Goal: Task Accomplishment & Management: Complete application form

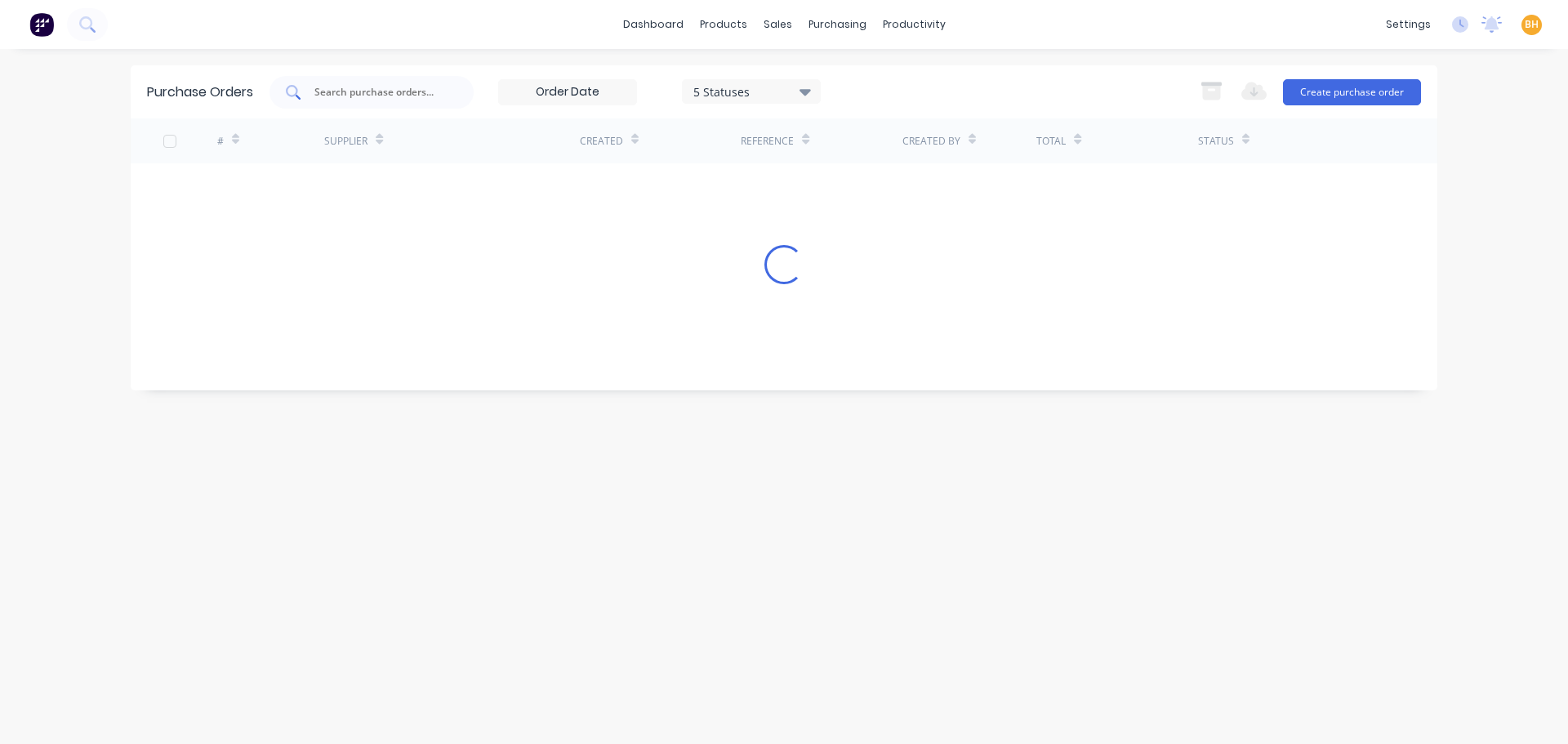
click at [364, 90] on input "text" at bounding box center [380, 92] width 135 height 17
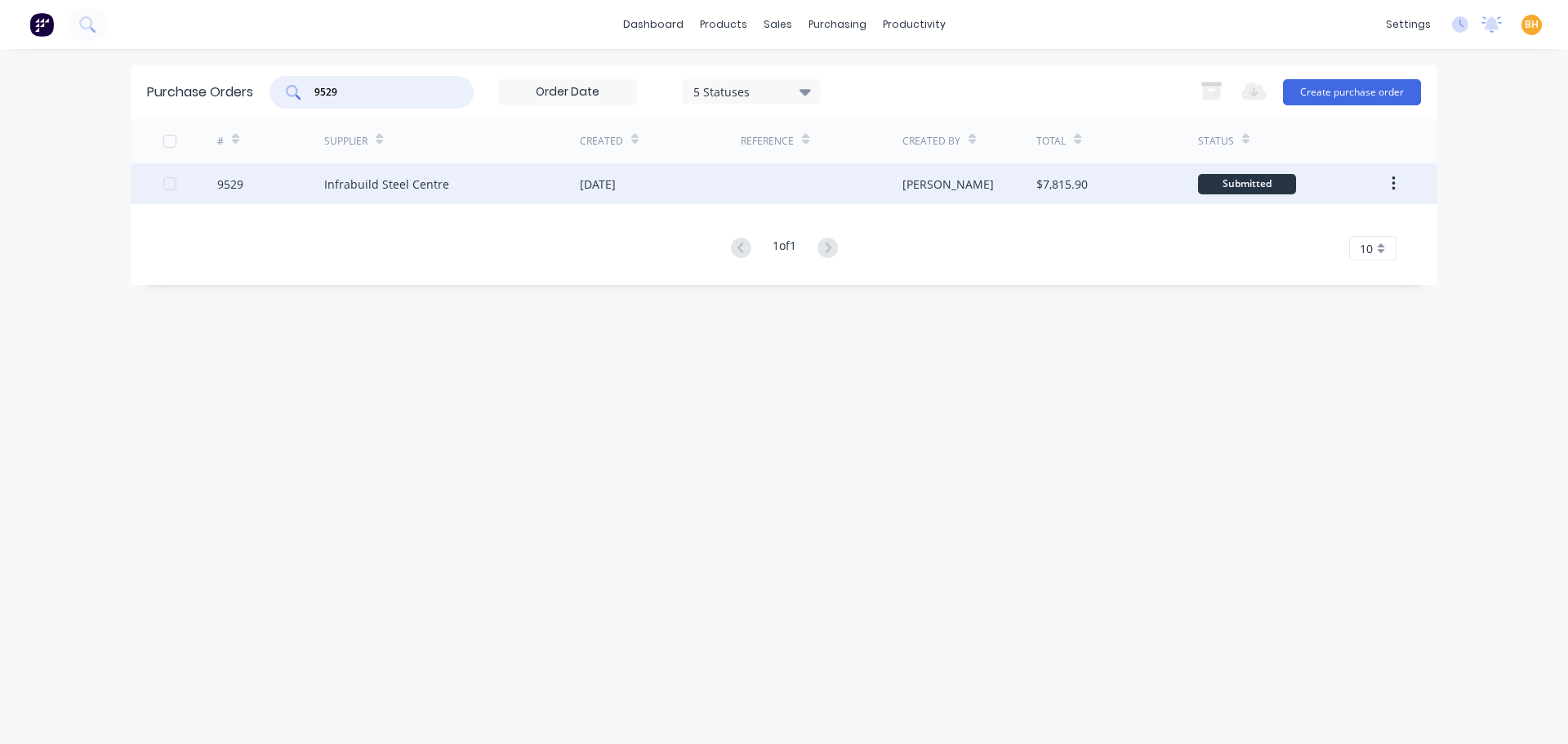
type input "9529"
click at [402, 187] on div "Infrabuild Steel Centre" at bounding box center [386, 184] width 125 height 17
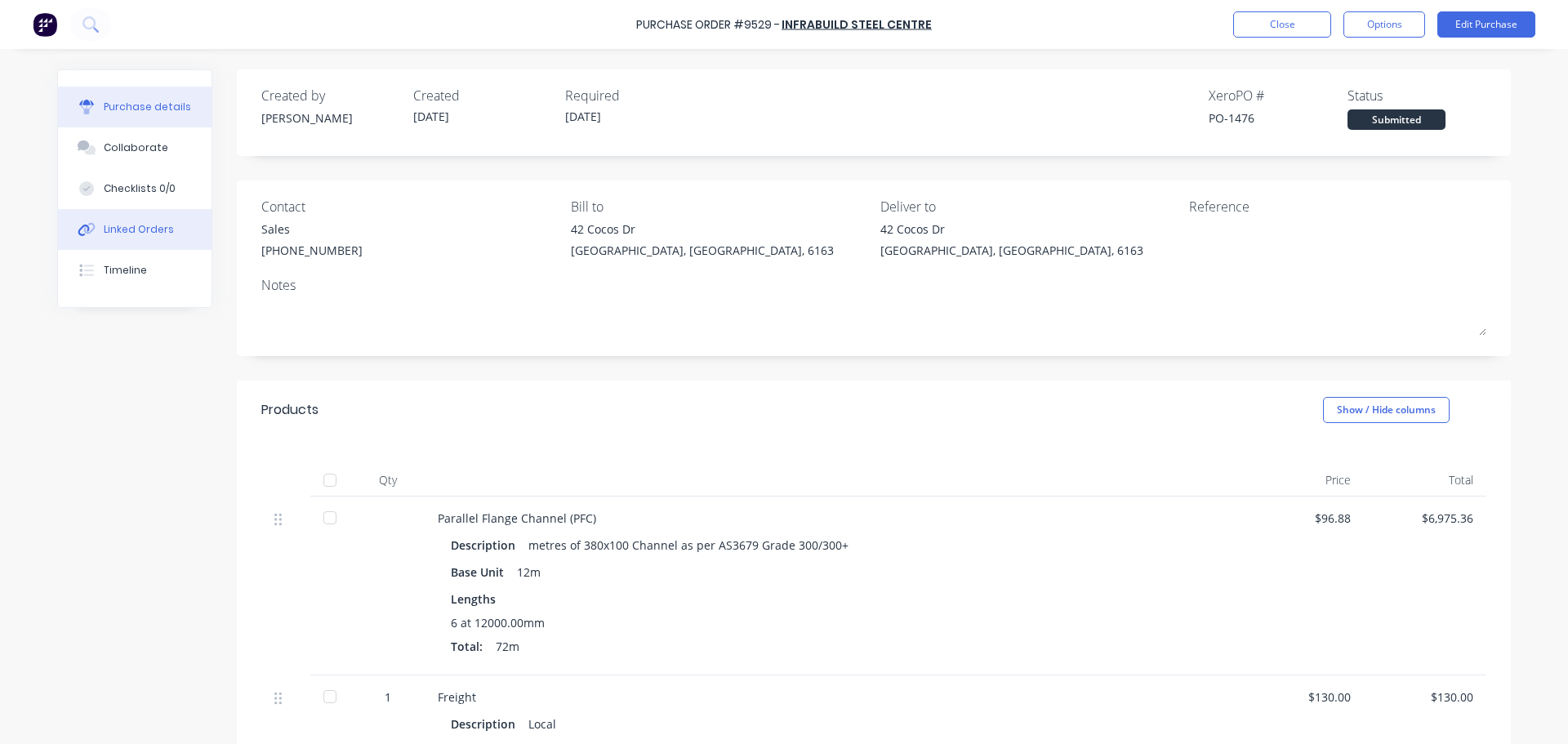
click at [156, 230] on div "Linked Orders" at bounding box center [139, 229] width 70 height 15
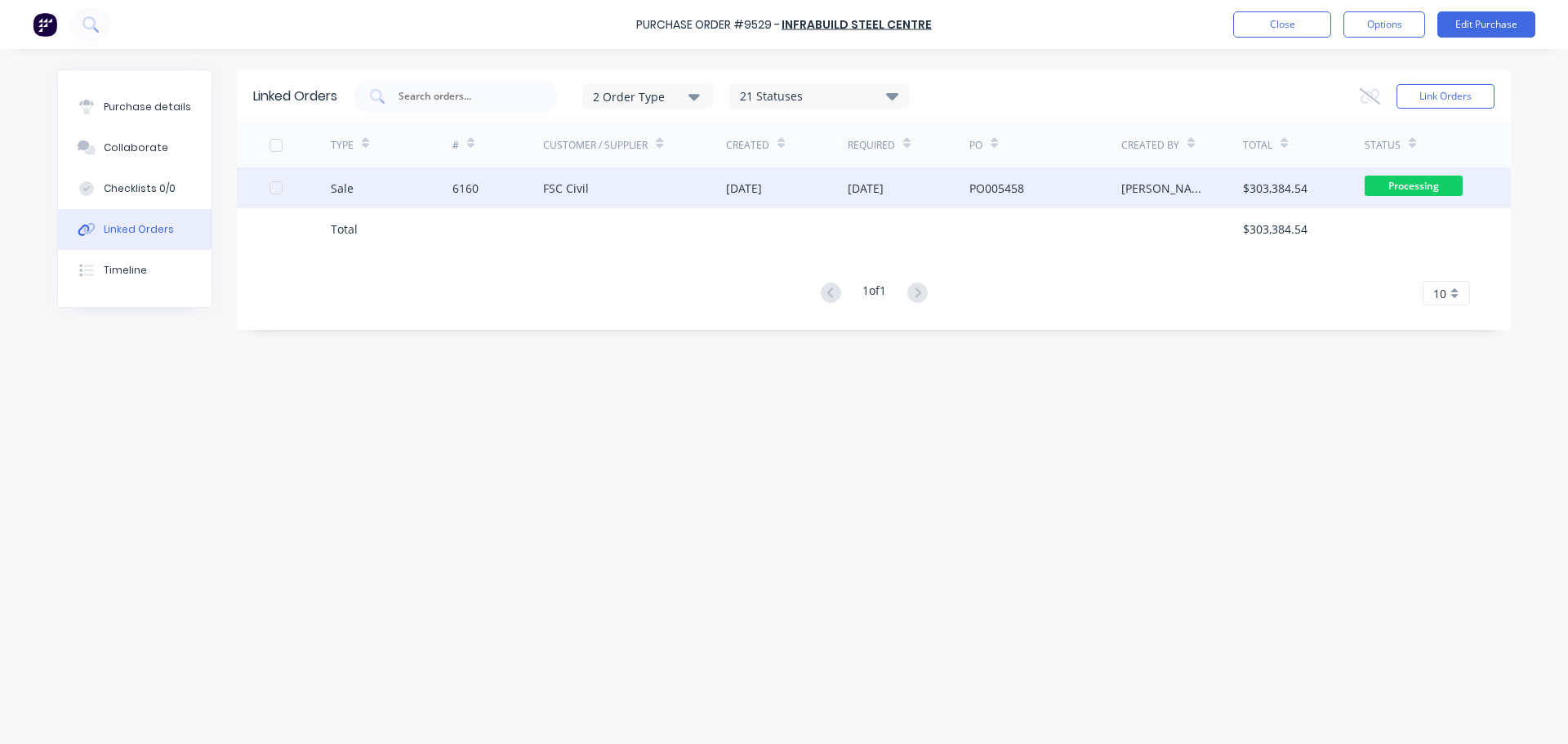
click at [617, 199] on div "FSC Civil" at bounding box center [634, 188] width 183 height 40
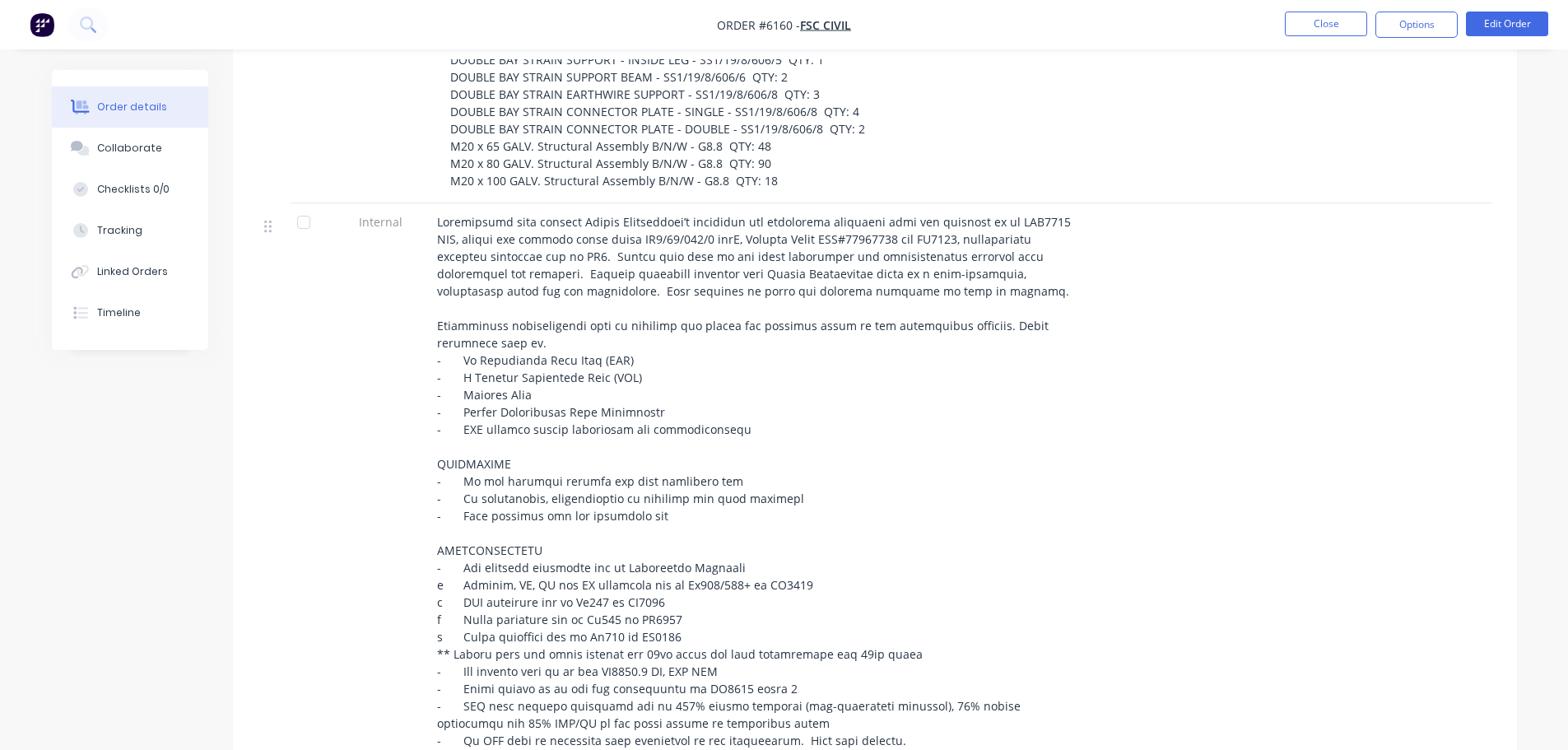
scroll to position [576, 0]
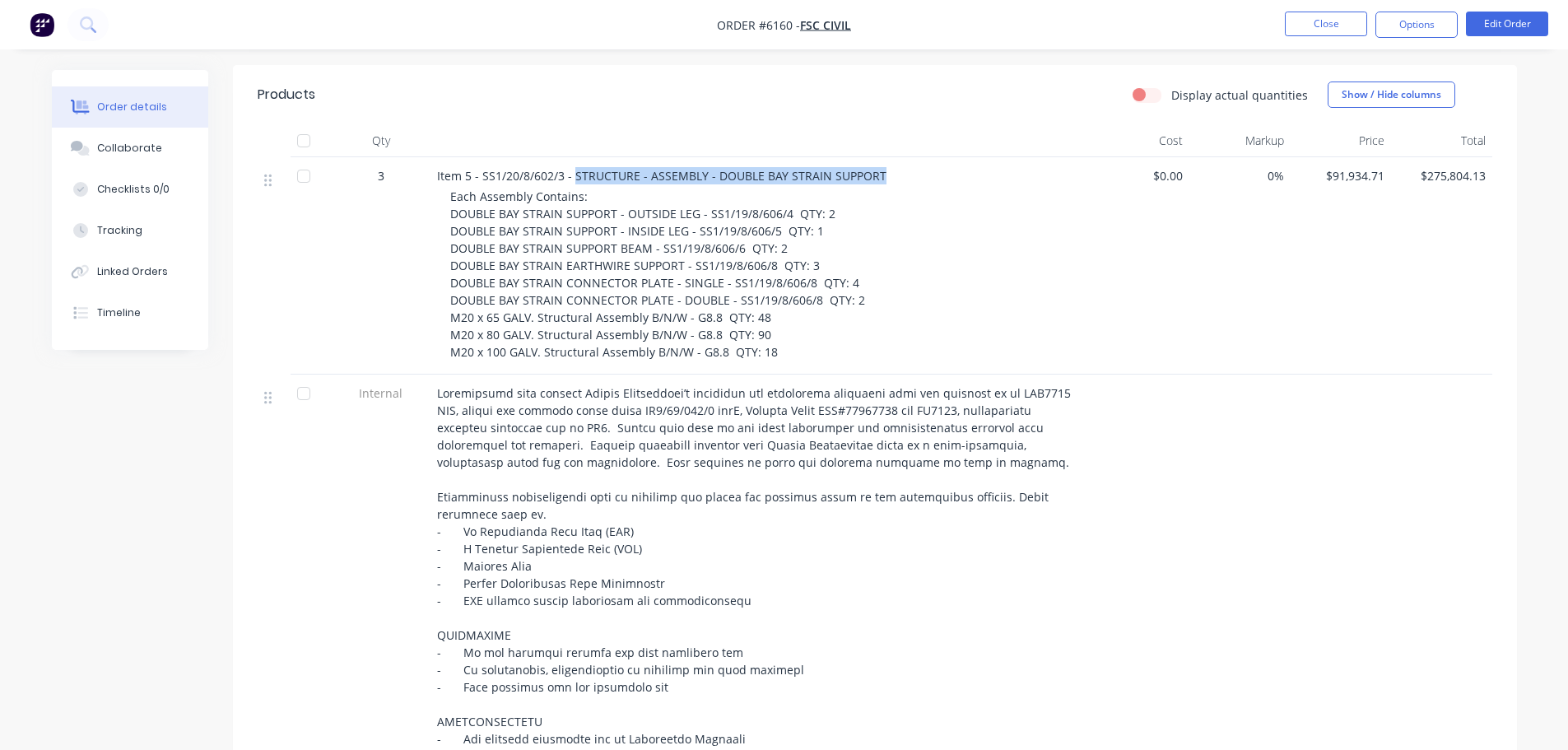
drag, startPoint x: 587, startPoint y: 177, endPoint x: 874, endPoint y: 159, distance: 287.6
click at [874, 159] on div "Item 5 - SS1/20/8/602/3 - STRUCTURE - ASSEMBLY - DOUBLE BAY STRAIN SUPPORT Each…" at bounding box center [759, 266] width 658 height 217
copy span "STRUCTURE - ASSEMBLY - DOUBLE BAY STRAIN SUPPORT"
click at [216, 547] on div "Created by Andrew Created 28/07/25 Required 03/09/25 Assigned to Add team membe…" at bounding box center [784, 507] width 1465 height 2027
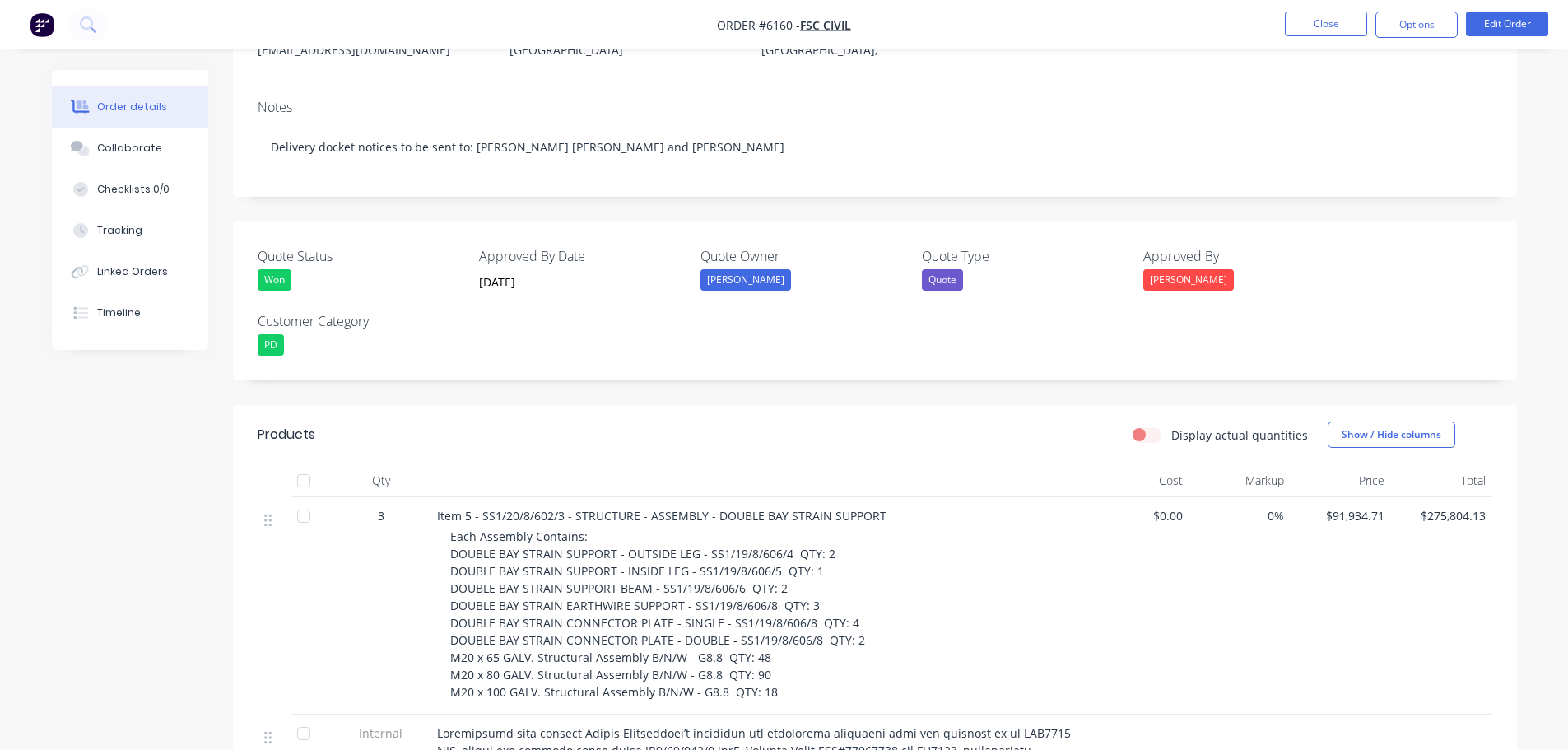
scroll to position [329, 0]
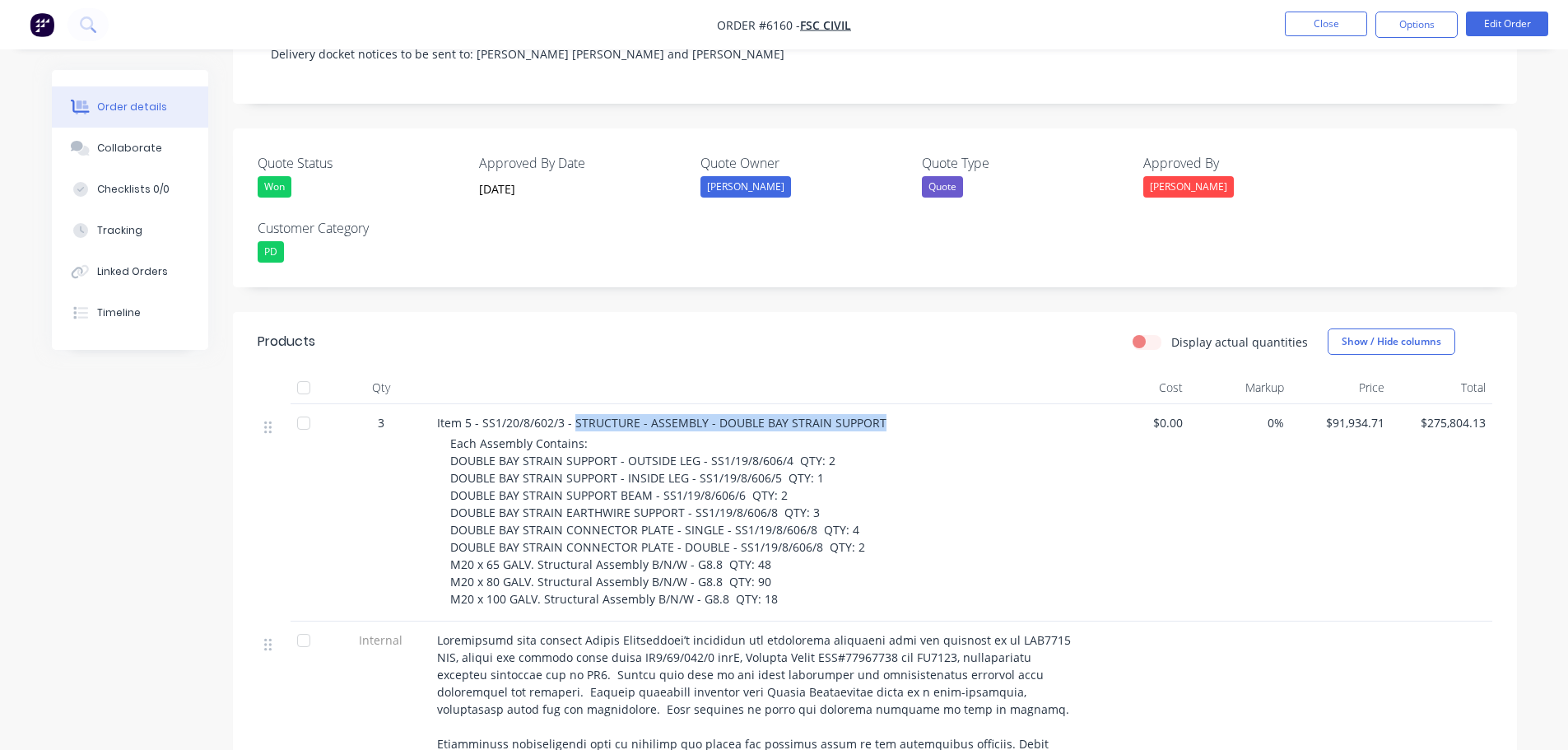
drag, startPoint x: 575, startPoint y: 422, endPoint x: 886, endPoint y: 426, distance: 311.0
click at [886, 426] on div "Item 5 - SS1/20/8/602/3 - STRUCTURE - ASSEMBLY - DOUBLE BAY STRAIN SUPPORT" at bounding box center [759, 423] width 645 height 18
copy span "STRUCTURE - ASSEMBLY - DOUBLE BAY STRAIN SUPPORT"
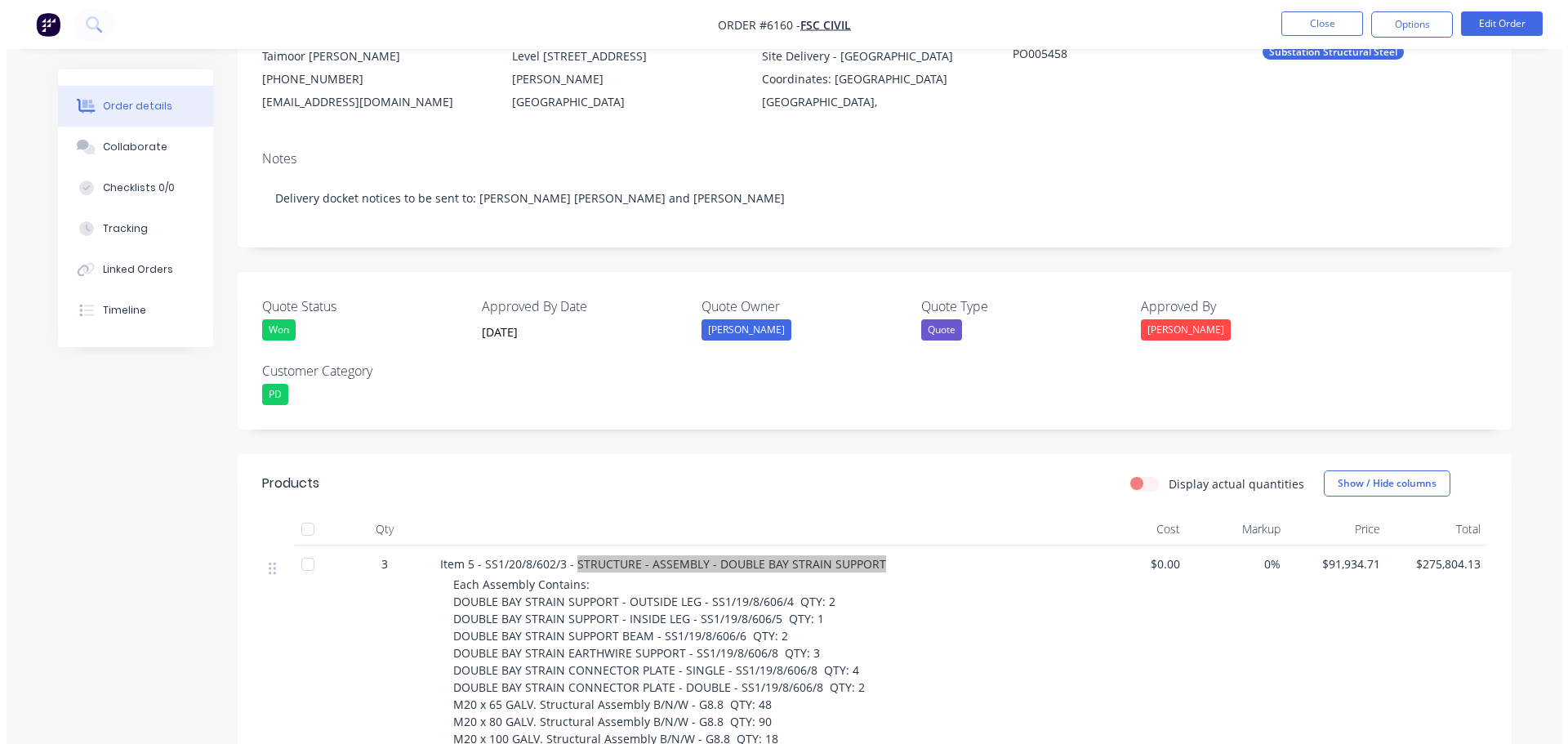
scroll to position [0, 0]
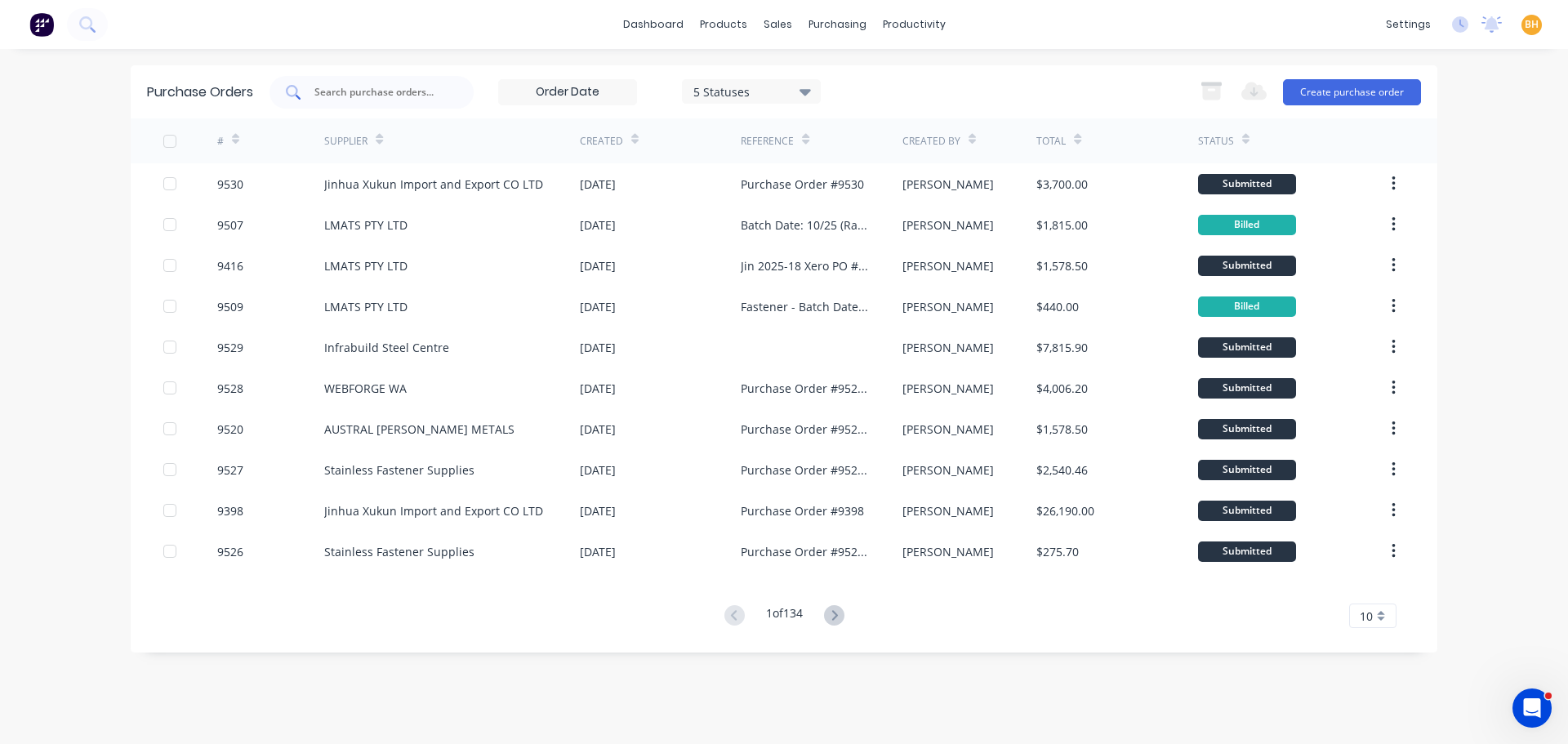
click at [316, 91] on div at bounding box center [372, 93] width 204 height 33
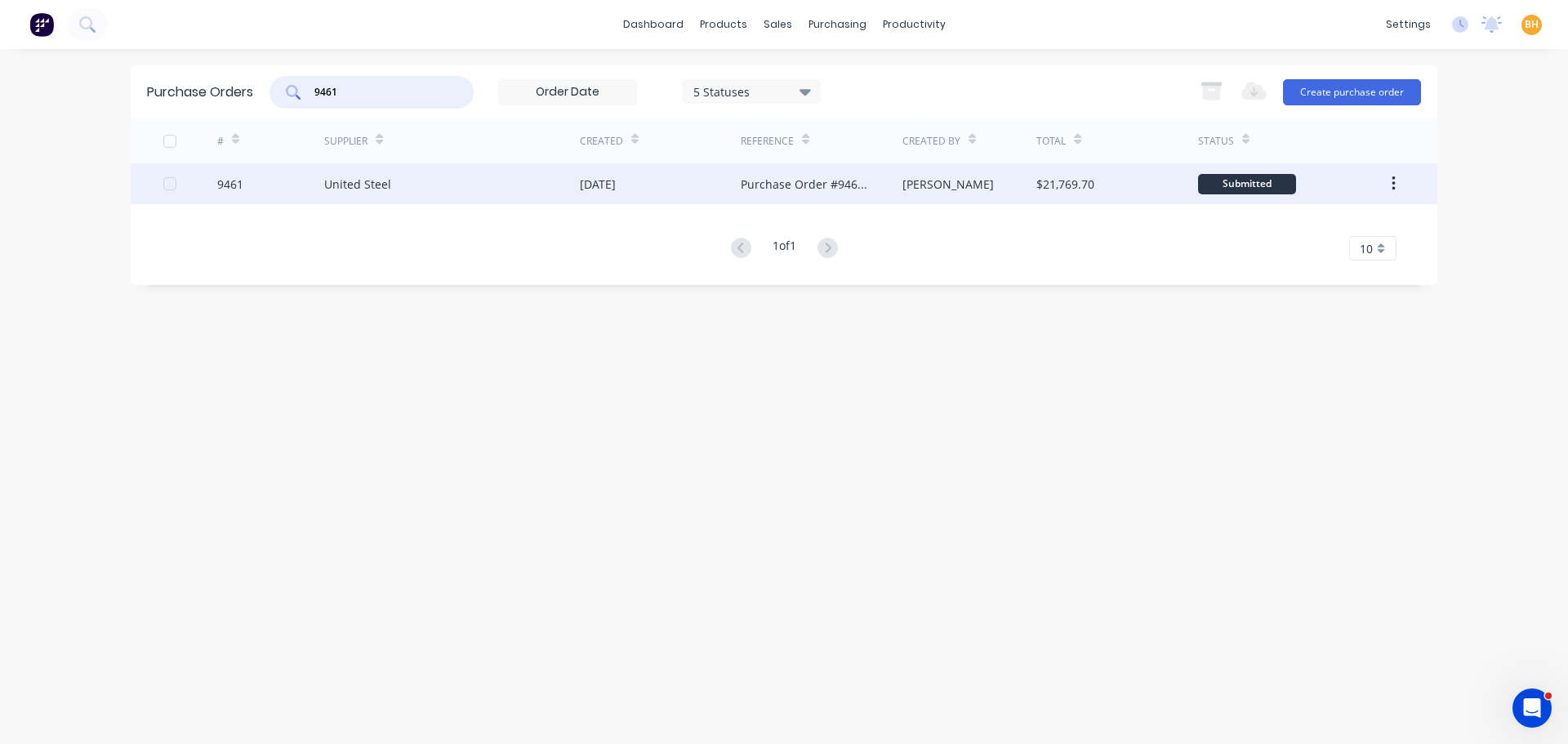
type input "9461"
click at [371, 189] on div "United Steel" at bounding box center [357, 184] width 67 height 17
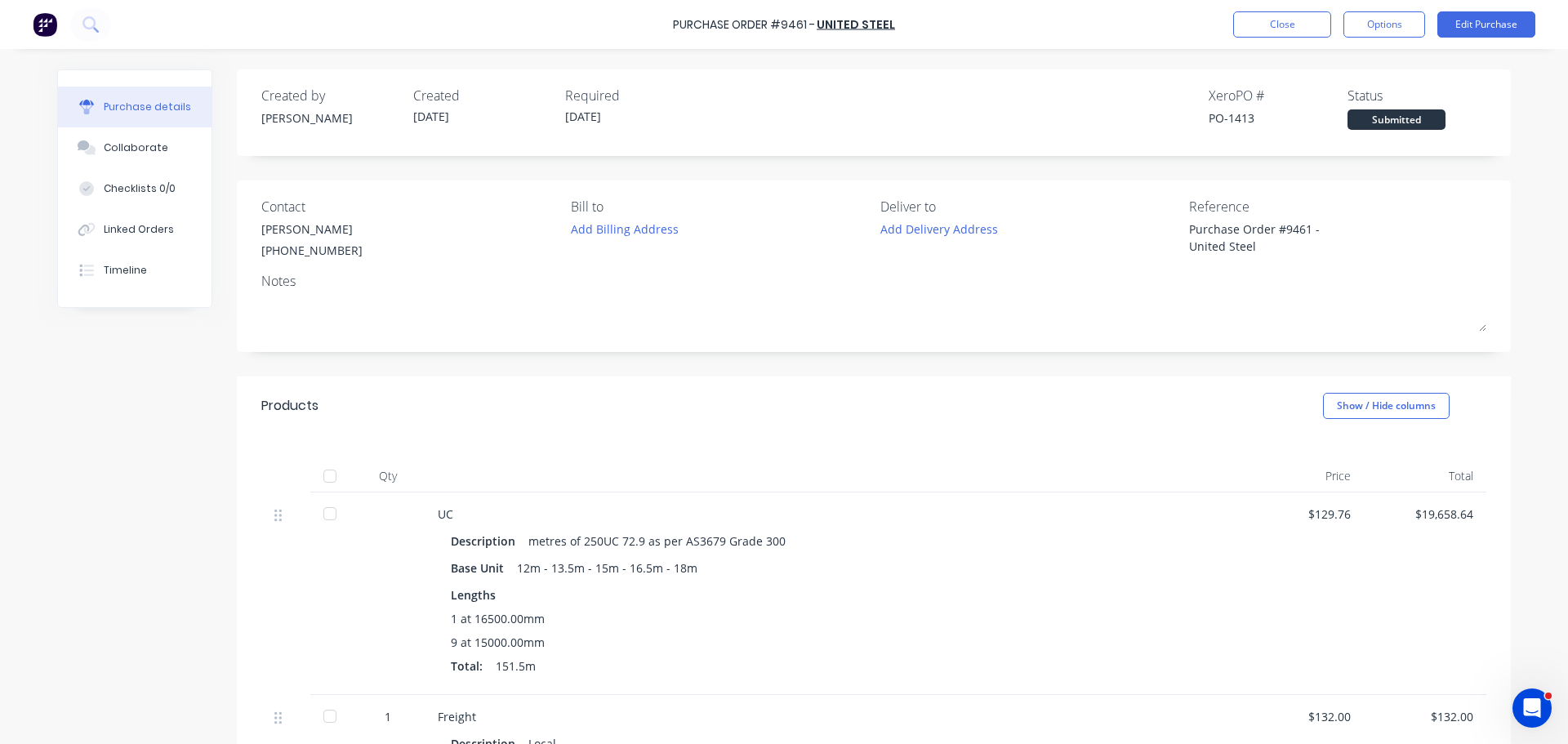
type textarea "x"
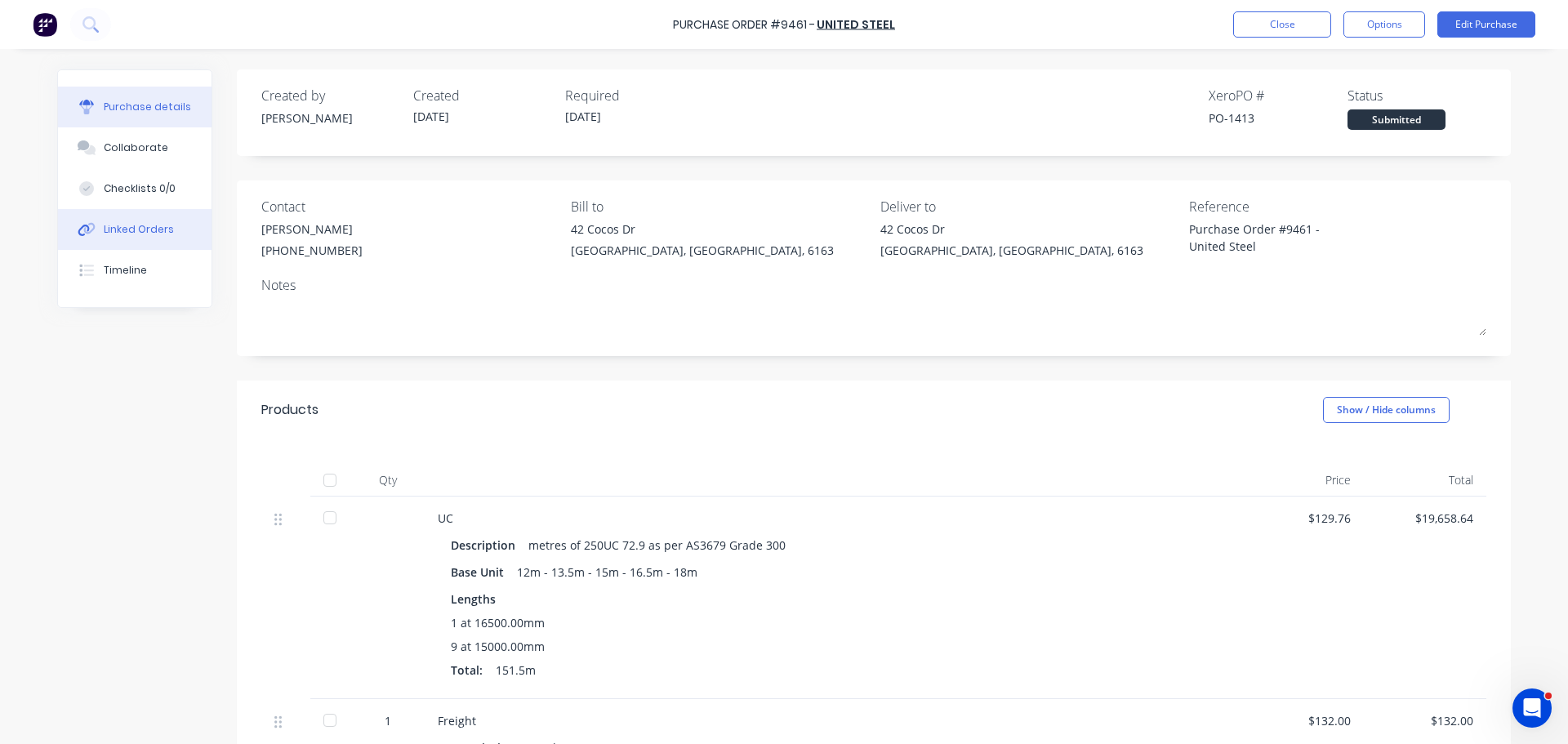
click at [128, 223] on div "Linked Orders" at bounding box center [139, 229] width 70 height 15
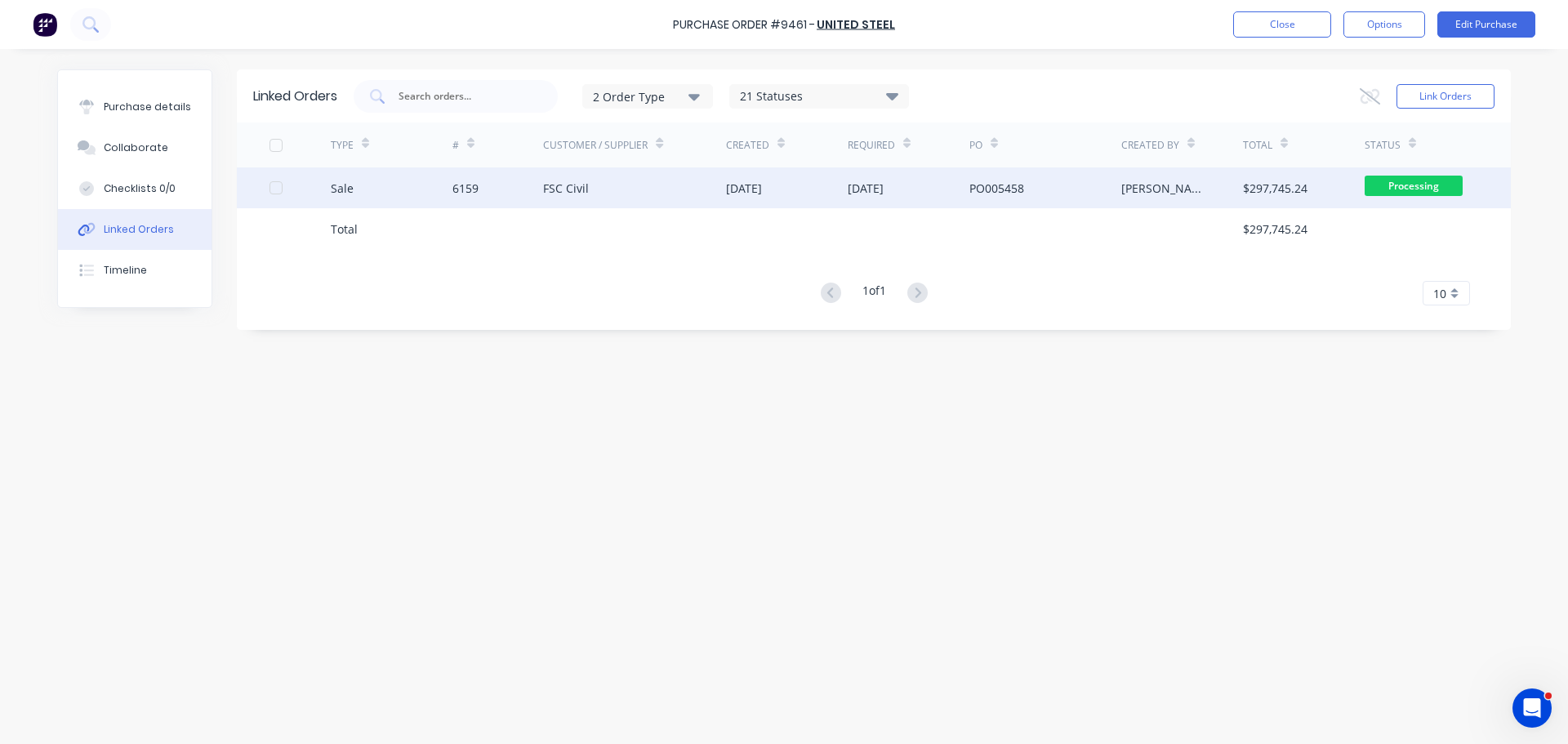
click at [470, 189] on div "6159" at bounding box center [466, 188] width 26 height 17
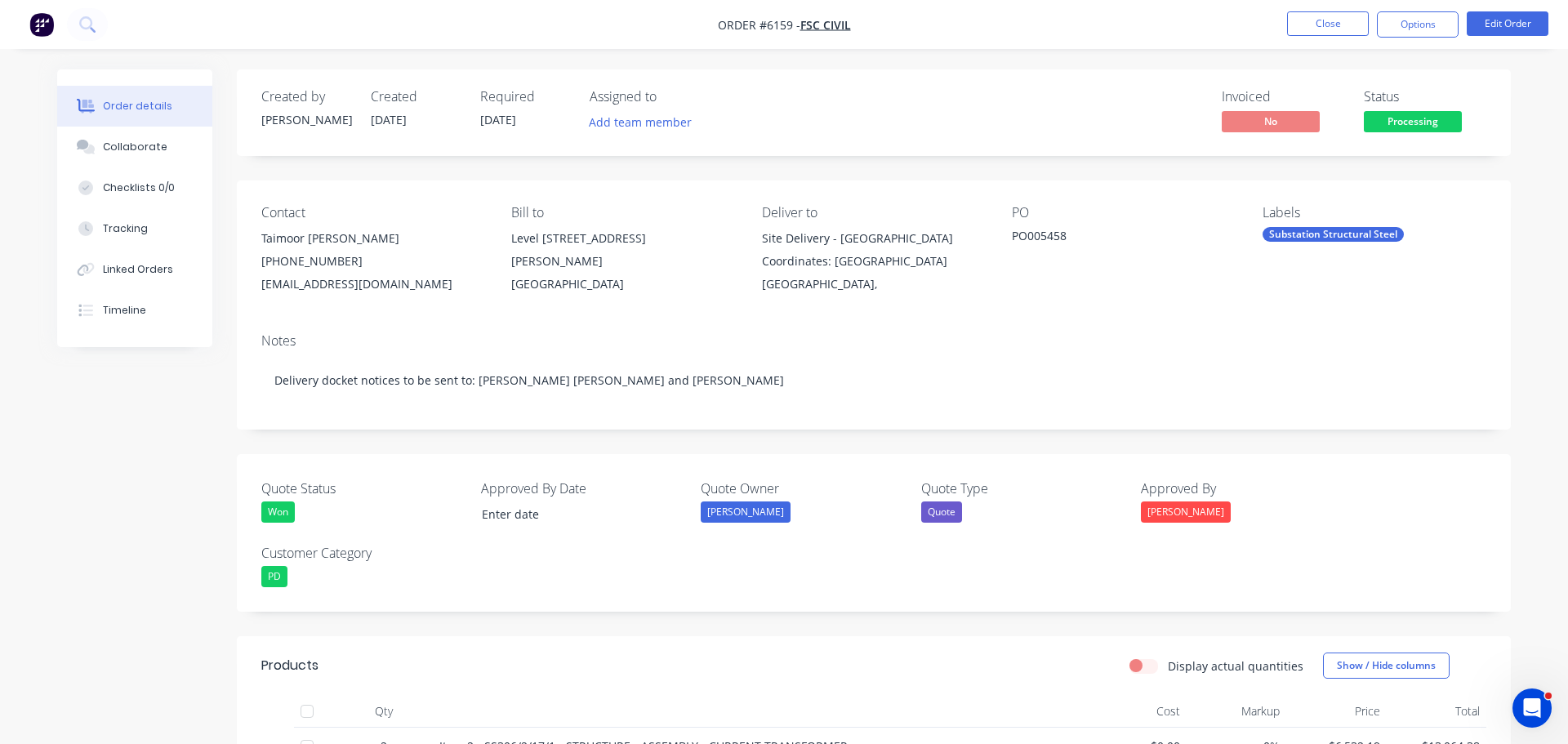
type input "24/07/2025"
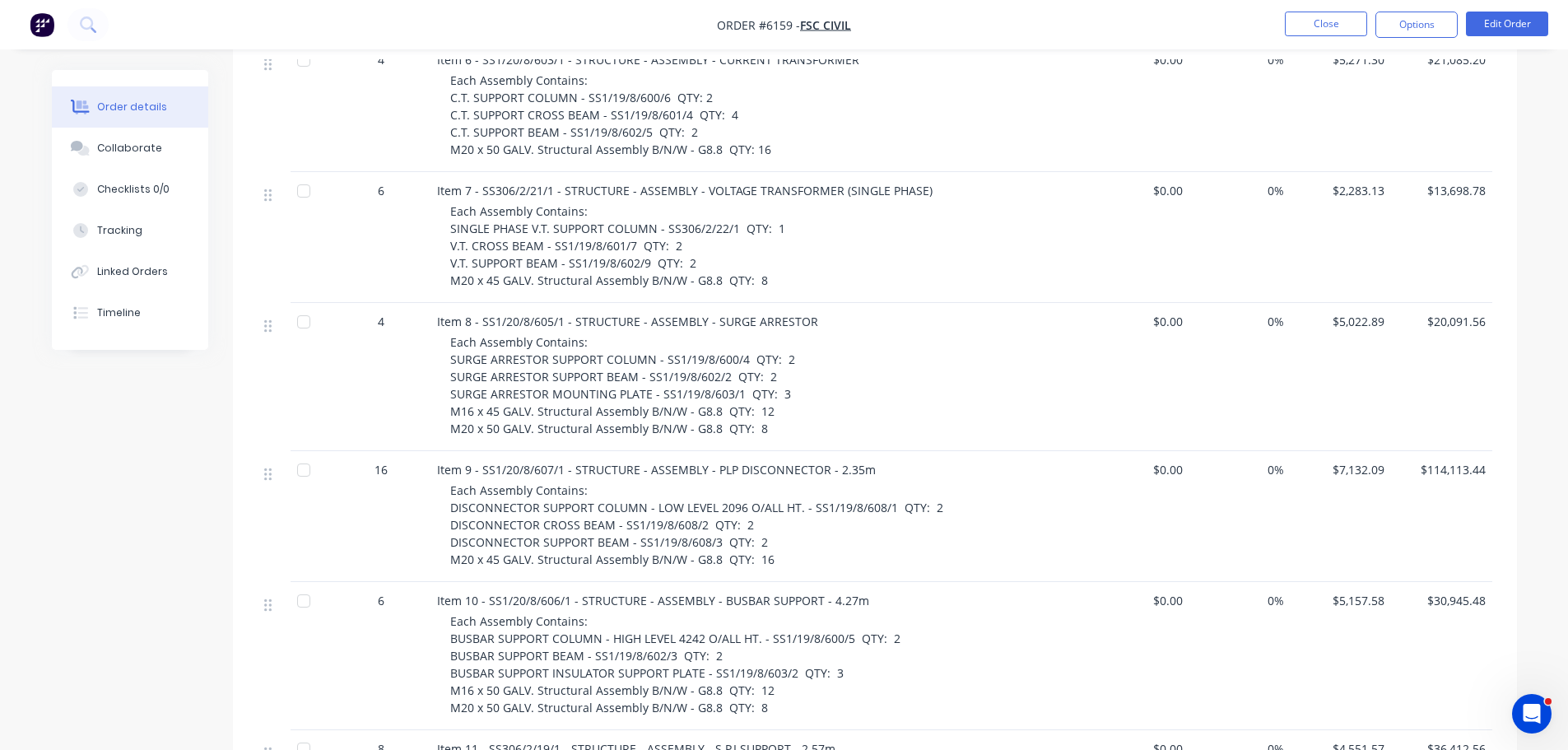
scroll to position [576, 0]
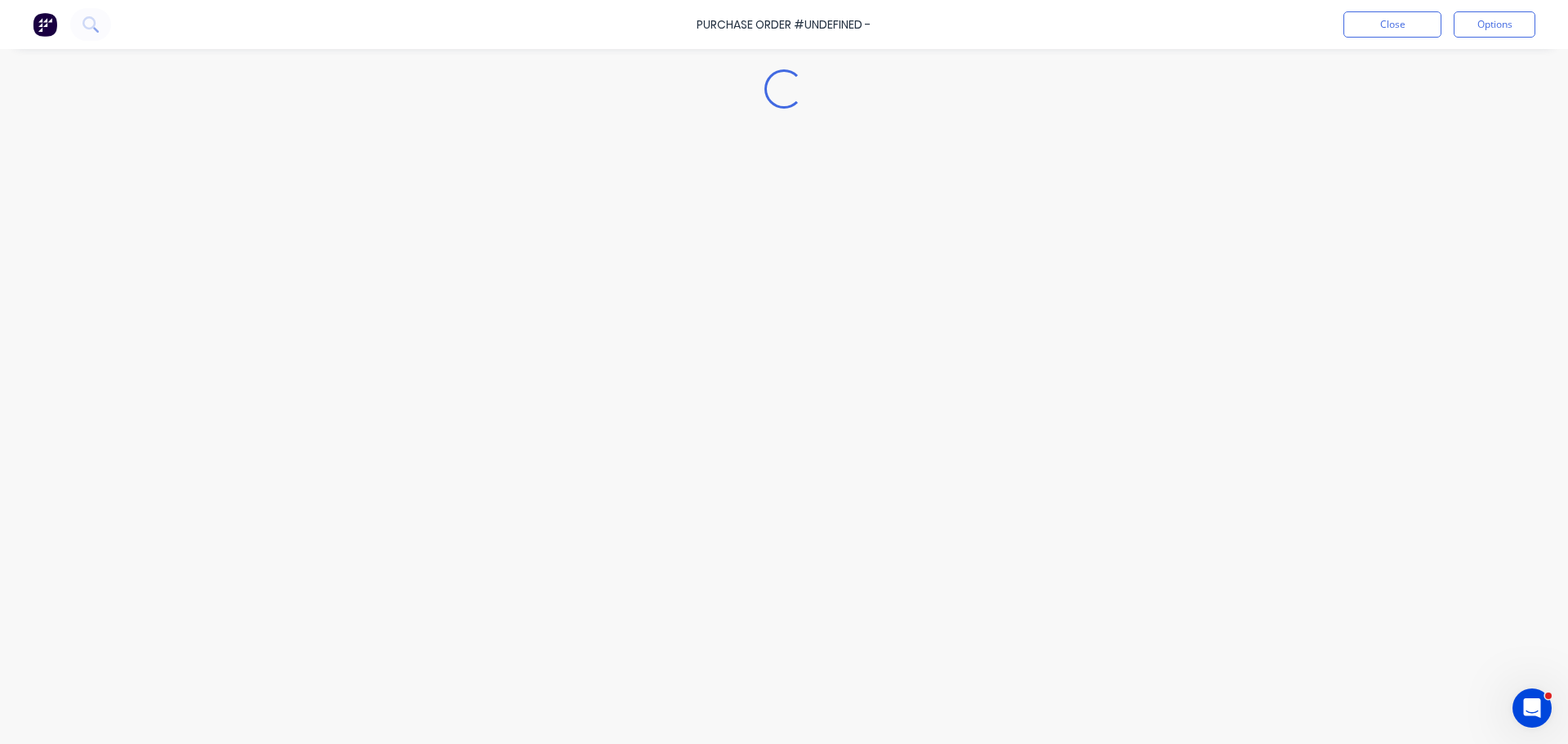
click at [273, 624] on div "Loading..." at bounding box center [784, 348] width 1487 height 662
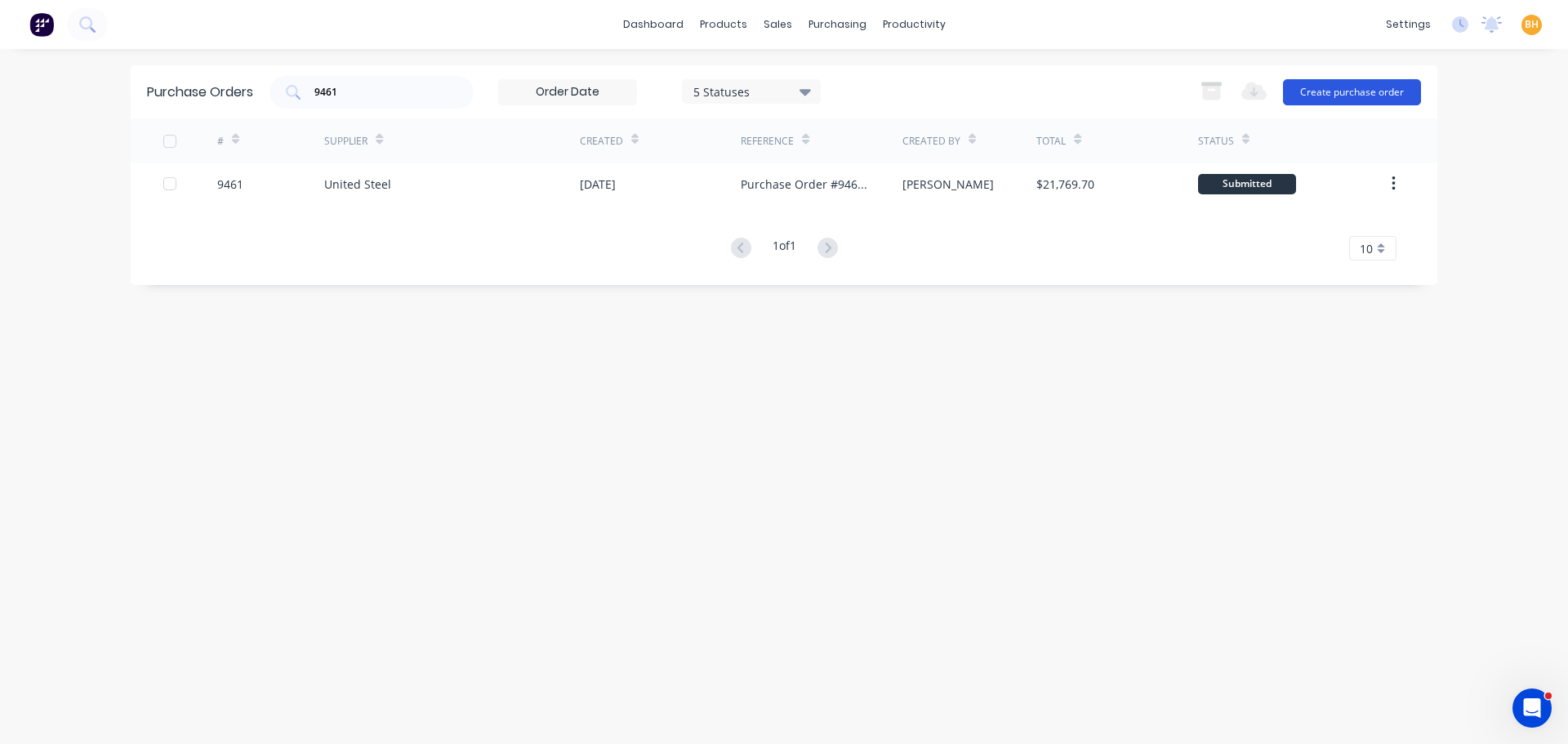
click at [1367, 82] on button "Create purchase order" at bounding box center [1353, 92] width 138 height 26
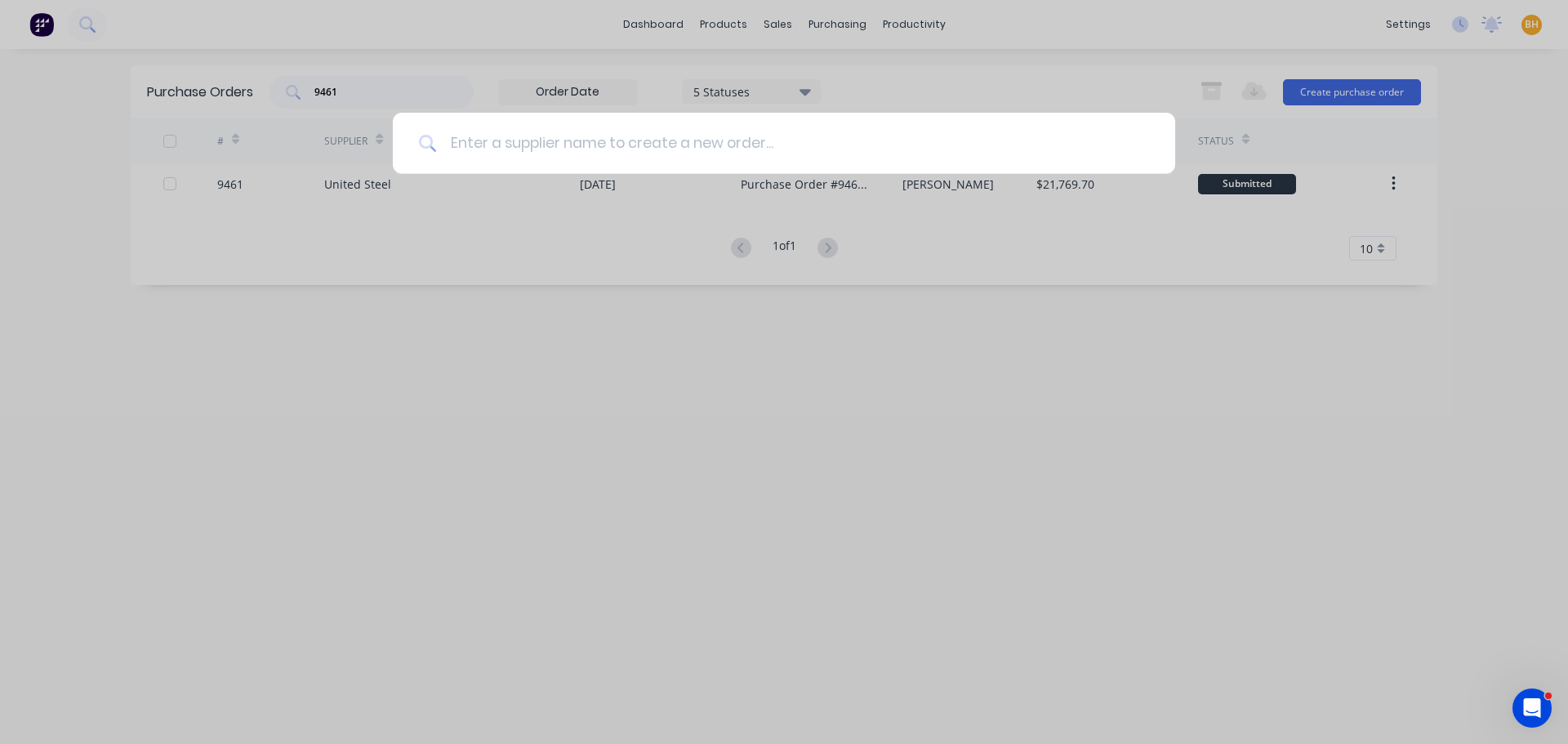
click at [469, 134] on input at bounding box center [793, 143] width 712 height 62
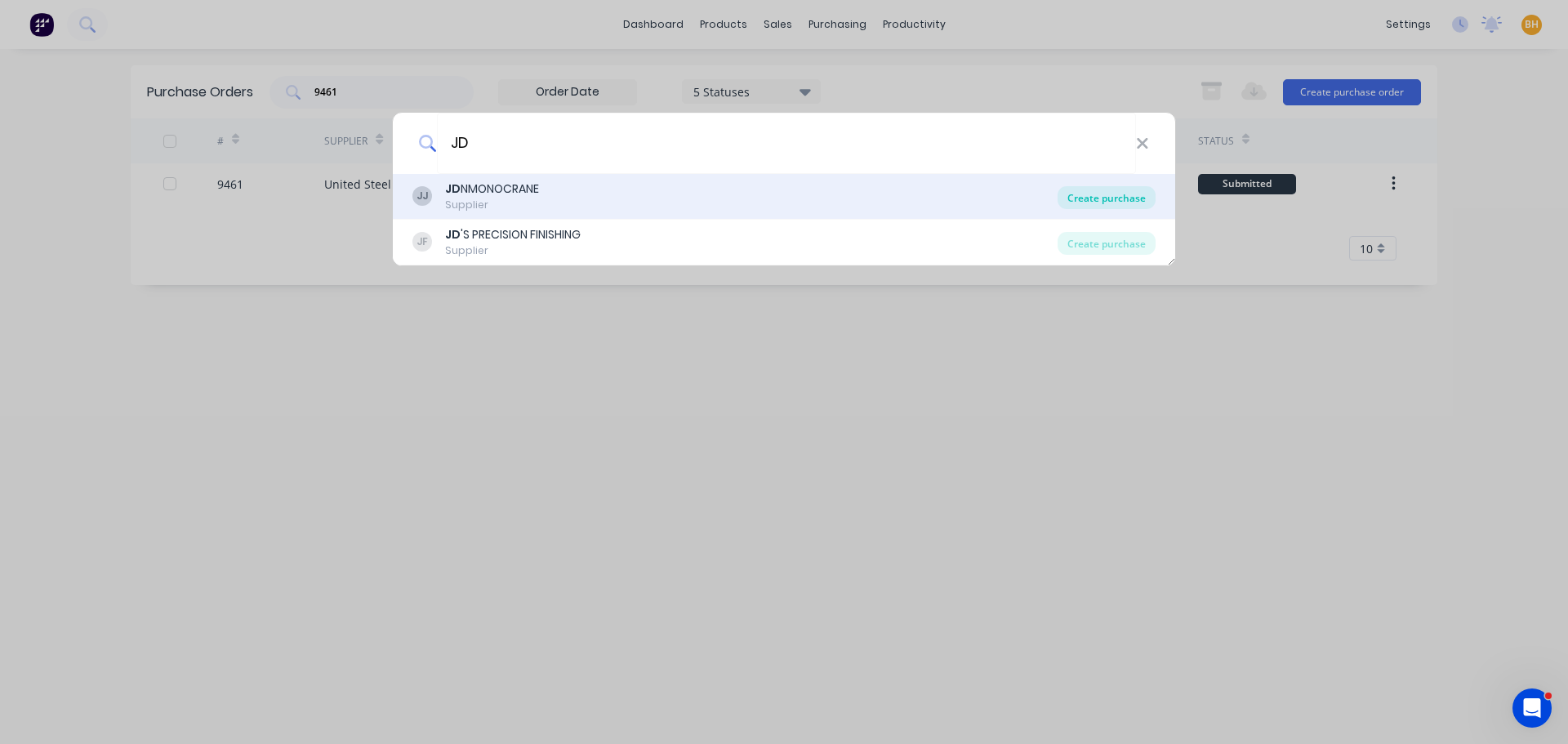
type input "JD"
click at [1132, 190] on div "Create purchase" at bounding box center [1107, 197] width 98 height 23
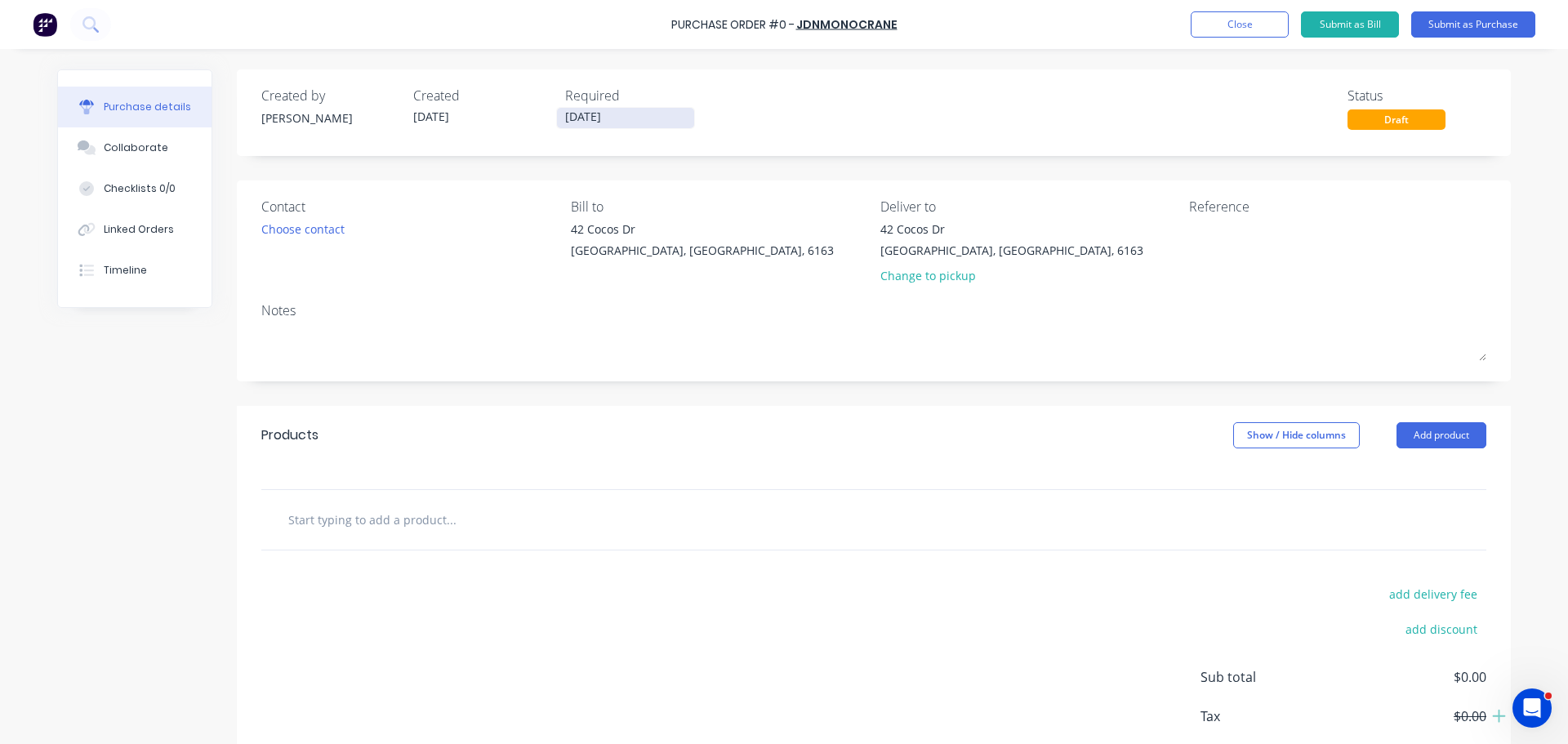
click at [594, 113] on input "[DATE]" at bounding box center [625, 118] width 137 height 20
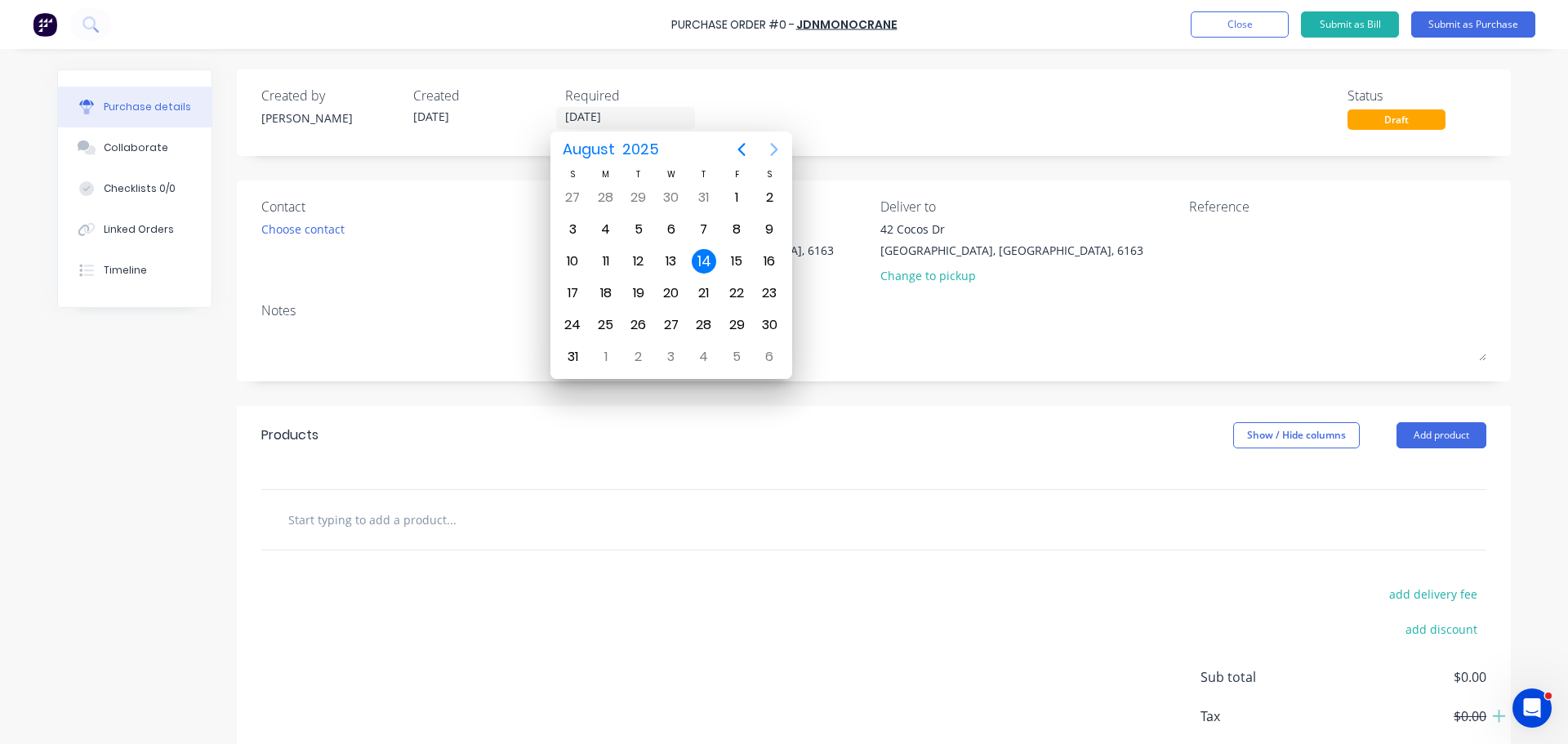
click at [777, 145] on icon "Next page" at bounding box center [774, 149] width 19 height 19
click at [643, 263] on div "16" at bounding box center [639, 261] width 25 height 25
type input "16/09/25"
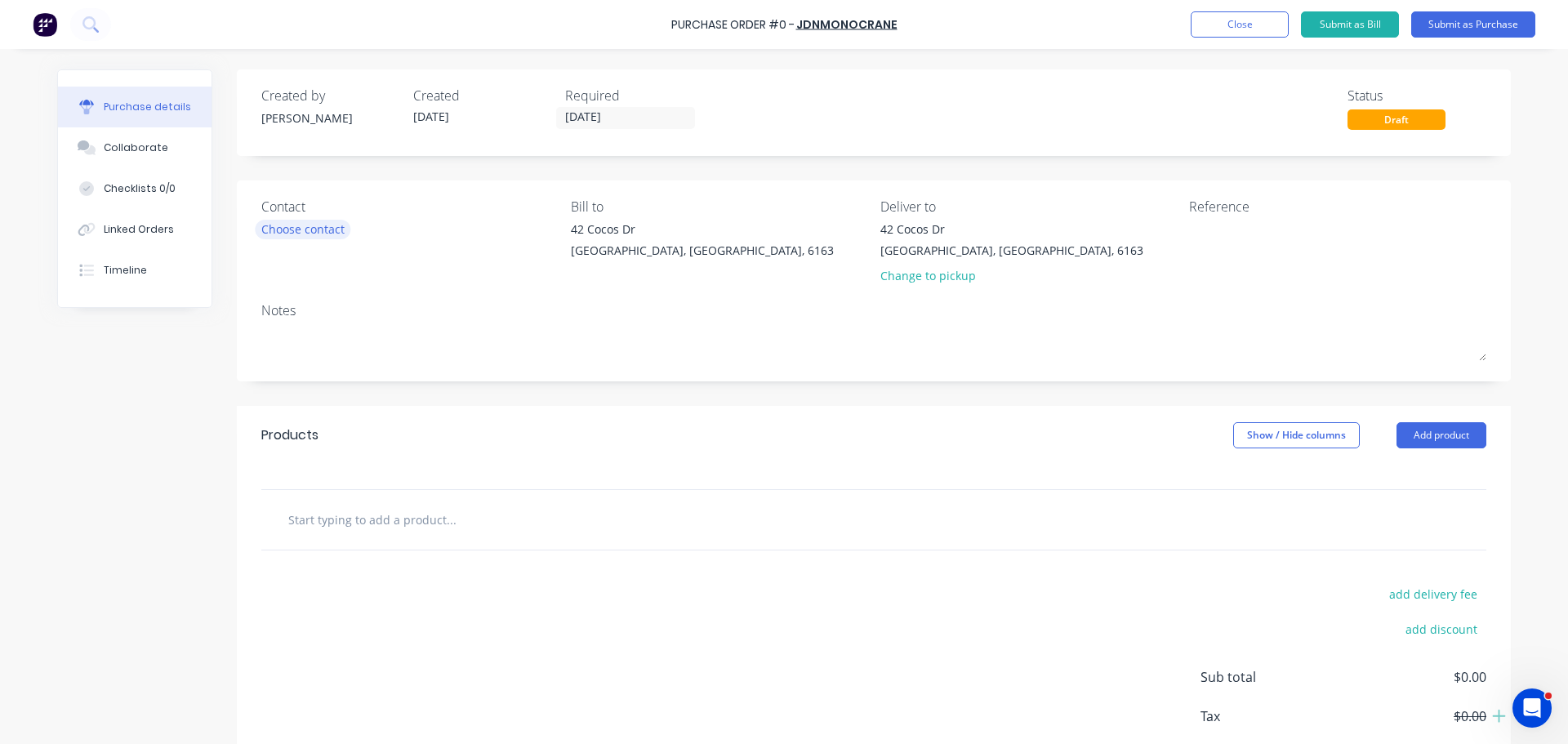
click at [288, 227] on div "Choose contact" at bounding box center [303, 229] width 84 height 17
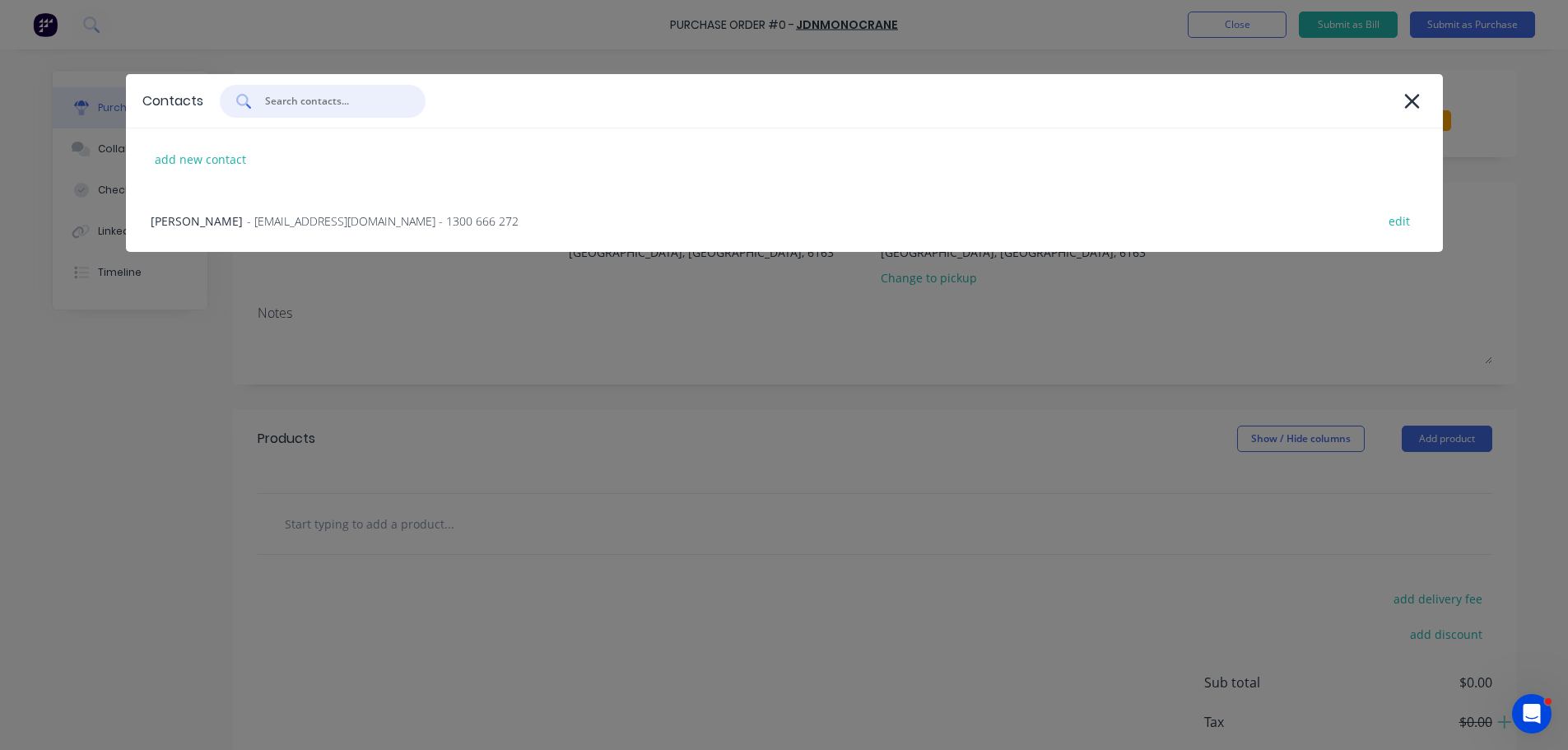
click at [302, 106] on input "text" at bounding box center [331, 101] width 136 height 17
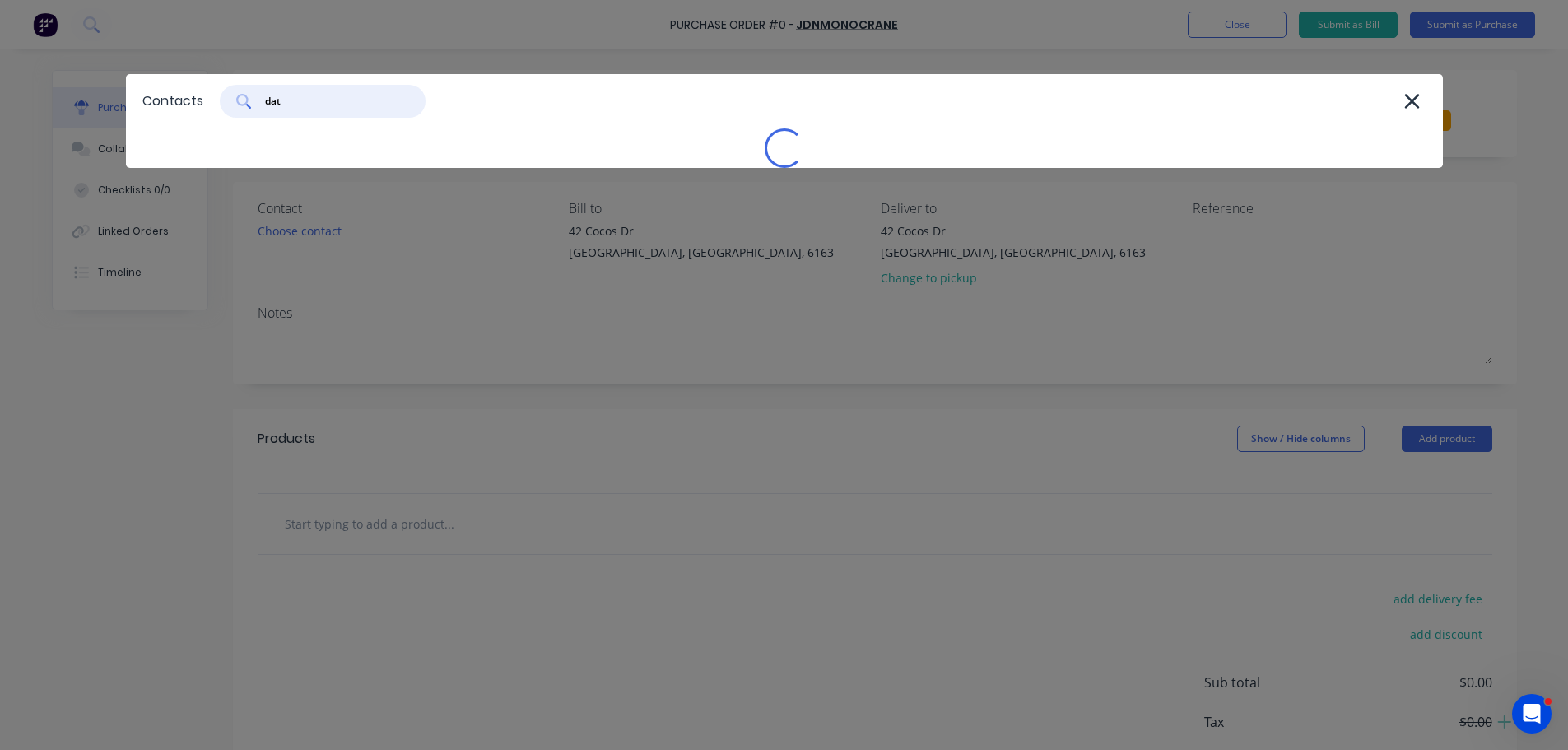
type input "datt"
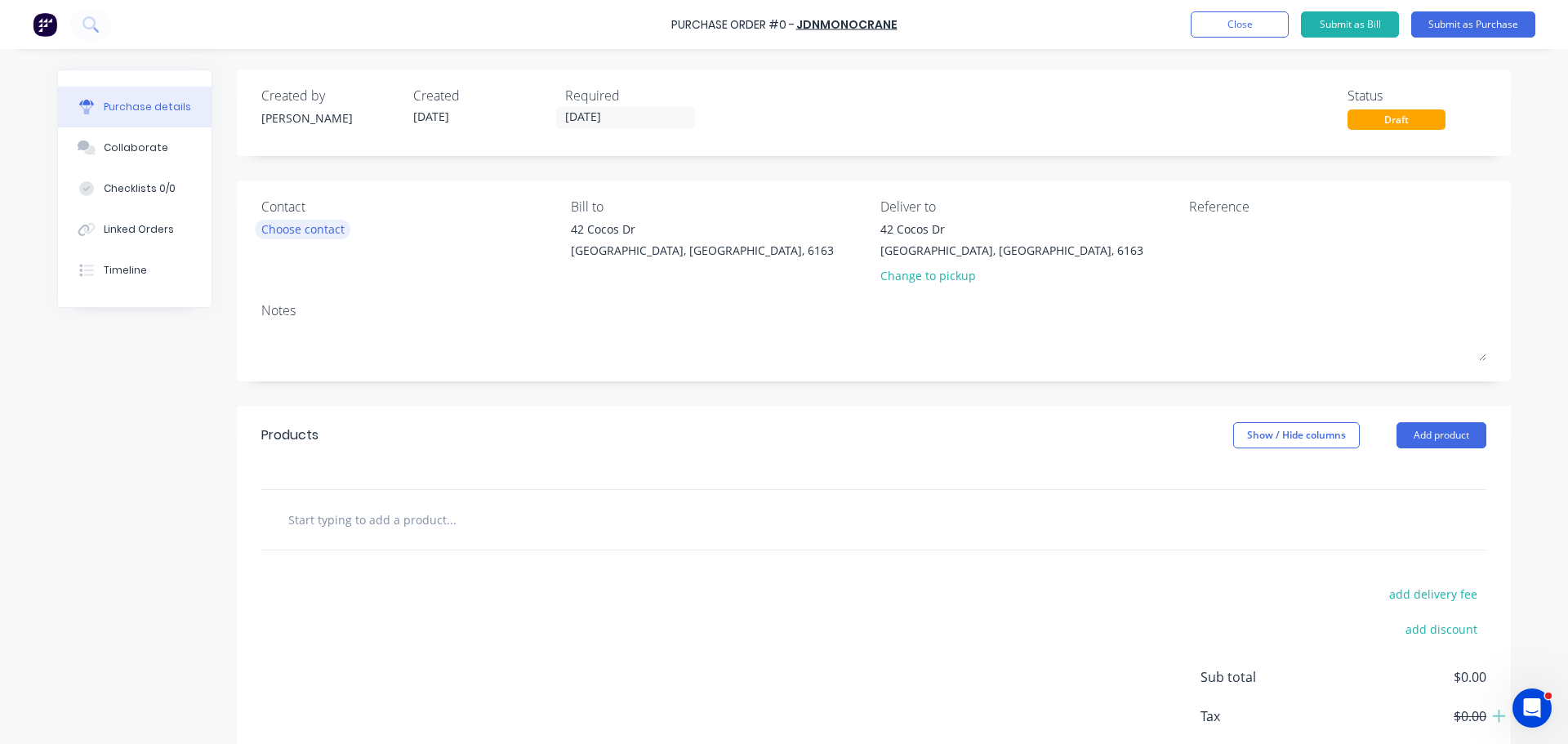
click at [317, 230] on div "Choose contact" at bounding box center [303, 229] width 84 height 17
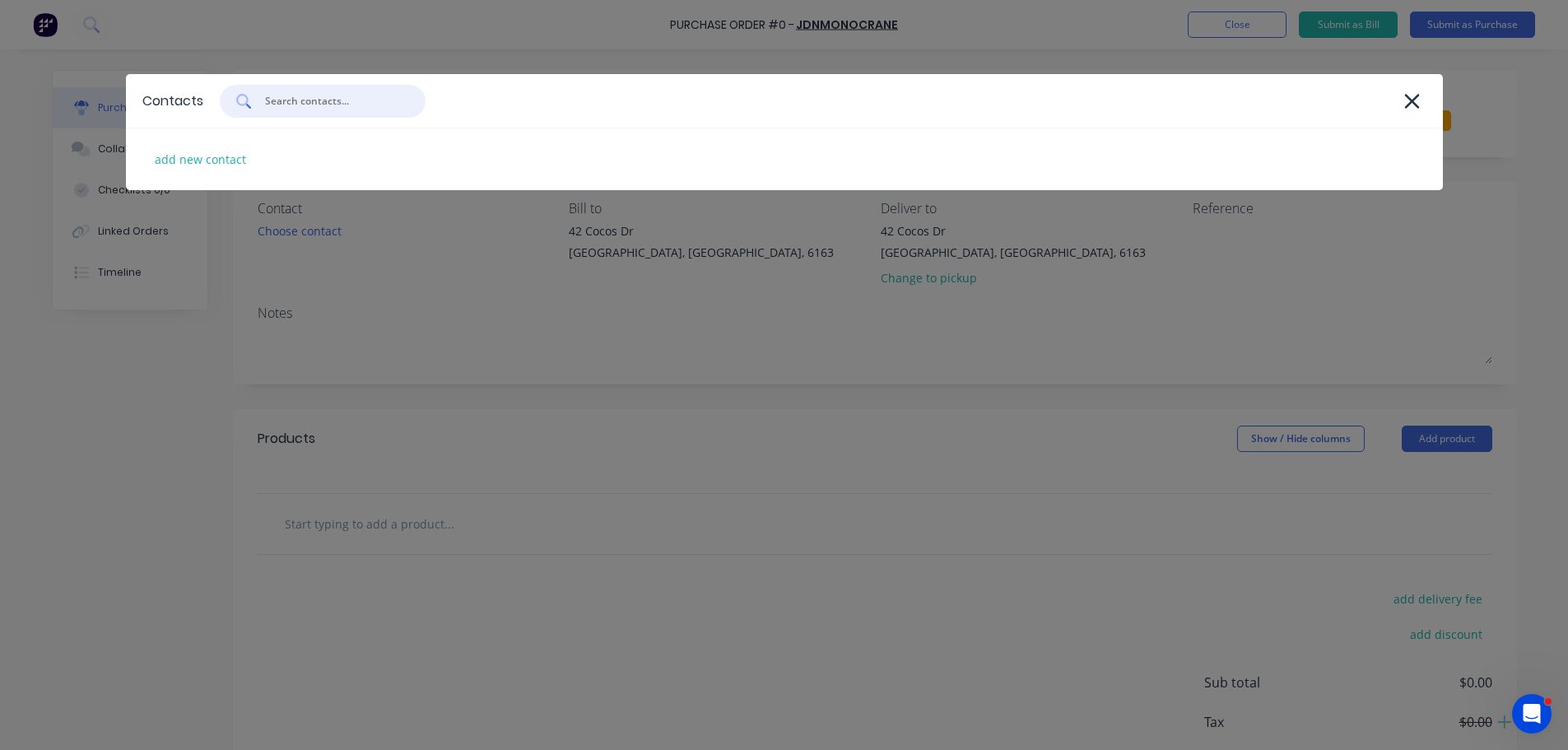
click at [277, 100] on input "text" at bounding box center [331, 101] width 136 height 17
type input "a"
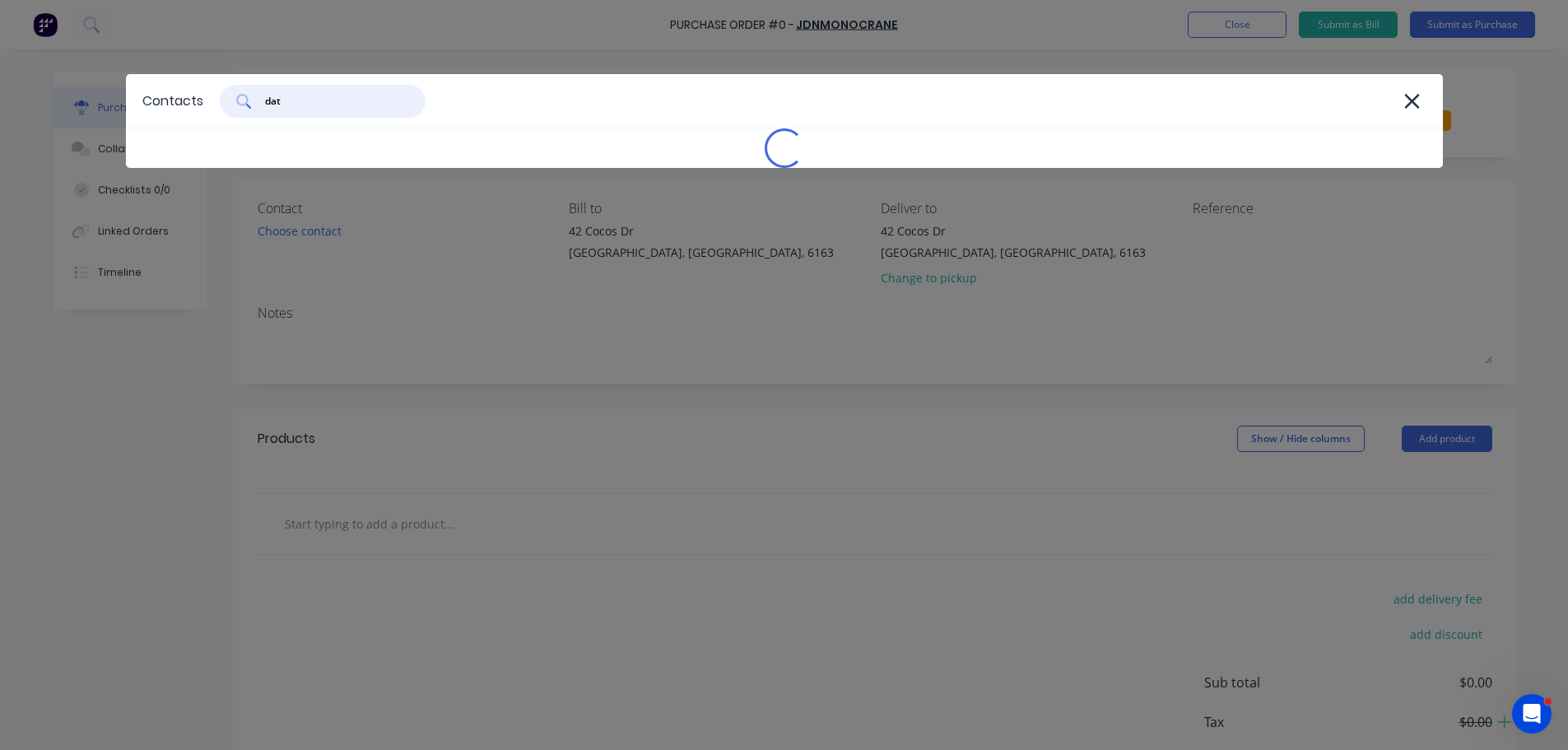
type input "datt"
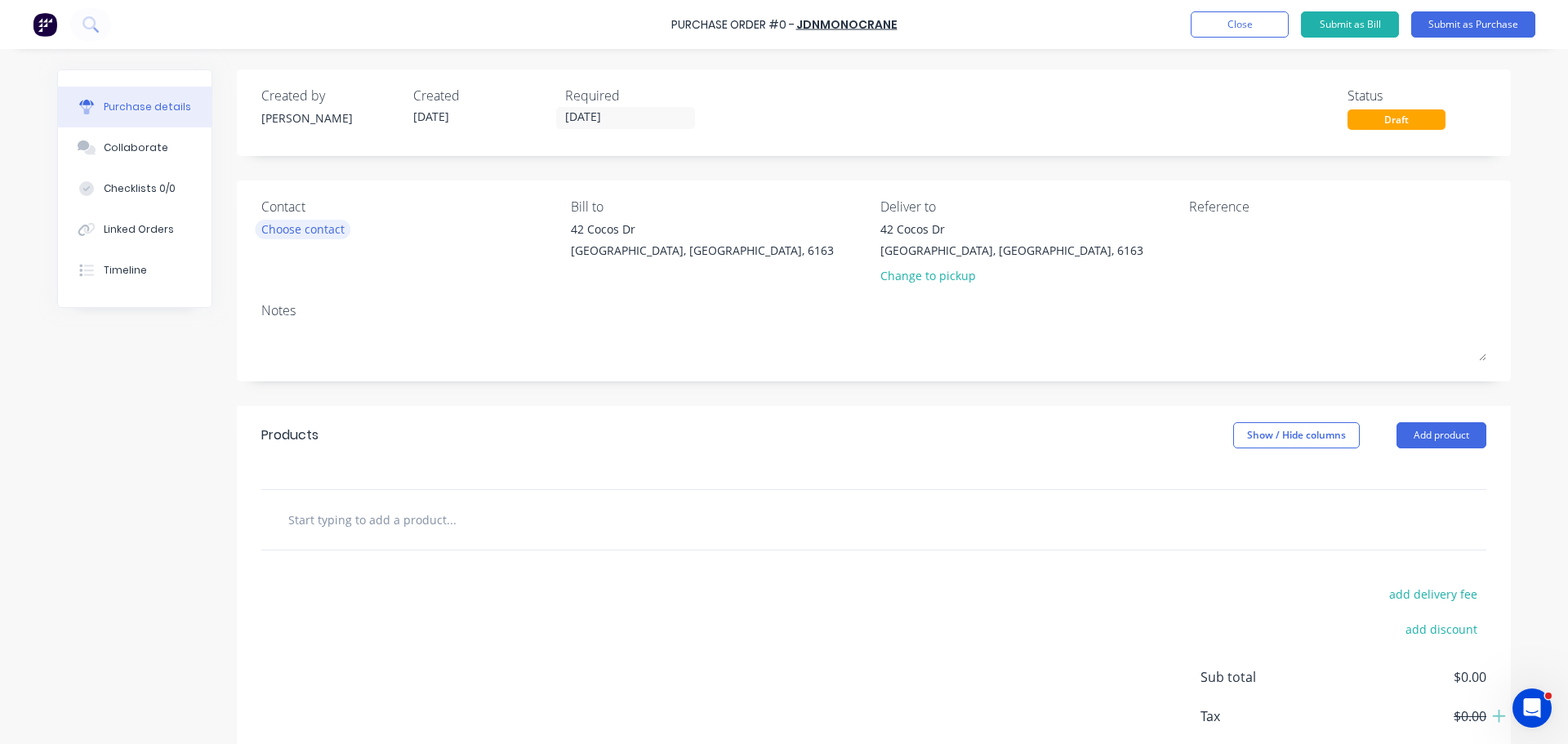
click at [309, 228] on div "Choose contact" at bounding box center [303, 229] width 84 height 17
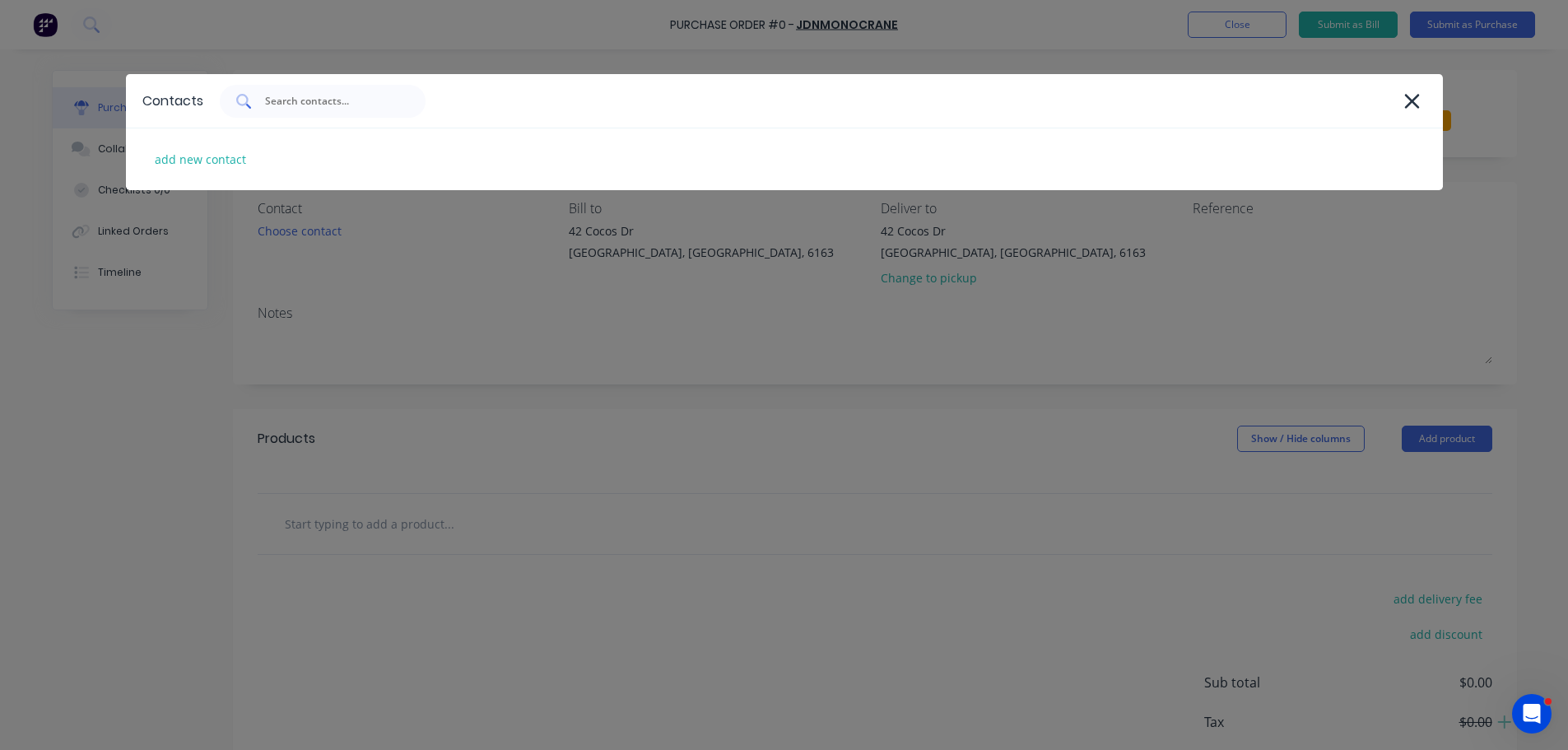
click at [300, 101] on input "text" at bounding box center [331, 101] width 136 height 17
click at [207, 156] on div "add new contact" at bounding box center [200, 159] width 108 height 26
select select "AU"
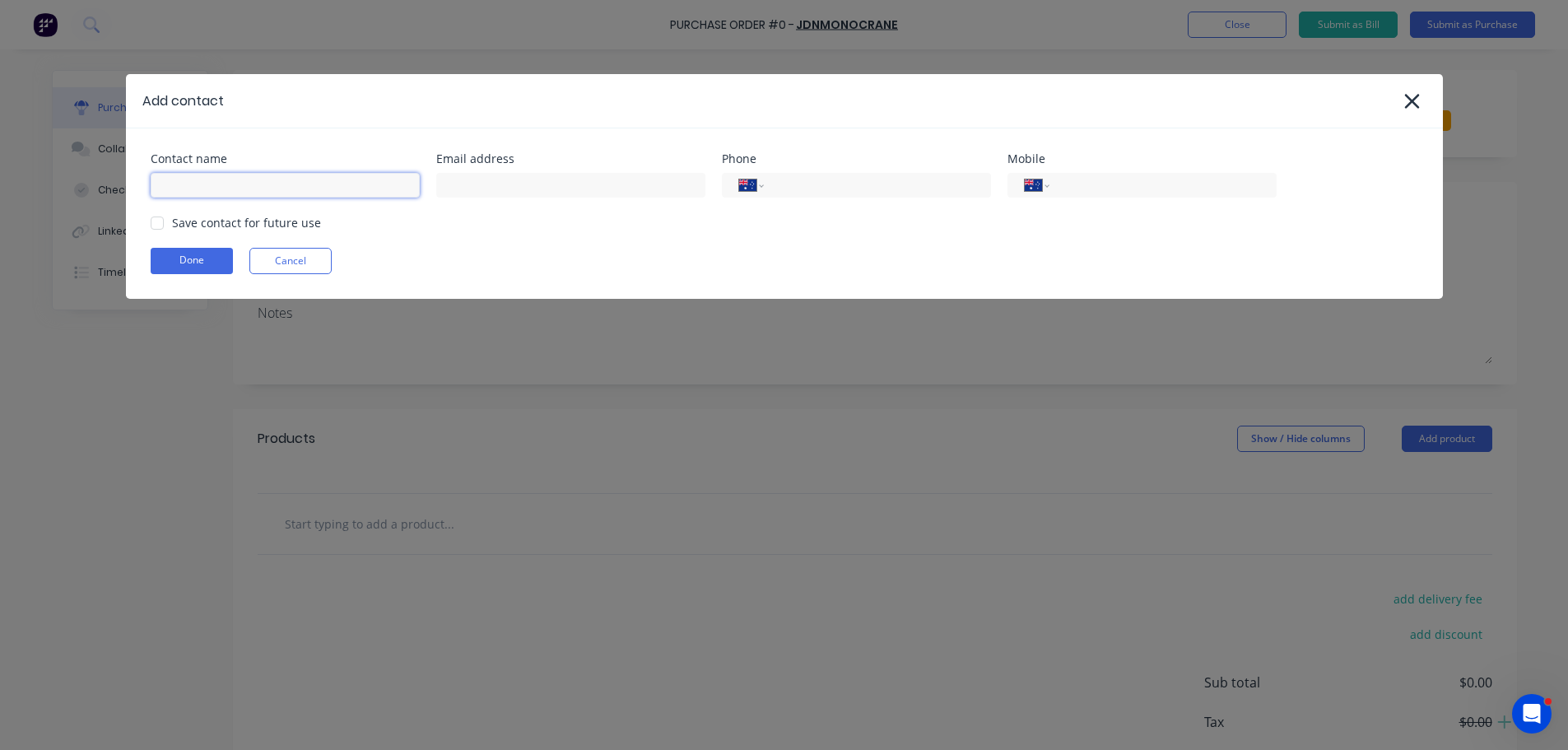
click at [176, 187] on input at bounding box center [285, 184] width 269 height 25
type input "dattewell"
click at [446, 186] on input at bounding box center [571, 184] width 269 height 25
type input "dattewell@jdn.com.au"
click at [233, 184] on input "dattewell" at bounding box center [285, 184] width 269 height 25
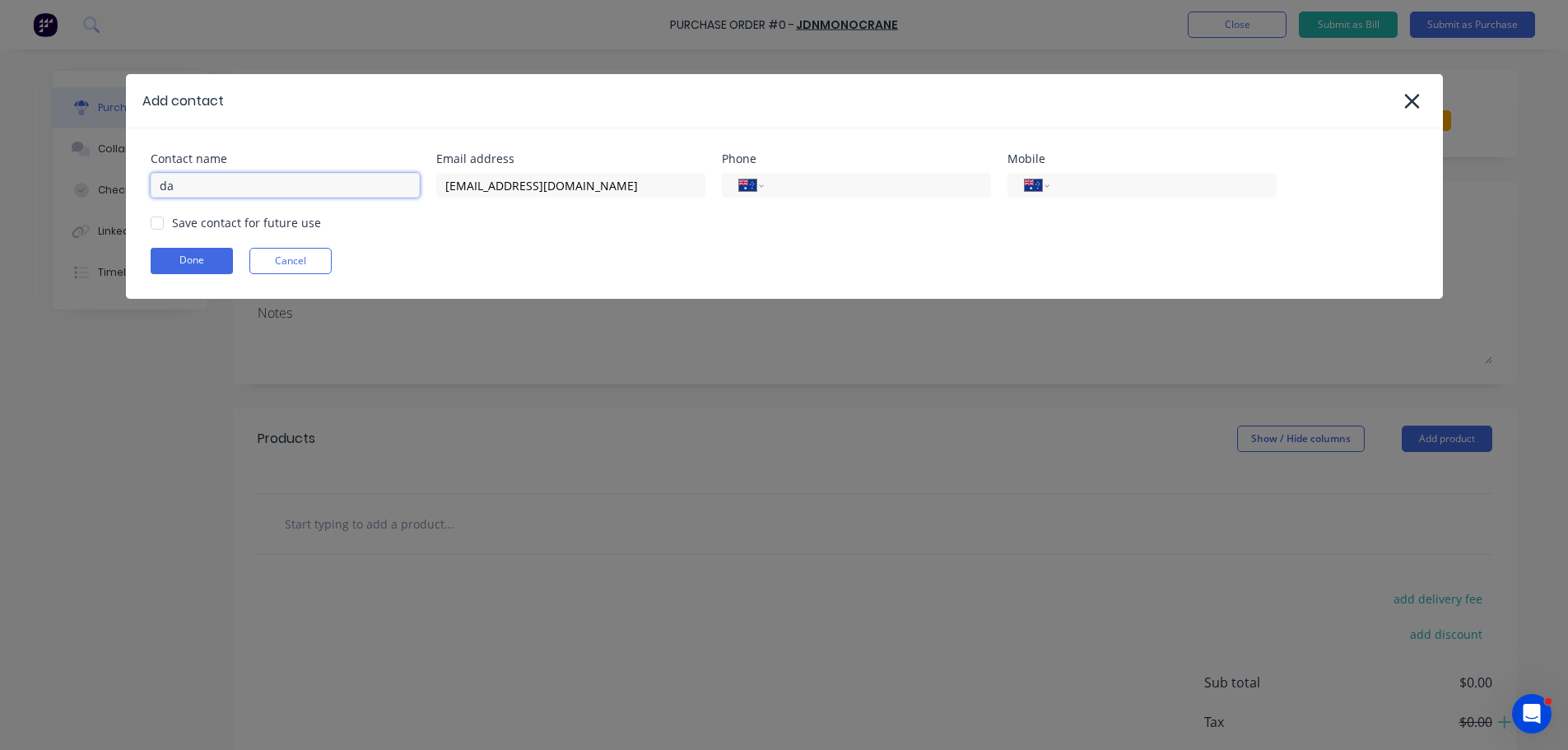
type input "d"
type input "Dan Attewell"
click at [213, 262] on button "Done" at bounding box center [191, 261] width 83 height 26
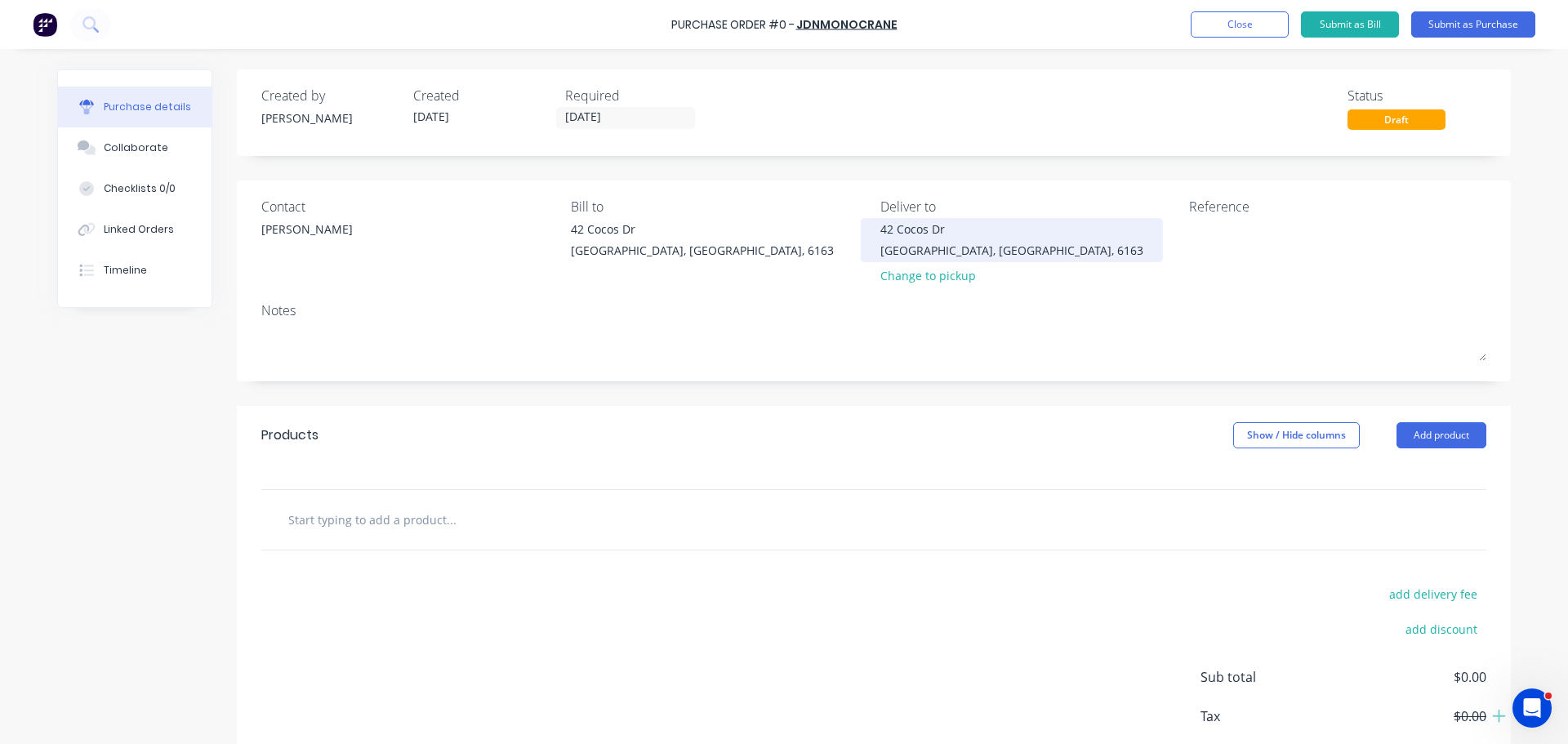
click at [983, 246] on div "Bibra Lake, Western Australia, 6163" at bounding box center [1012, 250] width 263 height 17
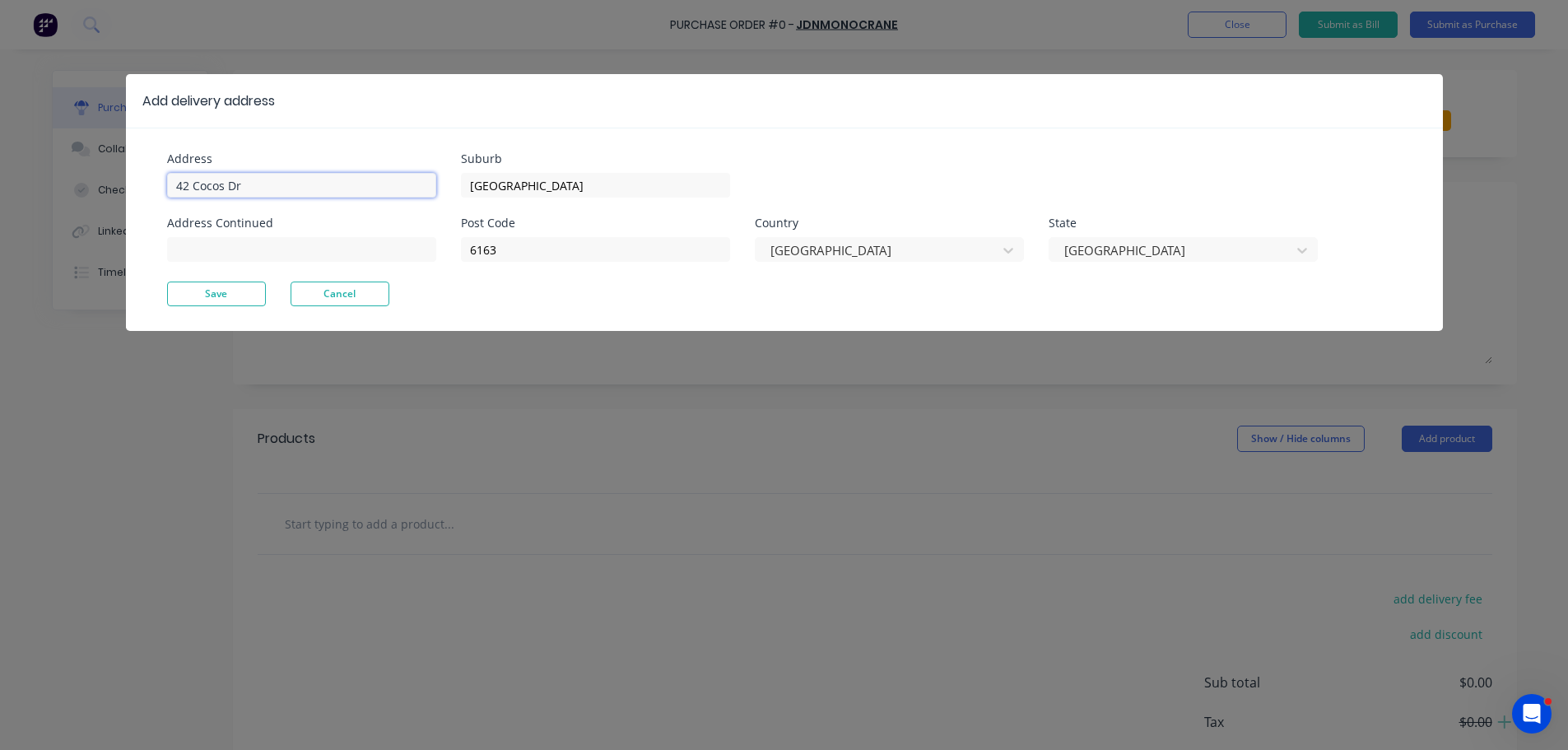
click at [262, 181] on input "42 Cocos Dr" at bounding box center [301, 184] width 269 height 25
type input "4"
type input "529 Wellard Street"
click at [183, 282] on button "Save" at bounding box center [216, 294] width 99 height 25
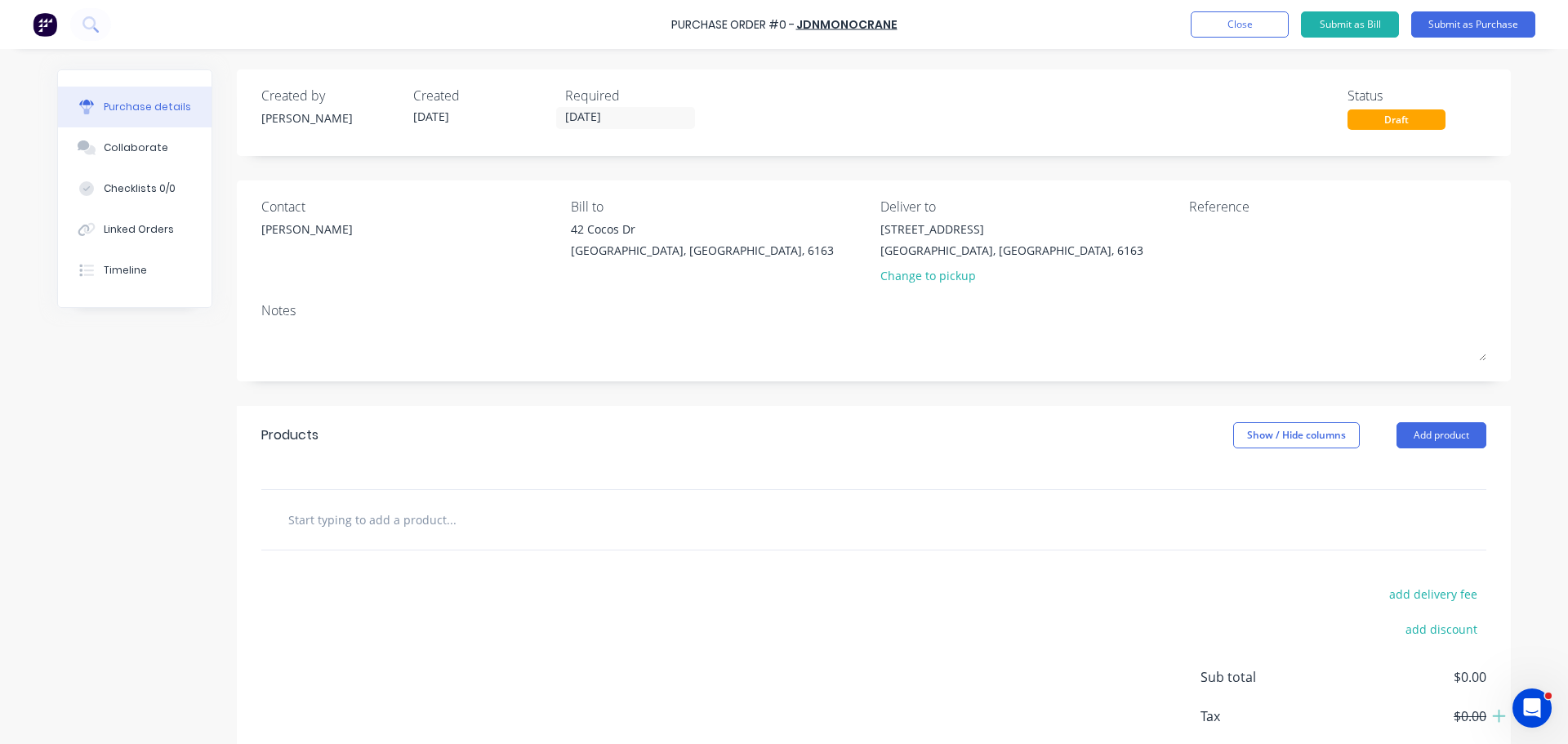
click at [1439, 435] on button "Add product" at bounding box center [1442, 435] width 90 height 26
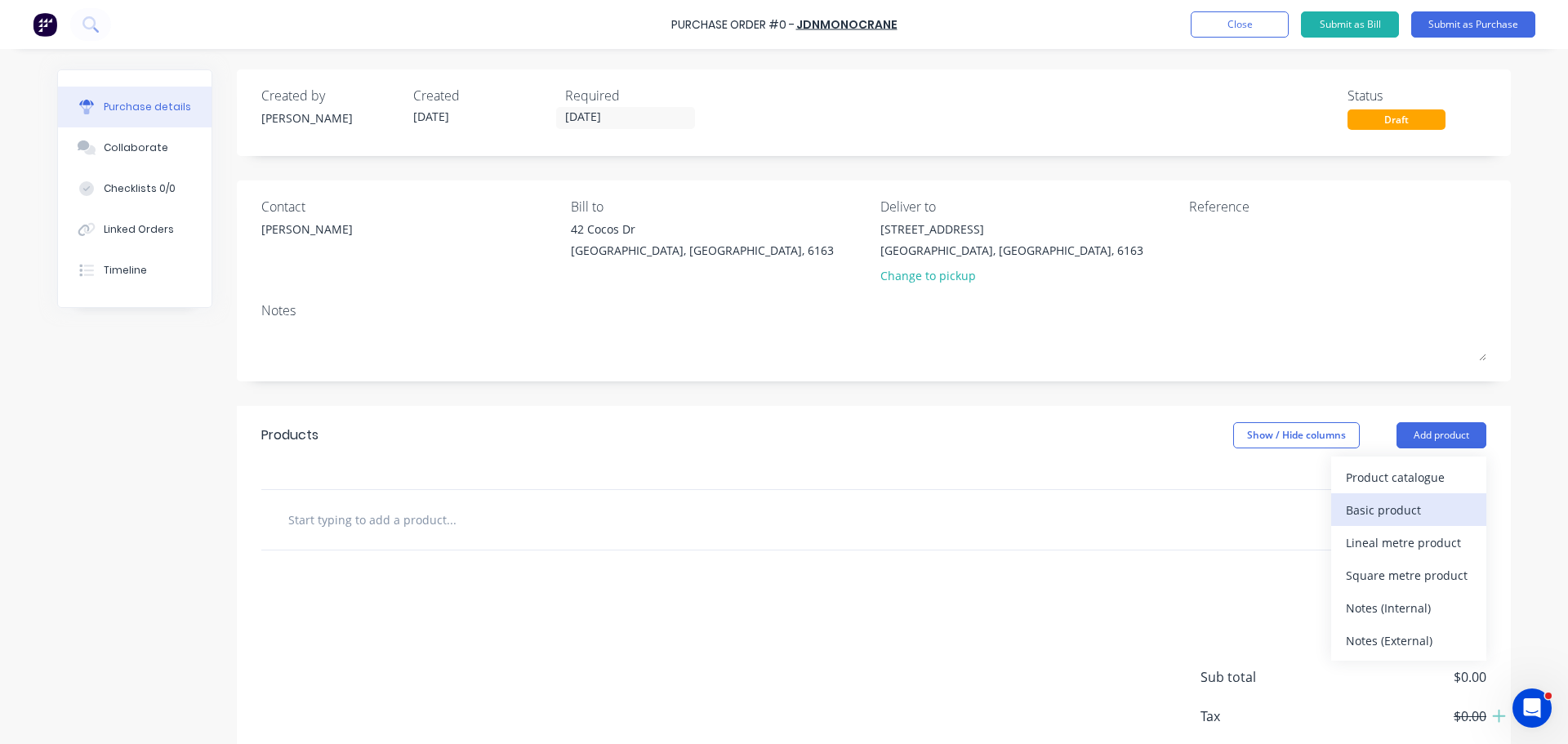
click at [1382, 508] on div "Basic product" at bounding box center [1409, 510] width 126 height 24
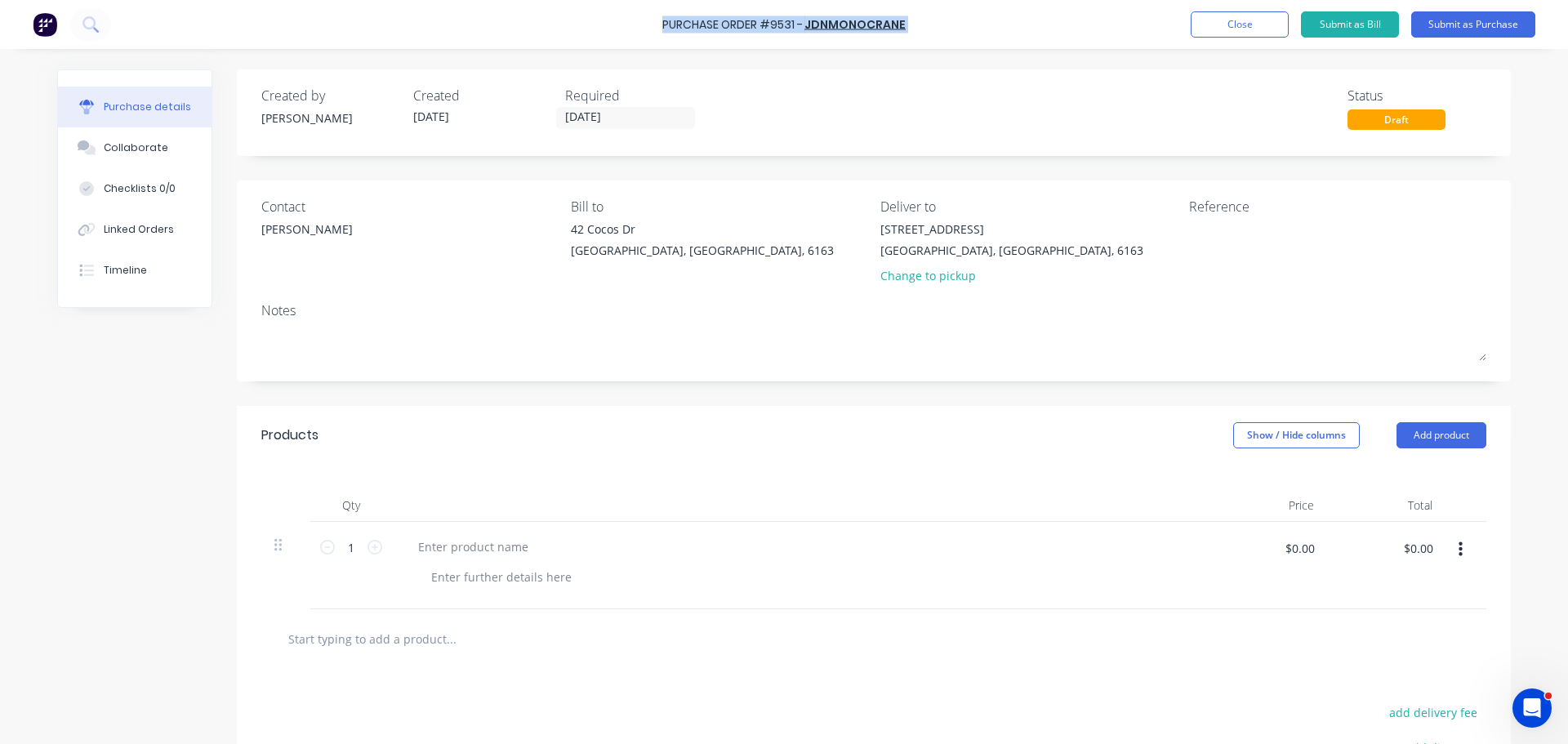
drag, startPoint x: 663, startPoint y: 19, endPoint x: 651, endPoint y: 21, distance: 12.2
click at [651, 21] on div "Purchase Order #9531 - JDNMONOCRANE Add product Close Submit as Bill Submit as …" at bounding box center [784, 24] width 1568 height 49
copy div "Purchase Order #9531 - JDNMONOCRANE Add product Close Submit as Bill Submit as …"
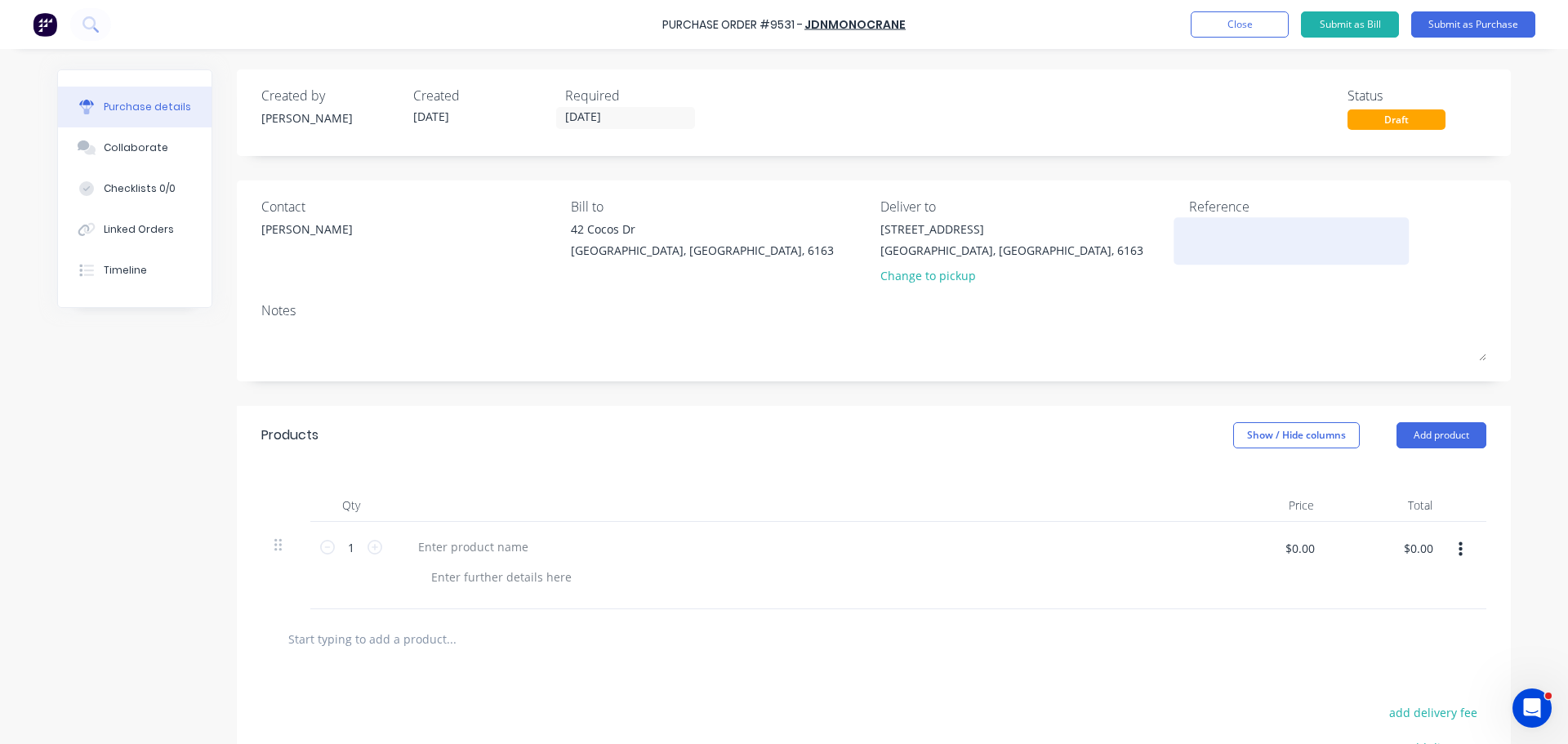
click at [1216, 229] on textarea at bounding box center [1292, 239] width 204 height 37
paste textarea "Purchase Order #9531 - JDNMONOCRANE"
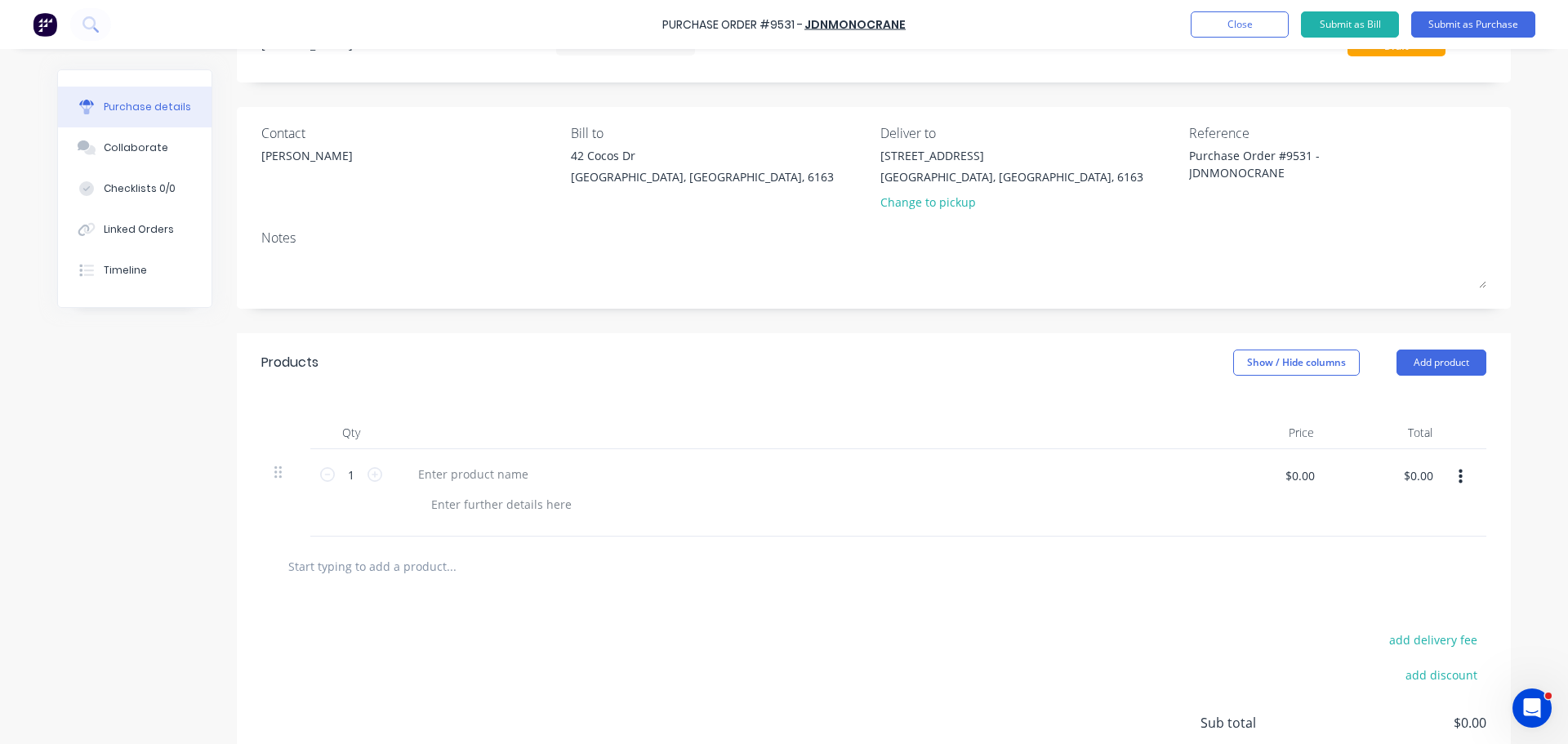
scroll to position [164, 0]
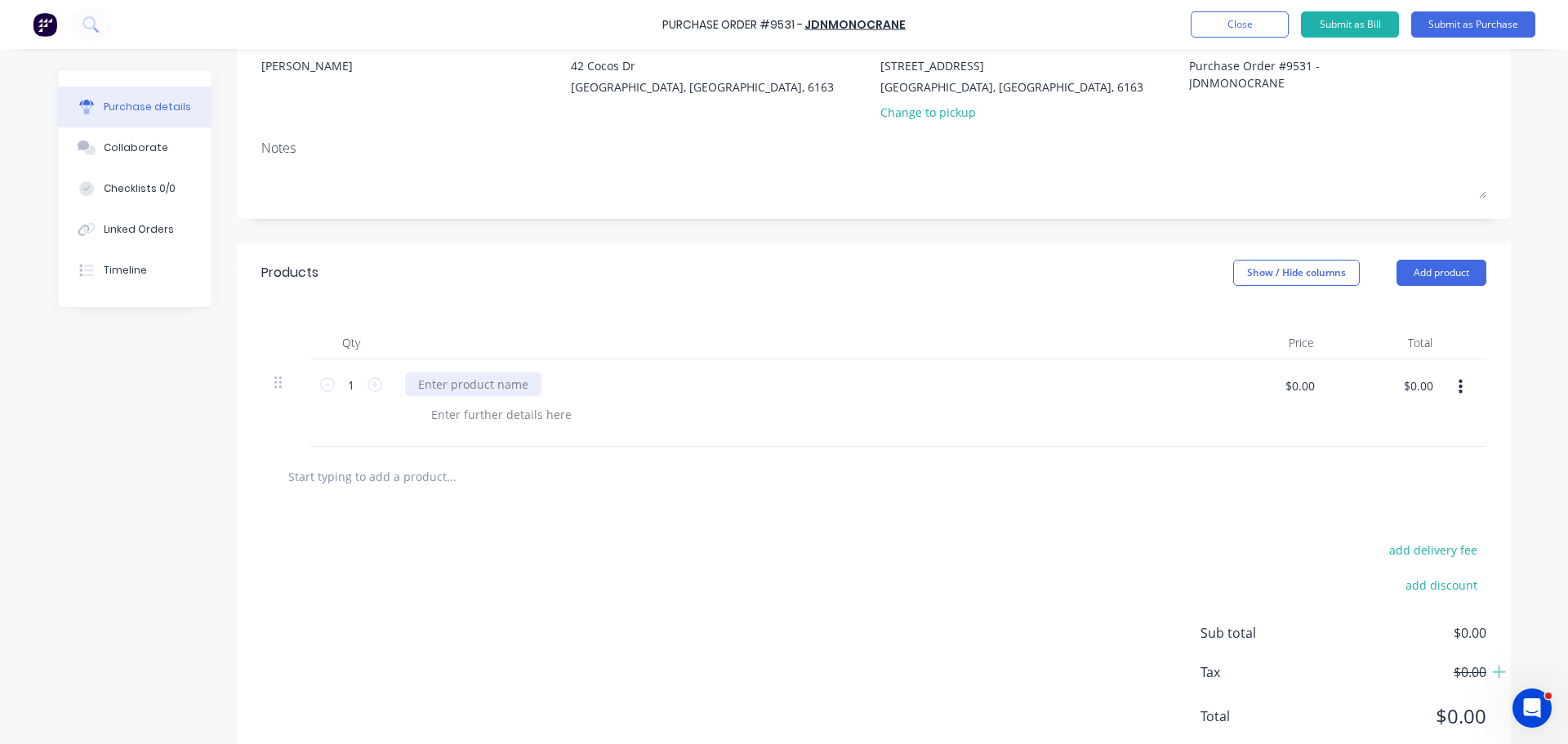
type textarea "Purchase Order #9531 - JDNMONOCRANE"
type textarea "x"
type textarea "Purchase Order #9531 - JDNMONOCRANE"
click at [432, 388] on div at bounding box center [473, 384] width 136 height 24
type textarea "x"
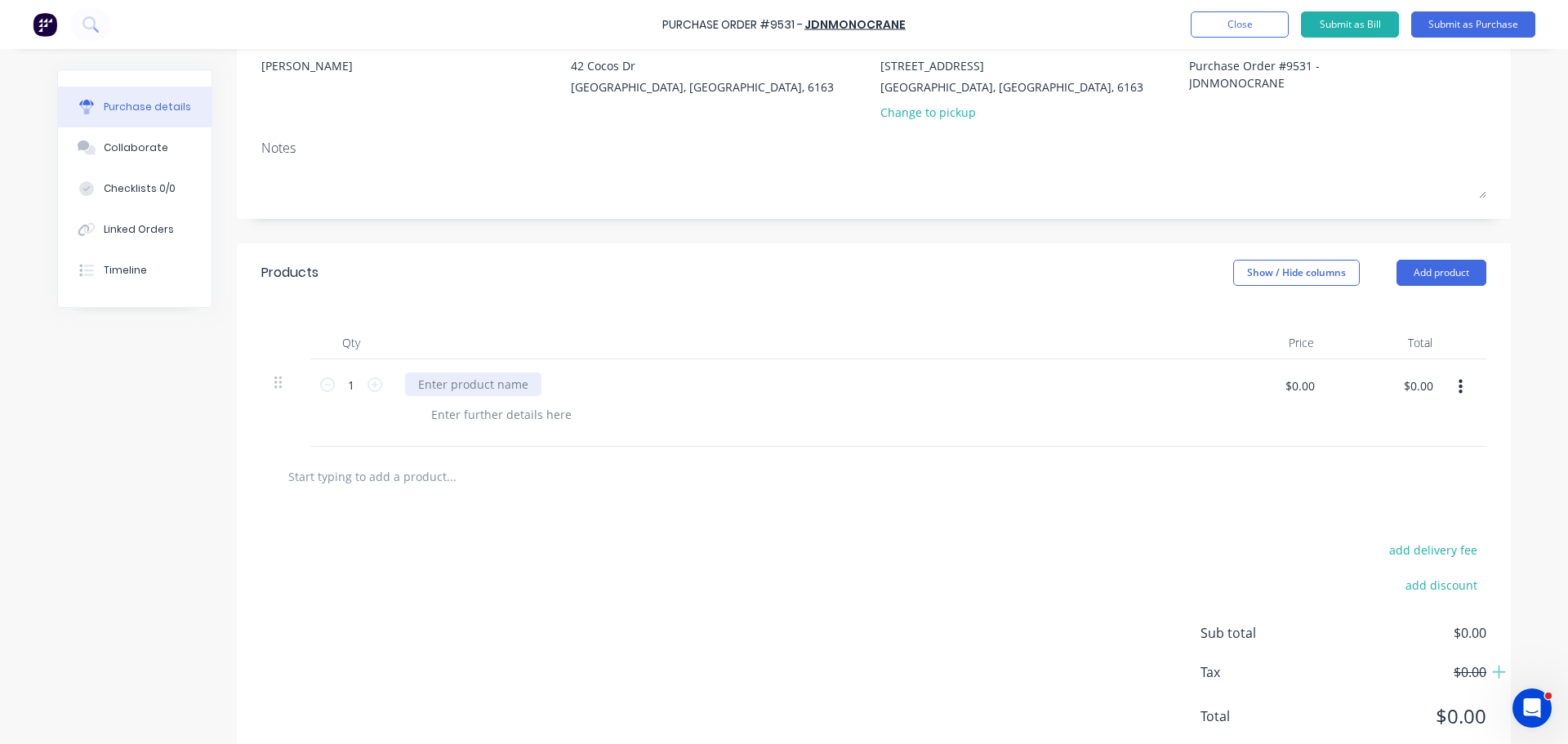
click at [499, 383] on div at bounding box center [473, 384] width 136 height 24
paste div
drag, startPoint x: 509, startPoint y: 385, endPoint x: 466, endPoint y: 395, distance: 44.1
click at [466, 395] on div "Service of FE-0932 – 5ton JDN OHC" at bounding box center [512, 384] width 213 height 24
copy div "FE-0932"
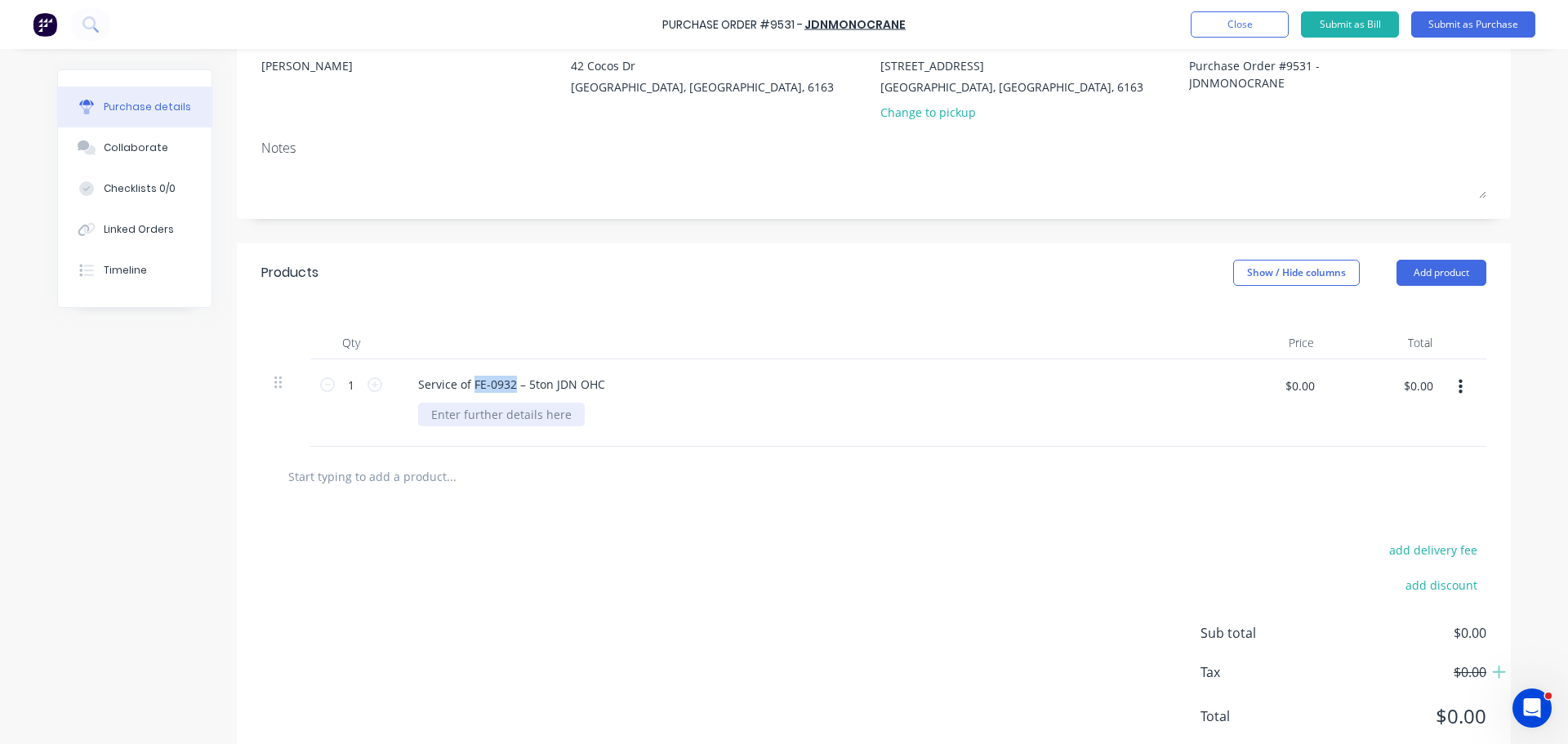
type textarea "x"
click at [477, 413] on div at bounding box center [502, 415] width 167 height 24
paste div
click at [518, 387] on div "Service of FE-0932 – 5ton JDN OHC" at bounding box center [512, 384] width 213 height 24
click at [1478, 22] on button "Submit as Purchase" at bounding box center [1473, 24] width 124 height 26
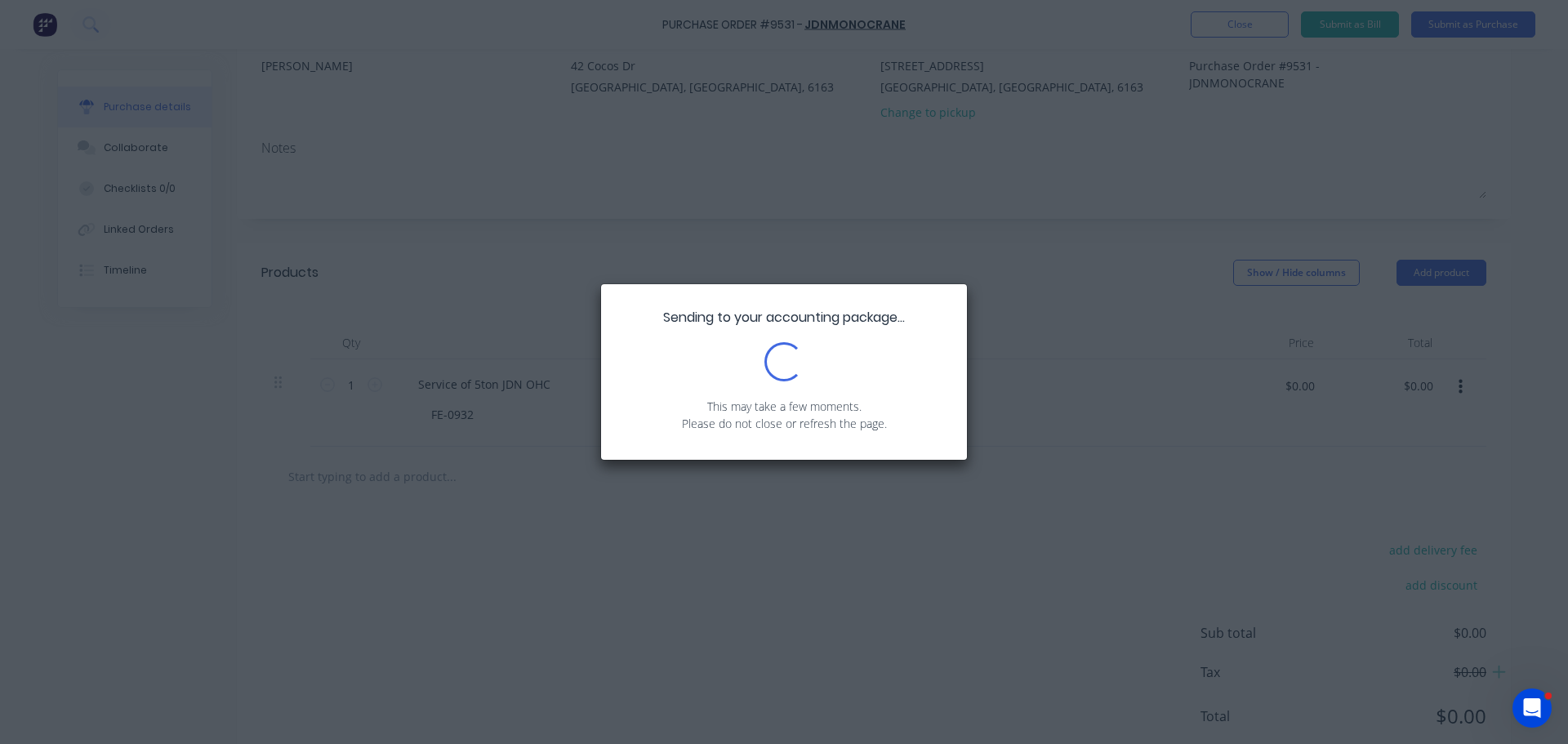
scroll to position [0, 0]
type textarea "x"
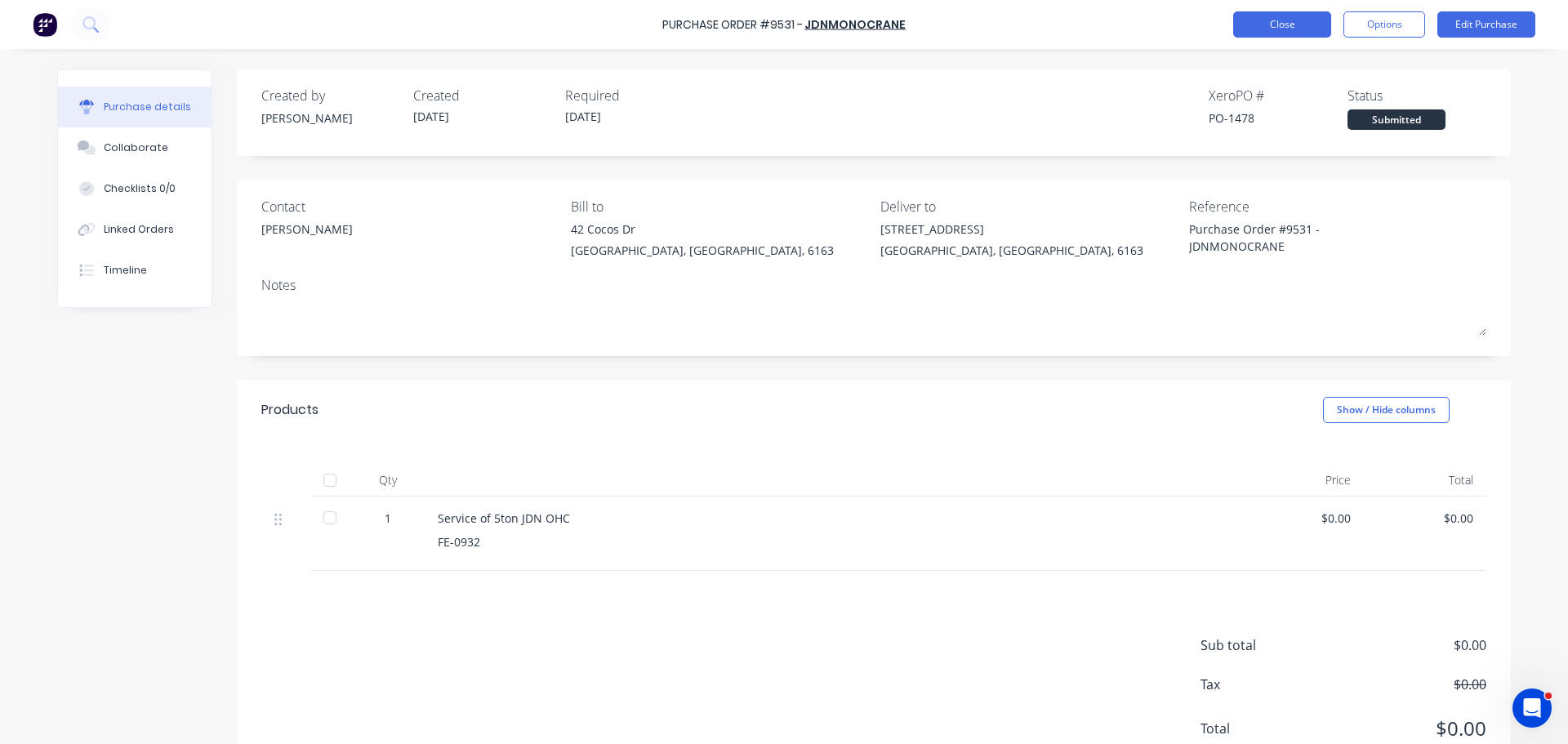
click at [1283, 14] on button "Close" at bounding box center [1283, 24] width 98 height 26
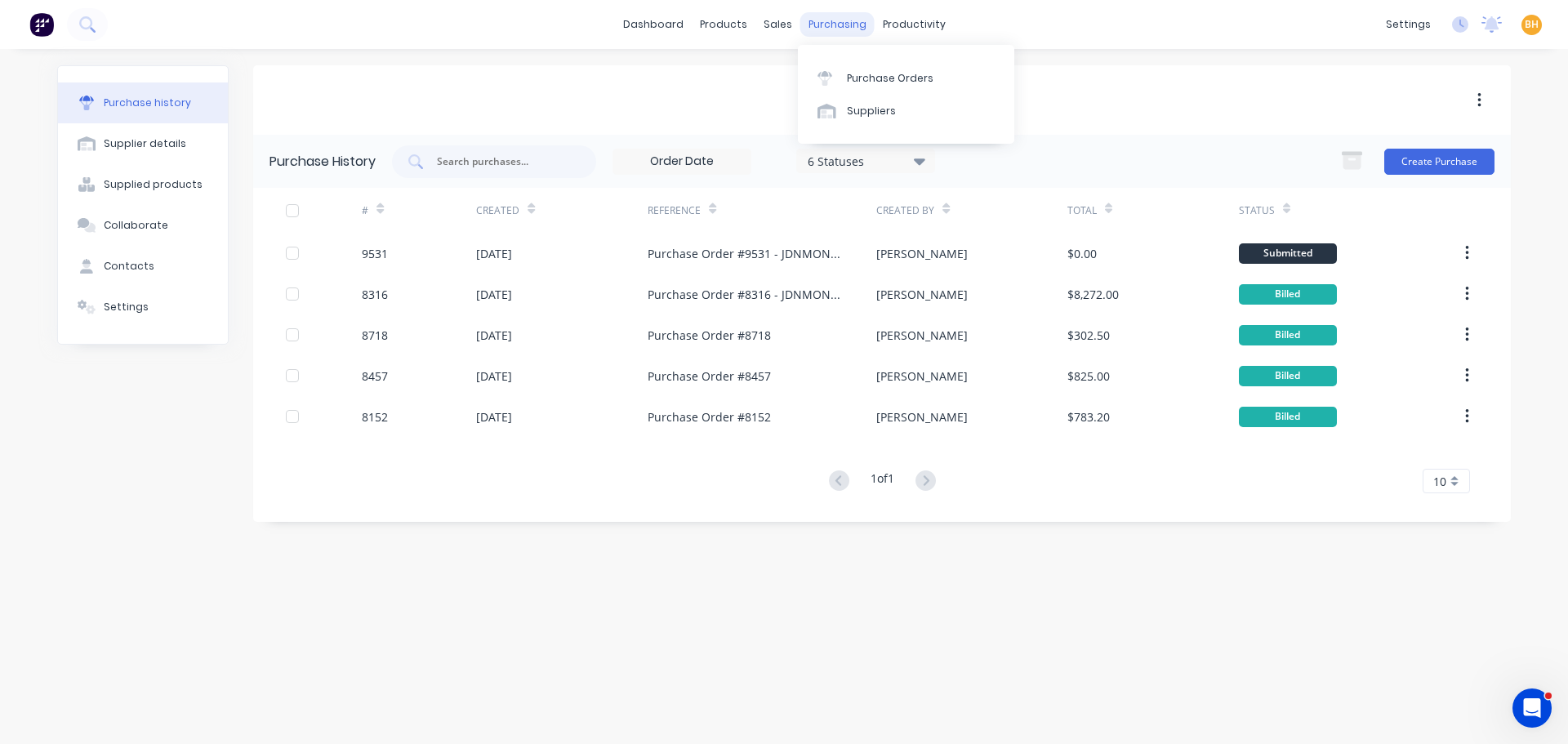
click at [836, 25] on div "purchasing" at bounding box center [837, 24] width 75 height 25
click at [864, 77] on div "Purchase Orders" at bounding box center [891, 78] width 86 height 15
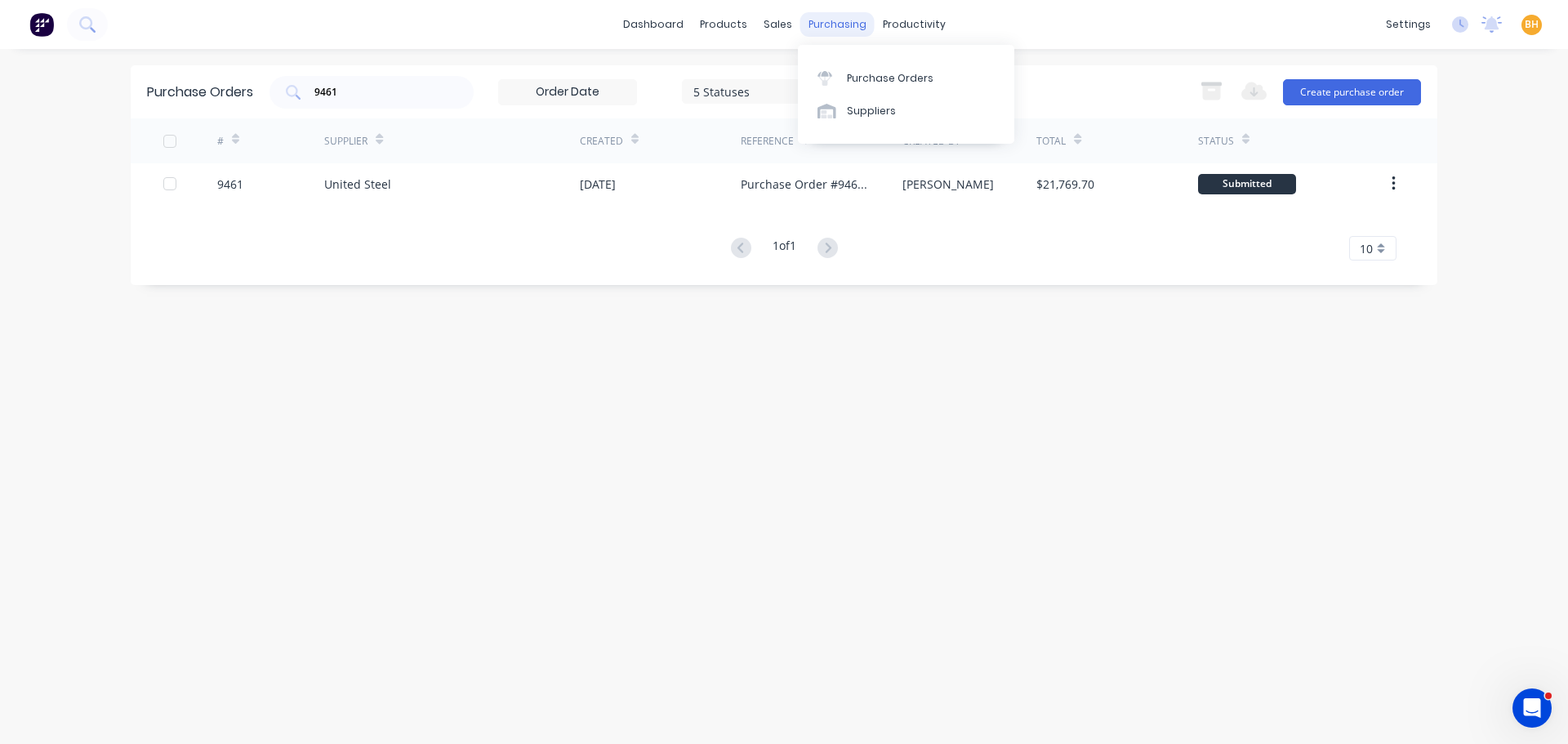
click at [817, 16] on div "purchasing" at bounding box center [837, 24] width 75 height 25
drag, startPoint x: 876, startPoint y: 93, endPoint x: 839, endPoint y: 94, distance: 37.0
click at [875, 93] on link "Purchase Orders" at bounding box center [905, 78] width 216 height 33
click at [360, 99] on div "9461" at bounding box center [372, 93] width 204 height 33
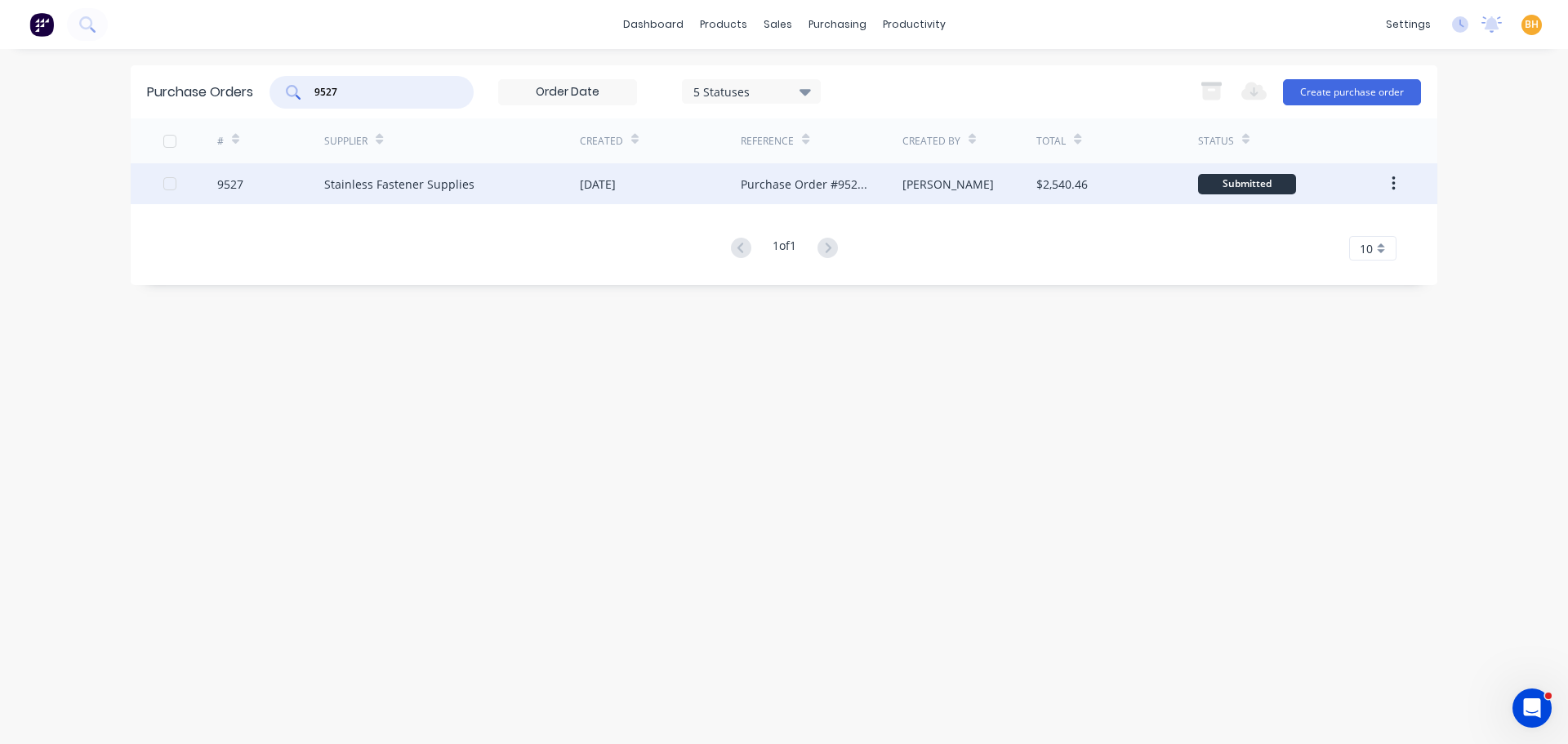
type input "9527"
click at [427, 172] on div "Stainless Fastener Supplies" at bounding box center [452, 184] width 256 height 40
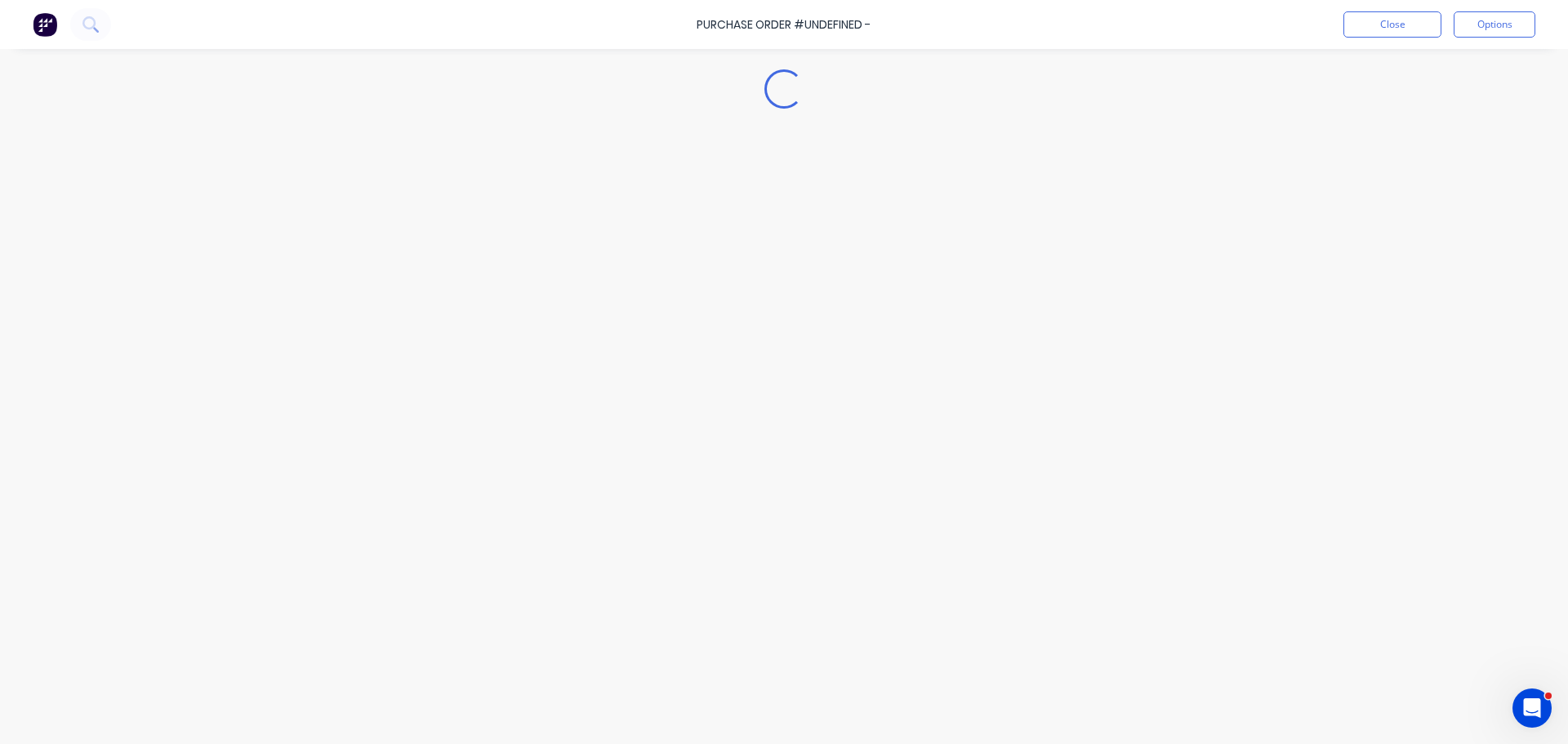
type textarea "x"
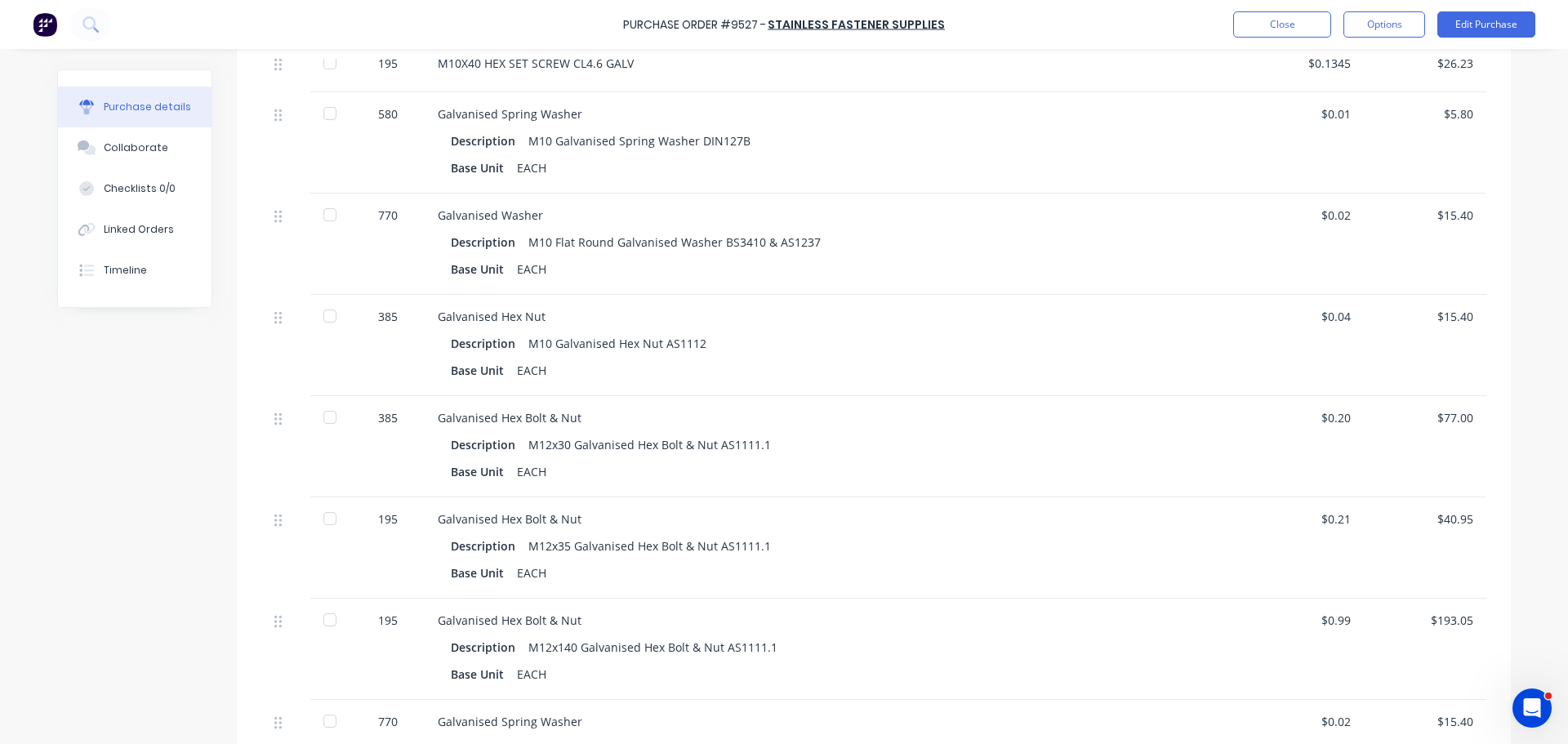
scroll to position [329, 0]
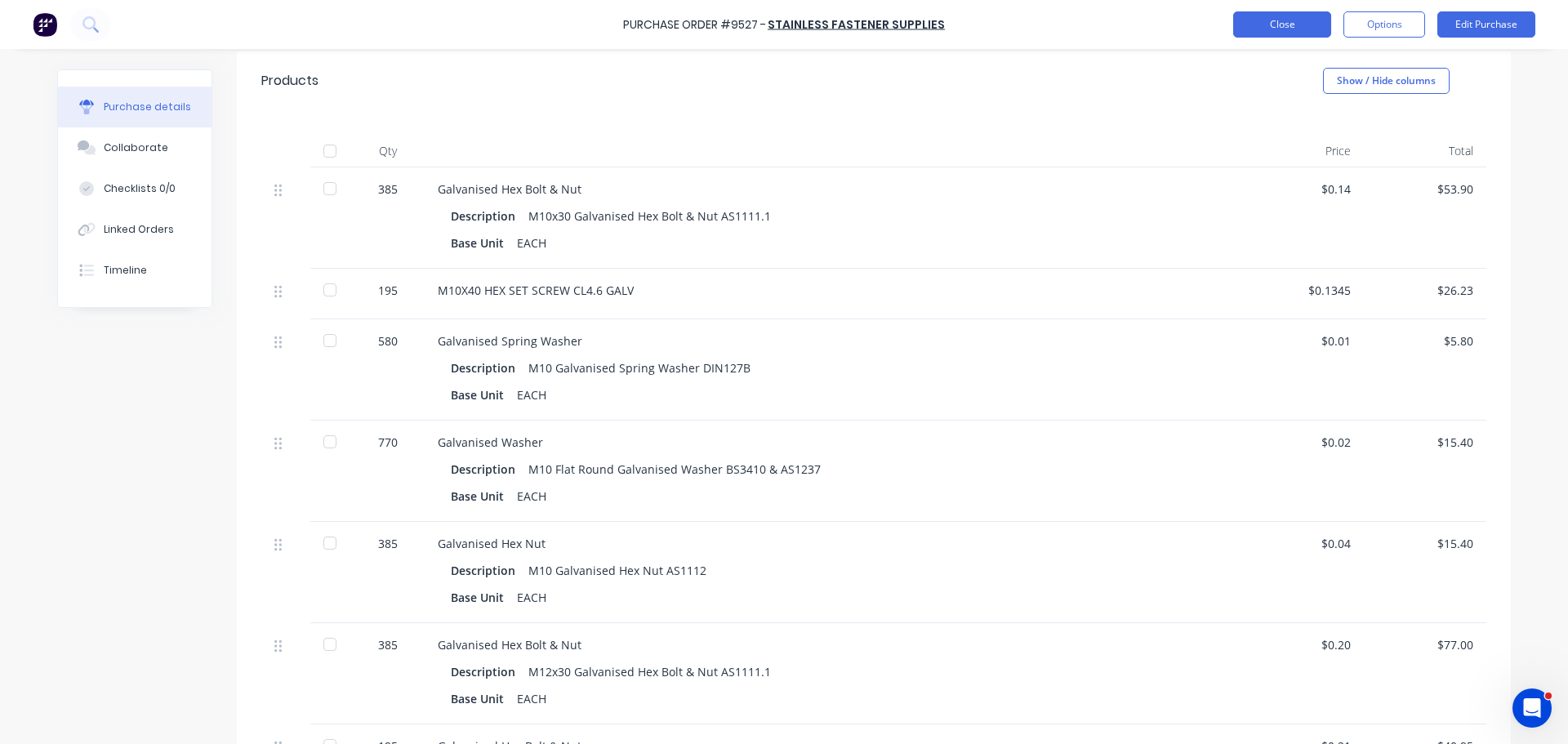
click at [1245, 18] on button "Close" at bounding box center [1283, 24] width 98 height 26
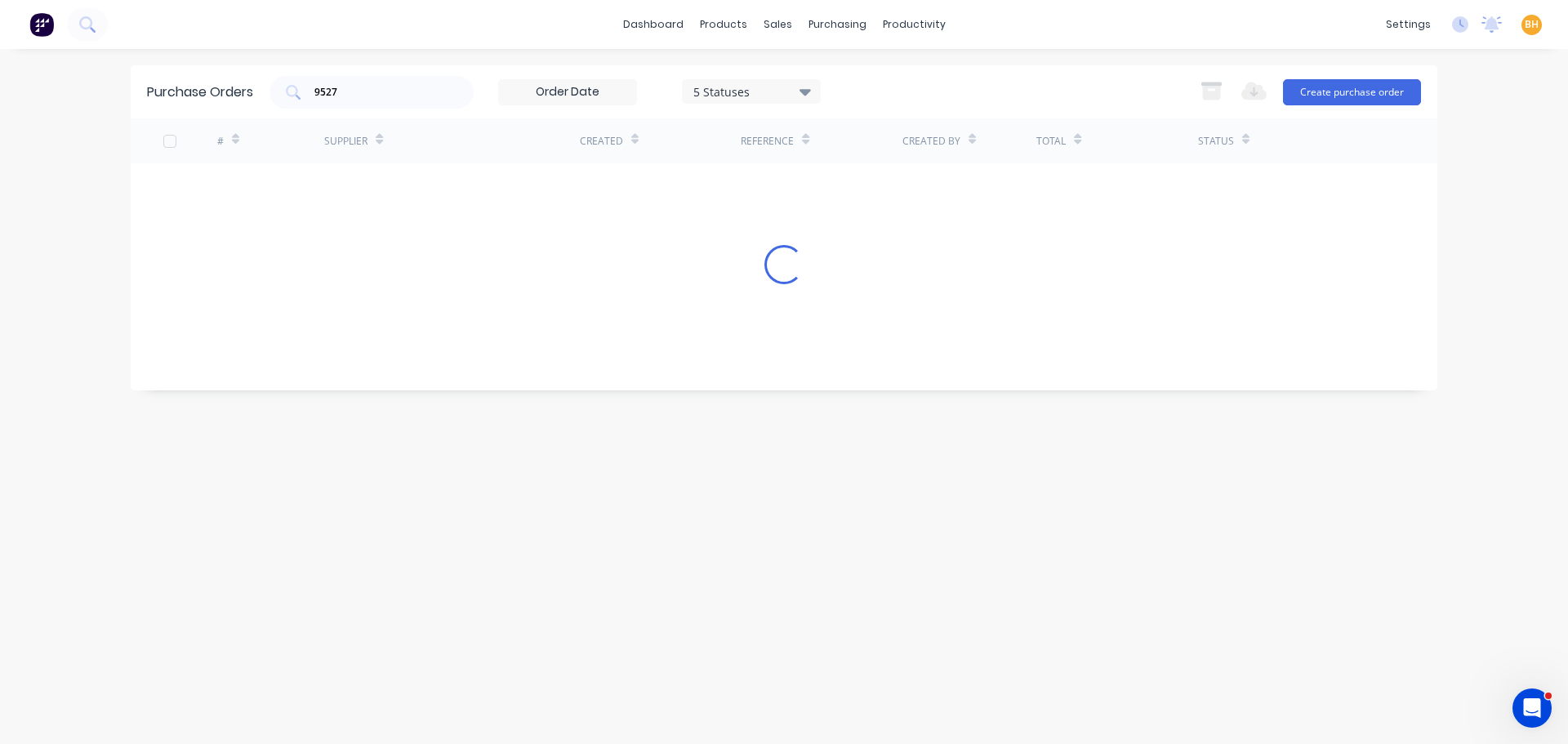
click at [360, 513] on div "Purchase Orders 9527 5 Statuses 5 Statuses Export to Excel (XLSX) Create purcha…" at bounding box center [784, 396] width 1307 height 662
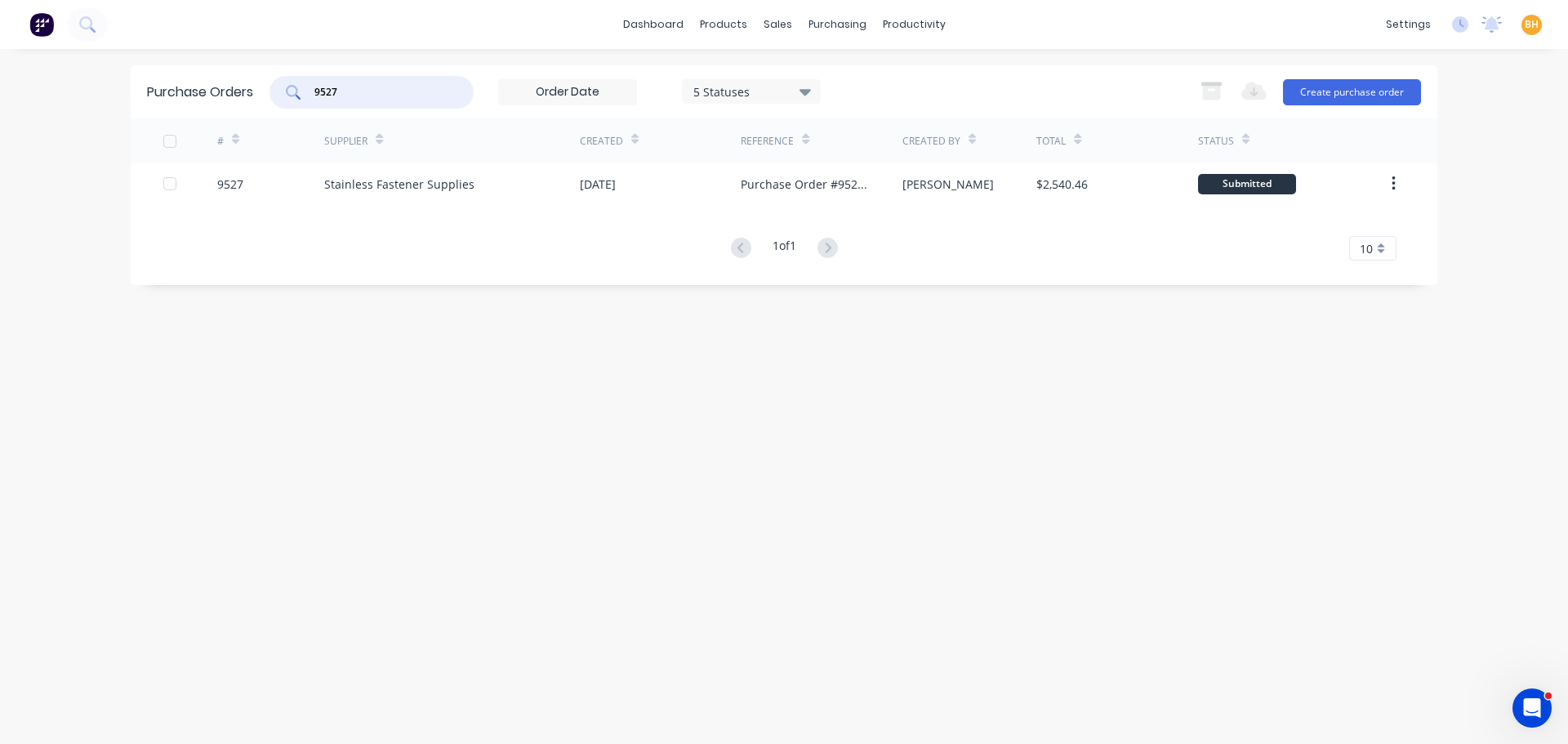
click at [376, 91] on input "9527" at bounding box center [380, 92] width 135 height 17
click at [362, 99] on div "9527" at bounding box center [372, 93] width 204 height 33
type input "9"
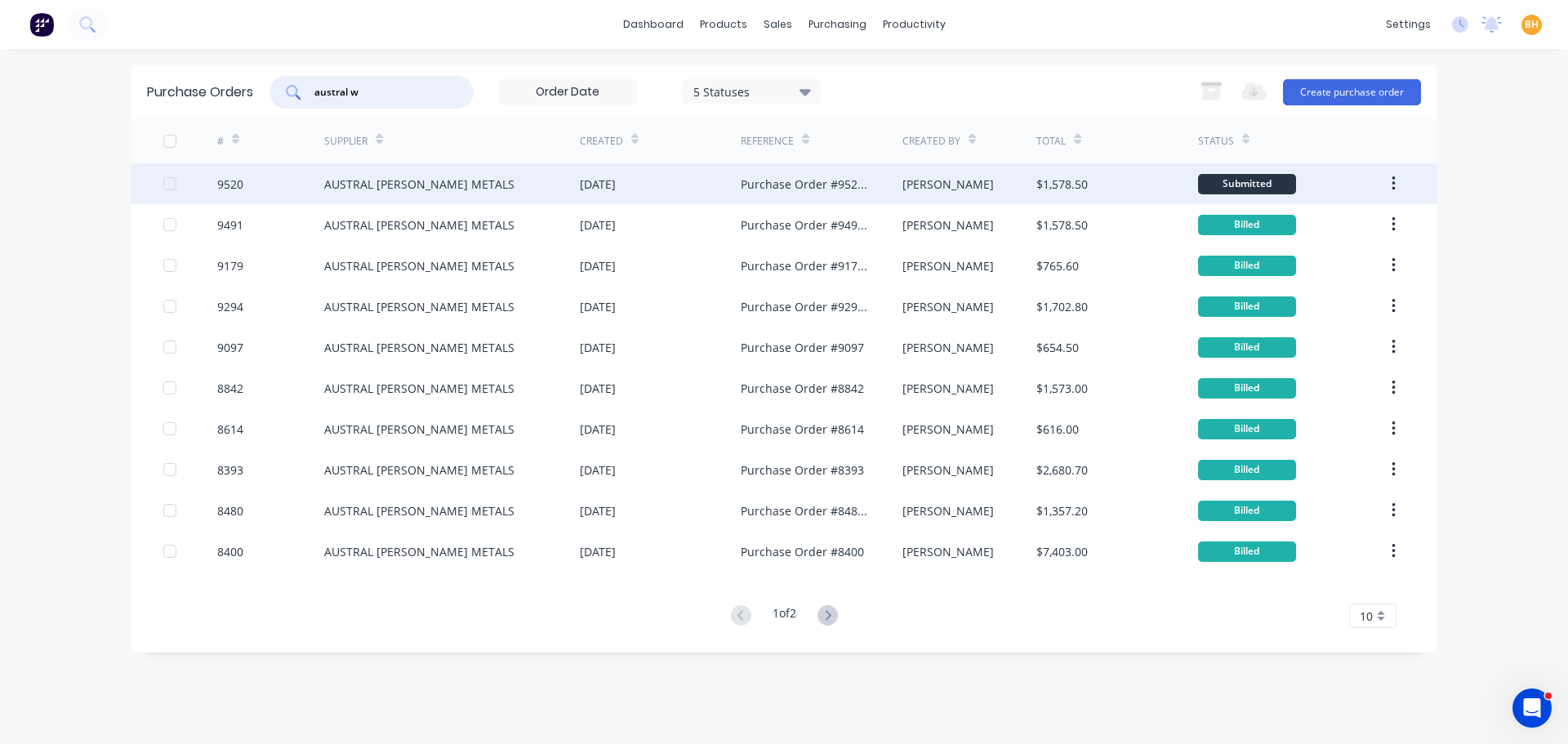
type input "austral w"
click at [397, 194] on div "AUSTRAL WRIGHT METALS" at bounding box center [452, 184] width 256 height 40
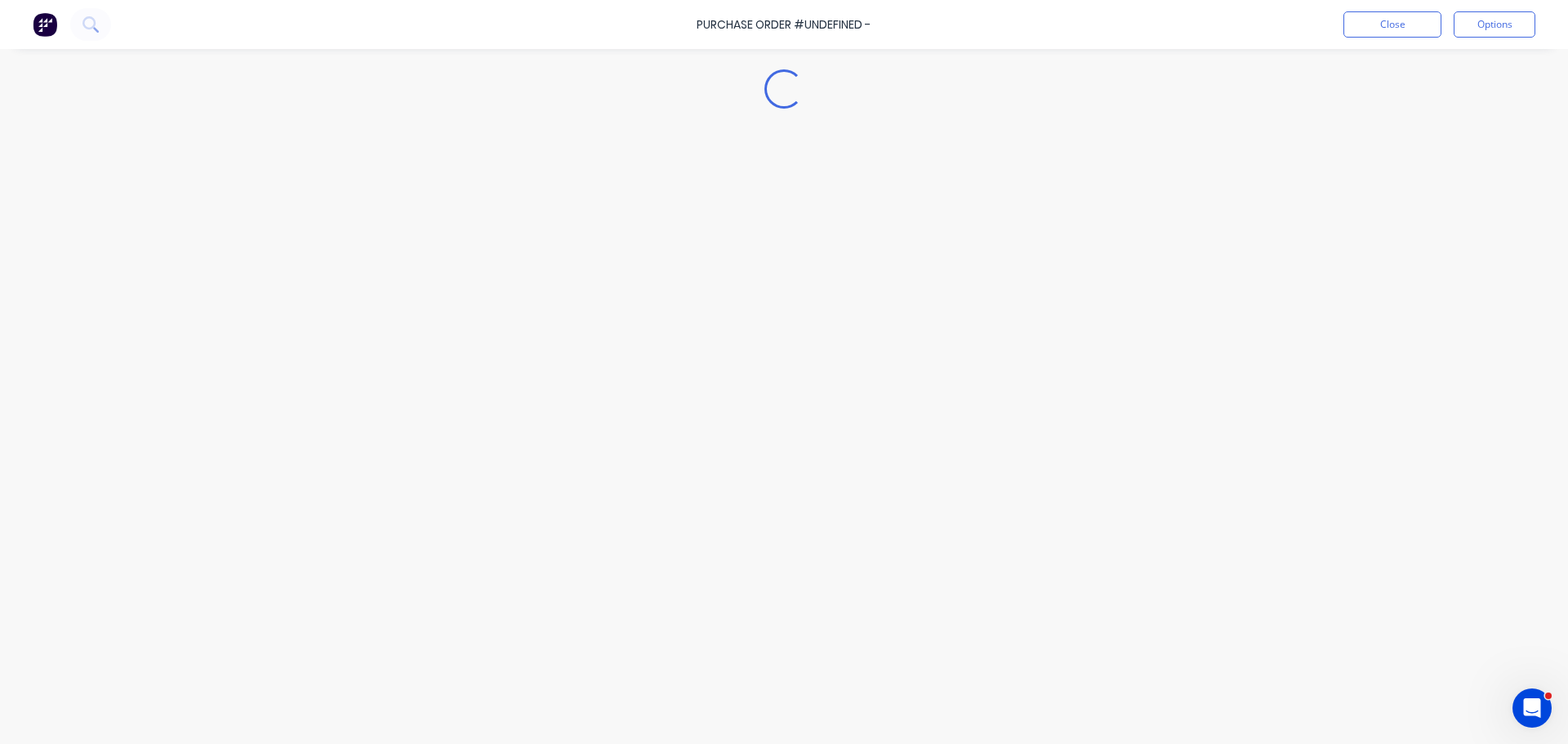
type textarea "x"
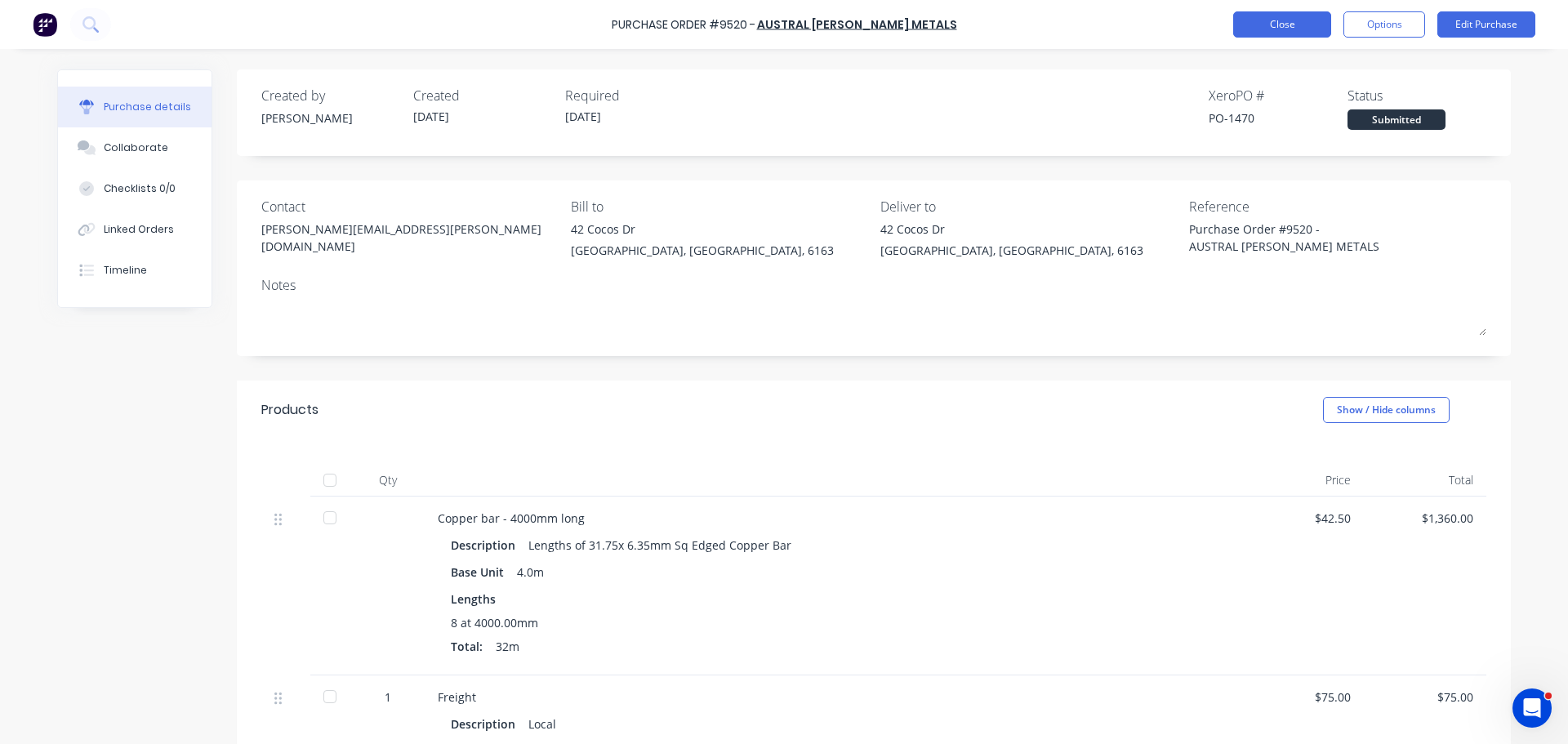
click at [1263, 20] on button "Close" at bounding box center [1283, 24] width 98 height 26
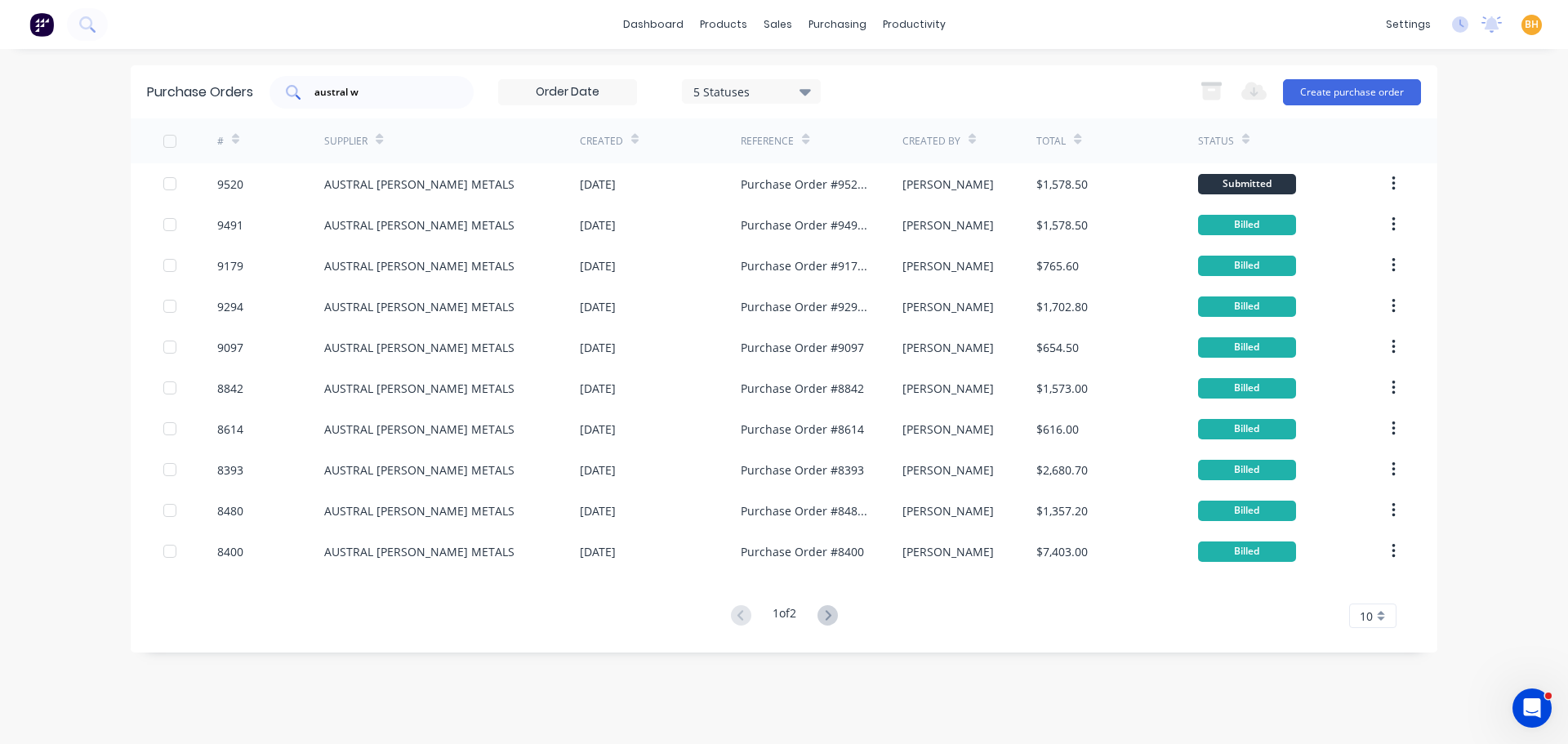
click at [389, 91] on input "austral w" at bounding box center [380, 92] width 135 height 17
click at [1329, 92] on button "Create purchase order" at bounding box center [1353, 92] width 138 height 26
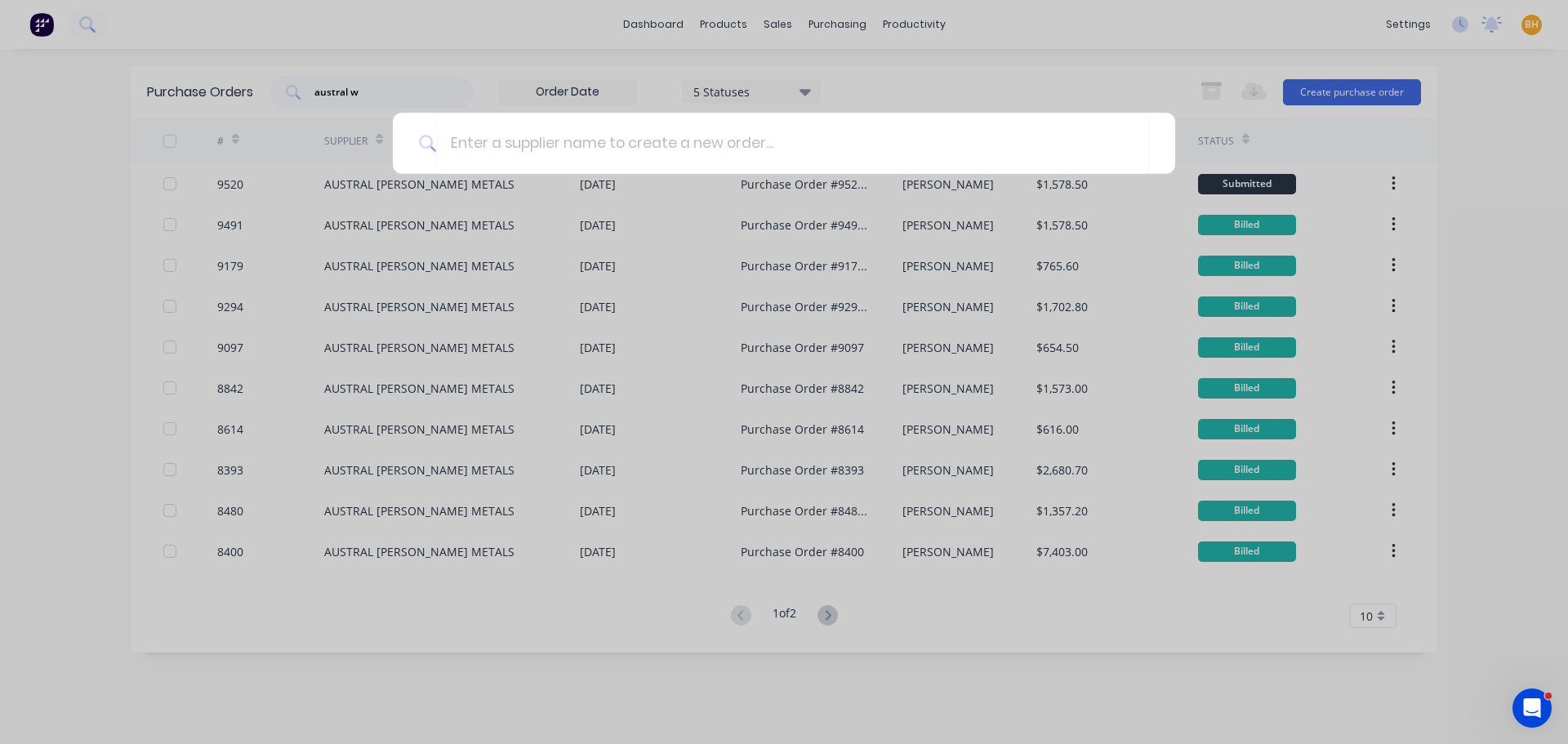
click at [1498, 216] on div at bounding box center [784, 372] width 1568 height 744
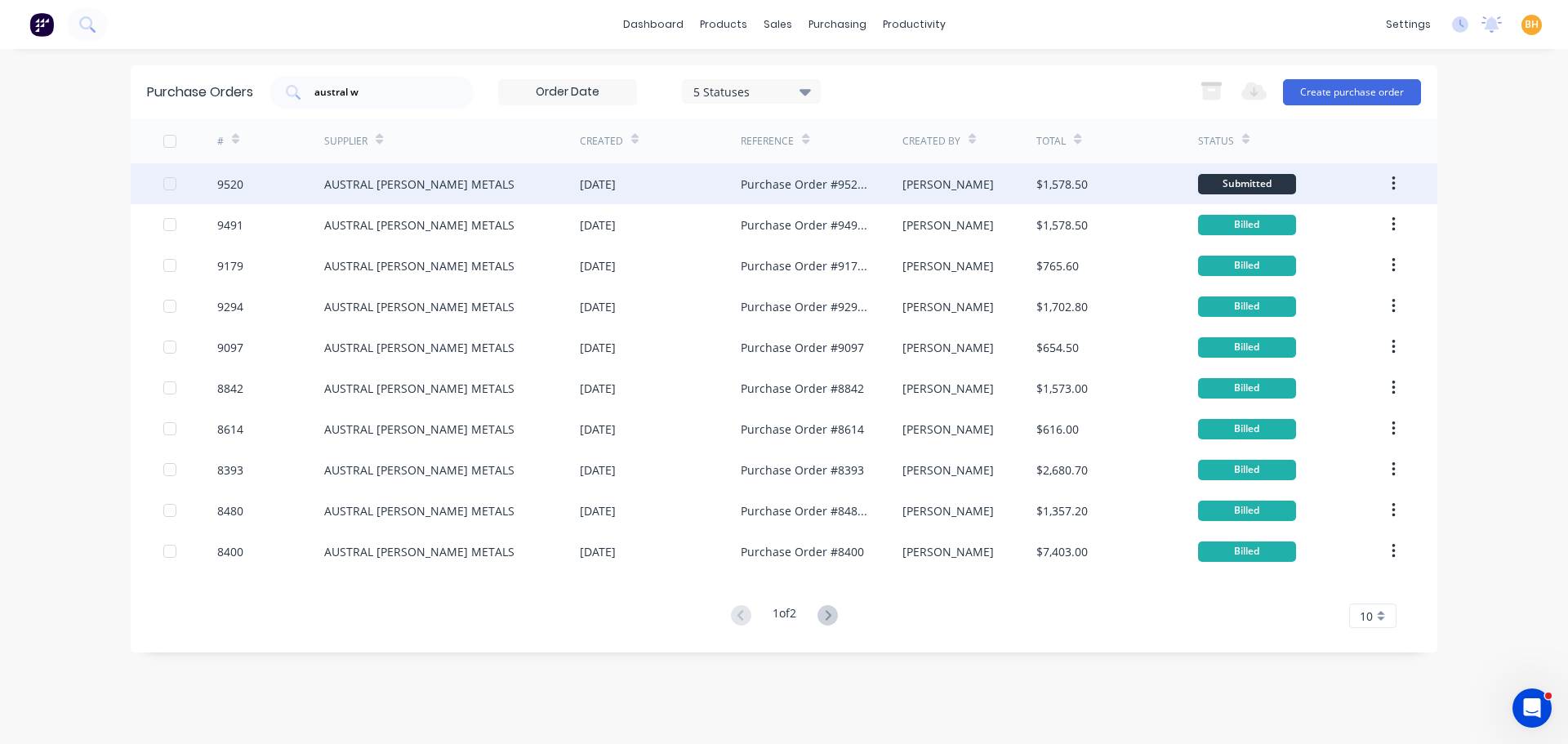
click at [1395, 189] on icon "button" at bounding box center [1394, 184] width 4 height 18
click at [1341, 254] on div "Duplicate" at bounding box center [1335, 259] width 126 height 24
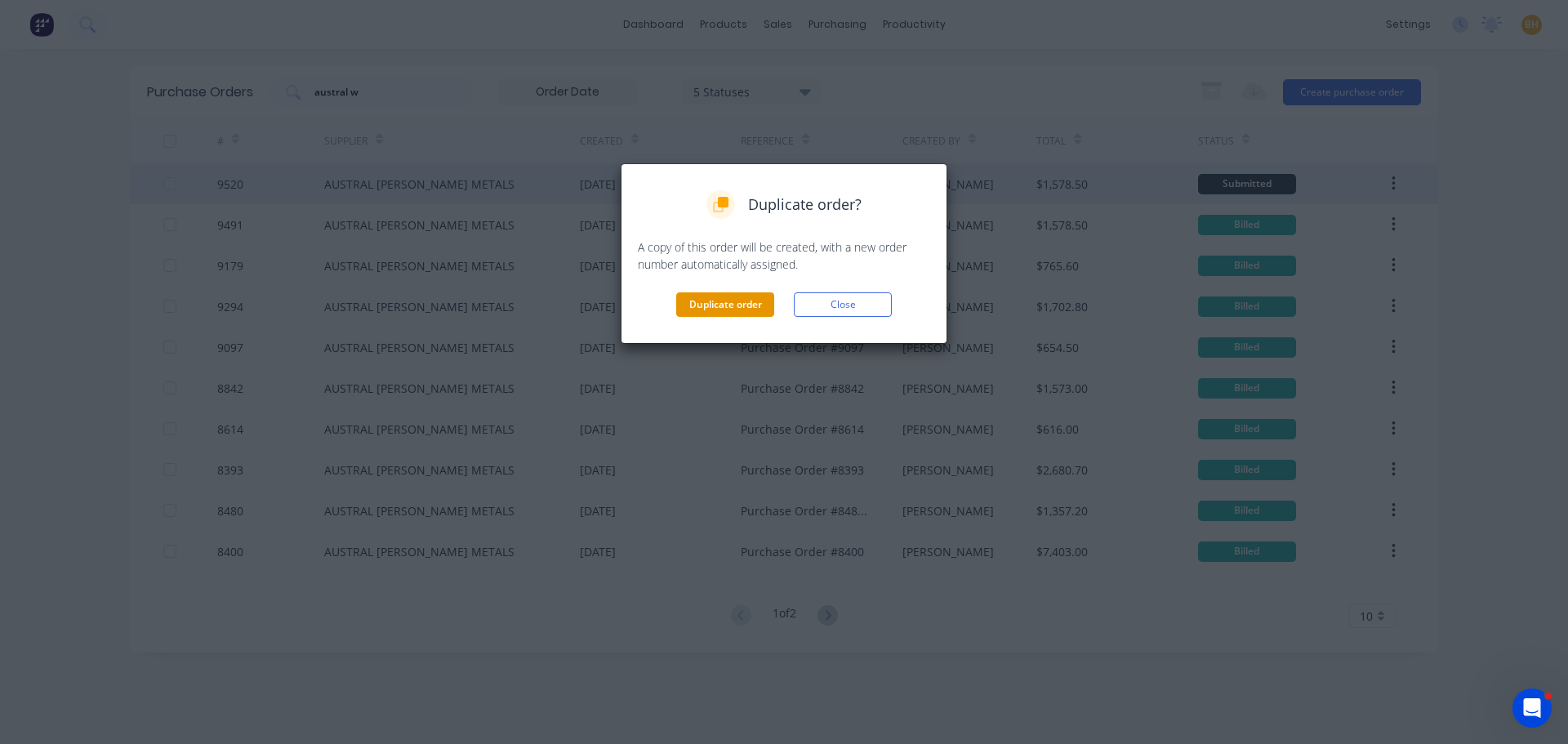
click at [709, 302] on button "Duplicate order" at bounding box center [725, 304] width 98 height 25
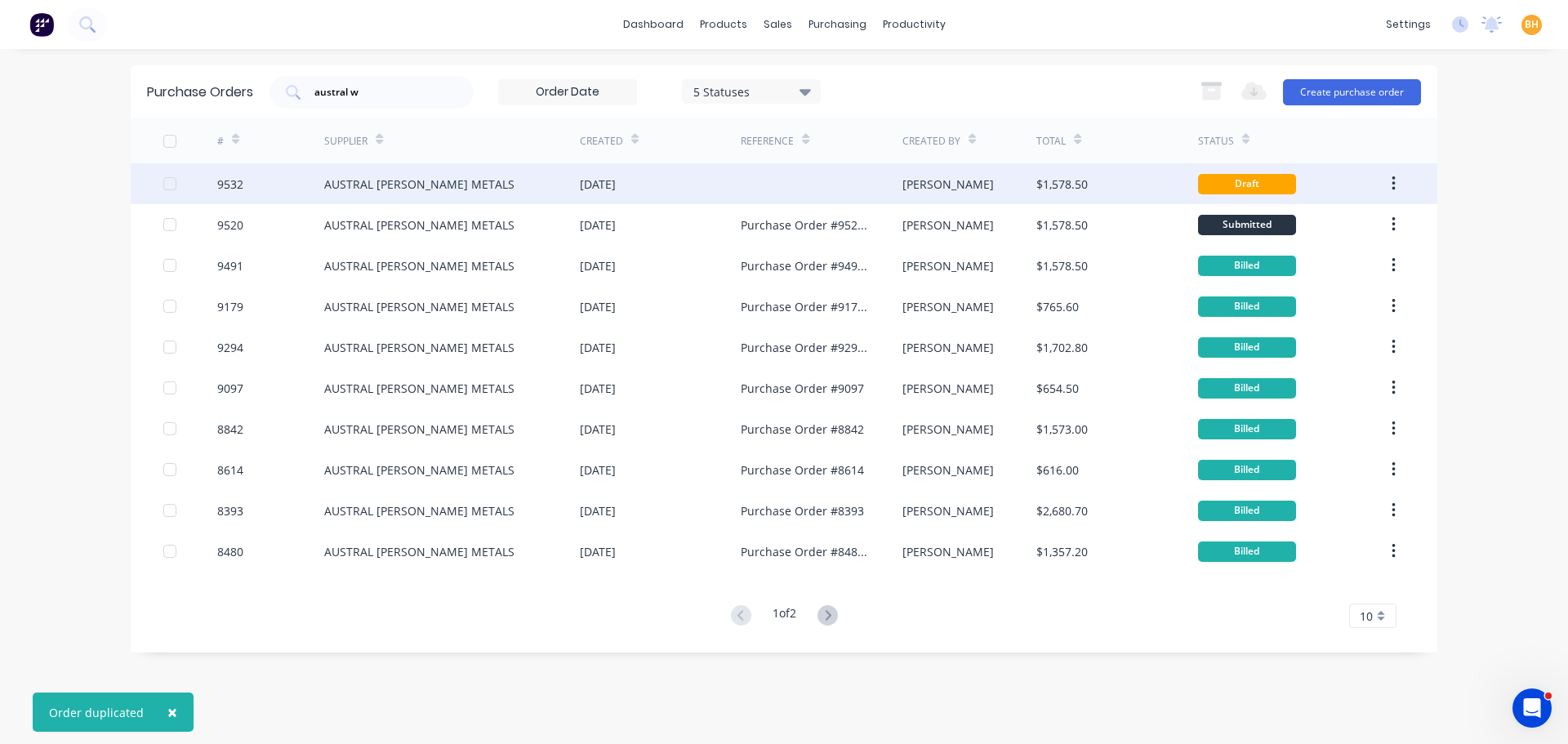
click at [432, 195] on div "AUSTRAL WRIGHT METALS" at bounding box center [452, 184] width 256 height 40
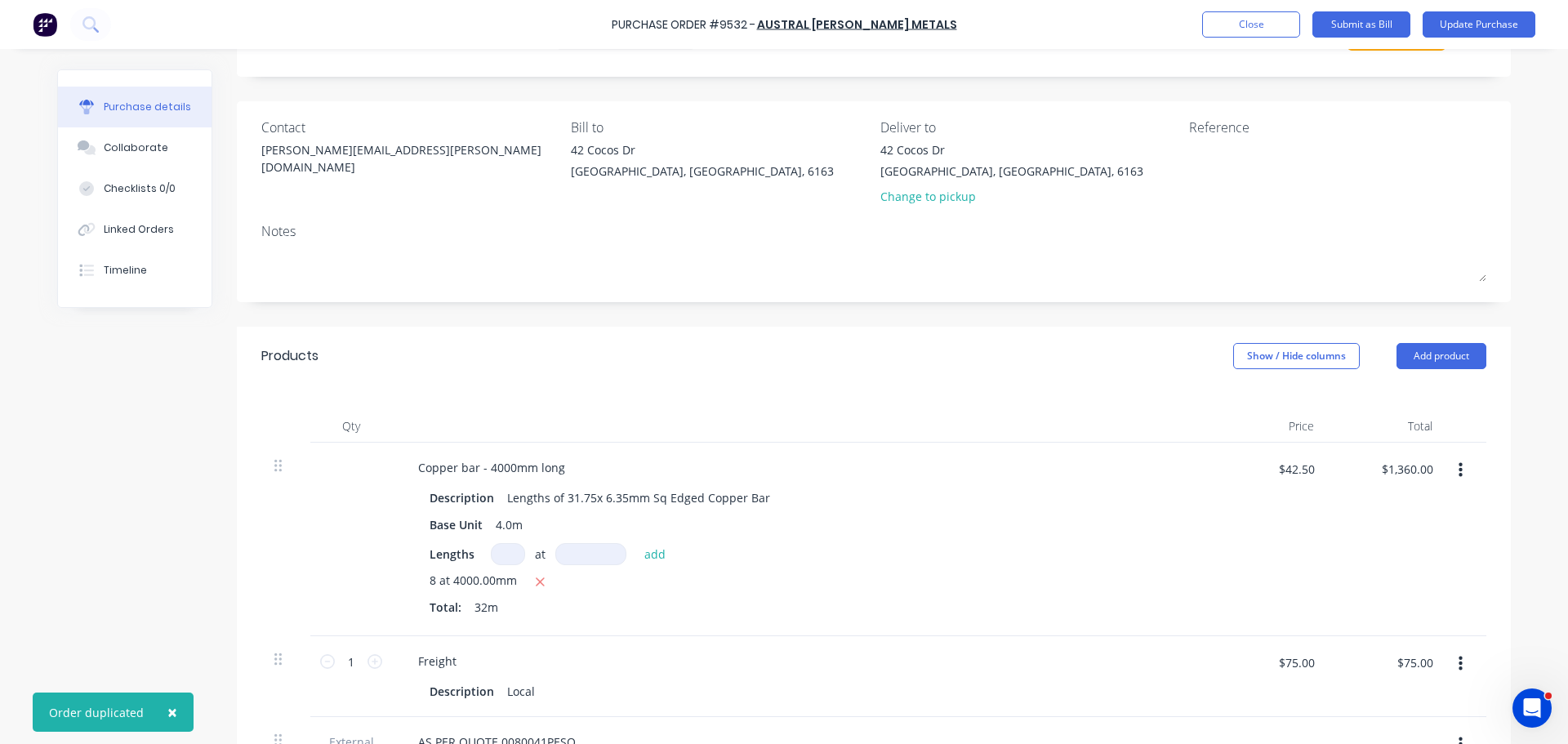
scroll to position [164, 0]
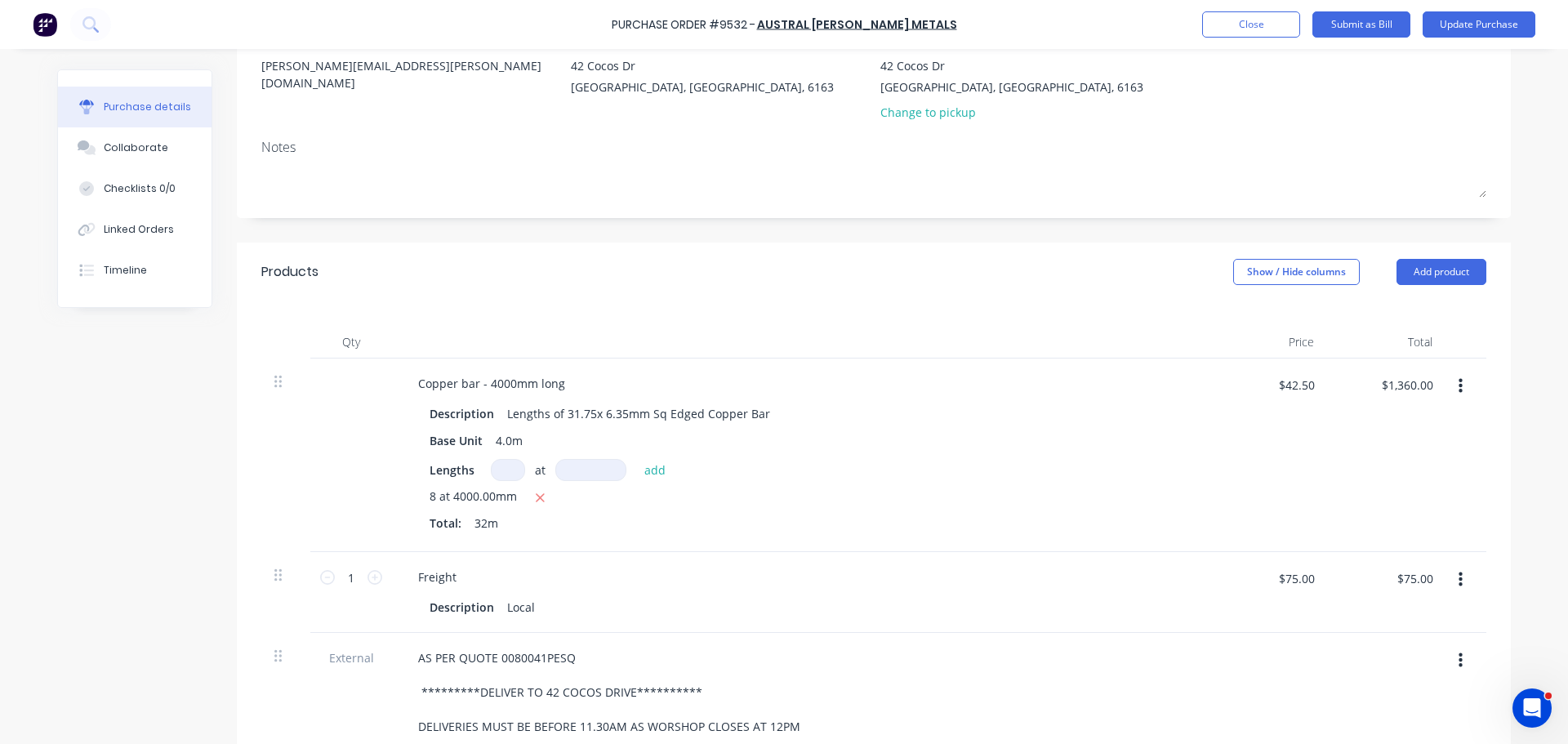
click at [1459, 384] on button "button" at bounding box center [1461, 386] width 39 height 29
click at [1380, 518] on button "Delete" at bounding box center [1411, 528] width 139 height 33
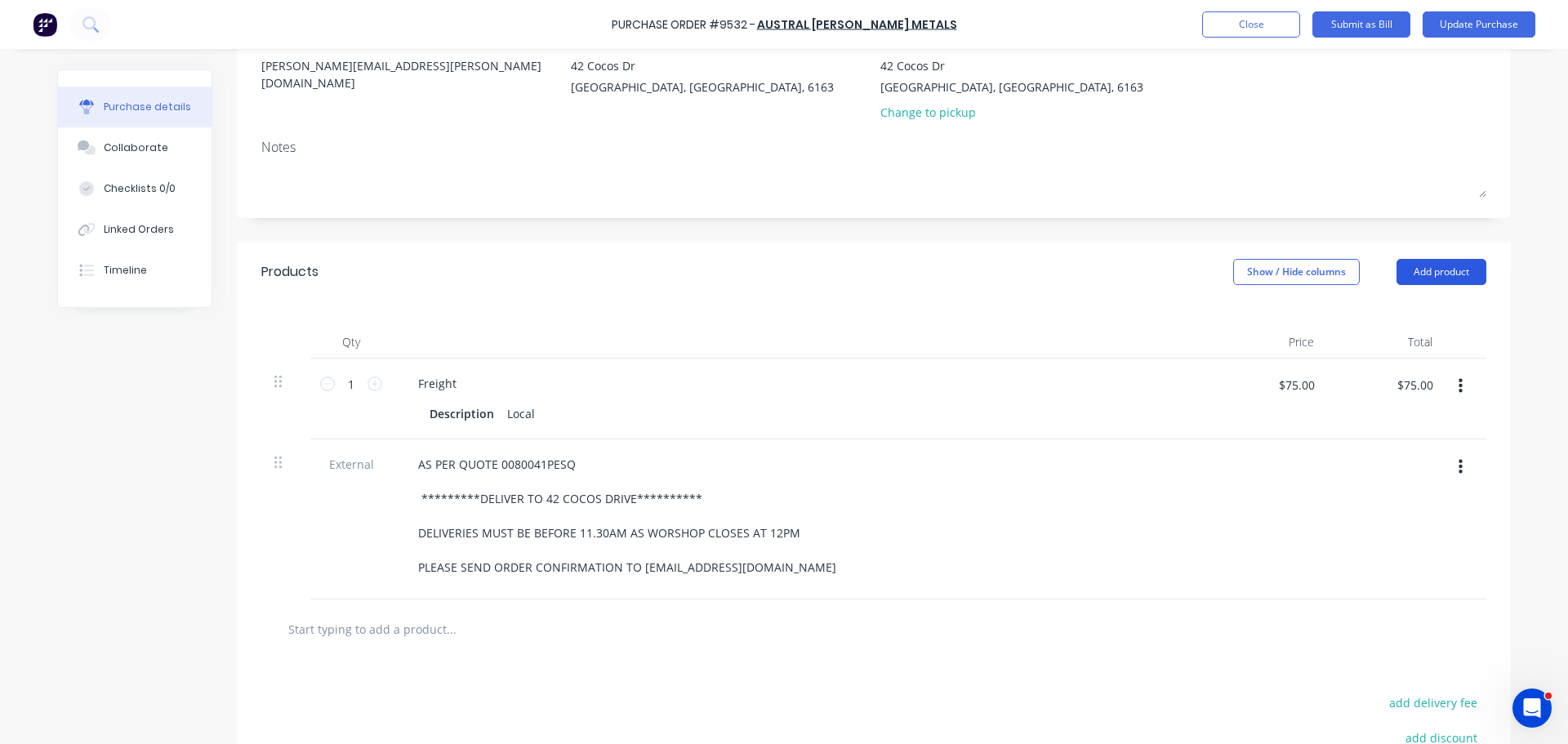
click at [1443, 269] on button "Add product" at bounding box center [1442, 271] width 90 height 26
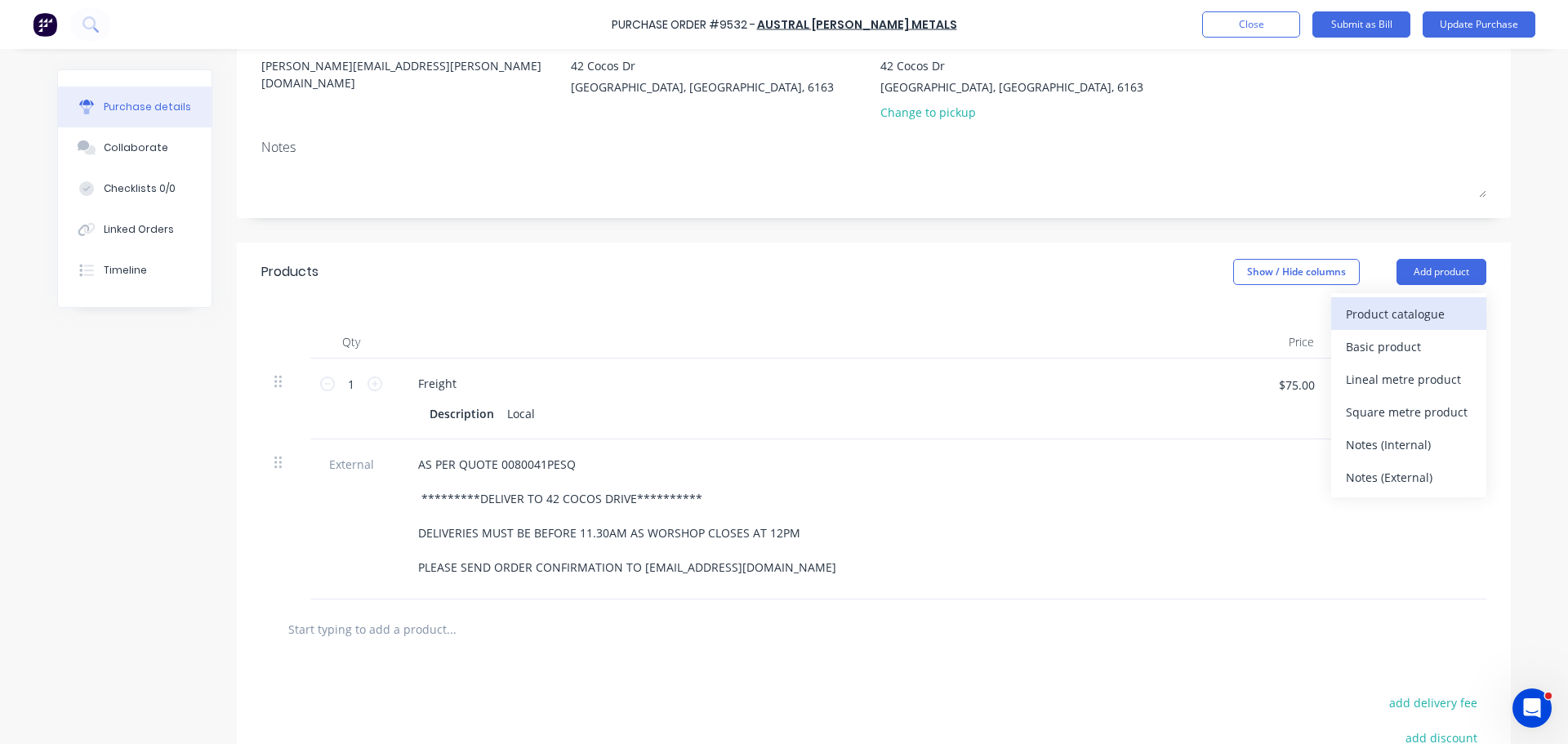
click at [1367, 319] on div "Product catalogue" at bounding box center [1409, 314] width 126 height 24
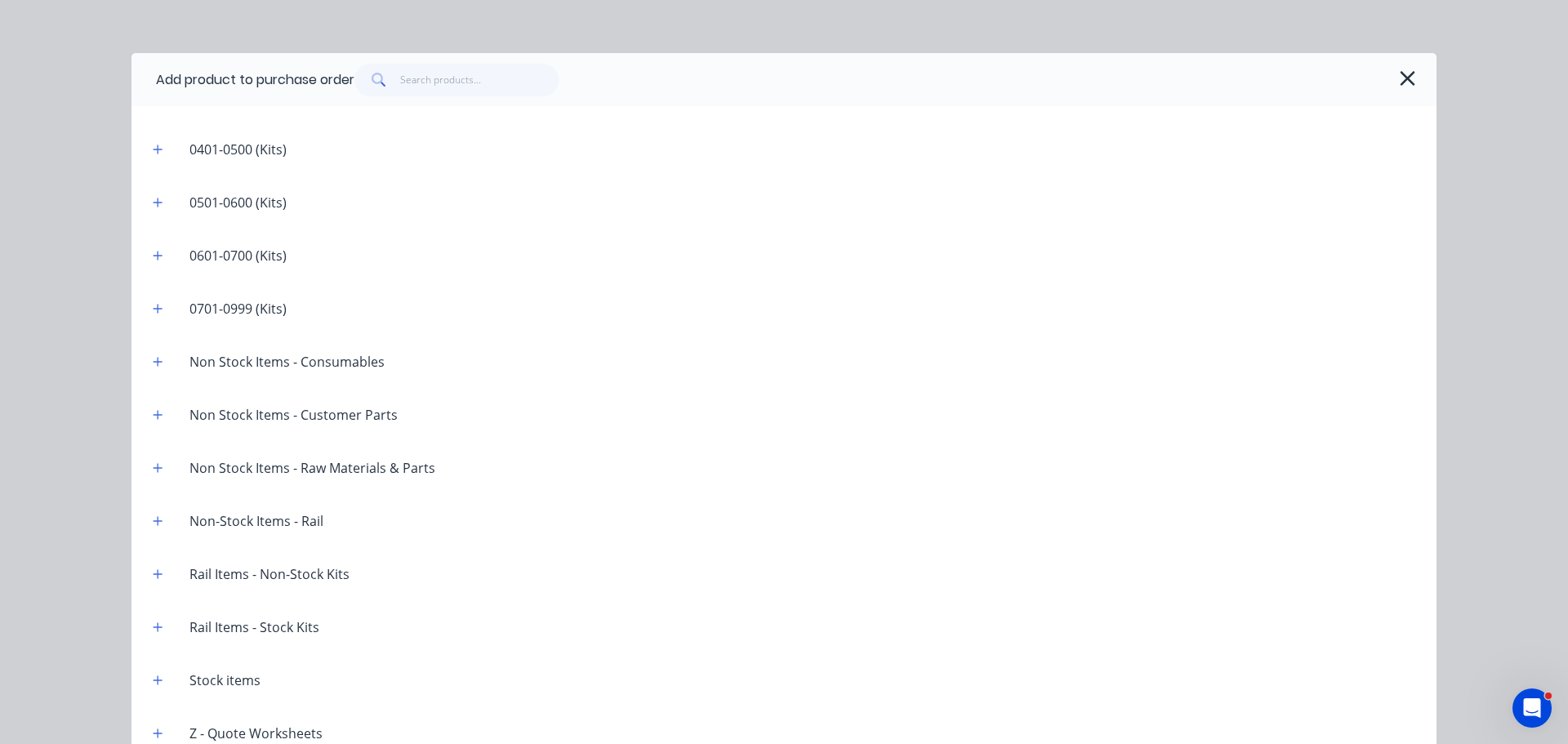
scroll to position [17, 0]
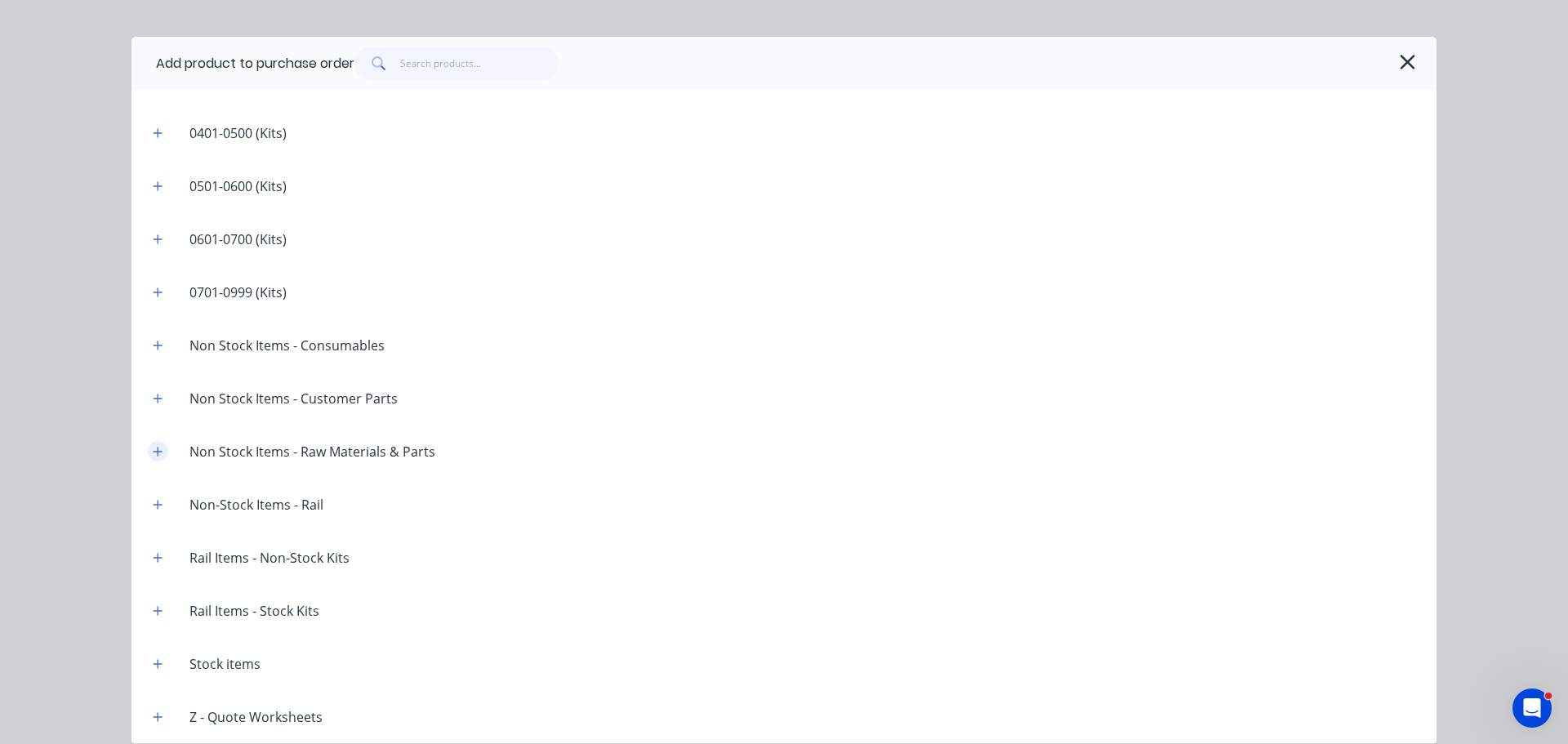
click at [153, 452] on icon "button" at bounding box center [157, 452] width 10 height 11
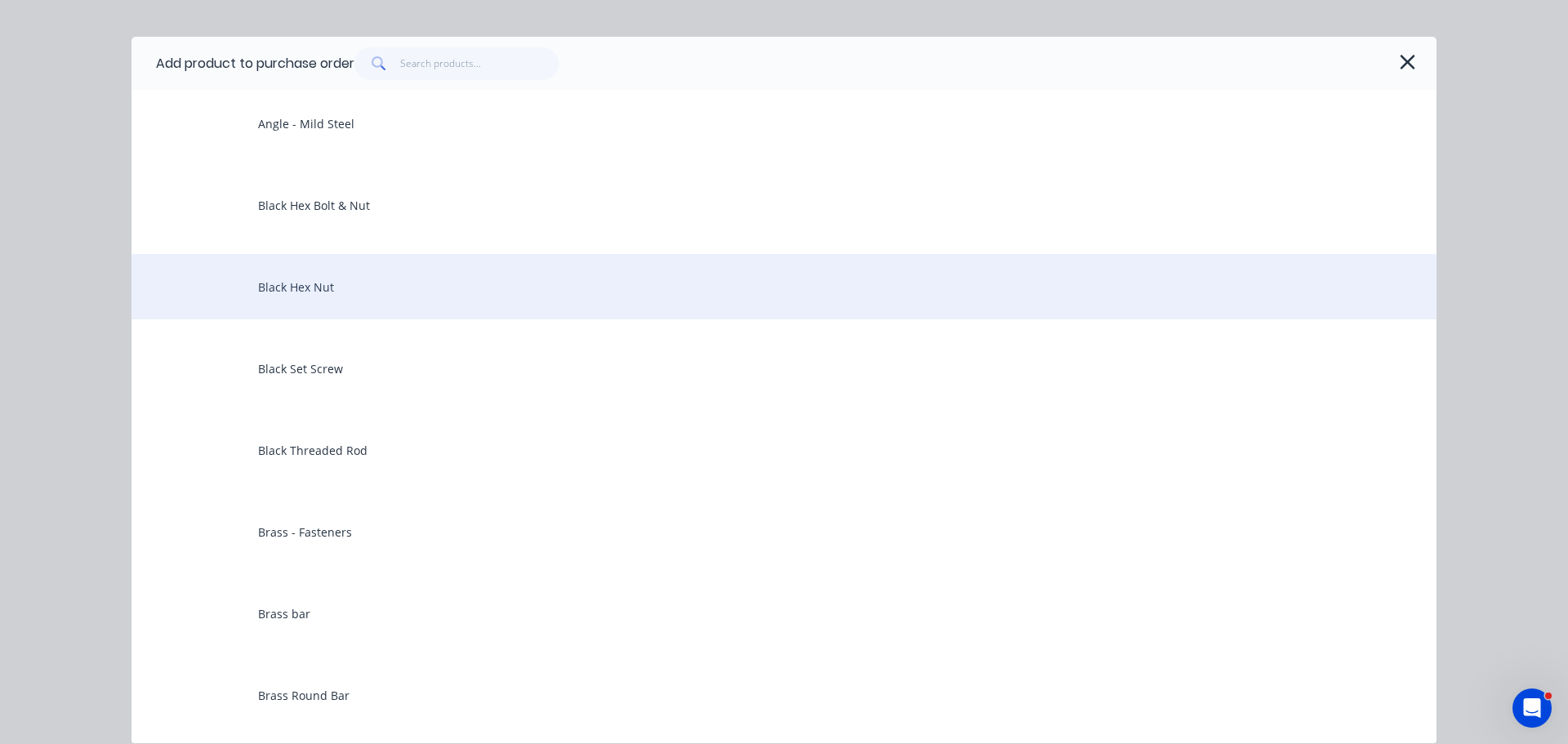
scroll to position [1036, 0]
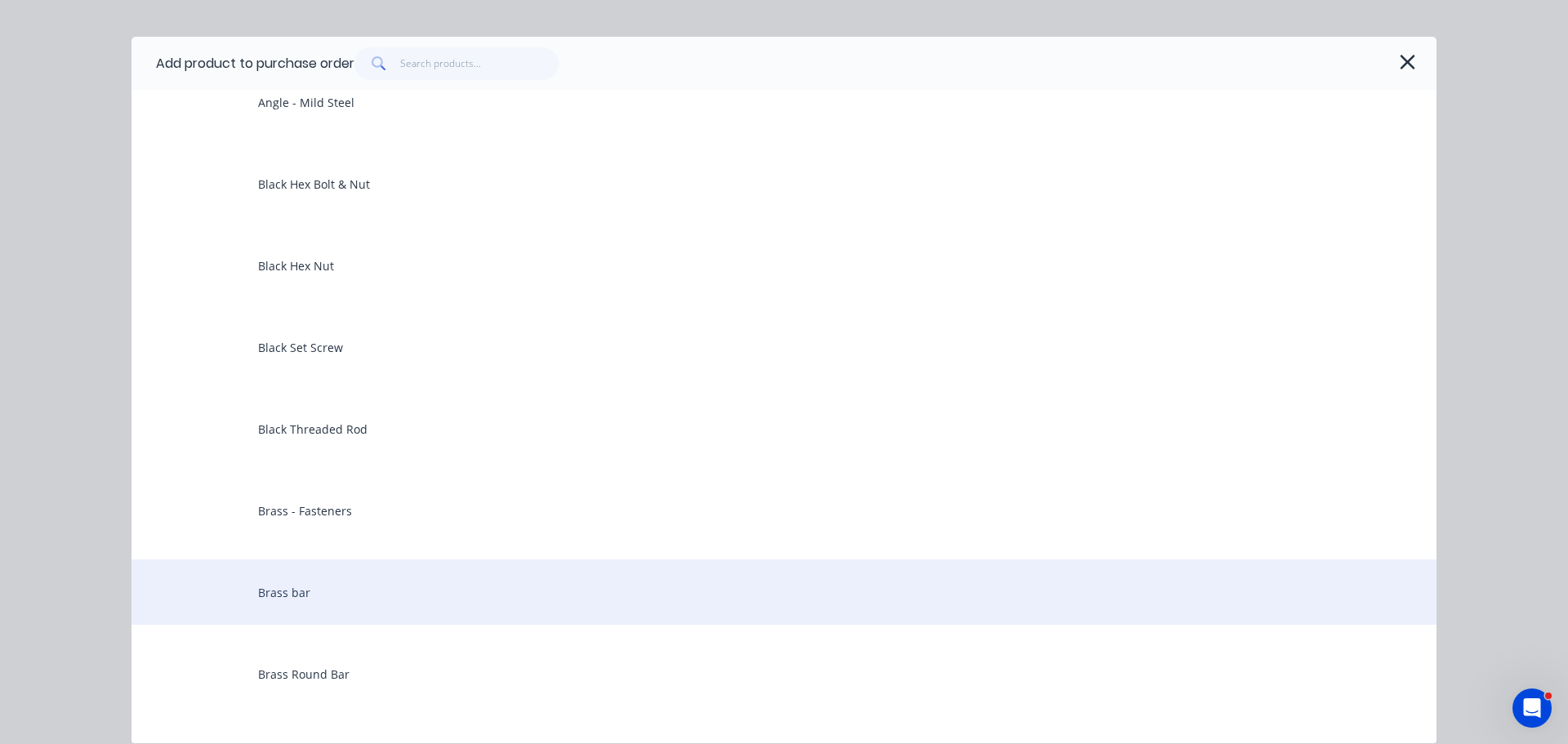
click at [281, 587] on div "Brass bar" at bounding box center [784, 591] width 1306 height 65
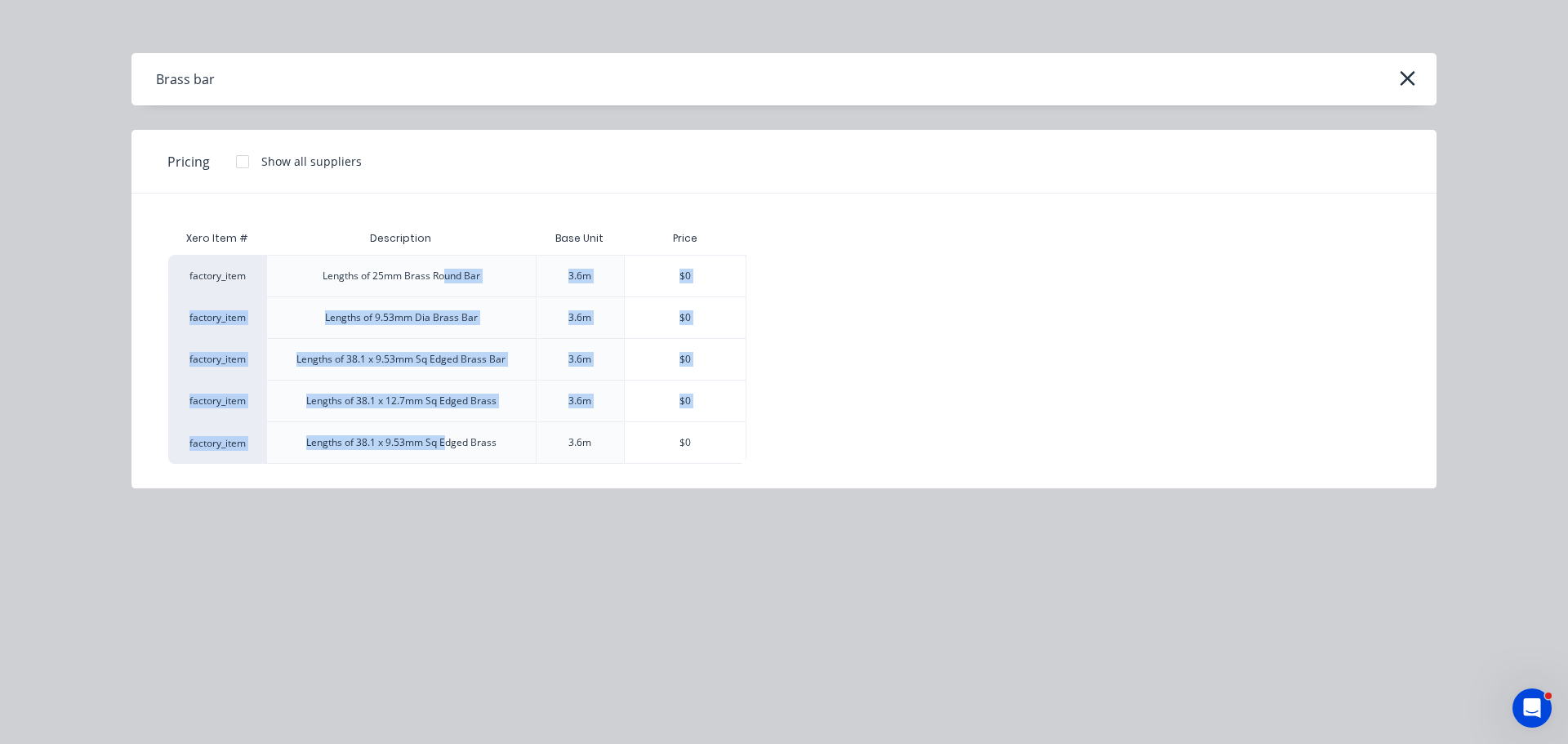
drag, startPoint x: 446, startPoint y: 269, endPoint x: 445, endPoint y: 448, distance: 179.0
click at [444, 452] on div "factory_item Lengths of 25mm Brass Round Bar 3.6m $0 factory_item Lengths of 9.…" at bounding box center [784, 359] width 1232 height 209
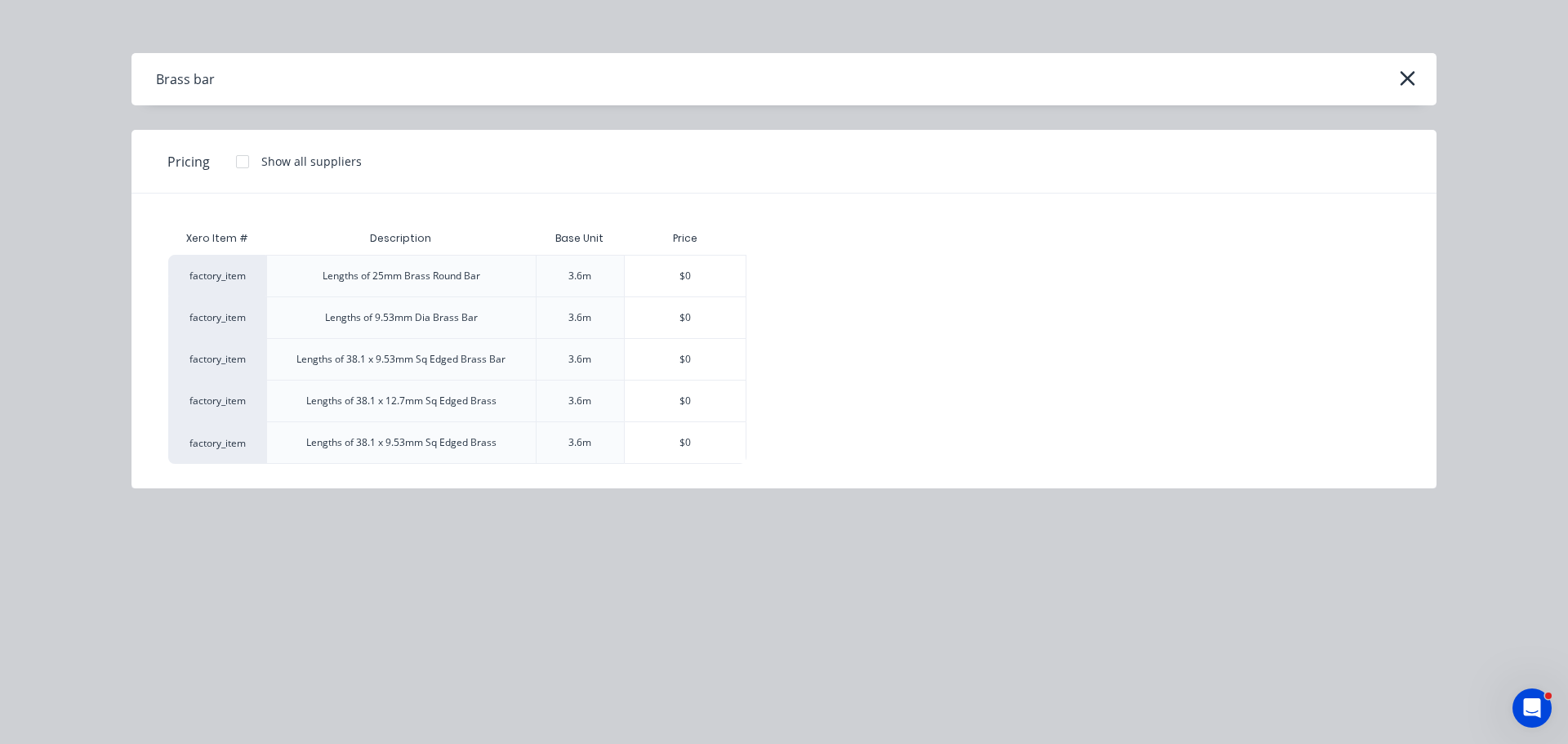
click at [490, 441] on div "Lengths of 38.1 x 9.53mm Sq Edged Brass" at bounding box center [401, 442] width 190 height 15
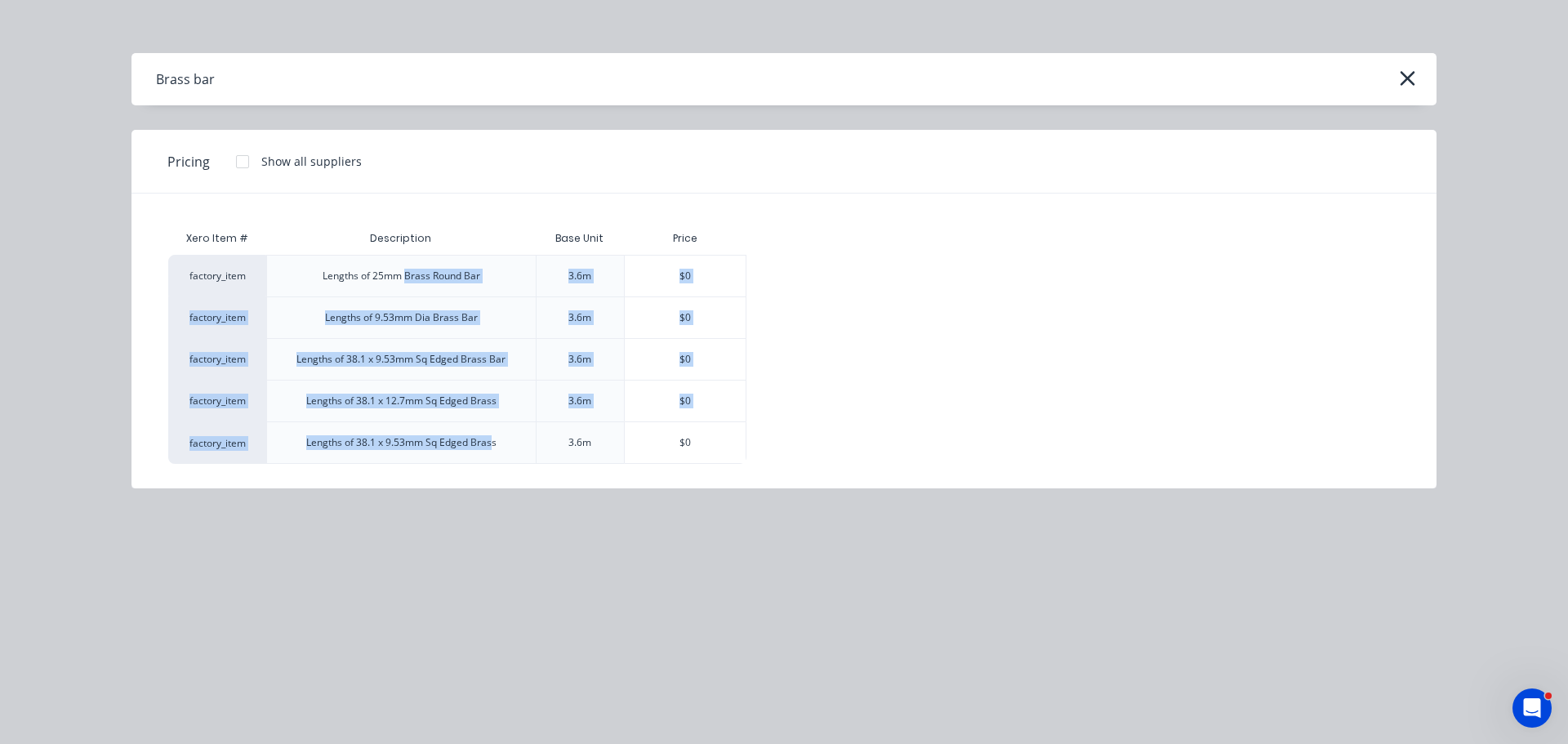
drag, startPoint x: 491, startPoint y: 442, endPoint x: 406, endPoint y: 281, distance: 182.1
click at [406, 281] on div "factory_item Lengths of 25mm Brass Round Bar 3.6m $0 factory_item Lengths of 9.…" at bounding box center [784, 359] width 1232 height 209
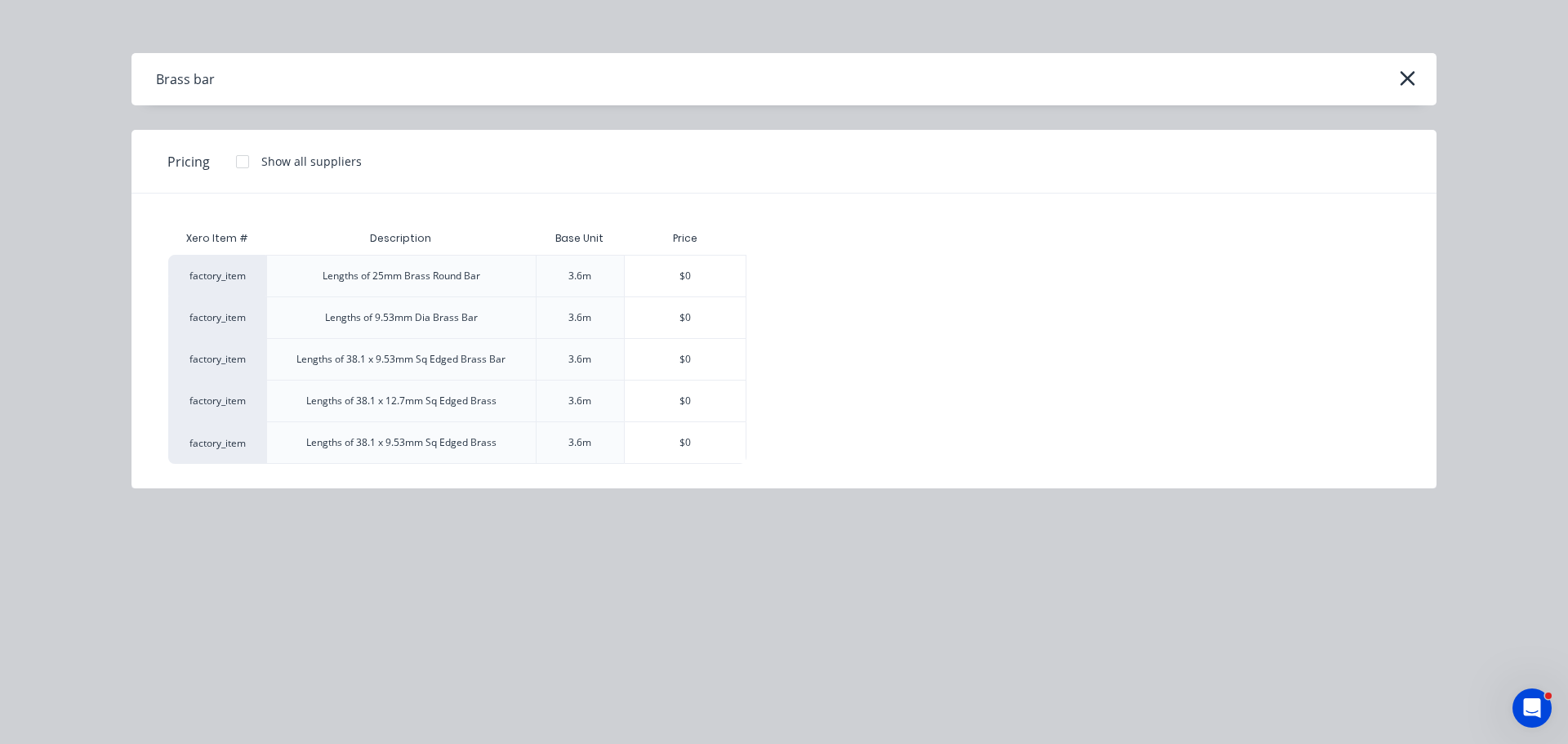
click at [388, 280] on div "Lengths of 25mm Brass Round Bar" at bounding box center [401, 276] width 157 height 15
click at [1412, 78] on icon "button" at bounding box center [1408, 78] width 17 height 23
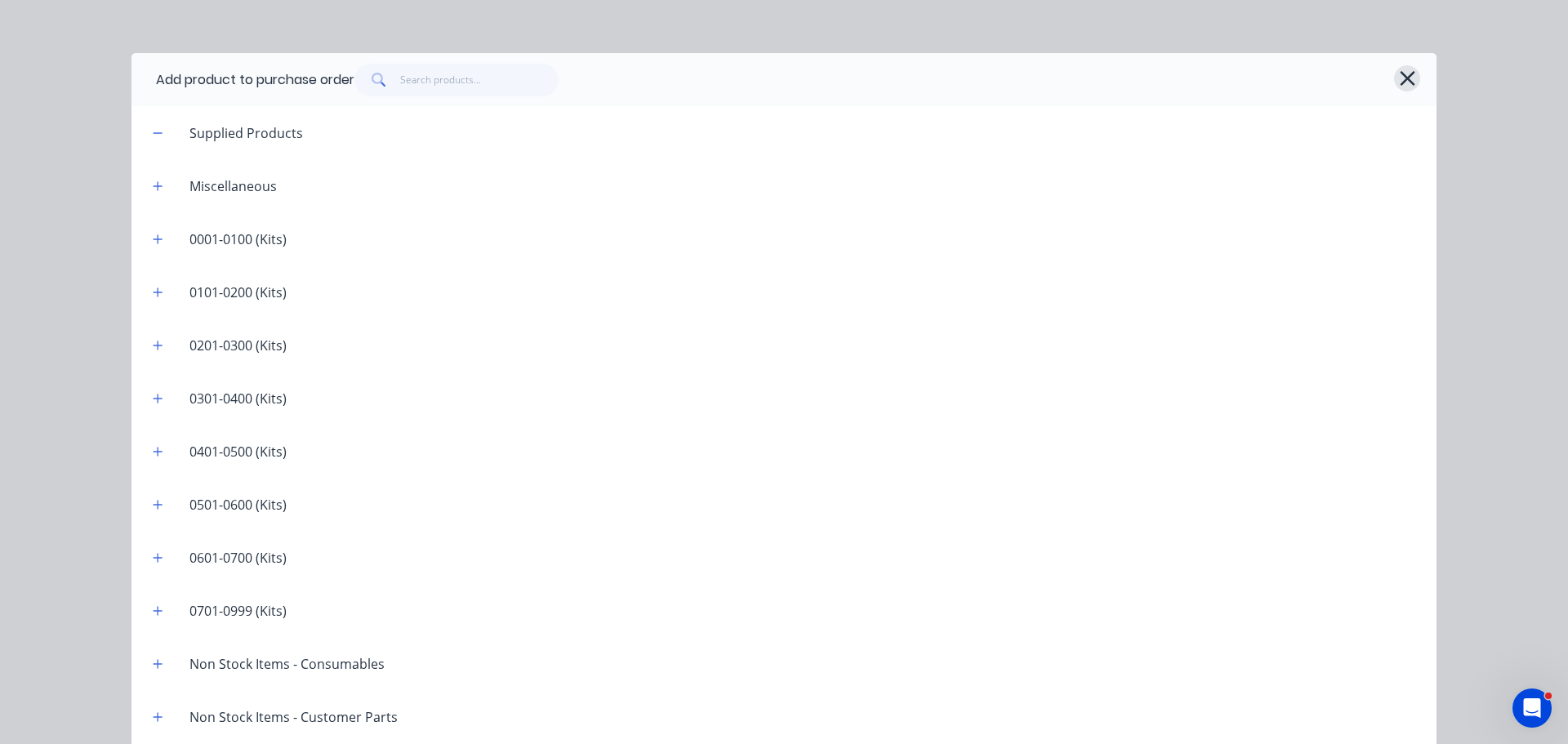
click at [1394, 85] on button "button" at bounding box center [1407, 78] width 26 height 26
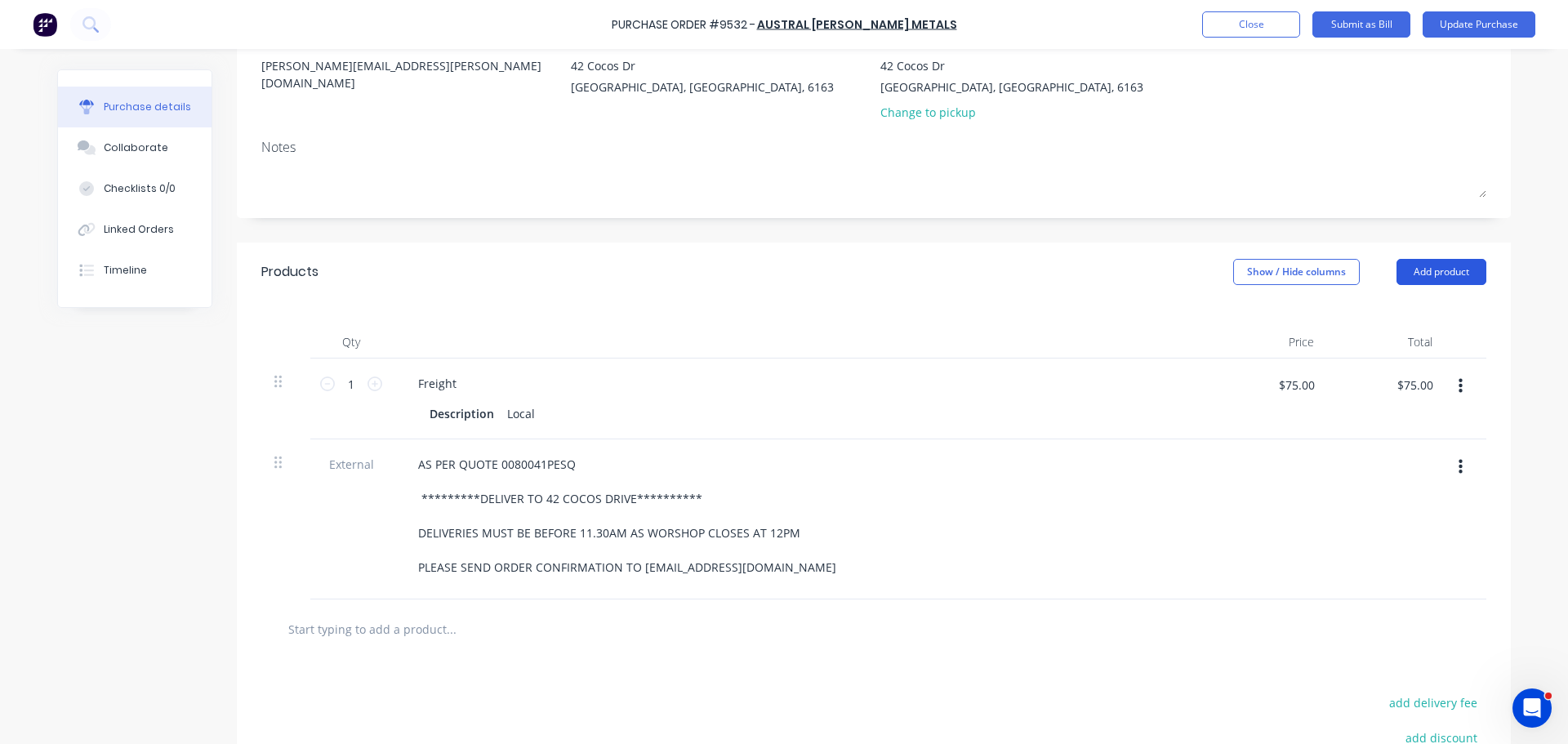
click at [1429, 280] on button "Add product" at bounding box center [1442, 271] width 90 height 26
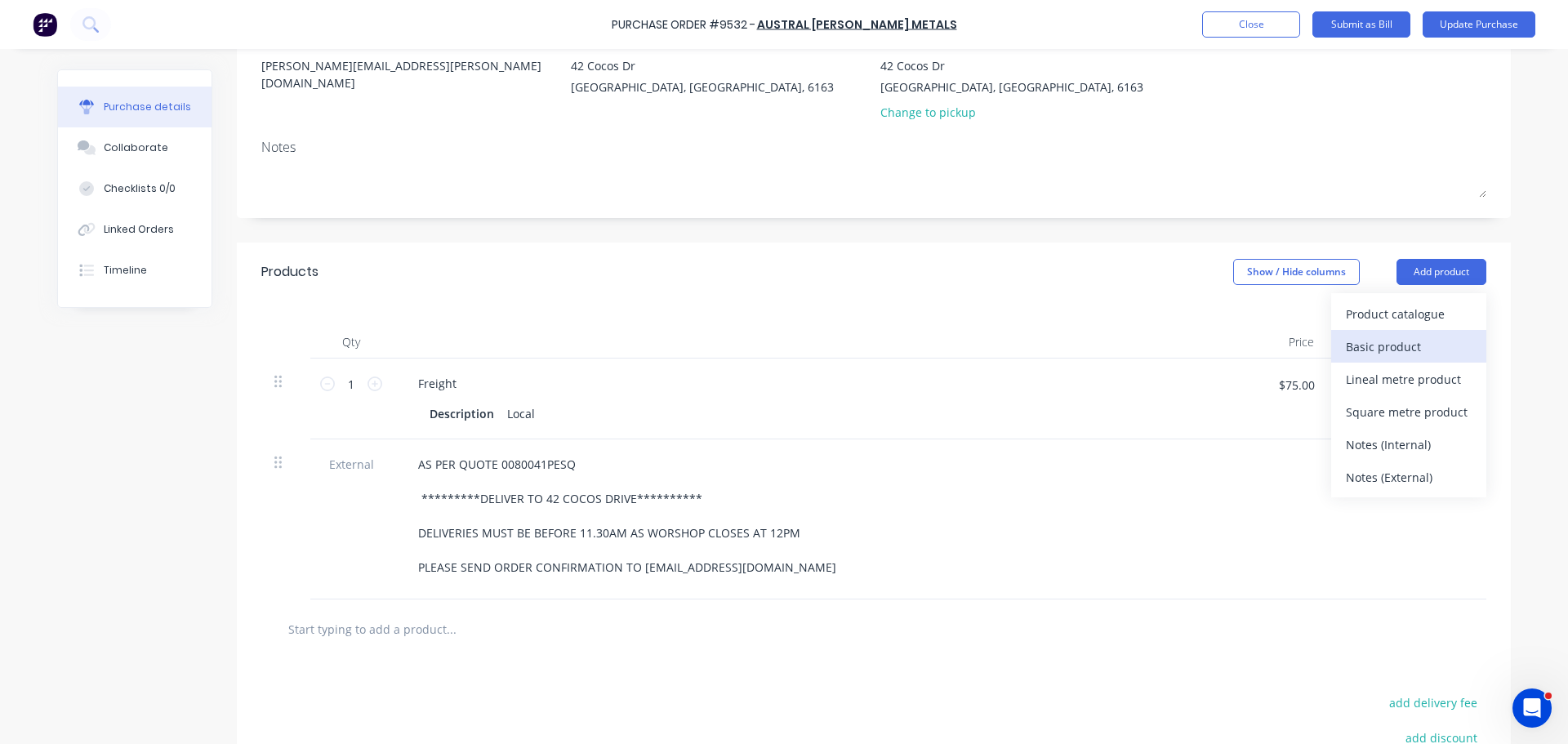
click at [1397, 338] on div "Basic product" at bounding box center [1409, 347] width 126 height 24
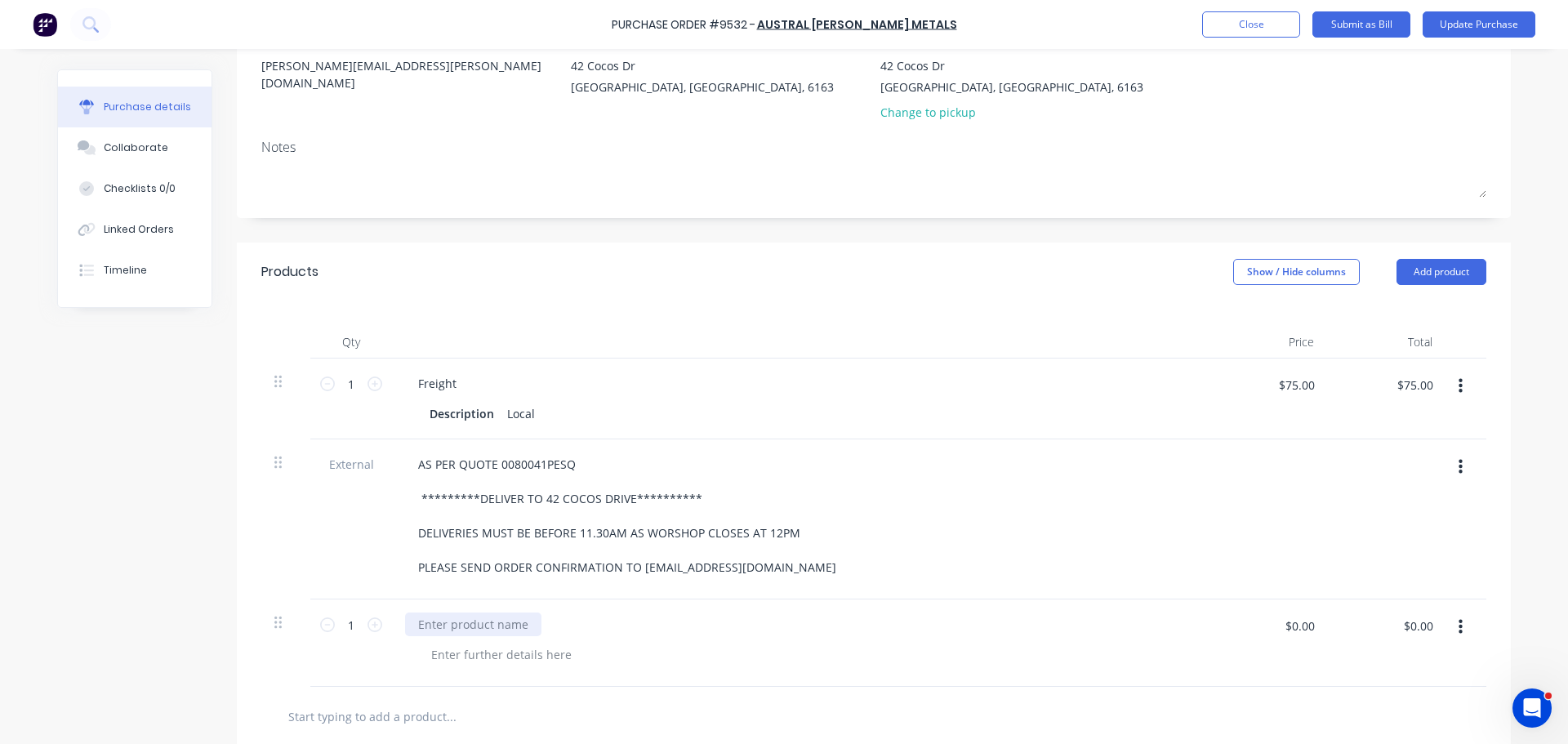
click at [479, 627] on div at bounding box center [473, 624] width 136 height 24
paste div
click at [594, 625] on div "LBR BAR ROUND C35200 AS2345" at bounding box center [506, 624] width 203 height 24
click at [549, 658] on div at bounding box center [502, 655] width 167 height 24
paste div
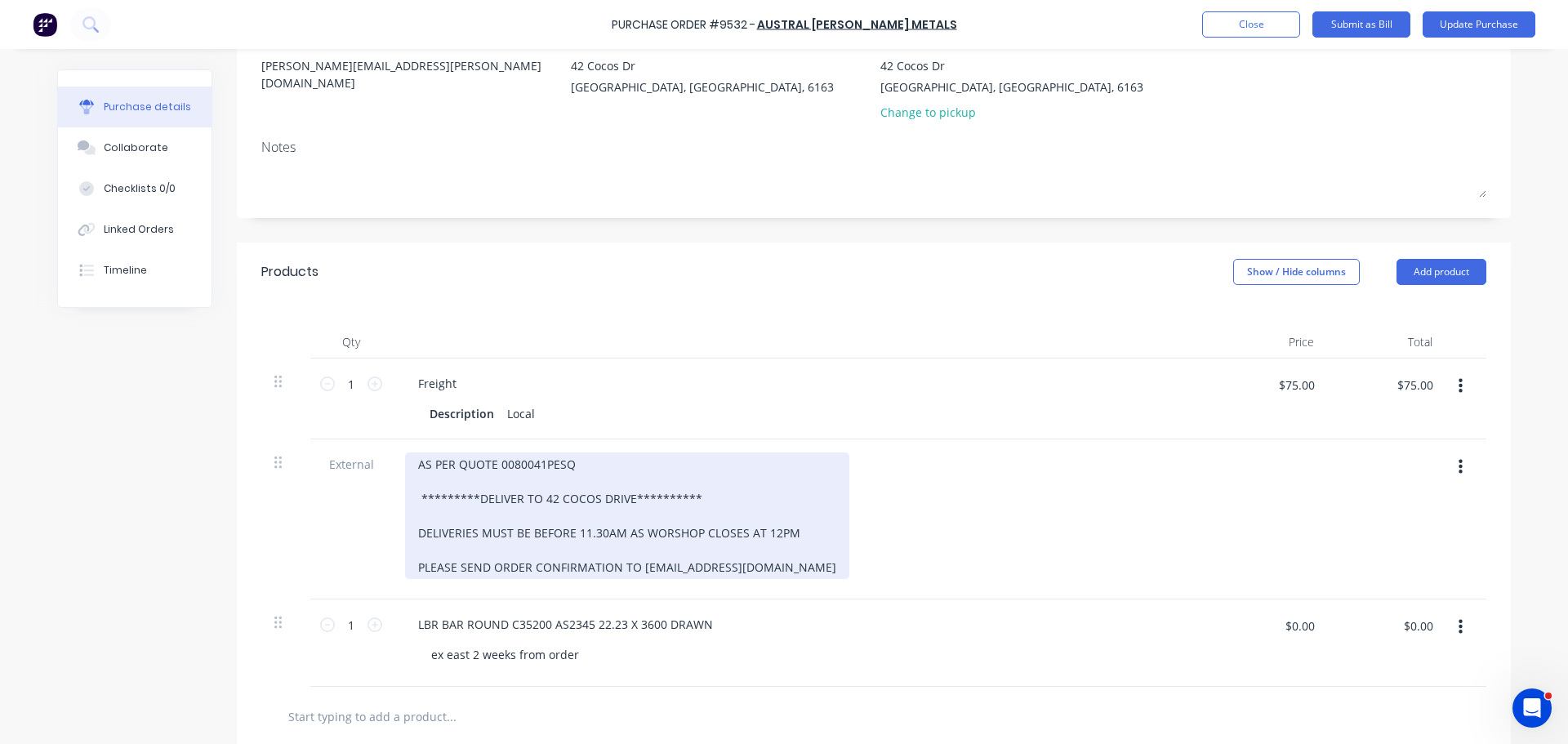
click at [536, 466] on div "**********" at bounding box center [627, 516] width 444 height 127
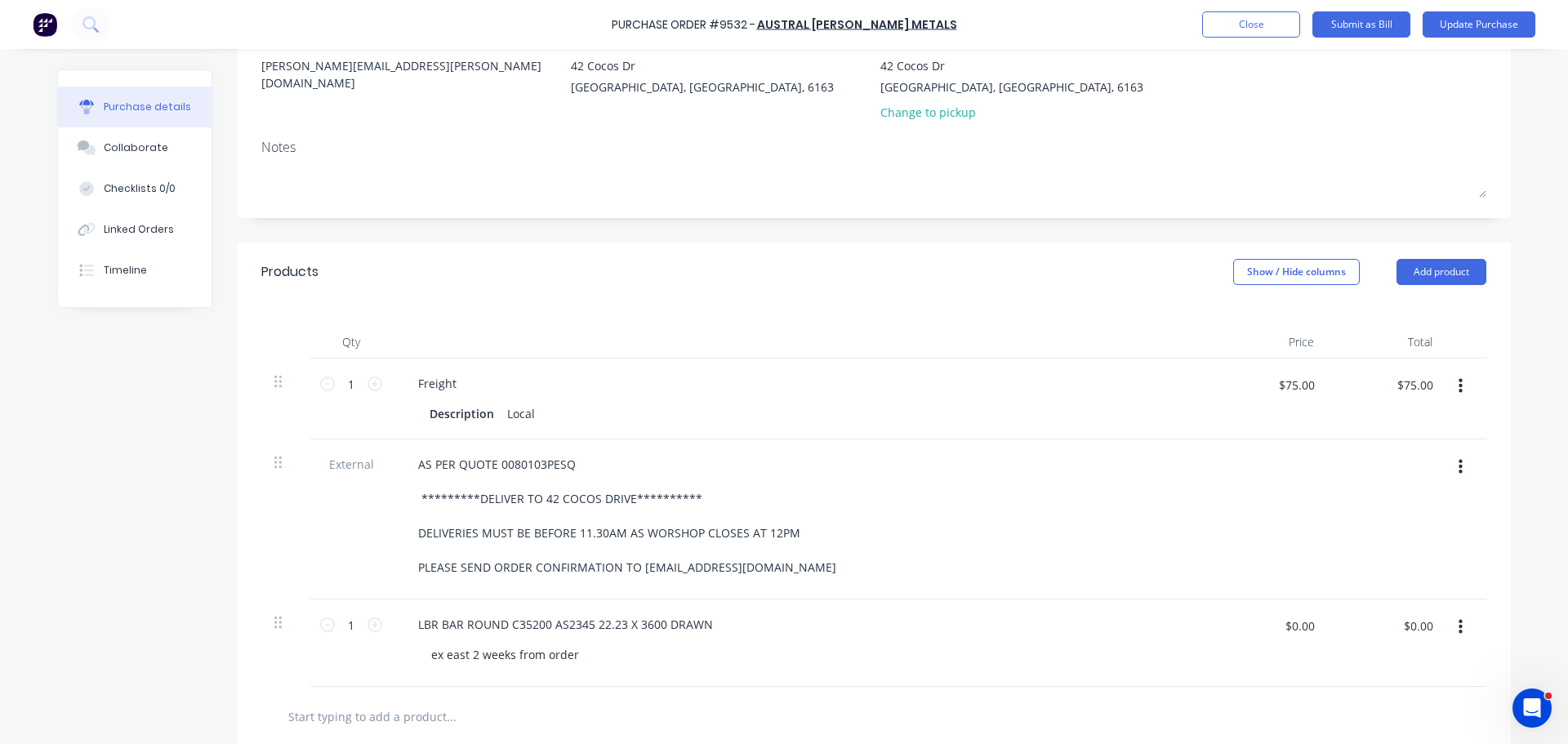
drag, startPoint x: 1456, startPoint y: 629, endPoint x: 1456, endPoint y: 510, distance: 119.0
click at [1456, 510] on div "**********" at bounding box center [874, 522] width 1226 height 328
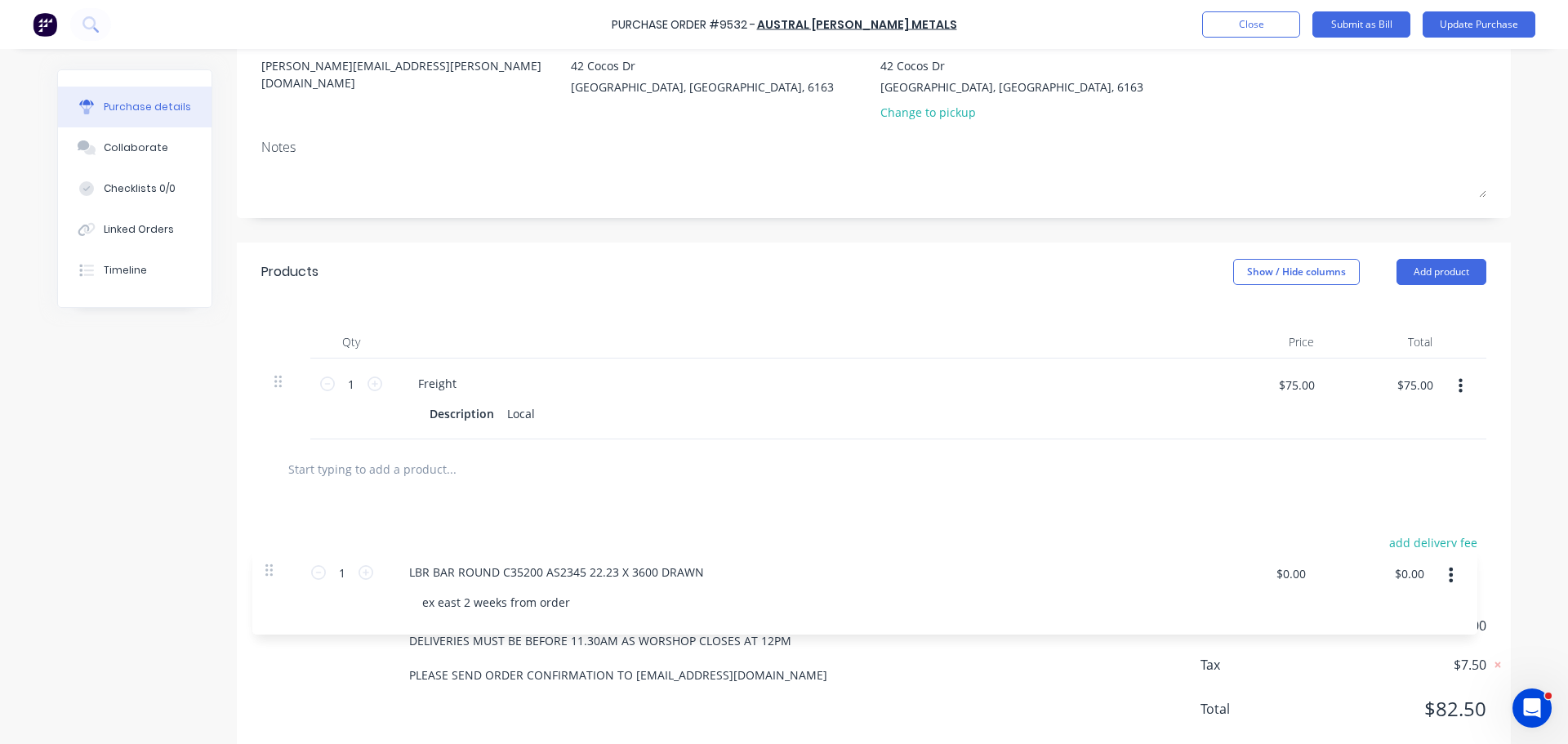
scroll to position [167, 0]
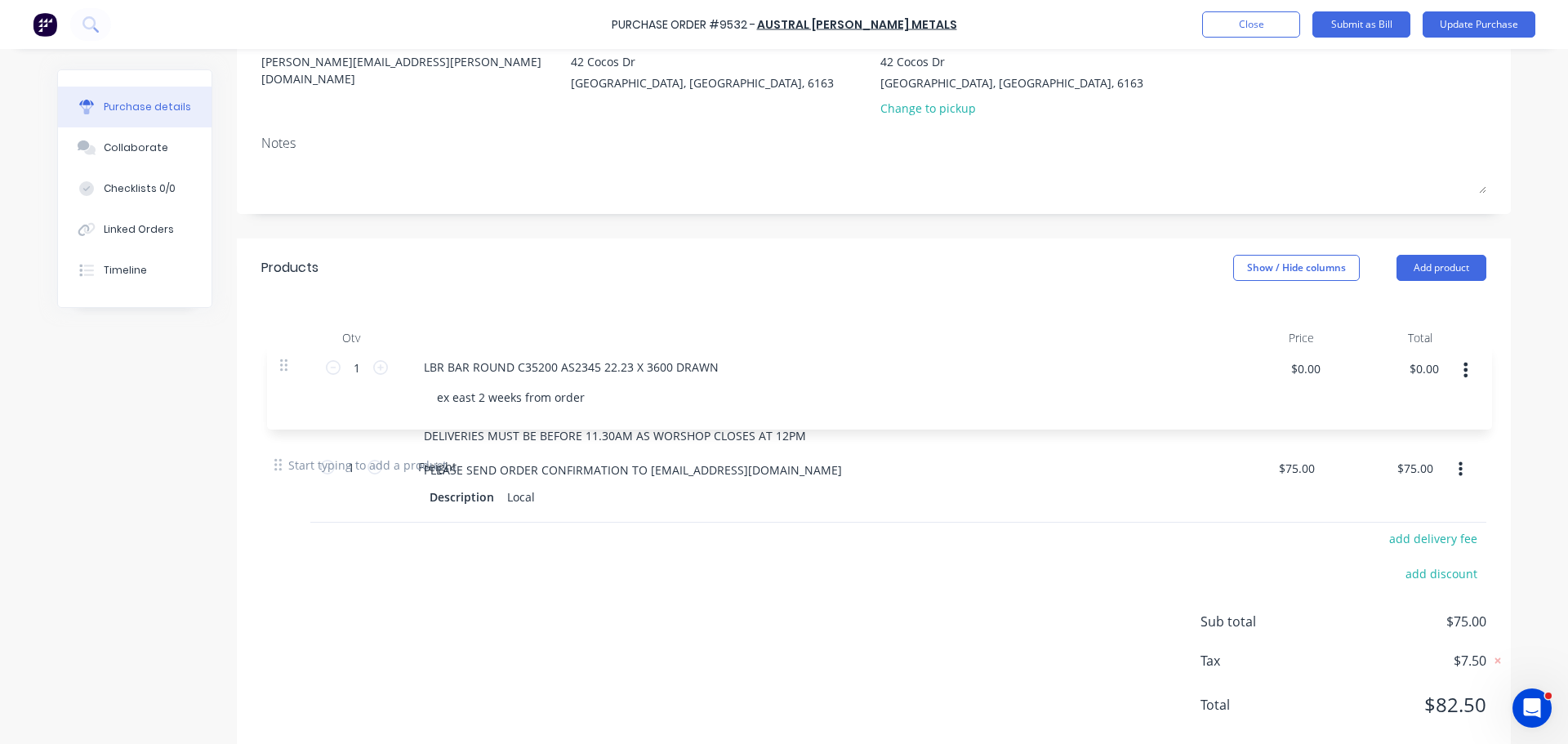
drag, startPoint x: 271, startPoint y: 624, endPoint x: 280, endPoint y: 356, distance: 268.2
click at [280, 356] on div "**********" at bounding box center [874, 395] width 1226 height 81
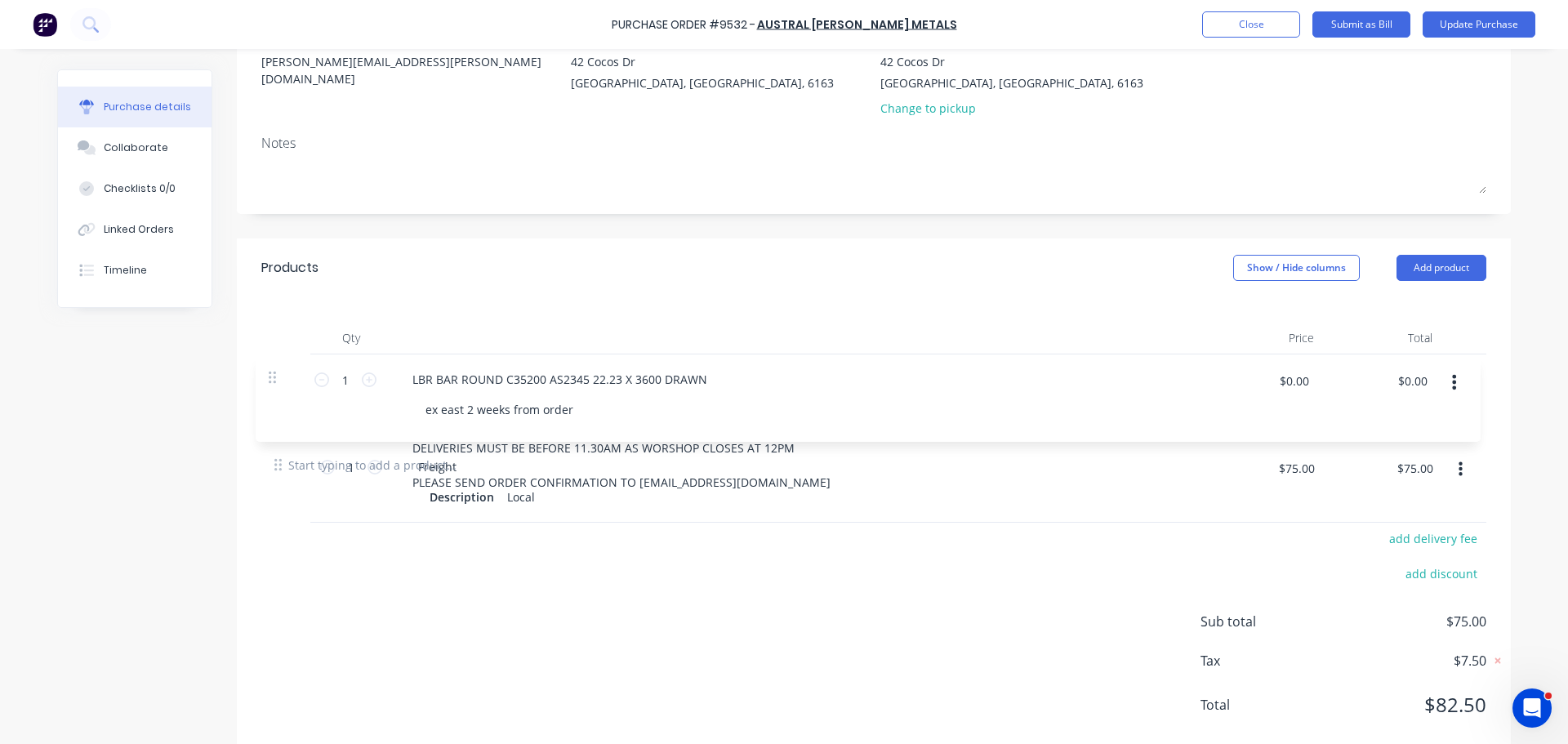
type input "$0.00"
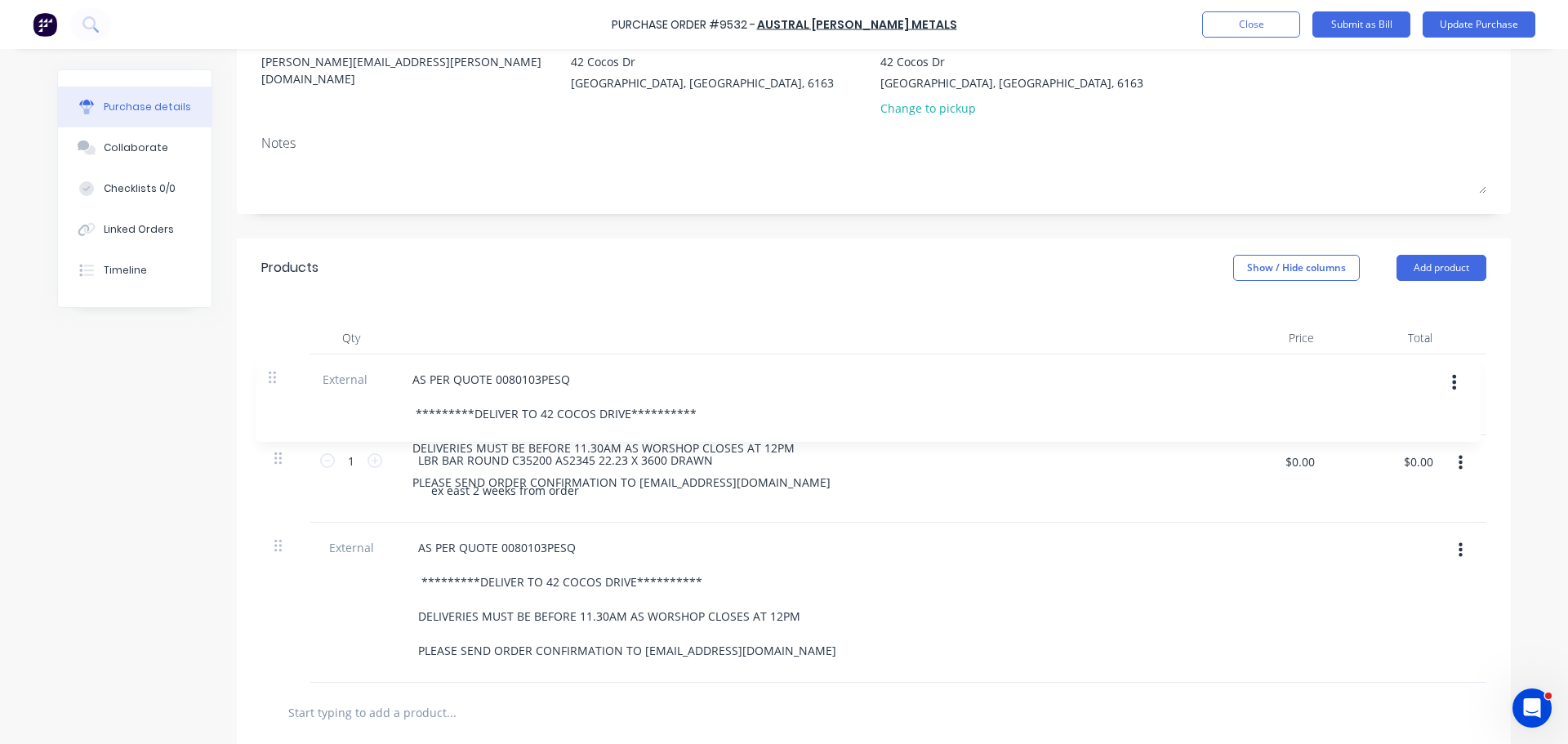
click at [809, 277] on div "Products Show / Hide columns Add product" at bounding box center [873, 268] width 1274 height 59
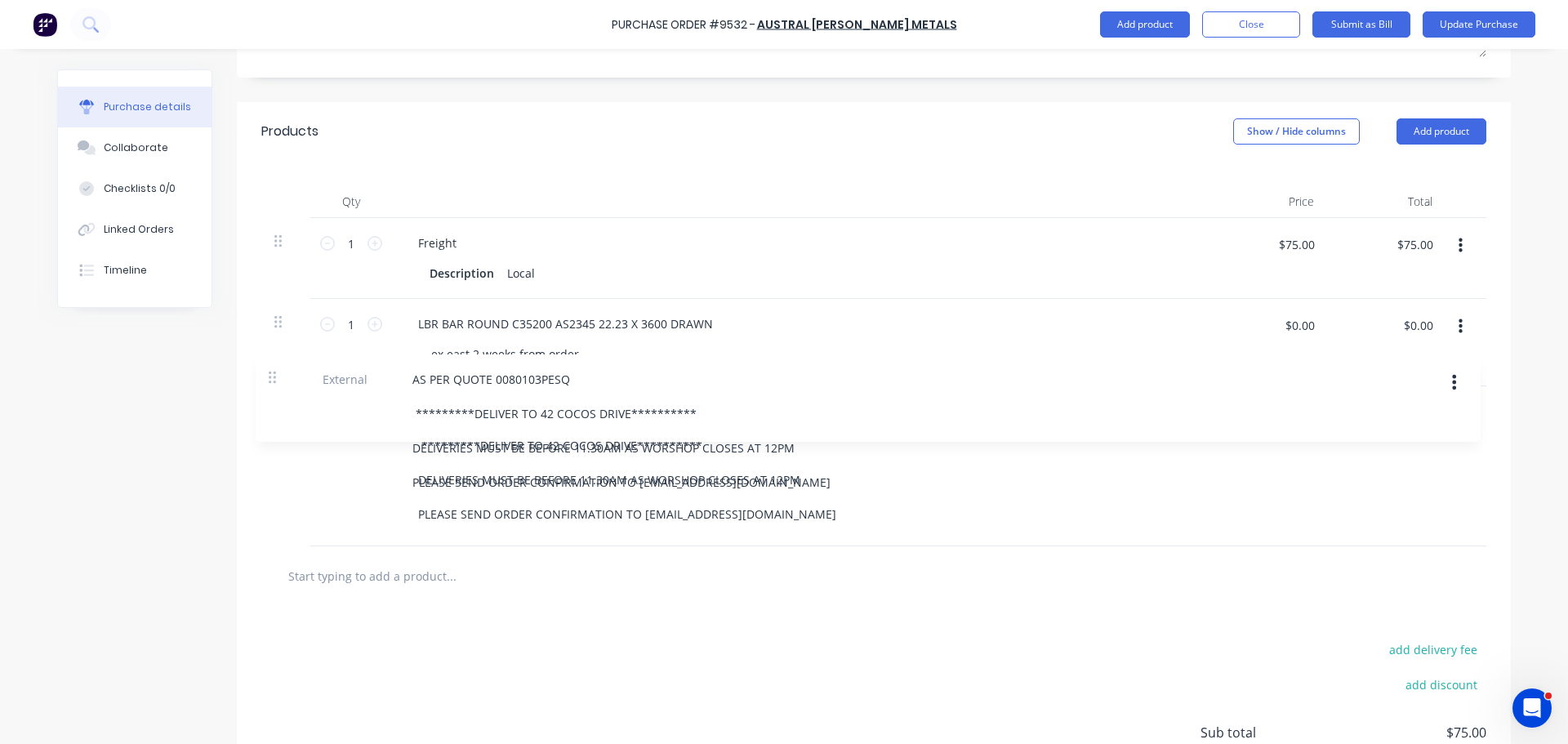
scroll to position [451, 0]
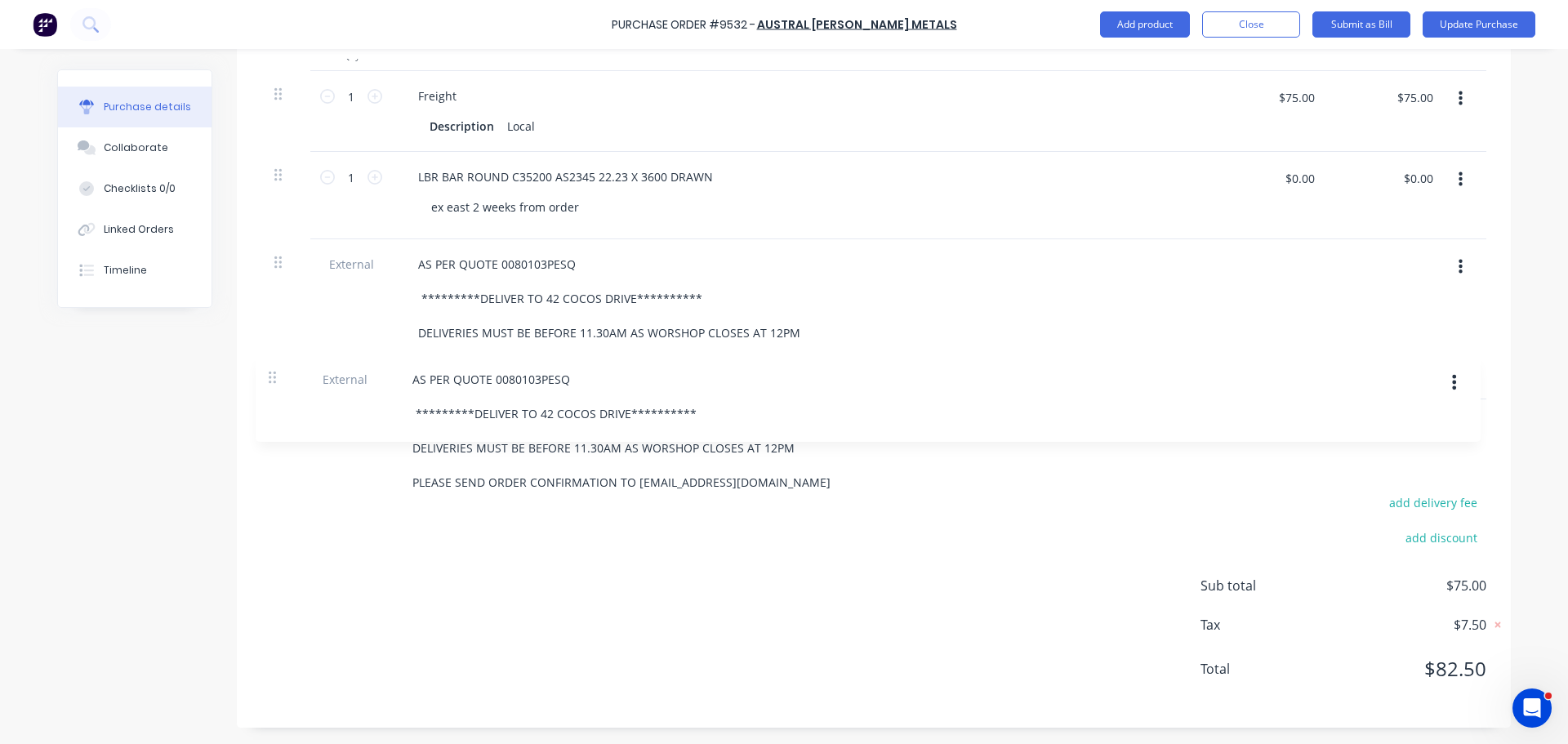
click at [476, 543] on div "add delivery fee add discount Sub total $75.00 Tax $7.50 Total $82.50" at bounding box center [873, 593] width 1274 height 269
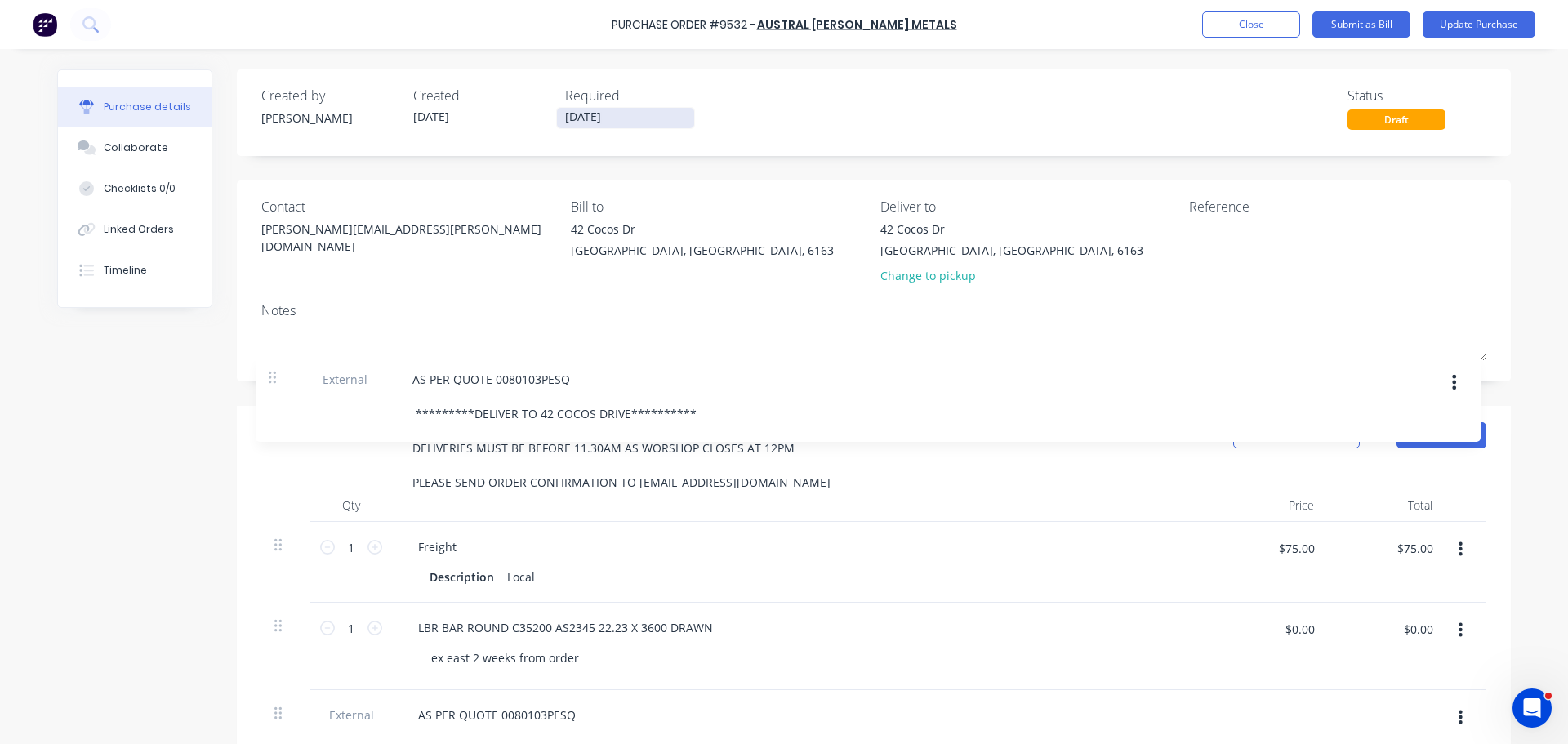
click at [594, 120] on input "14/08/25" at bounding box center [625, 118] width 137 height 20
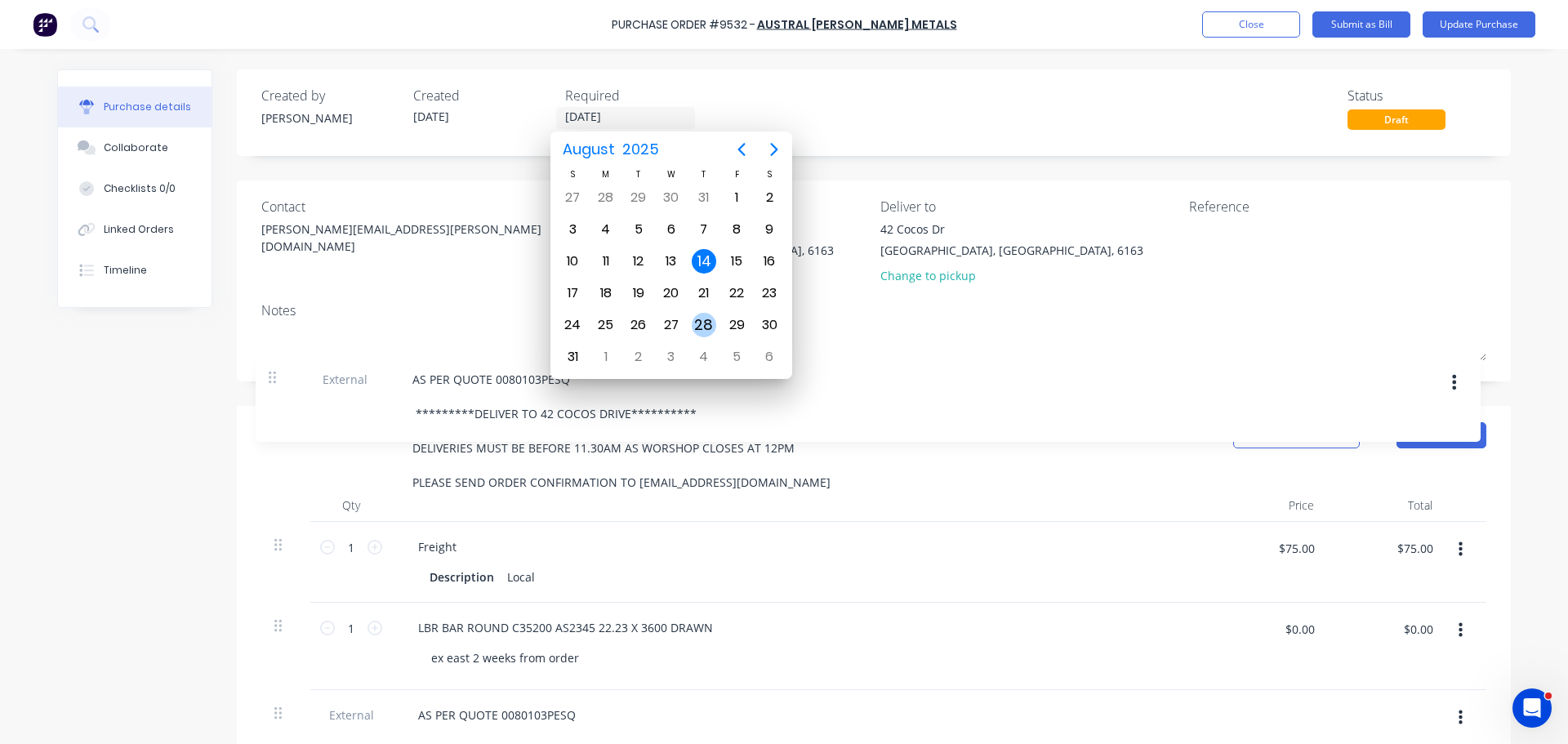
click at [703, 320] on div "28" at bounding box center [704, 325] width 25 height 25
type input "28/08/25"
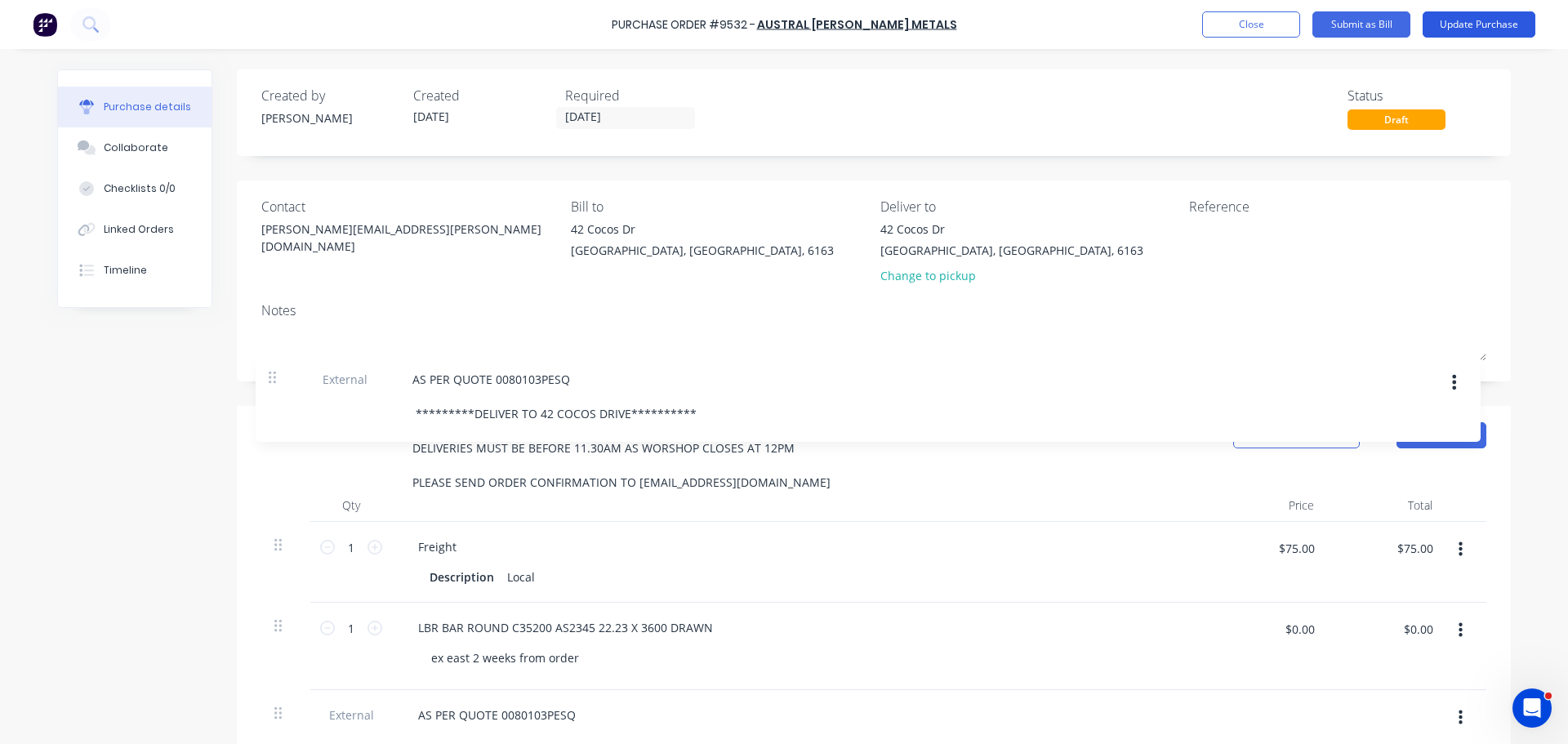
click at [1500, 20] on button "Update Purchase" at bounding box center [1479, 24] width 113 height 26
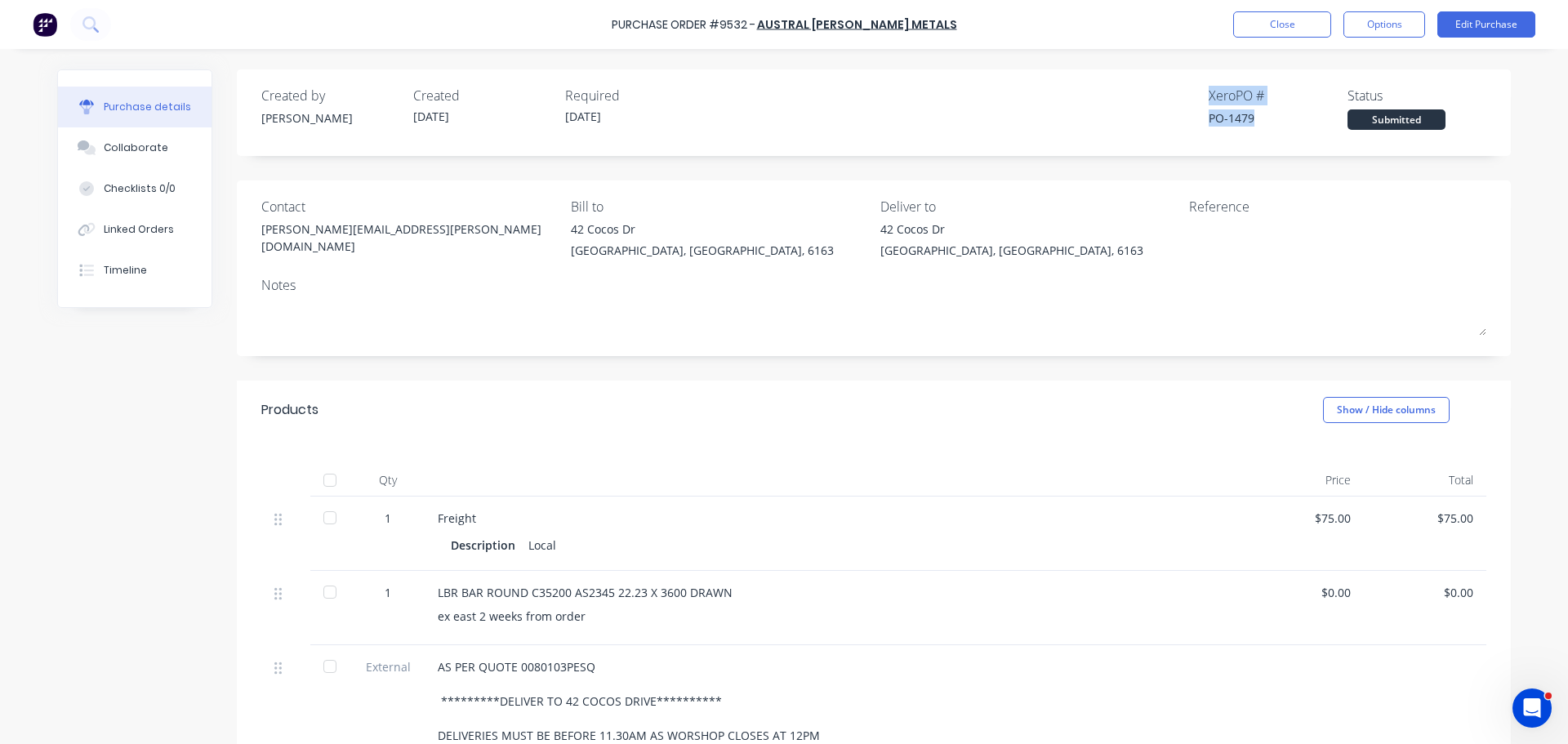
drag, startPoint x: 1242, startPoint y: 115, endPoint x: 1199, endPoint y: 98, distance: 46.2
click at [1199, 98] on div "Created by Bevan Created 14/08/25 Required 28/08/25 Xero PO # PO-1479 Status Su…" at bounding box center [874, 108] width 1226 height 44
copy div "Xero PO # PO-1479"
click at [1450, 26] on button "Edit Purchase" at bounding box center [1486, 24] width 98 height 26
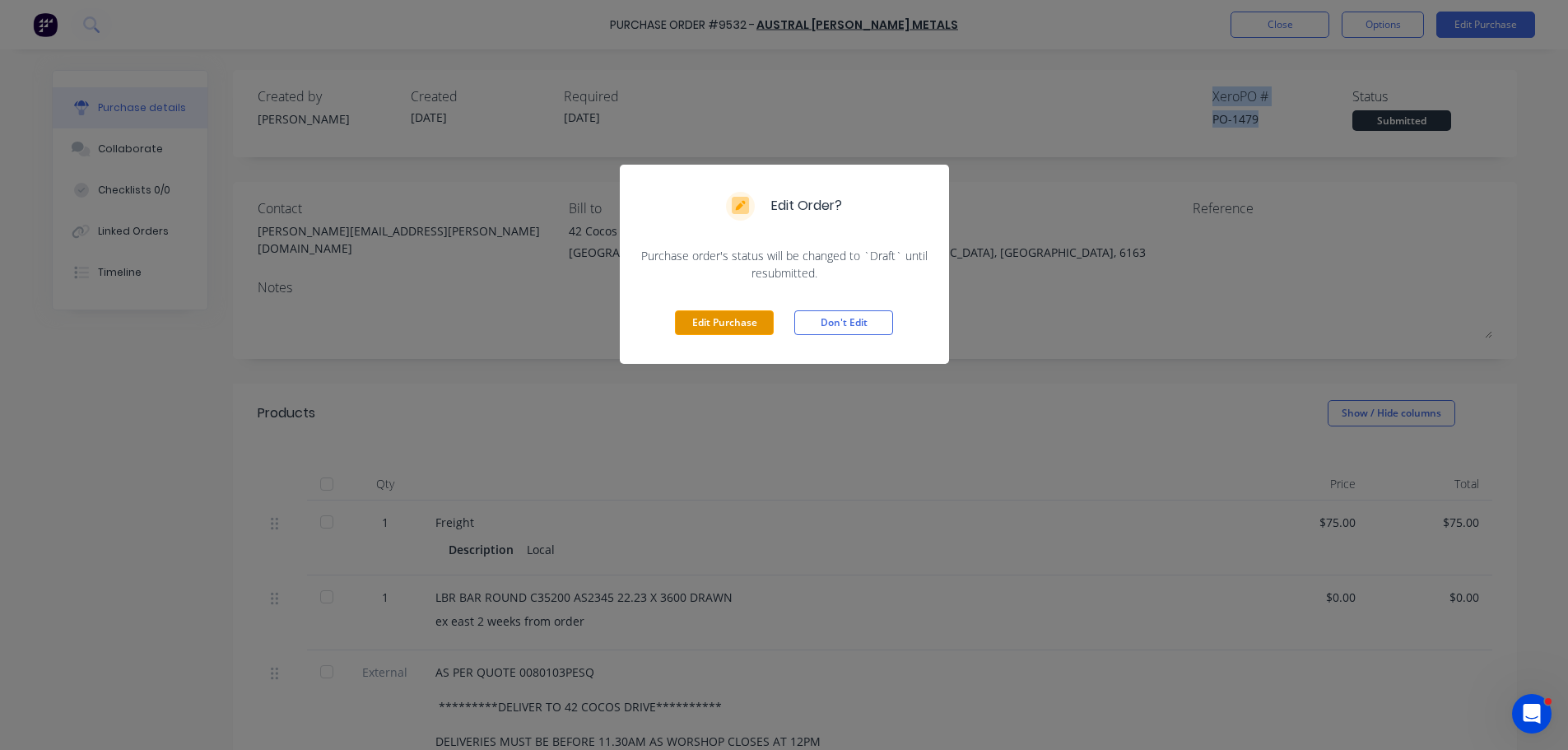
click at [728, 325] on button "Edit Purchase" at bounding box center [724, 323] width 99 height 25
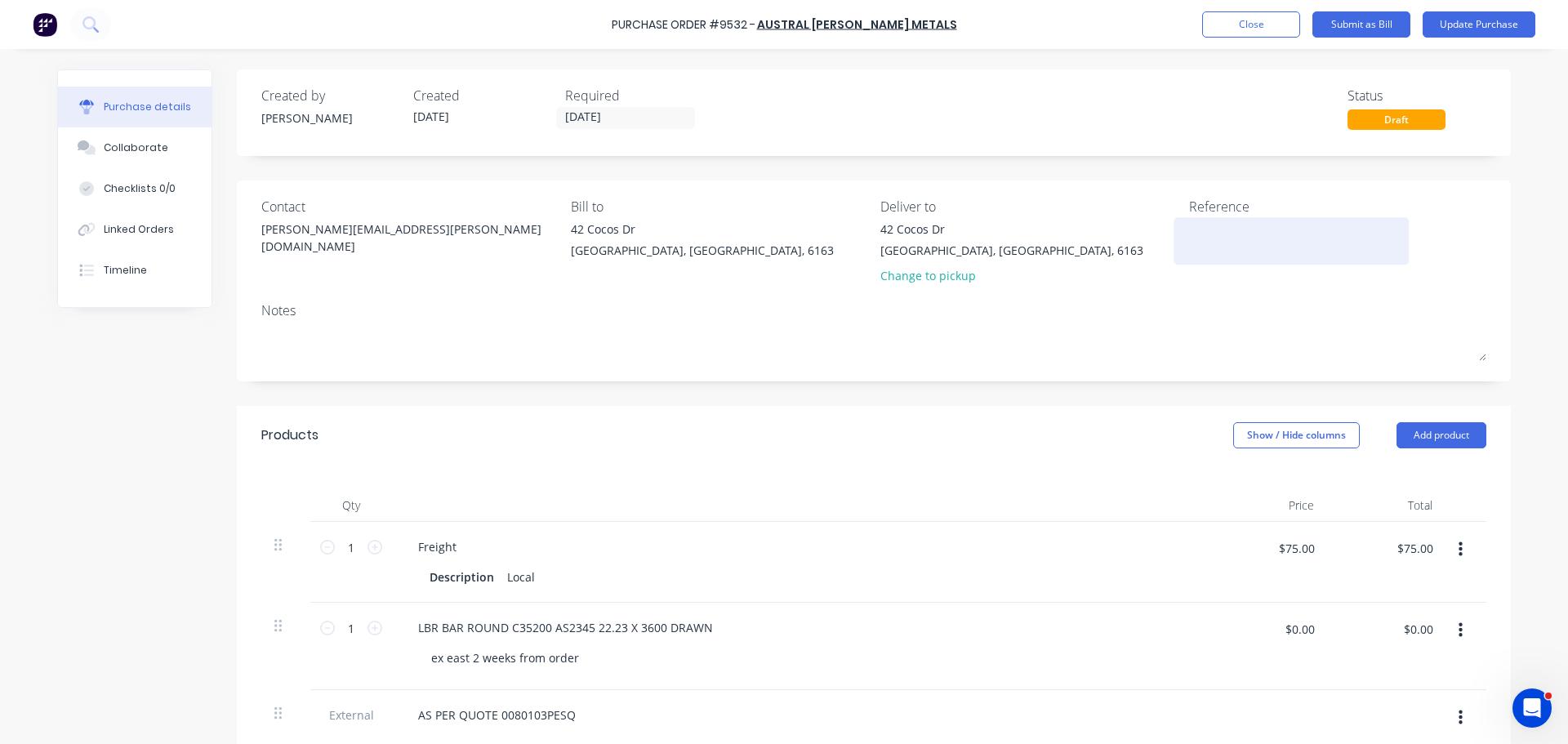
click at [1242, 227] on textarea at bounding box center [1292, 239] width 204 height 37
paste textarea "Xero PO # PO-1479"
type textarea "x"
type textarea "Xero PO # PO-1479"
drag, startPoint x: 1241, startPoint y: 256, endPoint x: 1172, endPoint y: 221, distance: 77.4
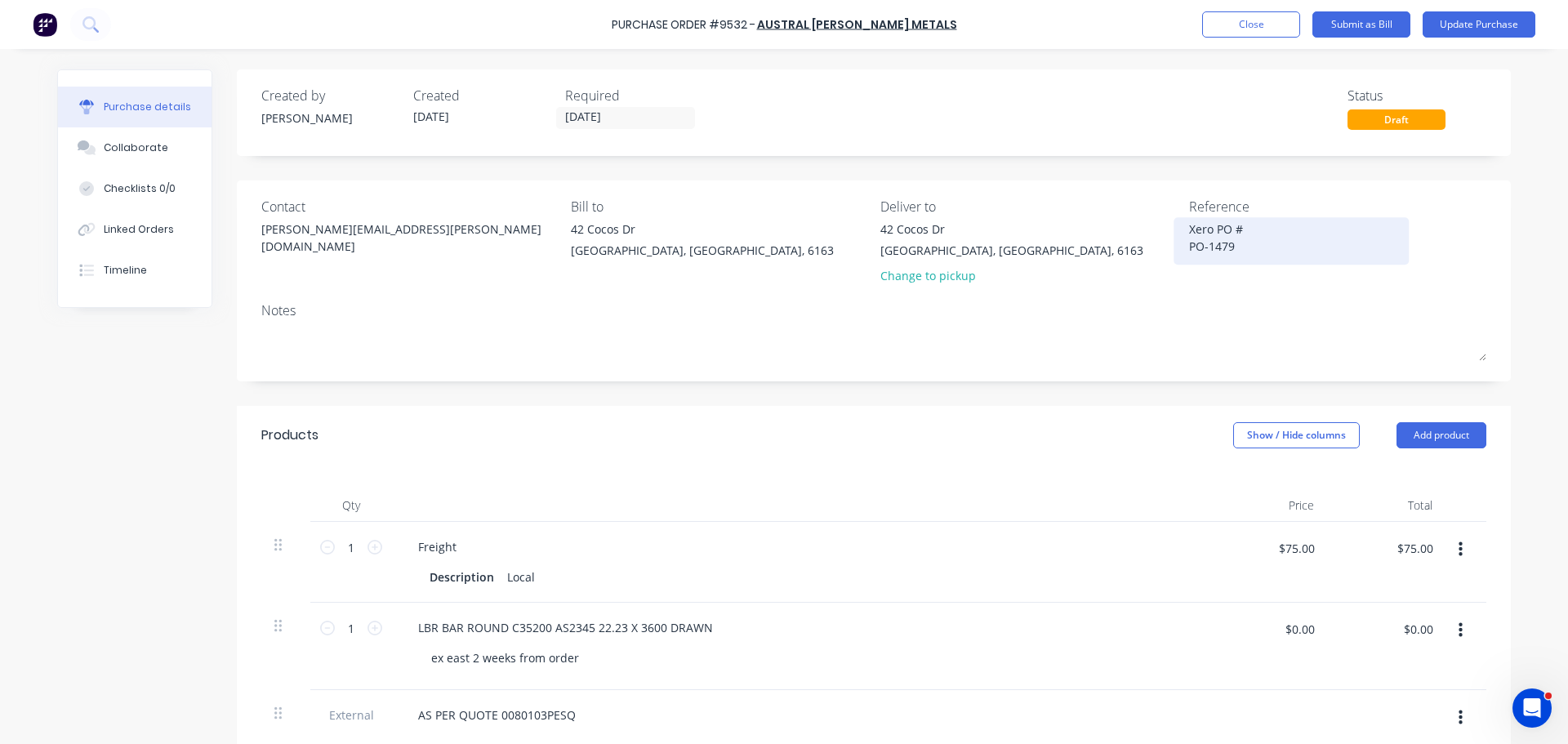
click at [1190, 221] on div "Xero PO # PO-1479" at bounding box center [1292, 241] width 204 height 40
drag, startPoint x: 1227, startPoint y: 247, endPoint x: 1182, endPoint y: 232, distance: 47.4
click at [1190, 232] on div "Xero PO # PO-1479" at bounding box center [1292, 241] width 204 height 40
type textarea "x"
drag, startPoint x: 1239, startPoint y: 250, endPoint x: 1193, endPoint y: 236, distance: 48.1
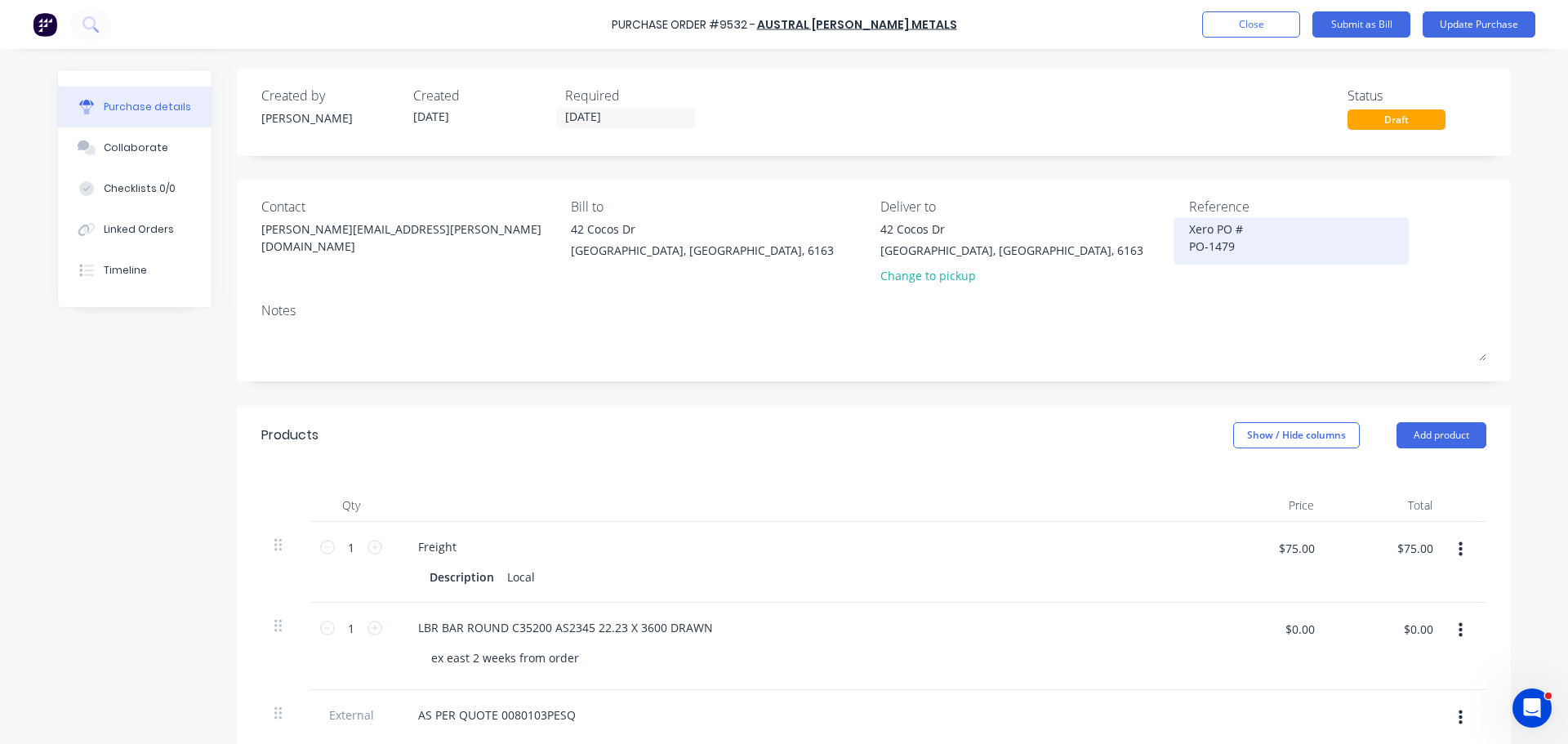
click at [1193, 236] on textarea "Xero PO # PO-1479" at bounding box center [1292, 239] width 204 height 37
type textarea "Xero PO # PO-1479"
type textarea "x"
type textarea "Xero PO # PO-1479"
click at [1221, 90] on div "Created by Bevan Created 14/08/25 Required 28/08/25 Status Draft" at bounding box center [874, 108] width 1226 height 44
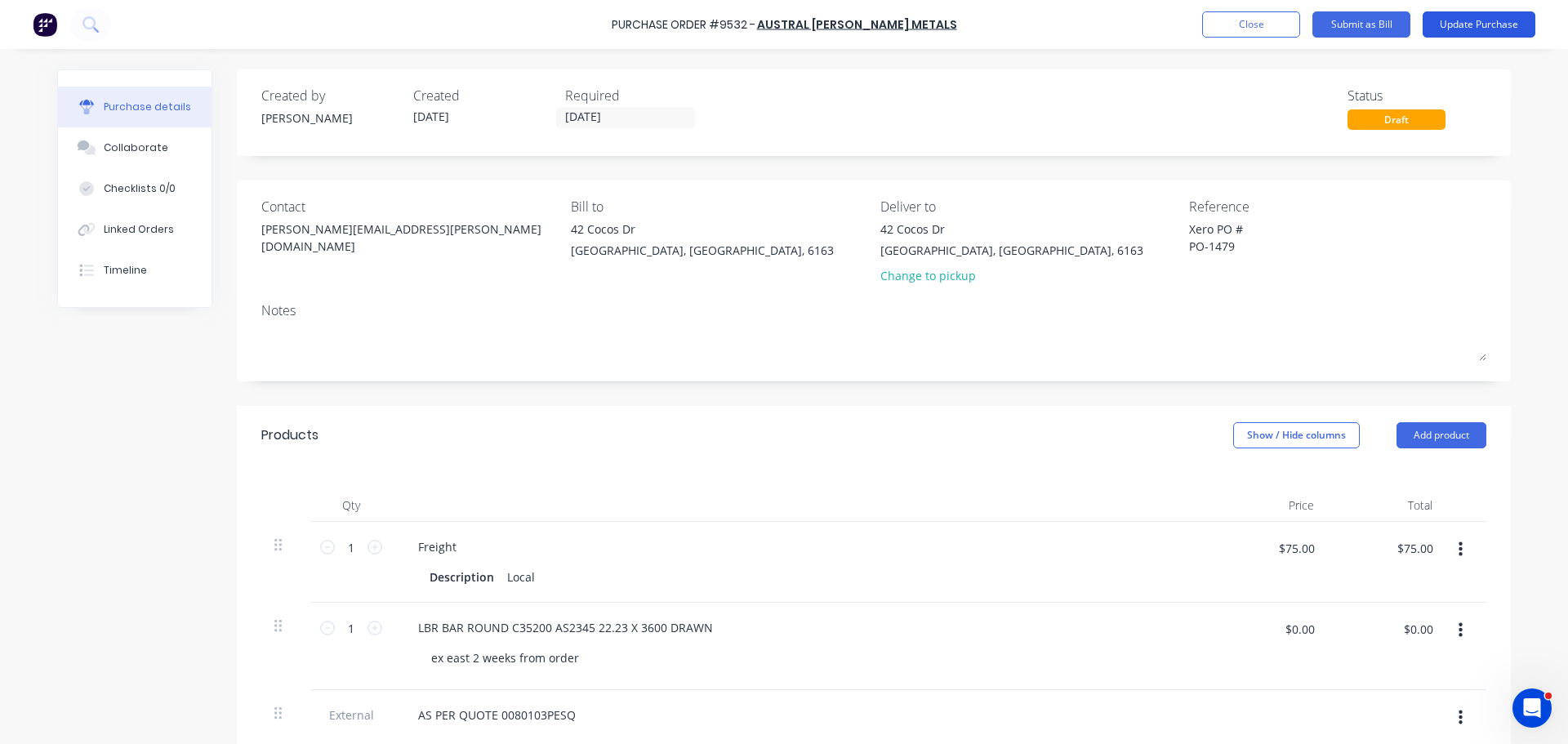
click at [1435, 29] on button "Update Purchase" at bounding box center [1479, 24] width 113 height 26
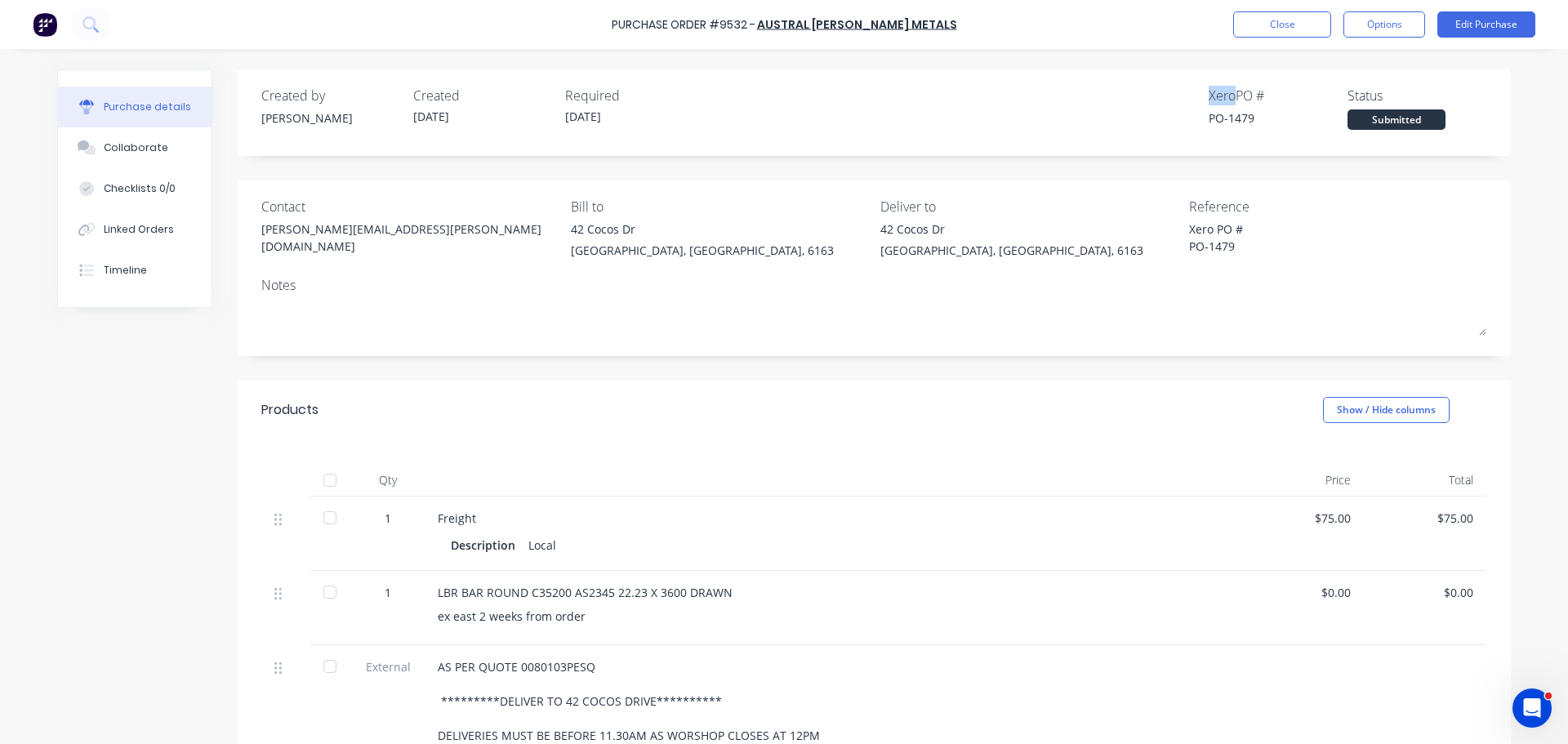
drag, startPoint x: 1197, startPoint y: 94, endPoint x: 1227, endPoint y: 101, distance: 30.8
click at [1227, 101] on div "Created by Bevan Created 14/08/25 Required 28/08/25 Xero PO # PO-1479 Status Su…" at bounding box center [874, 108] width 1226 height 44
drag, startPoint x: 1248, startPoint y: 122, endPoint x: 1197, endPoint y: 101, distance: 55.2
click at [1197, 101] on div "Created by Bevan Created 14/08/25 Required 28/08/25 Xero PO # PO-1479 Status Su…" at bounding box center [874, 108] width 1226 height 44
click at [1456, 33] on button "Edit Purchase" at bounding box center [1486, 24] width 98 height 26
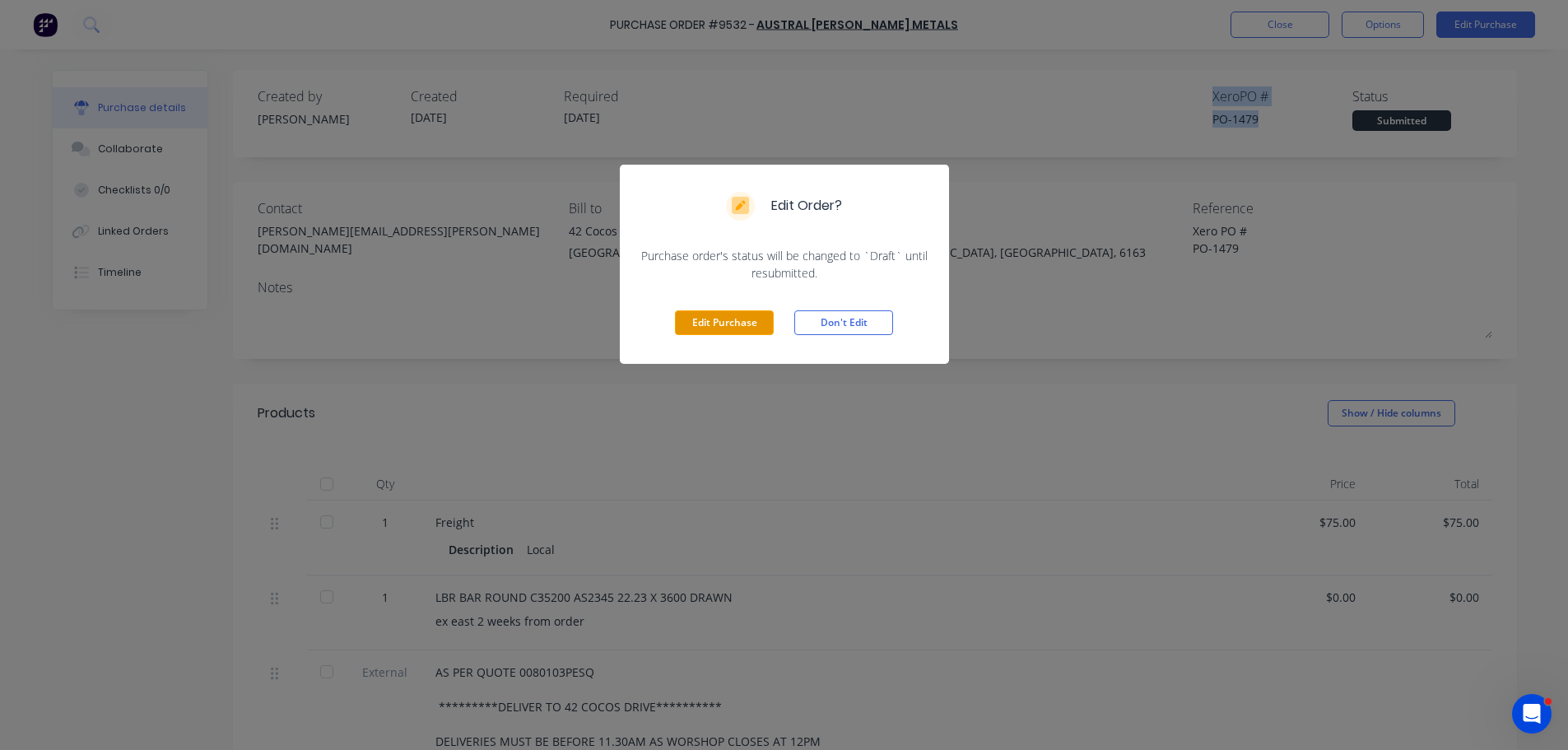
click at [752, 314] on button "Edit Purchase" at bounding box center [724, 323] width 99 height 25
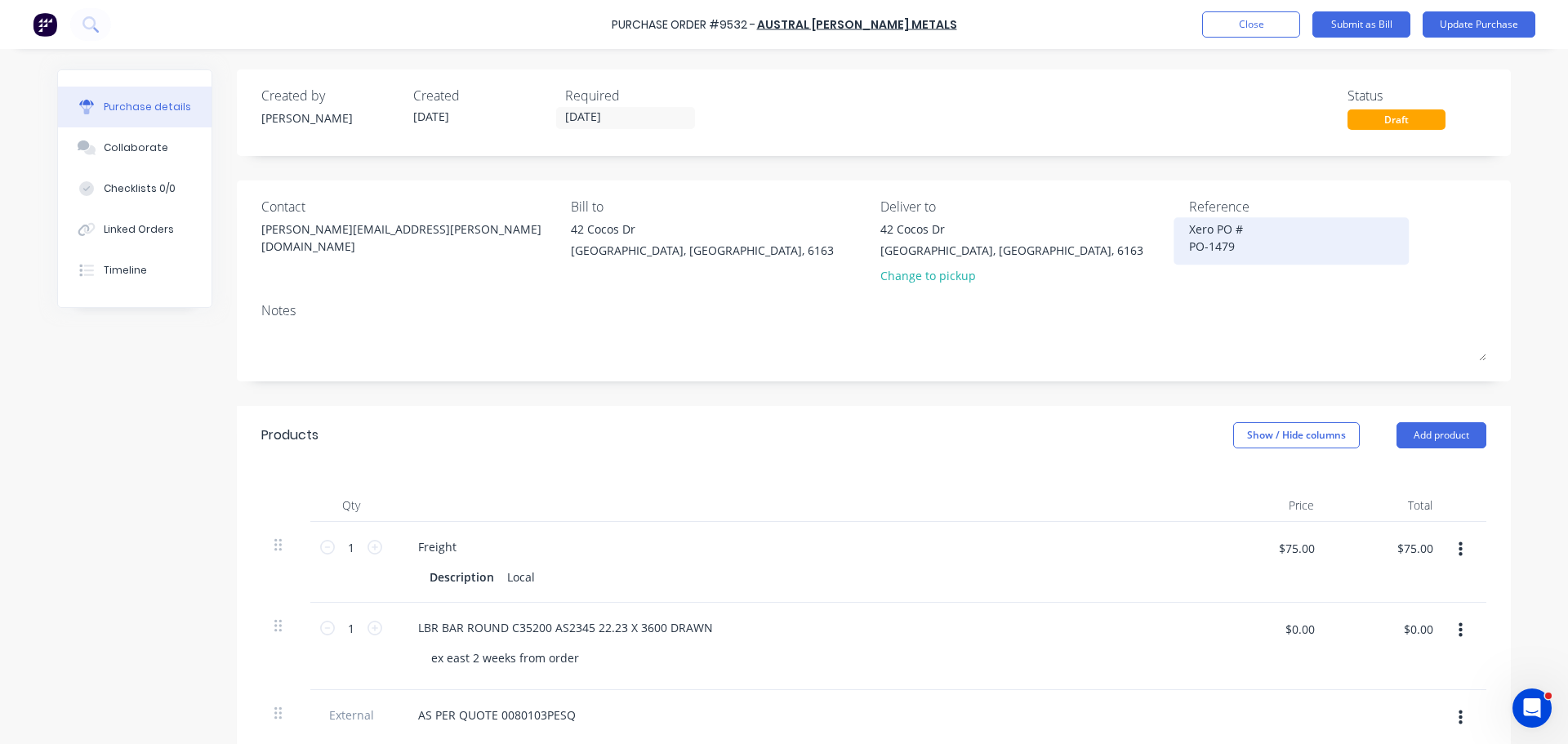
drag, startPoint x: 1229, startPoint y: 244, endPoint x: 1181, endPoint y: 229, distance: 50.3
click at [1190, 229] on div "Xero PO # PO-1479" at bounding box center [1292, 241] width 204 height 40
drag, startPoint x: 1233, startPoint y: 248, endPoint x: 1175, endPoint y: 227, distance: 61.7
click at [1190, 227] on div "Xero PO # PO-1479" at bounding box center [1292, 241] width 204 height 40
drag, startPoint x: 775, startPoint y: 27, endPoint x: 741, endPoint y: 25, distance: 34.1
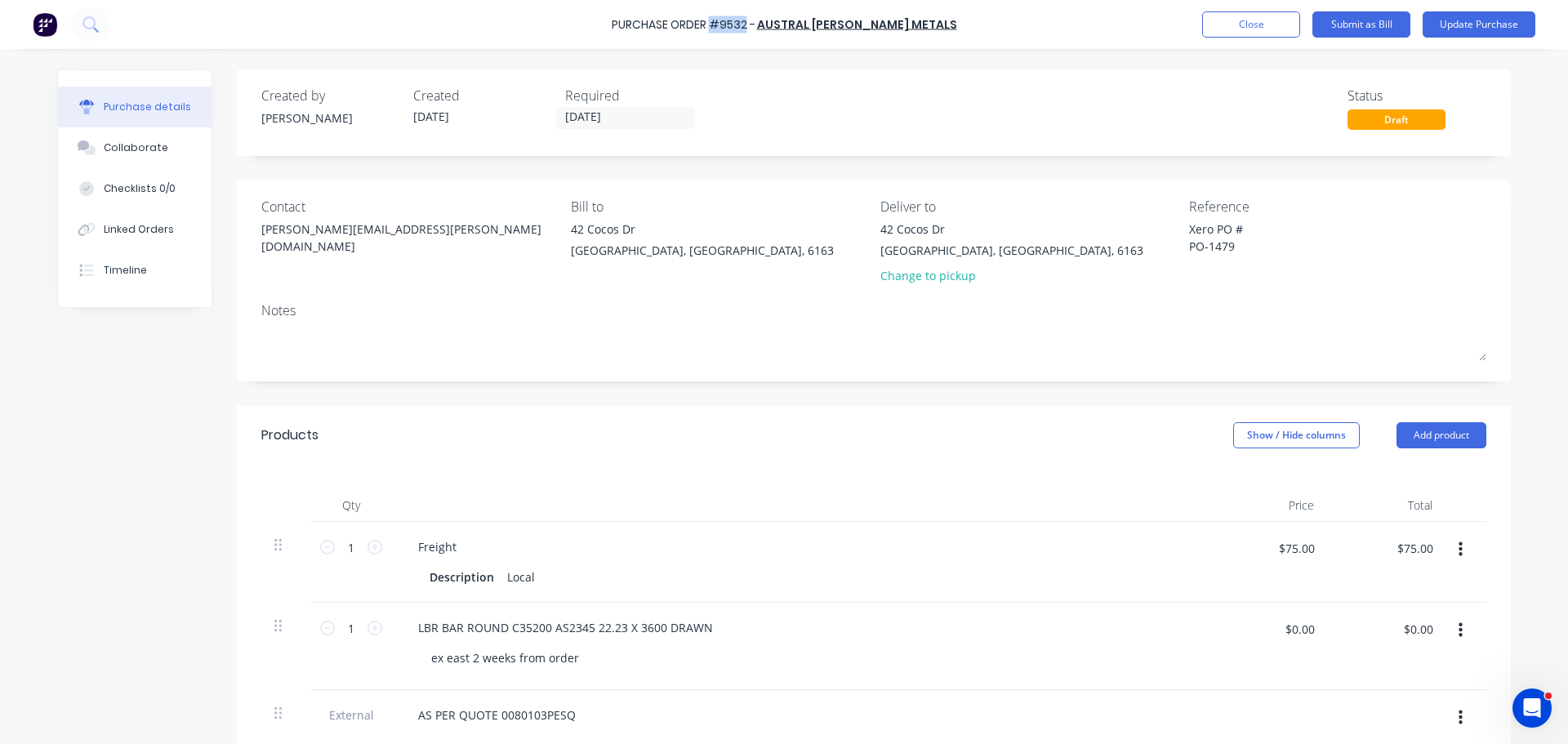
click at [741, 25] on div "Purchase Order #9532 -" at bounding box center [684, 25] width 144 height 17
click at [1256, 241] on textarea "Xero PO # PO-1479" at bounding box center [1292, 239] width 204 height 37
type textarea "x"
click at [134, 232] on div "Linked Orders" at bounding box center [139, 229] width 70 height 15
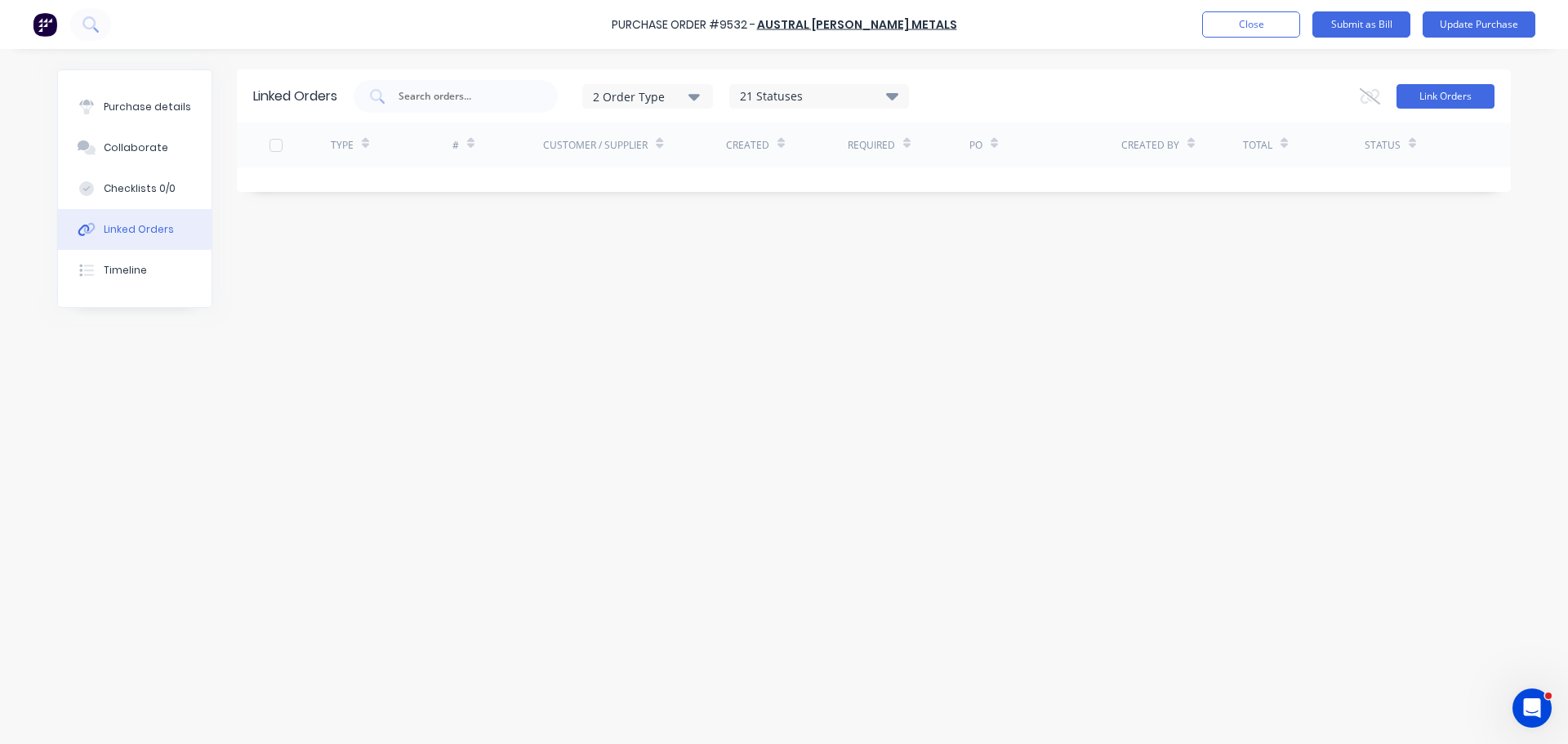
click at [1445, 100] on button "Link Orders" at bounding box center [1446, 96] width 98 height 25
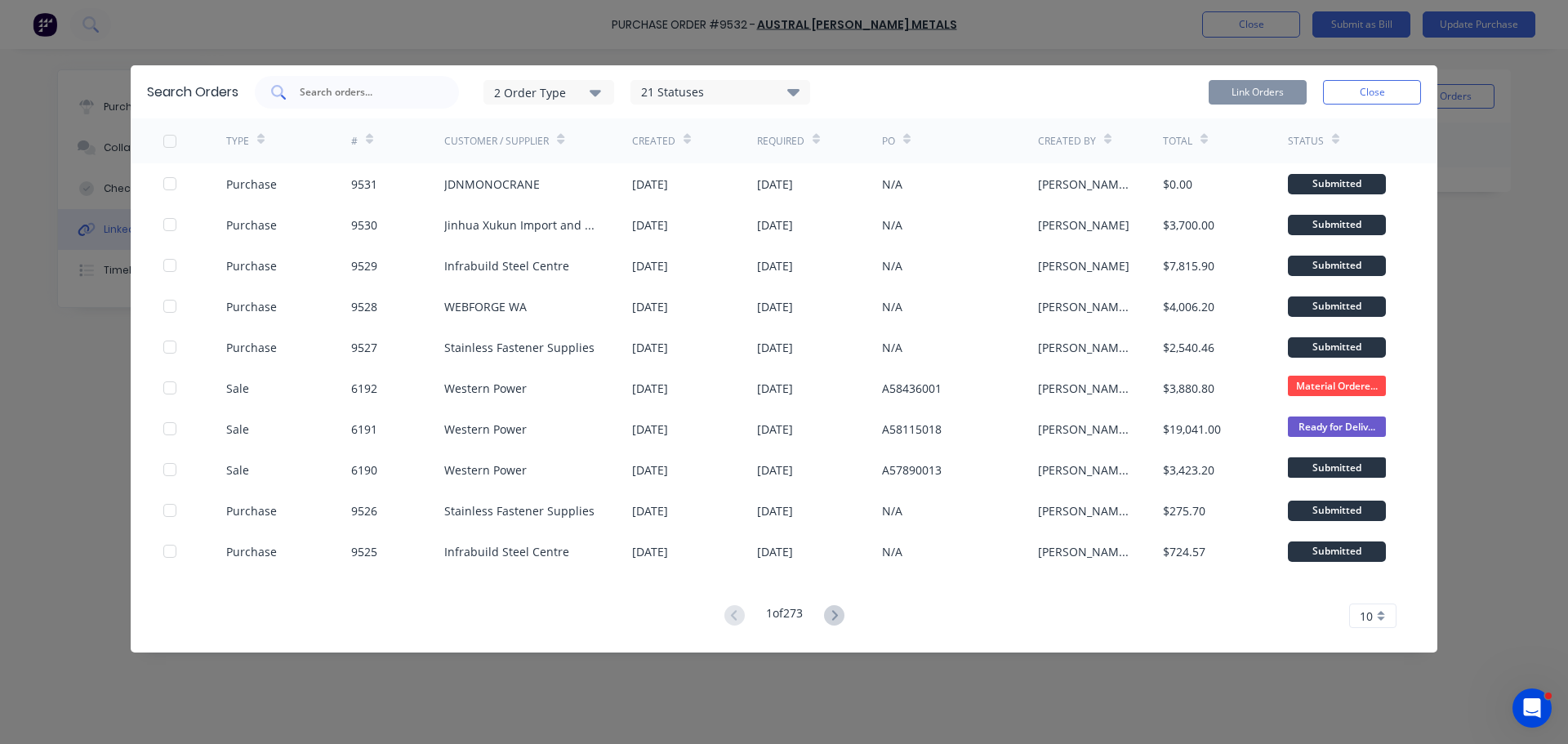
click at [419, 101] on div at bounding box center [357, 93] width 204 height 33
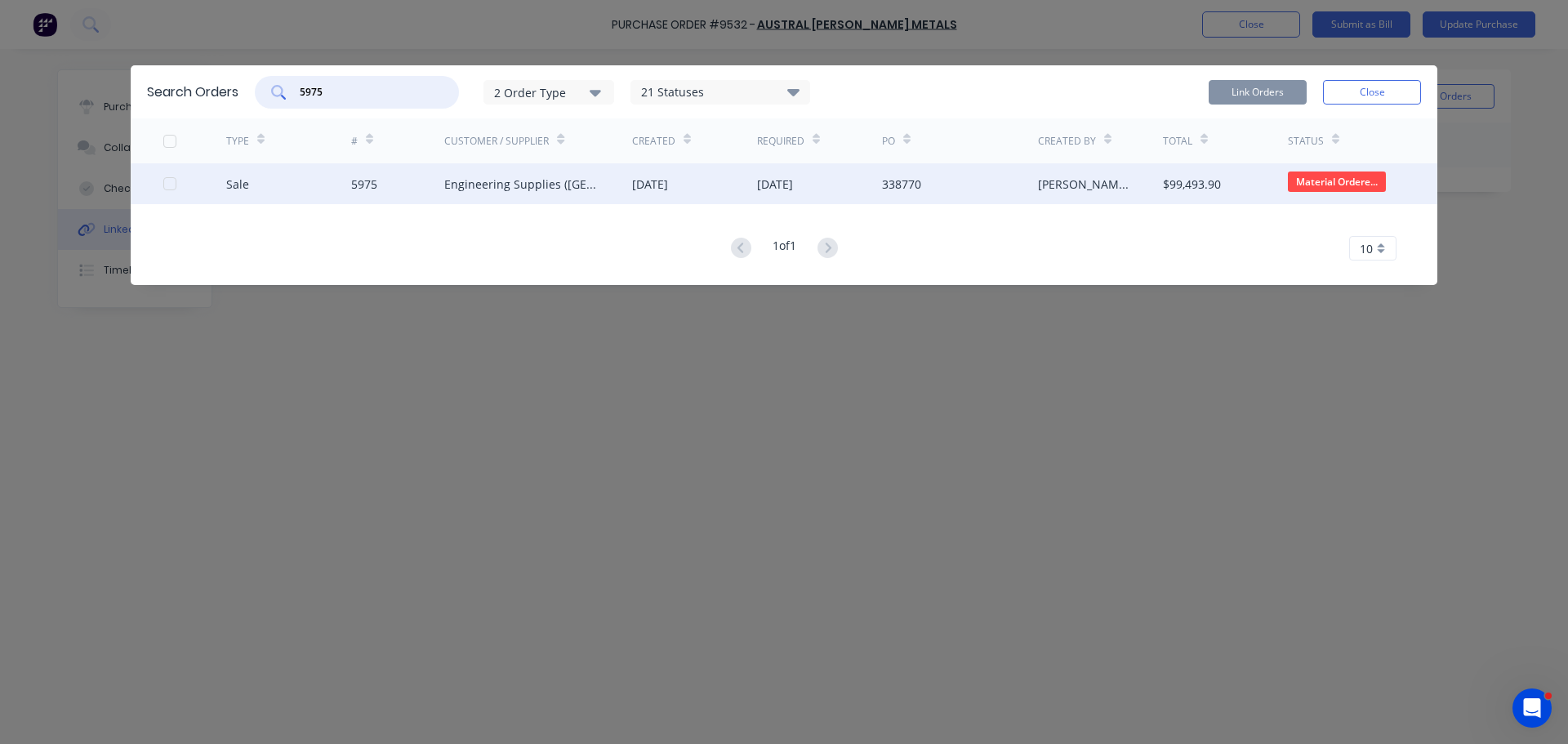
click at [171, 183] on div at bounding box center [170, 184] width 33 height 33
type input "5975"
click at [1246, 94] on button "Link Orders" at bounding box center [1258, 92] width 98 height 25
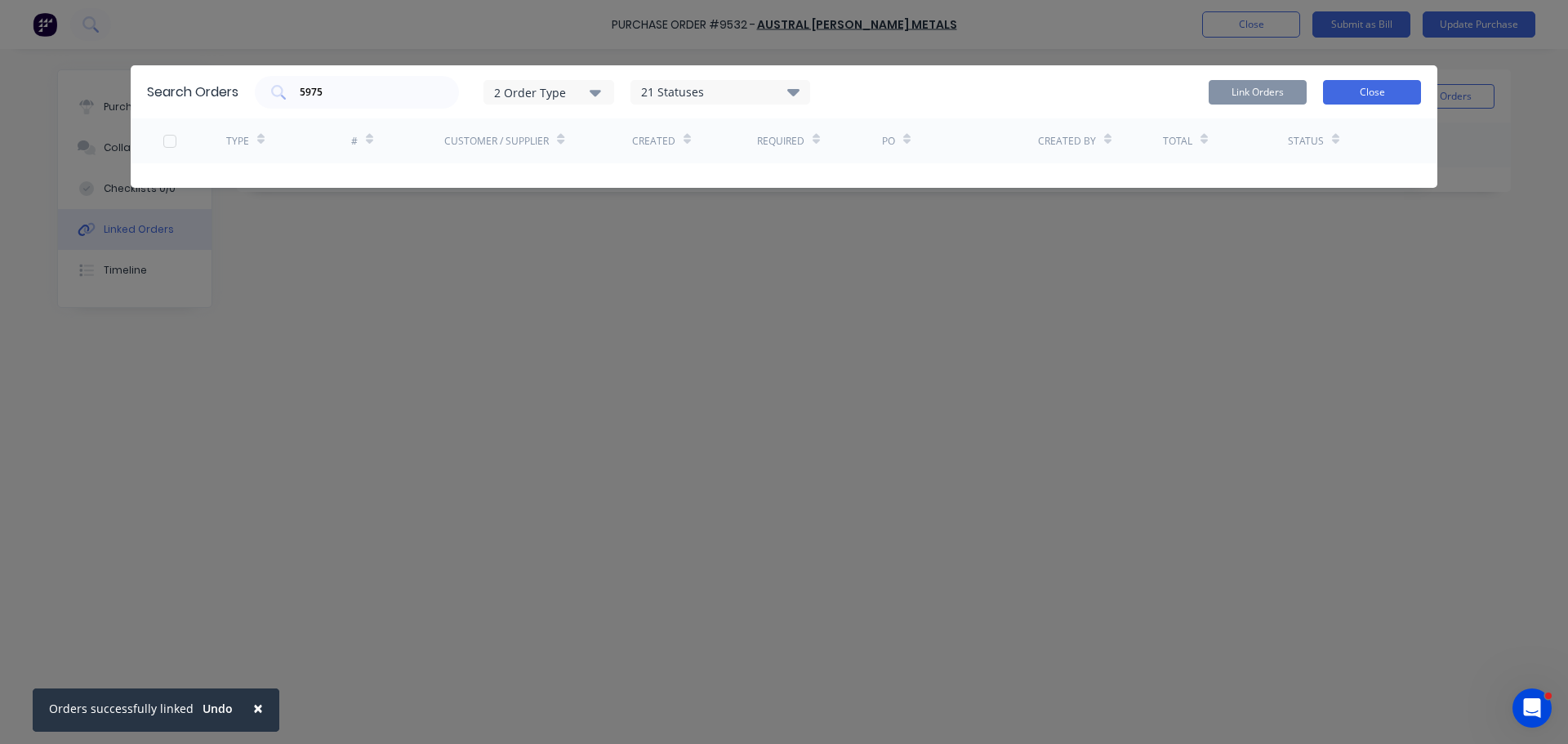
click at [1361, 97] on button "Close" at bounding box center [1372, 92] width 98 height 25
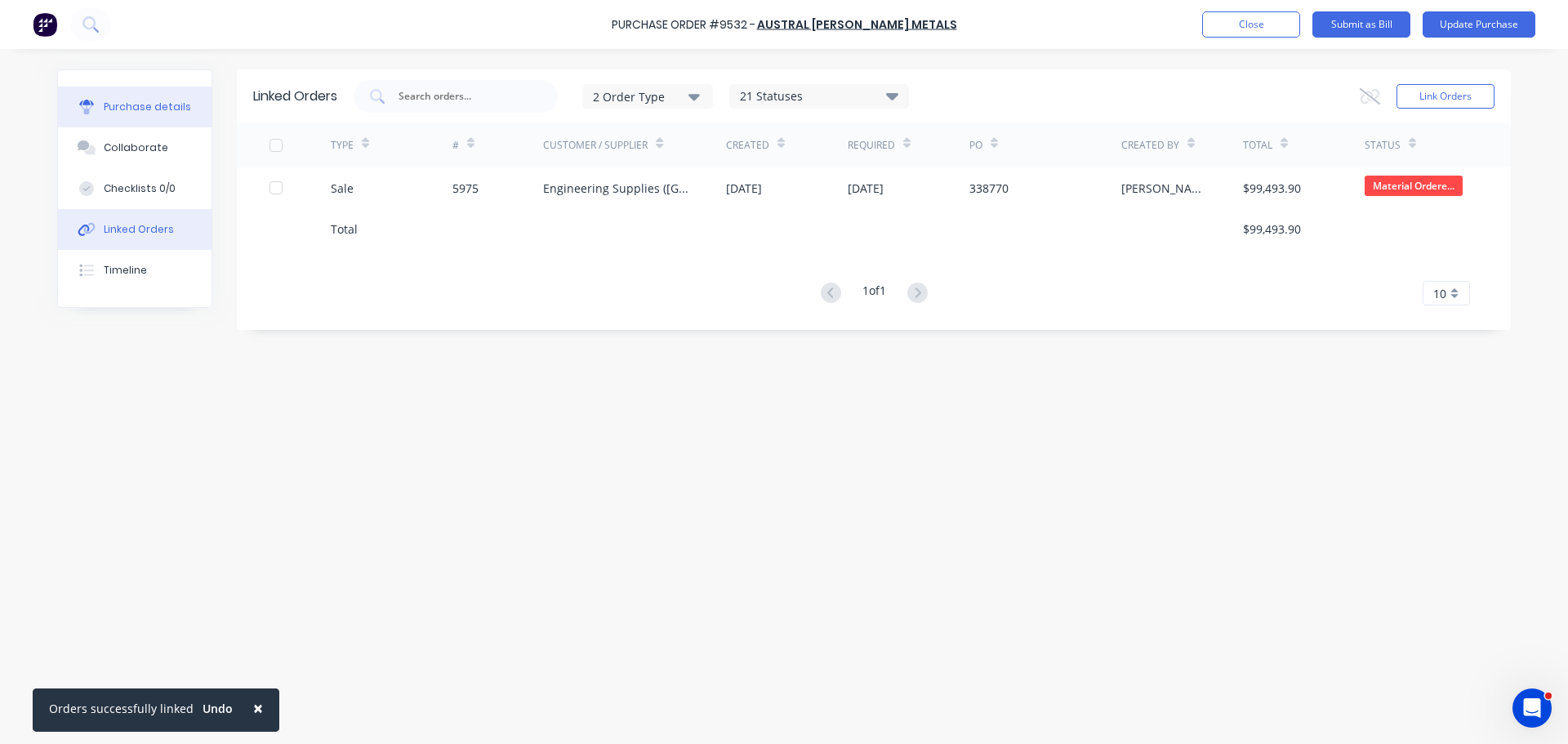
click at [149, 117] on button "Purchase details" at bounding box center [134, 107] width 154 height 40
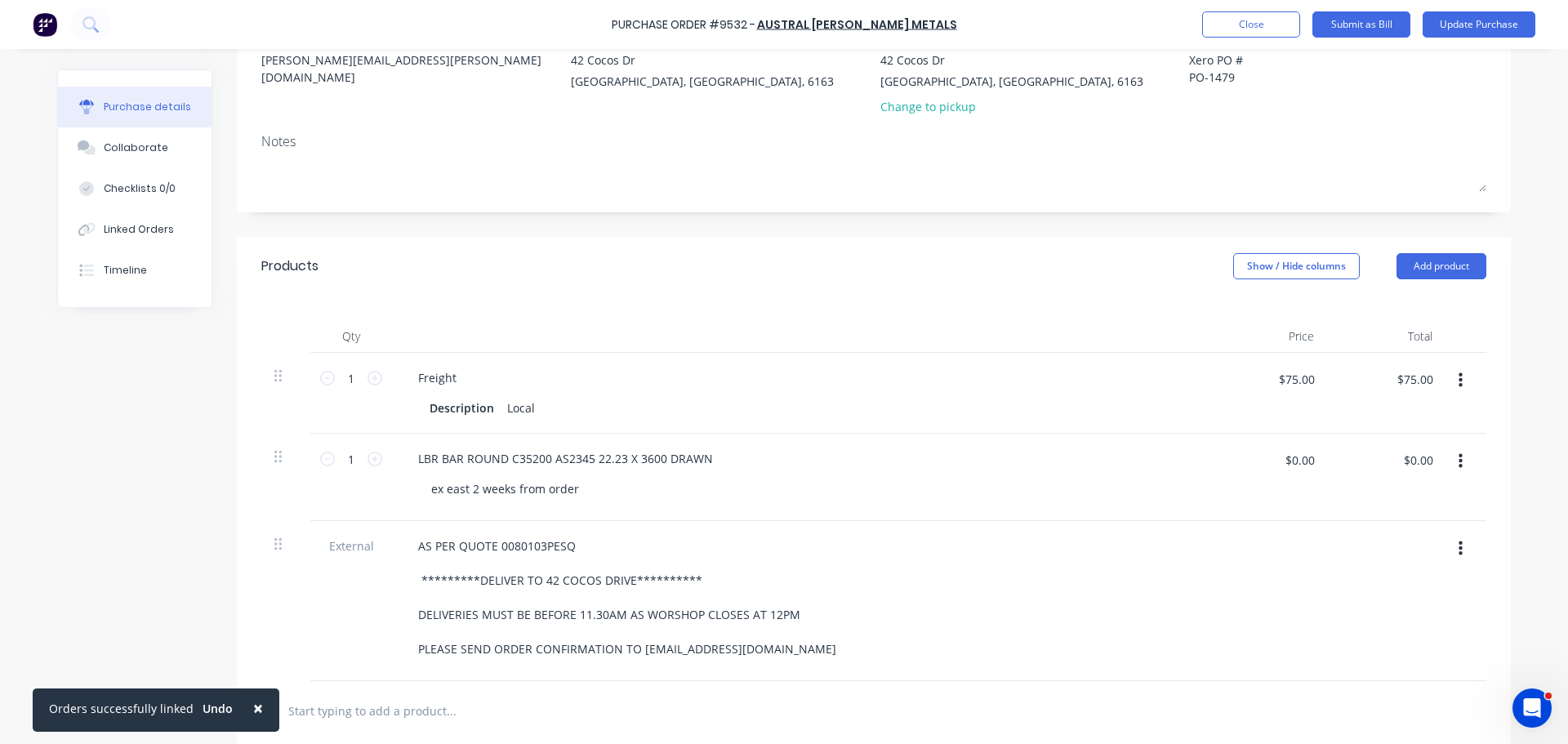
scroll to position [245, 0]
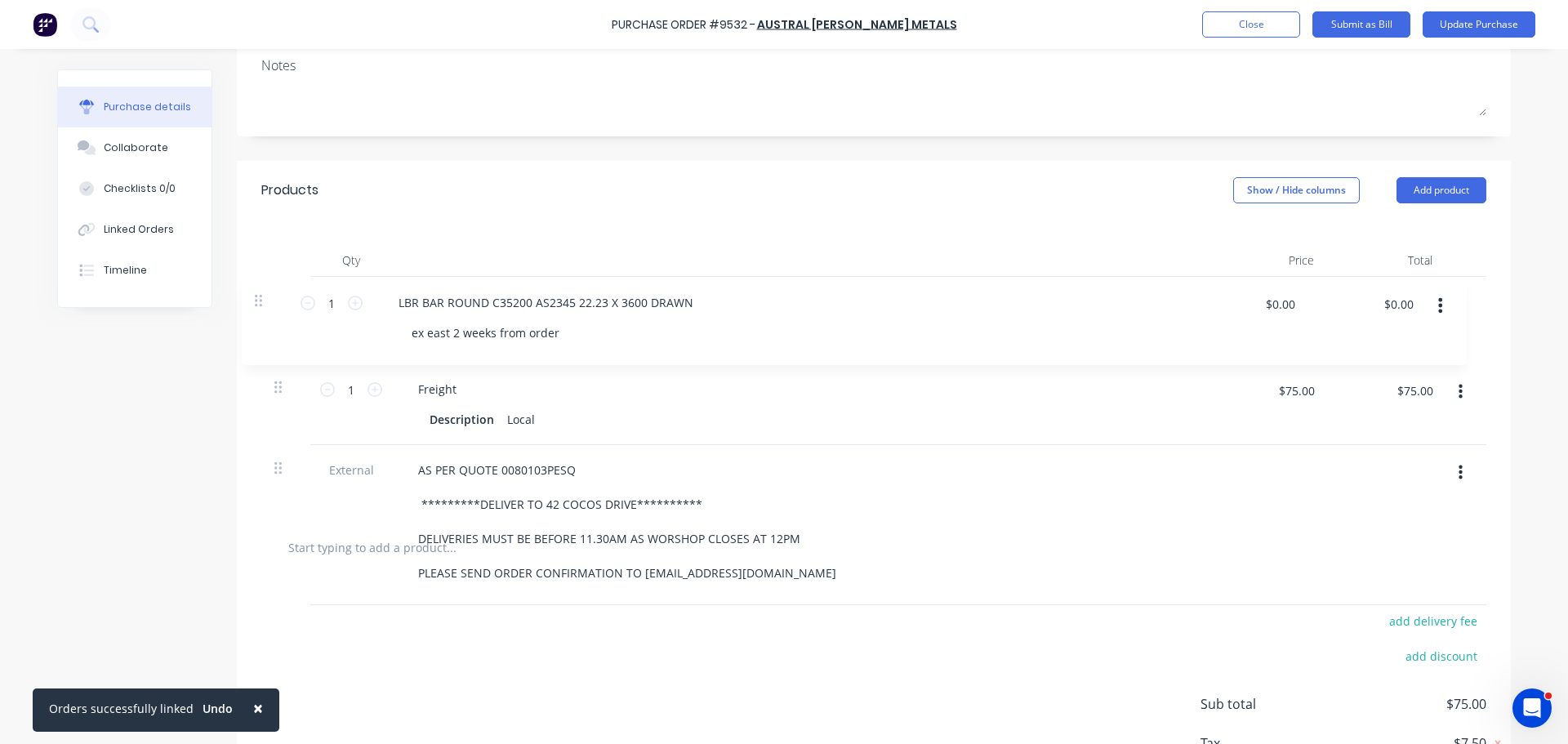
drag, startPoint x: 278, startPoint y: 381, endPoint x: 266, endPoint y: 292, distance: 89.8
click at [266, 292] on div "**********" at bounding box center [874, 397] width 1226 height 241
type textarea "x"
type input "$0.00"
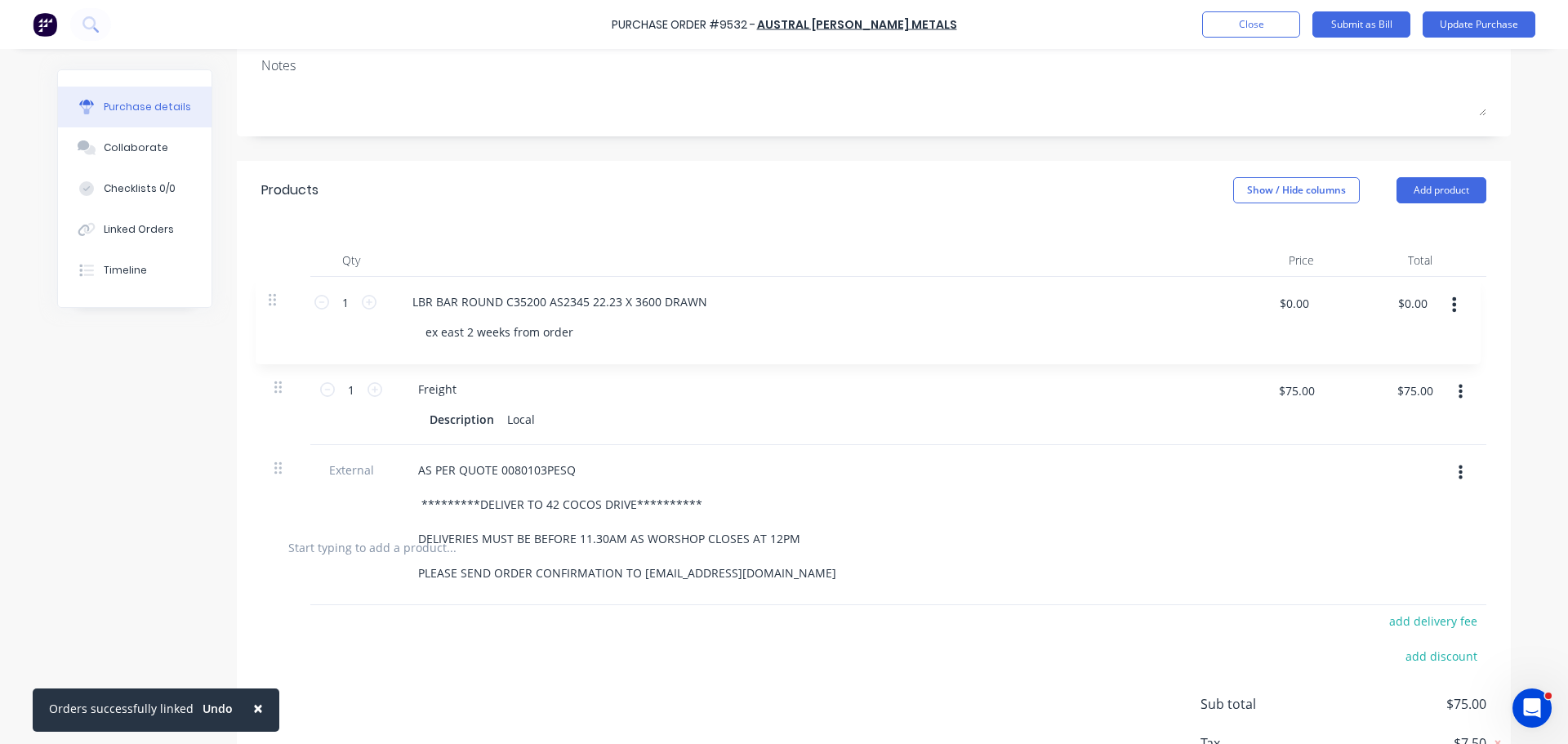
type input "$75.00"
click at [367, 303] on icon at bounding box center [375, 302] width 15 height 15
type textarea "x"
type input "2"
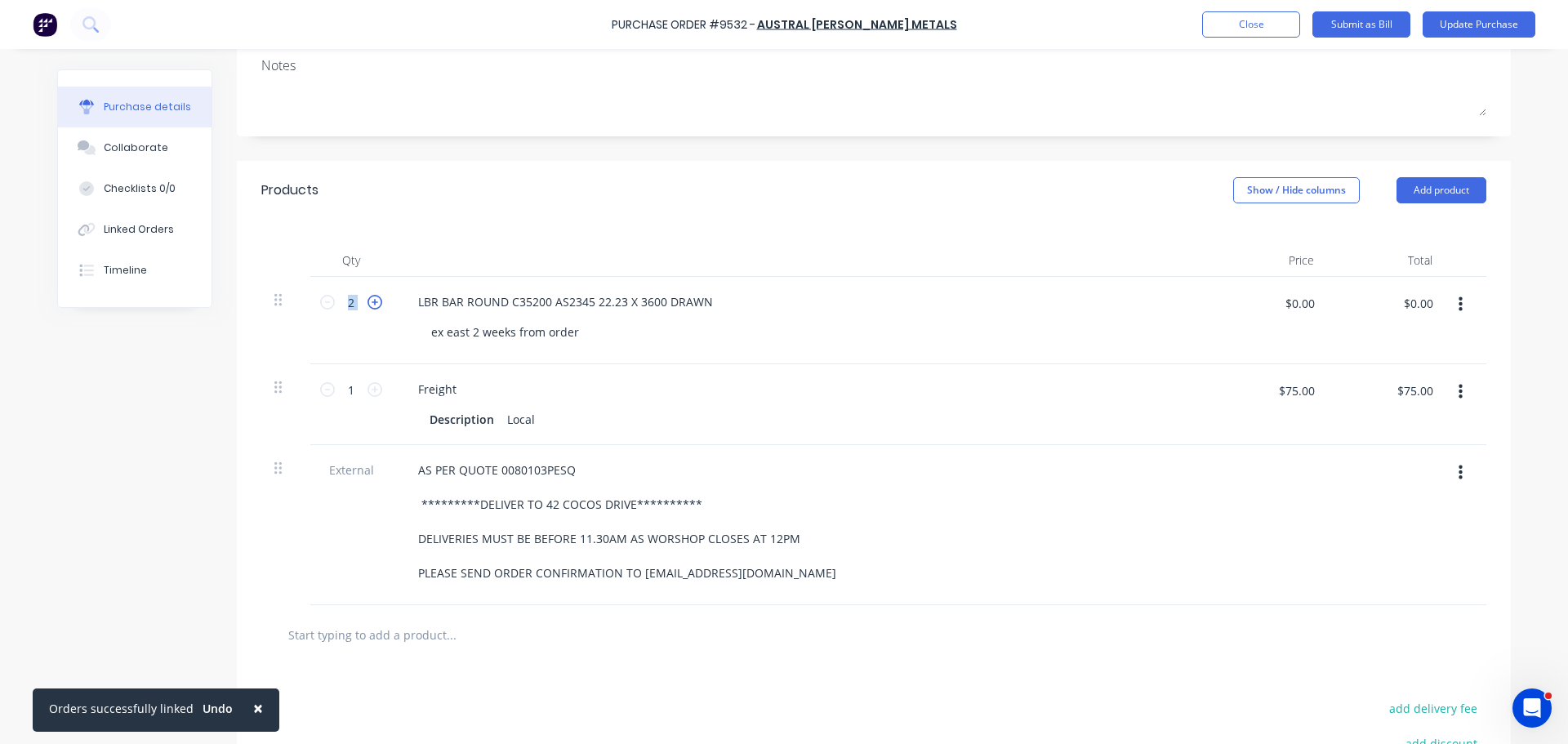
click at [367, 303] on icon at bounding box center [375, 302] width 15 height 15
type textarea "x"
type input "3"
click at [367, 303] on icon at bounding box center [375, 302] width 15 height 15
type textarea "x"
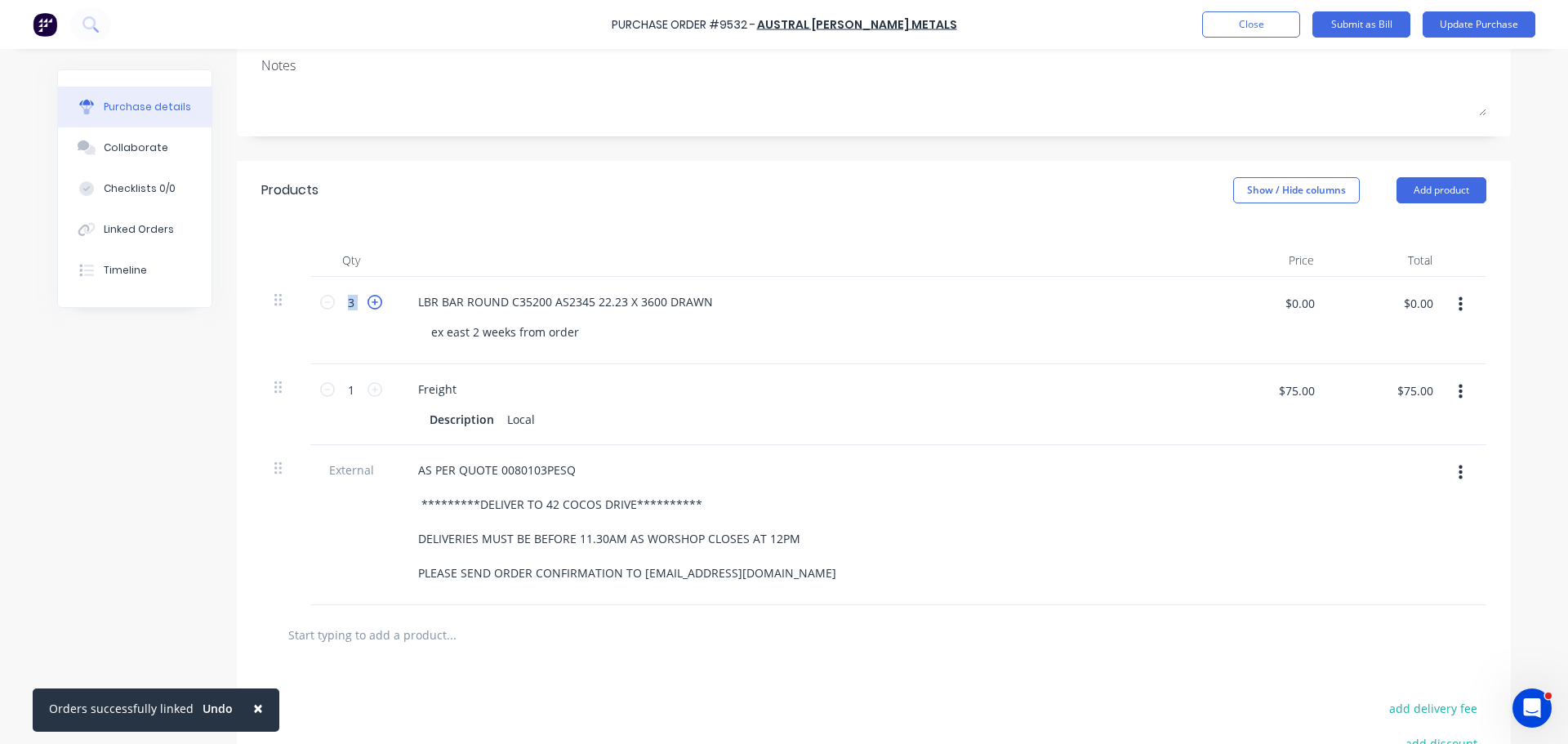
type input "4"
click at [367, 302] on icon at bounding box center [375, 302] width 15 height 15
type textarea "x"
type input "5"
type textarea "x"
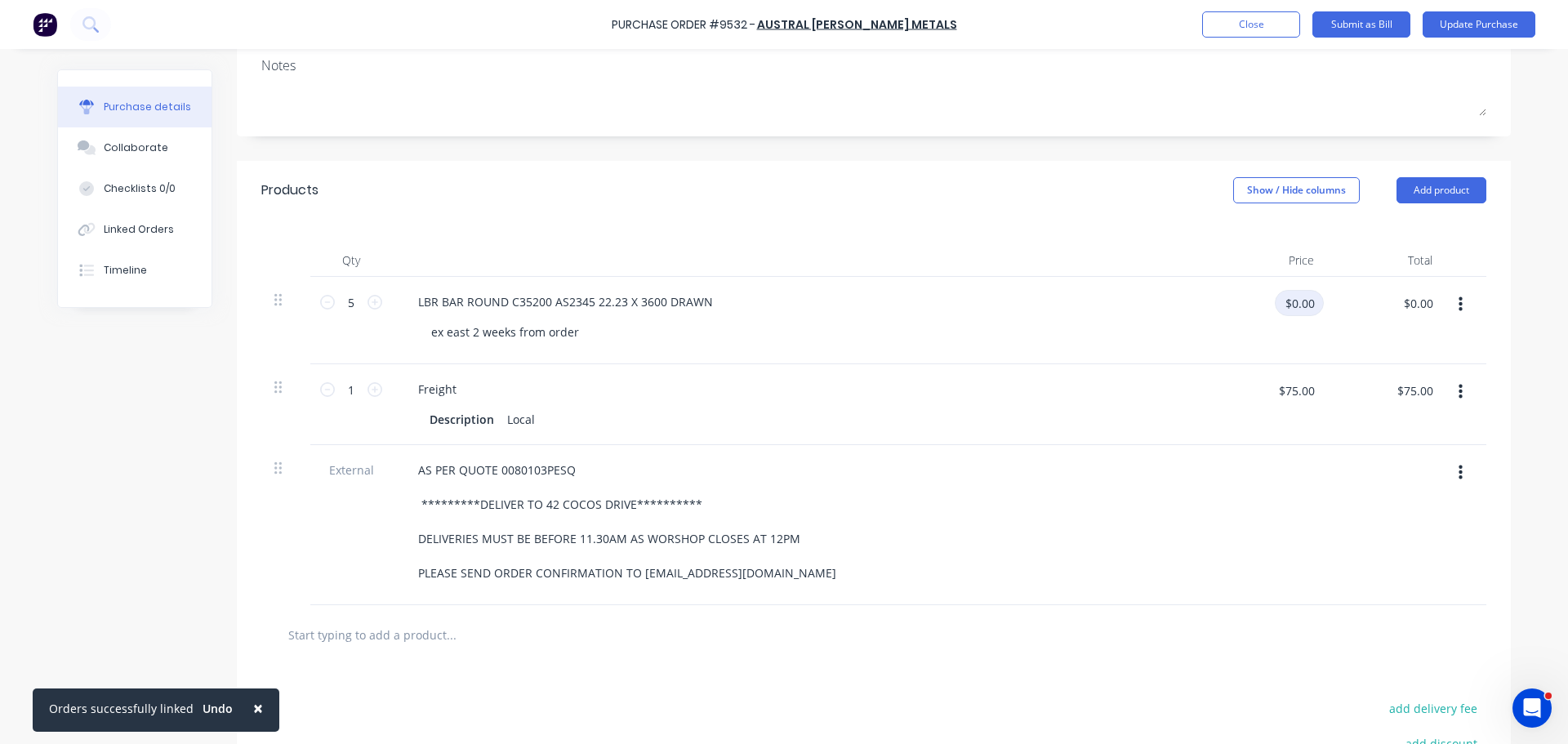
click at [1288, 305] on input "$0.00" at bounding box center [1299, 303] width 49 height 26
type input "296."
type textarea "x"
type input "$296.00"
type input "$1,480.00"
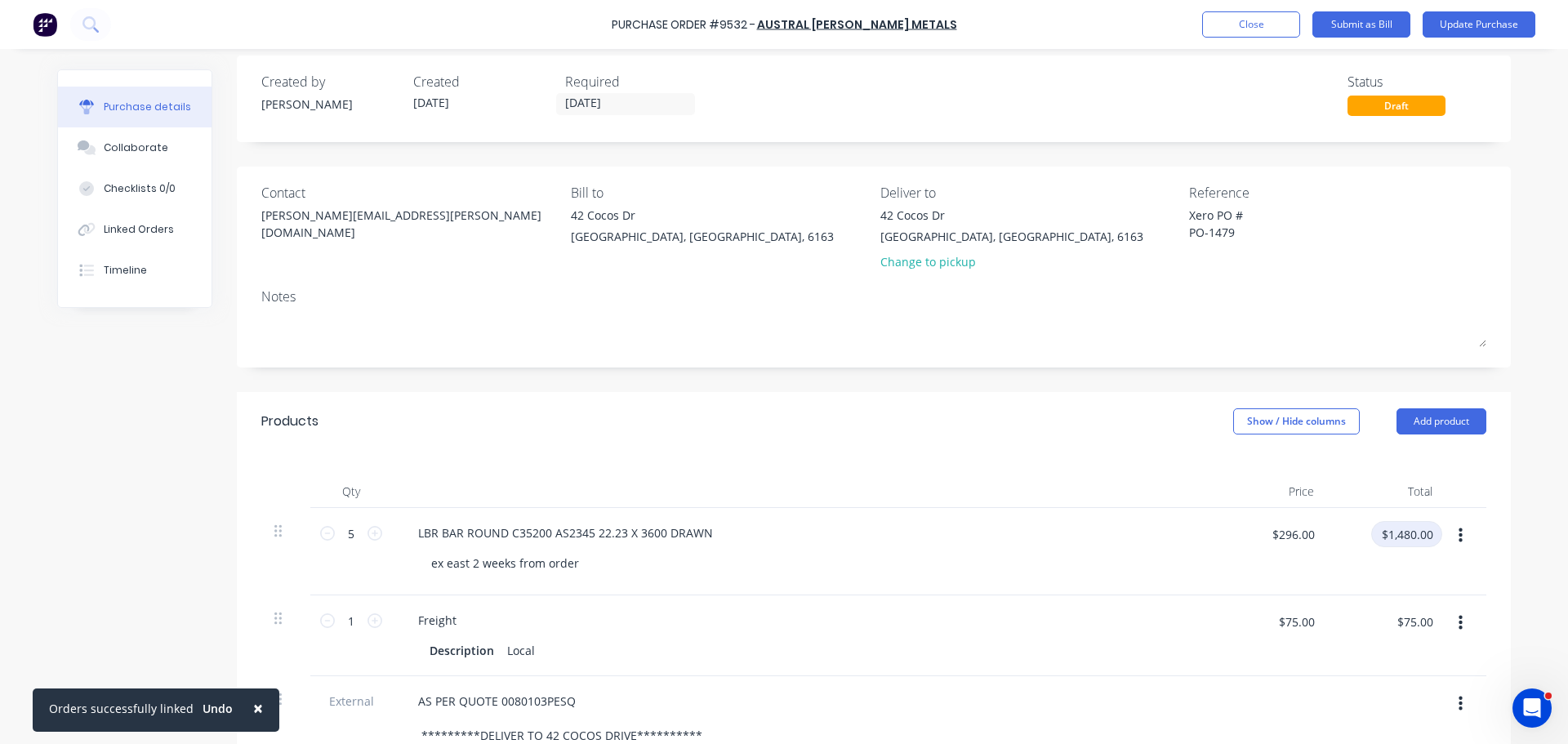
scroll to position [0, 0]
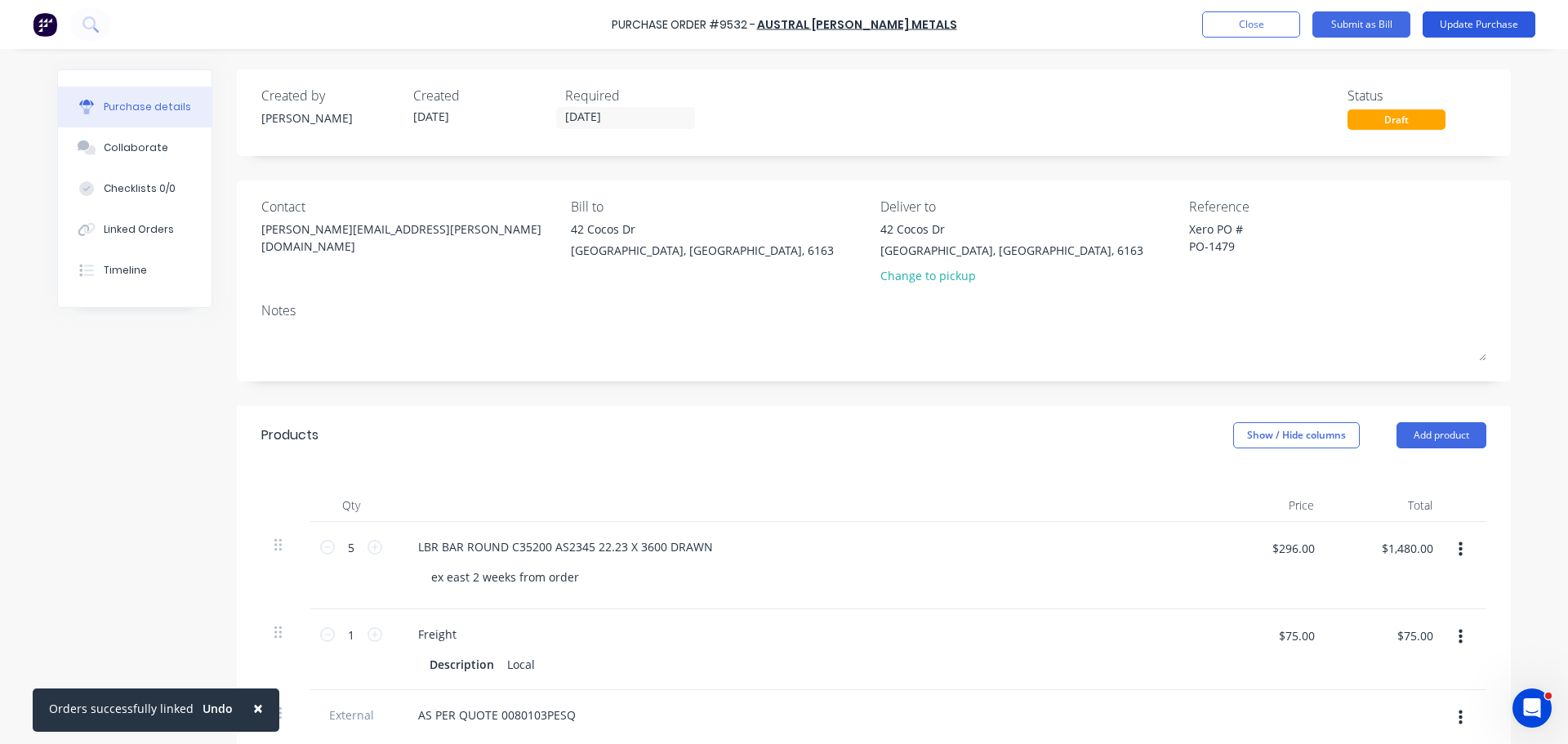
click at [1471, 29] on button "Update Purchase" at bounding box center [1479, 24] width 113 height 26
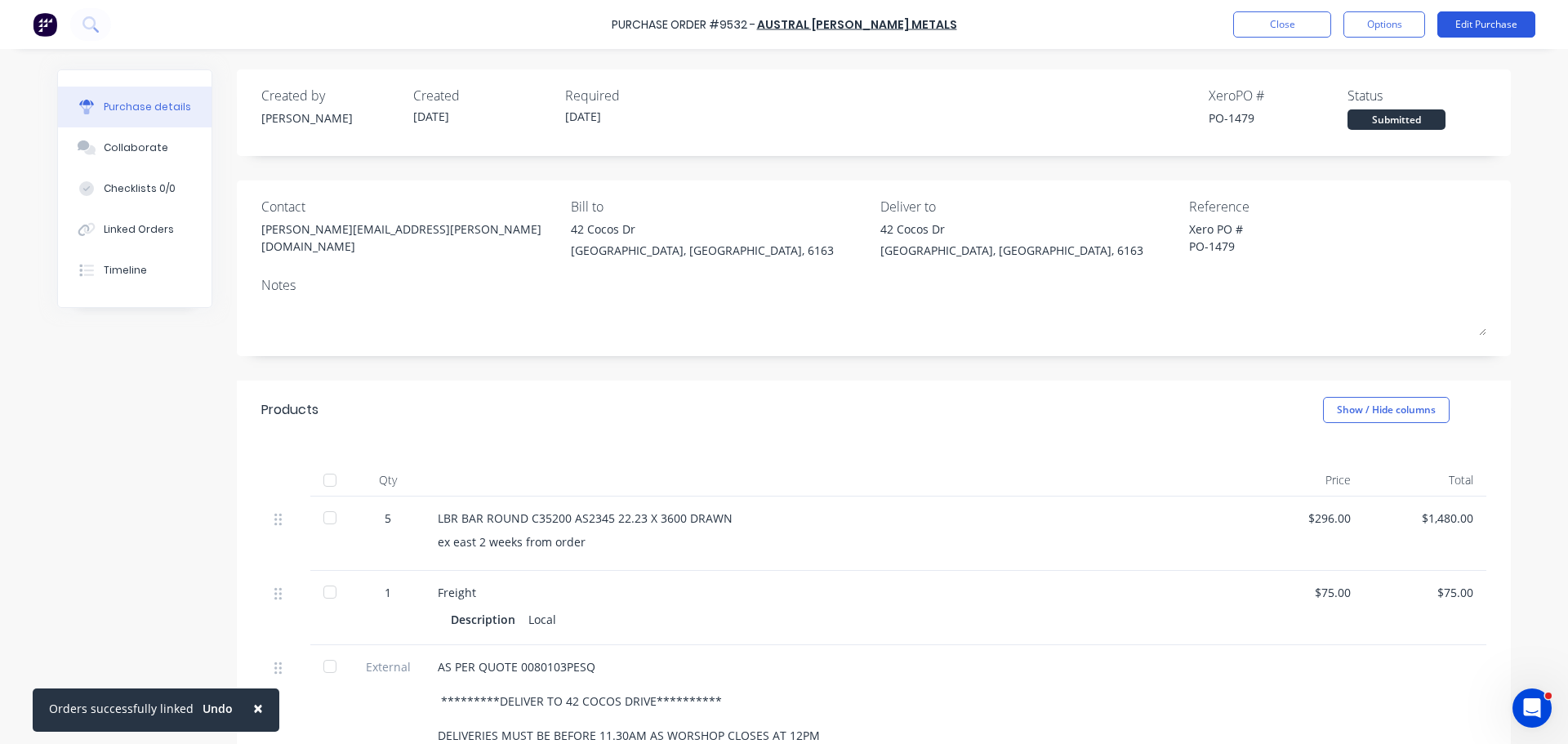
click at [1503, 30] on button "Edit Purchase" at bounding box center [1486, 24] width 98 height 26
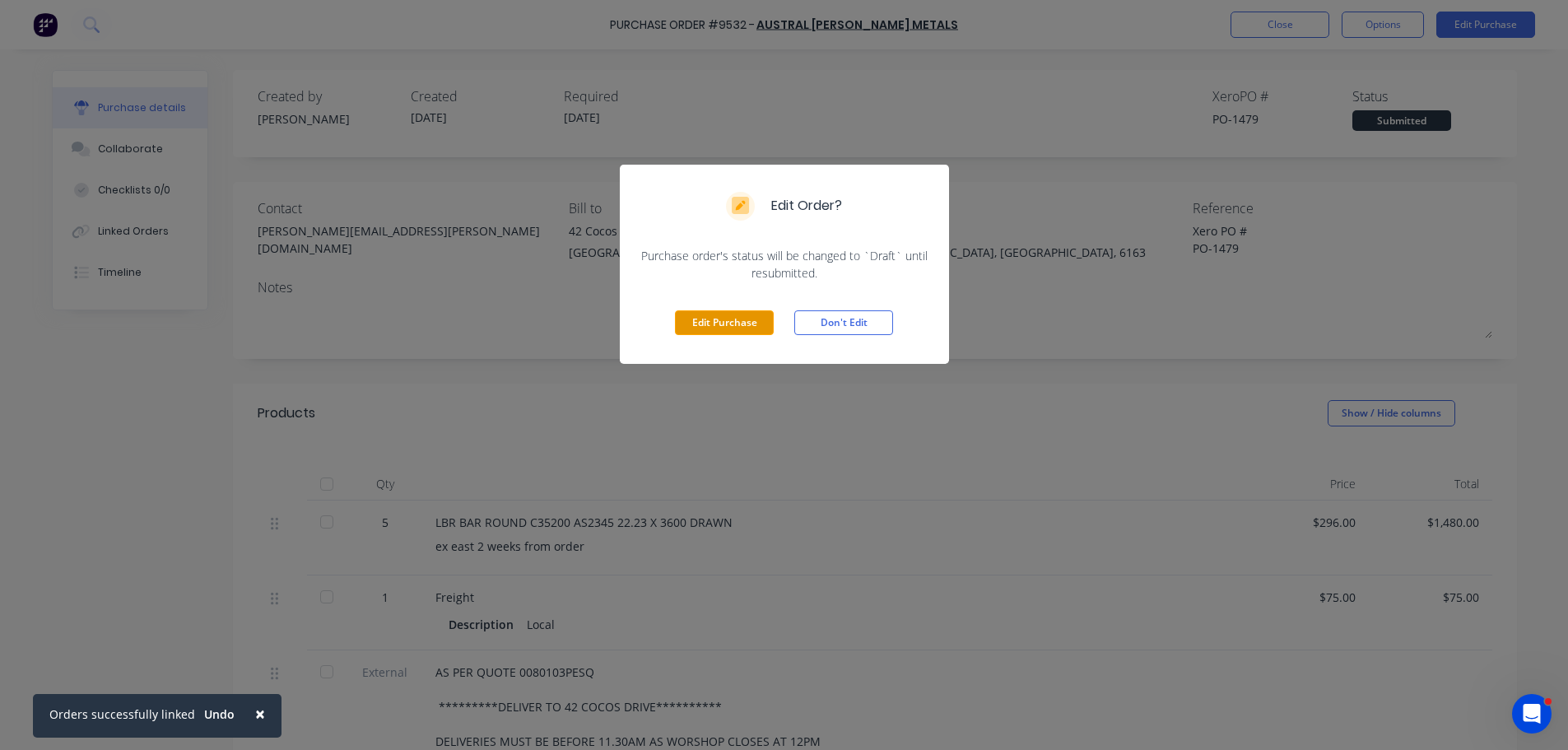
click at [726, 319] on button "Edit Purchase" at bounding box center [724, 323] width 99 height 25
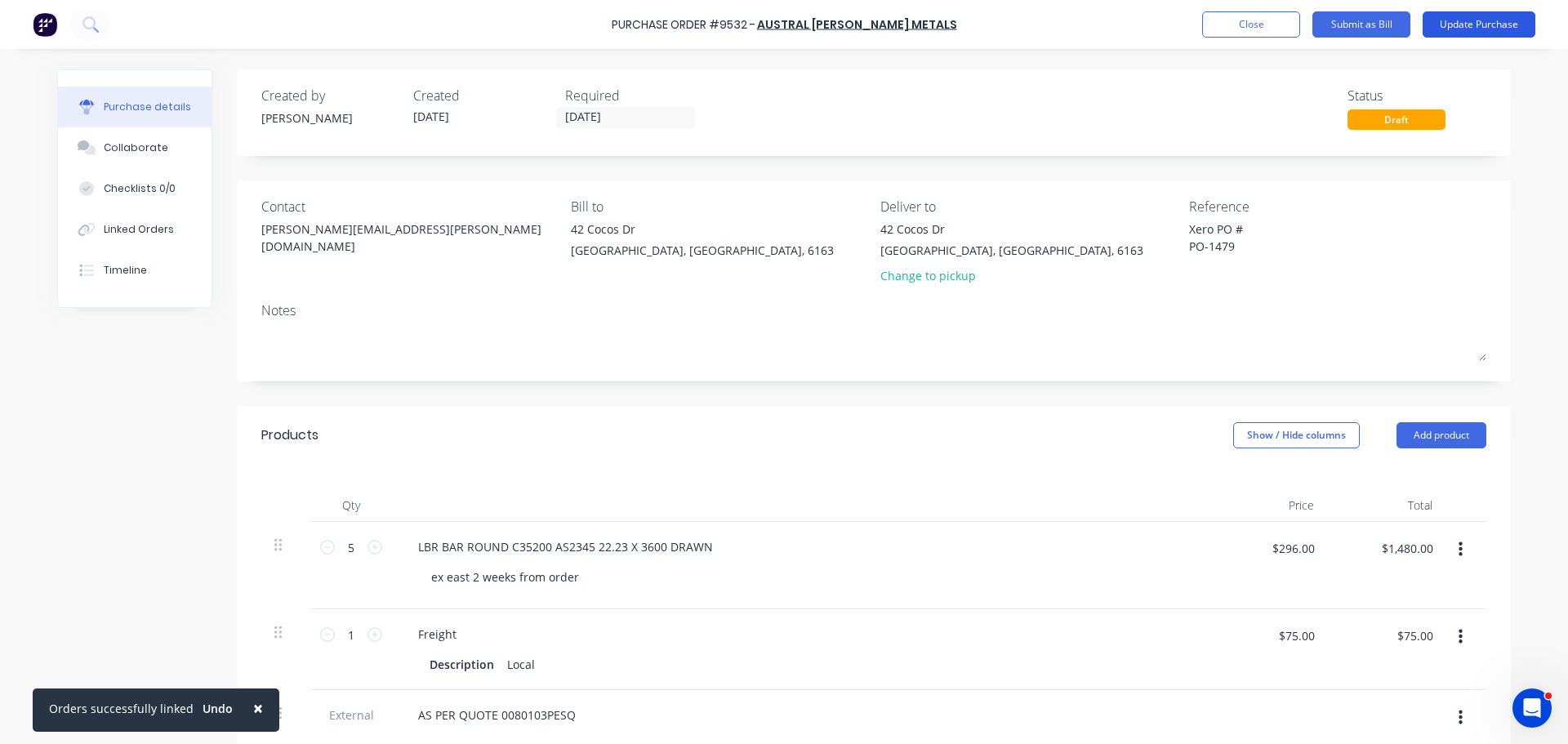
click at [1472, 29] on button "Update Purchase" at bounding box center [1479, 24] width 113 height 26
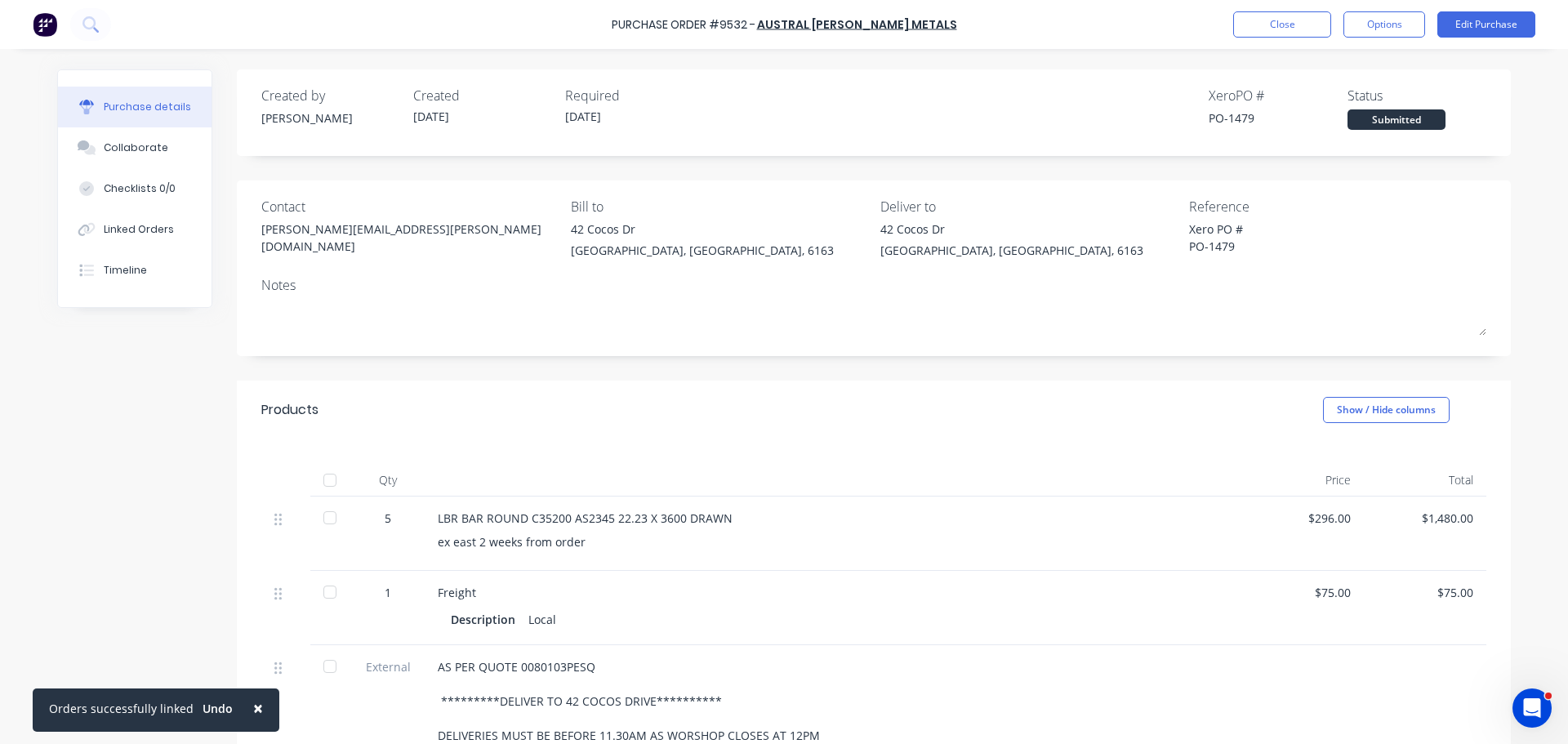
click at [253, 710] on span "×" at bounding box center [258, 707] width 10 height 23
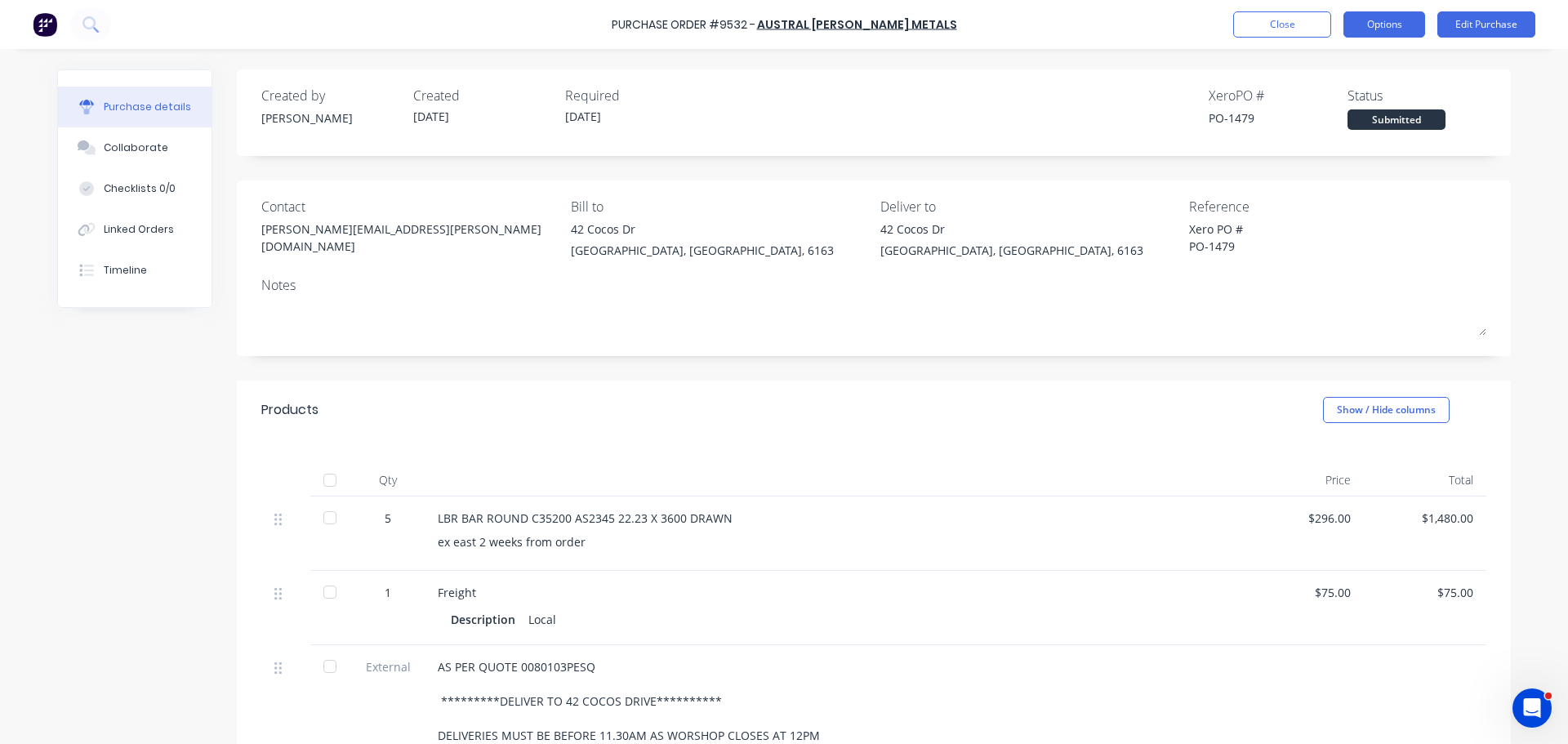
click at [1387, 19] on button "Options" at bounding box center [1384, 24] width 82 height 26
click at [1103, 8] on div "Purchase Order #9532 - AUSTRAL WRIGHT METALS Close Options Print / Email Conver…" at bounding box center [784, 24] width 1568 height 49
click at [1296, 28] on button "Close" at bounding box center [1283, 24] width 98 height 26
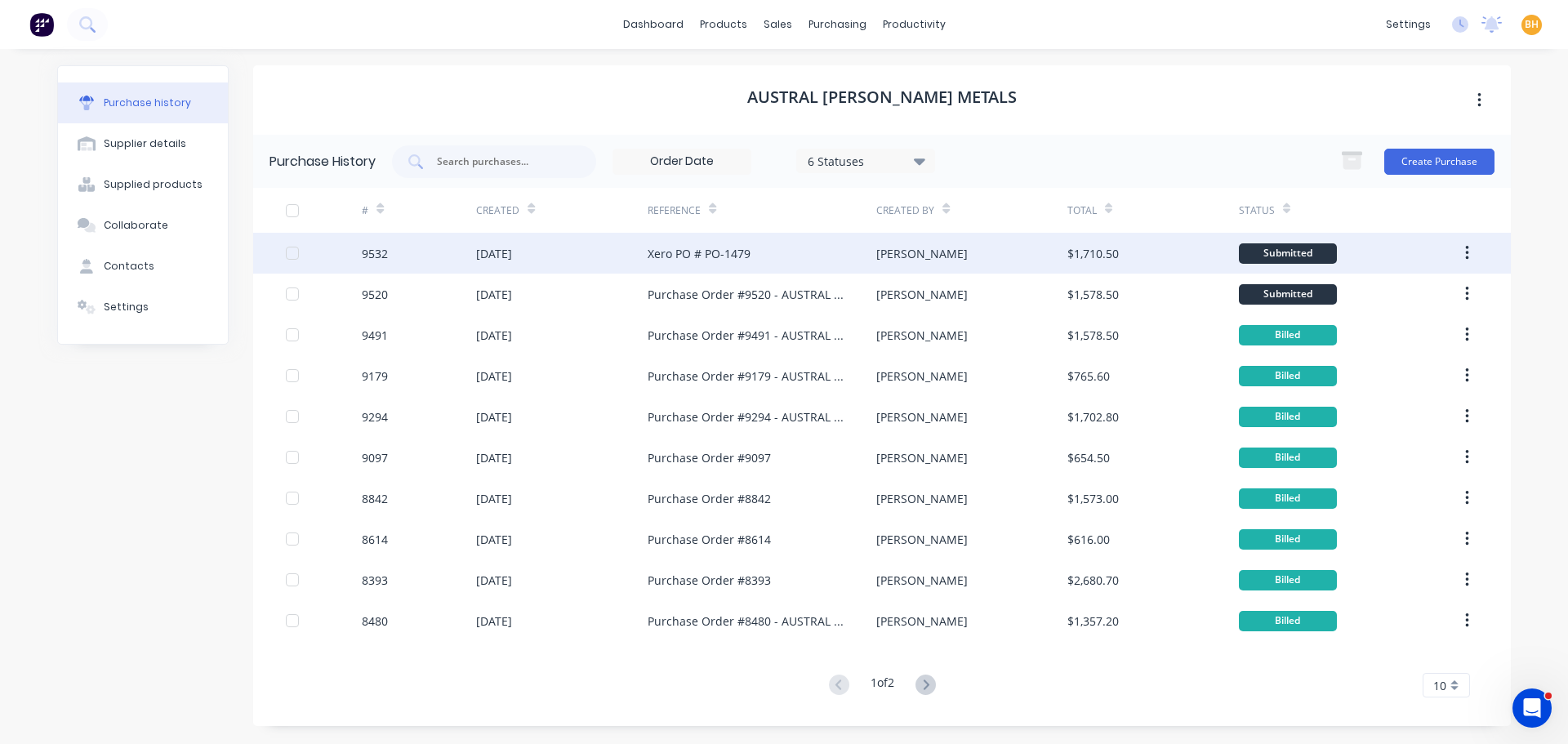
click at [485, 251] on div "[DATE]" at bounding box center [494, 253] width 36 height 17
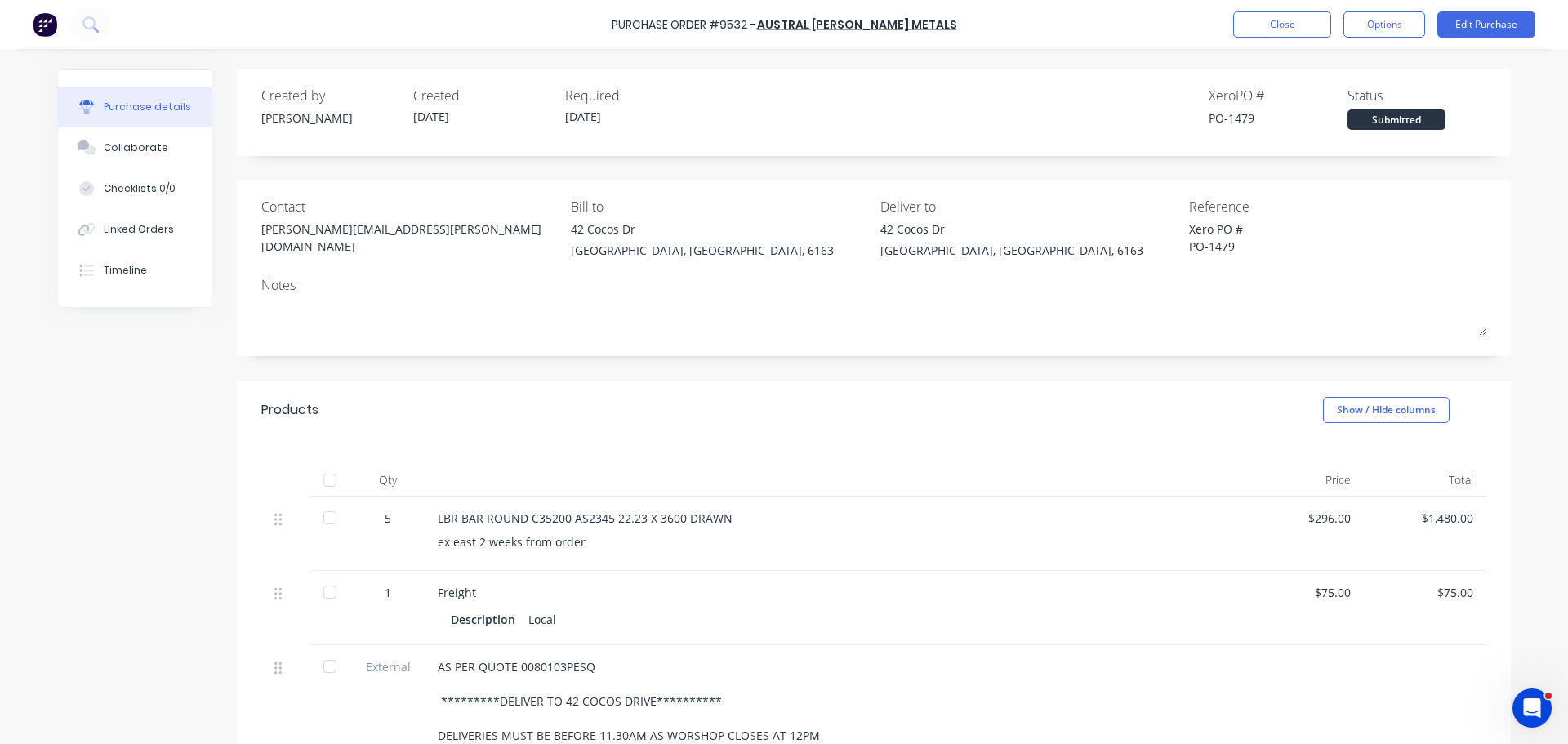
click at [1052, 40] on div "Purchase Order #9532 - AUSTRAL WRIGHT METALS Close Options Edit Purchase" at bounding box center [784, 24] width 1568 height 49
click at [1401, 33] on button "Options" at bounding box center [1384, 24] width 82 height 26
click at [1300, 68] on div "Print / Email" at bounding box center [1347, 66] width 126 height 24
click at [1300, 68] on div "Back" at bounding box center [1347, 66] width 126 height 24
click at [1292, 67] on div "Print / Email" at bounding box center [1347, 66] width 126 height 24
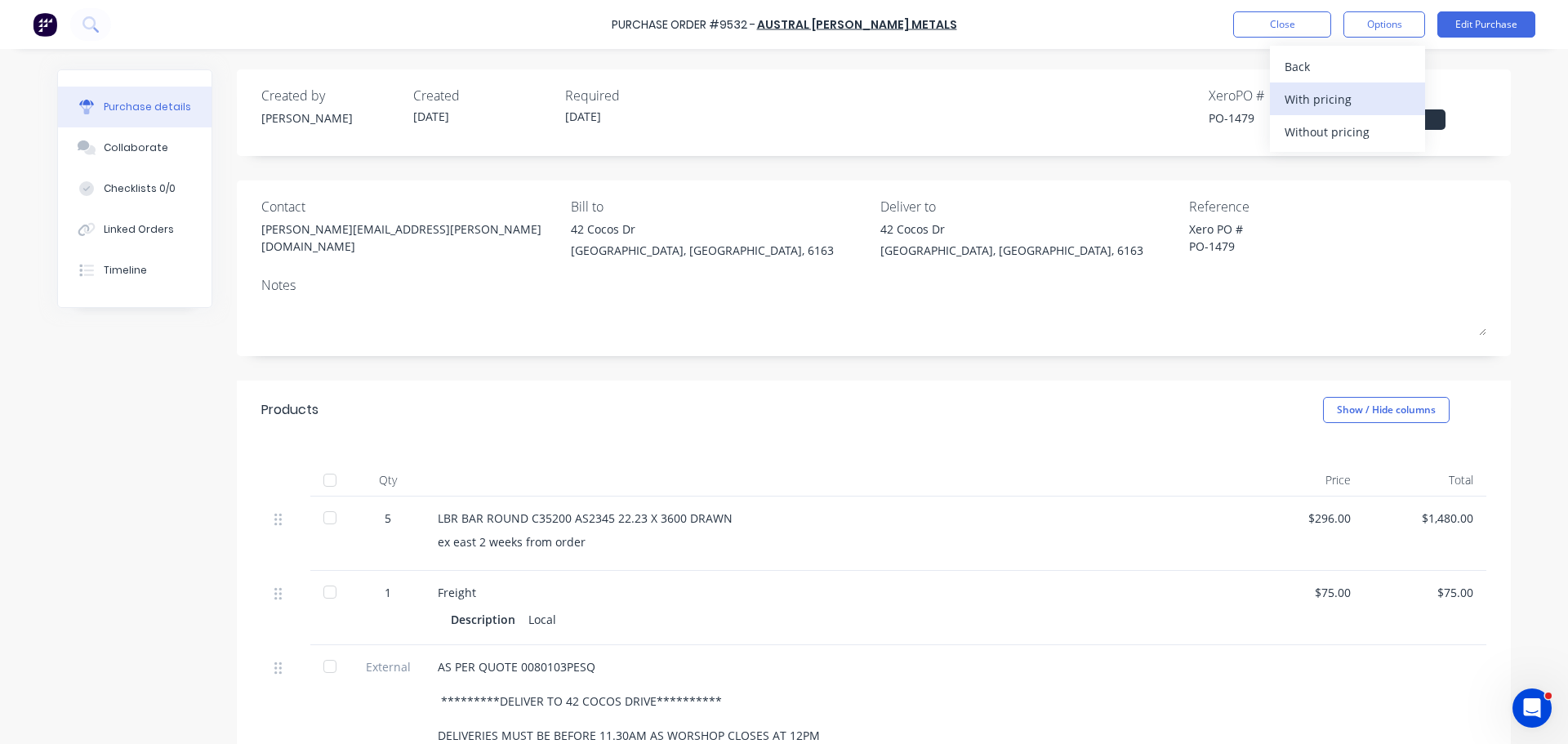
click at [1307, 103] on div "With pricing" at bounding box center [1347, 99] width 126 height 24
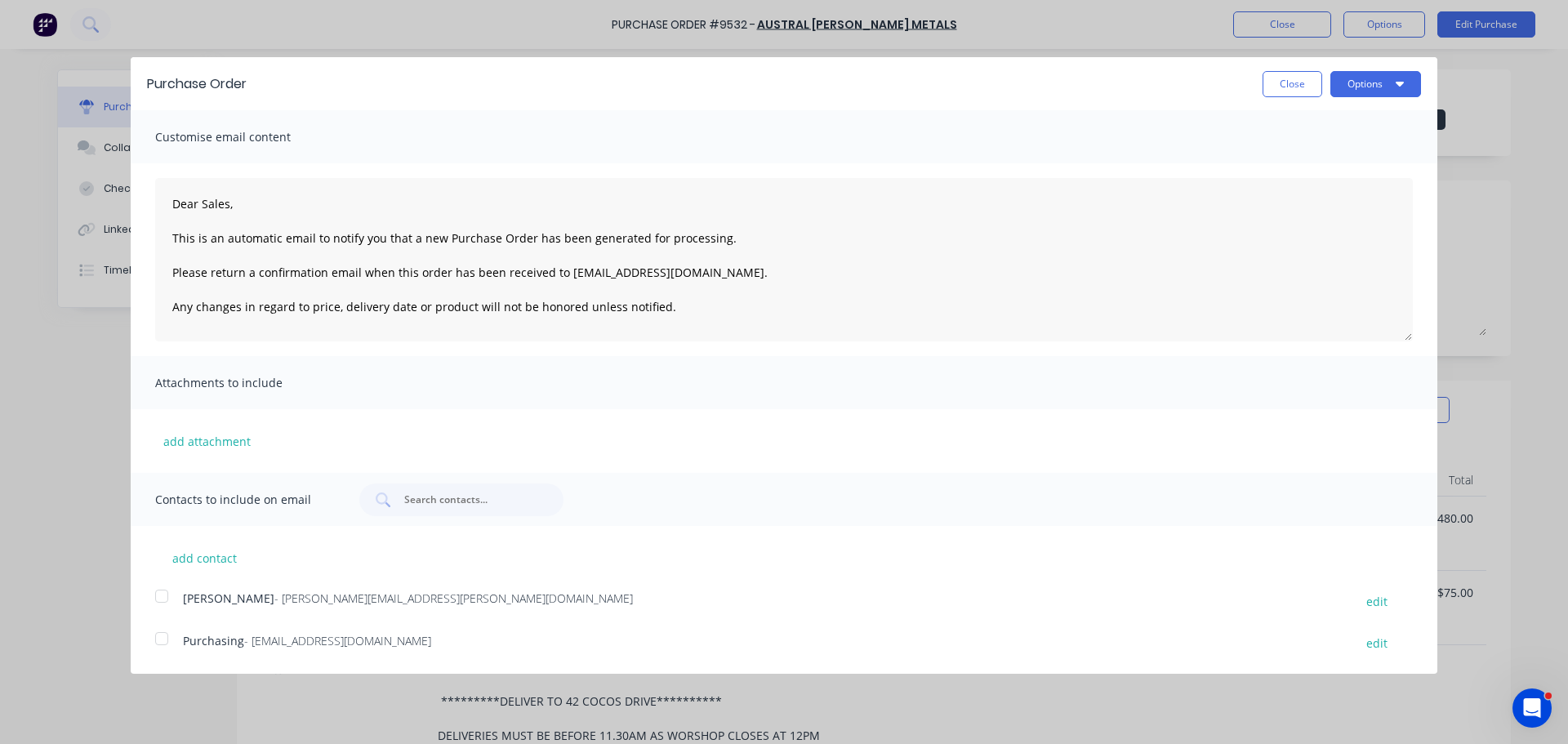
click at [162, 636] on div at bounding box center [162, 638] width 33 height 33
click at [158, 601] on div at bounding box center [162, 596] width 33 height 33
click at [1365, 89] on button "Options" at bounding box center [1376, 84] width 91 height 26
click at [1304, 157] on div "Email" at bounding box center [1343, 158] width 126 height 24
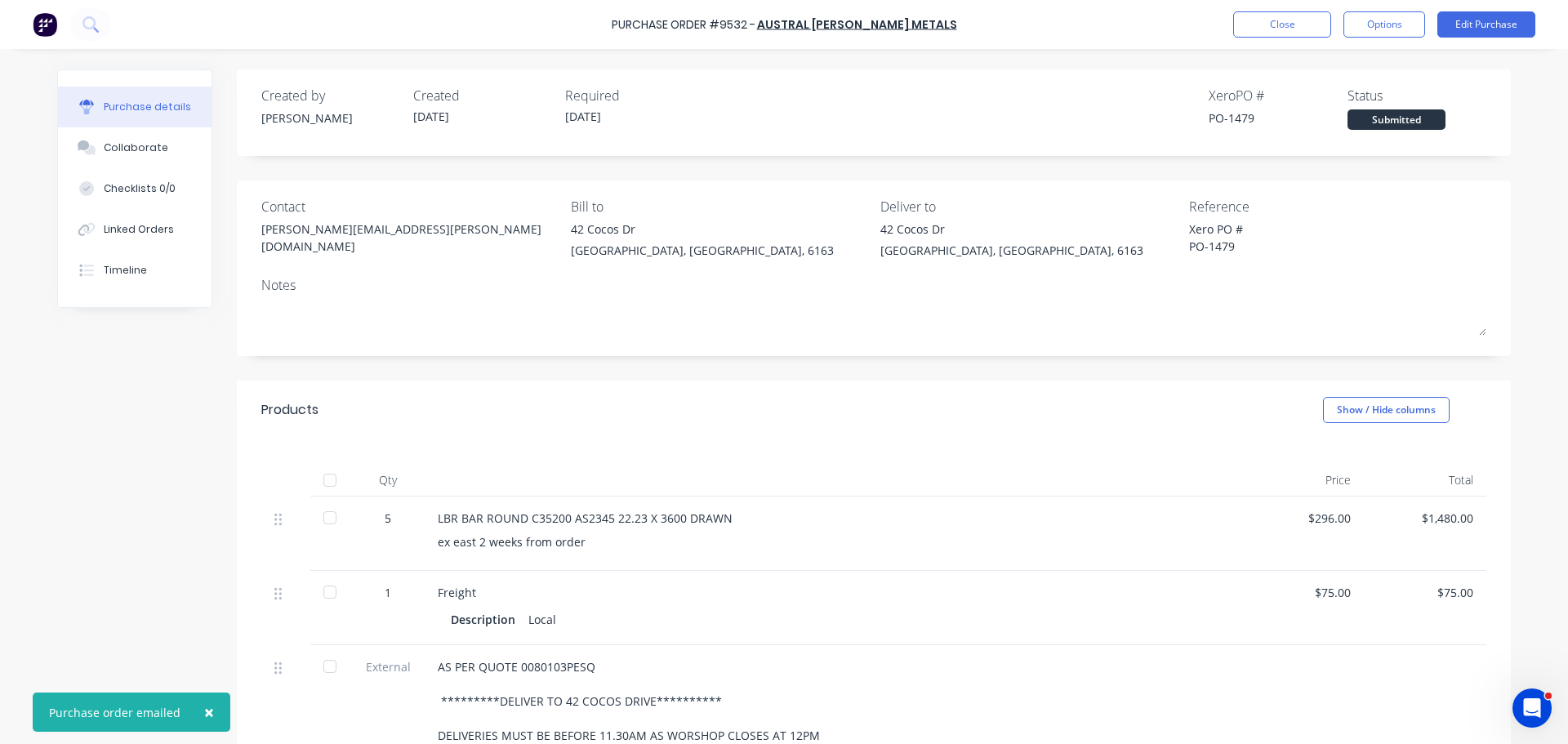
type textarea "x"
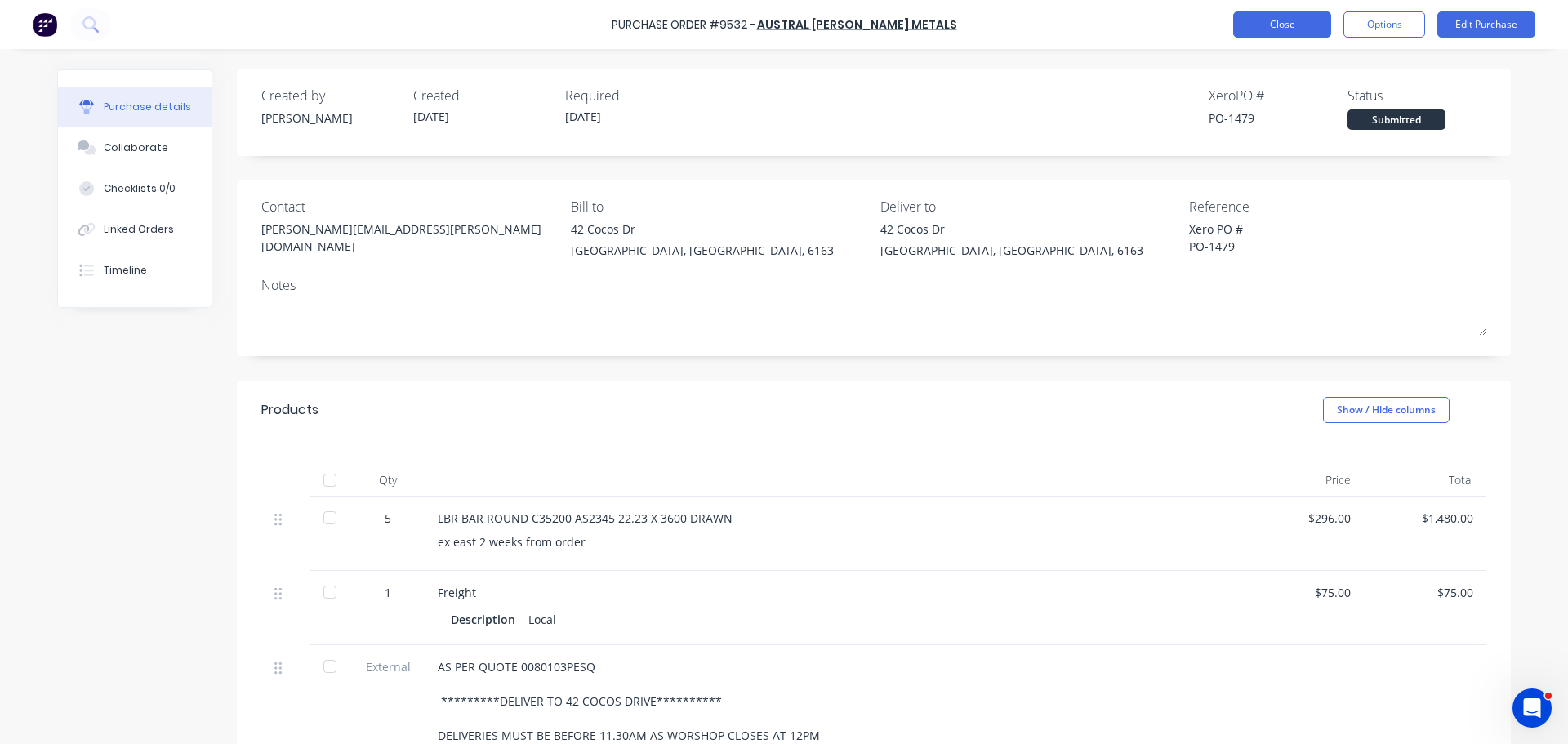
click at [1299, 22] on button "Close" at bounding box center [1283, 24] width 98 height 26
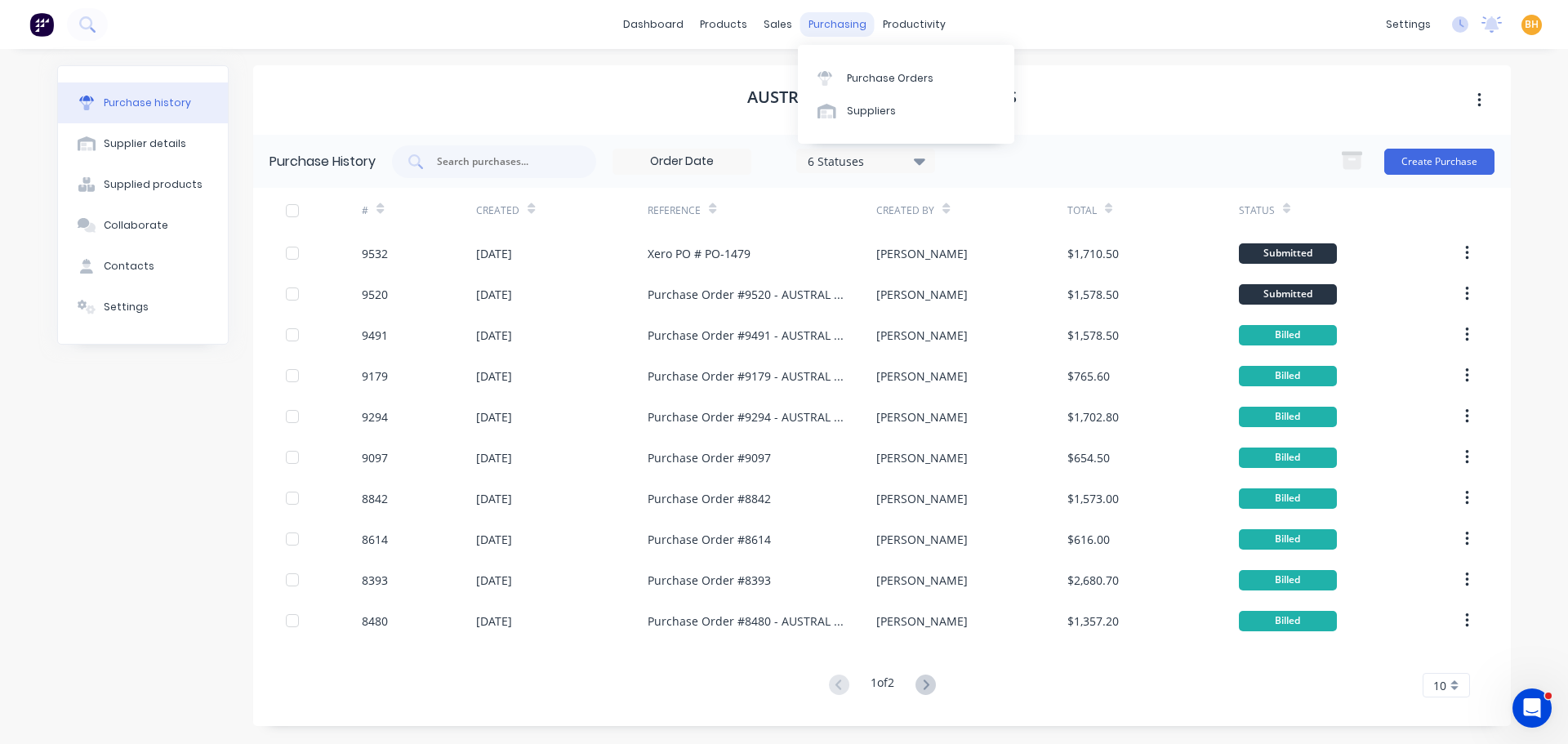
click at [847, 17] on div "purchasing" at bounding box center [837, 24] width 75 height 25
click at [863, 73] on div "Purchase Orders" at bounding box center [891, 78] width 86 height 15
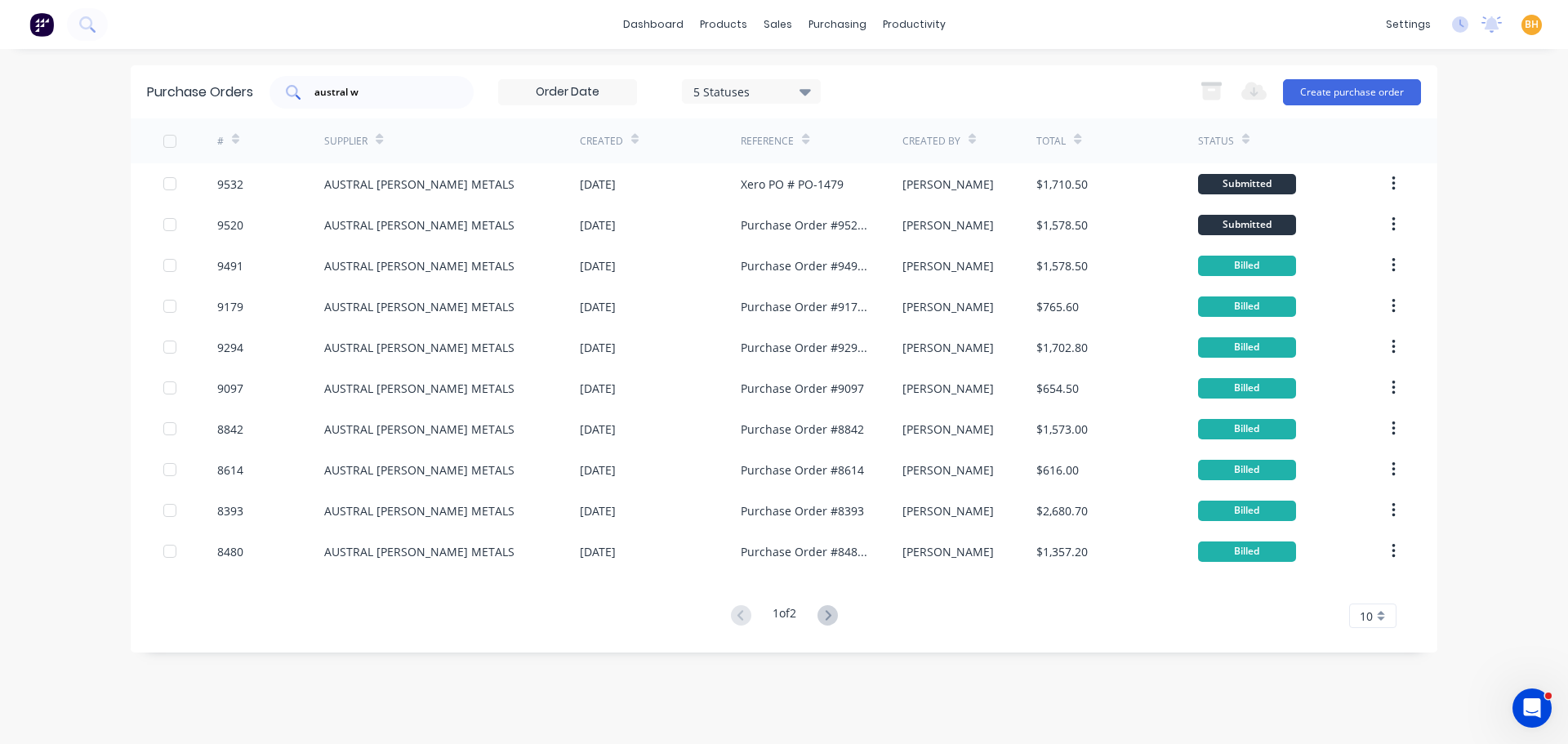
click at [402, 96] on input "austral w" at bounding box center [380, 92] width 135 height 17
type input "a"
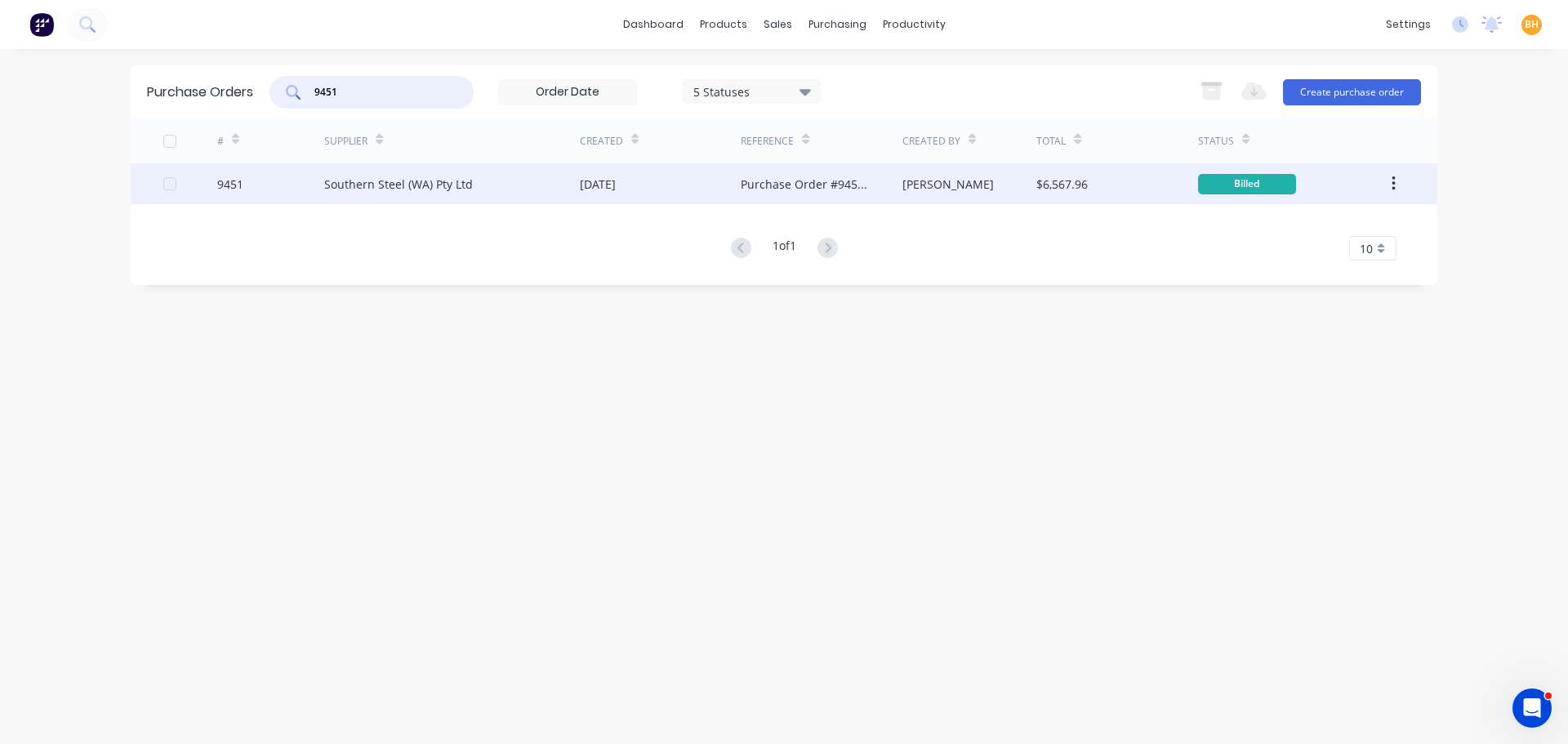
type input "9451"
click at [406, 195] on div "Southern Steel (WA) Pty Ltd" at bounding box center [452, 184] width 256 height 40
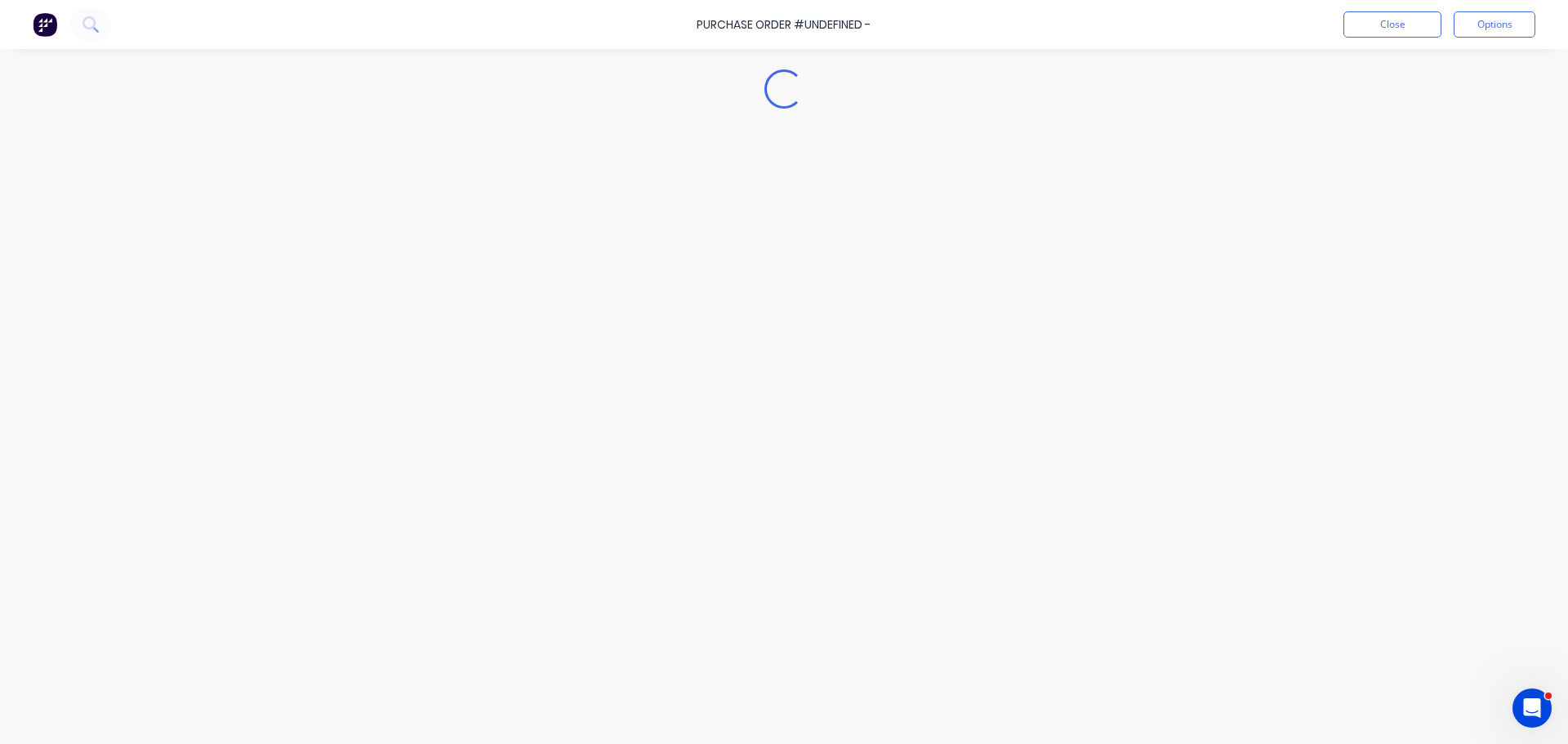
type textarea "x"
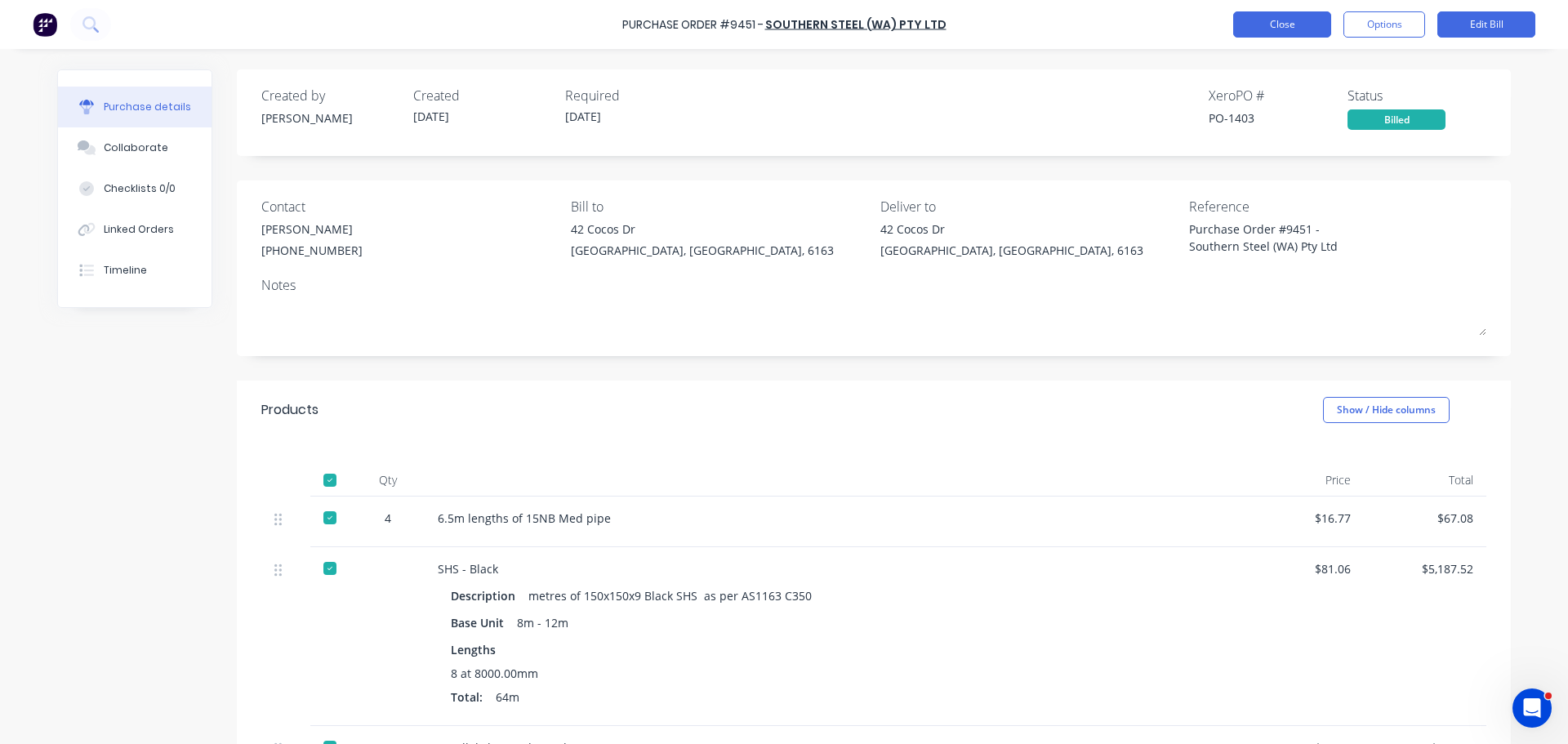
click at [1272, 32] on button "Close" at bounding box center [1283, 24] width 98 height 26
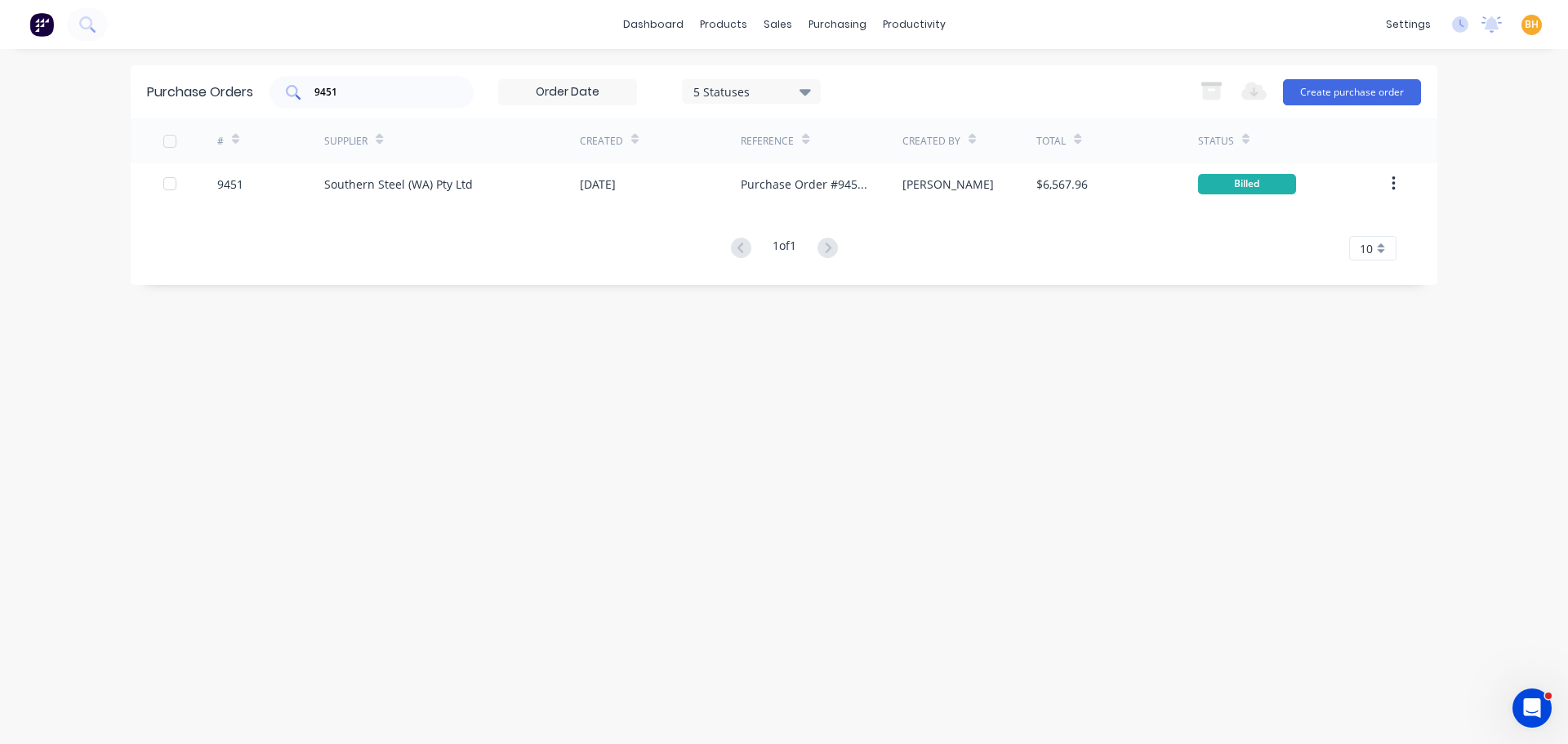
click at [360, 92] on input "9451" at bounding box center [380, 92] width 135 height 17
click at [364, 91] on input "9451" at bounding box center [380, 92] width 135 height 17
click at [353, 93] on input "9451" at bounding box center [380, 92] width 135 height 17
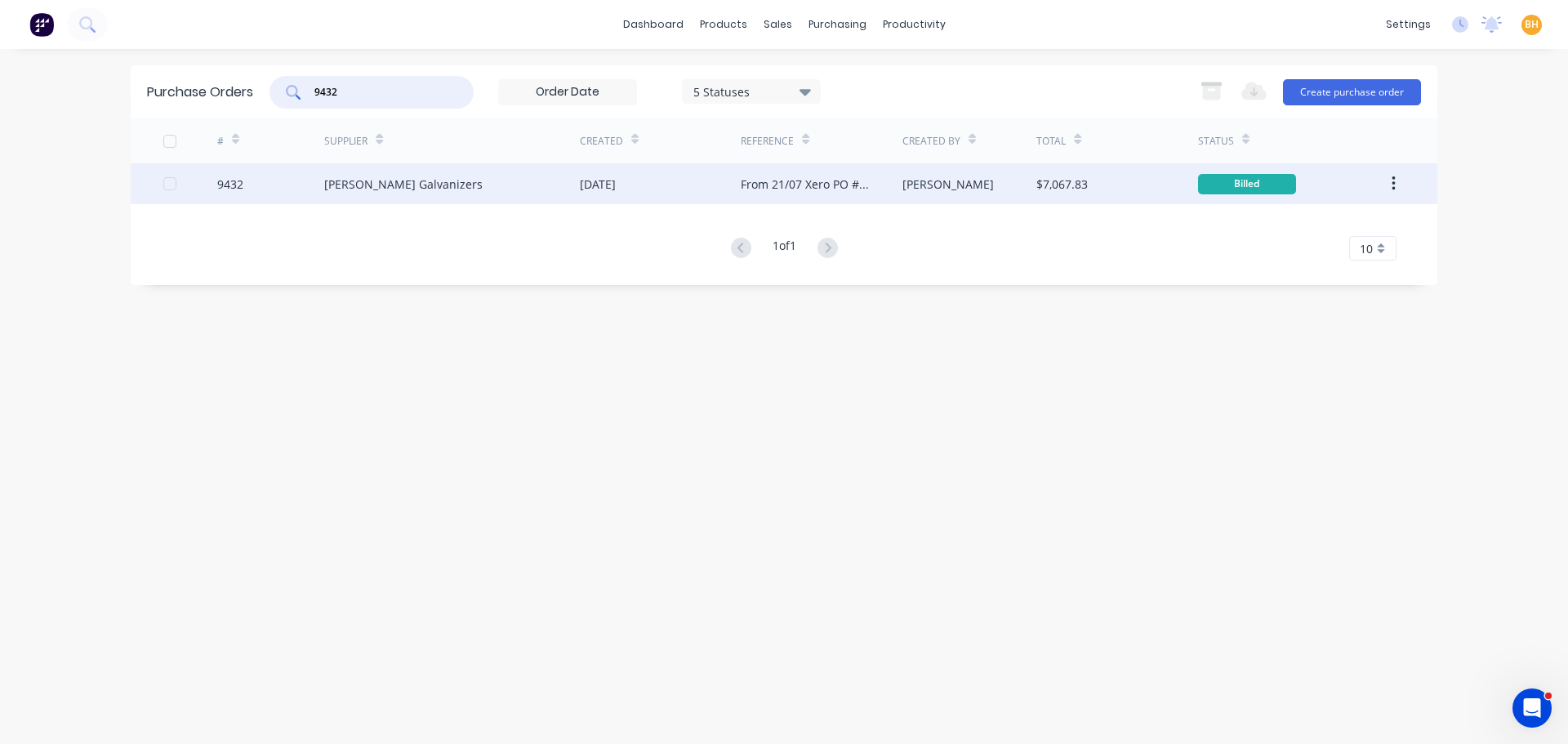
type input "9432"
click at [398, 195] on div "Hartway Galvanizers" at bounding box center [452, 184] width 256 height 40
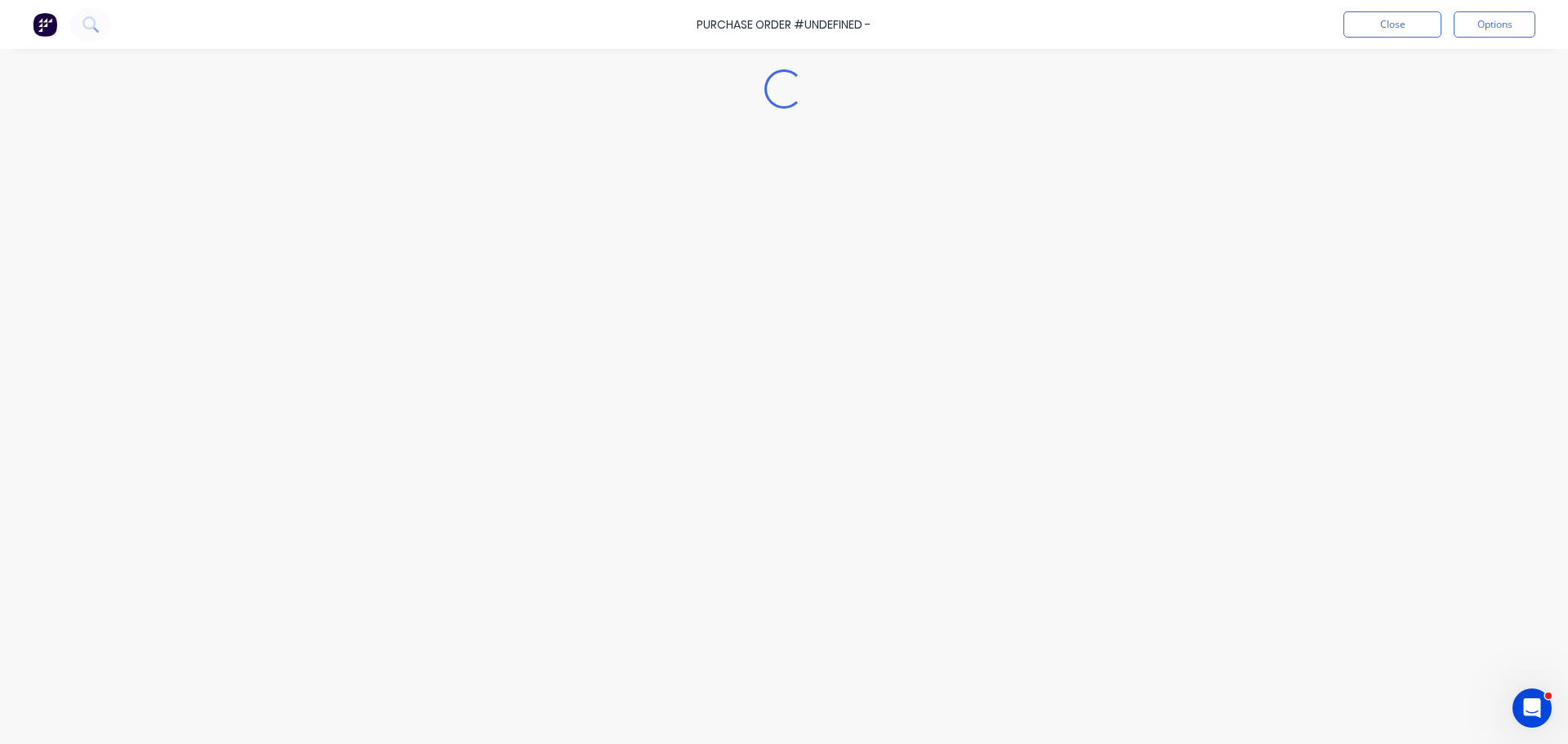
type textarea "x"
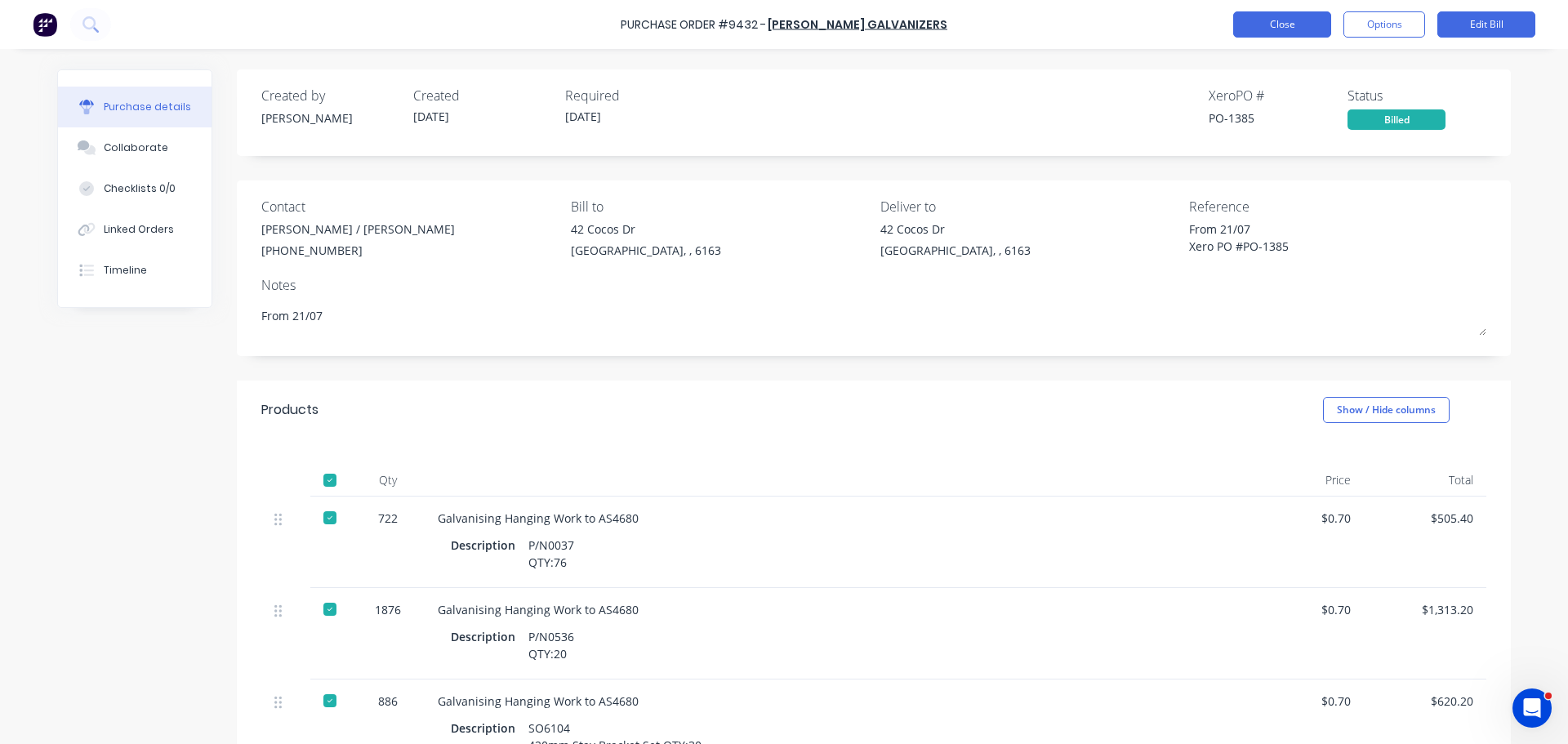
click at [1251, 18] on button "Close" at bounding box center [1283, 24] width 98 height 26
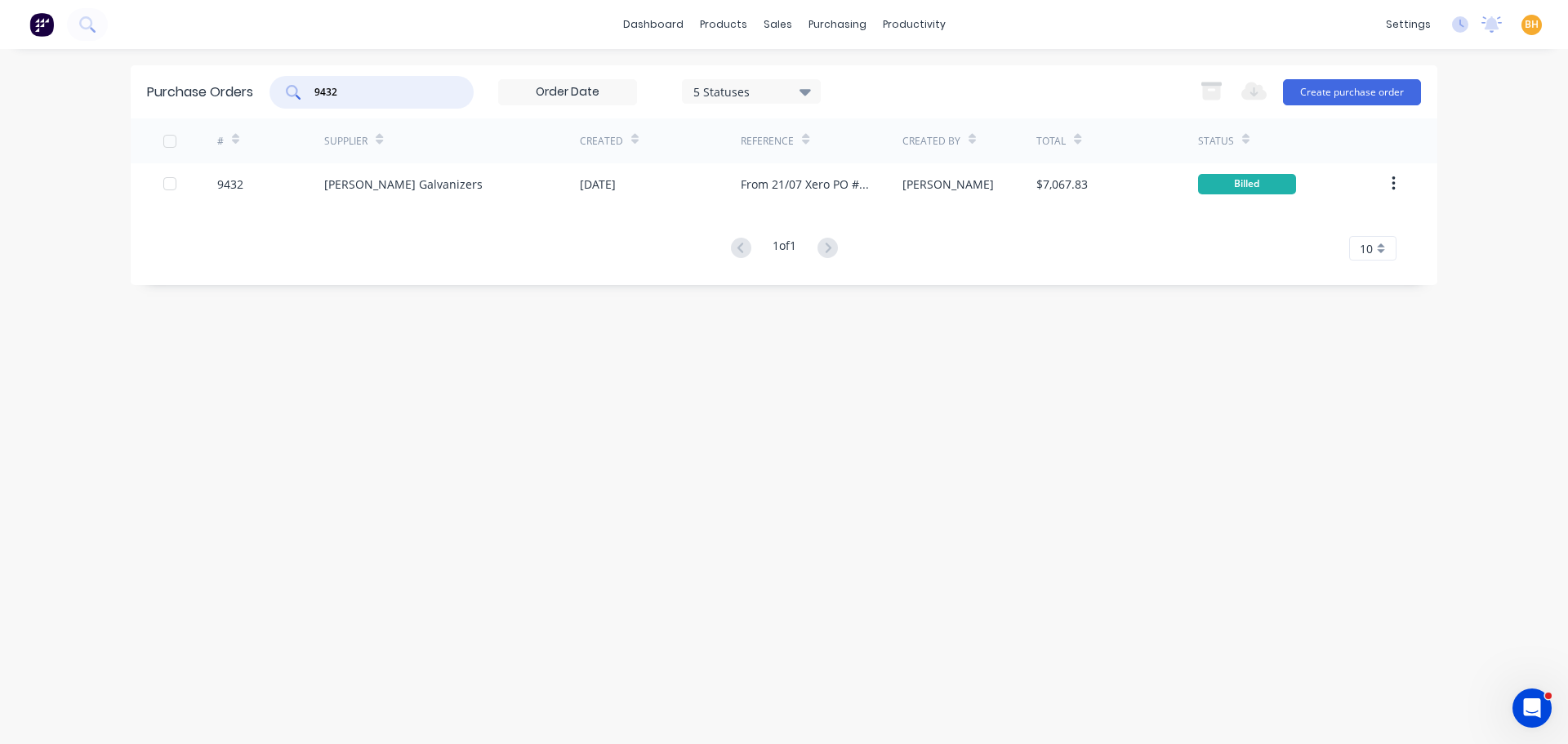
click at [374, 90] on input "9432" at bounding box center [380, 92] width 135 height 17
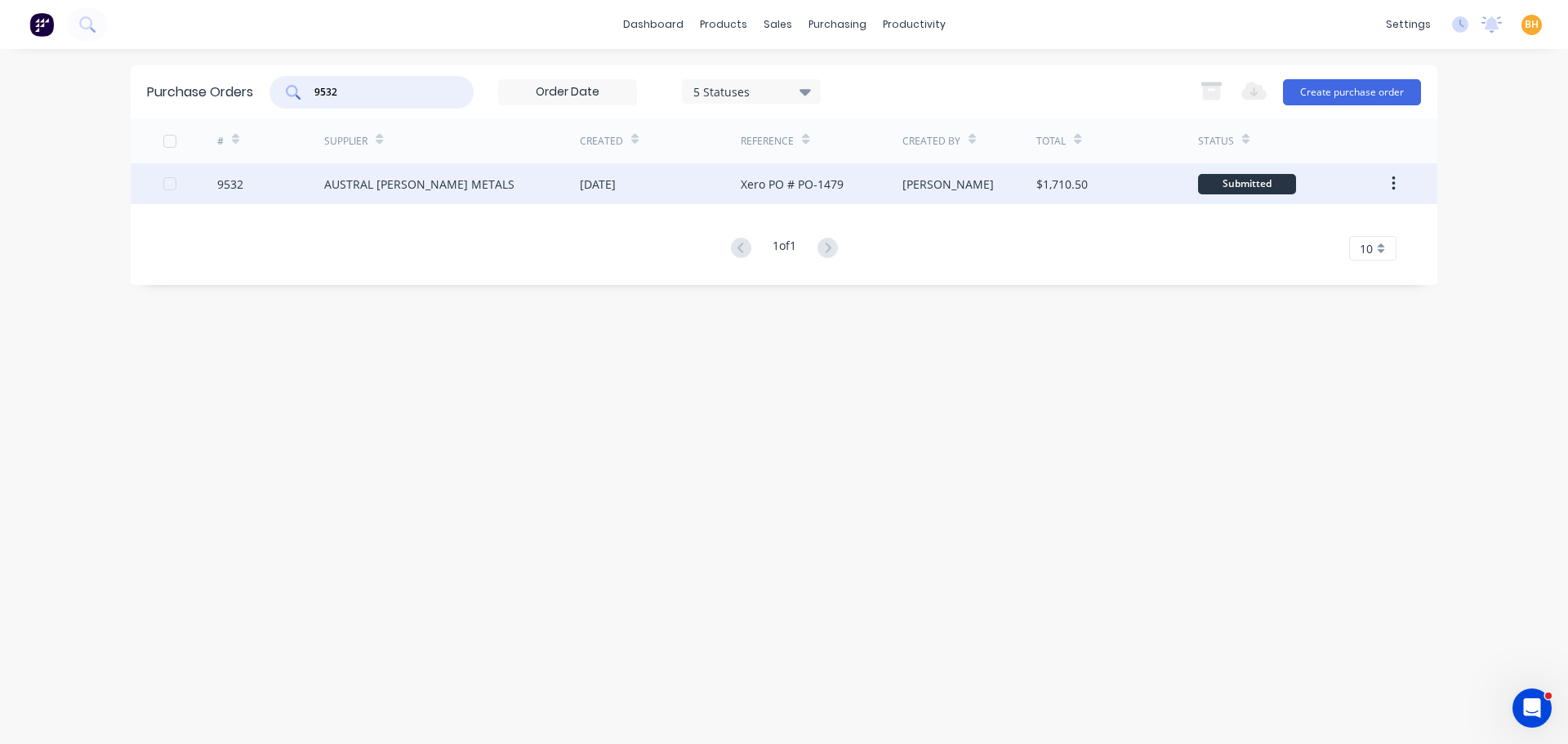
type input "9532"
click at [439, 178] on div "AUSTRAL [PERSON_NAME] METALS" at bounding box center [419, 184] width 190 height 17
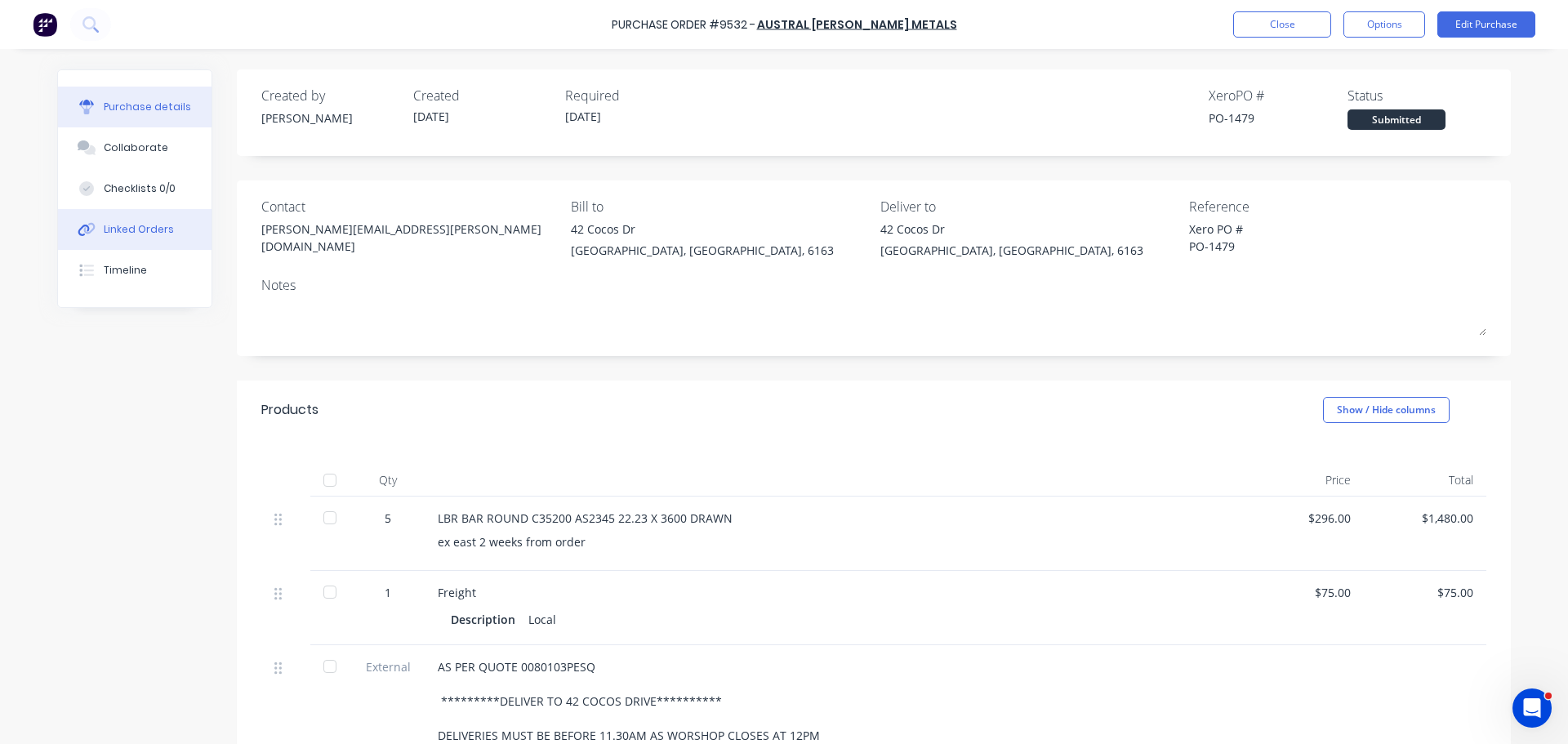
click at [120, 234] on div "Linked Orders" at bounding box center [139, 229] width 70 height 15
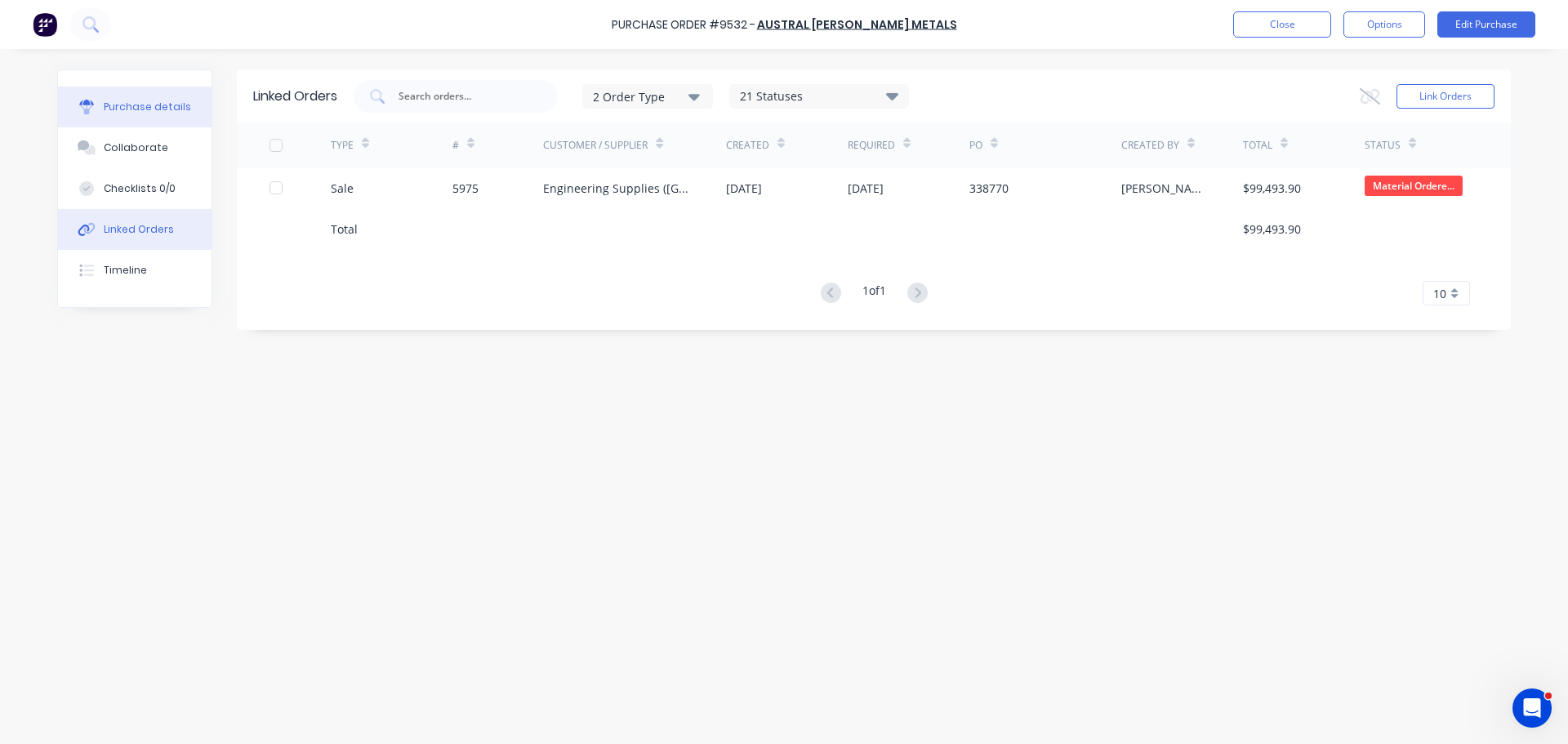
click at [141, 106] on div "Purchase details" at bounding box center [147, 107] width 87 height 15
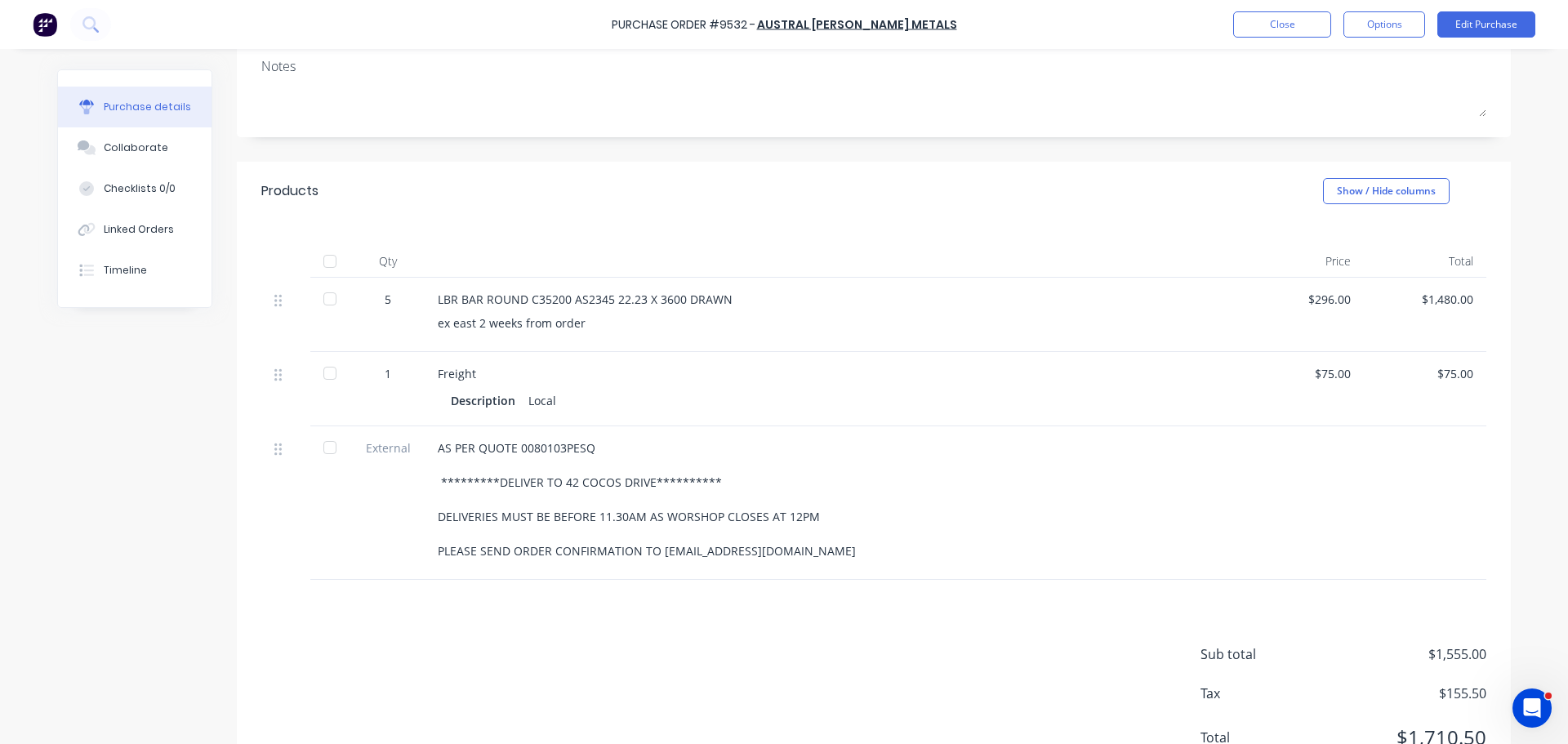
scroll to position [82, 0]
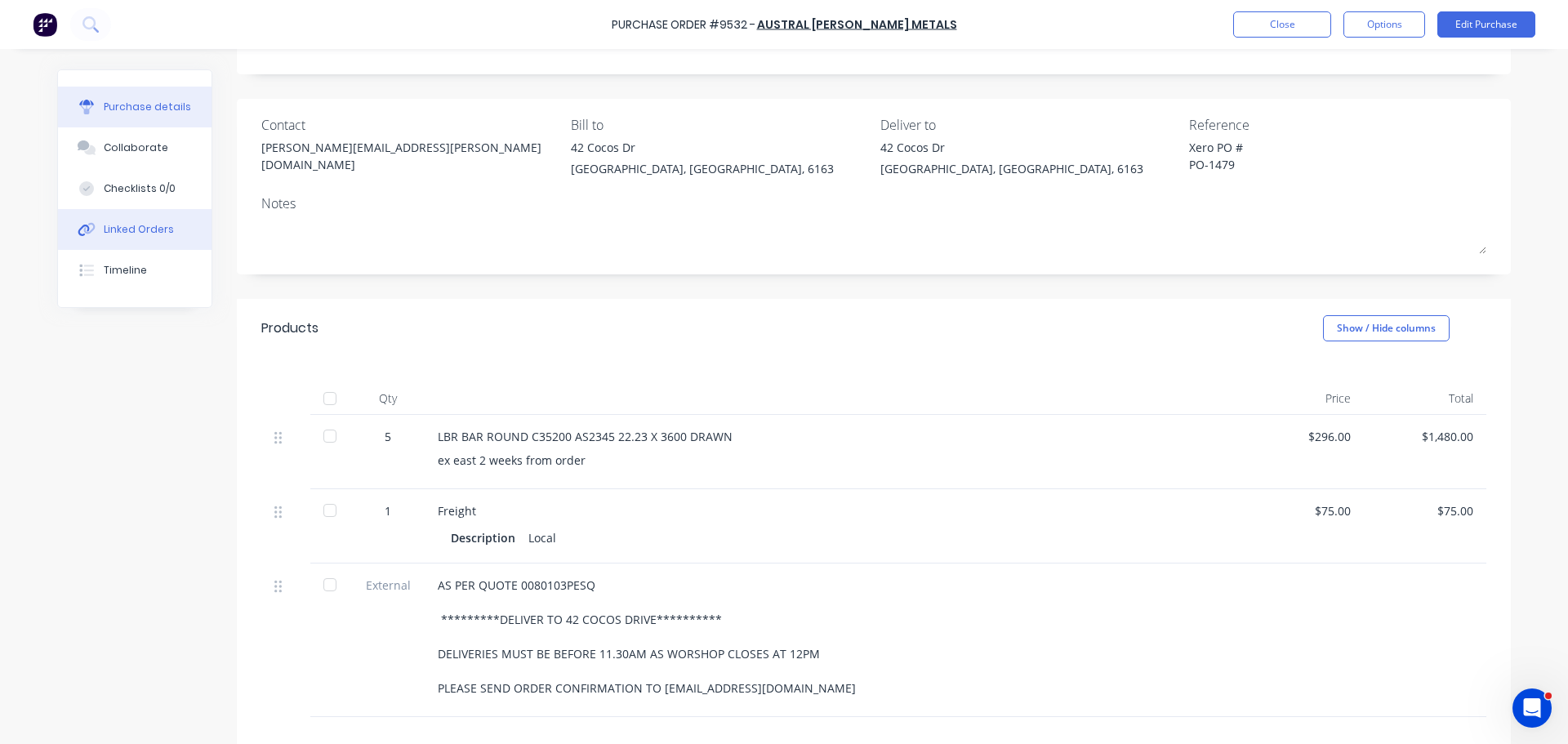
click at [123, 222] on div "Linked Orders" at bounding box center [139, 229] width 70 height 15
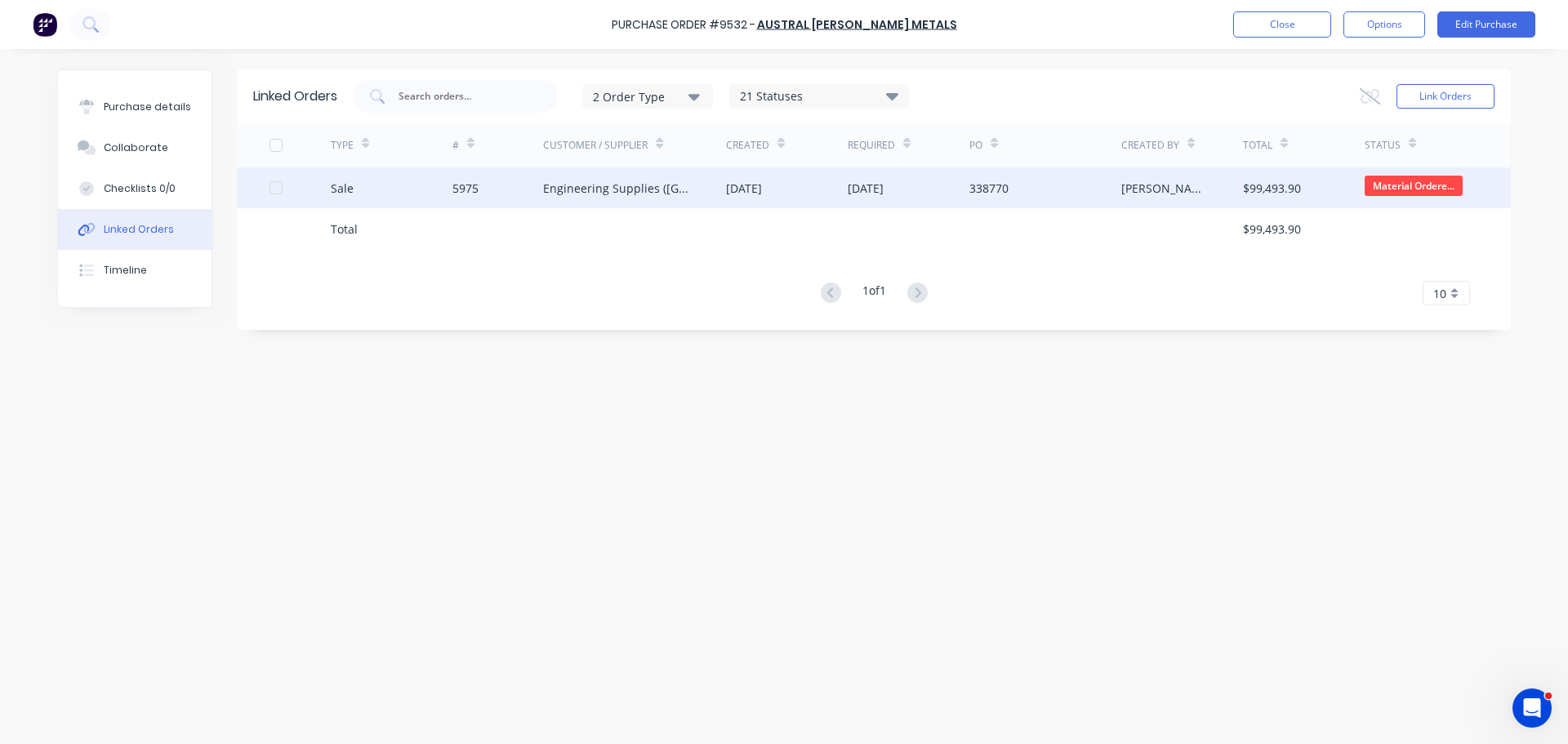
click at [570, 200] on div "Engineering Supplies (WA) Pty Ltd" at bounding box center [634, 188] width 183 height 40
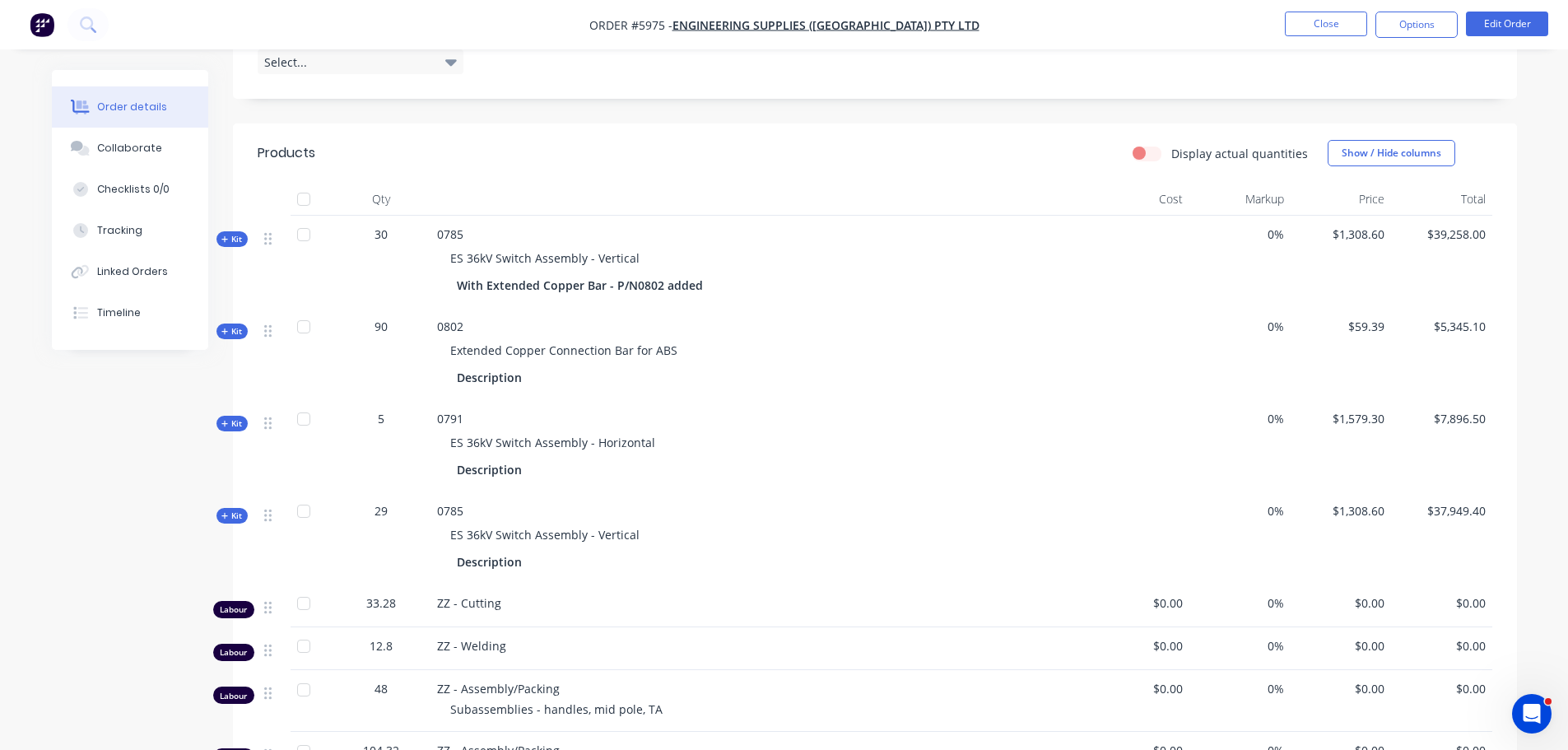
scroll to position [576, 0]
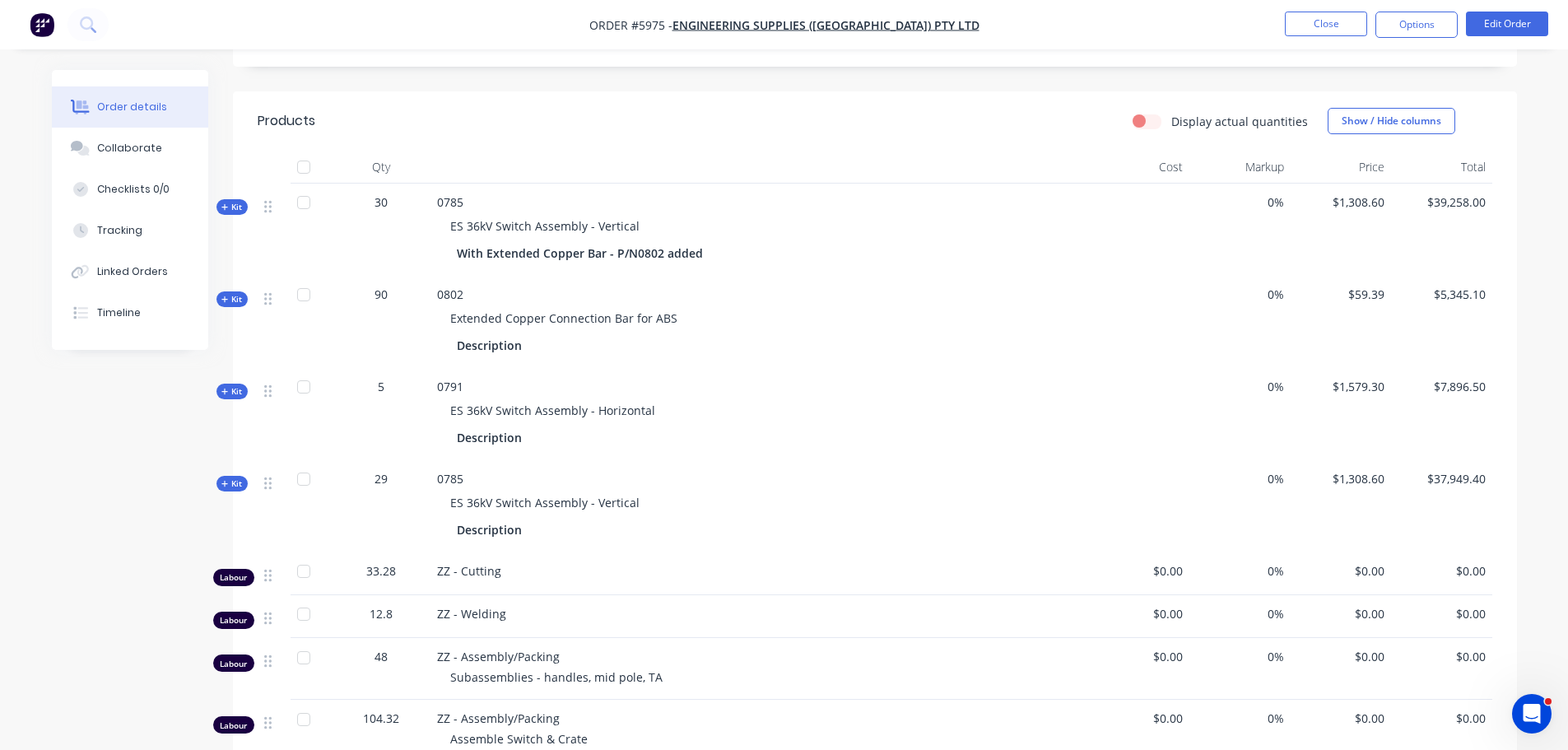
click at [446, 210] on div "ES 36kV Switch Assembly - Vertical" at bounding box center [759, 225] width 645 height 31
click at [682, 210] on div "ES 36kV Switch Assembly - Vertical" at bounding box center [759, 225] width 645 height 31
drag, startPoint x: 585, startPoint y: 204, endPoint x: 438, endPoint y: 200, distance: 147.1
click at [438, 210] on div "ES 36kV Switch Assembly - Vertical" at bounding box center [759, 225] width 645 height 31
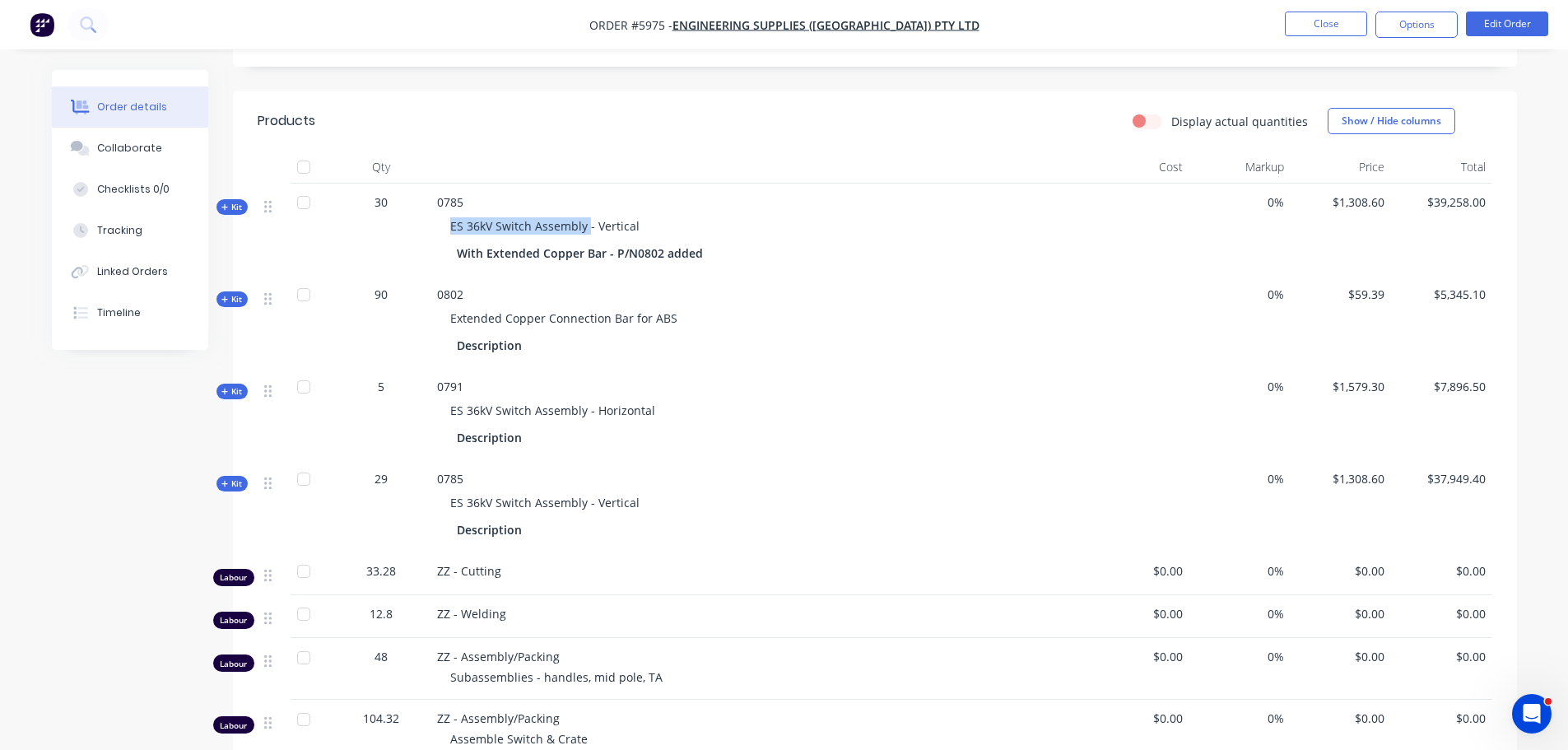
copy span "ES 36kV Switch Assembly"
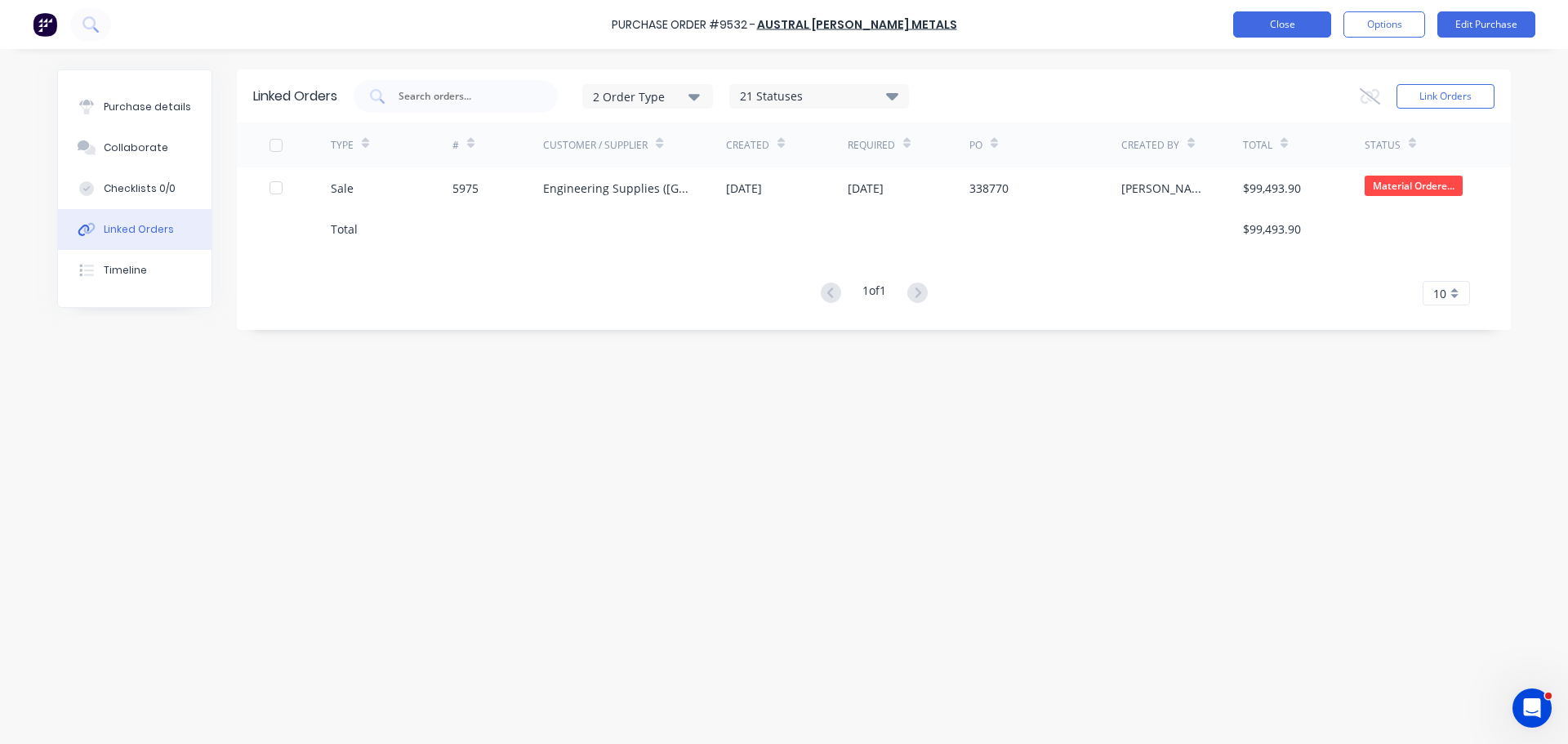
click at [1293, 27] on button "Close" at bounding box center [1283, 24] width 98 height 26
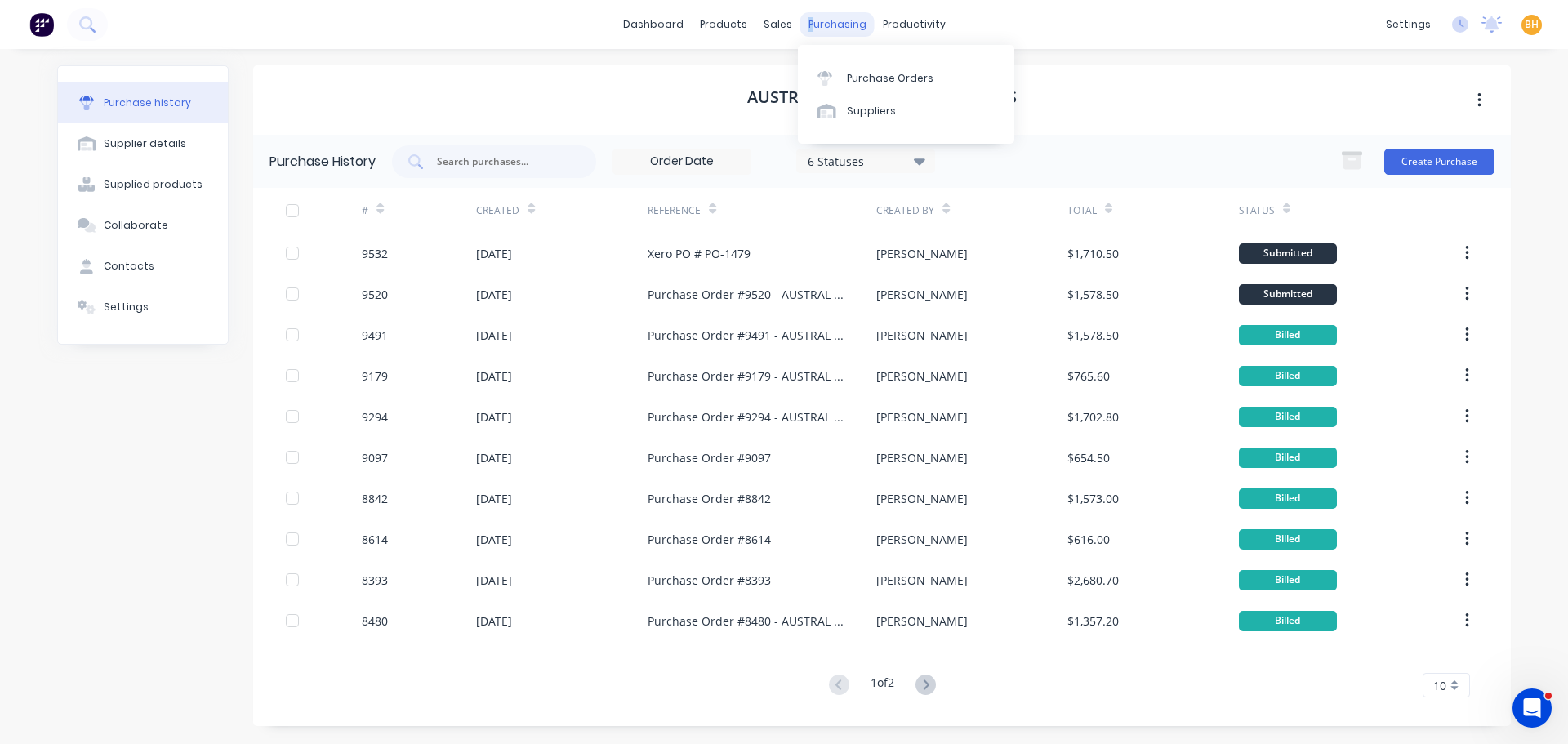
click at [811, 18] on div "purchasing" at bounding box center [837, 24] width 75 height 25
click at [917, 76] on div "Purchase Orders" at bounding box center [891, 78] width 86 height 15
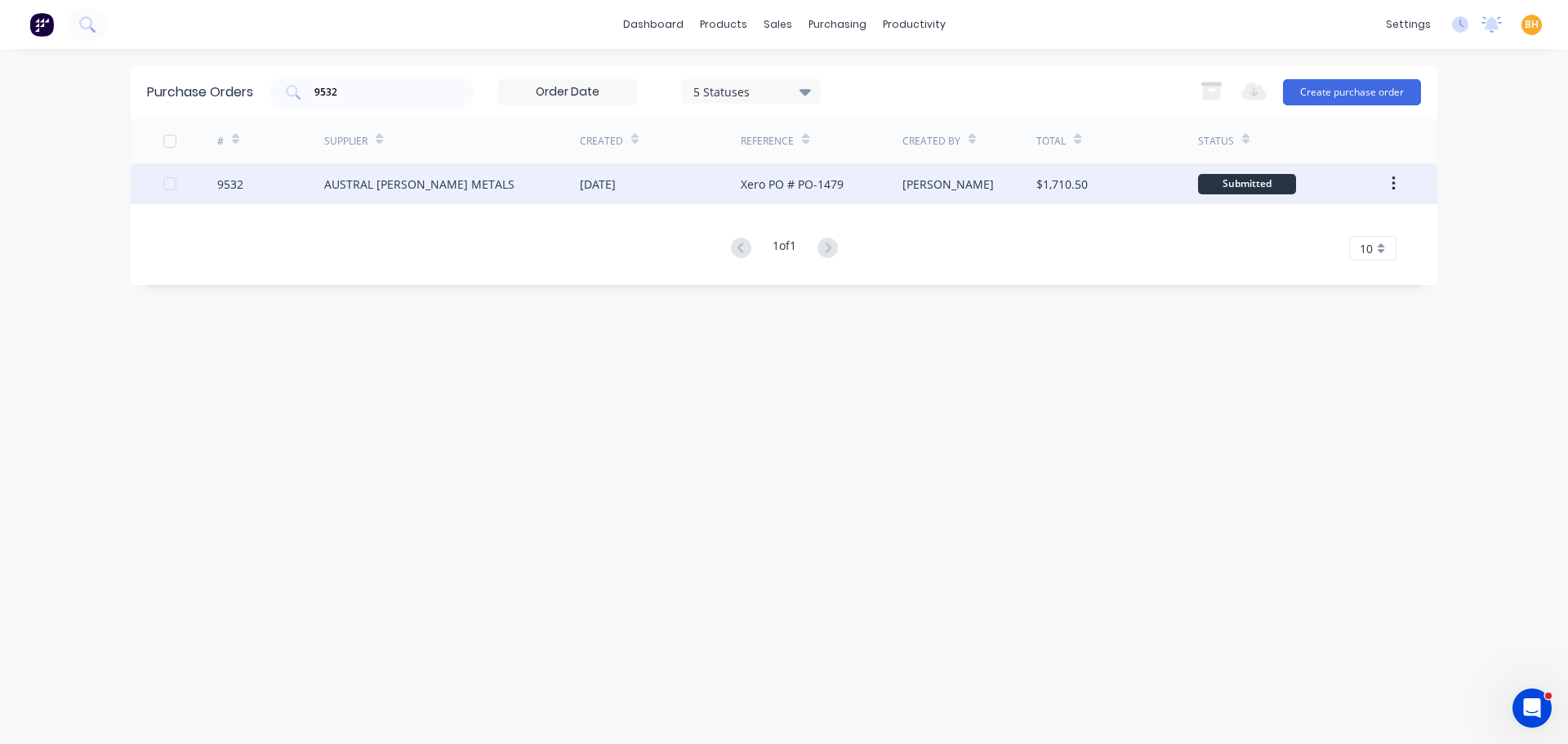
click at [409, 180] on div "AUSTRAL [PERSON_NAME] METALS" at bounding box center [419, 184] width 190 height 17
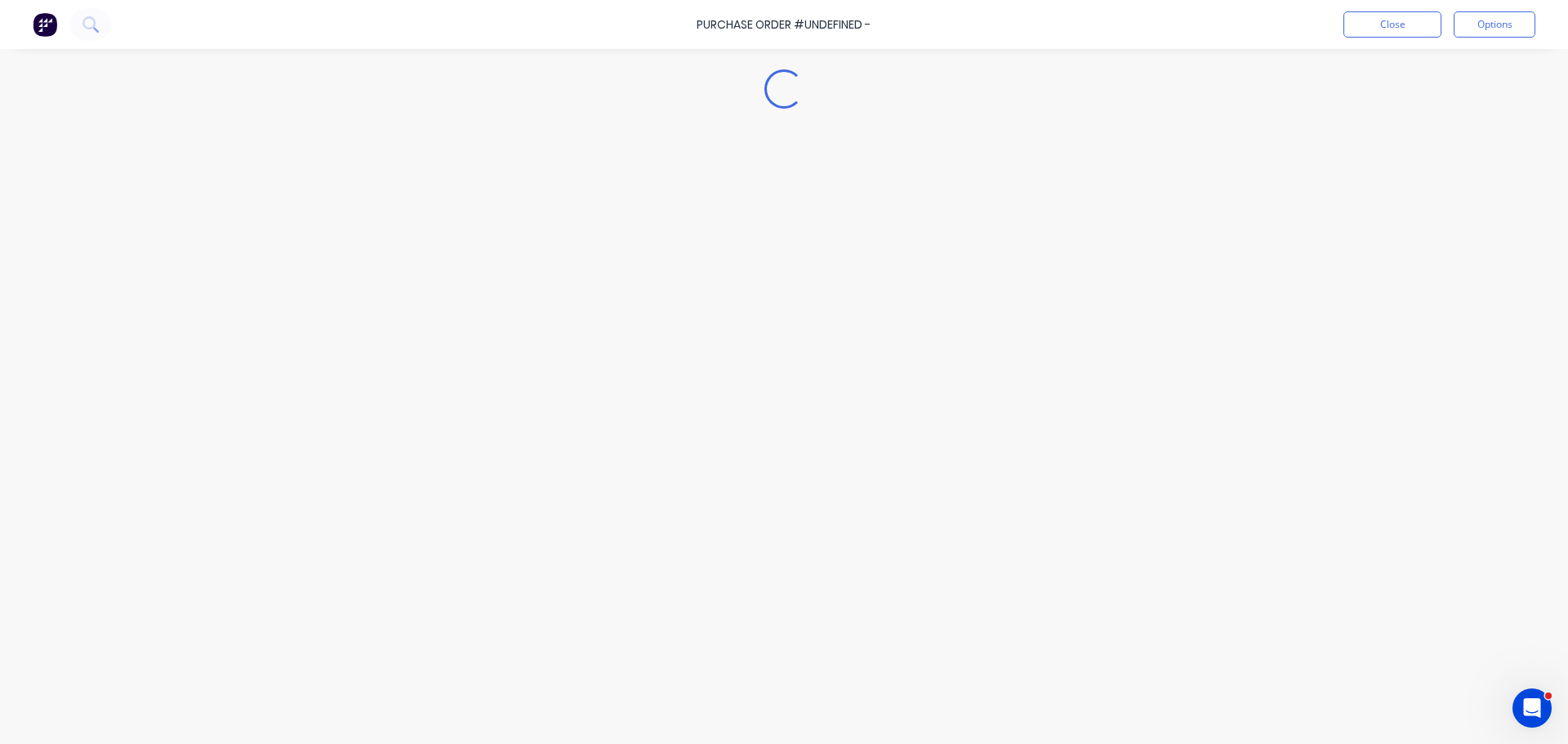
type textarea "x"
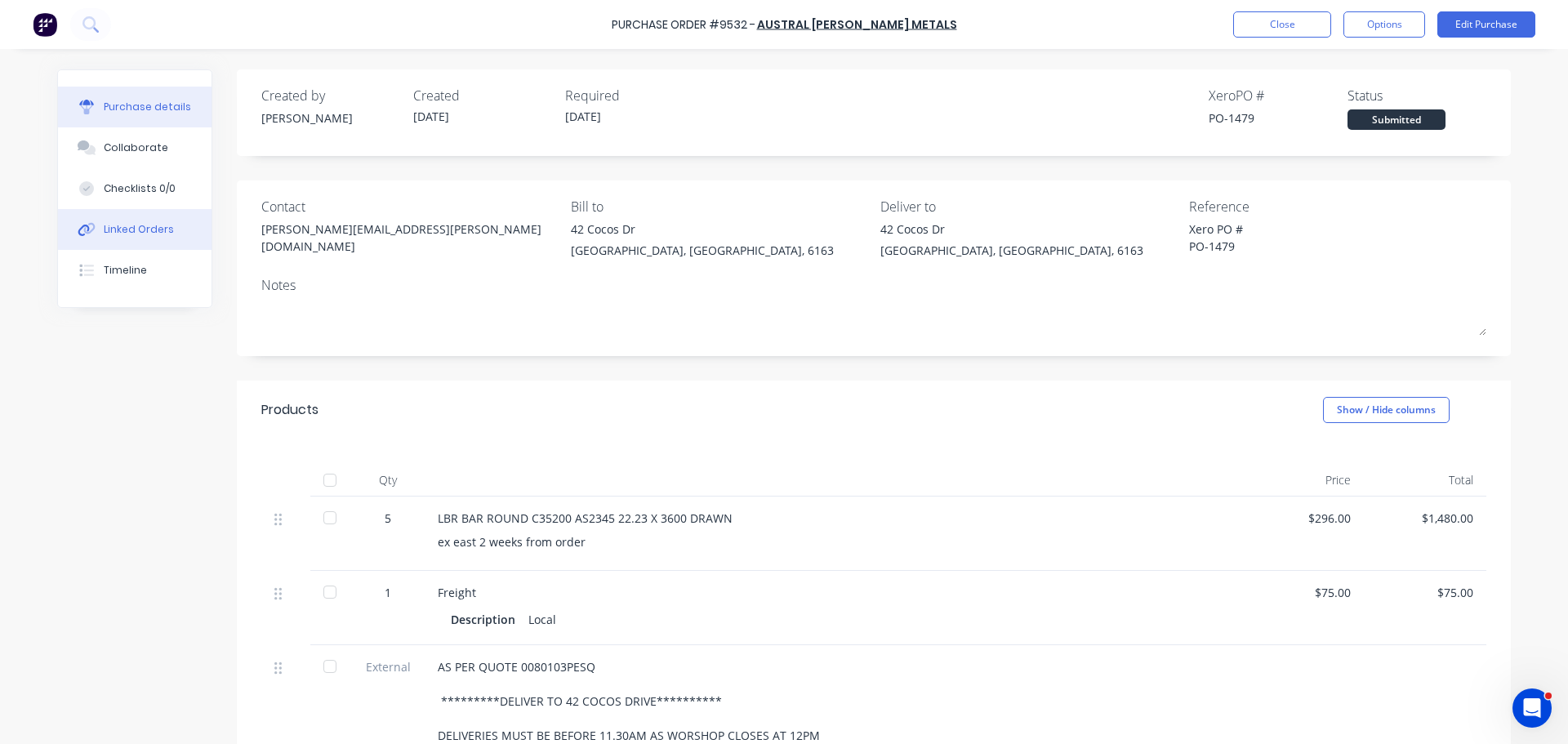
click at [143, 226] on div "Linked Orders" at bounding box center [139, 229] width 70 height 15
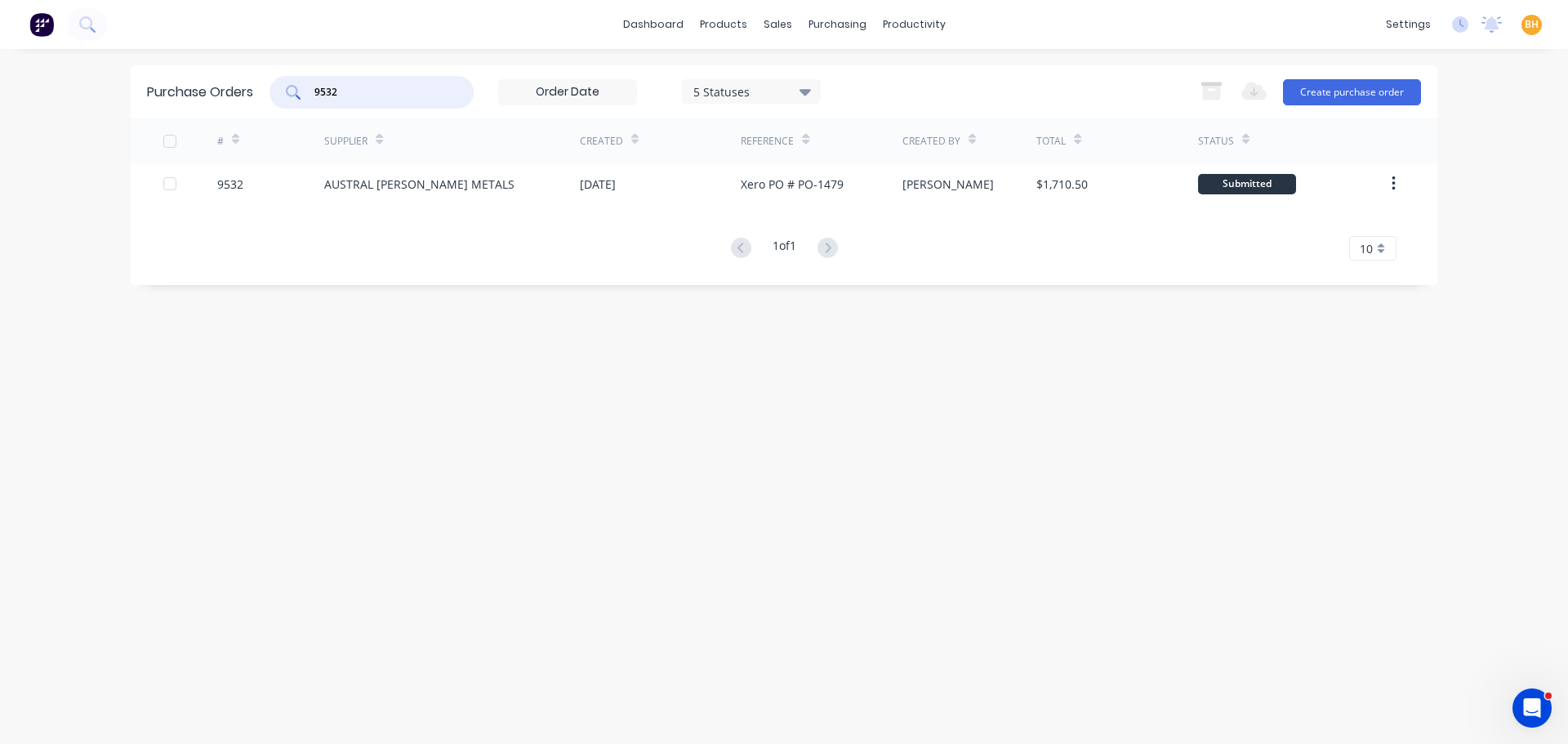
click at [361, 97] on input "9532" at bounding box center [380, 92] width 135 height 17
type input "9"
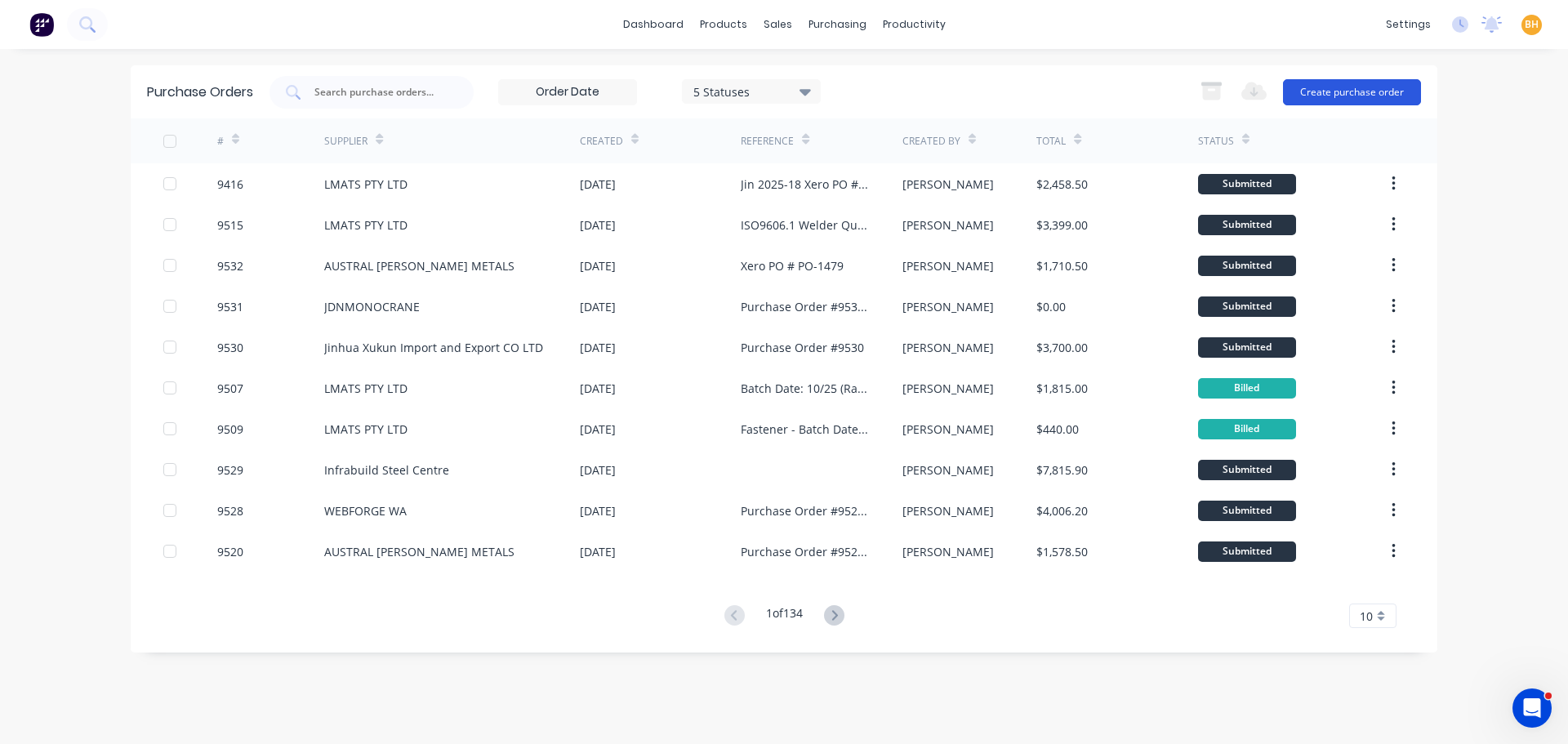
click at [1339, 89] on button "Create purchase order" at bounding box center [1353, 92] width 138 height 26
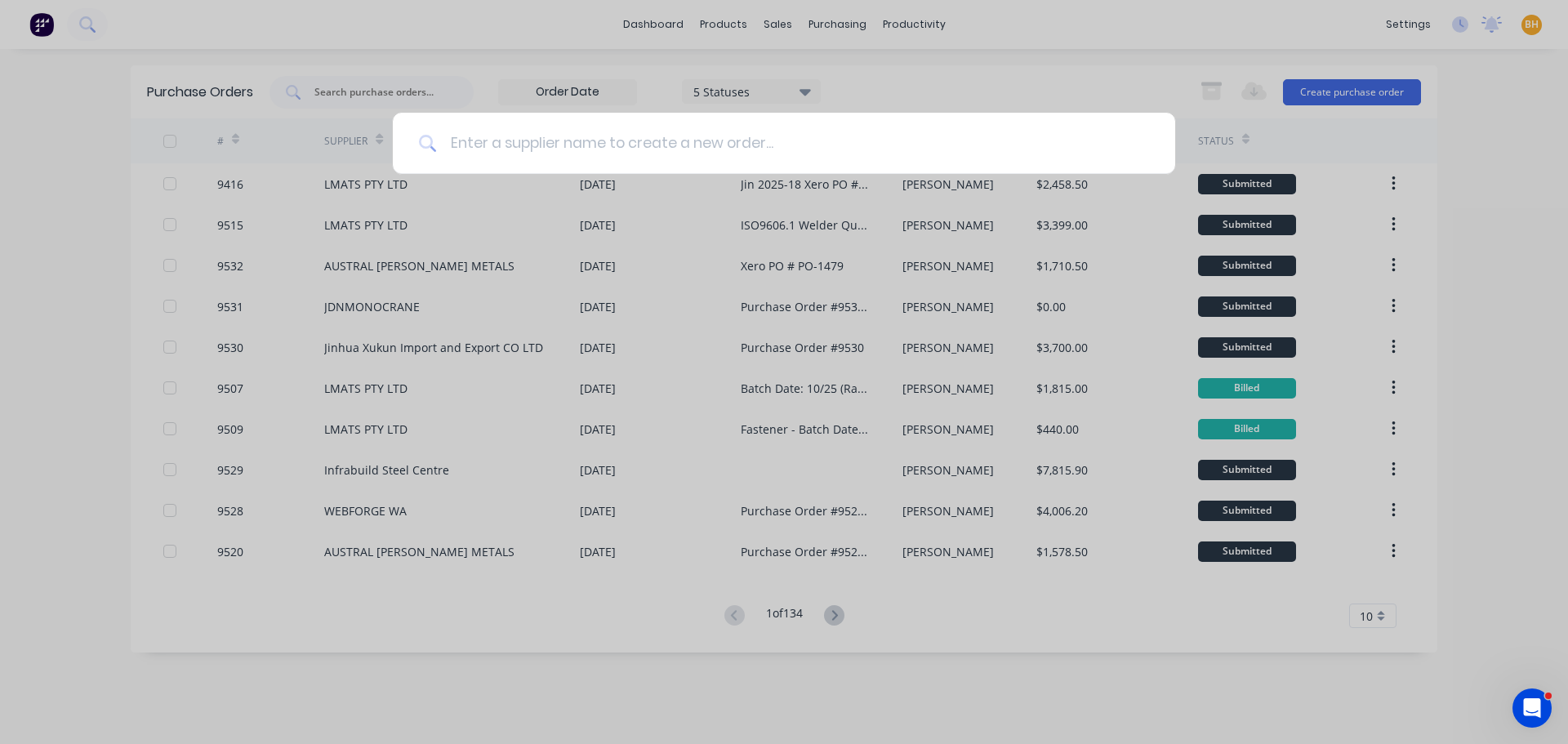
click at [467, 149] on input at bounding box center [793, 143] width 712 height 62
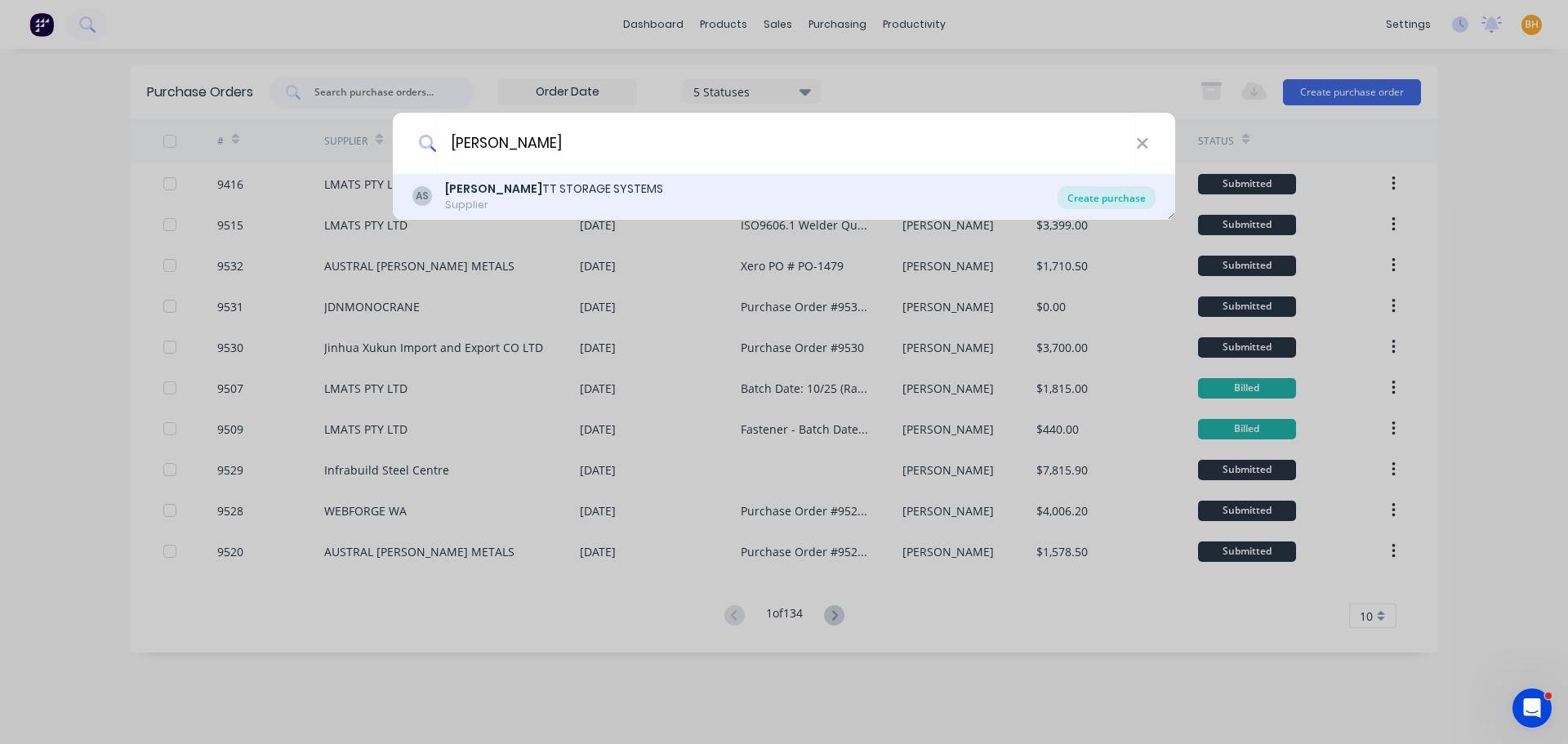
type input "Abbo"
click at [1147, 192] on div "Create purchase" at bounding box center [1107, 197] width 98 height 23
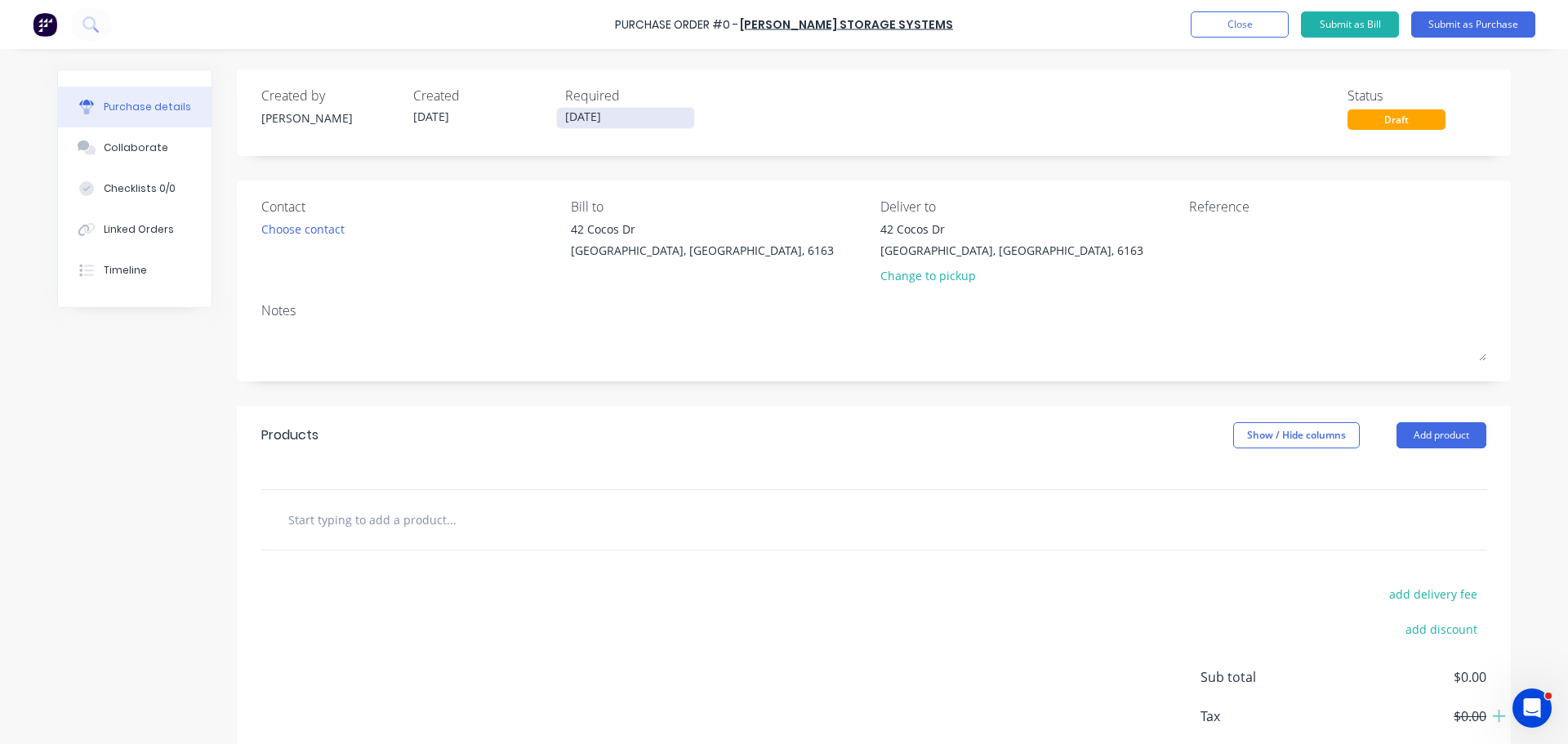
click at [631, 118] on input "[DATE]" at bounding box center [625, 118] width 137 height 20
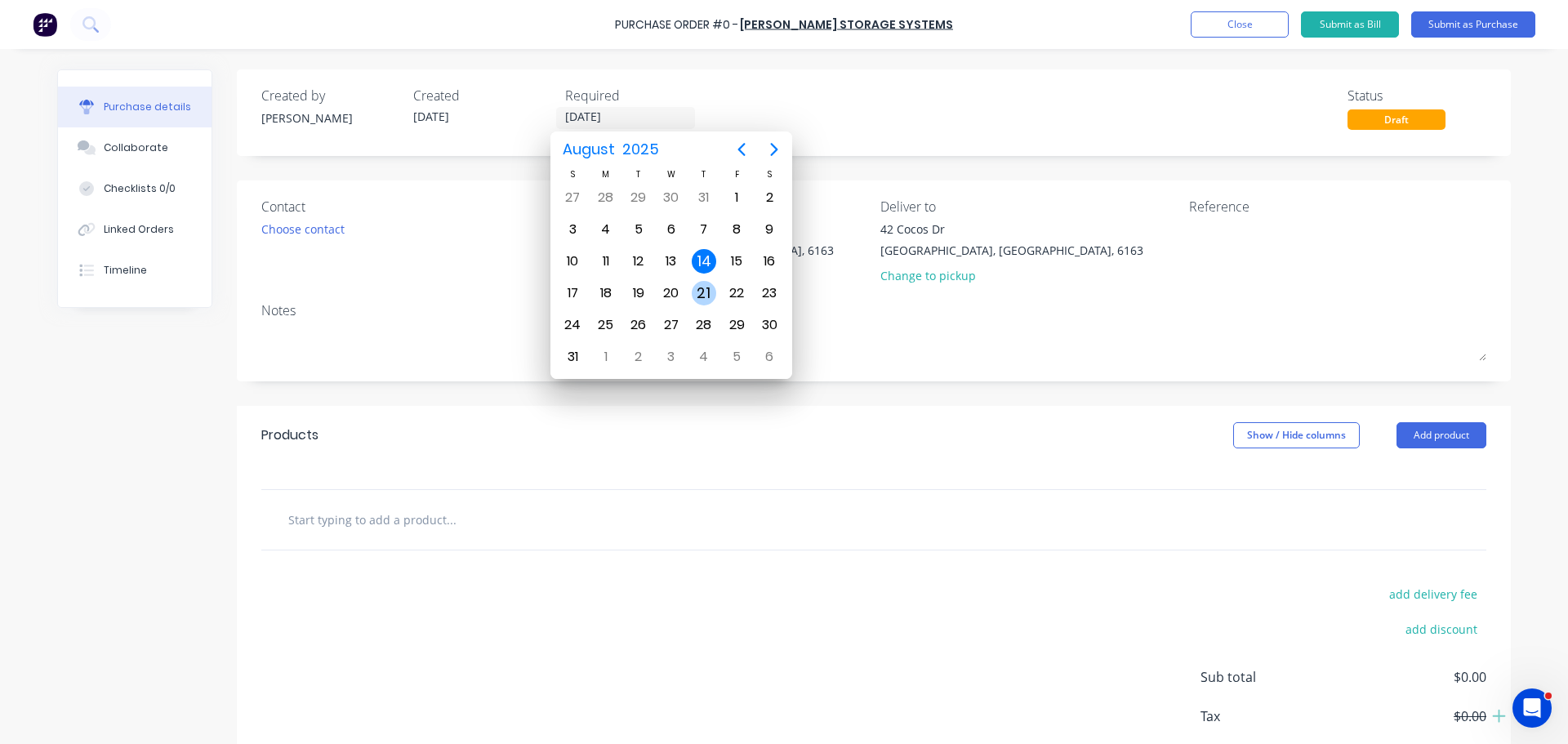
click at [704, 287] on div "21" at bounding box center [704, 292] width 25 height 25
type input "21/08/25"
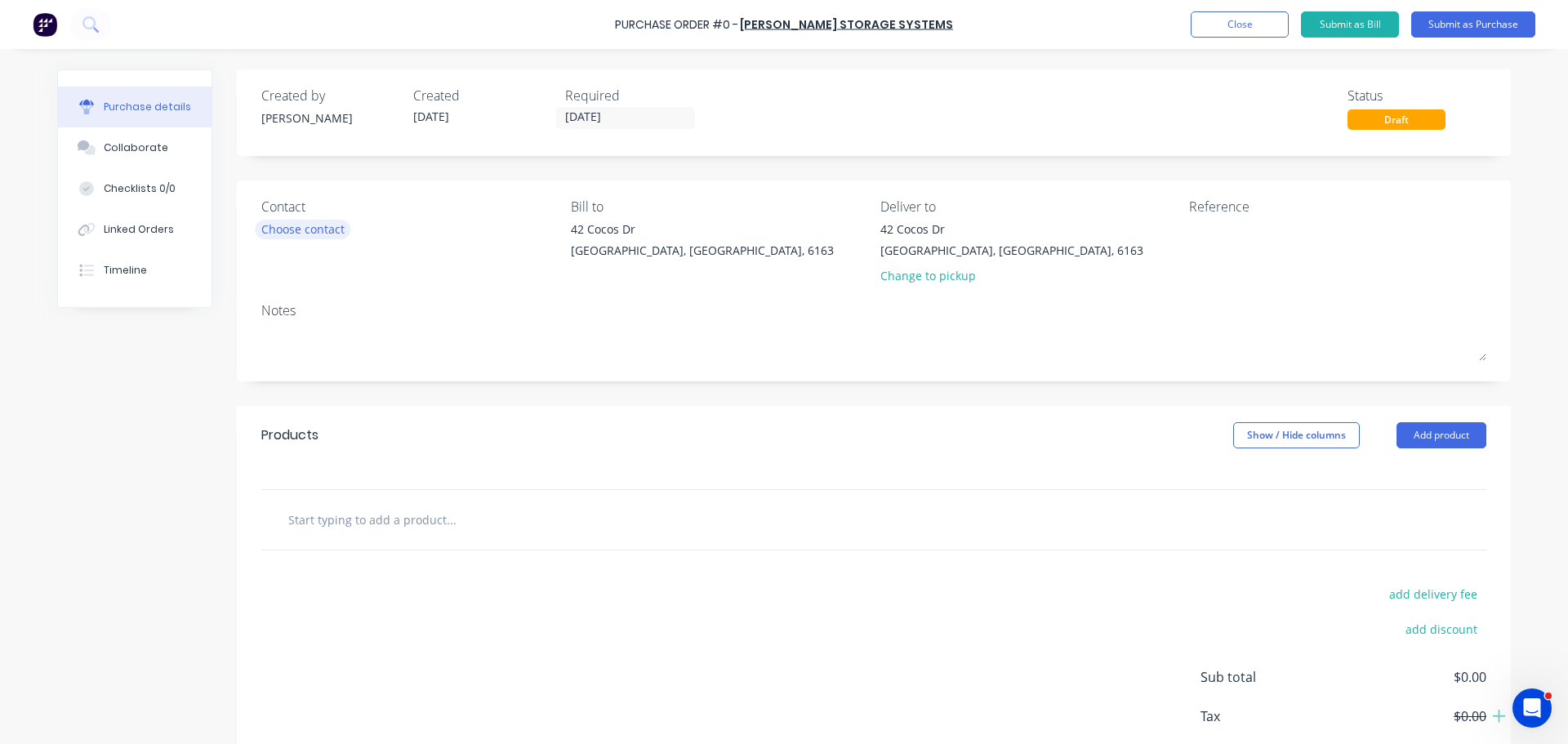
click at [315, 229] on div "Choose contact" at bounding box center [303, 229] width 84 height 17
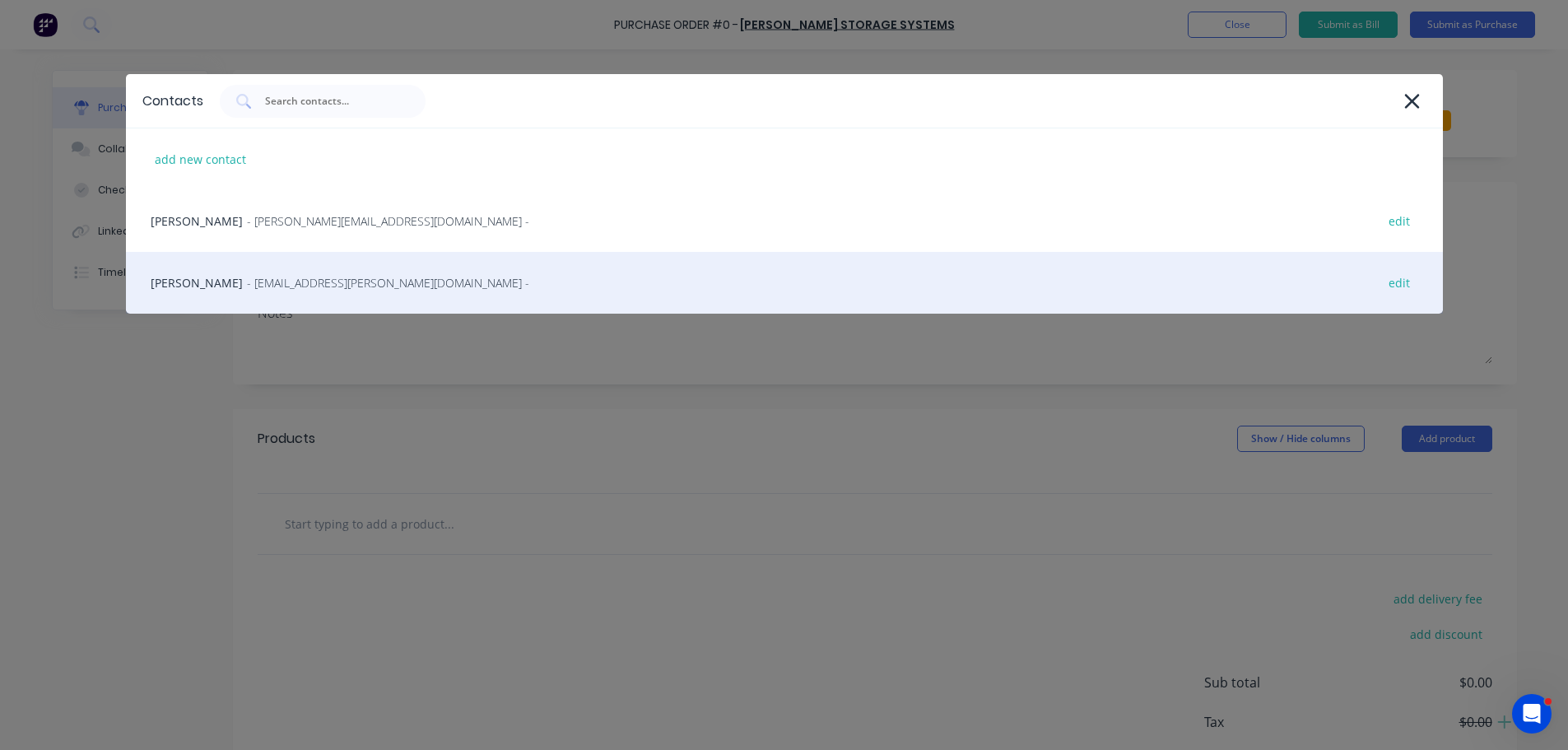
click at [345, 297] on div "Kelvin Flintoff - kflintoff@abbott-group.com.au - edit" at bounding box center [784, 283] width 1317 height 62
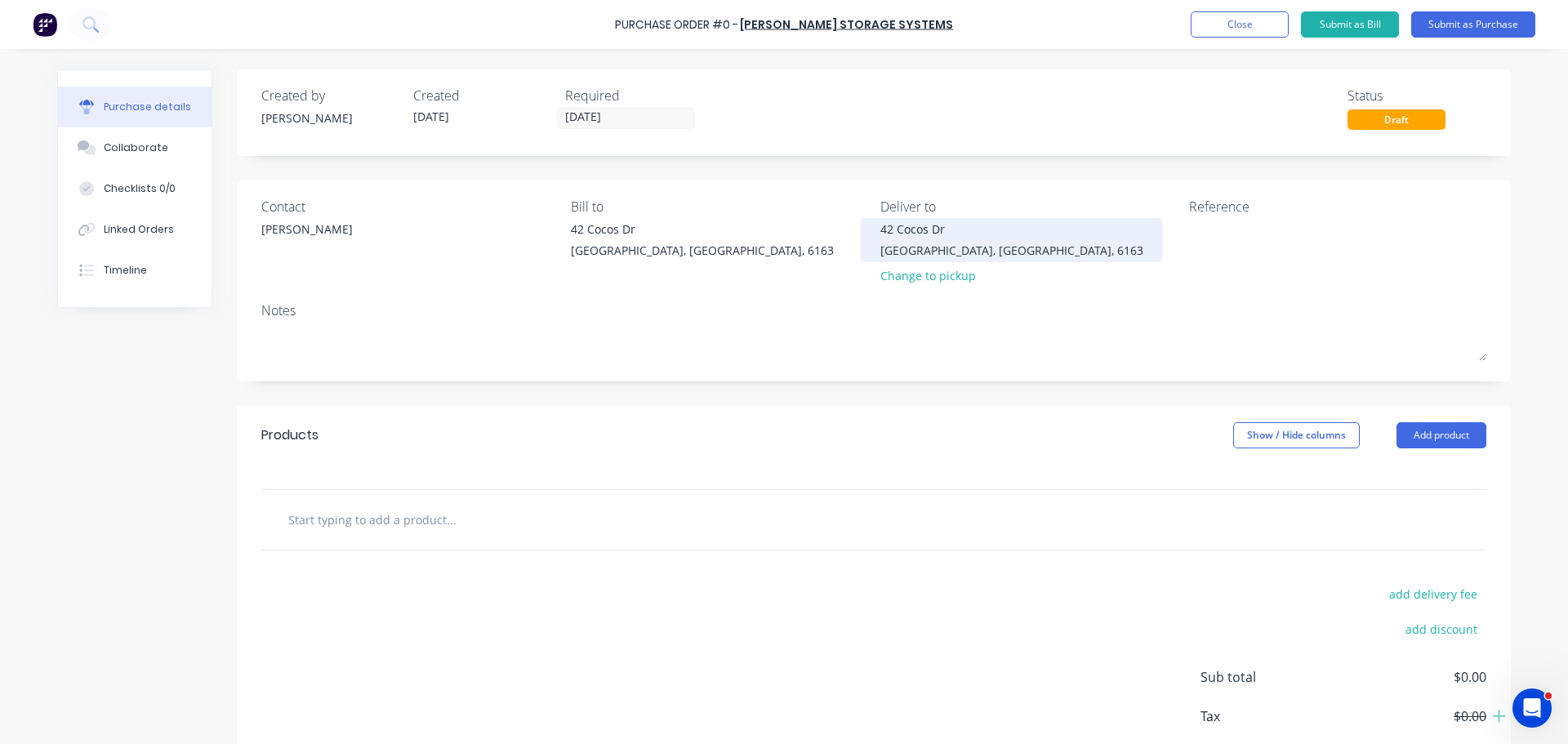
click at [957, 251] on div "Bibra Lake, Western Australia, 6163" at bounding box center [1012, 250] width 263 height 17
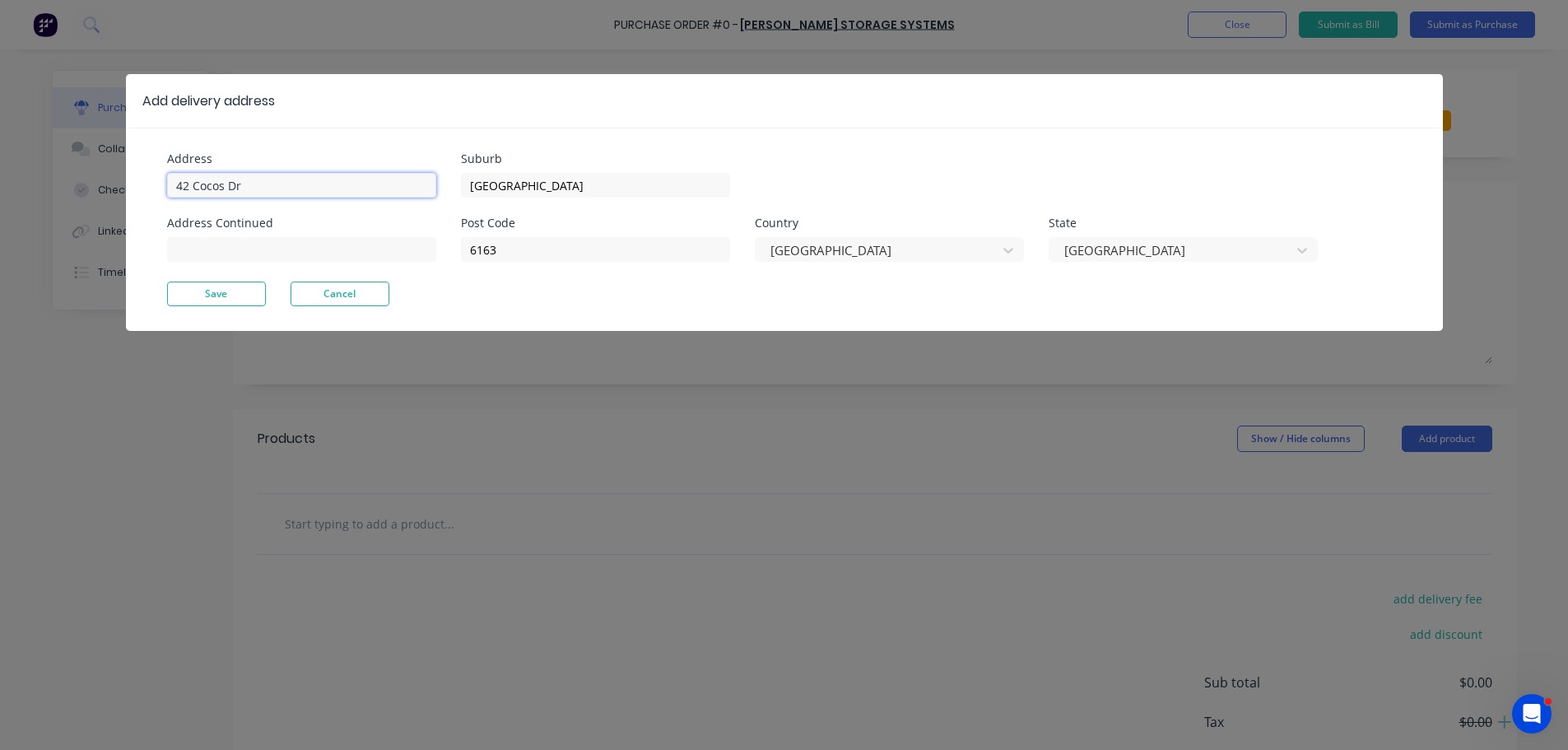
click at [282, 185] on input "42 Cocos Dr" at bounding box center [301, 184] width 269 height 25
type input "4"
type input "11 Port Pire"
click at [246, 290] on button "Save" at bounding box center [216, 294] width 99 height 25
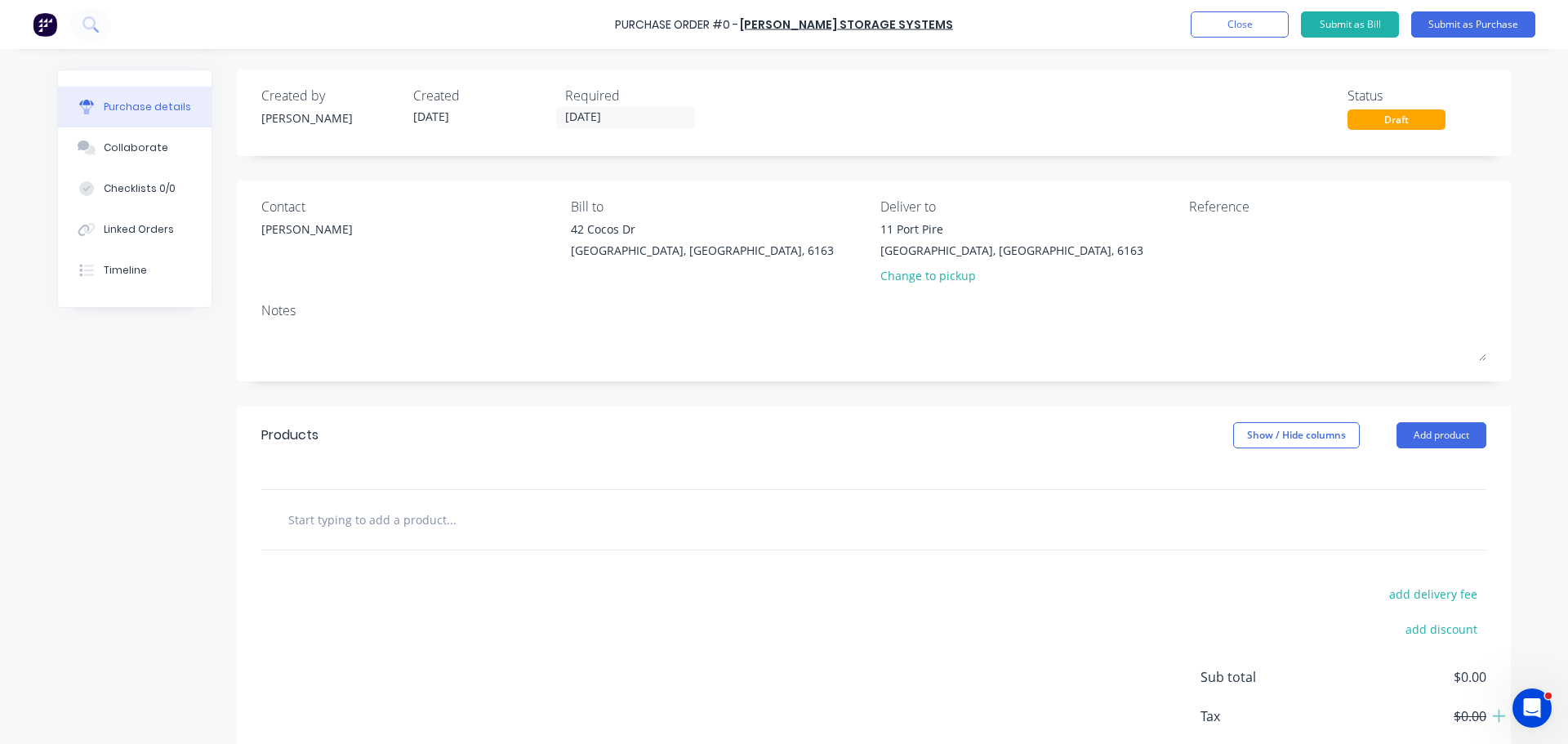
scroll to position [91, 0]
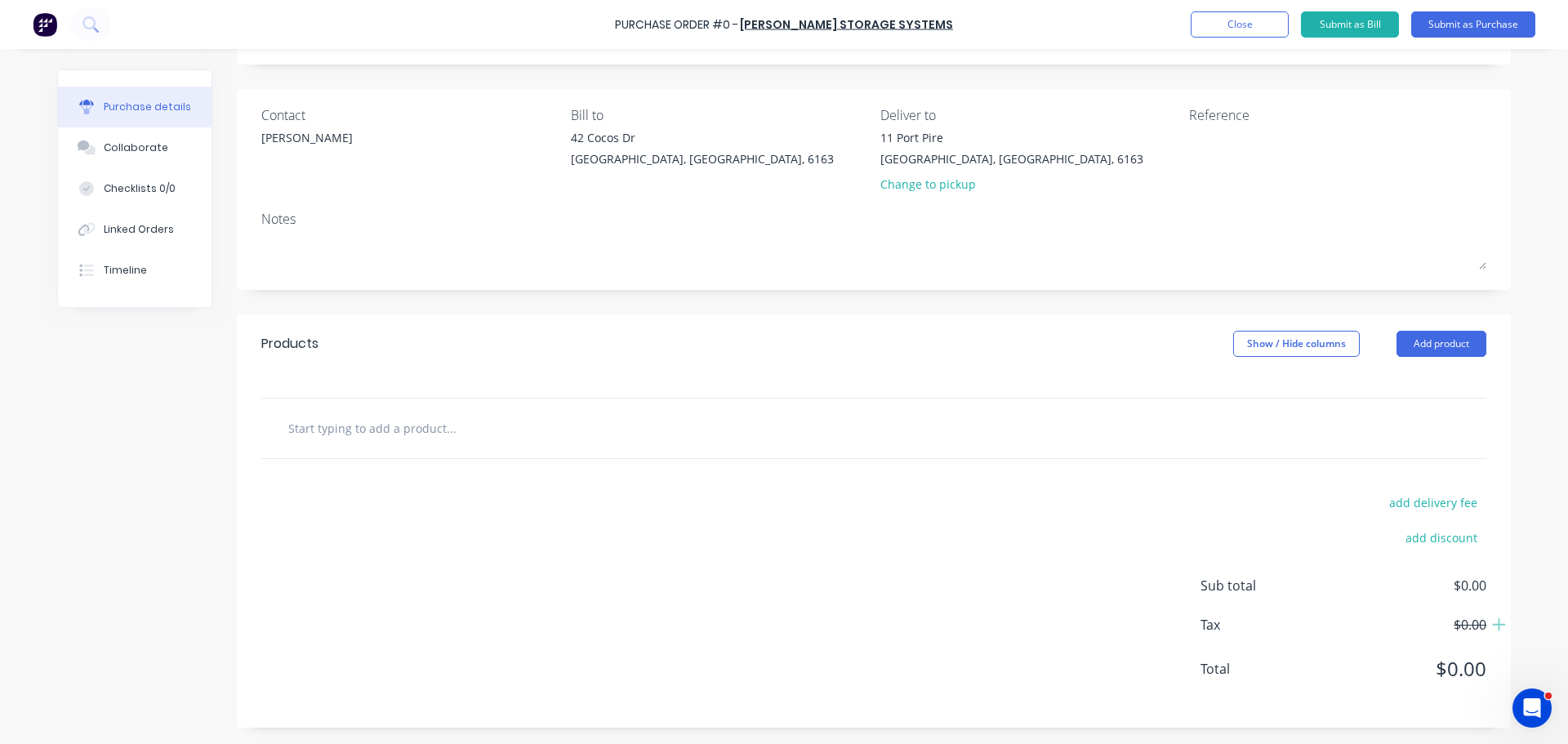
click at [313, 429] on input "text" at bounding box center [450, 428] width 327 height 33
click at [1443, 343] on button "Add product" at bounding box center [1442, 344] width 90 height 26
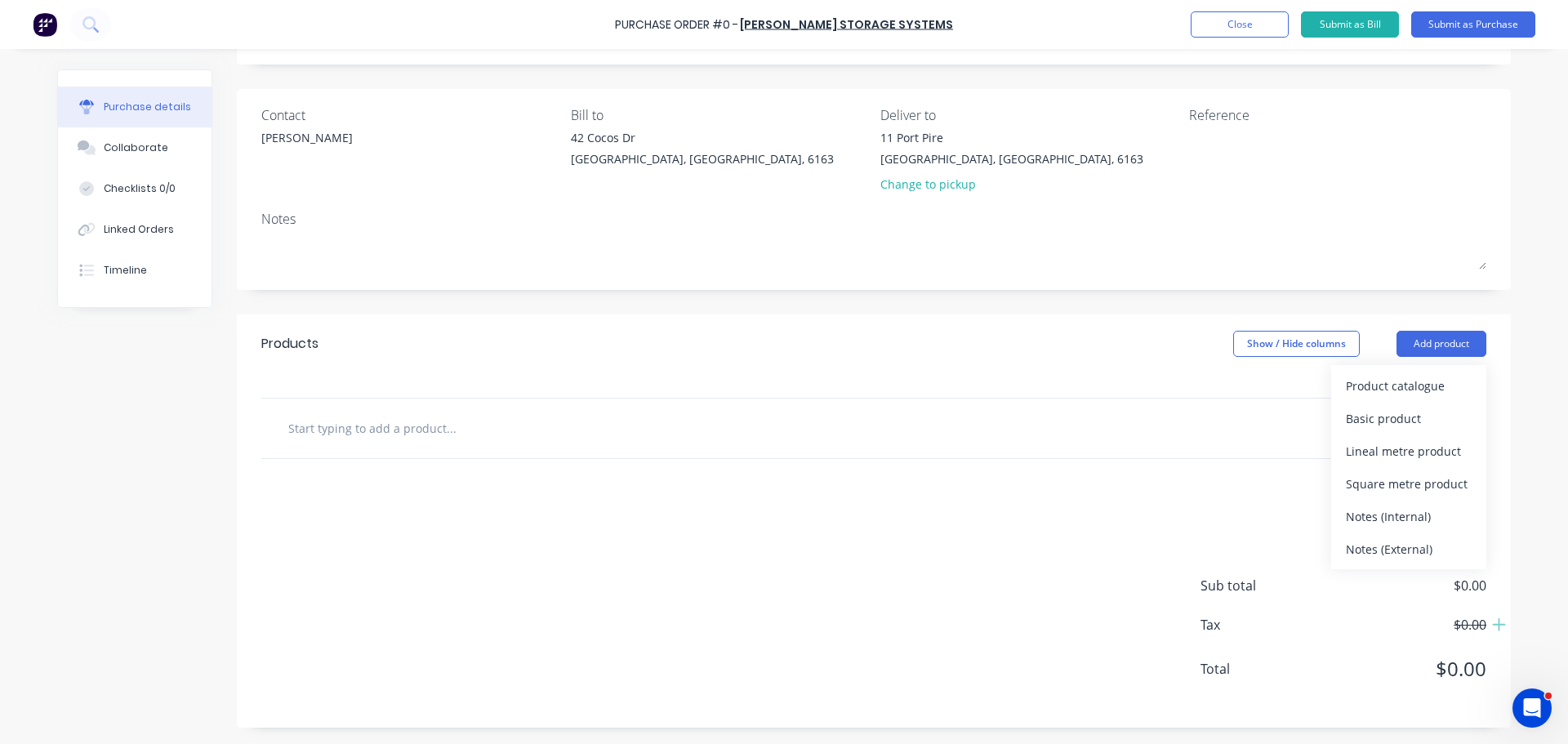
click at [870, 464] on div "add delivery fee add discount Sub total $0.00 Tax $0.00 Total $0.00" at bounding box center [873, 593] width 1274 height 269
click at [527, 452] on div at bounding box center [874, 428] width 1226 height 60
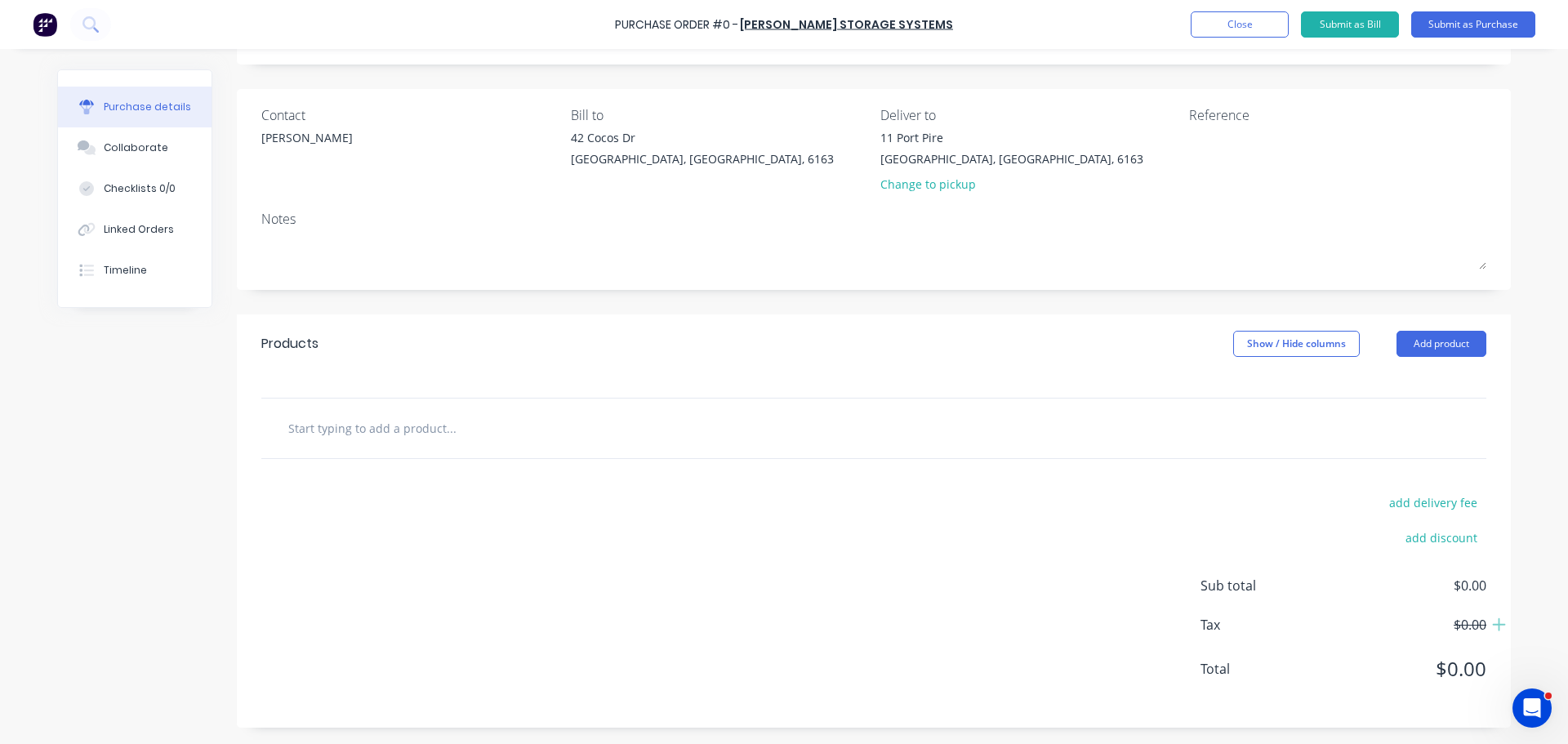
click at [420, 425] on input "text" at bounding box center [450, 428] width 327 height 33
paste input "Supply and Deliver to 11 Port Pirie St, Bibra Lake: Components required to carr…"
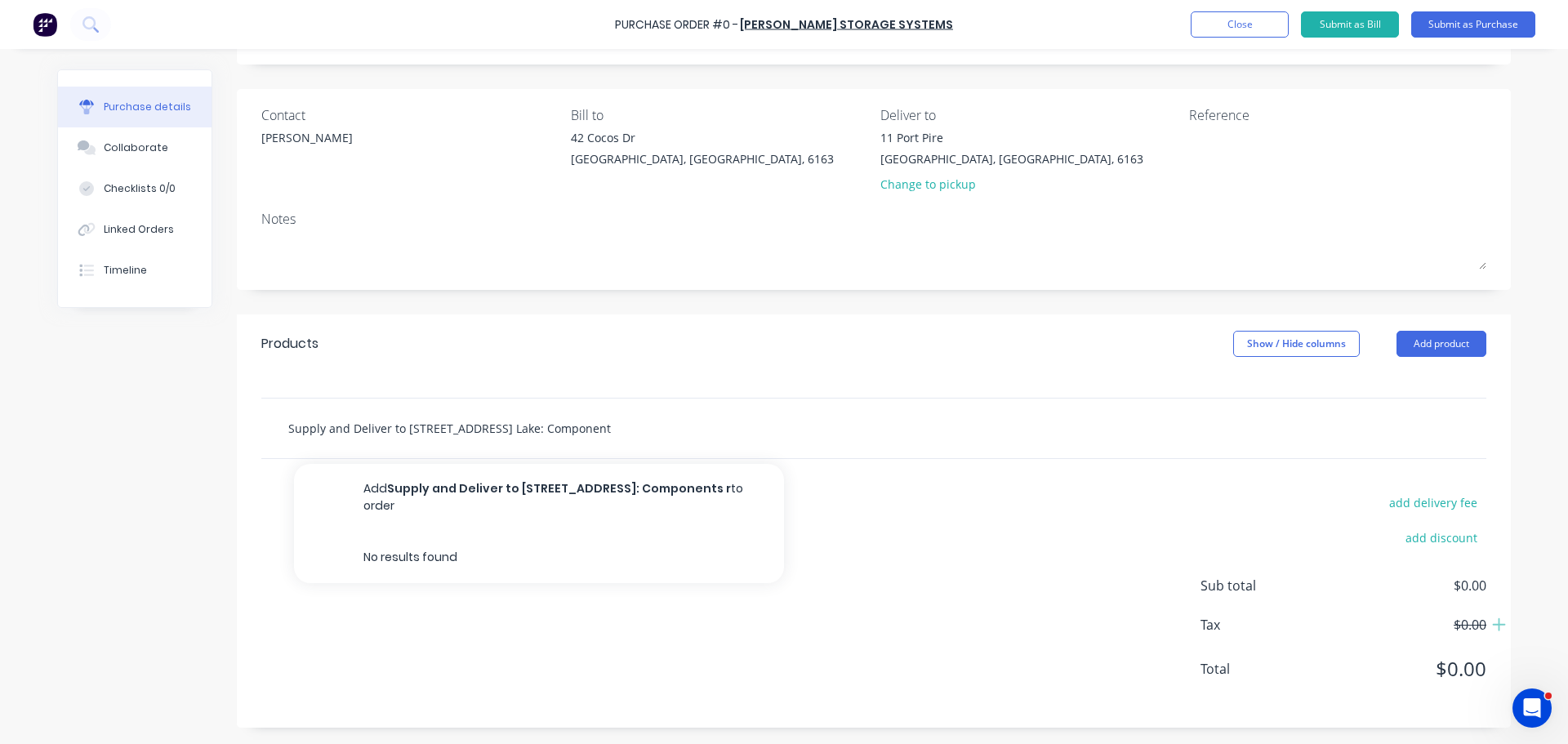
scroll to position [0, 0]
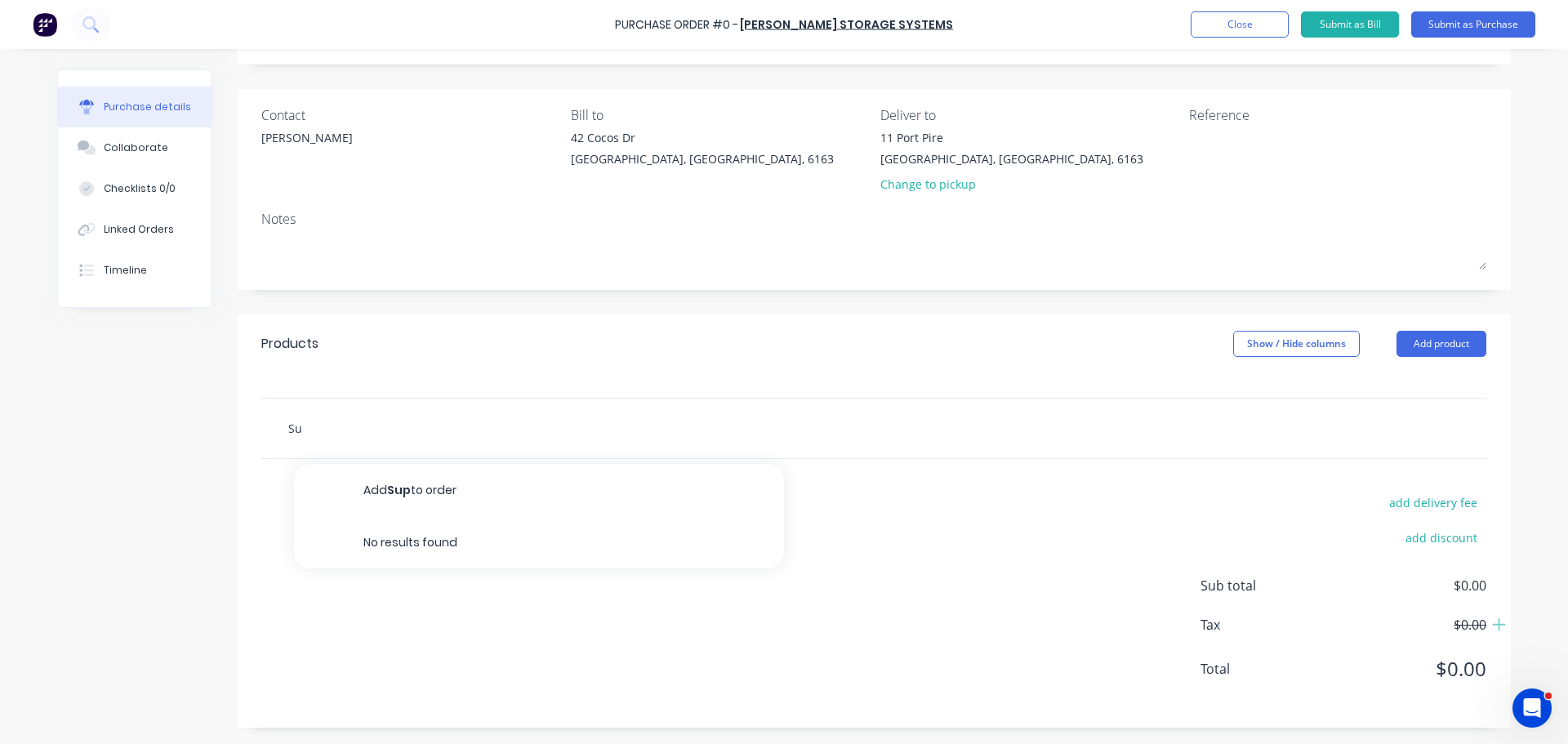
type input "S"
click at [1458, 345] on button "Add product" at bounding box center [1442, 344] width 90 height 26
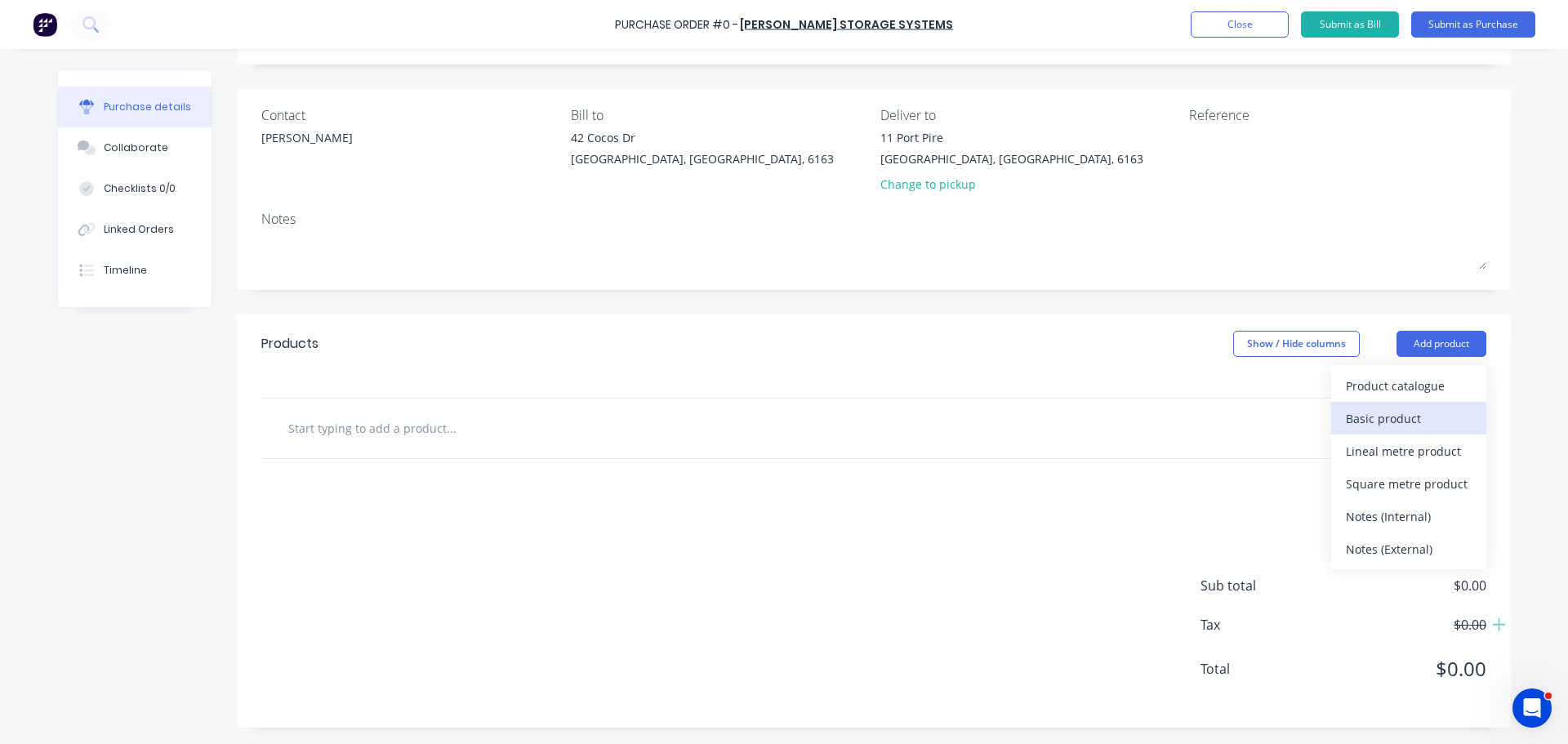
click at [1404, 411] on div "Basic product" at bounding box center [1409, 418] width 126 height 24
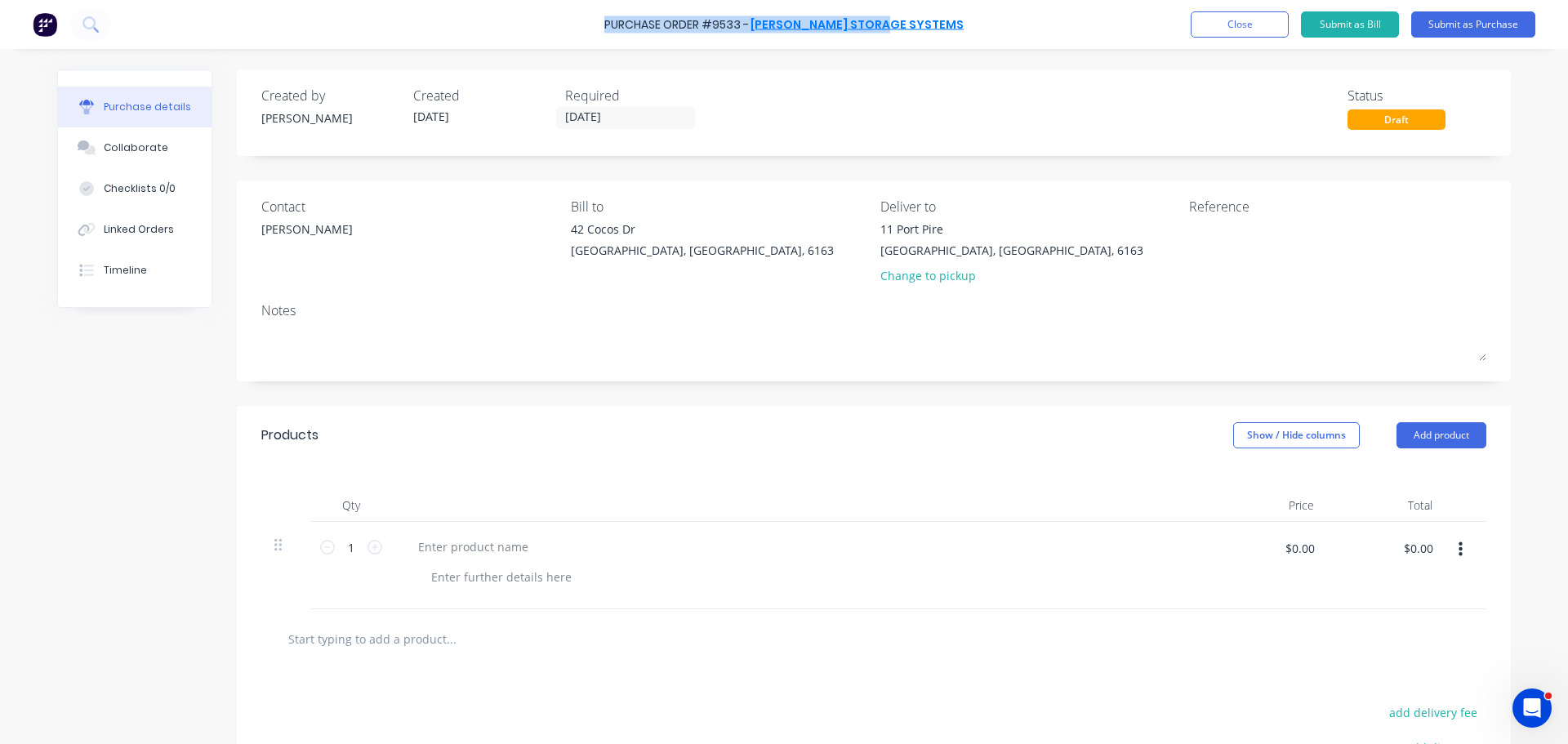
drag, startPoint x: 634, startPoint y: 18, endPoint x: 911, endPoint y: 19, distance: 277.0
click at [911, 19] on div "Purchase Order #9533 - ABBOTT STORAGE SYSTEMS Add product Close Submit as Bill …" at bounding box center [784, 24] width 1568 height 49
drag, startPoint x: 1016, startPoint y: 40, endPoint x: 987, endPoint y: 40, distance: 29.0
click at [1016, 40] on div "Purchase Order #9533 - ABBOTT STORAGE SYSTEMS Add product Close Submit as Bill …" at bounding box center [784, 24] width 1568 height 49
drag, startPoint x: 935, startPoint y: 26, endPoint x: 645, endPoint y: 40, distance: 290.3
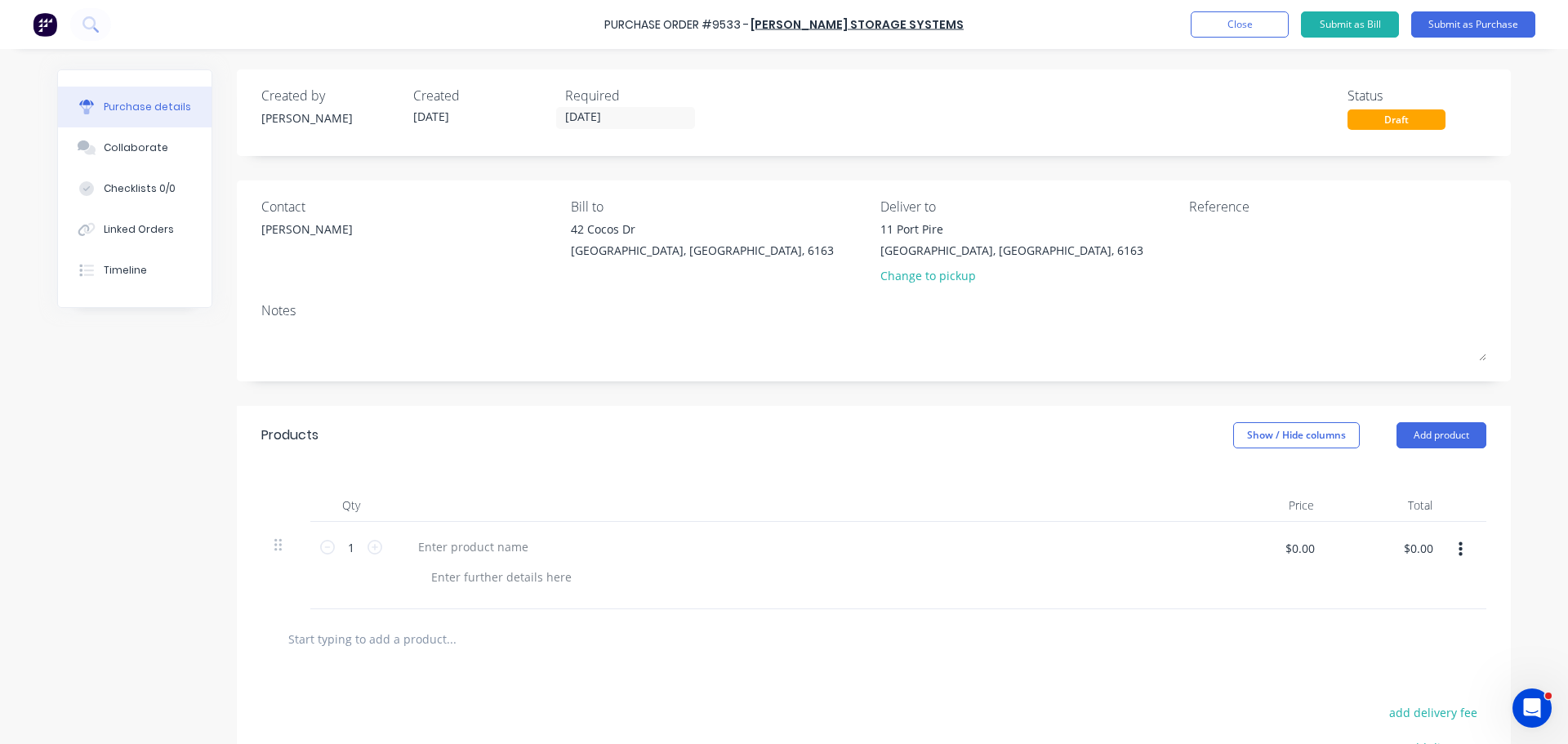
click at [660, 40] on div "Purchase Order #9533 - ABBOTT STORAGE SYSTEMS Add product Close Submit as Bill …" at bounding box center [784, 24] width 1568 height 49
click at [549, 28] on div "Purchase Order #9533 - ABBOTT STORAGE SYSTEMS Add product Close Submit as Bill …" at bounding box center [784, 24] width 1568 height 49
drag, startPoint x: 637, startPoint y: 18, endPoint x: 946, endPoint y: 26, distance: 309.1
click at [946, 26] on div "Purchase Order #9533 - ABBOTT STORAGE SYSTEMS Add product Close Submit as Bill …" at bounding box center [784, 24] width 1568 height 49
copy div "Purchase Order #9533 - ABBOTT STORAGE SYSTEMS Add product Close Submit as Bill …"
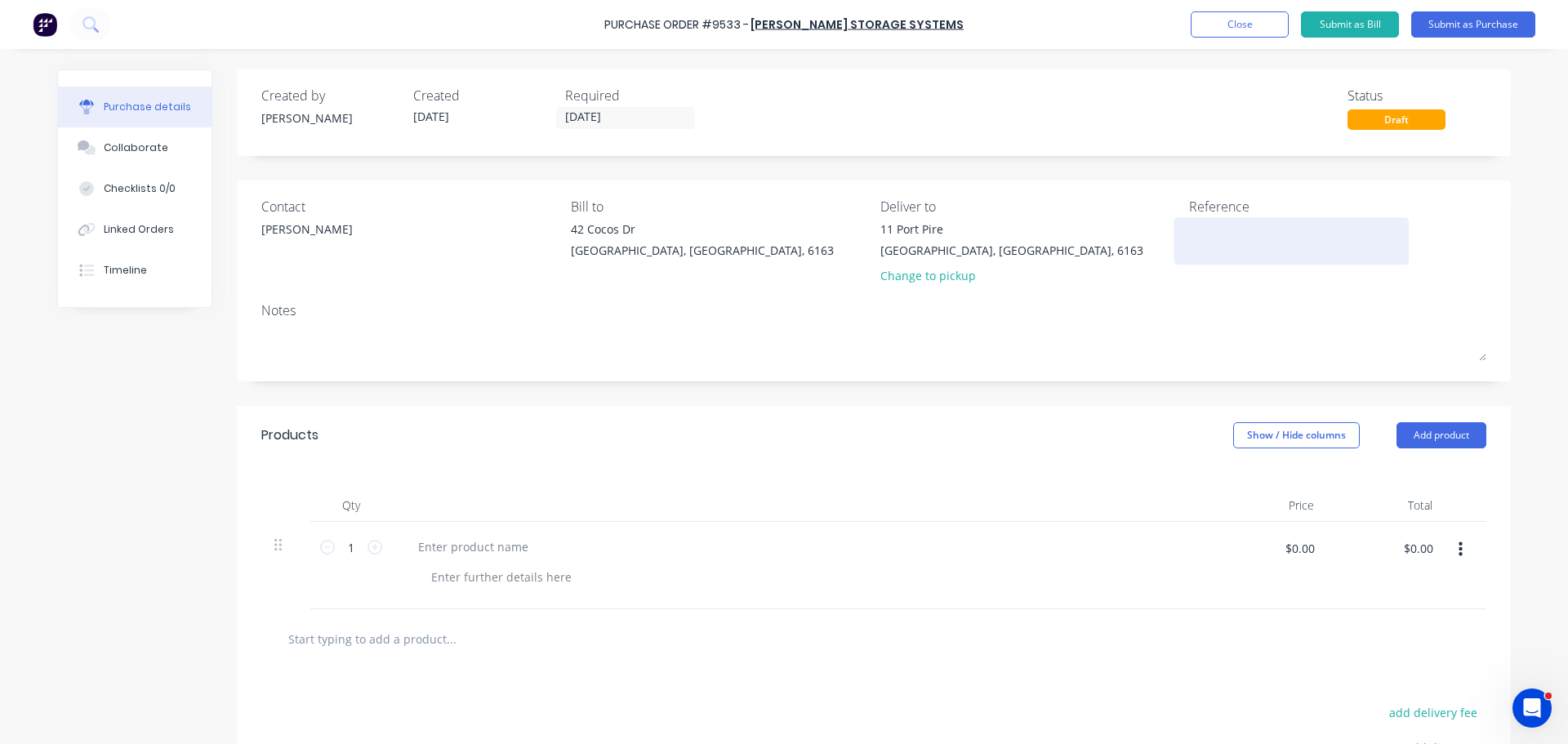
click at [1190, 229] on textarea at bounding box center [1292, 239] width 204 height 37
paste textarea "Purchase Order #9533 - ABBOTT STORAGE SYSTEMS"
type textarea "x"
type textarea "Purchase Order #9533 - ABBOTT STORAGE SYSTEMS"
type textarea "x"
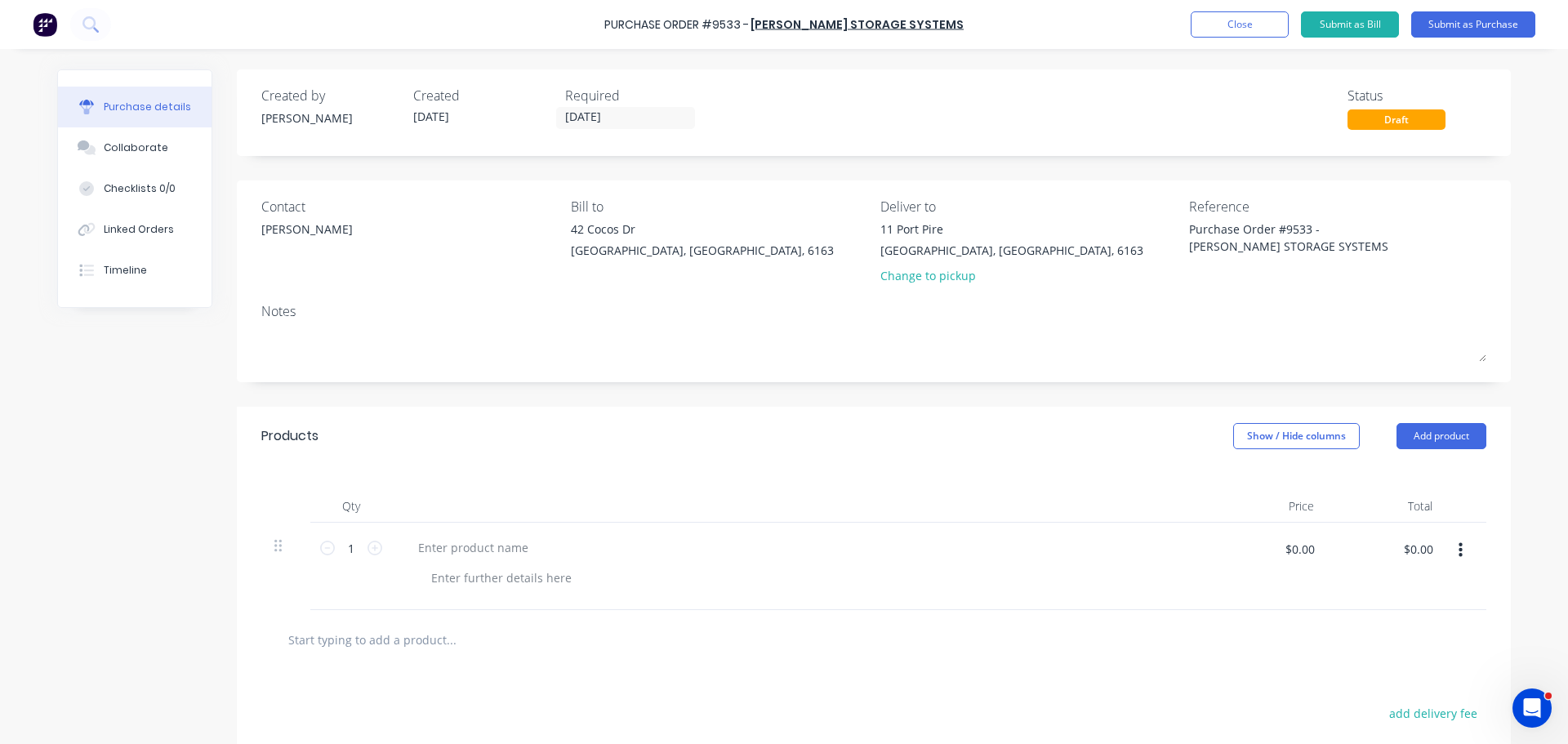
type textarea "Purchase Order #9533 - ABBOTT STORAGE SYSTEMS"
click at [1045, 305] on div "Notes" at bounding box center [874, 311] width 1226 height 19
type textarea "x"
click at [452, 546] on div at bounding box center [473, 547] width 136 height 24
paste div
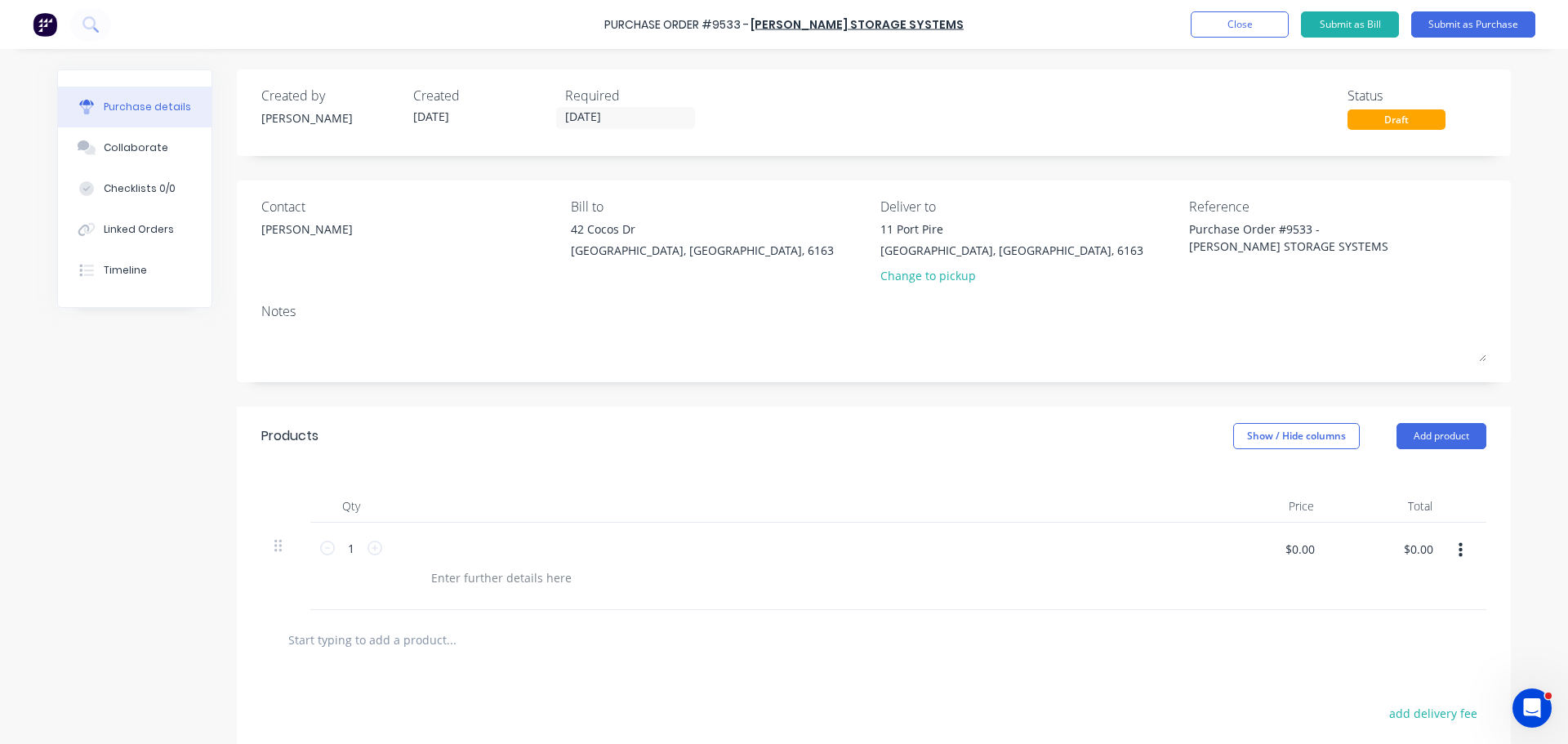
click at [450, 554] on div at bounding box center [800, 547] width 790 height 24
click at [466, 575] on div at bounding box center [502, 578] width 167 height 24
drag, startPoint x: 432, startPoint y: 553, endPoint x: 416, endPoint y: 547, distance: 17.1
click at [430, 553] on div at bounding box center [800, 547] width 790 height 24
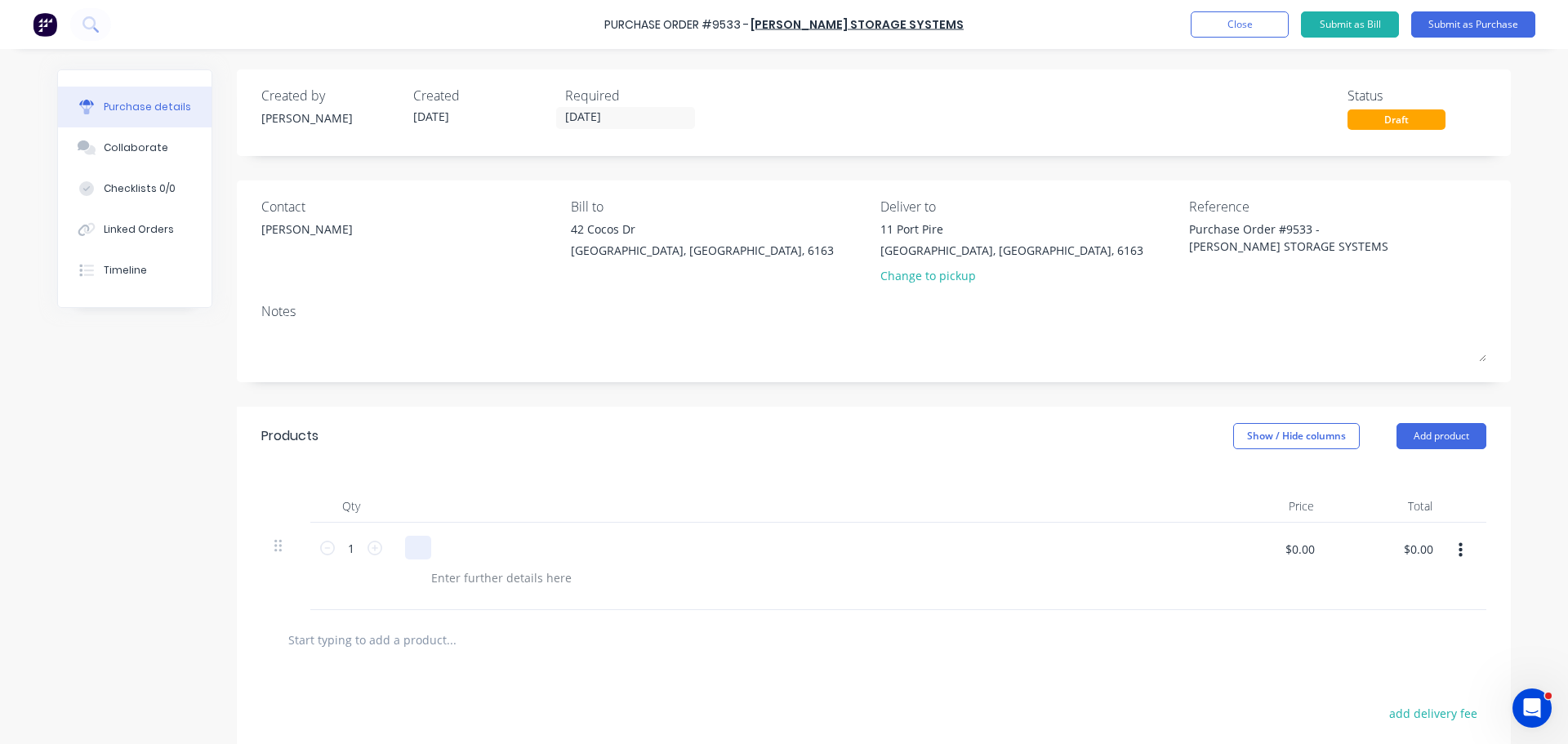
click at [414, 546] on div at bounding box center [418, 547] width 26 height 24
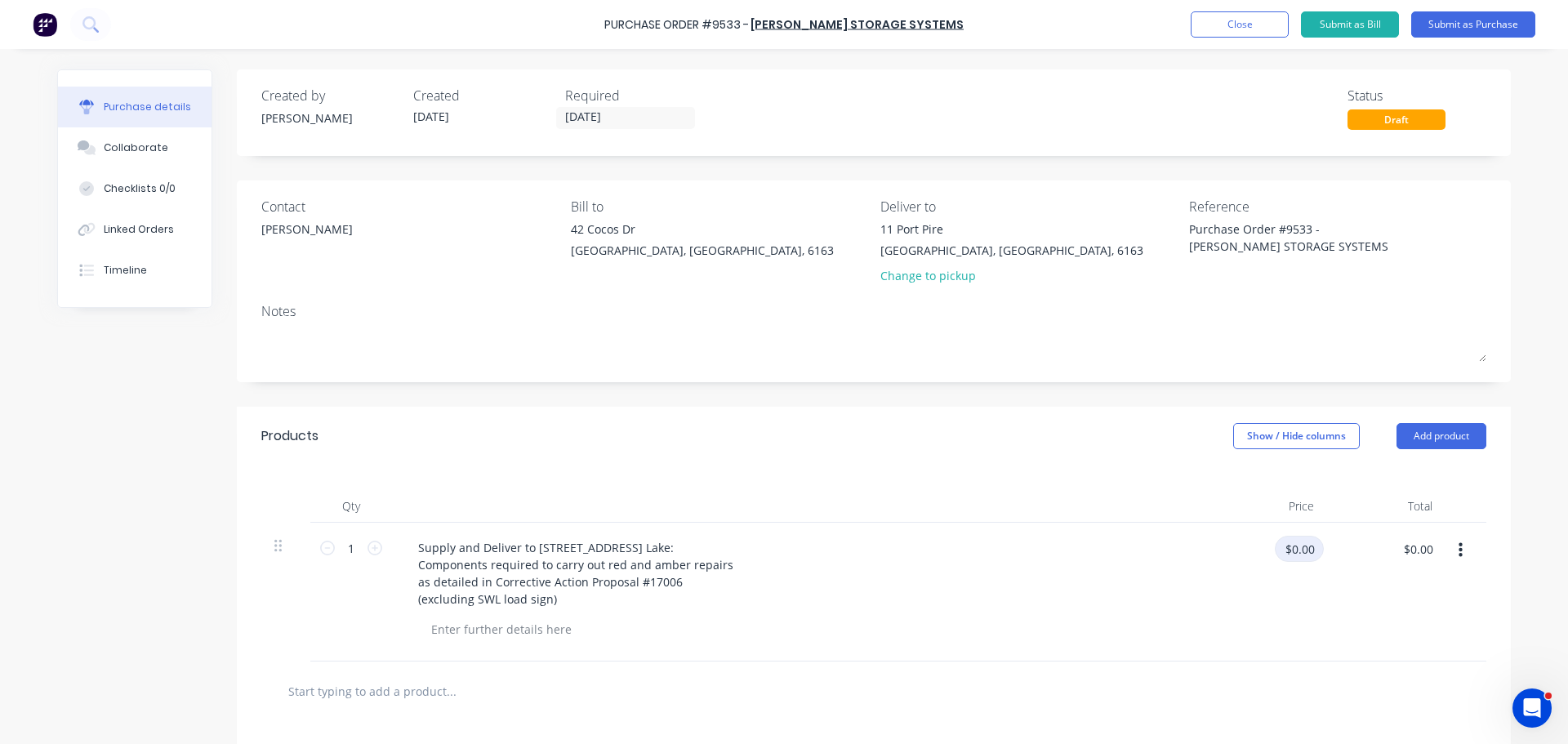
type textarea "x"
click at [1298, 549] on input "$0.00" at bounding box center [1299, 548] width 49 height 26
type input "814"
type textarea "x"
type input "$814.00"
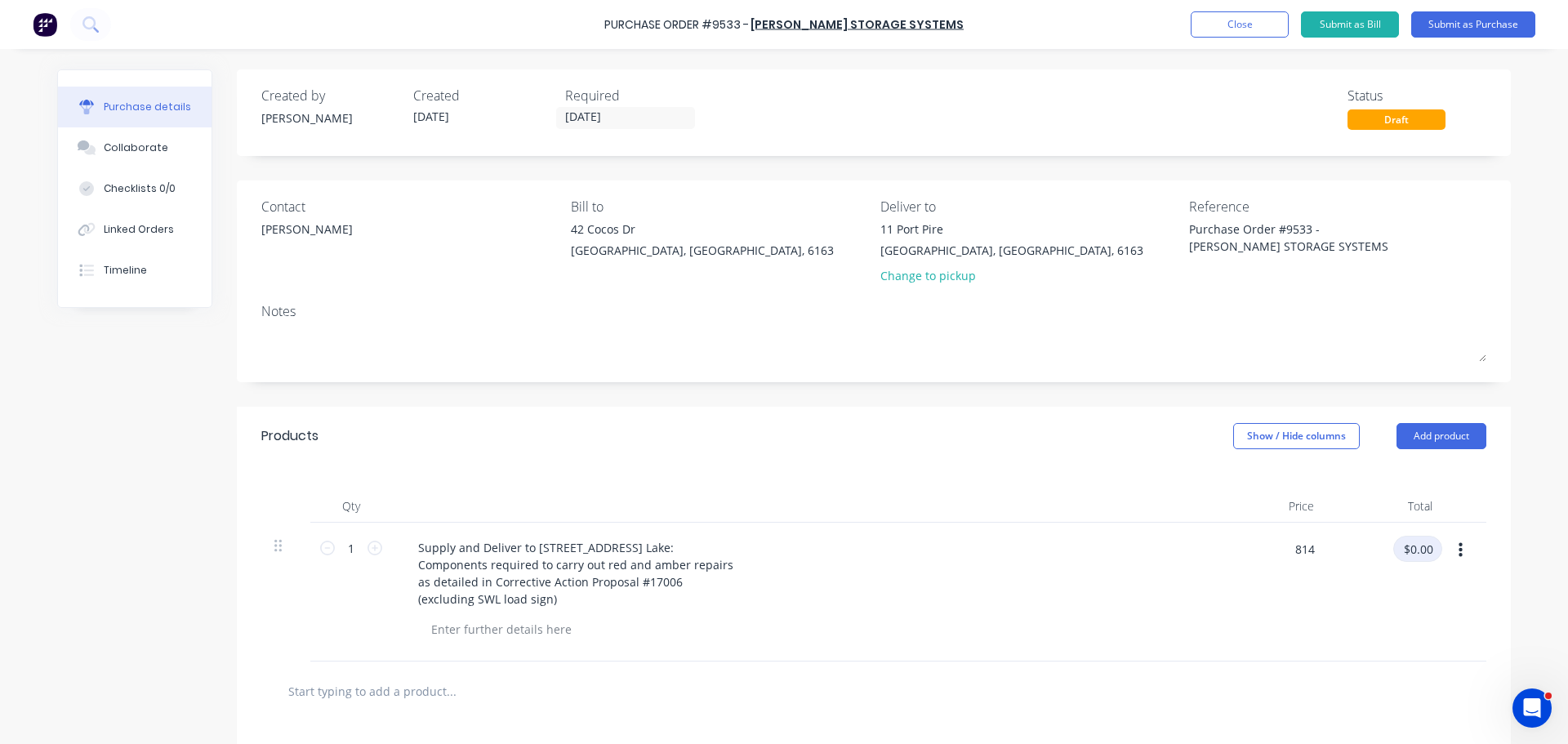
type input "$814.00"
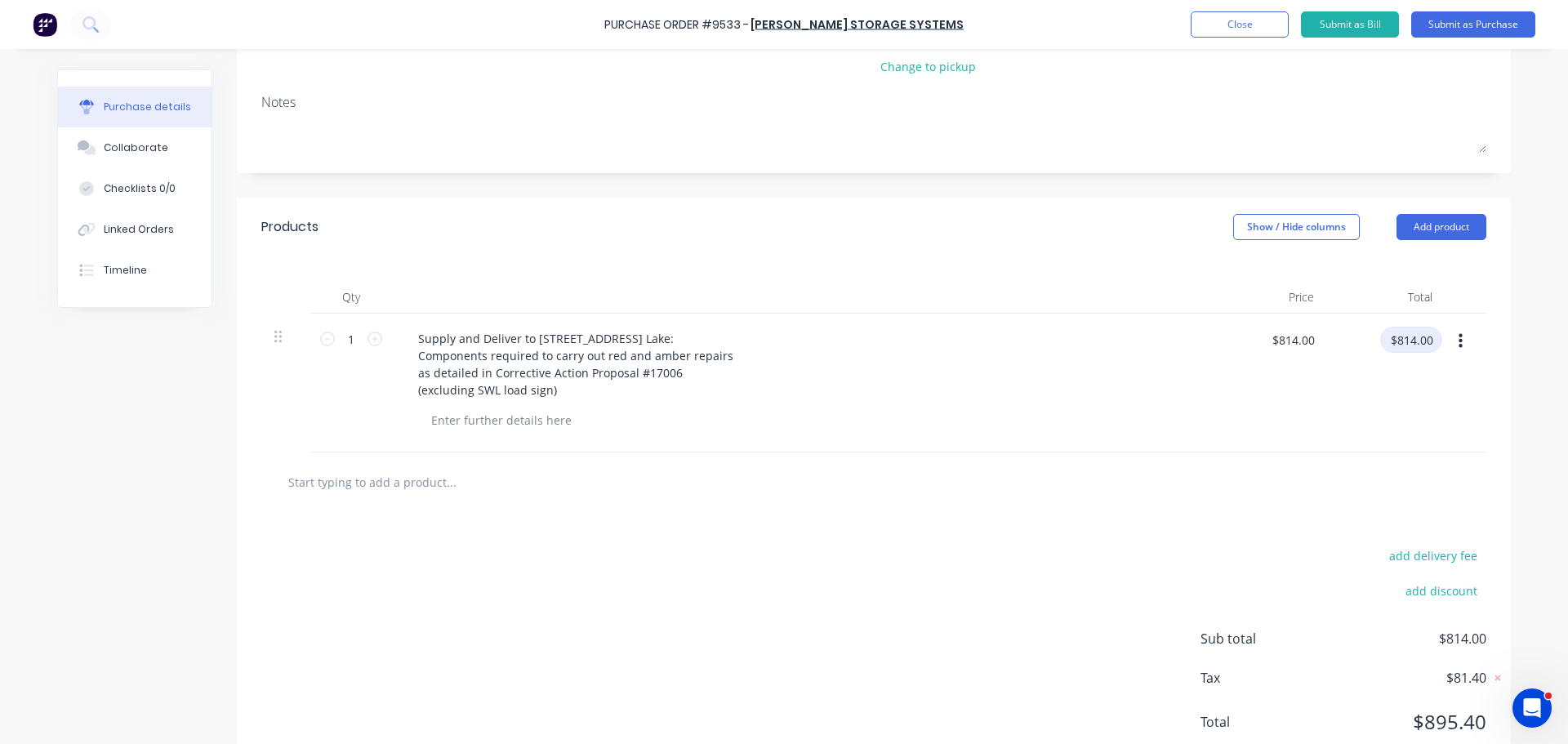
scroll to position [180, 0]
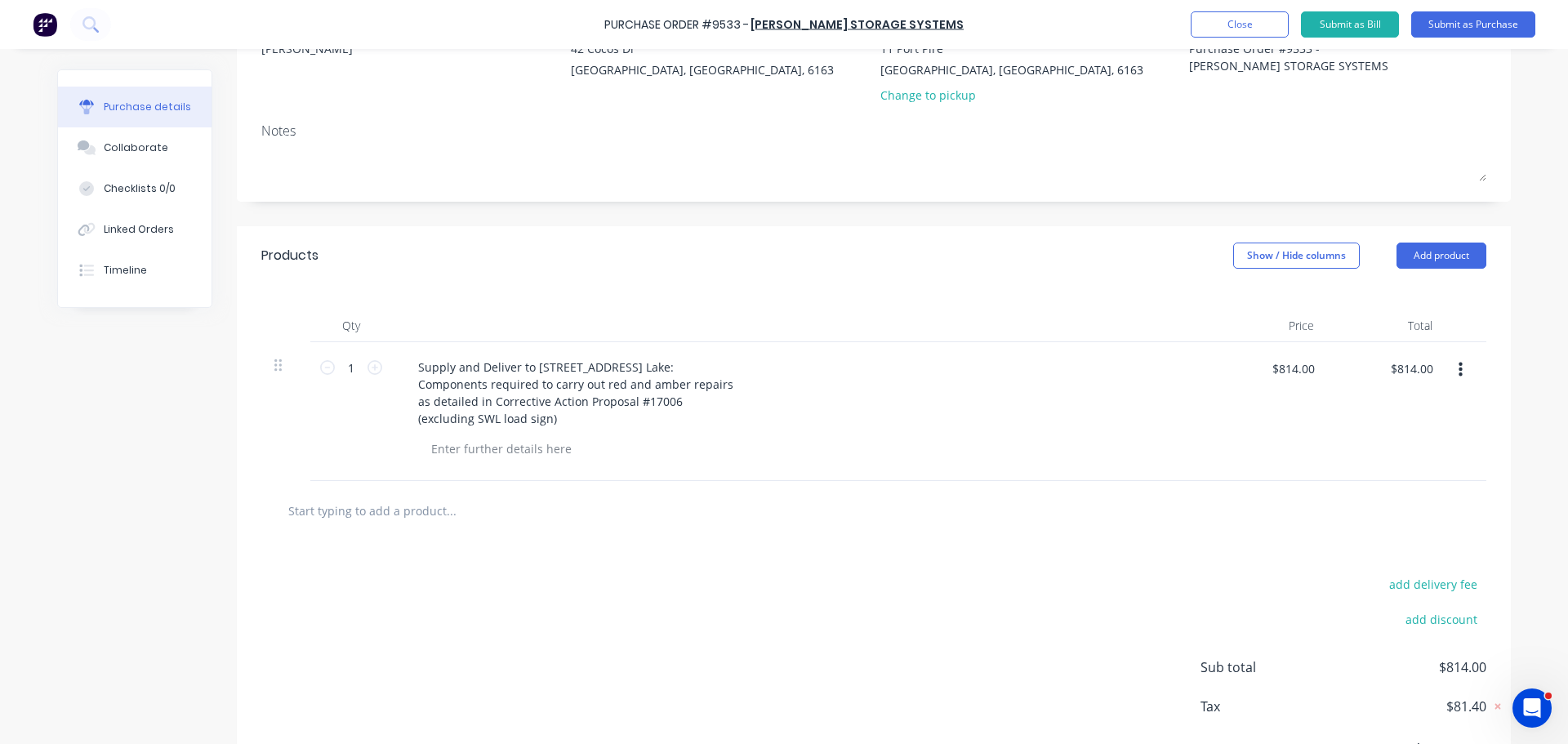
click at [444, 503] on input "text" at bounding box center [450, 510] width 327 height 33
click at [1426, 247] on button "Add product" at bounding box center [1442, 256] width 90 height 26
drag, startPoint x: 1415, startPoint y: 461, endPoint x: 1346, endPoint y: 461, distance: 69.0
click at [1416, 460] on div "Notes (External)" at bounding box center [1409, 461] width 126 height 24
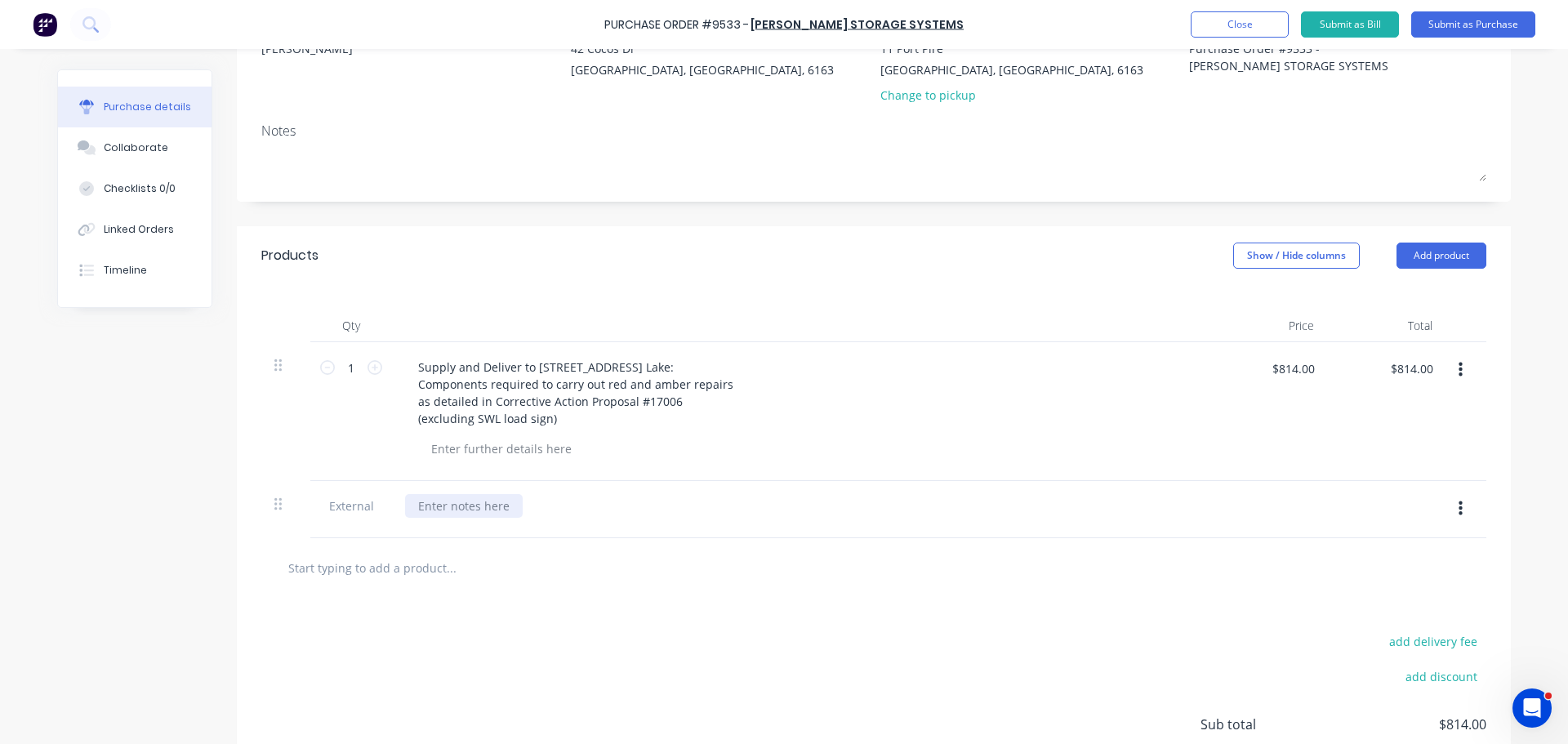
type textarea "x"
click at [438, 506] on div at bounding box center [464, 506] width 118 height 24
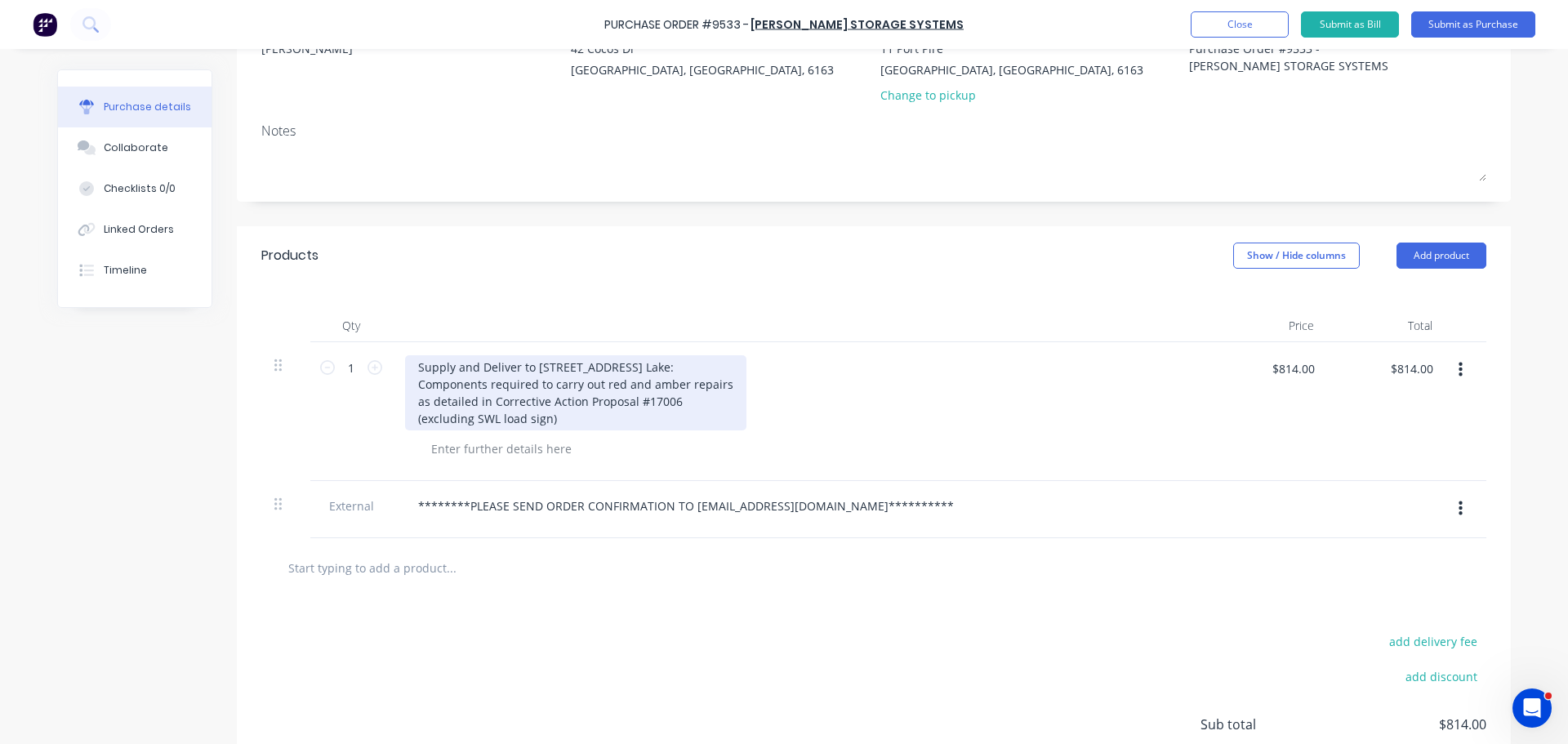
click at [409, 423] on div "Supply and Deliver to 11 Port Pirie St, Bibra Lake: Components required to carr…" at bounding box center [575, 393] width 341 height 75
drag, startPoint x: 409, startPoint y: 423, endPoint x: 548, endPoint y: 429, distance: 139.1
click at [548, 429] on div "Supply and Deliver to 11 Port Pirie St, Bibra Lake: Components required to carr…" at bounding box center [575, 393] width 341 height 75
copy div "(excluding SWL load sign)"
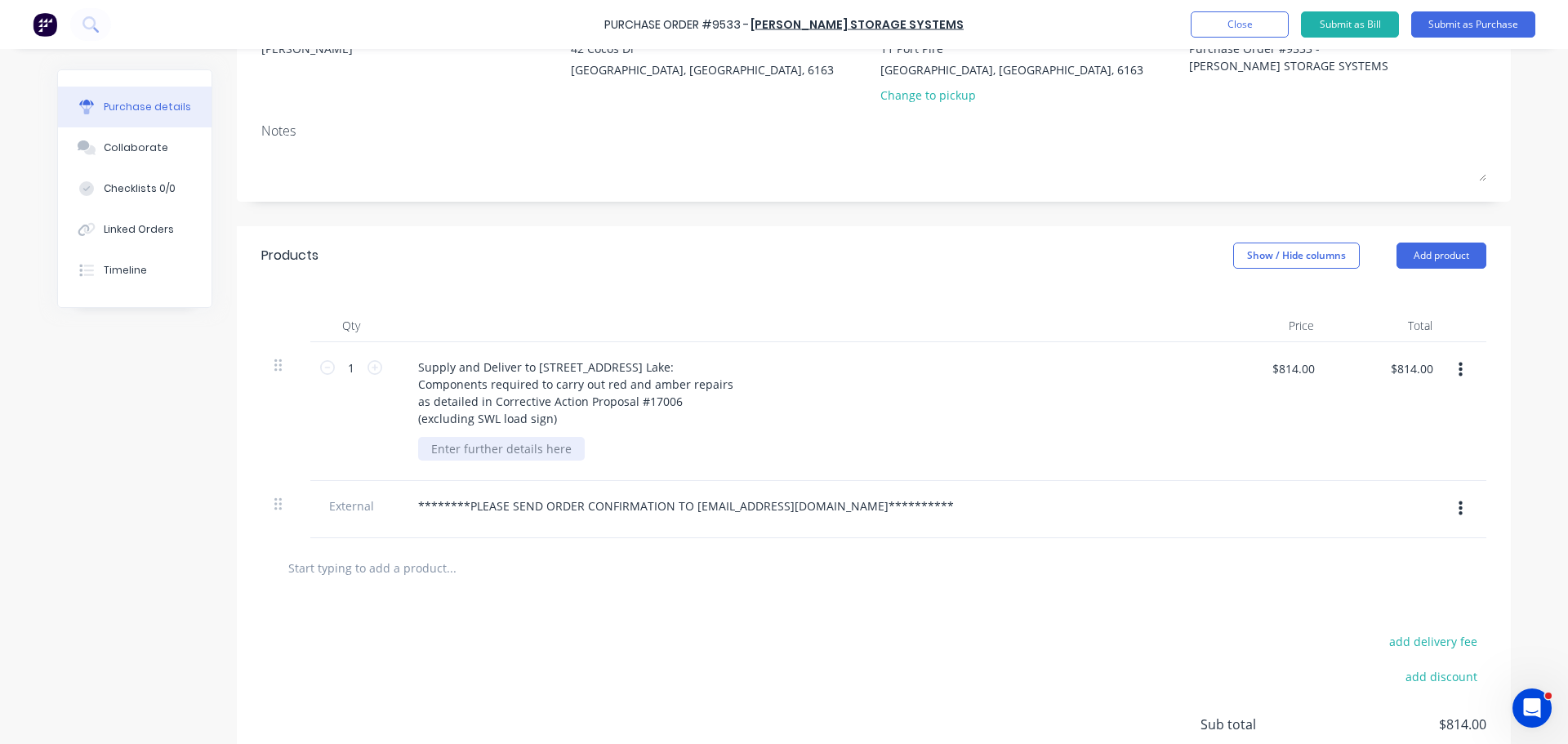
type textarea "x"
click at [541, 453] on div at bounding box center [502, 449] width 167 height 24
paste div
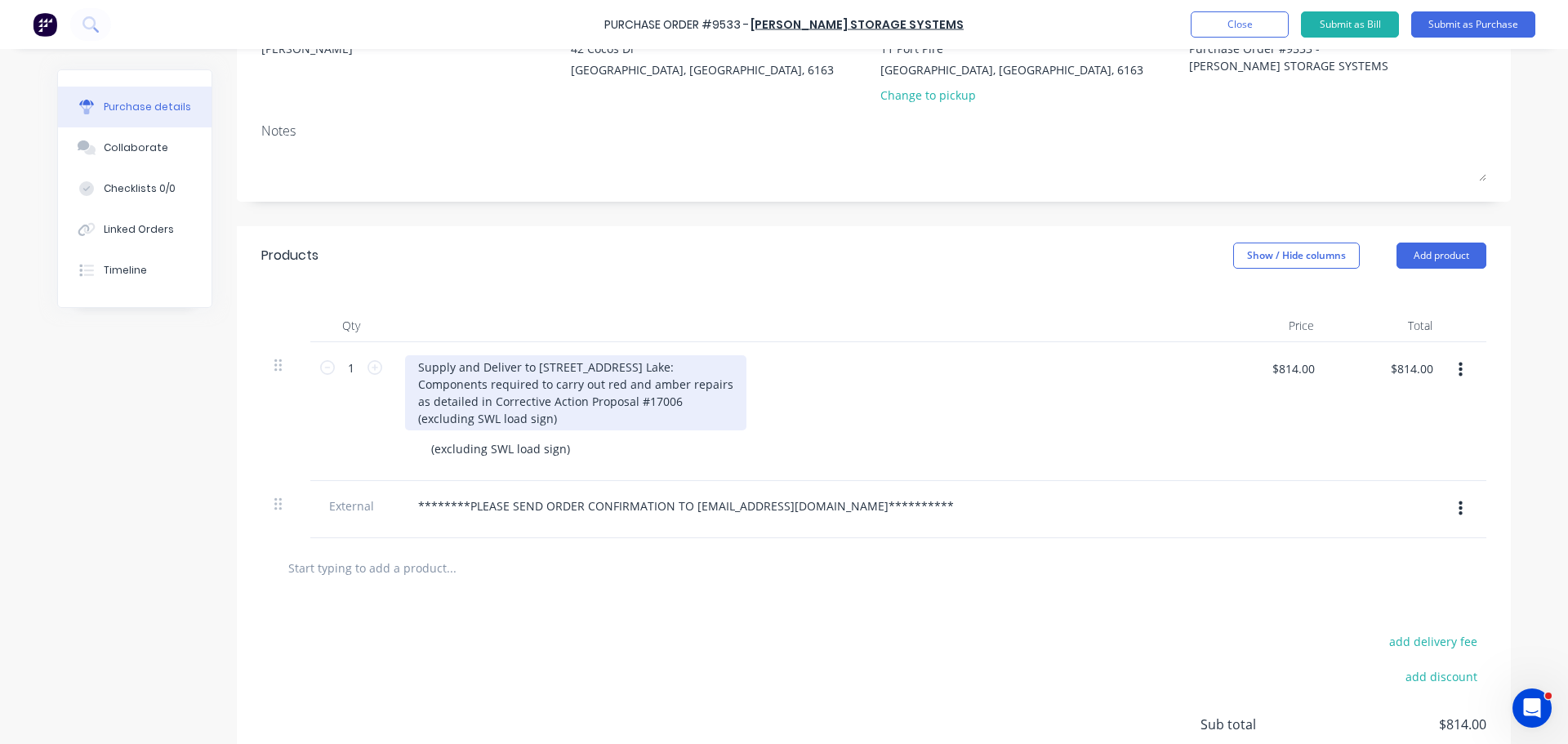
click at [550, 420] on div "Supply and Deliver to 11 Port Pirie St, Bibra Lake: Components required to carr…" at bounding box center [575, 393] width 341 height 75
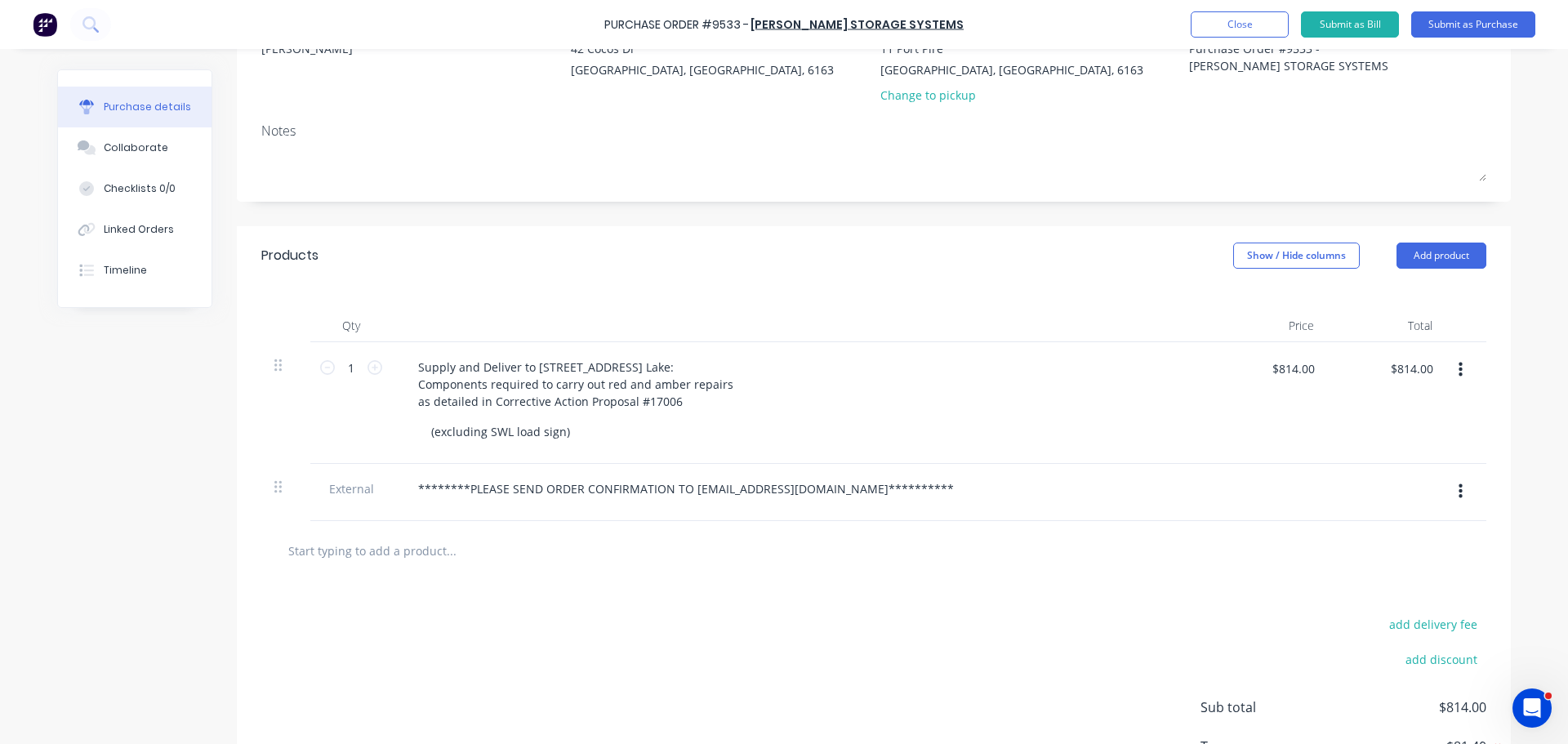
click at [940, 396] on div "Supply and Deliver to 11 Port Pirie St, Bibra Lake: Components required to carr…" at bounding box center [800, 383] width 790 height 58
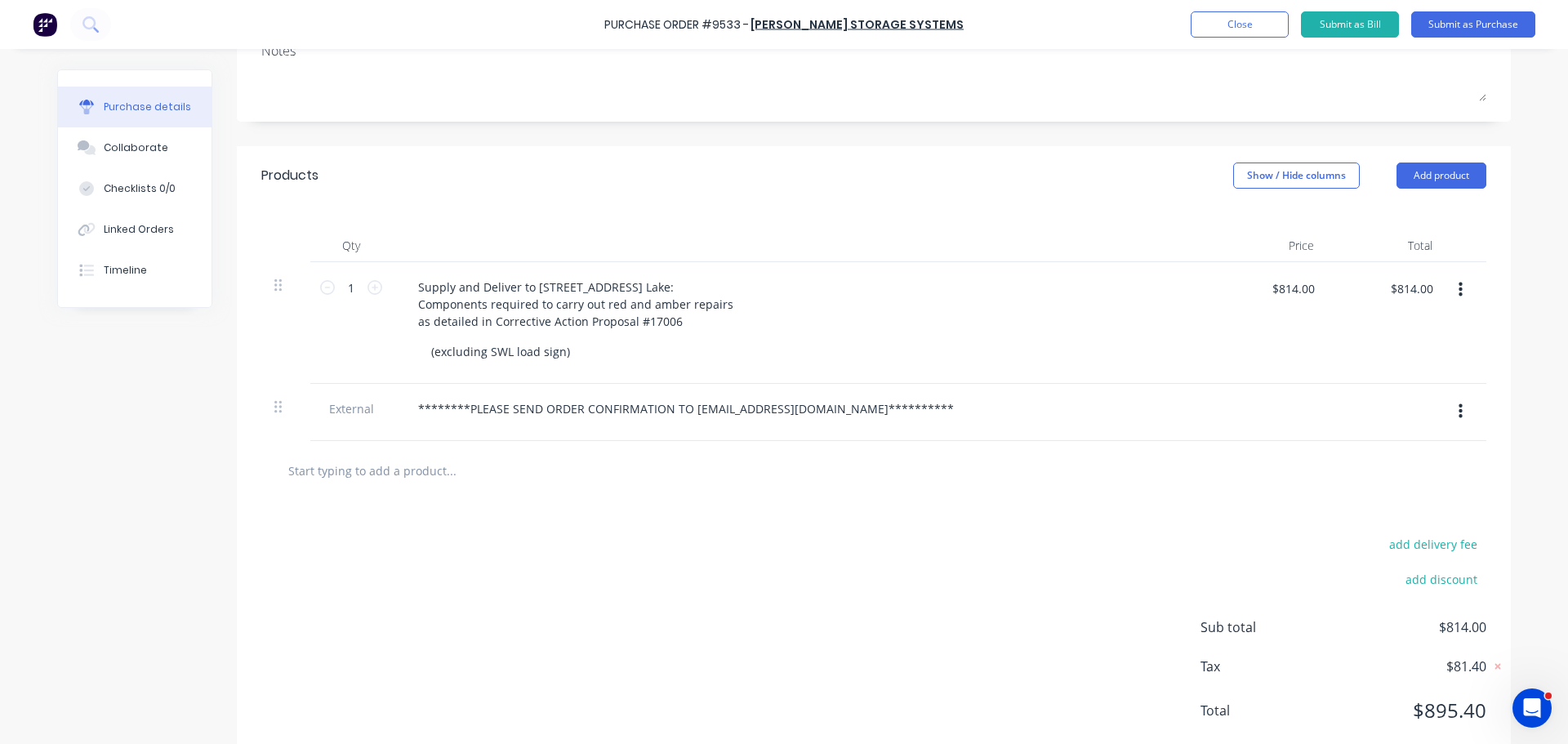
scroll to position [302, 0]
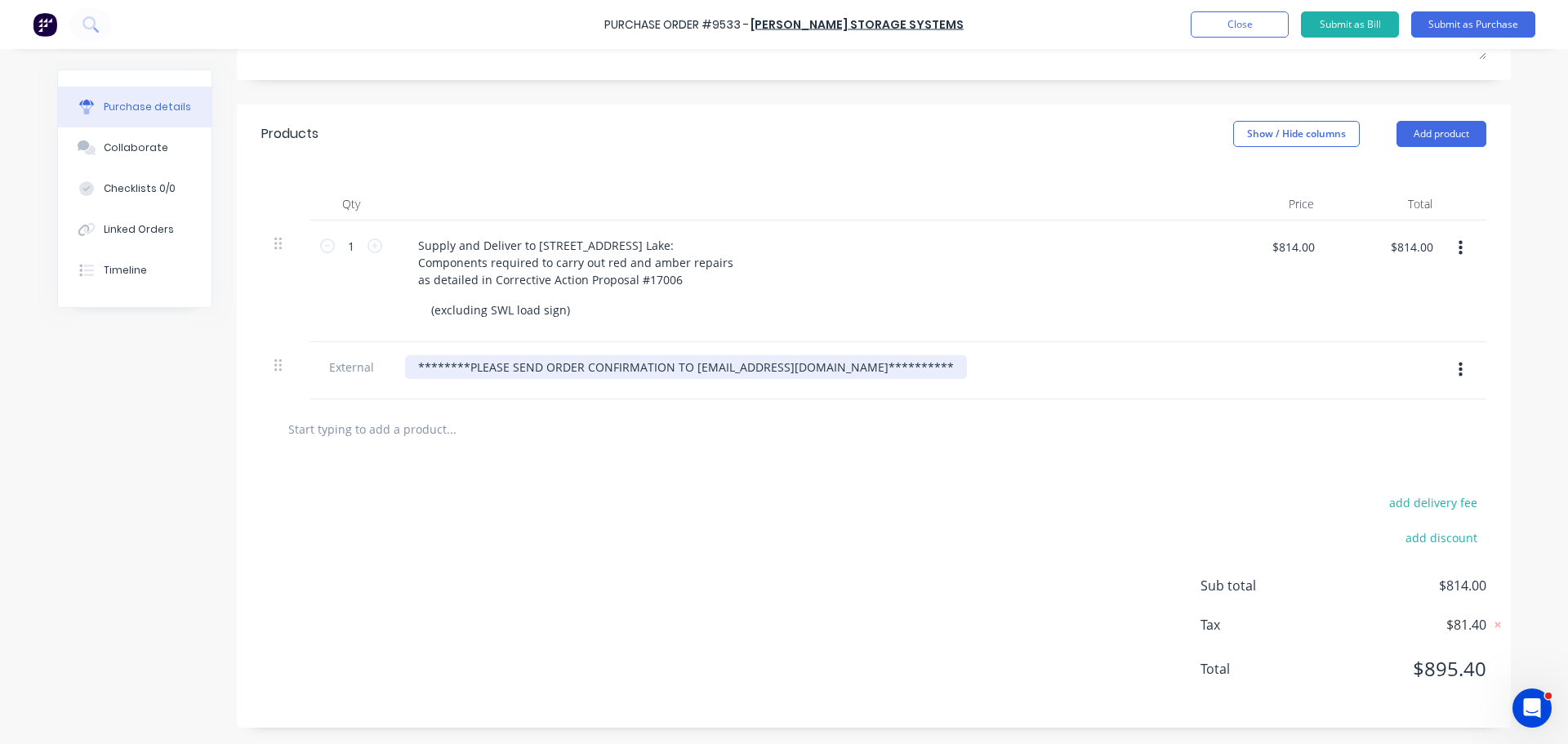
click at [410, 367] on div "**********" at bounding box center [686, 367] width 562 height 24
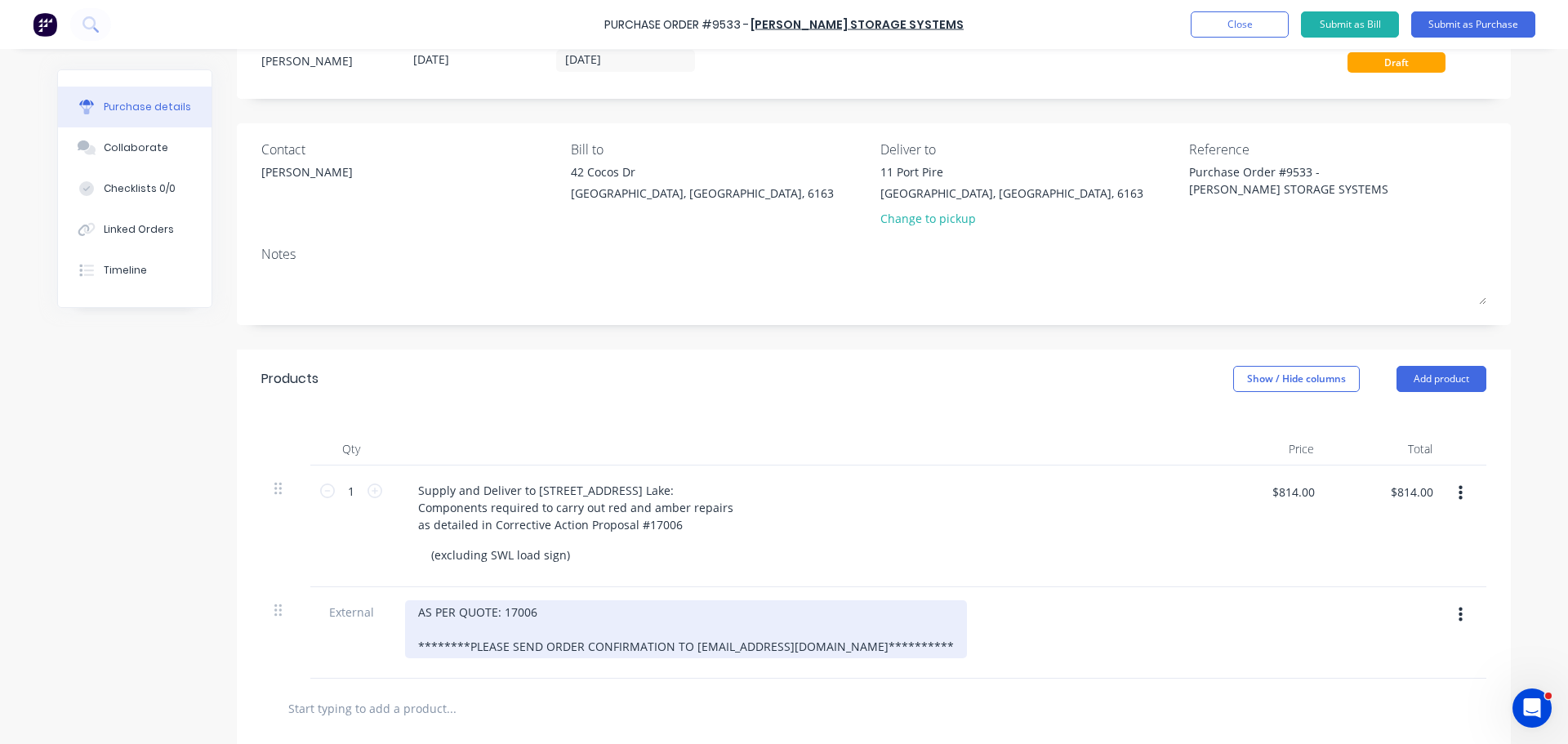
scroll to position [0, 0]
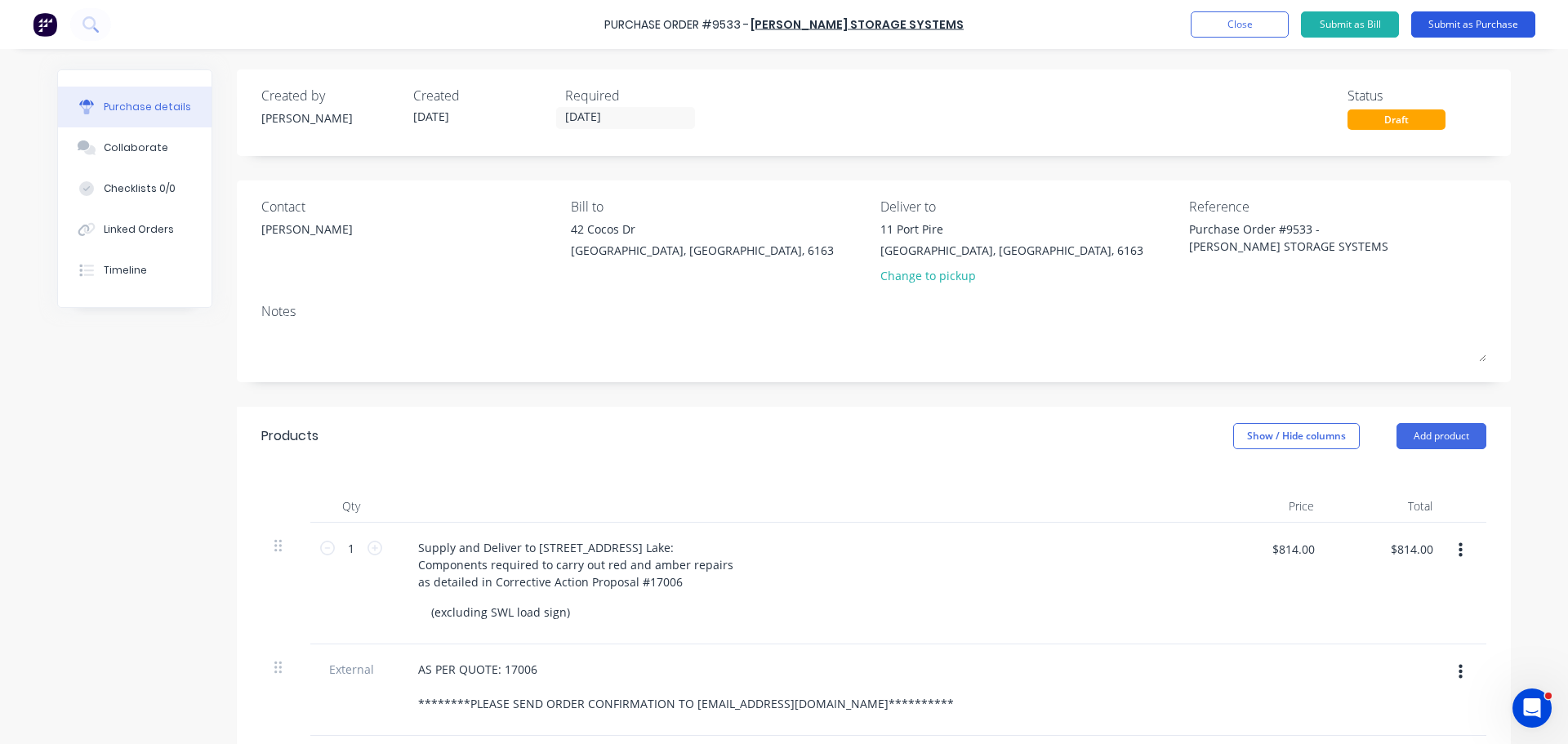
click at [1481, 26] on button "Submit as Purchase" at bounding box center [1473, 24] width 124 height 26
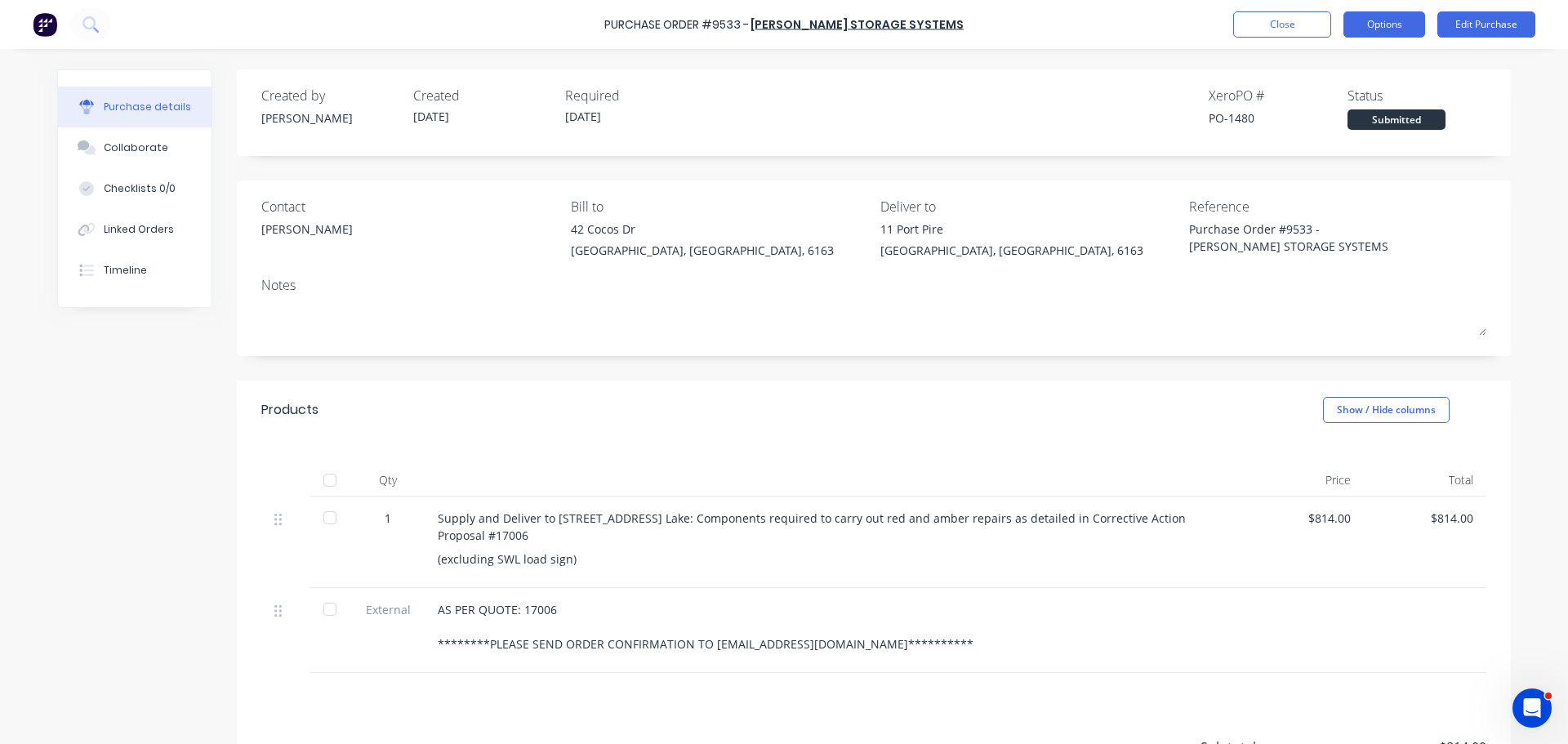
click at [1384, 23] on button "Options" at bounding box center [1384, 24] width 82 height 26
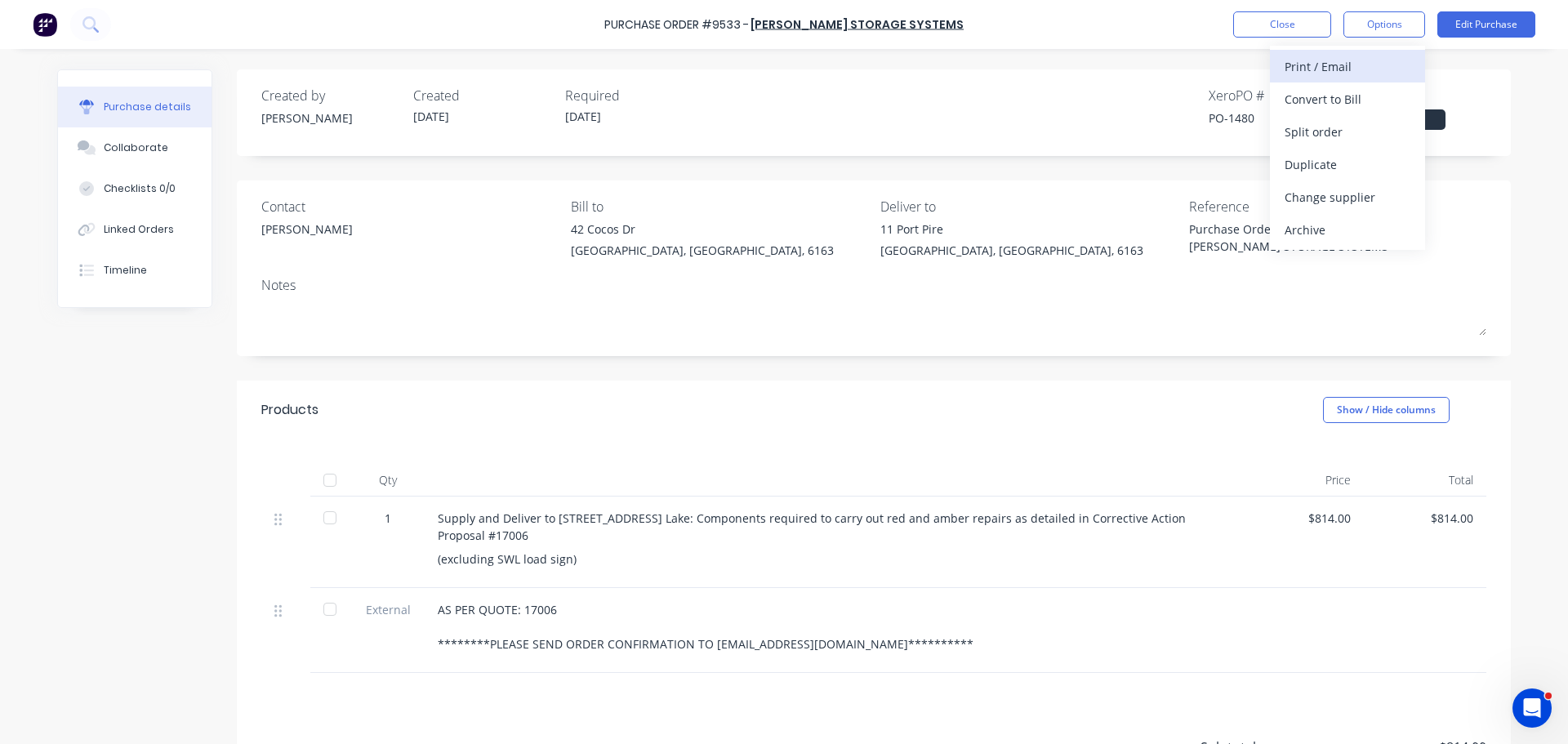
click at [1297, 60] on div "Print / Email" at bounding box center [1347, 66] width 126 height 24
click at [1314, 92] on div "With pricing" at bounding box center [1347, 99] width 126 height 24
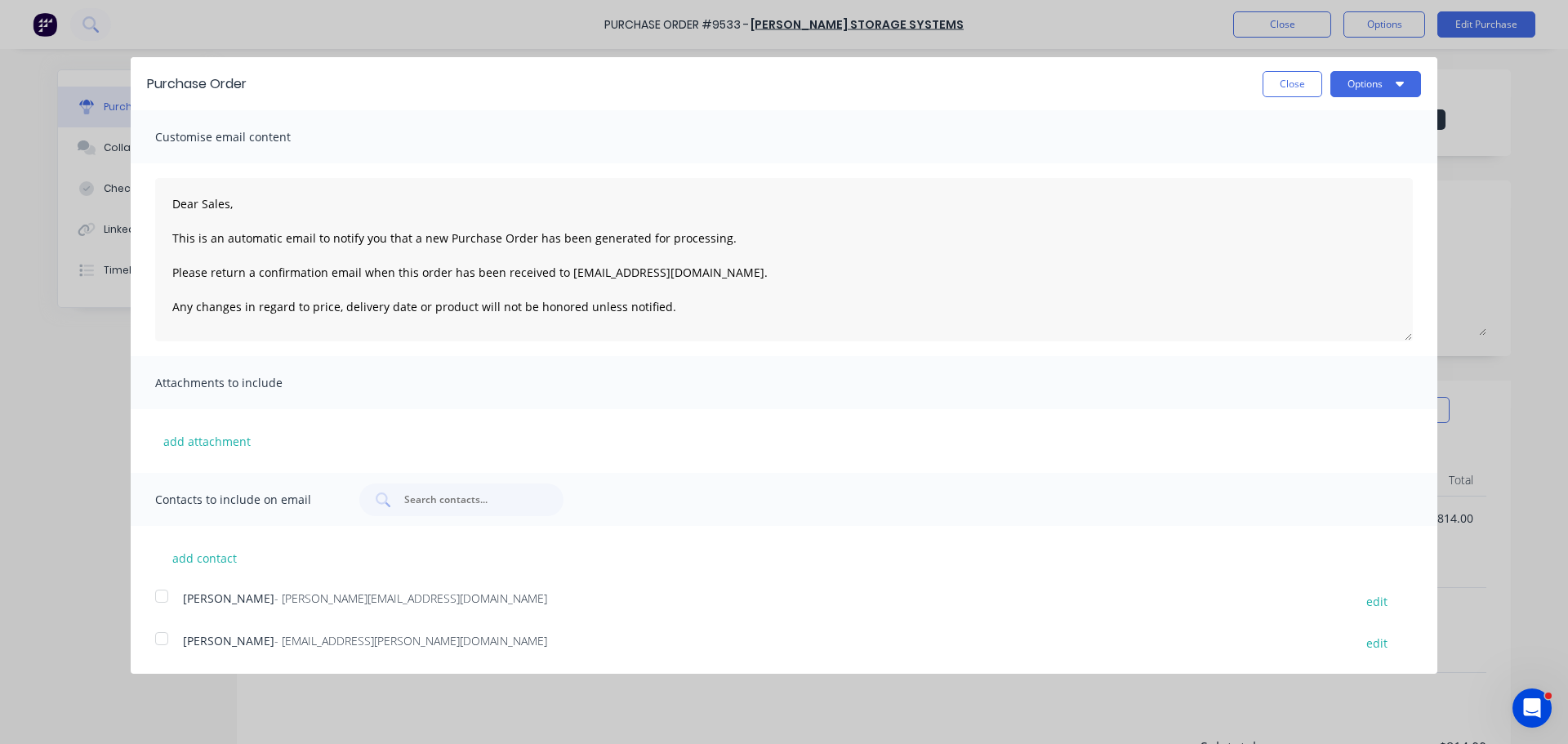
click at [159, 599] on div at bounding box center [162, 596] width 33 height 33
click at [160, 639] on div at bounding box center [162, 638] width 33 height 33
click at [1409, 84] on button "Options" at bounding box center [1376, 84] width 91 height 26
click at [1303, 161] on div "Email" at bounding box center [1343, 158] width 126 height 24
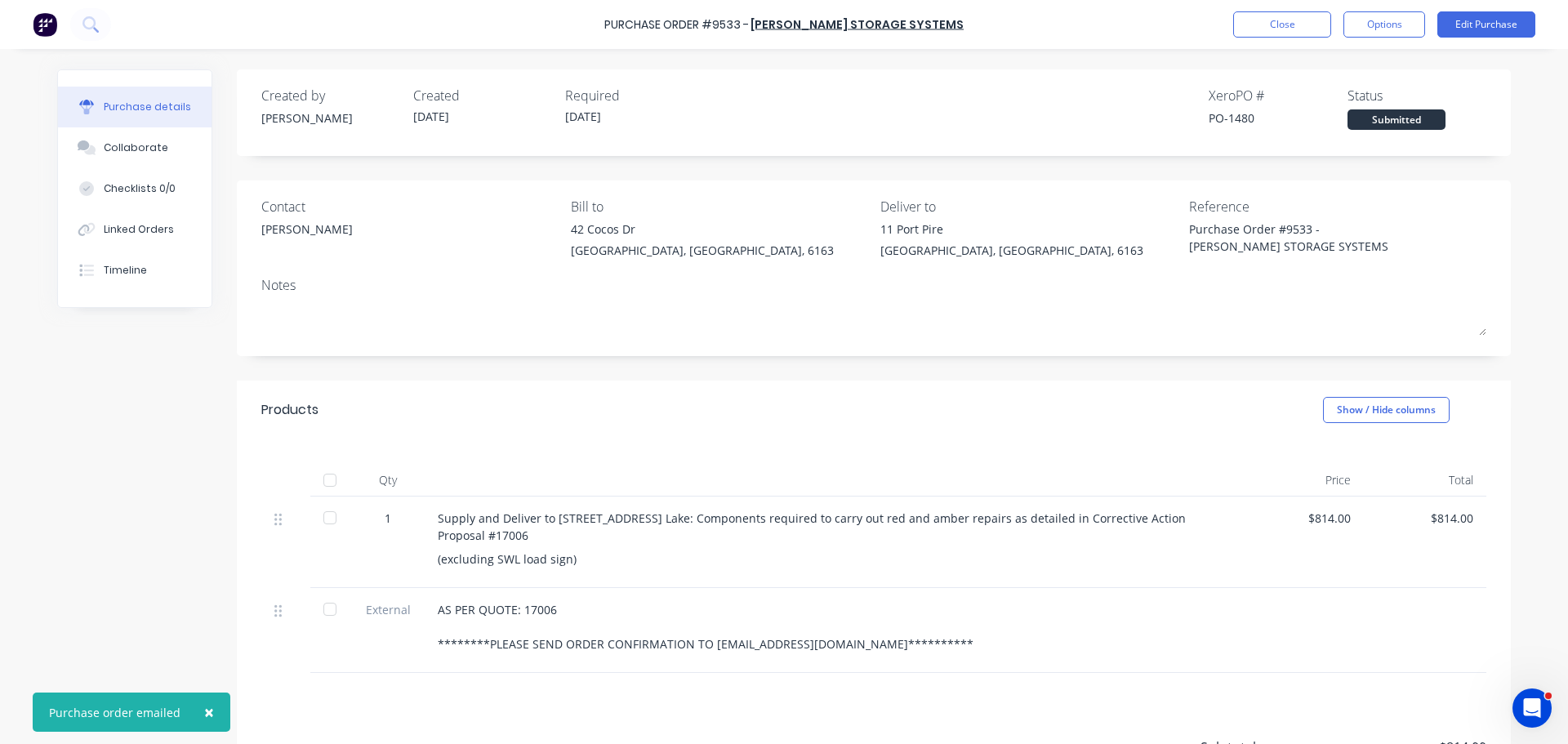
click at [204, 708] on span "×" at bounding box center [209, 712] width 10 height 23
type textarea "x"
click at [198, 561] on div "**********" at bounding box center [784, 478] width 1454 height 819
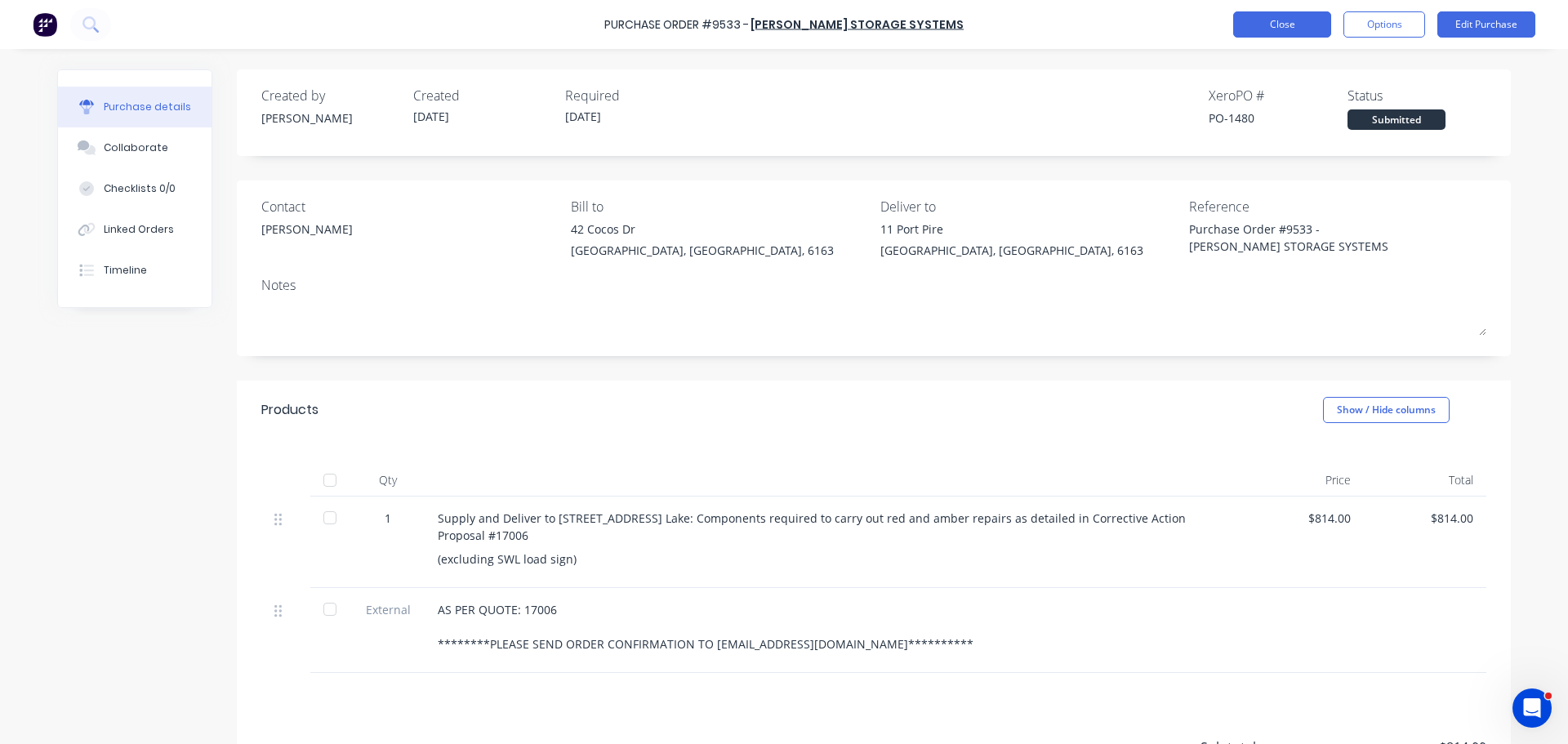
drag, startPoint x: 1283, startPoint y: 20, endPoint x: 1295, endPoint y: 18, distance: 12.2
click at [1295, 18] on button "Close" at bounding box center [1283, 24] width 98 height 26
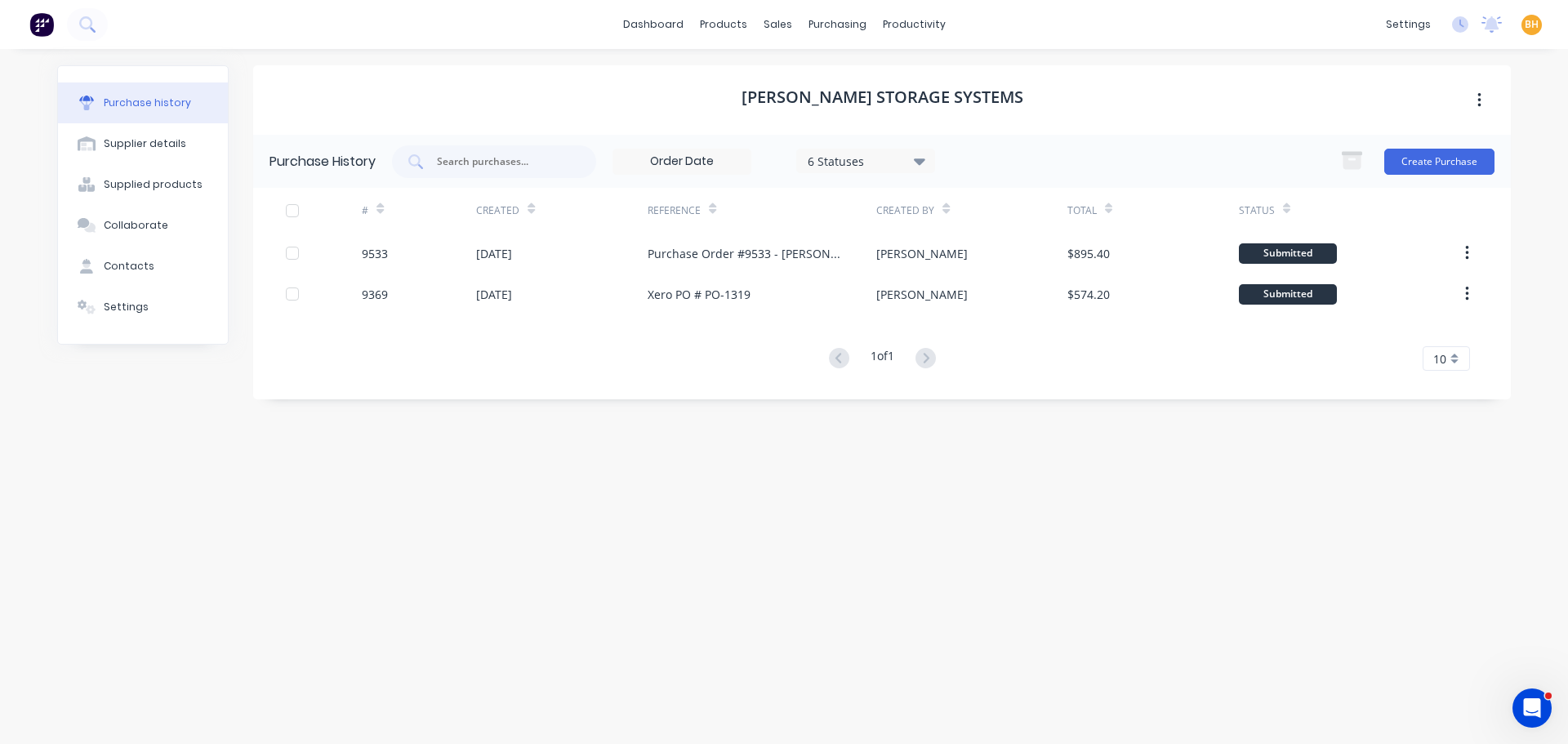
click at [717, 586] on div "ABBOTT STORAGE SYSTEMS Purchase History 6 Statuses 6 Statuses Create Purchase #…" at bounding box center [882, 388] width 1258 height 646
click at [825, 28] on div "purchasing" at bounding box center [837, 24] width 75 height 25
click at [883, 67] on link "Purchase Orders" at bounding box center [905, 78] width 216 height 33
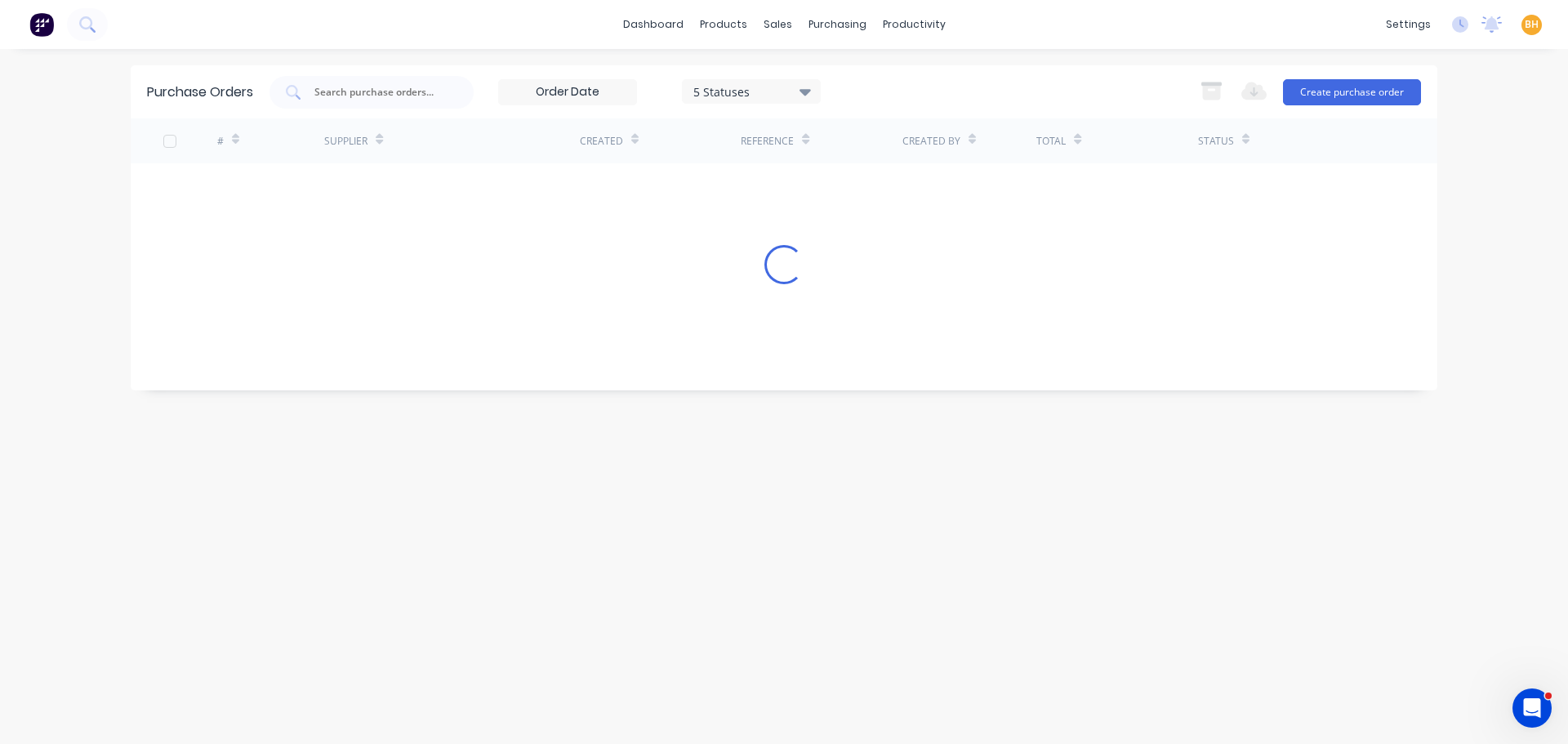
click at [546, 366] on div "# Supplier Created Reference Created By Total Status Loading..." at bounding box center [784, 242] width 1307 height 247
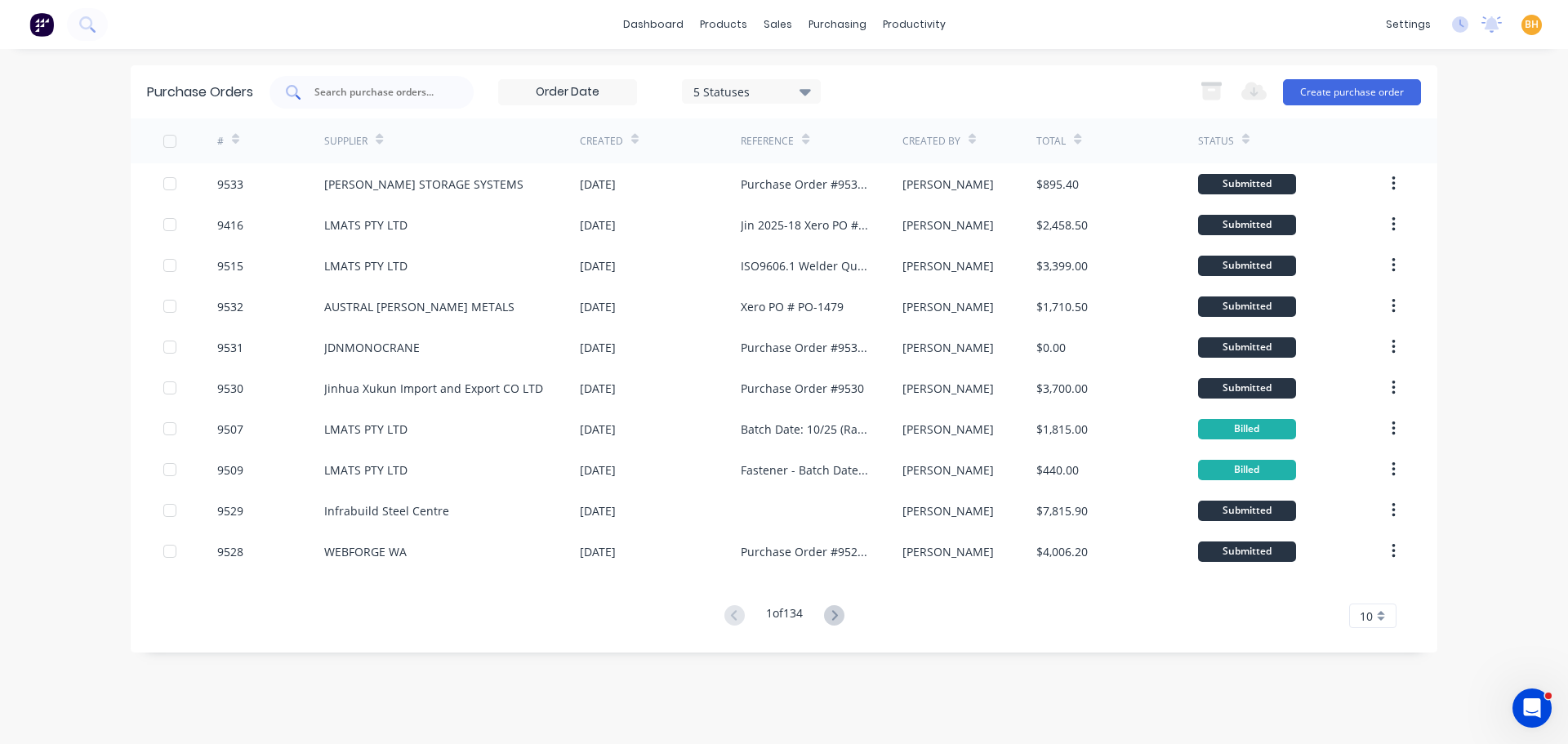
click at [324, 96] on input "text" at bounding box center [380, 92] width 135 height 17
click at [1388, 88] on button "Create purchase order" at bounding box center [1353, 92] width 138 height 26
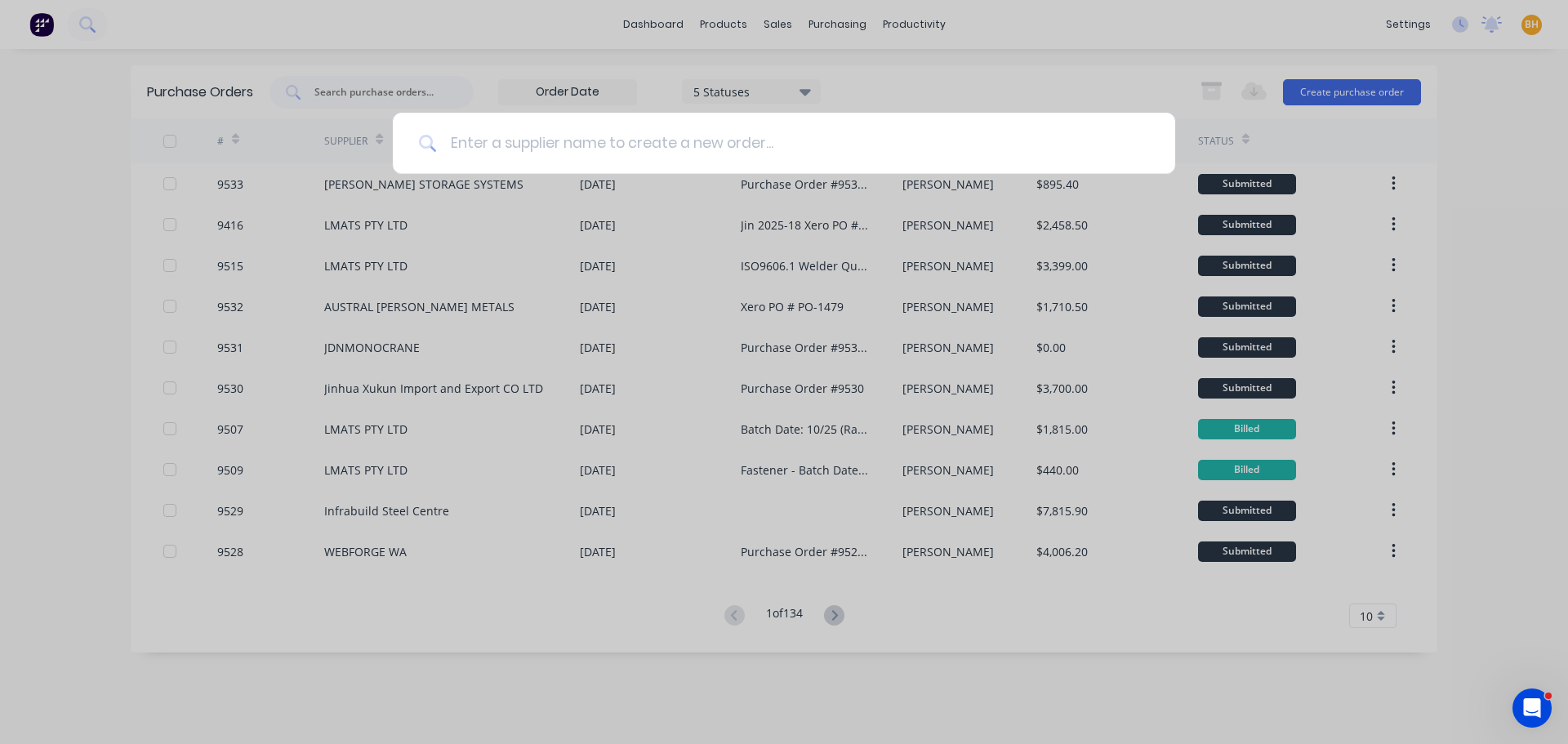
click at [586, 136] on input at bounding box center [793, 143] width 712 height 62
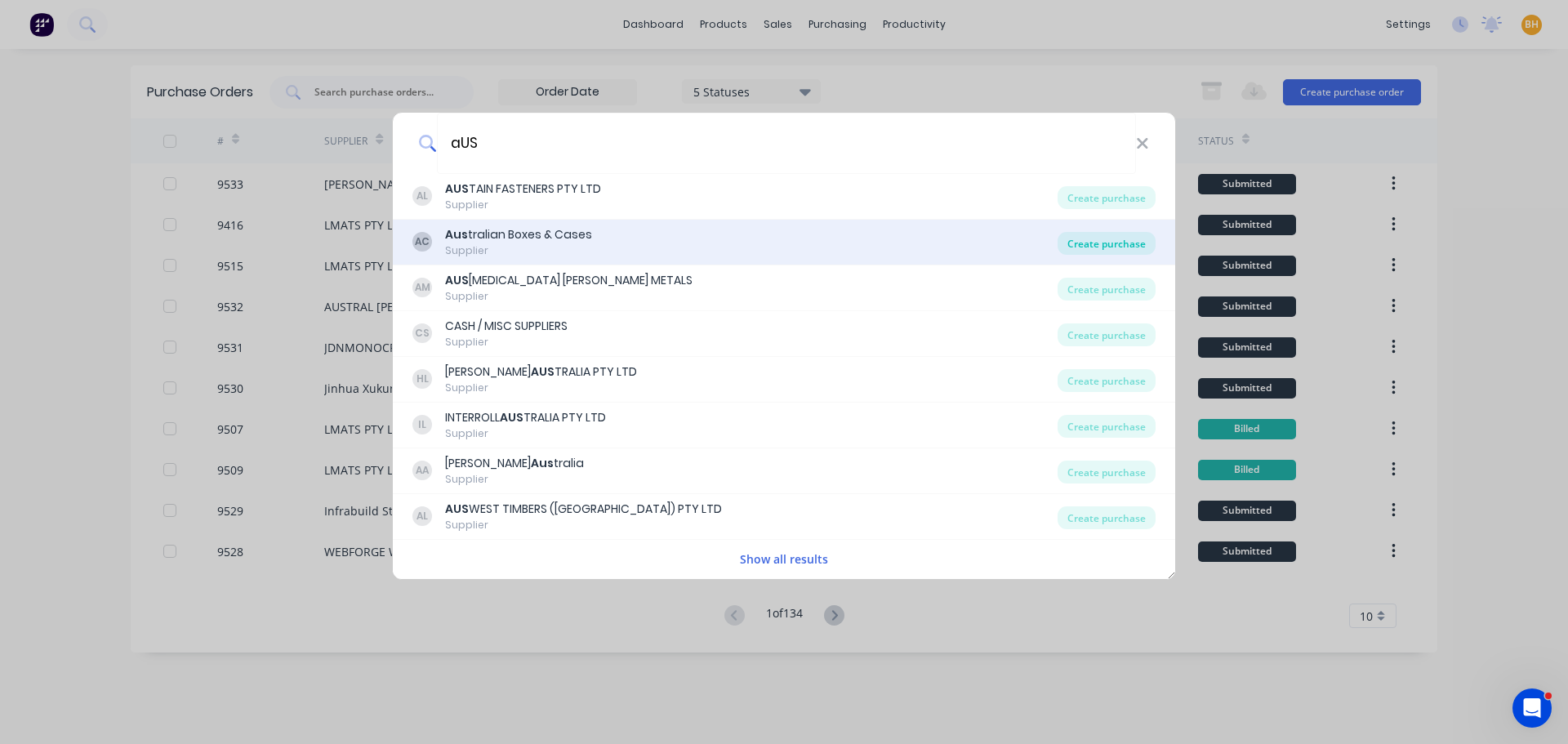
type input "aUS"
click at [1140, 249] on div "Create purchase" at bounding box center [1107, 243] width 98 height 23
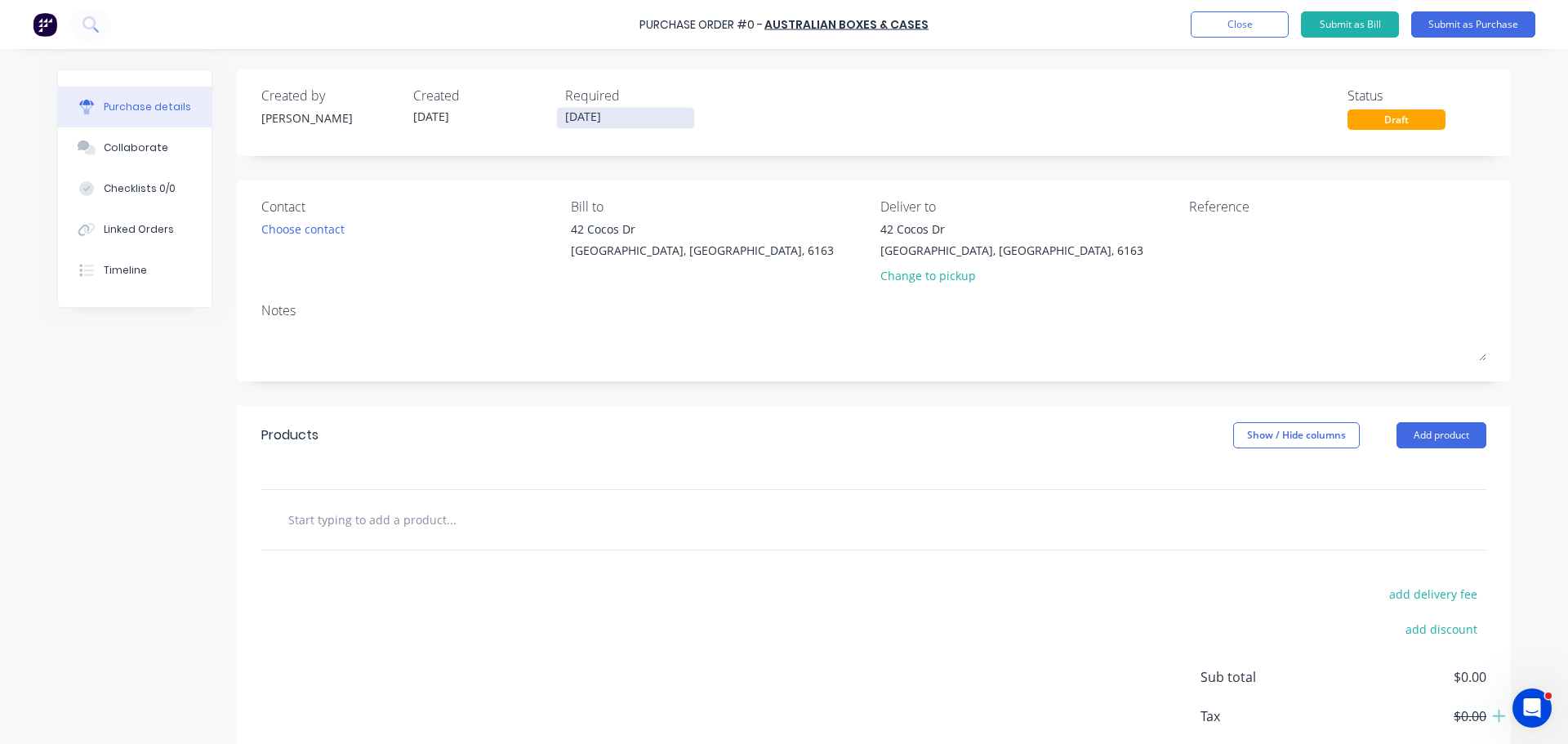
click at [581, 119] on input "[DATE]" at bounding box center [625, 118] width 137 height 20
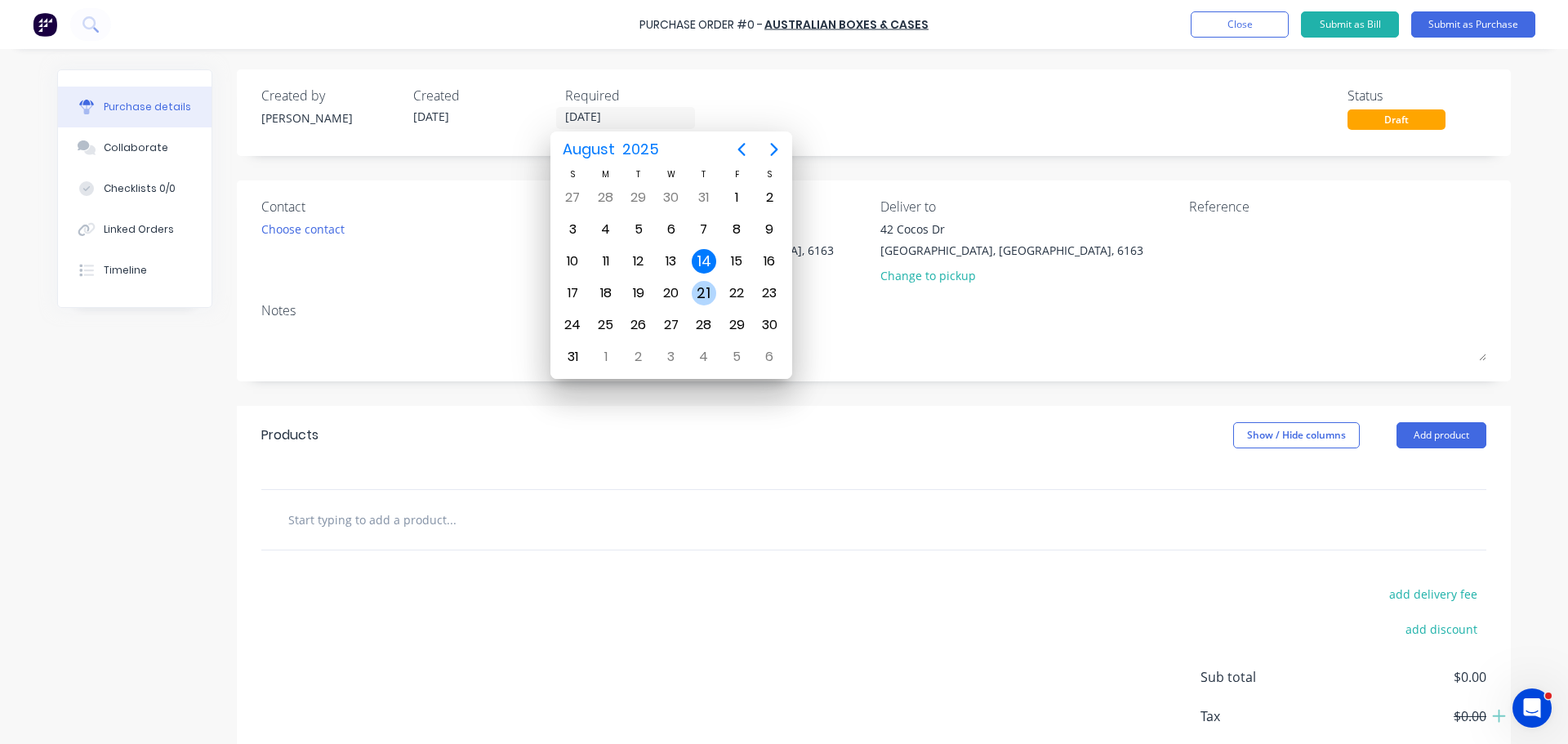
click at [710, 298] on div "21" at bounding box center [704, 292] width 25 height 25
type input "21/08/25"
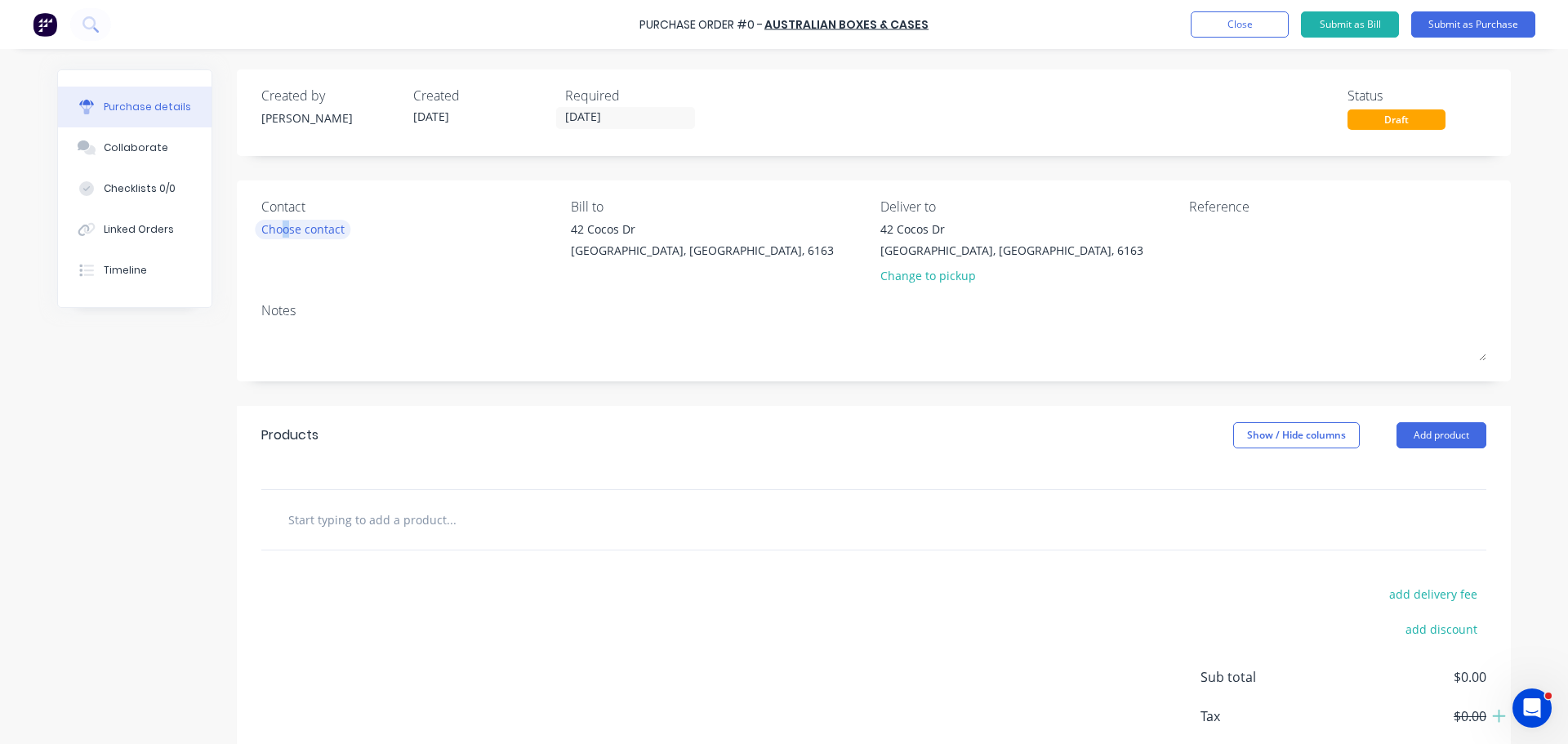
click at [280, 234] on div "Choose contact" at bounding box center [303, 229] width 84 height 17
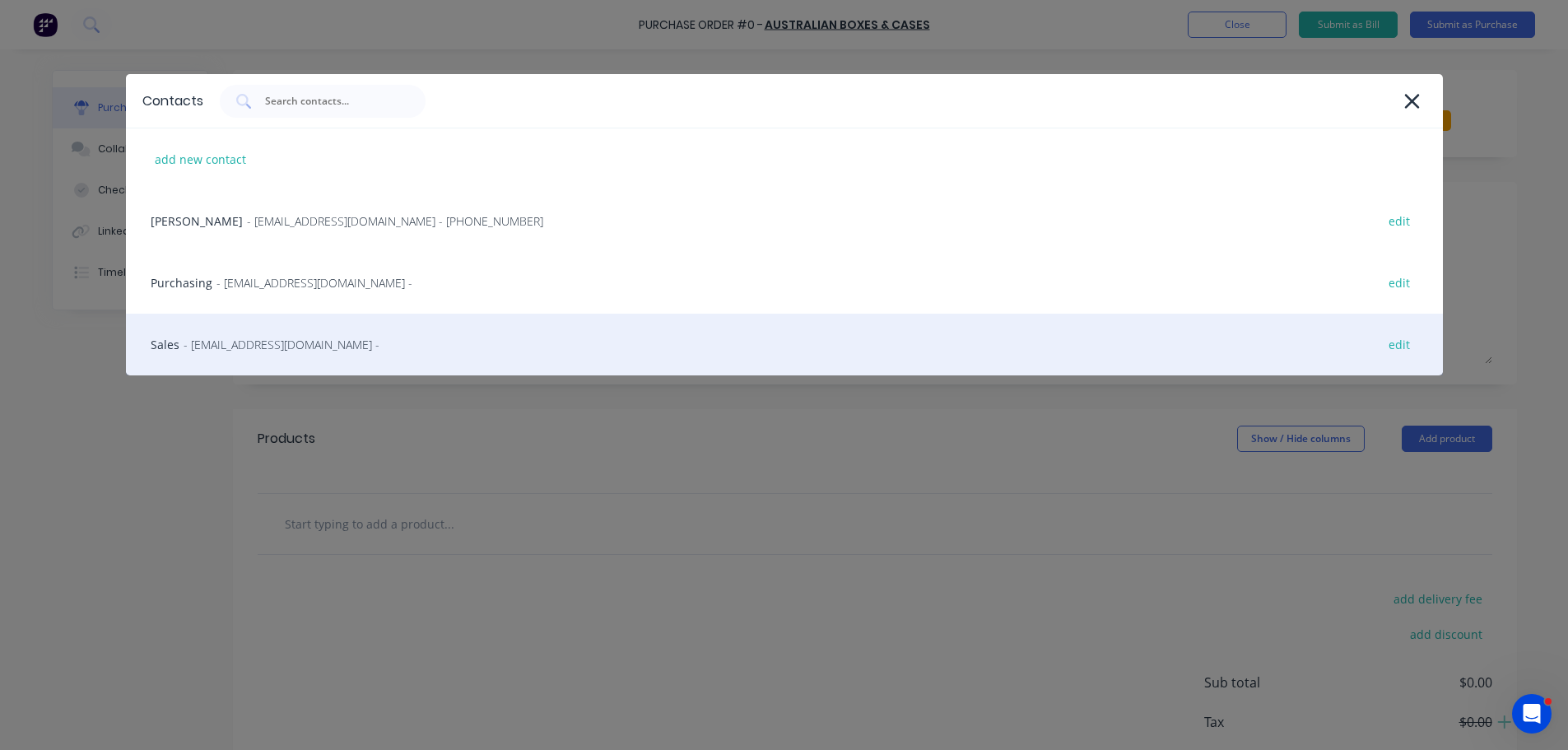
click at [355, 341] on span "- australianboxesandcases@gmail.com -" at bounding box center [281, 344] width 196 height 18
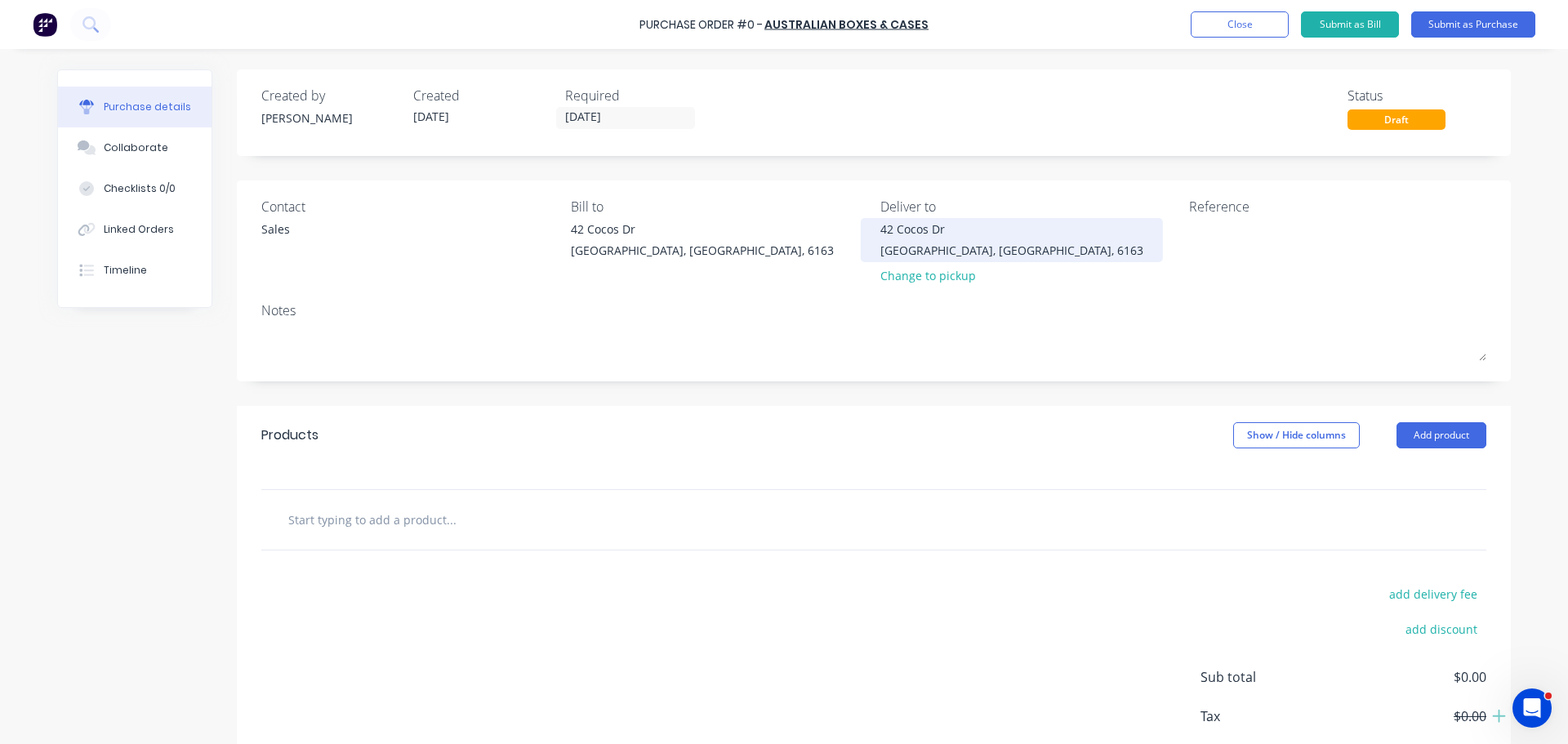
click at [940, 230] on div "42 Cocos Dr" at bounding box center [1012, 229] width 263 height 17
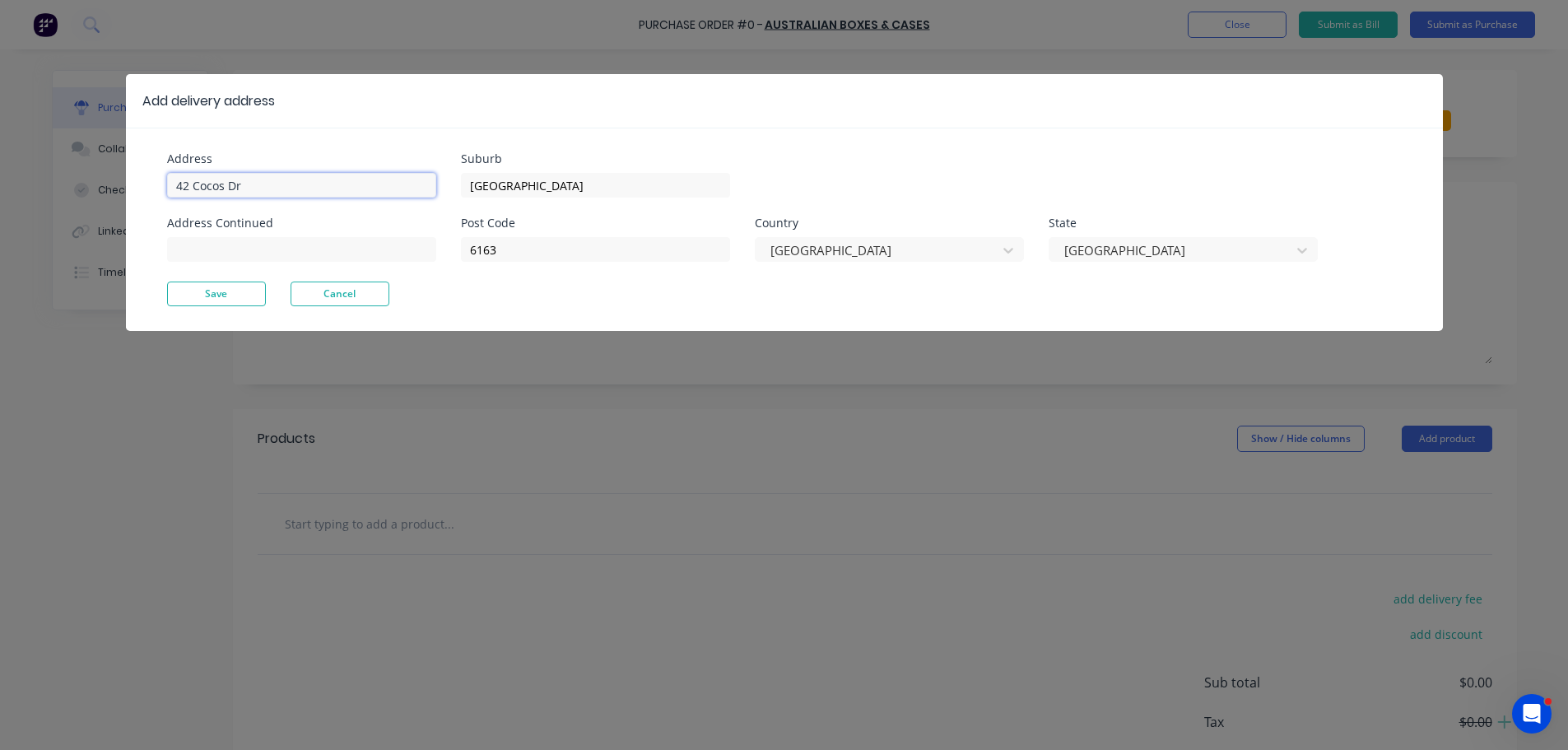
click at [291, 182] on input "42 Cocos Dr" at bounding box center [301, 184] width 269 height 25
type input "4"
type input "11 Port Pirie"
click at [204, 300] on button "Save" at bounding box center [216, 294] width 99 height 25
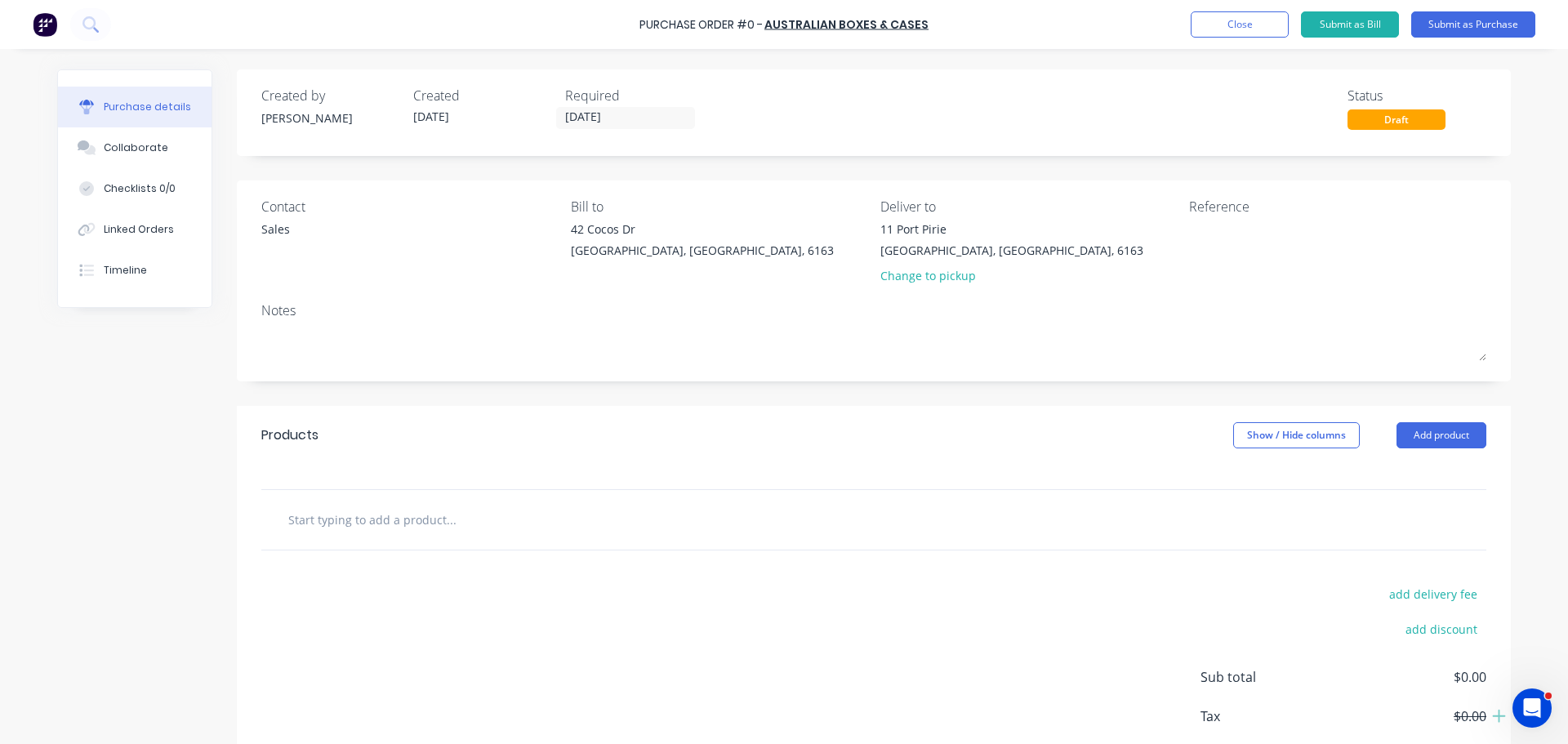
click at [425, 520] on input "text" at bounding box center [450, 520] width 327 height 33
click at [1421, 442] on button "Add product" at bounding box center [1442, 435] width 90 height 26
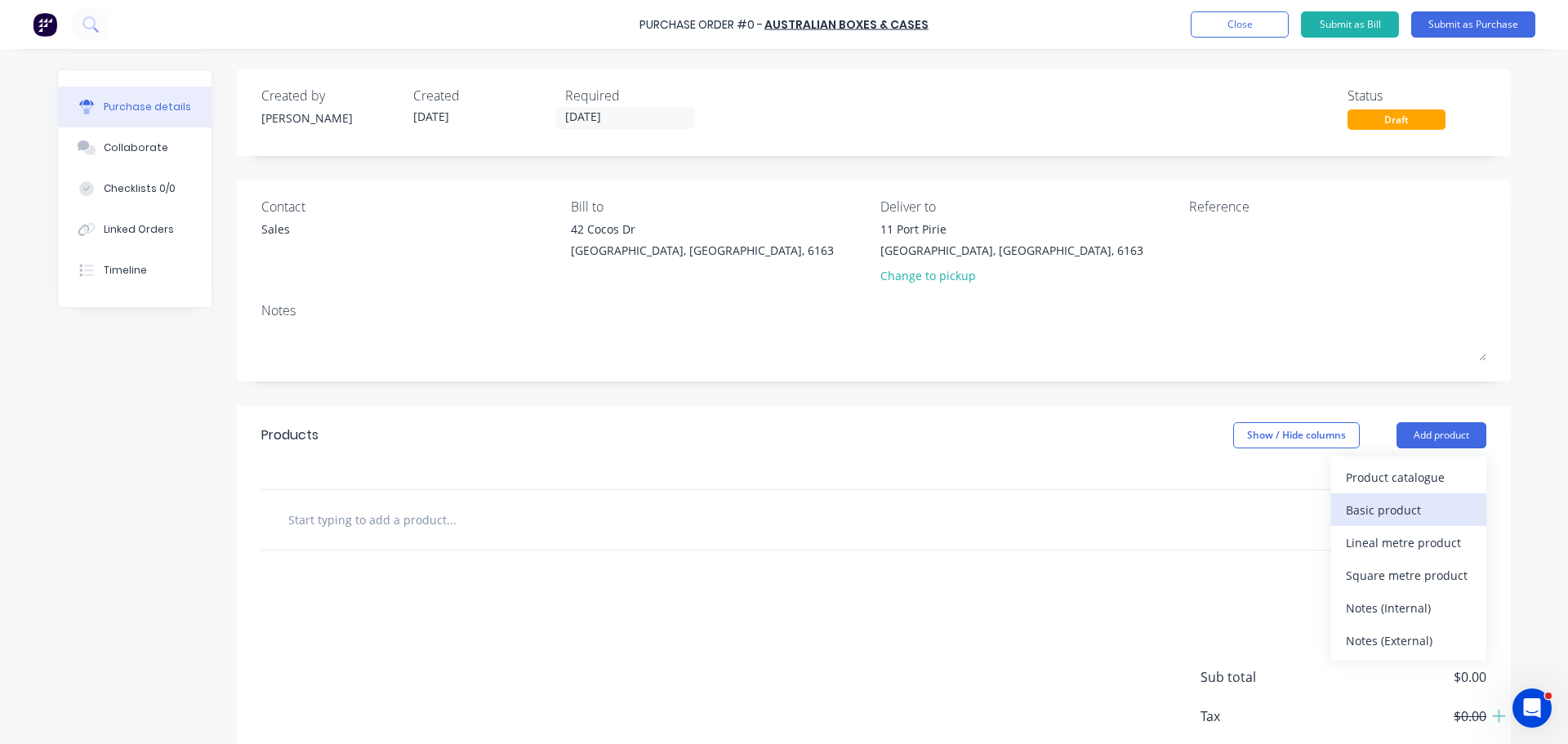
click at [1363, 513] on div "Basic product" at bounding box center [1409, 510] width 126 height 24
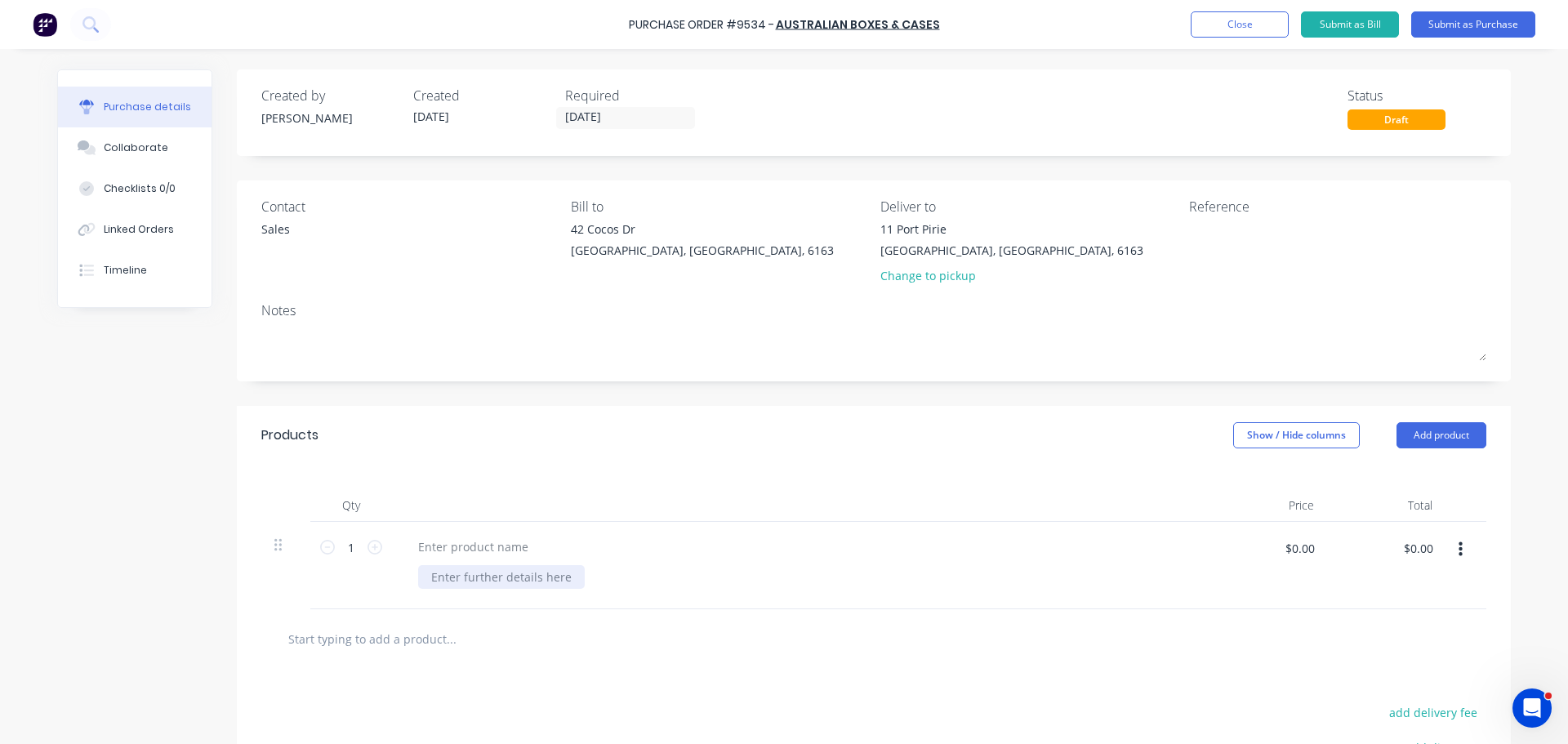
scroll to position [164, 0]
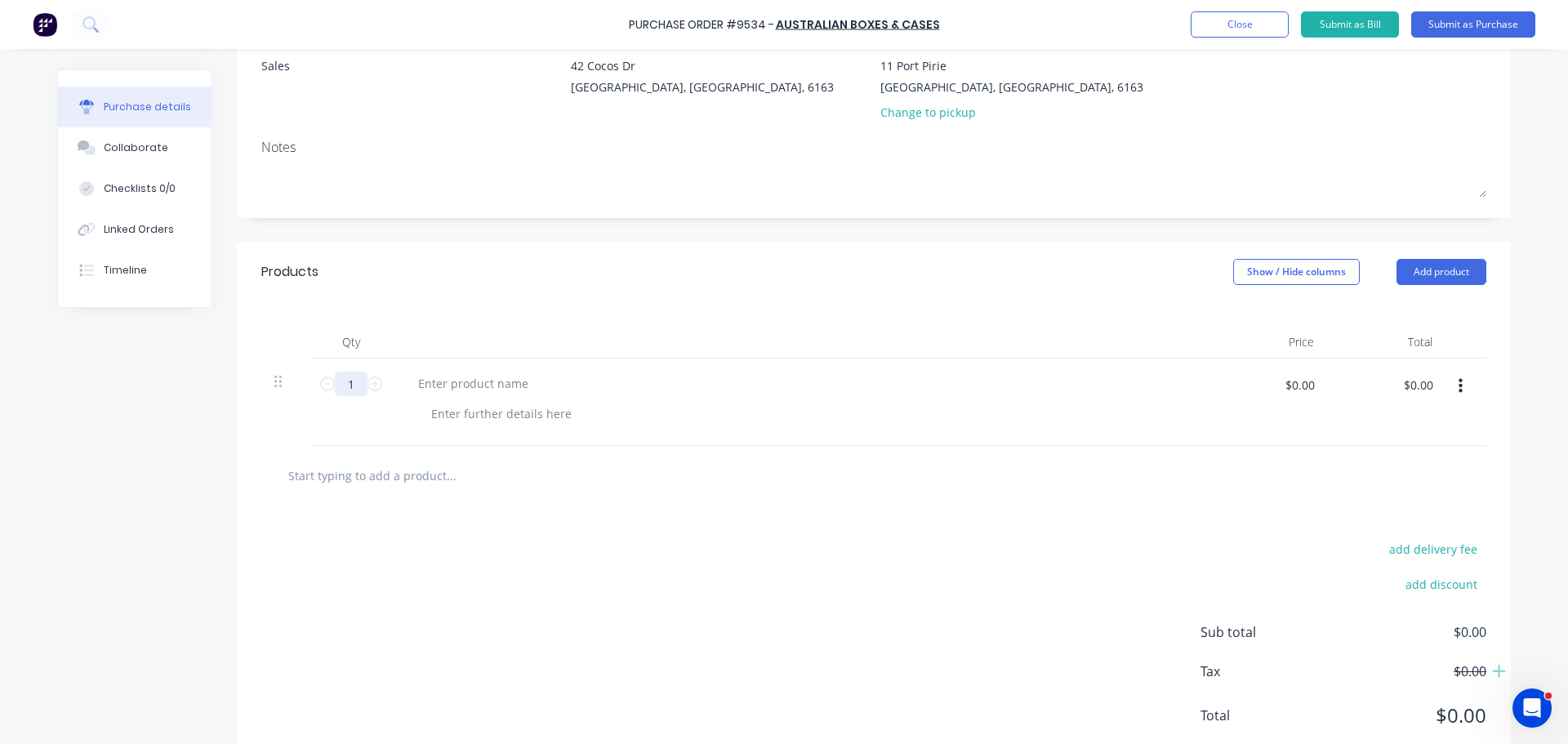
click at [356, 383] on input "1" at bounding box center [352, 383] width 33 height 25
click at [1110, 305] on div "Qty Price Total 1 1 $0.00 $0.00 $0.00 $0.00" at bounding box center [873, 373] width 1274 height 144
click at [352, 395] on input "1" at bounding box center [352, 383] width 33 height 25
click at [474, 307] on div "Qty Price Total 1 1 $0.00 $0.00 $0.00 $0.00" at bounding box center [873, 373] width 1274 height 144
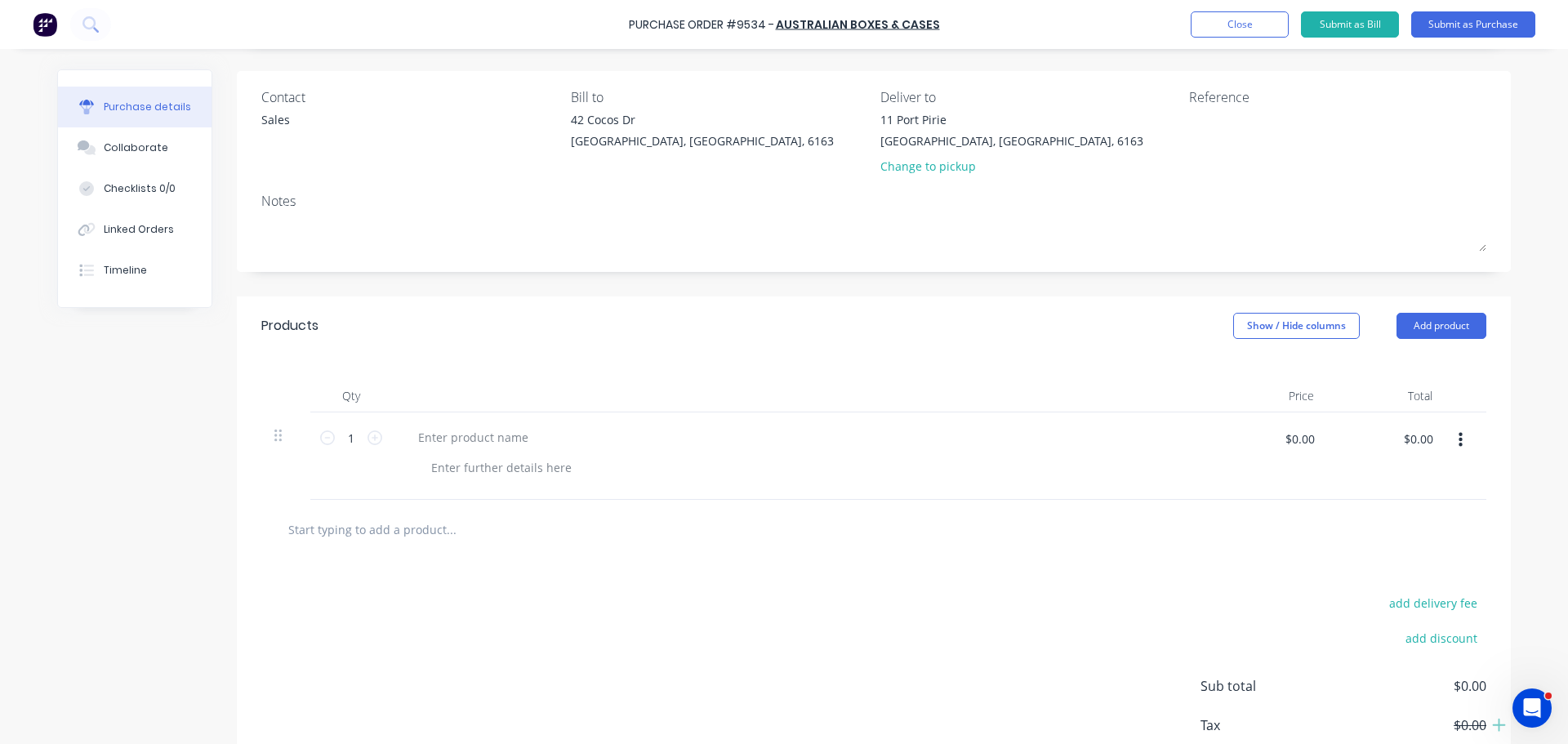
scroll to position [82, 0]
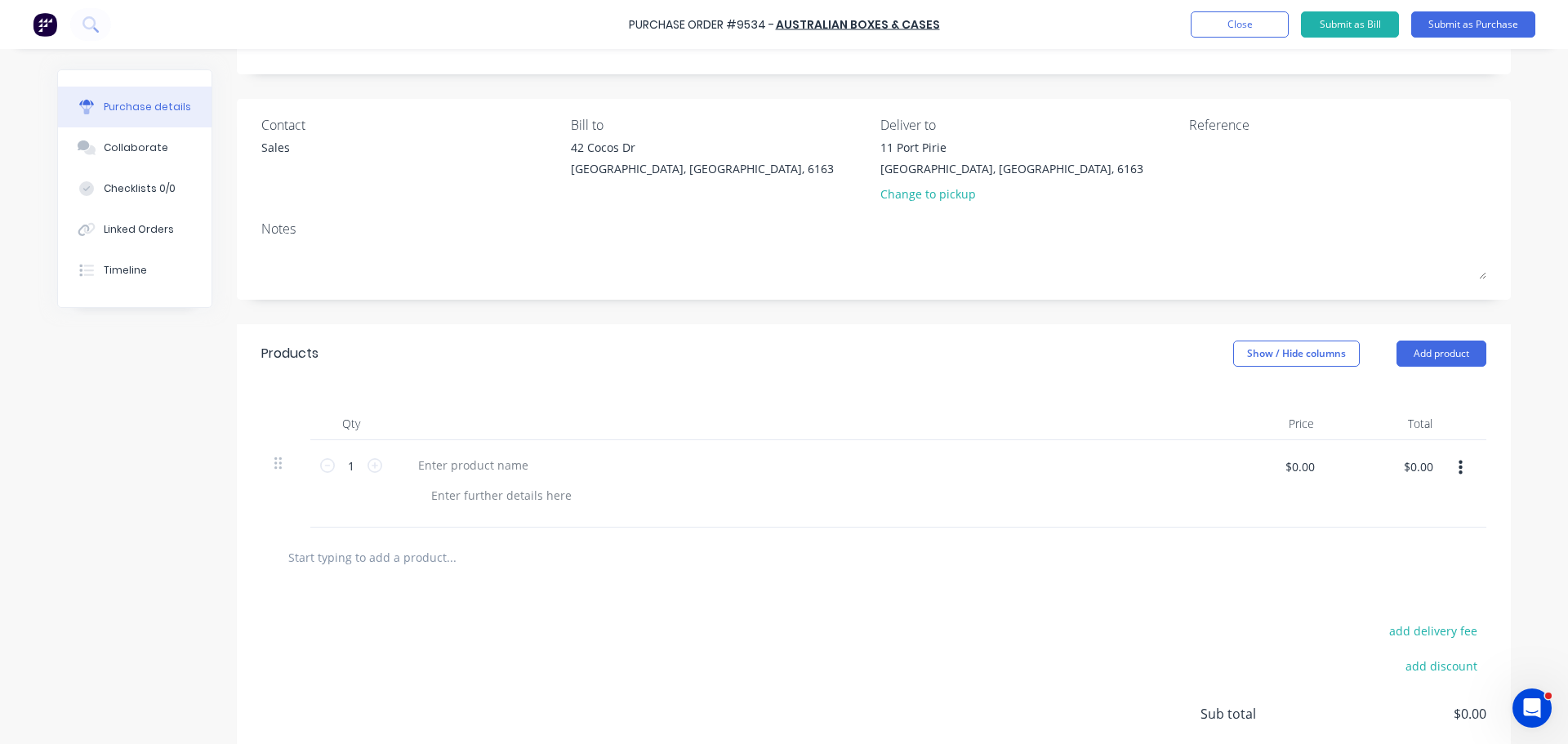
click at [1459, 460] on icon "button" at bounding box center [1461, 468] width 4 height 18
drag, startPoint x: 1378, startPoint y: 607, endPoint x: 1357, endPoint y: 604, distance: 21.2
click at [1379, 607] on button "Delete" at bounding box center [1411, 610] width 139 height 33
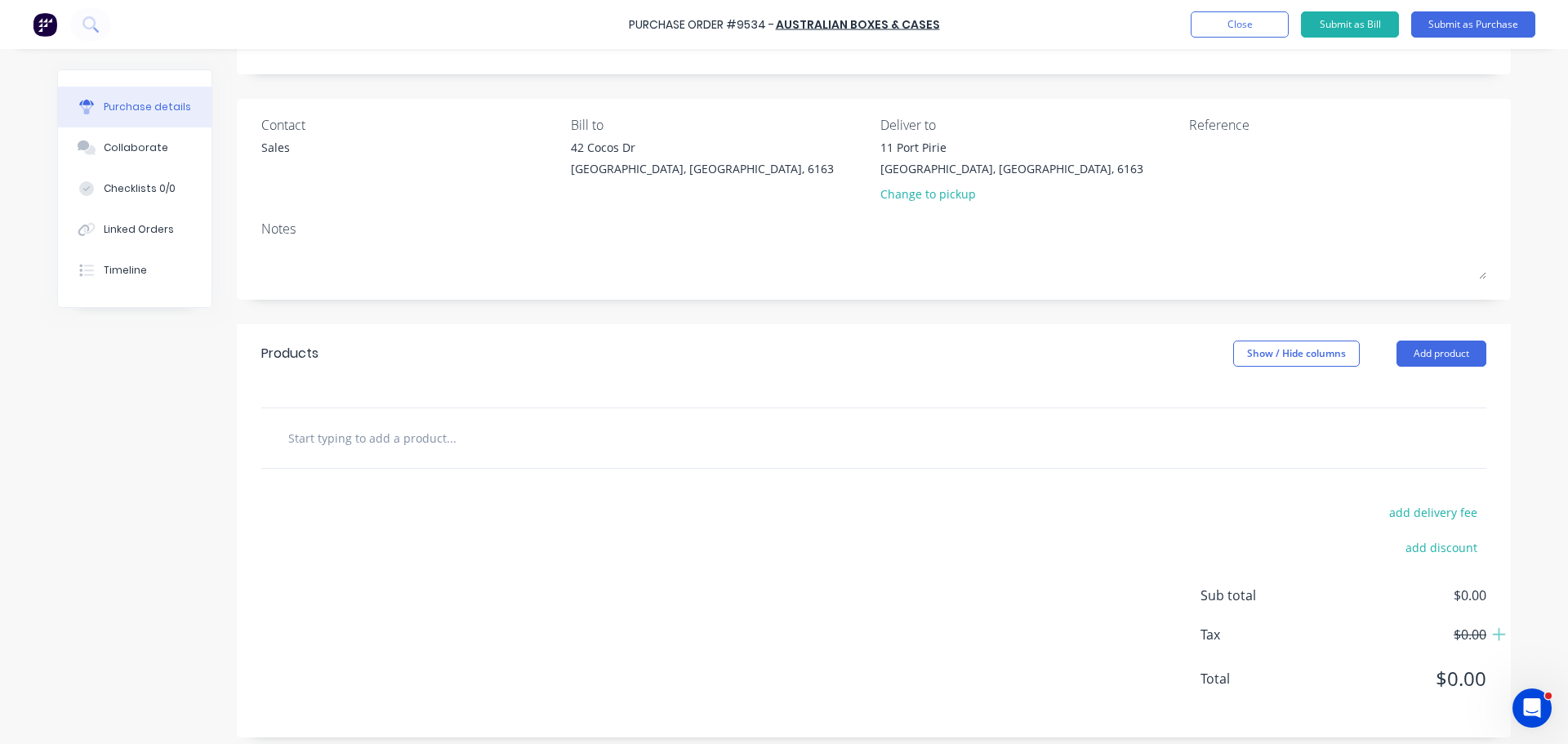
click at [384, 447] on input "text" at bounding box center [450, 438] width 327 height 33
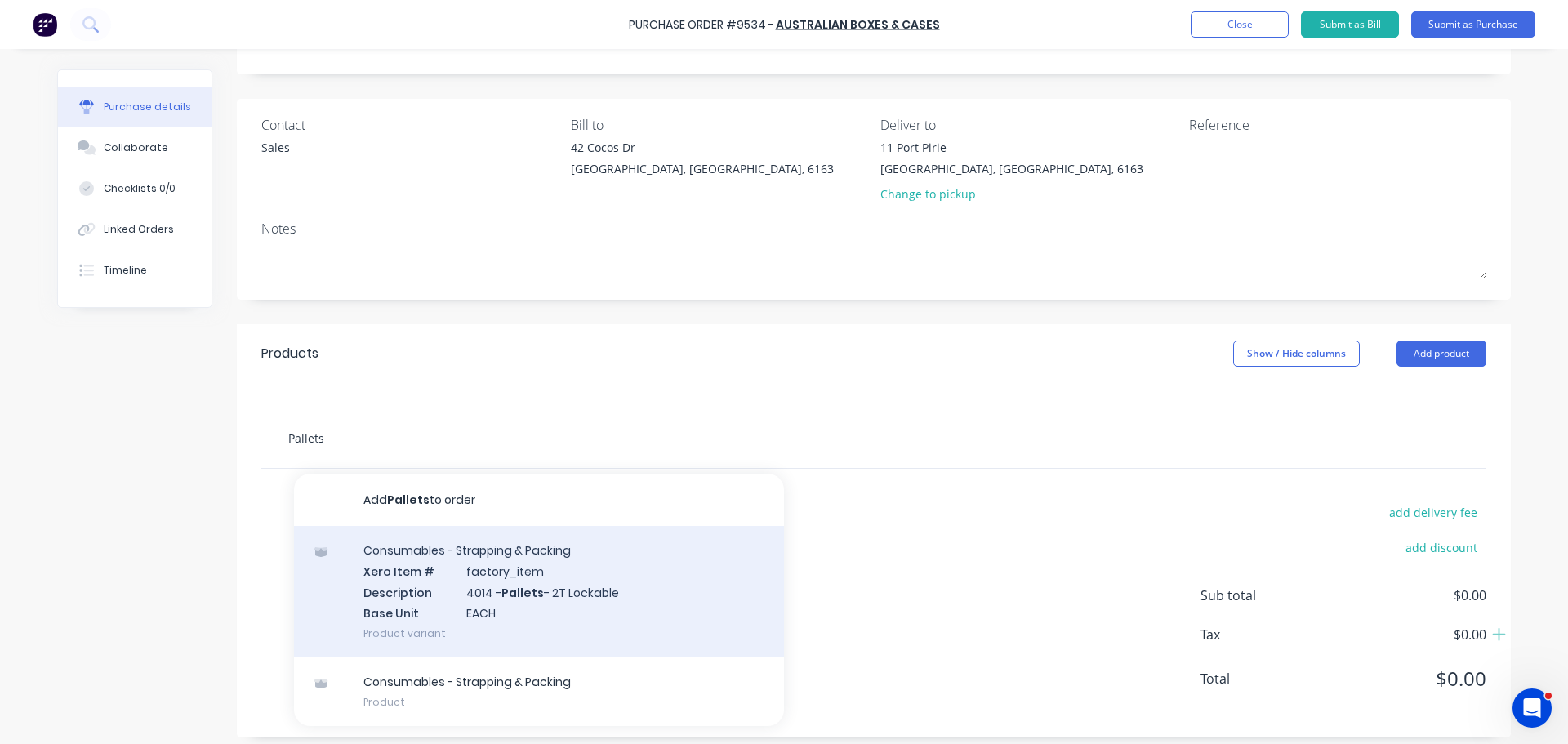
type input "Pallets"
click at [542, 609] on div "Consumables - Strapping & Packing Xero Item # factory_item Description 4014 - P…" at bounding box center [539, 591] width 490 height 132
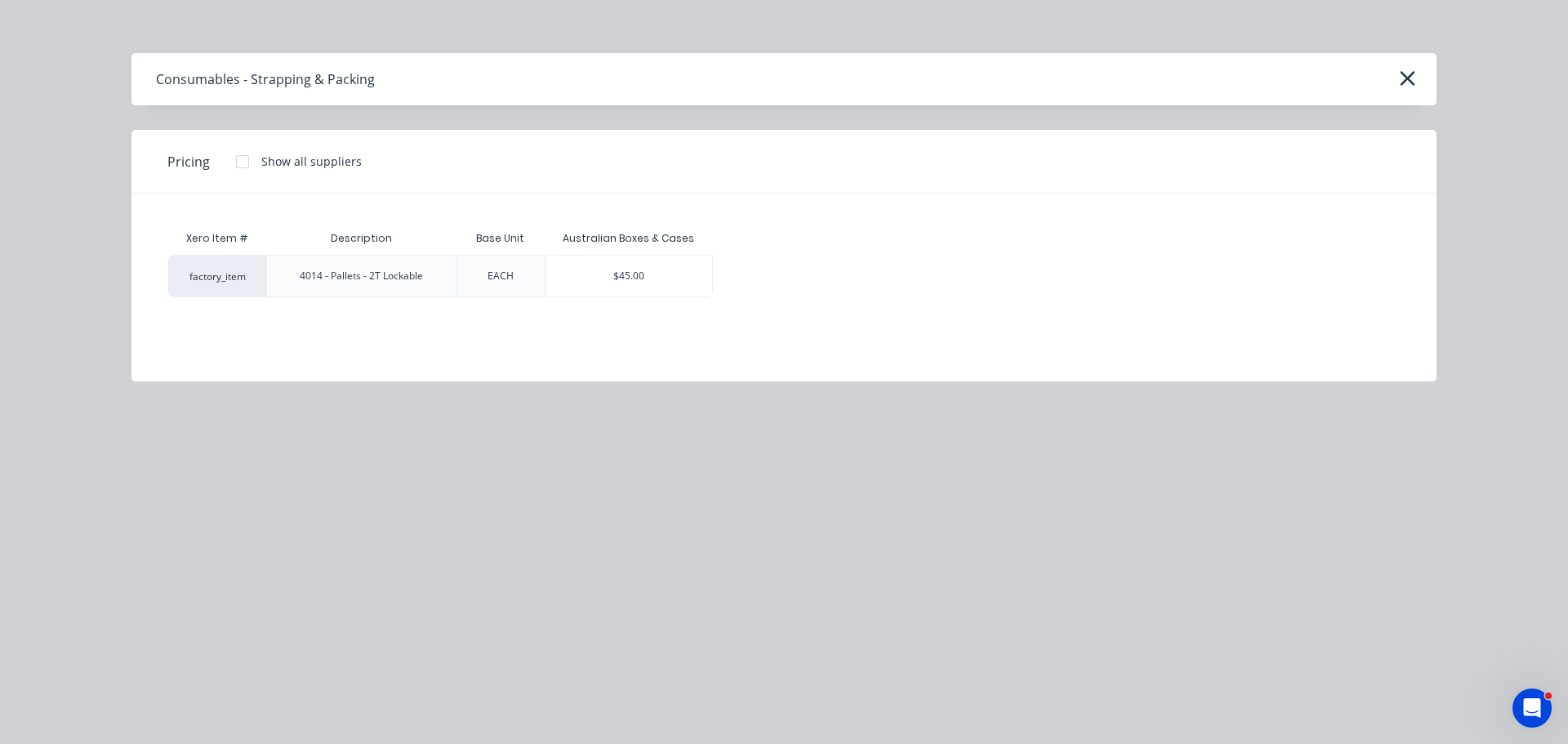
click at [571, 280] on div "$45.00" at bounding box center [628, 276] width 167 height 40
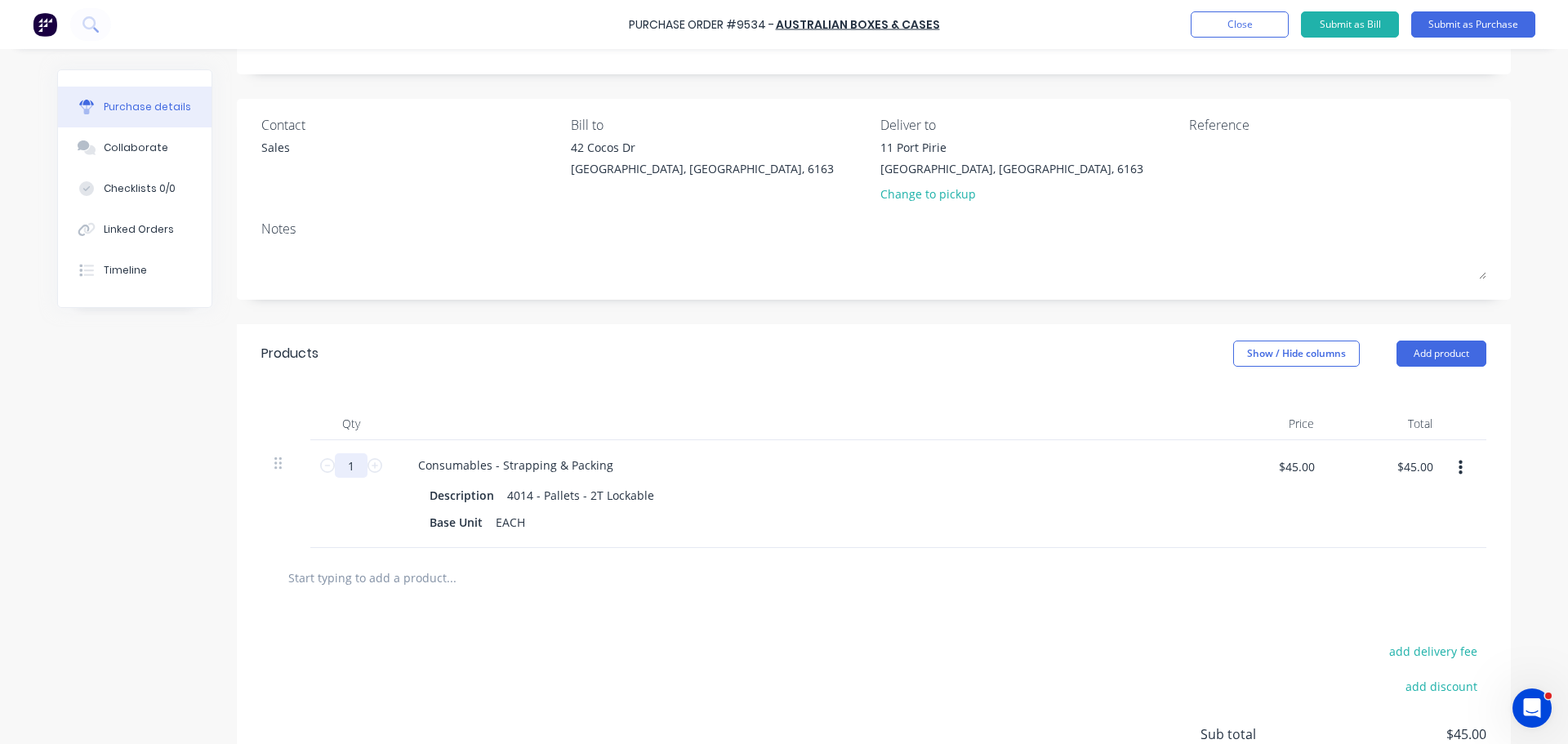
click at [356, 471] on input "1" at bounding box center [352, 465] width 33 height 25
type input "8"
type input "$360.00"
type input "80"
type input "$3,600.00"
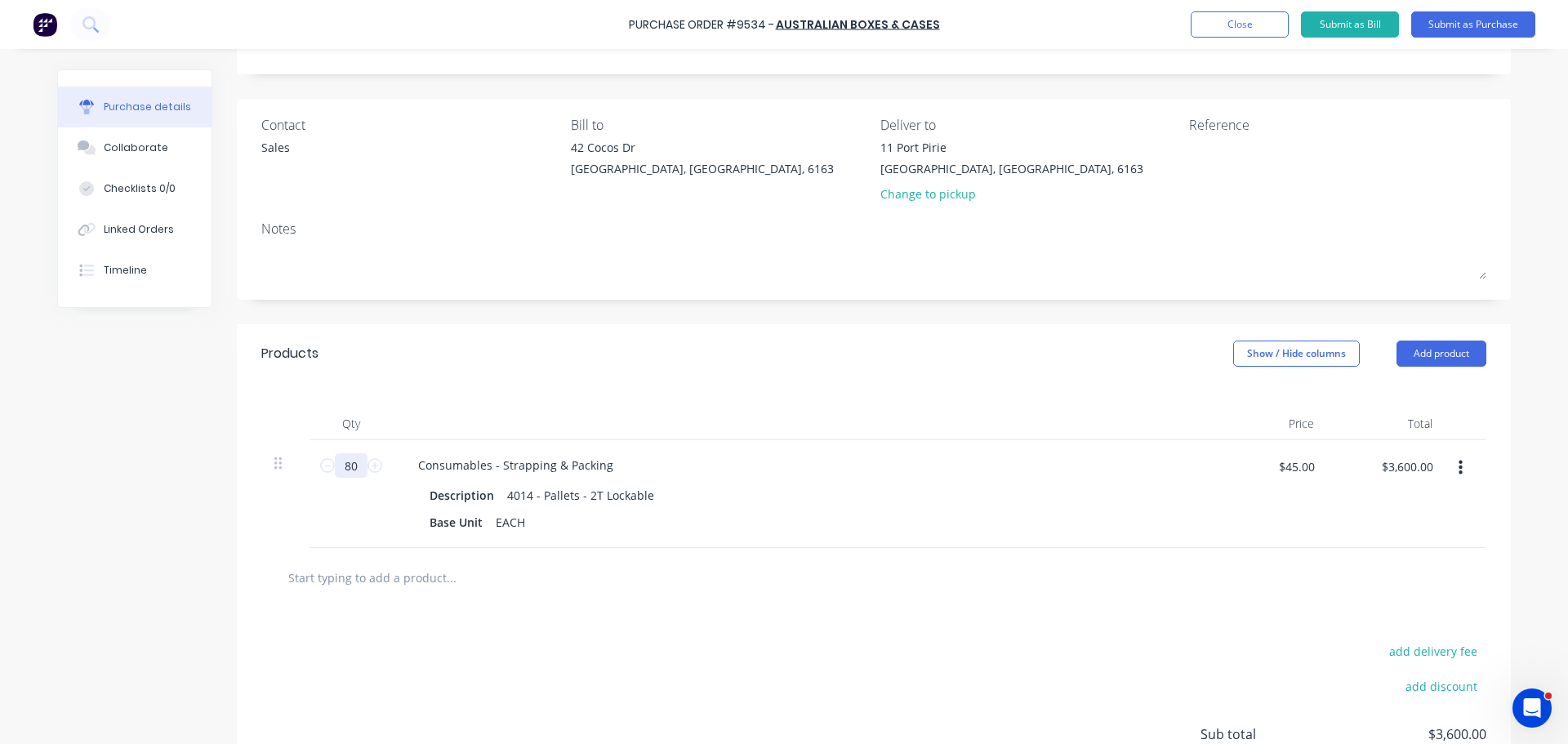
type input "80"
click at [790, 461] on div "Consumables - Strapping & Packing" at bounding box center [800, 465] width 790 height 24
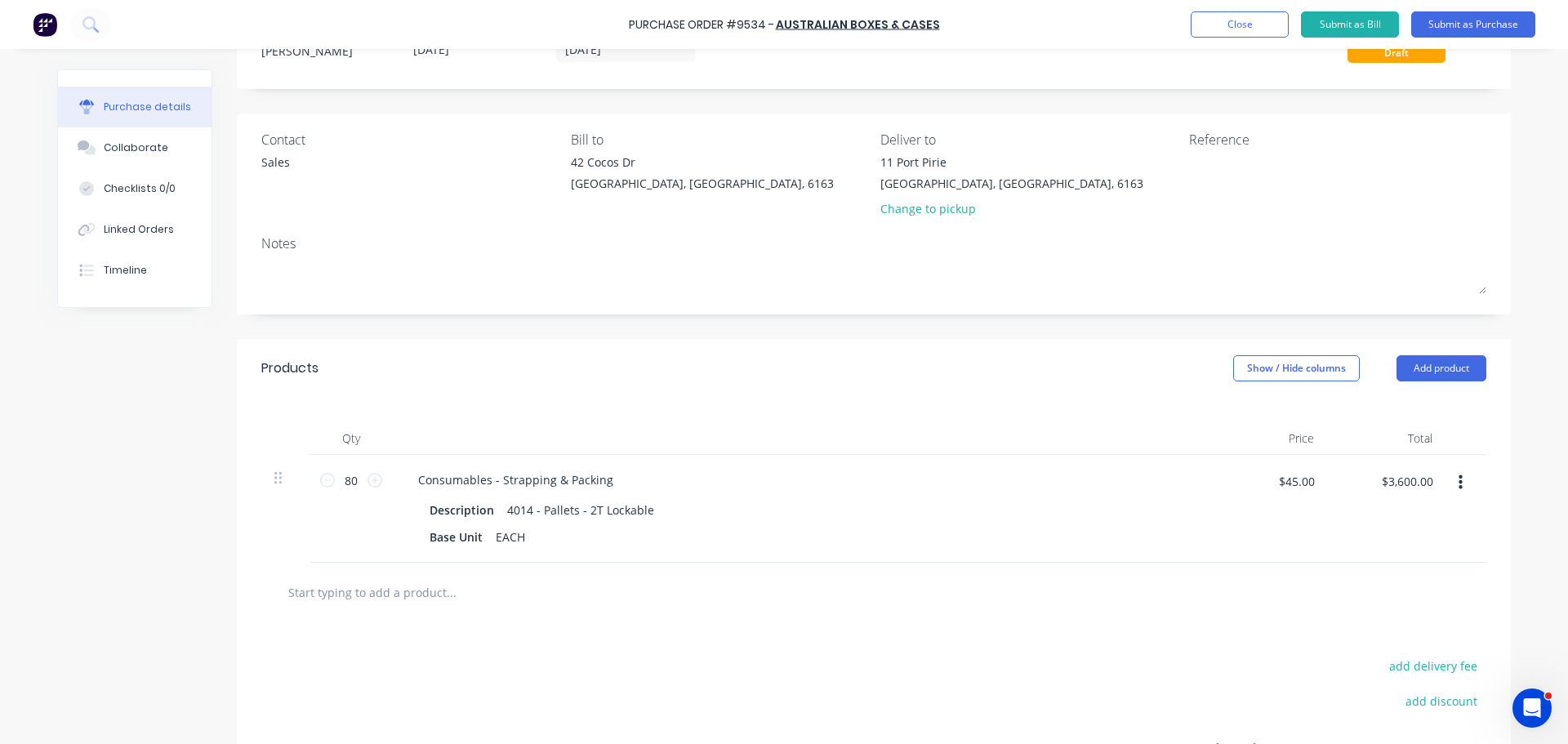
scroll to position [0, 0]
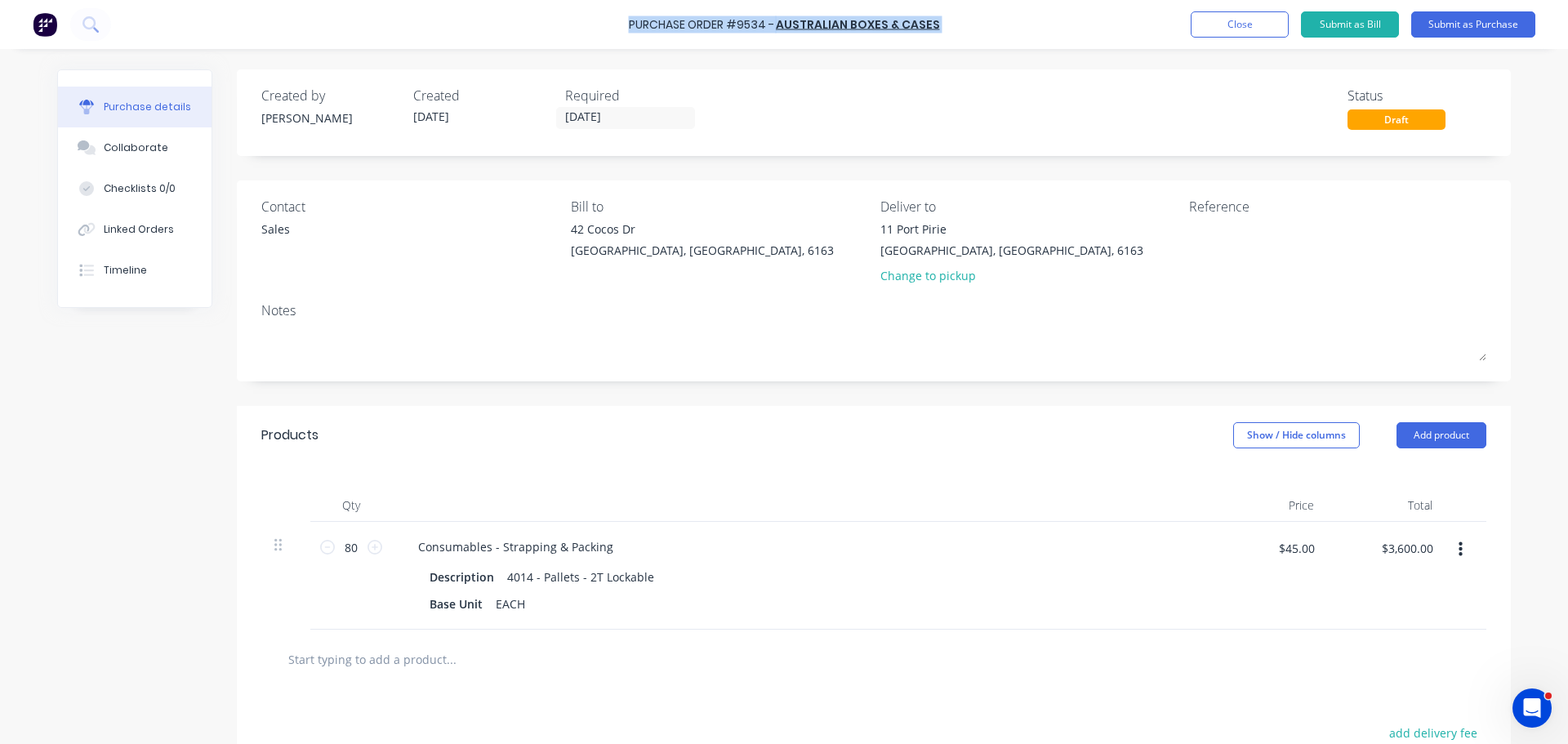
drag, startPoint x: 633, startPoint y: 21, endPoint x: 941, endPoint y: 23, distance: 308.0
click at [941, 23] on div "Purchase Order #9534 - Australian Boxes & Cases Add product Close Submit as Bil…" at bounding box center [784, 24] width 1568 height 49
copy div "Purchase Order #9534 - Australian Boxes & Cases Add product Close Submit as Bil…"
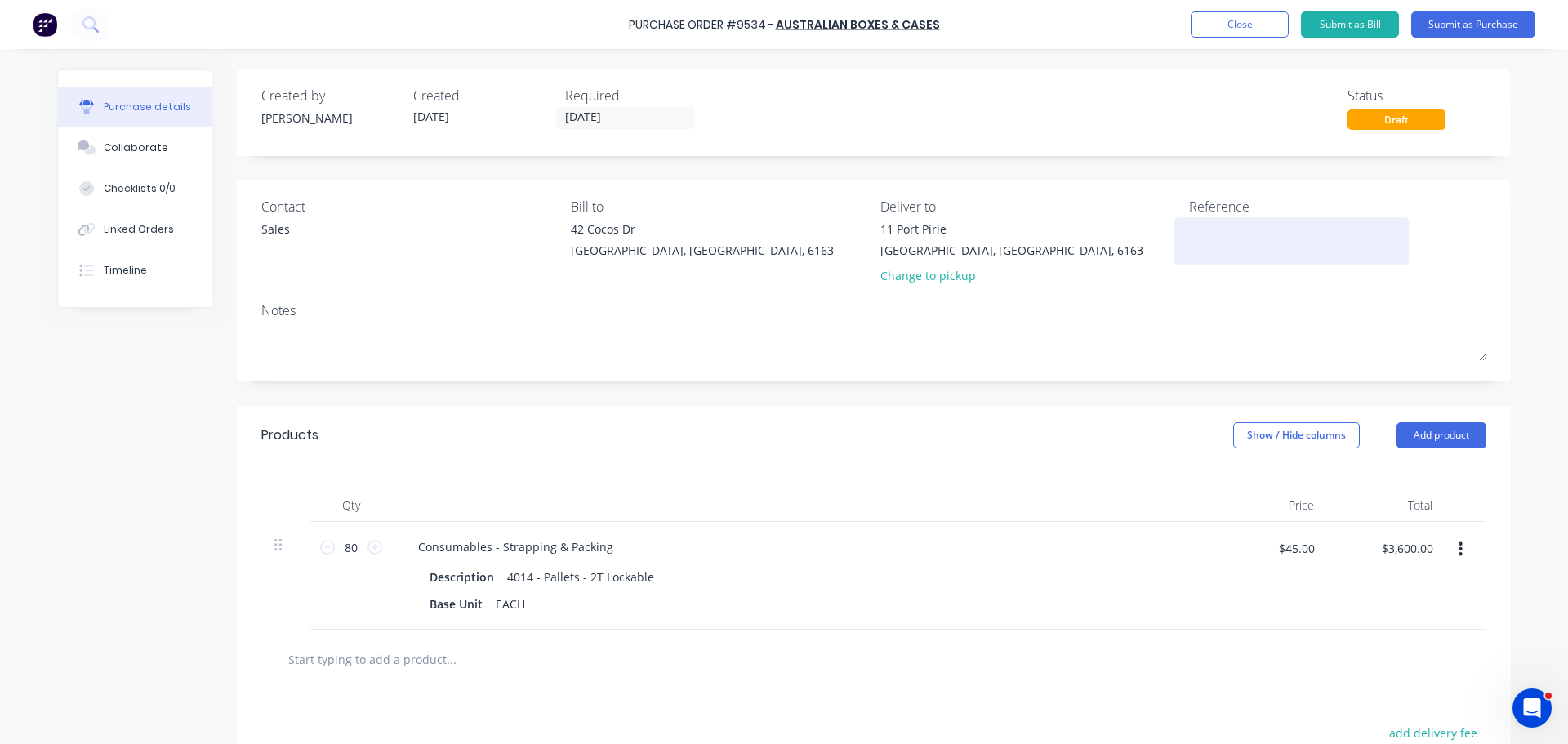
click at [1219, 247] on textarea at bounding box center [1292, 239] width 204 height 37
paste textarea "Purchase Order #9534 - Australian Boxes & Cases"
type textarea "x"
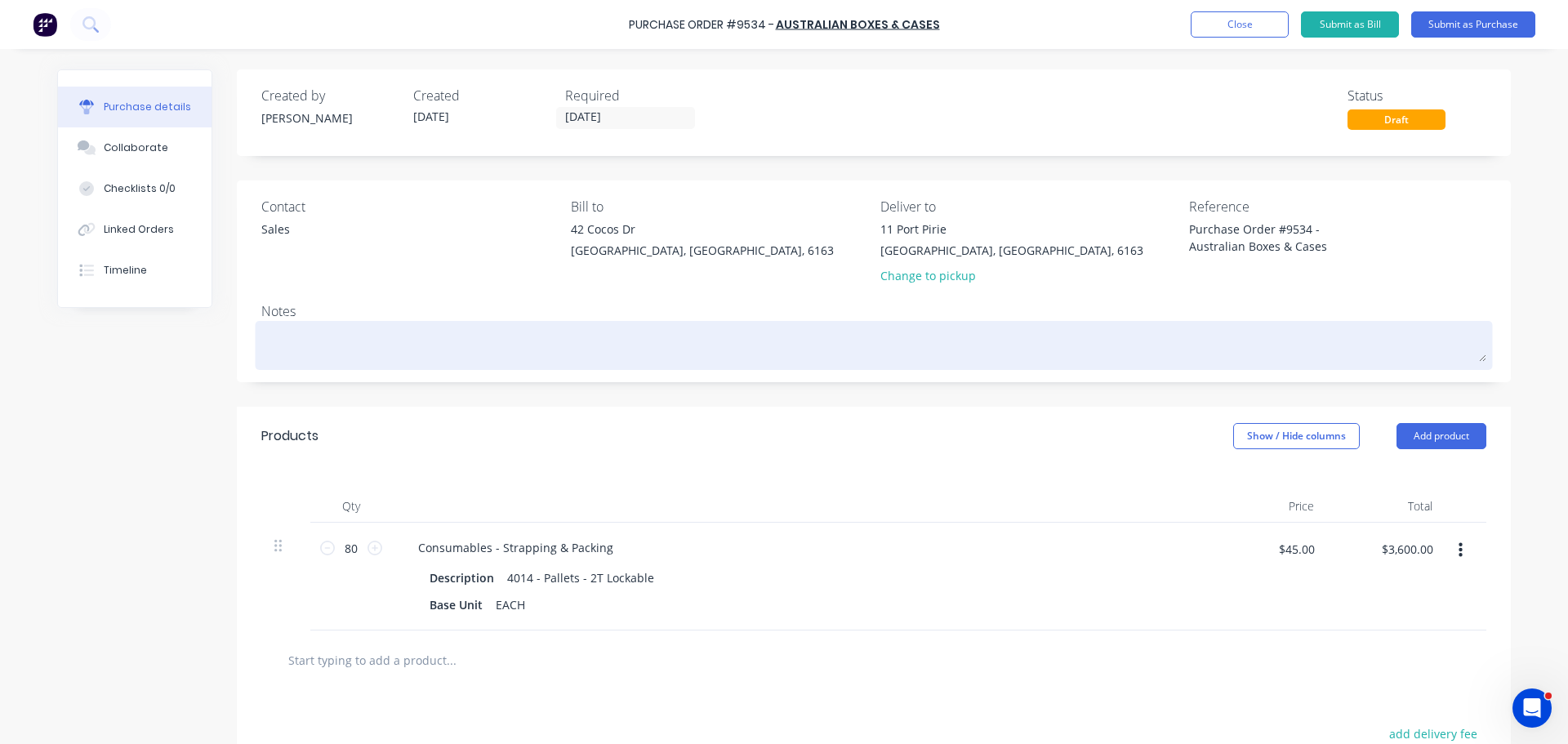
type textarea "Purchase Order #9534 - Australian Boxes & Cases"
type textarea "x"
type textarea "Purchase Order #9534 - Australian Boxes & Cases"
click at [1065, 346] on textarea at bounding box center [874, 343] width 1226 height 37
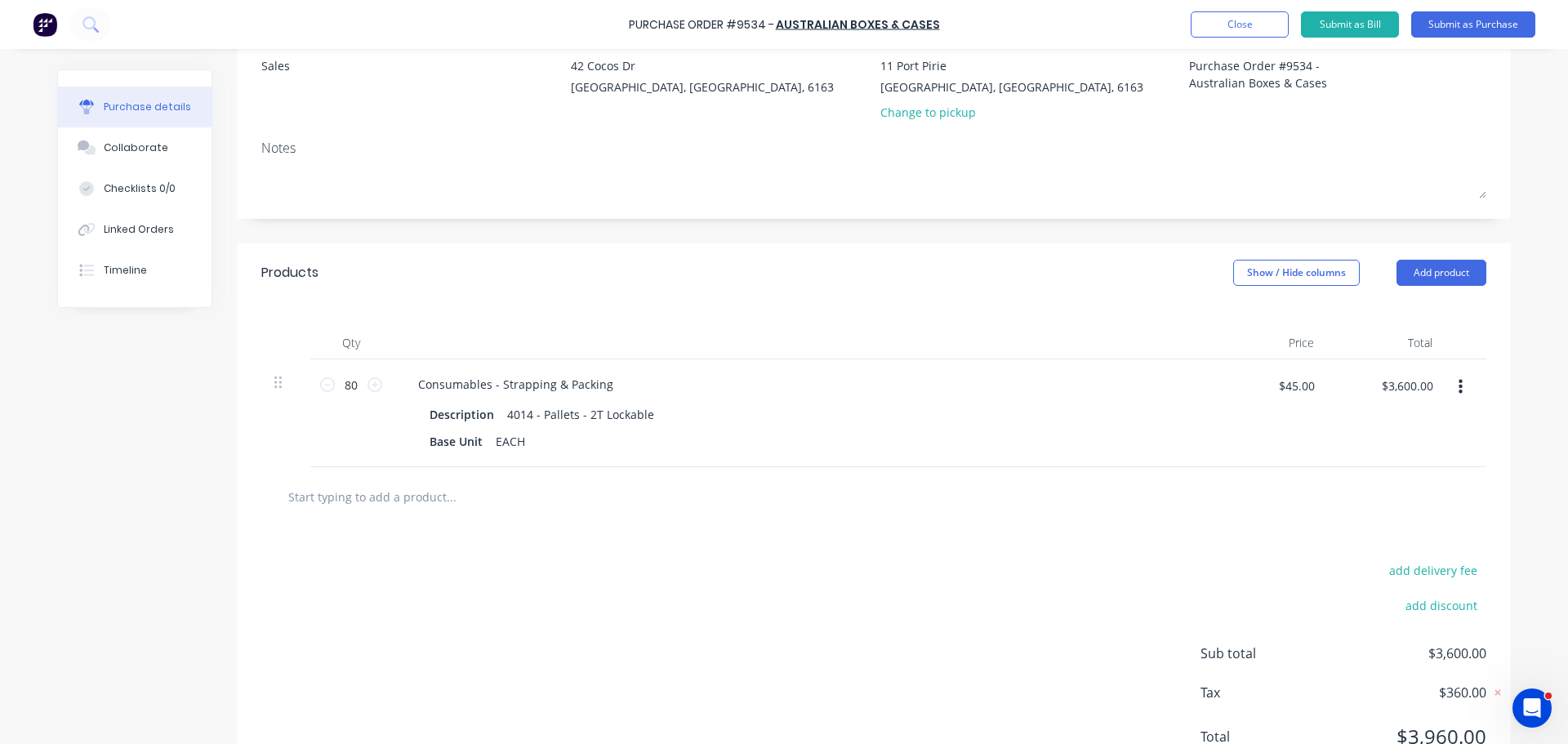
click at [405, 500] on input "text" at bounding box center [450, 497] width 327 height 33
click at [443, 501] on input "text" at bounding box center [450, 497] width 327 height 33
click at [1447, 266] on button "Add product" at bounding box center [1442, 272] width 90 height 26
click at [1397, 476] on div "Notes (External)" at bounding box center [1409, 478] width 126 height 24
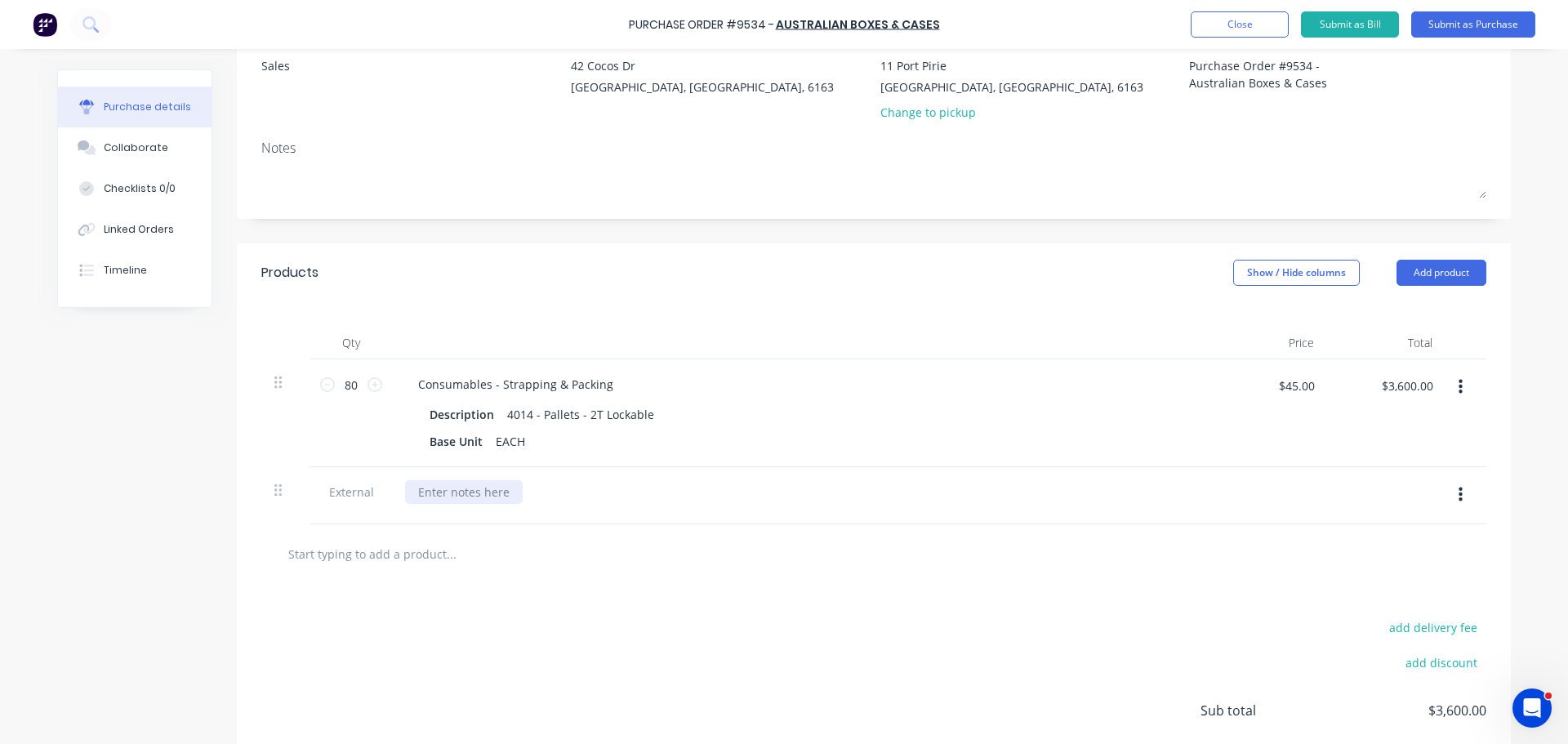
type textarea "x"
click at [442, 498] on div at bounding box center [464, 492] width 118 height 24
paste div
click at [424, 493] on div at bounding box center [418, 492] width 26 height 24
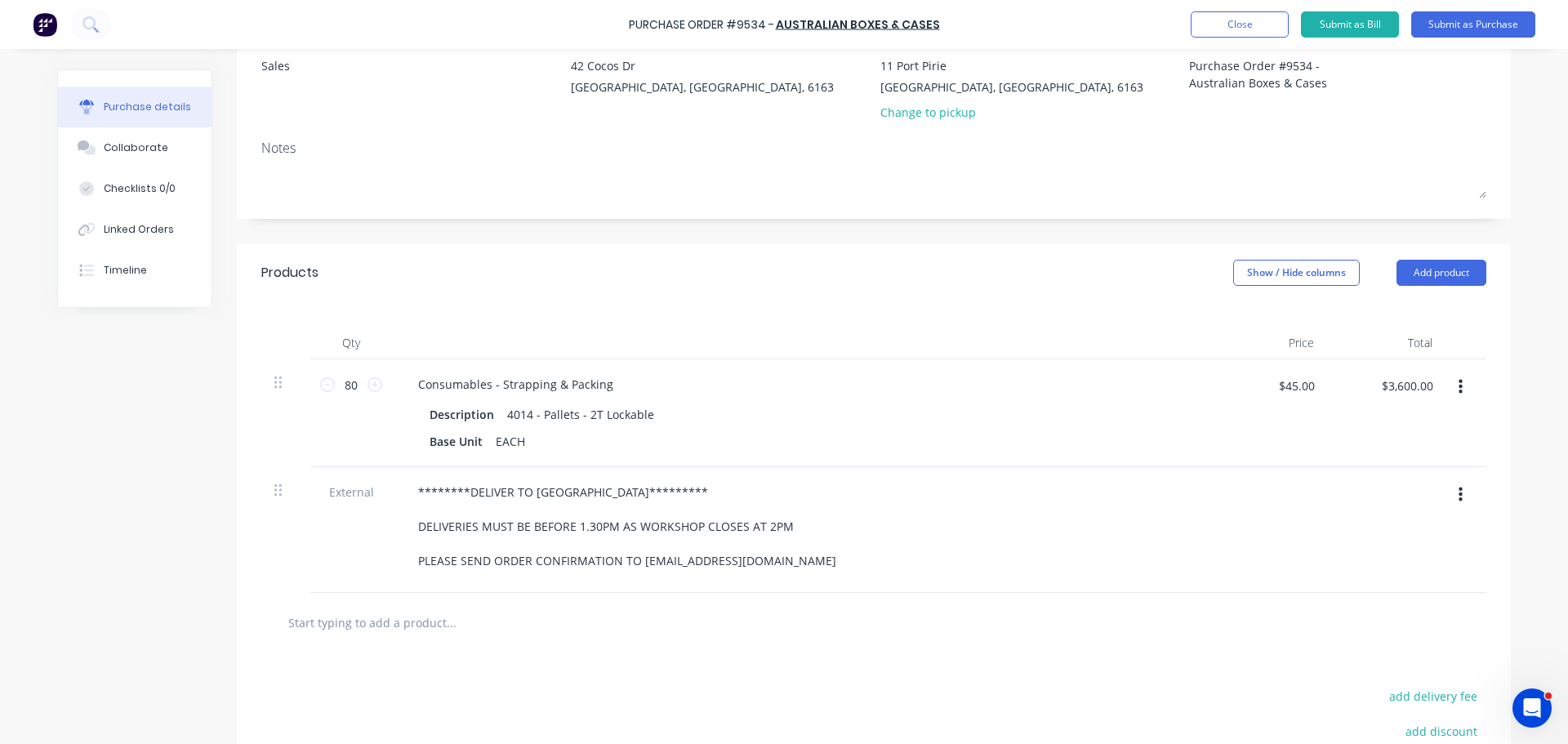
click at [1002, 491] on div "********DELIVER TO 11PORT PIRIE STREET********* DELIVERIES MUST BE BEFORE 1.30P…" at bounding box center [800, 526] width 790 height 92
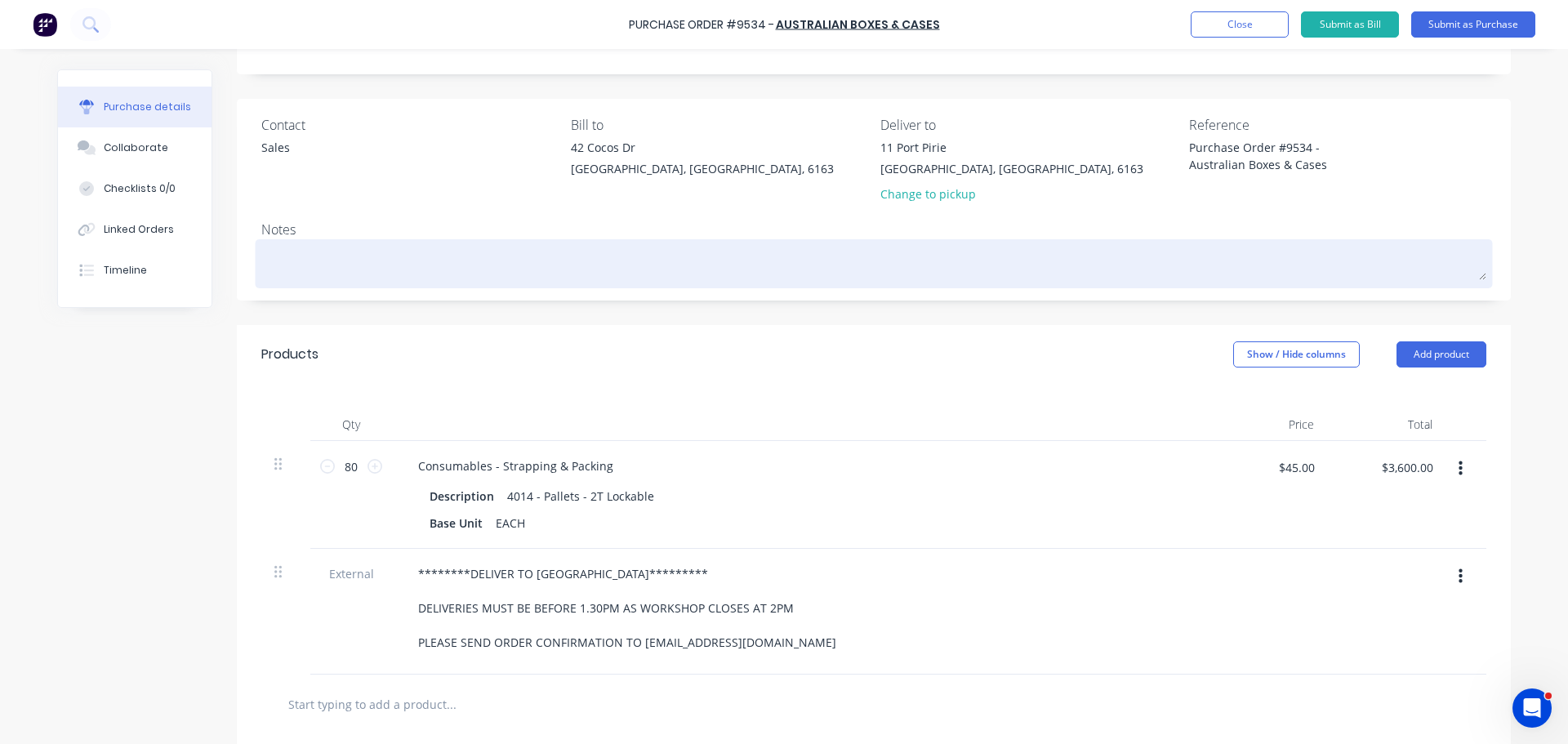
scroll to position [0, 0]
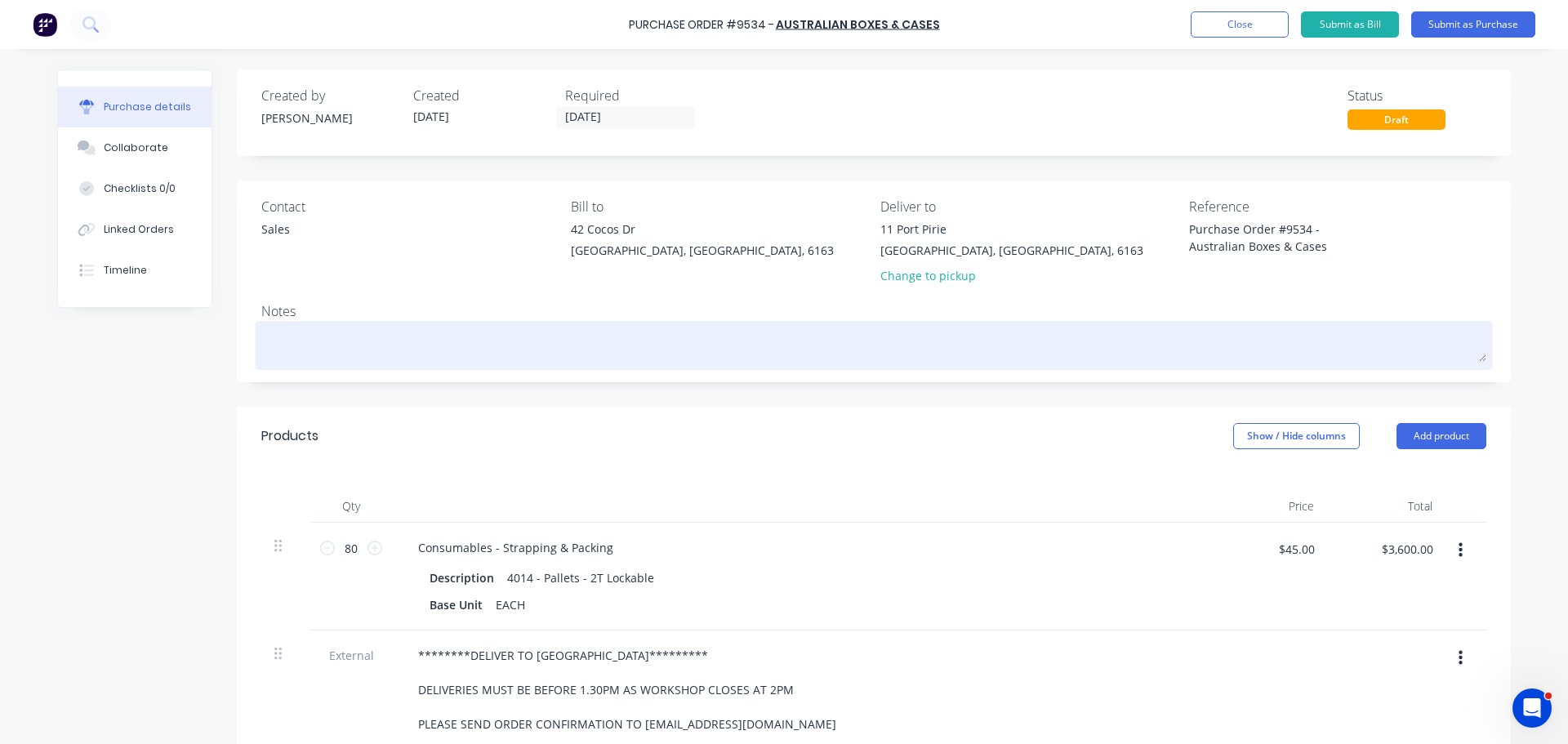
click at [286, 351] on textarea at bounding box center [874, 343] width 1226 height 37
type textarea "x"
type textarea "R"
type textarea "x"
type textarea "RE"
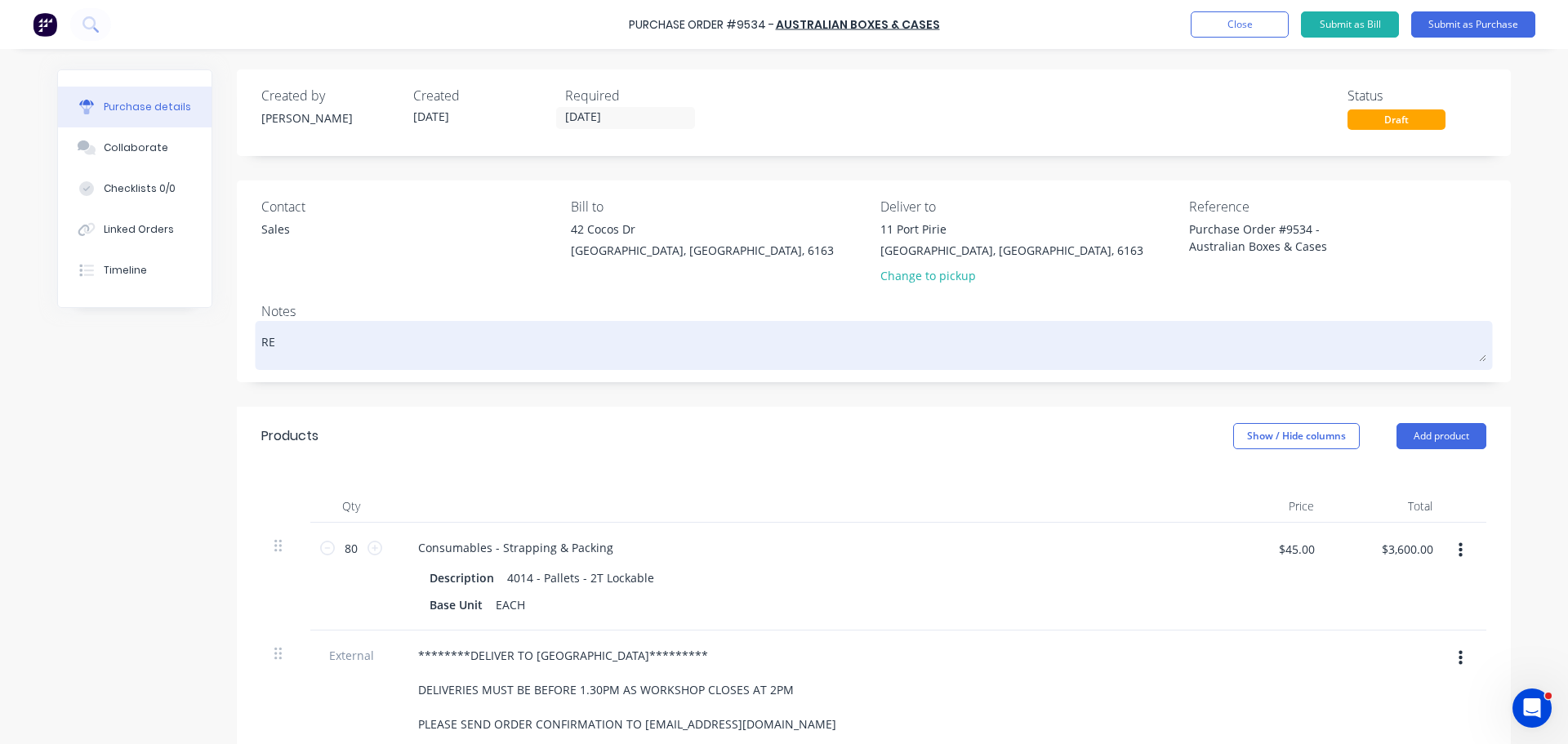
type textarea "x"
type textarea "REQ"
type textarea "x"
type textarea "REQ:"
type textarea "x"
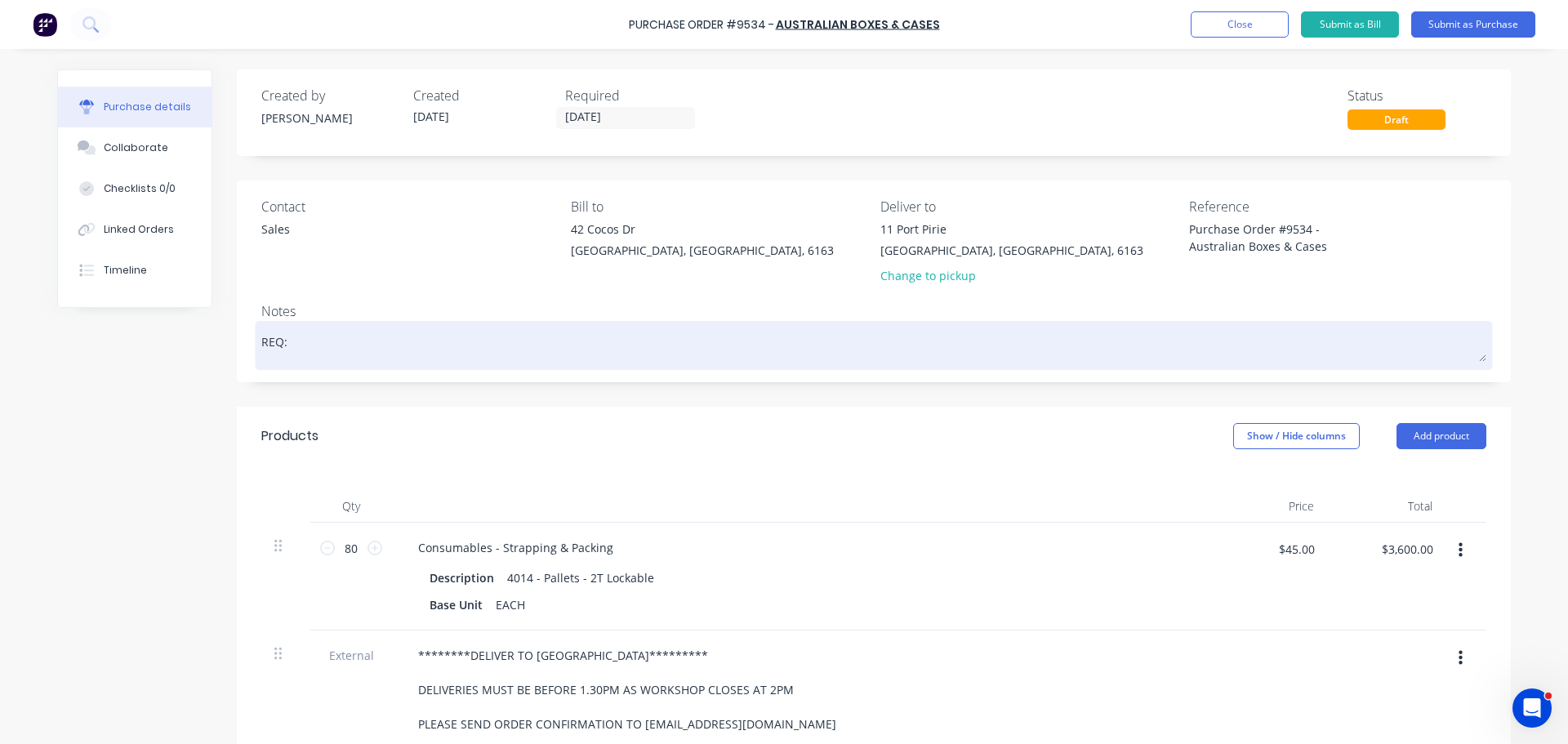
type textarea "REQ:"
type textarea "x"
type textarea "REQ: P"
type textarea "x"
type textarea "REQ: PP"
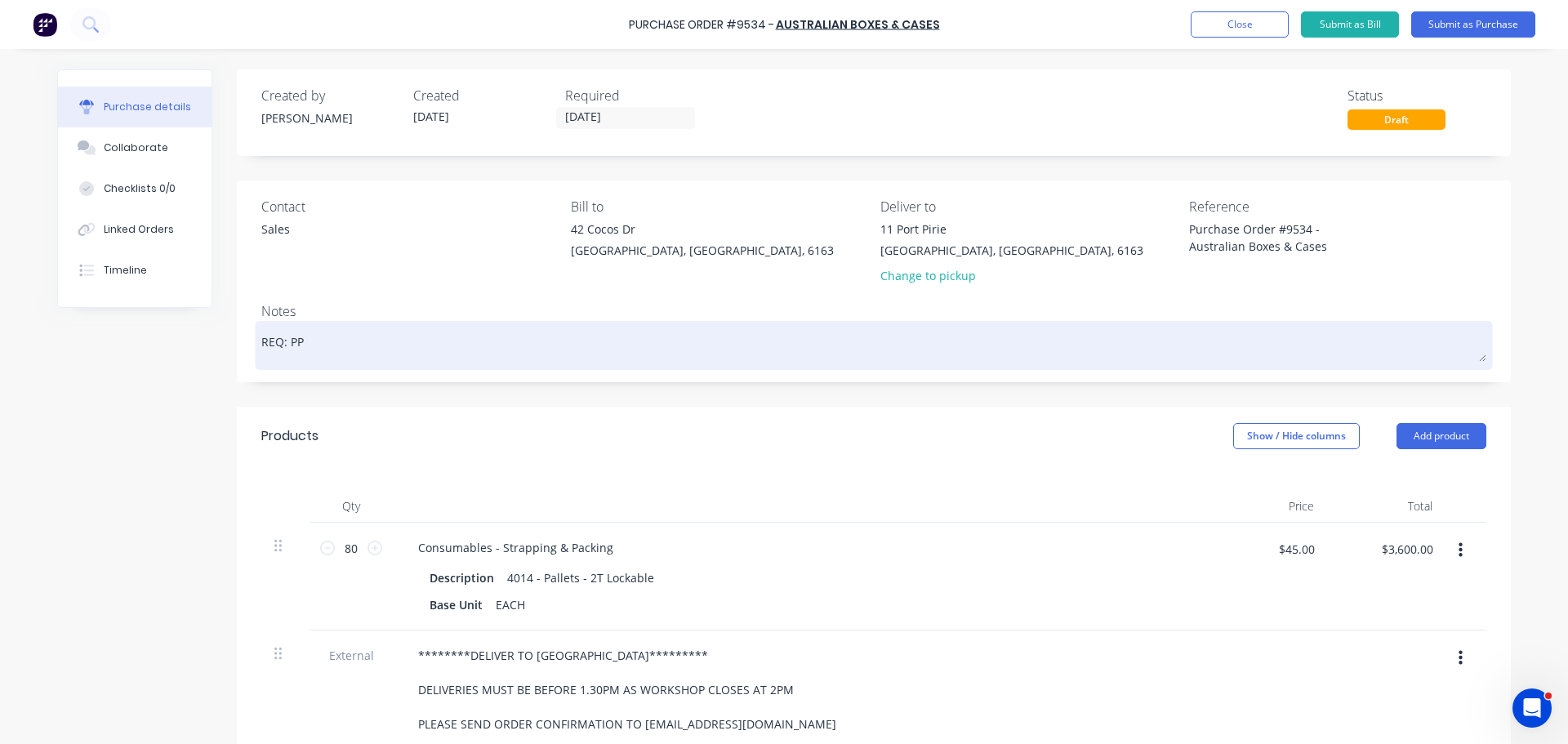
type textarea "x"
type textarea "REQ: PP"
type textarea "x"
type textarea "REQ: PP -"
type textarea "x"
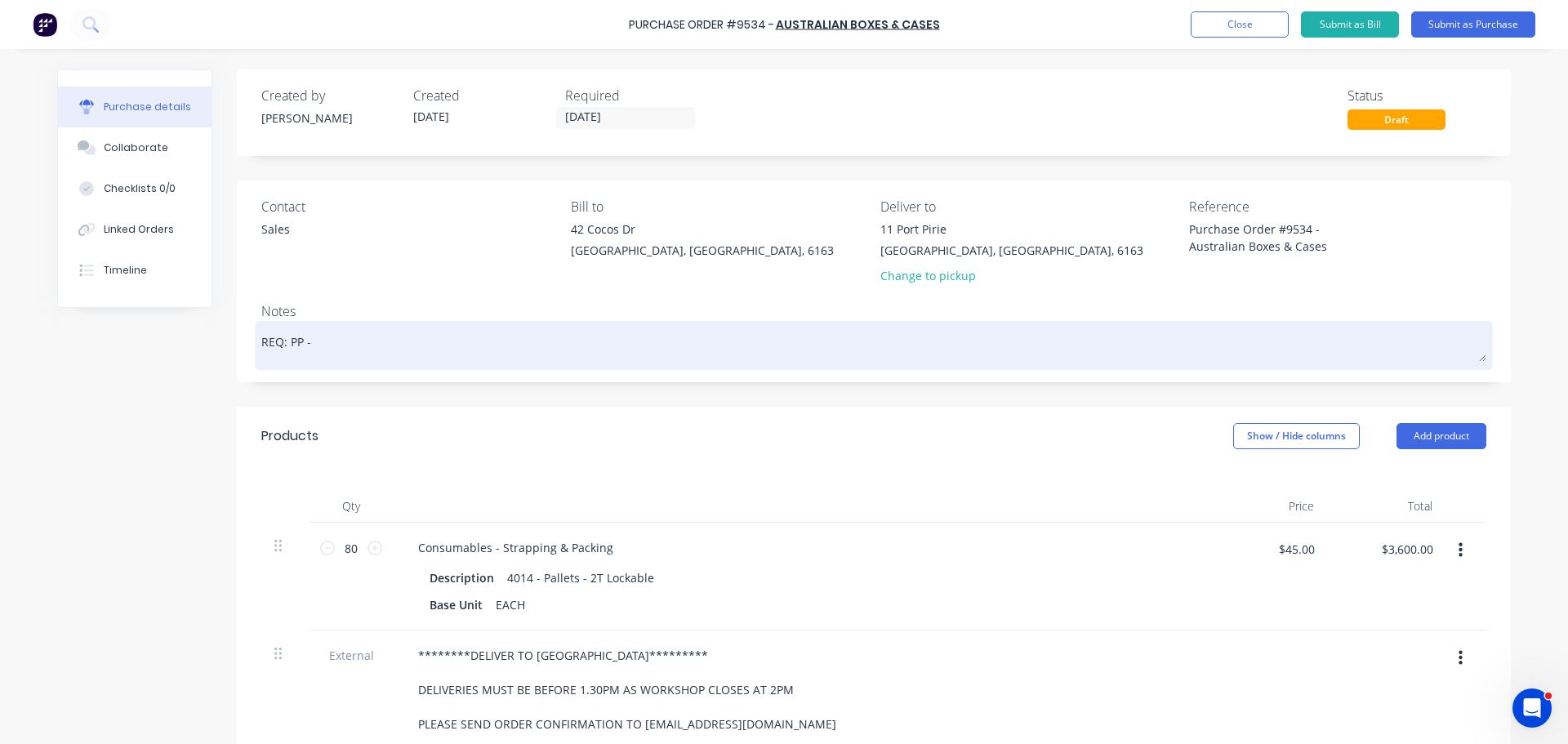
type textarea "REQ: PP -"
type textarea "x"
type textarea "REQ: PP - 3"
type textarea "x"
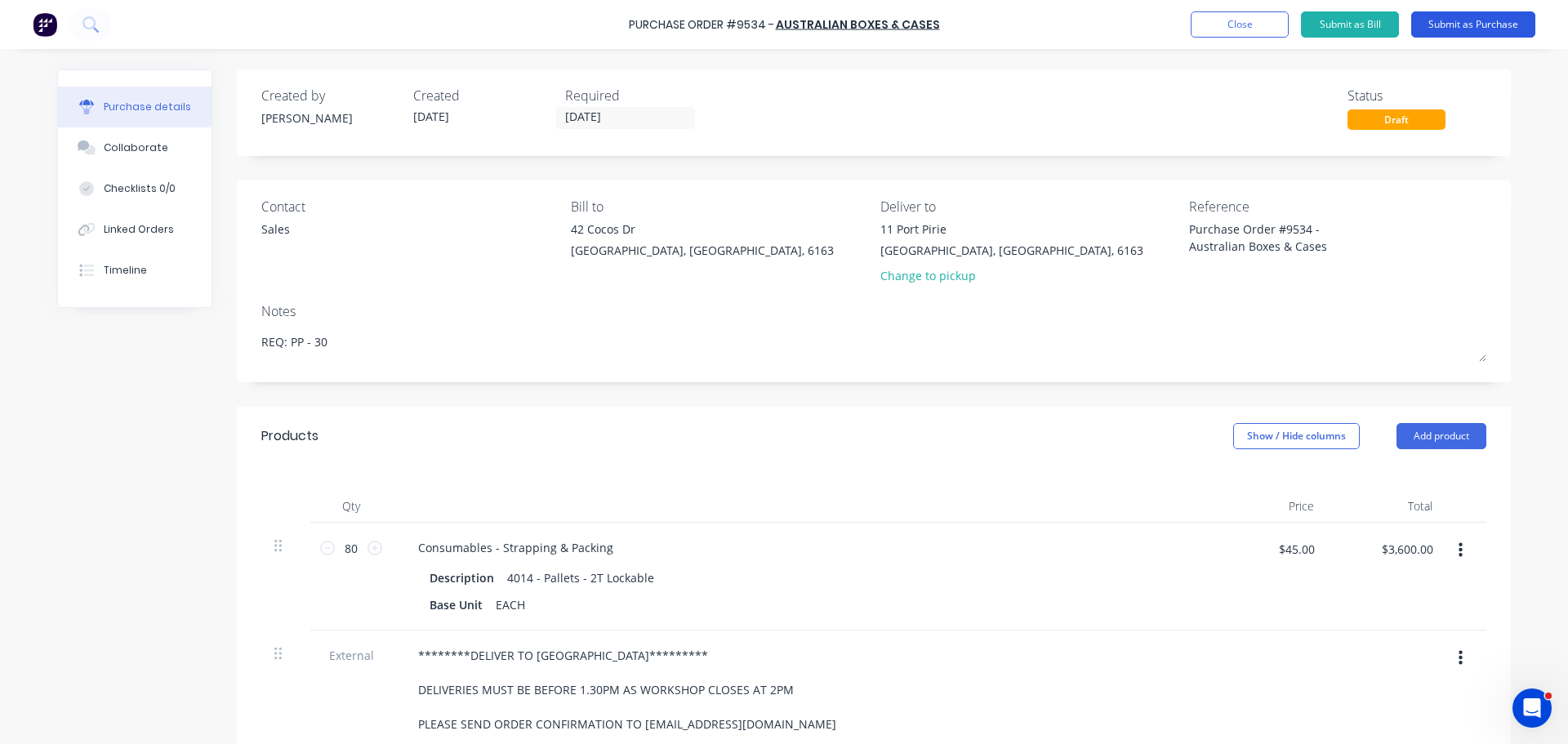
type textarea "REQ: PP - 30"
click at [1501, 24] on button "Submit as Purchase" at bounding box center [1473, 24] width 124 height 26
type textarea "x"
type textarea "REQ: PP - 30"
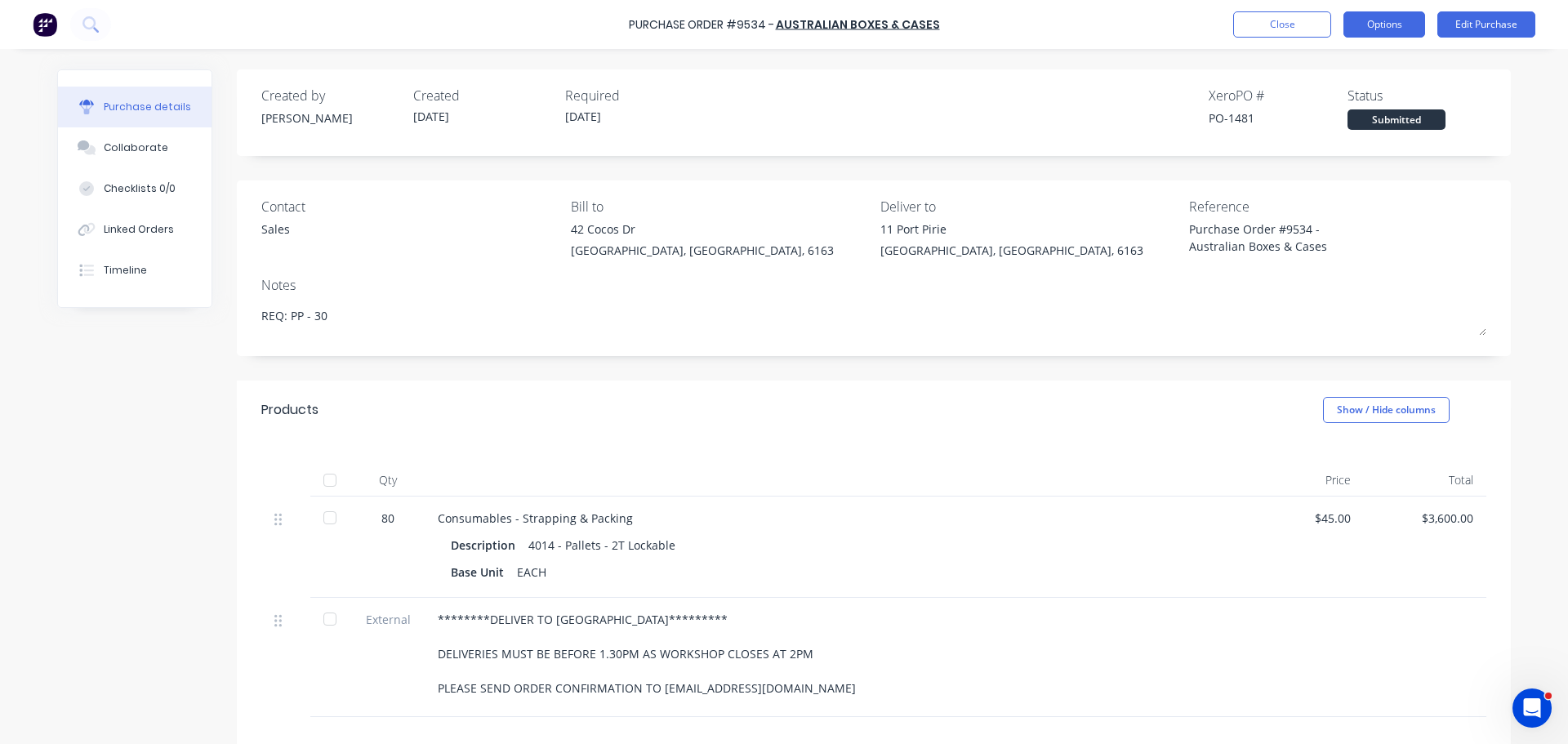
click at [1387, 18] on button "Options" at bounding box center [1384, 24] width 82 height 26
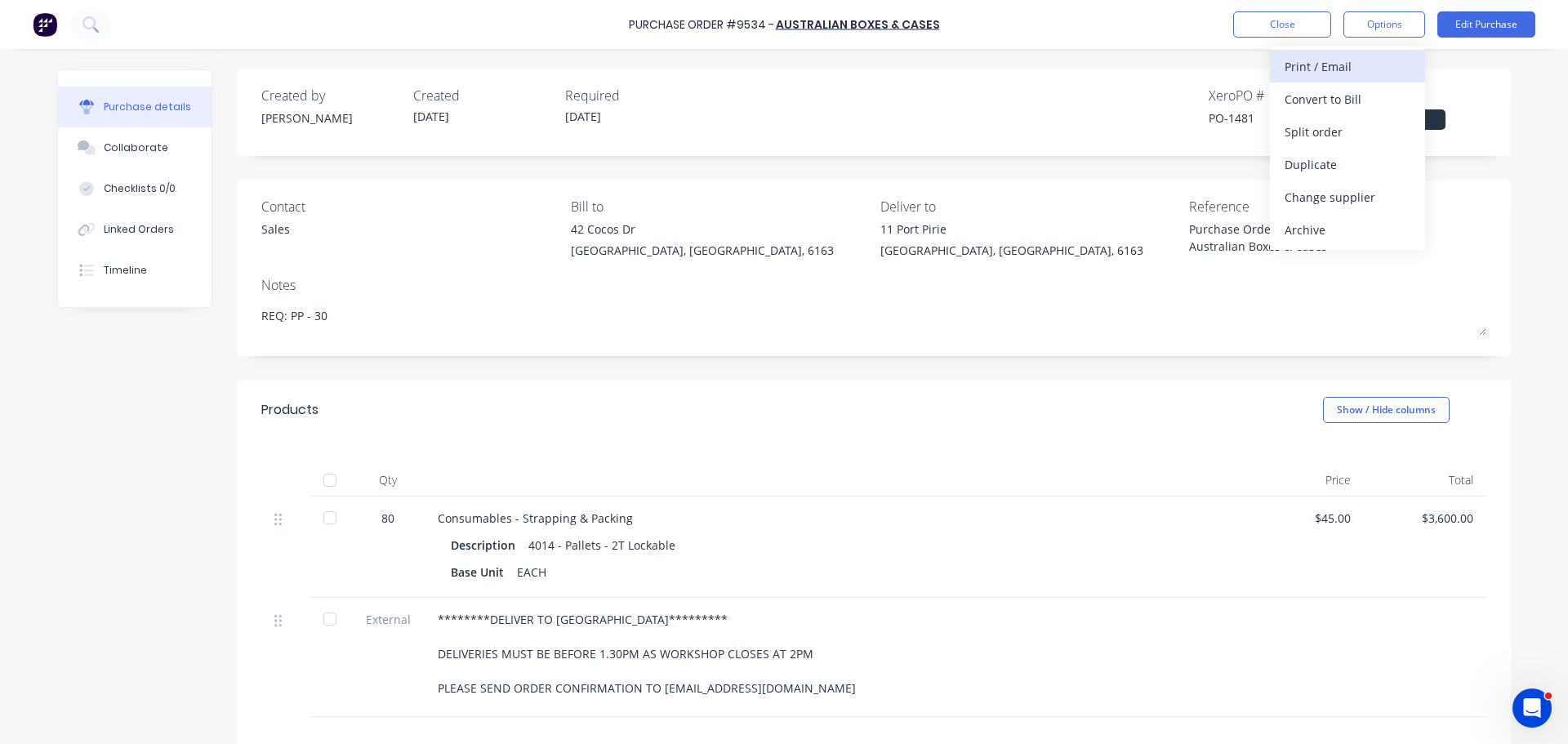
click at [1312, 65] on div "Print / Email" at bounding box center [1347, 66] width 126 height 24
click at [1314, 100] on div "With pricing" at bounding box center [1347, 99] width 126 height 24
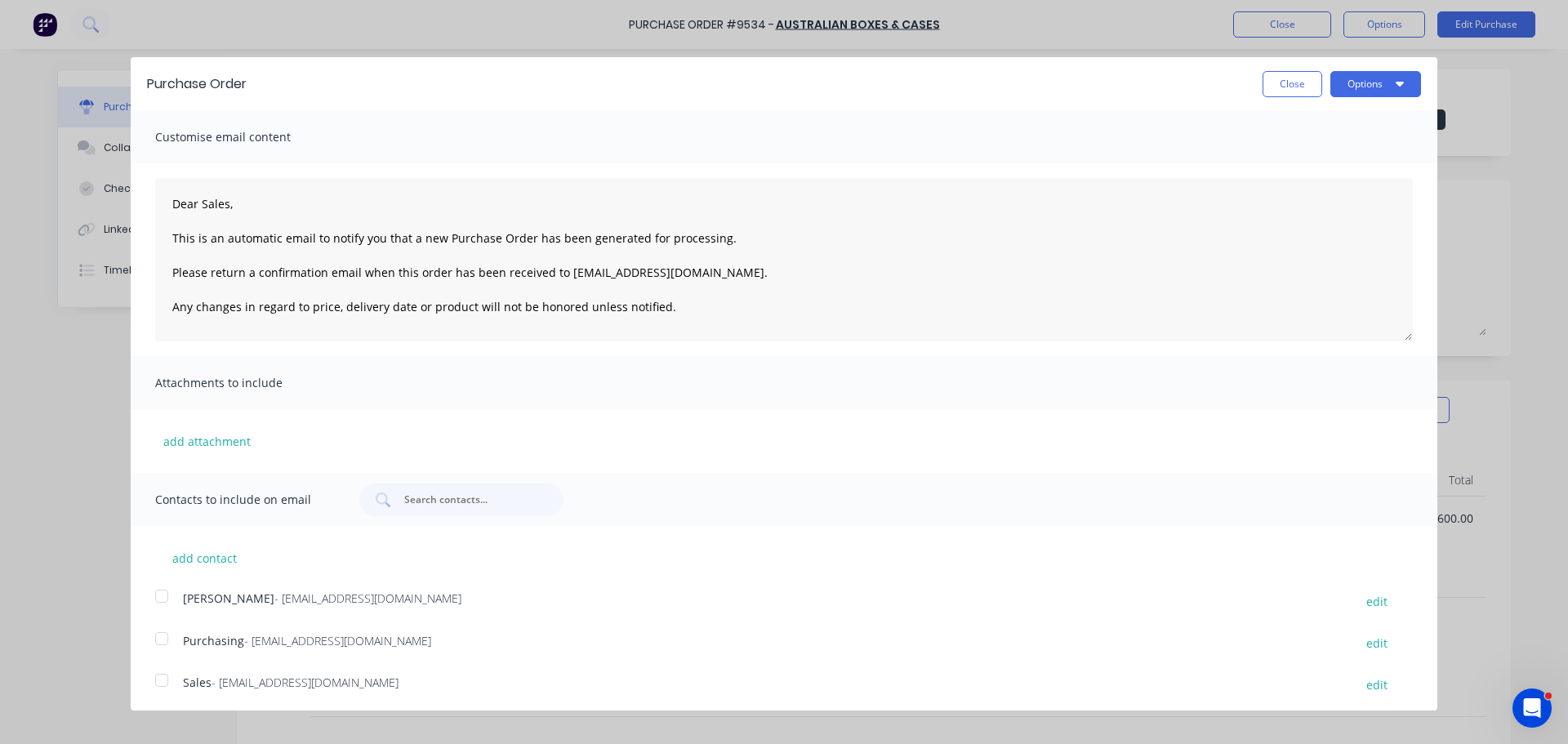
click at [161, 643] on div at bounding box center [162, 638] width 33 height 33
click at [160, 692] on div at bounding box center [162, 681] width 33 height 33
click at [1396, 76] on icon "button" at bounding box center [1400, 83] width 8 height 13
click at [1309, 160] on div "Email" at bounding box center [1343, 158] width 126 height 24
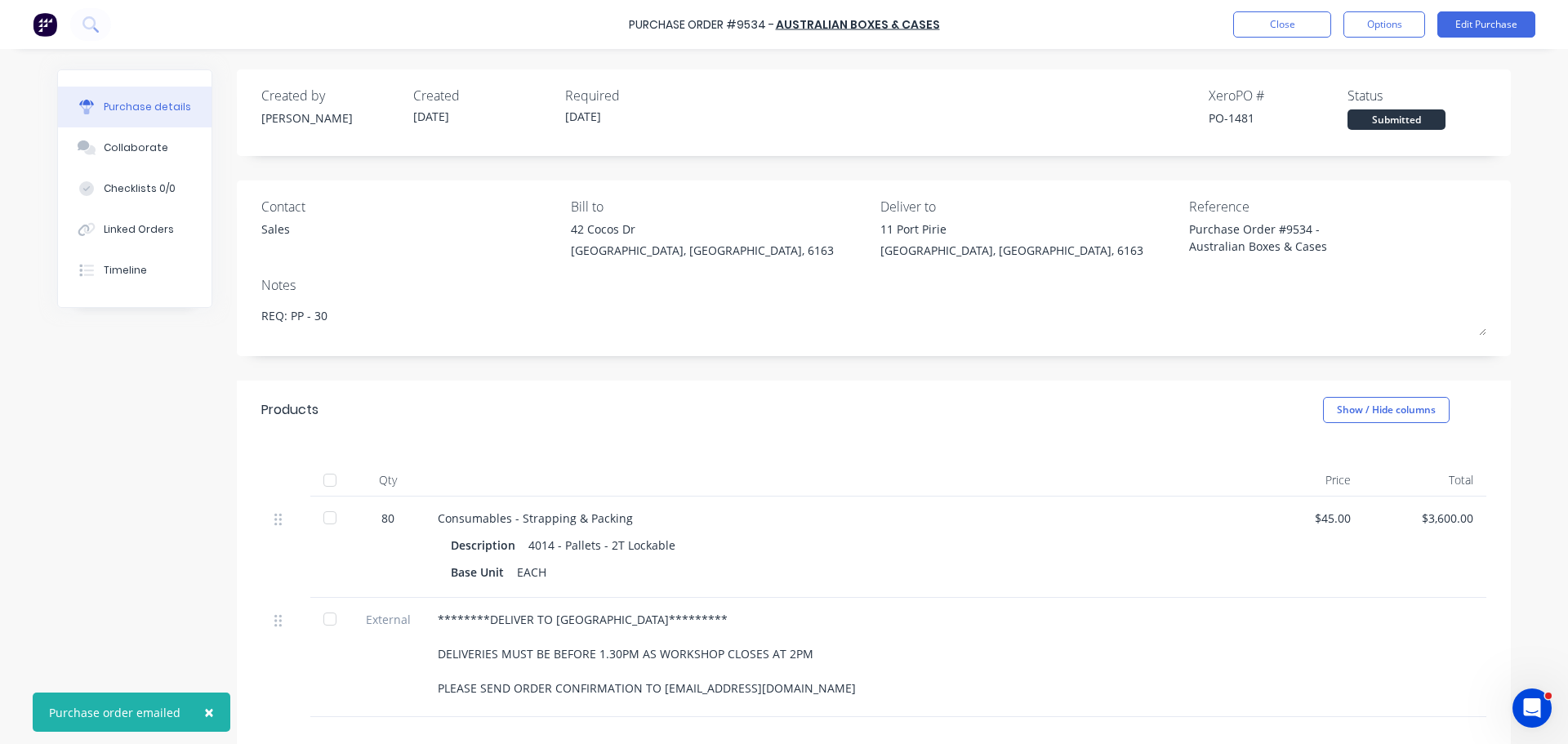
click at [204, 718] on span "×" at bounding box center [209, 712] width 10 height 23
type textarea "x"
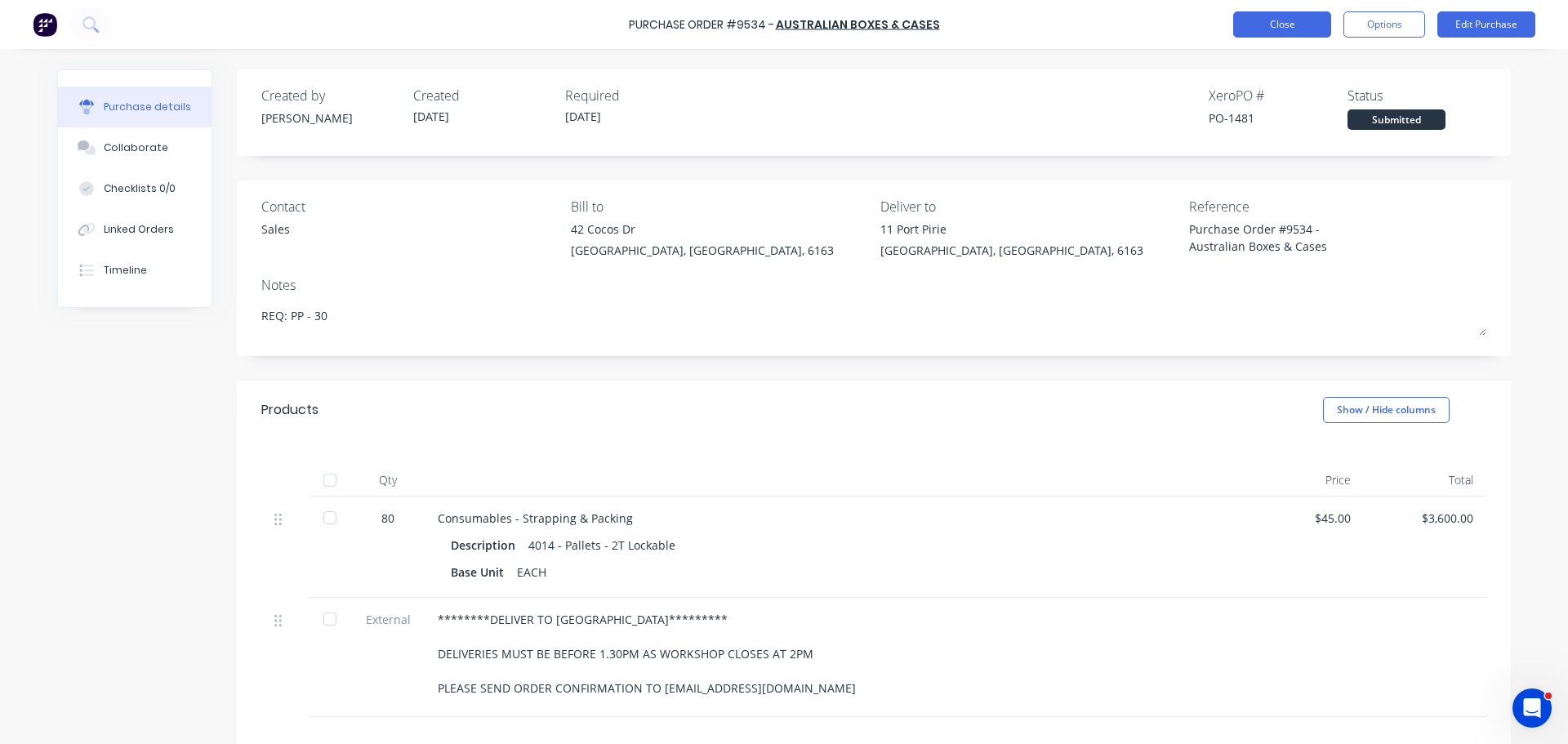
click at [1277, 24] on button "Close" at bounding box center [1283, 24] width 98 height 26
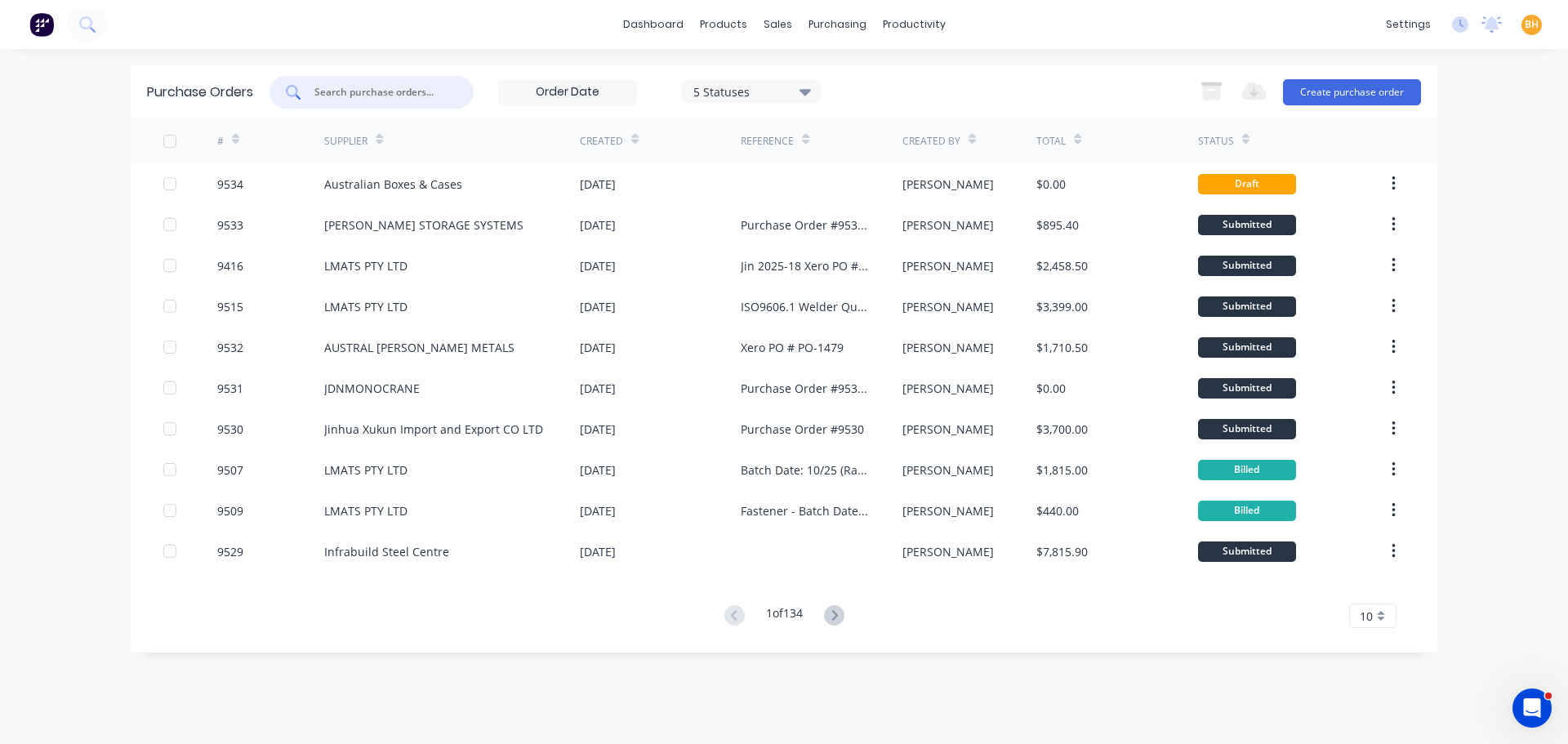
click at [337, 96] on input "text" at bounding box center [380, 92] width 135 height 17
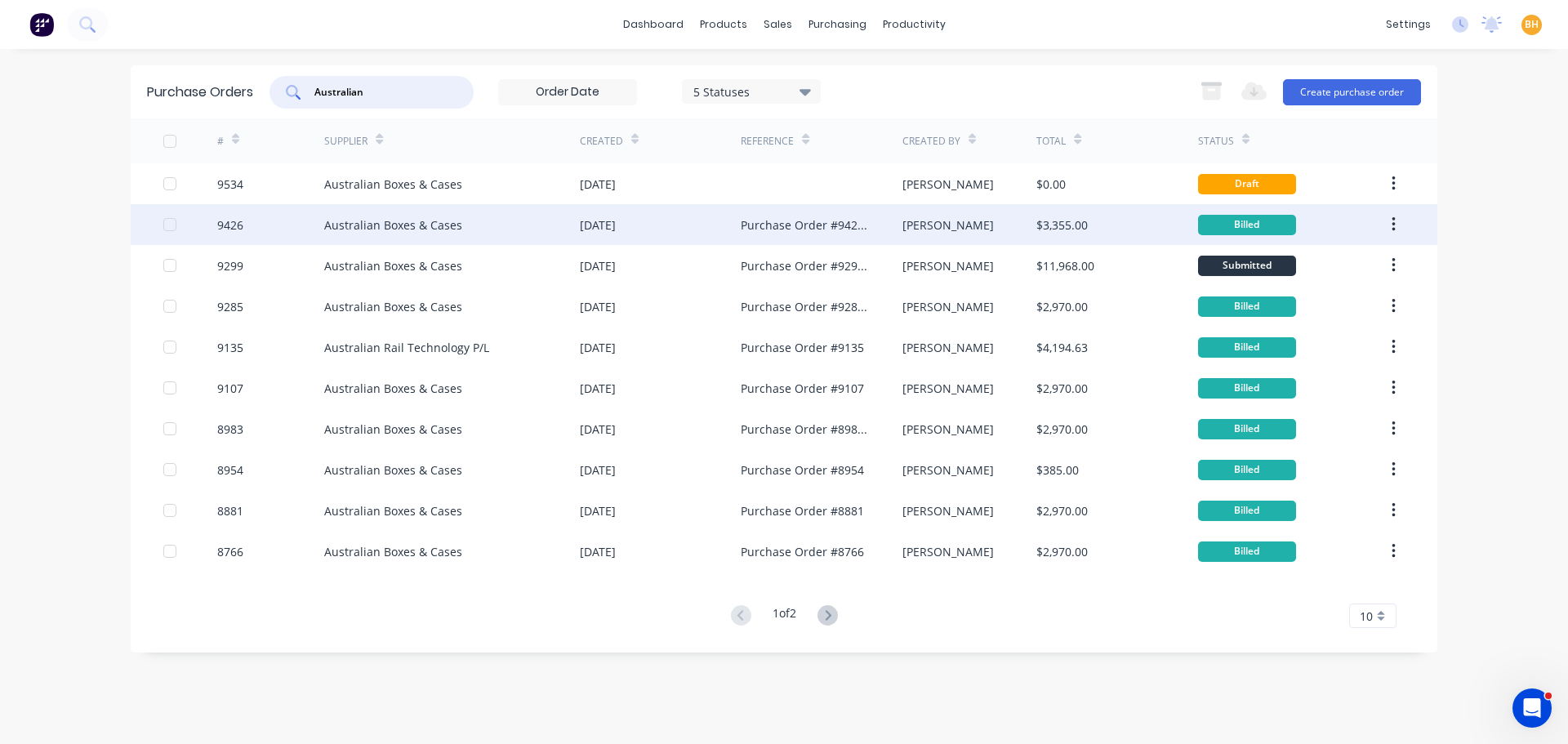
type input "Australian"
click at [413, 223] on div "Australian Boxes & Cases" at bounding box center [393, 224] width 138 height 17
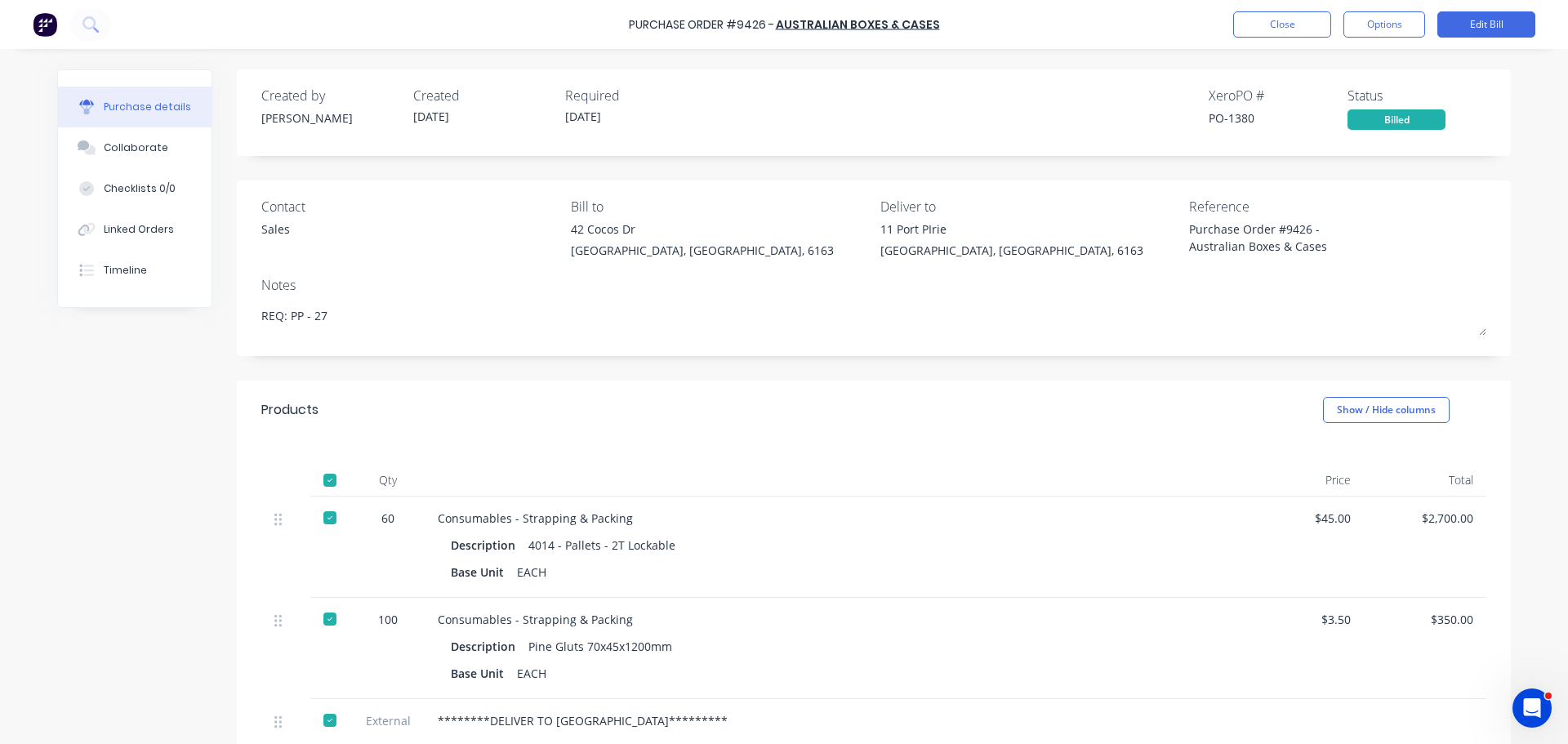
type textarea "x"
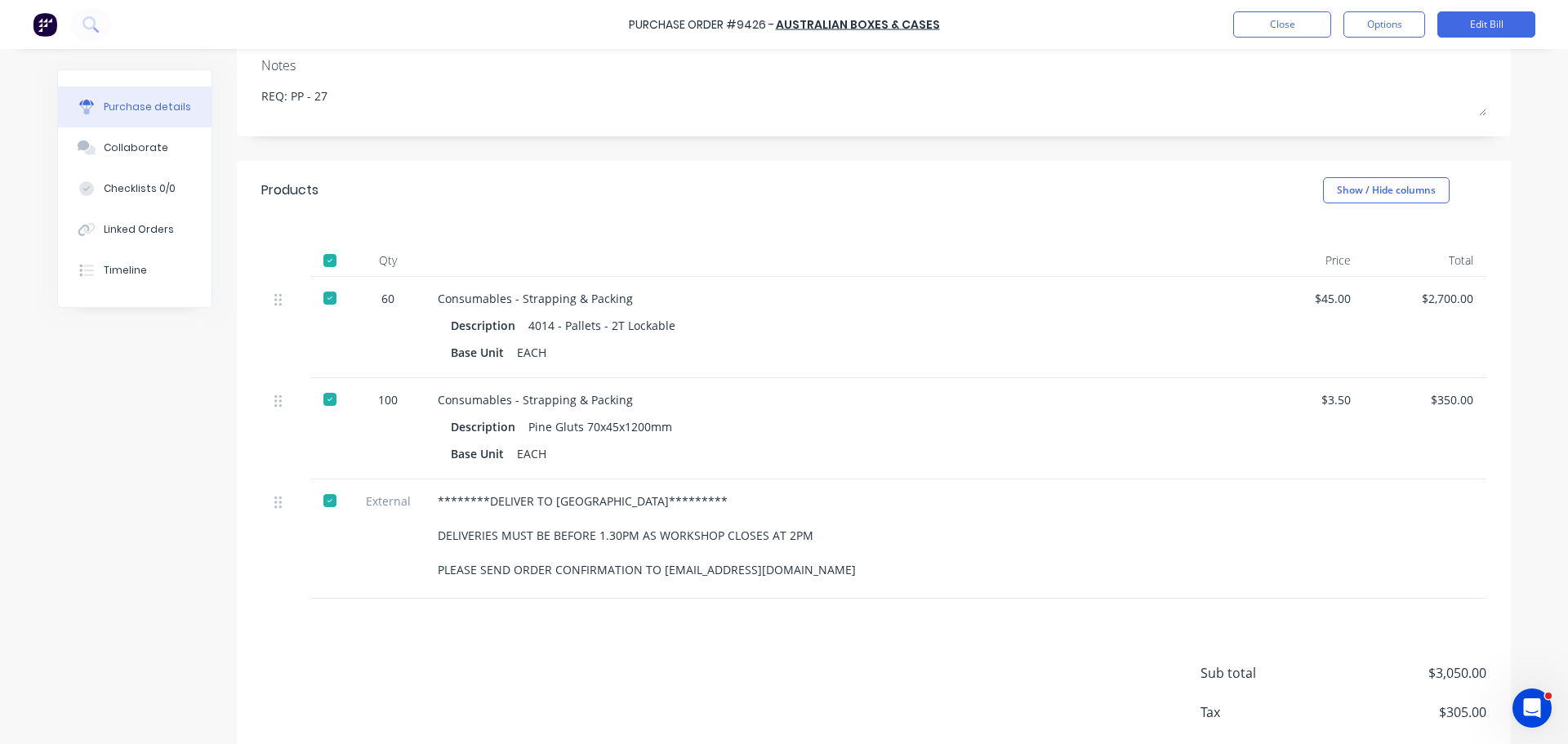
scroll to position [307, 0]
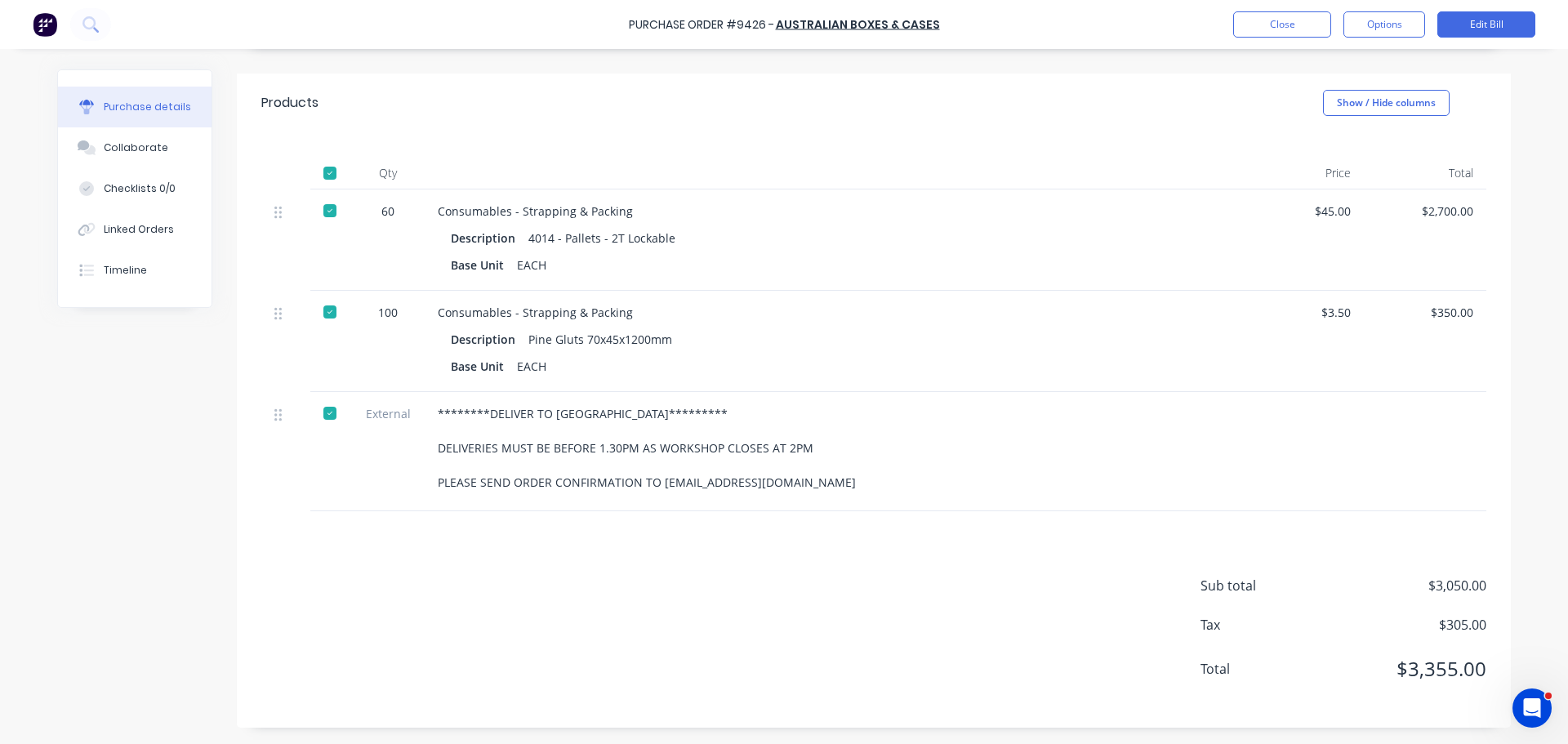
click at [425, 411] on div "********DELIVER TO 11PORT PIRIE STREET********* DELIVERIES MUST BE BEFORE 1.30P…" at bounding box center [834, 452] width 817 height 120
drag, startPoint x: 424, startPoint y: 411, endPoint x: 832, endPoint y: 491, distance: 415.8
click at [832, 491] on div "********DELIVER TO 11PORT PIRIE STREET********* DELIVERIES MUST BE BEFORE 1.30P…" at bounding box center [834, 452] width 817 height 120
click at [902, 450] on div "********DELIVER TO 11PORT PIRIE STREET********* DELIVERIES MUST BE BEFORE 1.30P…" at bounding box center [833, 447] width 790 height 86
drag, startPoint x: 426, startPoint y: 411, endPoint x: 831, endPoint y: 487, distance: 412.1
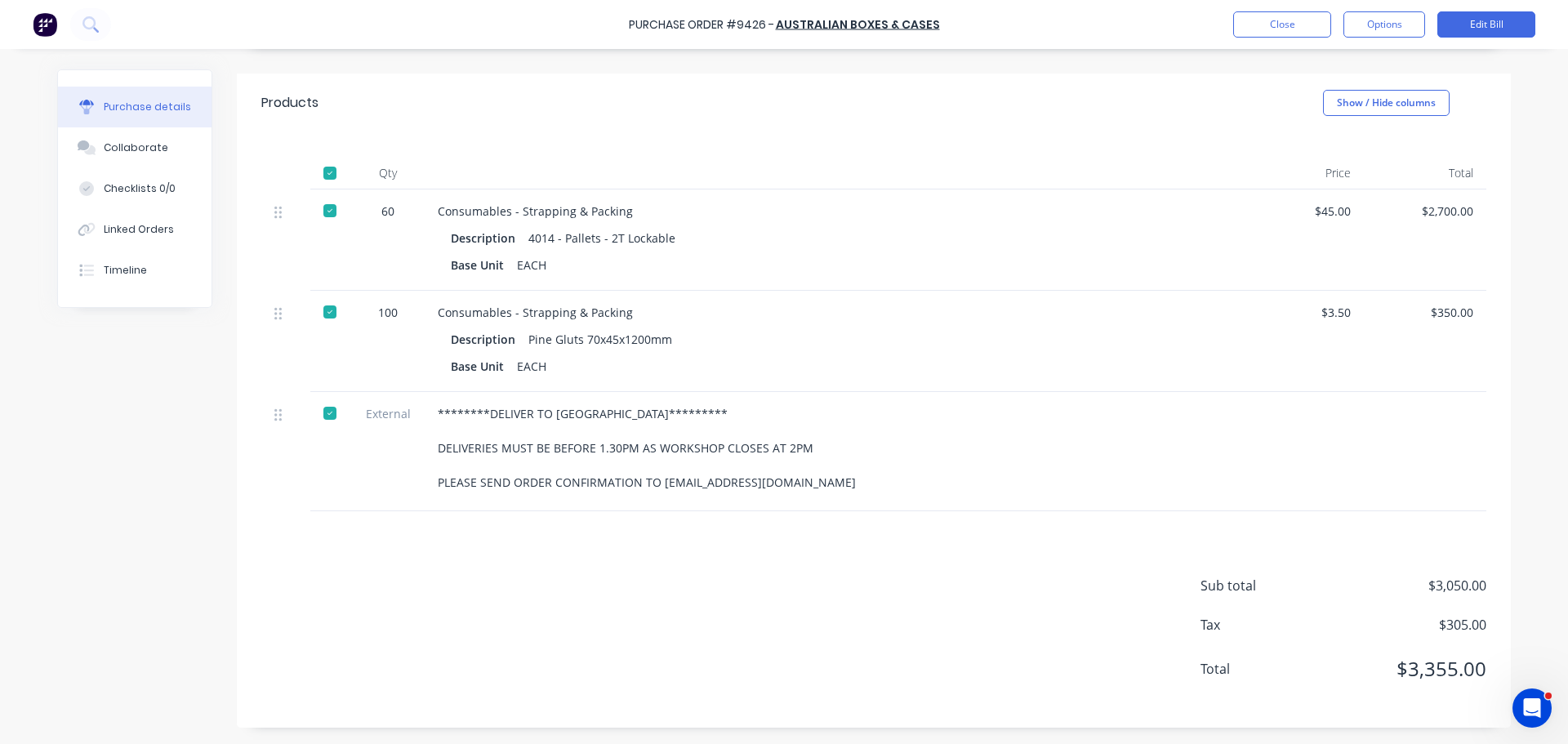
click at [831, 487] on div "********DELIVER TO 11PORT PIRIE STREET********* DELIVERIES MUST BE BEFORE 1.30P…" at bounding box center [834, 452] width 817 height 120
copy div "********DELIVER TO 11PORT PIRIE STREET********* DELIVERIES MUST BE BEFORE 1.30P…"
click at [1158, 417] on div "********DELIVER TO 11PORT PIRIE STREET********* DELIVERIES MUST BE BEFORE 1.30P…" at bounding box center [833, 447] width 790 height 86
click at [961, 566] on div "Sub total $3,050.00 Tax $305.00 Total $3,355.00" at bounding box center [873, 619] width 1274 height 216
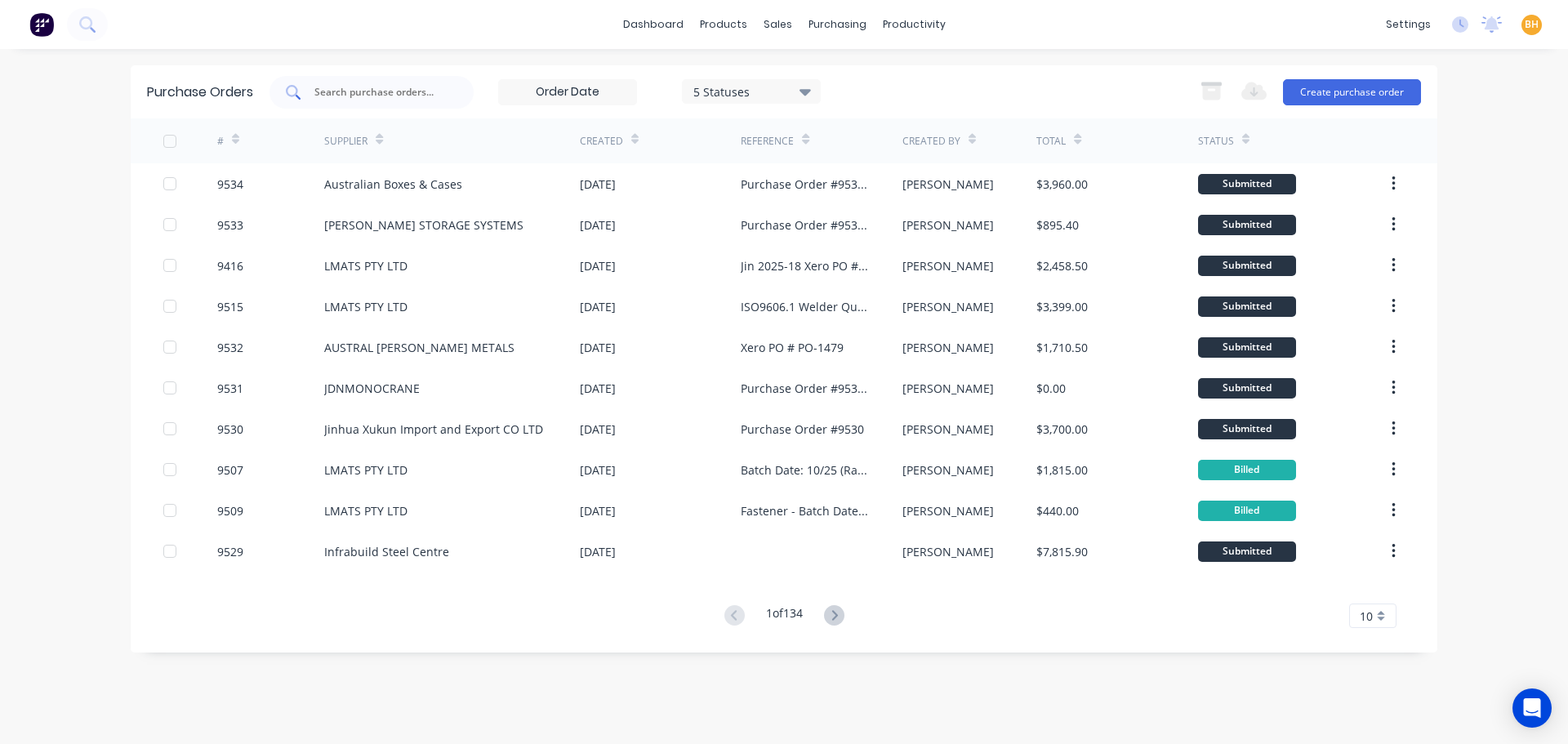
click at [377, 91] on input "text" at bounding box center [380, 92] width 135 height 17
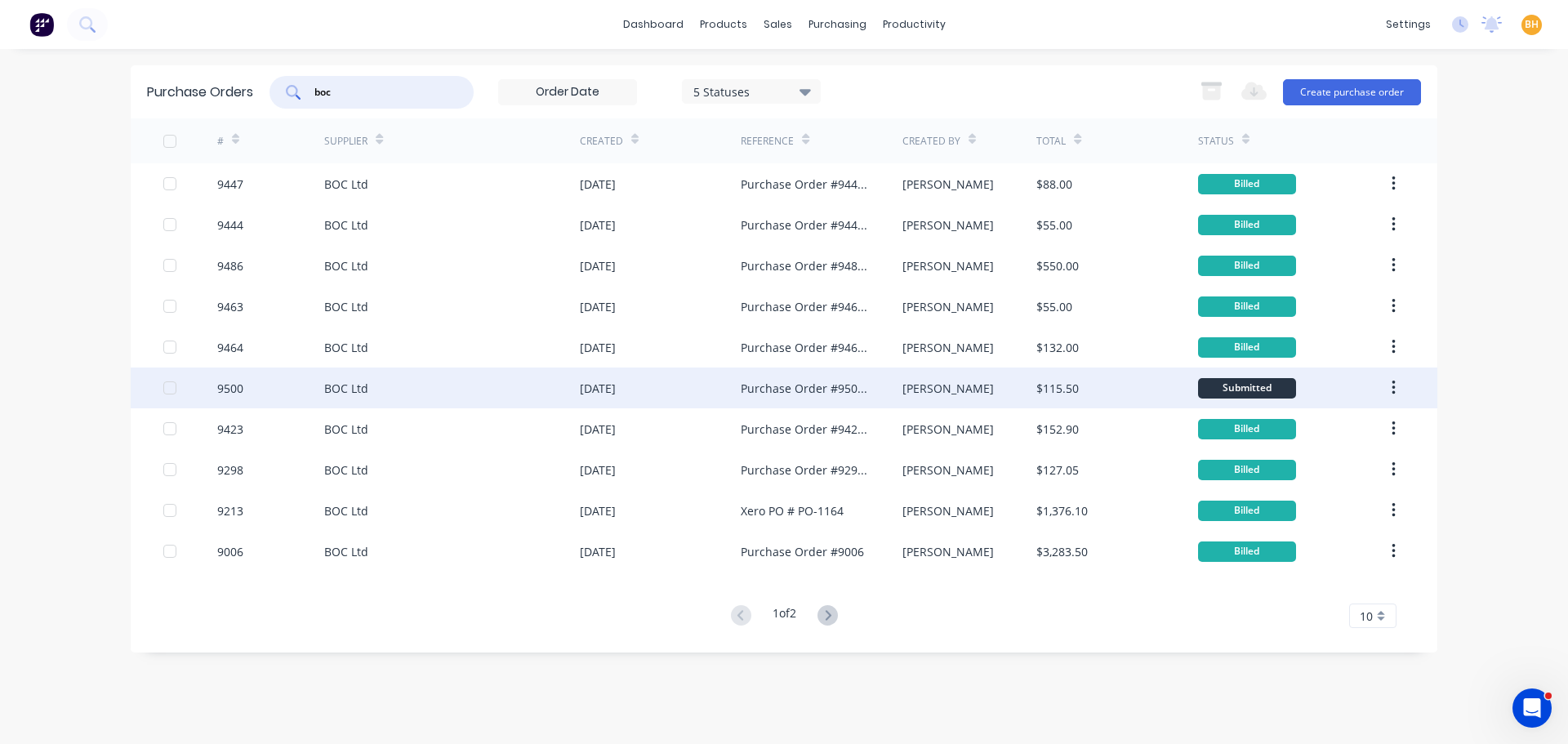
type input "boc"
click at [357, 397] on div "BOC Ltd" at bounding box center [452, 387] width 256 height 40
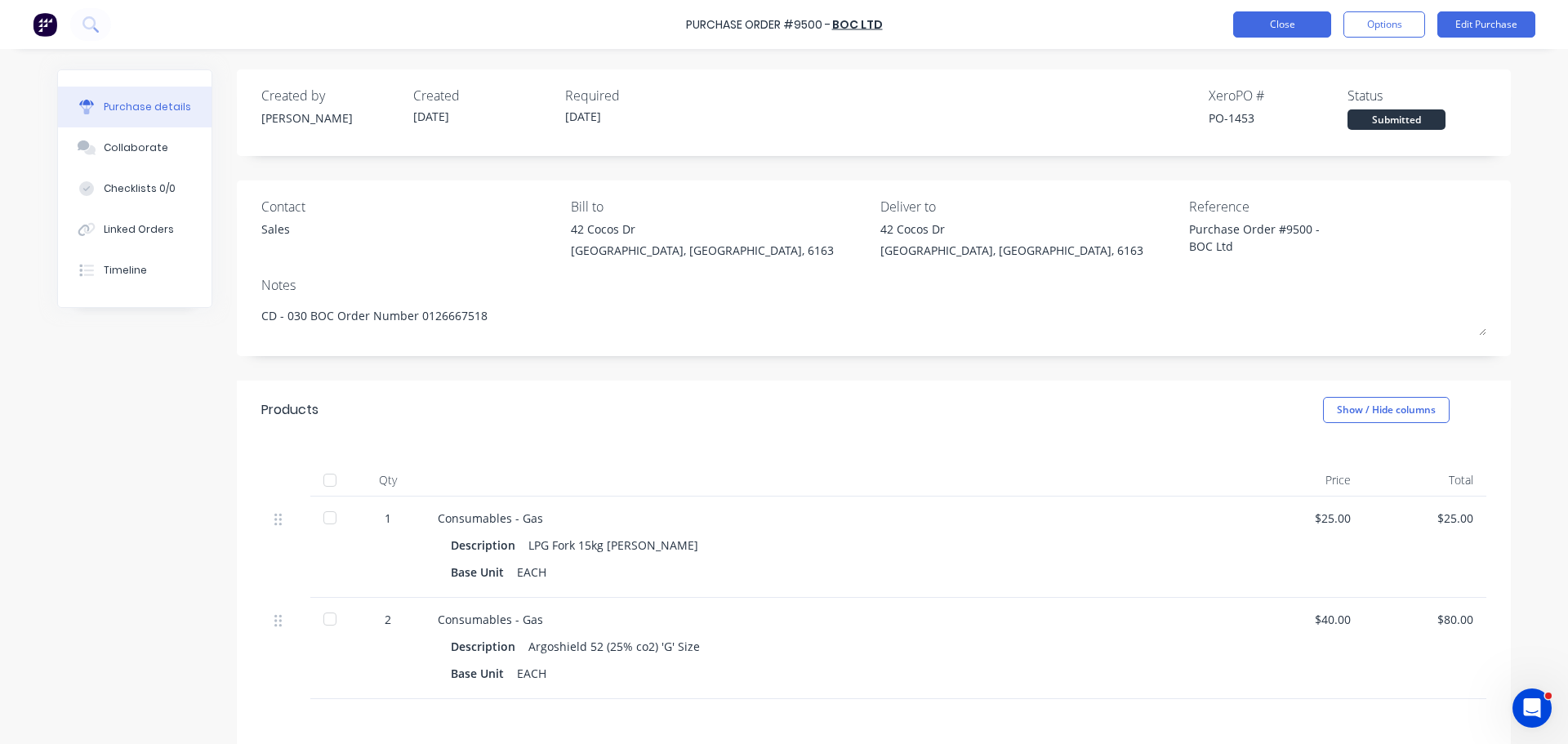
click at [1274, 24] on button "Close" at bounding box center [1283, 24] width 98 height 26
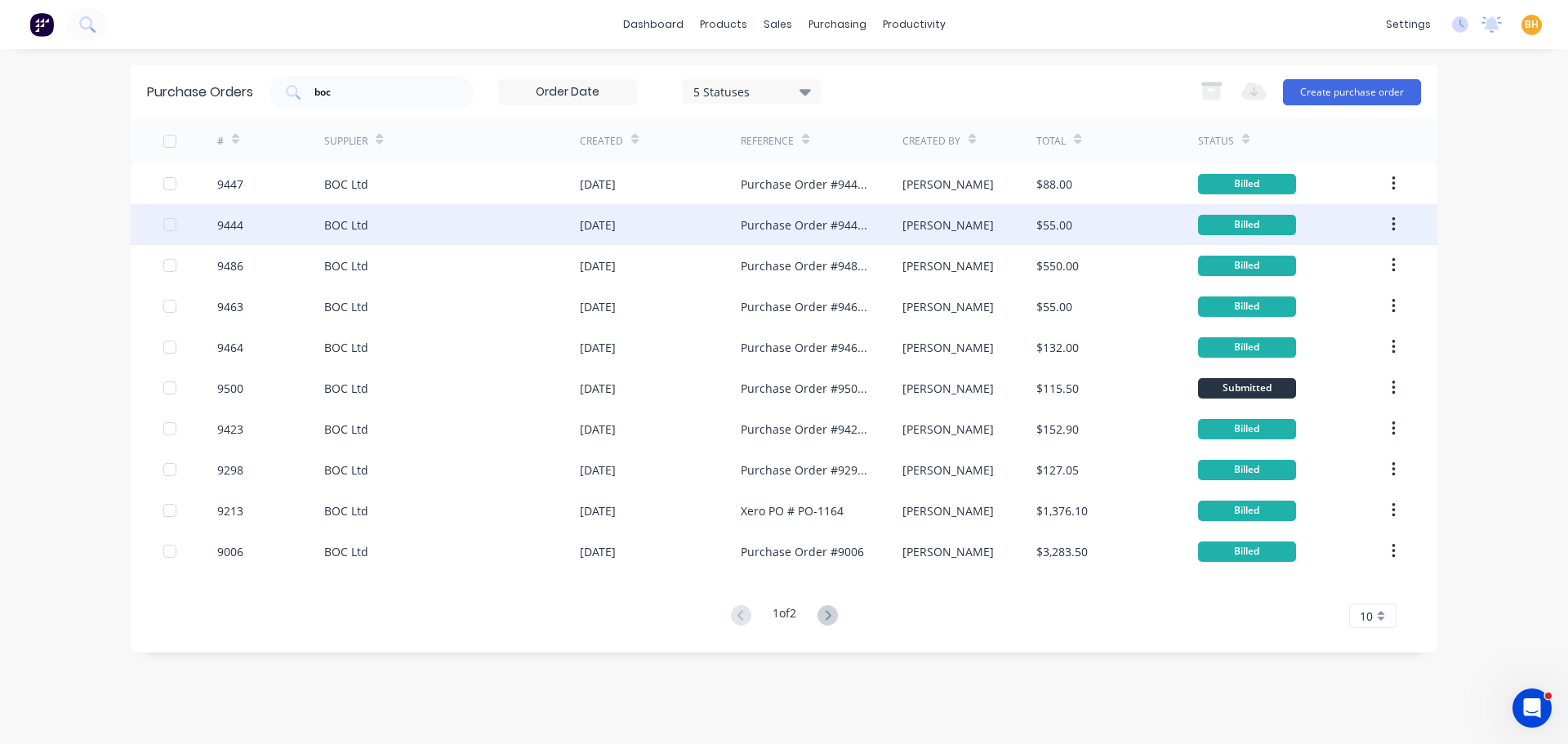
click at [309, 223] on div "9444" at bounding box center [271, 224] width 108 height 40
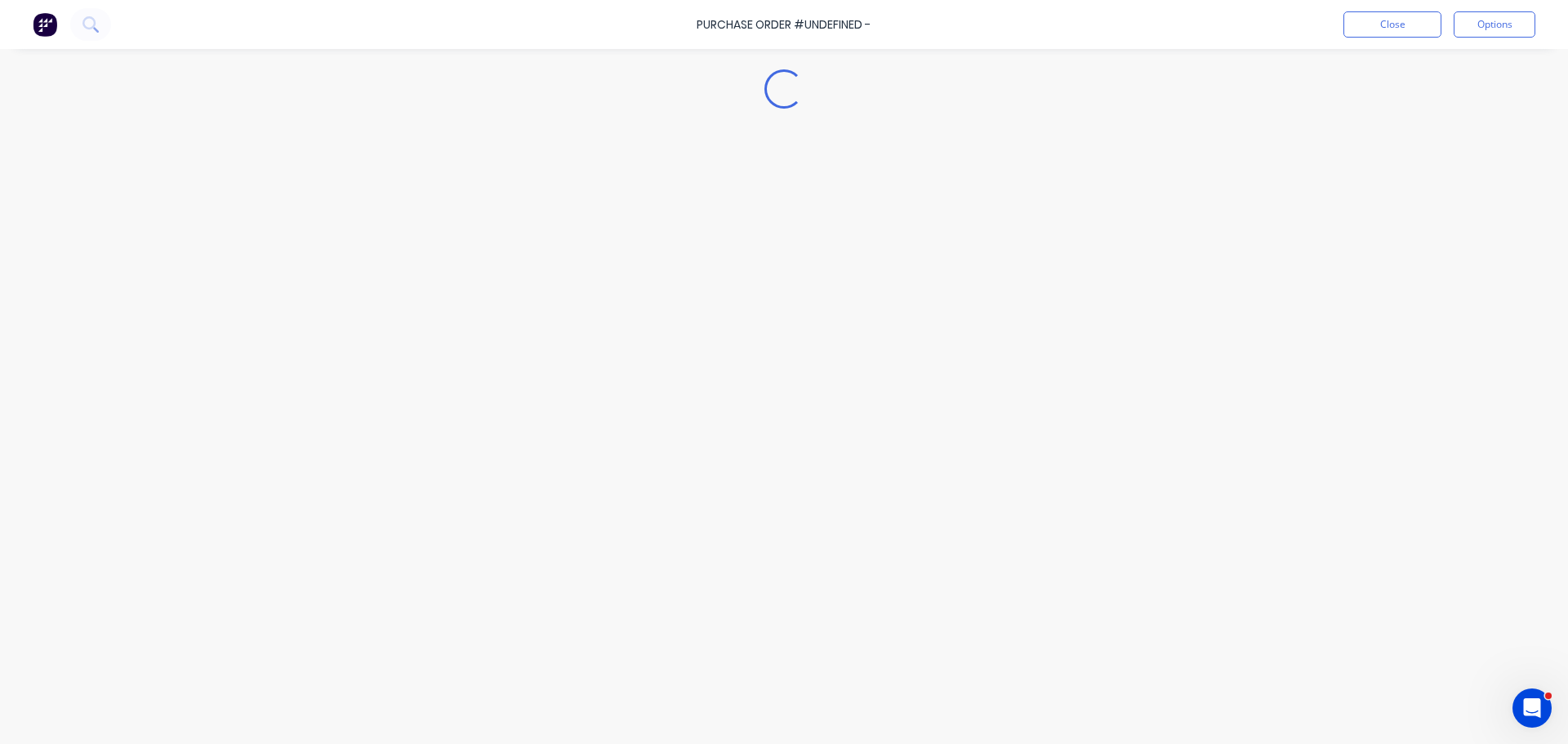
type textarea "x"
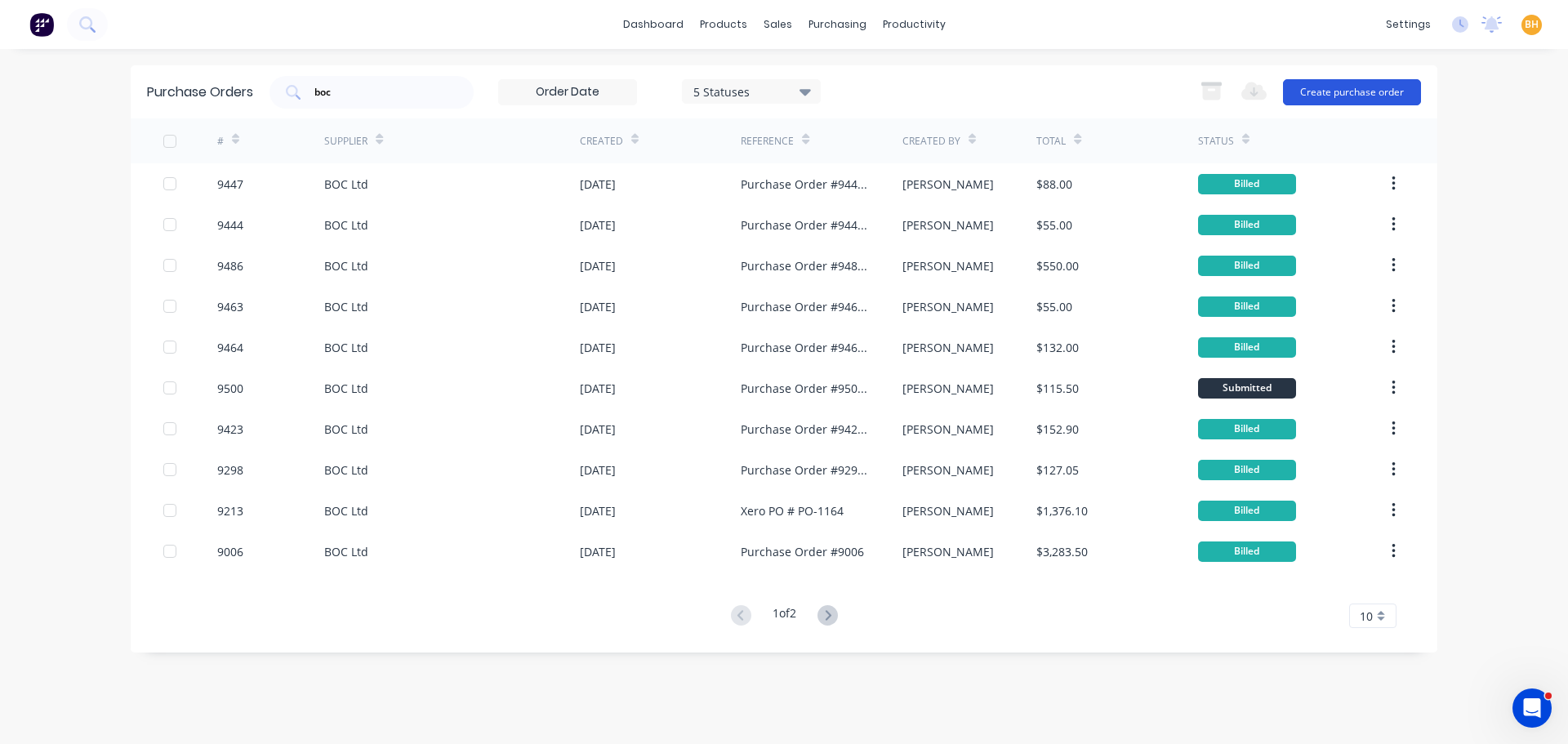
click at [1366, 92] on button "Create purchase order" at bounding box center [1353, 92] width 138 height 26
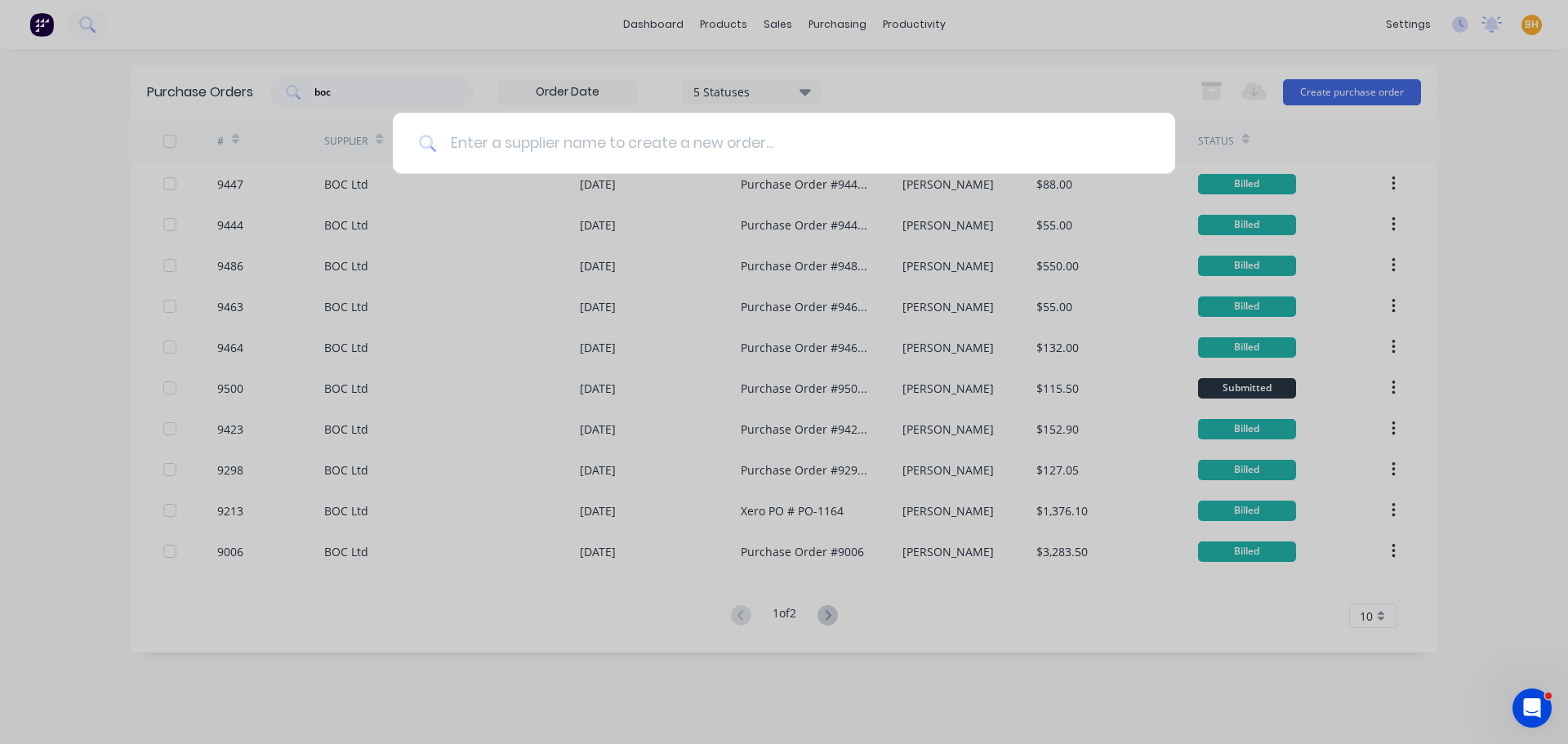
click at [491, 141] on input at bounding box center [793, 143] width 712 height 62
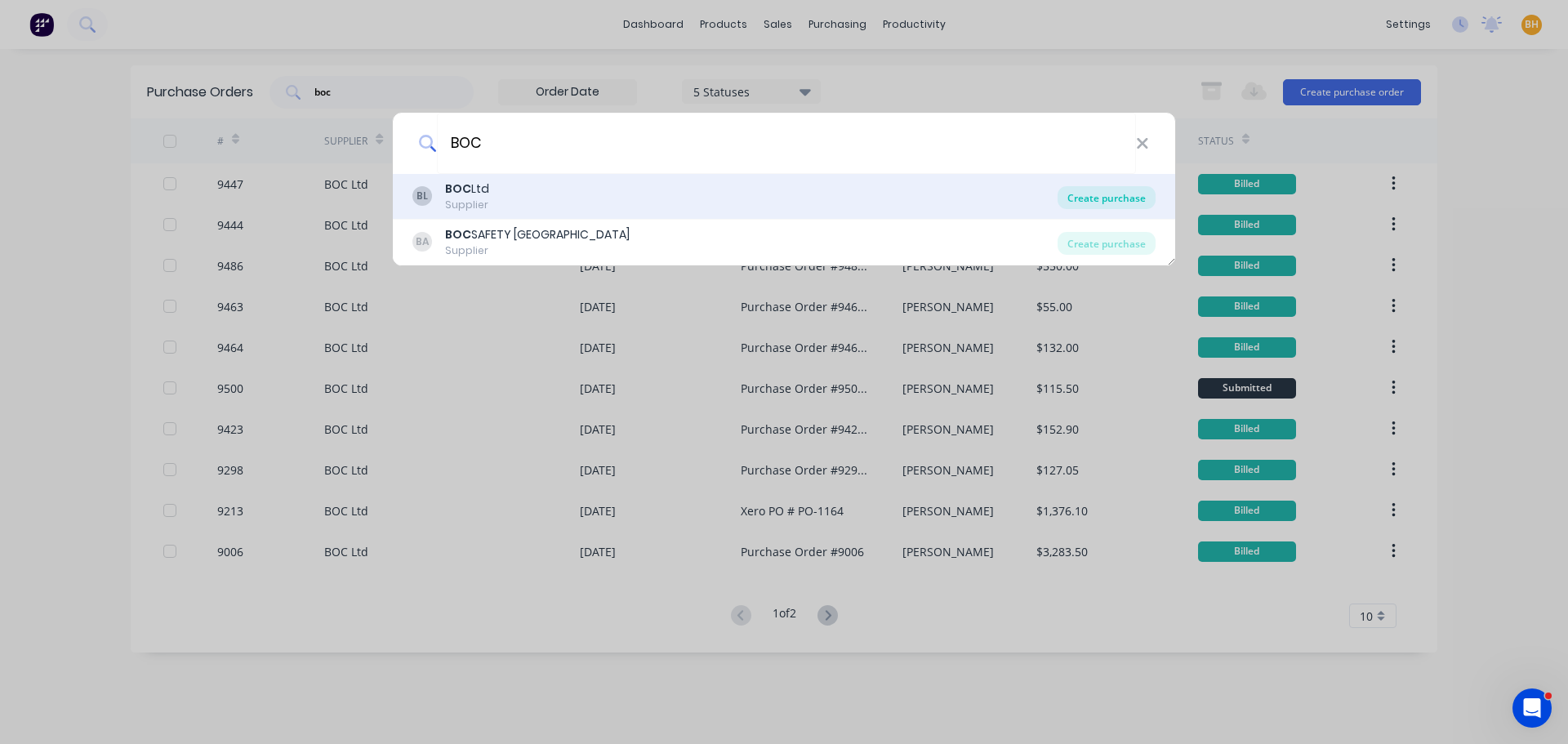
type input "BOC"
click at [1115, 191] on div "Create purchase" at bounding box center [1107, 197] width 98 height 23
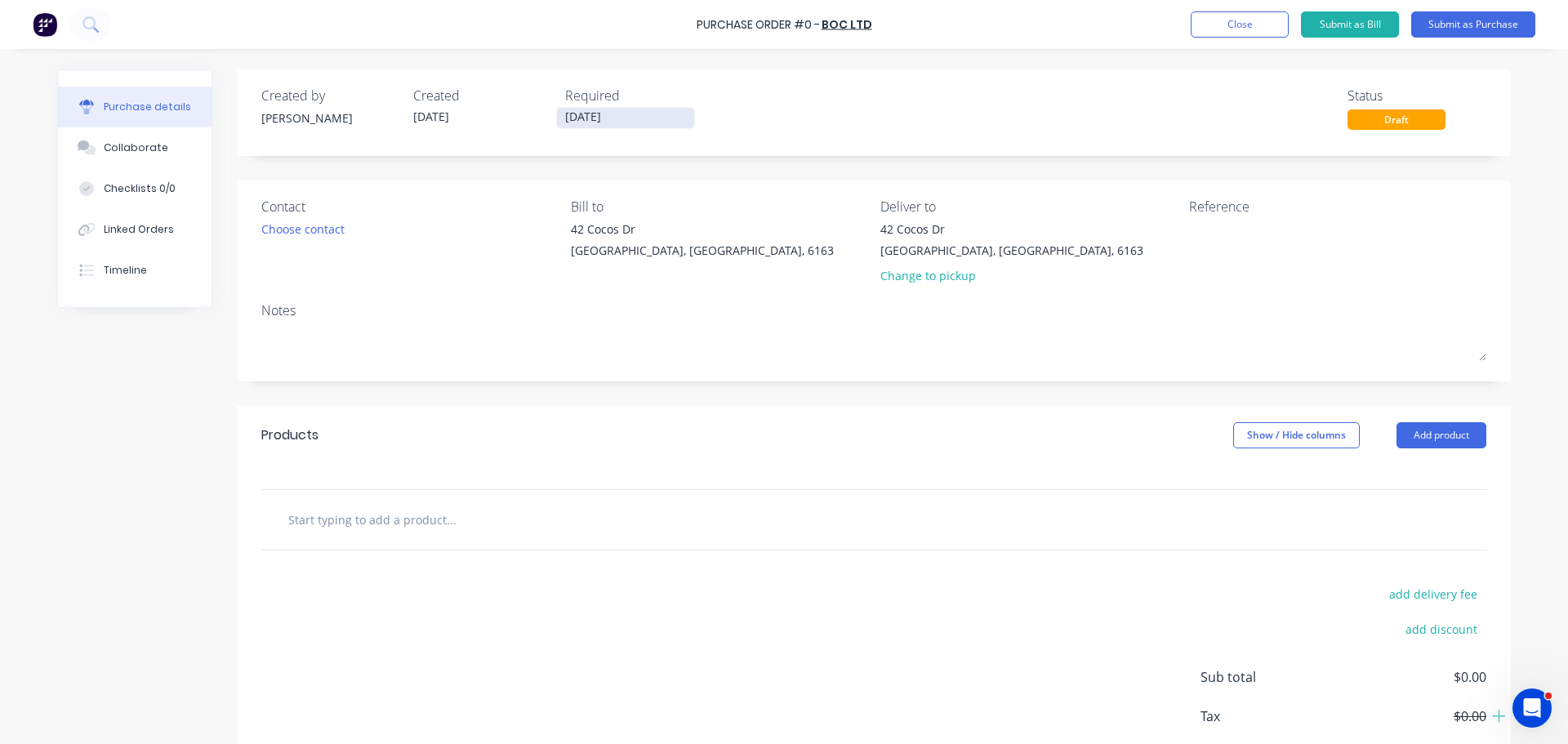
click at [618, 115] on input "[DATE]" at bounding box center [625, 118] width 137 height 20
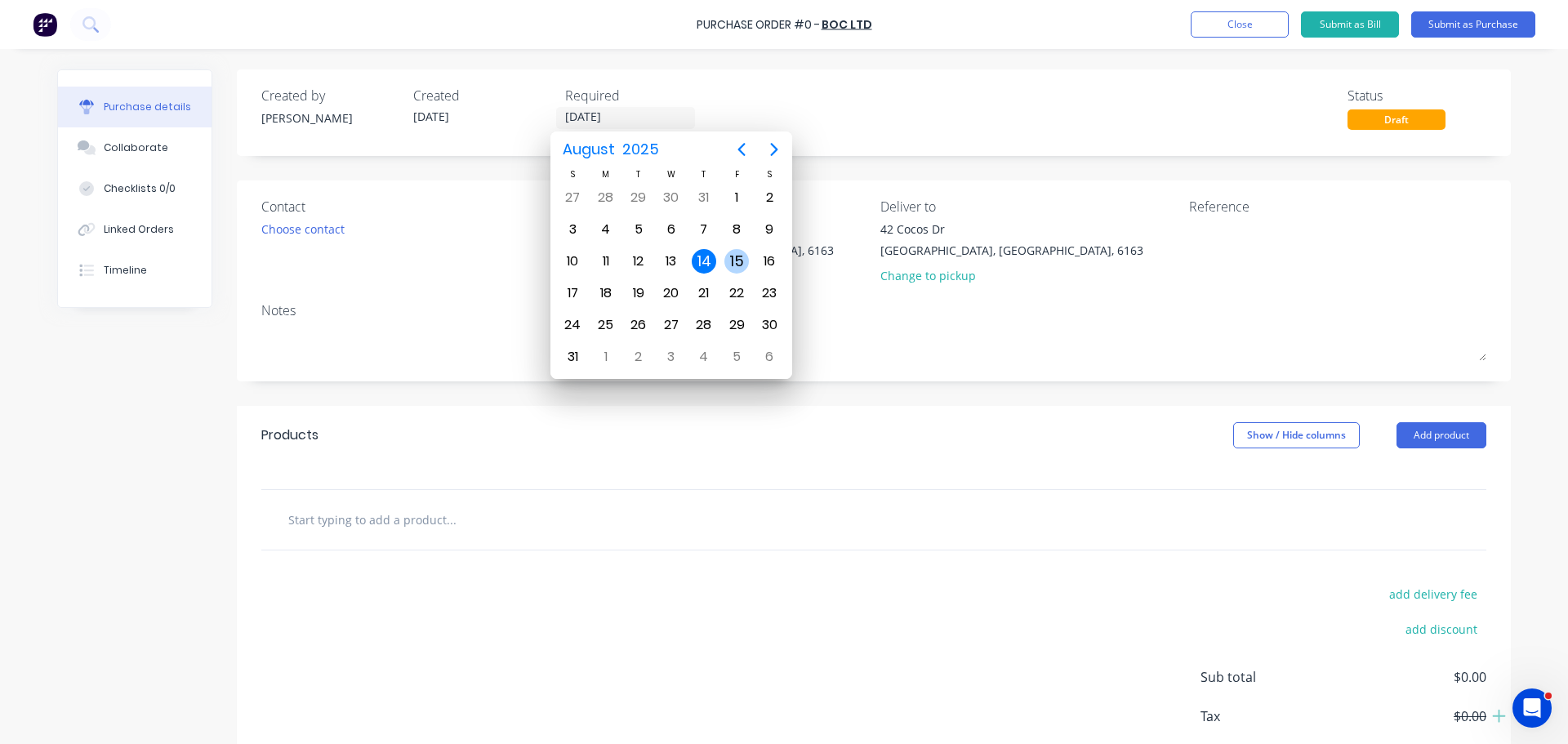
click at [743, 254] on div "15" at bounding box center [736, 261] width 25 height 25
type input "15/08/25"
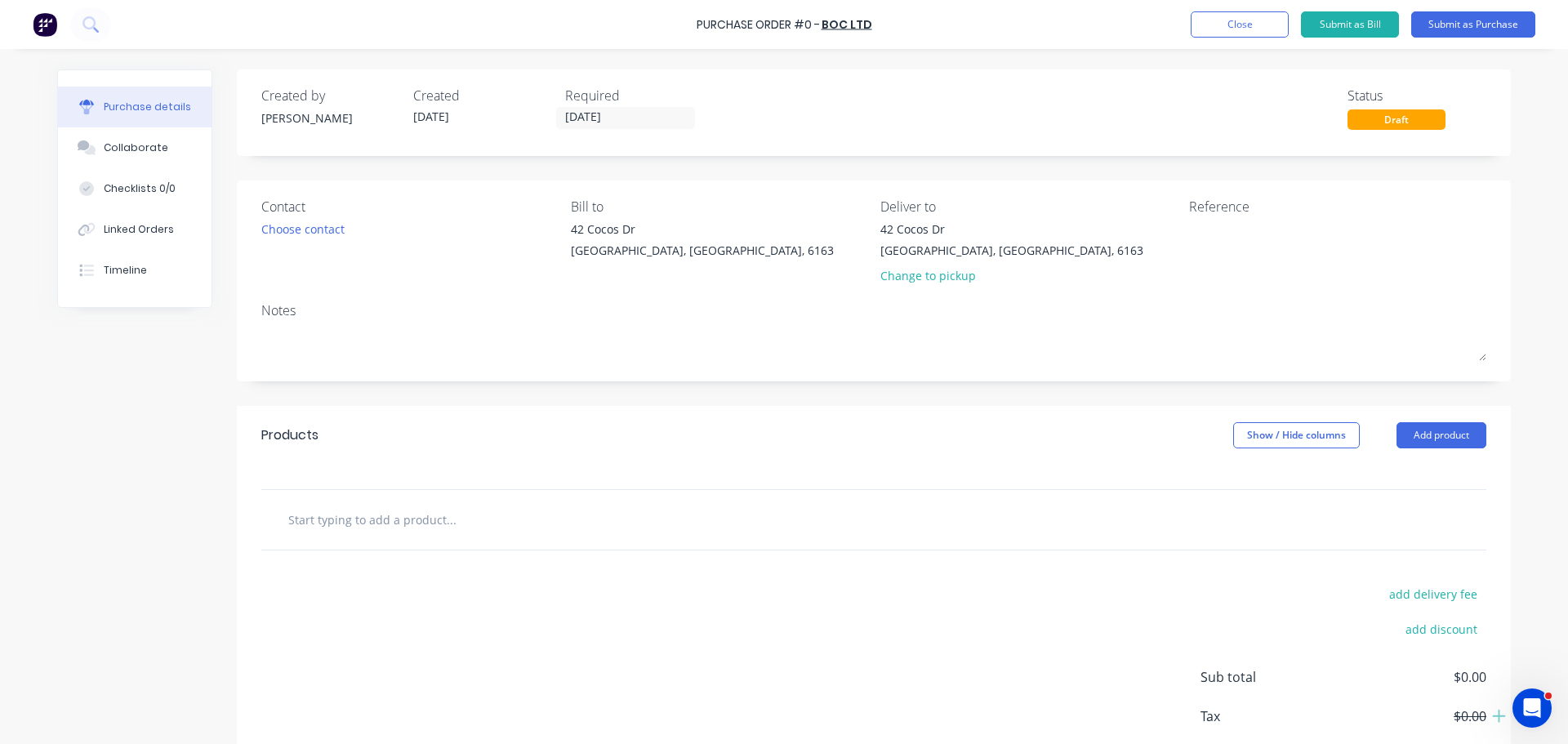
click at [317, 218] on div "Contact Choose contact" at bounding box center [409, 245] width 297 height 96
click at [885, 245] on div "Bibra Lake, Western Australia, 6163" at bounding box center [1012, 250] width 263 height 17
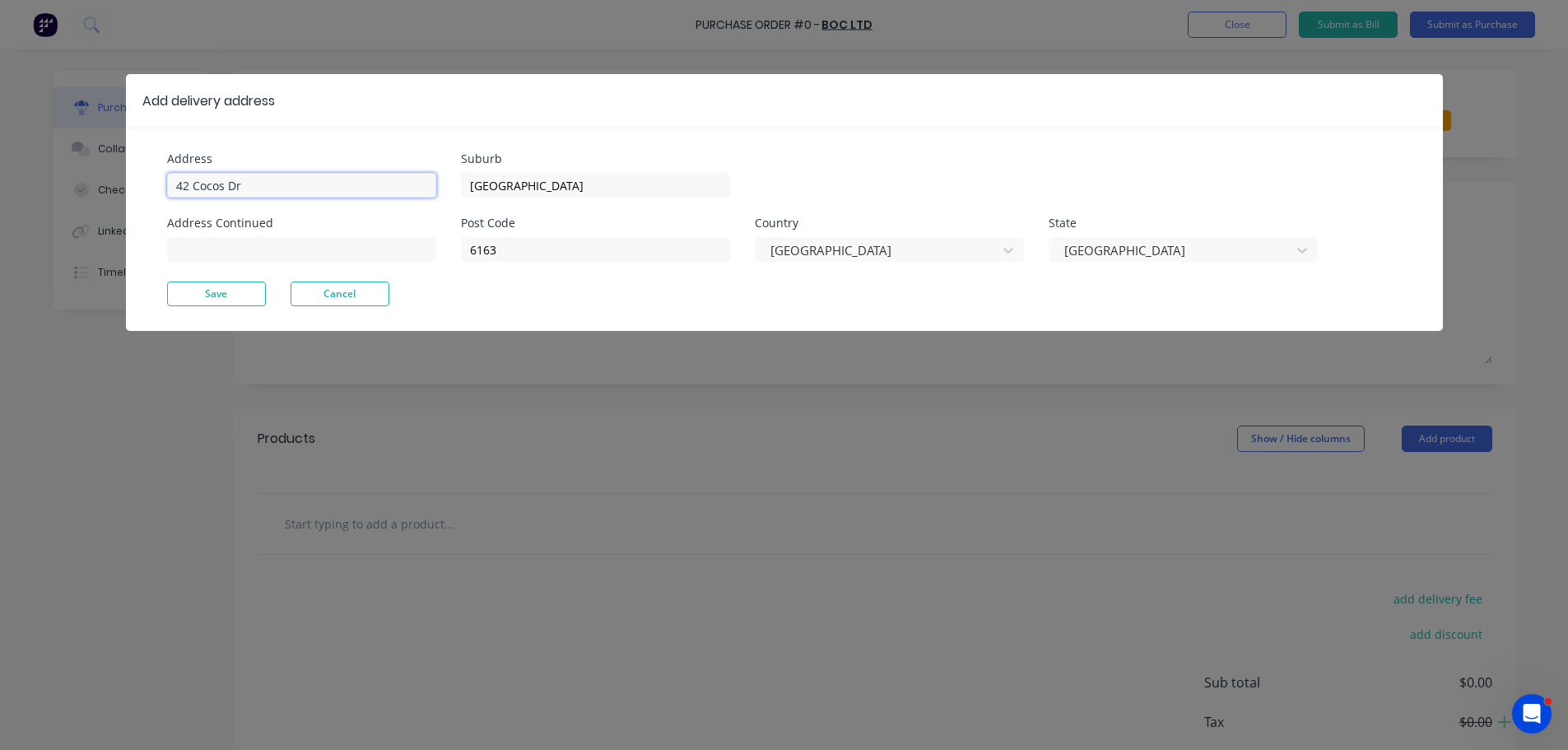
click at [287, 184] on input "42 Cocos Dr" at bounding box center [301, 184] width 269 height 25
type input "4"
type input "11 Port Pirie"
click at [193, 293] on button "Save" at bounding box center [216, 294] width 99 height 25
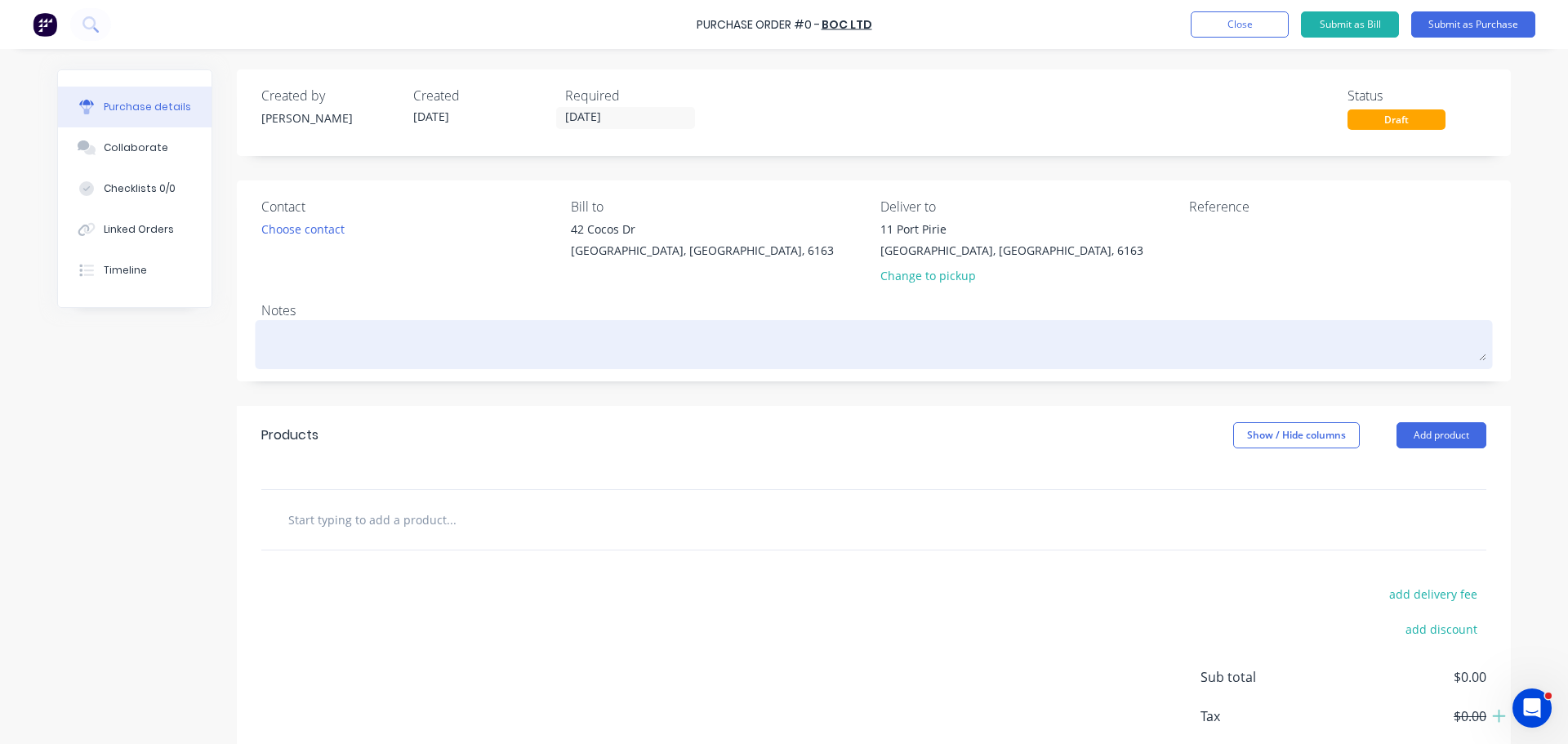
click at [273, 339] on textarea at bounding box center [874, 342] width 1226 height 37
click at [289, 353] on textarea at bounding box center [874, 342] width 1226 height 37
type textarea "x"
type textarea "R"
type textarea "x"
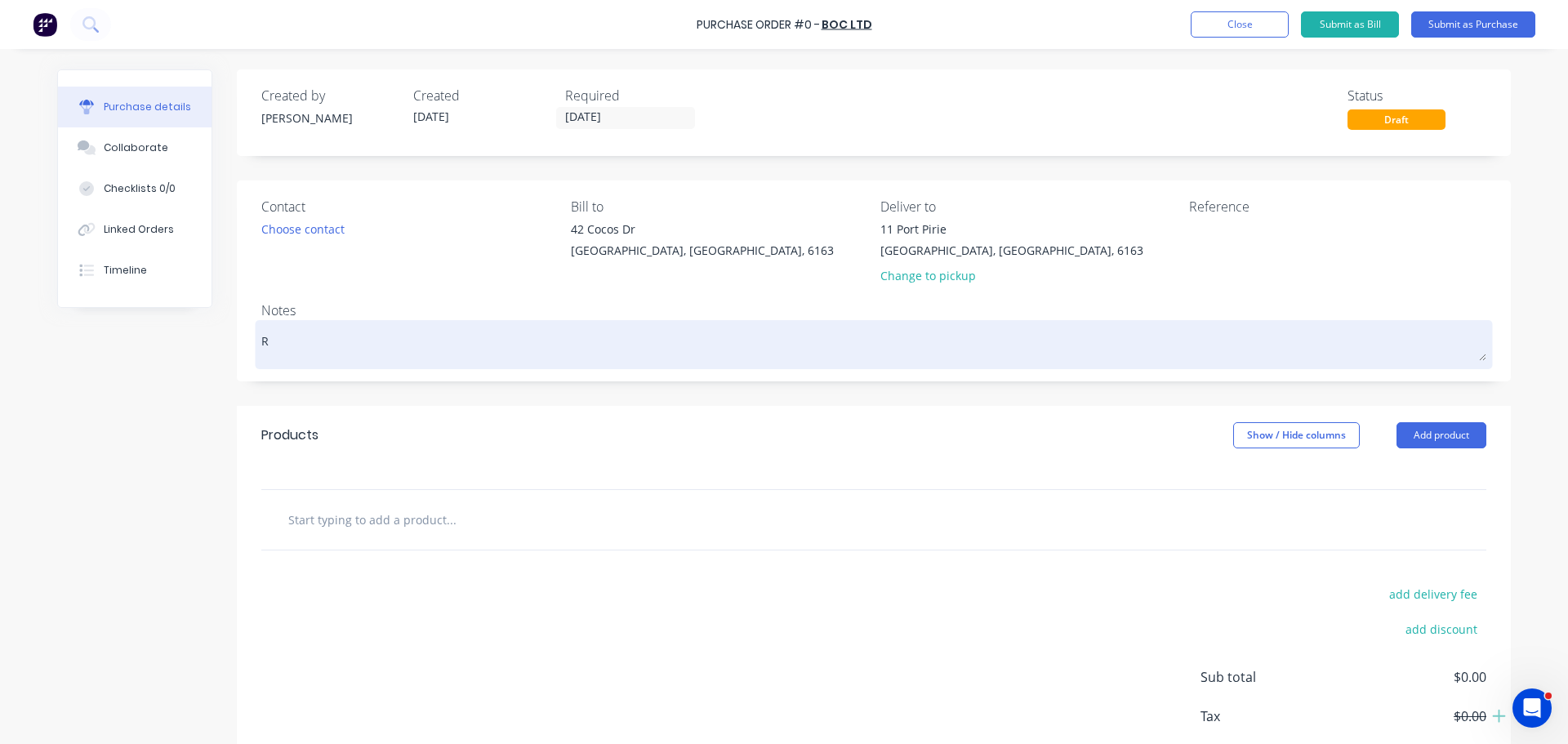
type textarea "RE"
type textarea "x"
type textarea "REQ"
type textarea "x"
type textarea "REQ:"
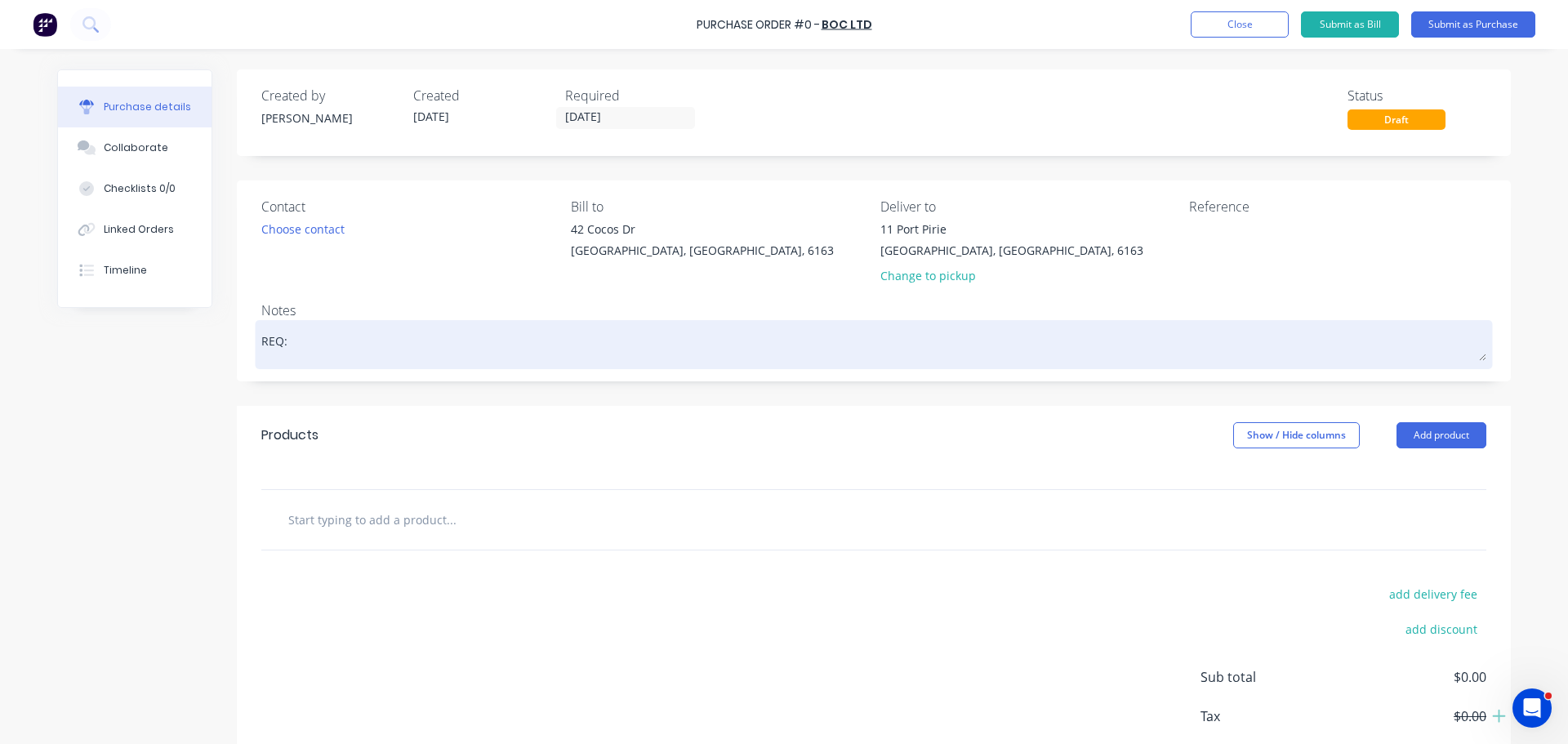
type textarea "x"
type textarea "REQ:"
type textarea "x"
type textarea "REQ: P"
type textarea "x"
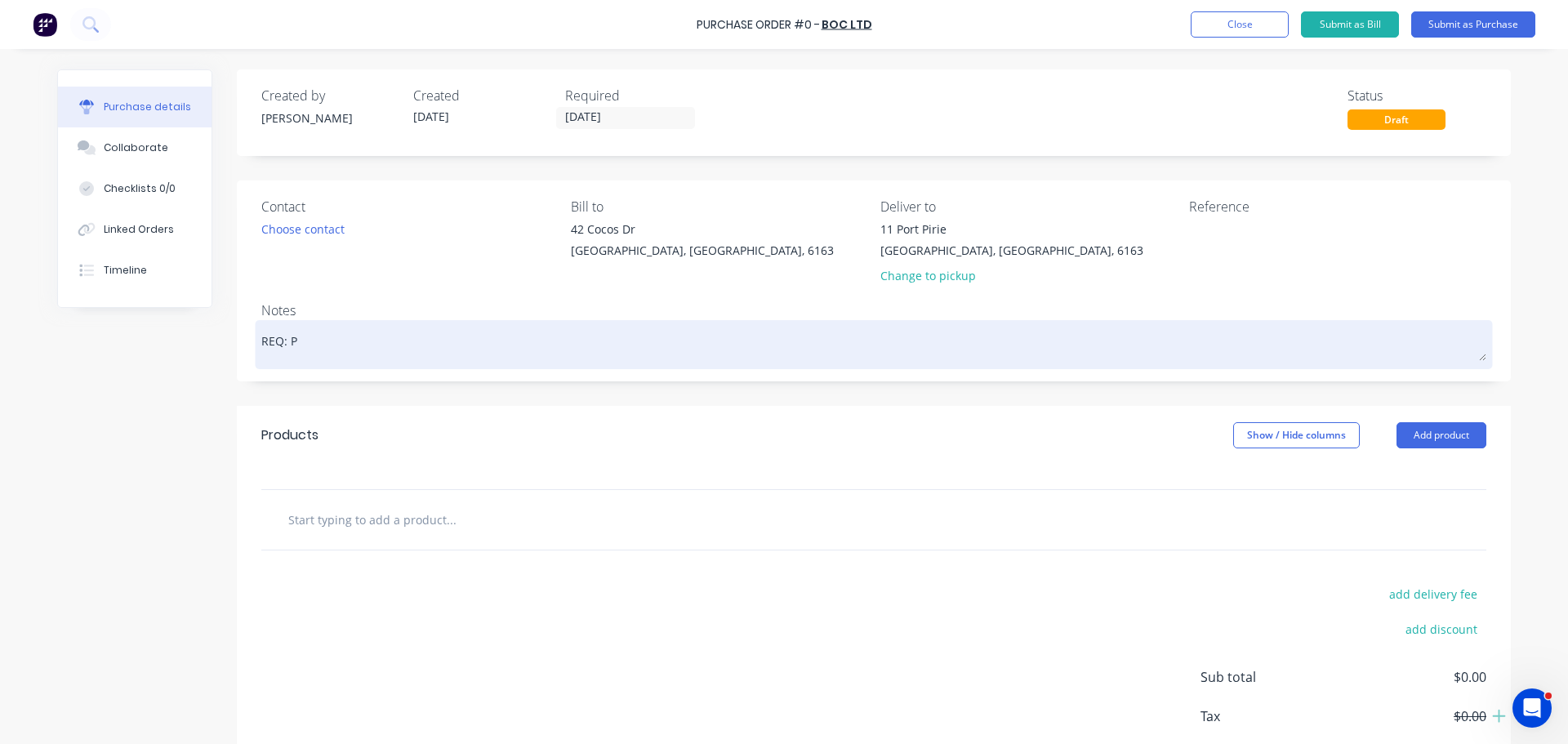
type textarea "REQ: PP"
type textarea "x"
type textarea "REQ: PP"
type textarea "x"
type textarea "REQ: PP -"
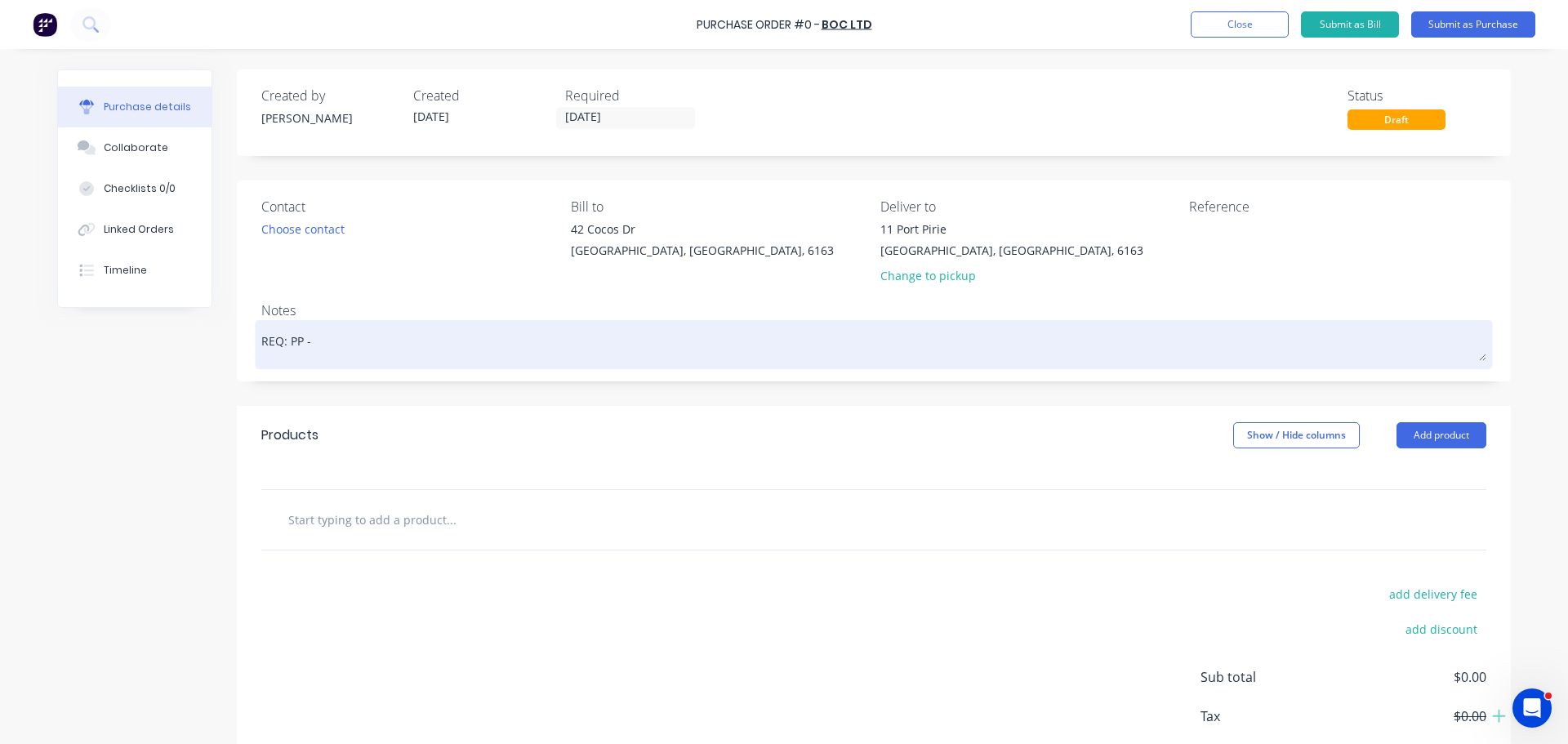
type textarea "x"
type textarea "REQ: PP -"
type textarea "x"
type textarea "REQ: PP - 3"
type textarea "x"
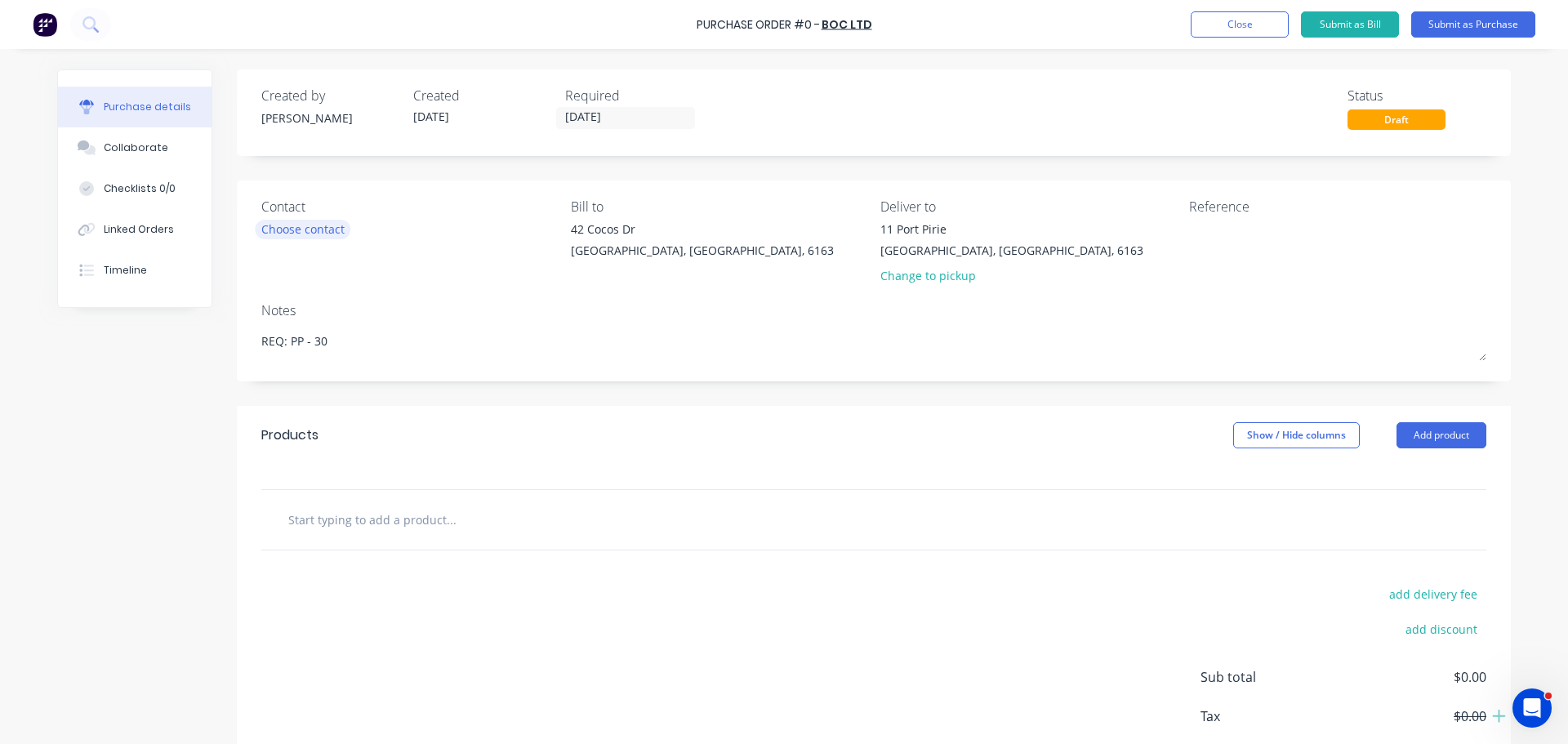
type textarea "REQ: PP - 30"
type textarea "x"
type textarea "REQ: PP - 30"
click at [287, 222] on div "Choose contact" at bounding box center [303, 229] width 84 height 17
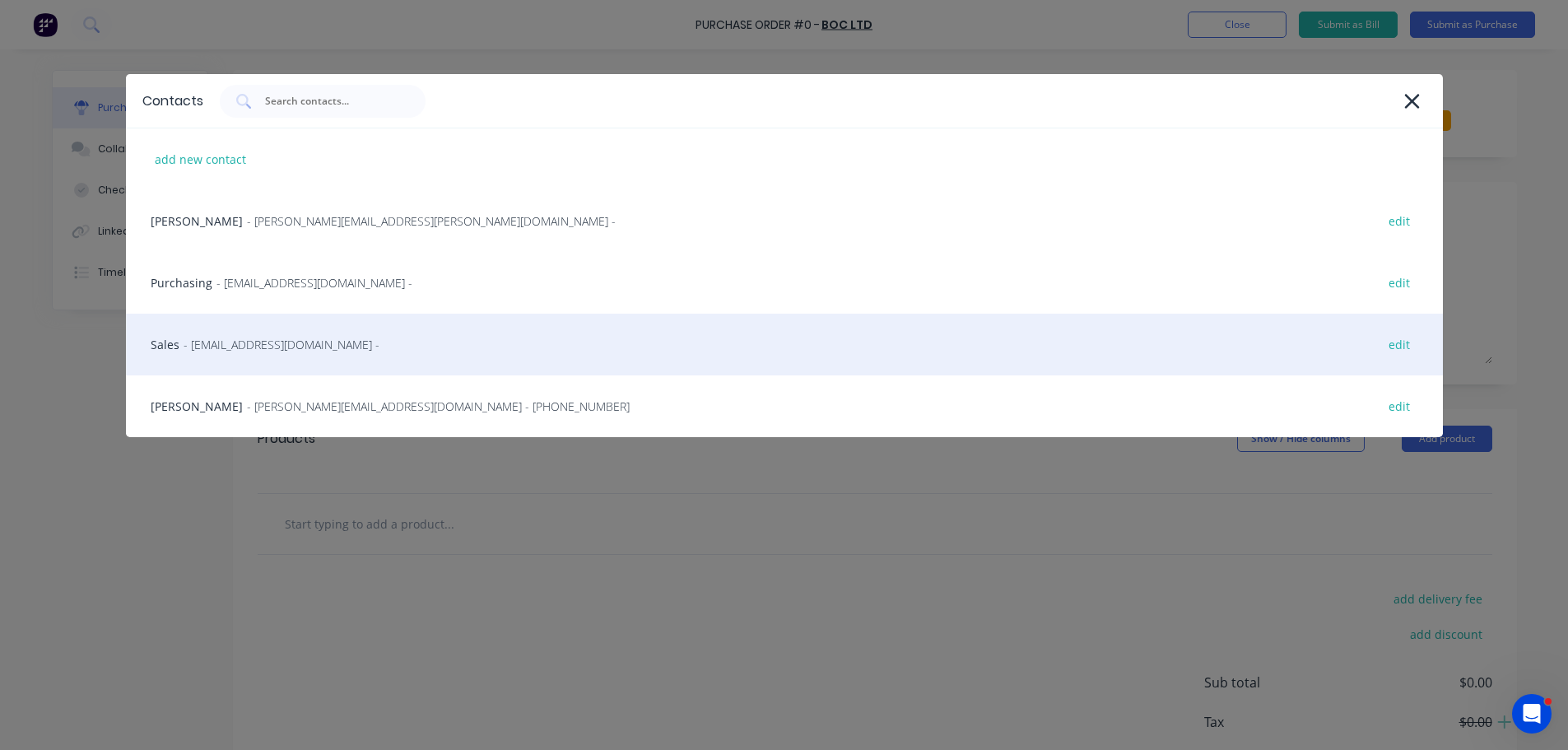
click at [273, 345] on span "- contact@boc.com -" at bounding box center [281, 344] width 196 height 18
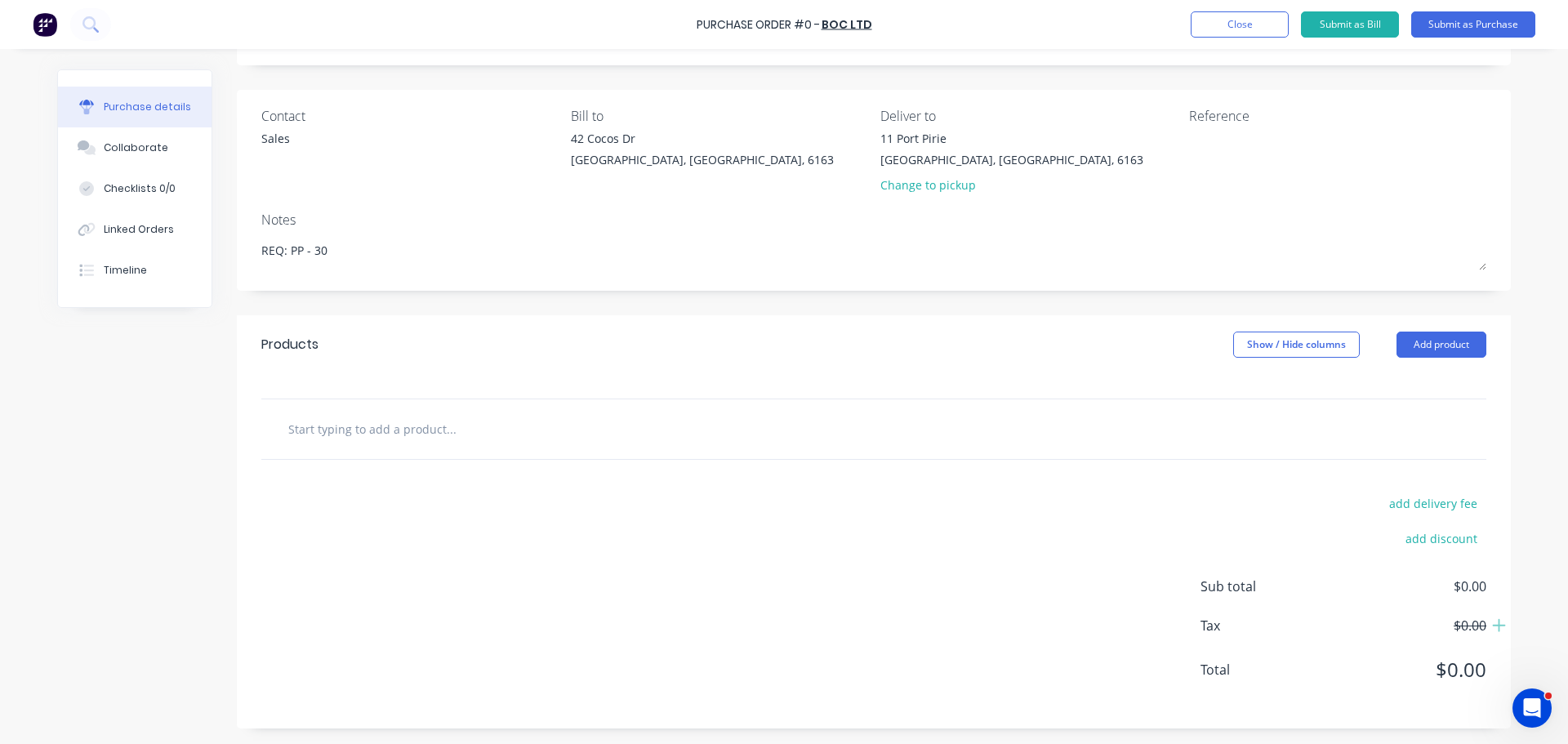
scroll to position [91, 0]
click at [355, 440] on input "text" at bounding box center [450, 428] width 327 height 33
type textarea "x"
type input "L"
type textarea "x"
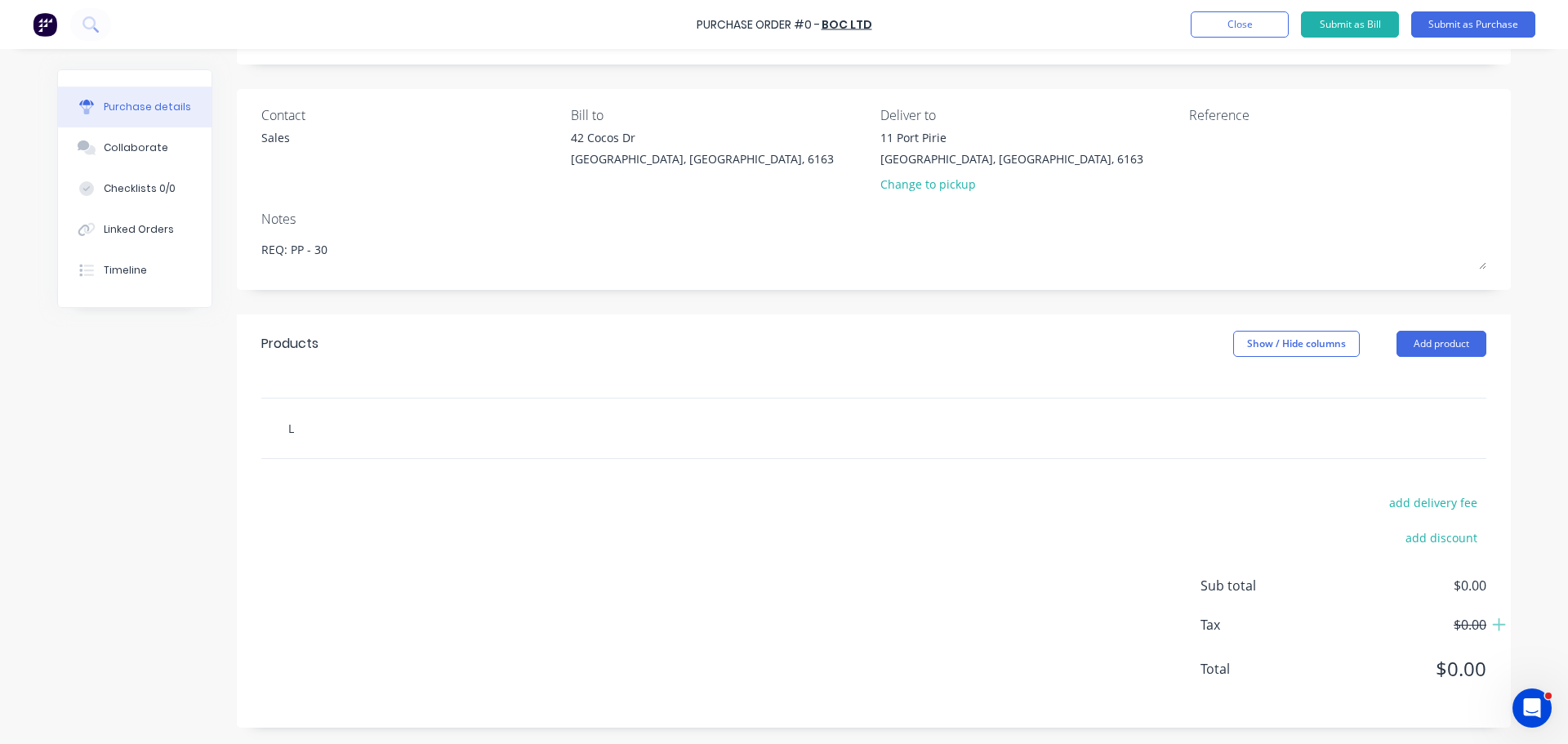
type input "LP"
type textarea "x"
type input "LPG"
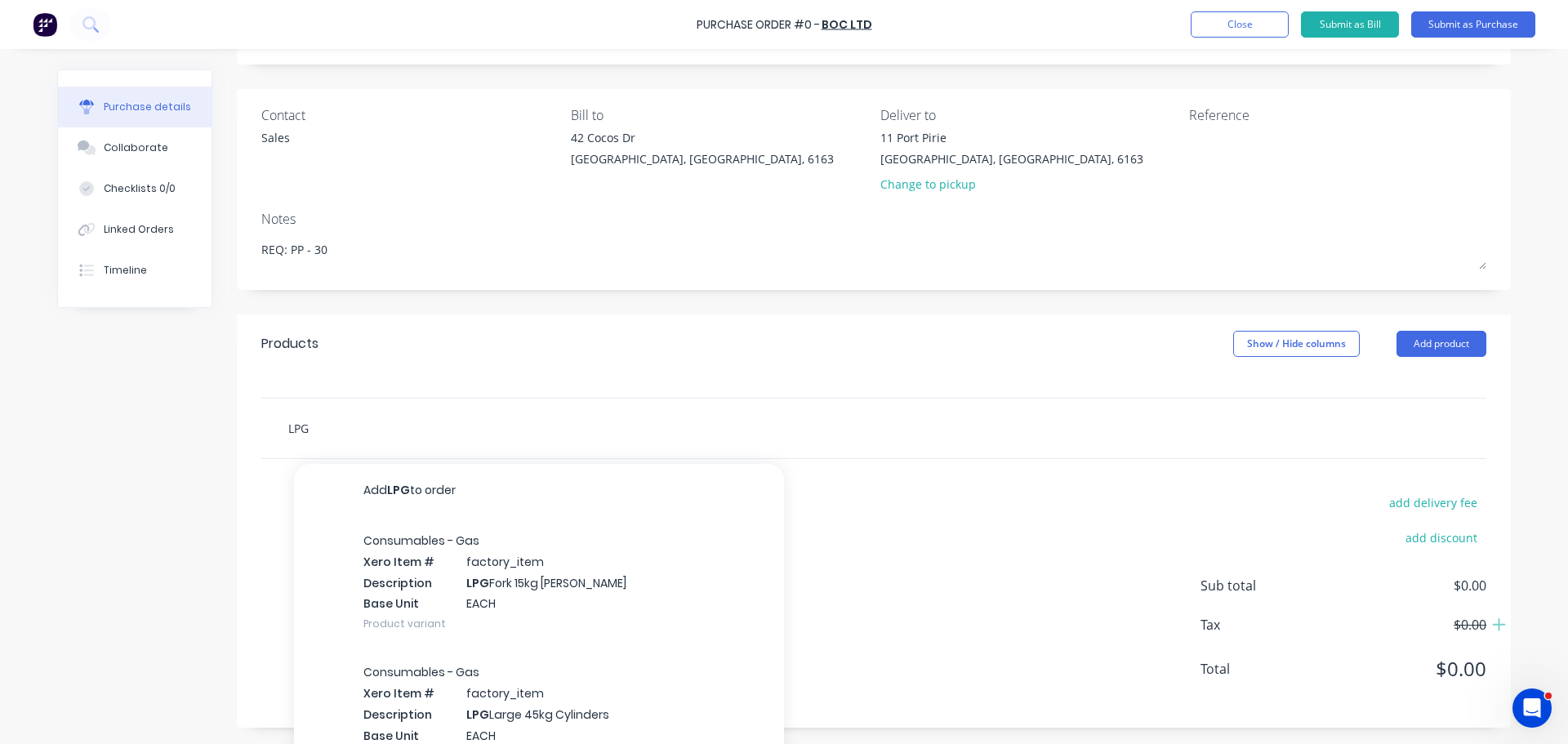
type textarea "x"
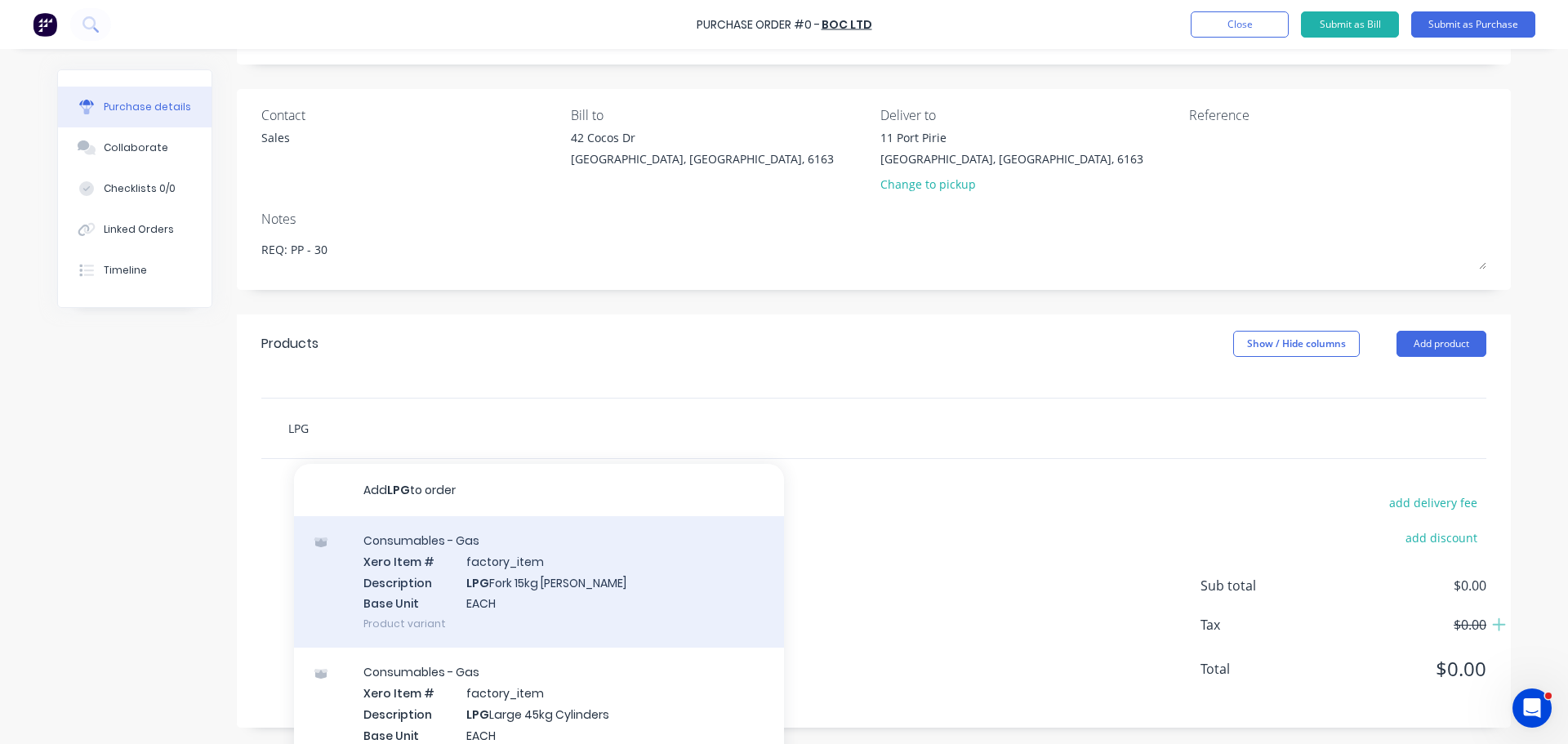
type input "LPG"
click at [488, 578] on div "Consumables - Gas Xero Item # factory_item Description LPG Fork 15kg Ali Bottle…" at bounding box center [539, 581] width 490 height 132
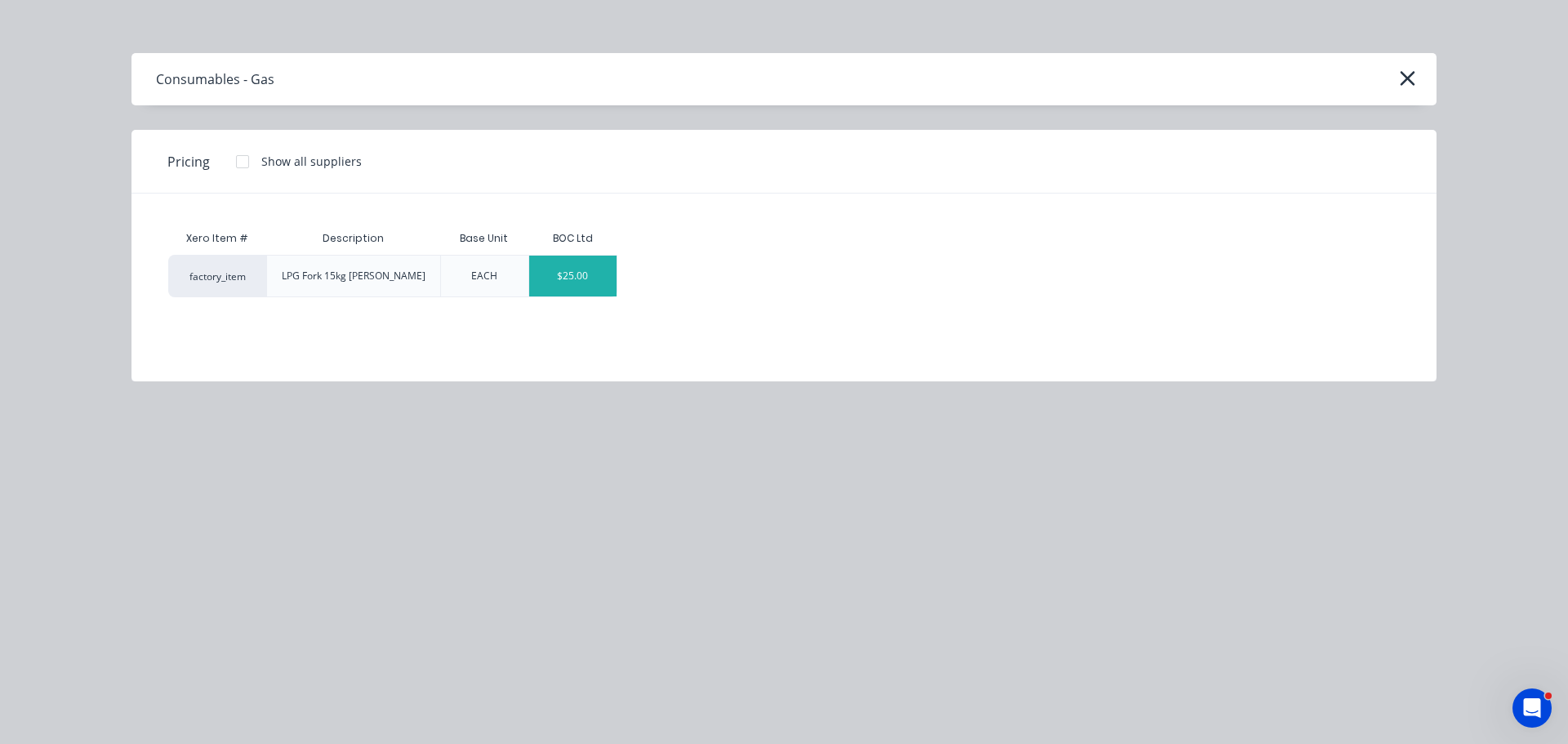
click at [587, 285] on div "$25.00" at bounding box center [572, 276] width 87 height 40
type textarea "x"
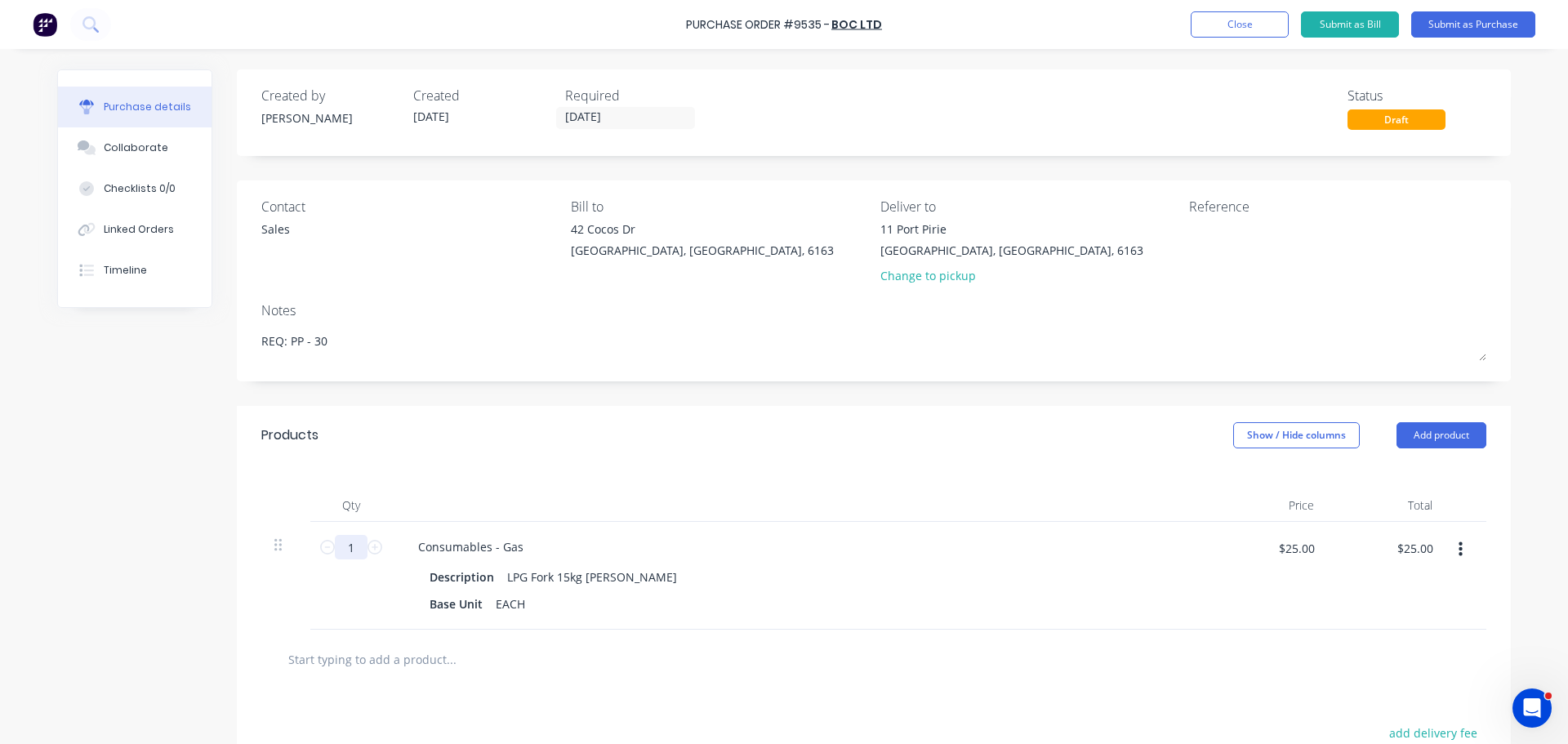
click at [358, 553] on input "1" at bounding box center [352, 546] width 33 height 25
type textarea "x"
type input "2"
type textarea "x"
type input "$50.00"
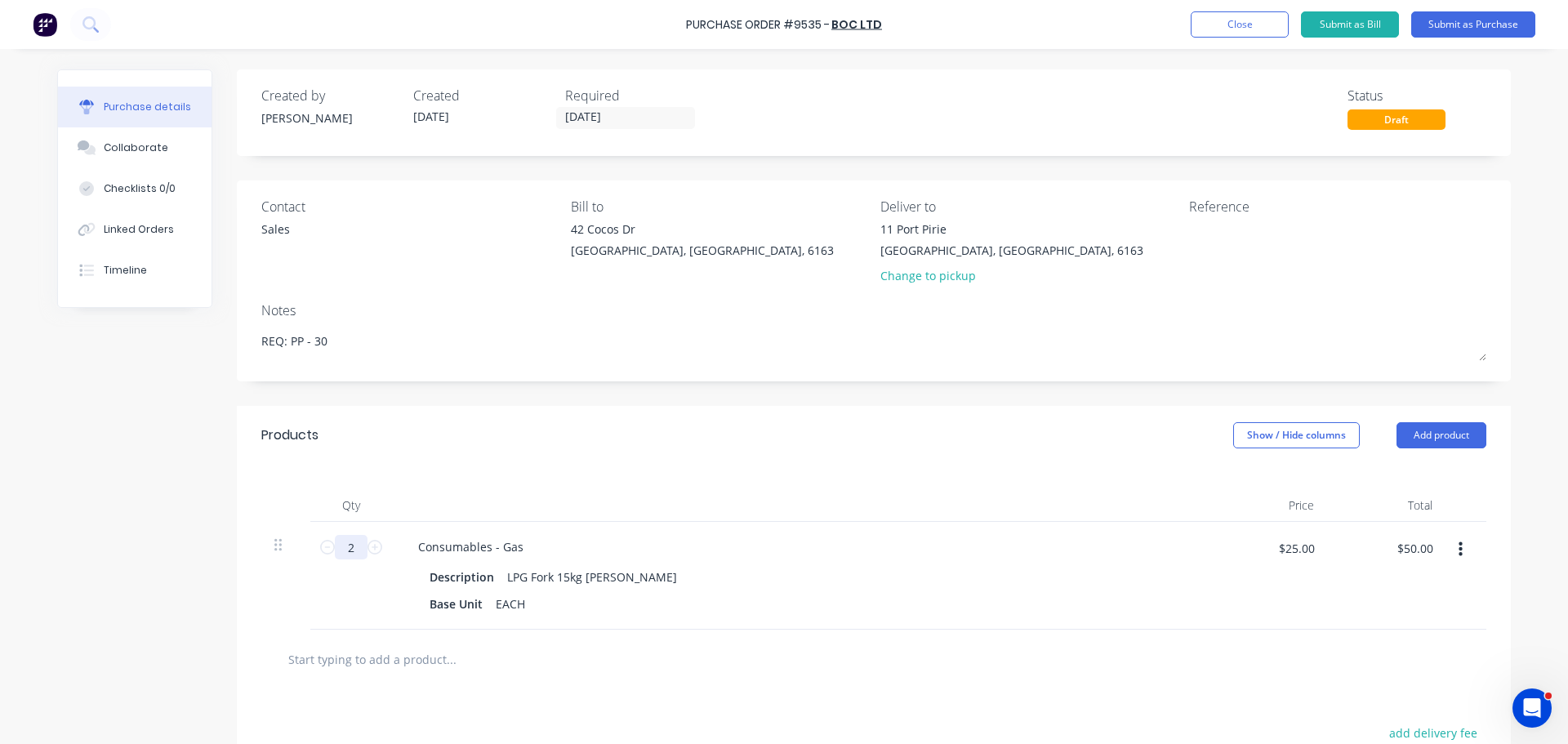
type input "2"
click at [840, 477] on div "Qty Price Total 2 2 Consumables - Gas Description LPG Fork 15kg Ali Bottles Bas…" at bounding box center [873, 546] width 1274 height 165
type textarea "x"
drag, startPoint x: 673, startPoint y: 25, endPoint x: 687, endPoint y: 21, distance: 14.6
click at [687, 21] on div "Purchase Order #9535 - BOC Ltd Add product Close Submit as Bill Submit as Purch…" at bounding box center [784, 24] width 1568 height 49
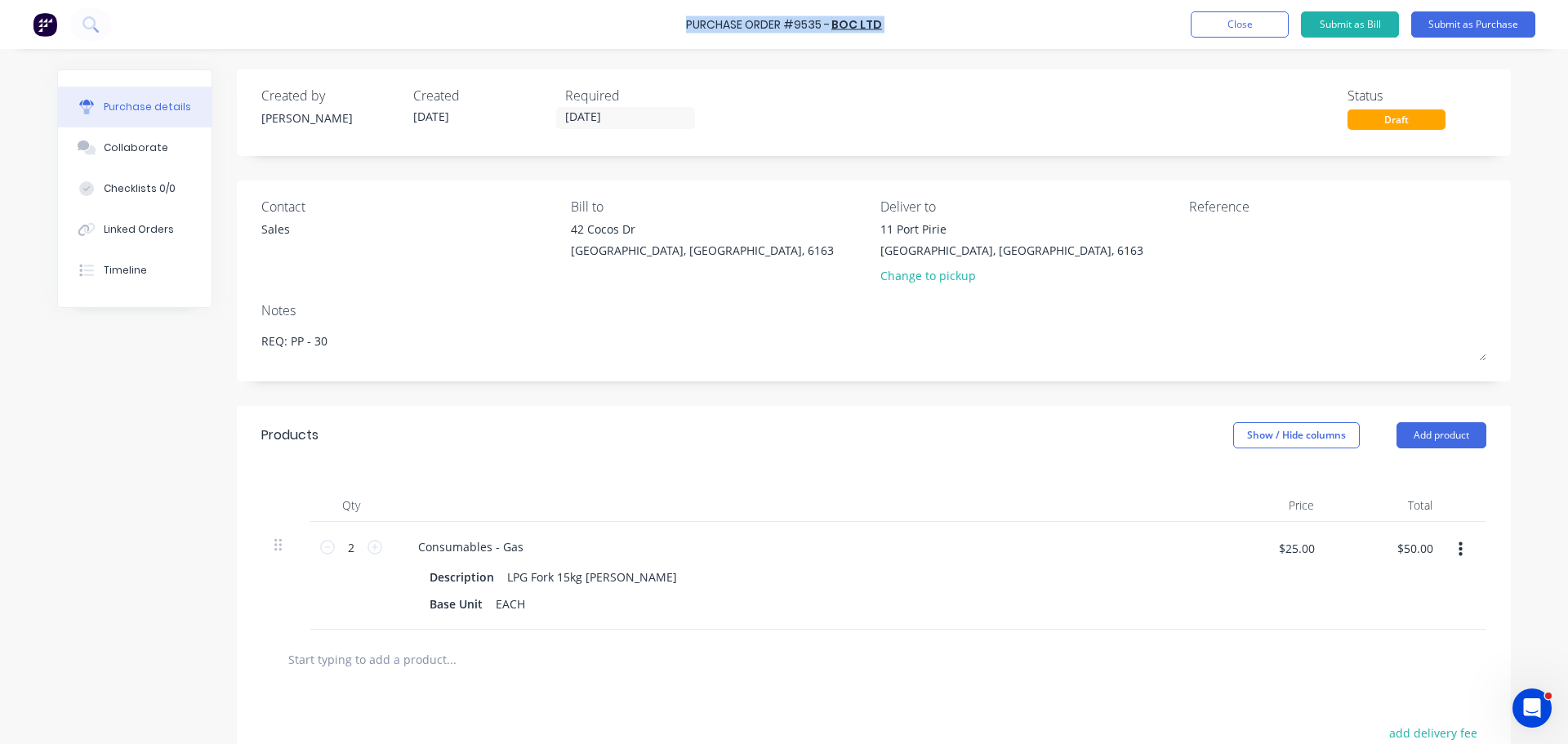
copy div "Purchase Order #9535 - BOC Ltd Add product Close Submit as Bill Submit as Purch…"
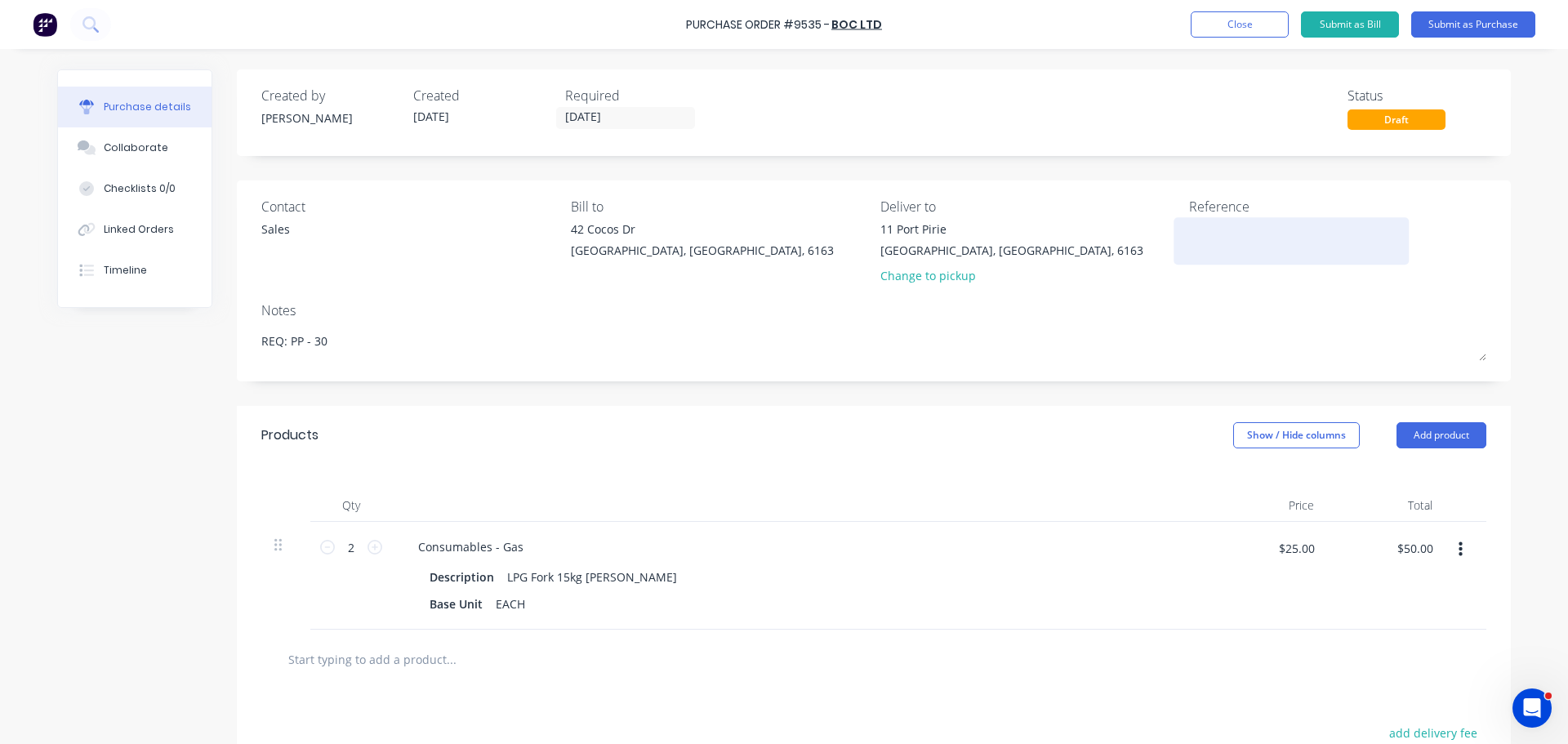
click at [1216, 230] on textarea at bounding box center [1292, 239] width 204 height 37
paste textarea "Purchase Order #9535 - BOC Ltd"
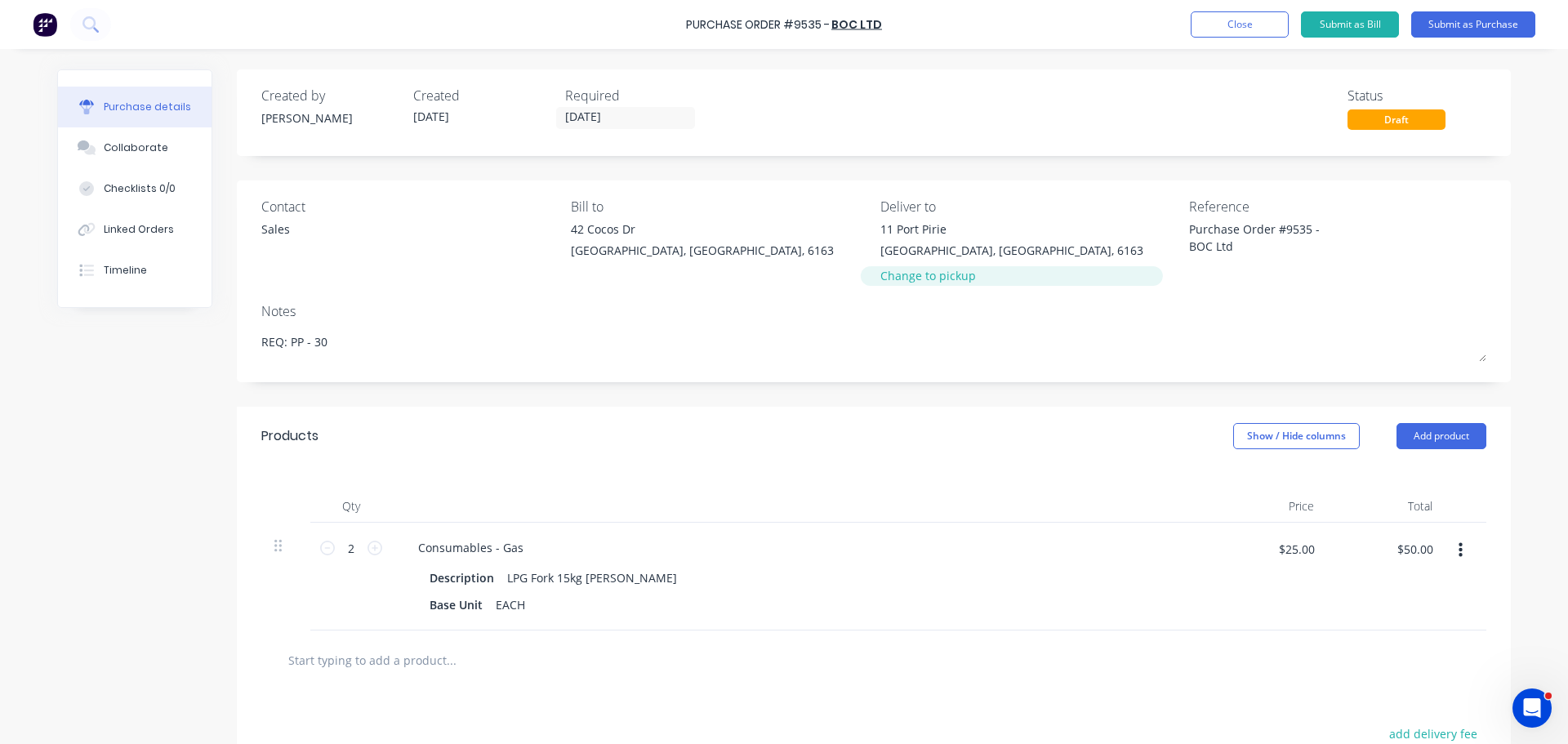
type textarea "Purchase Order #9535 - BOC Ltd"
type textarea "x"
type textarea "Purchase Order #9535 - BOC Ltd"
click at [993, 280] on div "Change to pickup" at bounding box center [1012, 275] width 263 height 17
click at [1482, 22] on button "Submit as Purchase" at bounding box center [1473, 24] width 124 height 26
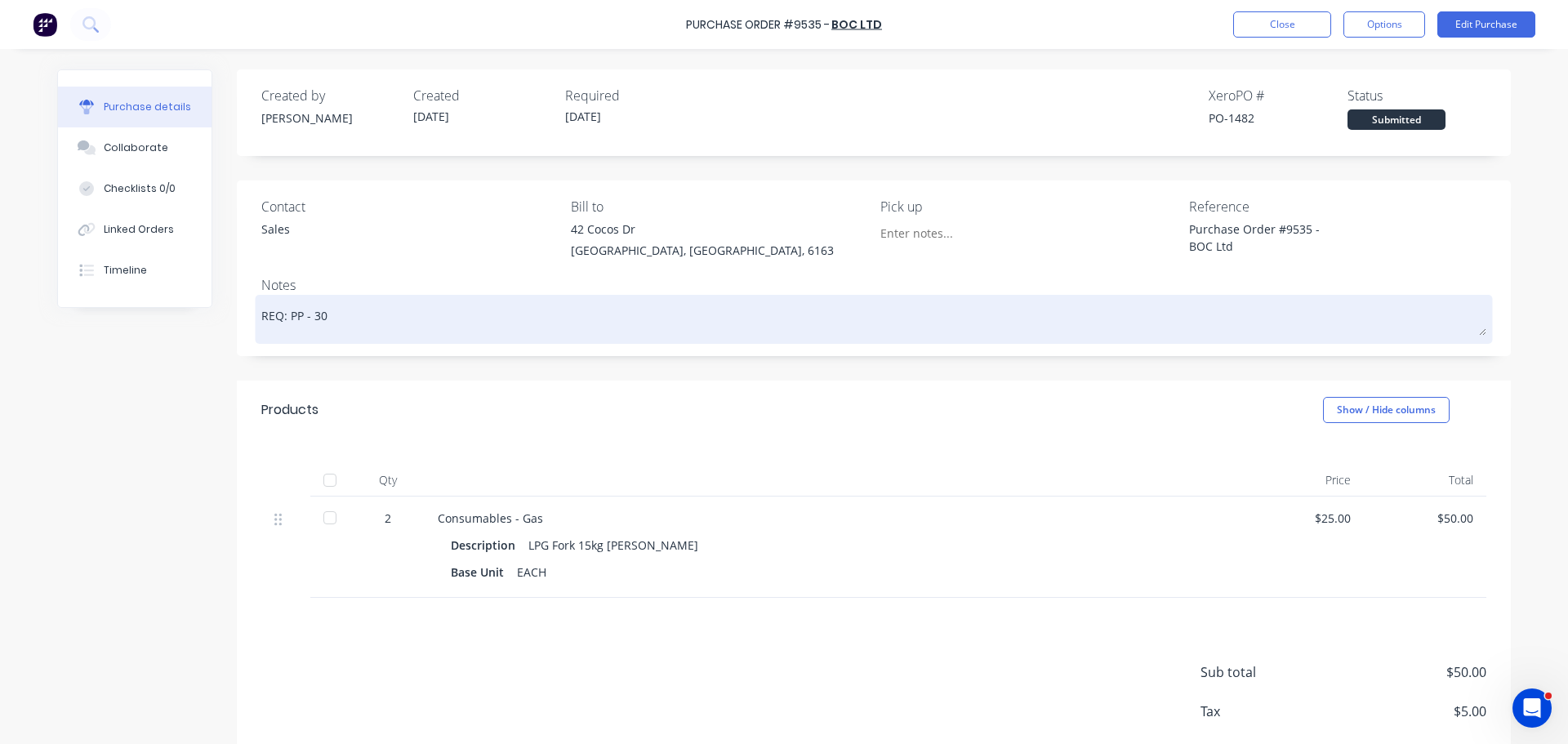
click at [386, 316] on textarea "REQ: PP - 30" at bounding box center [874, 317] width 1226 height 37
type textarea "x"
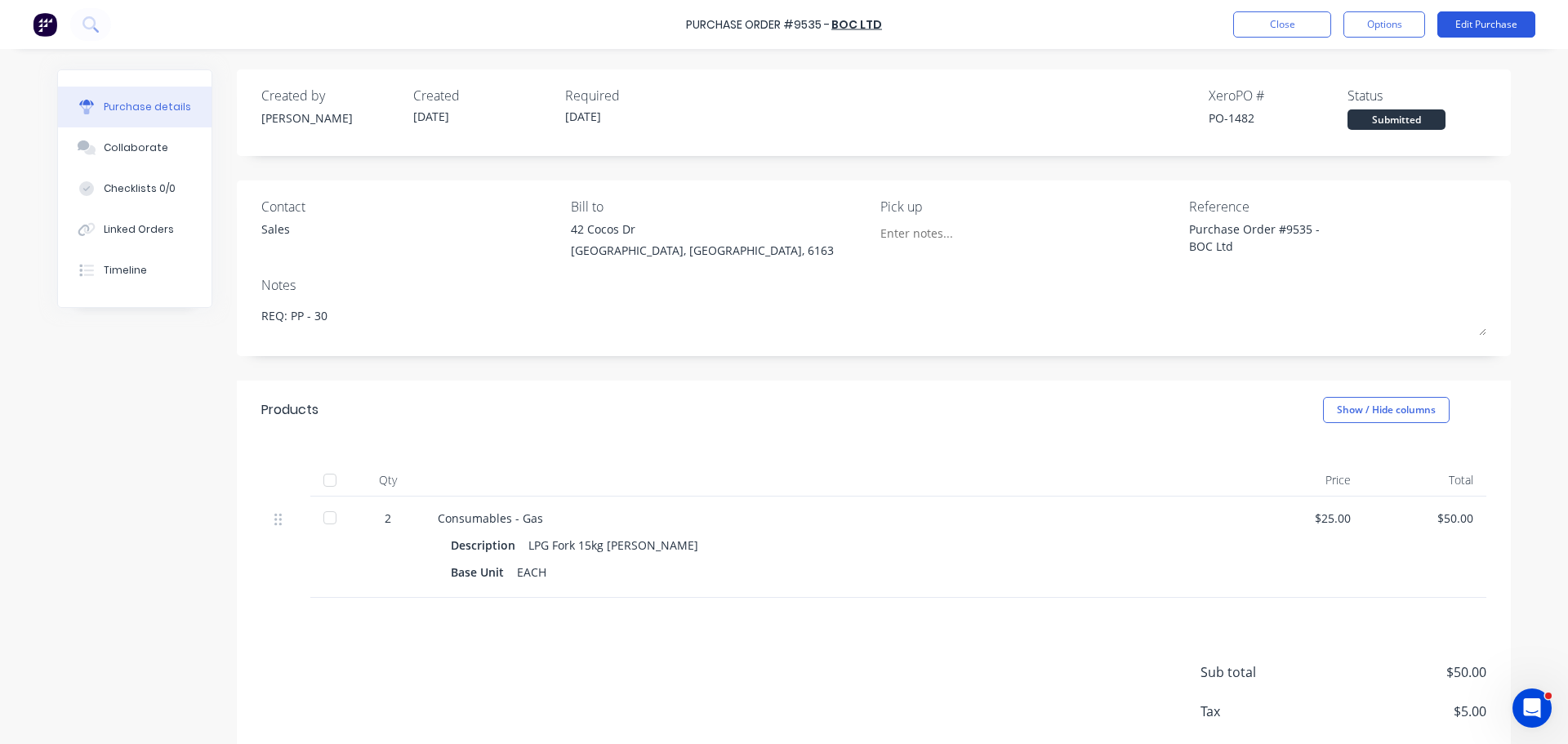
type textarea "REQ: PP - 30"
type textarea "x"
type textarea "REQ: PP - 30"
click at [1488, 18] on button "Edit Purchase" at bounding box center [1486, 24] width 98 height 26
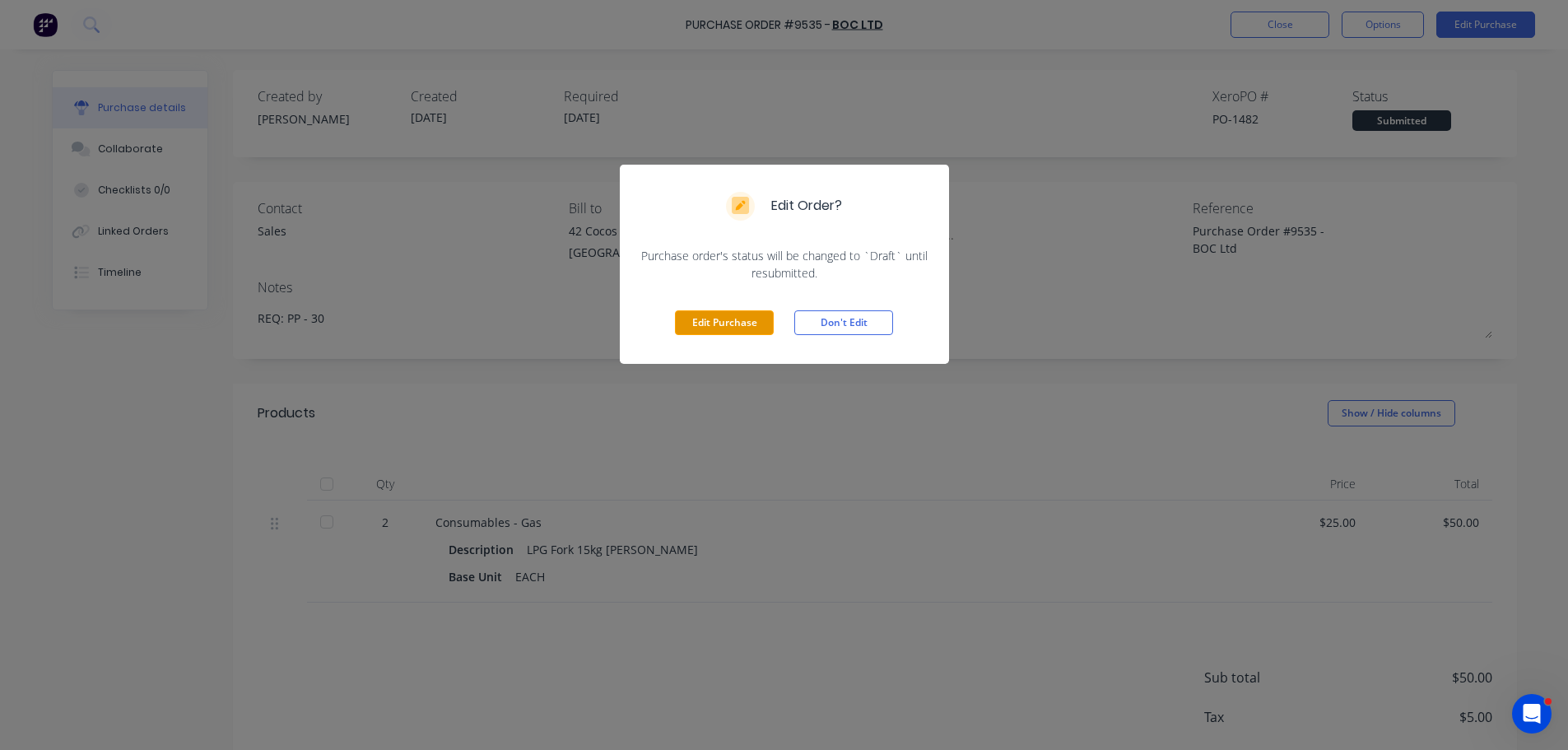
click at [752, 321] on button "Edit Purchase" at bounding box center [724, 323] width 99 height 25
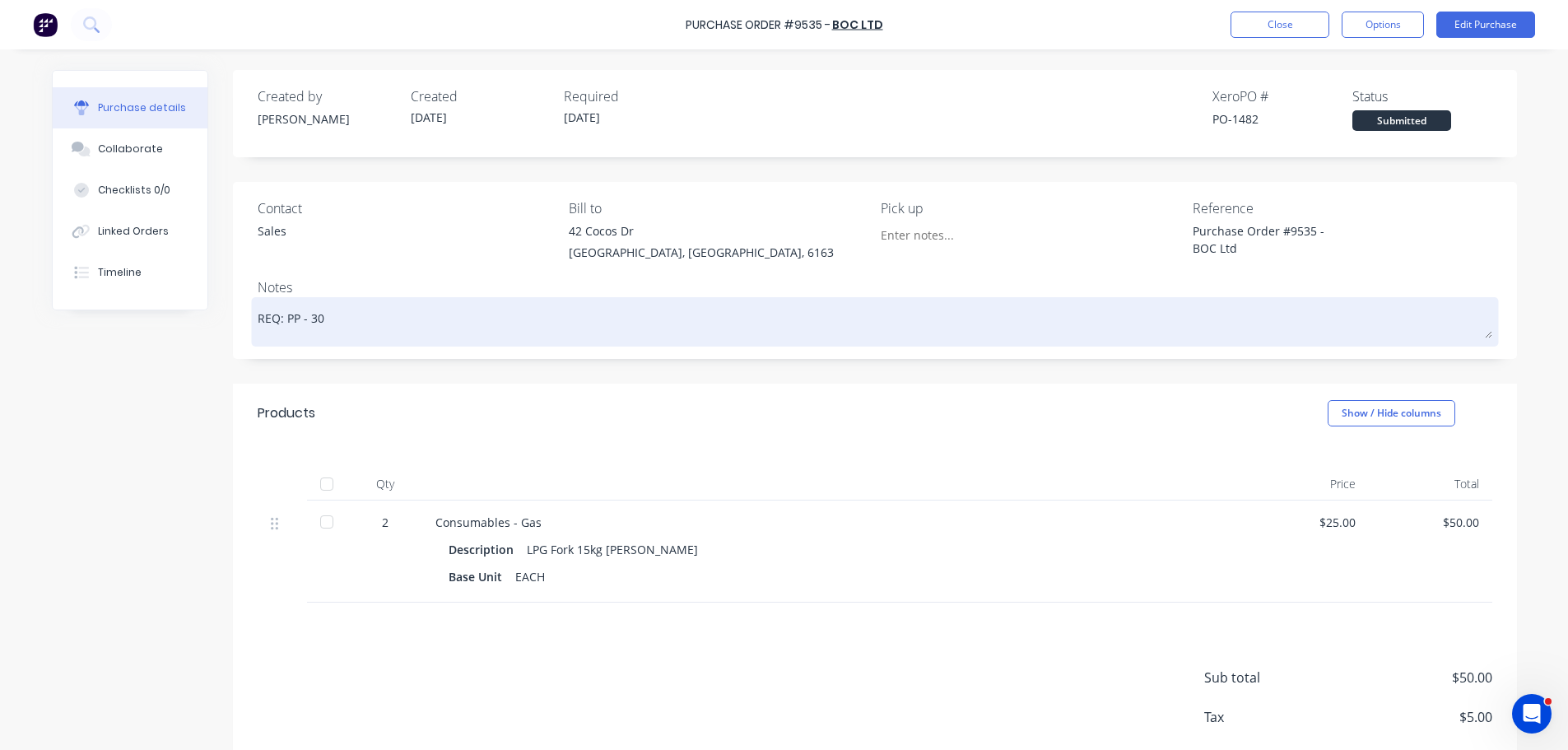
type textarea "x"
type textarea "REQ: PP - 30"
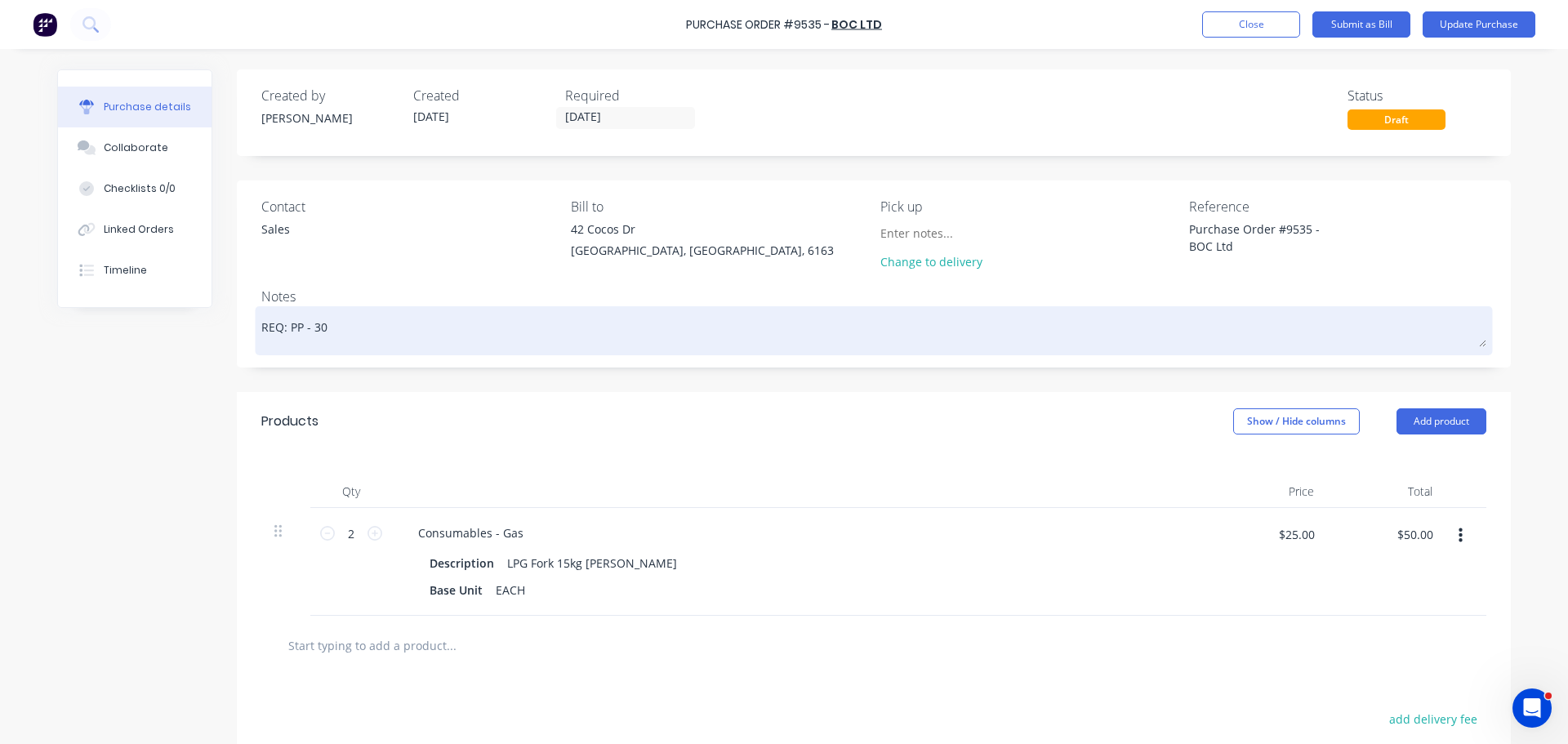
click at [390, 331] on textarea "REQ: PP - 30" at bounding box center [874, 328] width 1226 height 37
type textarea "x"
type textarea "REQ: PP - 30"
type textarea "x"
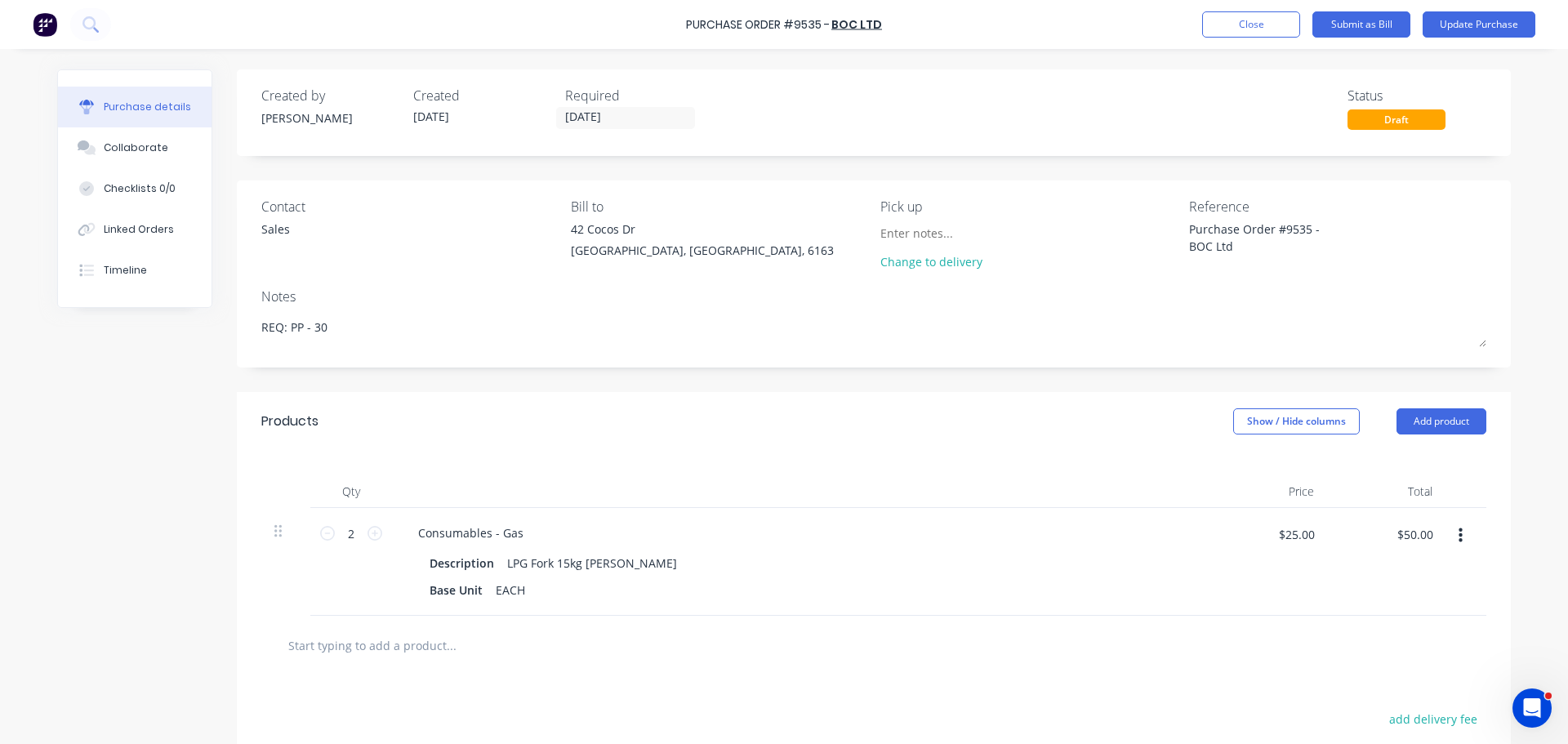
type textarea "REQ: PP - 30"
type textarea "x"
type textarea "REQ: PP - 30"
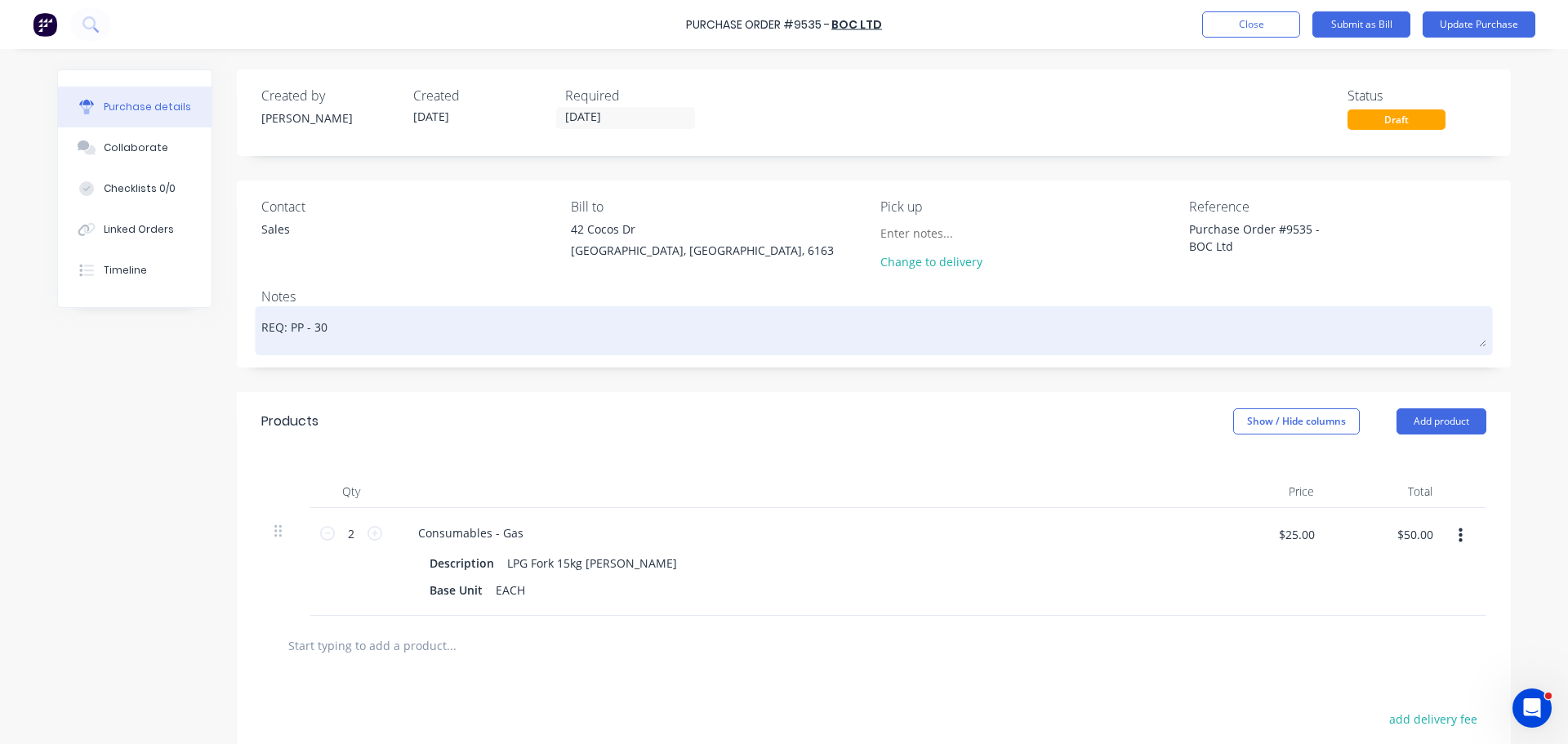
type textarea "x"
type textarea "REQ: PP - 30 B"
type textarea "x"
type textarea "REQ: PP - 30 BO"
type textarea "x"
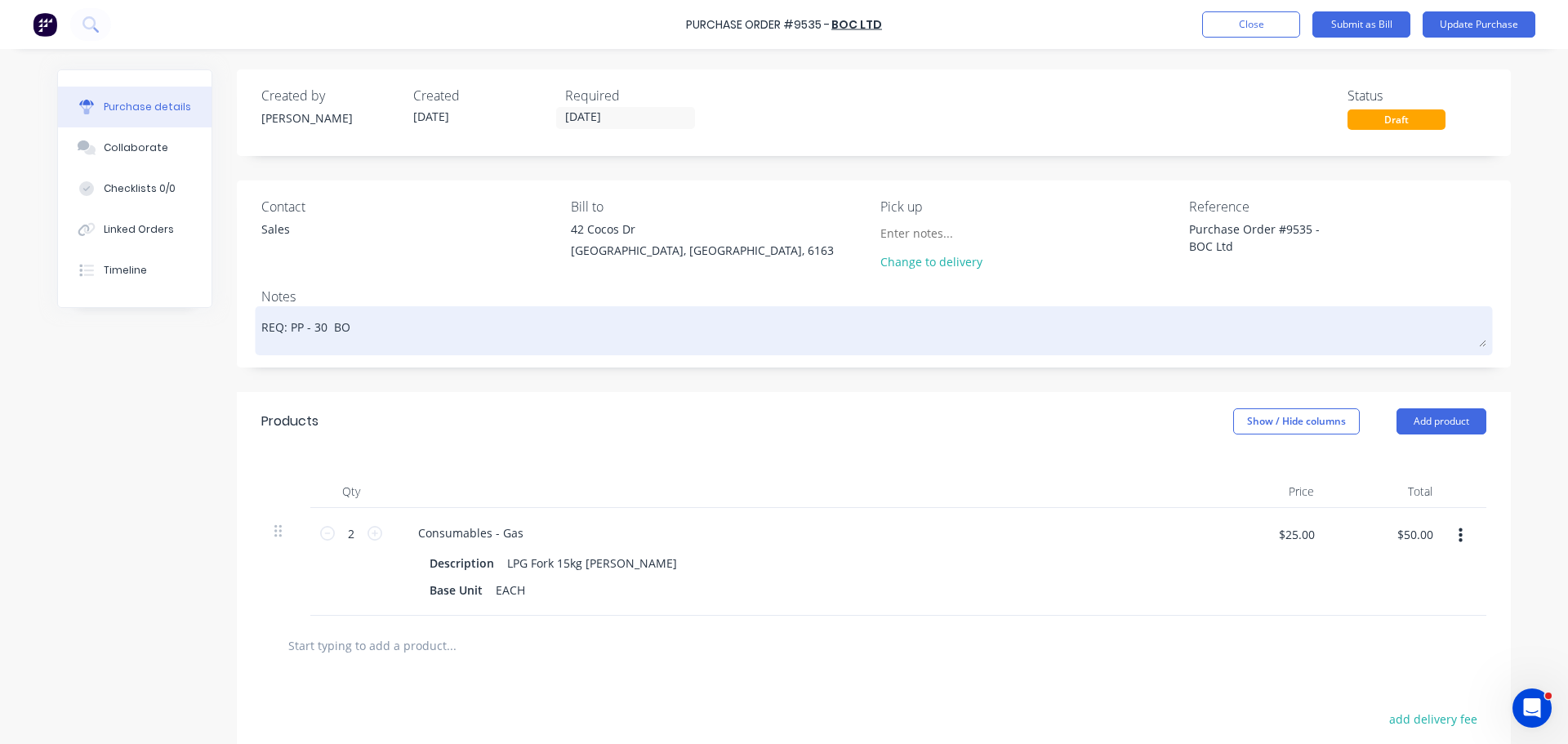
type textarea "REQ: PP - 30 BOC"
type textarea "x"
type textarea "REQ: PP - 30 BOC"
type textarea "x"
type textarea "REQ: PP - 30 BOC O"
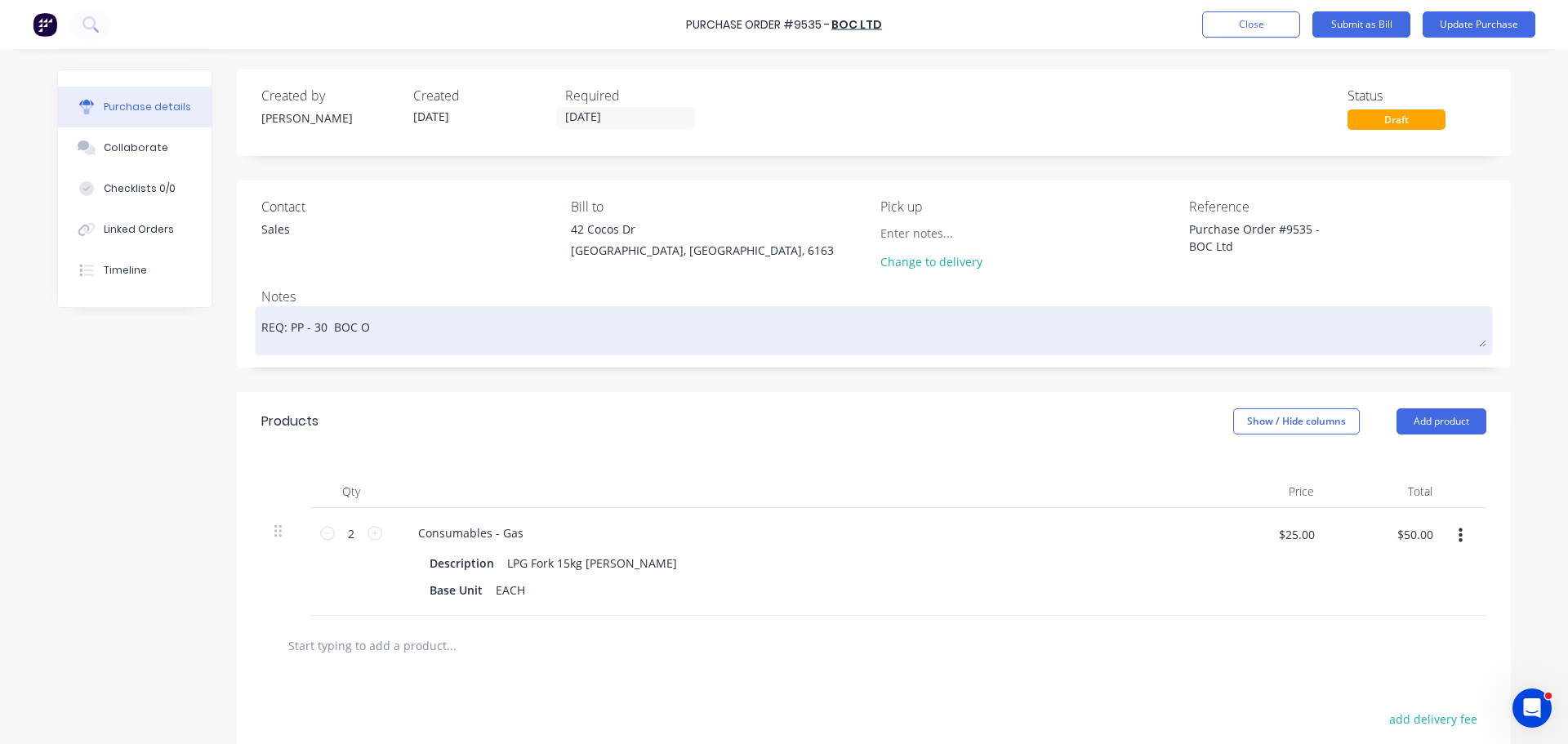
type textarea "x"
type textarea "REQ: PP - 30 BOC OR"
type textarea "x"
type textarea "REQ: PP - 30 BOC ORD"
type textarea "x"
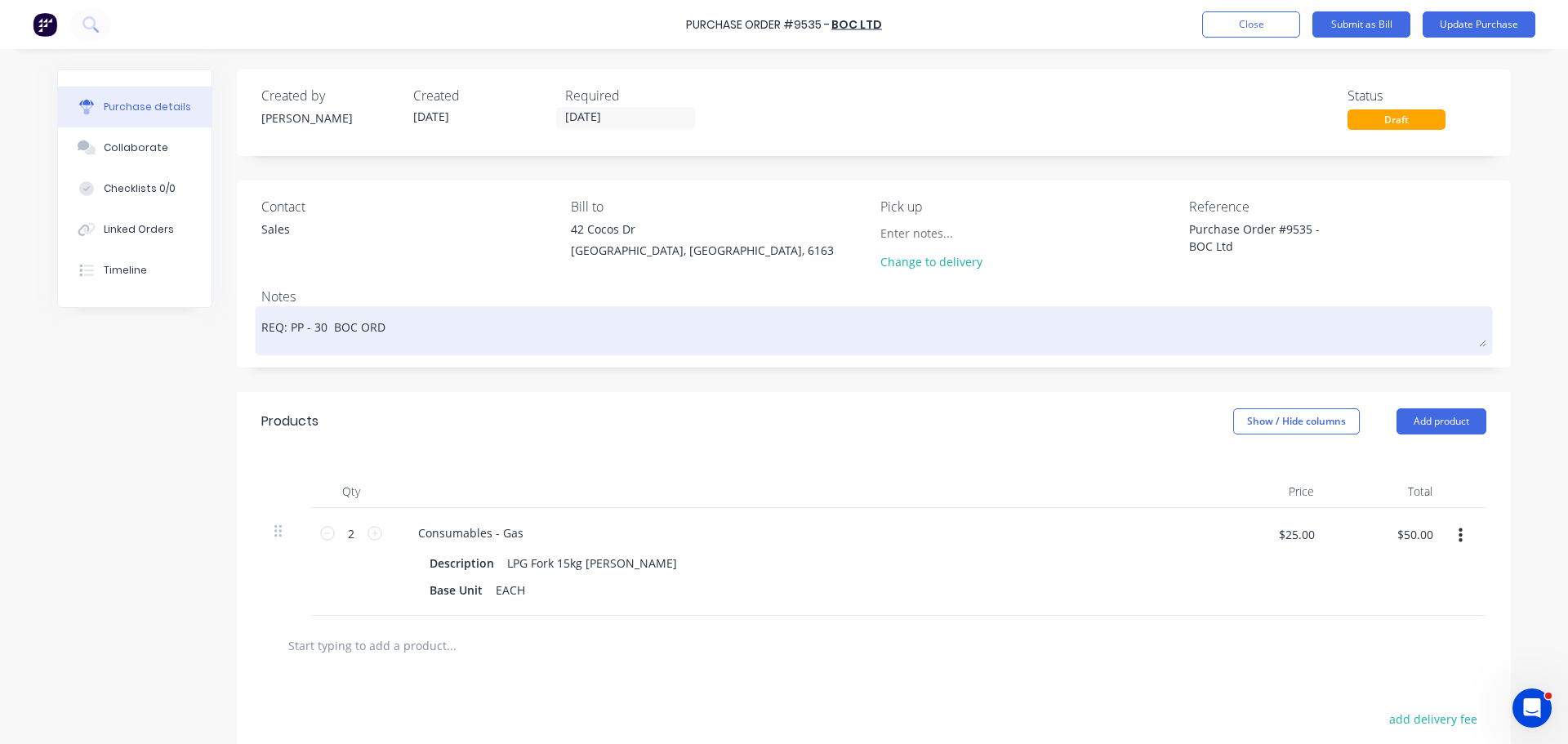
type textarea "REQ: PP - 30 BOC ORDE"
type textarea "x"
type textarea "REQ: PP - 30 BOC ORDER"
type textarea "x"
type textarea "REQ: PP - 30 BOC ORDER"
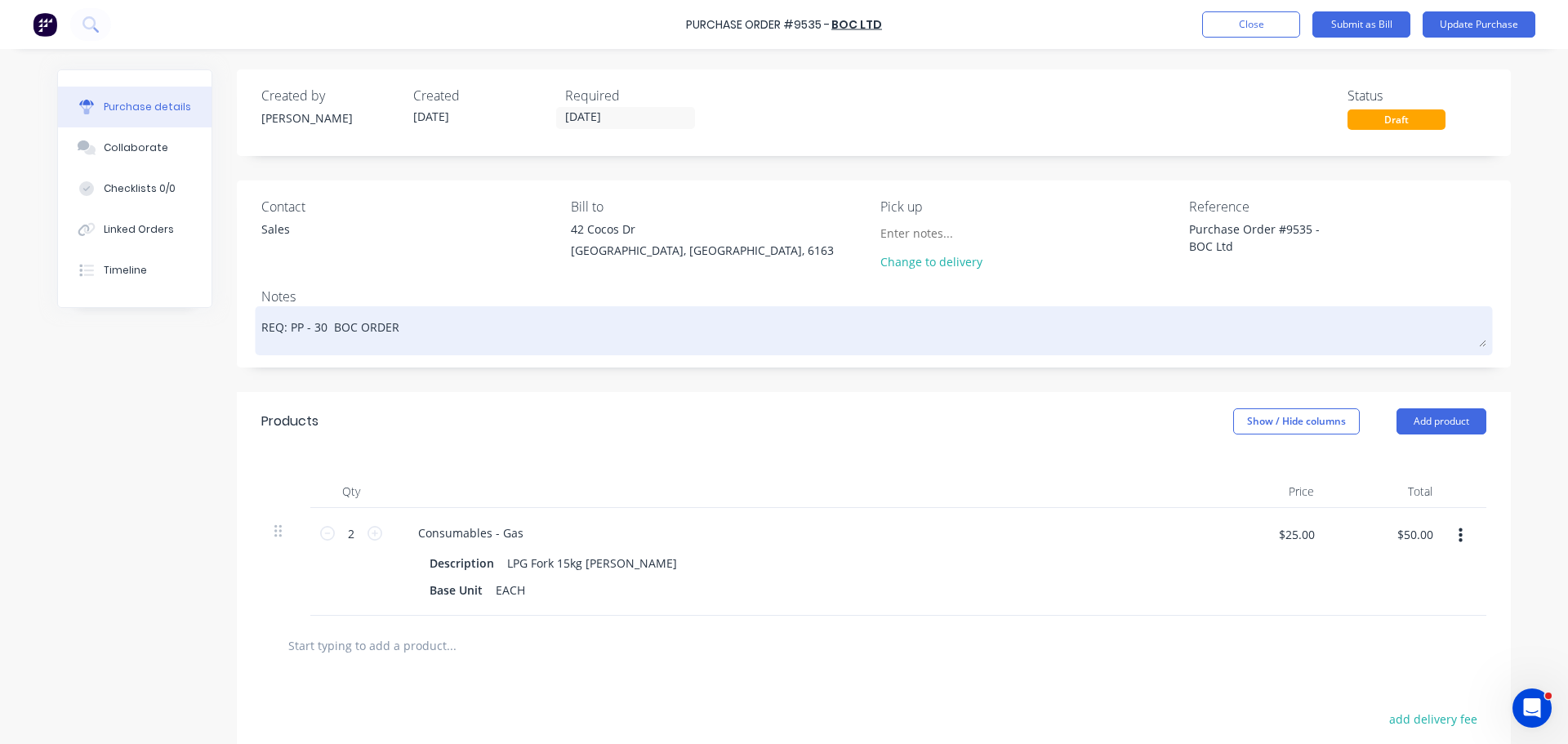
type textarea "x"
type textarea "REQ: PP - 30 BOC ORDER N"
type textarea "x"
type textarea "REQ: PP - 30 BOC ORDER NO"
type textarea "x"
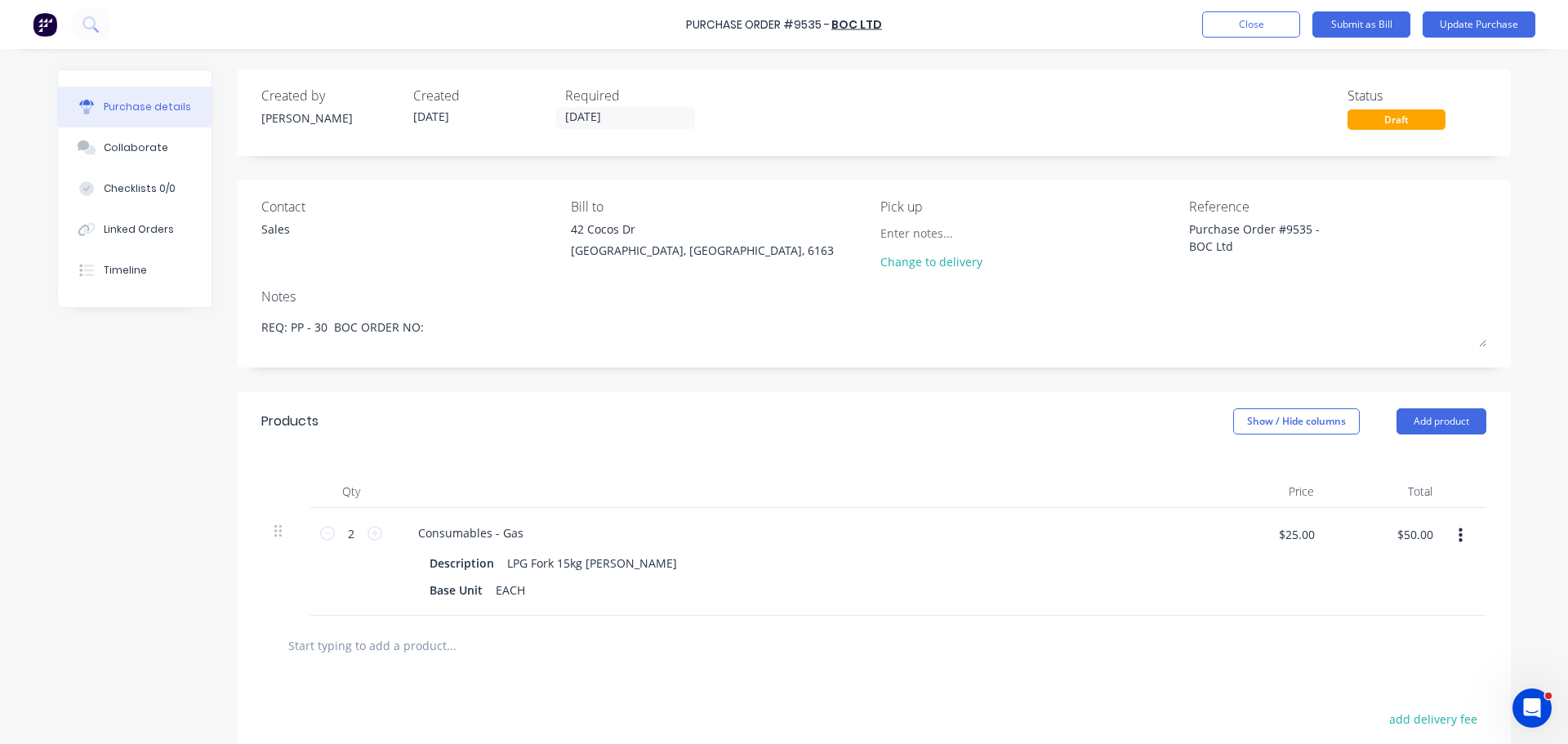
type textarea "REQ: PP - 30 BOC ORDER NO:"
type textarea "x"
type textarea "REQ: PP - 30 BOC ORDER NO:"
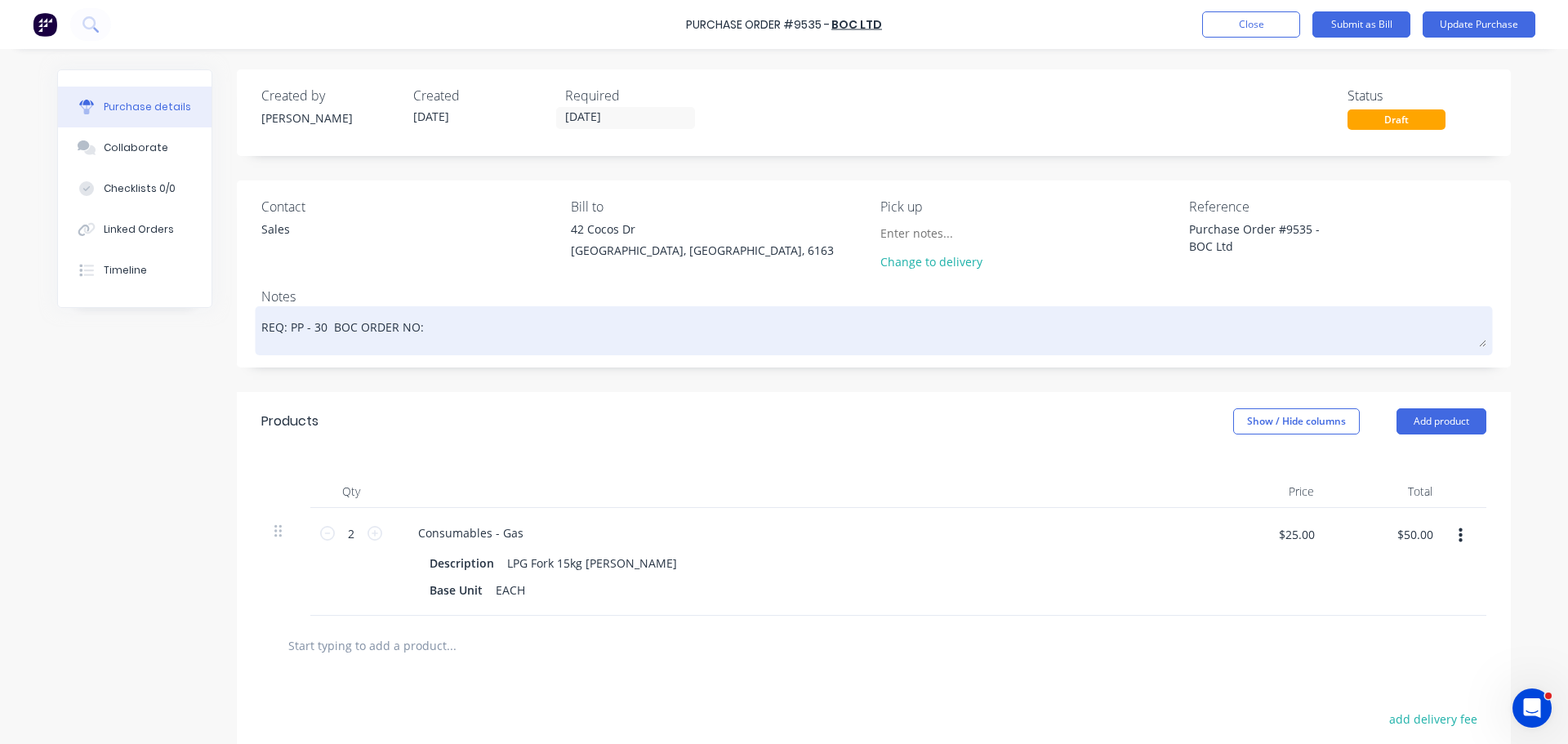
click at [424, 332] on textarea "REQ: PP - 30 BOC ORDER NO:" at bounding box center [874, 328] width 1226 height 37
paste textarea "0126697204"
type textarea "x"
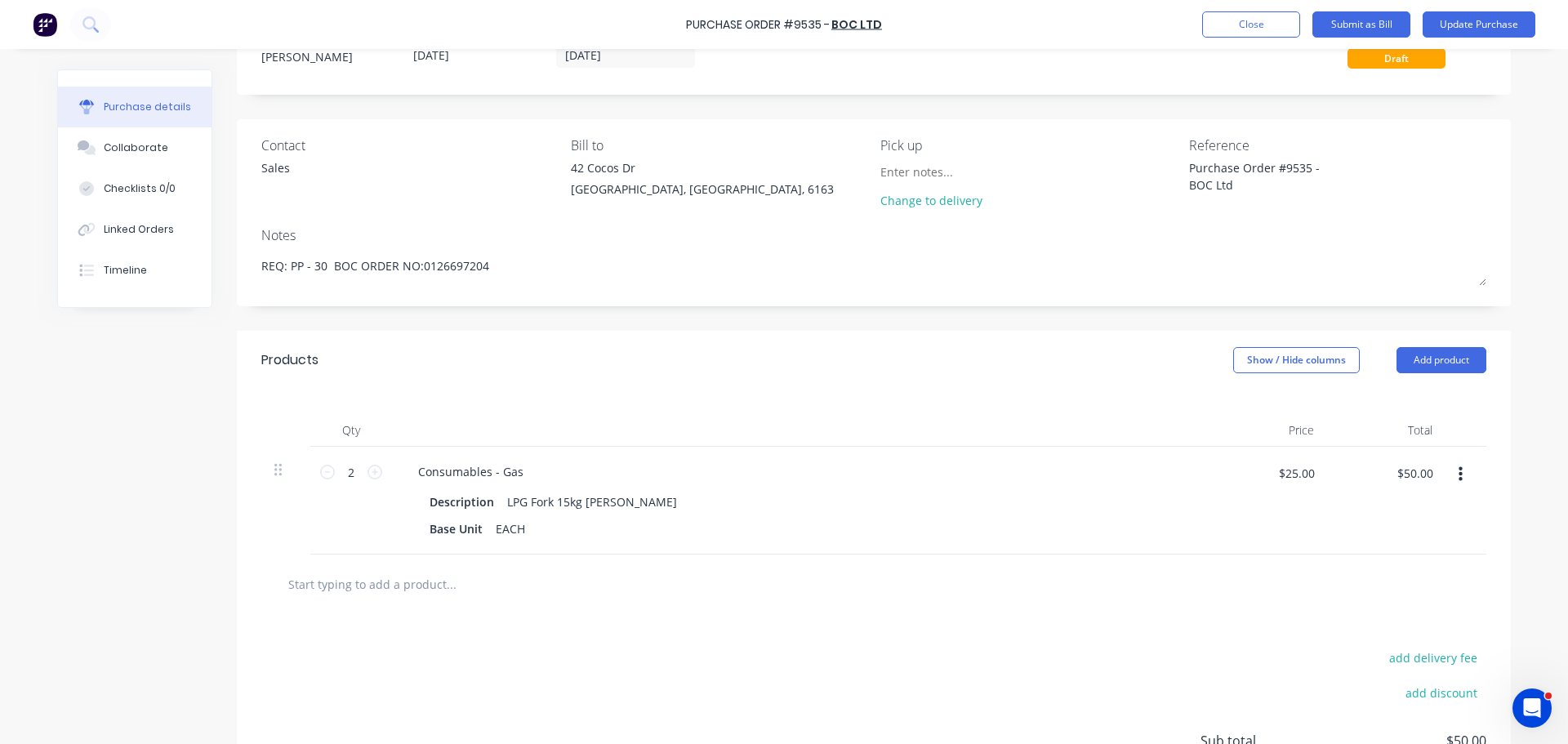
scroll to position [82, 0]
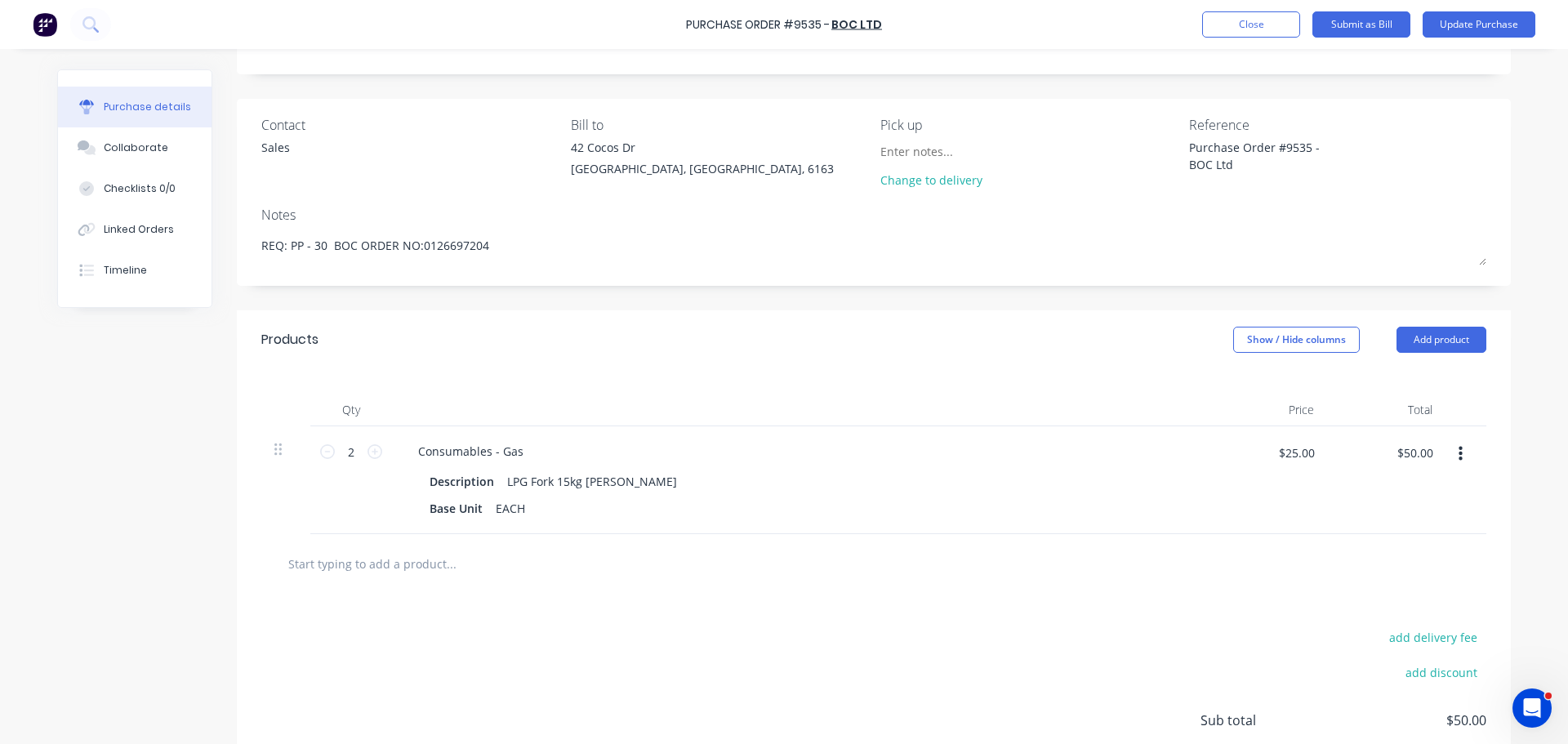
type textarea "REQ: PP - 30 BOC ORDER NO:0126697204"
type textarea "x"
type textarea "REQ: PP - 30 BOC ORDER NO:0126697204"
click at [433, 578] on input "text" at bounding box center [450, 564] width 327 height 33
click at [1406, 341] on button "Add product" at bounding box center [1442, 339] width 90 height 26
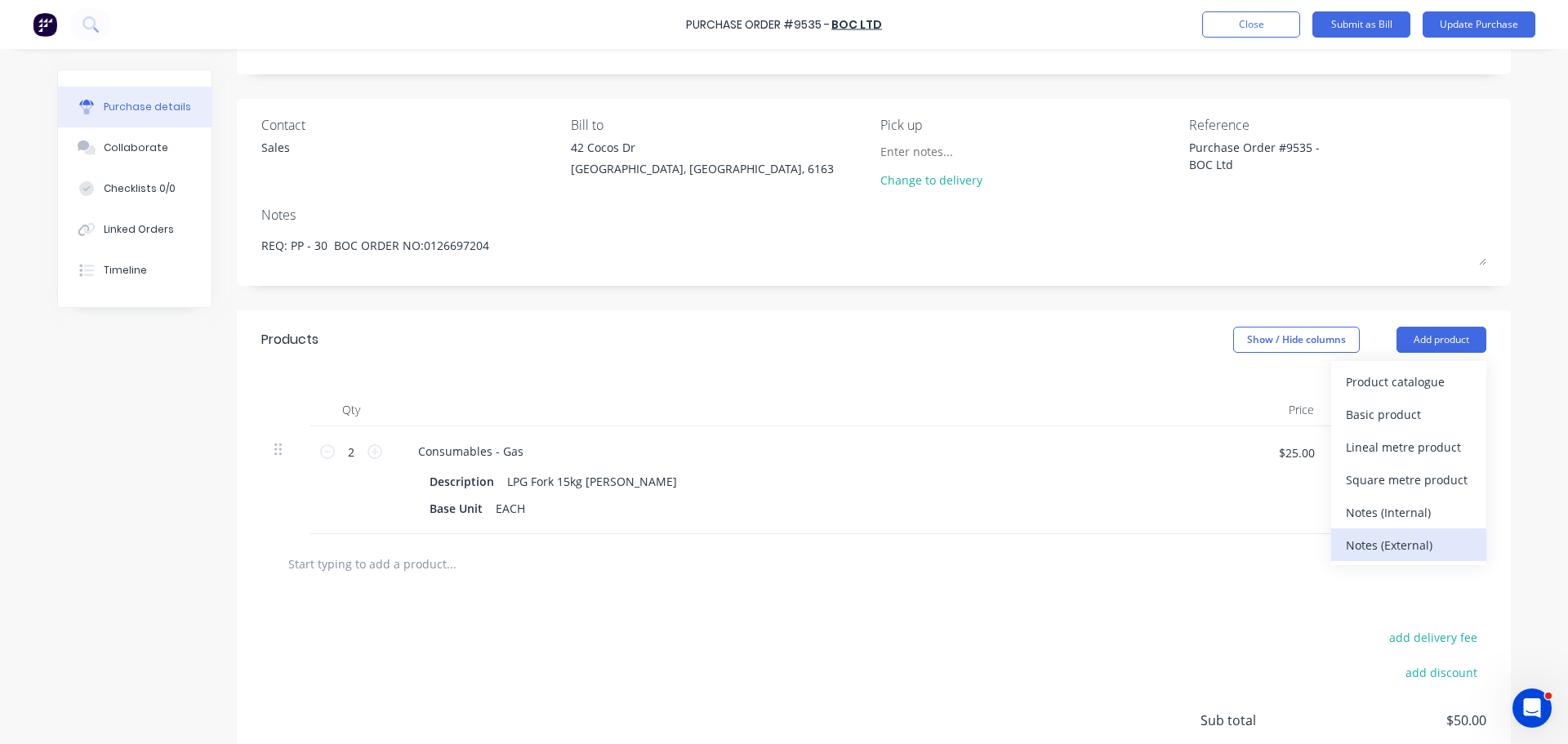
click at [1401, 540] on div "Notes (External)" at bounding box center [1409, 545] width 126 height 24
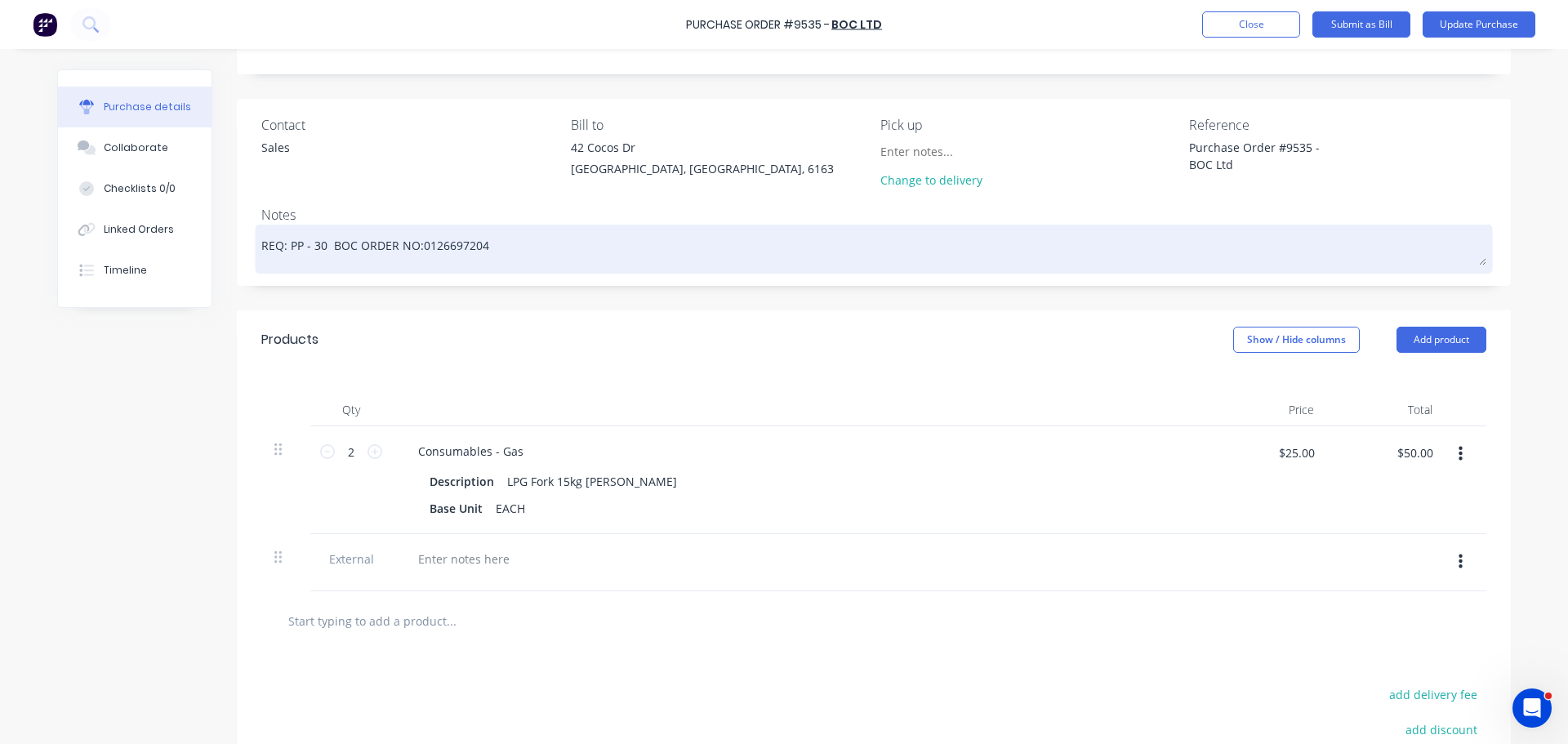
drag, startPoint x: 328, startPoint y: 246, endPoint x: 484, endPoint y: 258, distance: 156.5
click at [484, 258] on textarea "REQ: PP - 30 BOC ORDER NO:0126697204" at bounding box center [874, 247] width 1226 height 37
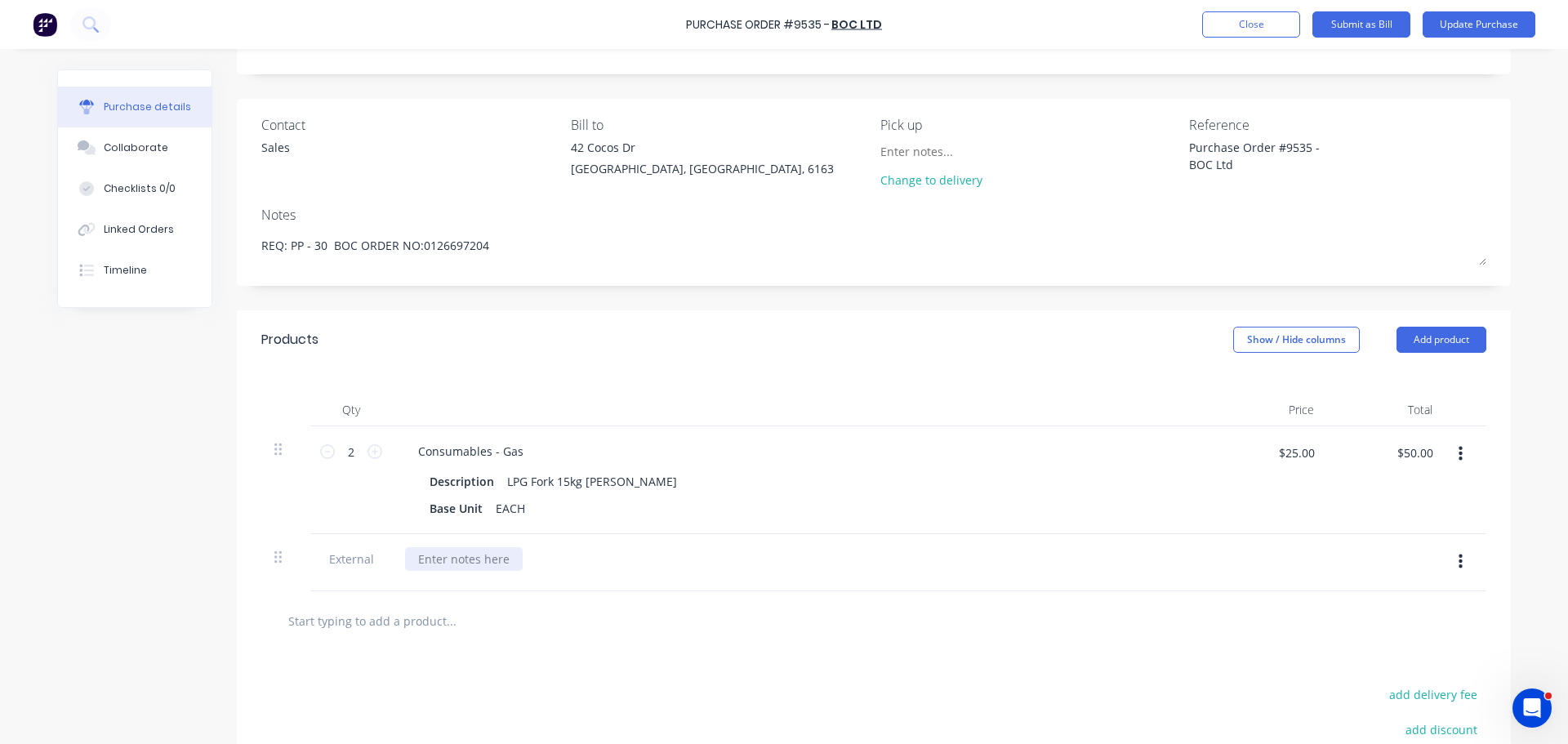
type textarea "x"
click at [475, 564] on div at bounding box center [464, 559] width 118 height 24
paste div
click at [1501, 20] on button "Update Purchase" at bounding box center [1479, 24] width 113 height 26
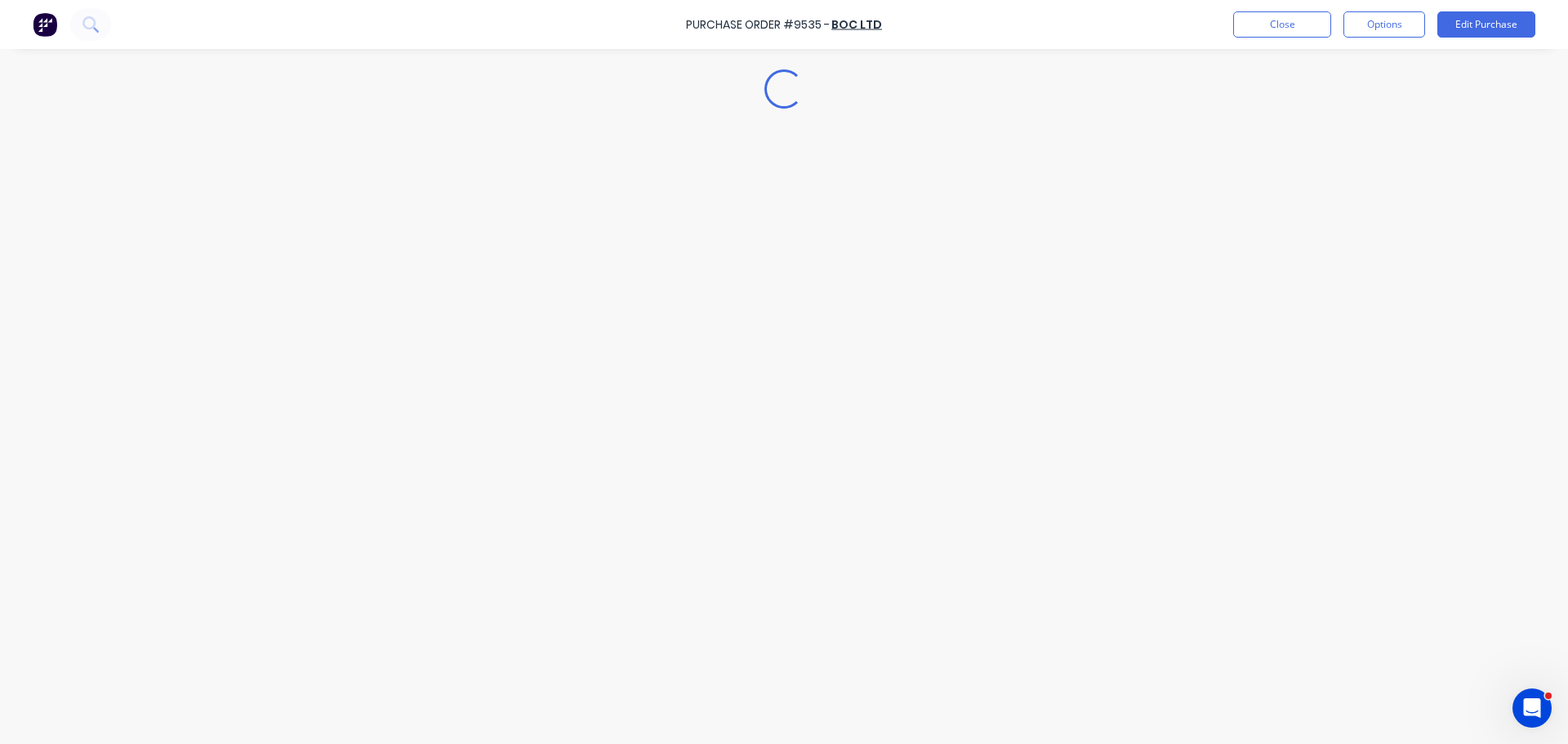
scroll to position [0, 0]
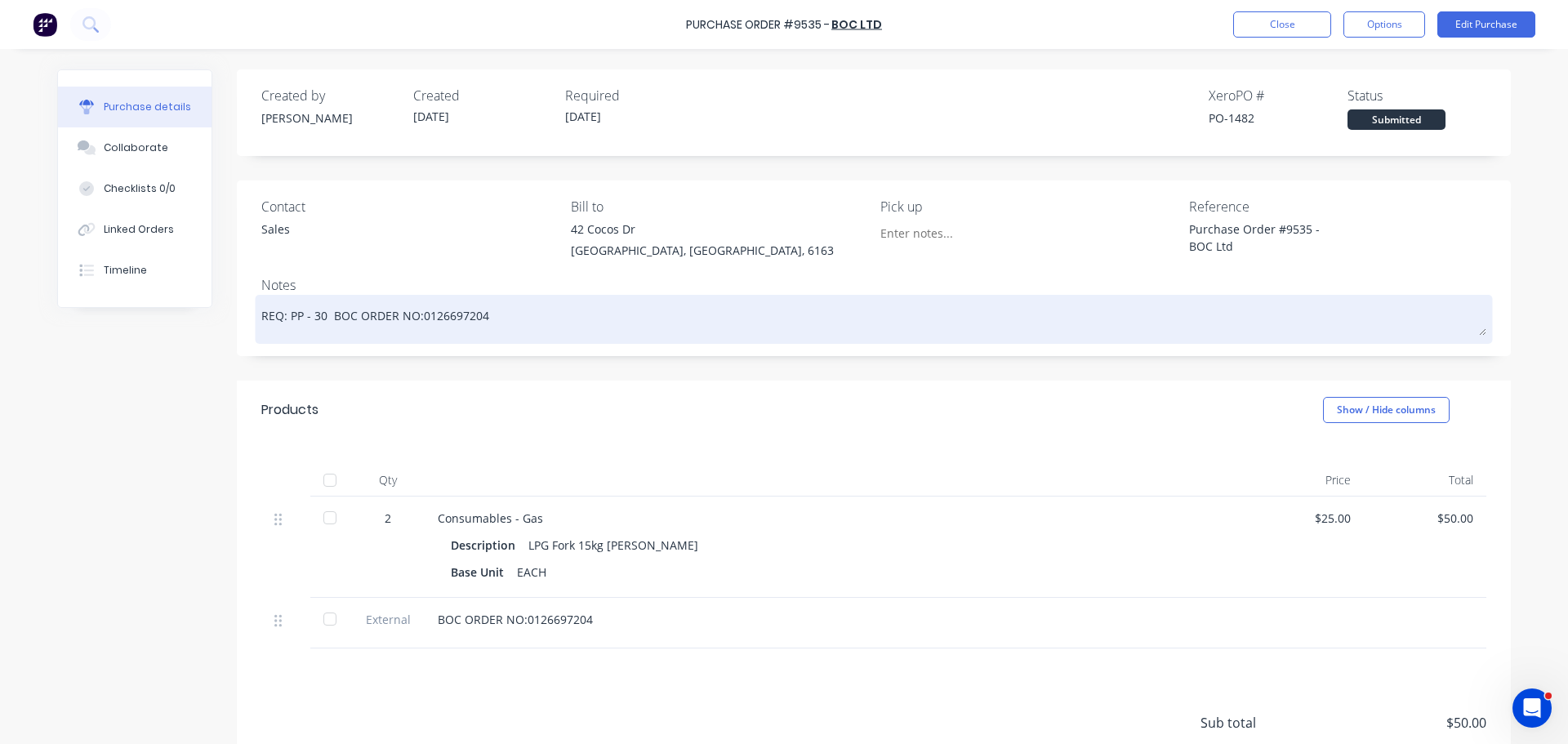
drag, startPoint x: 329, startPoint y: 315, endPoint x: 494, endPoint y: 324, distance: 165.2
click at [494, 324] on textarea "REQ: PP - 30 BOC ORDER NO:0126697204" at bounding box center [874, 317] width 1226 height 37
type textarea "x"
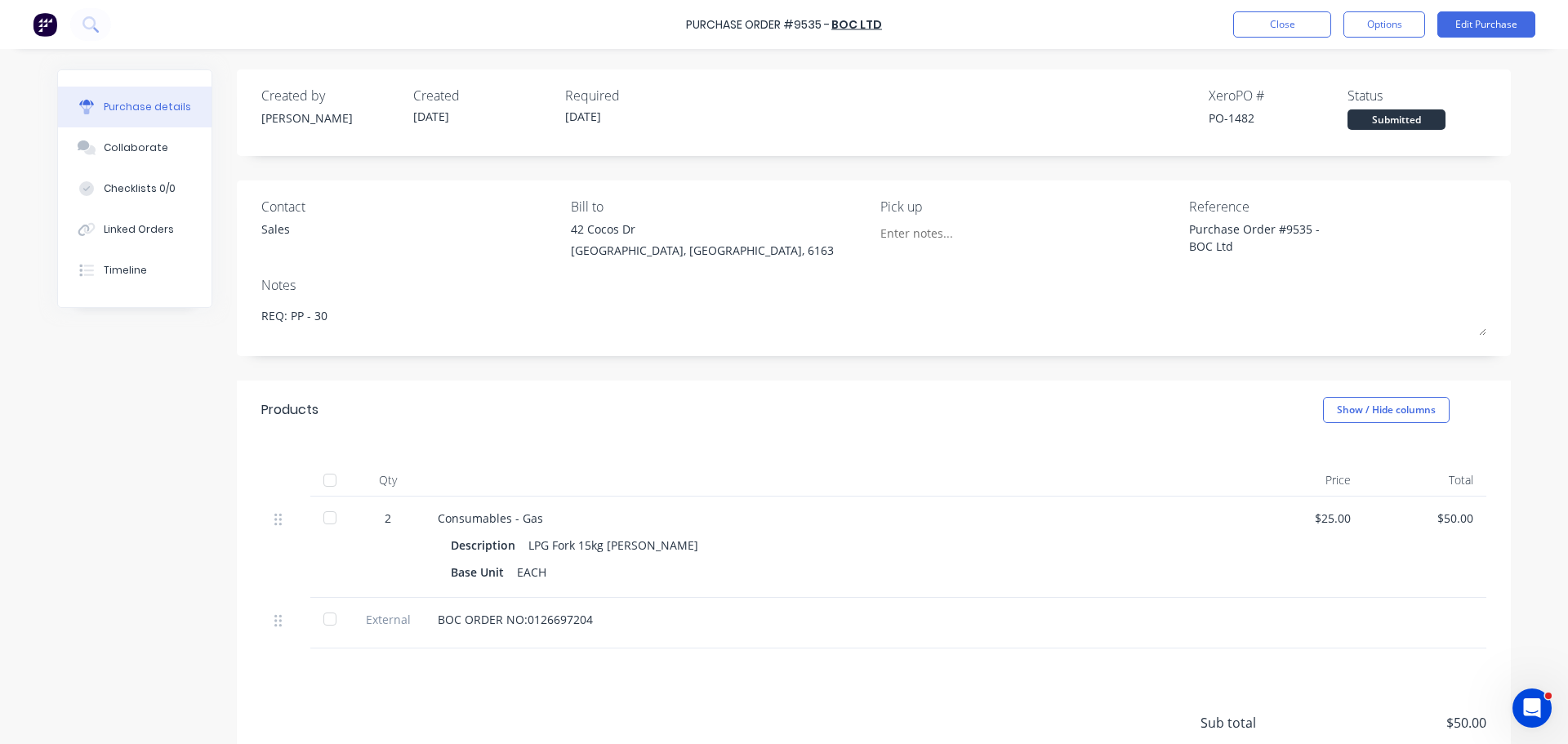
type textarea "REQ: PP - 30"
type textarea "x"
type textarea "REQ: PP - 30"
click at [1000, 622] on div "BOC ORDER NO:0126697204" at bounding box center [833, 619] width 790 height 17
click at [1475, 20] on button "Edit Purchase" at bounding box center [1486, 24] width 98 height 26
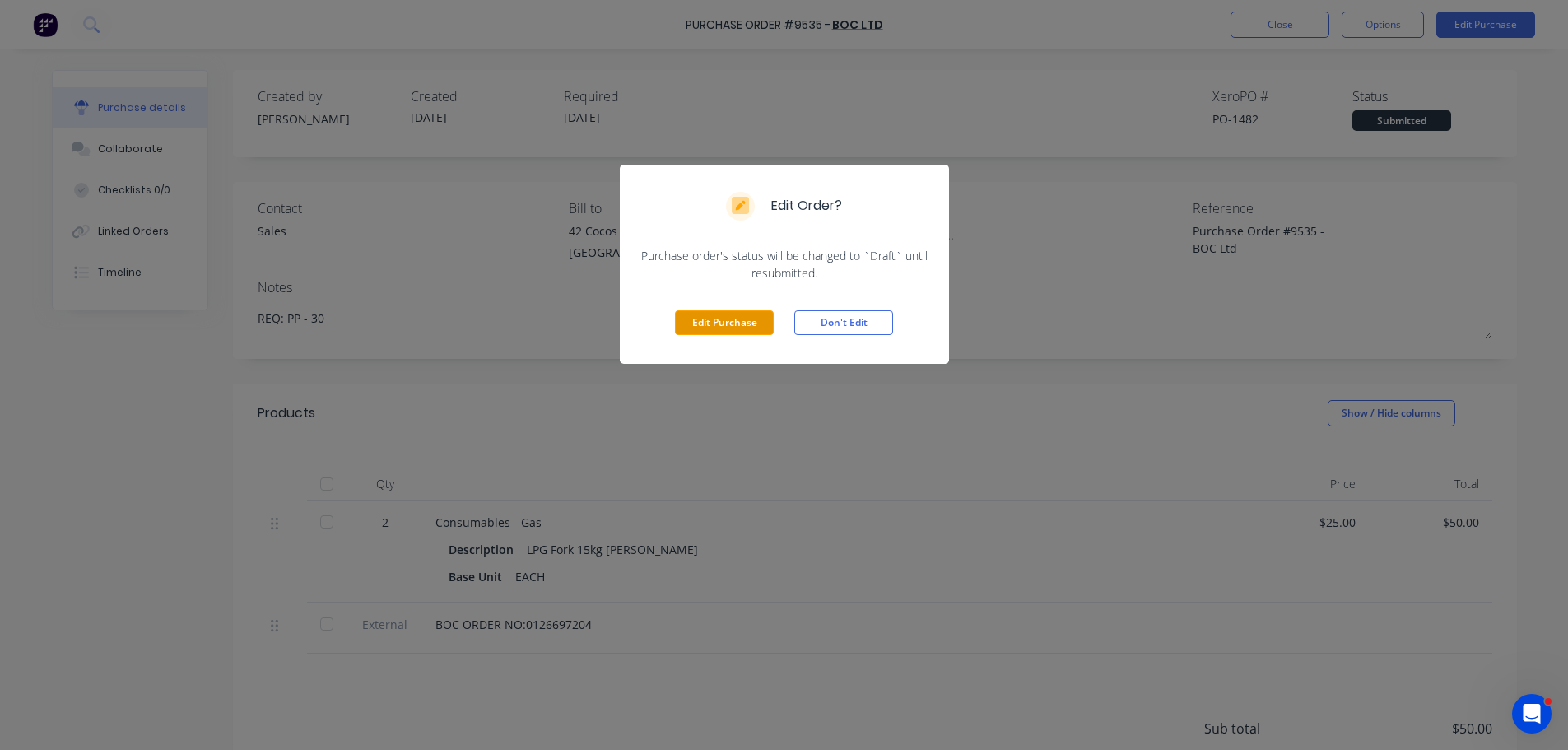
click at [694, 325] on button "Edit Purchase" at bounding box center [724, 323] width 99 height 25
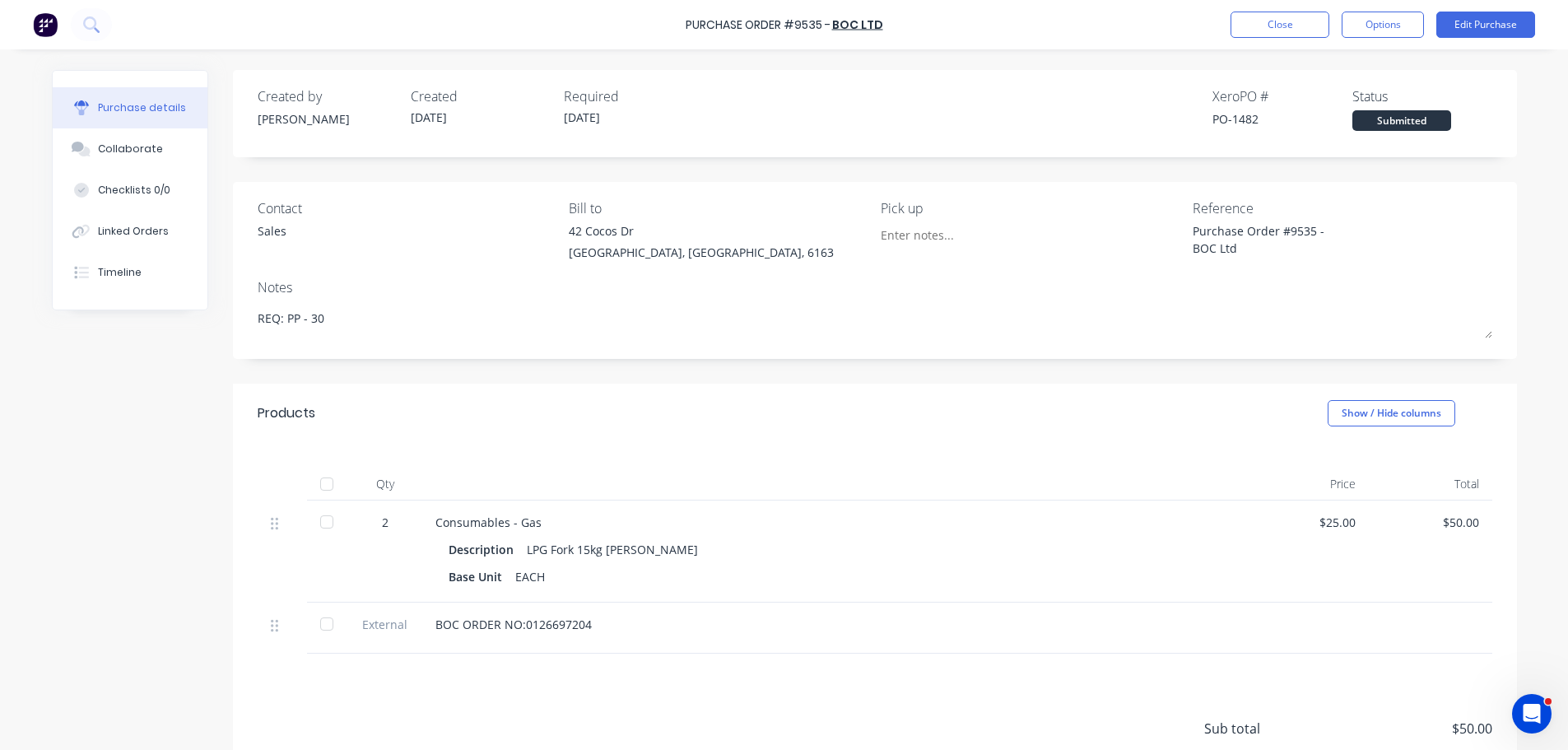
type textarea "x"
type textarea "REQ: PP - 30 BOC ORDER NO:0126697204"
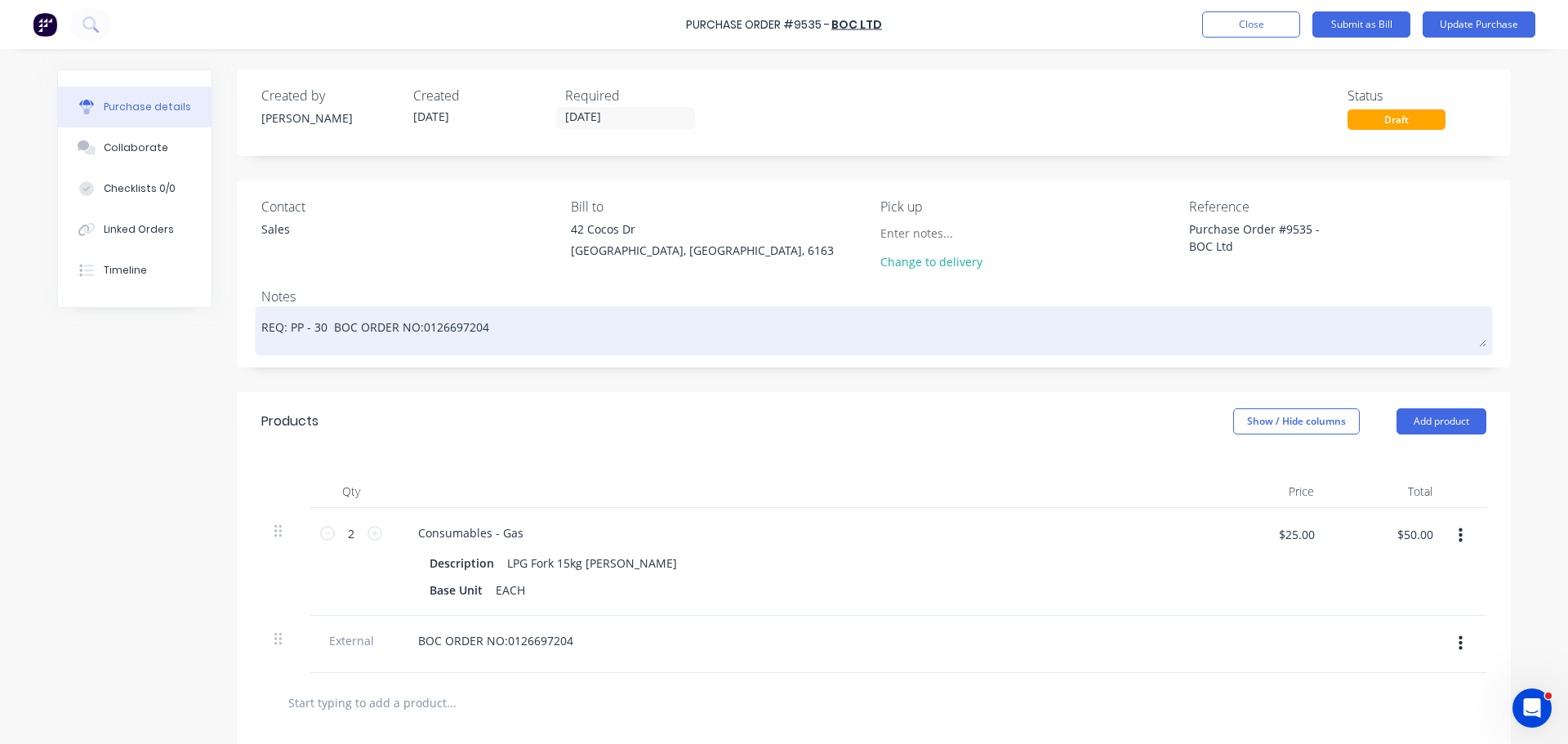
drag, startPoint x: 333, startPoint y: 330, endPoint x: 515, endPoint y: 324, distance: 182.1
click at [515, 324] on textarea "REQ: PP - 30 BOC ORDER NO:0126697204" at bounding box center [874, 328] width 1226 height 37
type textarea "x"
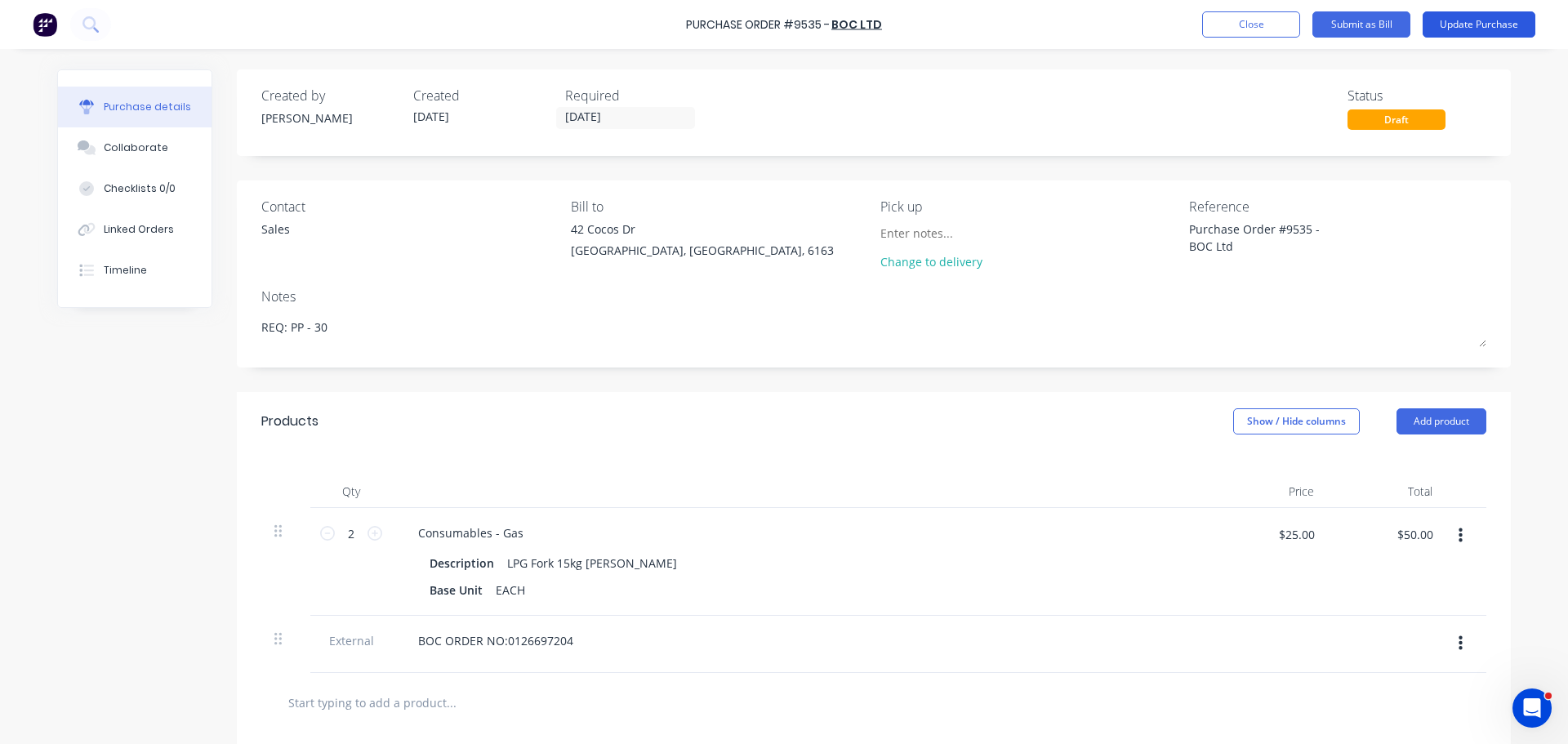
type textarea "REQ: PP - 30"
type textarea "x"
type textarea "REQ: PP - 30"
click at [1475, 27] on button "Update Purchase" at bounding box center [1479, 24] width 113 height 26
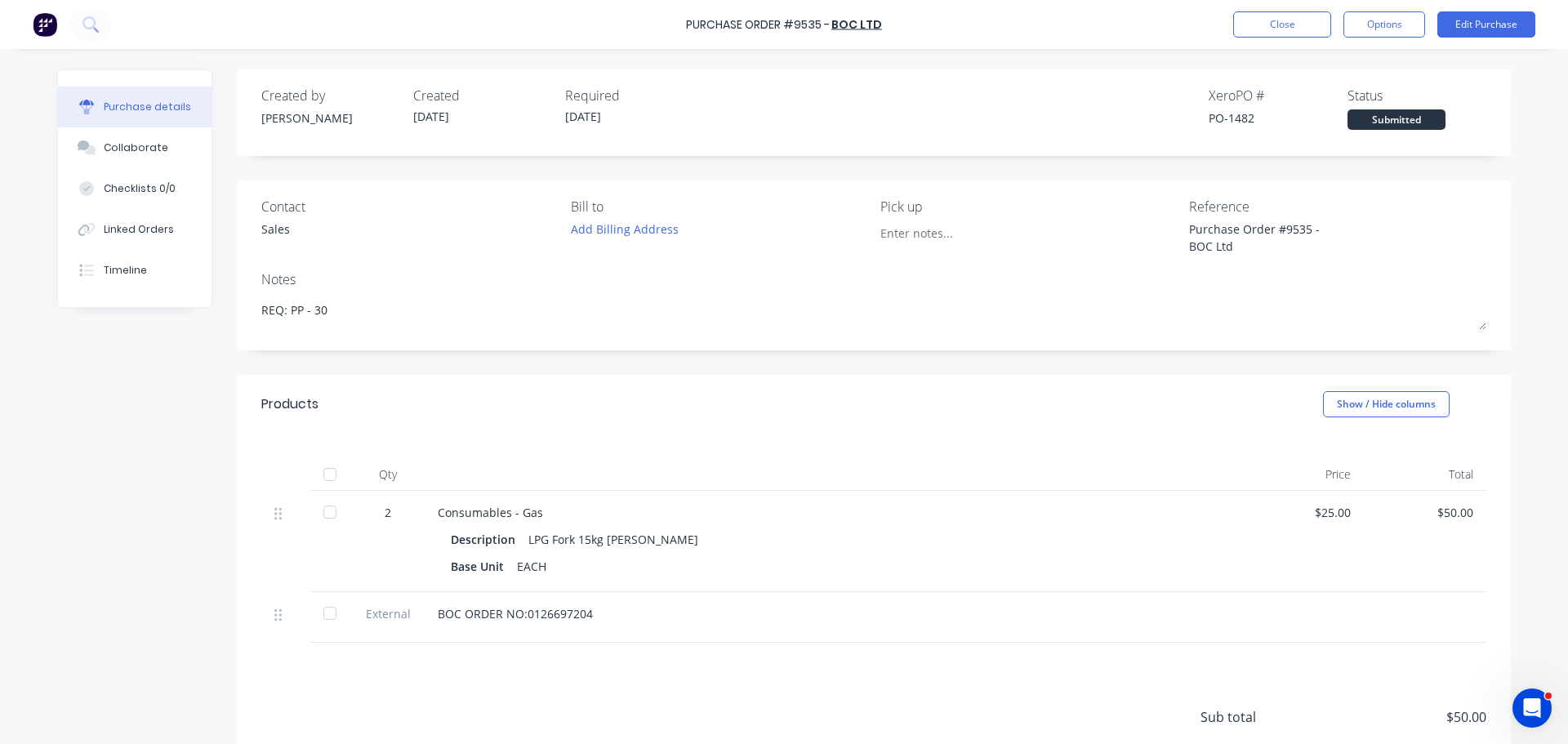
type textarea "x"
click at [1267, 11] on div "Purchase Order #9535 - BOC Ltd Close Options Edit Purchase" at bounding box center [784, 24] width 1568 height 49
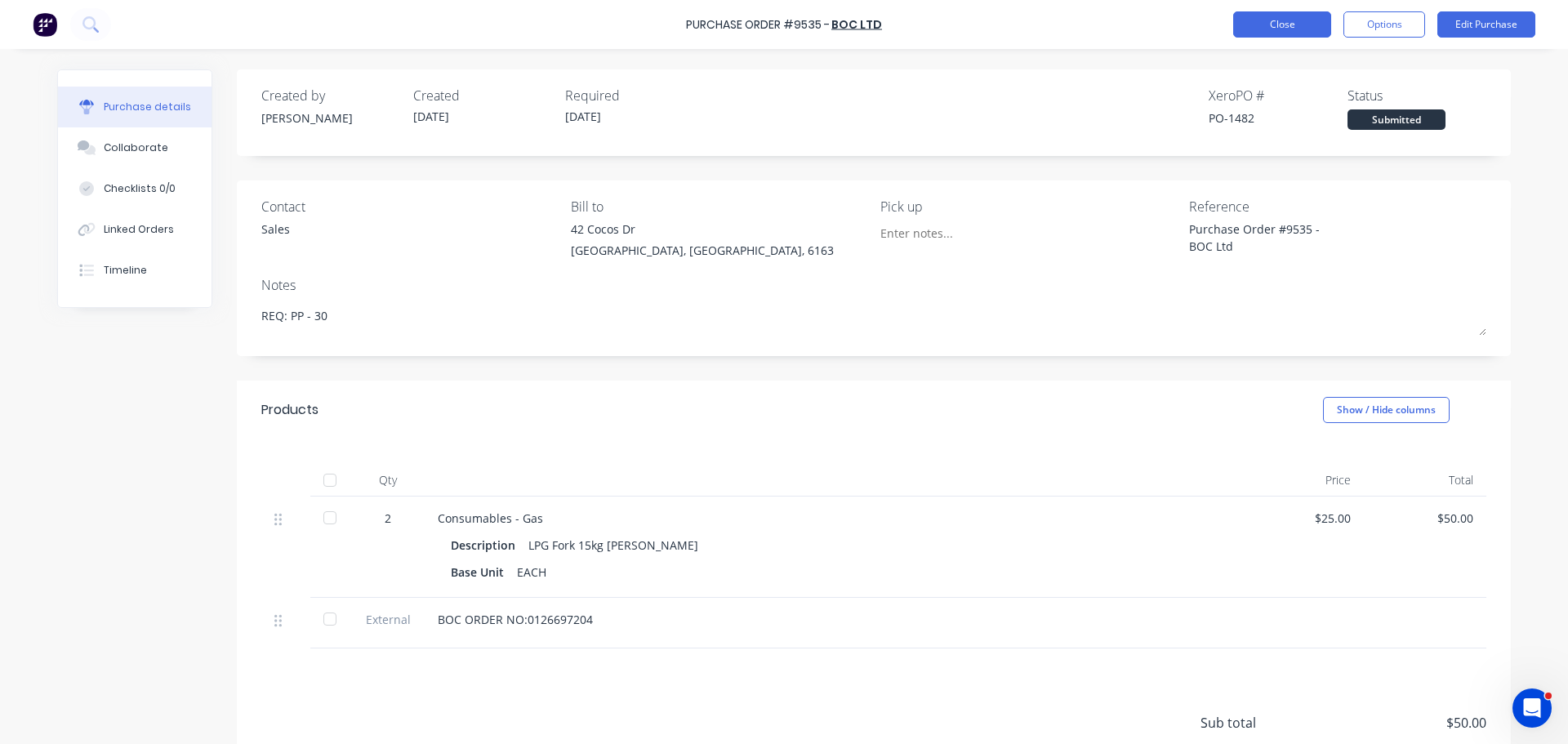
click at [1273, 25] on button "Close" at bounding box center [1283, 24] width 98 height 26
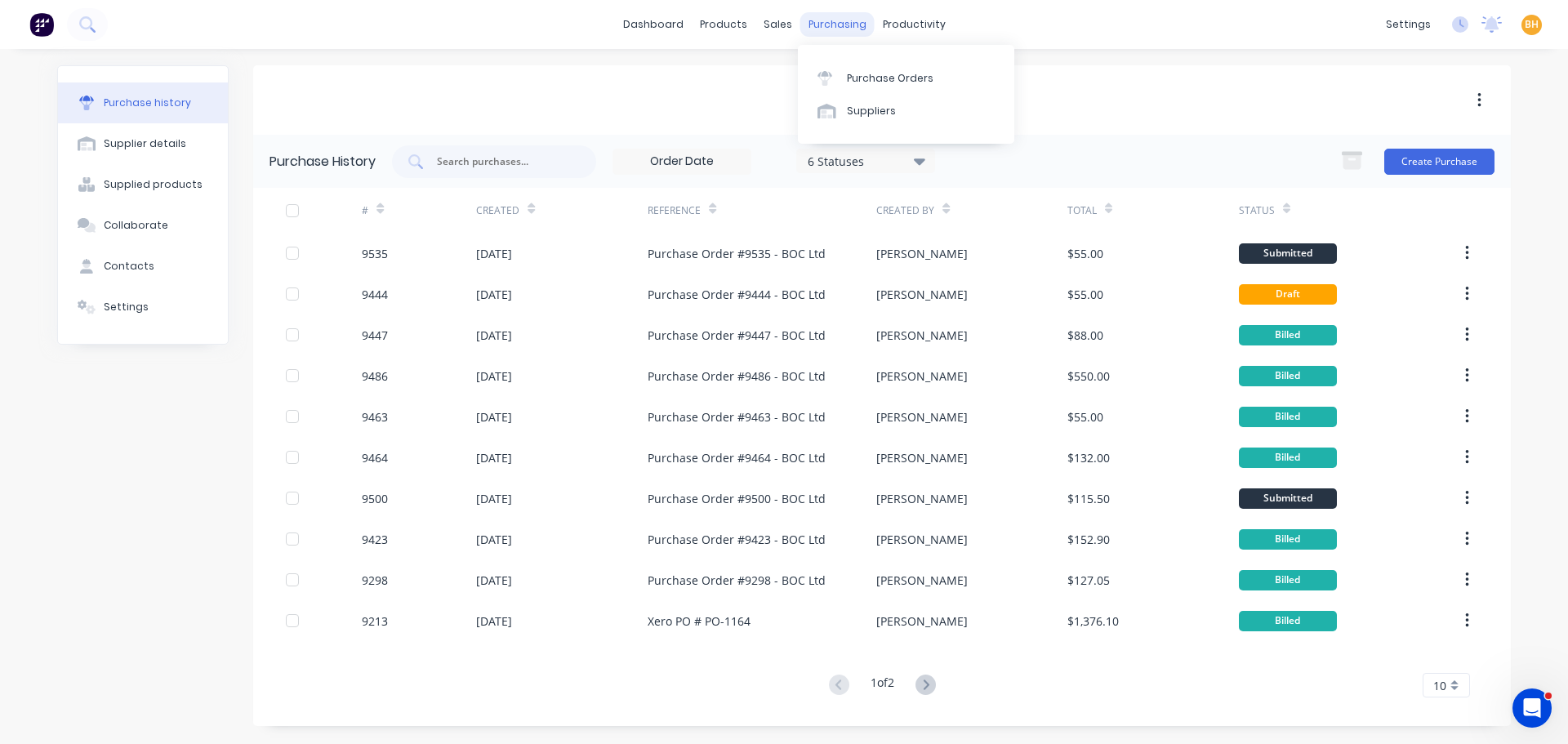
click at [836, 17] on div "purchasing" at bounding box center [837, 24] width 75 height 25
click at [887, 71] on div "Purchase Orders" at bounding box center [891, 78] width 86 height 15
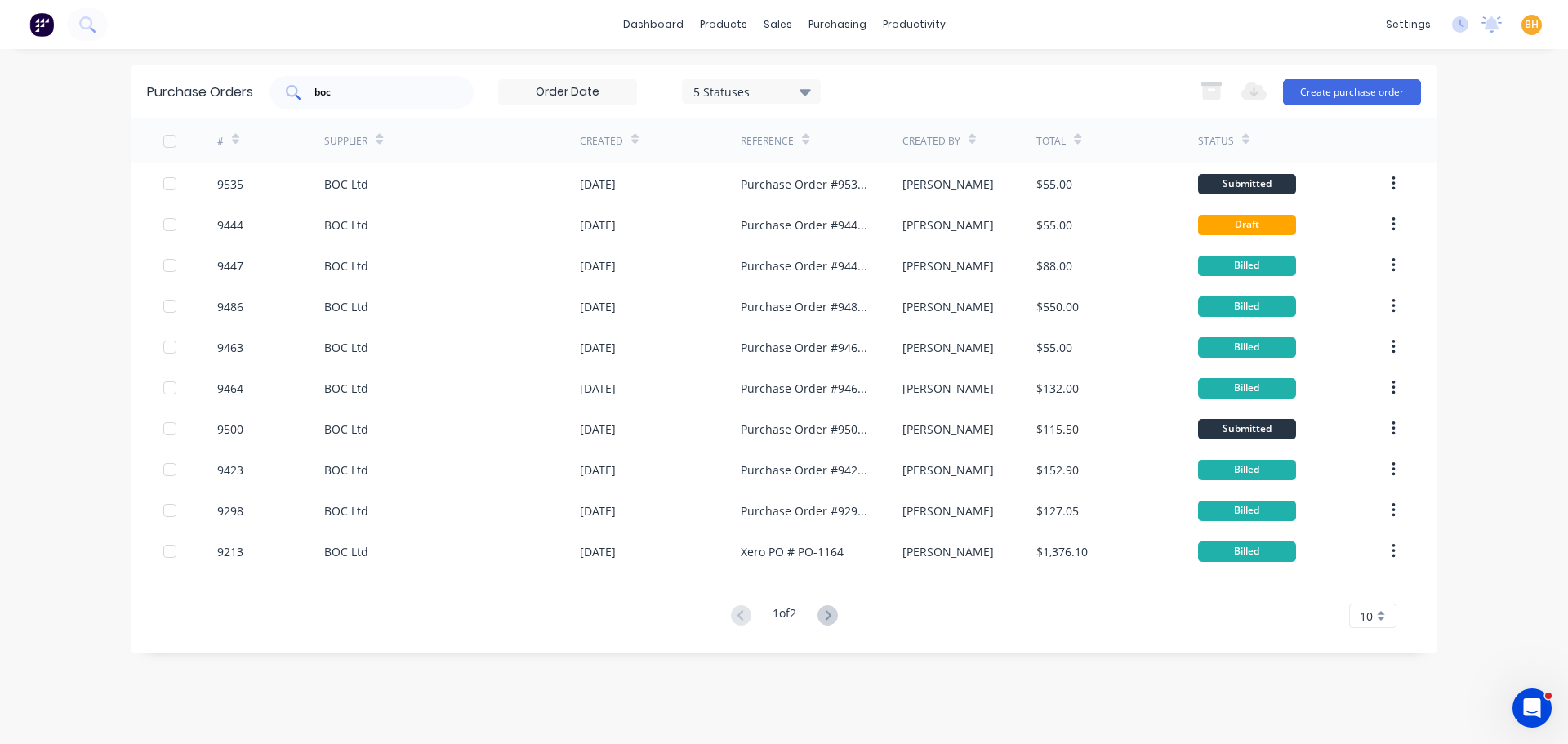
click at [360, 96] on input "boc" at bounding box center [380, 92] width 135 height 17
type input "b"
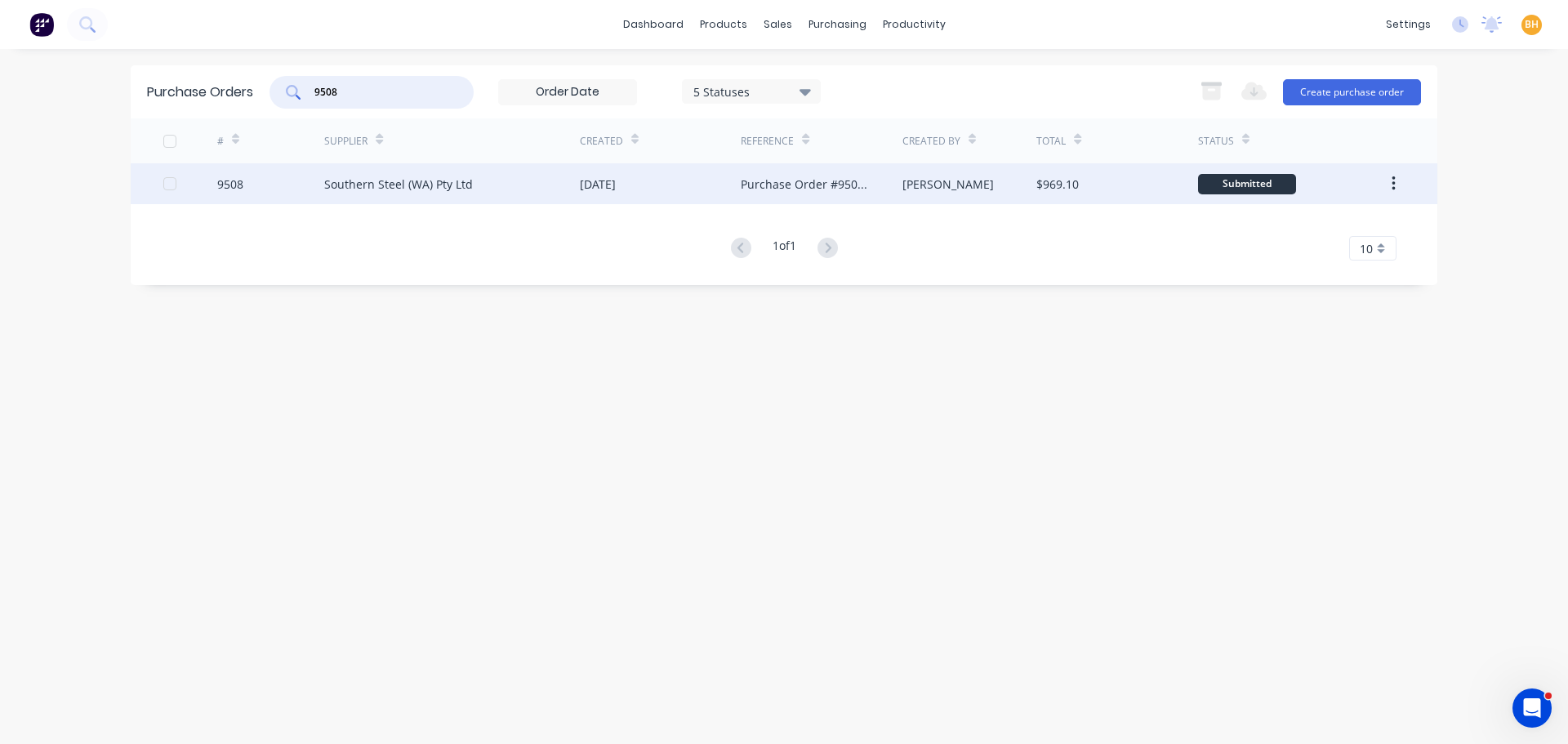
type input "9508"
click at [454, 179] on div "Southern Steel (WA) Pty Ltd" at bounding box center [398, 184] width 149 height 17
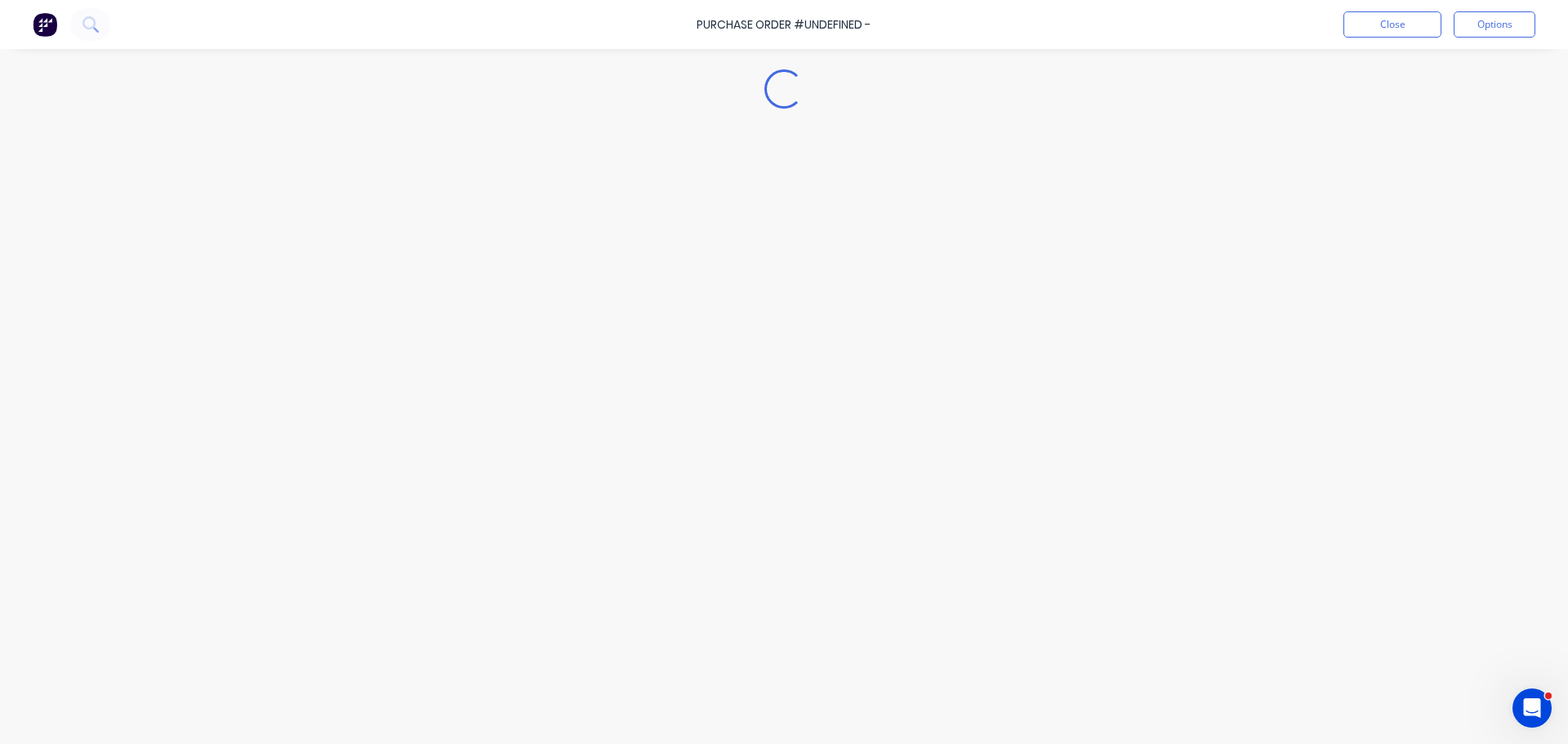
type textarea "x"
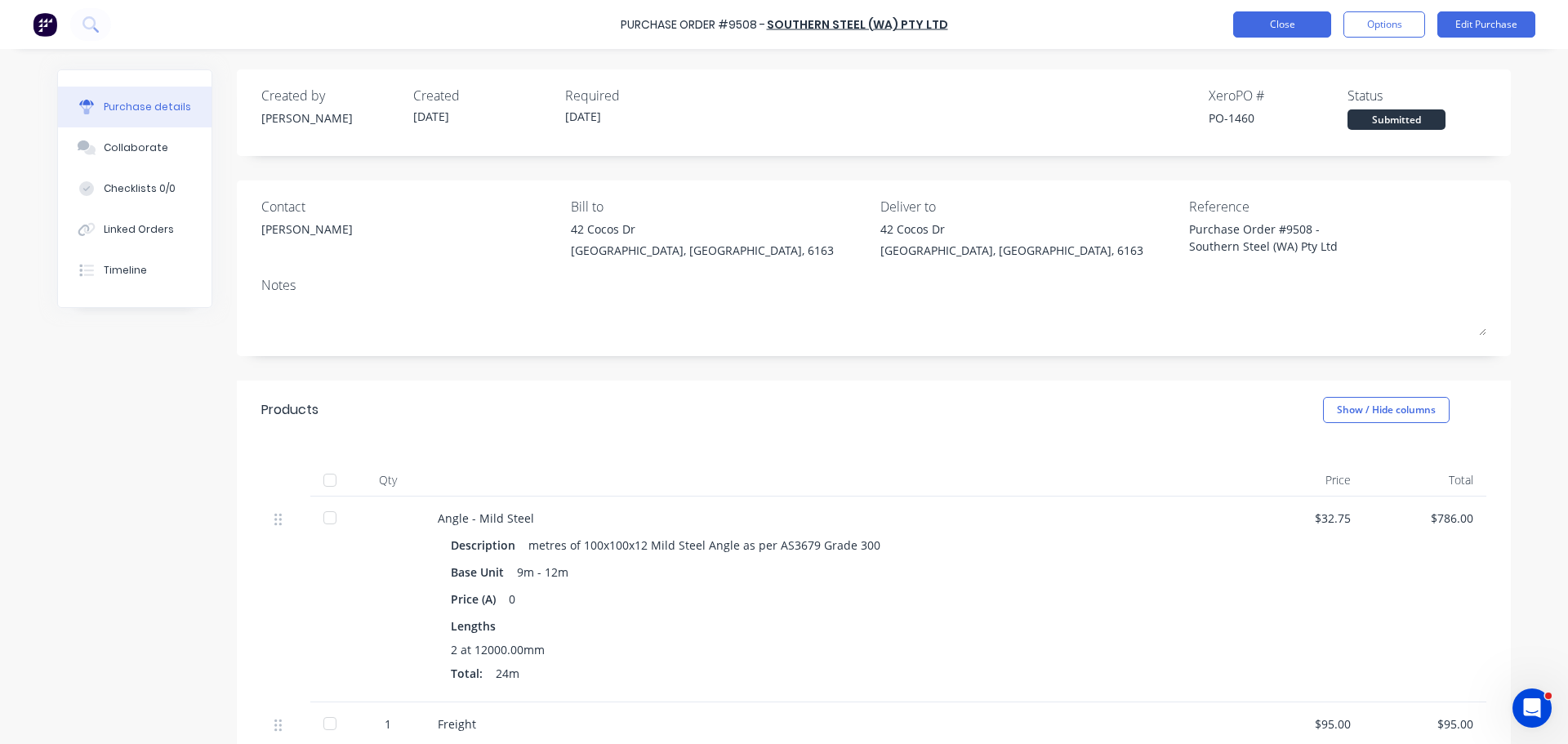
click at [1253, 25] on button "Close" at bounding box center [1283, 24] width 98 height 26
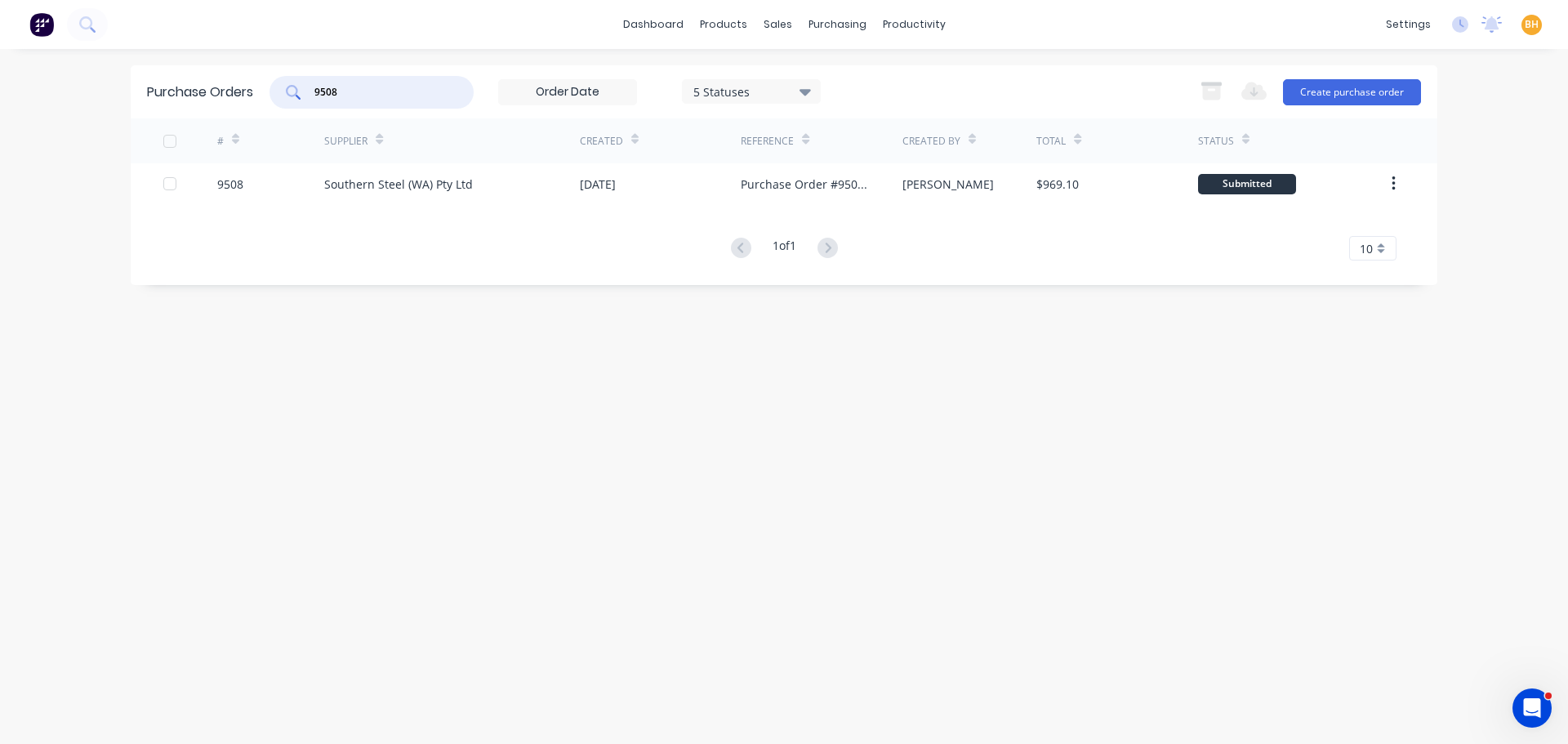
click at [362, 95] on input "9508" at bounding box center [380, 92] width 135 height 17
type input "9"
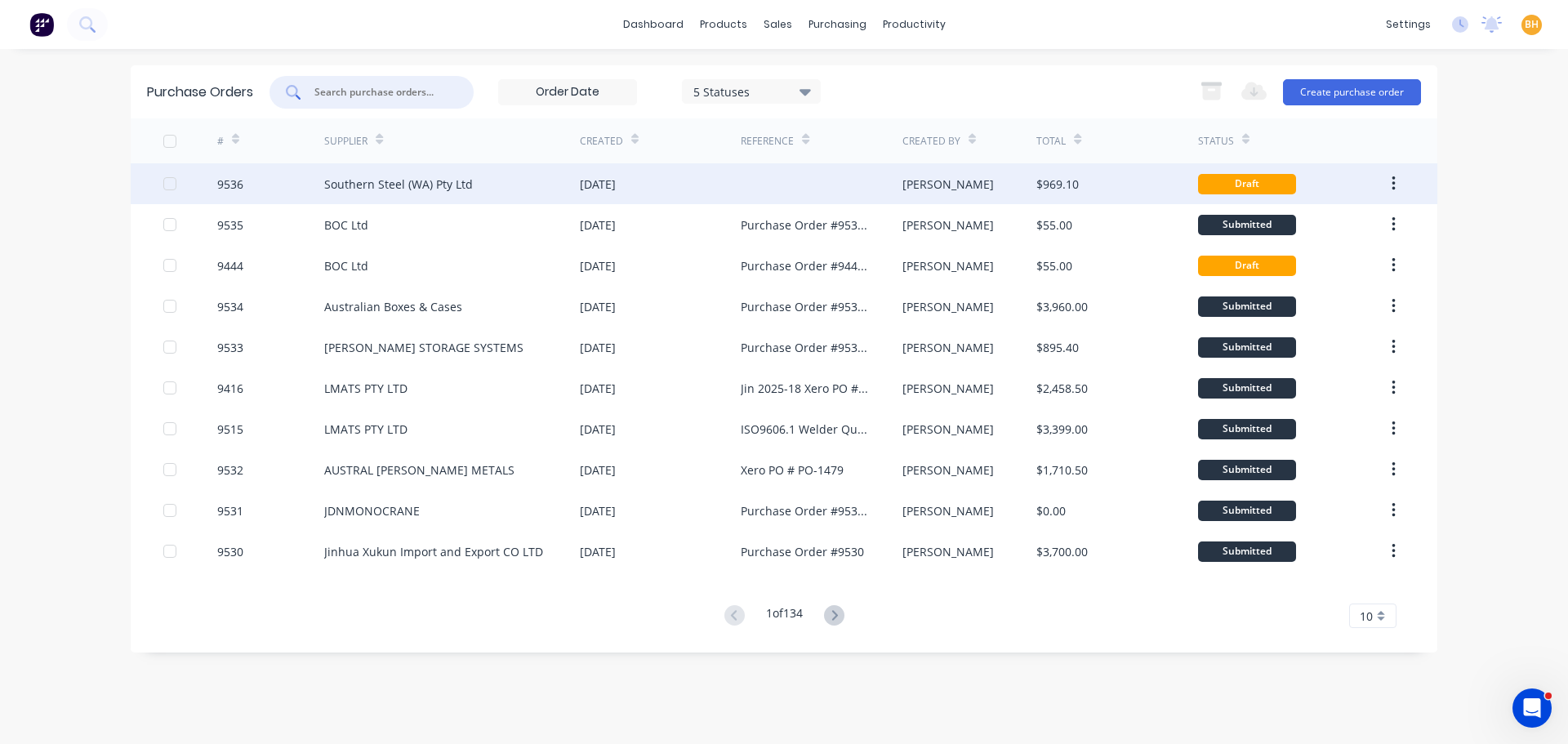
click at [404, 194] on div "Southern Steel (WA) Pty Ltd" at bounding box center [452, 184] width 256 height 40
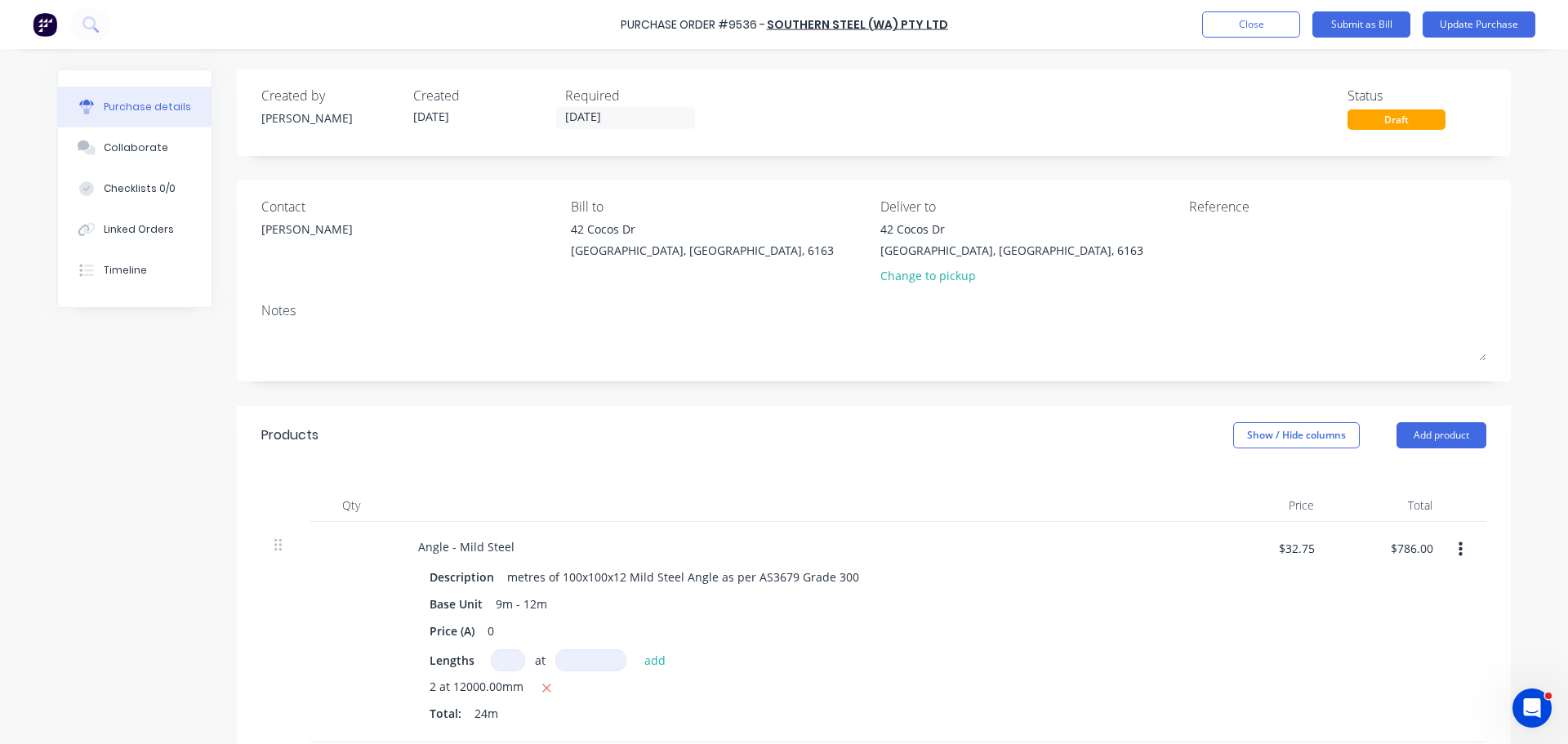
click at [0, 476] on div "Purchase Order #9536 - Southern Steel (WA) Pty Ltd Add product Close Submit as …" at bounding box center [784, 372] width 1568 height 744
click at [1229, 24] on button "Close" at bounding box center [1251, 24] width 98 height 26
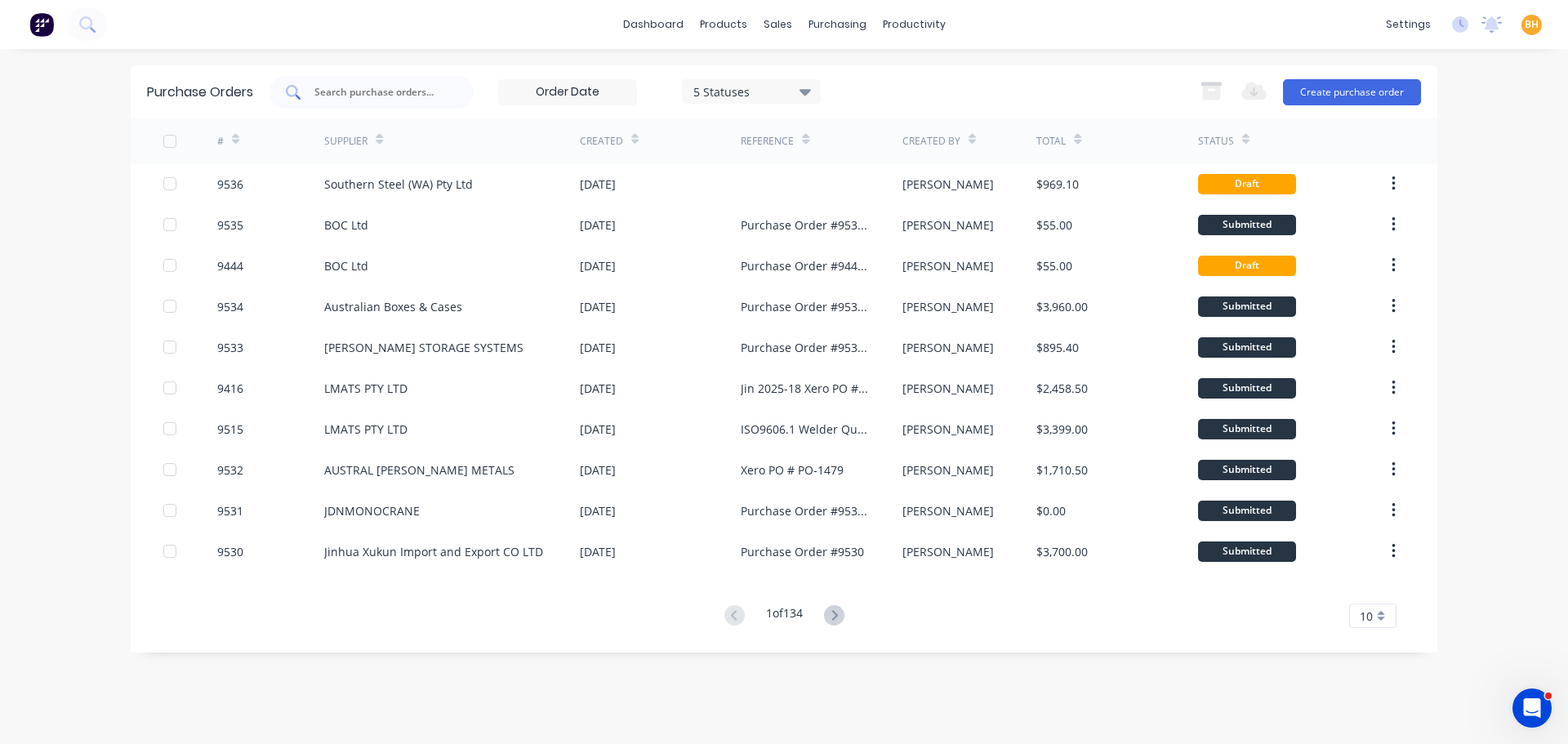
click at [387, 94] on input "text" at bounding box center [380, 92] width 135 height 17
click at [1381, 97] on button "Create purchase order" at bounding box center [1353, 92] width 138 height 26
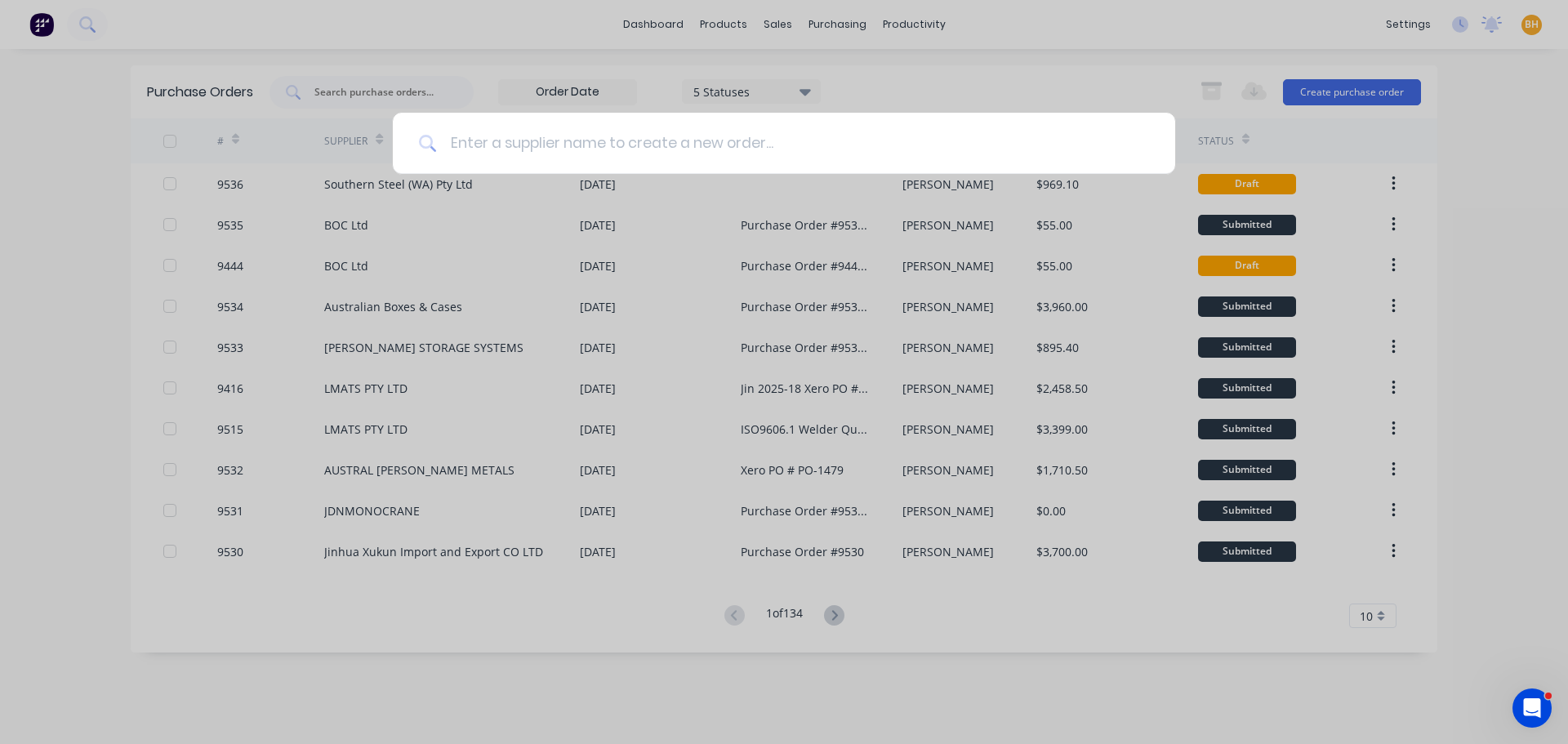
click at [484, 150] on input at bounding box center [793, 143] width 712 height 62
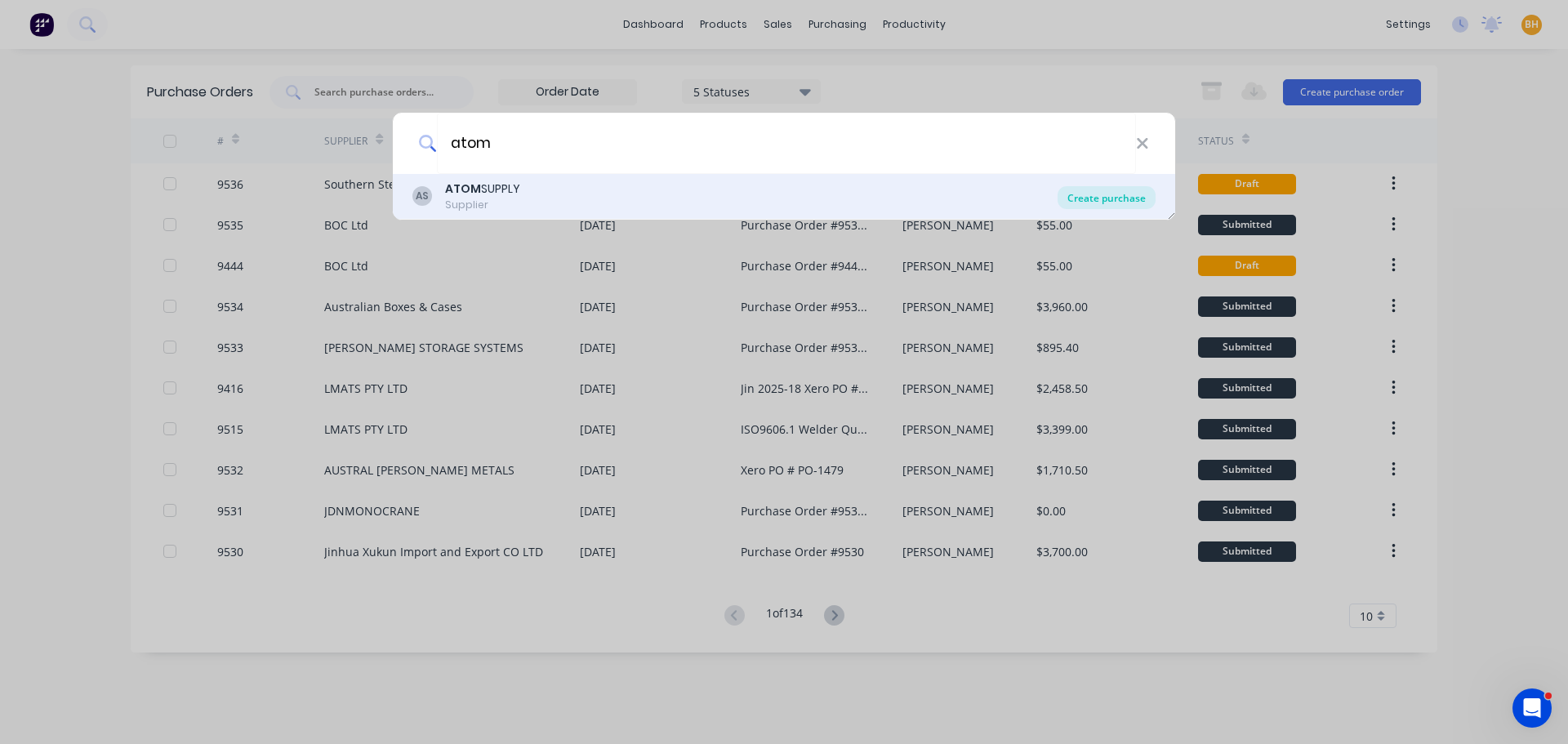
type input "atom"
click at [1136, 203] on div "Create purchase" at bounding box center [1107, 197] width 98 height 23
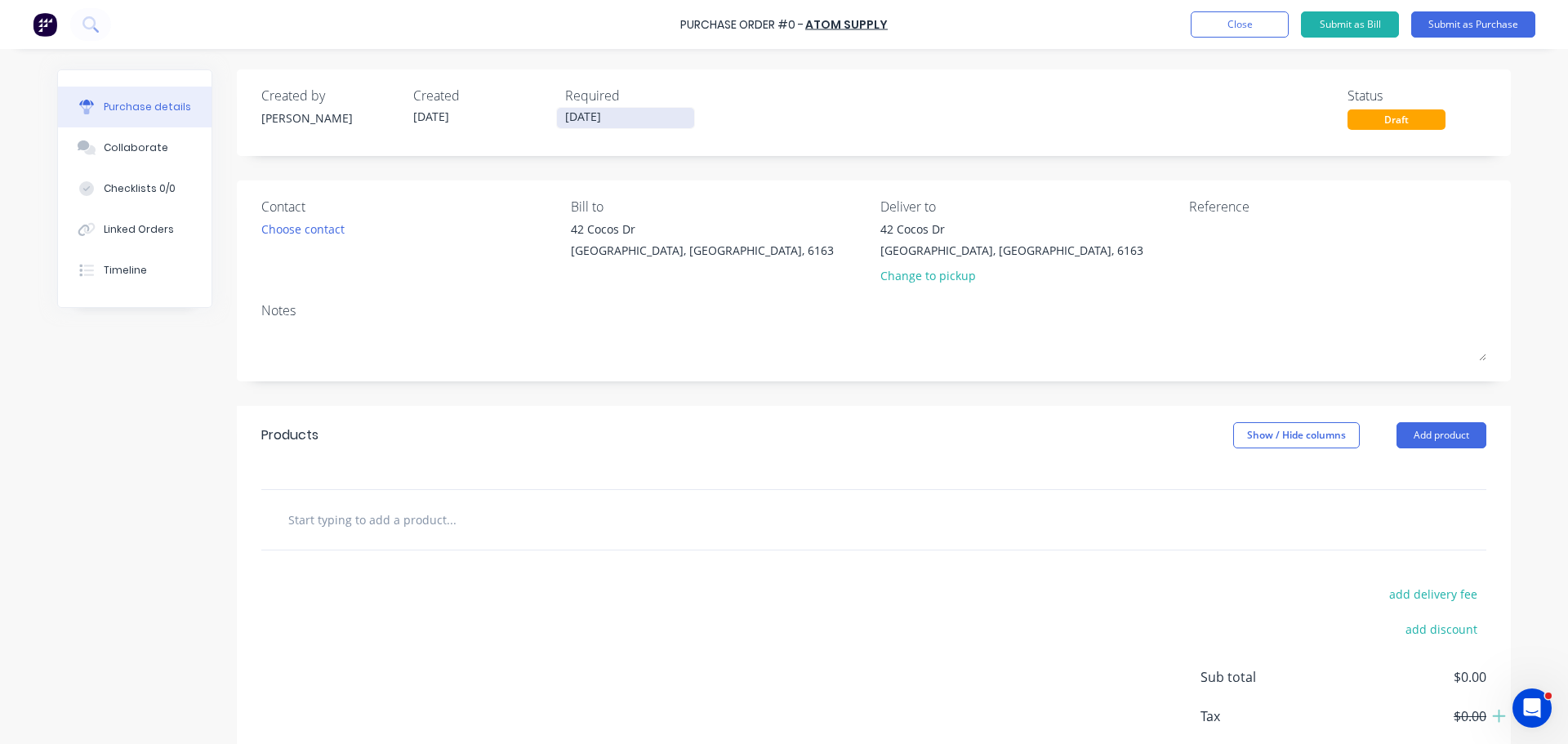
click at [600, 118] on input "14/08/25" at bounding box center [625, 118] width 137 height 20
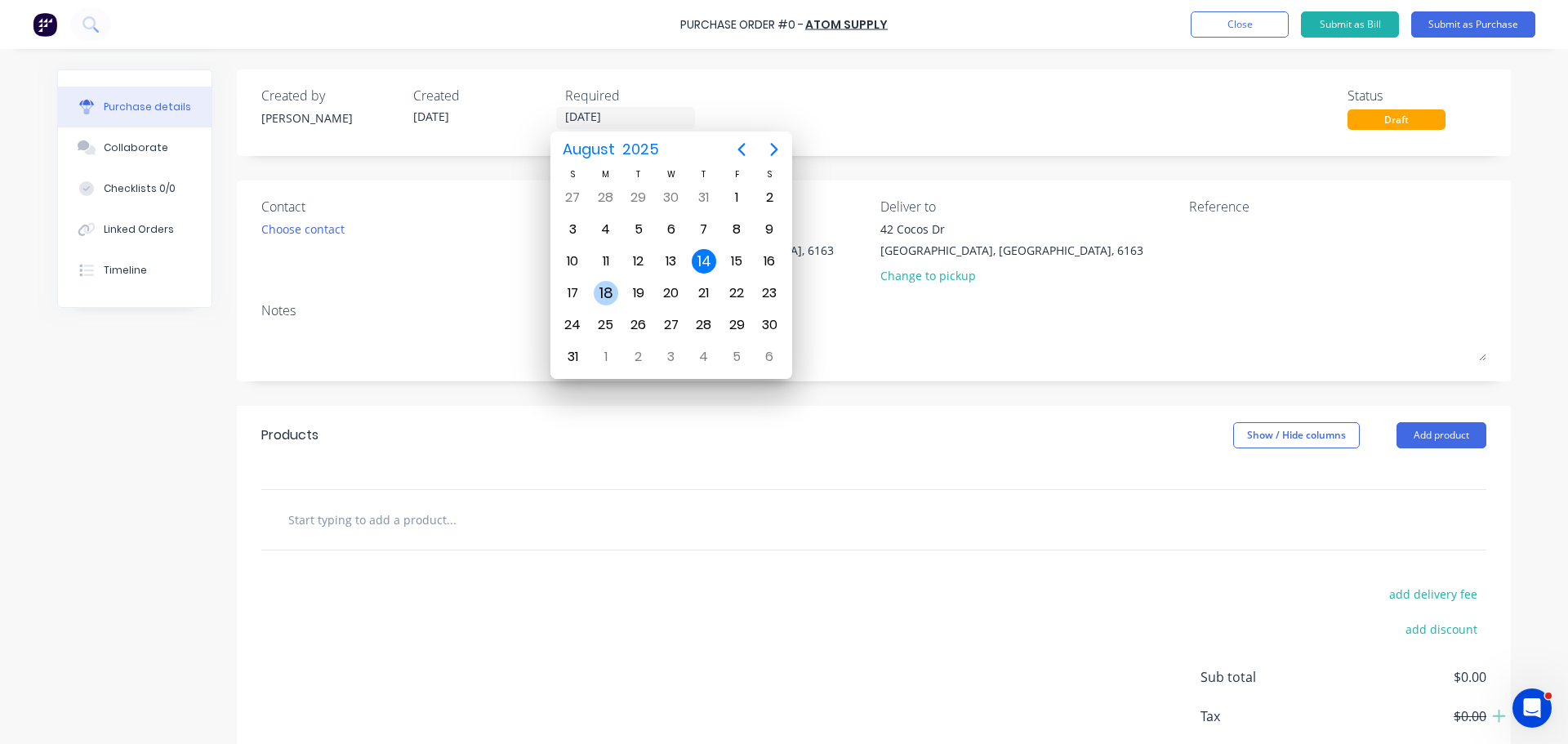
click at [615, 294] on div "18" at bounding box center [605, 292] width 25 height 25
type input "18/08/25"
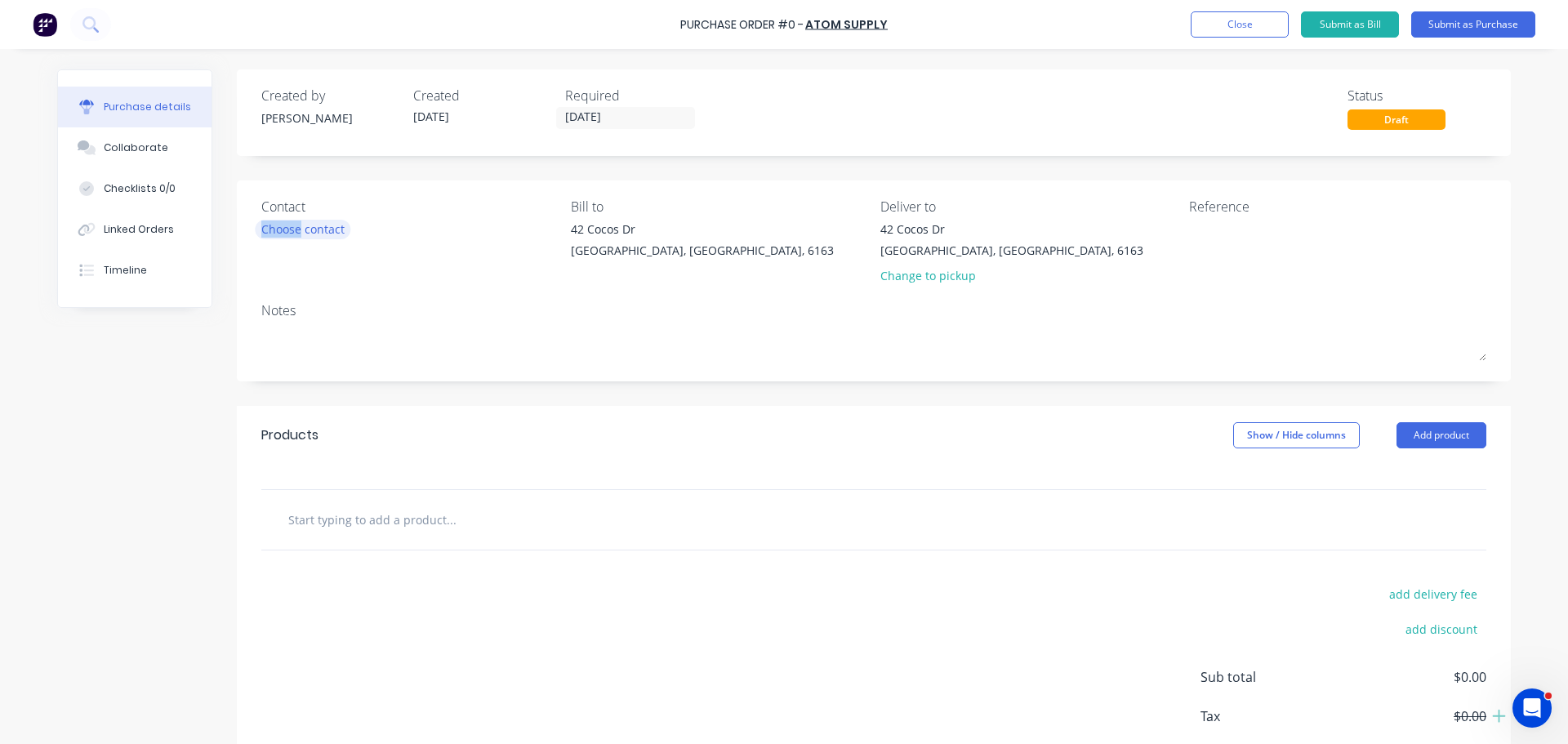
click at [296, 238] on div "Contact Choose contact" at bounding box center [409, 245] width 297 height 96
click at [306, 234] on div "Choose contact" at bounding box center [303, 229] width 84 height 17
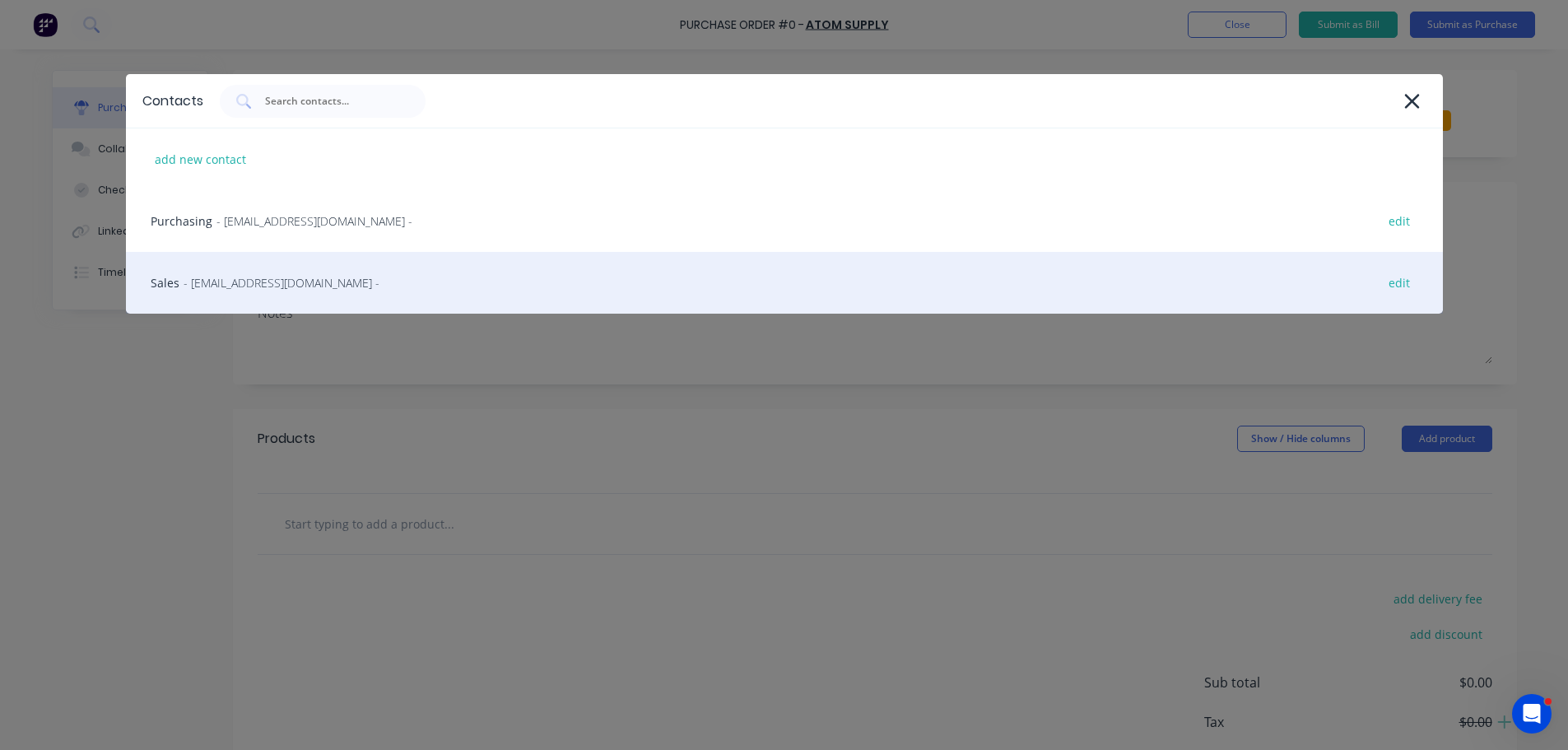
click at [292, 277] on span "- kewdalesalessouth@atom.com.au -" at bounding box center [281, 283] width 196 height 18
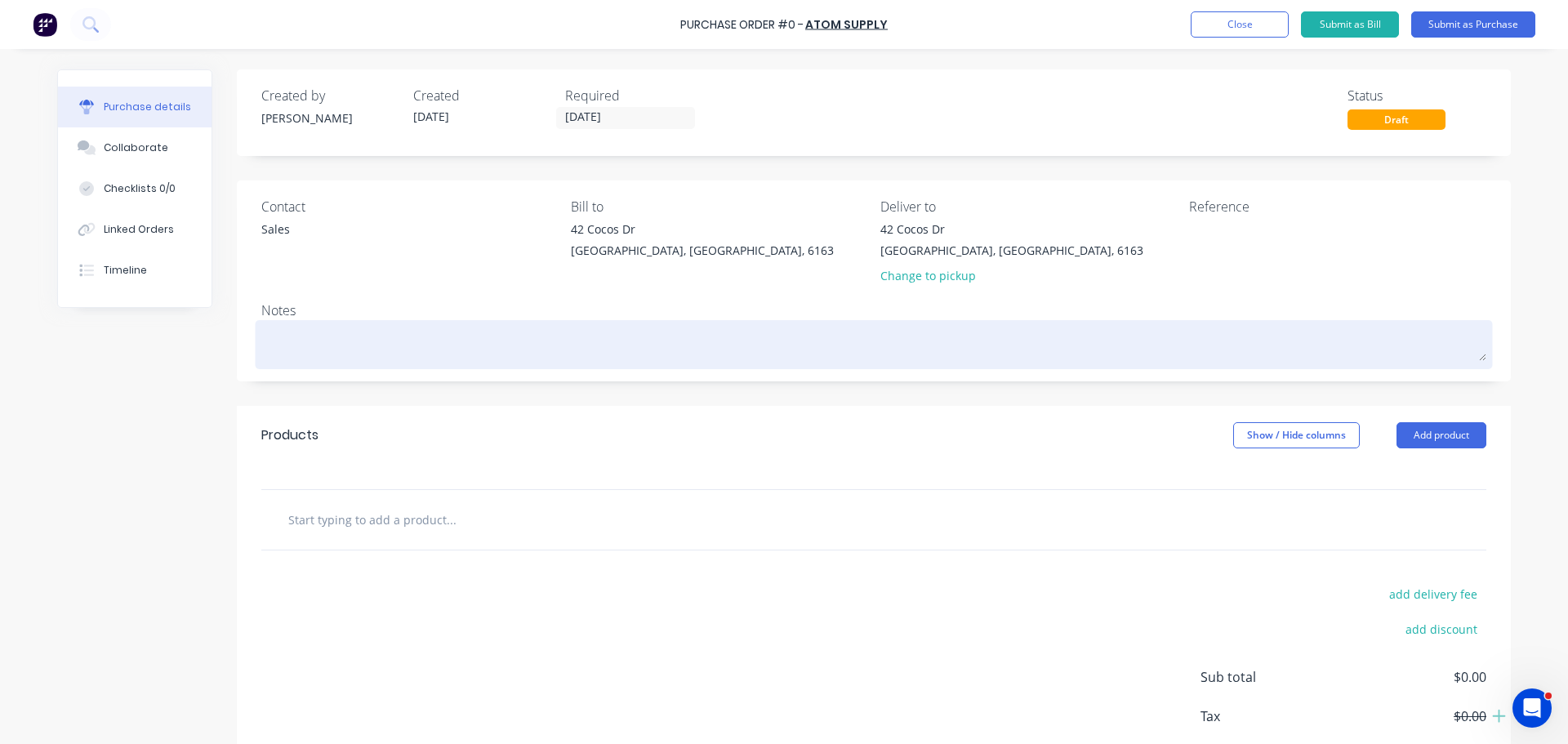
click at [289, 352] on textarea at bounding box center [874, 342] width 1226 height 37
type textarea "x"
type textarea "R"
type textarea "x"
type textarea "RE"
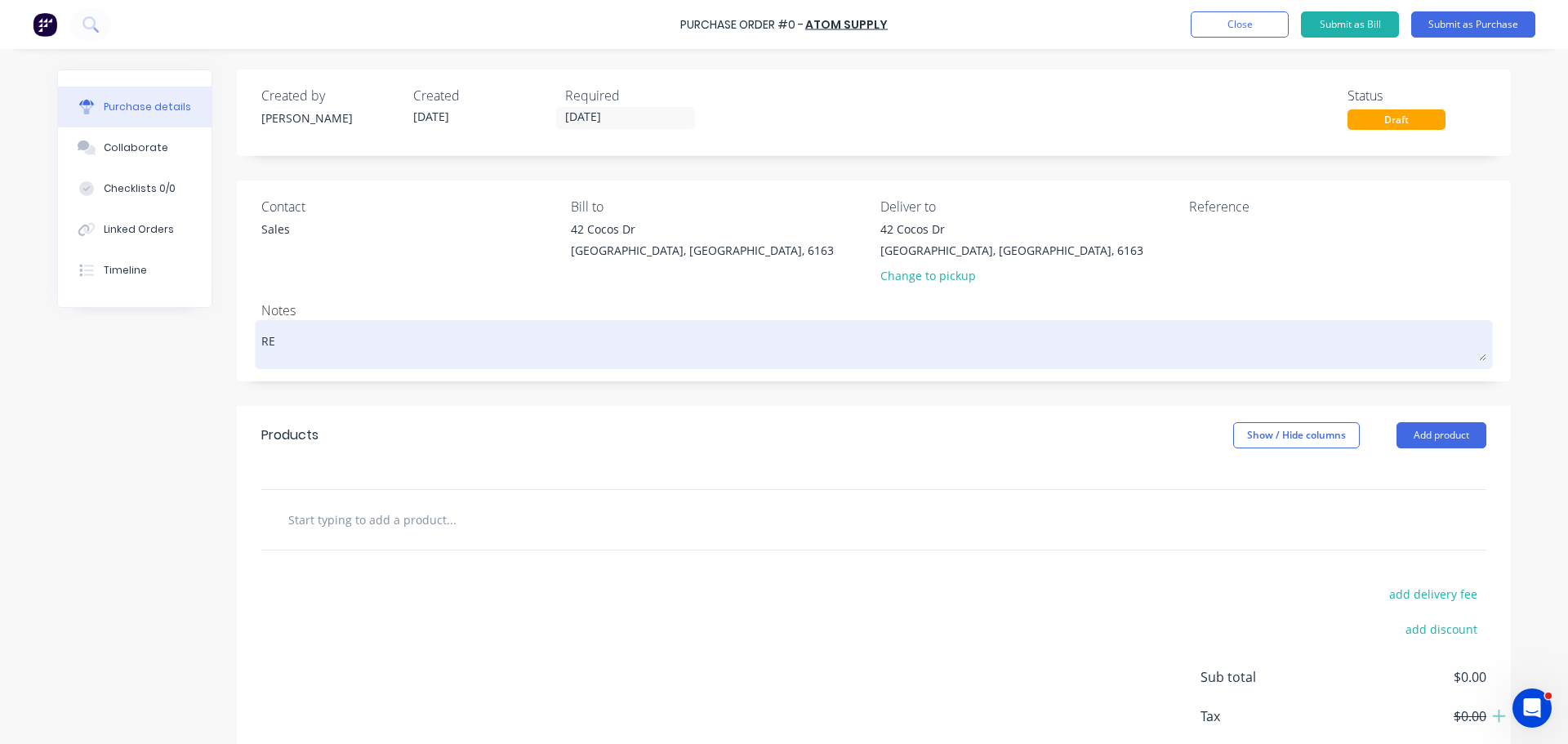
type textarea "x"
type textarea "REW"
type textarea "x"
type textarea "REWQ"
type textarea "x"
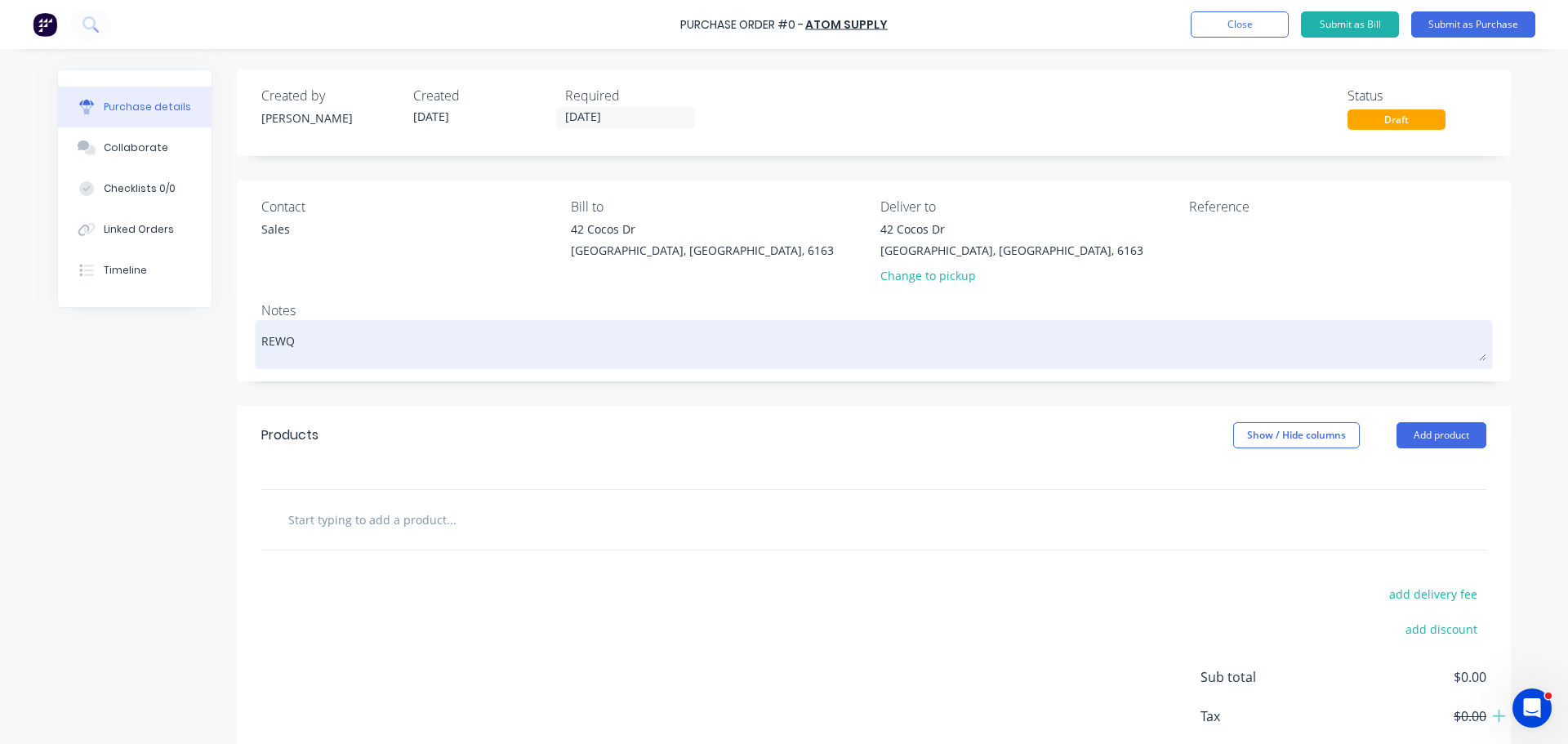
type textarea "REWQ:"
type textarea "x"
type textarea "REWQ"
type textarea "x"
type textarea "REW"
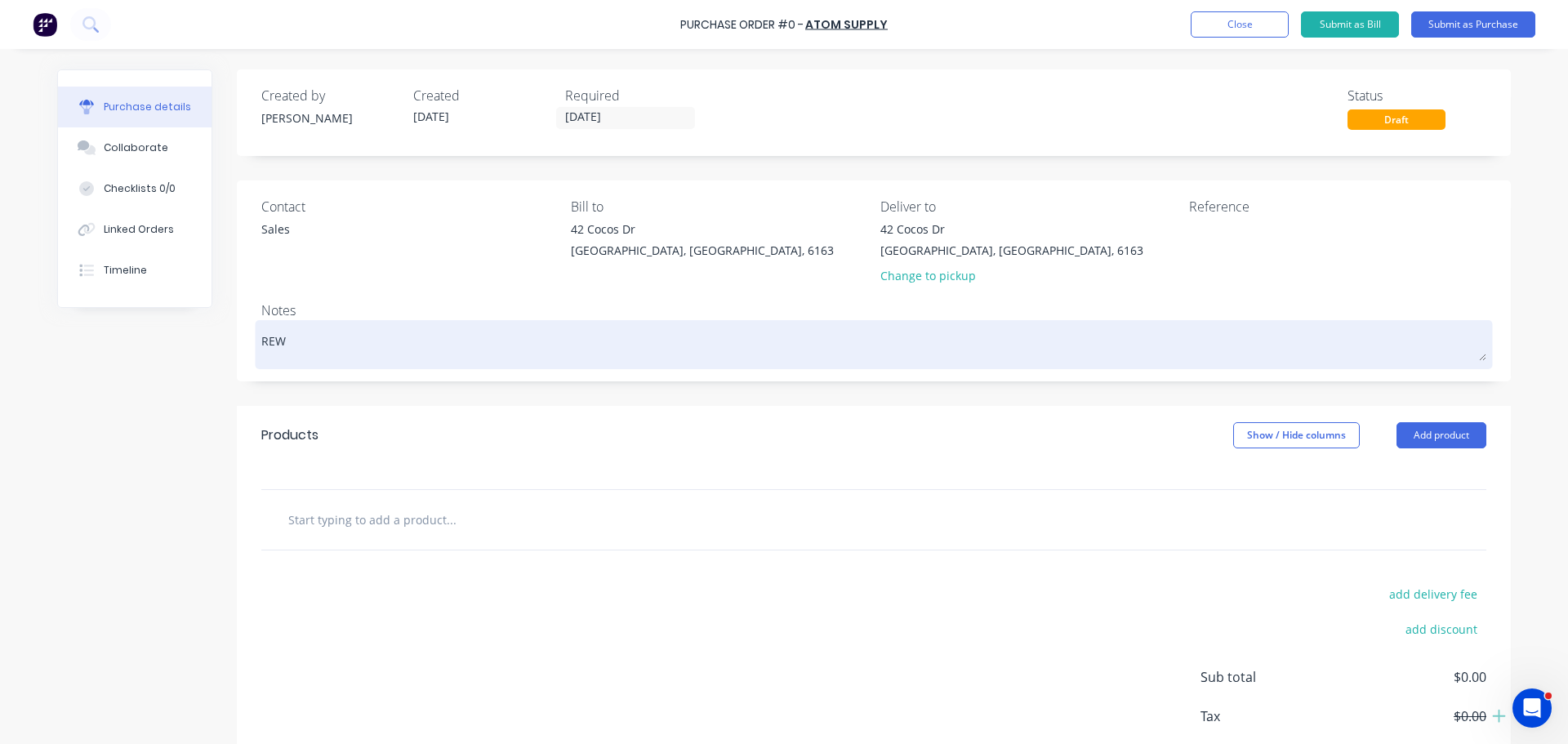
type textarea "x"
type textarea "RE"
type textarea "x"
type textarea "REQ"
type textarea "x"
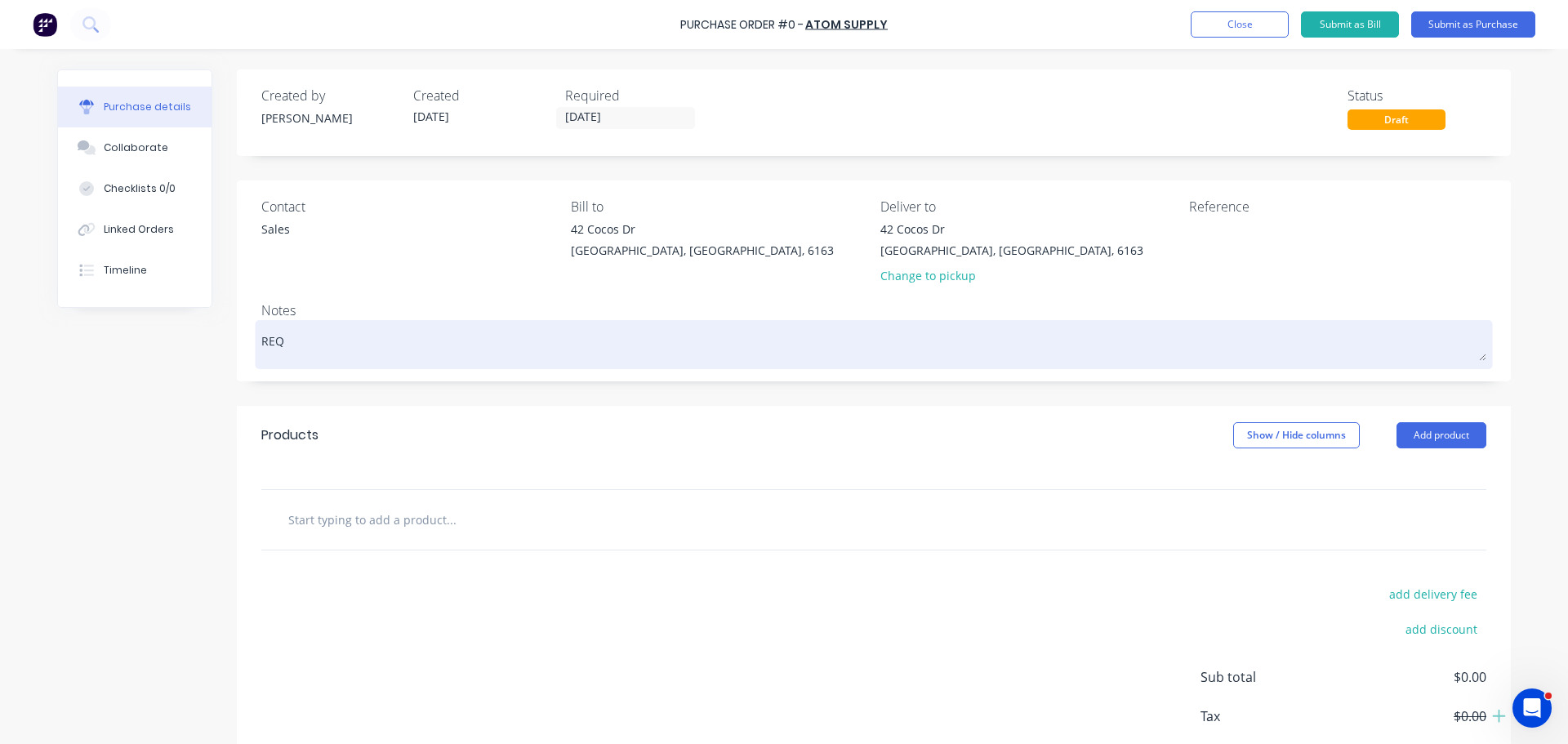
type textarea "REQ:"
type textarea "x"
type textarea "REQ:"
type textarea "x"
type textarea "REQ: C"
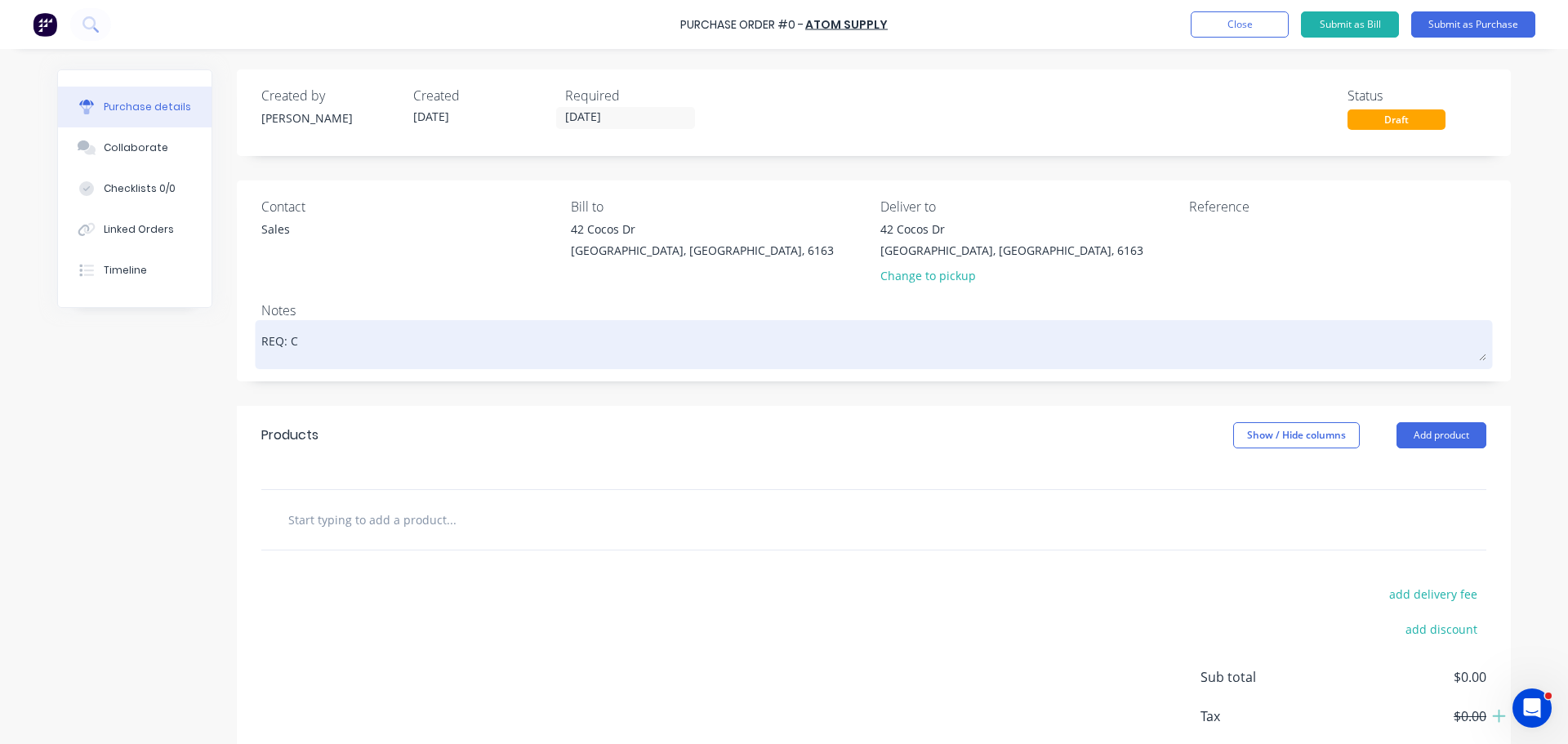
type textarea "x"
type textarea "REQ: CD"
type textarea "x"
type textarea "REQ: CD"
type textarea "x"
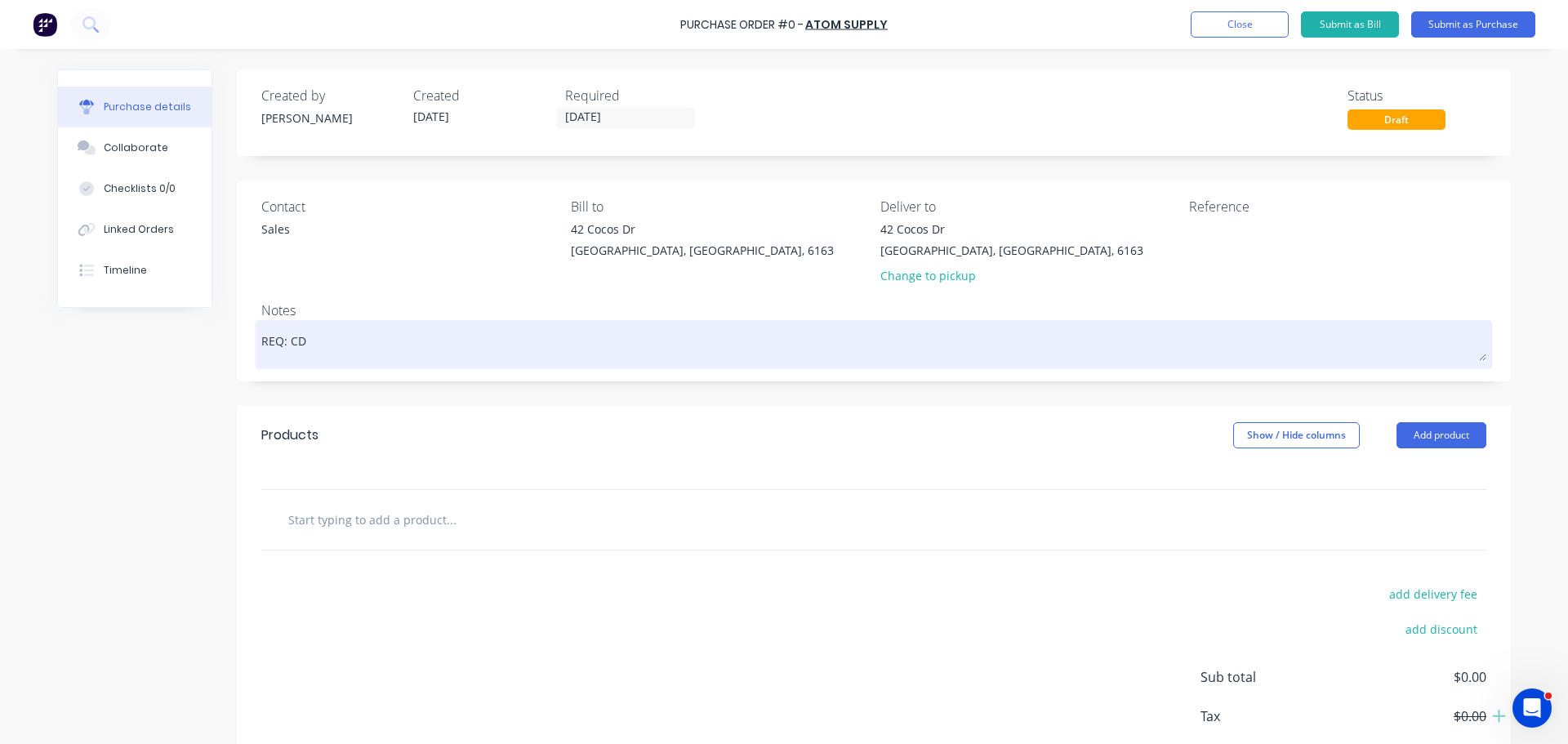
type textarea "REQ: CD -"
type textarea "x"
type textarea "REQ: CD -"
type textarea "x"
type textarea "REQ: CD - 3"
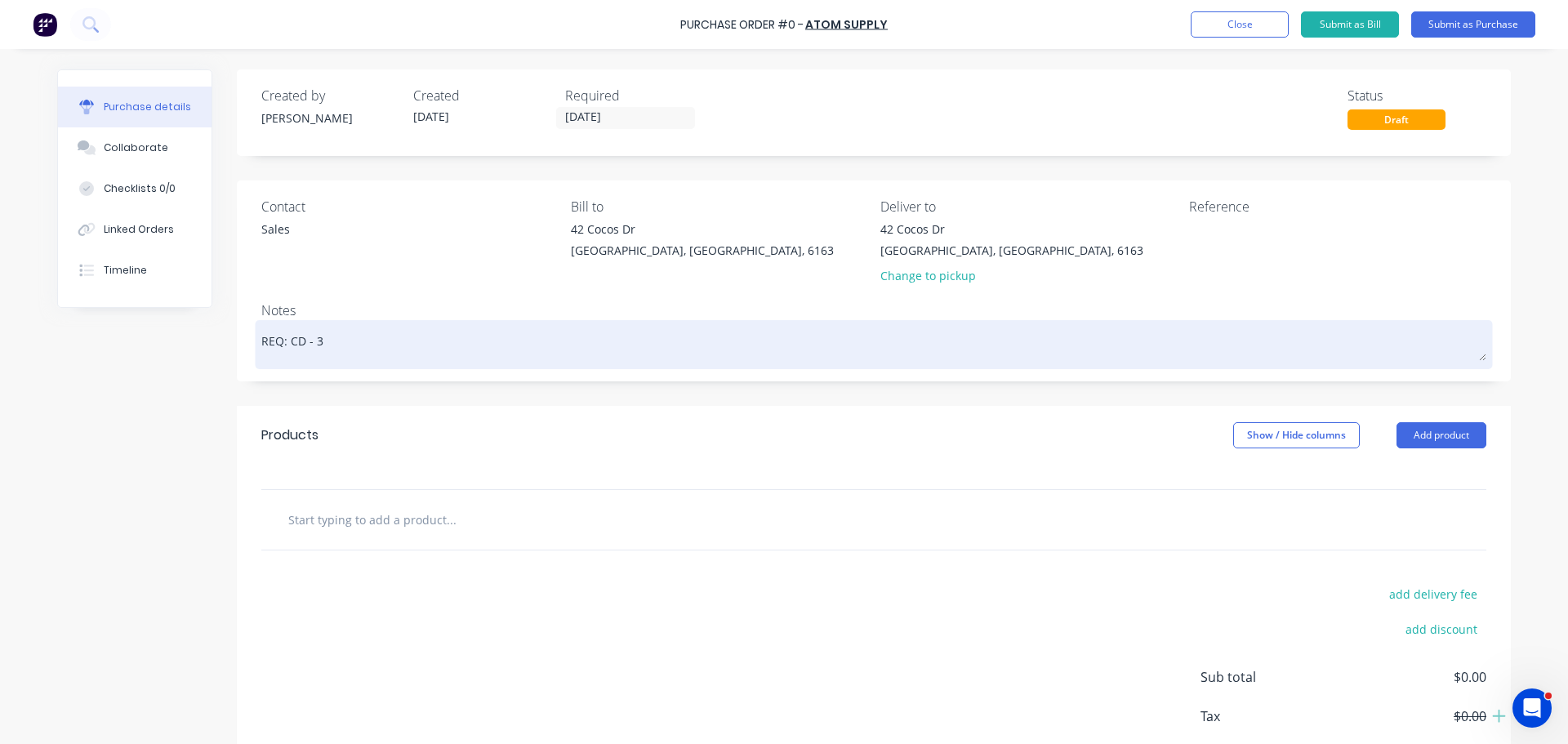
type textarea "x"
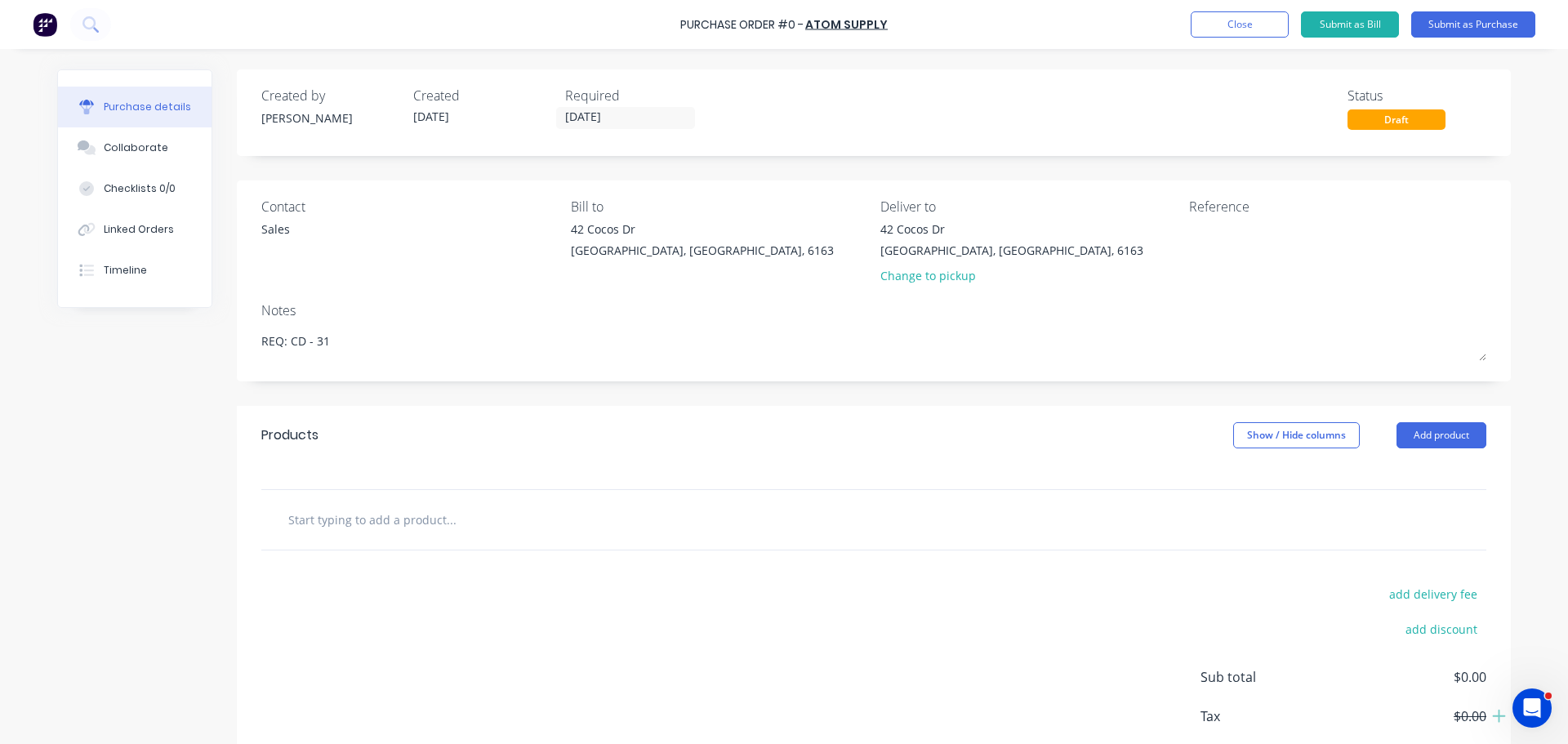
type textarea "REQ: CD - 31"
type textarea "x"
type textarea "REQ: CD - 31"
click at [558, 511] on input "text" at bounding box center [450, 520] width 327 height 33
click at [363, 507] on input "text" at bounding box center [450, 520] width 327 height 33
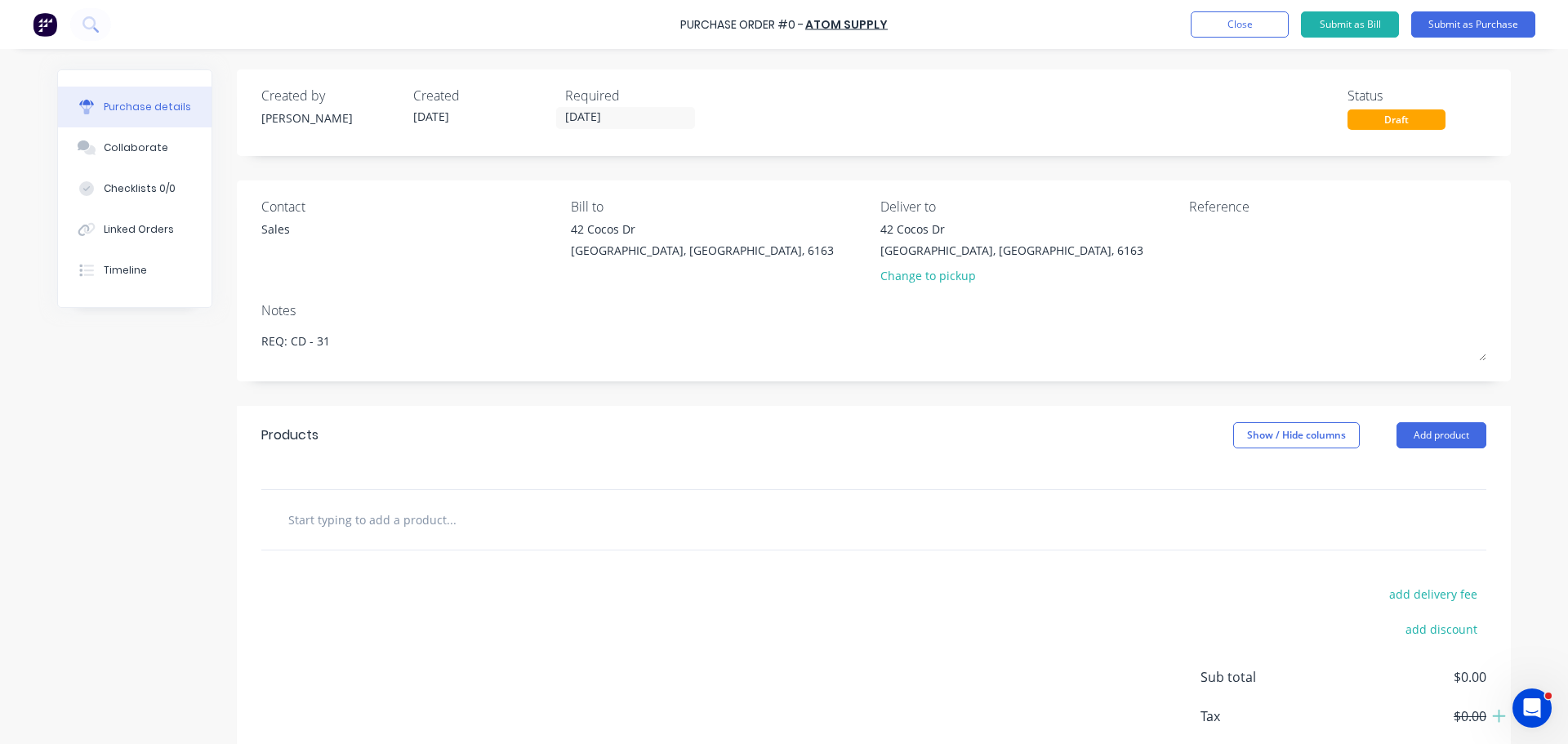
type textarea "x"
type input "G"
type textarea "x"
type input "Gl"
type textarea "x"
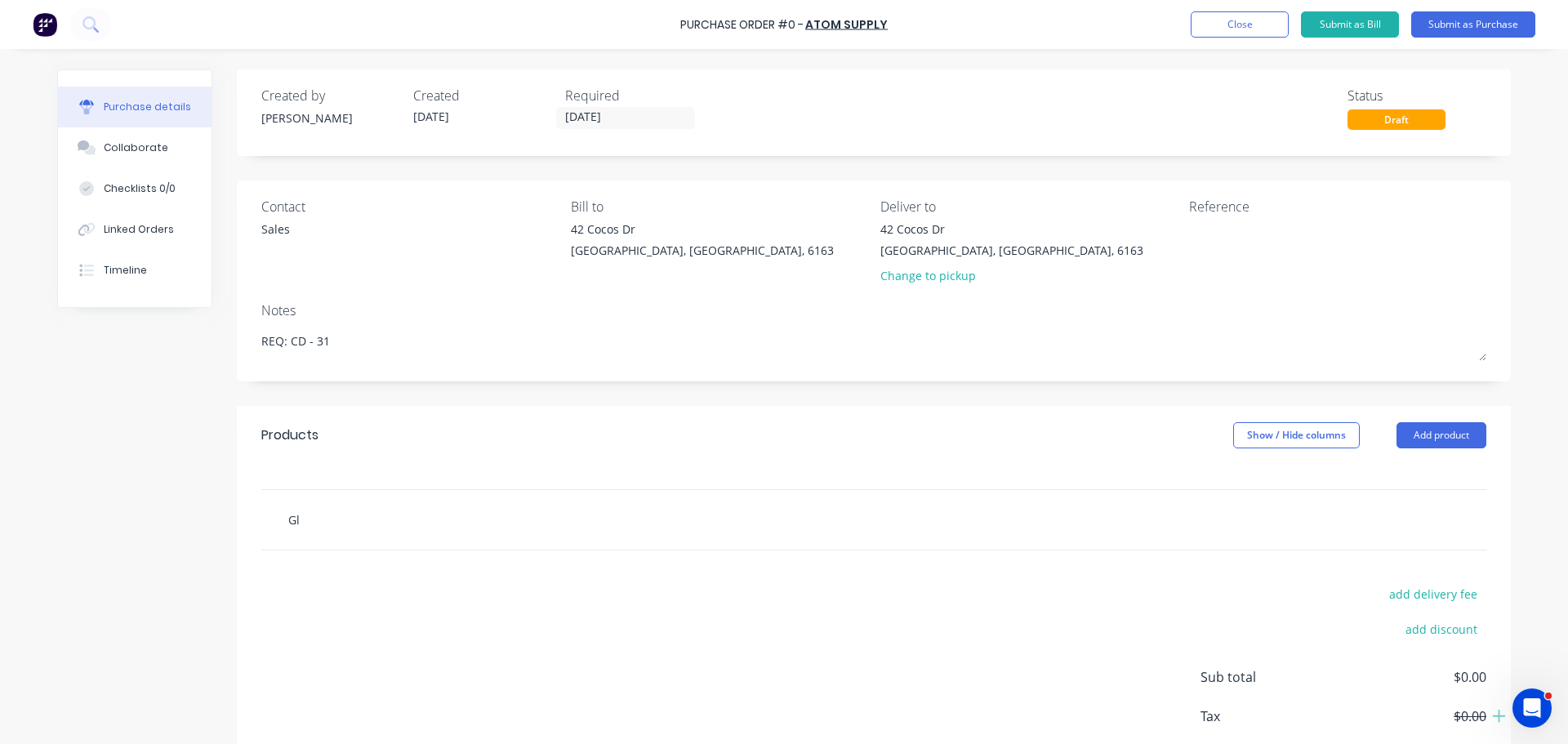
type input "Glo"
type textarea "x"
type input "Glov"
type textarea "x"
type input "Glove"
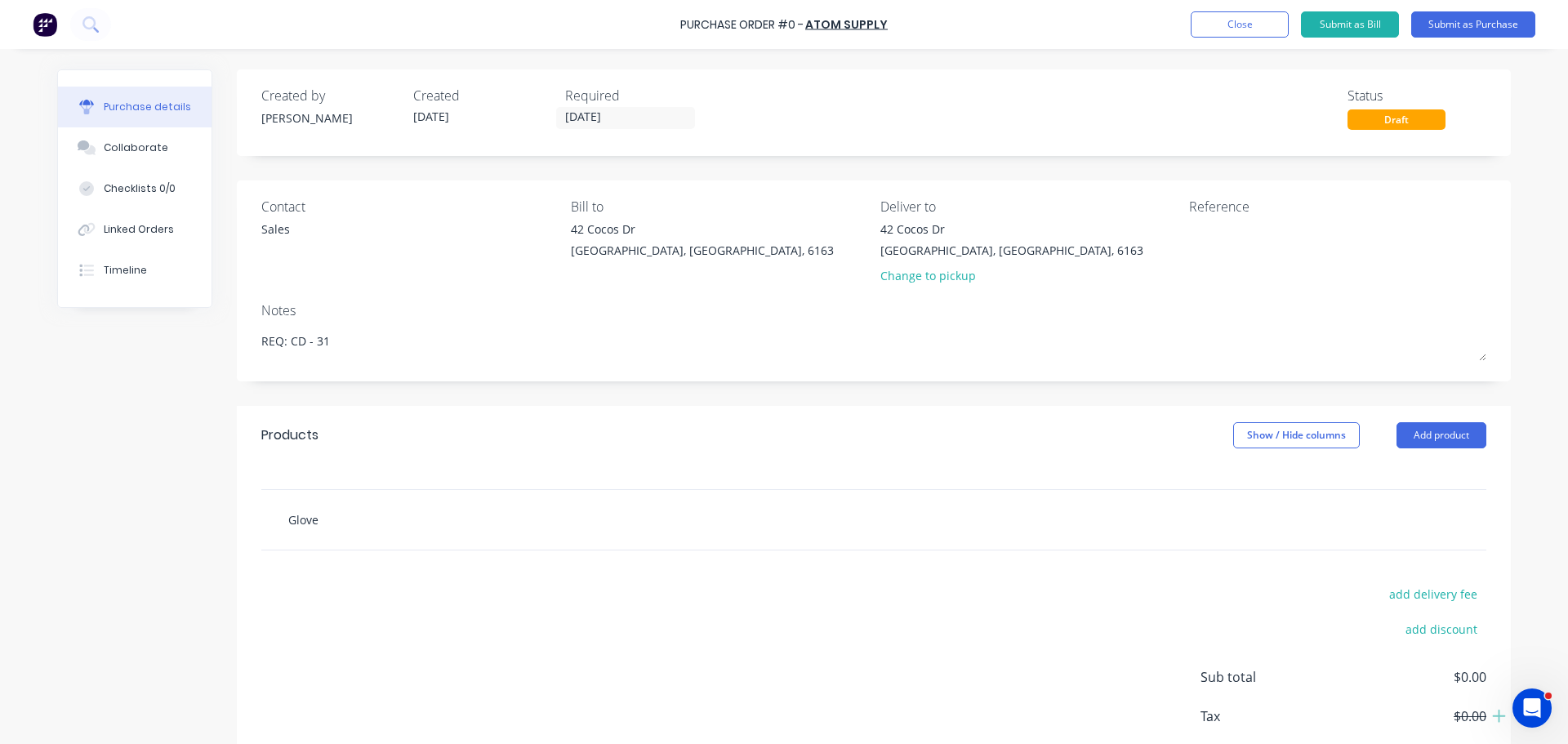
type textarea "x"
type input "Gloves"
type textarea "x"
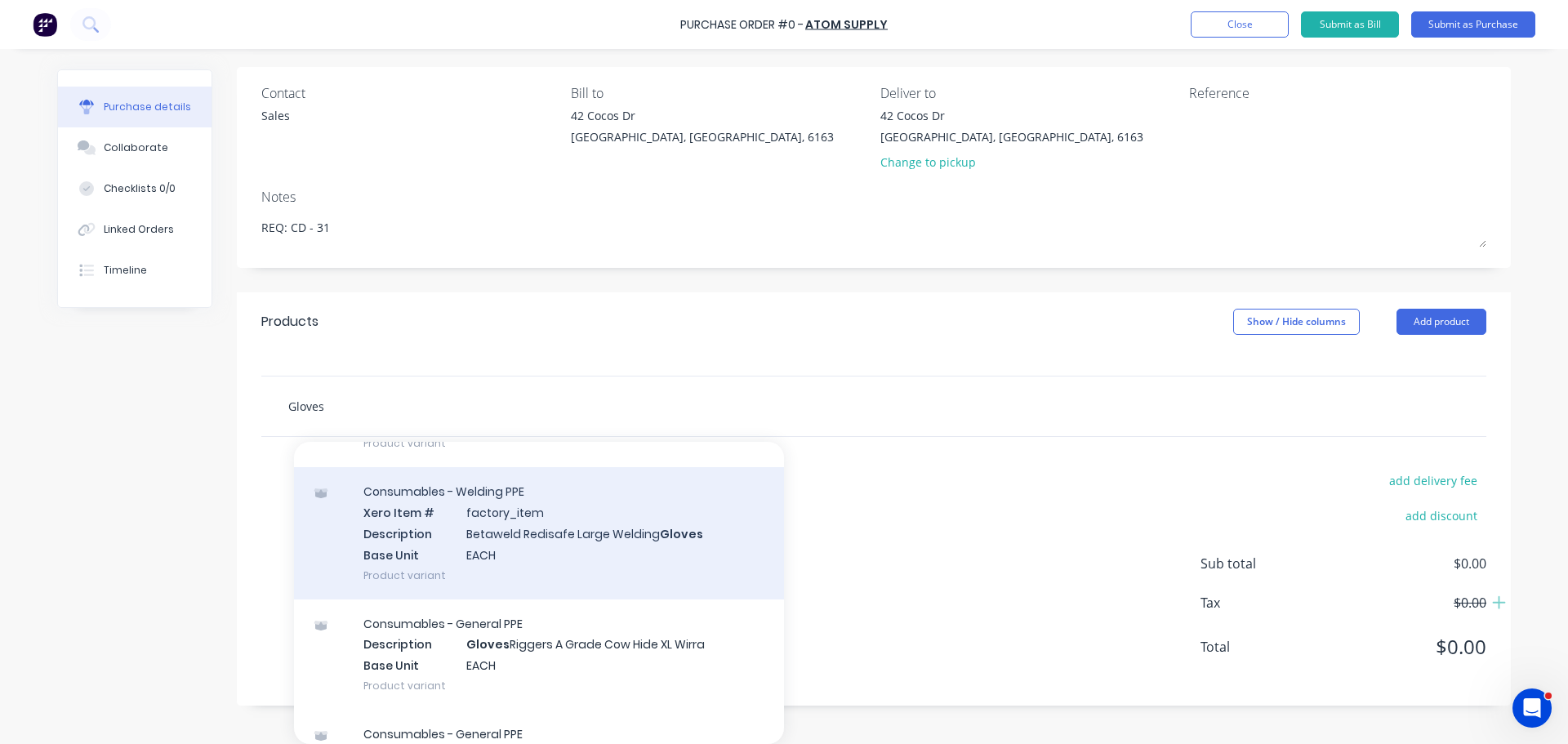
scroll to position [326, 0]
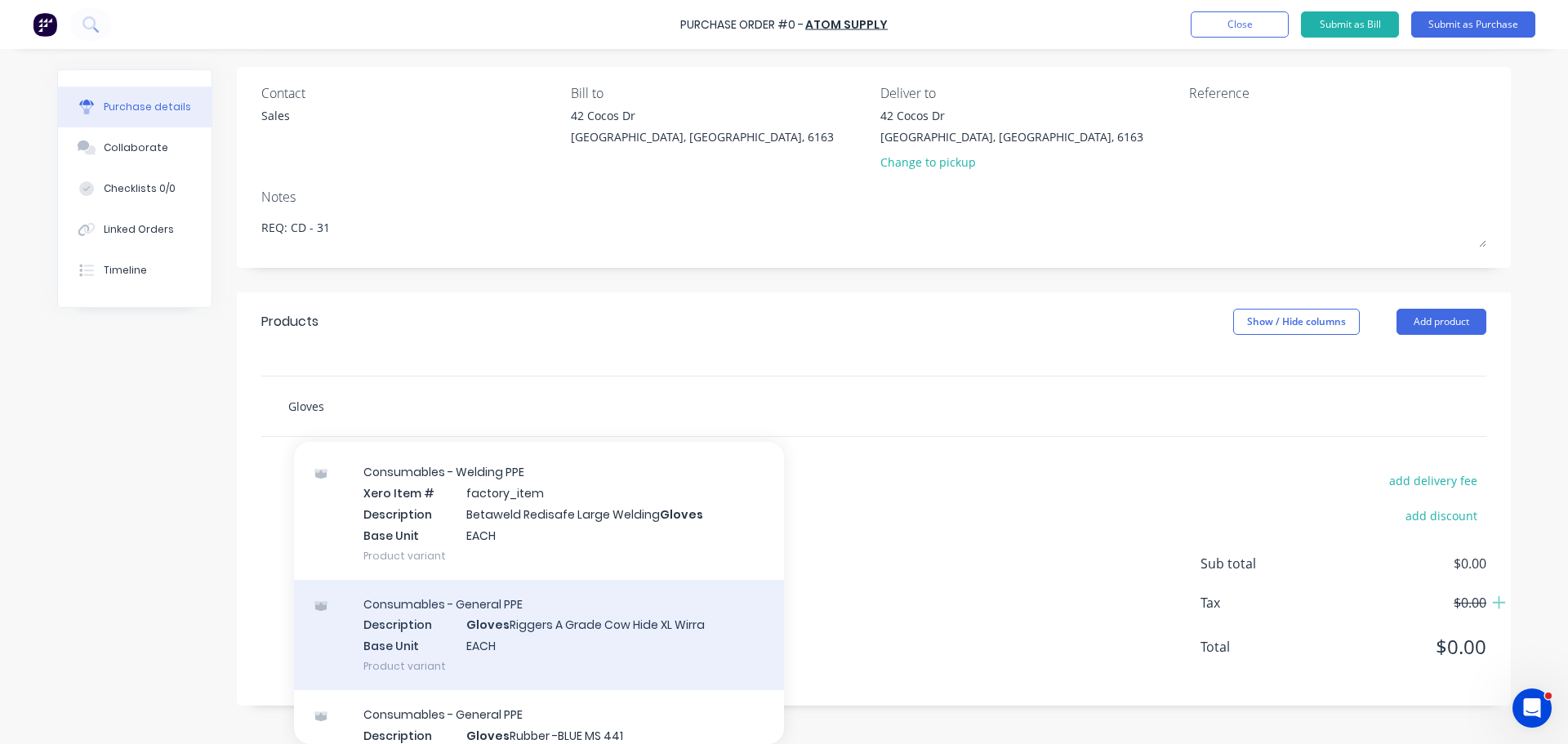
type input "Gloves"
click at [595, 622] on div "Consumables - General PPE Description Gloves Riggers A Grade Cow Hide XL Wirra …" at bounding box center [539, 635] width 490 height 110
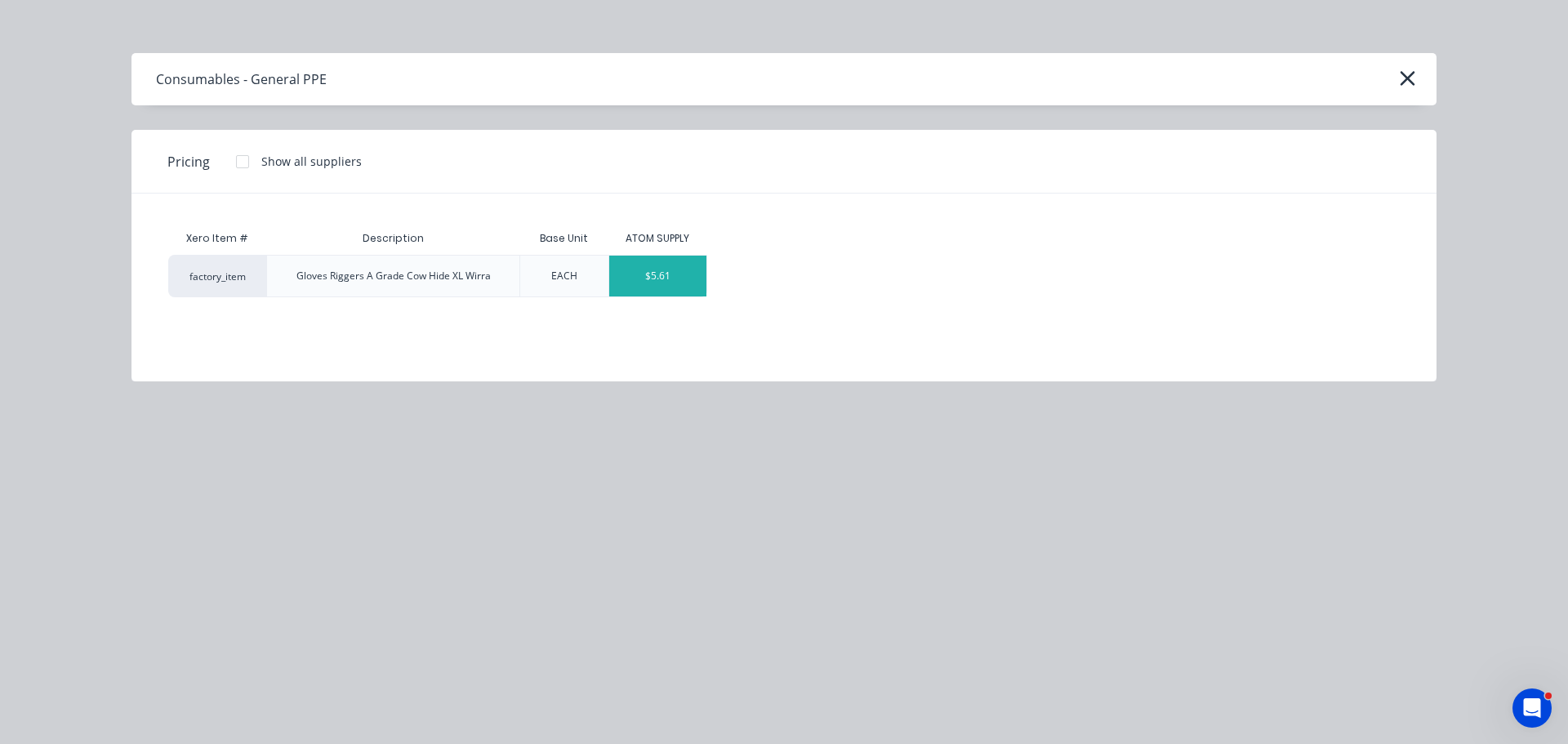
click at [651, 288] on div "$5.61" at bounding box center [658, 276] width 98 height 40
type textarea "x"
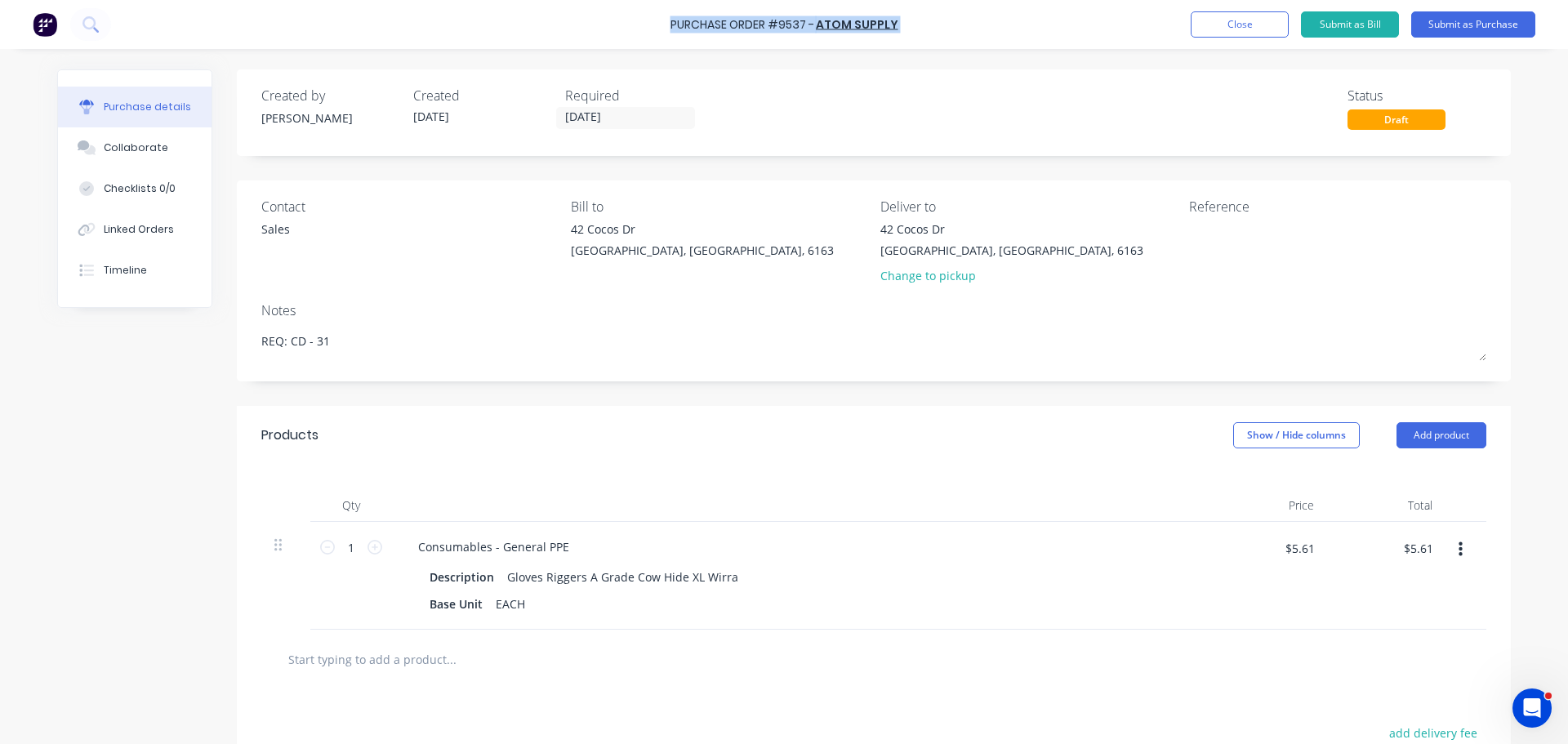
drag, startPoint x: 689, startPoint y: 21, endPoint x: 923, endPoint y: 30, distance: 234.2
click at [923, 30] on div "Purchase Order #9537 - ATOM SUPPLY Add product Close Submit as Bill Submit as P…" at bounding box center [784, 24] width 1568 height 49
copy div "Purchase Order #9537 - ATOM SUPPLY Add product Close Submit as Bill Submit as P…"
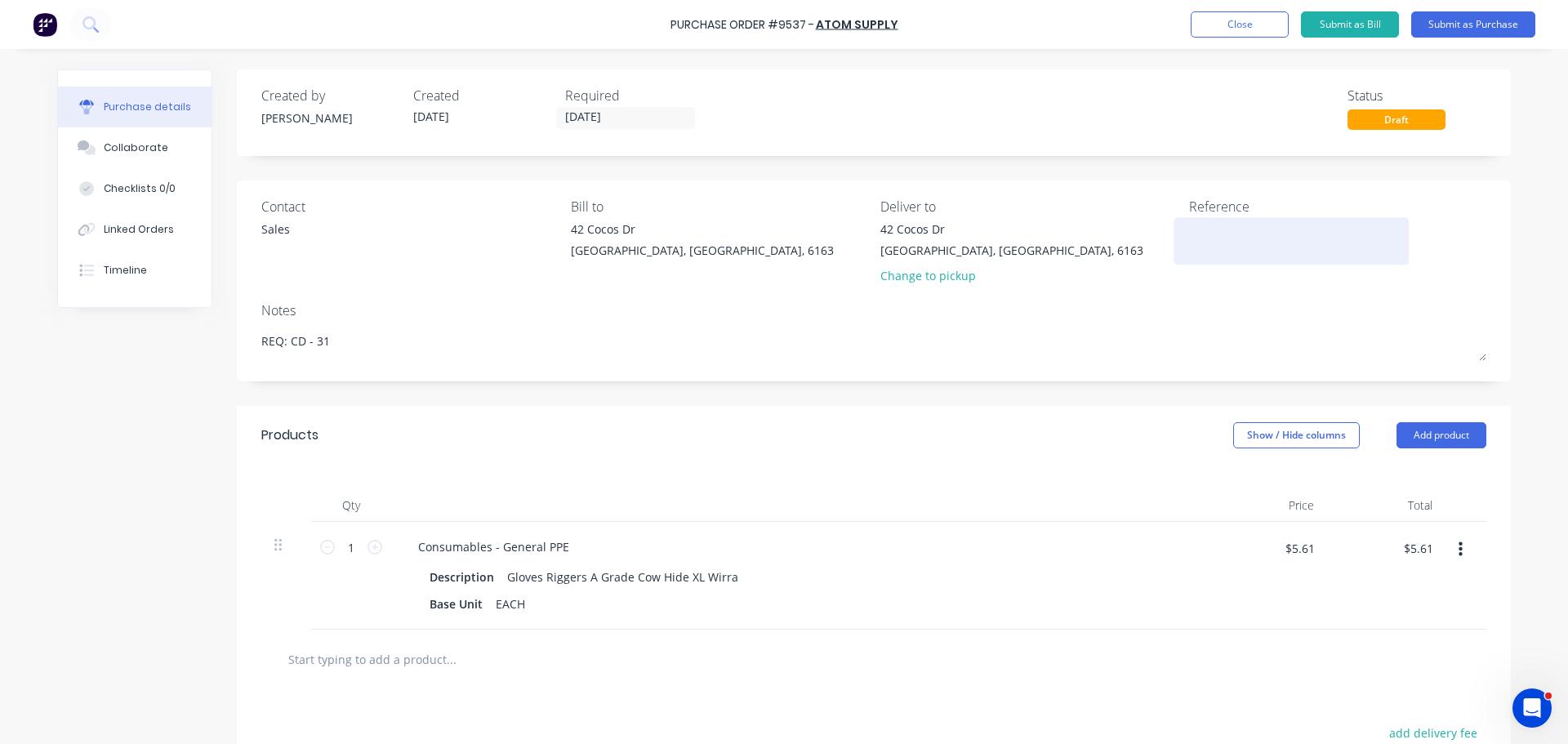
click at [1218, 231] on textarea at bounding box center [1292, 239] width 204 height 37
paste textarea "Purchase Order #9537 - ATOM SUPPLY"
type textarea "x"
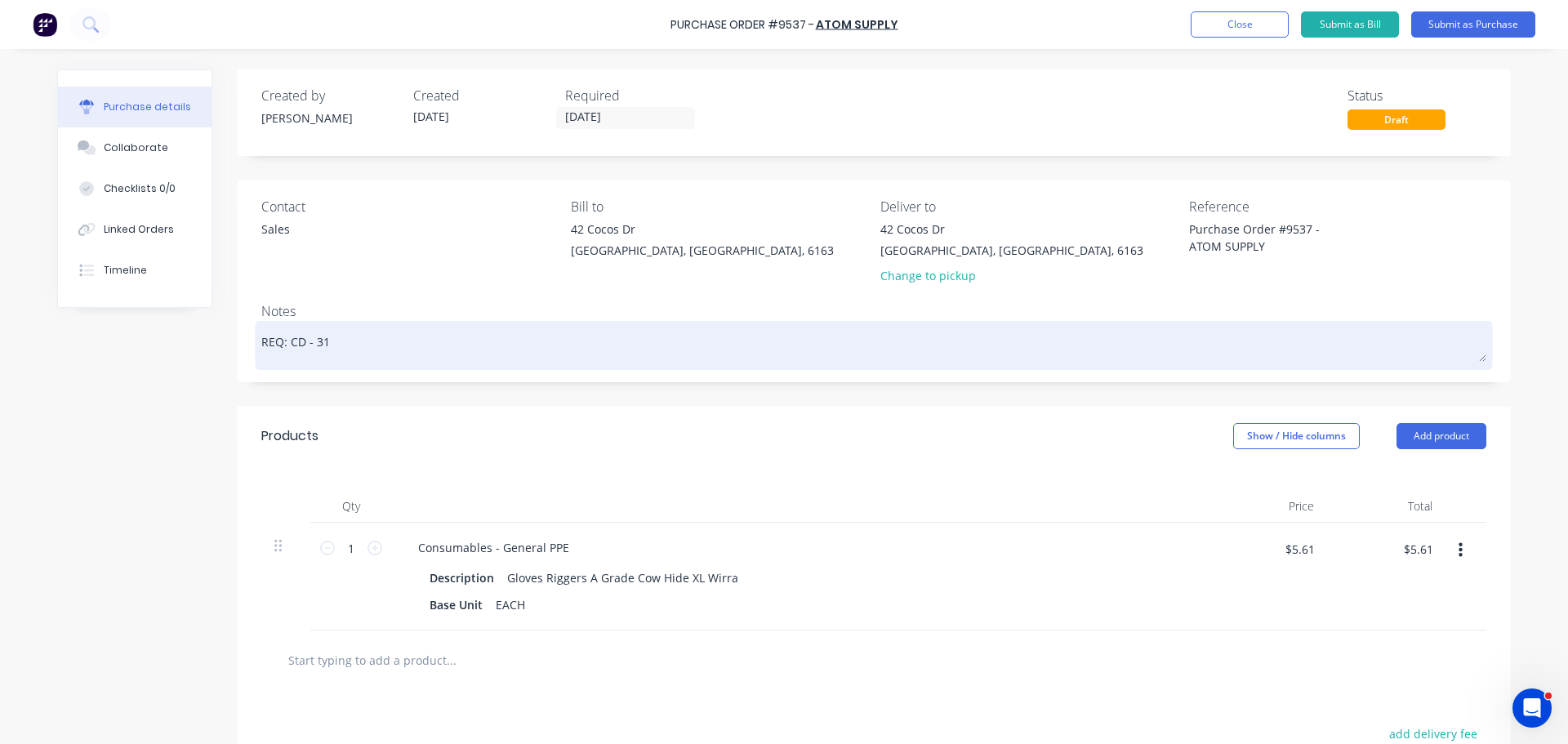
type textarea "Purchase Order #9537 - ATOM SUPPLY"
type textarea "x"
type textarea "Purchase Order #9537 - ATOM SUPPLY"
click at [1051, 325] on div "REQ: CD - 31" at bounding box center [874, 345] width 1226 height 40
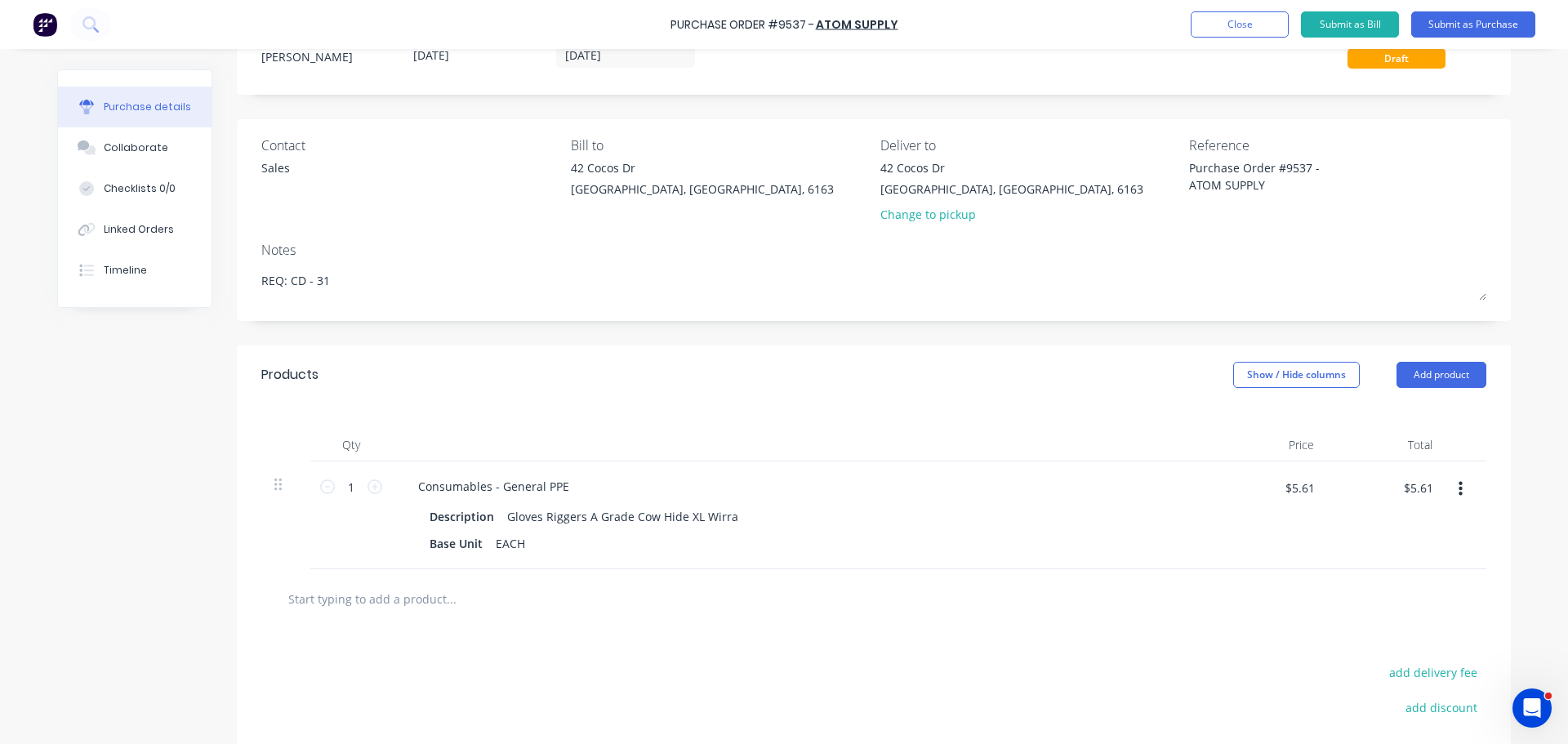
scroll to position [82, 0]
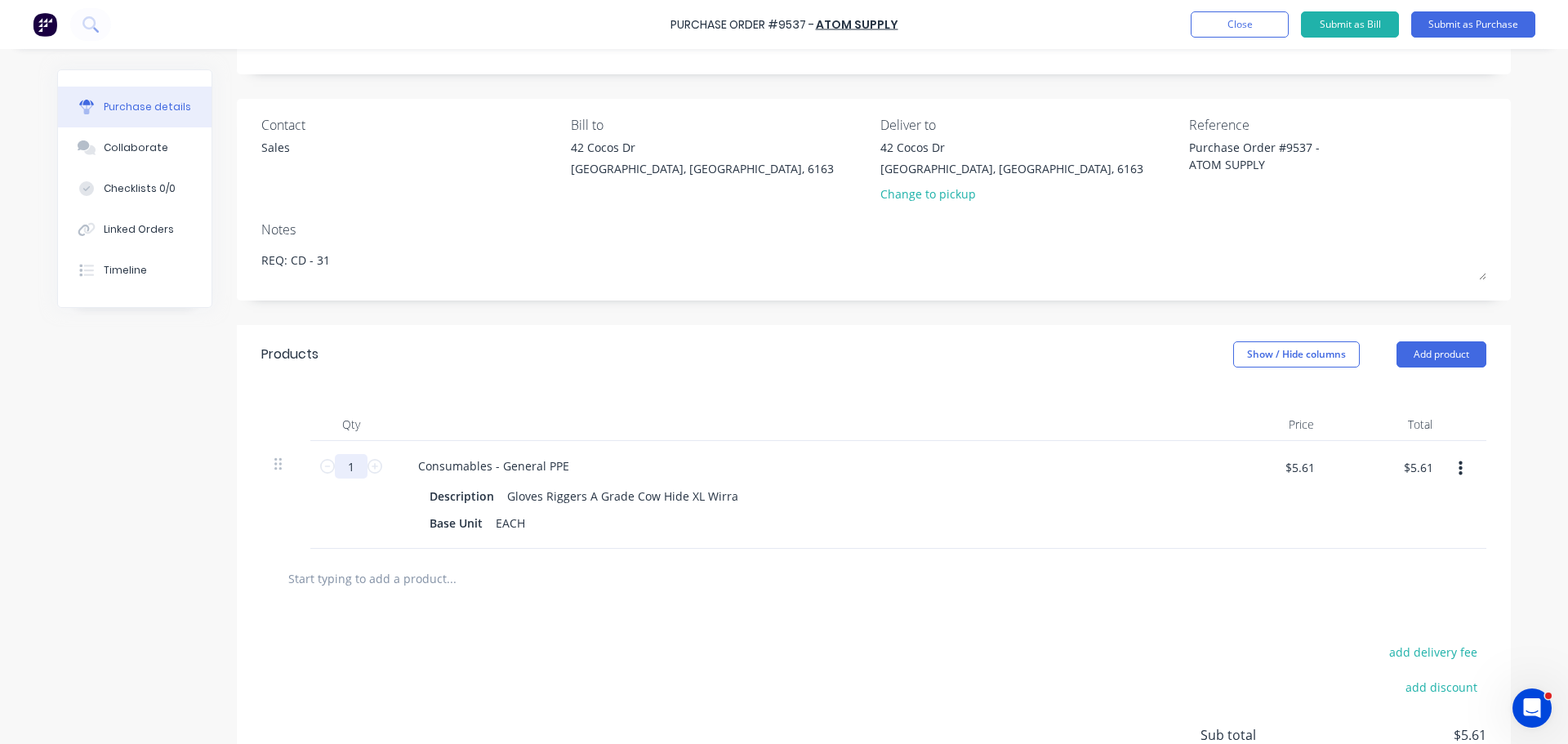
click at [354, 471] on input "1" at bounding box center [352, 466] width 33 height 25
type textarea "x"
type input "3"
type textarea "x"
type input "$16.83"
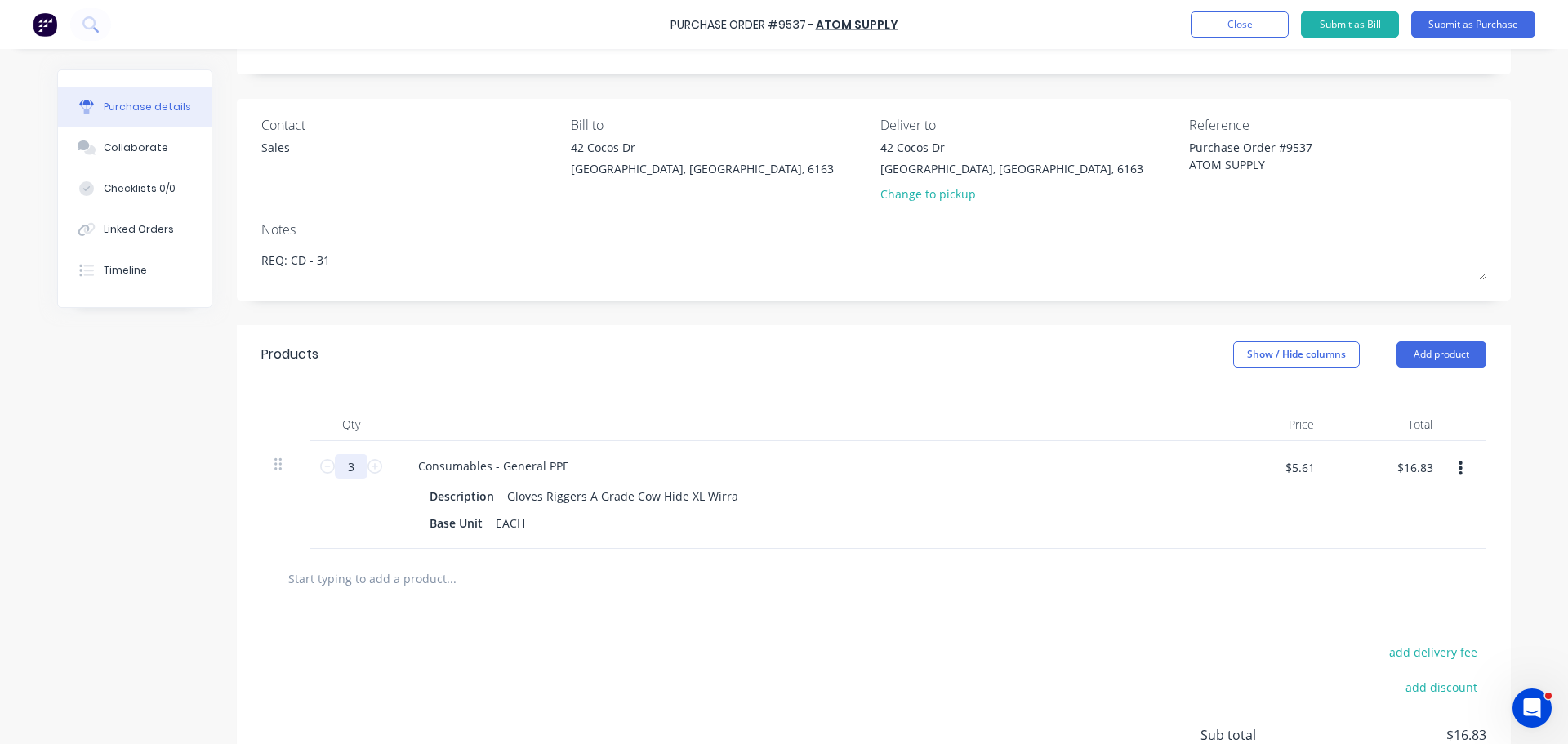
type textarea "x"
type input "36"
type textarea "x"
type input "$201.96"
type input "36"
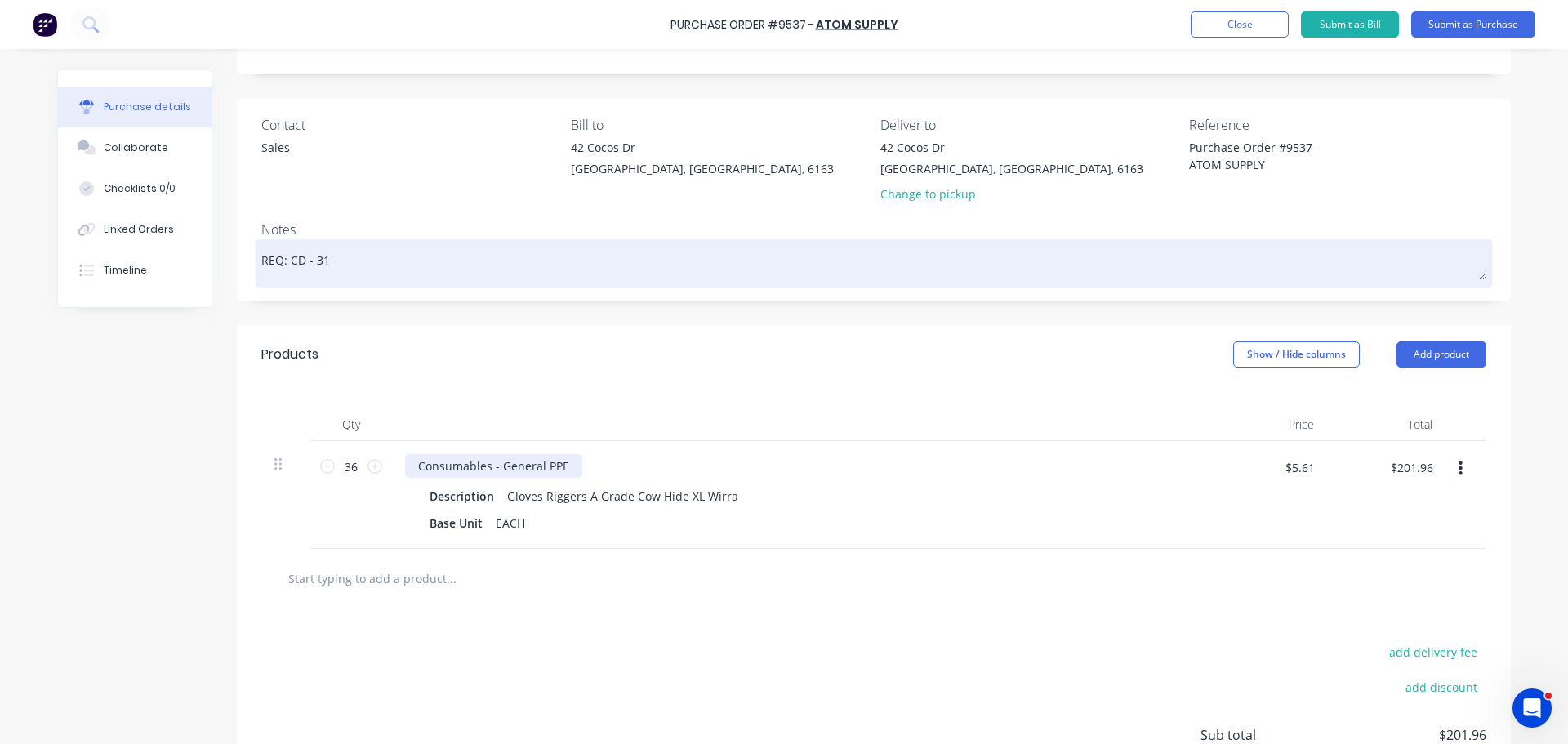
scroll to position [164, 0]
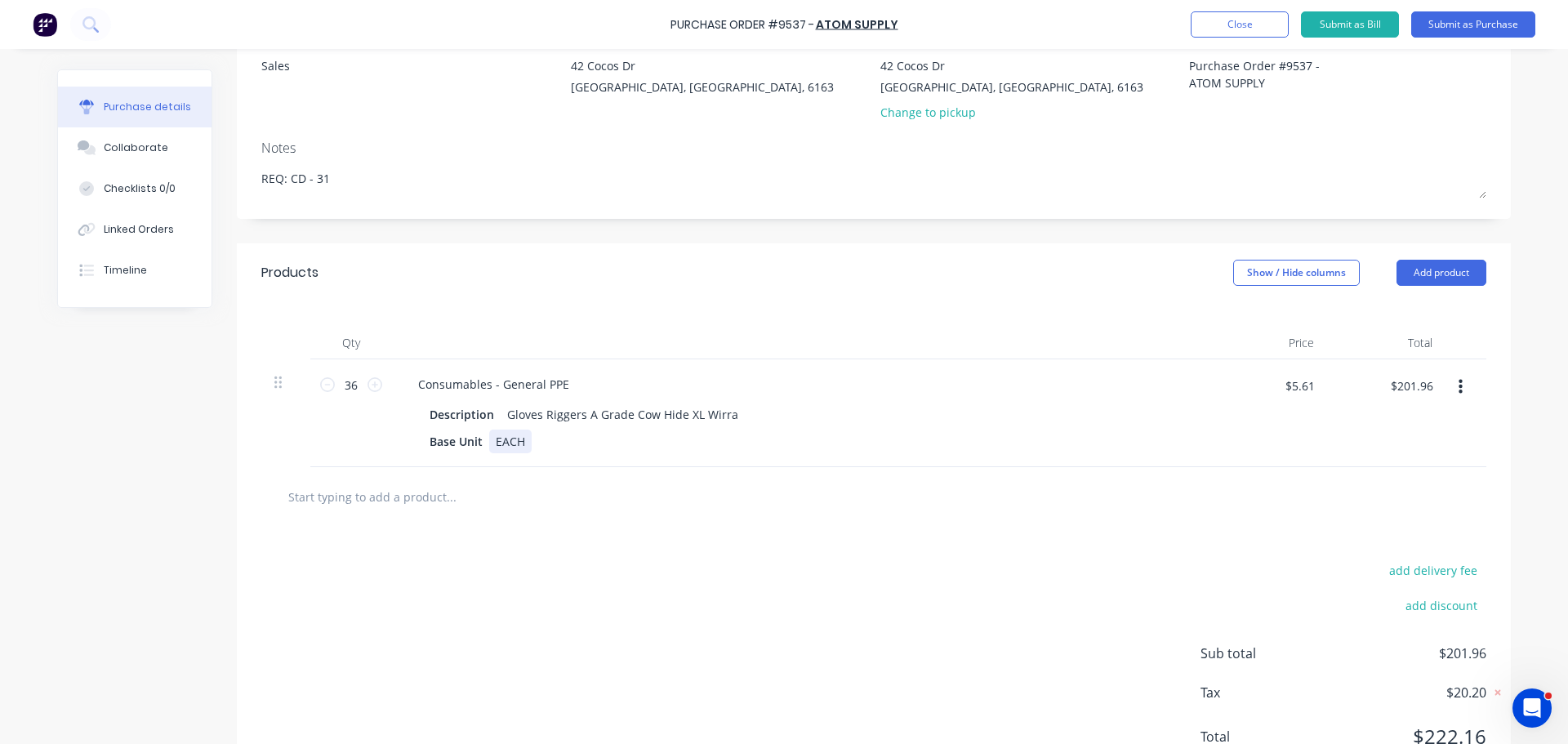
click at [628, 459] on div "Consumables - General PPE Description Gloves Riggers A Grade Cow Hide XL Wirra …" at bounding box center [801, 413] width 817 height 108
type textarea "x"
click at [1315, 389] on input "$5.61" at bounding box center [1299, 385] width 49 height 26
type input "5.90"
type textarea "x"
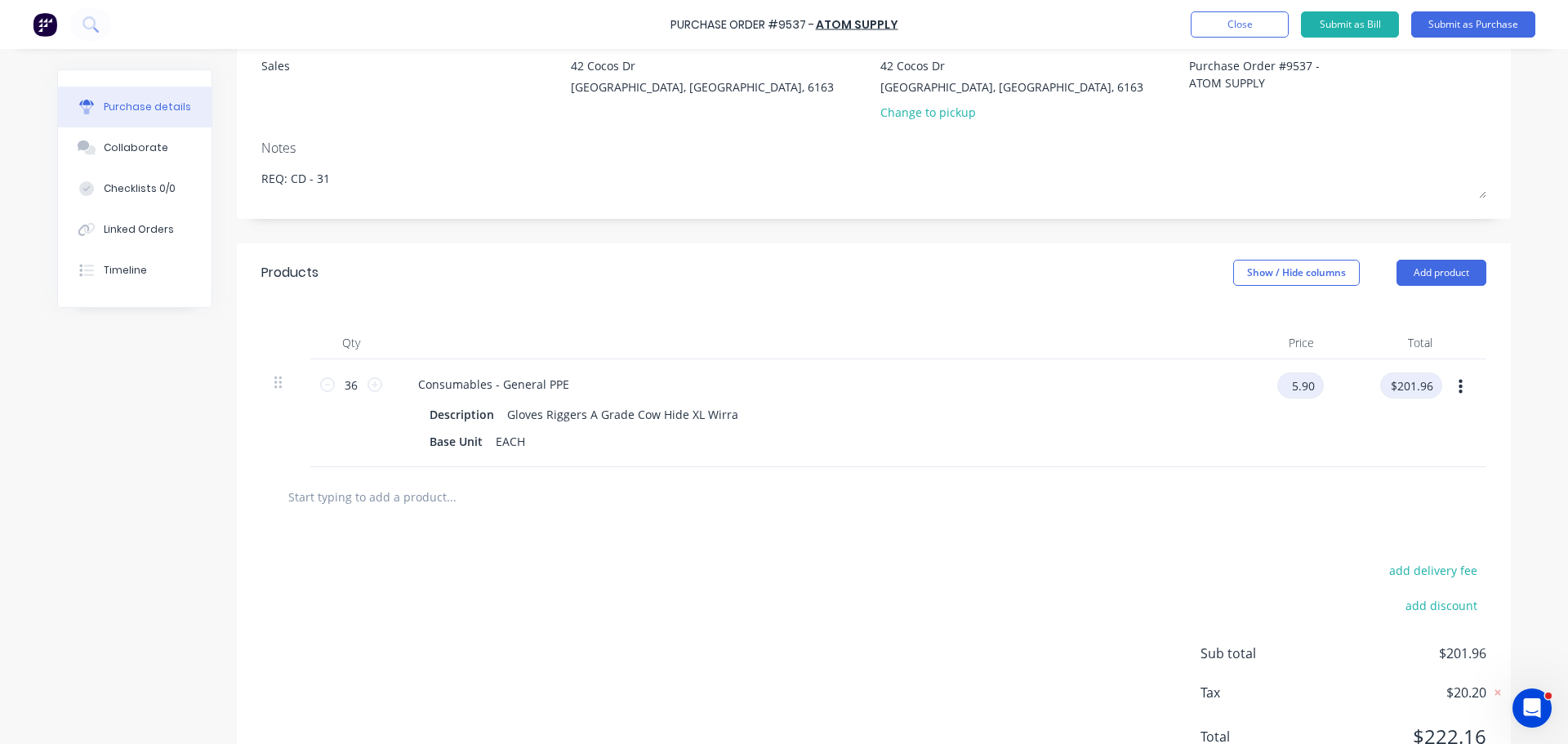
type input "$5.90"
type input "$212.40"
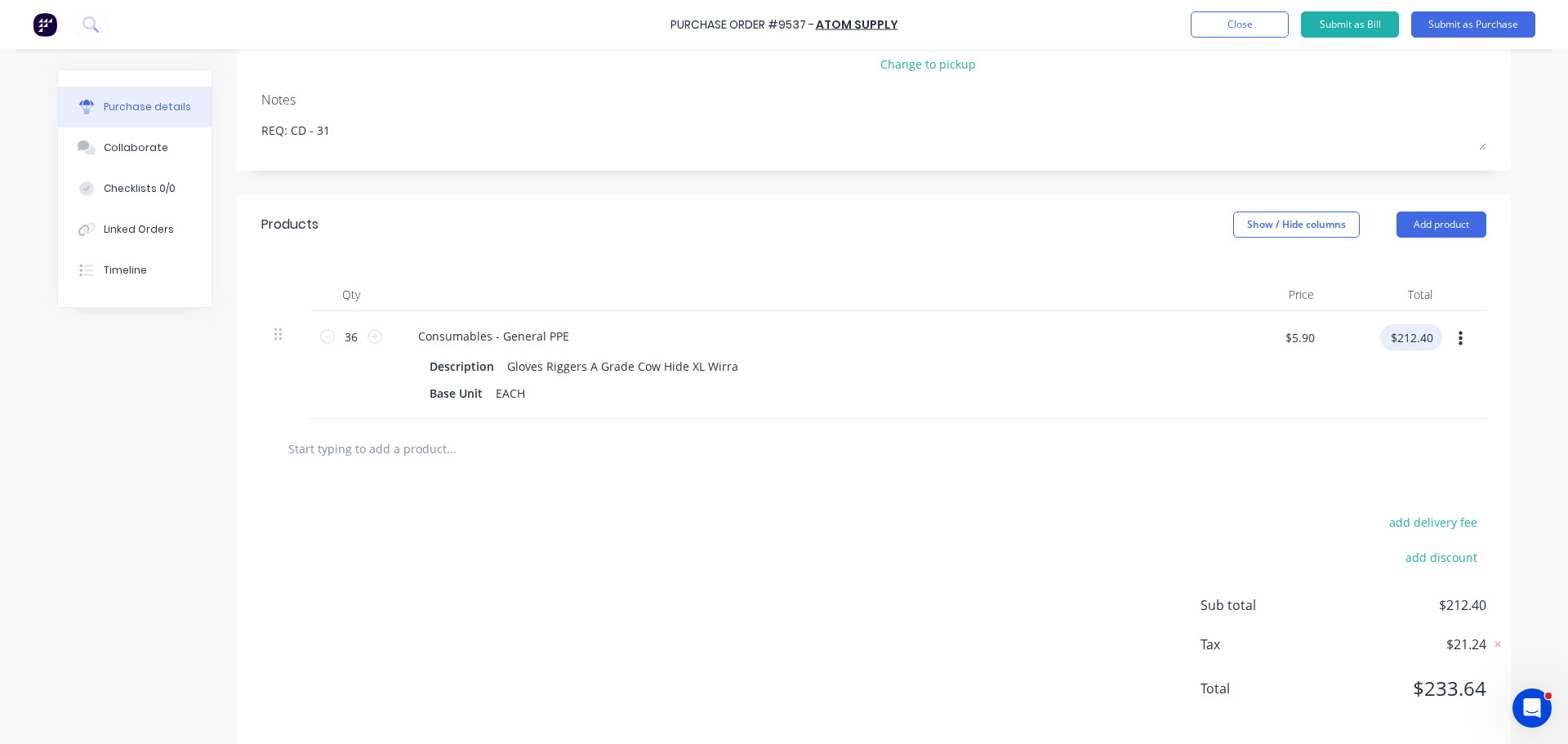
scroll to position [231, 0]
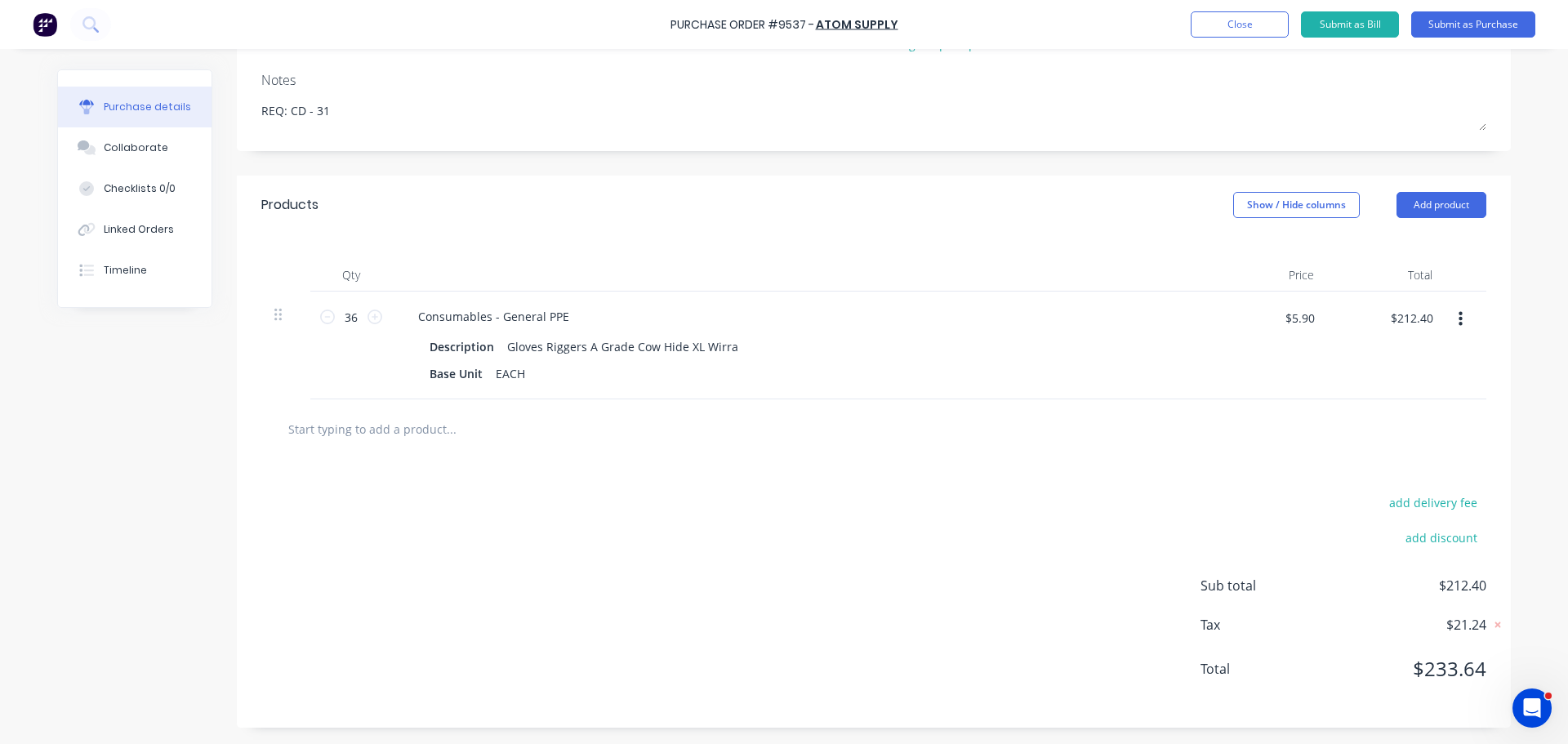
click at [402, 436] on input "text" at bounding box center [450, 429] width 327 height 33
type textarea "x"
type input "fe"
type textarea "x"
type input "fer"
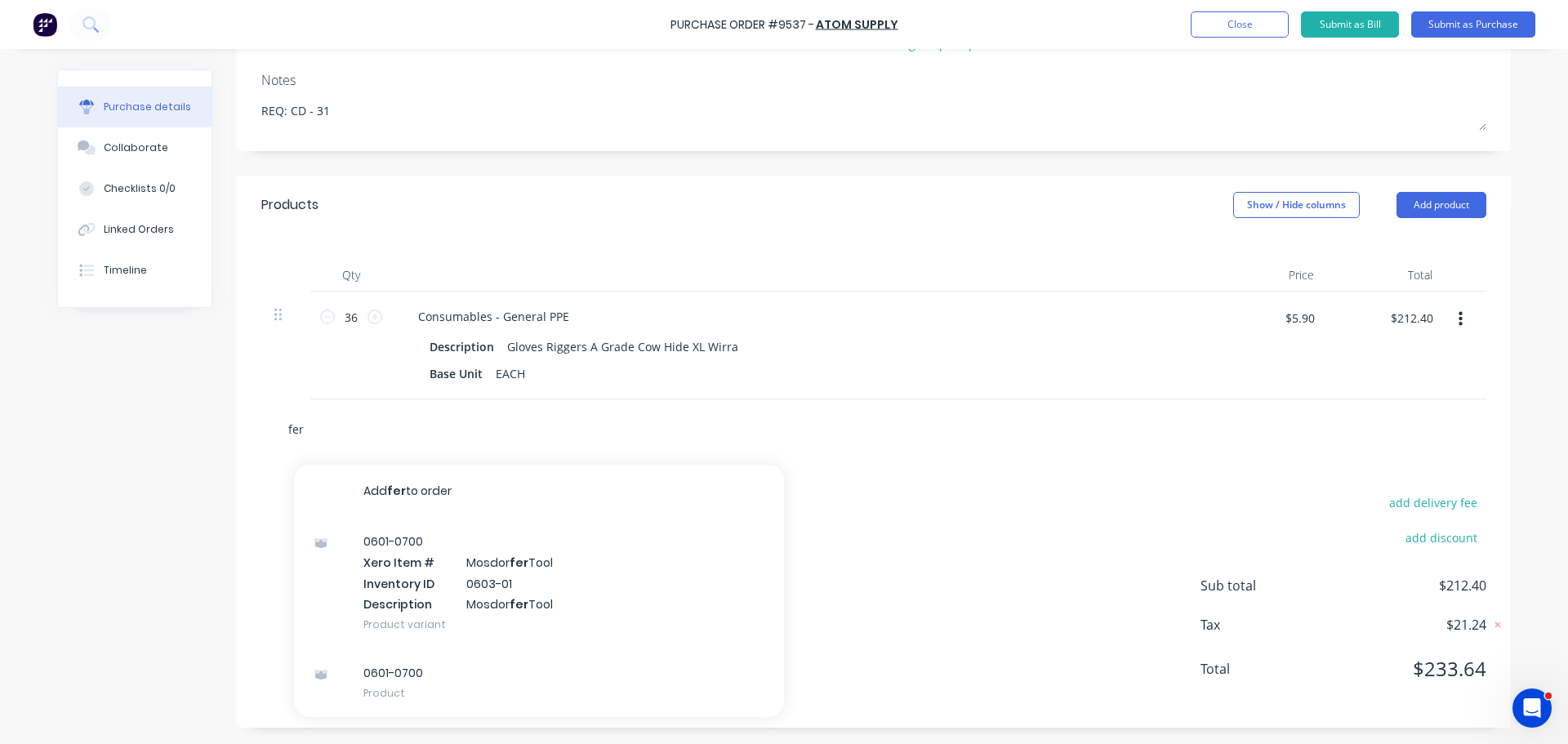
type textarea "x"
type input "fe"
type textarea "x"
type input "f"
type textarea "x"
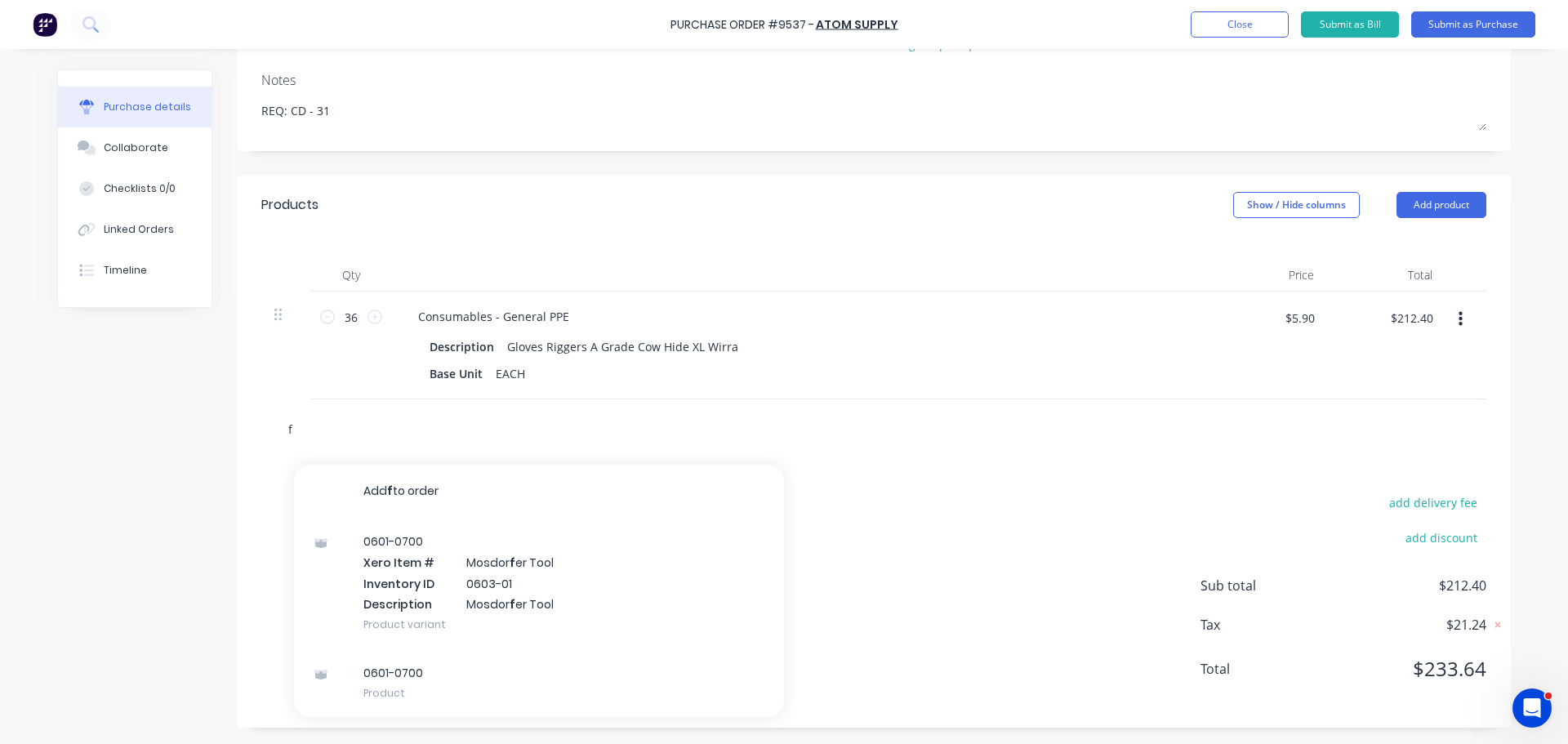
type input "fr"
type textarea "x"
type input "fre"
type textarea "x"
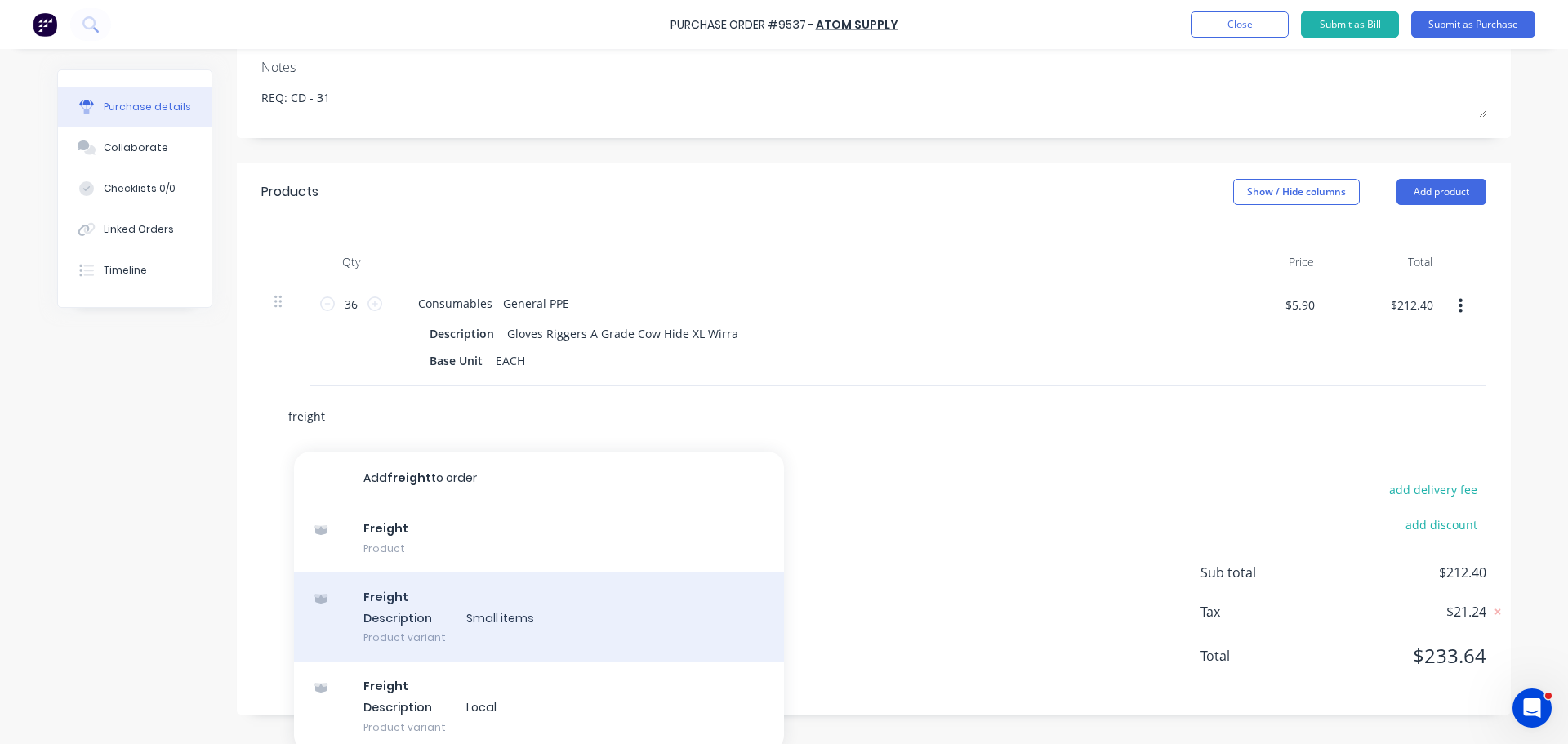
scroll to position [251, 0]
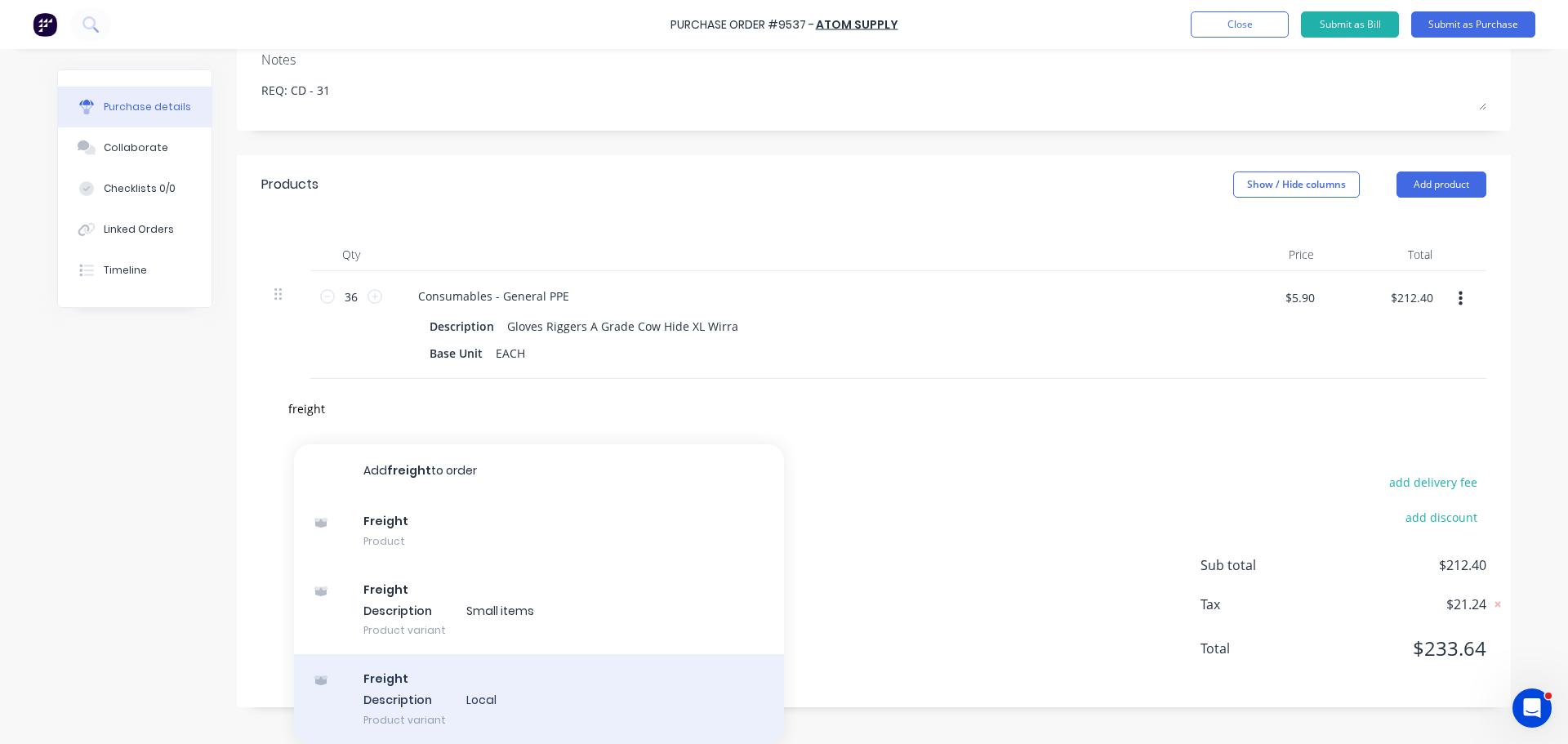
click at [460, 695] on div "Freight Description Local Product variant" at bounding box center [539, 699] width 490 height 90
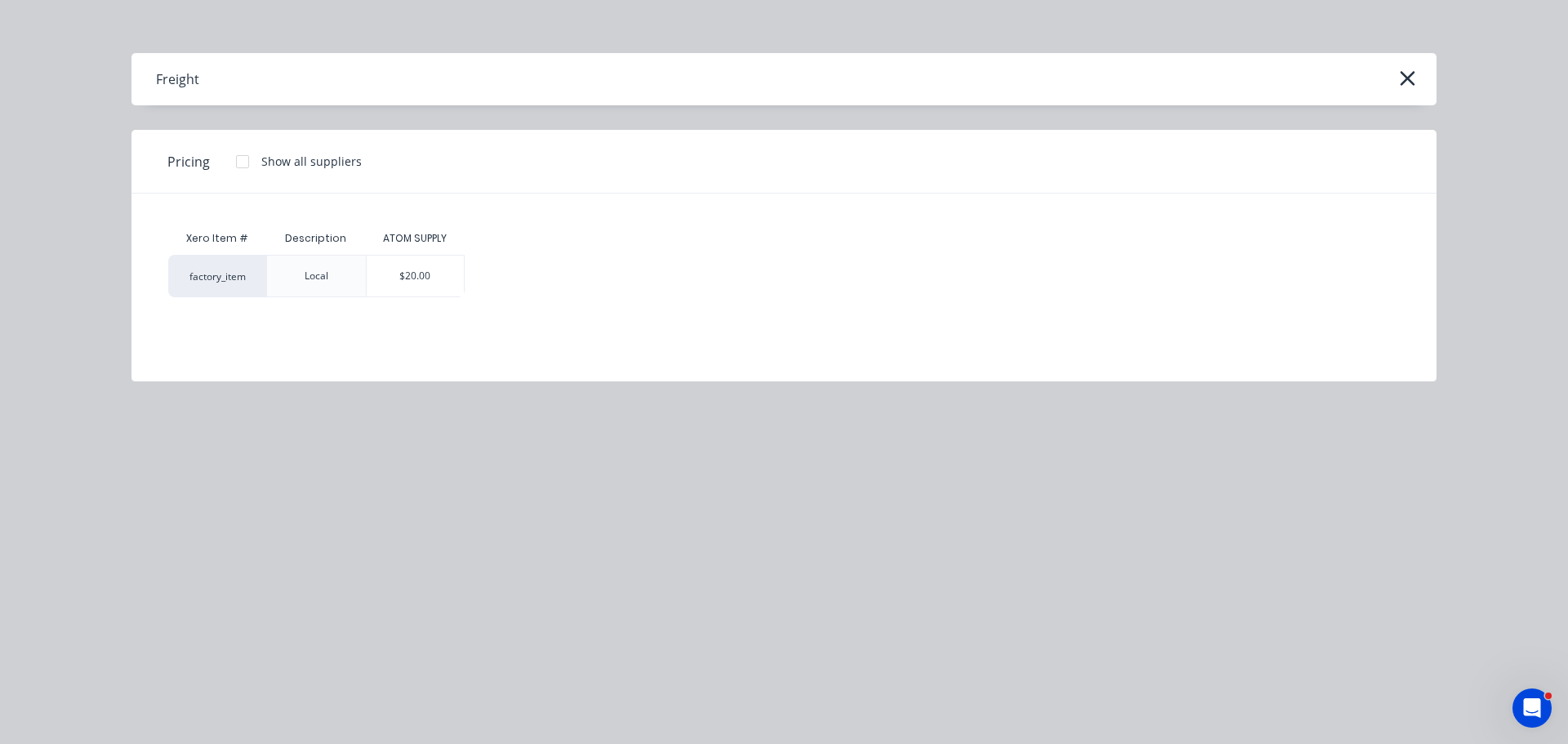
click at [424, 276] on div "$20.00" at bounding box center [416, 276] width 98 height 40
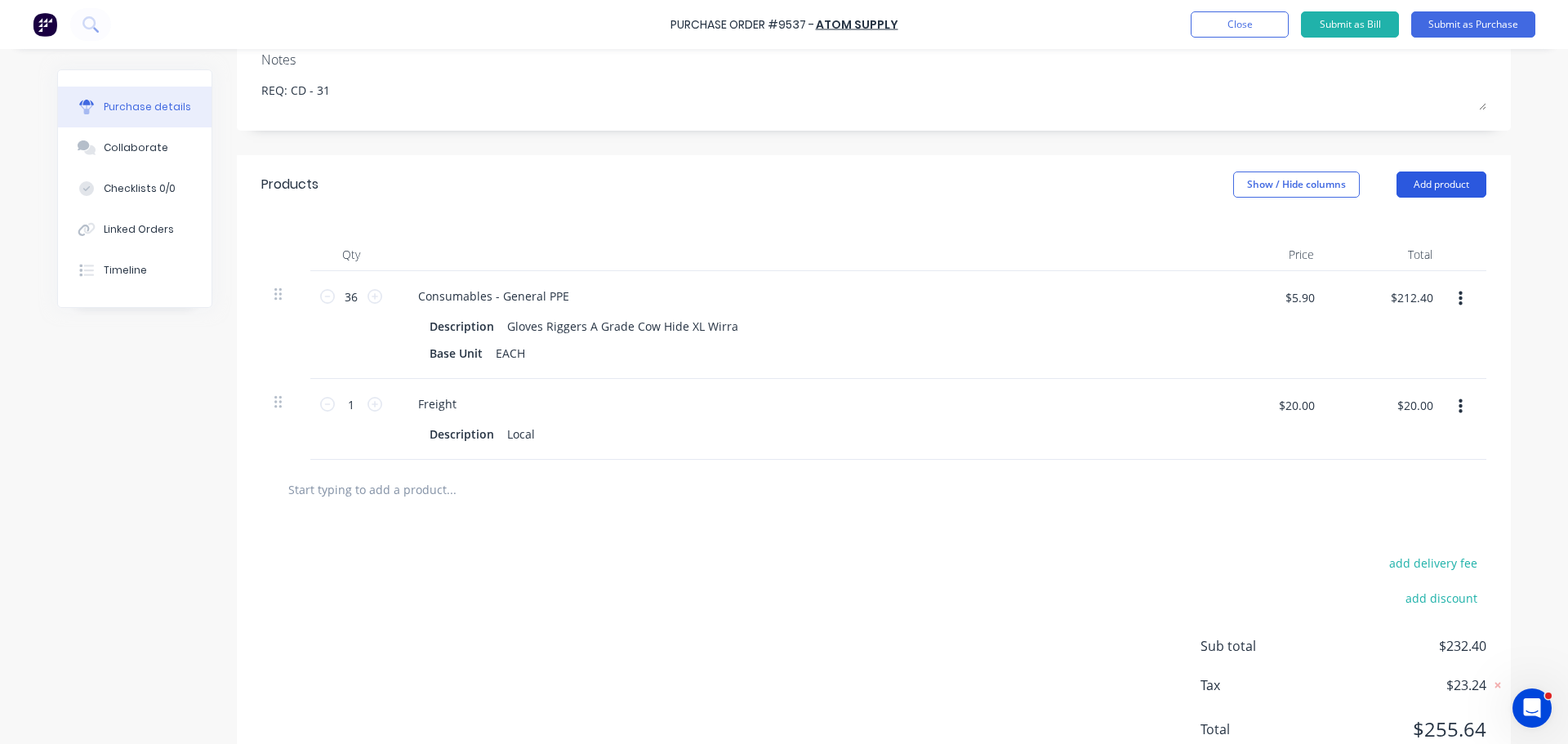
click at [1462, 180] on button "Add product" at bounding box center [1442, 184] width 90 height 26
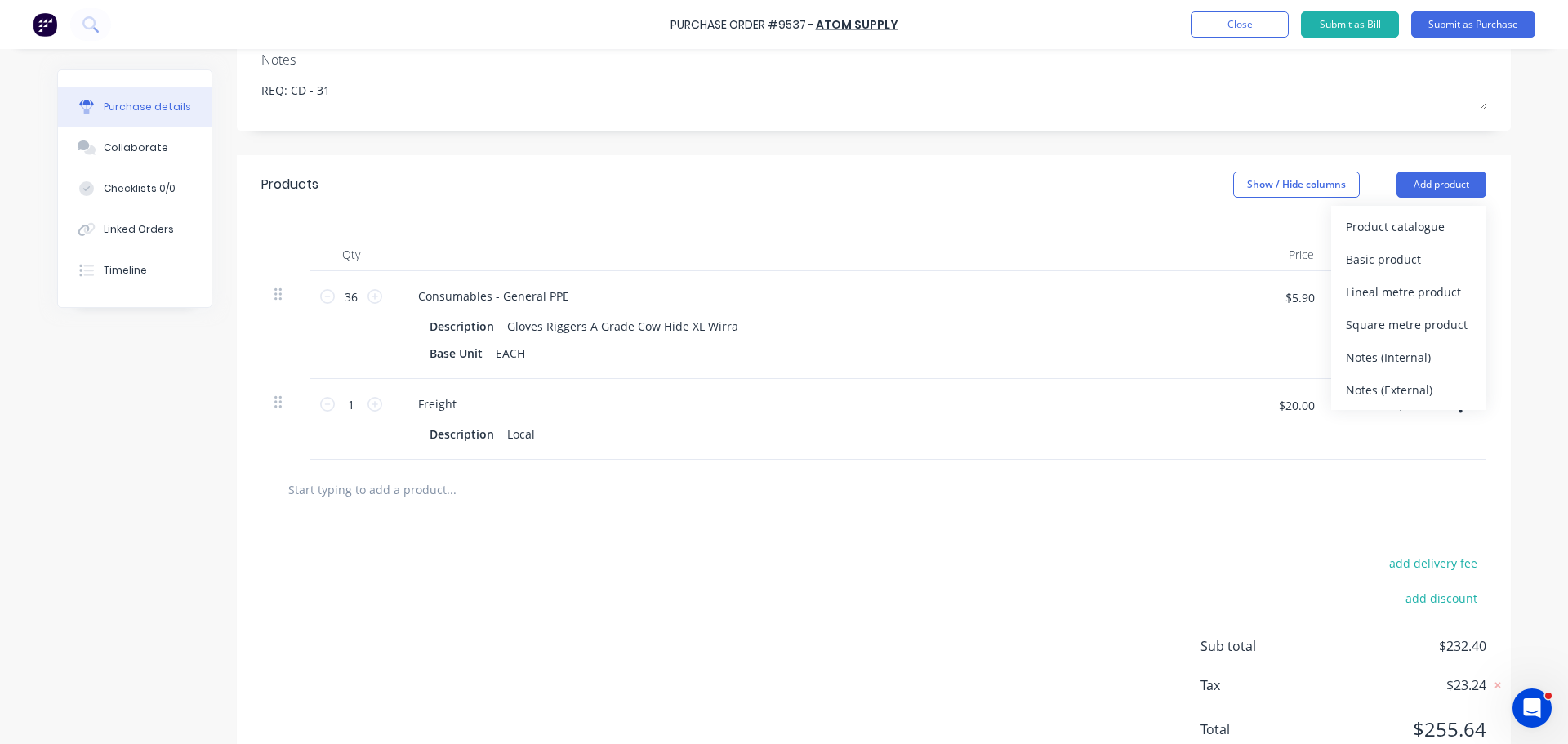
drag, startPoint x: 1370, startPoint y: 395, endPoint x: 1339, endPoint y: 405, distance: 32.6
click at [1370, 393] on div "Notes (External)" at bounding box center [1409, 390] width 126 height 24
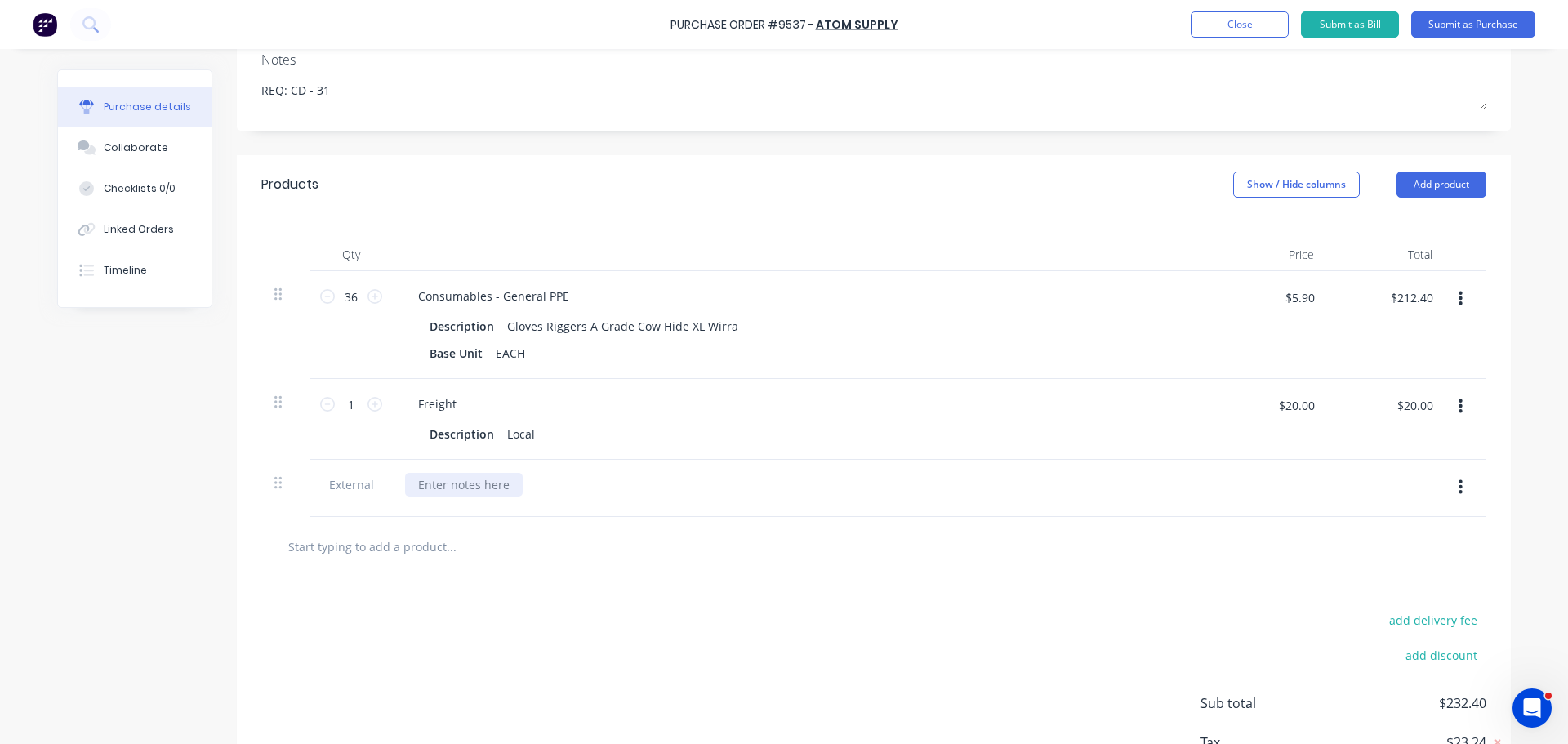
click at [462, 483] on div at bounding box center [464, 485] width 118 height 24
paste div
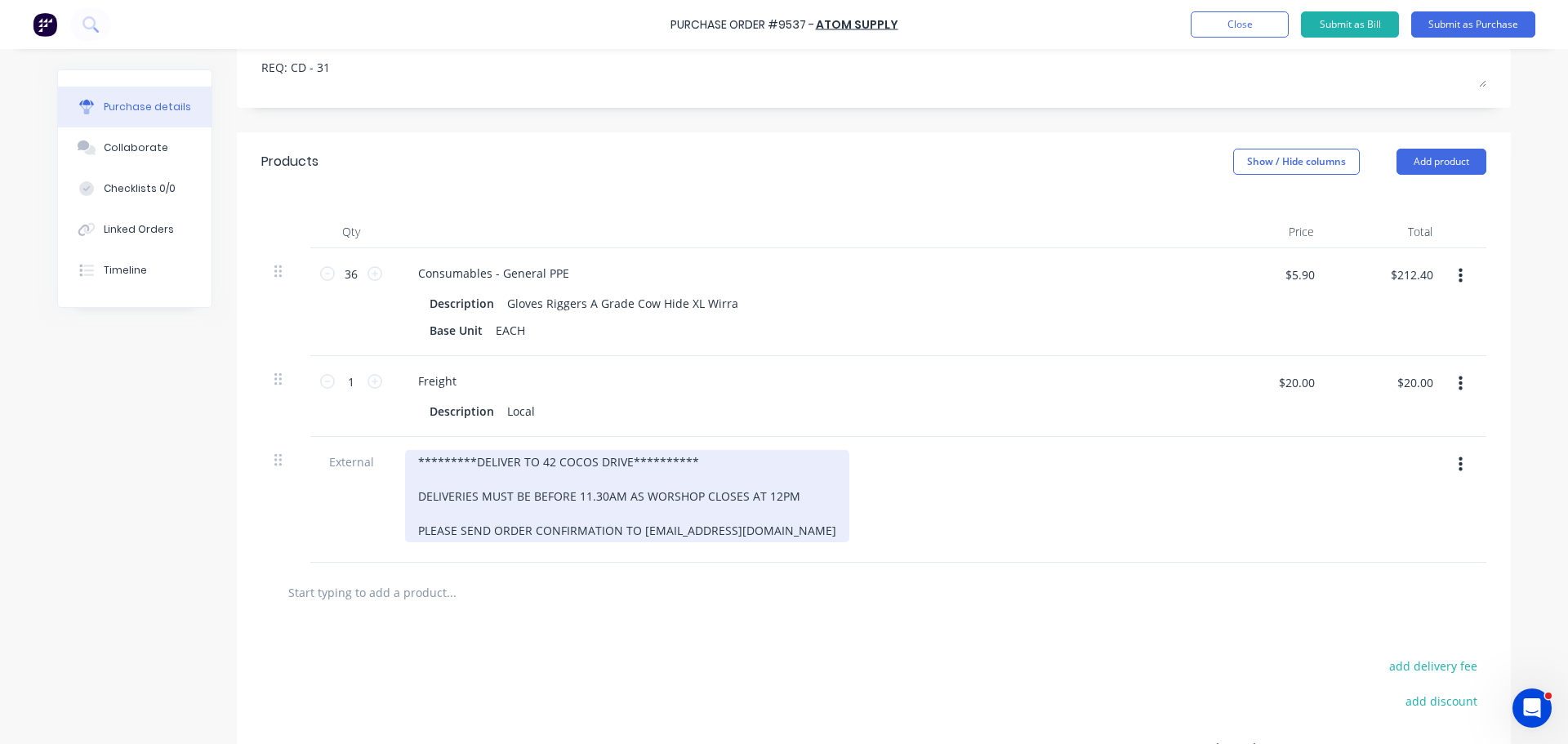
scroll to position [326, 0]
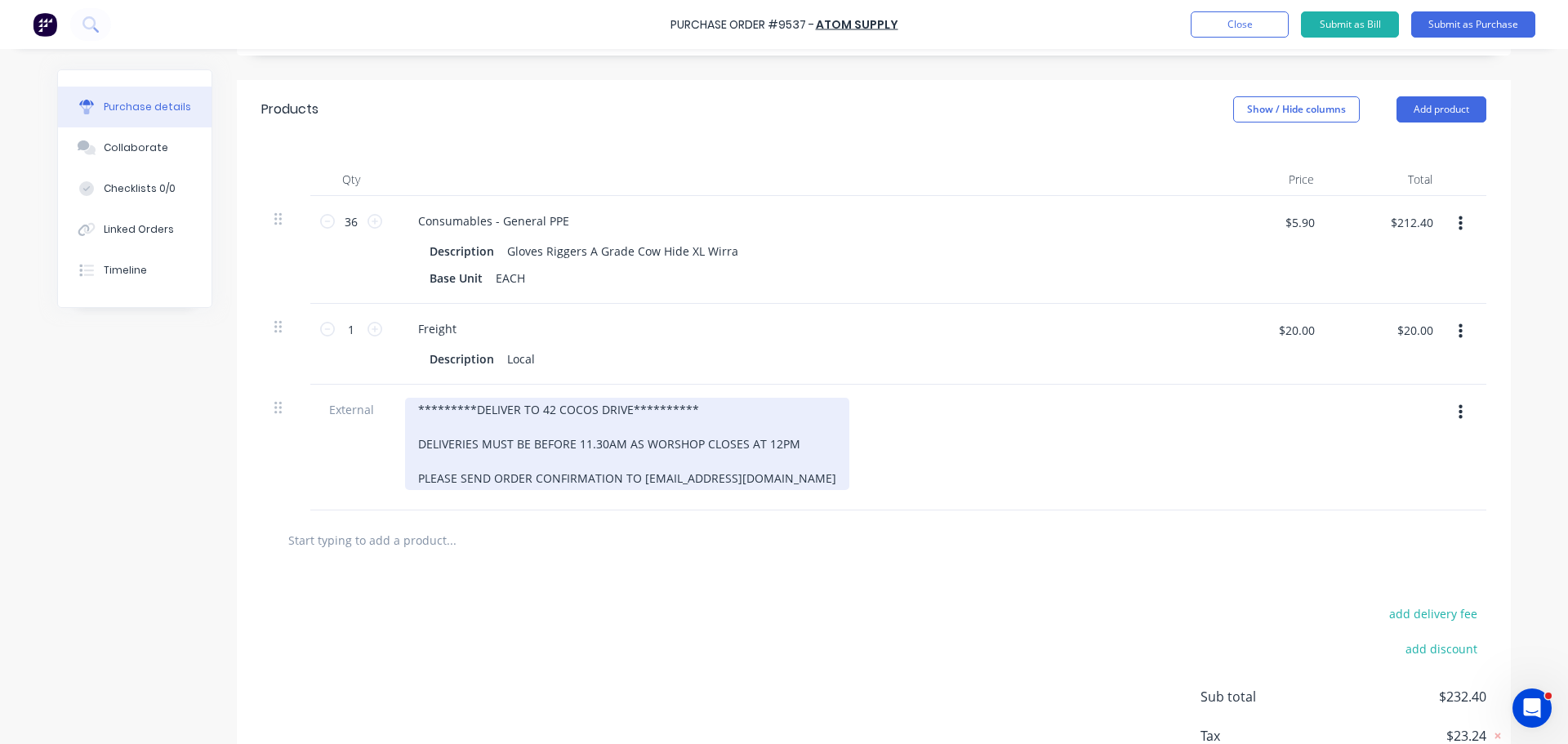
drag, startPoint x: 578, startPoint y: 444, endPoint x: 593, endPoint y: 450, distance: 16.2
click at [579, 443] on div "**********" at bounding box center [627, 443] width 444 height 92
click at [603, 442] on div "**********" at bounding box center [627, 443] width 444 height 92
click at [753, 447] on div "**********" at bounding box center [627, 443] width 444 height 92
click at [759, 446] on div "**********" at bounding box center [627, 443] width 444 height 92
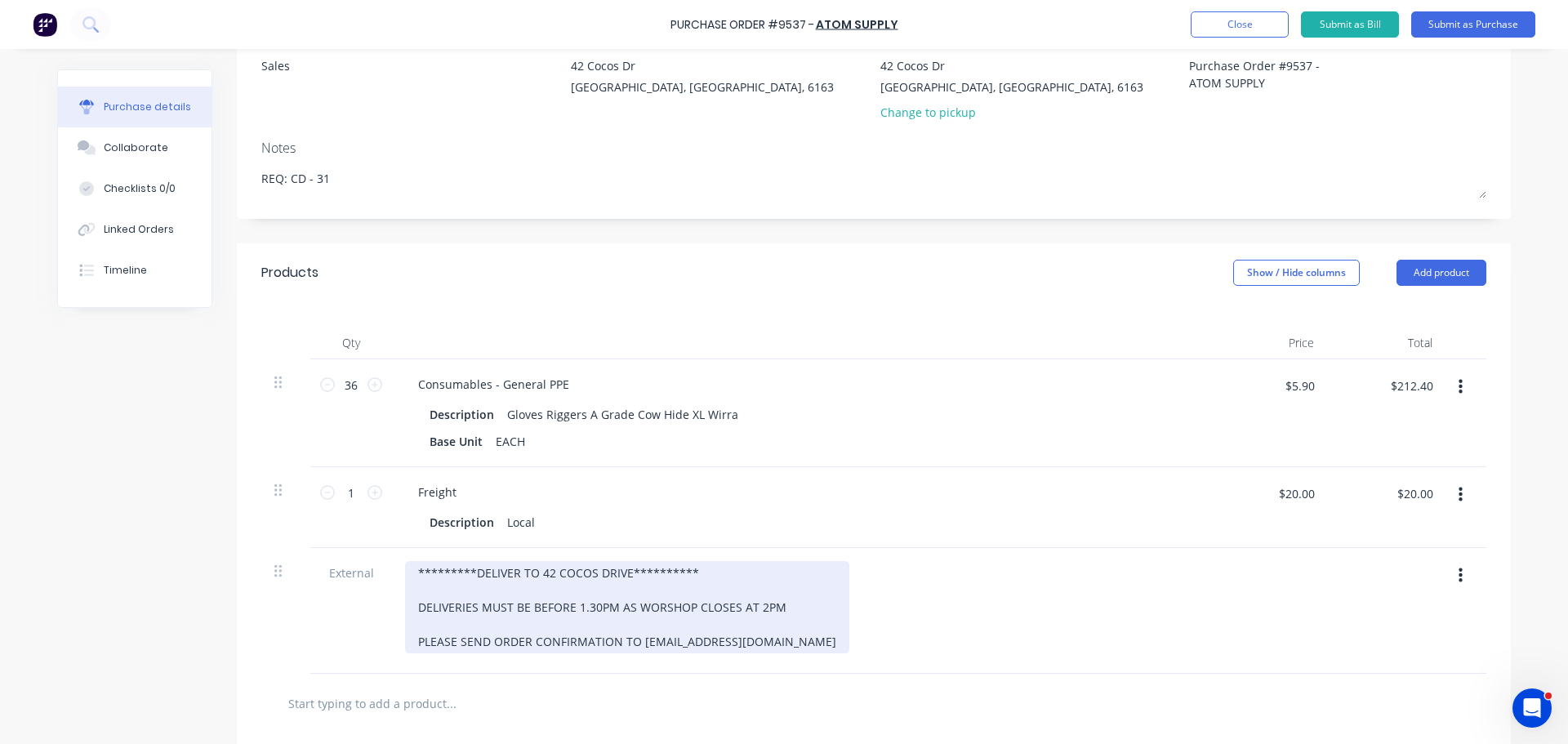
scroll to position [245, 0]
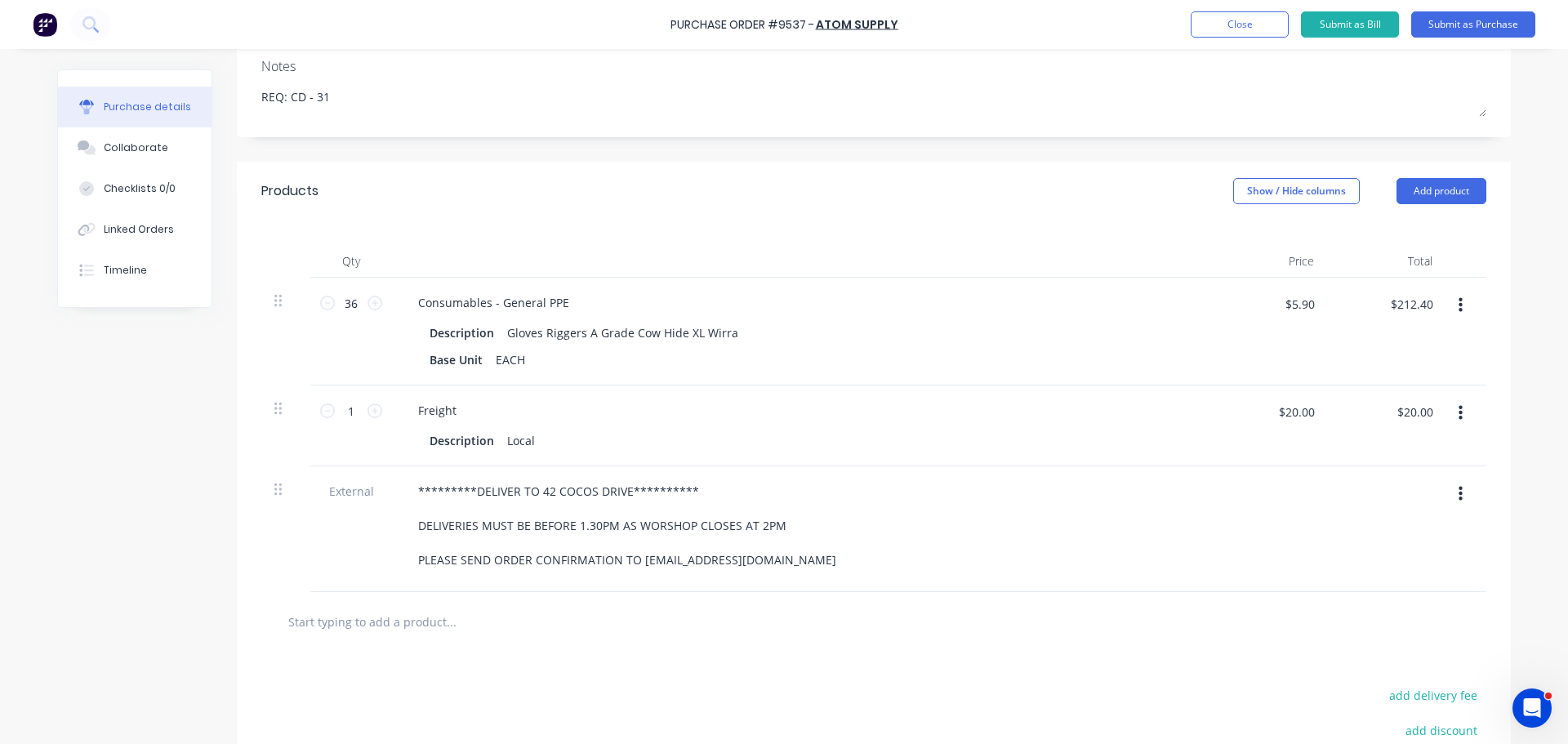
click at [896, 498] on div "**********" at bounding box center [800, 525] width 790 height 92
click at [1486, 19] on button "Submit as Purchase" at bounding box center [1473, 24] width 124 height 26
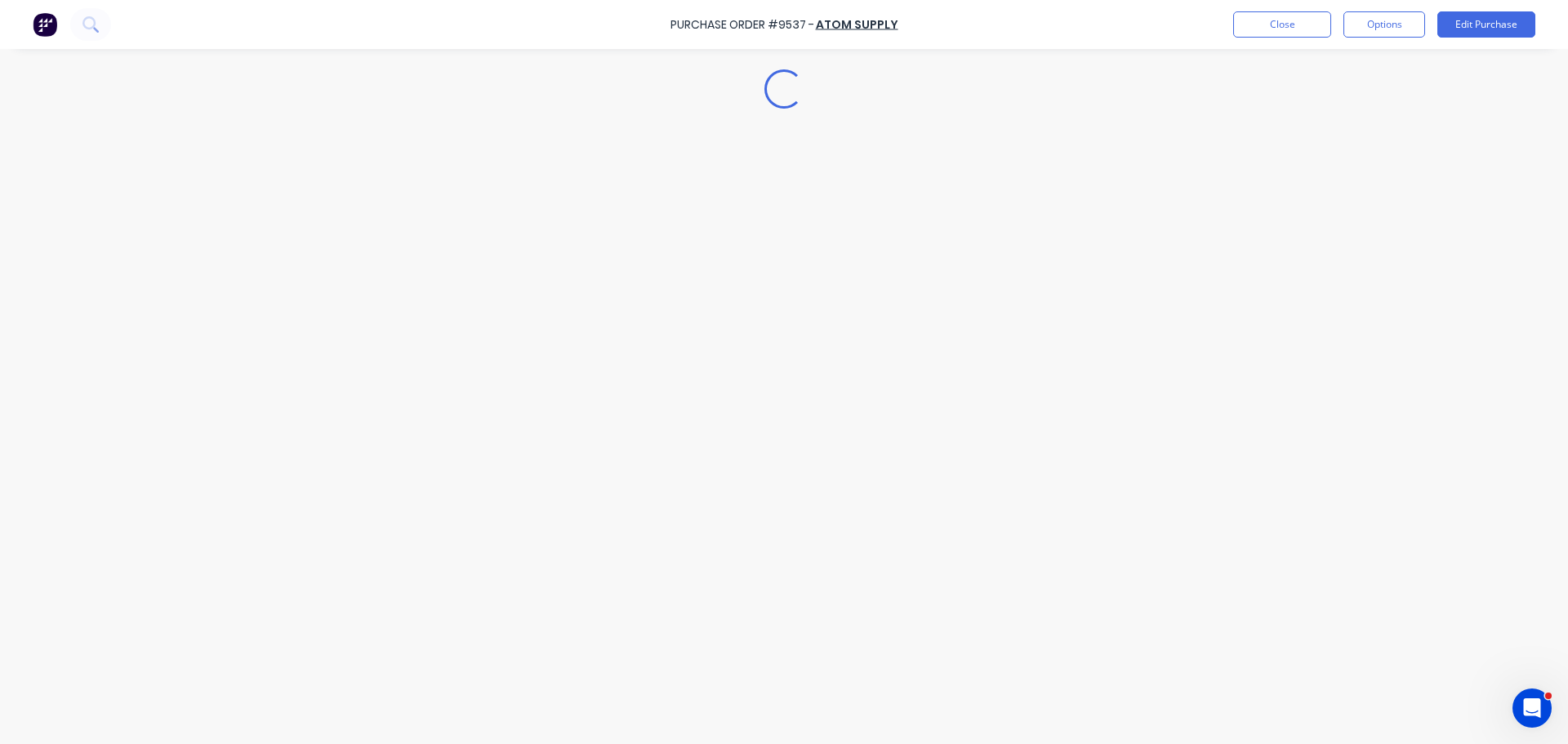
scroll to position [0, 0]
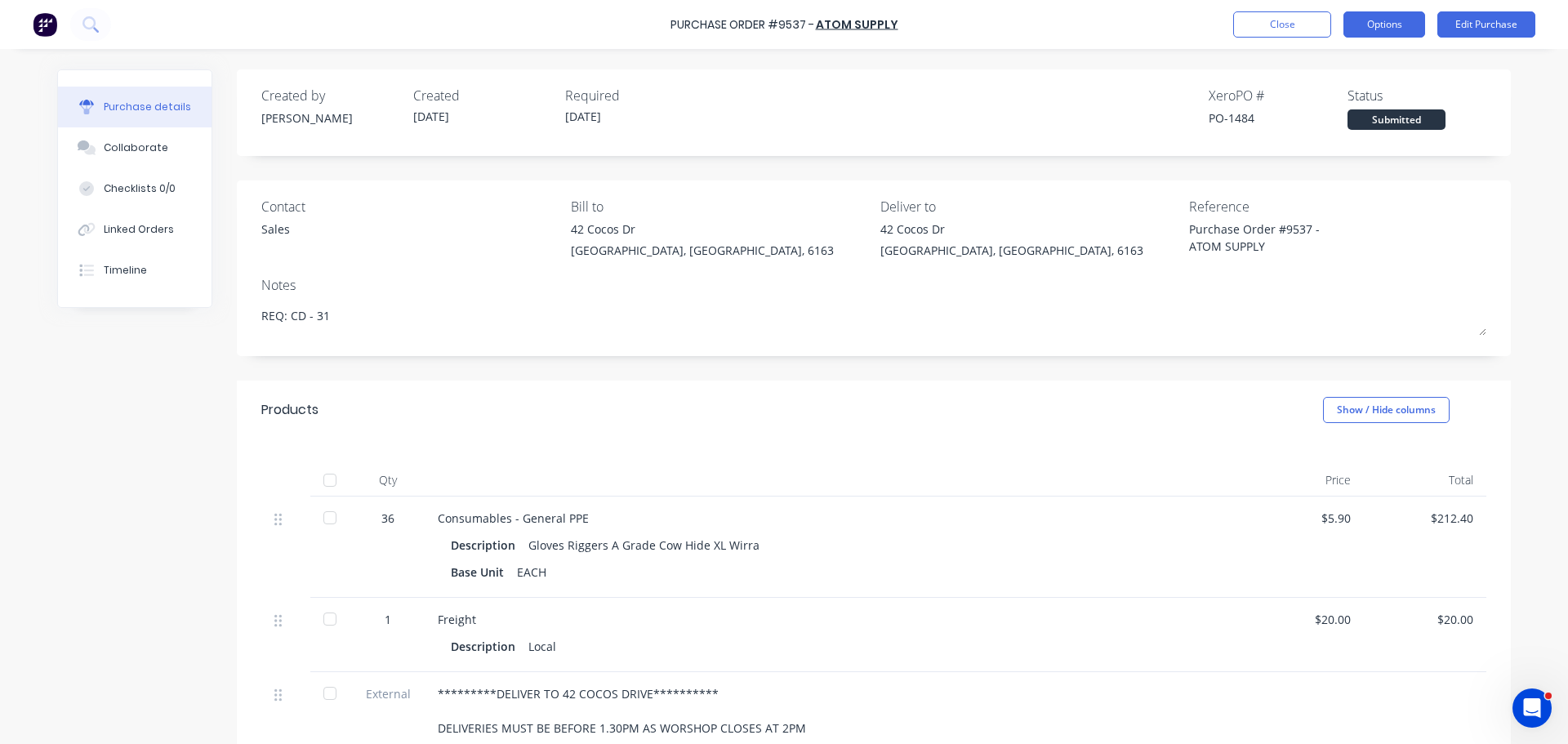
click at [1379, 17] on button "Options" at bounding box center [1384, 24] width 82 height 26
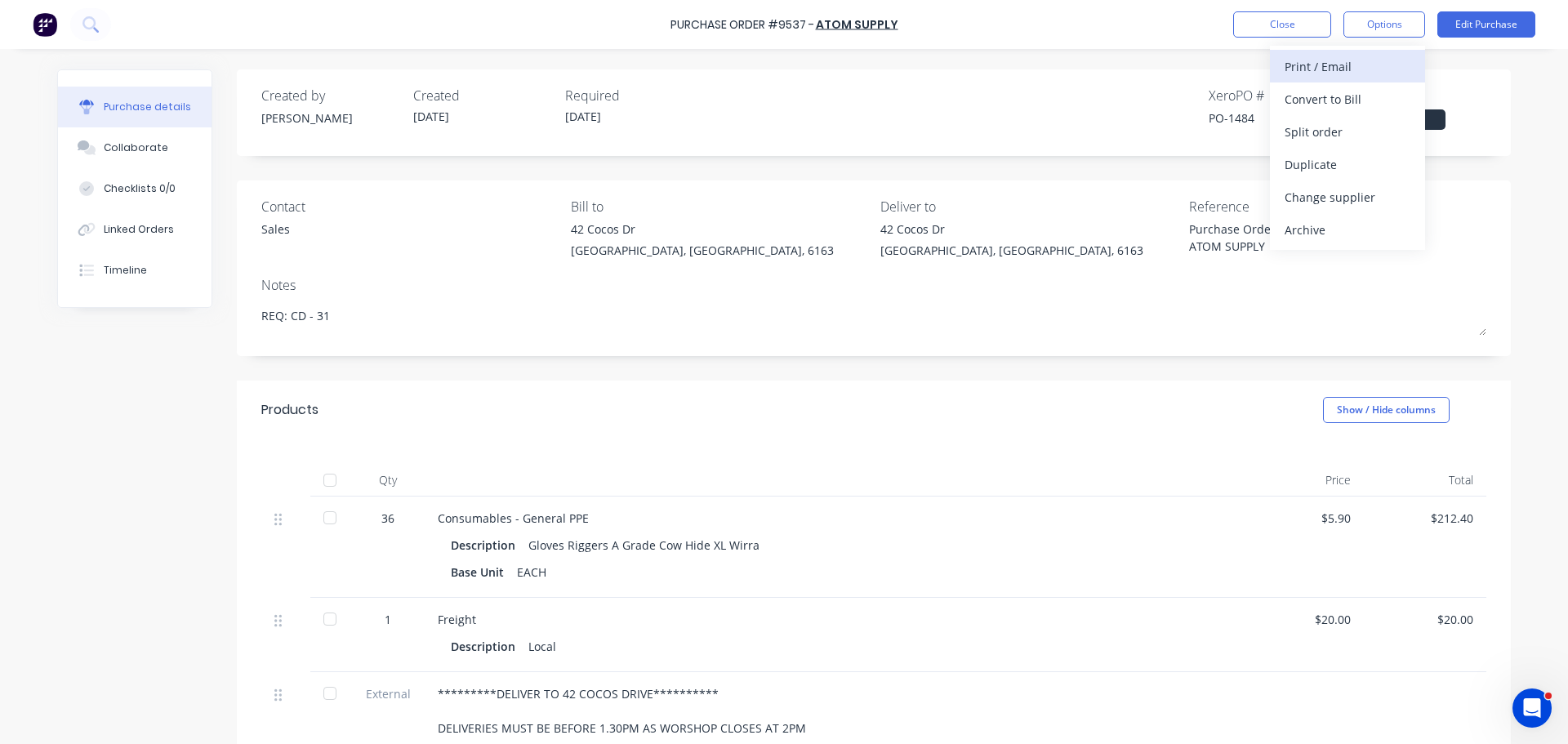
click at [1300, 69] on div "Print / Email" at bounding box center [1347, 66] width 126 height 24
click at [1312, 91] on div "With pricing" at bounding box center [1347, 99] width 126 height 24
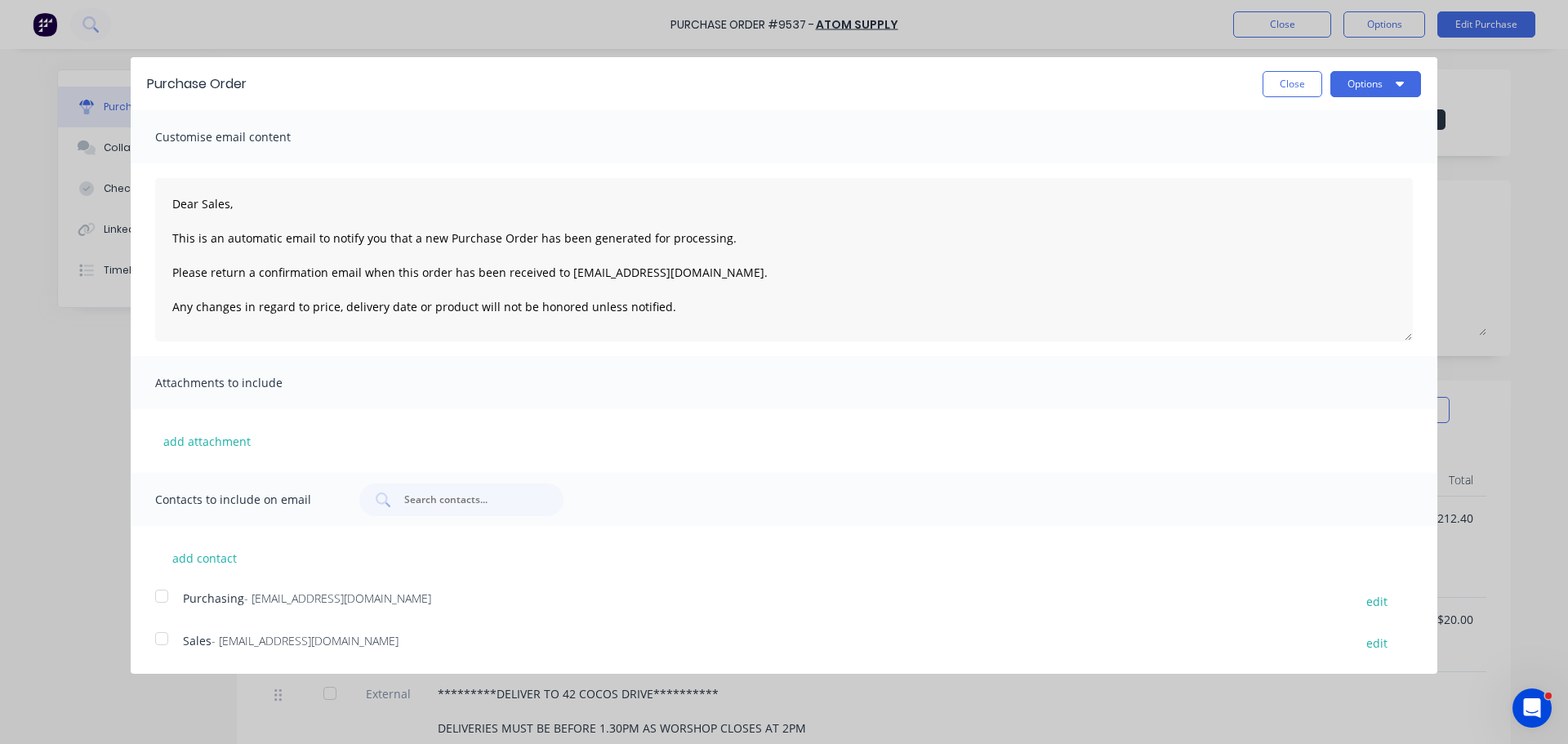
click at [156, 593] on div at bounding box center [162, 596] width 33 height 33
click at [161, 646] on div at bounding box center [162, 638] width 33 height 33
click at [1381, 79] on button "Options" at bounding box center [1376, 84] width 91 height 26
click at [1314, 162] on div "Email" at bounding box center [1343, 158] width 126 height 24
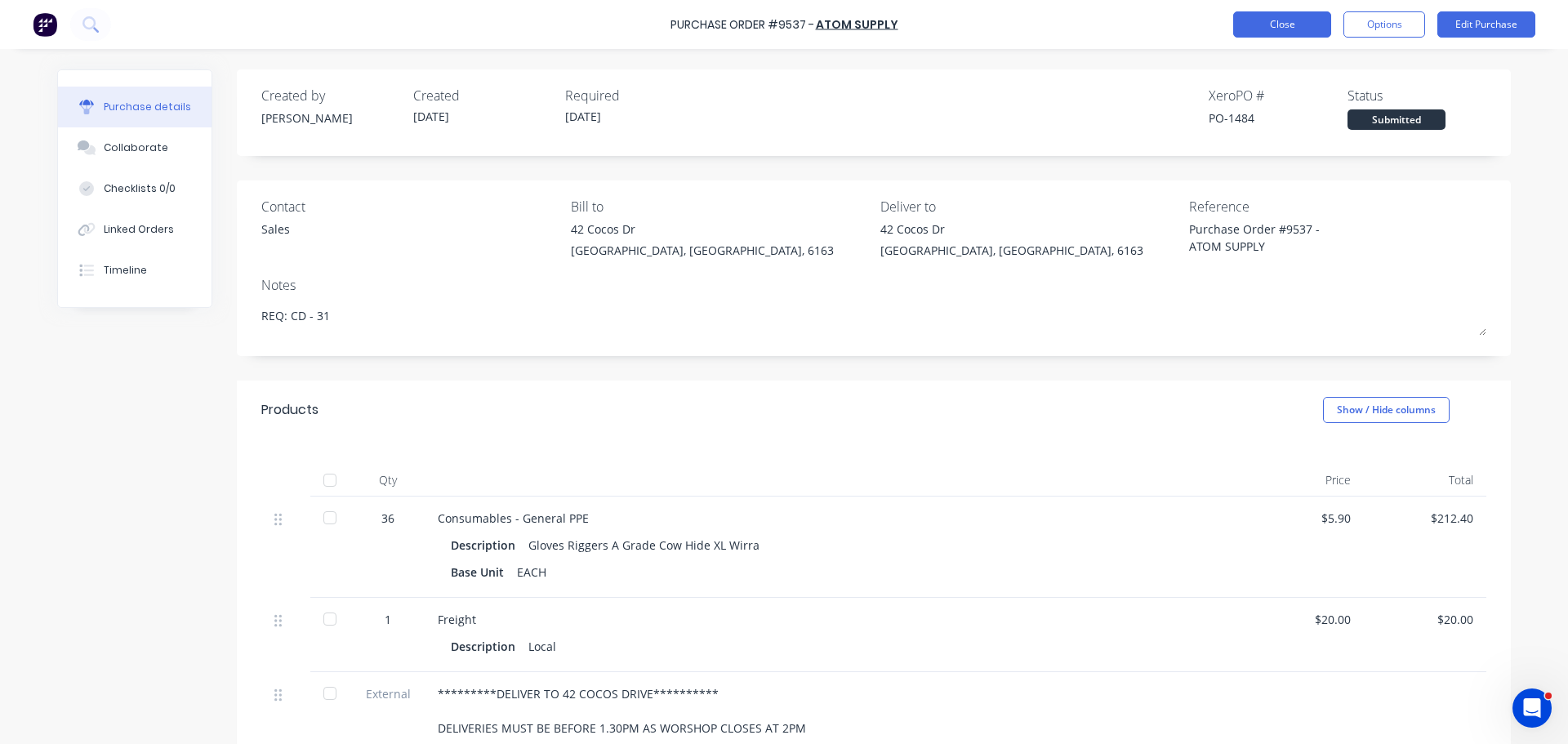
click at [1262, 17] on button "Close" at bounding box center [1283, 24] width 98 height 26
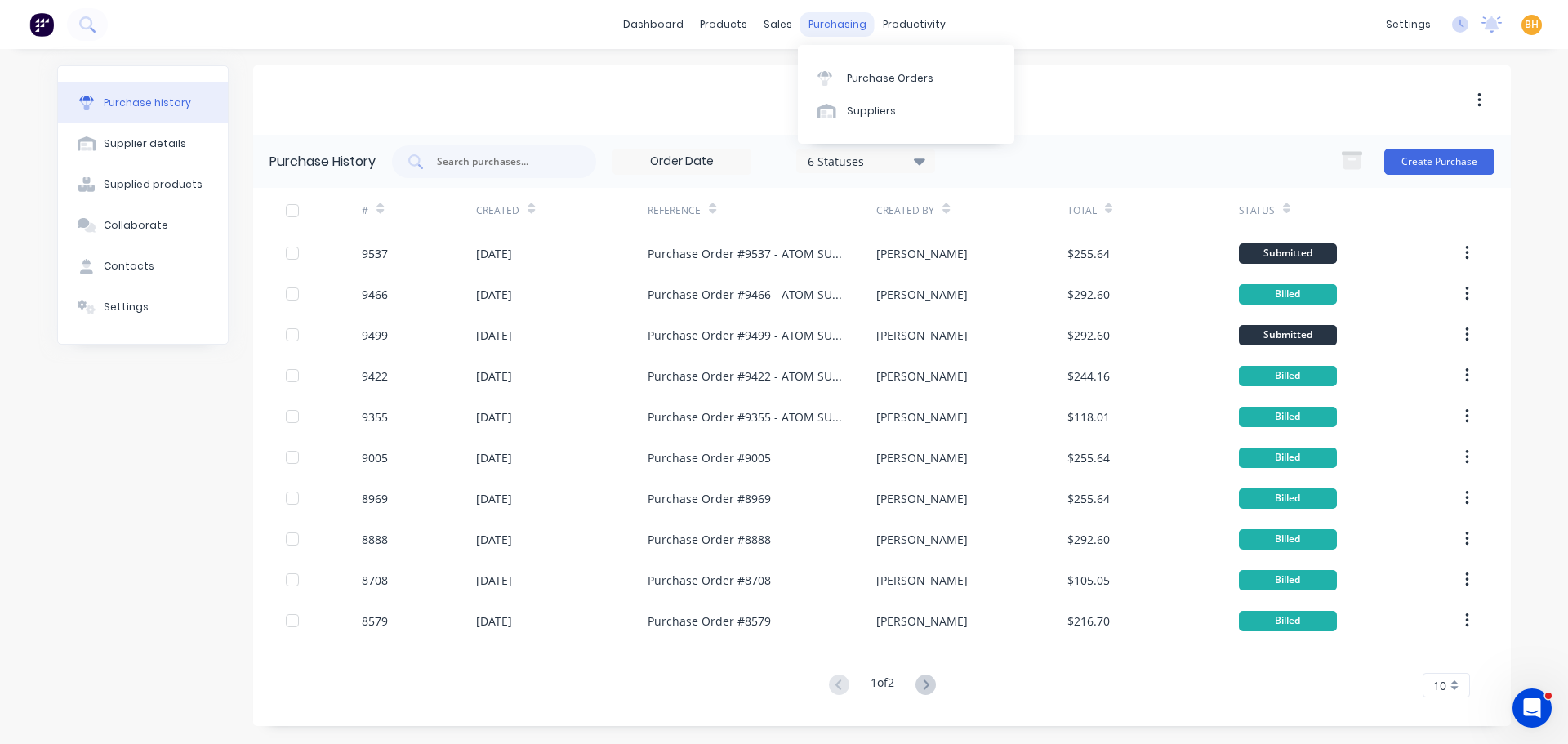
click at [849, 20] on div "purchasing" at bounding box center [837, 24] width 75 height 25
drag, startPoint x: 823, startPoint y: 26, endPoint x: 829, endPoint y: 38, distance: 13.4
click at [825, 25] on div "purchasing" at bounding box center [837, 24] width 75 height 25
click at [879, 88] on link "Purchase Orders" at bounding box center [905, 78] width 216 height 33
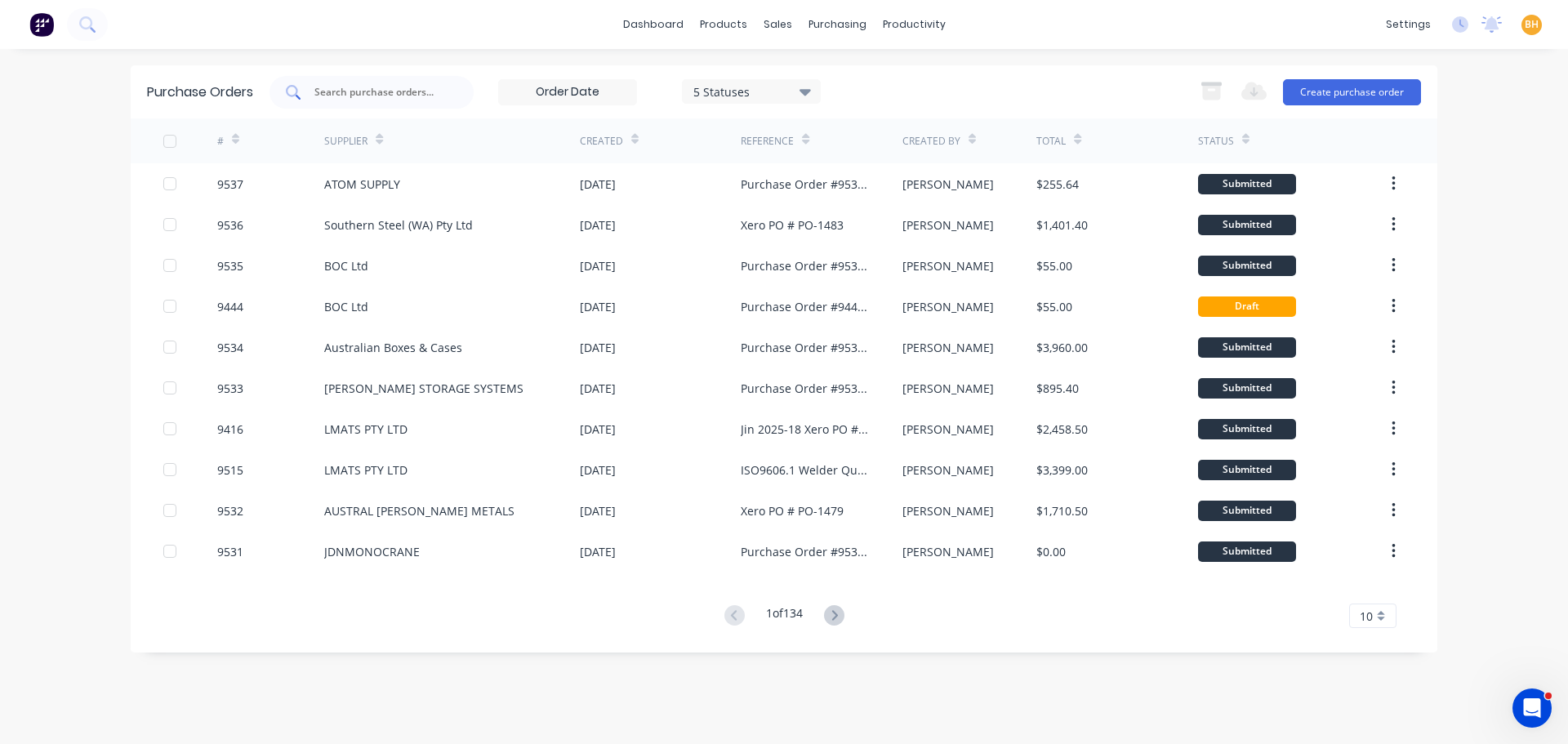
click at [375, 89] on input "text" at bounding box center [380, 92] width 135 height 17
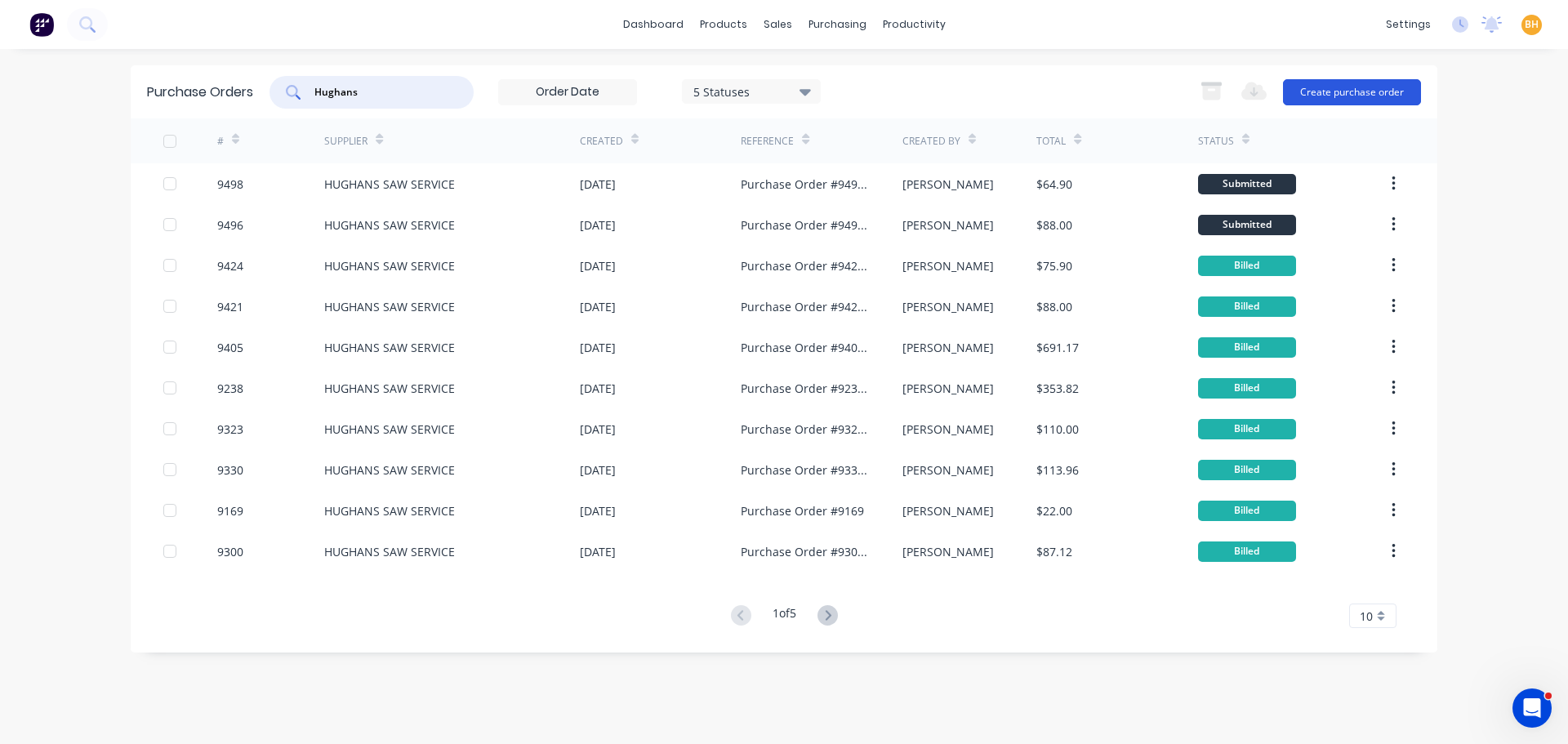
click at [1343, 88] on button "Create purchase order" at bounding box center [1353, 92] width 138 height 26
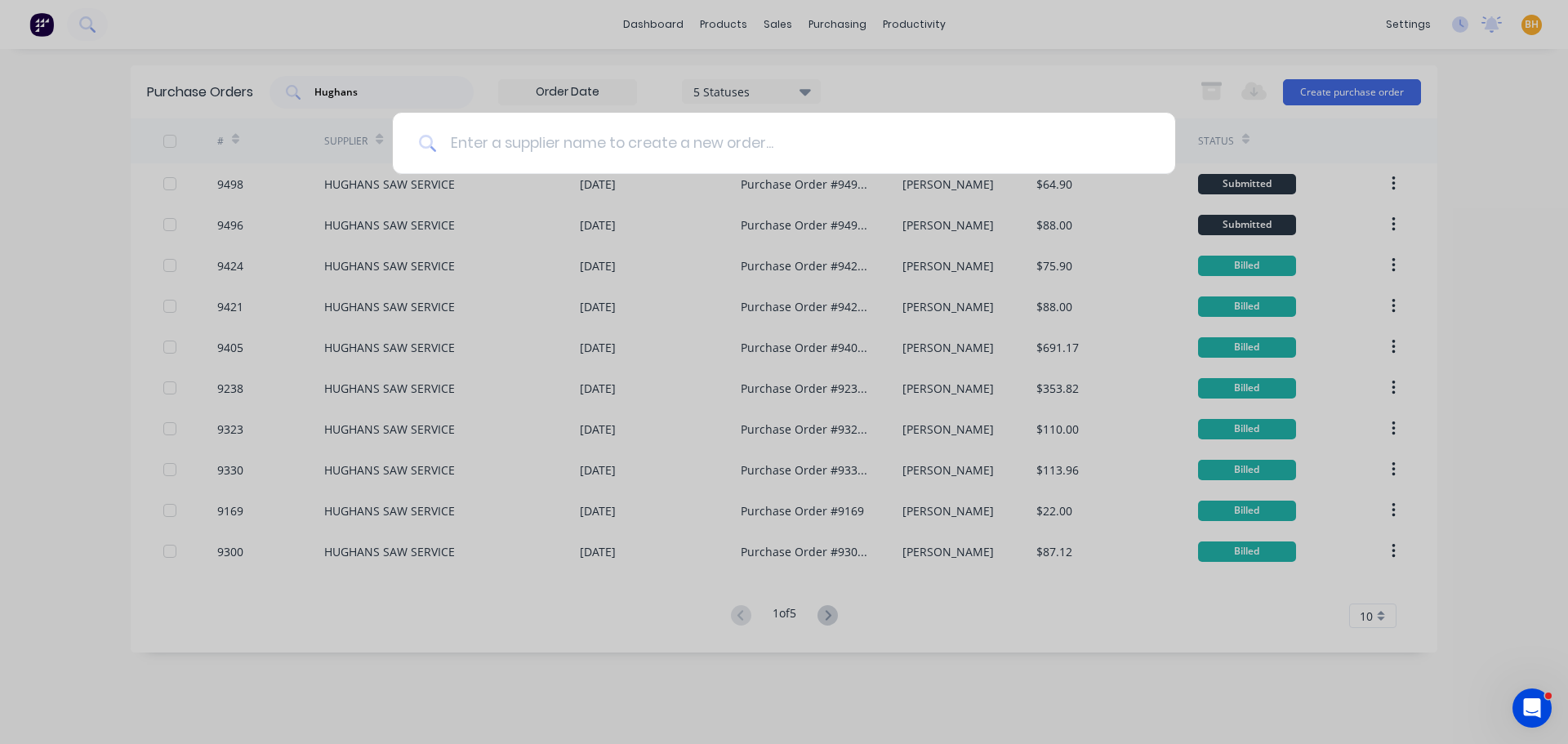
click at [491, 142] on input at bounding box center [793, 143] width 712 height 62
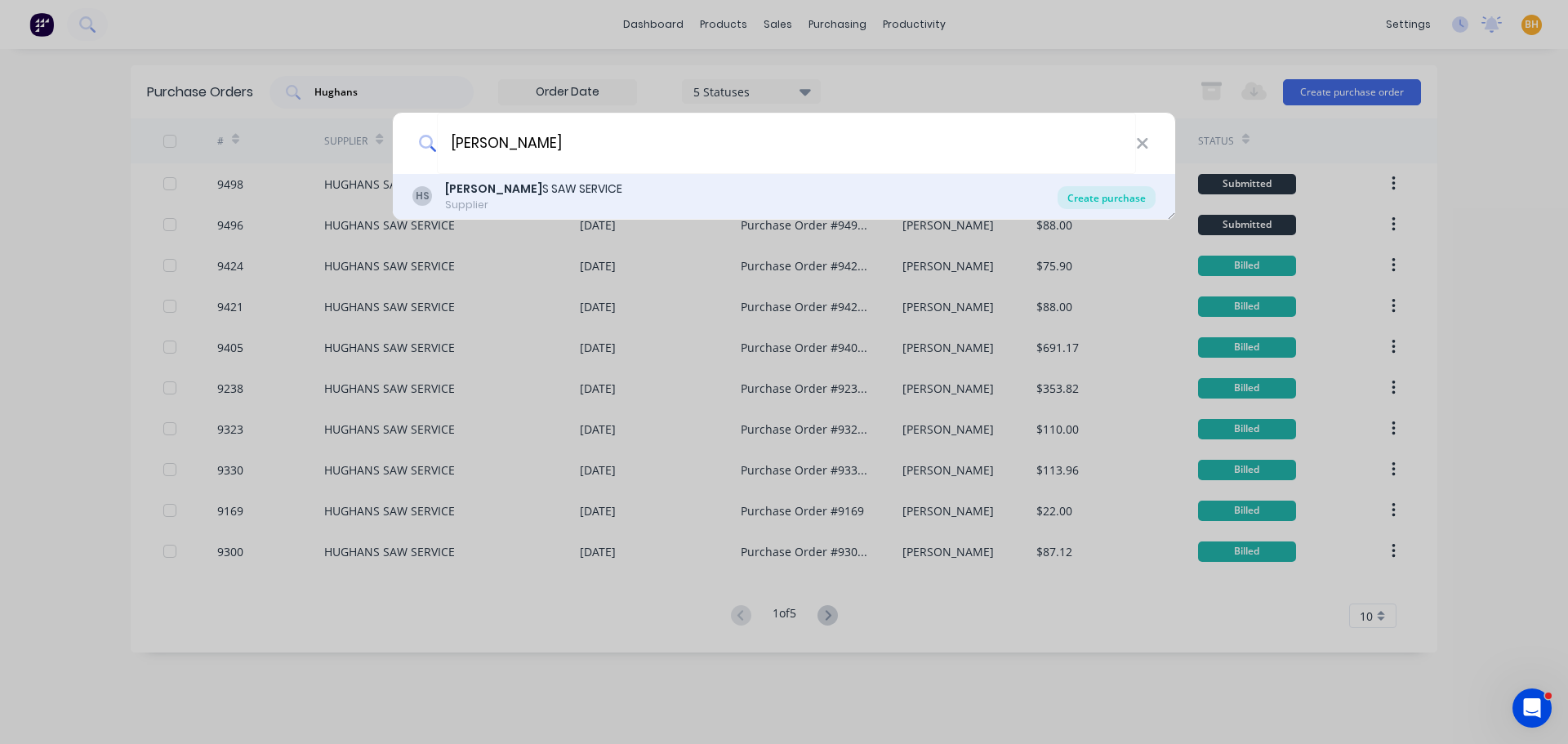
click at [1137, 194] on div "Create purchase" at bounding box center [1107, 197] width 98 height 23
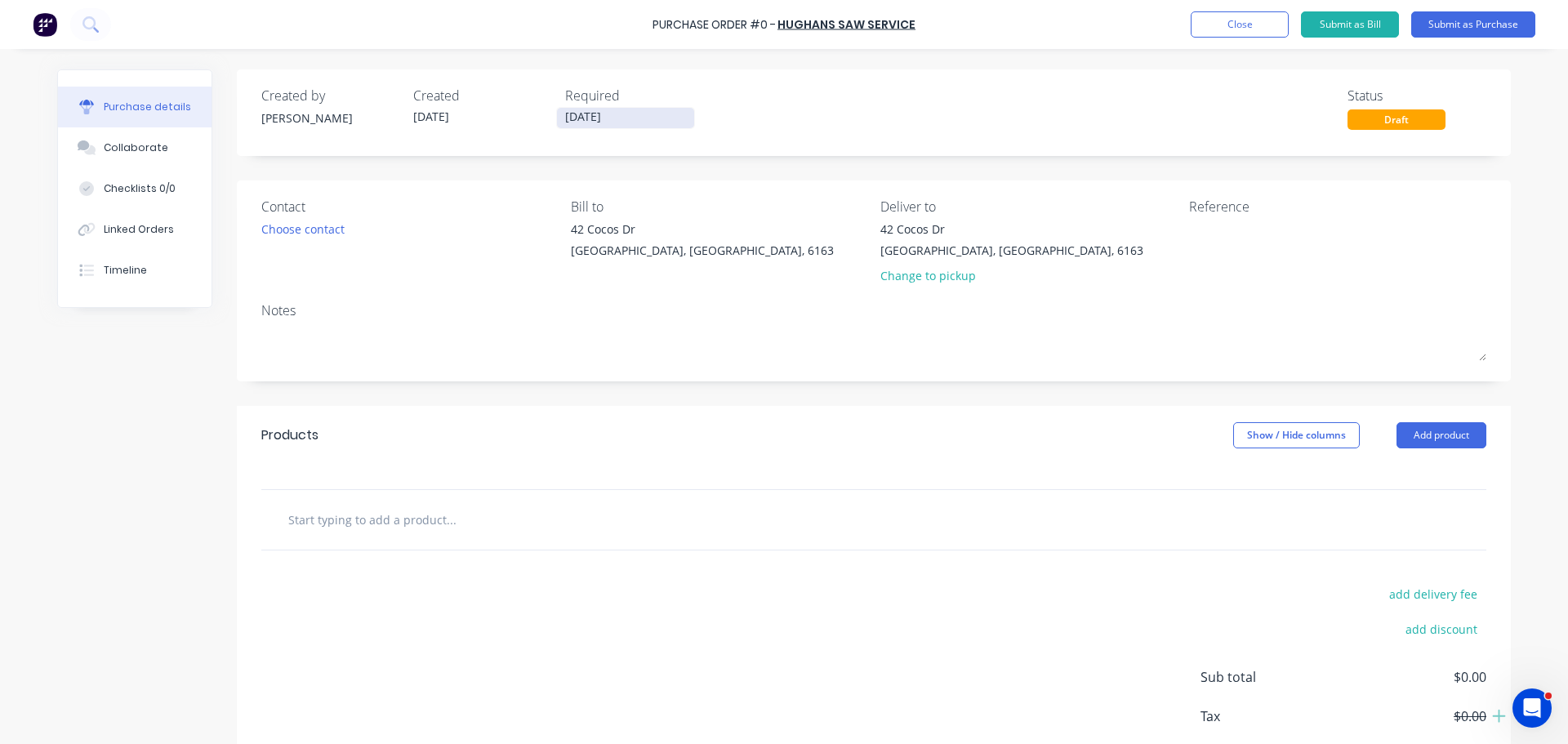
click at [575, 118] on input "[DATE]" at bounding box center [625, 118] width 137 height 20
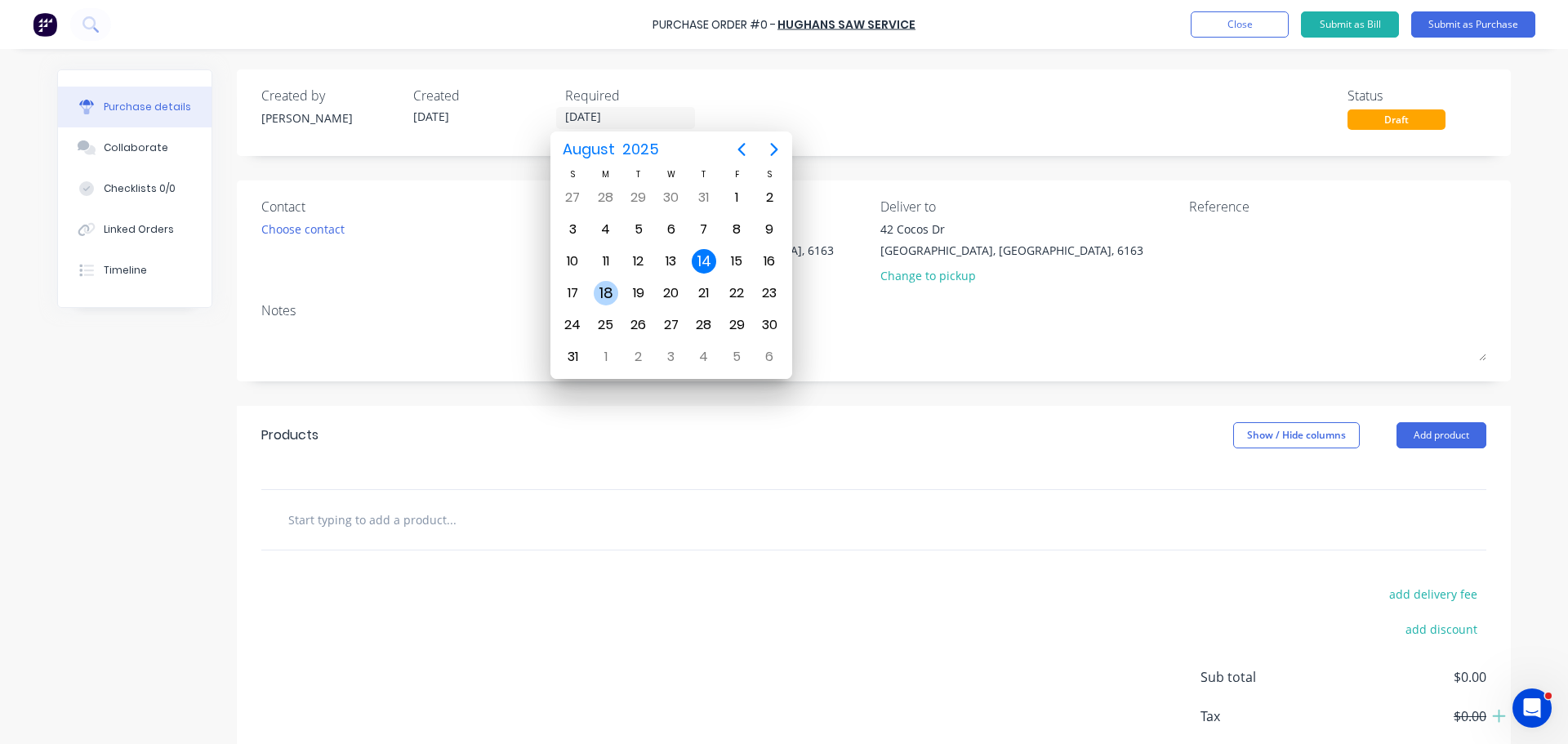
click at [606, 290] on div "18" at bounding box center [605, 292] width 25 height 25
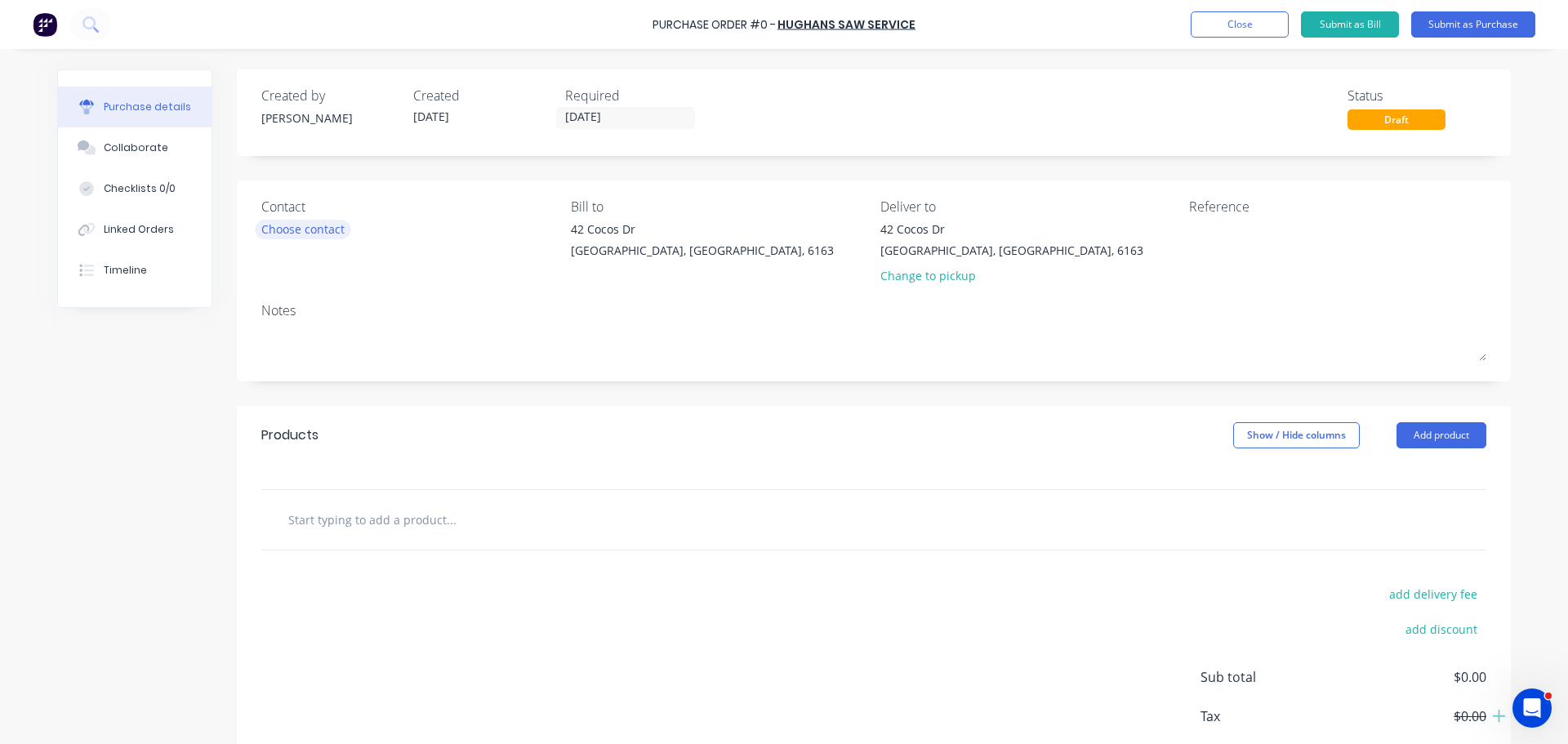
click at [306, 229] on div "Choose contact" at bounding box center [303, 229] width 84 height 17
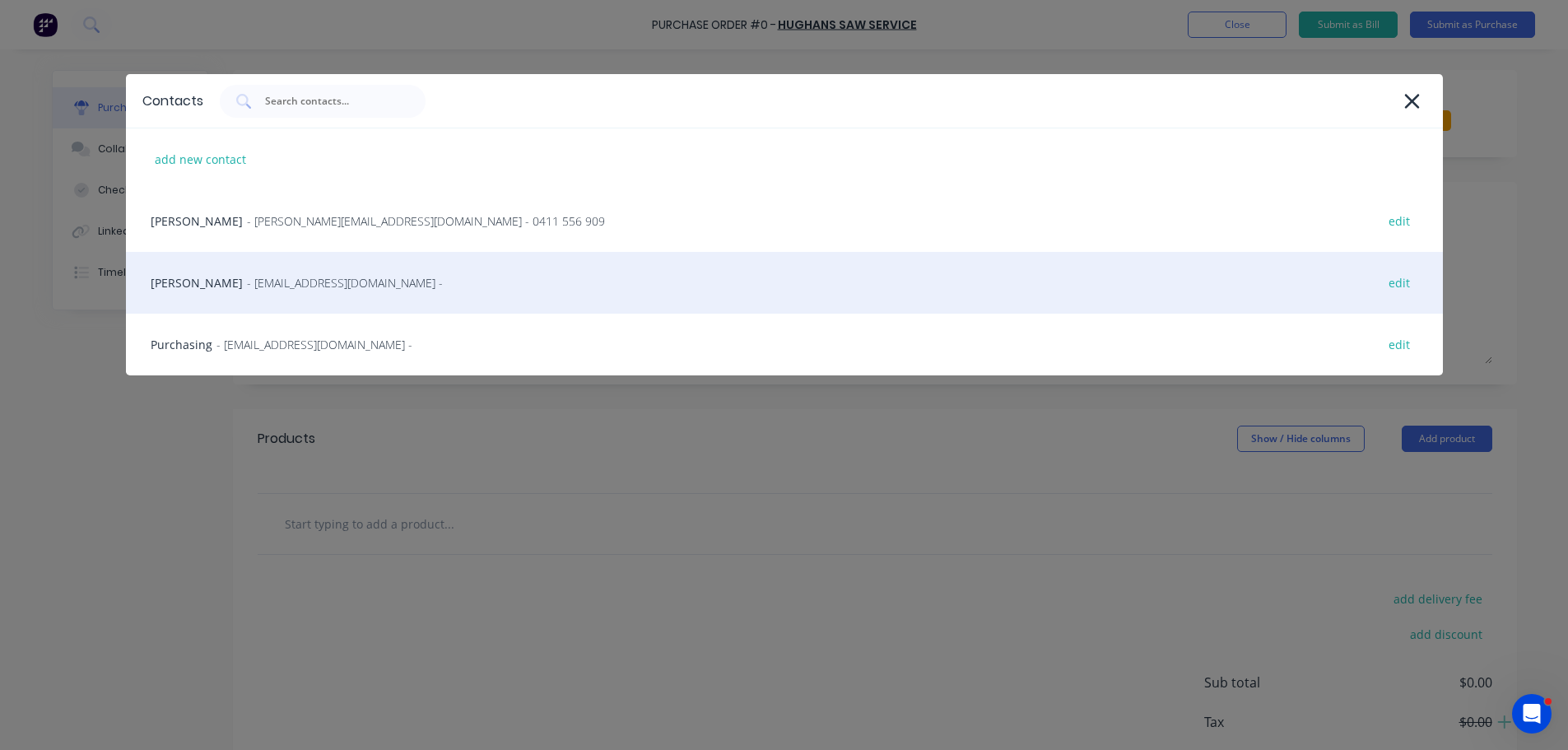
click at [313, 286] on span "- [EMAIL_ADDRESS][DOMAIN_NAME] -" at bounding box center [344, 283] width 196 height 18
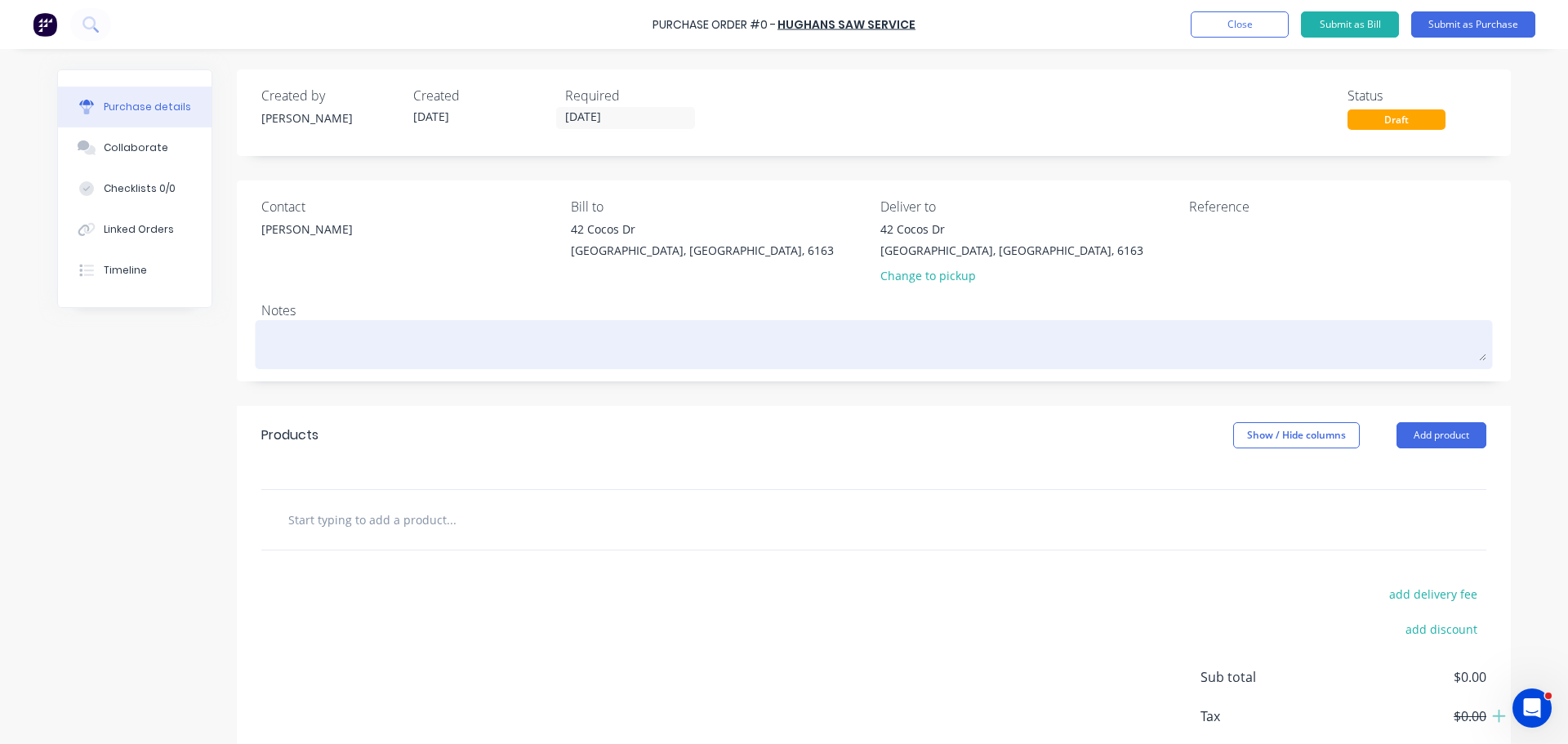
click at [309, 352] on textarea at bounding box center [874, 342] width 1226 height 37
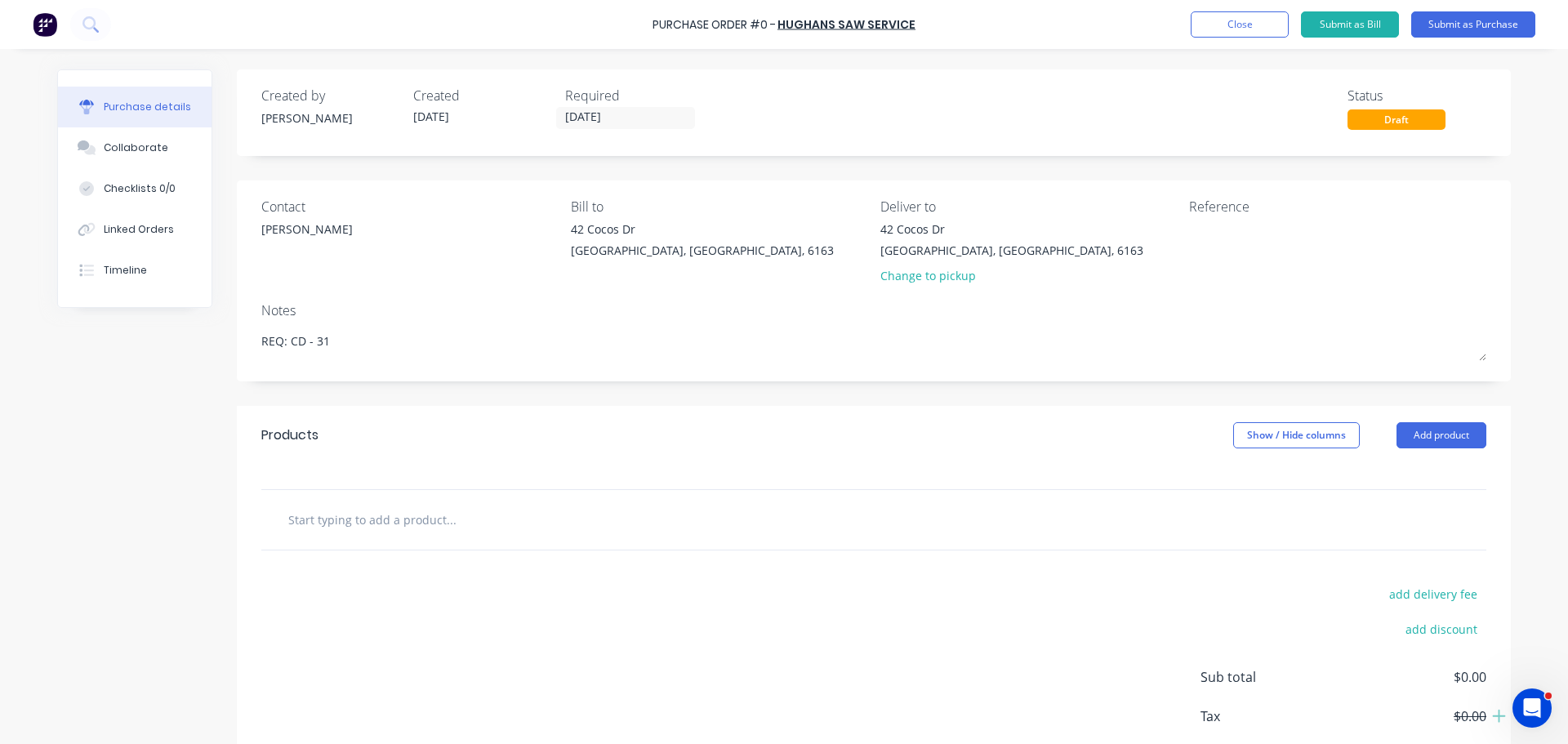
click at [360, 520] on input "text" at bounding box center [450, 520] width 327 height 33
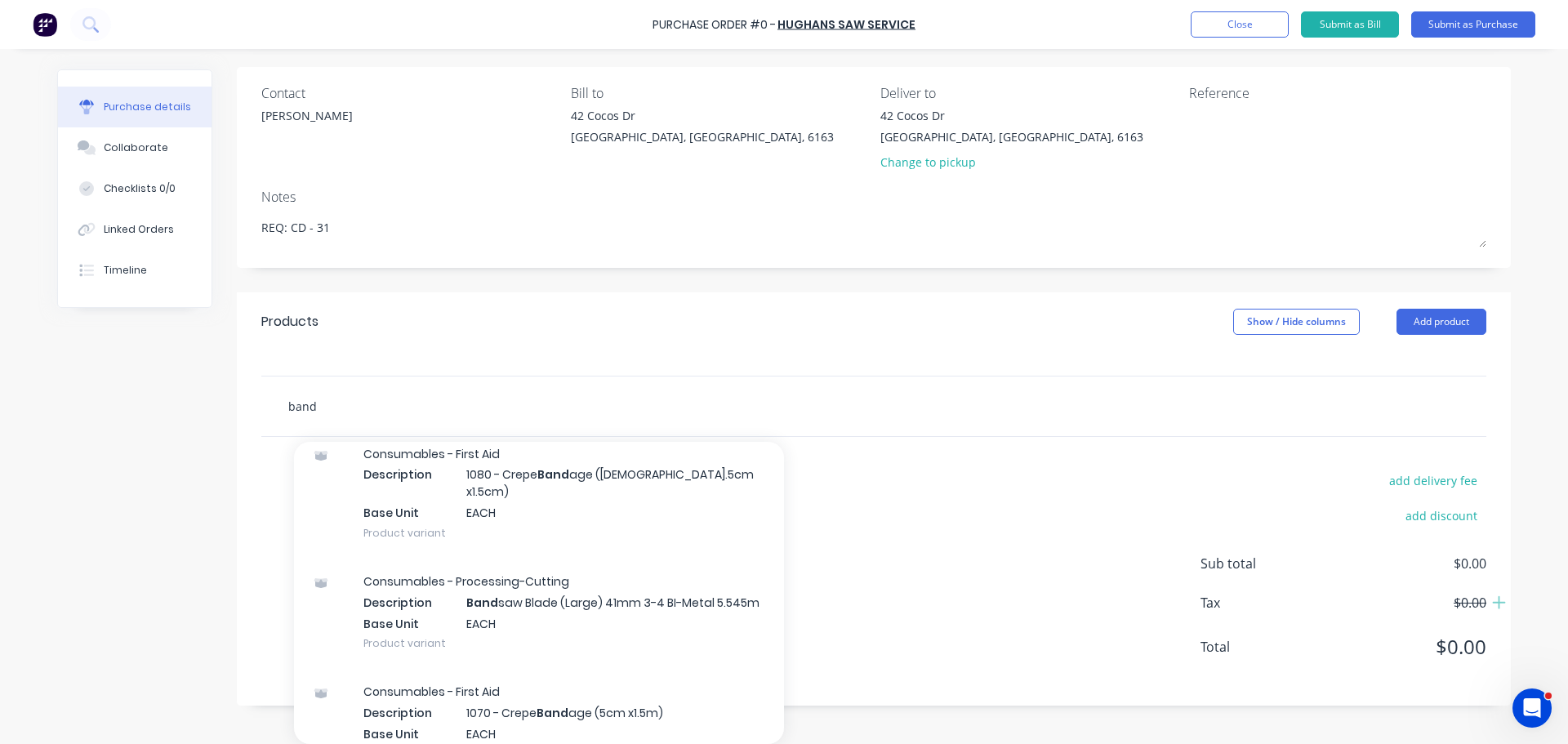
scroll to position [490, 0]
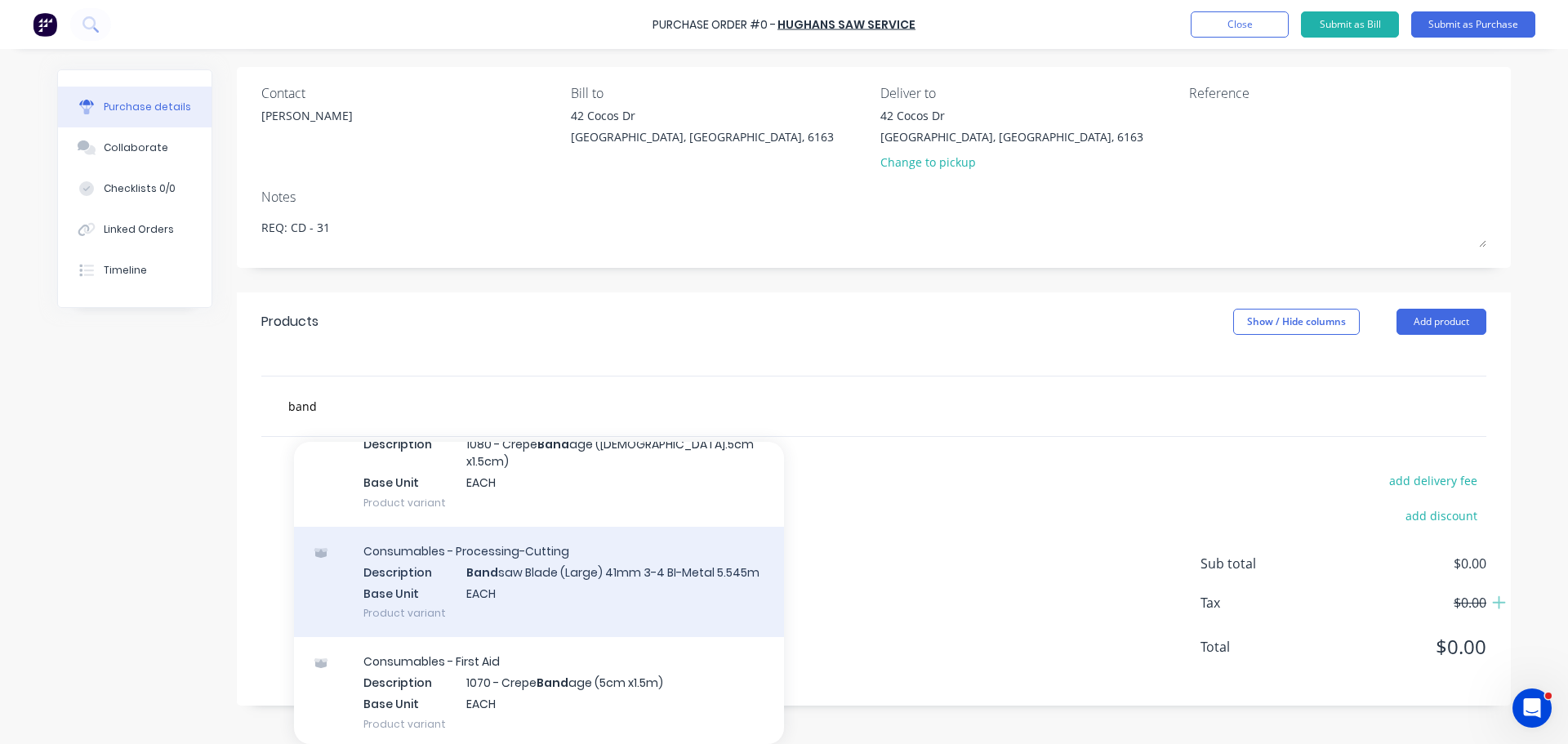
click at [680, 586] on div "Consumables - Processing-Cutting Description Band saw Blade (Large) 41mm 3-4 BI…" at bounding box center [539, 582] width 490 height 110
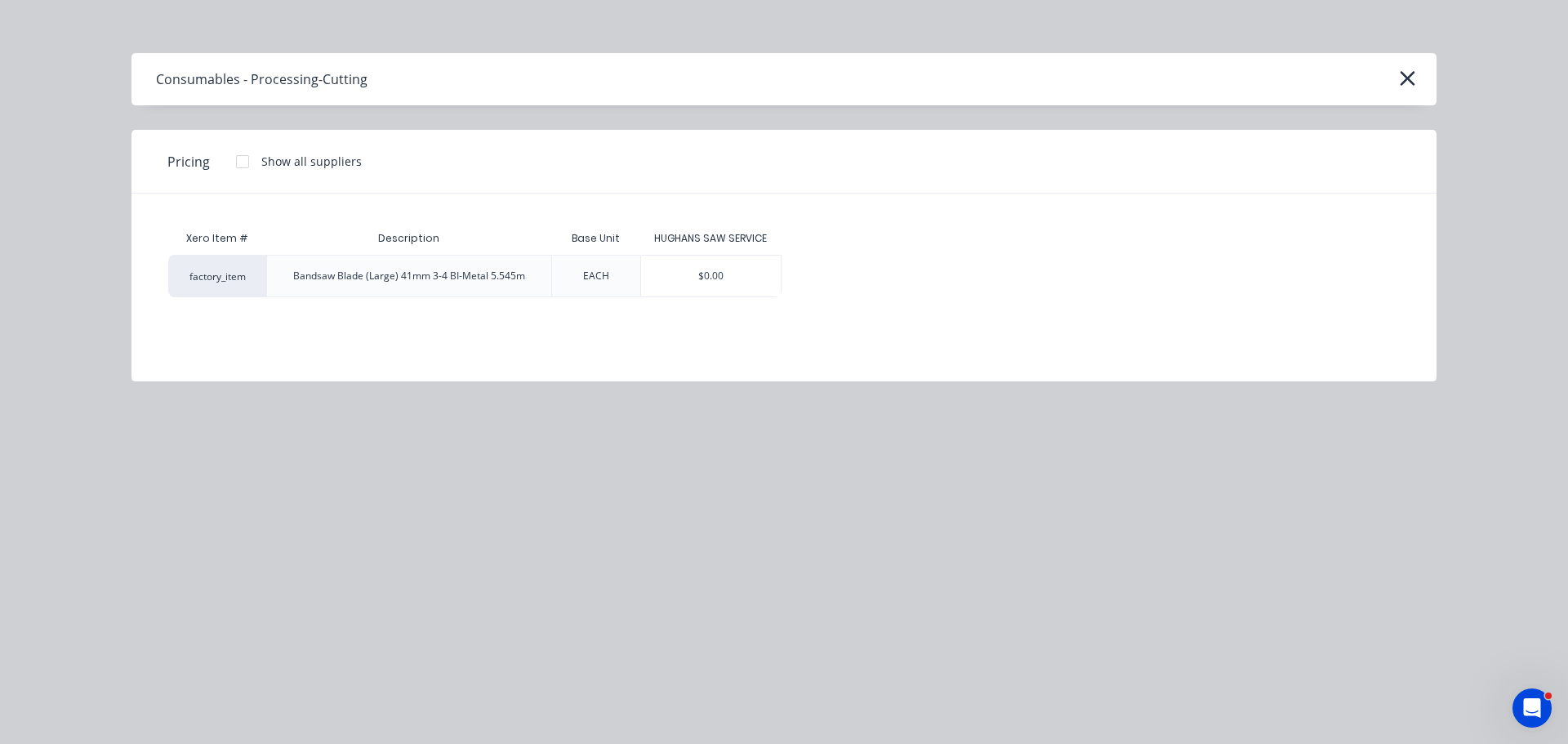
click at [724, 251] on div "HUGHANS SAW SERVICE" at bounding box center [711, 238] width 142 height 33
click at [709, 266] on div "$0.00" at bounding box center [711, 276] width 141 height 40
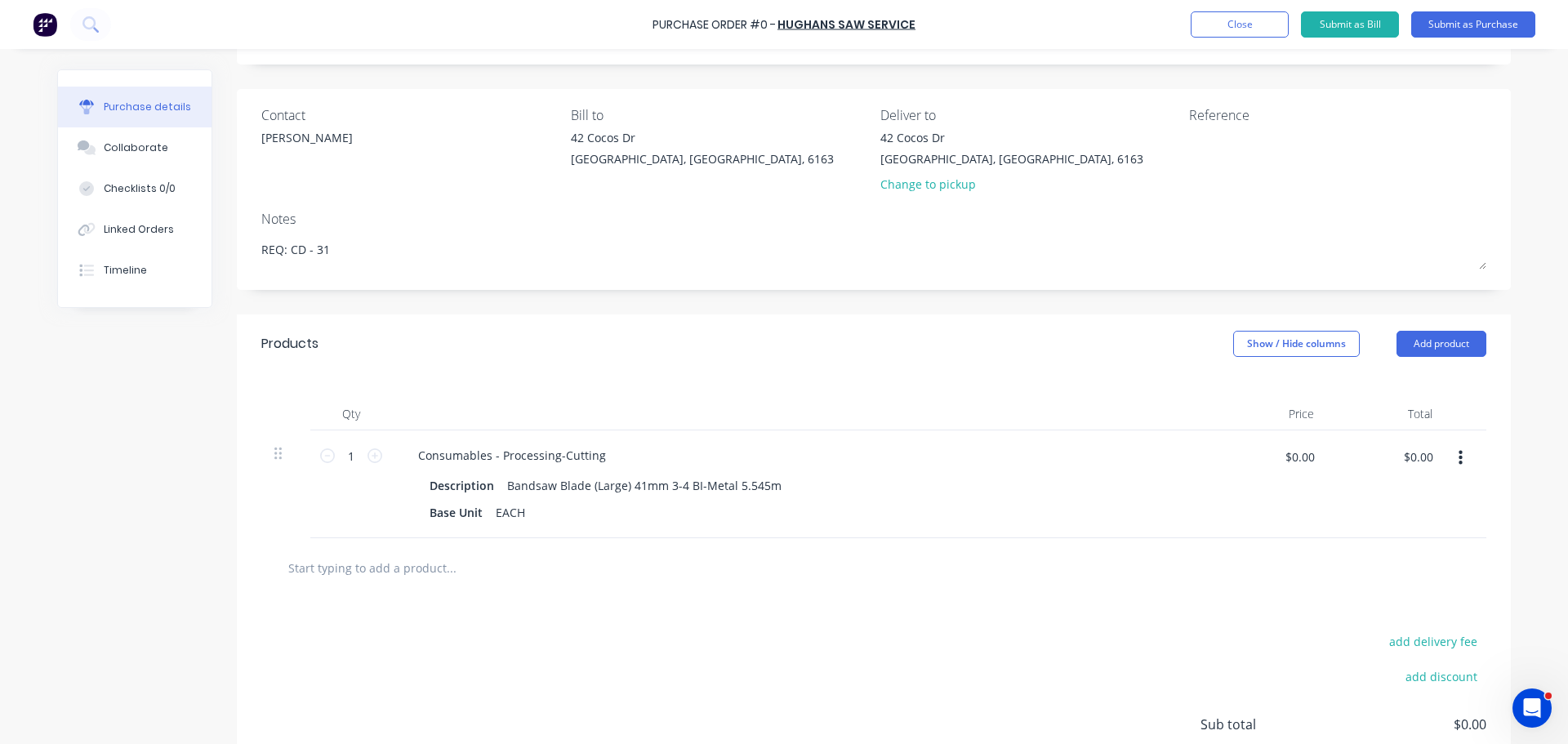
scroll to position [113, 0]
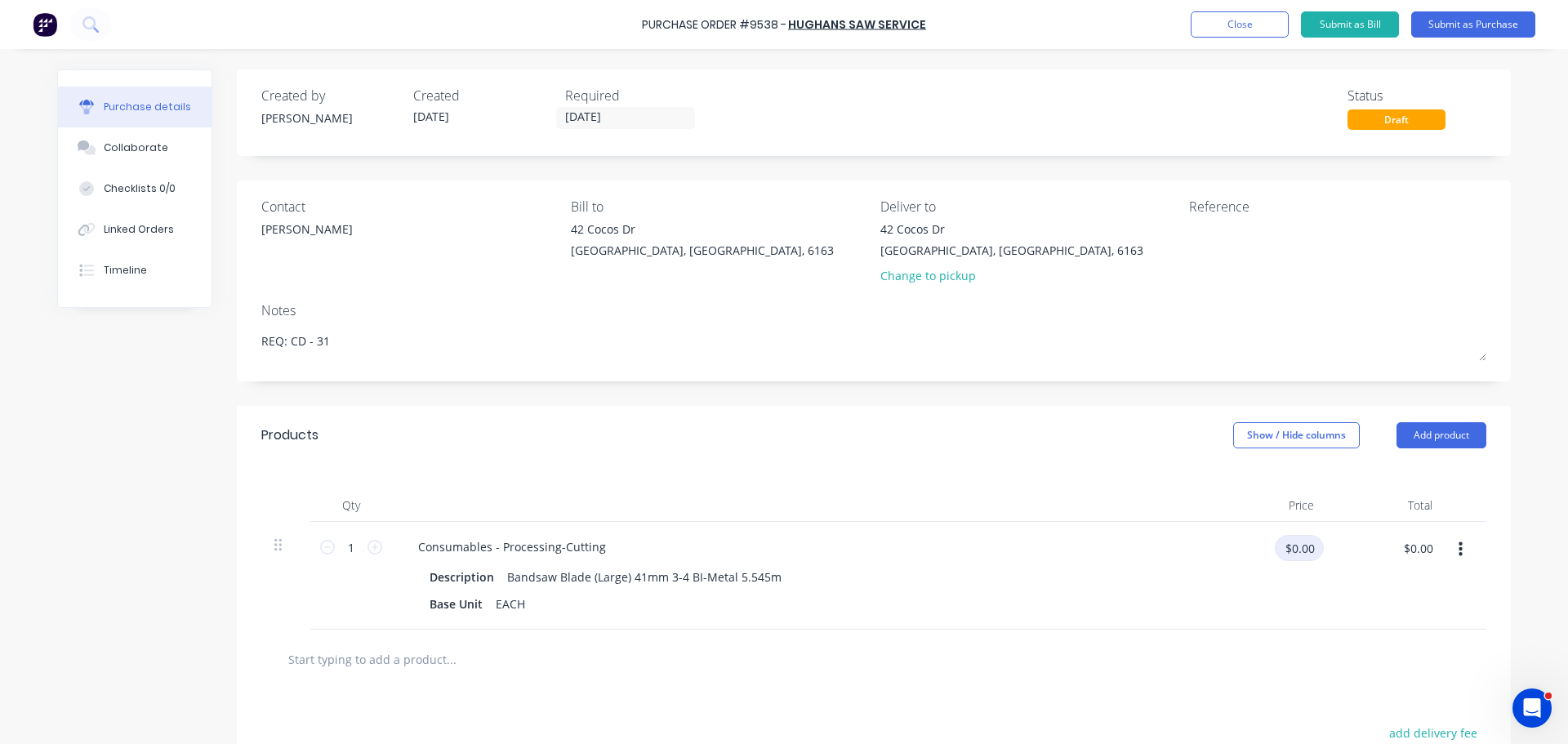
drag, startPoint x: 1294, startPoint y: 542, endPoint x: 1329, endPoint y: 562, distance: 40.3
click at [1295, 542] on input "$0.00" at bounding box center [1299, 547] width 49 height 26
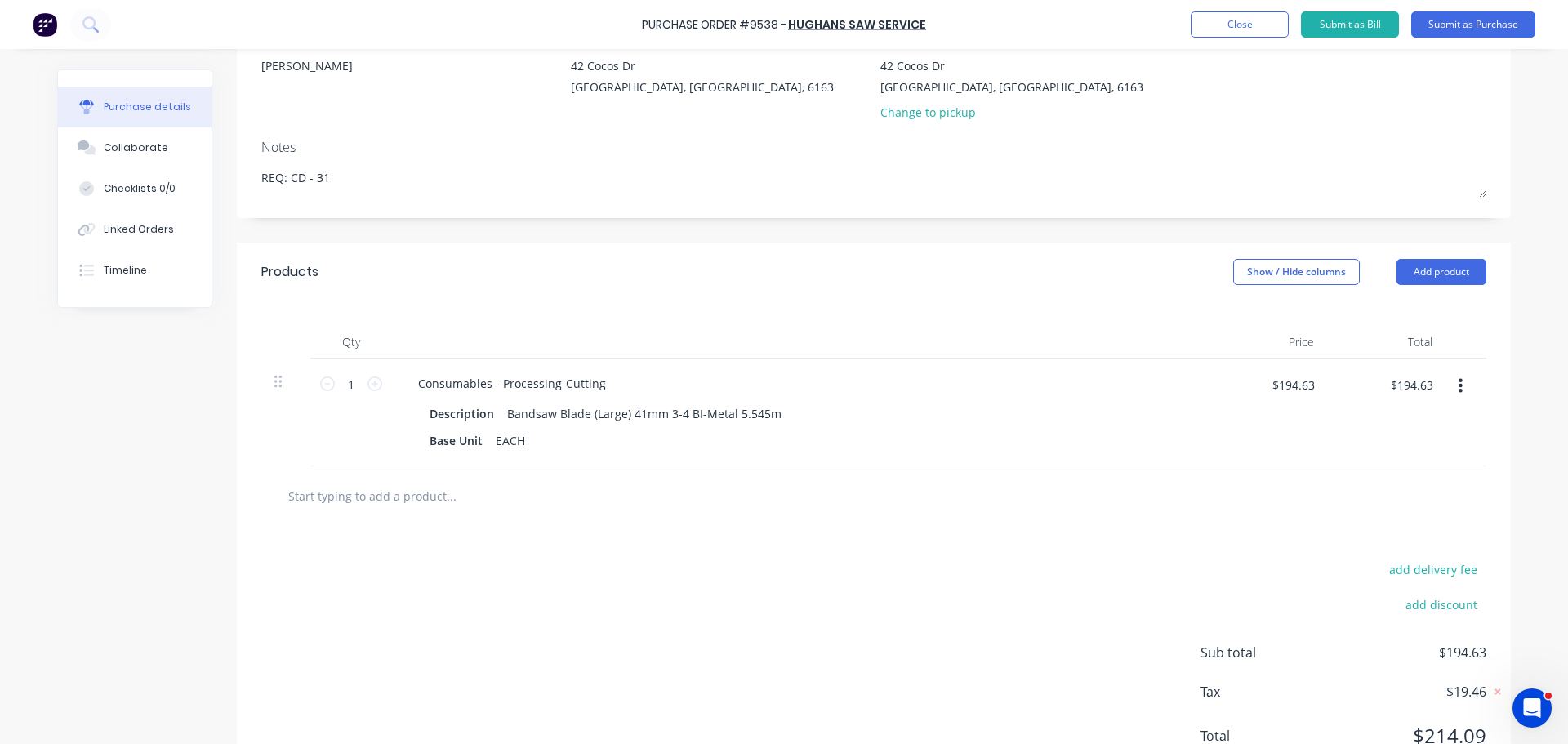
drag, startPoint x: 1033, startPoint y: 635, endPoint x: 1043, endPoint y: 603, distance: 33.5
click at [1035, 632] on div "add delivery fee add discount Sub total $194.63 Tax $19.46 Total $214.09" at bounding box center [873, 660] width 1274 height 269
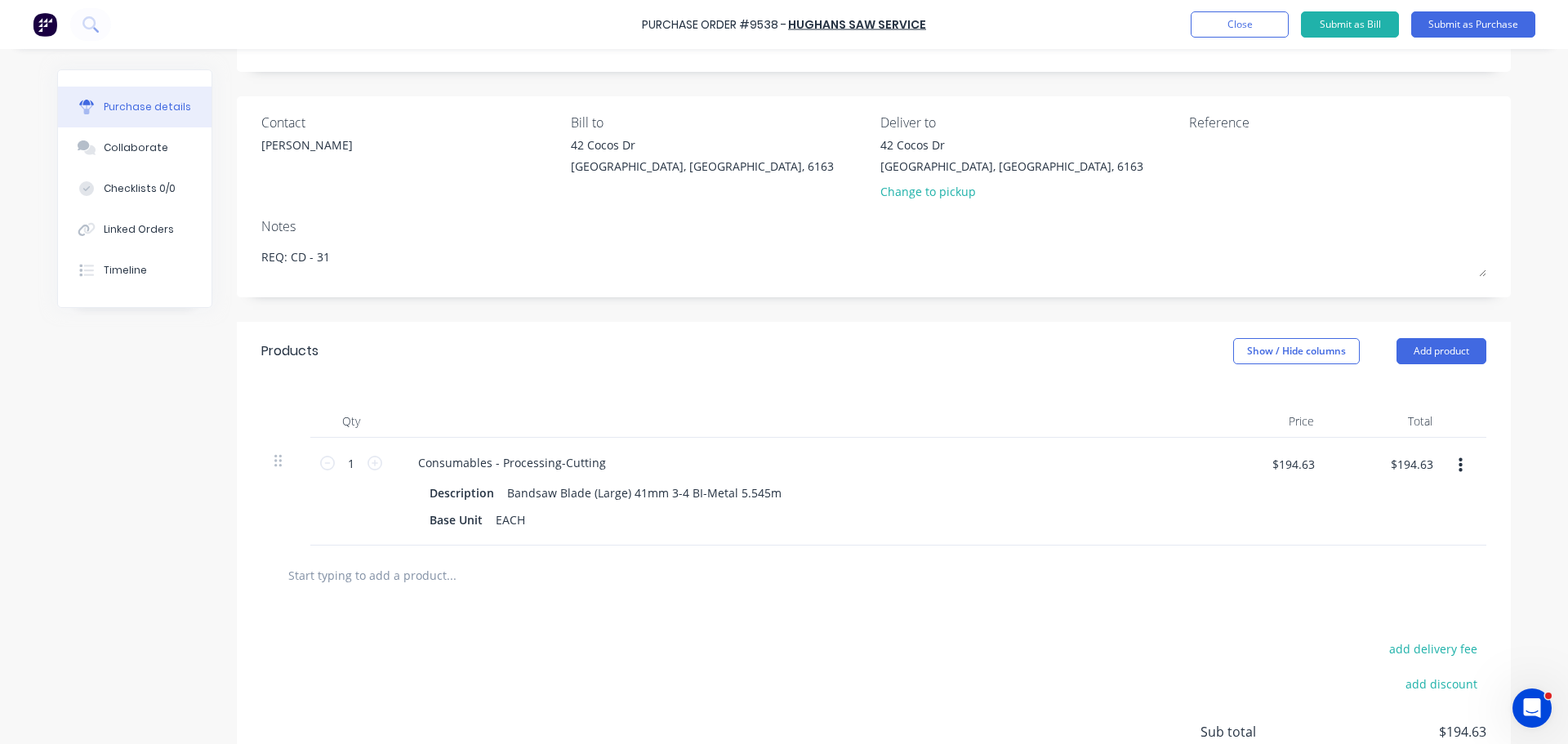
scroll to position [0, 0]
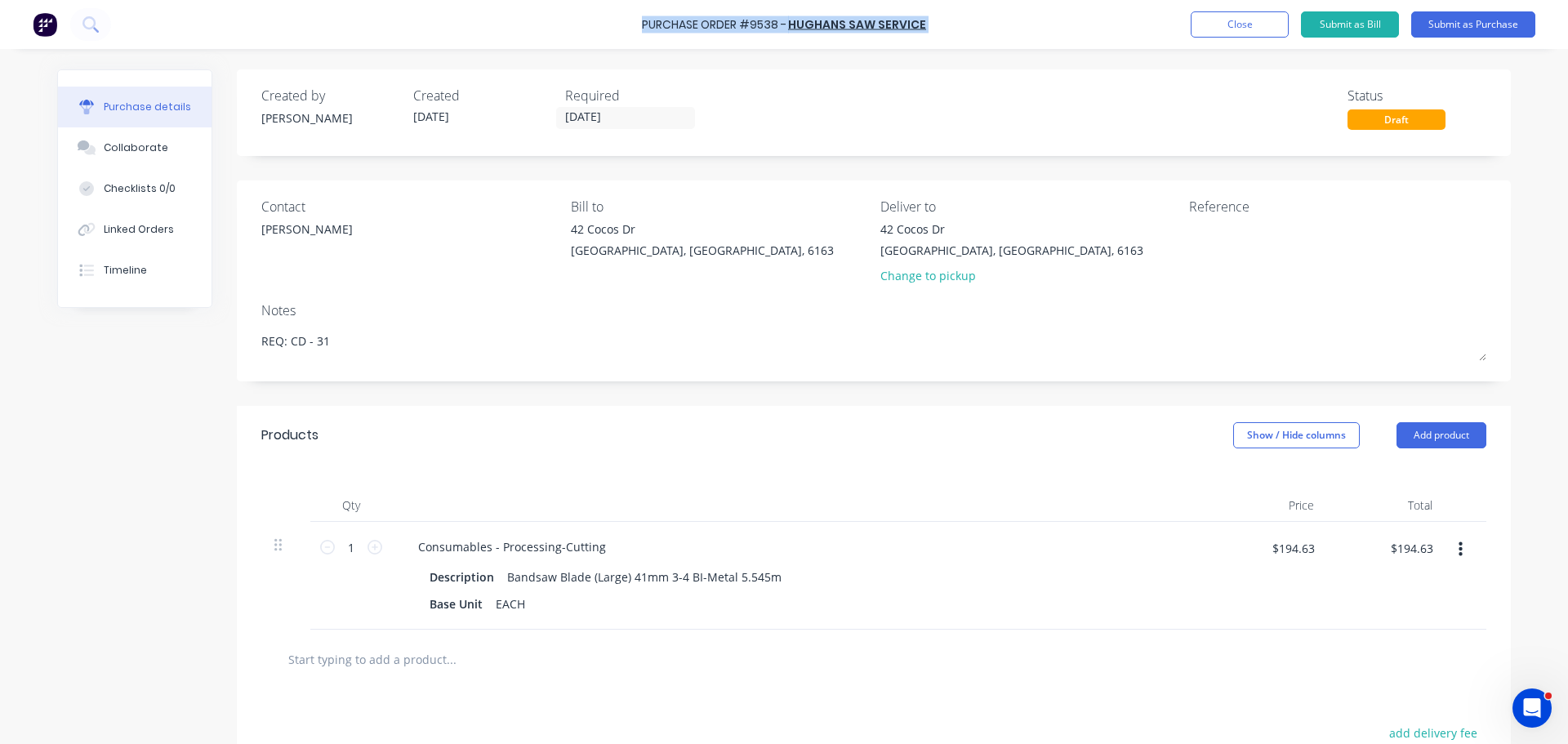
drag, startPoint x: 640, startPoint y: 23, endPoint x: 934, endPoint y: 26, distance: 294.0
click at [934, 26] on div "Purchase Order #9538 - HUGHANS SAW SERVICE Add product Close Submit as Bill Sub…" at bounding box center [784, 24] width 1568 height 49
copy div "Purchase Order #9538 - HUGHANS SAW SERVICE Add product Close Submit as Bill Sub…"
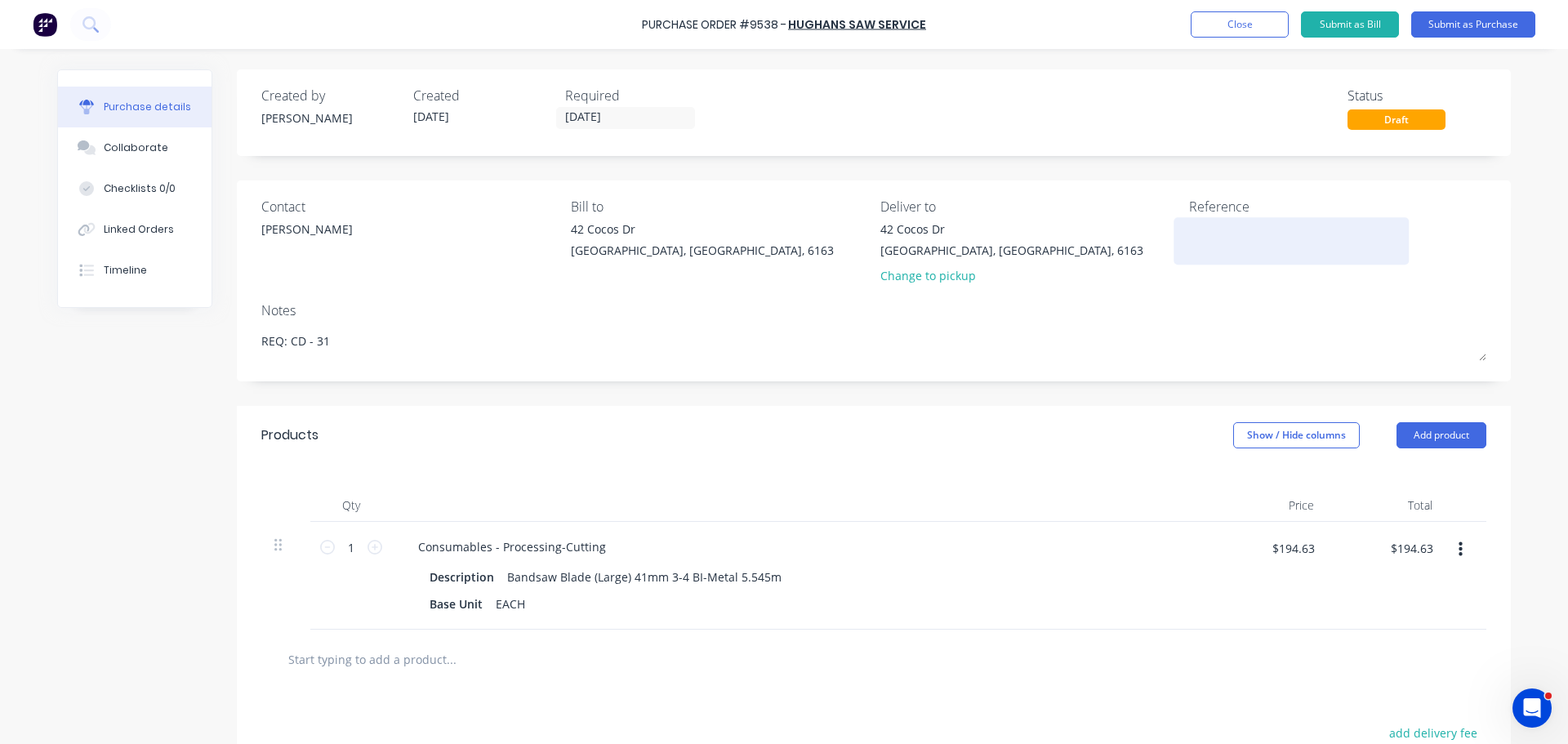
click at [1234, 236] on textarea at bounding box center [1292, 239] width 204 height 37
paste textarea "Purchase Order #9538 - HUGHANS SAW SERVICE"
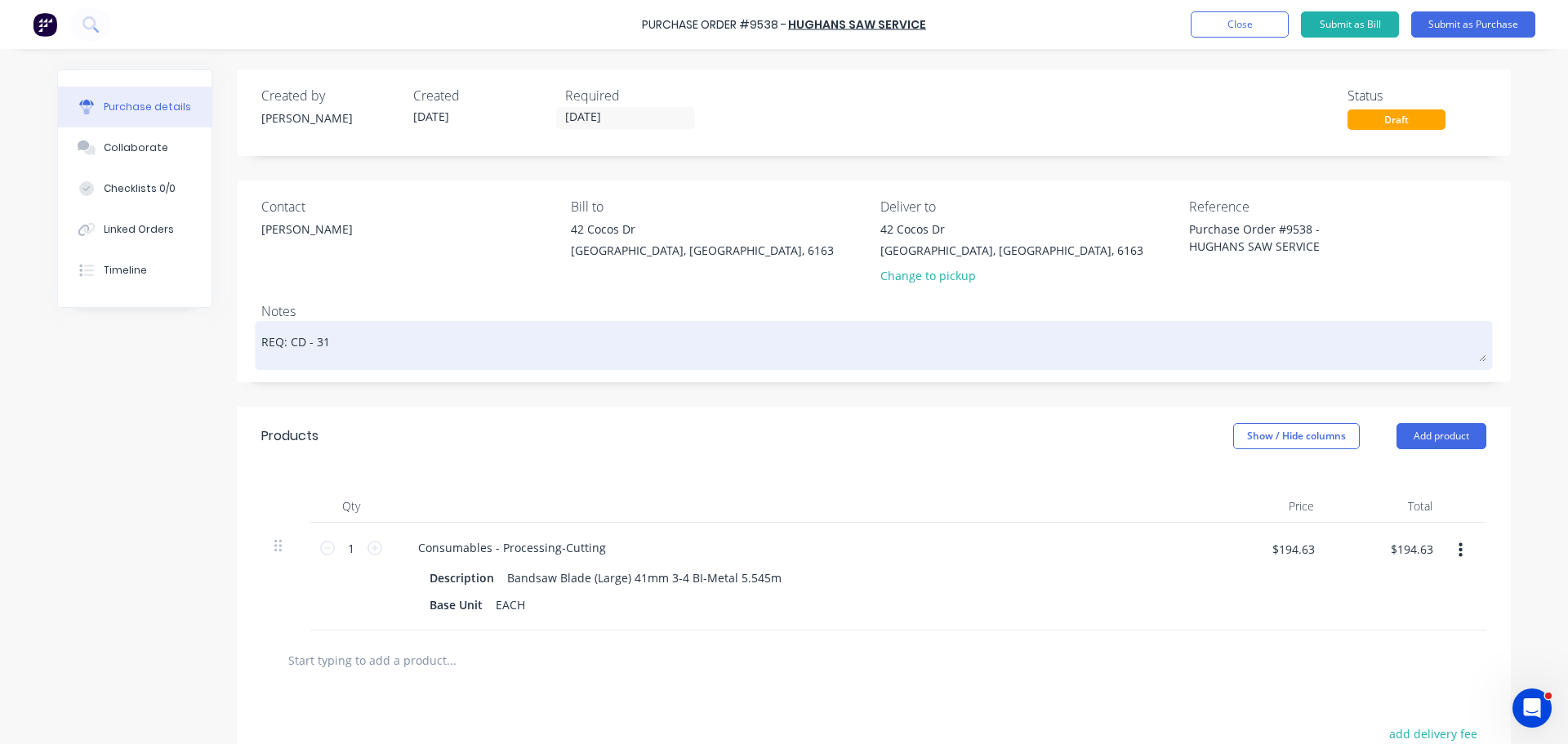
click at [1162, 335] on textarea "REQ: CD - 31" at bounding box center [874, 343] width 1226 height 37
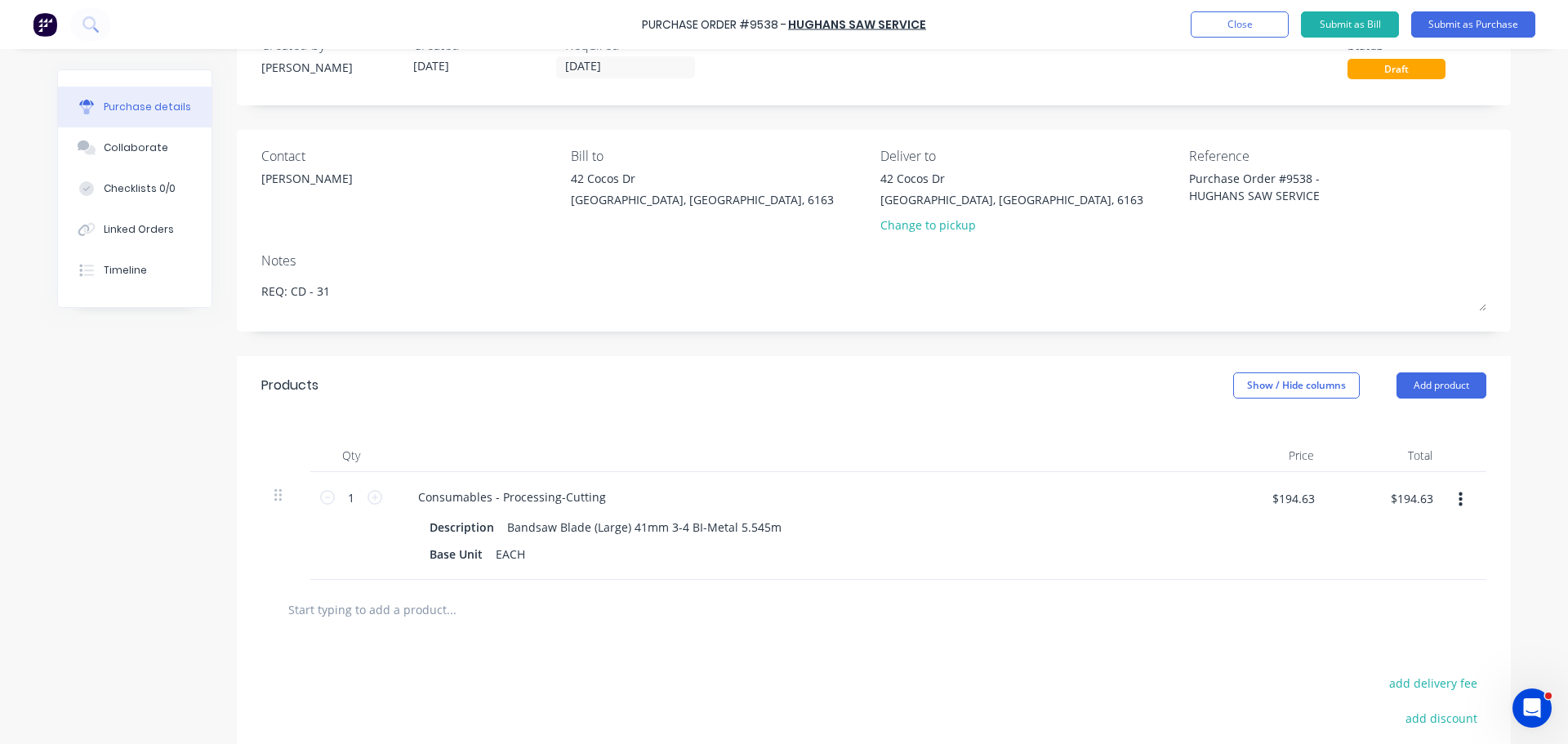
scroll to position [82, 0]
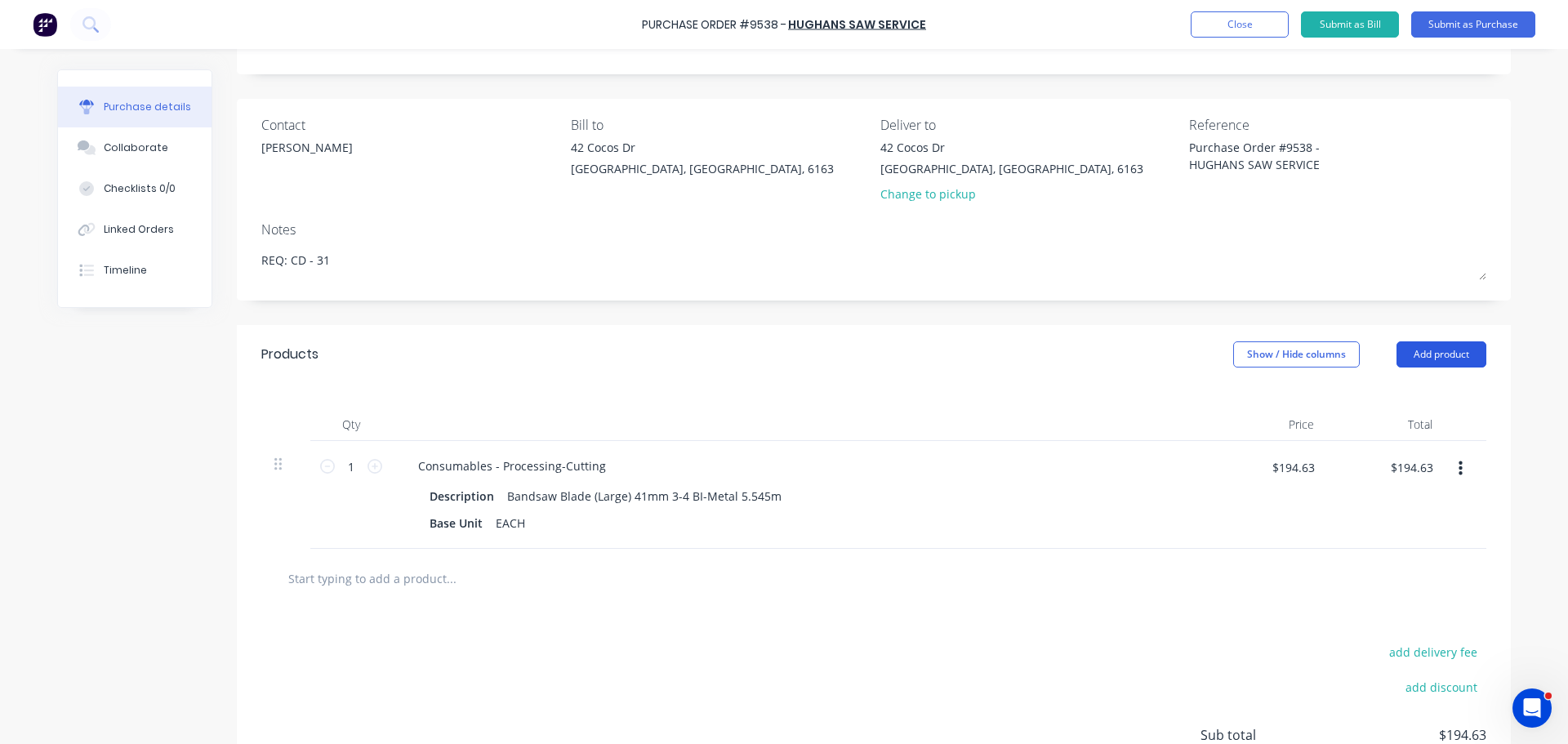
click at [1430, 349] on button "Add product" at bounding box center [1442, 354] width 90 height 26
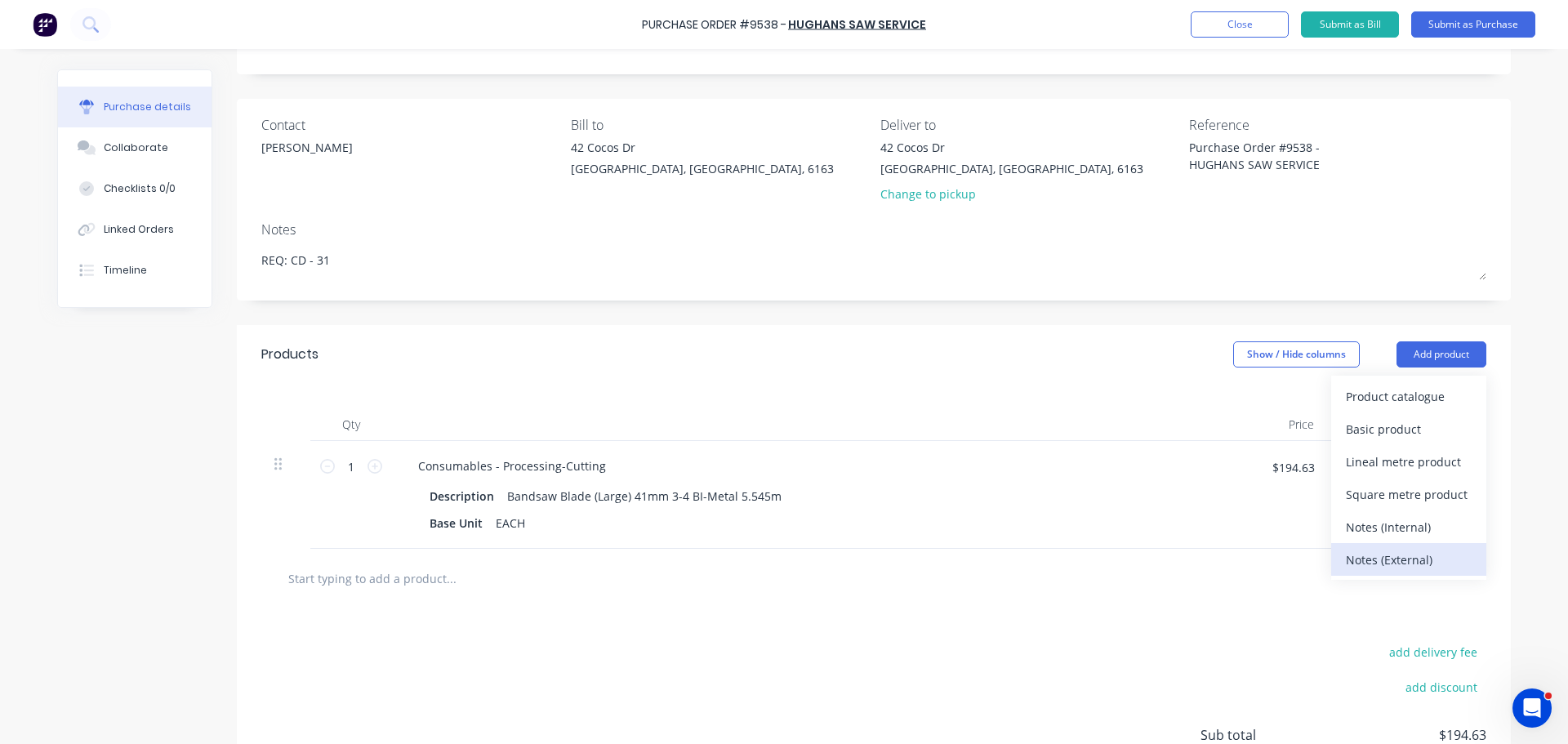
click at [1401, 564] on div "Notes (External)" at bounding box center [1409, 560] width 126 height 24
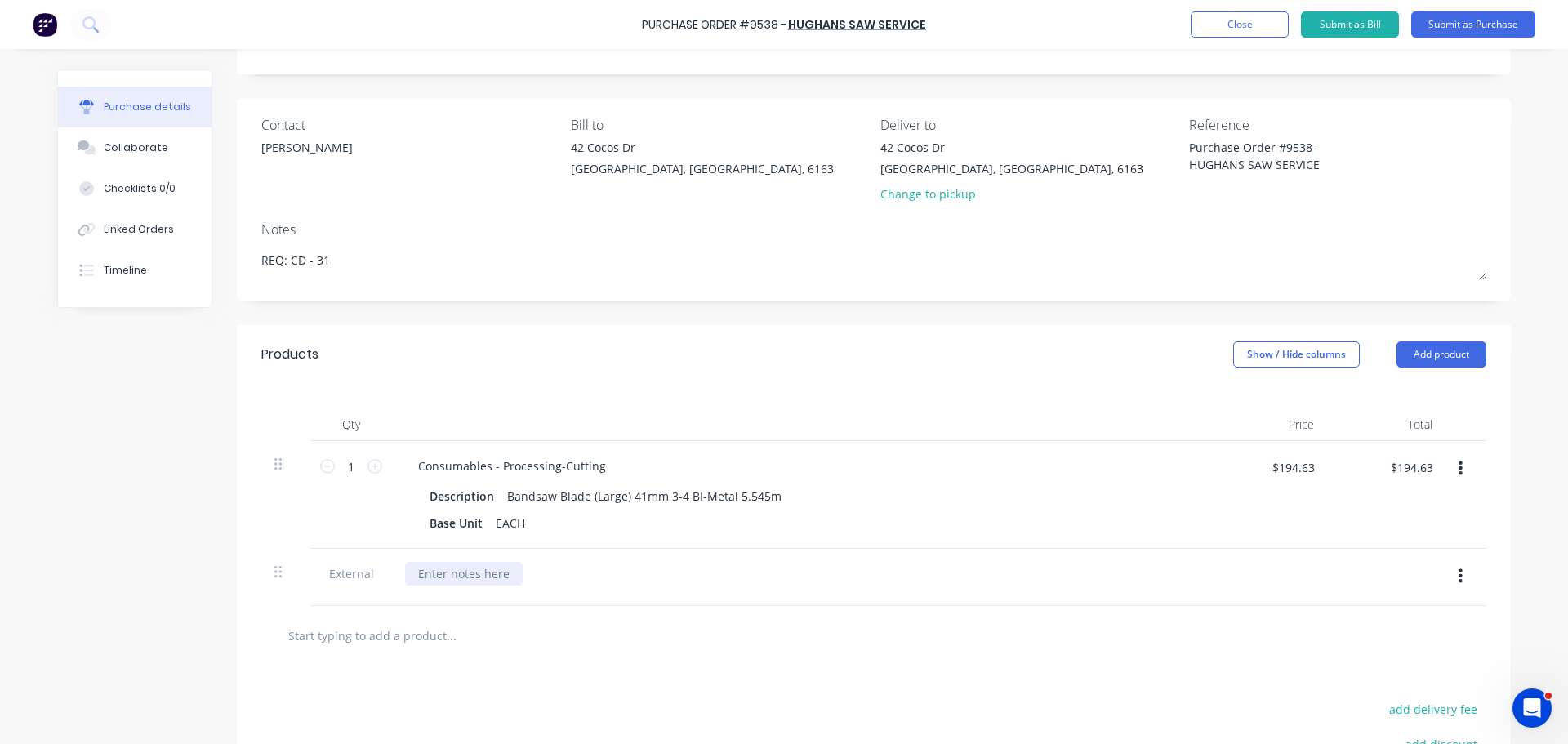
click at [477, 584] on div at bounding box center [464, 574] width 118 height 24
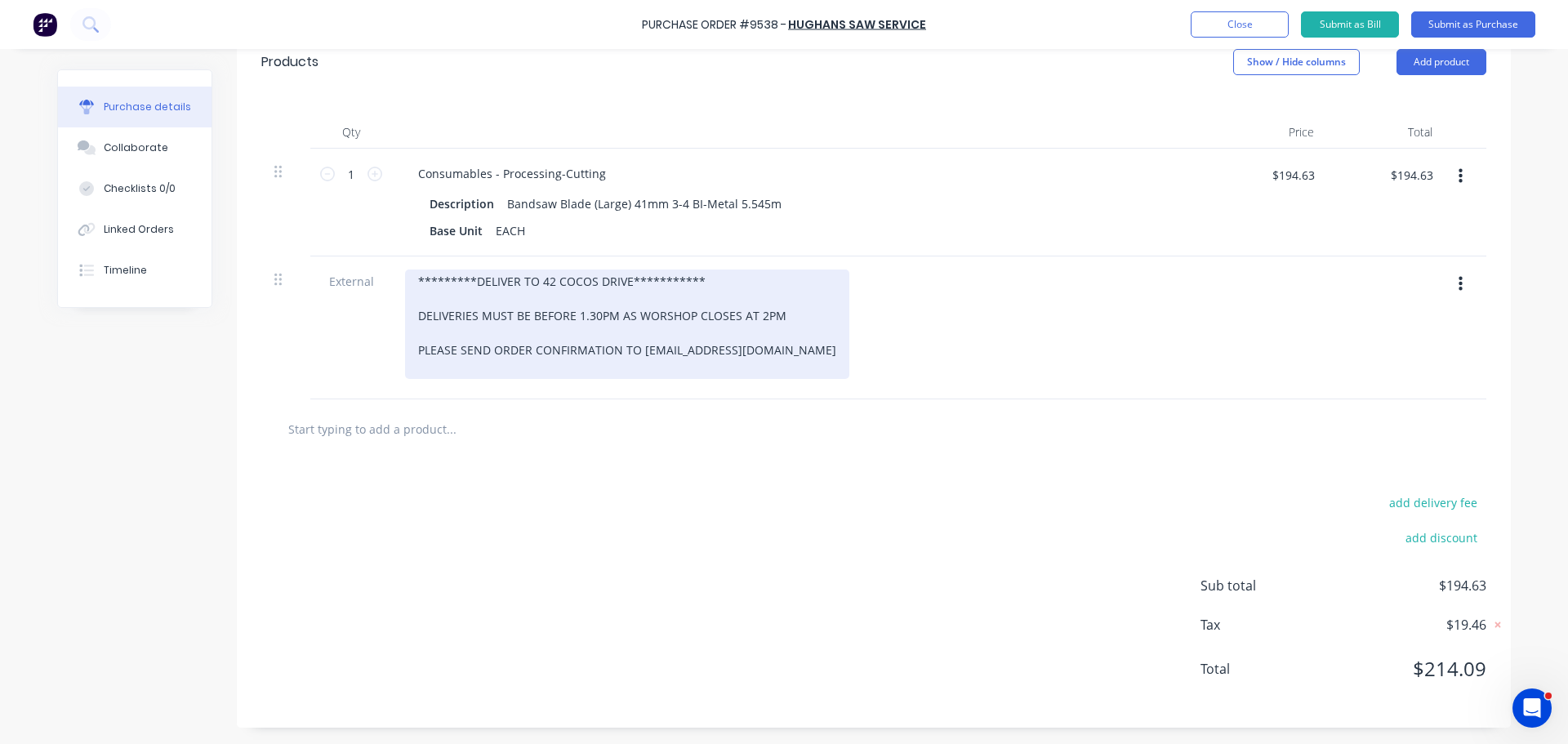
scroll to position [0, 0]
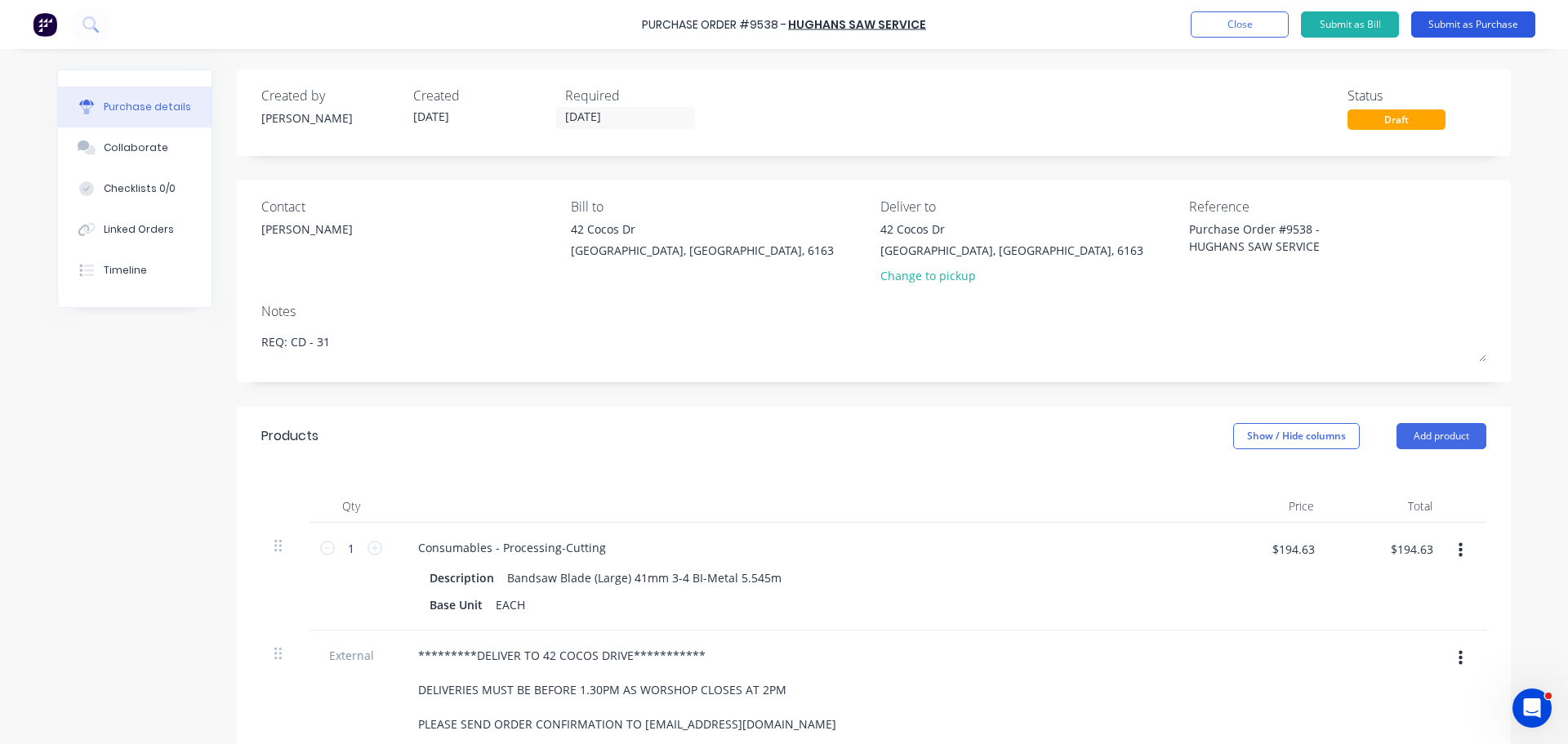
click at [1487, 27] on button "Submit as Purchase" at bounding box center [1473, 24] width 124 height 26
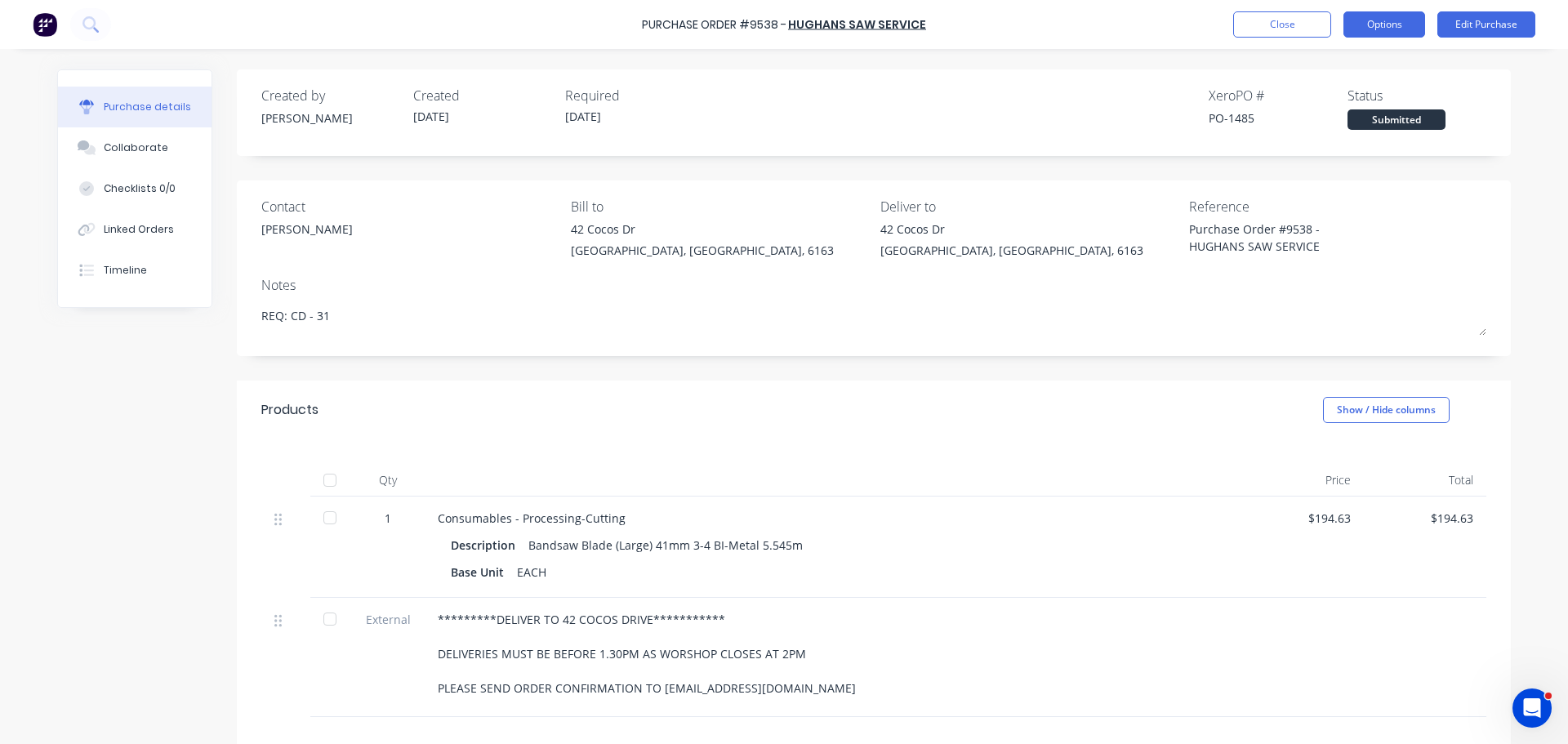
click at [1381, 26] on button "Options" at bounding box center [1384, 24] width 82 height 26
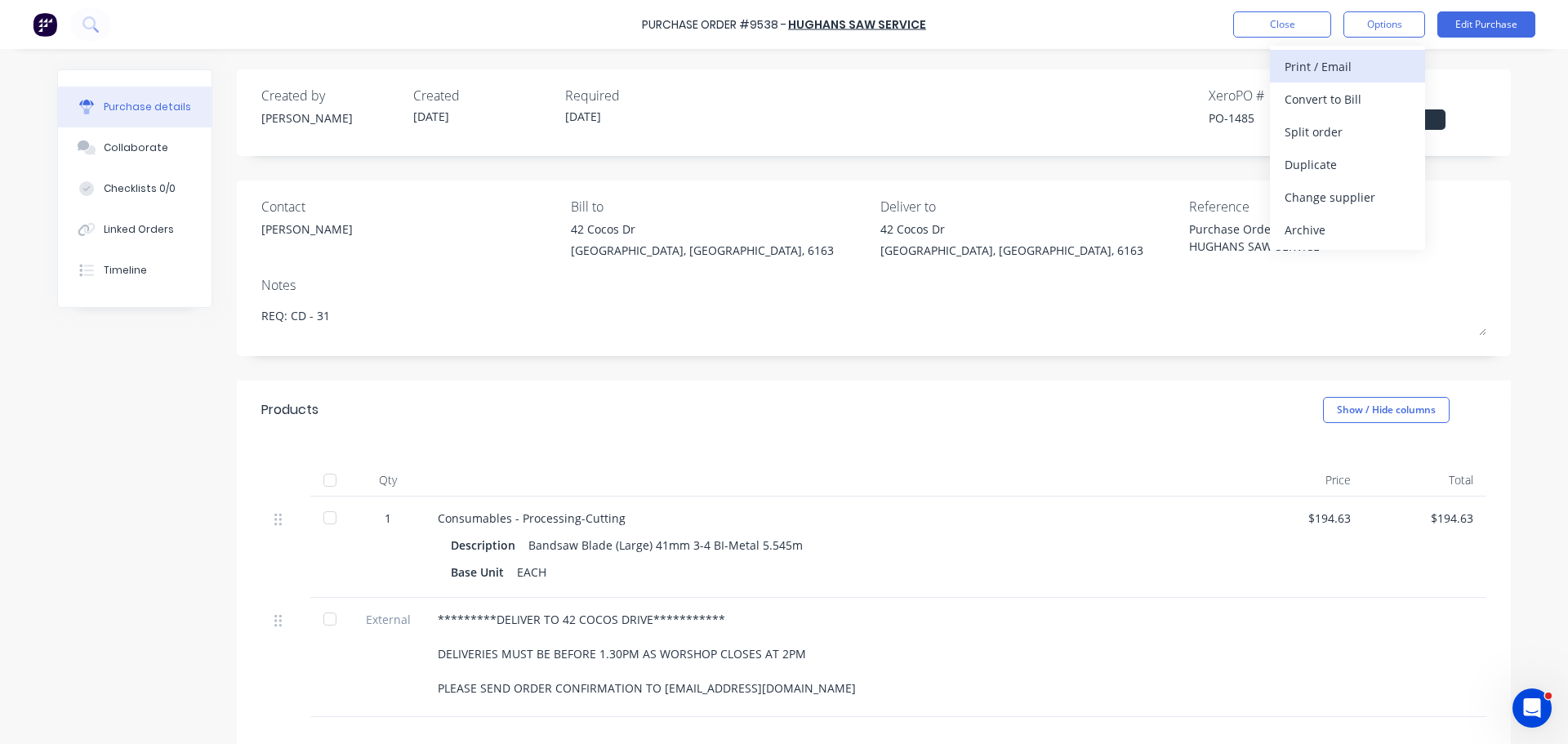
click at [1343, 71] on div "Print / Email" at bounding box center [1347, 66] width 126 height 24
click at [1328, 94] on div "With pricing" at bounding box center [1347, 99] width 126 height 24
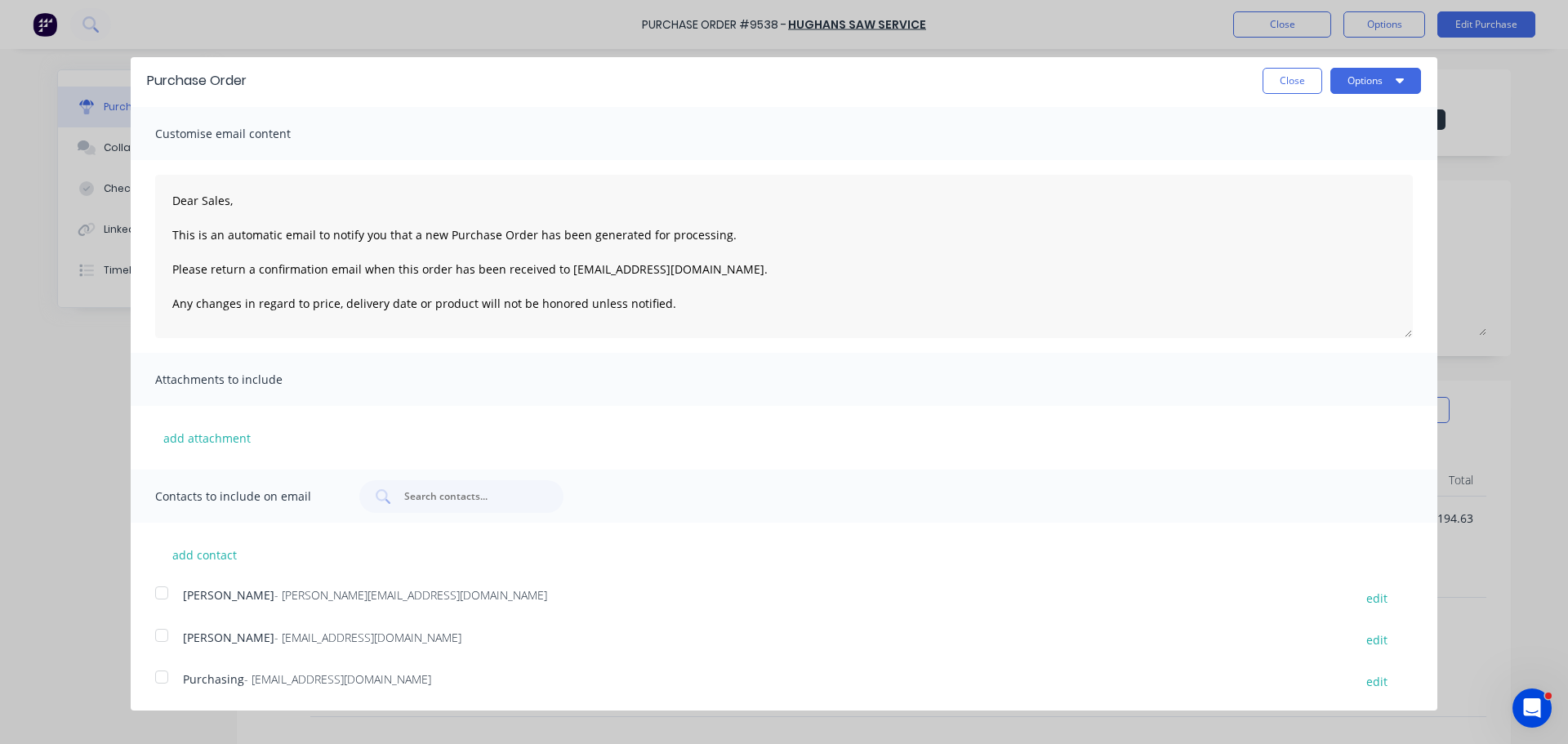
scroll to position [5, 0]
click at [159, 636] on div at bounding box center [162, 634] width 33 height 33
click at [171, 684] on div at bounding box center [162, 675] width 33 height 33
click at [1395, 81] on button "Options" at bounding box center [1376, 79] width 91 height 26
click at [1307, 149] on div "Email" at bounding box center [1343, 154] width 126 height 24
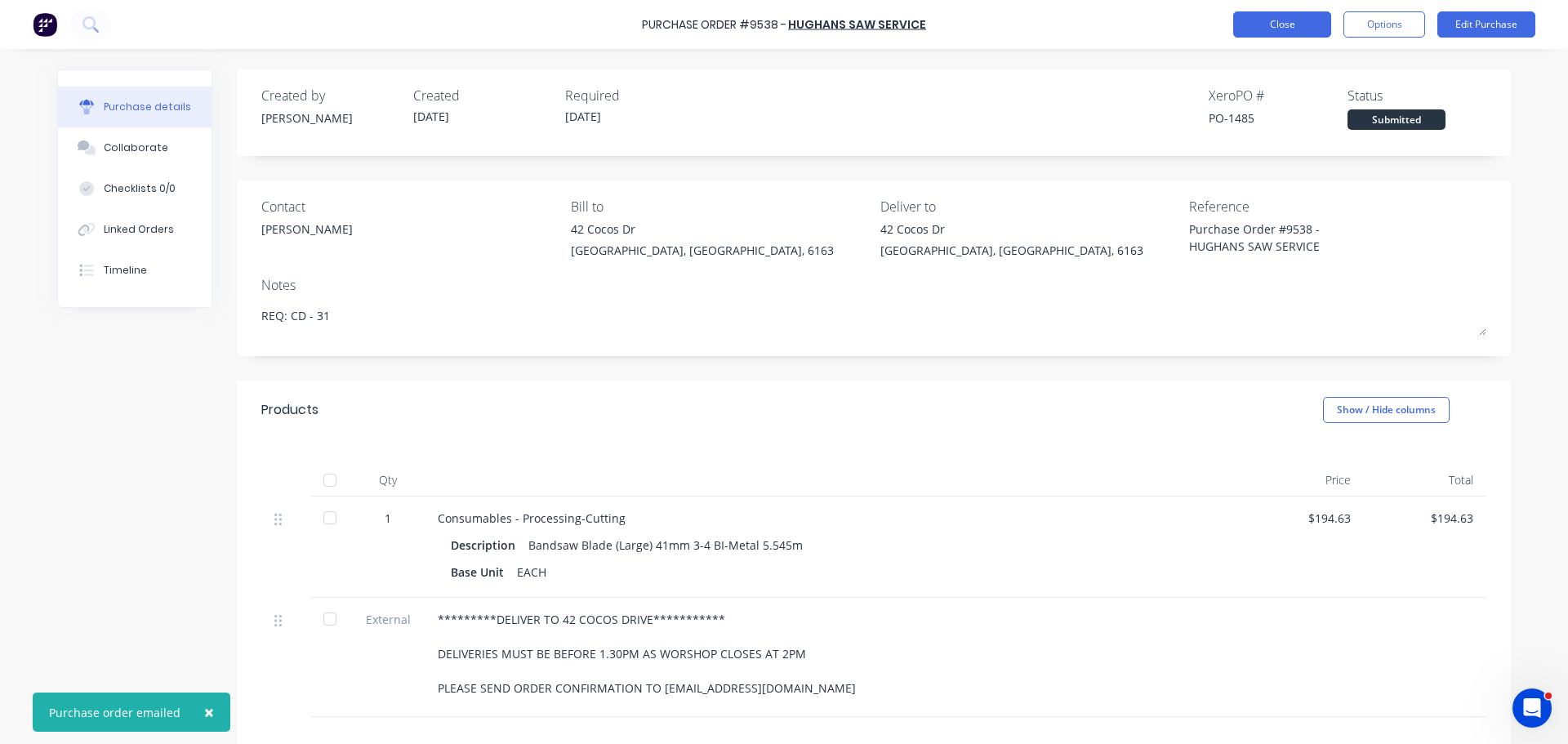
click at [1244, 22] on button "Close" at bounding box center [1283, 24] width 98 height 26
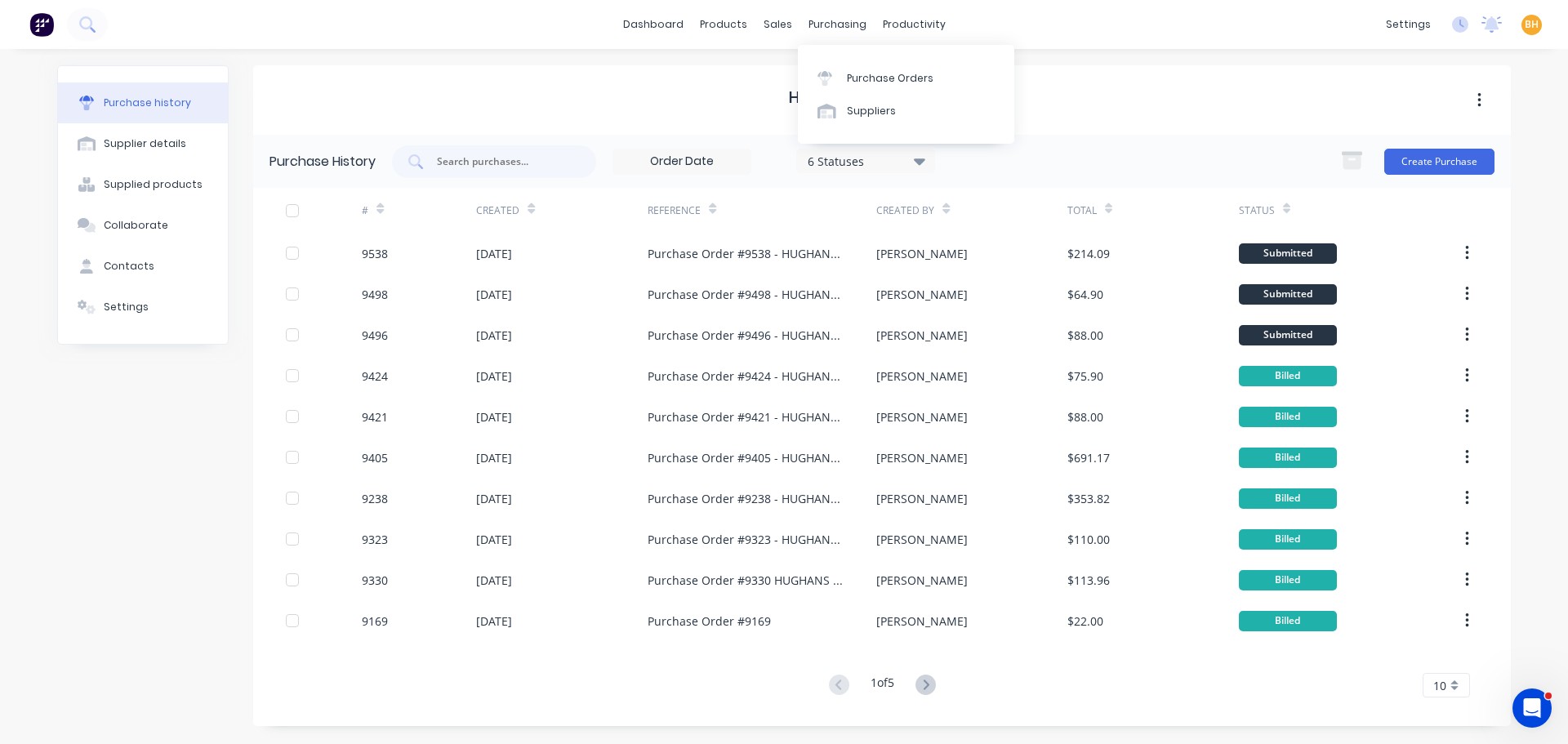
click at [824, 22] on div "purchasing" at bounding box center [837, 24] width 75 height 25
click at [879, 81] on div "Purchase Orders" at bounding box center [891, 78] width 86 height 15
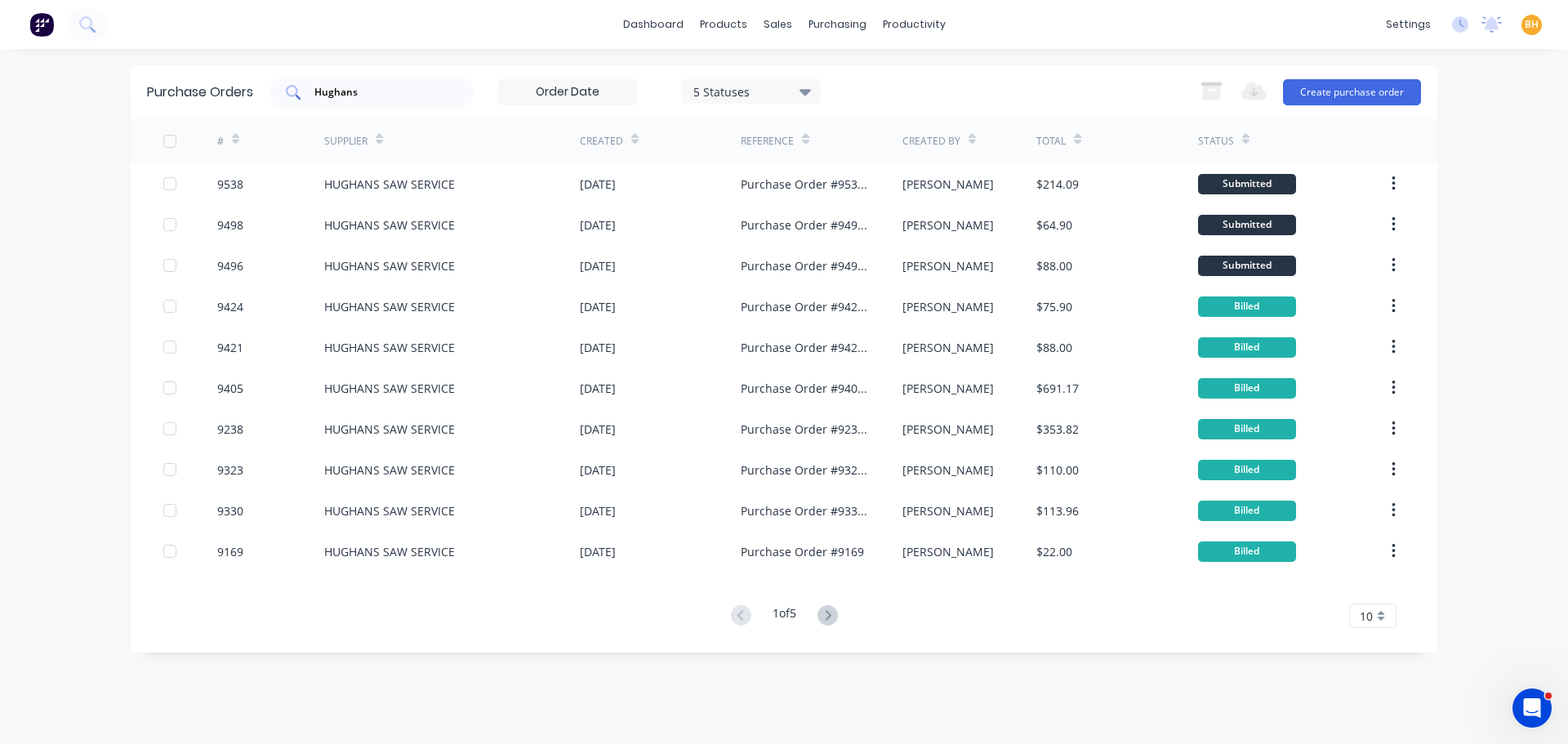
click at [418, 93] on input "Hughans" at bounding box center [380, 92] width 135 height 17
click at [1354, 86] on button "Create purchase order" at bounding box center [1353, 92] width 138 height 26
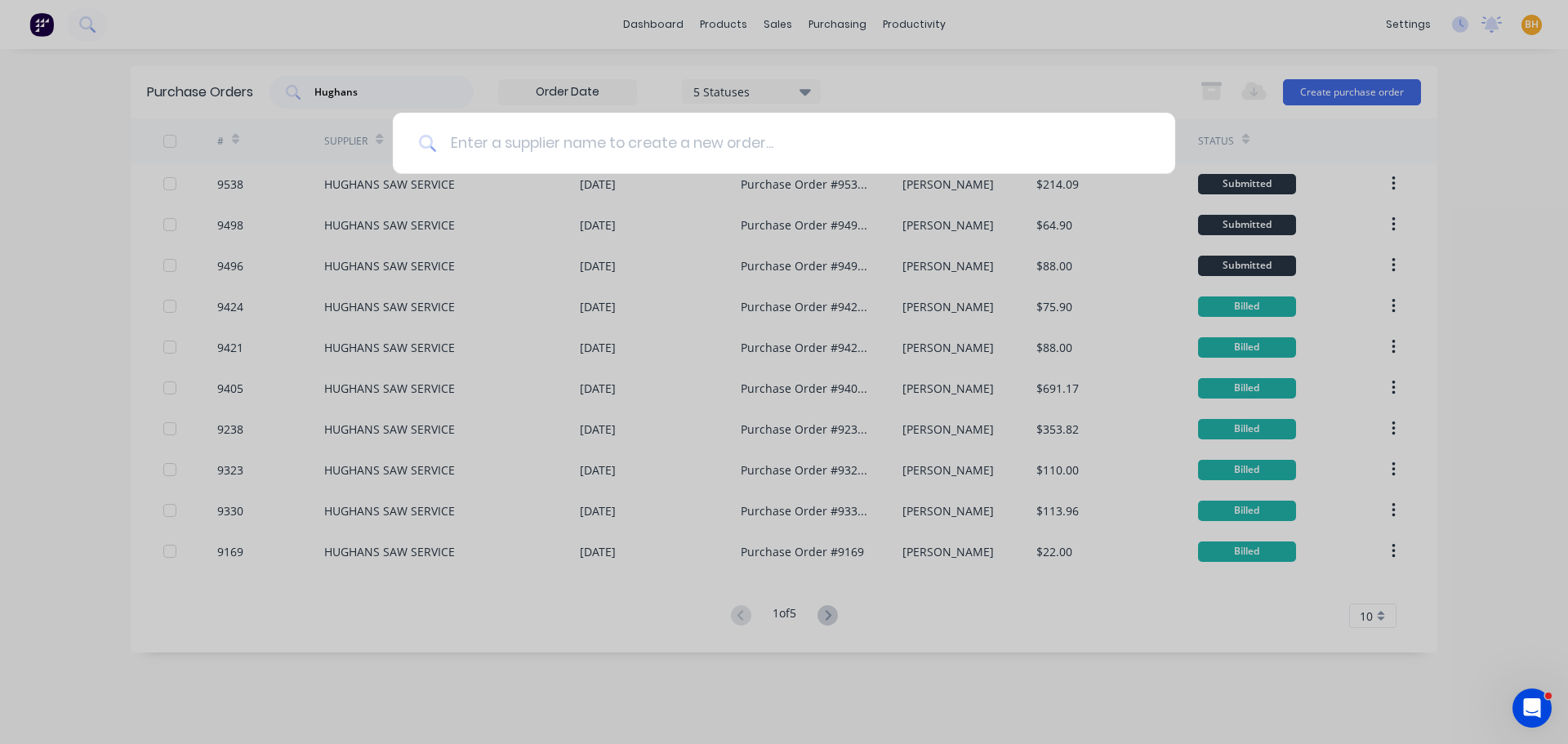
click at [536, 144] on input at bounding box center [793, 143] width 712 height 62
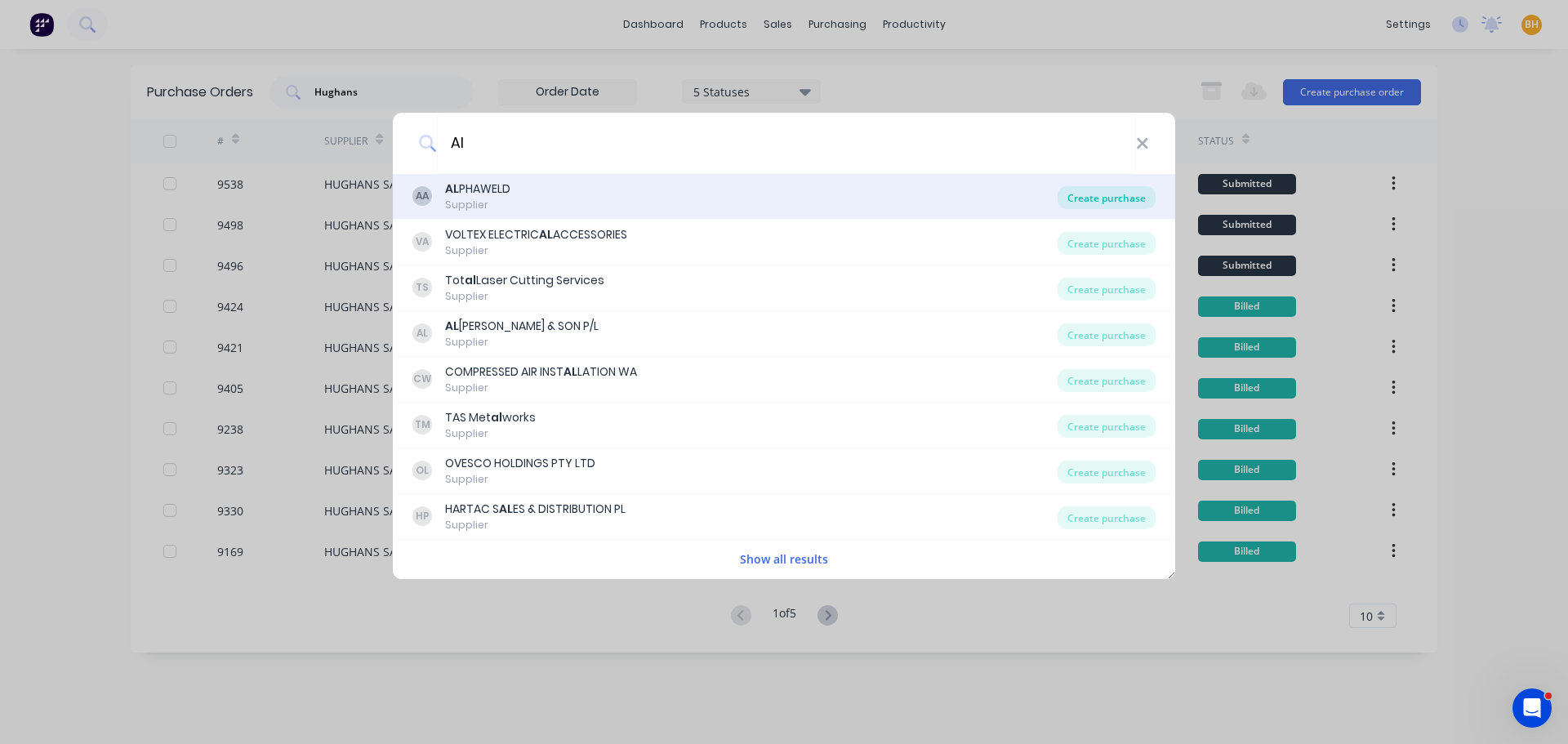
click at [1096, 187] on div "Create purchase" at bounding box center [1107, 197] width 98 height 23
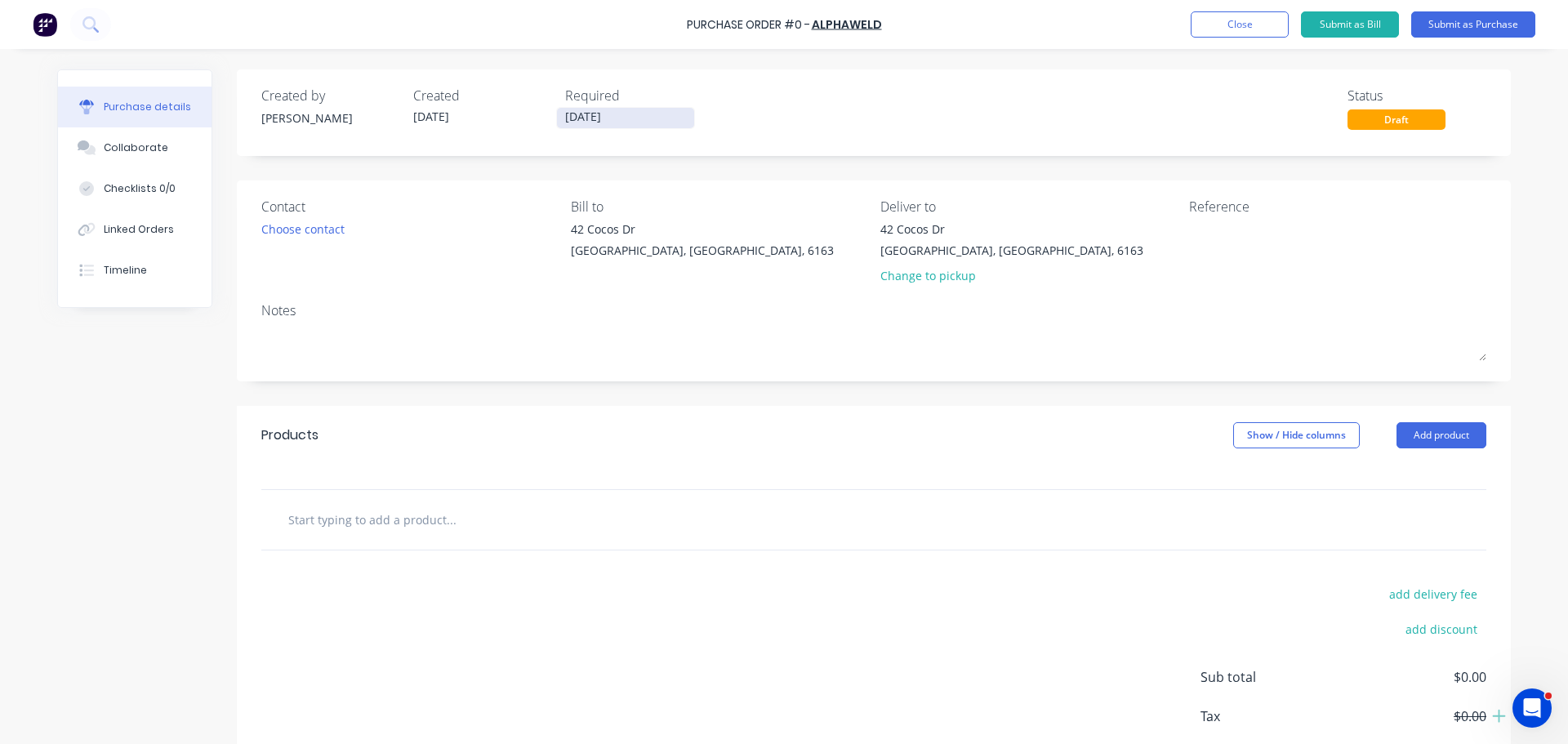
click at [571, 116] on input "[DATE]" at bounding box center [625, 118] width 137 height 20
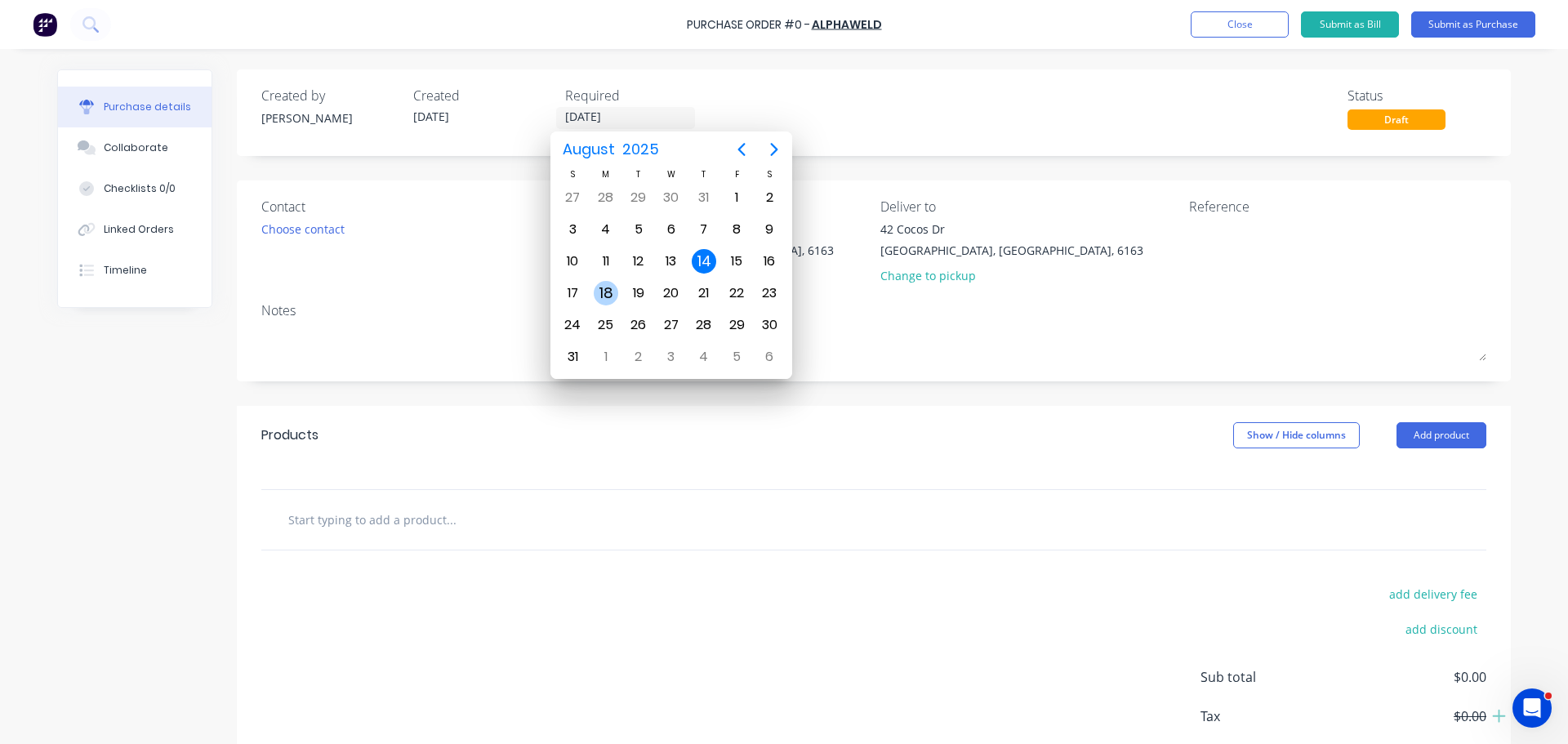
click at [607, 286] on div "18" at bounding box center [605, 292] width 25 height 25
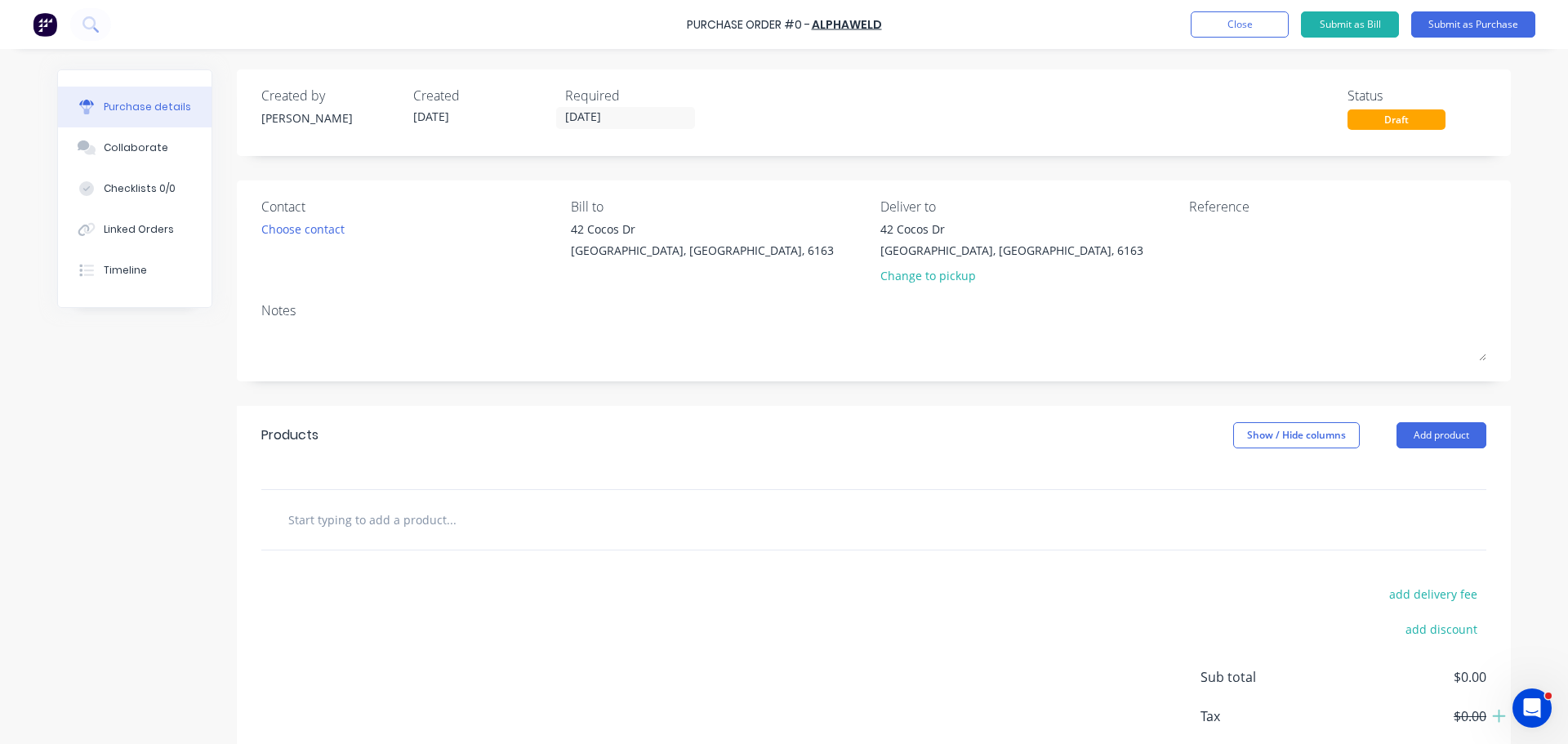
click at [479, 280] on div "Contact Choose contact" at bounding box center [409, 245] width 297 height 96
click at [294, 224] on div "Choose contact" at bounding box center [303, 229] width 84 height 17
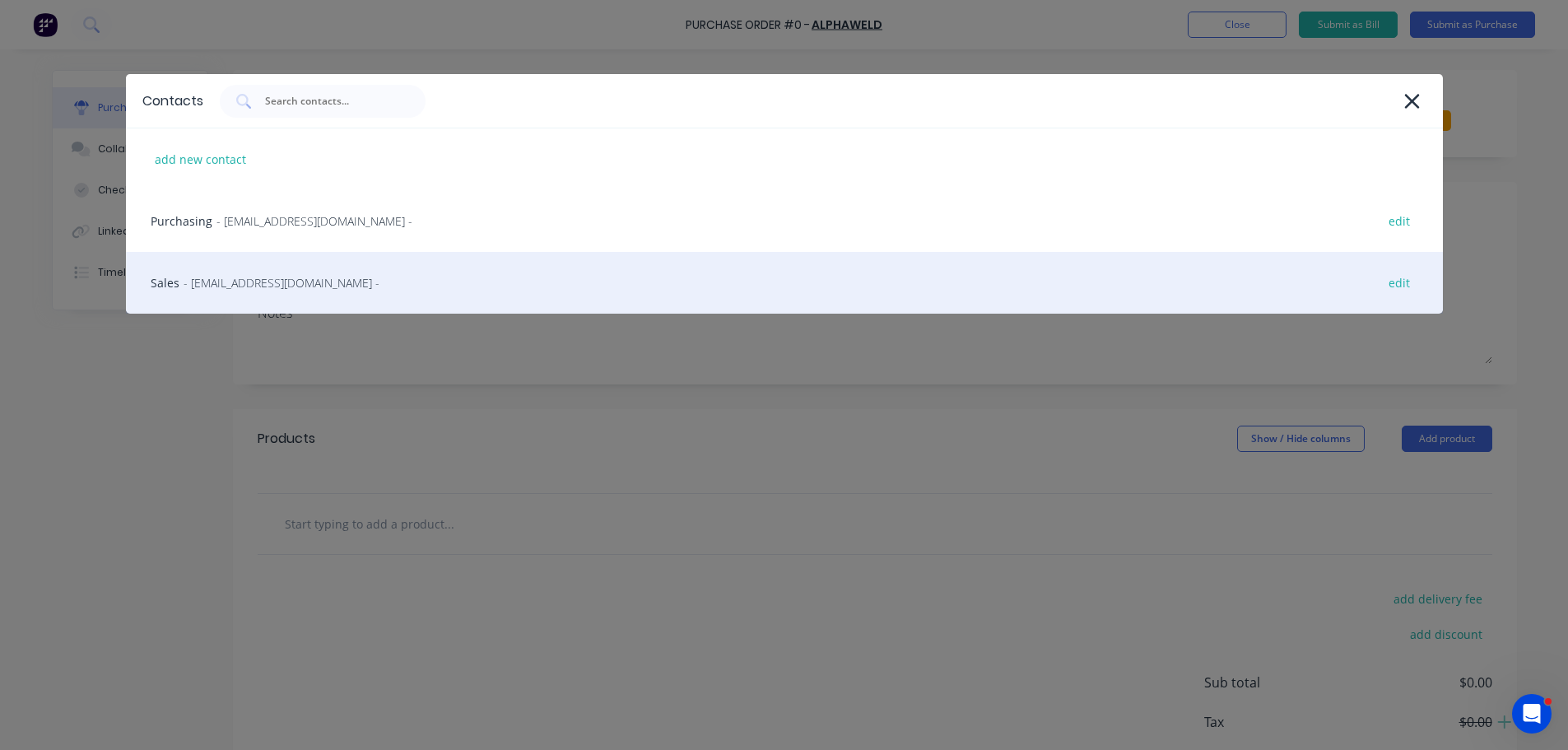
click at [264, 277] on span "- sales@alphaweld.com.au -" at bounding box center [281, 283] width 196 height 18
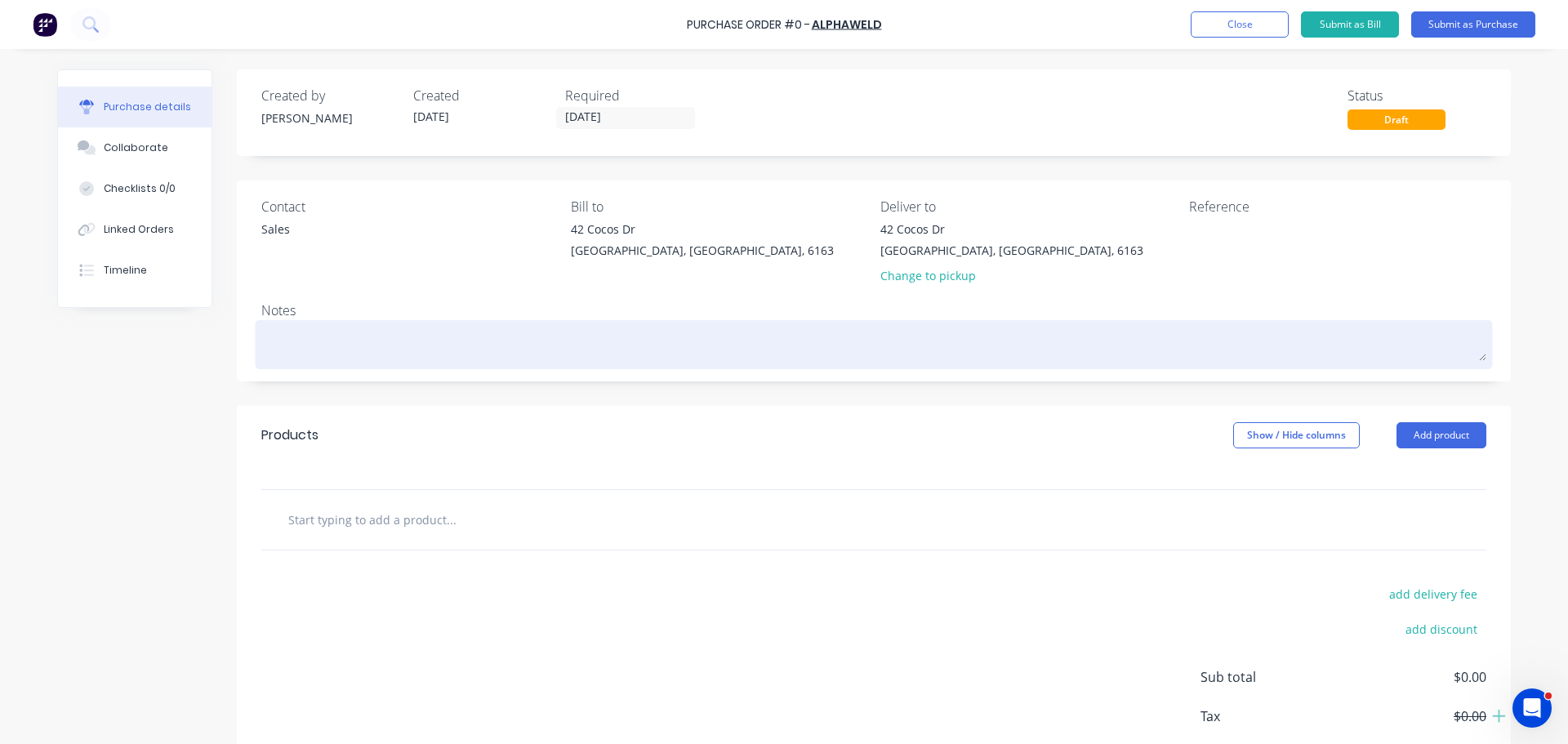
click at [294, 334] on textarea at bounding box center [874, 342] width 1226 height 37
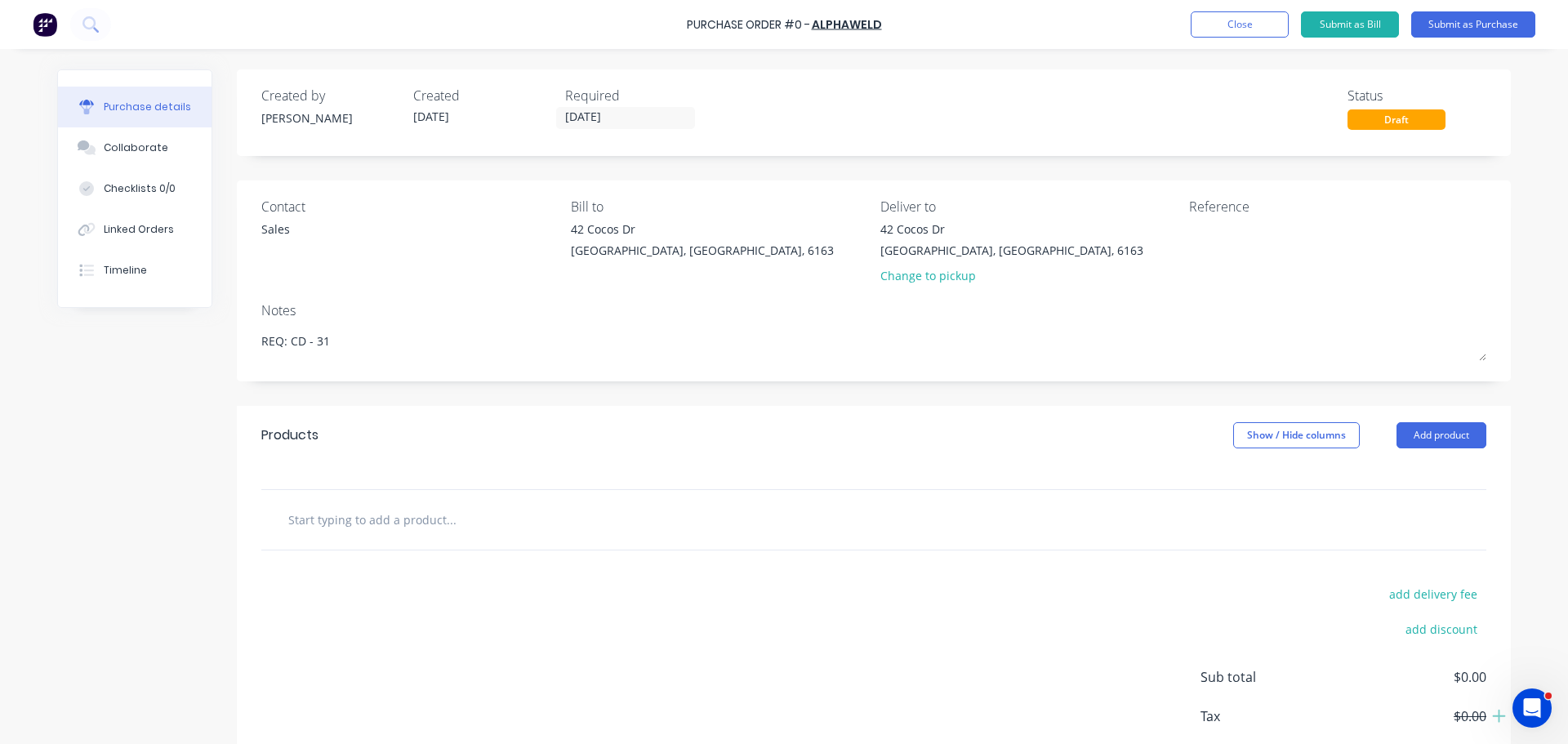
click at [397, 508] on input "text" at bounding box center [450, 520] width 327 height 33
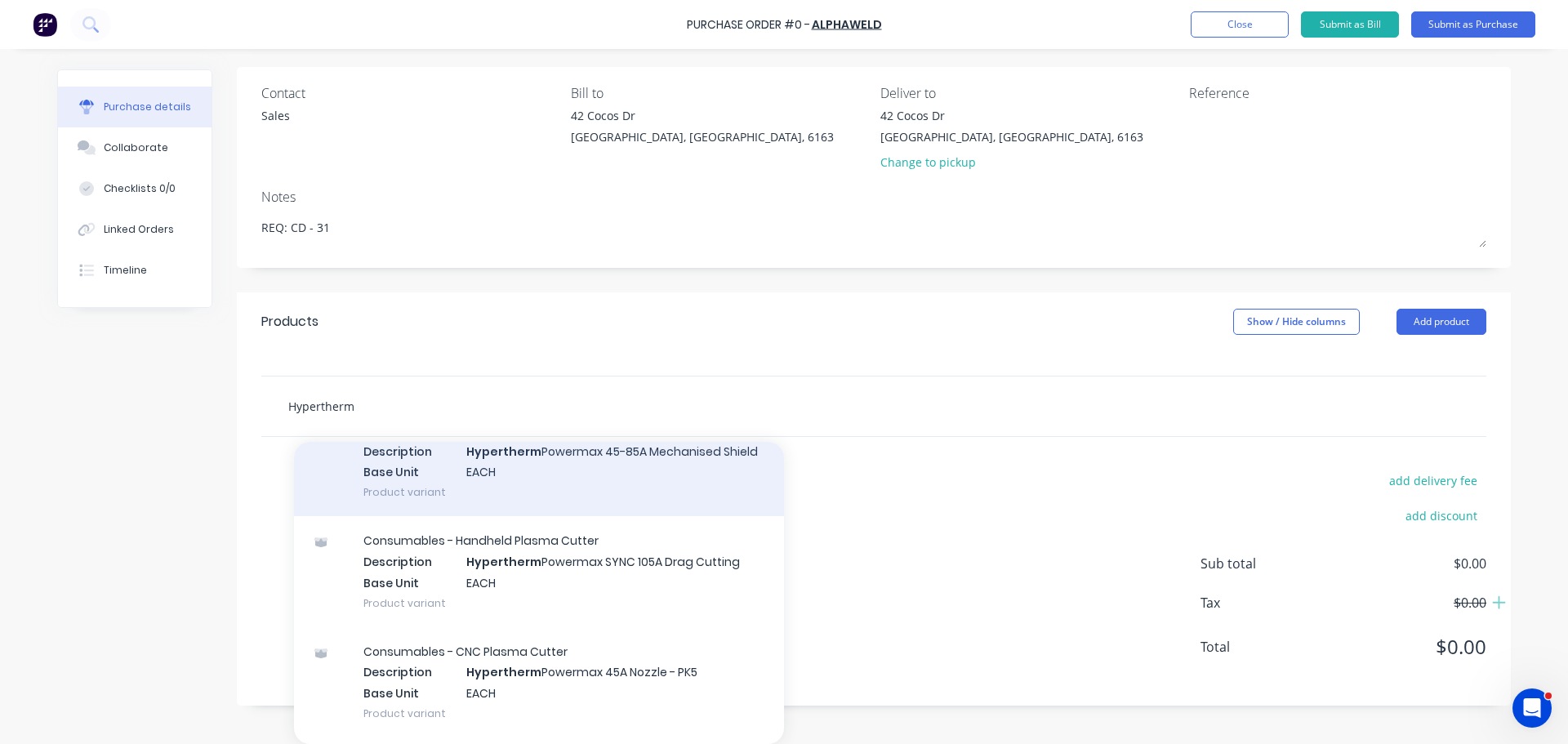
scroll to position [408, 0]
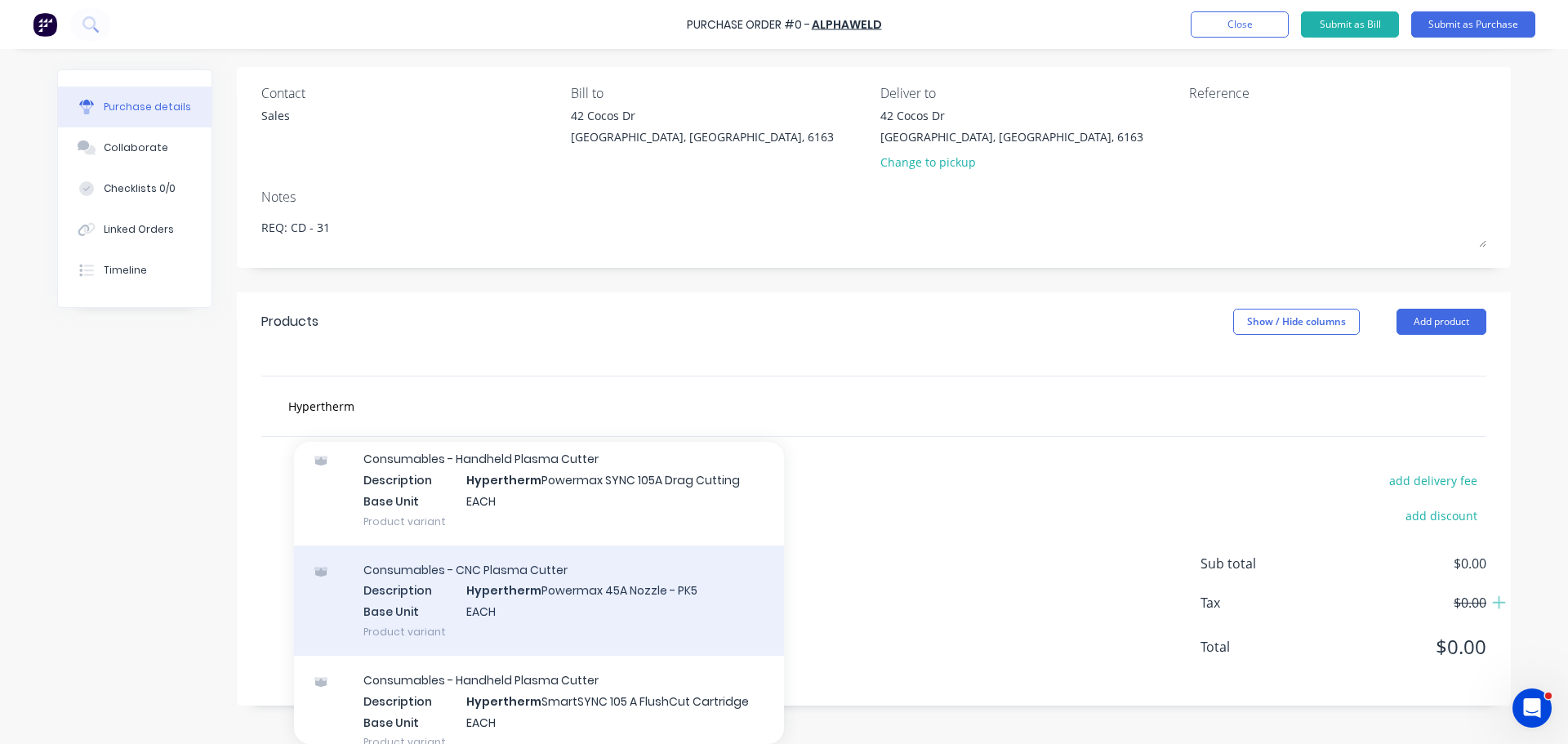
click at [563, 611] on div "Consumables - CNC Plasma Cutter Description Hypertherm Powermax 45A Nozzle - PK…" at bounding box center [539, 601] width 490 height 110
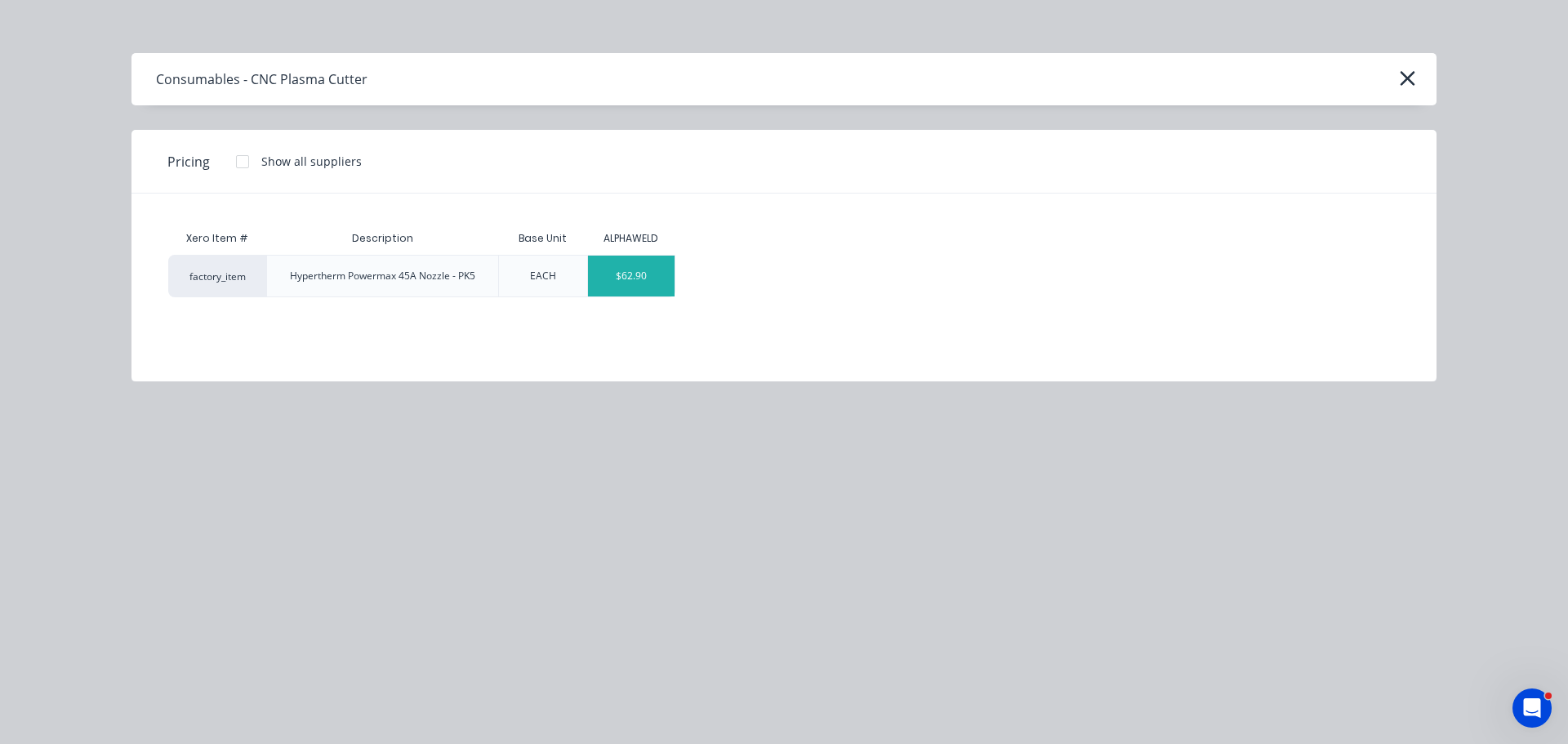
click at [627, 292] on div "$62.90" at bounding box center [631, 276] width 87 height 40
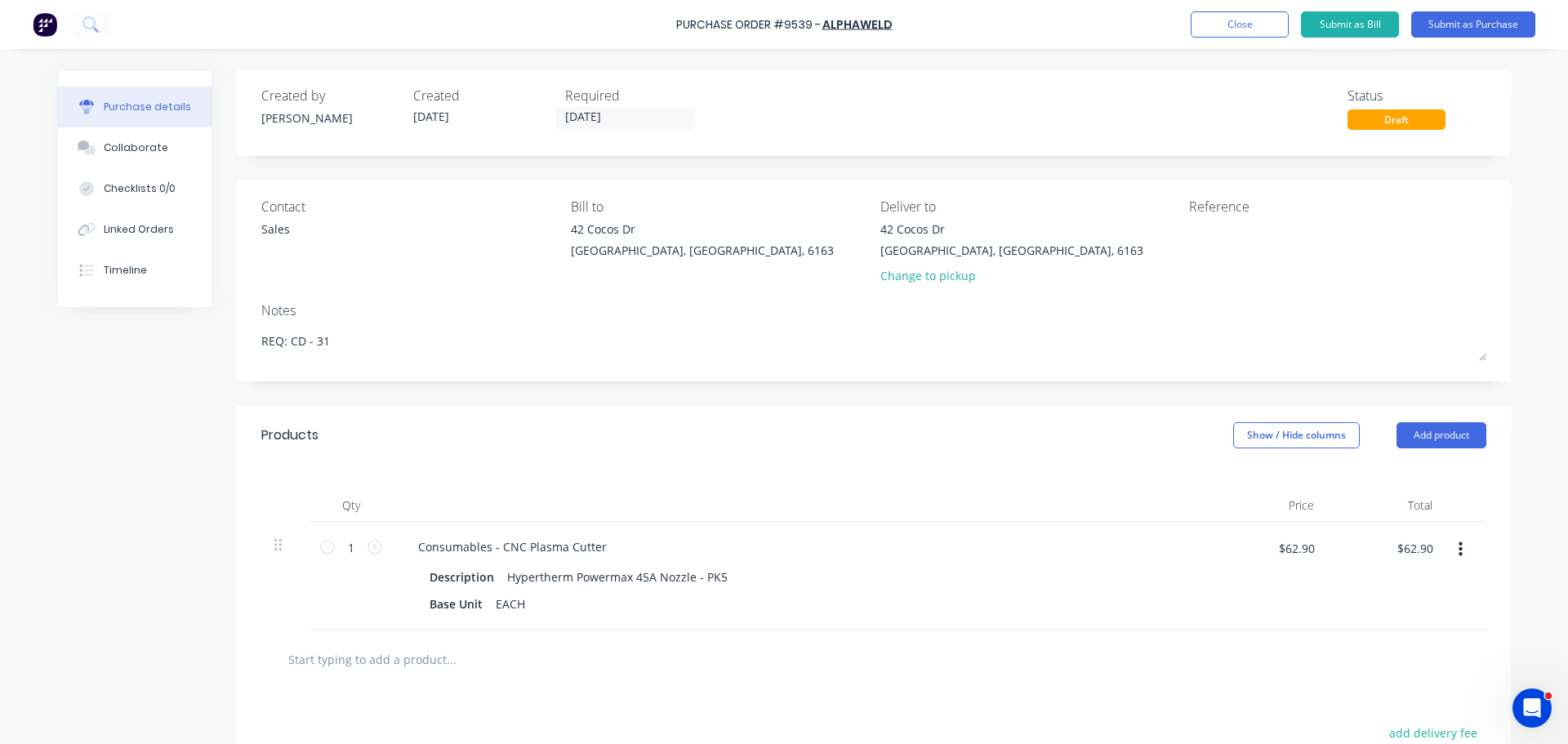
scroll to position [164, 0]
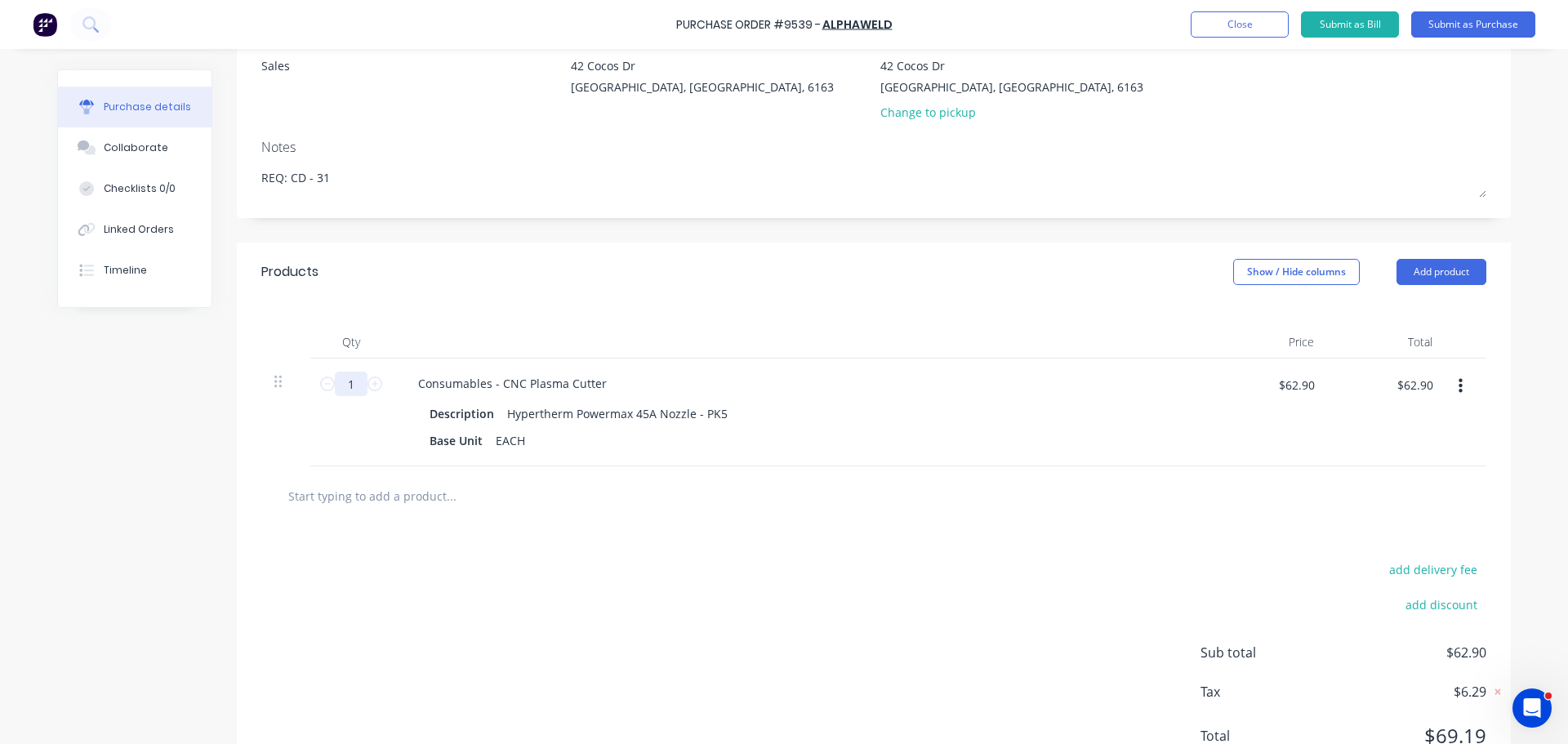
click at [352, 385] on input "1" at bounding box center [352, 383] width 33 height 25
click at [804, 426] on div "Description Hypertherm Powermax 45A Nozzle - PK5 Base Unit EACH" at bounding box center [800, 427] width 790 height 51
click at [419, 499] on input "text" at bounding box center [450, 496] width 327 height 33
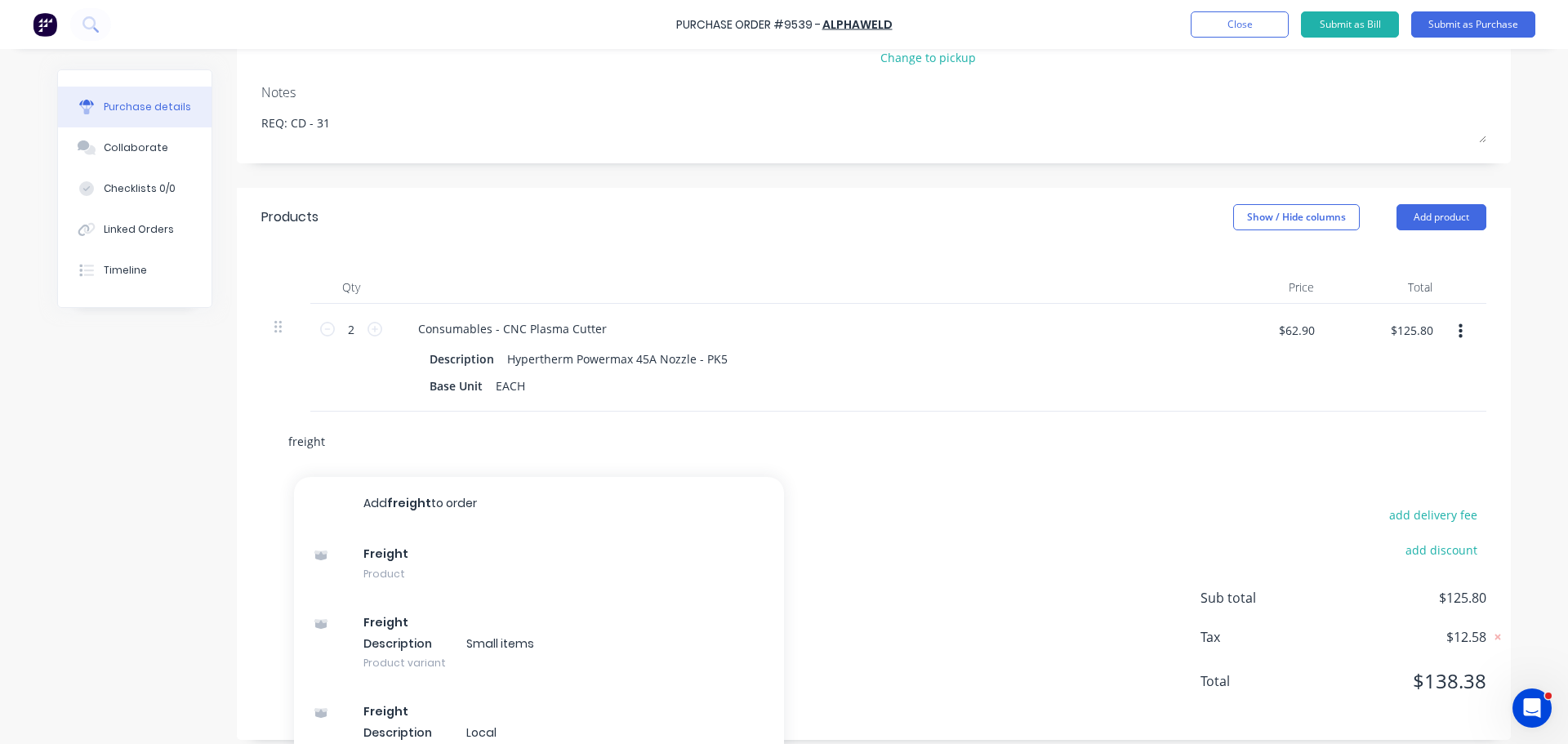
scroll to position [251, 0]
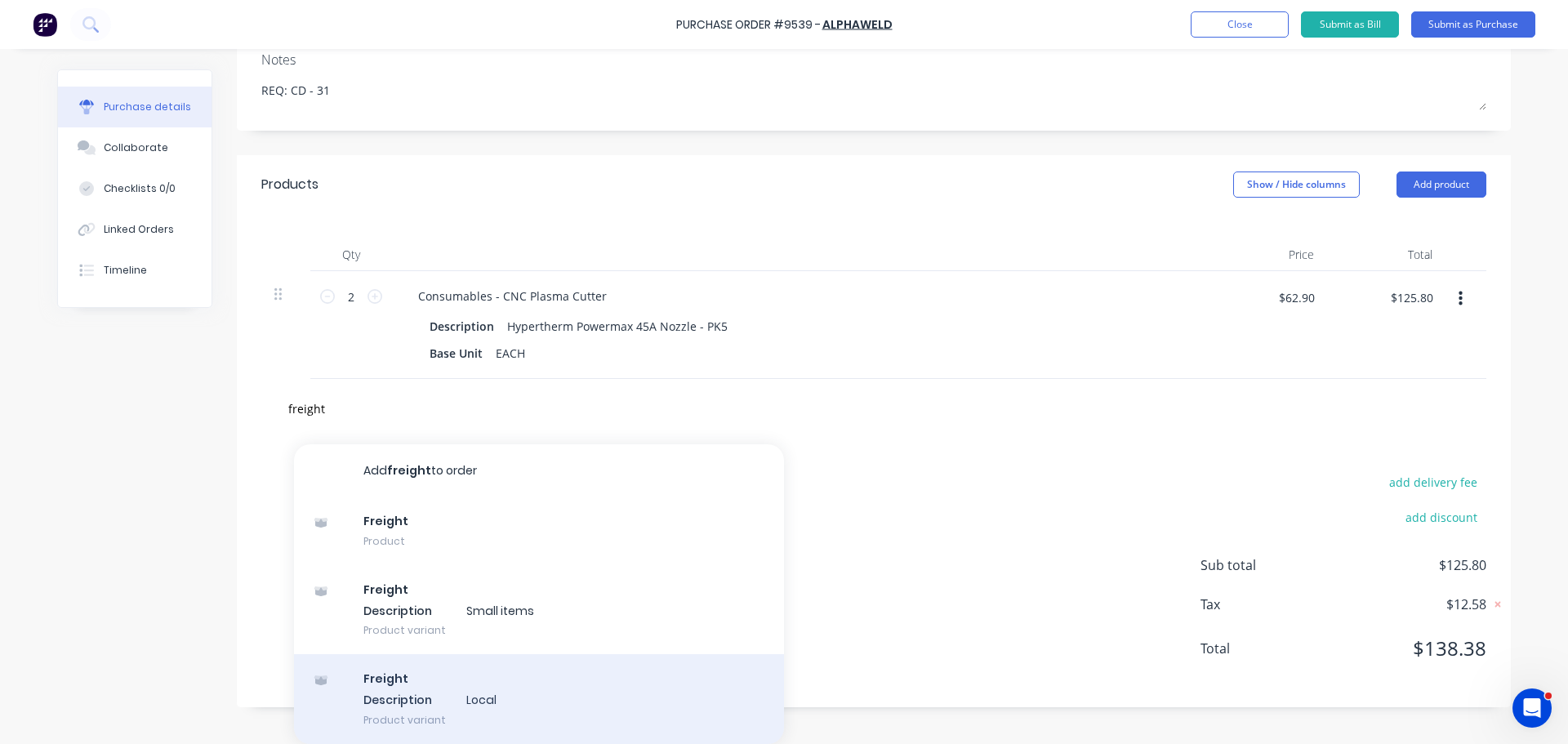
click at [430, 704] on div "Freight Description Local Product variant" at bounding box center [539, 699] width 490 height 90
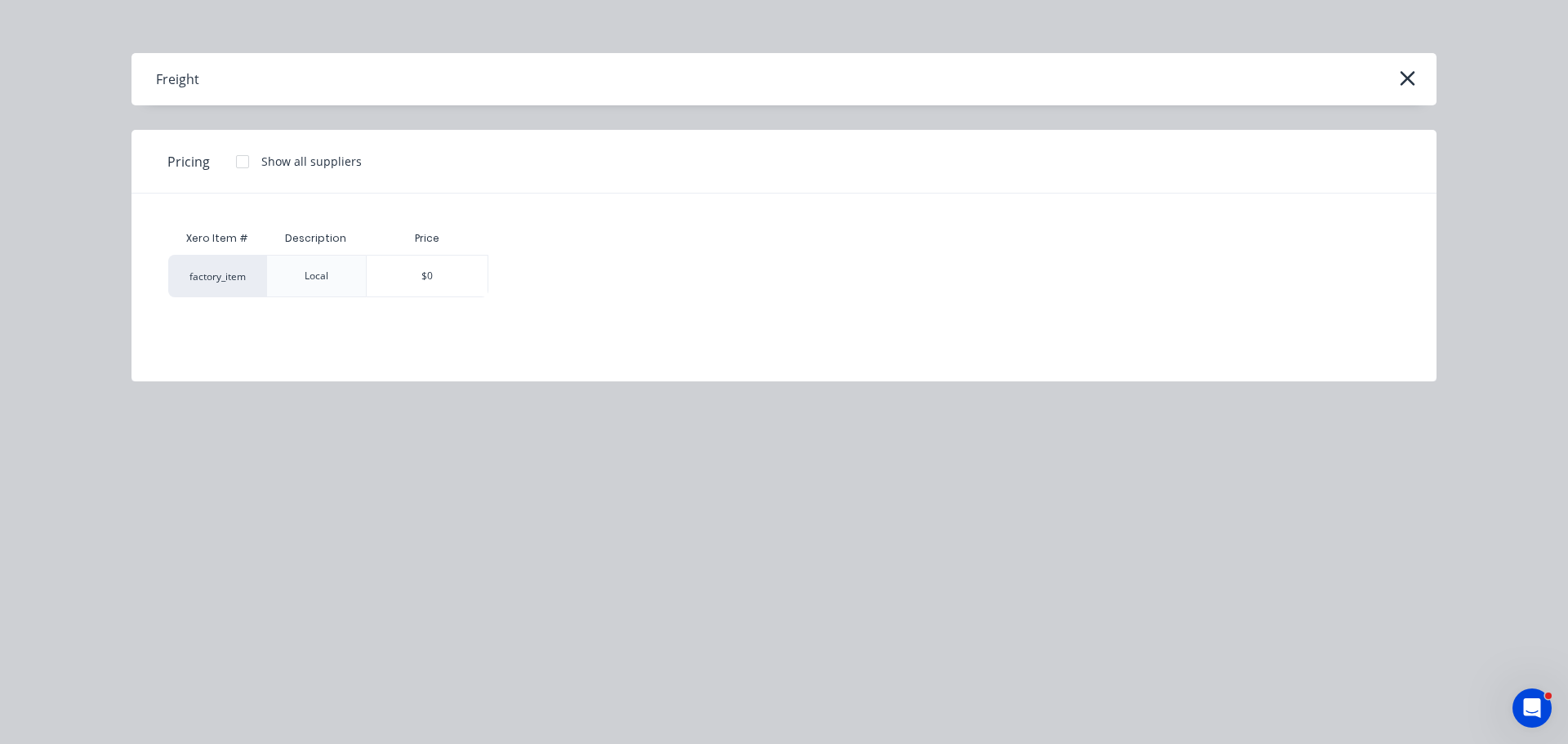
click at [416, 269] on div "$0" at bounding box center [427, 276] width 121 height 40
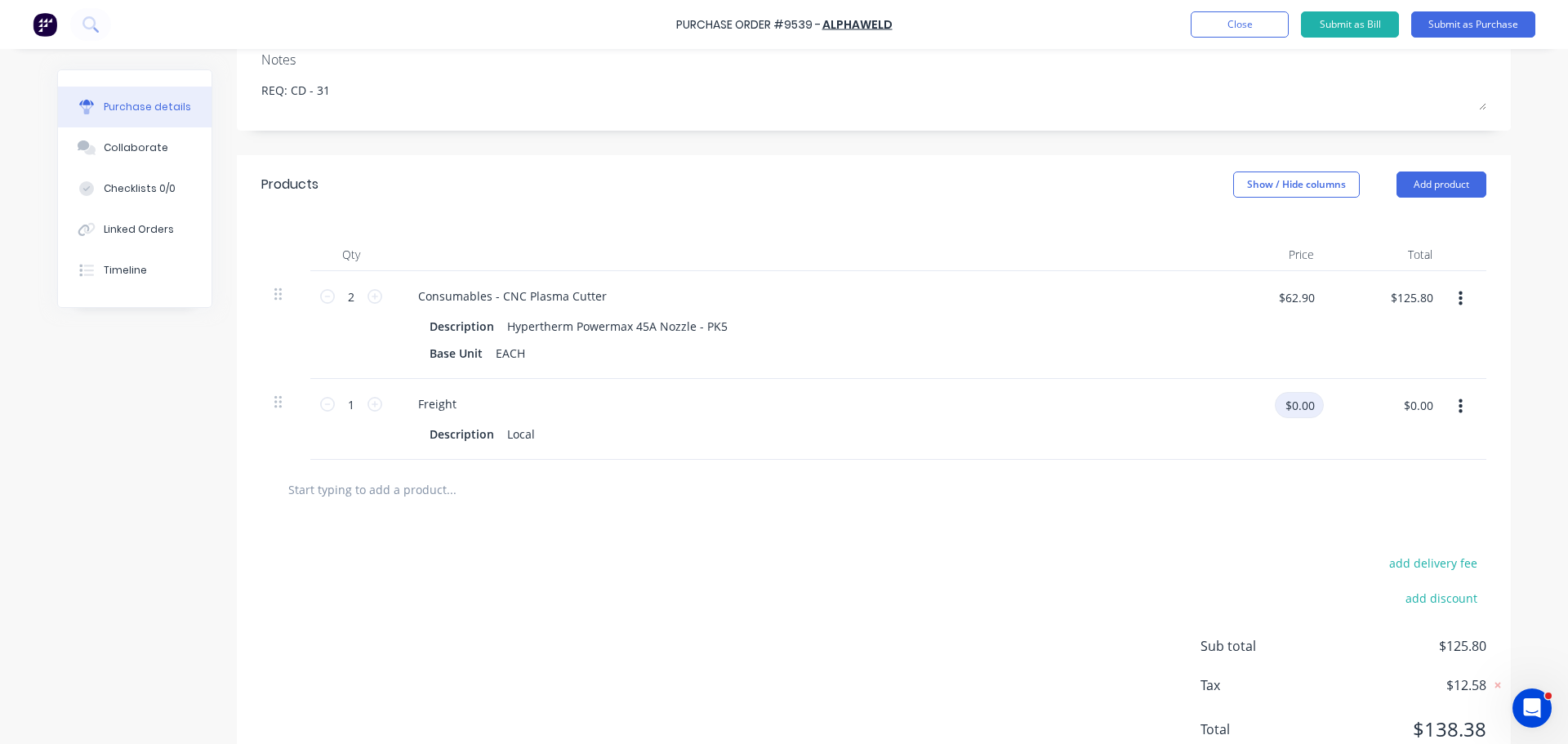
click at [1290, 399] on input "$0.00" at bounding box center [1299, 405] width 49 height 26
click at [1049, 622] on div "add delivery fee add discount Sub total $138.30 Tax $13.83 Total $152.13" at bounding box center [873, 654] width 1274 height 269
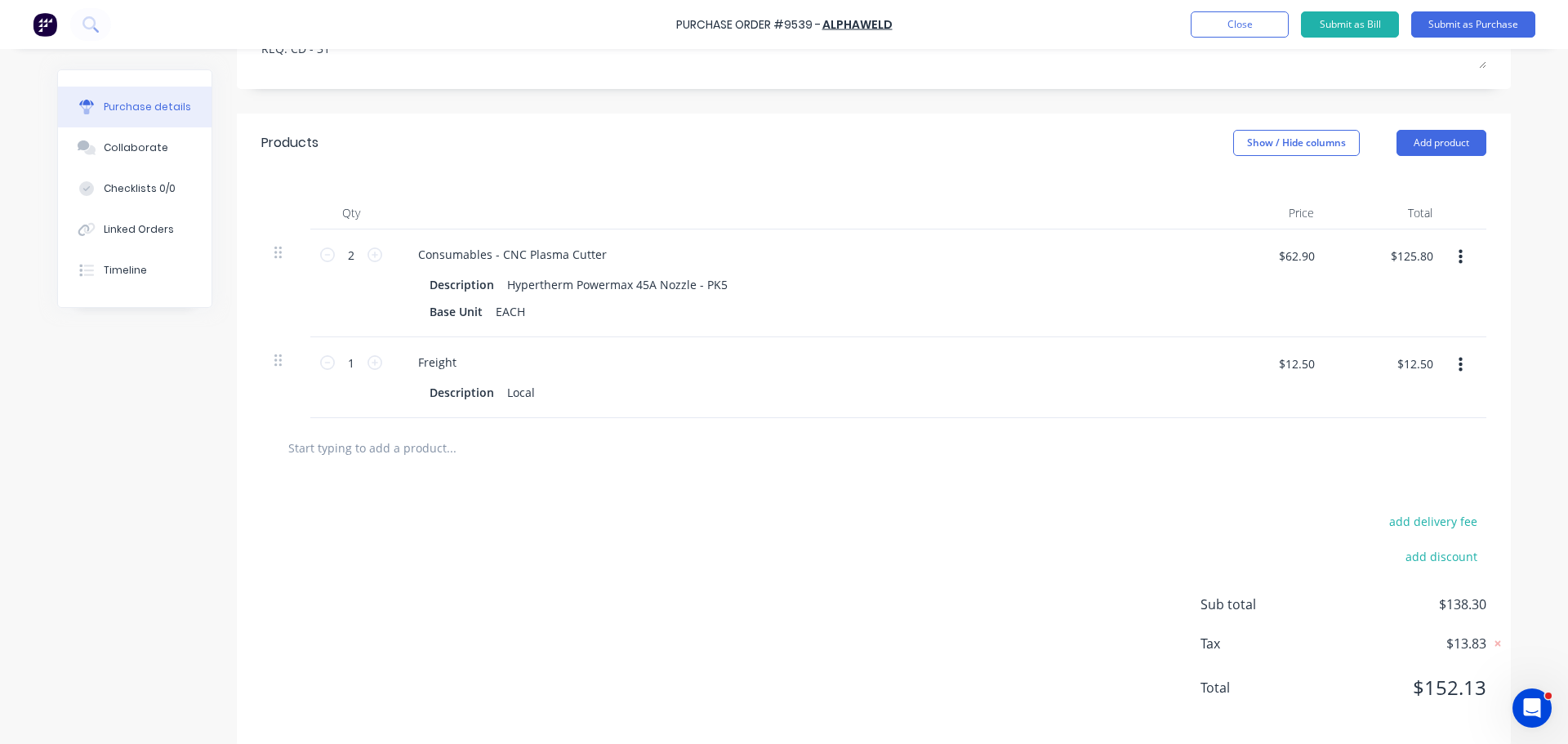
scroll to position [311, 0]
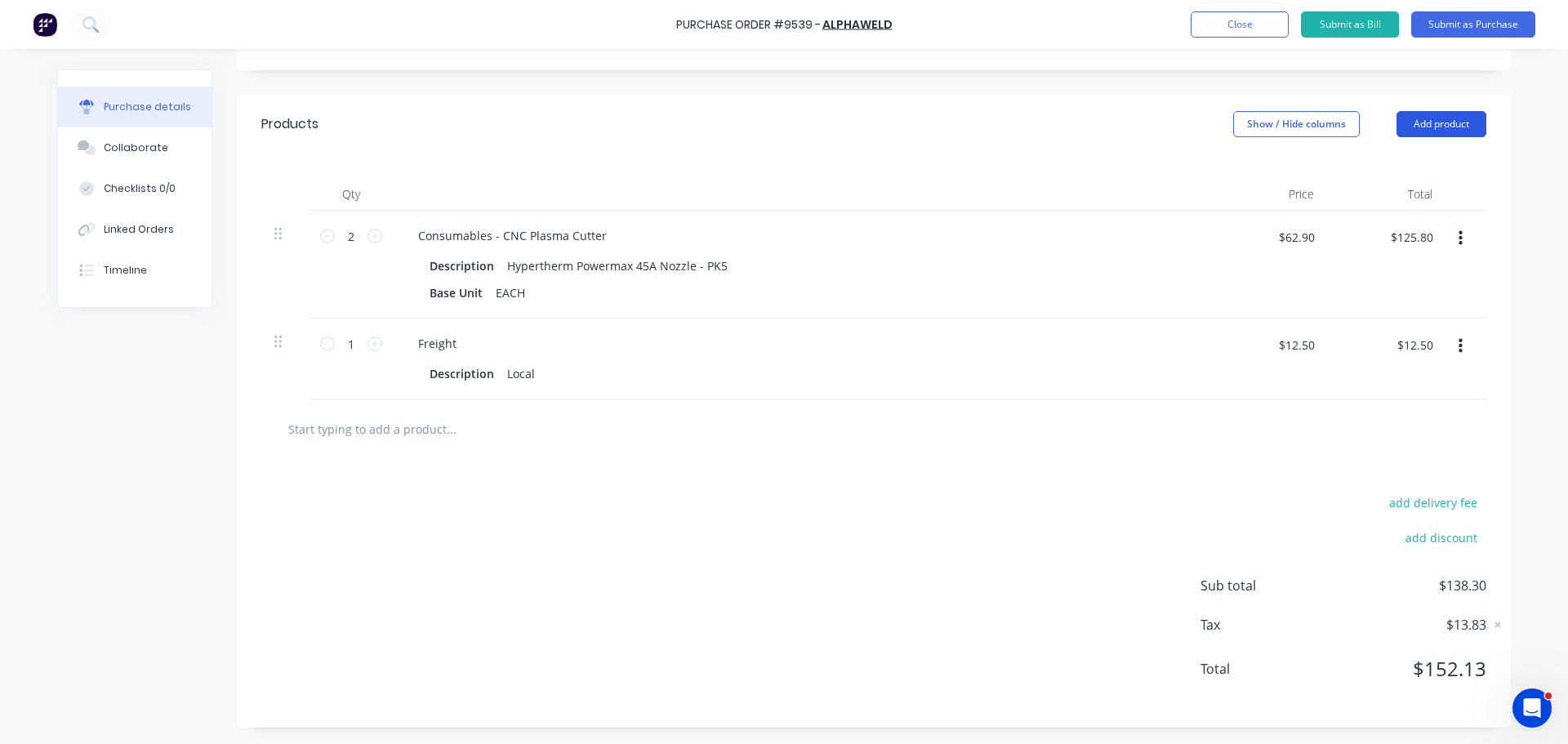
click at [1430, 125] on button "Add product" at bounding box center [1442, 124] width 90 height 26
click at [1414, 333] on div "Notes (External)" at bounding box center [1409, 329] width 126 height 24
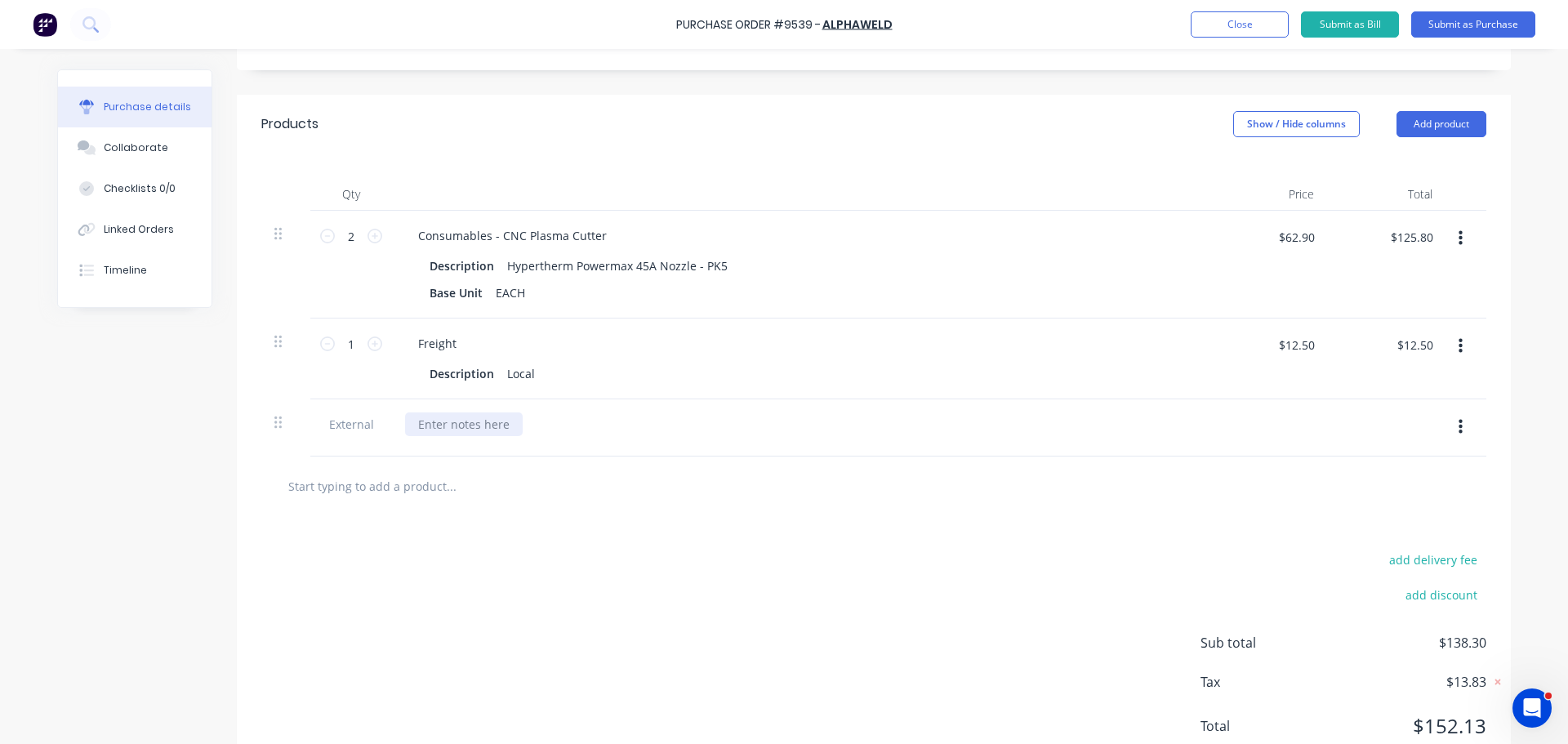
click at [432, 433] on div at bounding box center [464, 424] width 118 height 24
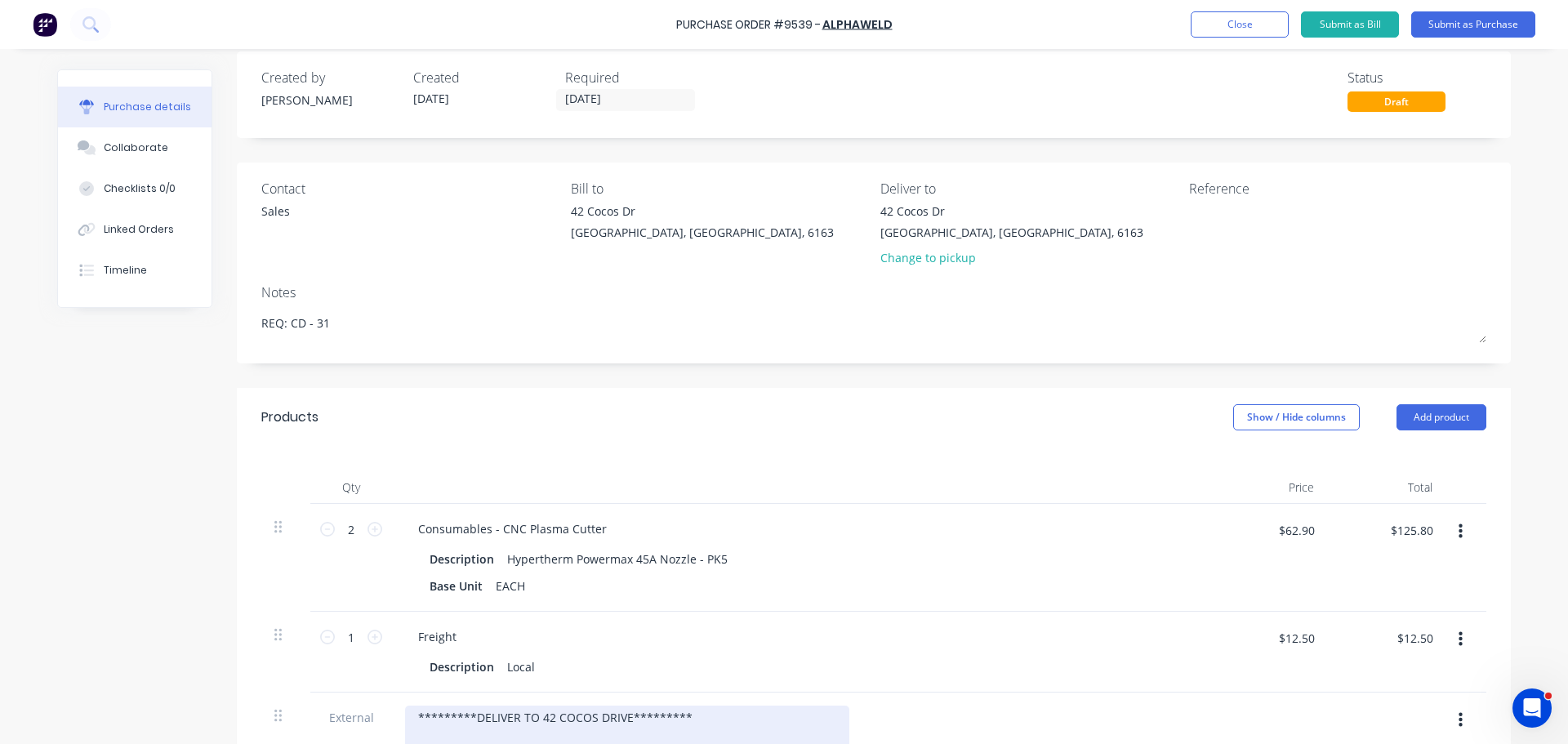
scroll to position [0, 0]
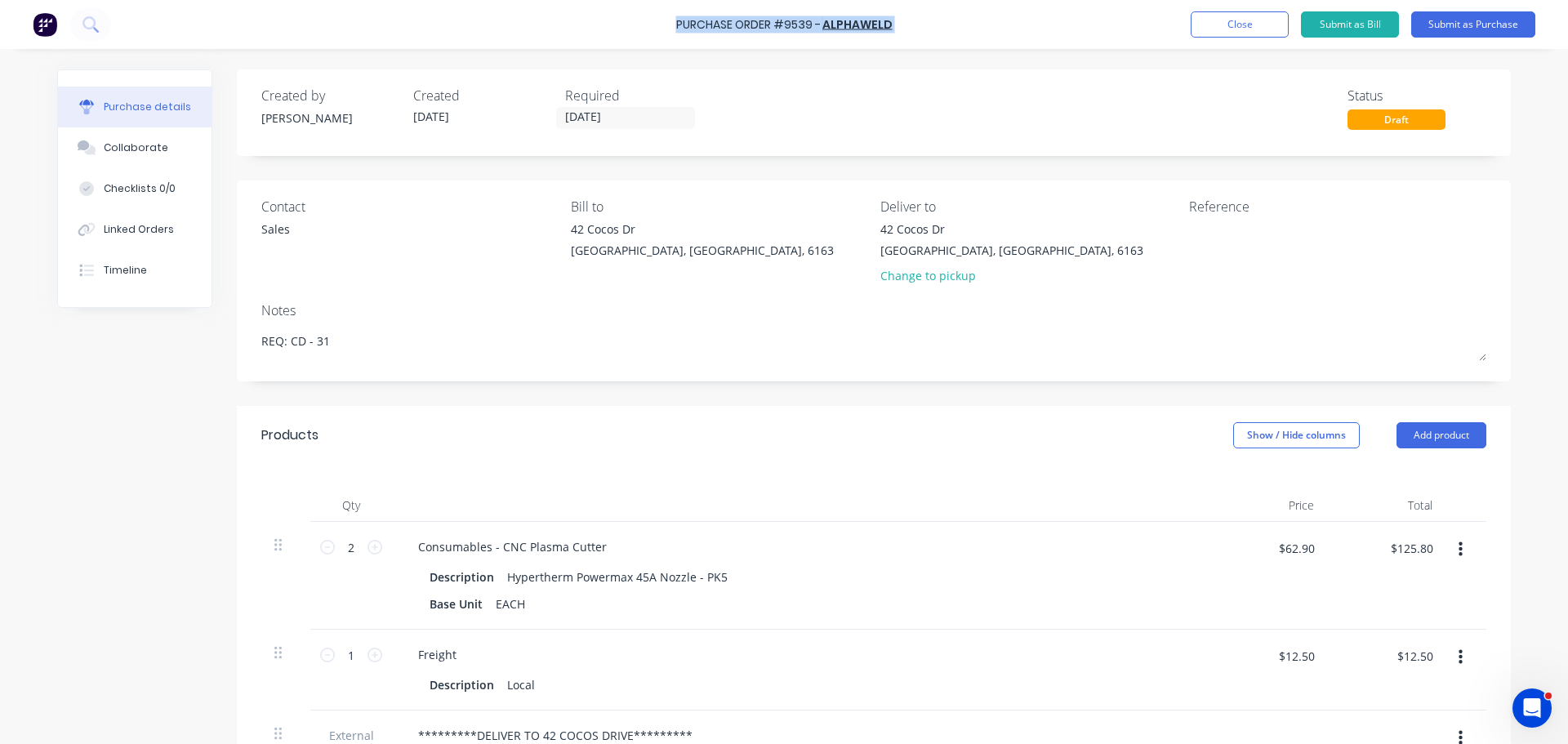
drag, startPoint x: 677, startPoint y: 29, endPoint x: 916, endPoint y: 24, distance: 239.1
click at [916, 24] on div "Purchase Order #9539 - ALPHAWELD Add product Close Submit as Bill Submit as Pur…" at bounding box center [784, 24] width 1568 height 49
copy div "Purchase Order #9539 - ALPHAWELD Add product Close Submit as Bill Submit as Pur…"
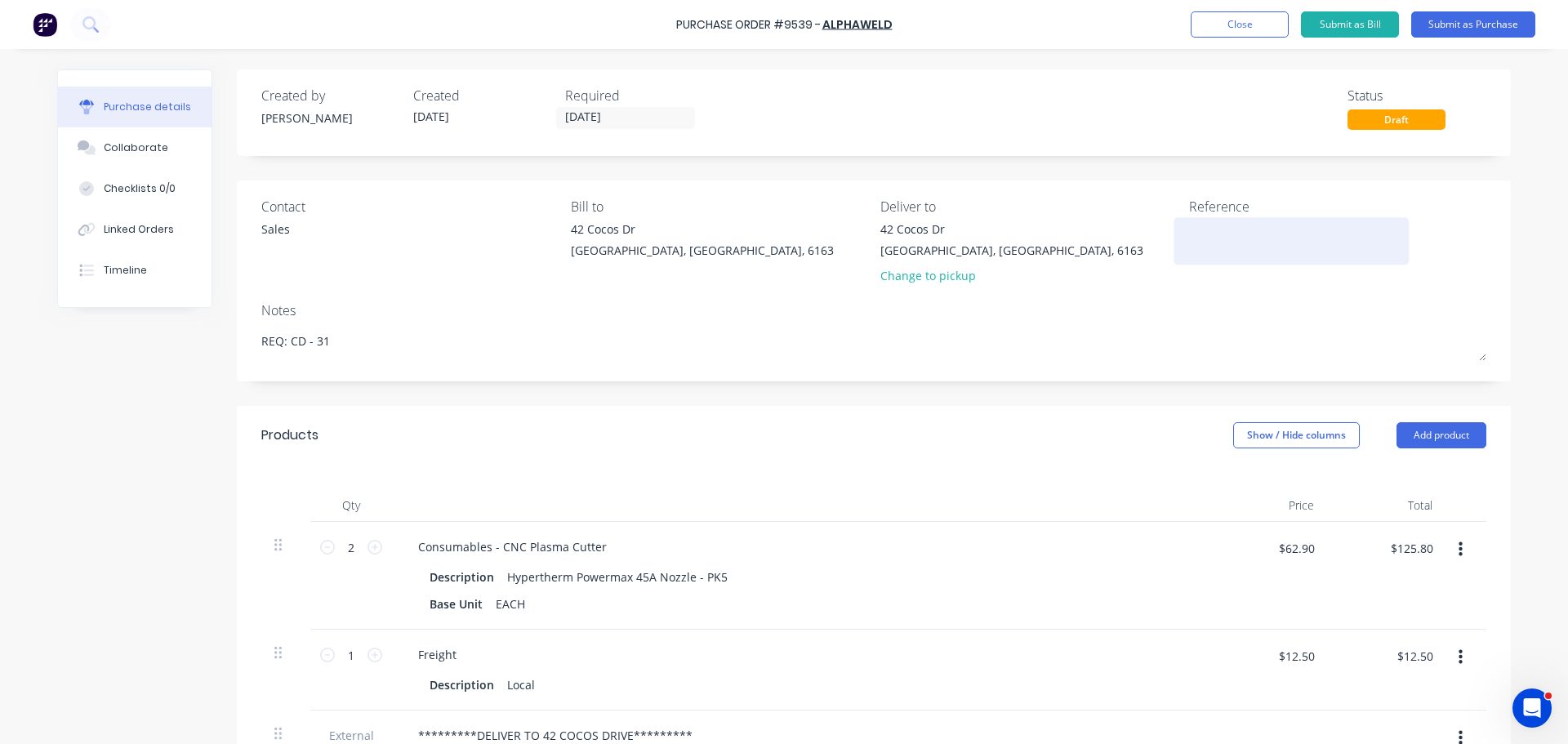
click at [1227, 239] on textarea at bounding box center [1292, 239] width 204 height 37
paste textarea "Purchase Order #9539 - ALPHAWELD"
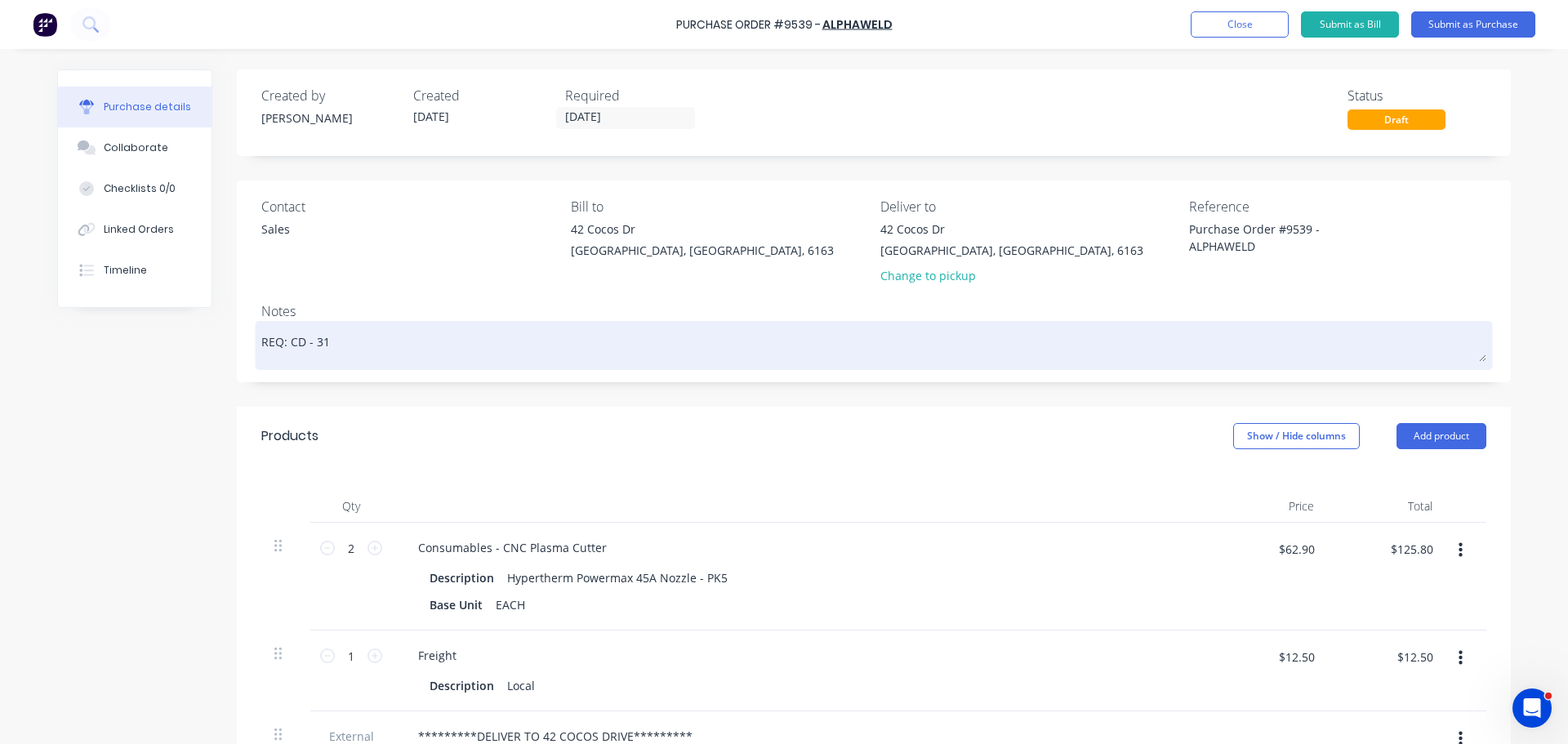
click at [1078, 328] on textarea "REQ: CD - 31" at bounding box center [874, 343] width 1226 height 37
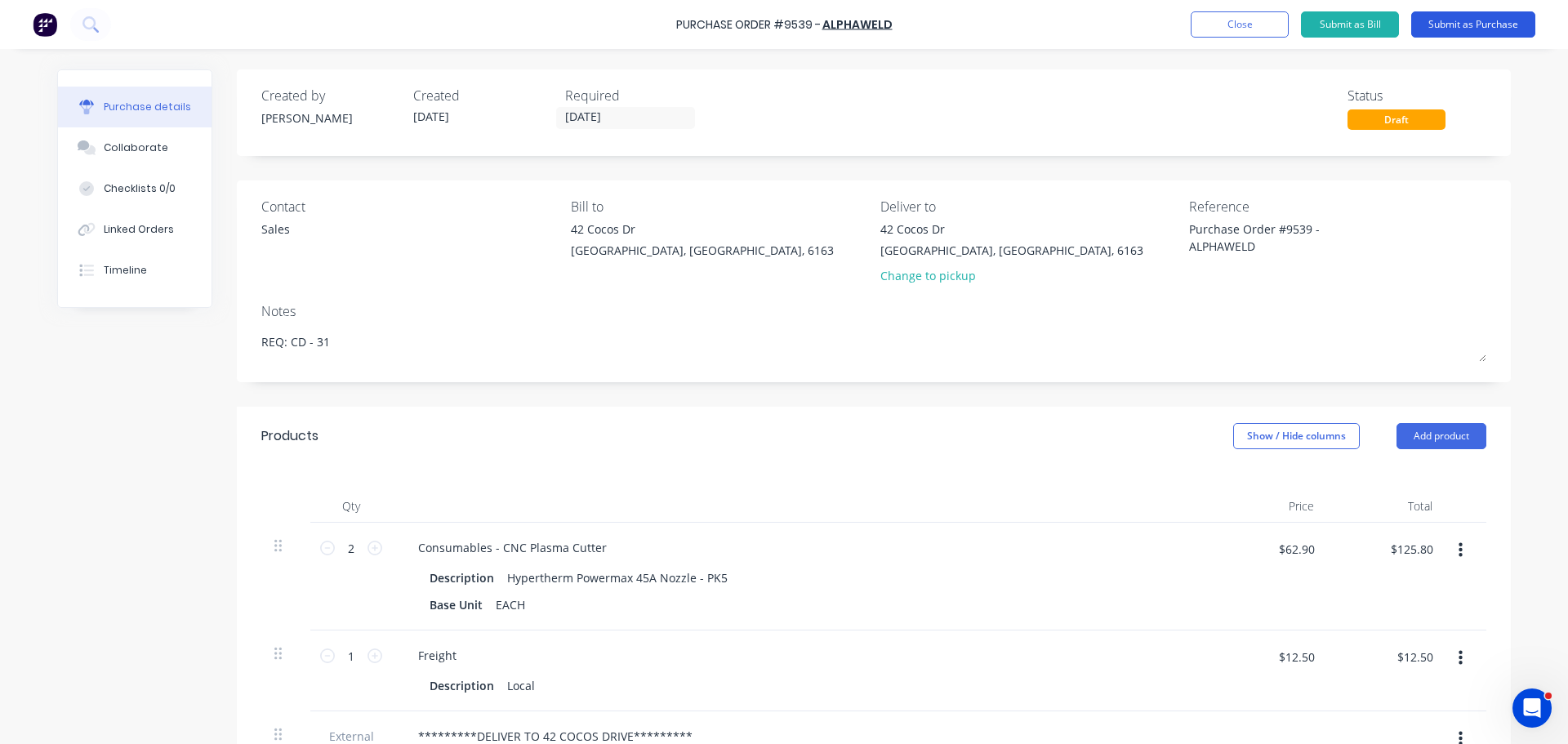
click at [1503, 28] on button "Submit as Purchase" at bounding box center [1473, 24] width 124 height 26
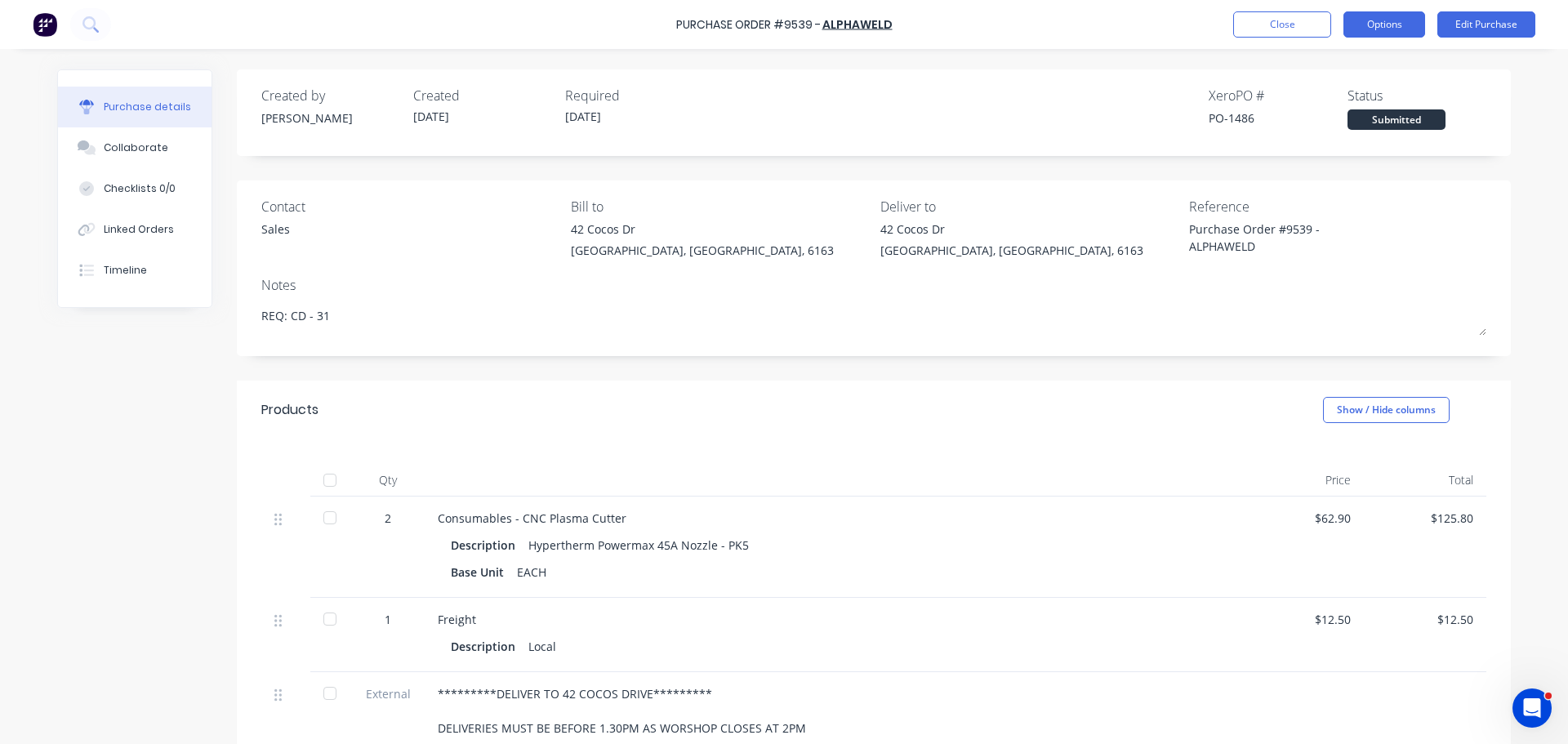
click at [1379, 11] on button "Options" at bounding box center [1384, 24] width 82 height 26
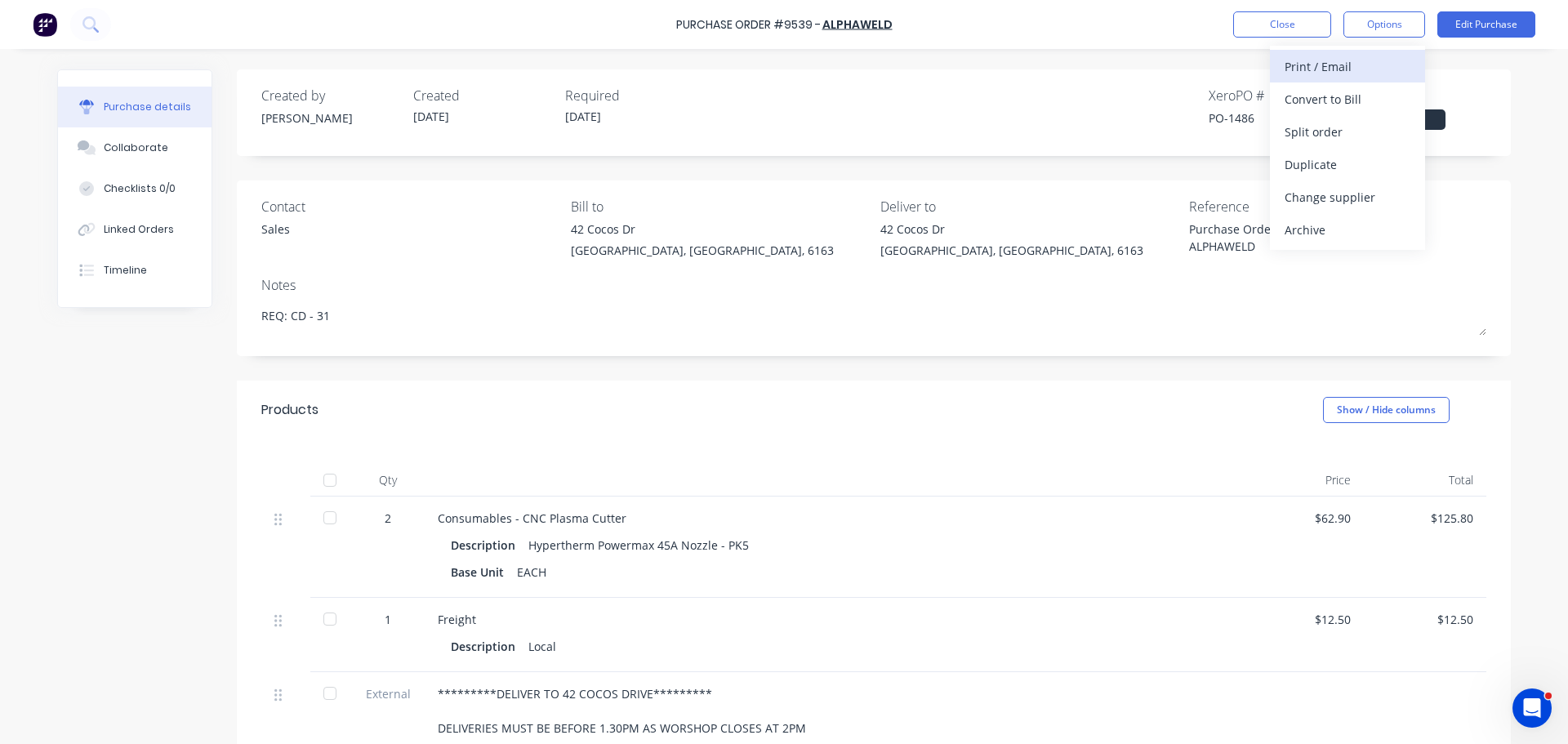
click at [1309, 77] on button "Print / Email" at bounding box center [1347, 66] width 156 height 33
click at [1308, 102] on div "With pricing" at bounding box center [1347, 99] width 126 height 24
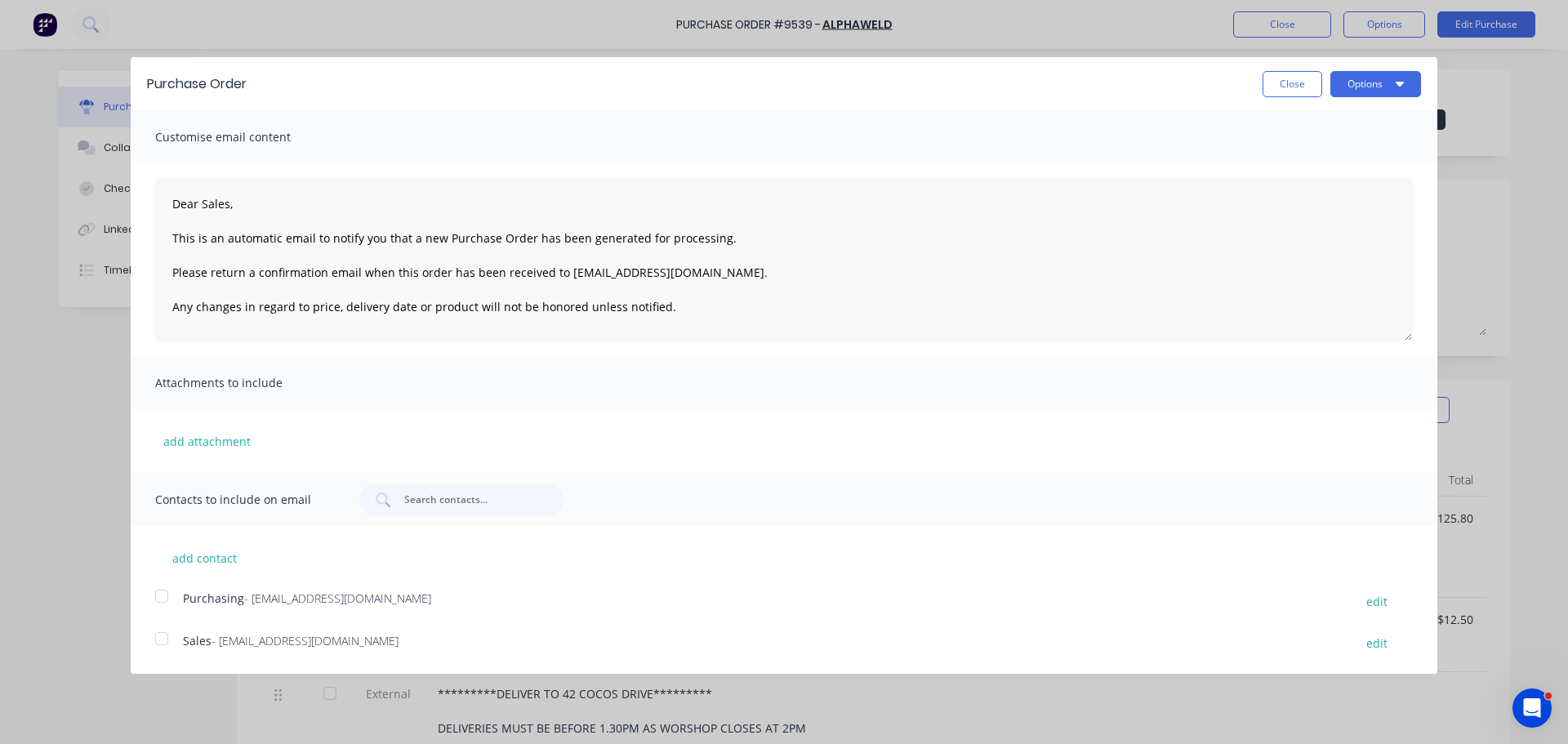
click at [157, 591] on div at bounding box center [162, 596] width 33 height 33
drag, startPoint x: 156, startPoint y: 640, endPoint x: 137, endPoint y: 638, distance: 19.1
click at [157, 640] on div at bounding box center [162, 638] width 33 height 33
click at [1372, 80] on button "Options" at bounding box center [1376, 84] width 91 height 26
click at [1300, 158] on div "Email" at bounding box center [1343, 158] width 126 height 24
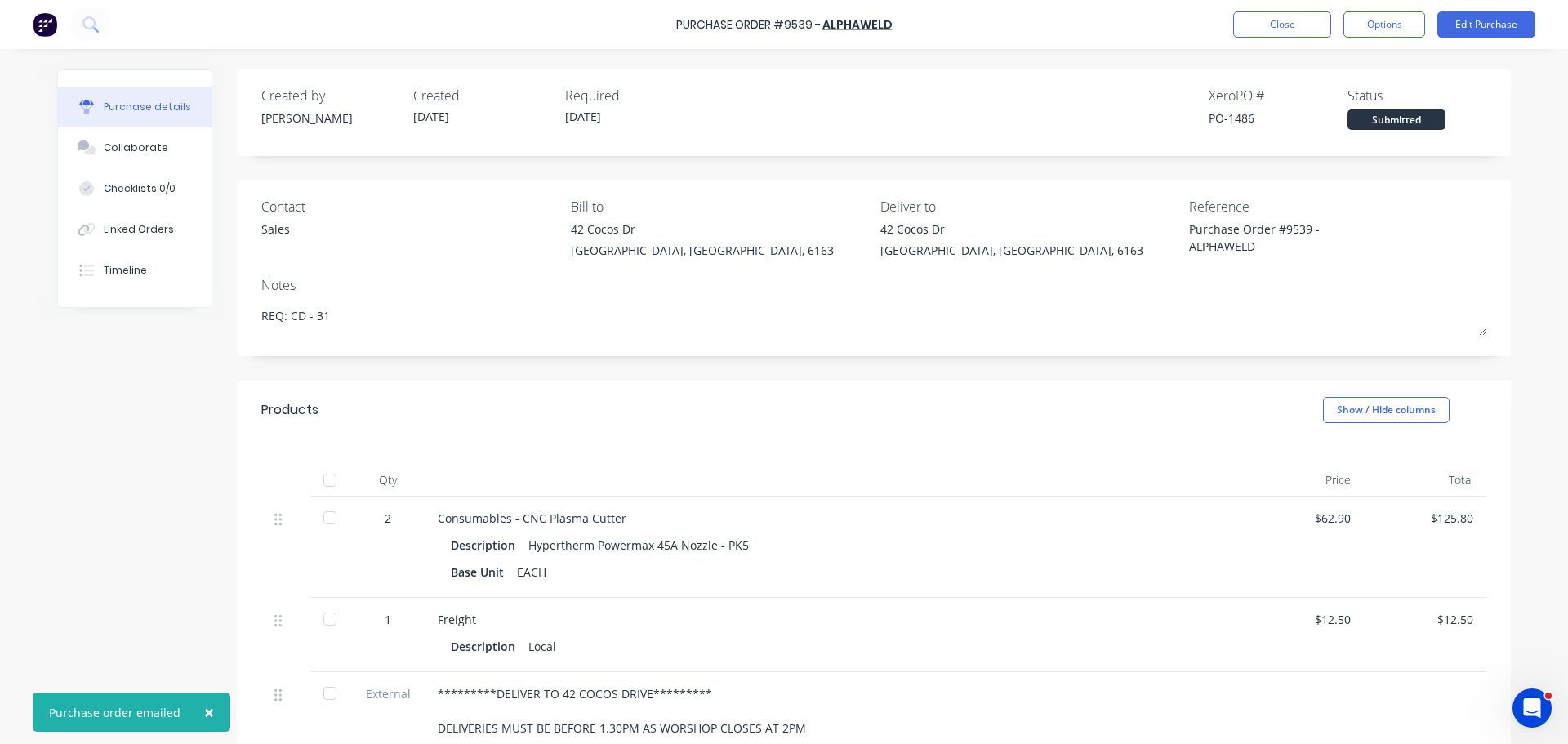
click at [206, 711] on span "×" at bounding box center [209, 712] width 10 height 23
click at [134, 450] on div "Created by Bevan Created 14/08/25 Required 18/08/25 Xero PO # PO-1486 Status Su…" at bounding box center [784, 538] width 1454 height 938
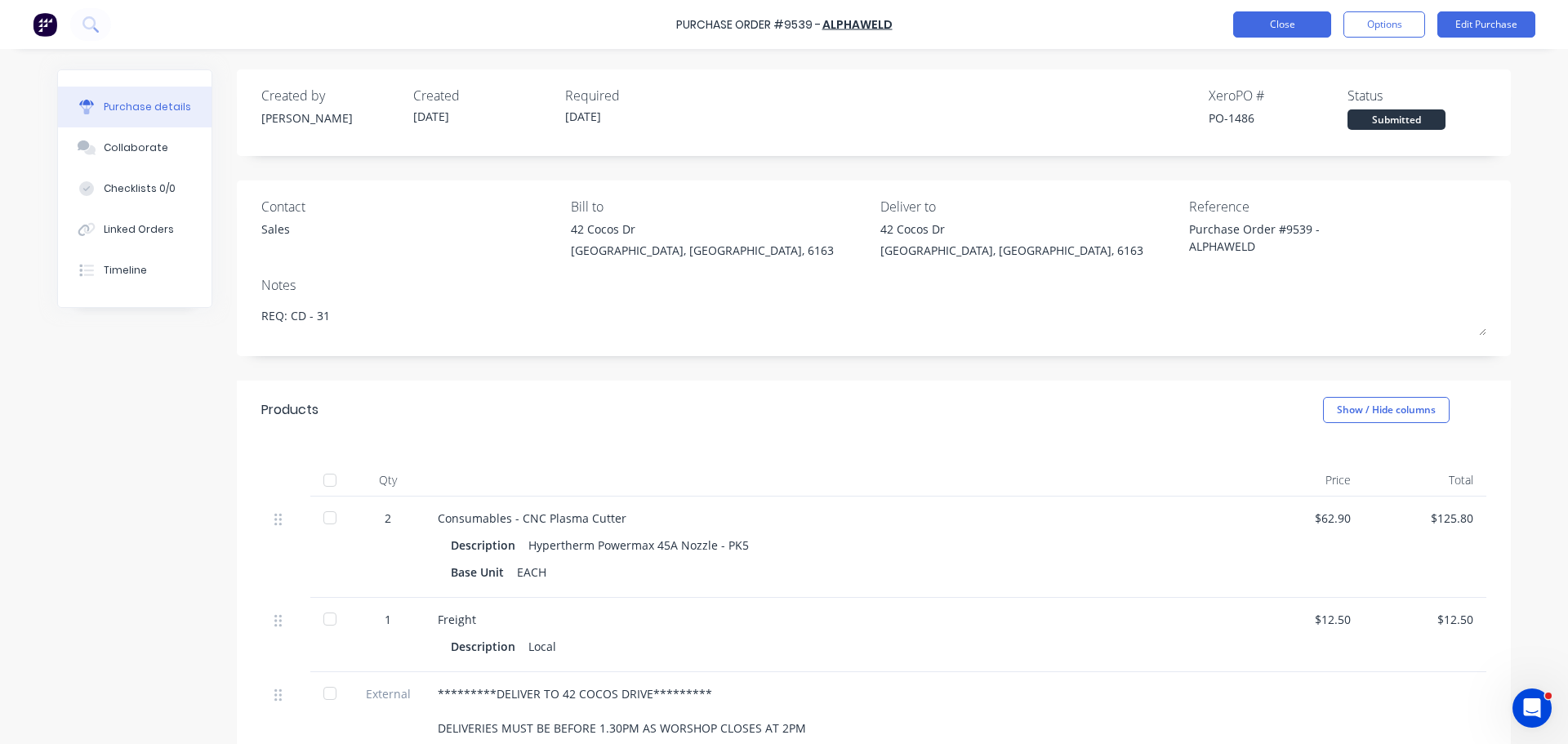
click at [1265, 17] on button "Close" at bounding box center [1283, 24] width 98 height 26
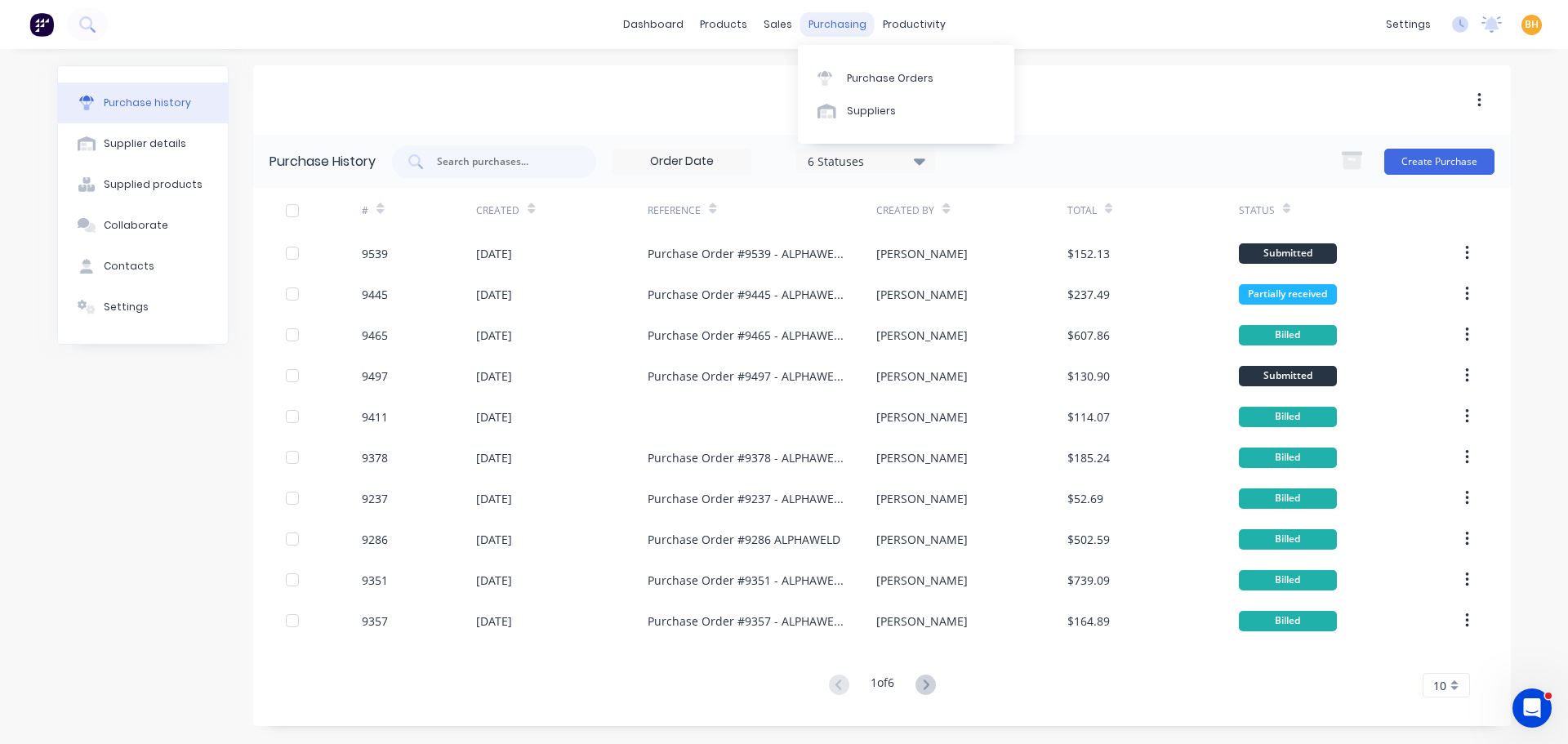
click at [843, 28] on div "purchasing" at bounding box center [837, 24] width 75 height 25
click at [830, 25] on div "purchasing" at bounding box center [837, 24] width 75 height 25
drag, startPoint x: 842, startPoint y: 28, endPoint x: 865, endPoint y: 56, distance: 36.2
click at [843, 28] on div "purchasing" at bounding box center [837, 24] width 75 height 25
click at [886, 79] on div "Purchase Orders" at bounding box center [891, 78] width 86 height 15
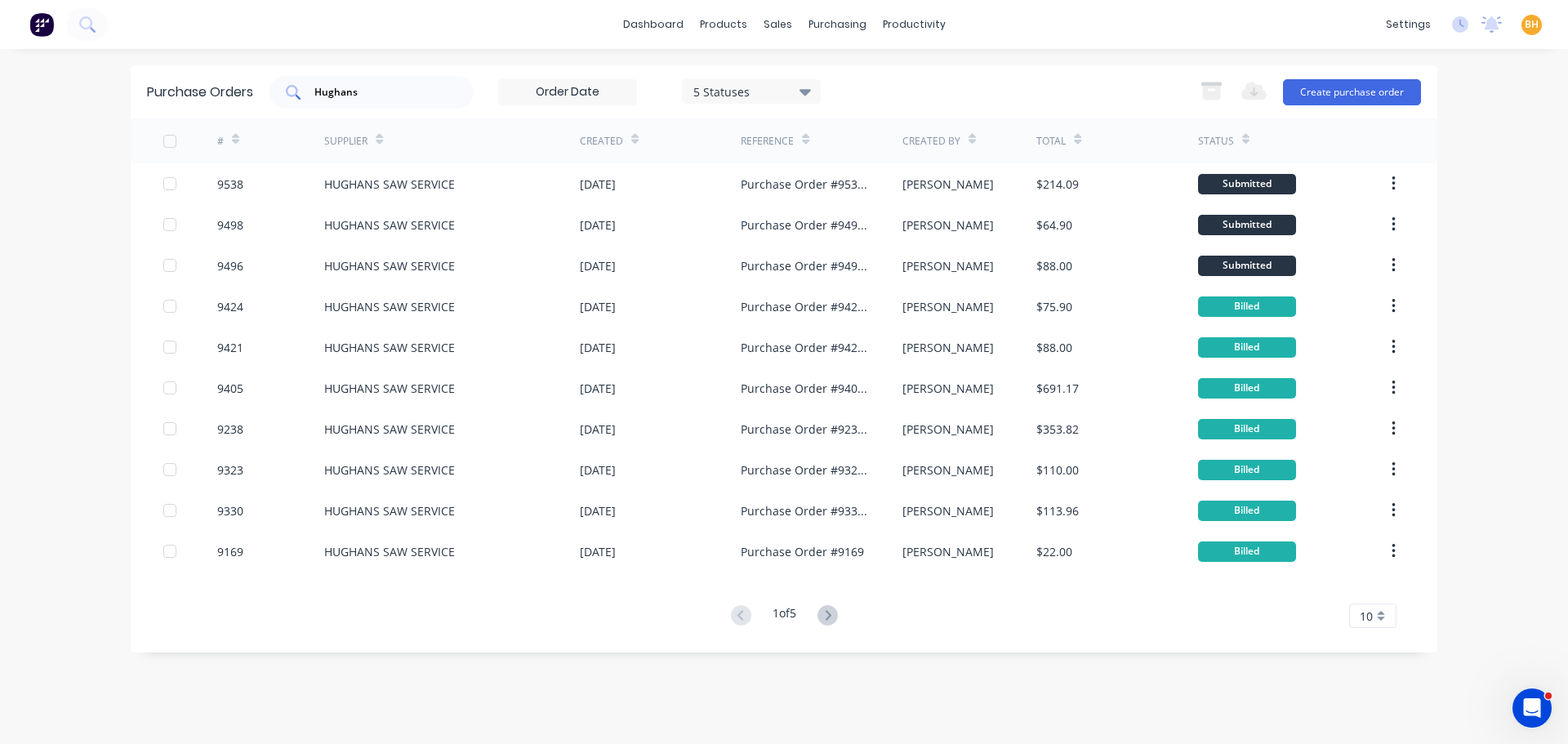
click at [377, 87] on input "Hughans" at bounding box center [380, 92] width 135 height 17
click at [1344, 91] on button "Create purchase order" at bounding box center [1353, 92] width 138 height 26
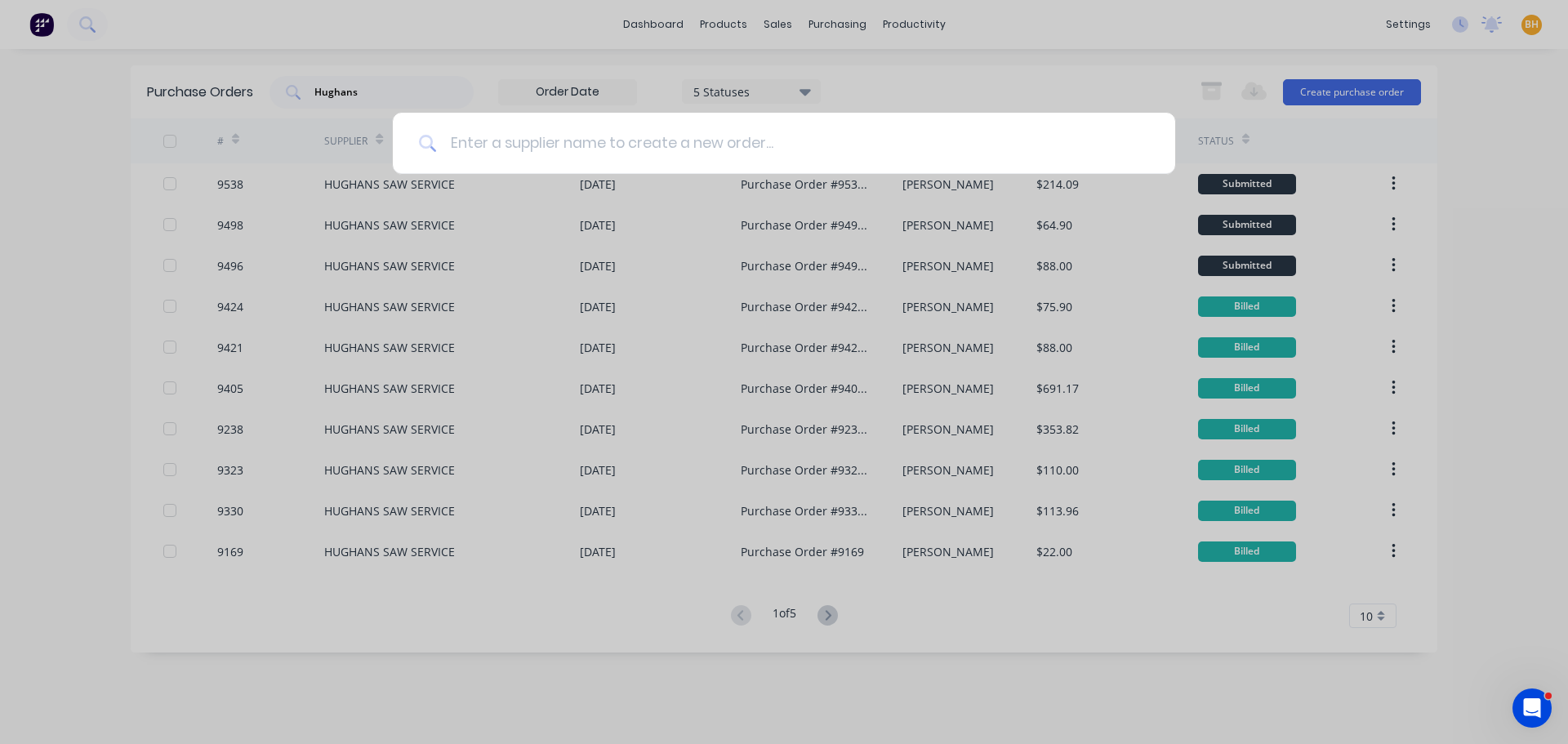
click at [508, 142] on input at bounding box center [793, 143] width 712 height 62
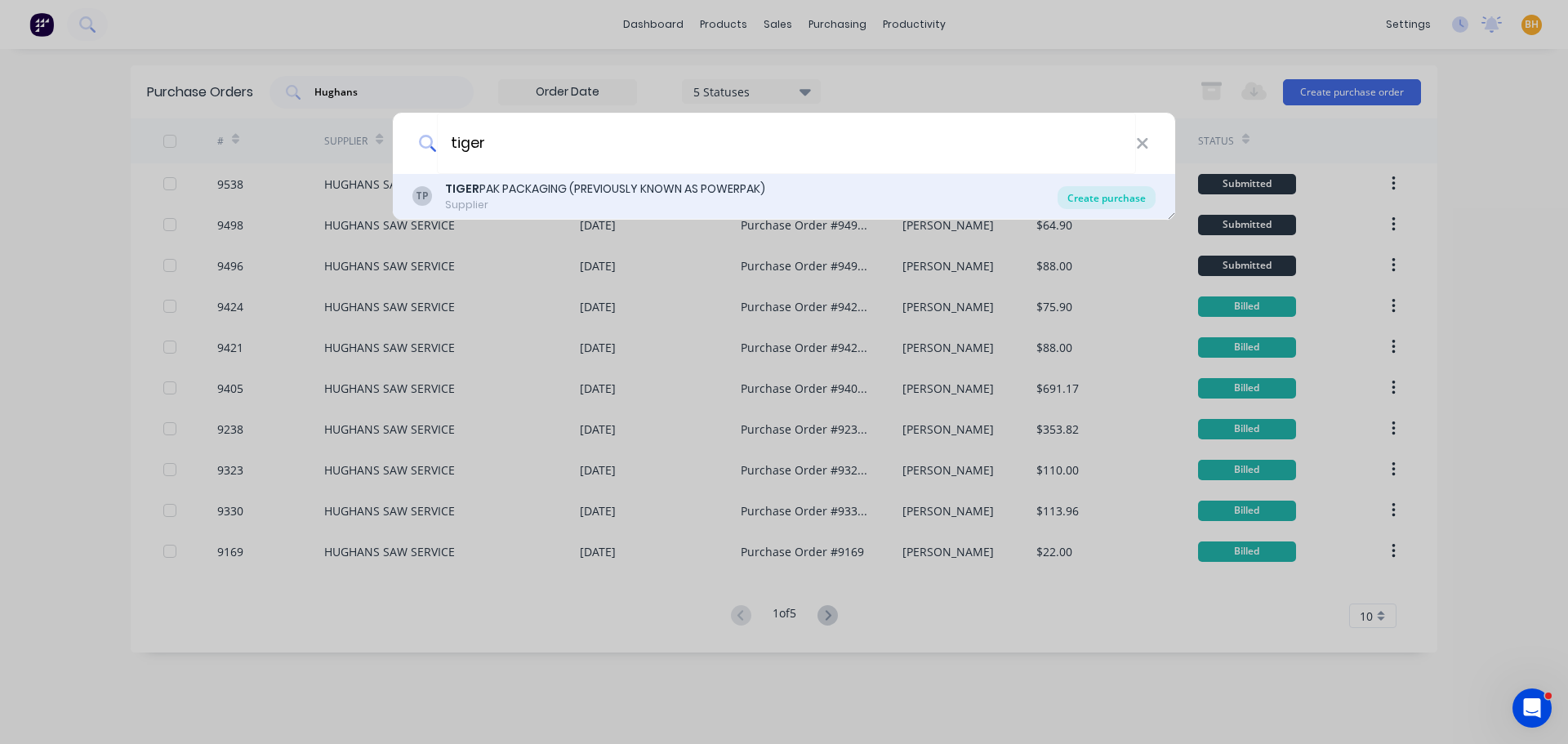
click at [1096, 193] on div "Create purchase" at bounding box center [1107, 197] width 98 height 23
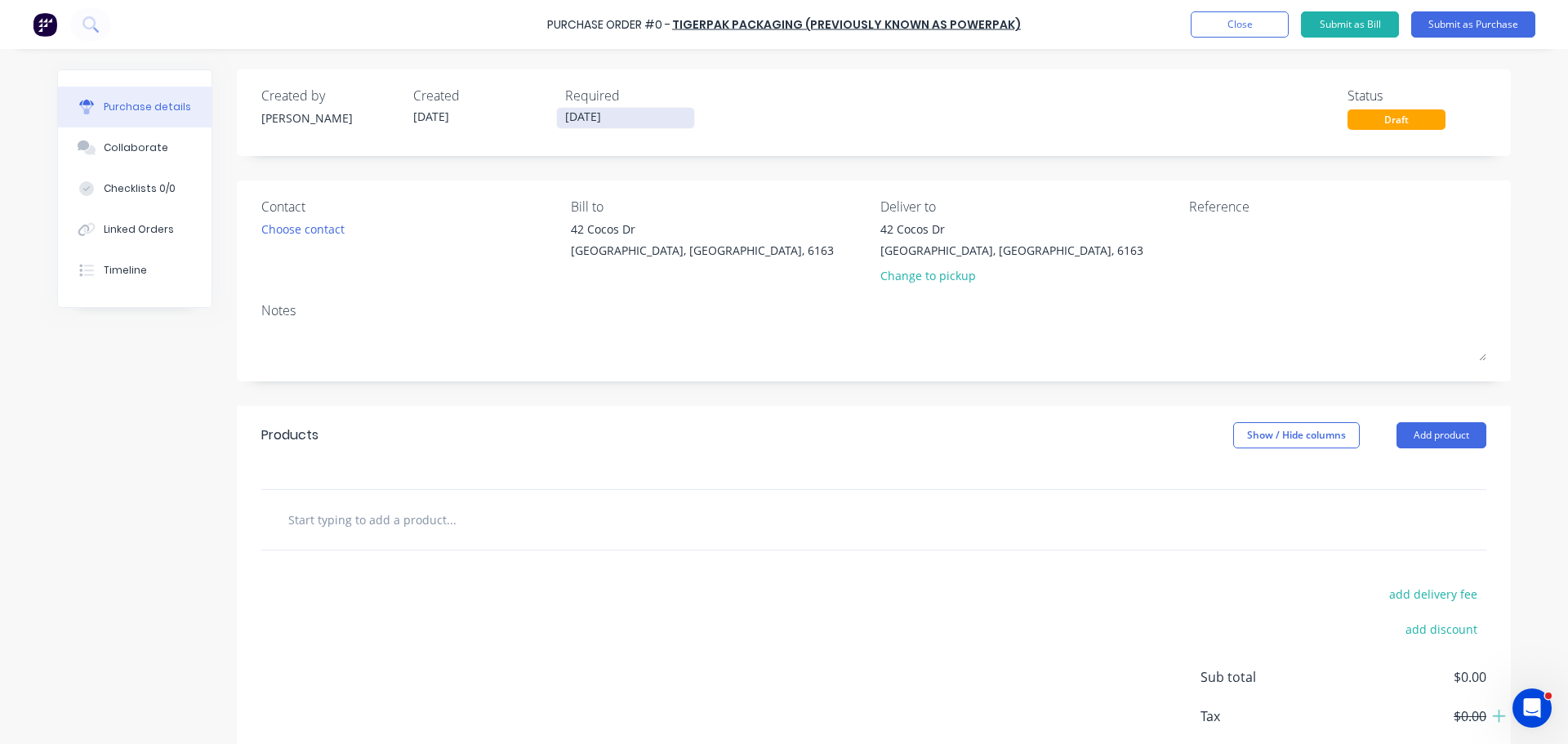
click at [587, 123] on input "[DATE]" at bounding box center [625, 118] width 137 height 20
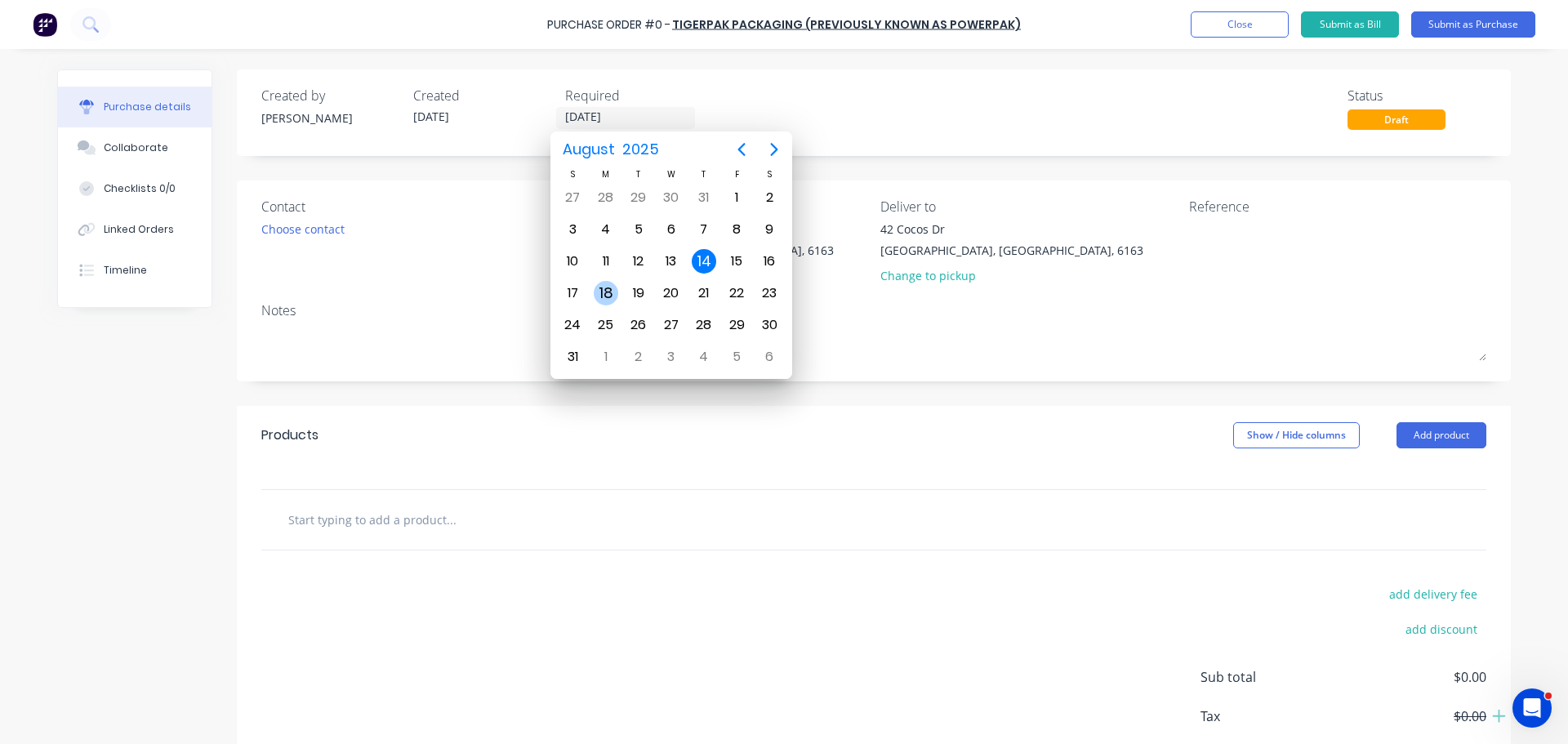
click at [608, 286] on div "18" at bounding box center [605, 292] width 25 height 25
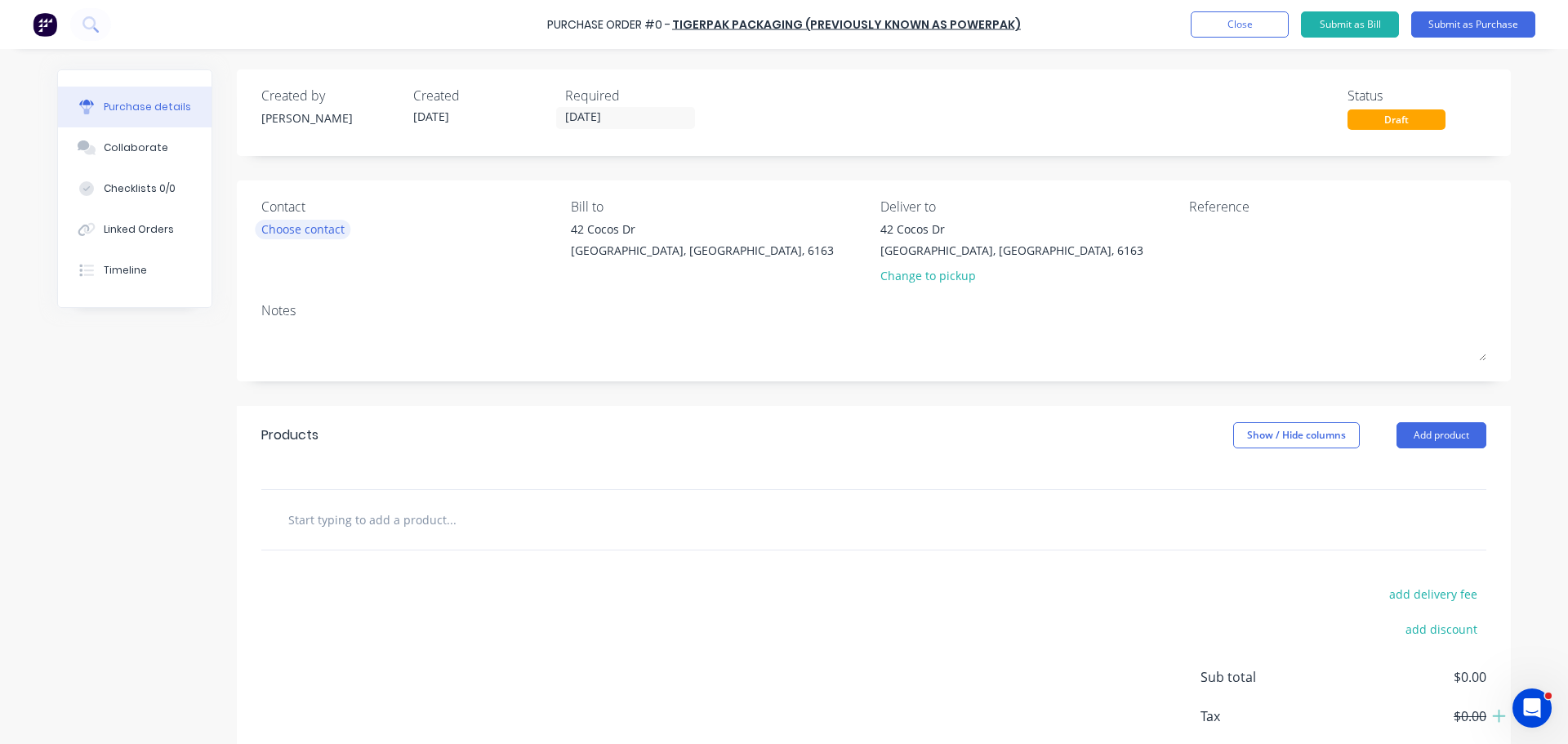
click at [314, 232] on div "Choose contact" at bounding box center [303, 229] width 84 height 17
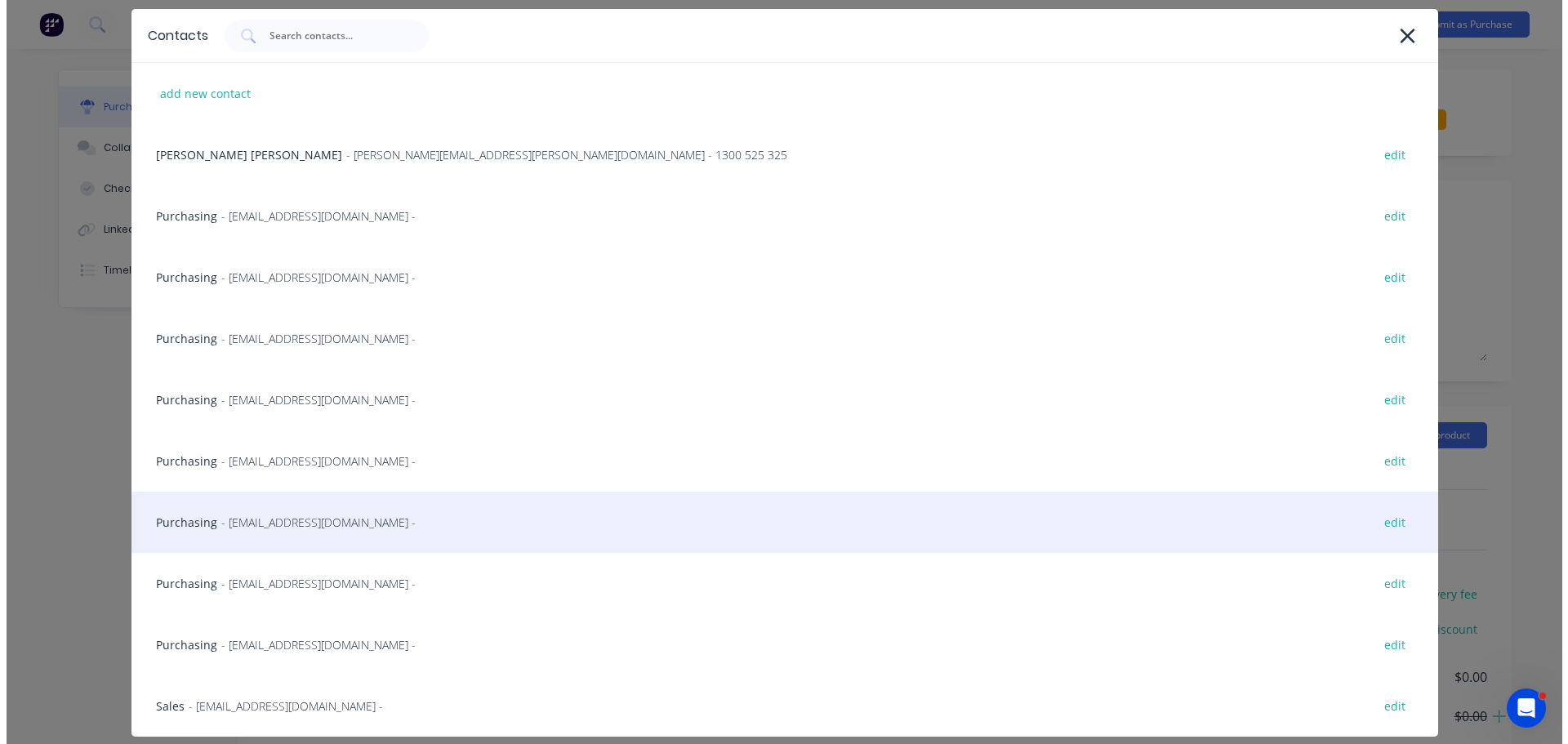
scroll to position [131, 0]
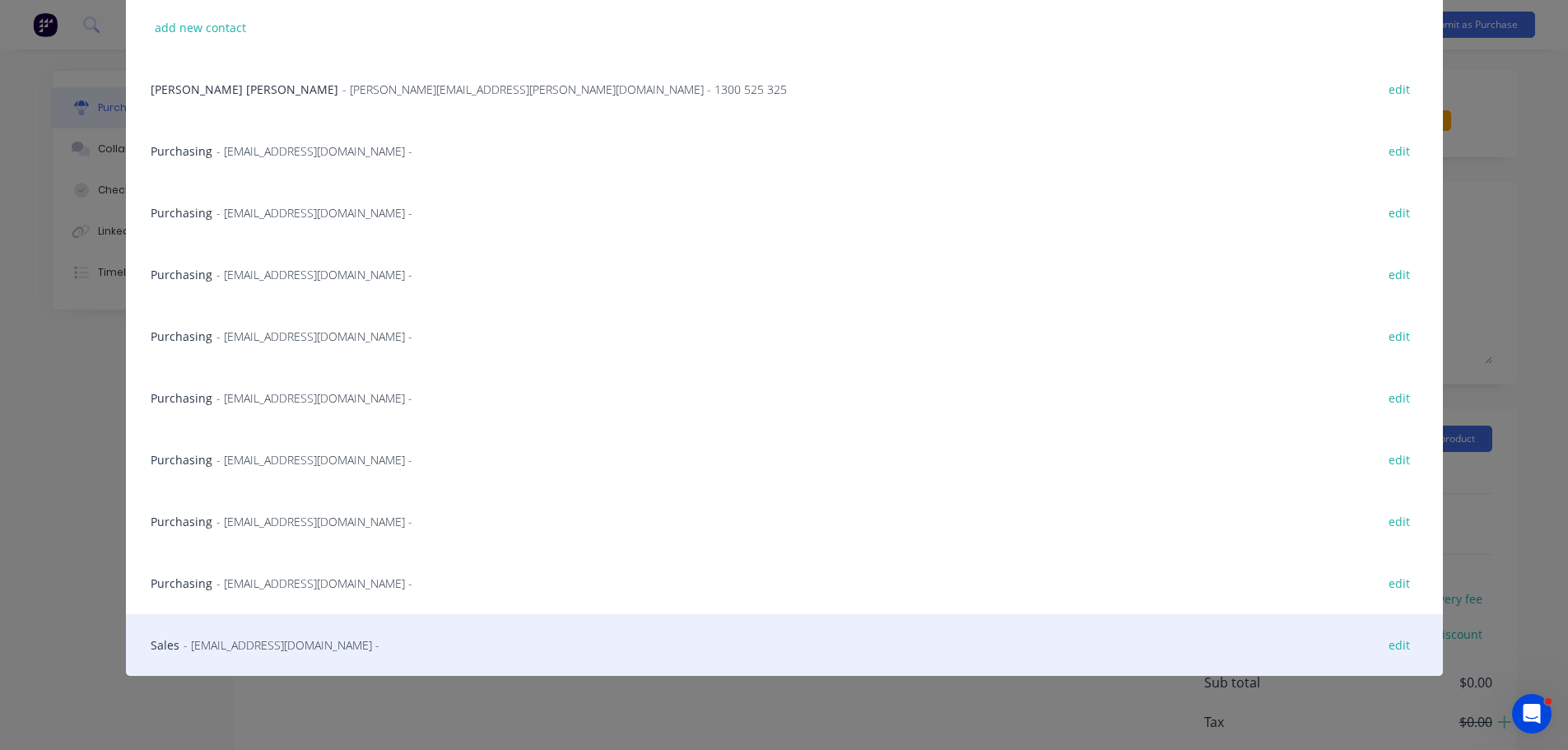
click at [156, 633] on div "Sales - sales@tigerpak.com.au - edit" at bounding box center [784, 644] width 1317 height 62
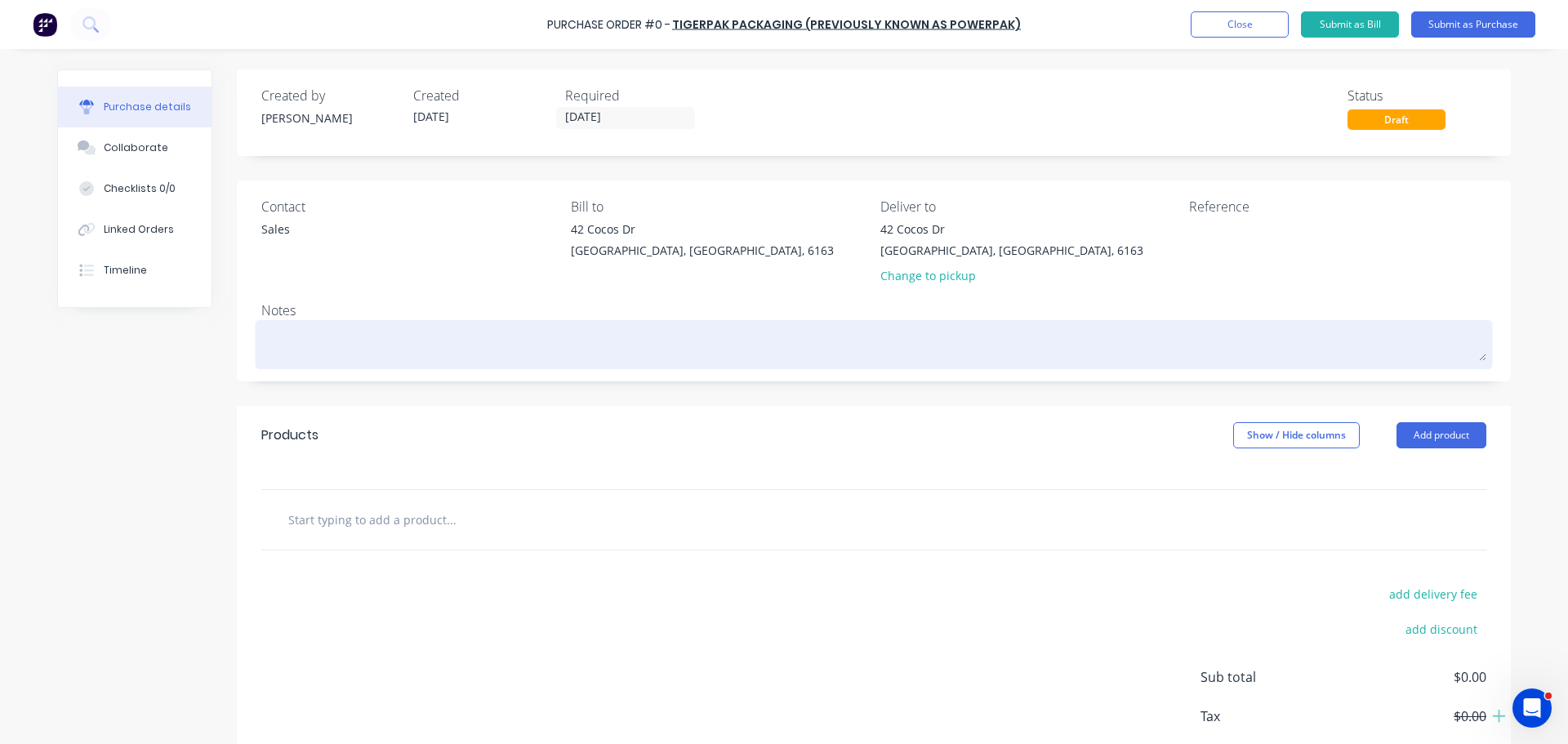
click at [324, 355] on textarea at bounding box center [874, 342] width 1226 height 37
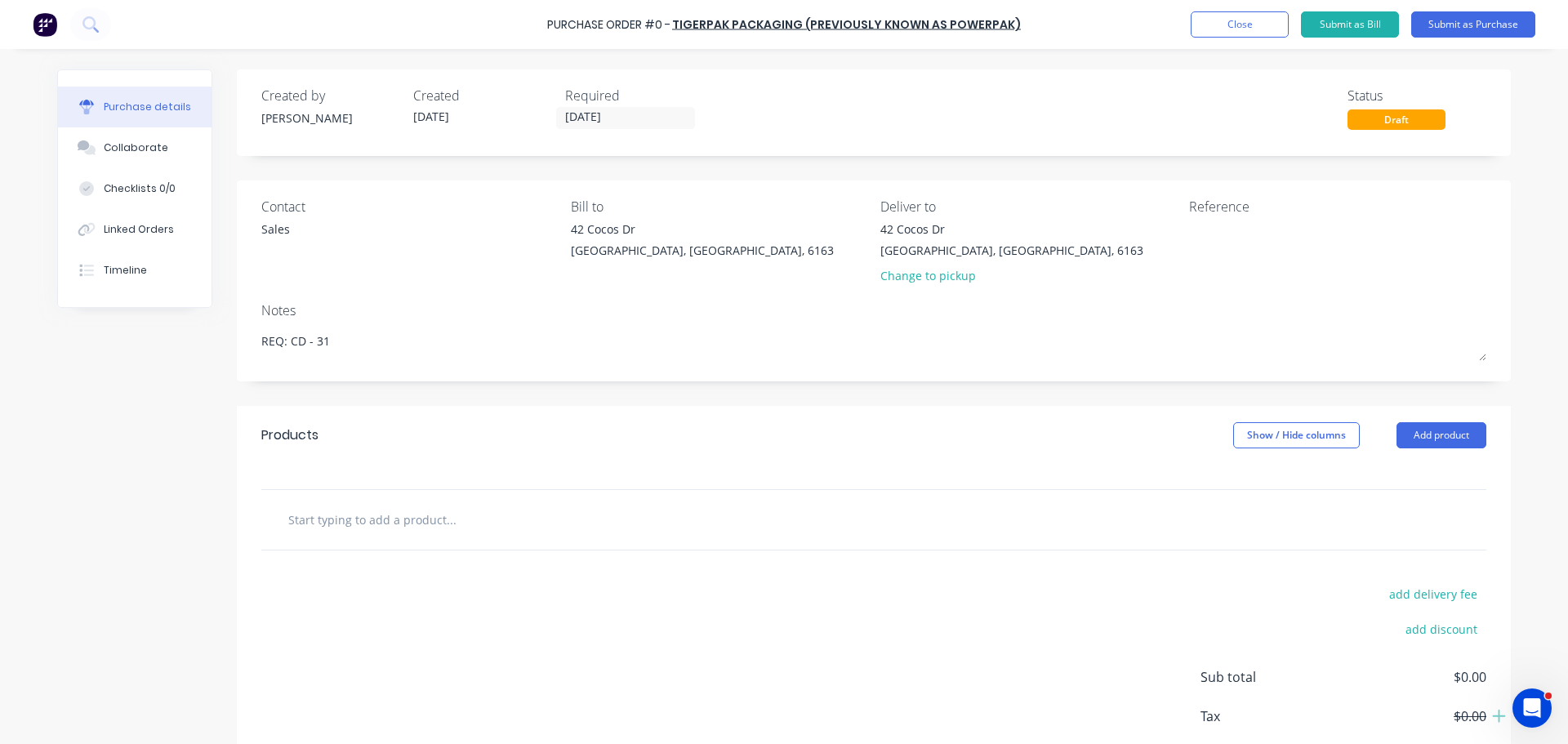
click at [513, 520] on input "text" at bounding box center [450, 520] width 327 height 33
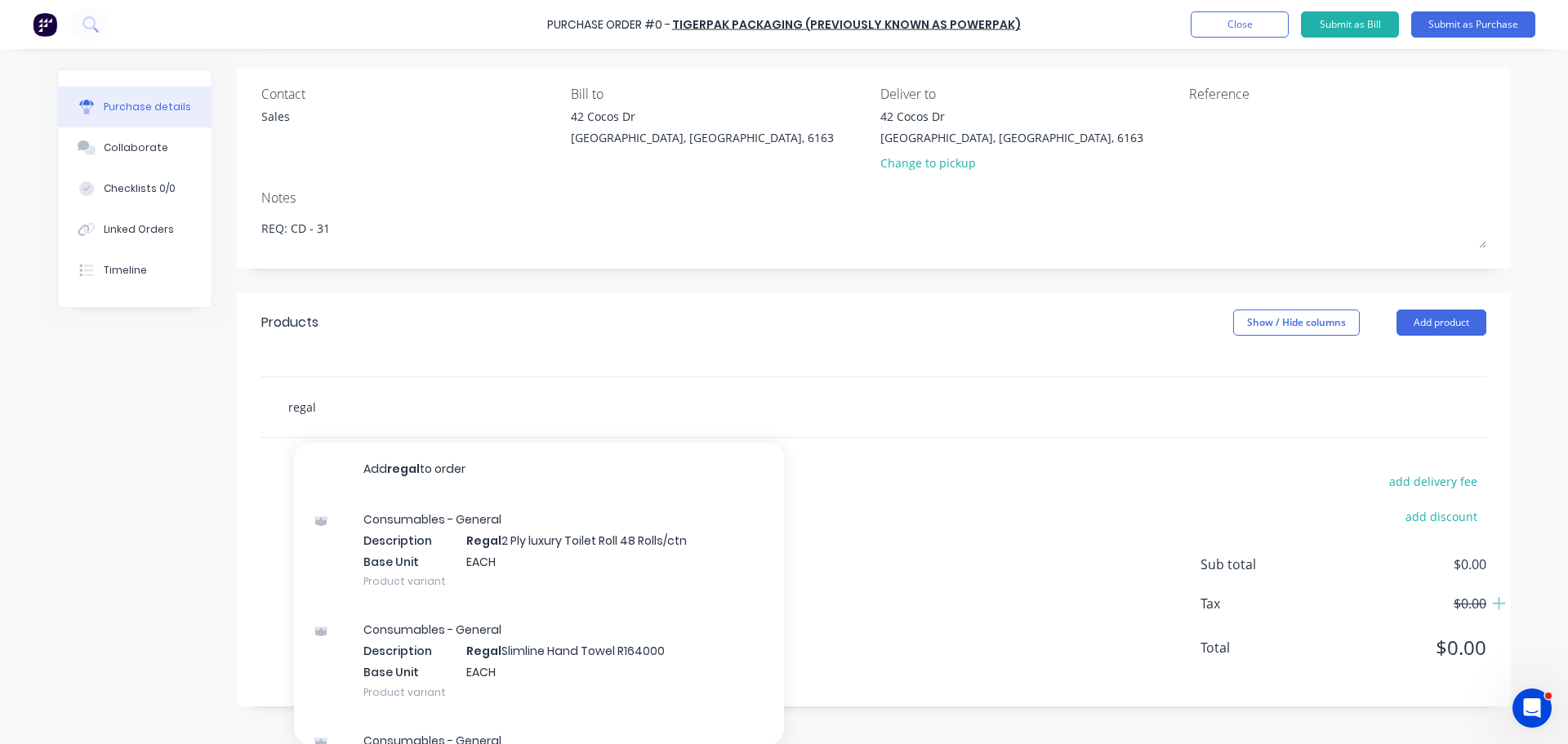
scroll to position [113, 0]
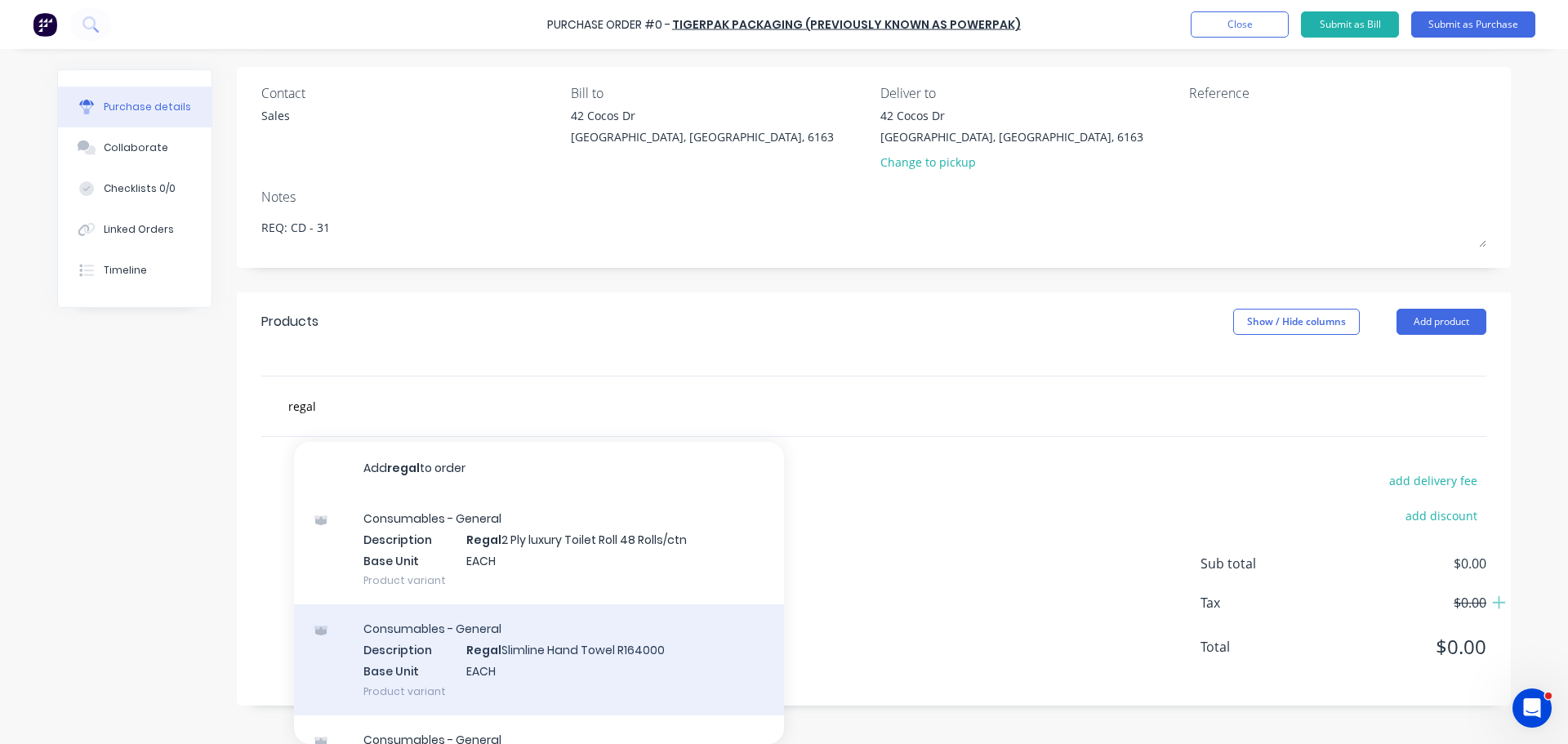
click at [563, 655] on div "Consumables - General Description Regal Slimline Hand Towel R164000 Base Unit E…" at bounding box center [539, 659] width 490 height 110
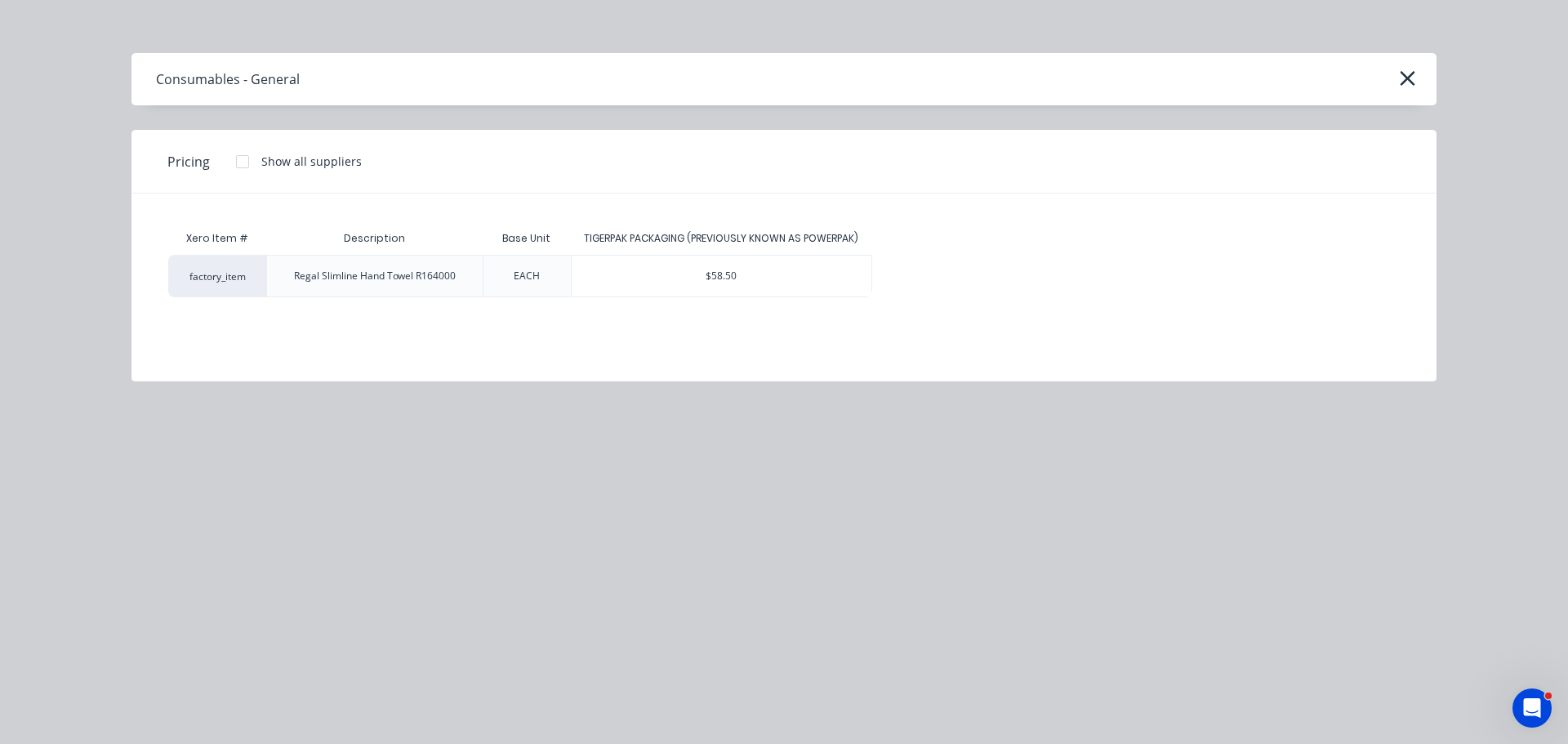
click at [734, 298] on div "Xero Item # Description Base Unit TIGERPAK PACKAGING (PREVIOUSLY KNOWN AS POWER…" at bounding box center [784, 275] width 1306 height 164
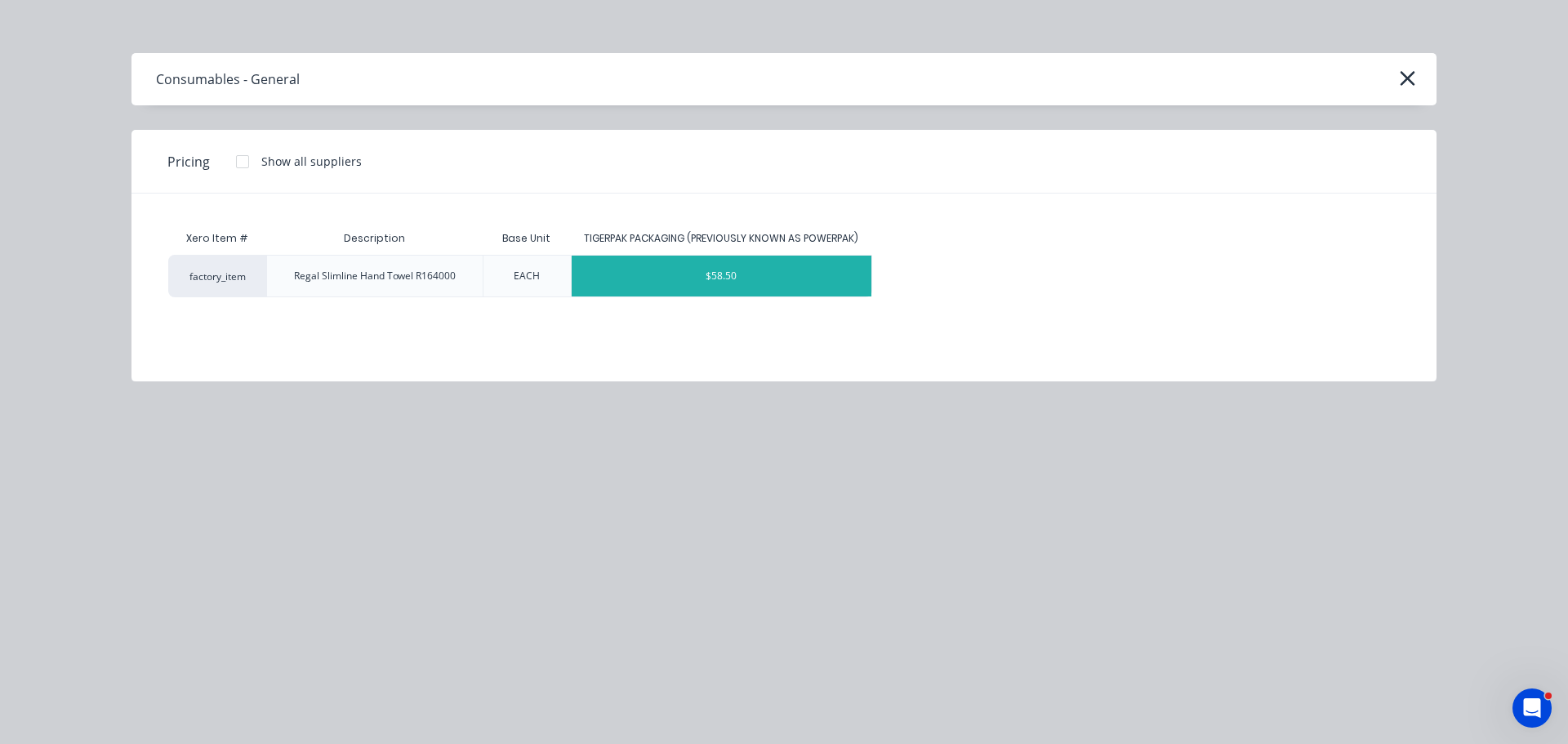
click at [721, 276] on div "$58.50" at bounding box center [721, 276] width 300 height 40
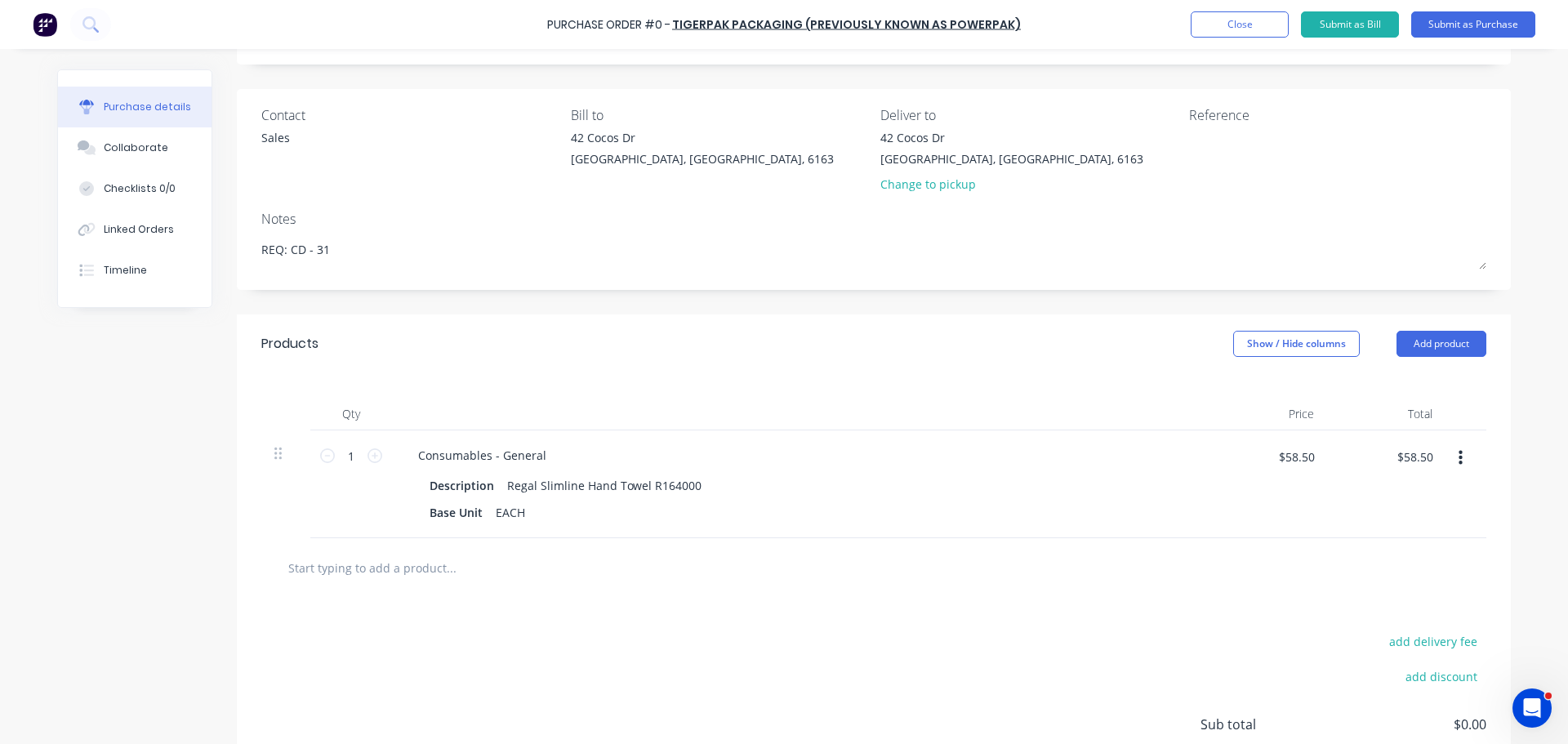
scroll to position [113, 0]
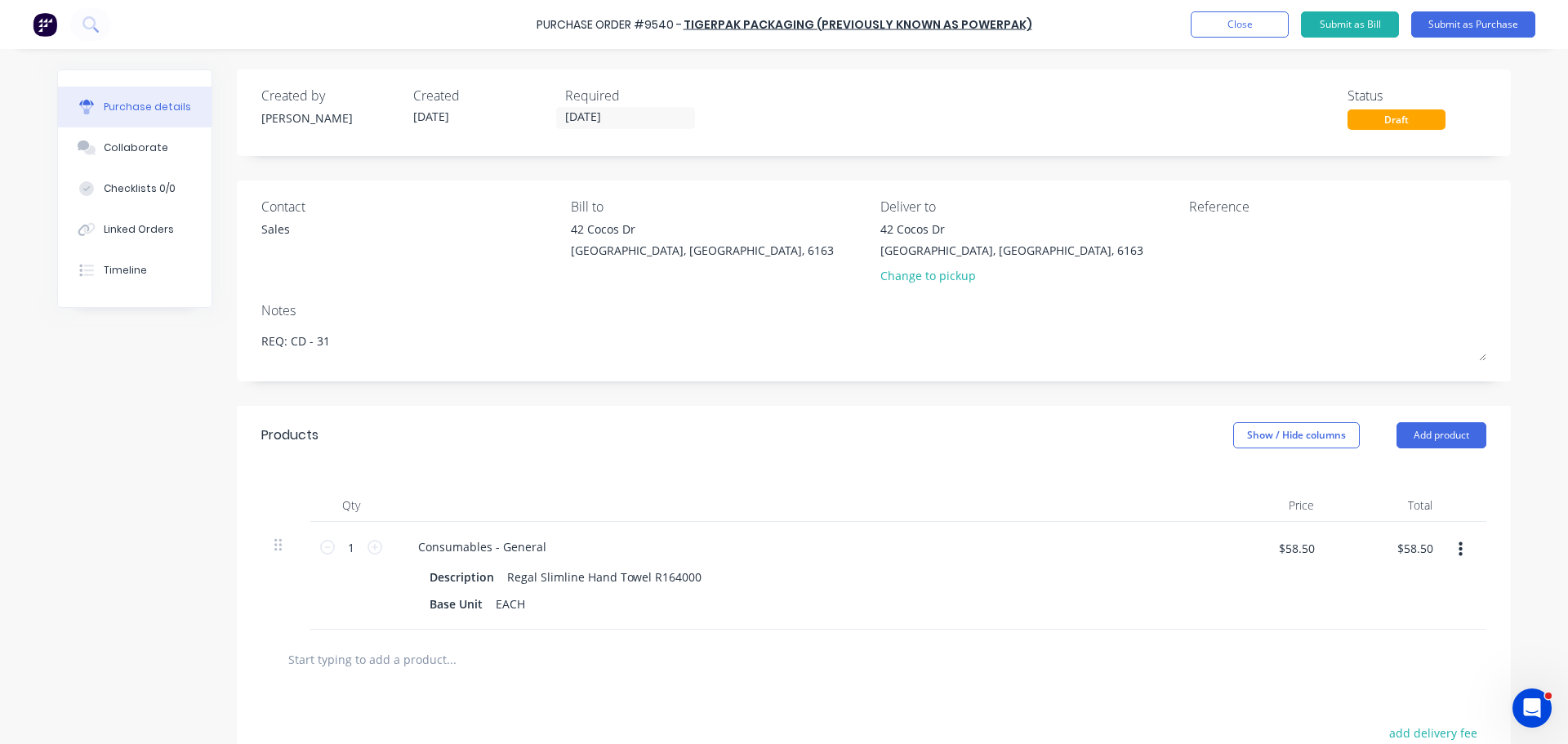
click at [543, 31] on div "Purchase Order #9540 - TIGERPAK PACKAGING (PREVIOUSLY KNOWN AS POWERPAK) Add pr…" at bounding box center [784, 24] width 1568 height 49
click at [537, 21] on div "Purchase Order #9540 - TIGERPAK PACKAGING (PREVIOUSLY KNOWN AS POWERPAK) Add pr…" at bounding box center [784, 24] width 1568 height 49
click at [542, 23] on div "Purchase Order #9540 - TIGERPAK PACKAGING (PREVIOUSLY KNOWN AS POWERPAK) Add pr…" at bounding box center [784, 24] width 1568 height 49
click at [548, 21] on div "Purchase Order #9540 -" at bounding box center [609, 25] width 145 height 17
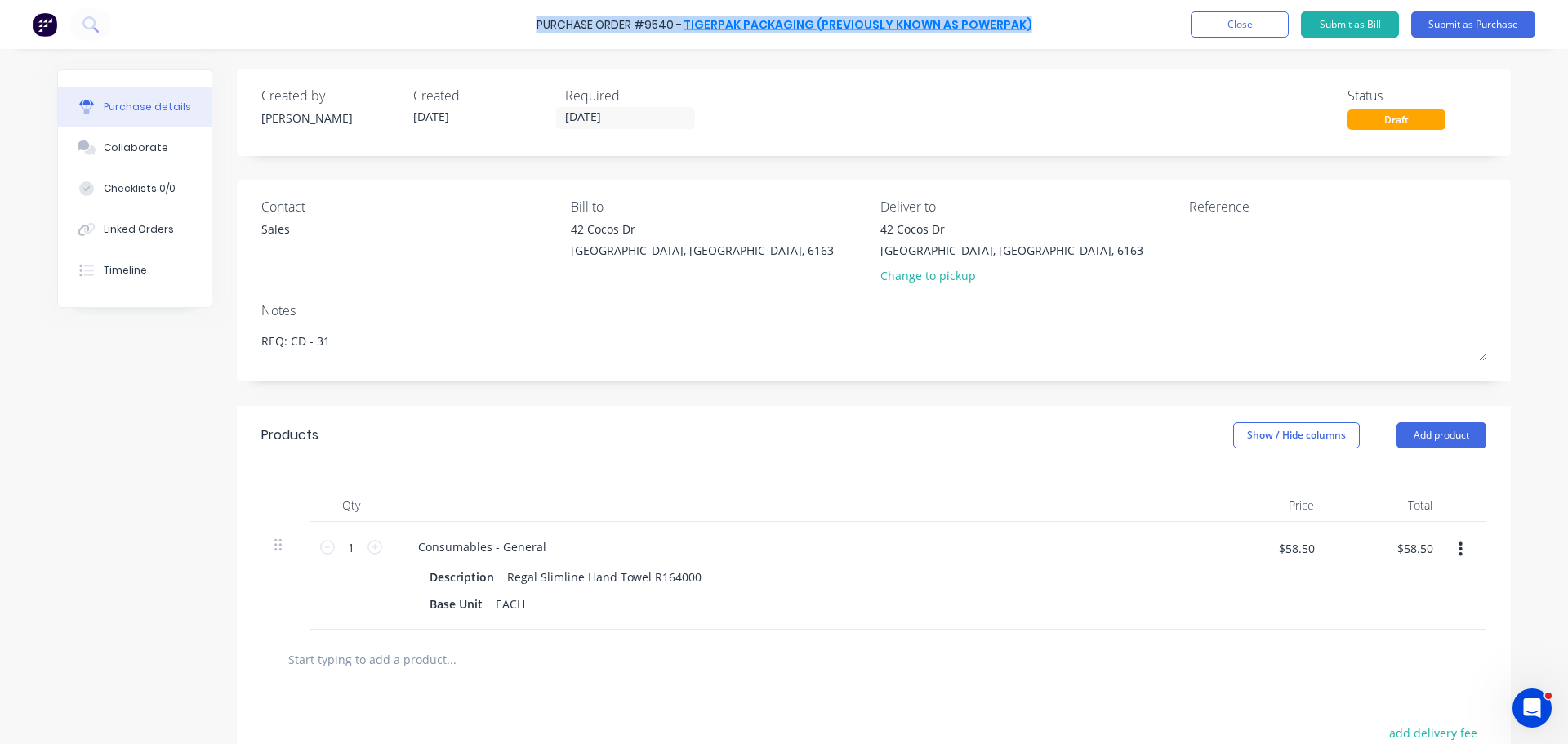
drag, startPoint x: 540, startPoint y: 26, endPoint x: 1023, endPoint y: 22, distance: 483.0
click at [1023, 22] on div "Purchase Order #9540 - TIGERPAK PACKAGING (PREVIOUSLY KNOWN AS POWERPAK) Add pr…" at bounding box center [784, 24] width 1568 height 49
copy div "Purchase Order #9540 - TIGERPAK PACKAGING (PREVIOUSLY KNOWN AS POWERPAK)"
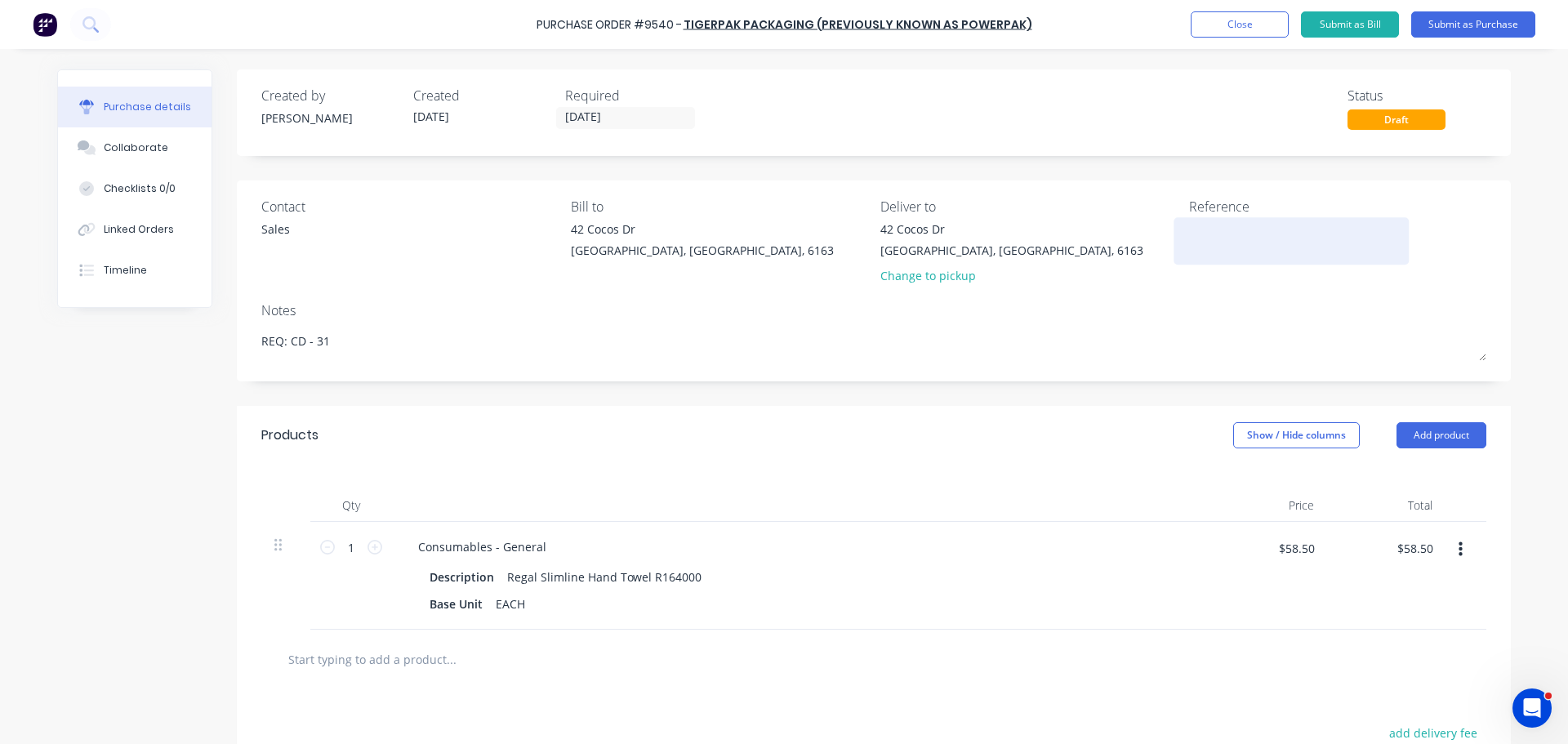
click at [1227, 246] on textarea at bounding box center [1292, 239] width 204 height 37
paste textarea "Purchase Order #9540 - TIGERPAK PACKAGING (PREVIOUSLY KNOWN AS POWERPAK)"
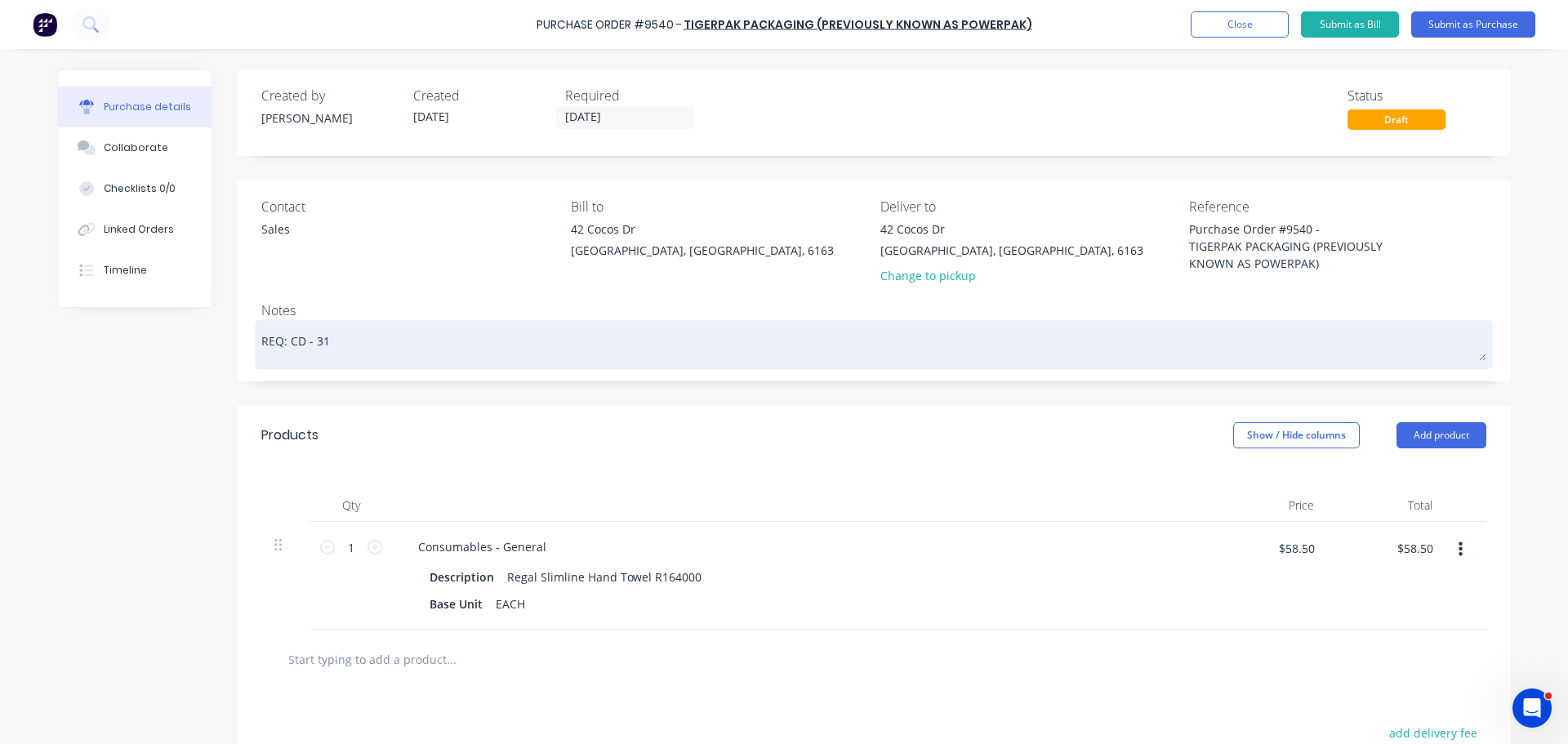
click at [1052, 360] on textarea "REQ: CD - 31" at bounding box center [874, 342] width 1226 height 37
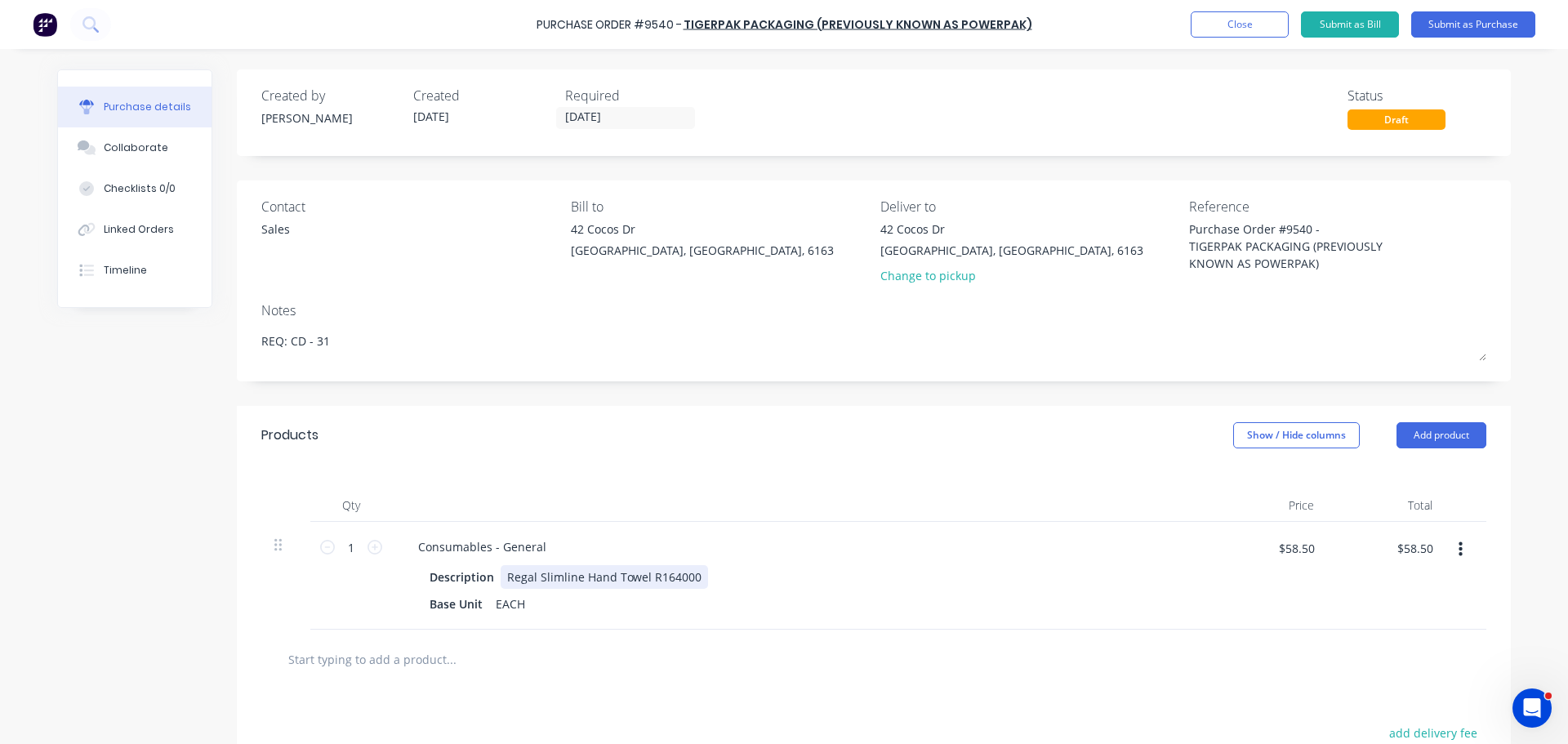
click at [786, 587] on div "Description Regal Slimline Hand Towel R164000" at bounding box center [797, 577] width 748 height 24
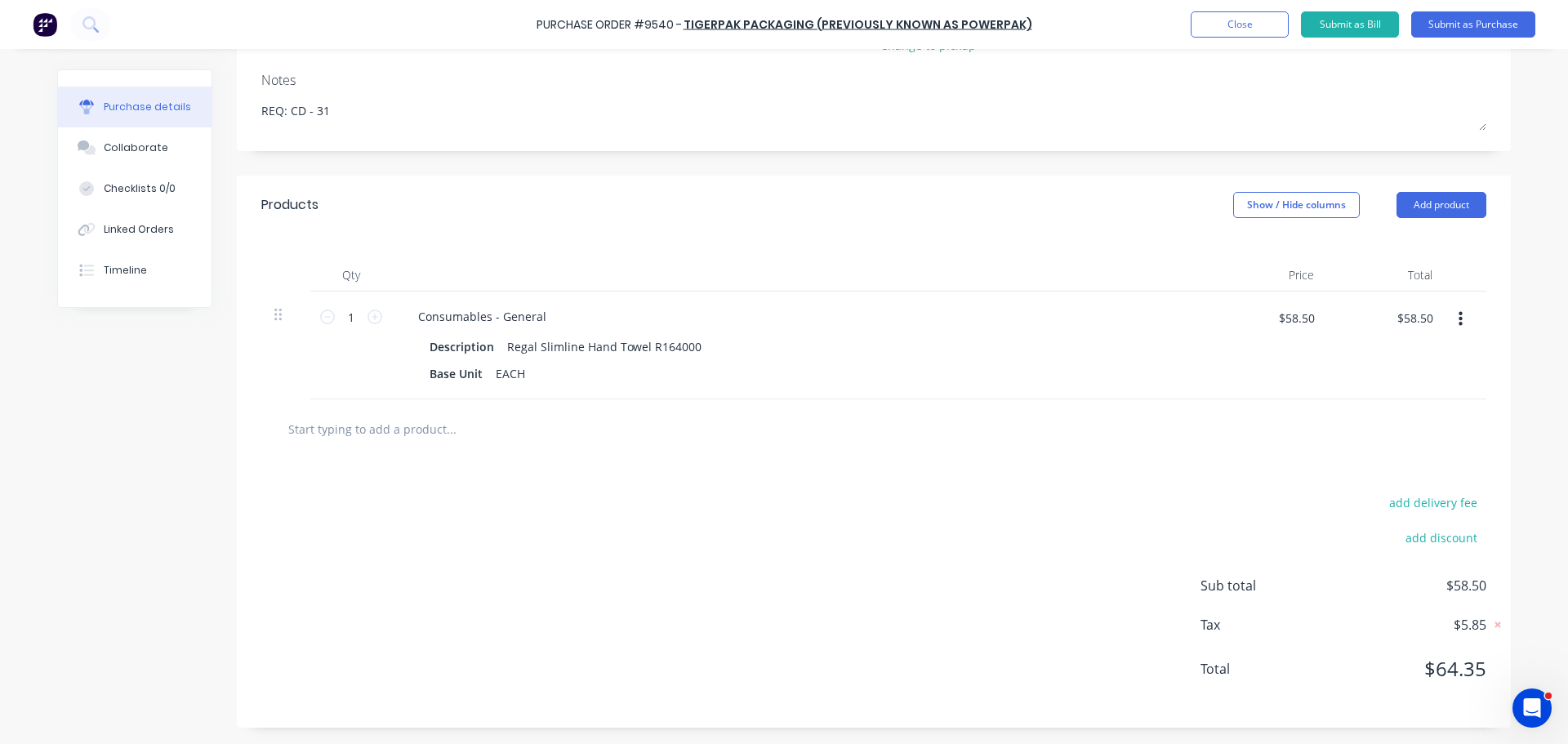
click at [419, 430] on input "text" at bounding box center [450, 429] width 327 height 33
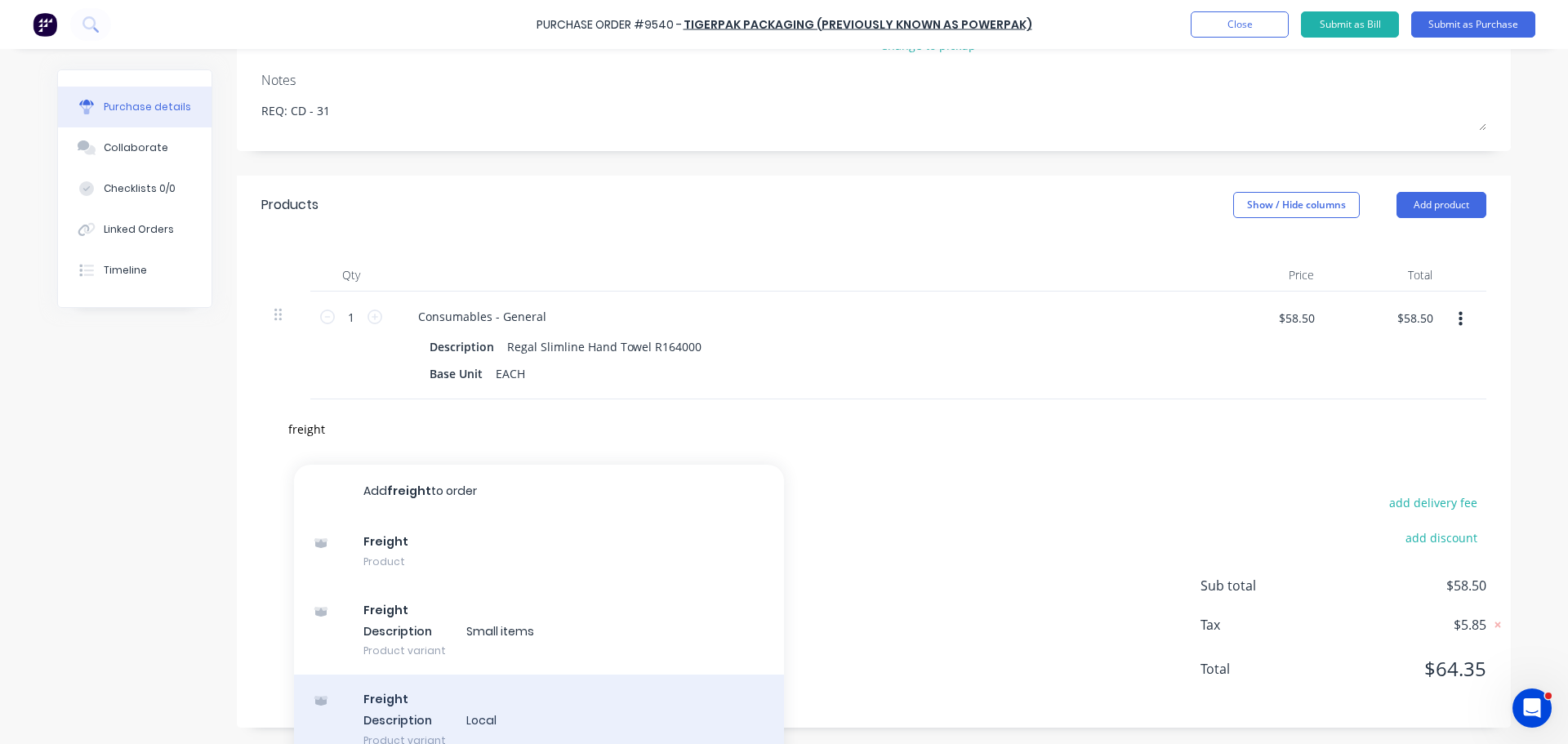
click at [429, 726] on div "Freight Description Local Product variant" at bounding box center [539, 719] width 490 height 90
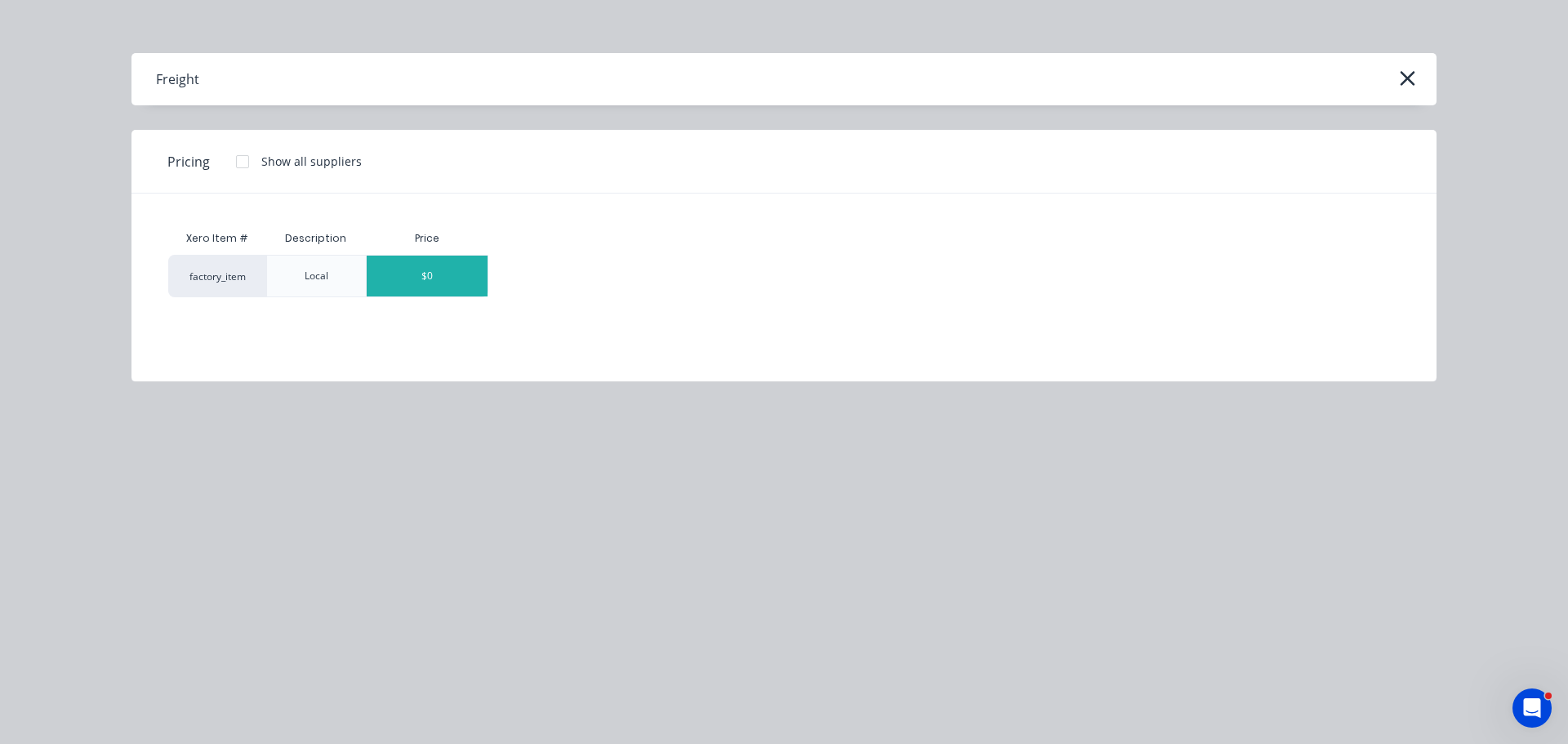
click at [455, 281] on div "$0" at bounding box center [427, 276] width 121 height 40
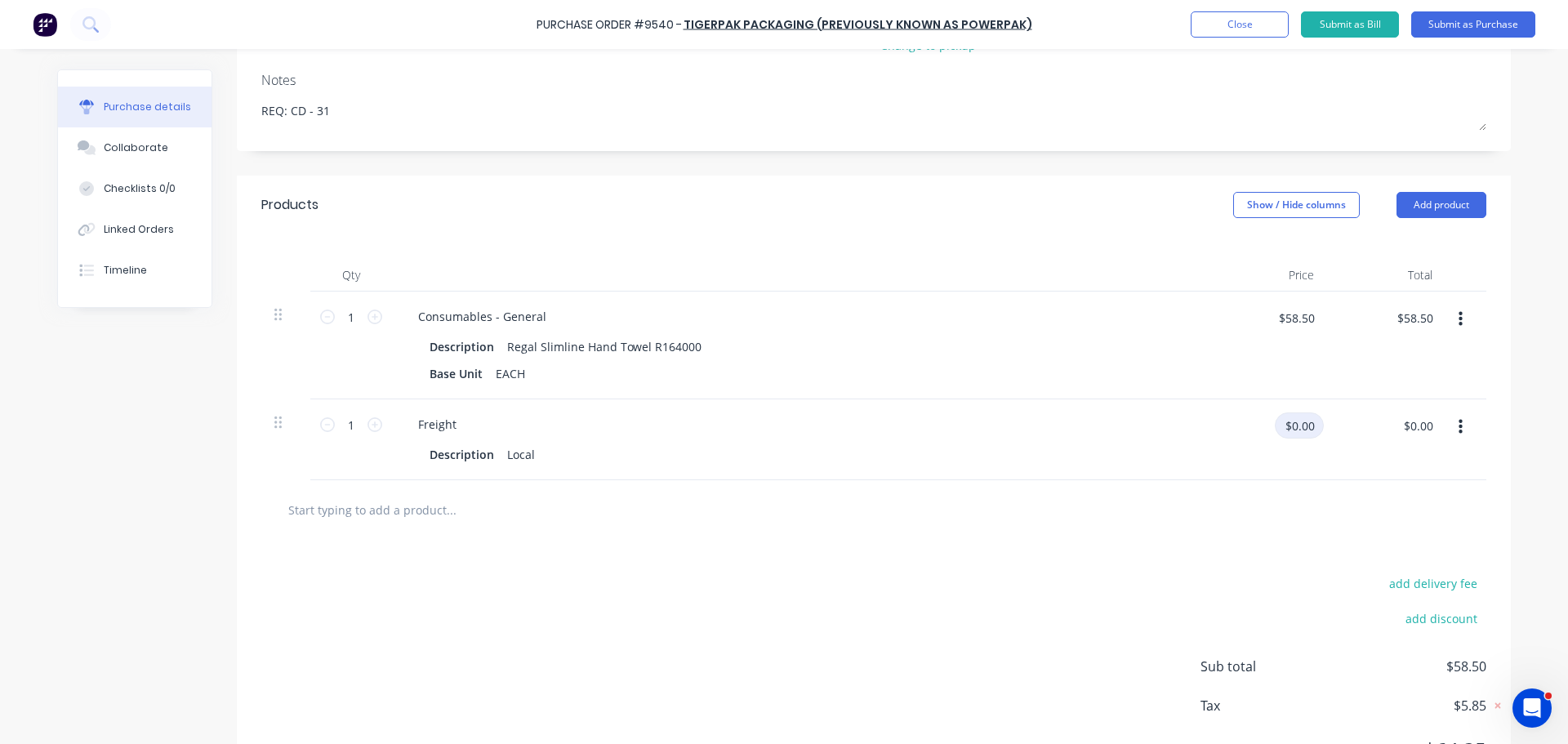
click at [1296, 425] on input "$0.00" at bounding box center [1299, 425] width 49 height 26
click at [994, 585] on div "add delivery fee add discount Sub total $83.50 Tax $8.35 Total $91.85" at bounding box center [873, 674] width 1274 height 269
click at [1439, 213] on button "Add product" at bounding box center [1442, 205] width 90 height 26
click at [1387, 403] on div "Notes (External)" at bounding box center [1409, 410] width 126 height 24
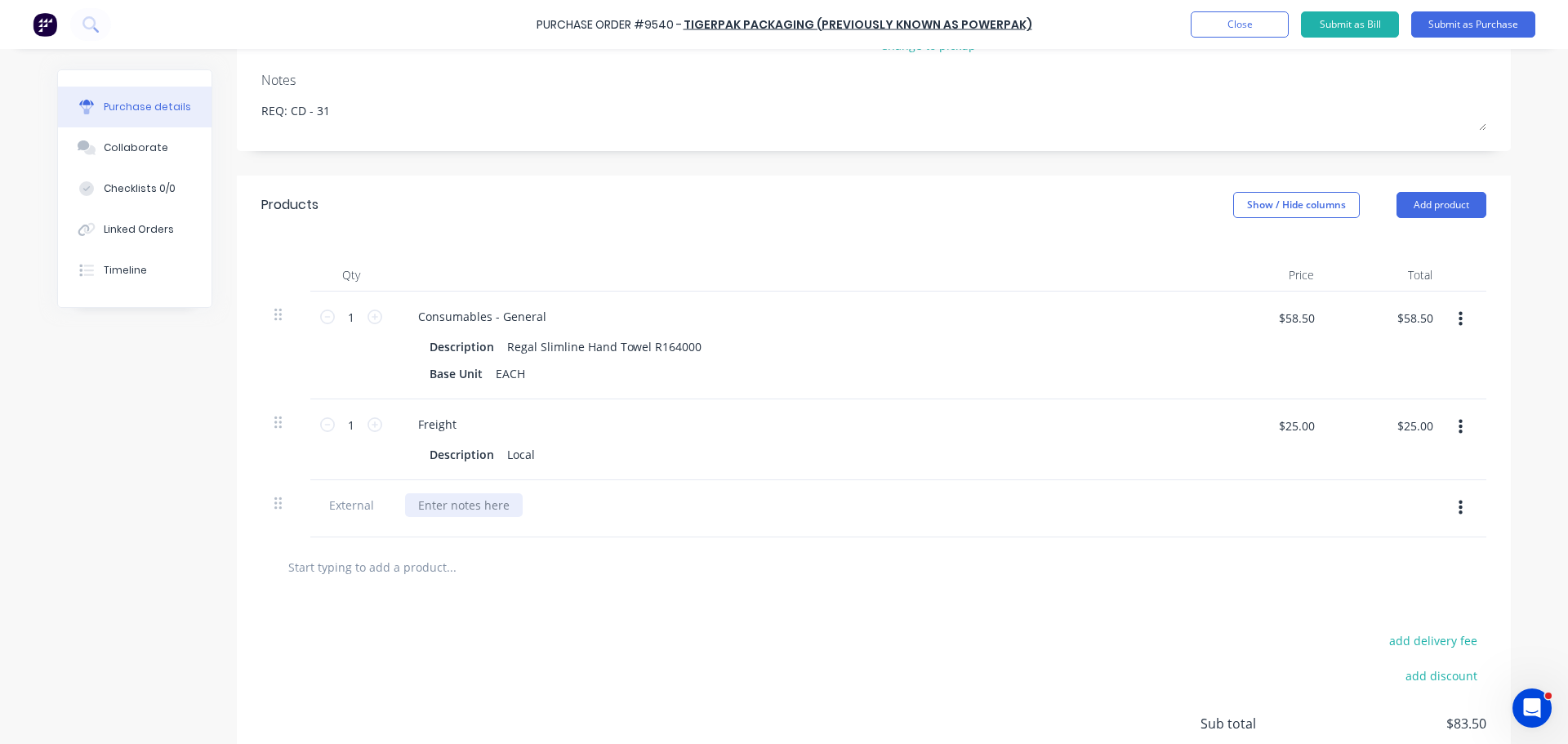
click at [461, 509] on div at bounding box center [464, 505] width 118 height 24
paste div
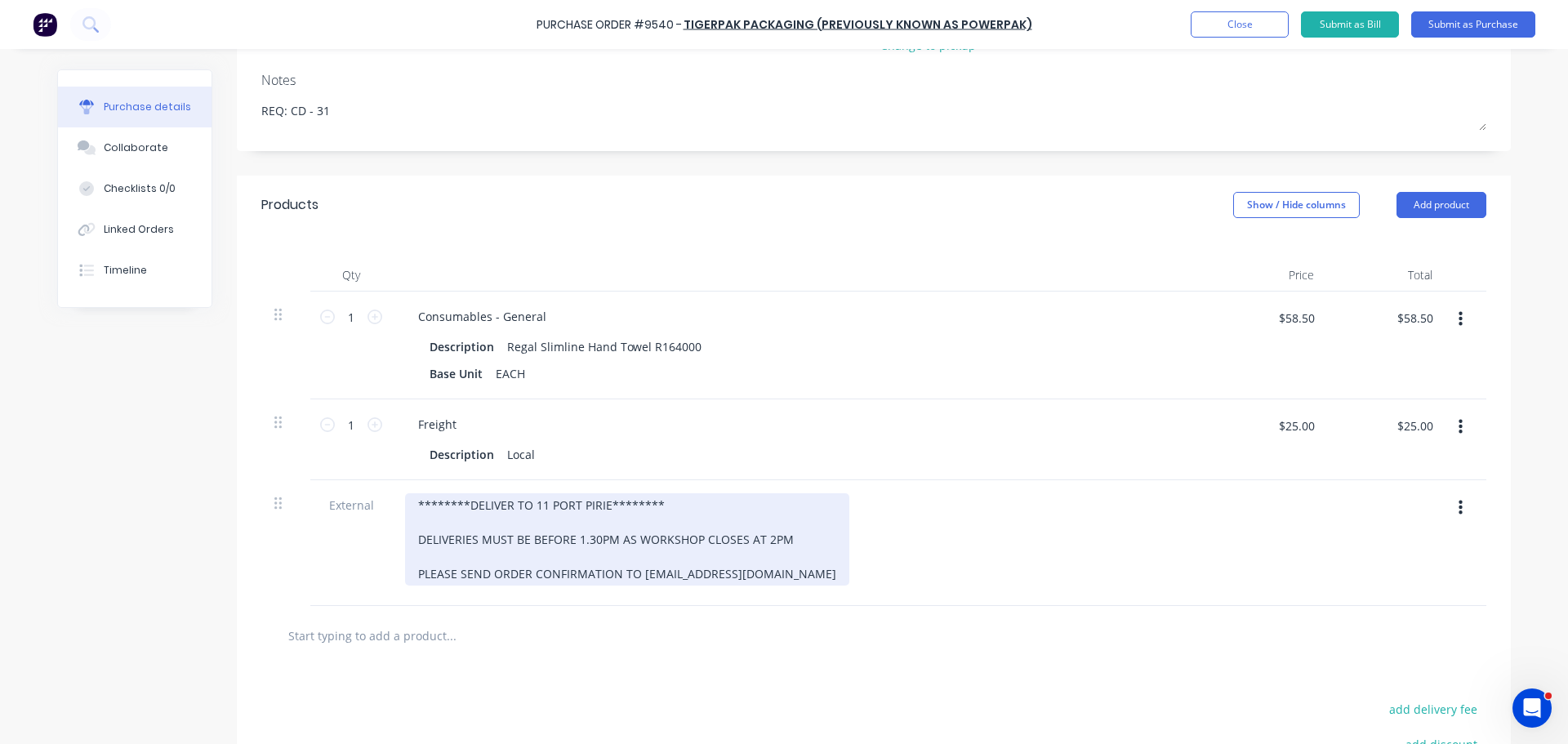
click at [601, 507] on div "********DELIVER TO 11 PORT PIRIE******** DELIVERIES MUST BE BEFORE 1.30PM AS WO…" at bounding box center [627, 539] width 444 height 92
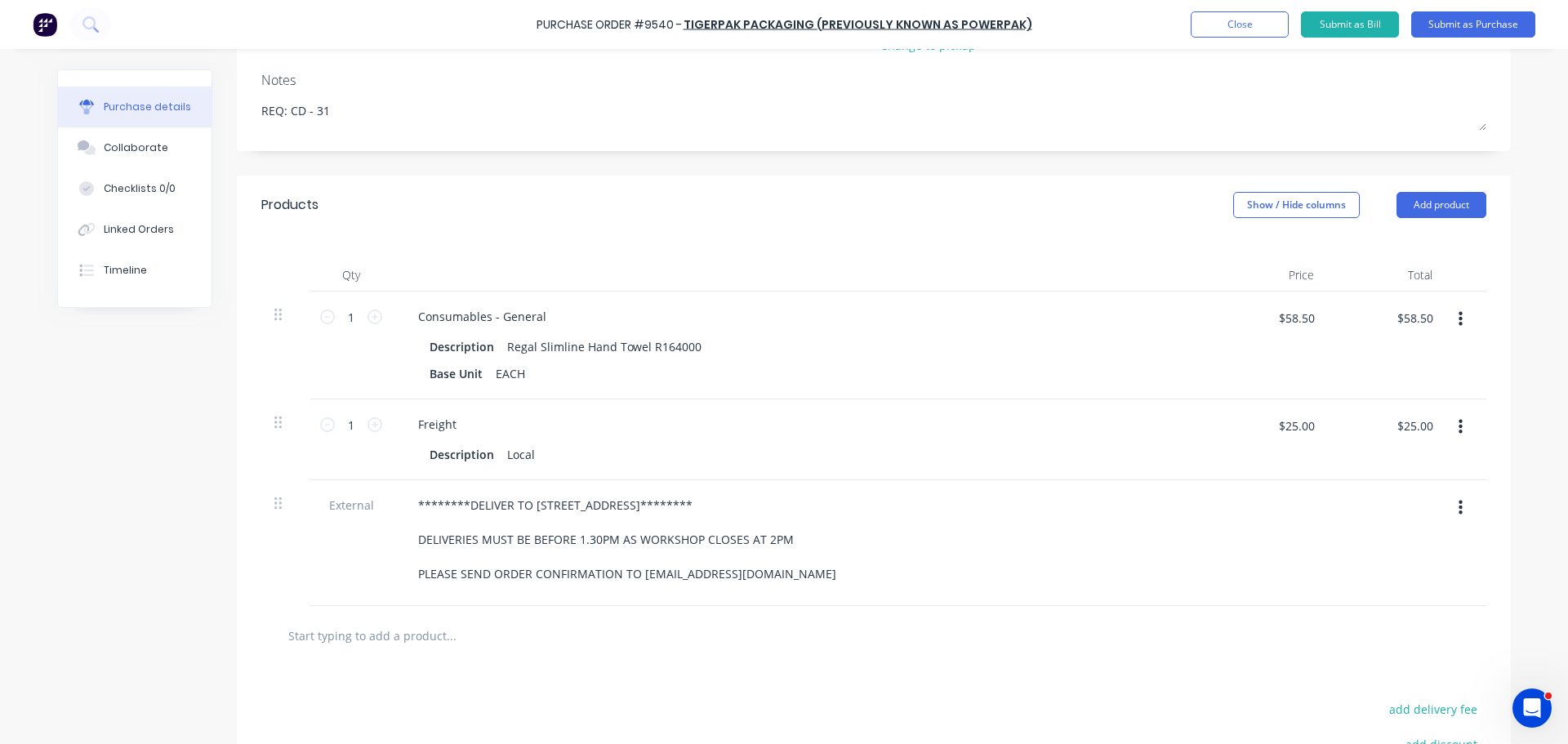
click at [1016, 538] on div "********DELIVER TO 42 COCOS DRIVE******** DELIVERIES MUST BE BEFORE 1.30PM AS W…" at bounding box center [800, 539] width 790 height 92
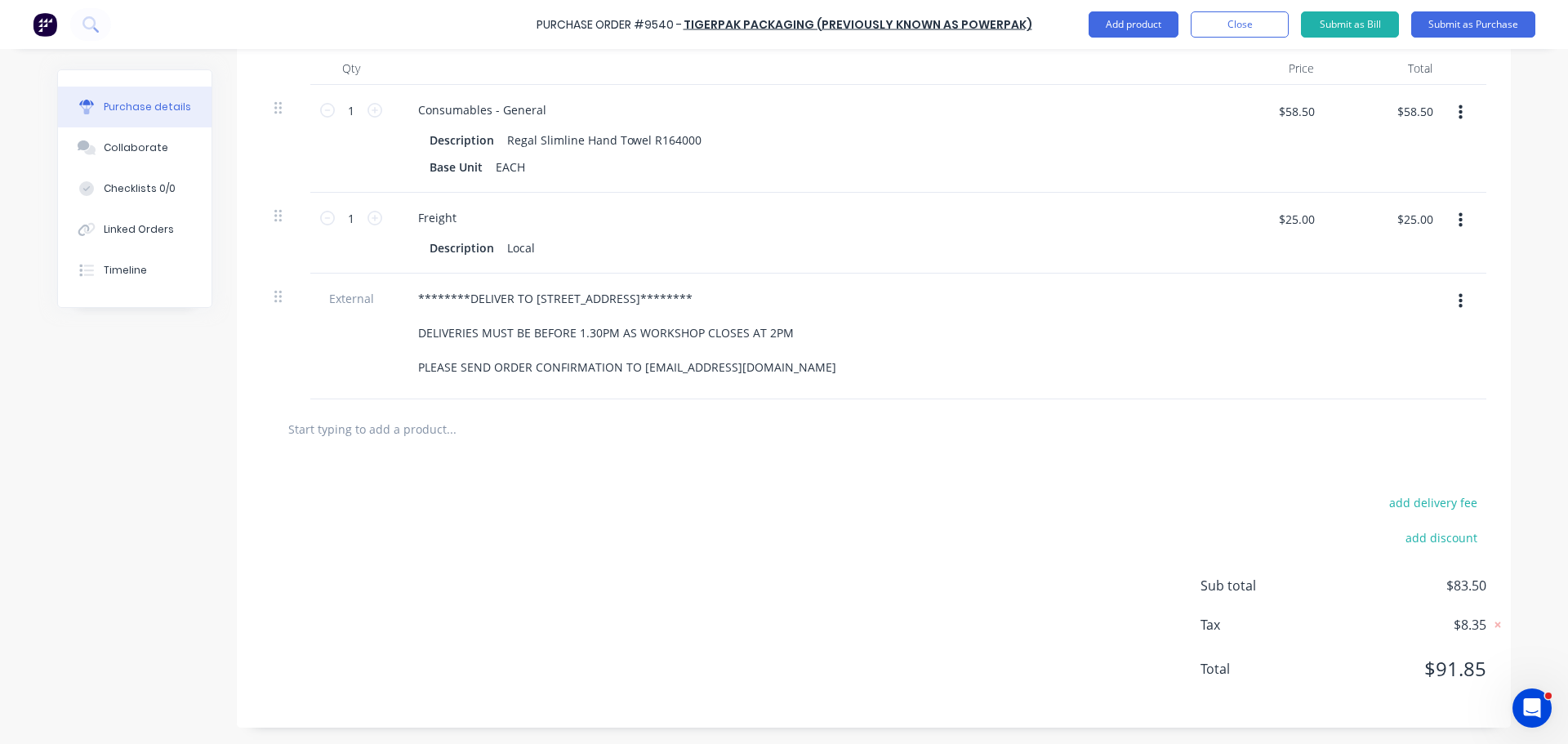
scroll to position [0, 0]
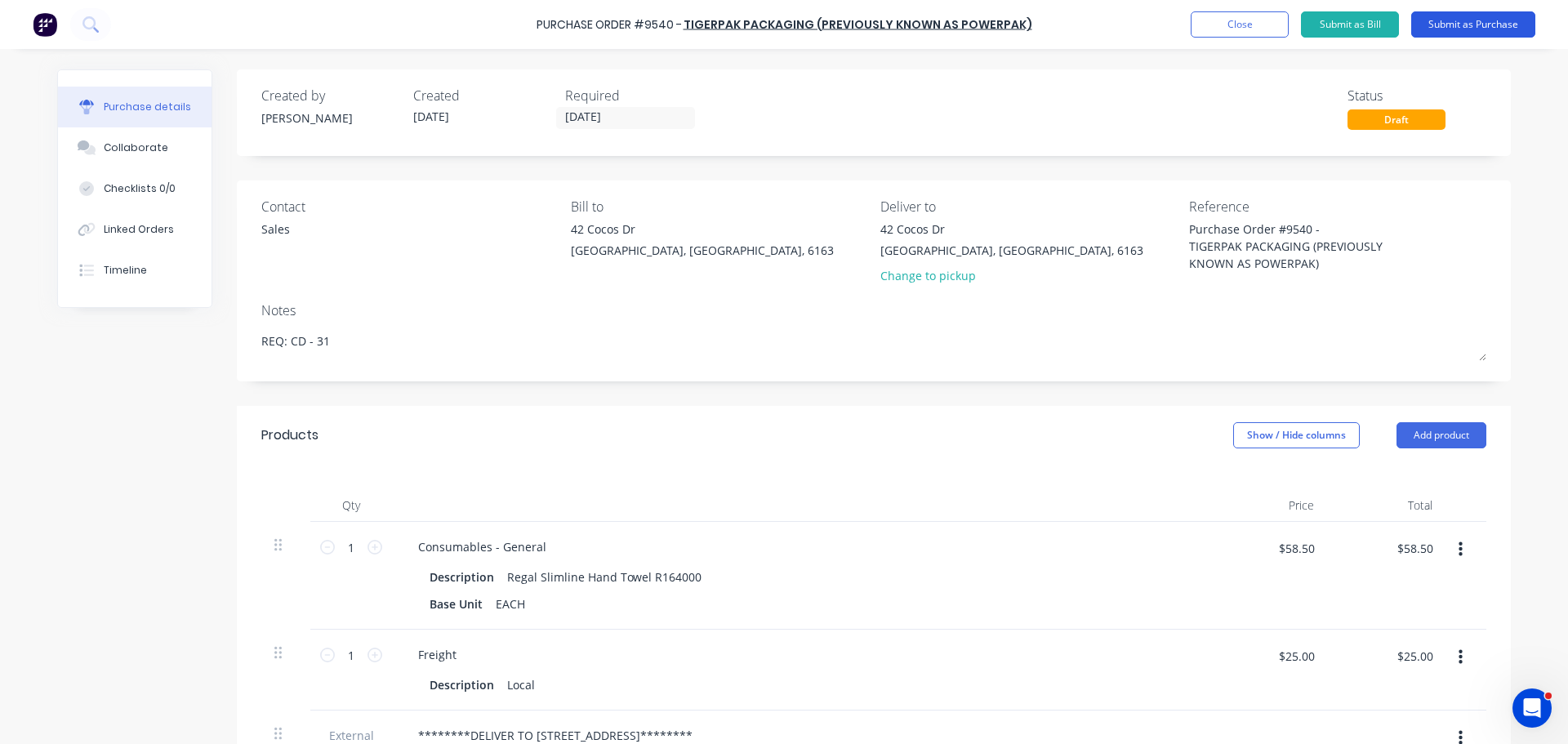
click at [1474, 23] on button "Submit as Purchase" at bounding box center [1473, 24] width 124 height 26
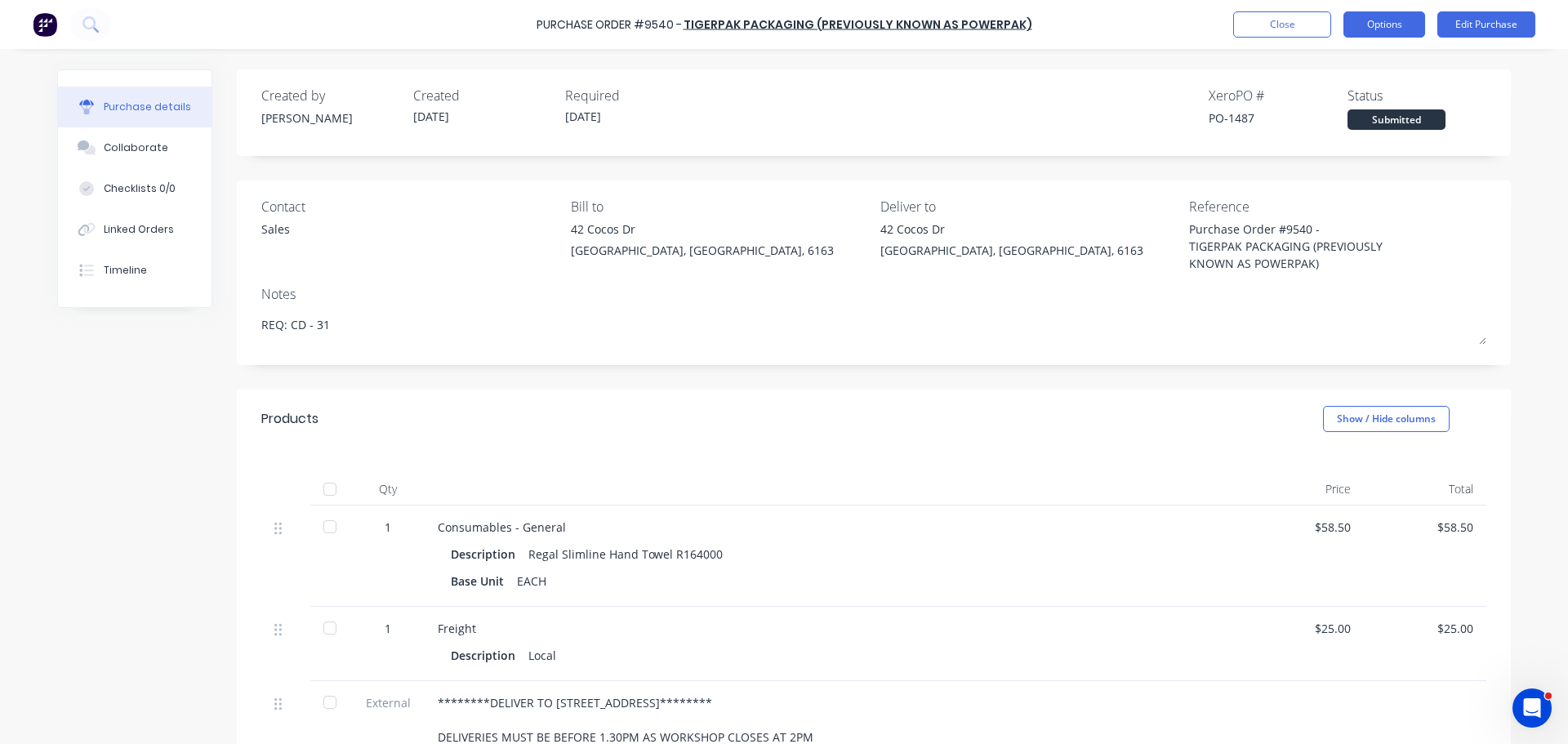
click at [1372, 19] on button "Options" at bounding box center [1384, 24] width 82 height 26
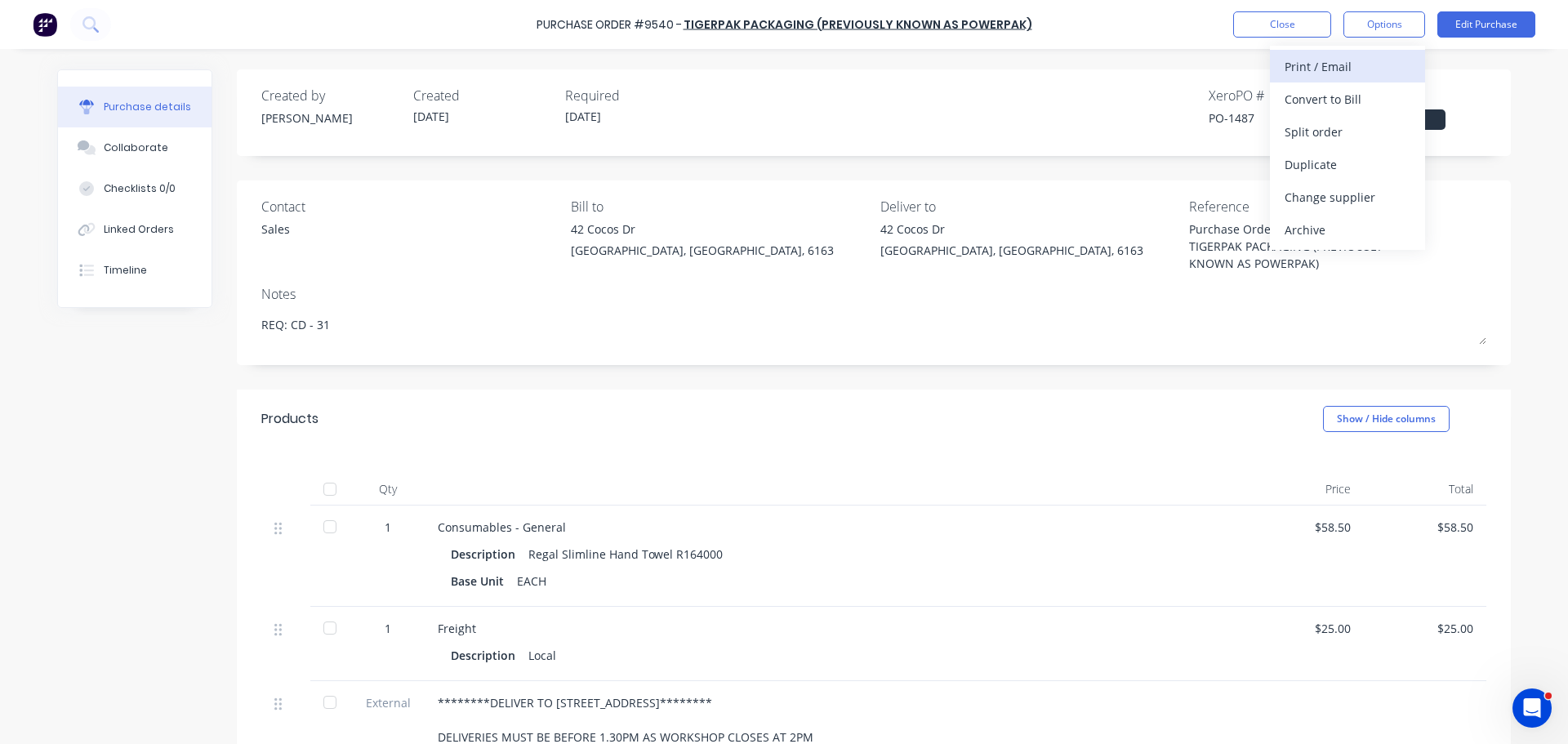
click at [1356, 69] on div "Print / Email" at bounding box center [1347, 66] width 126 height 24
click at [1314, 95] on div "With pricing" at bounding box center [1347, 99] width 126 height 24
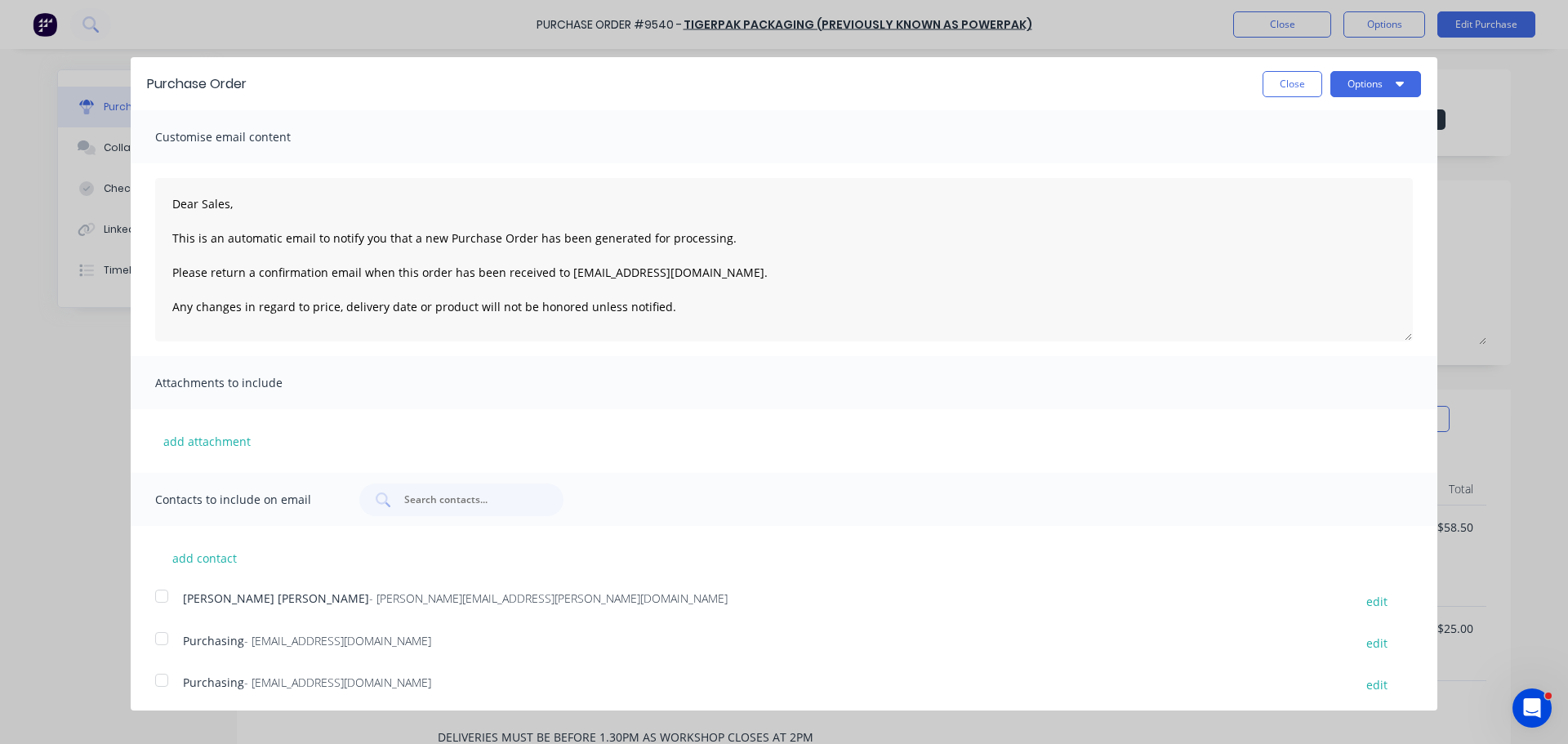
scroll to position [82, 0]
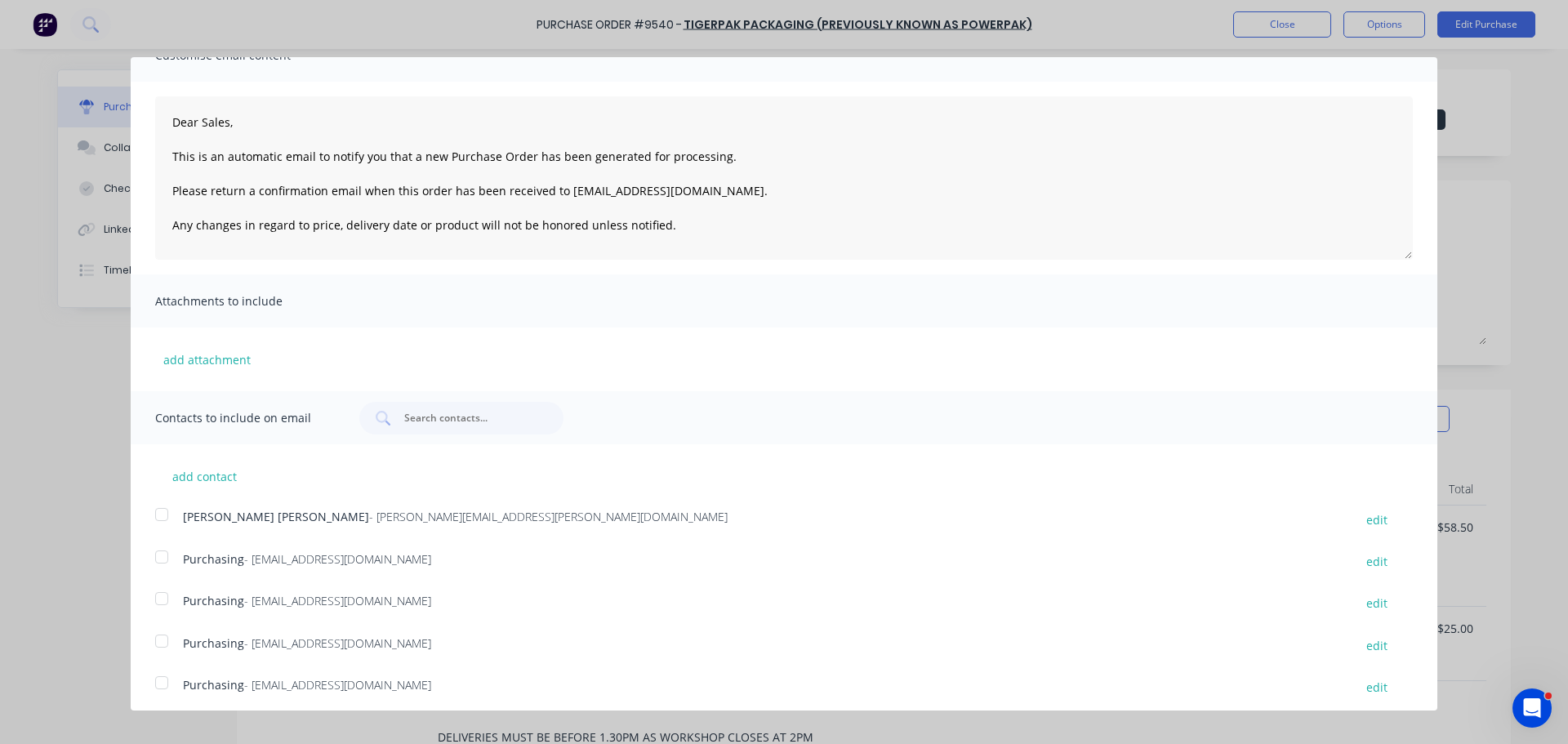
click at [168, 559] on div at bounding box center [162, 557] width 33 height 33
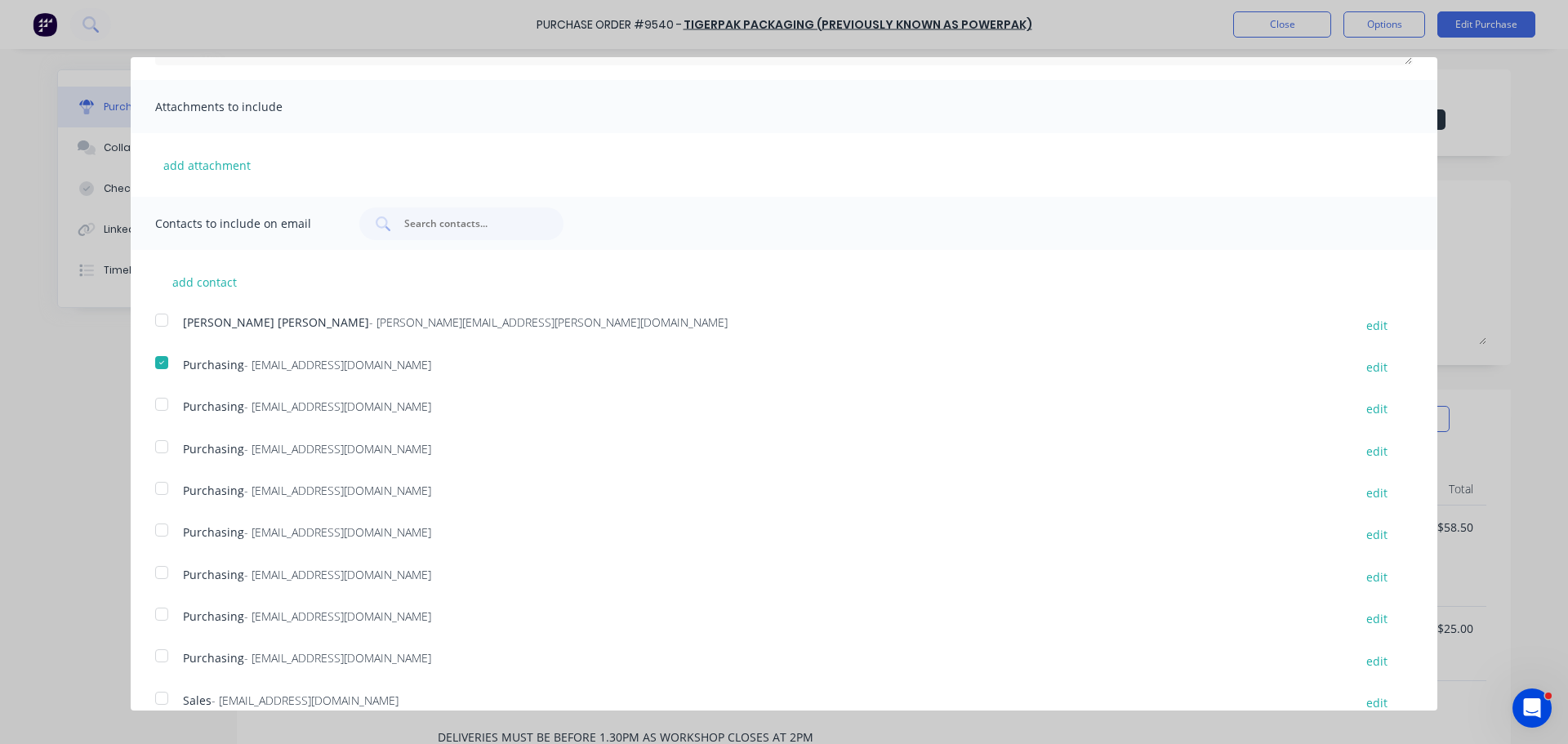
scroll to position [299, 0]
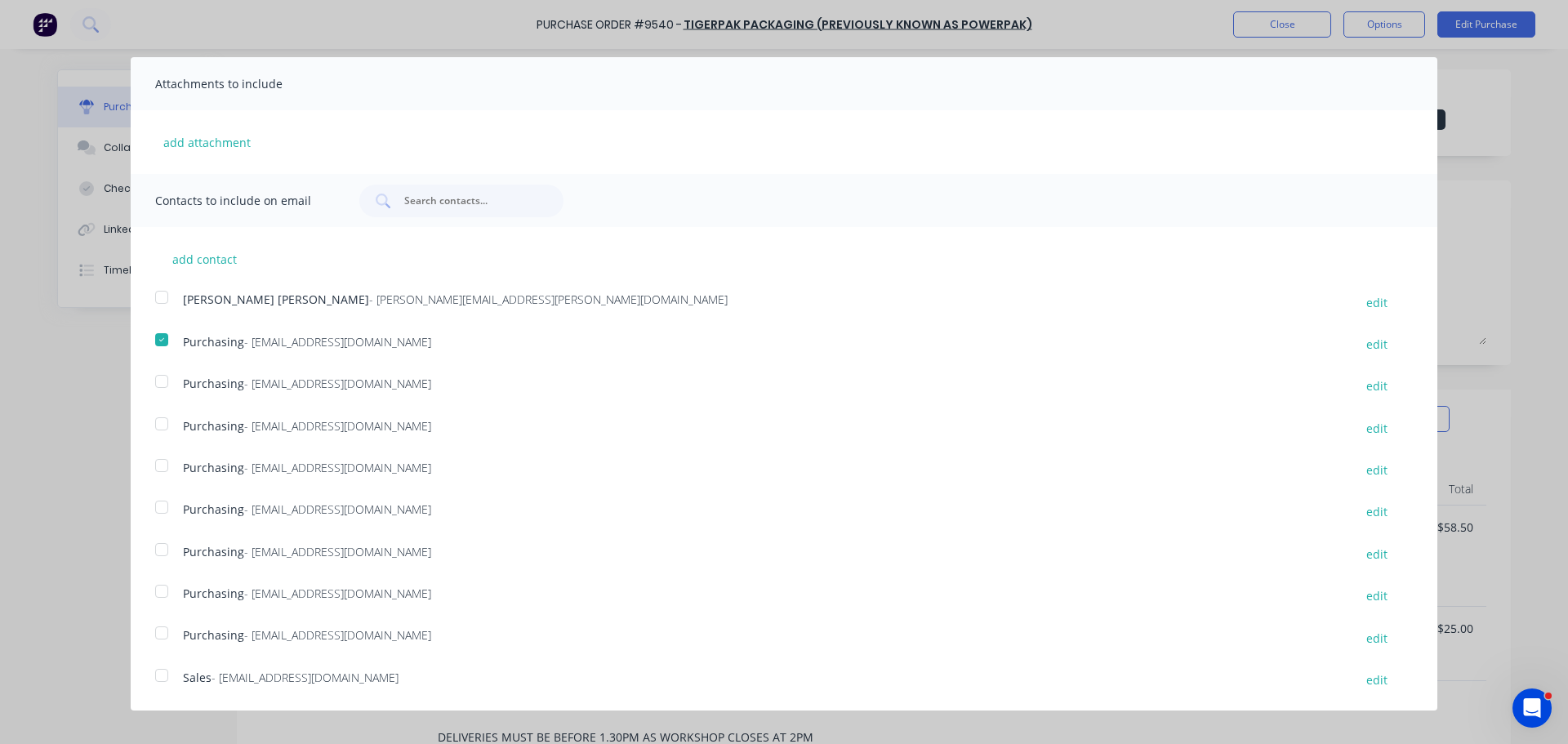
click at [163, 674] on div at bounding box center [162, 675] width 33 height 33
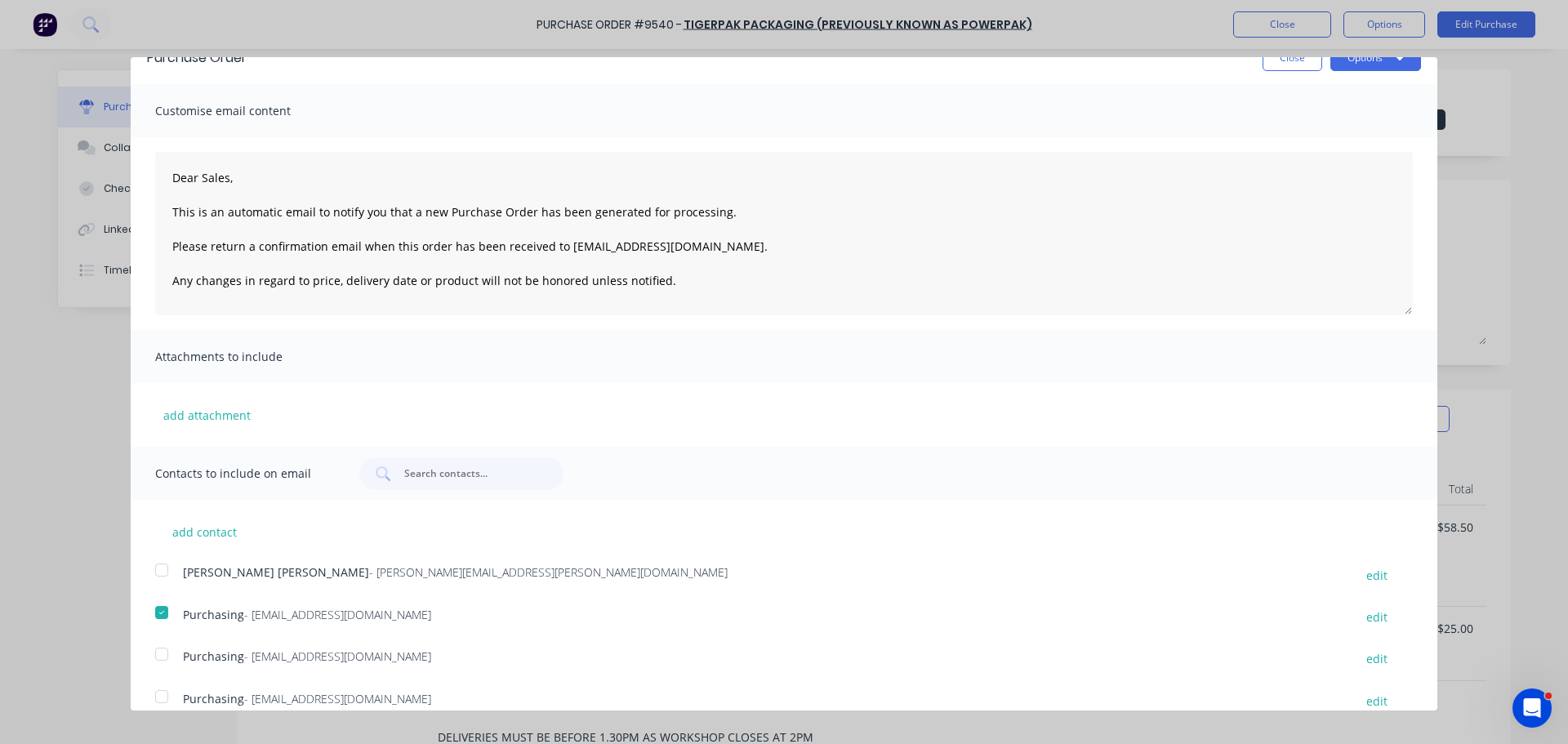
scroll to position [0, 0]
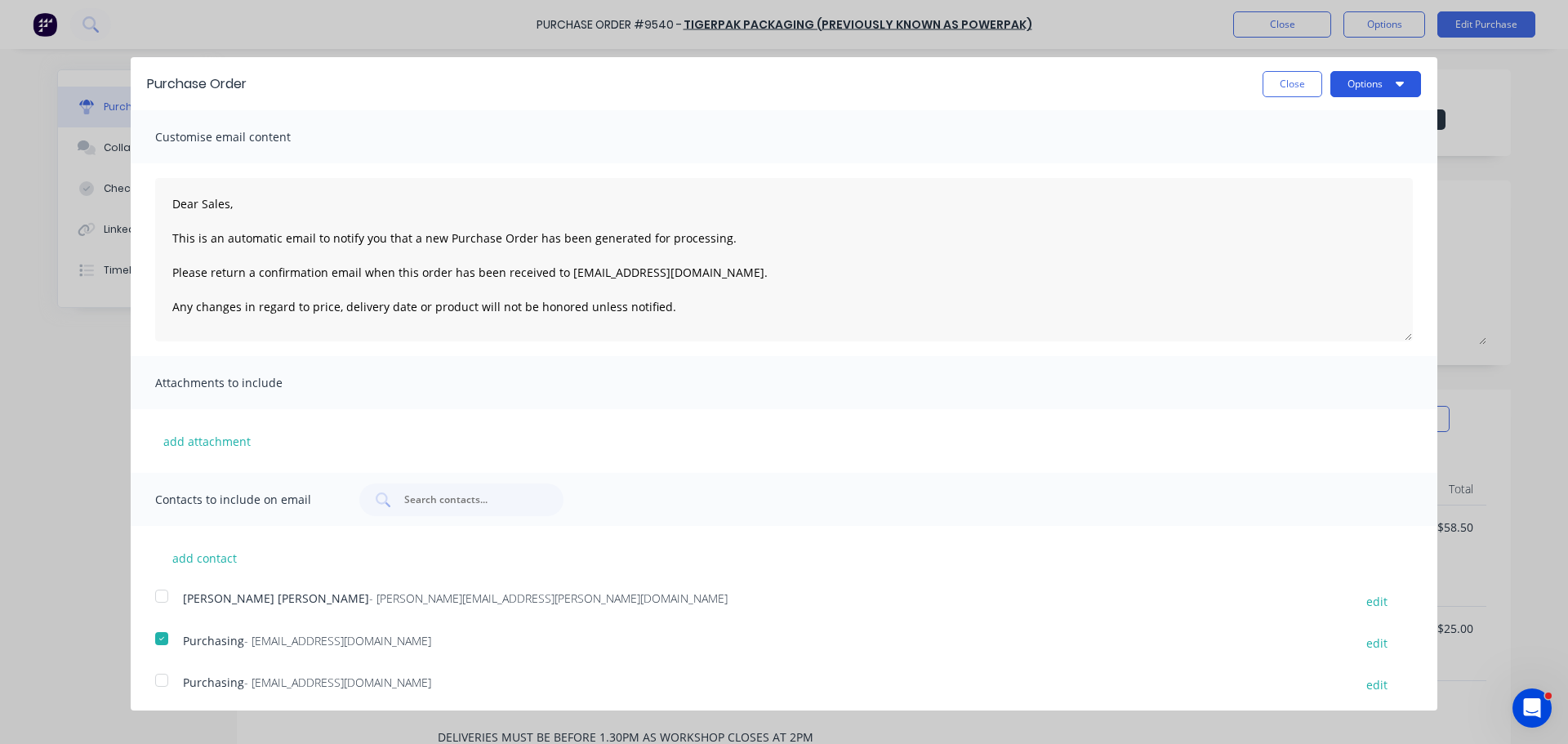
click at [1357, 89] on button "Options" at bounding box center [1376, 84] width 91 height 26
click at [1299, 160] on div "Email" at bounding box center [1343, 158] width 126 height 24
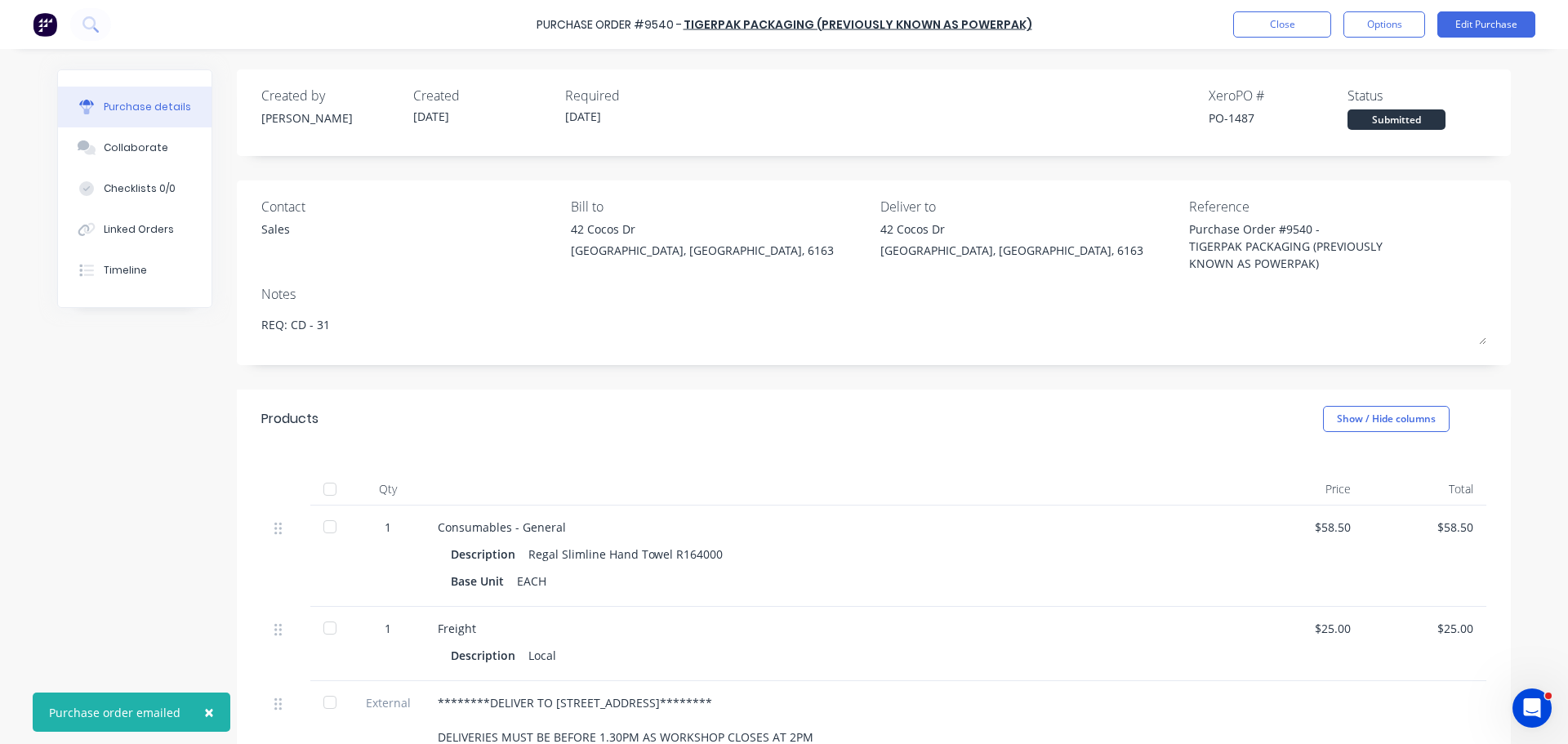
click at [210, 718] on button "×" at bounding box center [209, 712] width 42 height 40
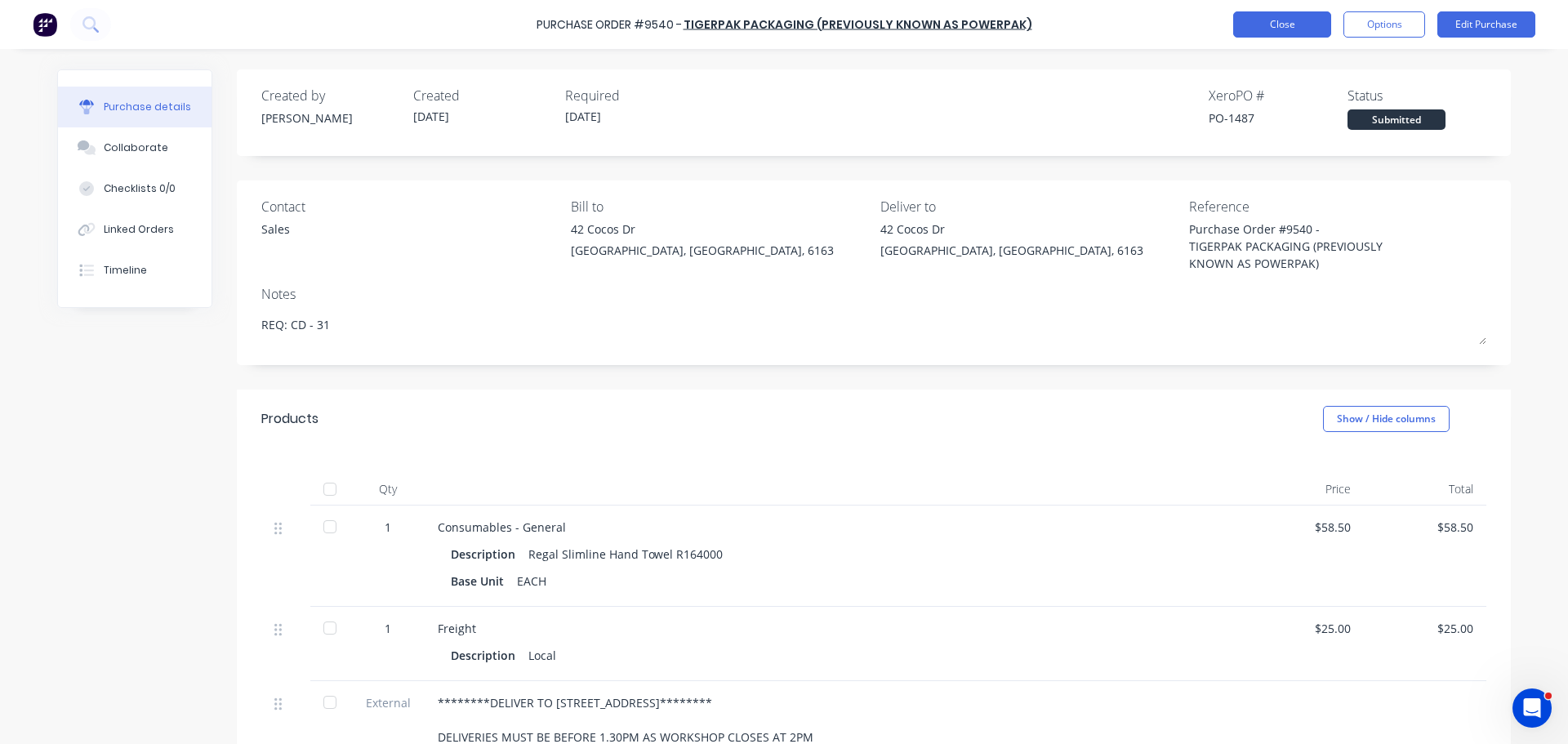
click at [1258, 17] on button "Close" at bounding box center [1283, 24] width 98 height 26
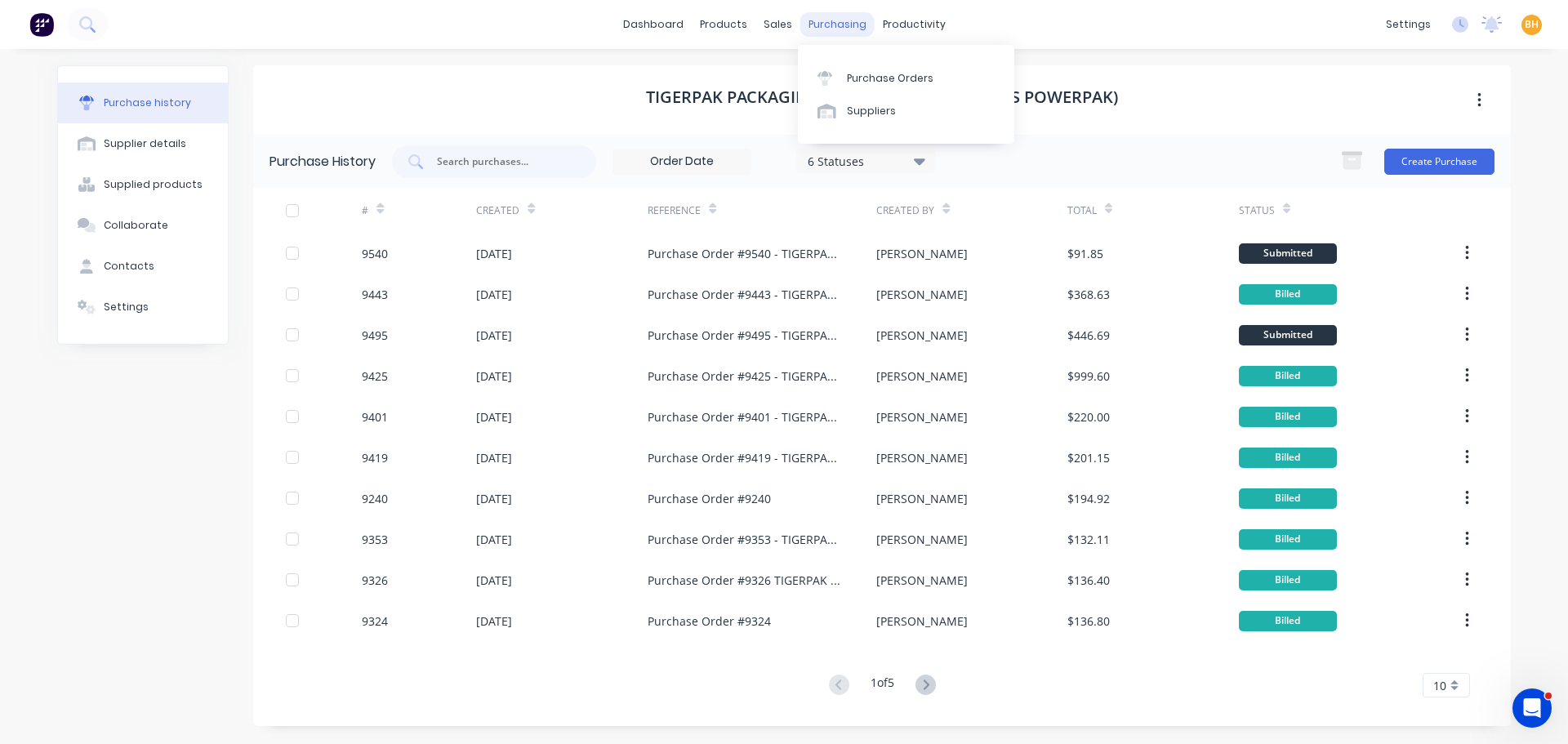
click at [822, 19] on div "purchasing" at bounding box center [837, 24] width 75 height 25
click at [872, 85] on div "Purchase Orders" at bounding box center [891, 78] width 86 height 15
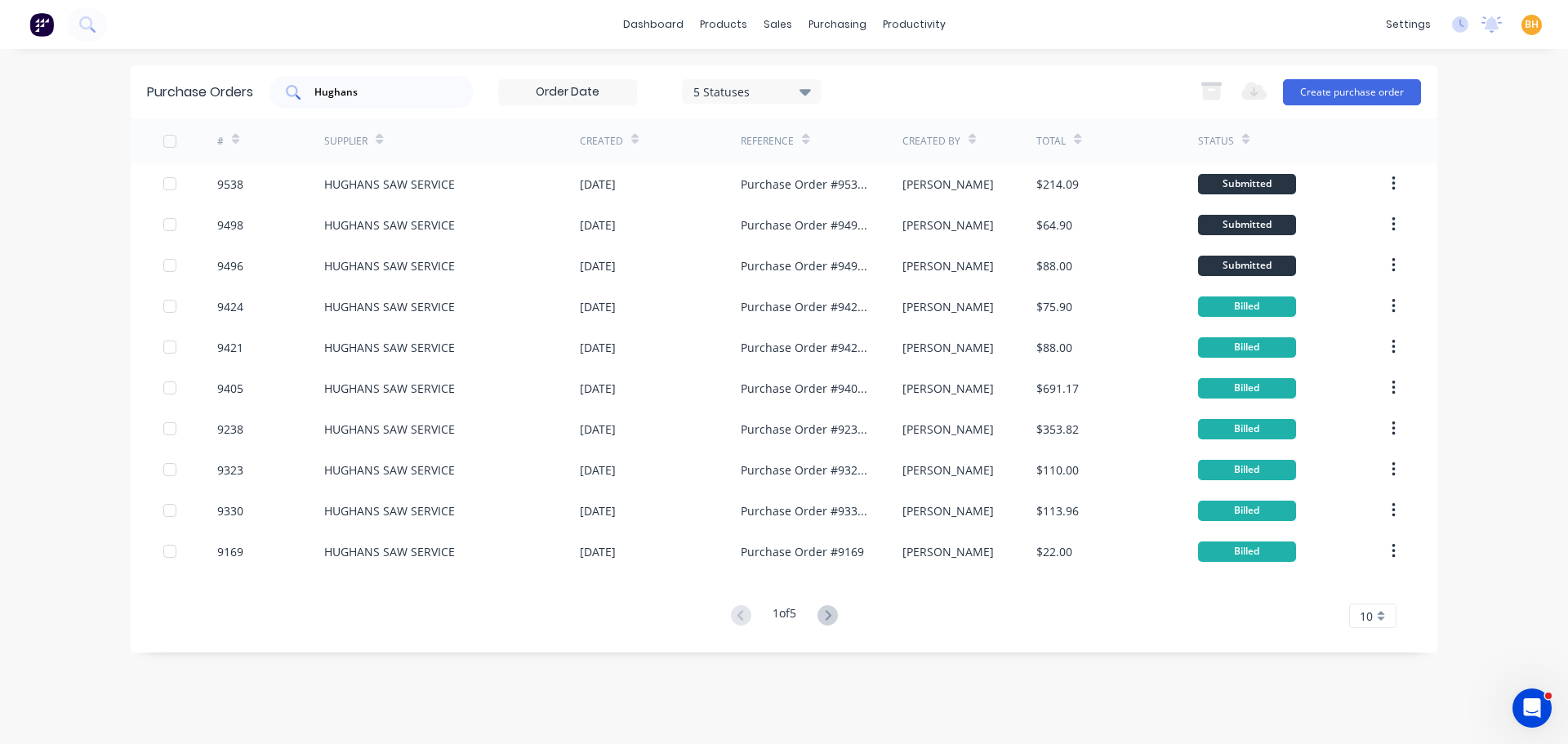
click at [402, 79] on div "Hughans" at bounding box center [372, 93] width 204 height 33
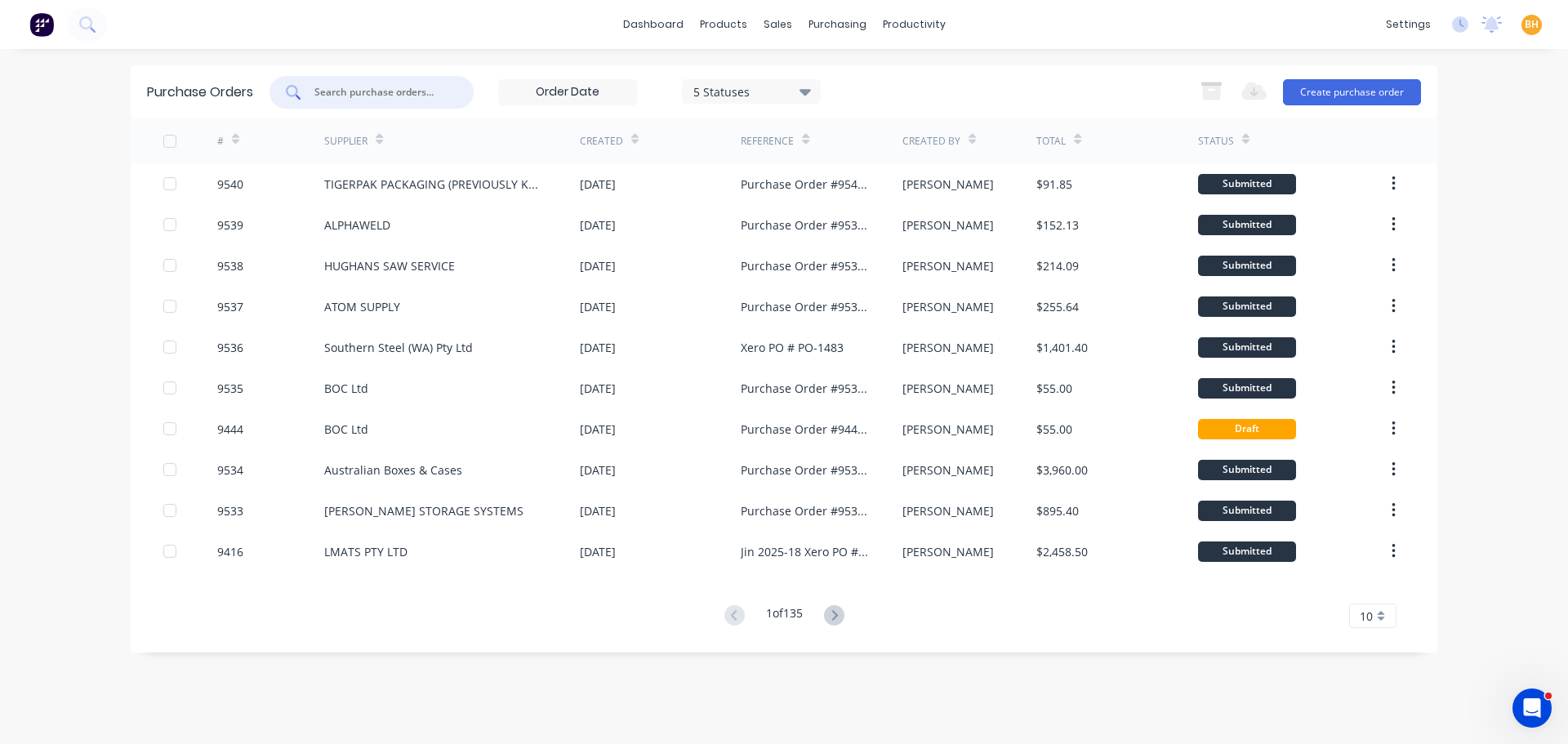
click at [1496, 262] on div "dashboard products sales purchasing productivity dashboard products Product Cat…" at bounding box center [784, 372] width 1568 height 744
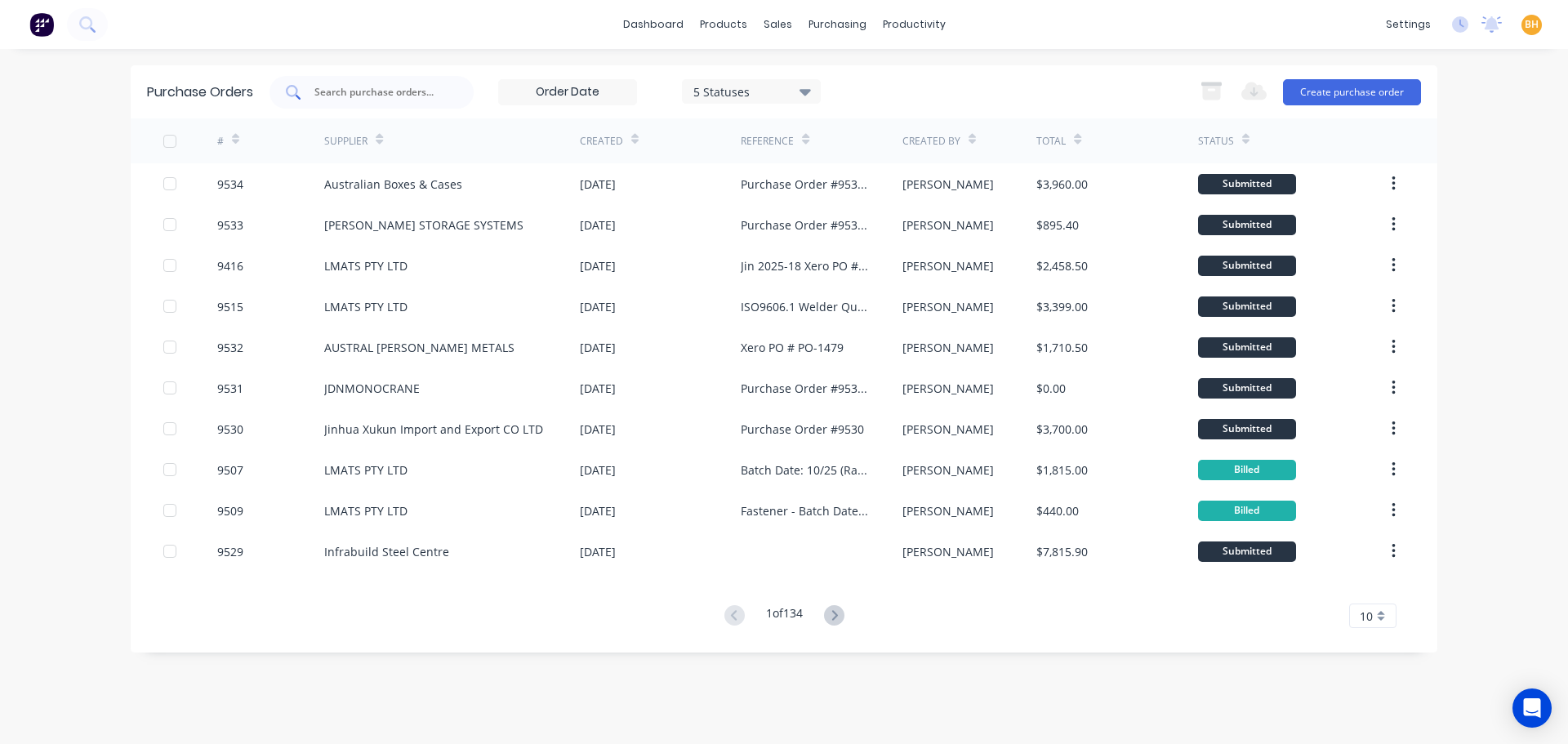
click at [374, 94] on input "text" at bounding box center [380, 92] width 135 height 17
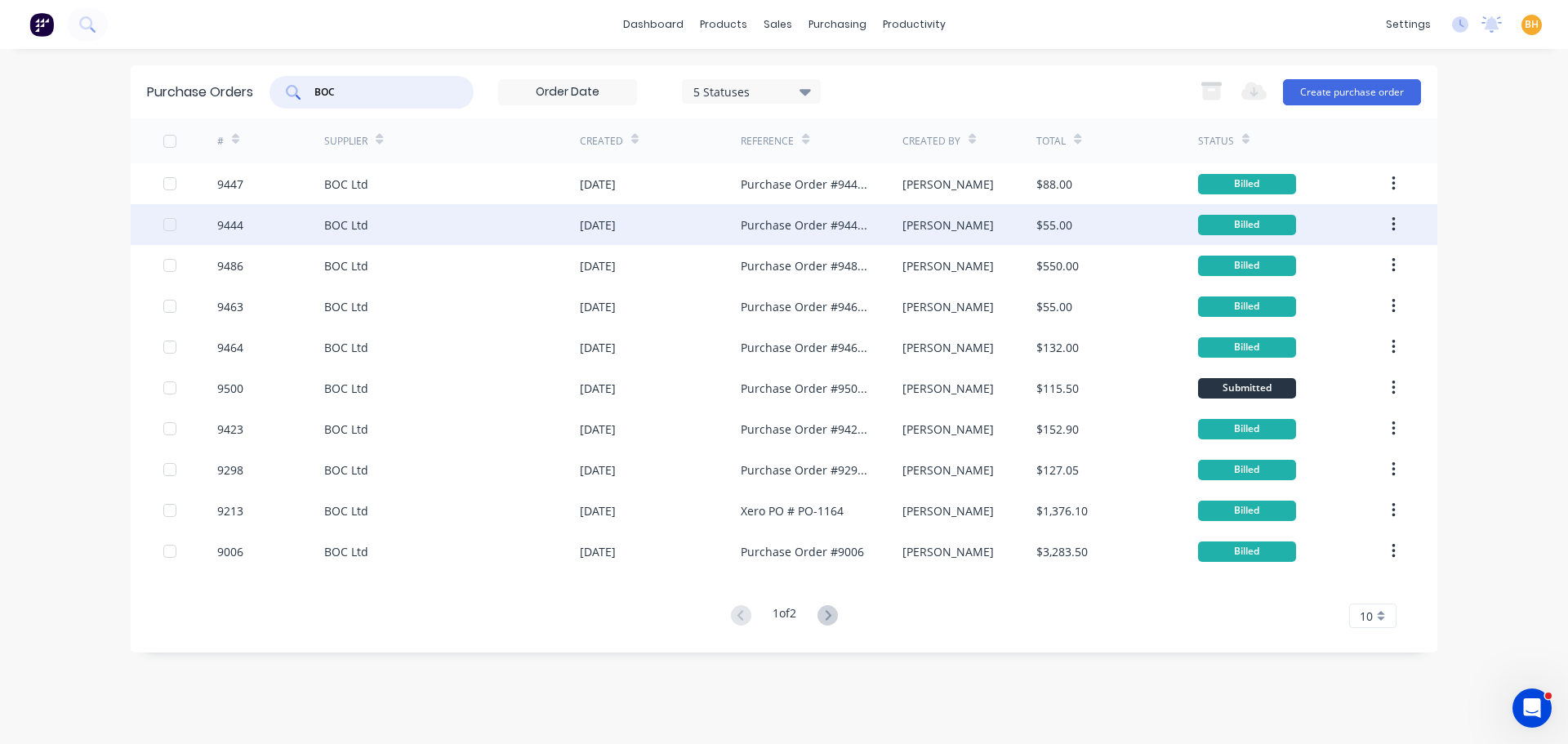
type input "BOC"
click at [396, 240] on div "BOC Ltd" at bounding box center [452, 224] width 256 height 40
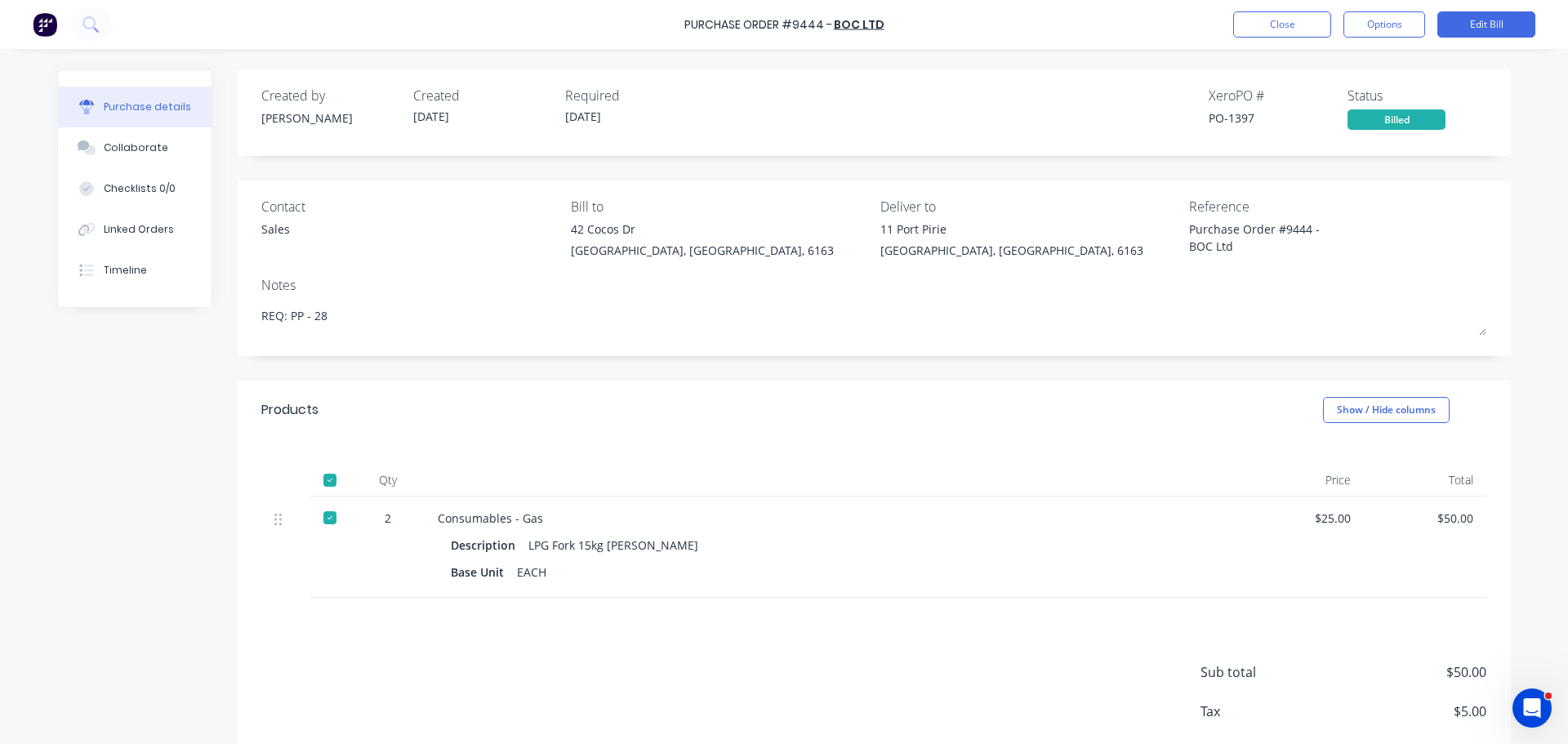
click at [280, 226] on div "Sales" at bounding box center [275, 229] width 29 height 17
click at [1498, 20] on button "Edit Bill" at bounding box center [1486, 24] width 98 height 26
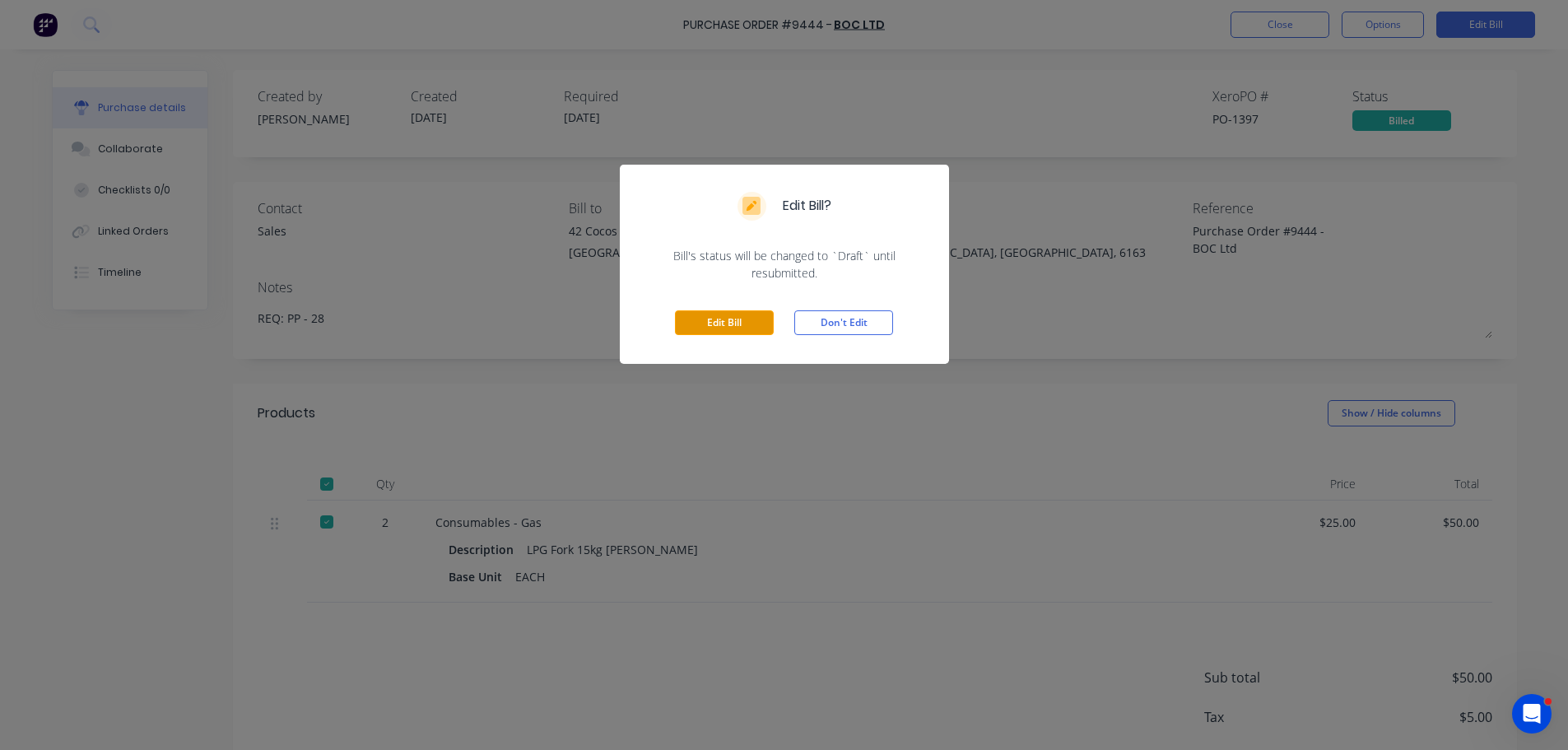
click at [735, 319] on button "Edit Bill" at bounding box center [724, 323] width 99 height 25
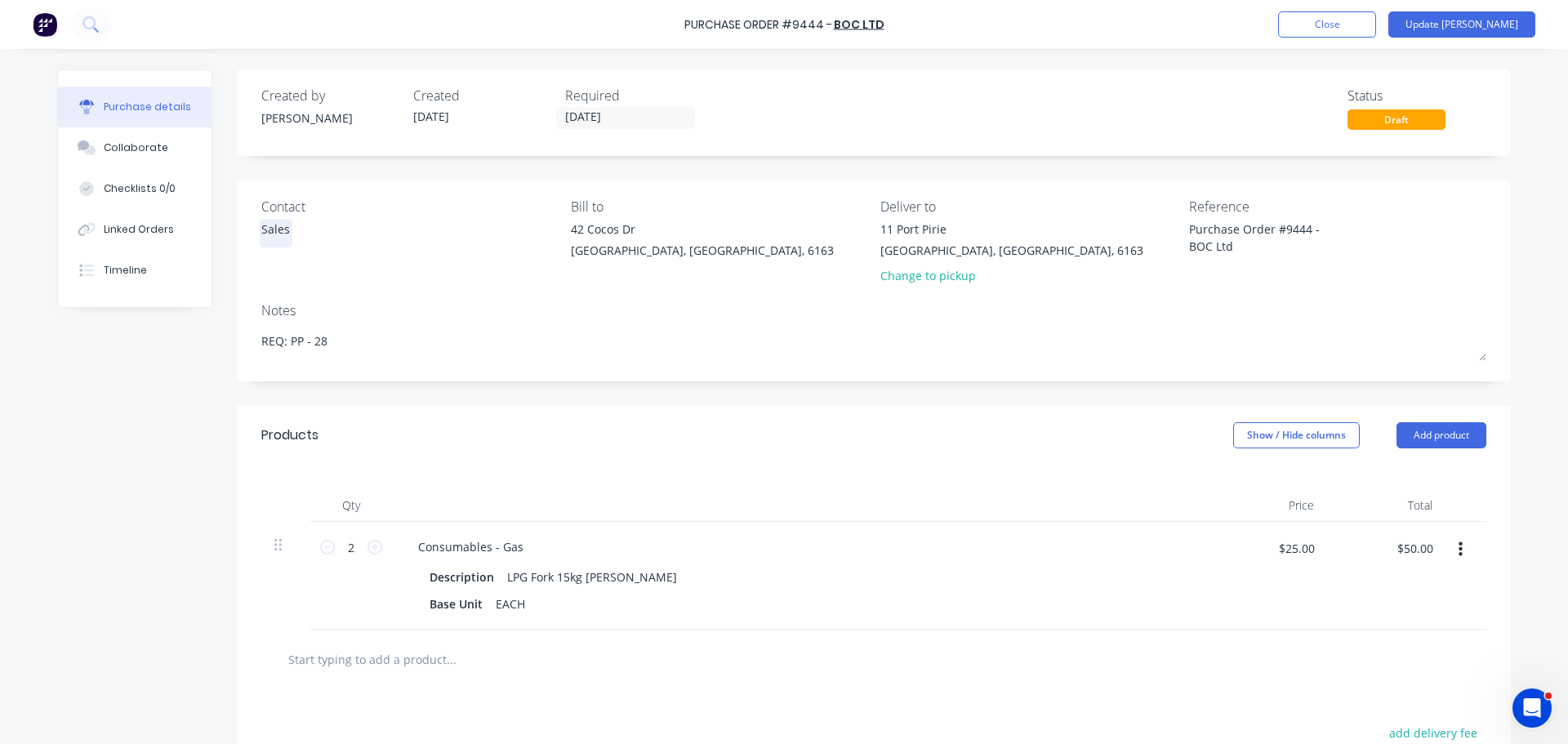
click at [276, 232] on div "Sales" at bounding box center [275, 229] width 29 height 17
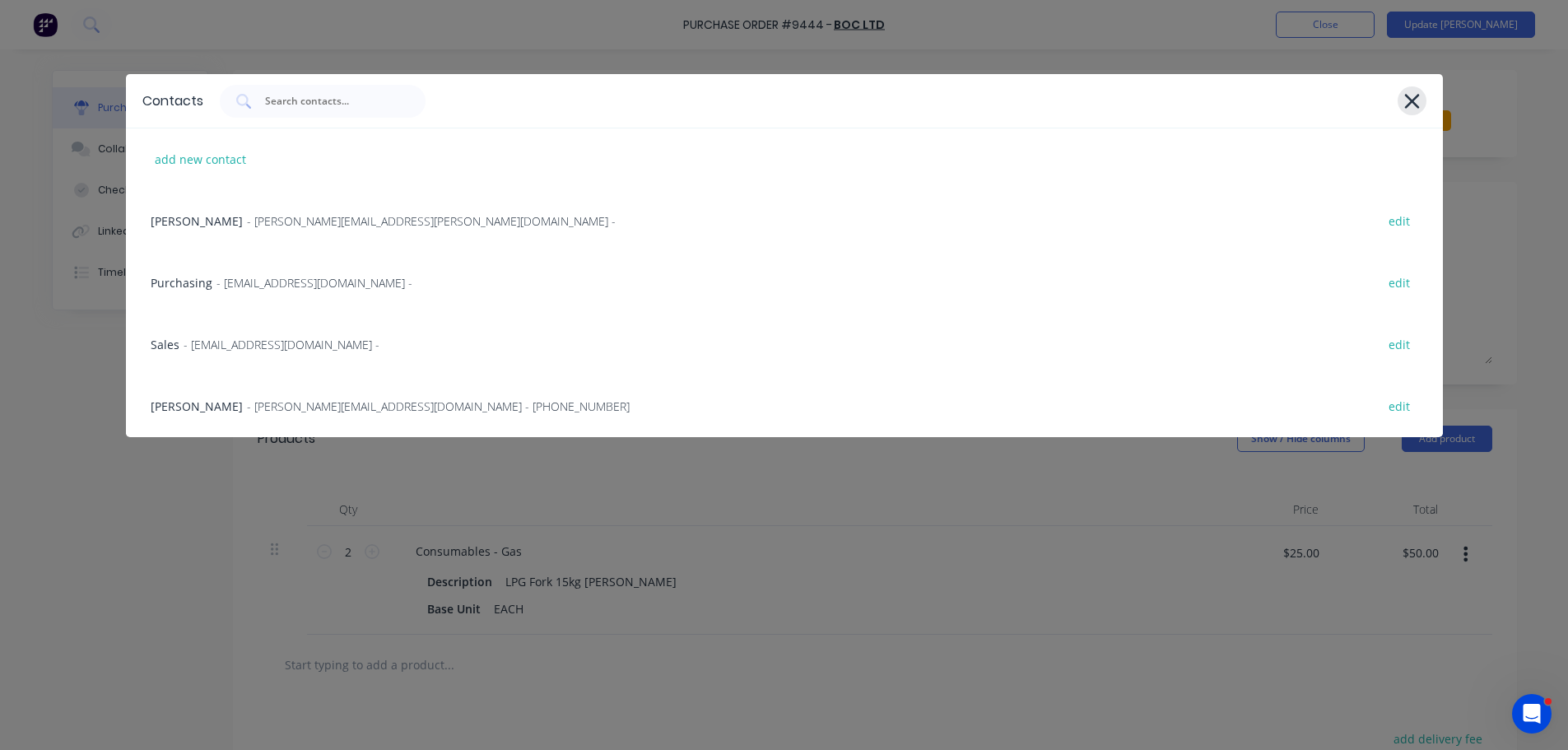
click at [1411, 93] on icon at bounding box center [1412, 101] width 18 height 23
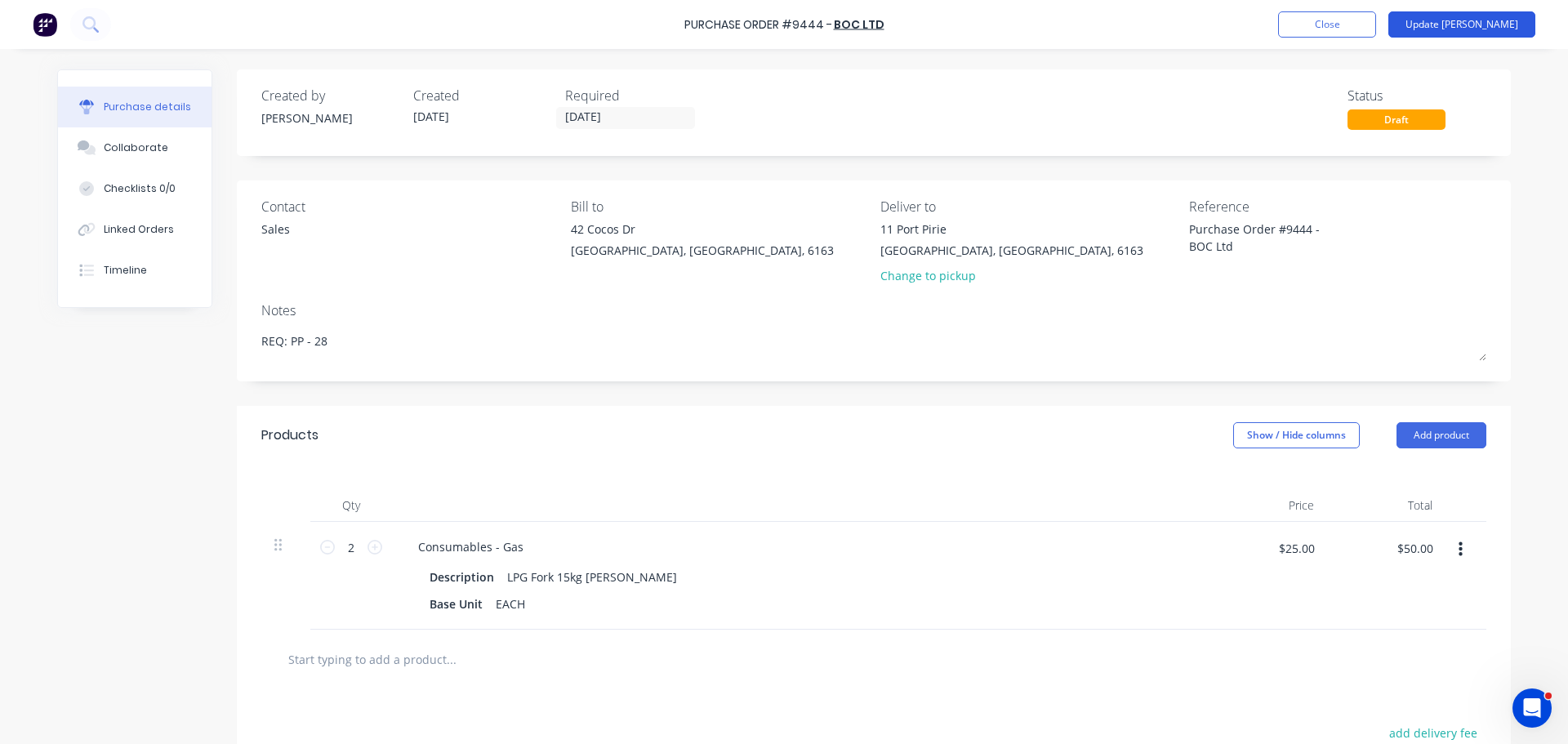
click at [1502, 26] on button "Update Bill" at bounding box center [1462, 24] width 147 height 26
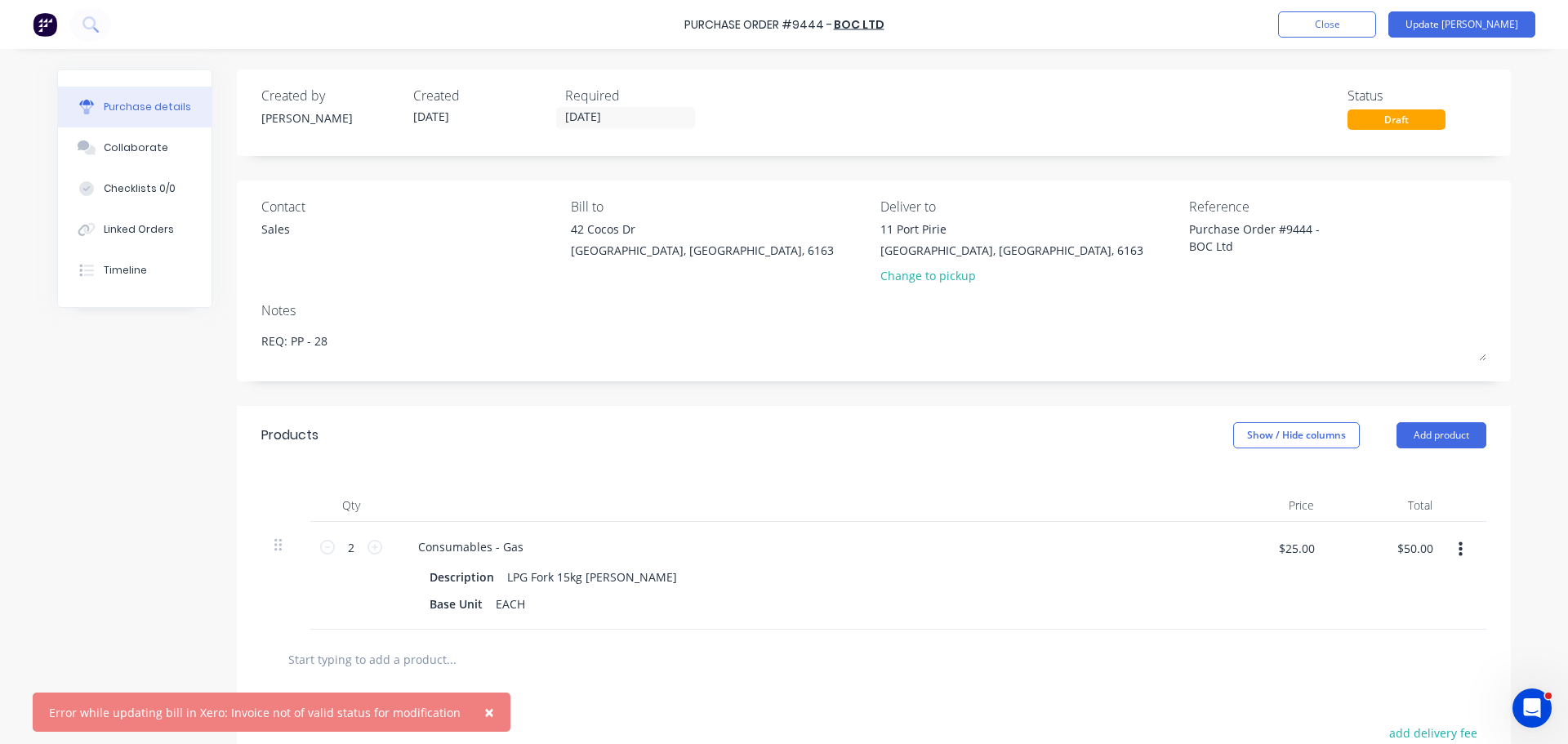
click at [490, 717] on button "×" at bounding box center [490, 712] width 42 height 40
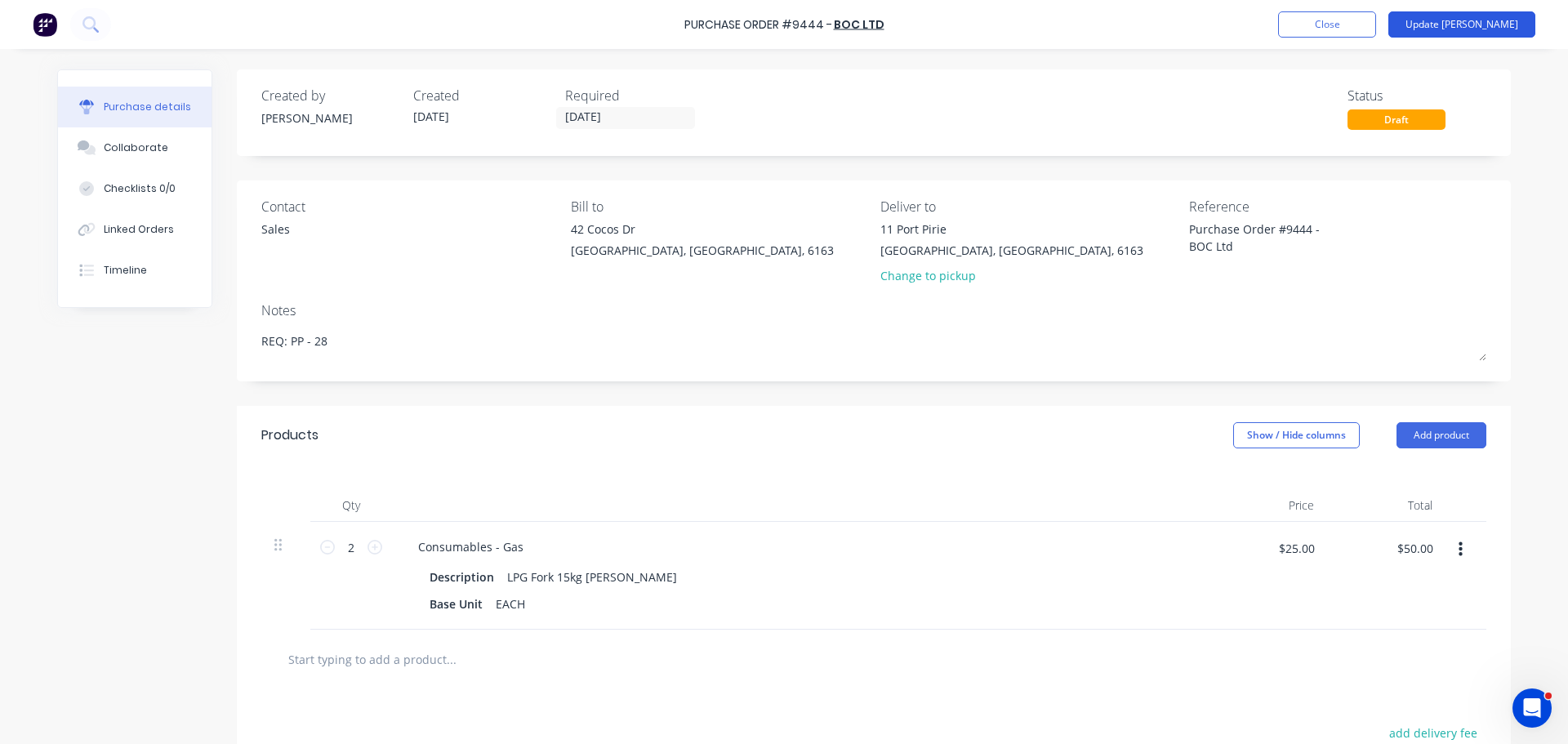
click at [1481, 32] on button "Update Bill" at bounding box center [1462, 24] width 147 height 26
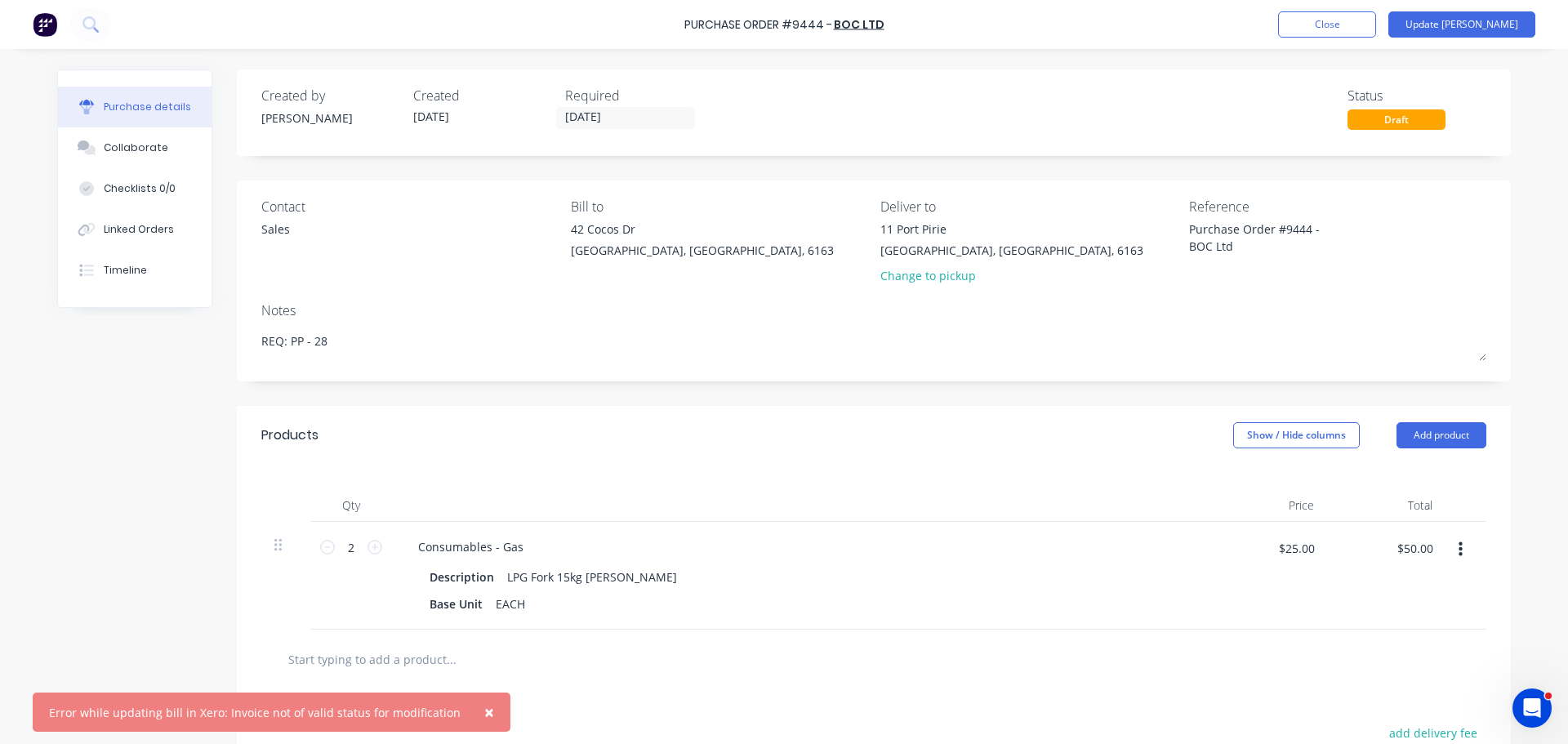
click at [484, 718] on span "×" at bounding box center [489, 712] width 10 height 23
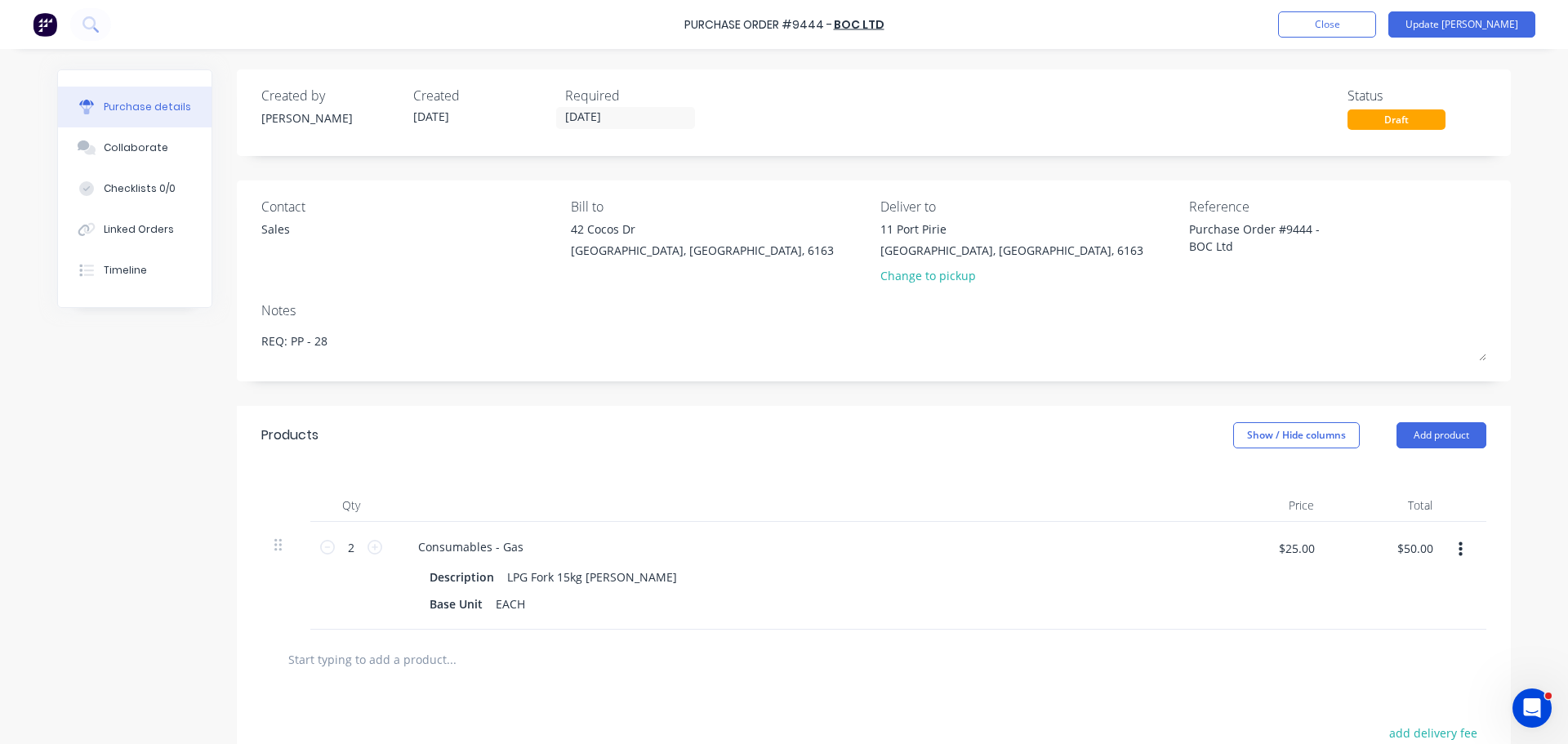
type textarea "x"
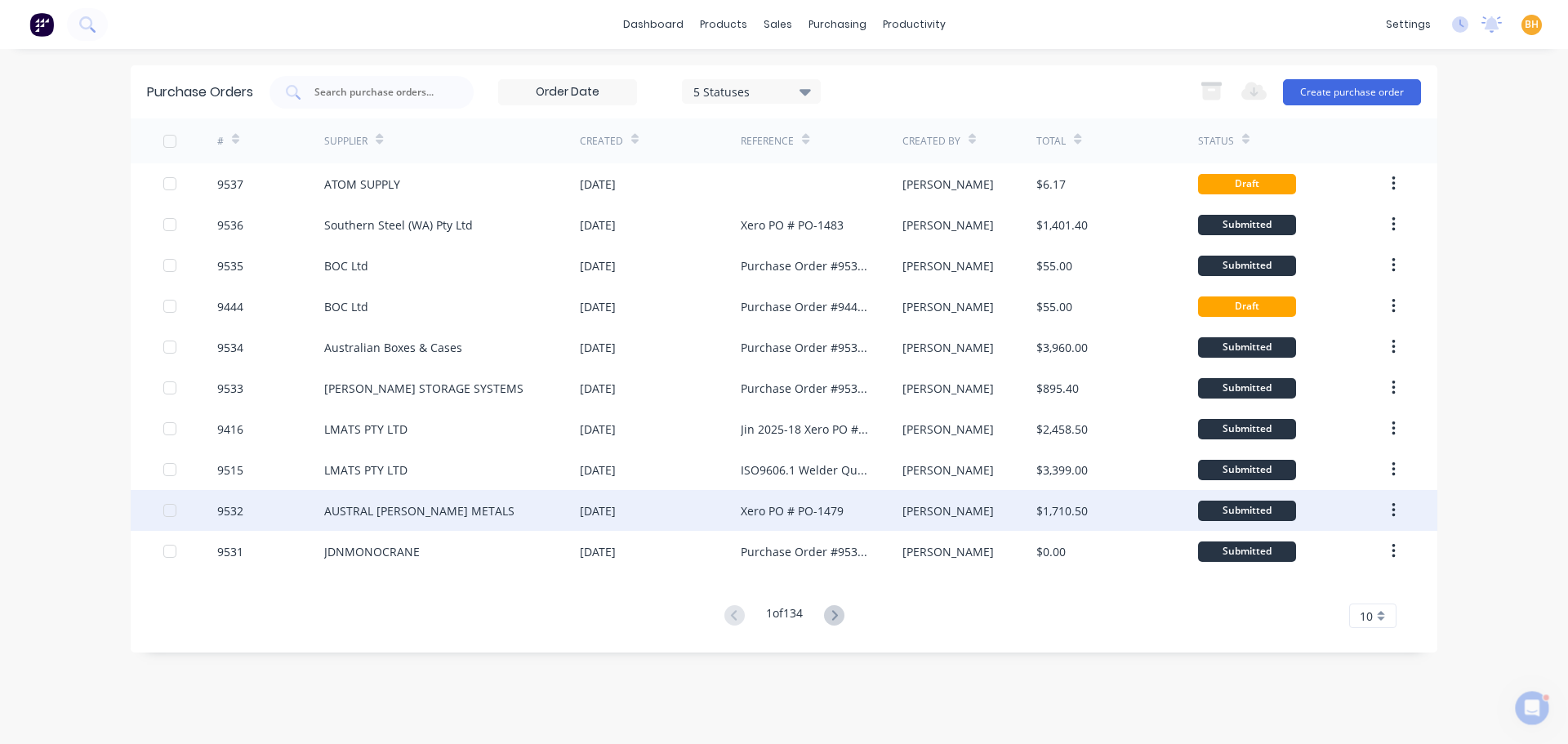
click at [379, 503] on div "AUSTRAL [PERSON_NAME] METALS" at bounding box center [419, 510] width 190 height 17
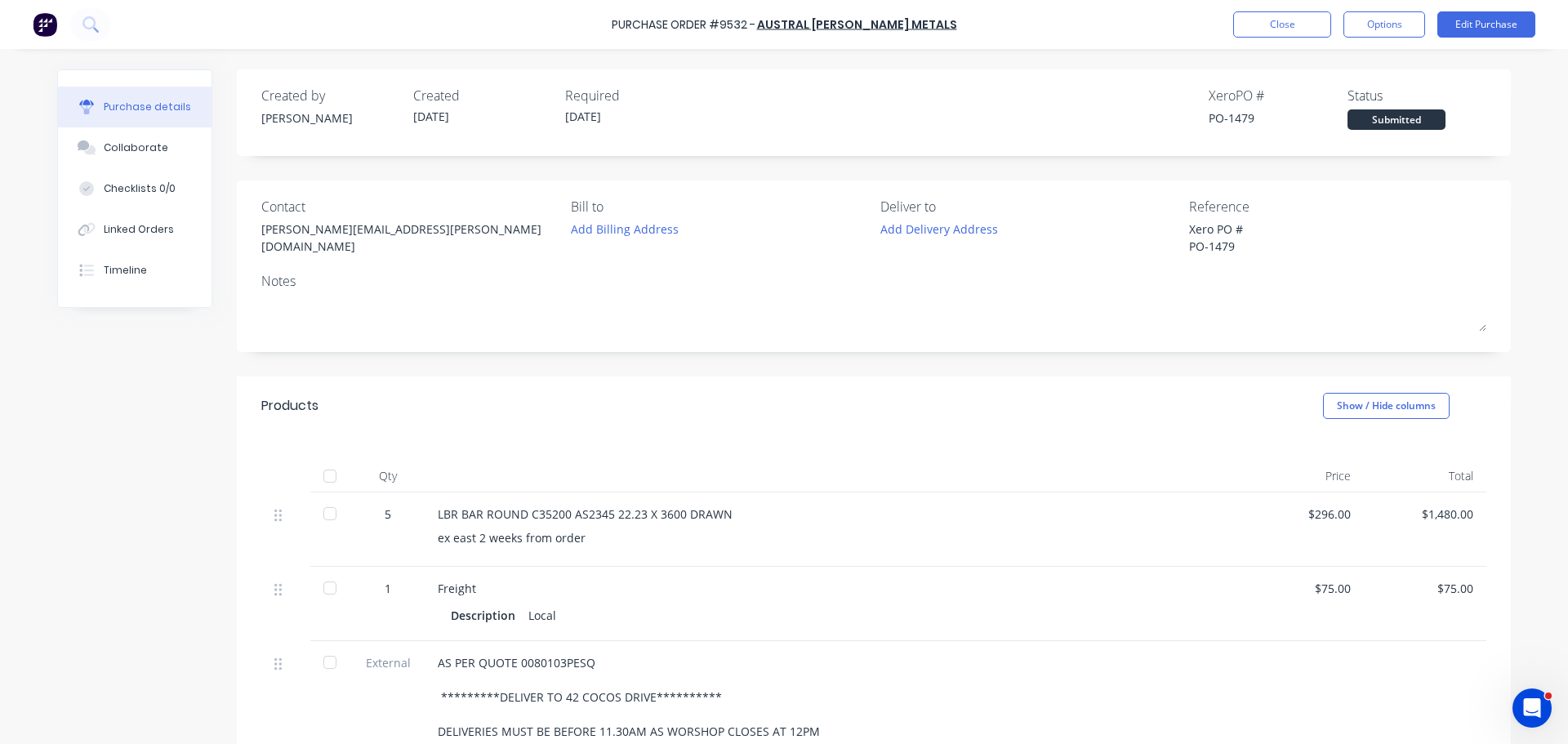
type textarea "x"
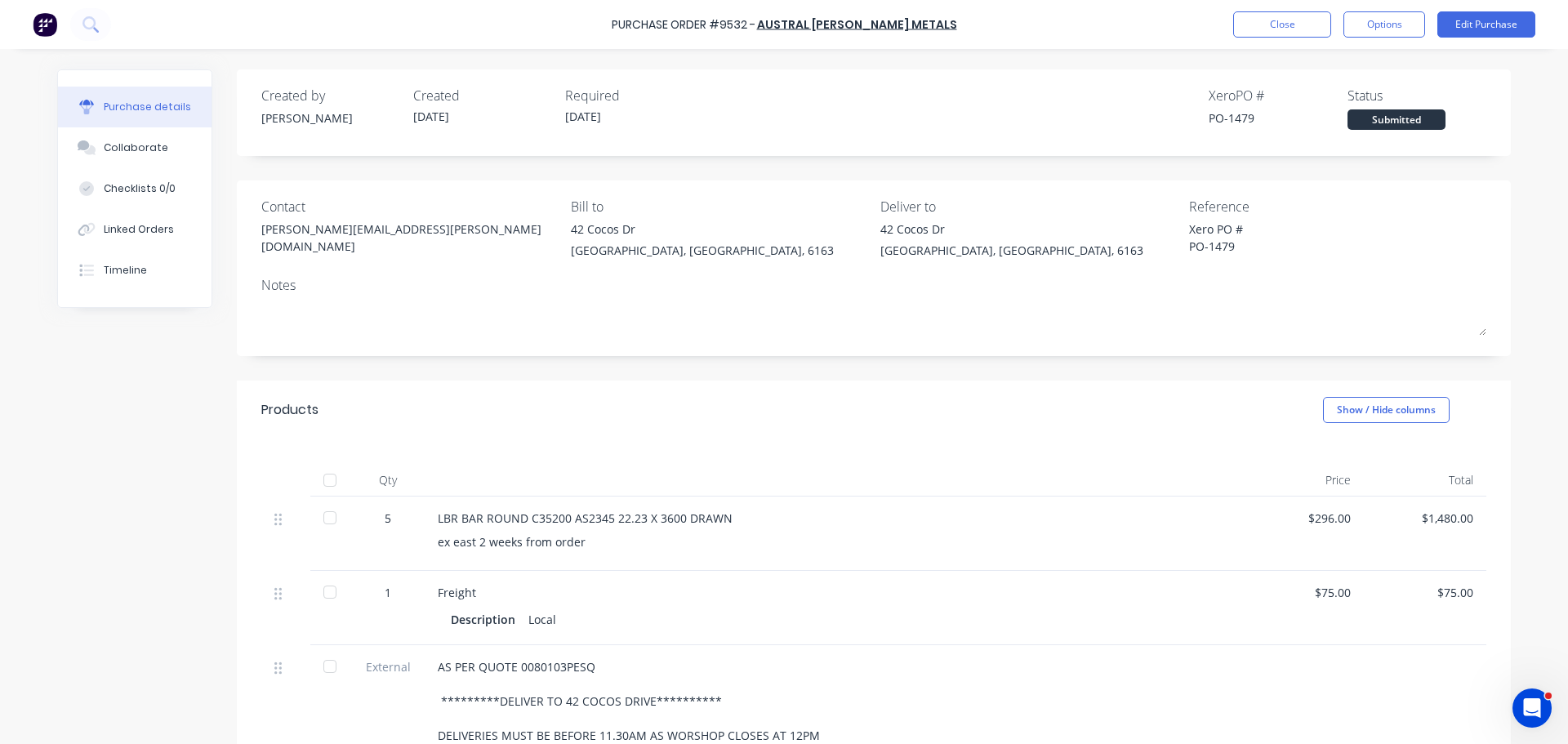
scroll to position [287, 0]
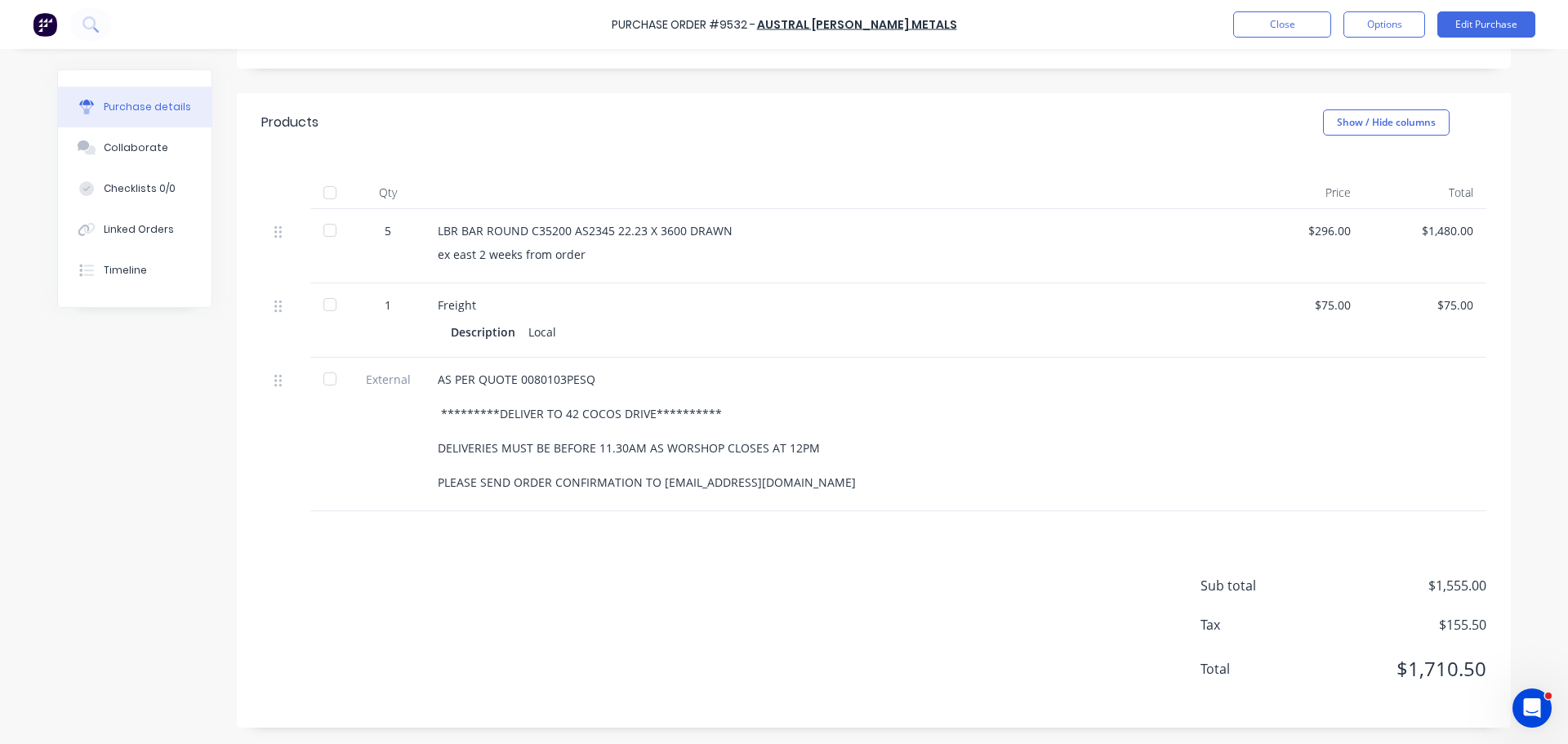
drag, startPoint x: 451, startPoint y: 416, endPoint x: 853, endPoint y: 496, distance: 409.9
click at [853, 495] on div "**********" at bounding box center [834, 434] width 817 height 154
copy div "**********"
click at [935, 387] on div "**********" at bounding box center [833, 430] width 790 height 120
click at [1307, 28] on button "Close" at bounding box center [1283, 24] width 98 height 26
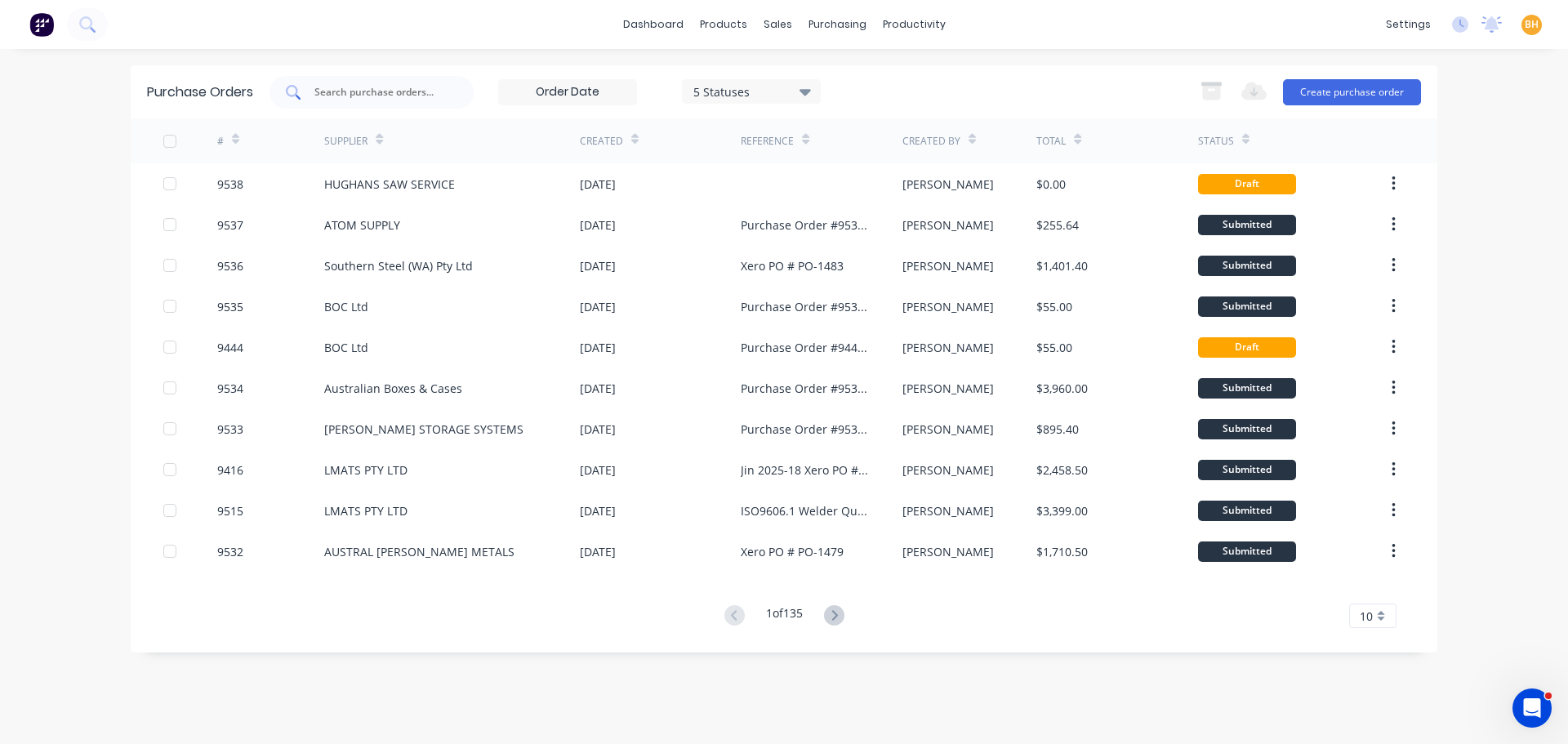
click at [416, 101] on div at bounding box center [372, 93] width 204 height 33
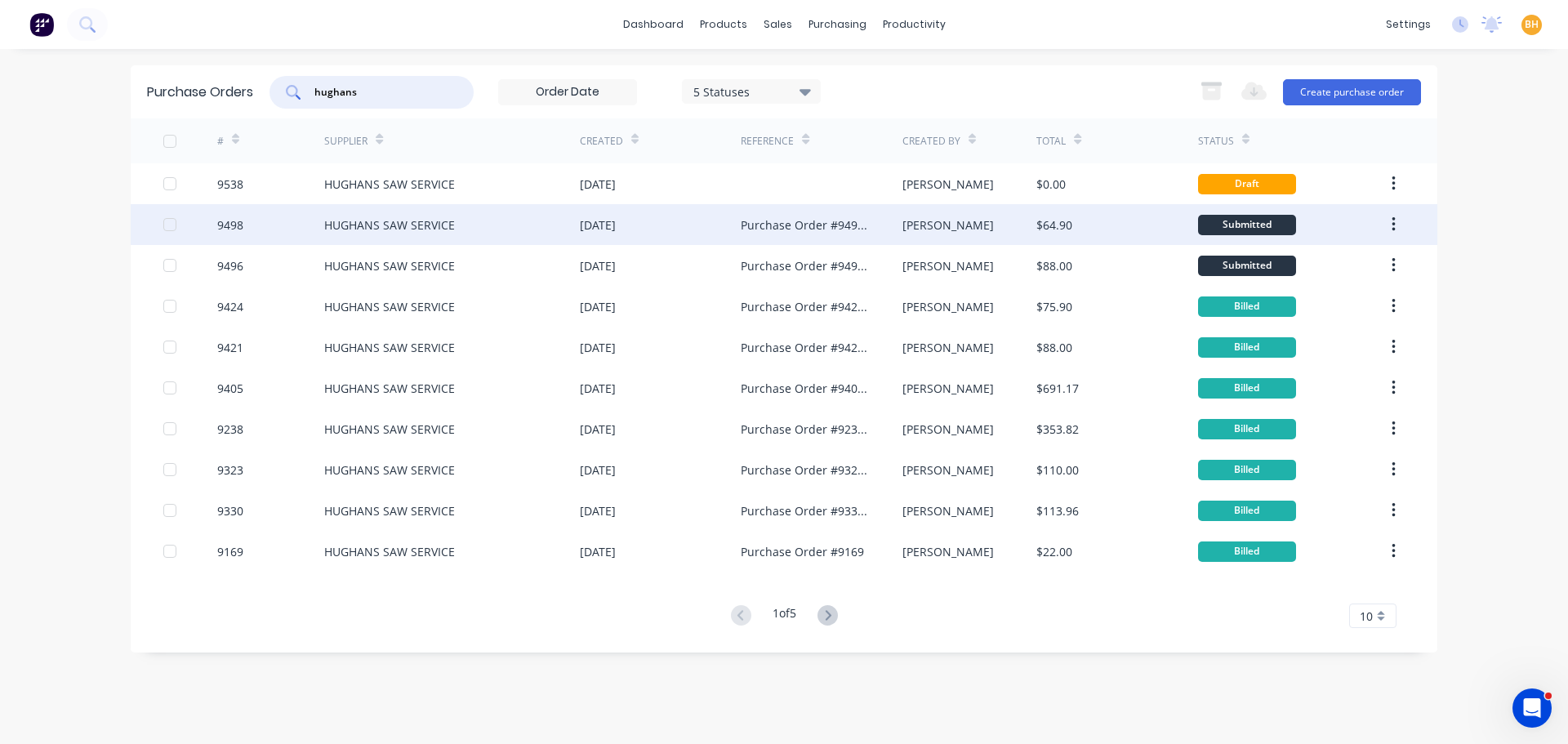
type input "hughans"
click at [413, 221] on div "HUGHANS SAW SERVICE" at bounding box center [389, 224] width 131 height 17
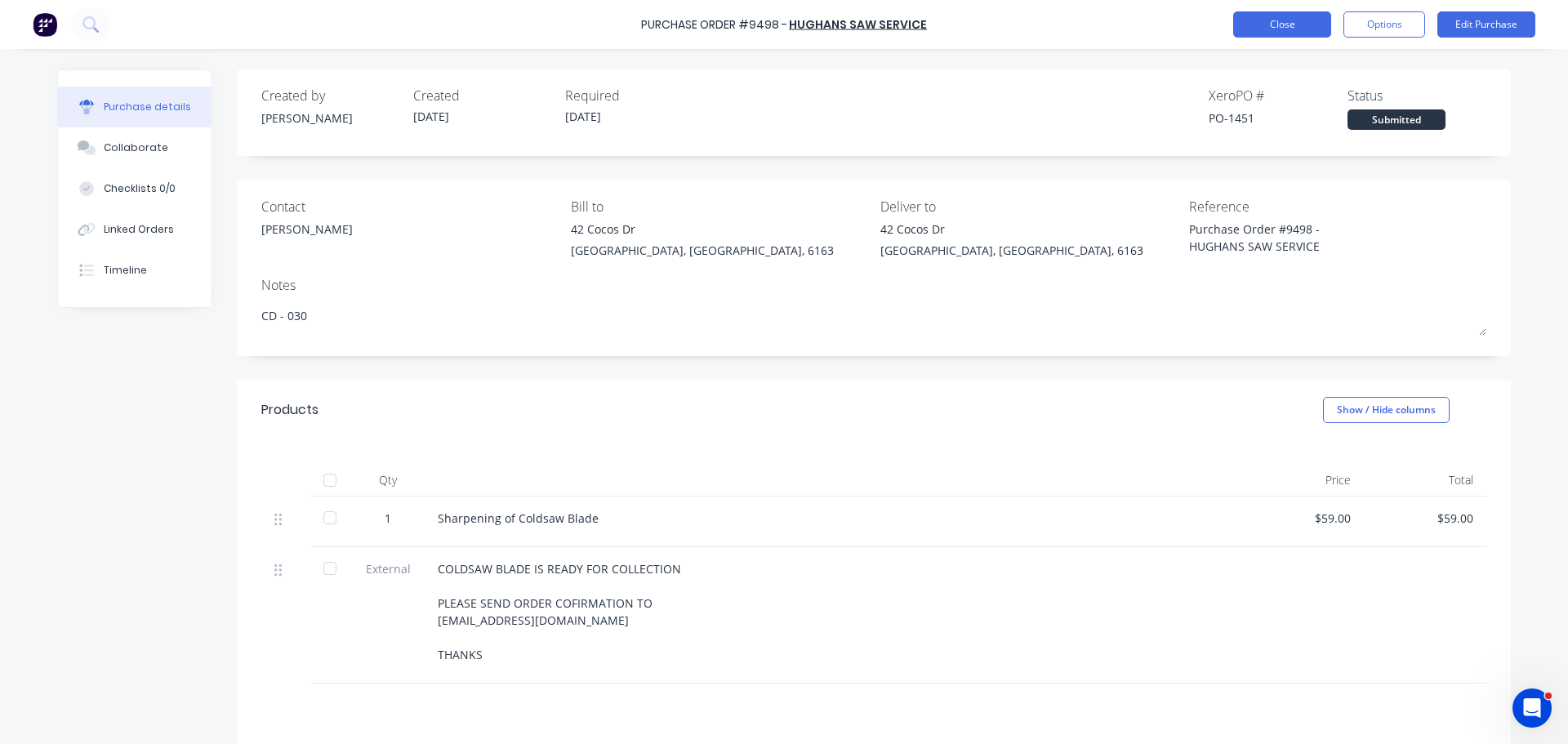
click at [1290, 29] on button "Close" at bounding box center [1283, 24] width 98 height 26
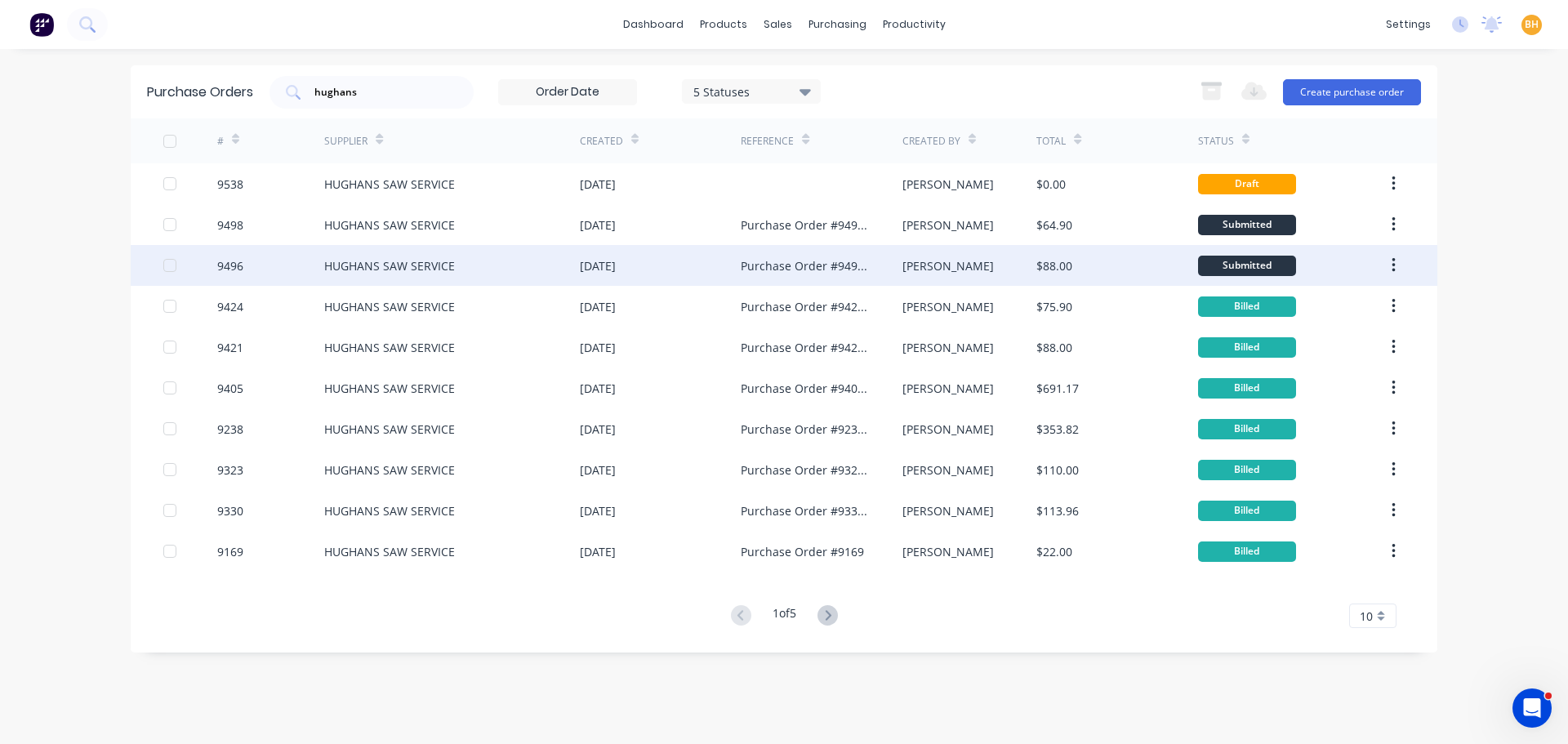
click at [405, 266] on div "HUGHANS SAW SERVICE" at bounding box center [389, 266] width 131 height 17
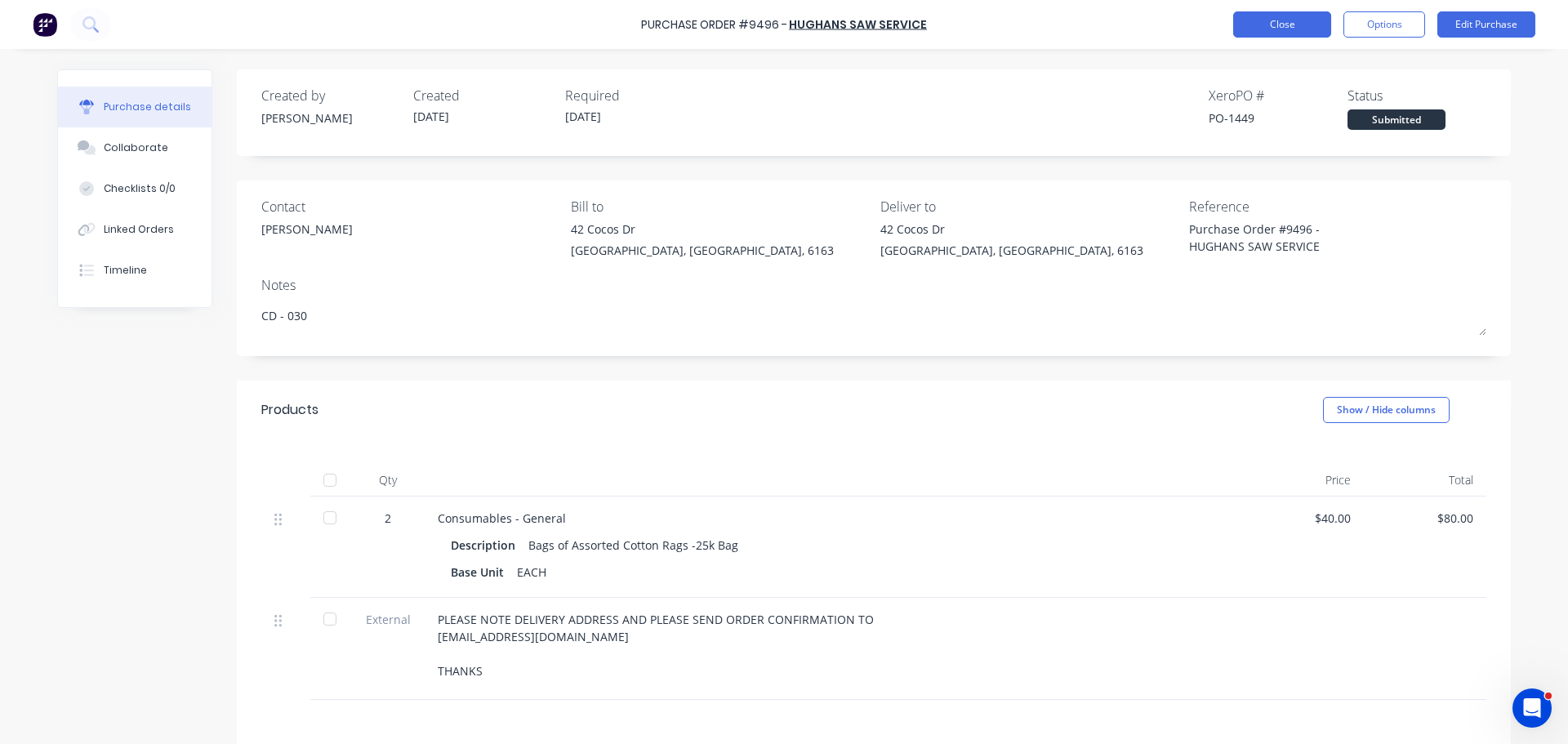
click at [1248, 23] on button "Close" at bounding box center [1283, 24] width 98 height 26
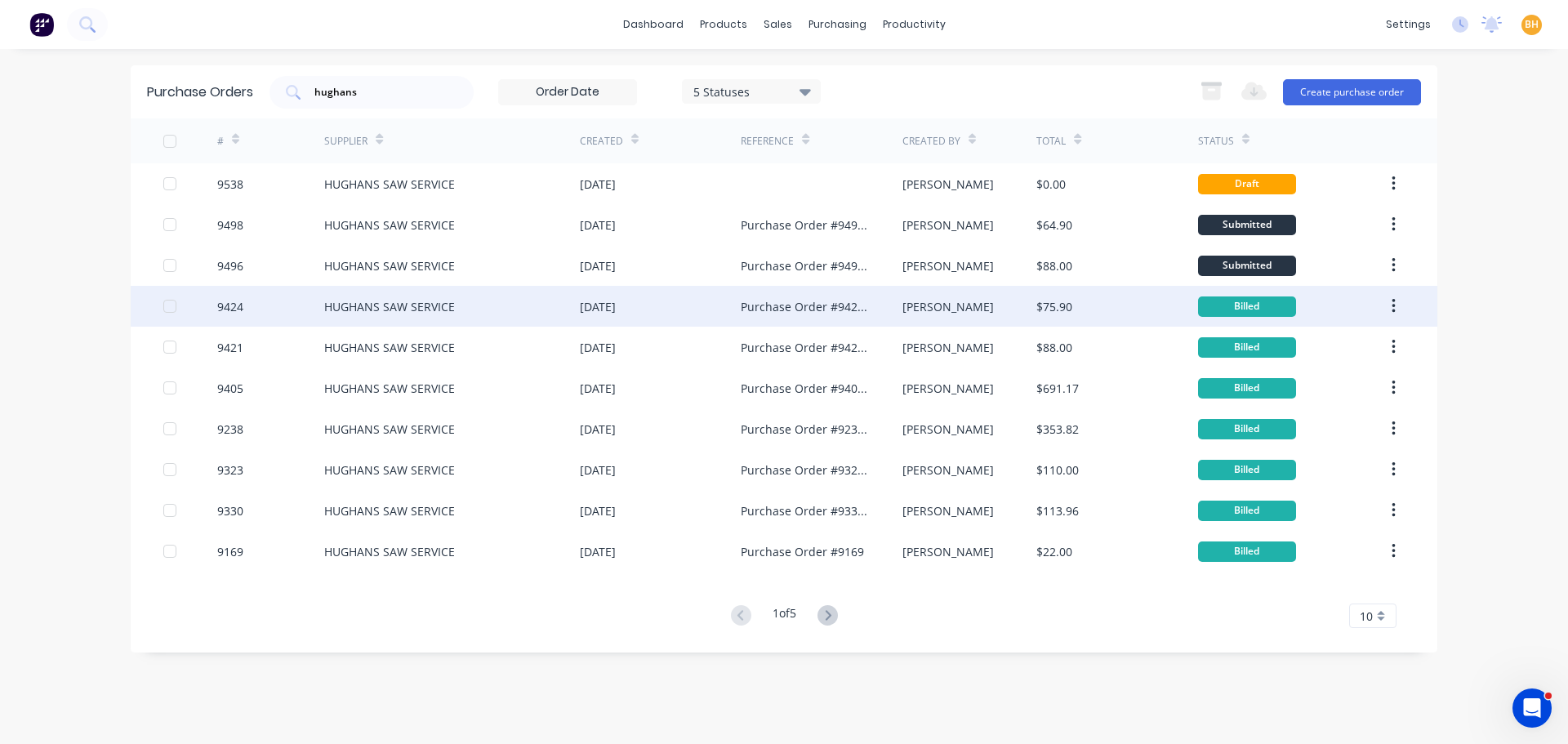
click at [398, 302] on div "HUGHANS SAW SERVICE" at bounding box center [389, 306] width 131 height 17
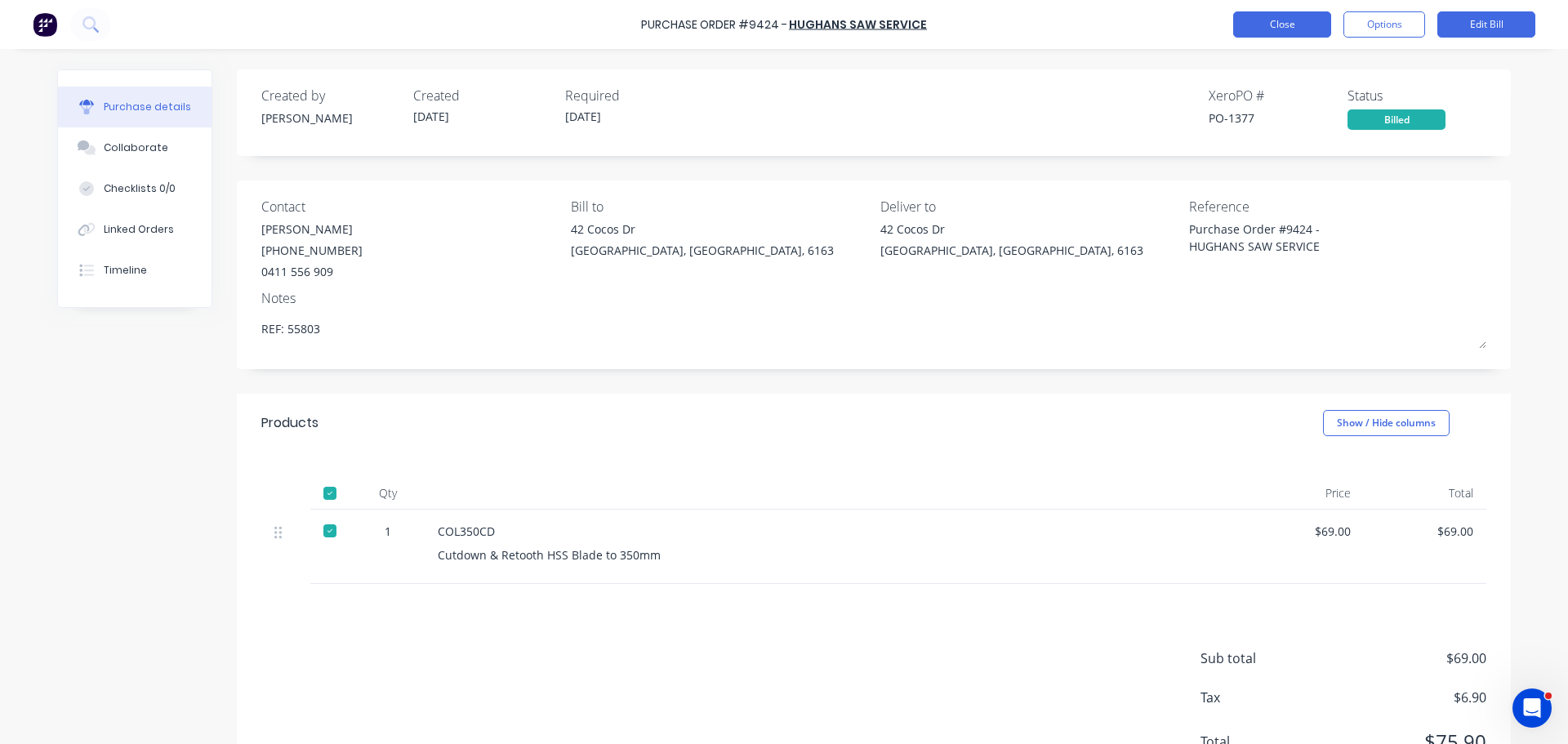
click at [1287, 19] on button "Close" at bounding box center [1283, 24] width 98 height 26
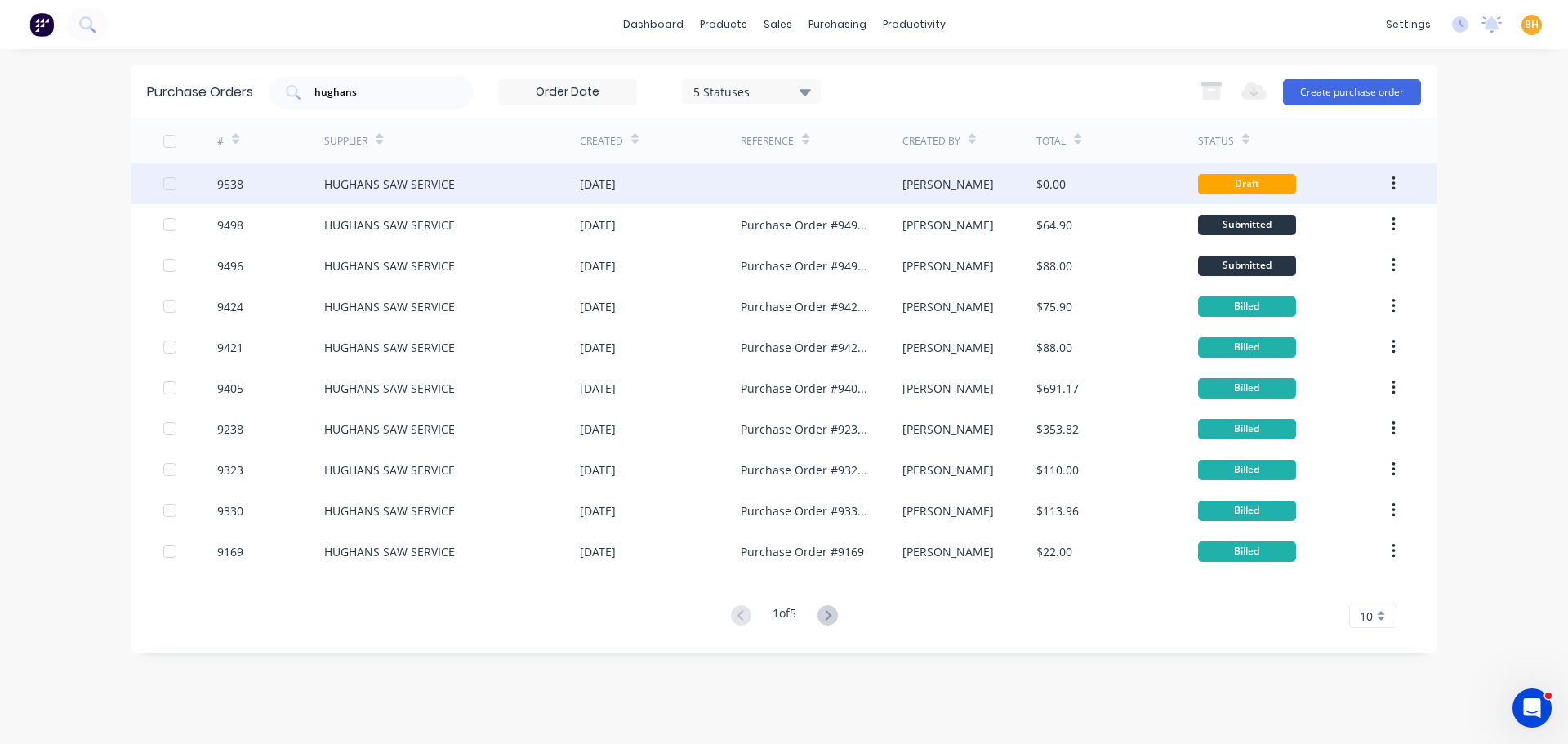
click at [368, 173] on div "HUGHANS SAW SERVICE" at bounding box center [452, 184] width 256 height 40
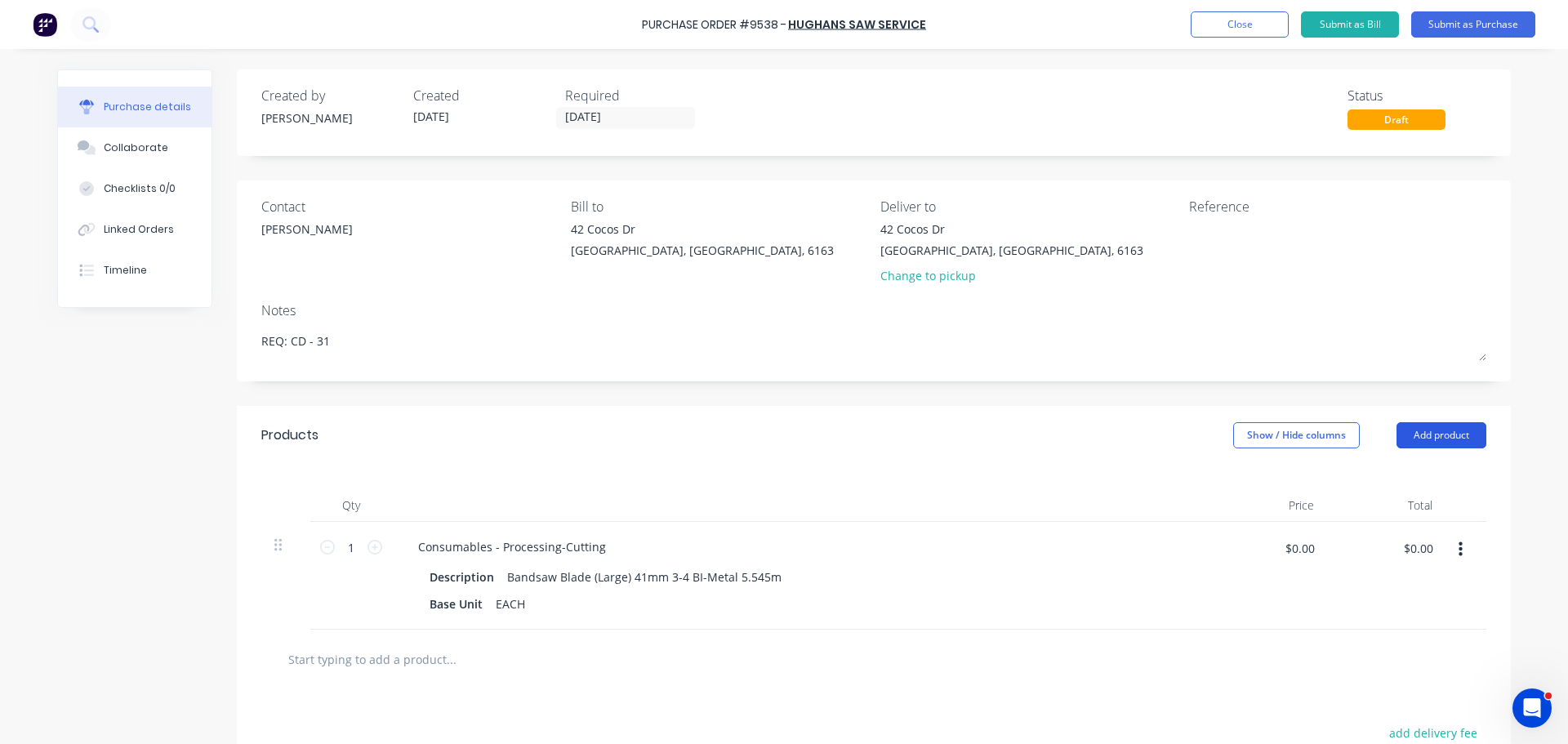
click at [1446, 431] on button "Add product" at bounding box center [1442, 435] width 90 height 26
type textarea "x"
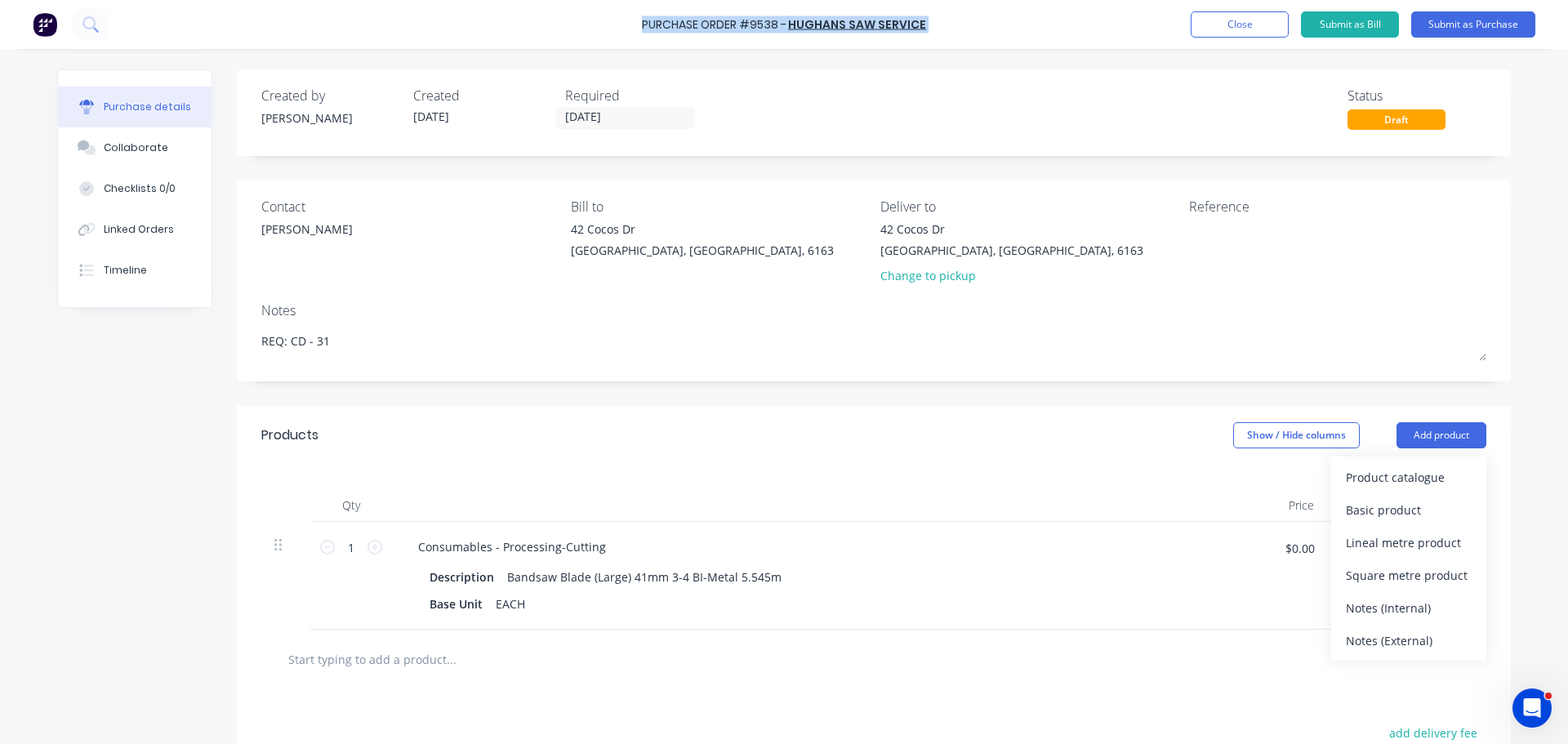
drag, startPoint x: 652, startPoint y: 25, endPoint x: 840, endPoint y: 37, distance: 188.4
click at [840, 37] on div "Purchase Order #9538 - HUGHANS SAW SERVICE Add product Close Submit as Bill Sub…" at bounding box center [784, 24] width 1568 height 49
copy div "Purchase Order #9538 - HUGHANS SAW SERVICE Add product Close Submit as Bill Sub…"
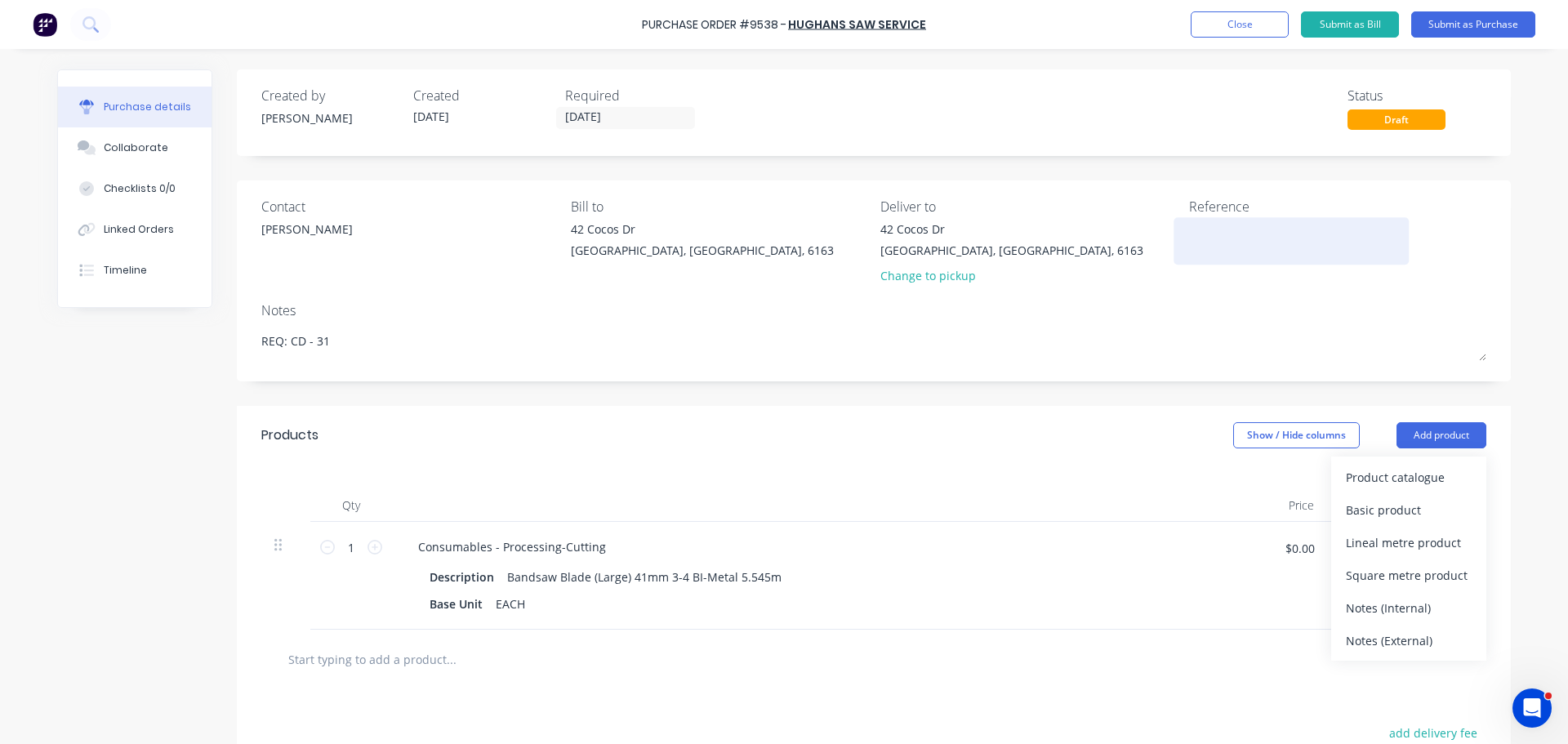
click at [1205, 251] on textarea at bounding box center [1292, 239] width 204 height 37
paste textarea "Purchase Order #9538 - HUGHANS SAW SERVICE"
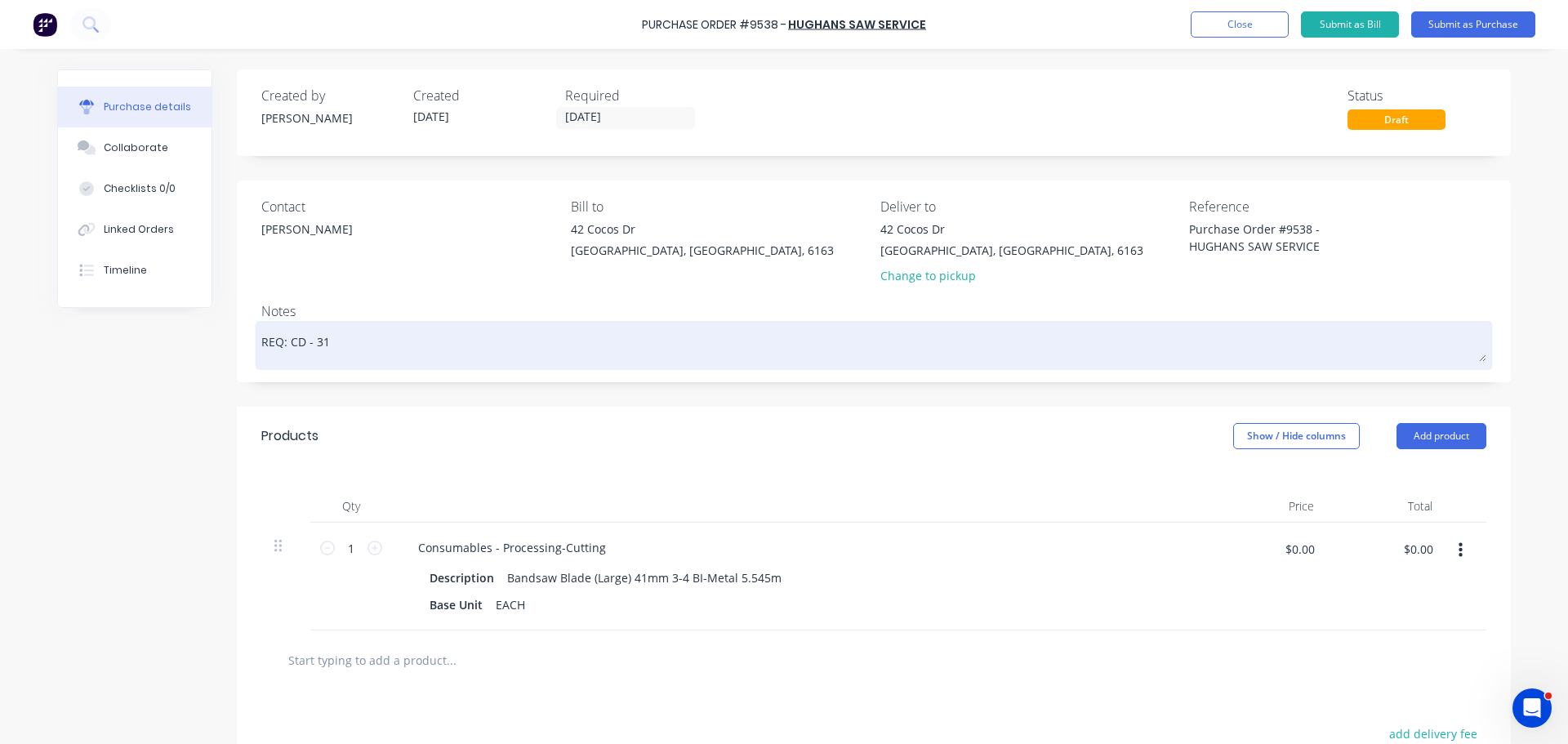
type textarea "Purchase Order #9538 - HUGHANS SAW SERVICE"
type textarea "x"
type textarea "Purchase Order #9538 - HUGHANS SAW SERVICE"
click at [1124, 338] on textarea "REQ: CD - 31" at bounding box center [874, 343] width 1226 height 37
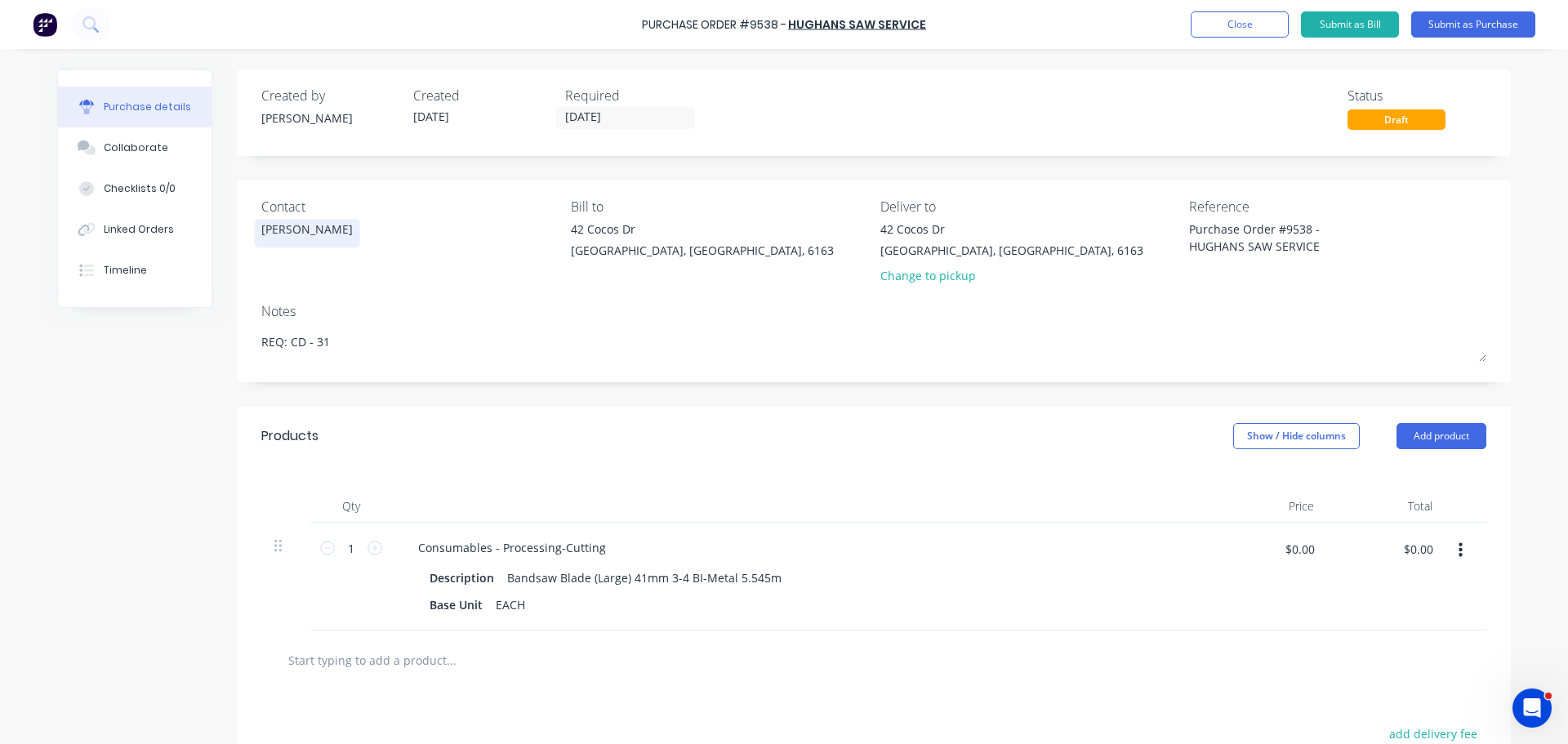
click at [332, 228] on div "[PERSON_NAME]" at bounding box center [306, 234] width 91 height 26
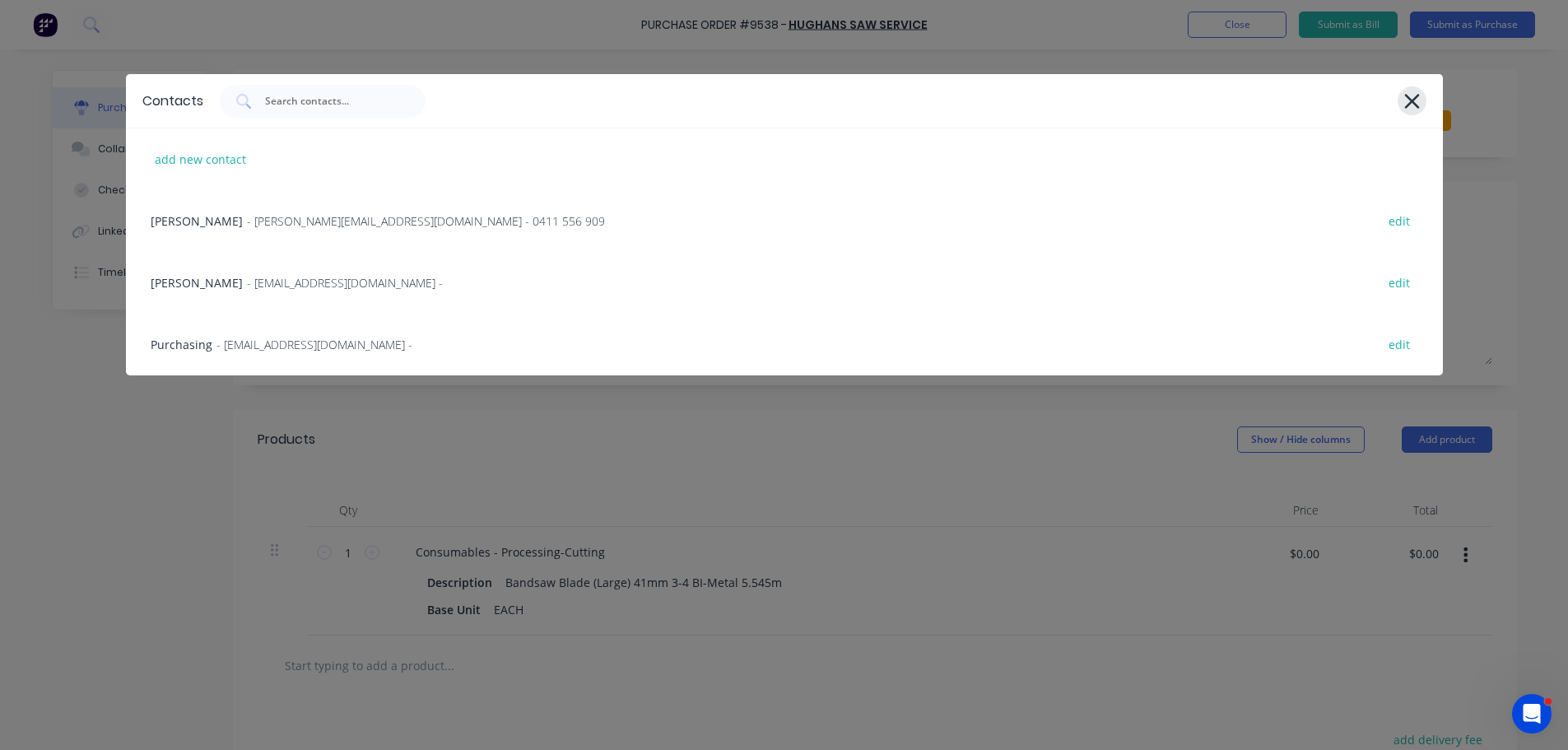
click at [1410, 99] on icon at bounding box center [1412, 101] width 18 height 23
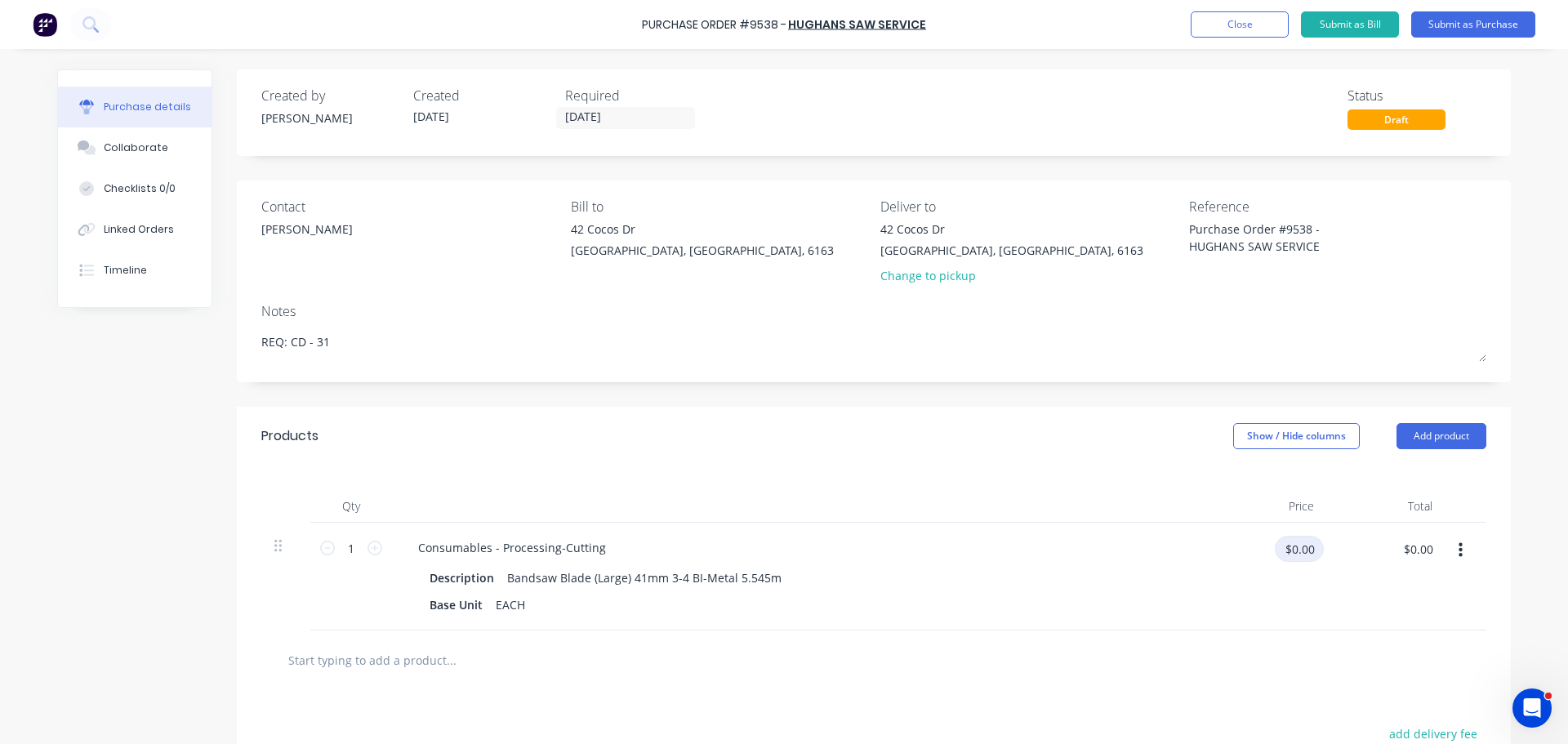
type textarea "x"
click at [1304, 547] on input "$0.00" at bounding box center [1299, 548] width 49 height 26
type input "194.63"
type textarea "x"
type input "$194.63"
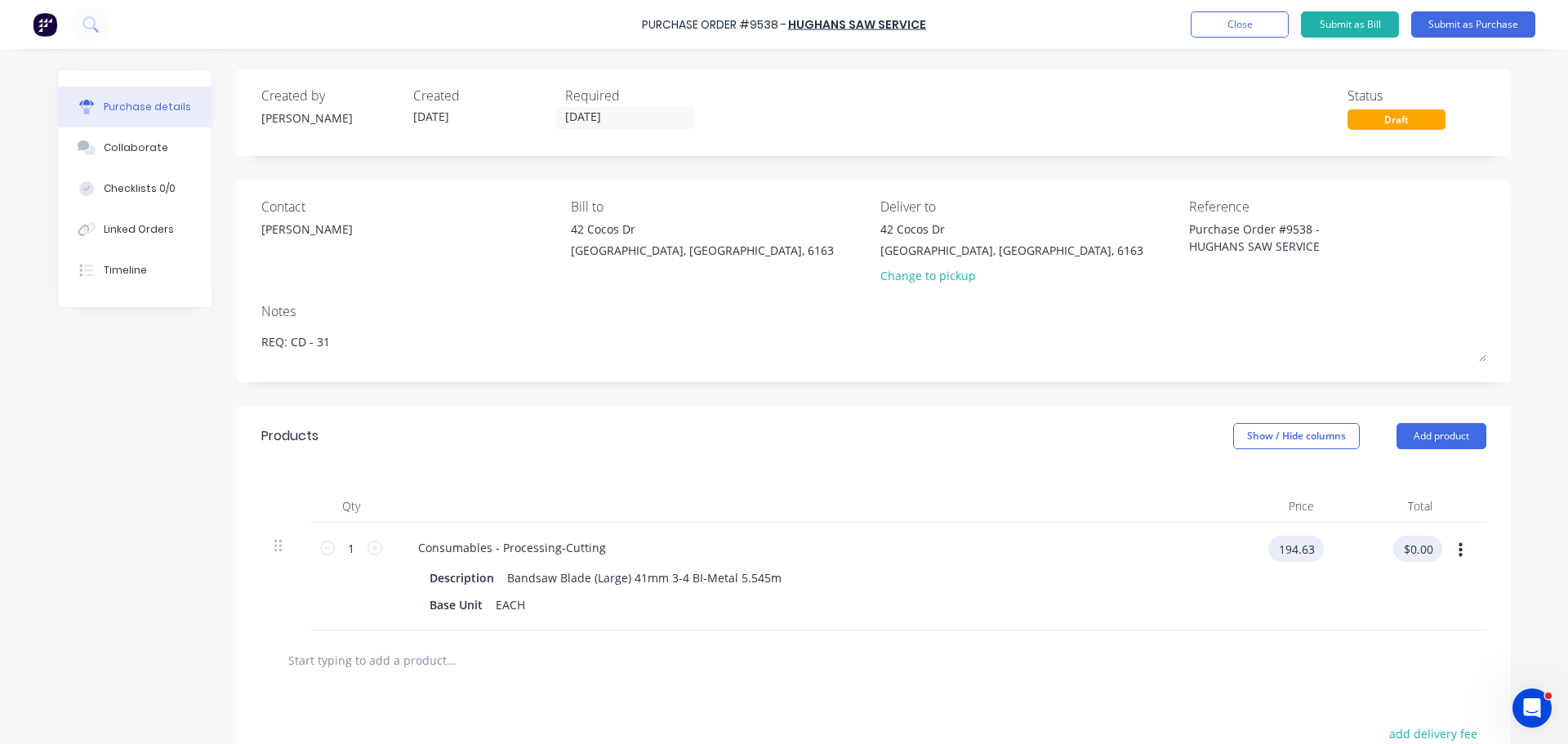
type input "$194.63"
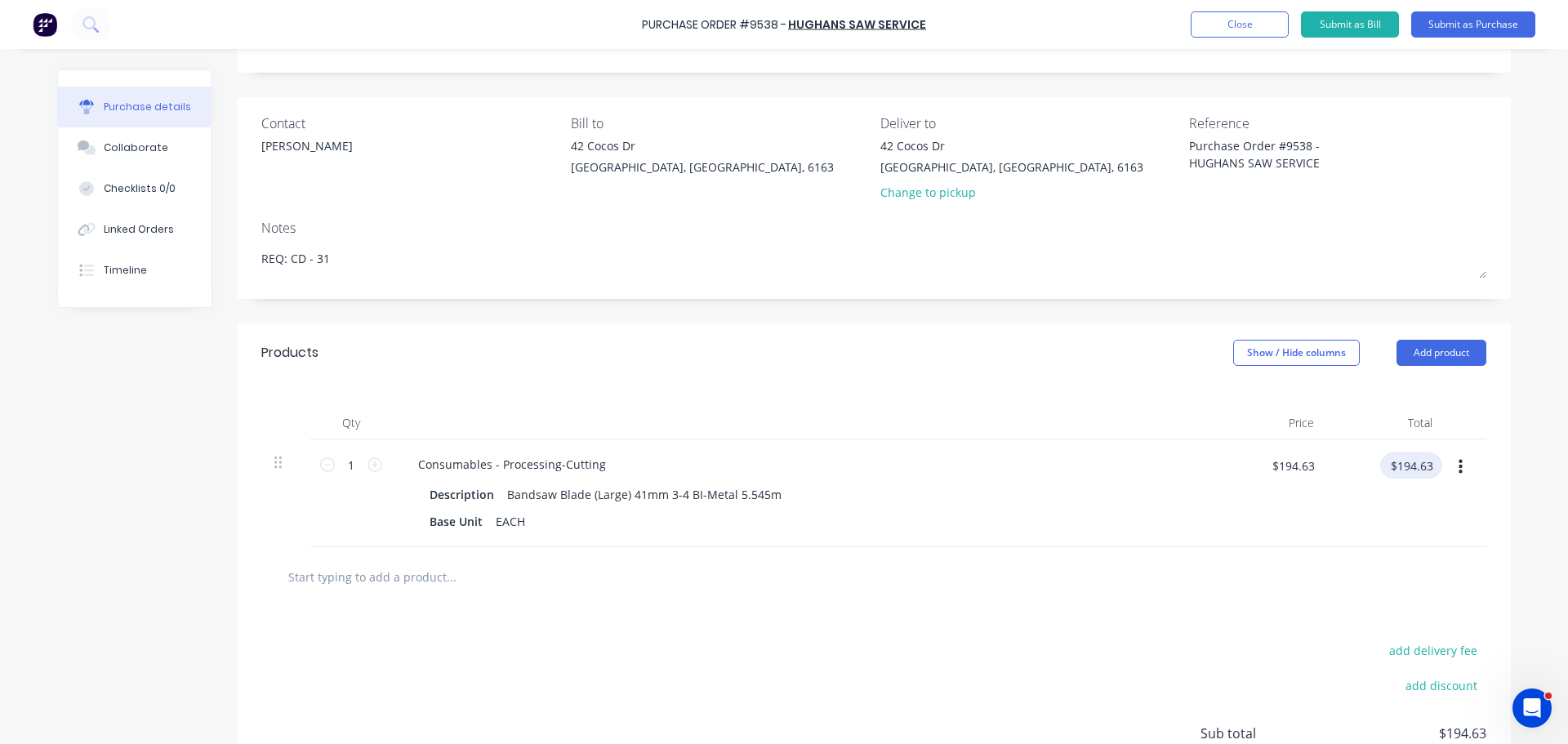
scroll to position [231, 0]
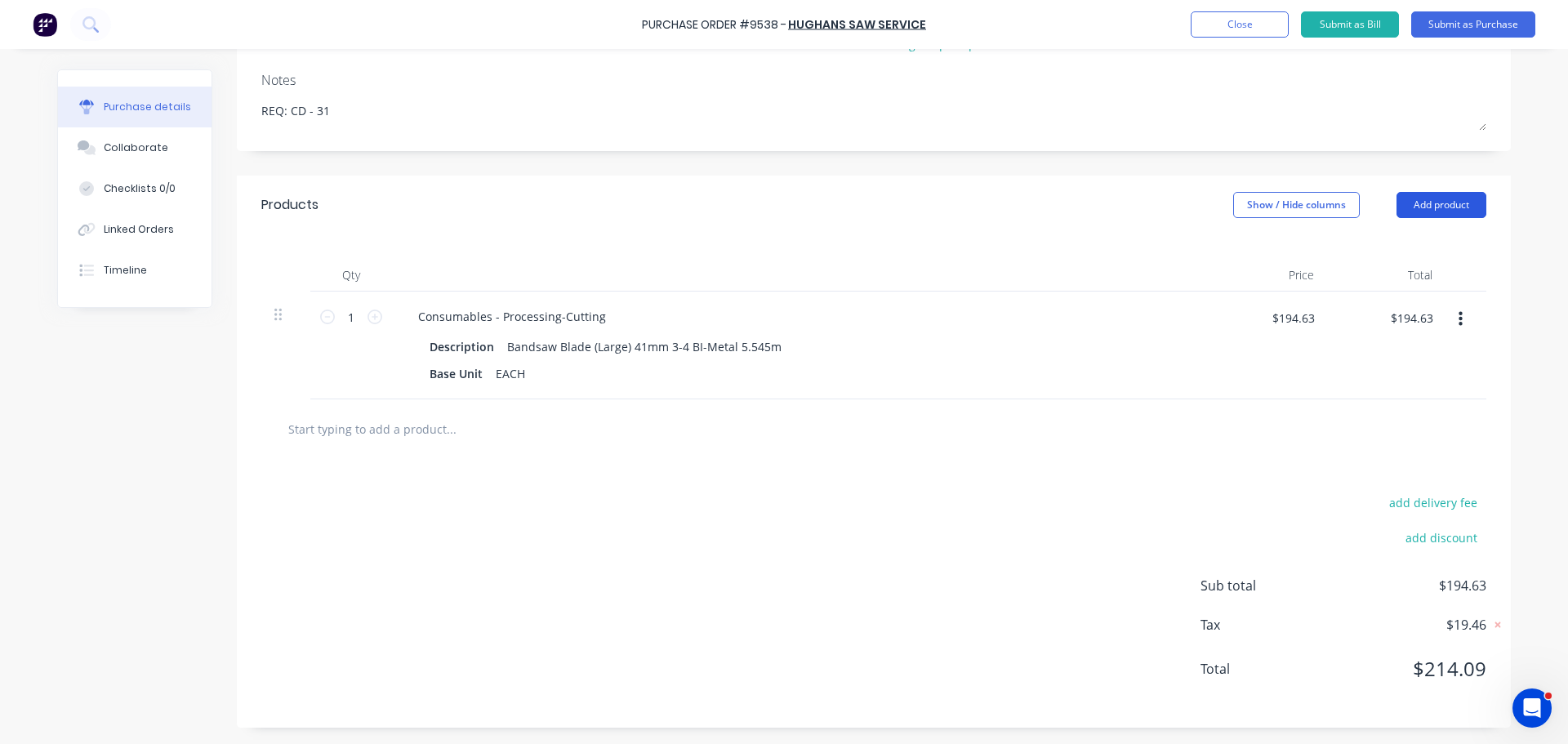
click at [1458, 211] on button "Add product" at bounding box center [1442, 205] width 90 height 26
click at [1393, 401] on div "Notes (External)" at bounding box center [1409, 410] width 126 height 24
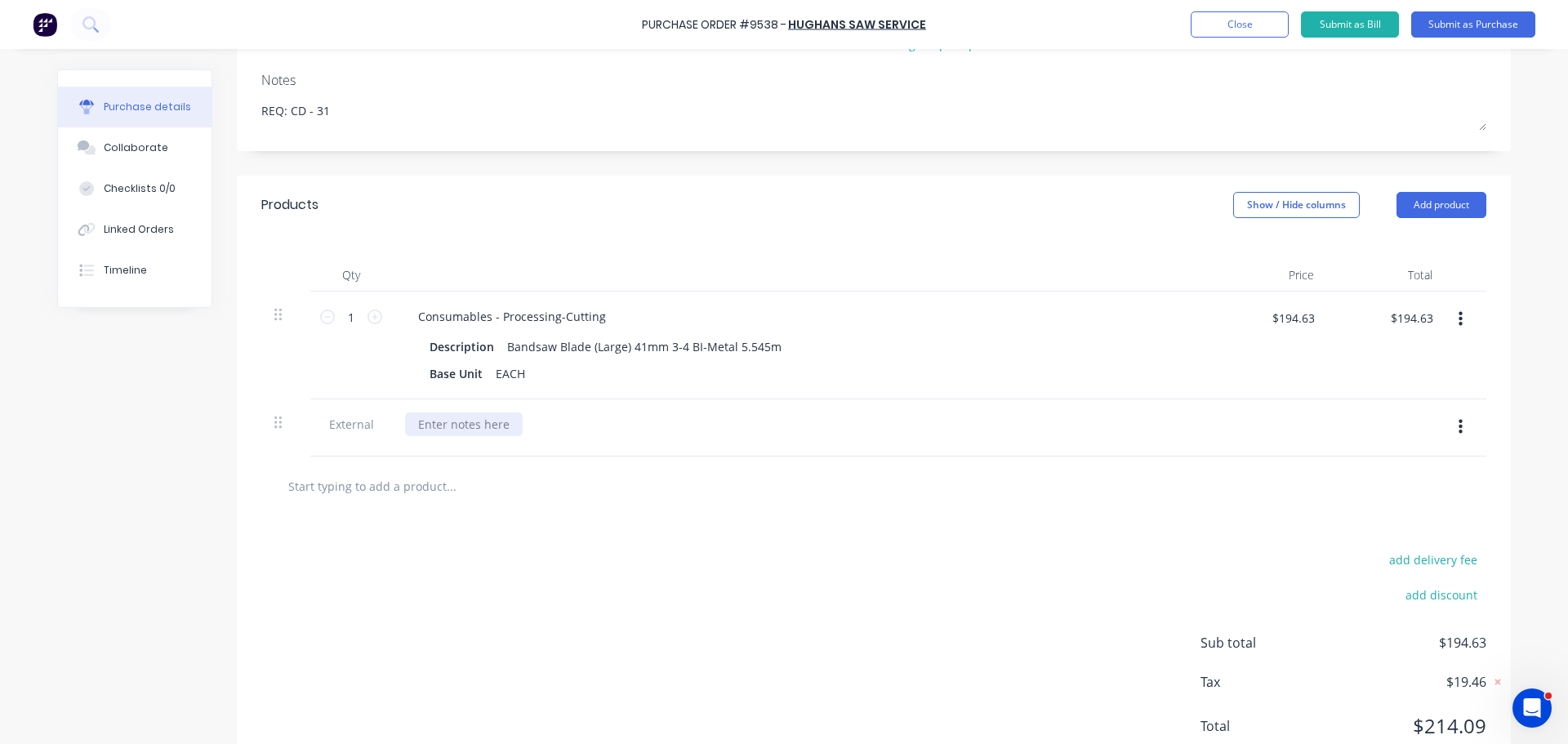
click at [495, 418] on div at bounding box center [464, 424] width 118 height 24
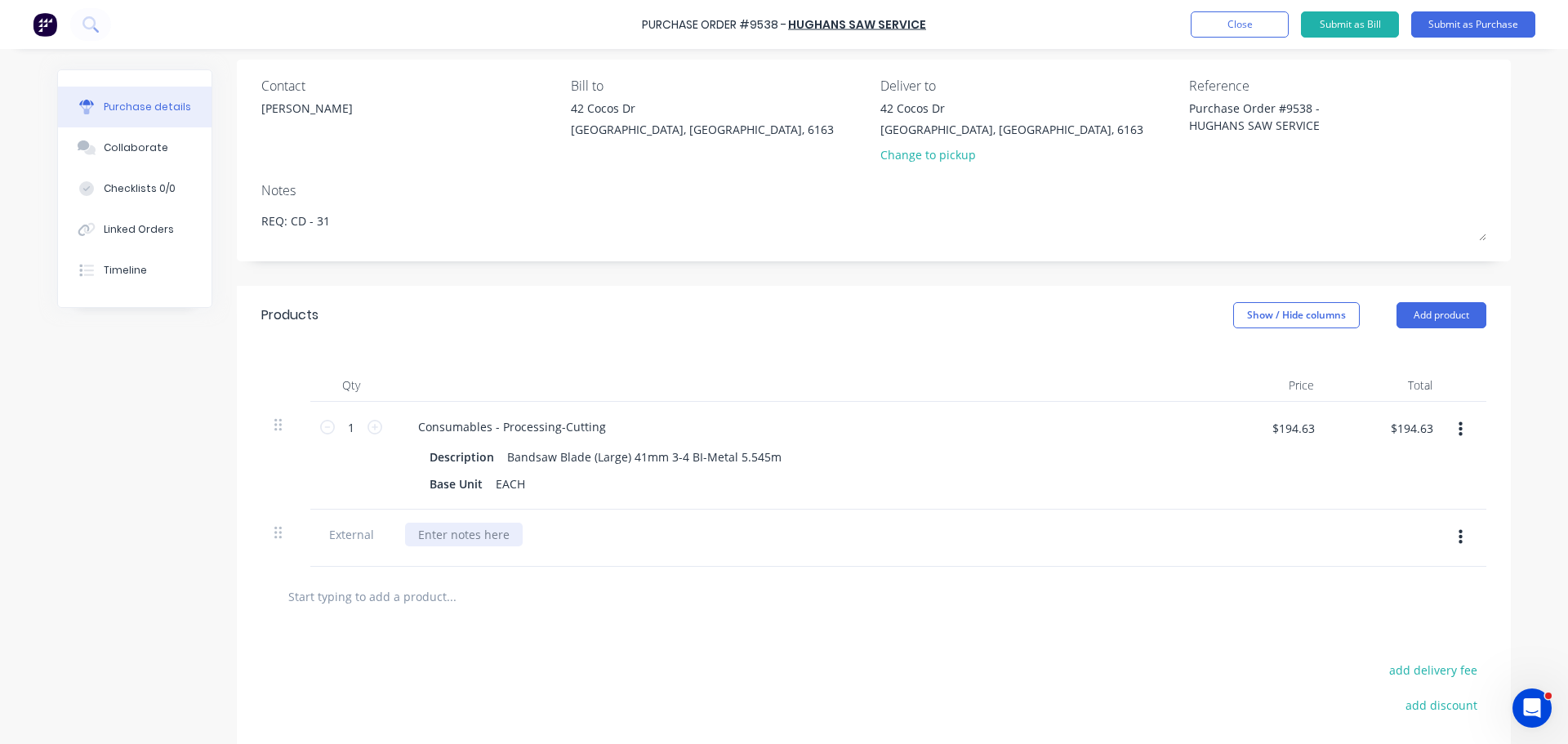
scroll to position [0, 0]
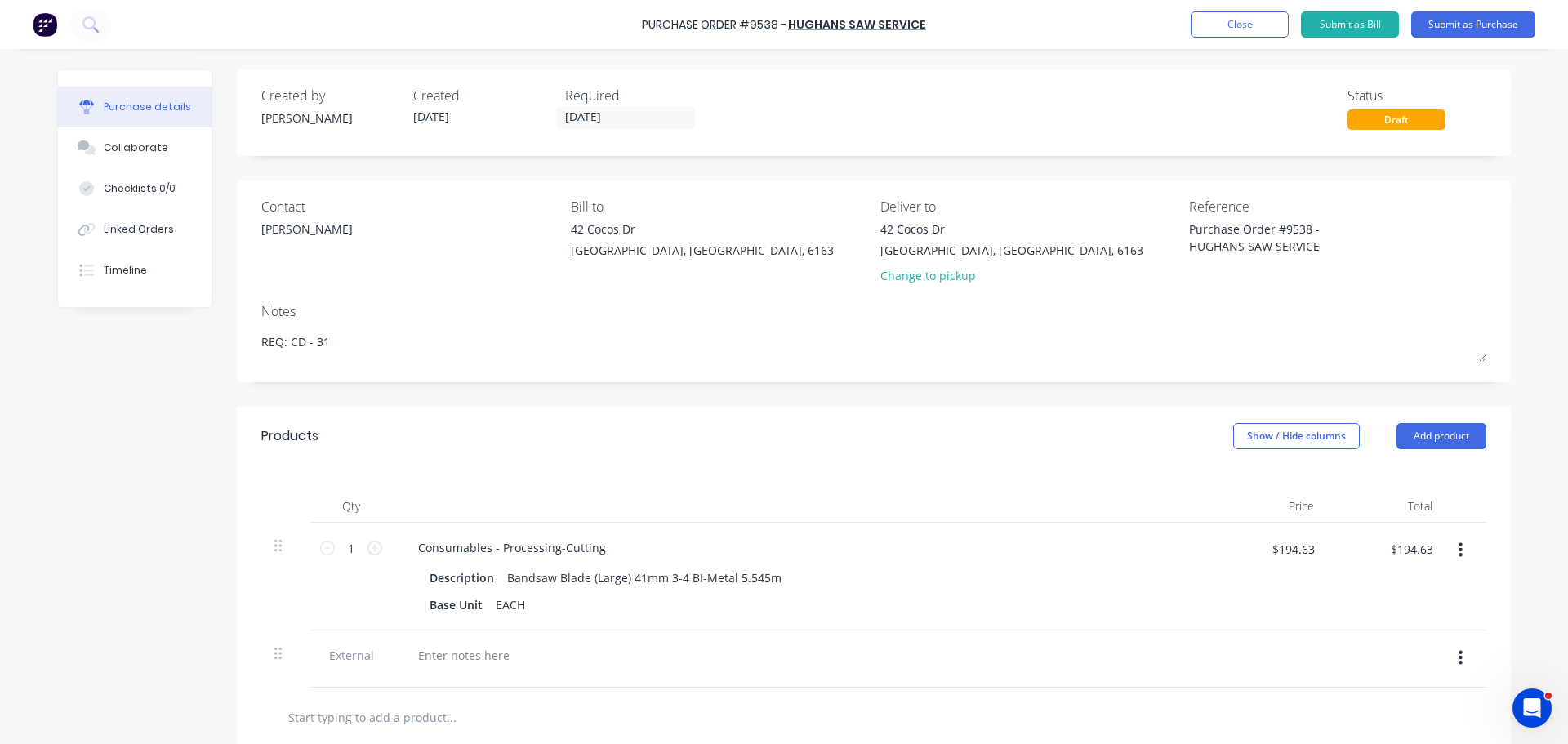
type textarea "x"
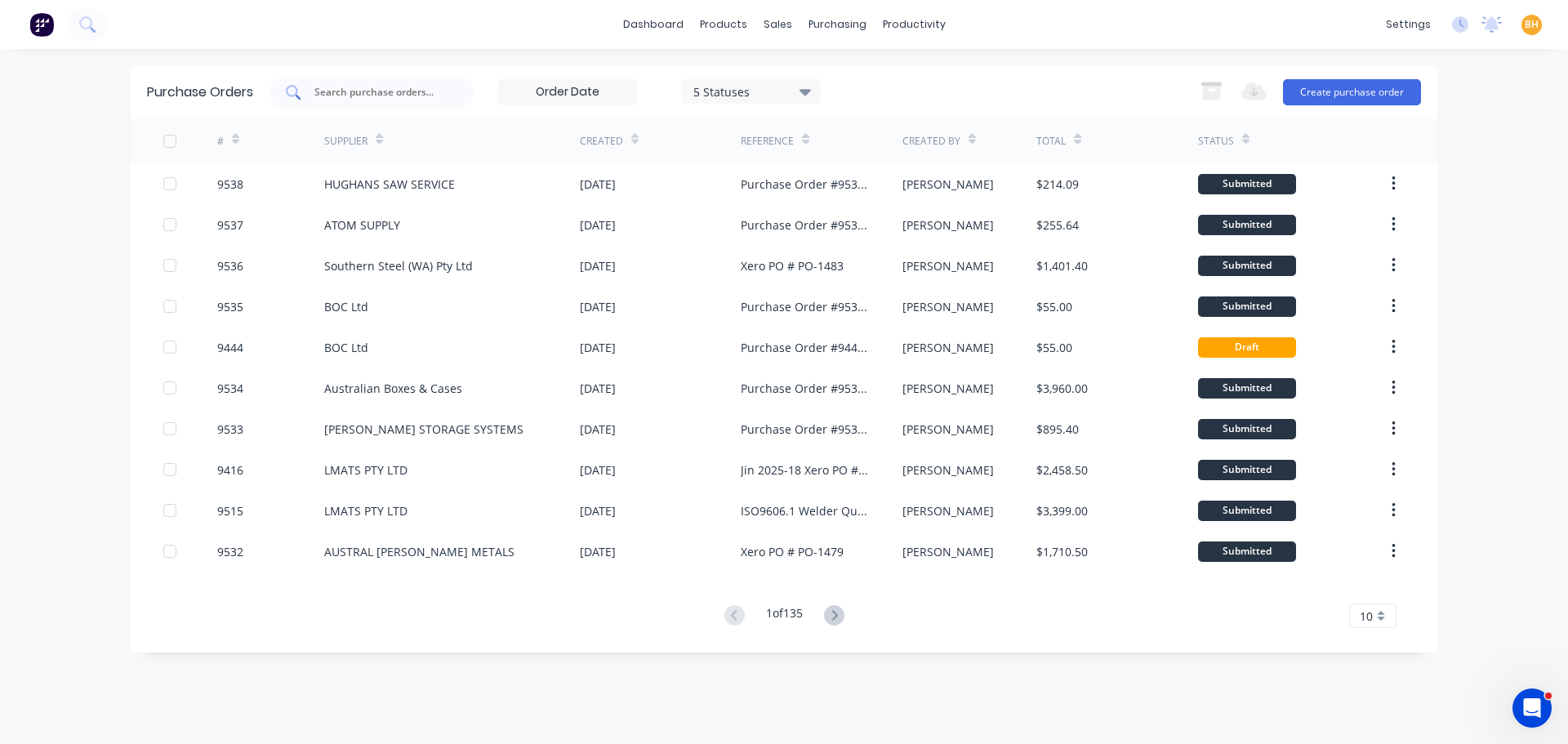
click at [375, 89] on input "text" at bounding box center [380, 92] width 135 height 17
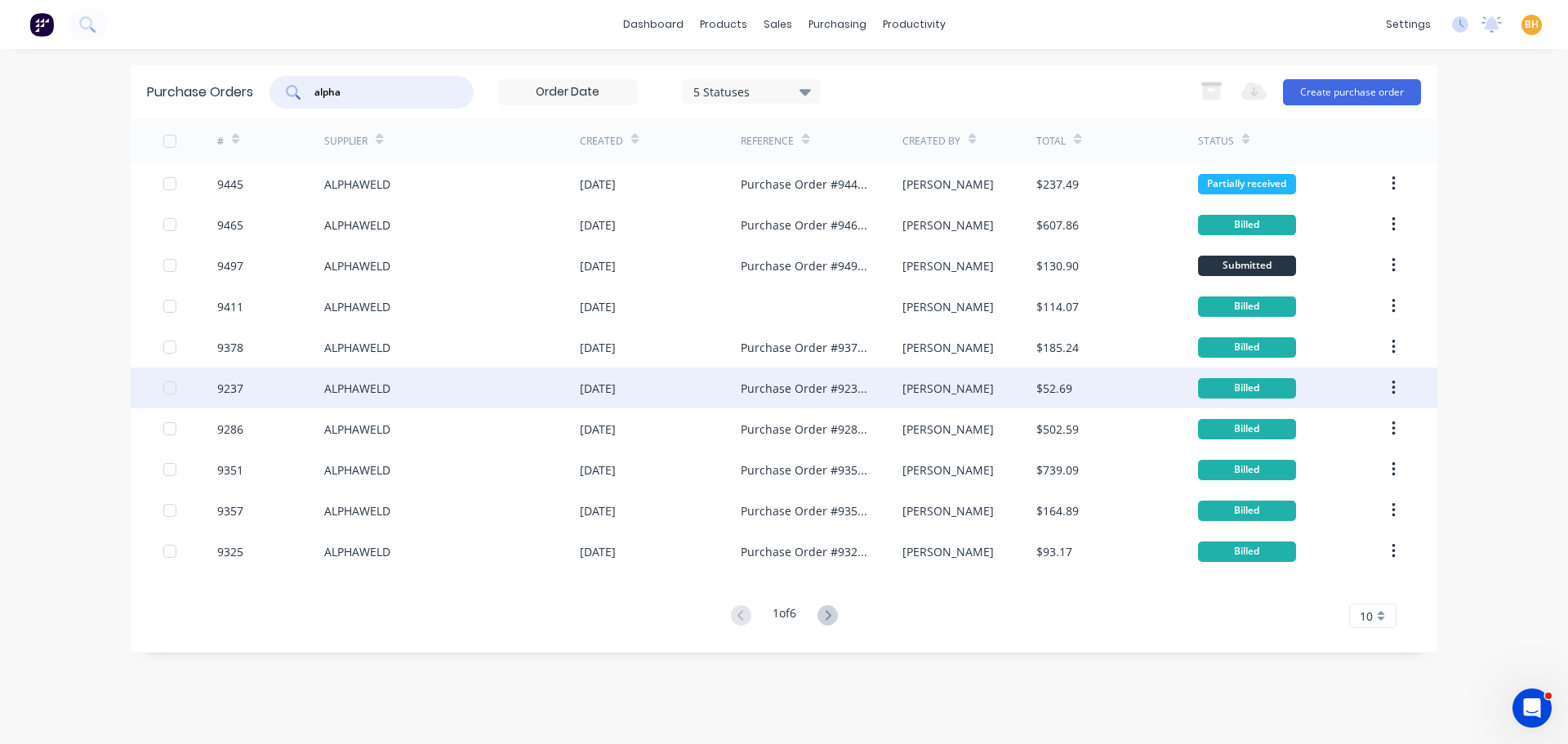
type input "alpha"
click at [367, 368] on div "ALPHAWELD" at bounding box center [452, 387] width 256 height 40
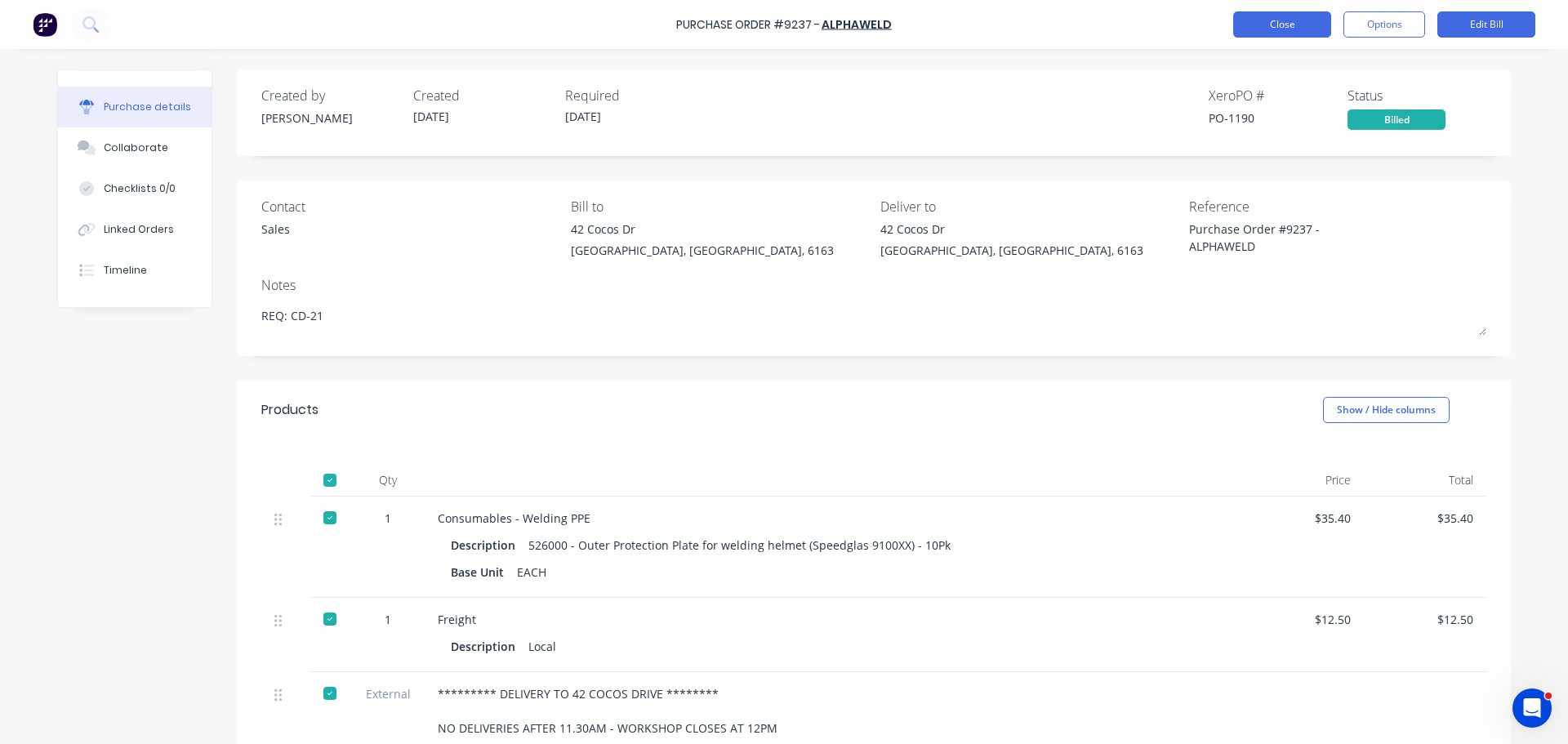
click at [1262, 26] on button "Close" at bounding box center [1283, 24] width 98 height 26
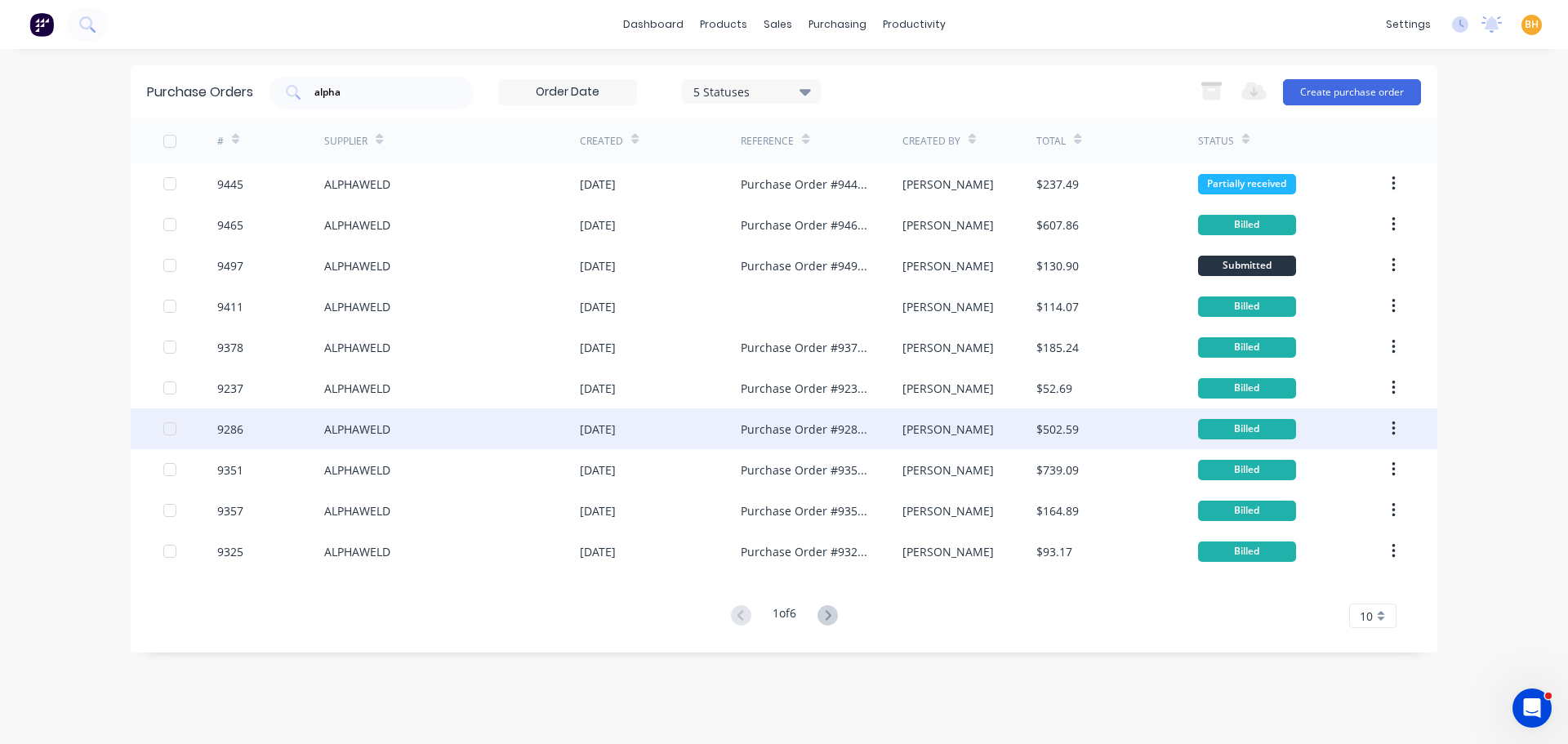
click at [368, 430] on div "ALPHAWELD" at bounding box center [357, 429] width 66 height 17
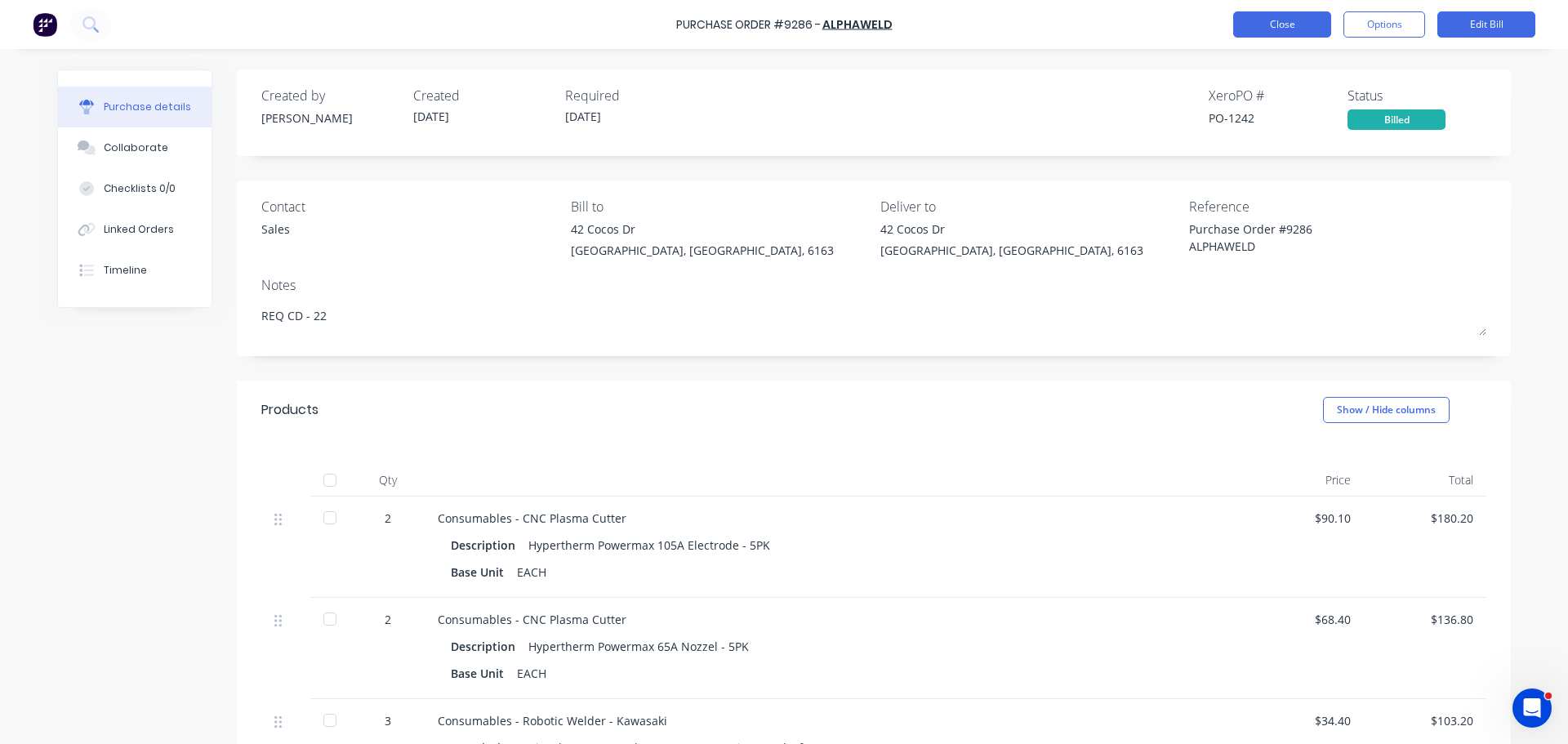
click at [1270, 31] on button "Close" at bounding box center [1283, 24] width 98 height 26
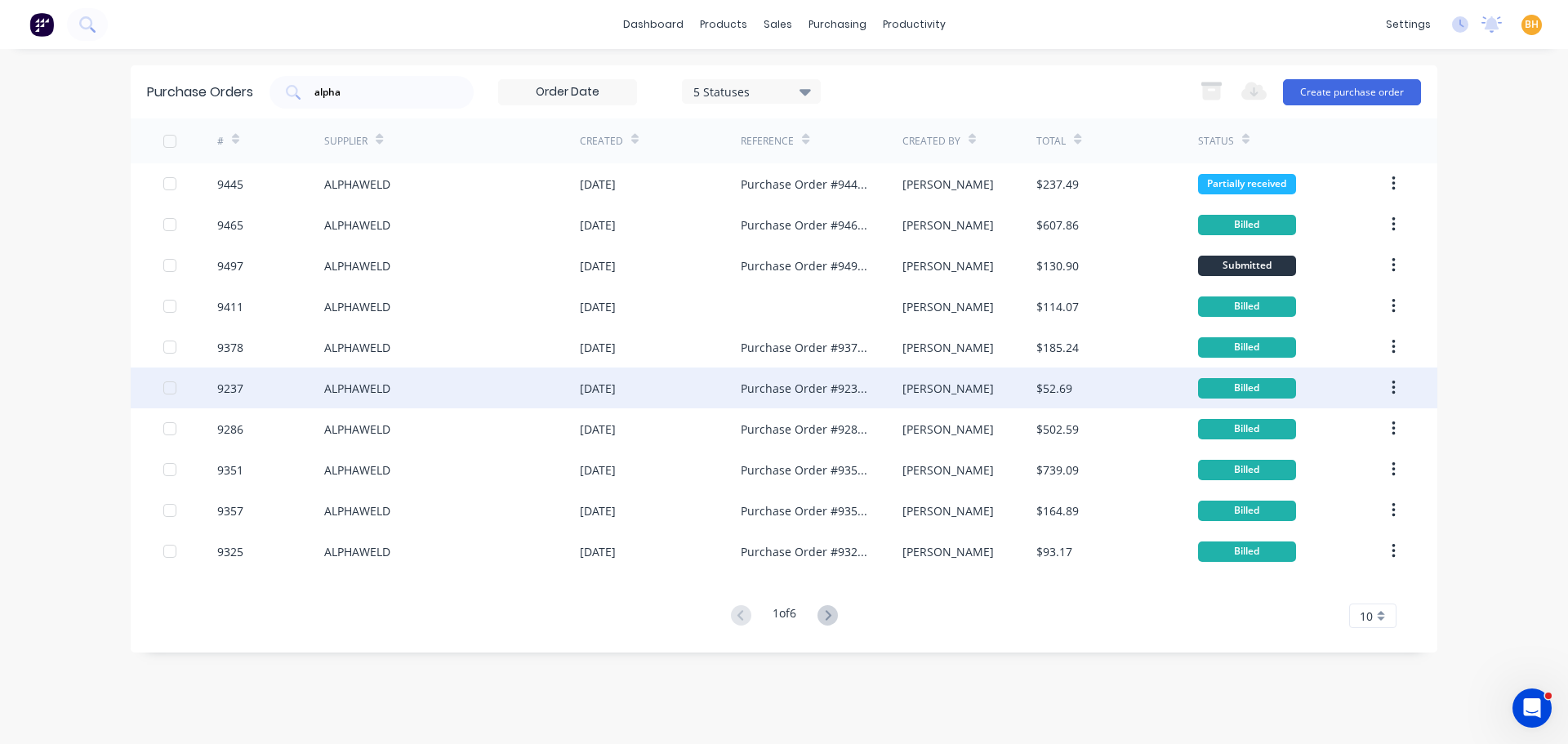
click at [373, 395] on div "ALPHAWELD" at bounding box center [357, 388] width 66 height 17
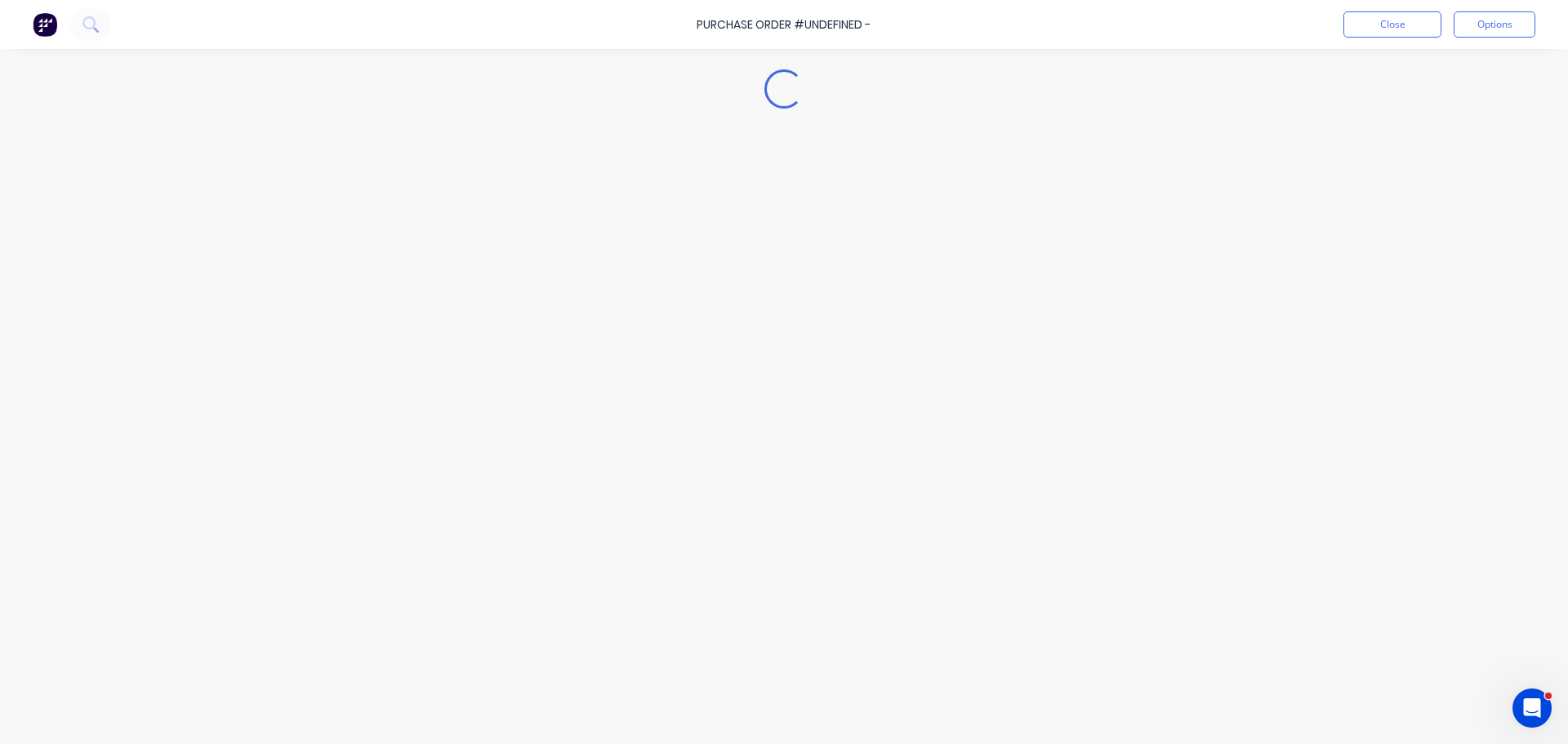
type textarea "x"
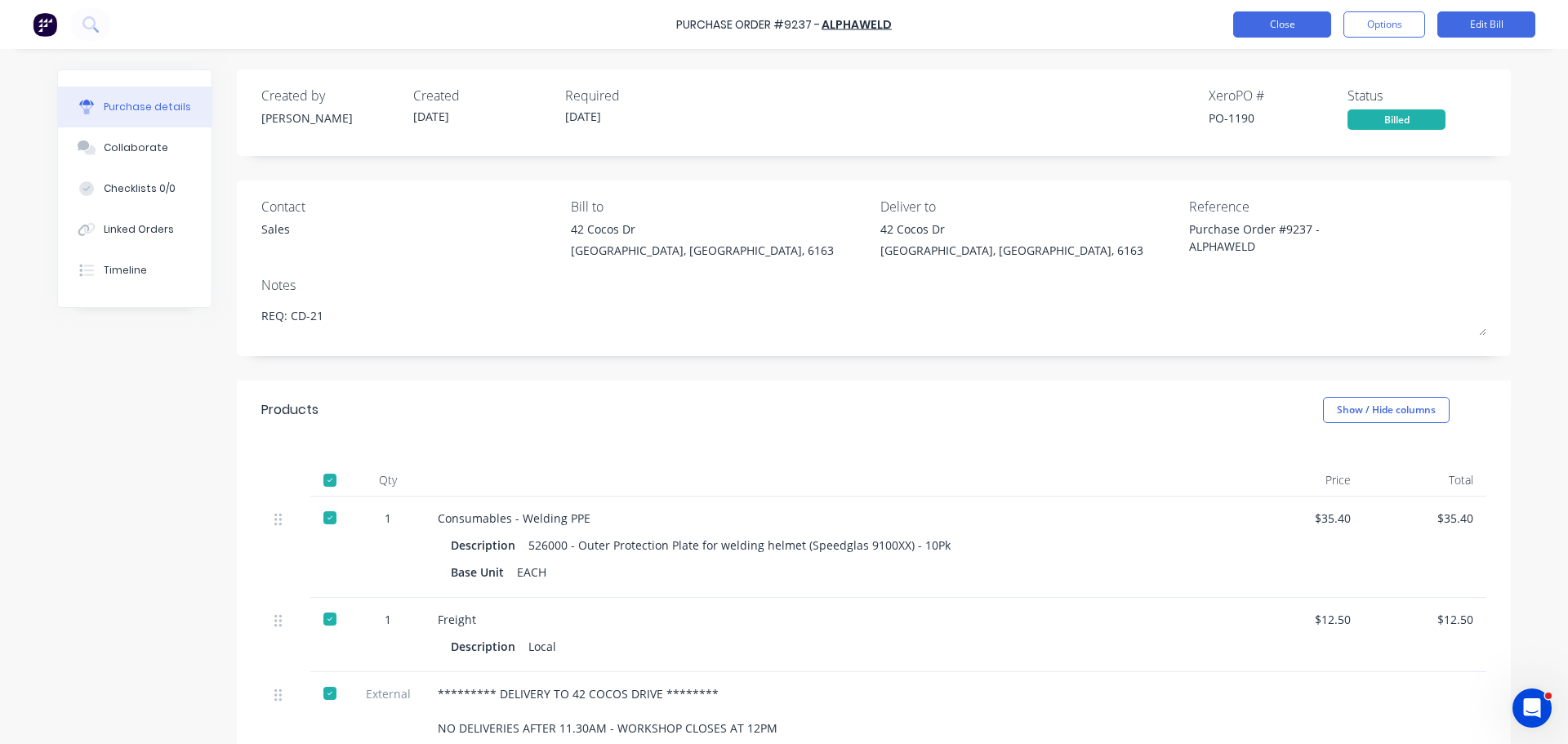
click at [1277, 30] on button "Close" at bounding box center [1283, 24] width 98 height 26
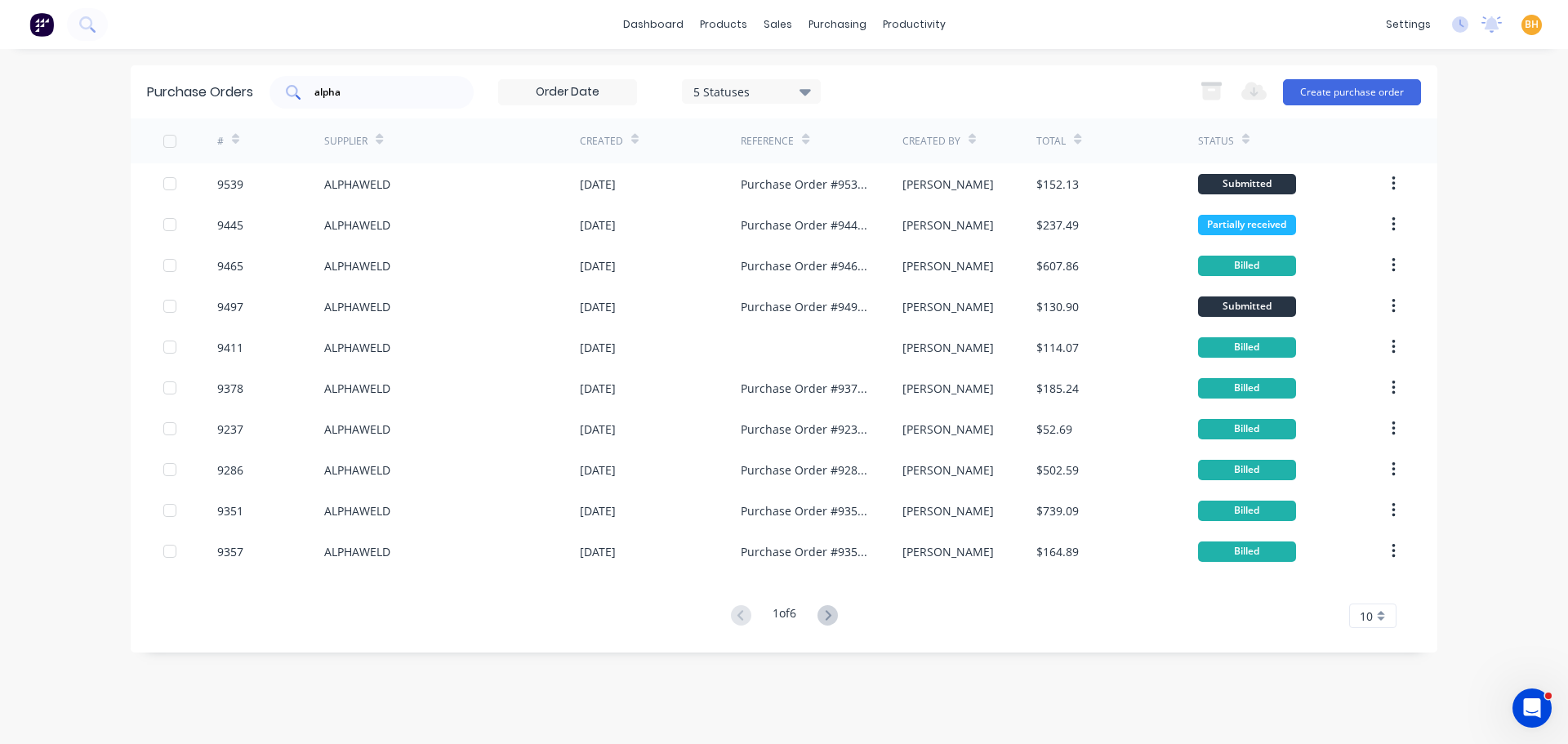
click at [415, 87] on input "alpha" at bounding box center [380, 92] width 135 height 17
type input "a"
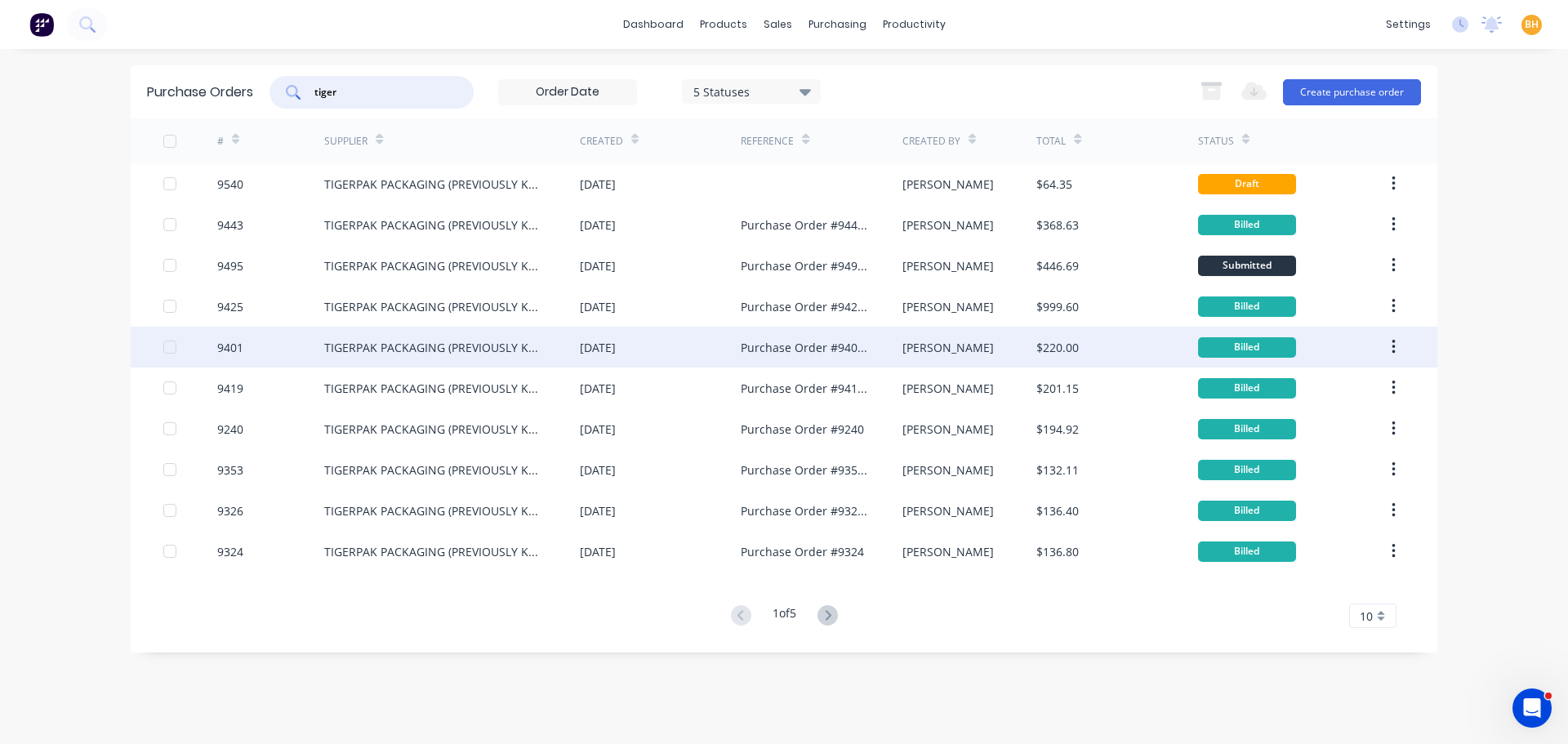
type input "tiger"
click at [446, 343] on div "TIGERPAK PACKAGING (PREVIOUSLY KNOWN AS POWERPAK)" at bounding box center [435, 347] width 223 height 17
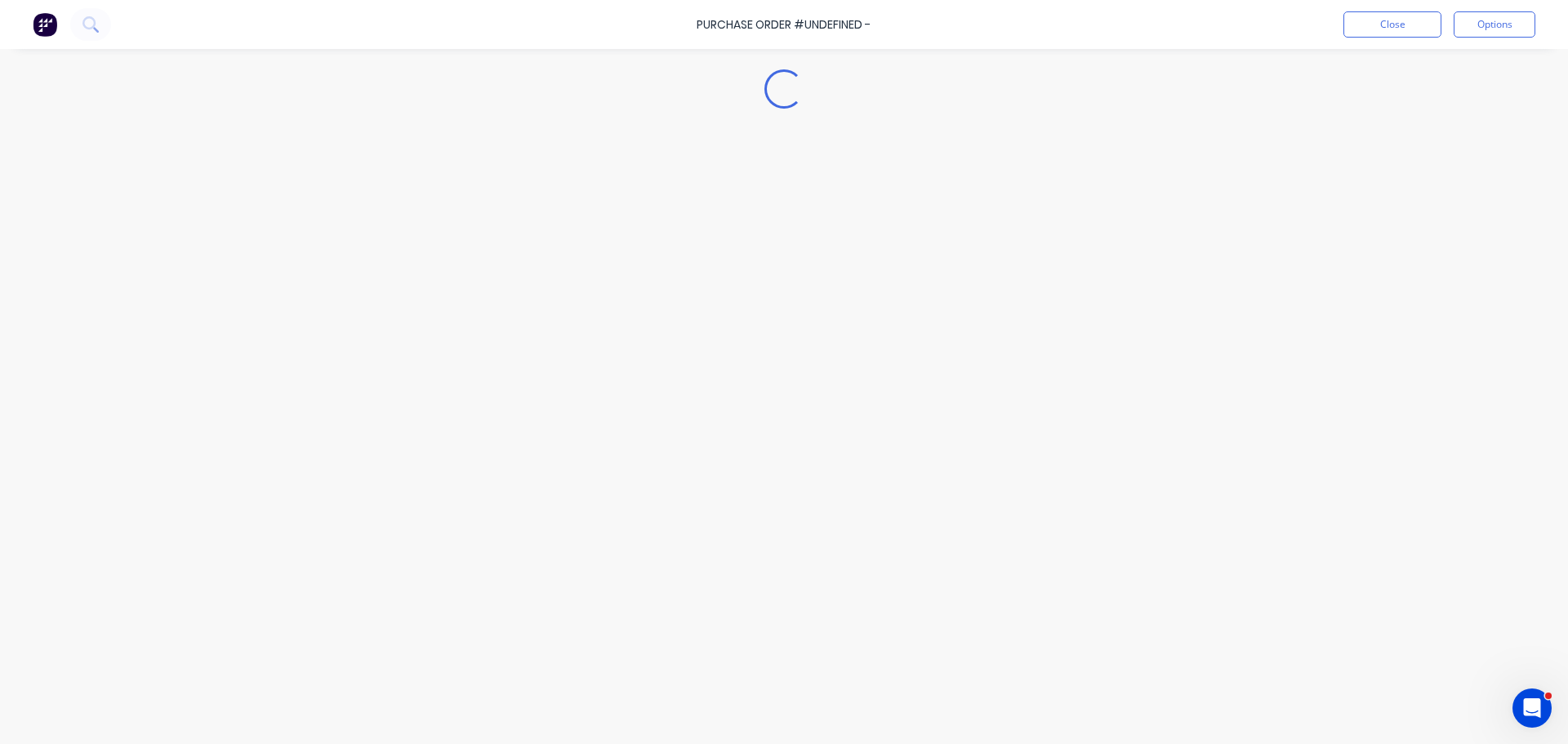
type textarea "x"
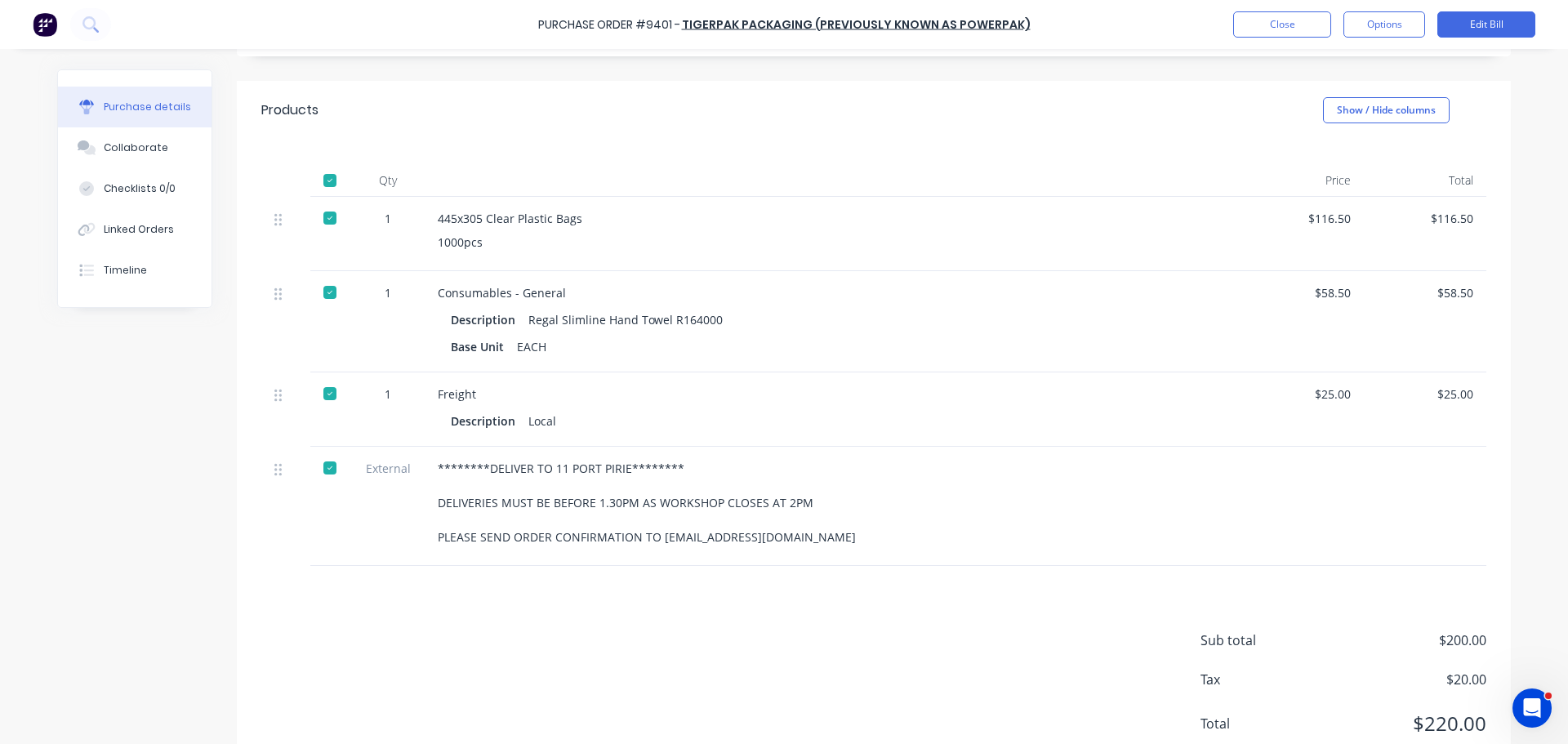
scroll to position [363, 0]
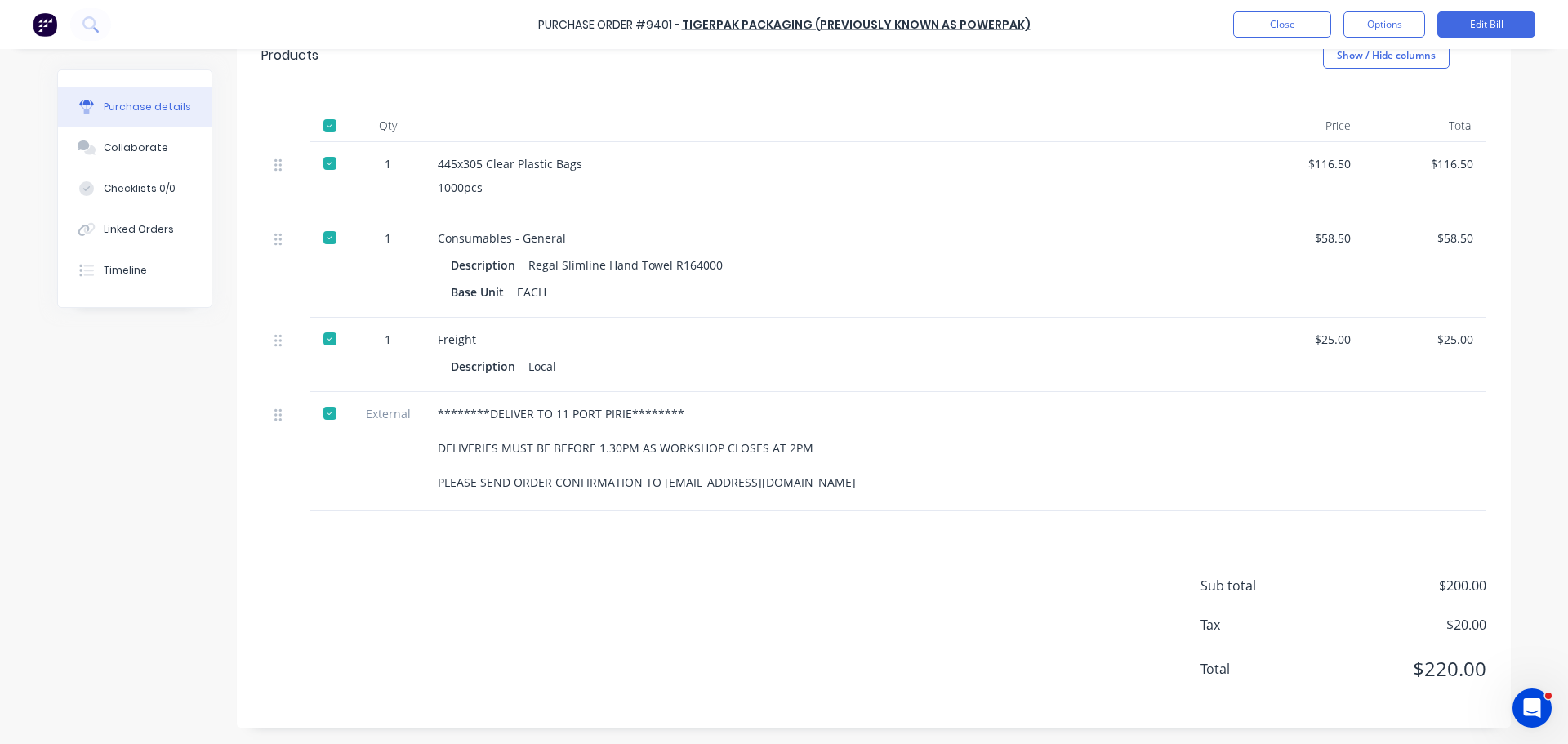
drag, startPoint x: 431, startPoint y: 407, endPoint x: 857, endPoint y: 506, distance: 437.4
click at [857, 506] on div "********DELIVER TO 11 PORT PIRIE******** DELIVERIES MUST BE BEFORE 1.30PM AS WO…" at bounding box center [834, 452] width 817 height 120
copy div "********DELIVER TO 11 PORT PIRIE******** DELIVERIES MUST BE BEFORE 1.30PM AS WO…"
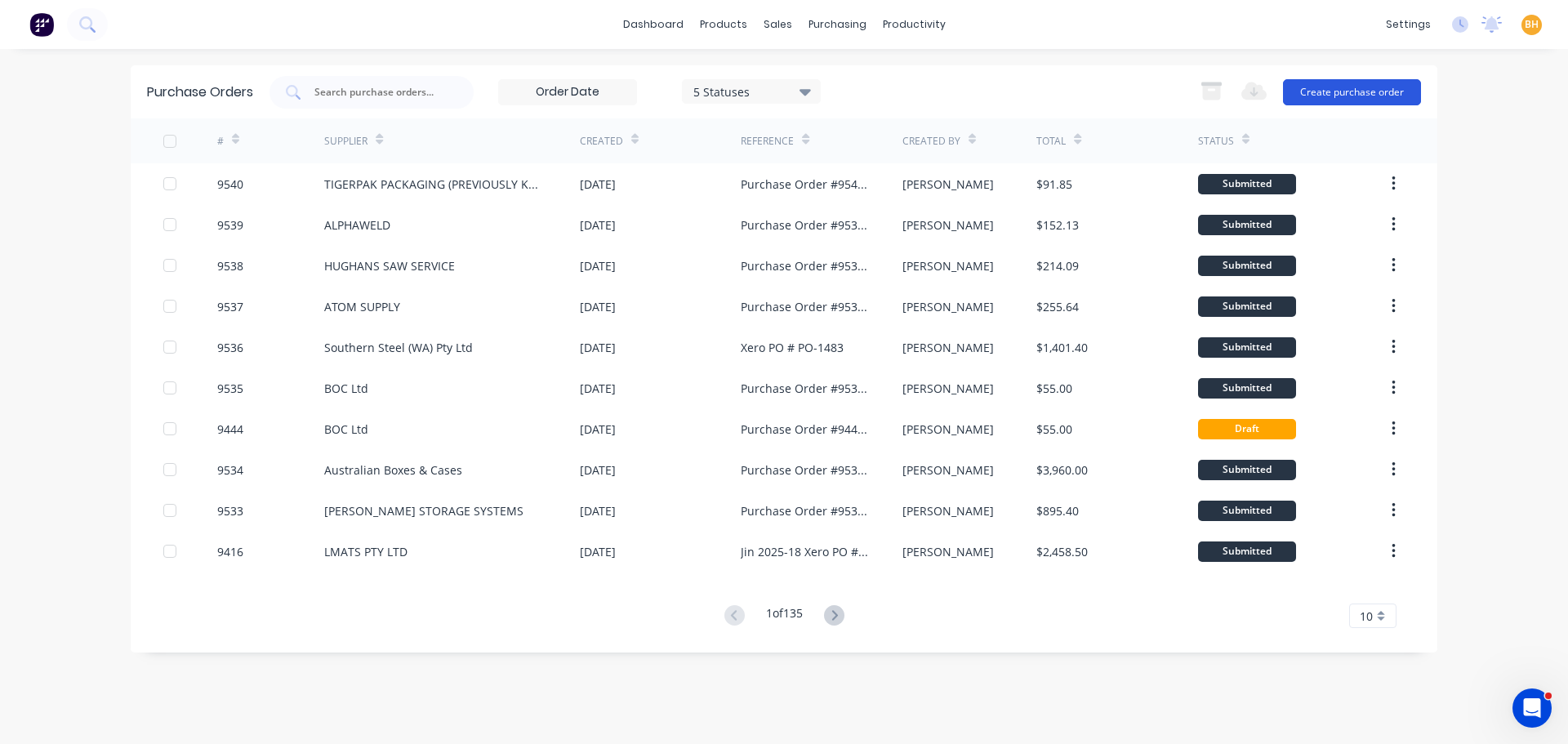
click at [1348, 92] on button "Create purchase order" at bounding box center [1353, 92] width 138 height 26
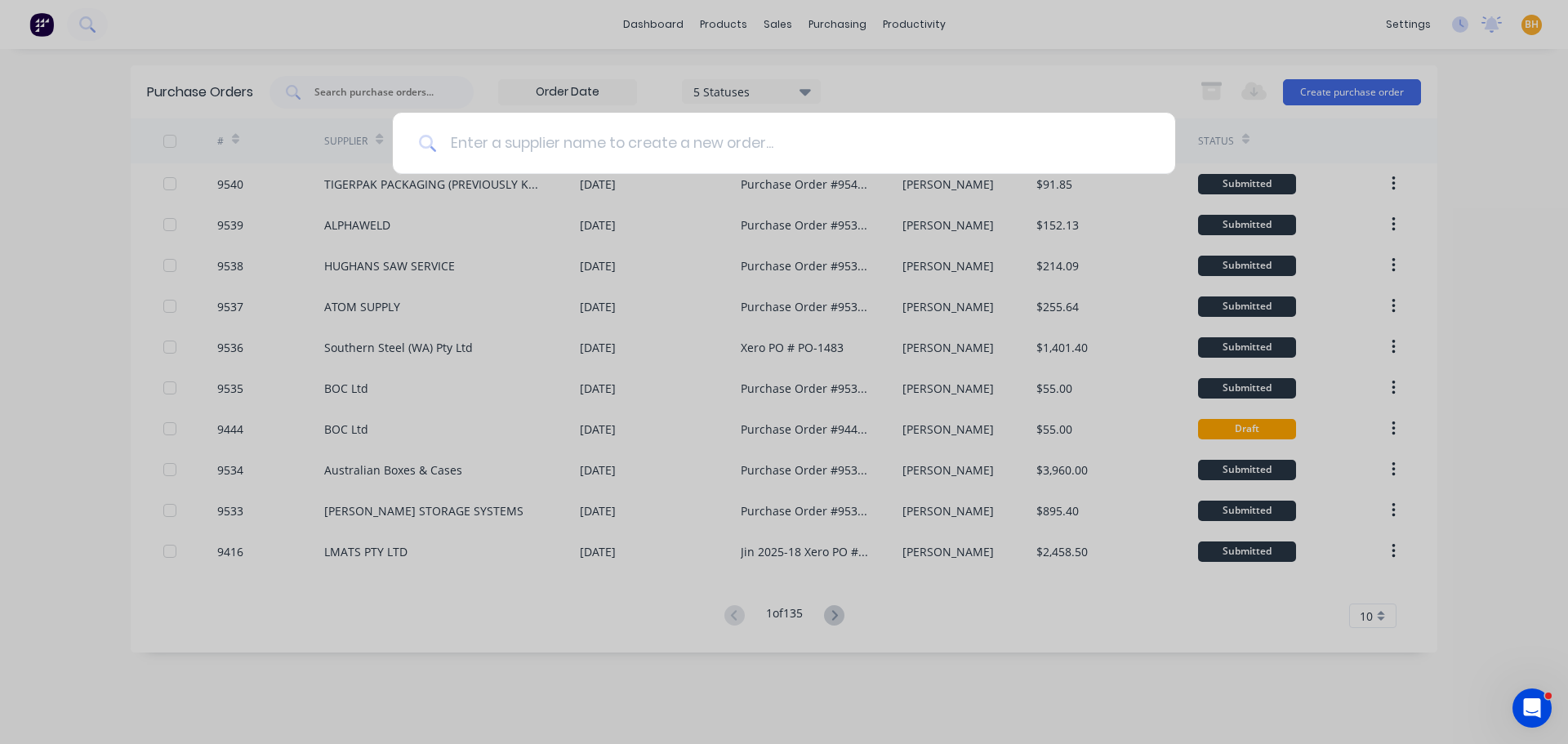
click at [458, 156] on input at bounding box center [793, 143] width 712 height 62
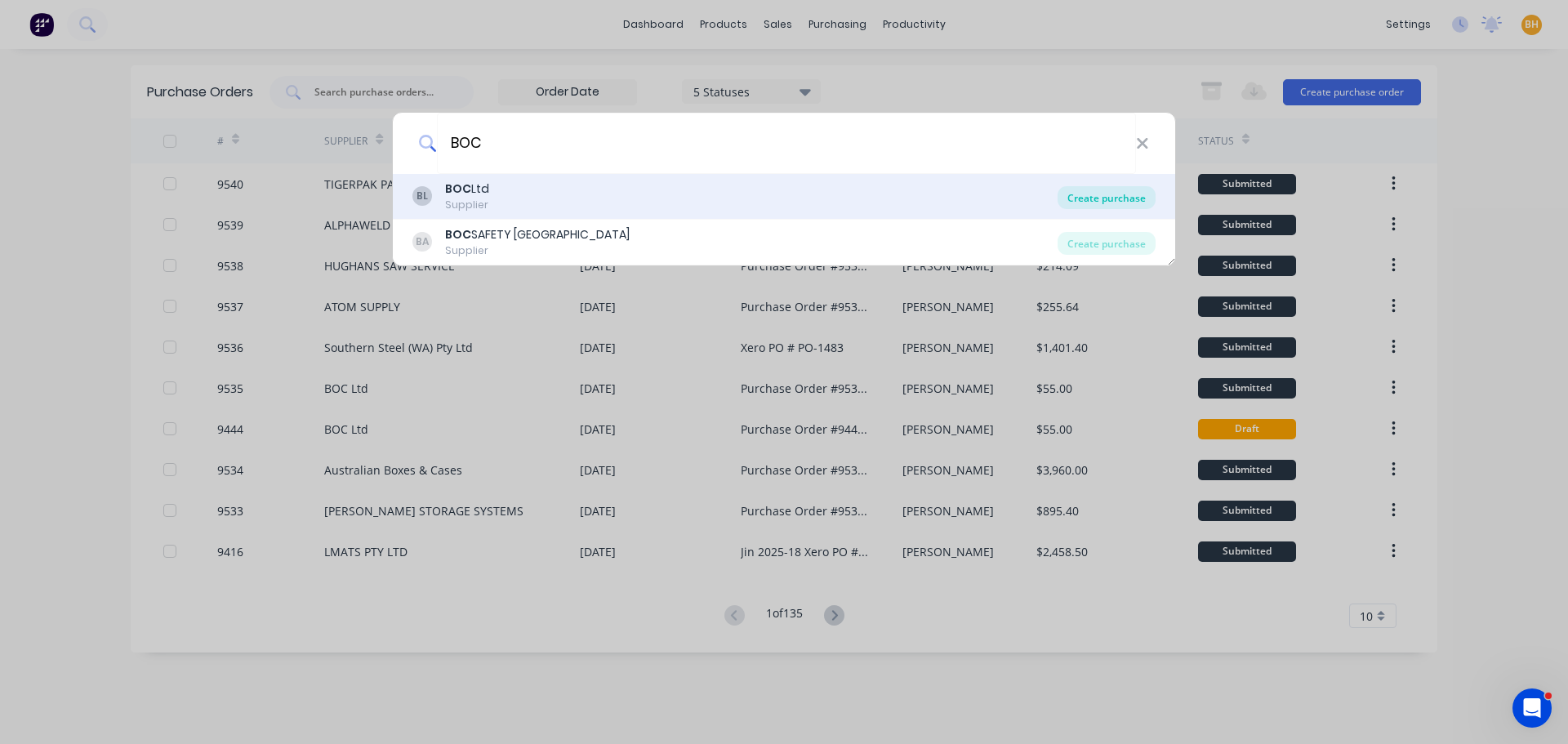
type input "BOC"
click at [1136, 200] on div "Create purchase" at bounding box center [1107, 197] width 98 height 23
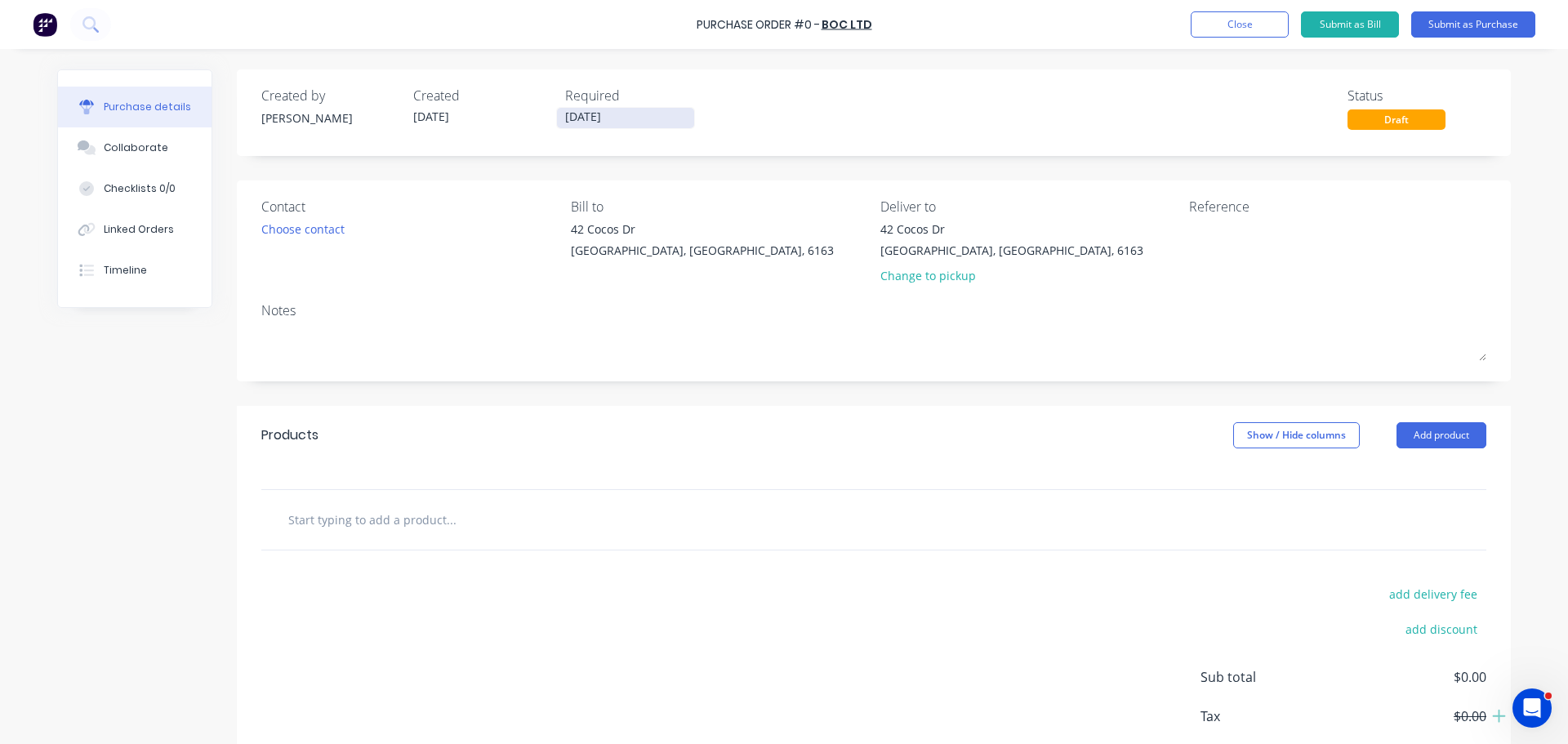
click at [575, 116] on input "[DATE]" at bounding box center [625, 118] width 137 height 20
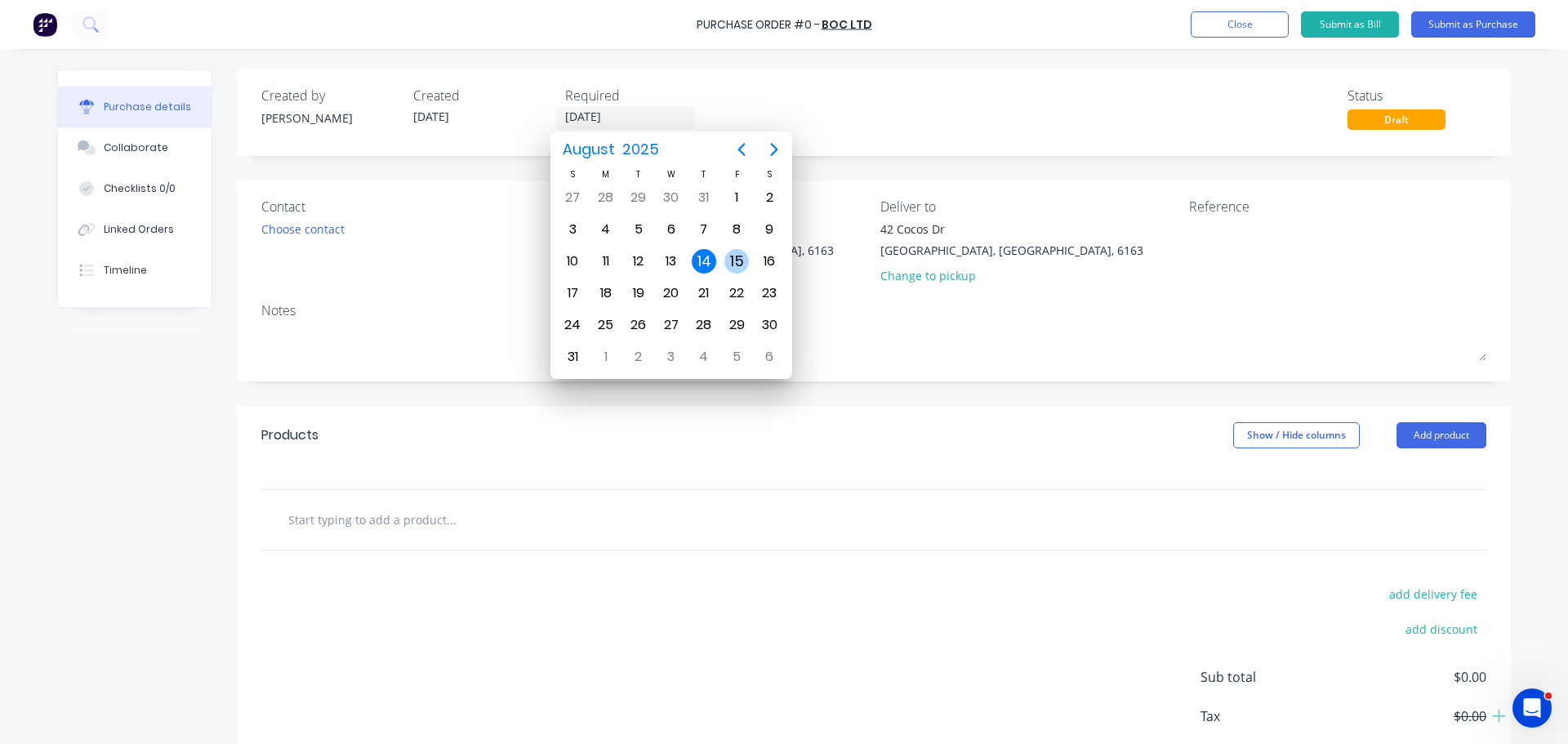
click at [749, 256] on div "15" at bounding box center [737, 261] width 33 height 31
type input "[DATE]"
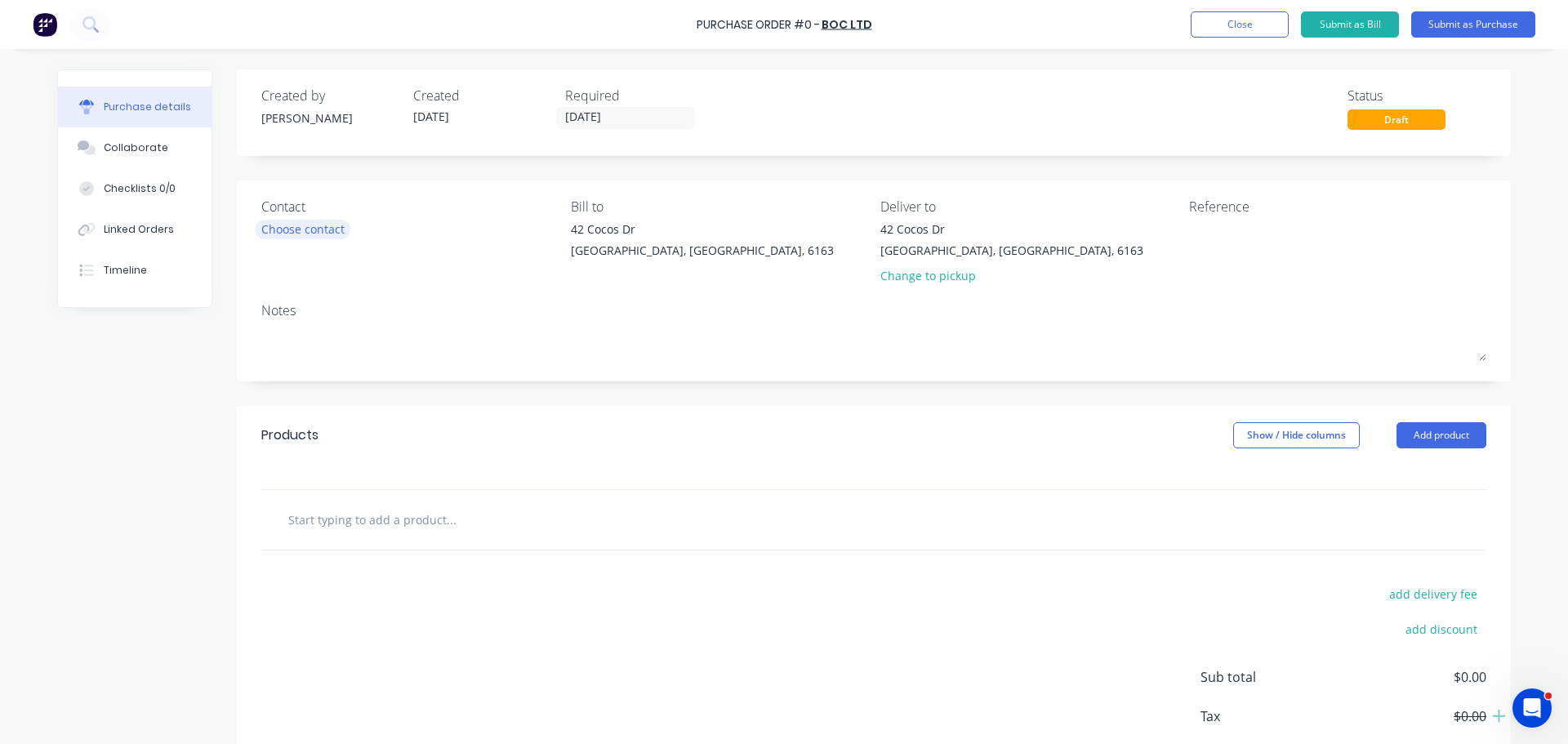
click at [321, 233] on div "Choose contact" at bounding box center [303, 229] width 84 height 17
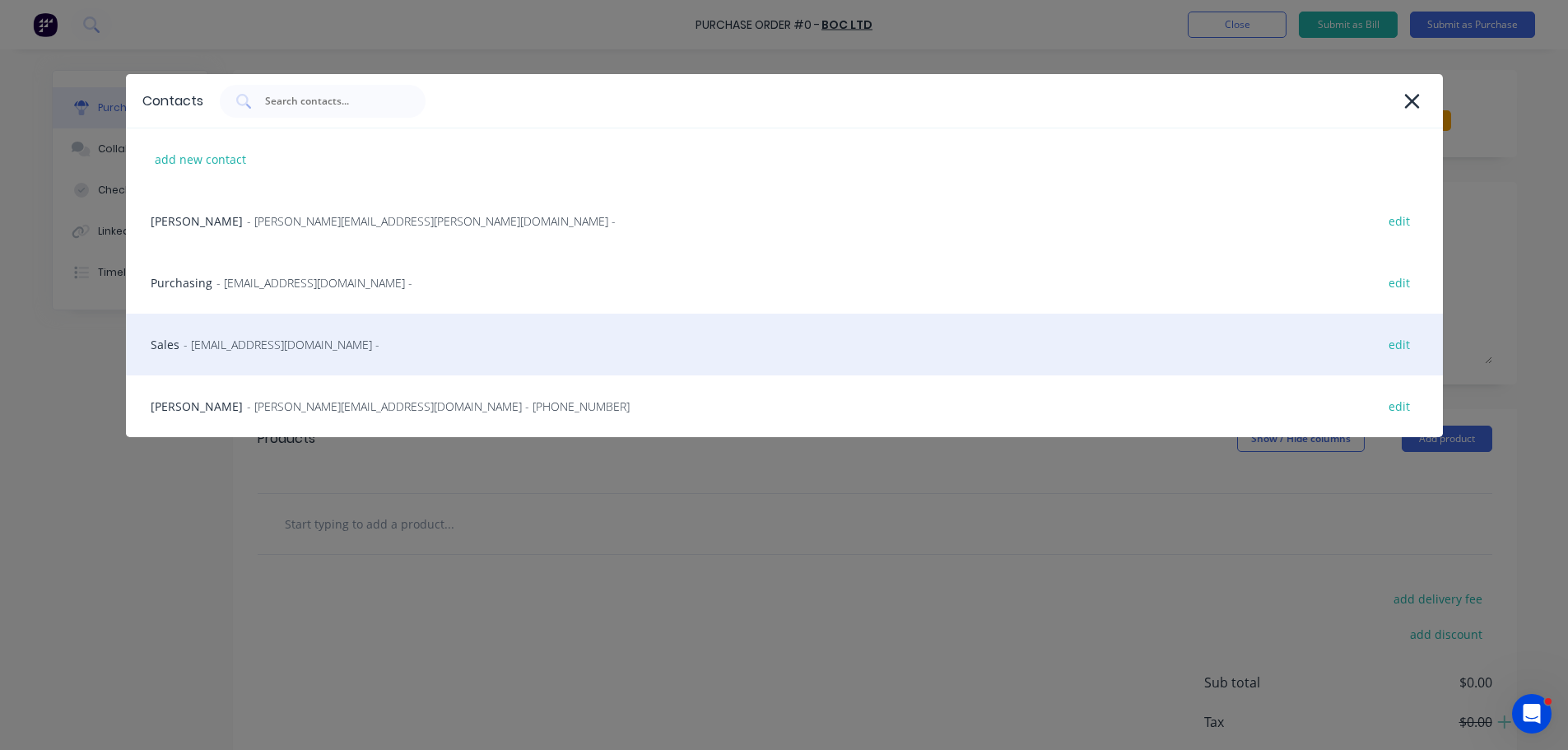
click at [251, 351] on span "- [EMAIL_ADDRESS][DOMAIN_NAME] -" at bounding box center [281, 344] width 196 height 18
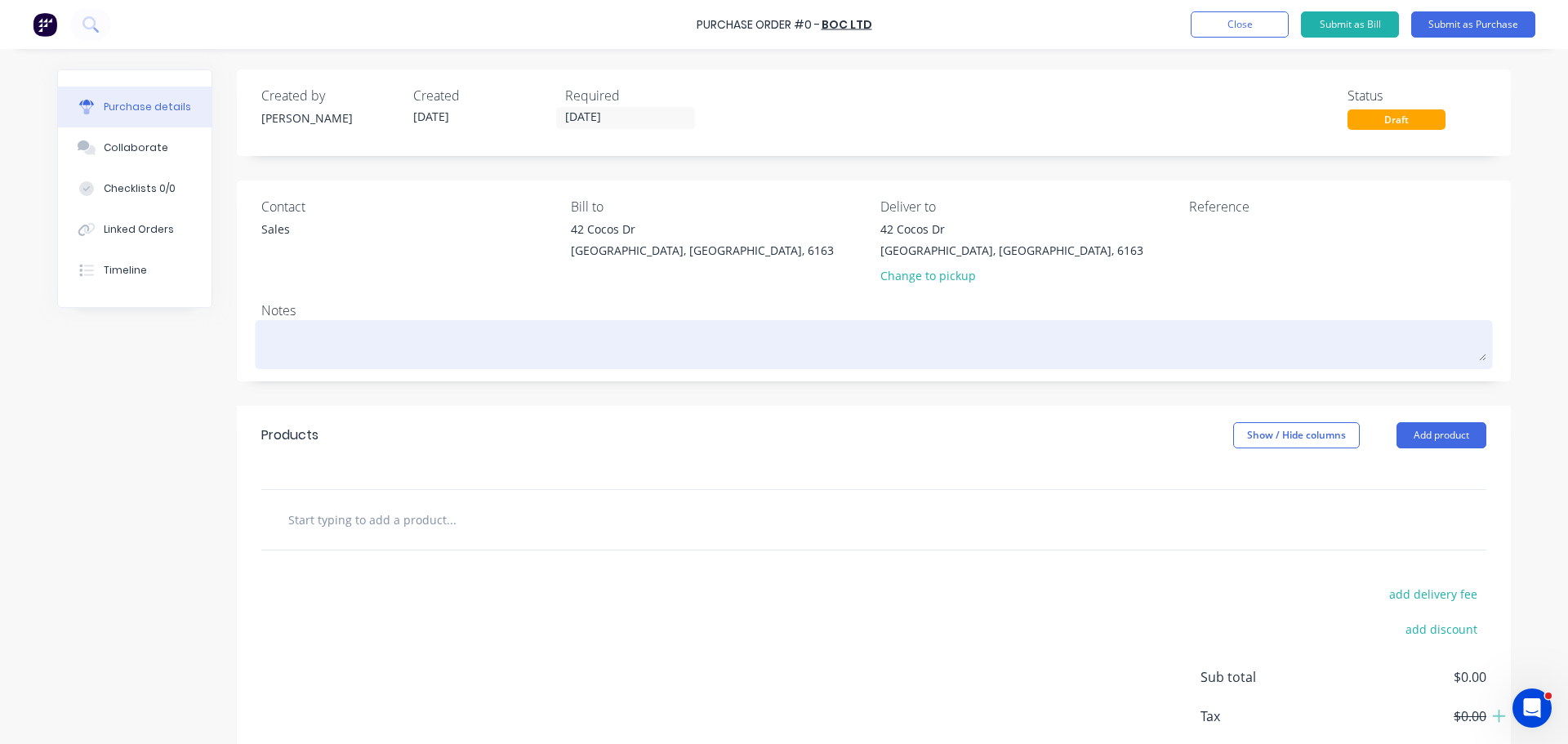
click at [294, 326] on textarea at bounding box center [874, 342] width 1226 height 37
type textarea "x"
type textarea "R"
type textarea "x"
type textarea "RE"
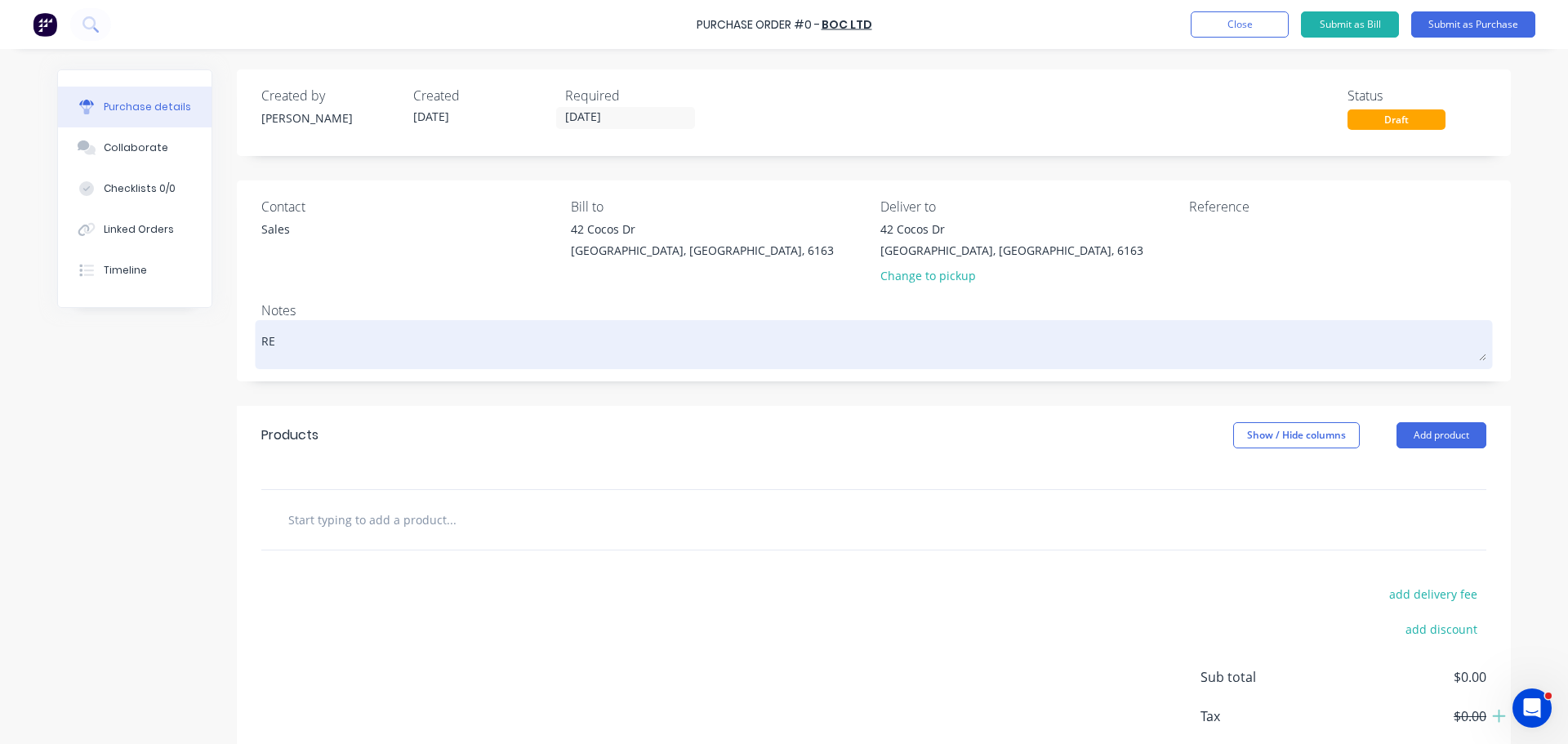
type textarea "x"
type textarea "REQ"
type textarea "x"
type textarea "REQ:"
type textarea "x"
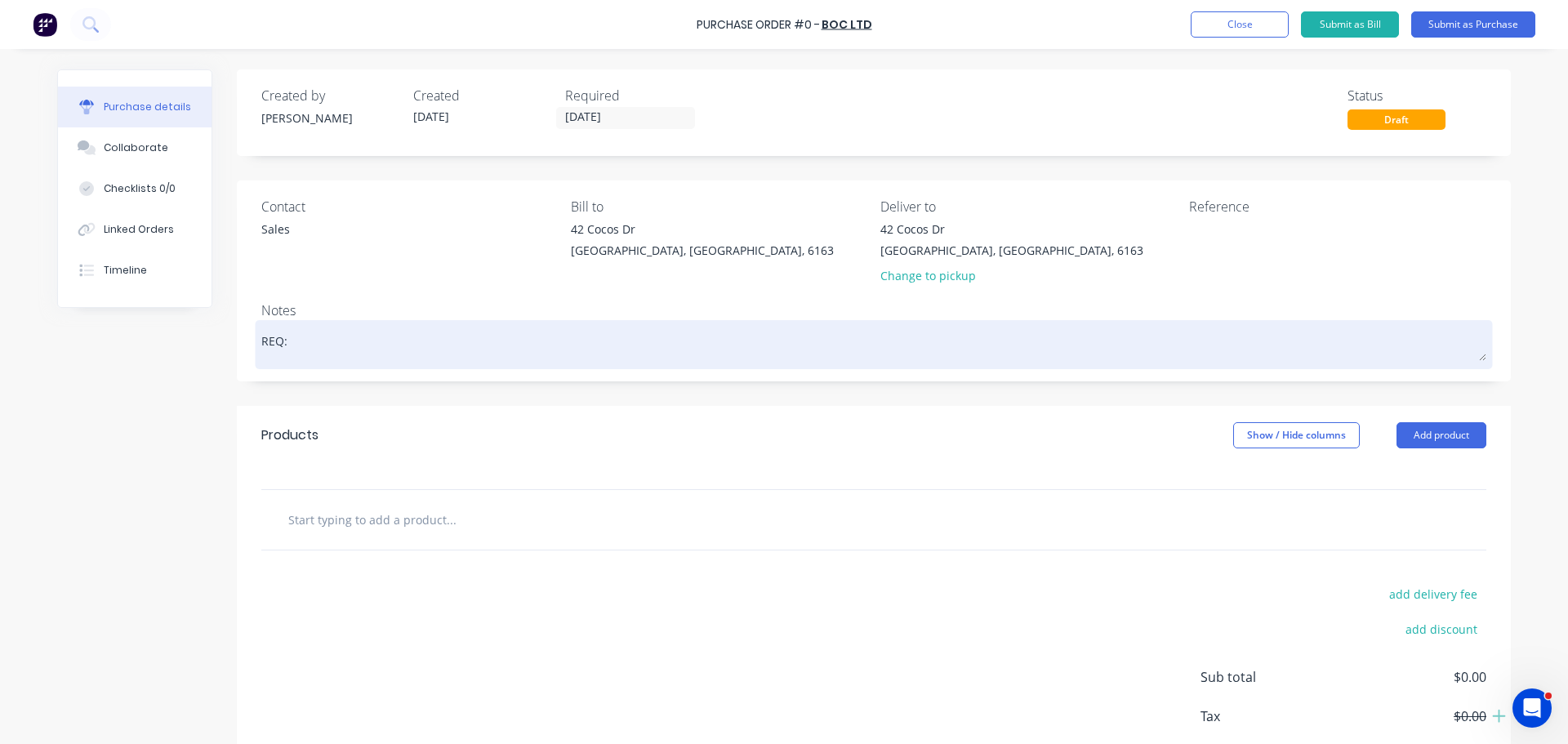
type textarea "REQ:"
type textarea "x"
type textarea "REQ: C"
type textarea "x"
type textarea "REQ:"
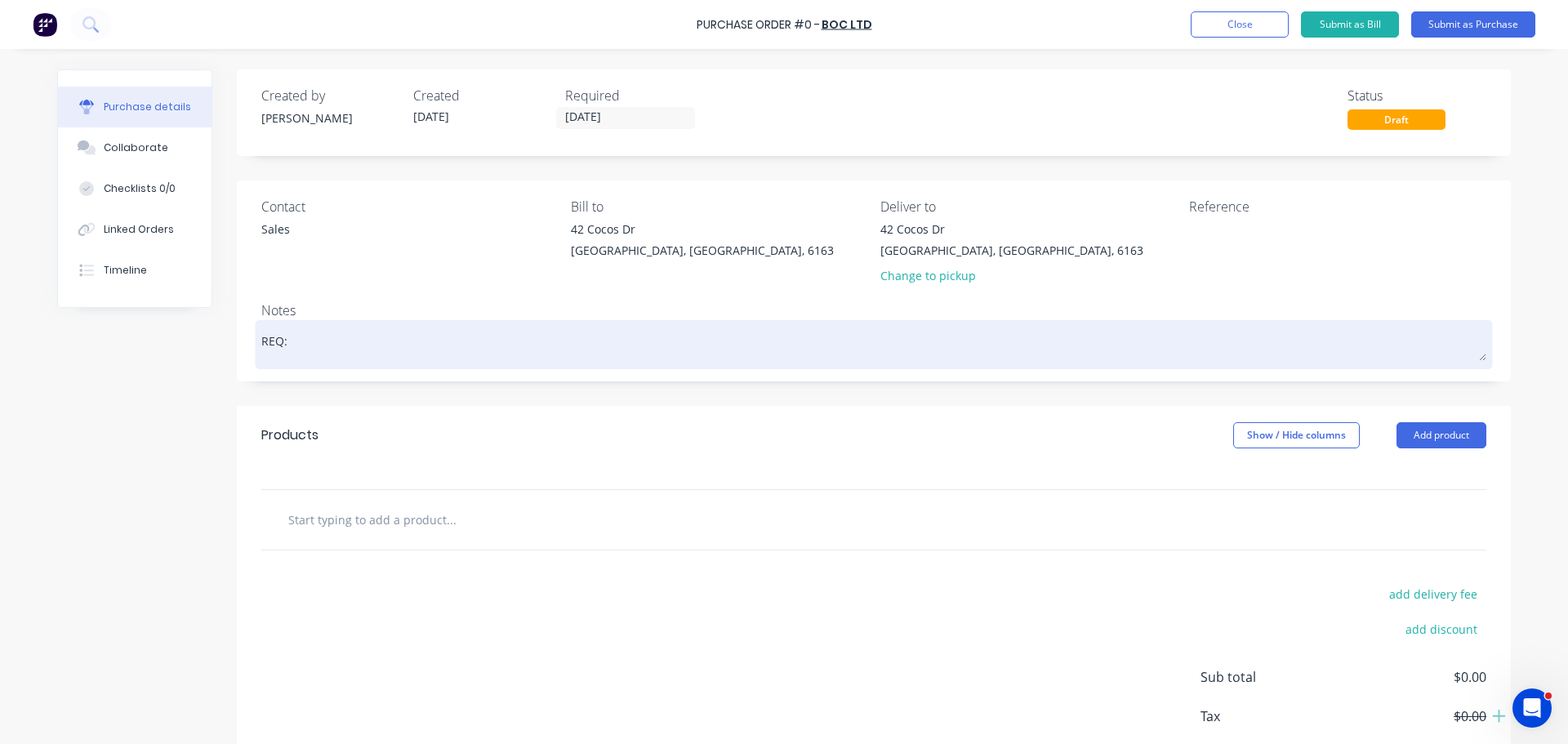
type textarea "x"
type textarea "REQ: W"
type textarea "x"
type textarea "REQ: WS"
type textarea "x"
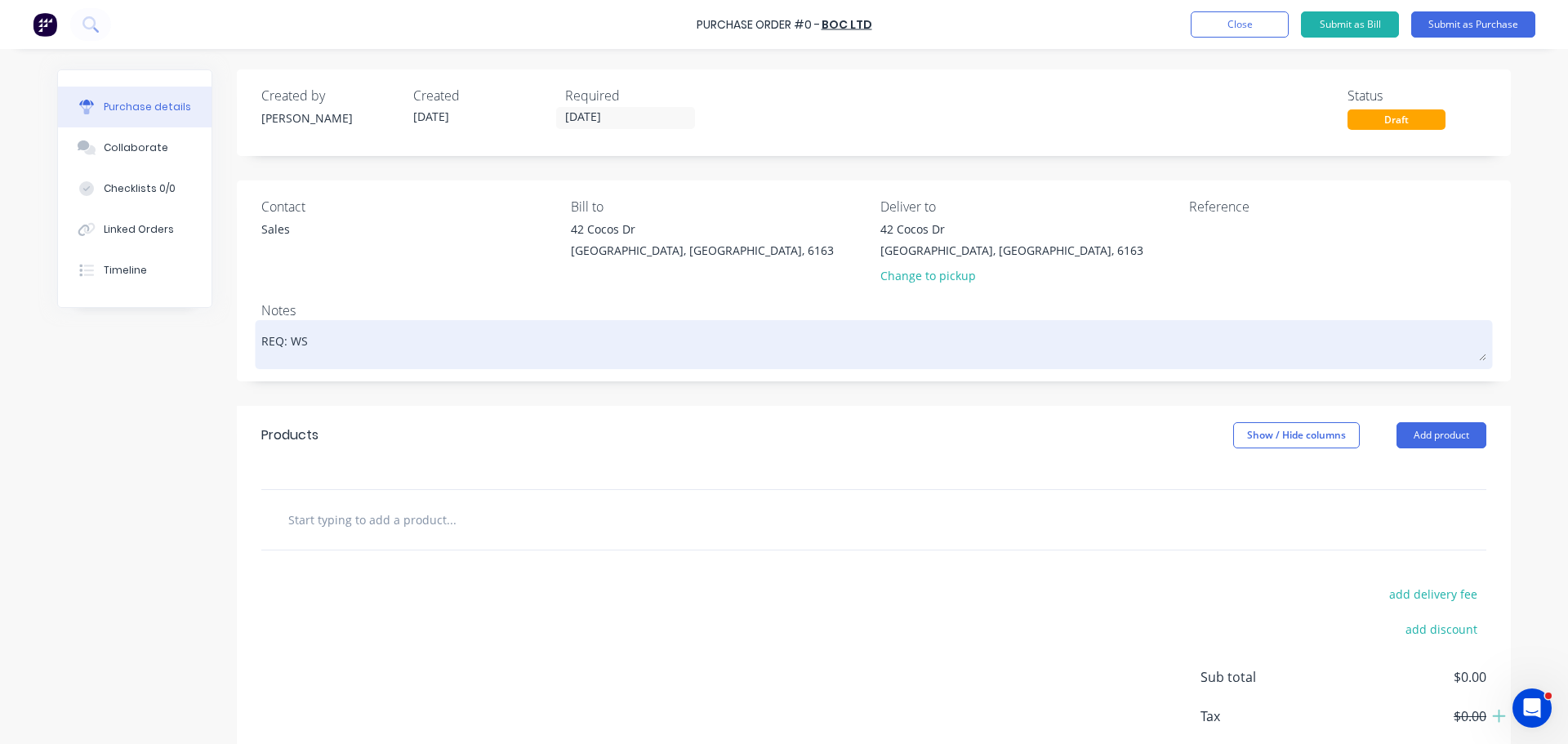
type textarea "REQ: WS"
type textarea "x"
type textarea "REQ: WS -"
type textarea "x"
type textarea "REQ: WS -"
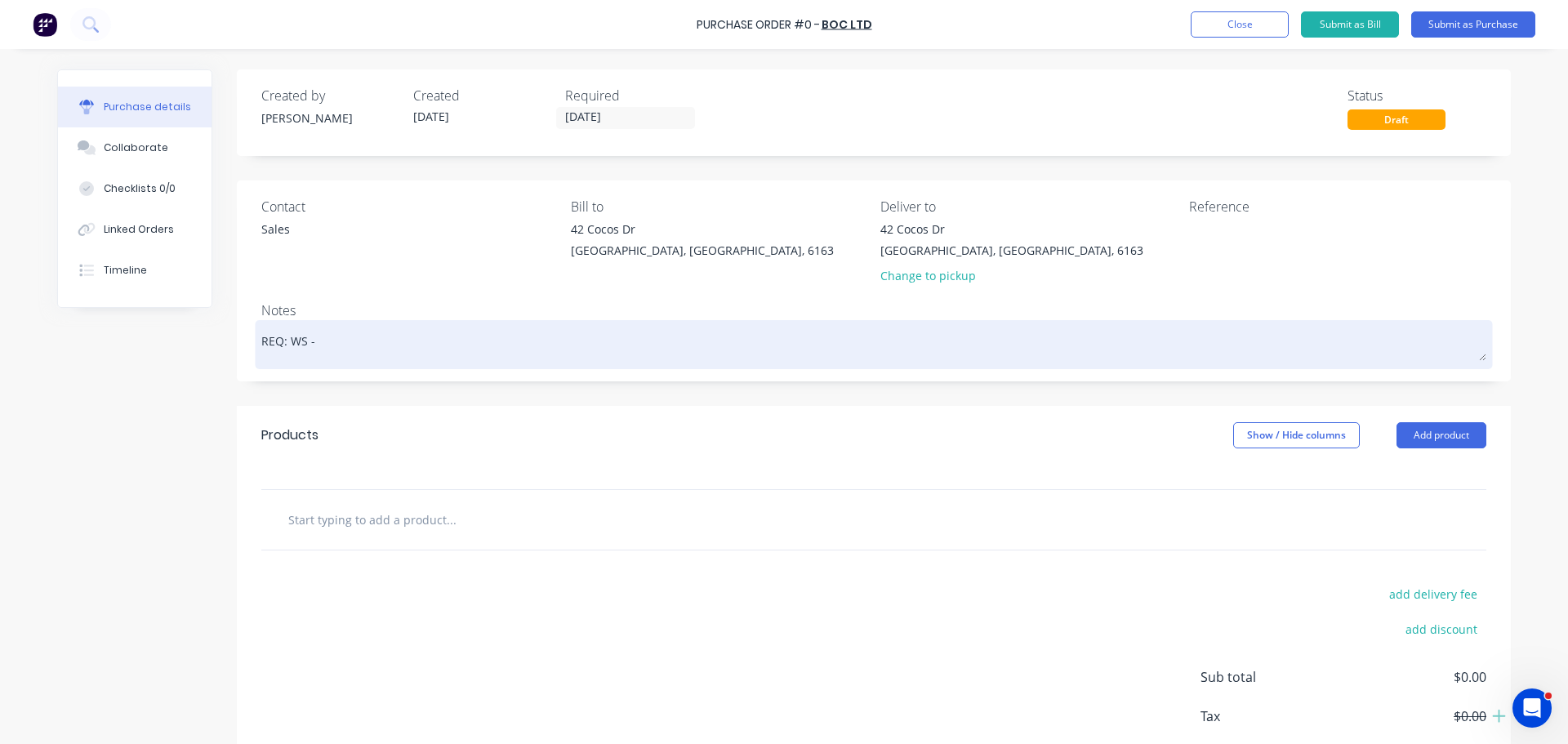
type textarea "x"
type textarea "REQ: WS - 2"
type textarea "x"
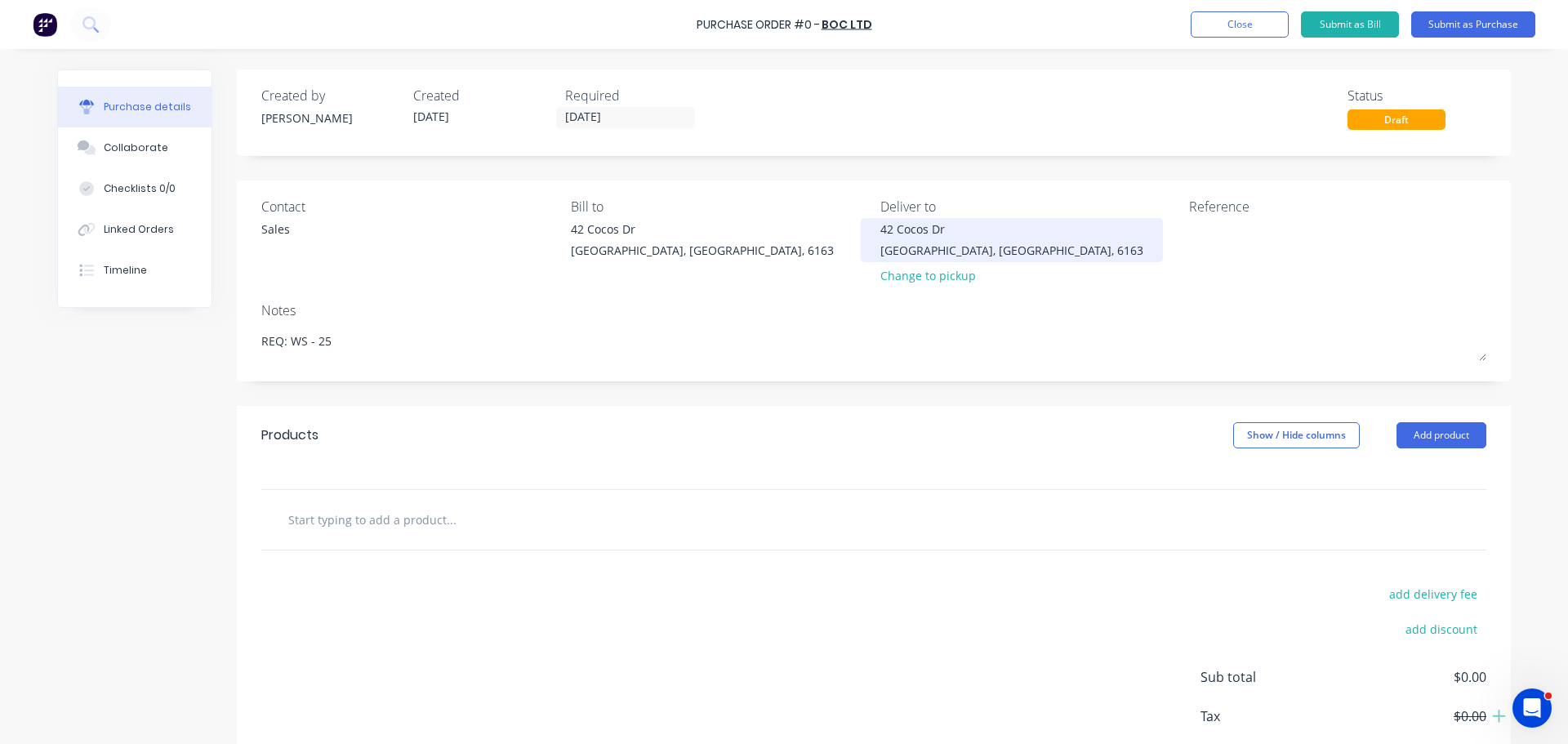
type textarea "REQ: WS - 25"
type textarea "x"
type textarea "REQ: WS - 25"
click at [913, 235] on div "42 Cocos Dr" at bounding box center [1012, 229] width 263 height 17
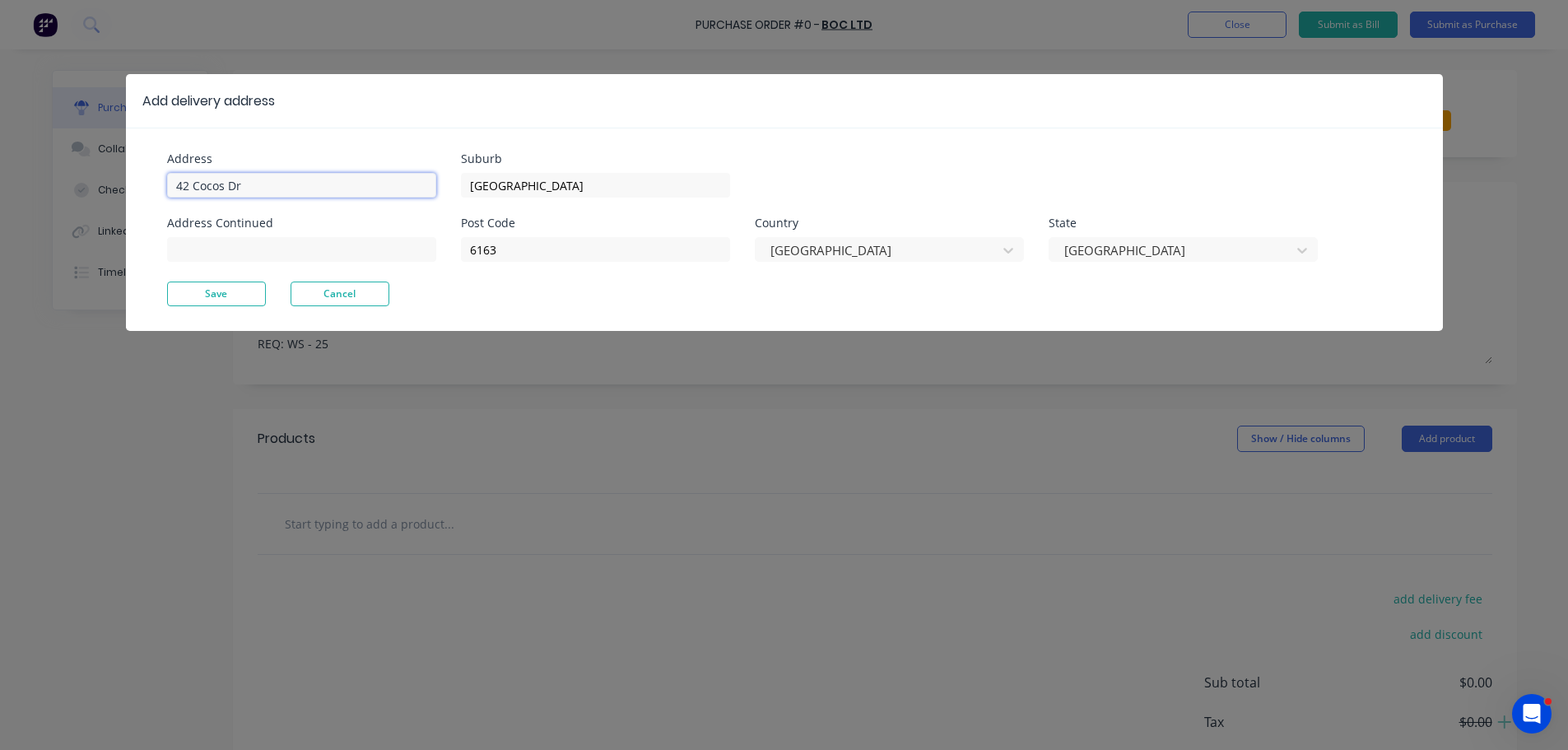
type textarea "x"
click at [252, 189] on input "42 Cocos Dr" at bounding box center [301, 184] width 269 height 25
type input "4"
type input "[STREET_ADDRESS]"
click at [214, 297] on button "Save" at bounding box center [216, 294] width 99 height 25
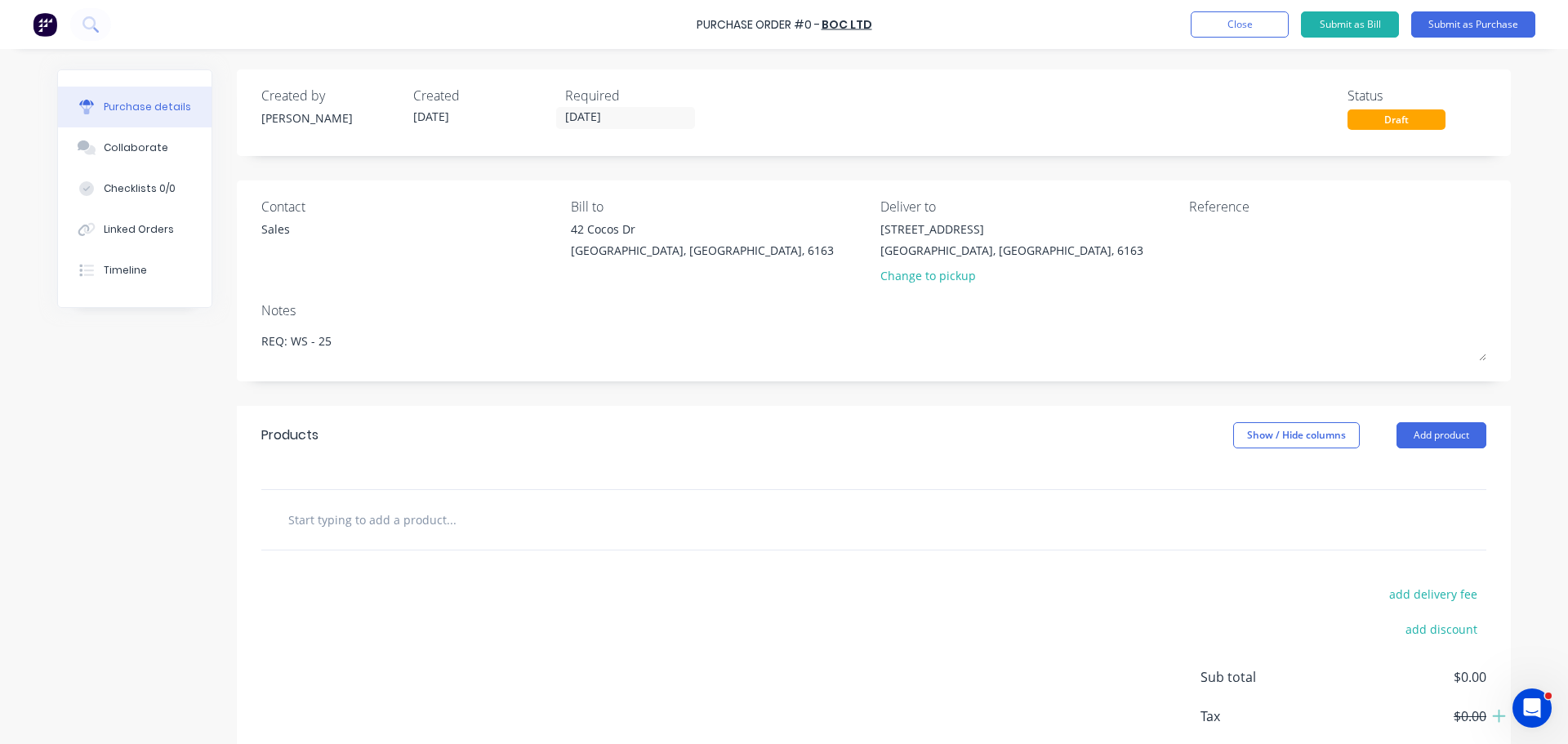
click at [594, 284] on div "Bill to [STREET_ADDRESS][PERSON_NAME]" at bounding box center [720, 245] width 297 height 96
click at [426, 515] on input "text" at bounding box center [450, 520] width 327 height 33
type textarea "x"
type input "l"
type textarea "x"
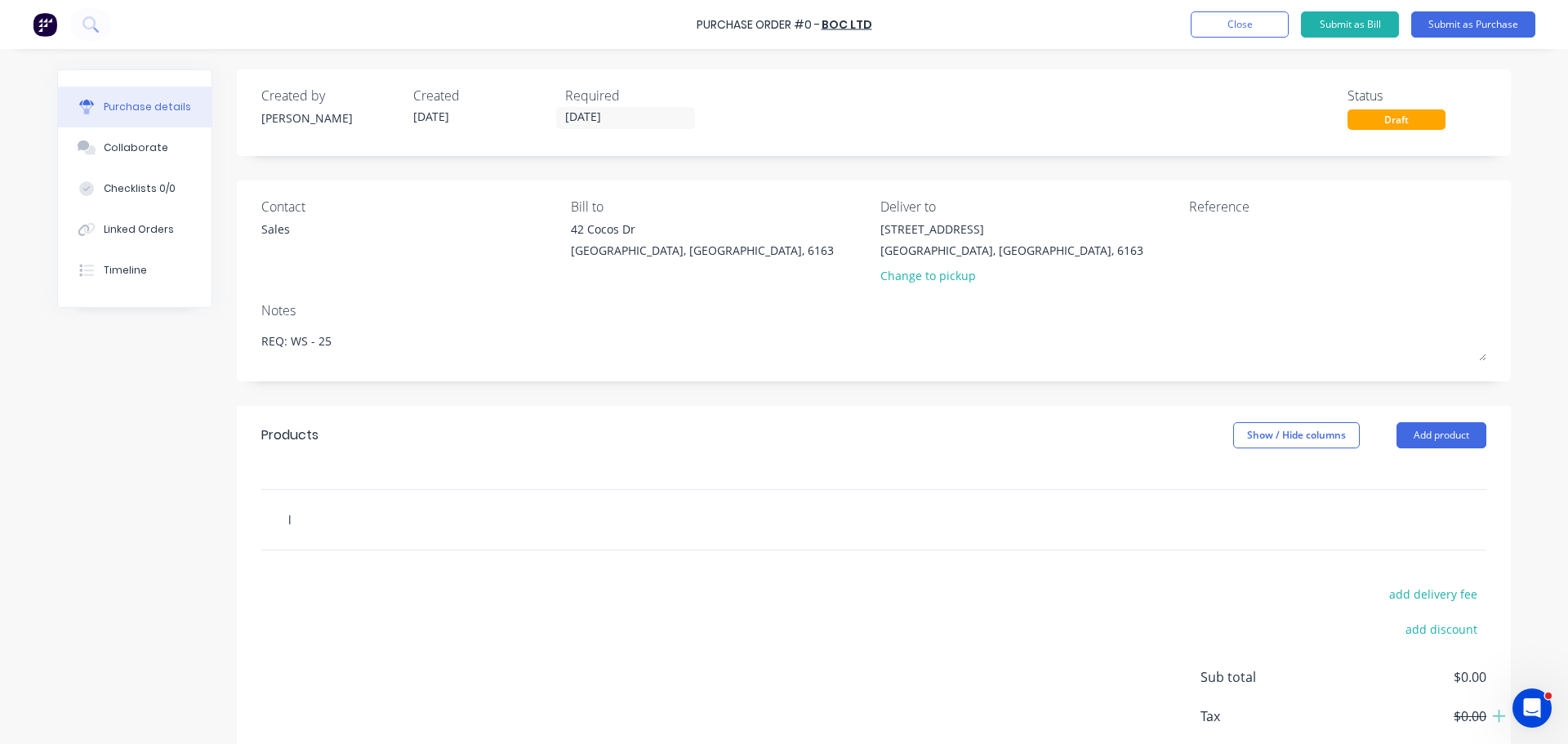
type input "lp"
type textarea "x"
type input "lpg"
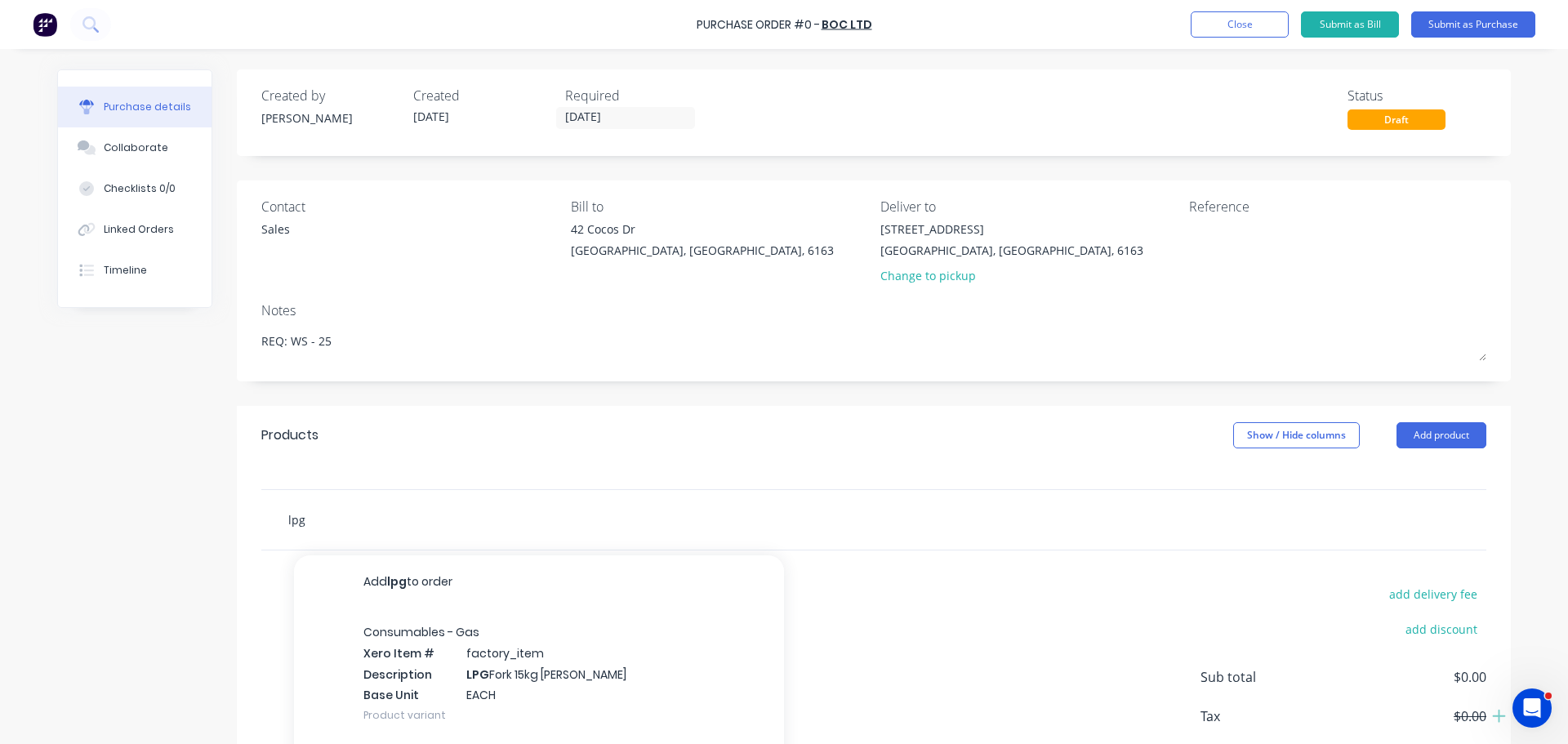
type textarea "x"
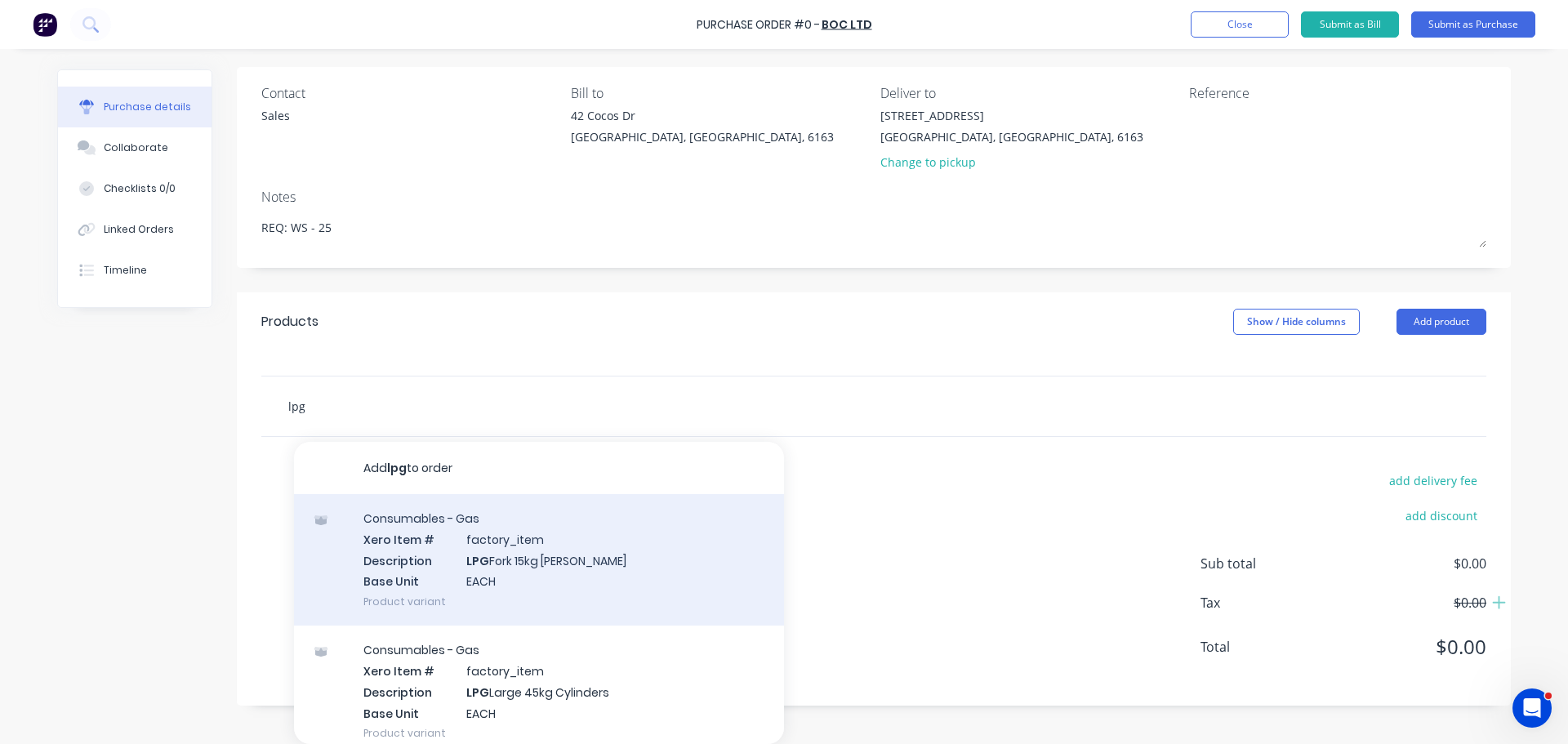
type input "lpg"
click at [546, 553] on div "Consumables - Gas Xero Item # factory_item Description LPG Fork 15kg Ali Bottle…" at bounding box center [539, 559] width 490 height 132
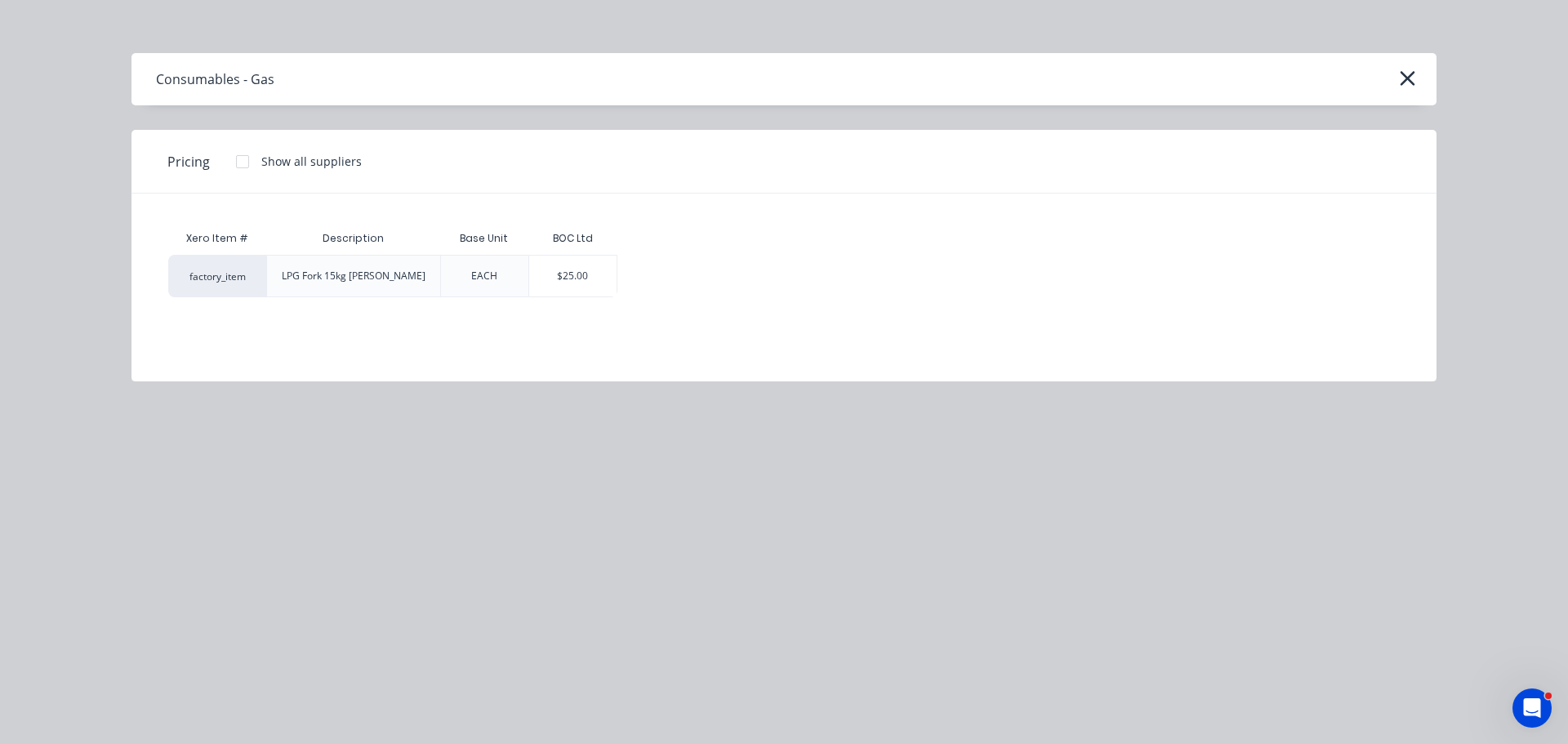
click at [552, 275] on div "$25.00" at bounding box center [572, 276] width 87 height 40
type textarea "x"
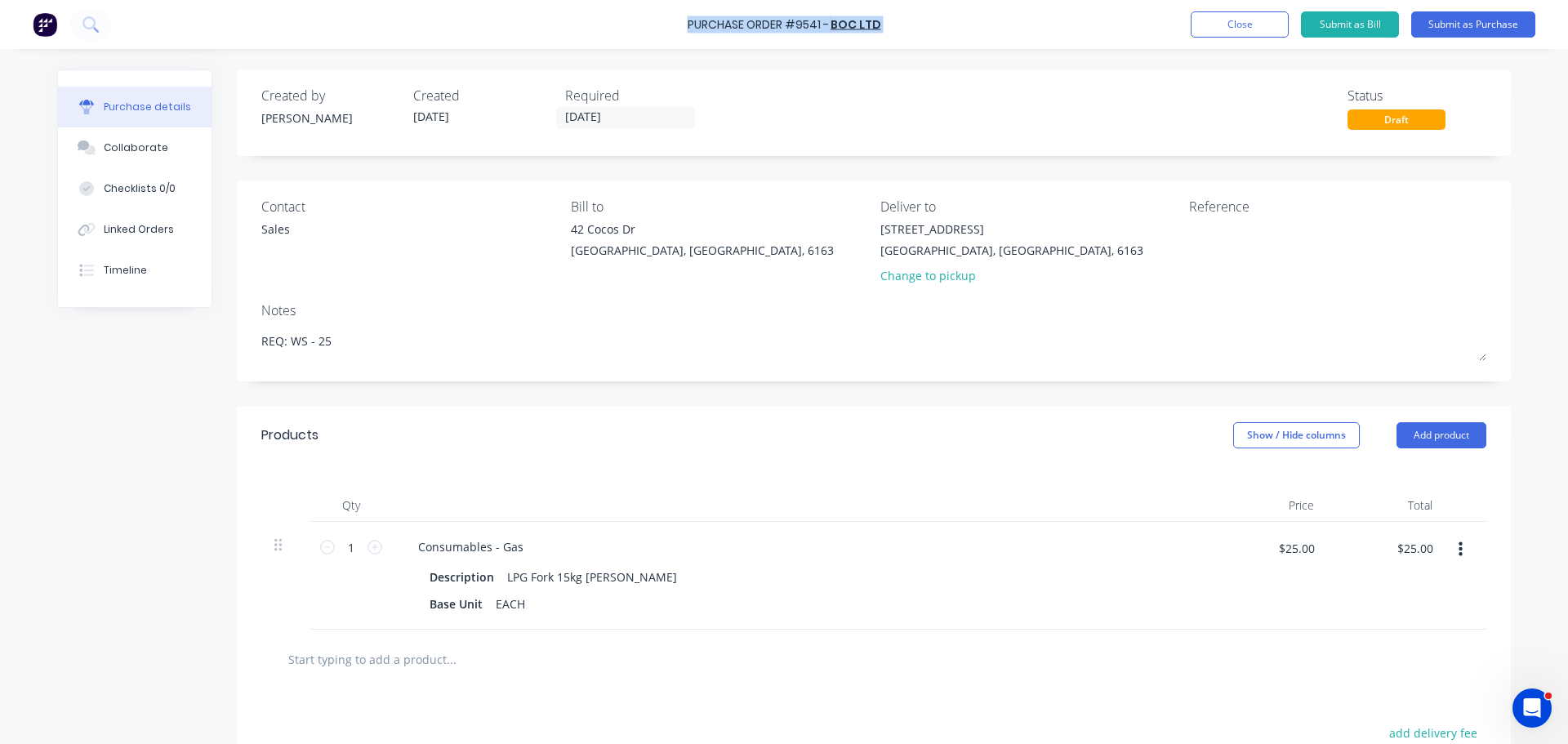
click at [688, 26] on div "Purchase Order #9541 - BOC Ltd Add product Close Submit as Bill Submit as Purch…" at bounding box center [784, 24] width 1568 height 49
copy div "Purchase Order #9541 - BOC Ltd Add product Close Submit as Bill Submit as Purch…"
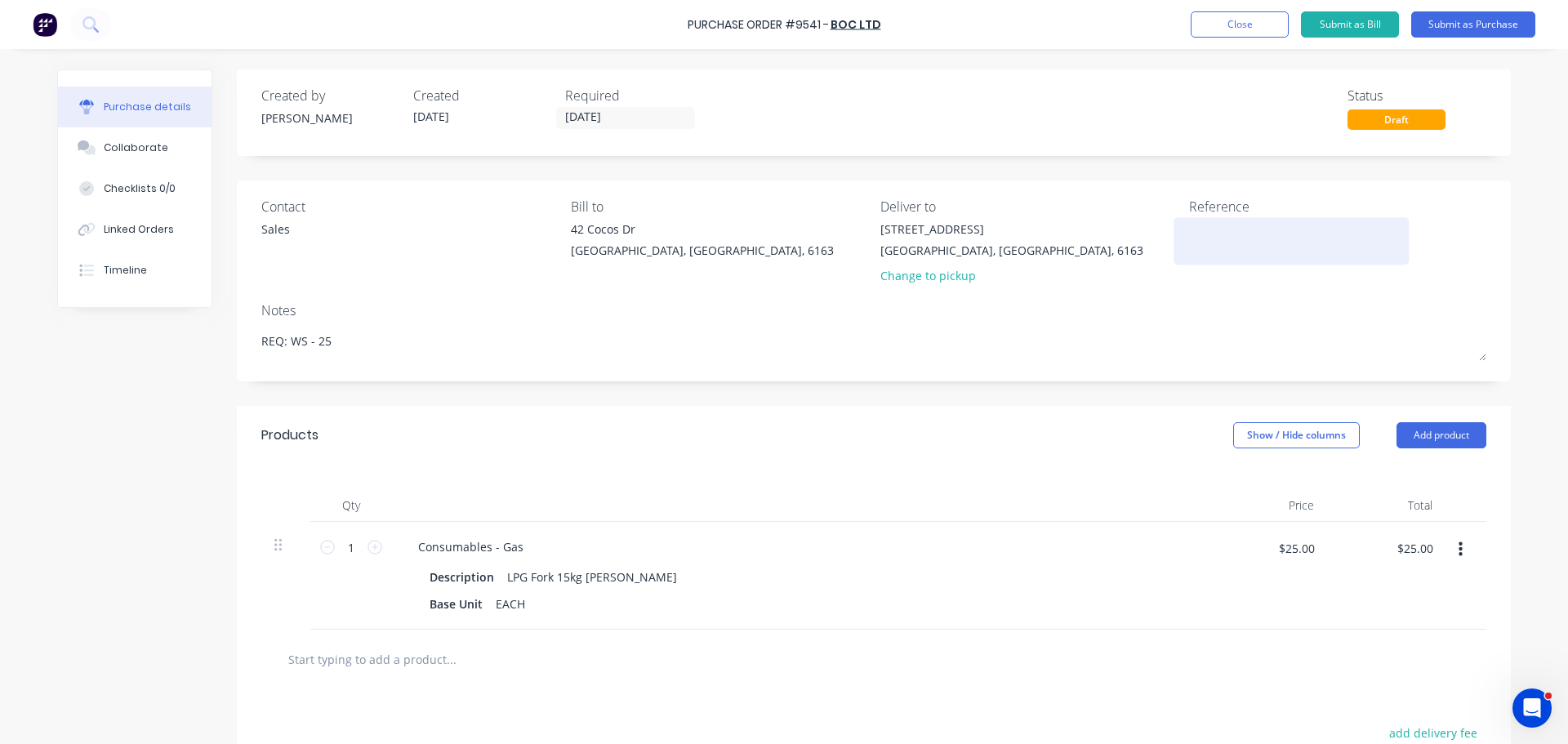
click at [1228, 242] on textarea at bounding box center [1292, 239] width 204 height 37
paste textarea "Purchase Order #9541 - BOC Ltd"
type textarea "x"
type textarea "Purchase Order #9541 - BOC Ltd"
type textarea "x"
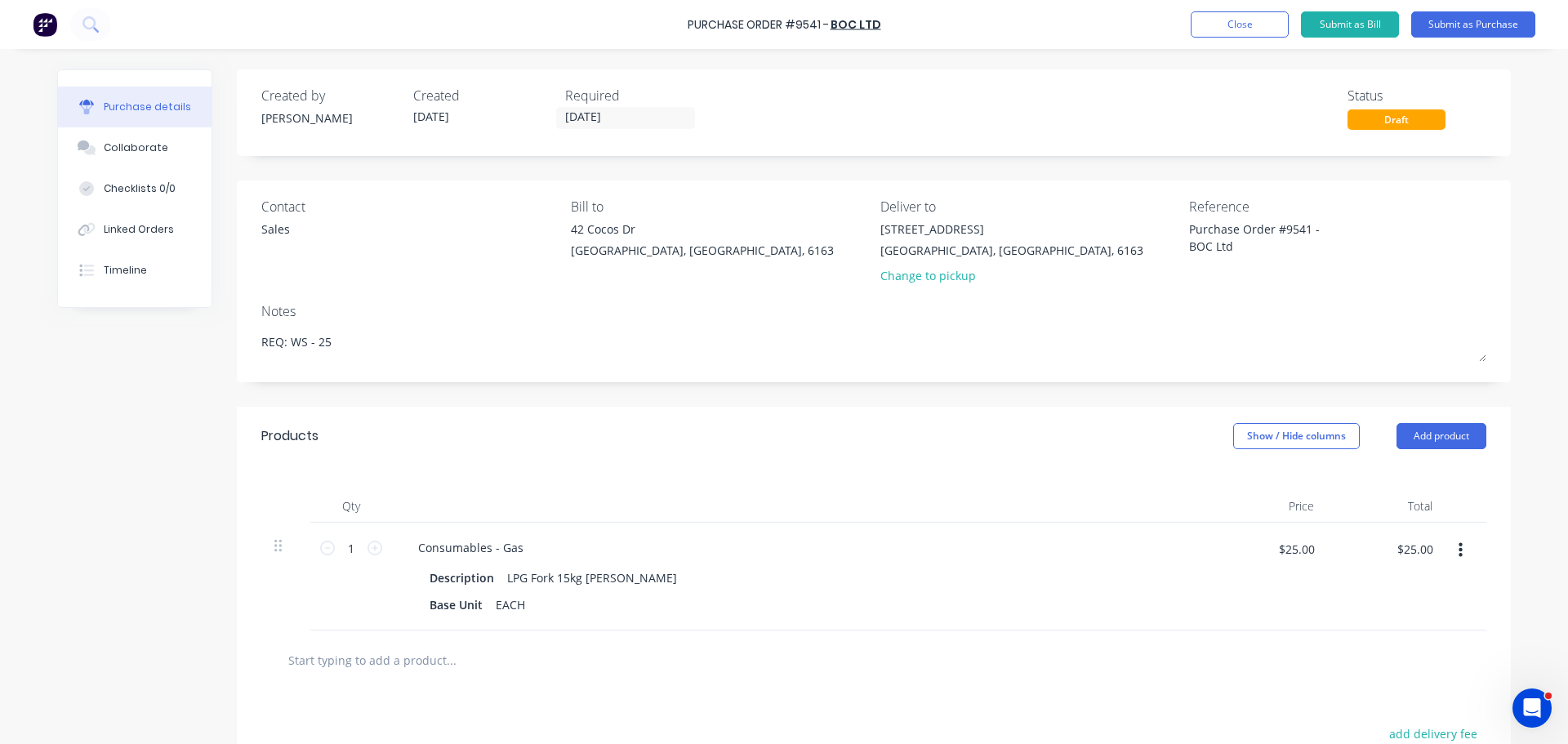
type textarea "Purchase Order #9541 - BOC Ltd"
click at [1085, 318] on div "Notes" at bounding box center [874, 311] width 1226 height 19
click at [377, 667] on input "text" at bounding box center [450, 660] width 327 height 33
type textarea "x"
type input "A"
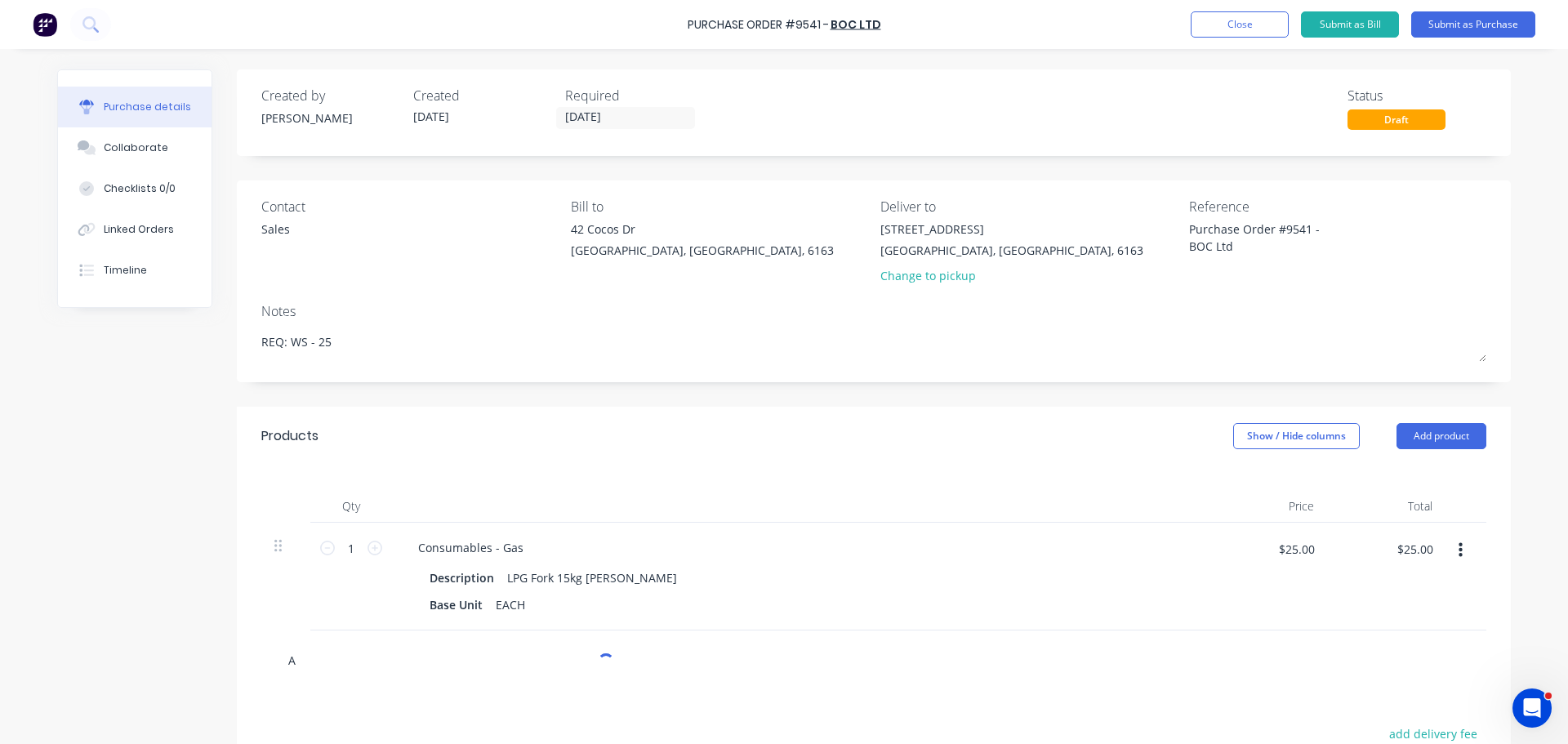
type textarea "x"
type input "Ar"
type textarea "x"
type input "Arg"
type textarea "x"
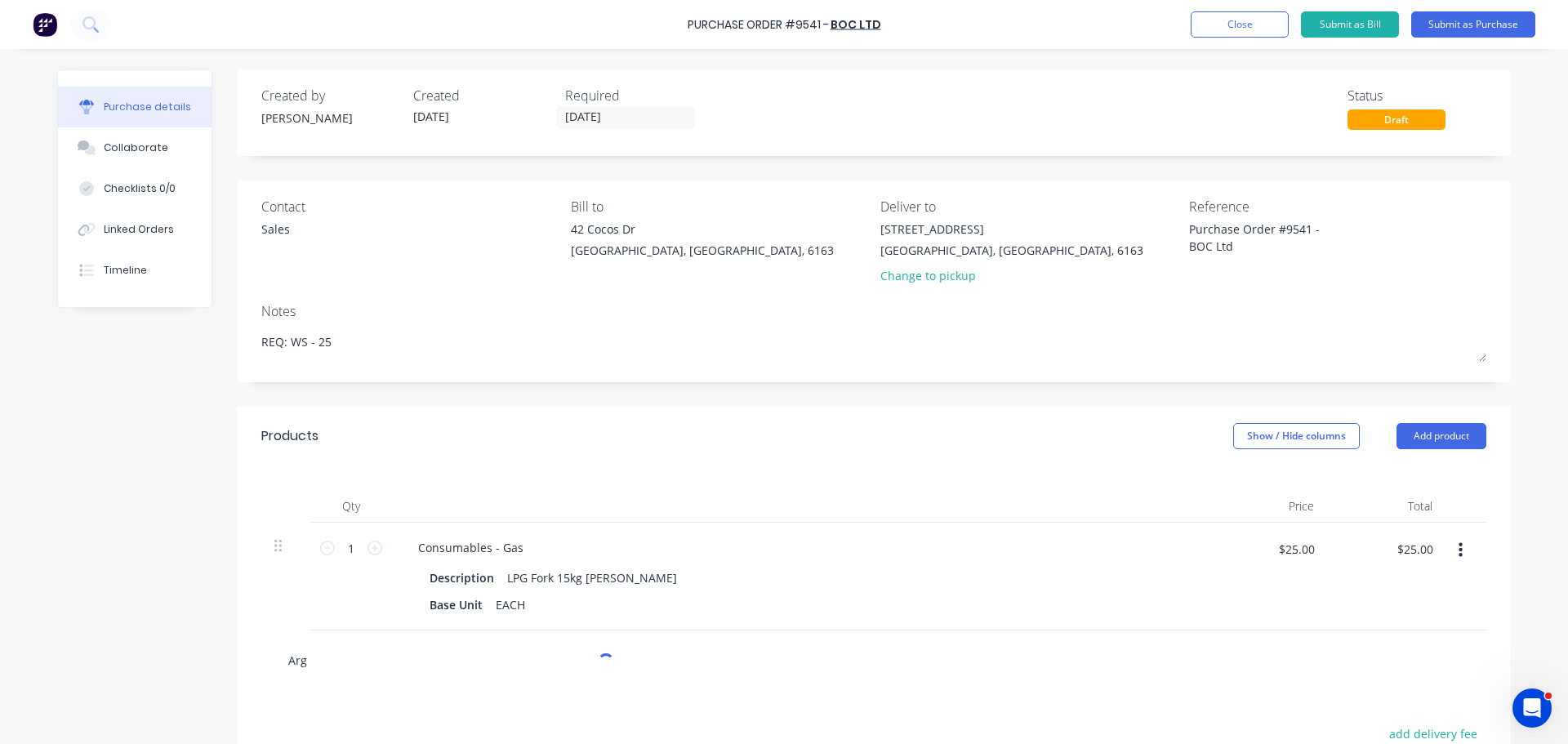
type input "Argo"
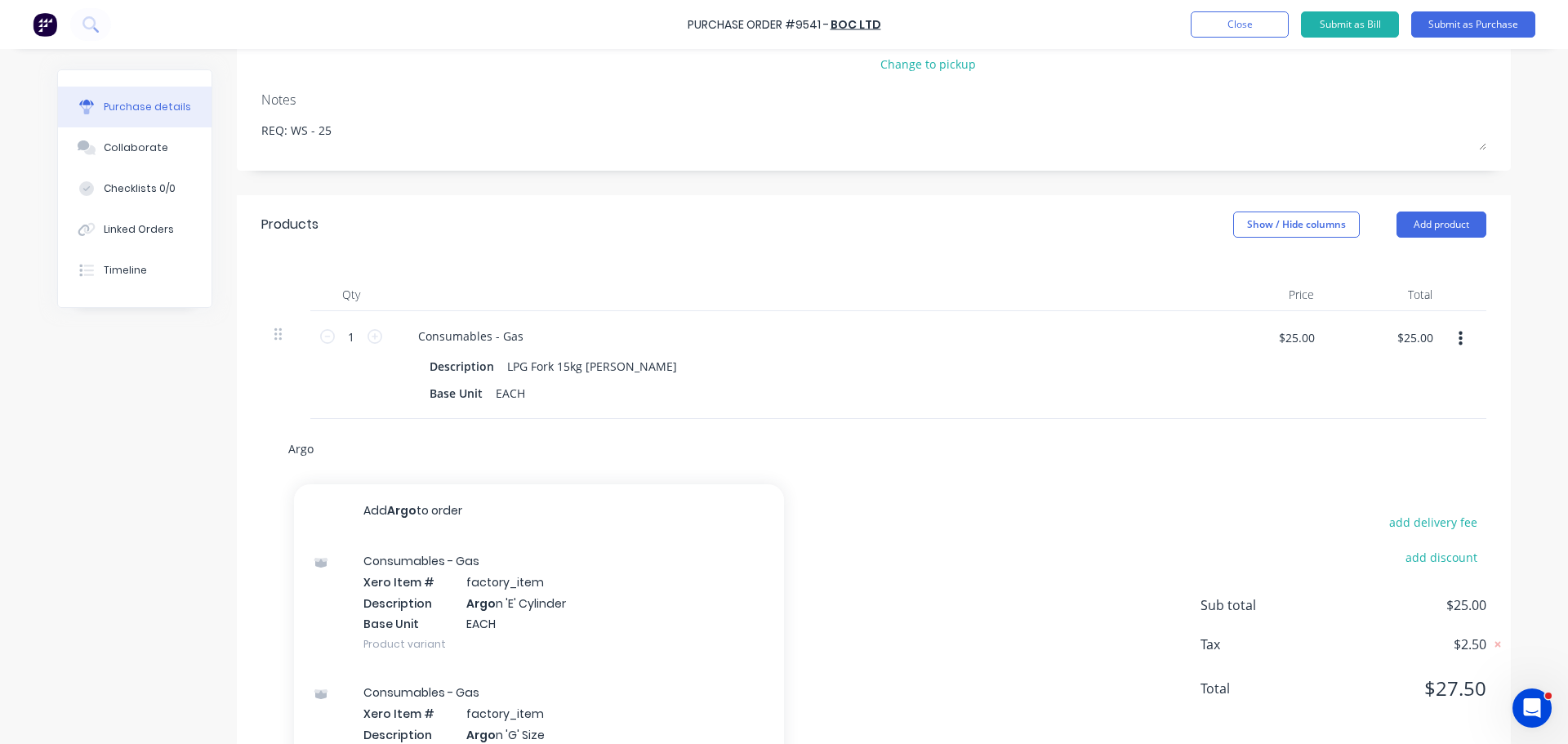
scroll to position [254, 0]
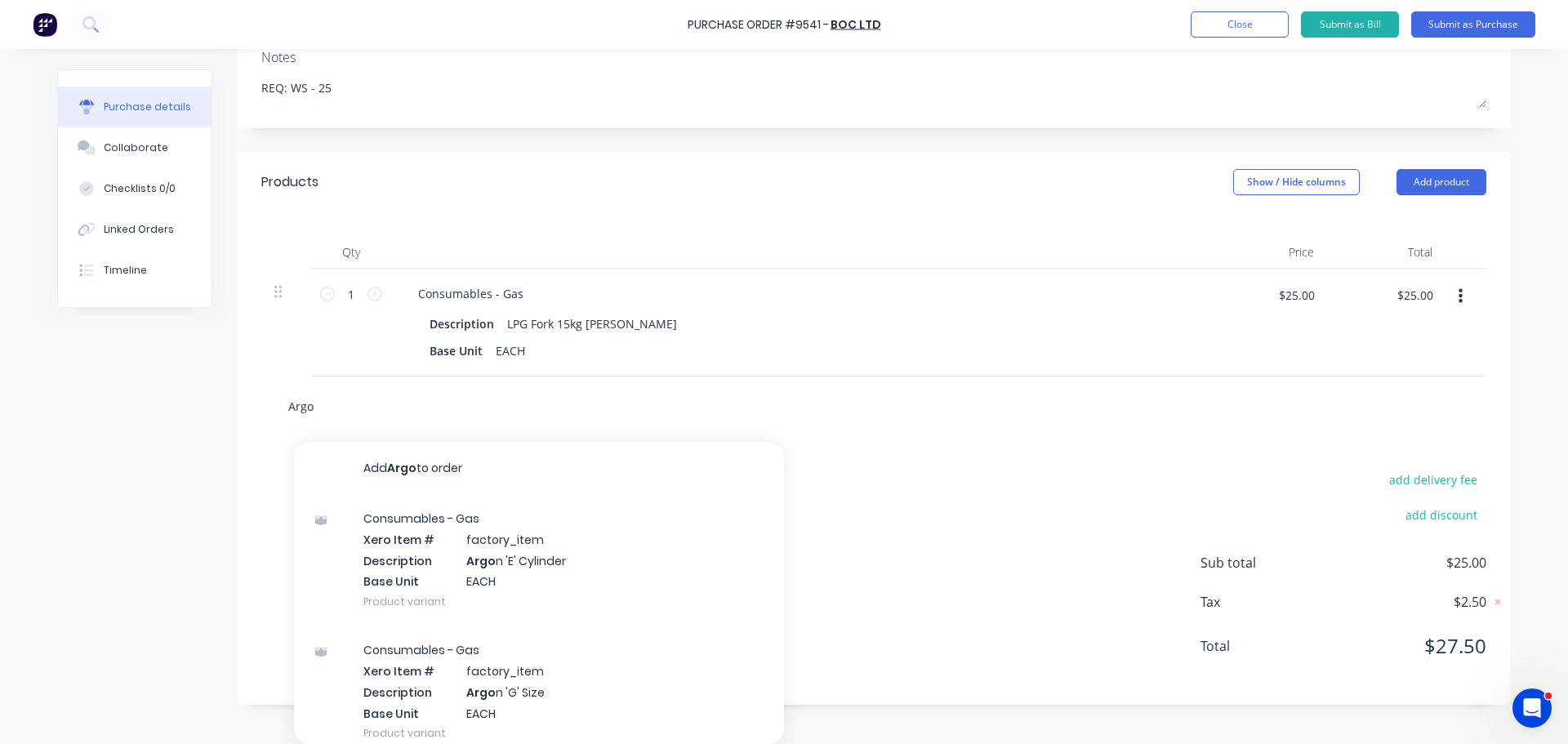
type textarea "x"
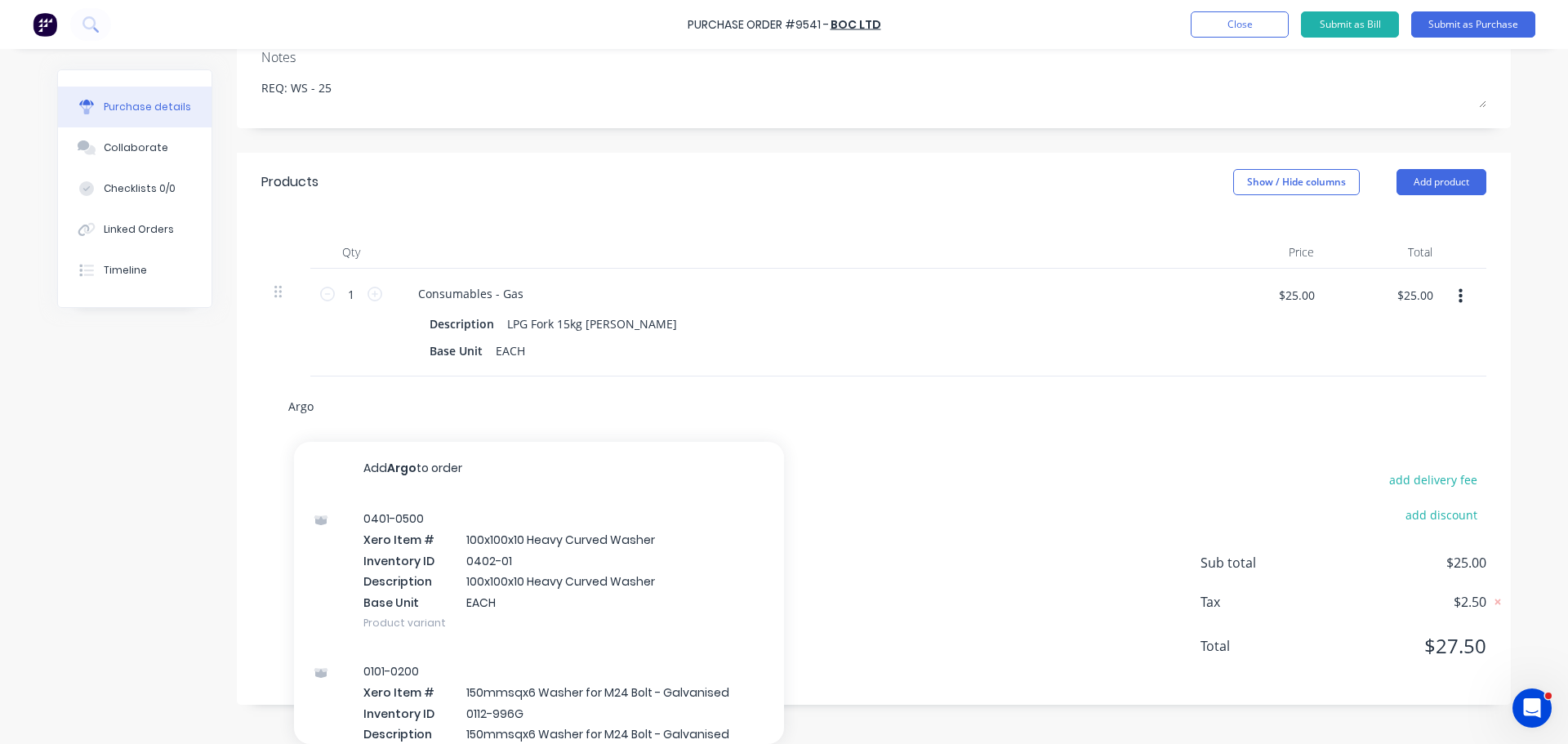
type input "Arg"
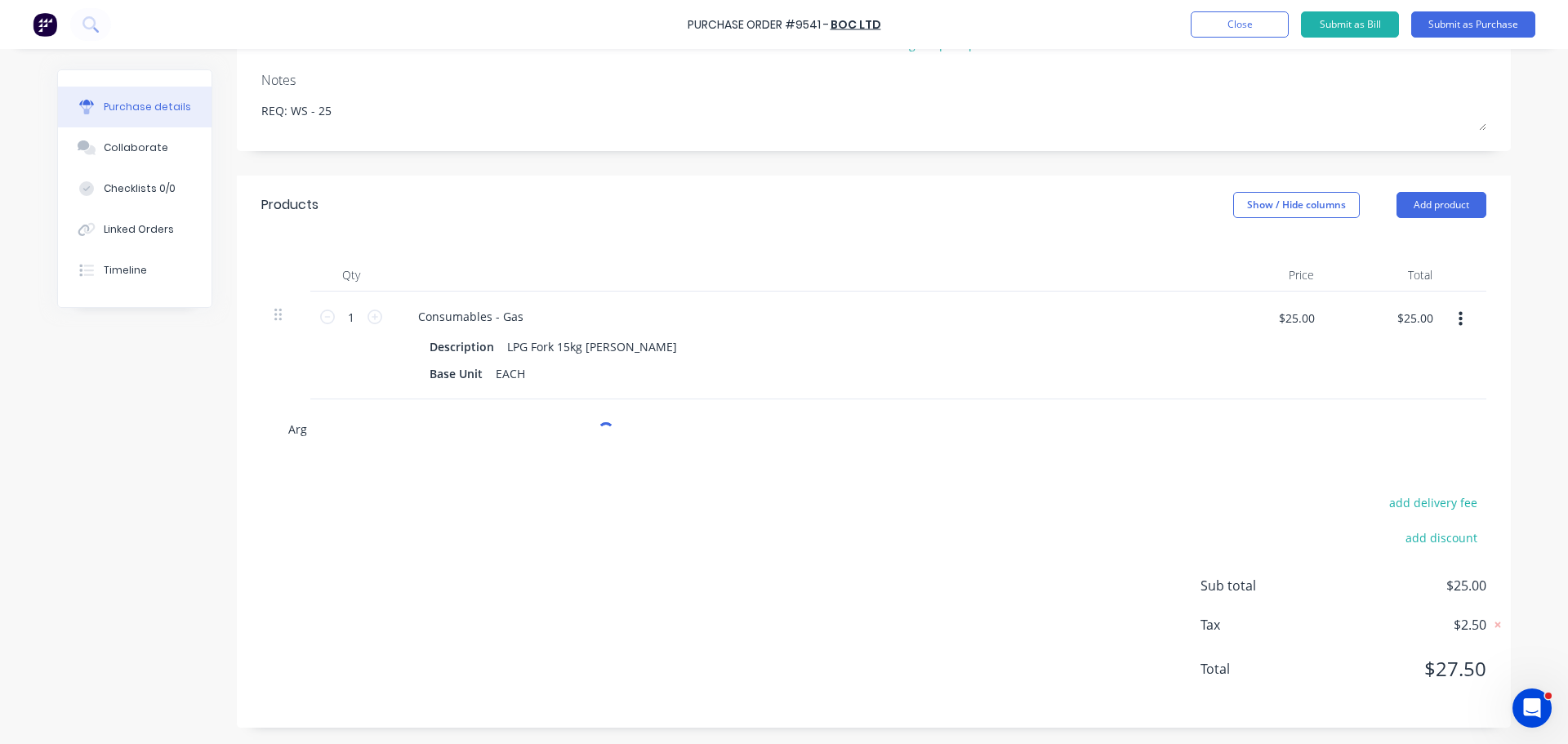
type textarea "x"
type input "Argo"
type textarea "x"
type input "Argo"
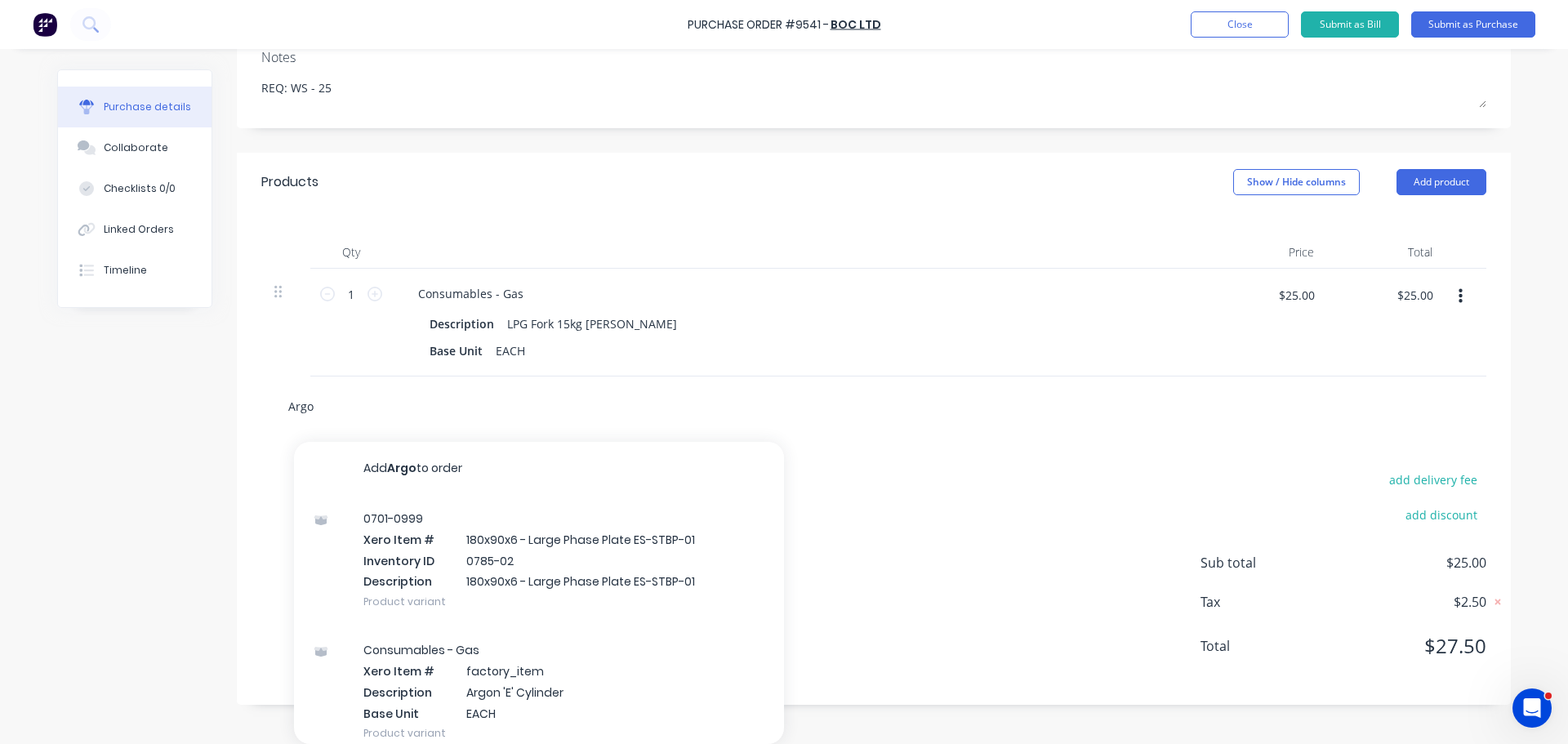
type textarea "x"
type input "Argo s"
type textarea "x"
type input "Argo sh"
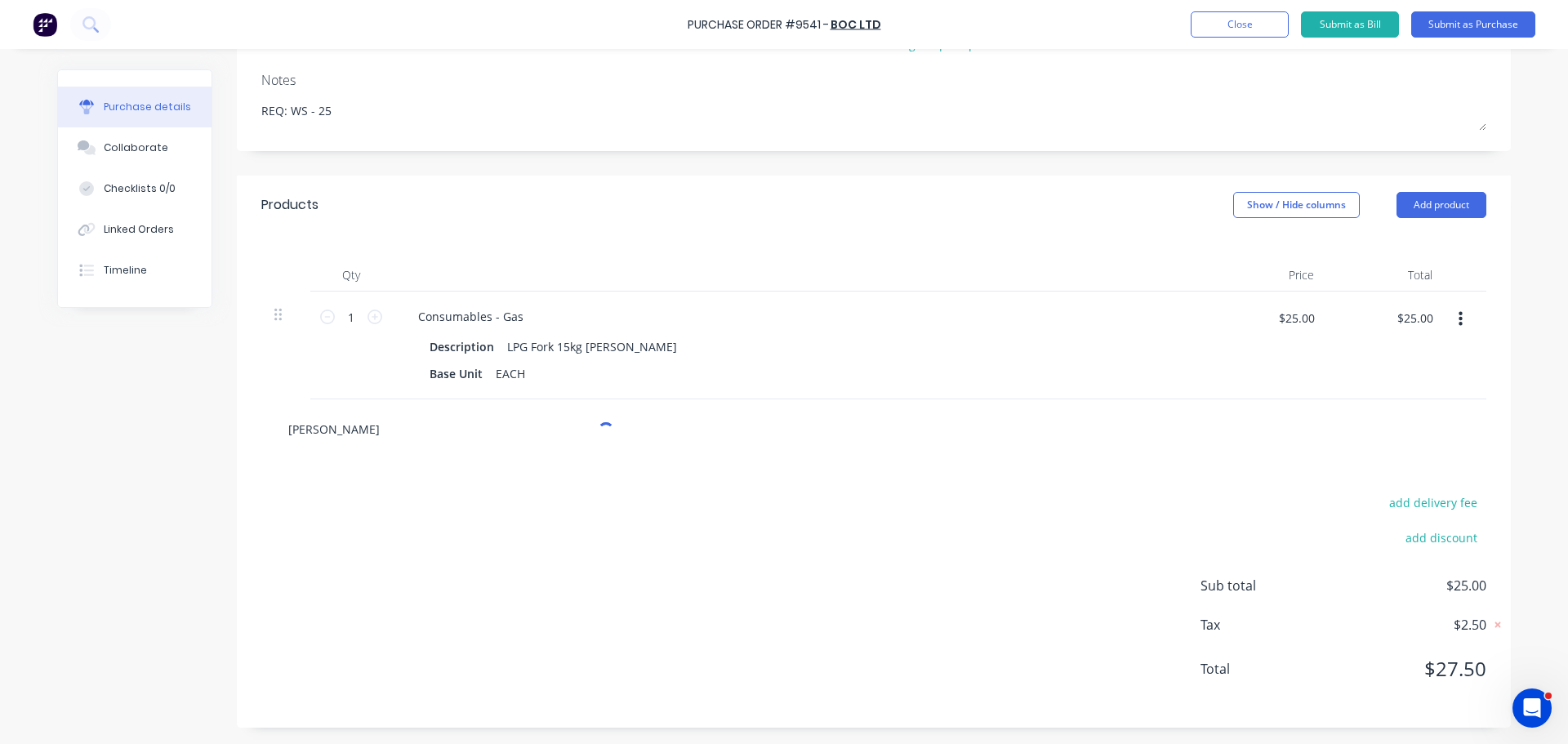
scroll to position [231, 0]
type textarea "x"
type input "Argo she"
type textarea "x"
type input "Argo shei"
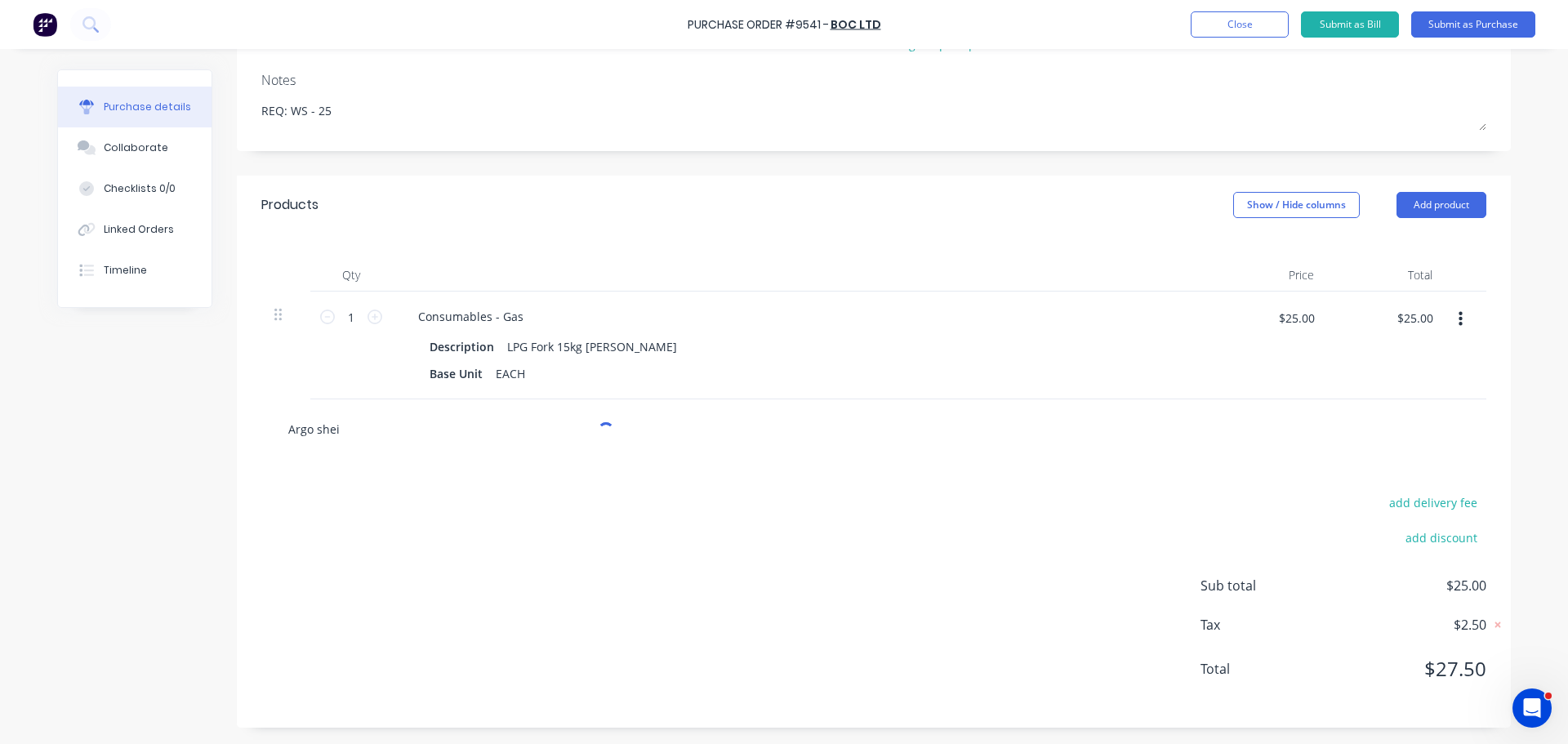
type textarea "x"
type input "Argo sheil"
type textarea "x"
type input "Argo sheild"
click at [309, 429] on input "Argo sheild" at bounding box center [450, 429] width 327 height 33
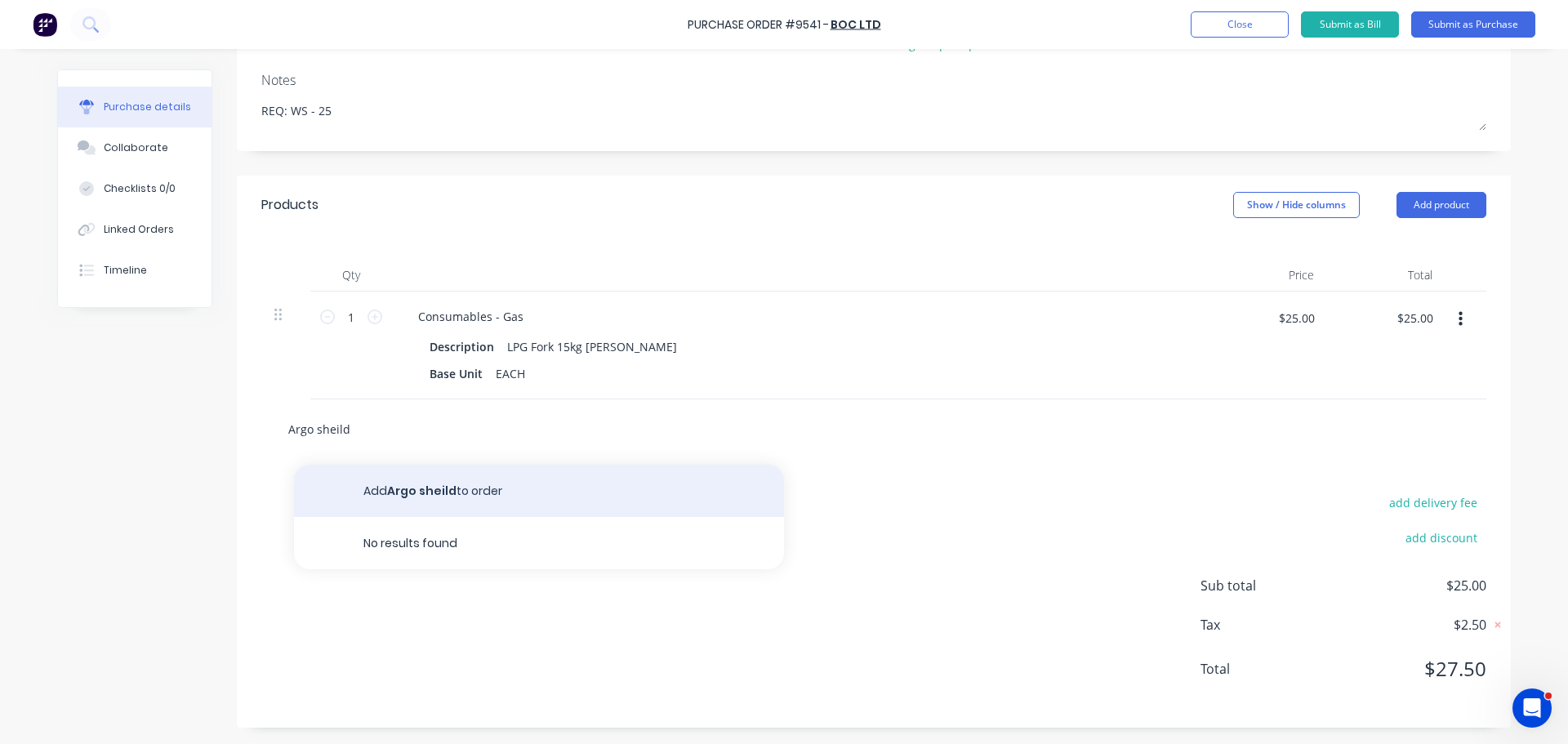
type textarea "x"
type input "Argosheild"
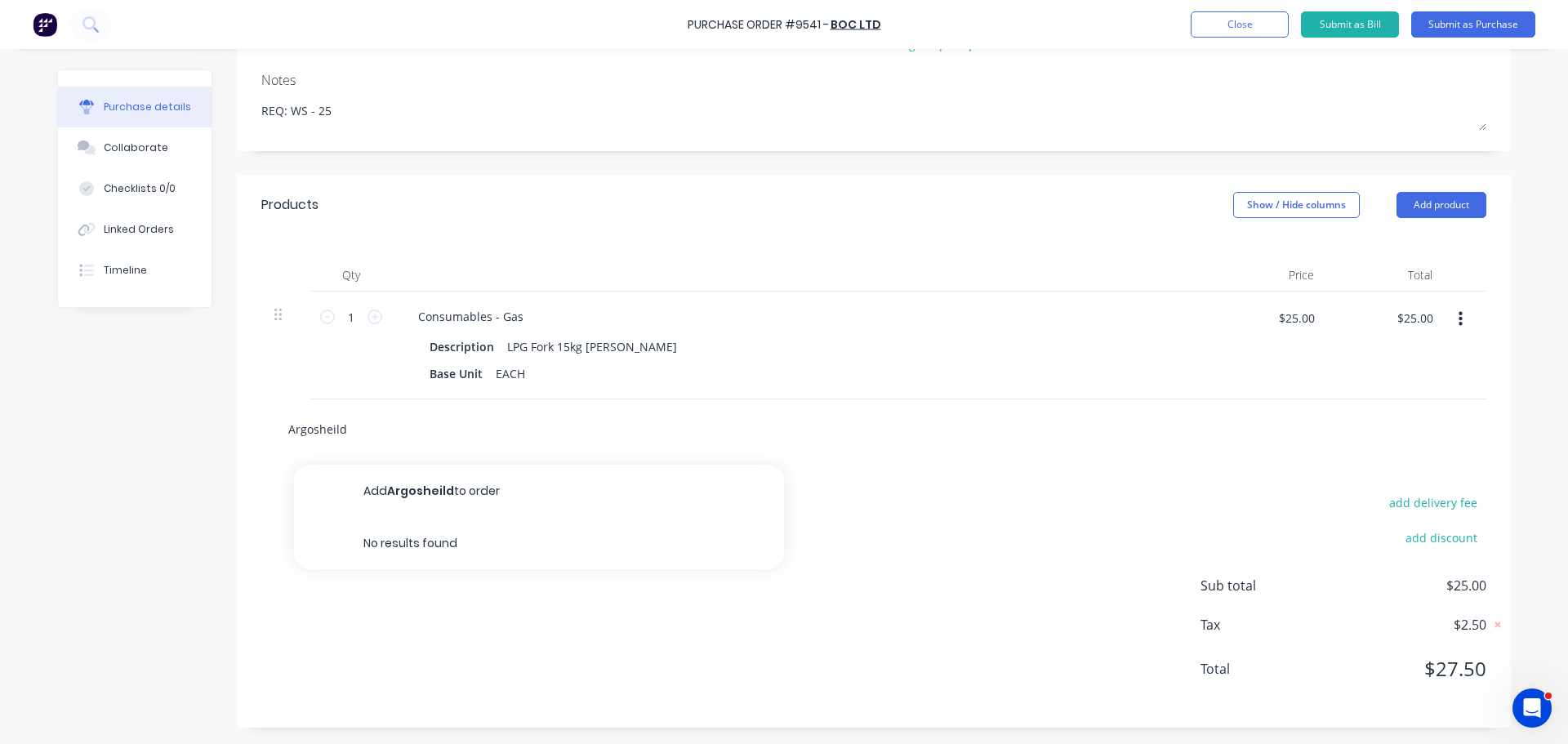
click at [328, 431] on input "Argosheild" at bounding box center [450, 429] width 327 height 33
type textarea "x"
type input "Argosheld"
type textarea "x"
type input "Argoshld"
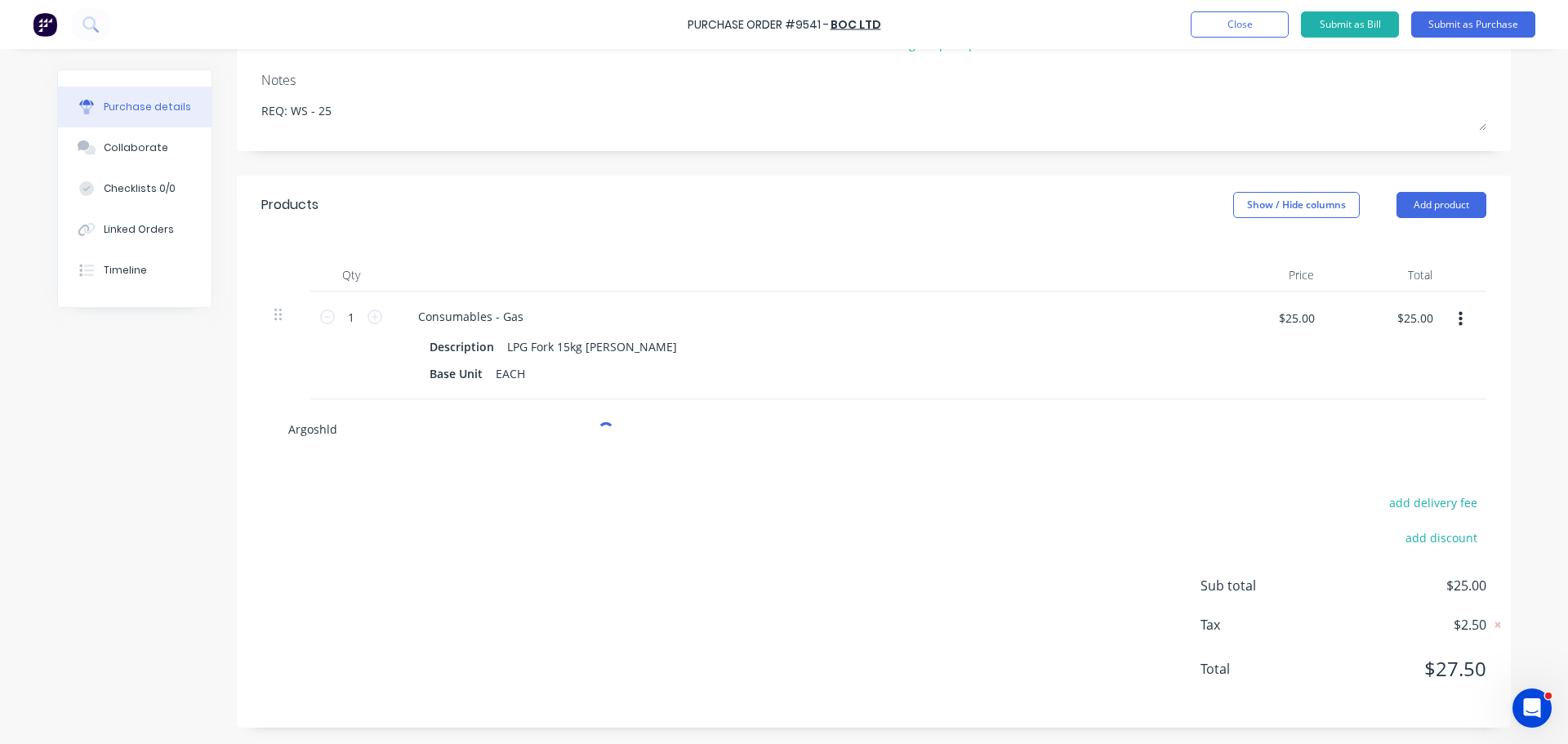
type textarea "x"
type input "Argoshild"
type textarea "x"
type input "Argoshield"
type textarea "x"
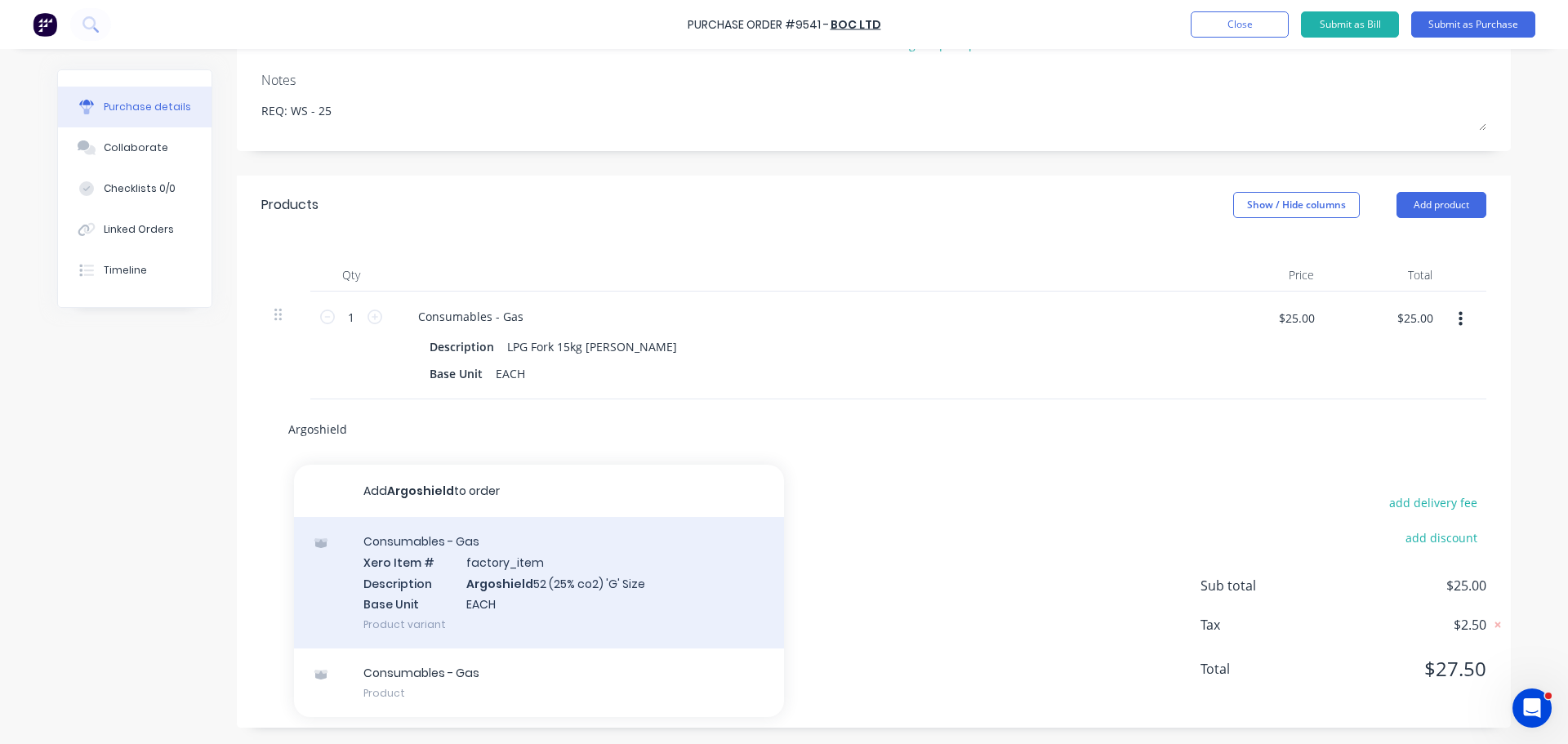
type input "Argoshield"
click at [552, 577] on div "Consumables - Gas Xero Item # factory_item Description Argoshield 52 (25% co2) …" at bounding box center [539, 582] width 490 height 132
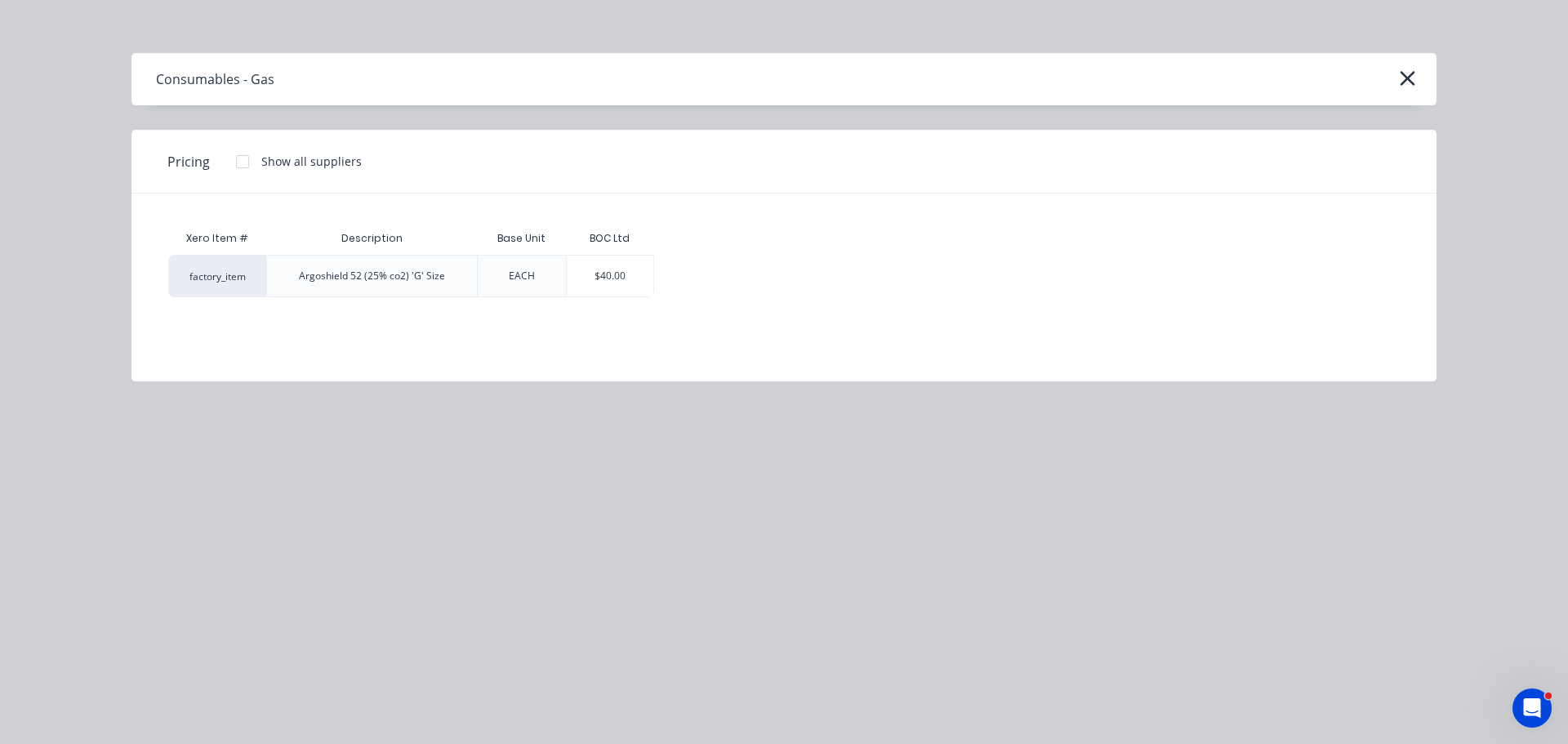
click at [637, 270] on div "$40.00" at bounding box center [610, 276] width 87 height 40
type textarea "x"
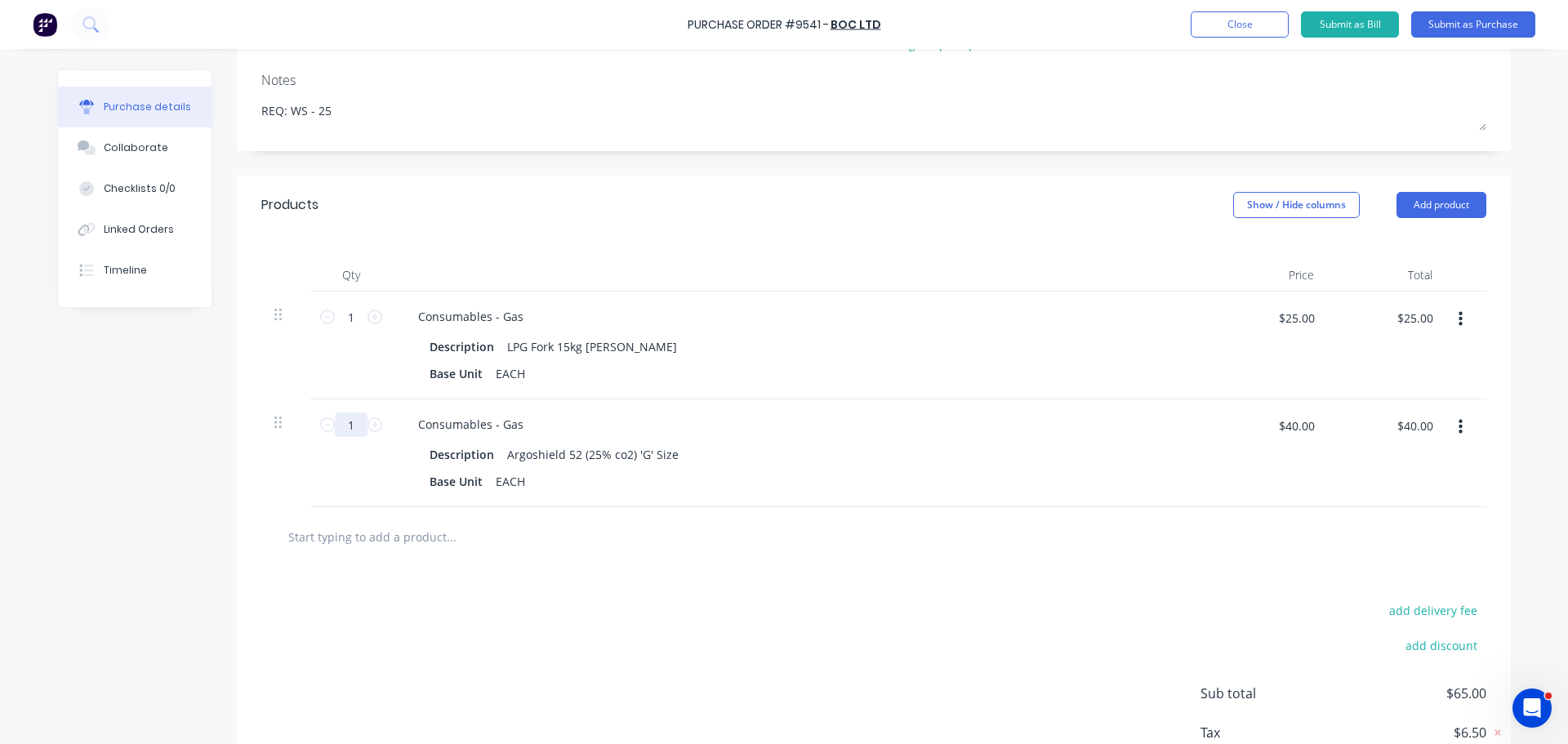
click at [348, 427] on input "1" at bounding box center [352, 424] width 33 height 25
type textarea "x"
type input "2"
type textarea "x"
type input "$80.00"
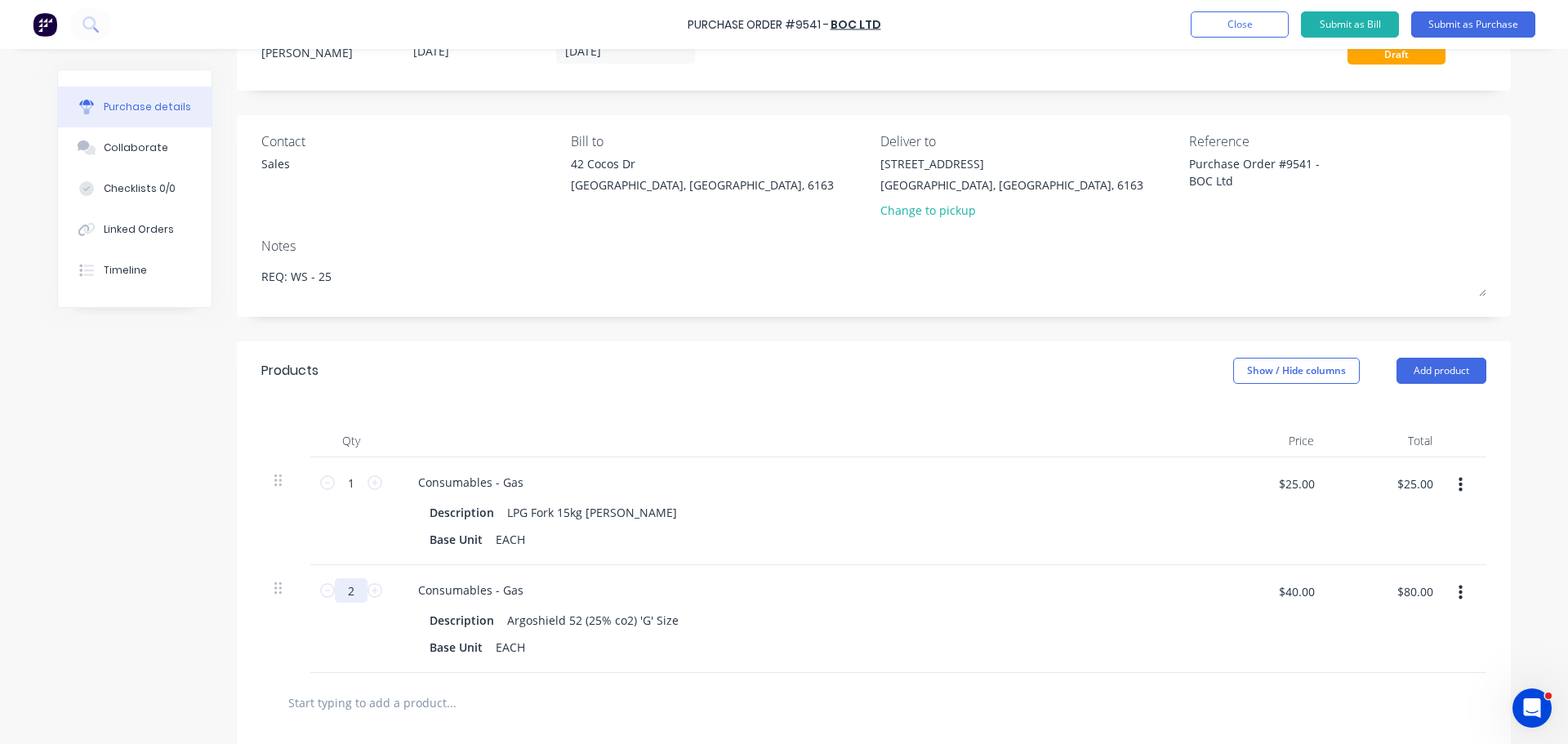
scroll to position [0, 0]
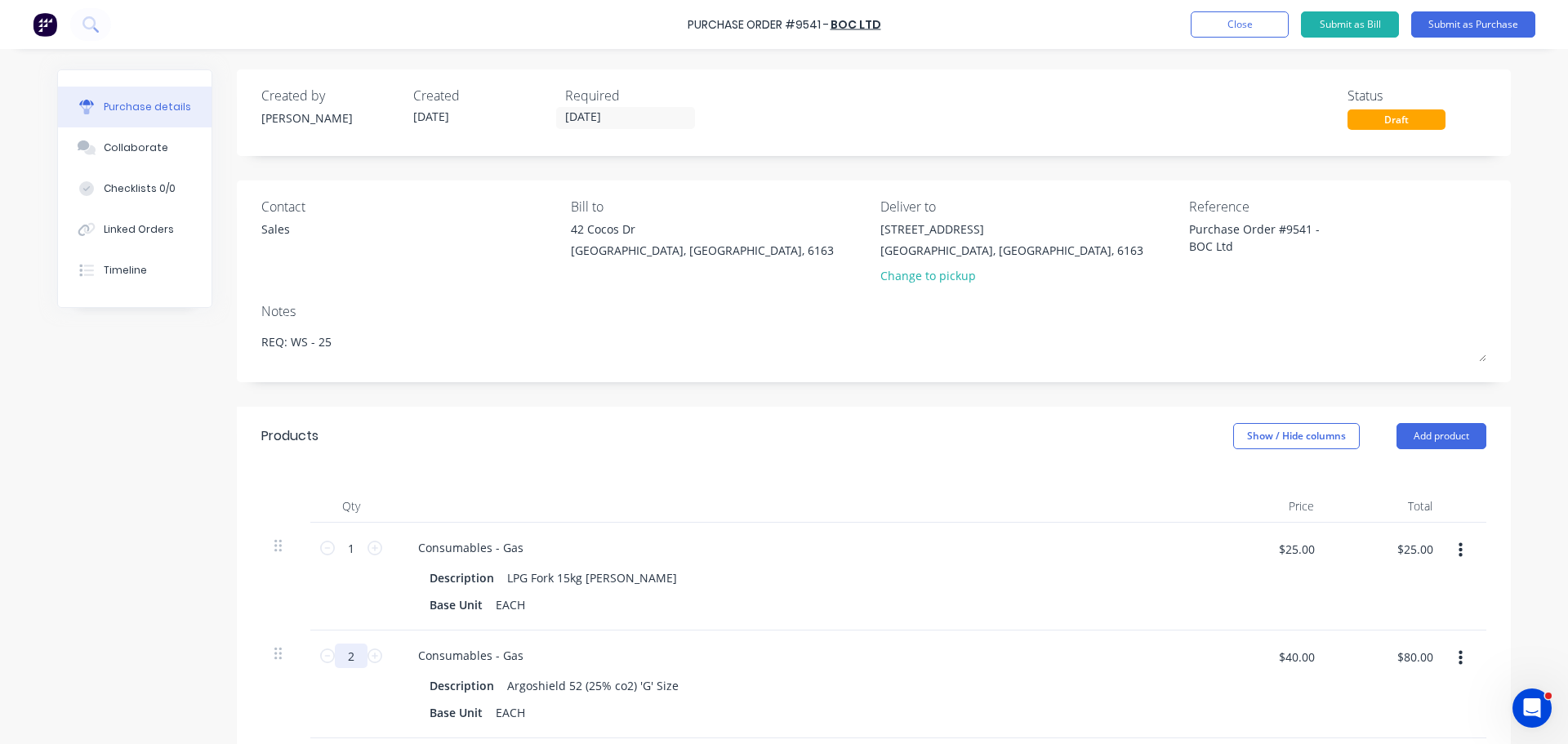
type input "2"
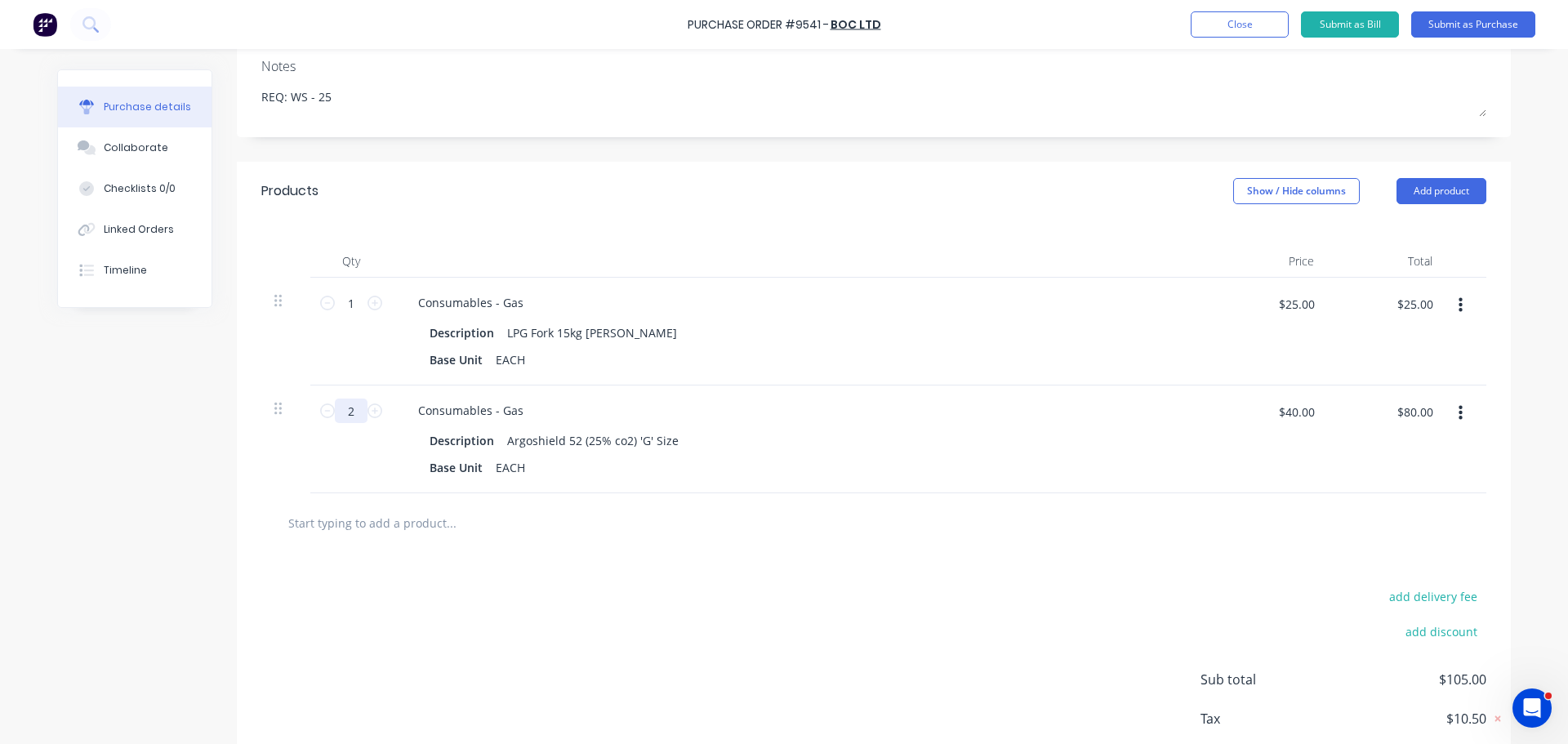
scroll to position [82, 0]
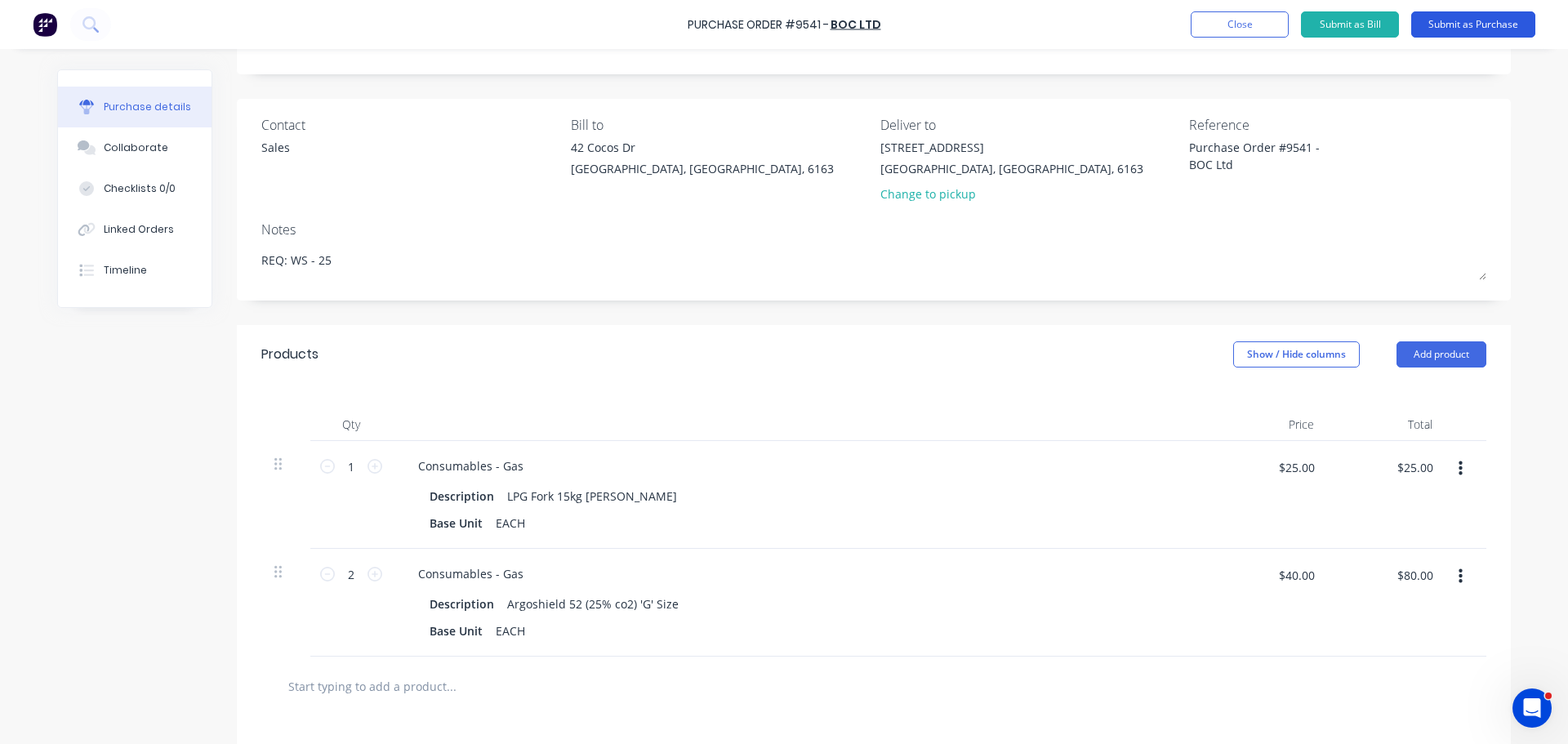
click at [1476, 18] on button "Submit as Purchase" at bounding box center [1473, 24] width 124 height 26
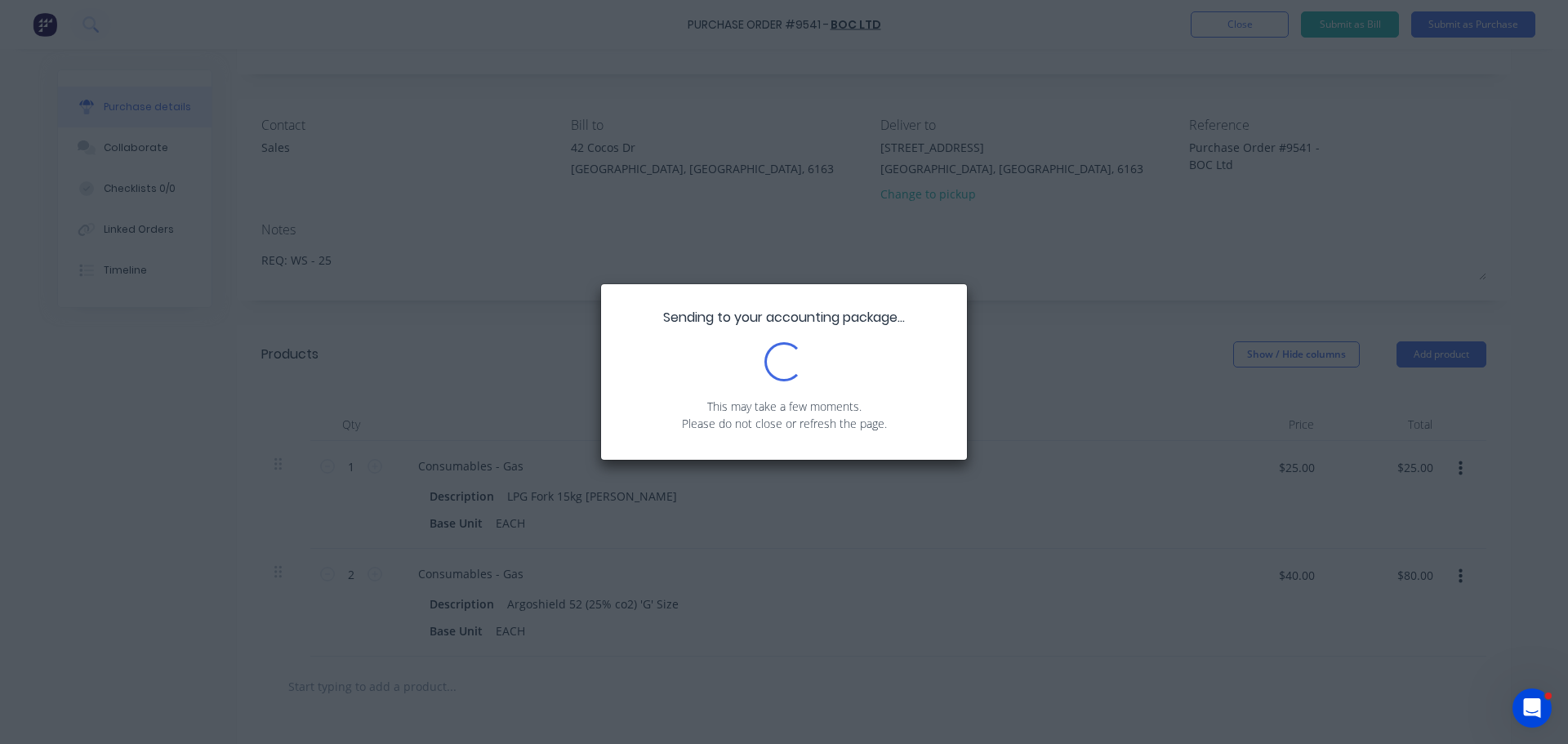
type textarea "x"
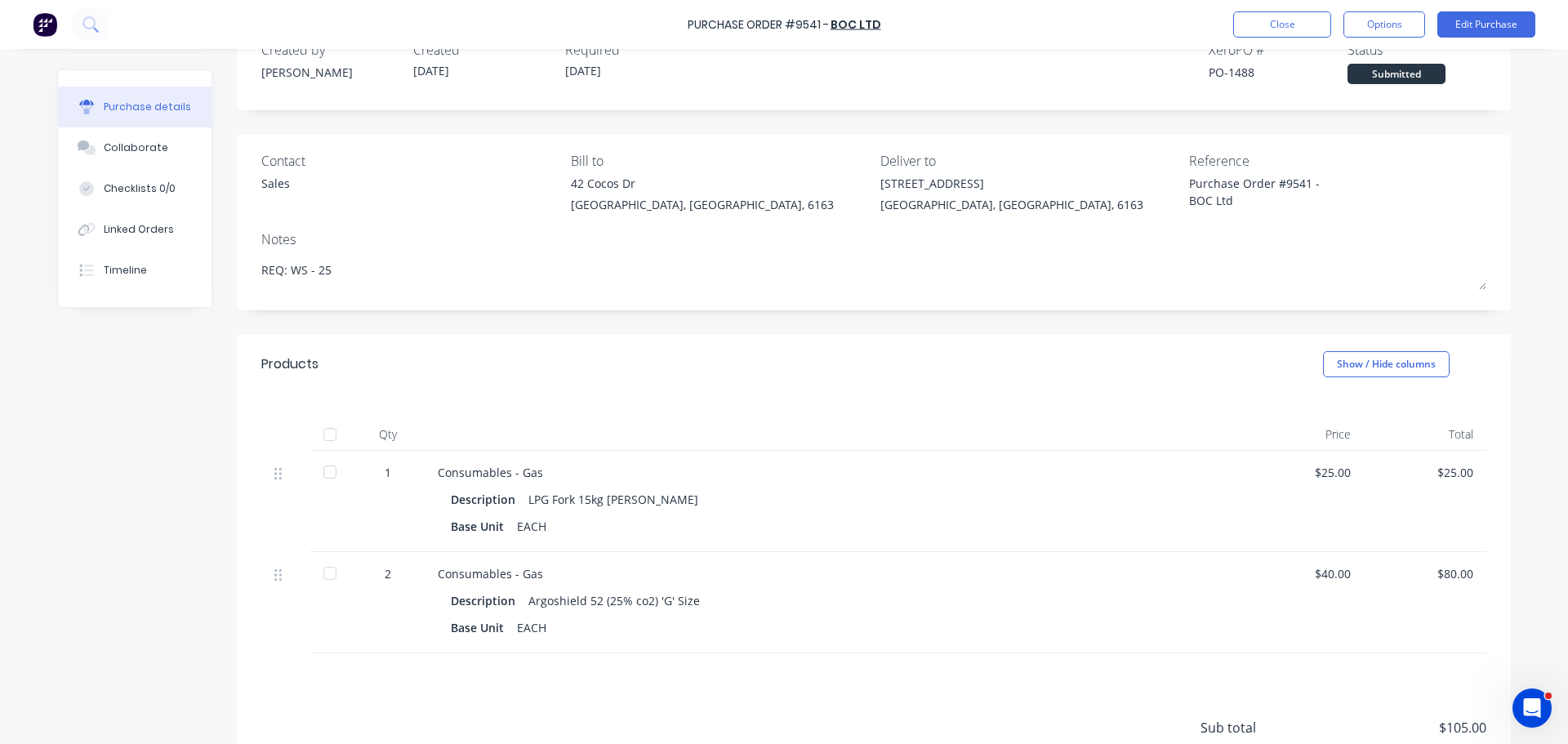
scroll to position [0, 0]
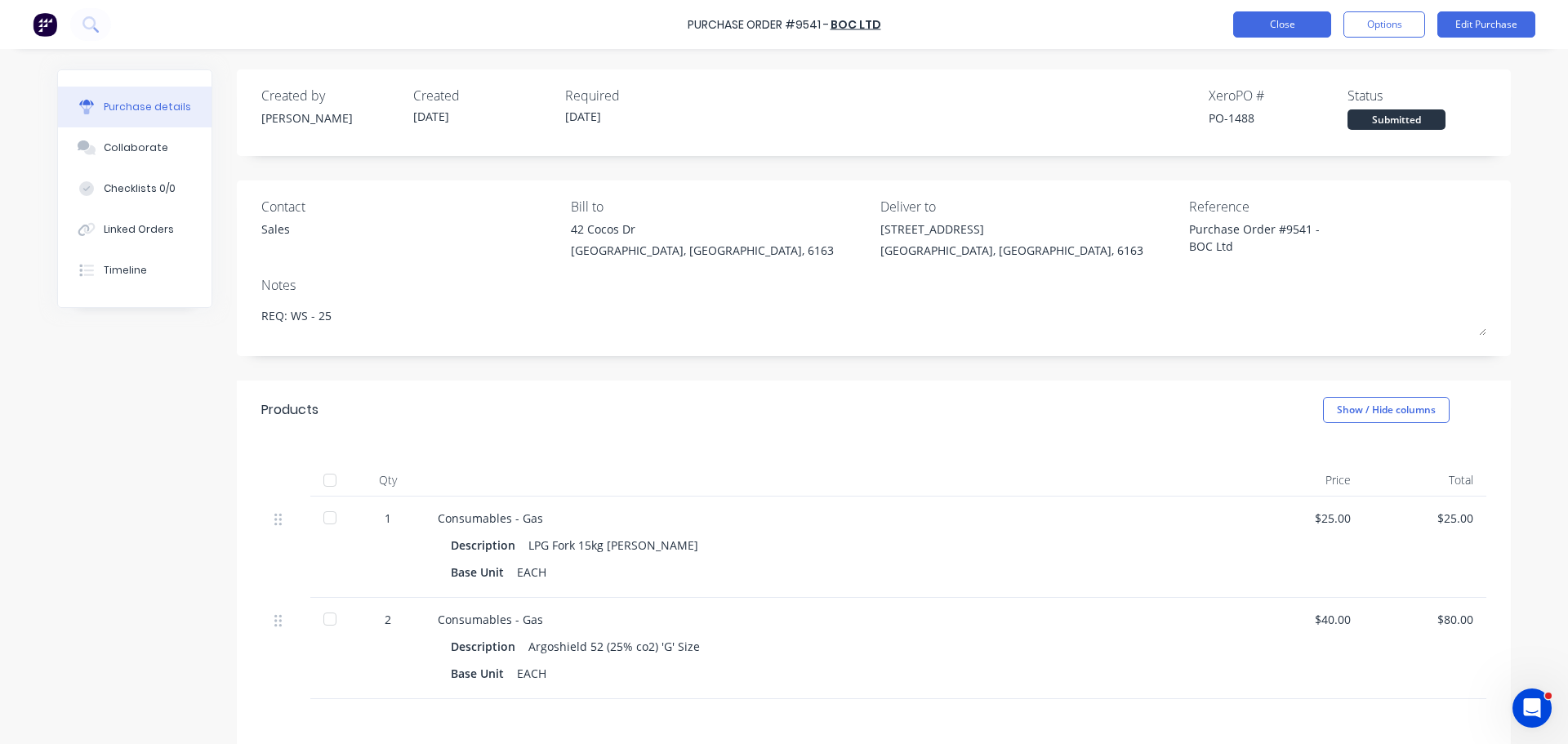
click at [1263, 29] on button "Close" at bounding box center [1283, 24] width 98 height 26
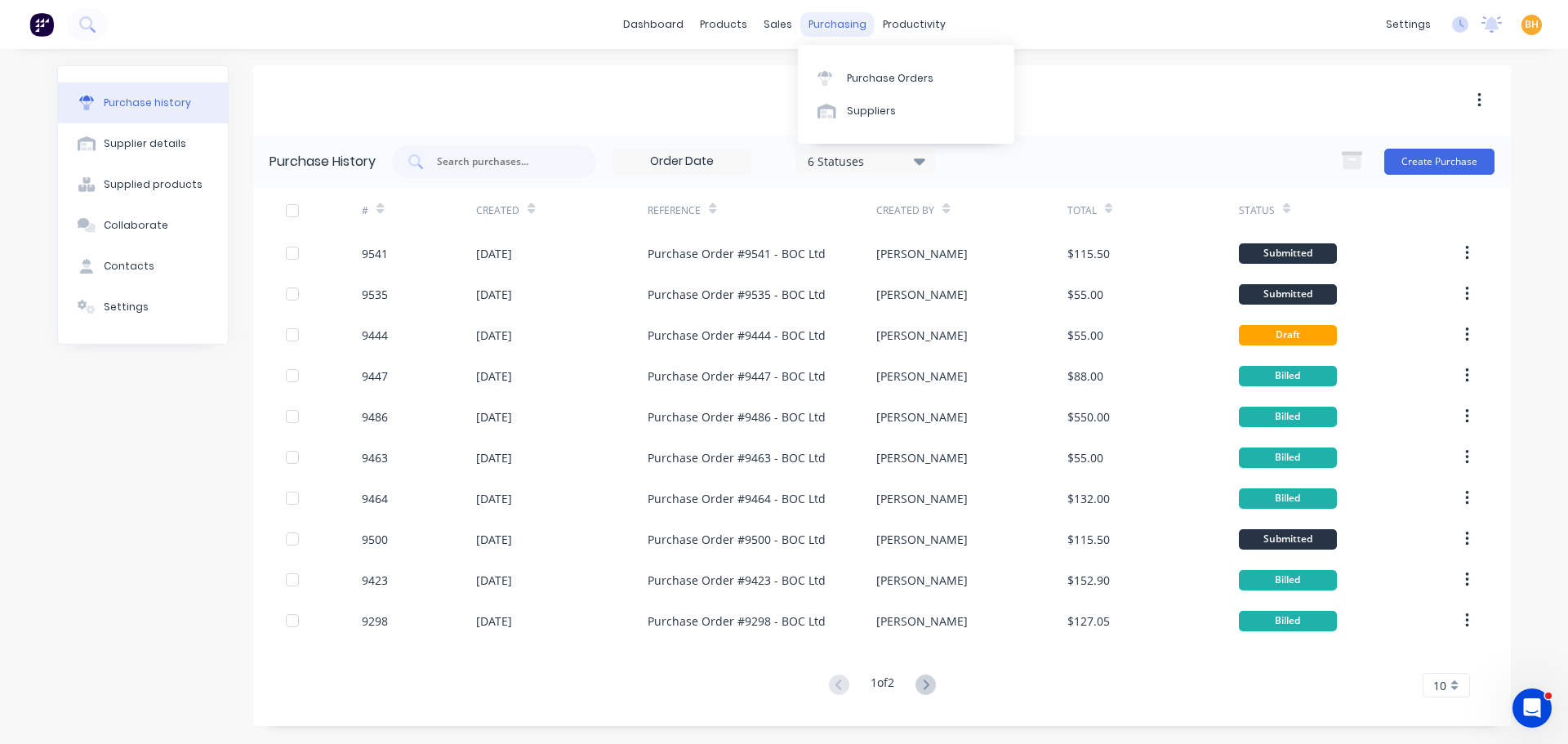
click at [841, 20] on div "purchasing" at bounding box center [837, 24] width 75 height 25
click at [889, 72] on div "Purchase Orders" at bounding box center [891, 78] width 86 height 15
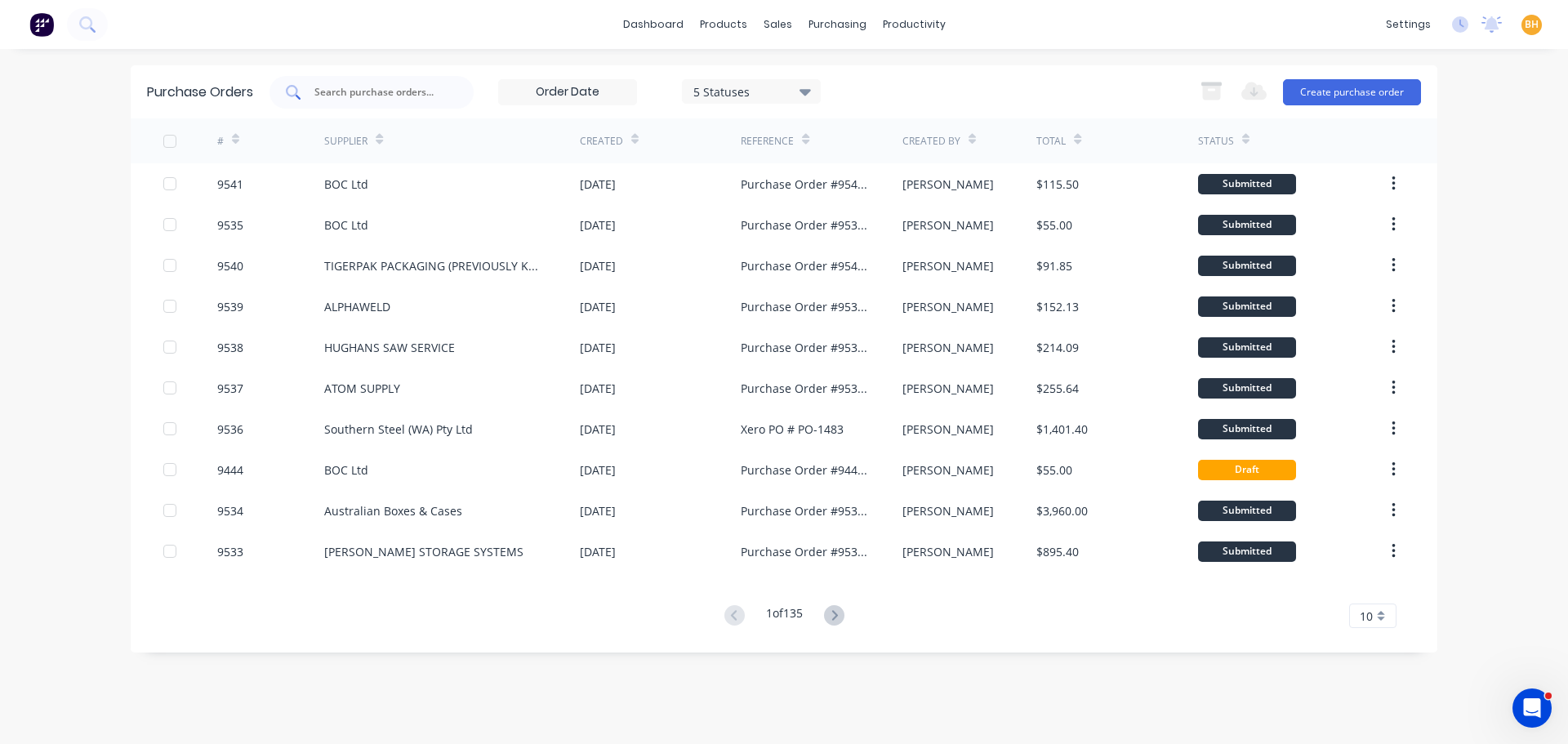
click at [363, 91] on input "text" at bounding box center [380, 92] width 135 height 17
click at [1383, 94] on button "Create purchase order" at bounding box center [1353, 92] width 138 height 26
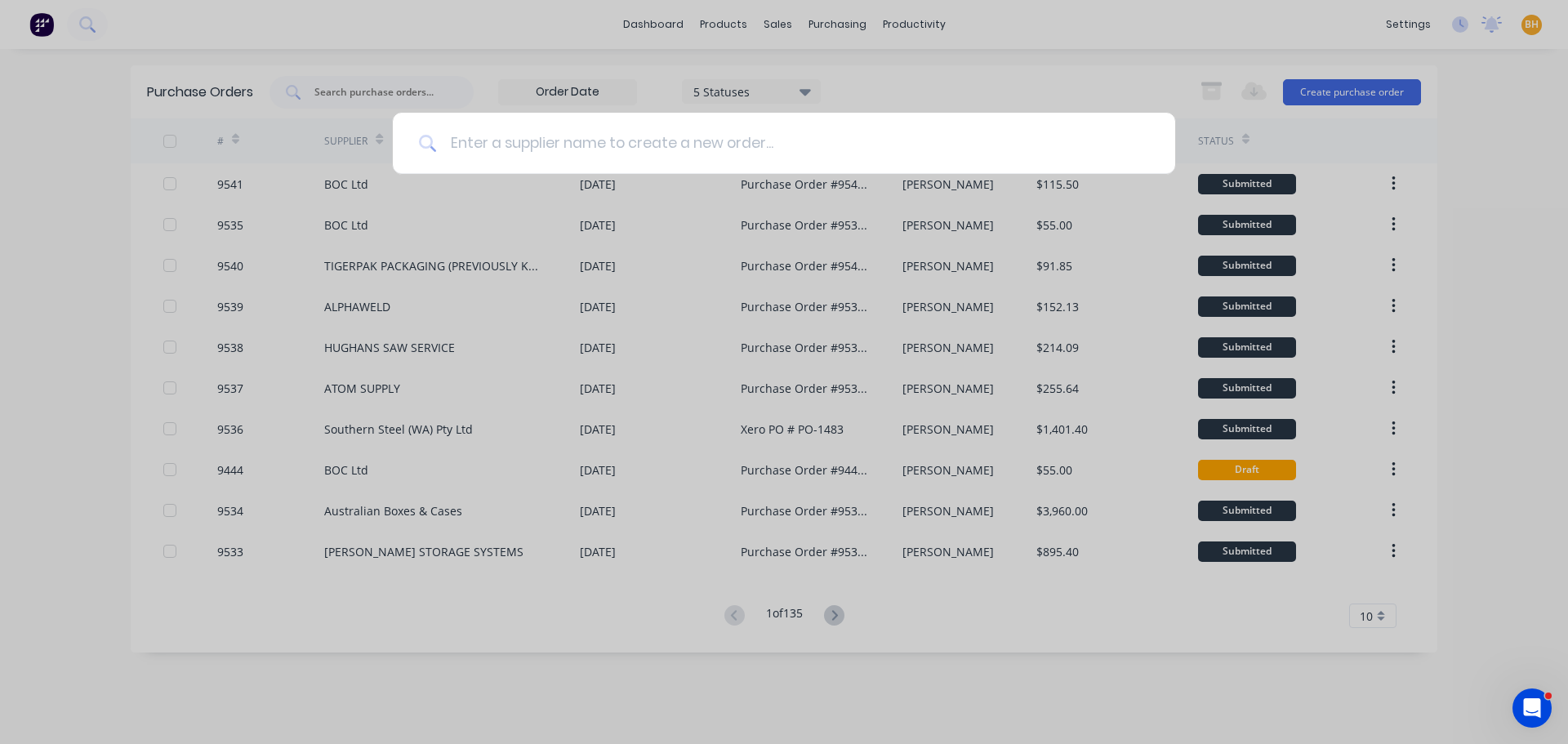
click at [462, 150] on input at bounding box center [793, 143] width 712 height 62
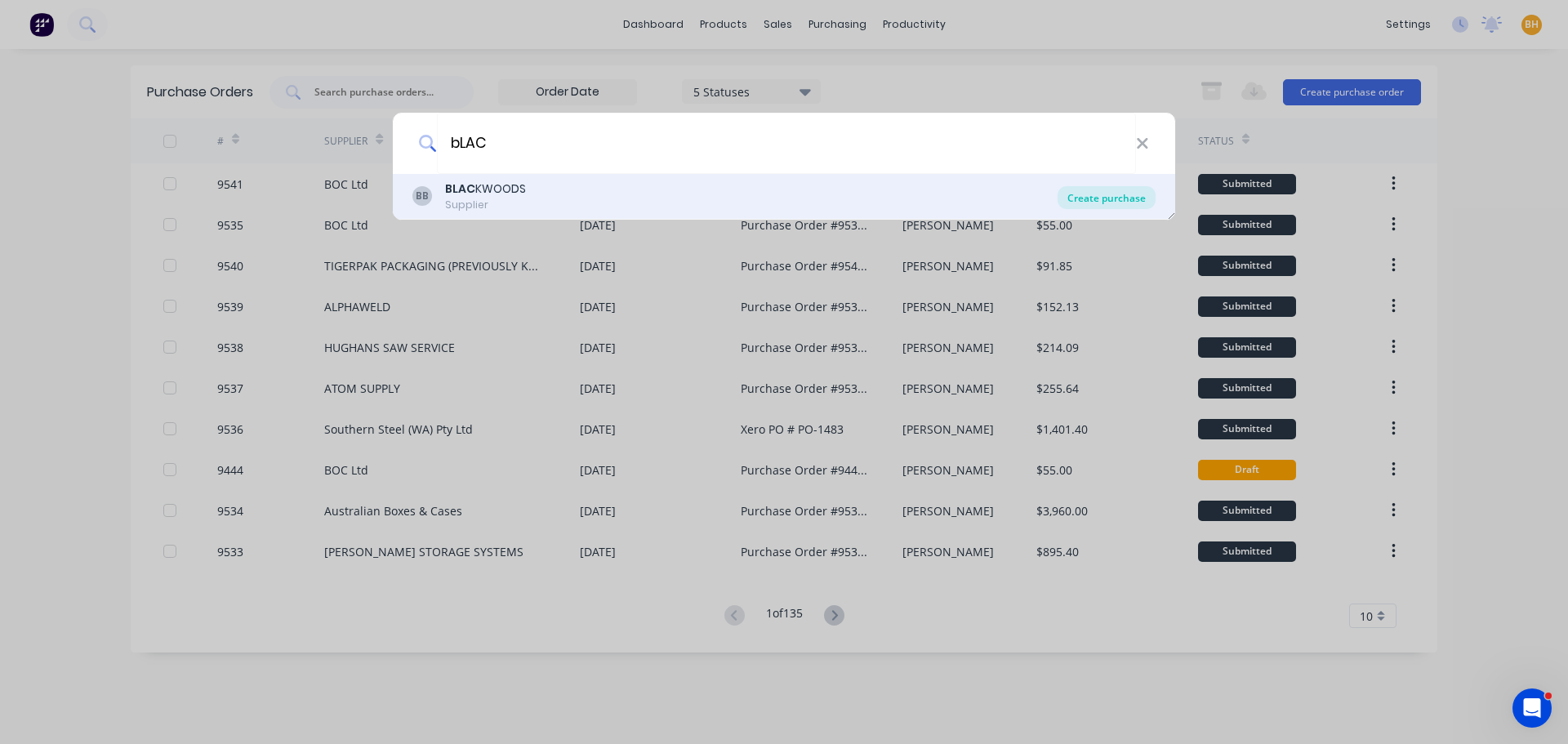
type input "bLAC"
click at [1149, 194] on div "Create purchase" at bounding box center [1107, 197] width 98 height 23
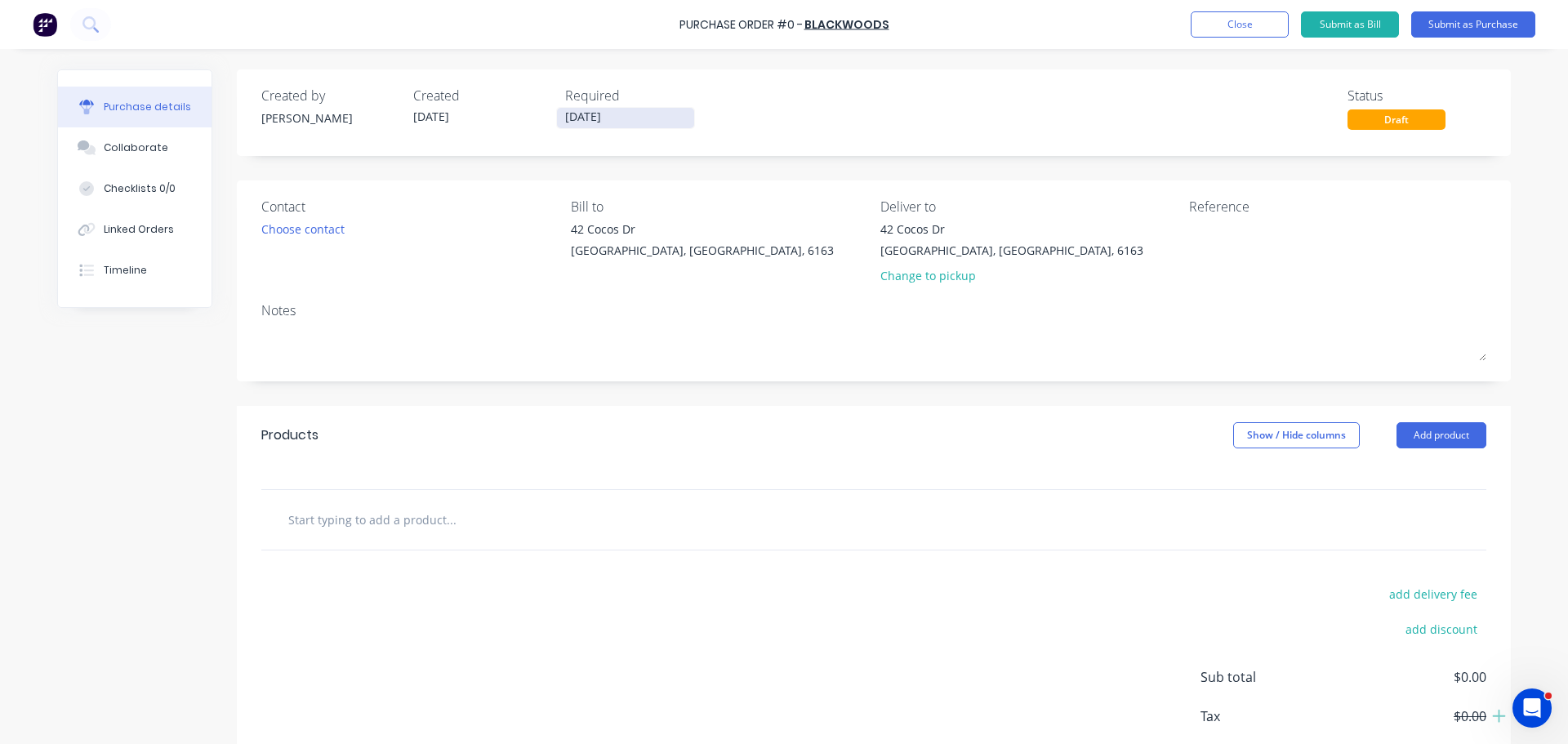
click at [575, 117] on input "[DATE]" at bounding box center [625, 118] width 137 height 20
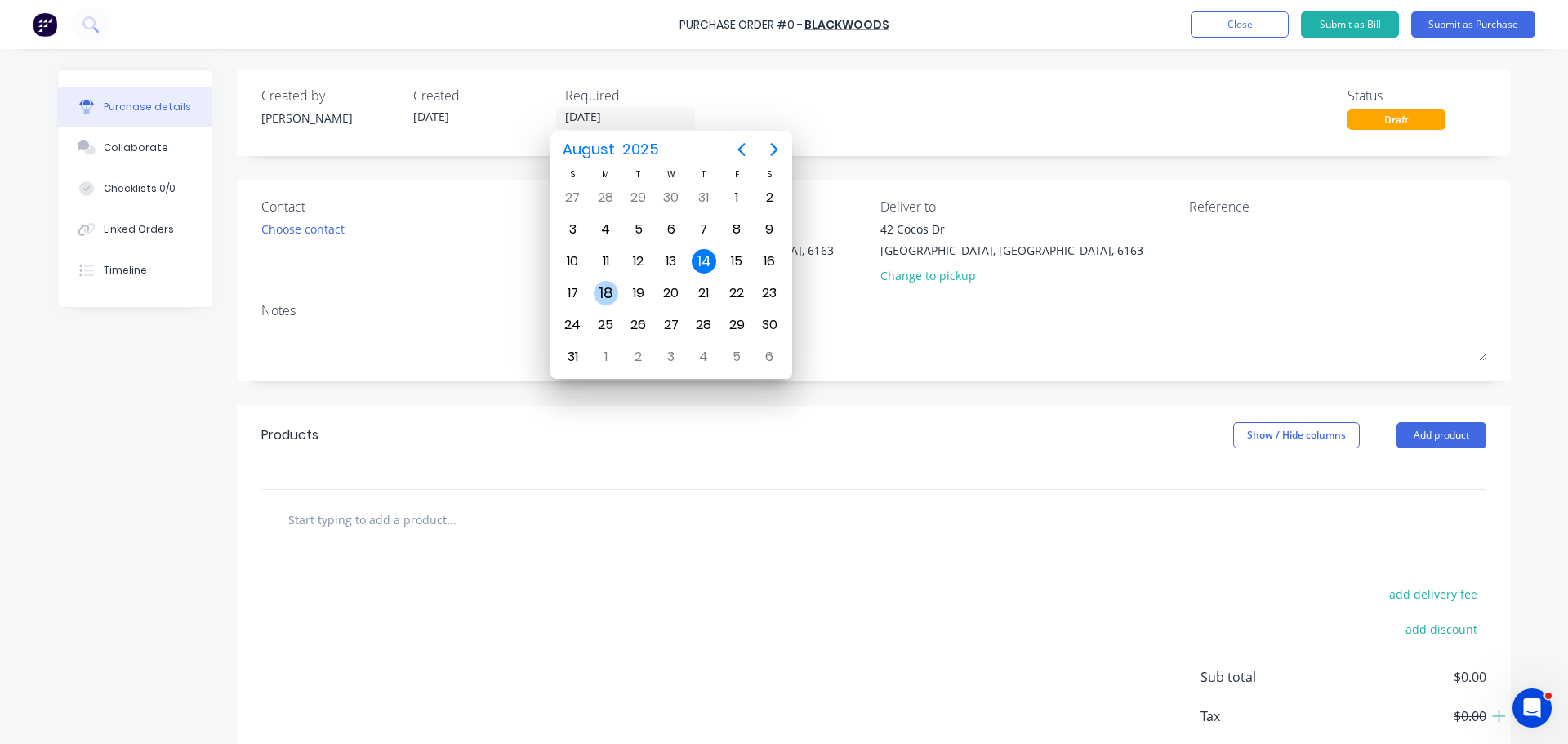
click at [615, 294] on div "18" at bounding box center [605, 292] width 25 height 25
type input "[DATE]"
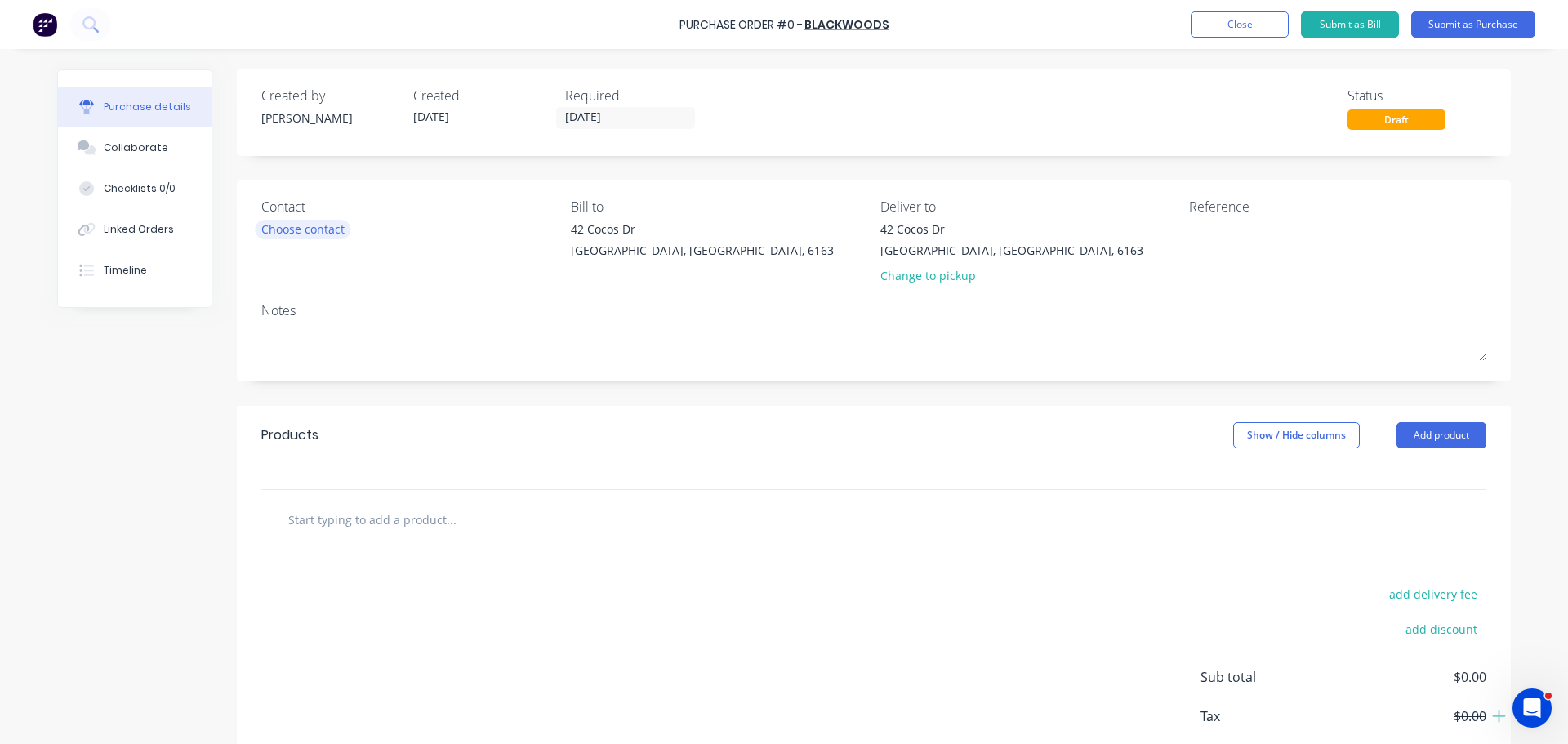
click at [321, 231] on div "Choose contact" at bounding box center [303, 229] width 84 height 17
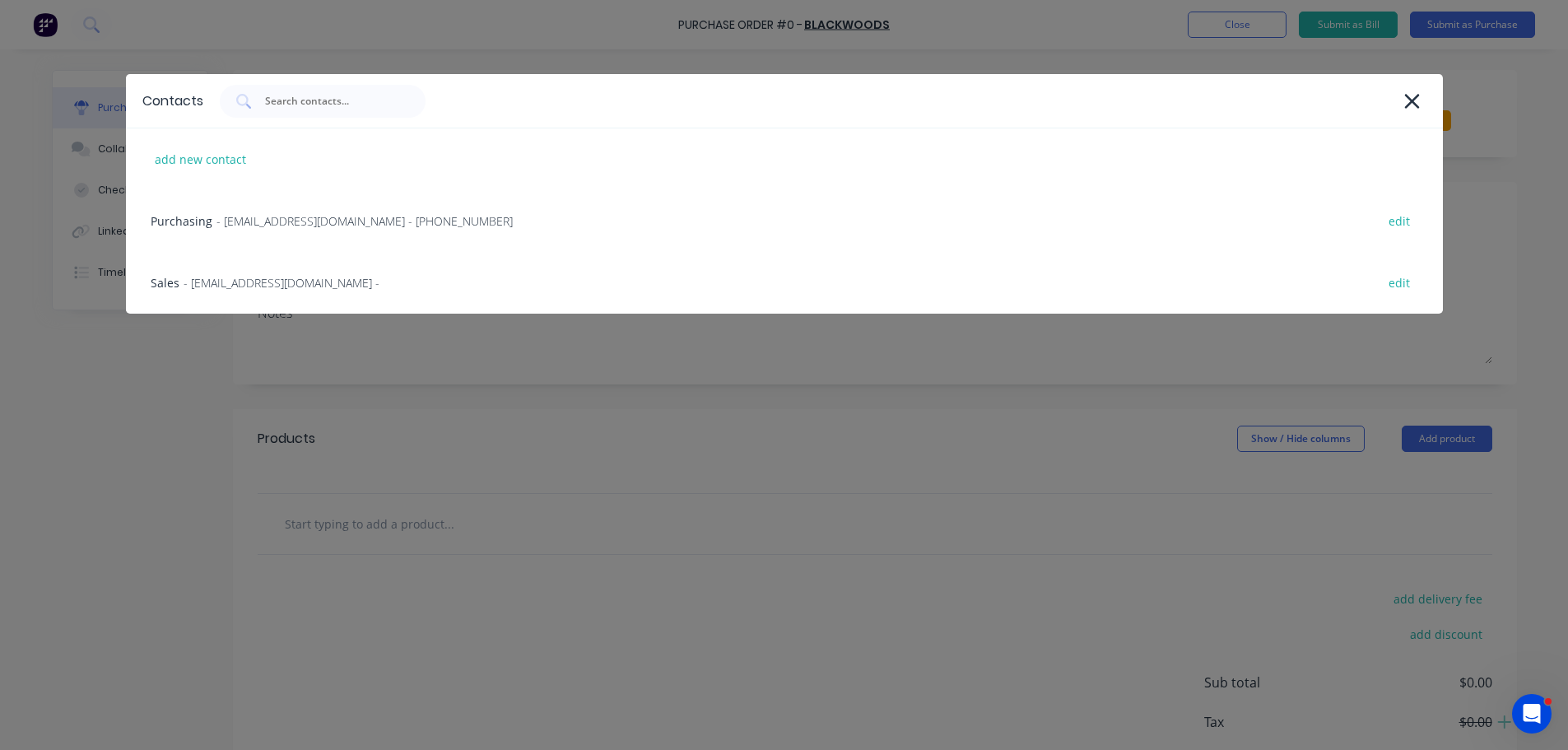
click at [274, 290] on span "- kwinana@blackwoods.com.au -" at bounding box center [281, 283] width 196 height 18
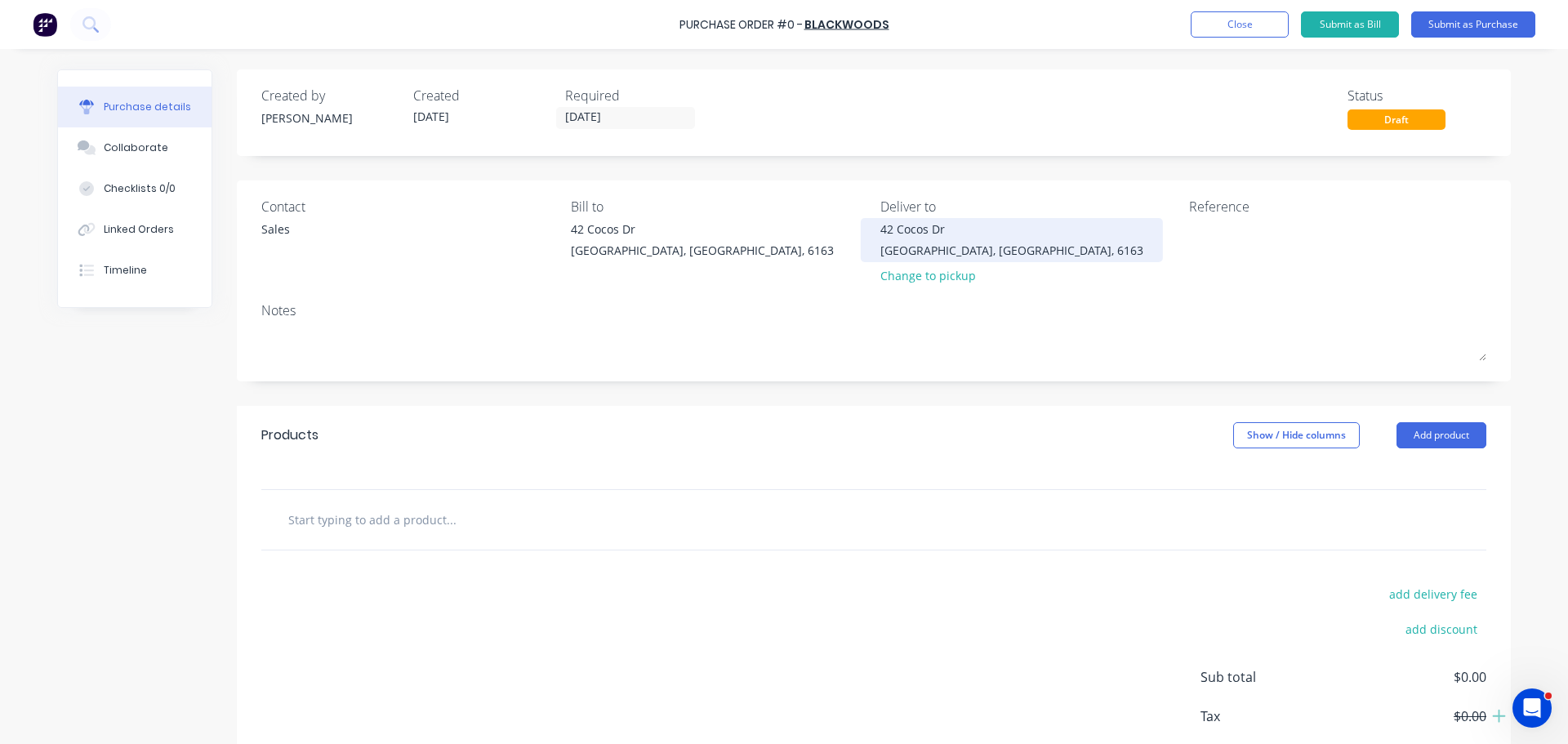
click at [905, 241] on div "42 Cocos Dr Bibra Lake, Western Australia, 6163" at bounding box center [1012, 240] width 263 height 39
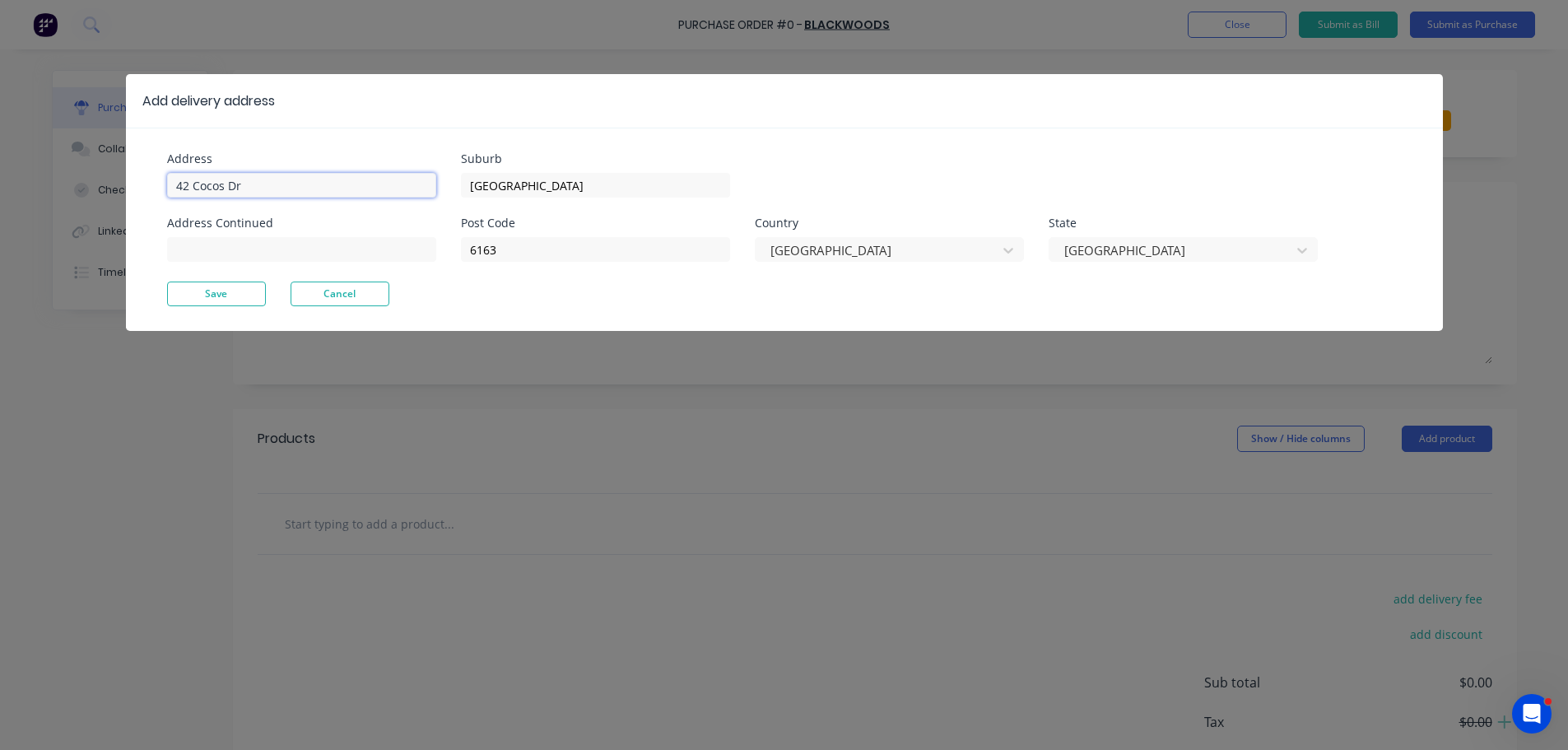
click at [267, 185] on input "42 Cocos Dr" at bounding box center [301, 184] width 269 height 25
type input "4"
type input "59 Wellard Street"
click at [235, 292] on button "Save" at bounding box center [216, 294] width 99 height 25
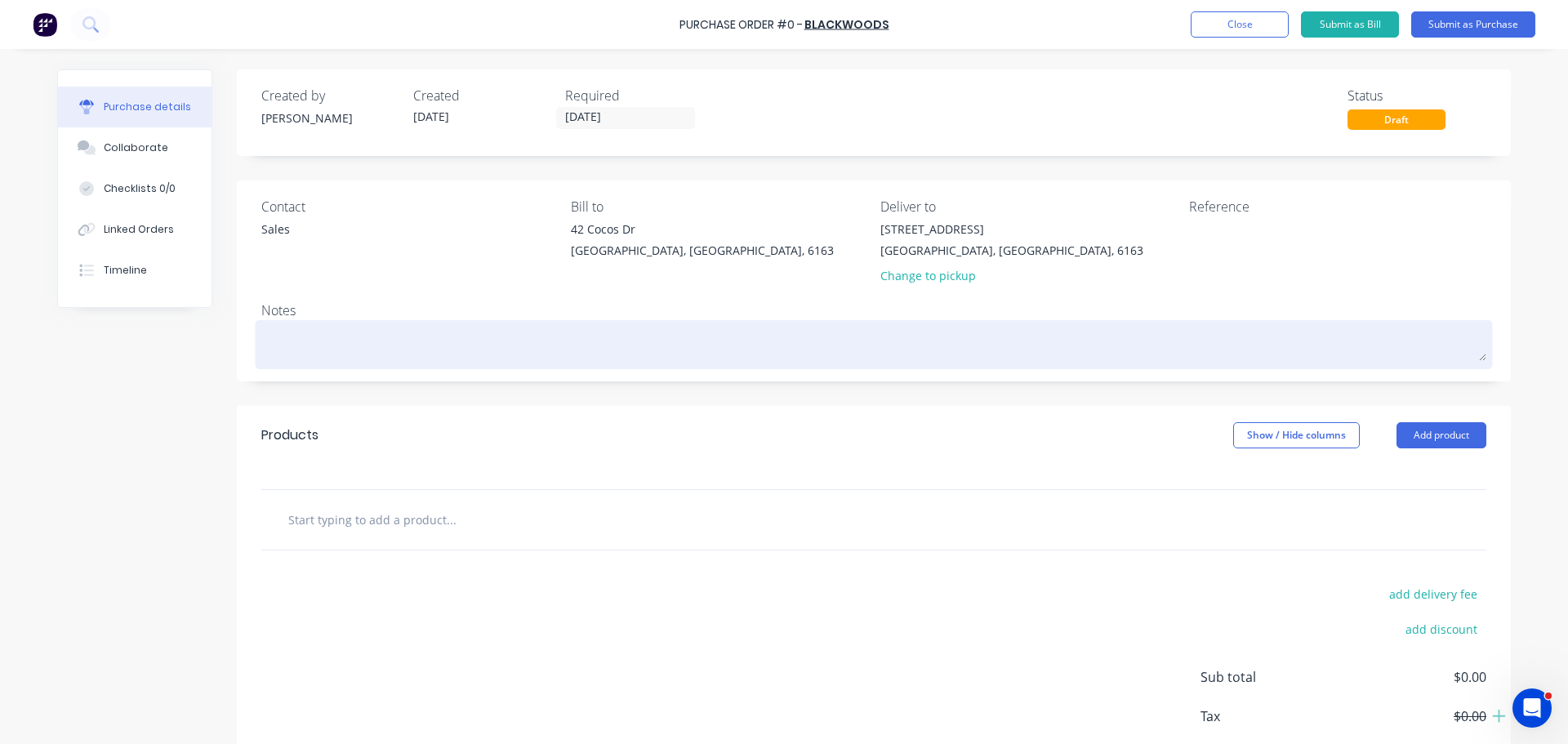
click at [339, 353] on textarea at bounding box center [874, 342] width 1226 height 37
type textarea "x"
type textarea "R"
type textarea "x"
type textarea "RE"
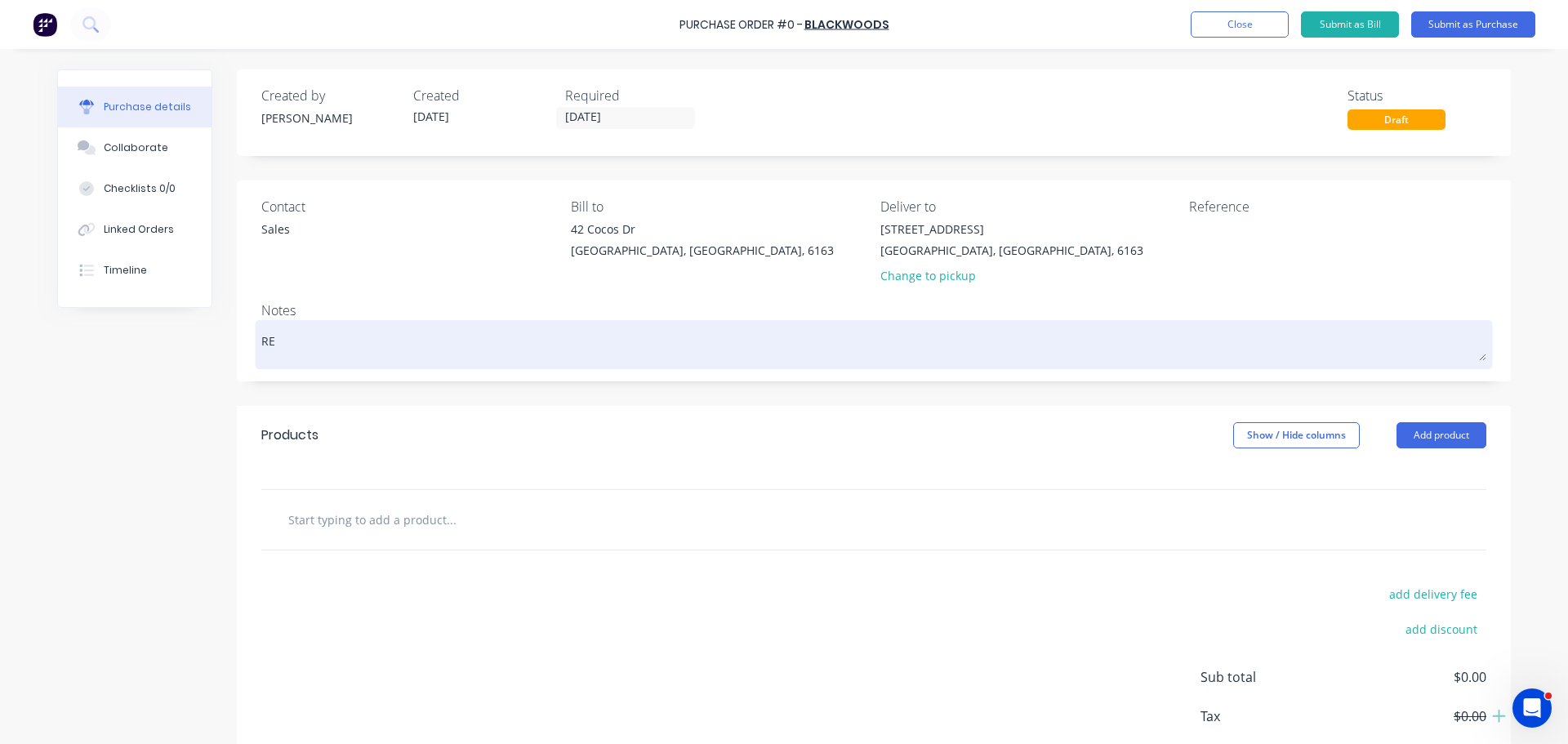
type textarea "x"
type textarea "REQ"
type textarea "x"
type textarea "REQ:"
type textarea "x"
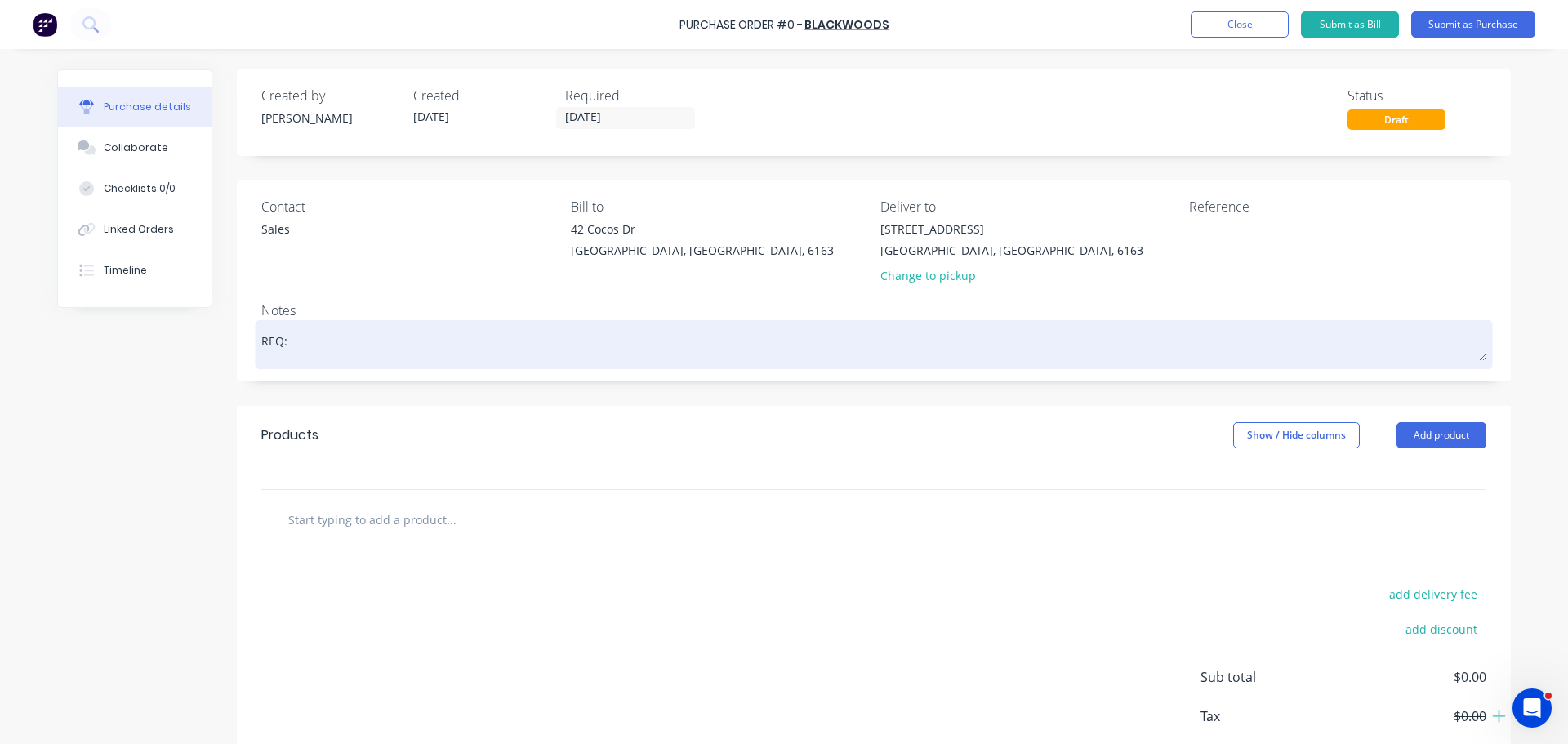
type textarea "REQ:"
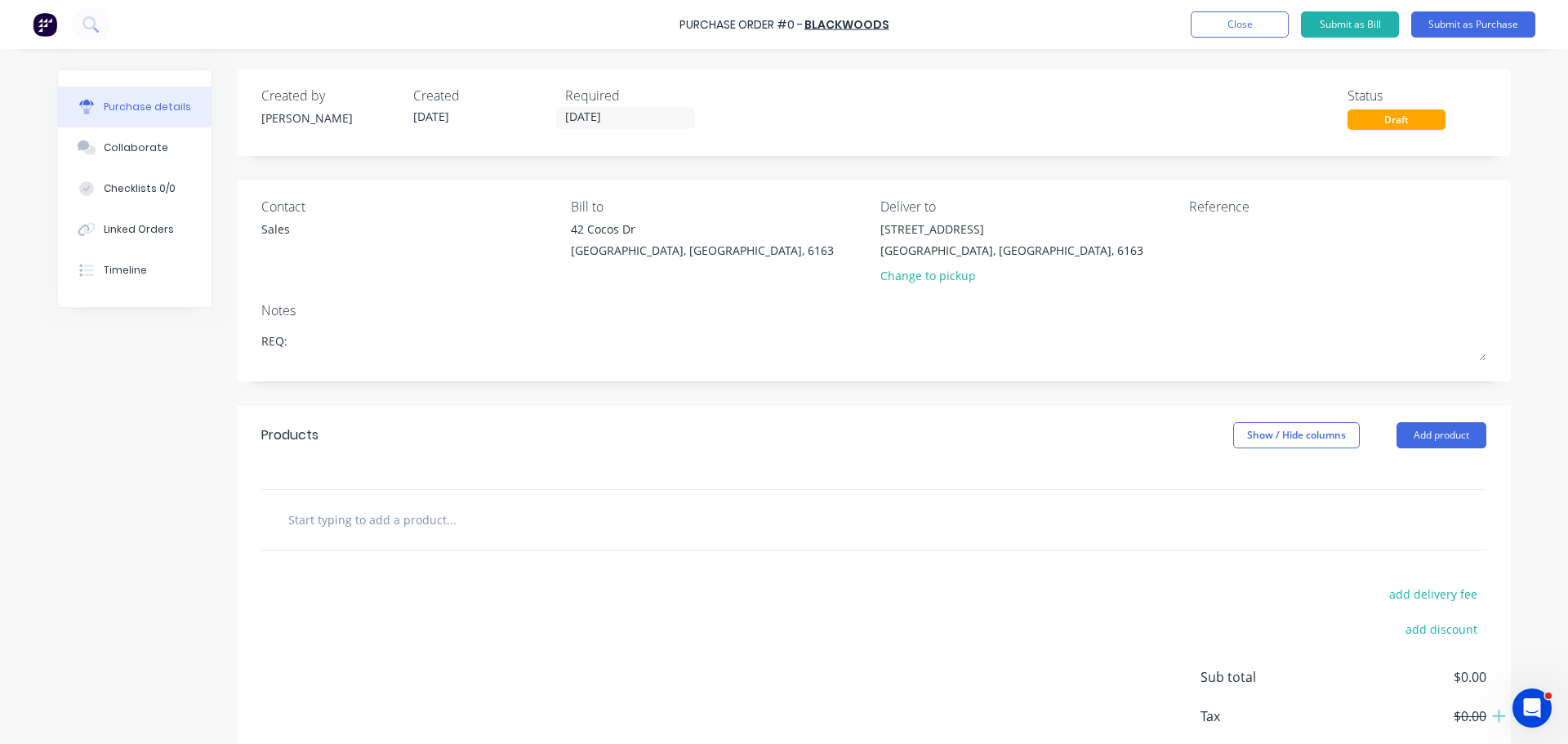
type textarea "x"
type textarea "REQ:"
type textarea "x"
type textarea "REQ: W"
type textarea "x"
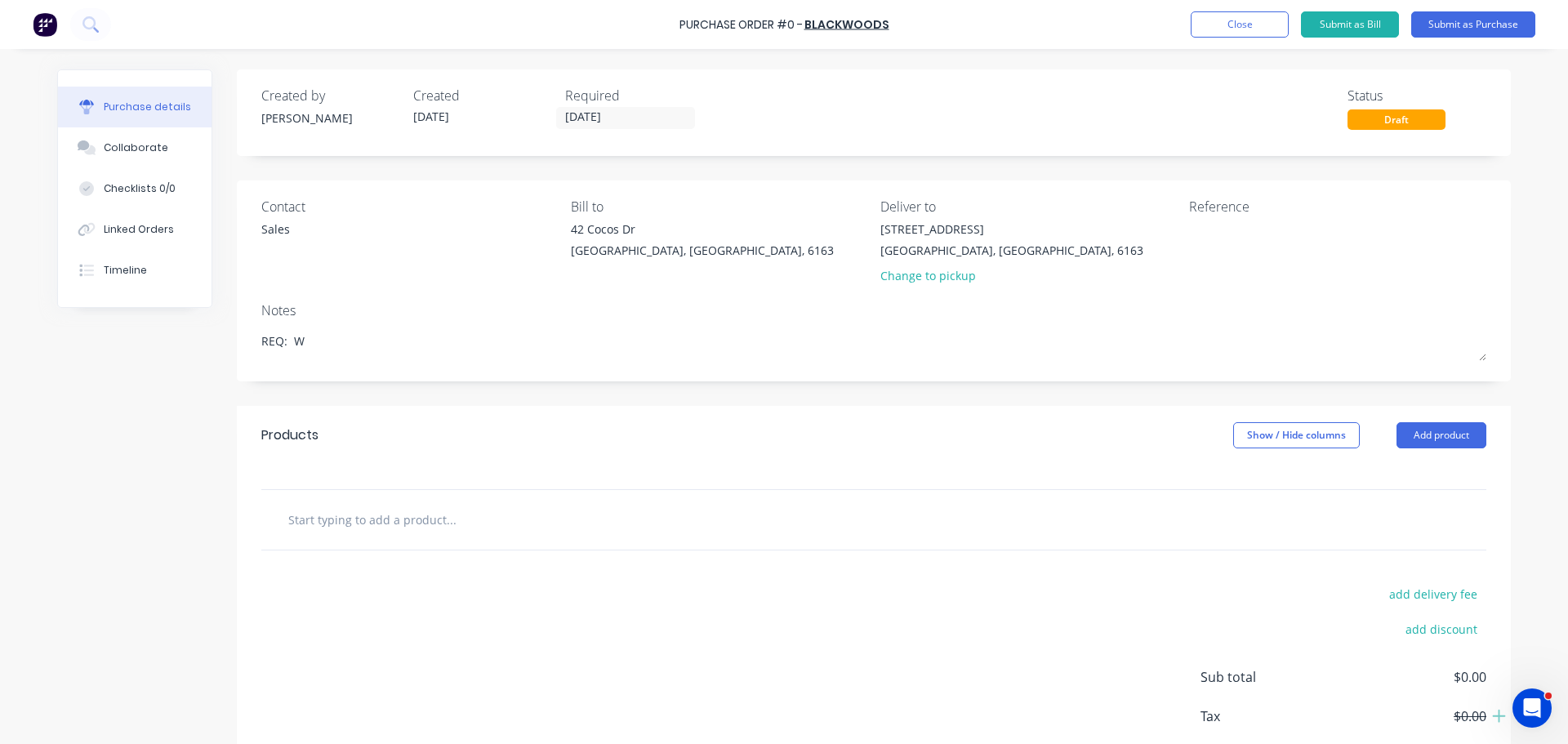
type textarea "REQ: WS"
type textarea "x"
type textarea "REQ: WS"
type textarea "x"
type textarea "REQ: WS -"
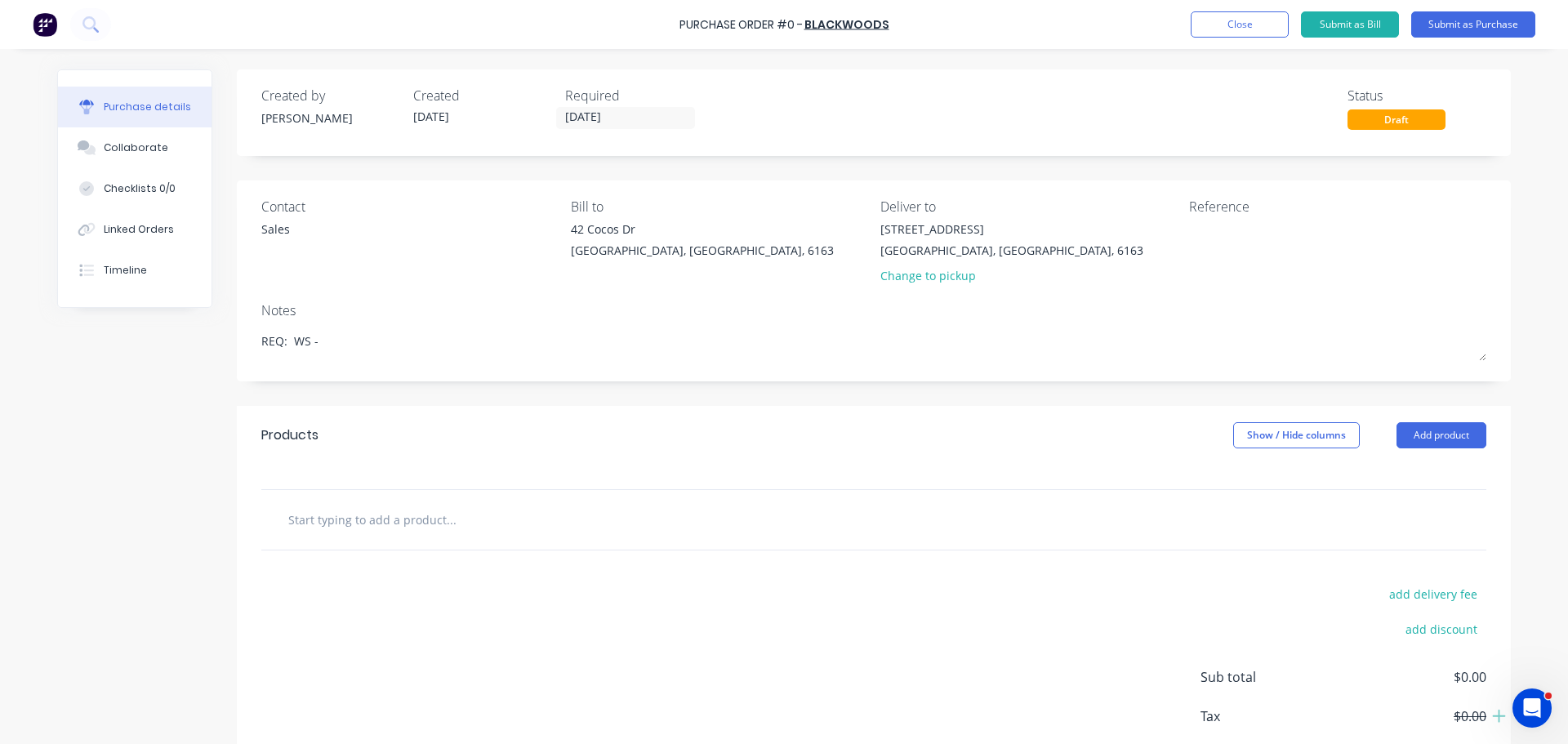
type textarea "x"
type textarea "REQ: WS -"
type textarea "x"
type textarea "REQ: WS - 2"
type textarea "x"
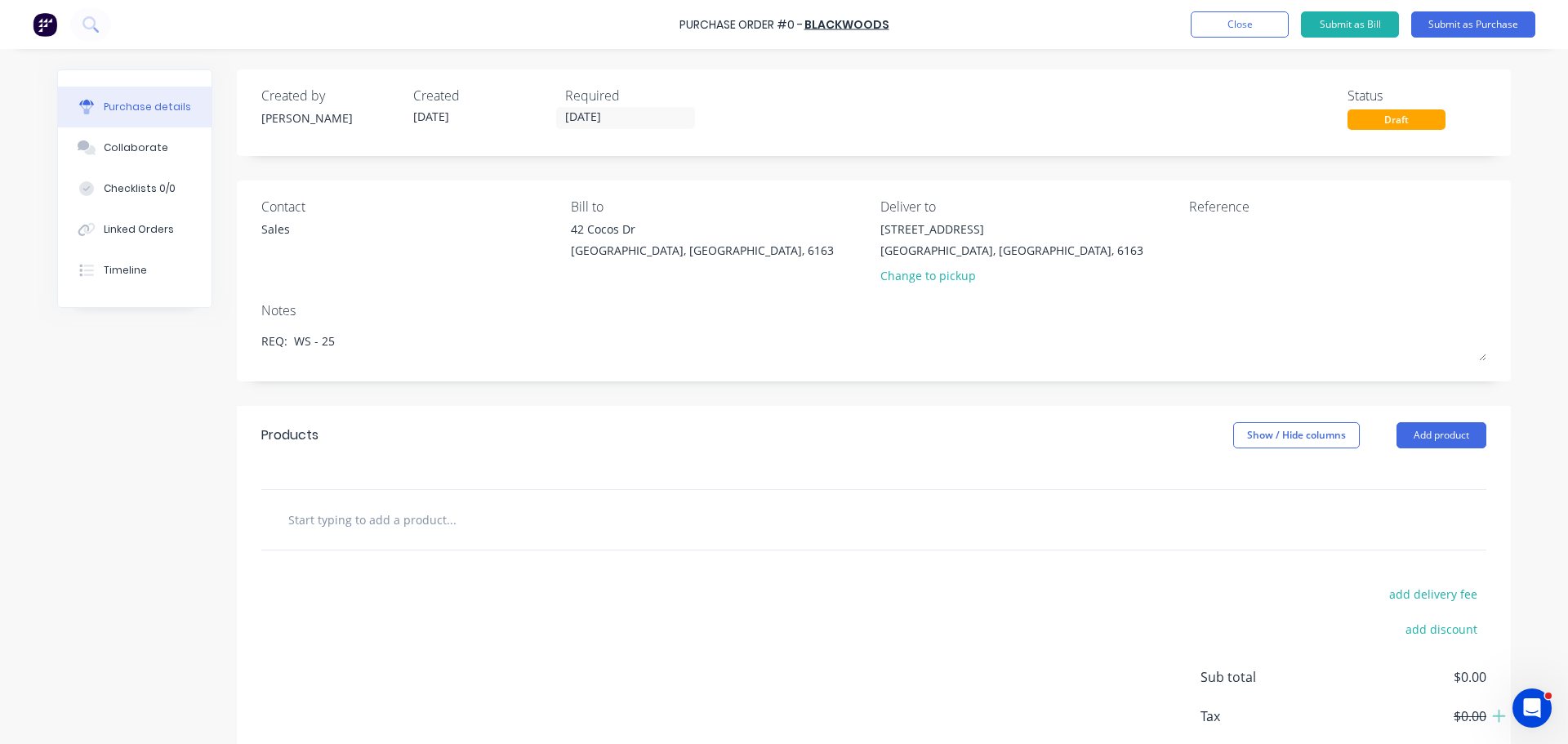
type textarea "REQ: WS - 25"
type textarea "x"
type textarea "REQ: WS - 25"
click at [430, 539] on div at bounding box center [874, 520] width 1226 height 60
click at [424, 527] on input "text" at bounding box center [450, 520] width 327 height 33
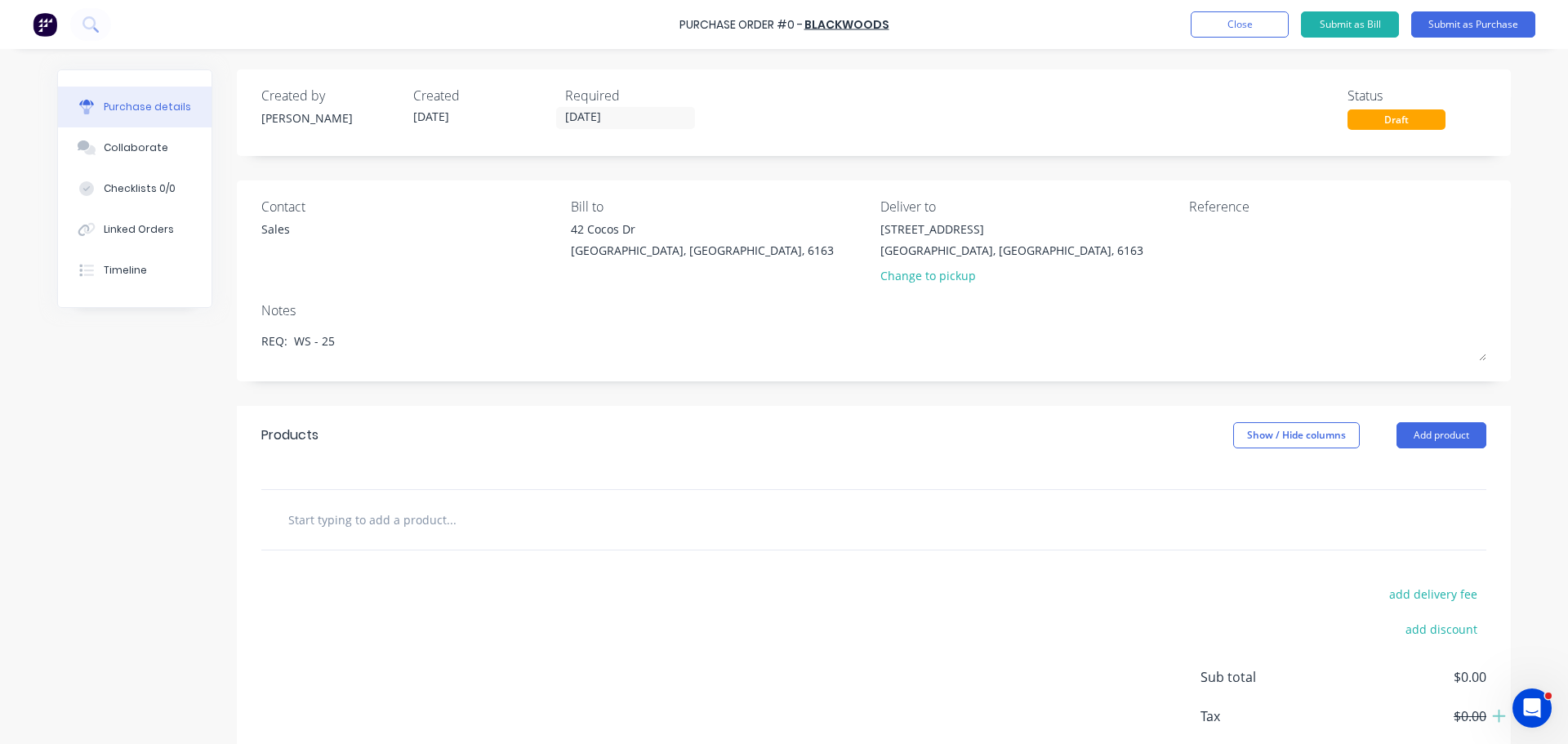
click at [334, 529] on input "text" at bounding box center [450, 520] width 327 height 33
click at [338, 522] on input "text" at bounding box center [450, 520] width 327 height 33
type textarea "x"
type input "w"
type textarea "x"
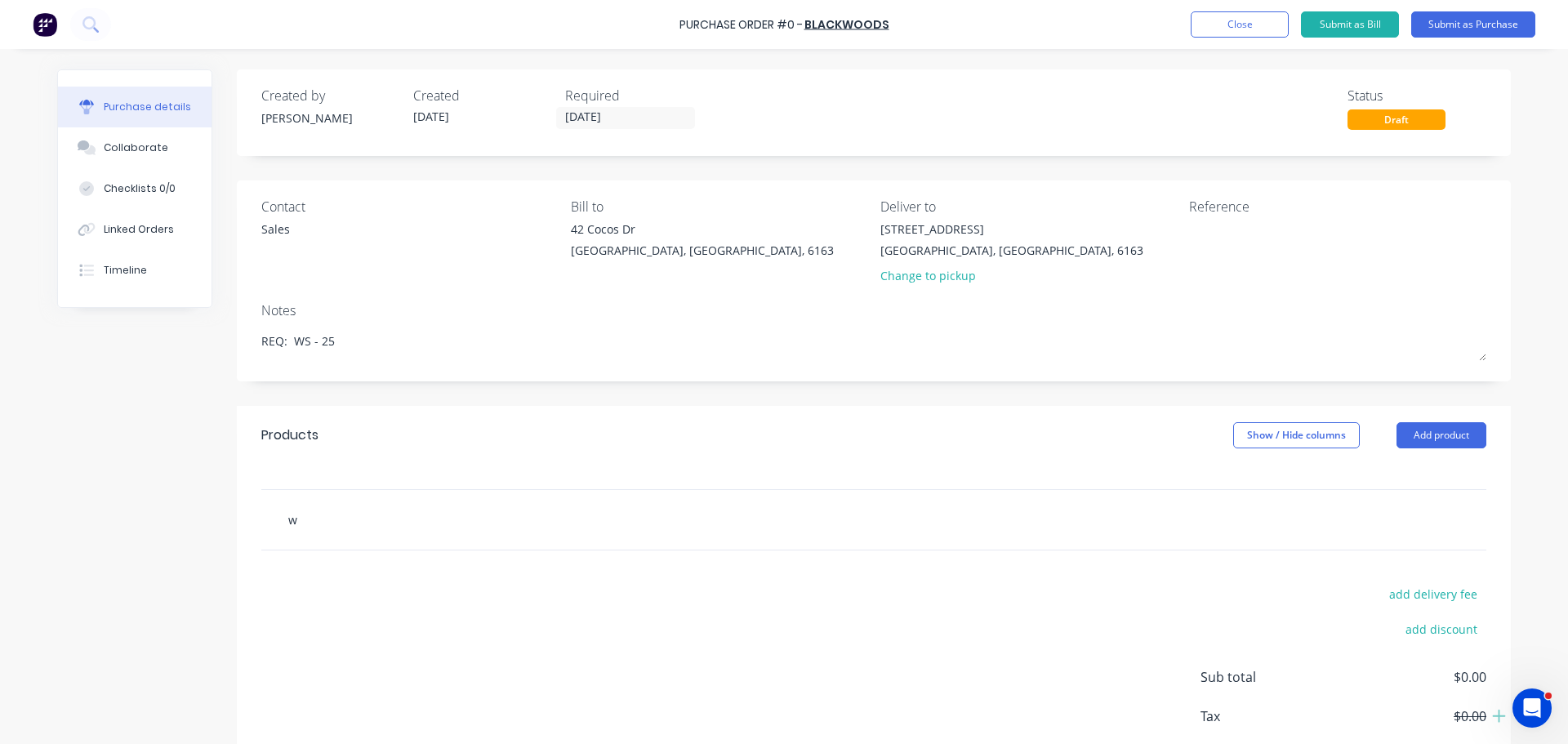
type input "wi"
type textarea "x"
type input "wir"
type textarea "x"
type input "wire"
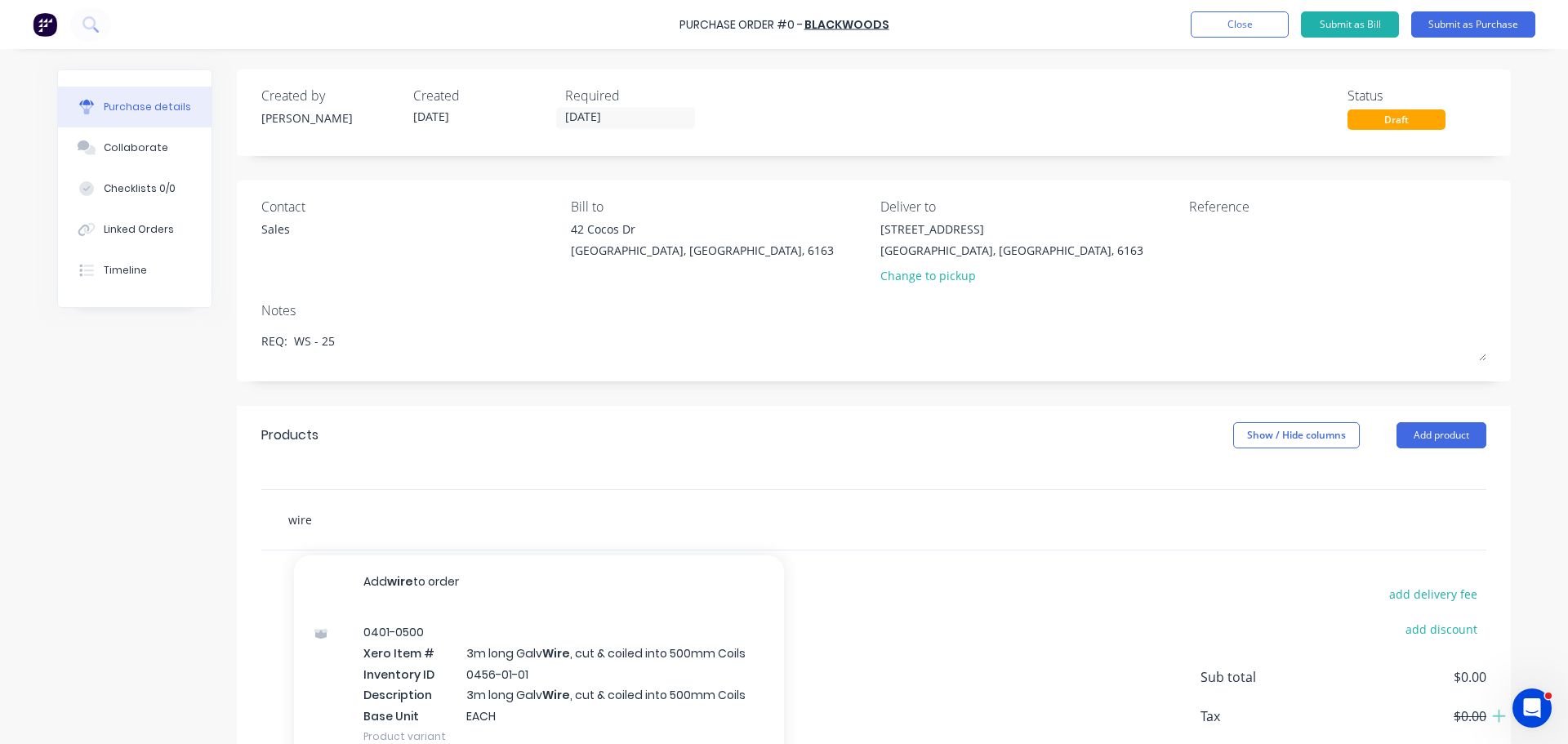
scroll to position [113, 0]
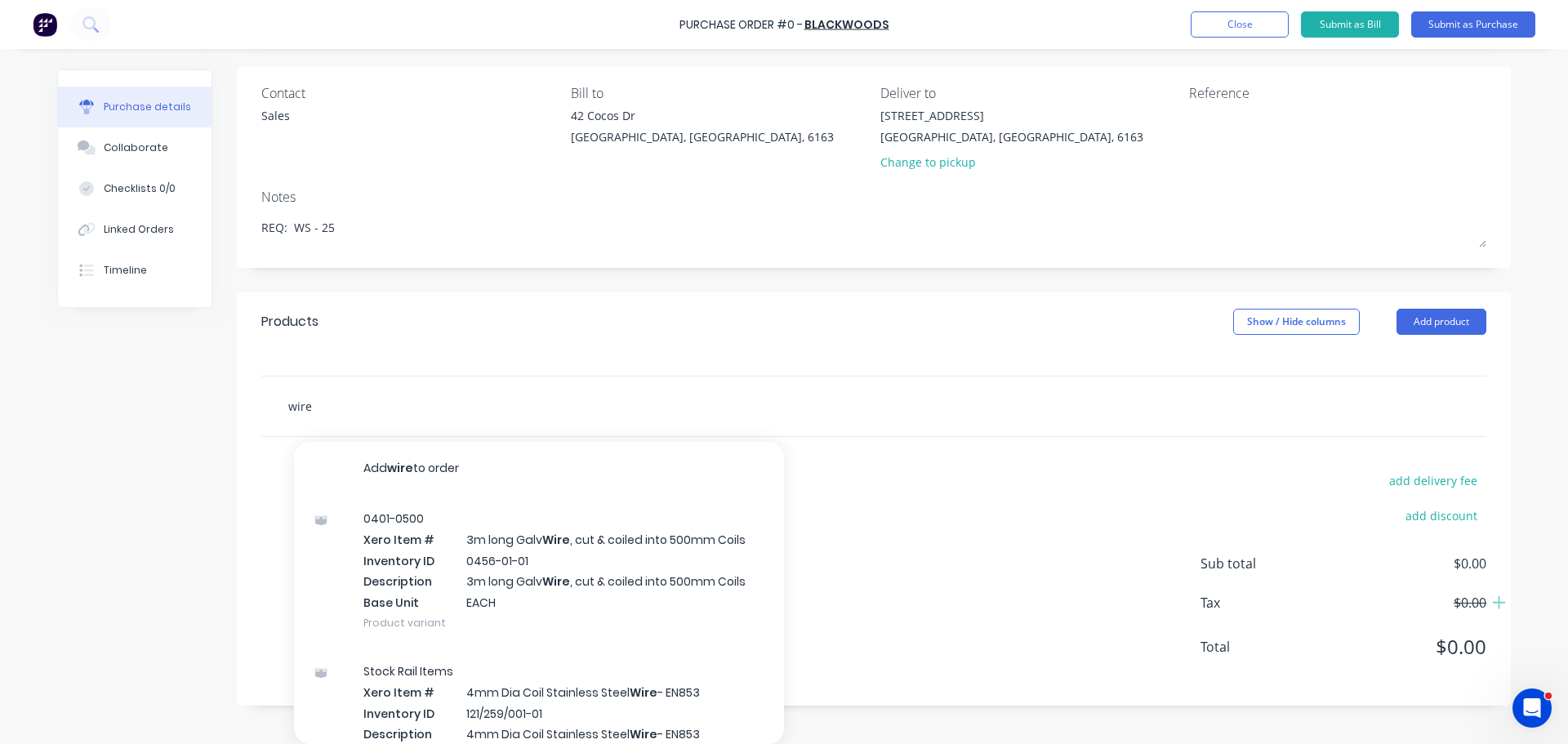
click at [352, 404] on input "wire" at bounding box center [450, 406] width 327 height 33
type textarea "x"
type input "wire"
type textarea "x"
type input "wire b"
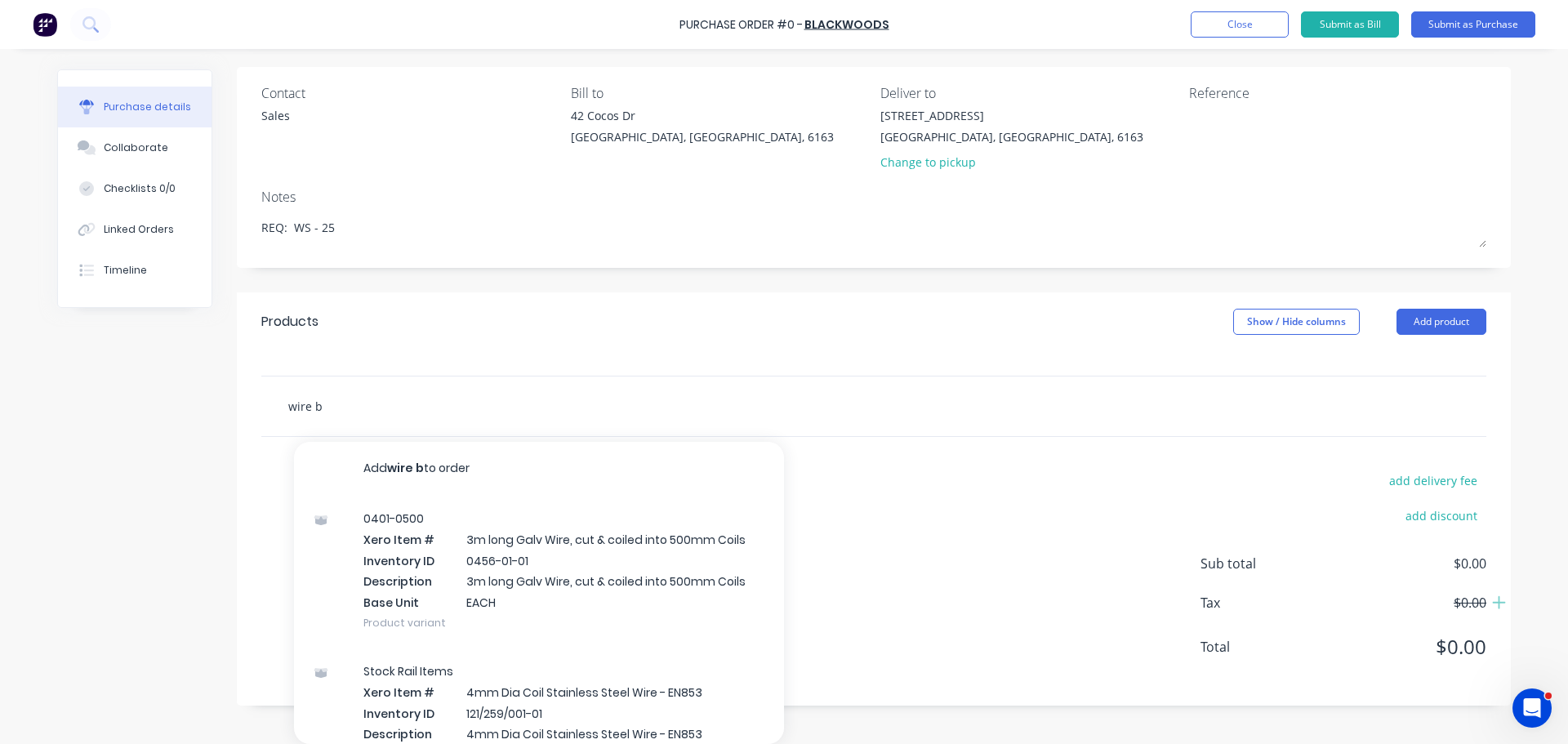
type textarea "x"
type input "wire br"
type textarea "x"
type input "wire bru"
type textarea "x"
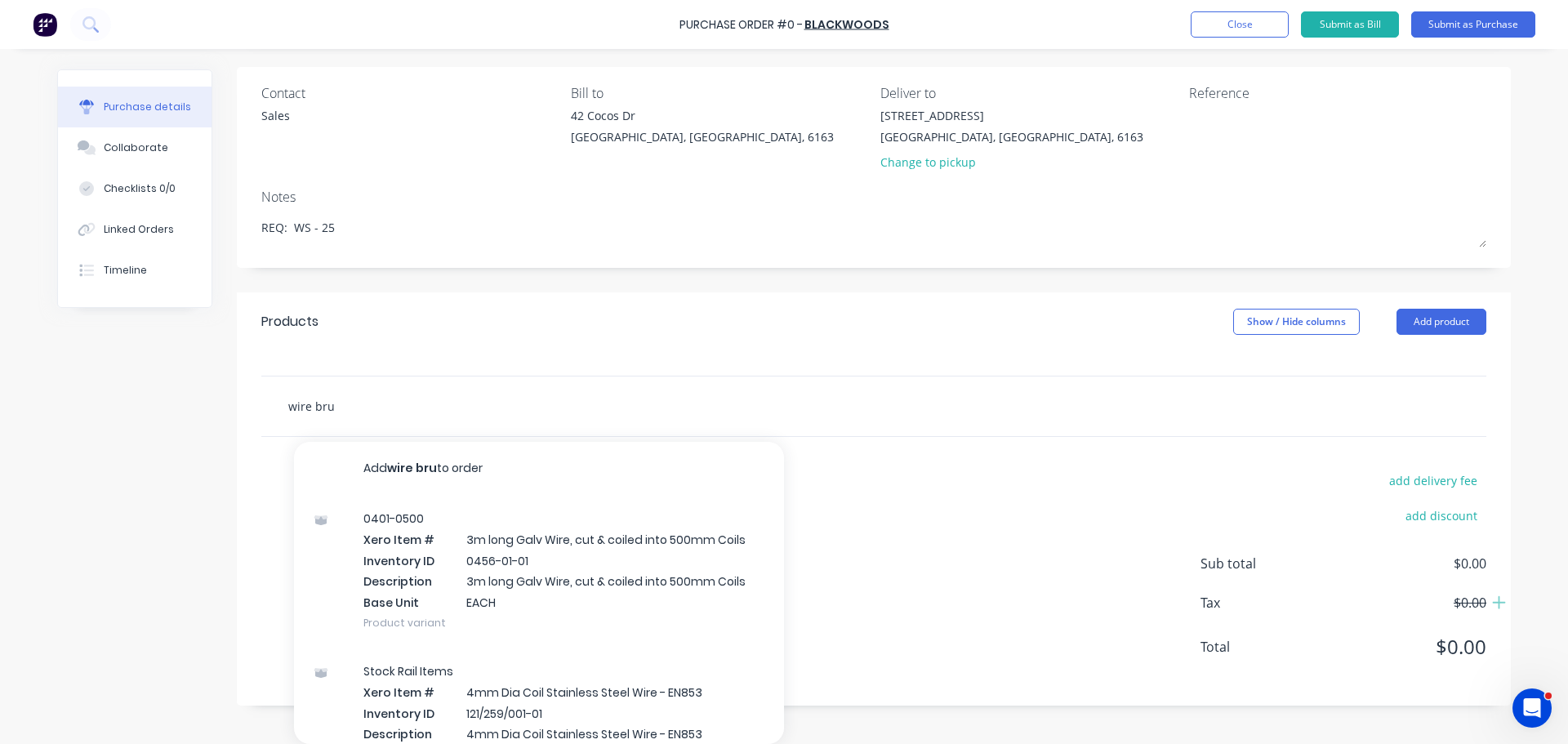
type input "wire brus"
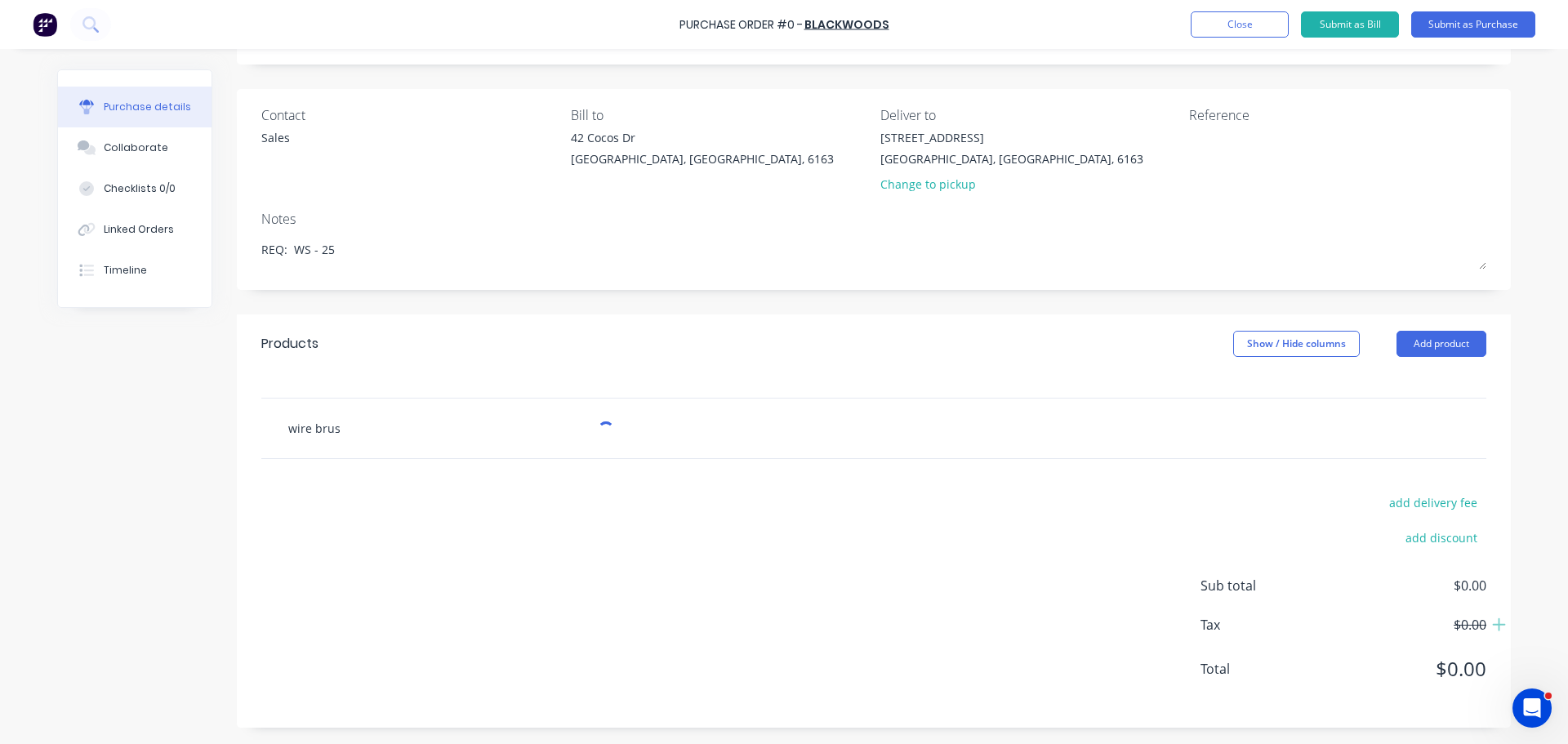
type textarea "x"
type input "wire brush"
type textarea "x"
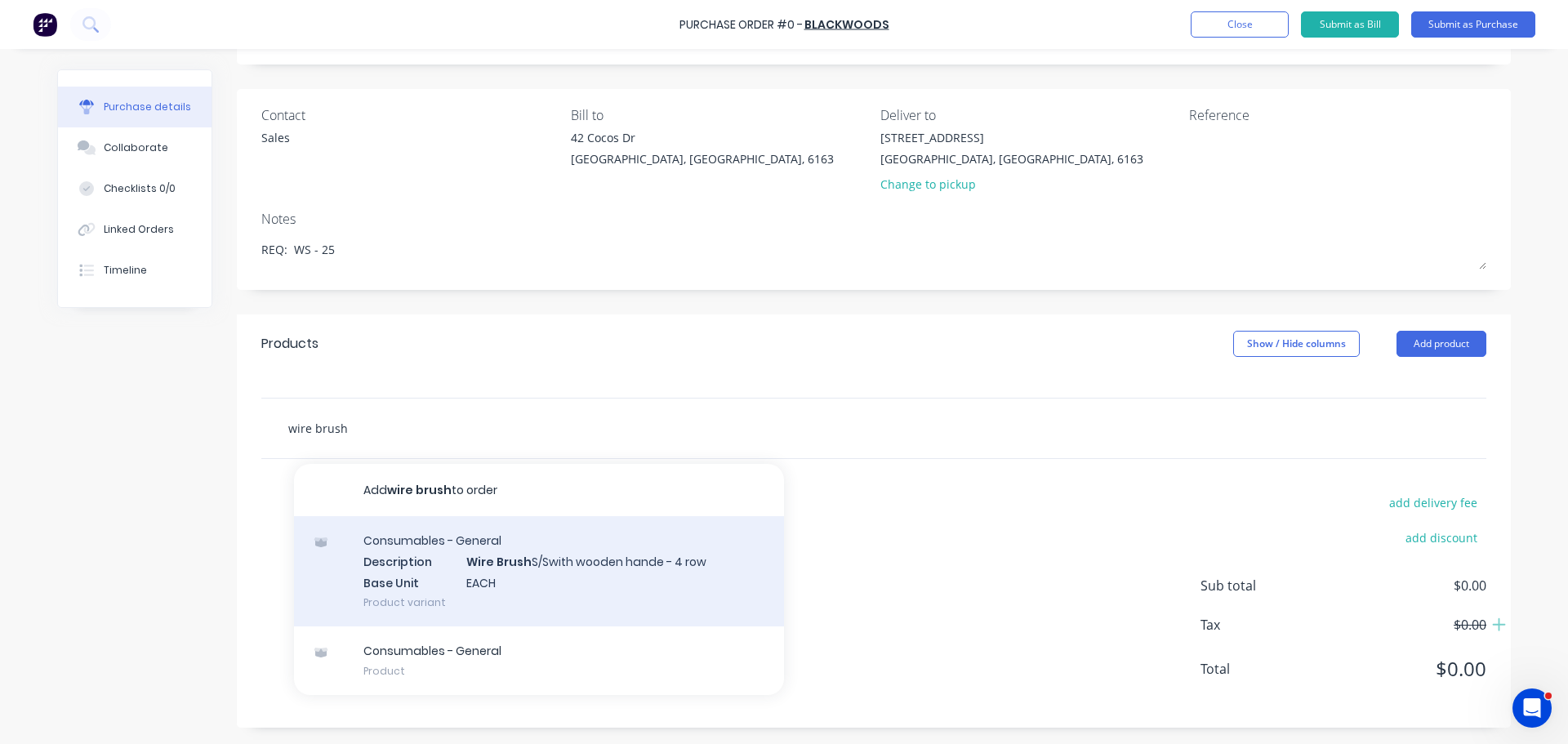
type input "wire brush"
click at [546, 584] on div "Consumables - General Description Wire Brush S/Swith wooden hande - 4 row Base …" at bounding box center [539, 571] width 490 height 110
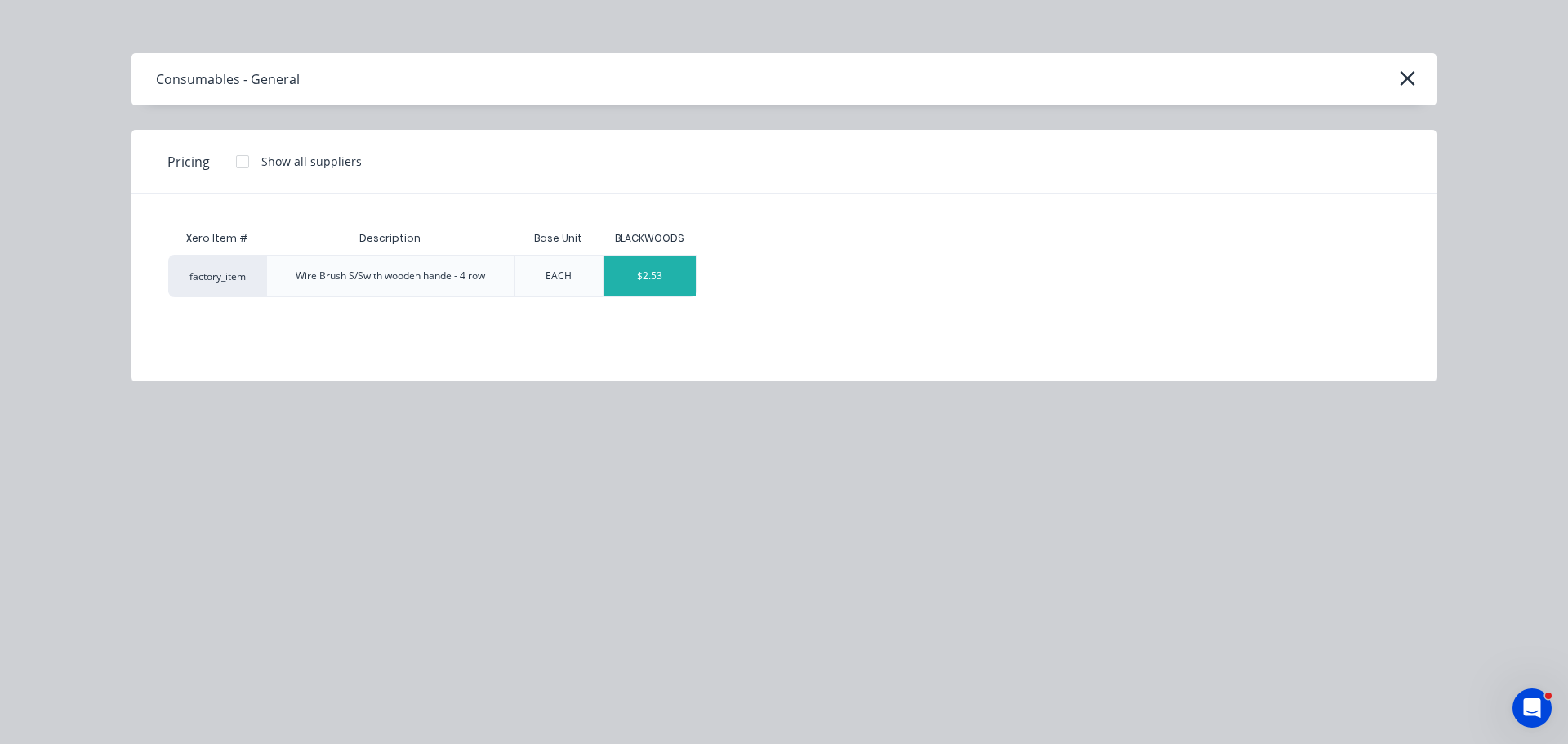
click at [630, 279] on div "$2.53" at bounding box center [650, 276] width 92 height 40
type textarea "x"
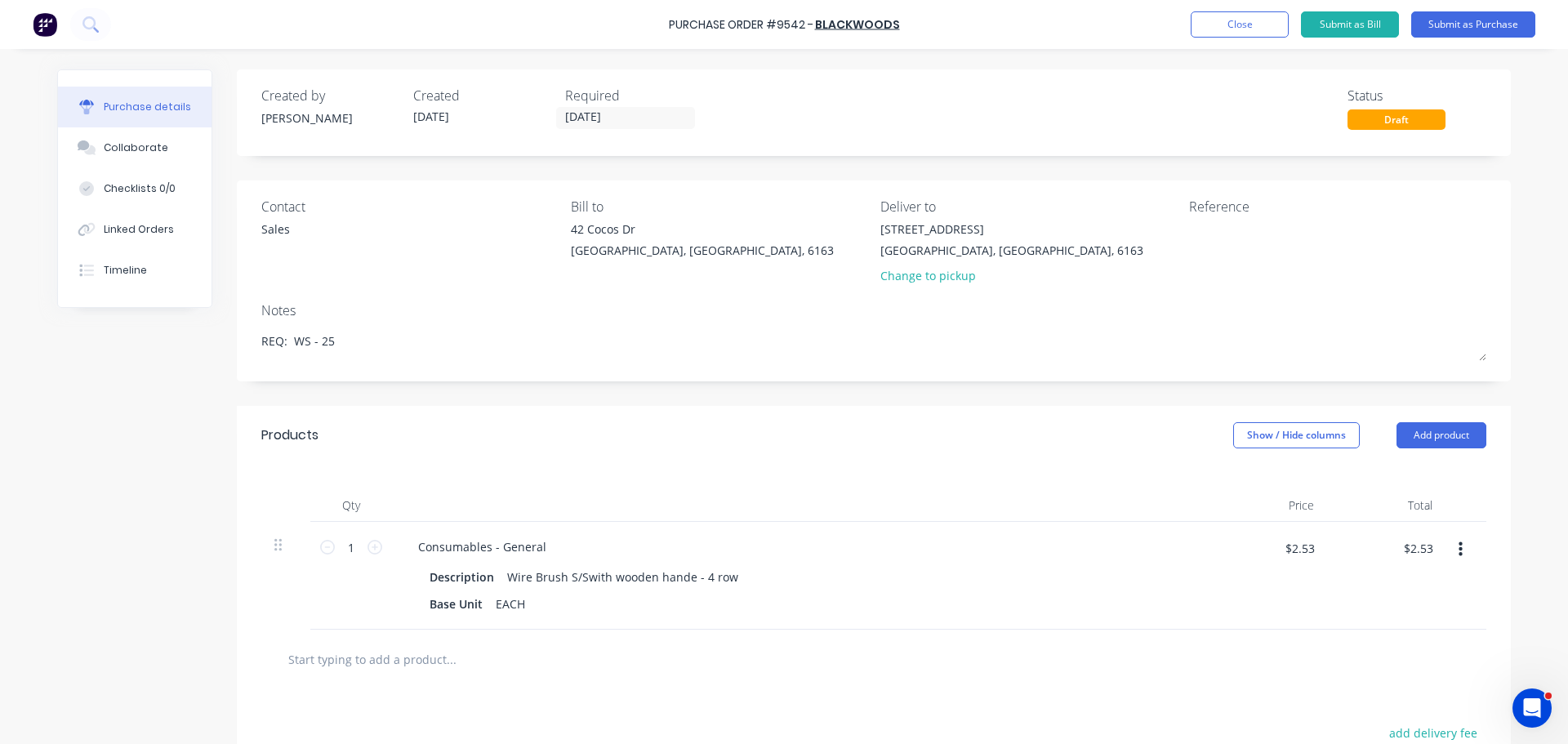
type textarea "x"
drag, startPoint x: 696, startPoint y: 24, endPoint x: 672, endPoint y: 22, distance: 24.1
click at [672, 22] on div "Purchase Order #9542 - BLACKWOODS Add product Close Submit as Bill Submit as Pu…" at bounding box center [784, 24] width 1568 height 49
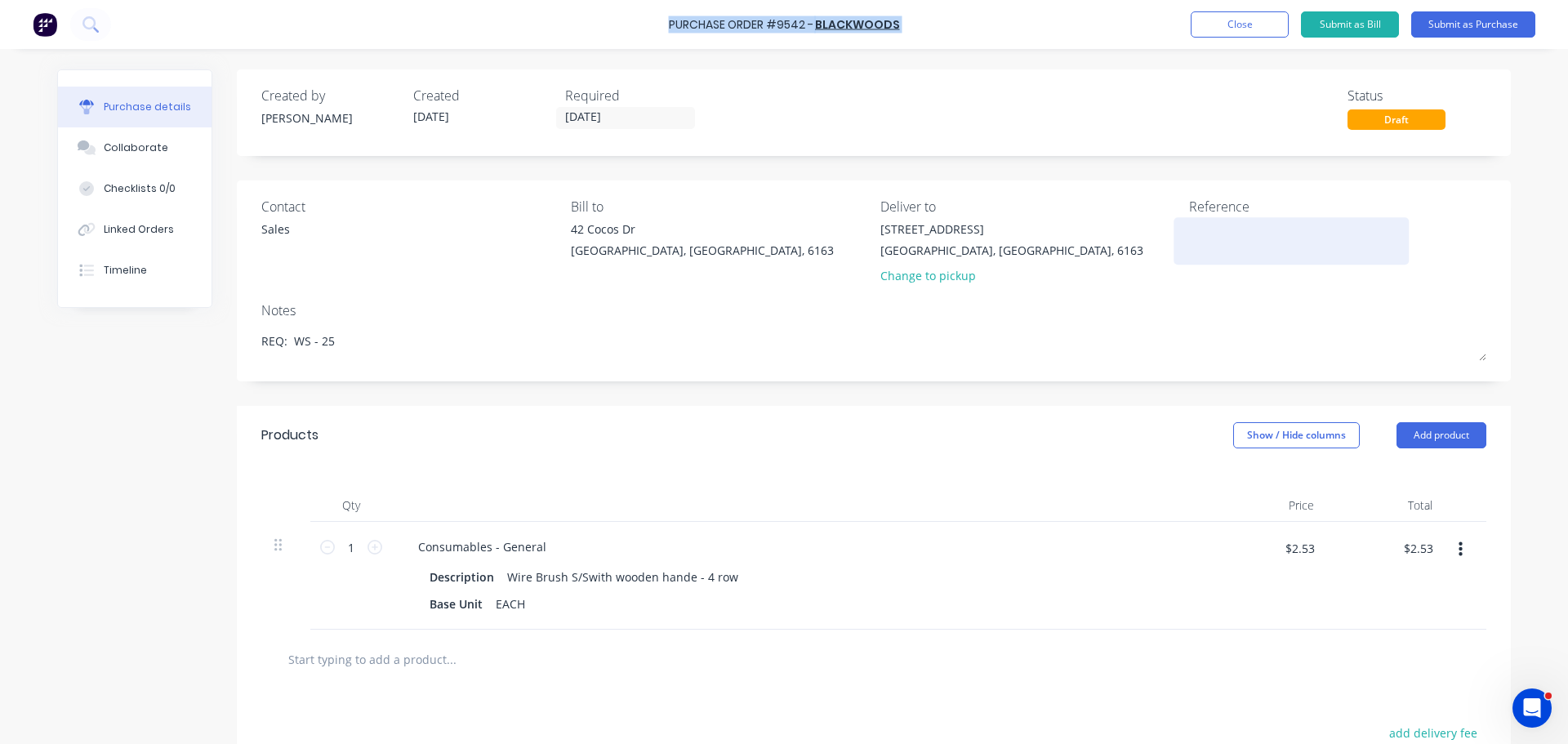
click at [1216, 222] on textarea at bounding box center [1292, 239] width 204 height 37
paste textarea "Purchase Order #9541 - BOC Ltd"
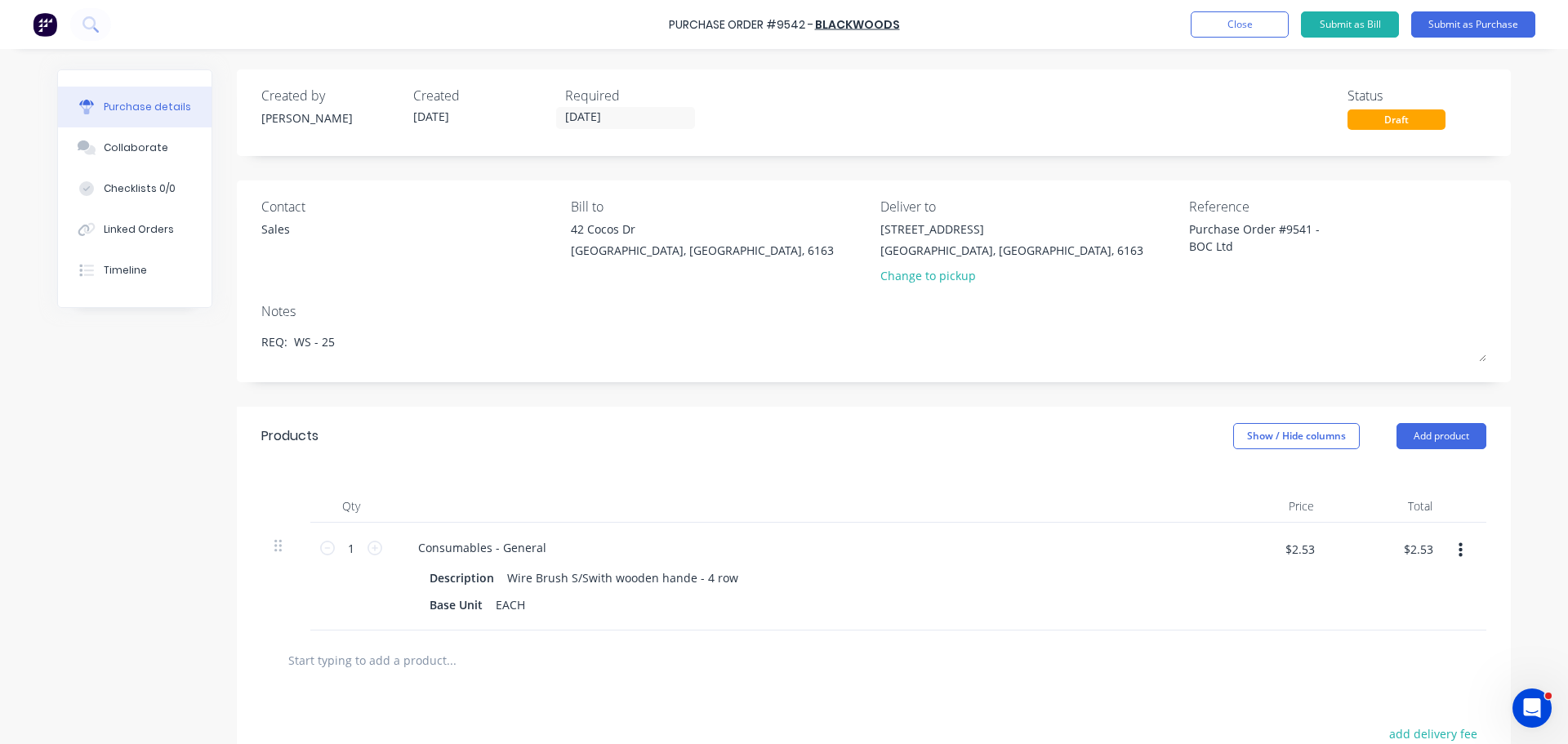
type textarea "Purchase Order #9541 - BOC Ltd"
type textarea "x"
type textarea "Purchase Order #9541 - BOC Ltd"
click at [1058, 319] on div "Notes" at bounding box center [874, 311] width 1226 height 19
click at [355, 549] on input "1" at bounding box center [352, 547] width 33 height 25
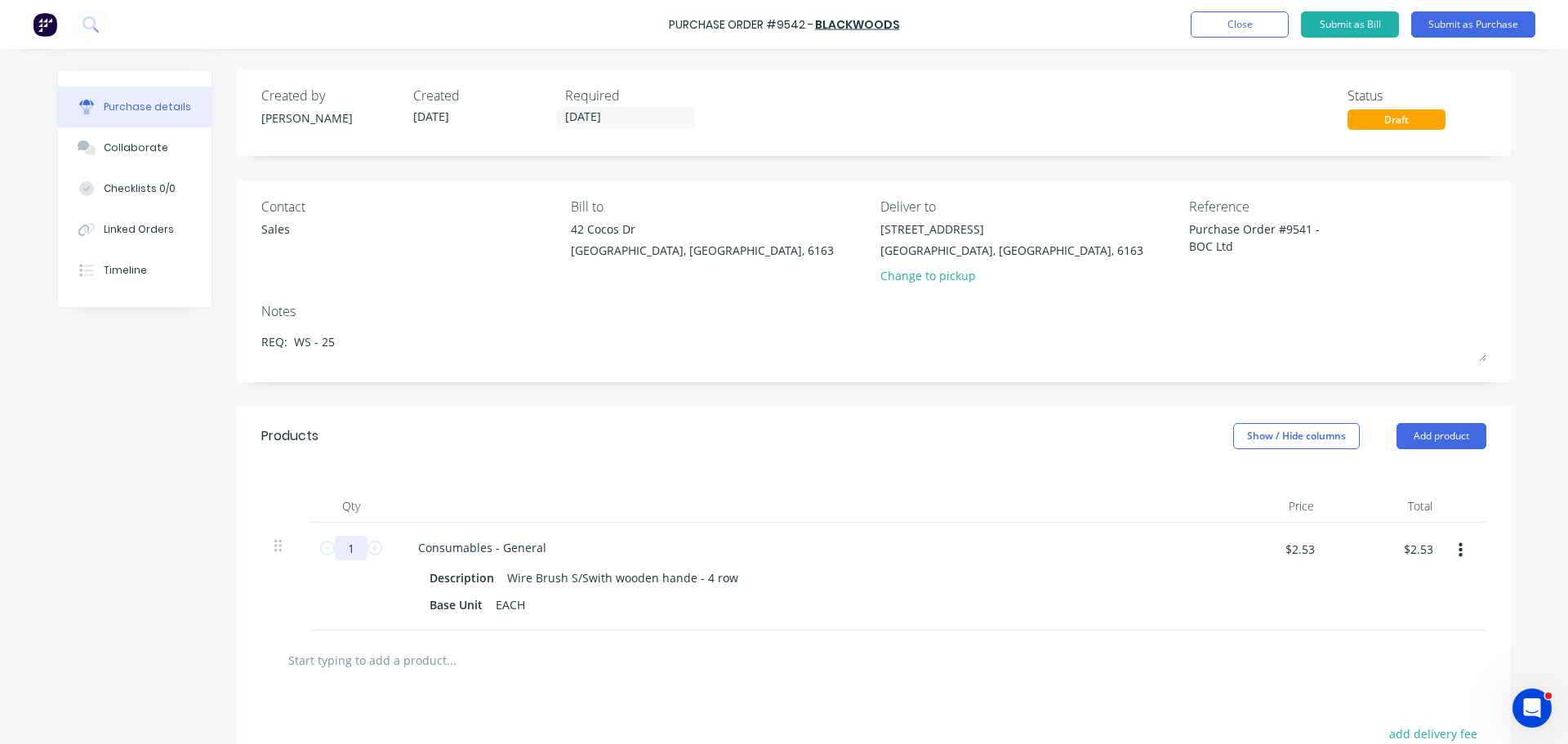
type textarea "x"
type input "5"
type textarea "x"
type input "$12.65"
type input "5"
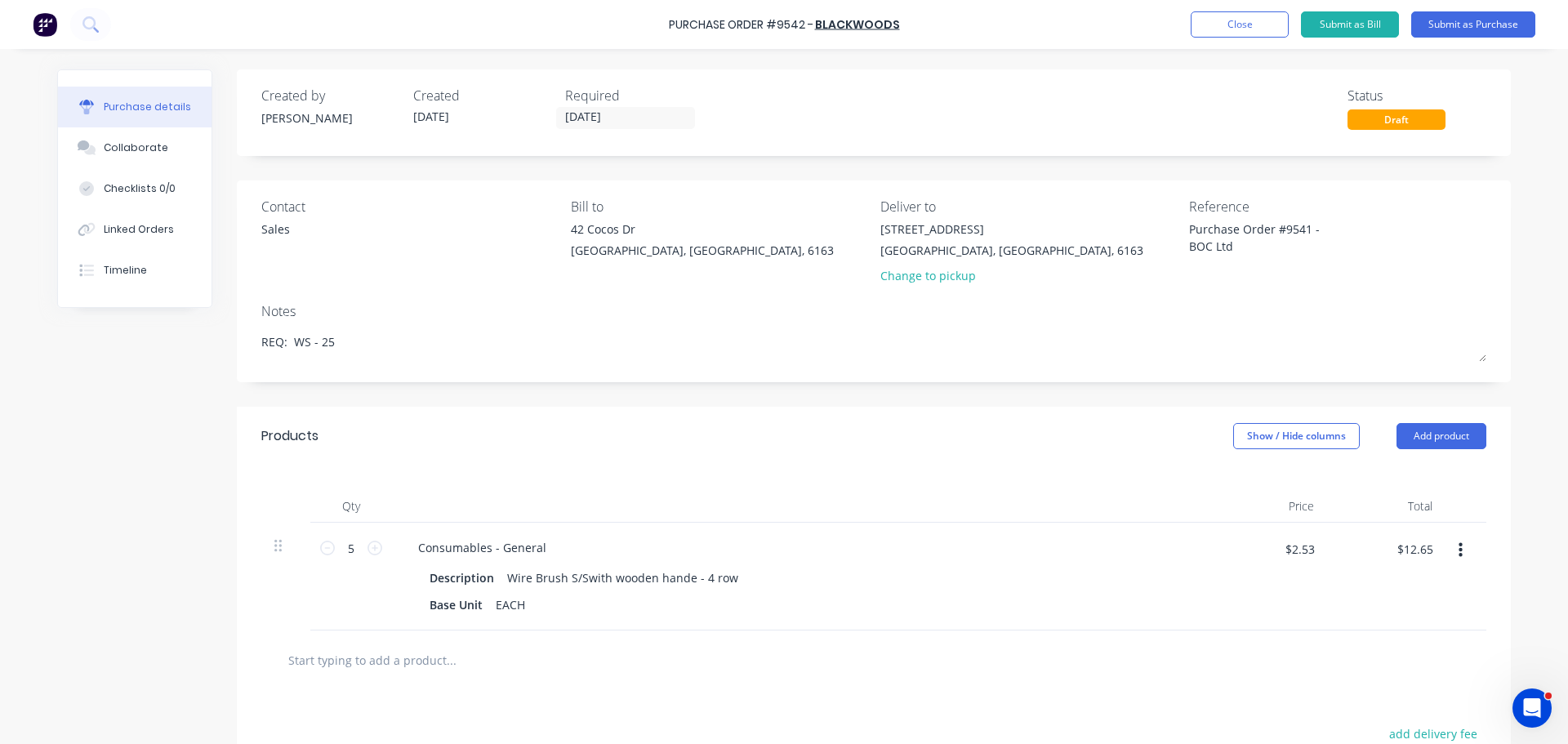
click at [1320, 552] on div "$2.53 $2.53" at bounding box center [1268, 576] width 119 height 108
type textarea "x"
drag, startPoint x: 1310, startPoint y: 554, endPoint x: 1313, endPoint y: 543, distance: 11.4
click at [1313, 550] on input "$2.53" at bounding box center [1299, 548] width 49 height 26
type input "2.73"
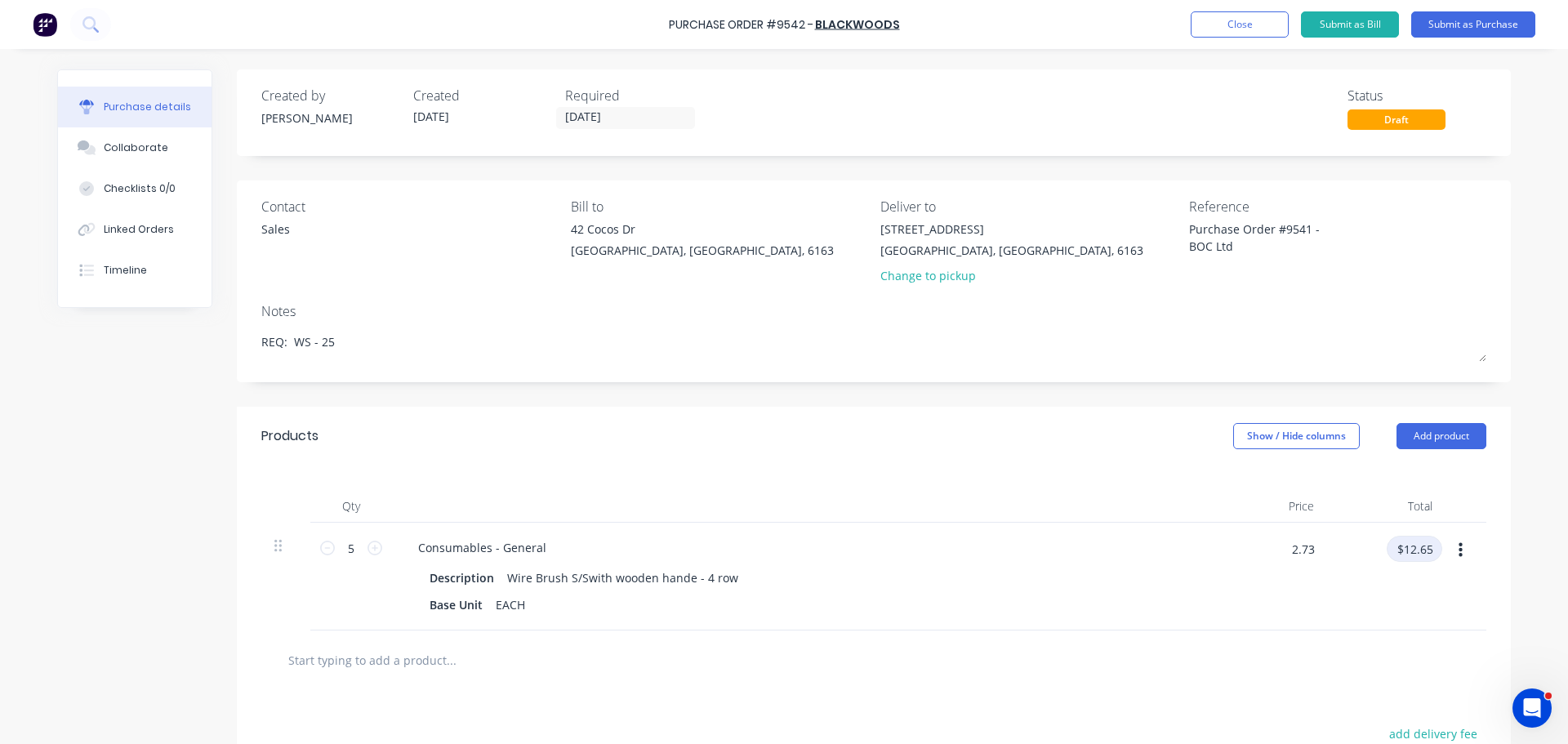
type textarea "x"
type input "$2.73"
type input "$13.65"
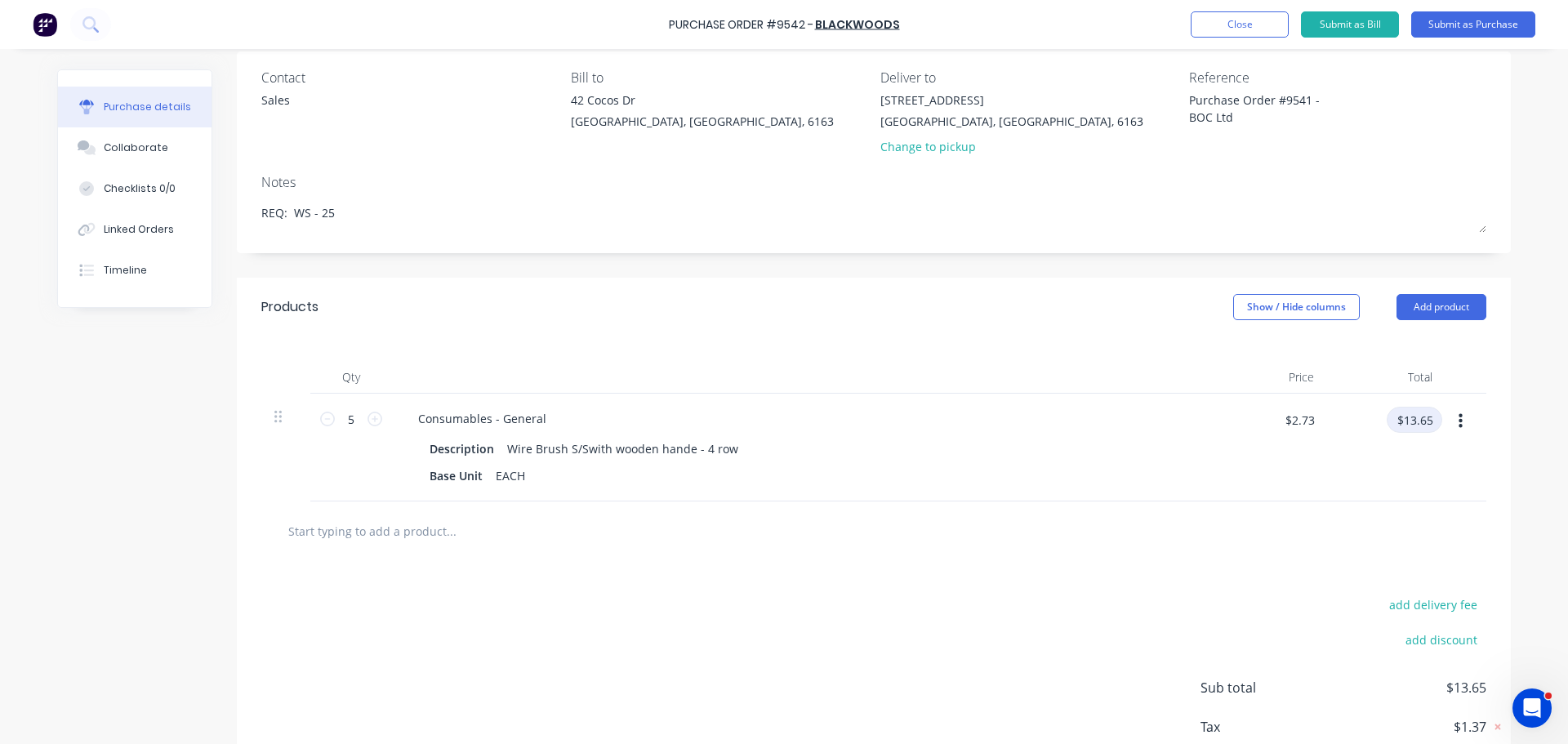
scroll to position [68, 0]
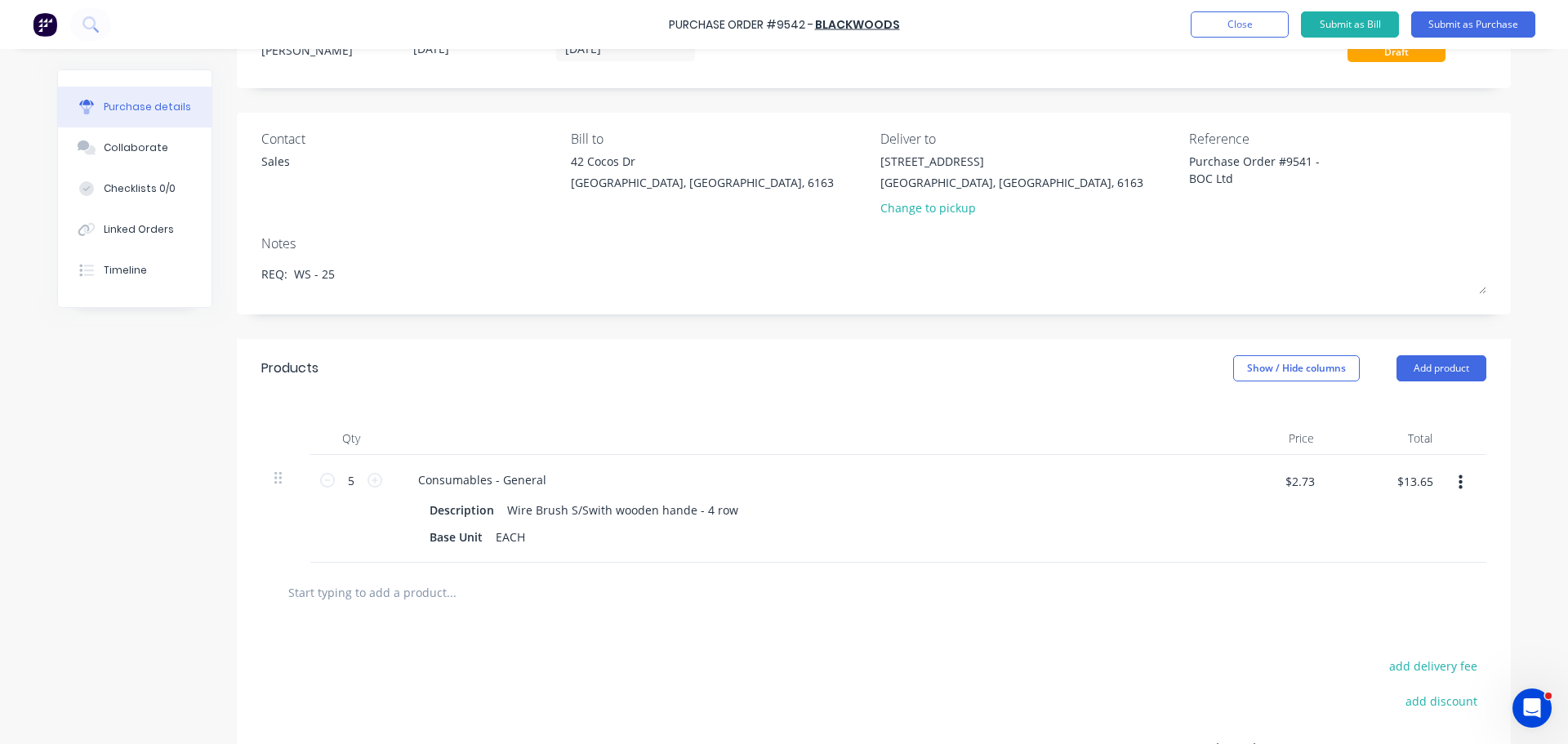
click at [433, 600] on input "text" at bounding box center [450, 592] width 327 height 33
type textarea "x"
type input "f"
type textarea "x"
type input "fr"
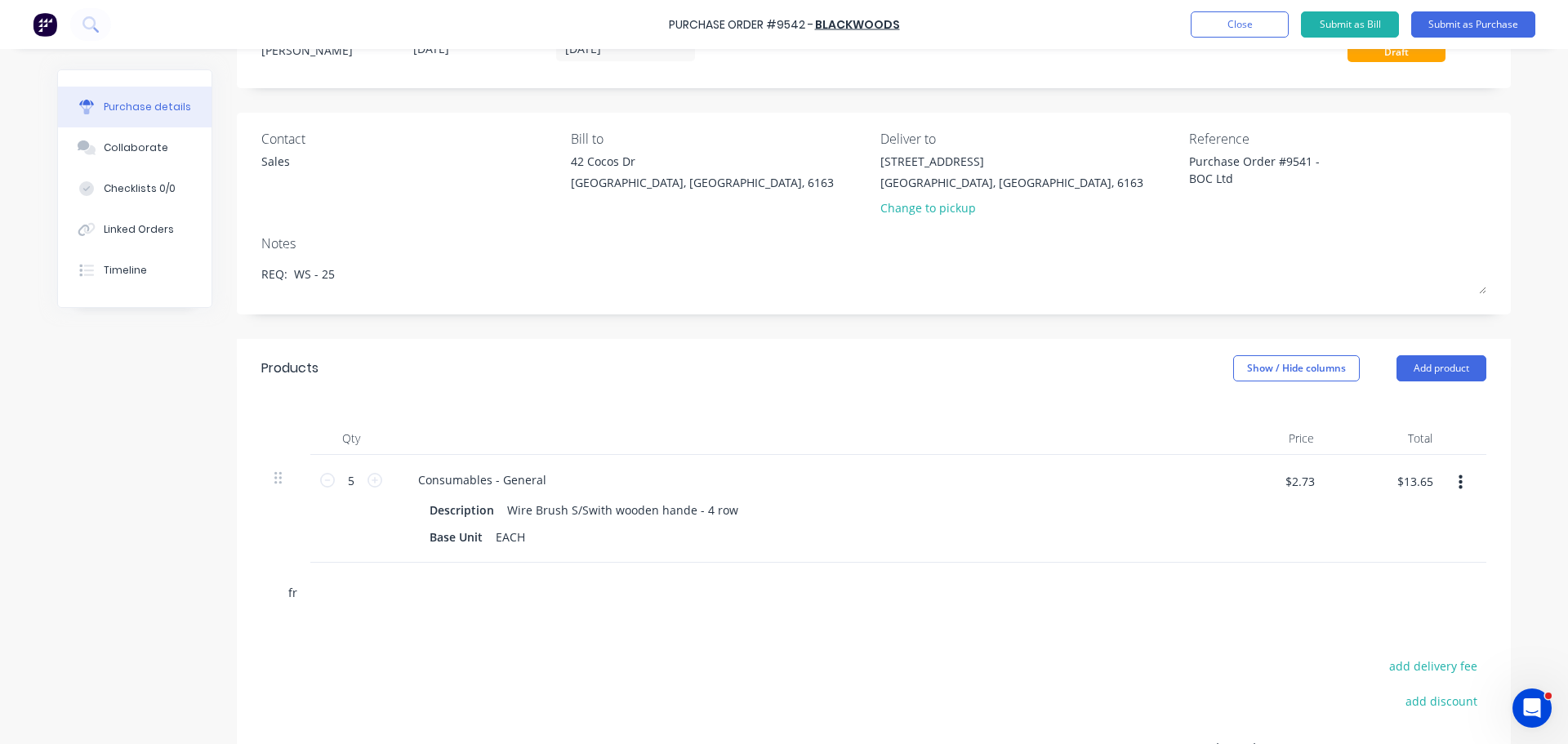
type textarea "x"
type input "fre"
type textarea "x"
type input "frei"
type textarea "x"
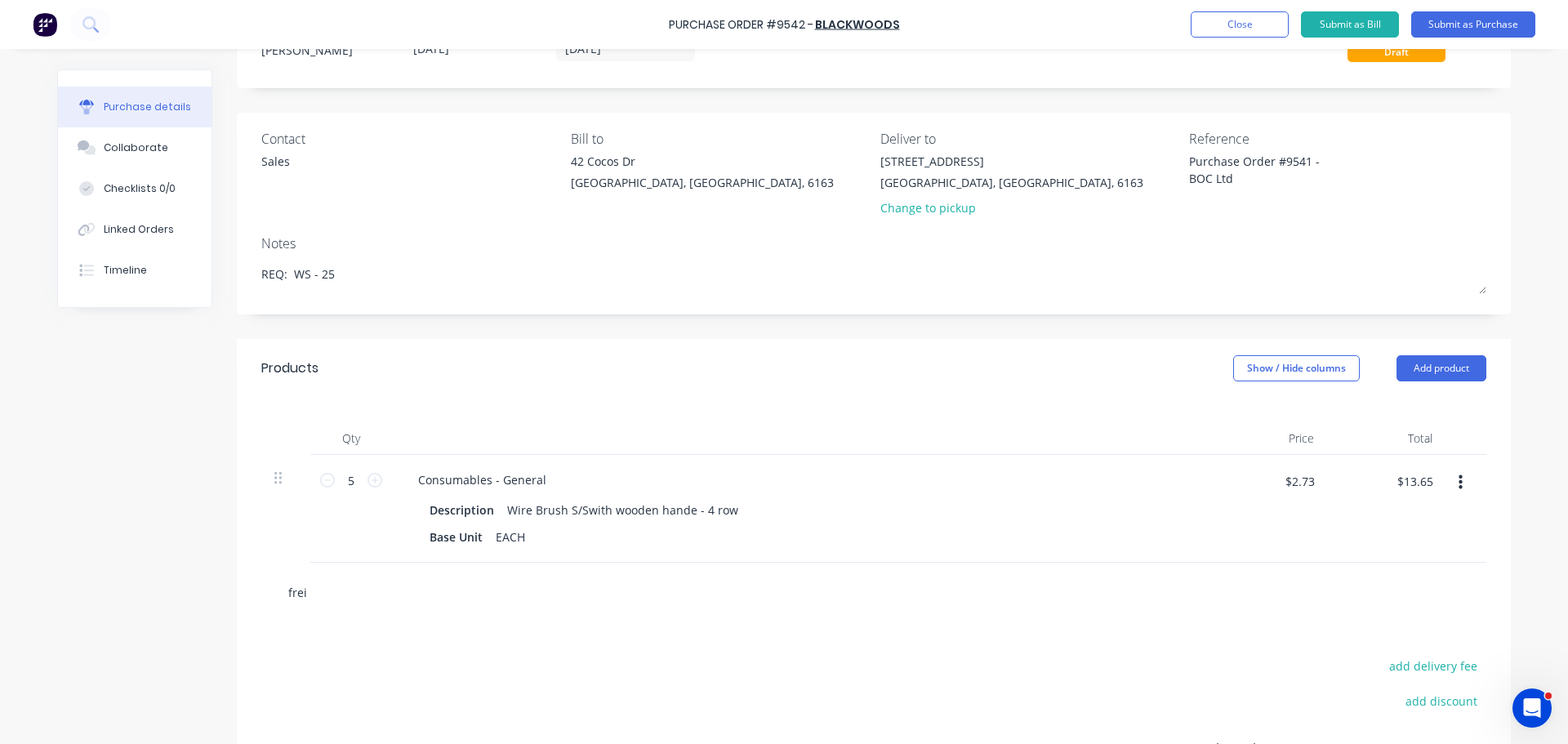
type input "freig"
type textarea "x"
type input "freigh"
type textarea "x"
type input "freight"
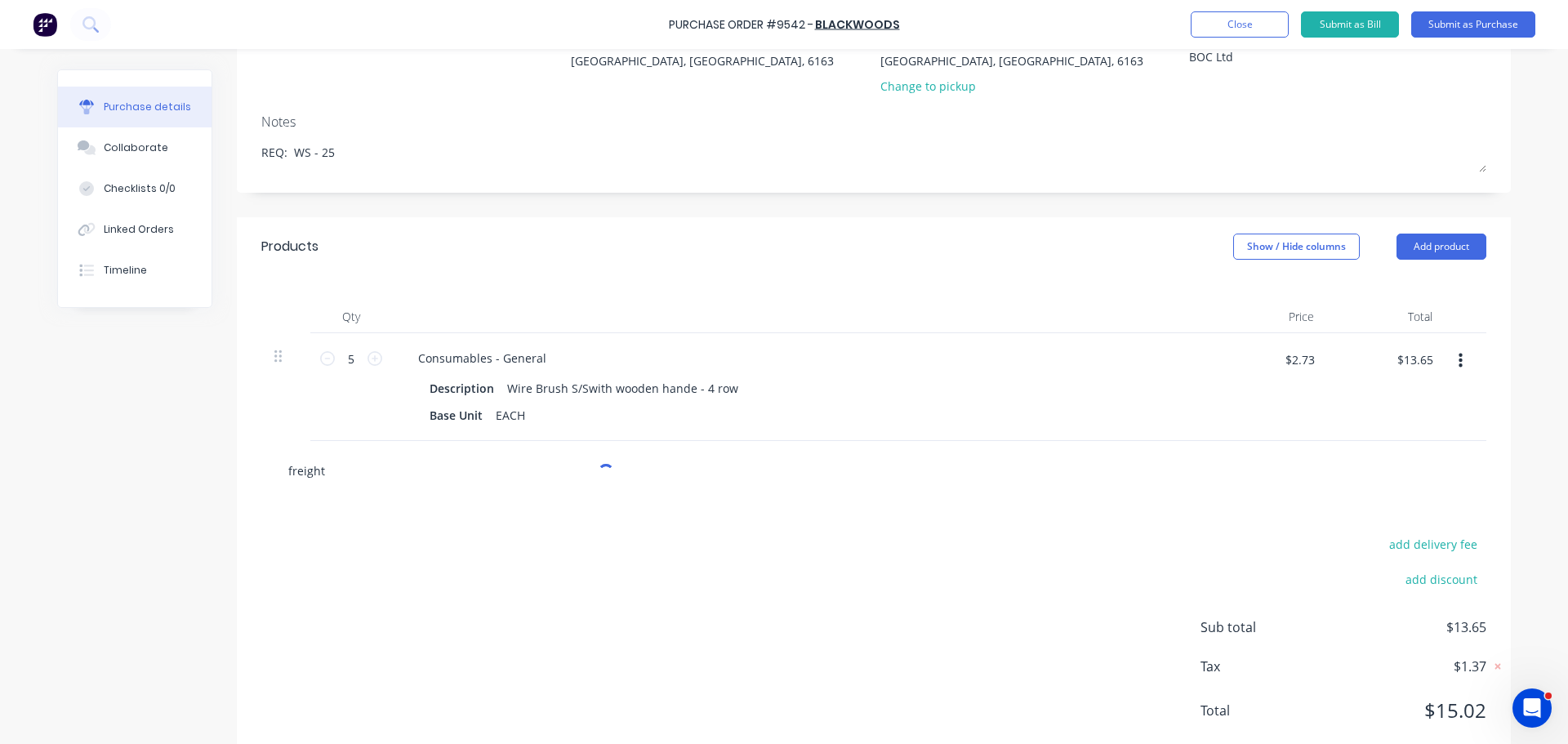
type textarea "x"
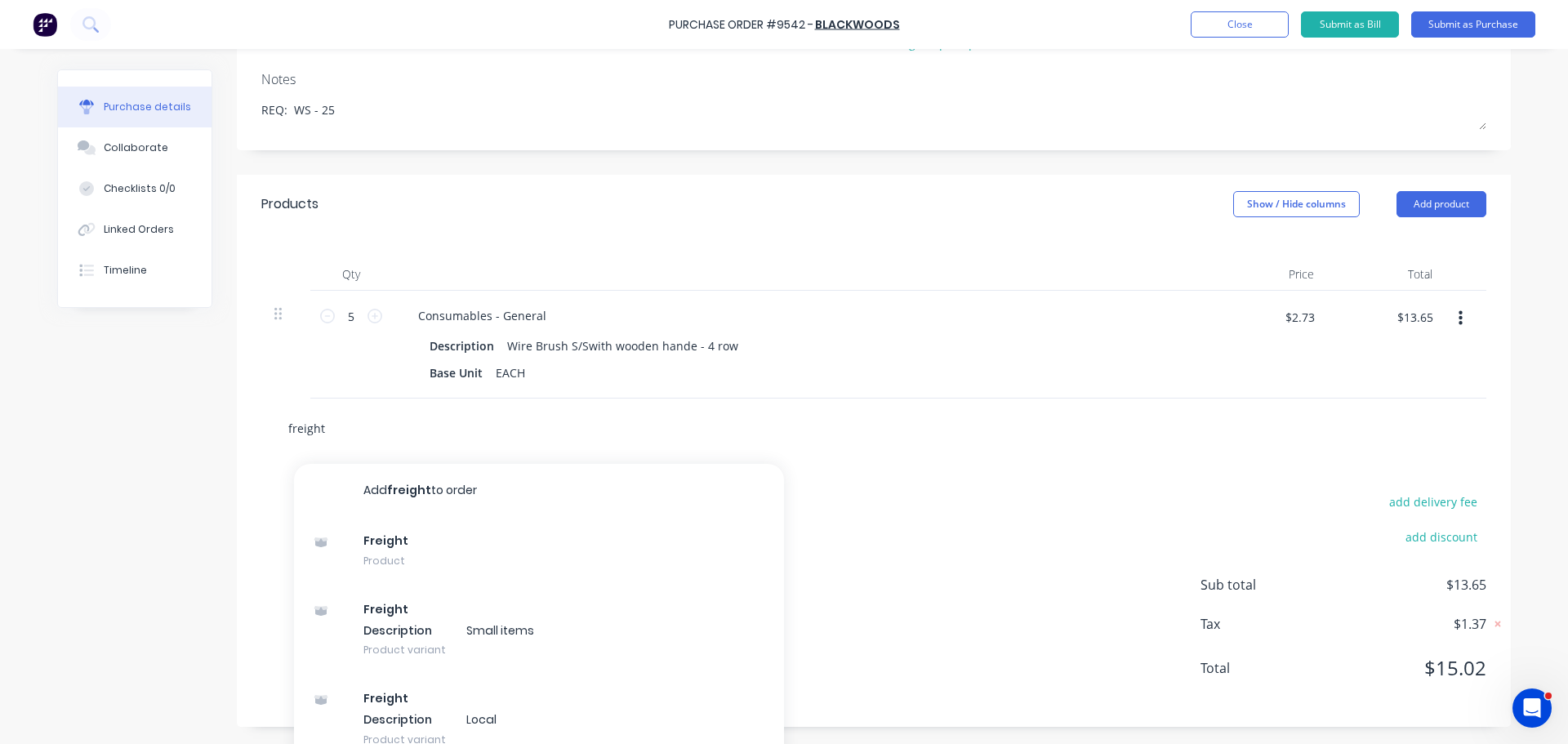
scroll to position [251, 0]
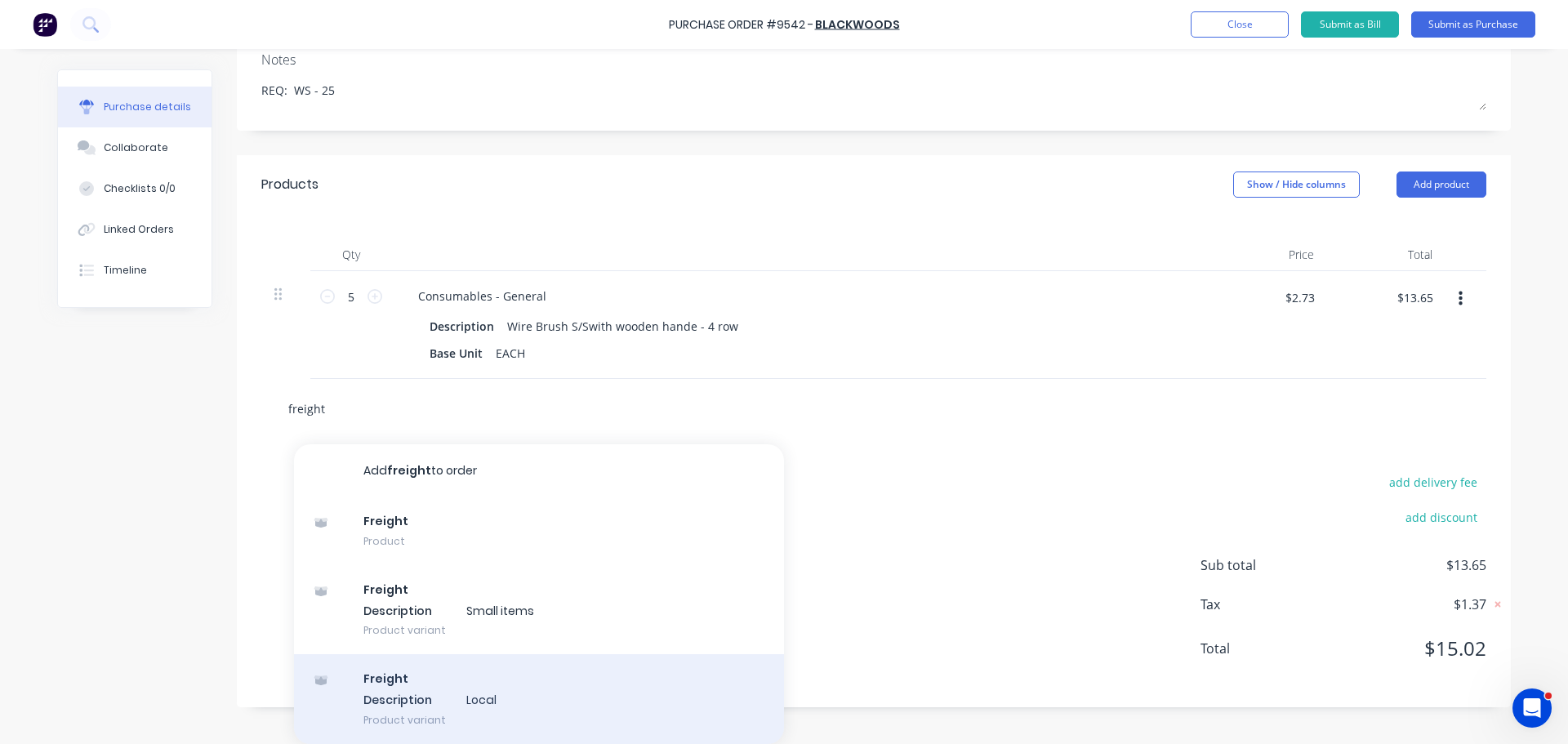
type input "freight"
click at [461, 694] on div "Freight Description Local Product variant" at bounding box center [539, 699] width 490 height 90
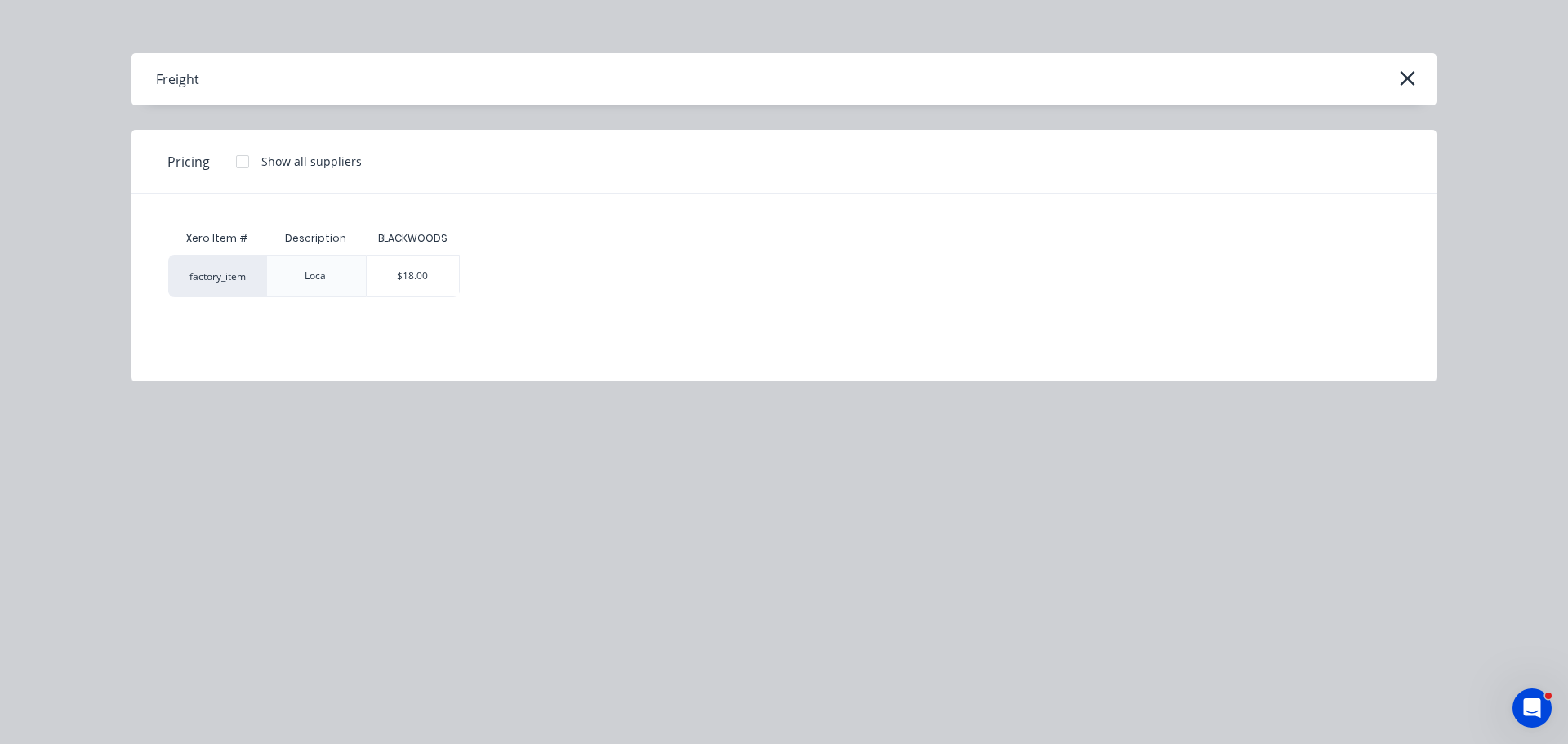
click at [389, 283] on div "$18.00" at bounding box center [413, 276] width 92 height 40
type textarea "x"
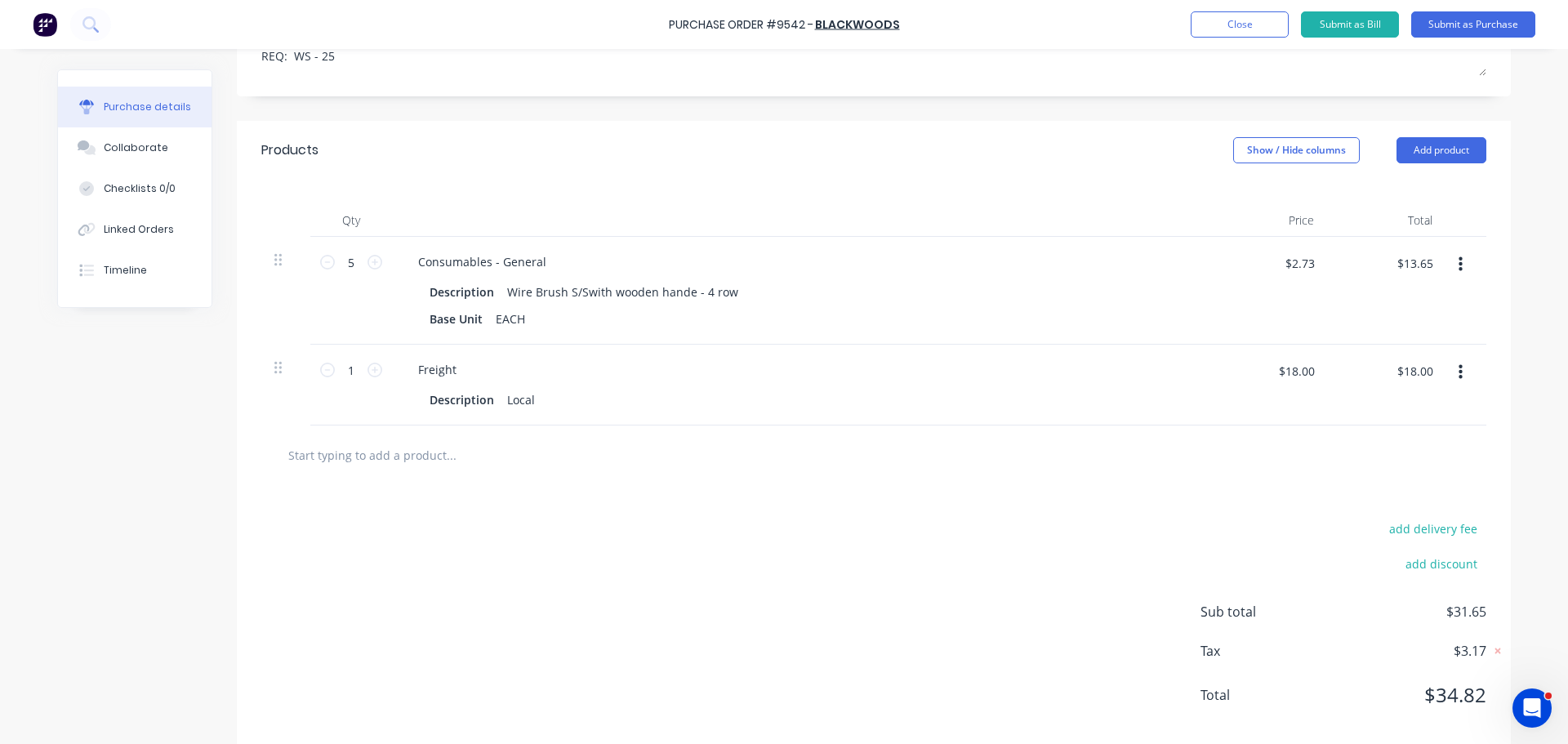
scroll to position [312, 0]
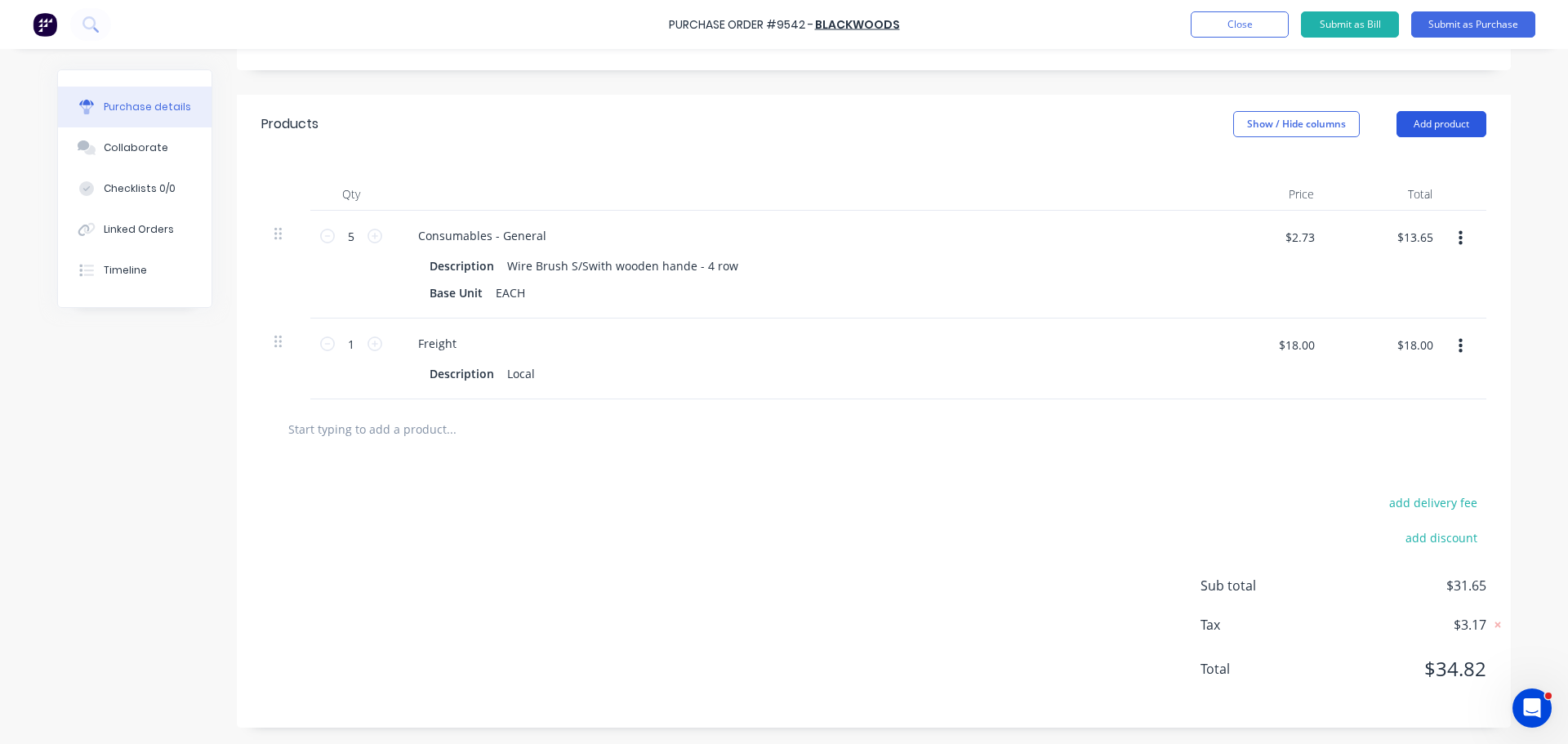
drag, startPoint x: 1455, startPoint y: 124, endPoint x: 1450, endPoint y: 135, distance: 12.1
click at [1454, 122] on button "Add product" at bounding box center [1442, 124] width 90 height 26
click at [1401, 324] on div "Notes (External)" at bounding box center [1409, 329] width 126 height 24
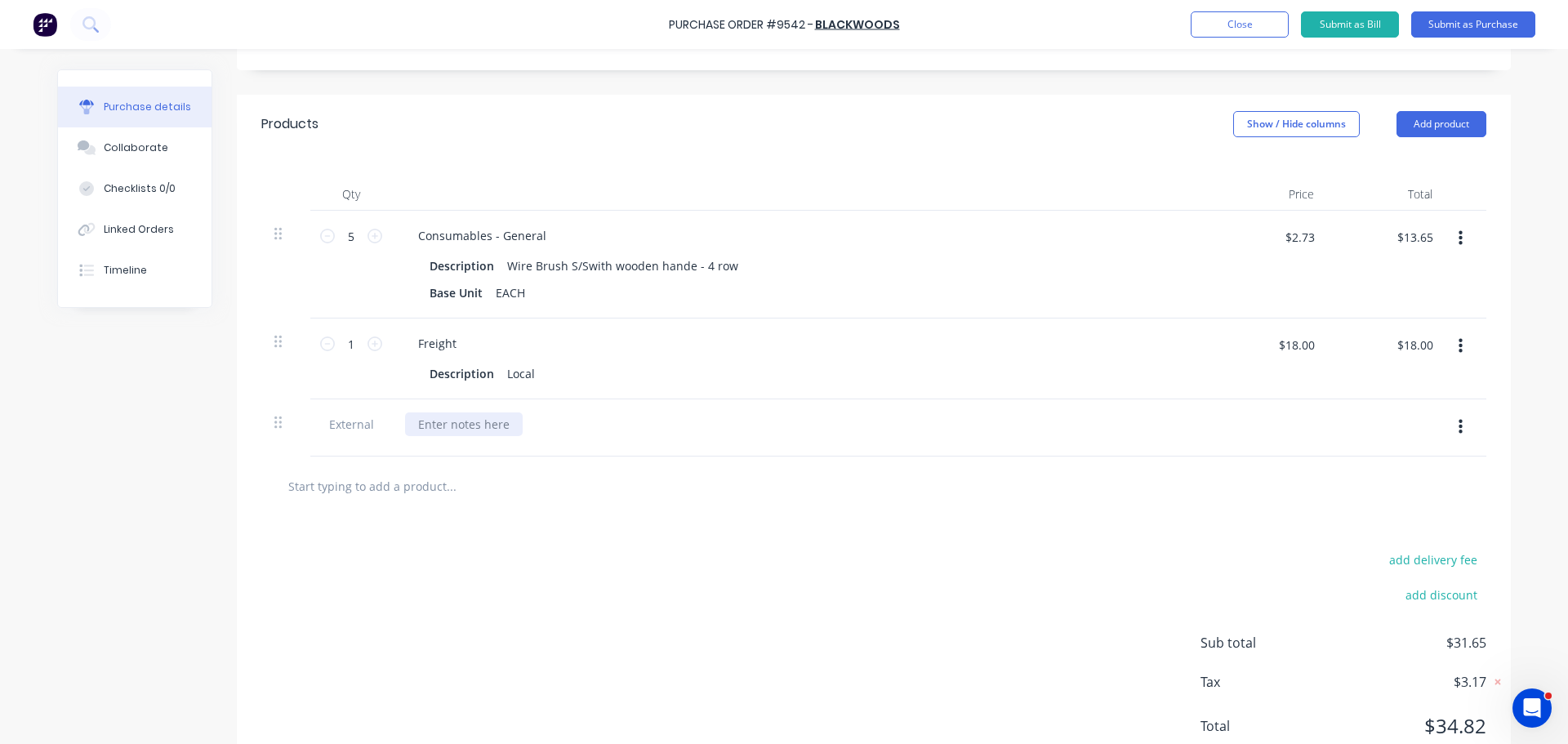
type textarea "x"
click at [424, 426] on div at bounding box center [464, 424] width 118 height 24
paste div
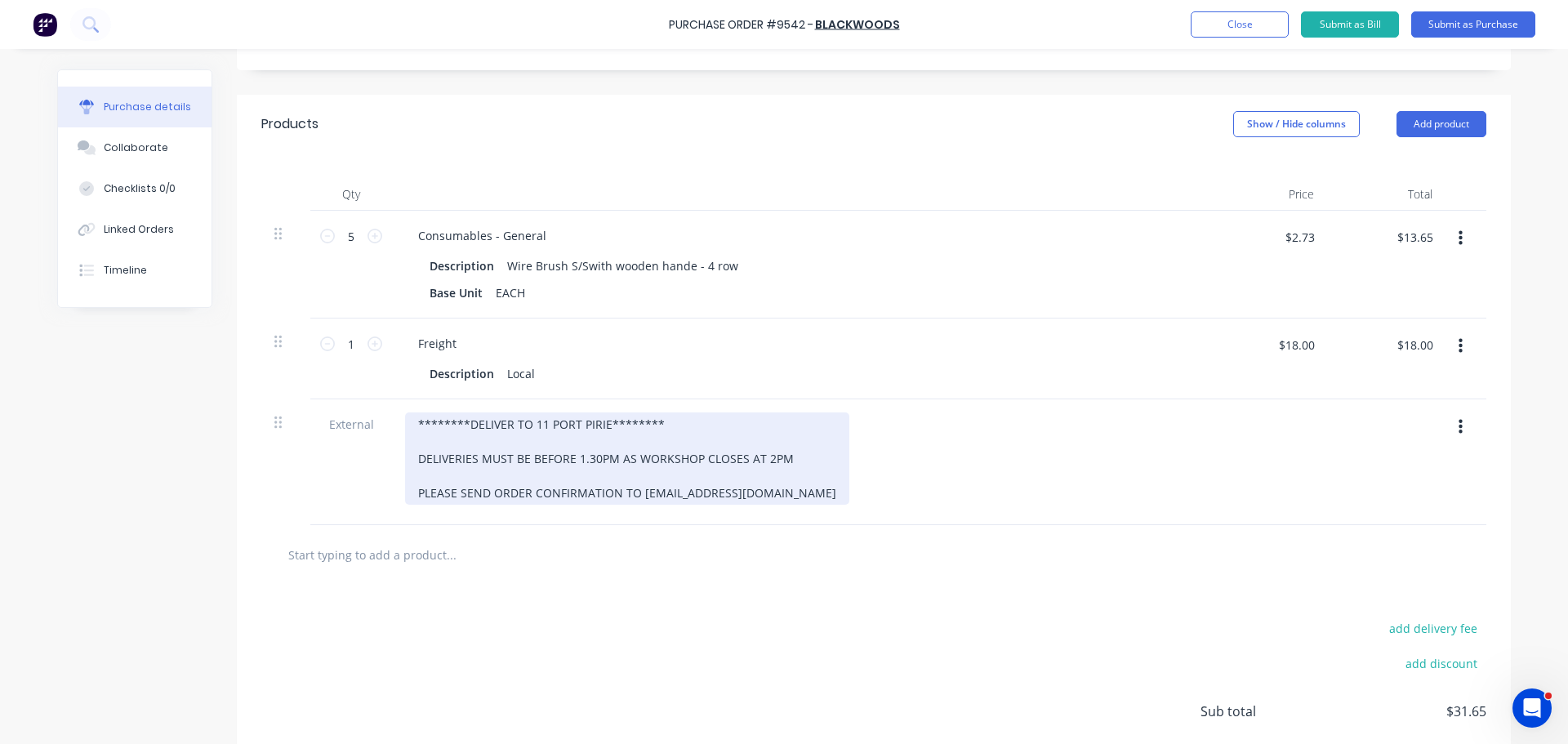
click at [601, 427] on div "********DELIVER TO 11 PORT PIRIE******** DELIVERIES MUST BE BEFORE 1.30PM AS WO…" at bounding box center [627, 458] width 444 height 92
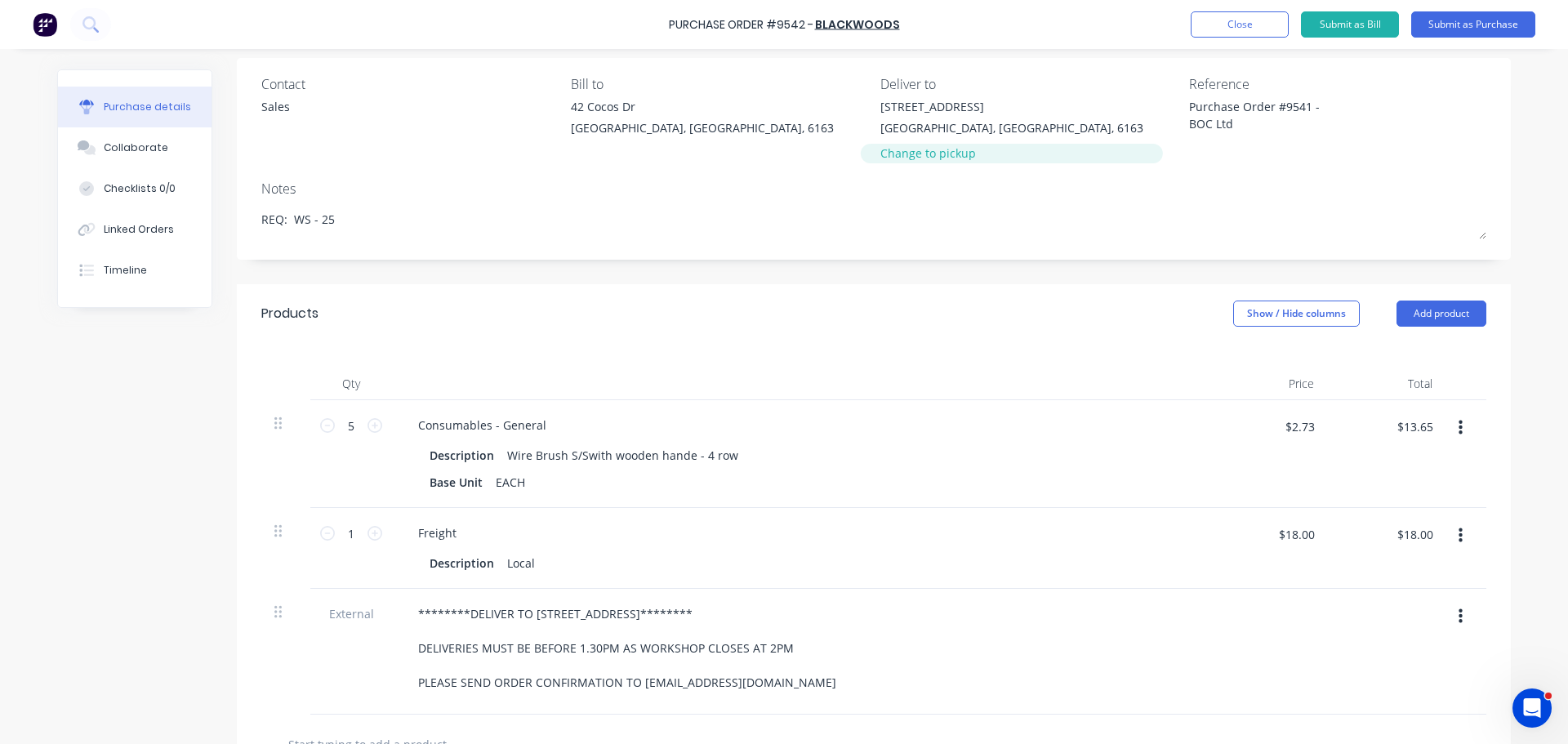
scroll to position [0, 0]
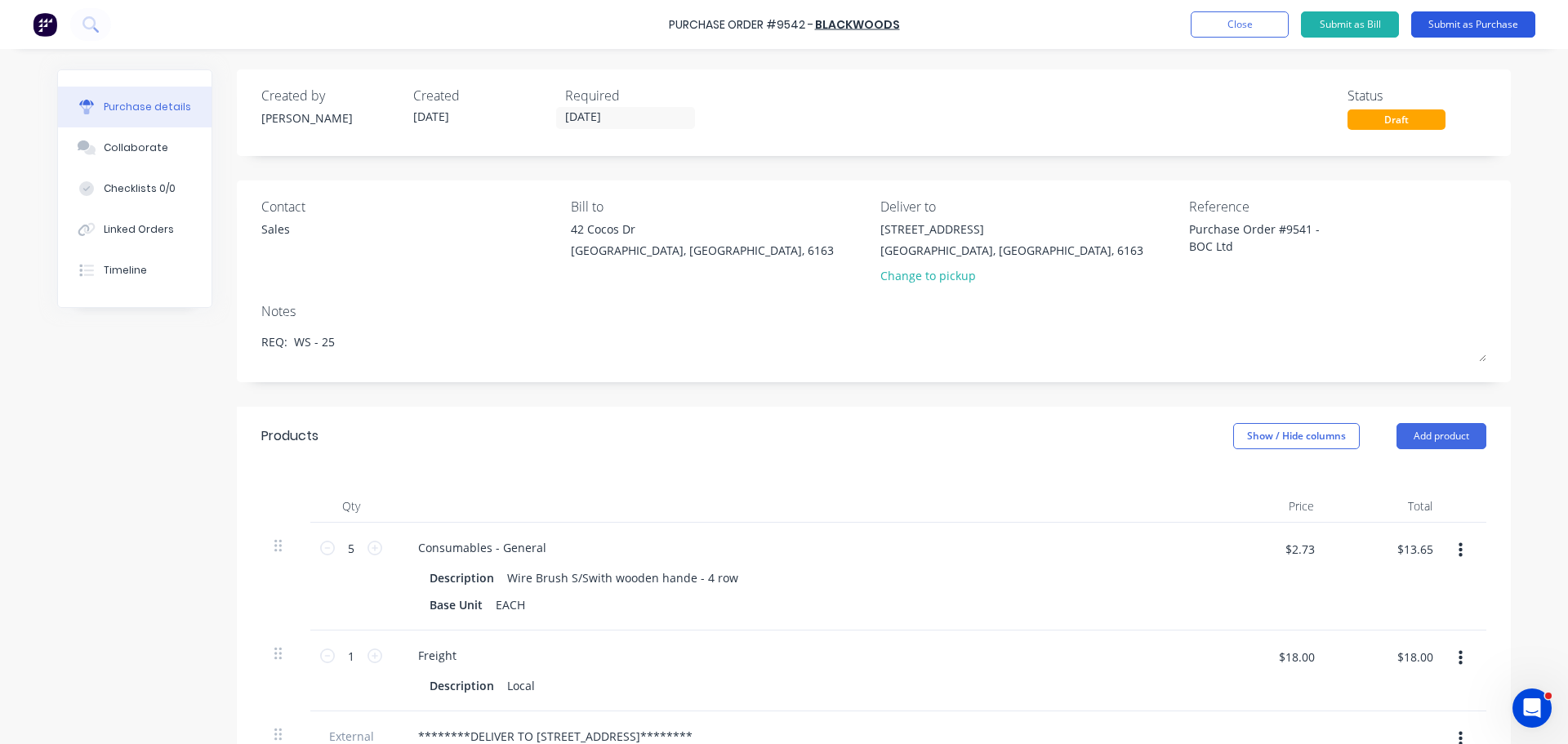
click at [1459, 19] on button "Submit as Purchase" at bounding box center [1473, 24] width 124 height 26
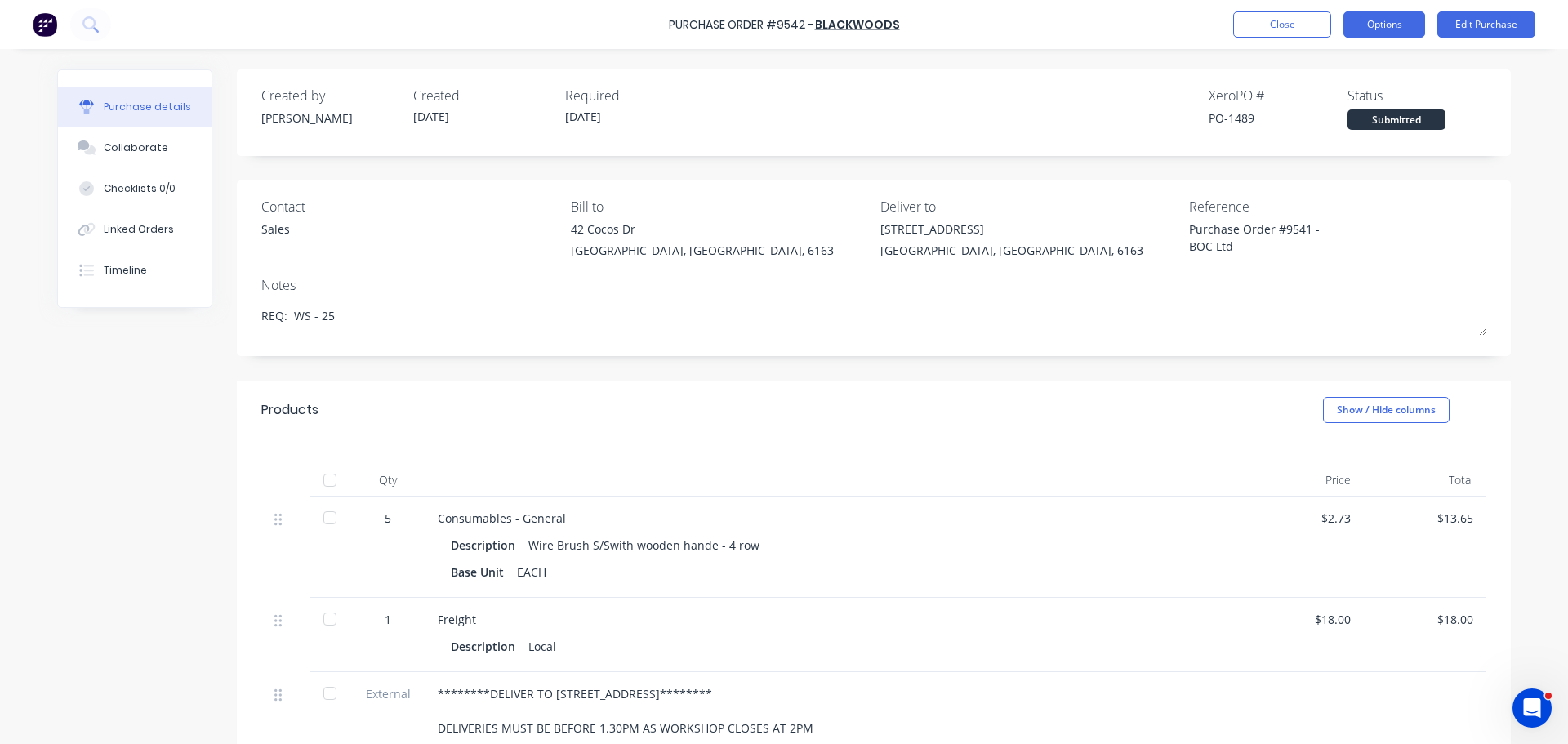
click at [1367, 21] on button "Options" at bounding box center [1384, 24] width 82 height 26
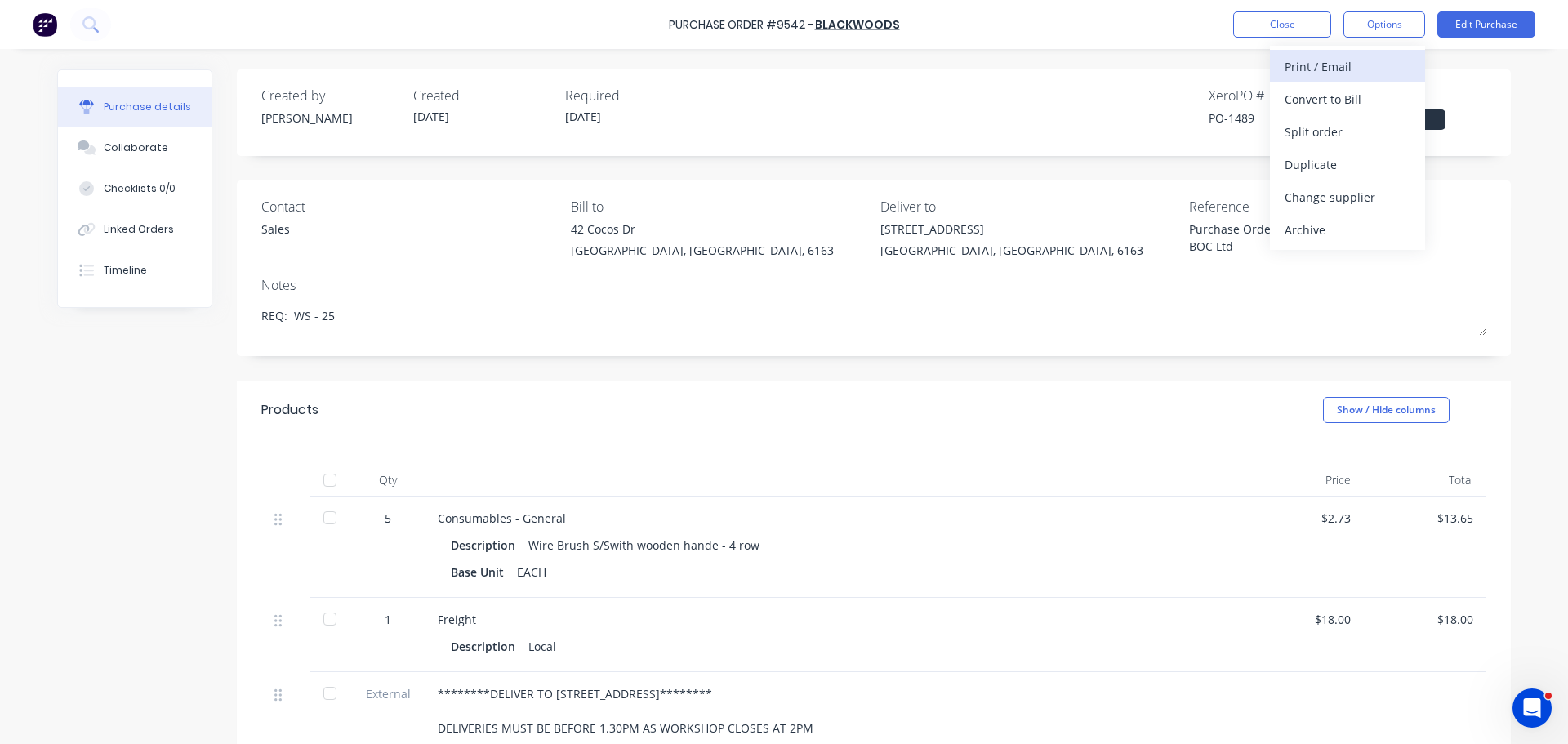
click at [1320, 75] on div "Print / Email" at bounding box center [1347, 66] width 126 height 24
click at [1305, 97] on div "With pricing" at bounding box center [1347, 99] width 126 height 24
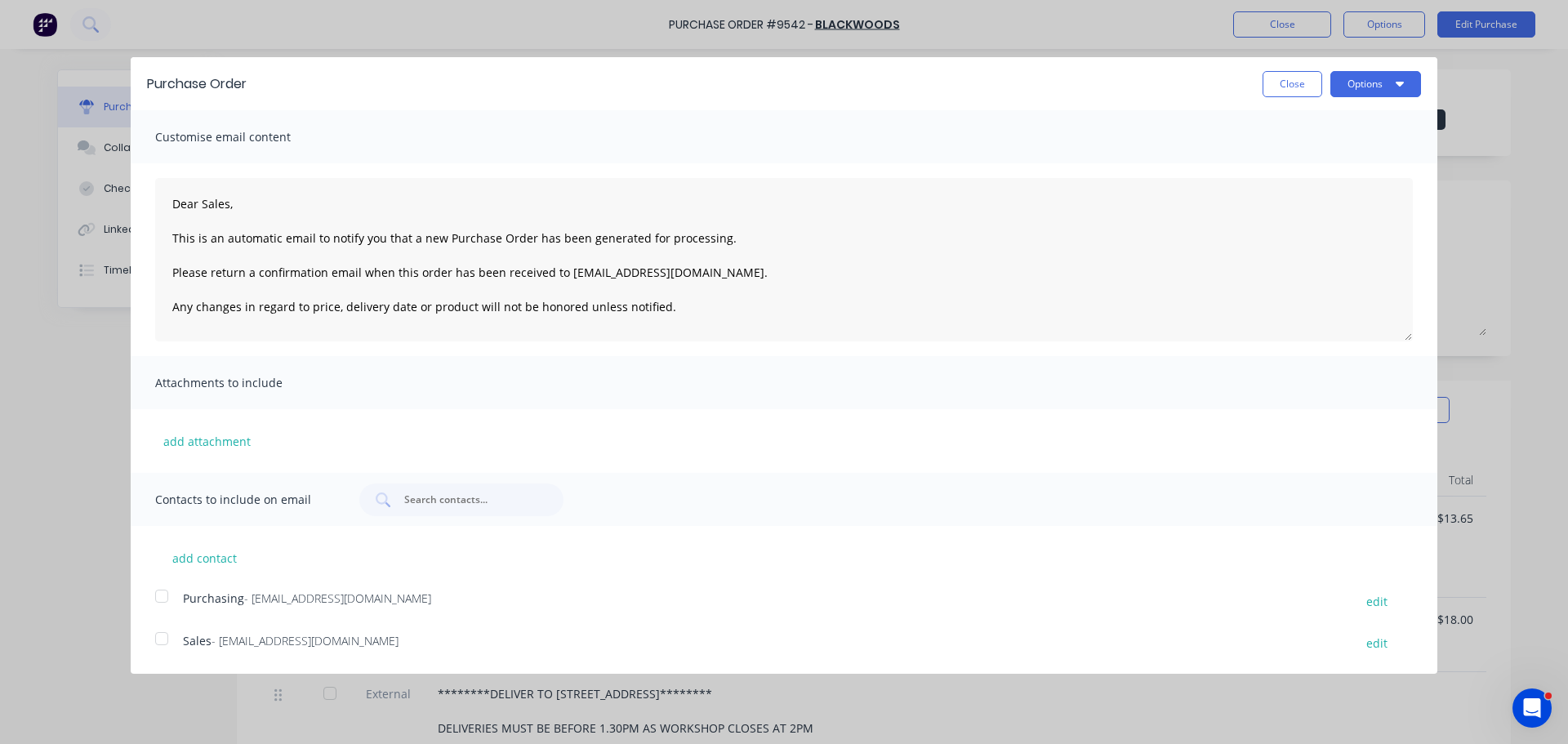
click at [167, 597] on div at bounding box center [162, 596] width 33 height 33
click at [166, 640] on div at bounding box center [162, 638] width 33 height 33
click at [1398, 85] on icon "button" at bounding box center [1400, 83] width 8 height 13
drag, startPoint x: 1297, startPoint y: 156, endPoint x: 1285, endPoint y: 149, distance: 13.9
click at [1299, 156] on div "Email" at bounding box center [1343, 158] width 126 height 24
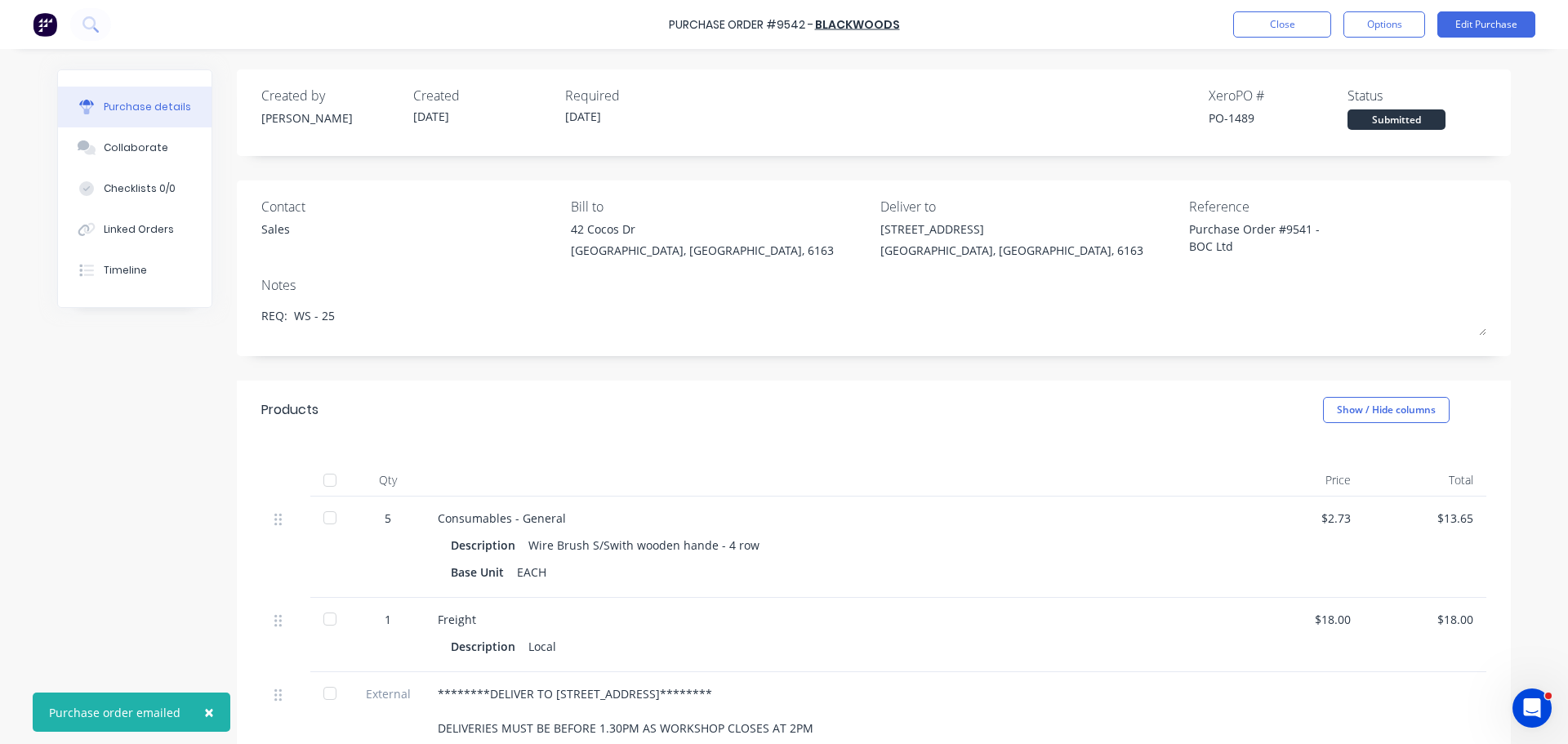
type textarea "x"
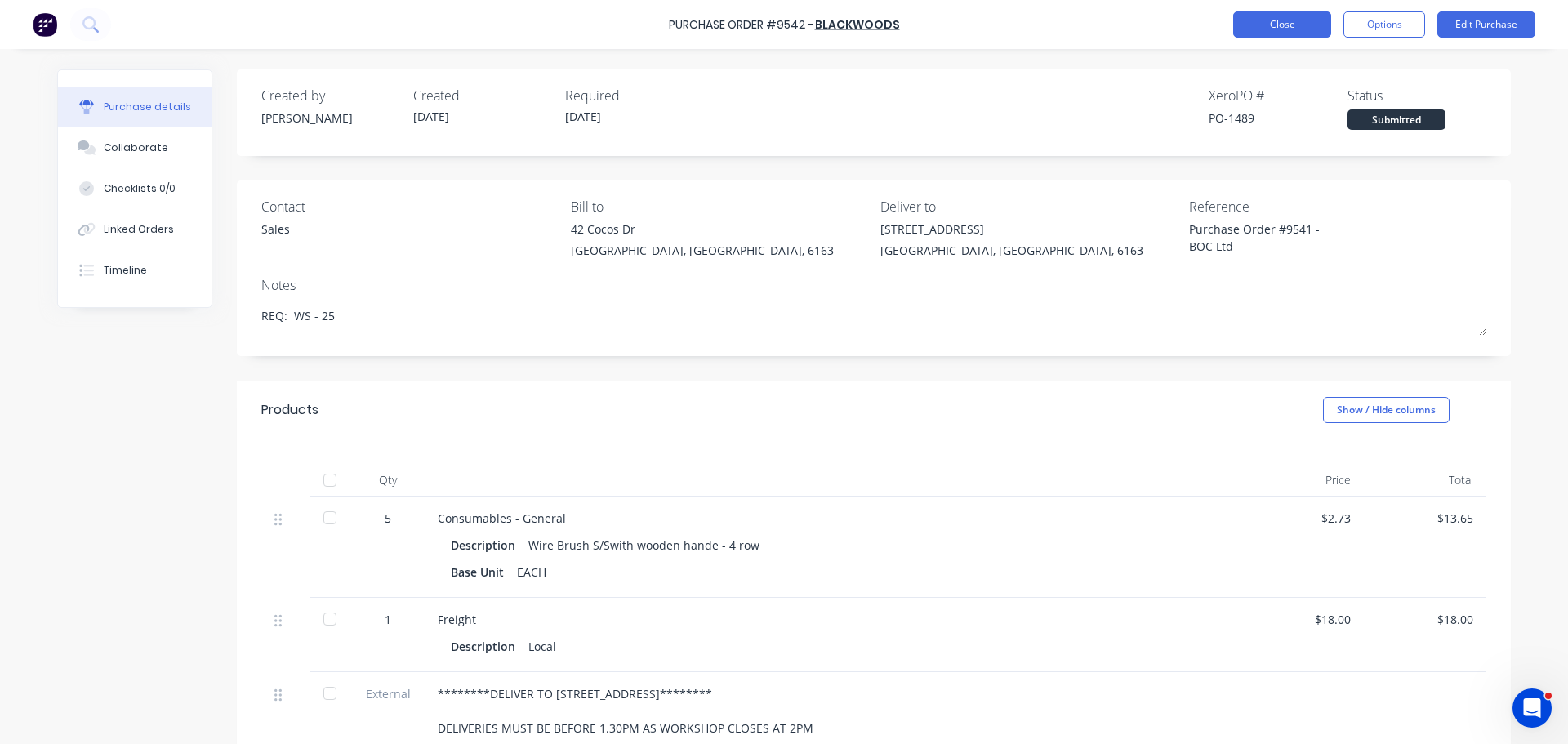
click at [1265, 29] on button "Close" at bounding box center [1283, 24] width 98 height 26
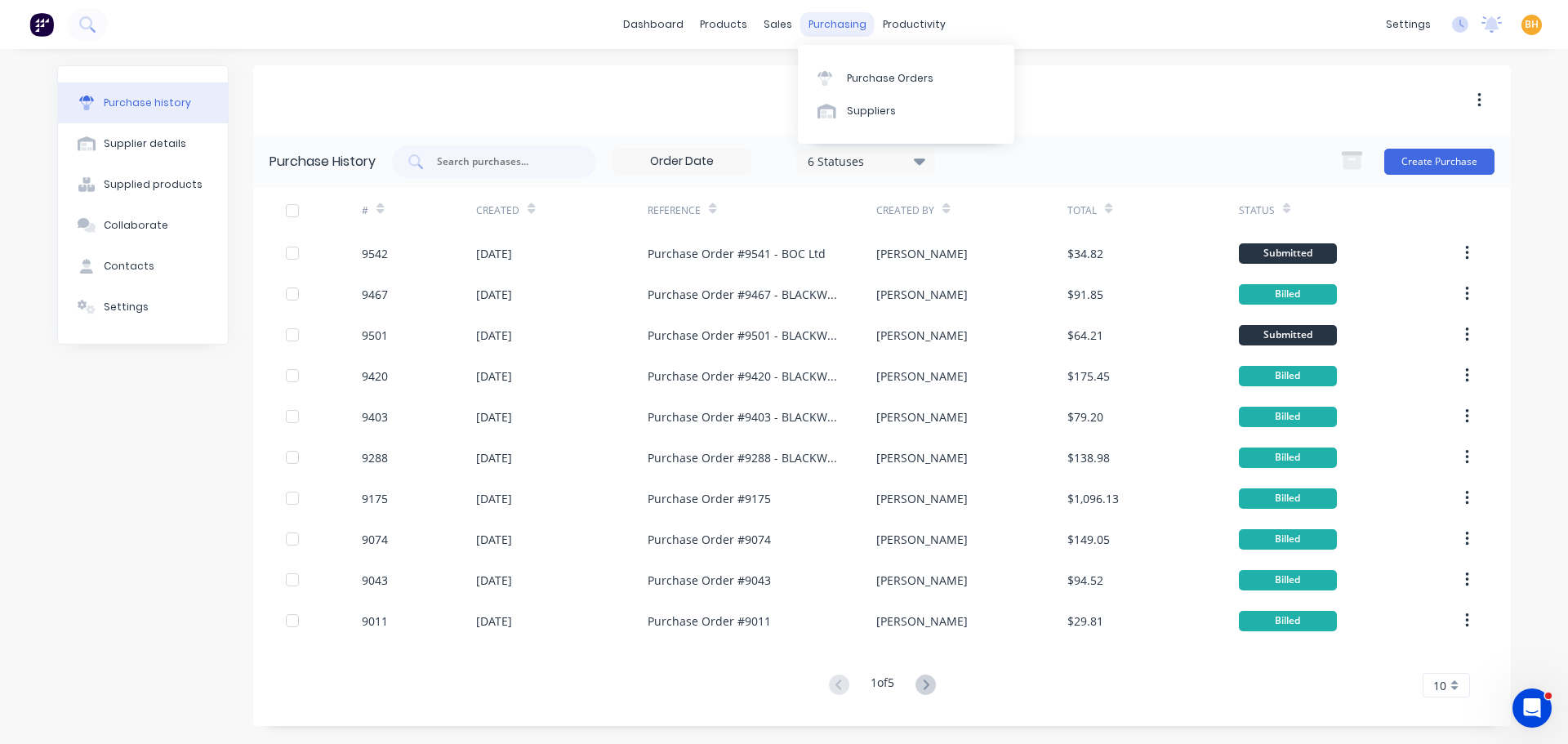
click at [841, 21] on div "purchasing" at bounding box center [837, 24] width 75 height 25
click at [884, 73] on div "Purchase Orders" at bounding box center [891, 78] width 86 height 15
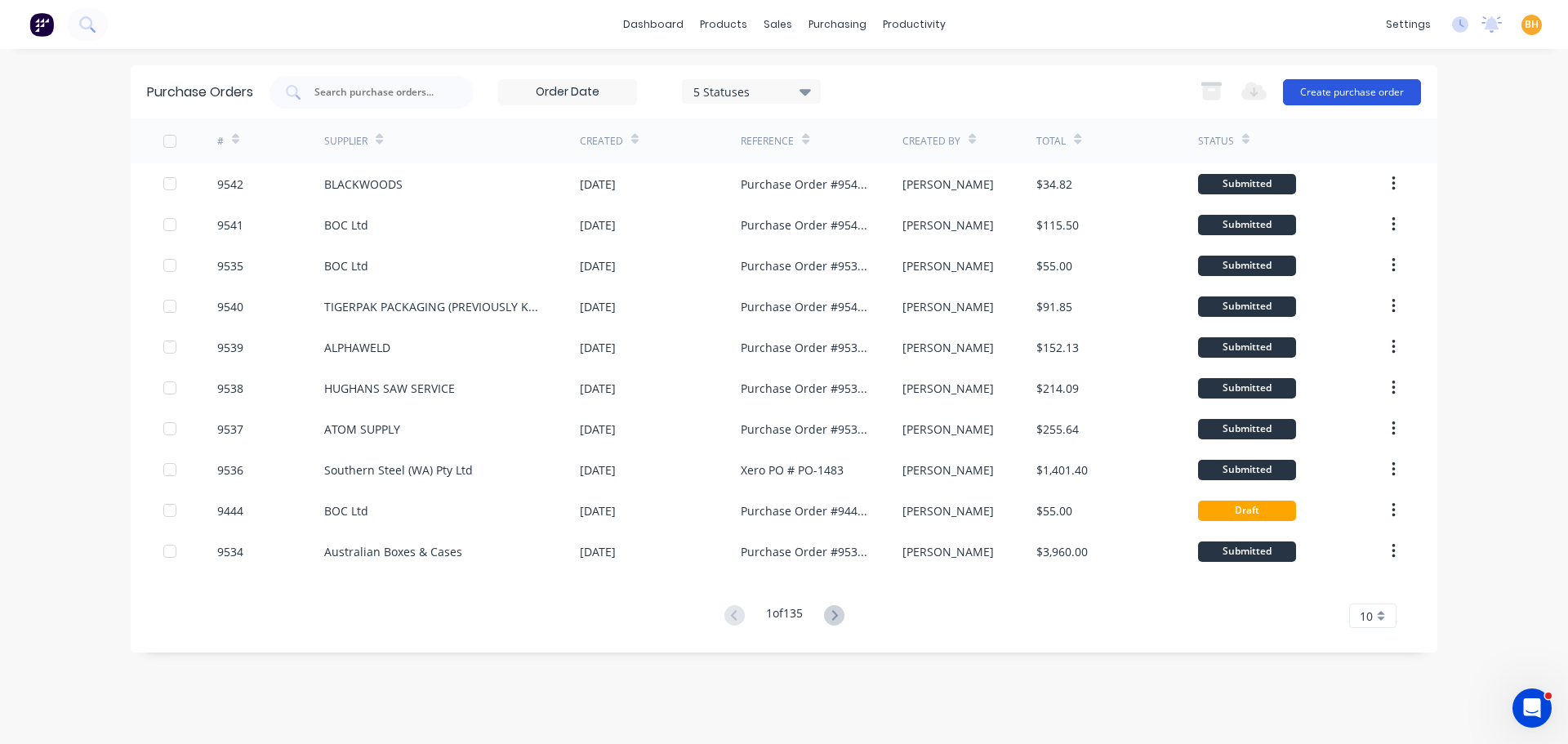
click at [1327, 95] on button "Create purchase order" at bounding box center [1353, 92] width 138 height 26
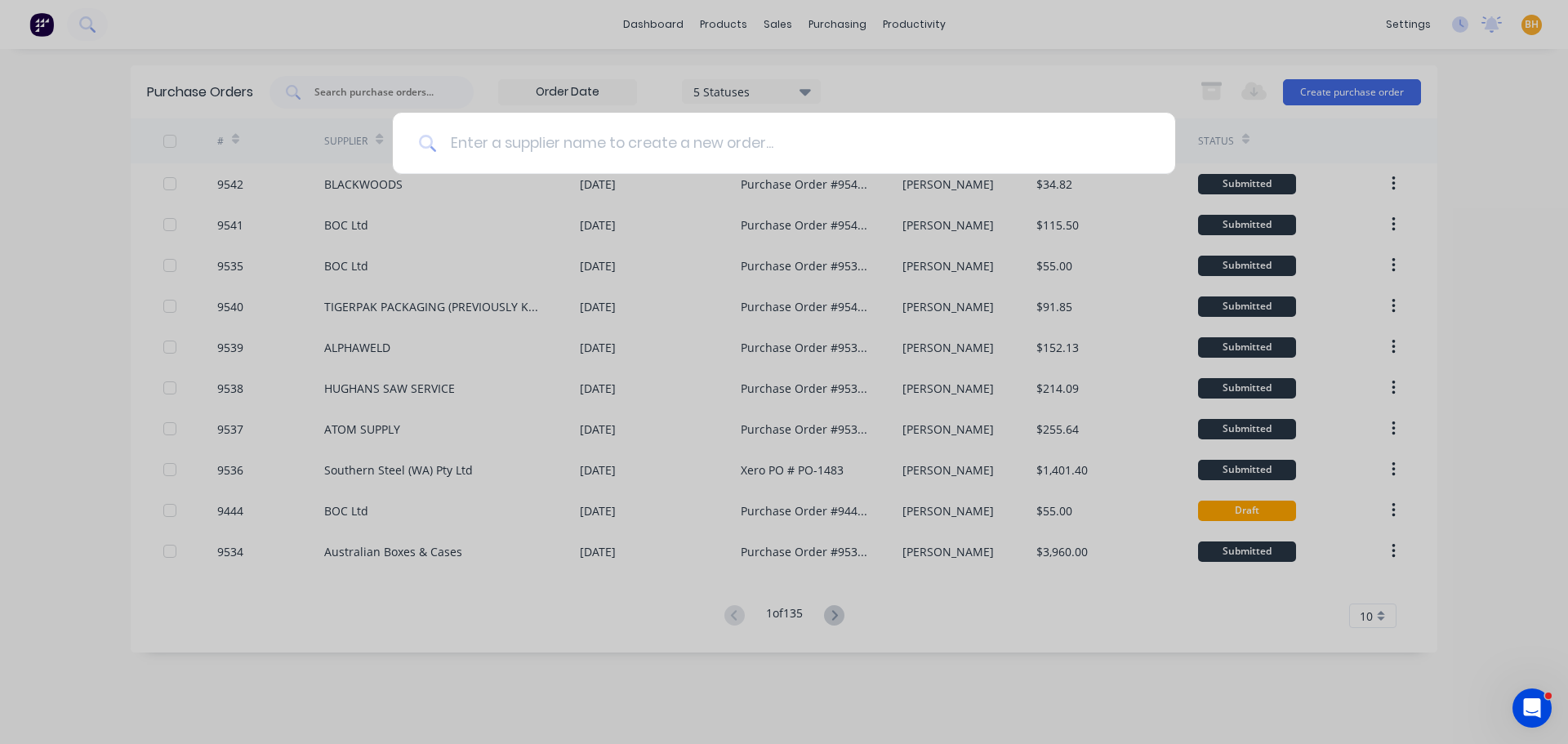
click at [490, 149] on input at bounding box center [793, 143] width 712 height 62
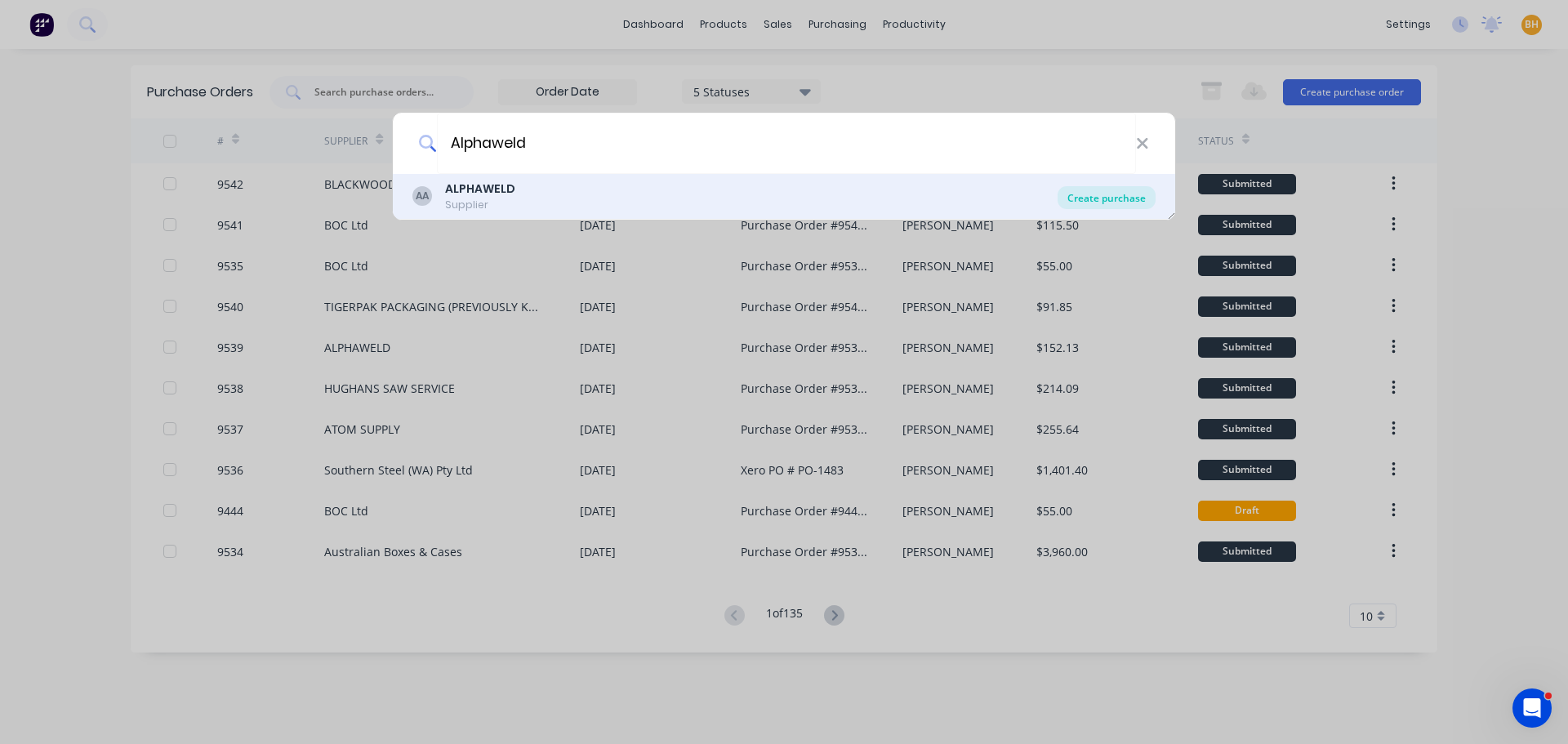
type input "Alphaweld"
click at [1108, 204] on div "Create purchase" at bounding box center [1107, 197] width 98 height 23
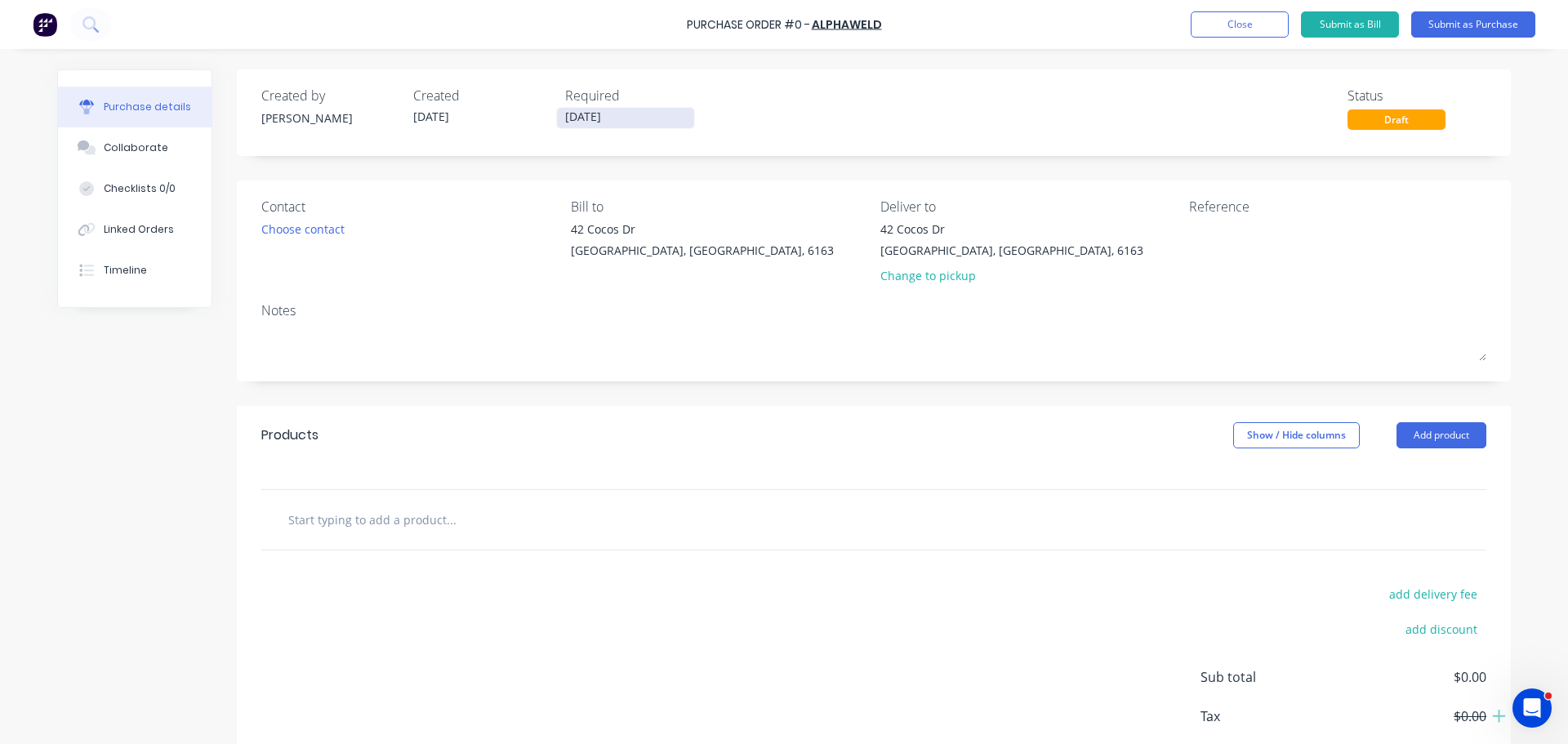
click at [577, 121] on input "[DATE]" at bounding box center [625, 118] width 137 height 20
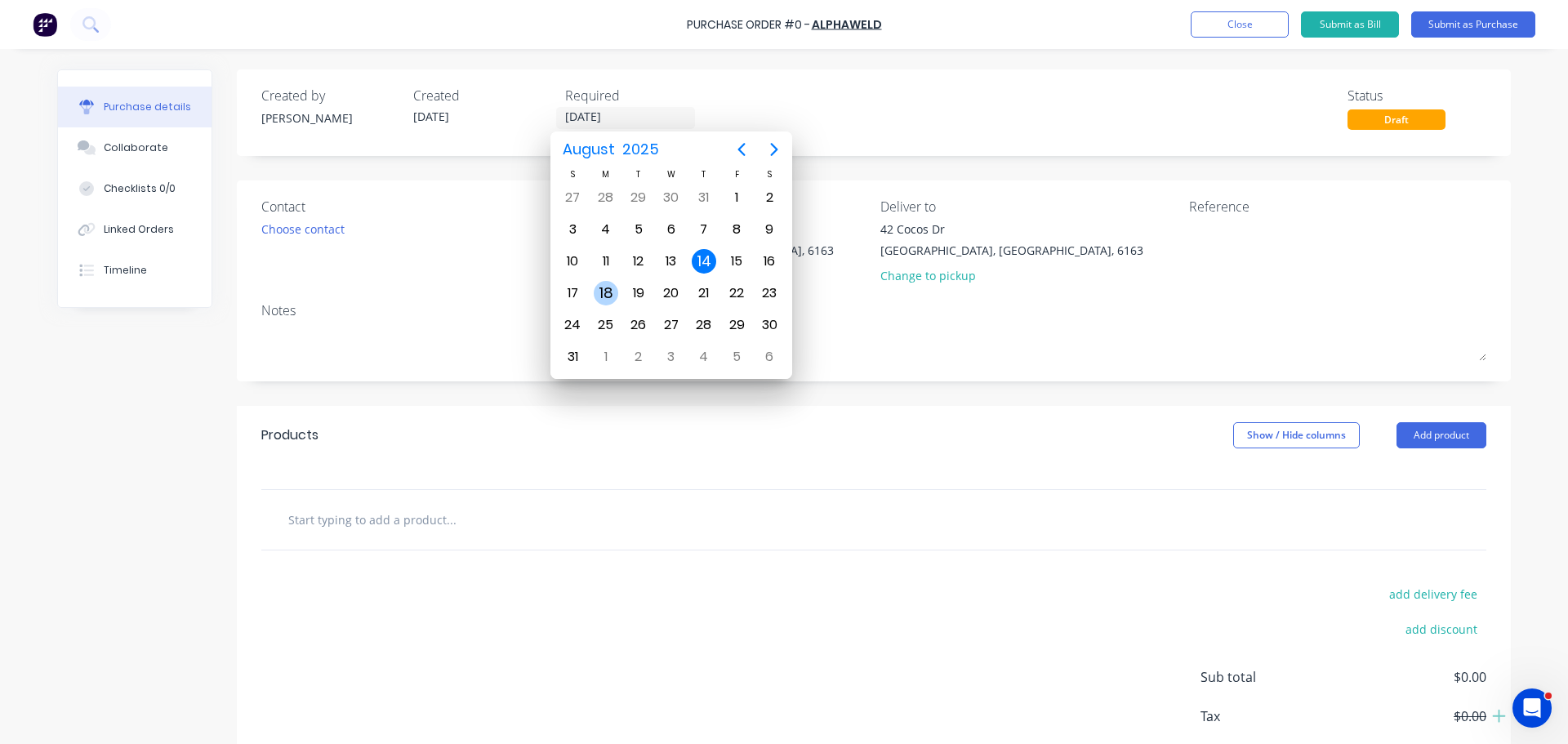
click at [612, 293] on div "18" at bounding box center [605, 292] width 25 height 25
type input "[DATE]"
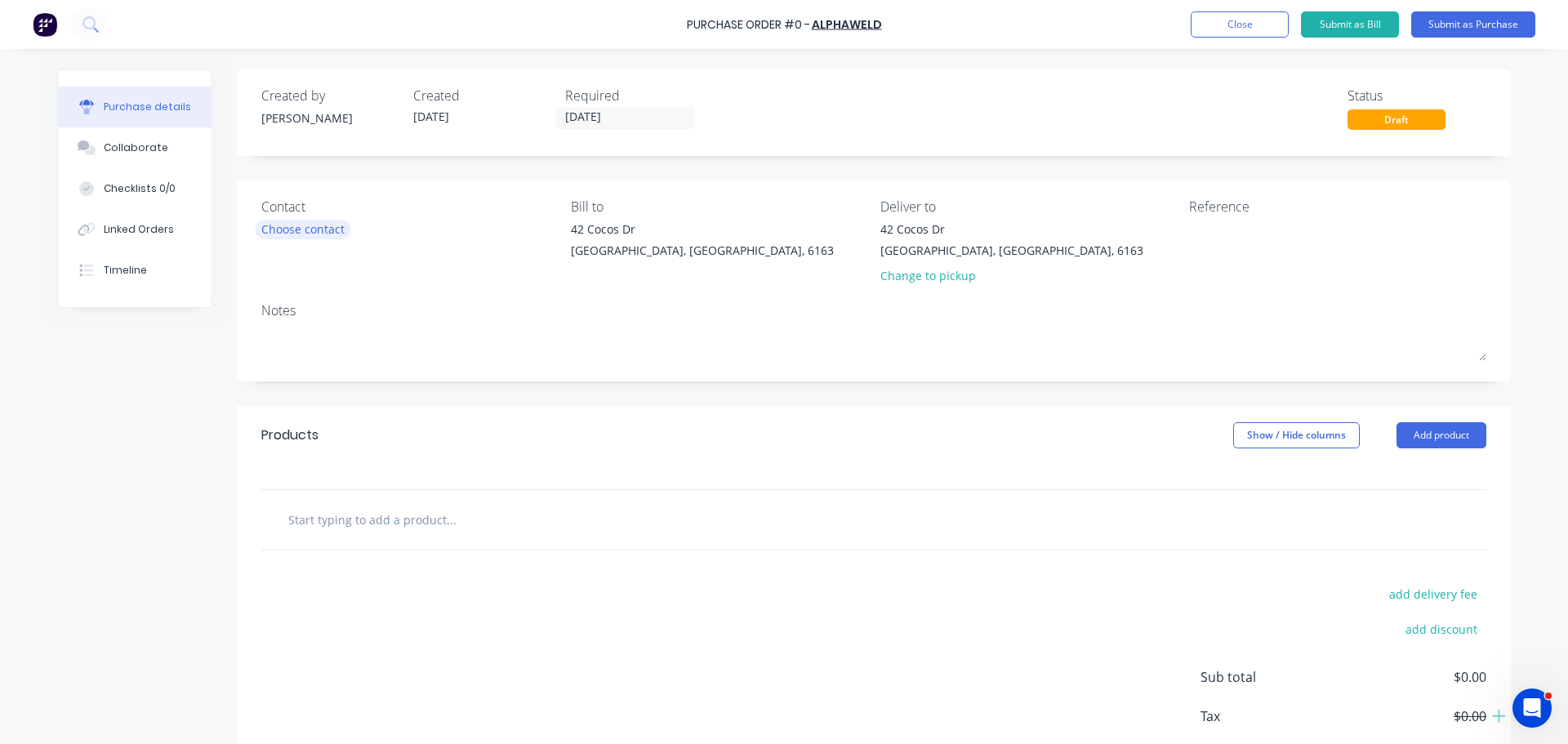
click at [300, 237] on div "Choose contact" at bounding box center [303, 229] width 84 height 17
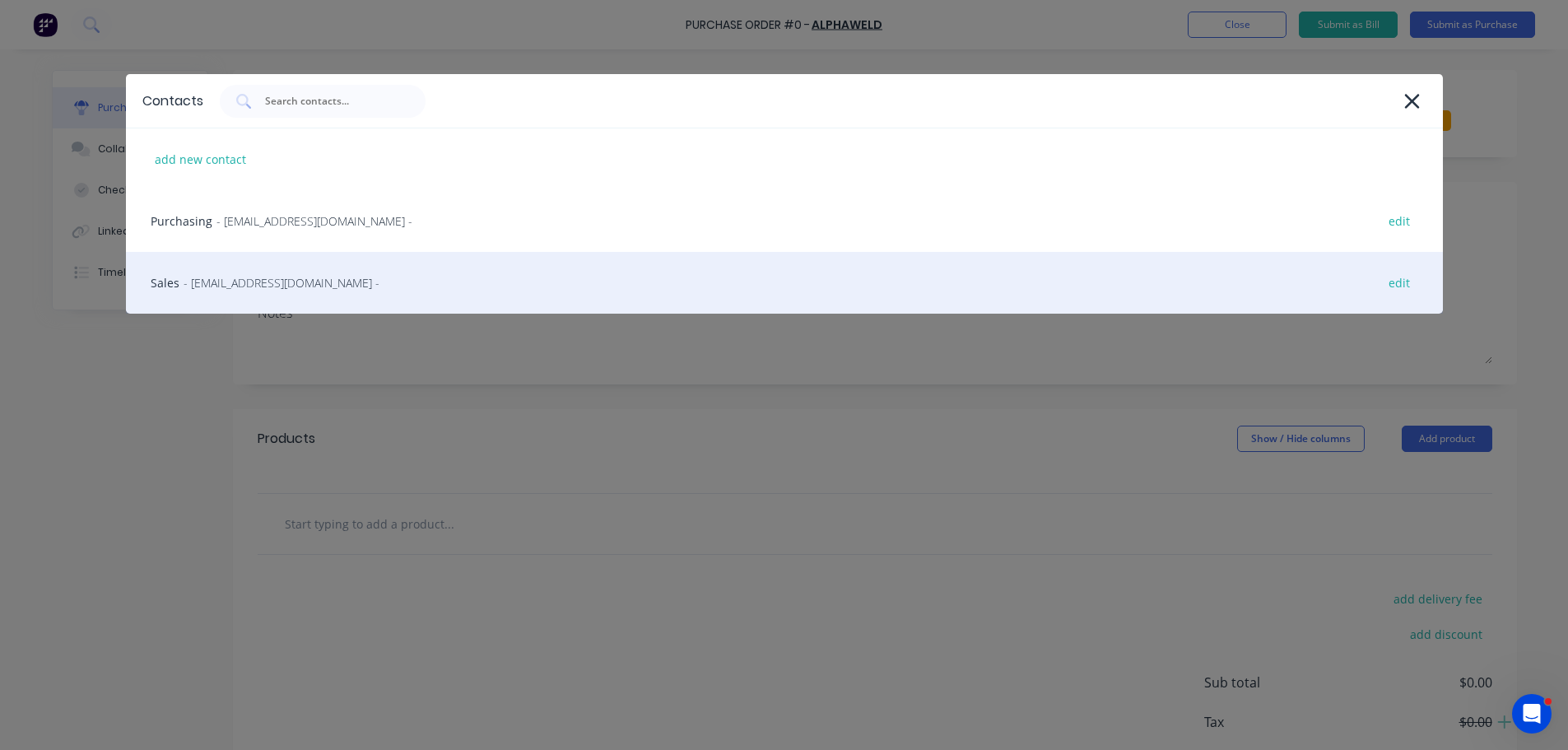
click at [286, 273] on div "Sales - sales@alphaweld.com.au - edit" at bounding box center [784, 283] width 1317 height 62
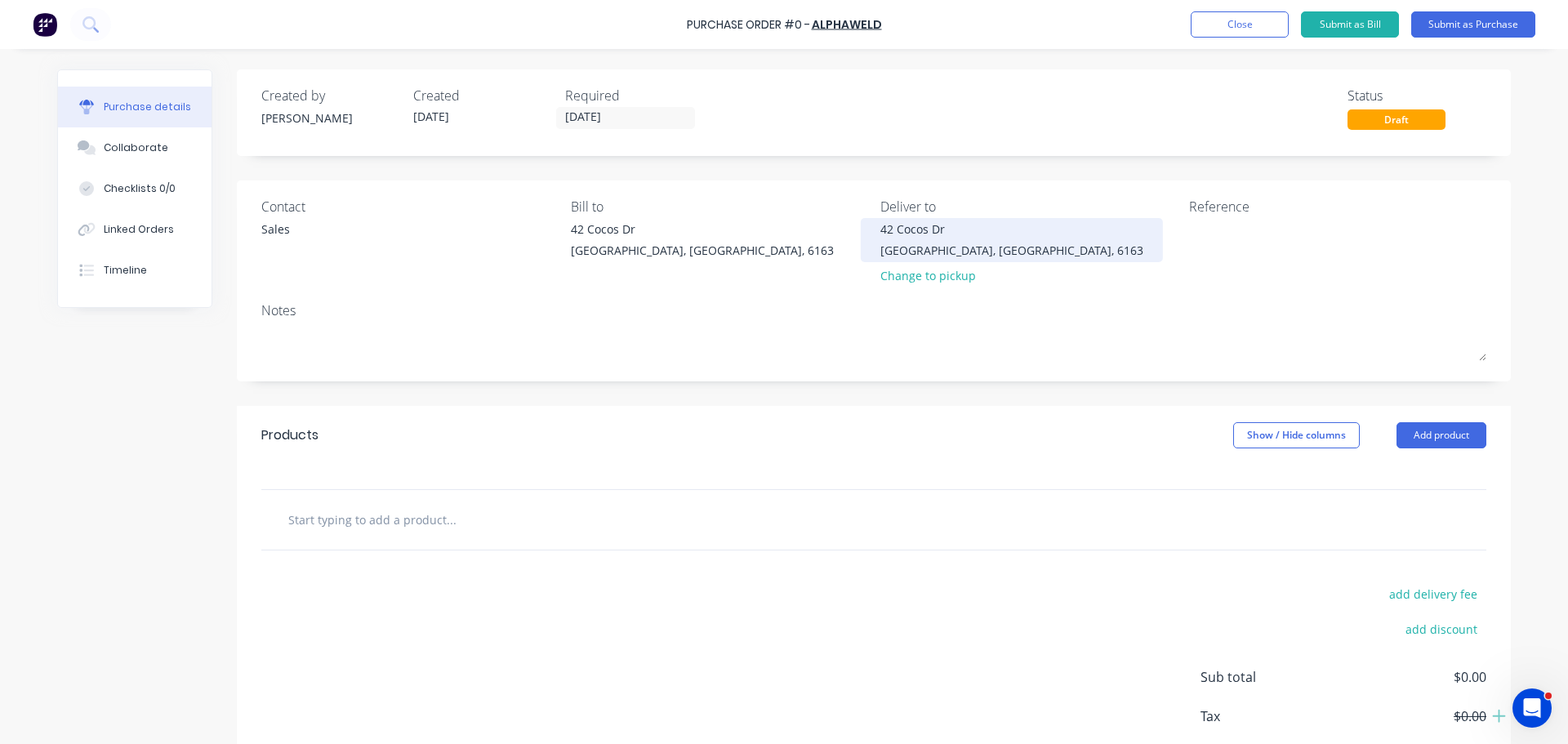
click at [914, 234] on div "42 Cocos Dr" at bounding box center [1012, 229] width 263 height 17
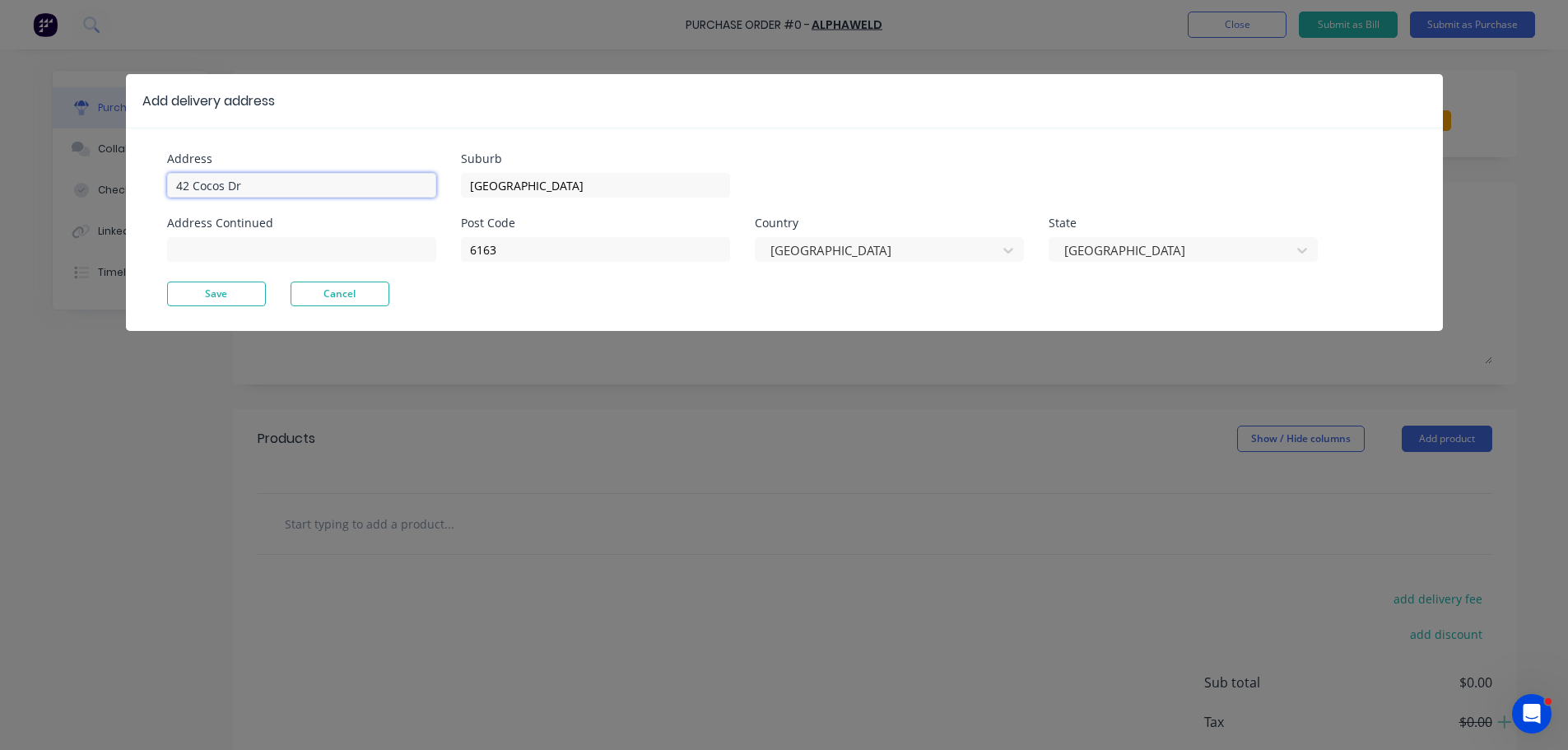
click at [273, 181] on input "42 Cocos Dr" at bounding box center [301, 184] width 269 height 25
type input "4"
type input "[STREET_ADDRESS]"
click at [219, 294] on button "Save" at bounding box center [216, 294] width 99 height 25
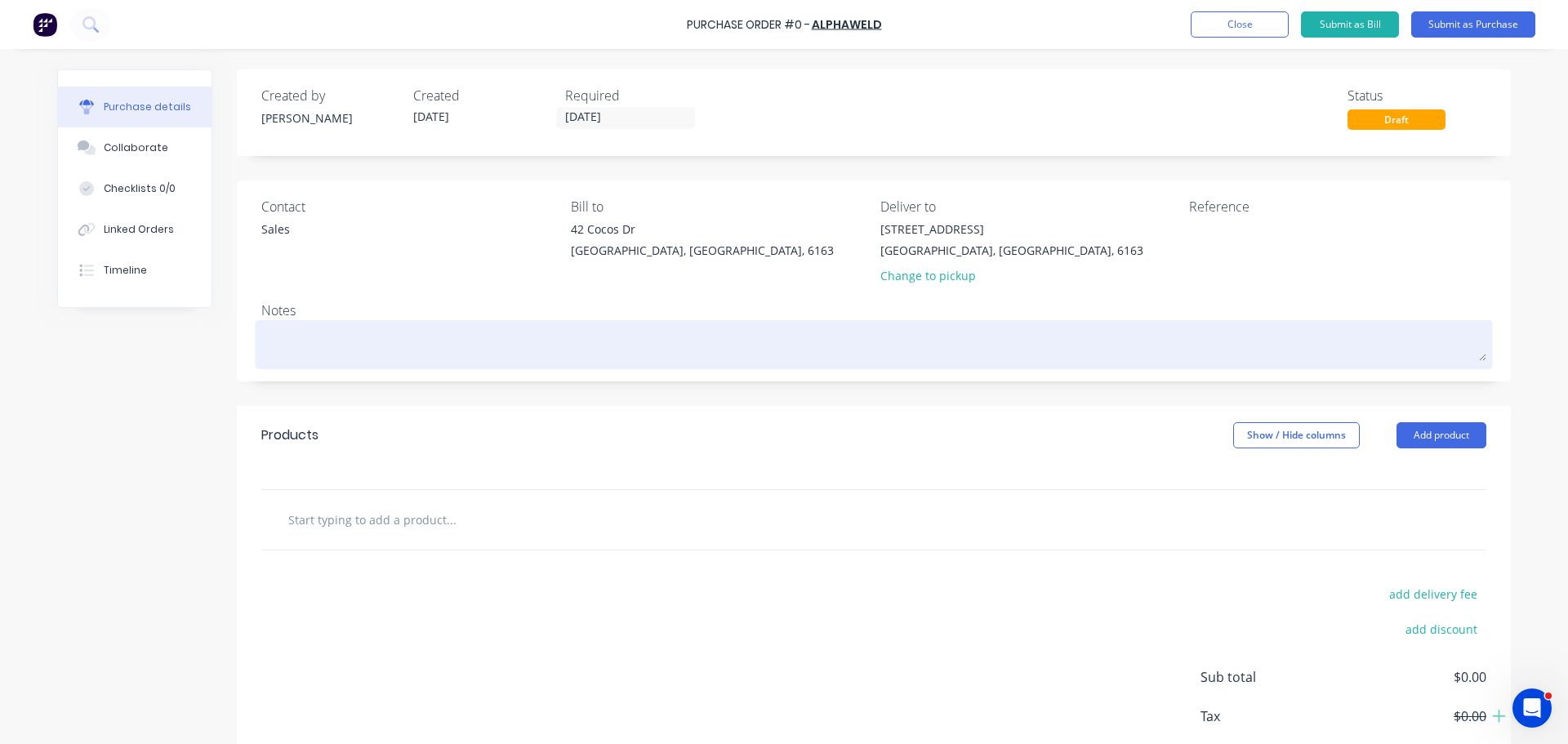
click at [266, 340] on textarea at bounding box center [874, 342] width 1226 height 37
type textarea "x"
type textarea "R"
type textarea "x"
type textarea "RE"
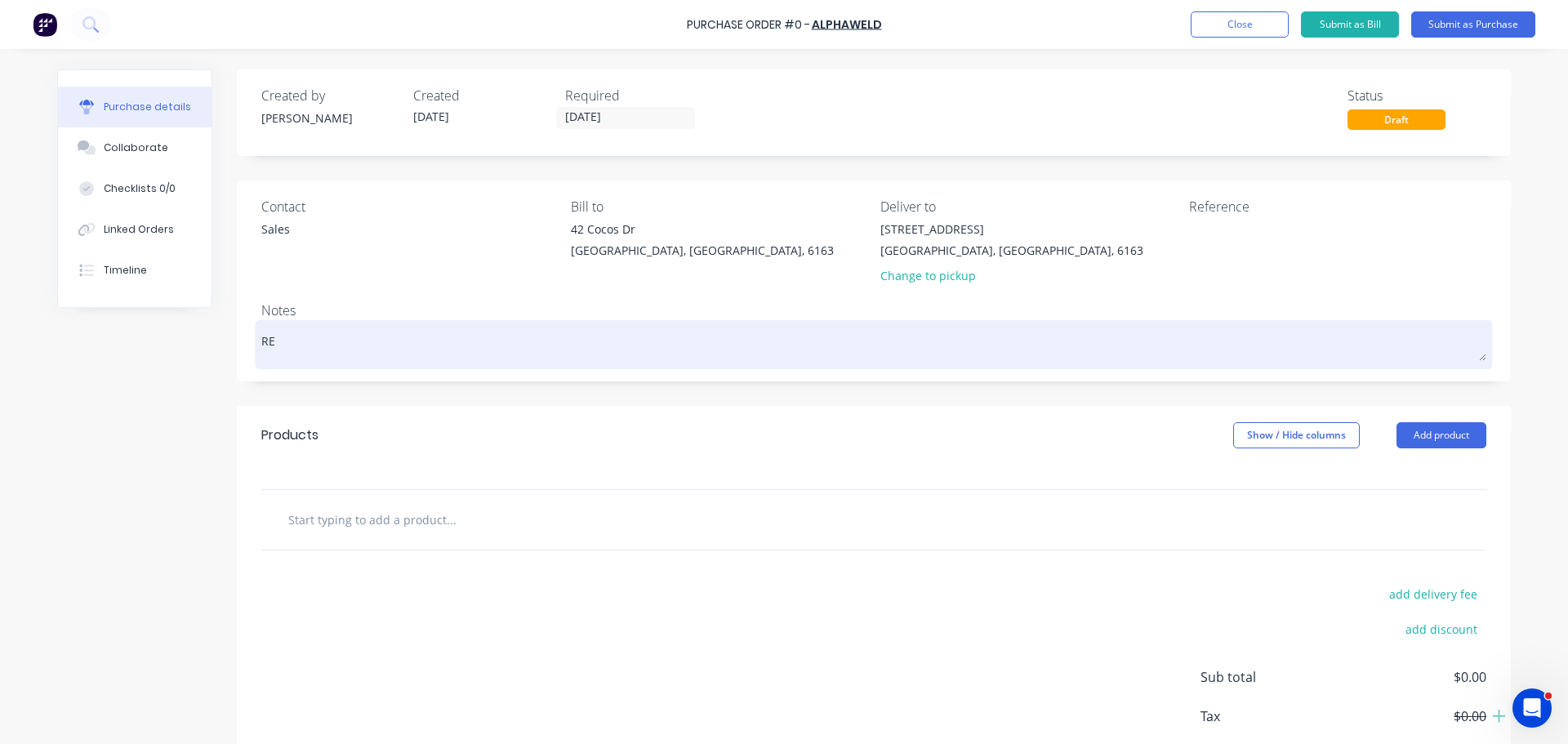
type textarea "x"
type textarea "REQ"
type textarea "x"
type textarea "REQ:"
type textarea "x"
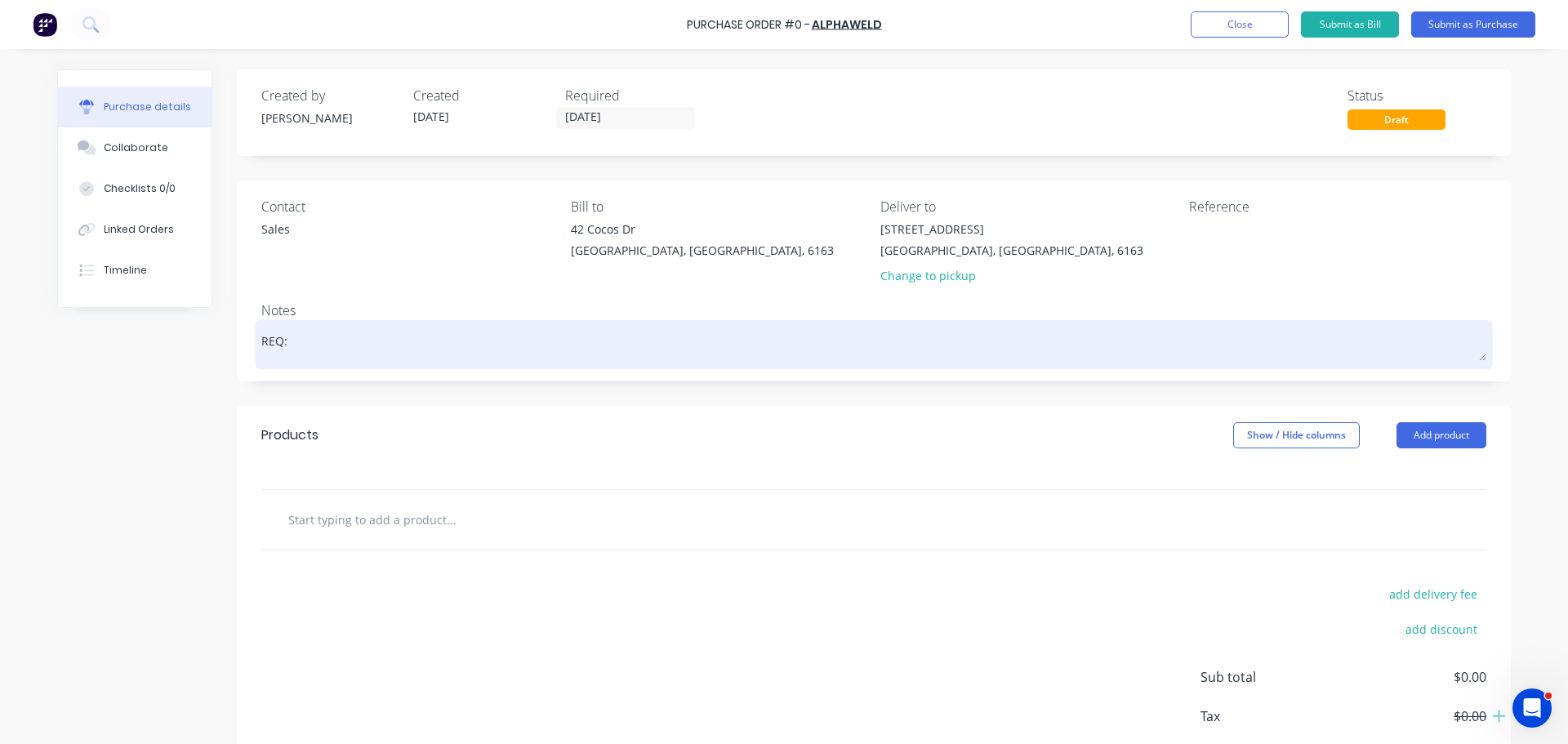
type textarea "REQ:"
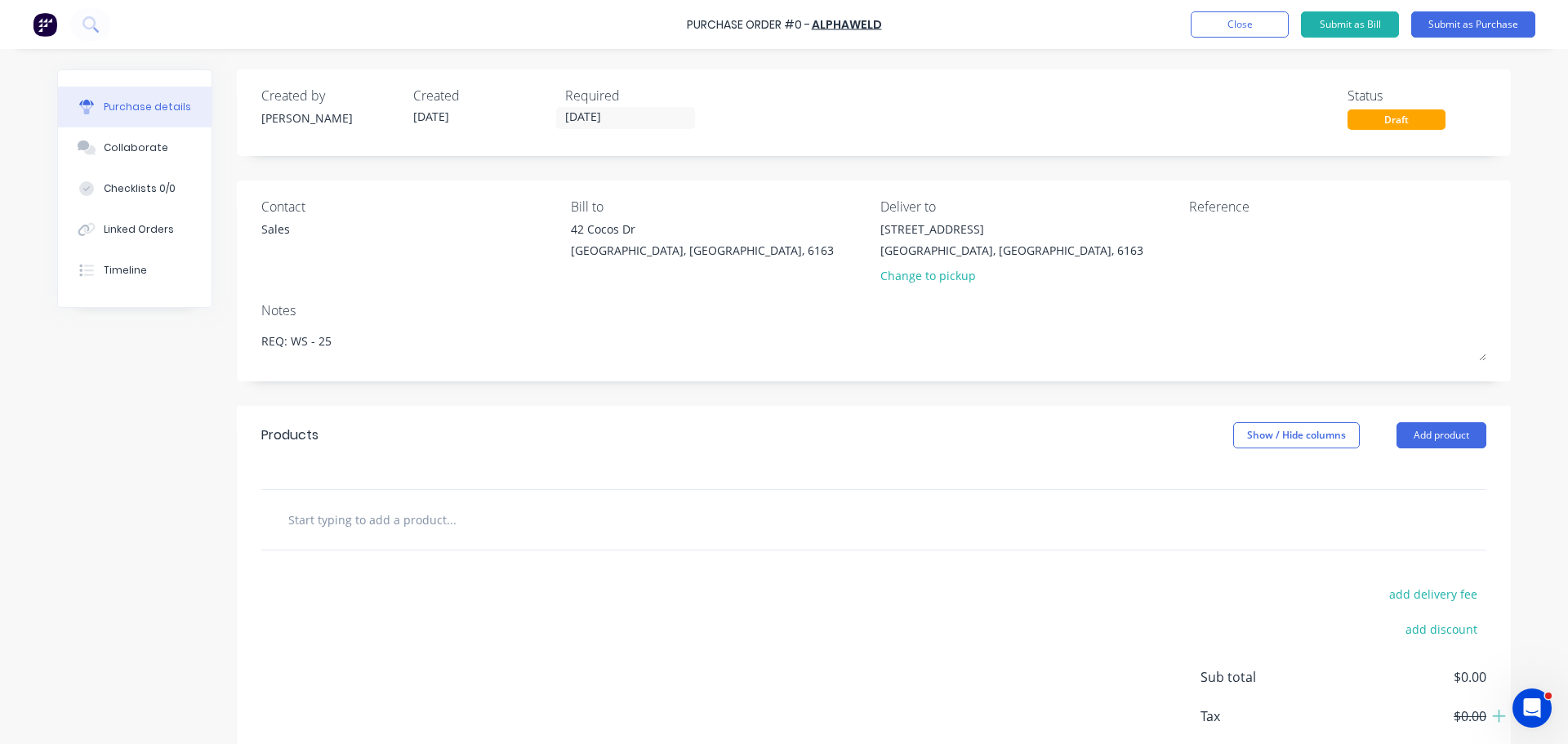
click at [366, 530] on input "text" at bounding box center [450, 520] width 327 height 33
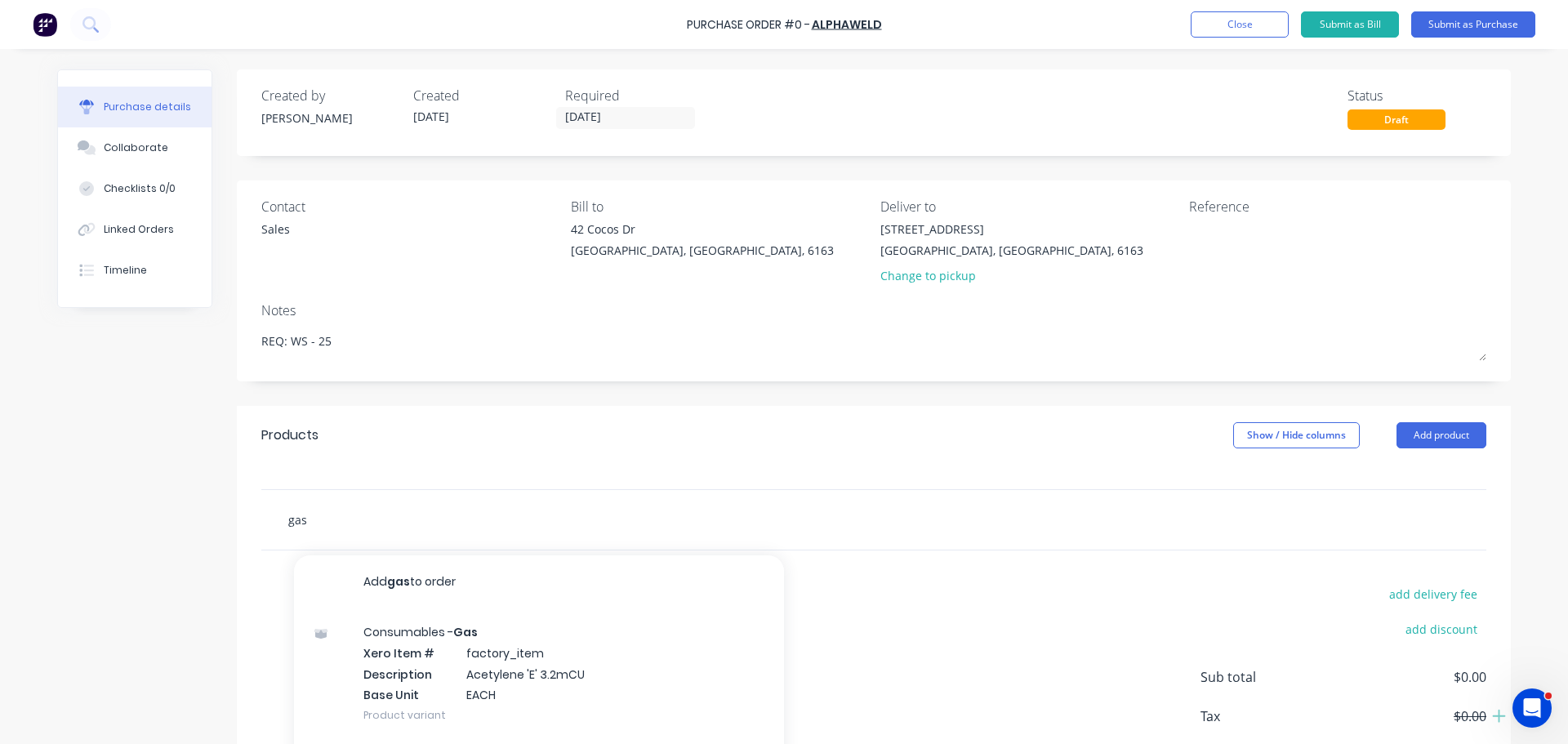
scroll to position [113, 0]
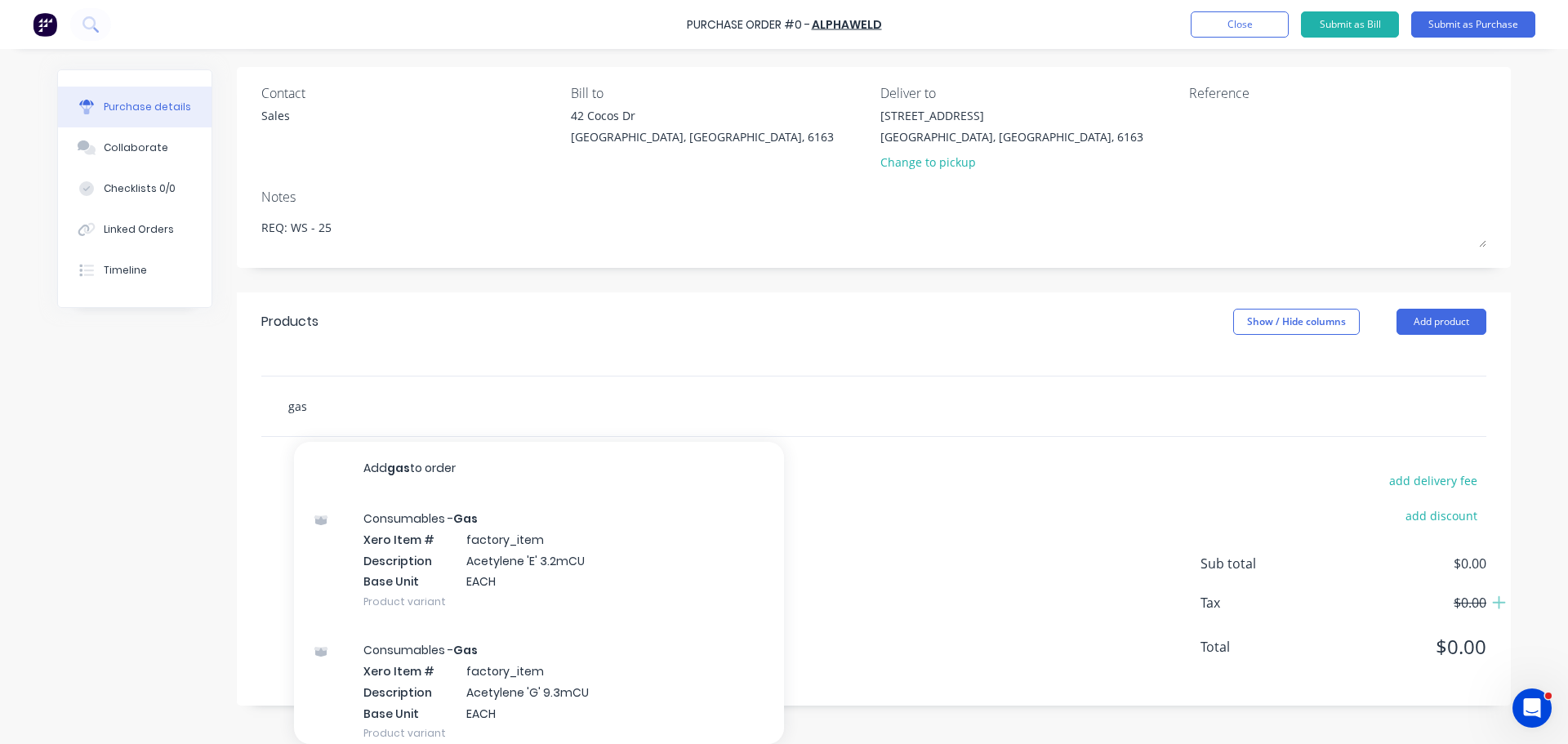
click at [329, 417] on input "gas" at bounding box center [450, 406] width 327 height 33
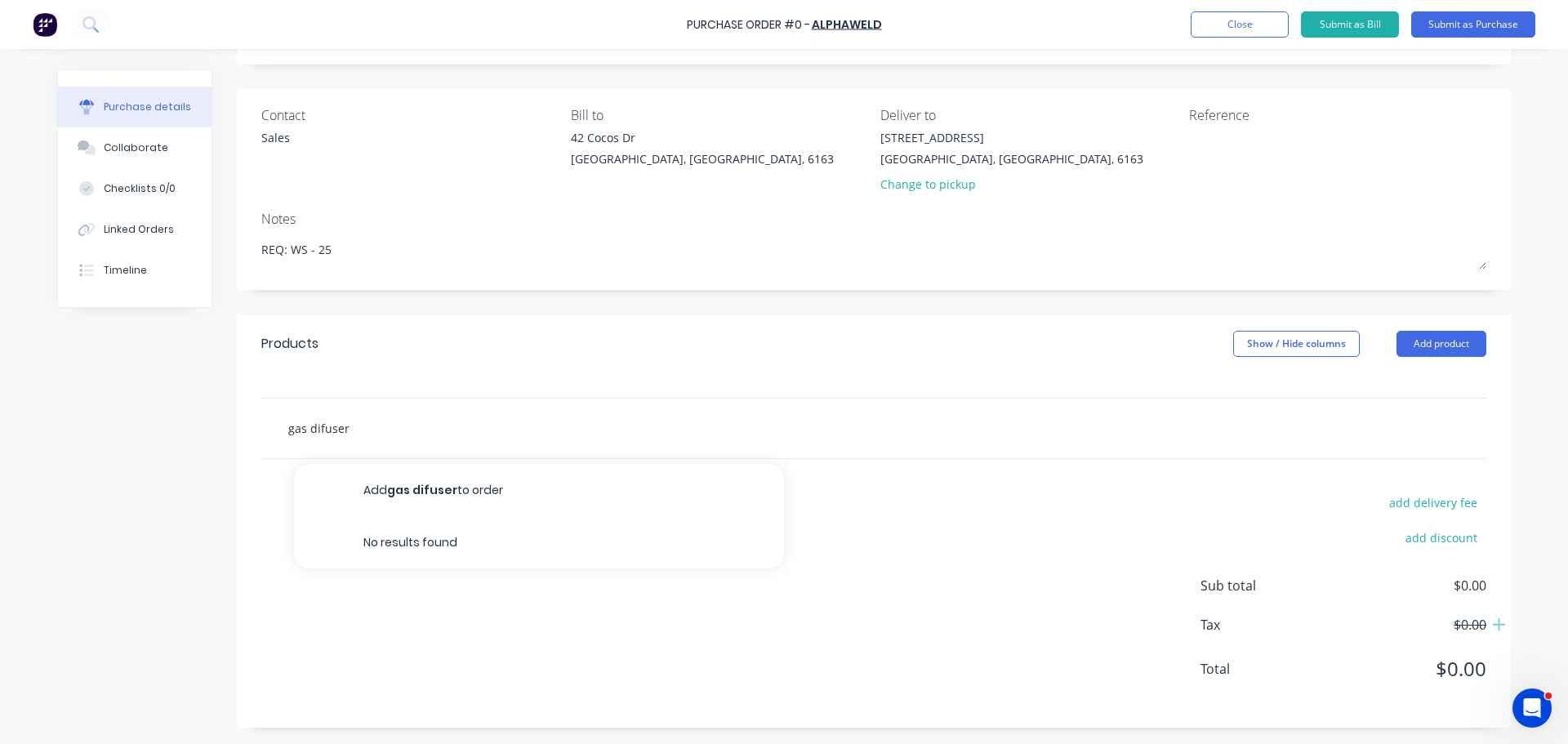
click at [317, 431] on input "gas difuser" at bounding box center [450, 428] width 327 height 33
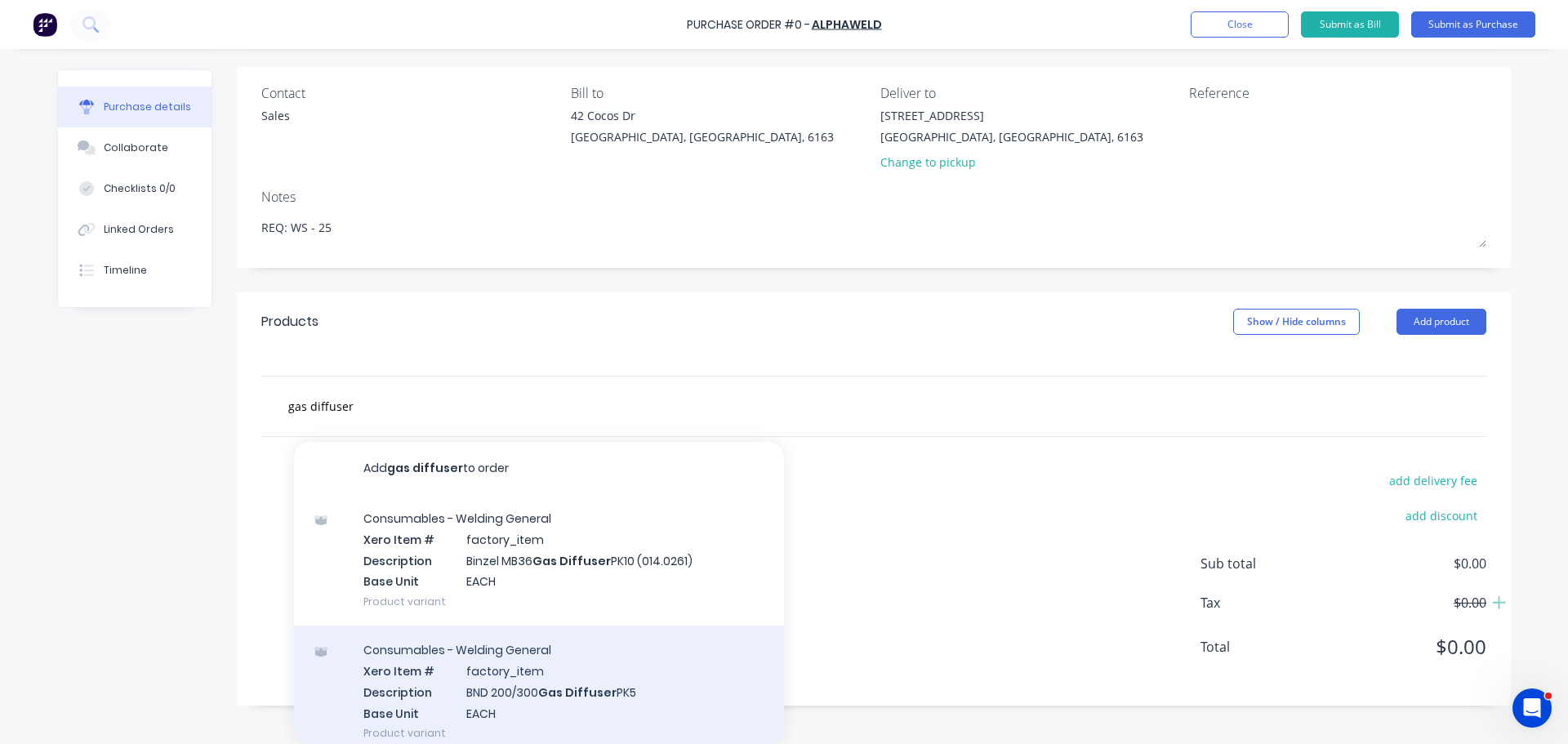
click at [502, 694] on div "Consumables - Welding General Xero Item # factory_item Description BND 200/300 …" at bounding box center [539, 691] width 490 height 132
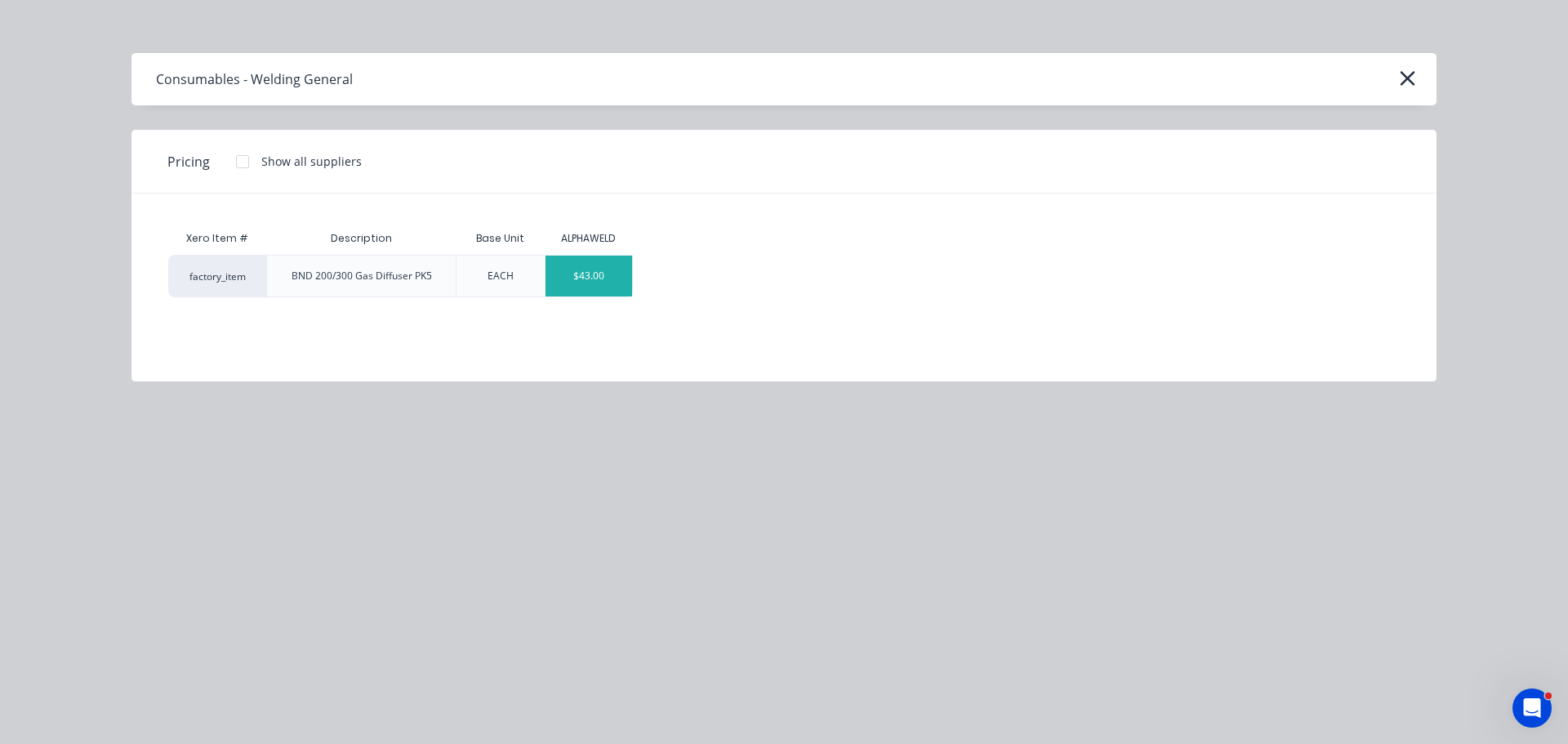
click at [594, 283] on div "$43.00" at bounding box center [589, 276] width 87 height 40
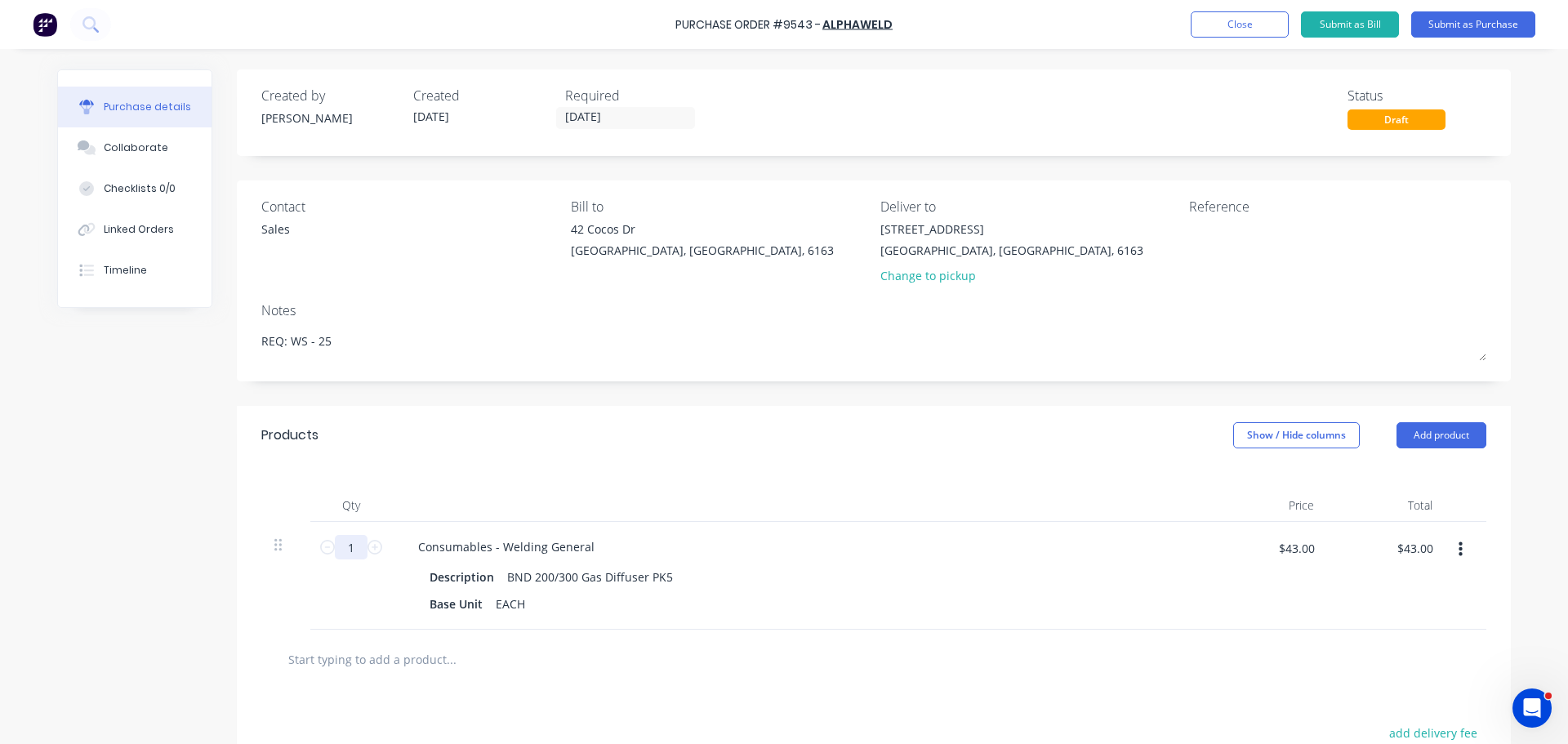
click at [350, 547] on input "1" at bounding box center [352, 546] width 33 height 25
drag, startPoint x: 680, startPoint y: 21, endPoint x: 715, endPoint y: 25, distance: 35.2
click at [715, 25] on div "Purchase Order #9543 -" at bounding box center [748, 25] width 145 height 17
drag, startPoint x: 678, startPoint y: 28, endPoint x: 892, endPoint y: 30, distance: 214.0
click at [892, 30] on div "Purchase Order #9543 - ALPHAWELD" at bounding box center [784, 25] width 217 height 17
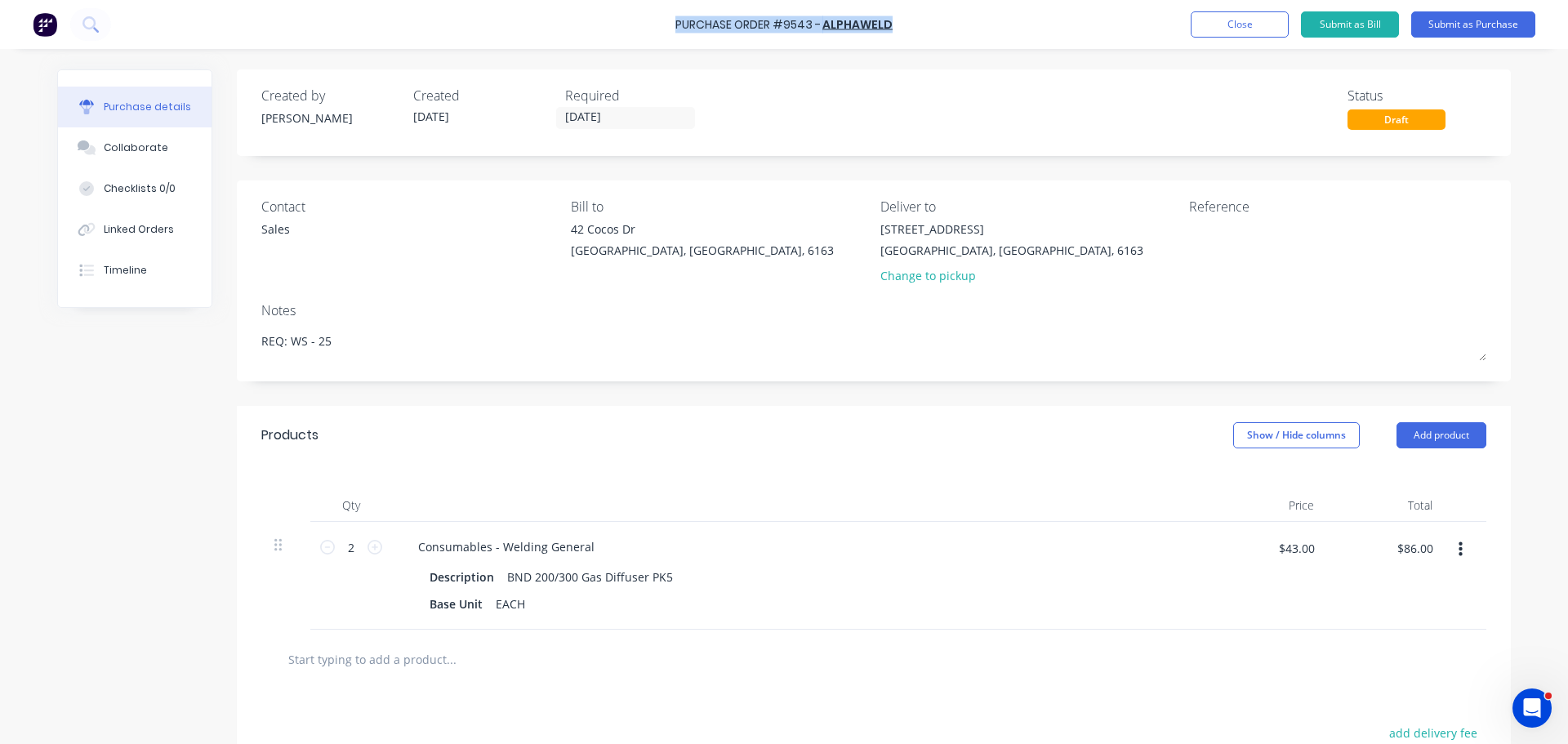
copy div "Purchase Order #9543 - ALPHAWELD"
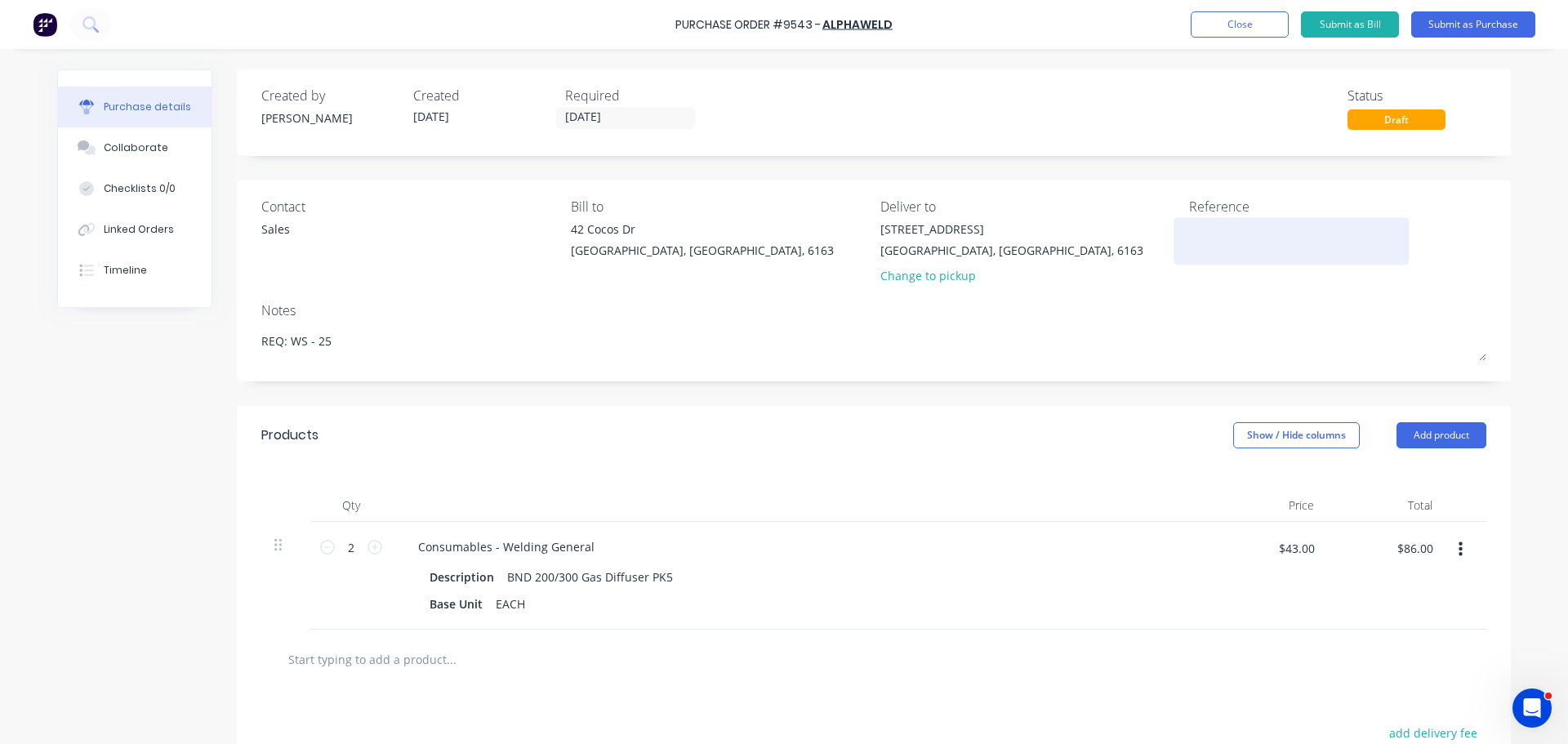
click at [1229, 234] on textarea at bounding box center [1292, 239] width 204 height 37
paste textarea "Purchase Order #9543 - ALPHAWELD"
click at [1047, 447] on div "Products Show / Hide columns Add product" at bounding box center [873, 435] width 1274 height 59
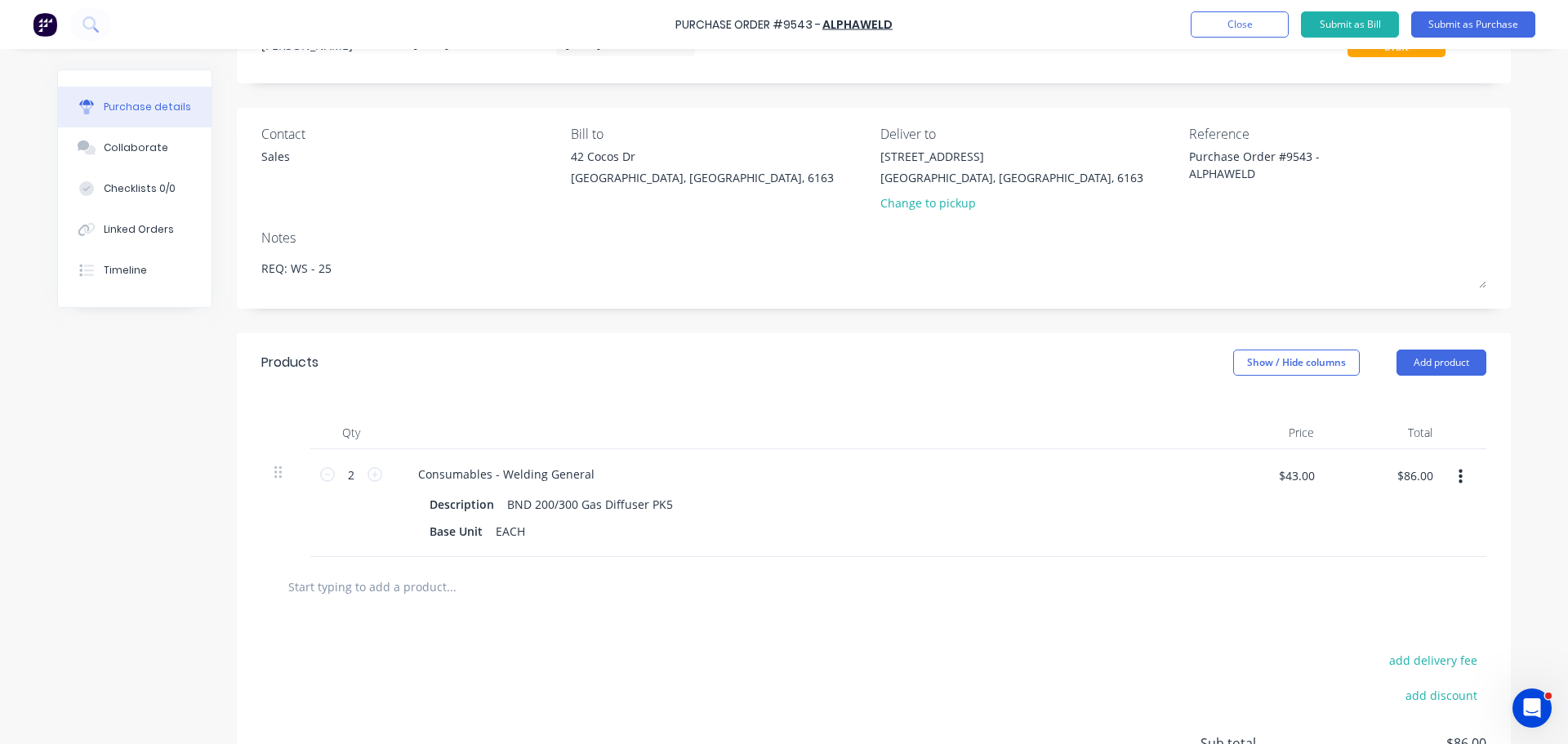
scroll to position [164, 0]
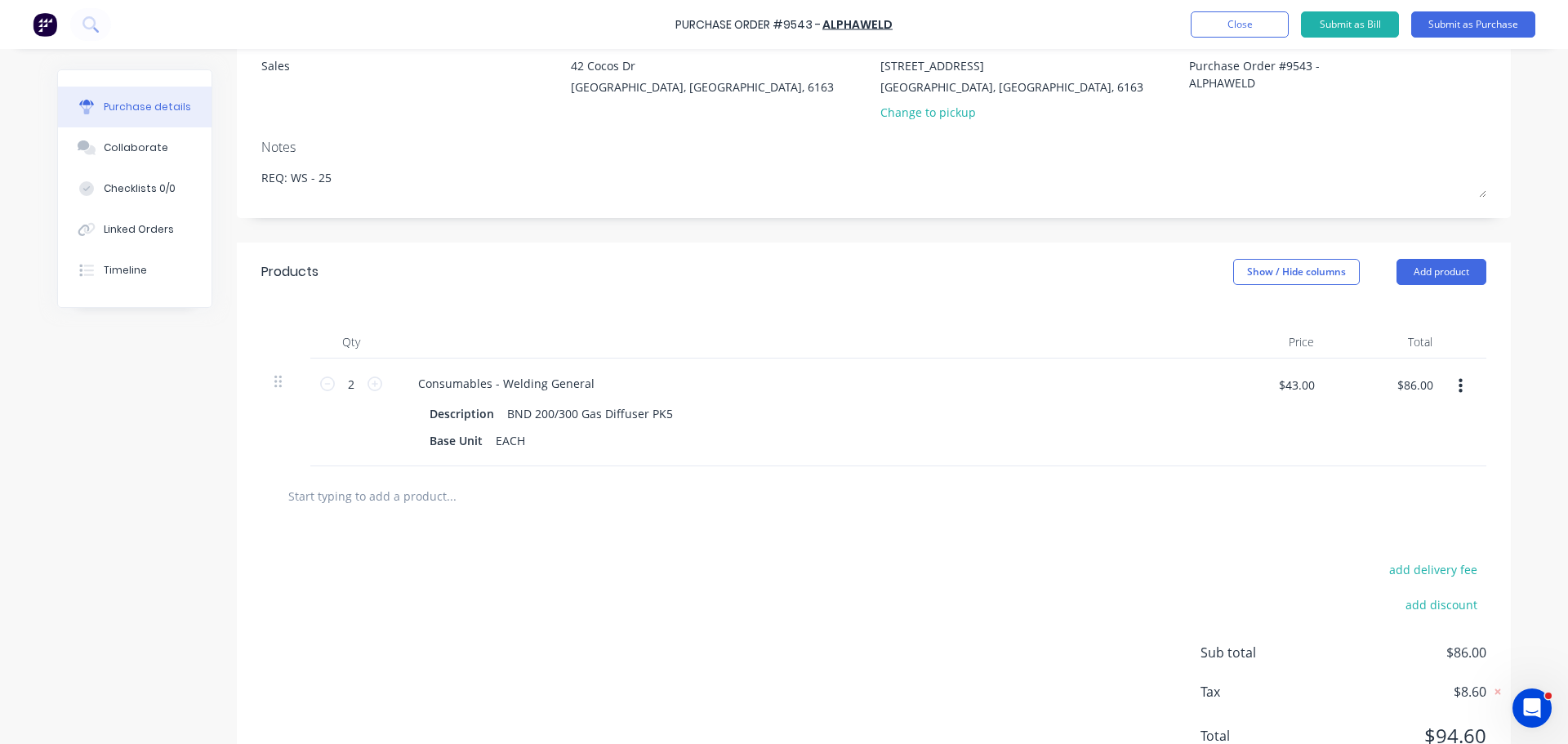
click at [404, 486] on input "text" at bounding box center [450, 496] width 327 height 33
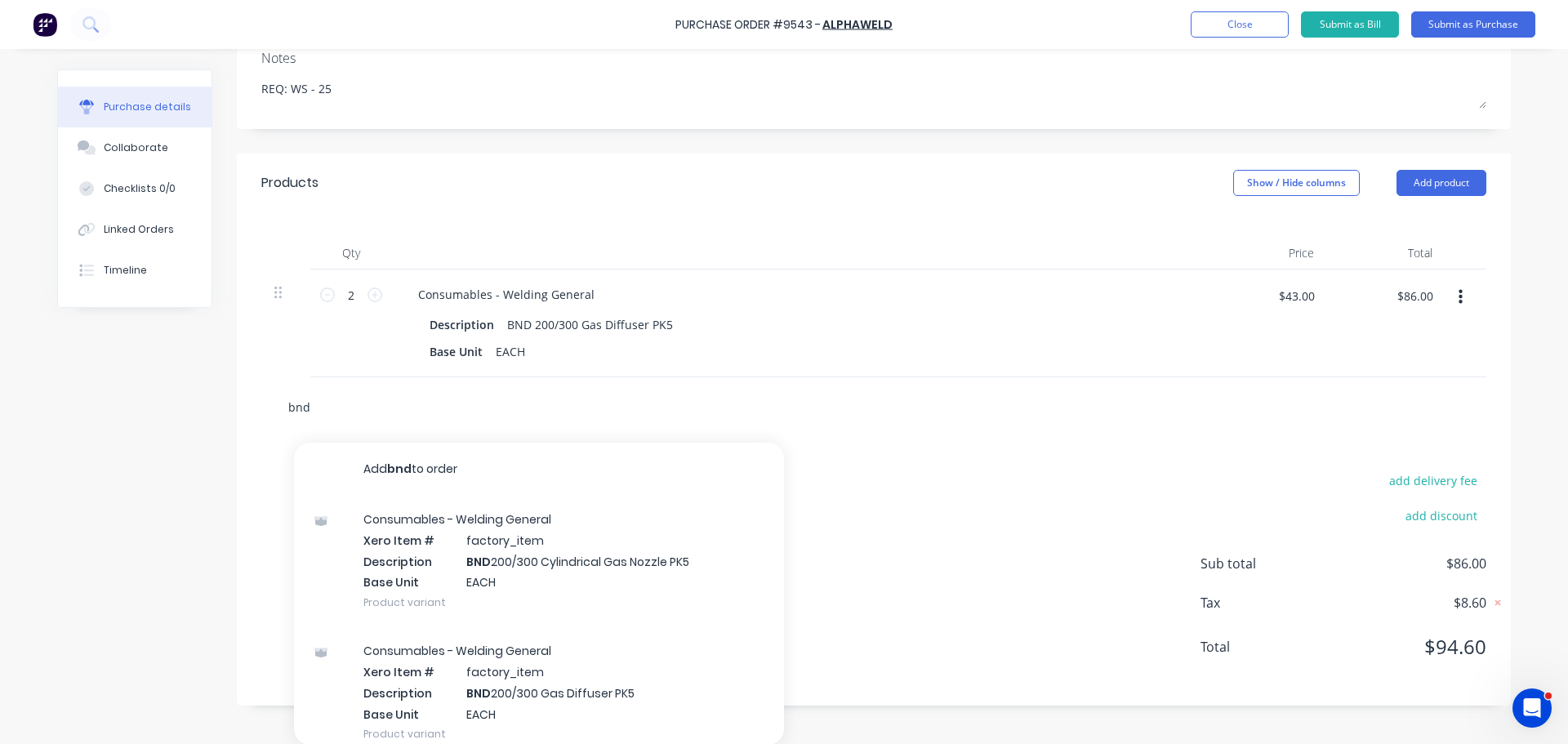
scroll to position [253, 0]
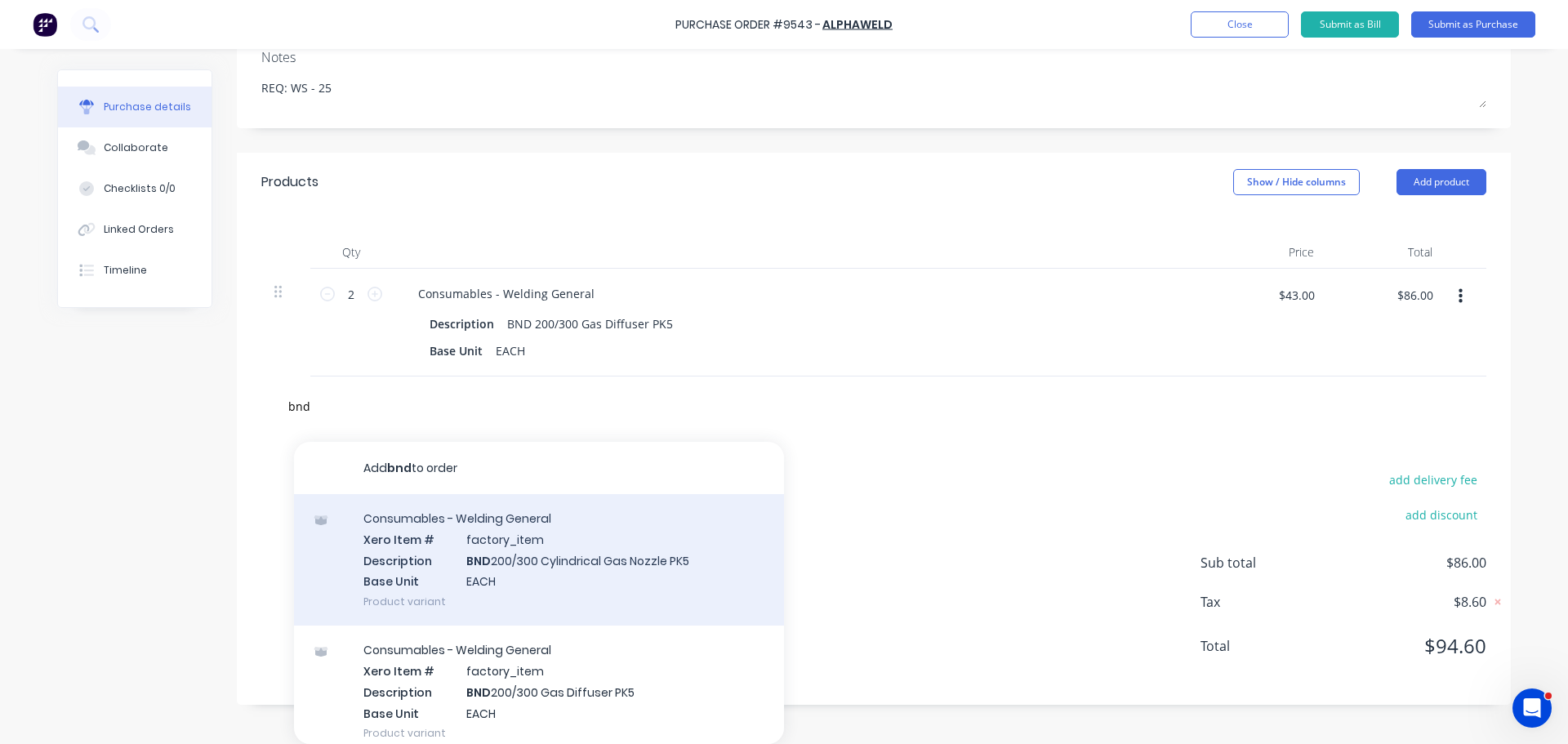
click at [577, 550] on div "Consumables - Welding General Xero Item # factory_item Description BND 200/300 …" at bounding box center [539, 559] width 490 height 132
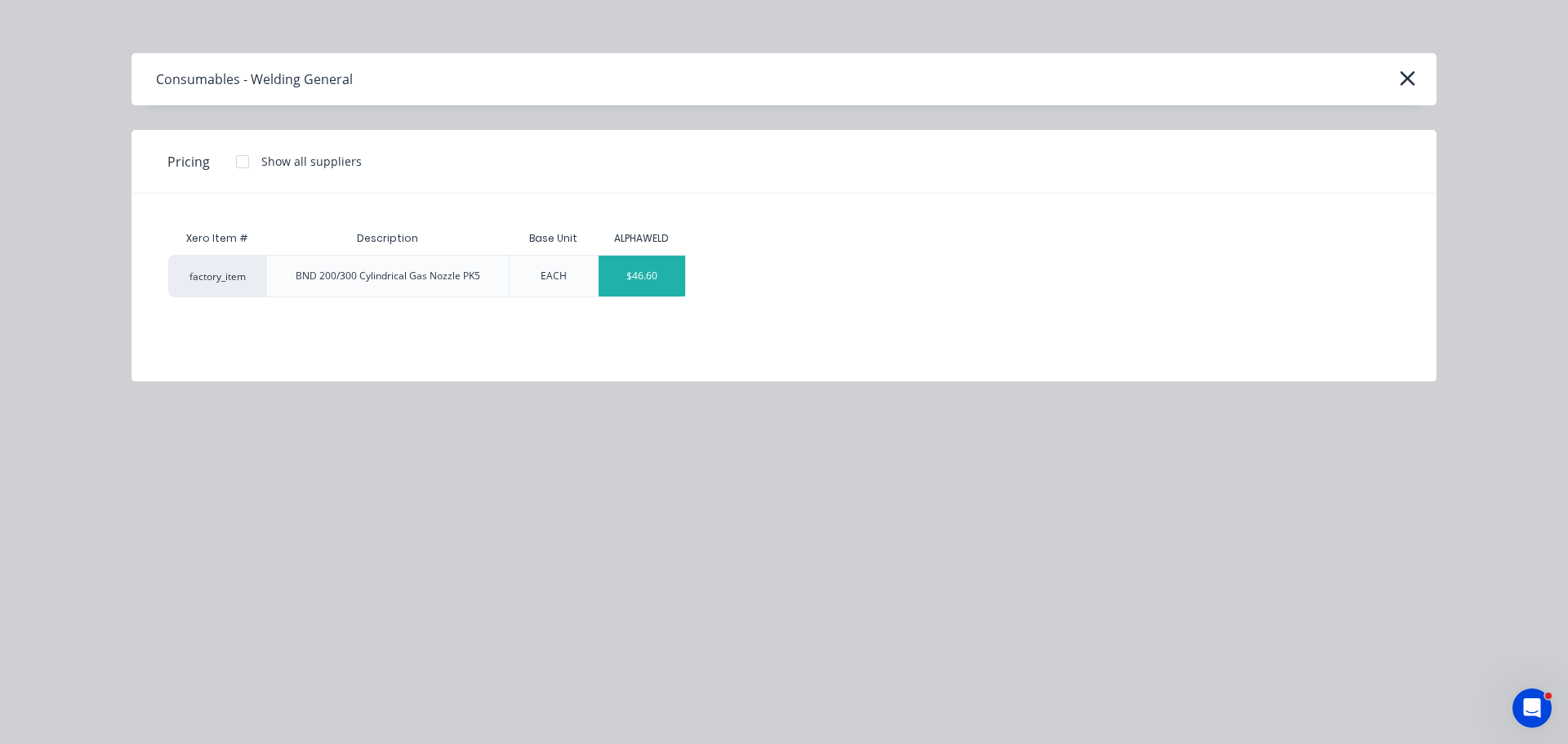
click at [656, 279] on div "$46.60" at bounding box center [642, 276] width 87 height 40
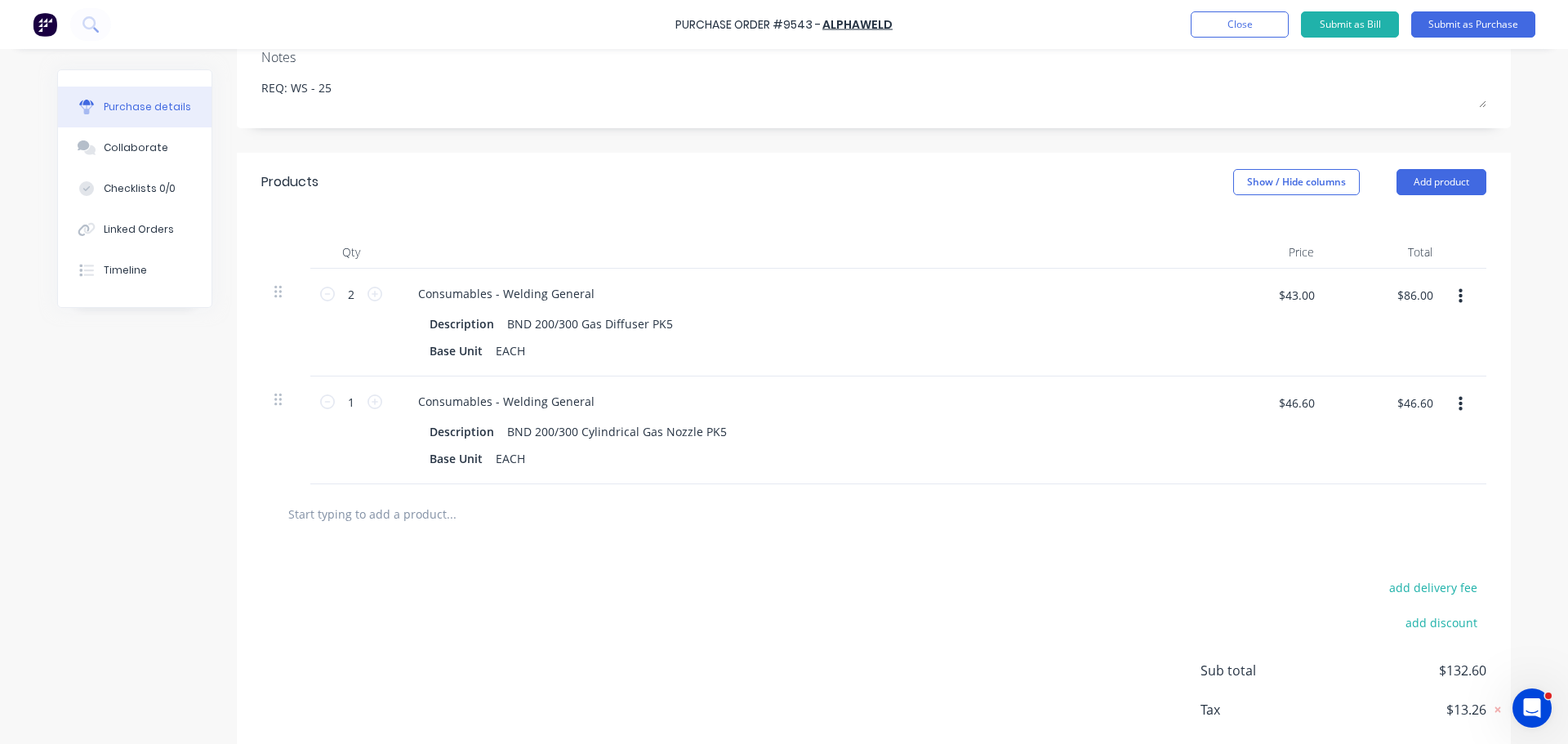
click at [385, 506] on input "text" at bounding box center [450, 514] width 327 height 33
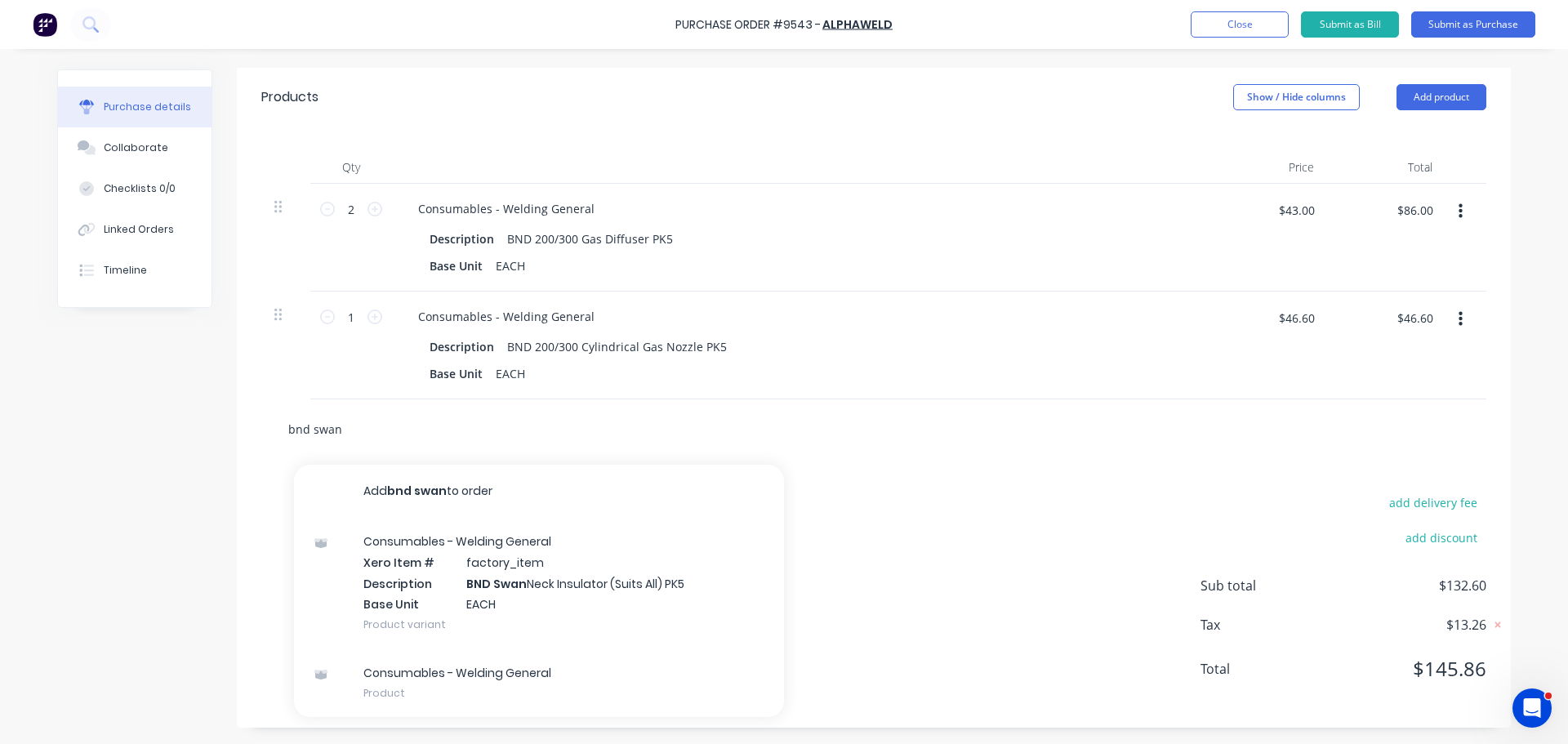
scroll to position [338, 0]
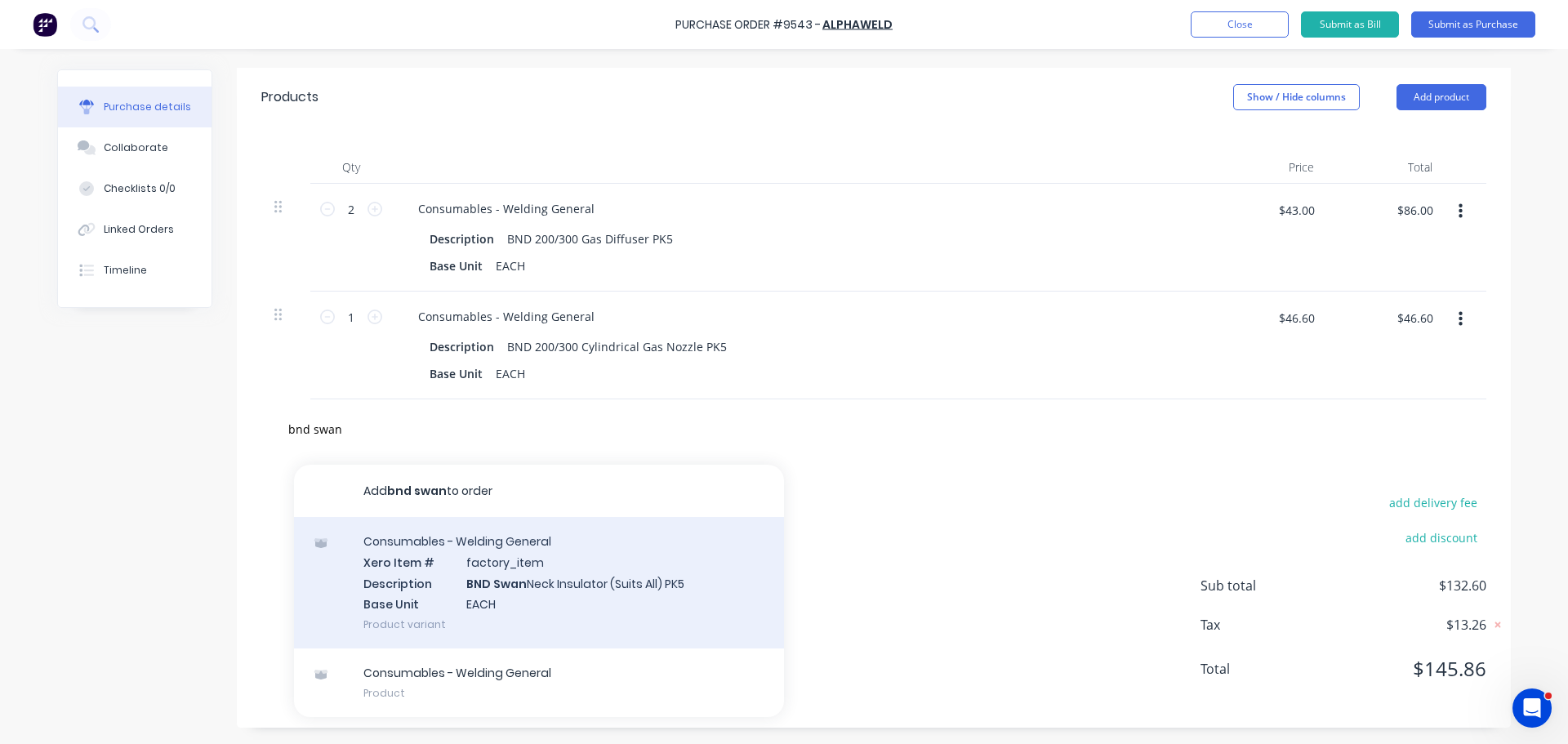
click at [579, 585] on div "Consumables - Welding General Xero Item # factory_item Description BND Swan Nec…" at bounding box center [539, 582] width 490 height 132
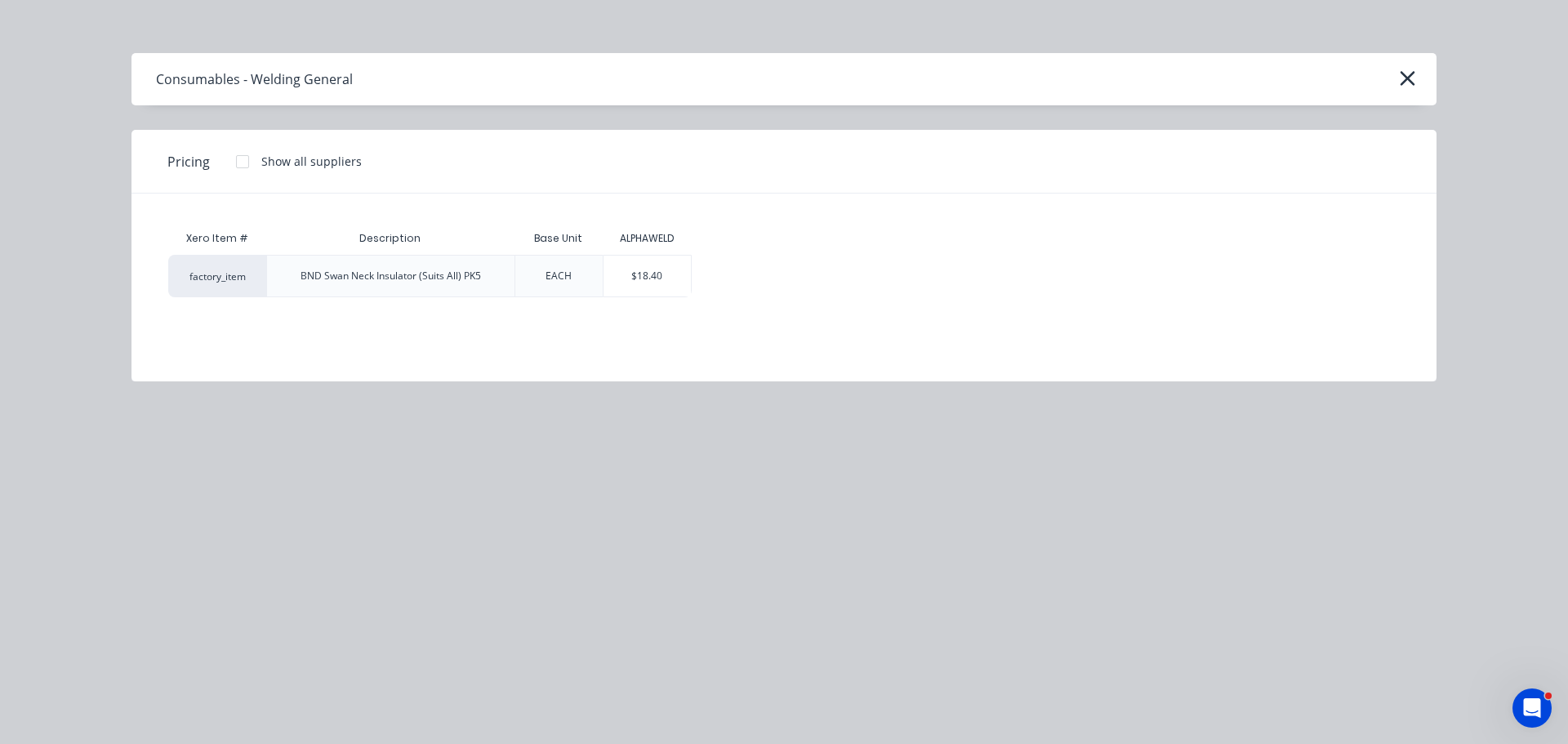
click at [632, 271] on div "$18.40" at bounding box center [647, 276] width 87 height 40
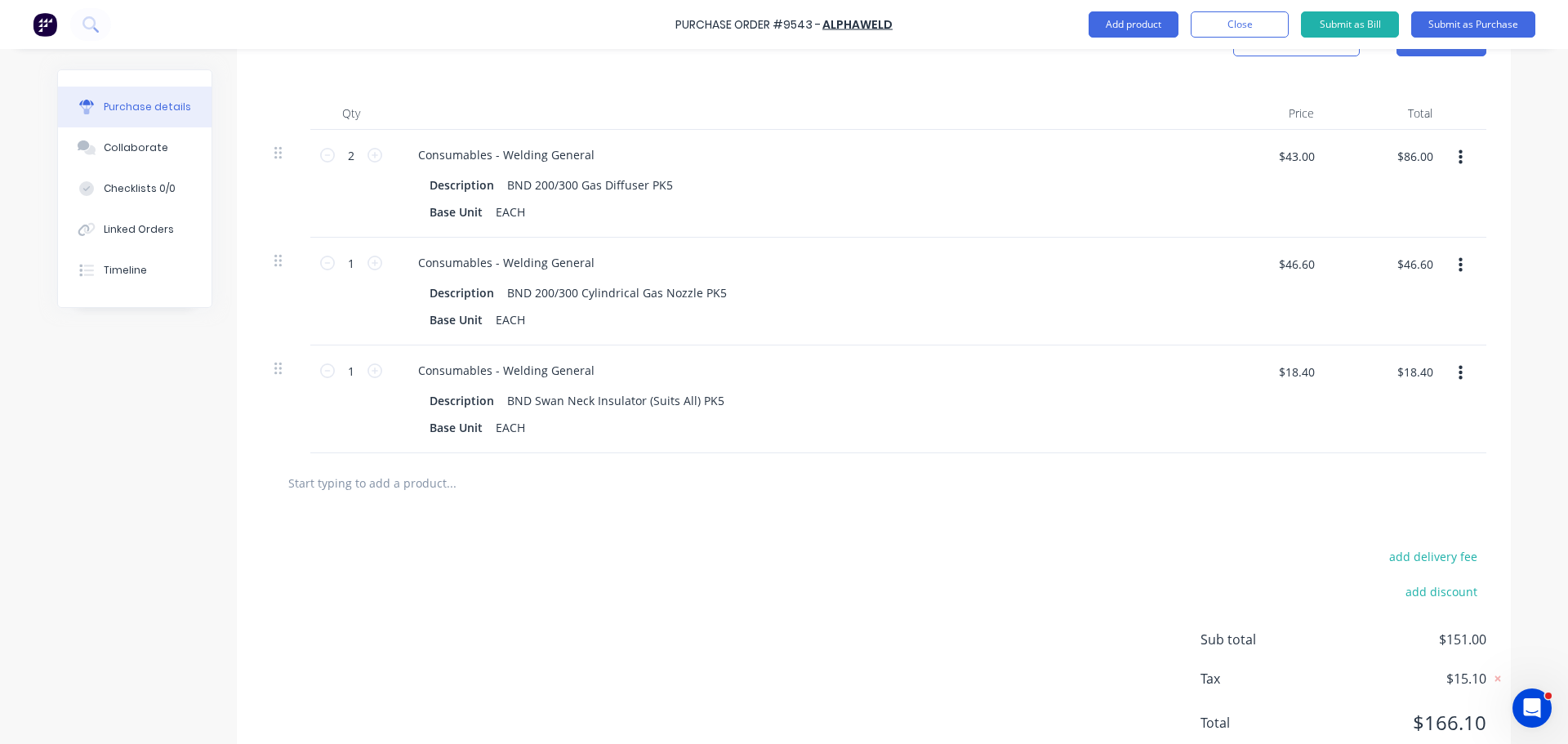
scroll to position [419, 0]
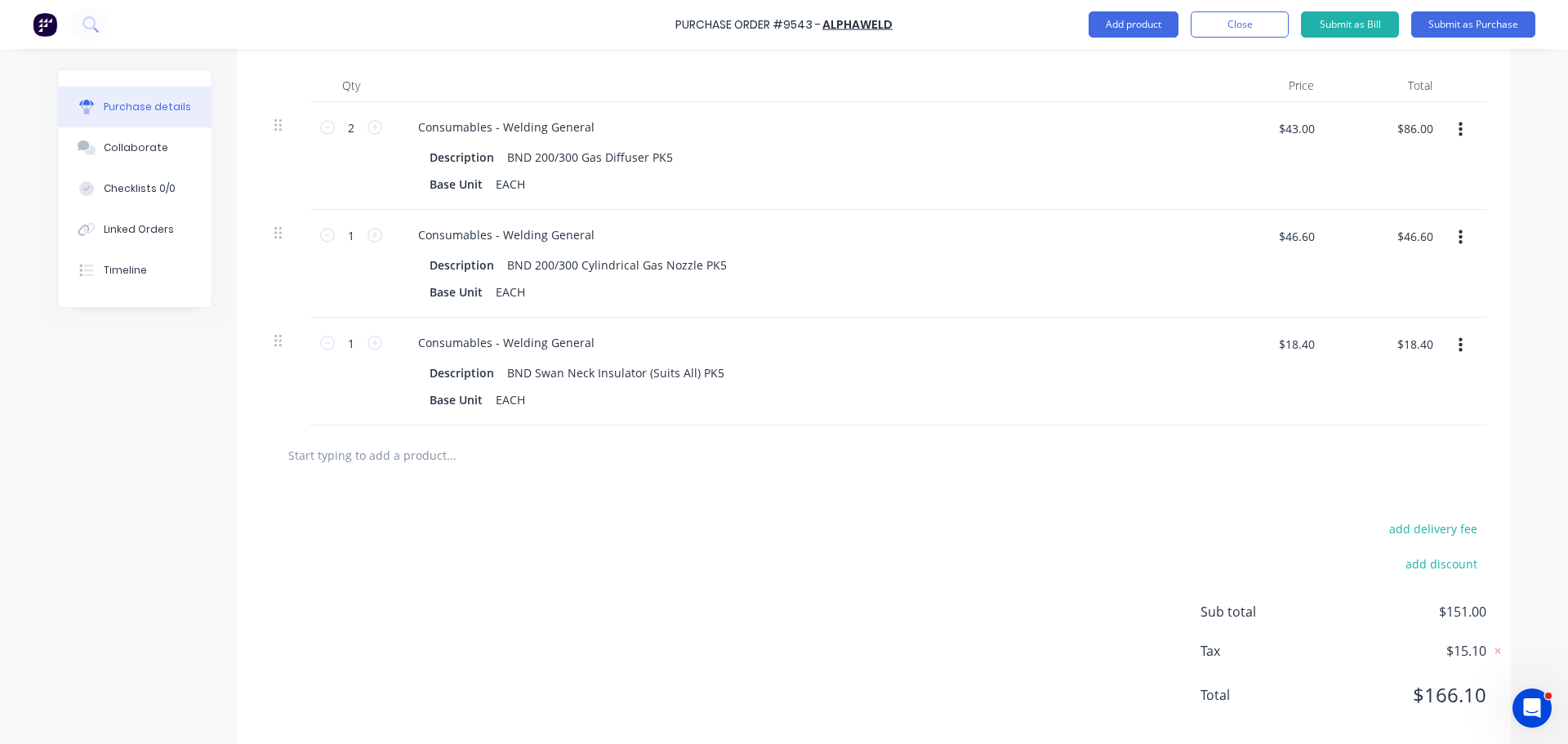
click at [339, 458] on input "text" at bounding box center [450, 455] width 327 height 33
click at [347, 451] on input "text" at bounding box center [450, 455] width 327 height 33
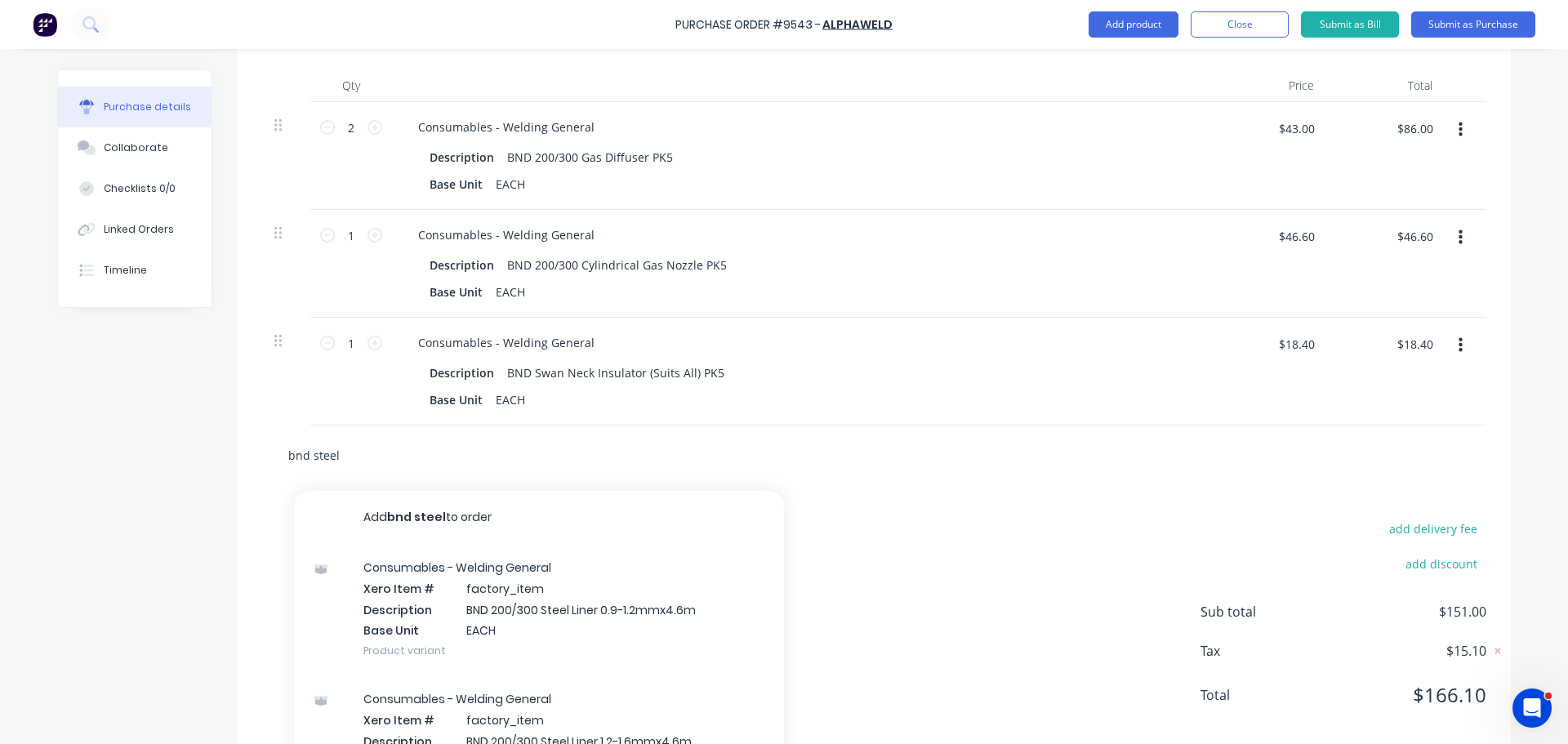
scroll to position [469, 0]
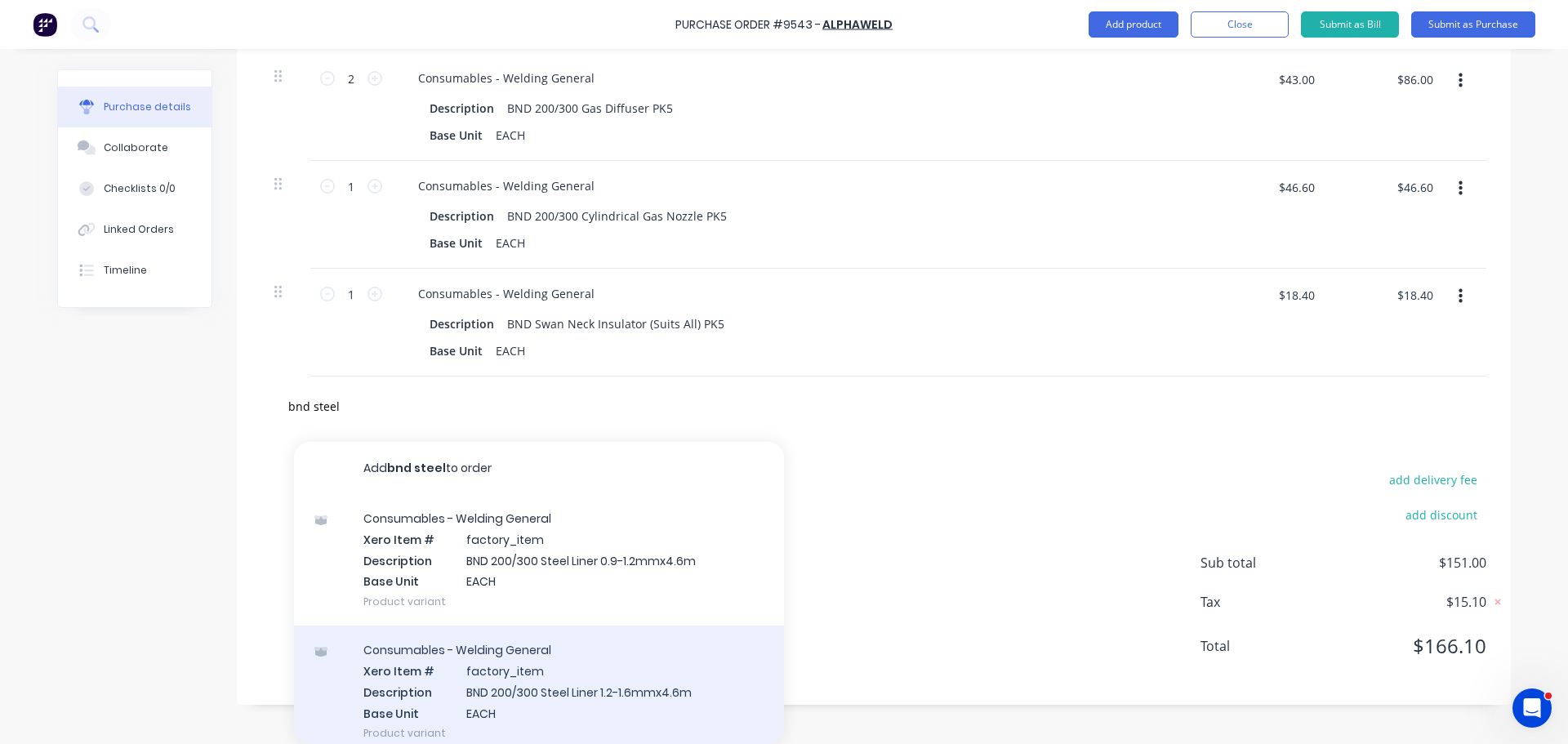
click at [554, 705] on div "Consumables - Welding General Xero Item # factory_item Description BND 200/300 …" at bounding box center [539, 691] width 490 height 132
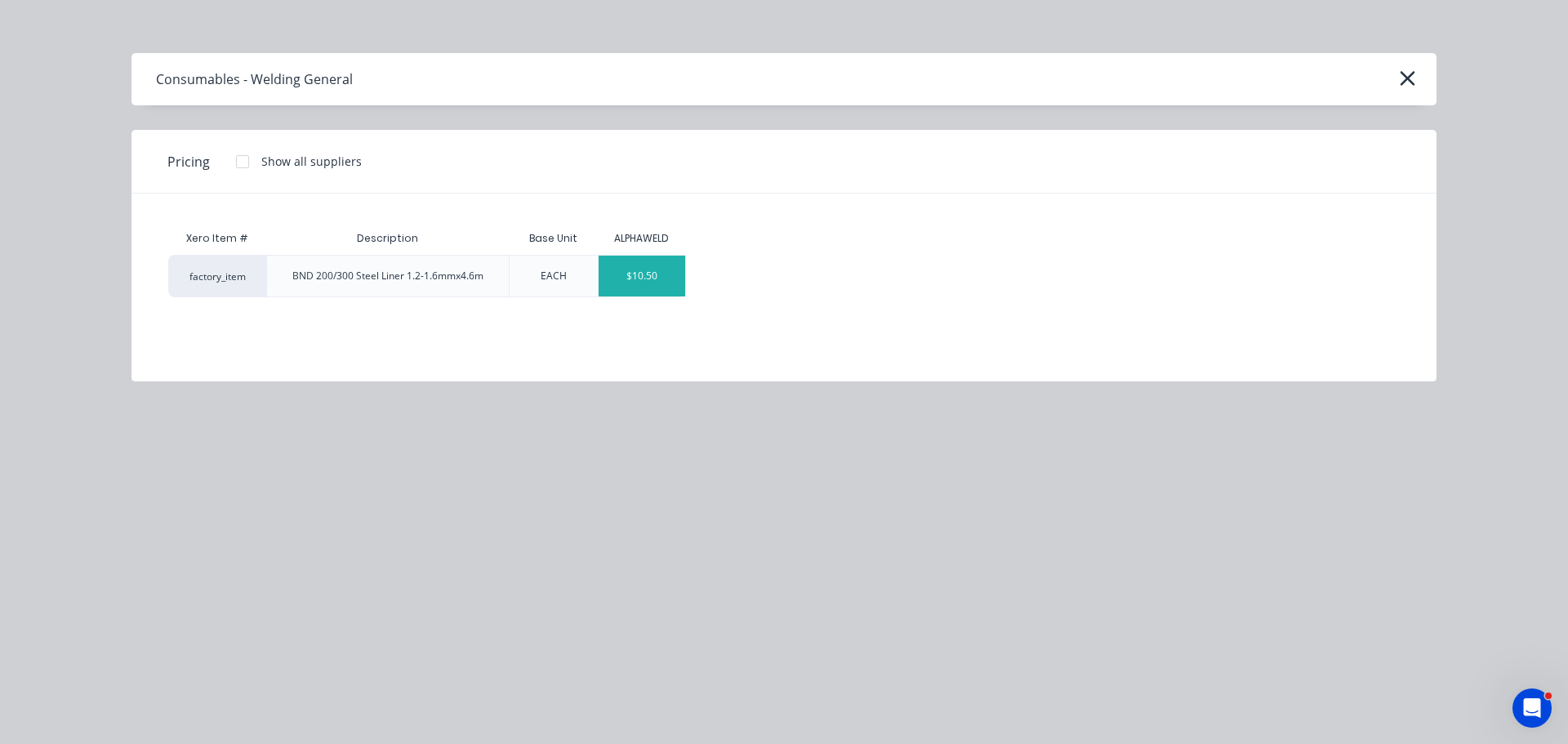
click at [634, 267] on div "$10.50" at bounding box center [642, 276] width 87 height 40
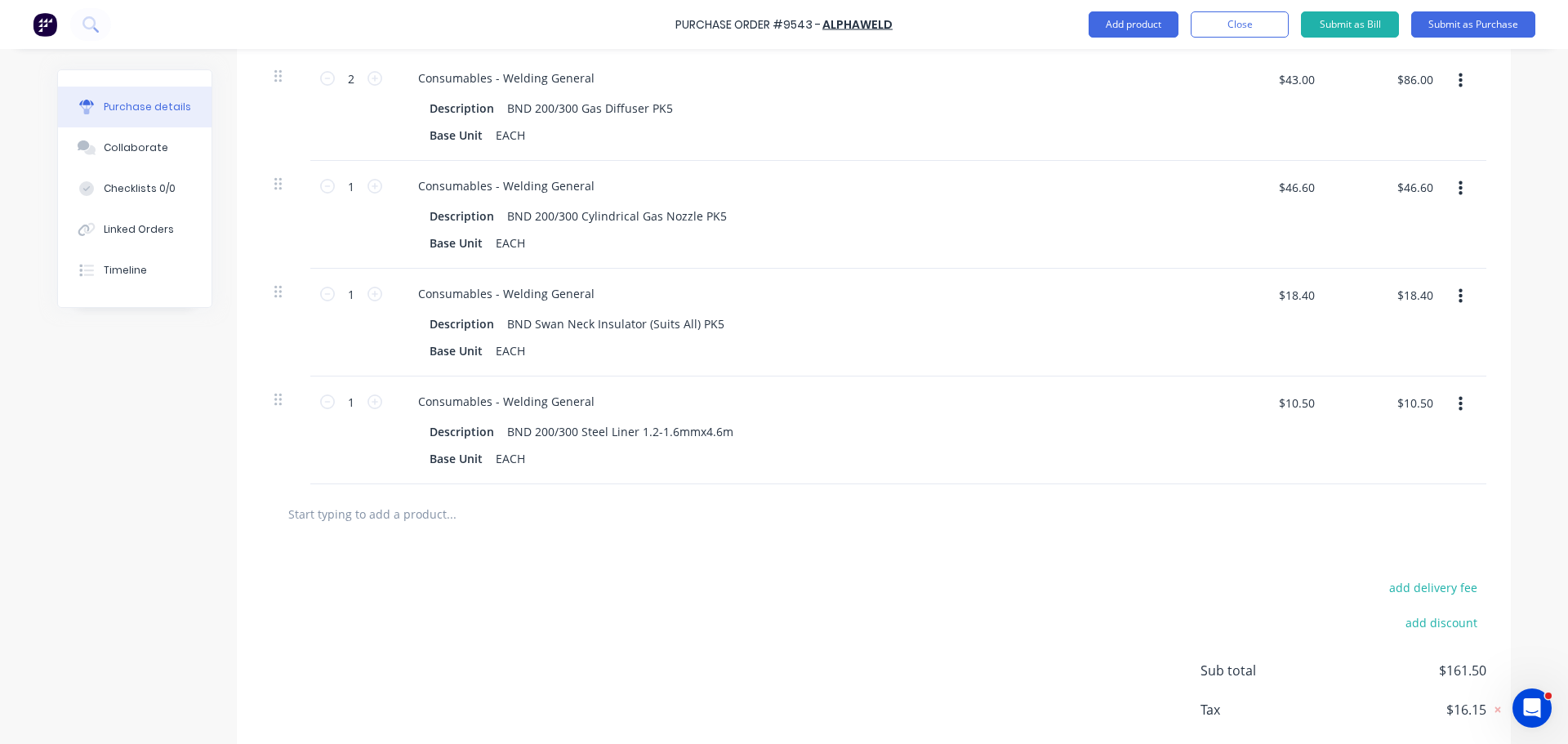
click at [408, 521] on input "text" at bounding box center [450, 514] width 327 height 33
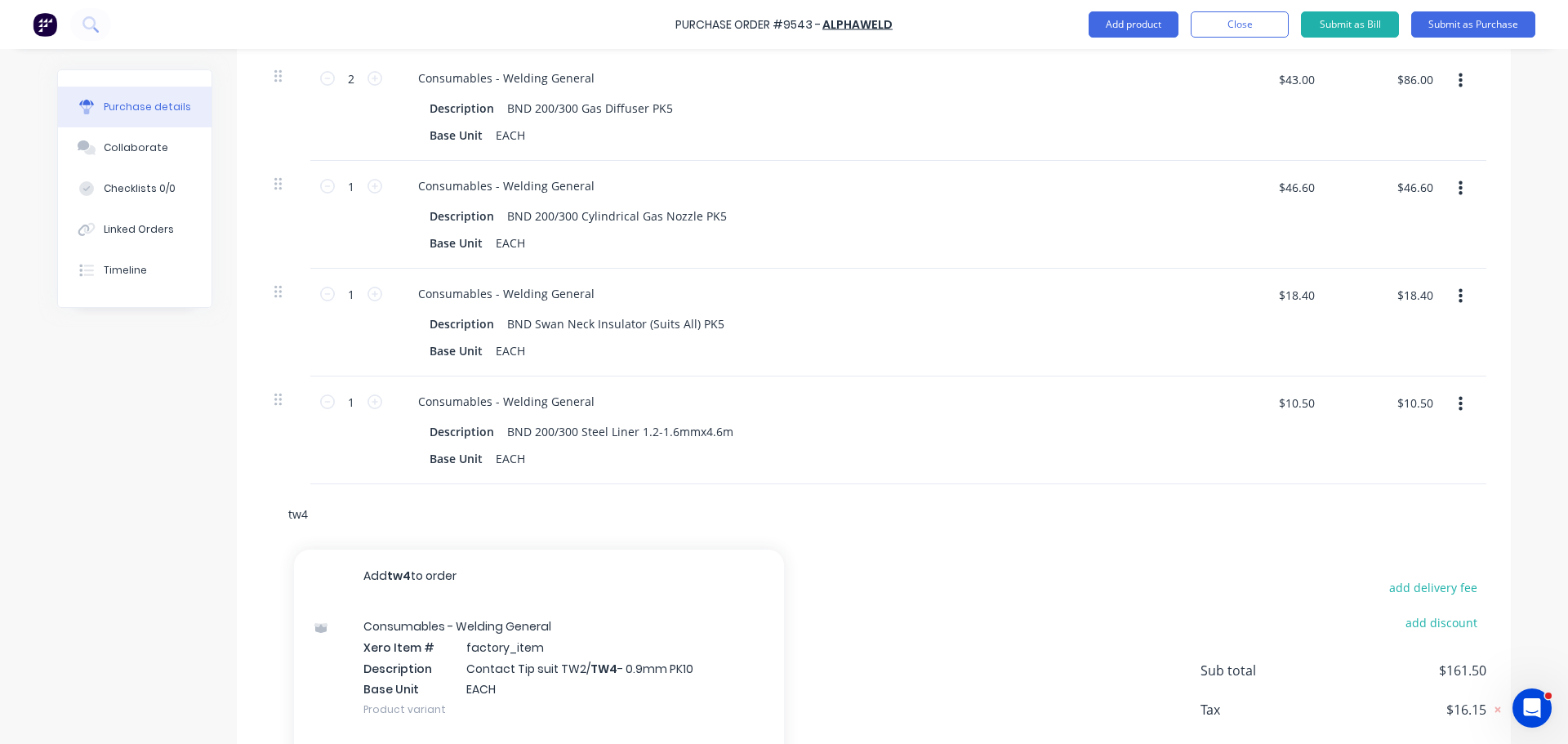
scroll to position [577, 0]
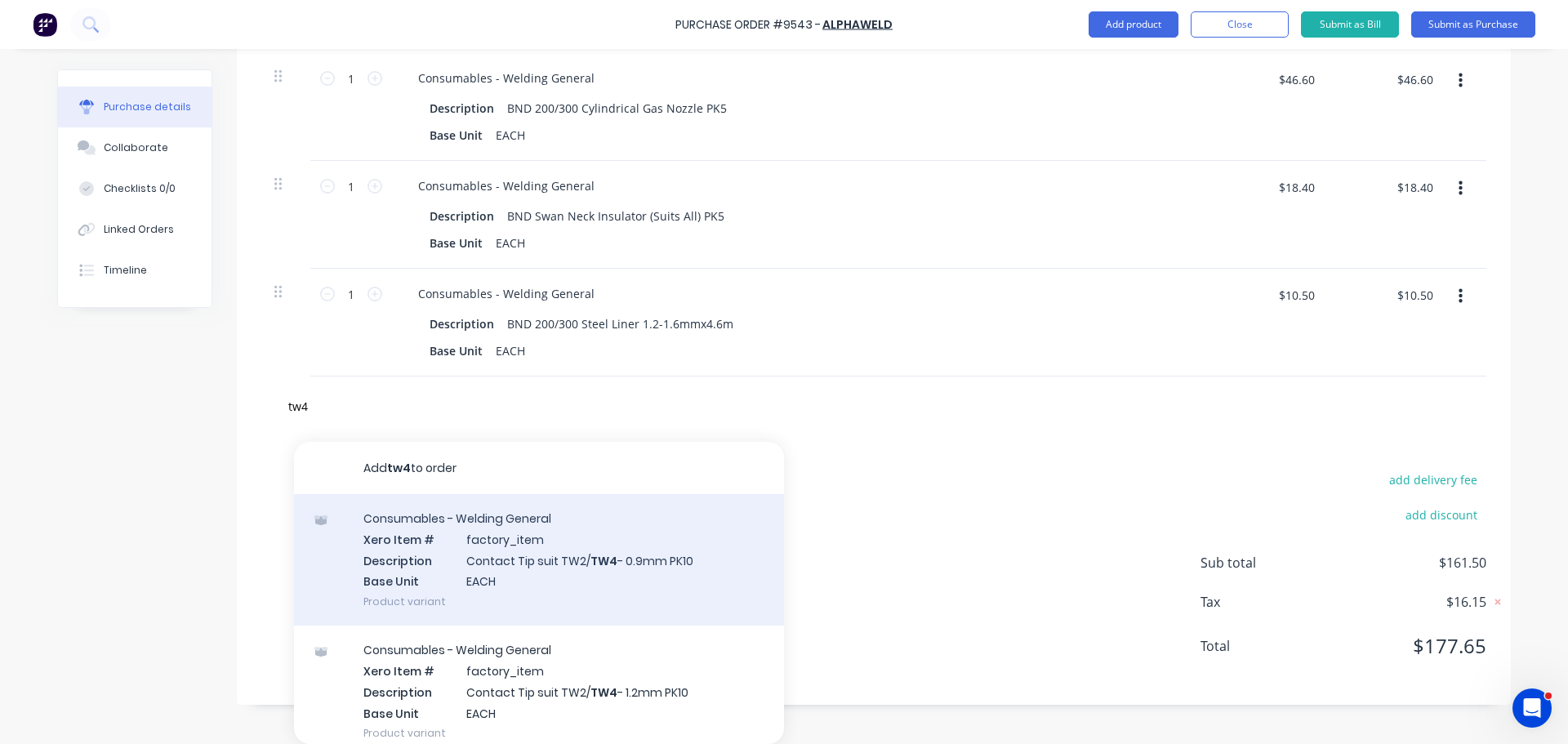
click at [518, 572] on div "Consumables - Welding General Xero Item # factory_item Description Contact Tip …" at bounding box center [539, 559] width 490 height 132
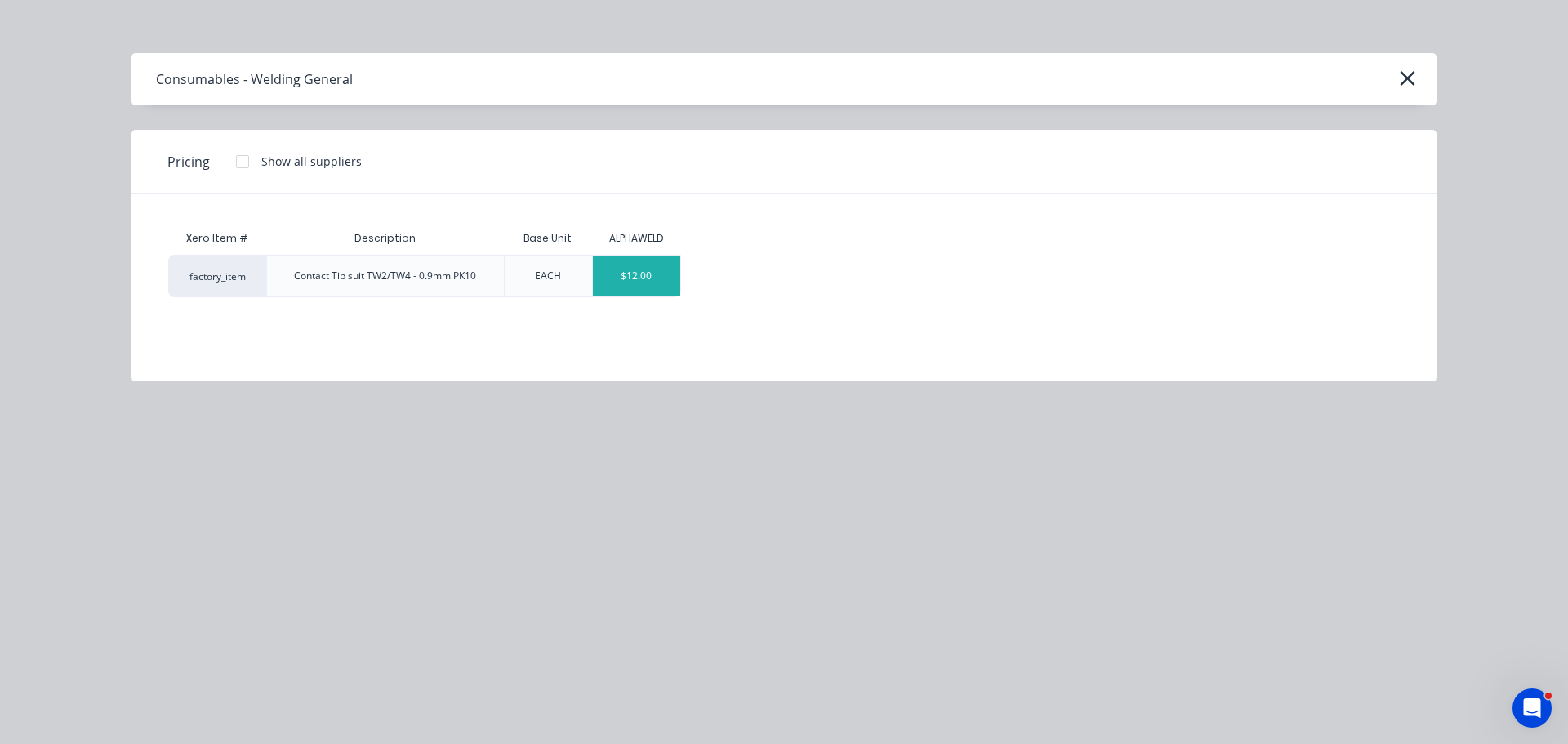
click at [640, 286] on div "$12.00" at bounding box center [637, 276] width 87 height 40
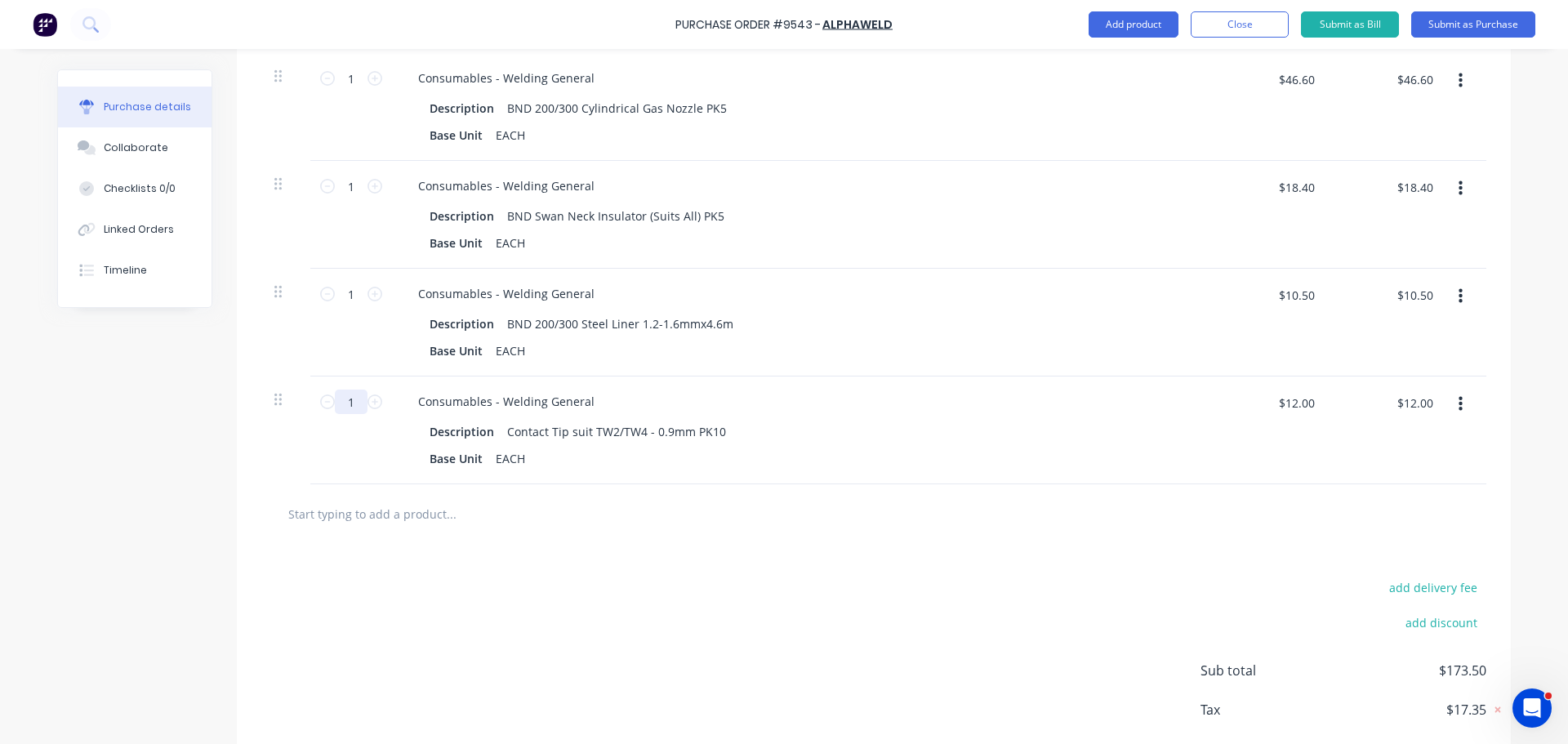
click at [357, 407] on input "1" at bounding box center [352, 401] width 33 height 25
click at [1284, 408] on input "$12.00" at bounding box center [1297, 402] width 55 height 26
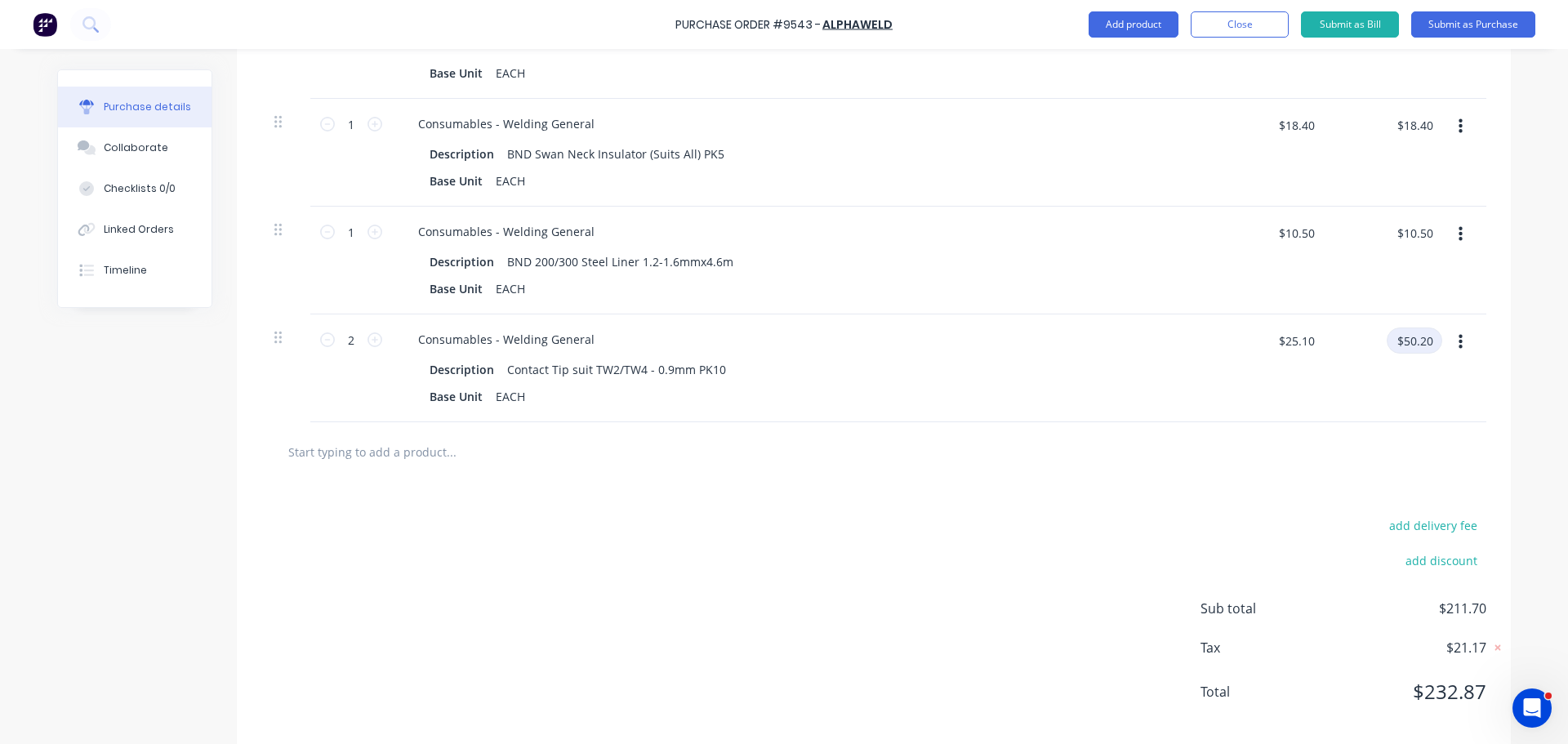
scroll to position [658, 0]
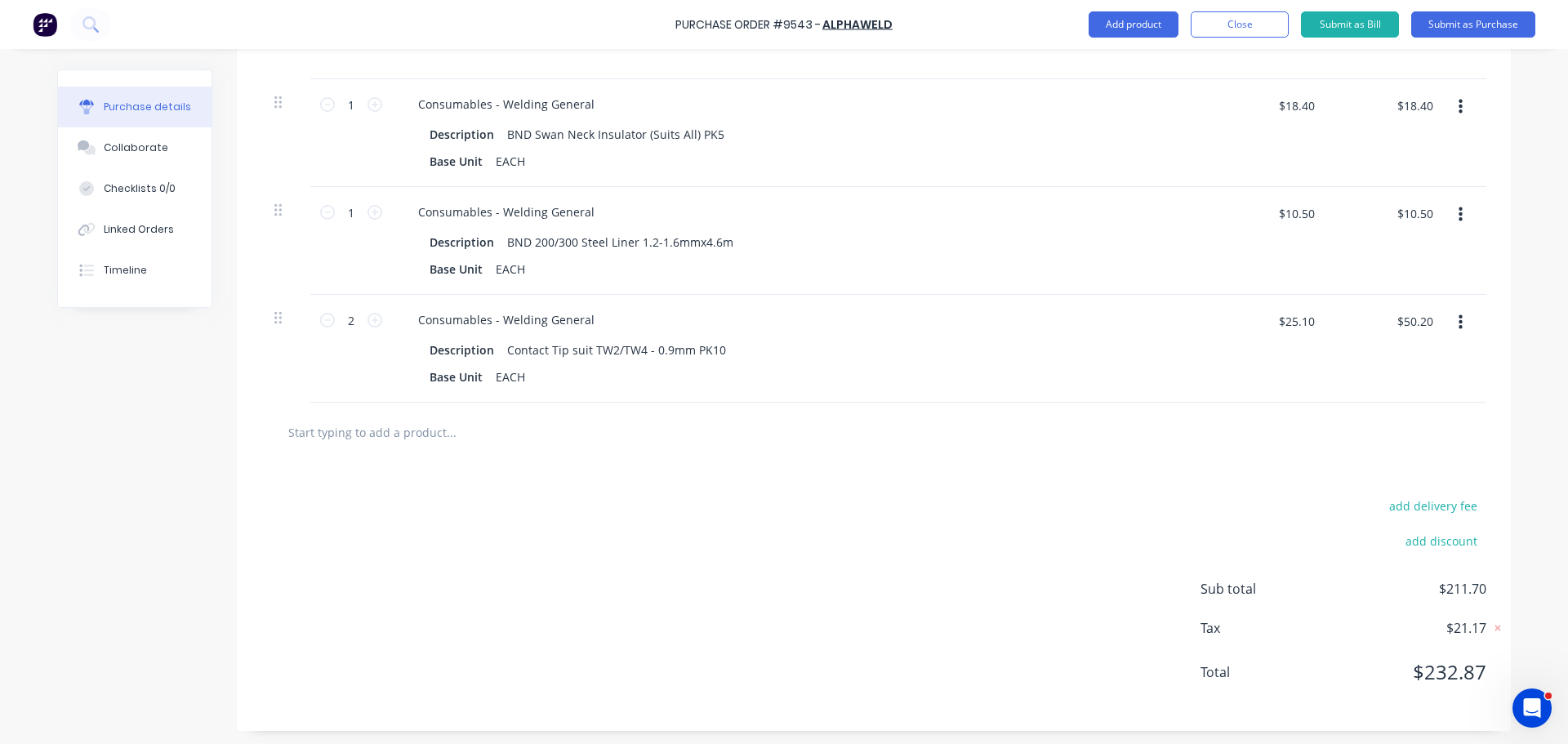
click at [419, 431] on input "text" at bounding box center [450, 432] width 327 height 33
click at [401, 463] on div "add delivery fee add discount Sub total $211.70 Tax $21.17 Total $232.87" at bounding box center [873, 596] width 1274 height 269
click at [413, 432] on input "text" at bounding box center [450, 432] width 327 height 33
paste input "Steel Liner 1.6mm x 4.6m K126-12 TW Con 16mm OD Bayonet - suits TW4"
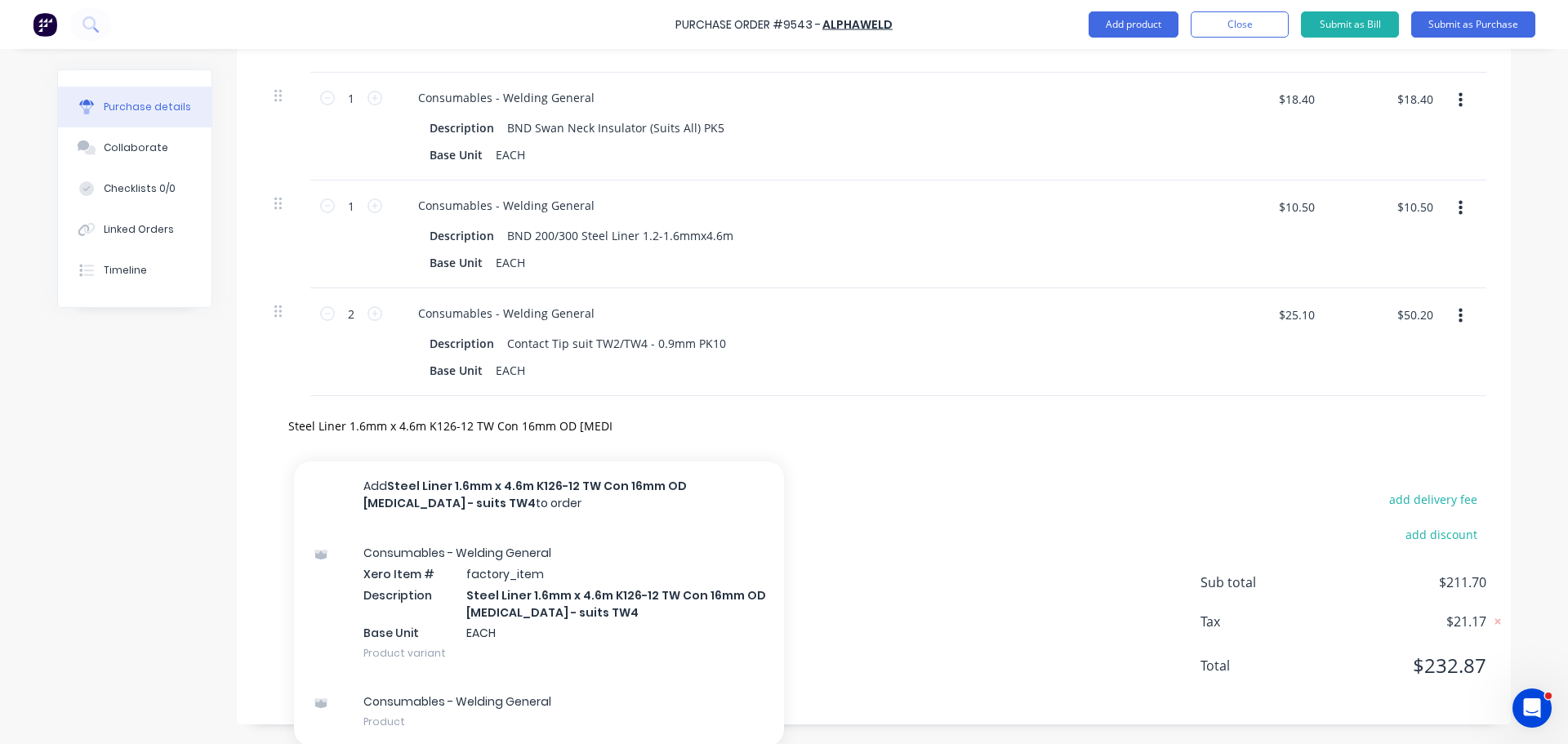
scroll to position [666, 0]
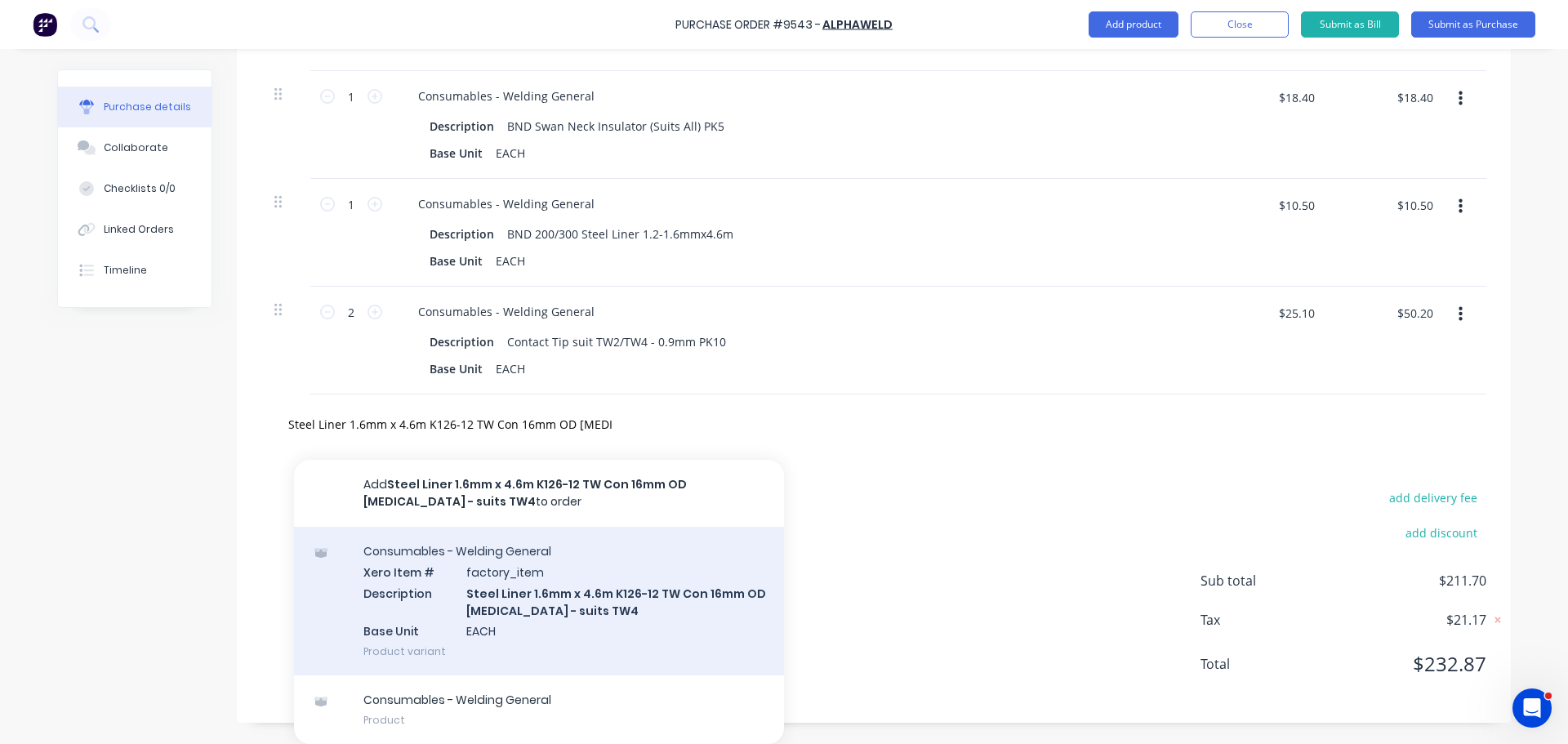
click at [569, 593] on div "Consumables - Welding General Xero Item # factory_item Description Steel Liner …" at bounding box center [539, 601] width 490 height 149
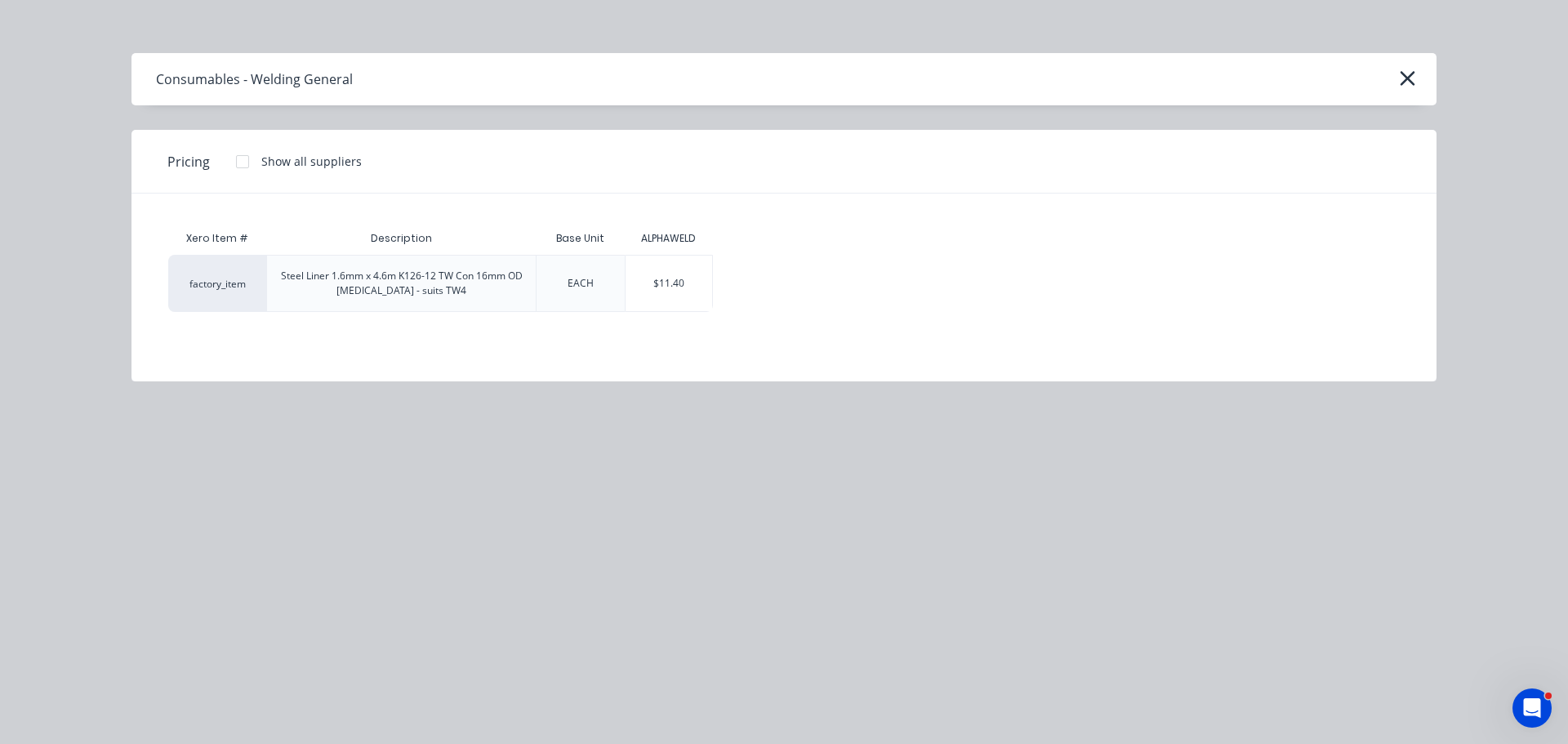
click at [647, 296] on div "$11.40" at bounding box center [669, 283] width 87 height 55
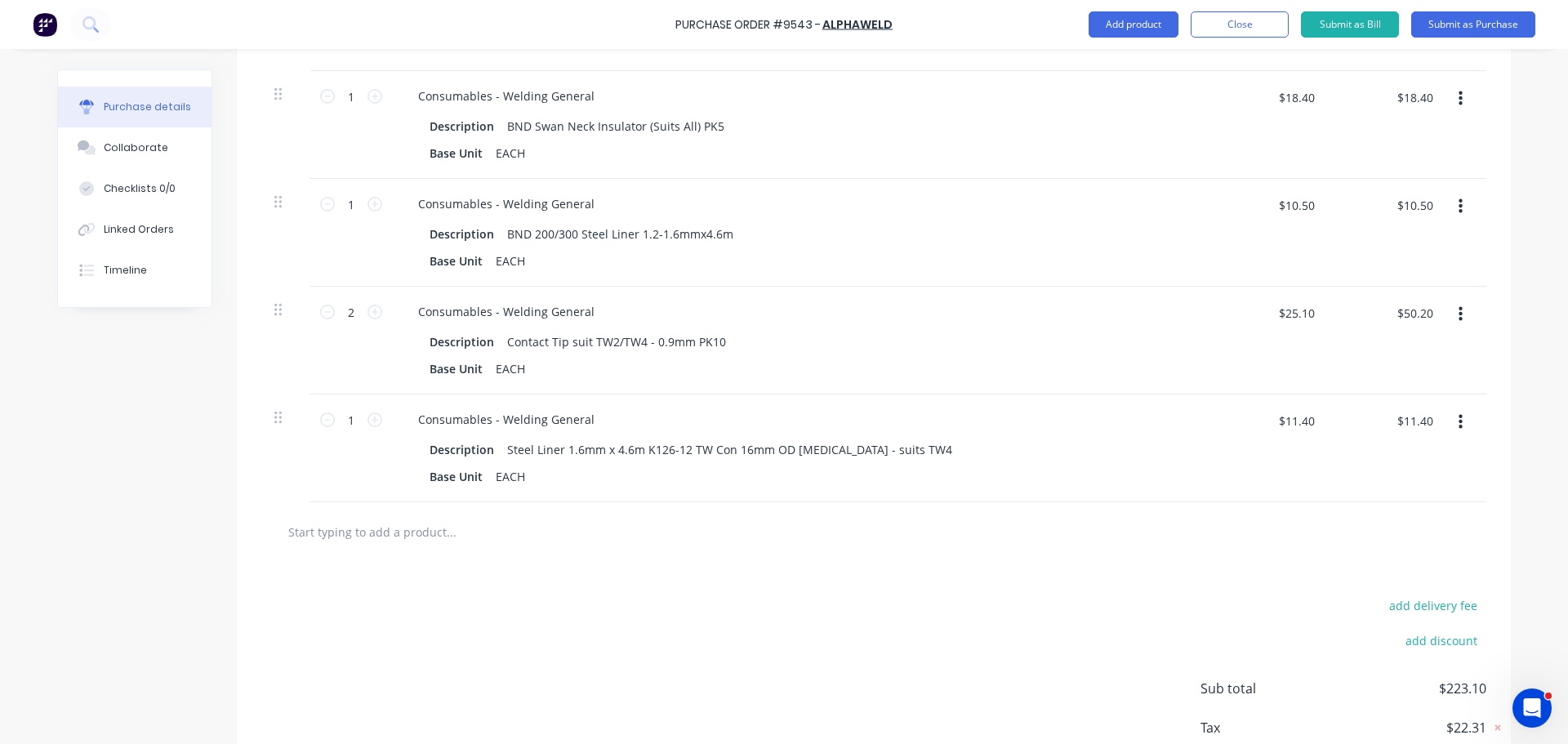
click at [417, 534] on input "text" at bounding box center [450, 532] width 327 height 33
click at [315, 520] on input "text" at bounding box center [450, 532] width 327 height 33
click at [411, 528] on input "text" at bounding box center [450, 532] width 327 height 33
paste input "Outer Protection Plate for welding helmet (Speedglas 9100XX)"
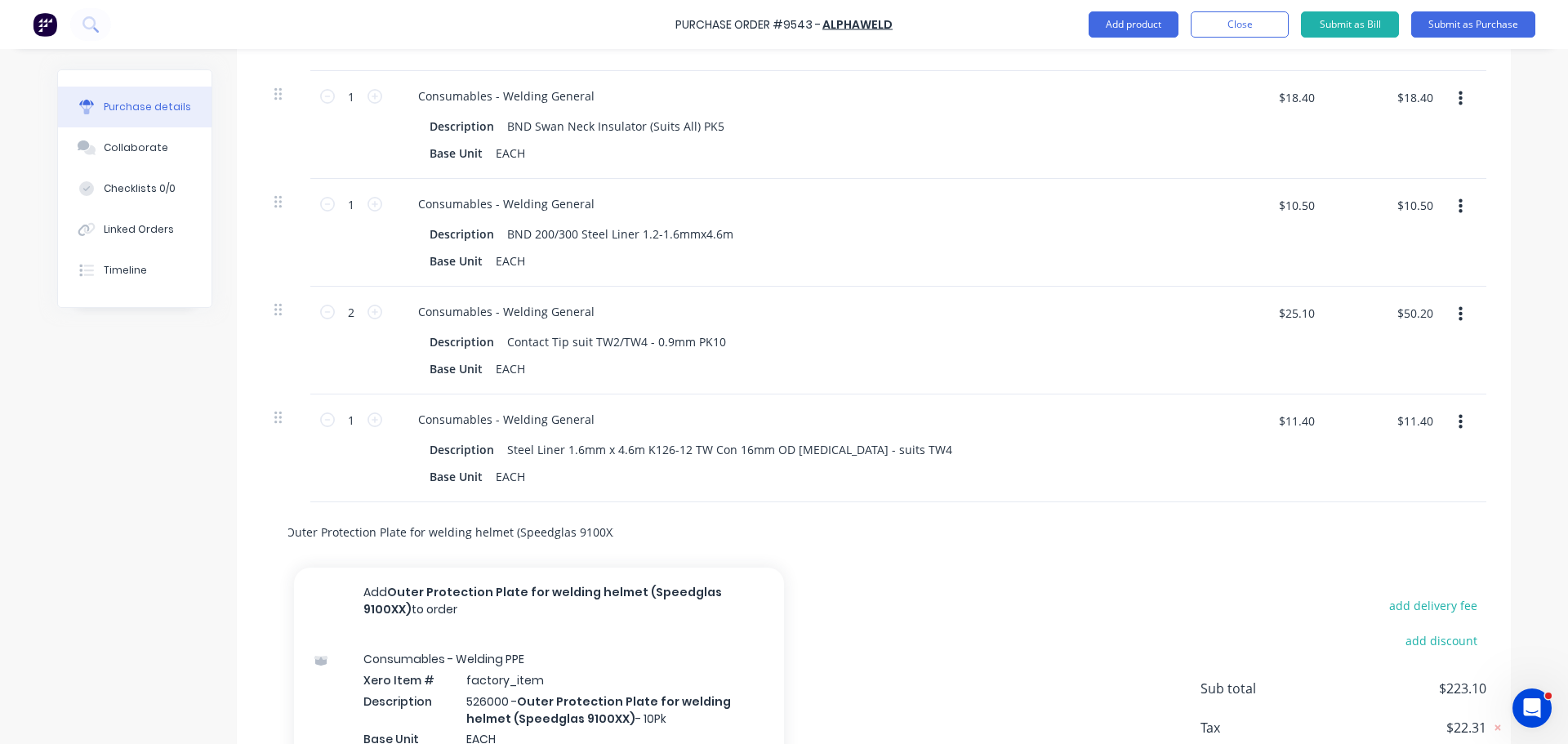
scroll to position [774, 0]
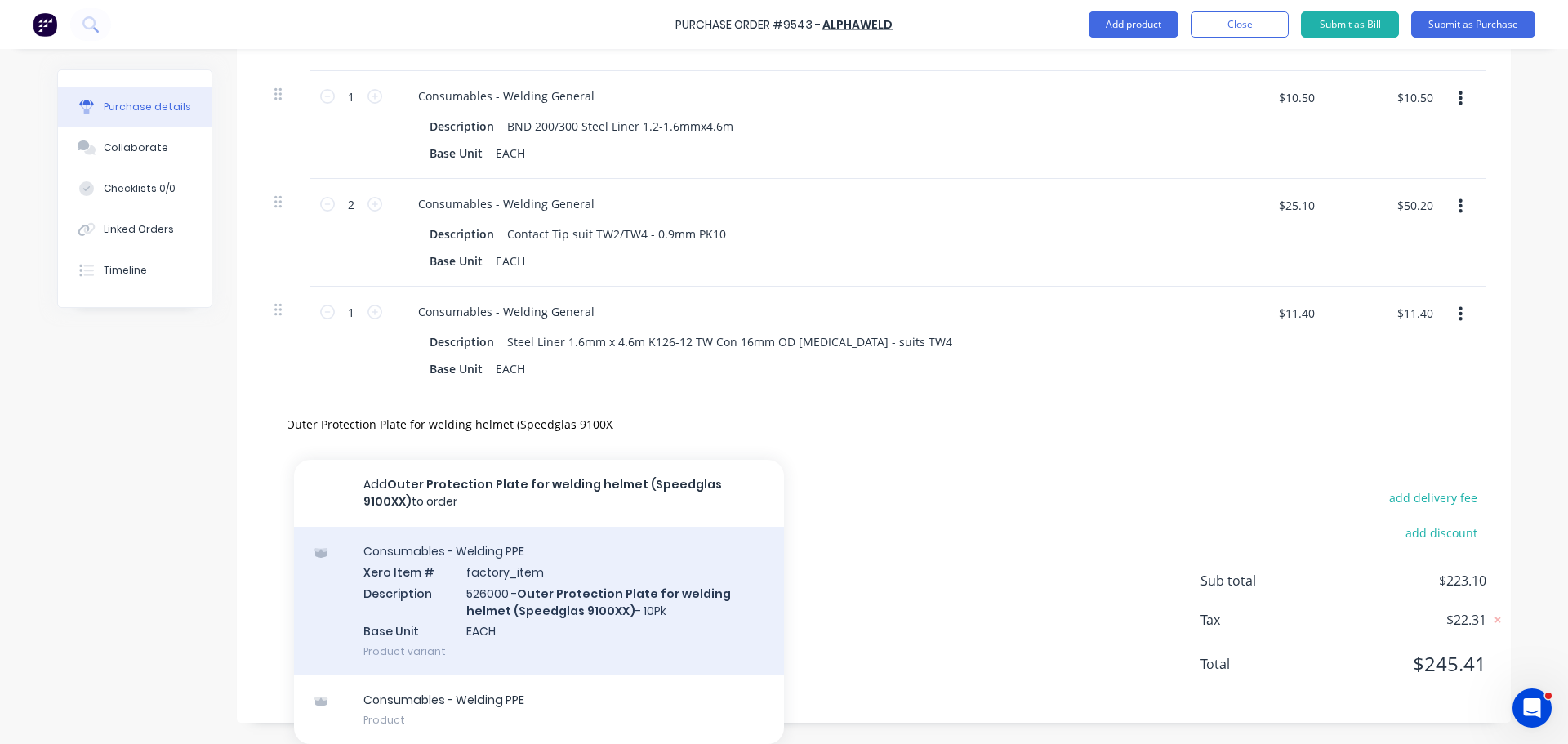
click at [571, 596] on div "Consumables - Welding PPE Xero Item # factory_item Description 526000 - Outer P…" at bounding box center [539, 601] width 490 height 149
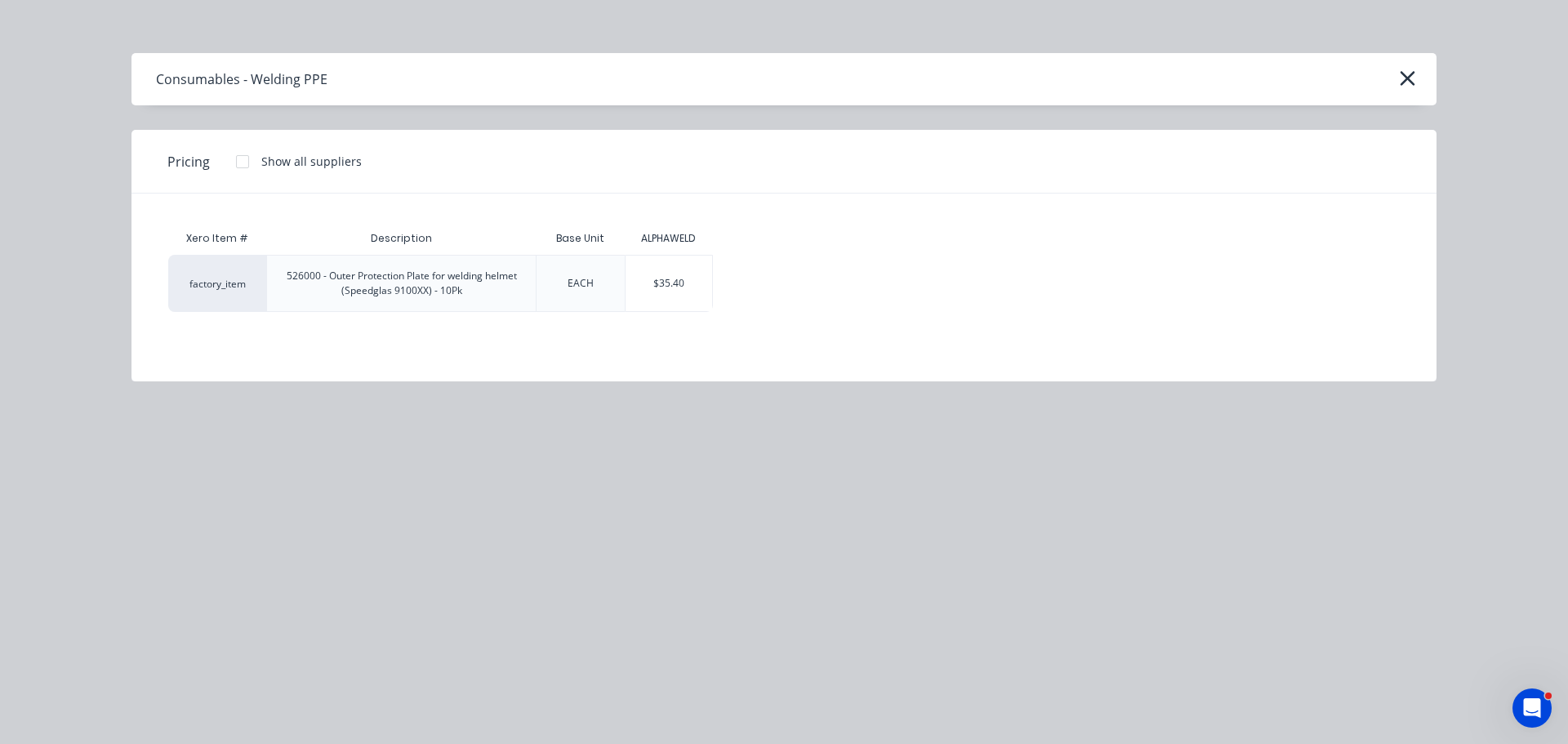
click at [638, 287] on div "$35.40" at bounding box center [669, 283] width 87 height 55
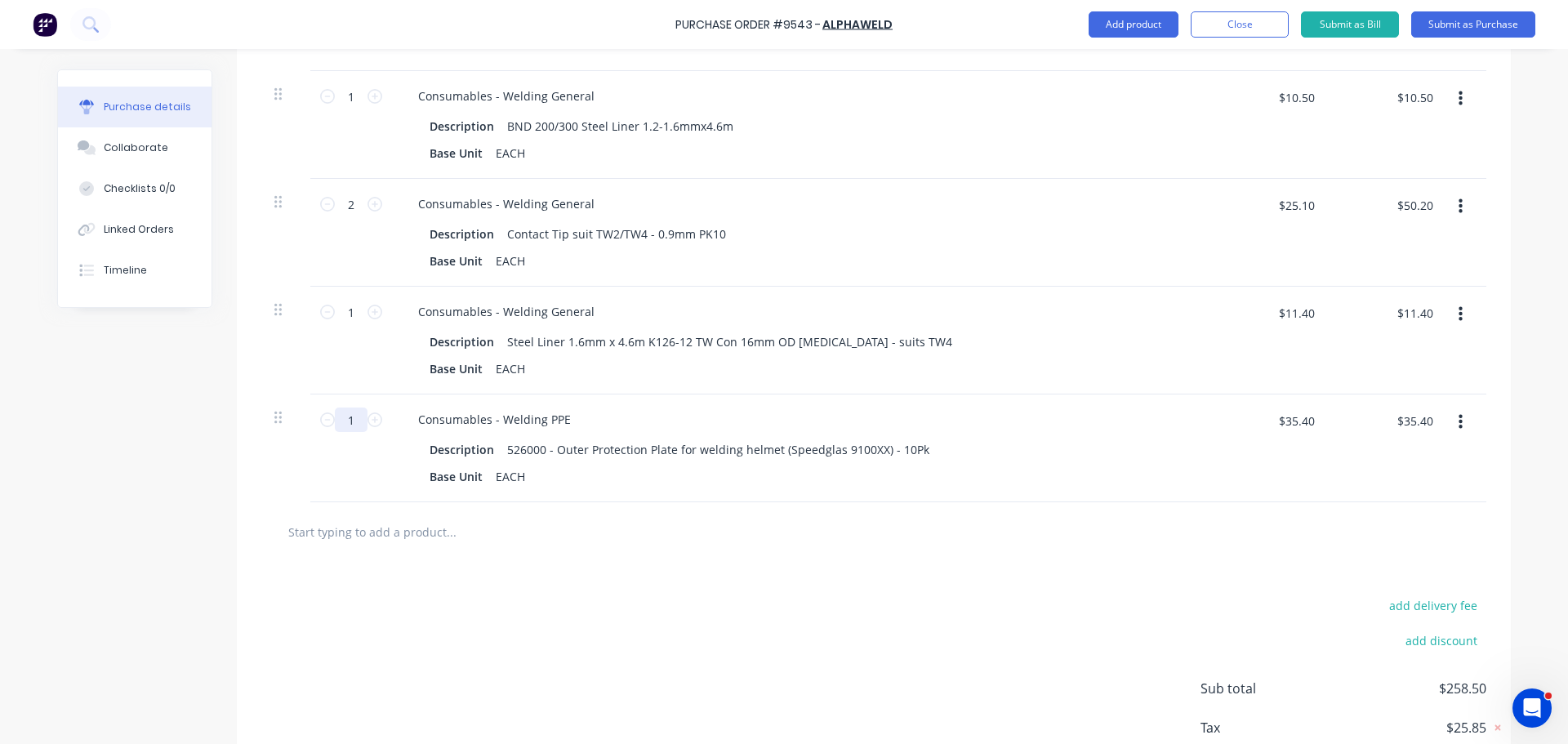
click at [357, 417] on input "1" at bounding box center [352, 419] width 33 height 25
click at [1320, 426] on div "$35.40 $35.40" at bounding box center [1268, 448] width 119 height 108
click at [1314, 423] on input "$35.40" at bounding box center [1297, 420] width 55 height 26
click at [406, 527] on input "text" at bounding box center [450, 532] width 327 height 33
paste input "Speedglas Adflo PAPR Pre-Filter (5/pk)"
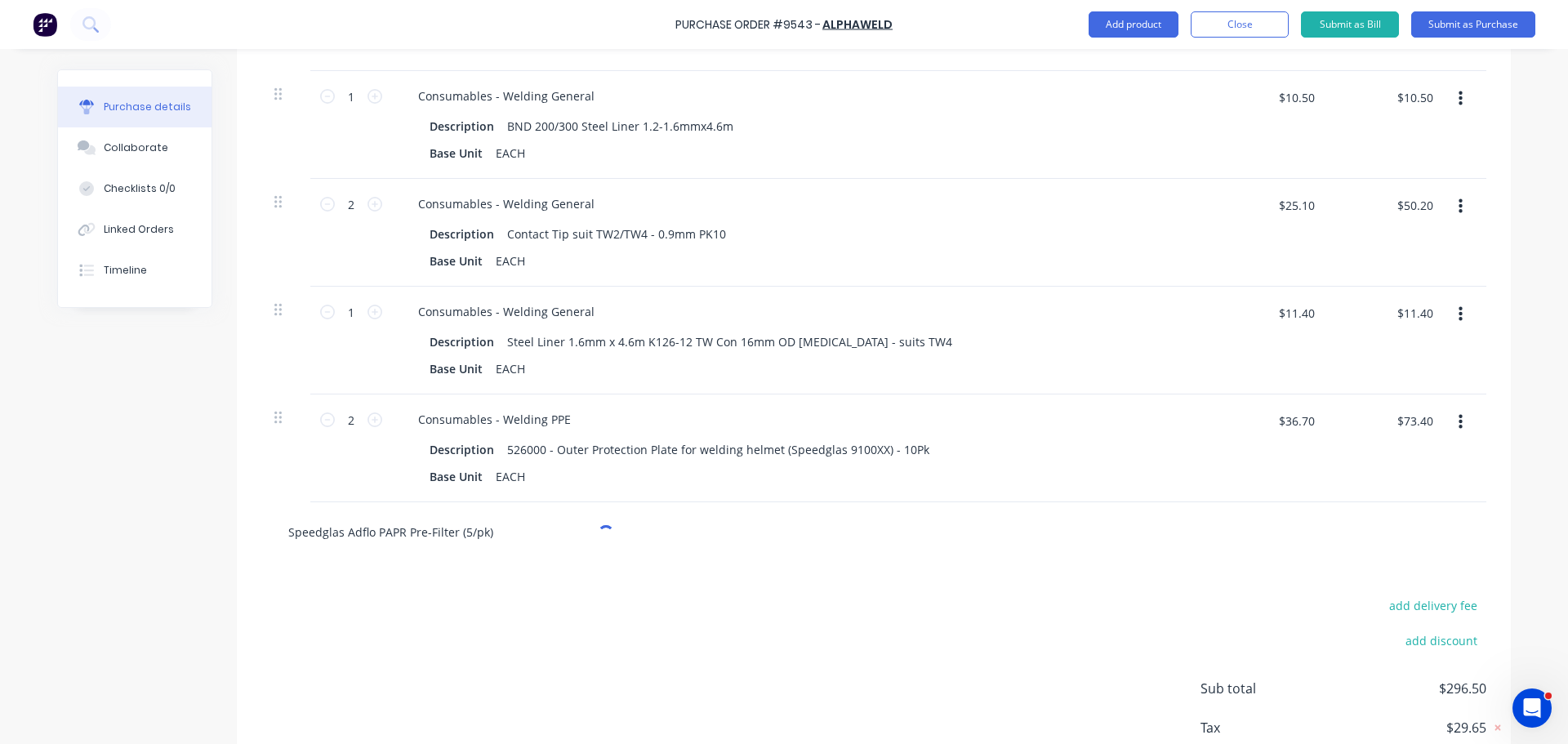
scroll to position [876, 0]
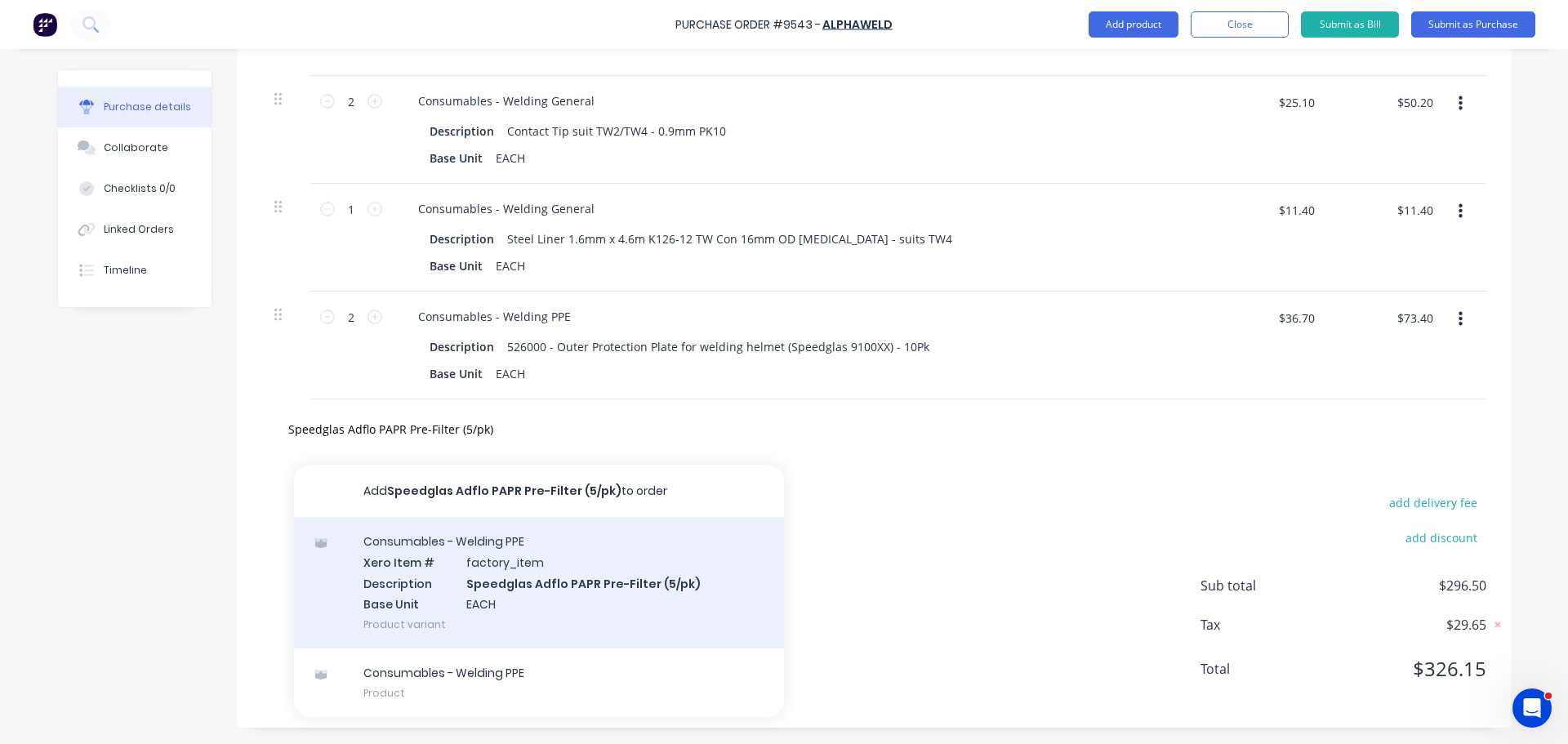
click at [715, 582] on div "Consumables - Welding PPE Xero Item # factory_item Description Speedglas Adflo …" at bounding box center [539, 582] width 490 height 132
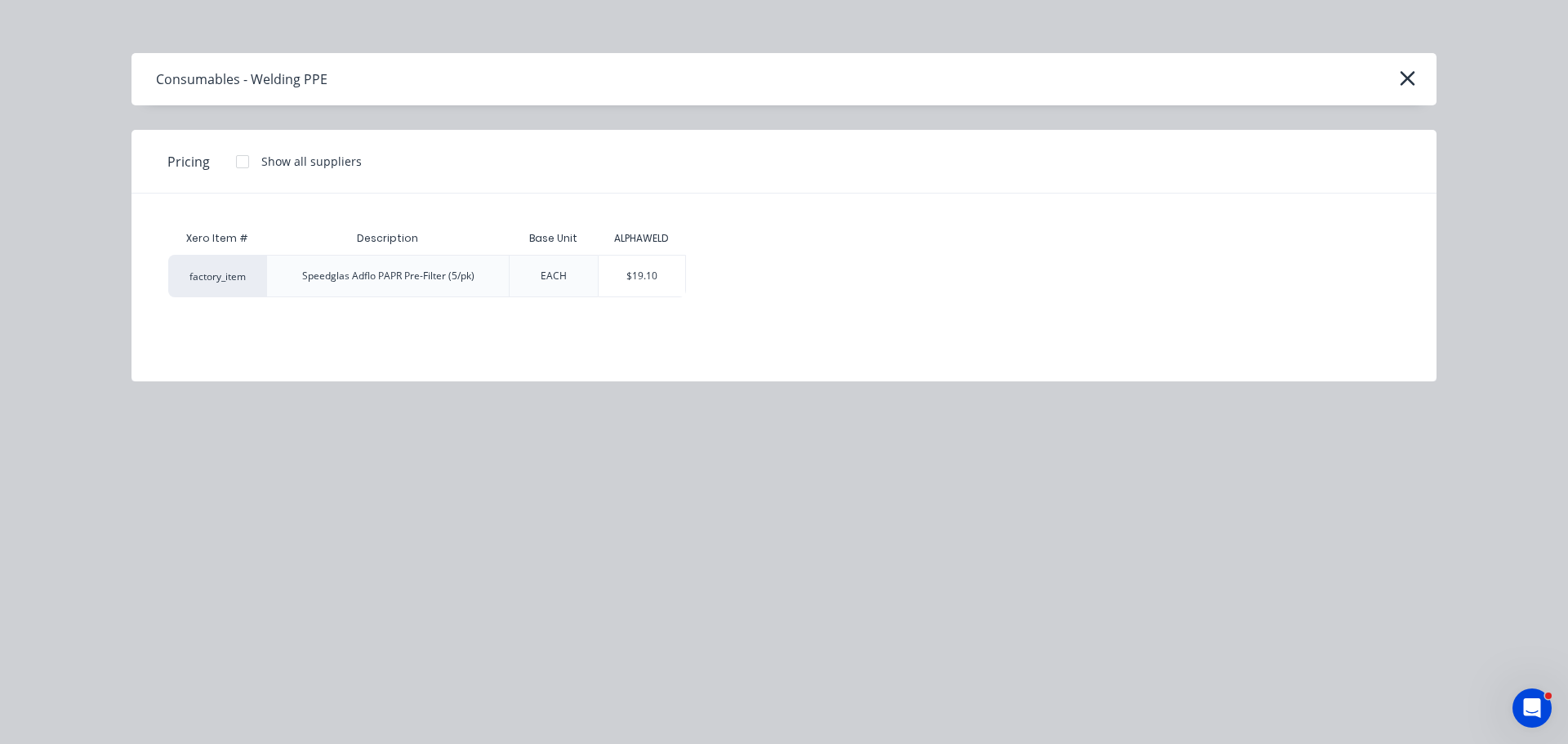
click at [648, 271] on div "$19.10" at bounding box center [642, 276] width 87 height 40
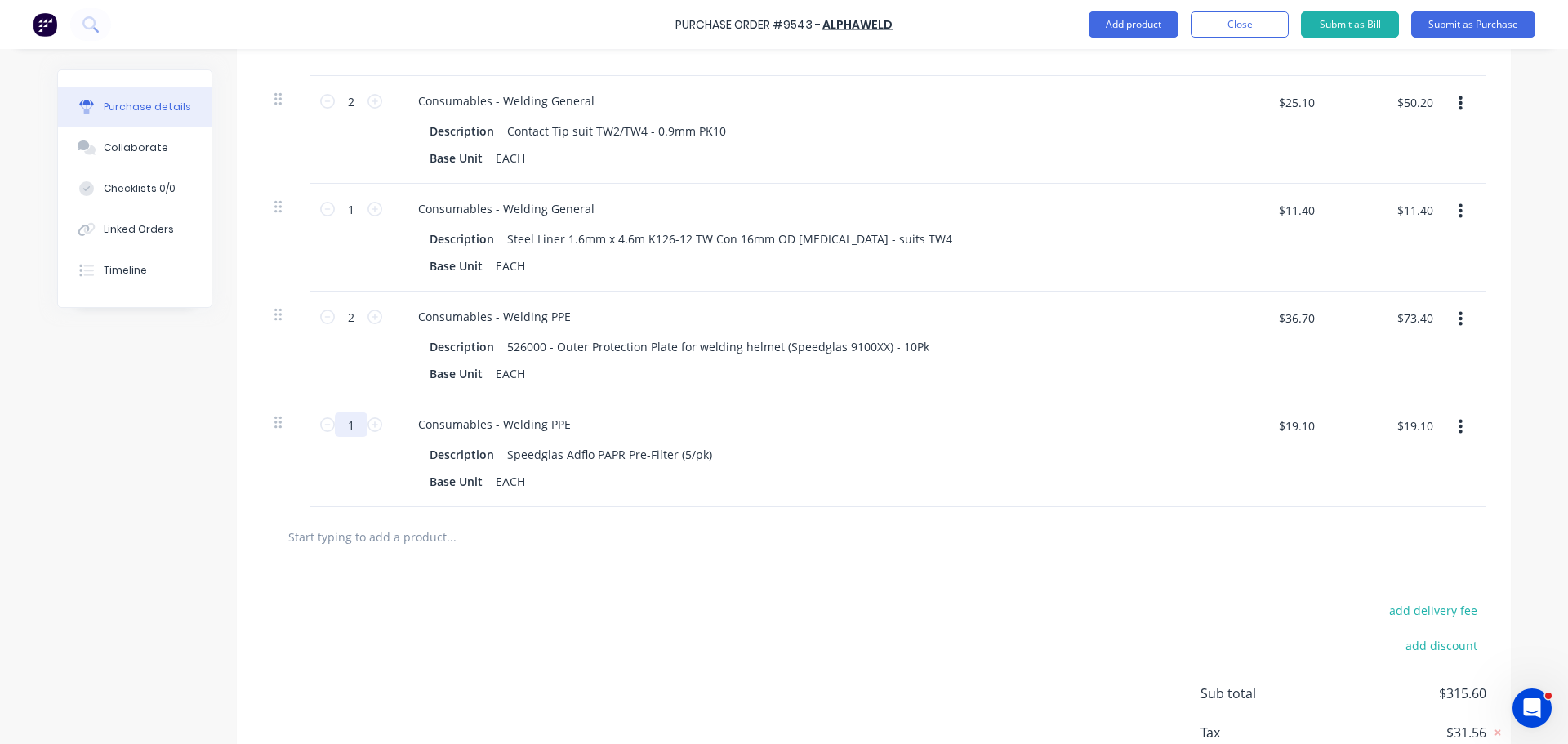
click at [354, 428] on input "1" at bounding box center [352, 424] width 33 height 25
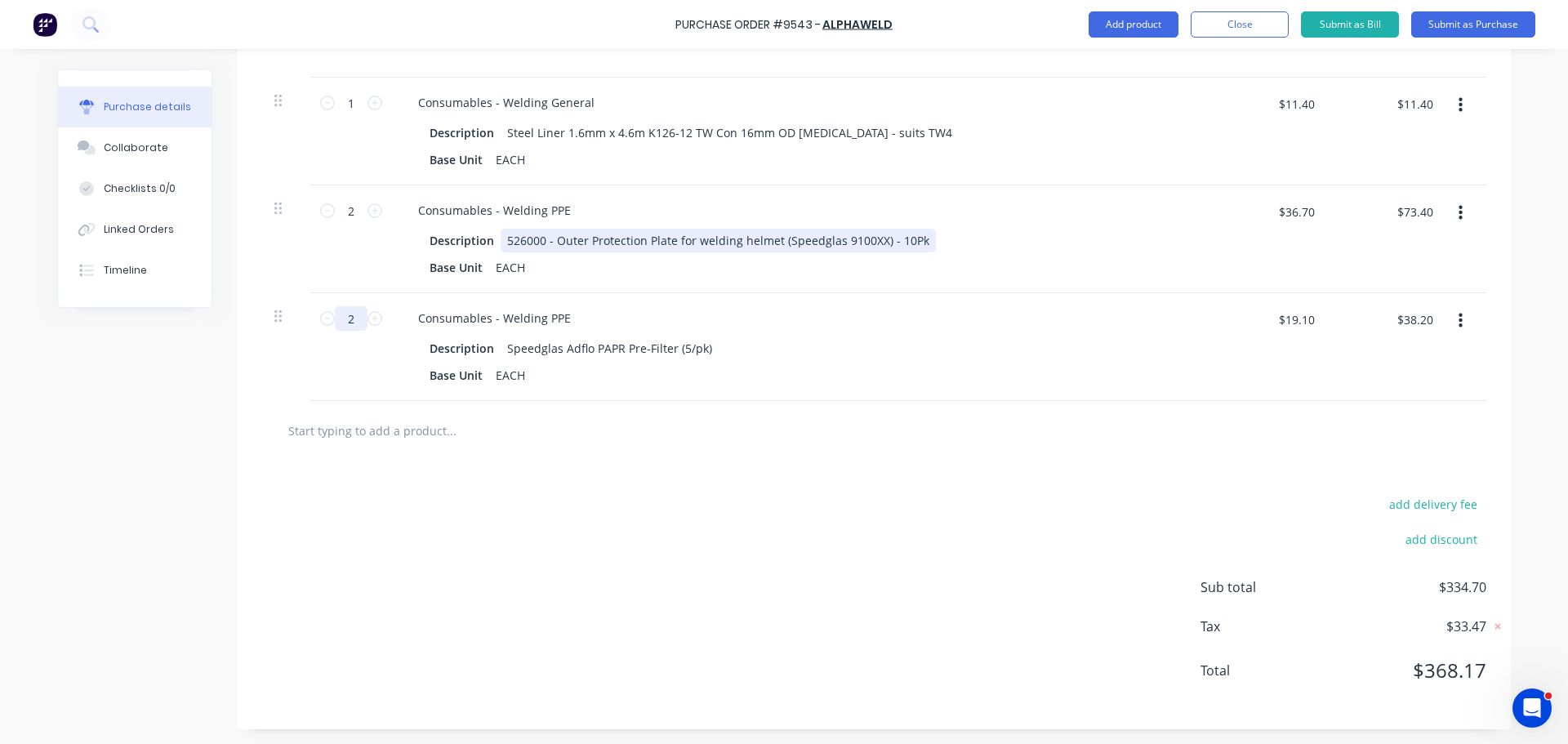
scroll to position [985, 0]
click at [394, 432] on input "text" at bounding box center [450, 429] width 327 height 33
paste input "Speedglas Adflo PAPR Particle Filter Replacement"
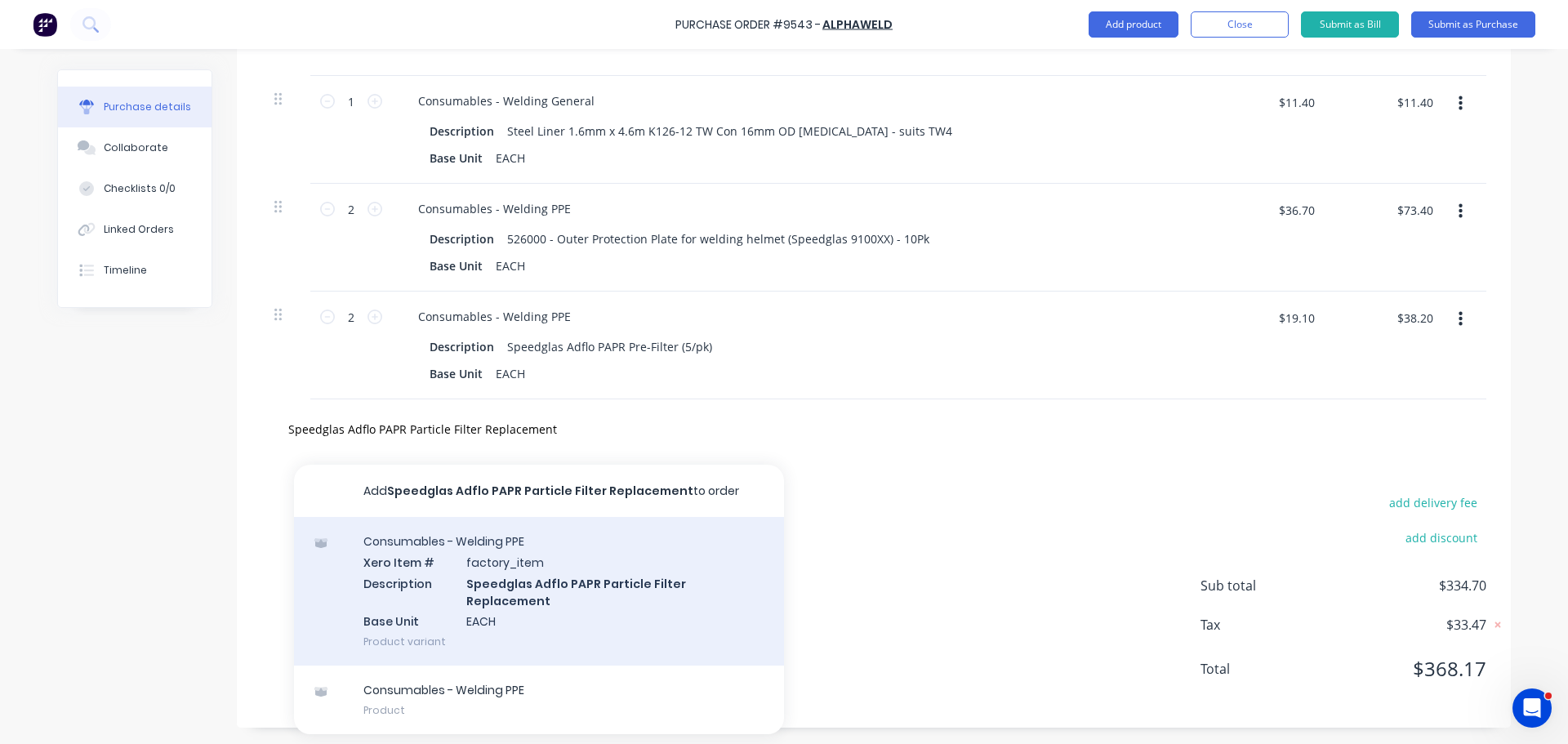
click at [559, 564] on div "Consumables - Welding PPE Xero Item # factory_item Description Speedglas Adflo …" at bounding box center [539, 591] width 490 height 149
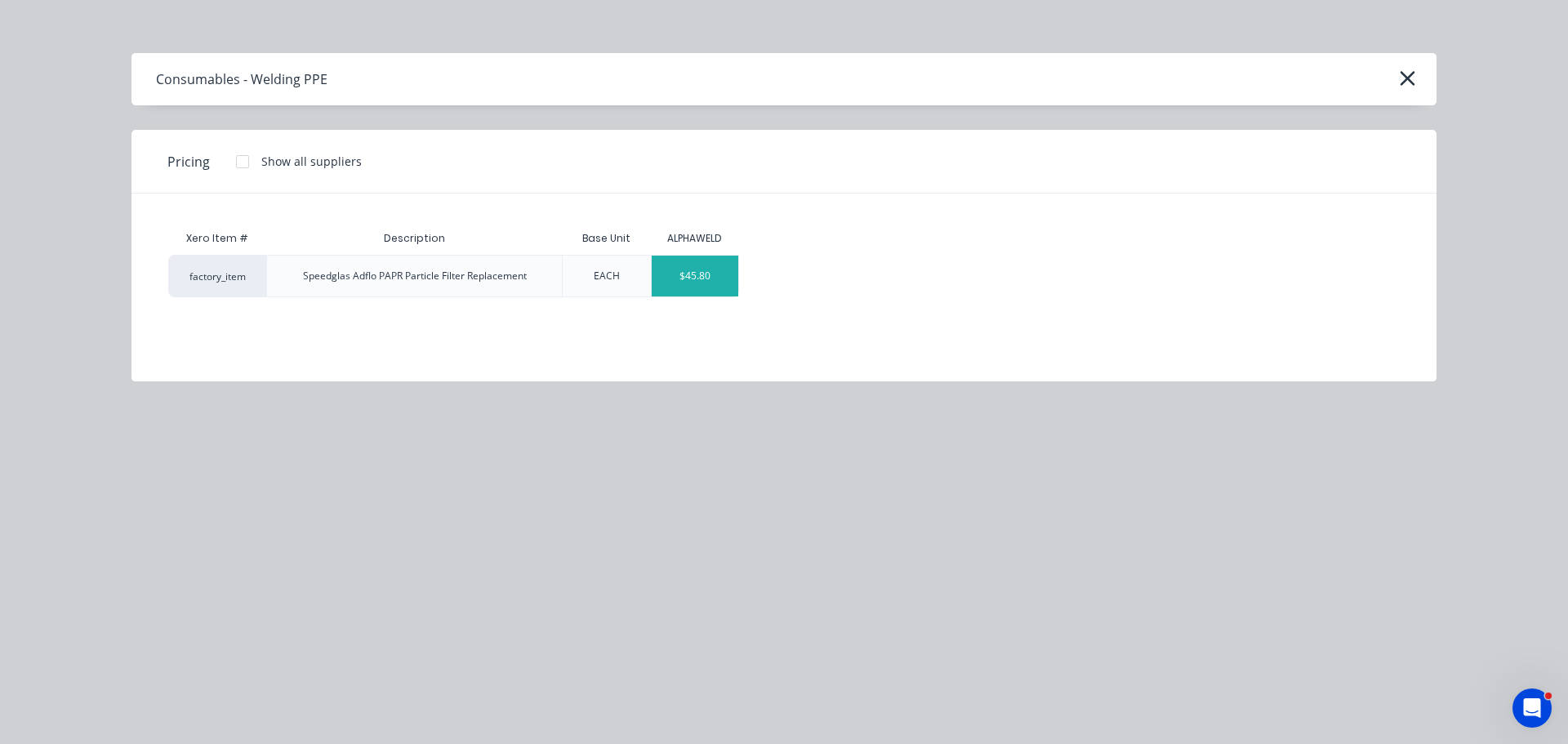
click at [653, 278] on div "$45.80" at bounding box center [695, 276] width 87 height 40
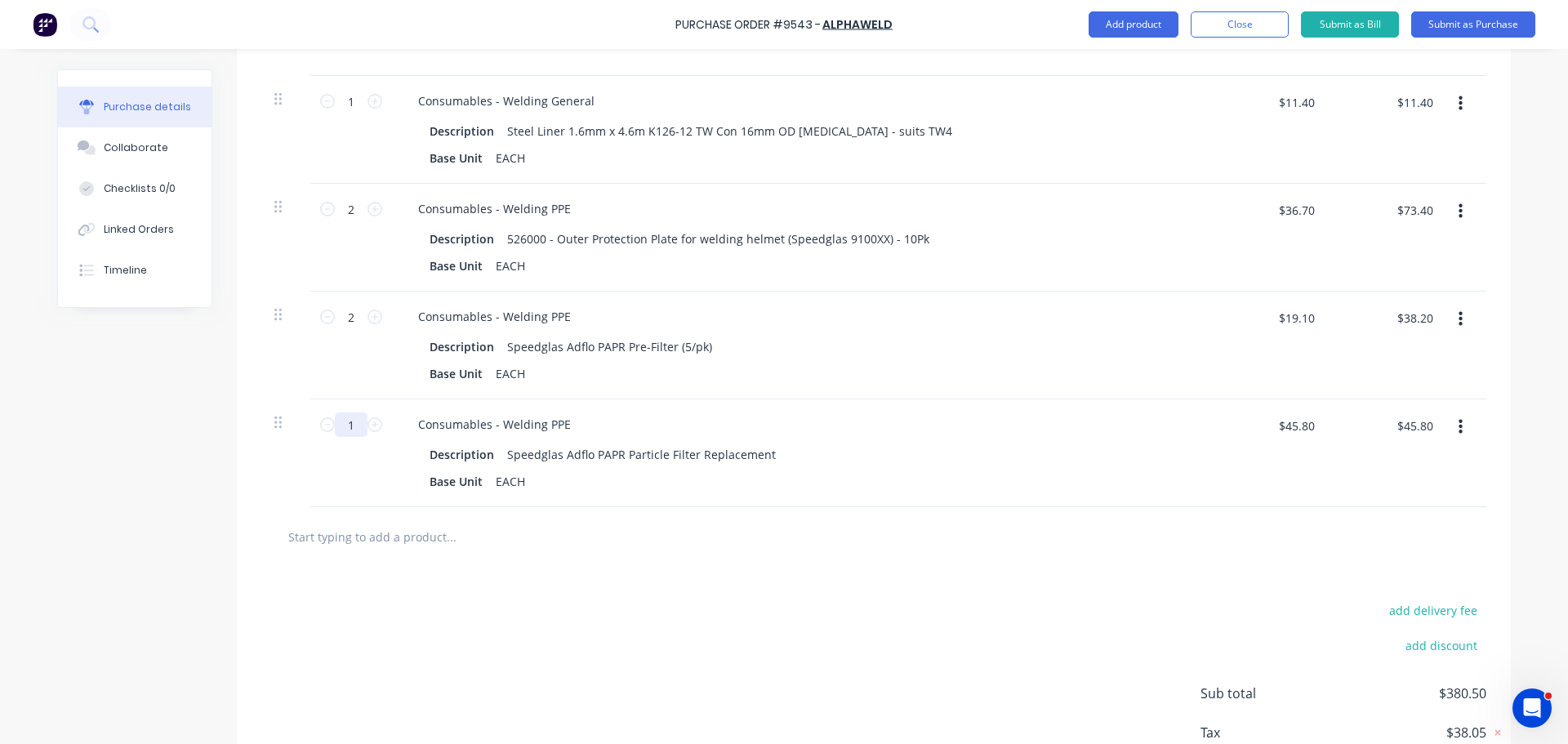
click at [356, 429] on input "1" at bounding box center [352, 424] width 33 height 25
click at [1309, 431] on input "$45.80" at bounding box center [1297, 425] width 55 height 26
click at [368, 540] on input "text" at bounding box center [450, 536] width 327 height 33
paste input "Pyromate South Paw Left Hand Pair Welding Gloves - Green"
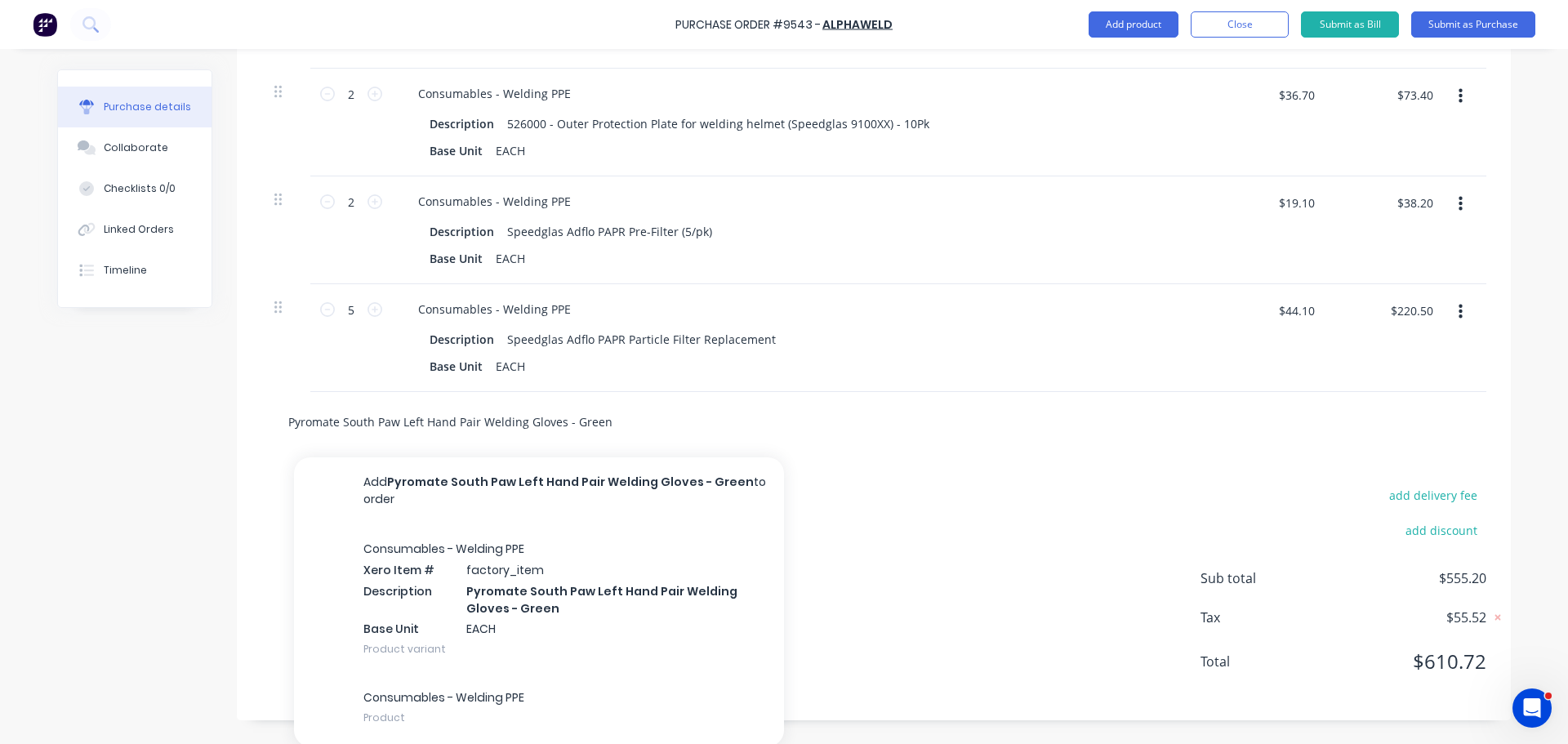
scroll to position [1102, 0]
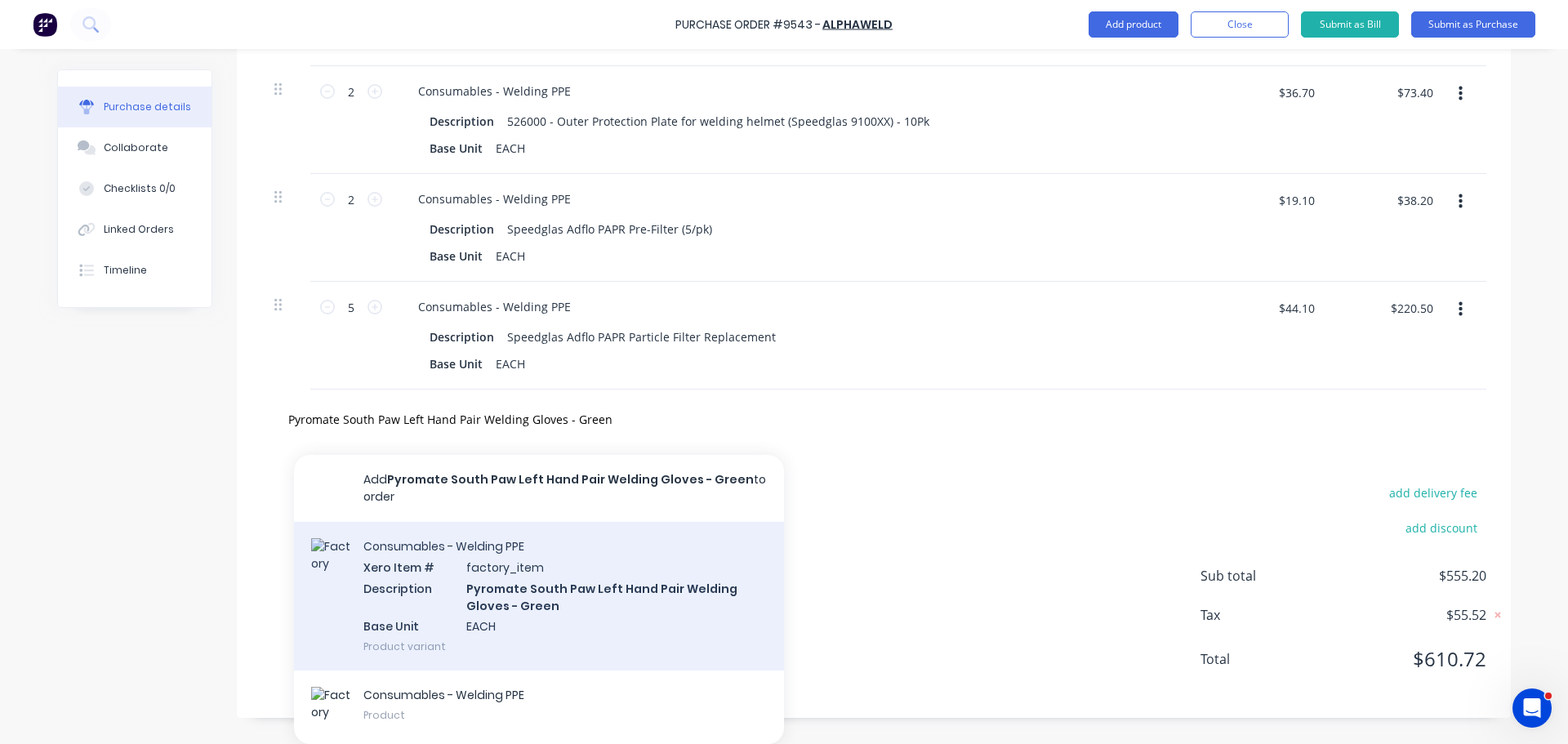
click at [622, 610] on div "Consumables - Welding PPE Xero Item # factory_item Description Pyromate South P…" at bounding box center [539, 596] width 490 height 149
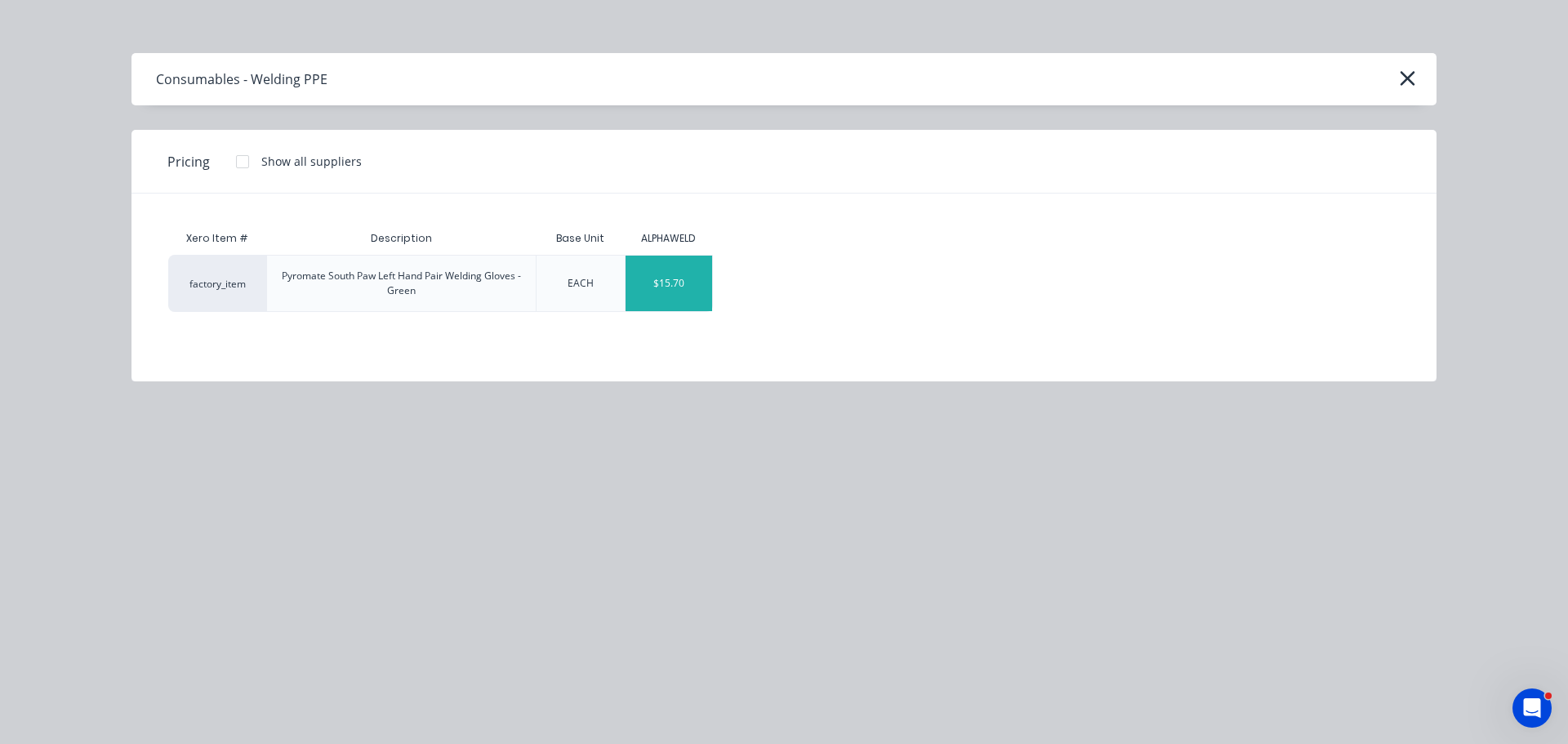
click at [701, 295] on div "$15.70" at bounding box center [669, 283] width 87 height 55
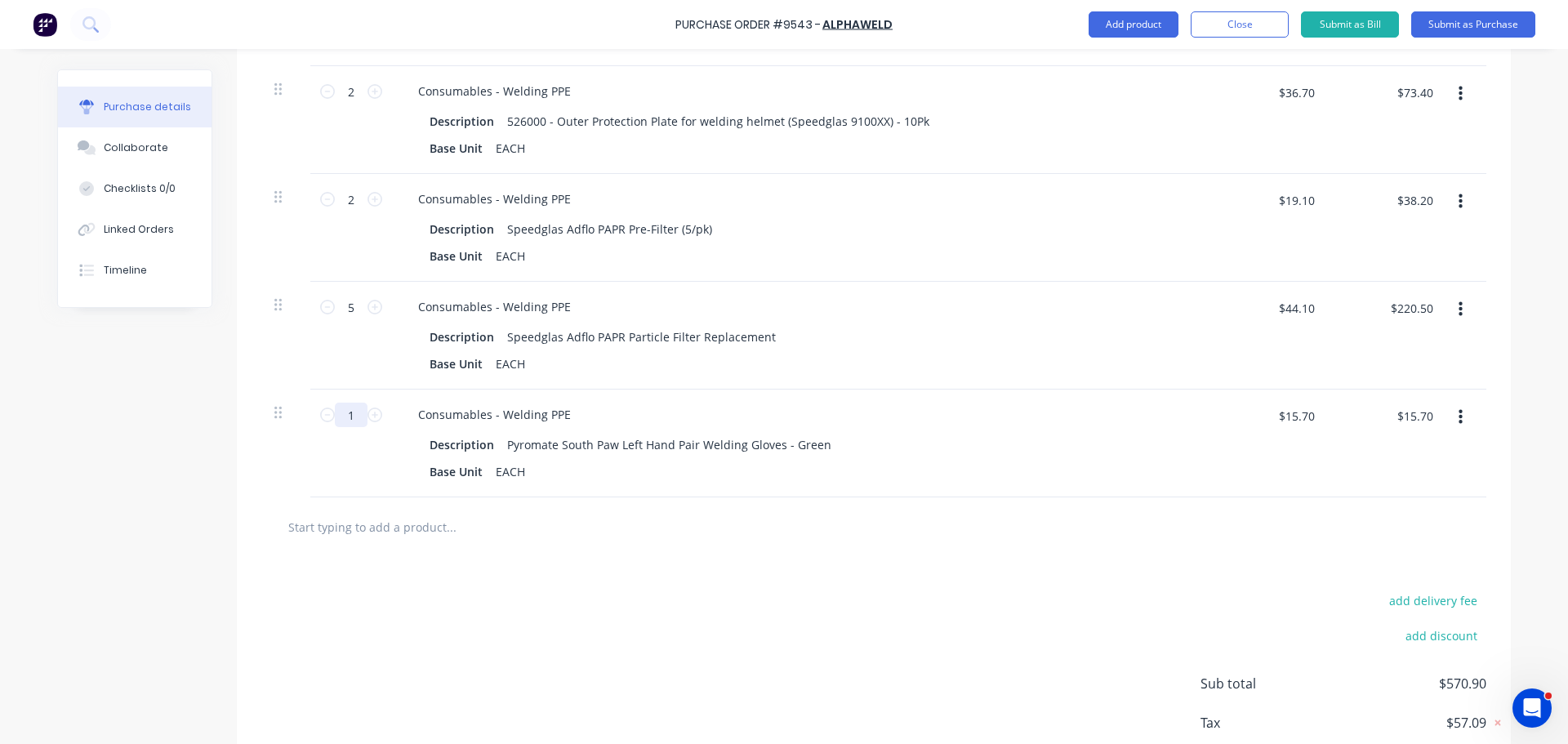
click at [356, 414] on input "1" at bounding box center [352, 415] width 33 height 25
click at [386, 533] on input "text" at bounding box center [450, 527] width 327 height 33
paste input "Blue Max A2 Chrome Leather Bib Apron with Webbing Straps"
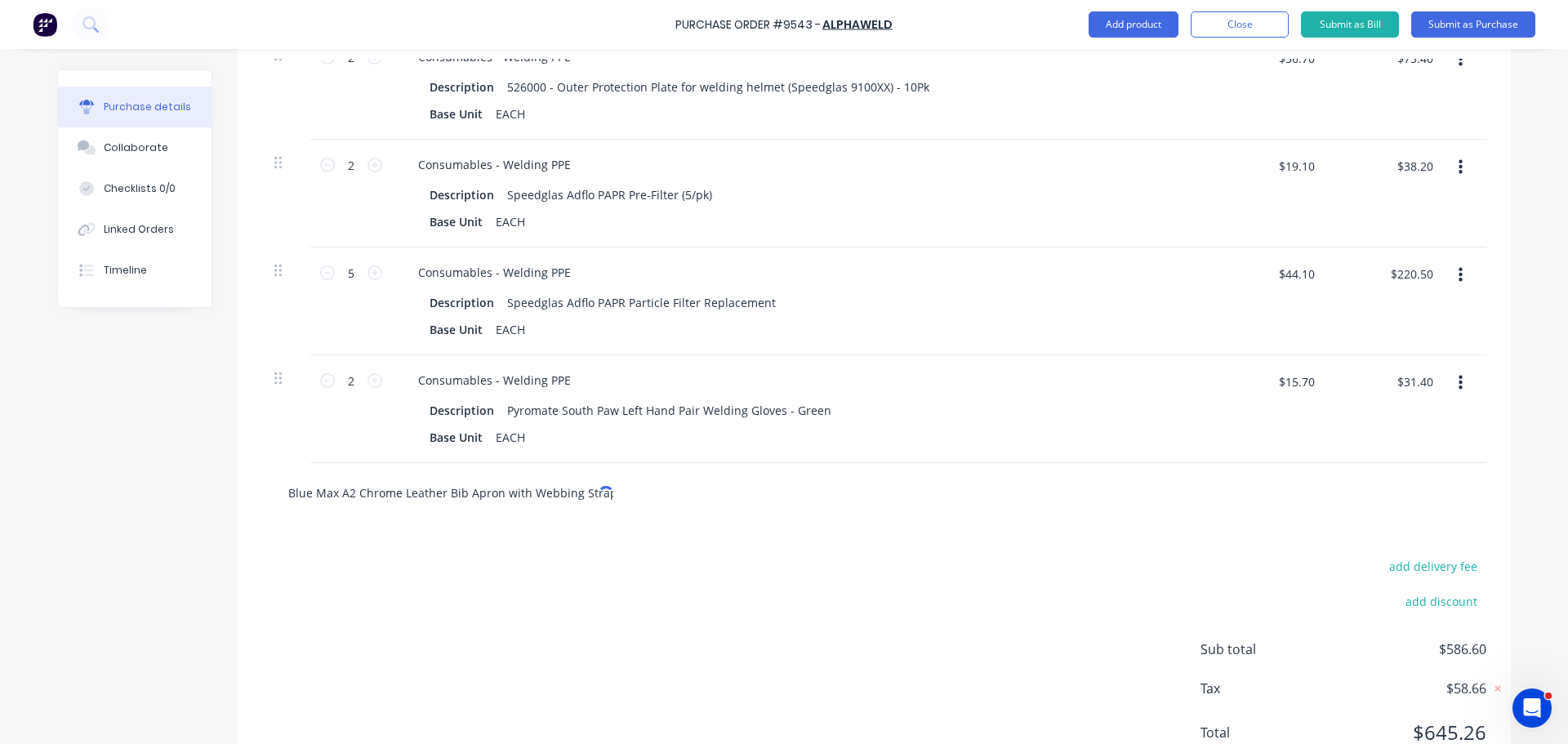
scroll to position [1200, 0]
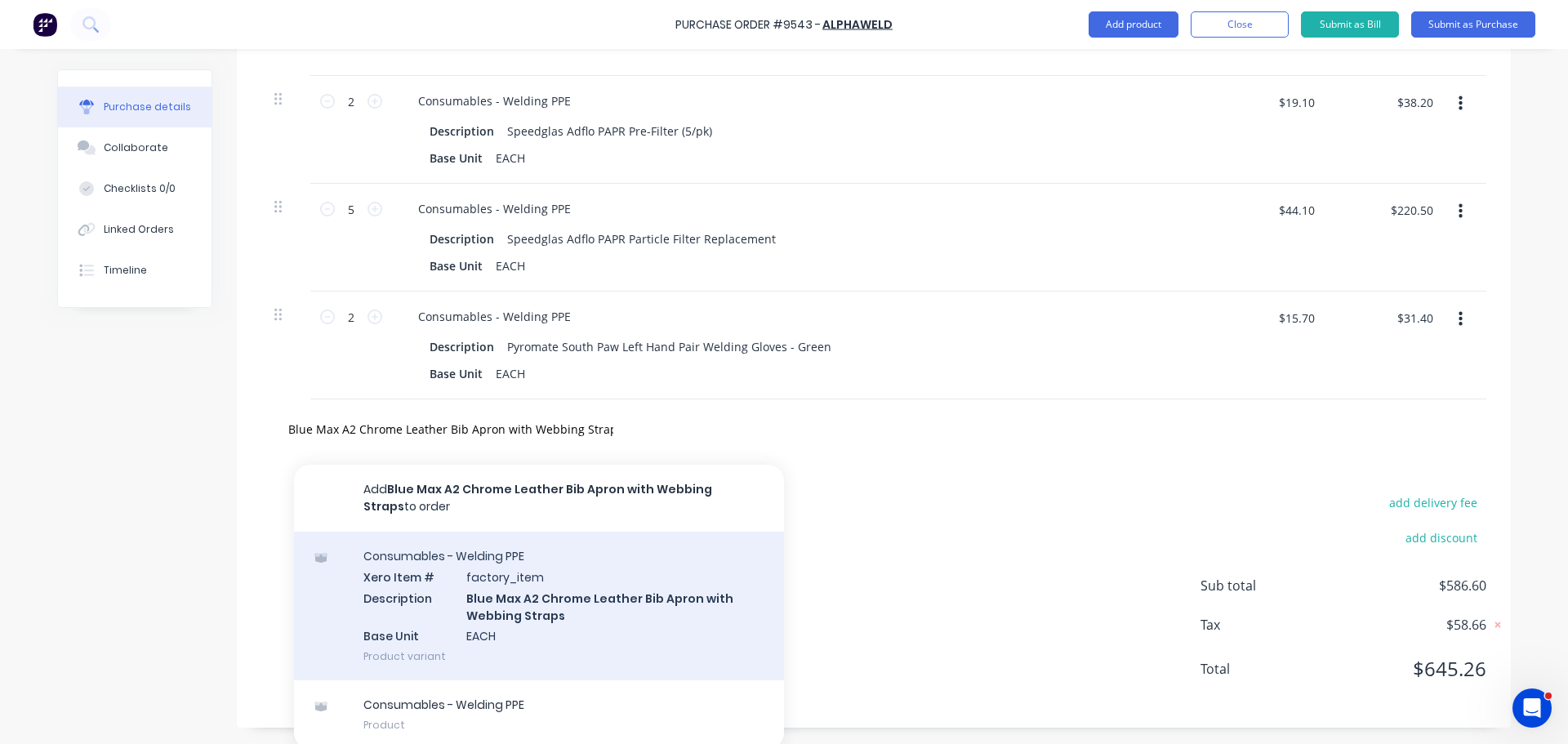
click at [580, 614] on div "Consumables - Welding PPE Xero Item # factory_item Description Blue Max A2 Chro…" at bounding box center [539, 606] width 490 height 149
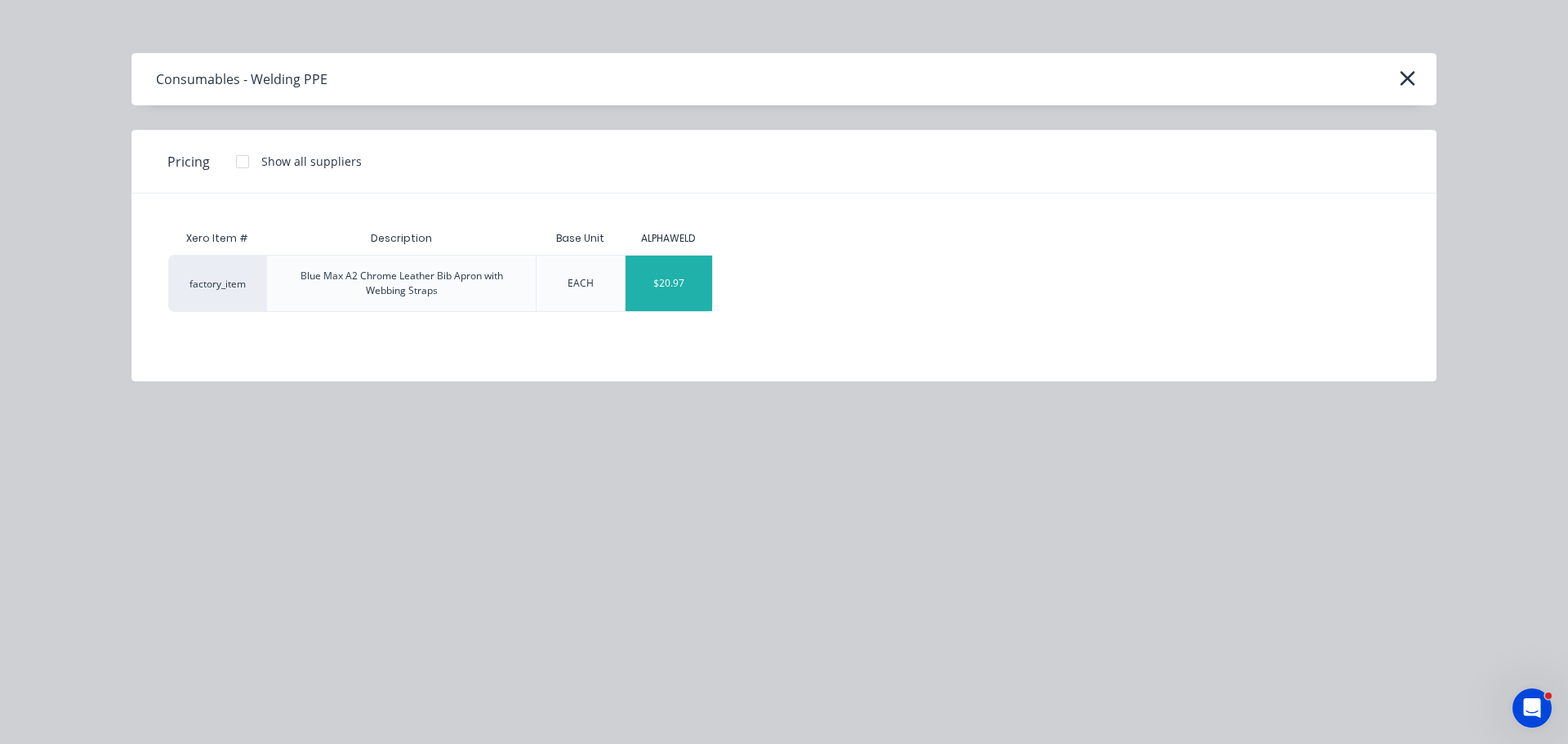
click at [677, 292] on div "$20.97" at bounding box center [669, 283] width 87 height 55
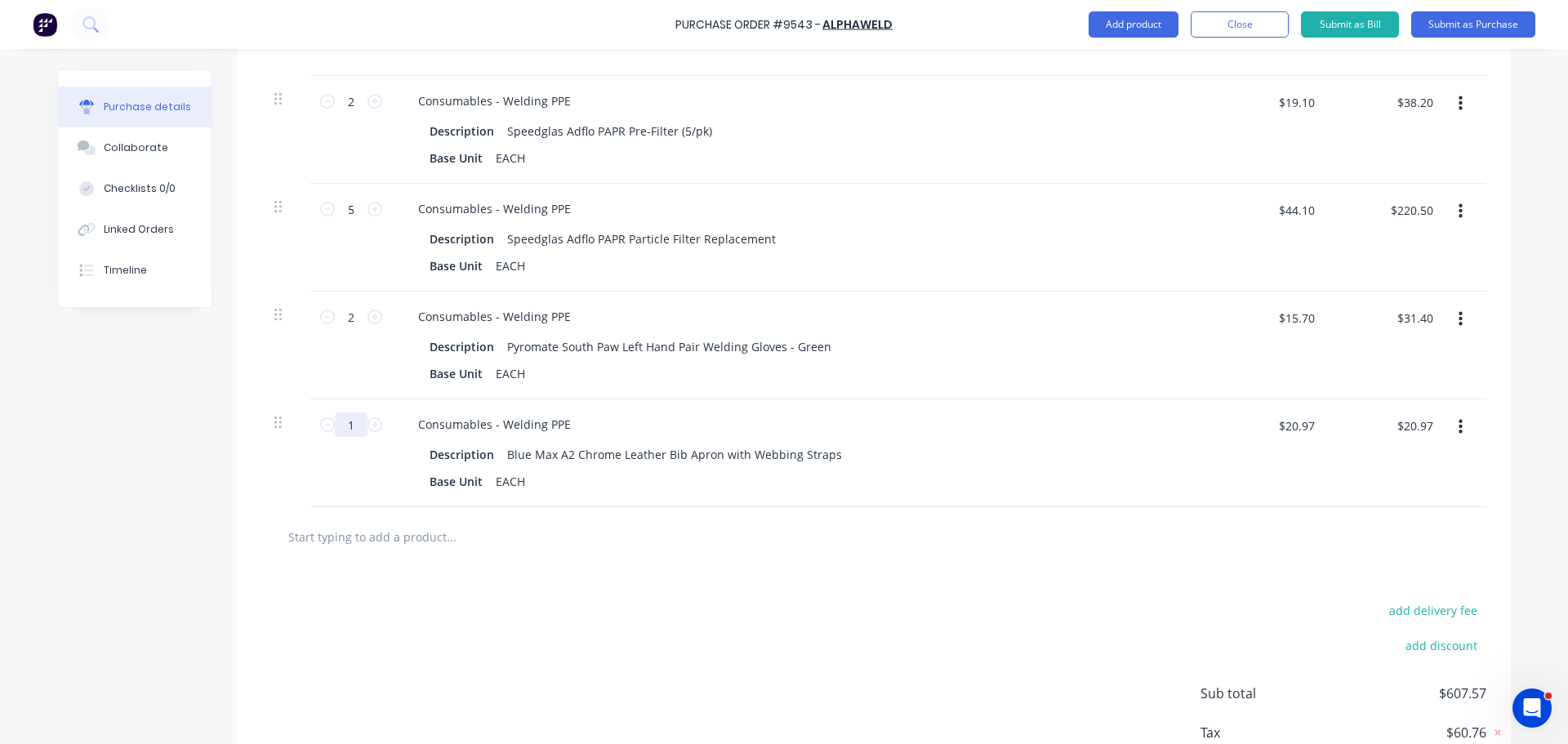
click at [353, 426] on input "1" at bounding box center [352, 424] width 33 height 25
click at [1307, 425] on input "$20.97" at bounding box center [1297, 425] width 55 height 26
click at [1111, 513] on div at bounding box center [874, 536] width 1226 height 60
click at [559, 577] on div "add delivery fee add discount Sub total $640.80 Tax $64.08 Total $704.88" at bounding box center [873, 701] width 1274 height 269
click at [382, 539] on input "text" at bounding box center [450, 536] width 327 height 33
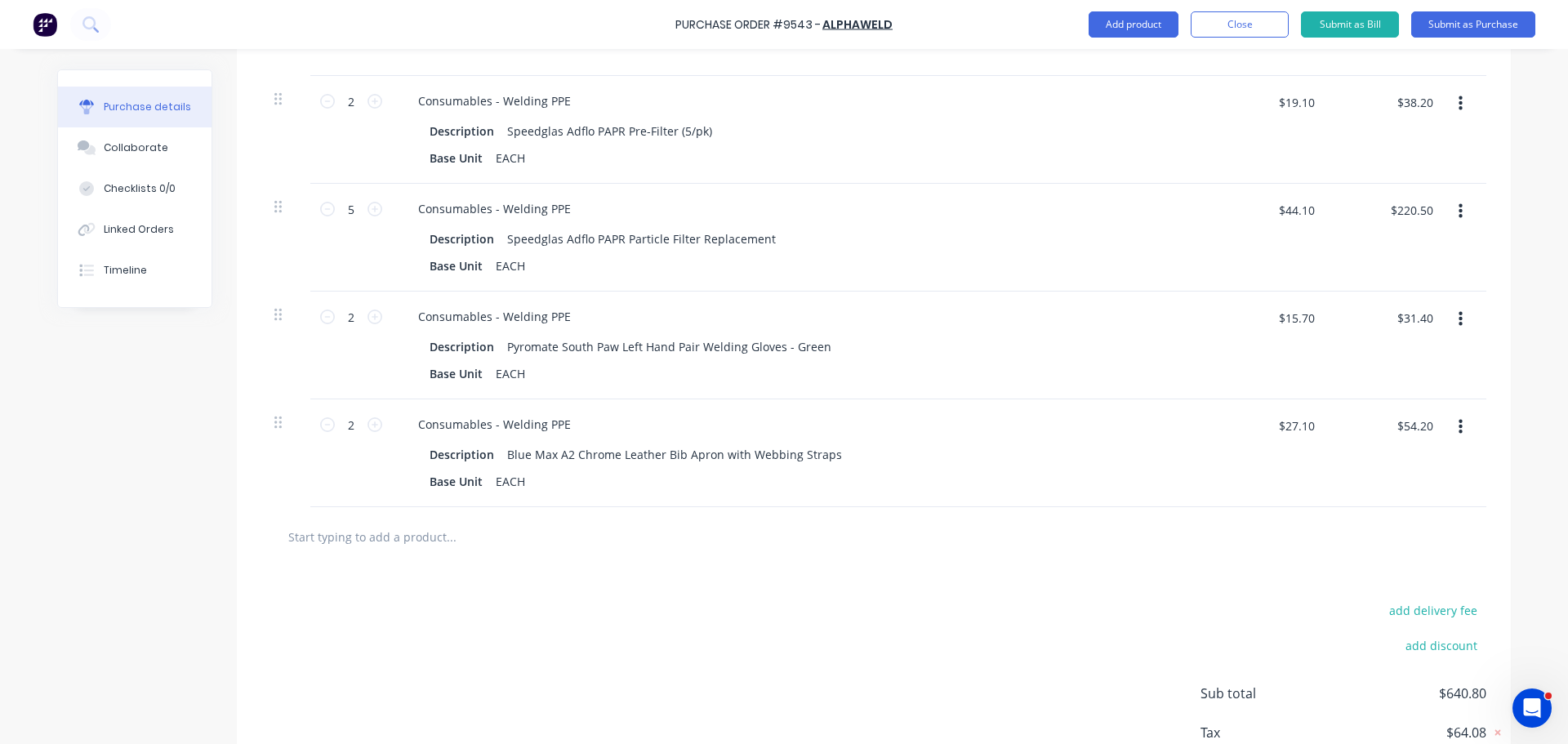
paste input "Powermax SYNC Mechanised 105A Plasma Cartridge (Hypertherm)"
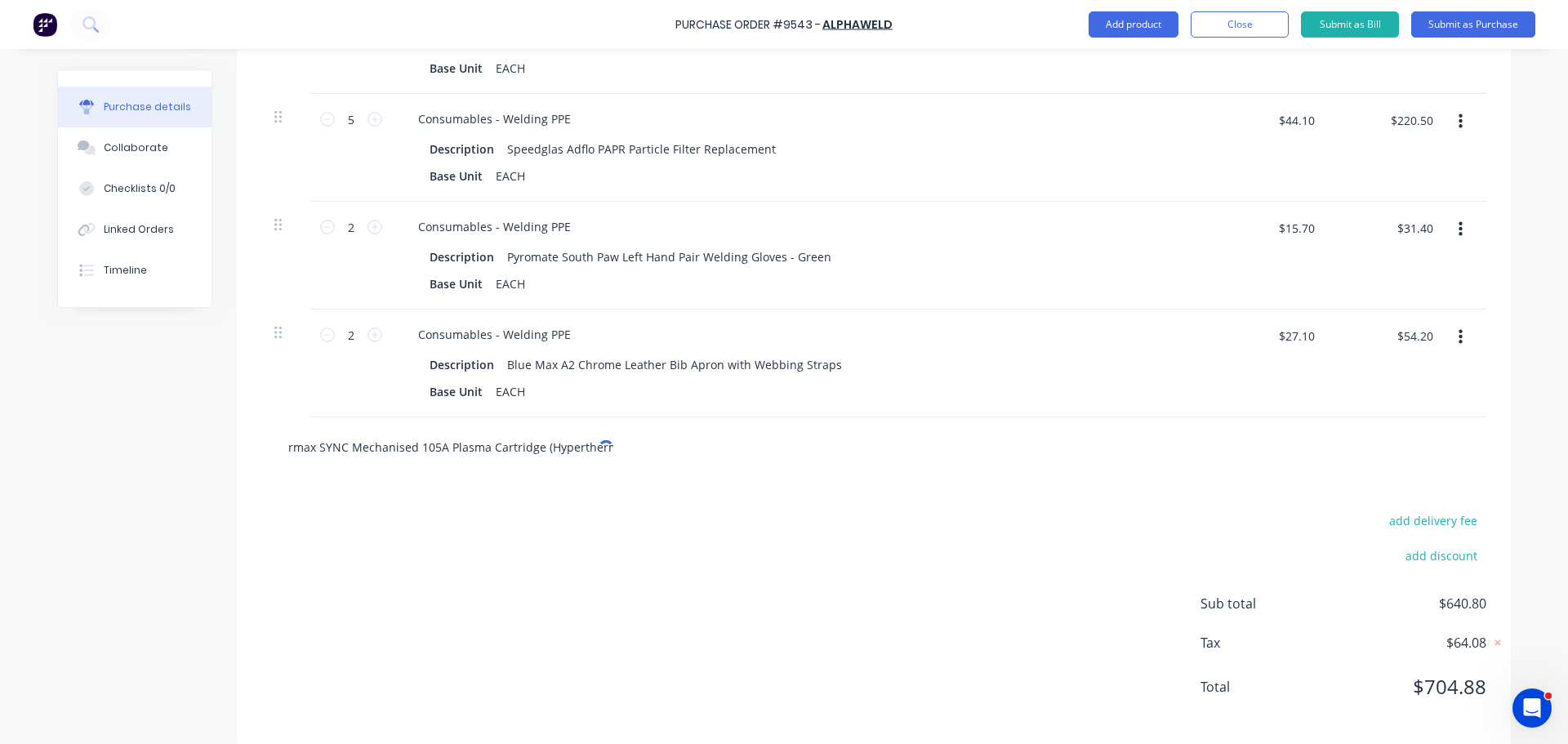
scroll to position [1308, 0]
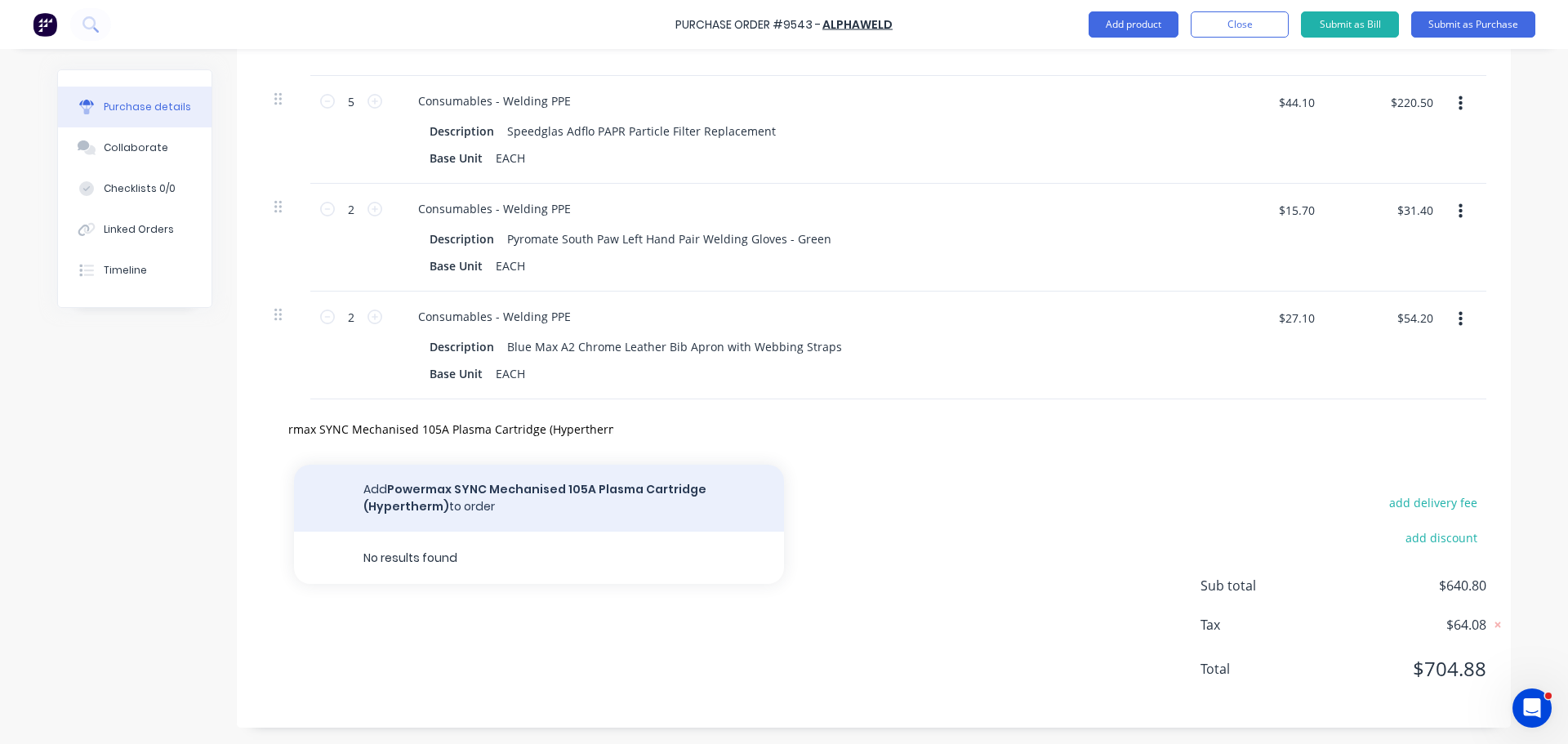
click at [502, 488] on button "Add Powermax SYNC Mechanised 105A Plasma Cartridge (Hypertherm) to order" at bounding box center [539, 498] width 490 height 67
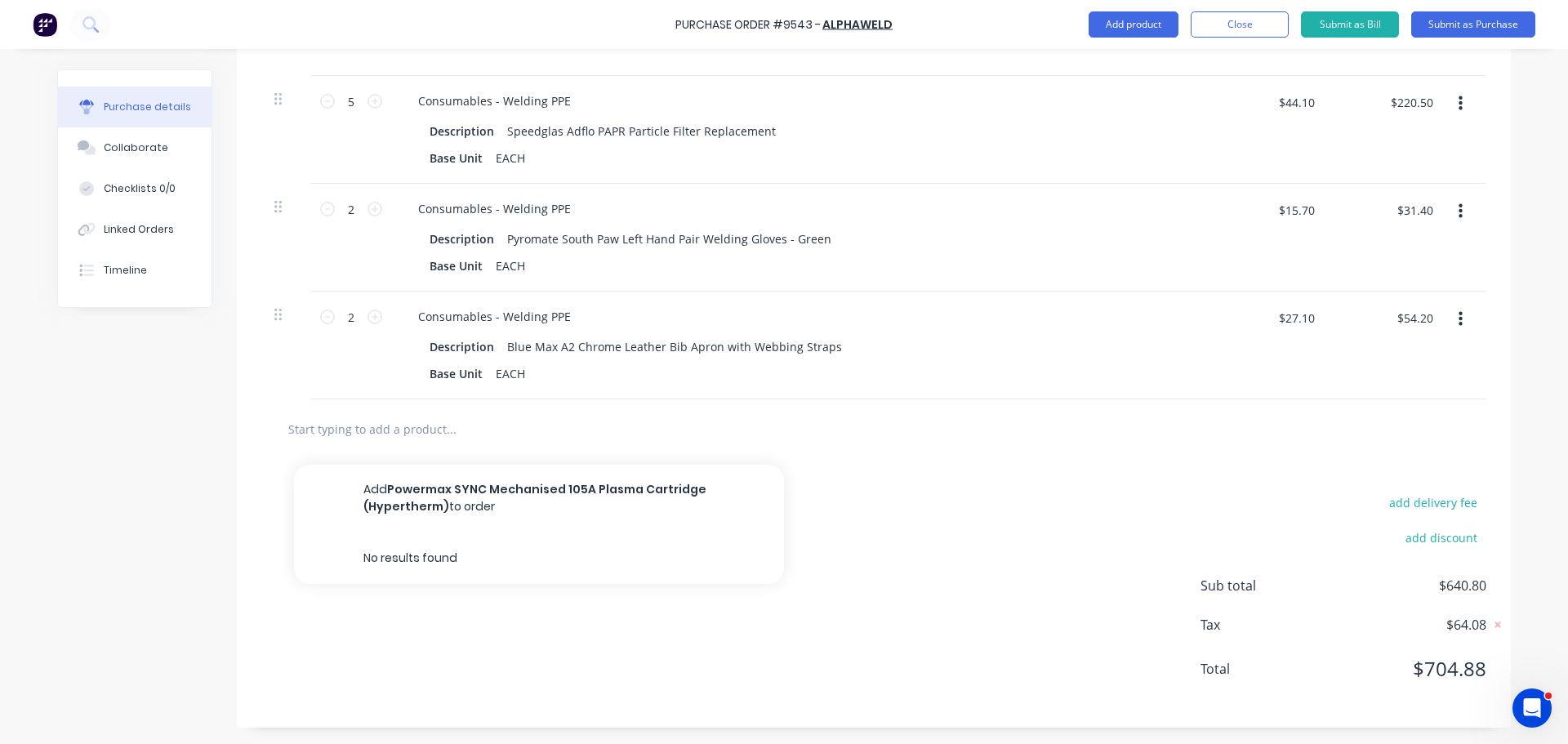
scroll to position [0, 0]
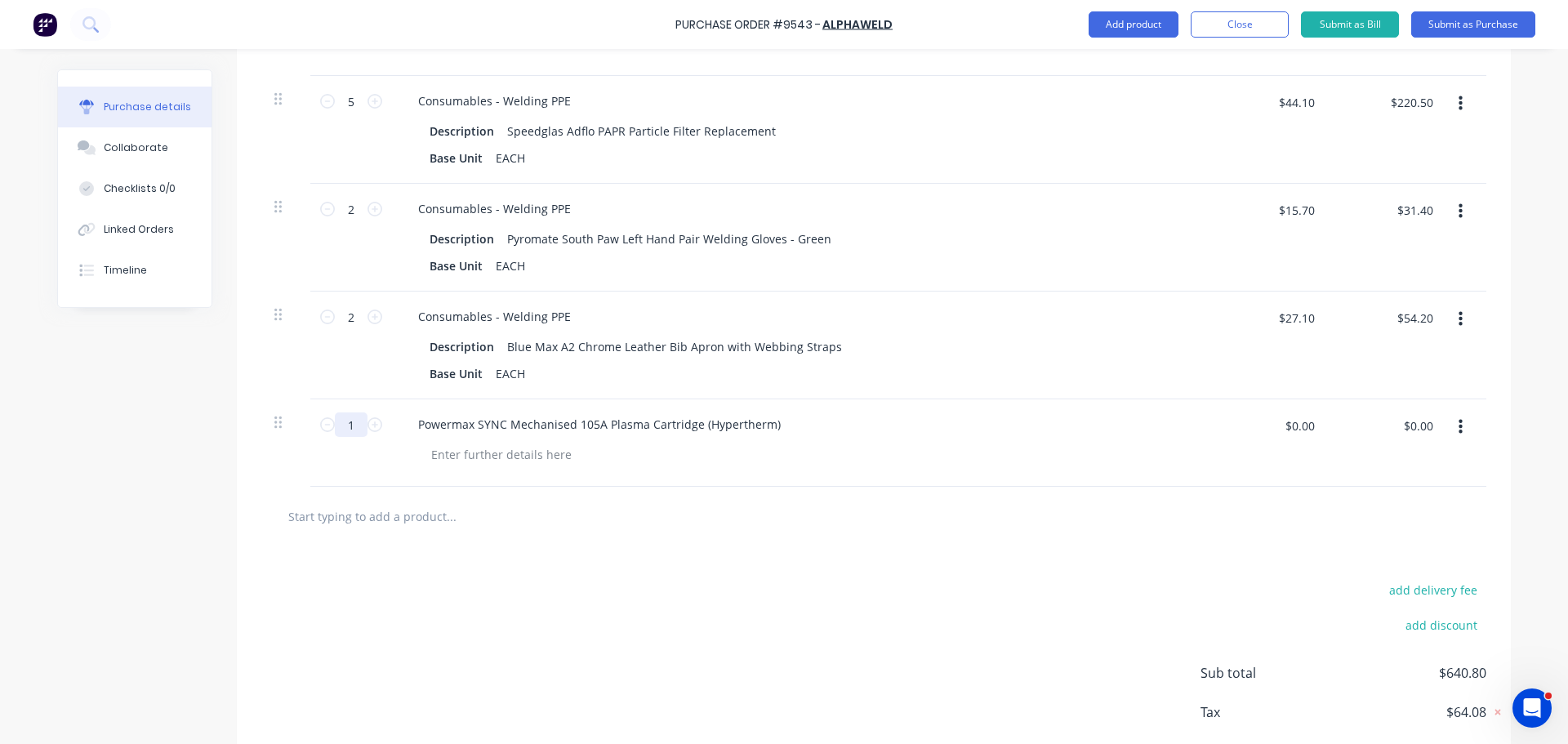
click at [353, 427] on input "1" at bounding box center [352, 424] width 33 height 25
drag, startPoint x: 859, startPoint y: 621, endPoint x: 851, endPoint y: 611, distance: 12.8
click at [860, 619] on div "add delivery fee add discount Sub total $640.80 Tax $64.08 Total $704.88" at bounding box center [873, 681] width 1274 height 269
click at [1292, 425] on input "$0.00" at bounding box center [1299, 425] width 49 height 26
click at [1205, 546] on div "add delivery fee add discount Sub total $803.20 Tax $80.32 Total $883.52" at bounding box center [873, 681] width 1274 height 269
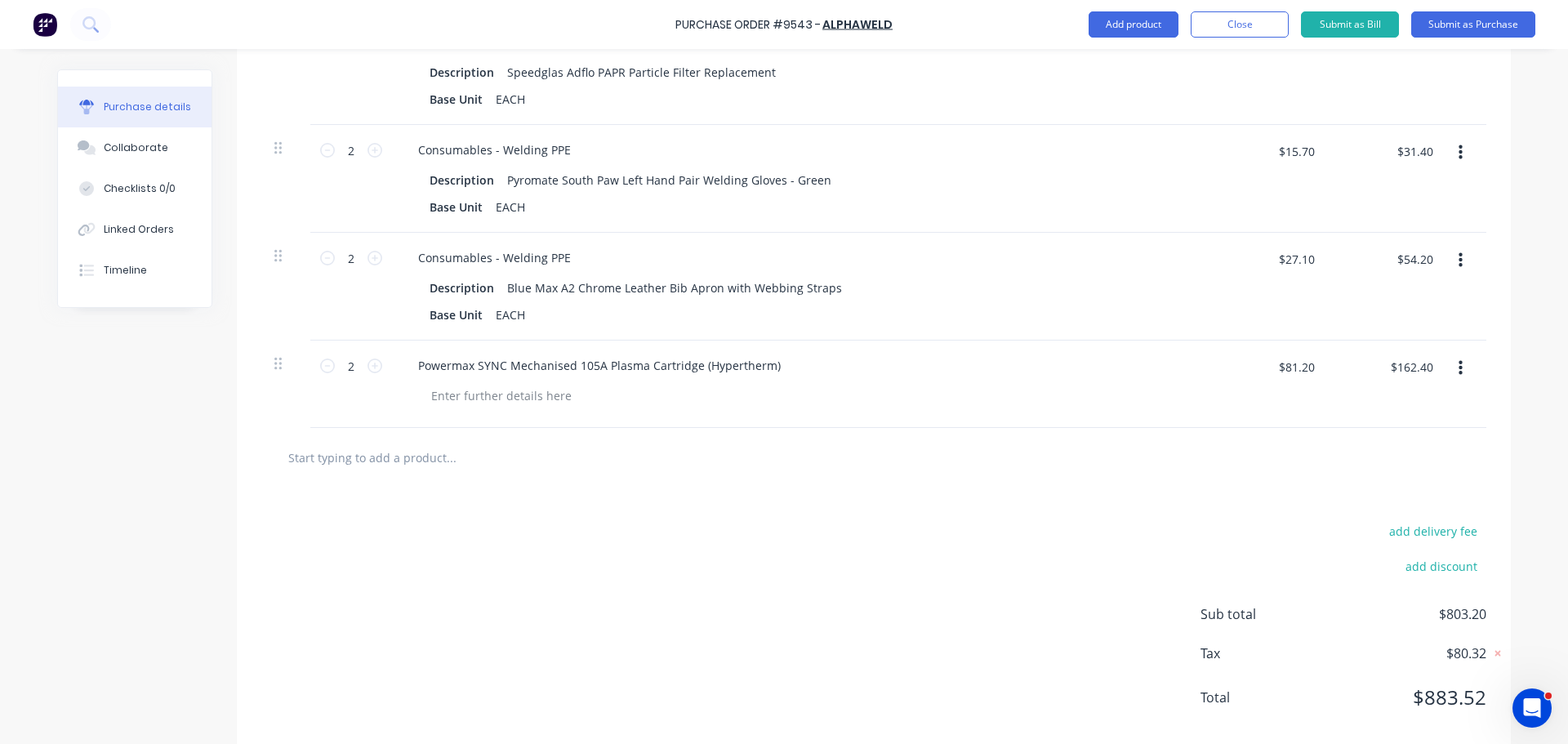
scroll to position [1395, 0]
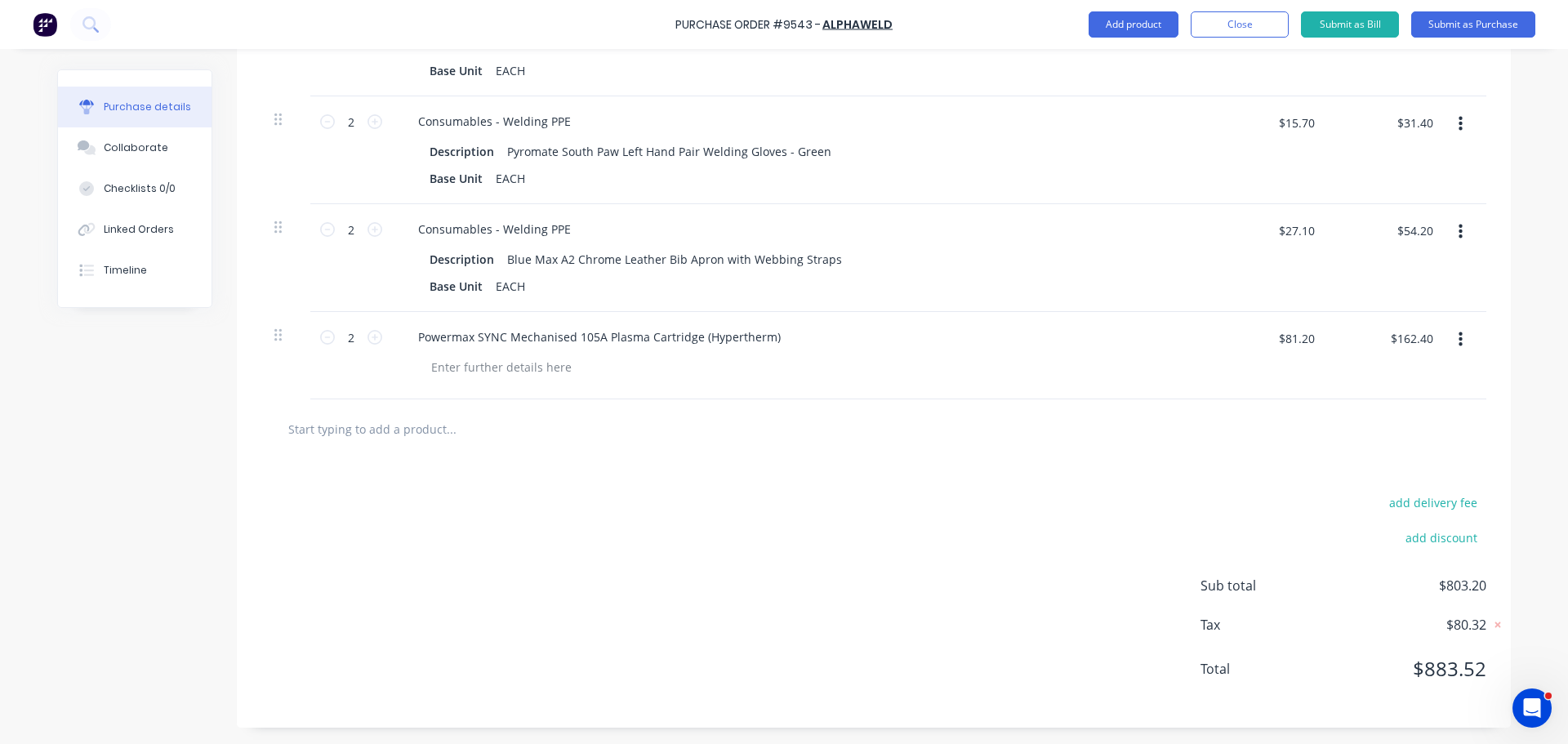
click at [404, 430] on input "text" at bounding box center [450, 429] width 327 height 33
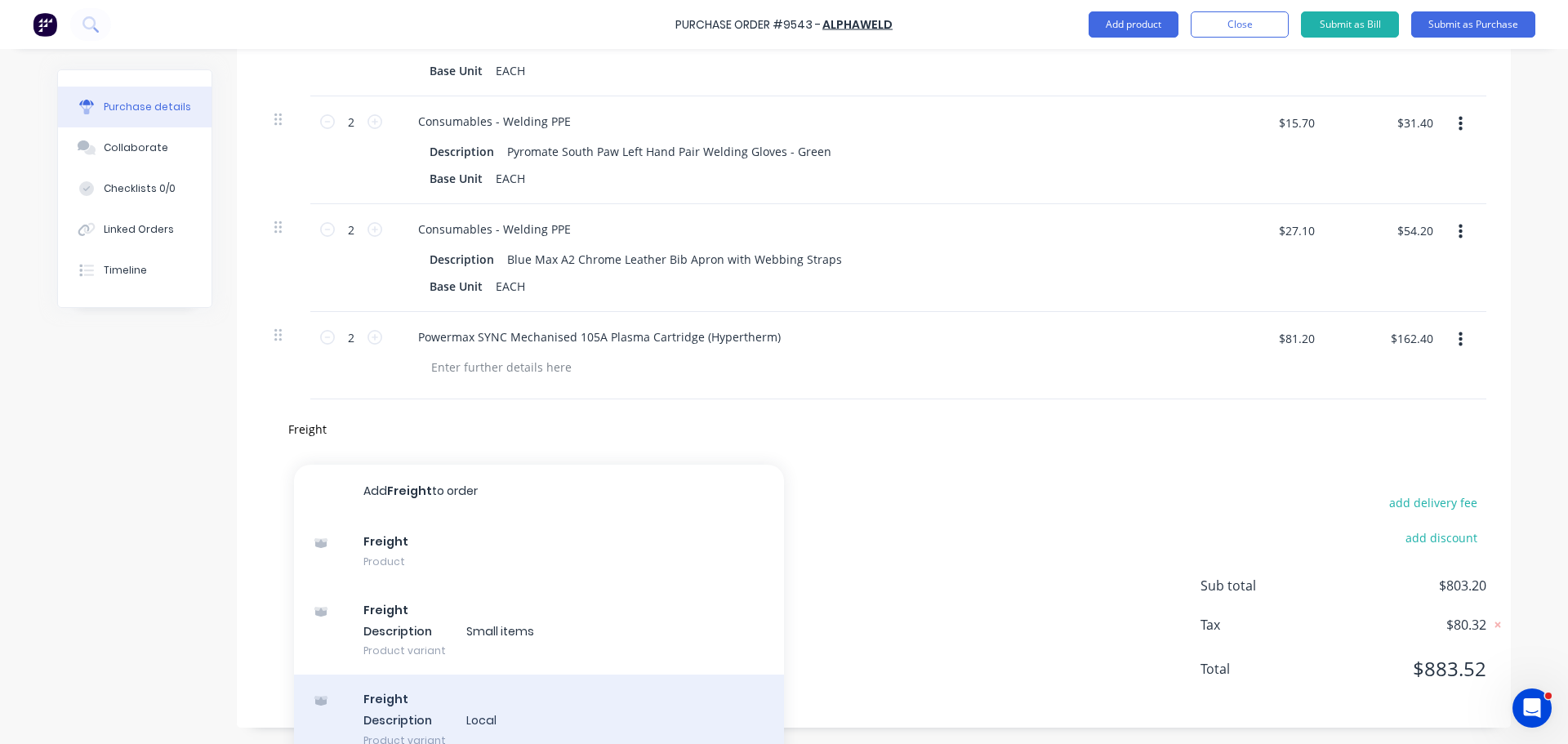
click at [439, 716] on div "Freight Description Local Product variant" at bounding box center [539, 719] width 490 height 90
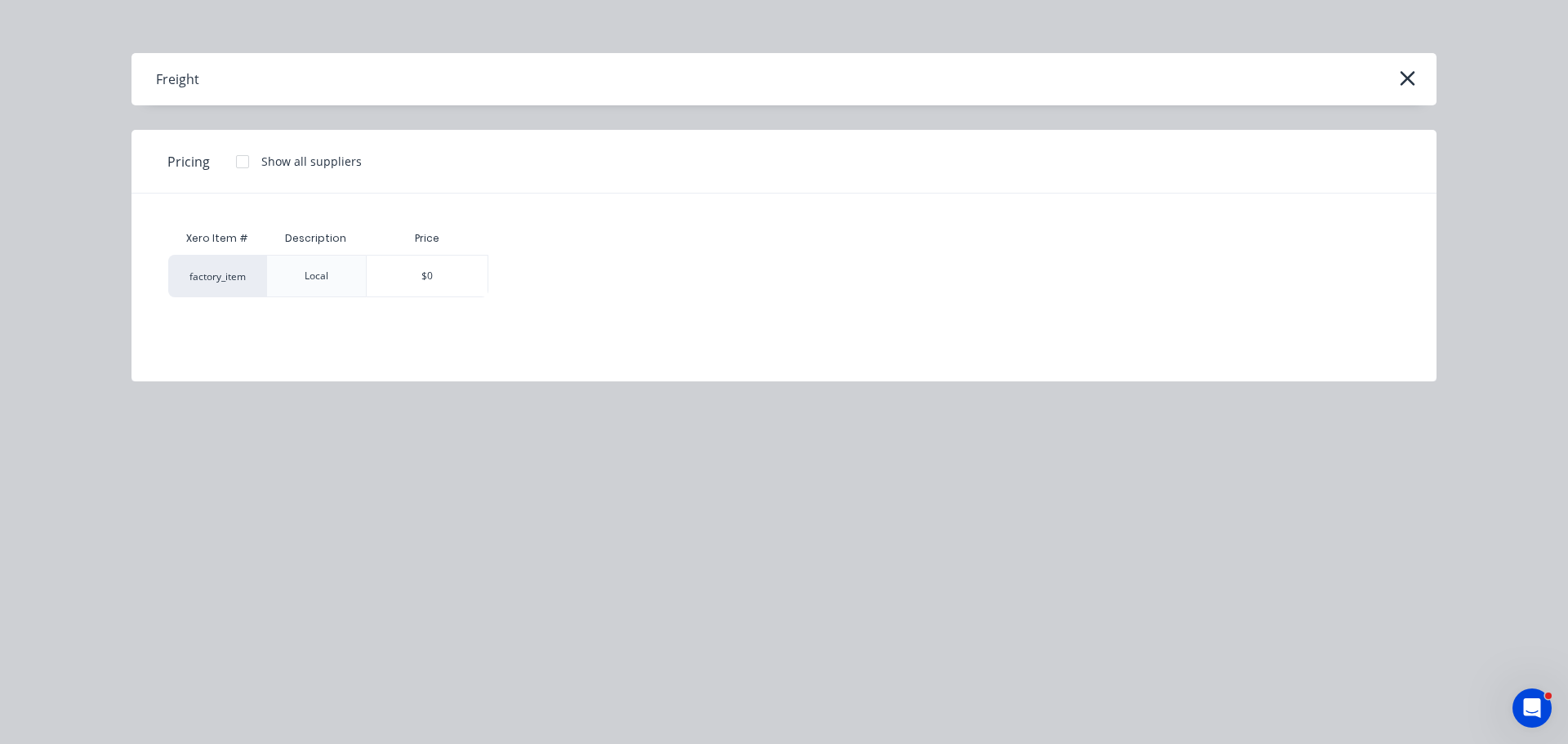
click at [381, 252] on div "Price" at bounding box center [427, 238] width 122 height 33
click at [395, 287] on div "$0" at bounding box center [427, 276] width 121 height 40
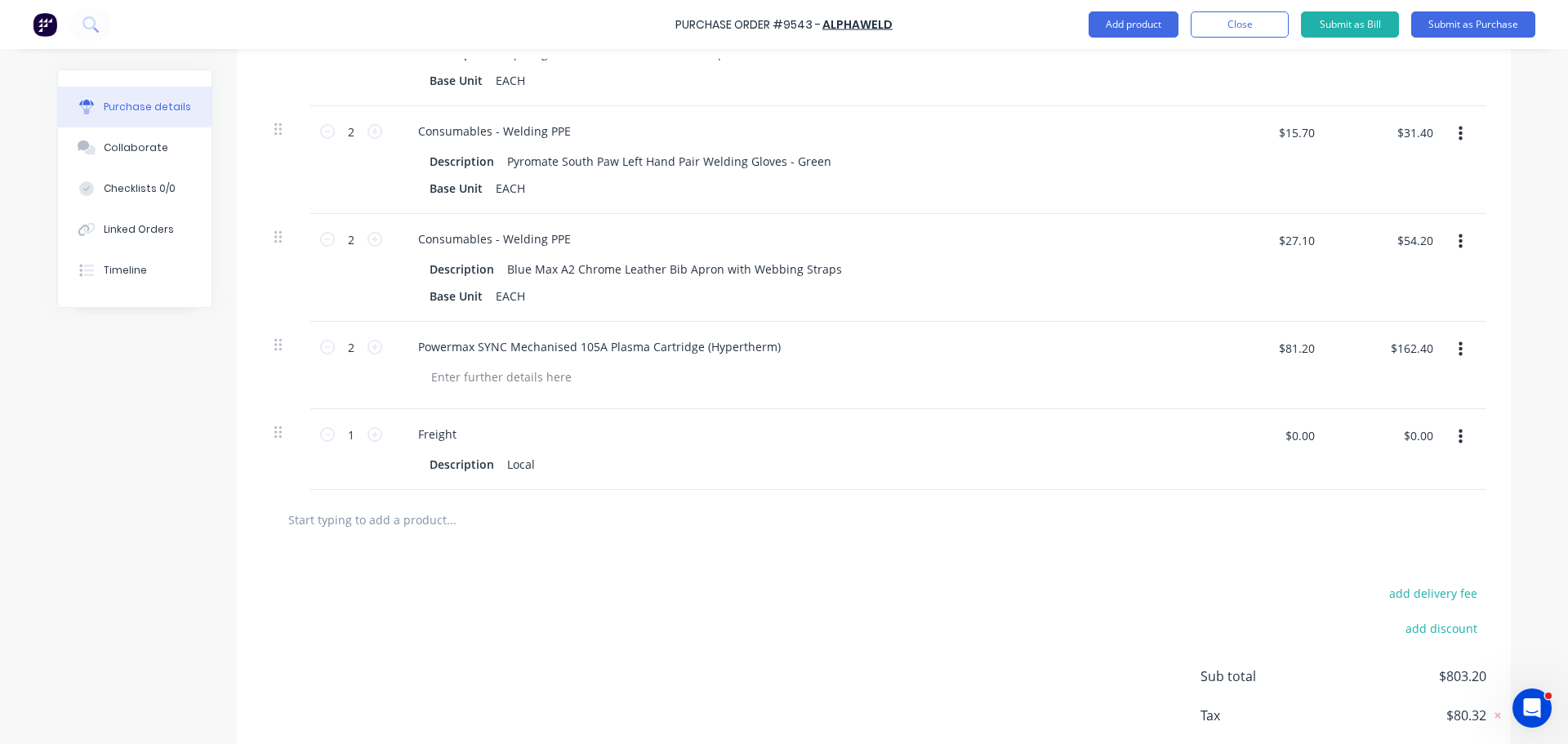
scroll to position [1476, 0]
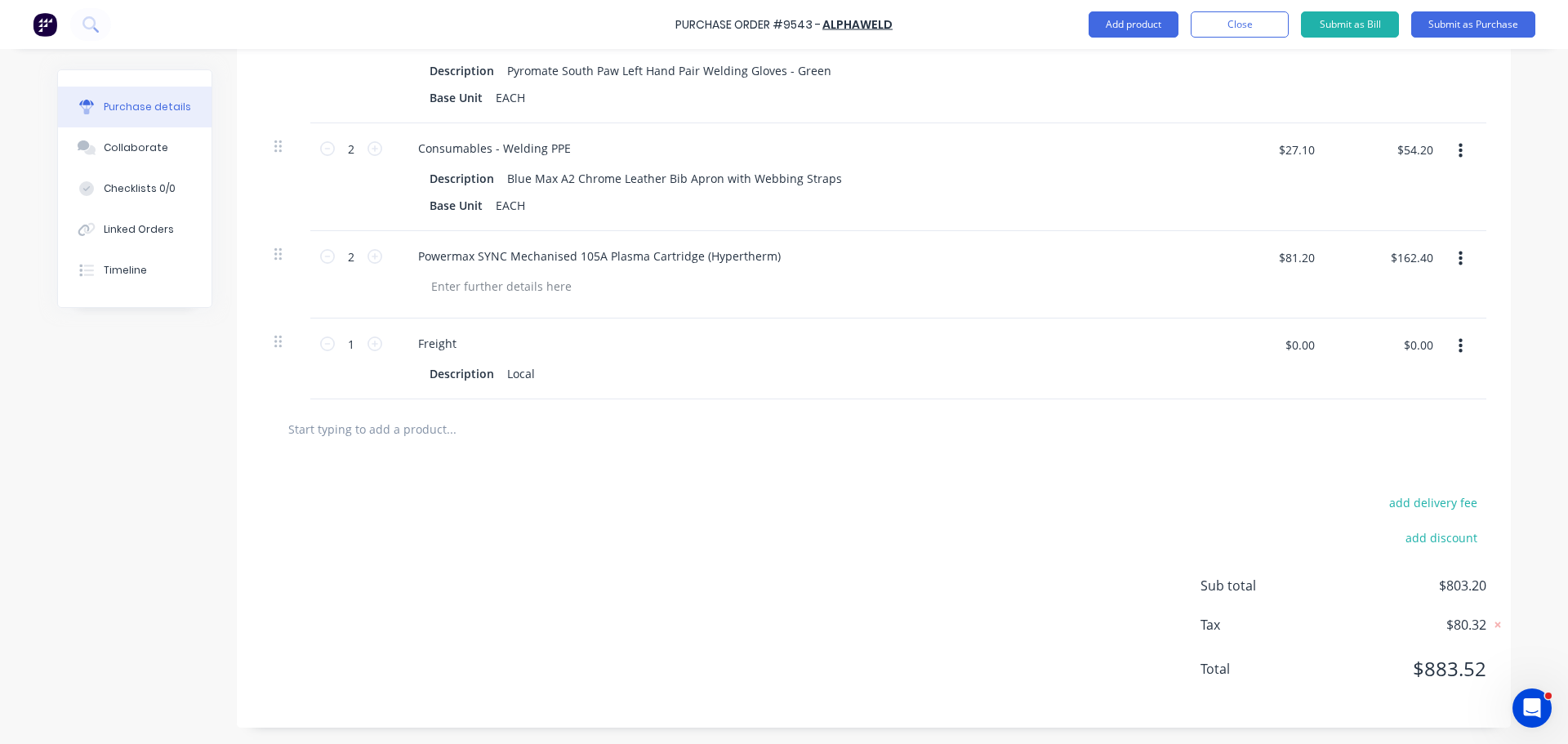
click at [1458, 344] on button "button" at bounding box center [1461, 346] width 39 height 29
click at [1374, 485] on button "Delete" at bounding box center [1411, 487] width 139 height 33
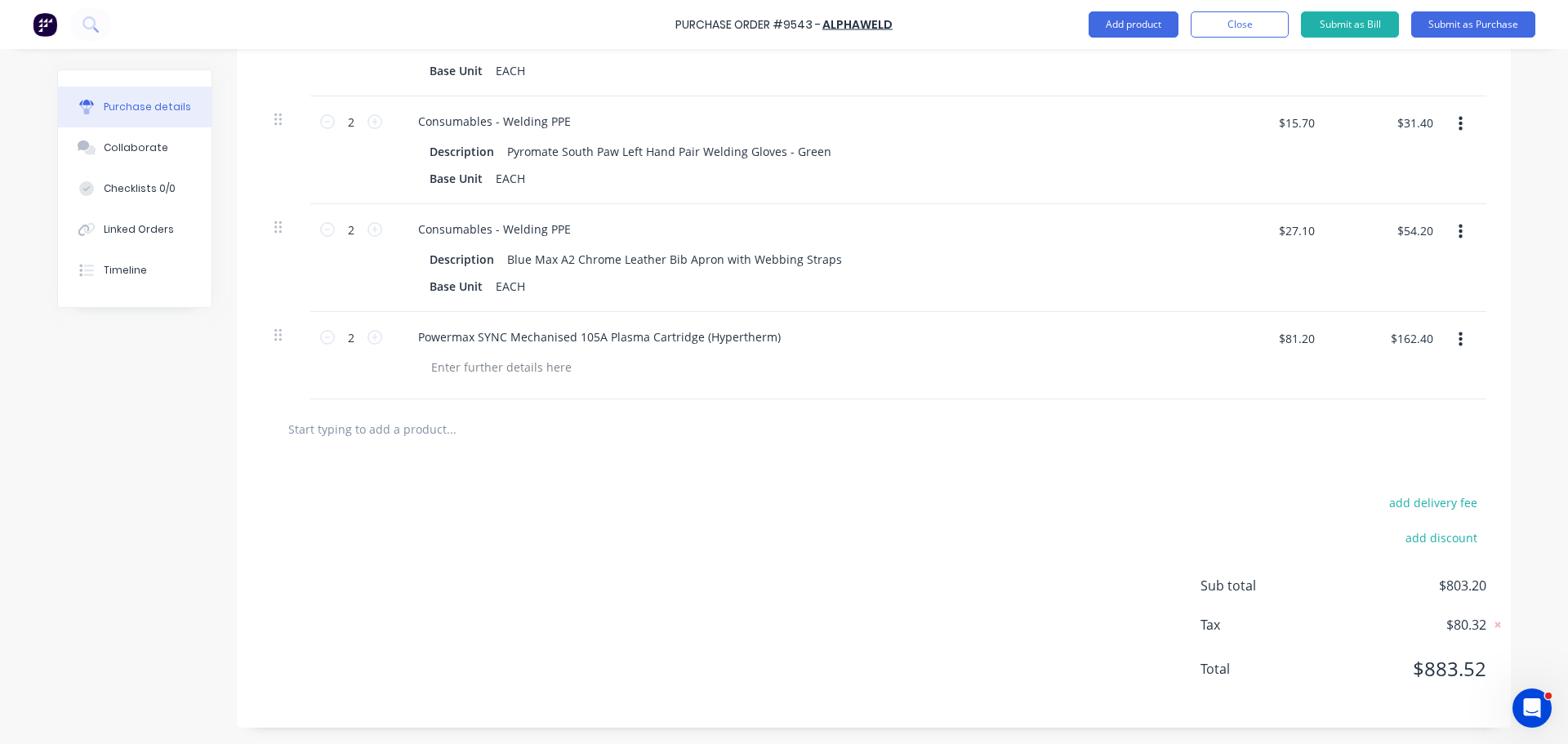
scroll to position [1313, 0]
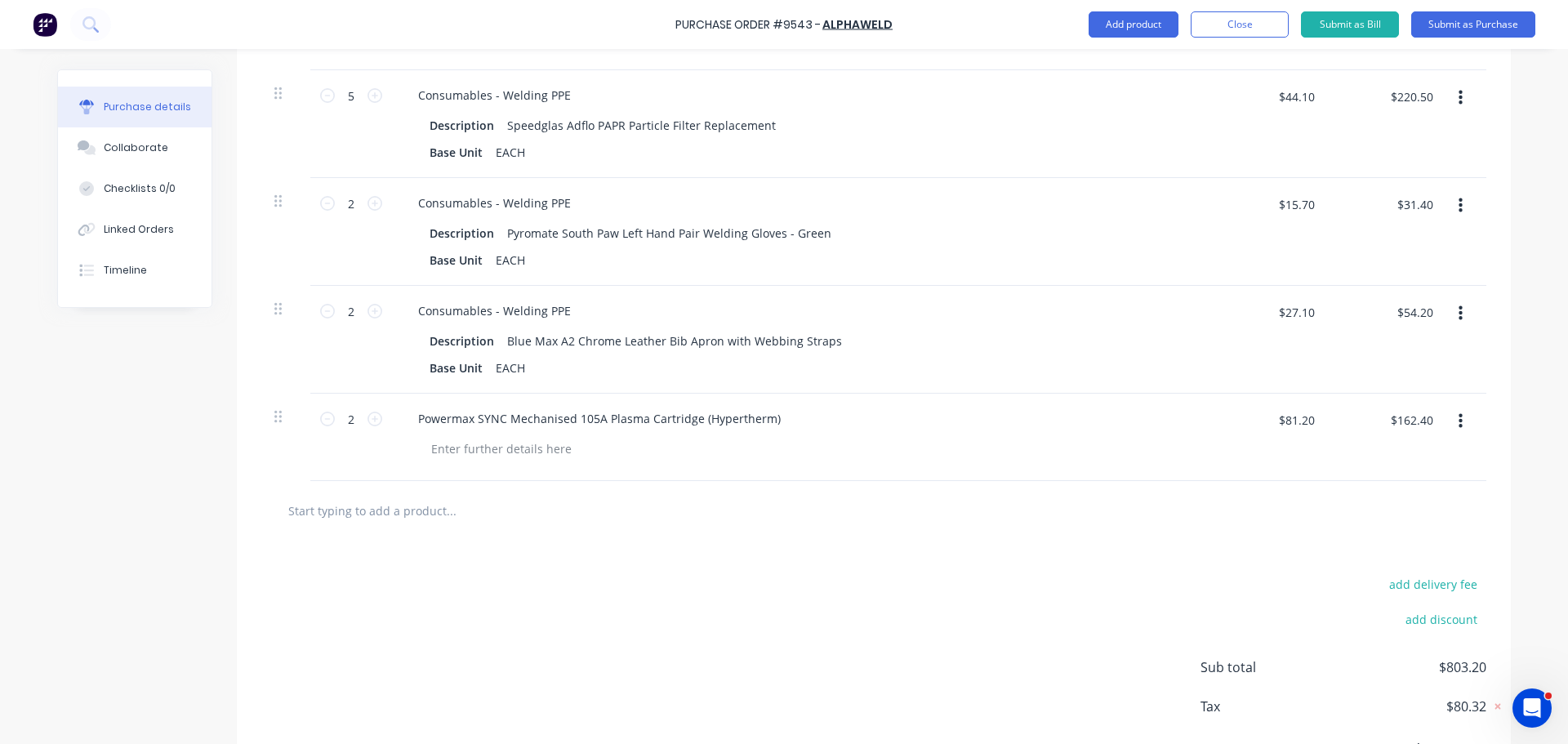
click at [432, 512] on input "text" at bounding box center [450, 510] width 327 height 33
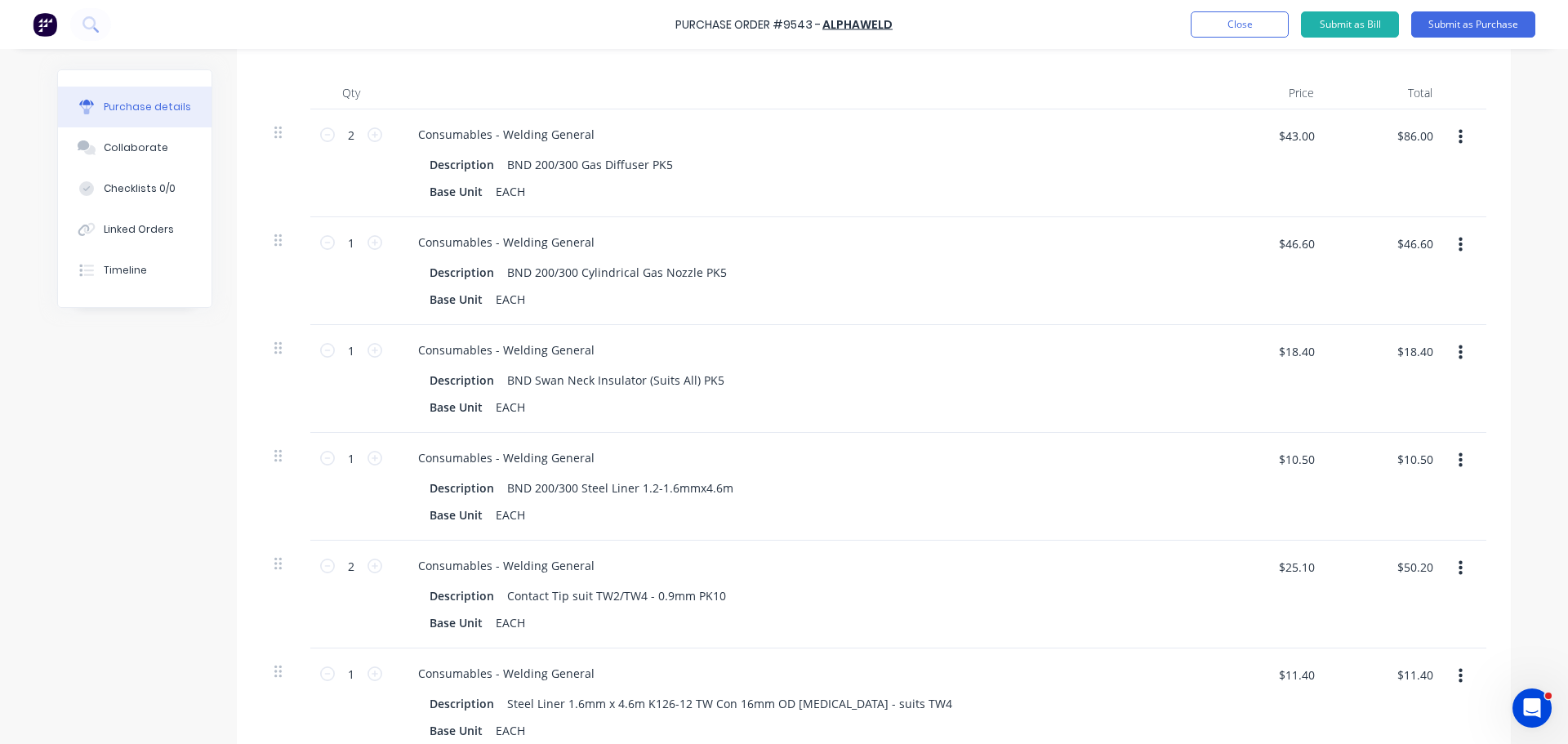
scroll to position [252, 0]
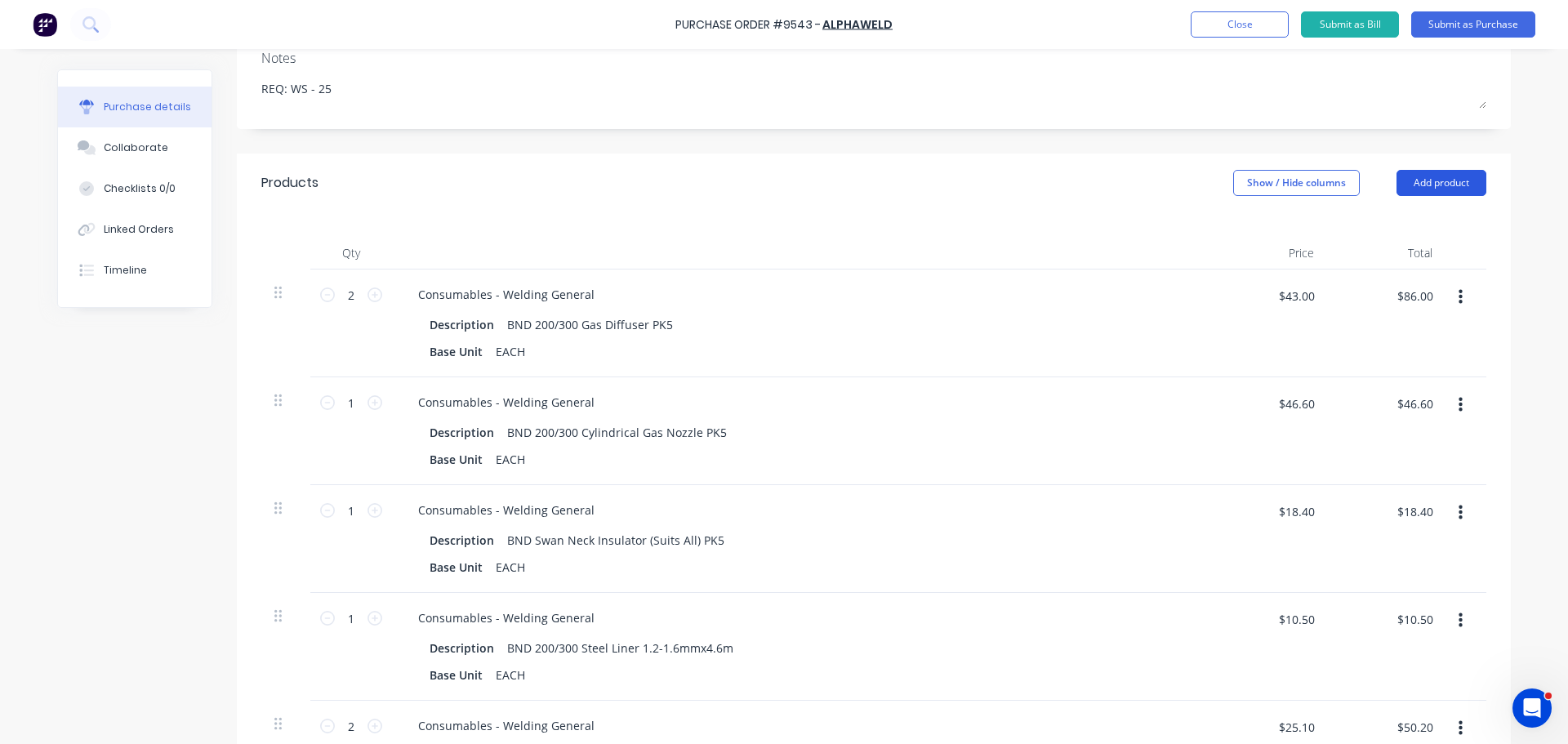
click at [1444, 185] on button "Add product" at bounding box center [1442, 183] width 90 height 26
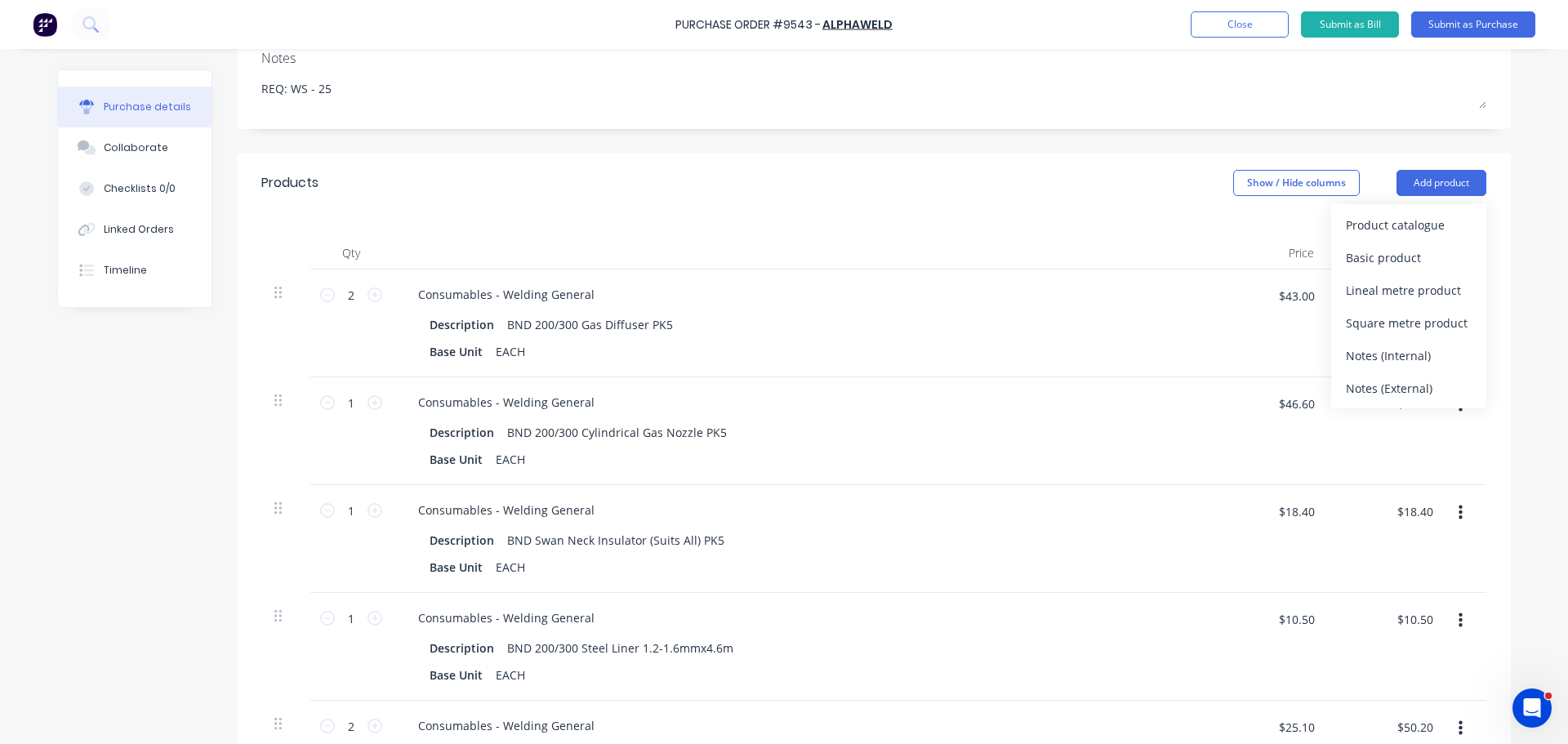
click at [1379, 388] on div "Notes (External)" at bounding box center [1409, 388] width 126 height 24
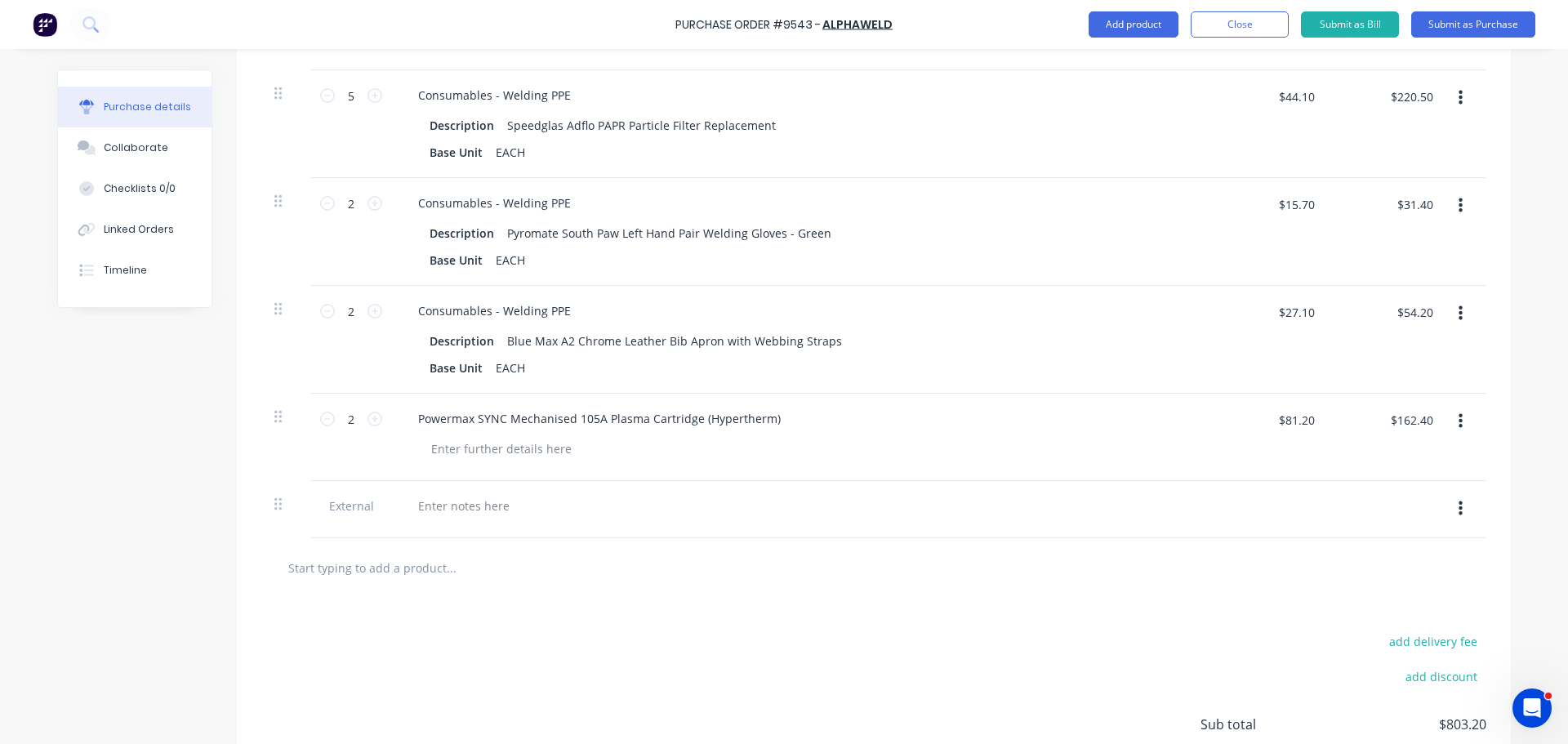
scroll to position [1452, 0]
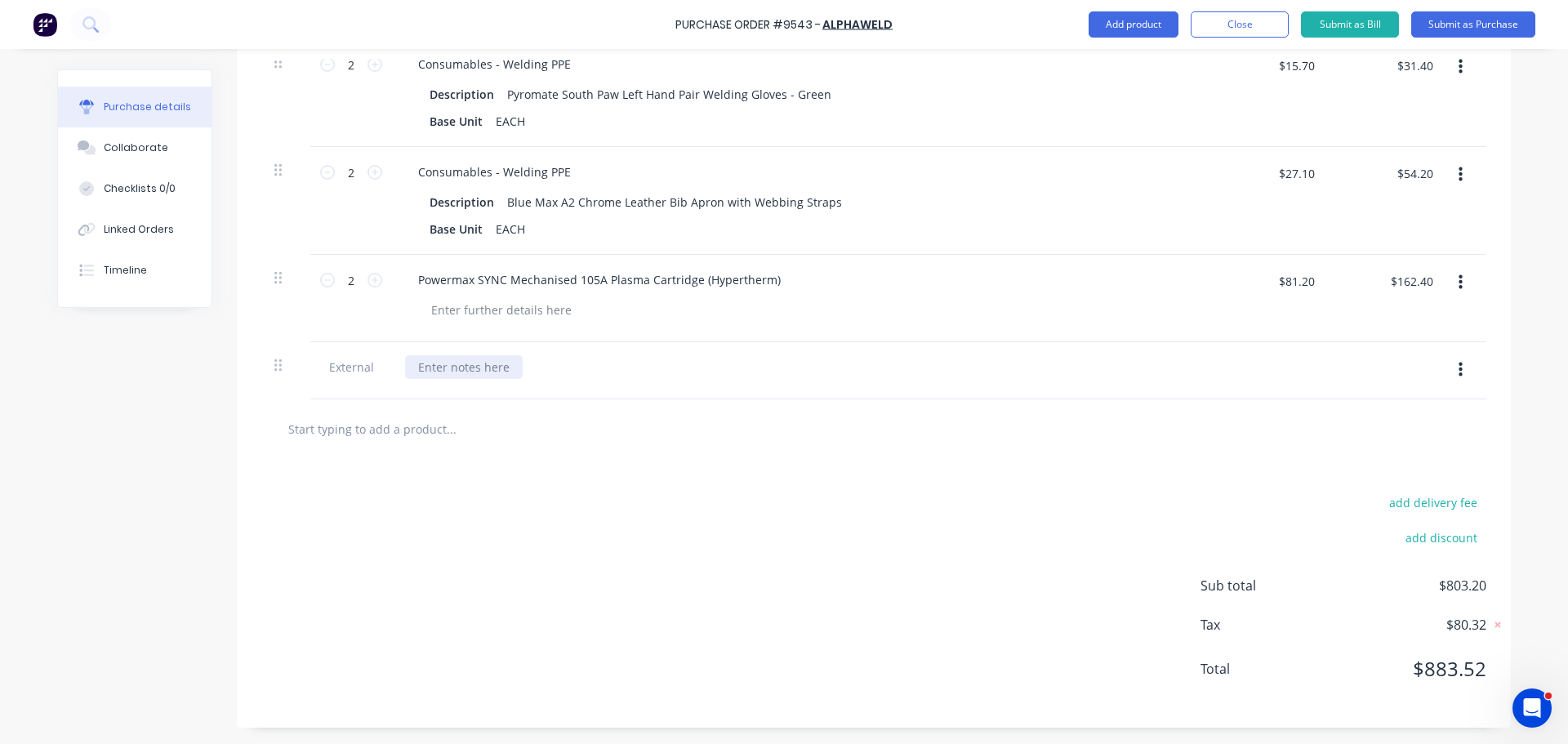
click at [462, 361] on div at bounding box center [464, 367] width 118 height 24
paste div
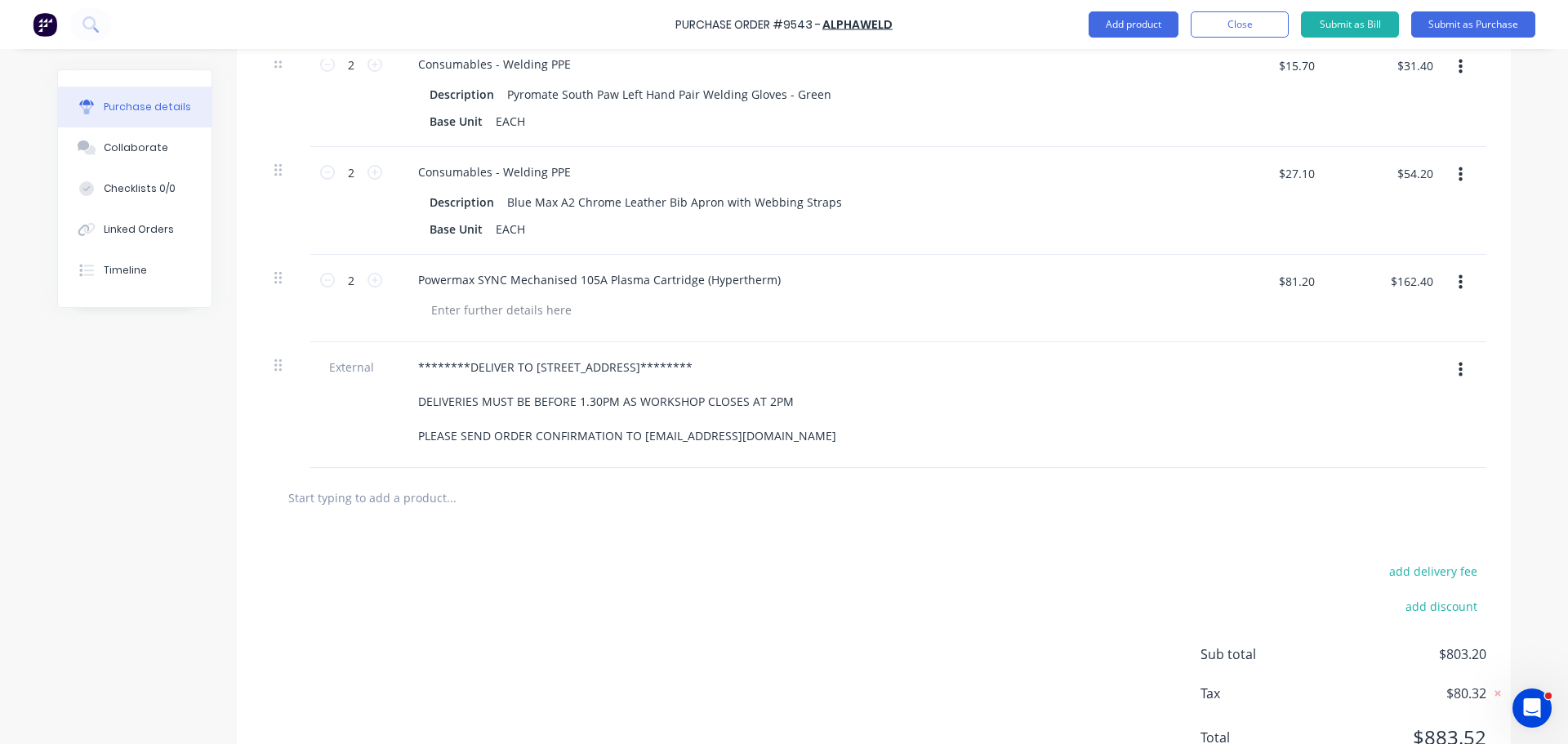
click at [989, 463] on div "********DELIVER TO 59 WELLARD STREET******** DELIVERIES MUST BE BEFORE 1.30PM A…" at bounding box center [801, 405] width 817 height 126
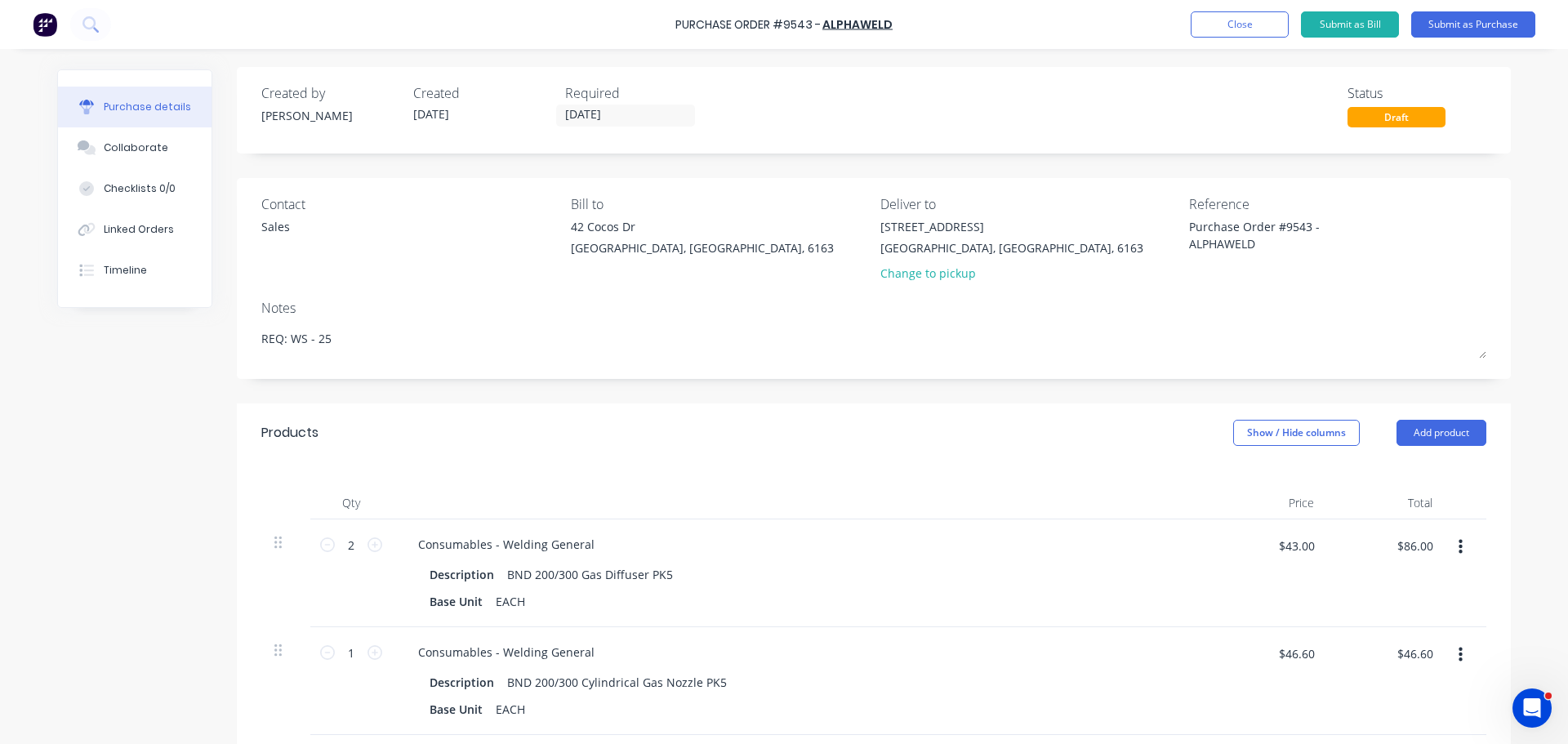
scroll to position [0, 0]
click at [1479, 18] on button "Submit as Purchase" at bounding box center [1473, 24] width 124 height 26
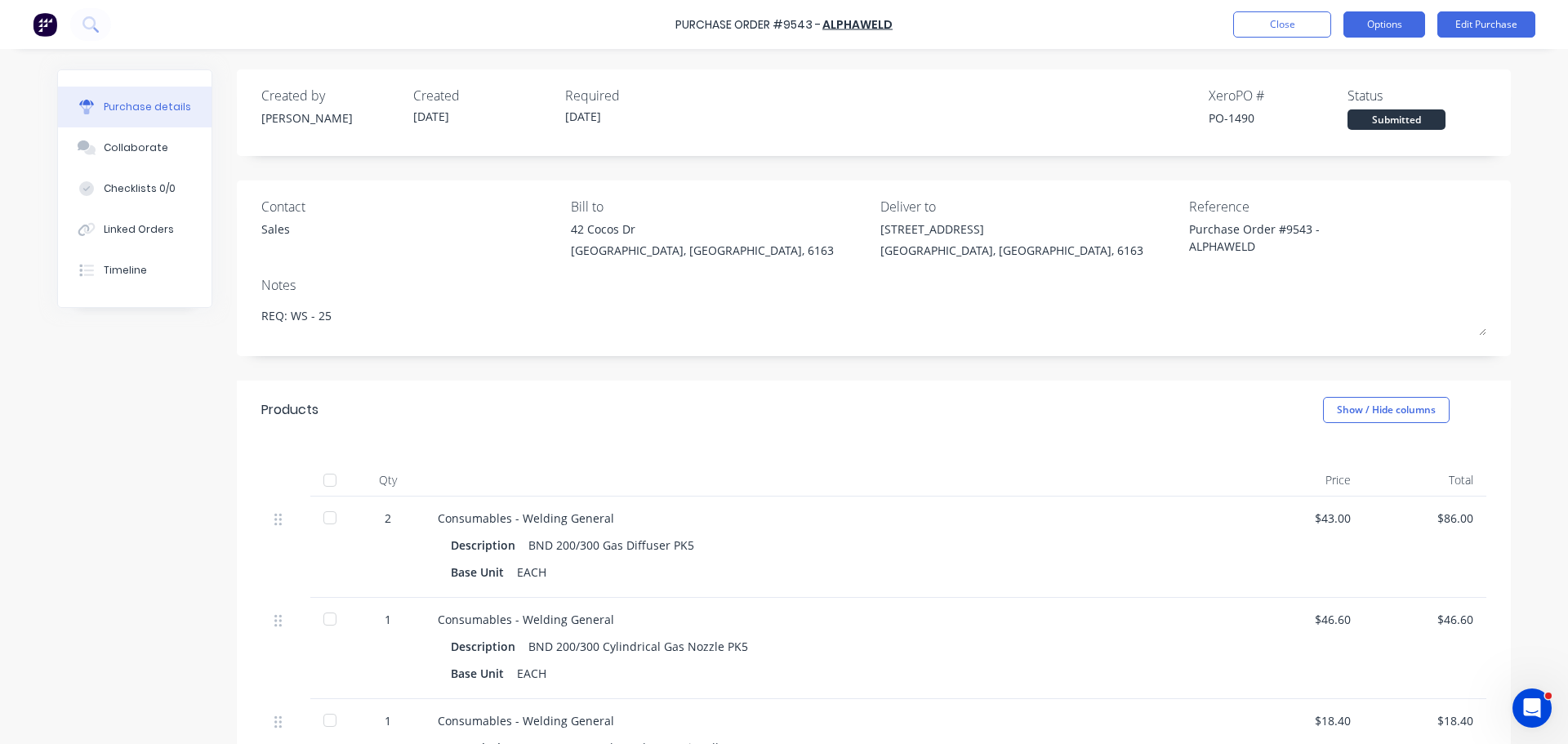
click at [1375, 23] on button "Options" at bounding box center [1384, 24] width 82 height 26
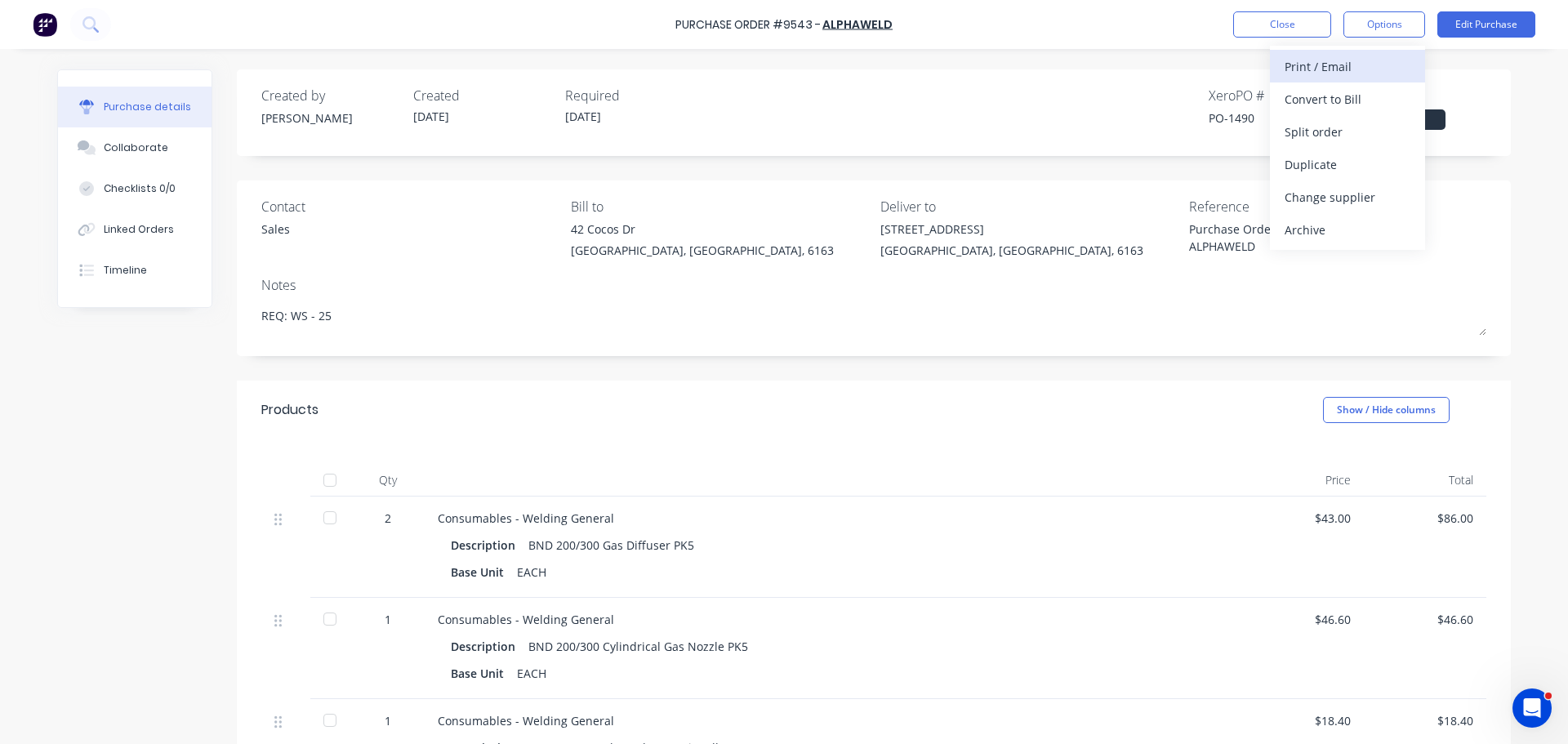
click at [1309, 73] on div "Print / Email" at bounding box center [1347, 66] width 126 height 24
click at [1320, 100] on div "With pricing" at bounding box center [1347, 99] width 126 height 24
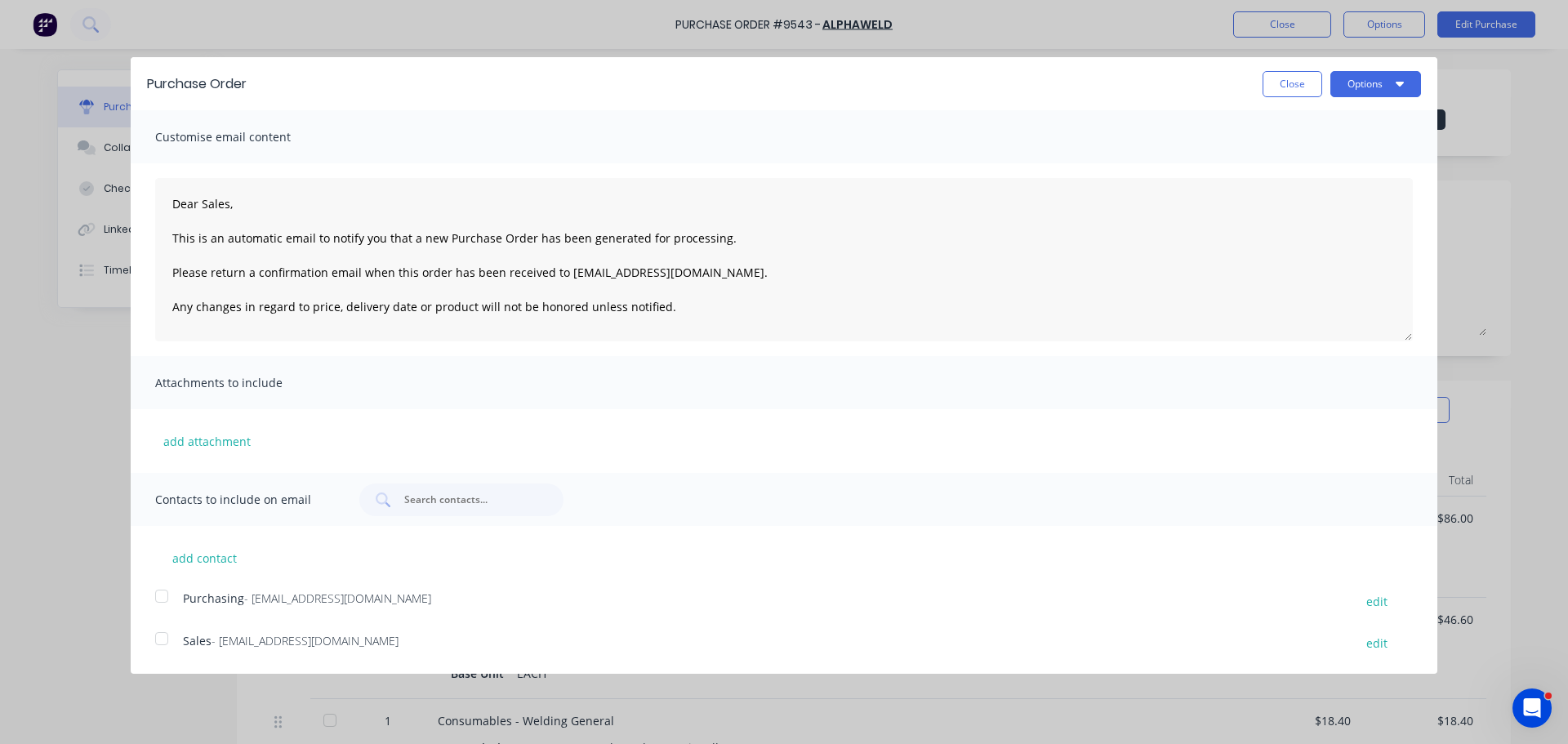
click at [163, 593] on div at bounding box center [162, 596] width 33 height 33
click at [167, 641] on div at bounding box center [162, 638] width 33 height 33
click at [1404, 85] on button "Options" at bounding box center [1376, 84] width 91 height 26
click at [1516, 152] on div "Purchase Order Close Options Print Email Customise email content Dear Sales, Th…" at bounding box center [784, 372] width 1568 height 744
click at [1289, 84] on button "Close" at bounding box center [1292, 84] width 60 height 26
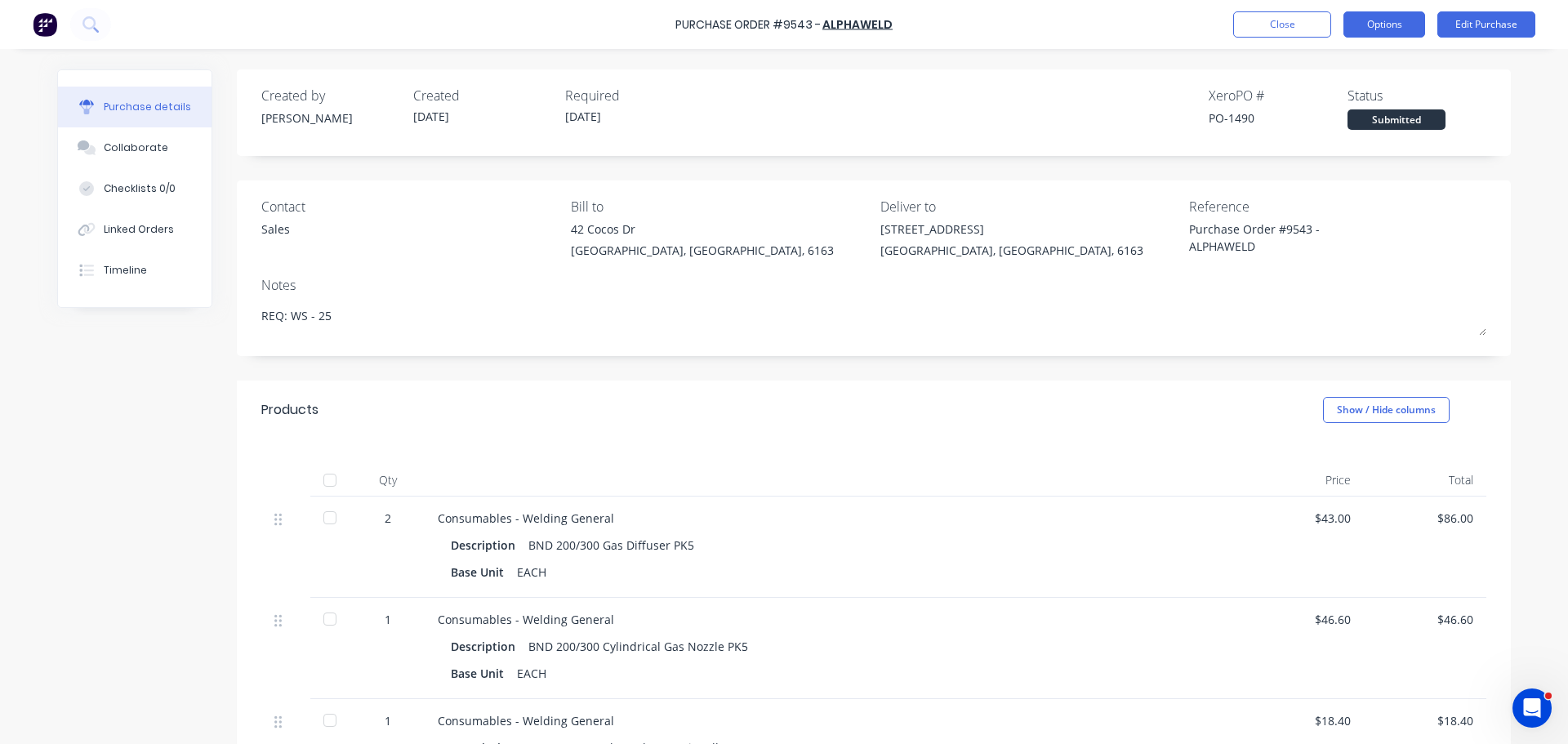
click at [1385, 19] on button "Options" at bounding box center [1384, 24] width 82 height 26
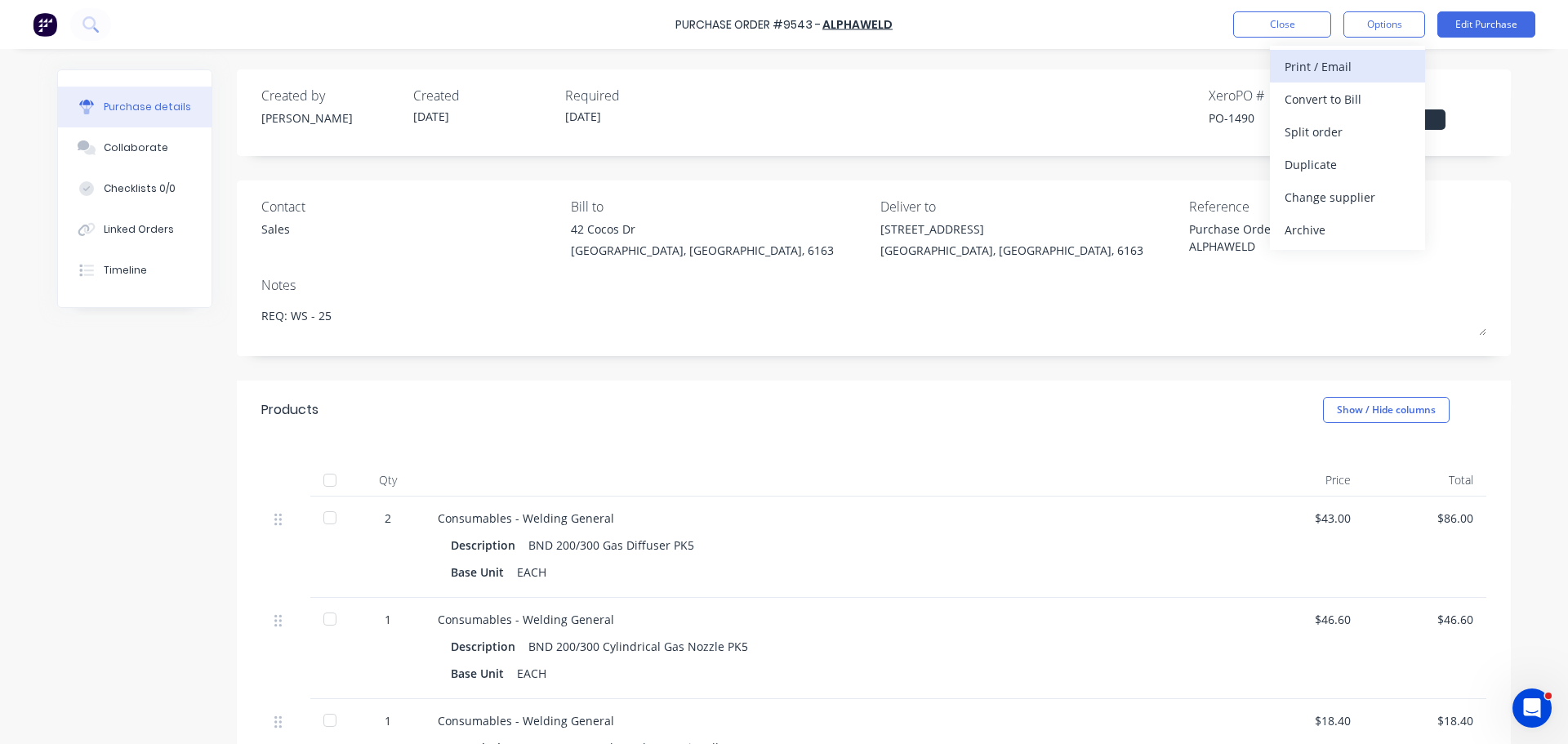
click at [1323, 70] on div "Print / Email" at bounding box center [1347, 66] width 126 height 24
click at [1314, 98] on div "With pricing" at bounding box center [1347, 99] width 126 height 24
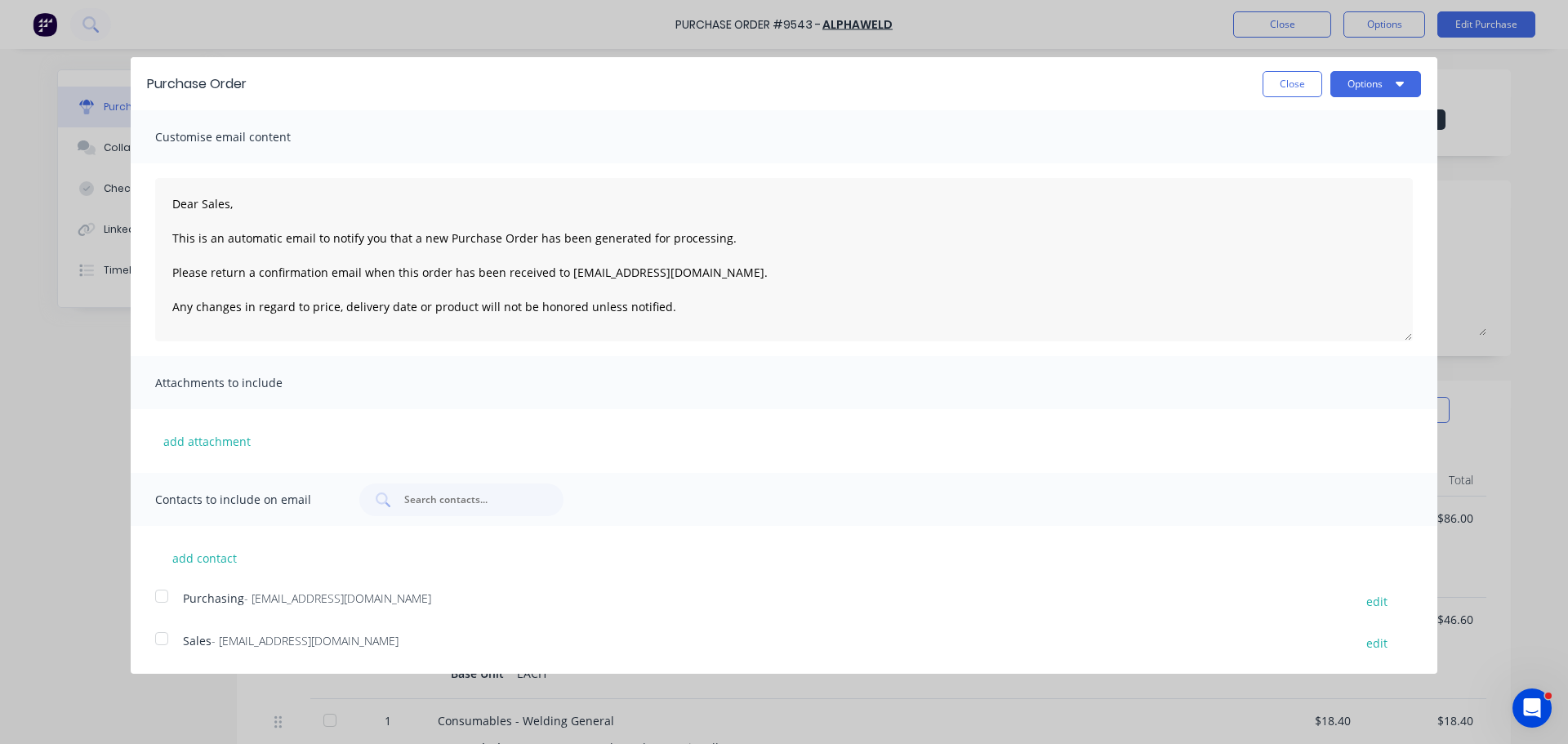
click at [161, 597] on div at bounding box center [162, 596] width 33 height 33
click at [171, 646] on div at bounding box center [162, 638] width 33 height 33
click at [1394, 79] on button "Options" at bounding box center [1376, 84] width 91 height 26
click at [1328, 163] on div "Email" at bounding box center [1343, 158] width 126 height 24
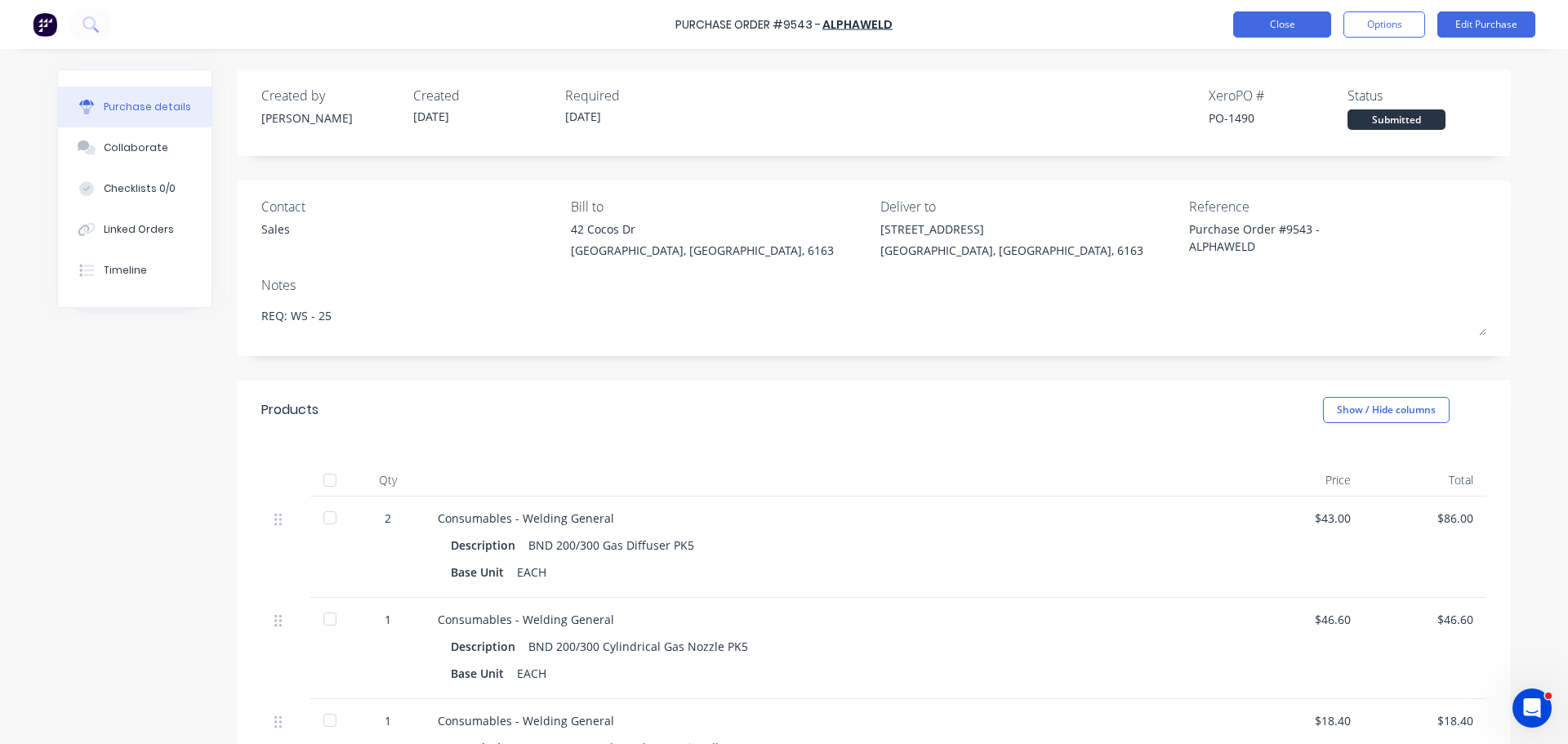
click at [1239, 22] on button "Close" at bounding box center [1283, 24] width 98 height 26
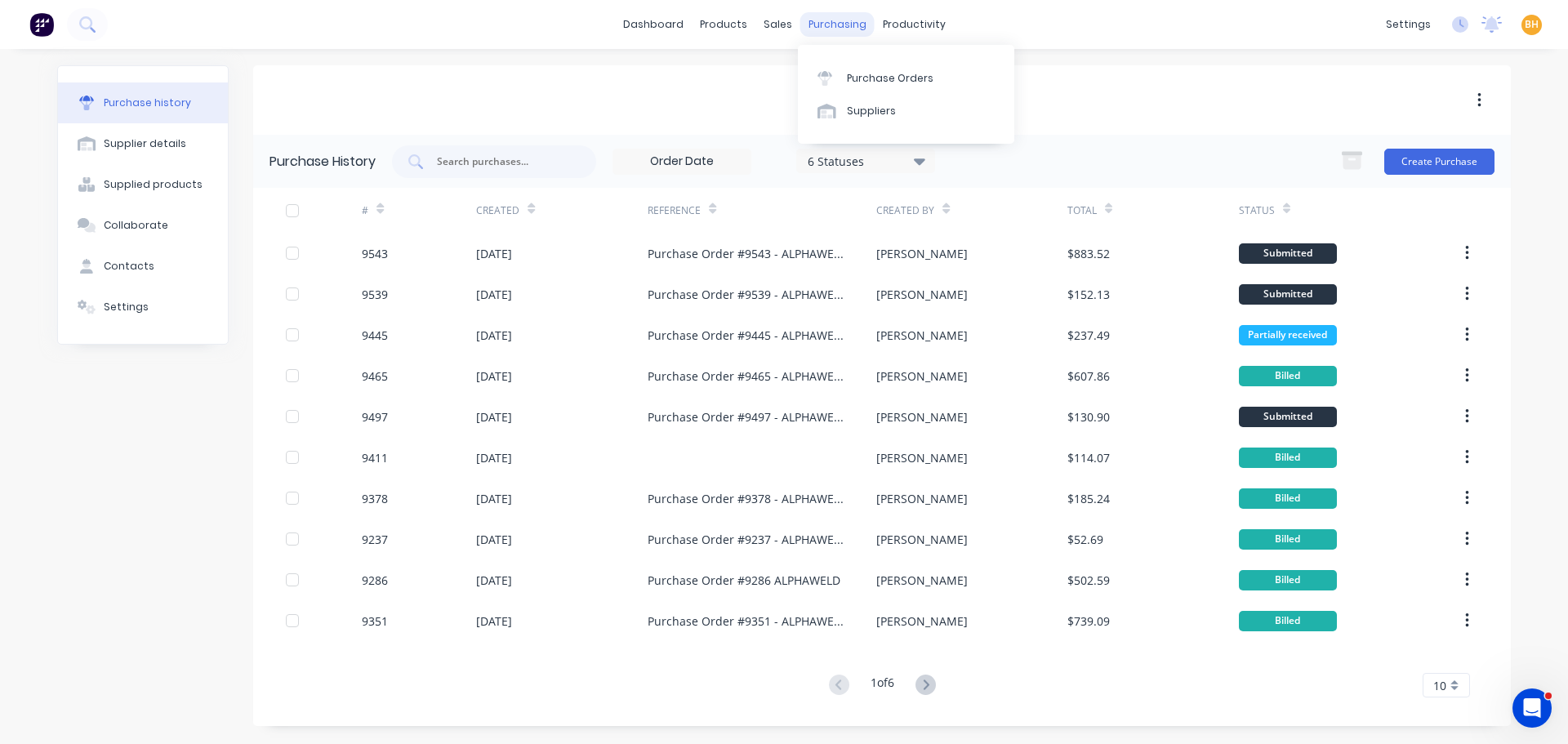
click at [835, 14] on div "purchasing" at bounding box center [837, 24] width 75 height 25
drag, startPoint x: 845, startPoint y: 26, endPoint x: 863, endPoint y: 57, distance: 35.8
click at [845, 26] on div "purchasing" at bounding box center [837, 24] width 75 height 25
click at [871, 78] on div "Purchase Orders" at bounding box center [891, 78] width 86 height 15
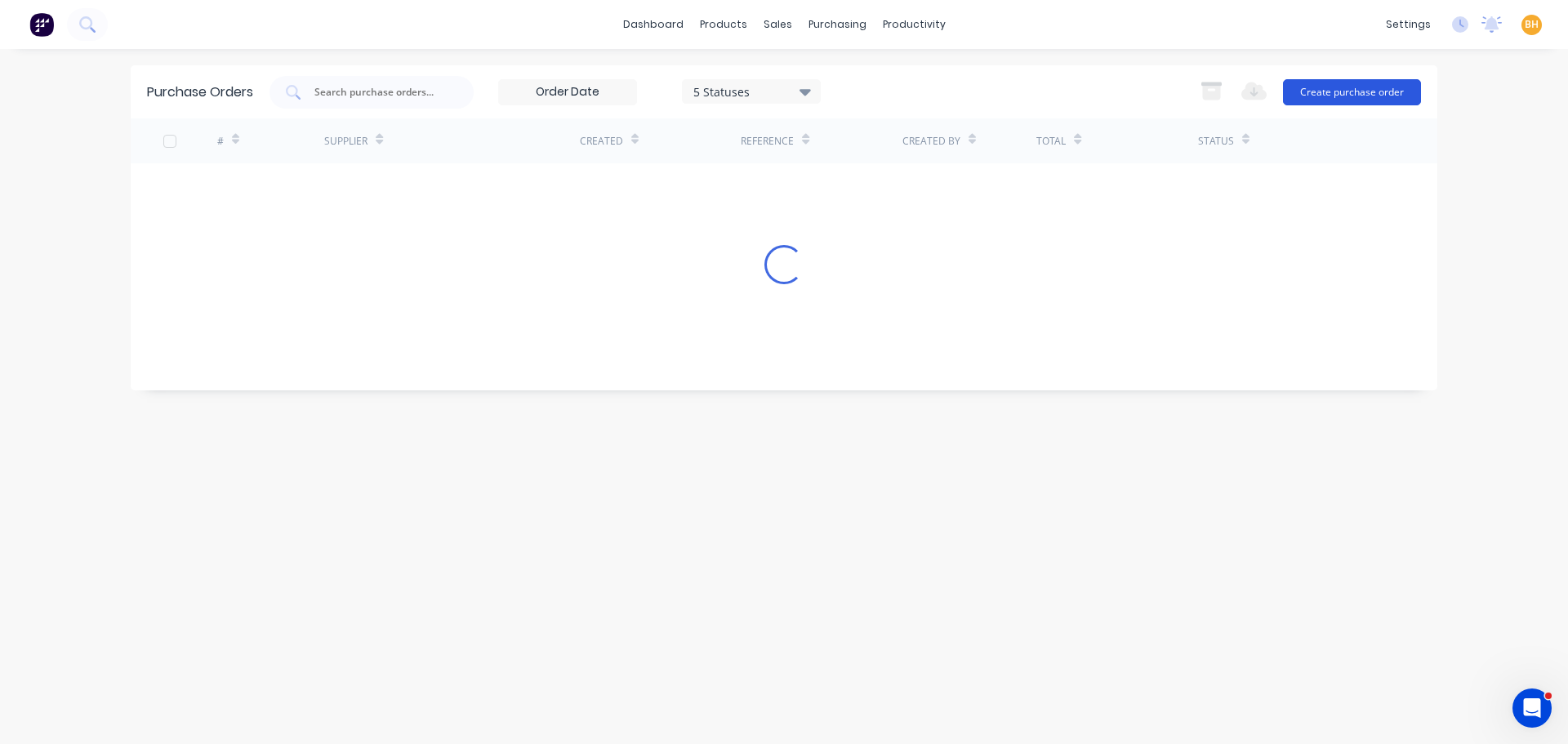
click at [1389, 98] on button "Create purchase order" at bounding box center [1353, 92] width 138 height 26
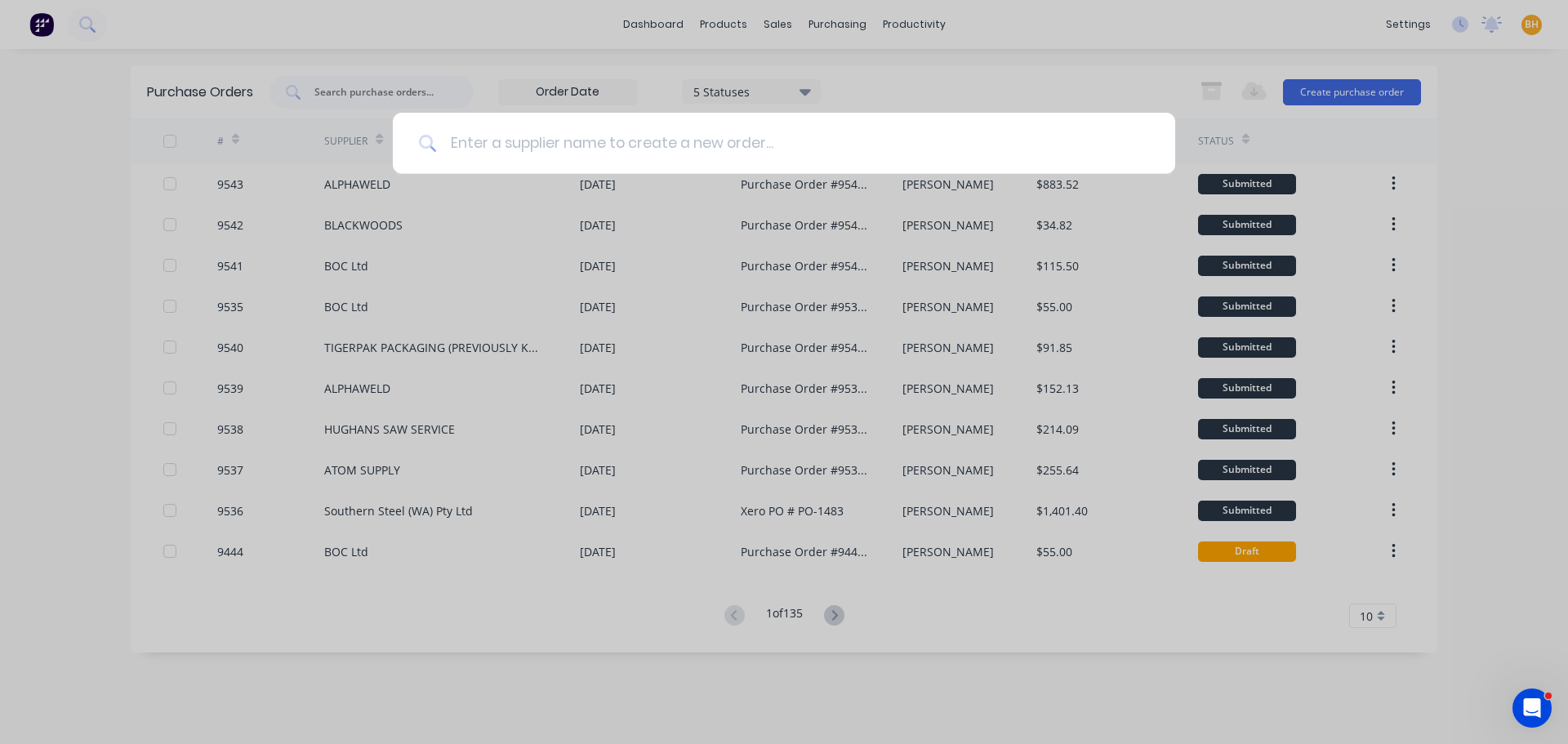
click at [477, 140] on input at bounding box center [793, 143] width 712 height 62
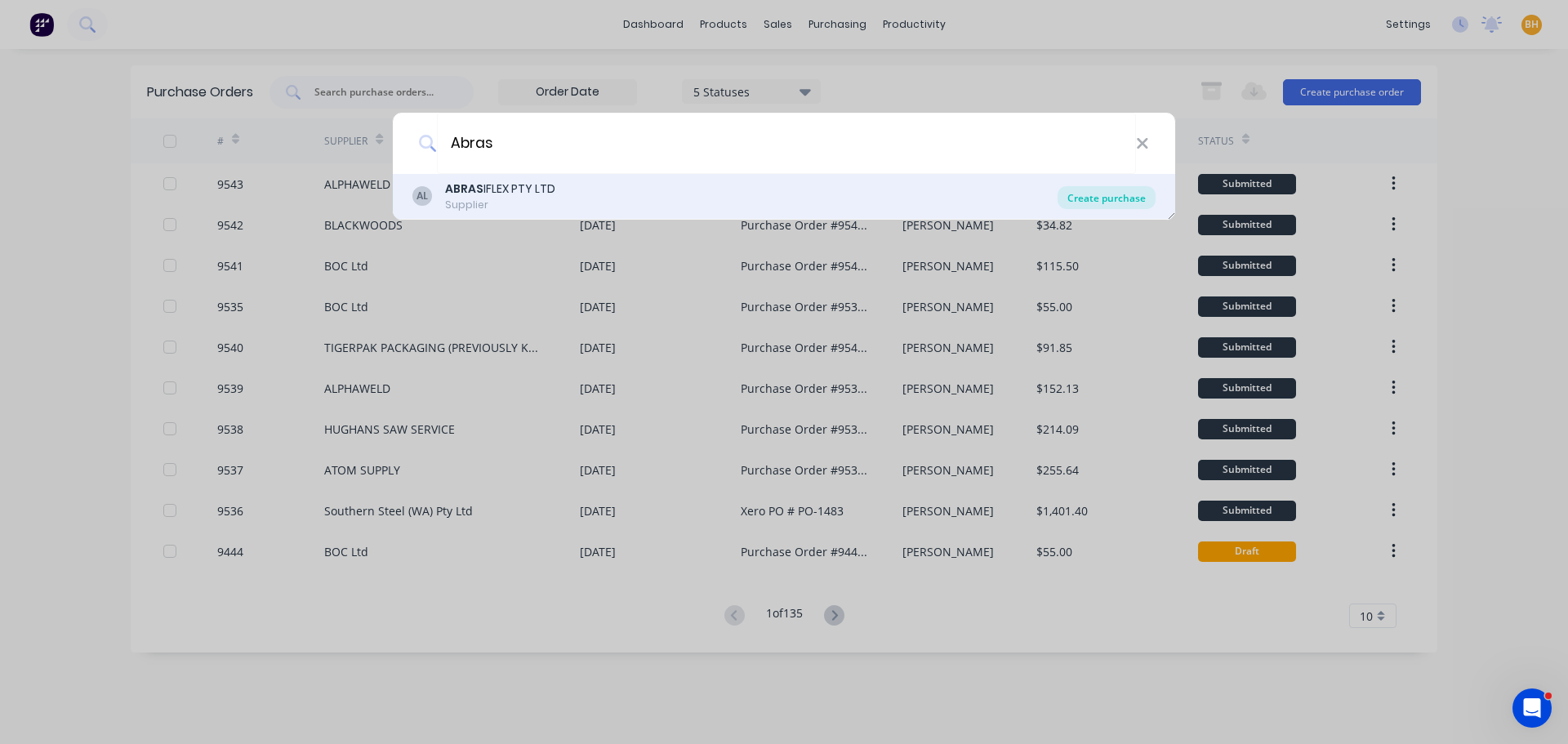
click at [1111, 193] on div "Create purchase" at bounding box center [1107, 197] width 98 height 23
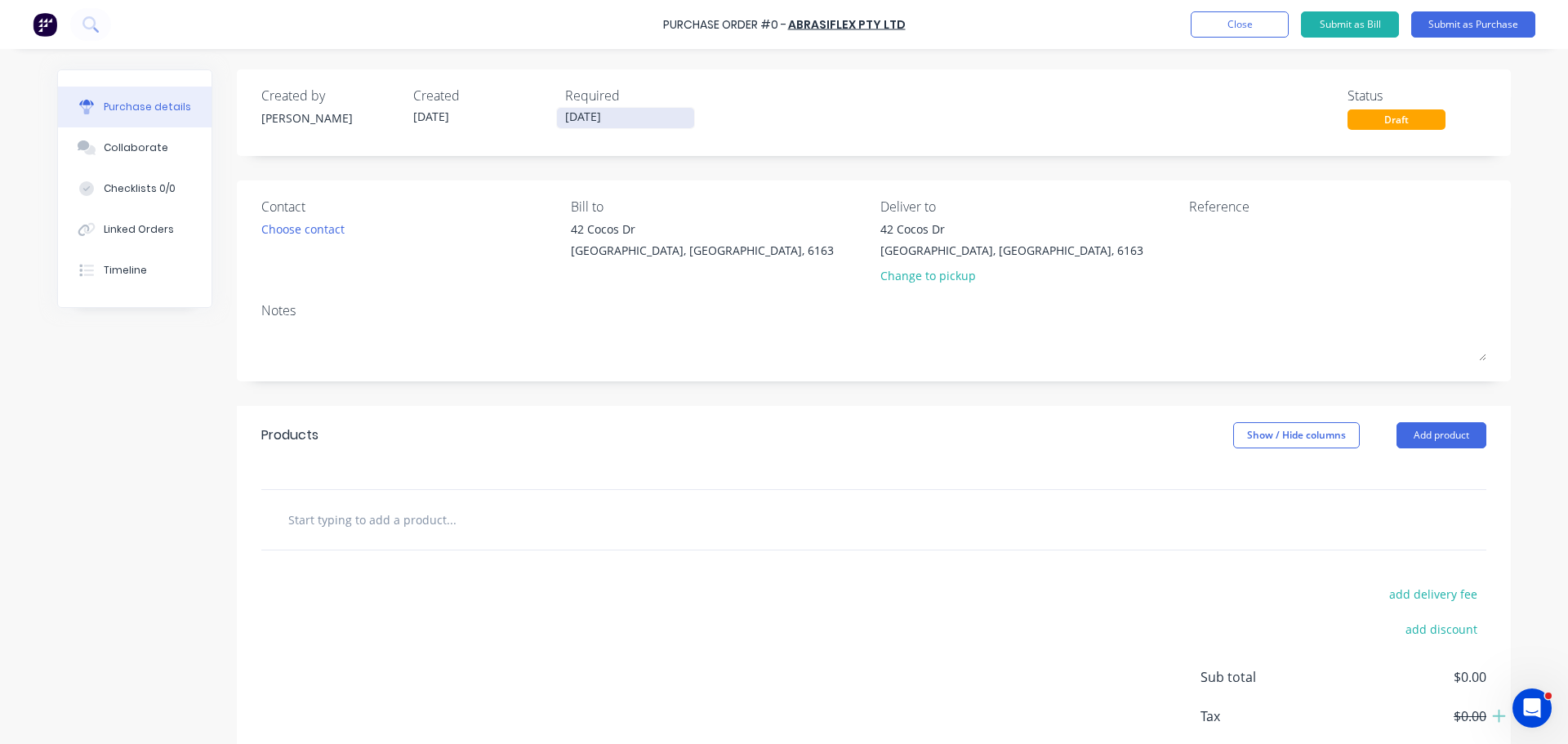
click at [572, 118] on input "[DATE]" at bounding box center [625, 118] width 137 height 20
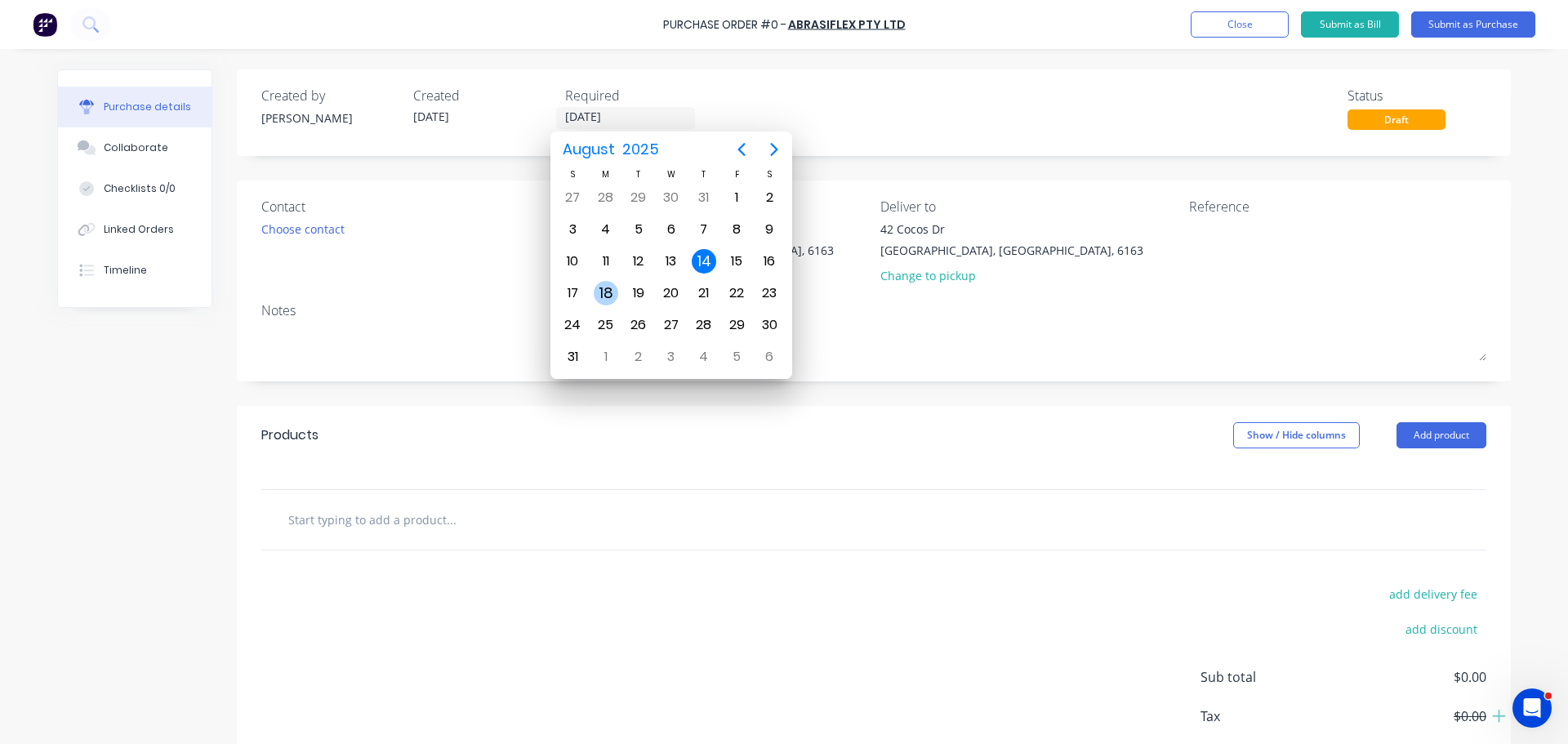
click at [614, 288] on div "18" at bounding box center [605, 292] width 25 height 25
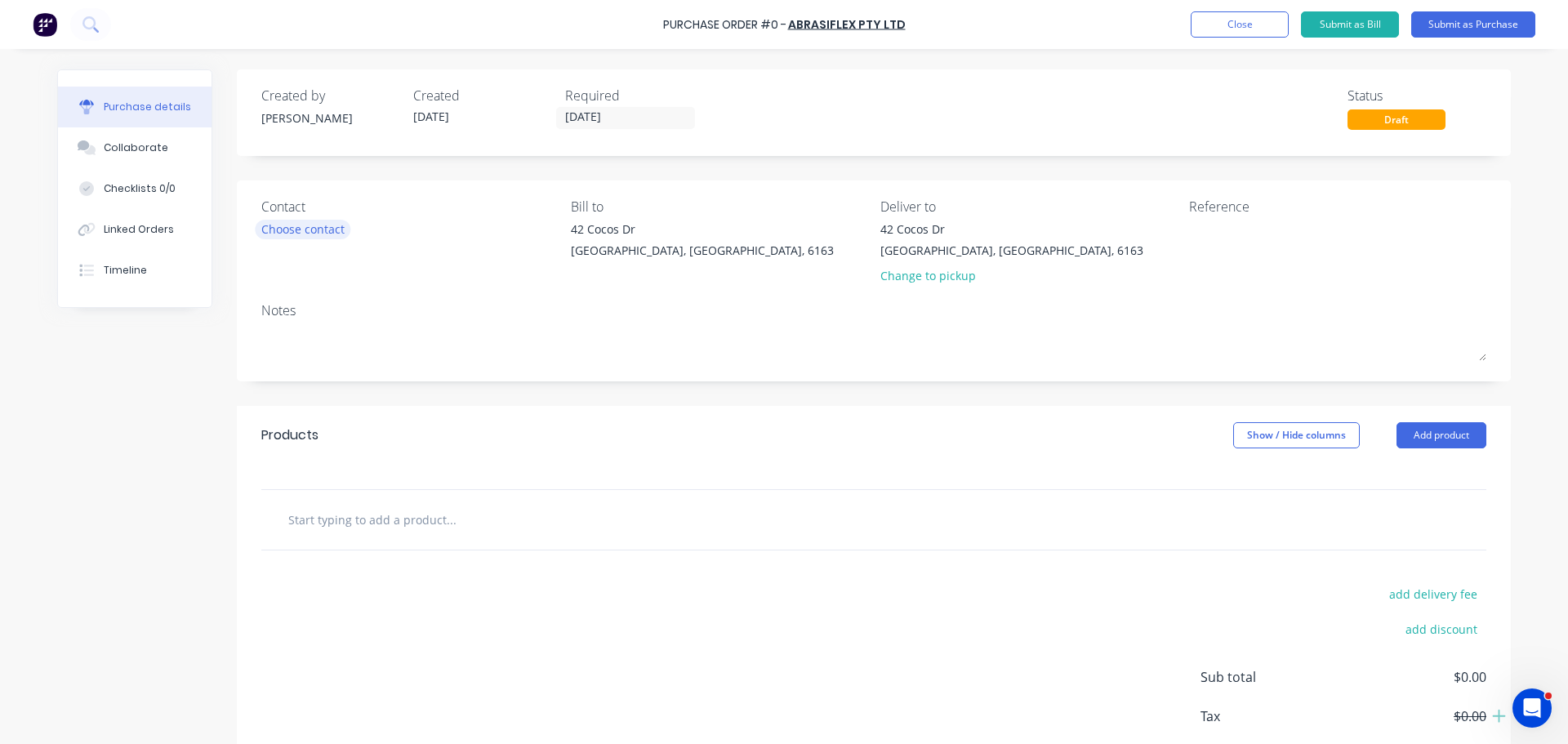
click at [324, 226] on div "Choose contact" at bounding box center [303, 229] width 84 height 17
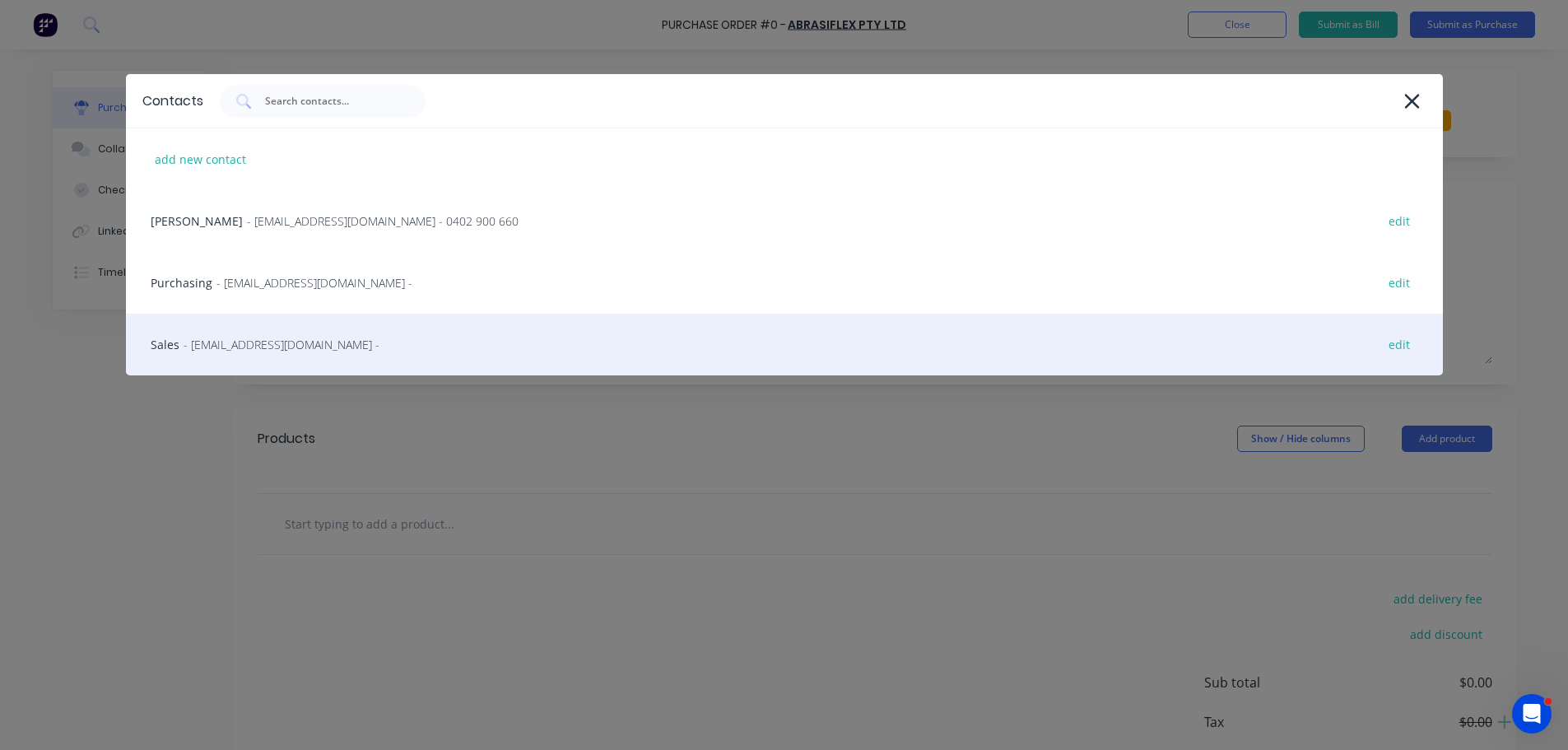
click at [236, 336] on span "- sales@abrasiflex.com.au -" at bounding box center [281, 344] width 196 height 18
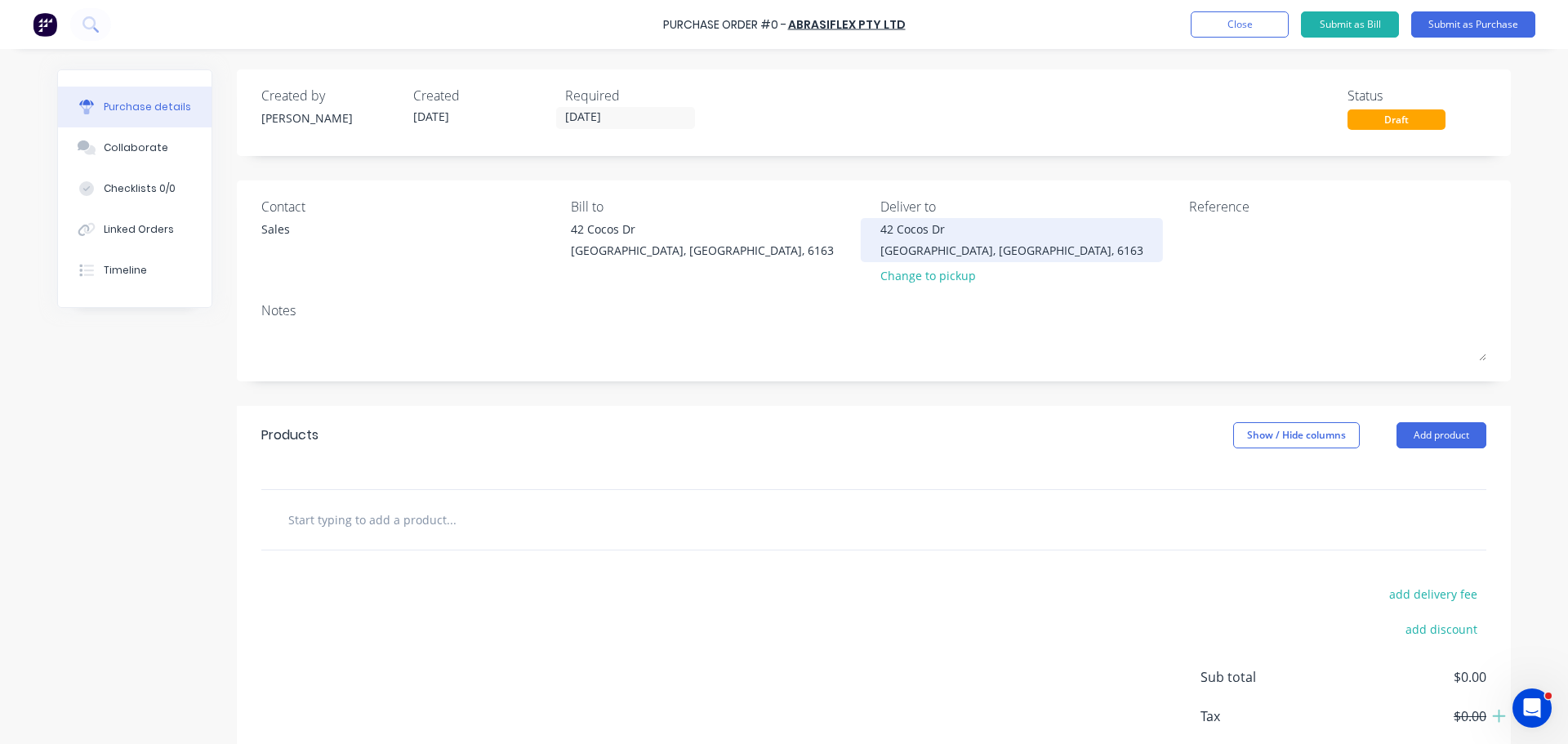
click at [922, 224] on div "42 Cocos Dr" at bounding box center [1012, 229] width 263 height 17
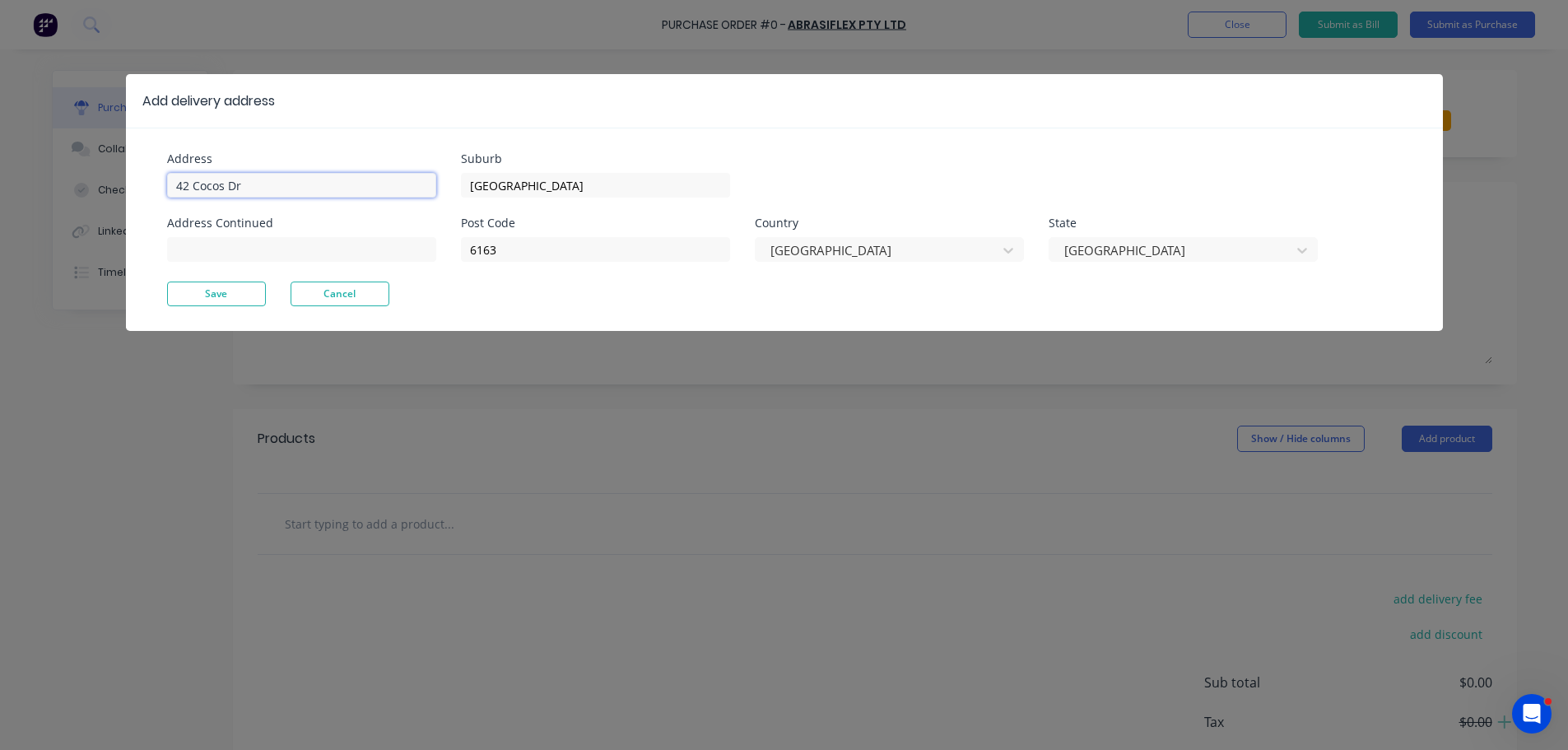
click at [260, 186] on input "42 Cocos Dr" at bounding box center [301, 184] width 269 height 25
click at [221, 301] on button "Save" at bounding box center [216, 294] width 99 height 25
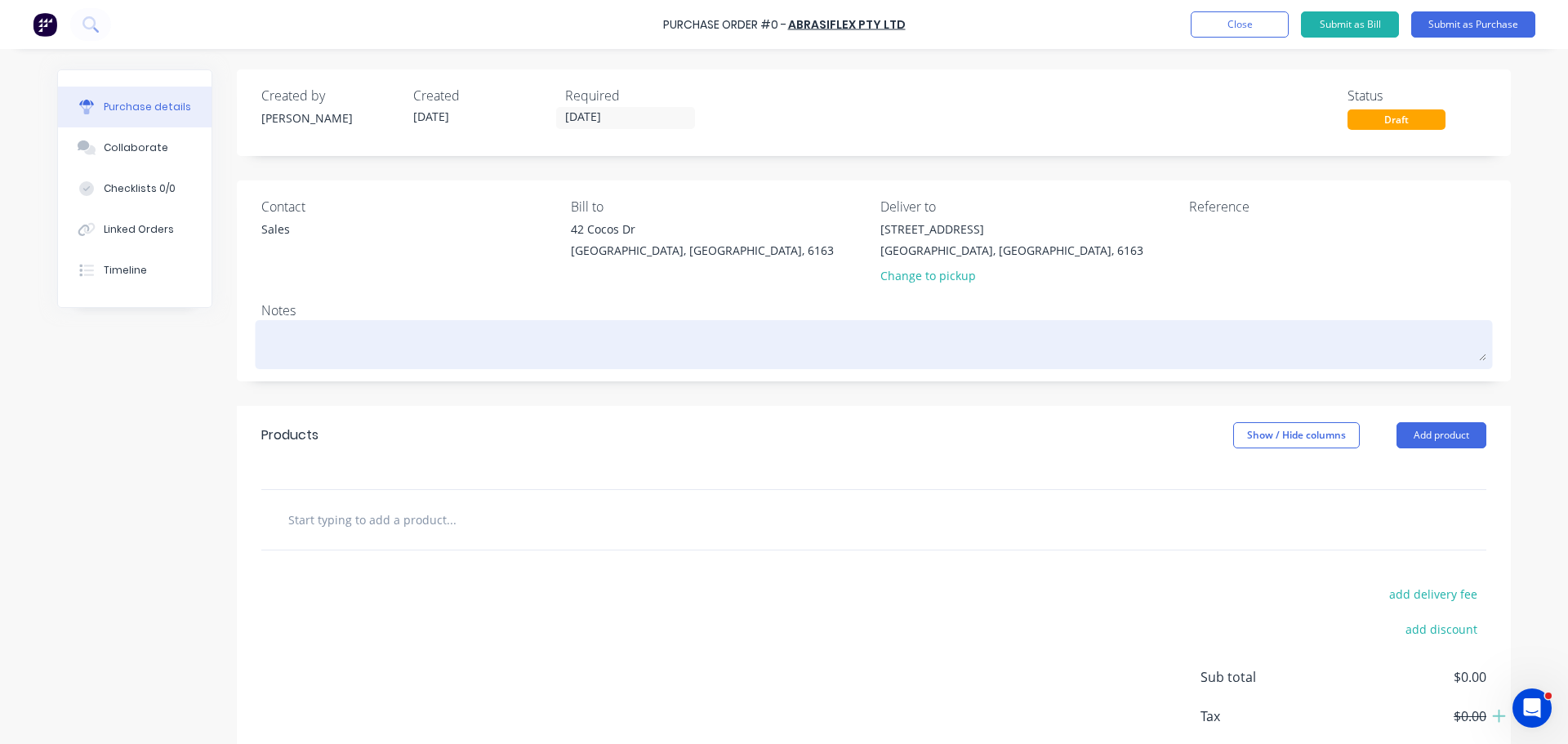
click at [305, 340] on textarea at bounding box center [874, 342] width 1226 height 37
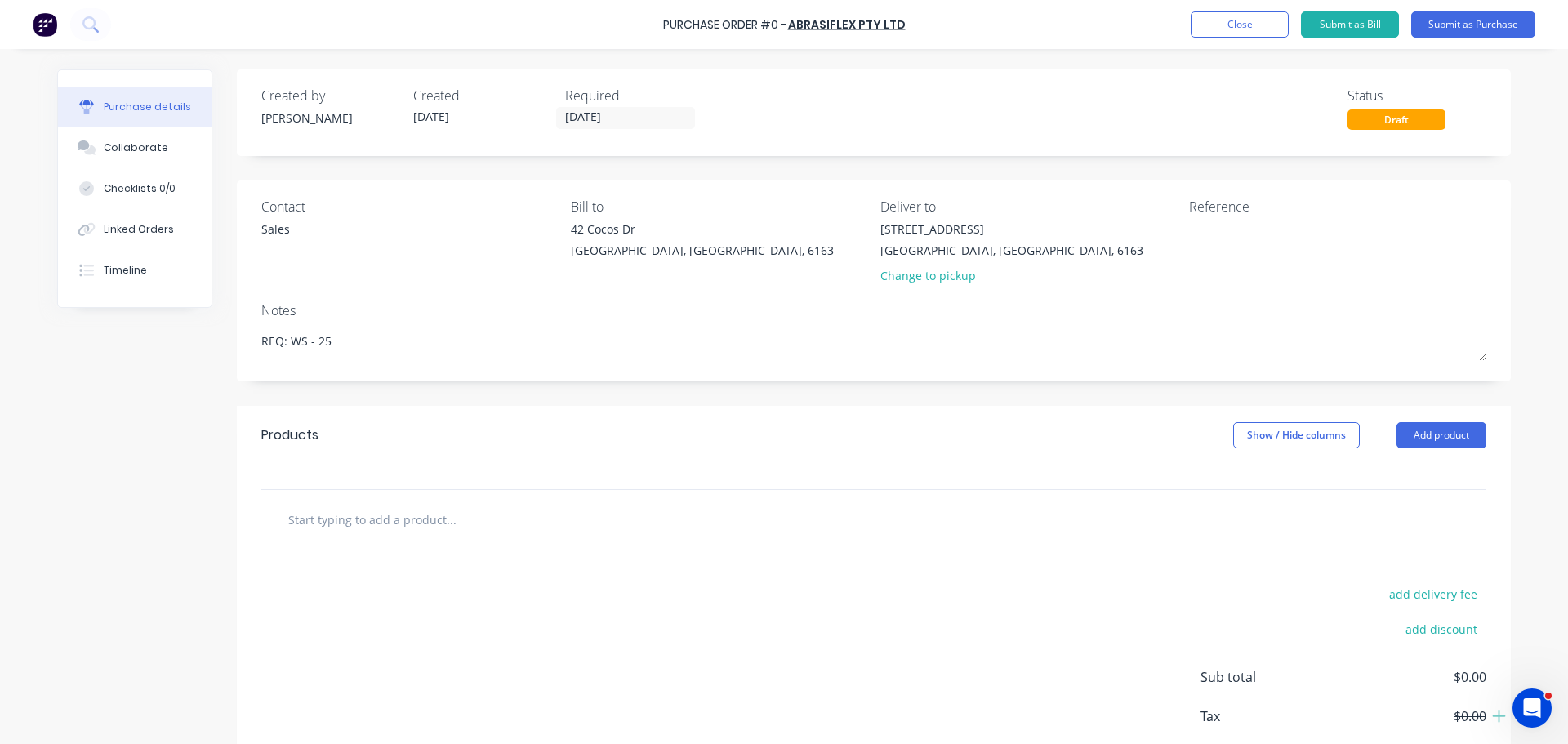
click at [375, 516] on input "text" at bounding box center [450, 520] width 327 height 33
click at [340, 513] on input "text" at bounding box center [450, 520] width 327 height 33
paste input "3M 125x22x1 - Metal Cut Off Wheel Iron Free"
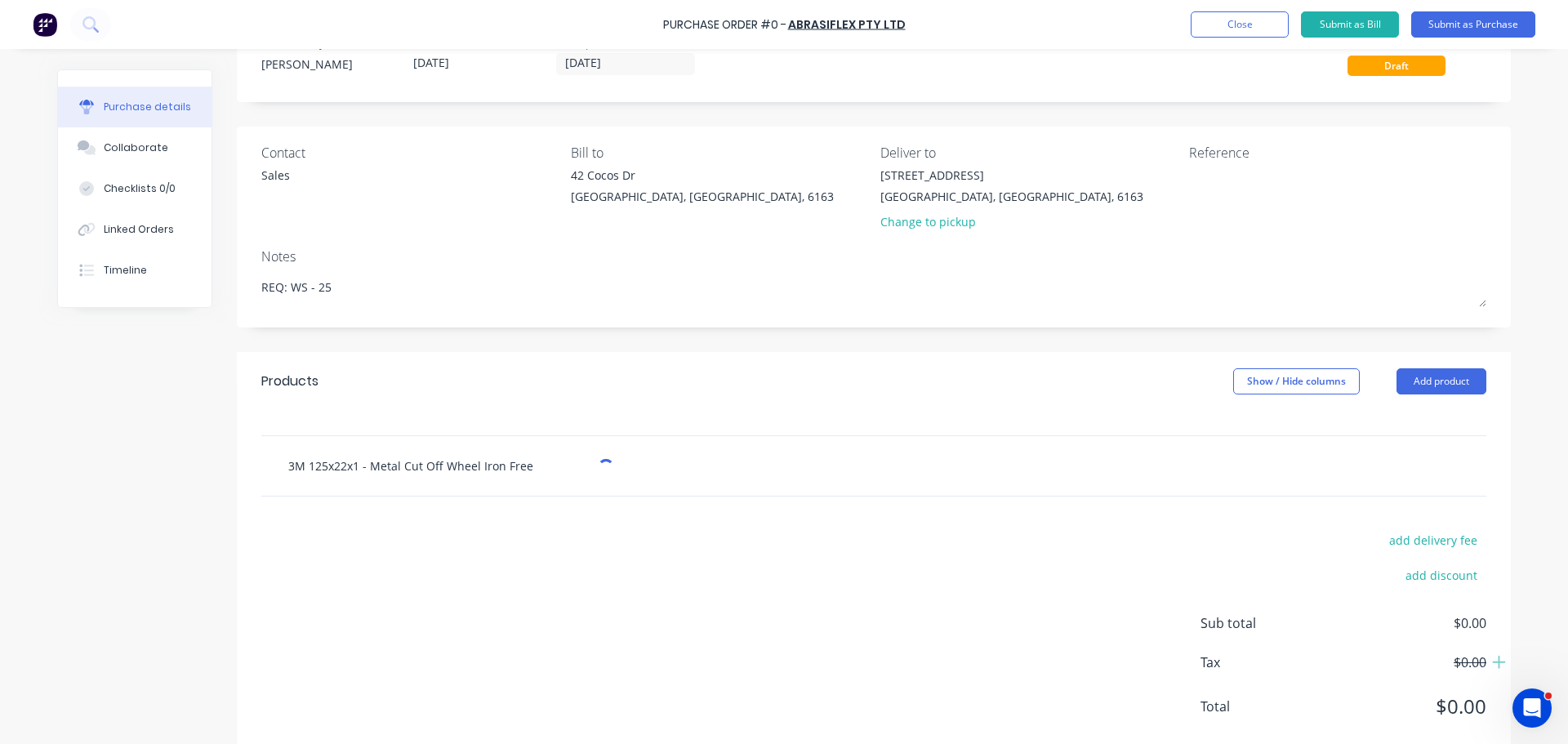
scroll to position [91, 0]
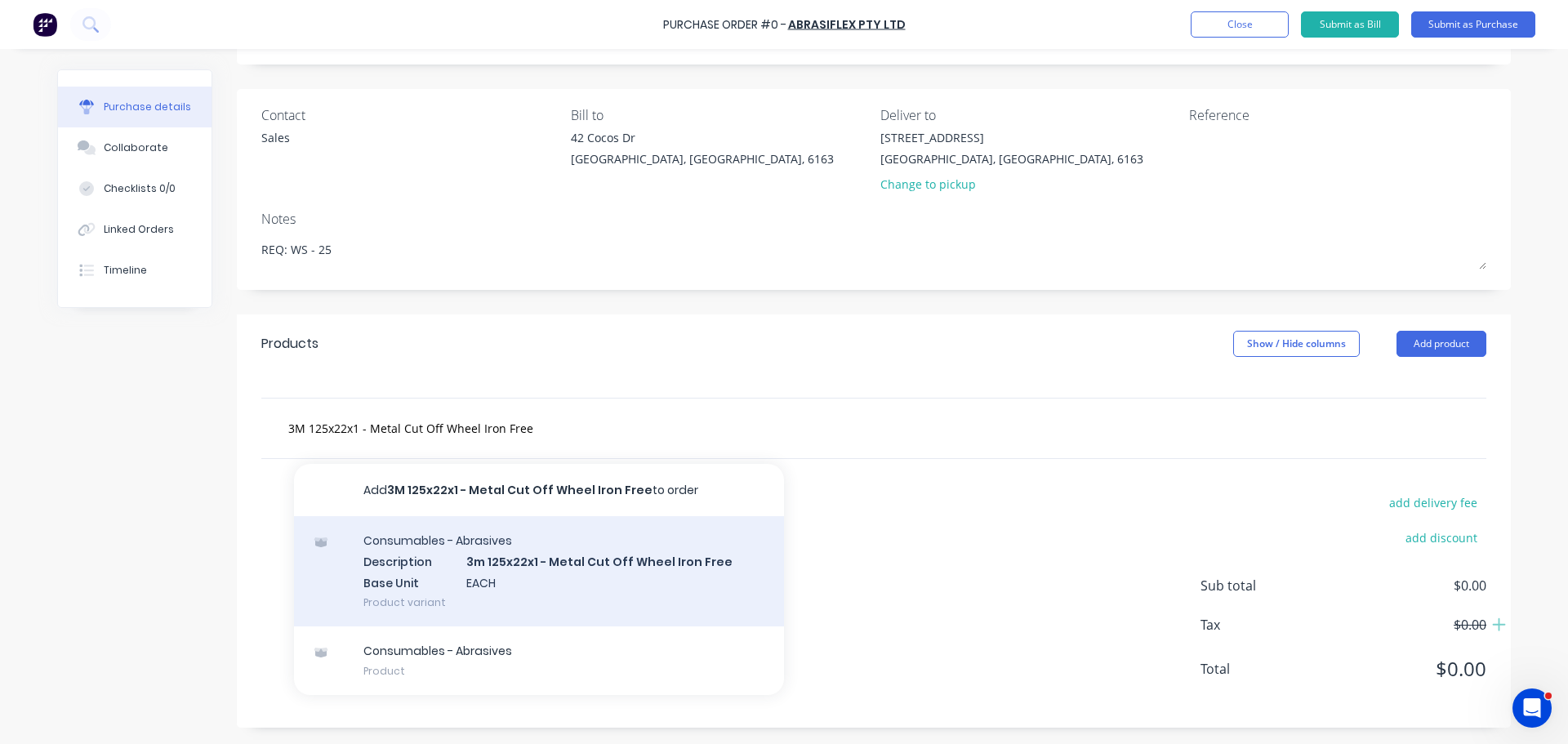
click at [633, 569] on div "Consumables - Abrasives Description 3m 125x22x1 - Metal Cut Off Wheel Iron Free…" at bounding box center [539, 571] width 490 height 110
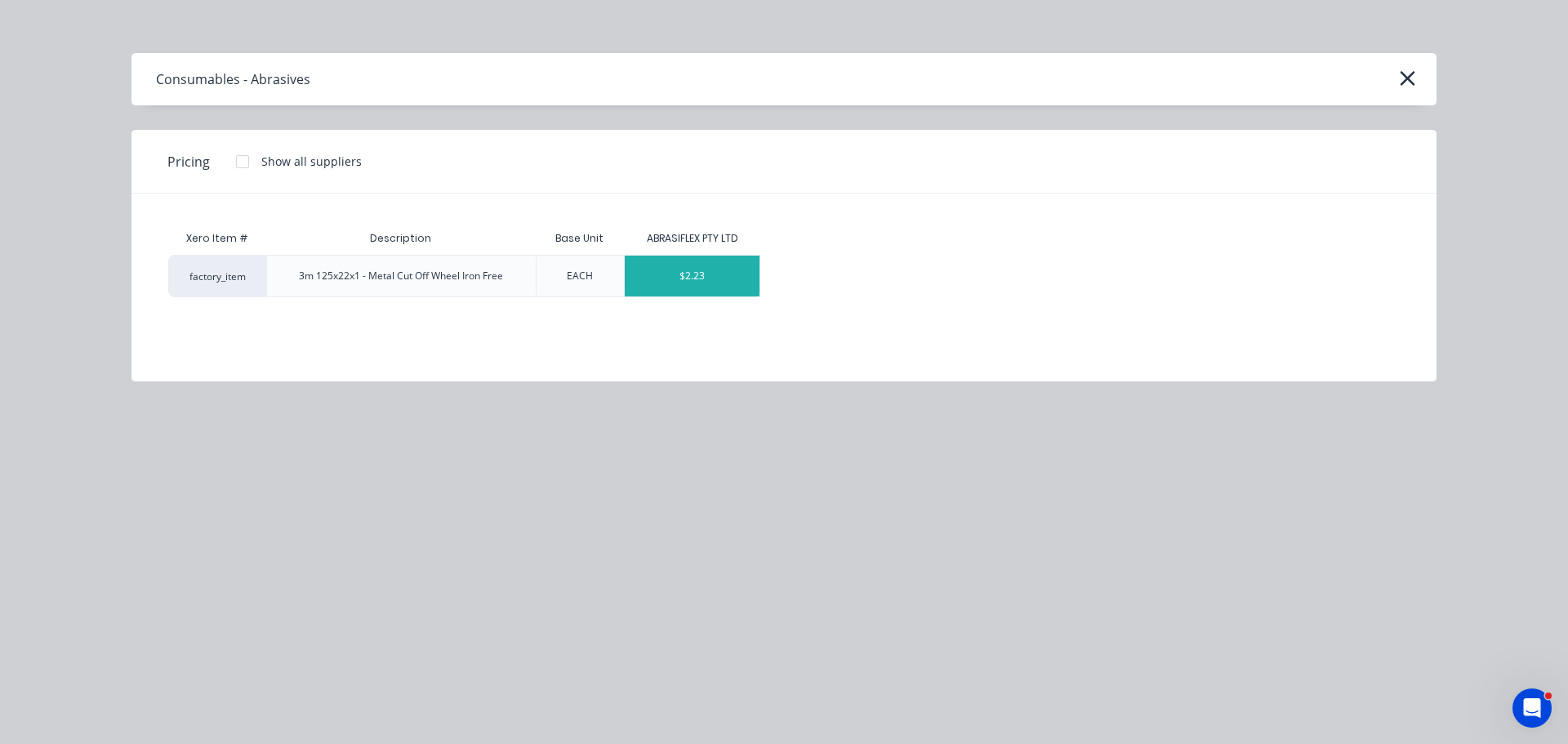
click at [660, 284] on div "$2.23" at bounding box center [692, 276] width 134 height 40
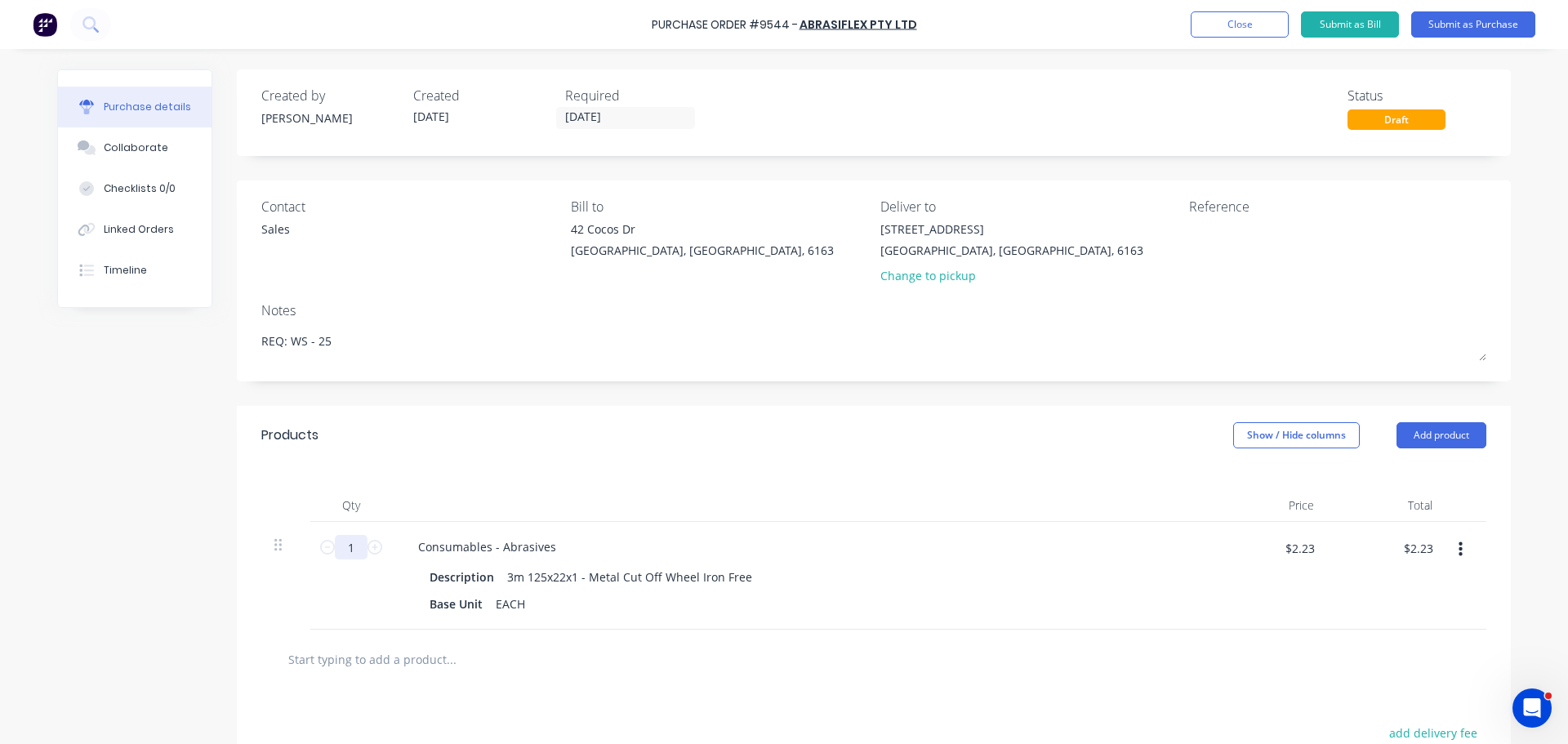
click at [352, 551] on input "1" at bounding box center [352, 546] width 33 height 25
drag, startPoint x: 646, startPoint y: 18, endPoint x: 656, endPoint y: 19, distance: 10.0
click at [656, 19] on div "Purchase Order #9544 - ABRASIFLEX PTY LTD Add product Close Submit as Bill Subm…" at bounding box center [784, 24] width 1568 height 49
click at [657, 25] on div "Purchase Order #9544 -" at bounding box center [724, 25] width 146 height 17
click at [656, 23] on div "Purchase Order #9544 - ABRASIFLEX PTY LTD Add product Close Submit as Bill Subm…" at bounding box center [784, 24] width 1568 height 49
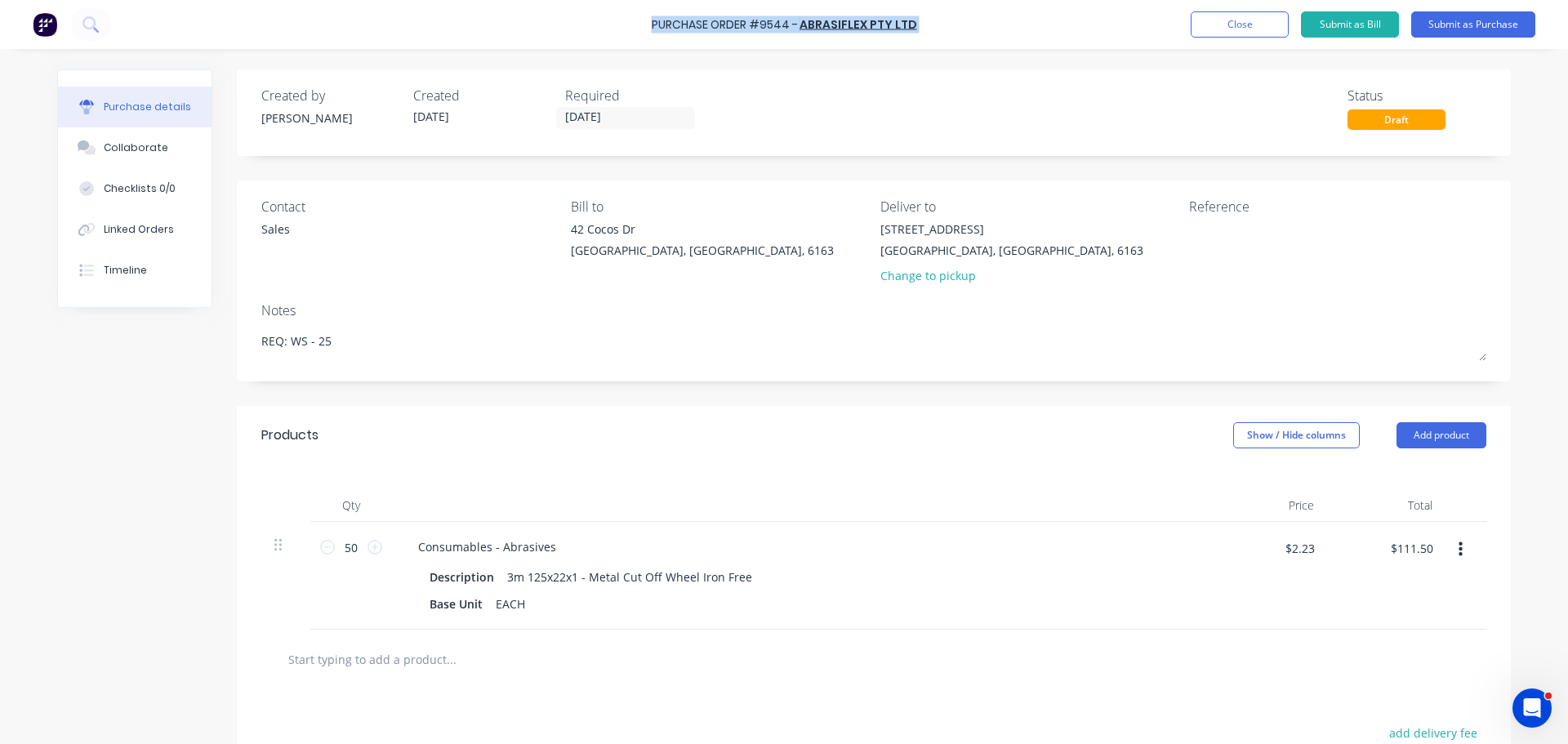
copy div "Purchase Order #9544 - ABRASIFLEX PTY LTD Add product Close Submit as Bill Subm…"
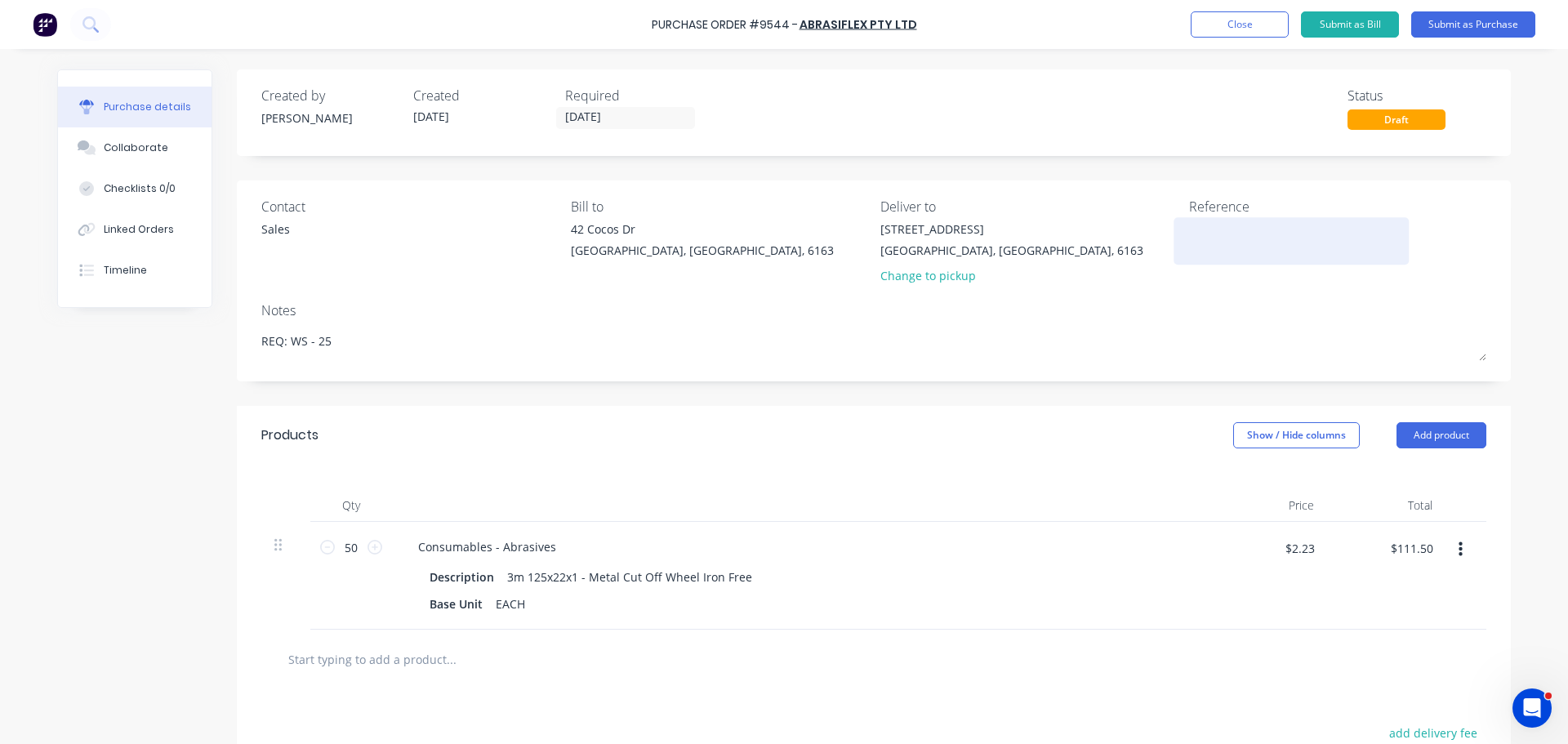
click at [1225, 239] on textarea at bounding box center [1292, 239] width 204 height 37
paste textarea "Purchase Order #9544 - ABRASIFLEX PTY LTD"
click at [1132, 384] on div "Created by Bevan Created 14/08/25 Required 18/08/25 Status Draft Contact Sales …" at bounding box center [873, 513] width 1274 height 889
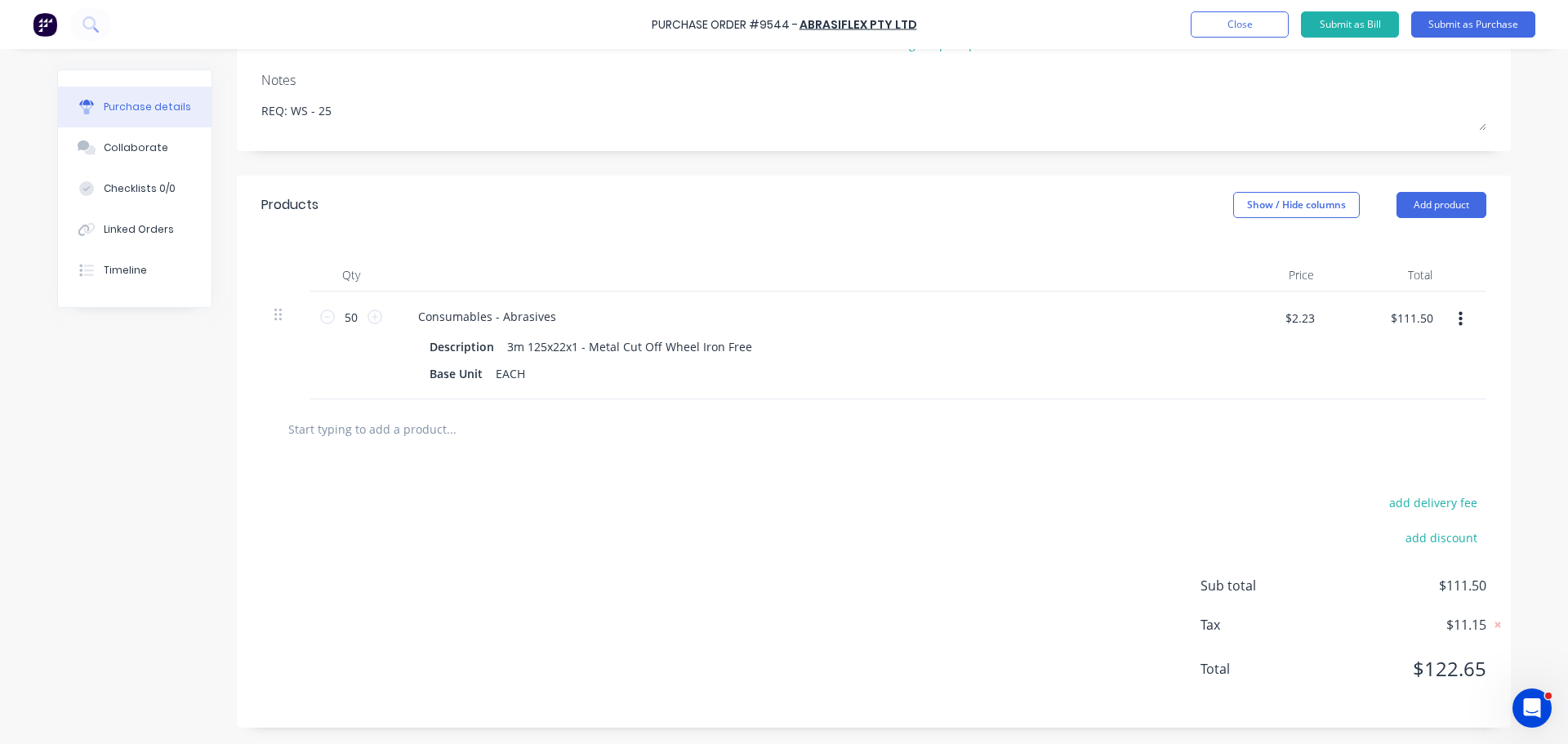
click at [403, 437] on input "text" at bounding box center [450, 429] width 327 height 33
paste input "SIA 125OD x 36G Sanding Disc Ceramic"
click at [517, 491] on button "Add SIA 125OD x 36G Sanding Disc Ceramic to order" at bounding box center [539, 490] width 490 height 52
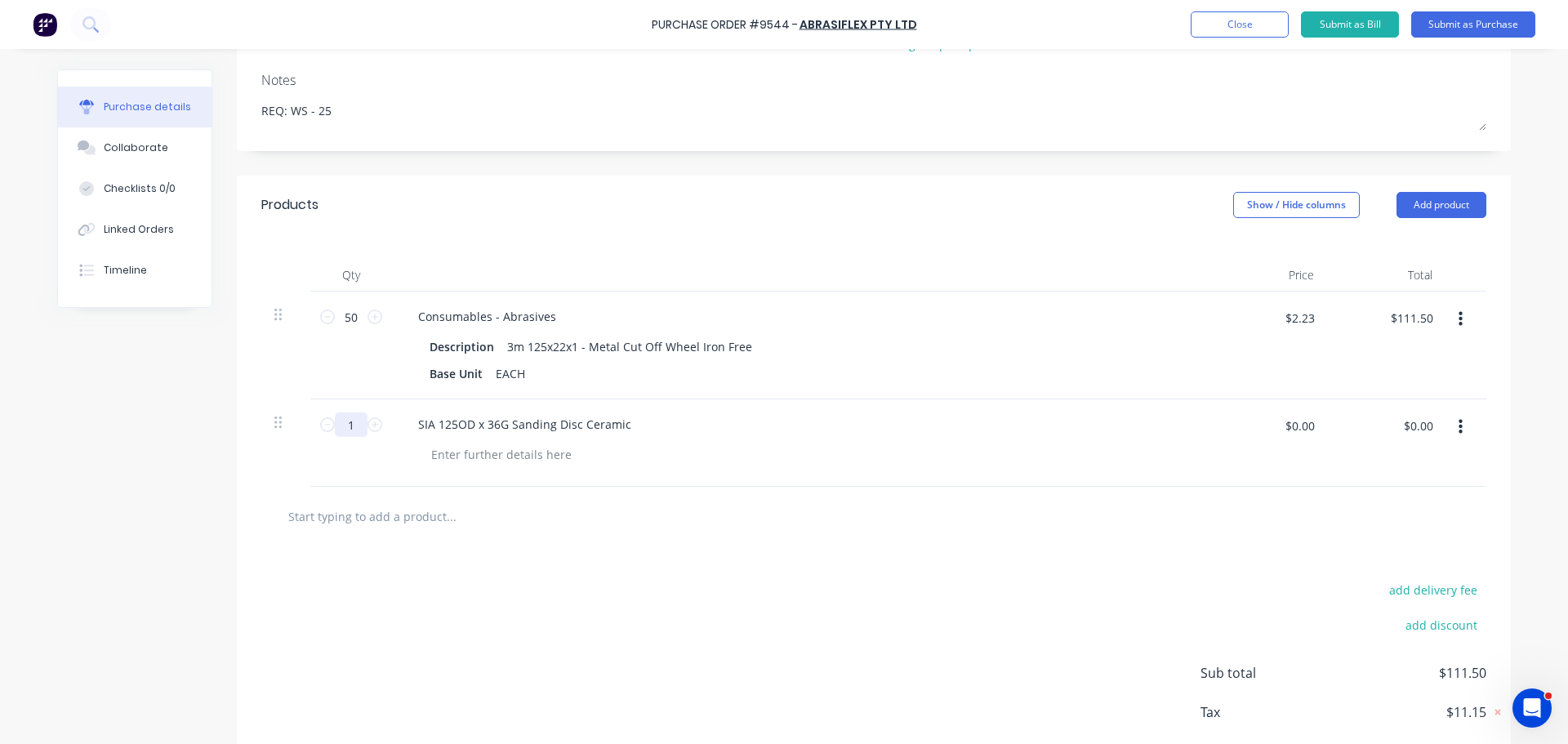
click at [357, 426] on input "1" at bounding box center [352, 424] width 33 height 25
click at [1301, 429] on input "$0.00" at bounding box center [1299, 425] width 49 height 26
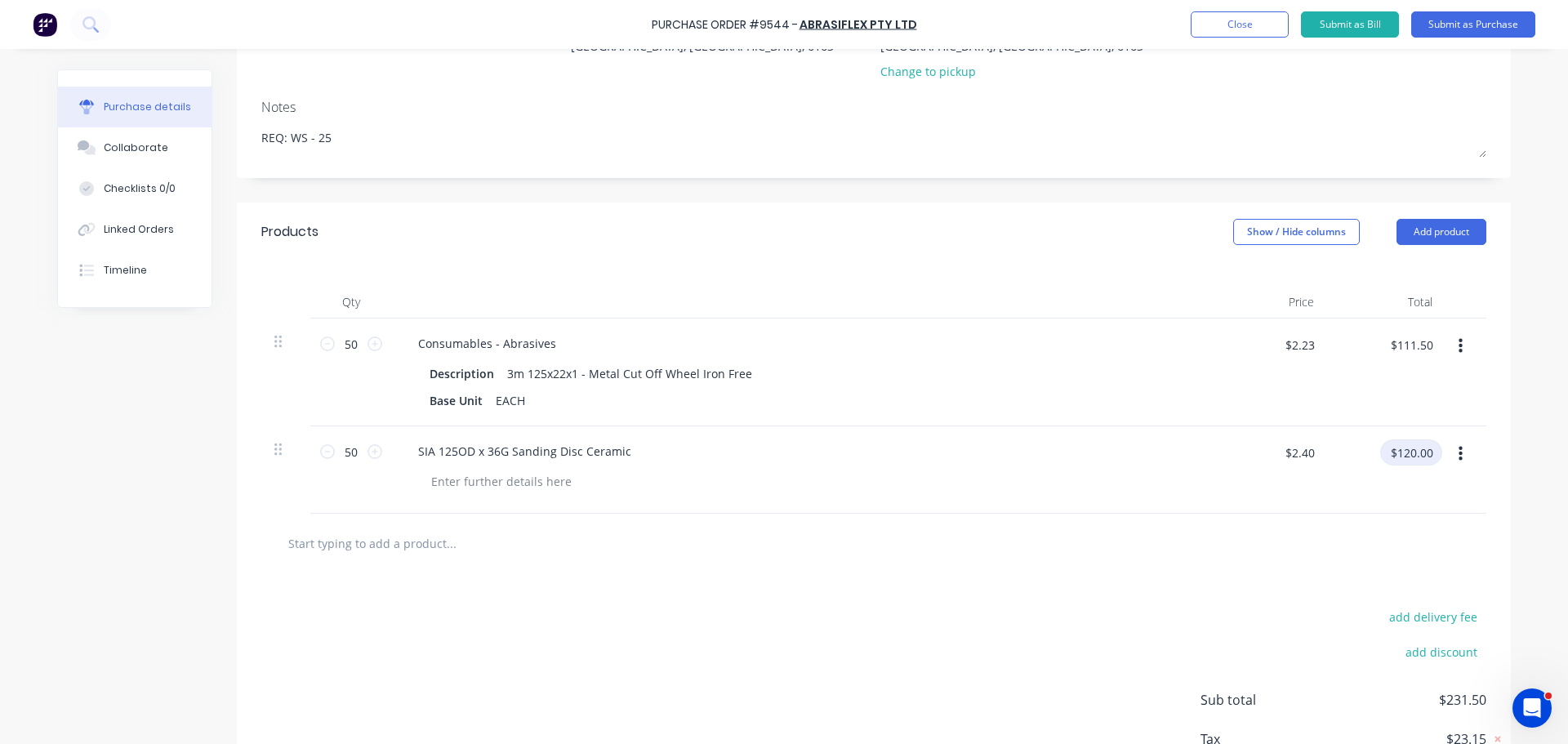
scroll to position [318, 0]
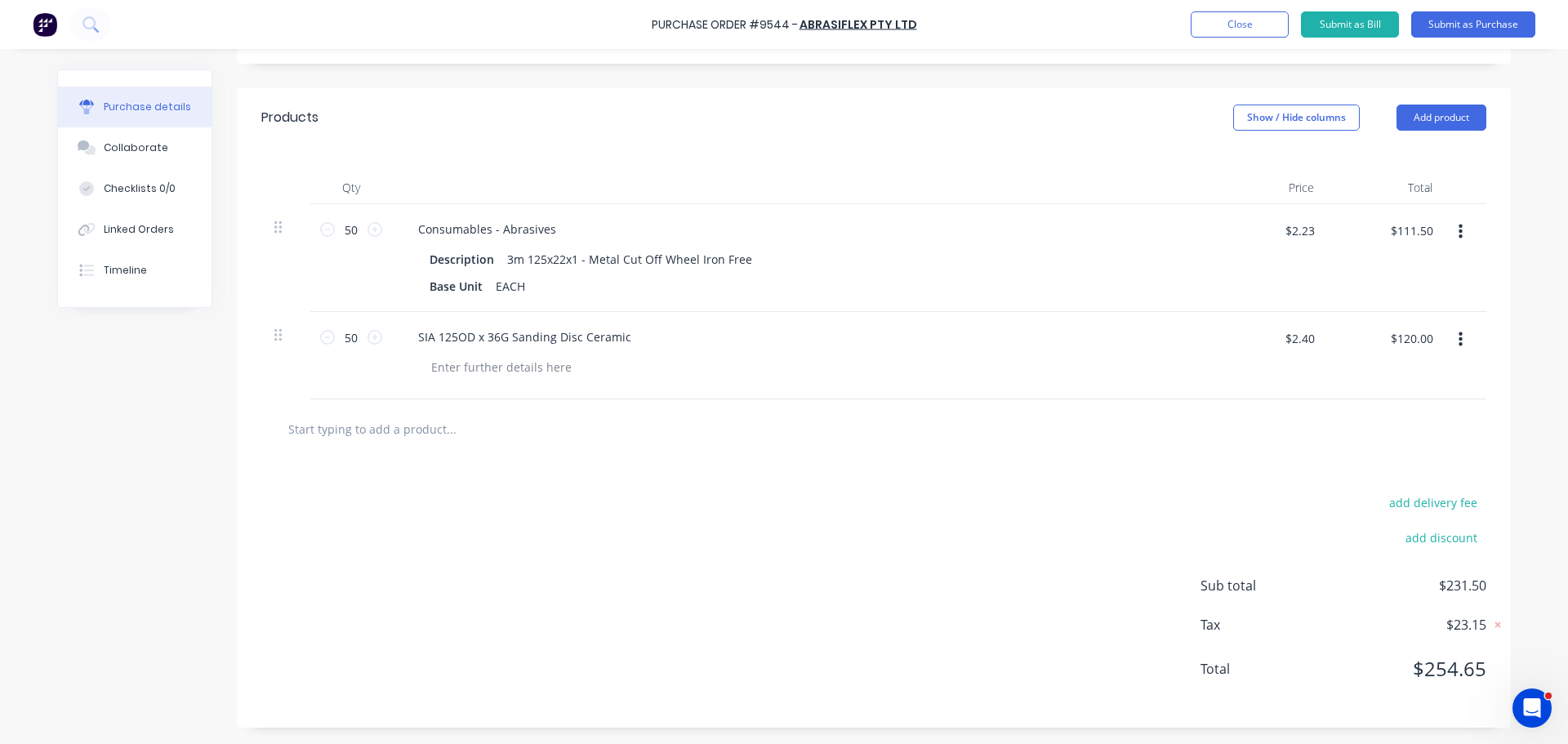
click at [331, 433] on input "text" at bounding box center [450, 429] width 327 height 33
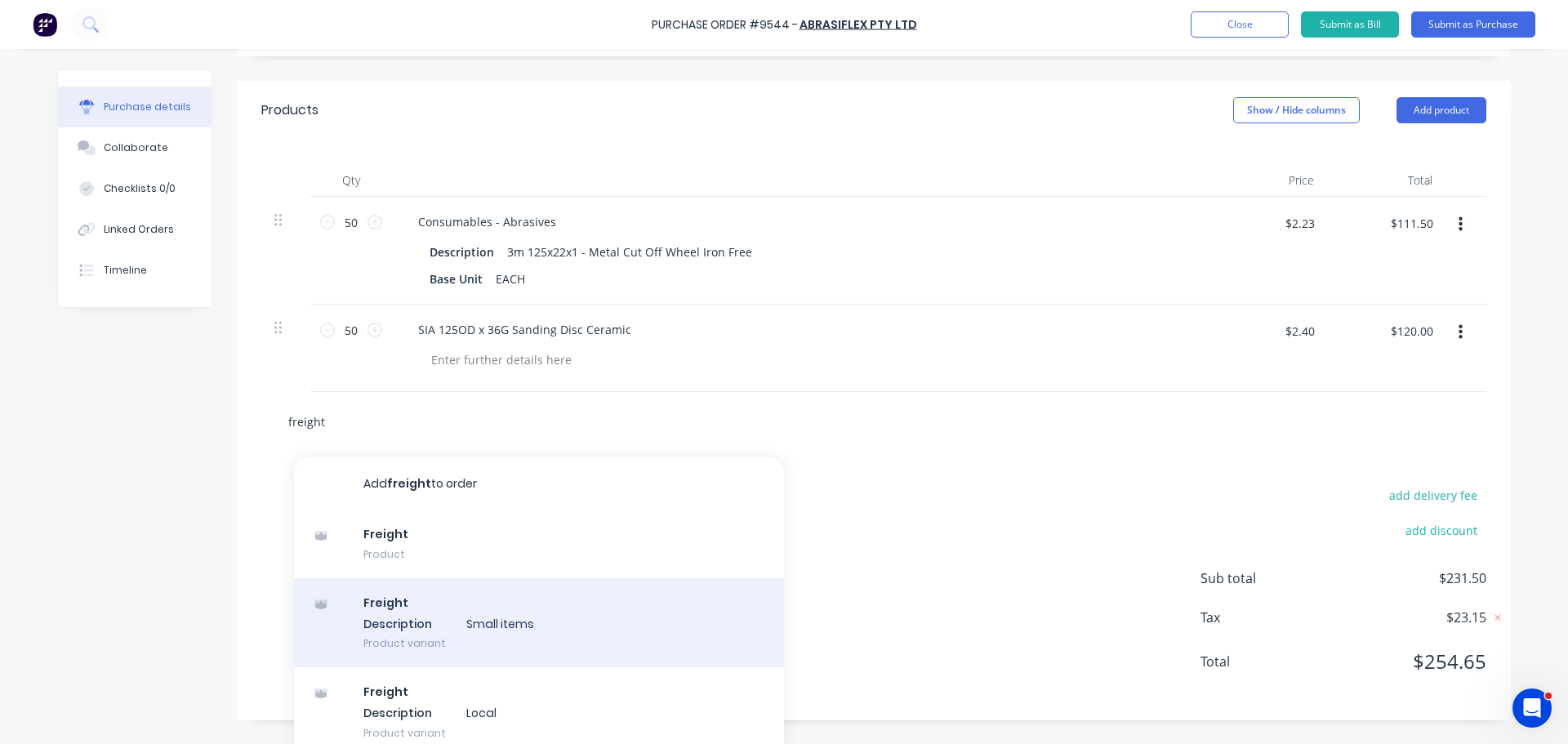
scroll to position [338, 0]
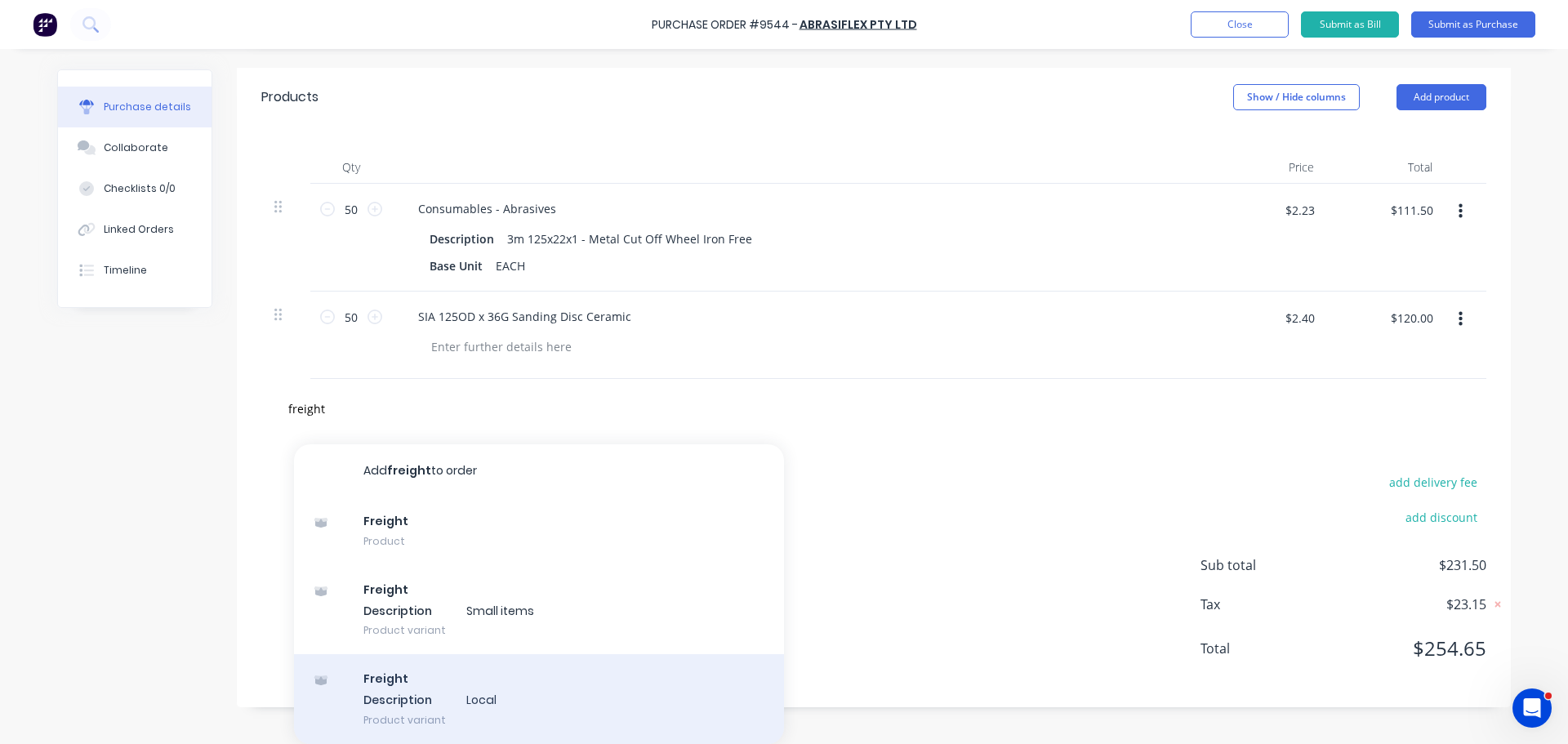
click at [411, 705] on div "Freight Description Local Product variant" at bounding box center [539, 699] width 490 height 90
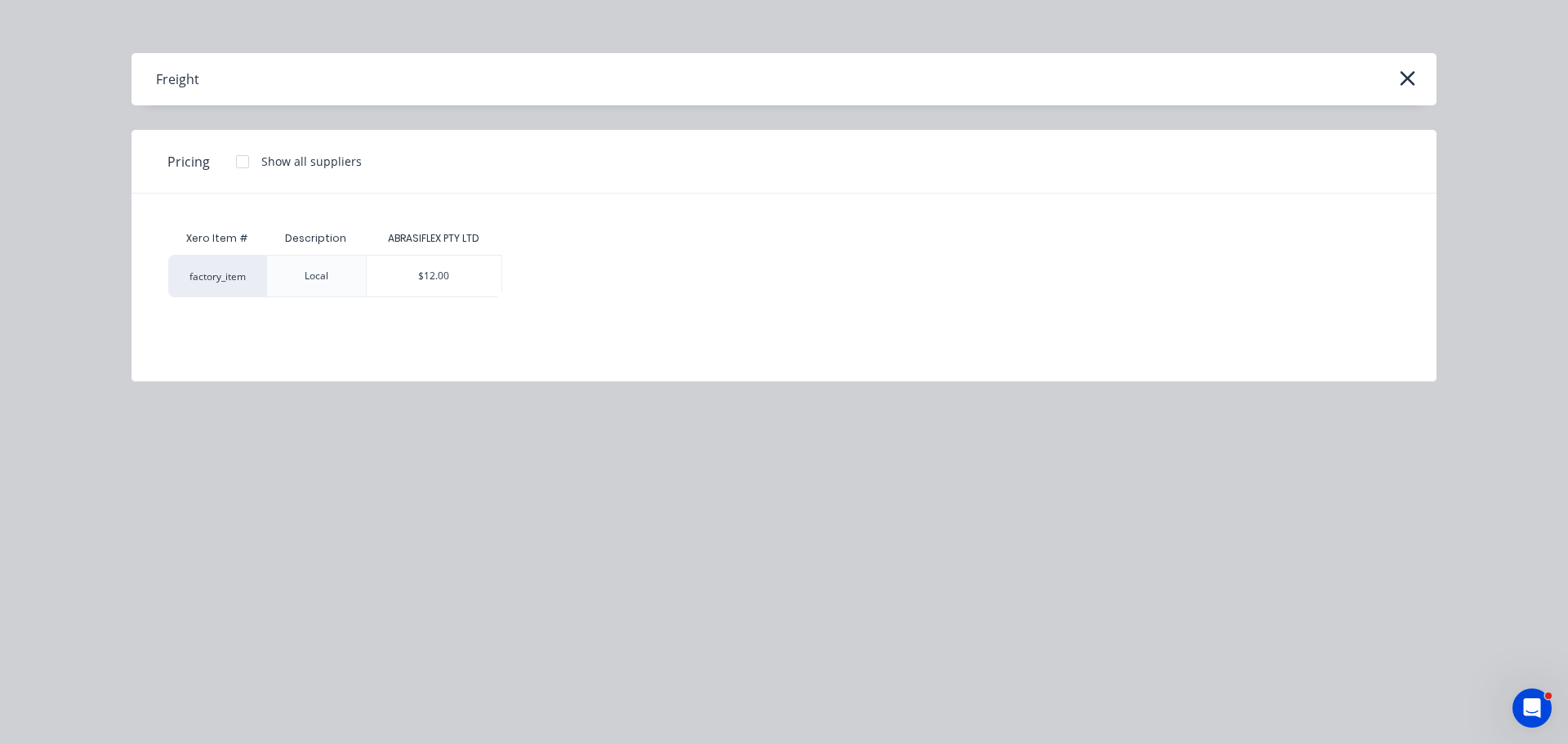
click at [453, 269] on div "$12.00" at bounding box center [434, 276] width 134 height 40
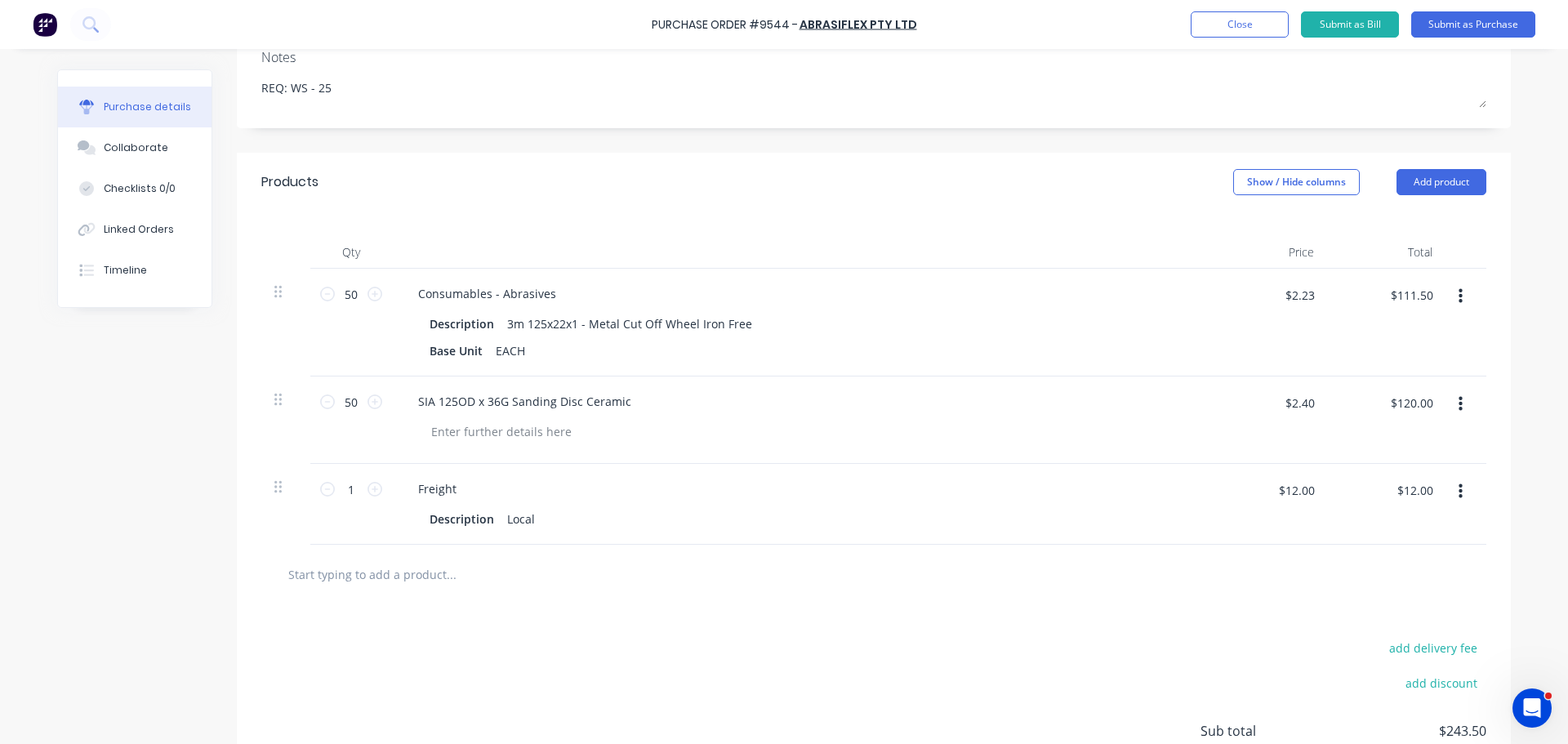
scroll to position [73, 0]
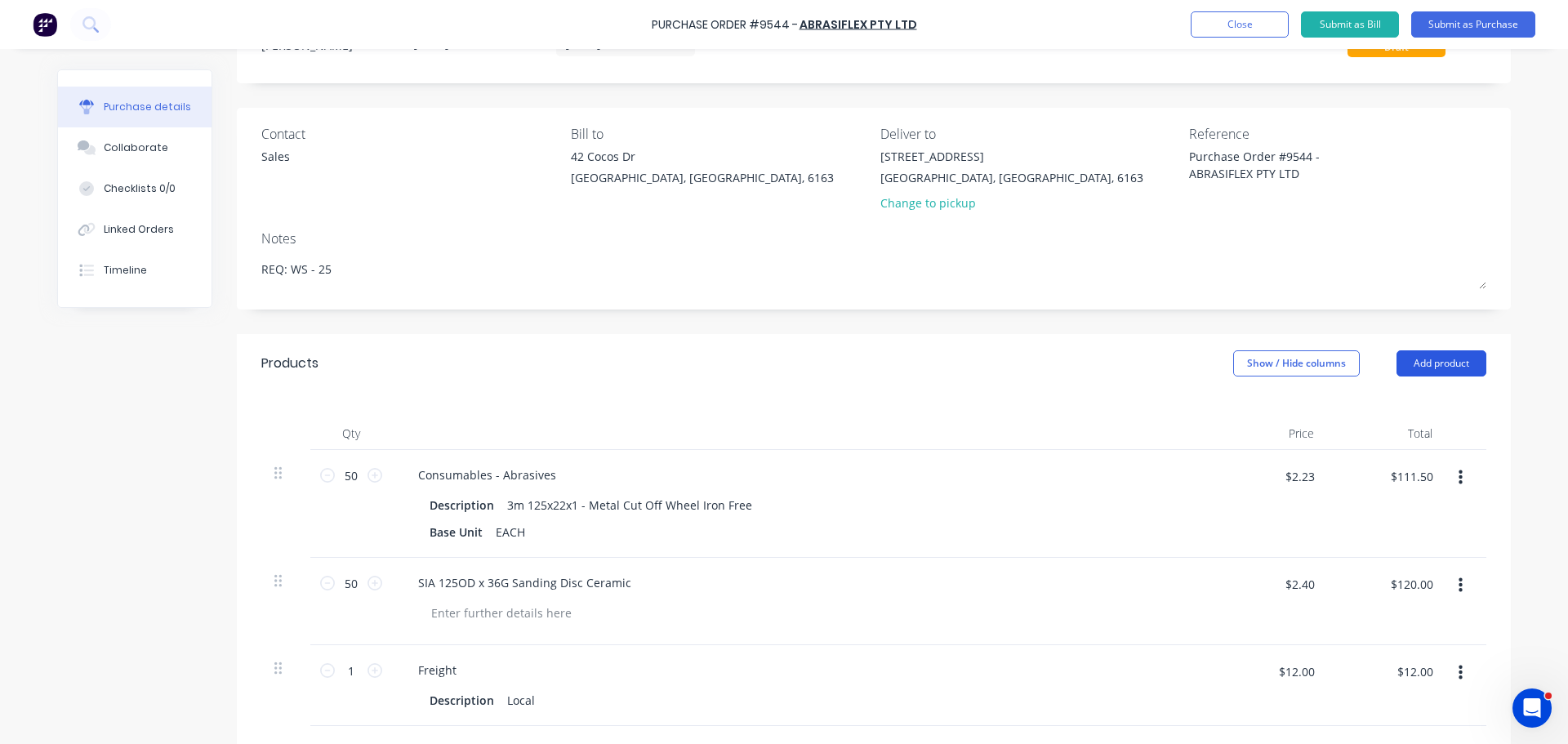
click at [1435, 364] on button "Add product" at bounding box center [1442, 363] width 90 height 26
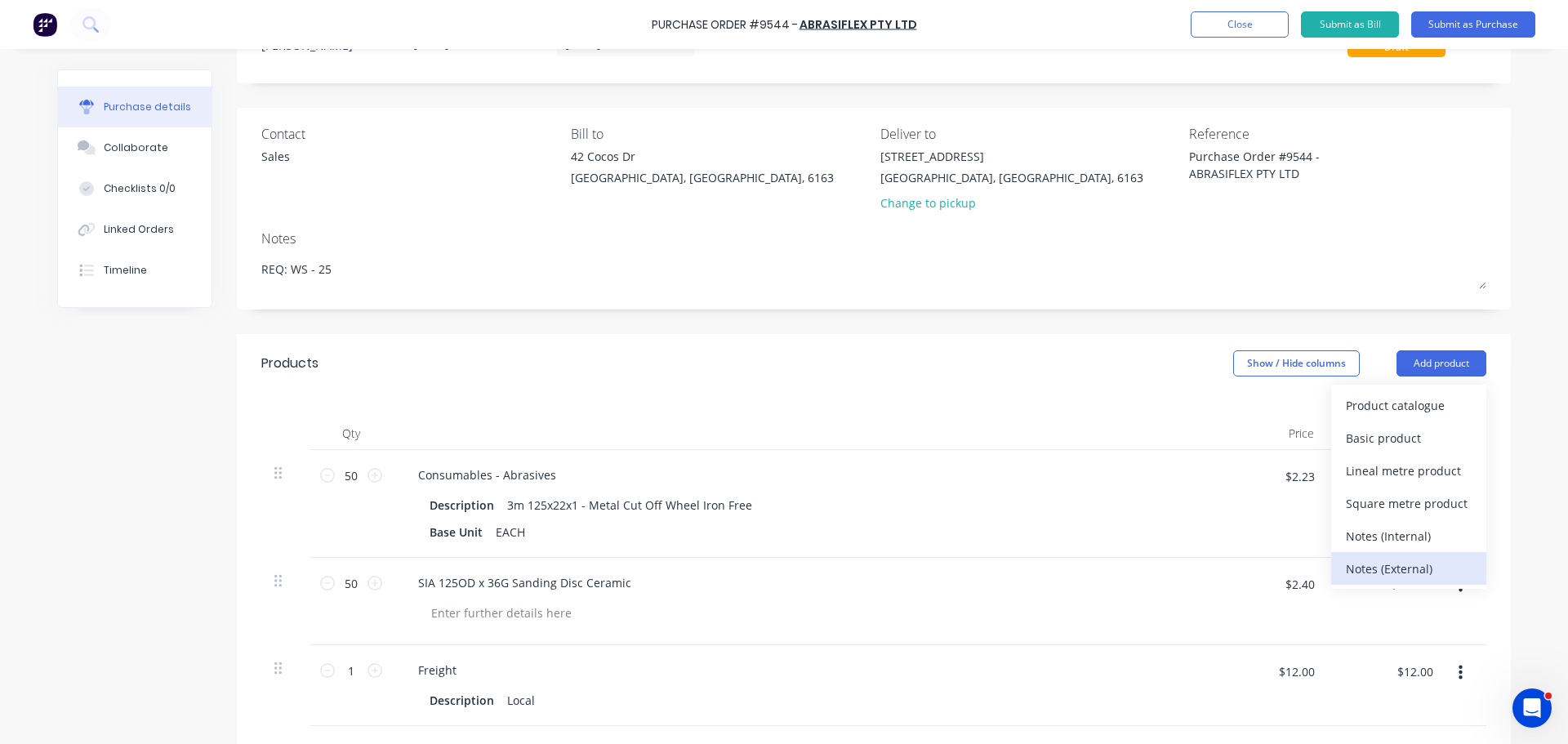
click at [1395, 564] on div "Notes (External)" at bounding box center [1409, 568] width 126 height 24
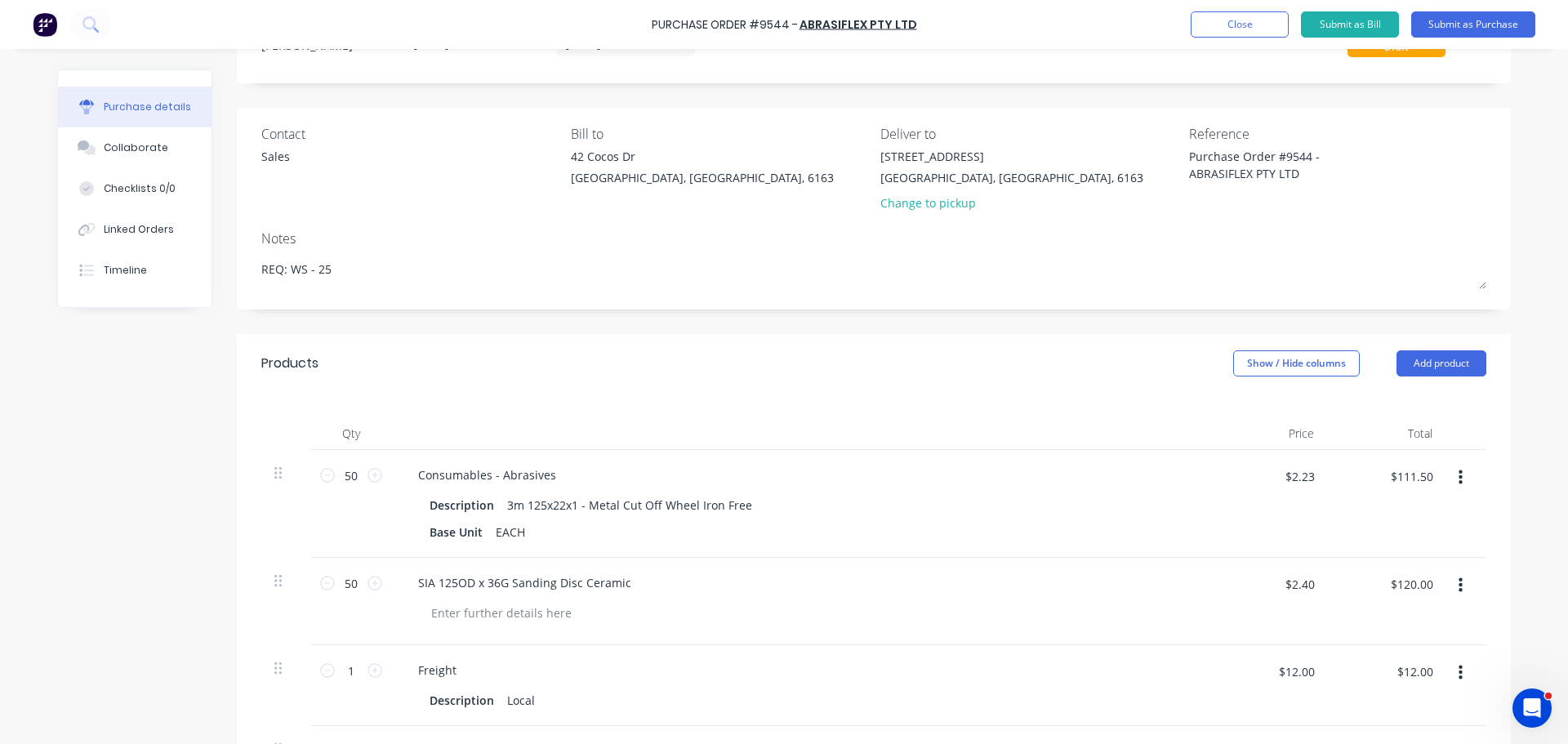
scroll to position [317, 0]
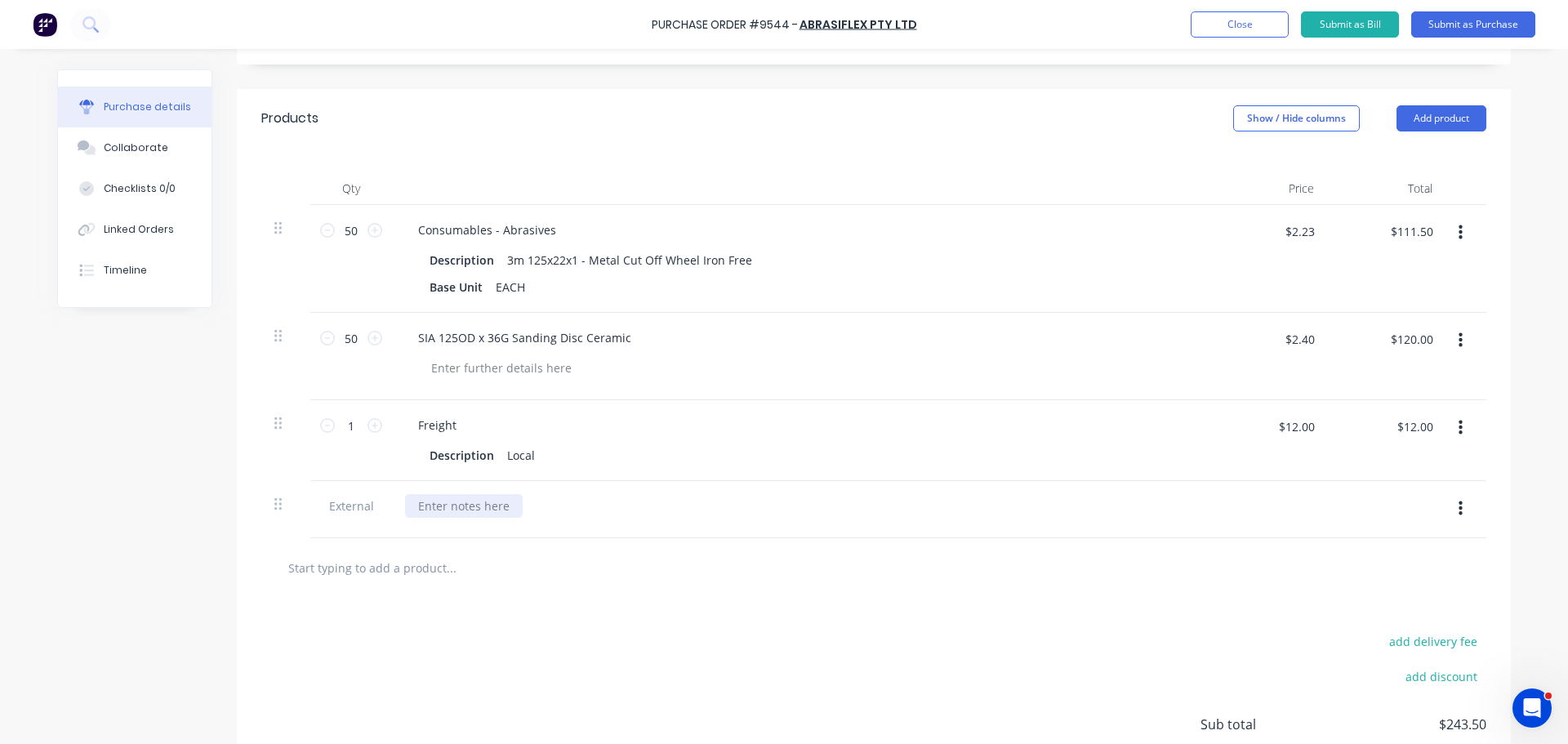
click at [470, 505] on div at bounding box center [464, 506] width 118 height 24
click at [430, 502] on div at bounding box center [464, 506] width 118 height 24
click at [430, 511] on div at bounding box center [464, 506] width 118 height 24
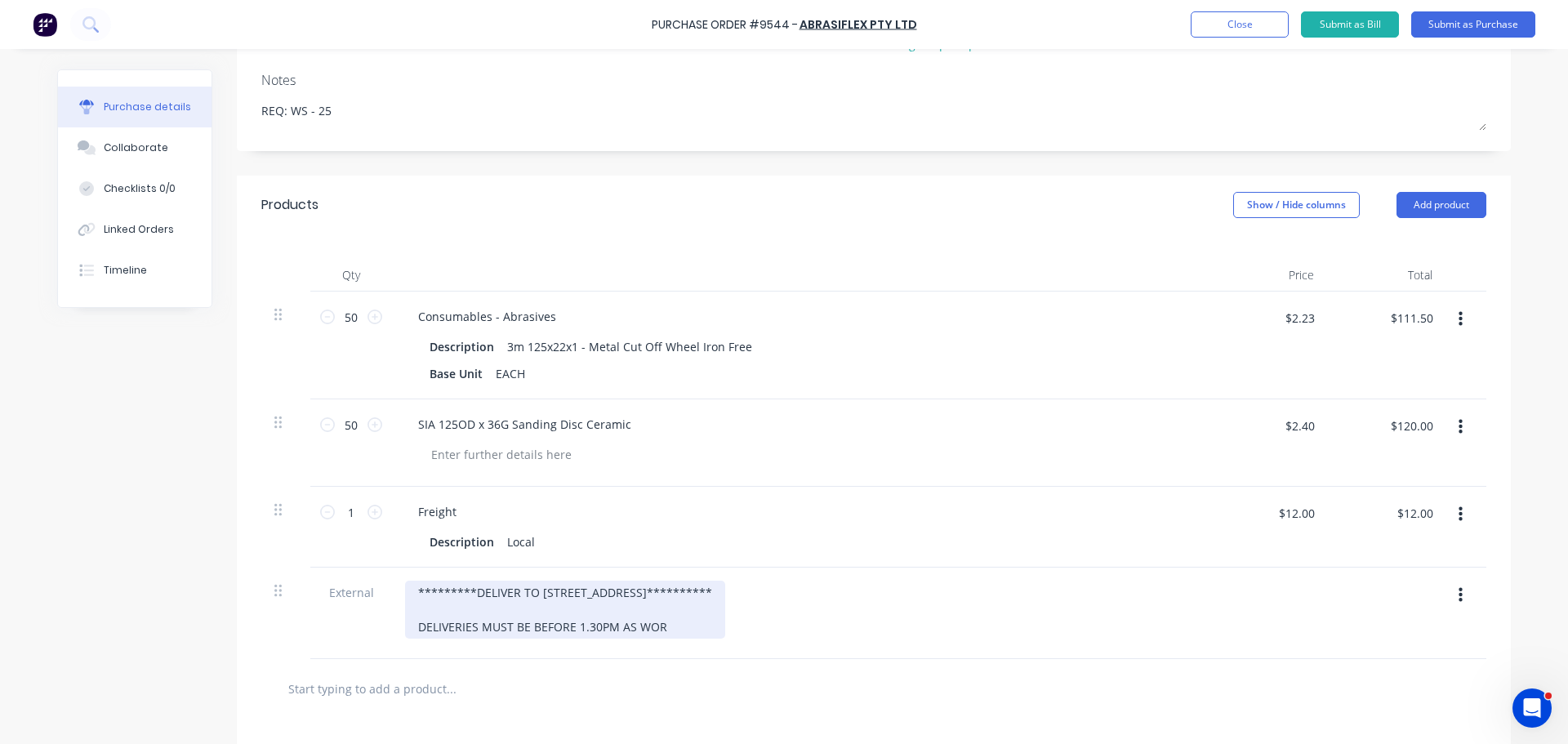
scroll to position [491, 0]
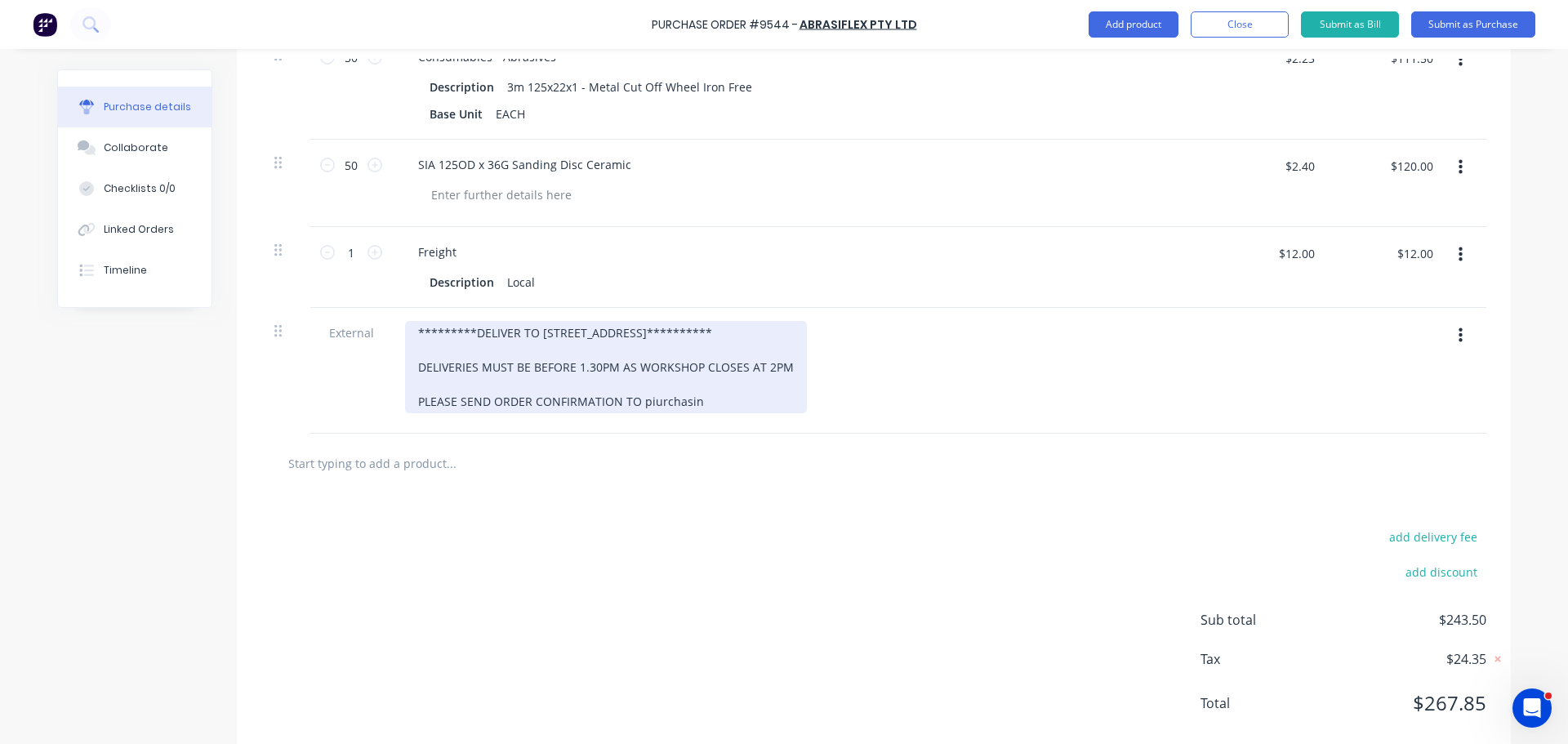
click at [643, 404] on div "**********" at bounding box center [605, 367] width 402 height 92
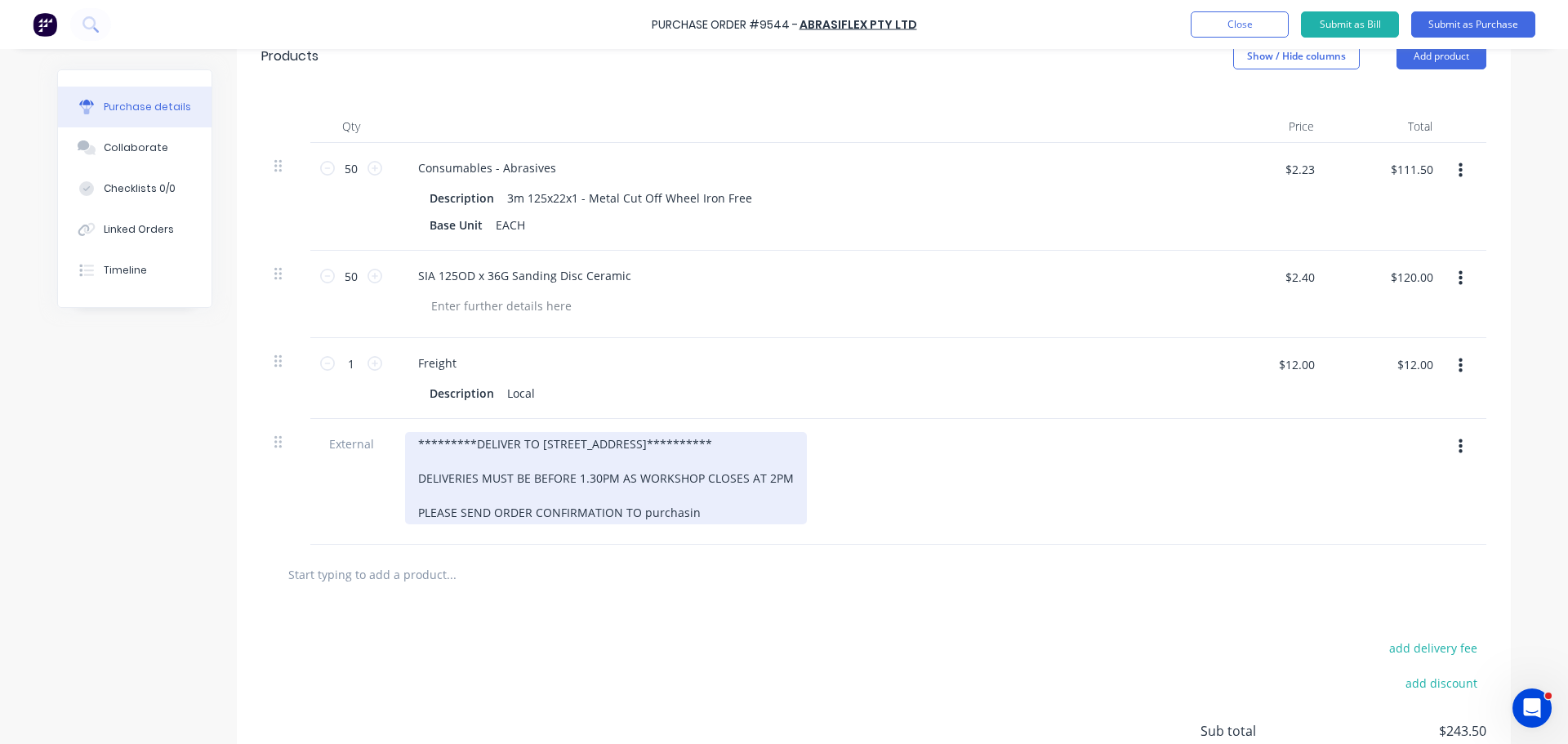
scroll to position [327, 0]
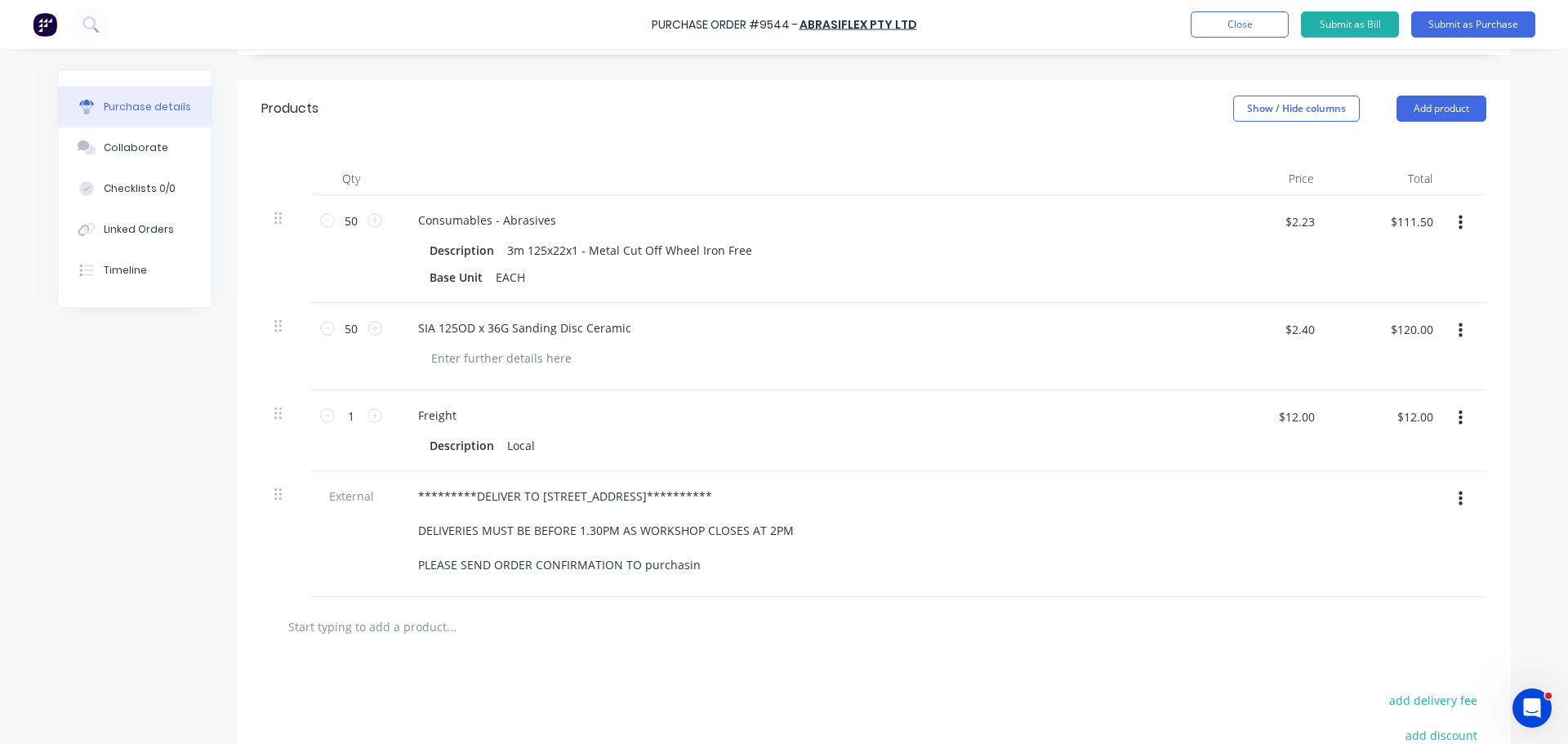
click at [958, 587] on div "**********" at bounding box center [801, 533] width 817 height 126
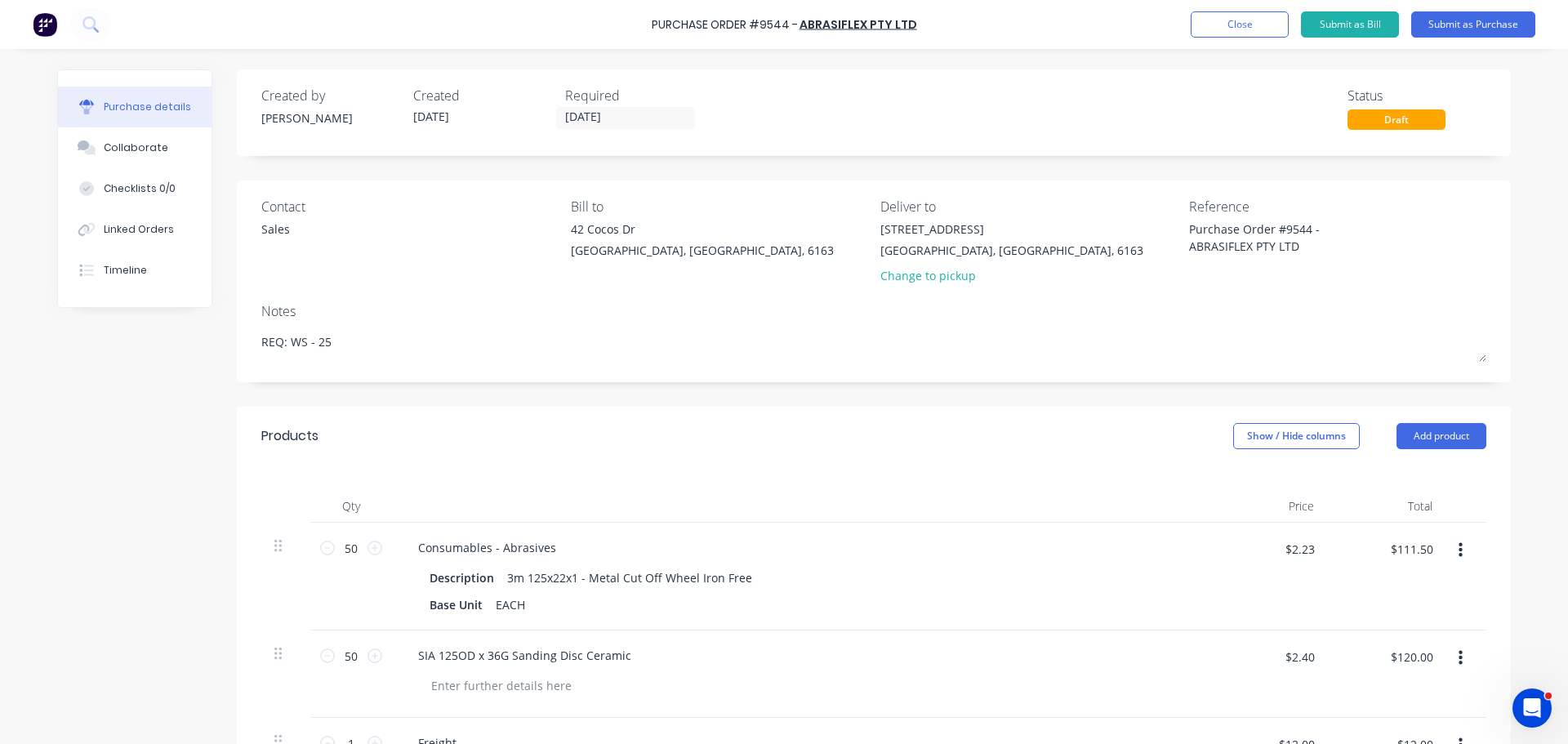
scroll to position [408, 0]
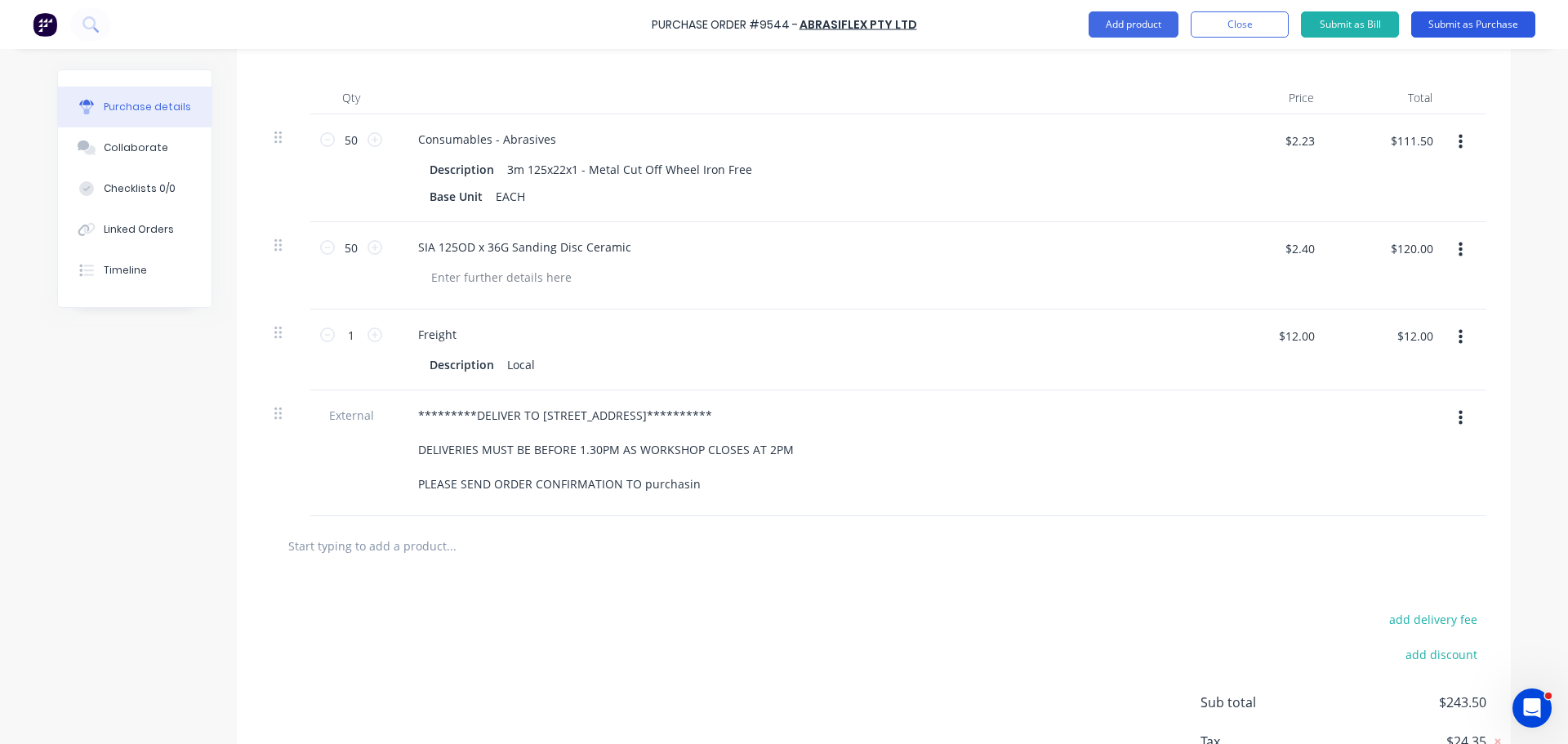
click at [1466, 23] on button "Submit as Purchase" at bounding box center [1473, 24] width 124 height 26
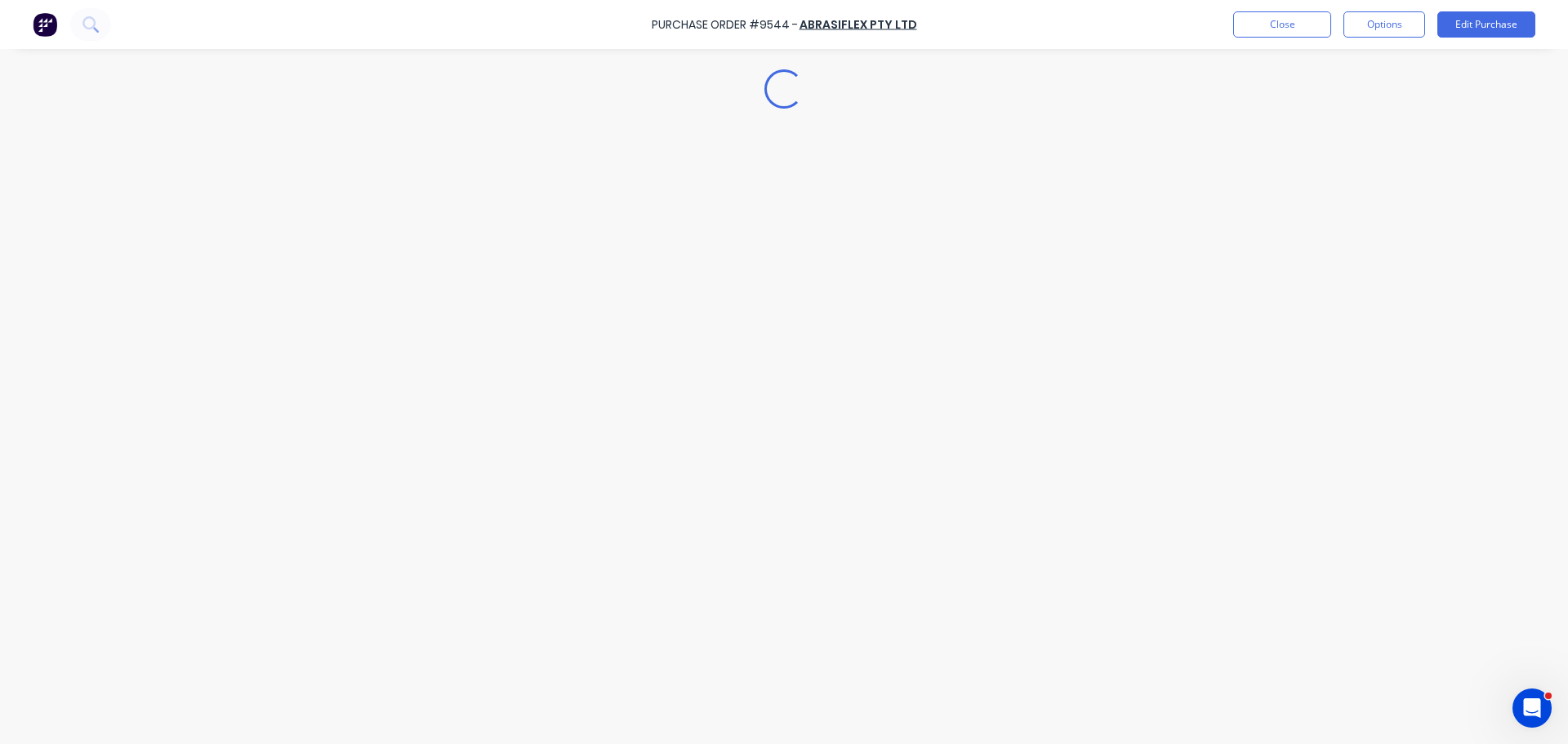
scroll to position [0, 0]
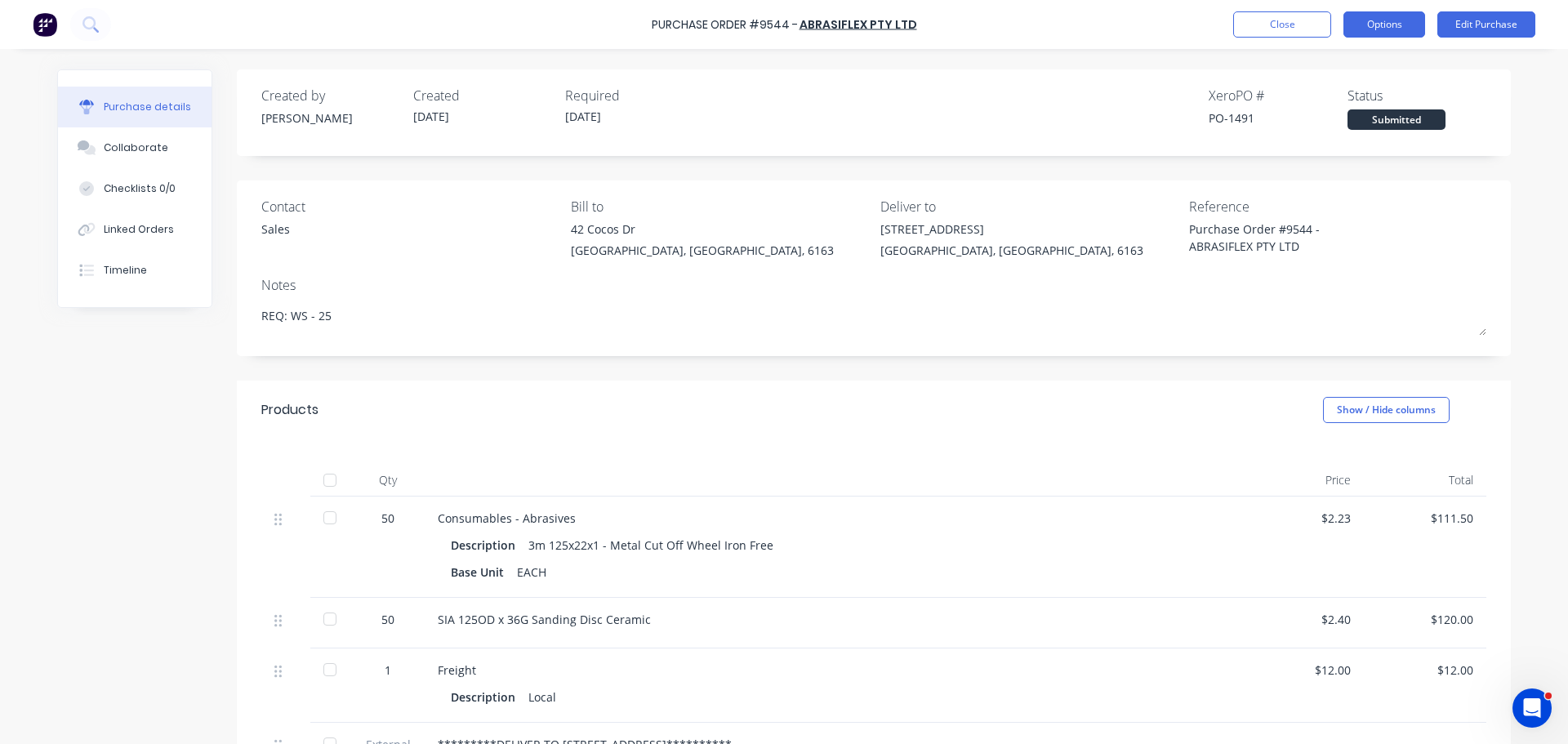
click at [1372, 20] on button "Options" at bounding box center [1384, 24] width 82 height 26
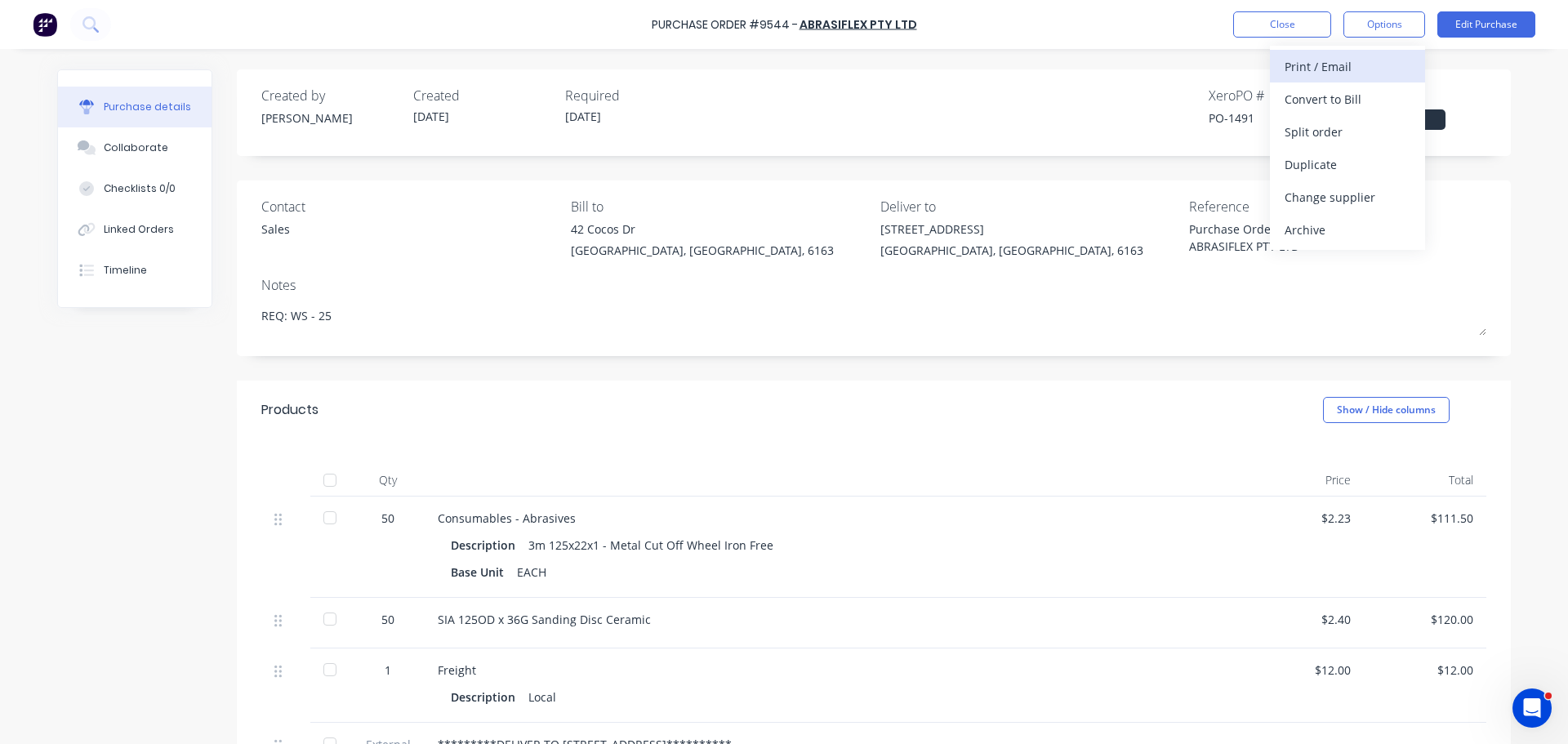
click at [1313, 67] on div "Print / Email" at bounding box center [1347, 66] width 126 height 24
click at [1320, 92] on div "With pricing" at bounding box center [1347, 99] width 126 height 24
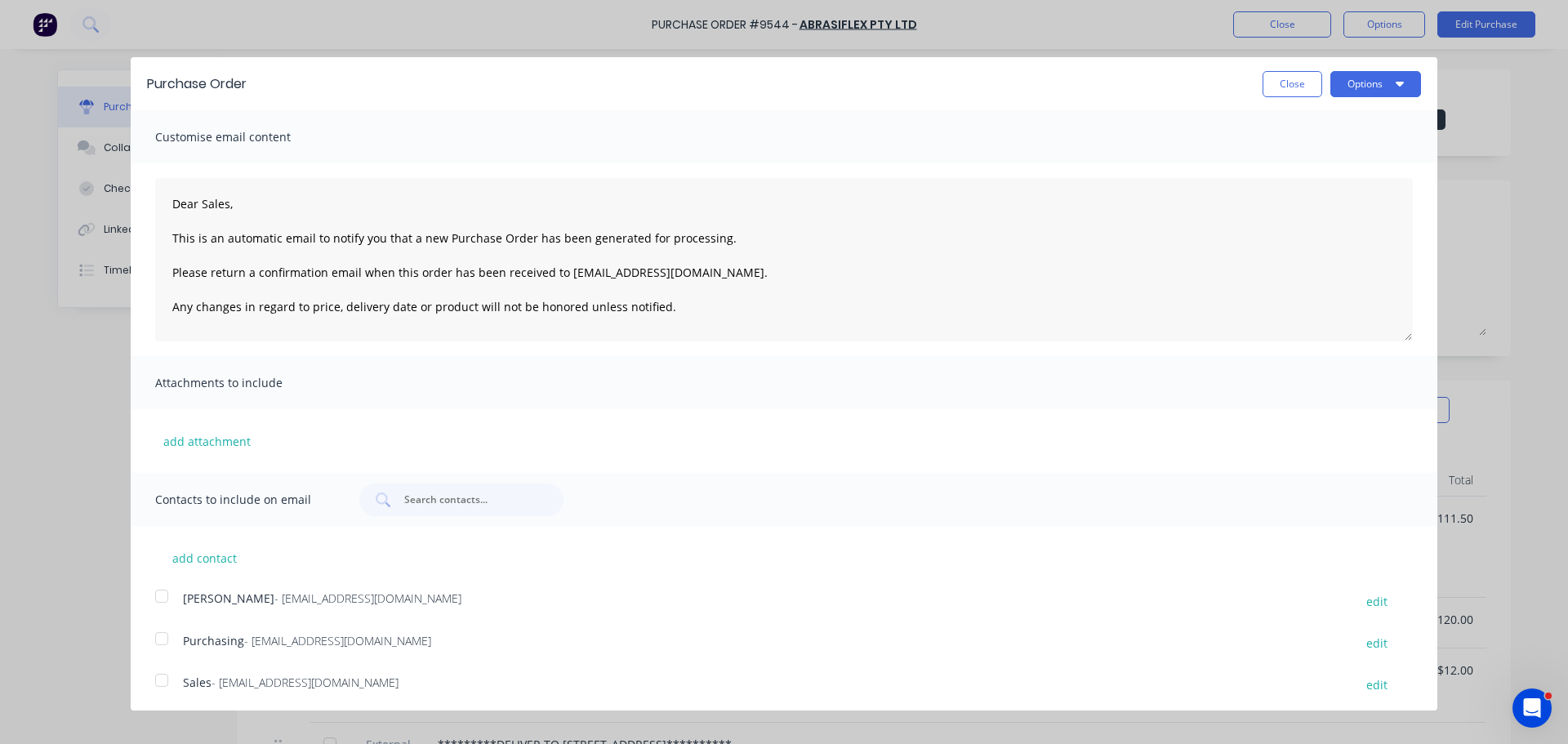
click at [160, 681] on div at bounding box center [162, 681] width 33 height 33
click at [159, 648] on div at bounding box center [162, 638] width 33 height 33
click at [1382, 78] on button "Options" at bounding box center [1376, 84] width 91 height 26
click at [1306, 157] on div "Email" at bounding box center [1343, 158] width 126 height 24
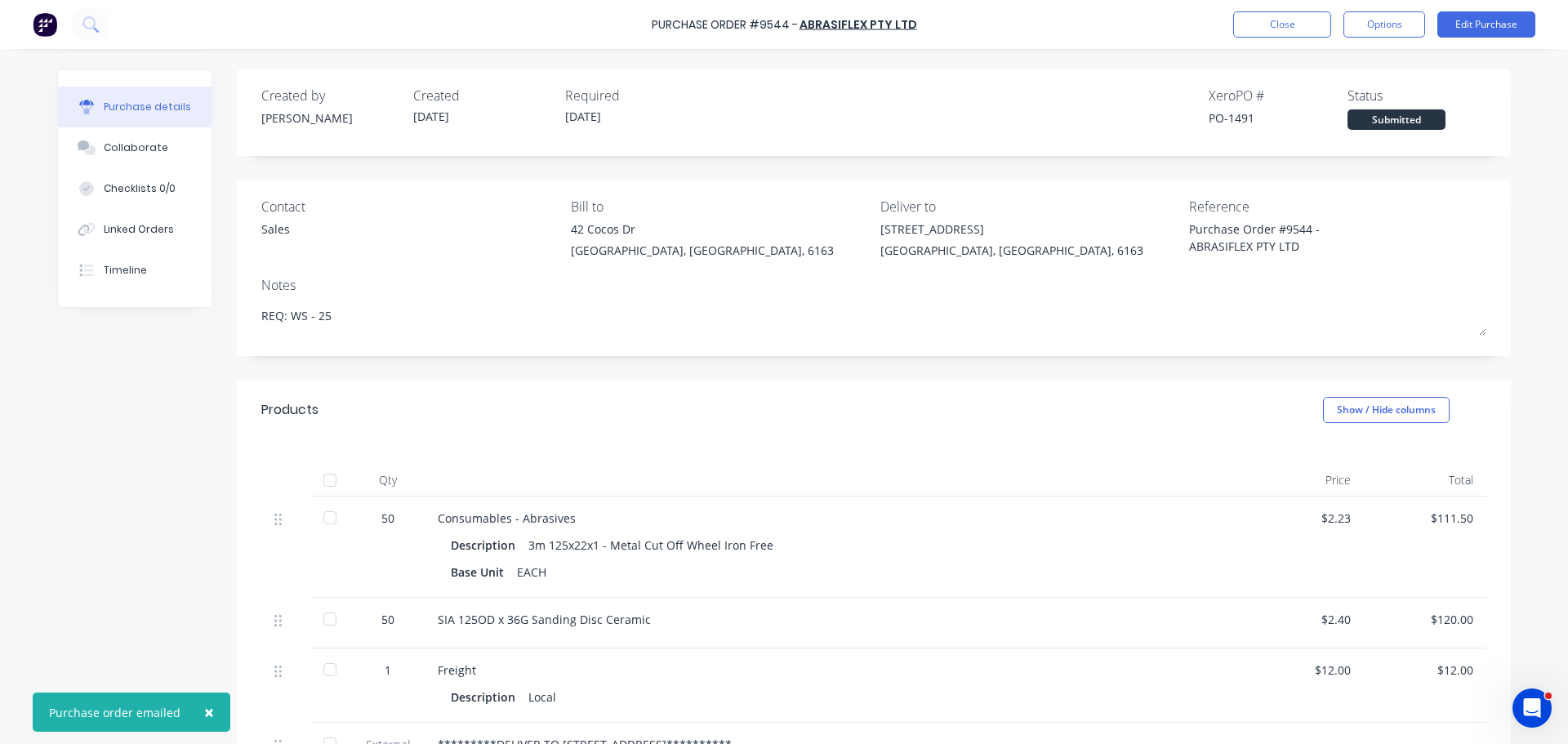
click at [41, 514] on div "**********" at bounding box center [784, 348] width 1487 height 662
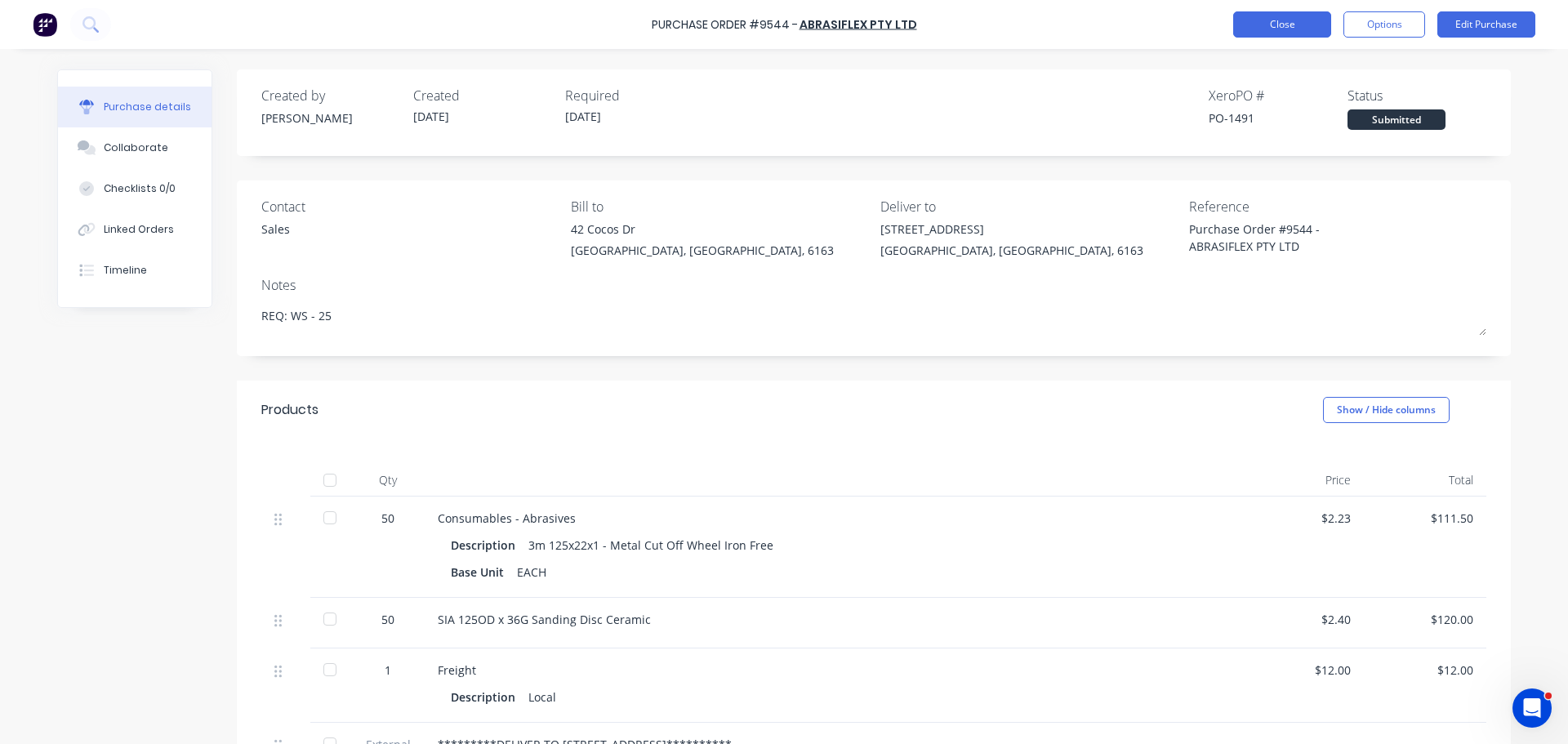
click at [1288, 26] on button "Close" at bounding box center [1283, 24] width 98 height 26
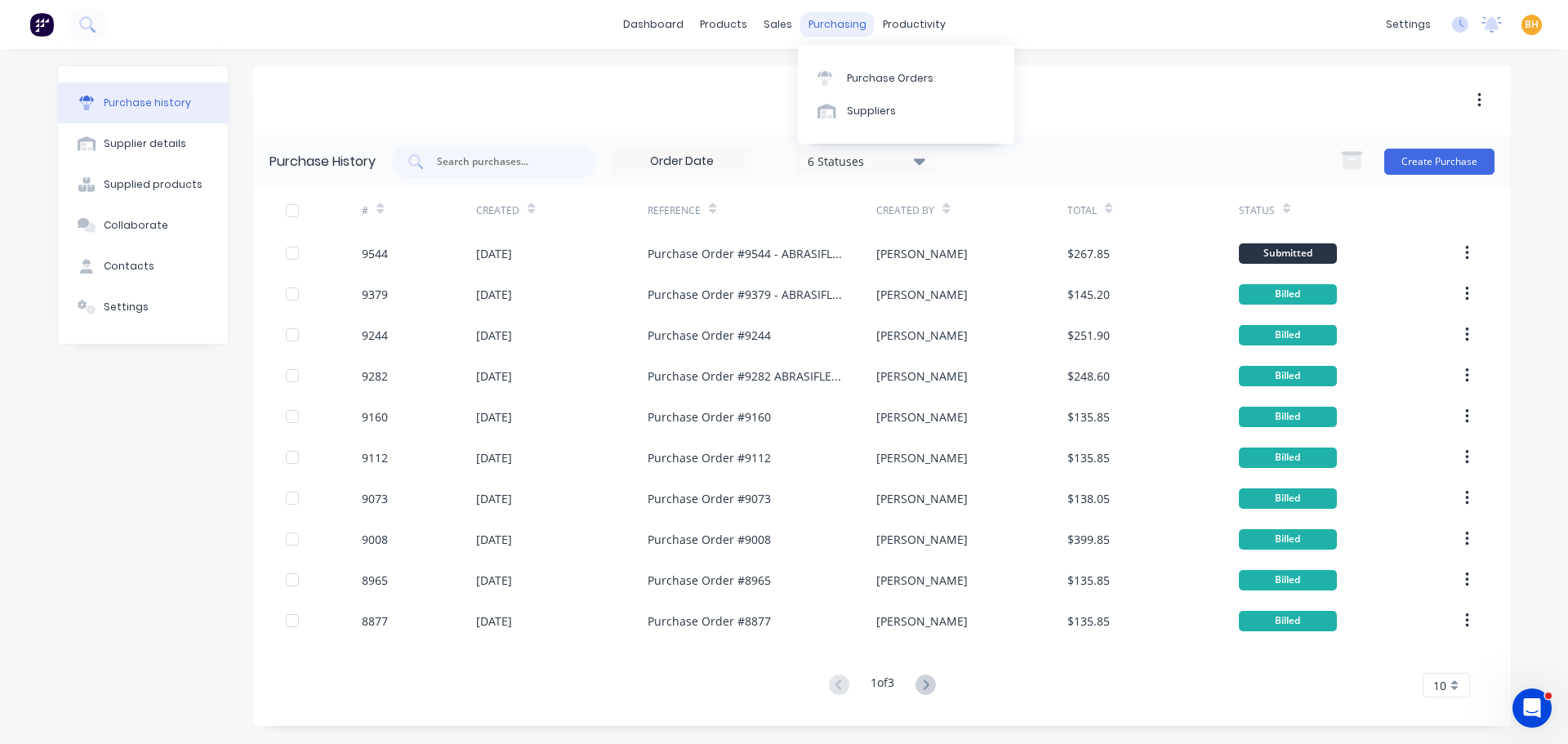
click at [834, 23] on div "purchasing" at bounding box center [837, 24] width 75 height 25
click at [866, 75] on div "Purchase Orders" at bounding box center [891, 78] width 86 height 15
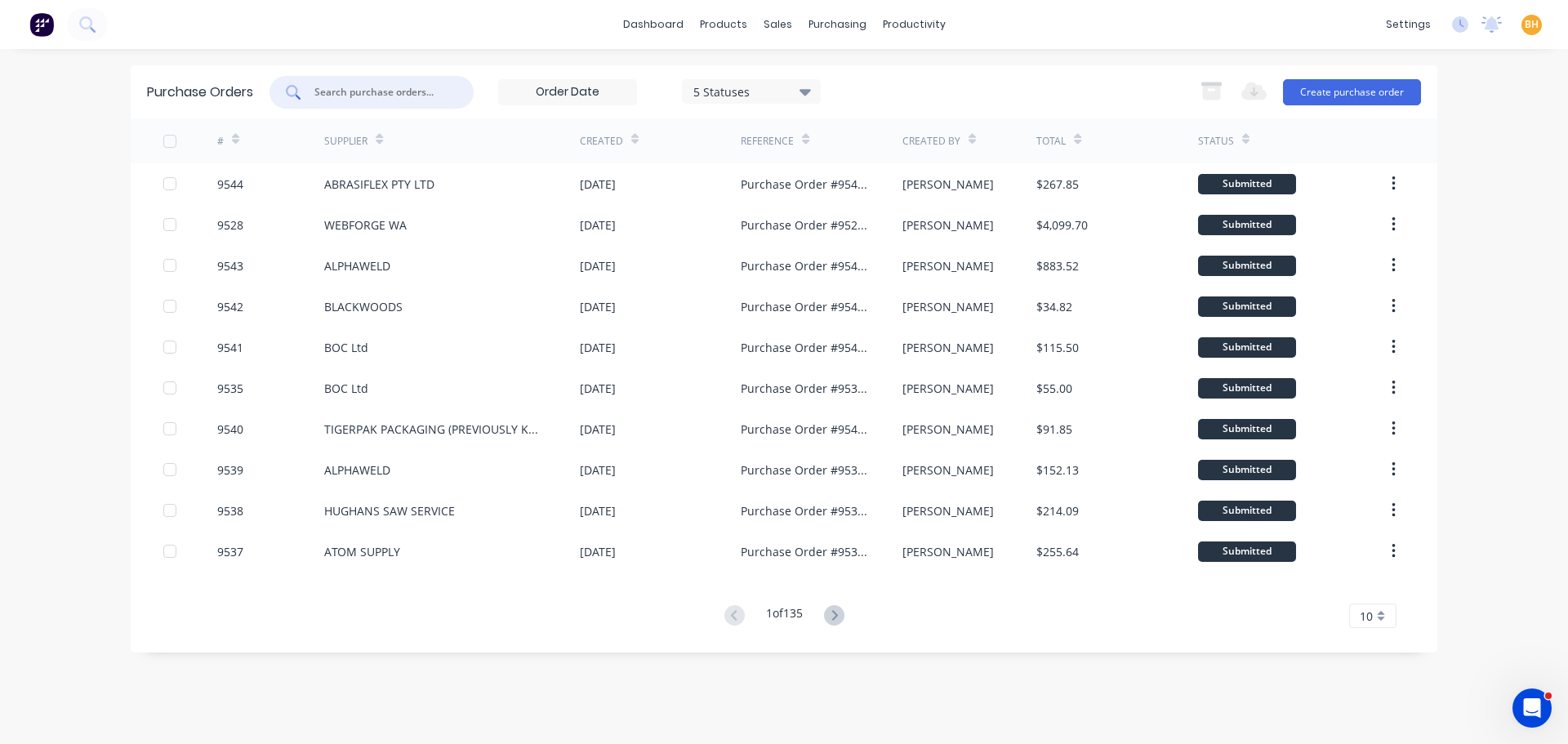
click at [336, 96] on input "text" at bounding box center [380, 92] width 135 height 17
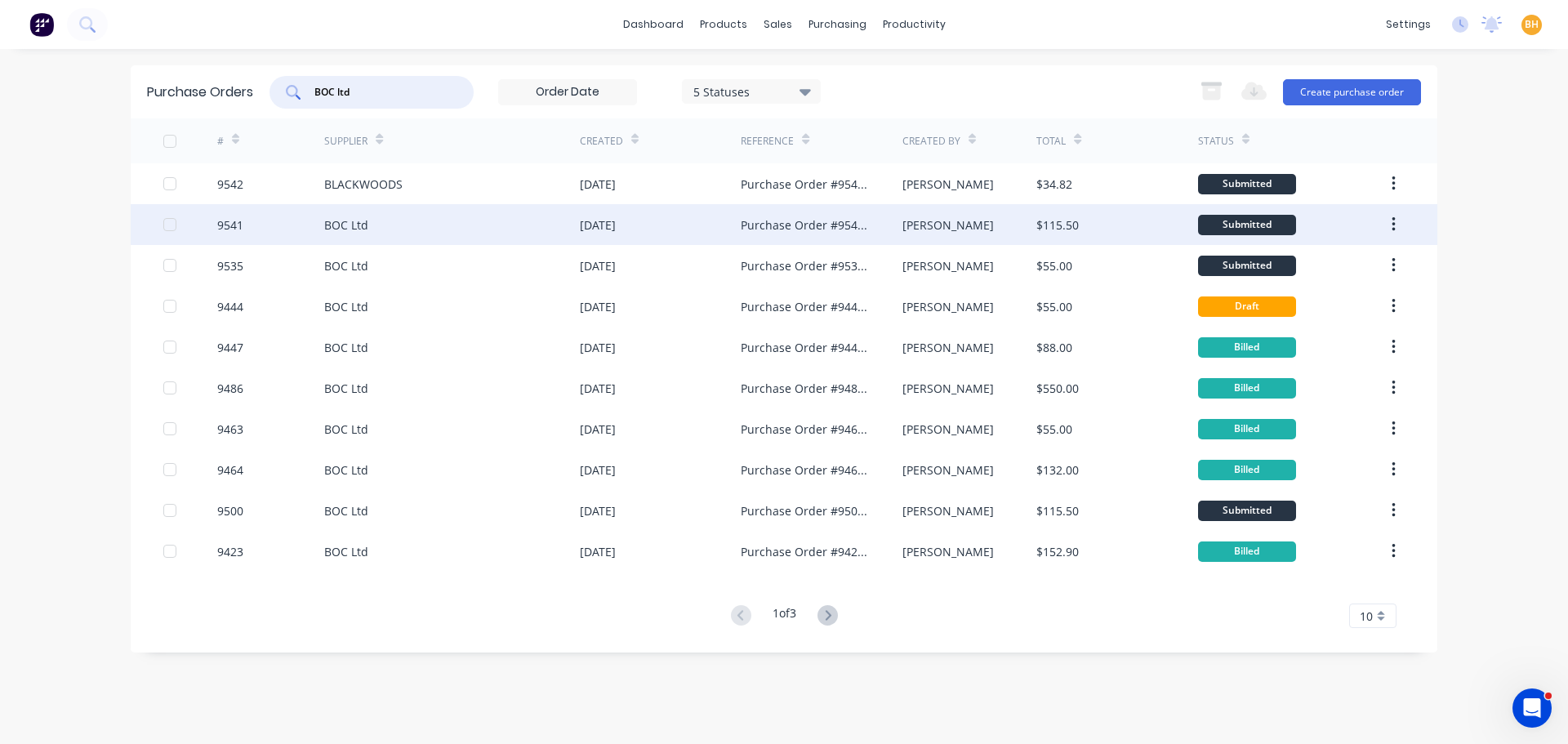
click at [432, 229] on div "BOC Ltd" at bounding box center [452, 224] width 256 height 40
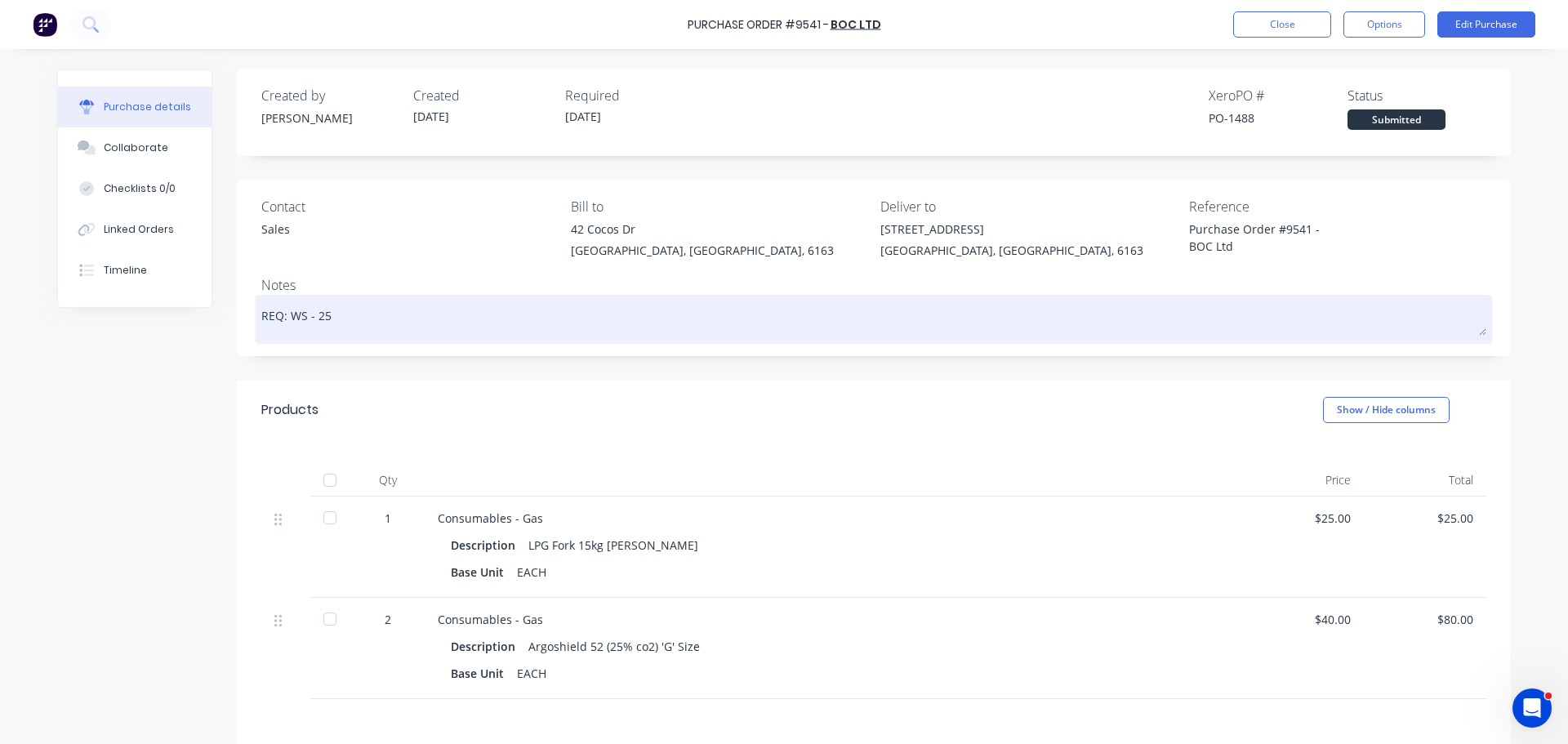
scroll to position [188, 0]
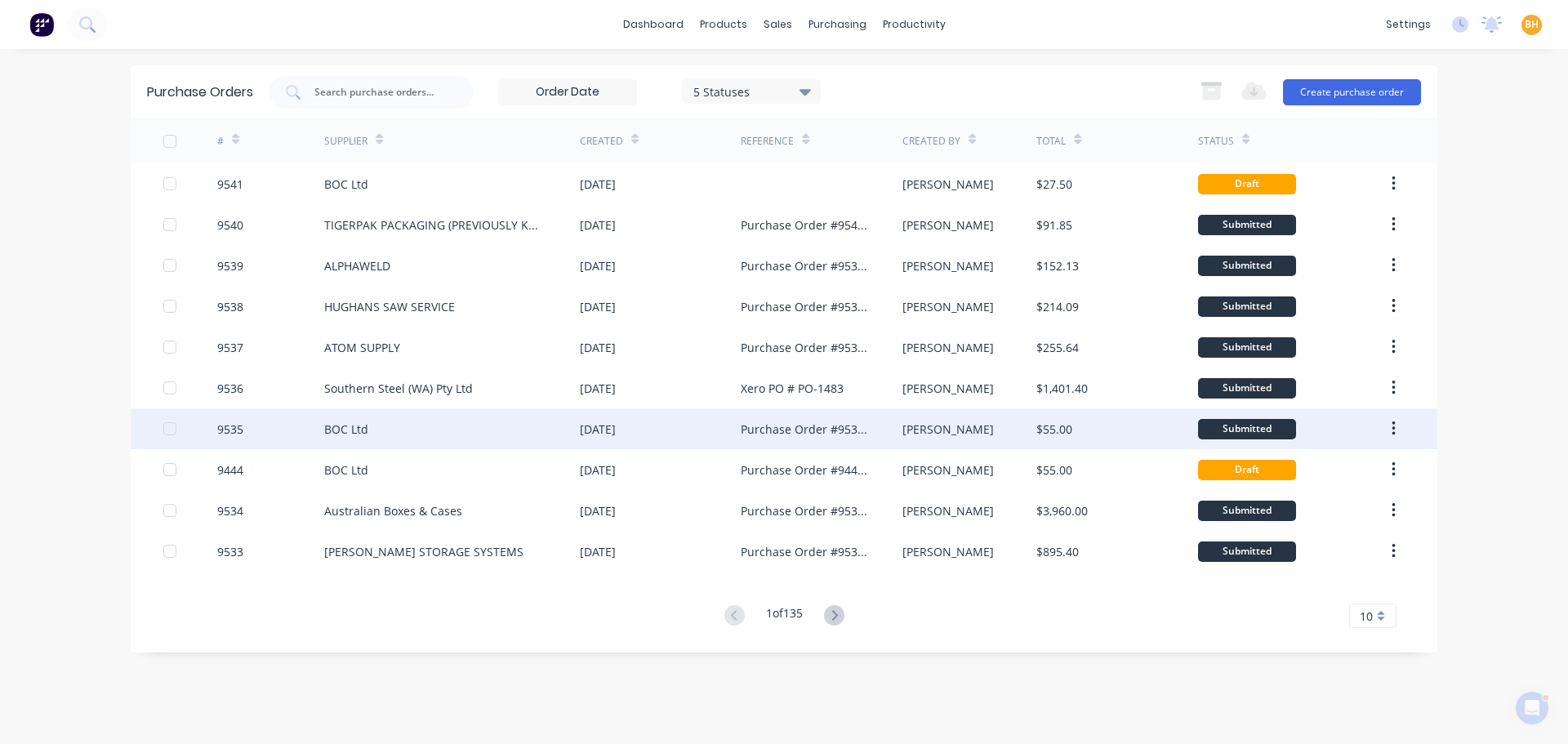
click at [376, 447] on div "BOC Ltd" at bounding box center [452, 429] width 256 height 40
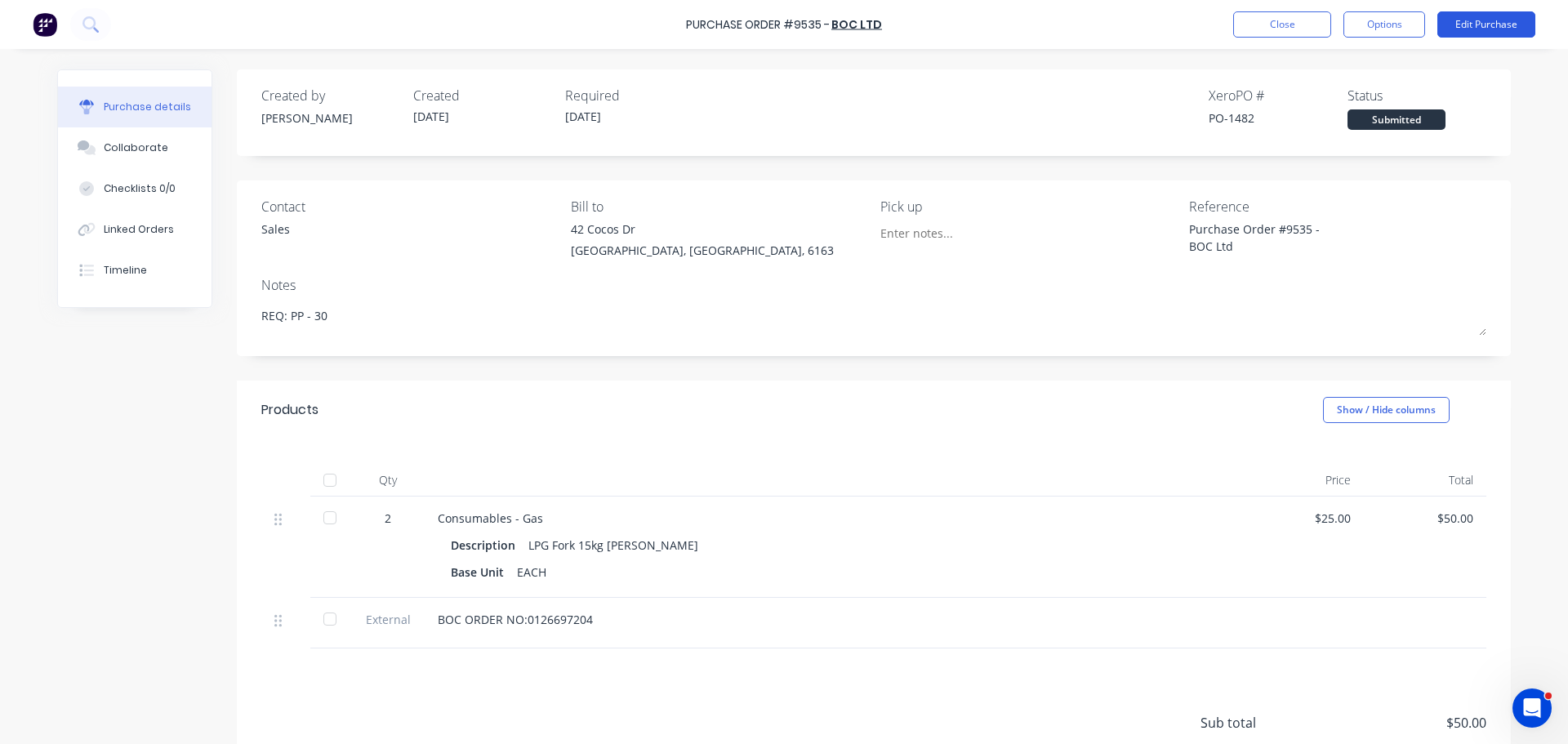
click at [1516, 22] on button "Edit Purchase" at bounding box center [1486, 24] width 98 height 26
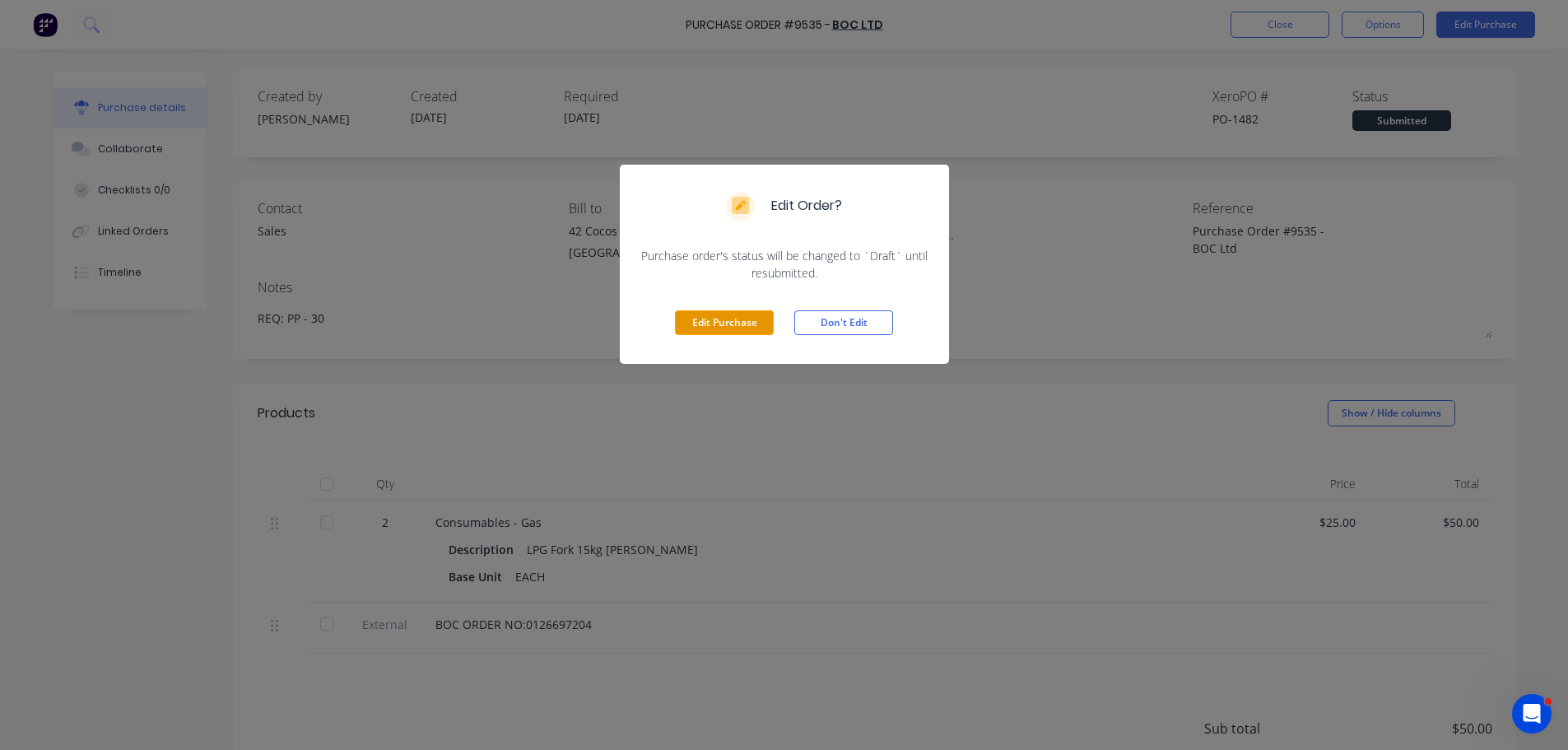
click at [742, 314] on button "Edit Purchase" at bounding box center [724, 323] width 99 height 25
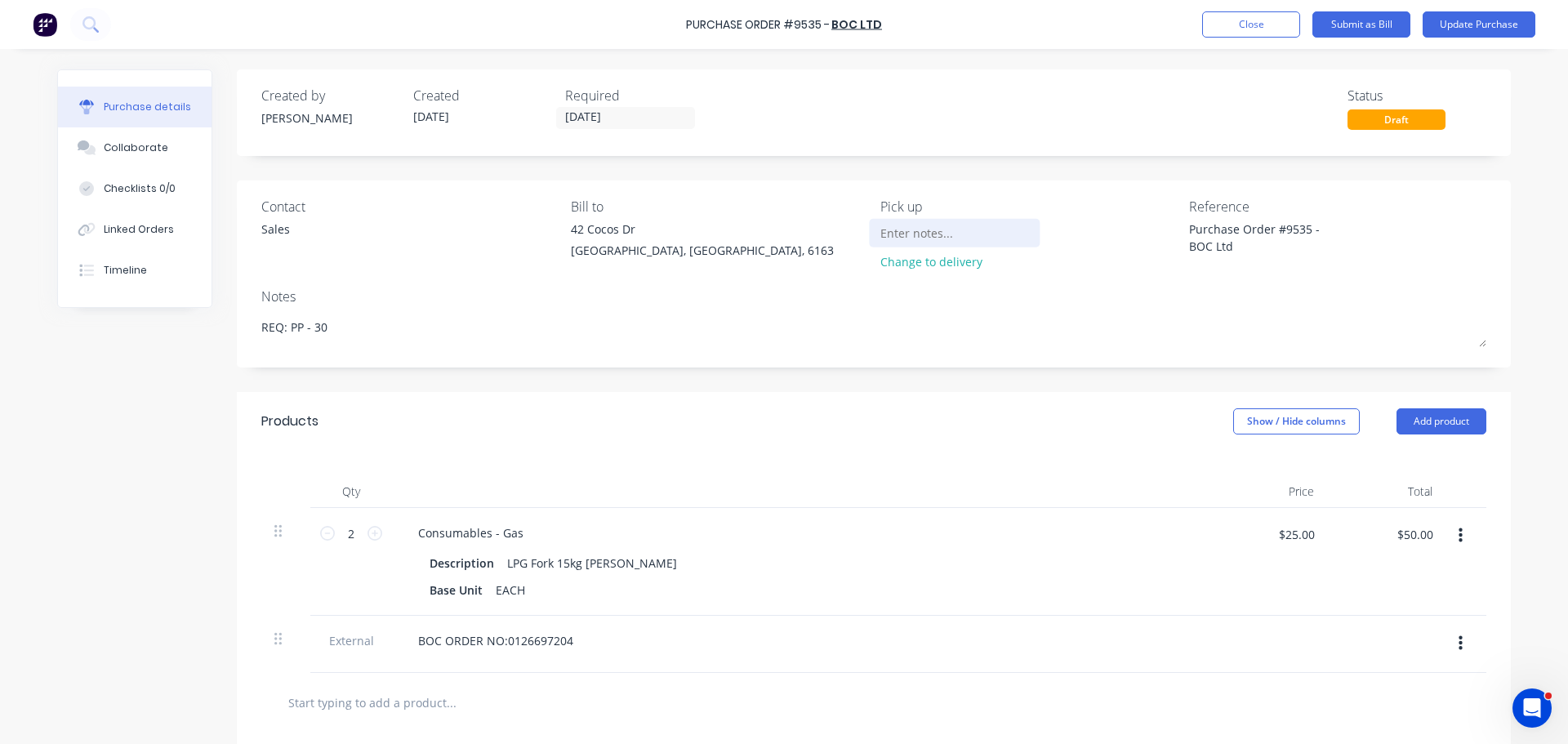
click at [891, 244] on input at bounding box center [955, 233] width 149 height 25
click at [892, 235] on input at bounding box center [955, 233] width 149 height 25
click at [898, 262] on div "Change to delivery" at bounding box center [955, 261] width 149 height 17
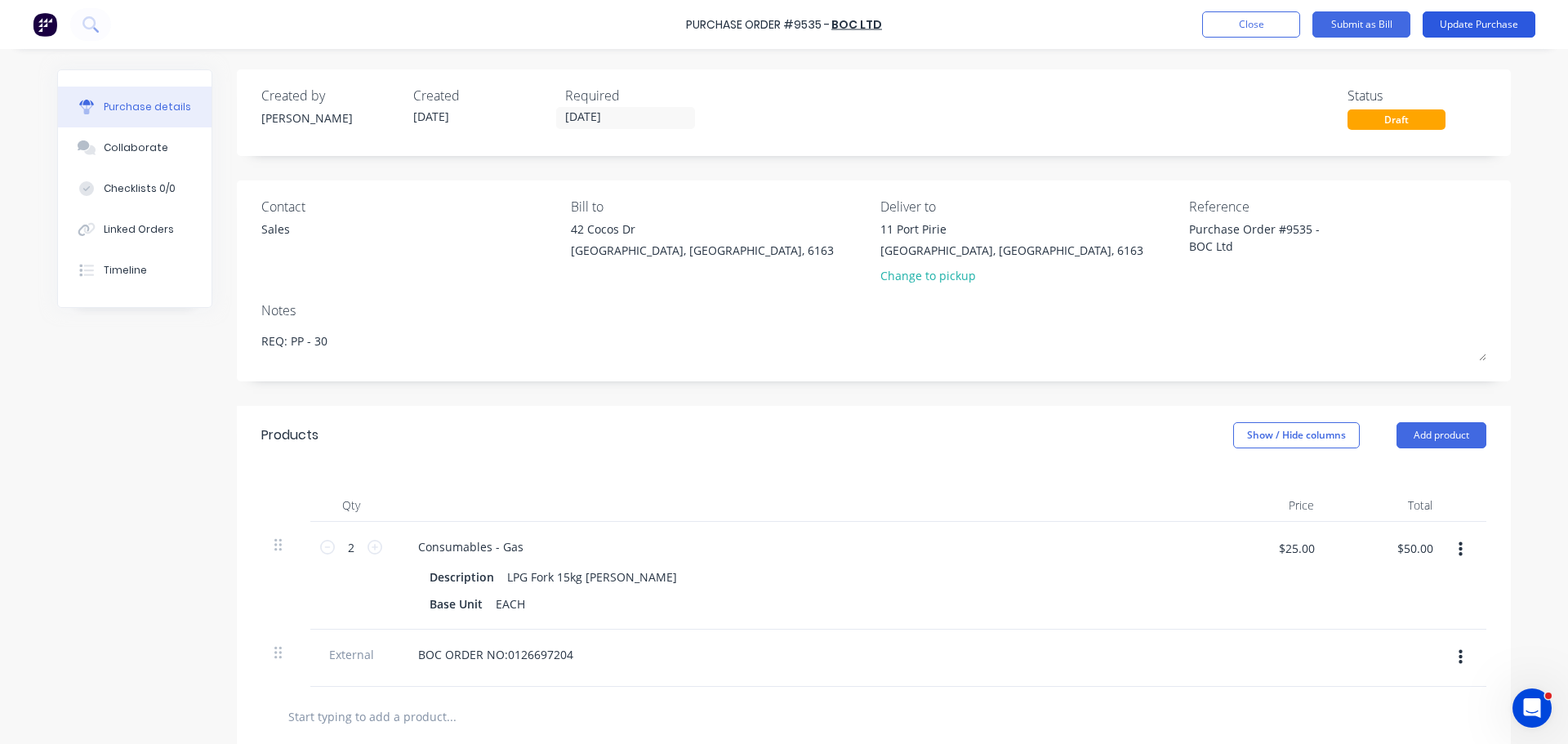
click at [1484, 17] on button "Update Purchase" at bounding box center [1479, 24] width 113 height 26
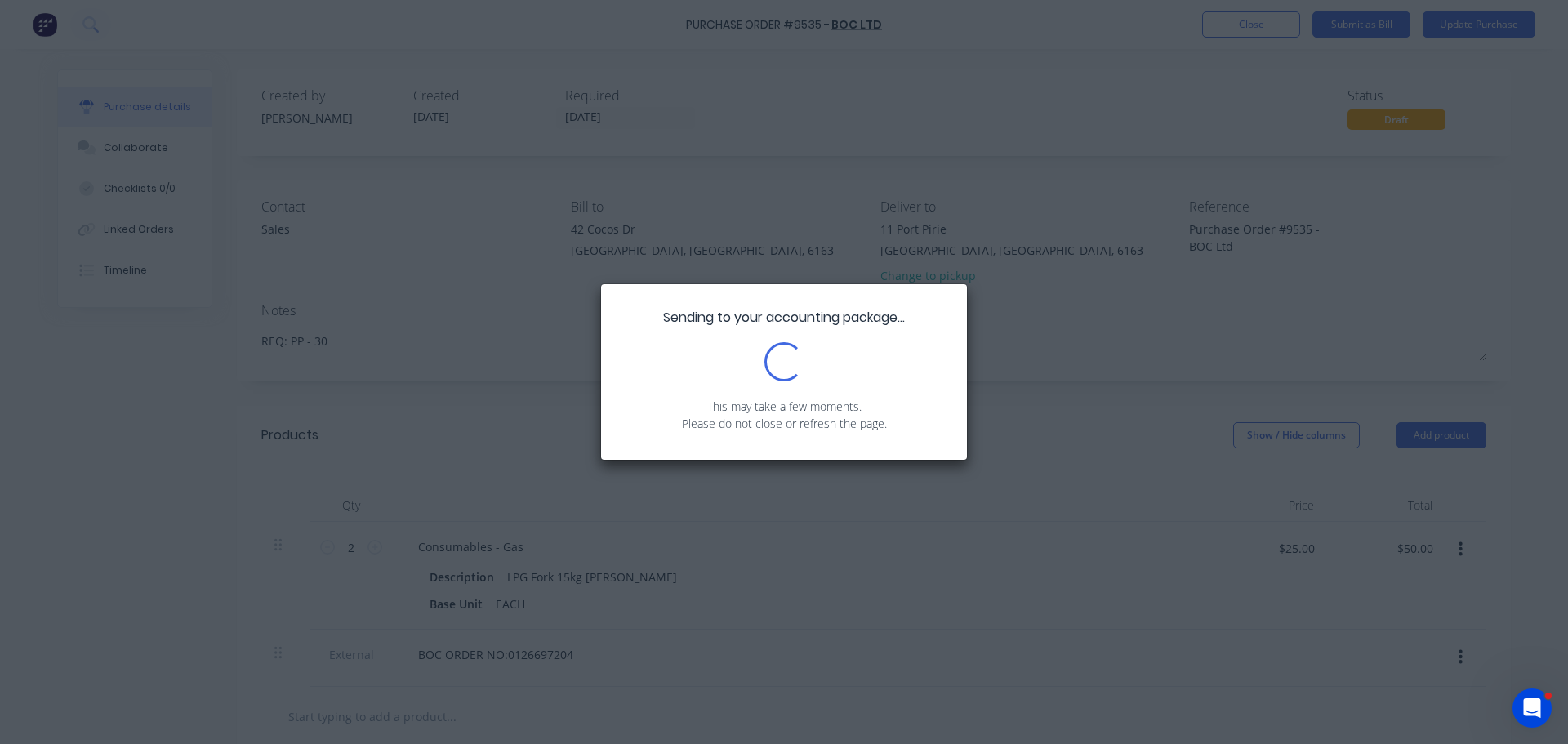
type textarea "x"
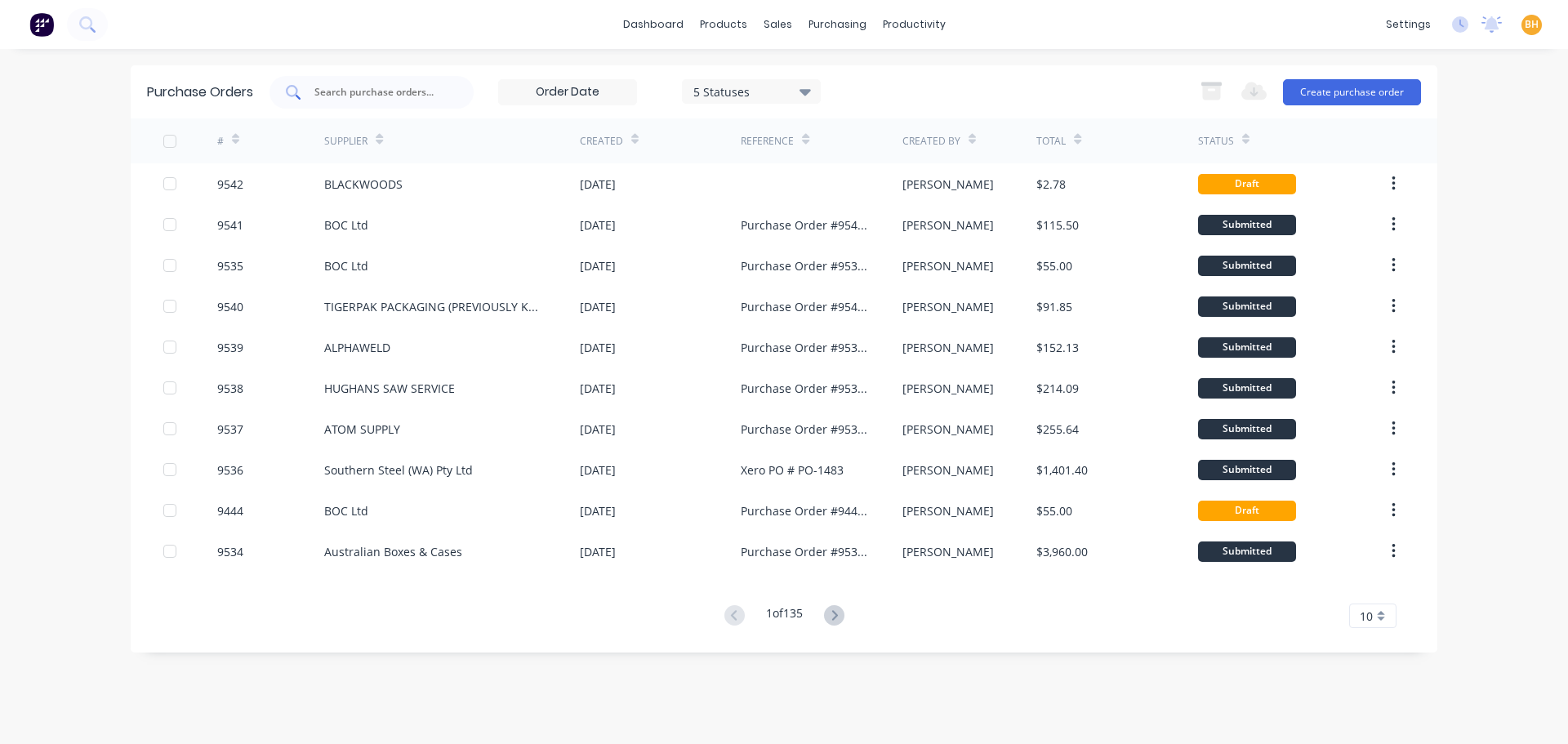
click at [396, 90] on input "text" at bounding box center [380, 92] width 135 height 17
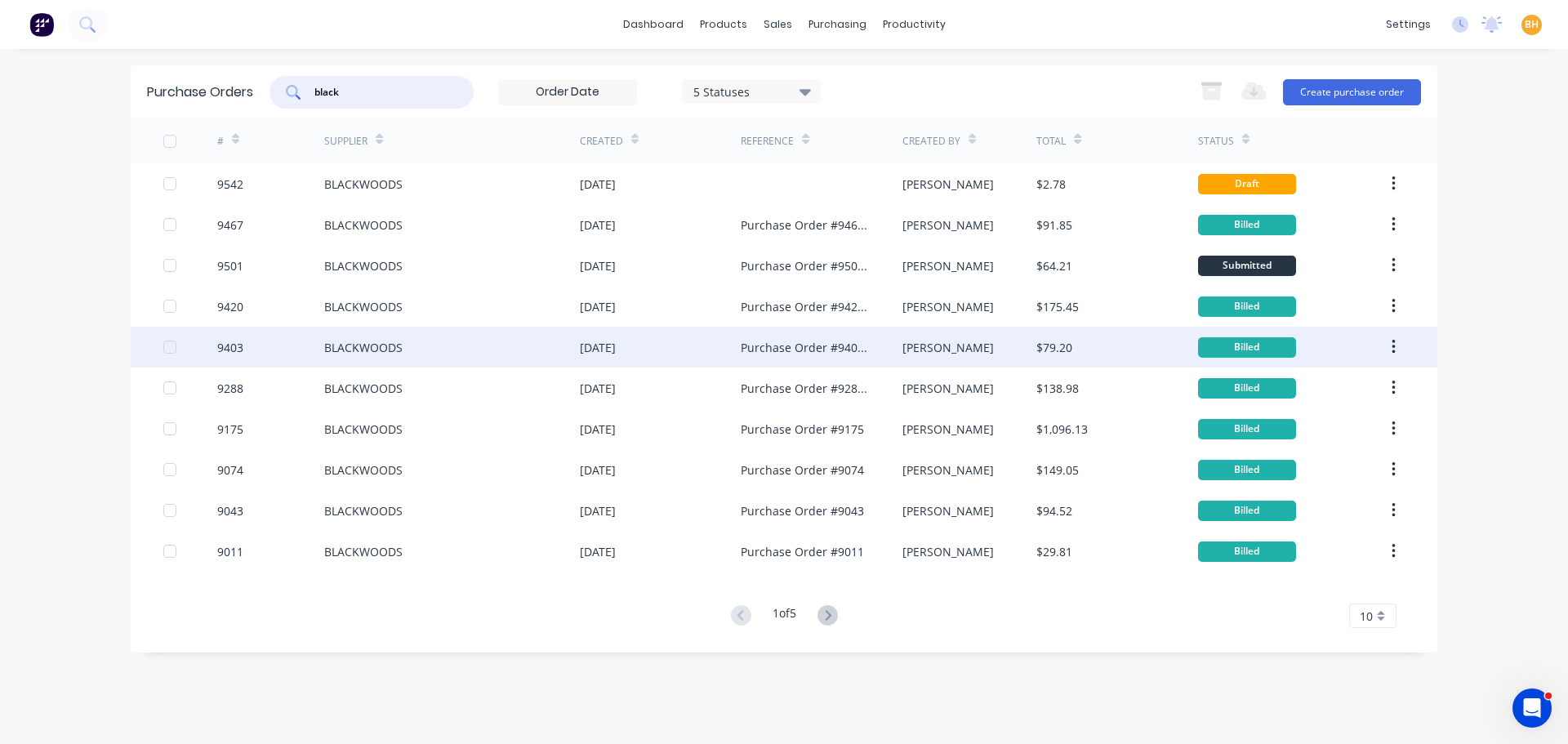
type input "black"
click at [390, 328] on div "BLACKWOODS" at bounding box center [452, 347] width 256 height 40
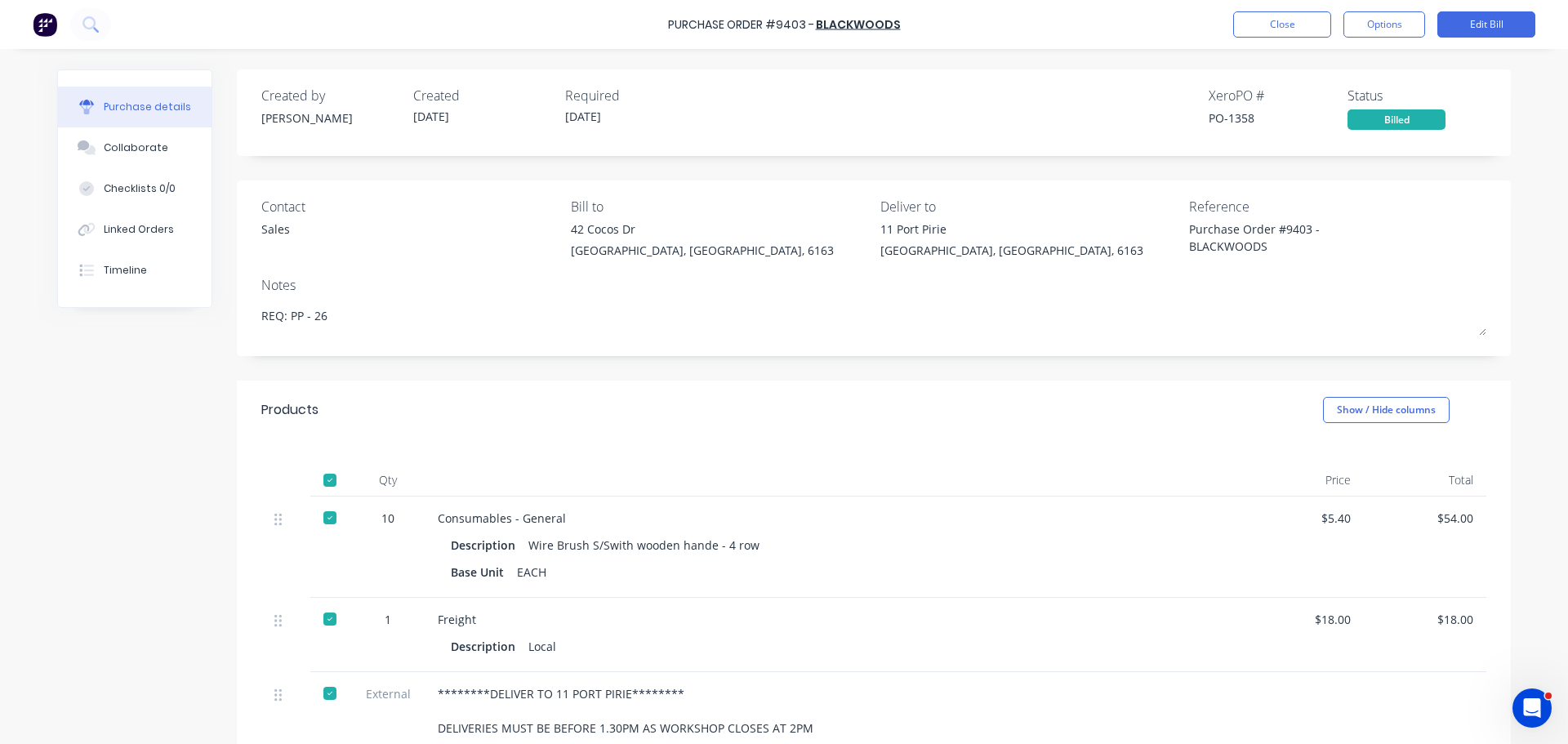
type textarea "x"
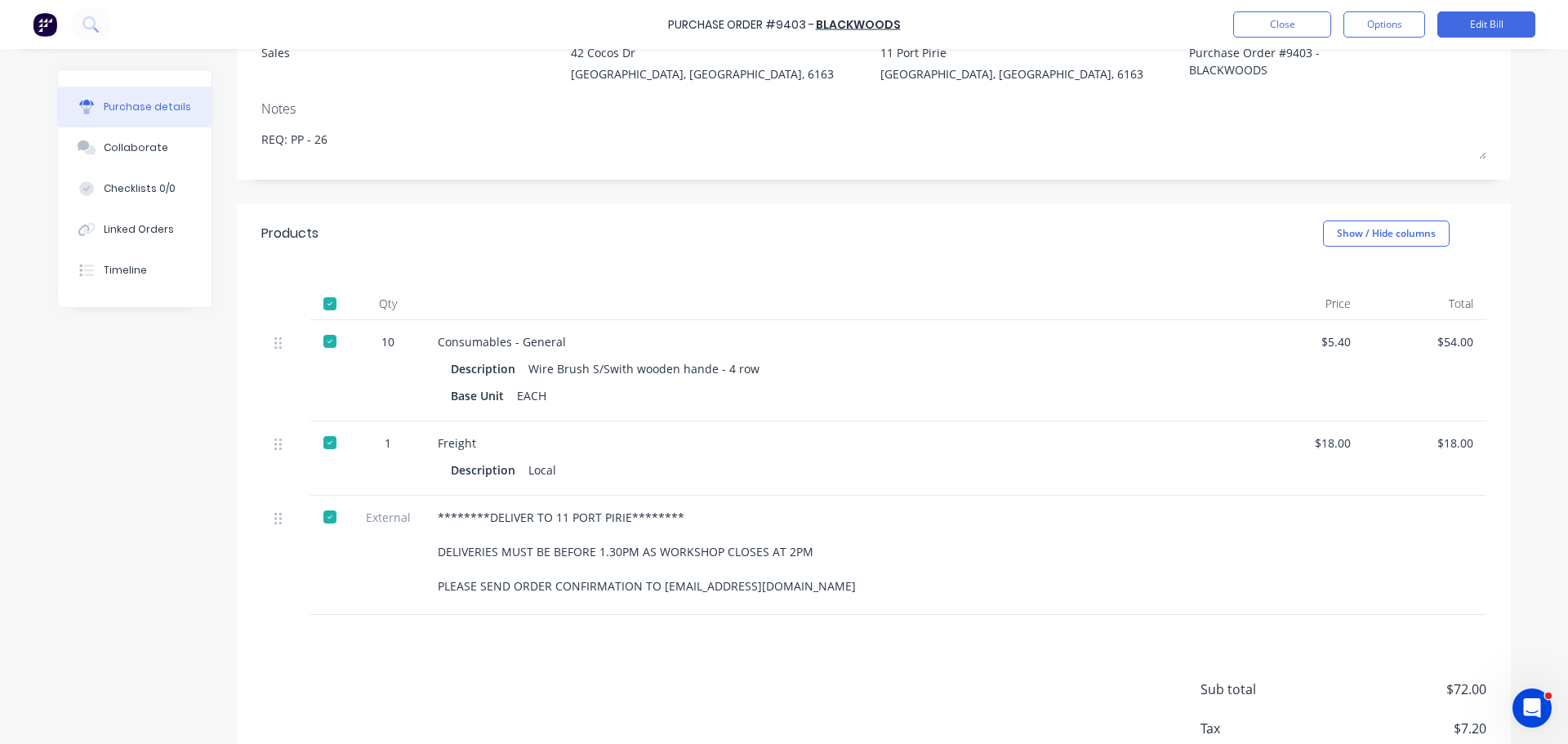
scroll to position [245, 0]
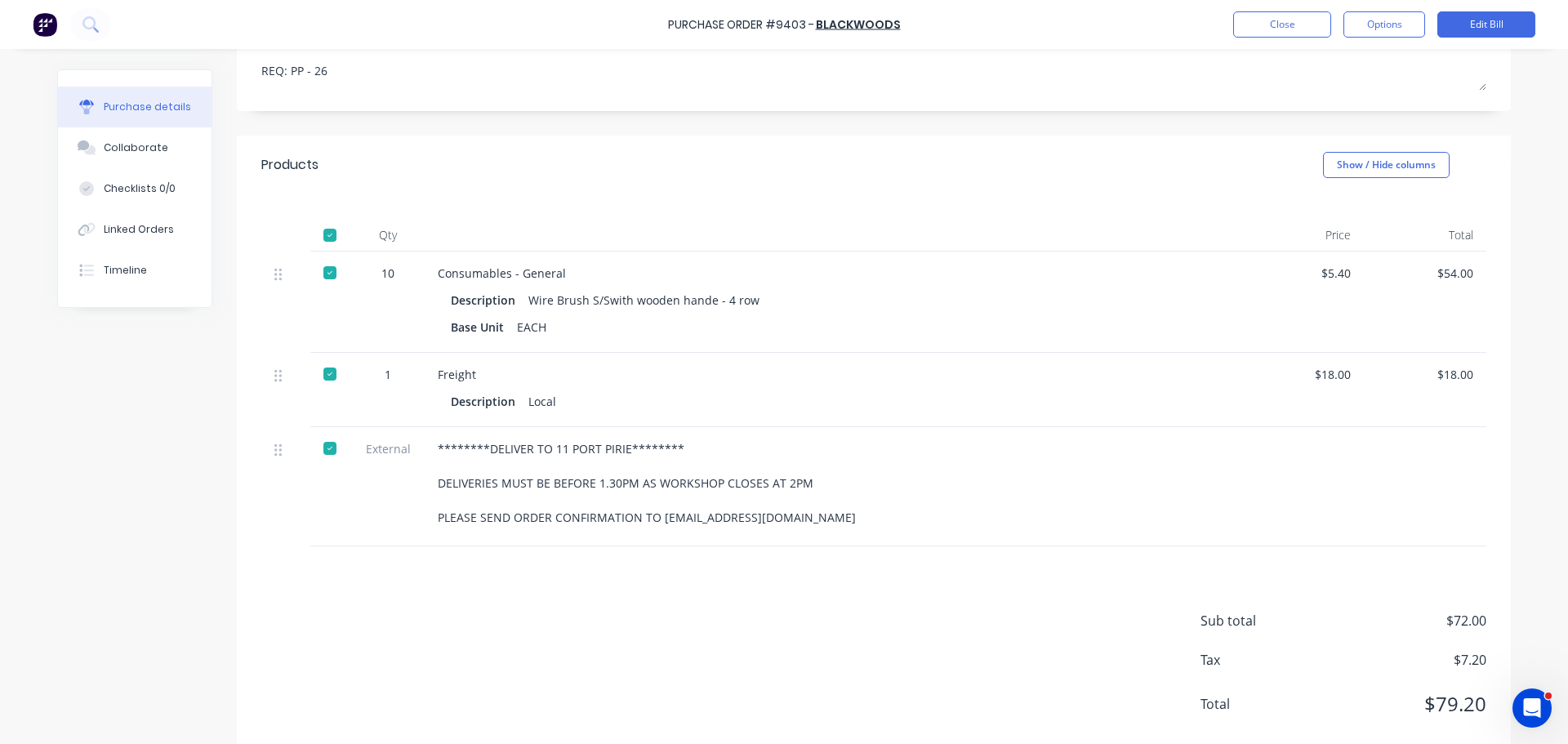
drag, startPoint x: 432, startPoint y: 451, endPoint x: 839, endPoint y: 538, distance: 416.2
click at [839, 538] on div "********DELIVER TO 11 PORT PIRIE******** DELIVERIES MUST BE BEFORE 1.30PM AS WO…" at bounding box center [834, 486] width 817 height 120
copy div "********DELIVER TO 11 PORT PIRIE******** DELIVERIES MUST BE BEFORE 1.30PM AS WO…"
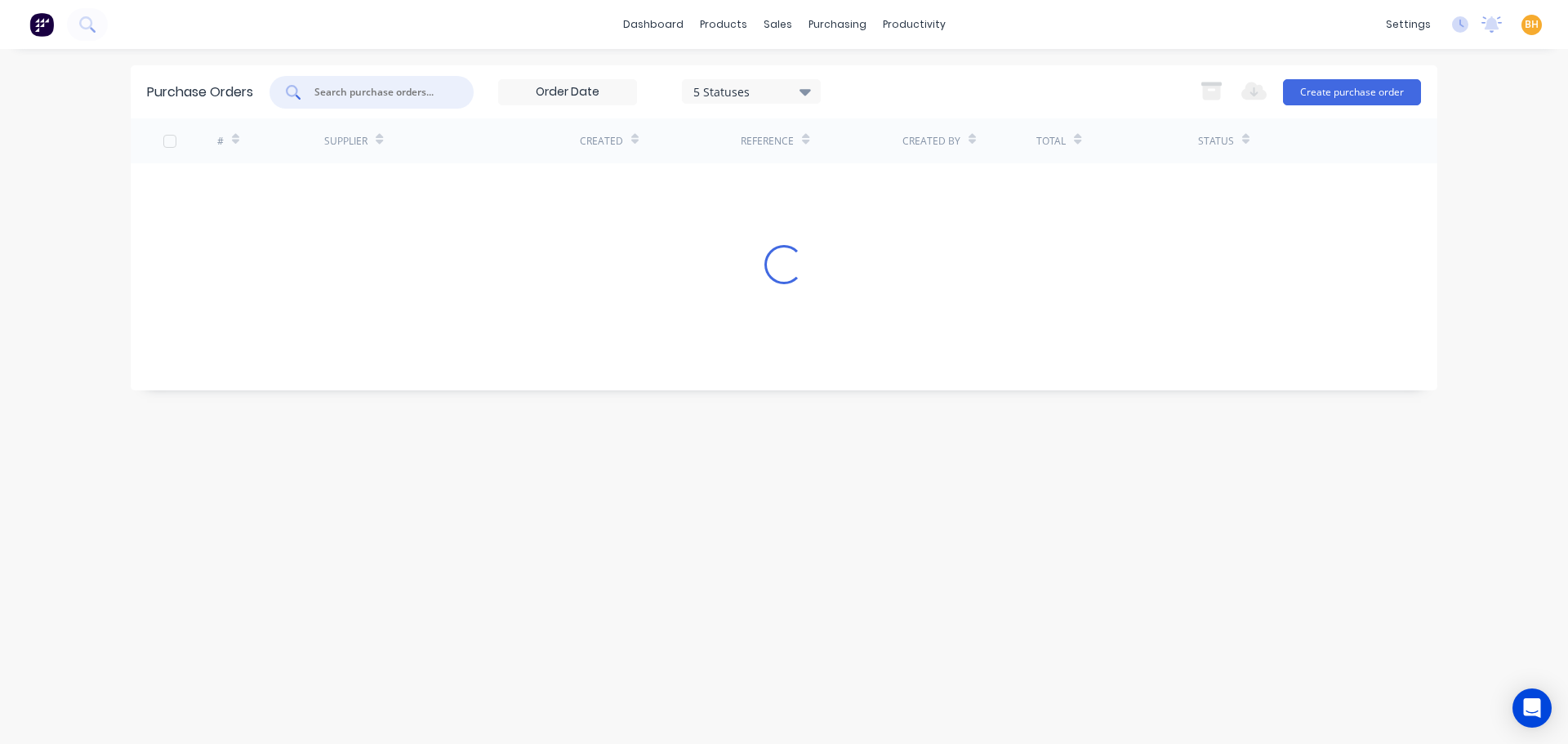
click at [348, 89] on input "text" at bounding box center [380, 92] width 135 height 17
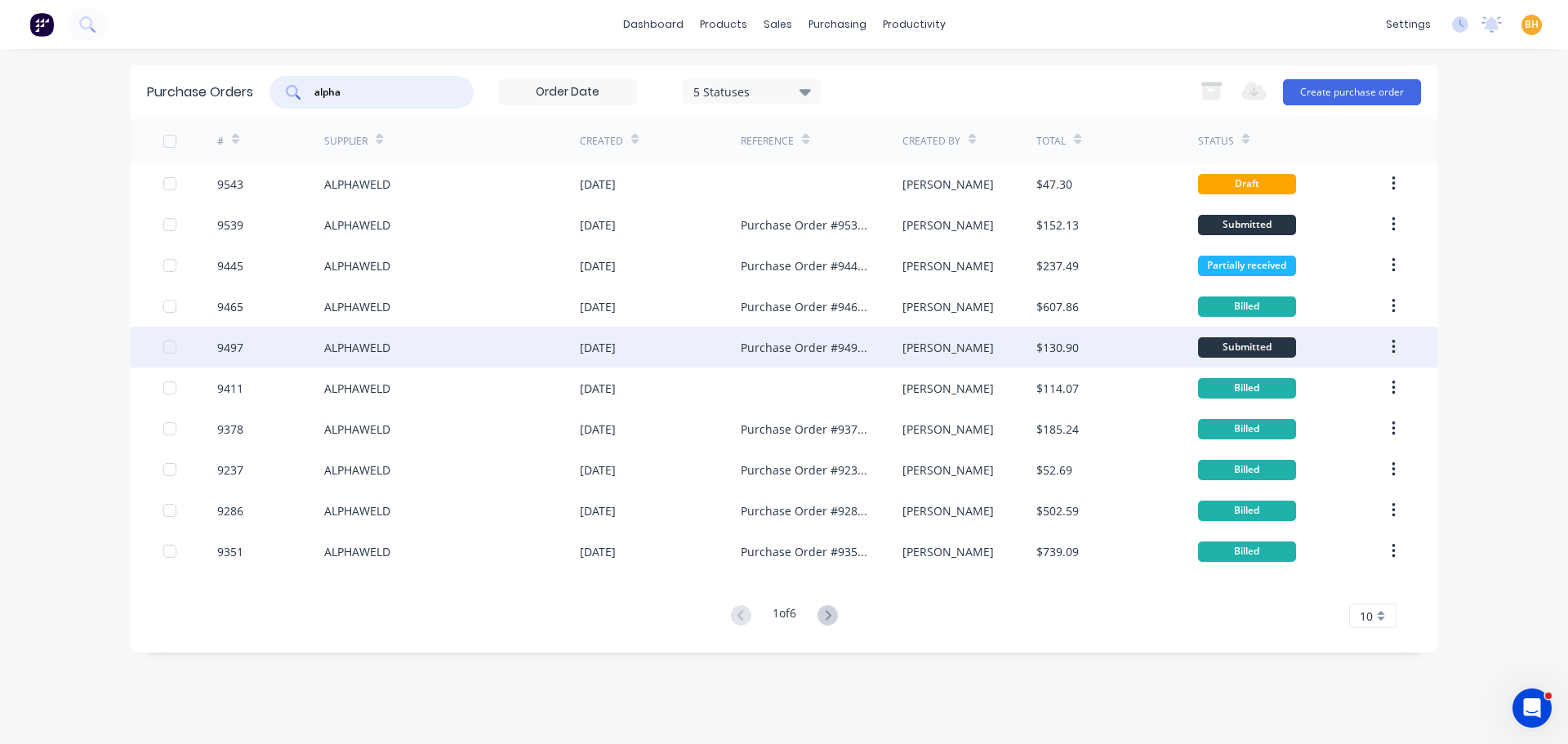
type input "alpha"
click at [383, 344] on div "ALPHAWELD" at bounding box center [357, 347] width 66 height 17
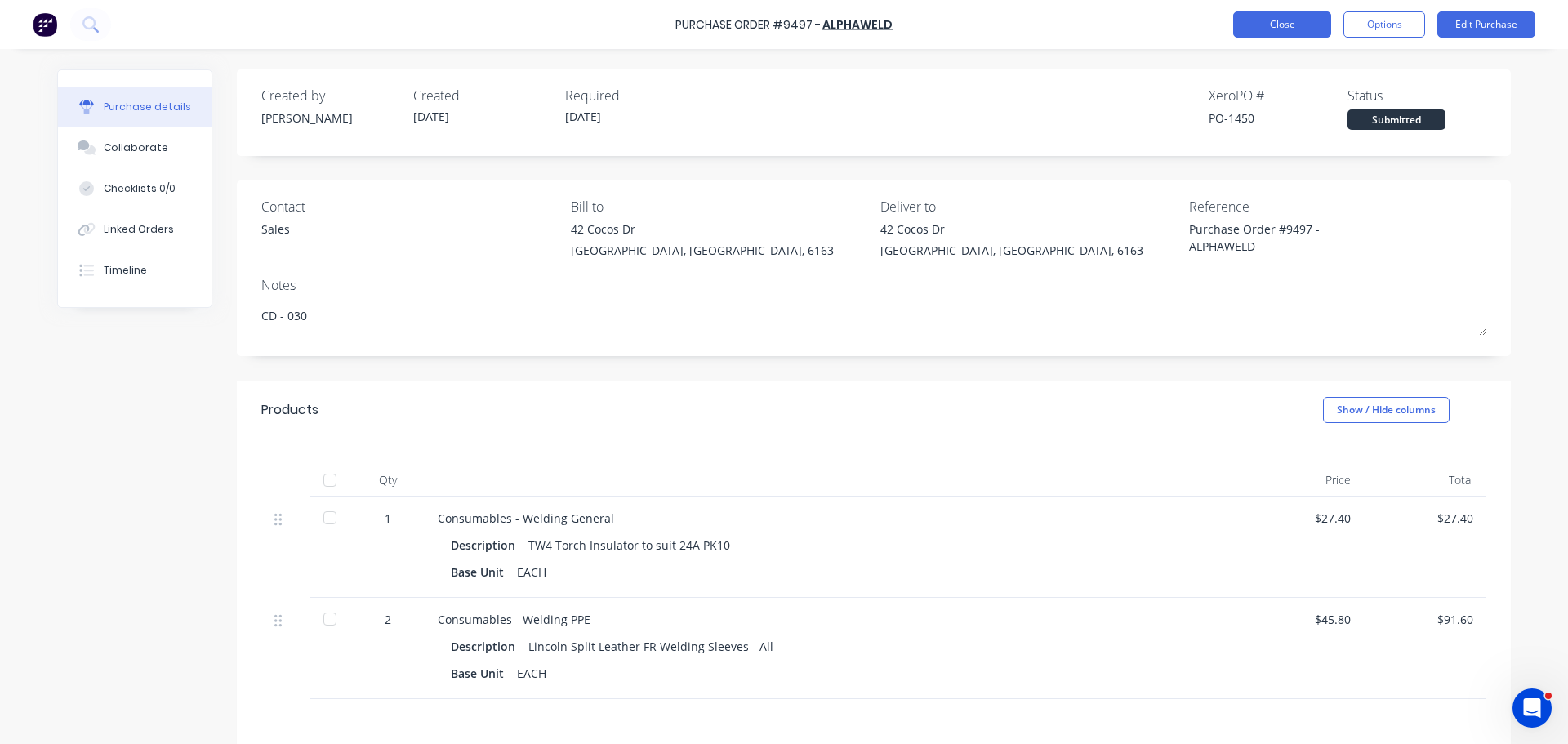
click at [1294, 36] on button "Close" at bounding box center [1283, 24] width 98 height 26
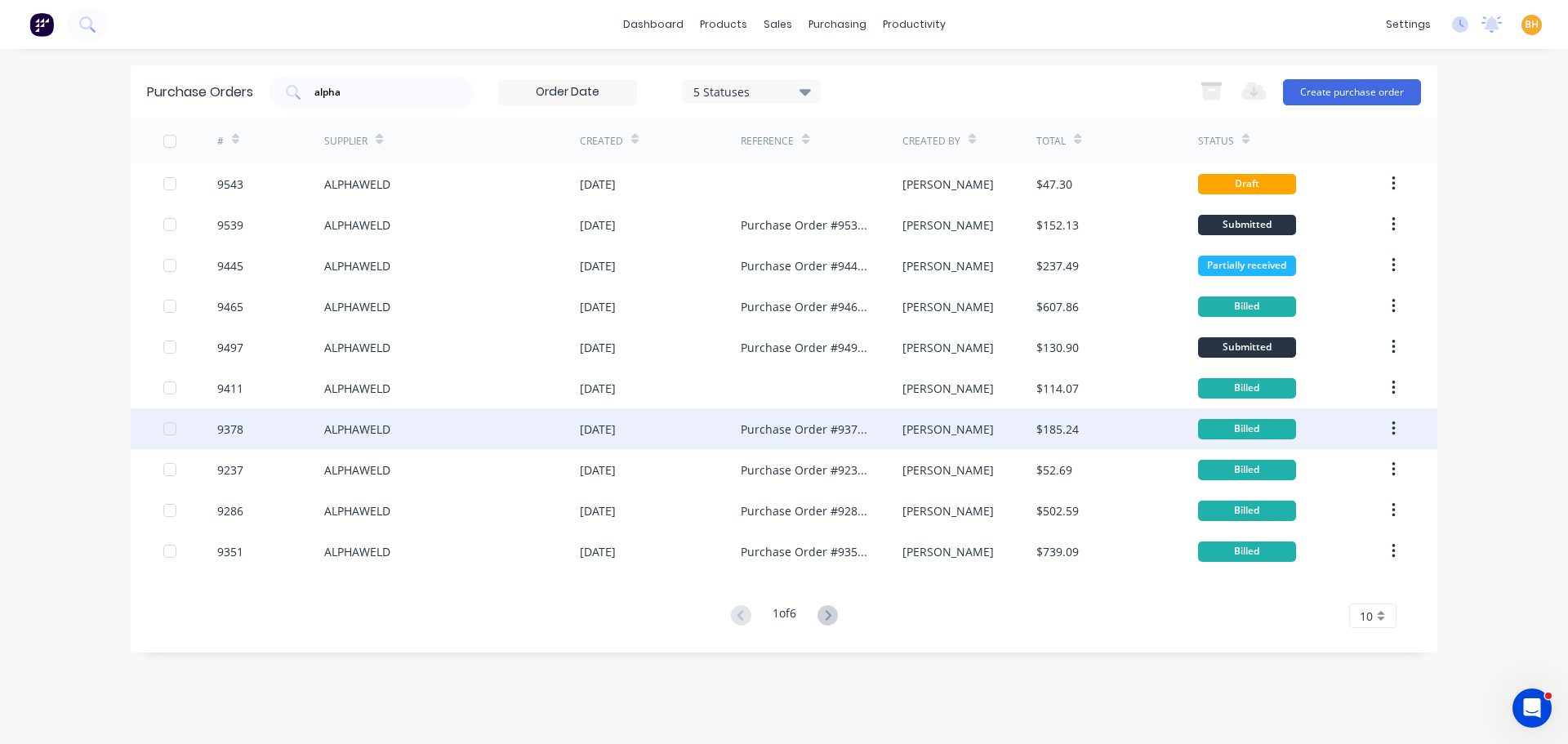
click at [378, 438] on div "ALPHAWELD" at bounding box center [452, 429] width 256 height 40
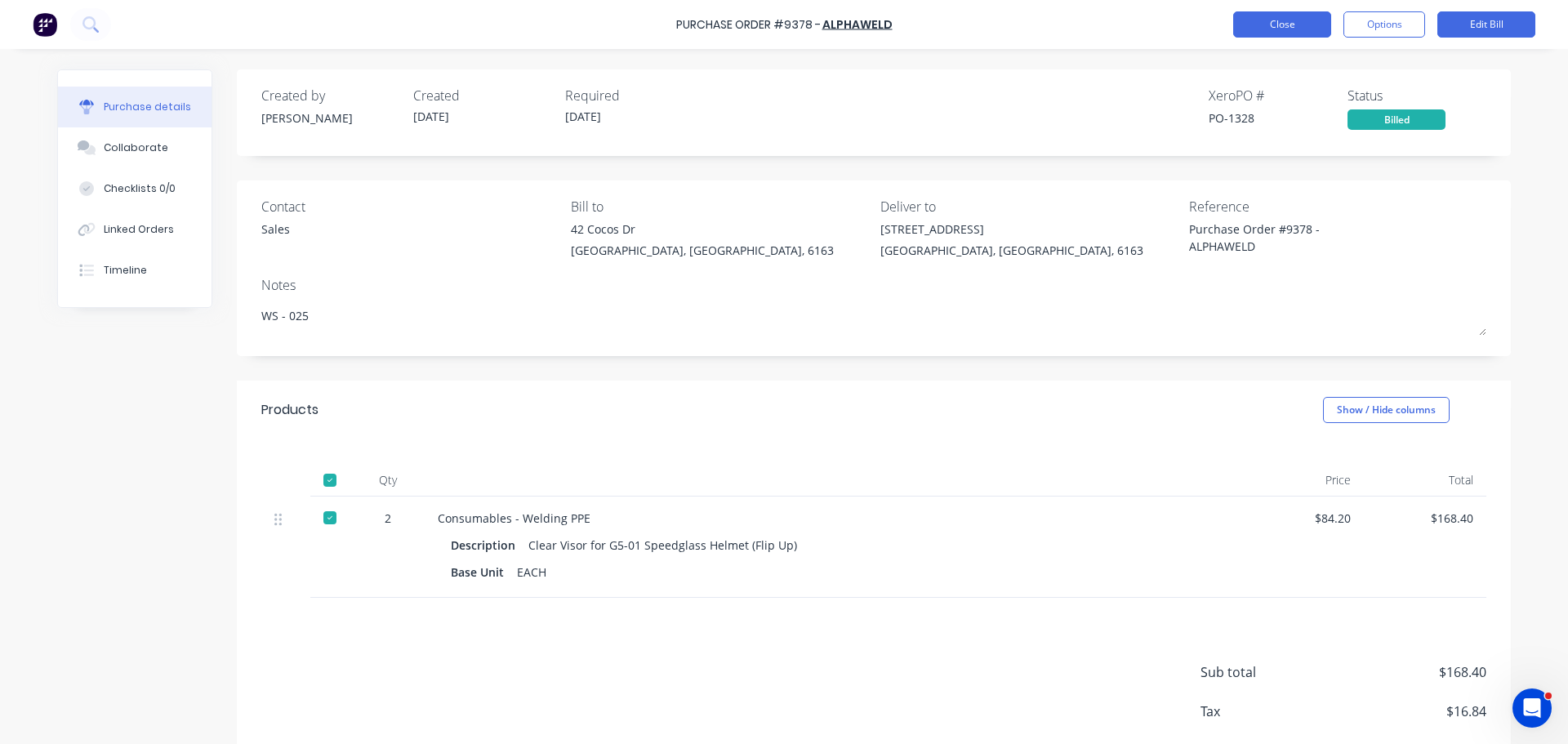
click at [1281, 33] on button "Close" at bounding box center [1283, 24] width 98 height 26
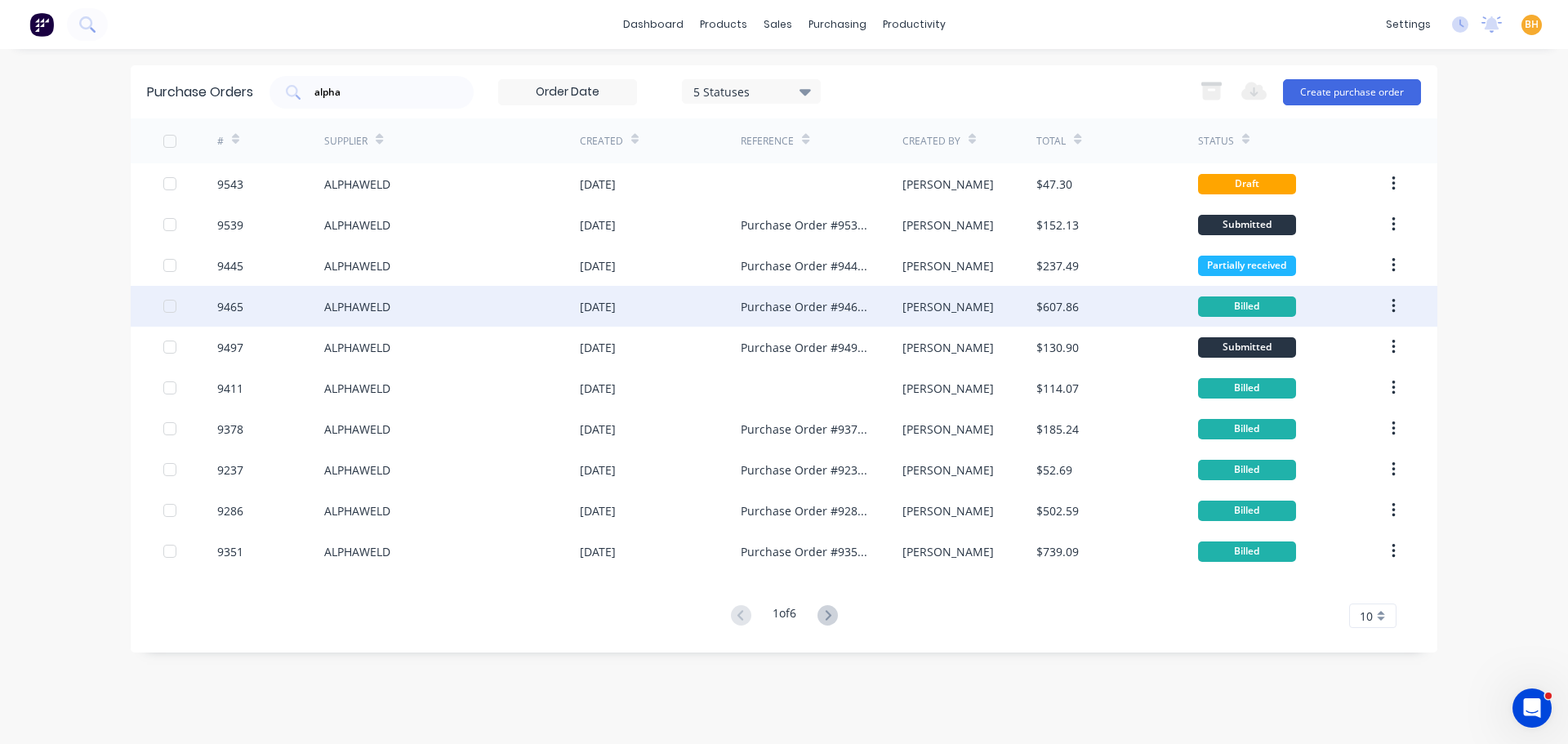
click at [340, 323] on div "ALPHAWELD" at bounding box center [452, 306] width 256 height 40
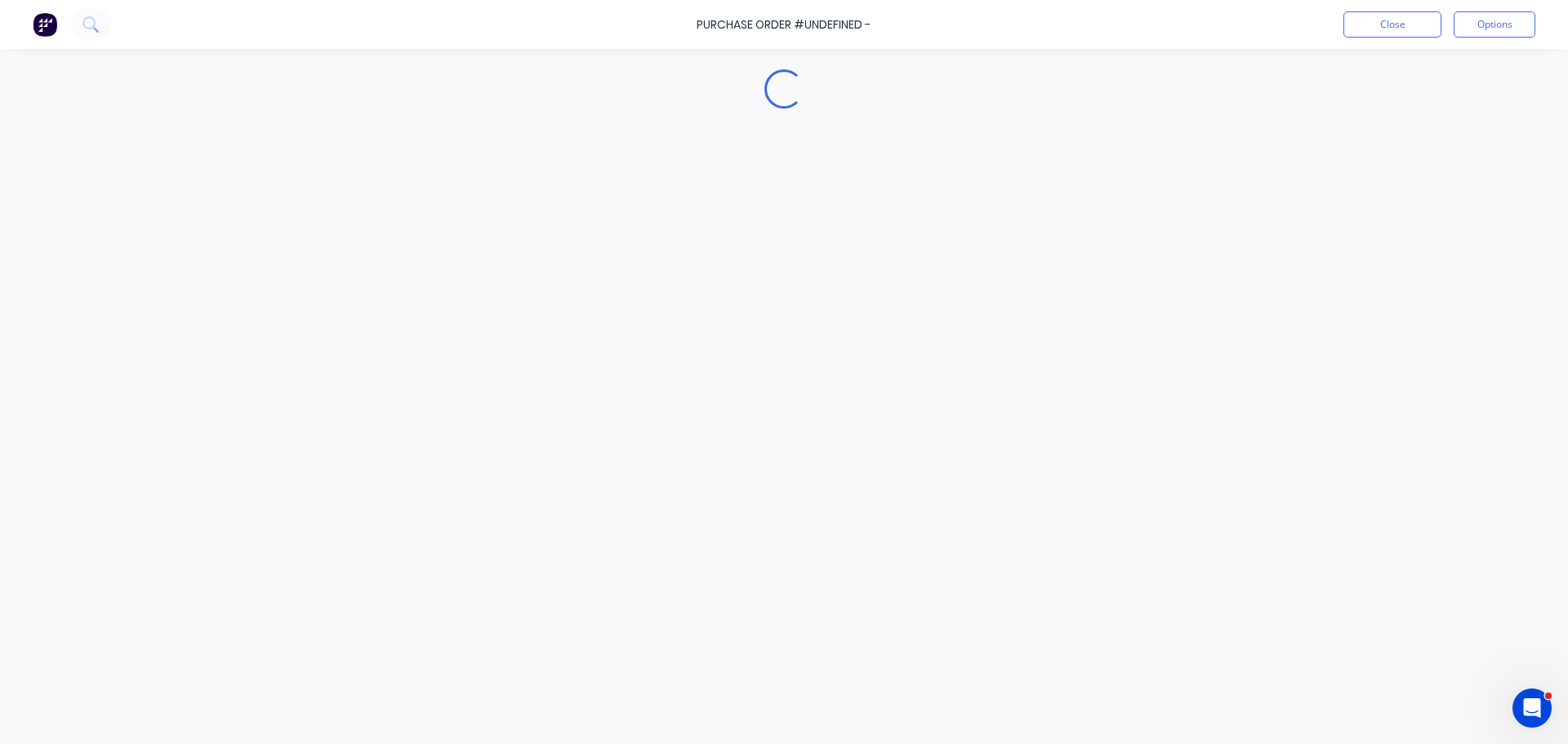
type textarea "x"
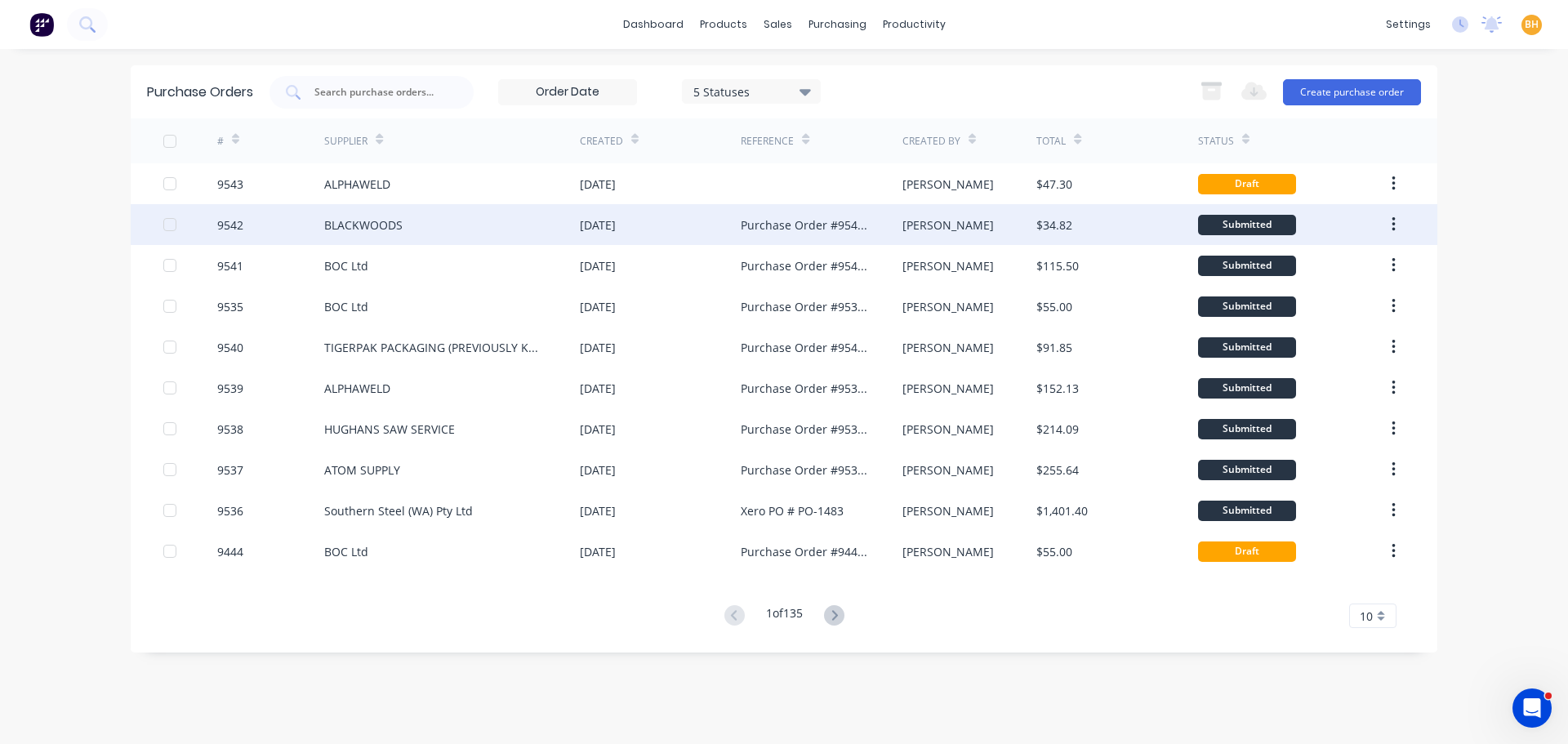
click at [370, 211] on div "BLACKWOODS" at bounding box center [452, 224] width 256 height 40
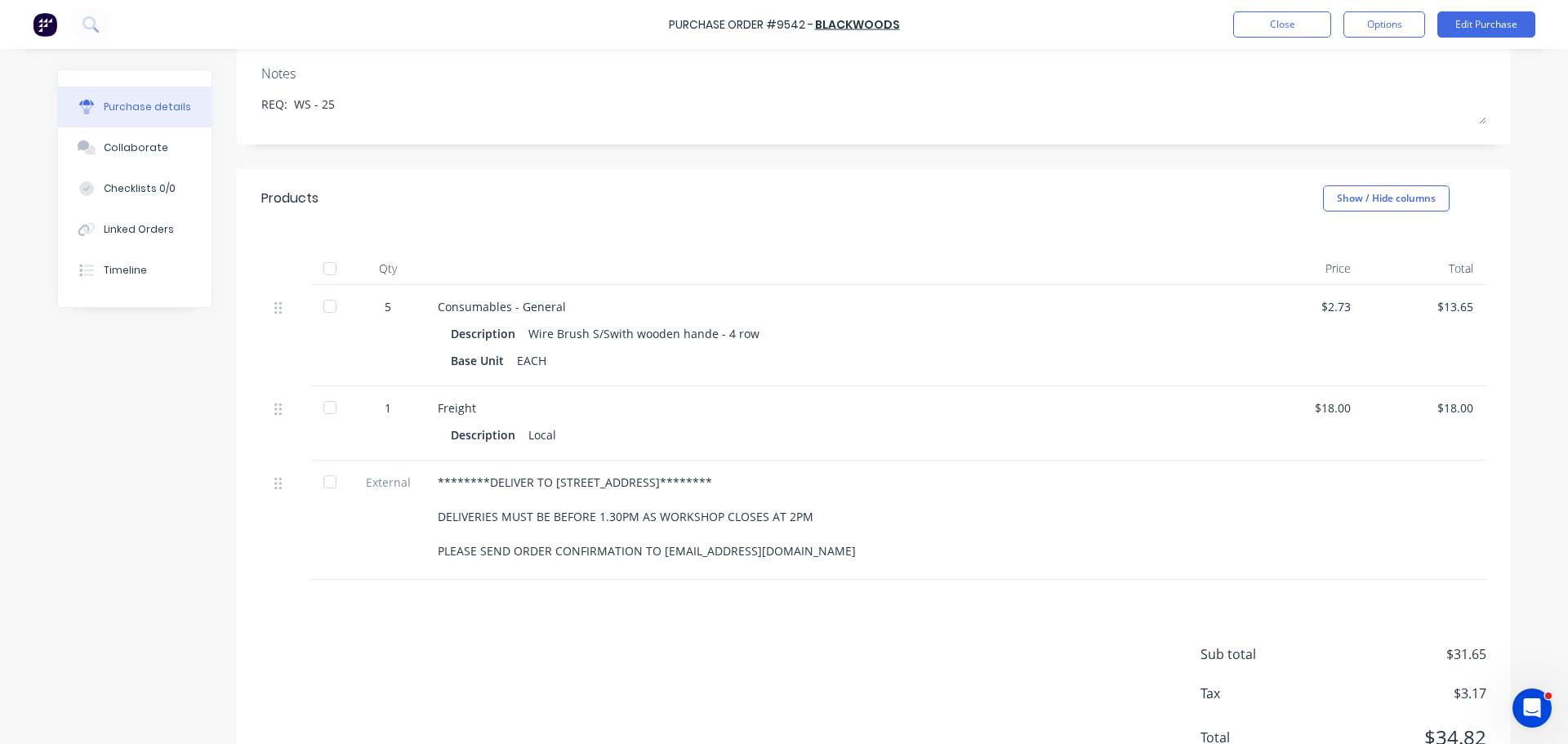
scroll to position [280, 0]
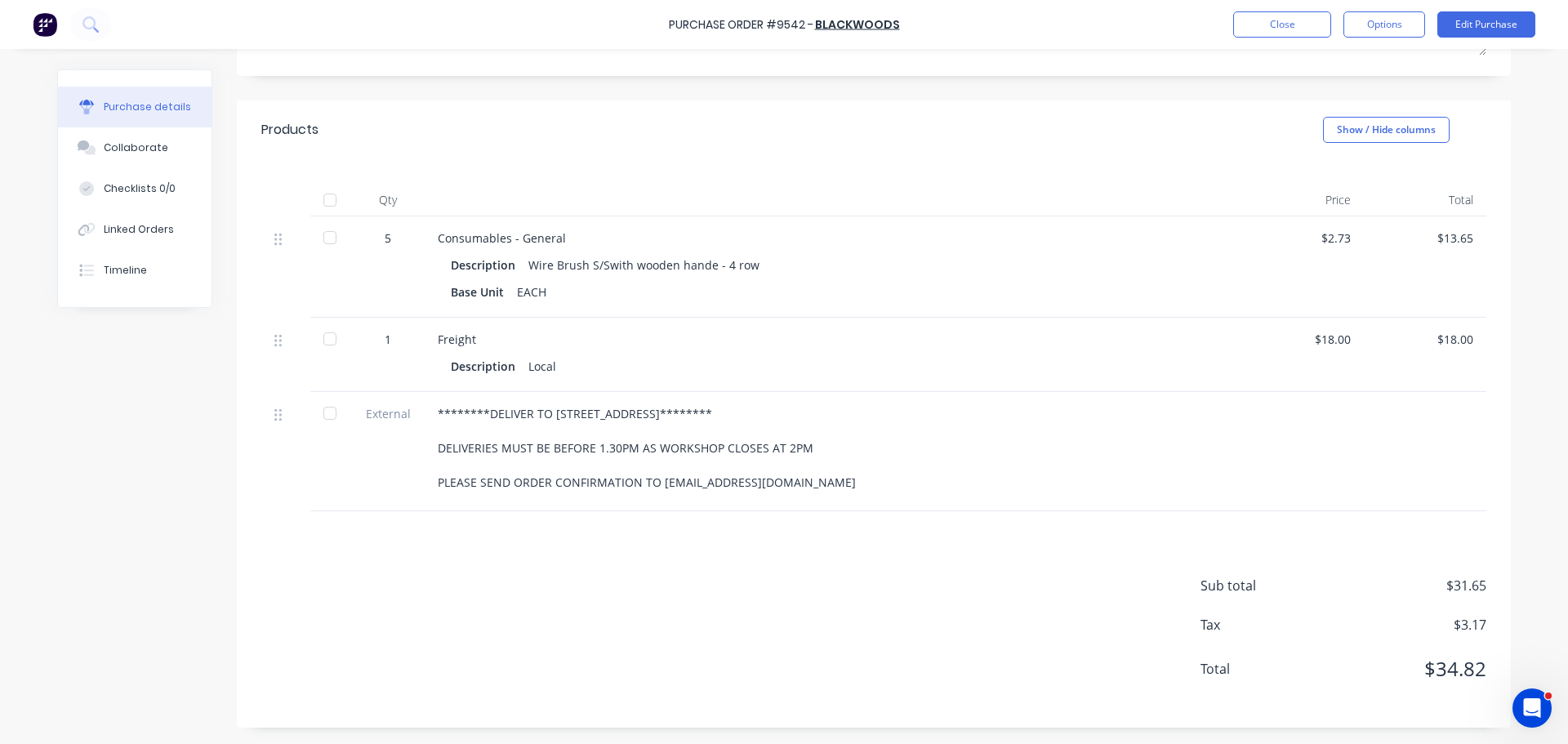
drag, startPoint x: 419, startPoint y: 406, endPoint x: 856, endPoint y: 497, distance: 446.4
click at [856, 497] on div "********DELIVER TO [STREET_ADDRESS]******** DELIVERIES MUST BE BEFORE 1.30PM AS…" at bounding box center [834, 452] width 817 height 120
copy div "********DELIVER TO [STREET_ADDRESS]******** DELIVERIES MUST BE BEFORE 1.30PM AS…"
drag, startPoint x: 10, startPoint y: 704, endPoint x: 59, endPoint y: 589, distance: 125.0
click at [52, 652] on div "Purchase Order #9542 - BLACKWOODS Close Options Edit Purchase Purchase details …" at bounding box center [784, 372] width 1568 height 744
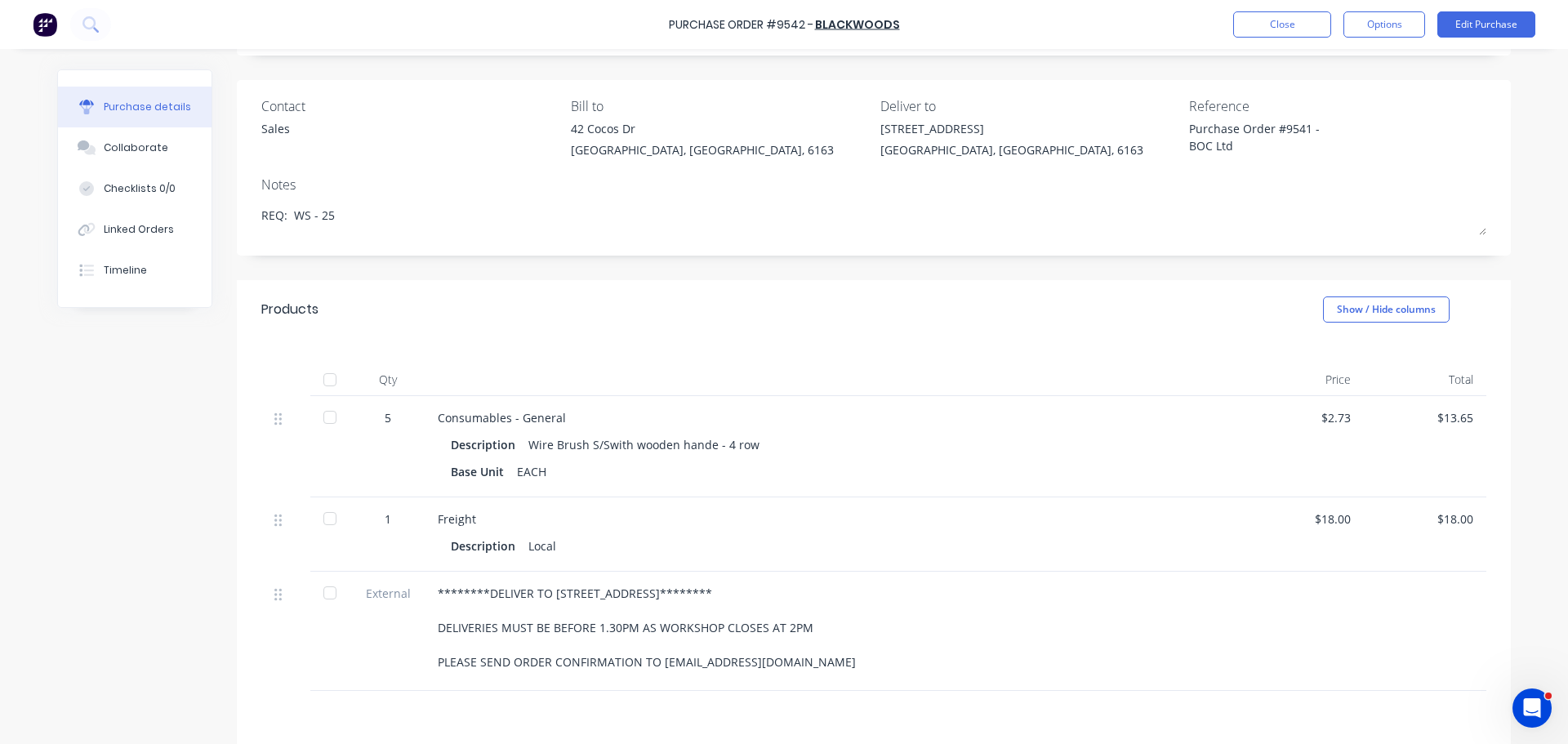
scroll to position [0, 0]
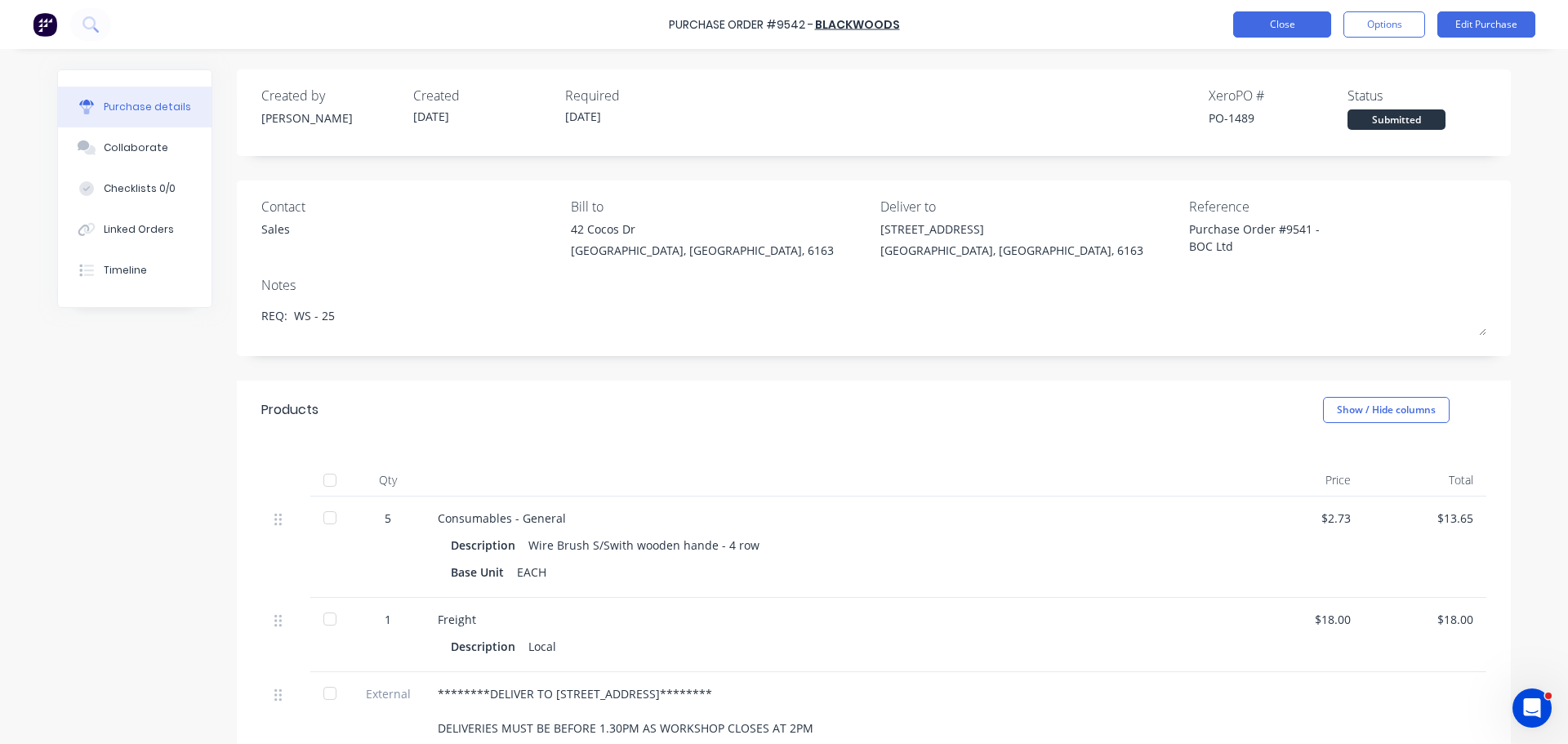
click at [1293, 26] on button "Close" at bounding box center [1283, 24] width 98 height 26
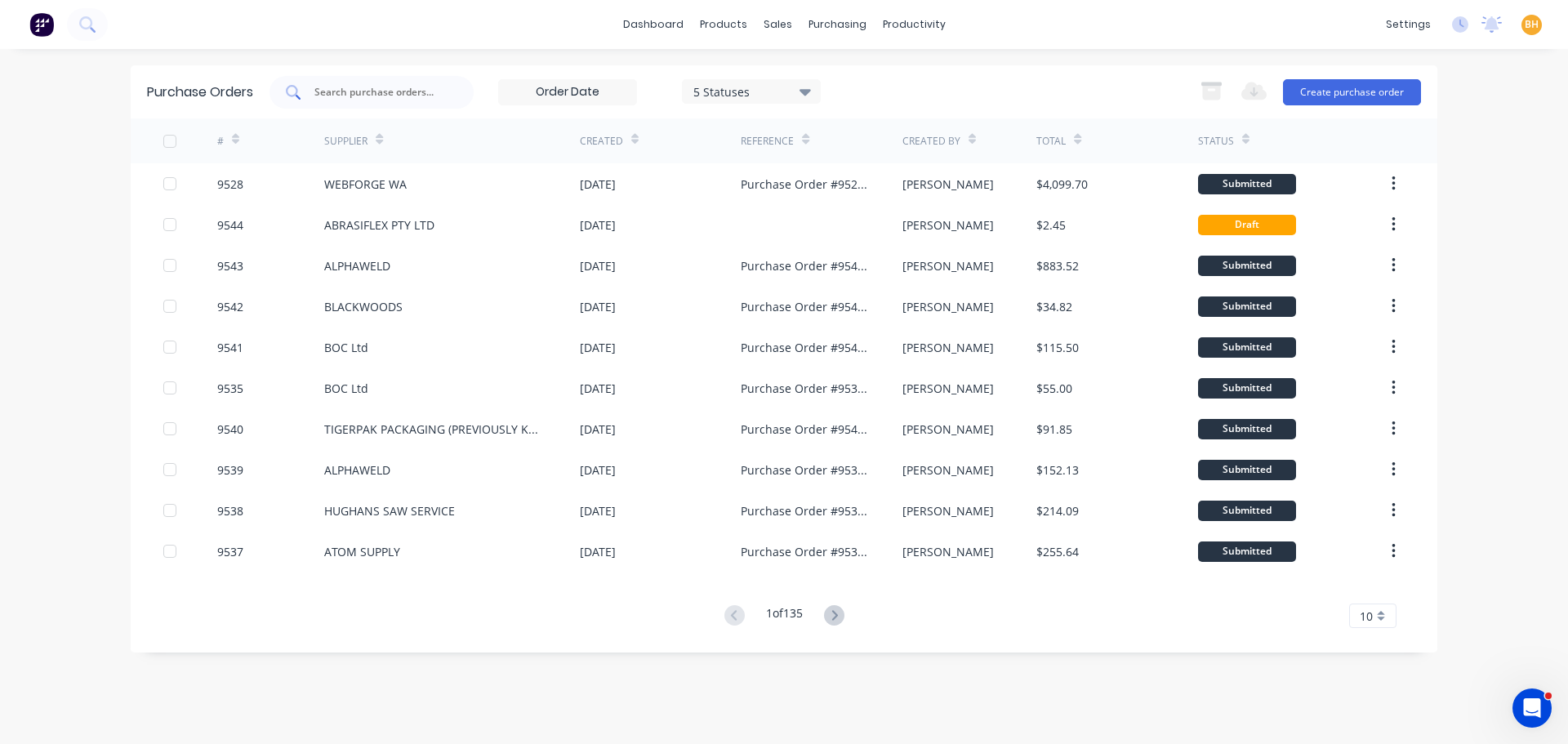
click at [355, 94] on input "text" at bounding box center [380, 92] width 135 height 17
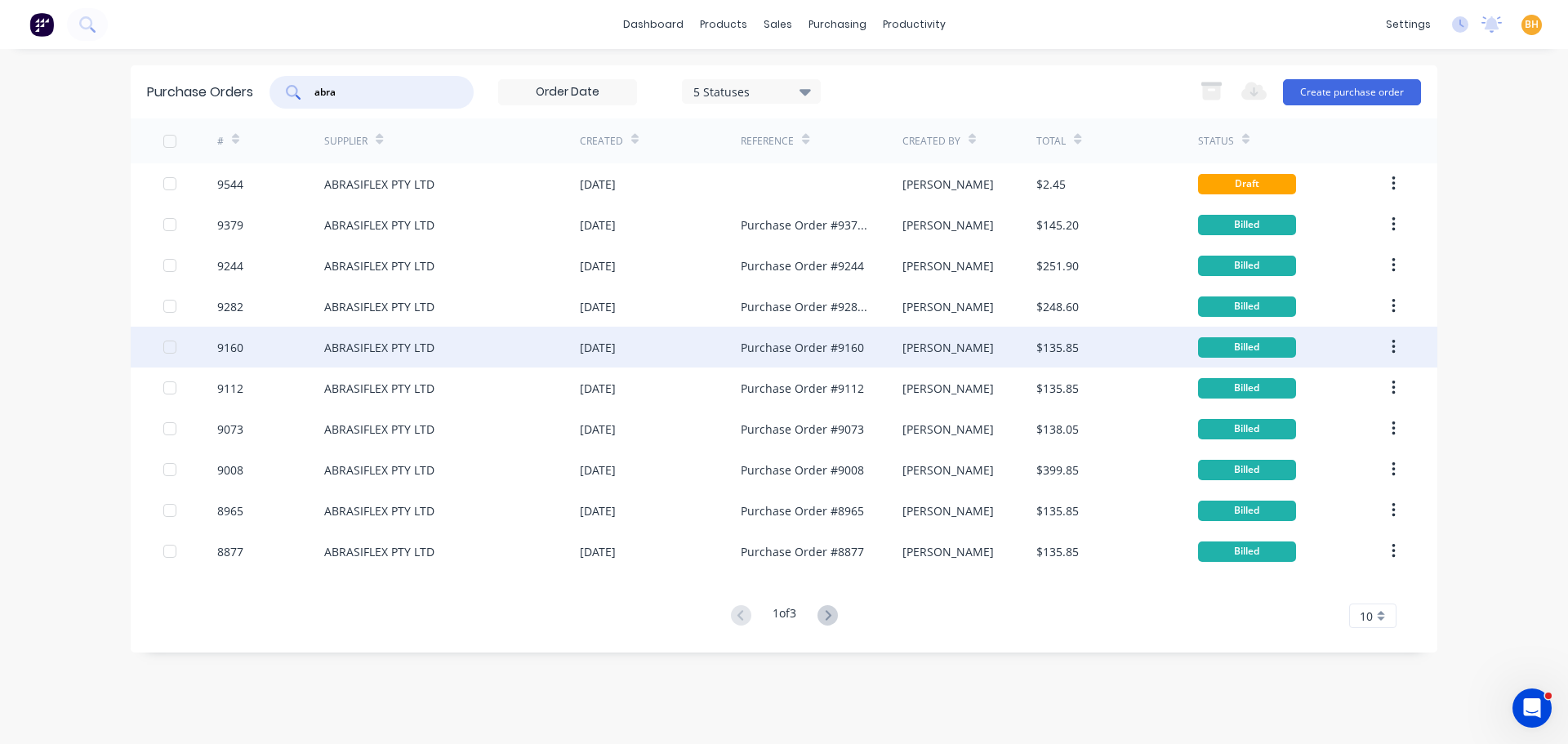
type input "abra"
click at [365, 348] on div "ABRASIFLEX PTY LTD" at bounding box center [379, 347] width 110 height 17
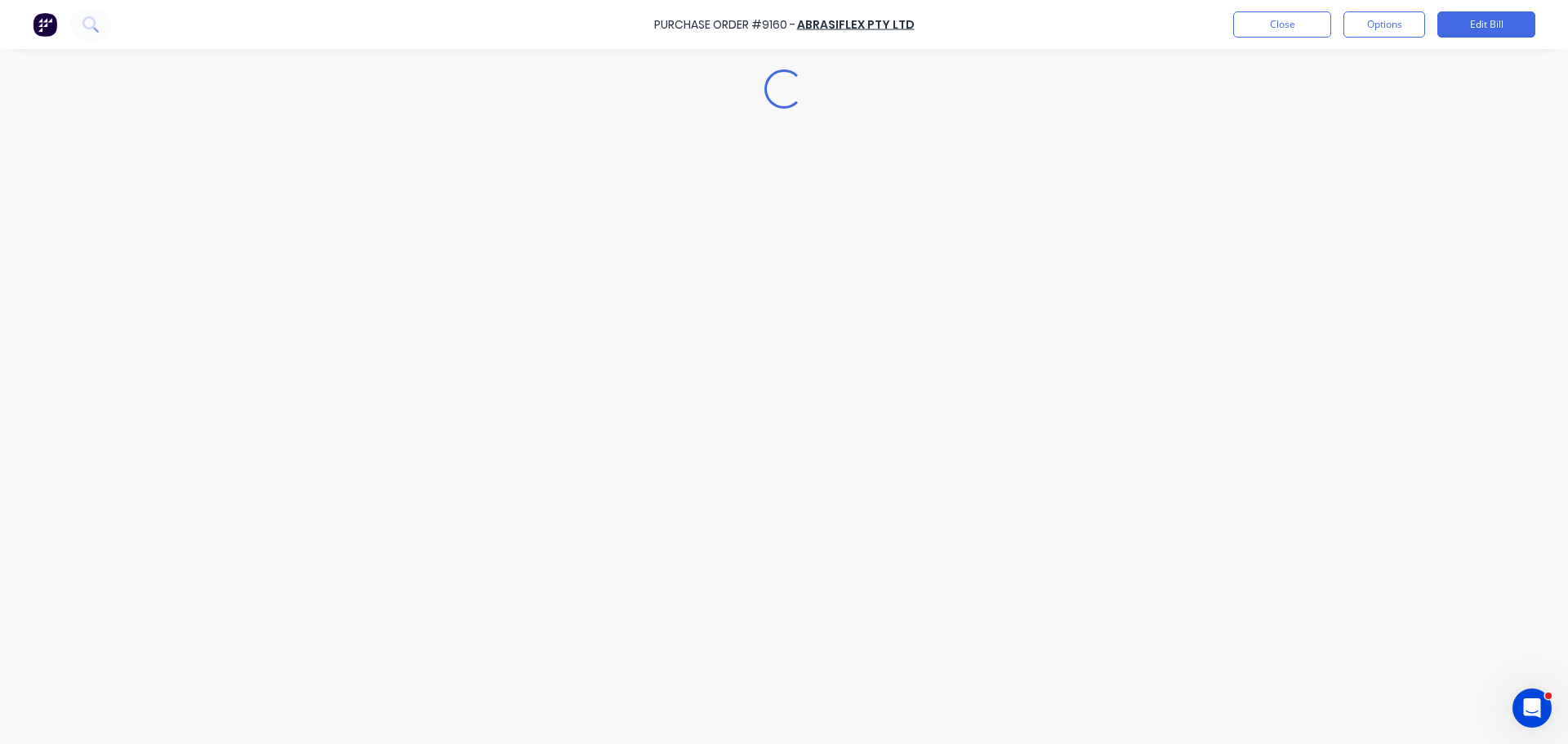
type textarea "x"
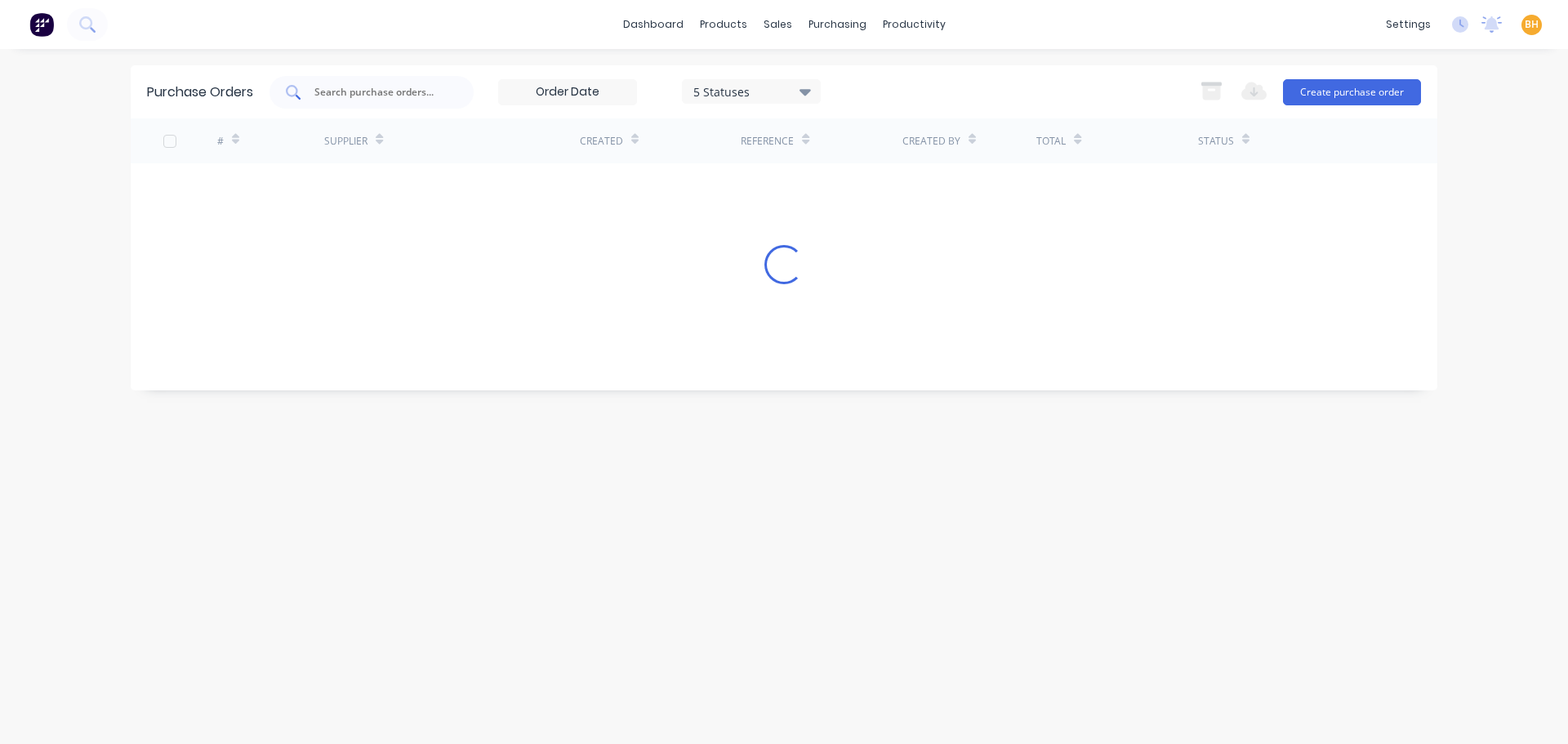
click at [372, 92] on input "text" at bounding box center [380, 92] width 135 height 17
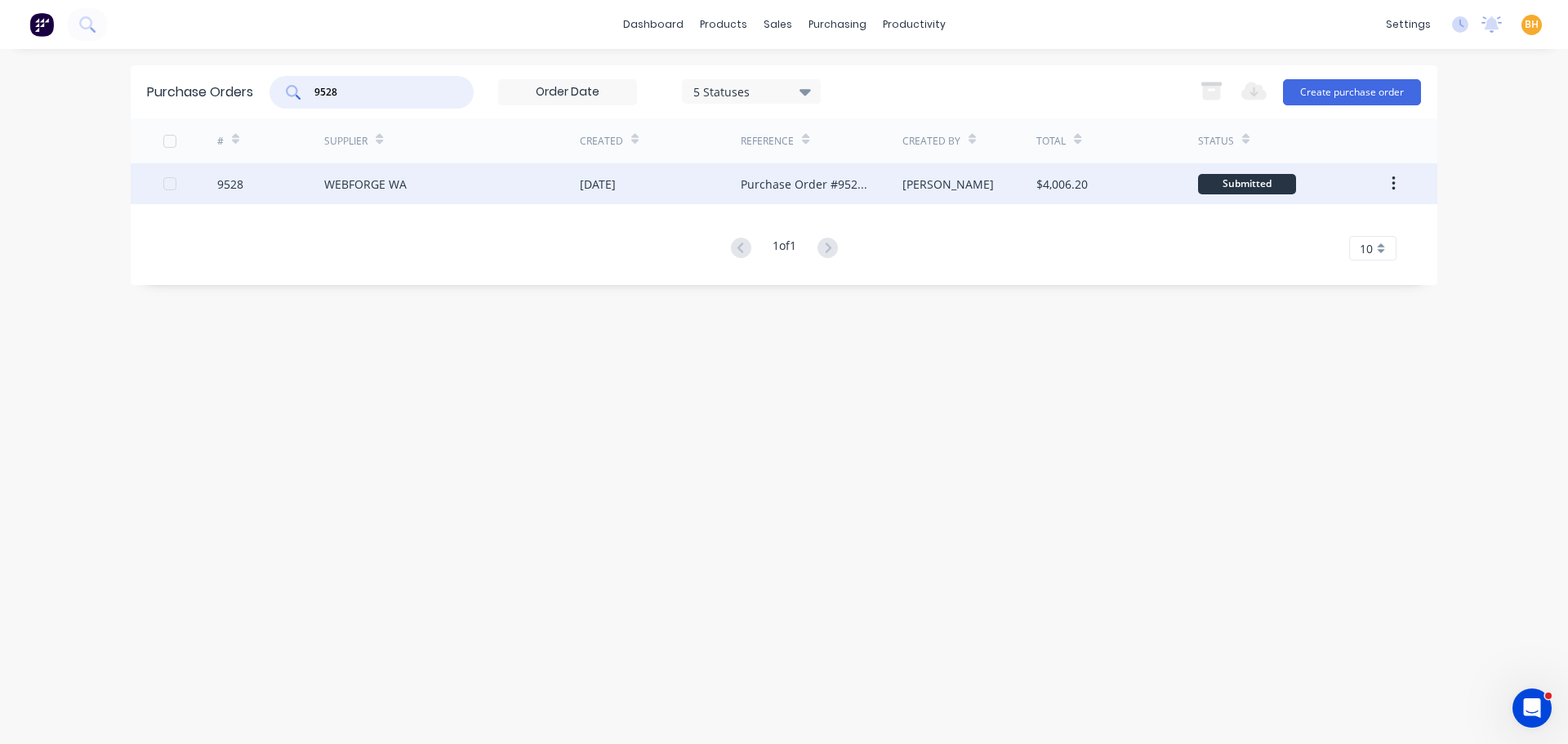
type input "9528"
click at [369, 179] on div "WEBFORGE WA" at bounding box center [365, 184] width 83 height 17
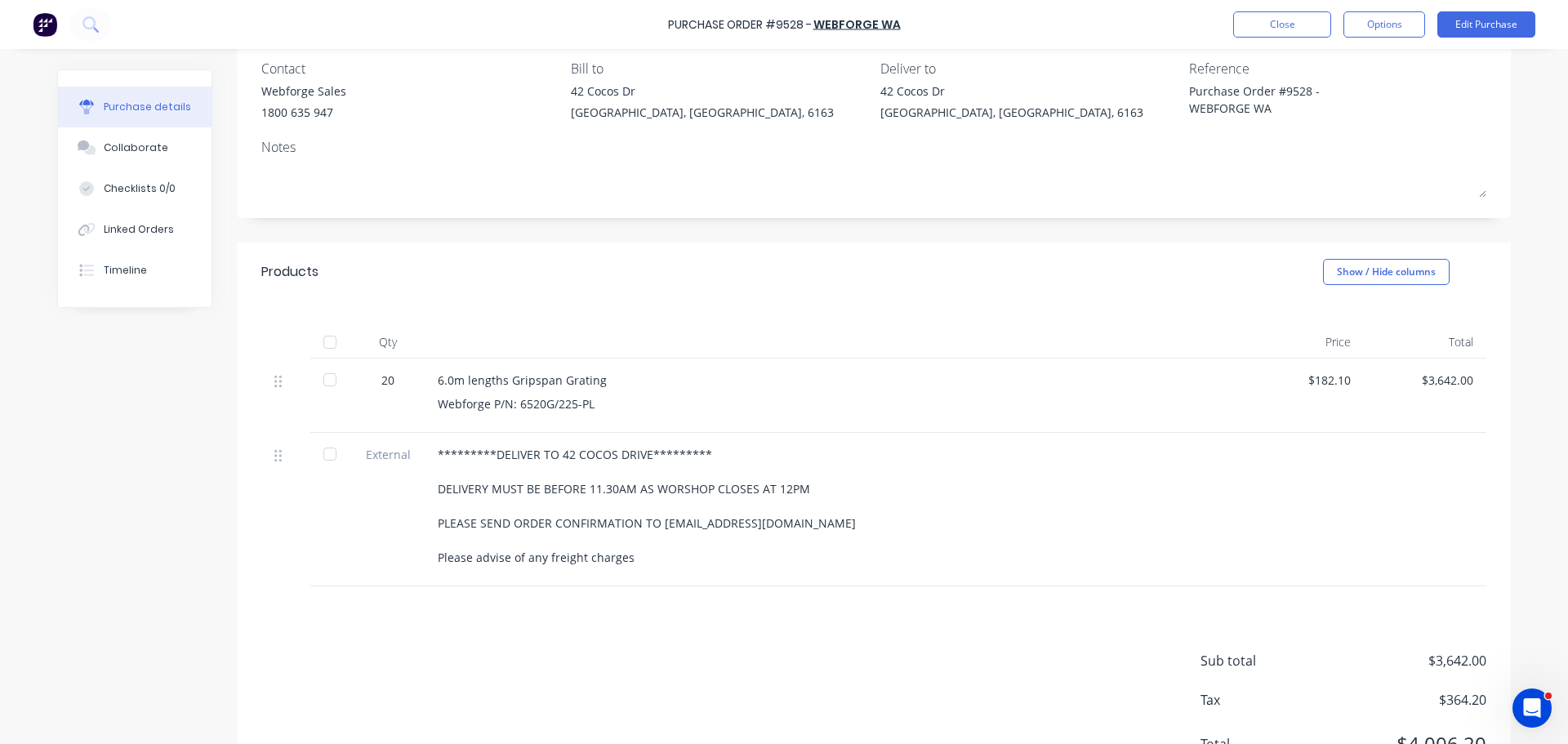
scroll to position [213, 0]
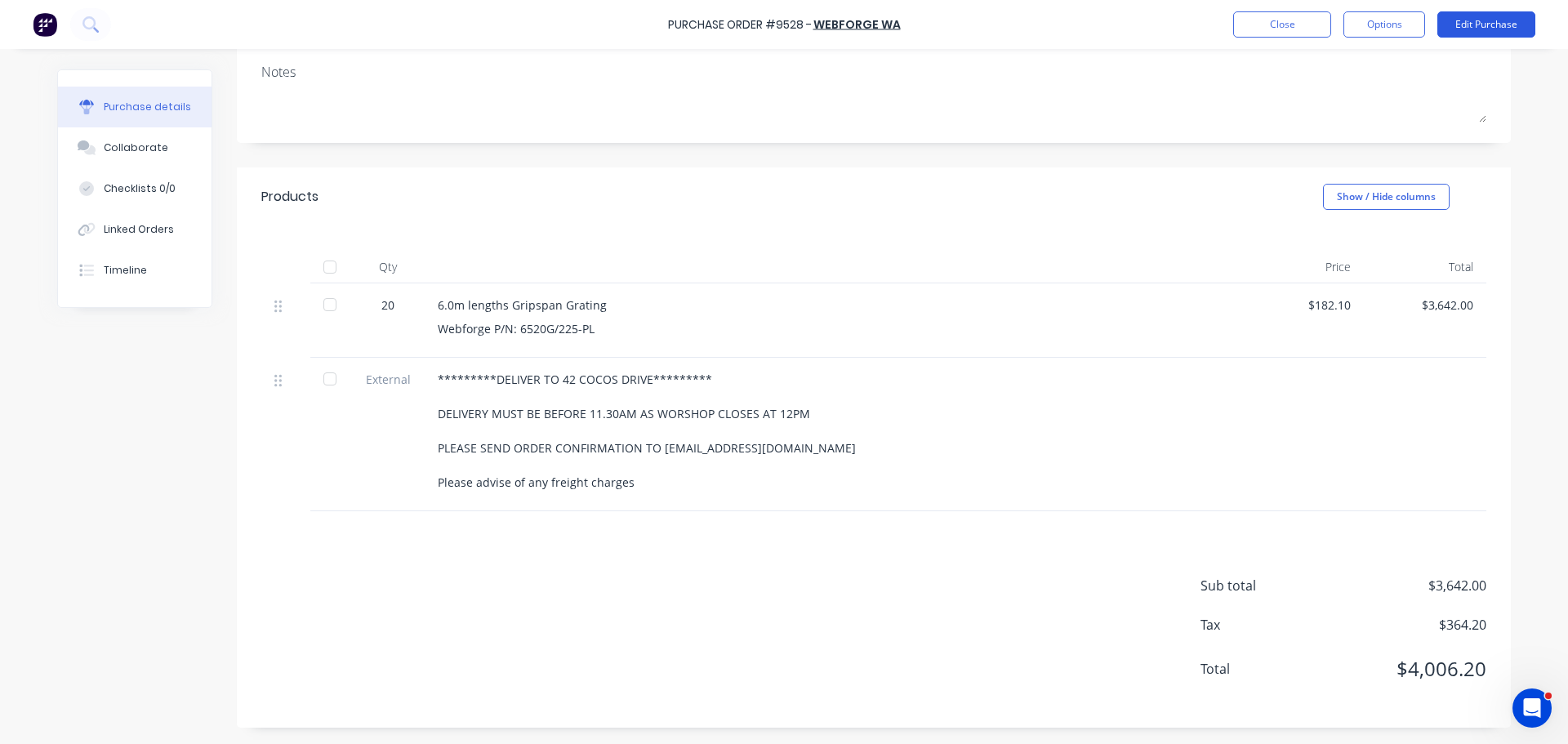
click at [1499, 18] on button "Edit Purchase" at bounding box center [1486, 24] width 98 height 26
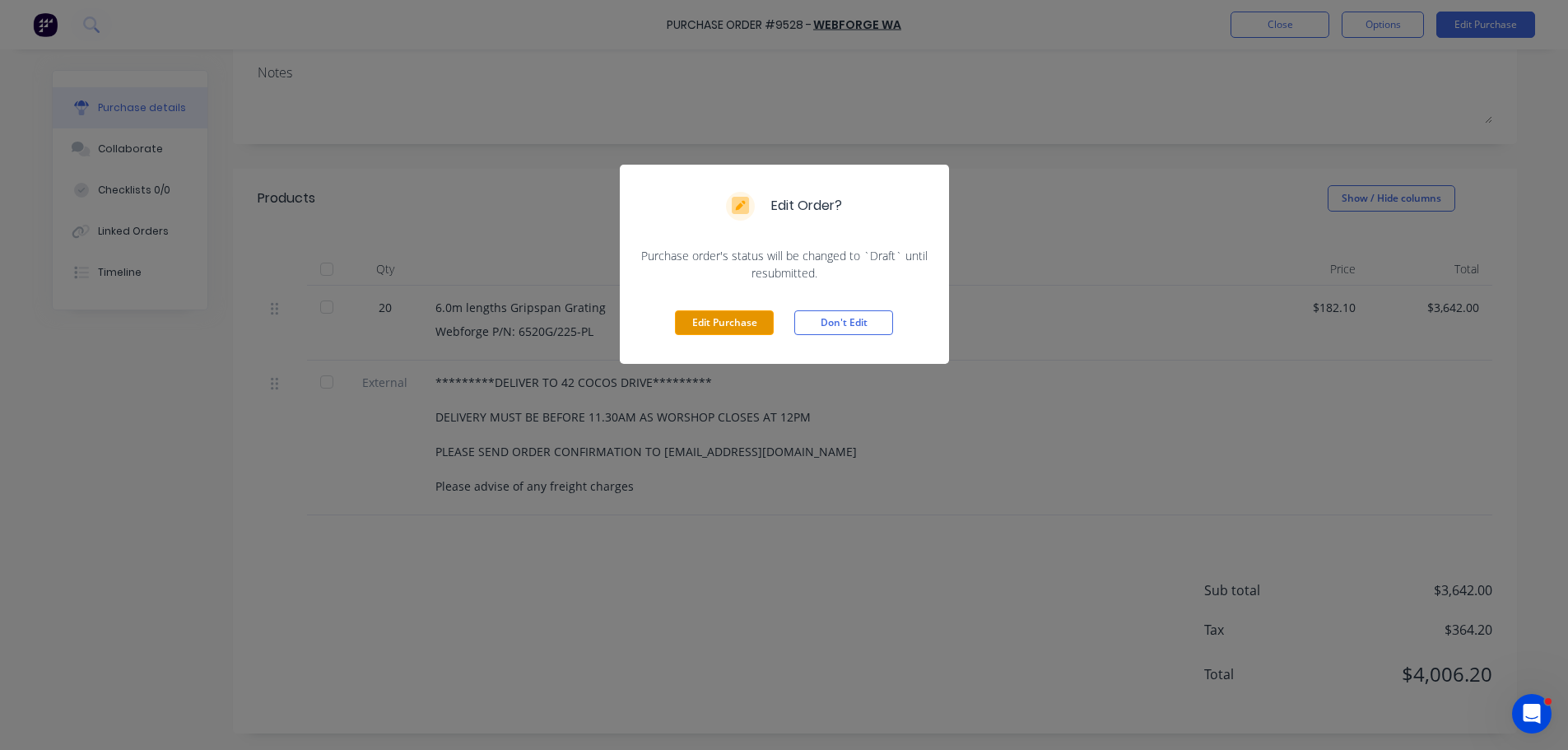
click at [731, 325] on button "Edit Purchase" at bounding box center [724, 323] width 99 height 25
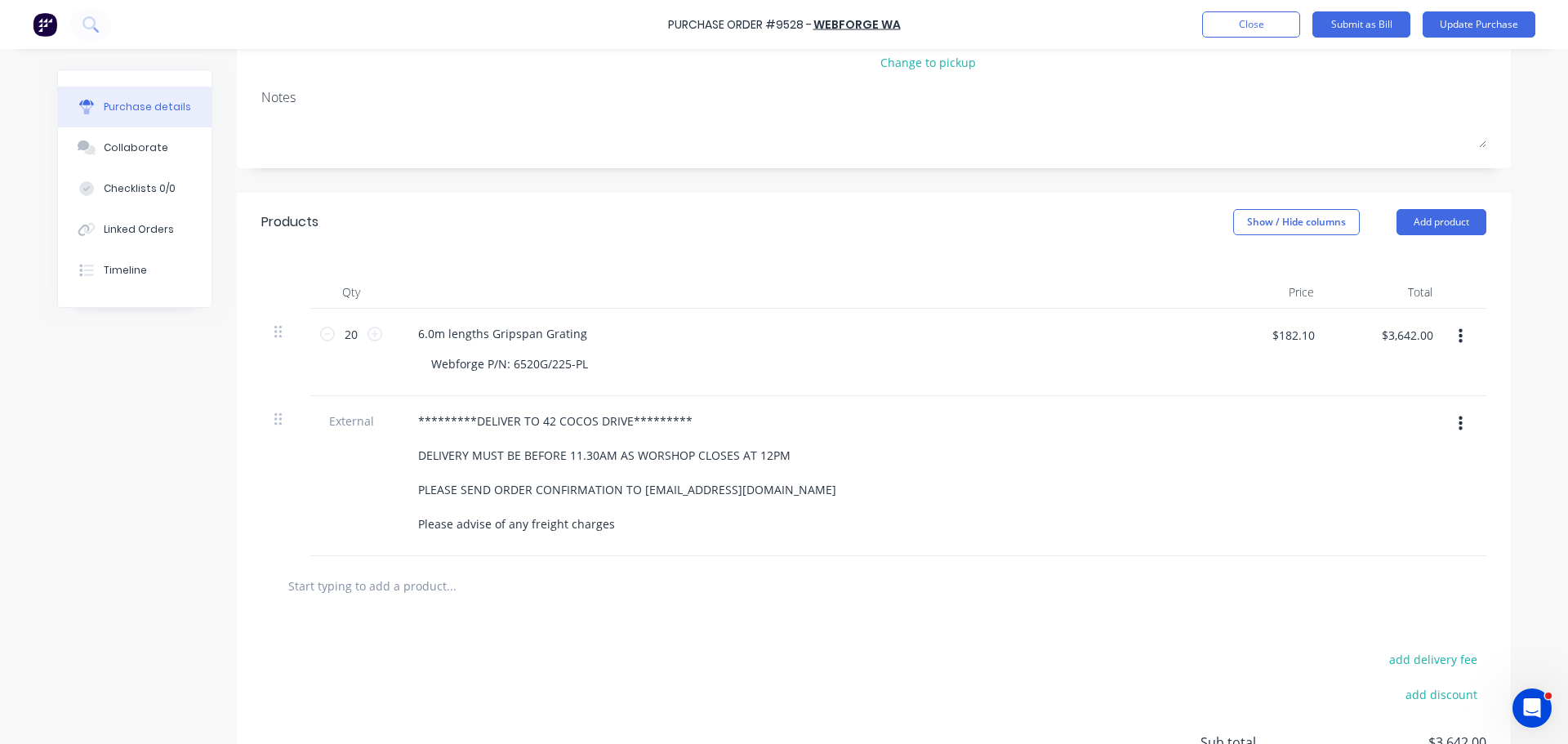
click at [320, 593] on input "text" at bounding box center [450, 586] width 327 height 33
type textarea "x"
type input "f"
type textarea "x"
type input "fr"
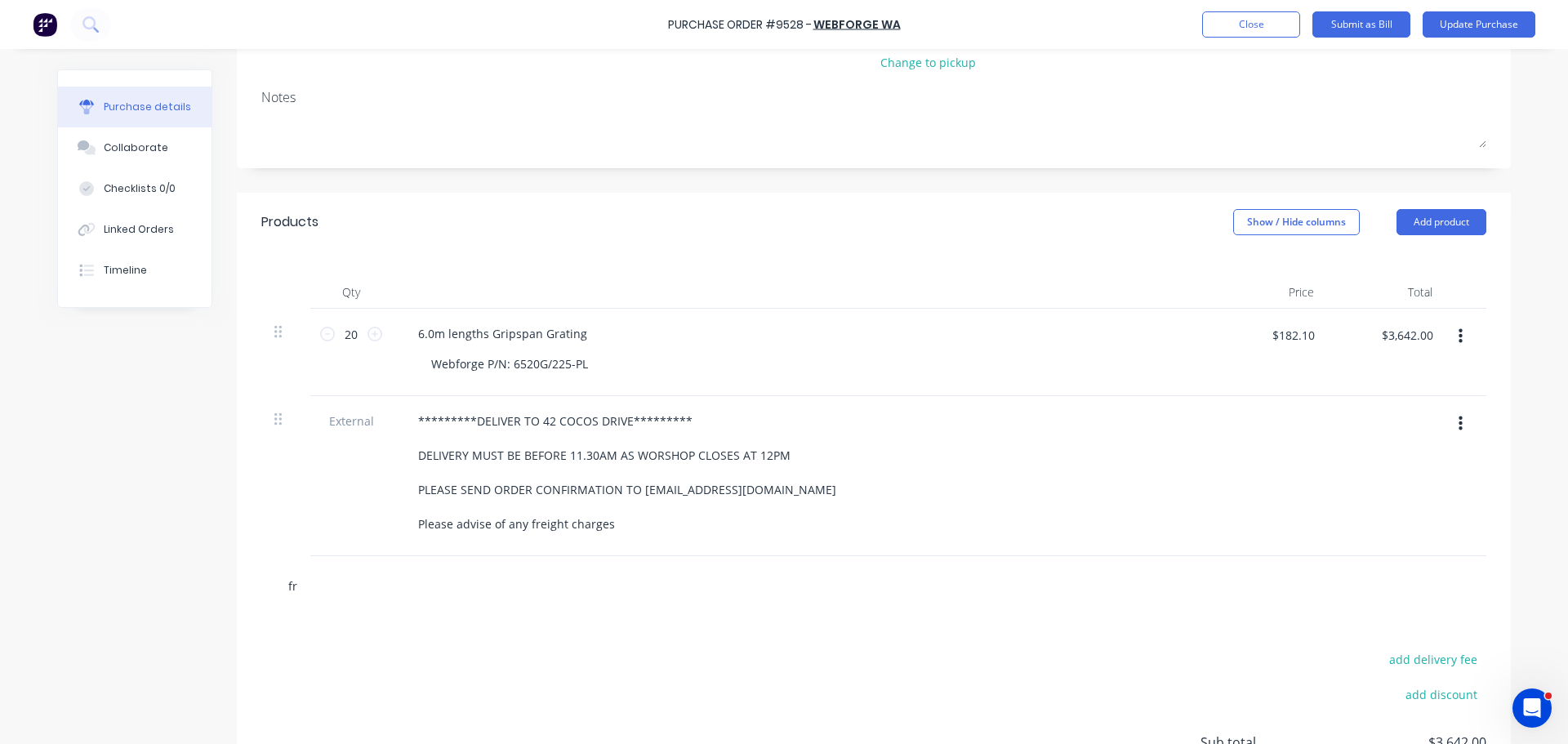
type textarea "x"
type input "fre"
type textarea "x"
type input "frei"
type textarea "x"
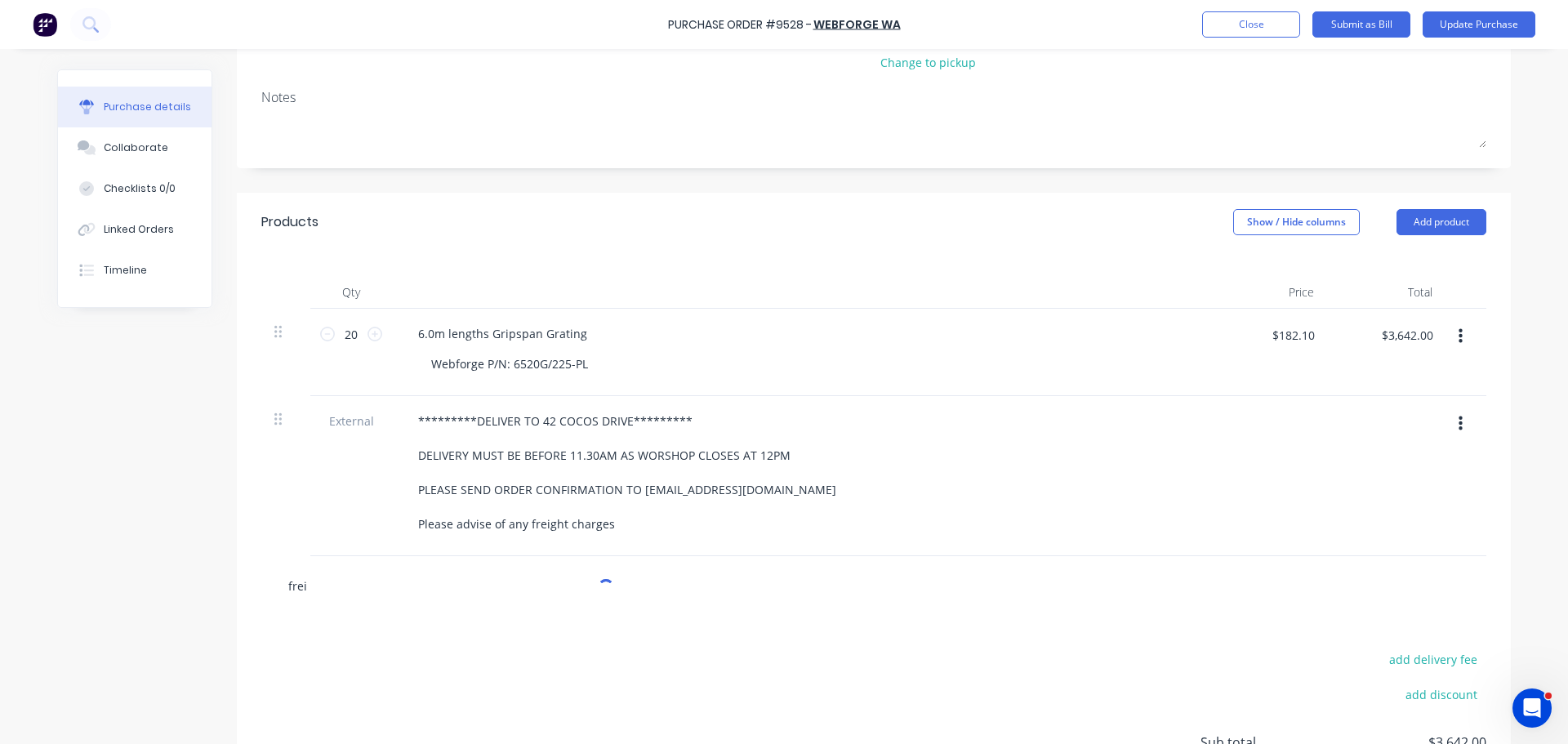
type input "freig"
type textarea "x"
type input "freigh"
type textarea "x"
type input "freight"
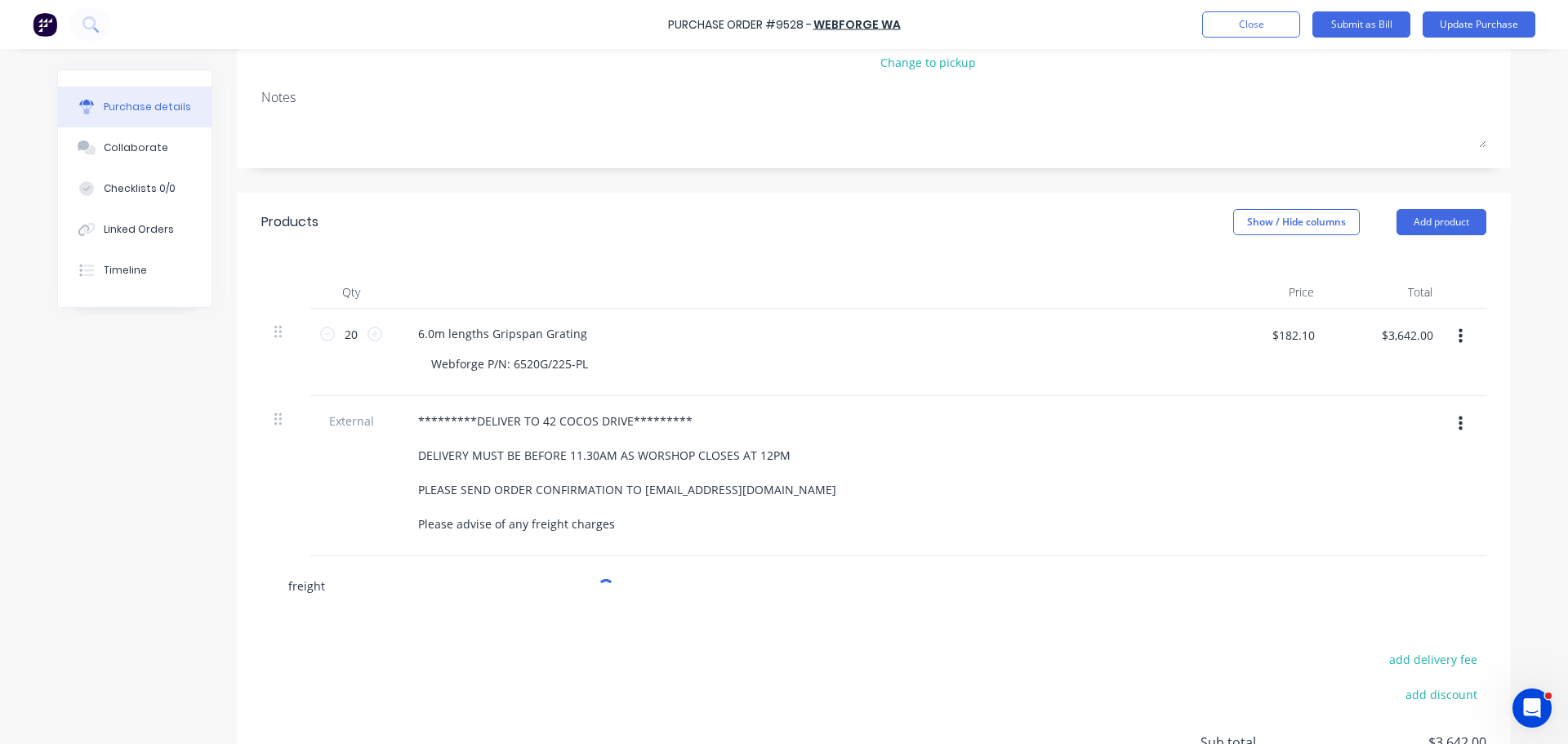
type textarea "x"
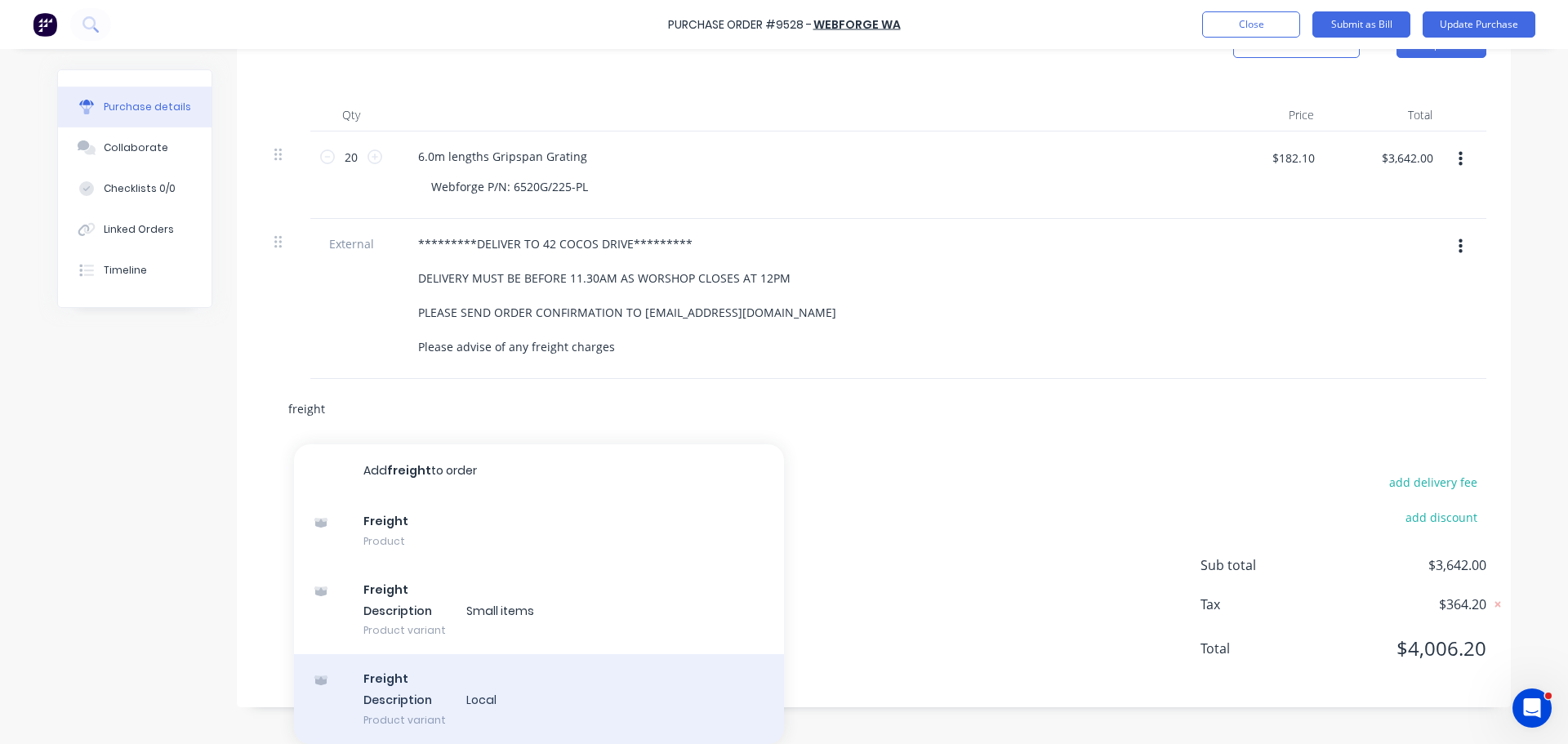
type input "freight"
click at [405, 697] on div "Freight Description Local Product variant" at bounding box center [539, 699] width 490 height 90
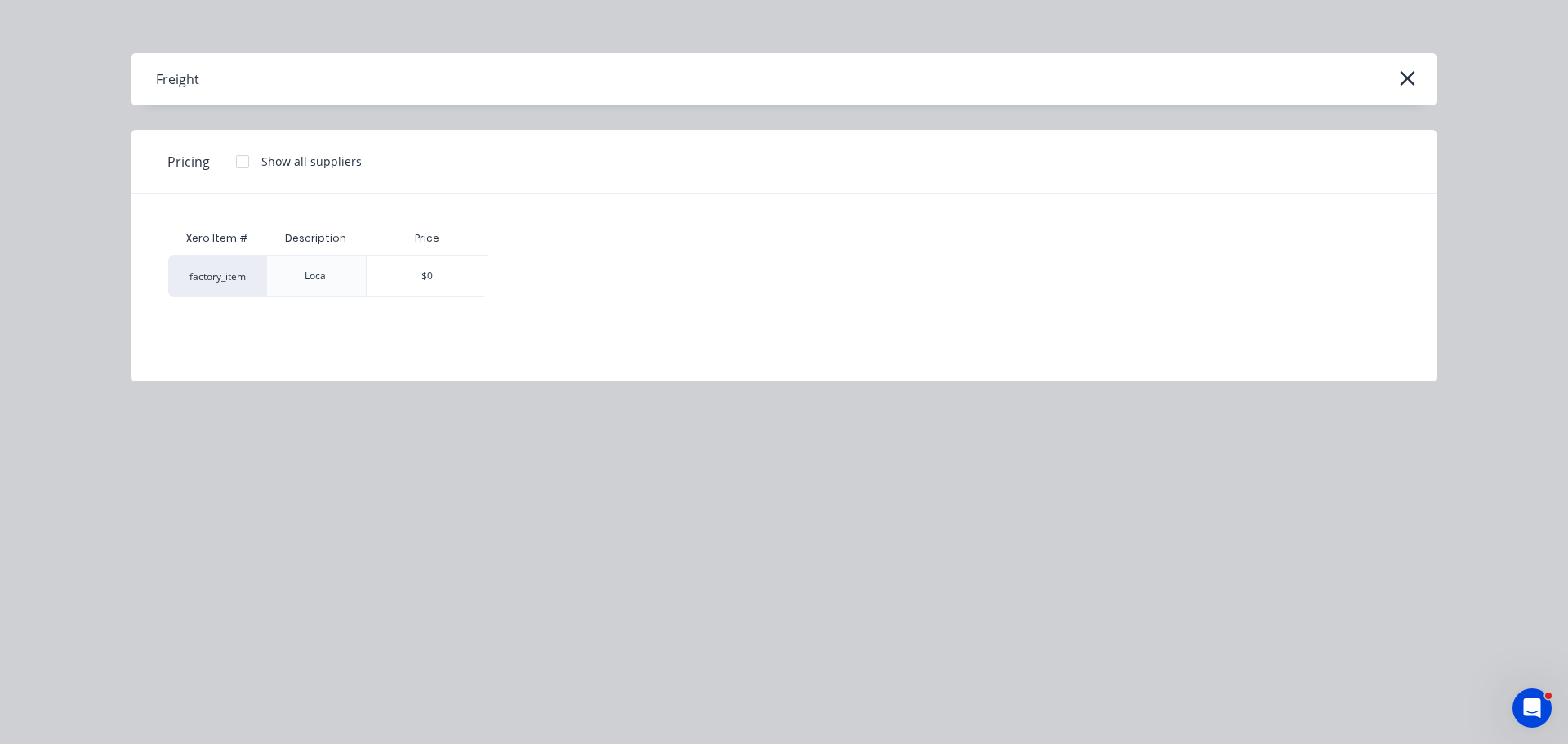
click at [442, 287] on div "$0" at bounding box center [427, 276] width 121 height 40
type textarea "x"
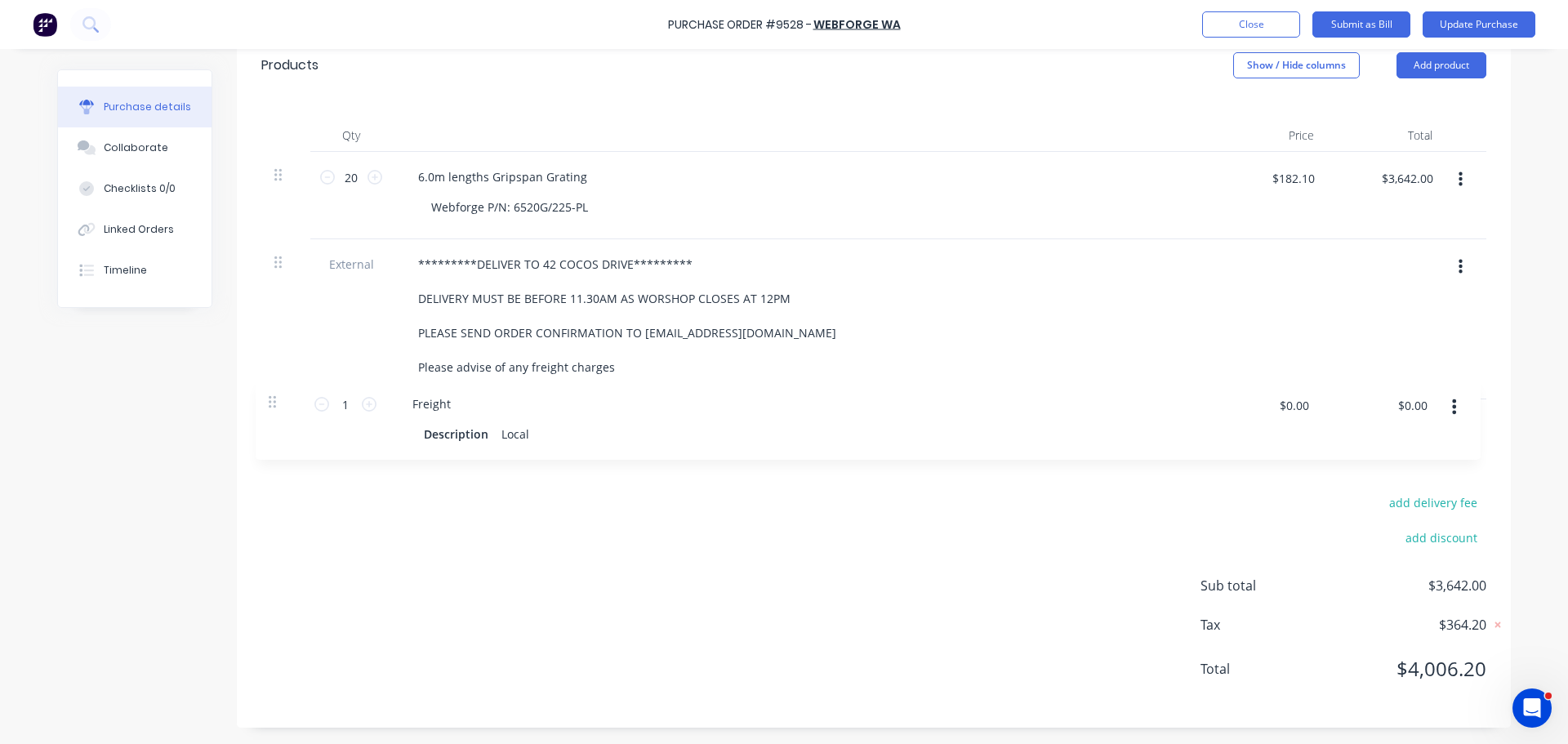
scroll to position [370, 0]
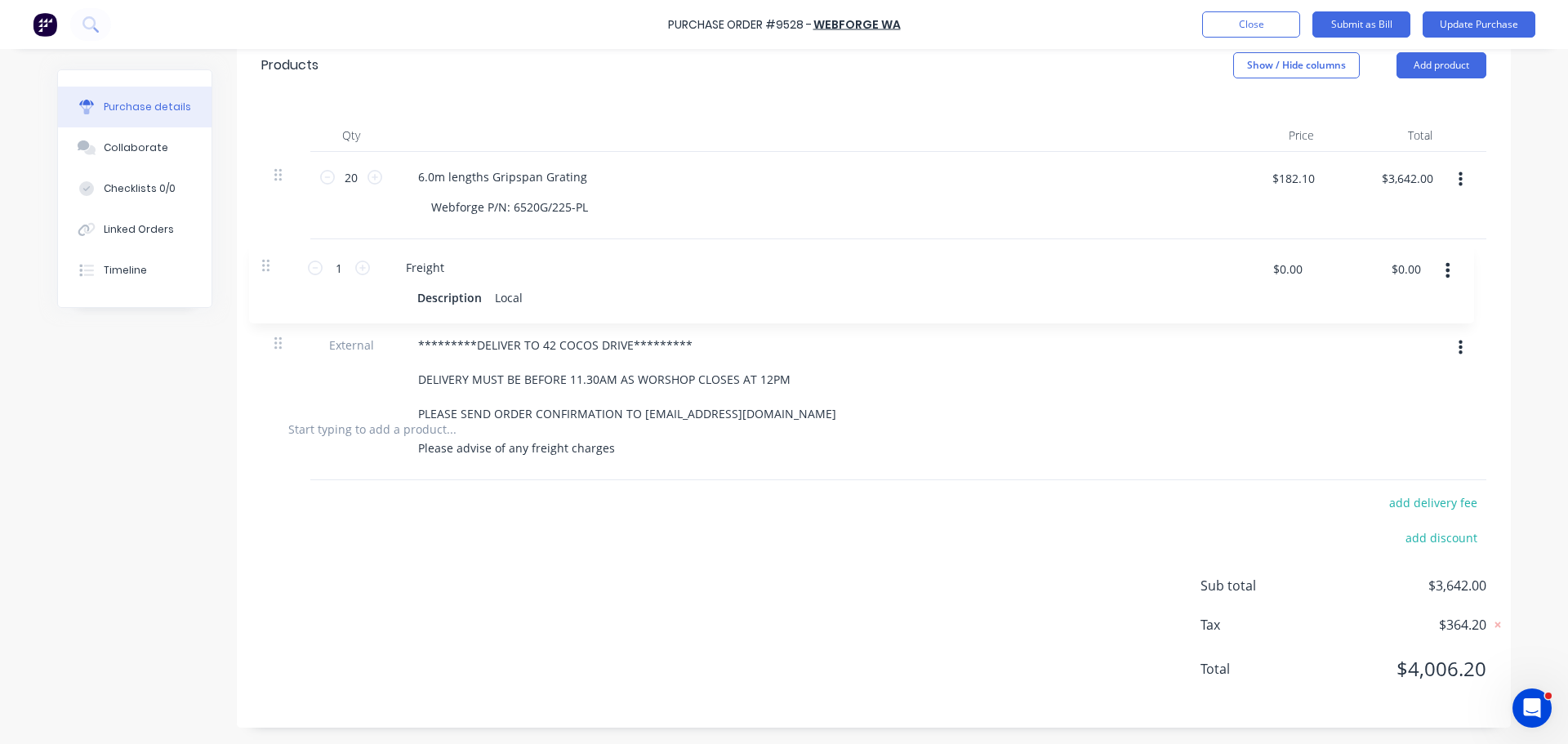
drag, startPoint x: 274, startPoint y: 401, endPoint x: 267, endPoint y: 251, distance: 150.2
click at [267, 251] on div "20 20 6.0m lengths Gripspan Grating Webforge P/N: 6520G/225-PL $182.10 $182.10 …" at bounding box center [874, 275] width 1226 height 247
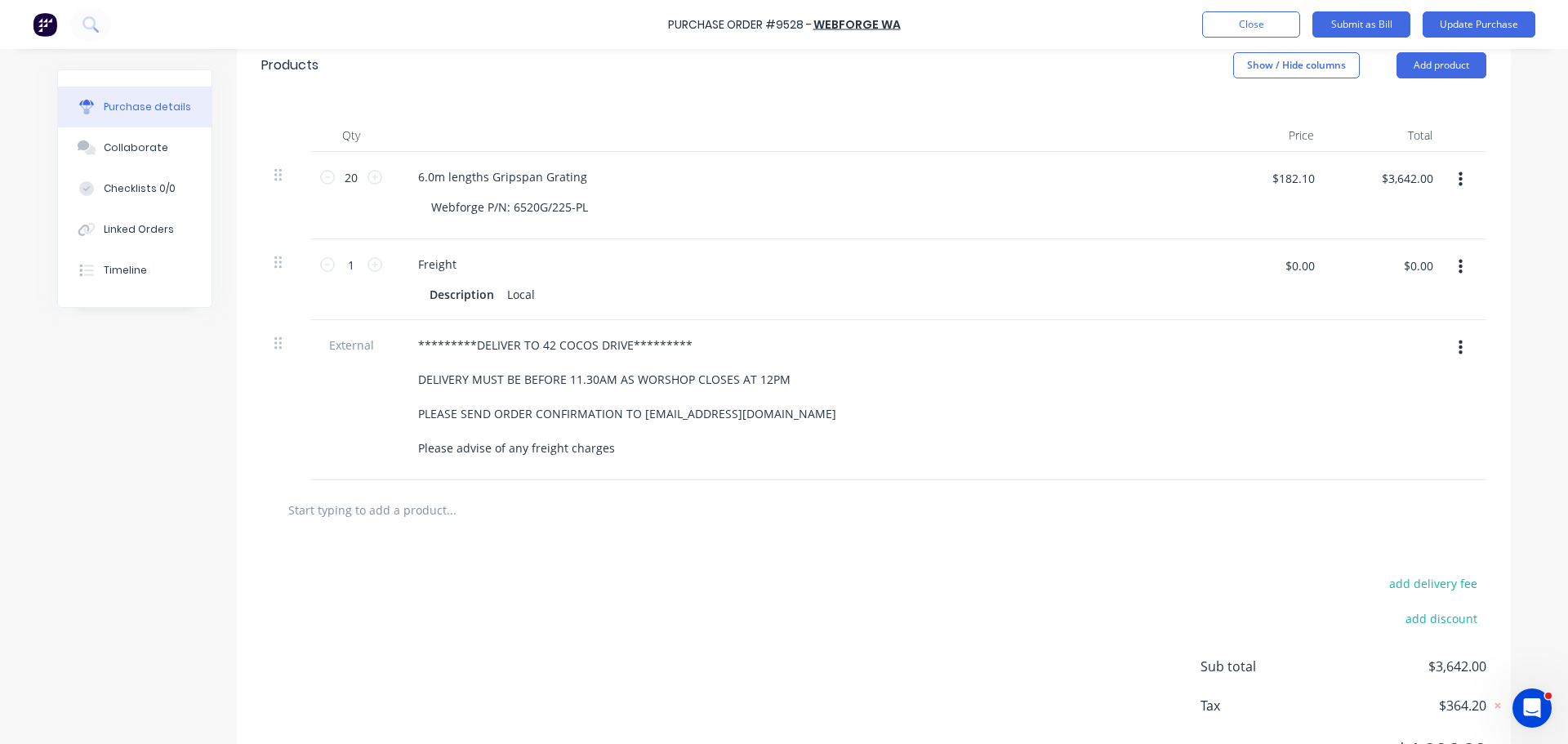
click at [853, 540] on div "add delivery fee add discount Sub total $3,642.00 Tax $364.20 Total $4,006.20" at bounding box center [873, 674] width 1274 height 269
type textarea "x"
click at [1310, 270] on input "$0.00" at bounding box center [1299, 265] width 49 height 26
type input "85"
type textarea "x"
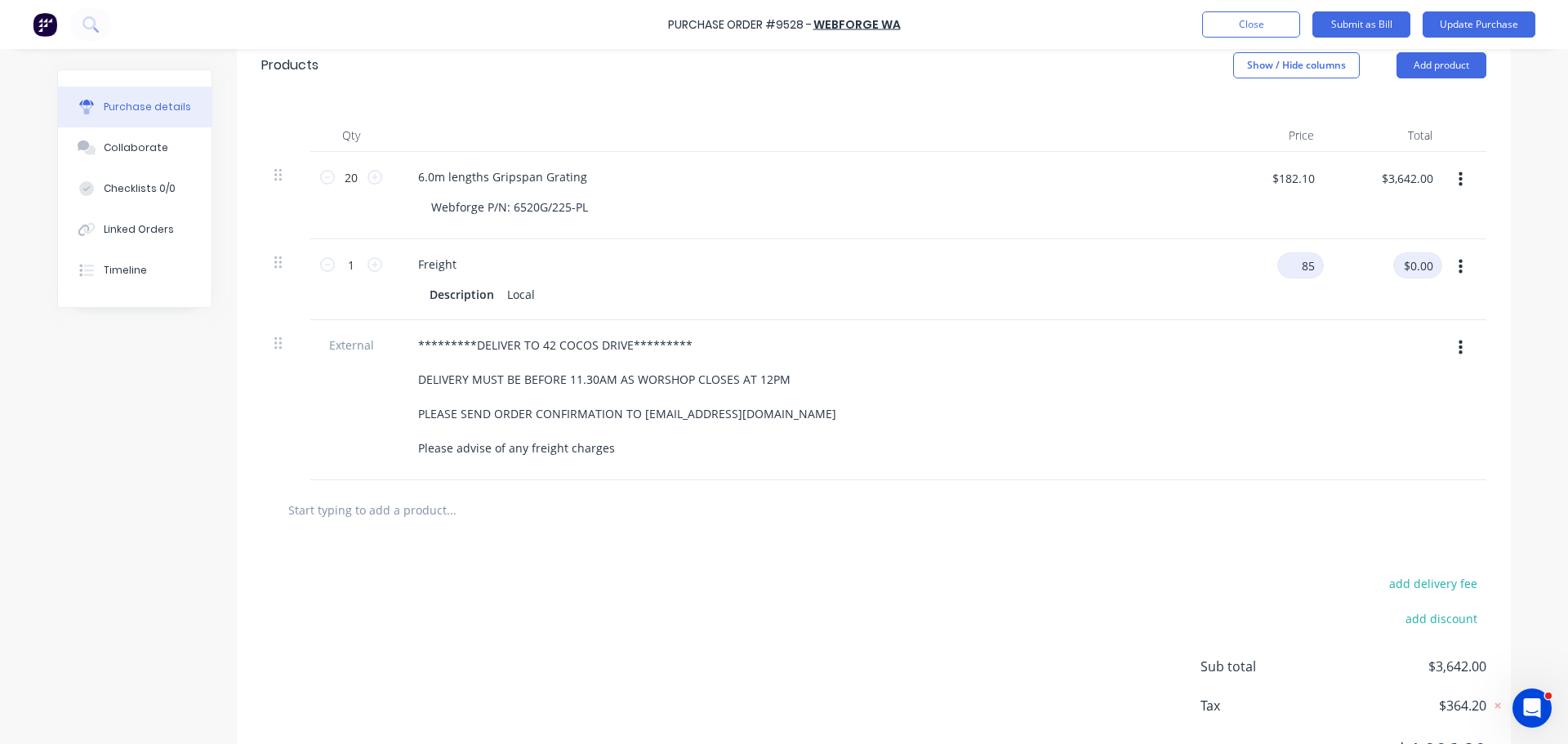
type input "$85.00"
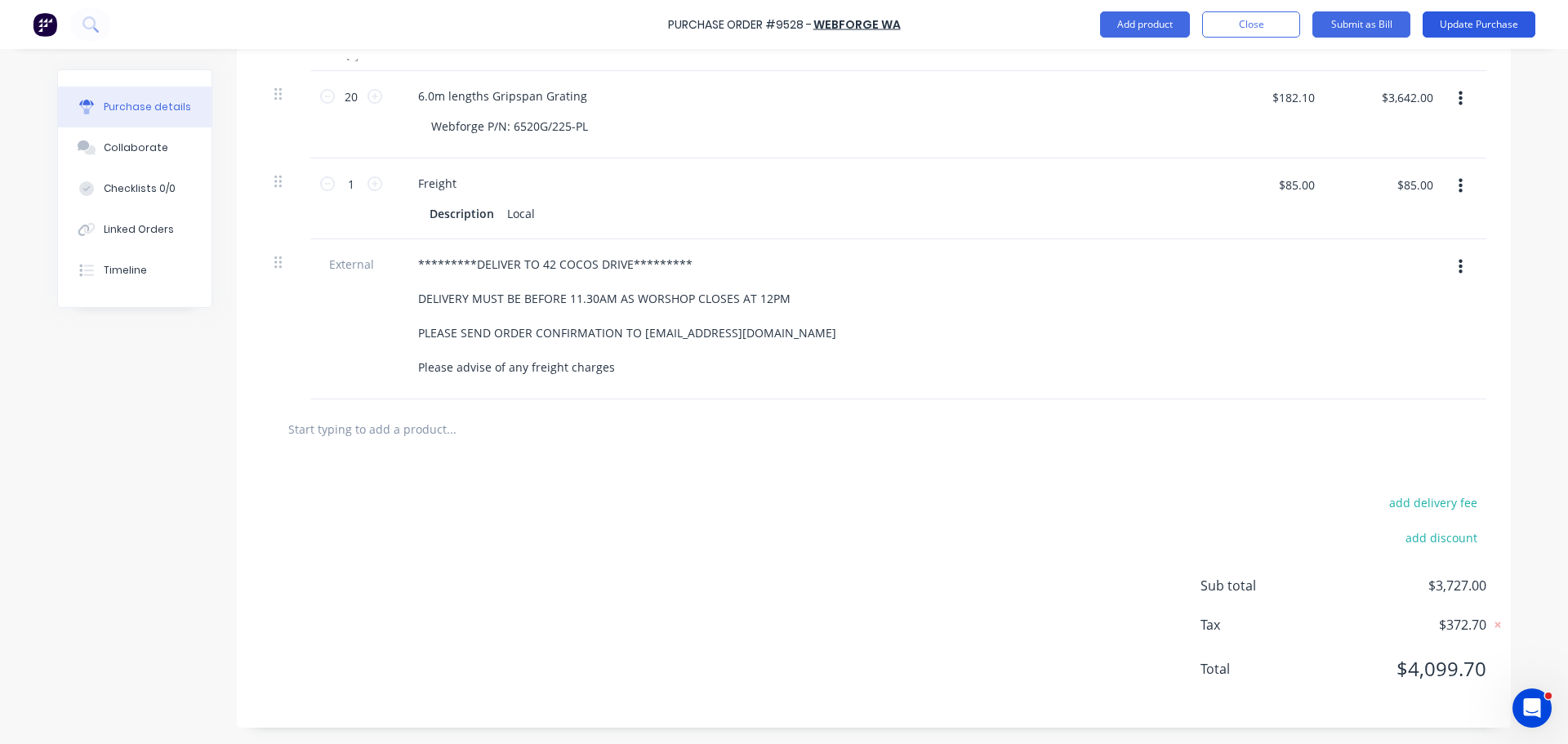
click at [1478, 16] on button "Update Purchase" at bounding box center [1479, 24] width 113 height 26
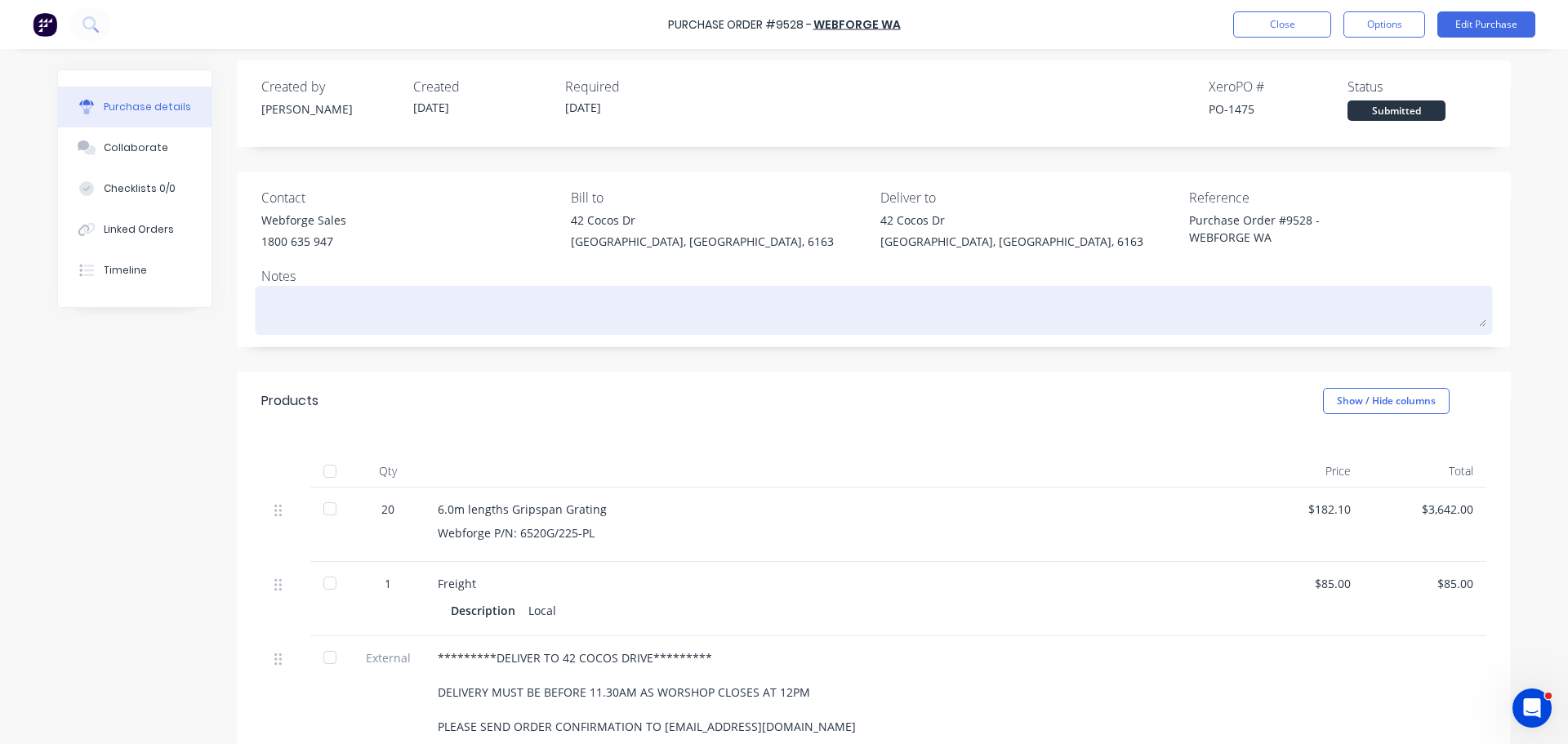
scroll to position [0, 0]
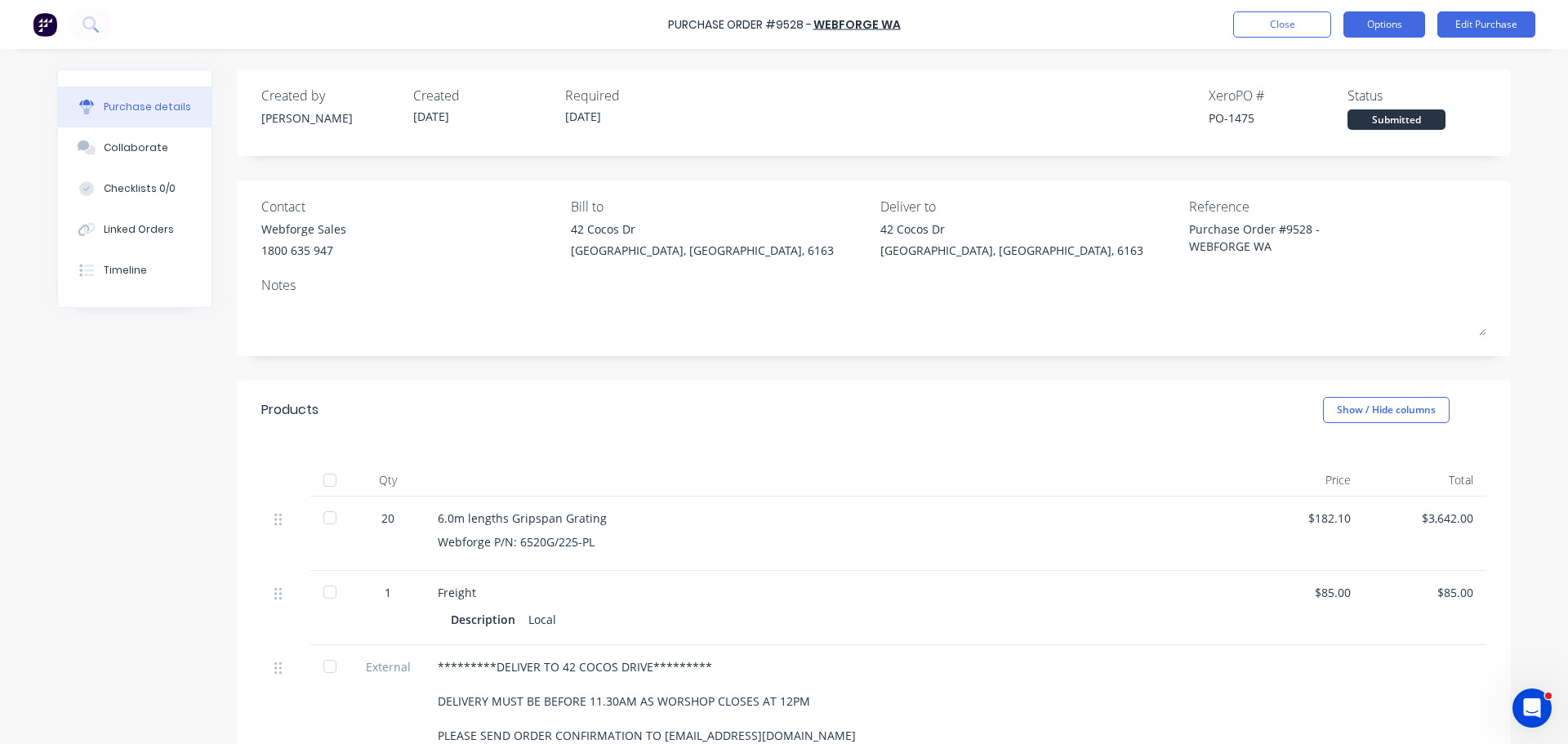
click at [1404, 18] on button "Options" at bounding box center [1384, 24] width 82 height 26
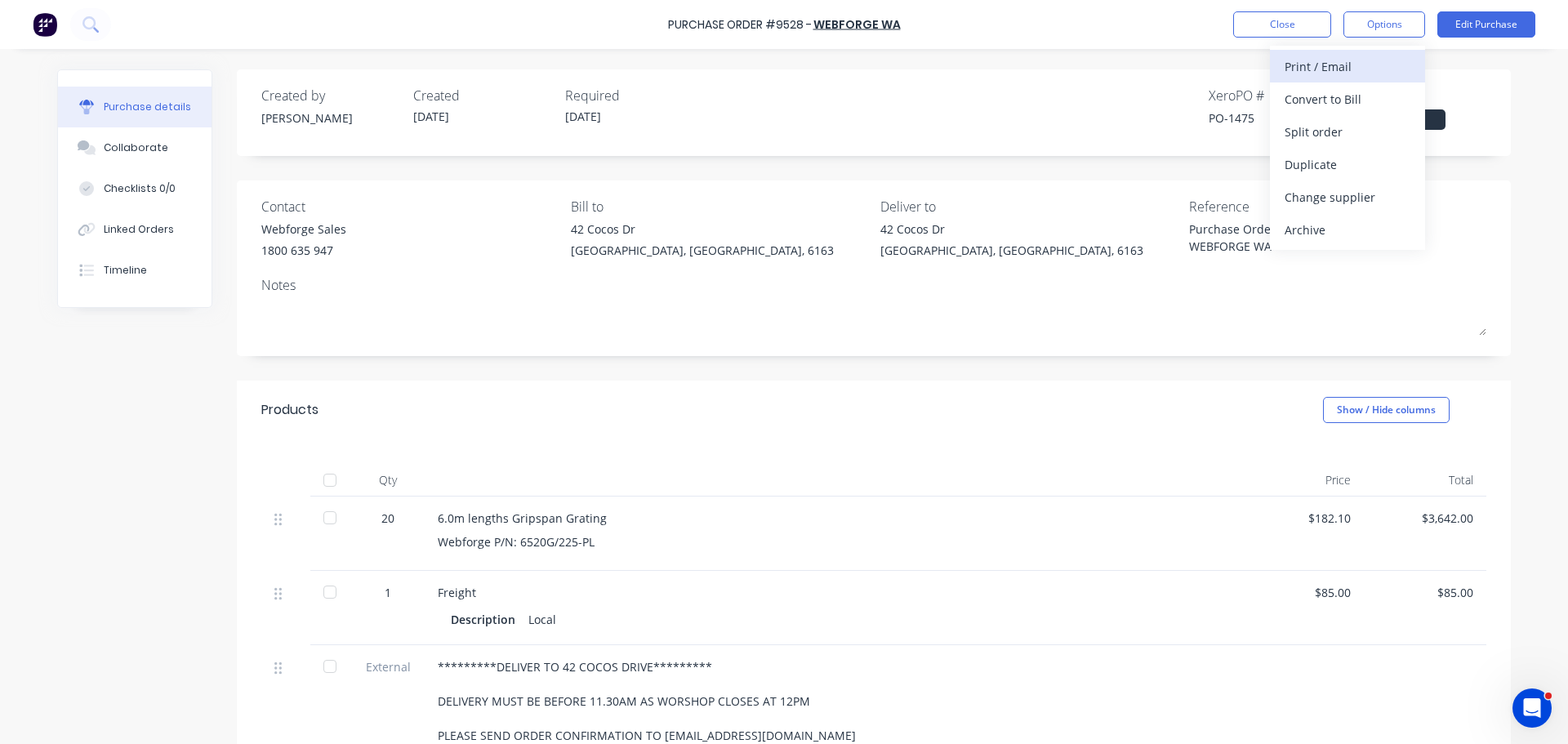
click at [1339, 64] on div "Print / Email" at bounding box center [1347, 66] width 126 height 24
click at [1324, 96] on div "With pricing" at bounding box center [1347, 99] width 126 height 24
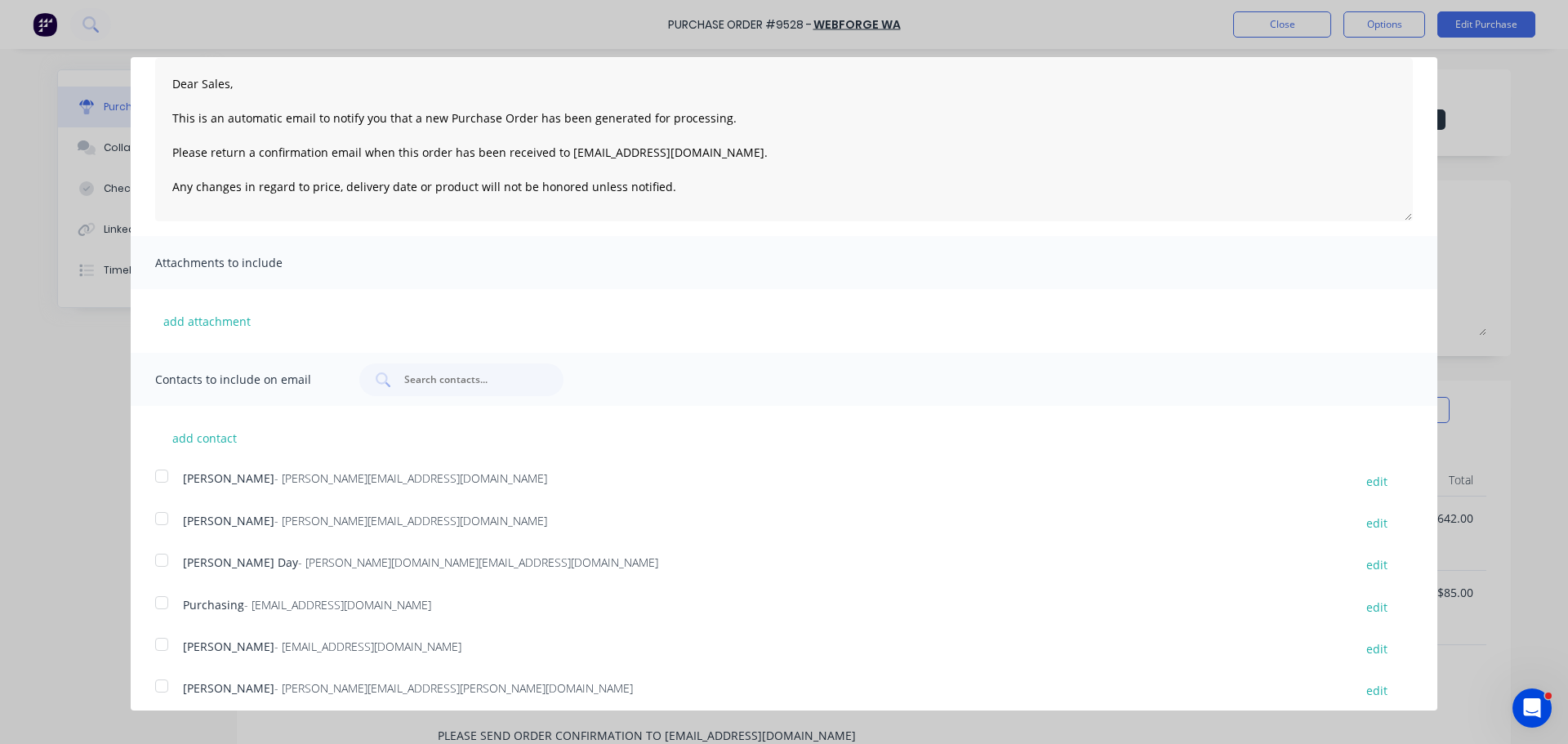
scroll to position [172, 0]
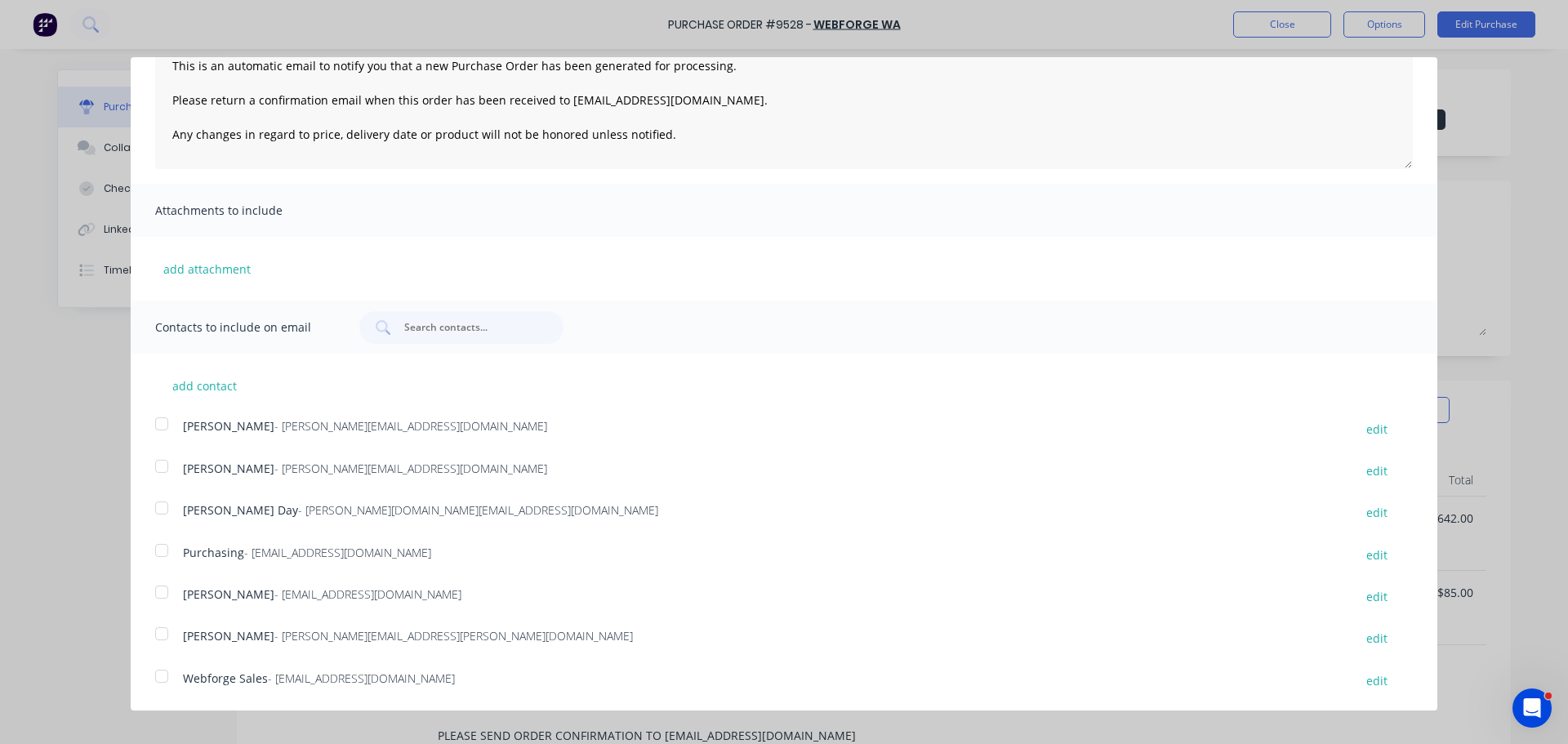
click at [165, 674] on div at bounding box center [162, 676] width 33 height 33
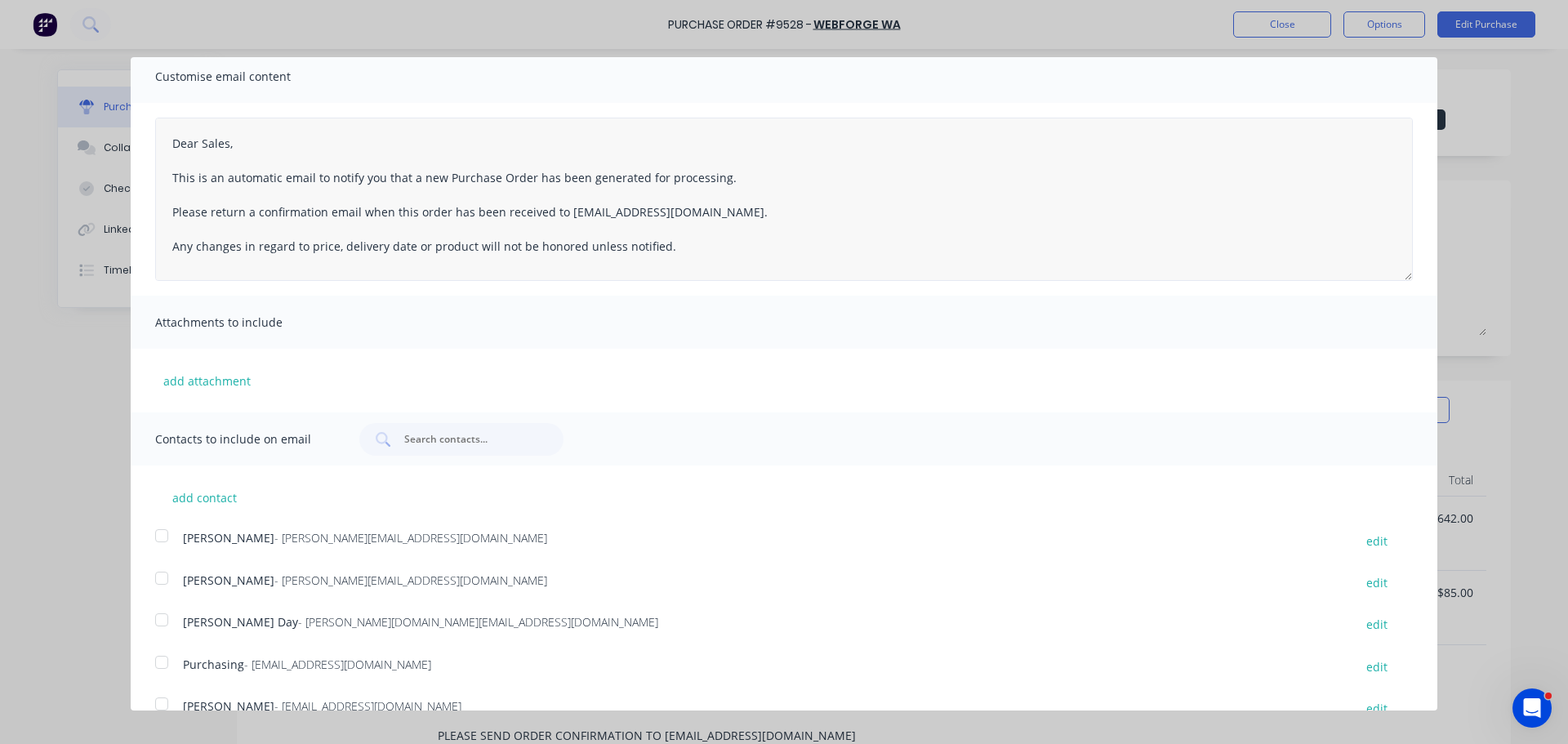
scroll to position [0, 0]
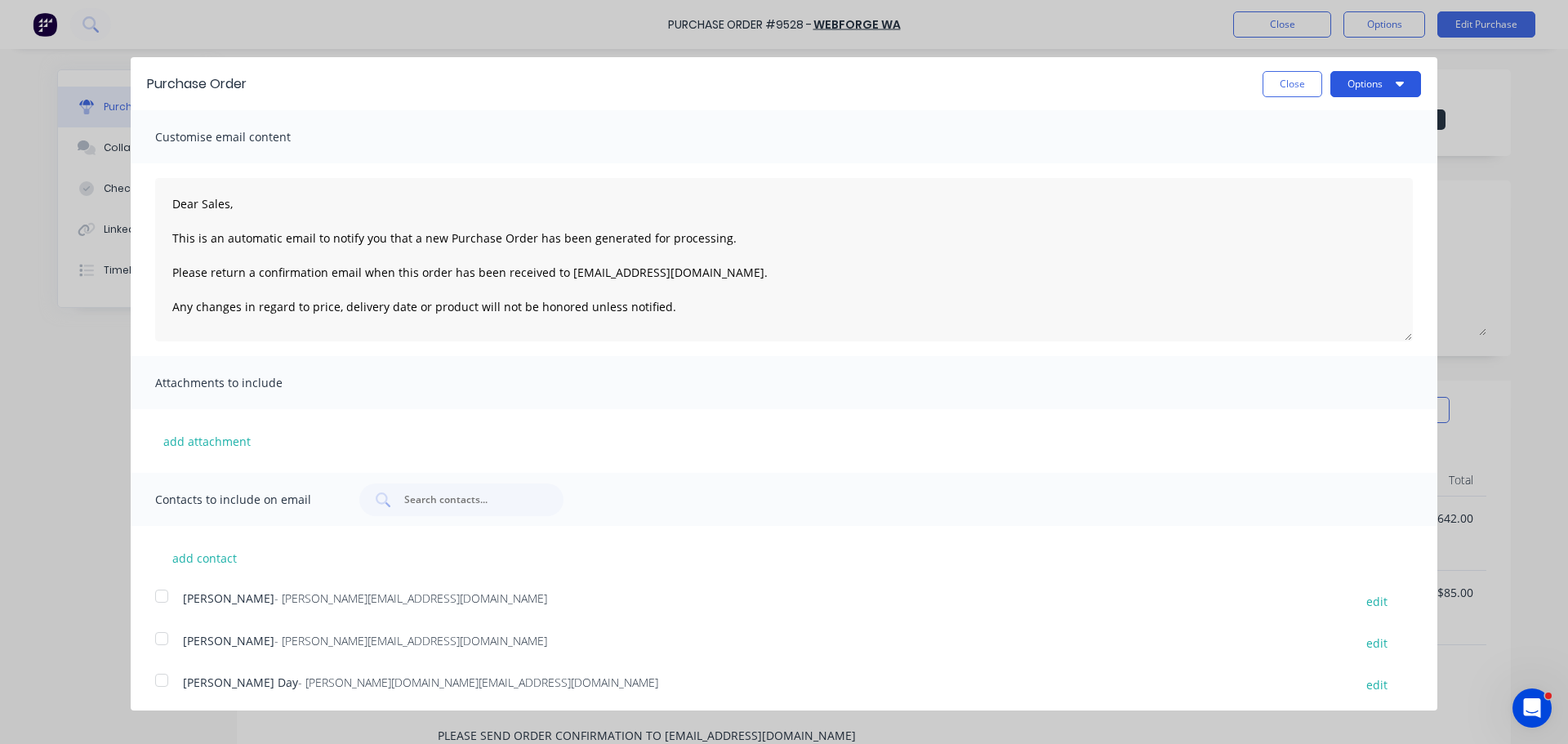
click at [1392, 80] on button "Options" at bounding box center [1376, 84] width 91 height 26
click at [1268, 169] on button "Email" at bounding box center [1343, 158] width 156 height 33
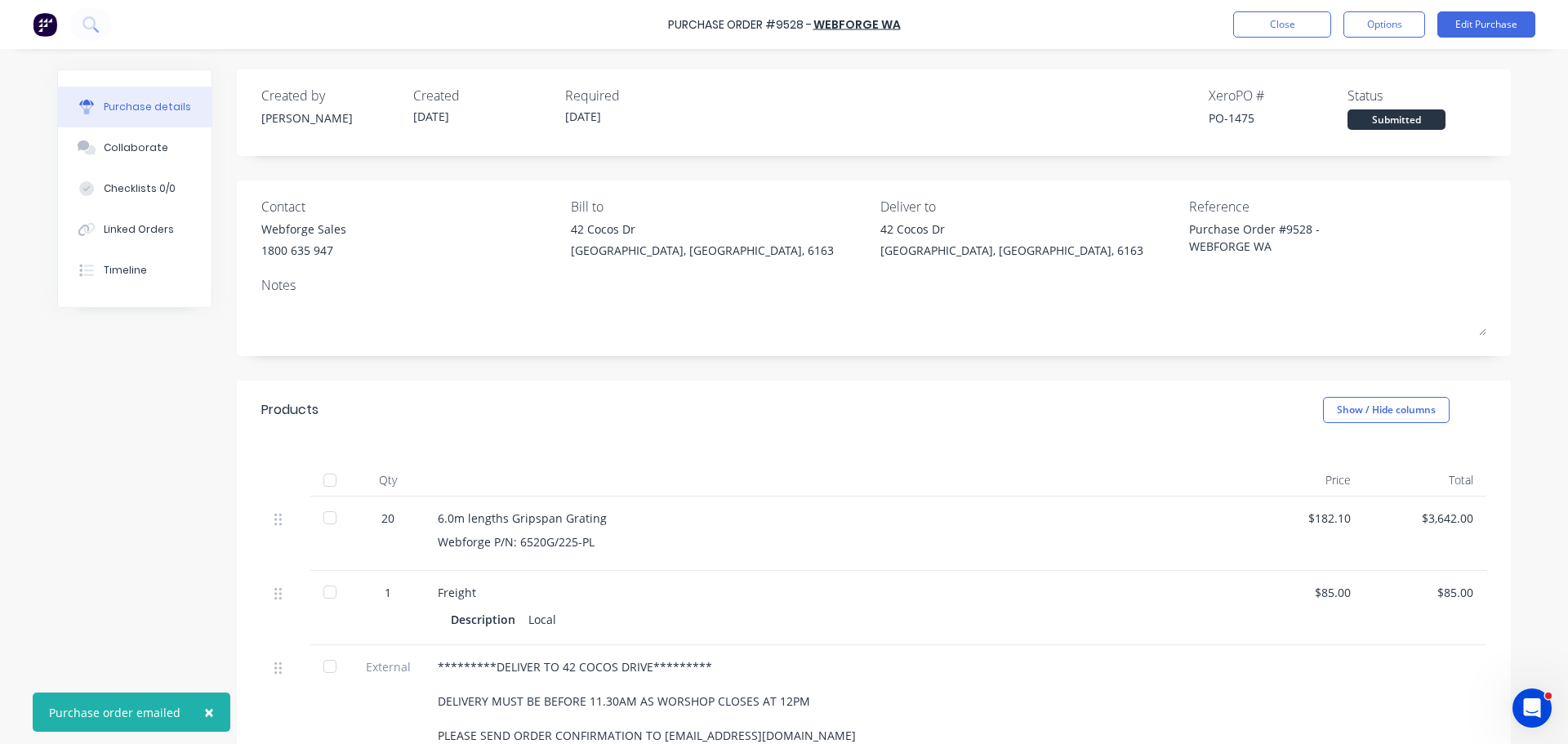
type textarea "x"
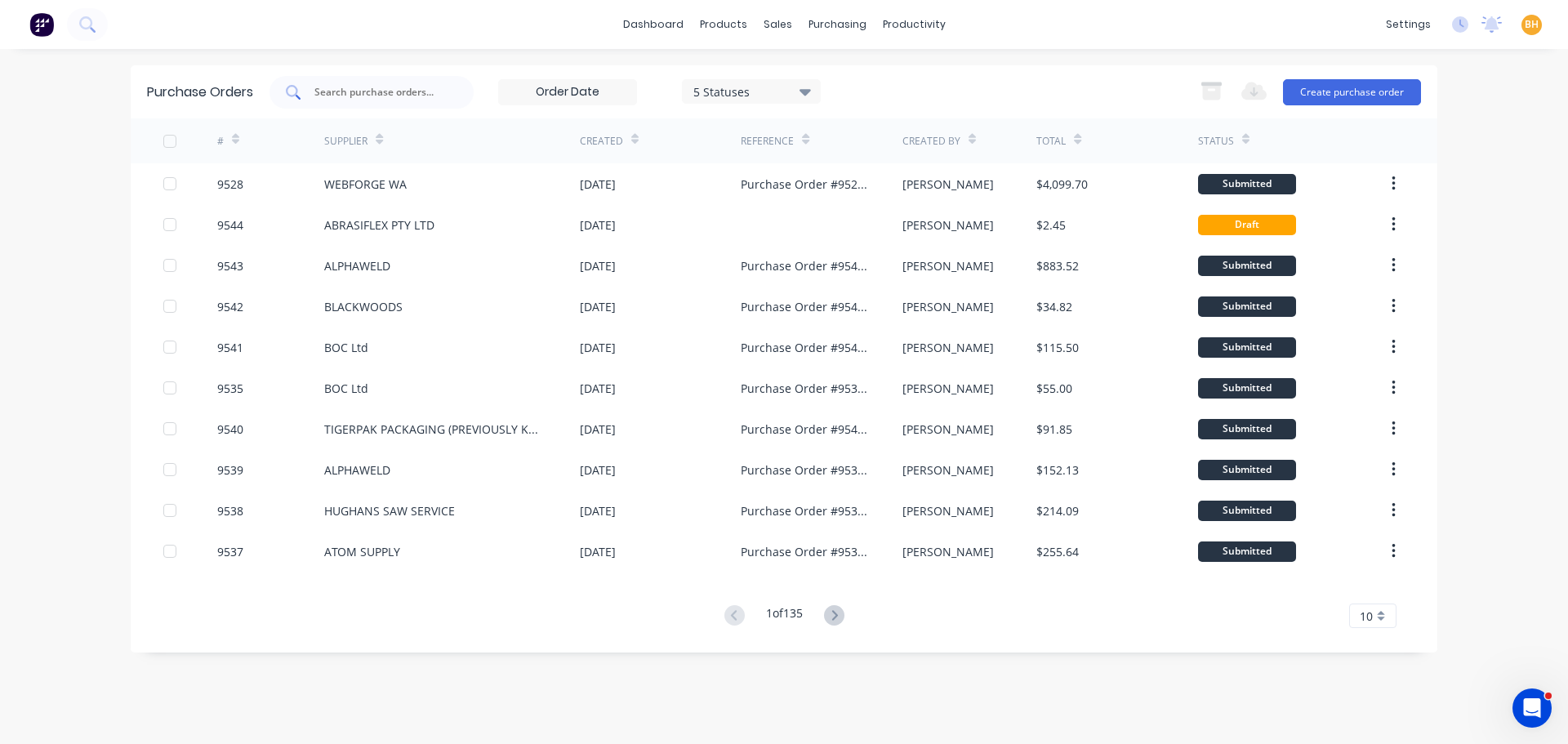
click at [384, 91] on input "text" at bounding box center [380, 92] width 135 height 17
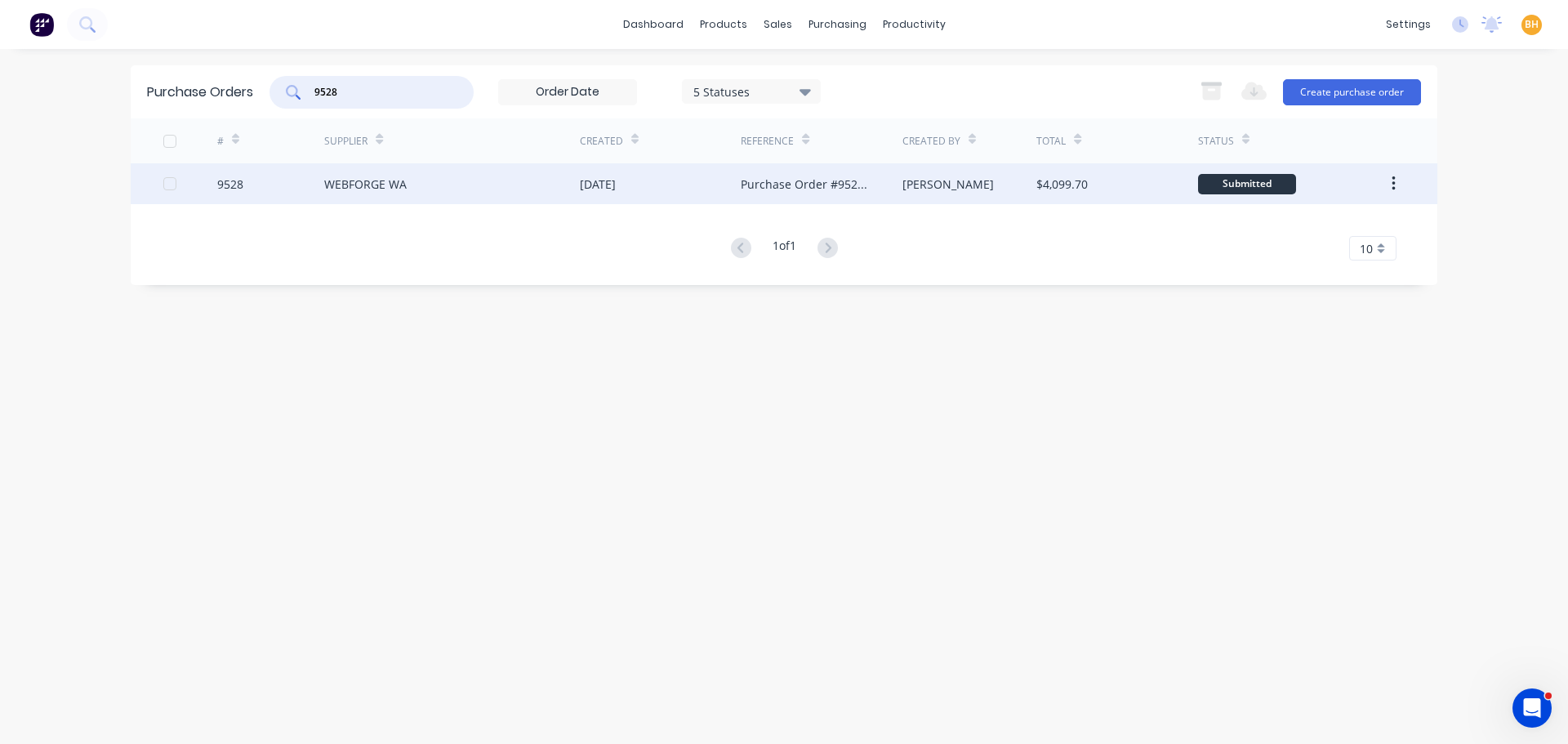
type input "9528"
click at [381, 196] on div "WEBFORGE WA" at bounding box center [452, 184] width 256 height 40
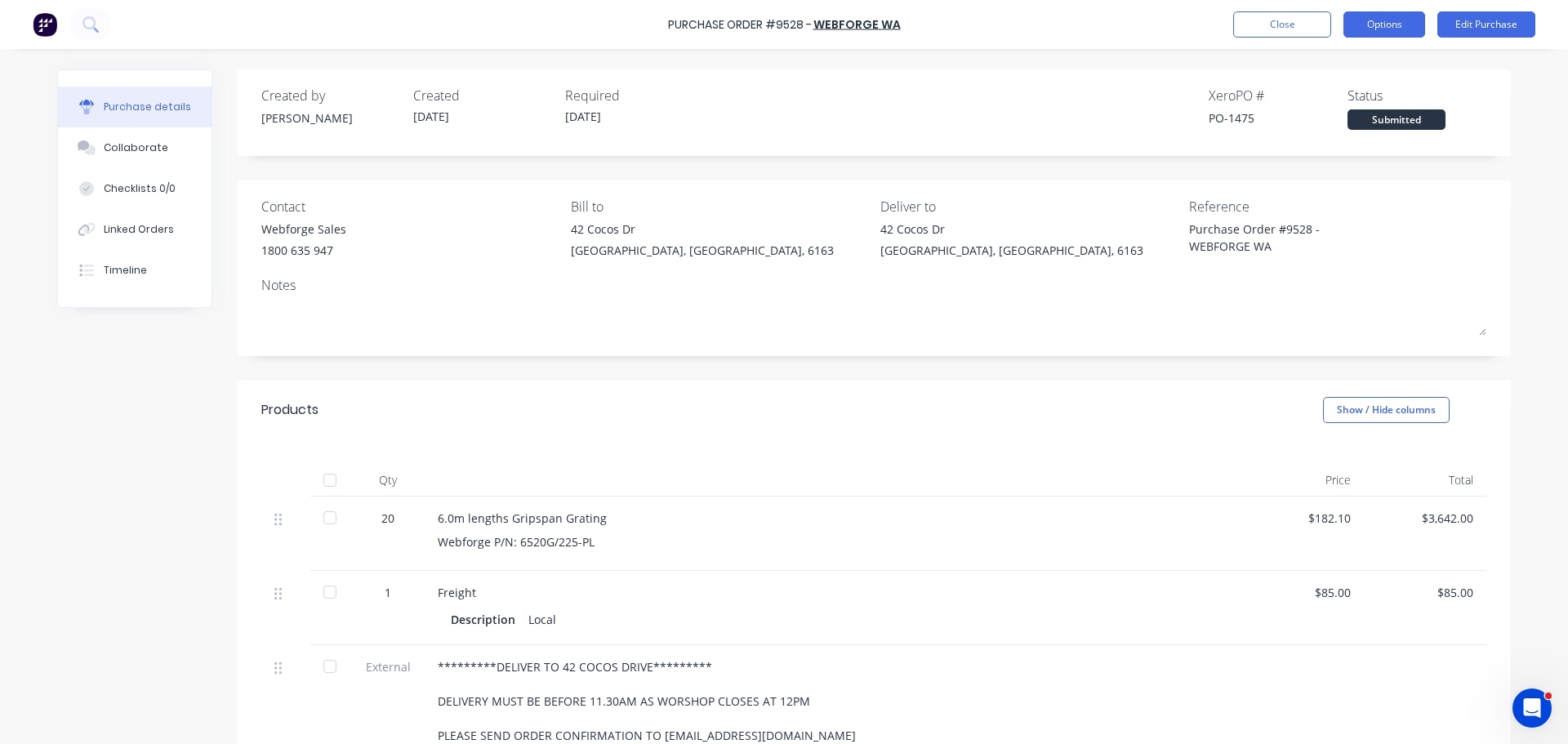
click at [1390, 14] on button "Options" at bounding box center [1384, 24] width 82 height 26
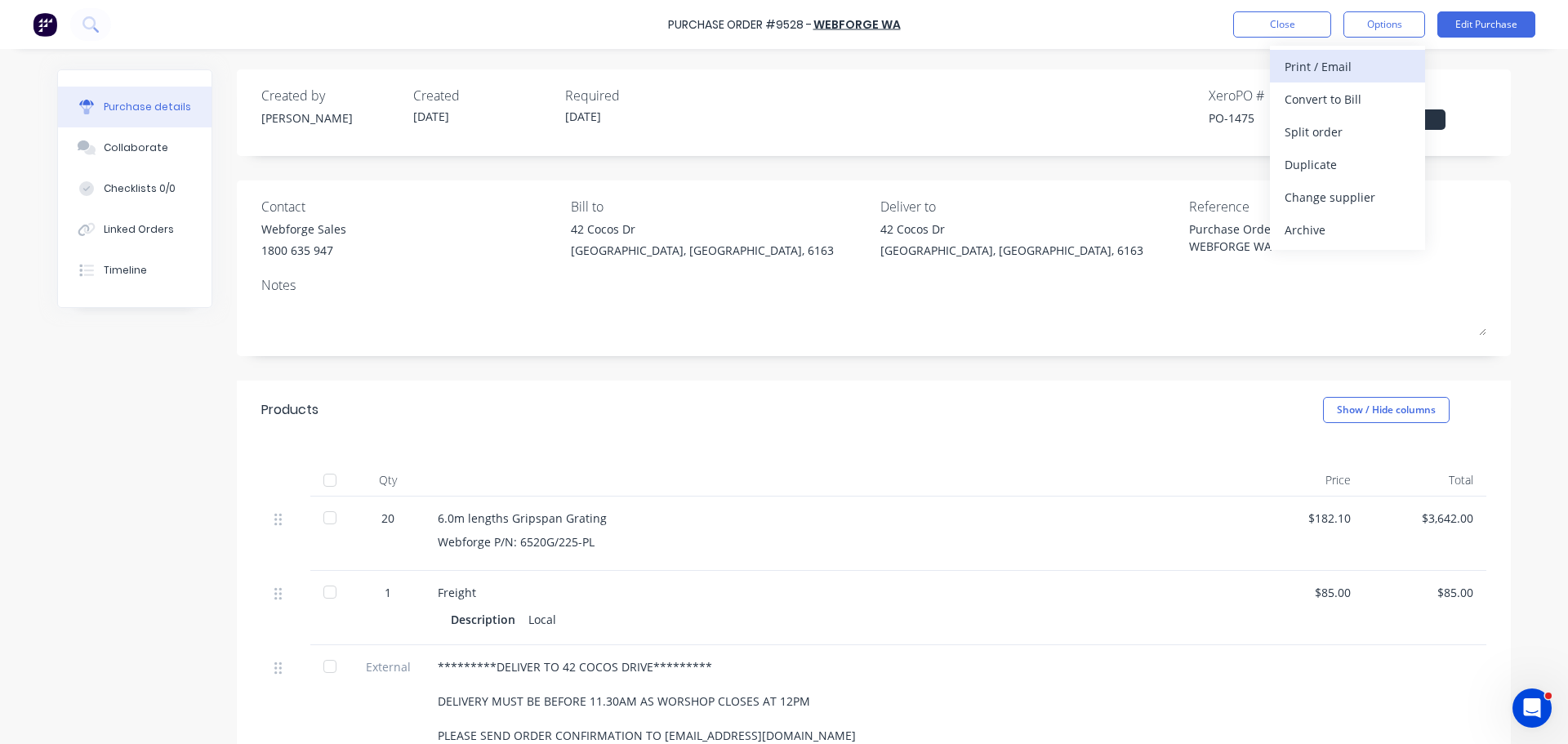
click at [1328, 66] on div "Print / Email" at bounding box center [1347, 66] width 126 height 24
click at [1311, 102] on div "With pricing" at bounding box center [1347, 99] width 126 height 24
type textarea "x"
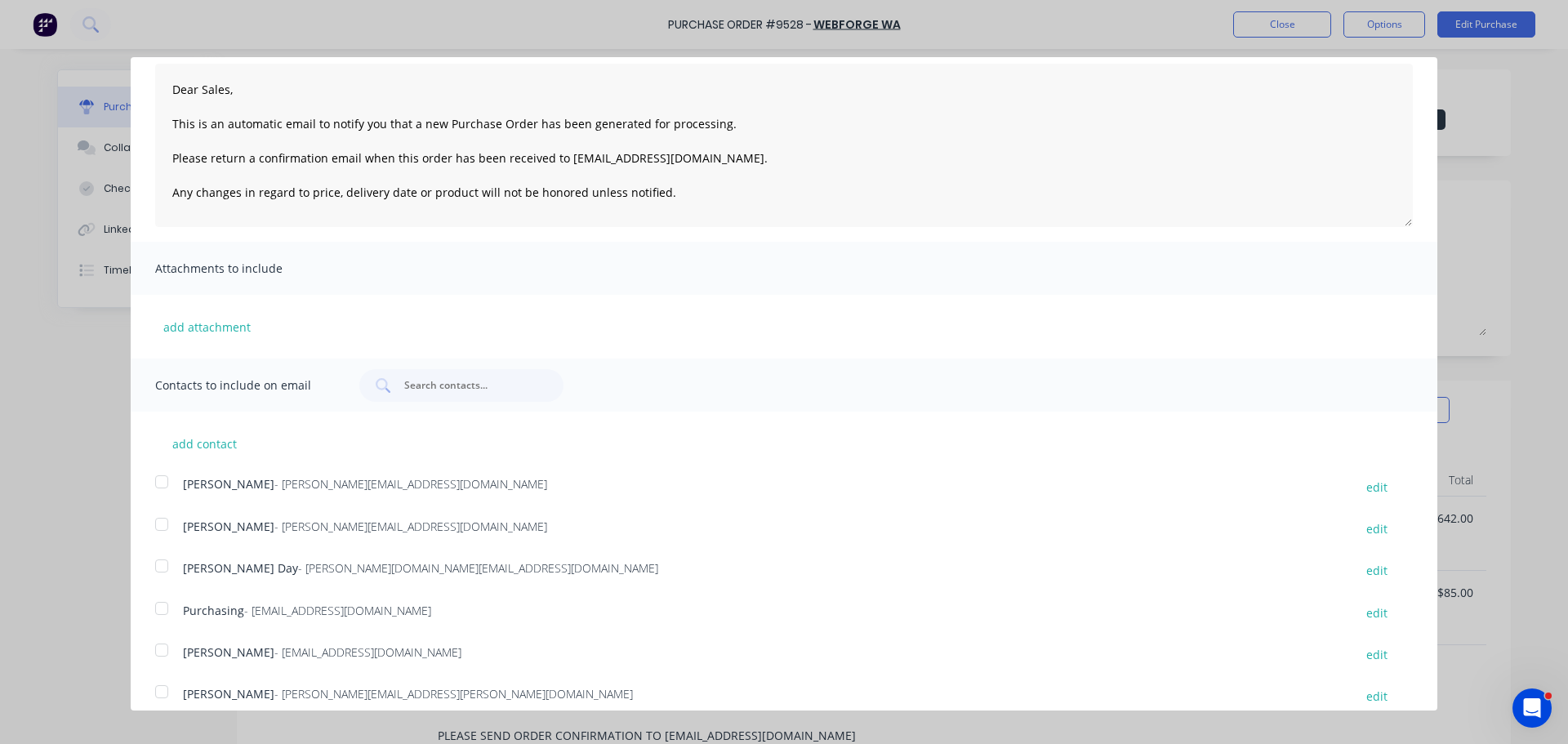
scroll to position [172, 0]
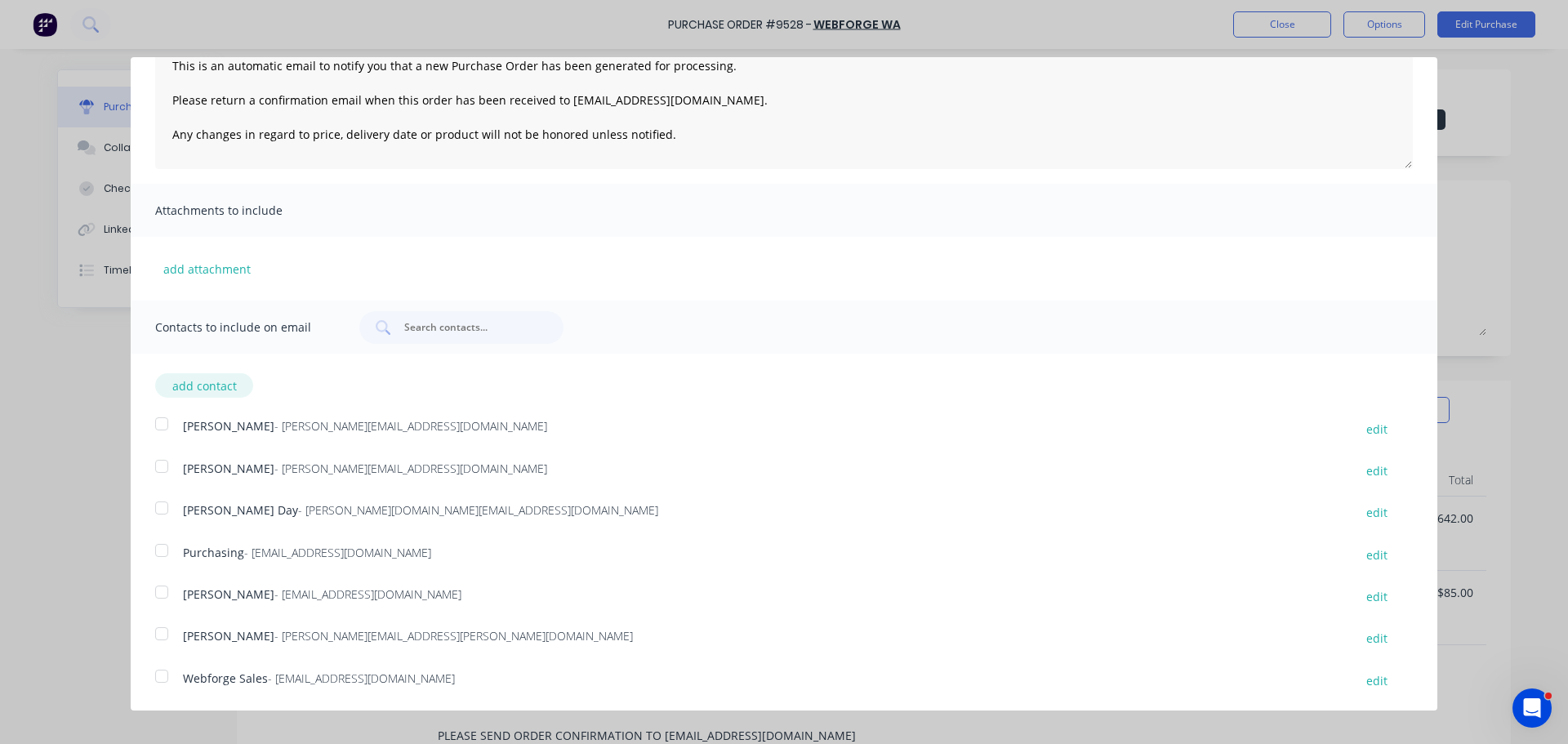
click at [221, 387] on button "add contact" at bounding box center [204, 385] width 98 height 25
select select "AU"
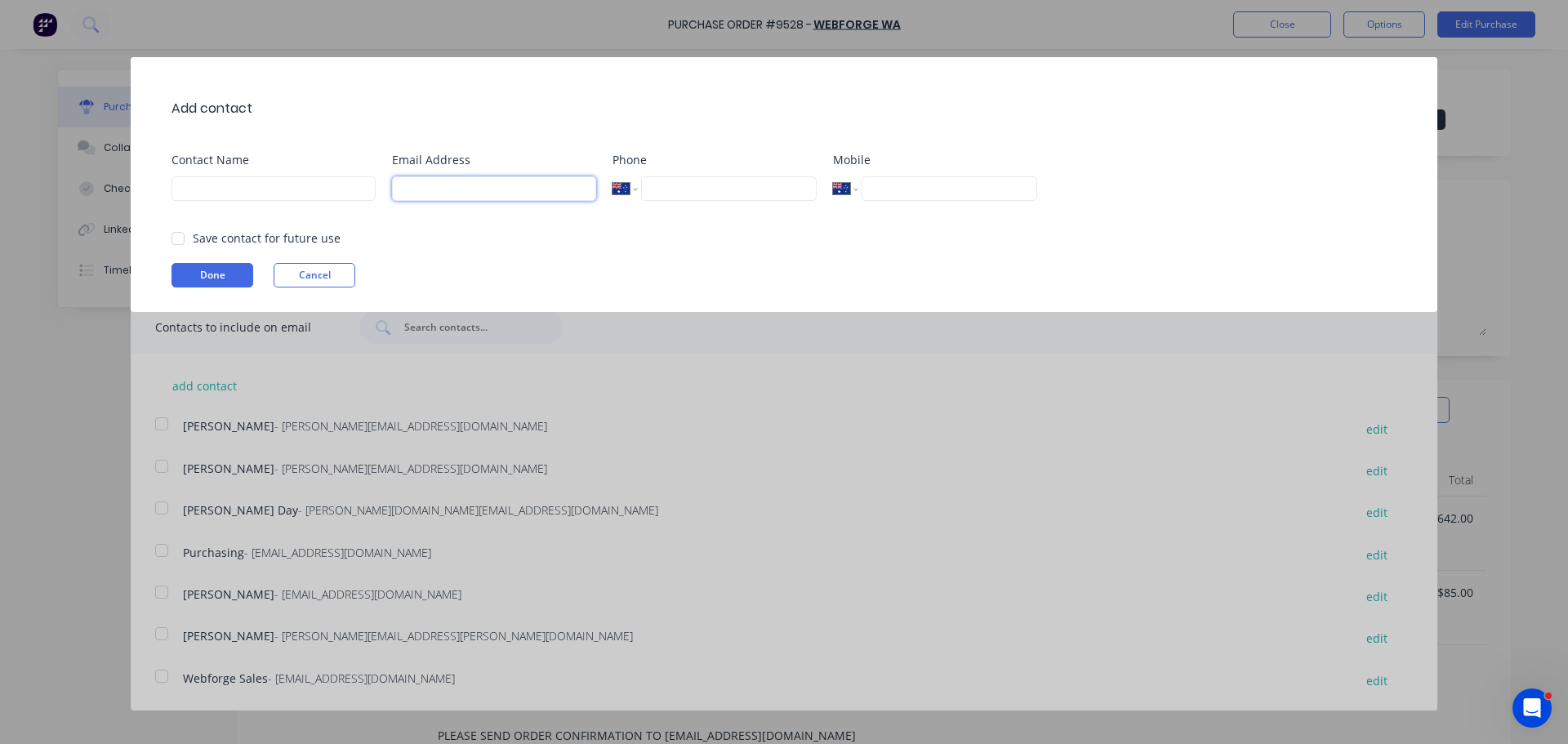
click at [426, 195] on input at bounding box center [494, 189] width 204 height 25
type input "[EMAIL_ADDRESS][DOMAIN_NAME]"
click at [243, 186] on input at bounding box center [273, 189] width 204 height 25
type input "[PERSON_NAME]"
click at [226, 267] on button "Done" at bounding box center [212, 275] width 82 height 25
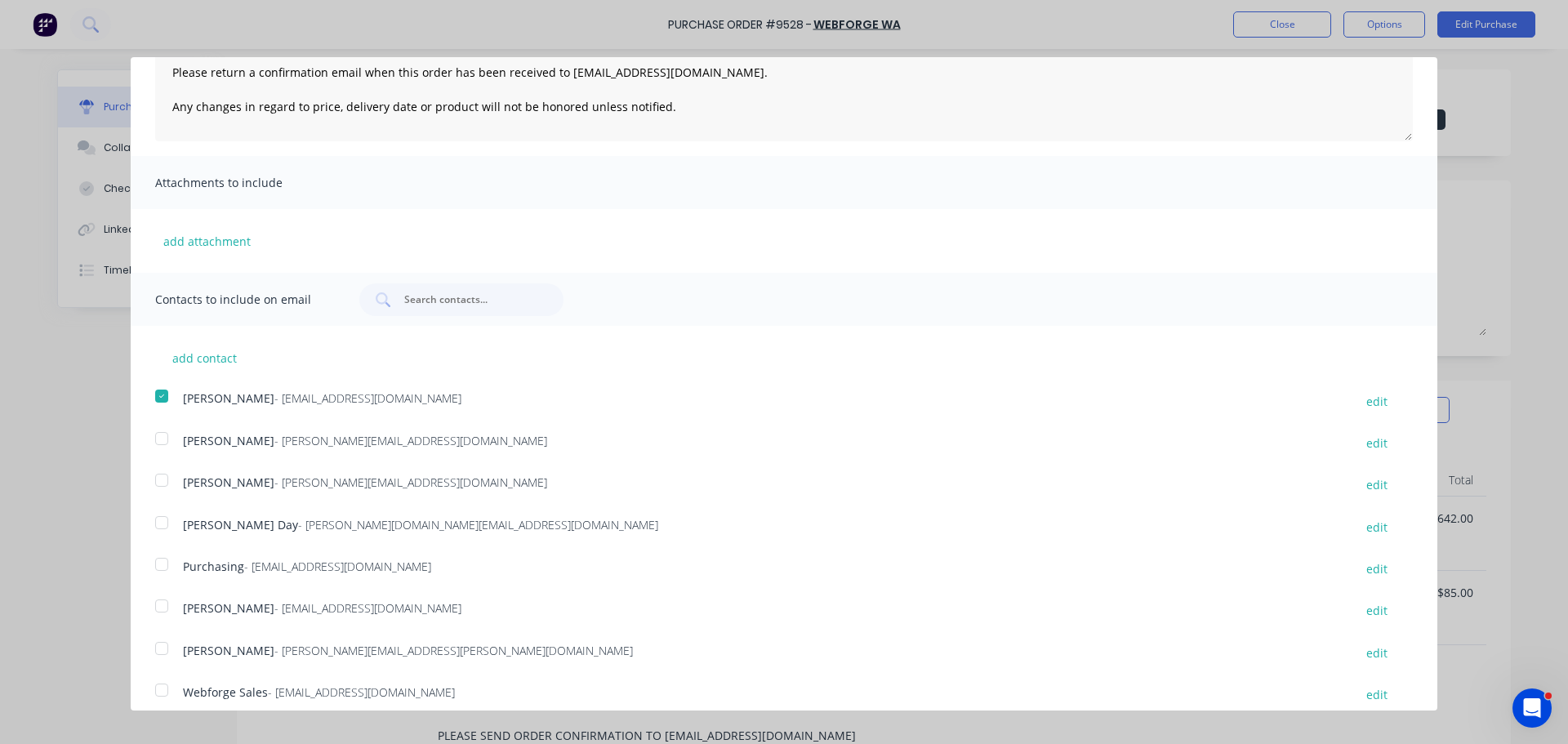
scroll to position [214, 0]
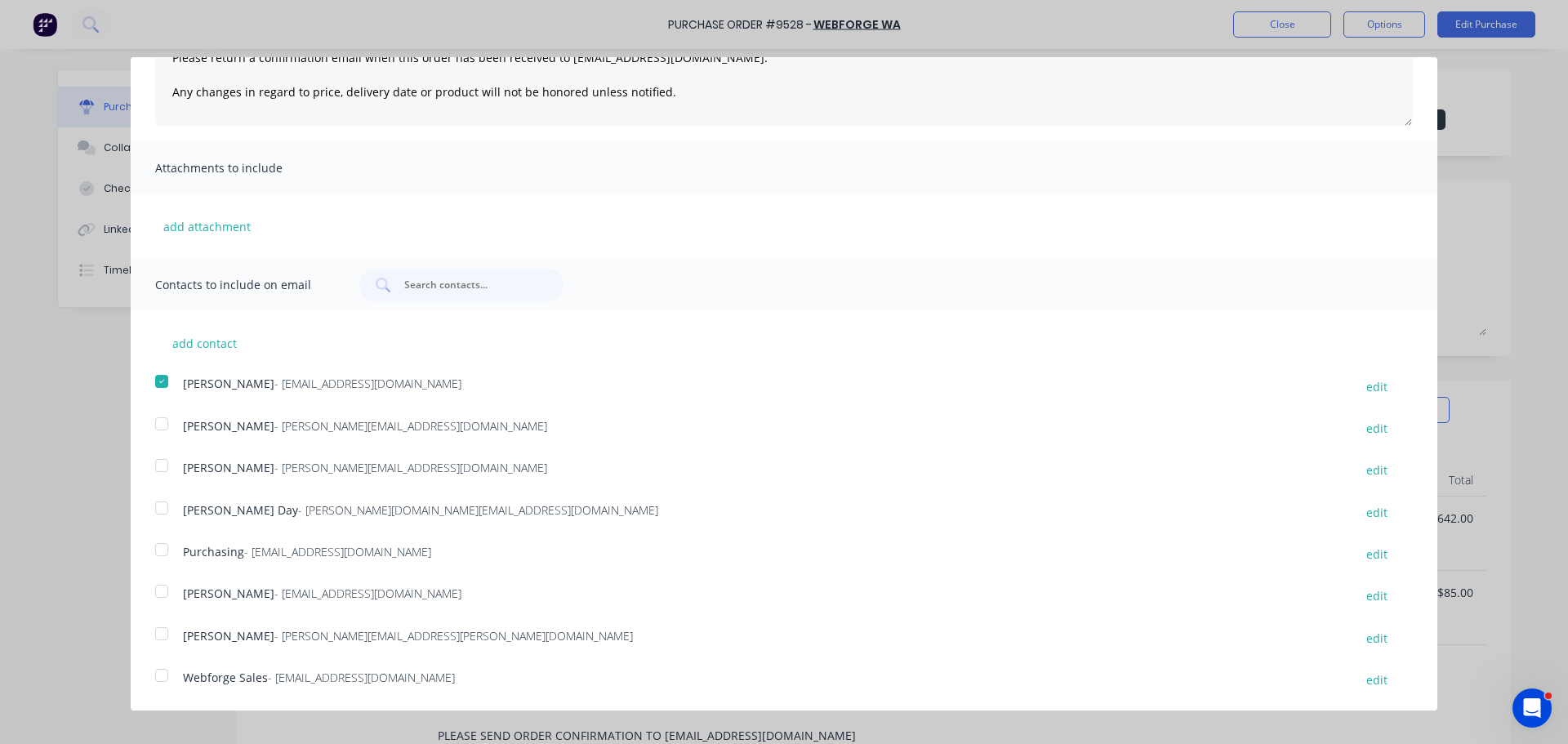
drag, startPoint x: 164, startPoint y: 551, endPoint x: 169, endPoint y: 578, distance: 27.5
click at [164, 551] on div at bounding box center [162, 550] width 33 height 33
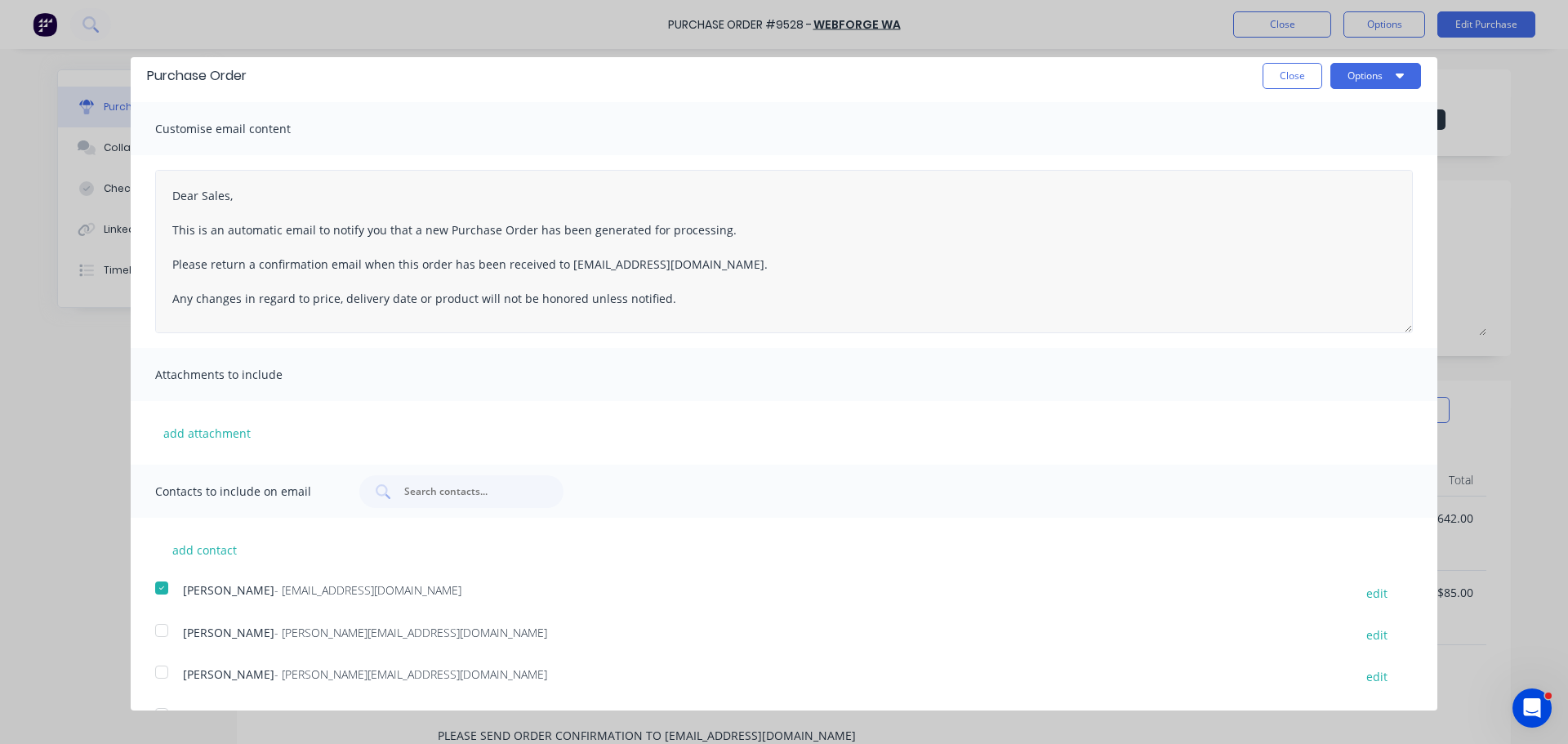
scroll to position [0, 0]
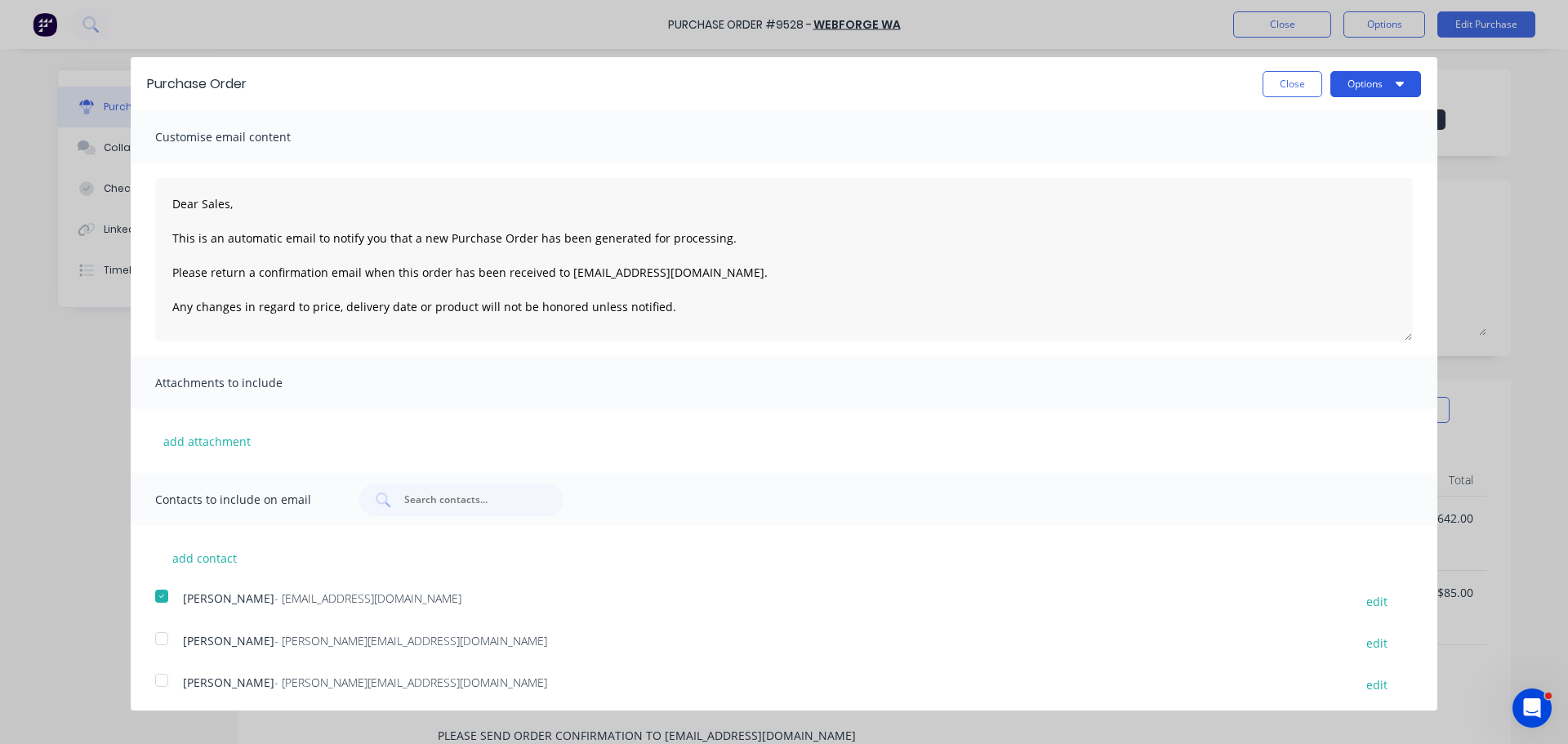
click at [1396, 76] on icon "button" at bounding box center [1400, 83] width 8 height 13
click at [1291, 151] on div "Email" at bounding box center [1343, 158] width 126 height 24
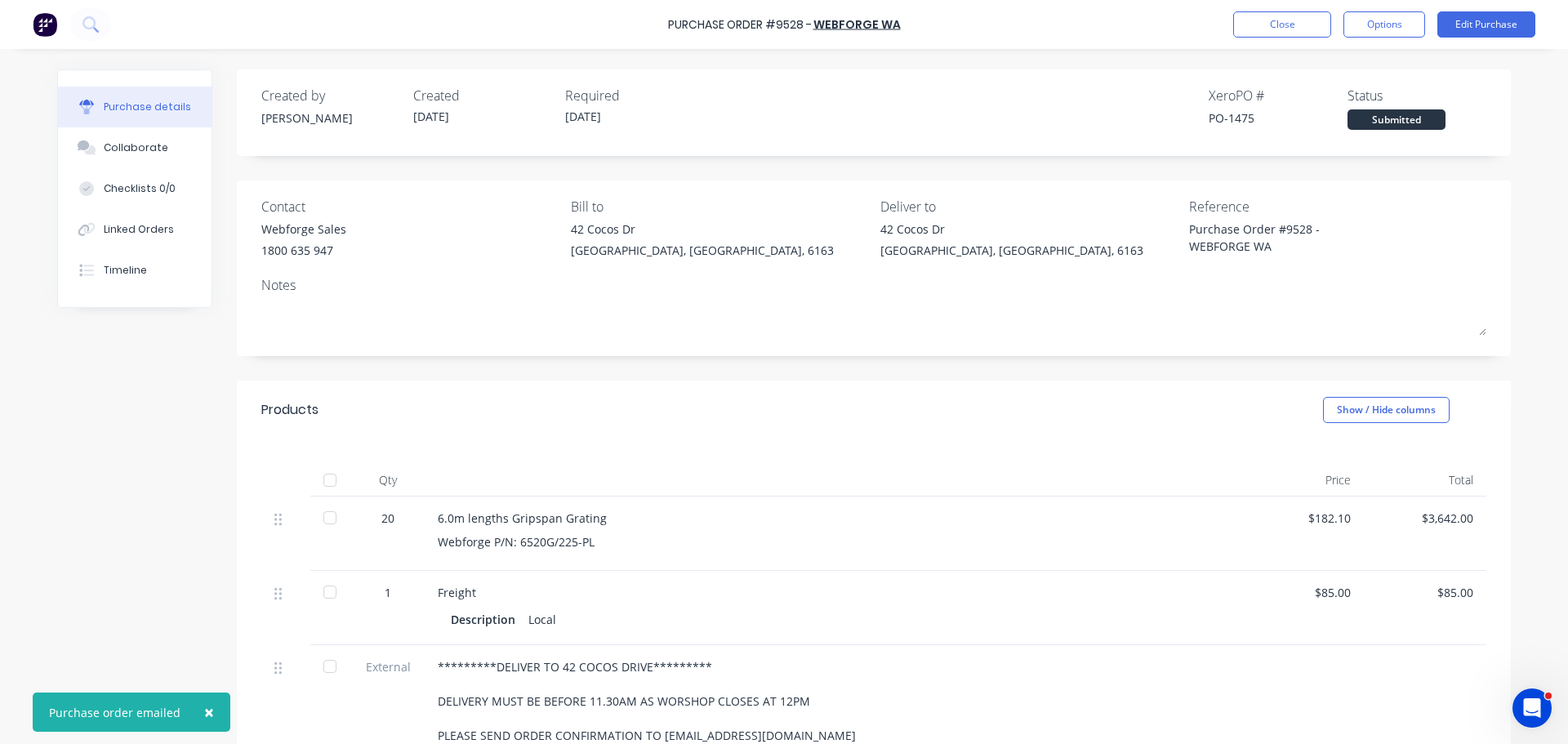
click at [206, 716] on span "×" at bounding box center [209, 712] width 10 height 23
type textarea "x"
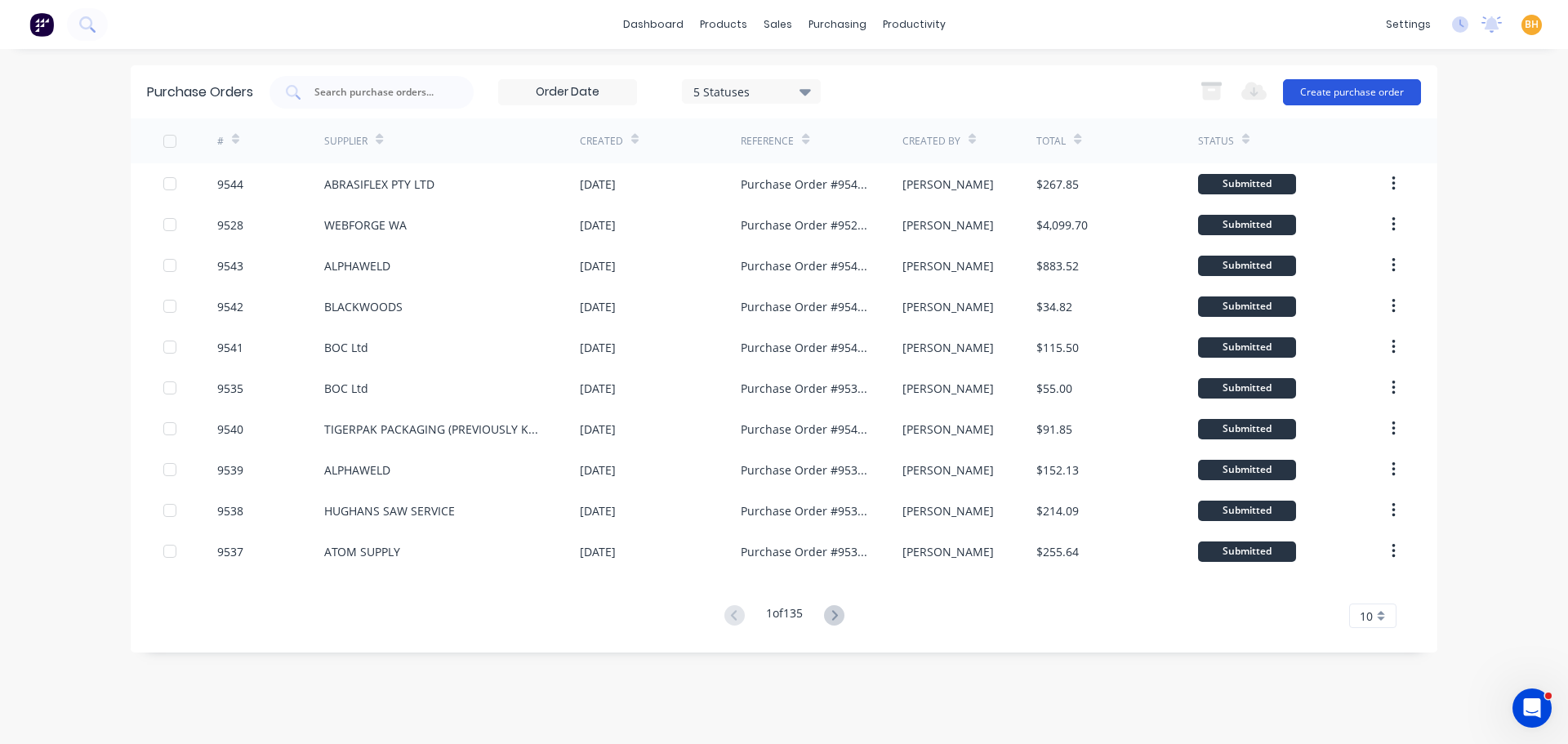
click at [1326, 95] on button "Create purchase order" at bounding box center [1353, 92] width 138 height 26
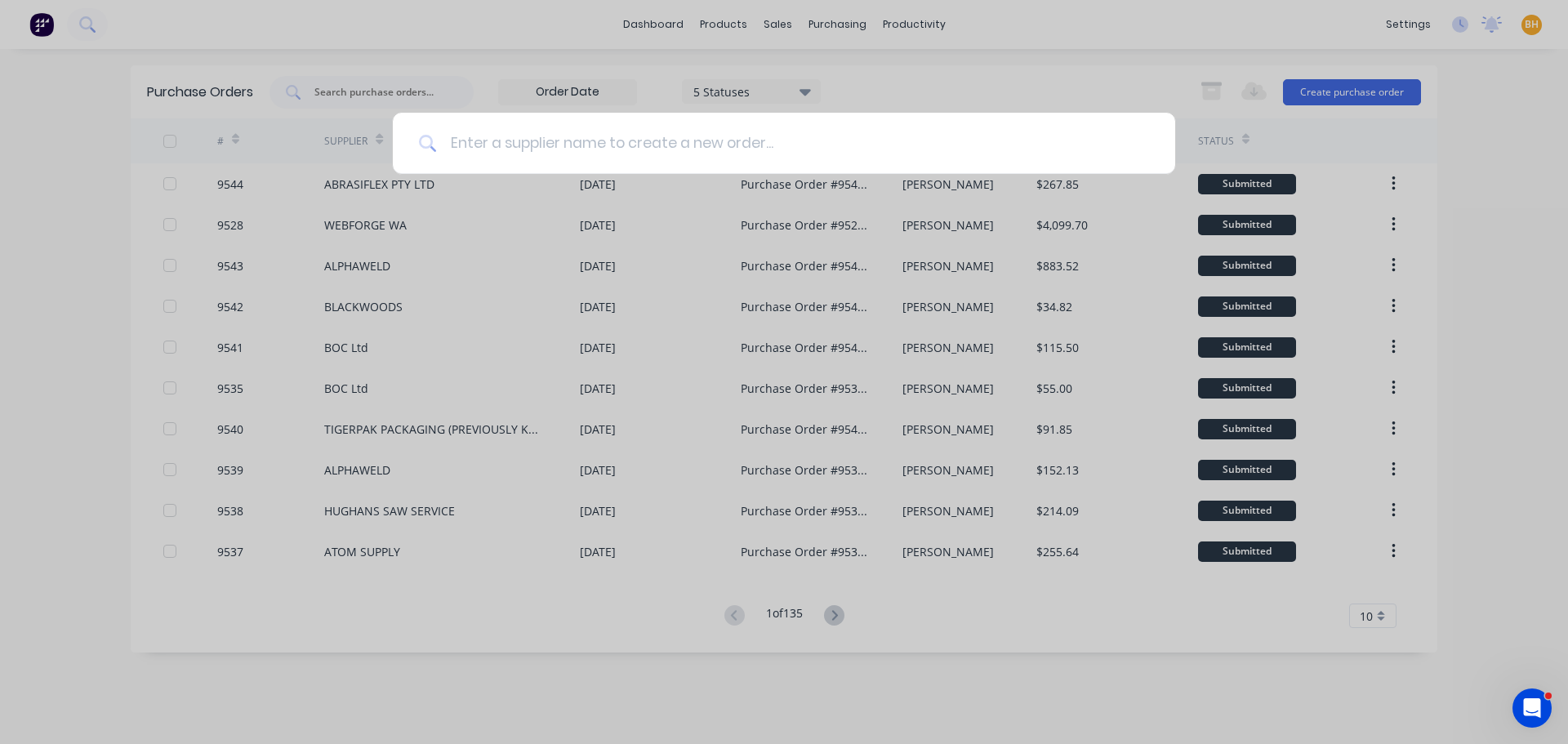
click at [527, 144] on input at bounding box center [793, 143] width 712 height 62
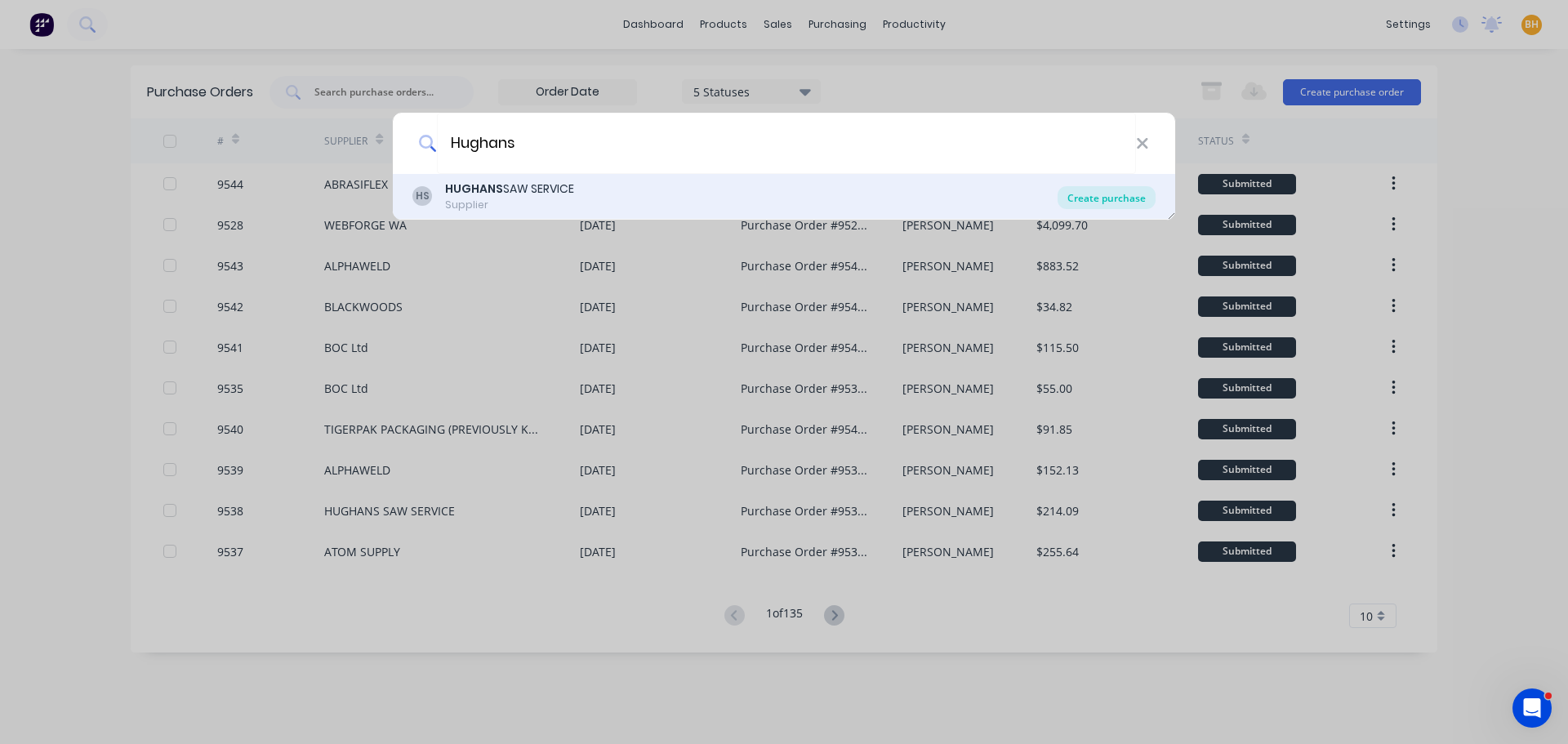
type input "Hughans"
click at [1137, 197] on div "Create purchase" at bounding box center [1107, 197] width 98 height 23
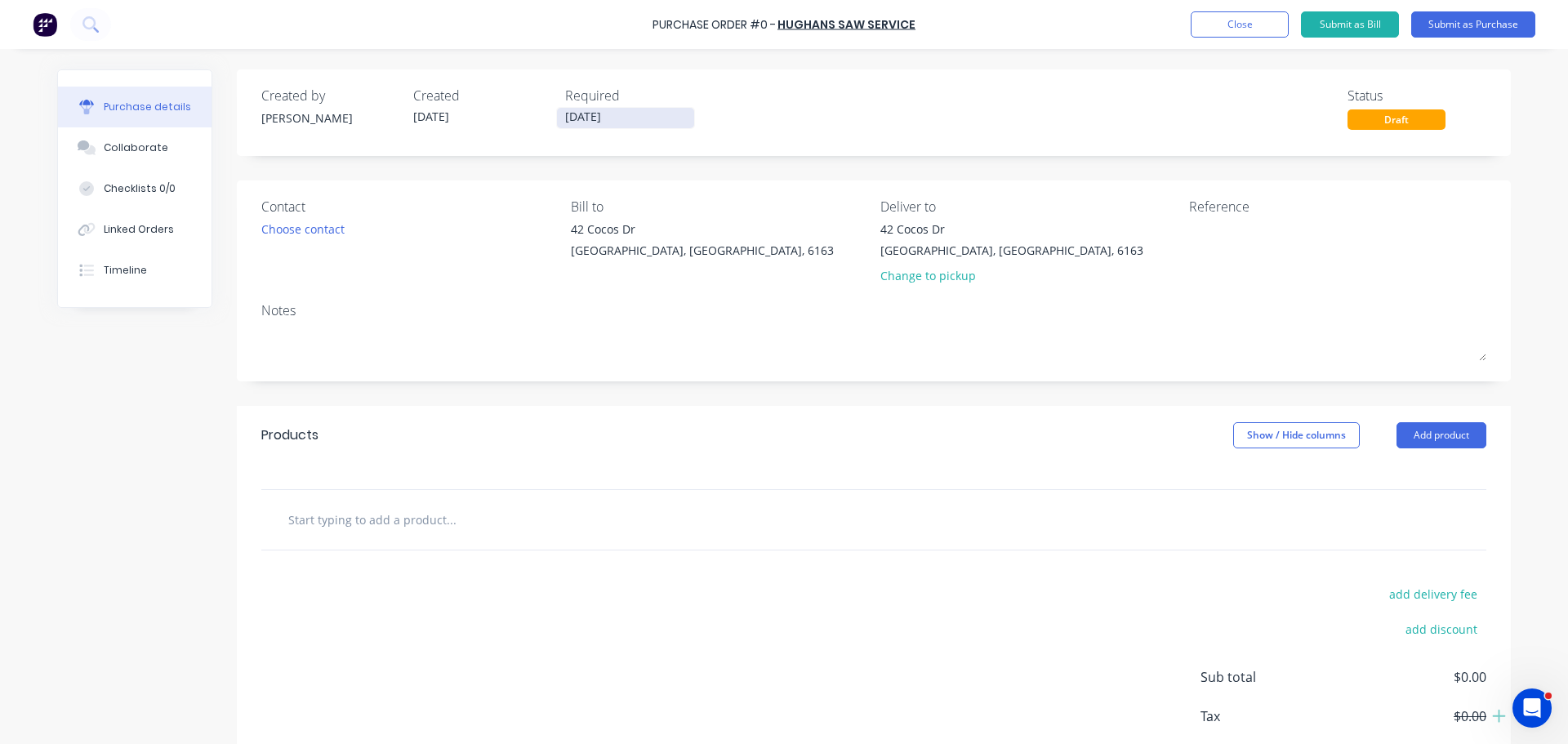
click at [575, 119] on input "[DATE]" at bounding box center [625, 118] width 137 height 20
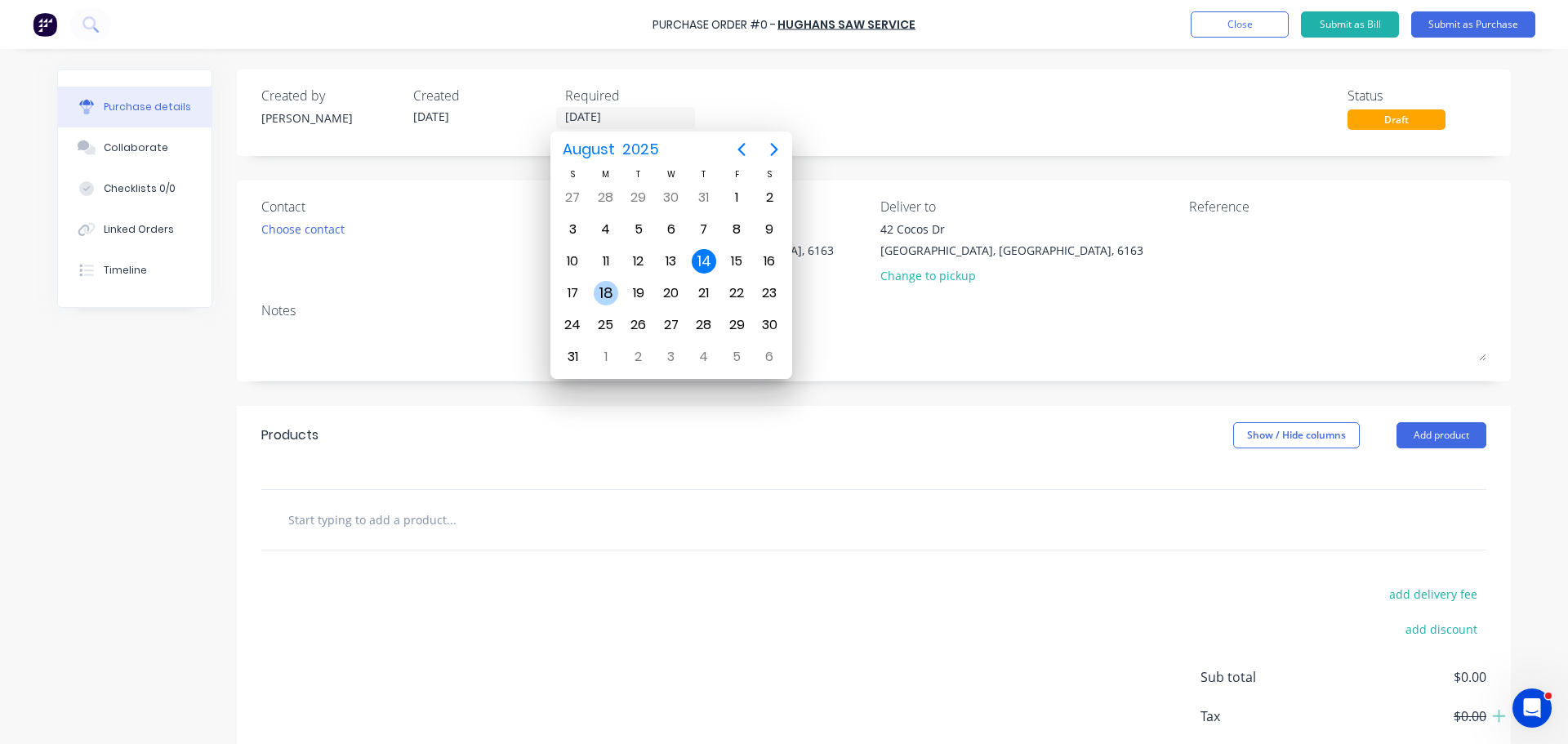
click at [609, 292] on div "18" at bounding box center [605, 292] width 25 height 25
type input "[DATE]"
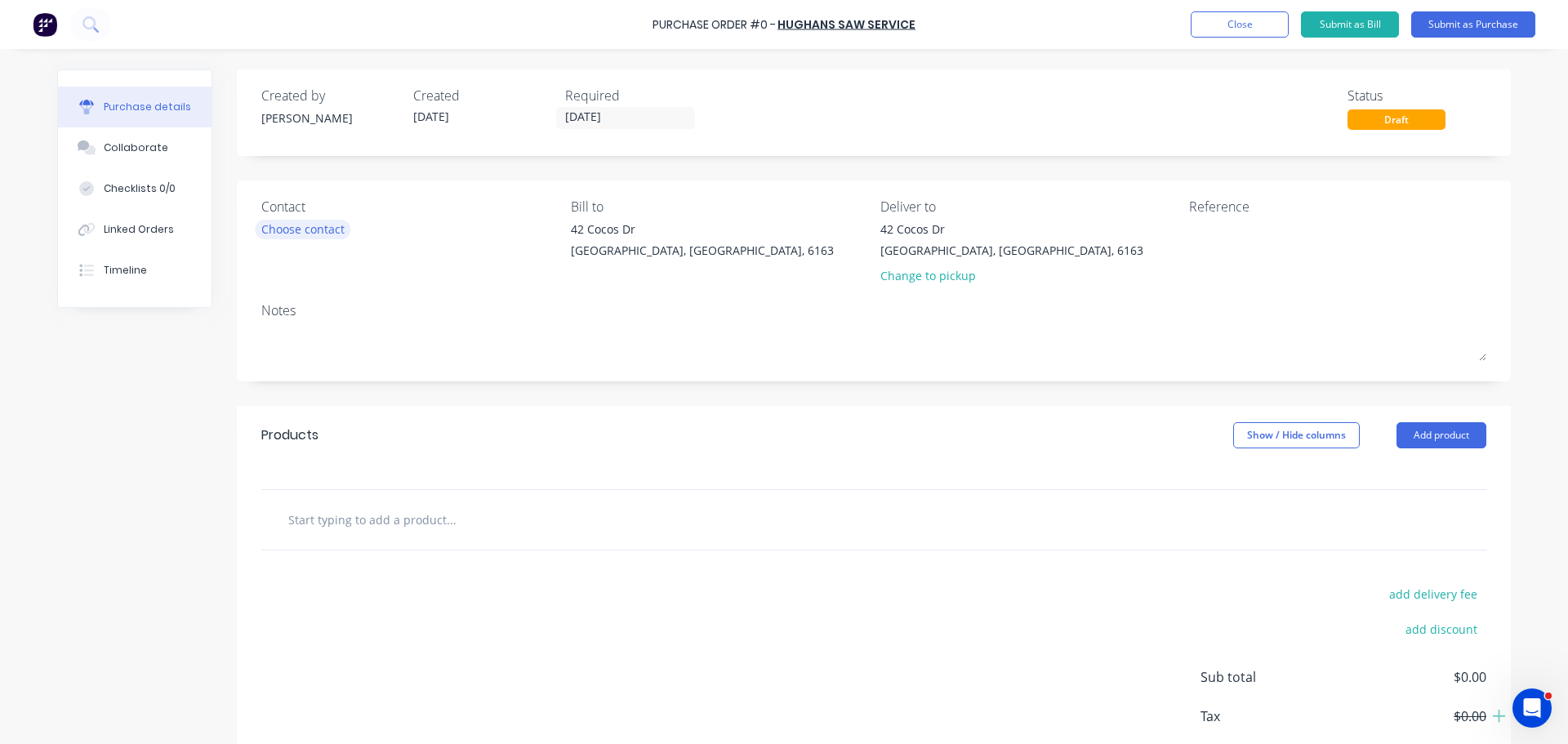
click at [309, 222] on div "Choose contact" at bounding box center [303, 229] width 84 height 17
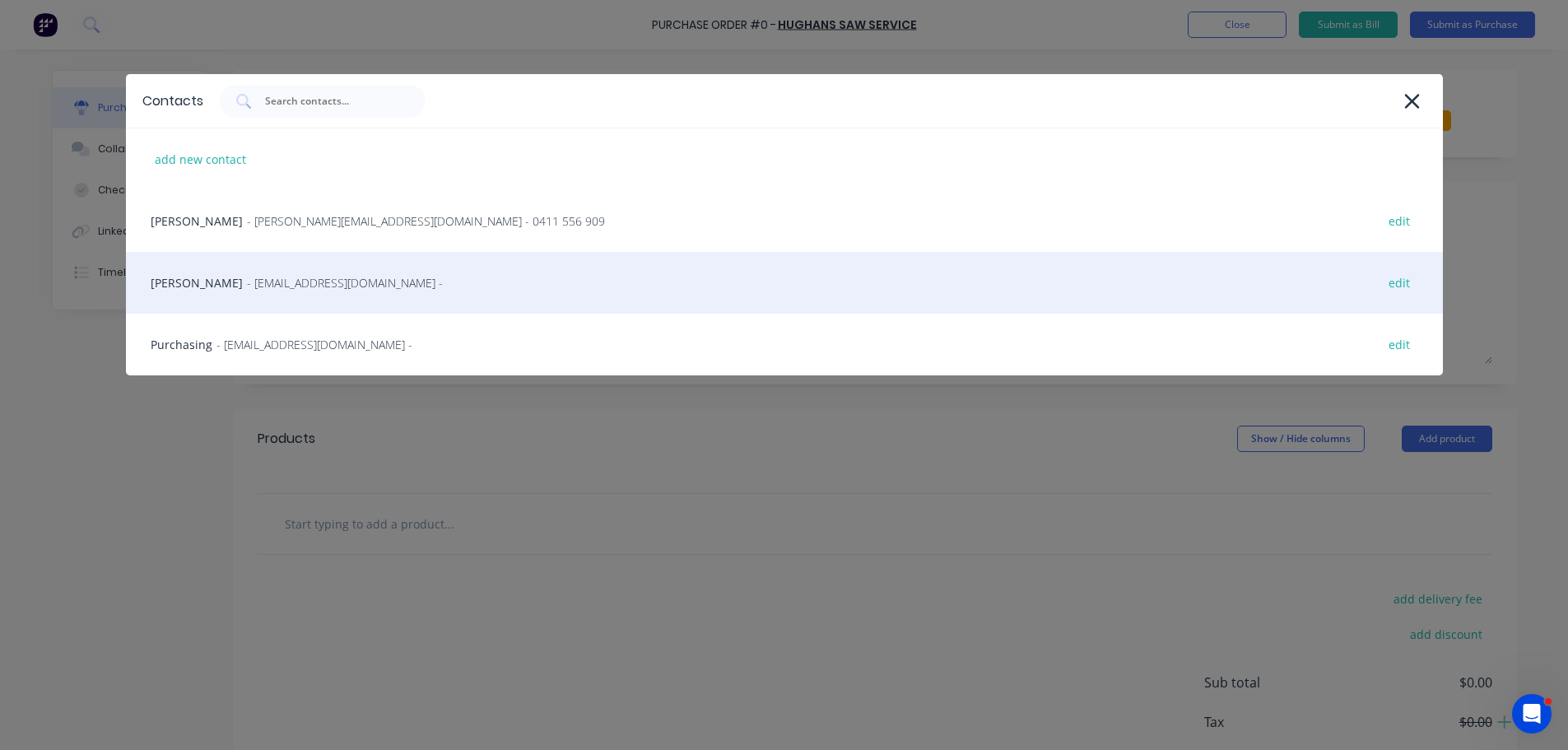
click at [318, 292] on div "[PERSON_NAME] - [EMAIL_ADDRESS][DOMAIN_NAME] - edit" at bounding box center [784, 283] width 1317 height 62
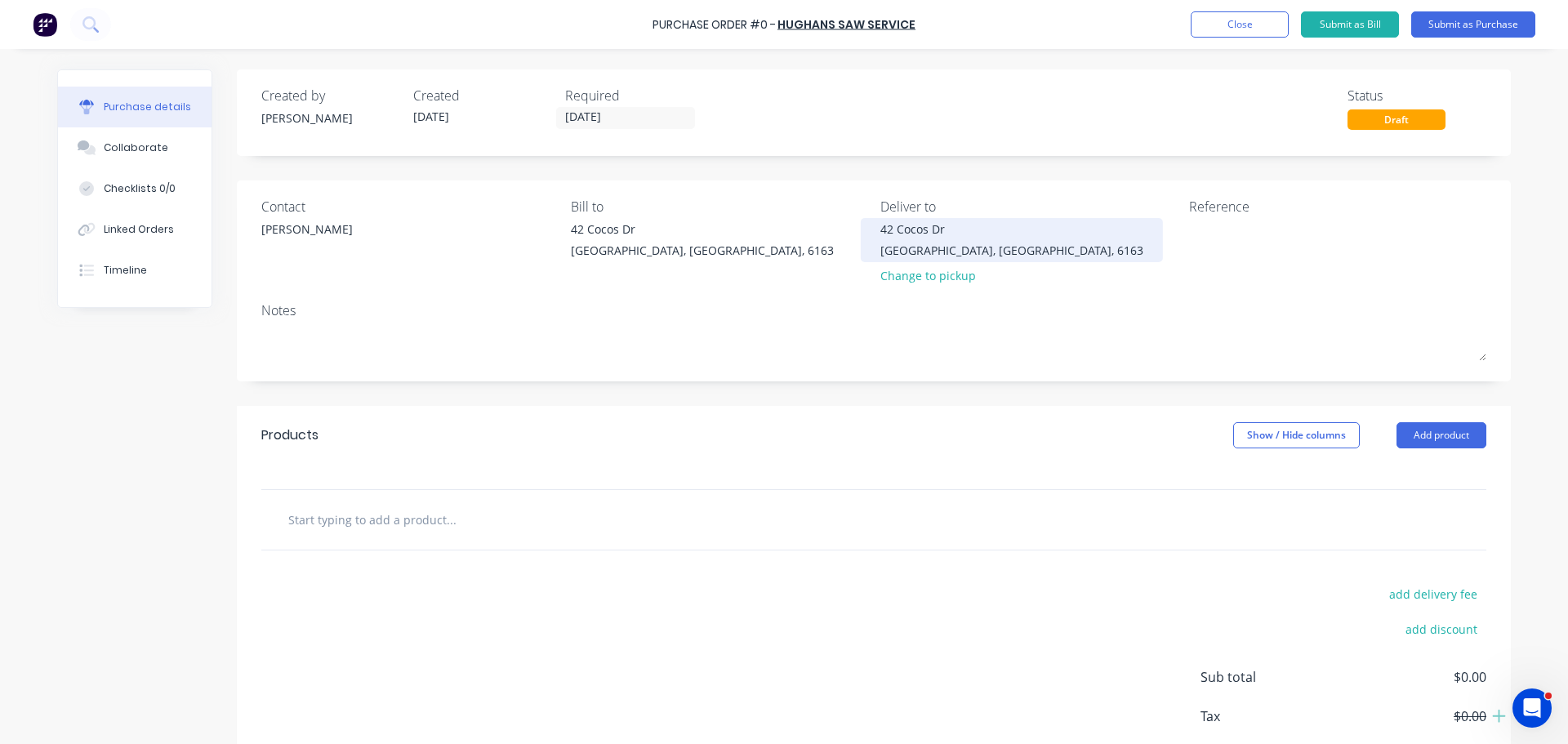
click at [928, 223] on div "42 Cocos Dr" at bounding box center [1012, 229] width 263 height 17
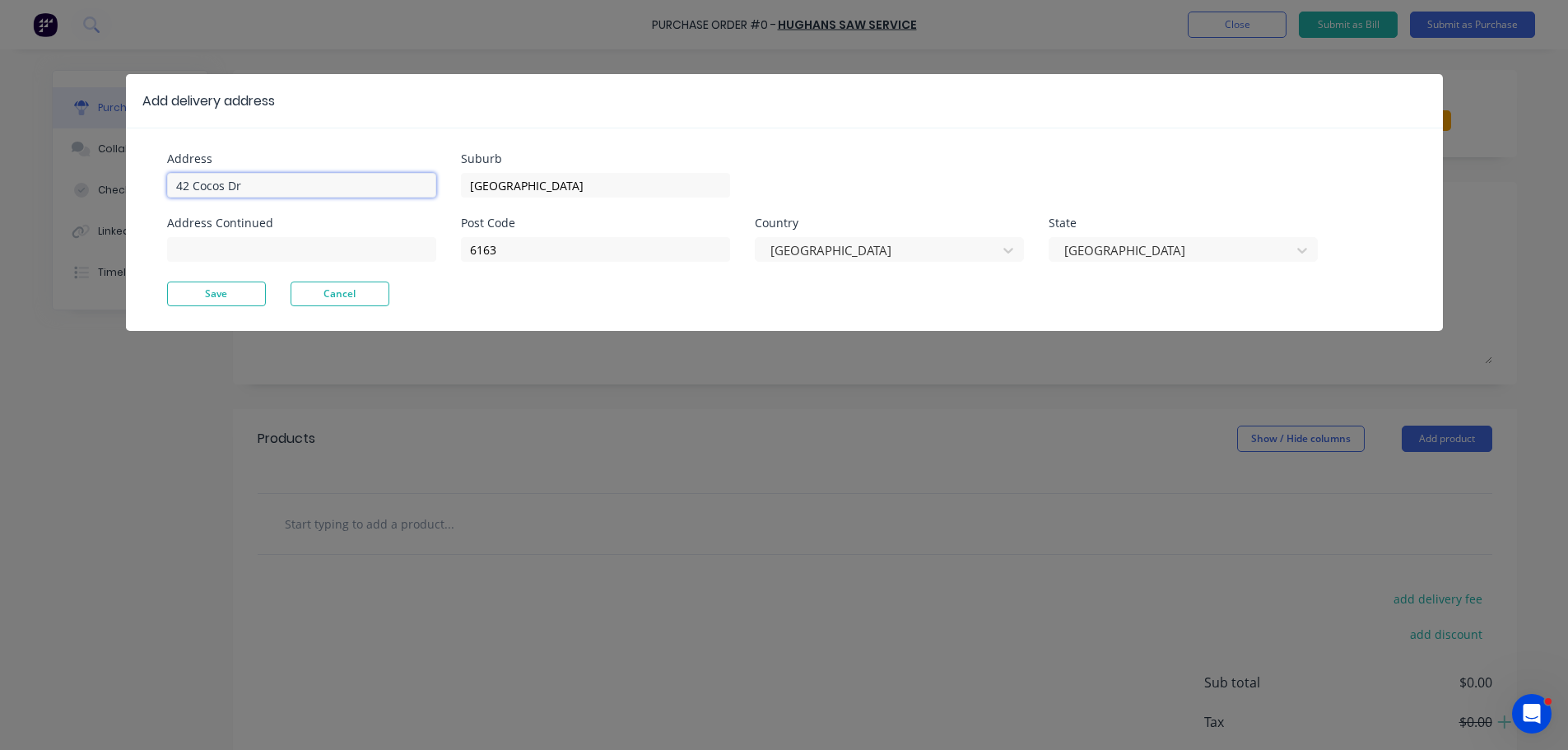
click at [295, 184] on input "42 Cocos Dr" at bounding box center [301, 184] width 269 height 25
type input "4"
type input "[STREET_ADDRESS]"
click at [238, 304] on button "Save" at bounding box center [216, 294] width 99 height 25
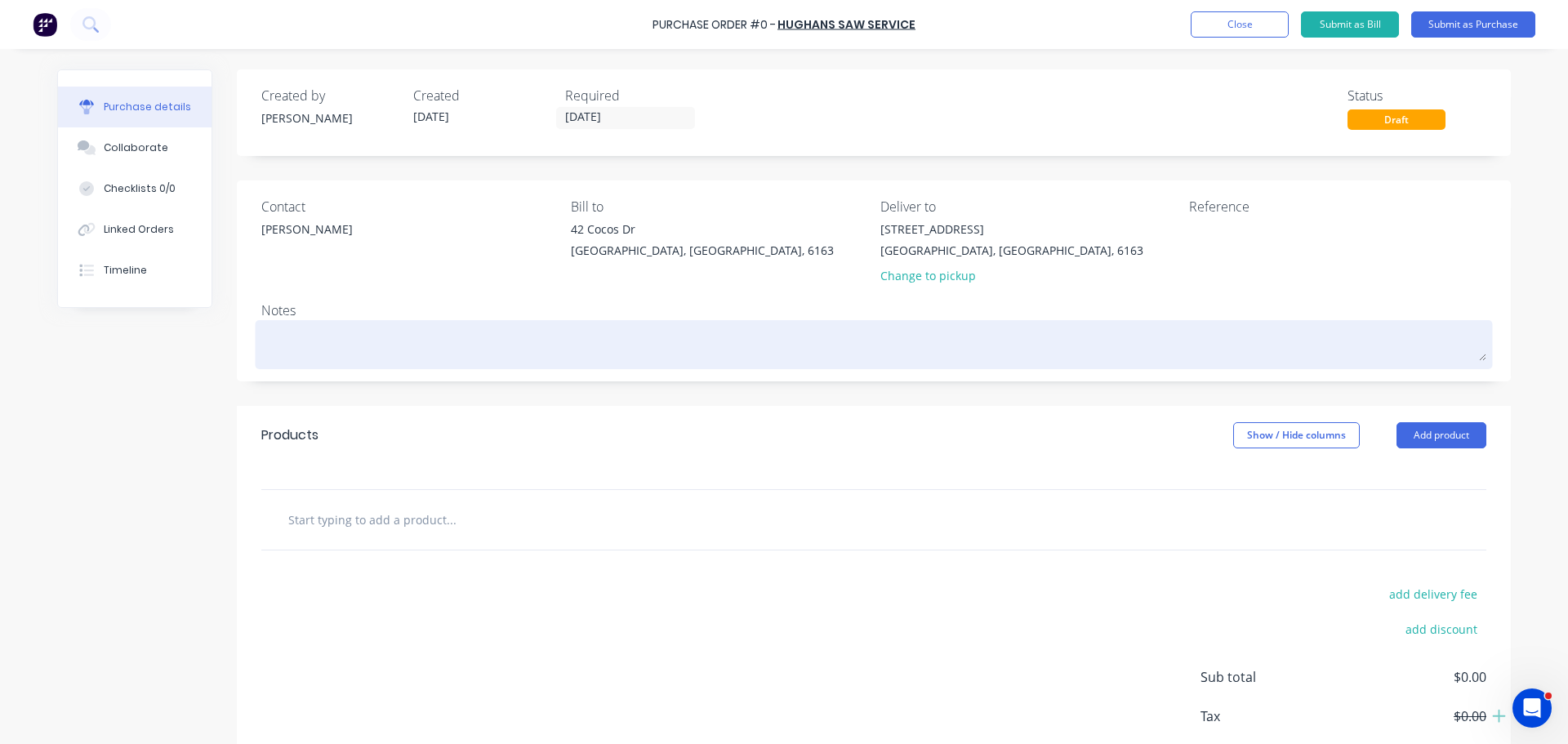
click at [261, 354] on textarea at bounding box center [874, 342] width 1226 height 37
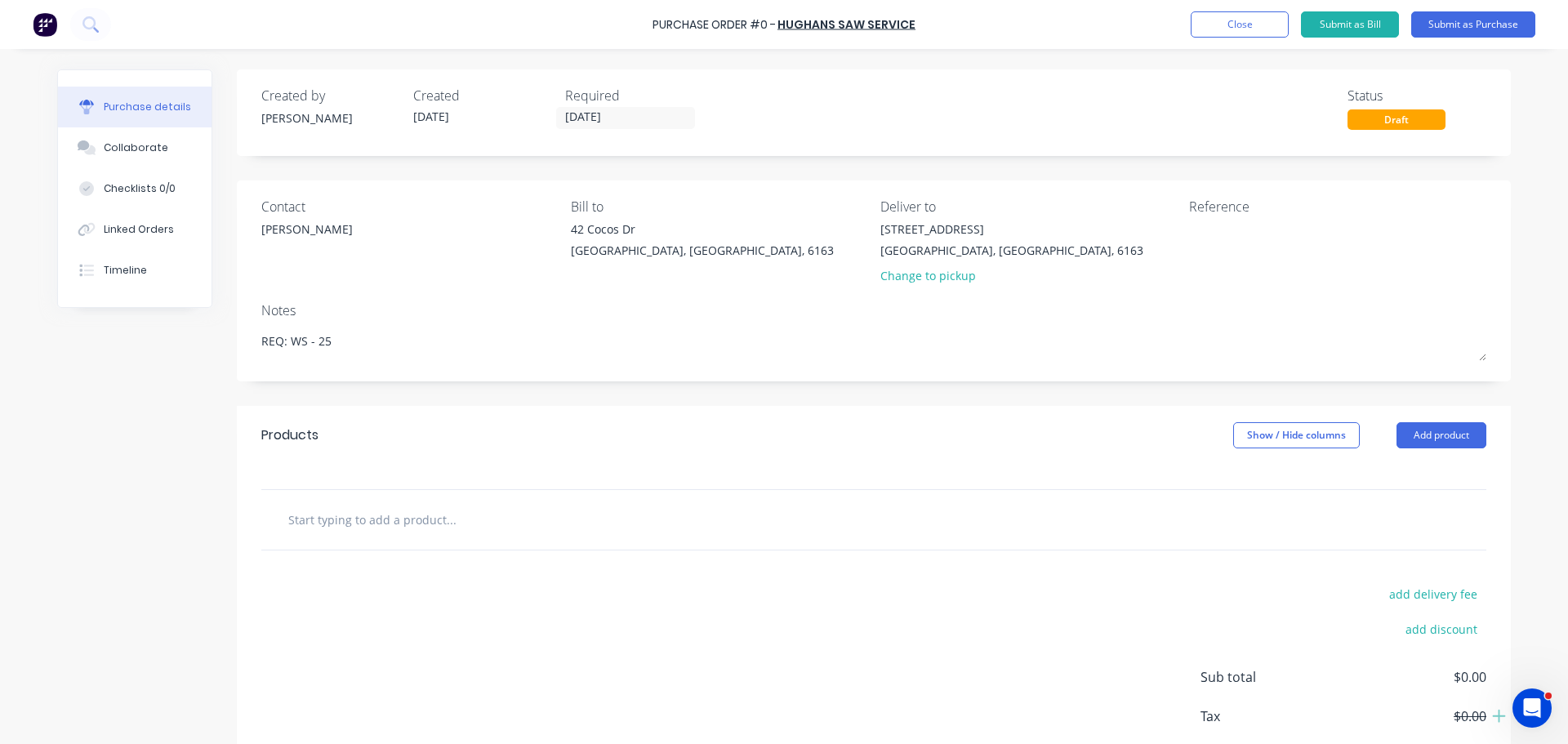
type textarea "REQ: WS - 25"
click at [473, 520] on input "text" at bounding box center [450, 520] width 327 height 33
click at [405, 520] on input "text" at bounding box center [450, 520] width 327 height 33
paste input "12mm OD x 25mm Long Rotor [PERSON_NAME]"
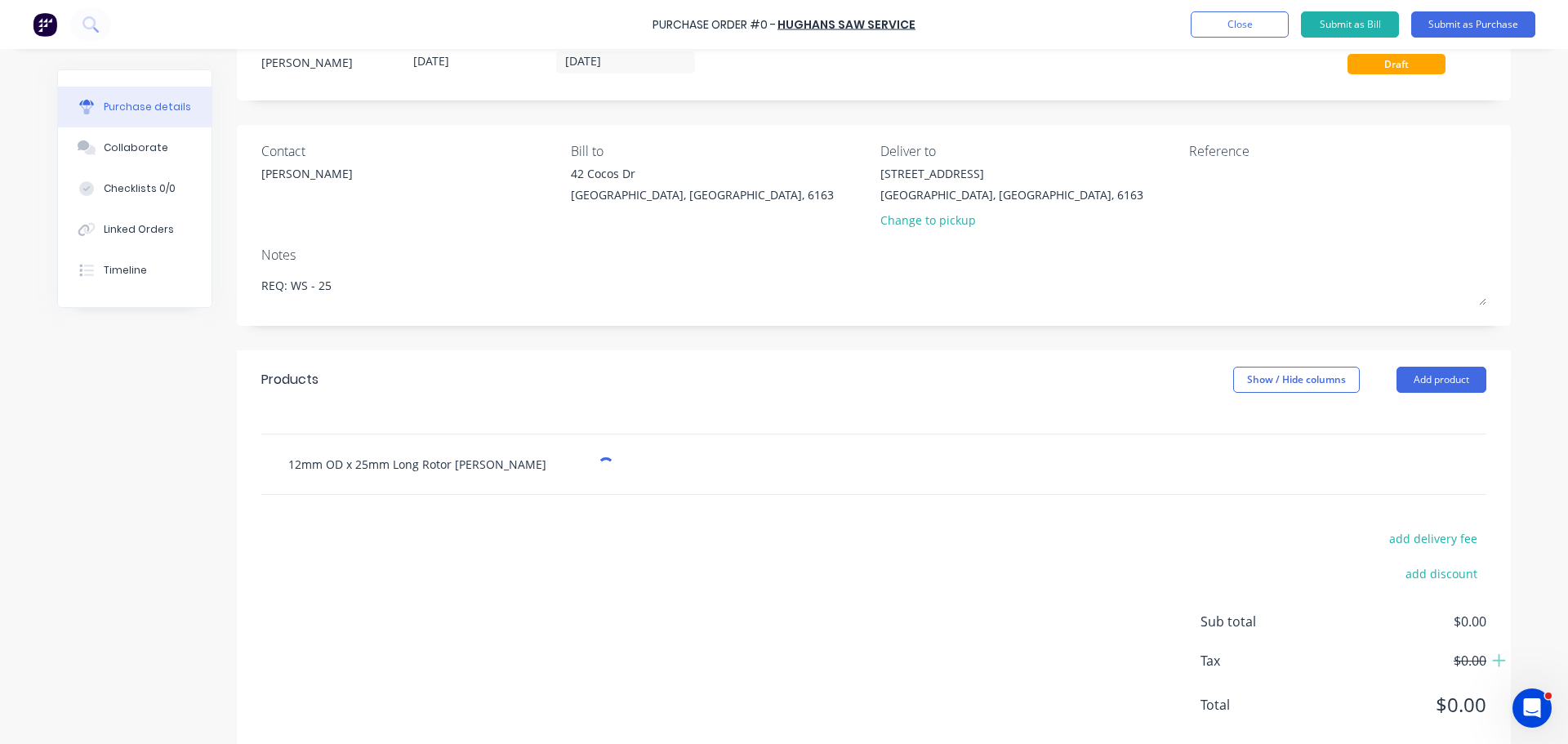
scroll to position [91, 0]
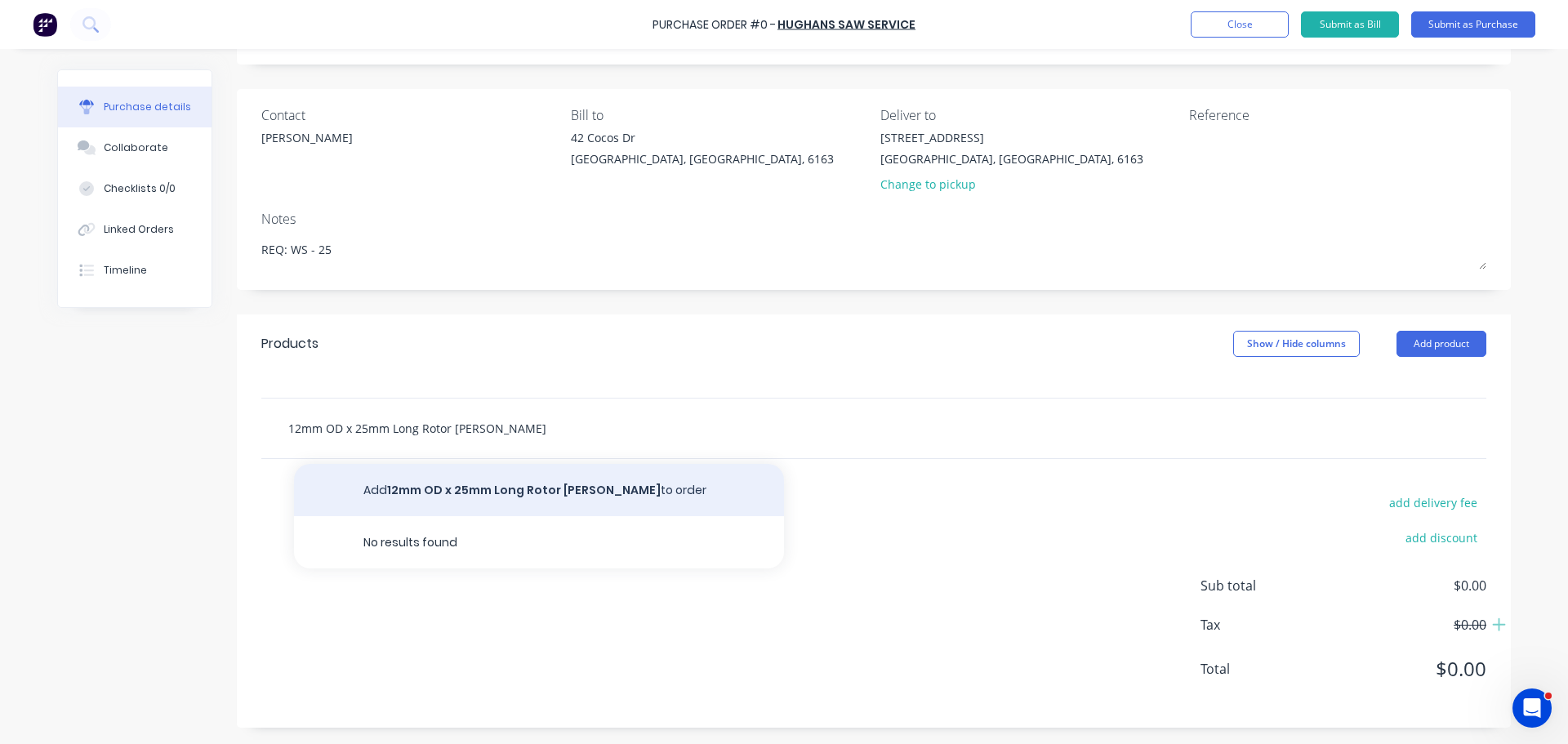
type input "12mm OD x 25mm Long Rotor [PERSON_NAME]"
click at [549, 486] on button "Add 12mm OD x 25mm Long Rotor [PERSON_NAME] to order" at bounding box center [539, 489] width 490 height 52
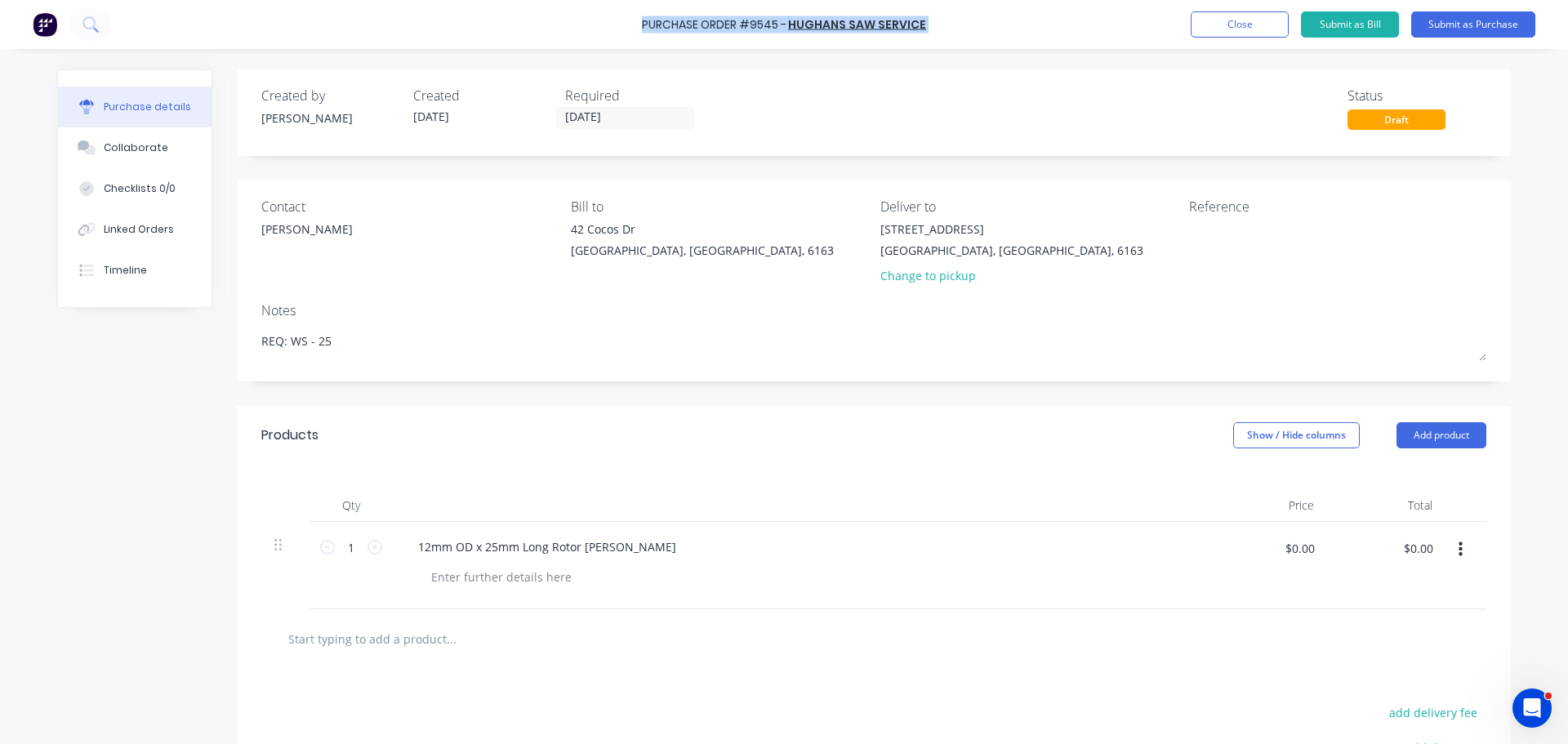
drag, startPoint x: 644, startPoint y: 19, endPoint x: 908, endPoint y: 13, distance: 264.1
click at [906, 11] on div "Purchase Order #9545 - HUGHANS SAW SERVICE Add product Close Submit as Bill Sub…" at bounding box center [784, 24] width 1568 height 49
copy div "Purchase Order #9545 - HUGHANS SAW SERVICE Add product Close Submit as Bill Sub…"
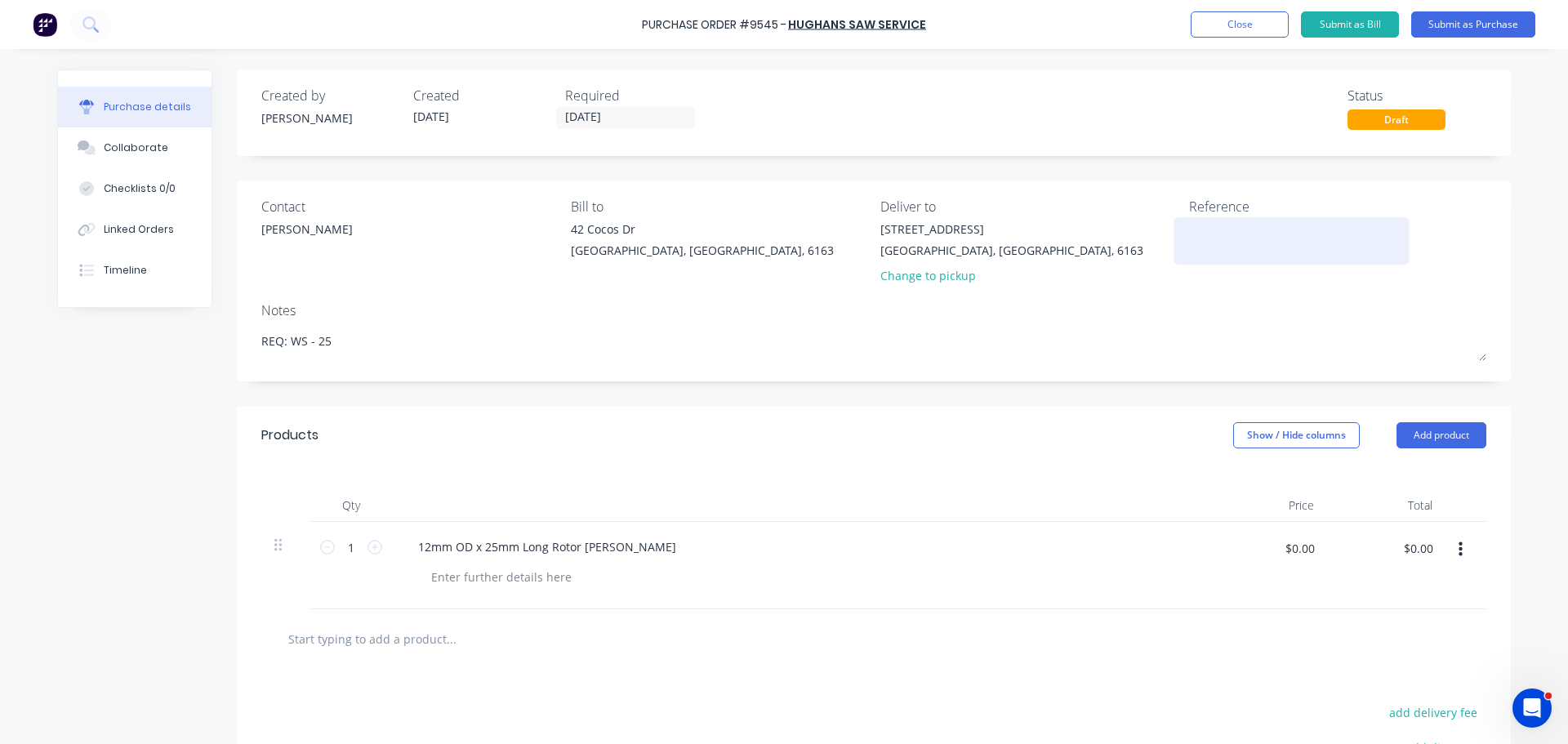
click at [1205, 246] on textarea at bounding box center [1292, 239] width 204 height 37
paste textarea "Purchase Order #9545 - HUGHANS SAW SERVICE"
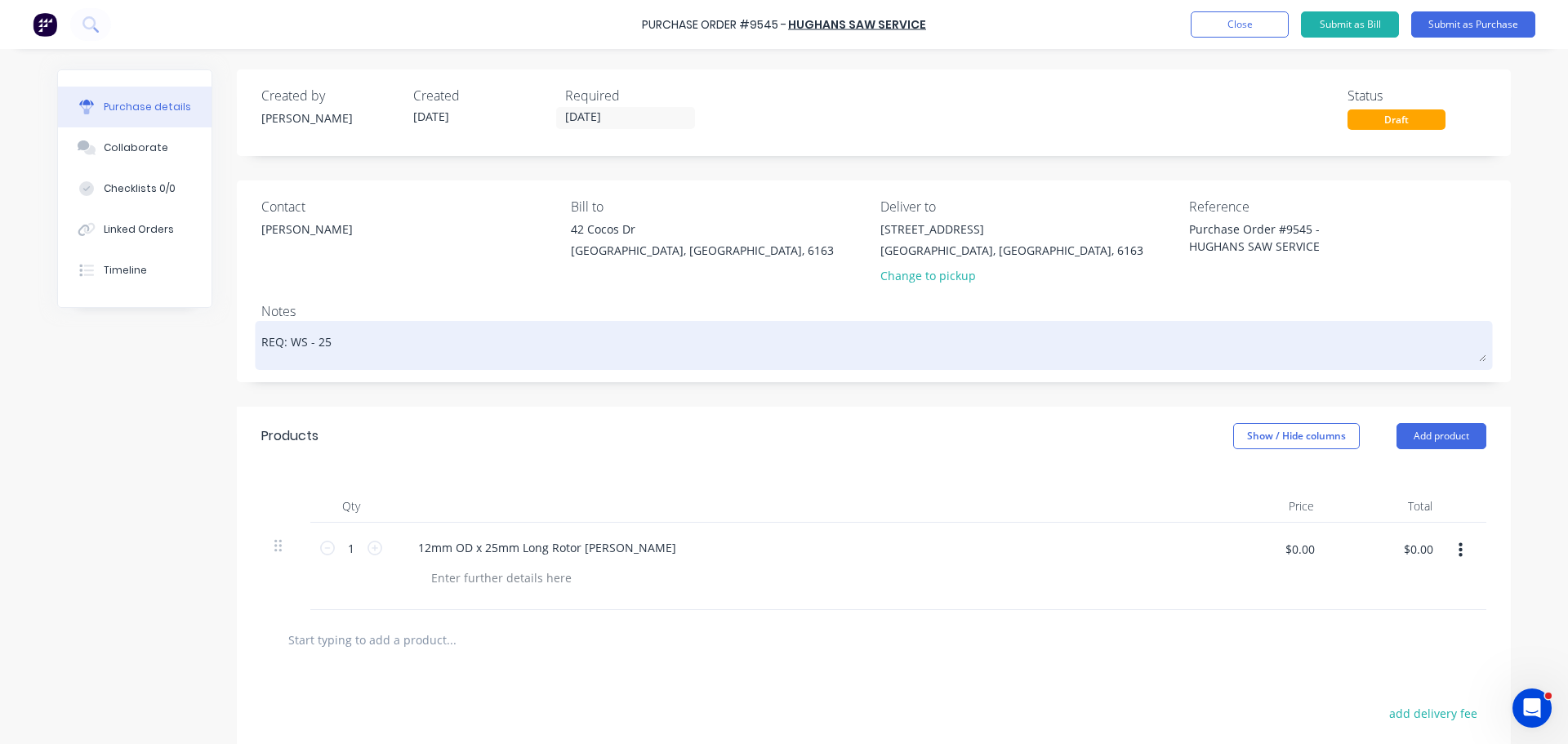
type textarea "Purchase Order #9545 - HUGHANS SAW SERVICE"
click at [1066, 334] on textarea "REQ: WS - 25" at bounding box center [874, 343] width 1226 height 37
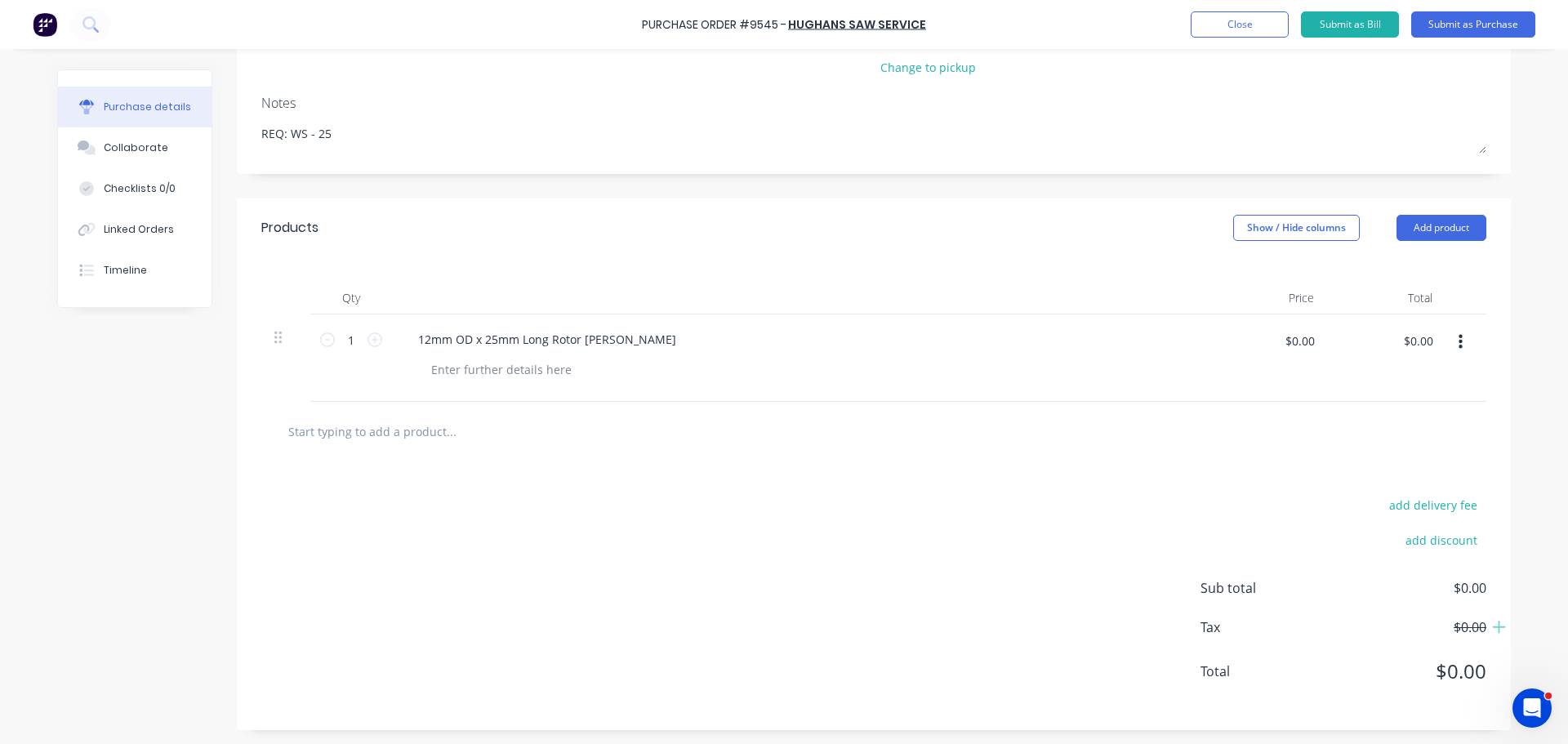
scroll to position [211, 0]
click at [399, 439] on input "text" at bounding box center [450, 429] width 327 height 33
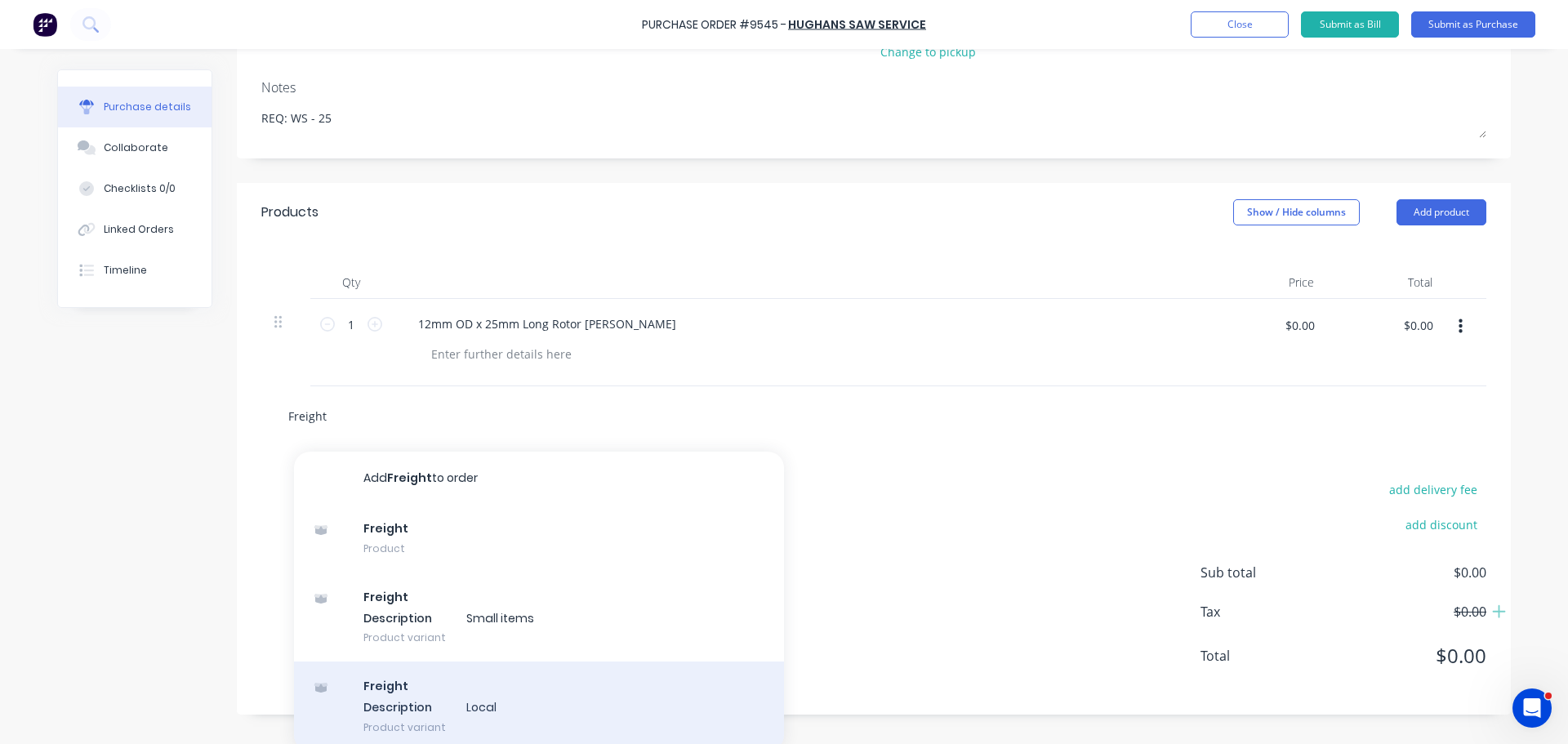
scroll to position [231, 0]
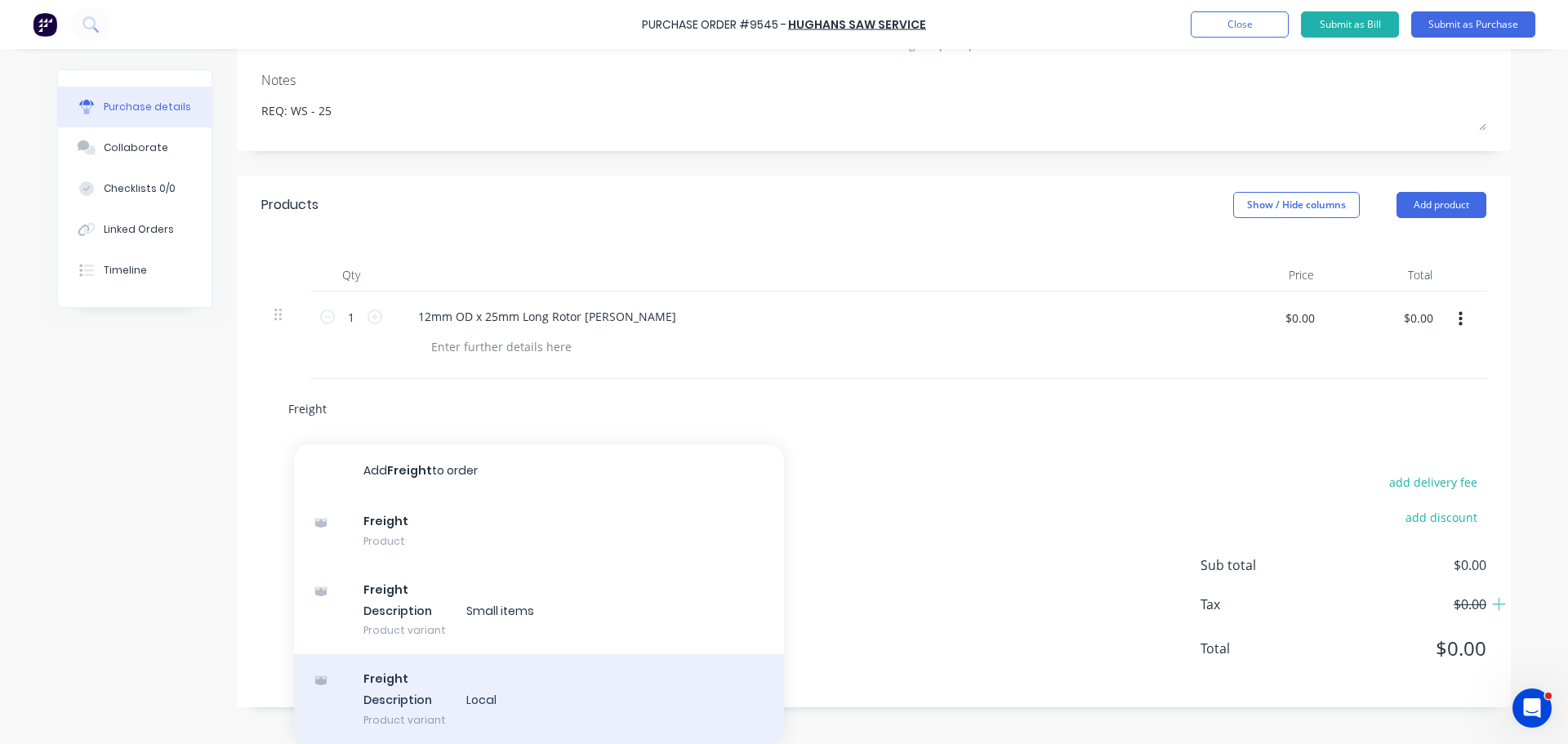
type input "Freight"
click at [363, 693] on div "Freight Description Local Product variant" at bounding box center [539, 699] width 490 height 90
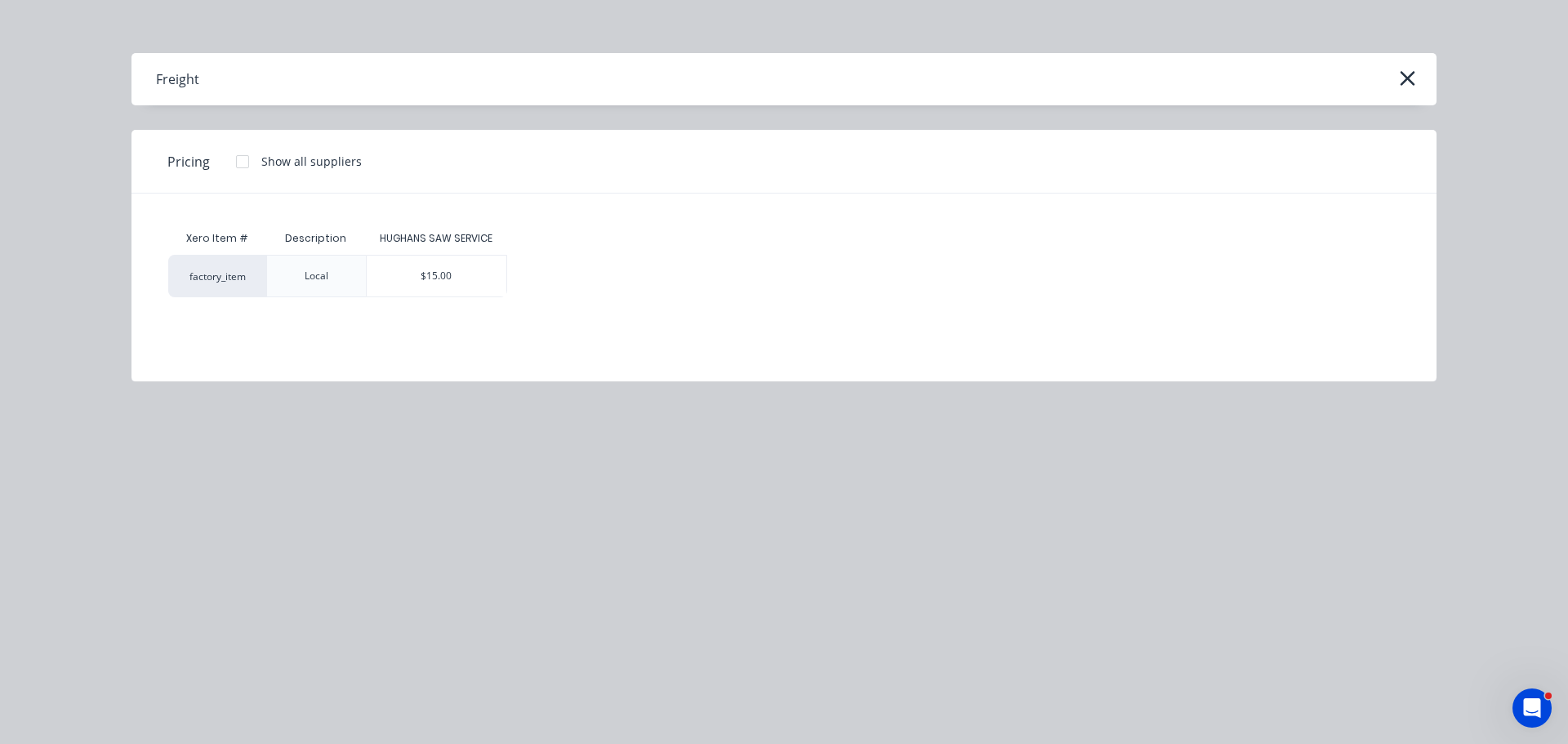
click at [449, 272] on div "$15.00" at bounding box center [437, 276] width 141 height 40
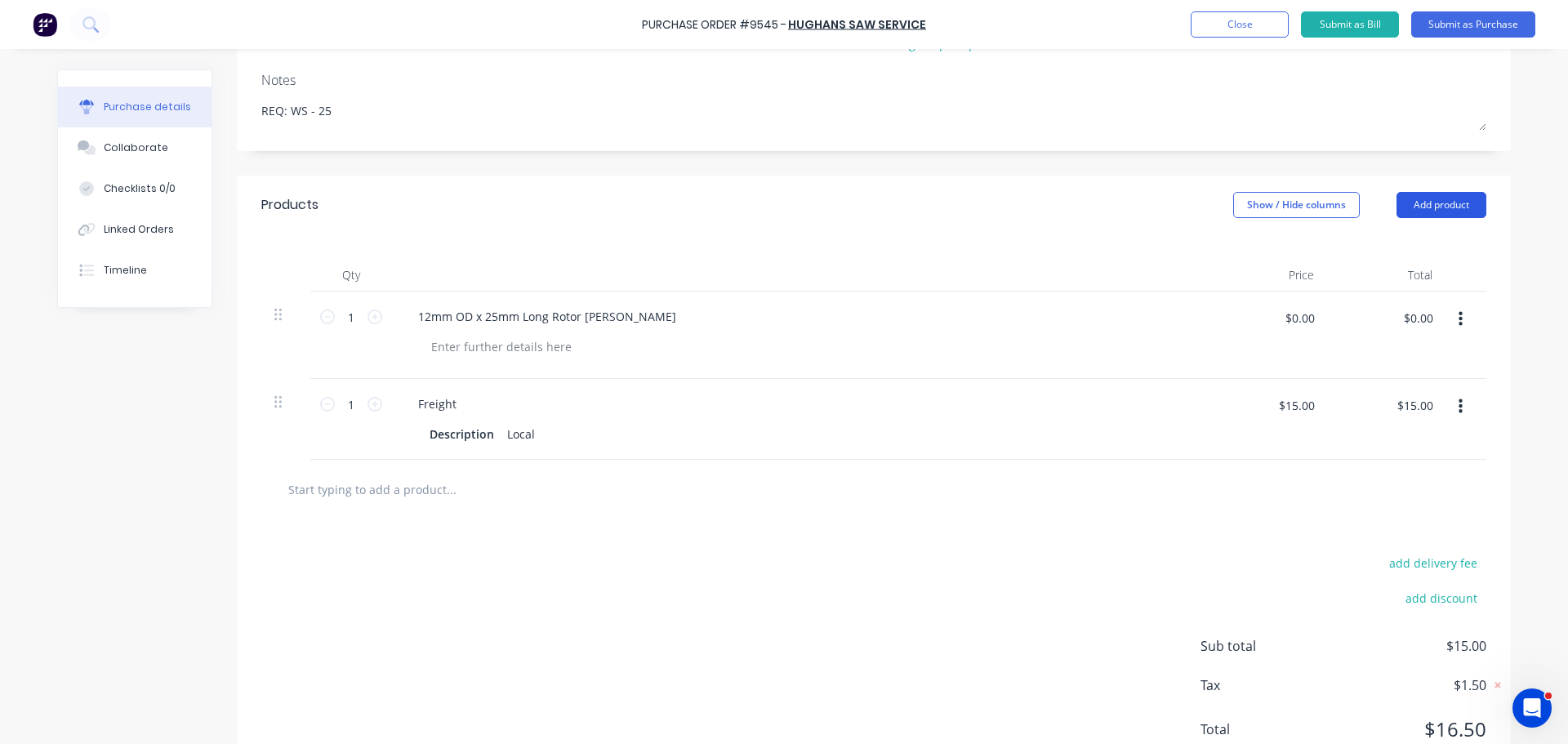
drag, startPoint x: 1427, startPoint y: 200, endPoint x: 1412, endPoint y: 192, distance: 17.0
click at [1428, 200] on button "Add product" at bounding box center [1442, 205] width 90 height 26
click at [1377, 410] on div "Notes (External)" at bounding box center [1409, 410] width 126 height 24
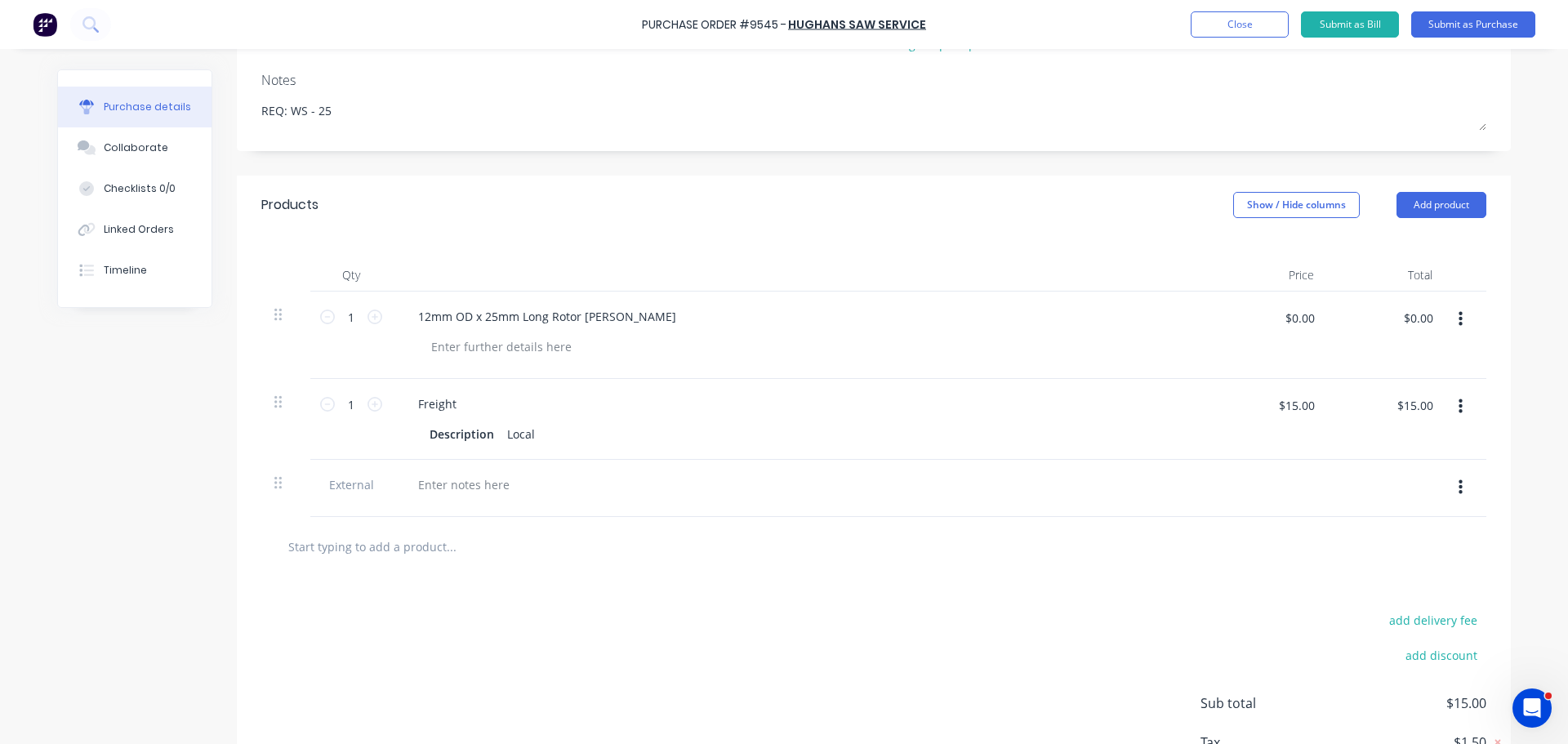
click at [444, 506] on div at bounding box center [801, 488] width 817 height 57
click at [462, 490] on div at bounding box center [464, 485] width 118 height 24
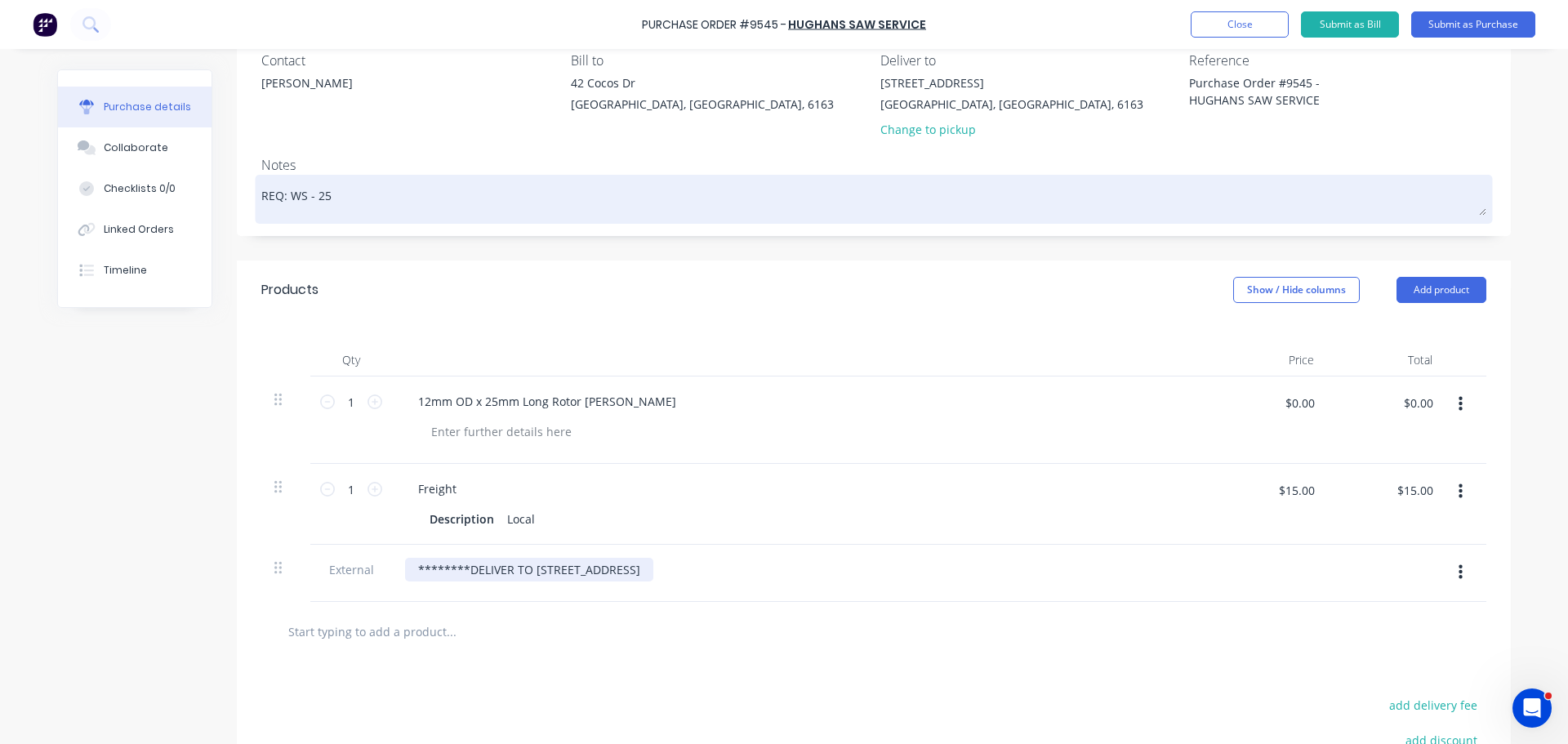
scroll to position [164, 0]
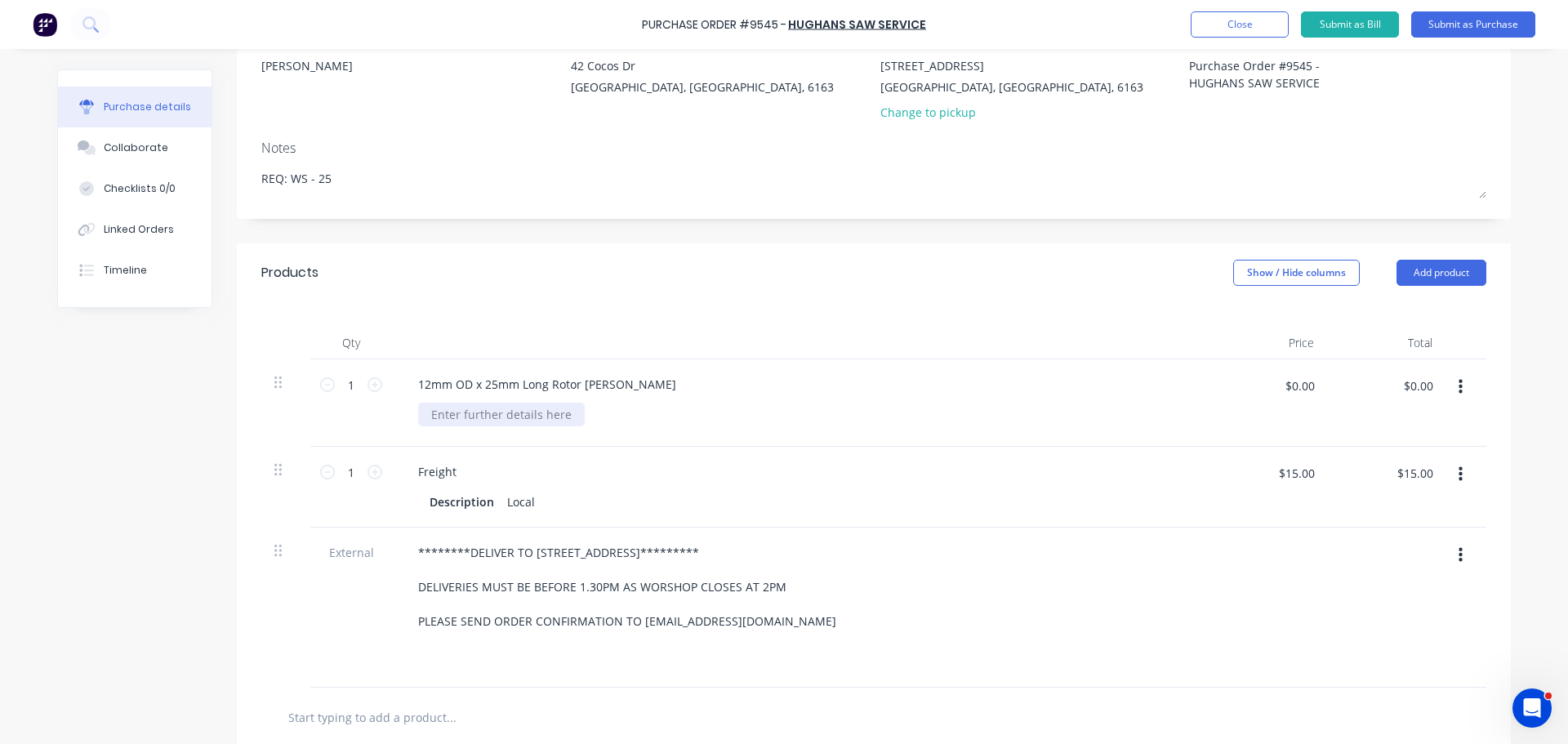
click at [432, 423] on div at bounding box center [502, 415] width 167 height 24
type input "PLEASE"
click at [1107, 433] on div "12mm OD x 25mm Long Rotor [PERSON_NAME]" at bounding box center [801, 403] width 817 height 87
click at [1314, 388] on input "PLEASE" at bounding box center [1295, 385] width 59 height 26
type input "$0.00"
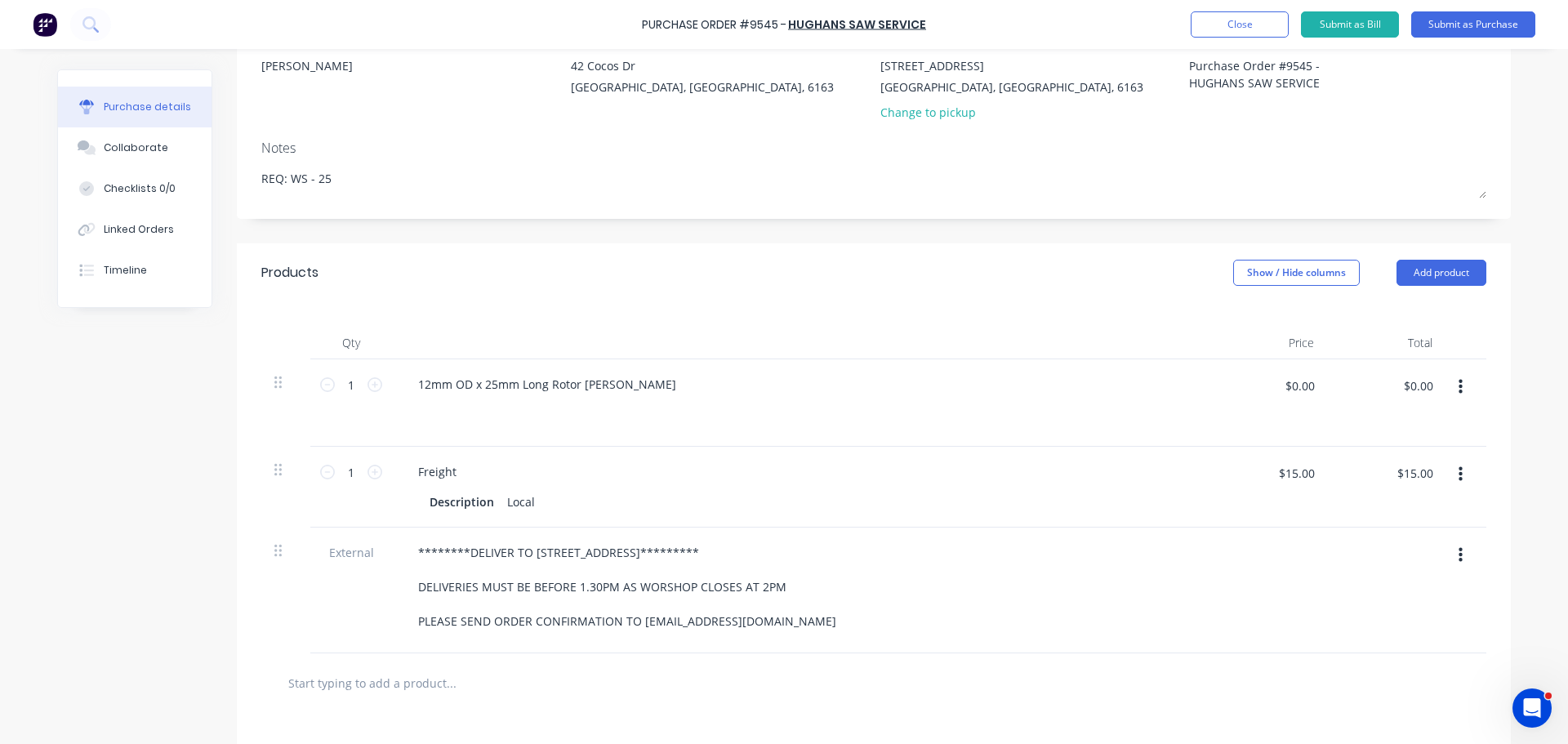
click at [1107, 418] on div at bounding box center [807, 415] width 778 height 24
click at [432, 415] on div at bounding box center [432, 415] width 26 height 24
click at [1214, 646] on div at bounding box center [1268, 589] width 119 height 126
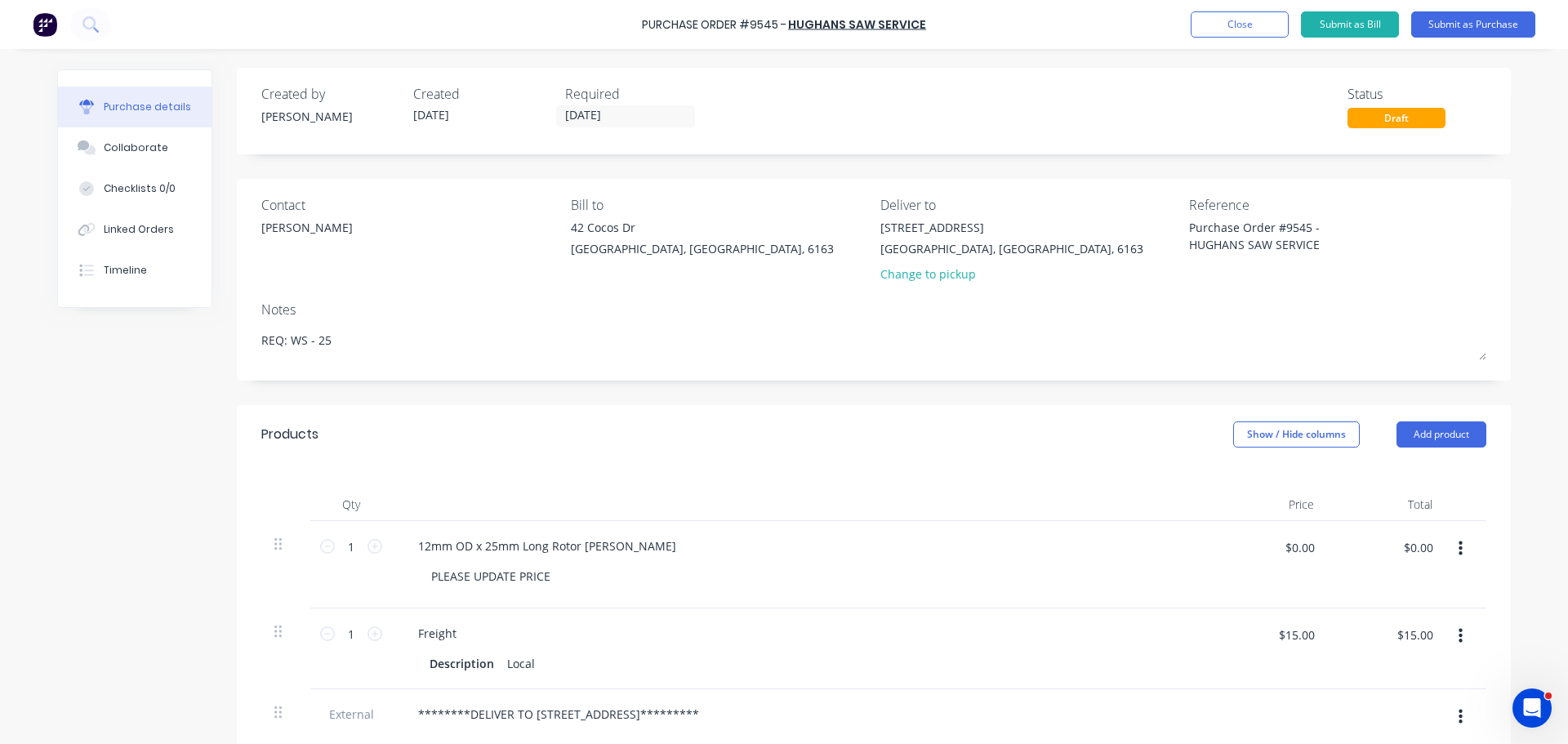
scroll to position [0, 0]
click at [1495, 19] on button "Submit as Purchase" at bounding box center [1473, 24] width 124 height 26
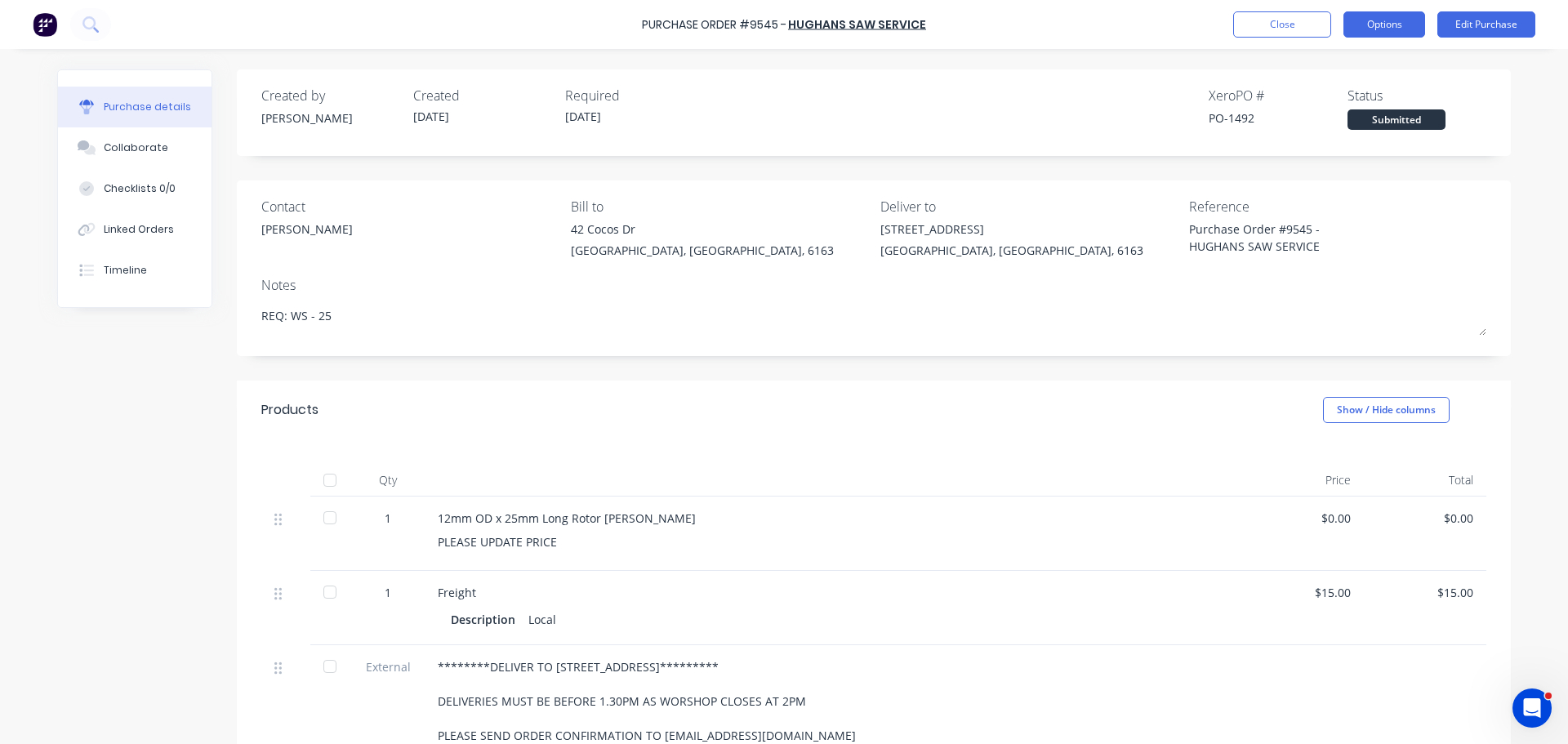
drag, startPoint x: 1397, startPoint y: 24, endPoint x: 1376, endPoint y: 20, distance: 21.4
click at [1397, 24] on button "Options" at bounding box center [1384, 24] width 82 height 26
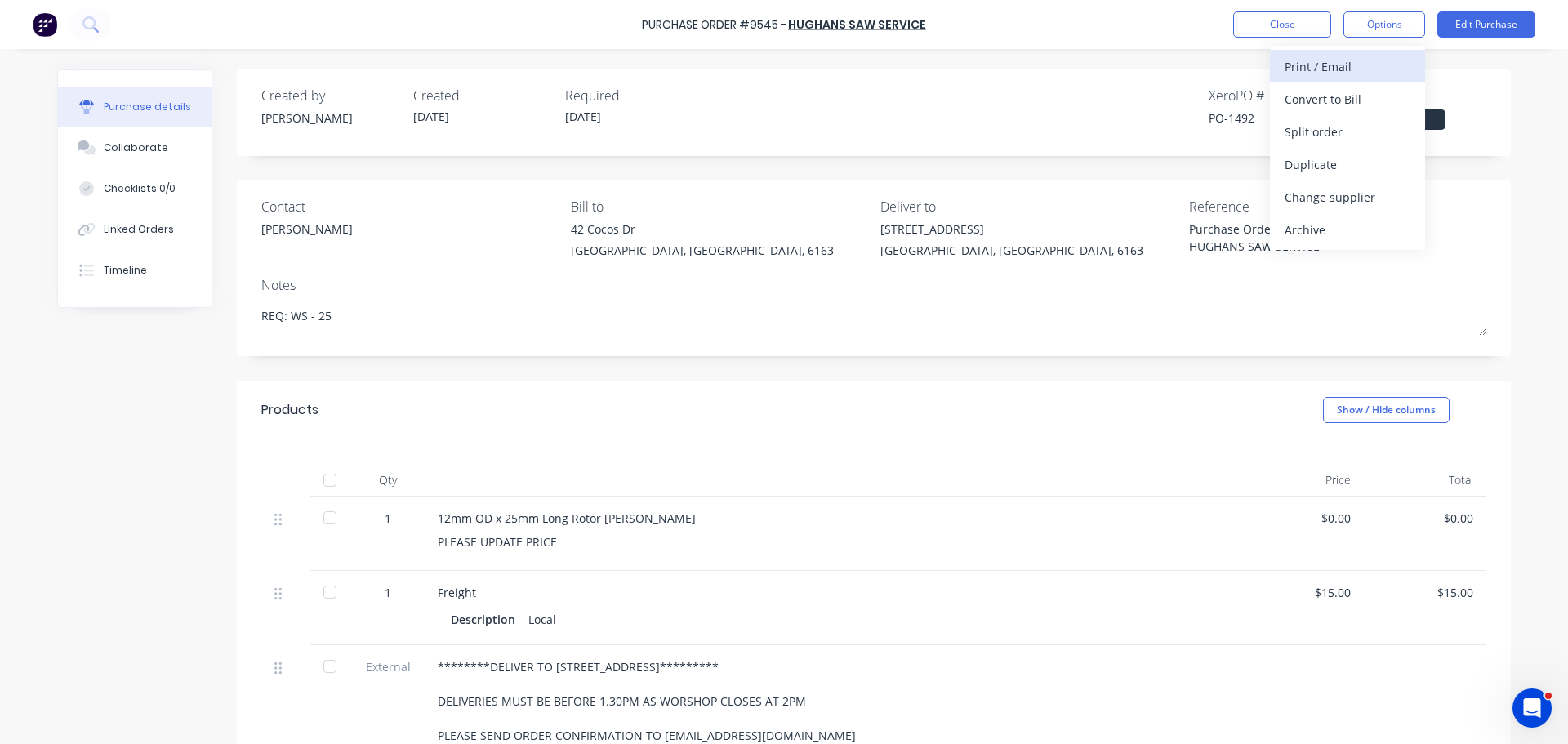
click at [1312, 61] on div "Print / Email" at bounding box center [1347, 66] width 126 height 24
click at [1320, 109] on div "With pricing" at bounding box center [1347, 99] width 126 height 24
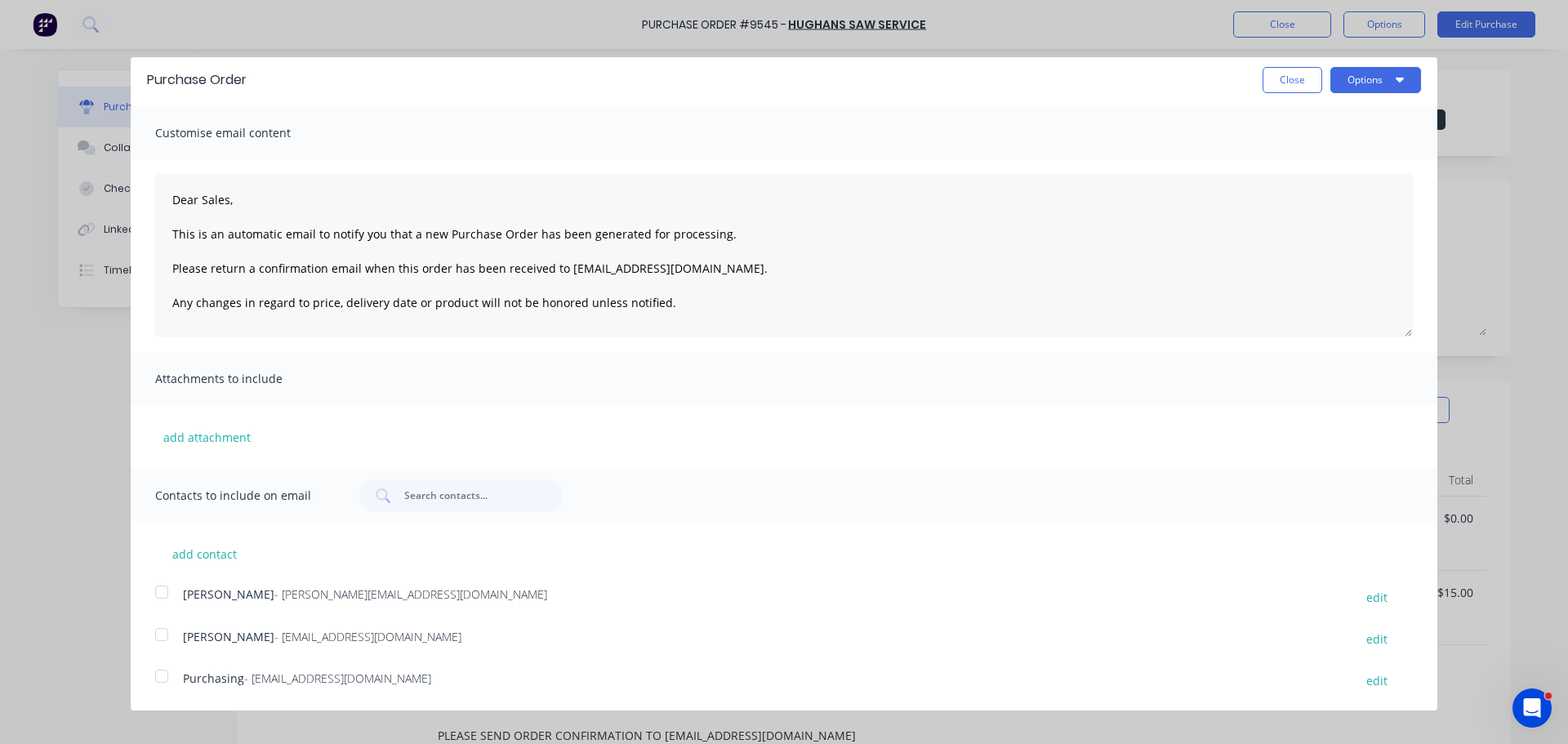
scroll to position [5, 0]
click at [156, 632] on div at bounding box center [162, 634] width 33 height 33
click at [167, 669] on div at bounding box center [162, 675] width 33 height 33
click at [1371, 83] on button "Options" at bounding box center [1376, 79] width 91 height 26
click at [1288, 151] on div "Email" at bounding box center [1343, 154] width 126 height 24
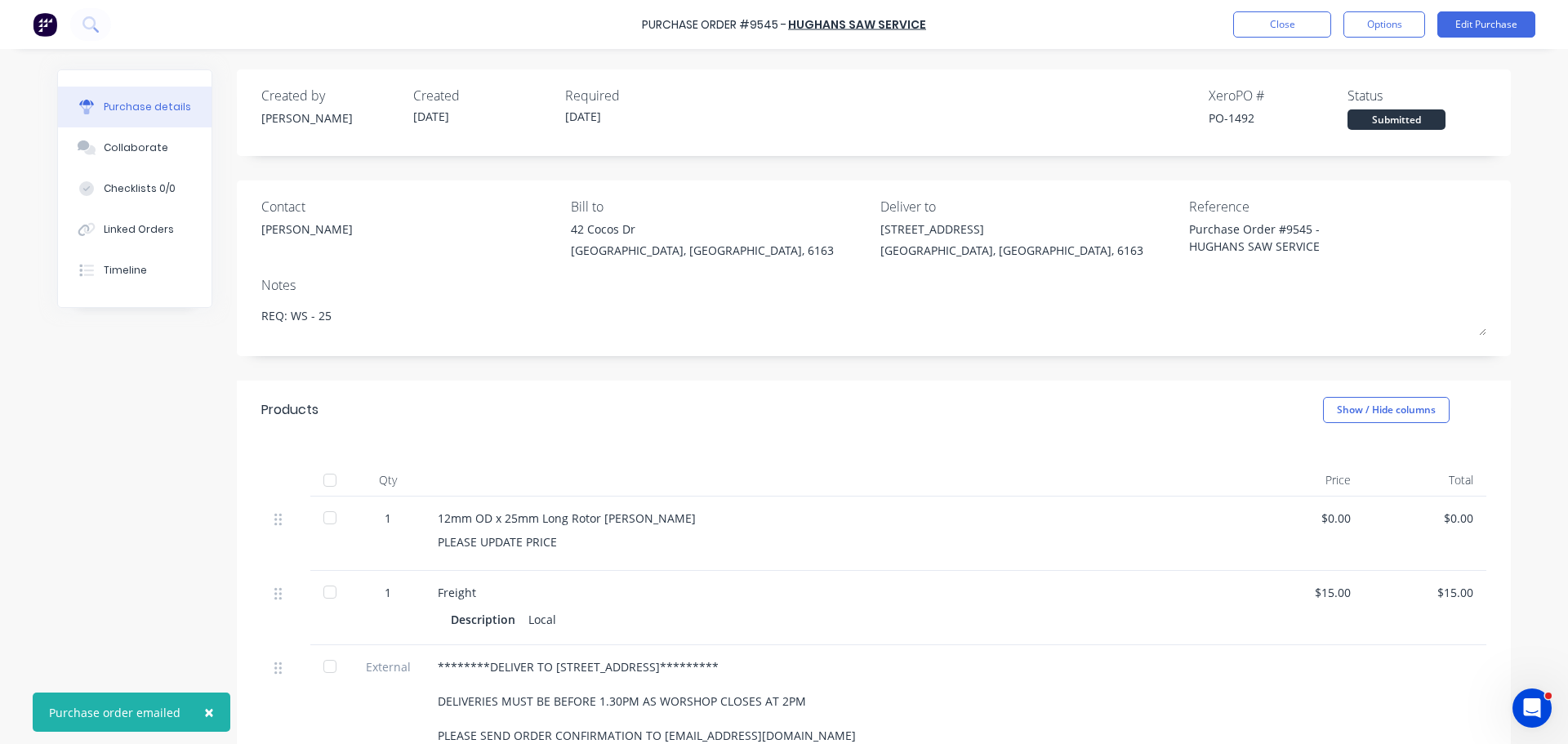
click at [31, 464] on div "× Purchase order emailed Purchase Order #9545 - HUGHANS SAW SERVICE Close Optio…" at bounding box center [784, 372] width 1568 height 744
drag, startPoint x: 88, startPoint y: 474, endPoint x: 90, endPoint y: 486, distance: 12.2
click at [89, 475] on div "Created by [PERSON_NAME] Created [DATE] Required [DATE] Xero PO # PO-1492 Statu…" at bounding box center [784, 524] width 1454 height 911
click at [210, 710] on button "×" at bounding box center [209, 712] width 42 height 40
click at [133, 533] on div "Created by [PERSON_NAME] Created [DATE] Required [DATE] Xero PO # PO-1492 Statu…" at bounding box center [784, 524] width 1454 height 911
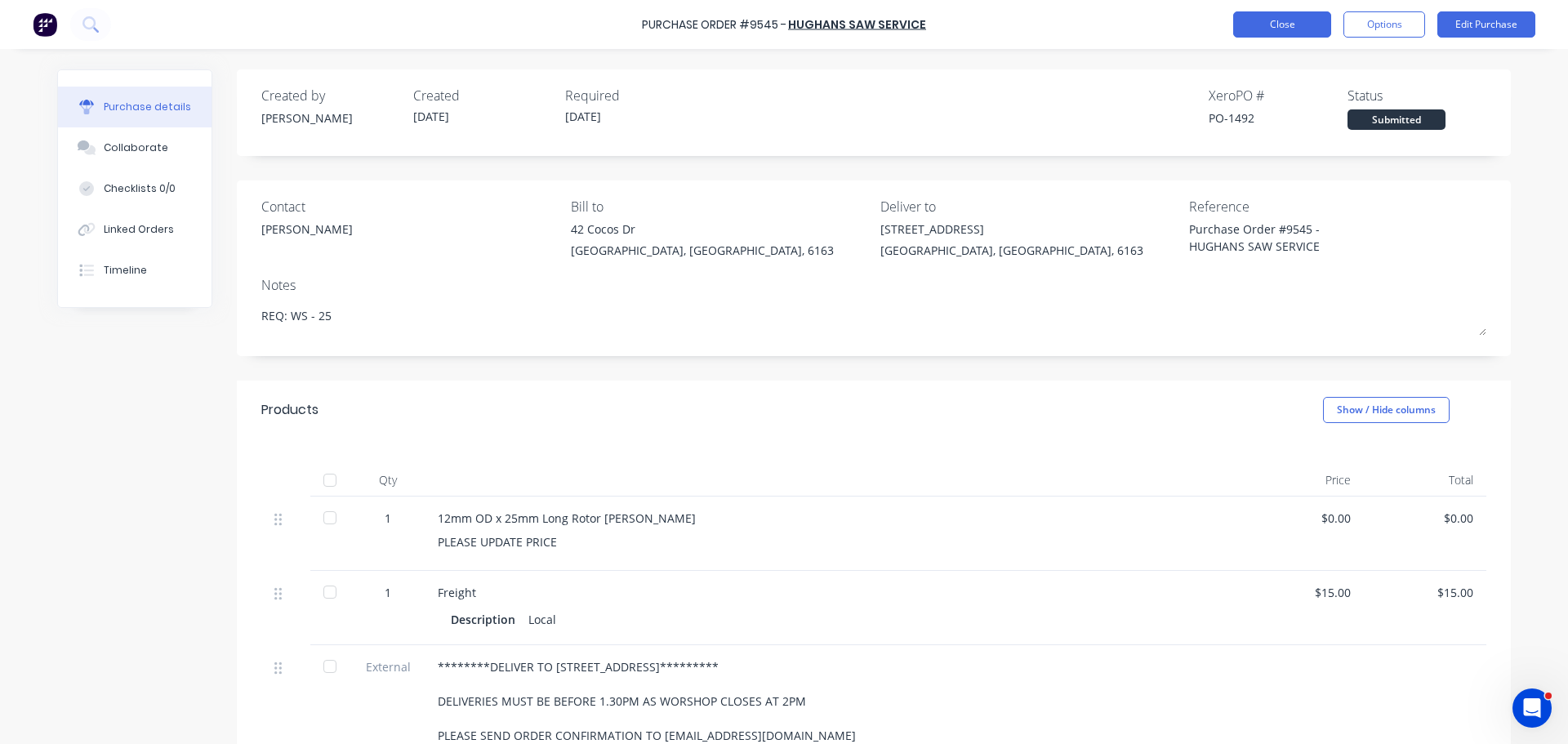
click at [1280, 19] on button "Close" at bounding box center [1283, 24] width 98 height 26
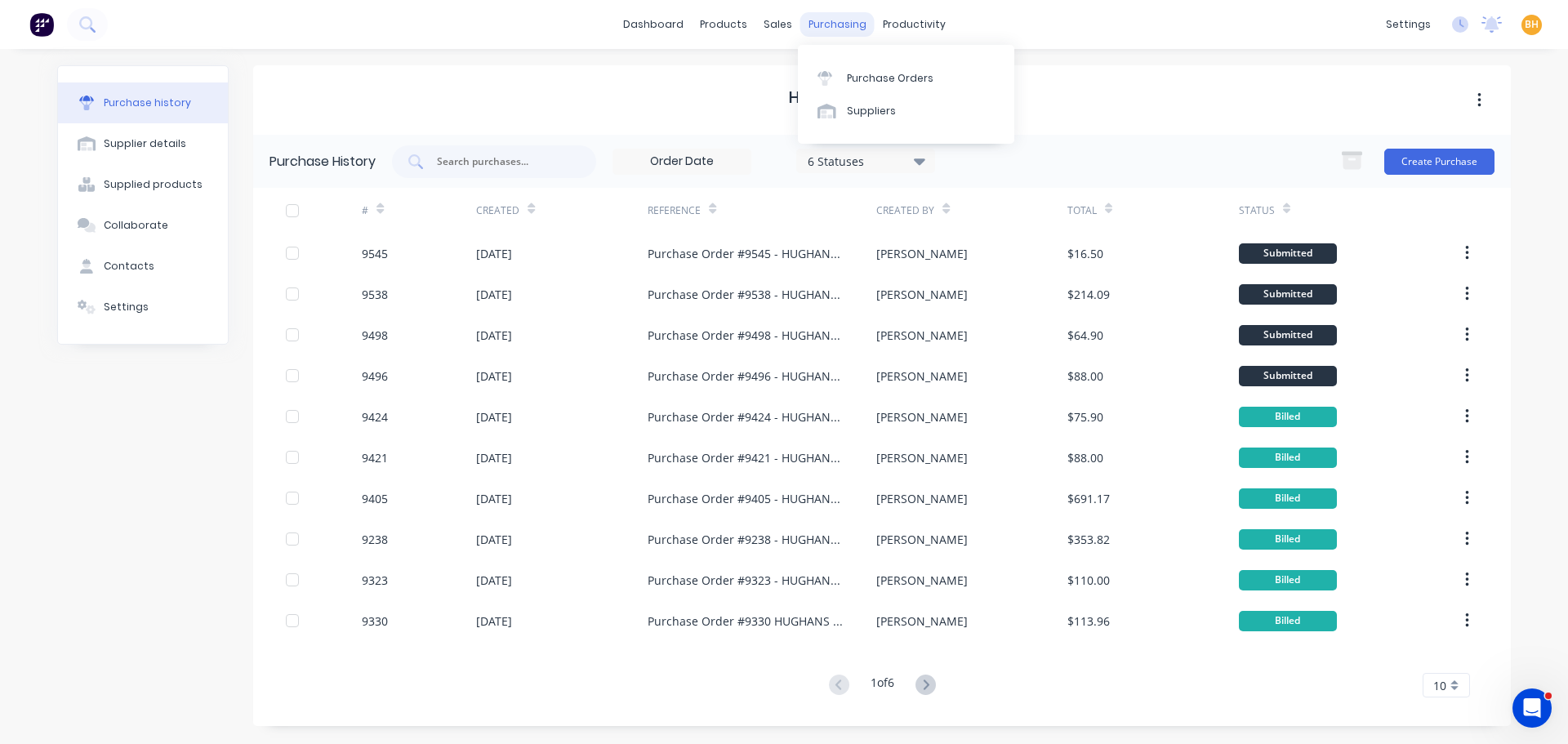
click at [833, 23] on div "purchasing" at bounding box center [837, 24] width 75 height 25
click at [869, 73] on div "Purchase Orders" at bounding box center [891, 78] width 86 height 15
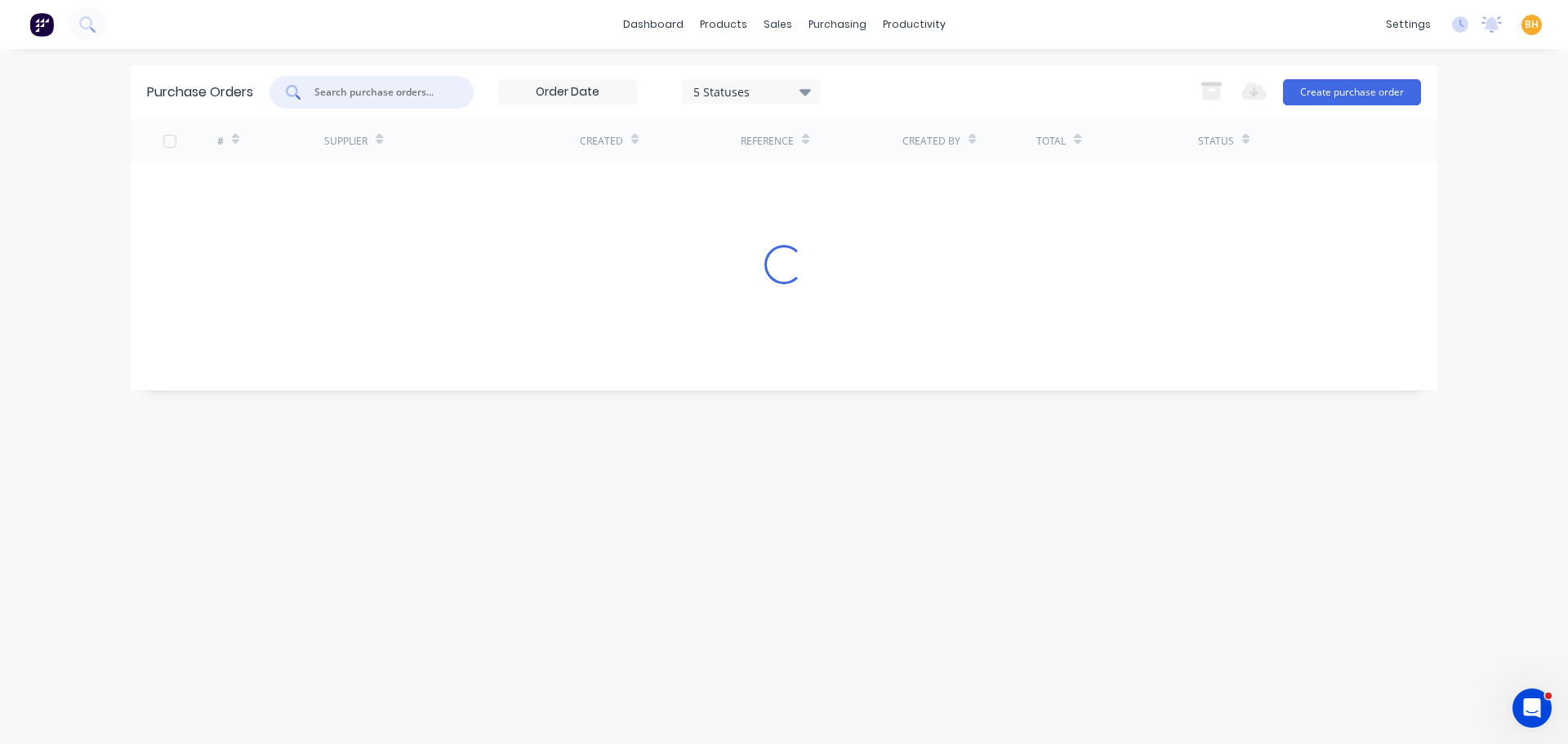
click at [371, 87] on input "text" at bounding box center [380, 92] width 135 height 17
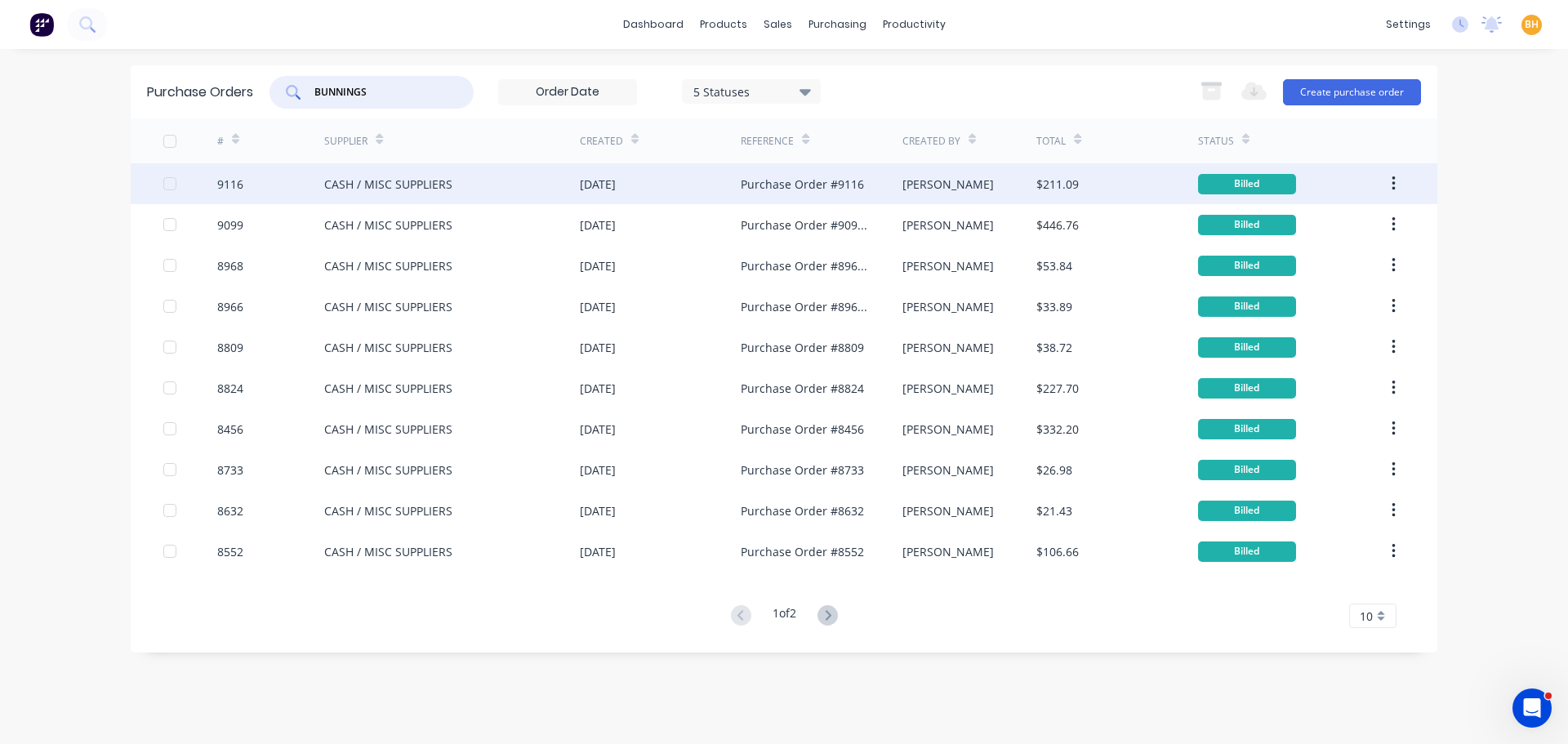
type input "BUNNINGS"
click at [482, 194] on div "CASH / MISC SUPPLIERS" at bounding box center [452, 184] width 256 height 40
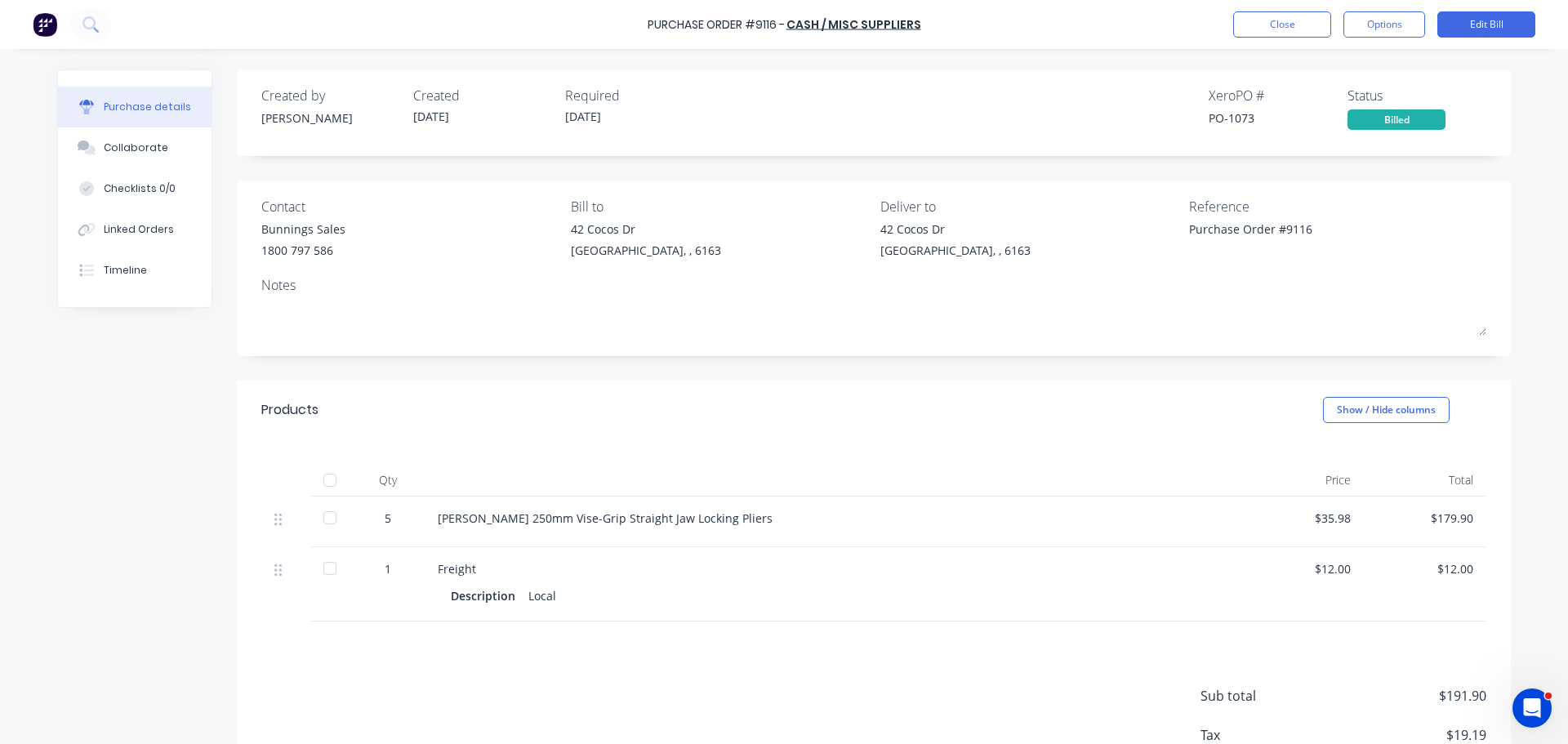
click at [683, 370] on div "Created by [PERSON_NAME] Created [DATE] Required [DATE] Xero PO # PO-1073 Statu…" at bounding box center [873, 452] width 1274 height 768
click at [1248, 17] on button "Close" at bounding box center [1283, 24] width 98 height 26
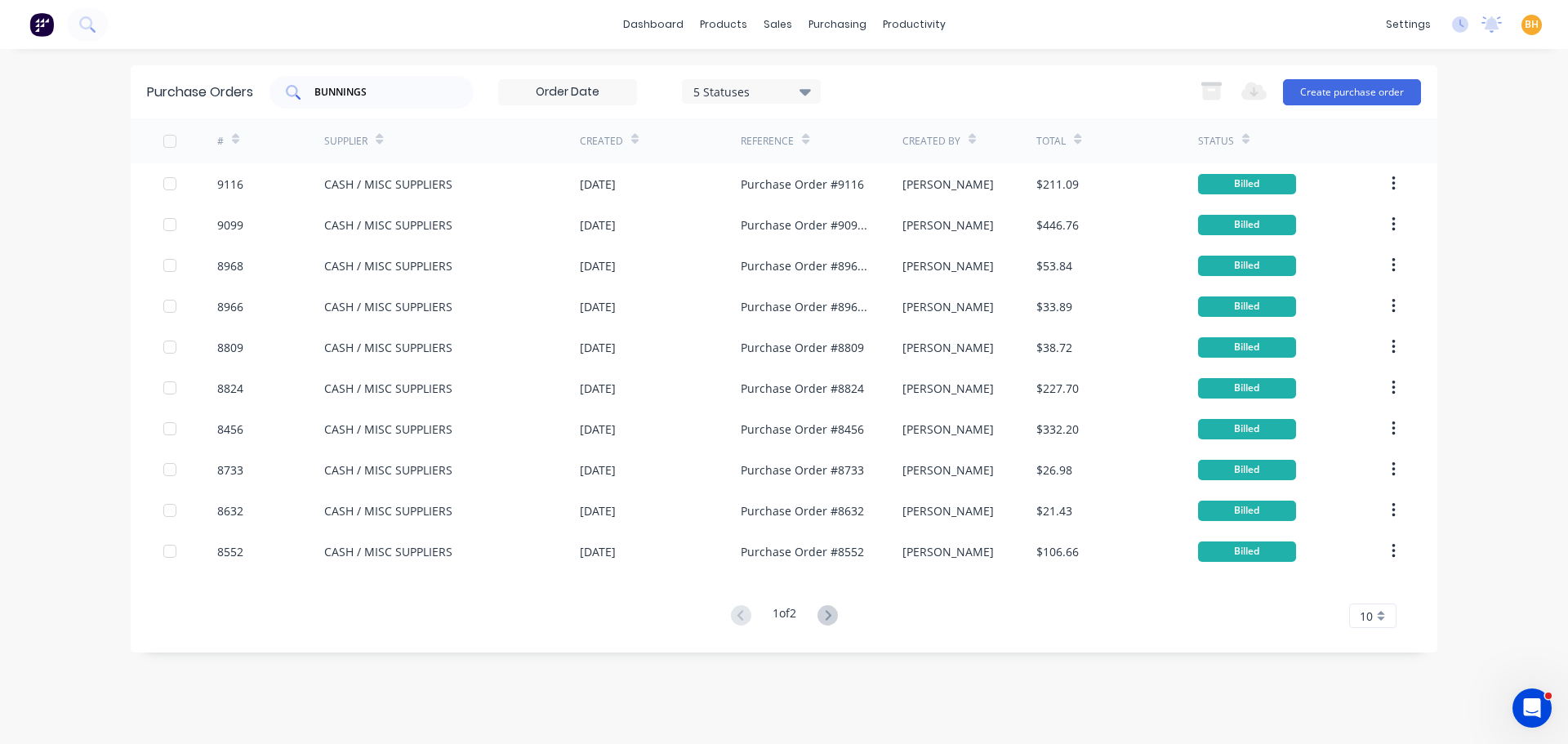
click at [390, 88] on input "BUNNINGS" at bounding box center [380, 92] width 135 height 17
type input "B"
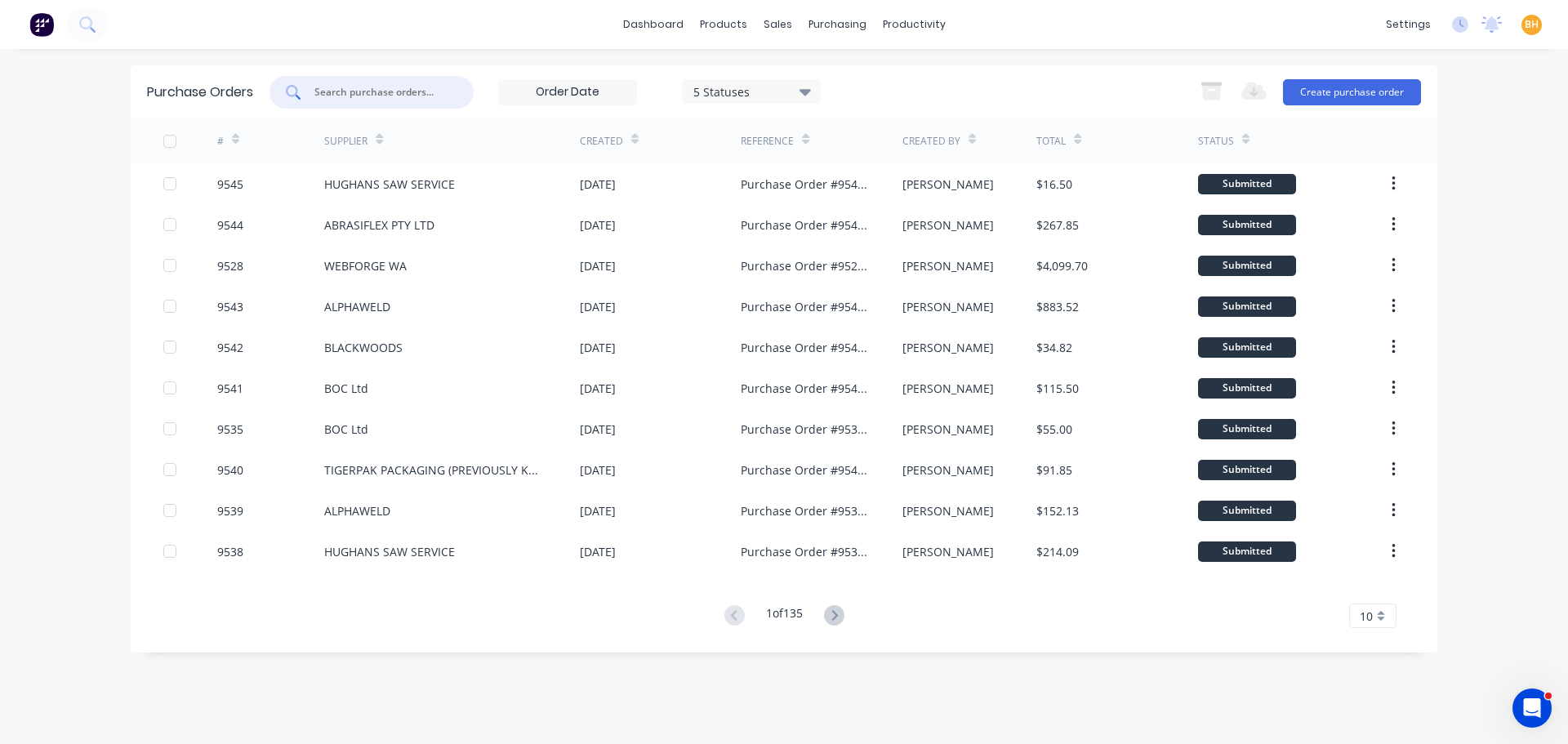
click at [344, 98] on input "text" at bounding box center [380, 92] width 135 height 17
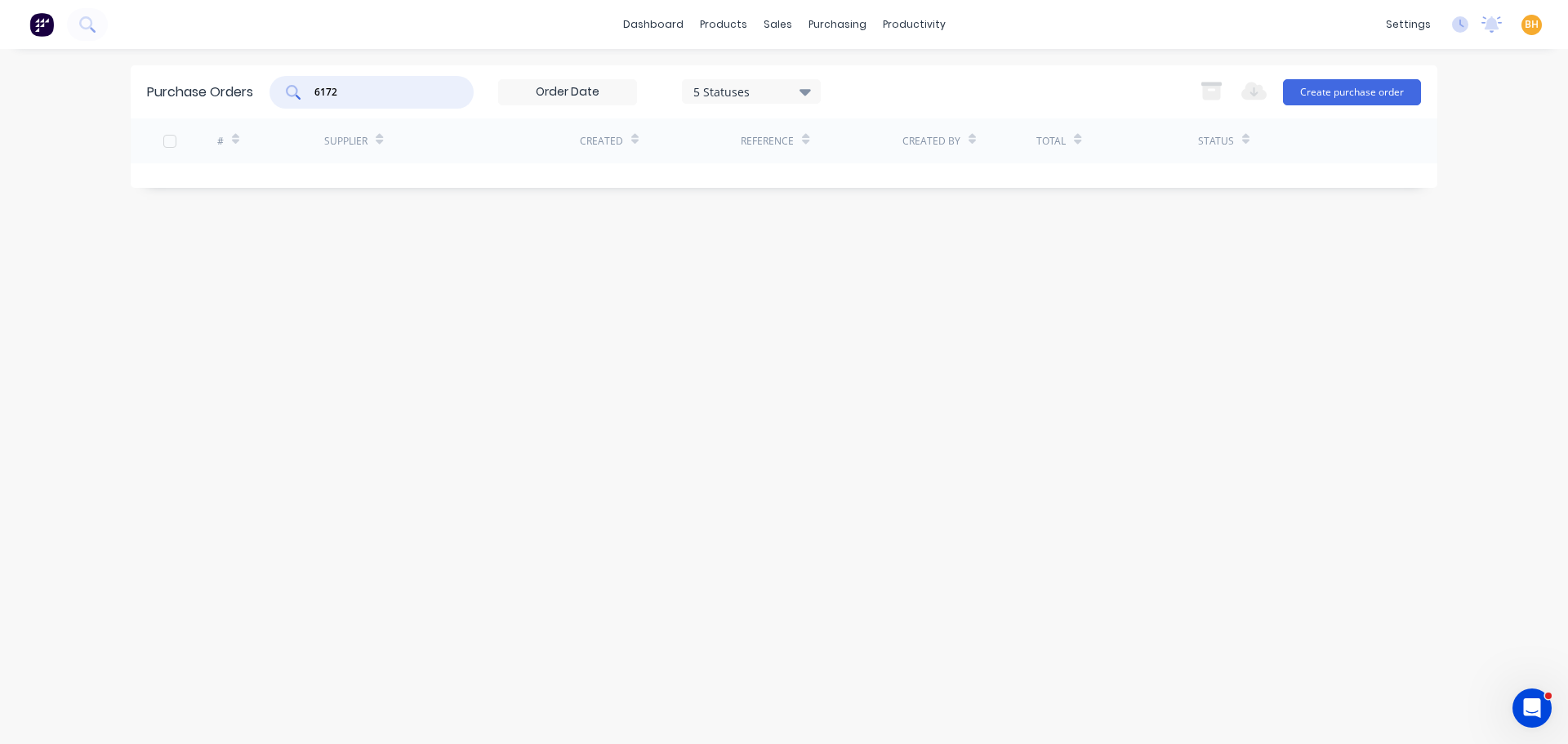
click at [372, 90] on input "6172" at bounding box center [380, 92] width 135 height 17
type input "6"
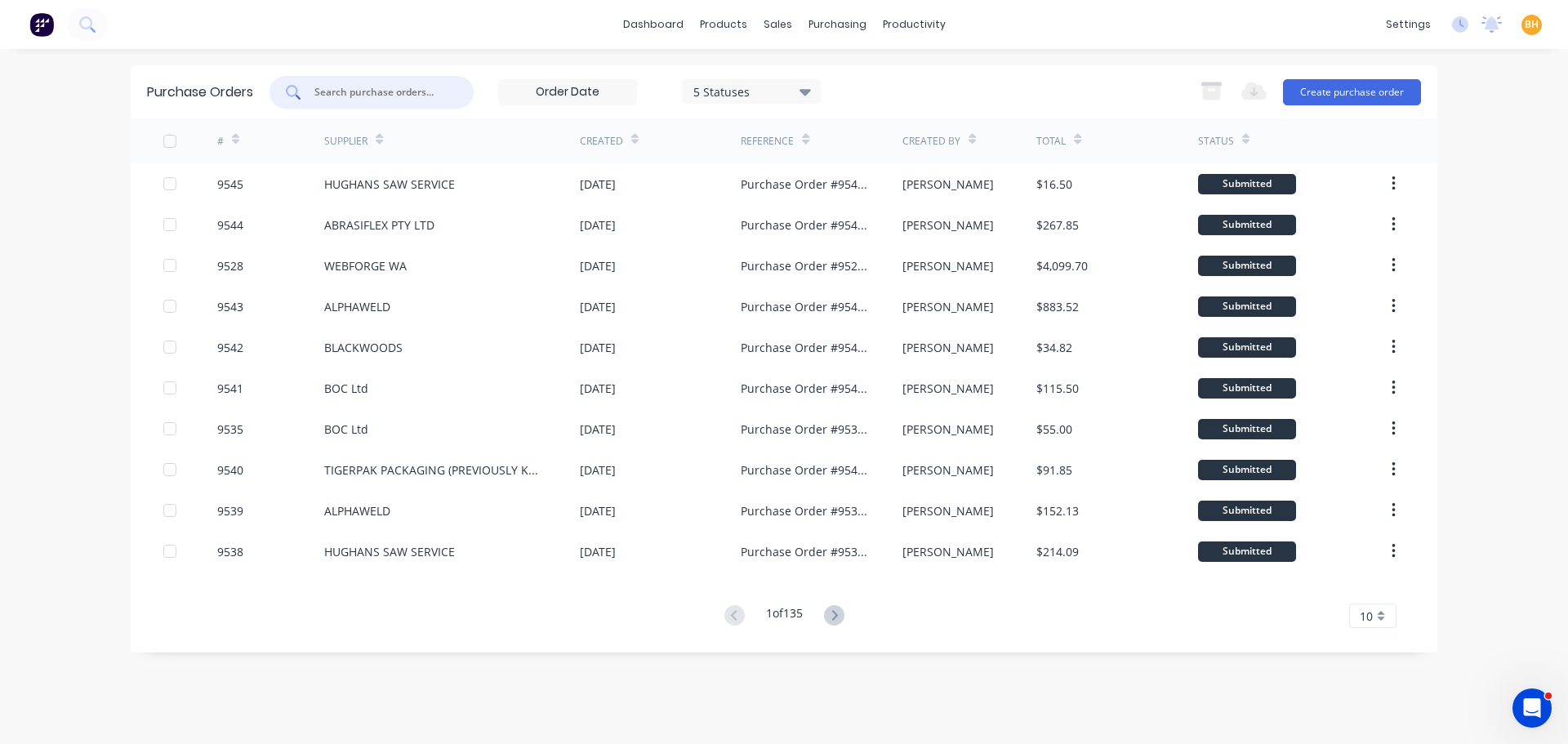
click at [394, 93] on input "text" at bounding box center [380, 92] width 135 height 17
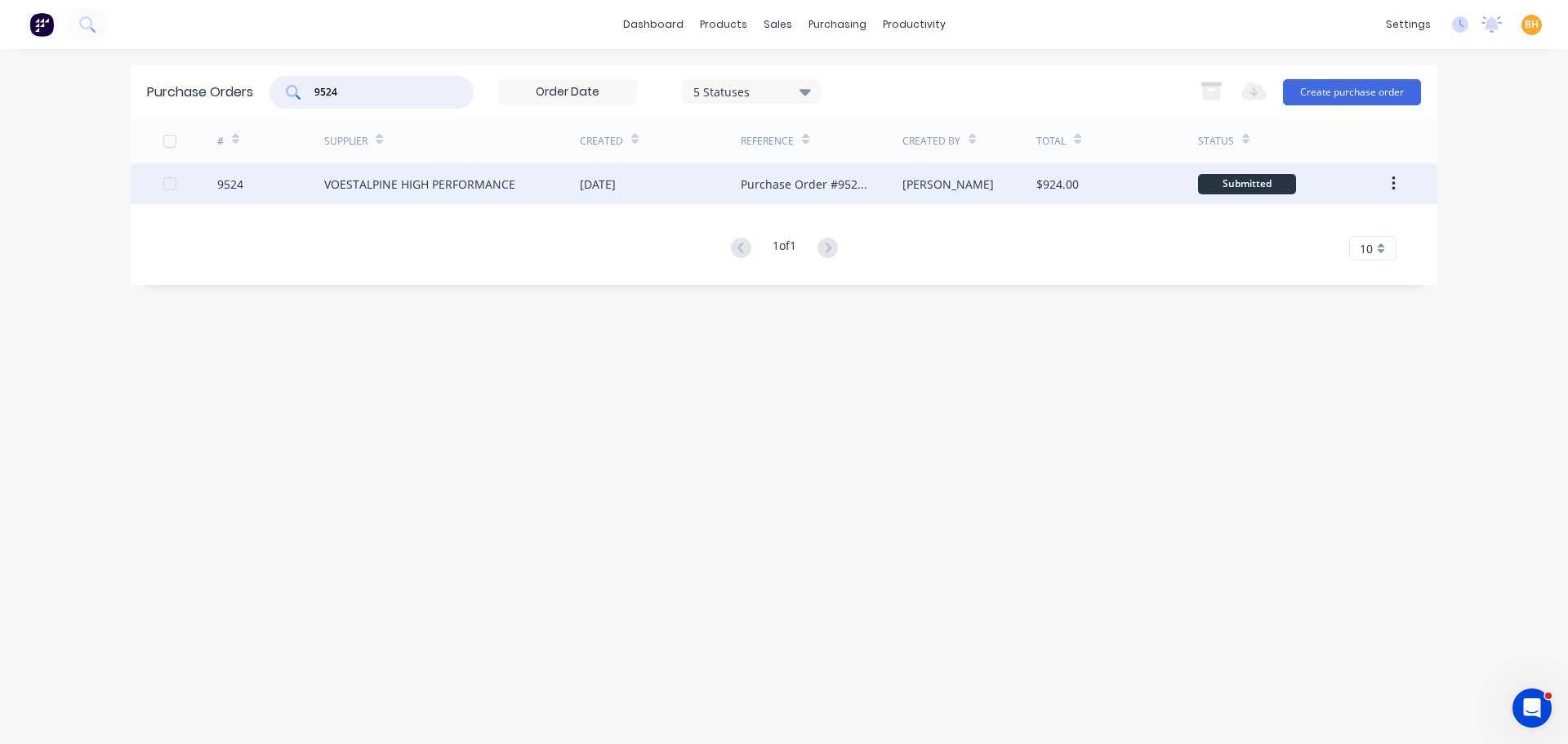
type input "9524"
click at [433, 180] on div "VOESTALPINE HIGH PERFORMANCE" at bounding box center [420, 184] width 191 height 17
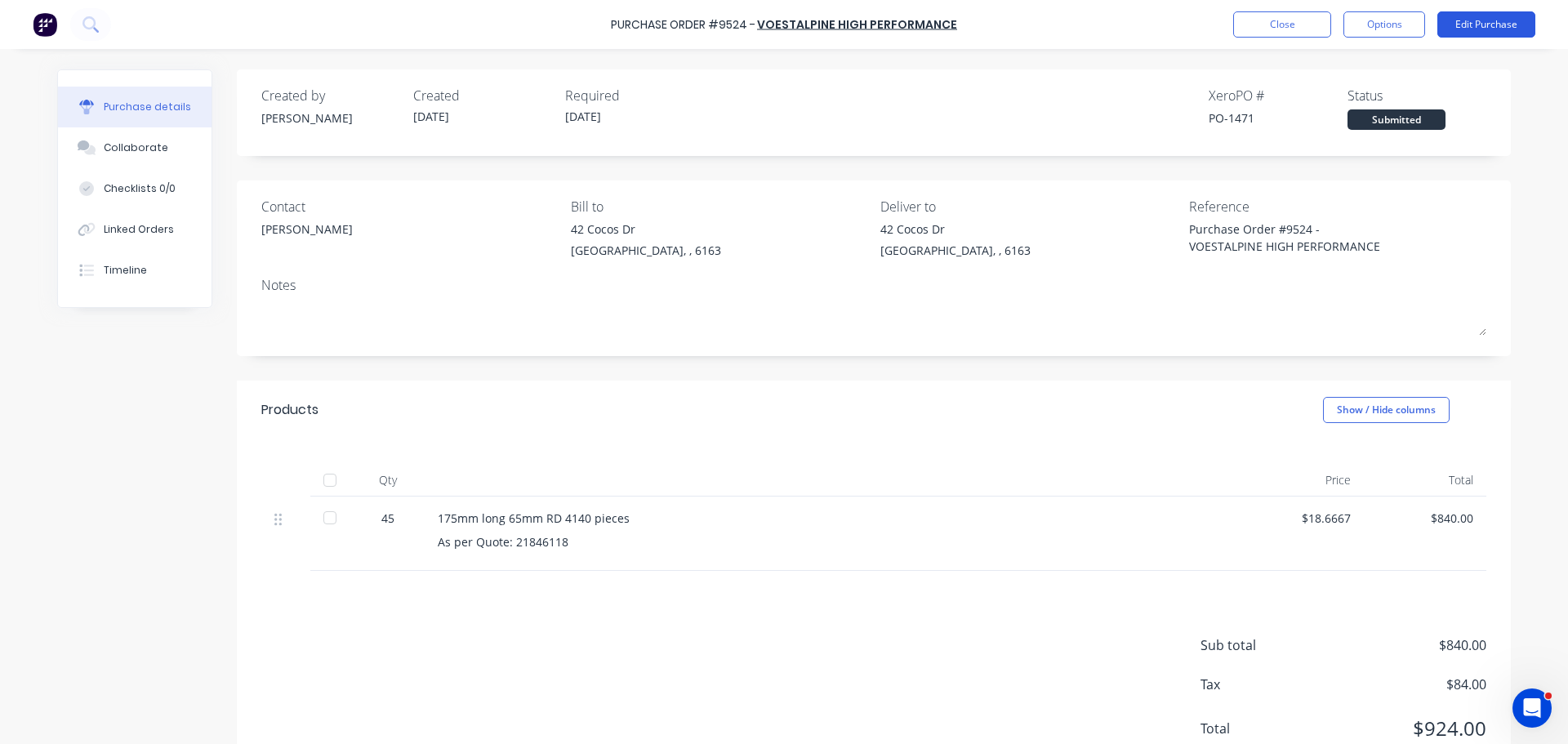
click at [1518, 22] on button "Edit Purchase" at bounding box center [1486, 24] width 98 height 26
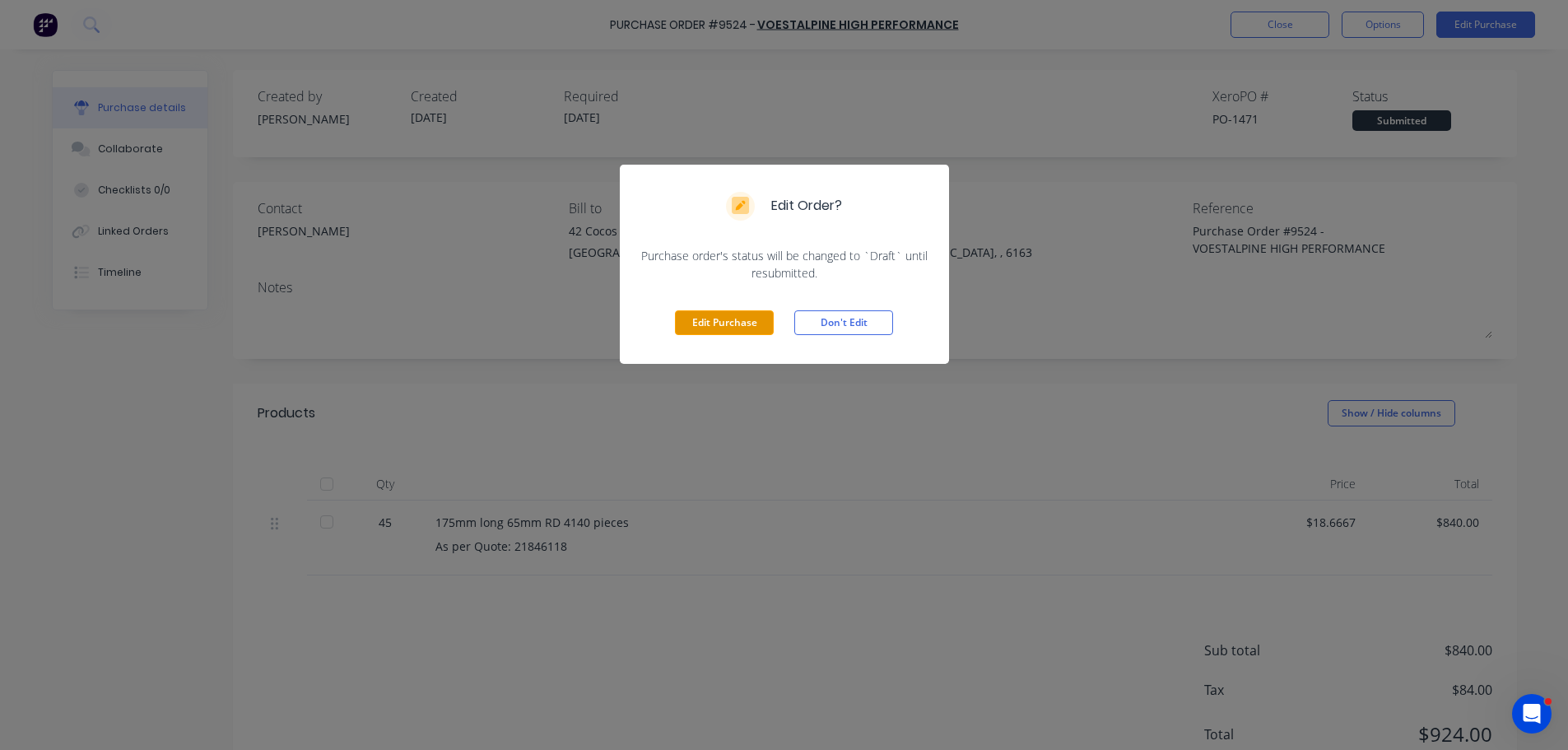
click at [720, 326] on button "Edit Purchase" at bounding box center [724, 323] width 99 height 25
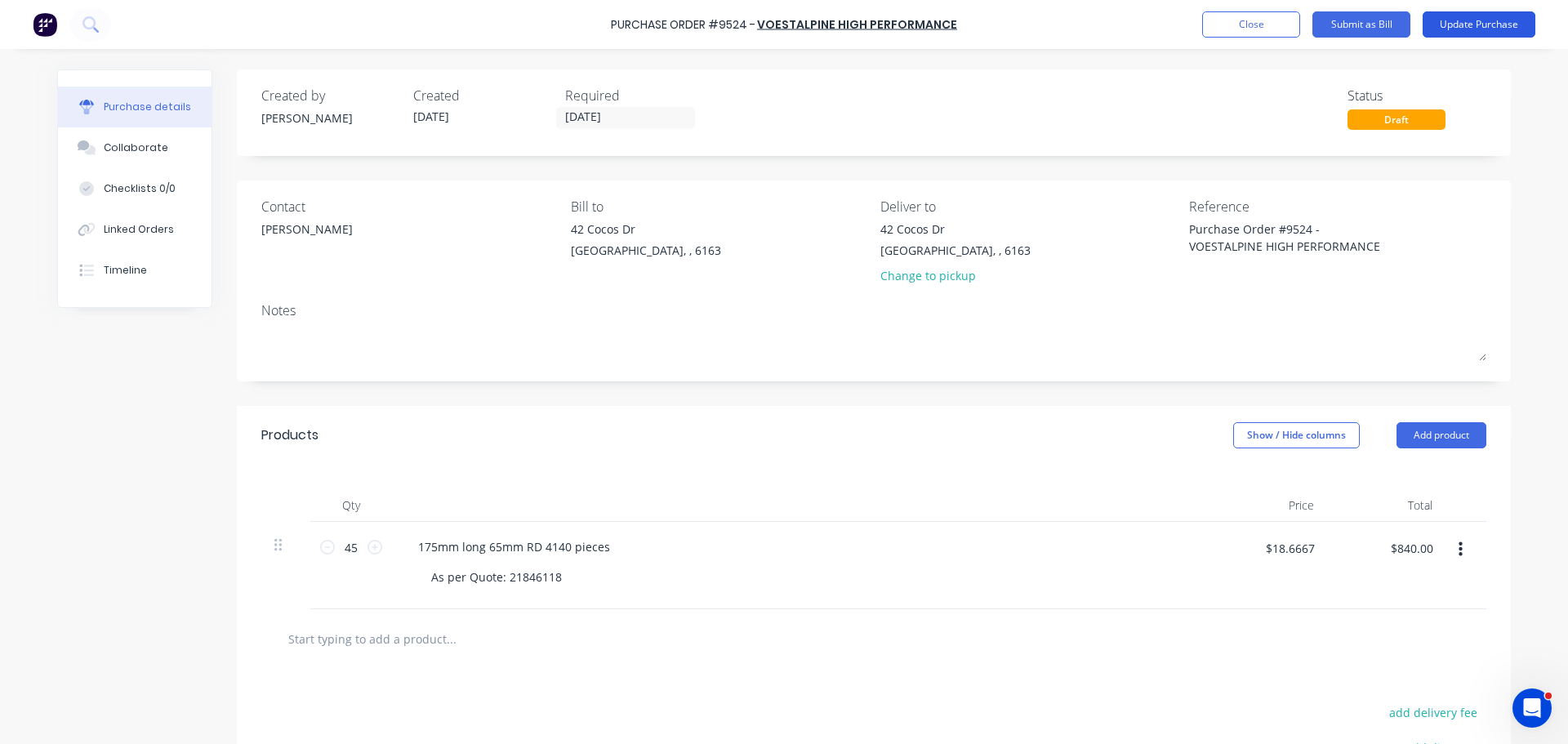
click at [1467, 27] on button "Update Purchase" at bounding box center [1479, 24] width 113 height 26
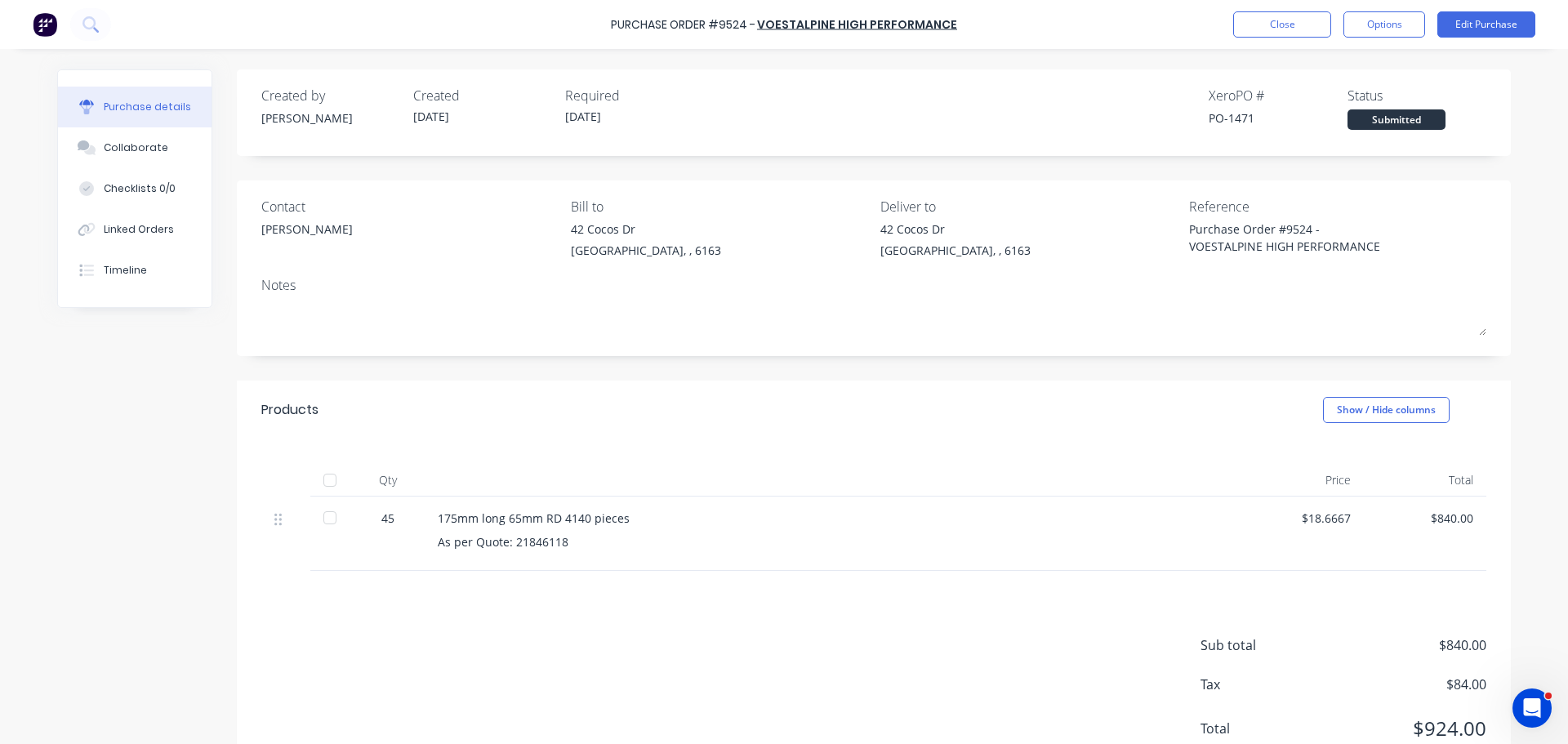
drag, startPoint x: 983, startPoint y: 652, endPoint x: 983, endPoint y: 629, distance: 23.0
click at [986, 651] on div "Sub total $840.00 Tax $84.00 Total $924.00" at bounding box center [873, 679] width 1274 height 216
click at [1266, 24] on button "Close" at bounding box center [1283, 24] width 98 height 26
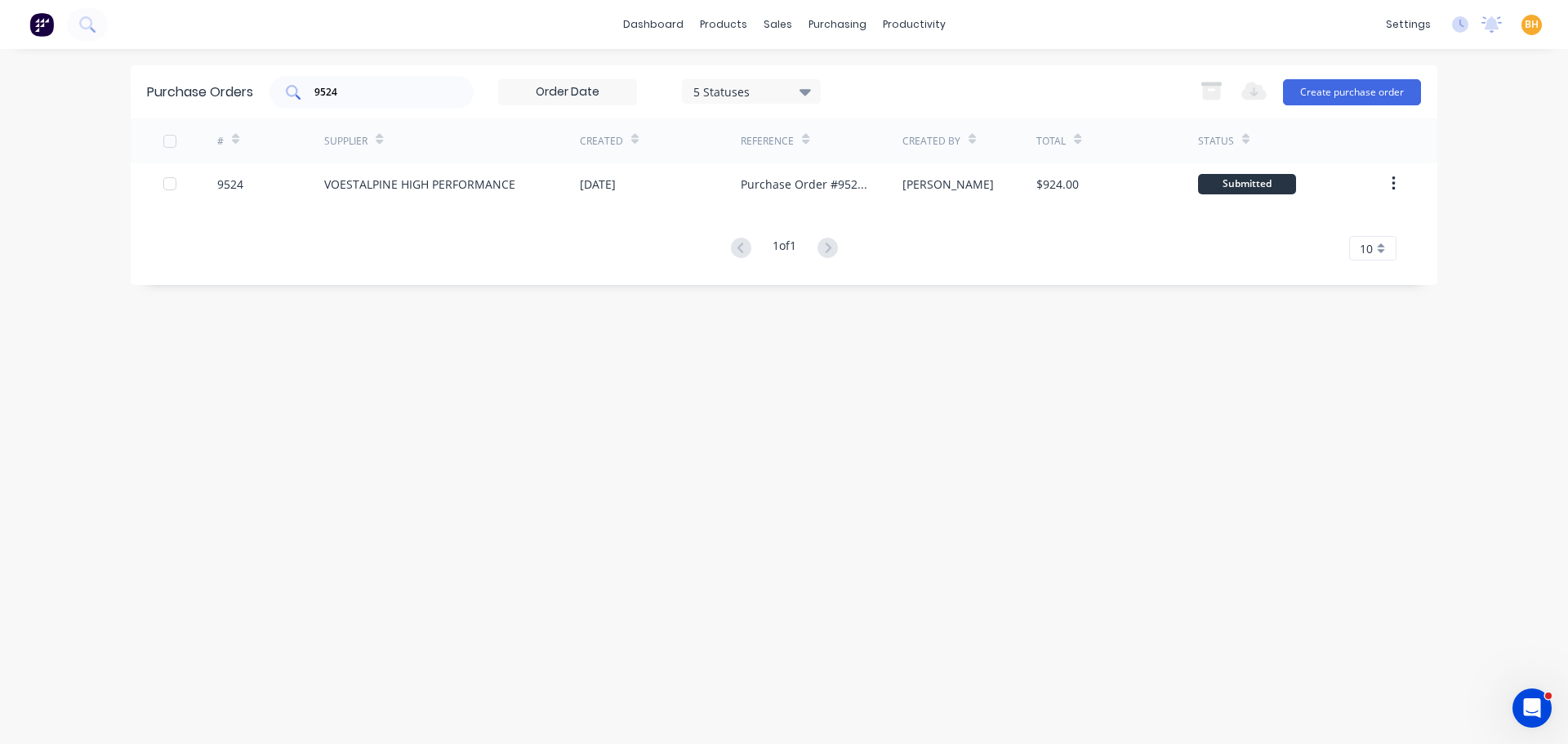
click at [379, 98] on input "9524" at bounding box center [380, 92] width 135 height 17
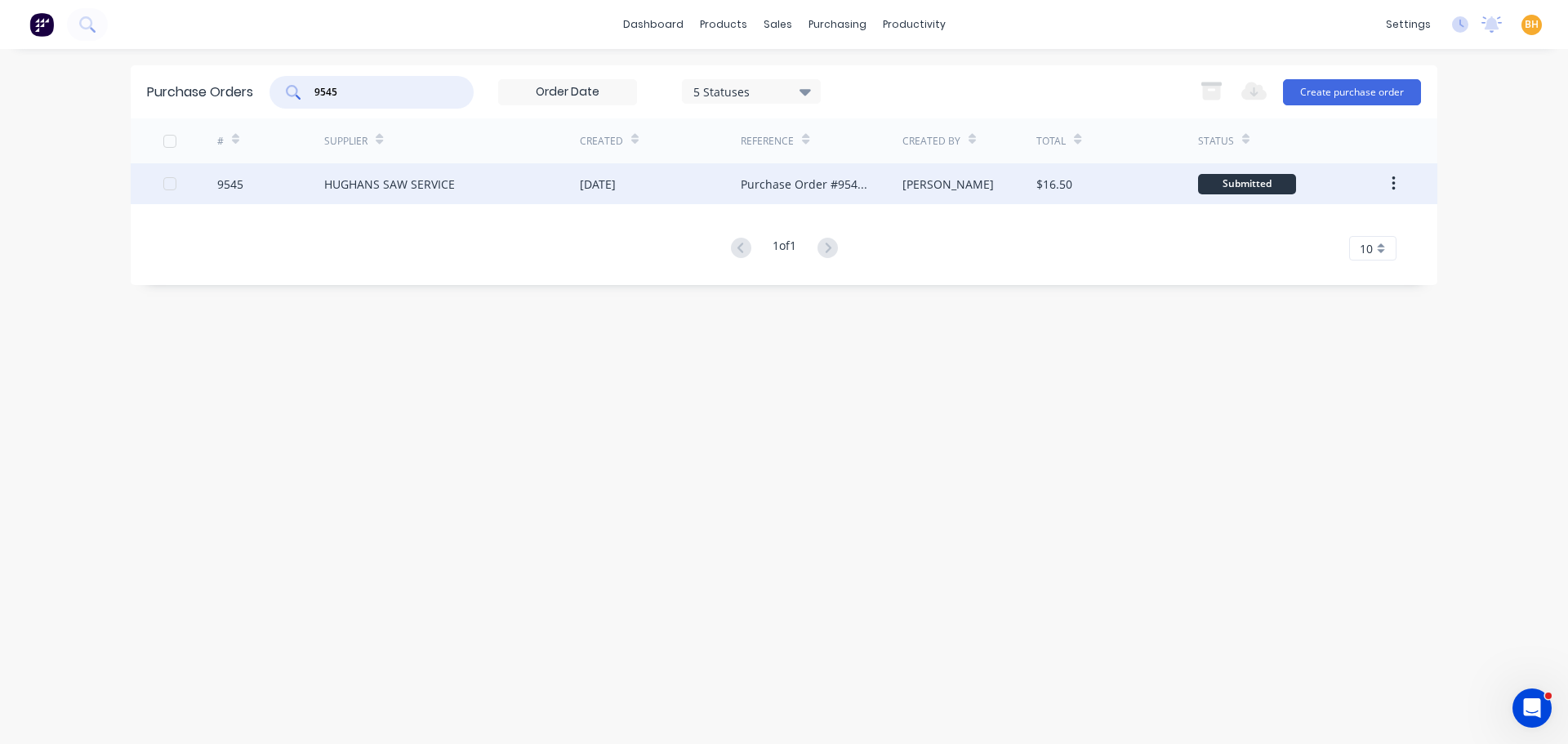
type input "9545"
click at [377, 181] on div "HUGHANS SAW SERVICE" at bounding box center [389, 184] width 131 height 17
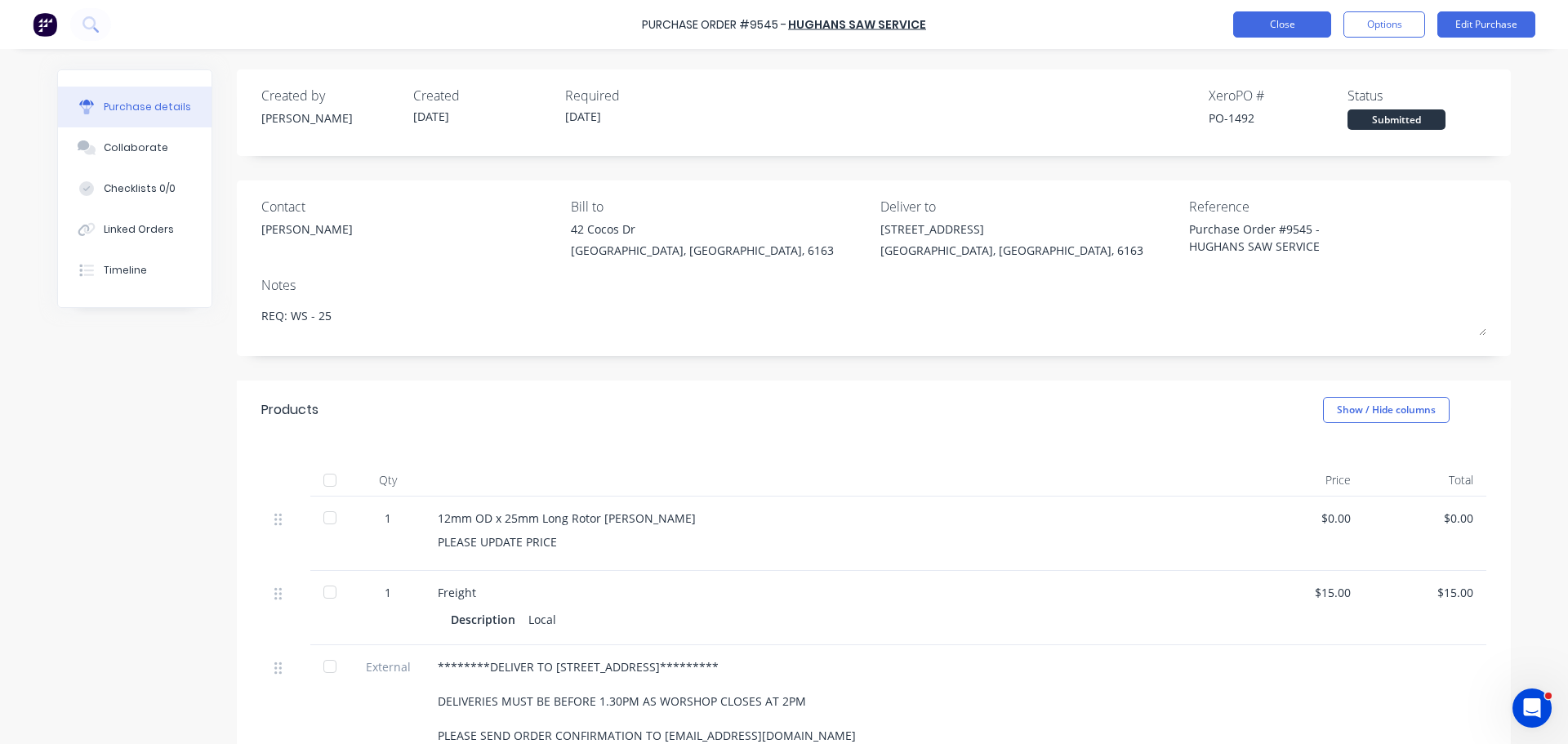
click at [1275, 34] on button "Close" at bounding box center [1283, 24] width 98 height 26
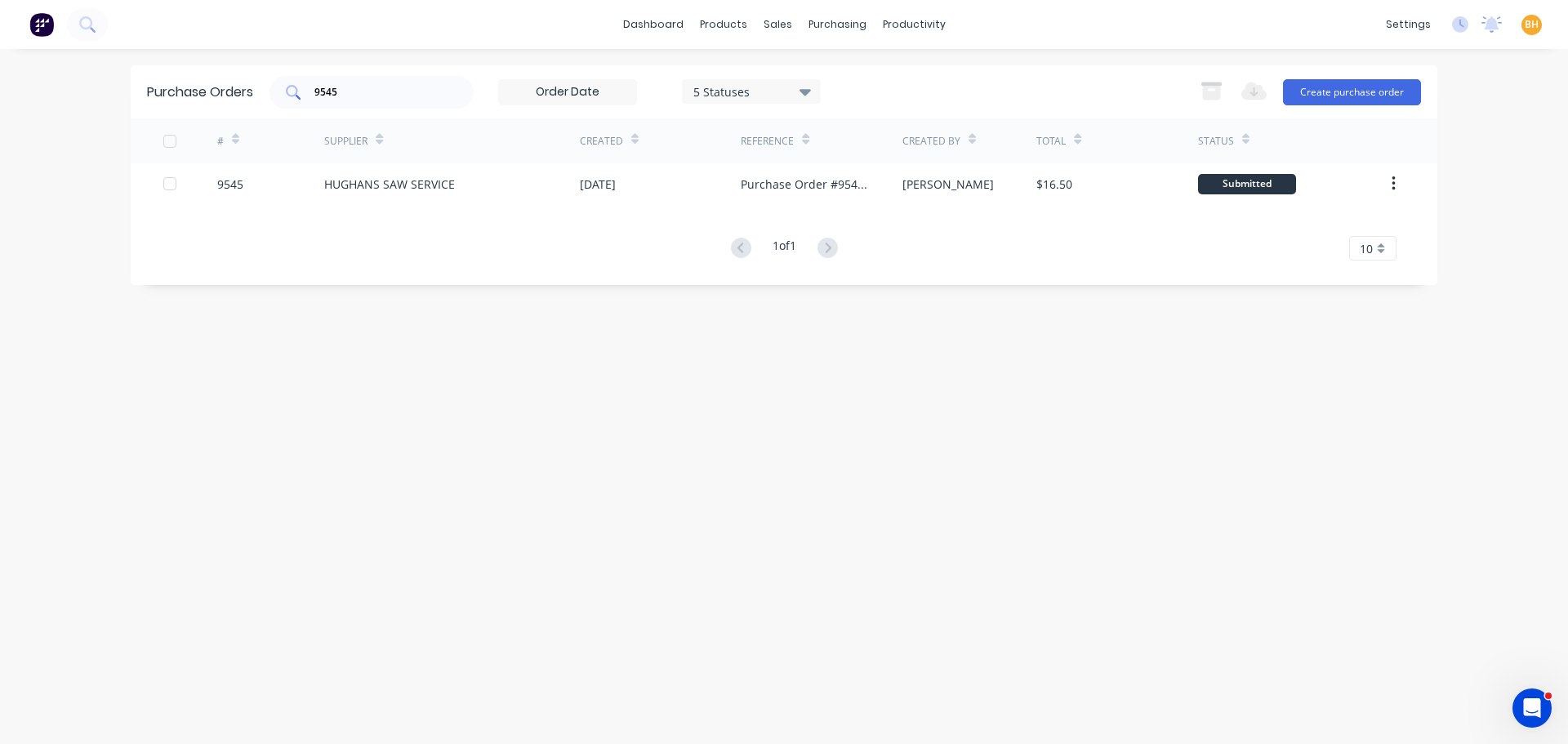
click at [396, 92] on input "9545" at bounding box center [380, 92] width 135 height 17
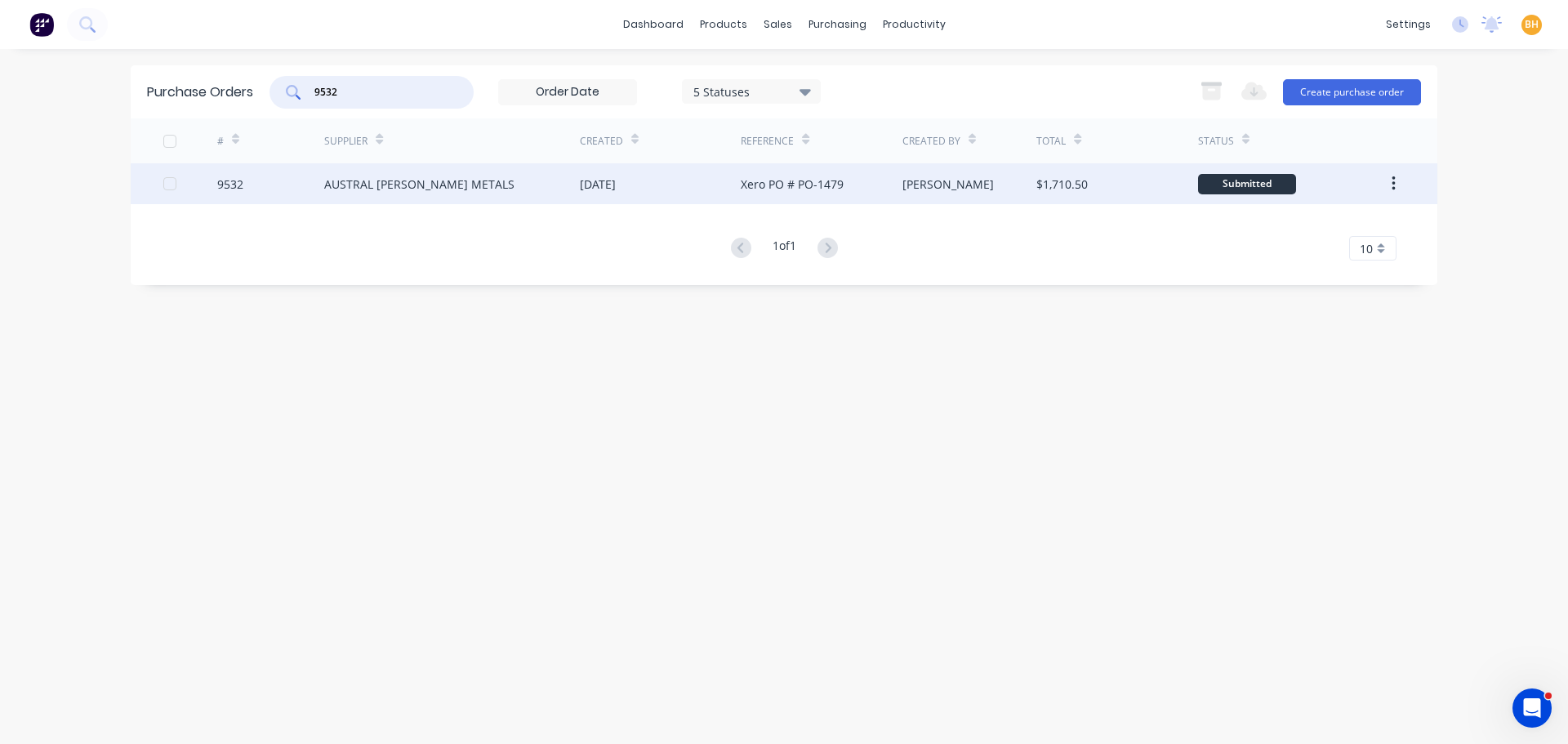
type input "9532"
click at [436, 186] on div "AUSTRAL [PERSON_NAME] METALS" at bounding box center [419, 184] width 190 height 17
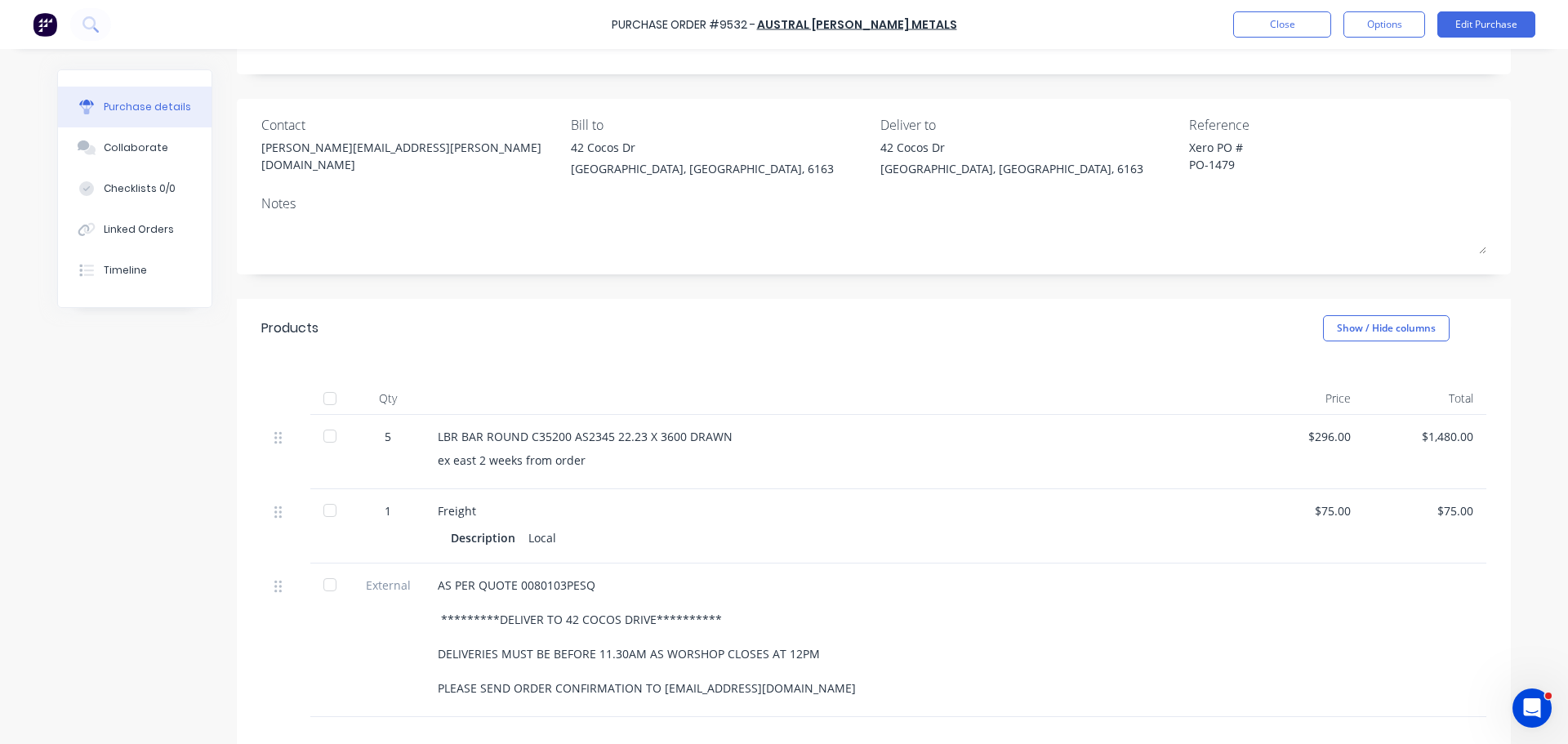
scroll to position [164, 0]
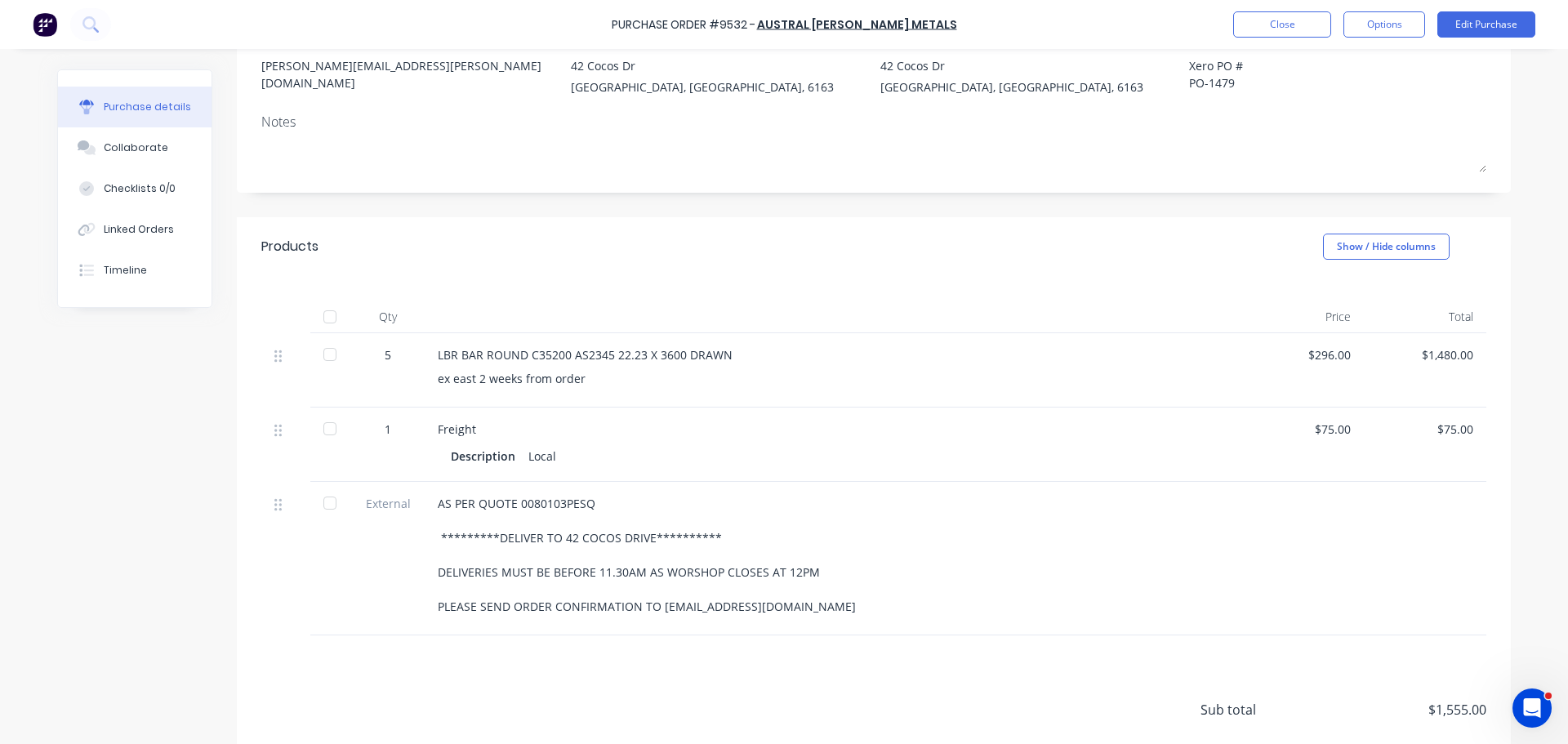
click at [1063, 624] on div "**********" at bounding box center [834, 558] width 817 height 154
click at [1510, 28] on button "Edit Purchase" at bounding box center [1486, 24] width 98 height 26
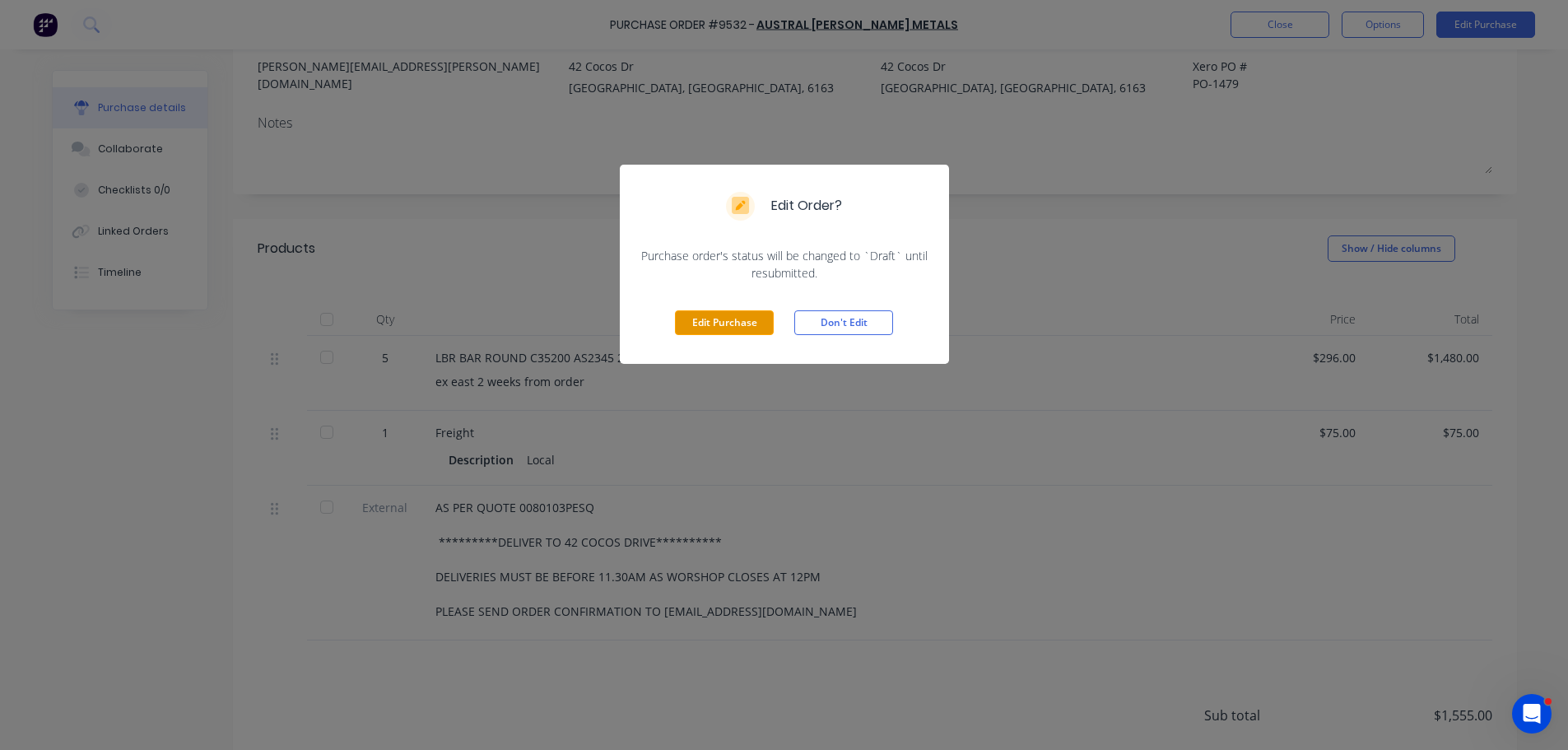
click at [737, 321] on button "Edit Purchase" at bounding box center [724, 323] width 99 height 25
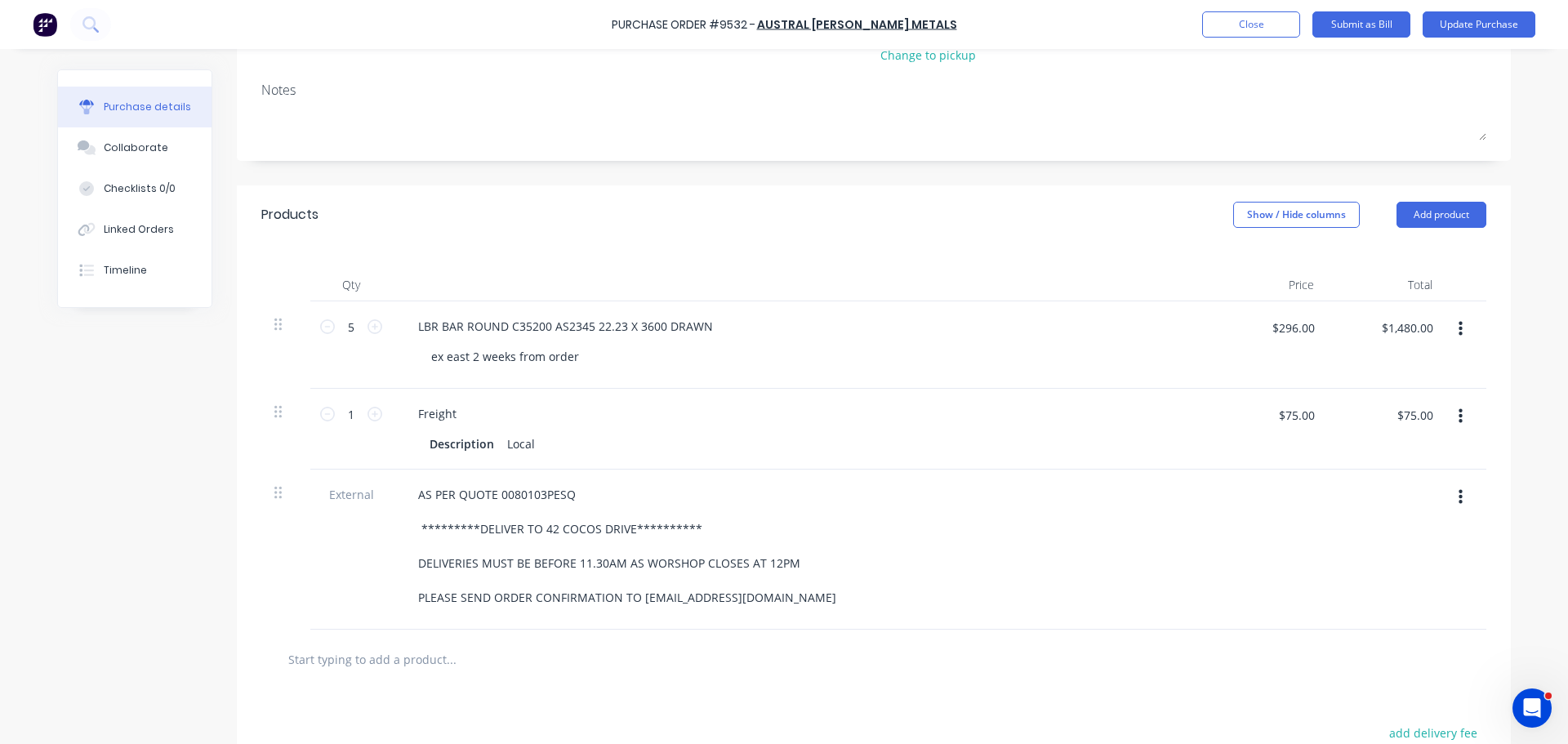
scroll to position [326, 0]
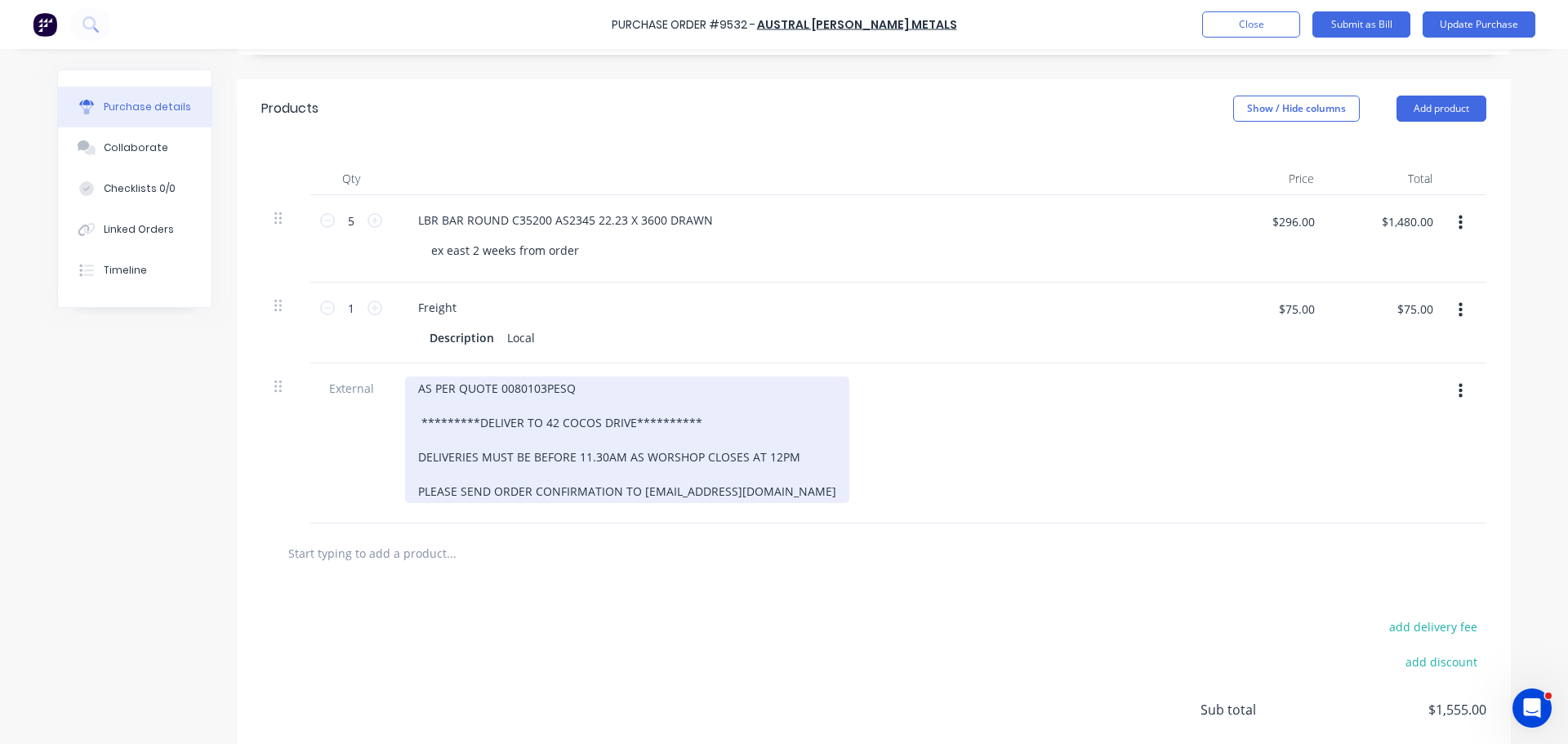
click at [579, 459] on div "**********" at bounding box center [627, 440] width 444 height 127
click at [598, 455] on div "**********" at bounding box center [627, 440] width 444 height 127
click at [755, 456] on div "**********" at bounding box center [627, 440] width 444 height 127
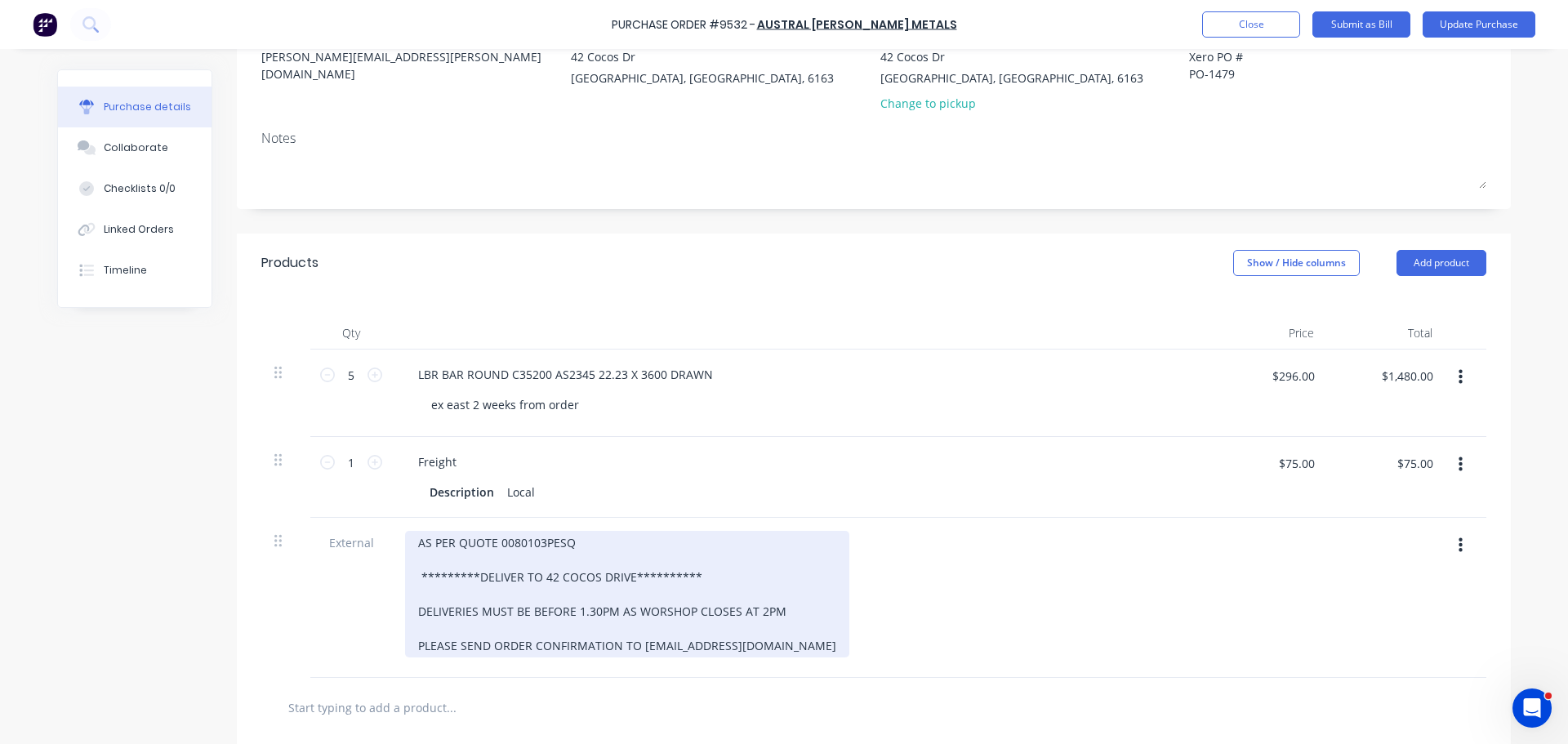
scroll to position [0, 0]
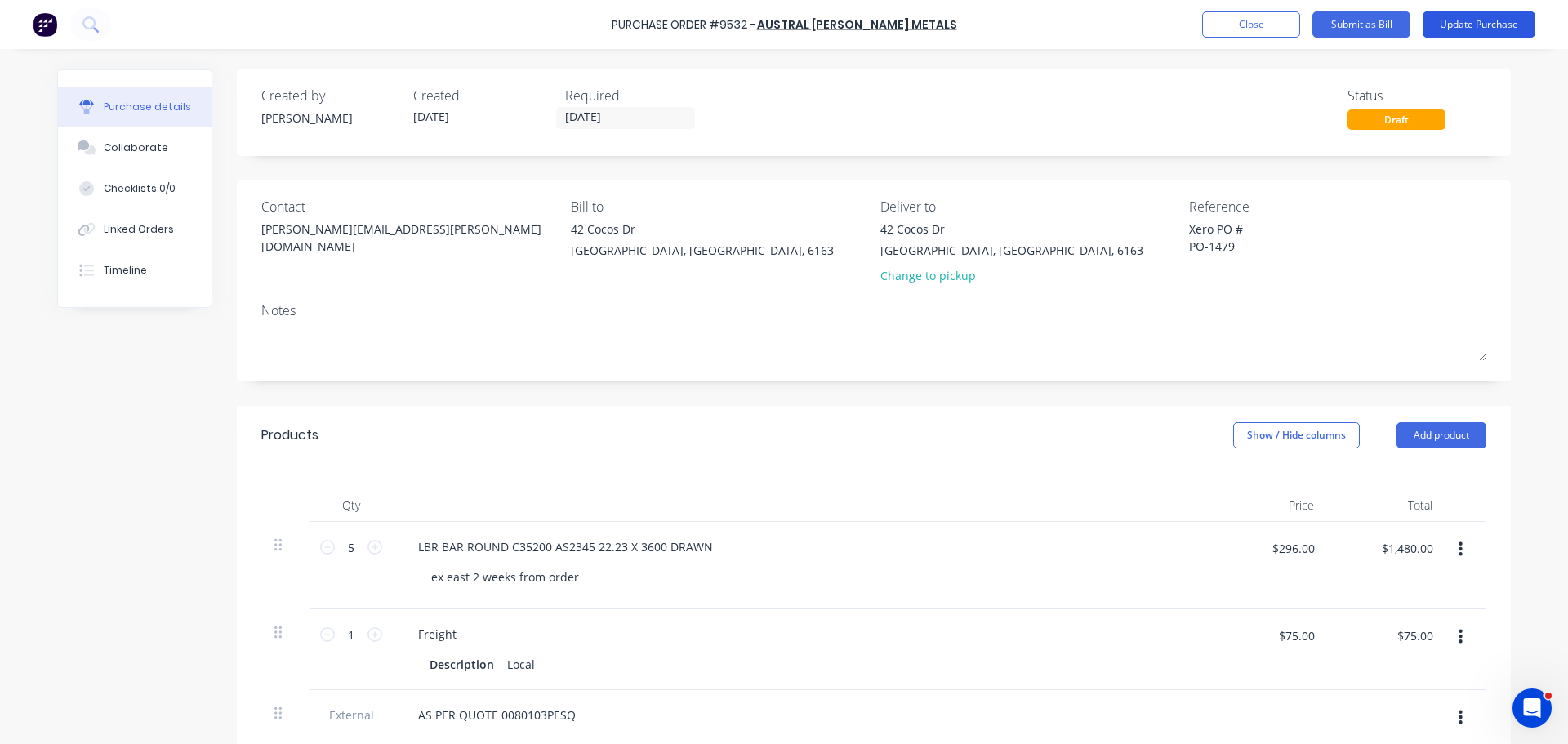
click at [1482, 20] on button "Update Purchase" at bounding box center [1479, 24] width 113 height 26
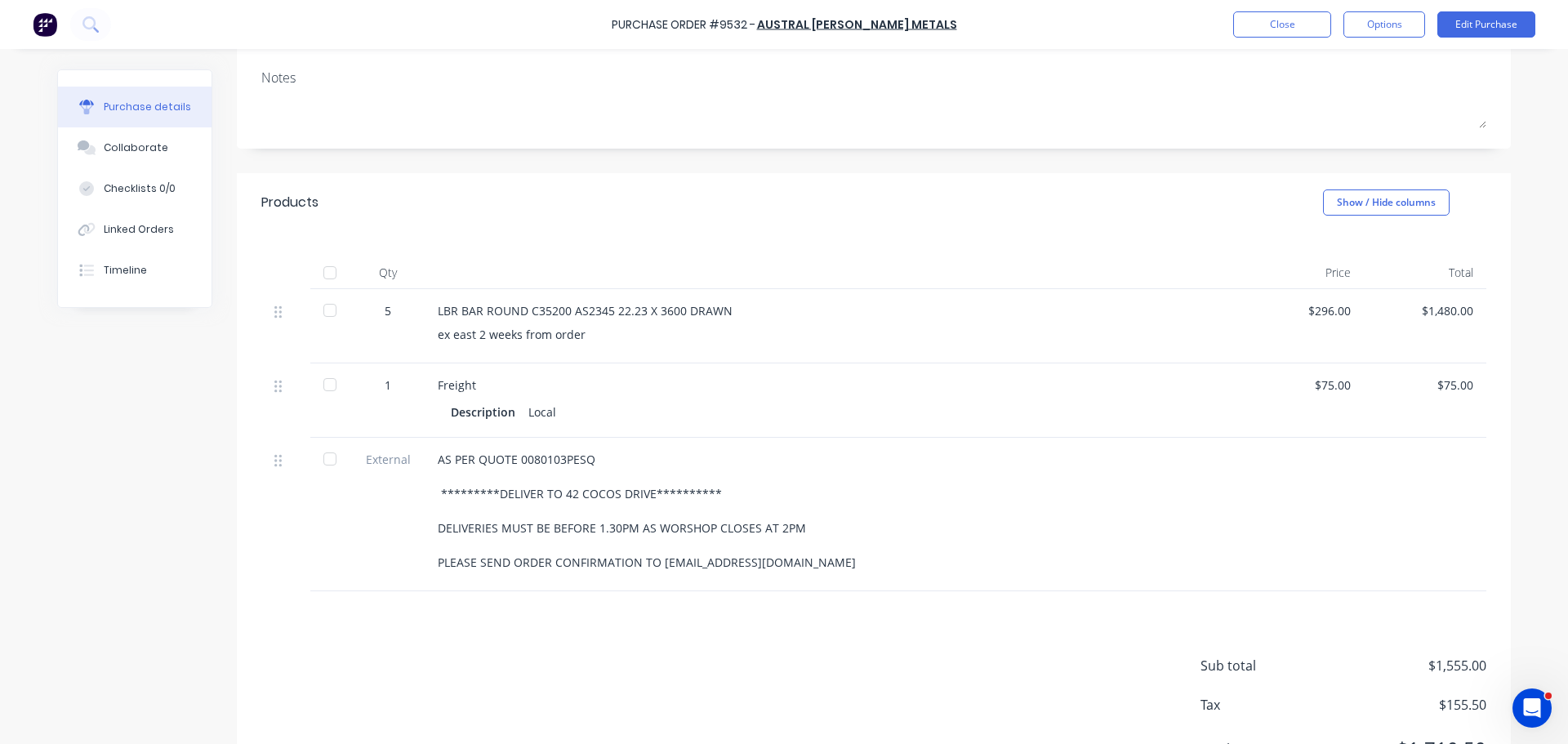
scroll to position [245, 0]
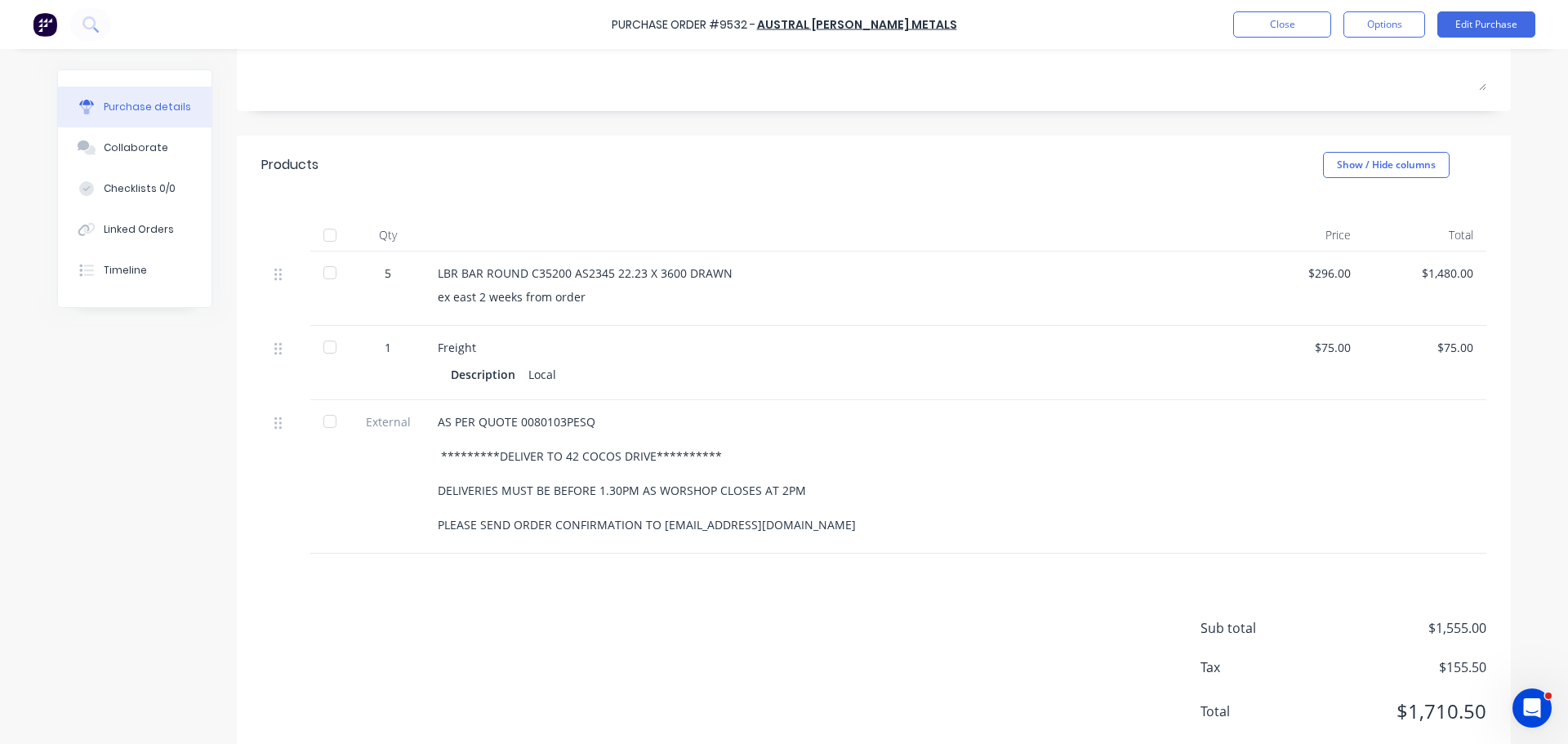
click at [935, 715] on div "Sub total $1,555.00 Tax $155.50 Total $1,710.50" at bounding box center [873, 661] width 1274 height 216
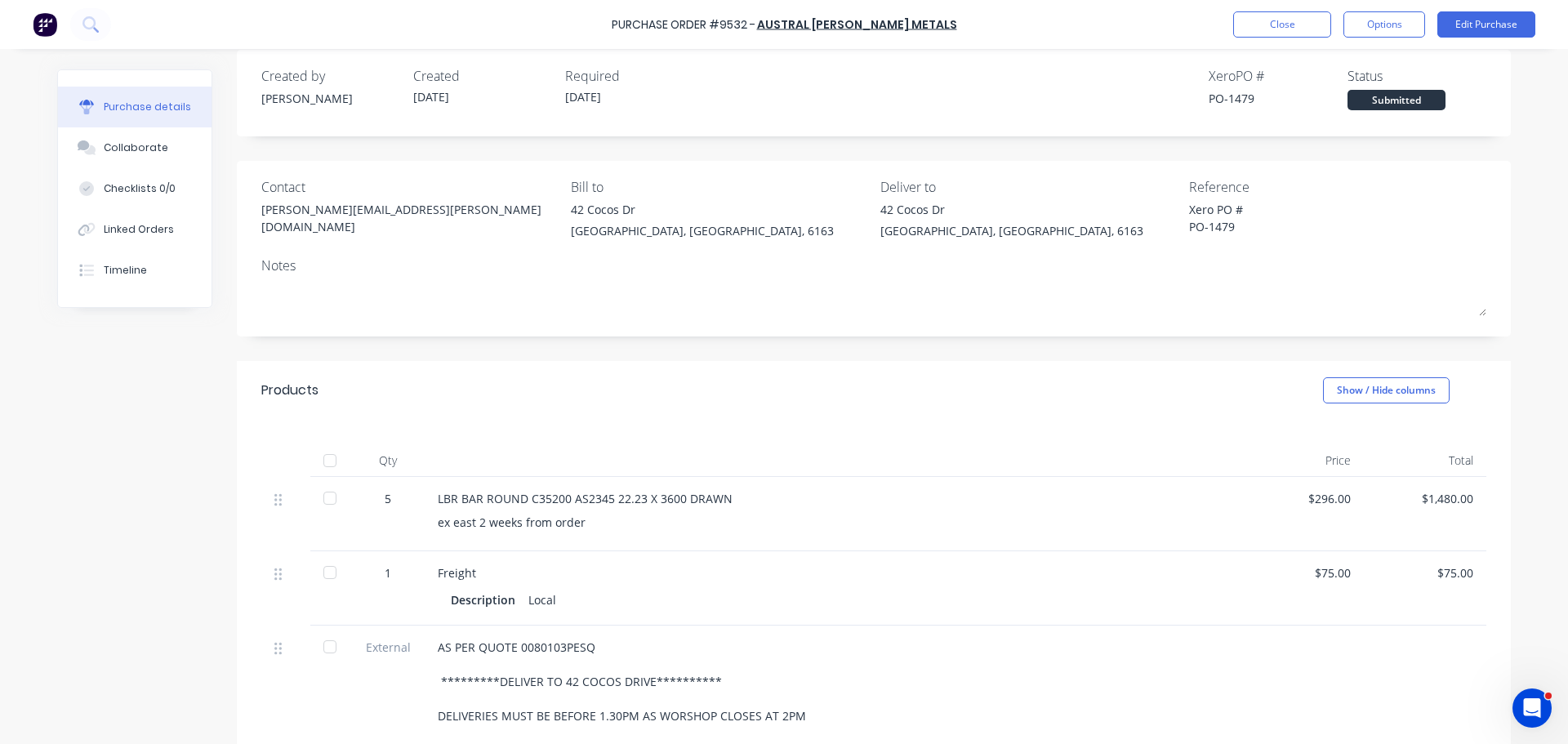
scroll to position [0, 0]
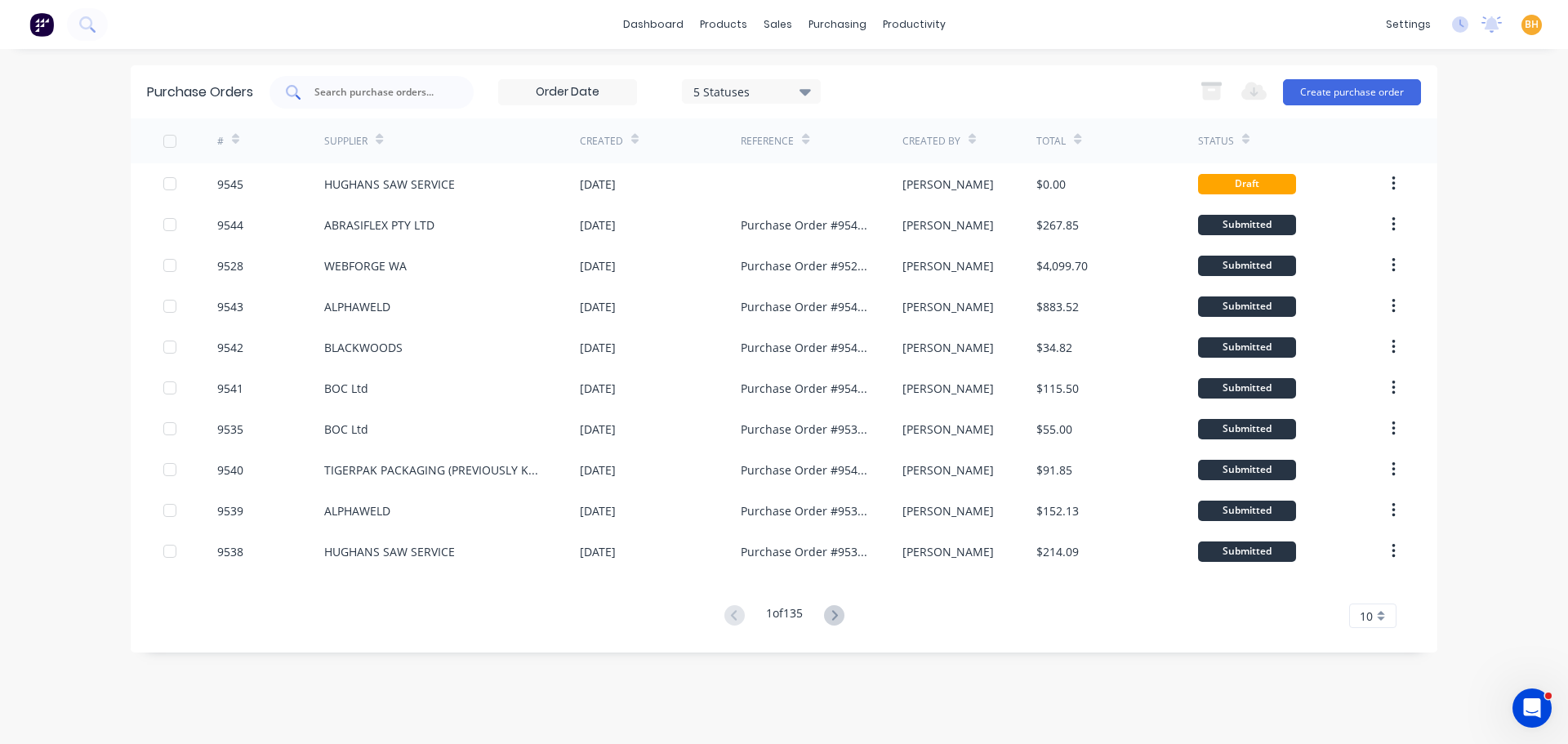
click at [374, 86] on input "text" at bounding box center [380, 92] width 135 height 17
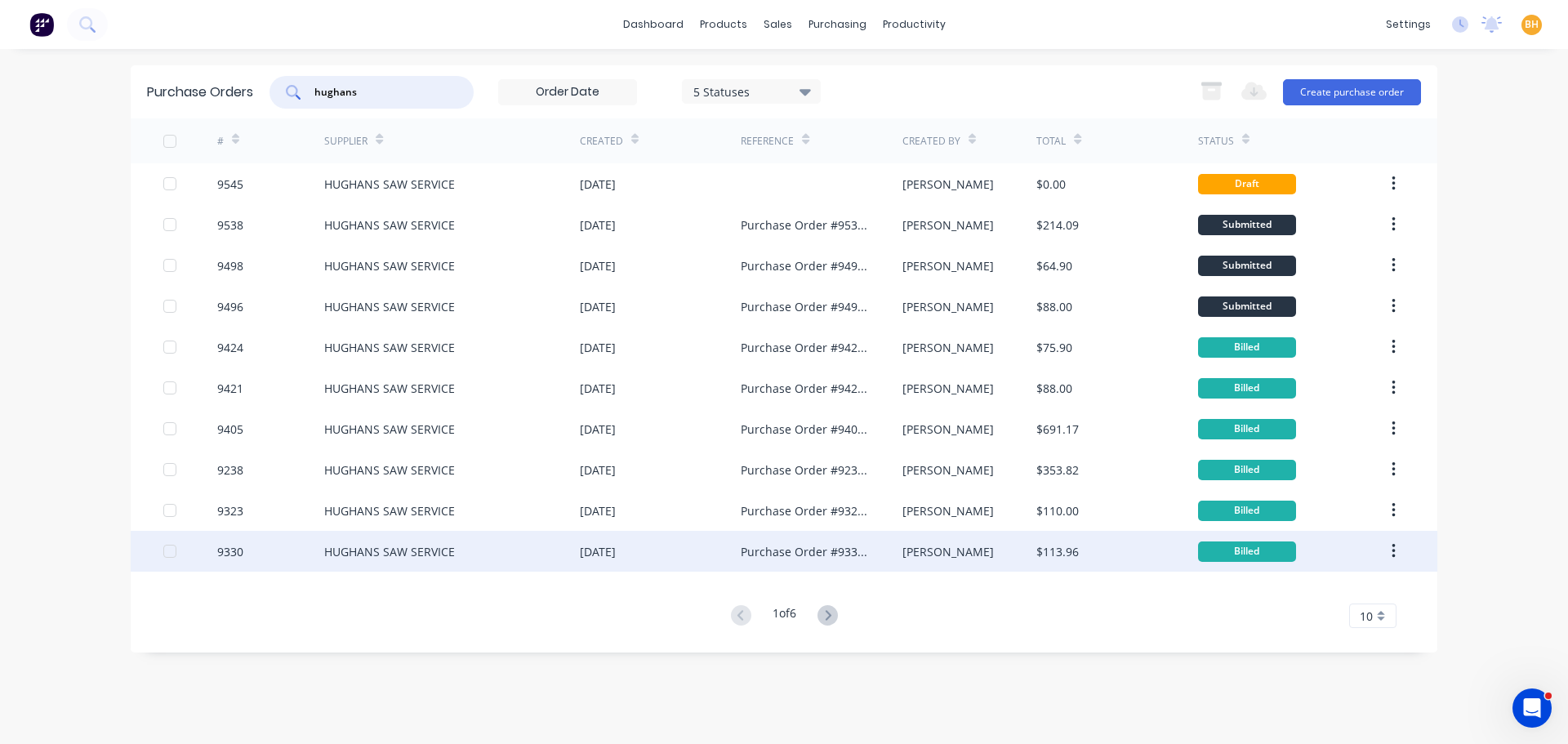
type input "hughans"
click at [415, 549] on div "HUGHANS SAW SERVICE" at bounding box center [389, 551] width 131 height 17
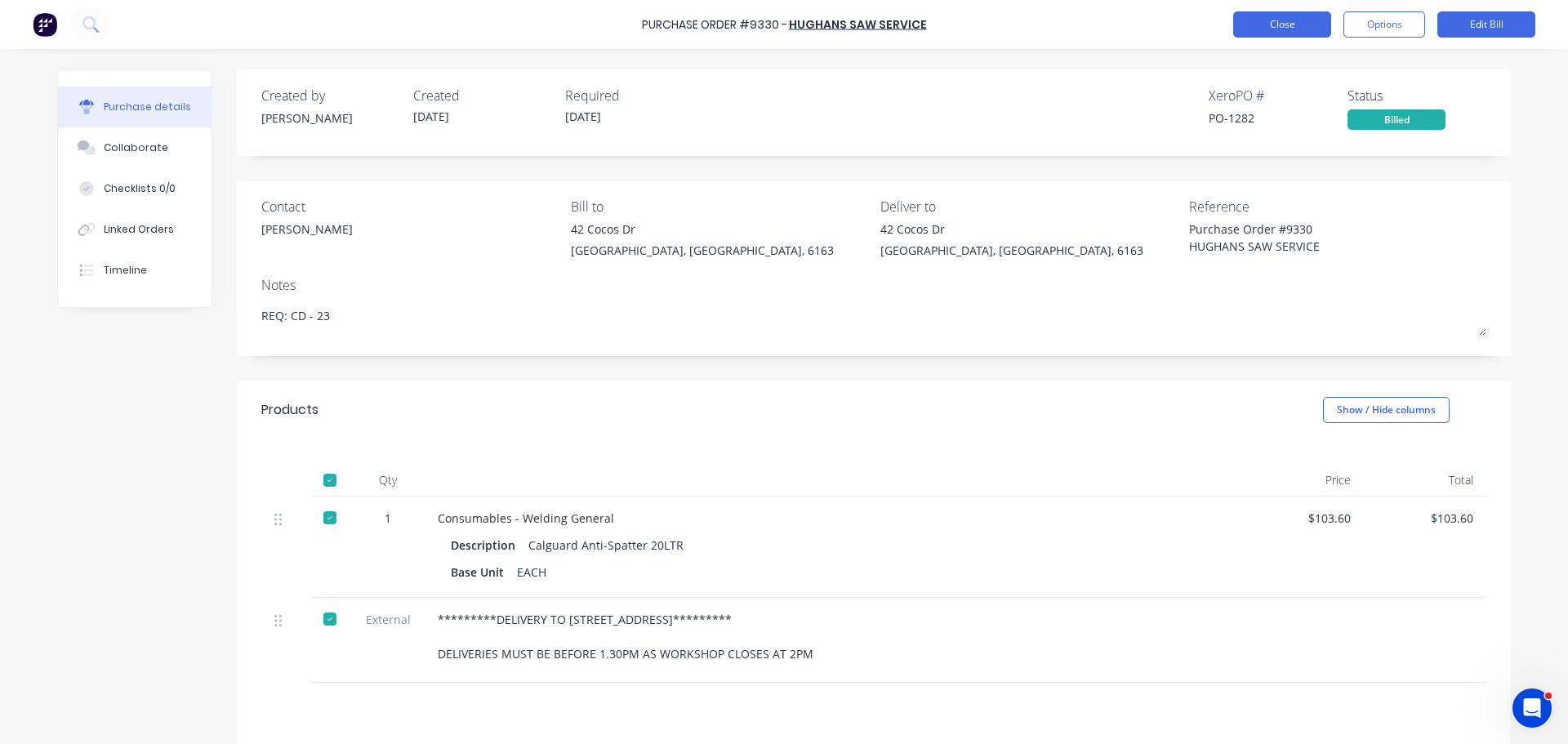
click at [1263, 24] on button "Close" at bounding box center [1283, 24] width 98 height 26
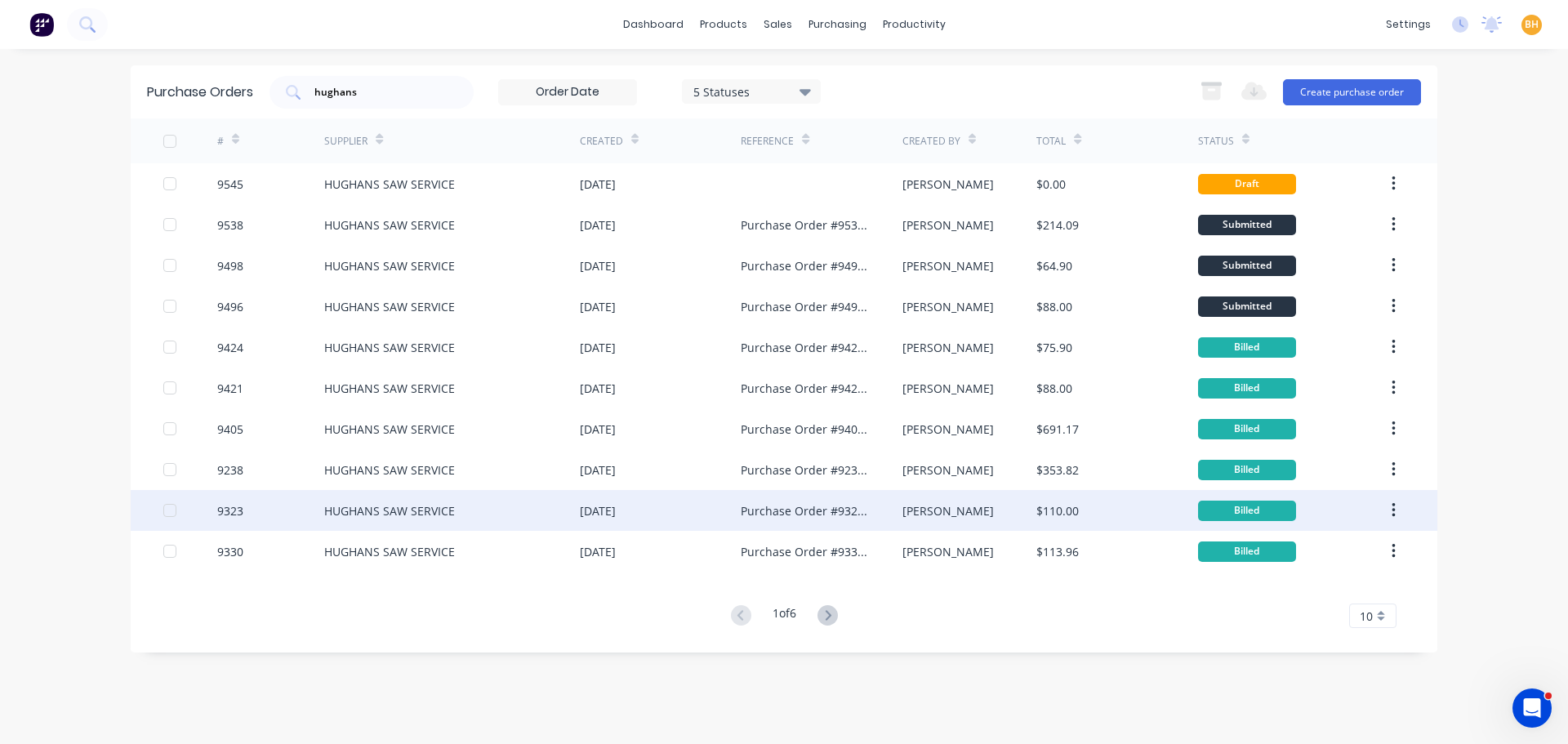
click at [404, 529] on div "HUGHANS SAW SERVICE" at bounding box center [452, 510] width 256 height 40
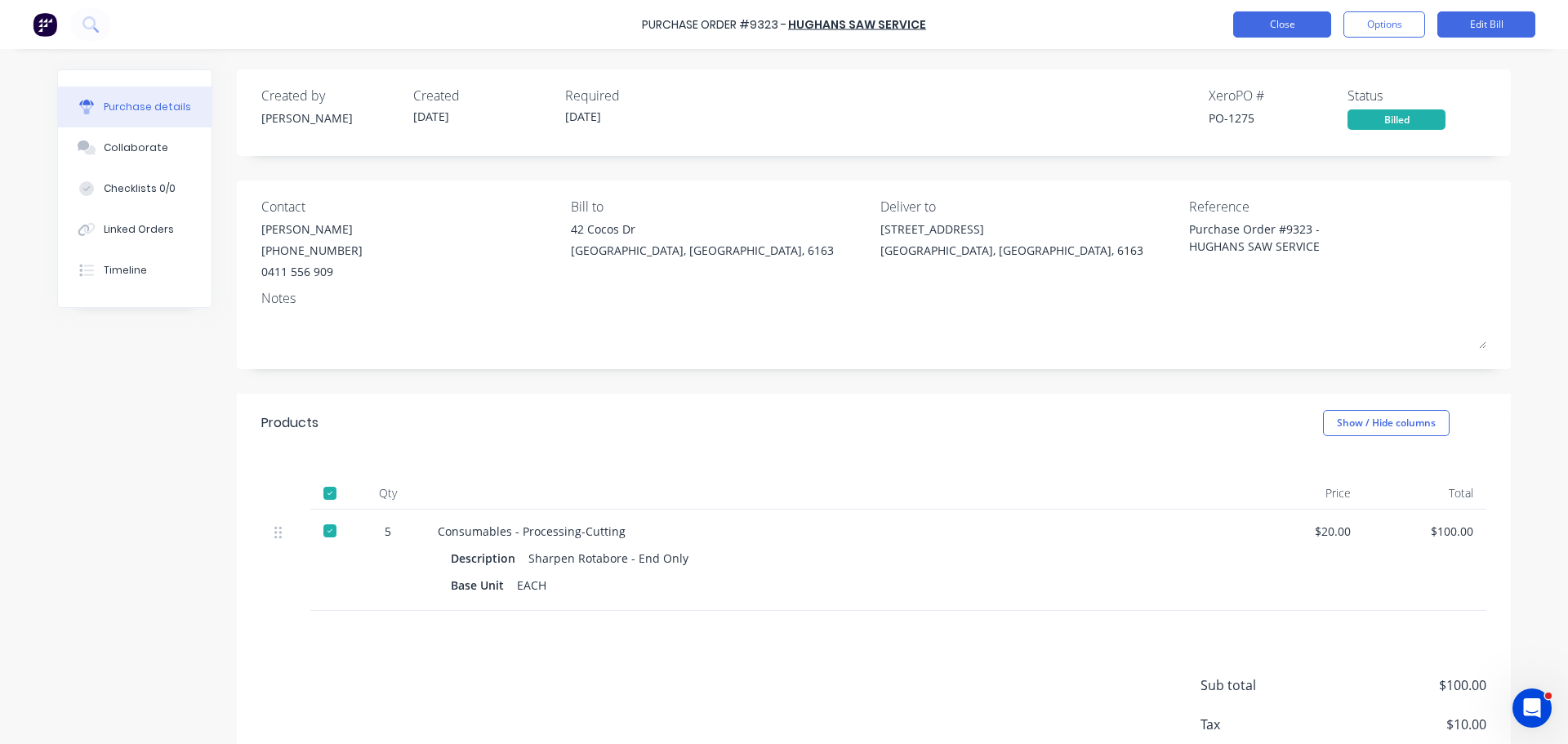
click at [1287, 30] on button "Close" at bounding box center [1283, 24] width 98 height 26
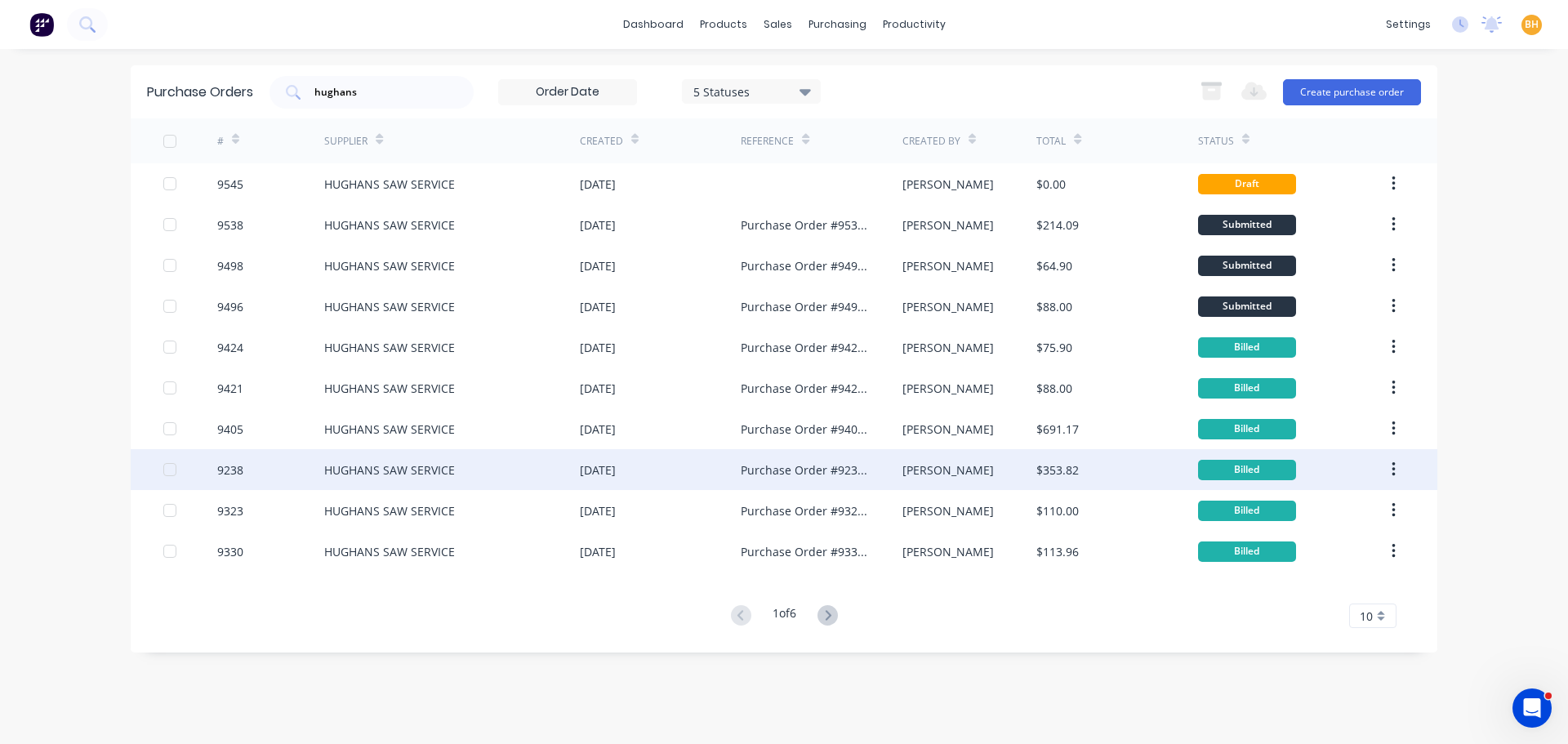
click at [406, 478] on div "HUGHANS SAW SERVICE" at bounding box center [452, 469] width 256 height 40
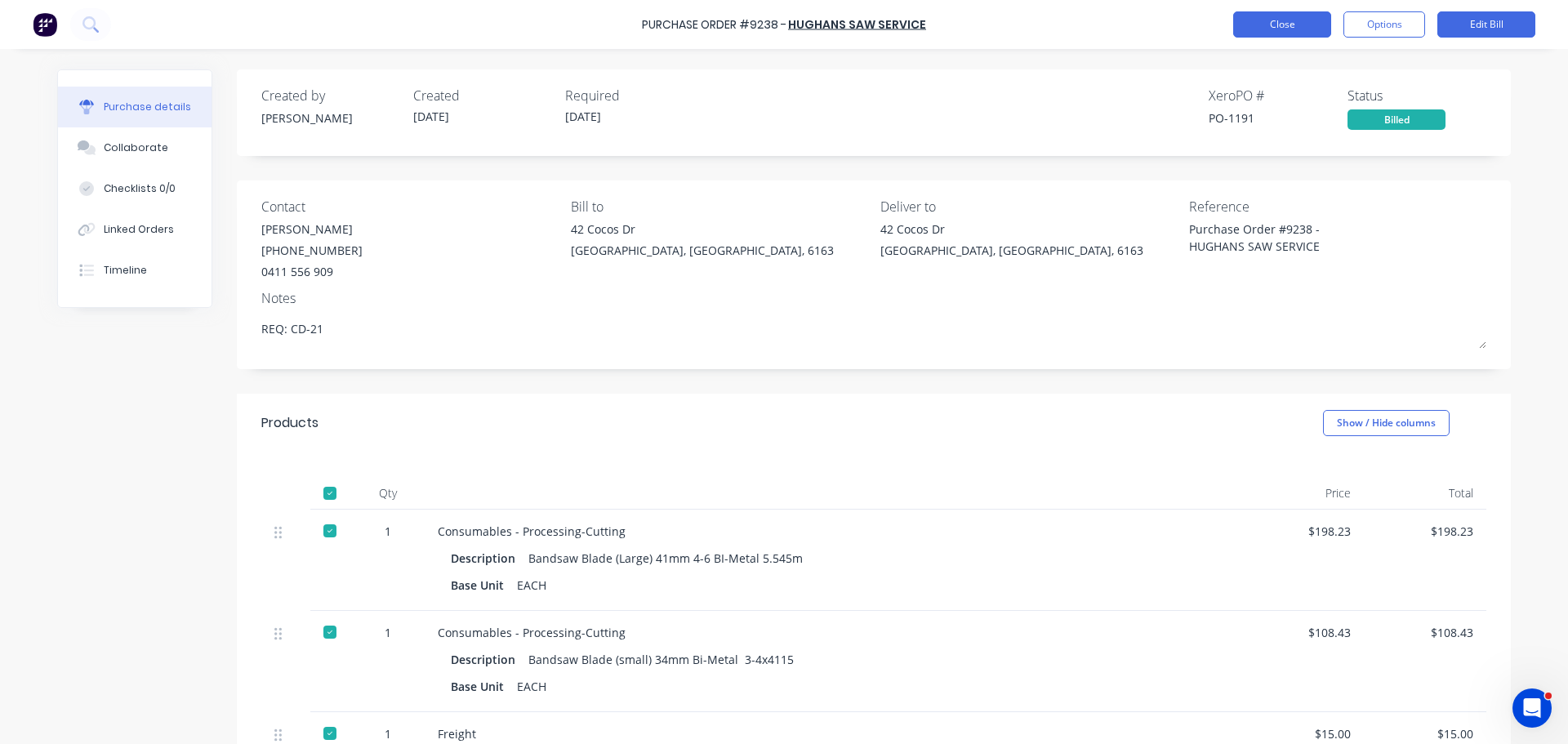
click at [1277, 32] on button "Close" at bounding box center [1283, 24] width 98 height 26
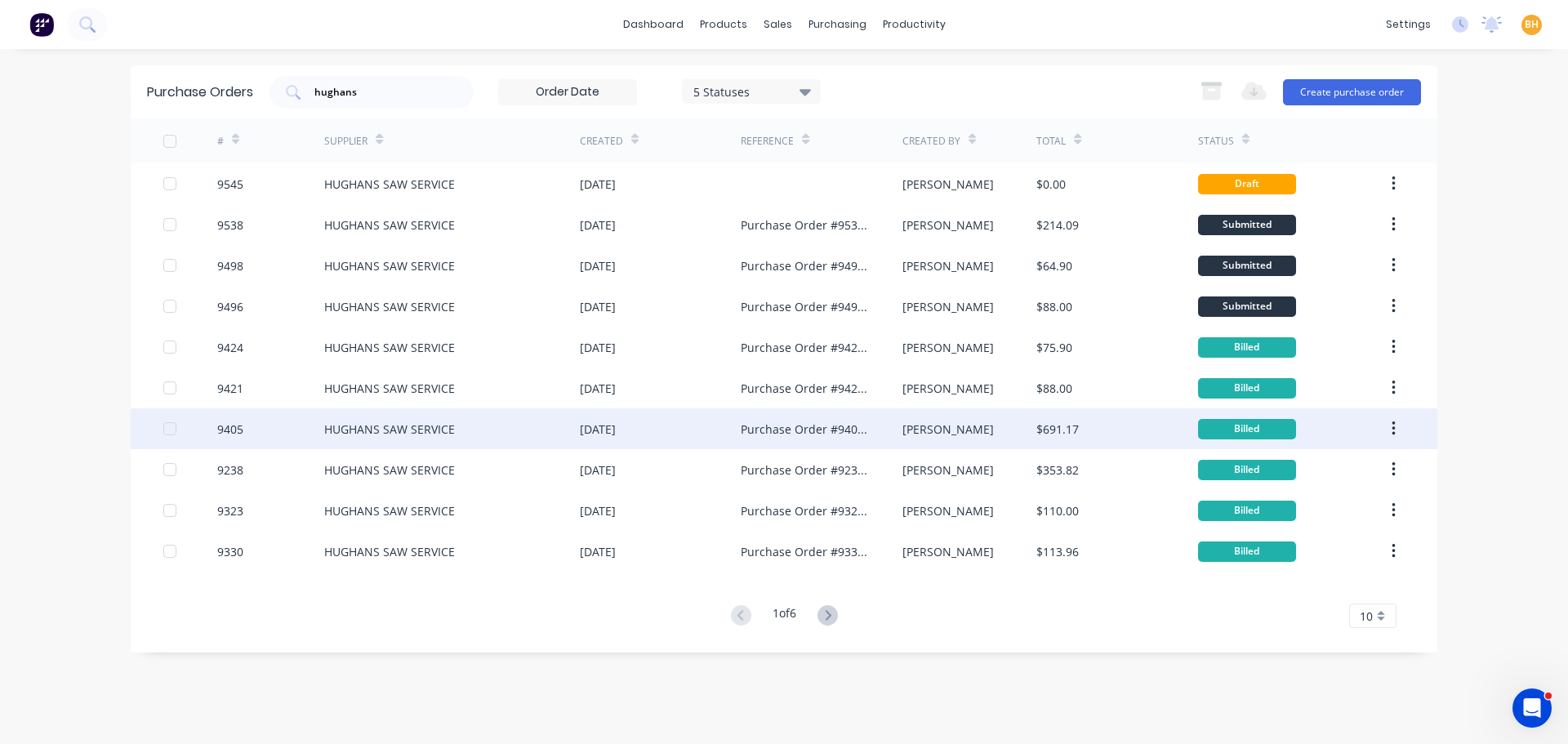
click at [364, 418] on div "HUGHANS SAW SERVICE" at bounding box center [452, 429] width 256 height 40
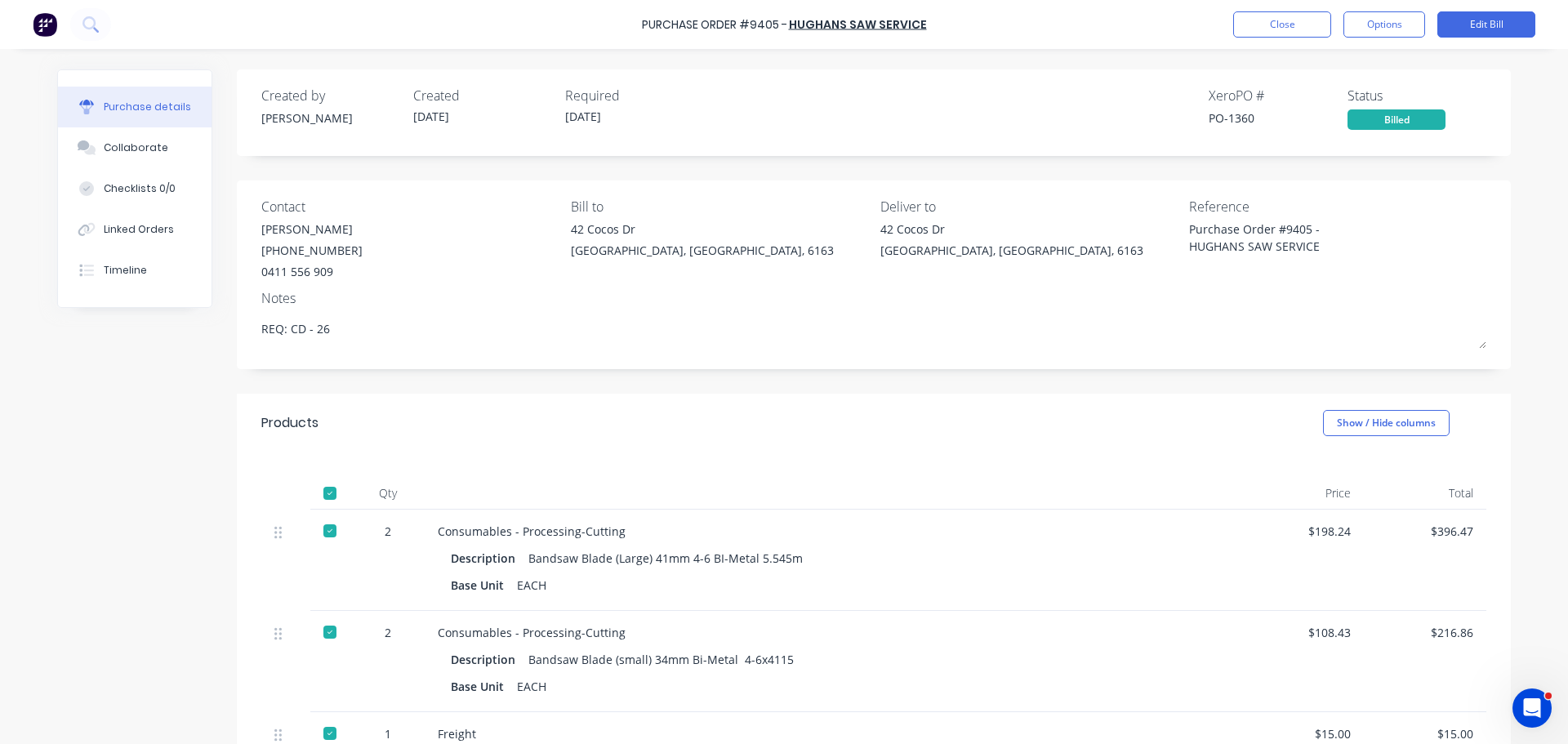
click at [1263, 9] on div "Purchase Order #9405 - HUGHANS SAW SERVICE Close Options Edit Bill" at bounding box center [784, 24] width 1568 height 49
click at [1263, 10] on div "Purchase Order #9405 - HUGHANS SAW SERVICE Close Options Edit Bill" at bounding box center [784, 24] width 1568 height 49
click at [1267, 16] on button "Close" at bounding box center [1283, 24] width 98 height 26
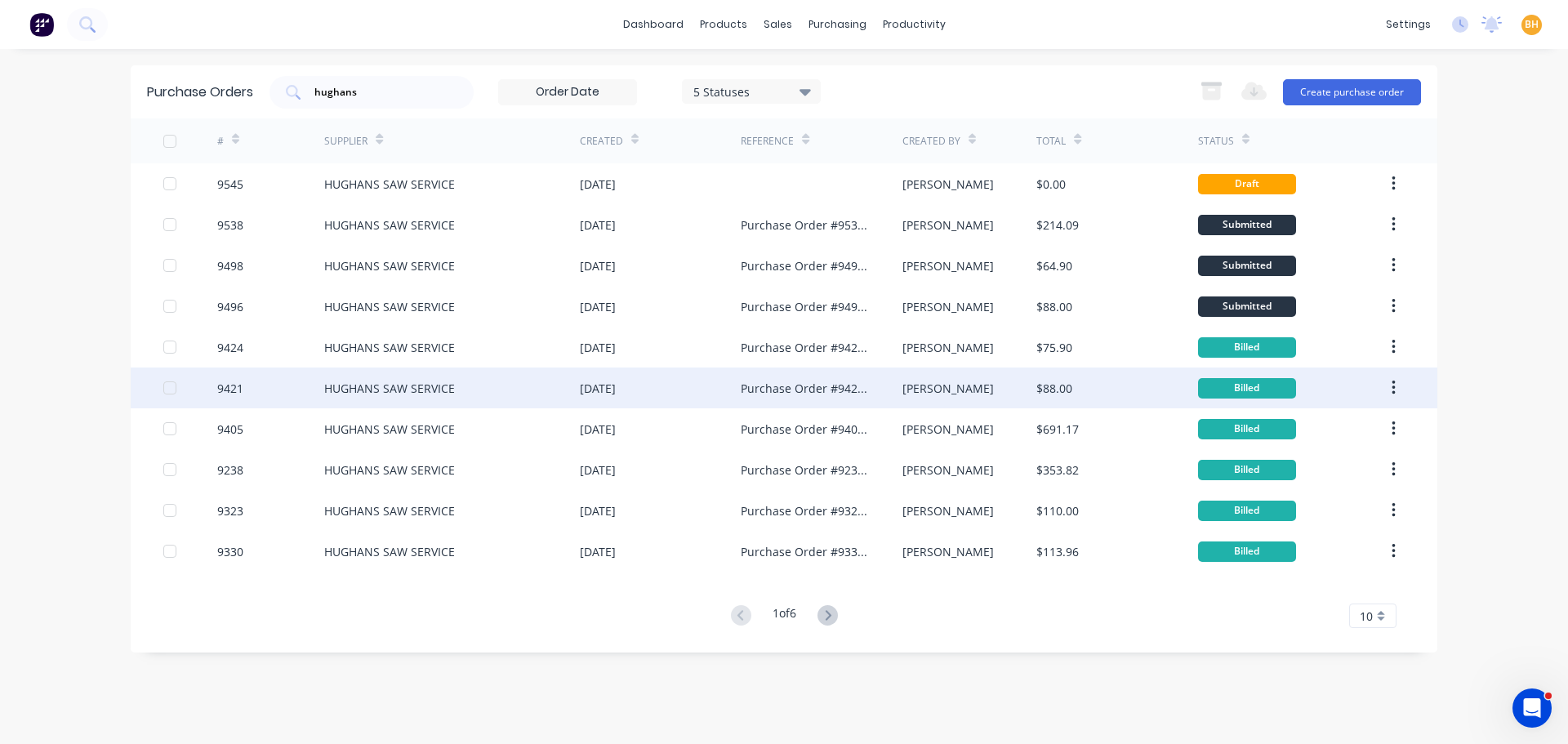
click at [406, 392] on div "HUGHANS SAW SERVICE" at bounding box center [389, 388] width 131 height 17
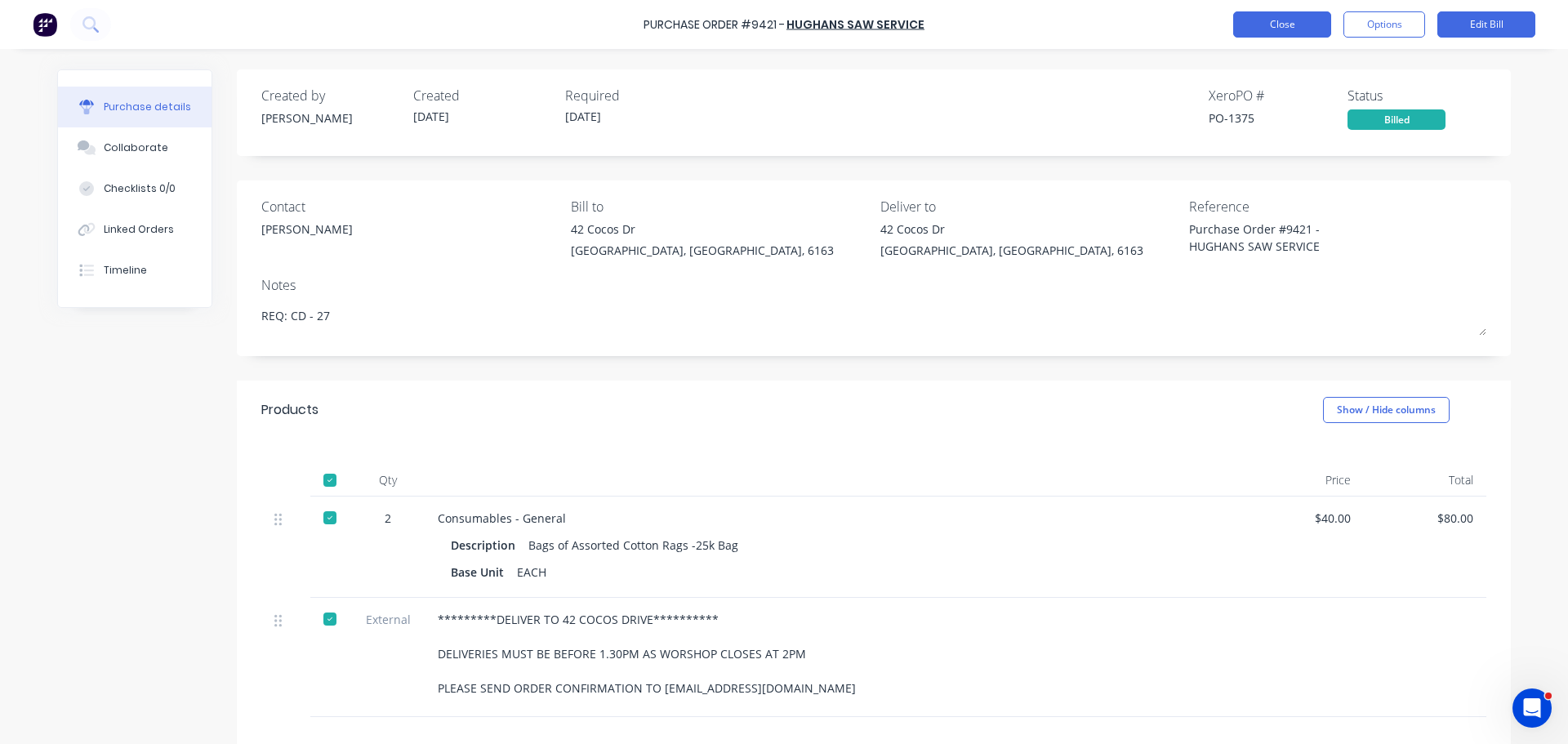
click at [1291, 29] on button "Close" at bounding box center [1283, 24] width 98 height 26
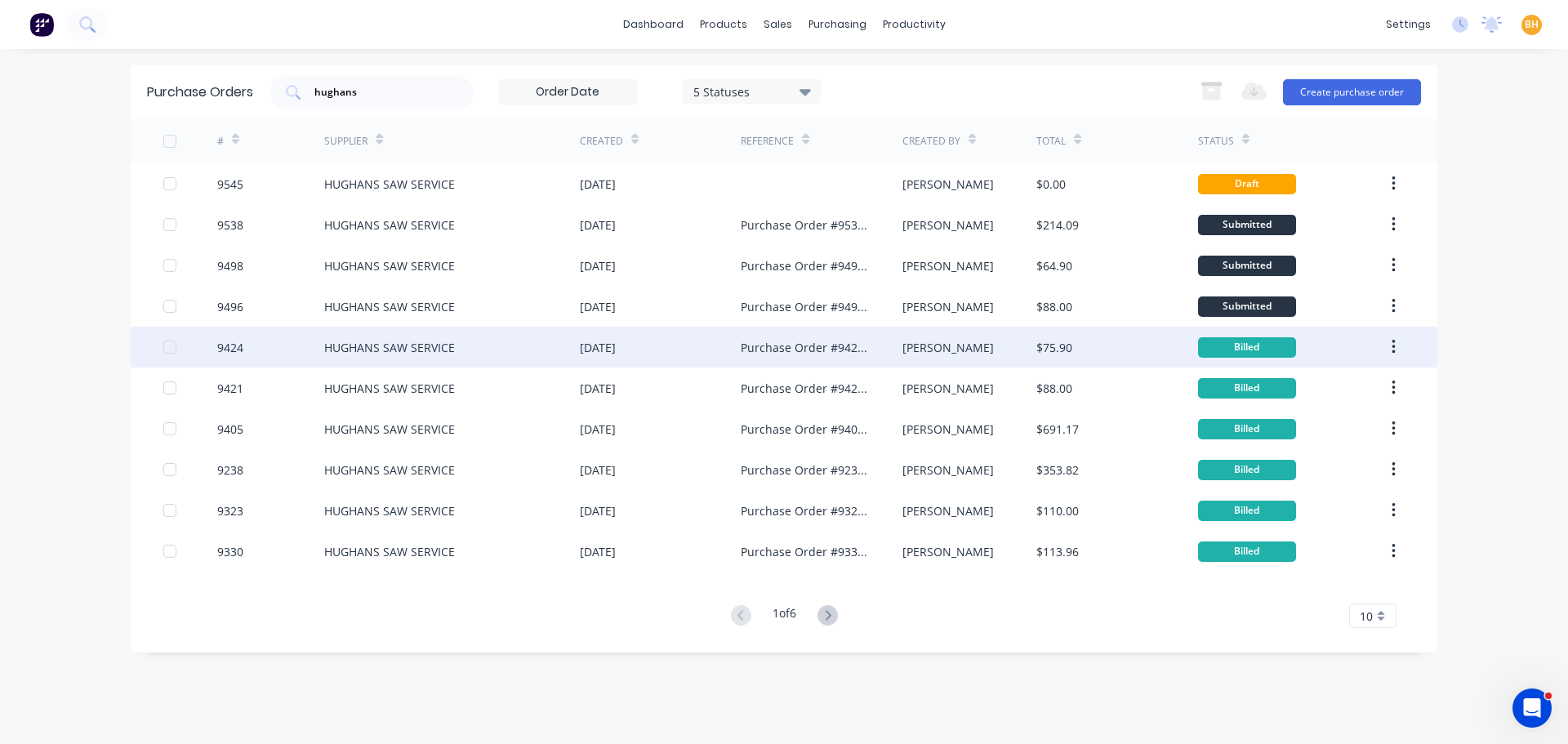
click at [409, 365] on div "HUGHANS SAW SERVICE" at bounding box center [452, 347] width 256 height 40
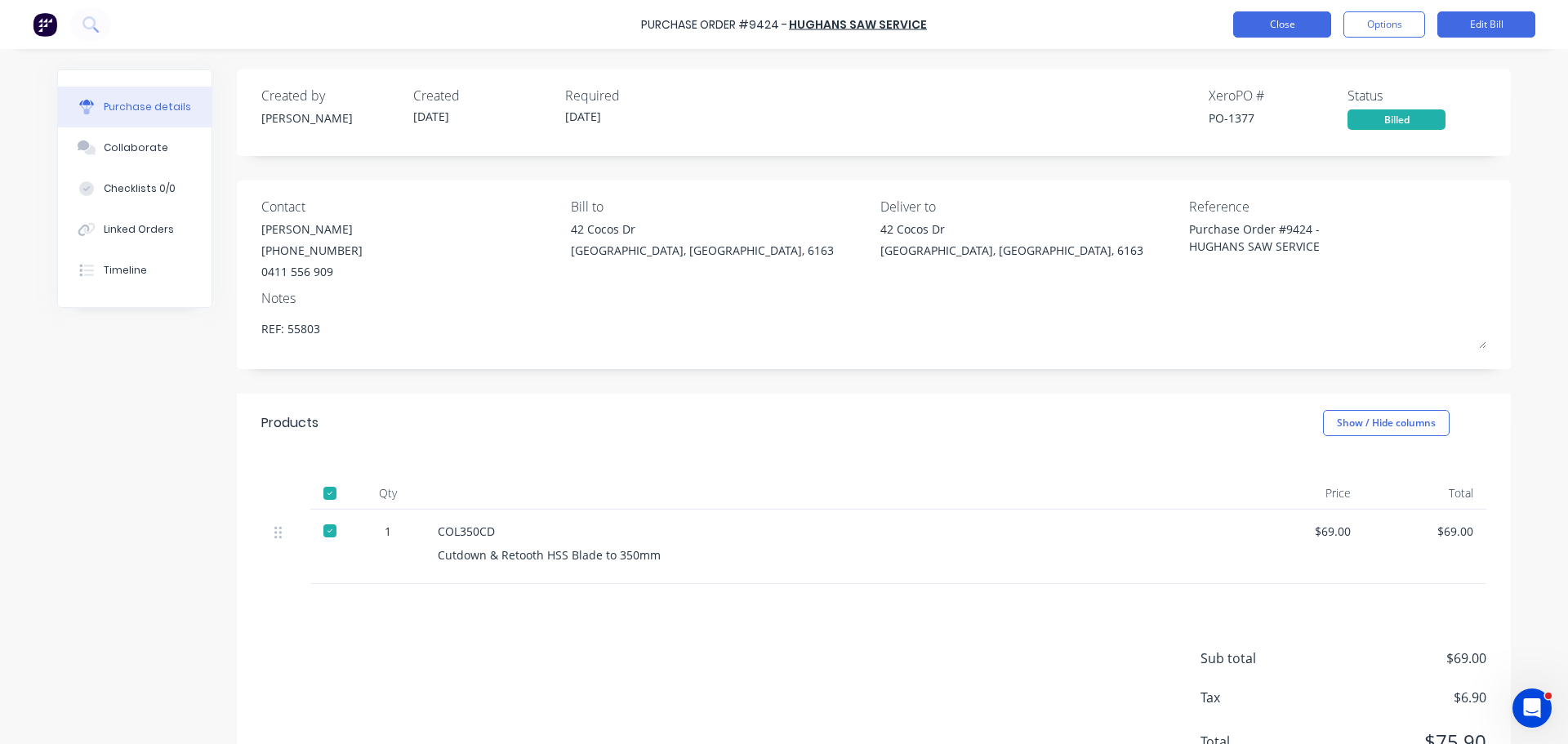
click at [1285, 33] on button "Close" at bounding box center [1283, 24] width 98 height 26
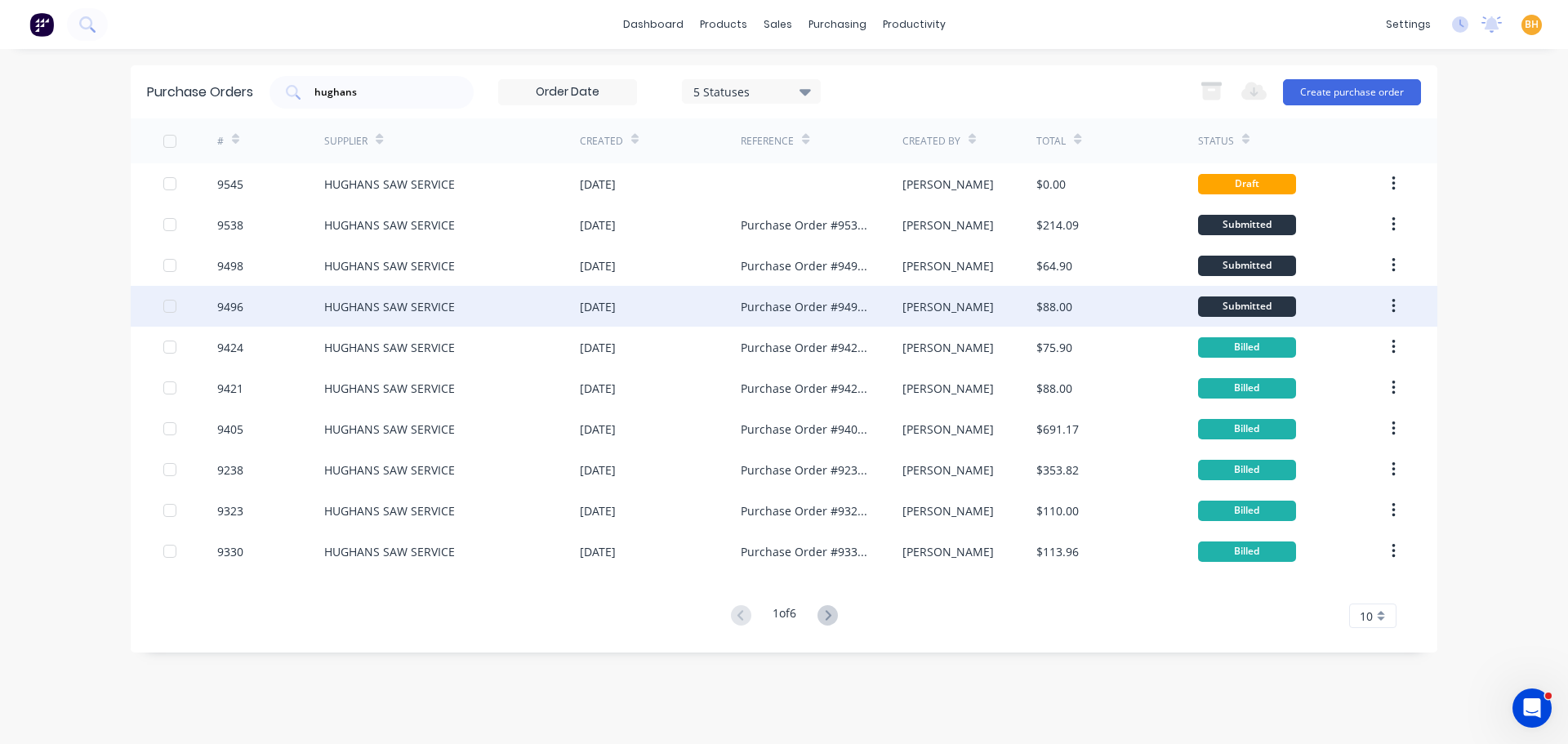
click at [463, 302] on div "HUGHANS SAW SERVICE" at bounding box center [452, 306] width 256 height 40
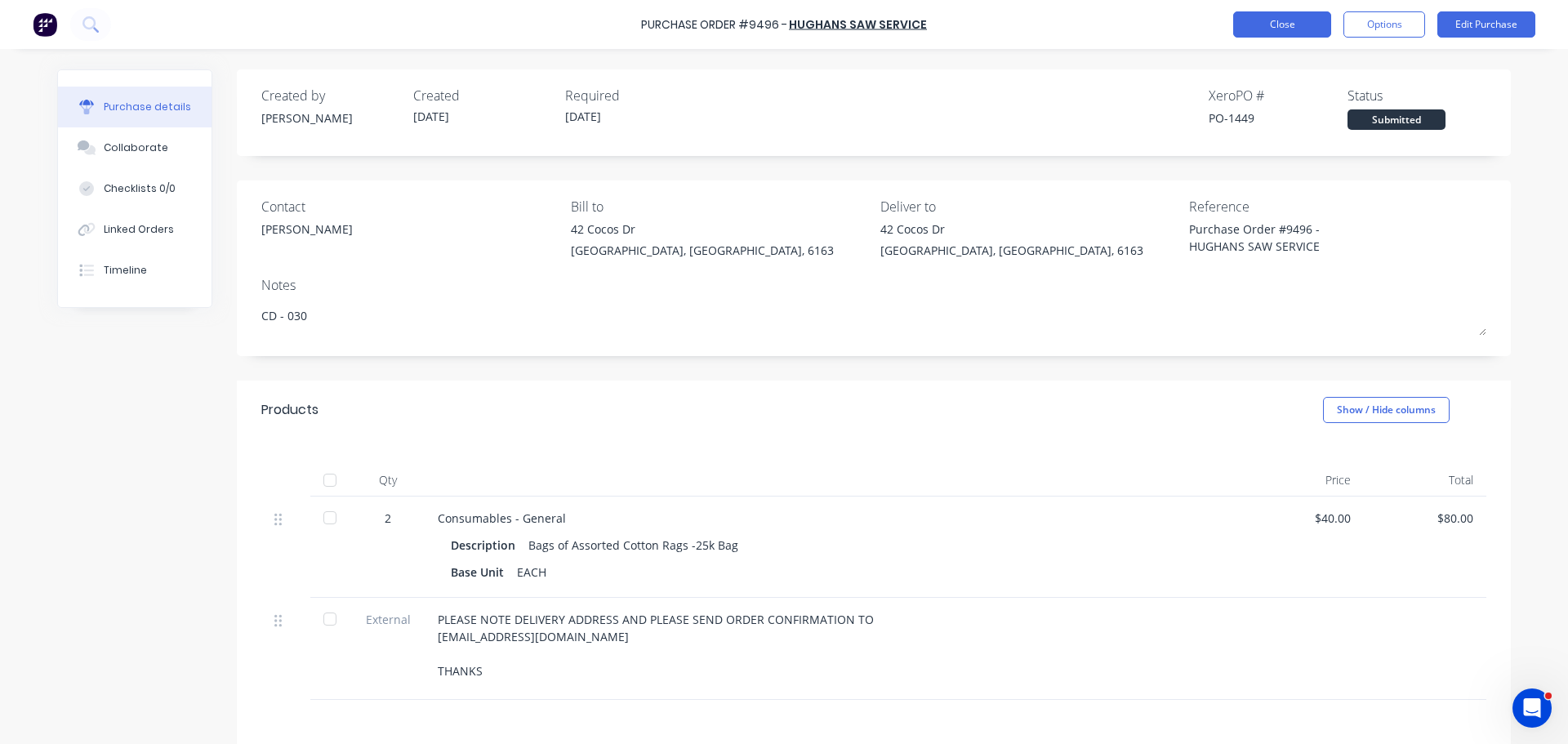
click at [1247, 14] on button "Close" at bounding box center [1283, 24] width 98 height 26
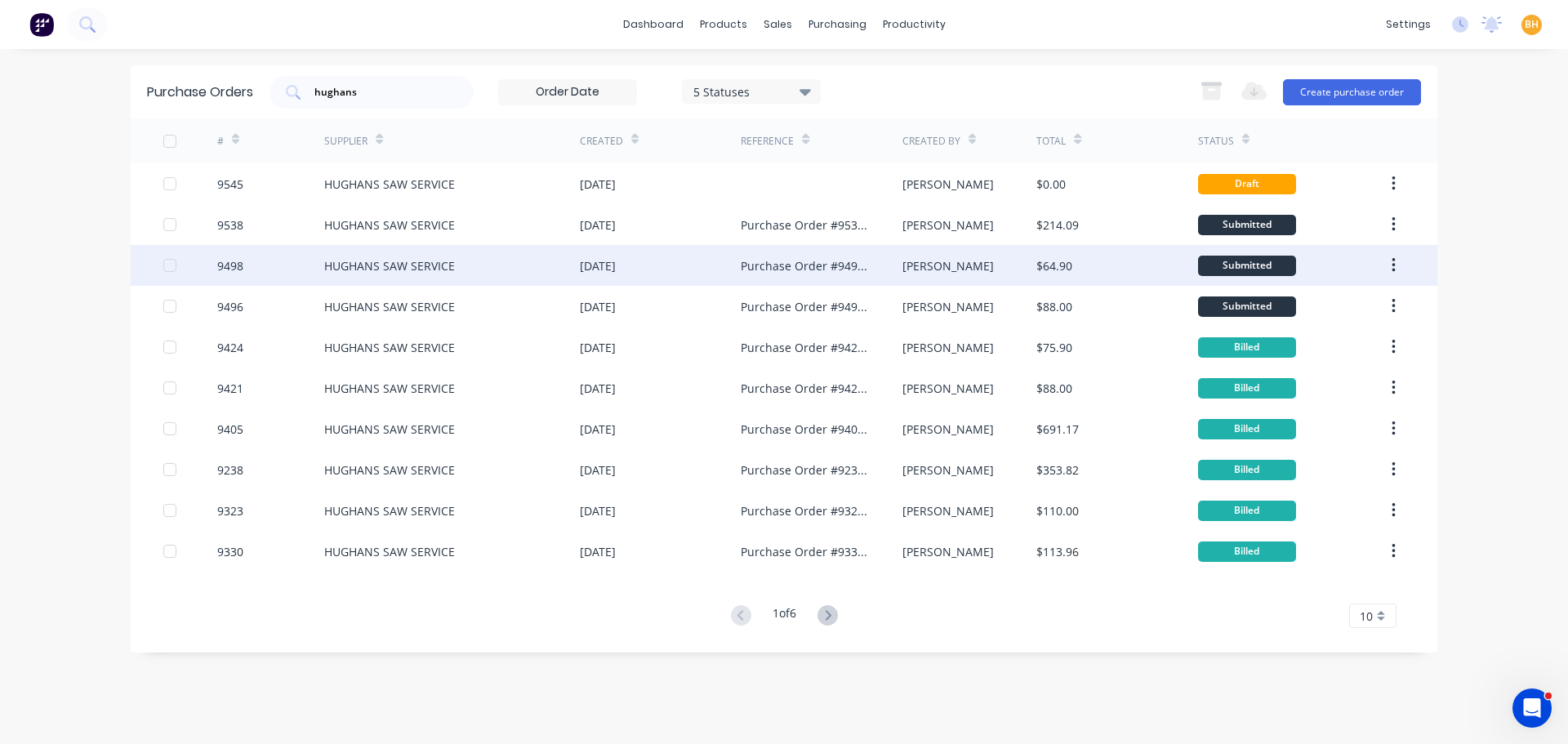
click at [390, 260] on div "HUGHANS SAW SERVICE" at bounding box center [389, 266] width 131 height 17
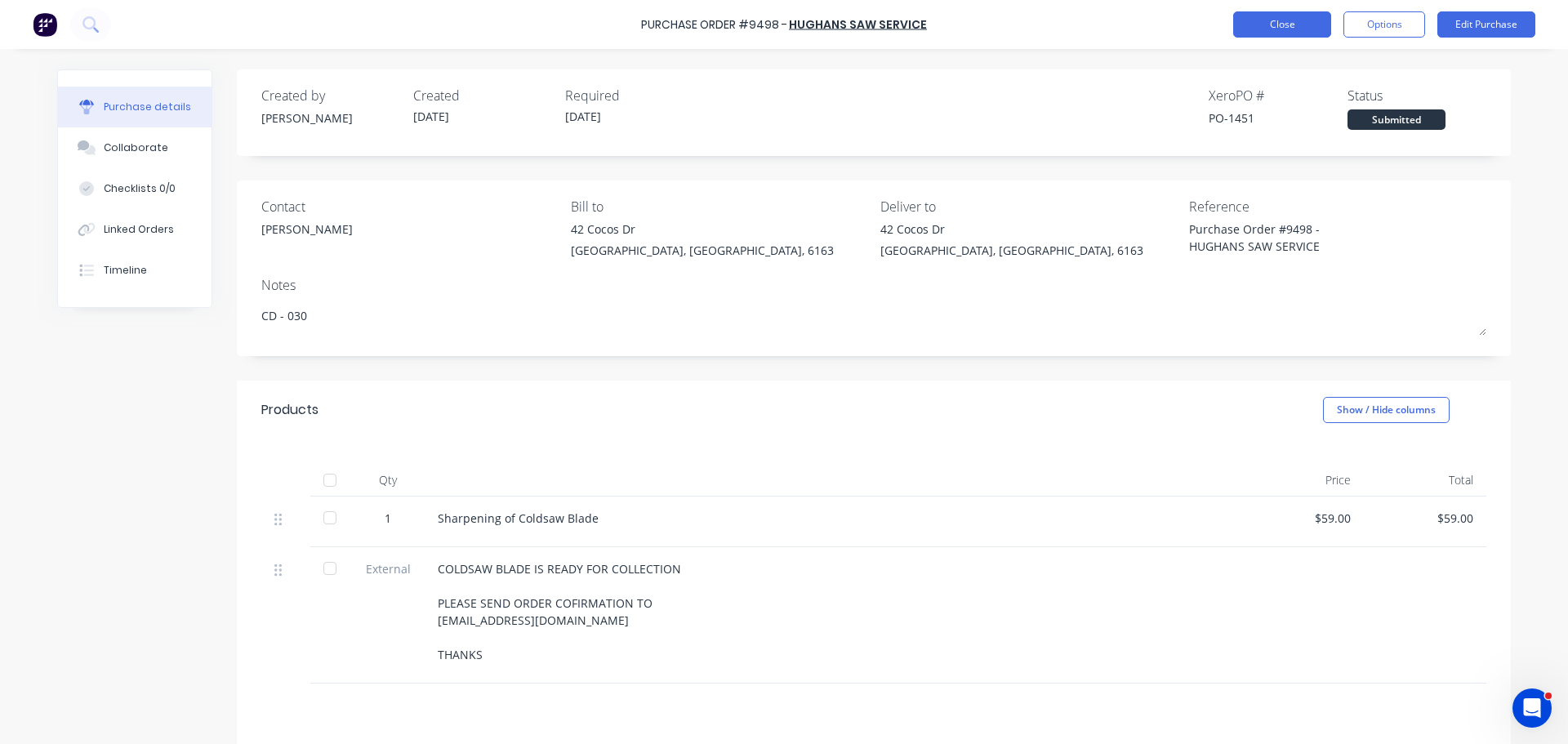
click at [1270, 26] on button "Close" at bounding box center [1283, 24] width 98 height 26
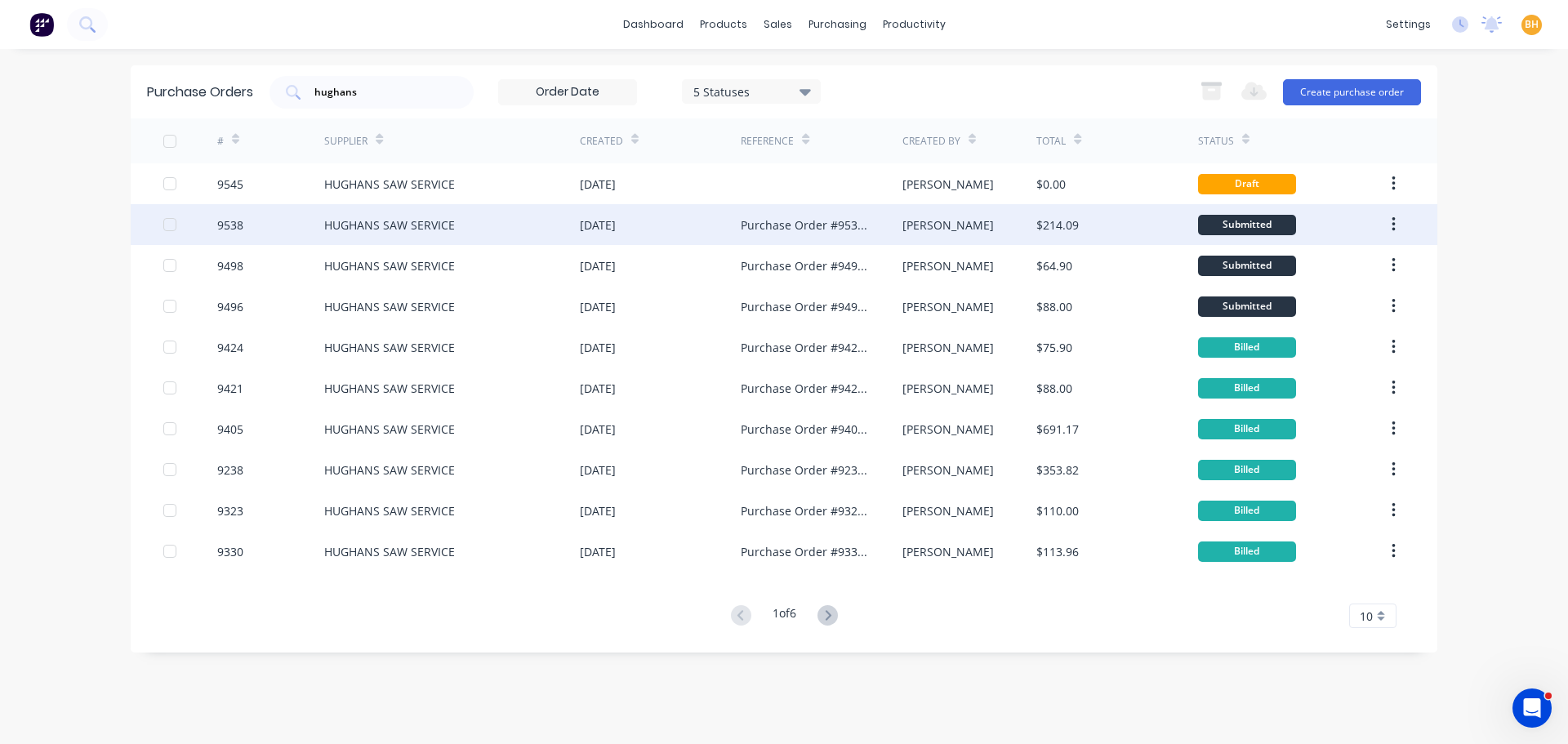
click at [400, 221] on div "HUGHANS SAW SERVICE" at bounding box center [389, 224] width 131 height 17
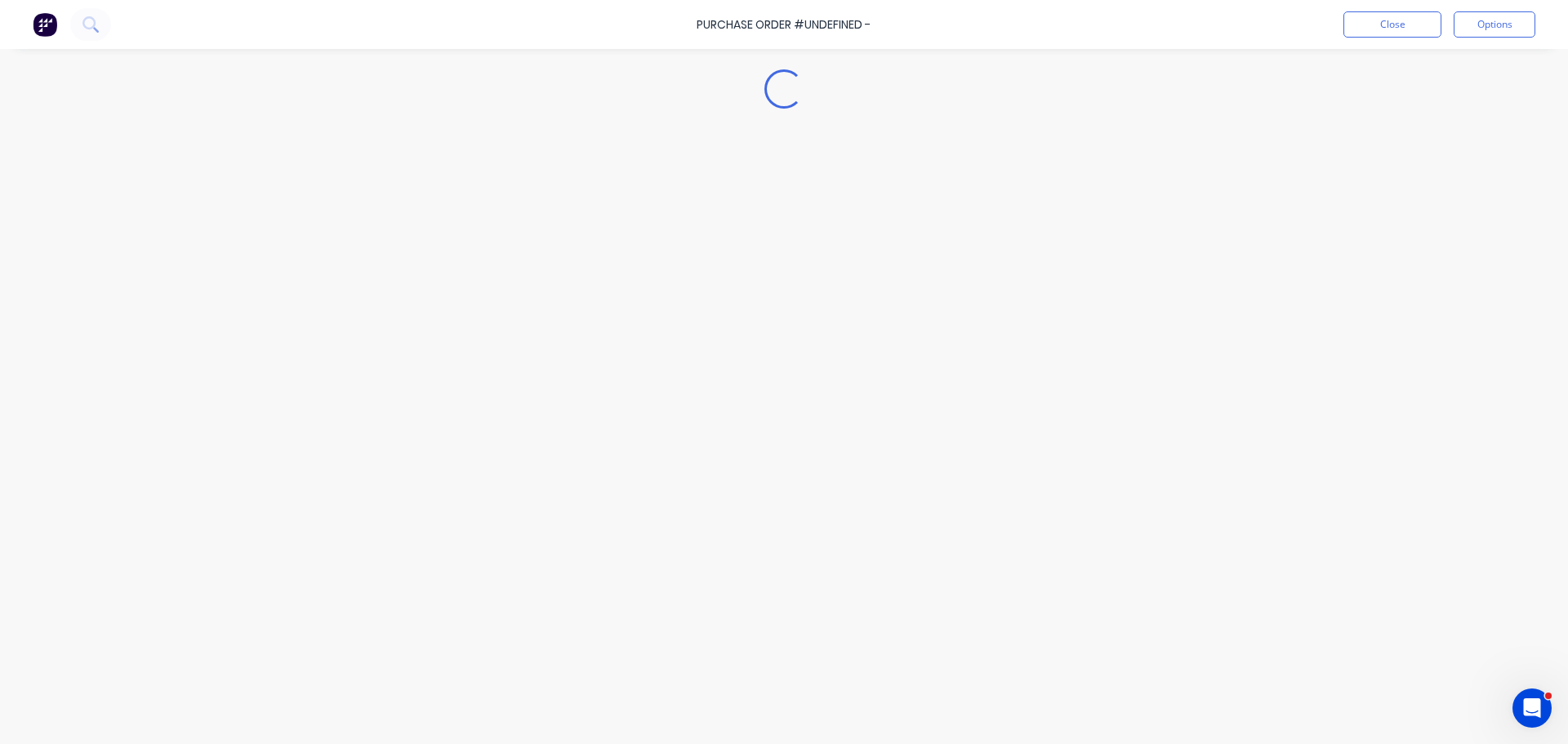
type textarea "x"
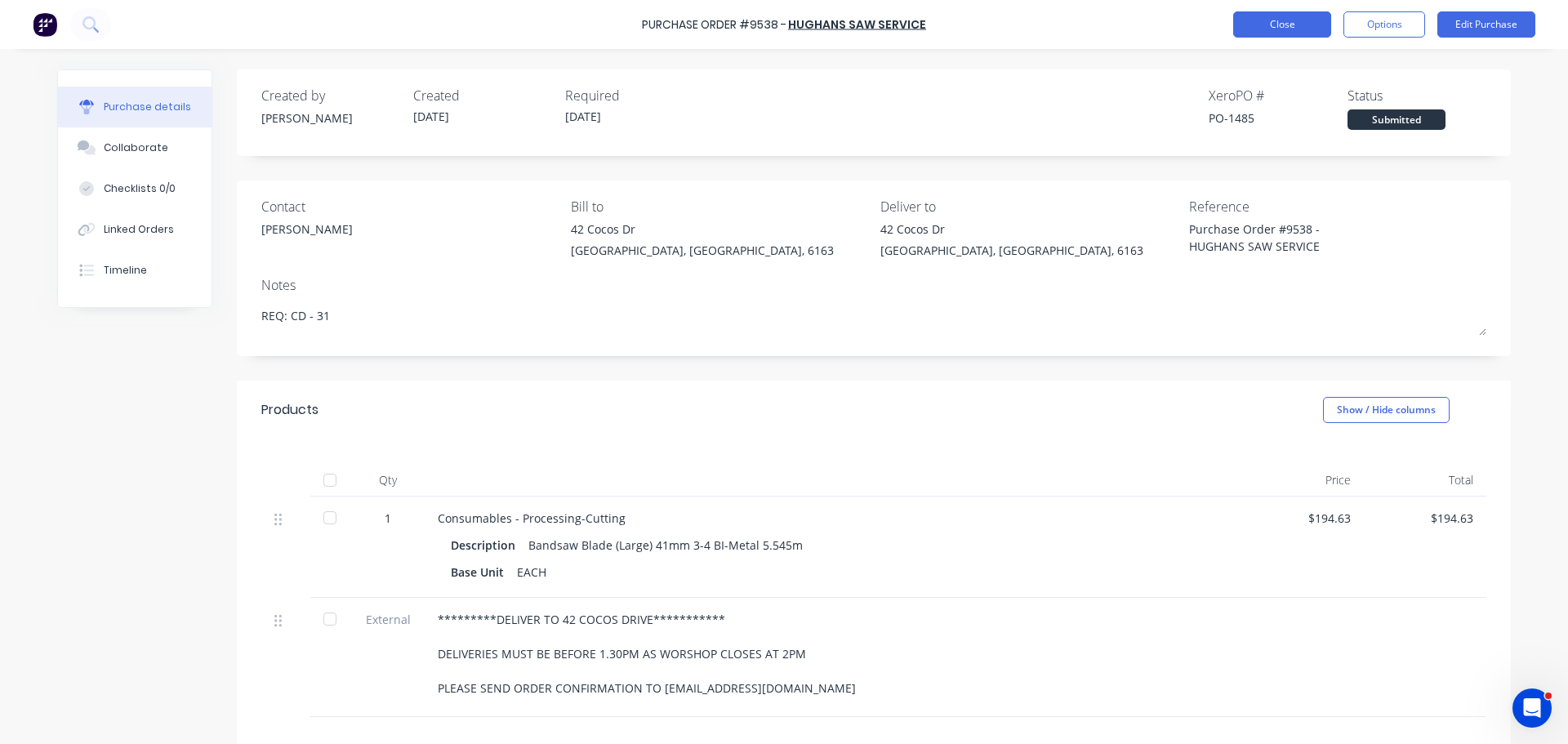
click at [1297, 26] on button "Close" at bounding box center [1283, 24] width 98 height 26
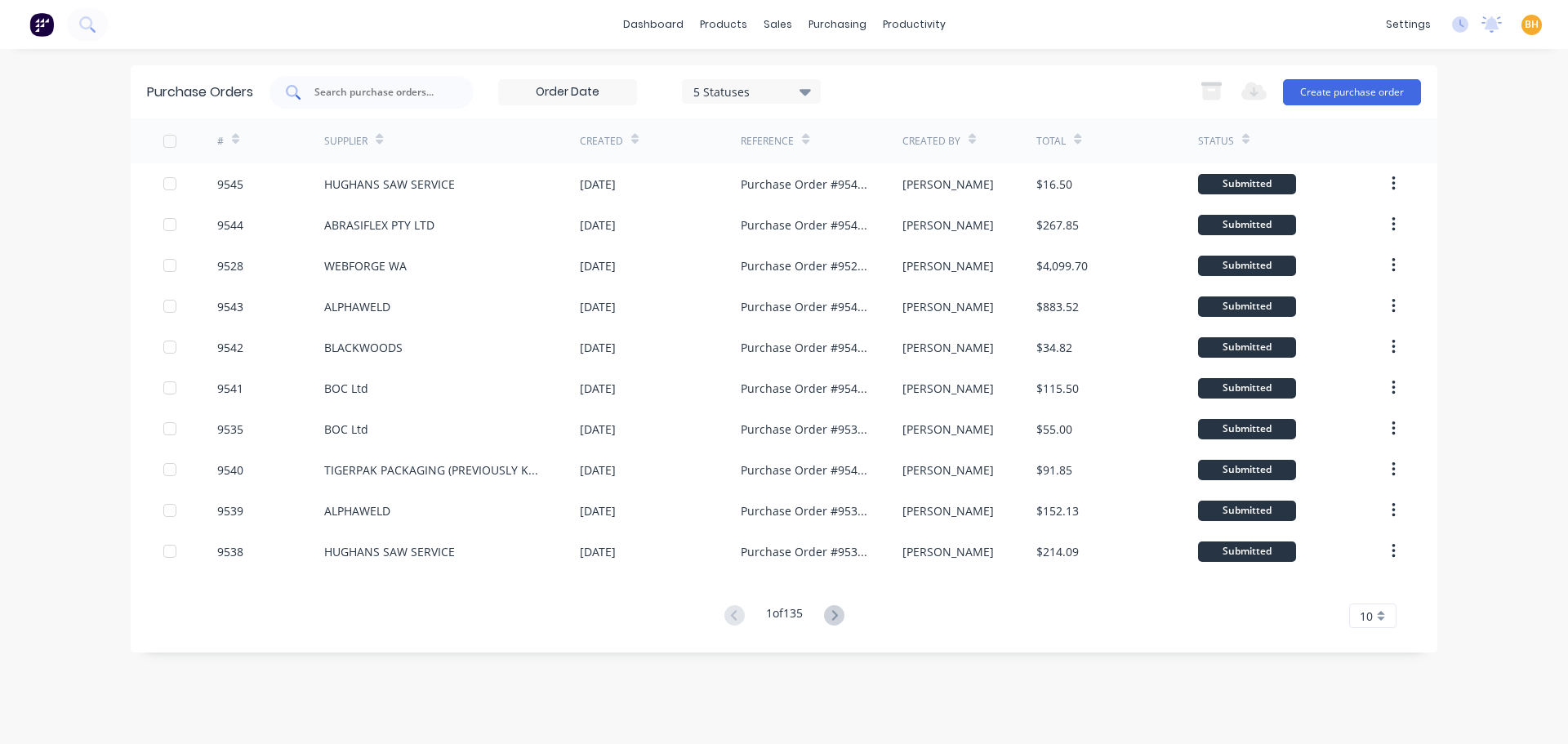
click at [350, 98] on input "text" at bounding box center [380, 92] width 135 height 17
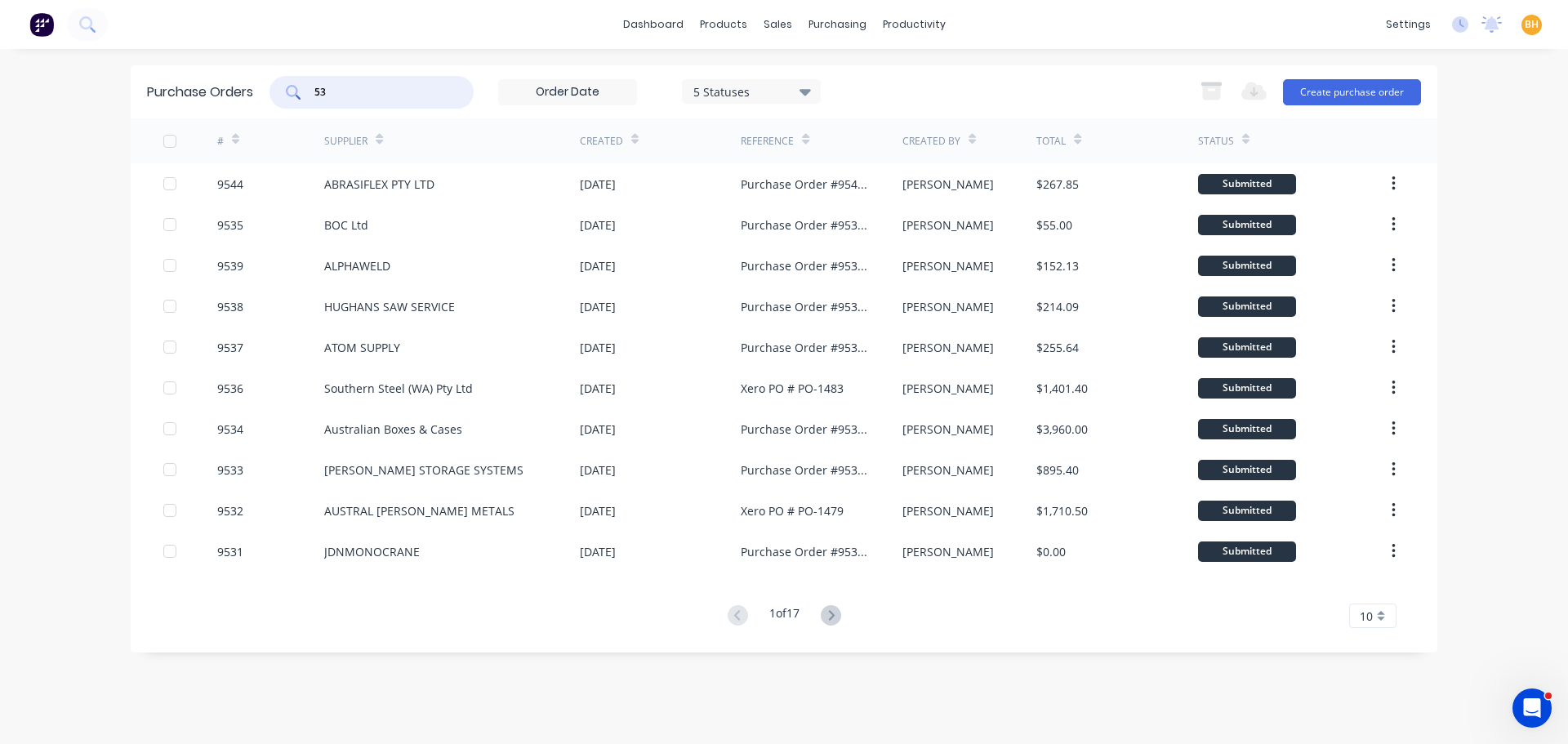
type input "5"
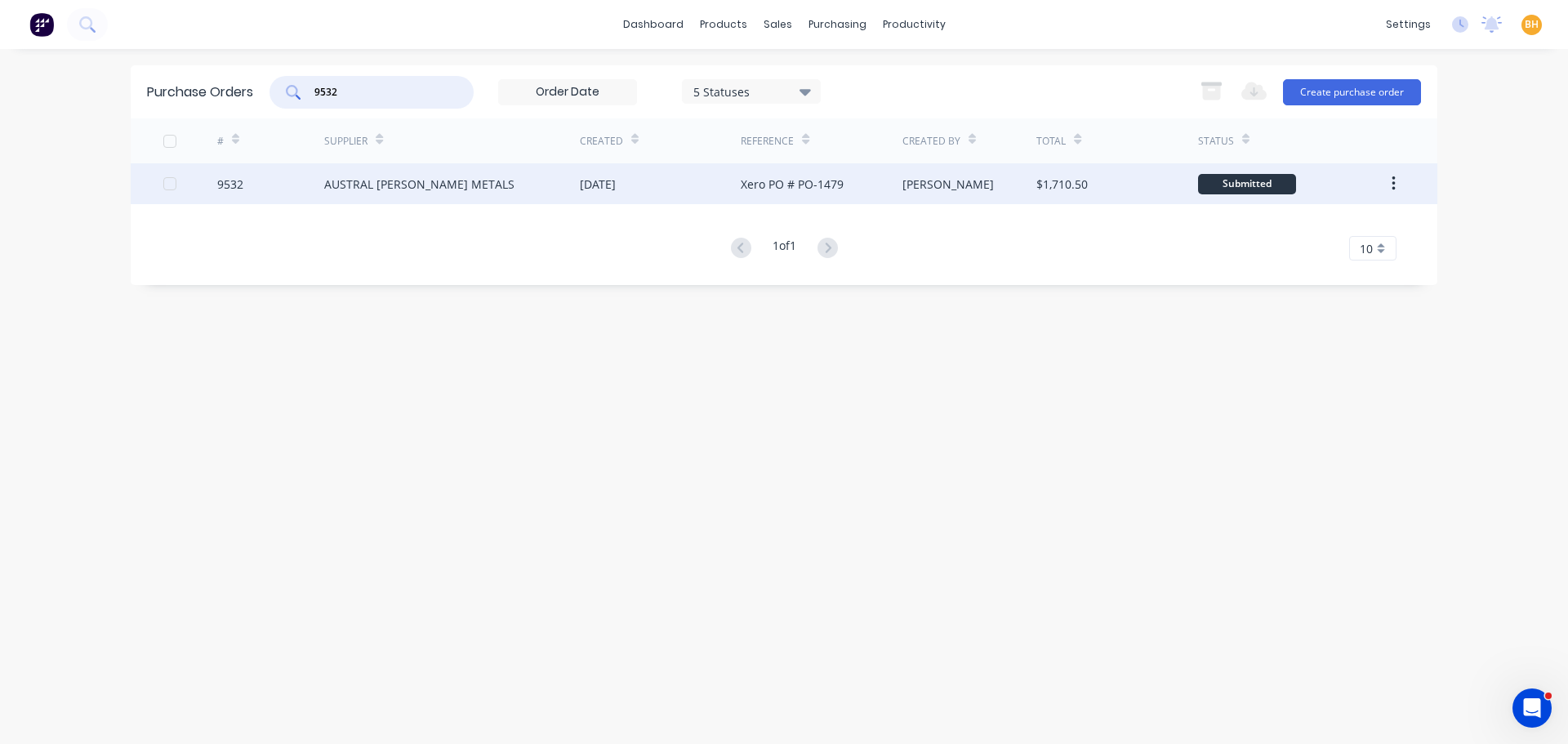
type input "9532"
click at [491, 185] on div "AUSTRAL [PERSON_NAME] METALS" at bounding box center [452, 184] width 256 height 40
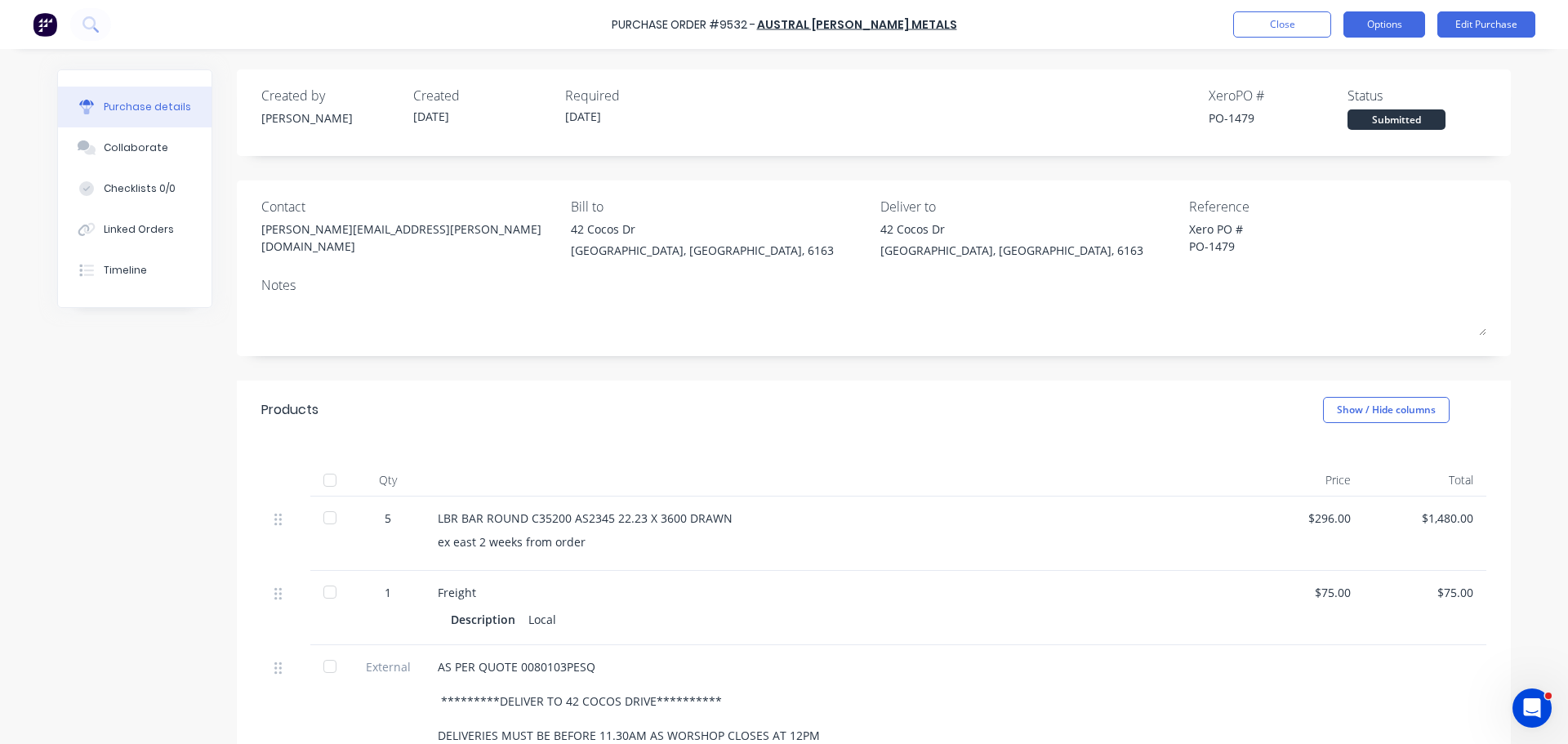
click at [1407, 19] on button "Options" at bounding box center [1384, 24] width 82 height 26
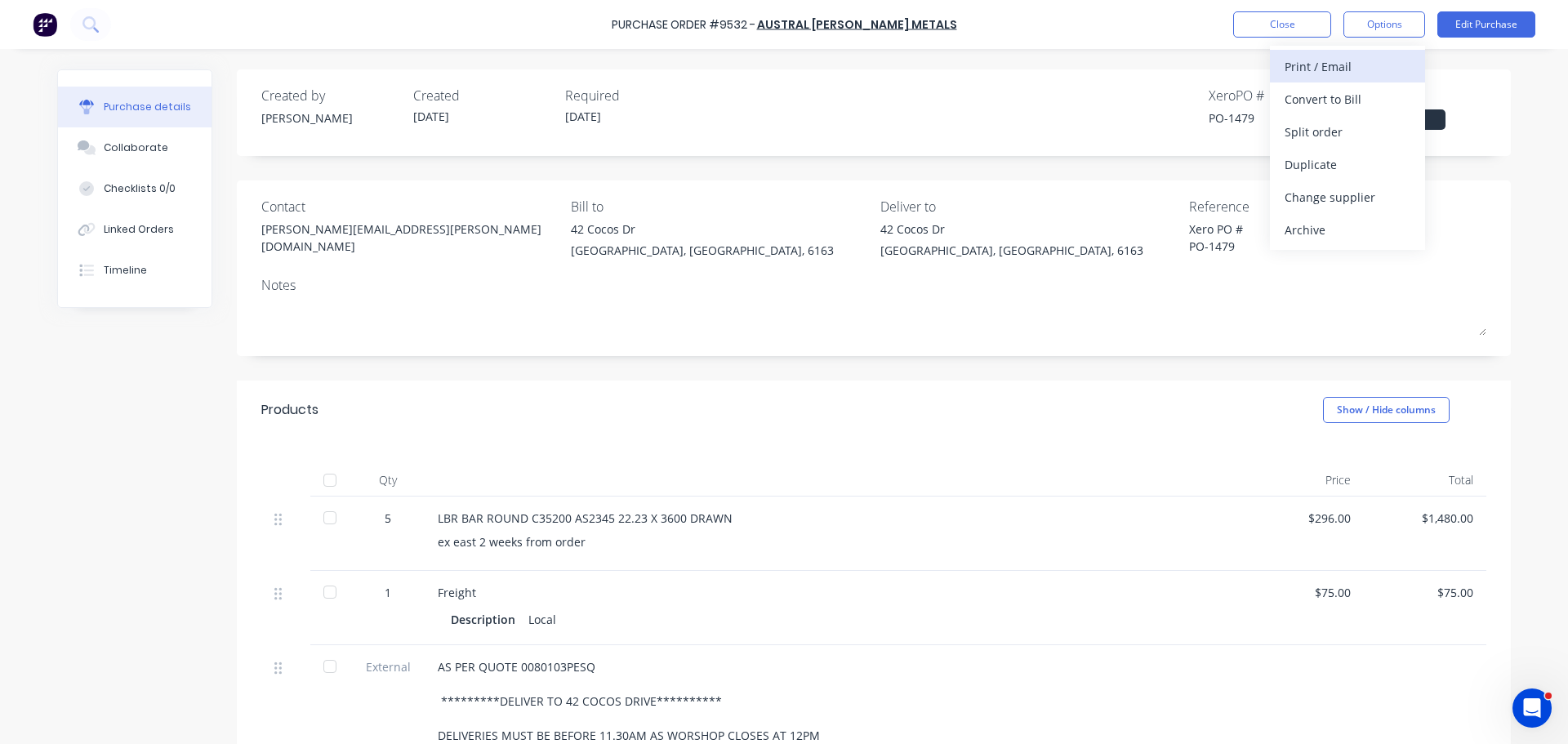
click at [1343, 68] on div "Print / Email" at bounding box center [1347, 66] width 126 height 24
click at [1329, 96] on div "With pricing" at bounding box center [1347, 99] width 126 height 24
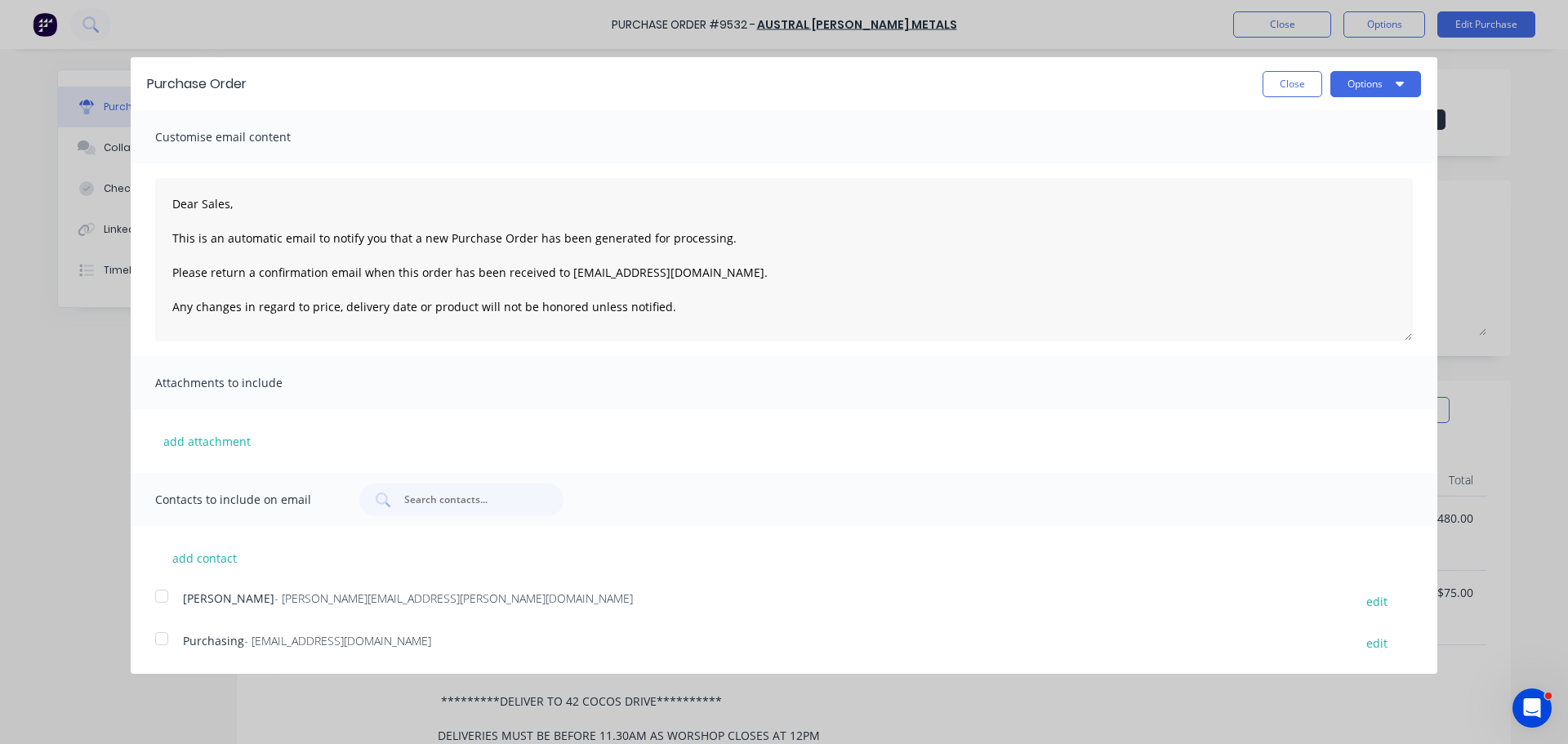
click at [160, 599] on div at bounding box center [162, 596] width 33 height 33
click at [159, 642] on div at bounding box center [162, 638] width 33 height 33
click at [1376, 83] on button "Options" at bounding box center [1376, 84] width 91 height 26
click at [1304, 164] on div "Email" at bounding box center [1343, 158] width 126 height 24
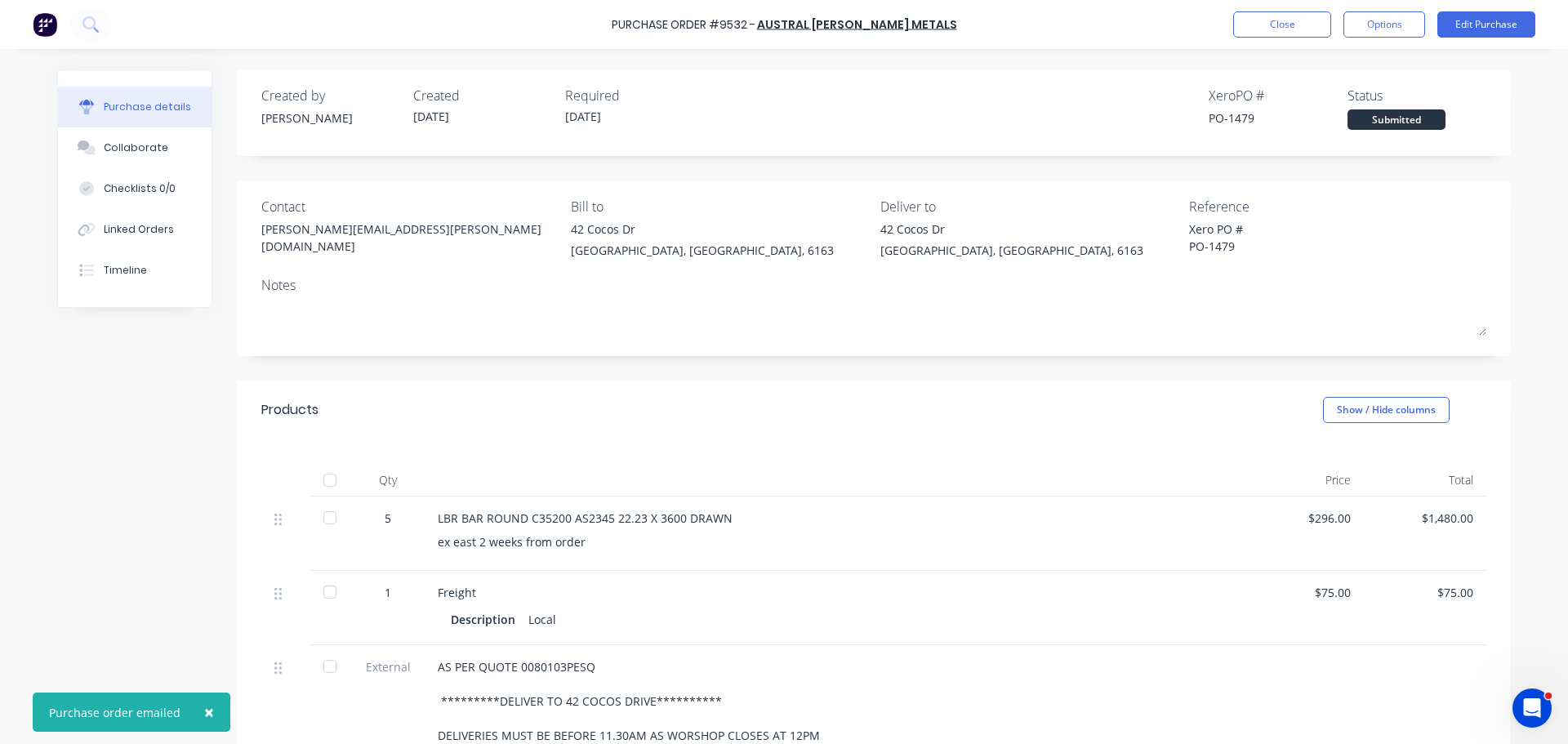
type textarea "x"
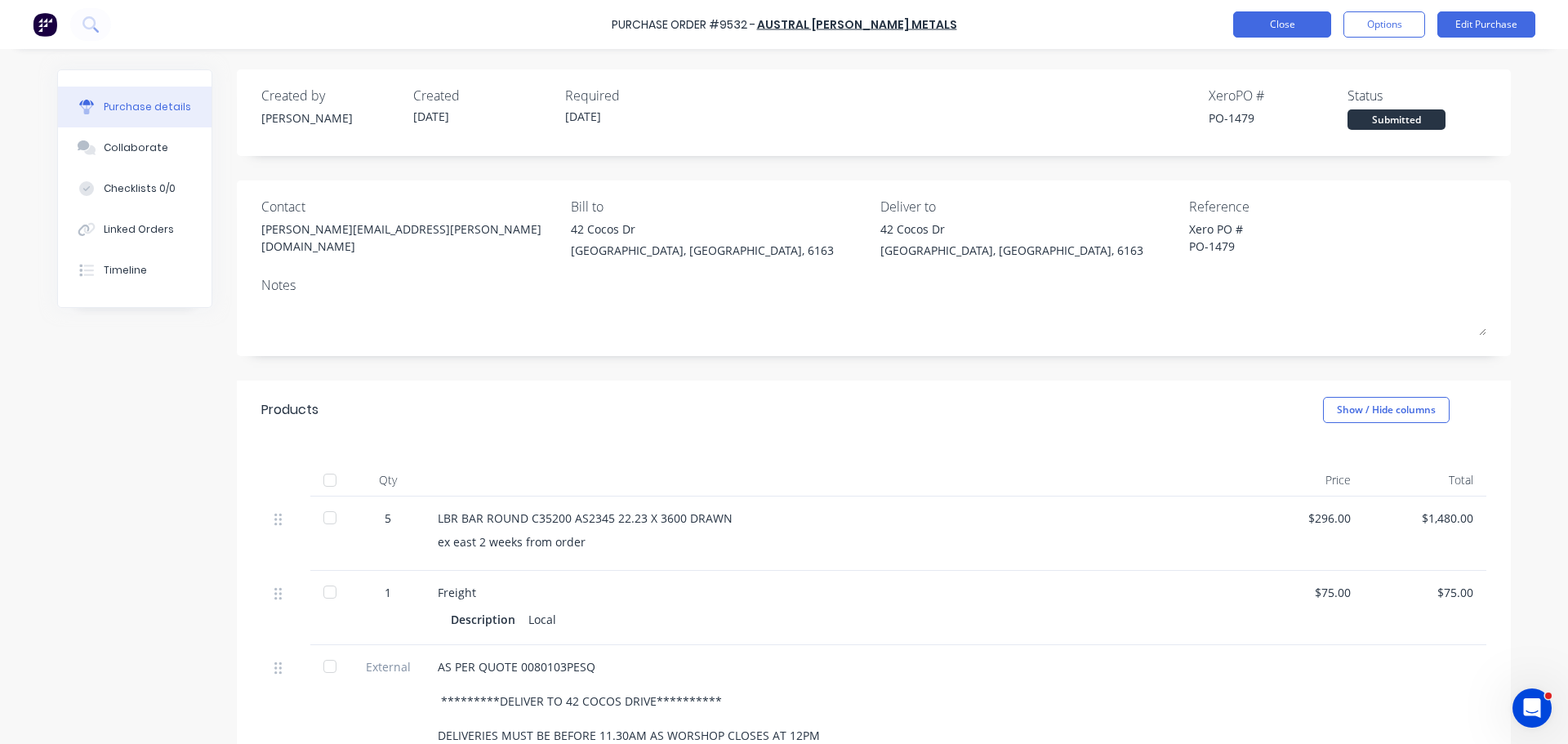
click at [1270, 29] on button "Close" at bounding box center [1283, 24] width 98 height 26
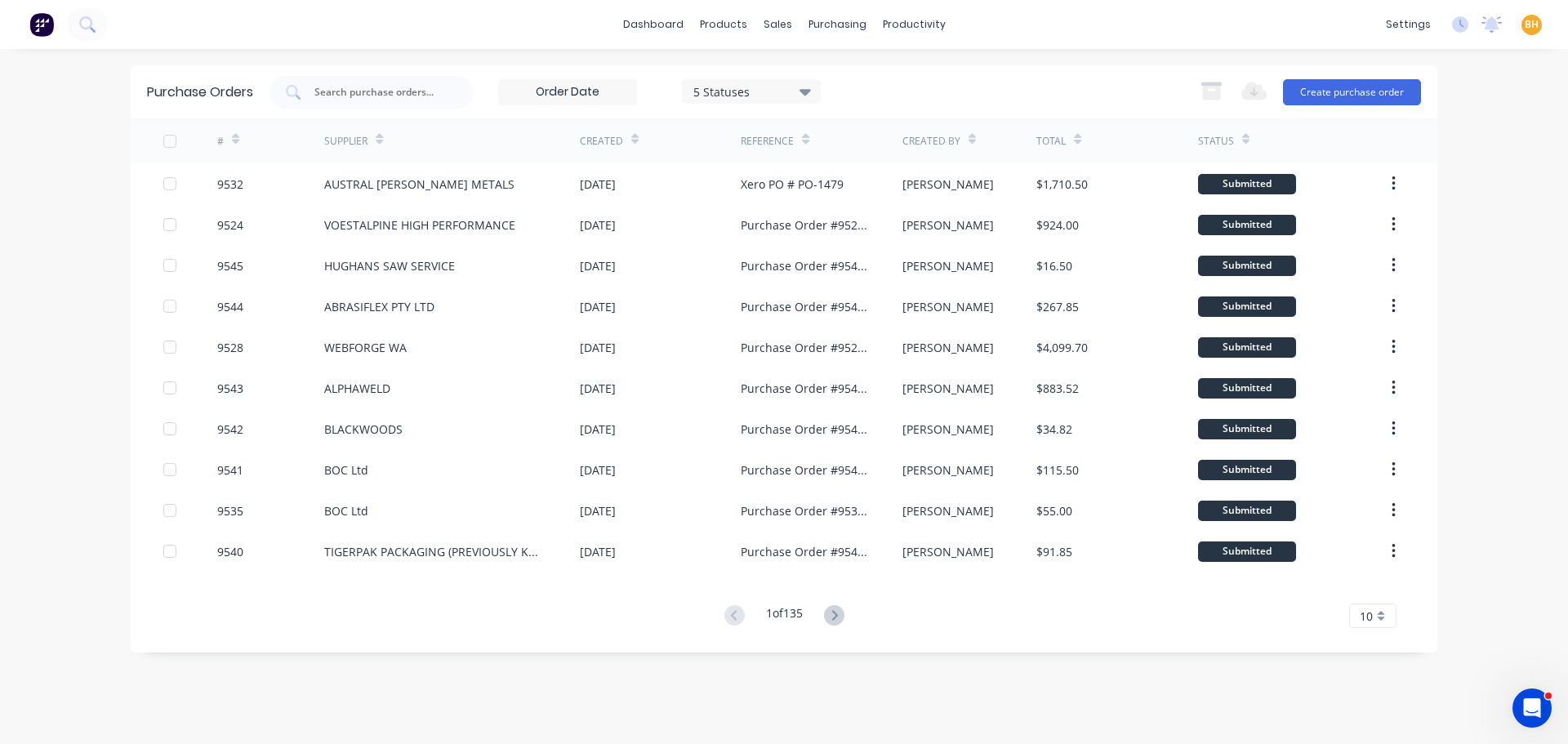
click at [404, 113] on div "Purchase Orders 5 Statuses 5 Statuses Export to Excel (XLSX) Create purchase or…" at bounding box center [784, 92] width 1307 height 53
click at [397, 102] on div at bounding box center [372, 93] width 204 height 33
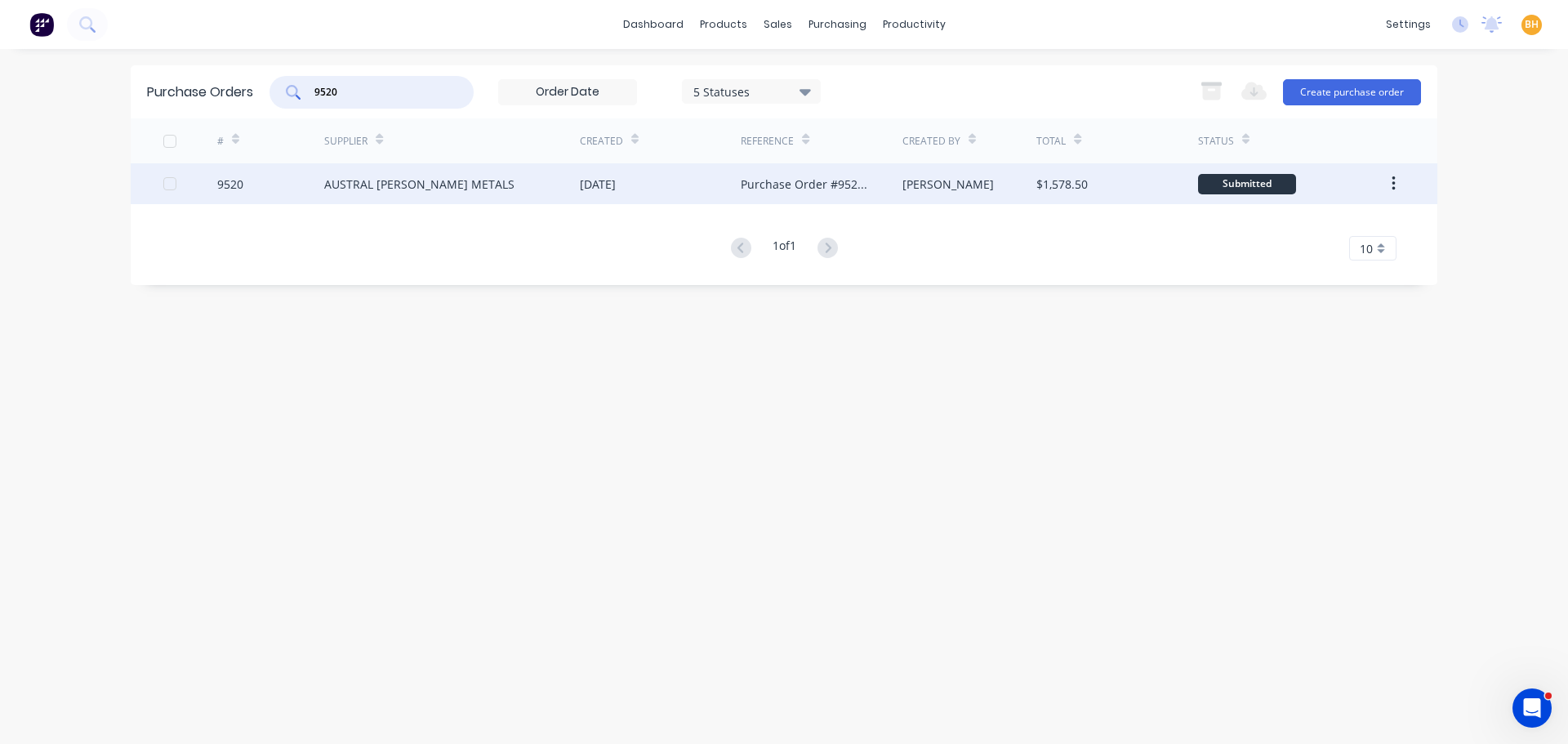
type input "9520"
click at [379, 179] on div "AUSTRAL [PERSON_NAME] METALS" at bounding box center [419, 184] width 190 height 17
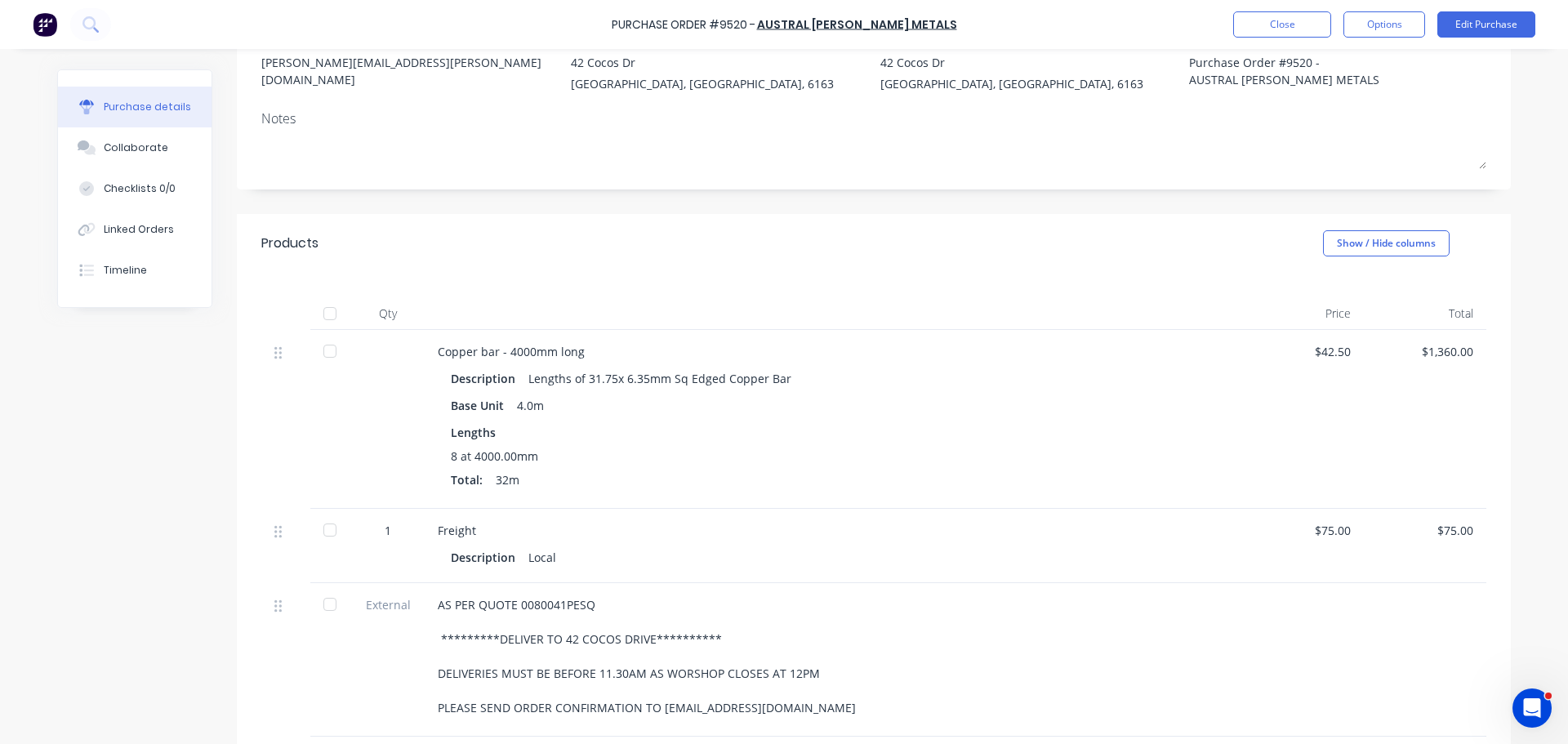
scroll to position [326, 0]
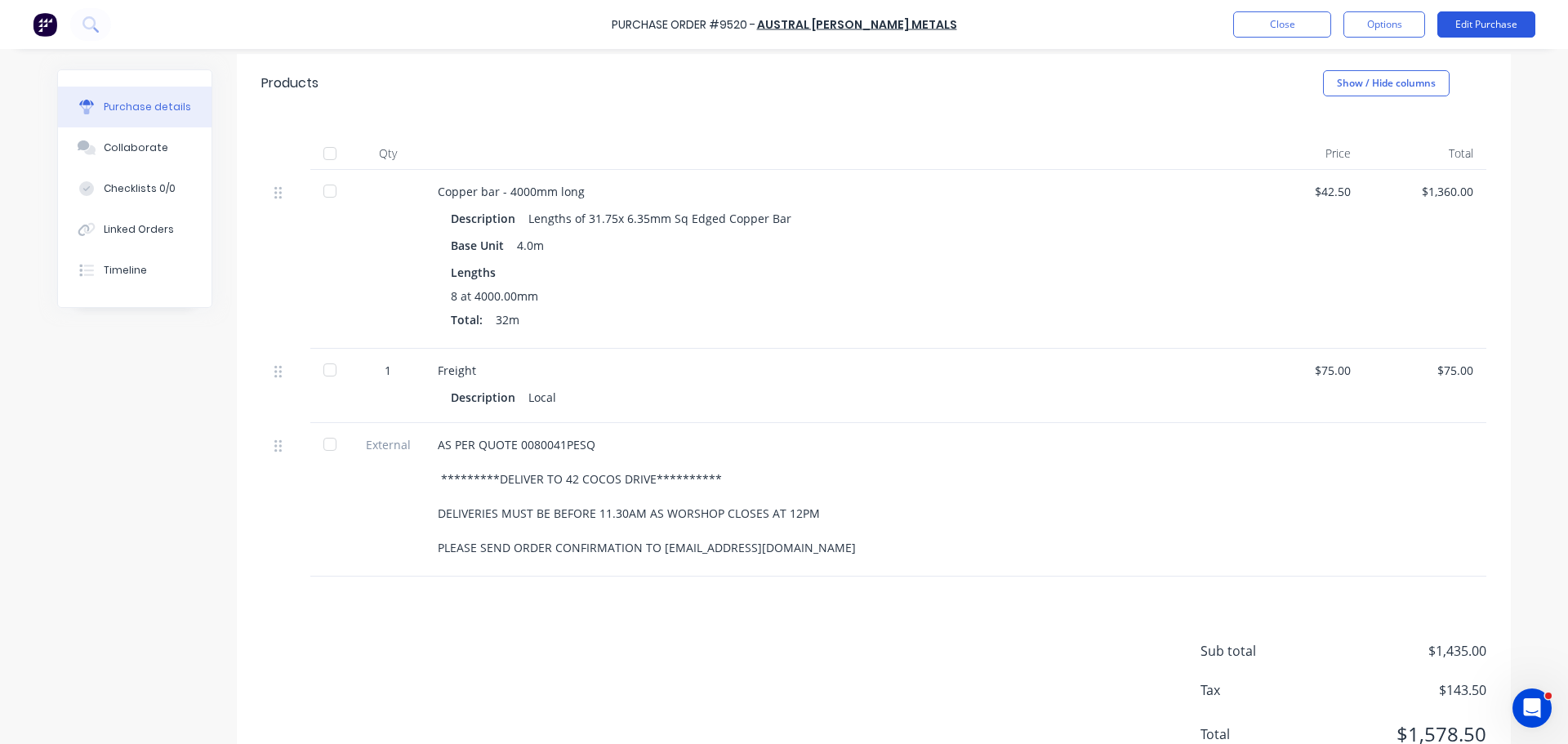
click at [1470, 17] on button "Edit Purchase" at bounding box center [1486, 24] width 98 height 26
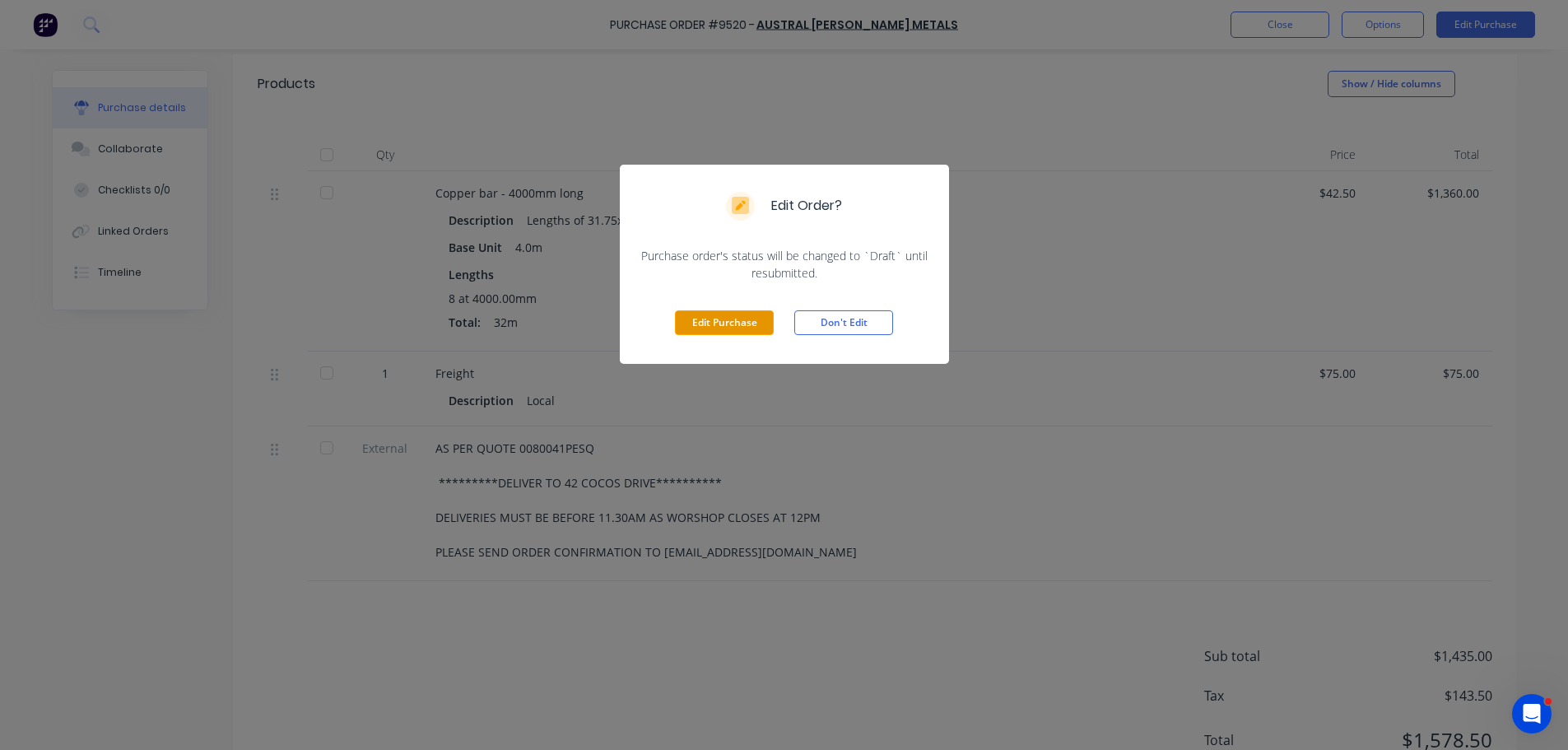
click at [737, 324] on button "Edit Purchase" at bounding box center [724, 323] width 99 height 25
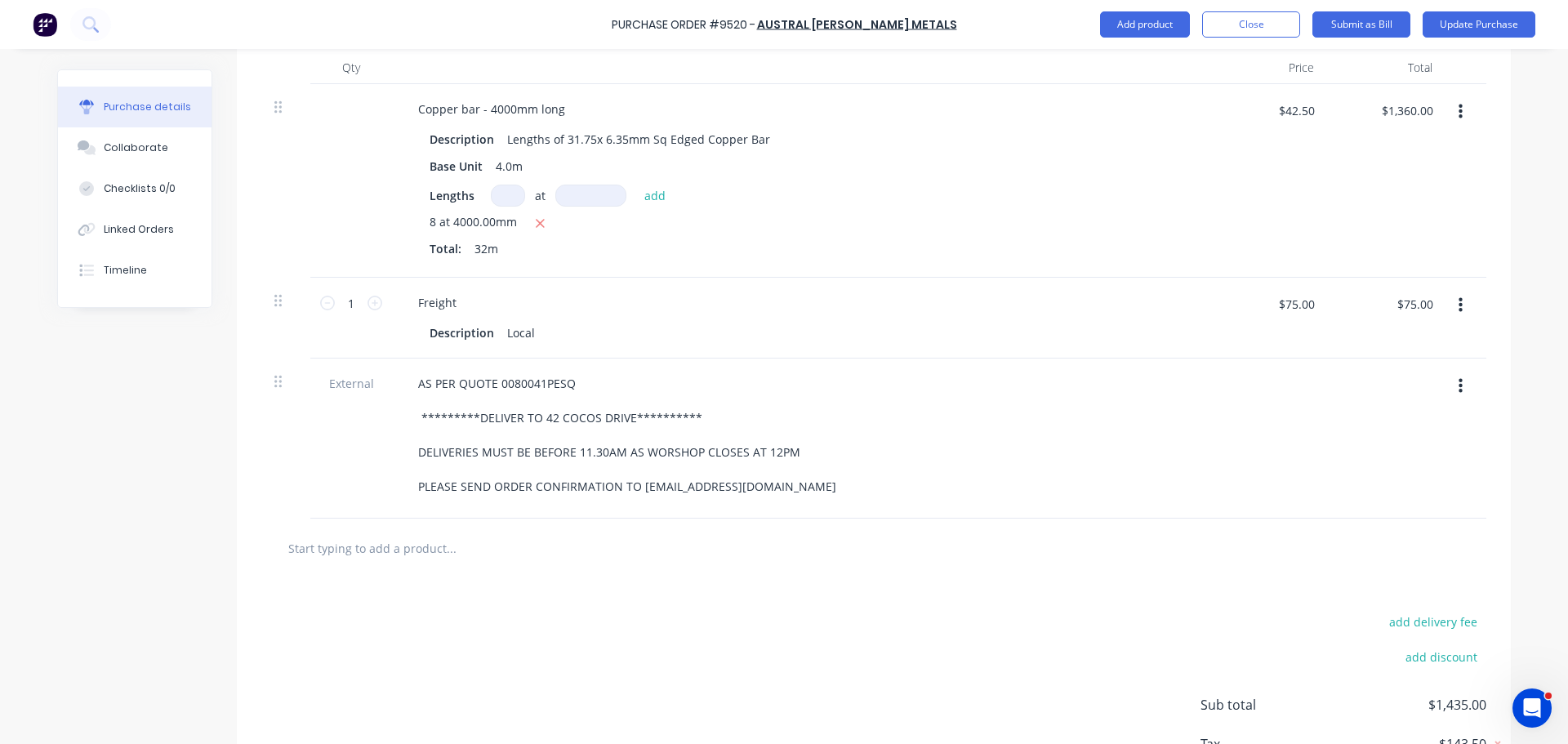
scroll to position [394, 0]
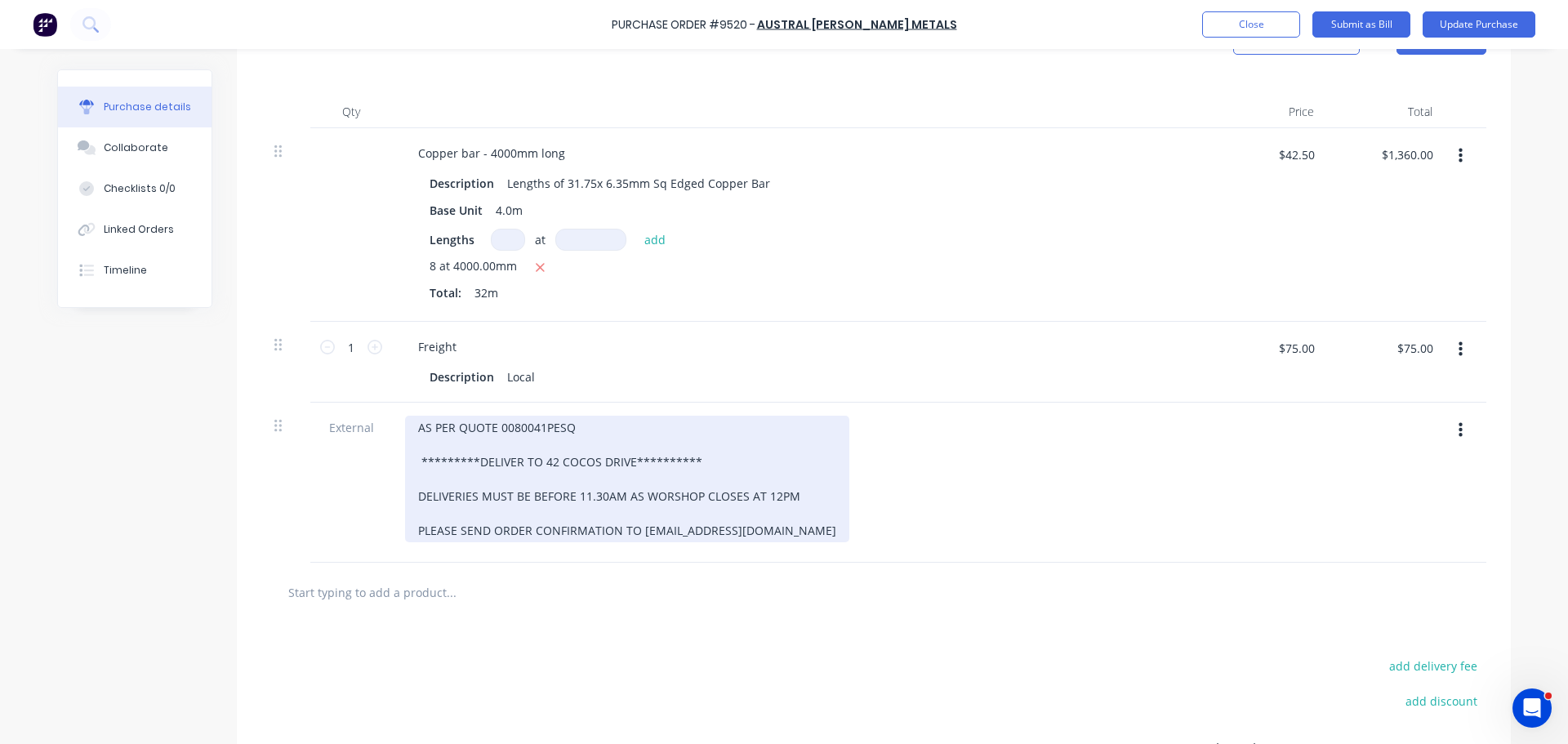
type textarea "x"
click at [584, 498] on div "**********" at bounding box center [627, 479] width 444 height 127
click at [602, 495] on div "**********" at bounding box center [627, 479] width 444 height 127
click at [754, 499] on div "**********" at bounding box center [627, 479] width 444 height 127
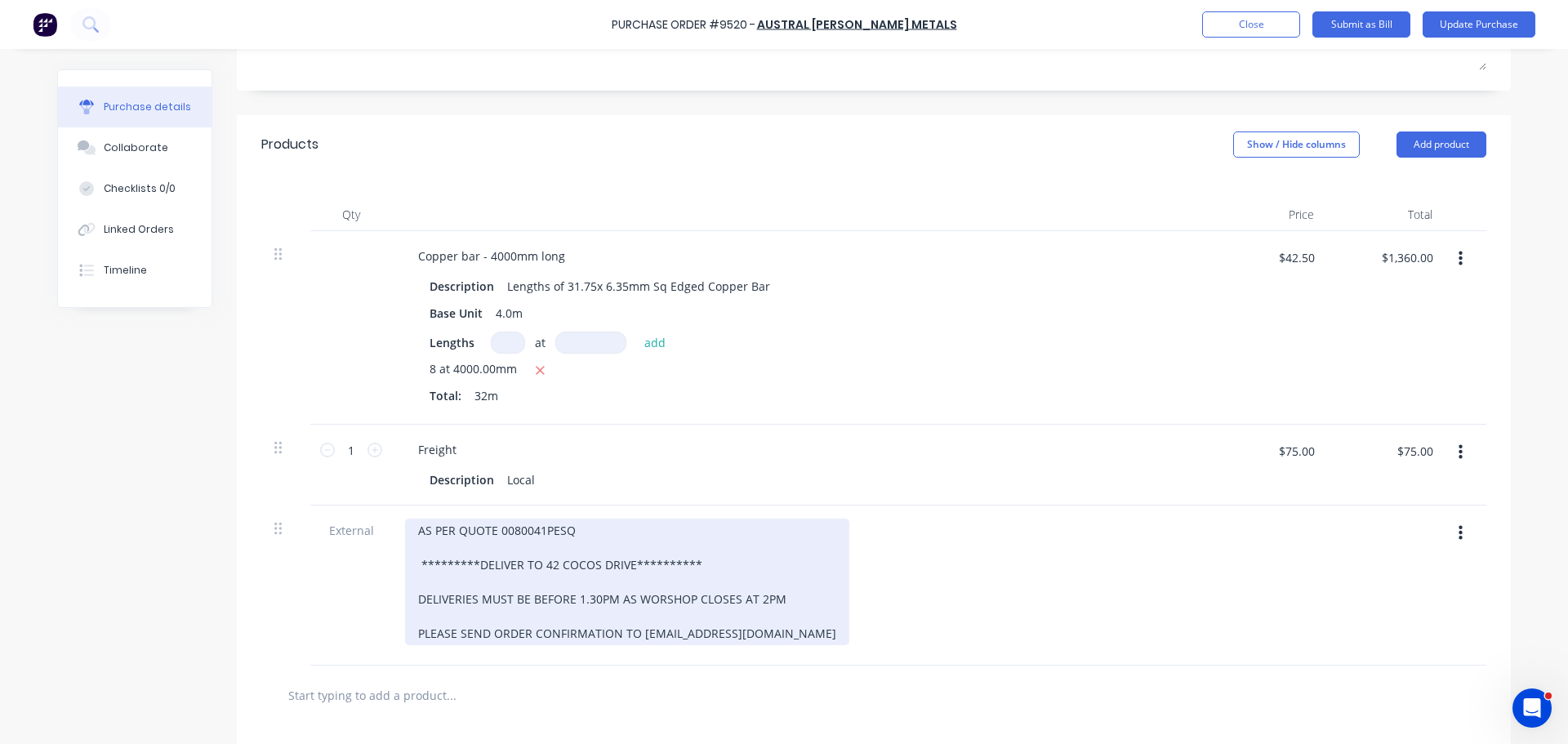
scroll to position [149, 0]
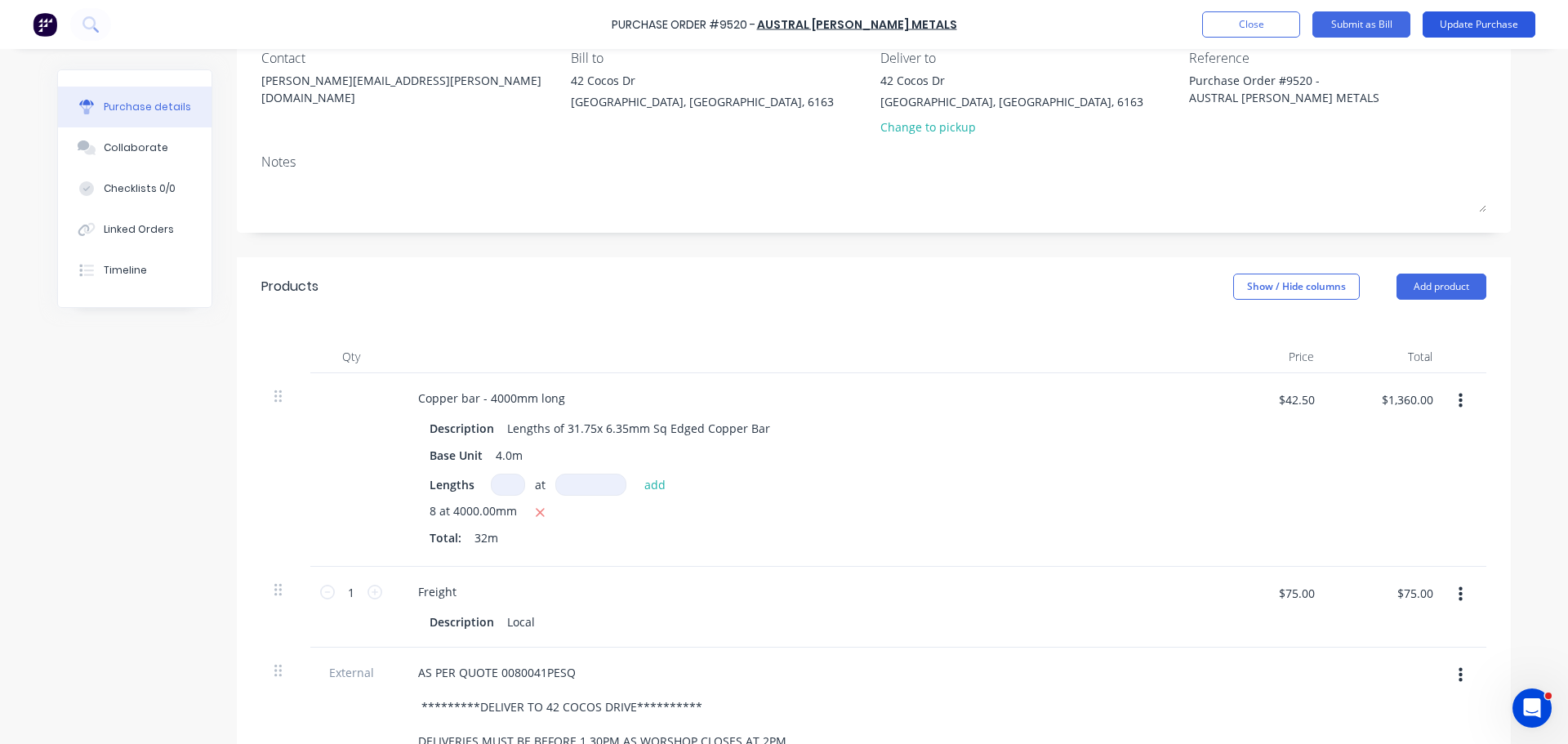
click at [1498, 25] on button "Update Purchase" at bounding box center [1479, 24] width 113 height 26
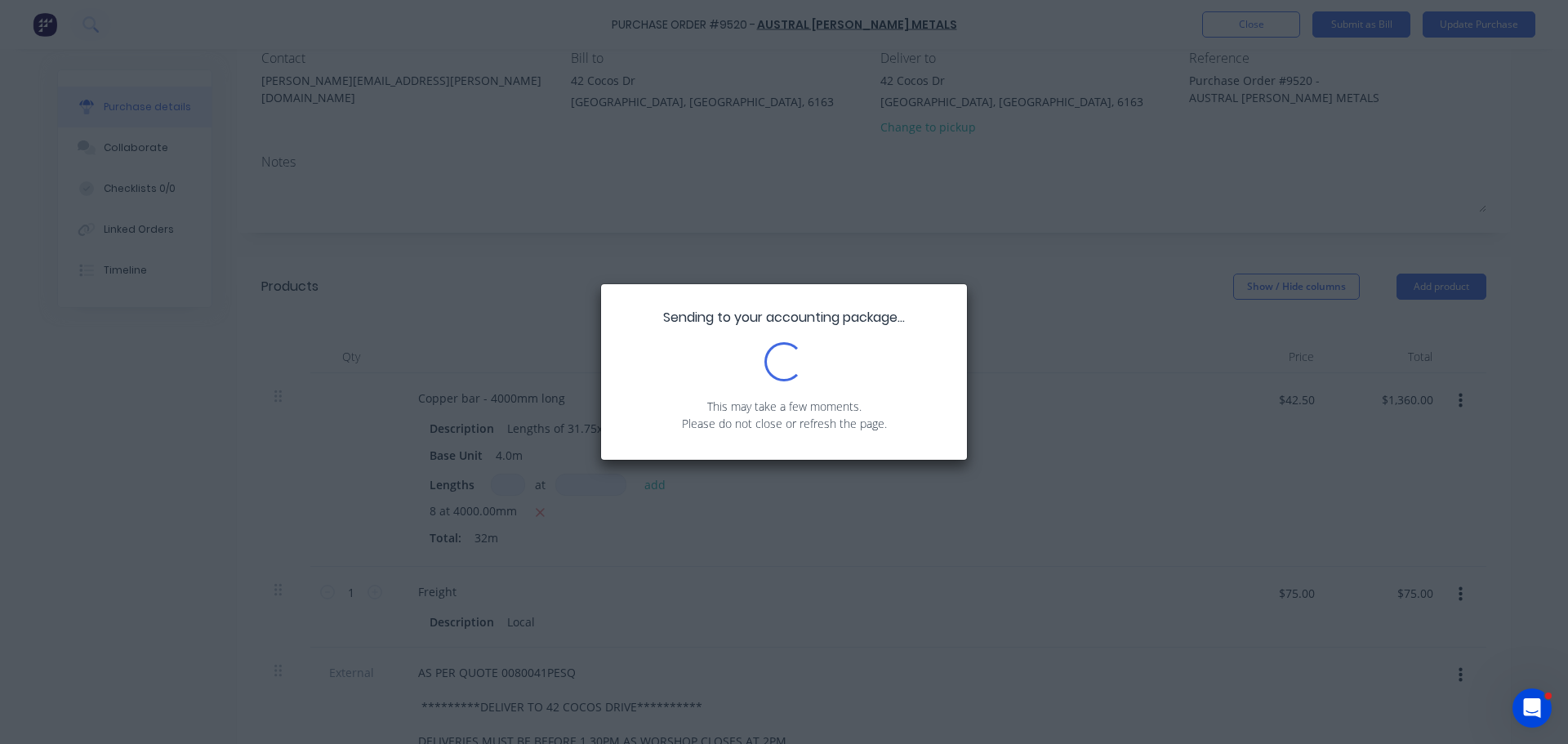
scroll to position [0, 0]
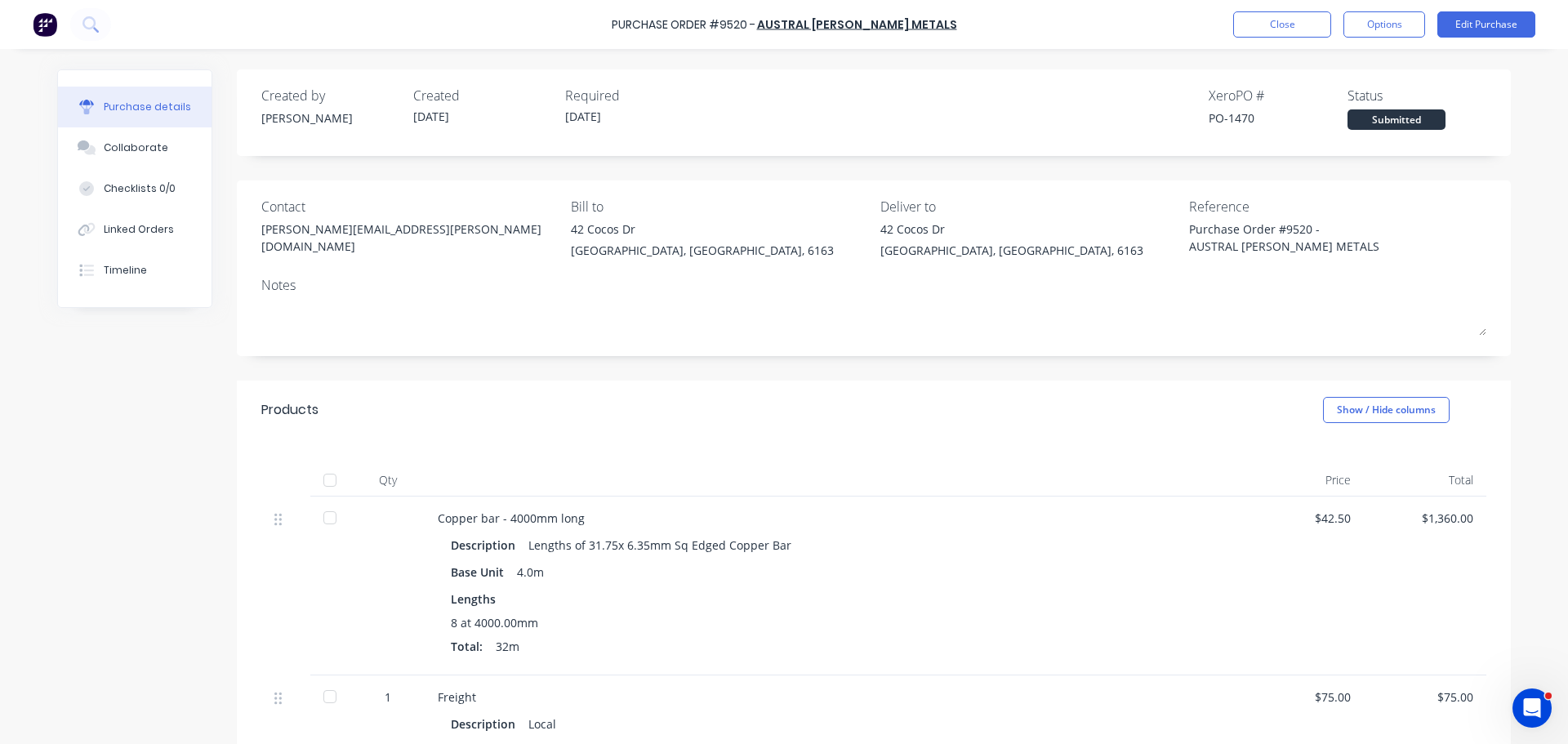
click at [833, 385] on div "Products Show / Hide columns" at bounding box center [873, 410] width 1274 height 59
click at [1267, 26] on button "Close" at bounding box center [1283, 24] width 98 height 26
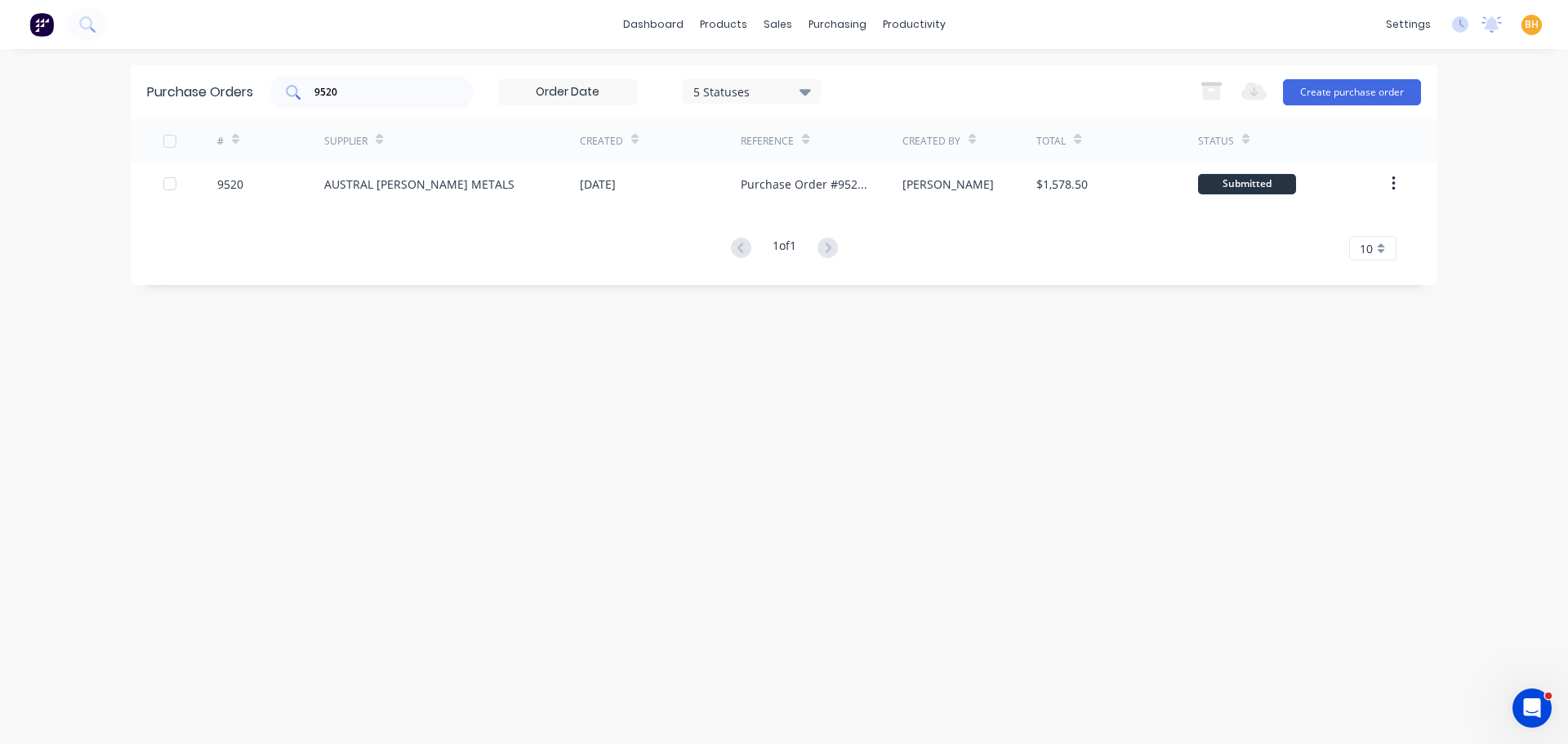
click at [394, 92] on input "9520" at bounding box center [380, 92] width 135 height 17
click at [363, 91] on input "9520" at bounding box center [380, 92] width 135 height 17
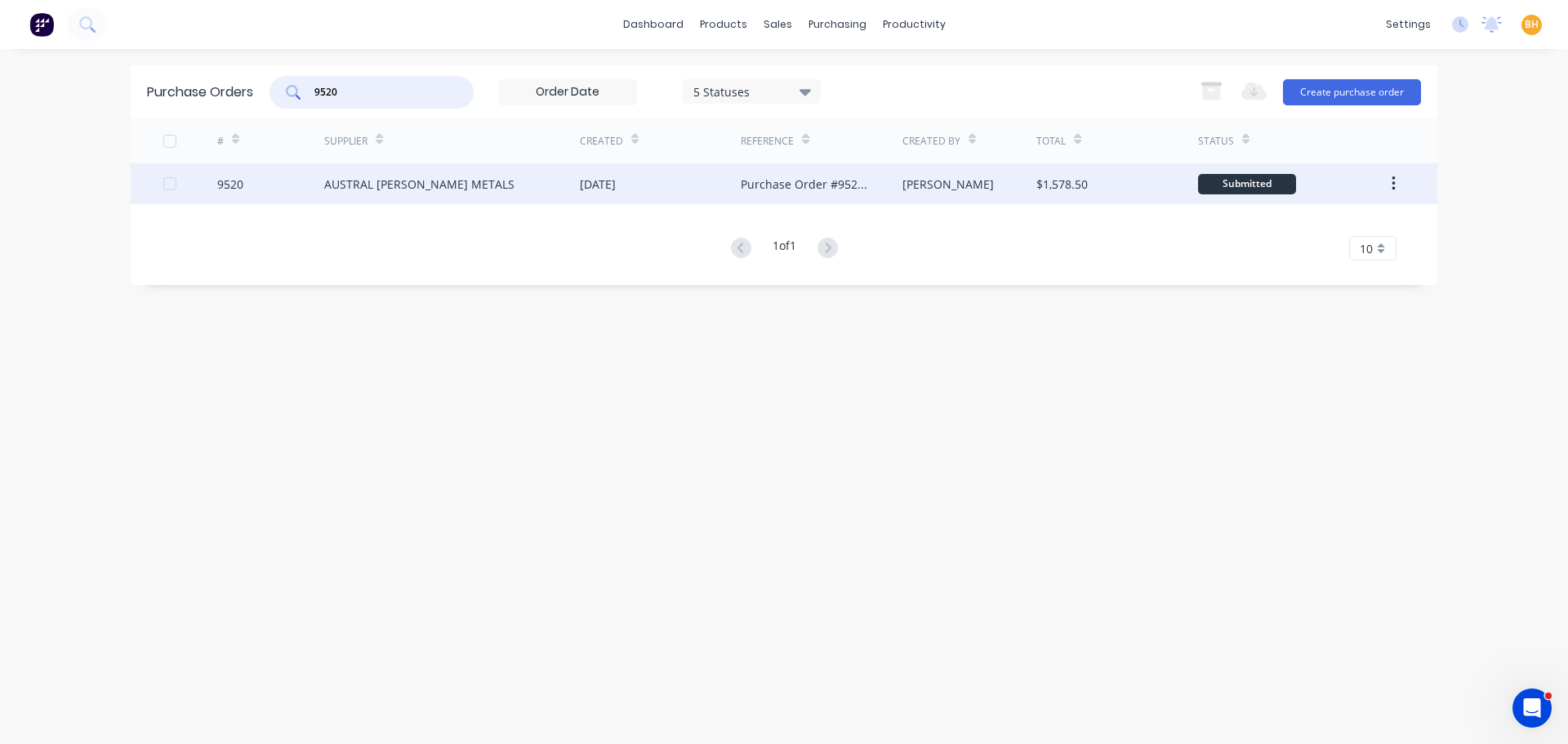
click at [360, 188] on div "AUSTRAL [PERSON_NAME] METALS" at bounding box center [419, 184] width 190 height 17
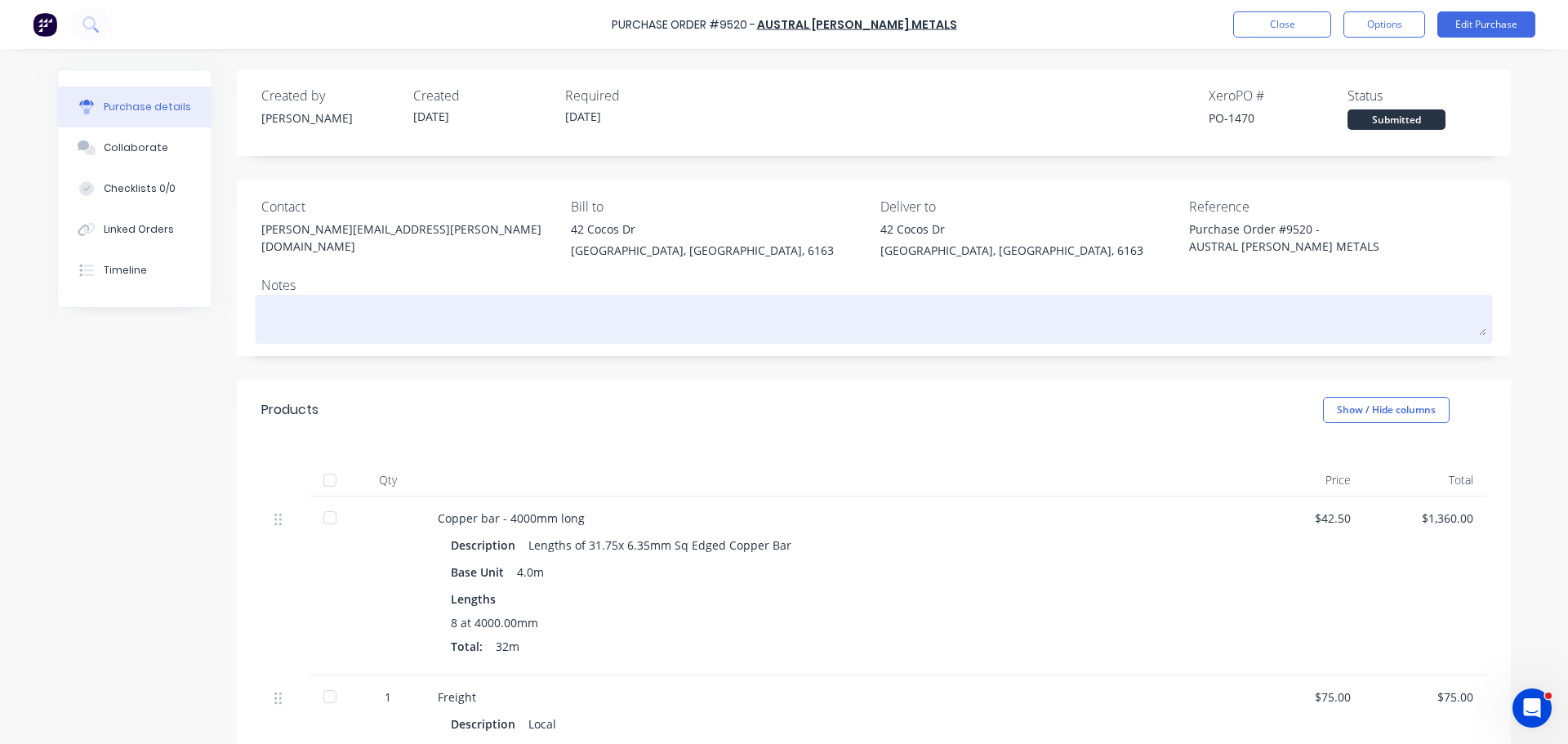
scroll to position [164, 0]
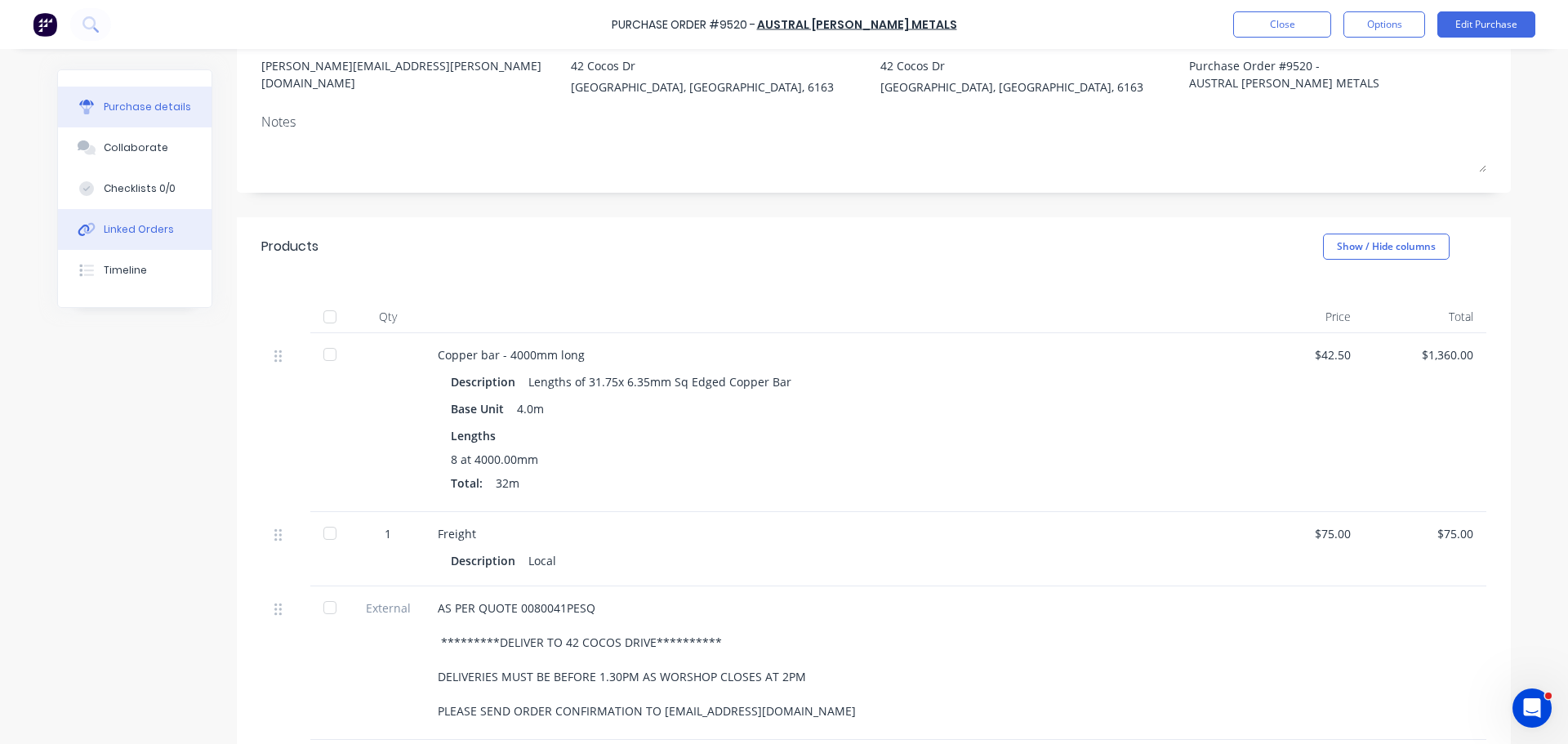
click at [155, 231] on div "Linked Orders" at bounding box center [139, 229] width 70 height 15
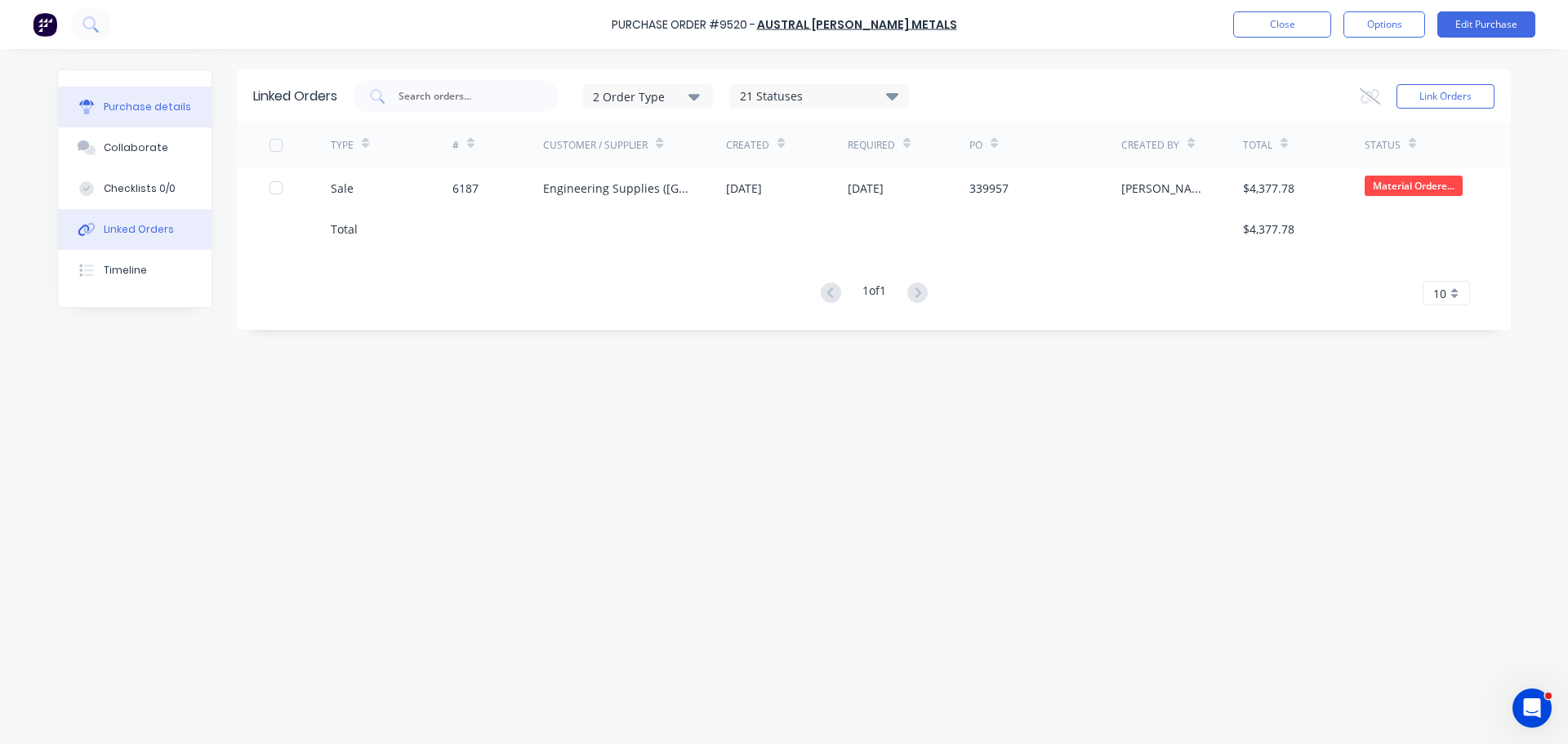
click at [118, 115] on button "Purchase details" at bounding box center [134, 107] width 154 height 40
type textarea "x"
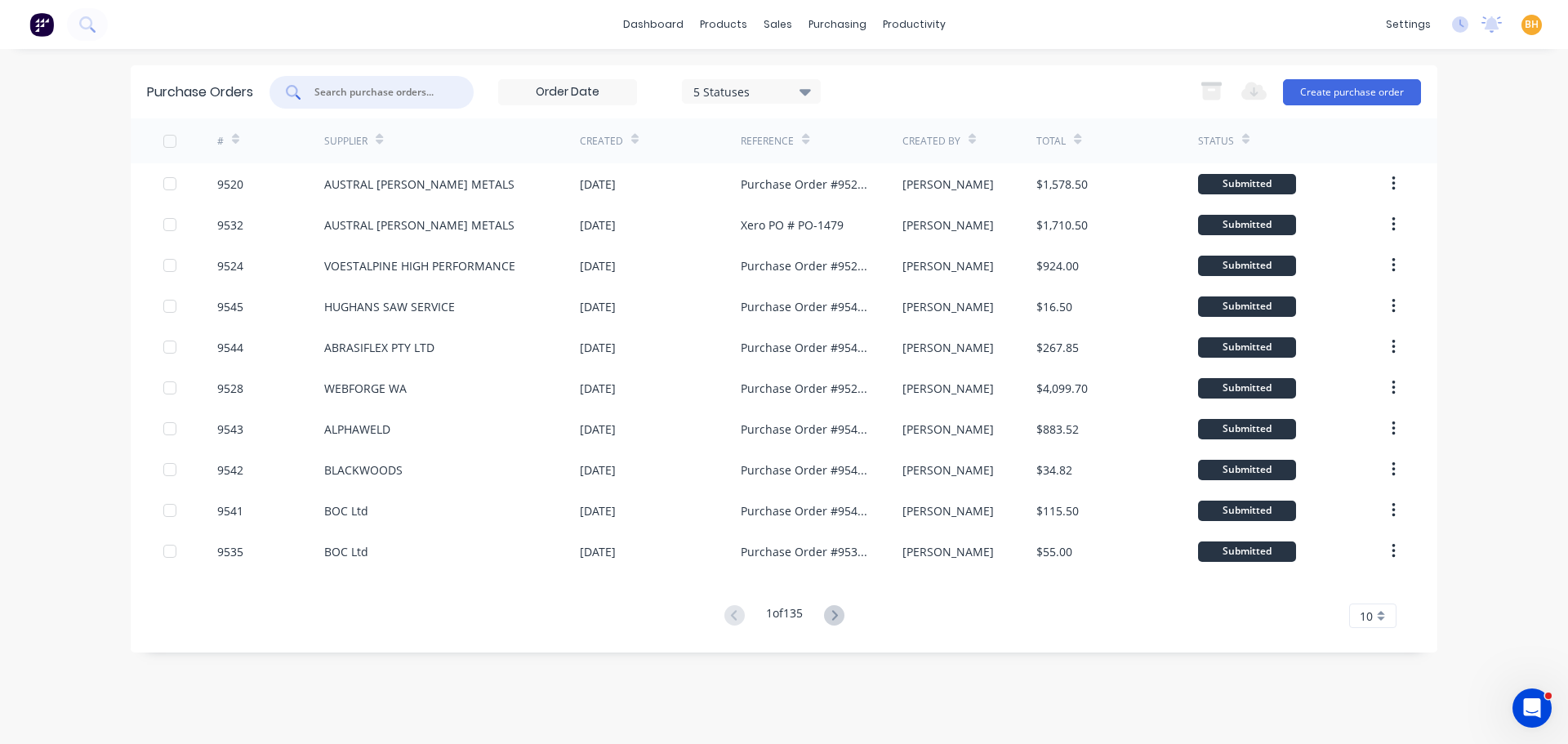
click at [351, 90] on input "text" at bounding box center [380, 92] width 135 height 17
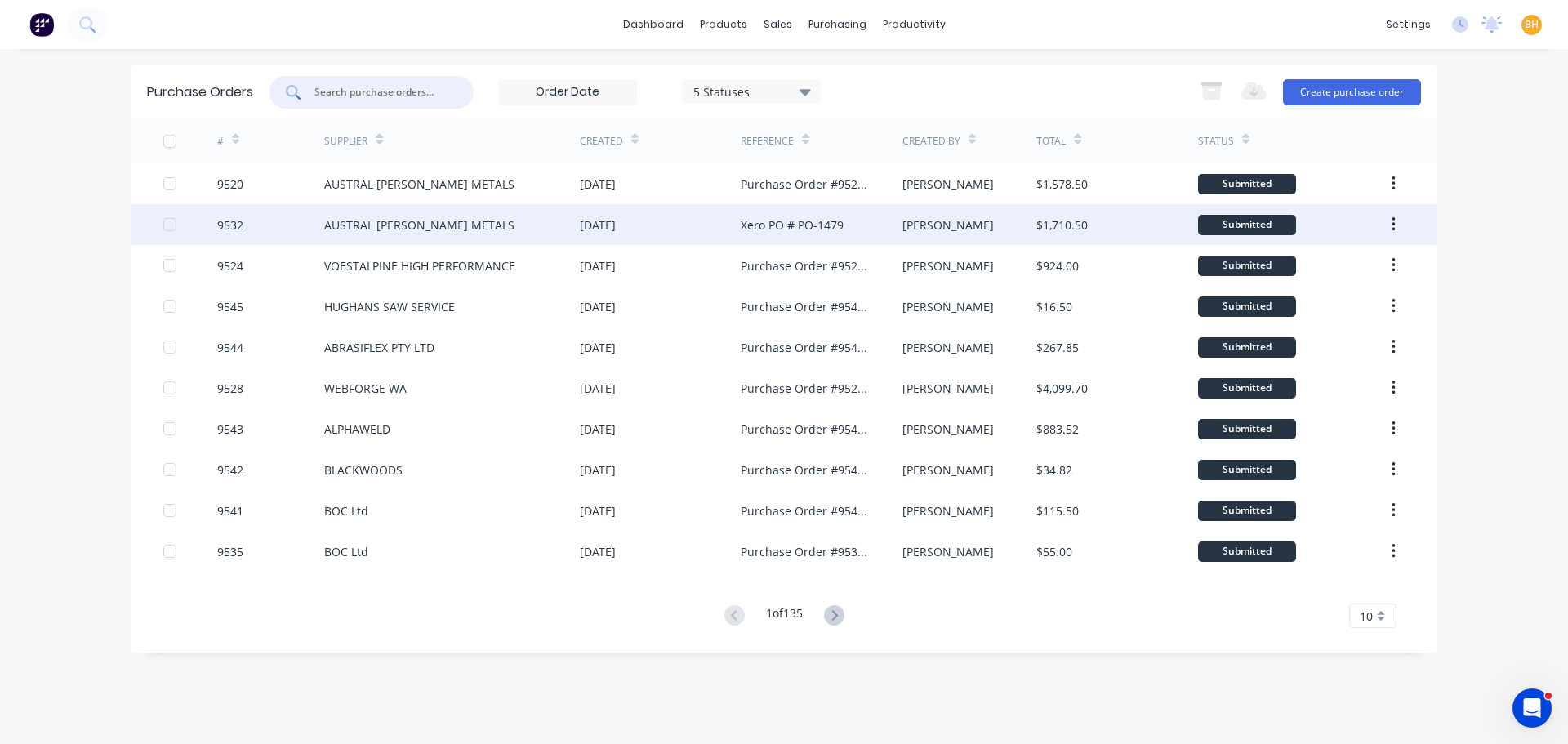
click at [377, 216] on div "AUSTRAL [PERSON_NAME] METALS" at bounding box center [419, 224] width 190 height 17
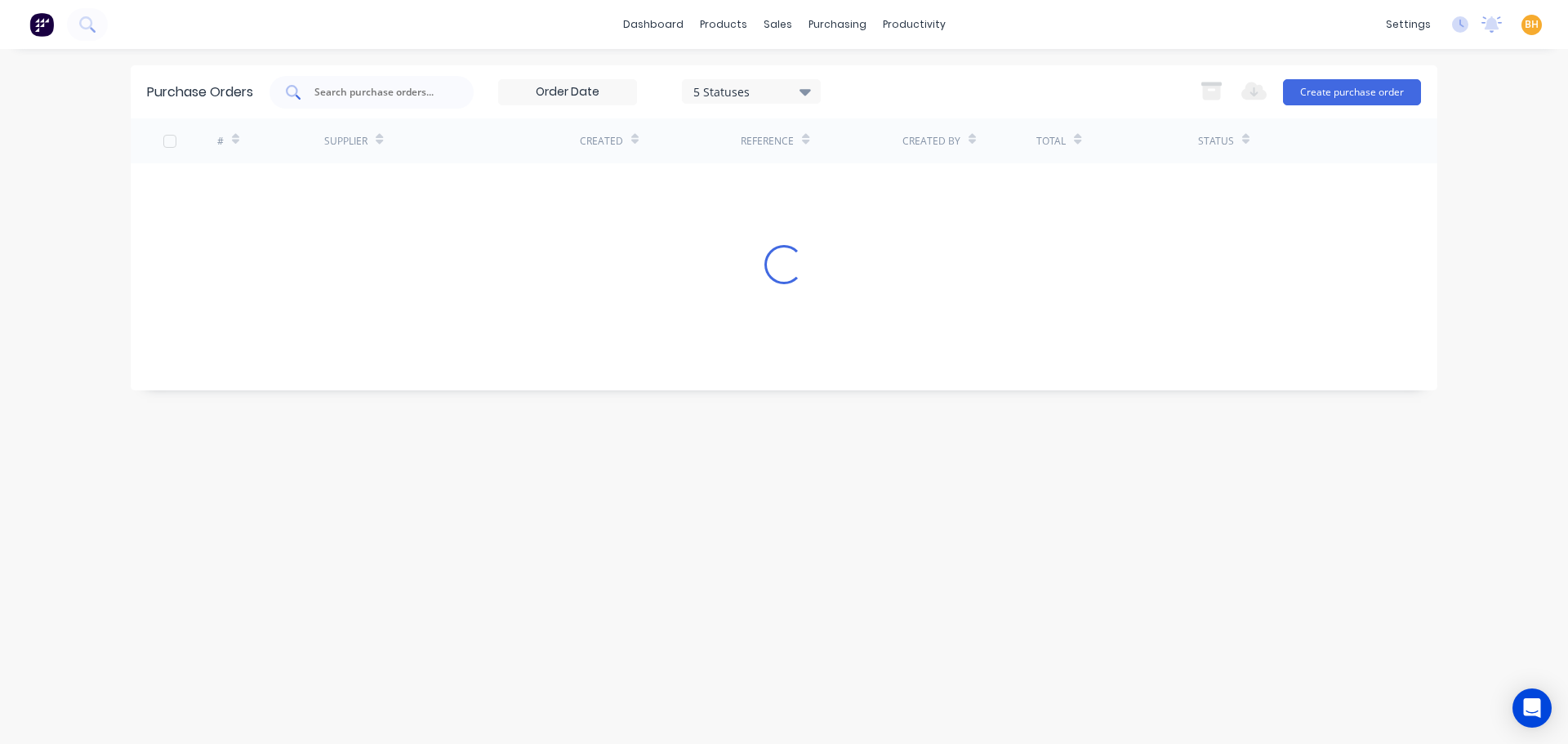
click at [374, 97] on input "text" at bounding box center [380, 92] width 135 height 17
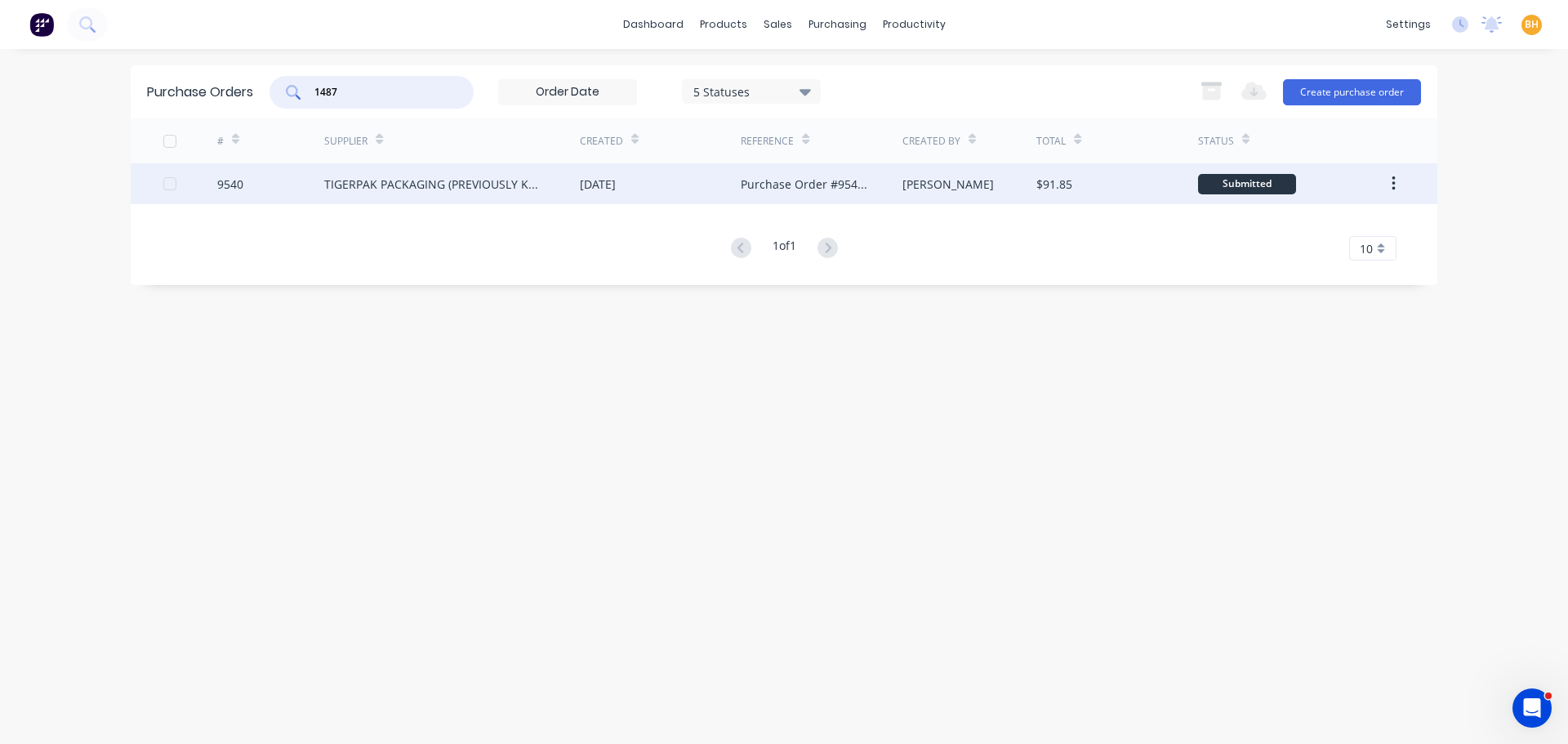
type input "1487"
click at [418, 194] on div "TIGERPAK PACKAGING (PREVIOUSLY KNOWN AS POWERPAK)" at bounding box center [452, 184] width 256 height 40
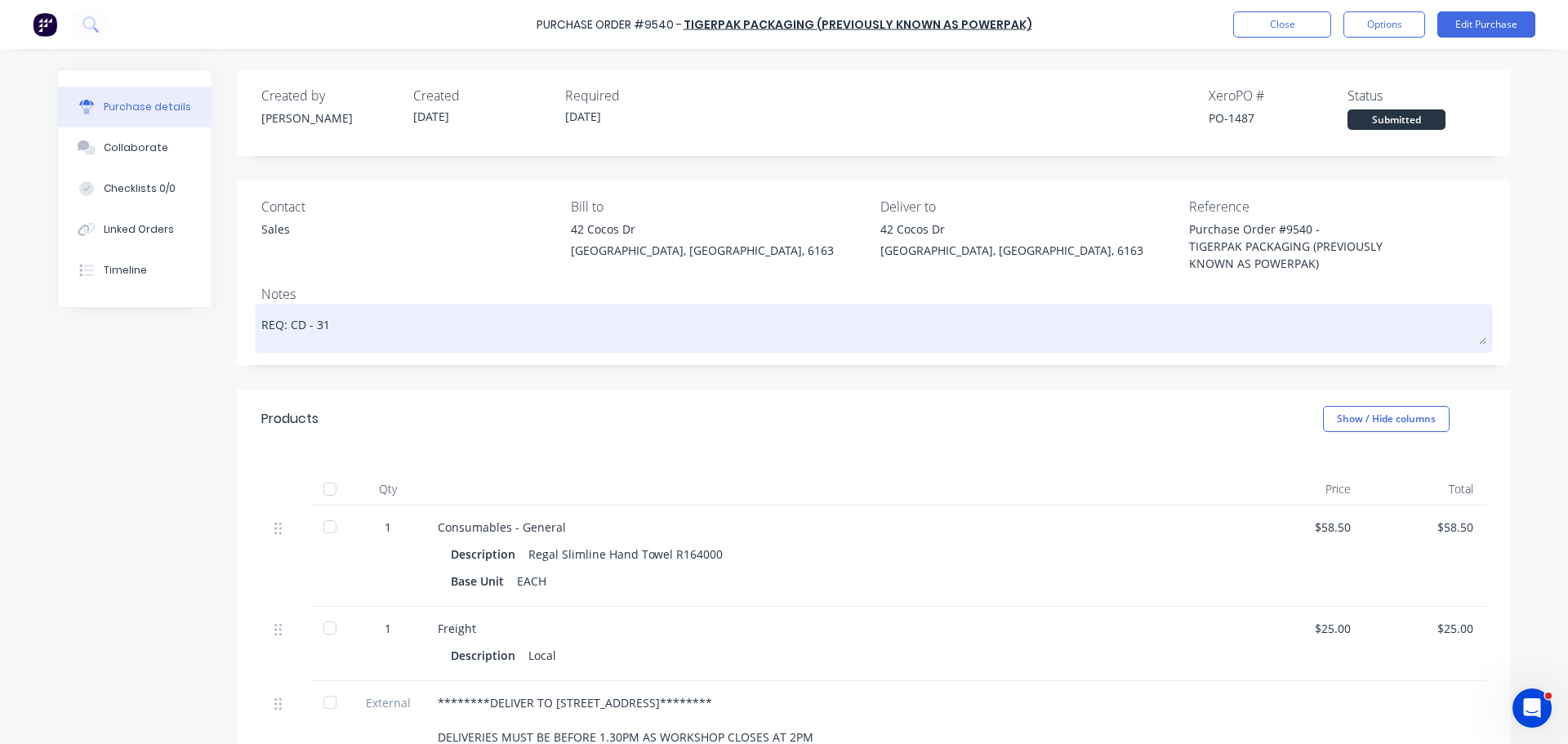
scroll to position [289, 0]
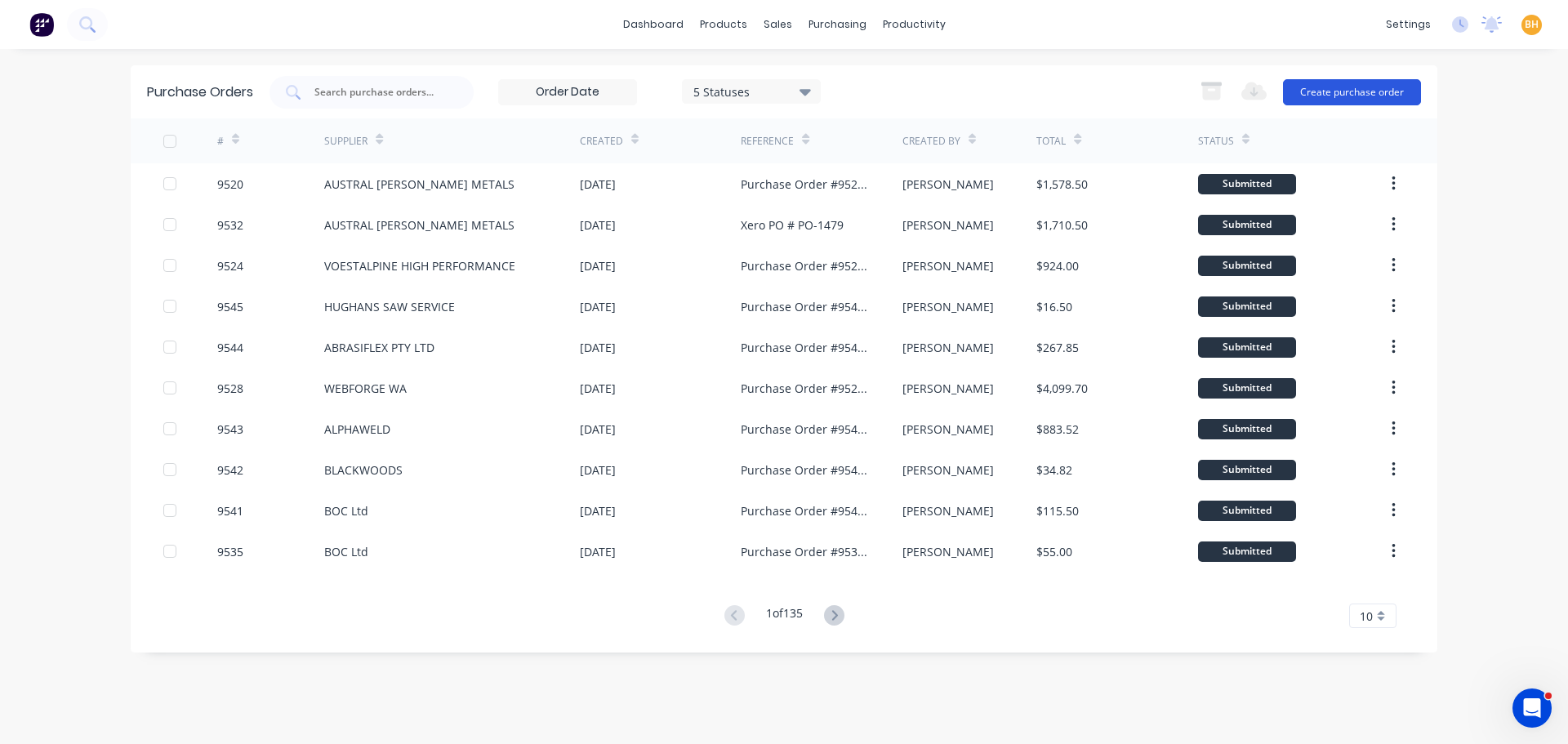
click at [1370, 97] on button "Create purchase order" at bounding box center [1353, 92] width 138 height 26
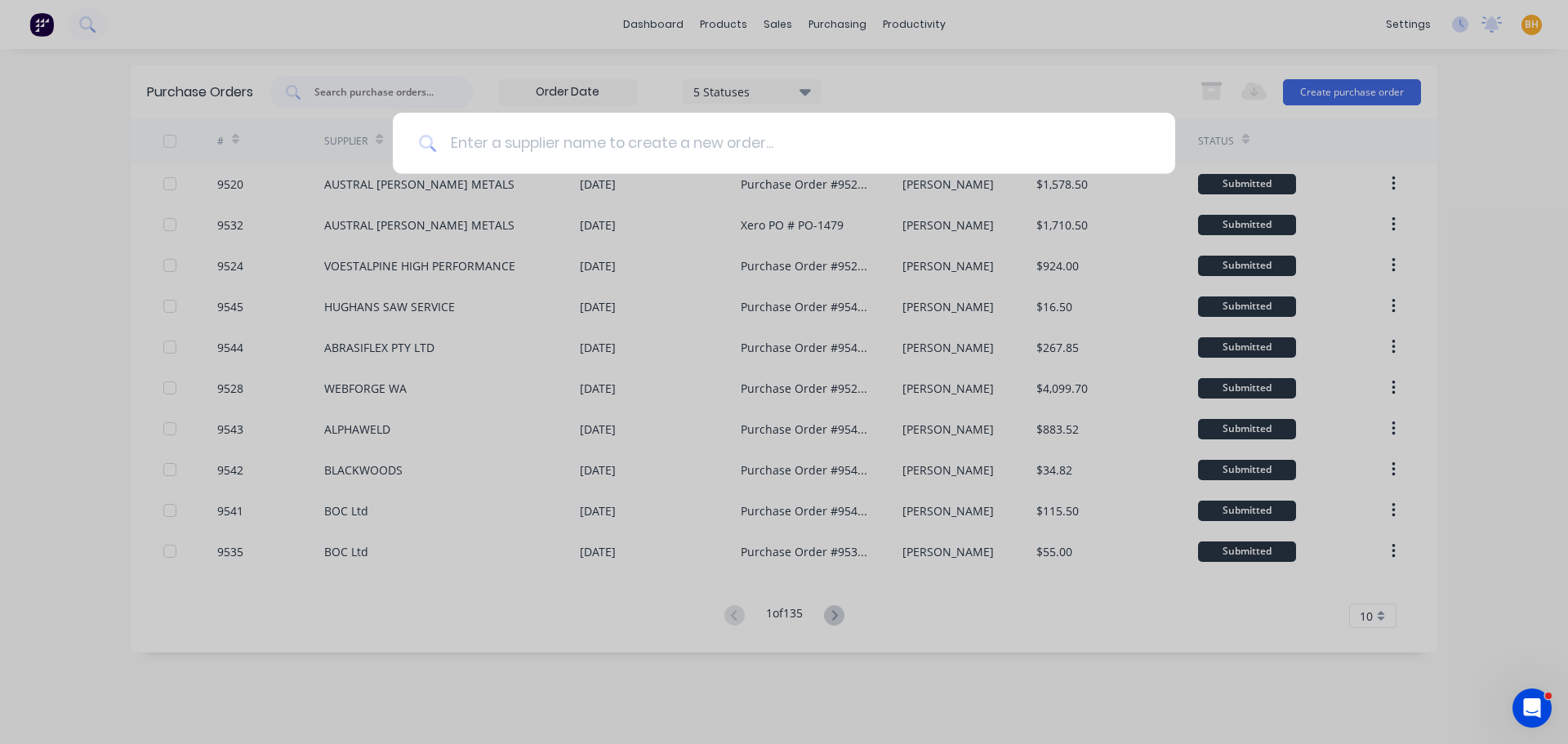
click at [487, 149] on input at bounding box center [793, 143] width 712 height 62
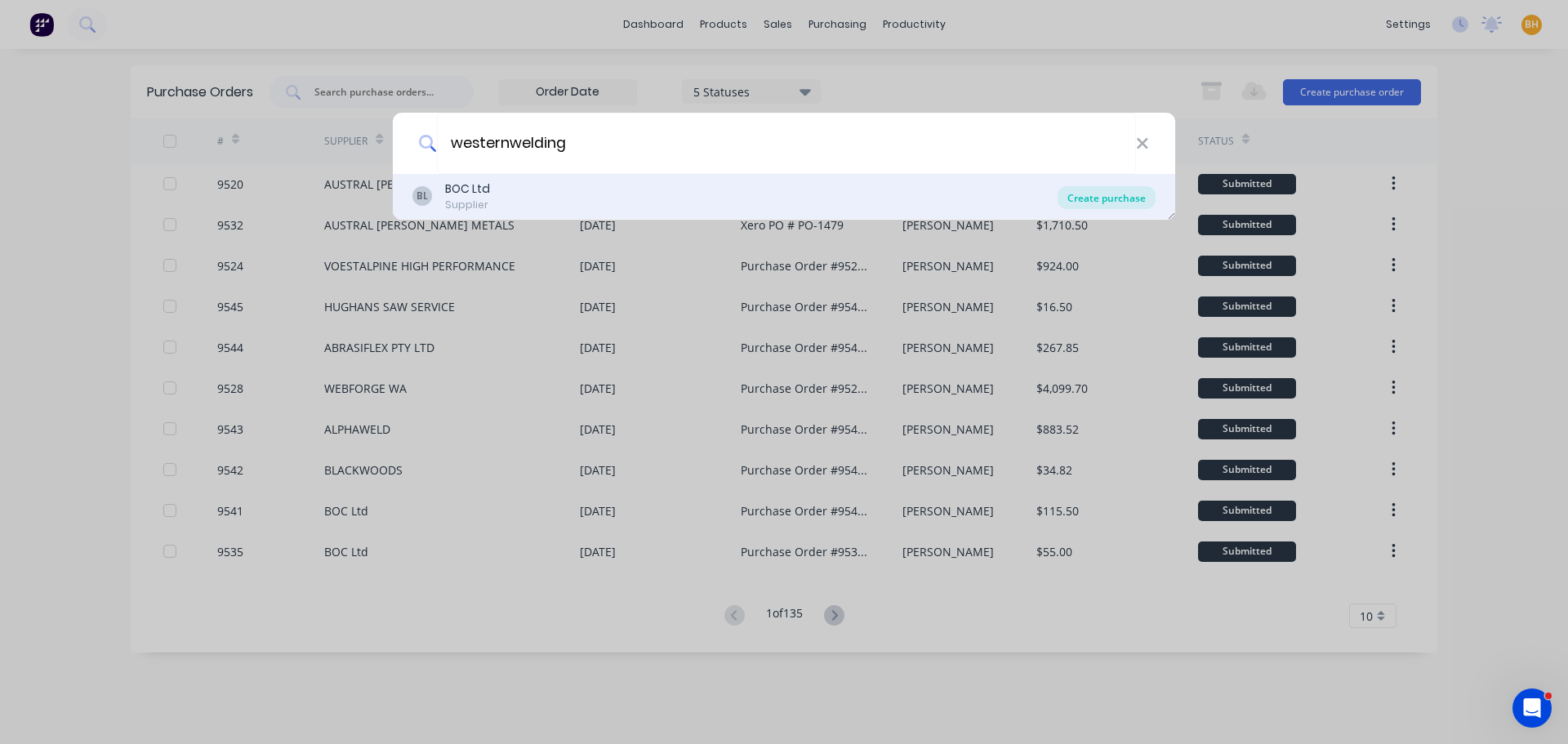
type input "westernwelding"
click at [1110, 189] on div "Create purchase" at bounding box center [1107, 197] width 98 height 23
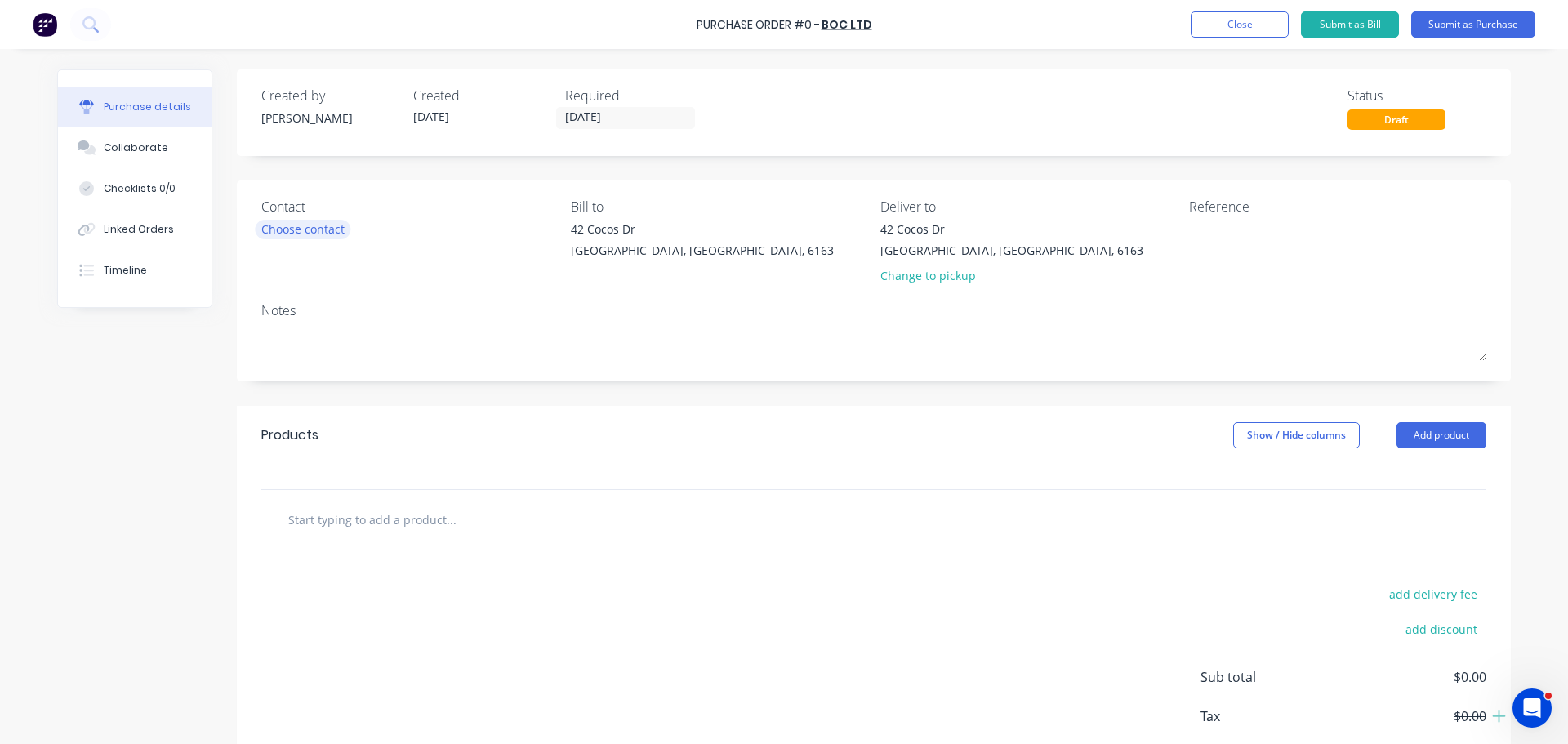
click at [315, 229] on div "Choose contact" at bounding box center [303, 229] width 84 height 17
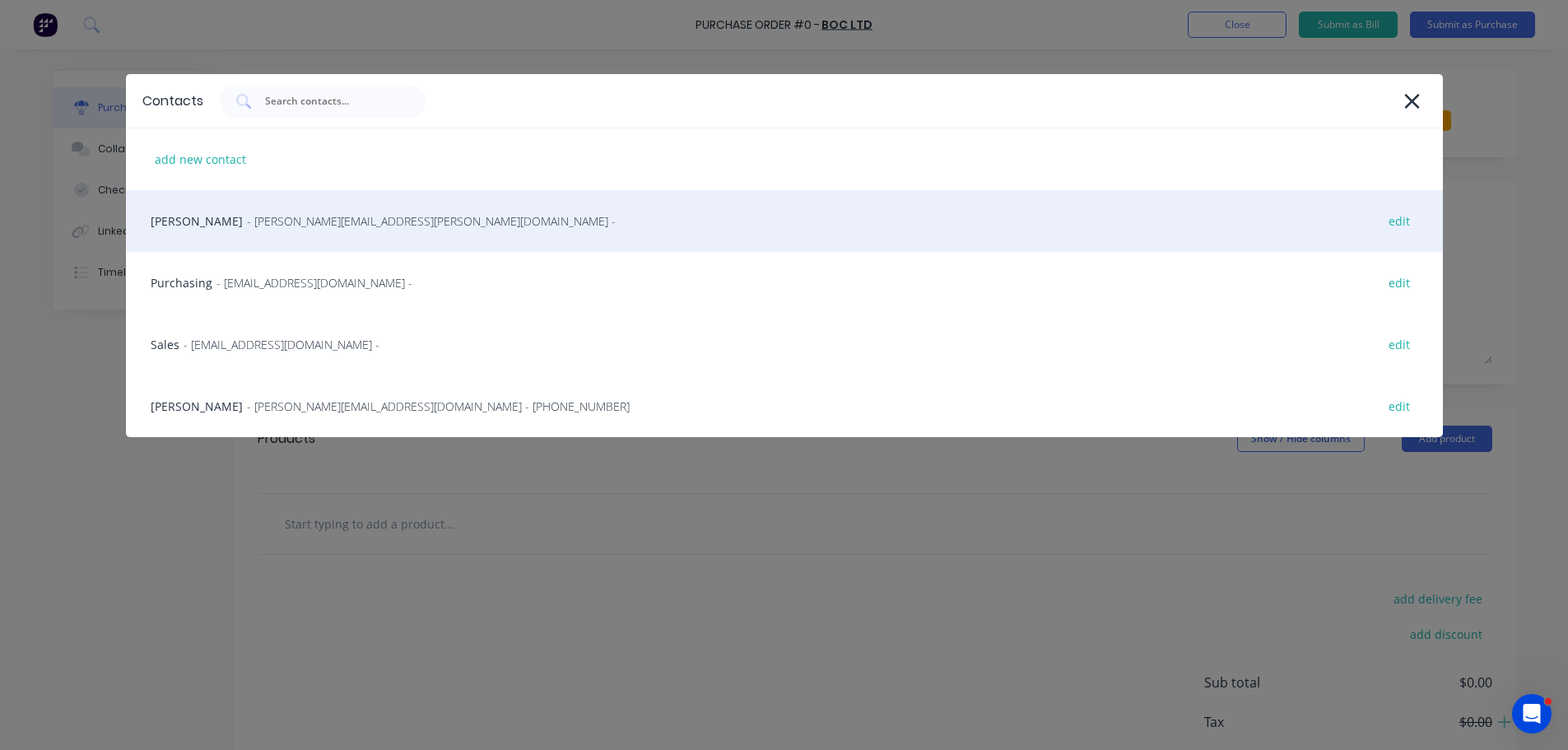
click at [358, 231] on div "George Wong - George.Wong@westernwelding.com.au - edit" at bounding box center [784, 221] width 1317 height 62
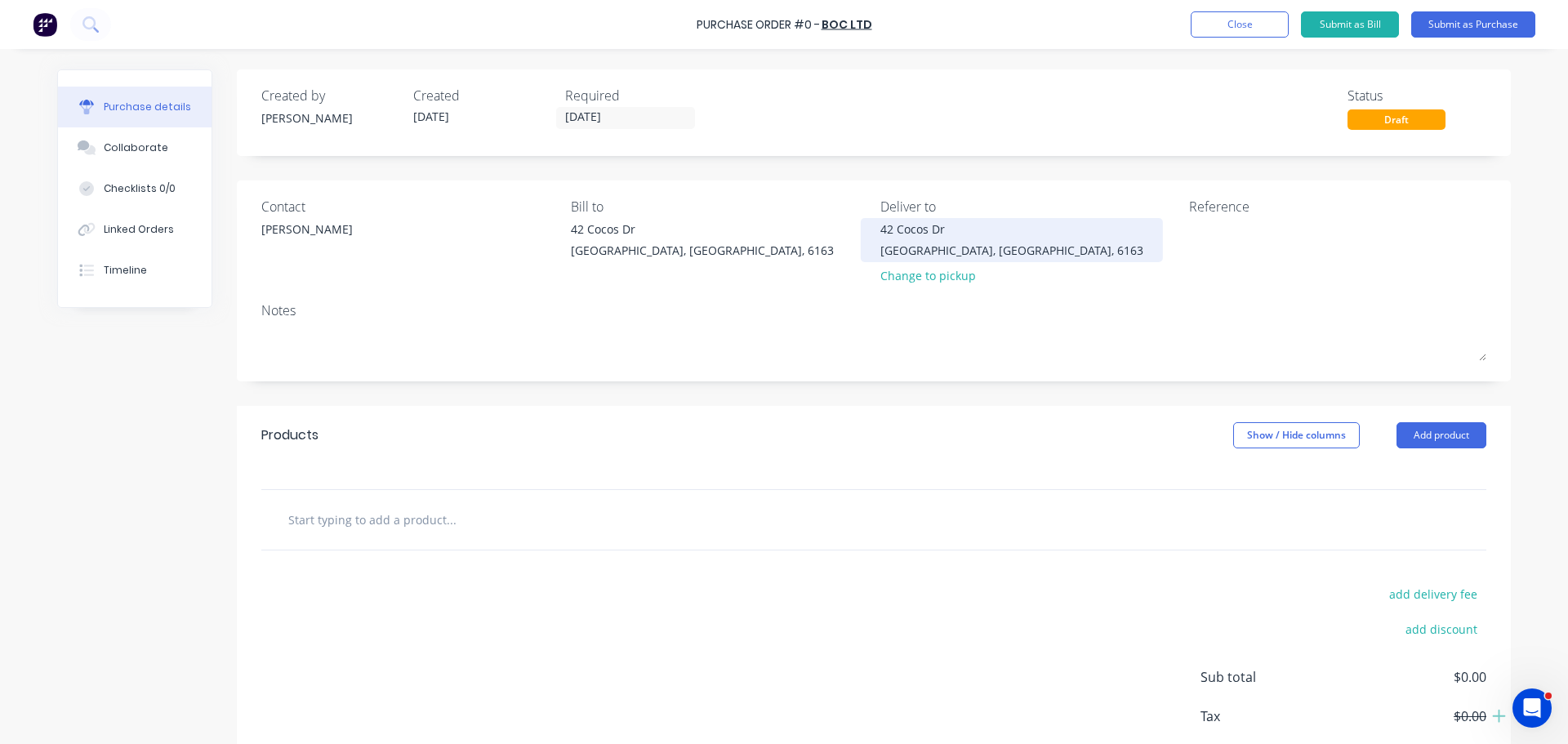
click at [951, 253] on div "Bibra Lake, Western Australia, 6163" at bounding box center [1012, 250] width 263 height 17
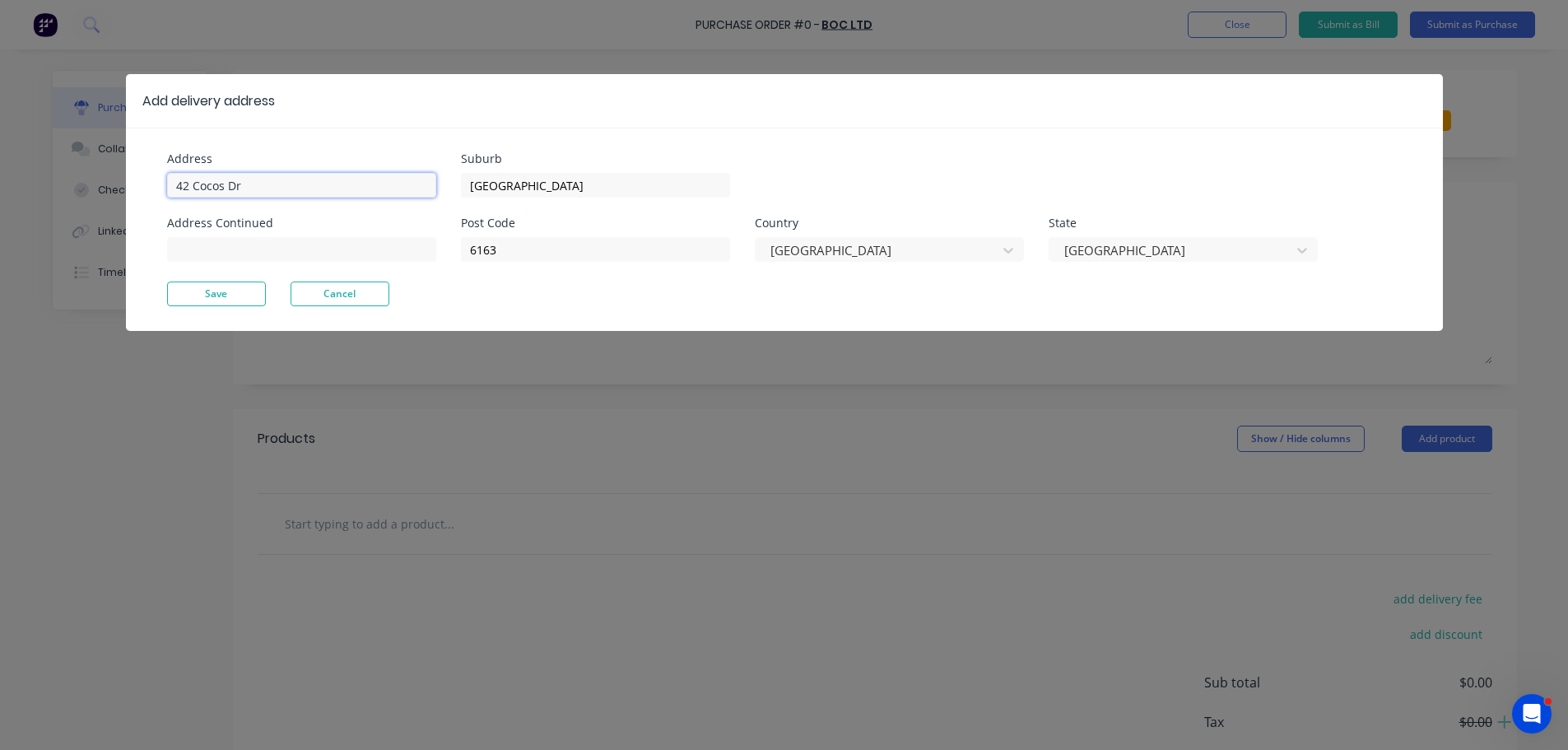
click at [275, 180] on input "42 Cocos Dr" at bounding box center [301, 184] width 269 height 25
type input "4"
type input "[STREET_ADDRESS]"
click at [223, 291] on button "Save" at bounding box center [216, 294] width 99 height 25
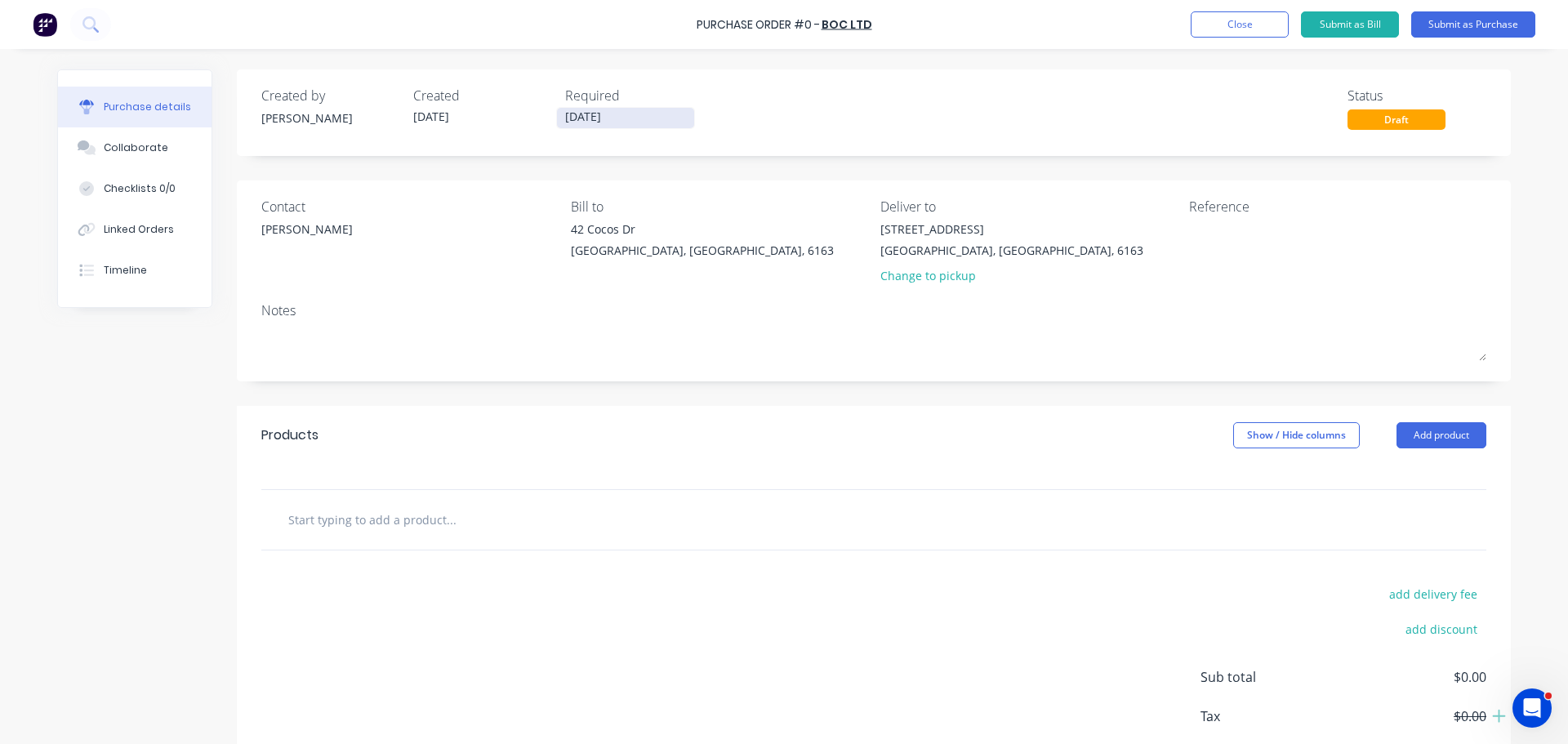
click at [570, 118] on input "[DATE]" at bounding box center [625, 118] width 137 height 20
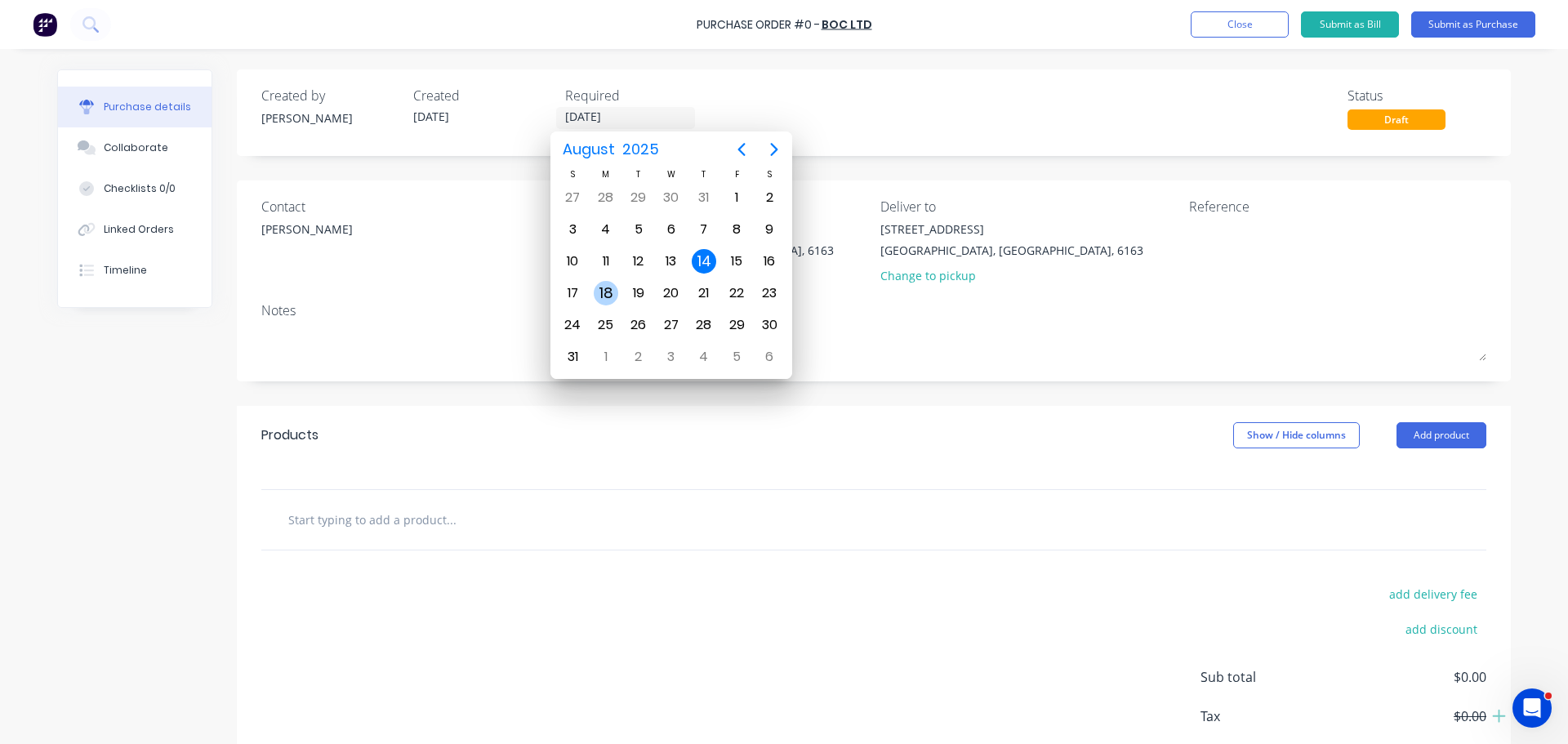
click at [614, 292] on div "18" at bounding box center [605, 292] width 25 height 25
type input "[DATE]"
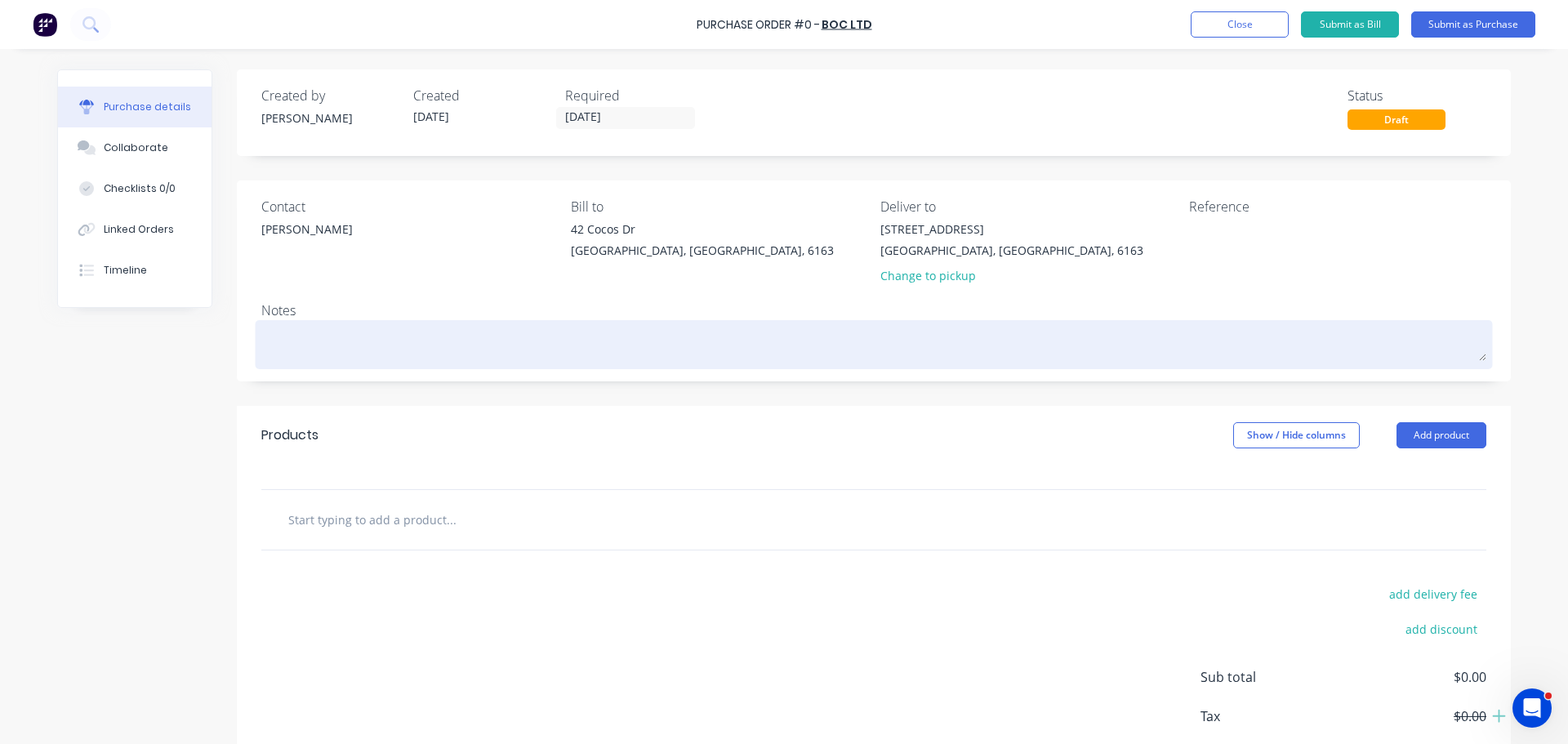
click at [273, 341] on textarea at bounding box center [874, 342] width 1226 height 37
type textarea "x"
type textarea "R"
type textarea "x"
type textarea "RE"
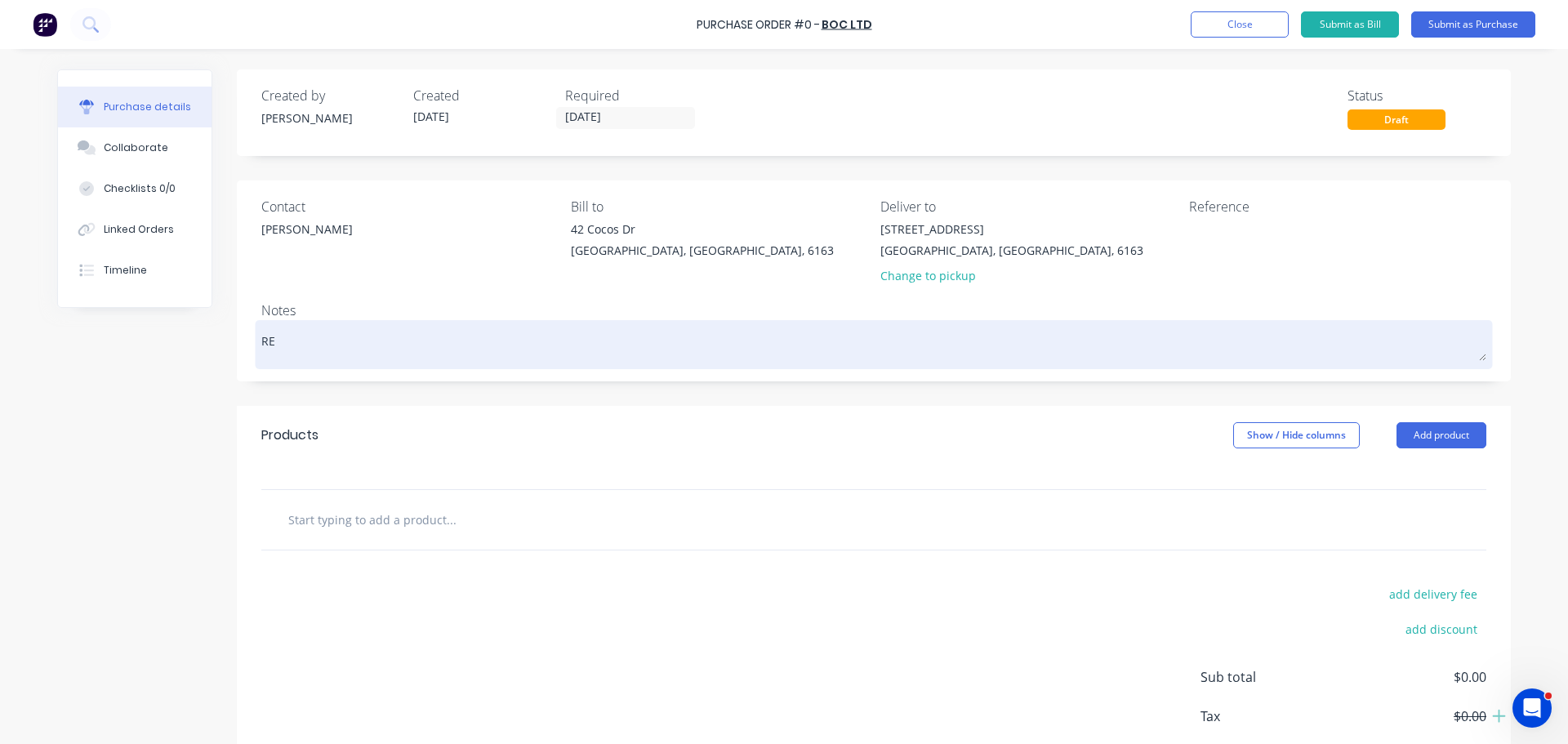
type textarea "x"
type textarea "REQ"
type textarea "x"
type textarea "REQ:"
type textarea "x"
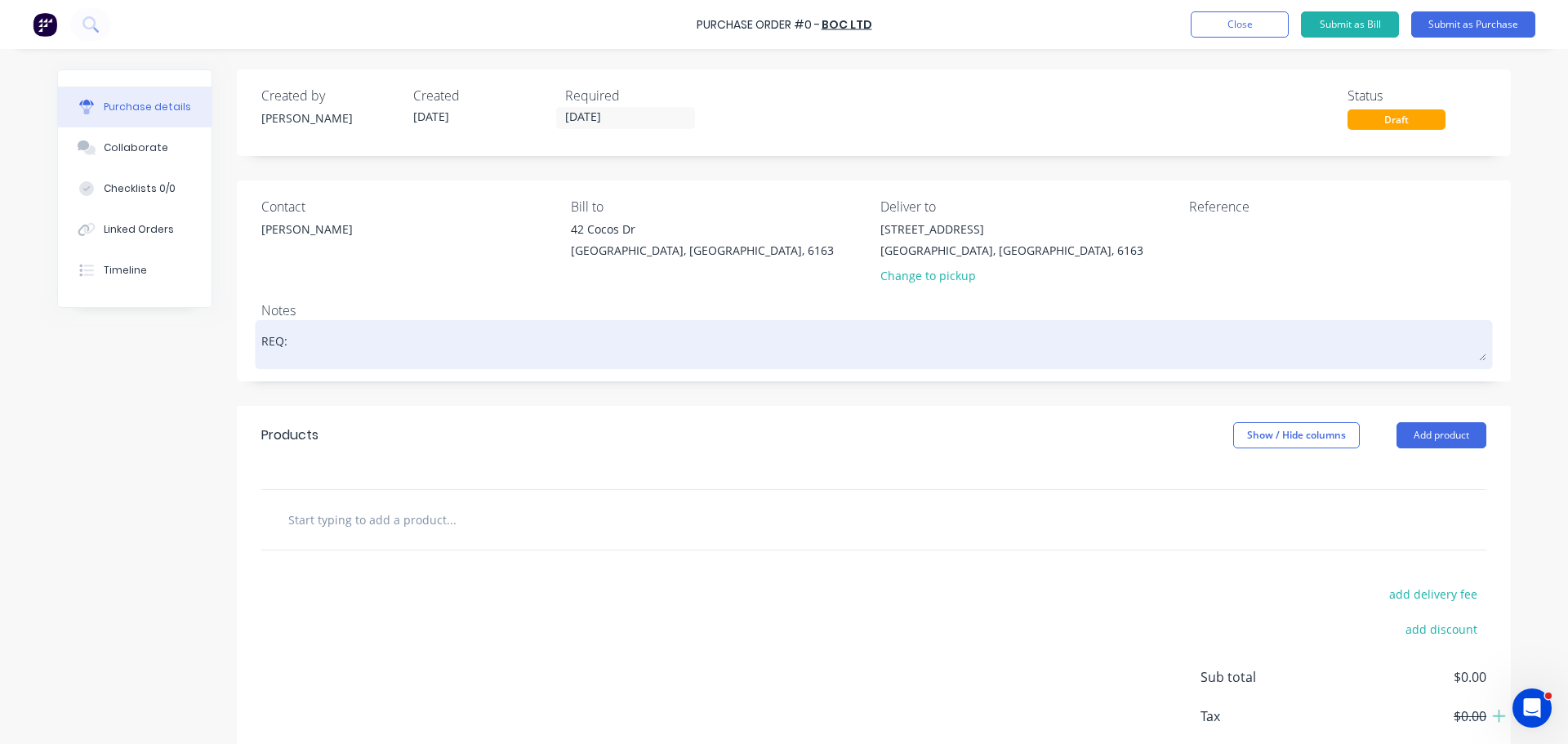
type textarea "REQ:"
type textarea "x"
type textarea "REQ: W"
type textarea "x"
type textarea "REQ: WS"
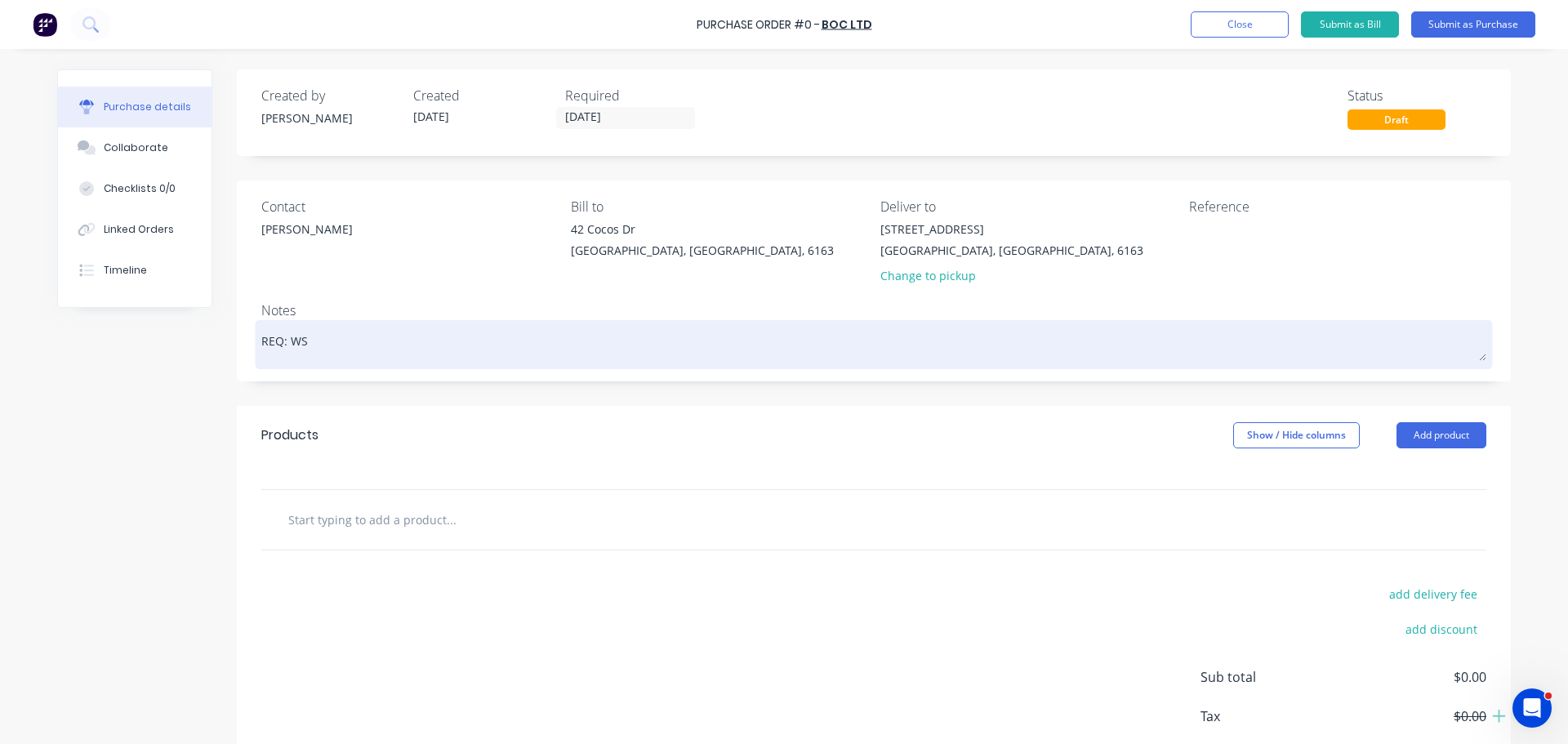
type textarea "x"
type textarea "REQ: WS"
type textarea "x"
type textarea "REQ: WS -"
type textarea "x"
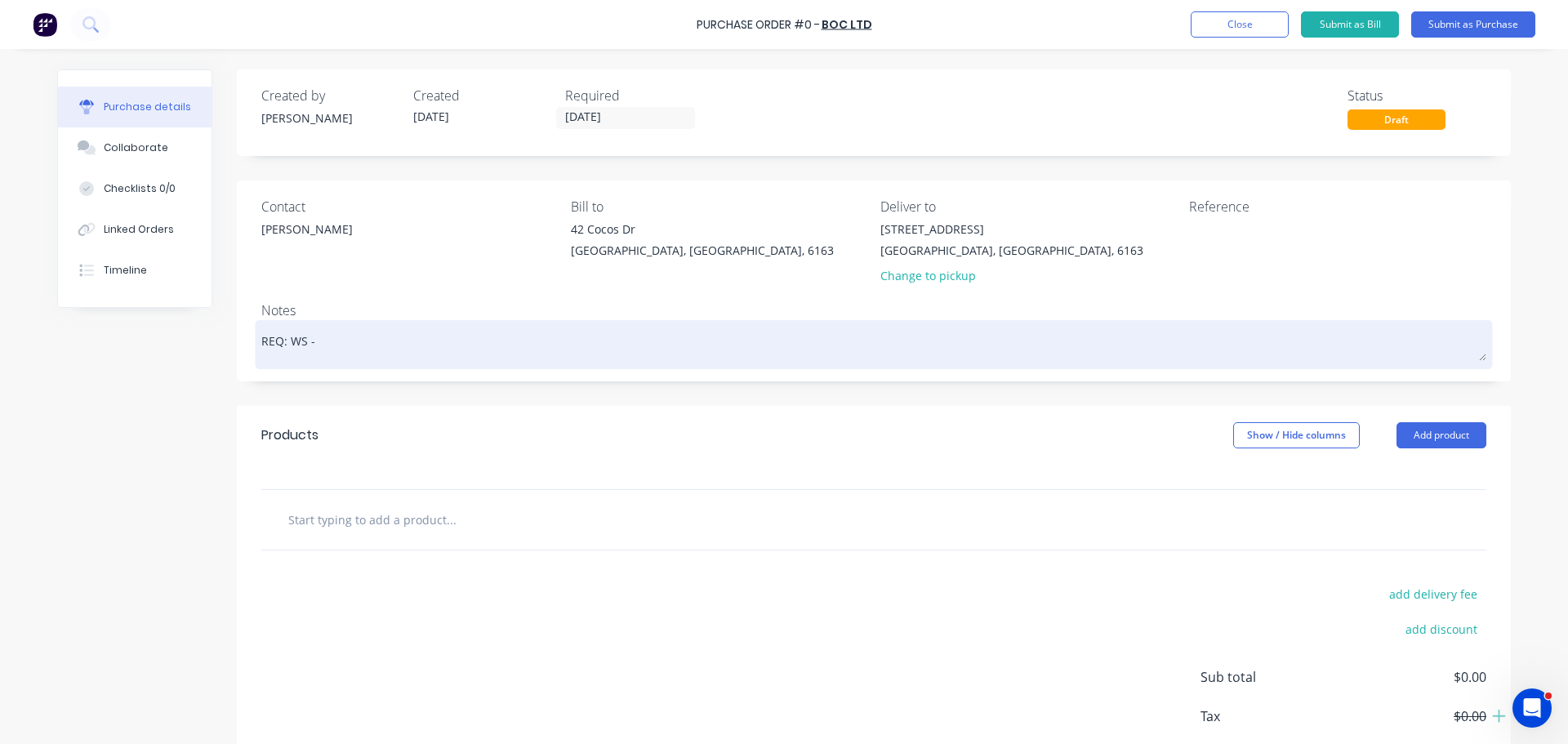
type textarea "REQ: WS -"
type textarea "x"
type textarea "REQ: WS - 2"
type textarea "x"
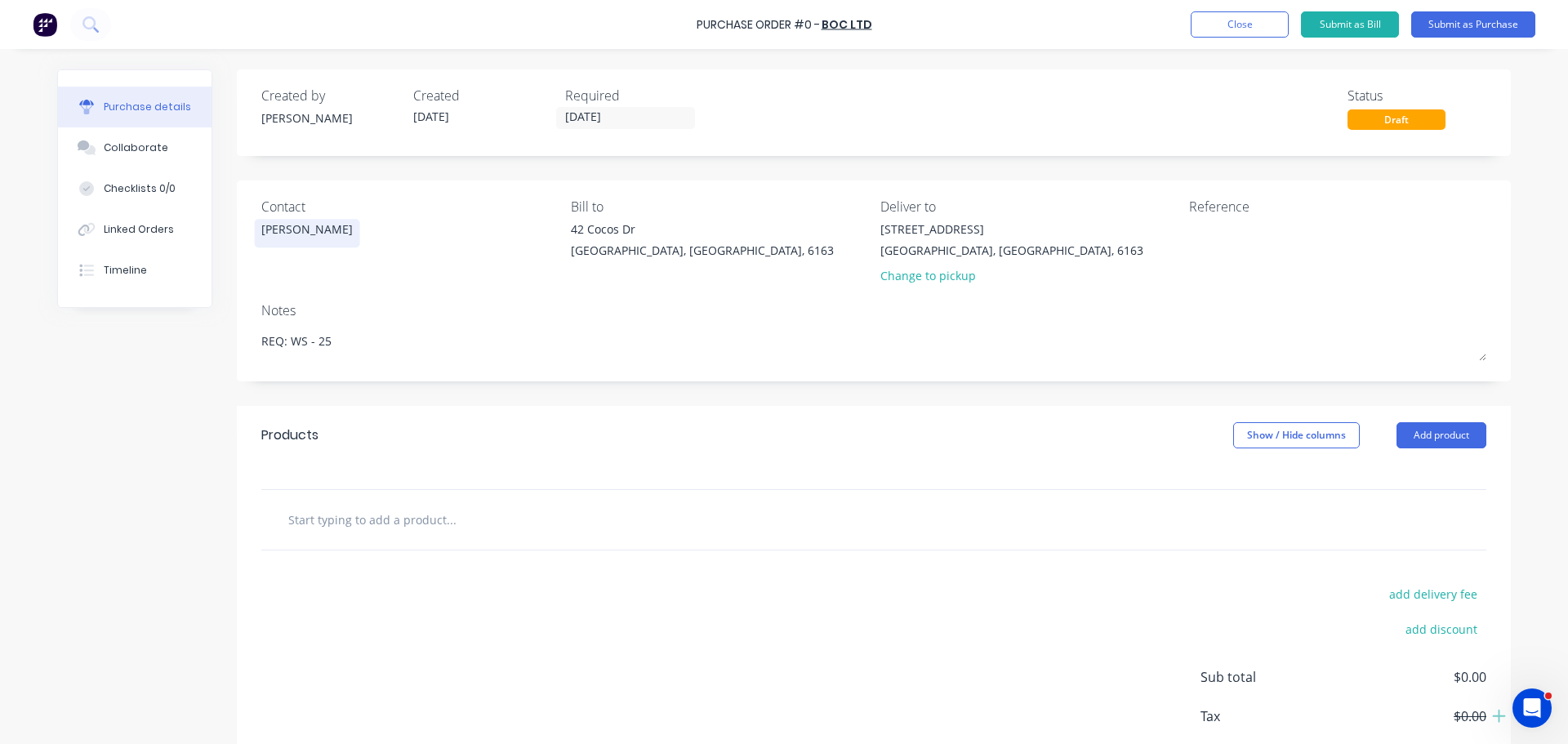
type textarea "REQ: WS - 25"
type textarea "x"
type textarea "REQ: WS - 25"
click at [307, 241] on div "[PERSON_NAME]" at bounding box center [306, 234] width 91 height 26
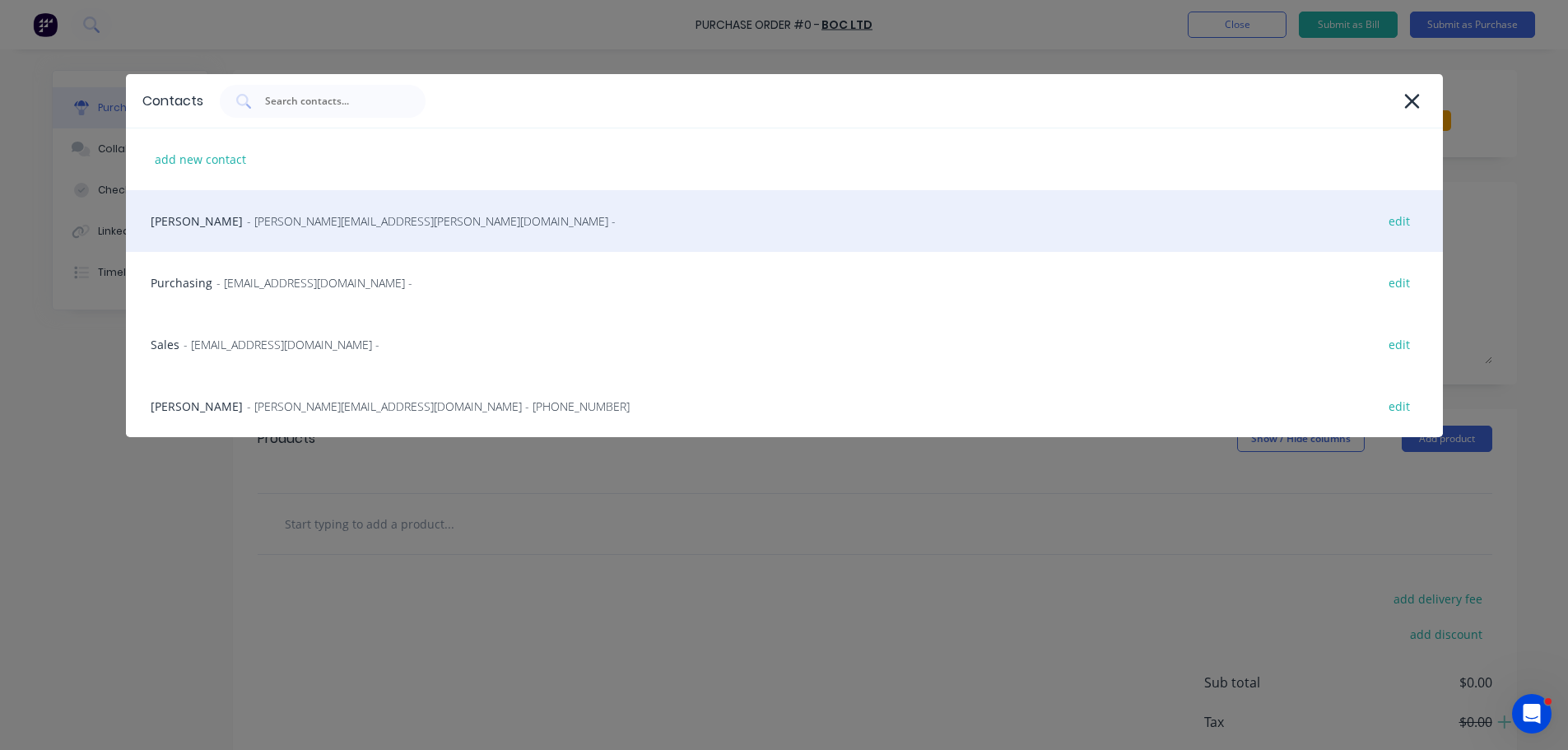
click at [342, 234] on div "George Wong - George.Wong@westernwelding.com.au - edit" at bounding box center [784, 221] width 1317 height 62
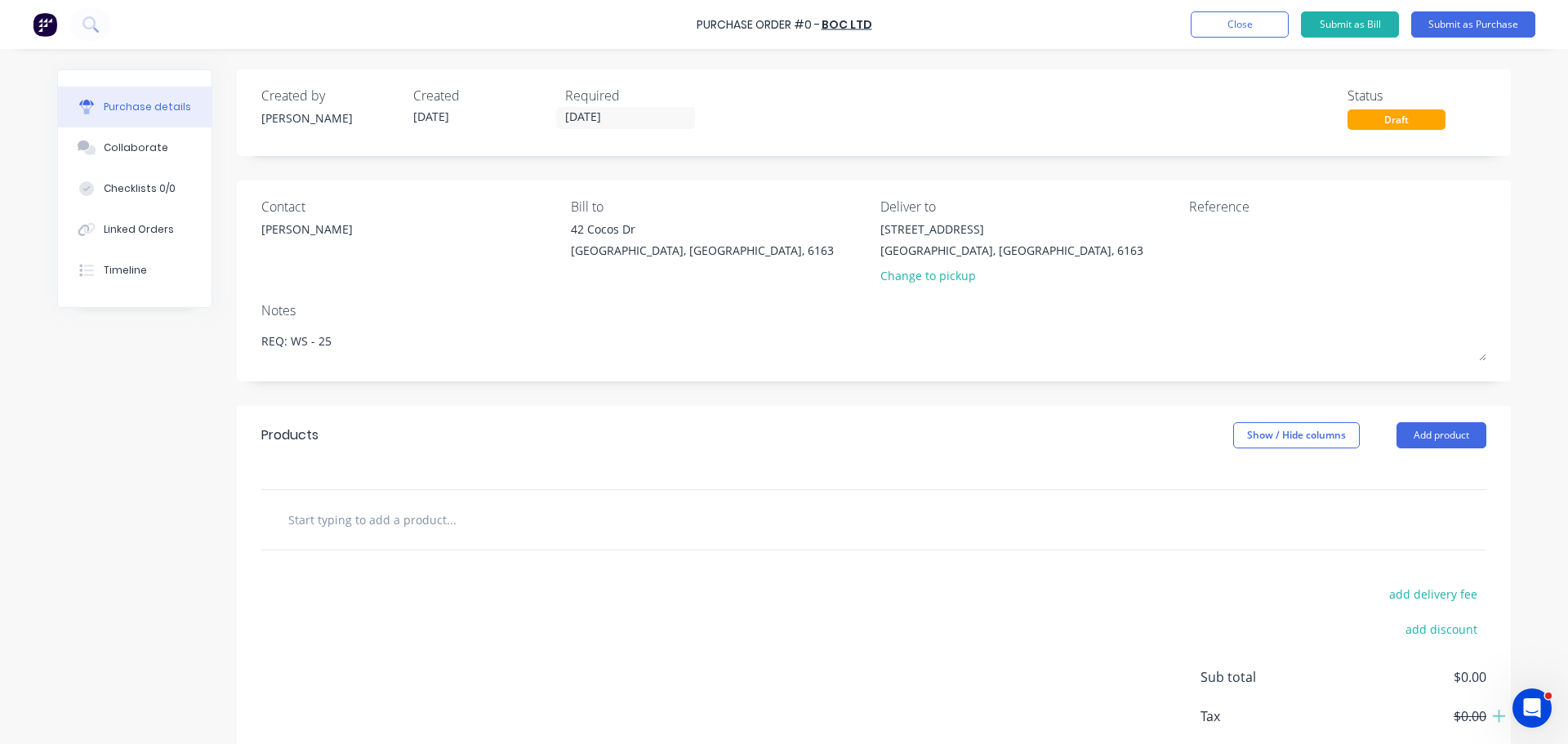
click at [389, 516] on input "text" at bounding box center [450, 520] width 327 height 33
paste input "CR2450 G5-01 Battery"
type textarea "x"
type input "CR2450 G5-01 Battery"
type textarea "x"
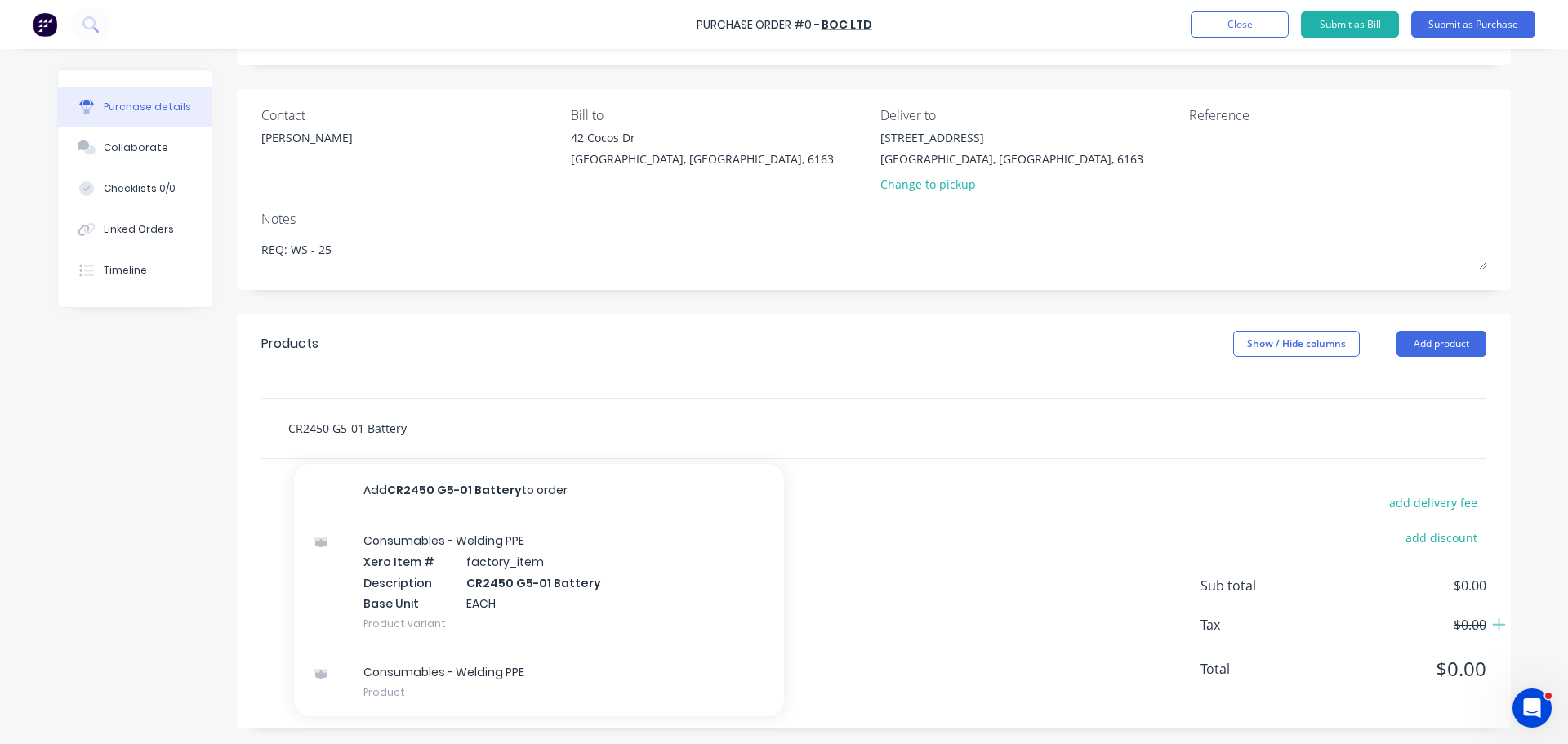
scroll to position [91, 0]
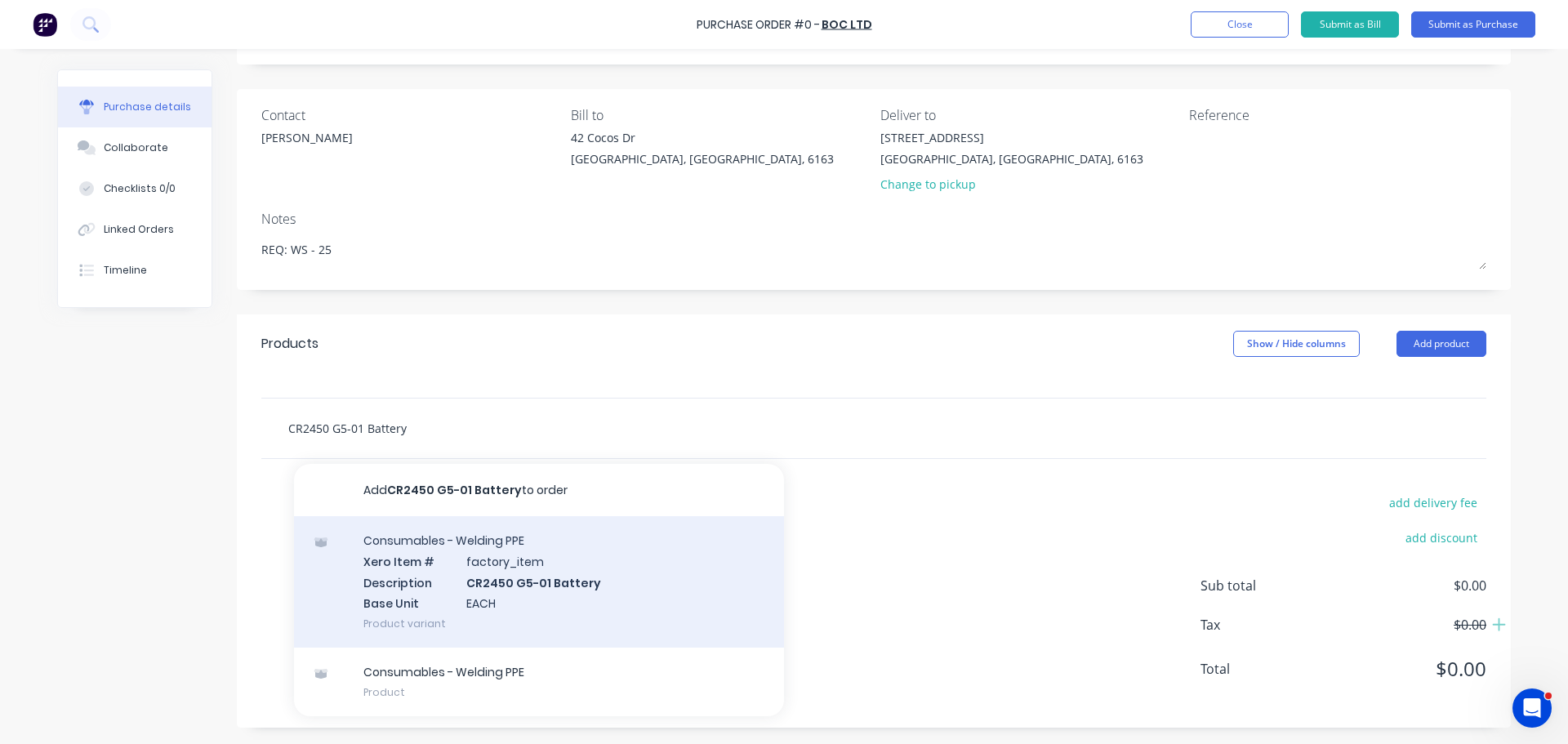
type input "CR2450 G5-01 Battery"
click at [490, 579] on div "Consumables - Welding PPE Xero Item # factory_item Description CR2450 G5-01 Bat…" at bounding box center [539, 581] width 490 height 132
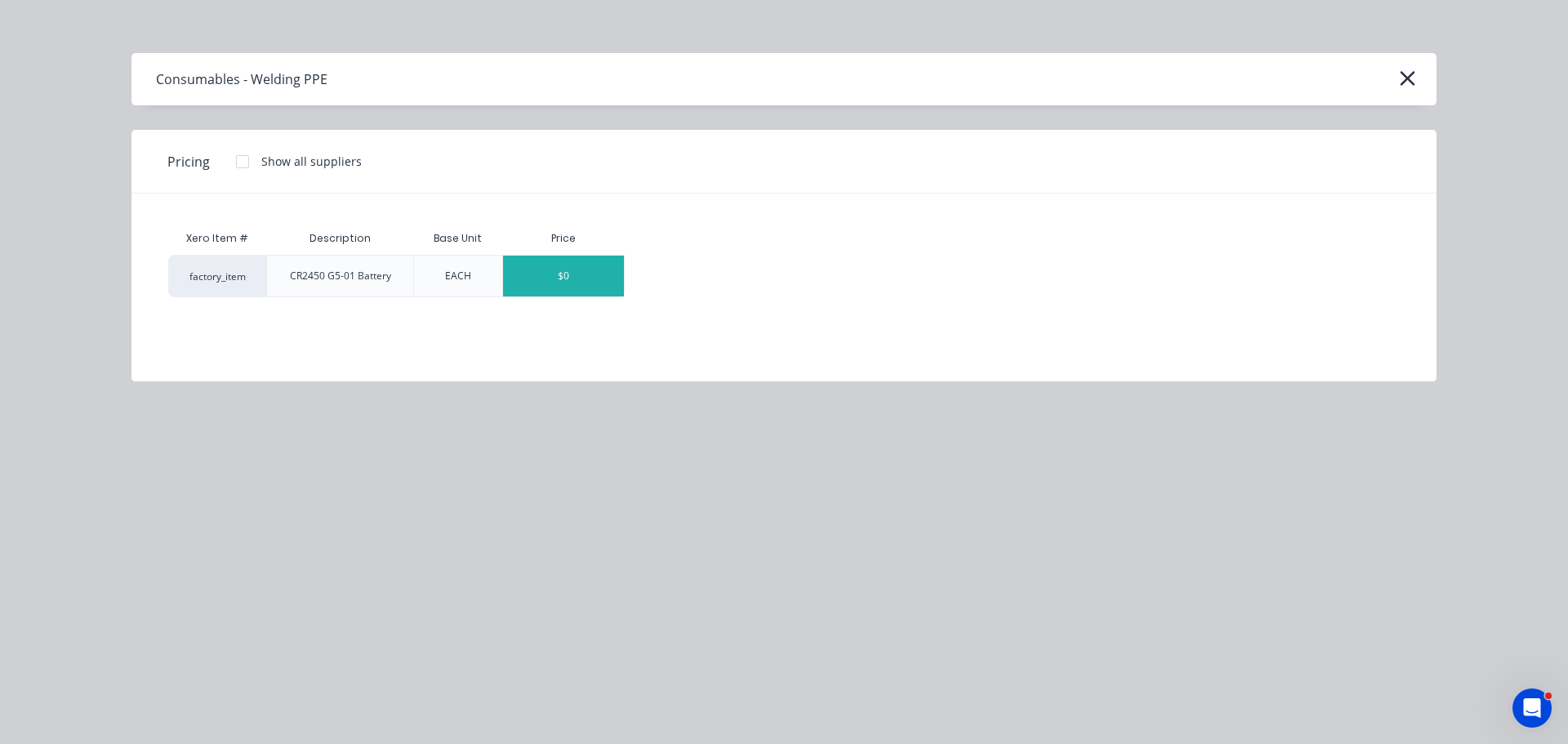
click at [560, 275] on div "$0" at bounding box center [563, 276] width 121 height 40
type textarea "x"
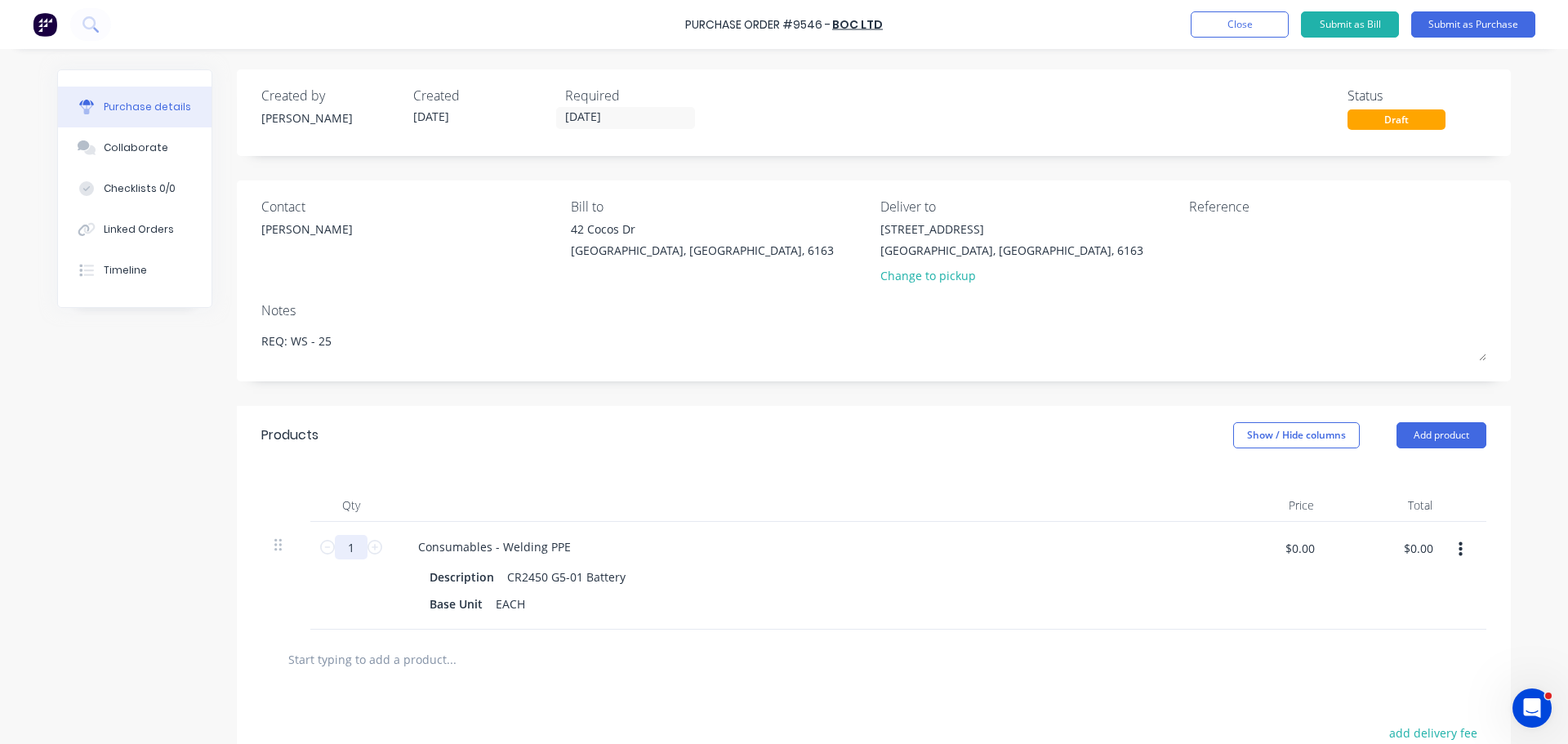
click at [355, 551] on input "1" at bounding box center [352, 546] width 33 height 25
type textarea "x"
type input "6"
type textarea "x"
type input "6"
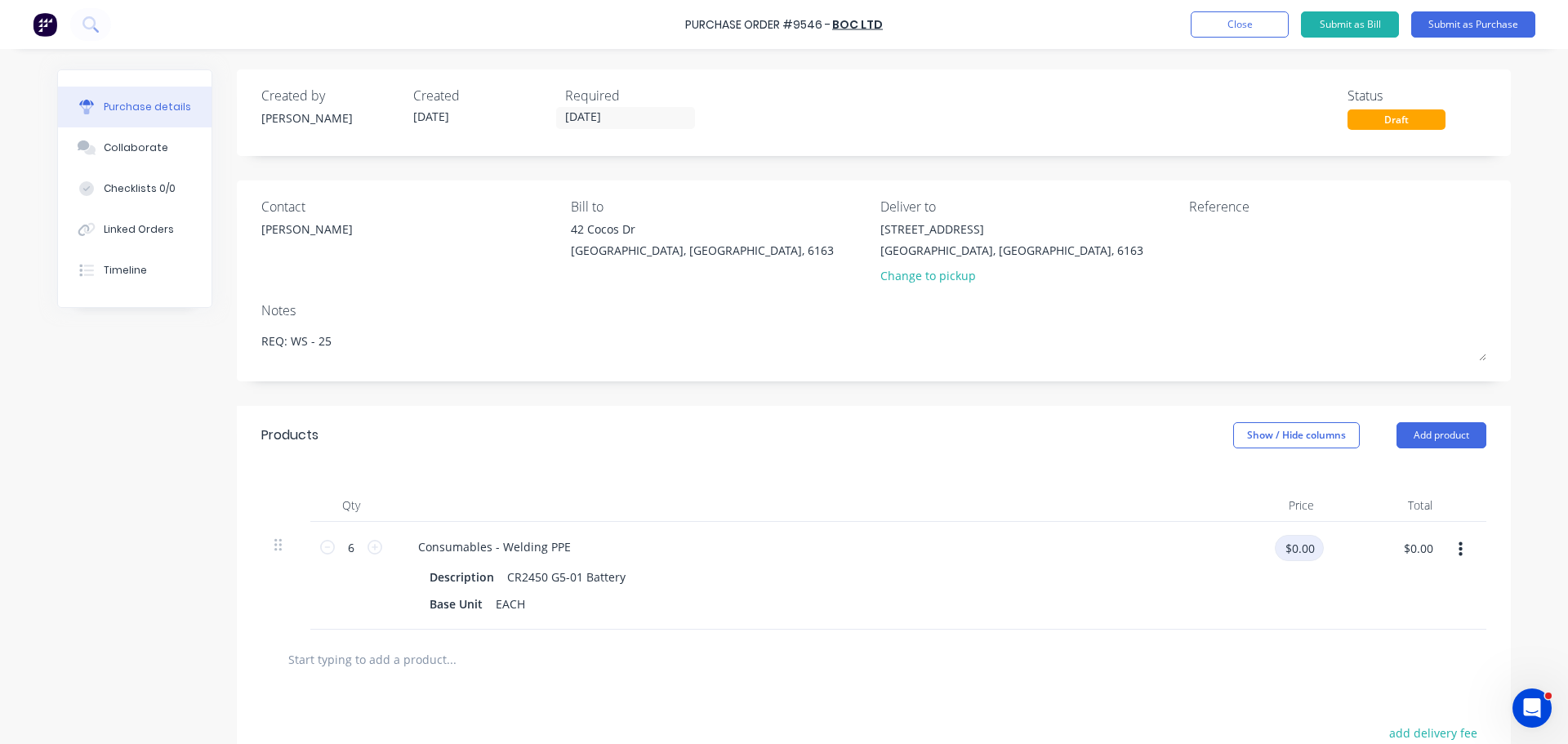
type textarea "x"
drag, startPoint x: 1293, startPoint y: 542, endPoint x: 1266, endPoint y: 547, distance: 27.5
click at [1293, 542] on input "$0.00" at bounding box center [1299, 547] width 49 height 26
type input "6.20"
type textarea "x"
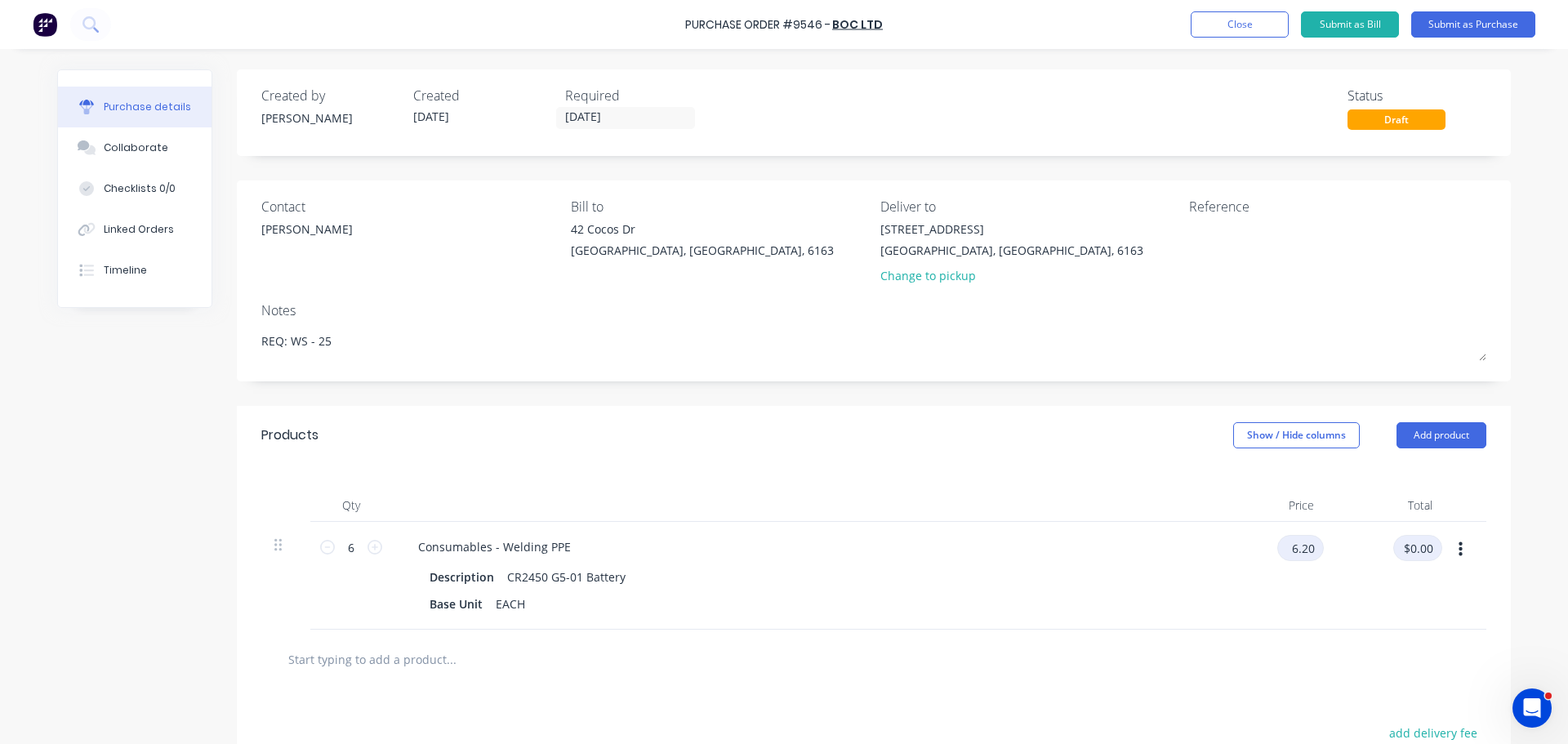
type input "$6.20"
type input "$37.20"
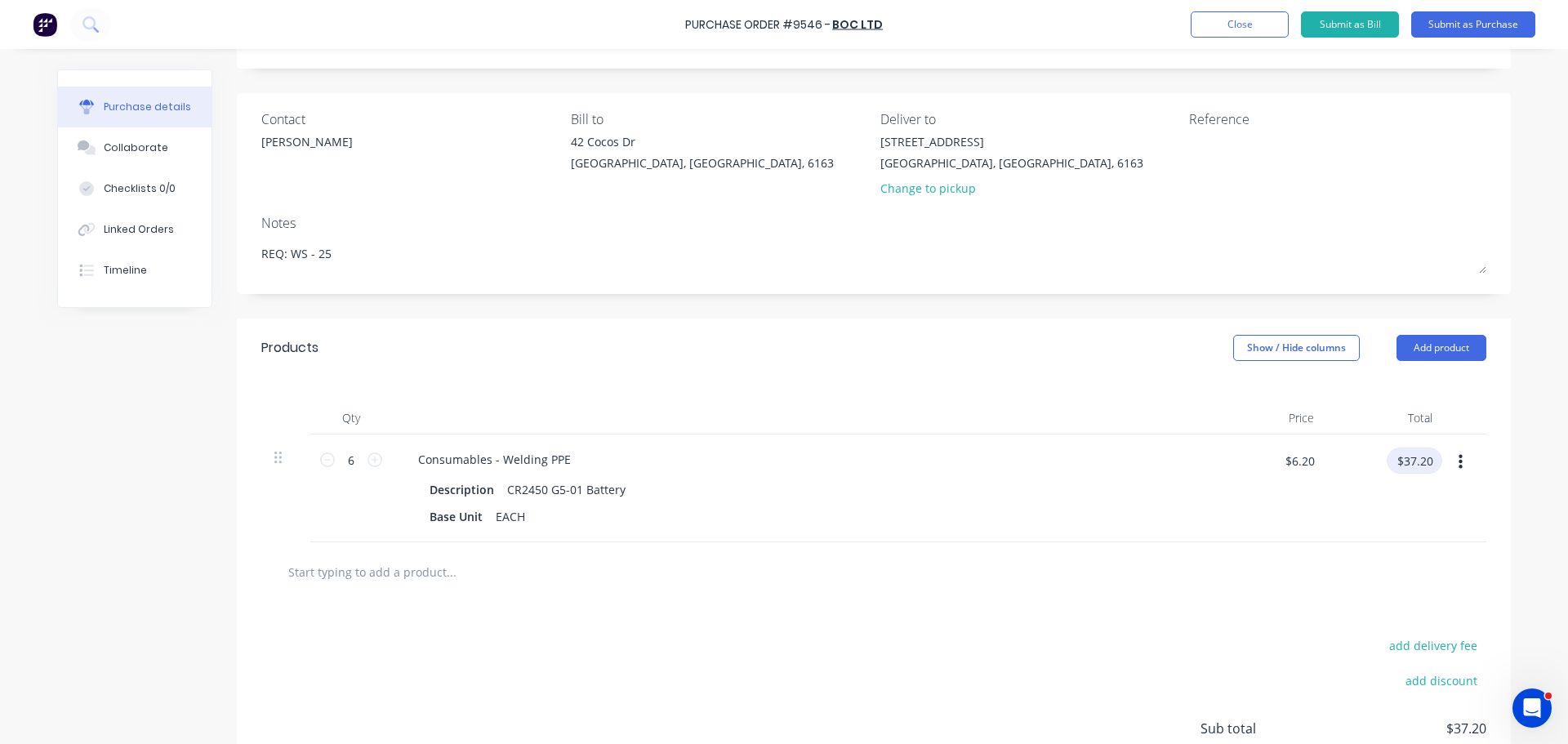
scroll to position [67, 0]
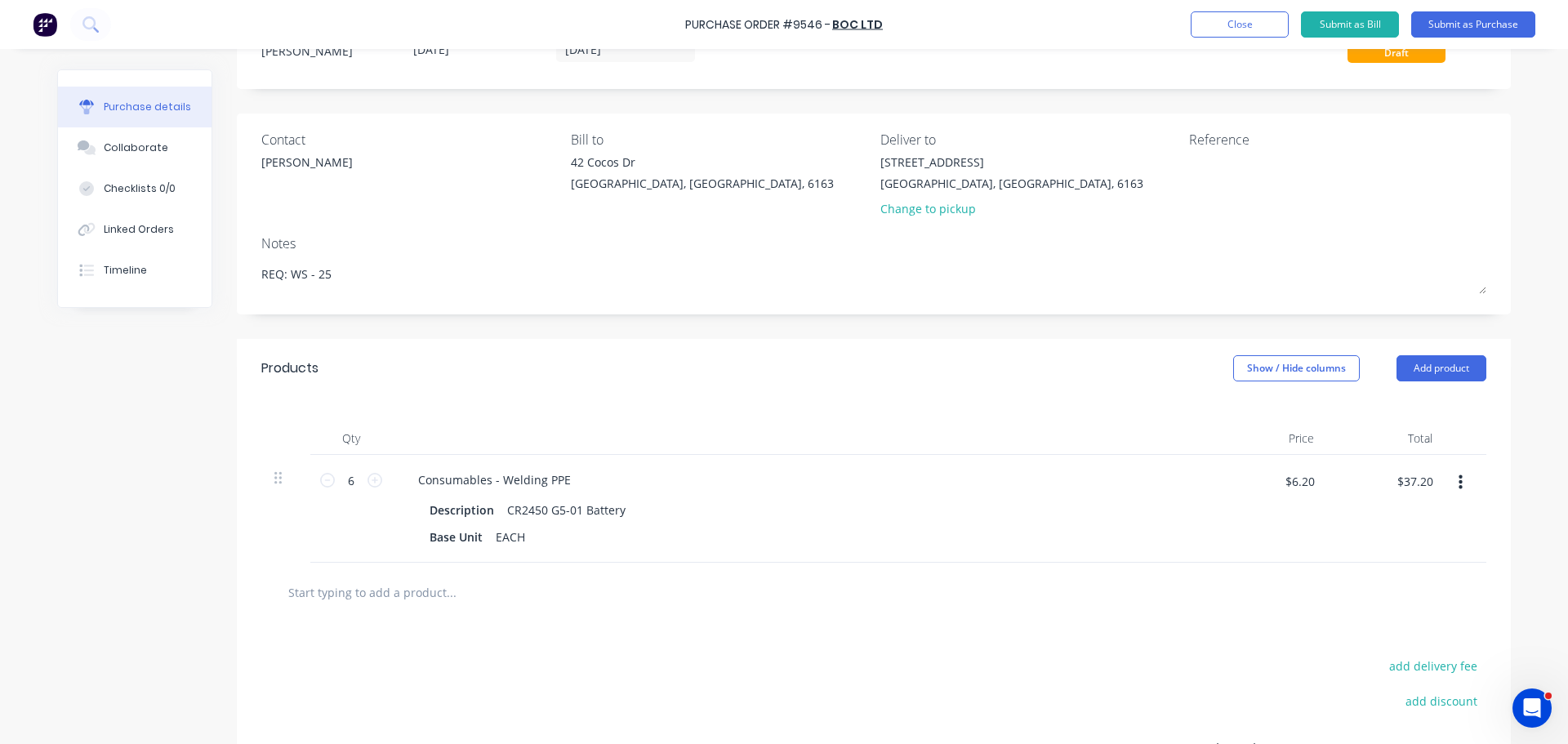
click at [415, 602] on input "text" at bounding box center [450, 592] width 327 height 33
type textarea "x"
type input "f"
type textarea "x"
type input "fr"
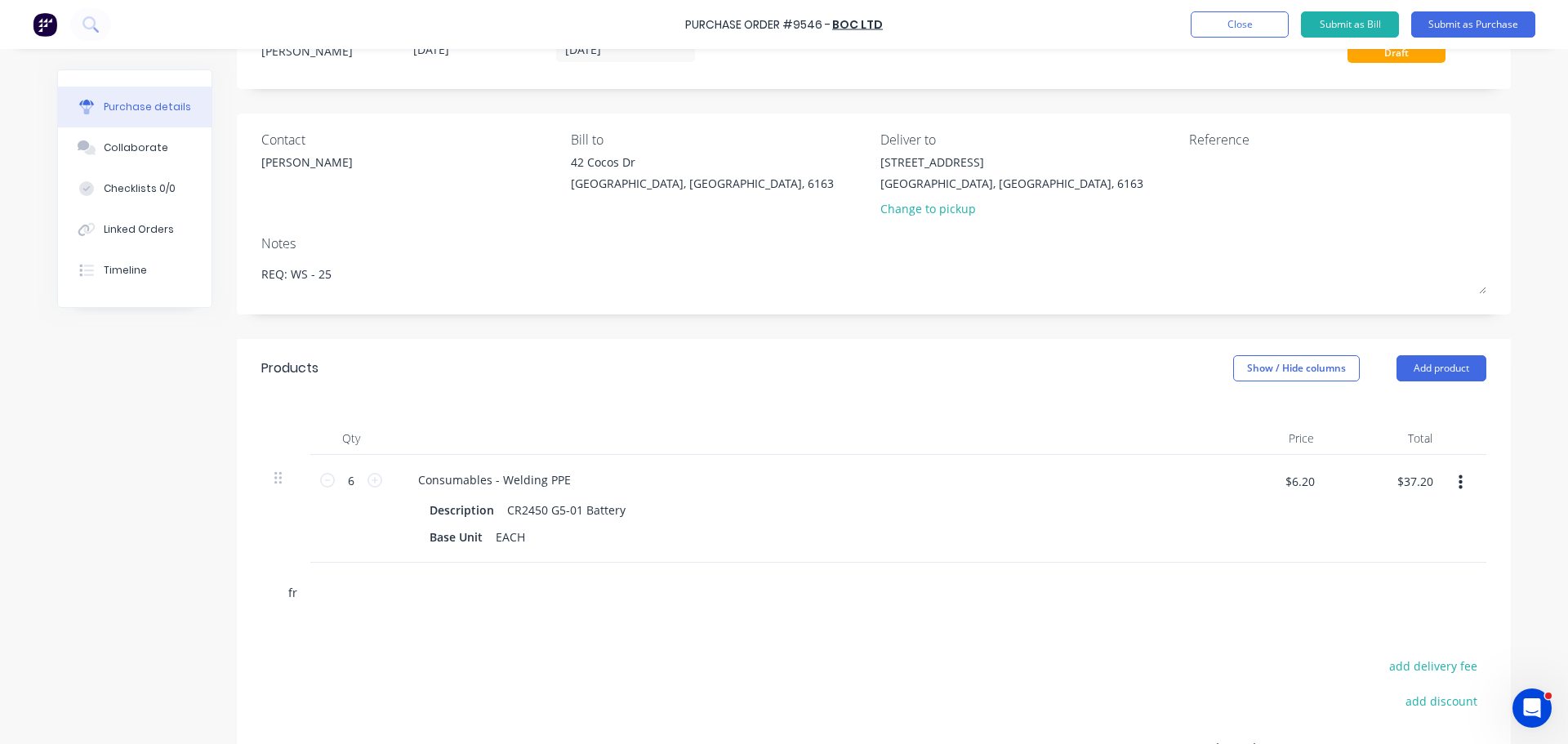
type textarea "x"
type input "fre"
type textarea "x"
type input "frei"
type textarea "x"
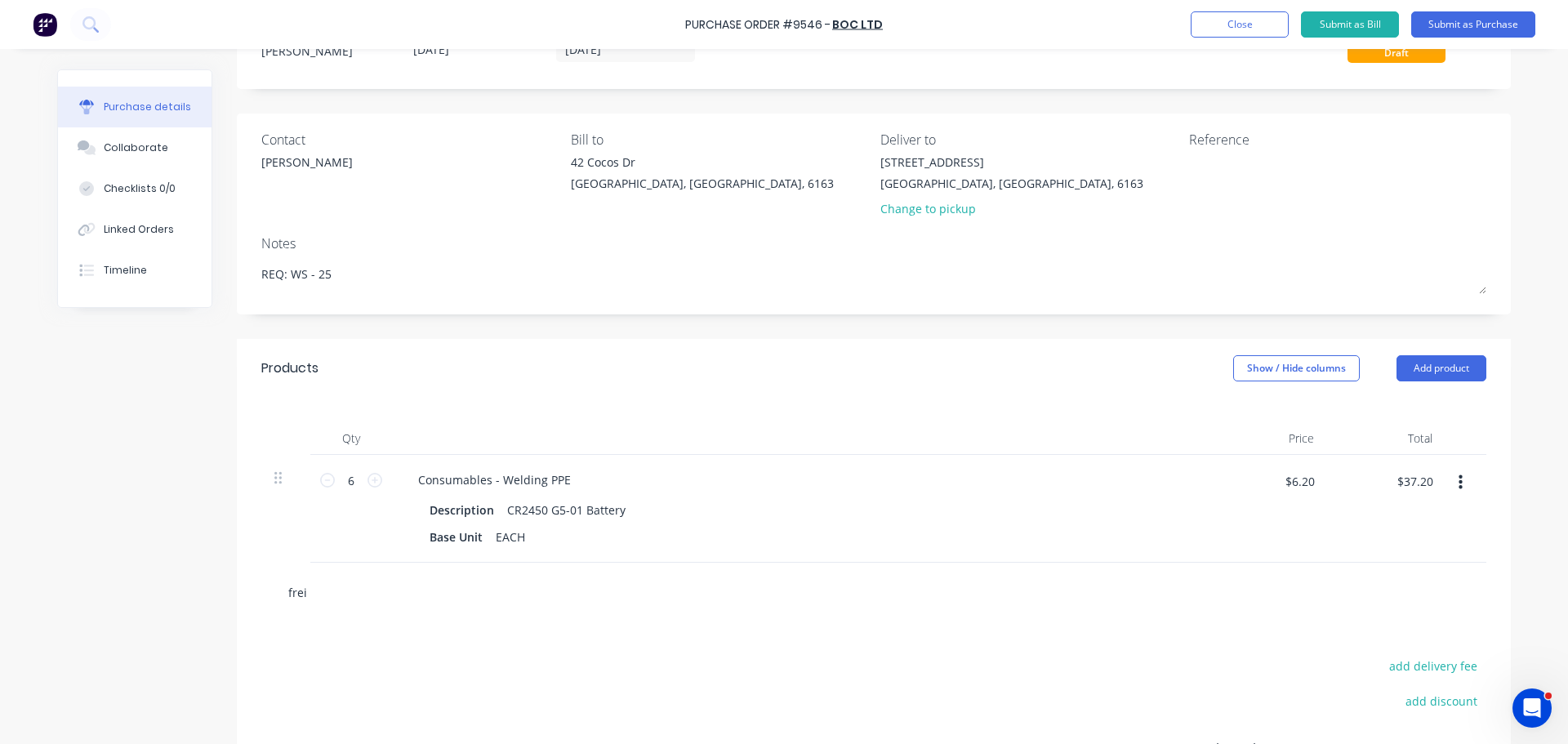
type input "freig"
type textarea "x"
type input "freigh"
type textarea "x"
type input "freight"
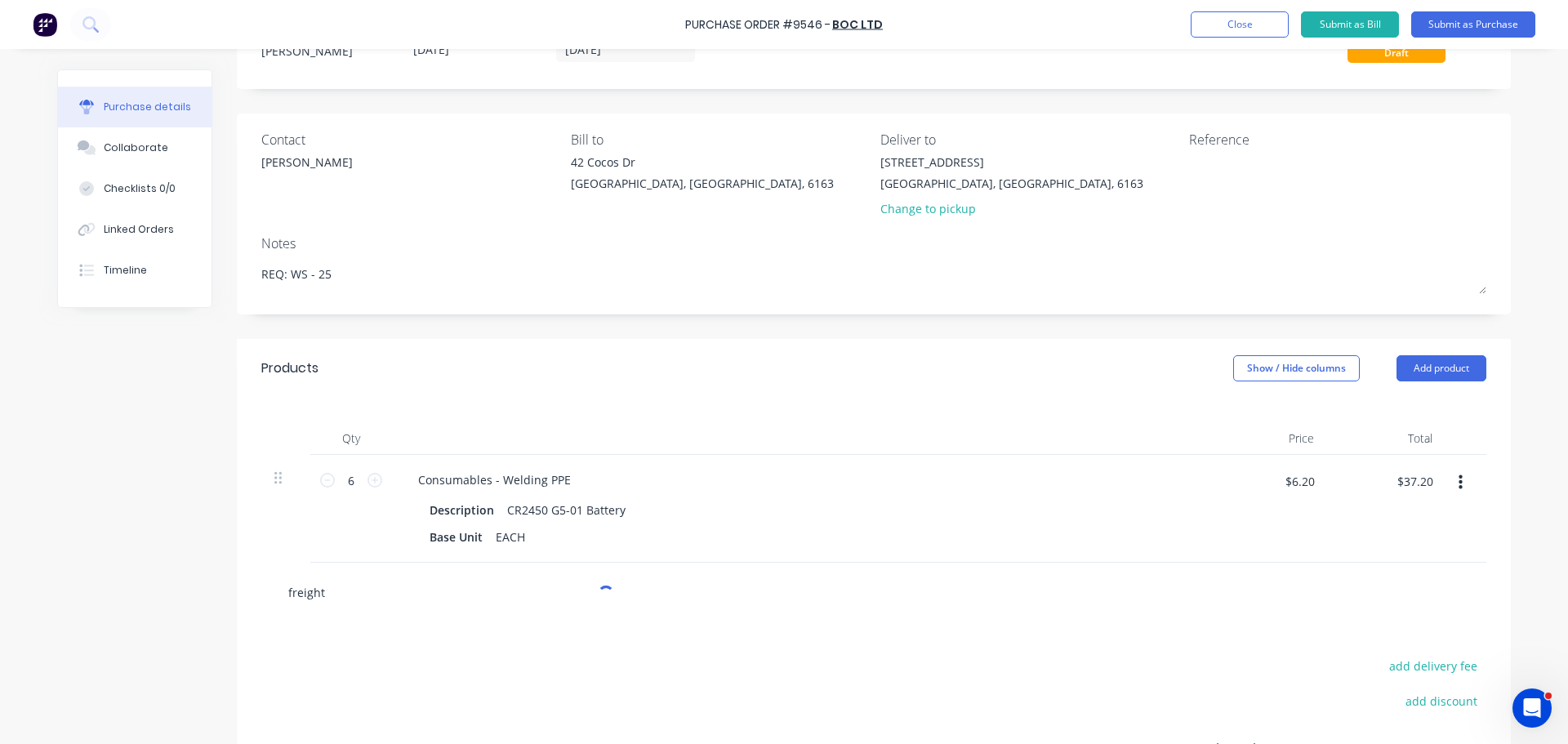
type textarea "x"
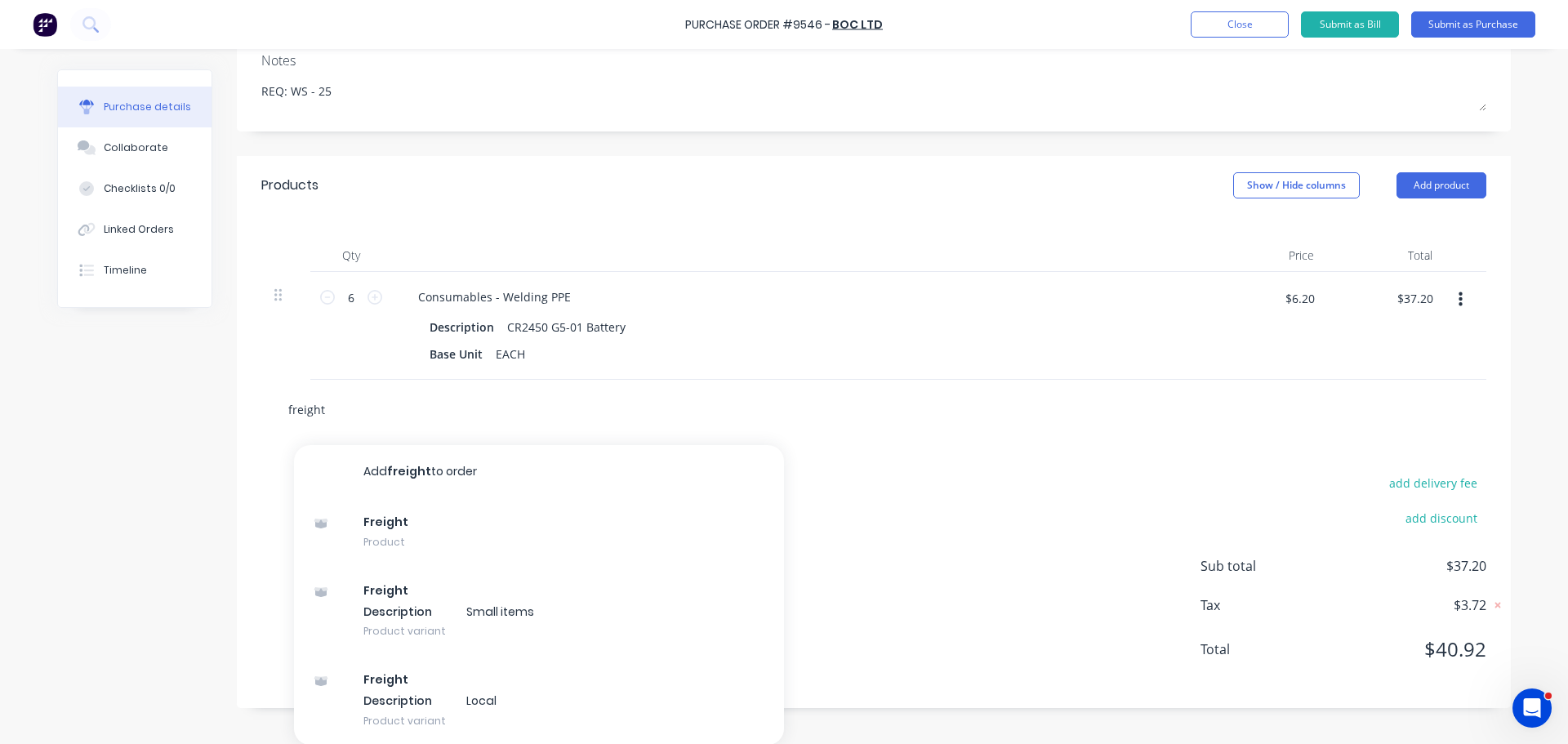
scroll to position [251, 0]
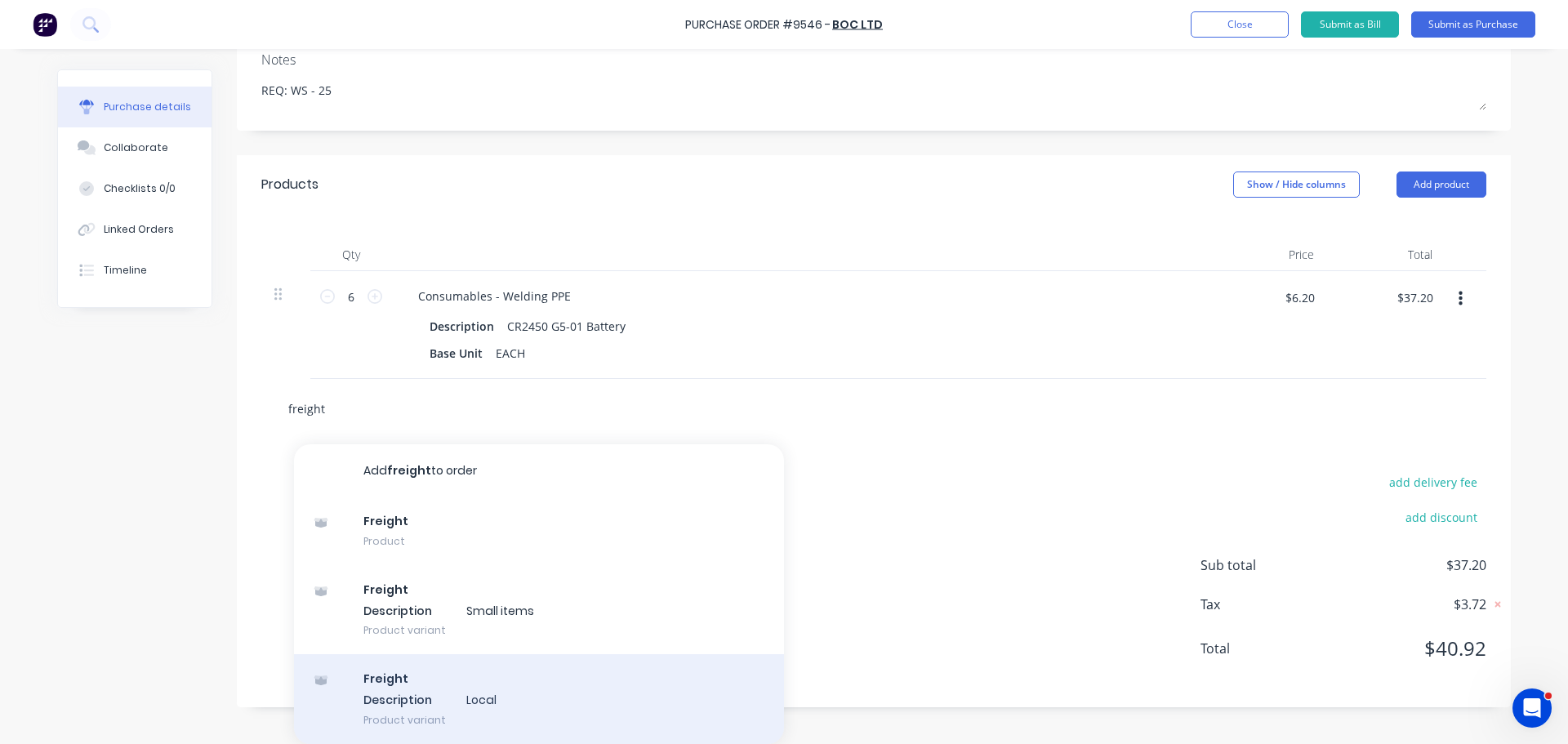
type input "freight"
click at [468, 719] on div "Freight Description Local Product variant" at bounding box center [539, 699] width 490 height 90
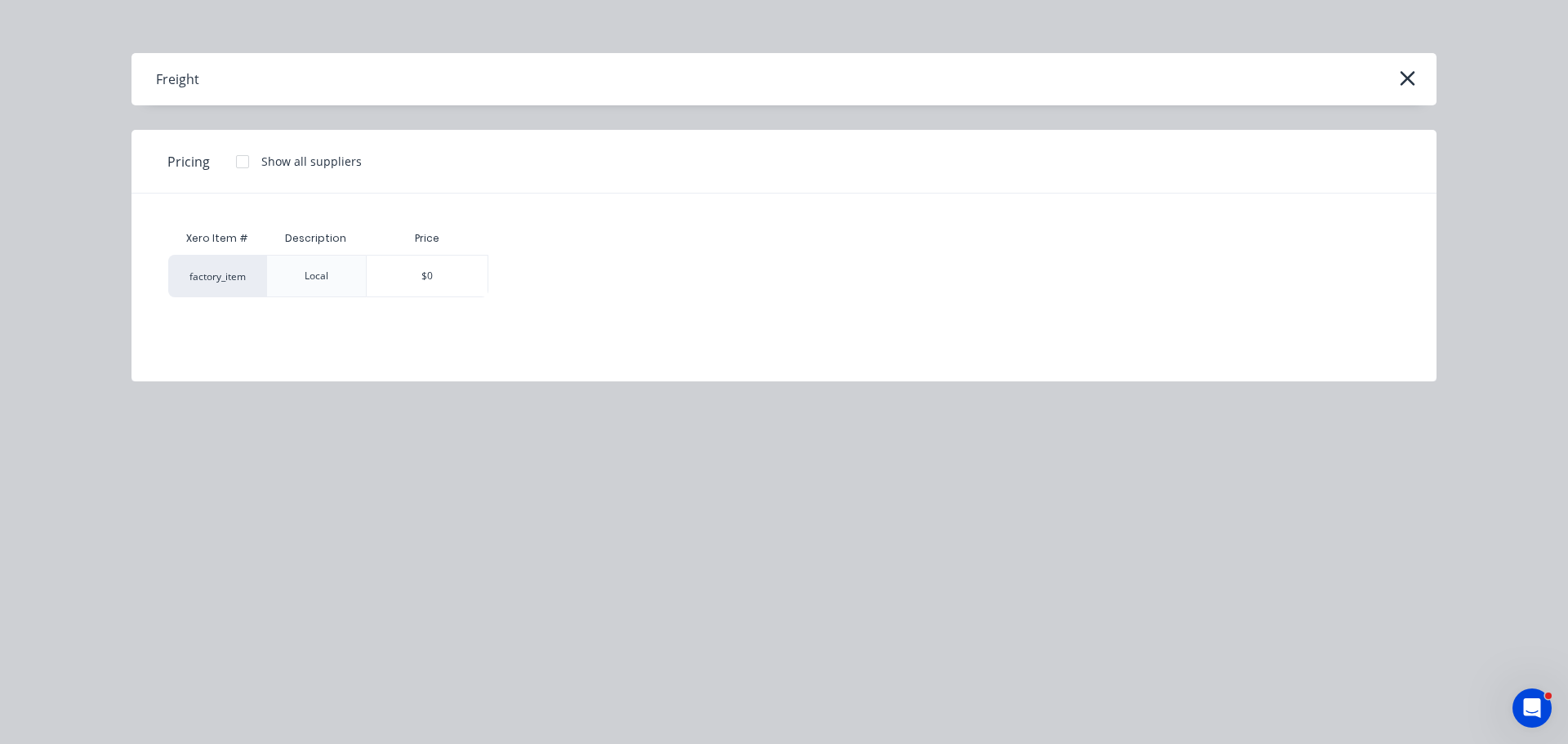
click at [428, 296] on div "$0" at bounding box center [427, 276] width 122 height 42
click at [433, 284] on div "$0" at bounding box center [427, 276] width 121 height 40
type textarea "x"
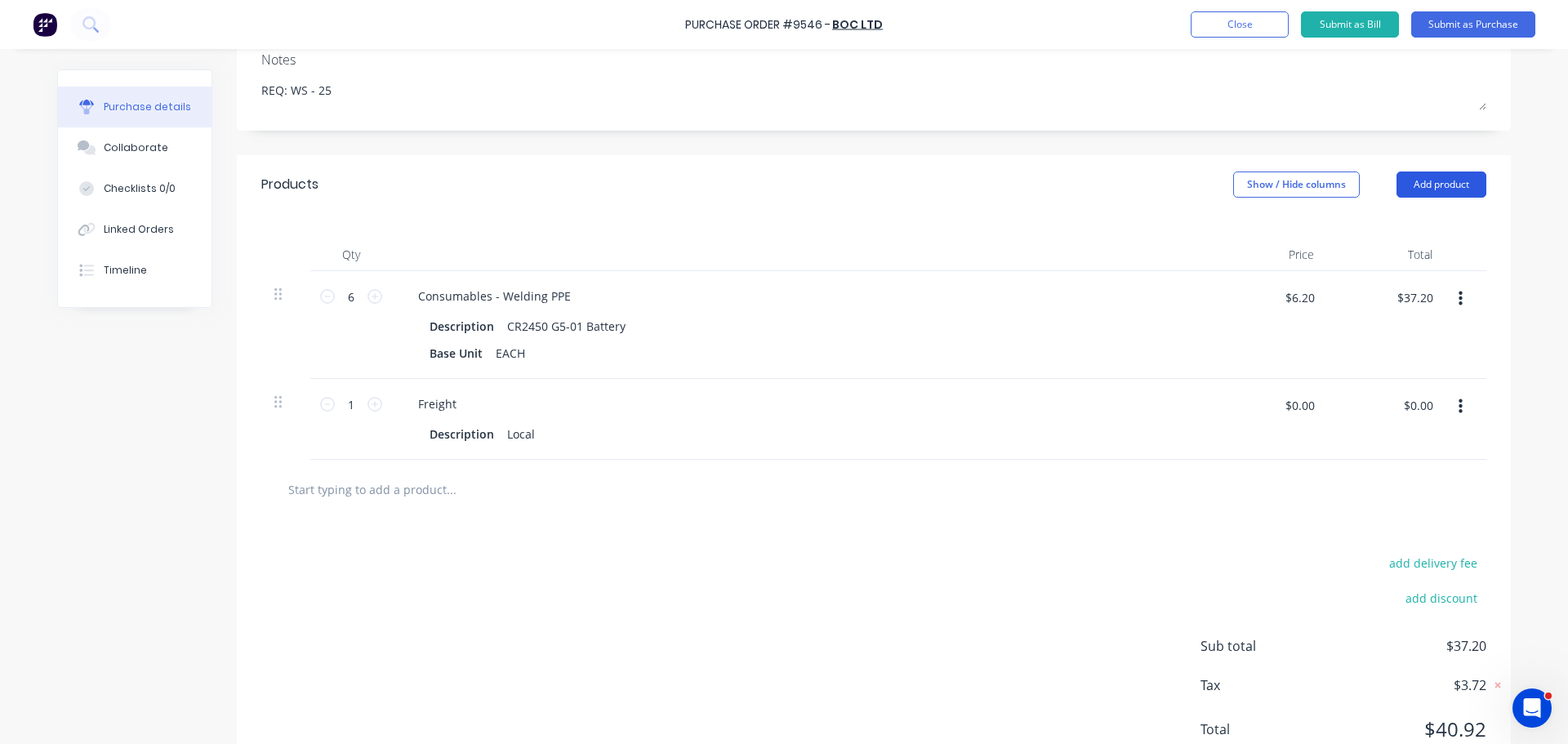
click at [1453, 179] on button "Add product" at bounding box center [1442, 184] width 90 height 26
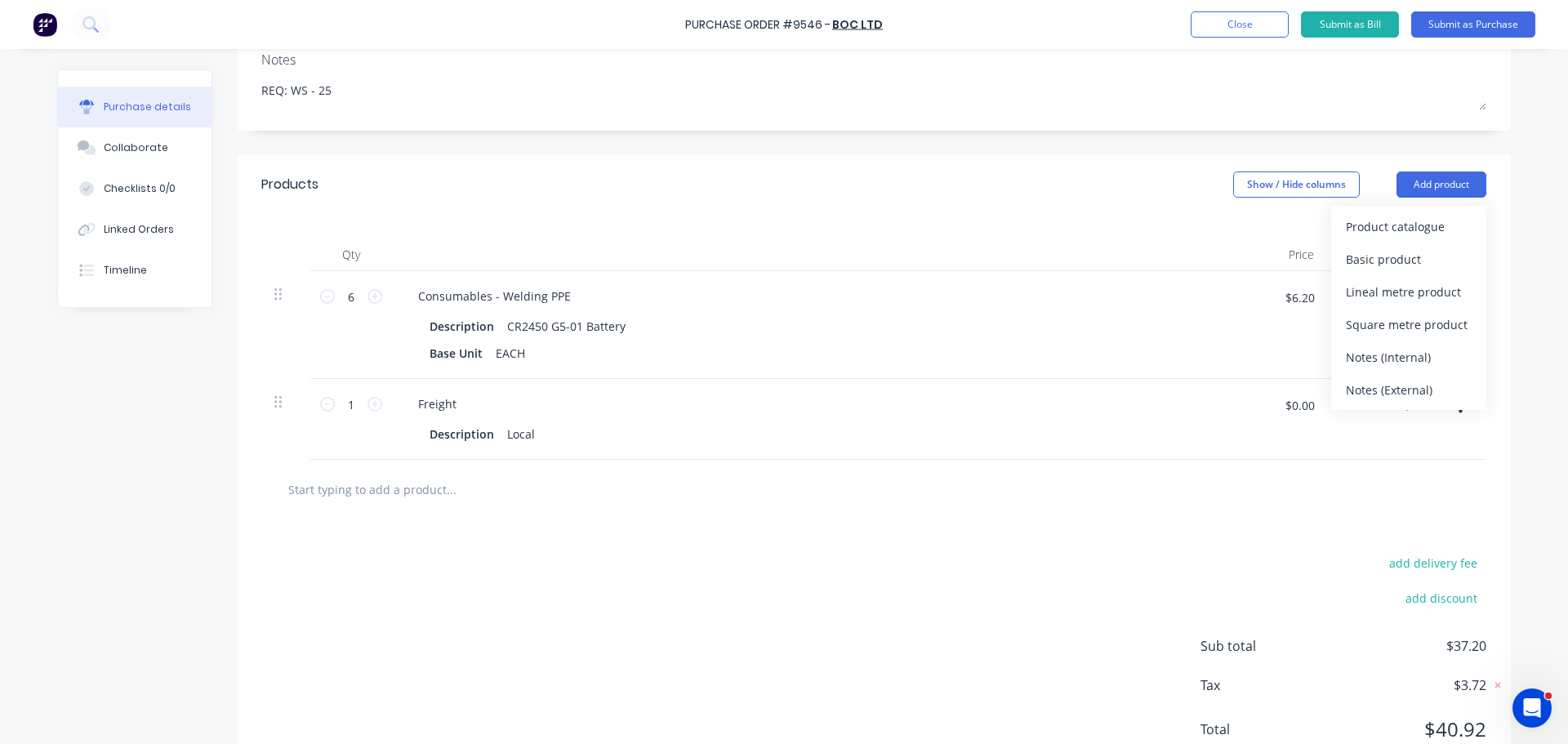
drag, startPoint x: 1383, startPoint y: 392, endPoint x: 1363, endPoint y: 391, distance: 20.0
click at [1384, 391] on div "Notes (External)" at bounding box center [1409, 390] width 126 height 24
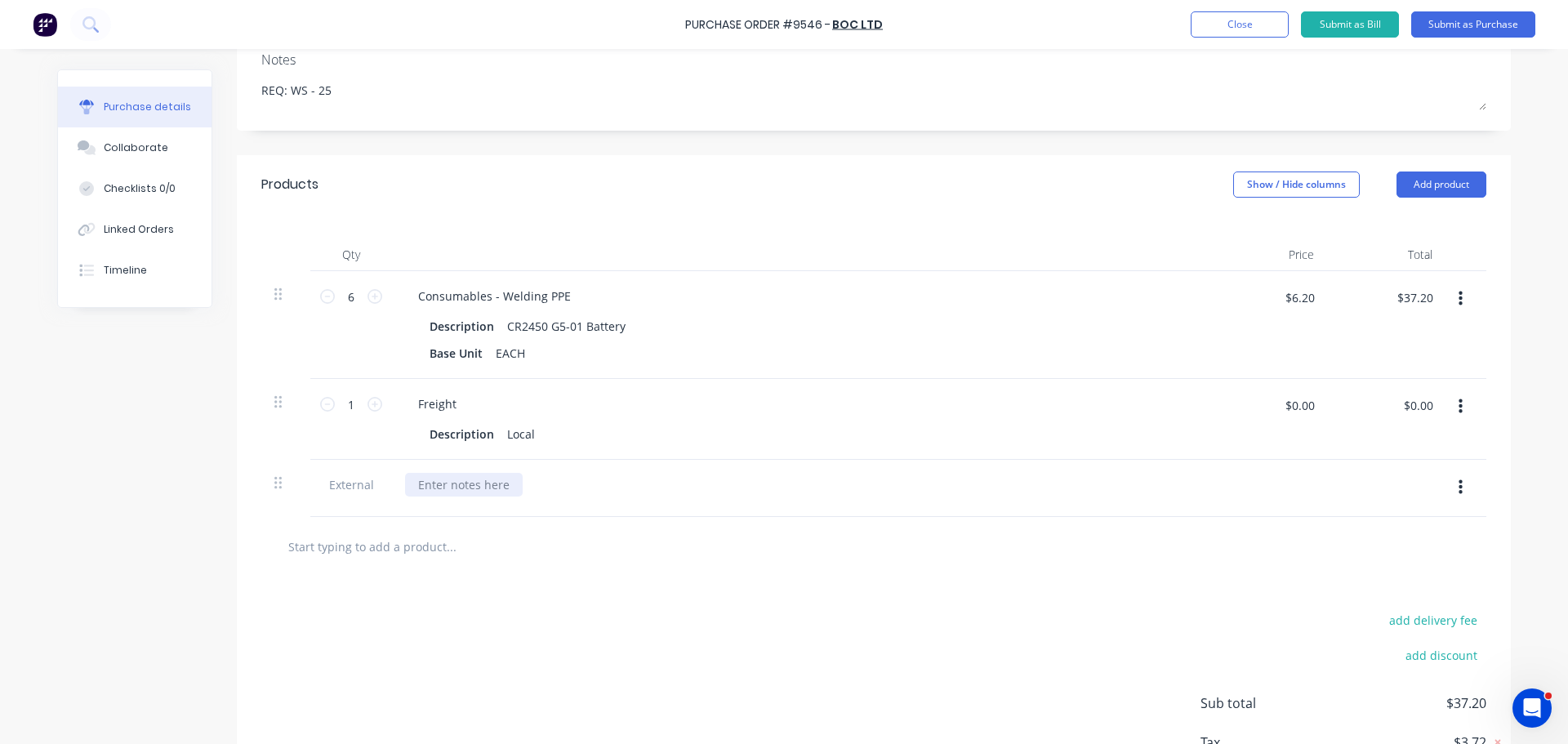
type textarea "x"
click at [450, 489] on div at bounding box center [464, 485] width 118 height 24
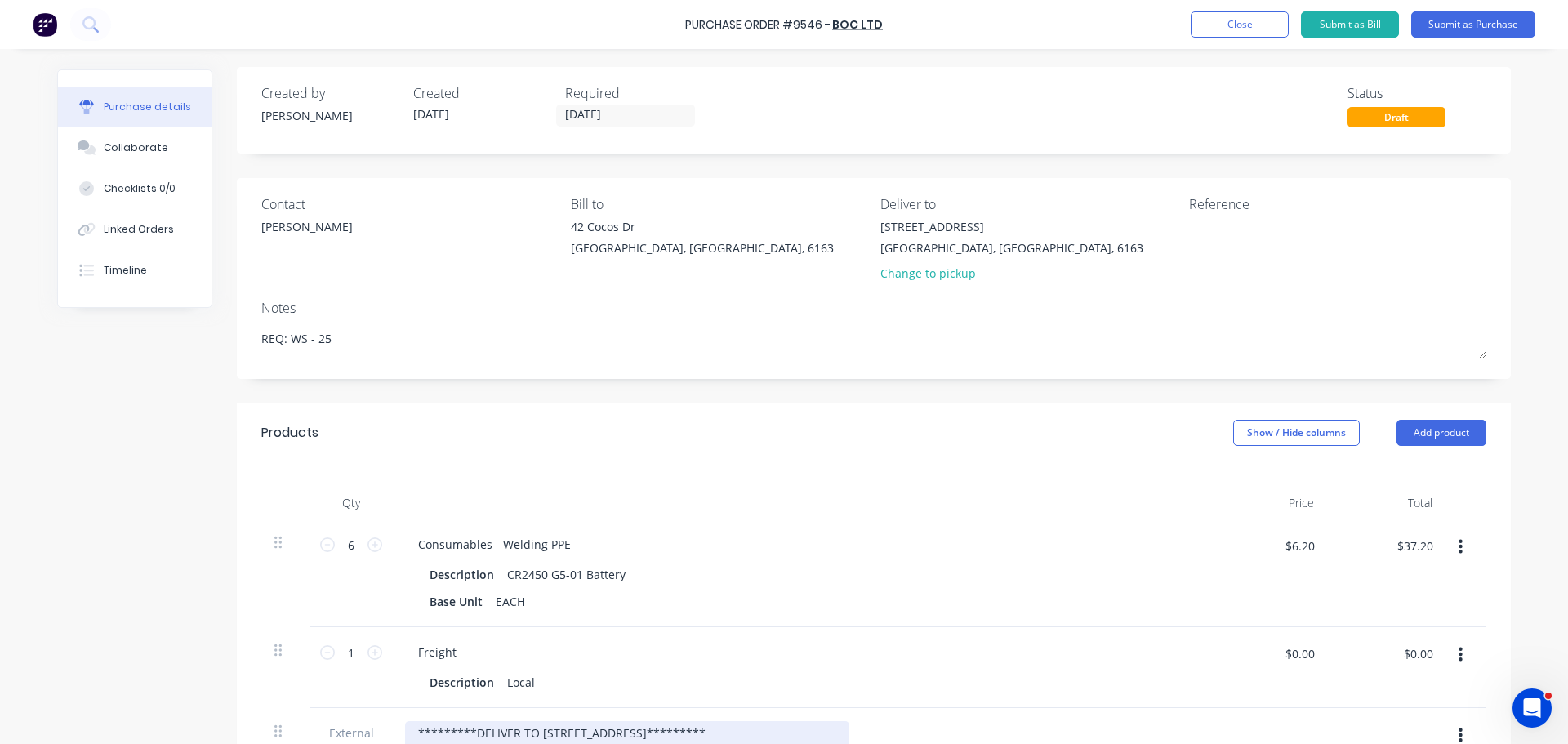
scroll to position [0, 0]
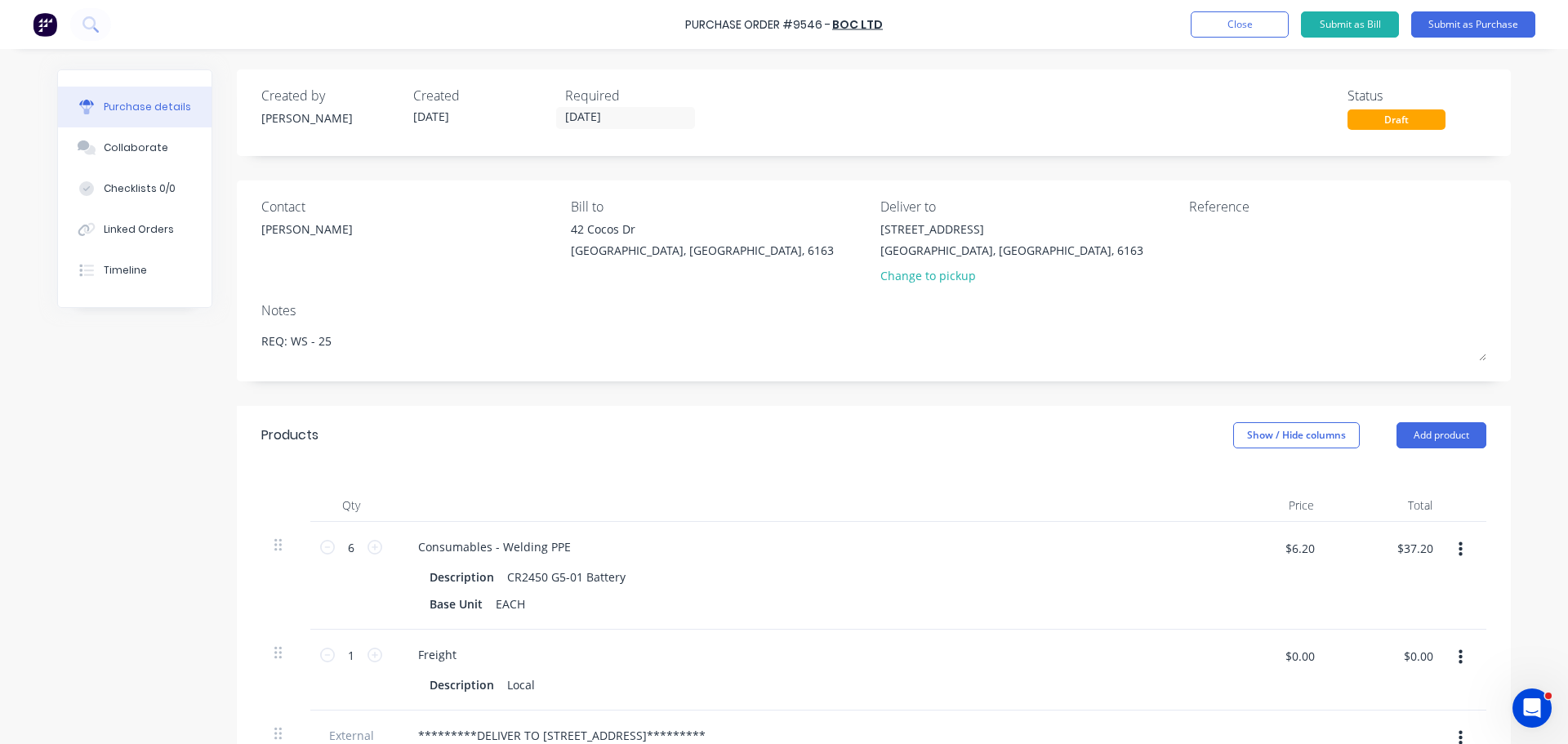
drag, startPoint x: 686, startPoint y: 21, endPoint x: 767, endPoint y: 13, distance: 81.4
click at [778, 12] on div "Purchase Order #9546 - BOC Ltd Add product Close Submit as Bill Submit as Purch…" at bounding box center [784, 24] width 1568 height 49
click at [670, 18] on div "Purchase Order #9546 - BOC Ltd Add product Close Submit as Bill Submit as Purch…" at bounding box center [784, 24] width 1568 height 49
click at [688, 27] on div "Purchase Order #9546 - BOC Ltd Add product Close Submit as Bill Submit as Purch…" at bounding box center [784, 24] width 1568 height 49
copy div "Purchase Order #9546 - BOC Ltd Add product Close Submit as Bill Submit as Purch…"
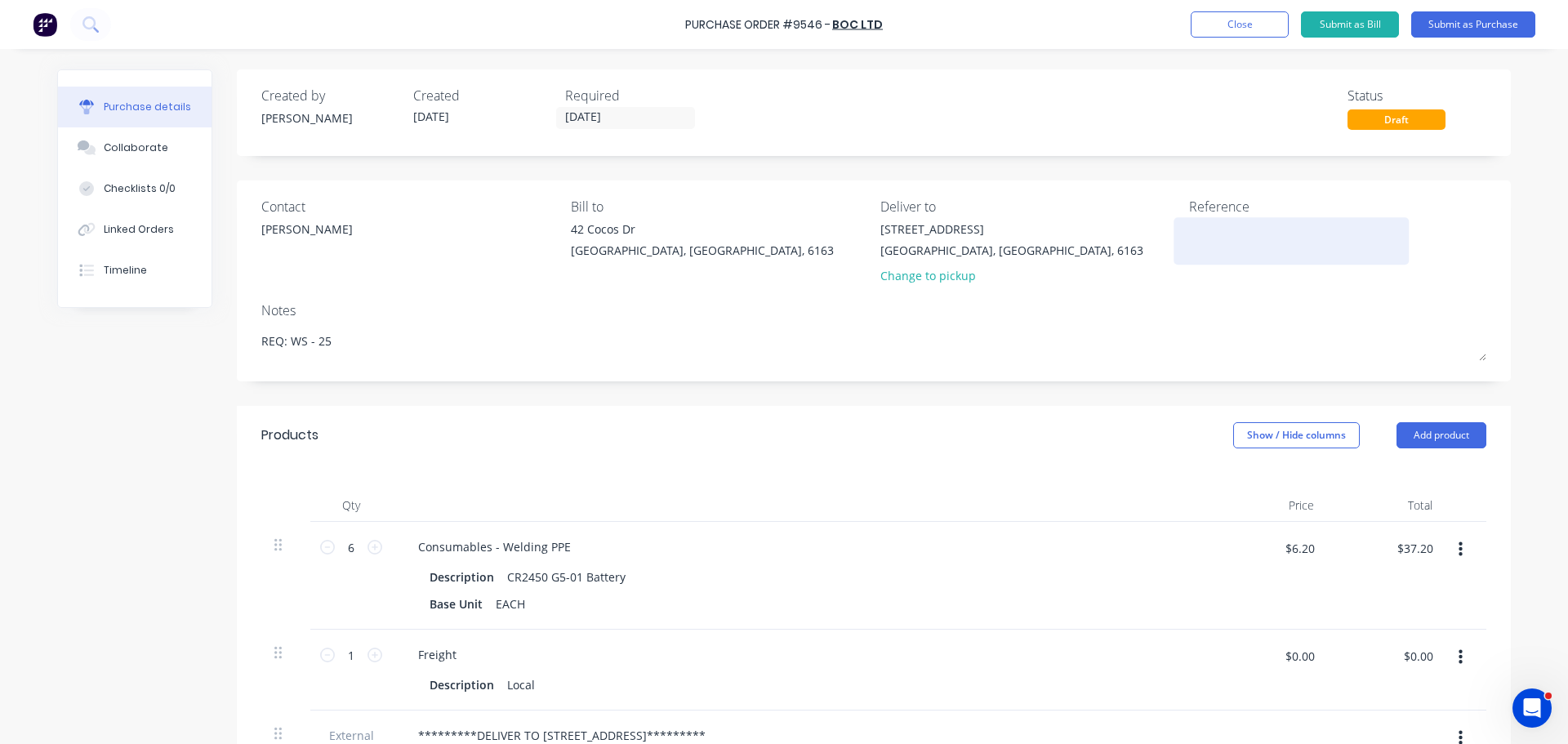
click at [1223, 244] on textarea at bounding box center [1292, 239] width 204 height 37
paste textarea "Purchase Order #9546 - BOC Ltd"
type textarea "x"
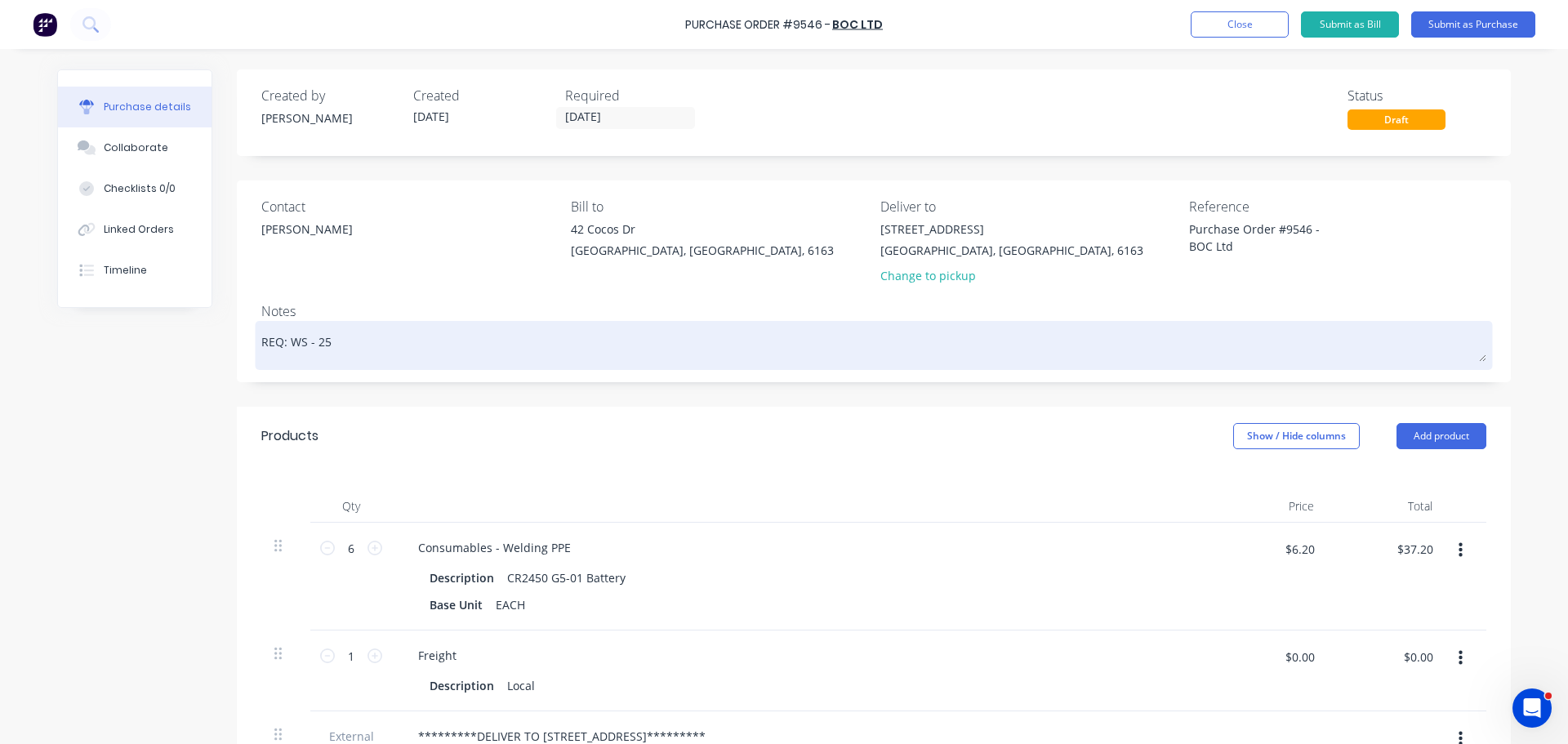
type textarea "Purchase Order #9546 - BOC Ltd"
type textarea "x"
type textarea "Purchase Order #9546 - BOC Ltd"
click at [1123, 325] on div "REQ: WS - 25" at bounding box center [874, 345] width 1226 height 40
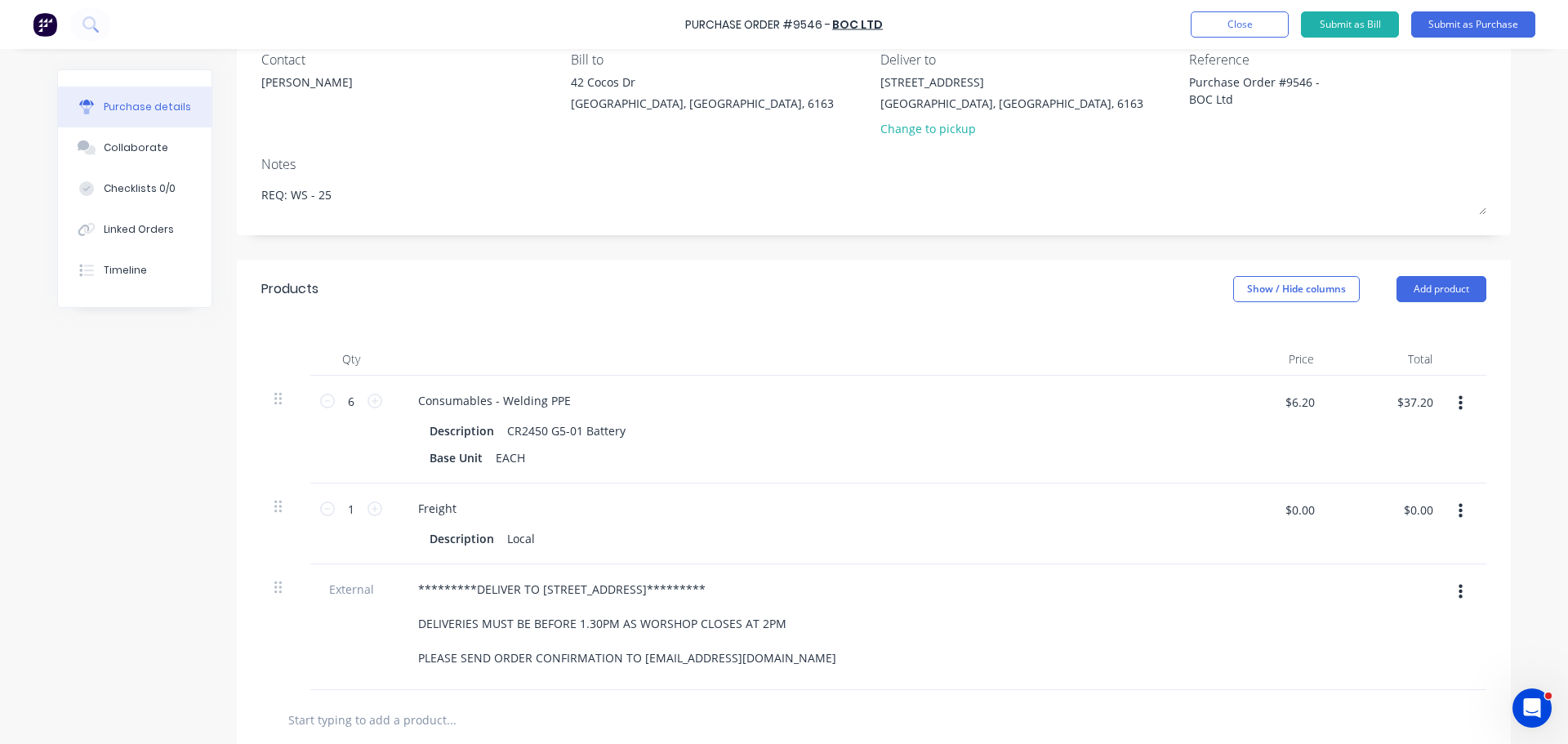
scroll to position [164, 0]
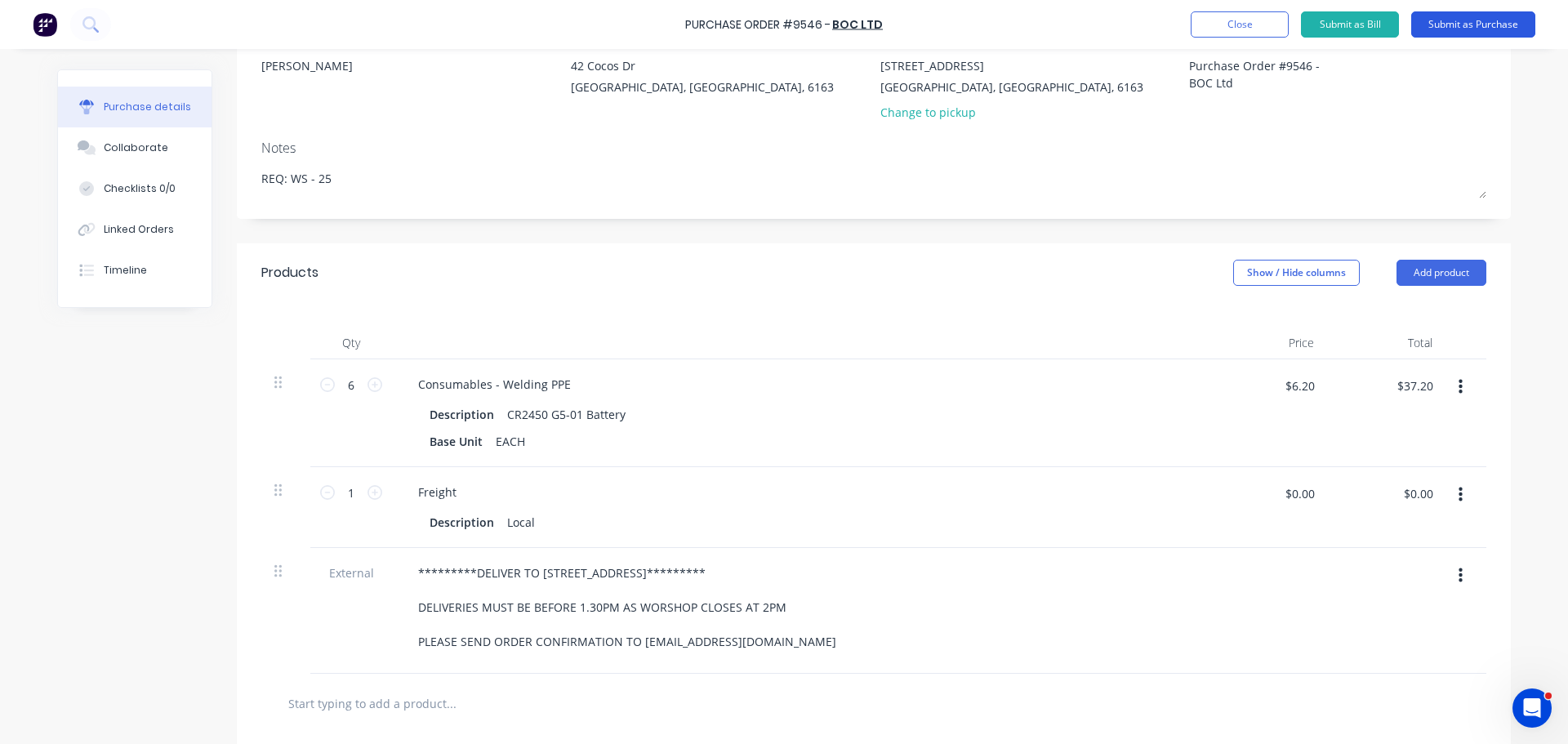
click at [1495, 20] on button "Submit as Purchase" at bounding box center [1473, 24] width 124 height 26
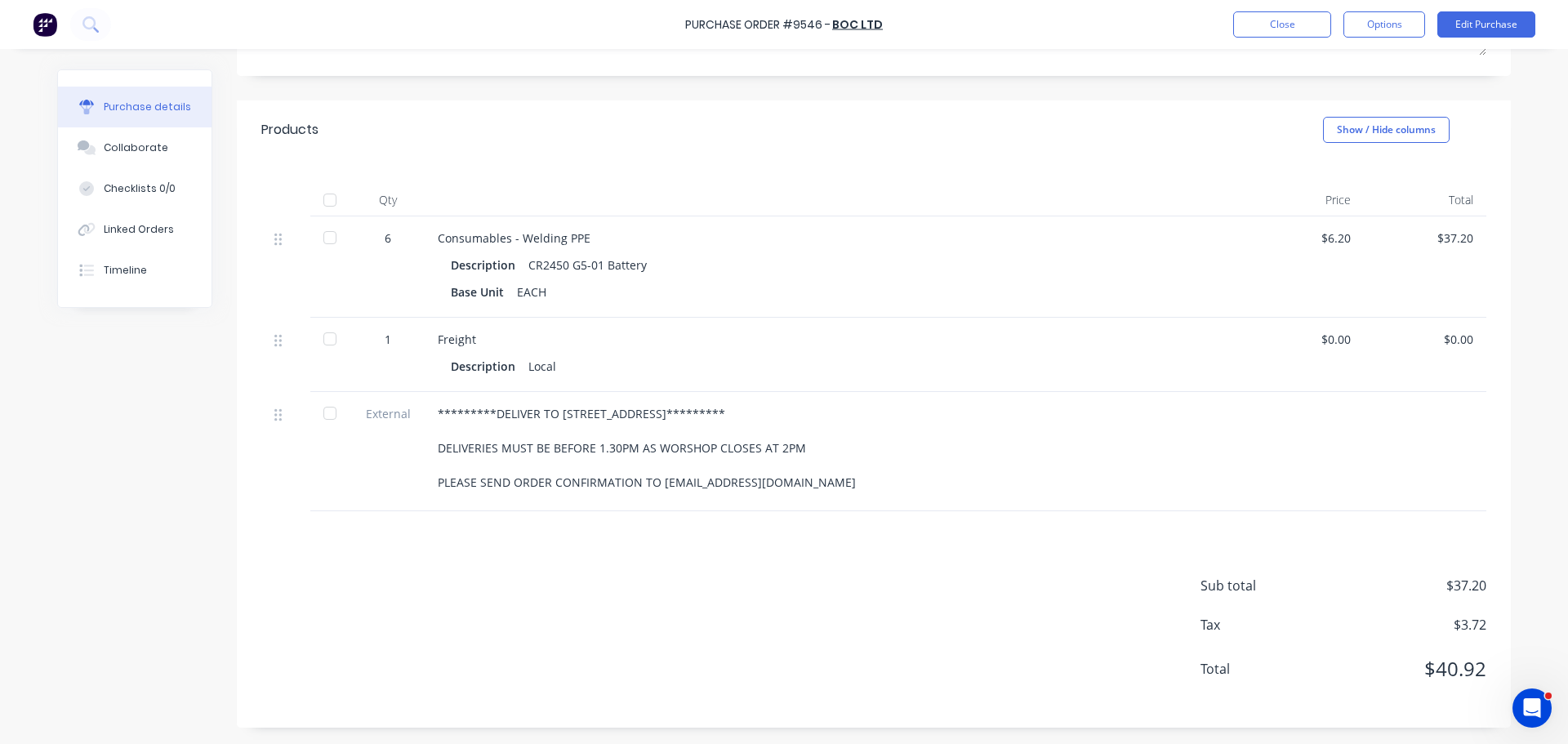
scroll to position [0, 0]
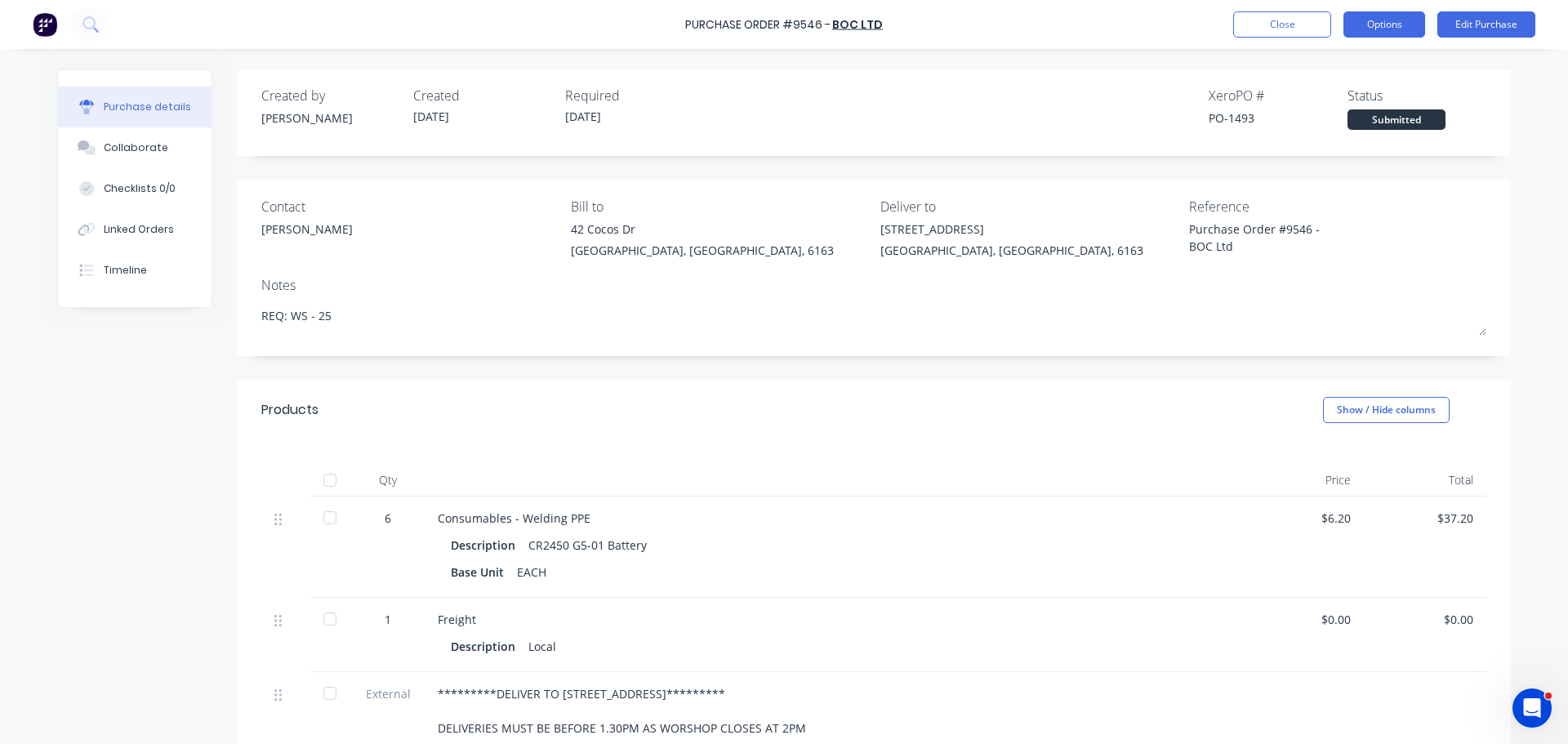
click at [1390, 21] on button "Options" at bounding box center [1384, 24] width 82 height 26
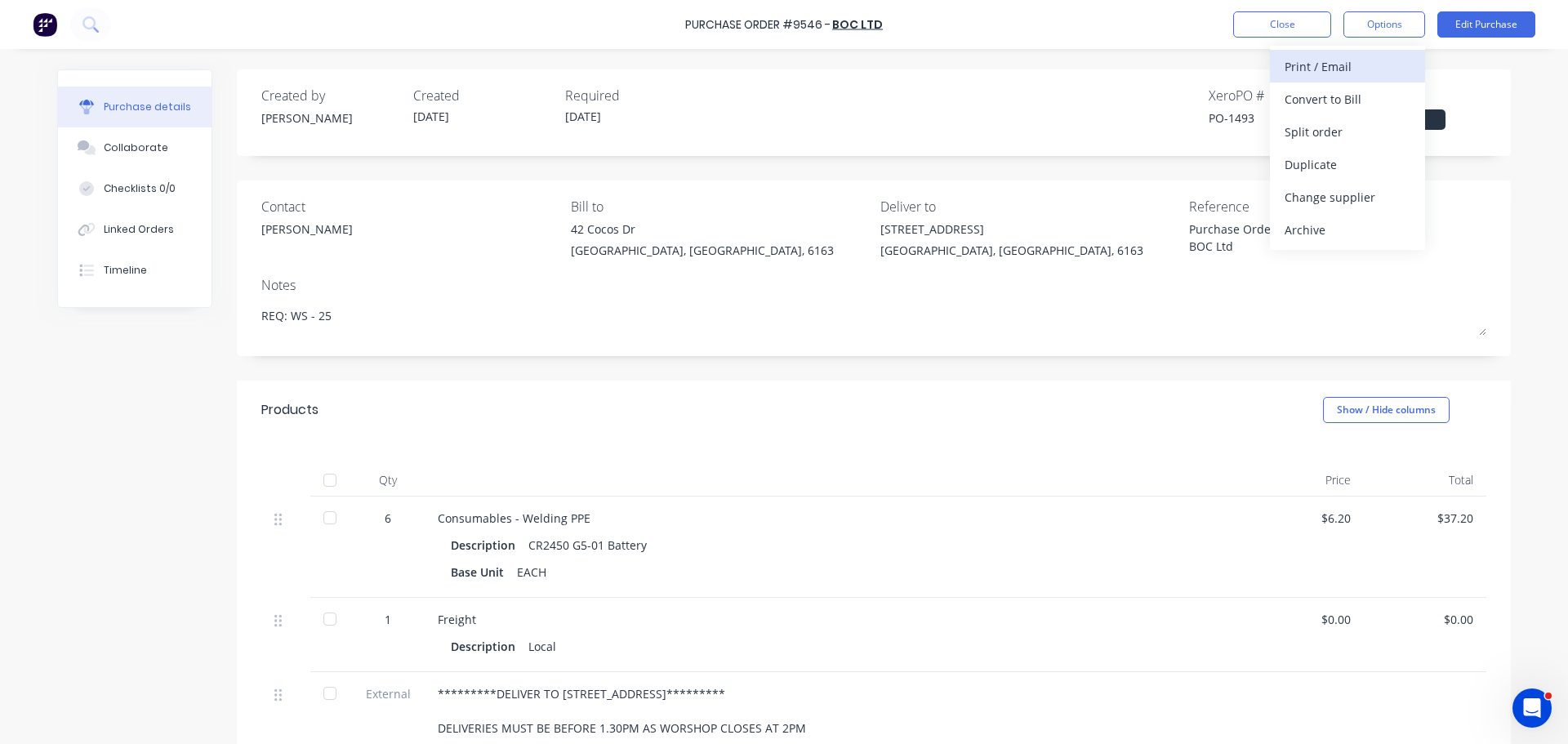
click at [1316, 72] on div "Print / Email" at bounding box center [1347, 66] width 126 height 24
click at [1324, 92] on div "With pricing" at bounding box center [1347, 99] width 126 height 24
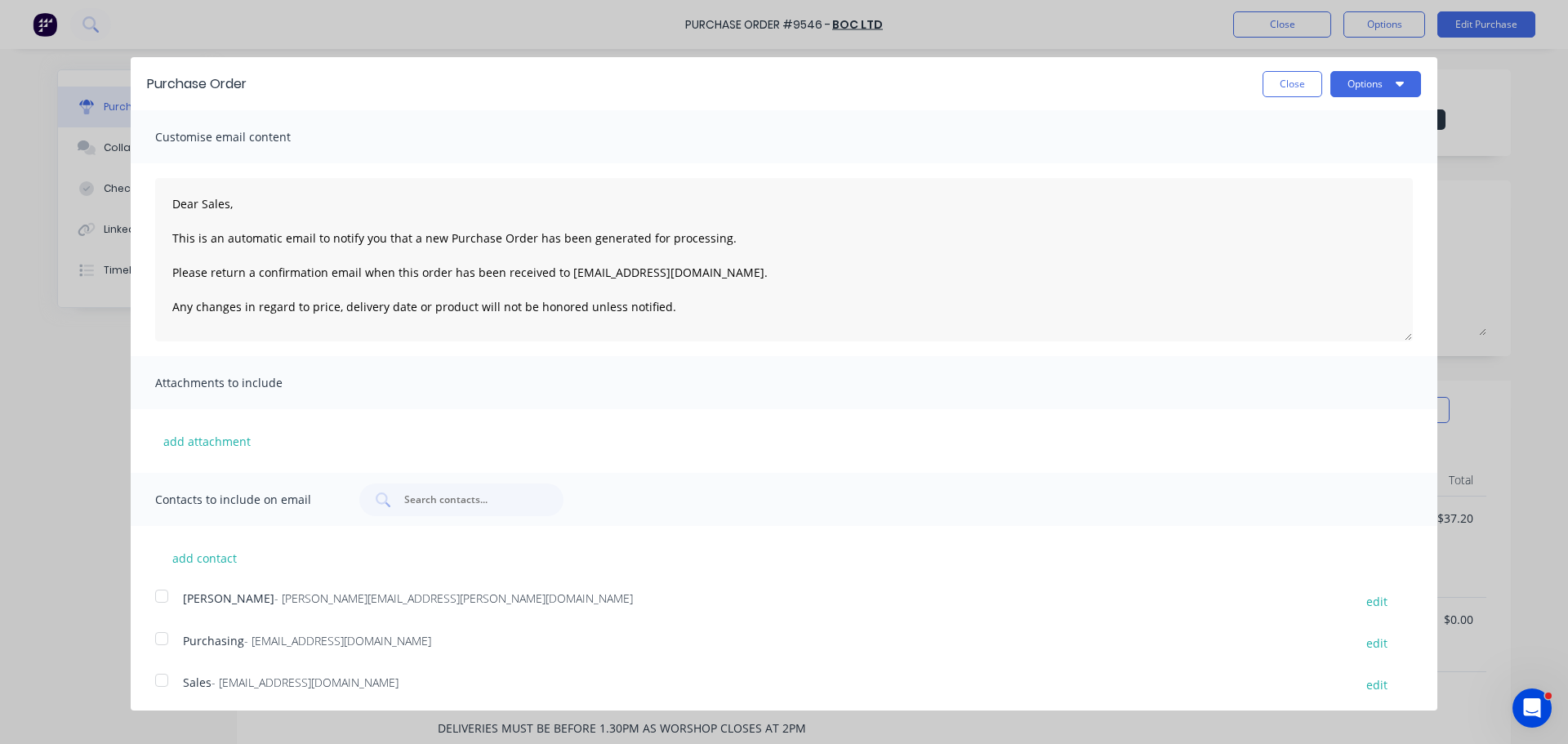
scroll to position [47, 0]
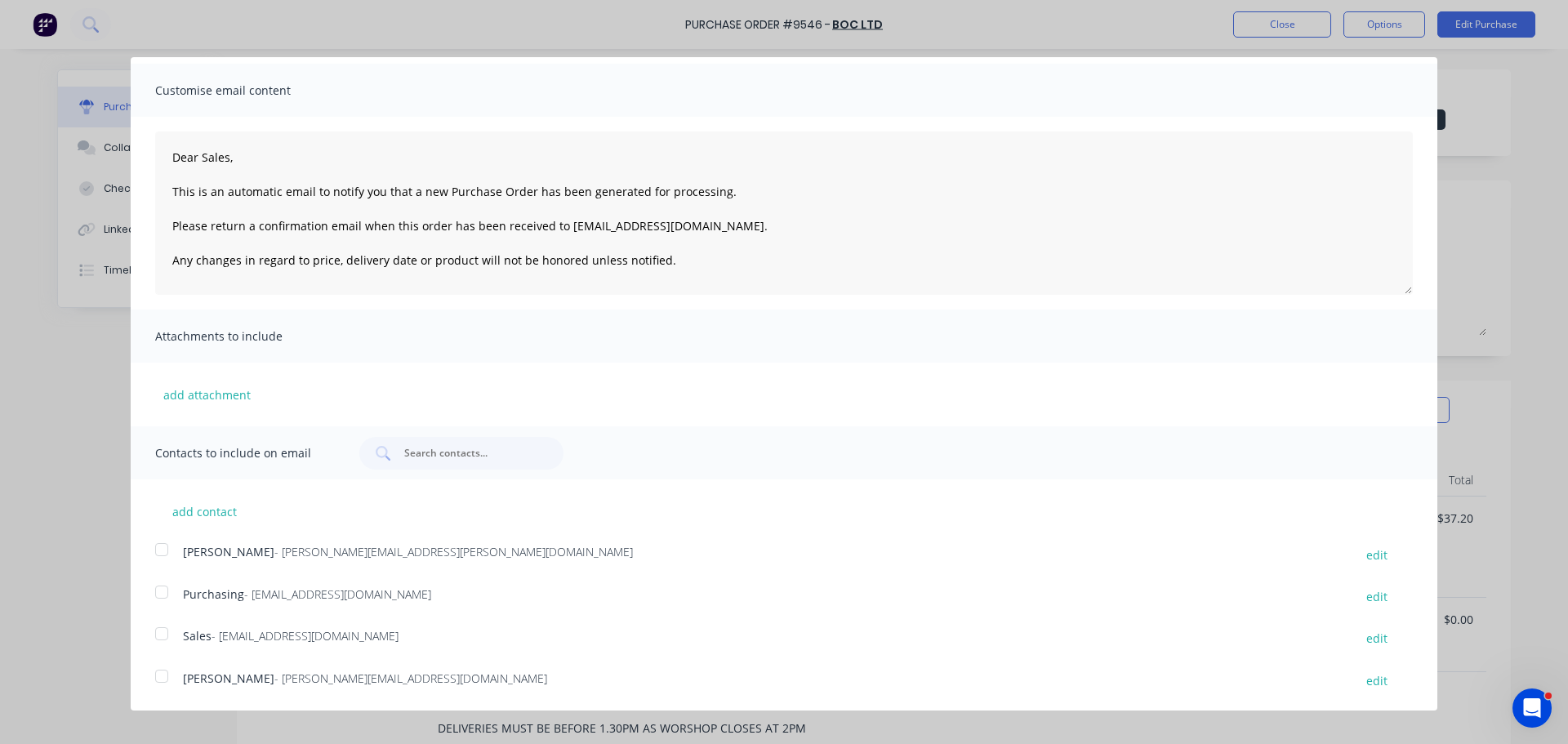
click at [162, 550] on div at bounding box center [162, 550] width 33 height 33
drag, startPoint x: 168, startPoint y: 594, endPoint x: 245, endPoint y: 611, distance: 78.9
click at [168, 593] on div at bounding box center [162, 592] width 33 height 33
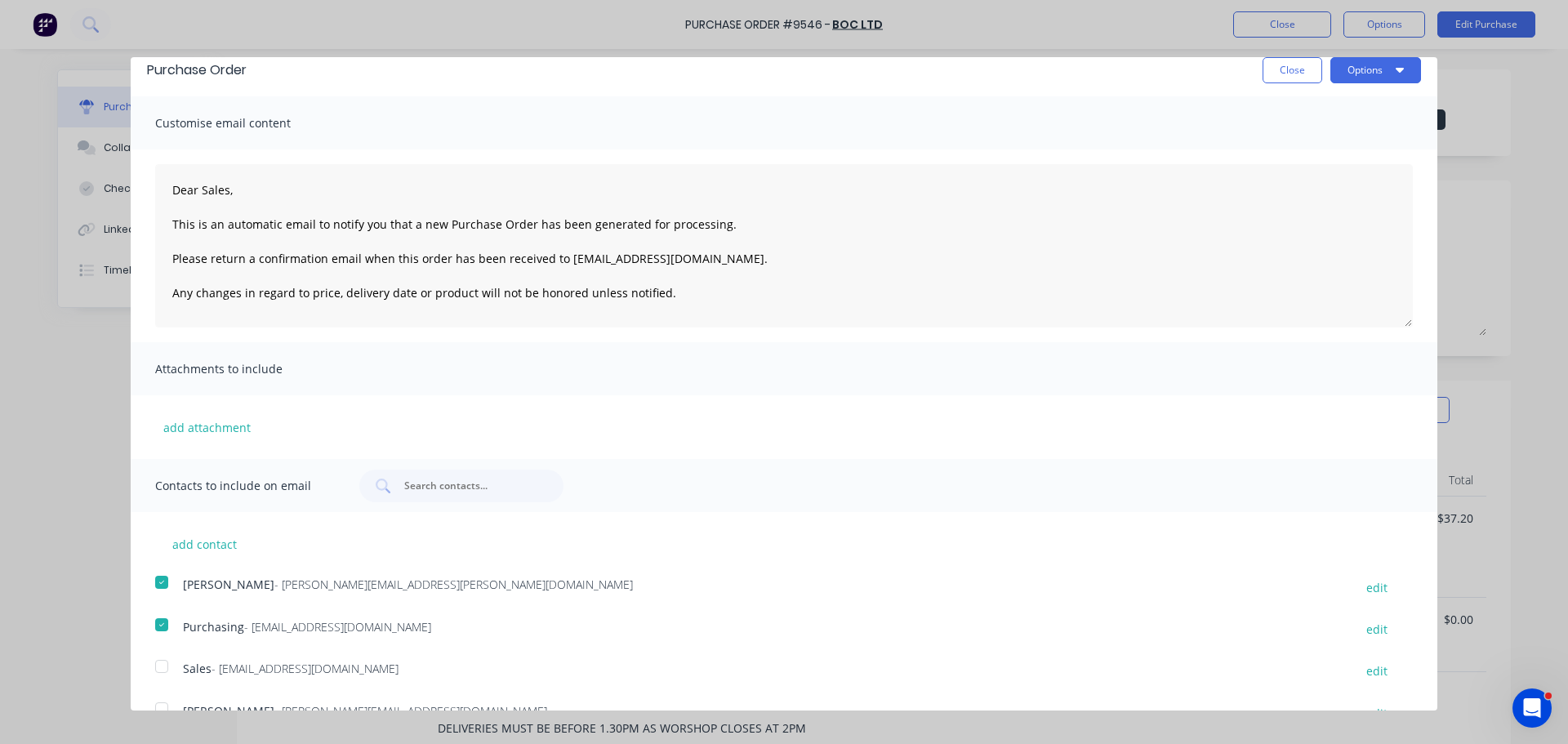
scroll to position [0, 0]
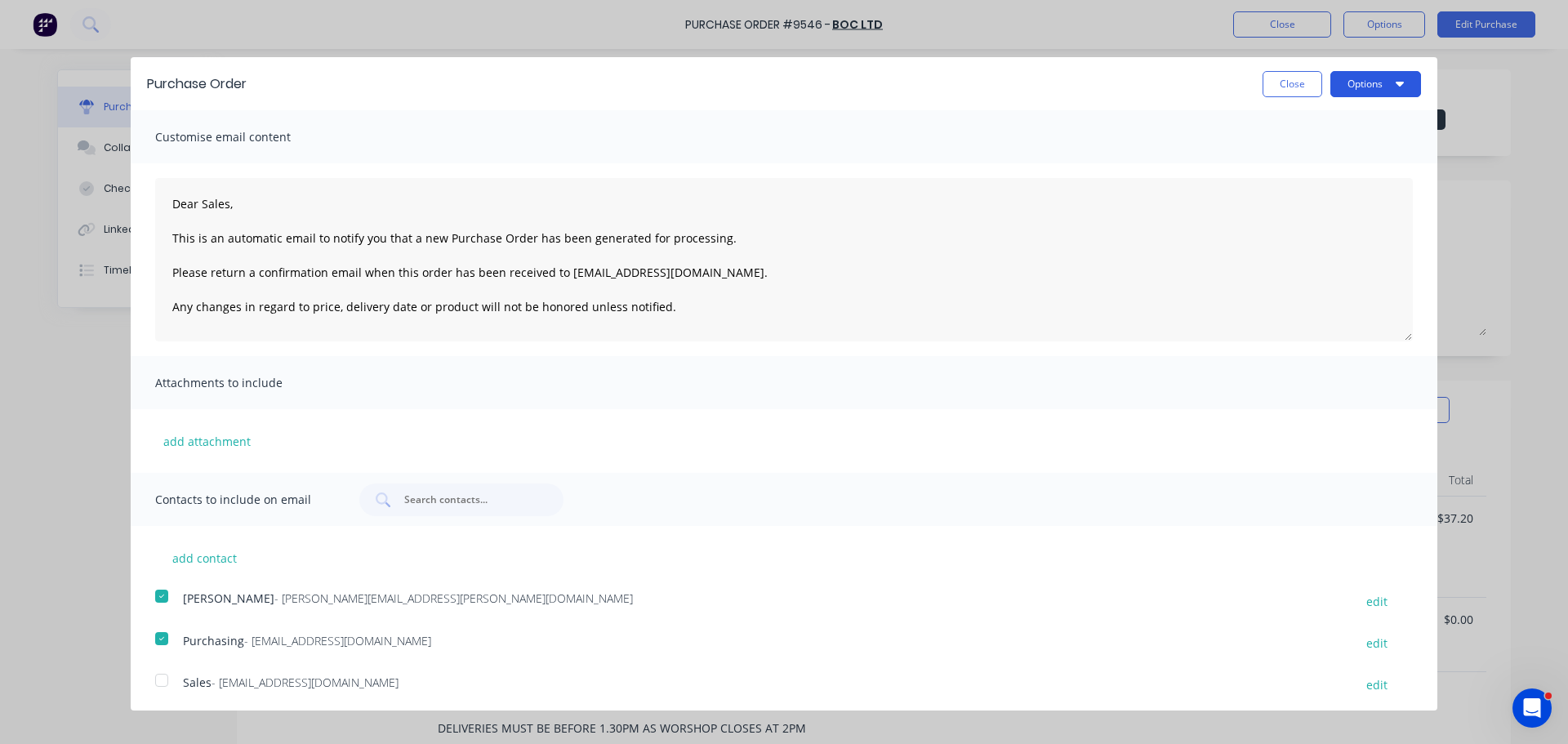
click at [1368, 84] on button "Options" at bounding box center [1376, 84] width 91 height 26
click at [1293, 155] on div "Email" at bounding box center [1343, 158] width 126 height 24
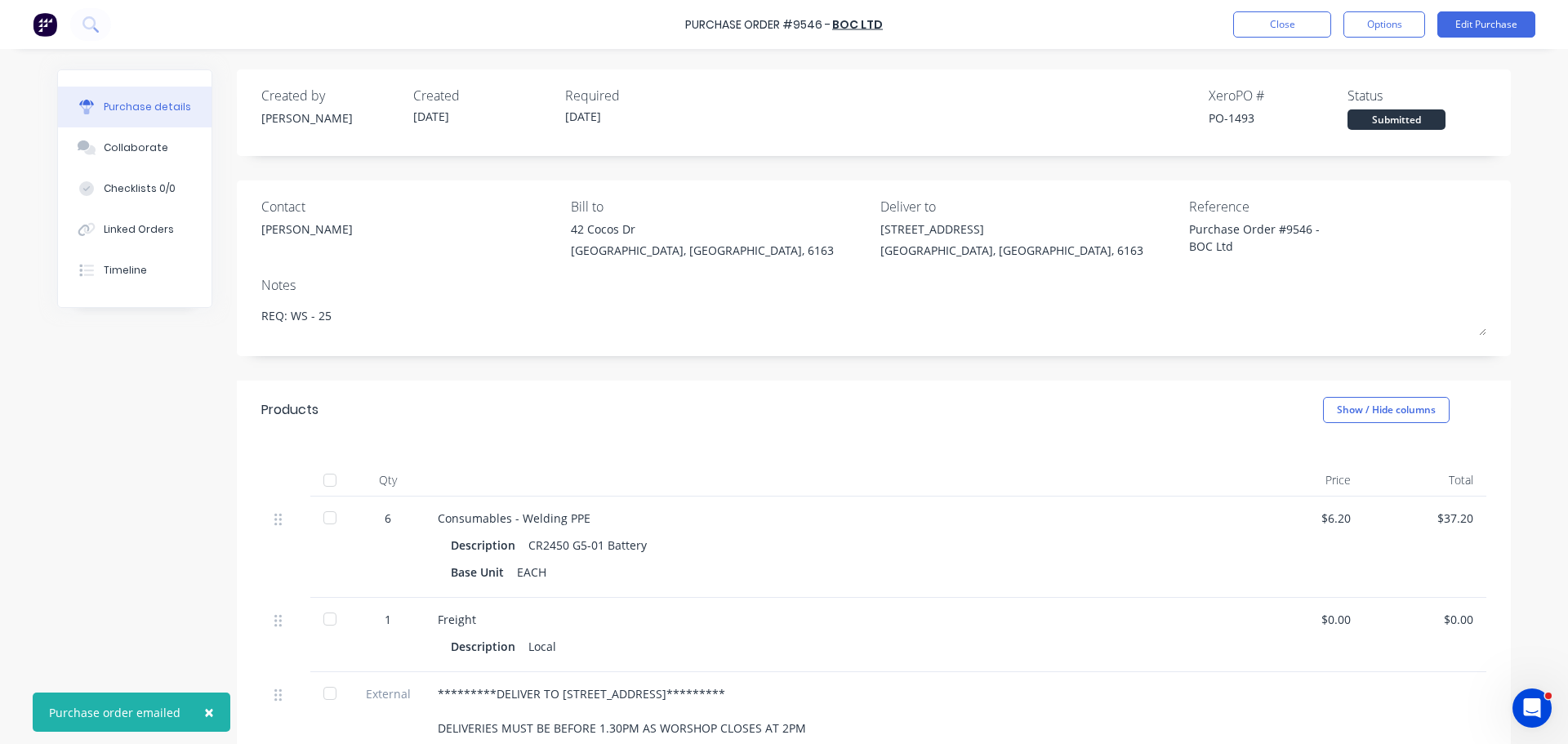
click at [208, 709] on span "×" at bounding box center [209, 712] width 10 height 23
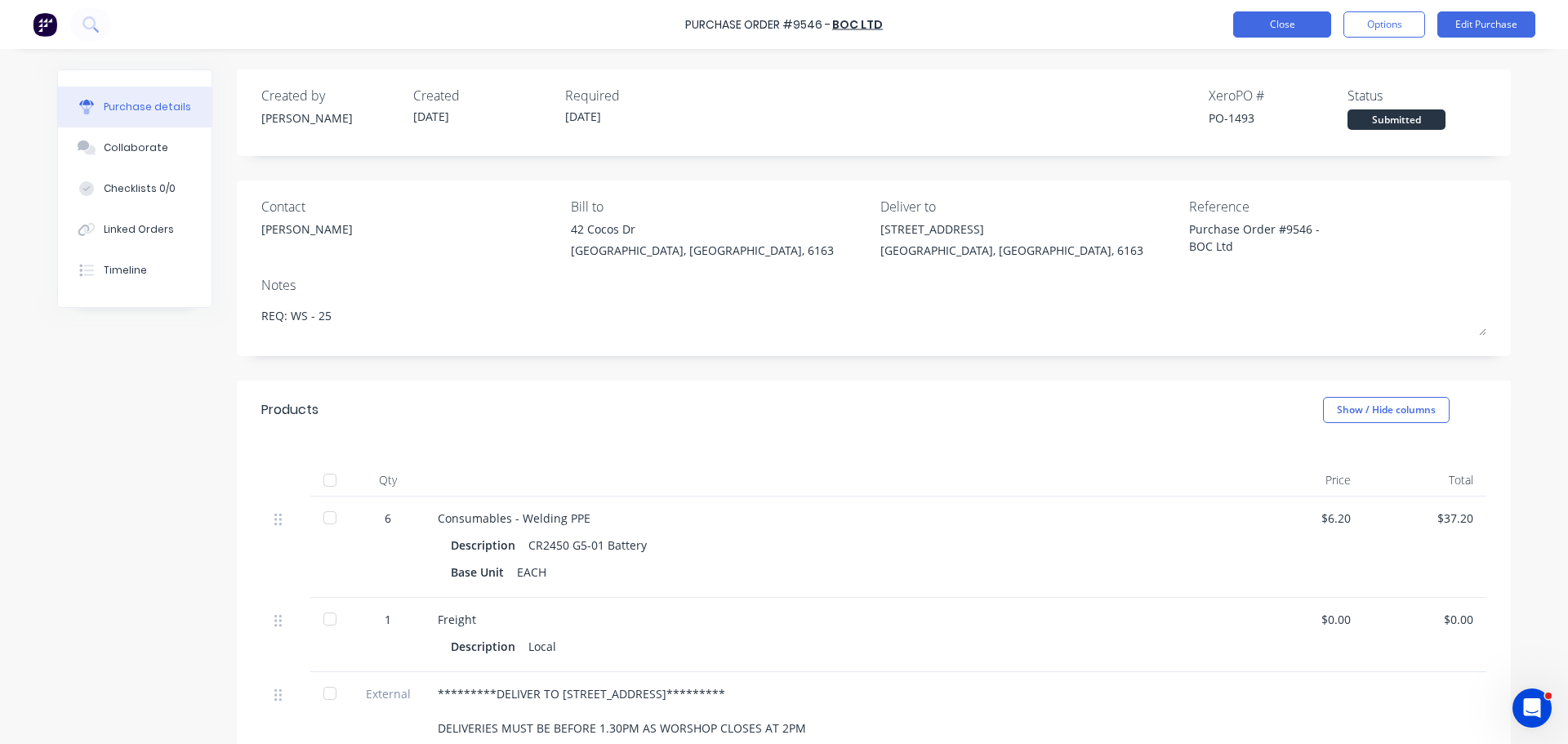
click at [1281, 19] on button "Close" at bounding box center [1283, 24] width 98 height 26
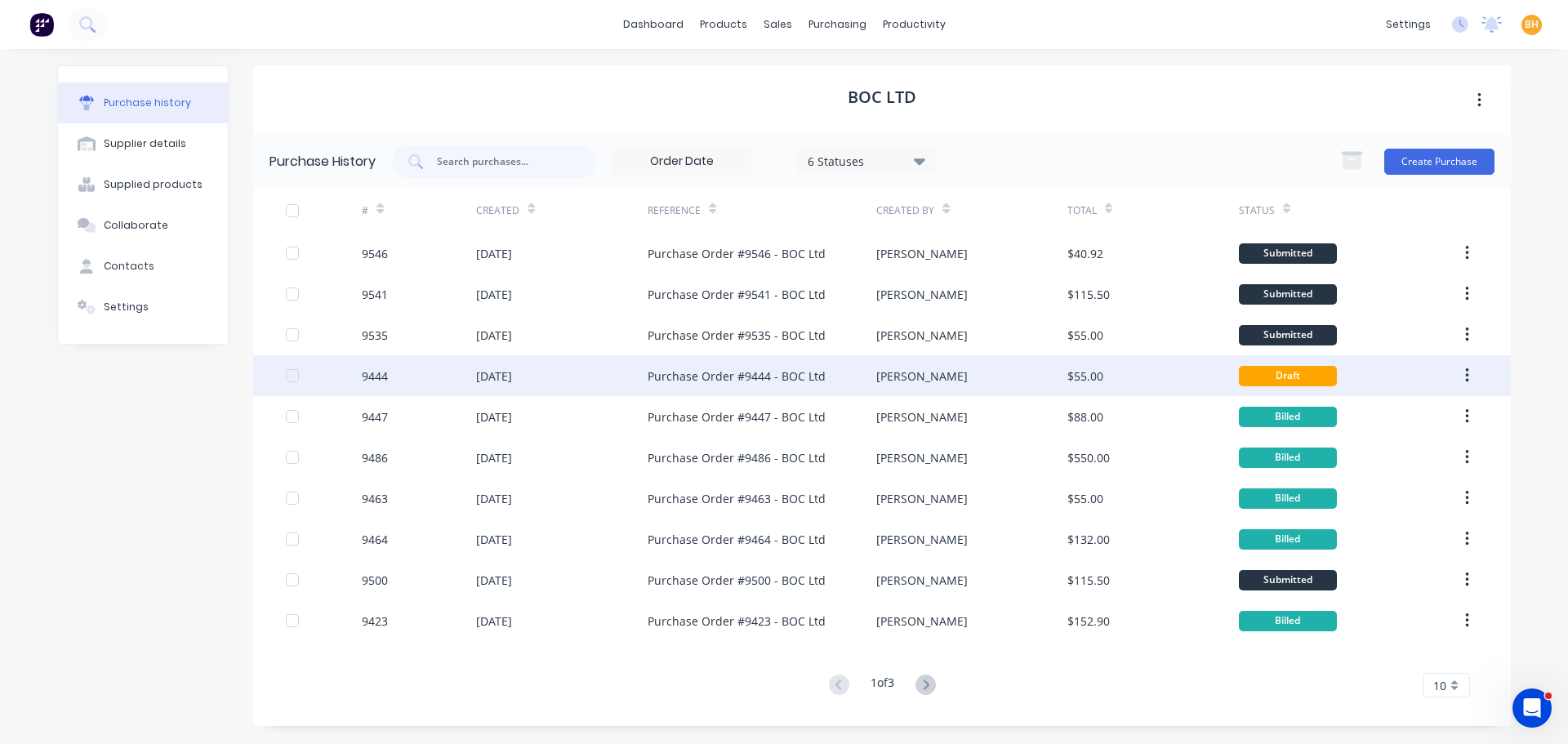
click at [571, 386] on div "24 Jul 2025" at bounding box center [562, 375] width 171 height 40
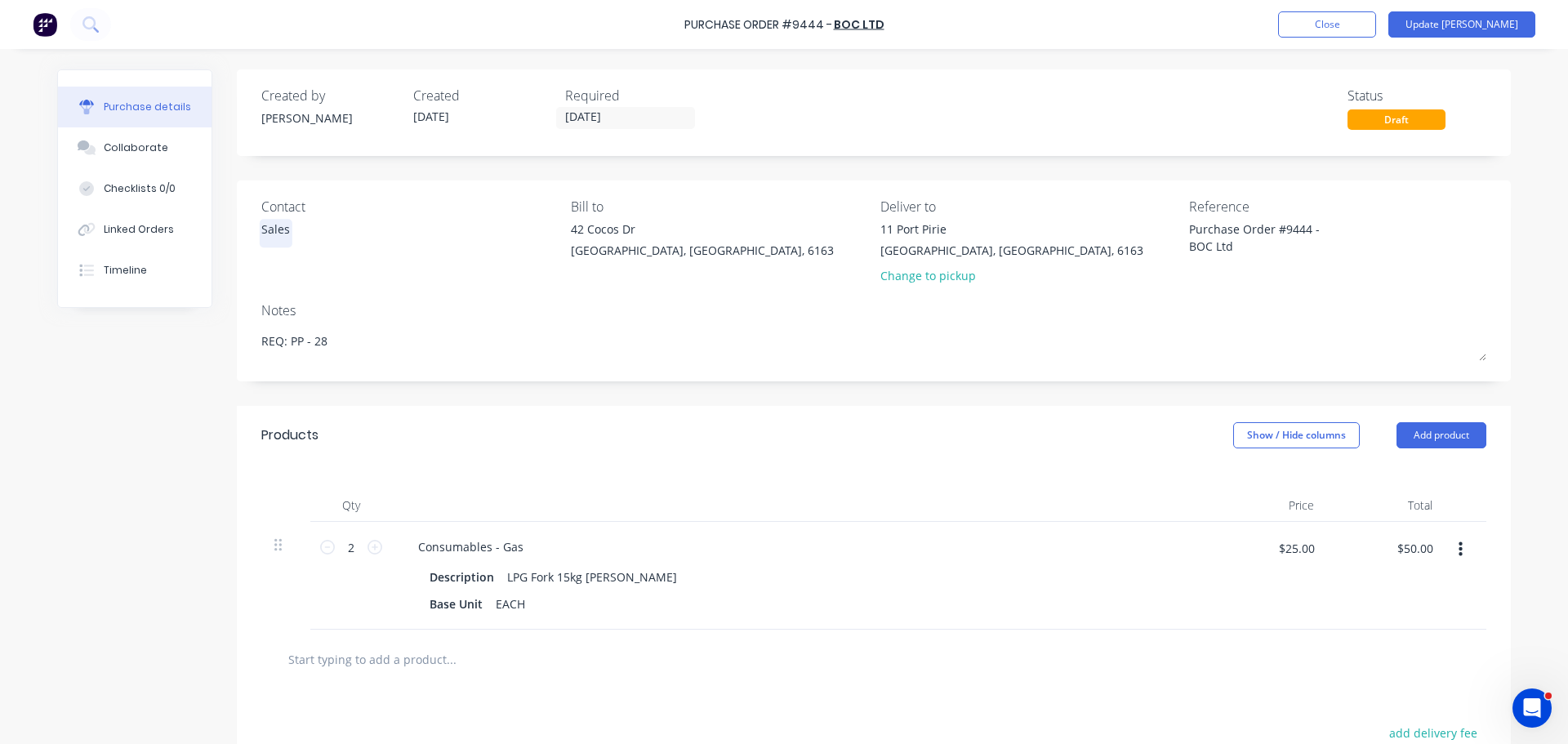
click at [283, 235] on div "Sales" at bounding box center [275, 234] width 29 height 26
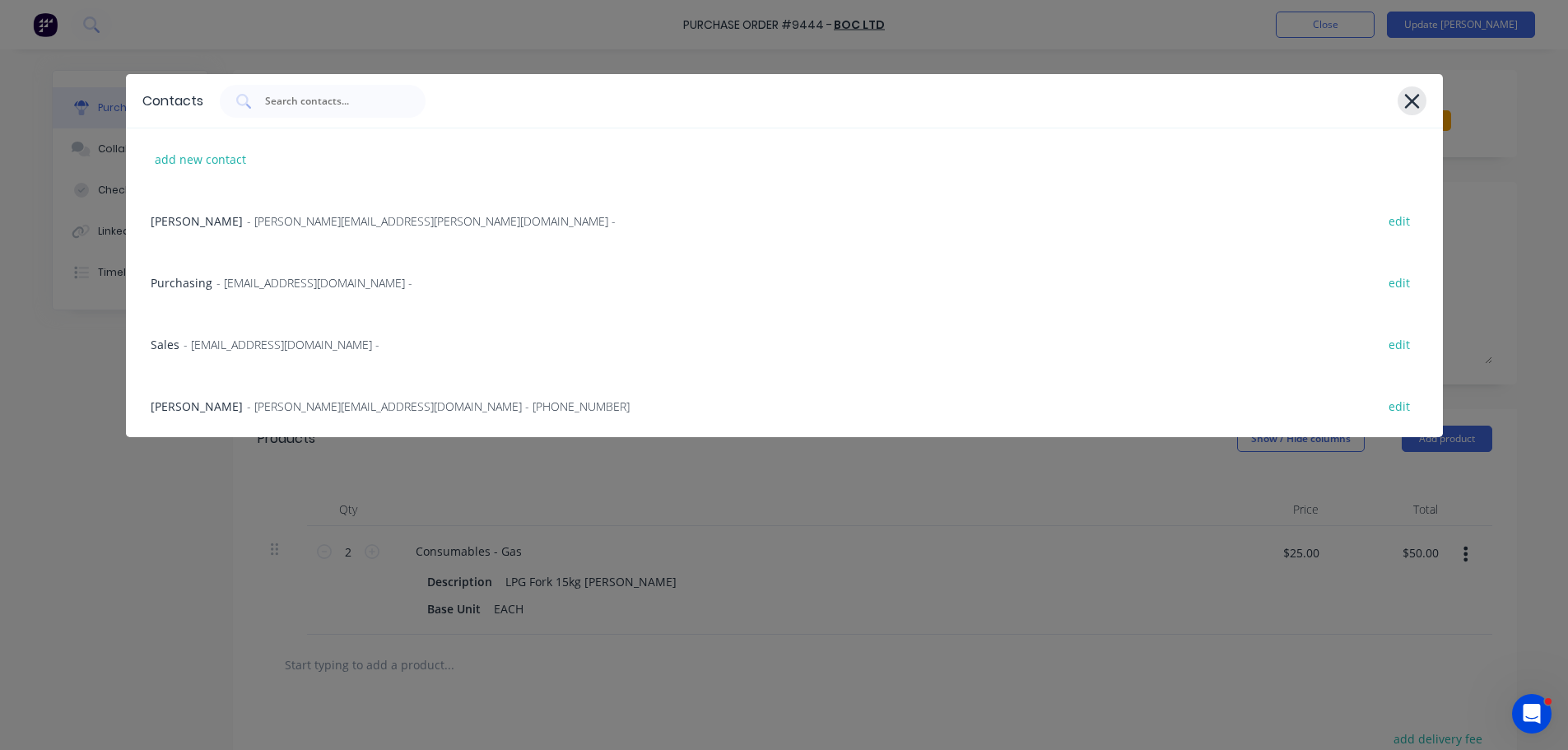
click at [1413, 103] on icon at bounding box center [1412, 101] width 15 height 15
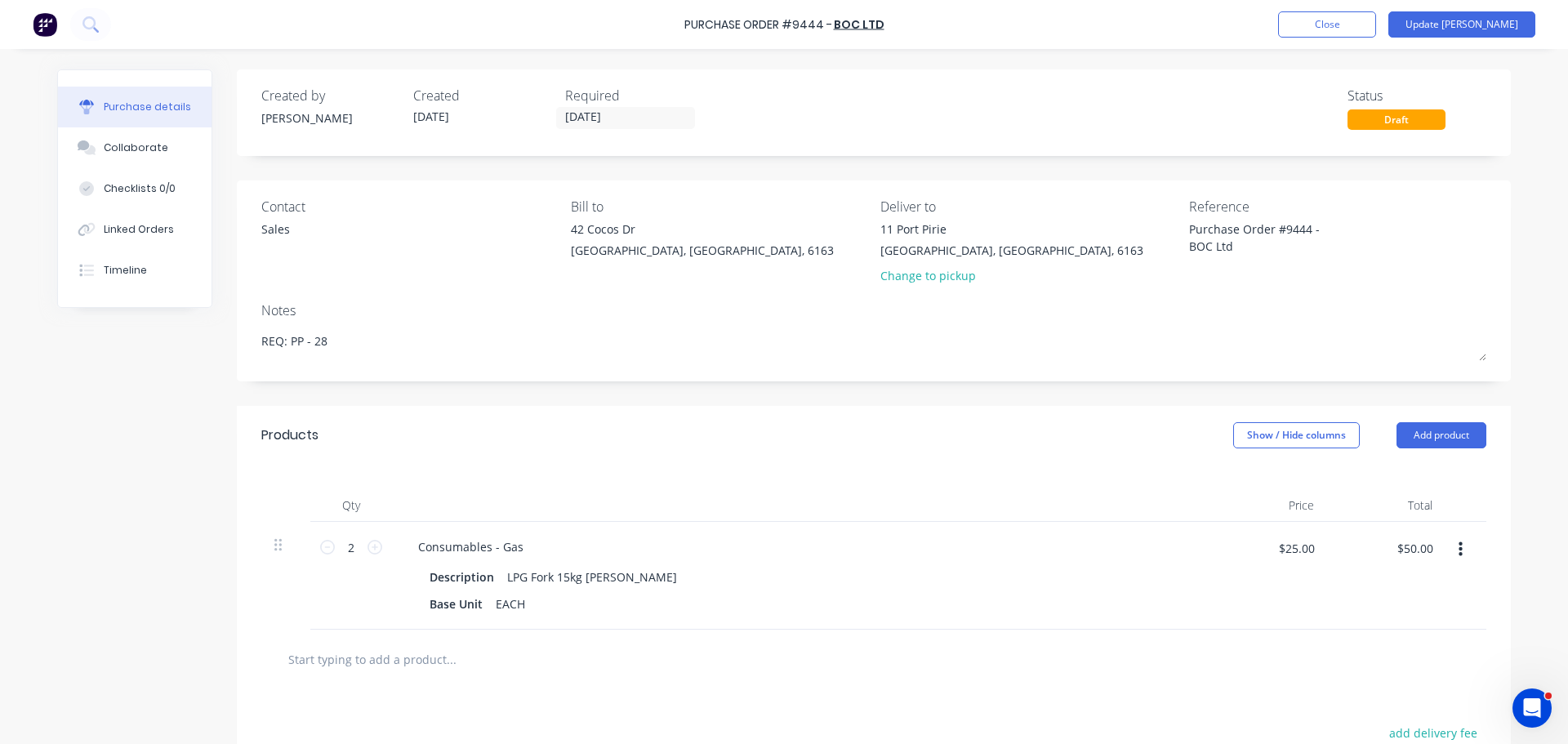
click at [286, 29] on div "Purchase Order #9444 - BOC Ltd Add product Close Update Bill" at bounding box center [784, 24] width 1568 height 49
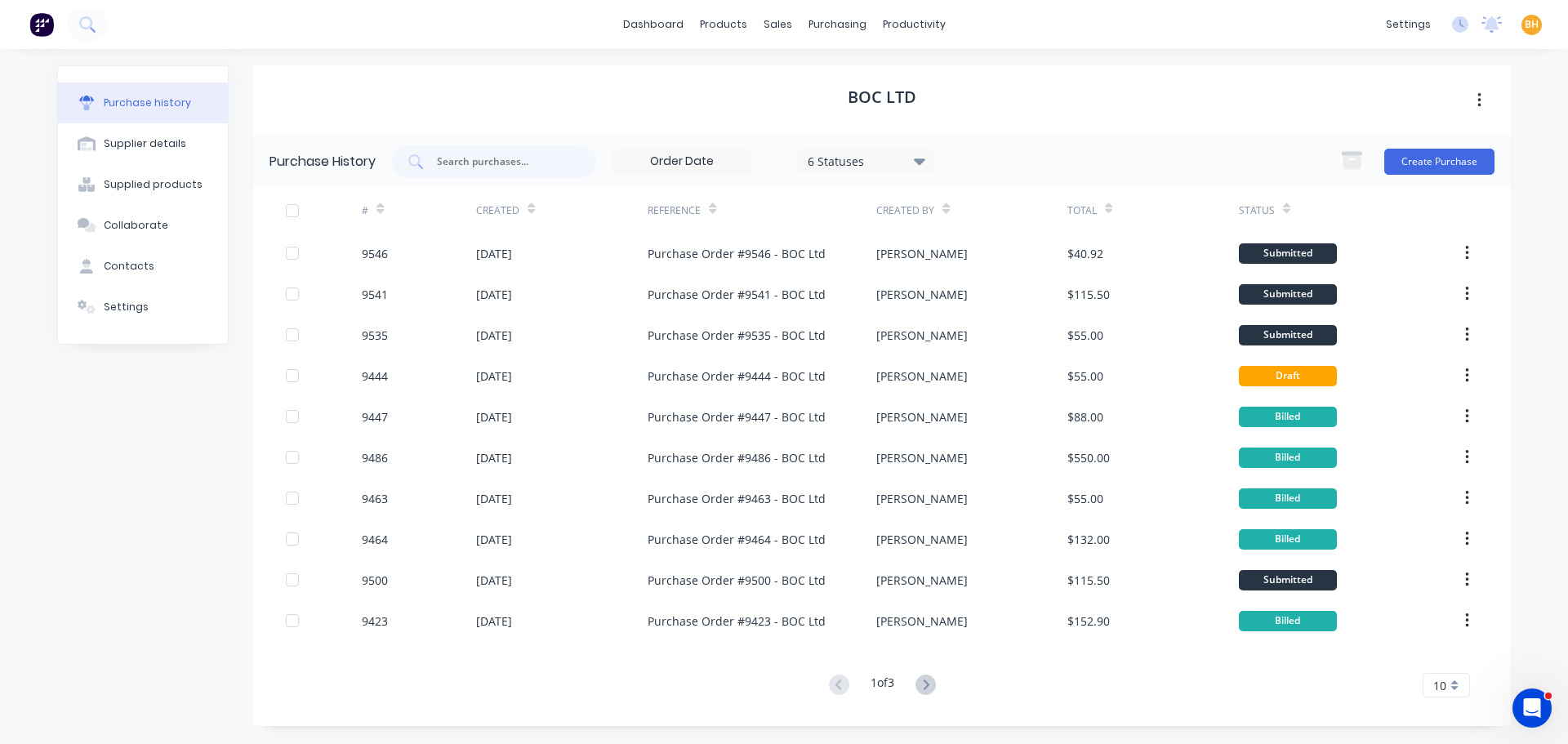
click at [674, 97] on div "BOC Ltd" at bounding box center [882, 99] width 1258 height 69
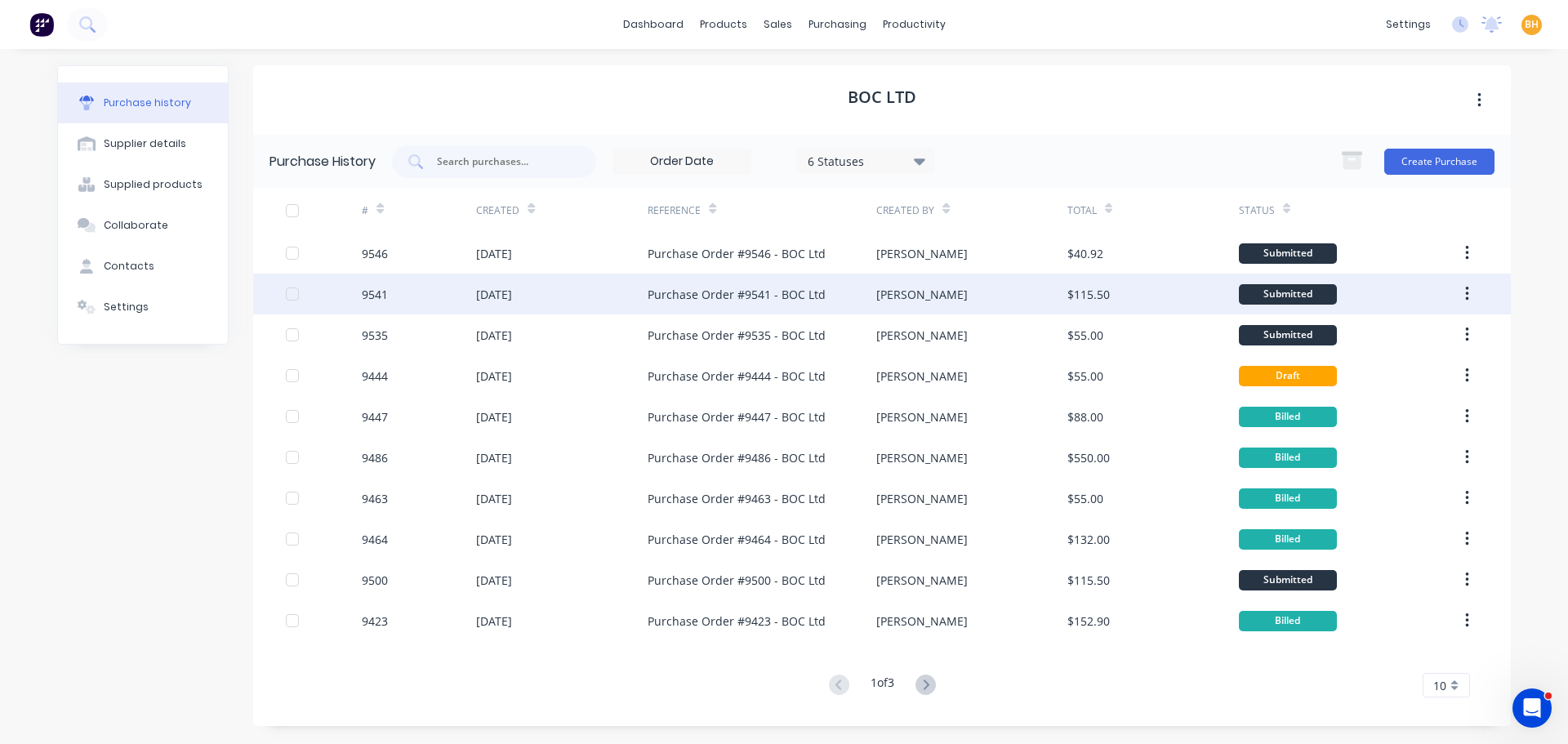
click at [551, 303] on div "[DATE]" at bounding box center [562, 293] width 171 height 40
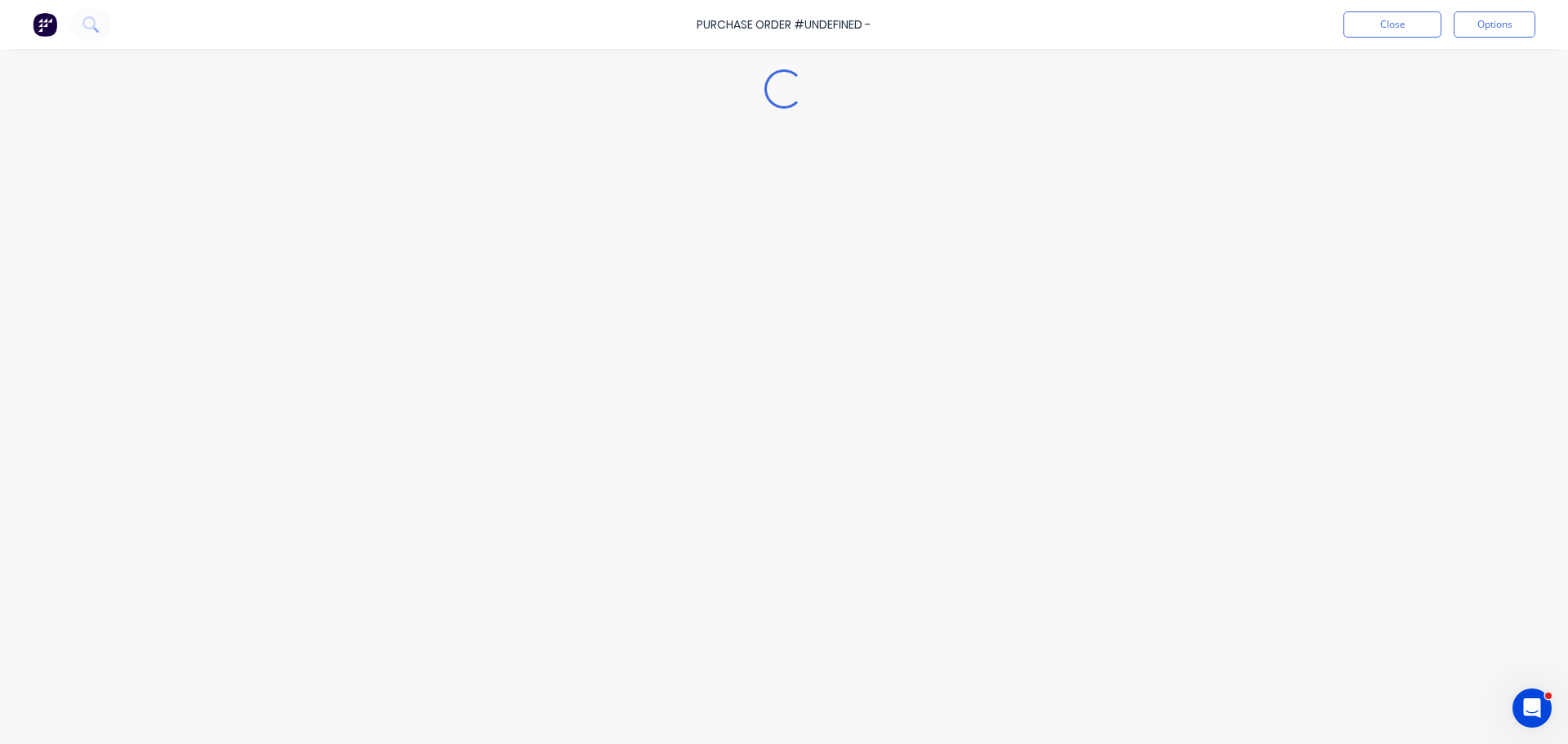
type textarea "x"
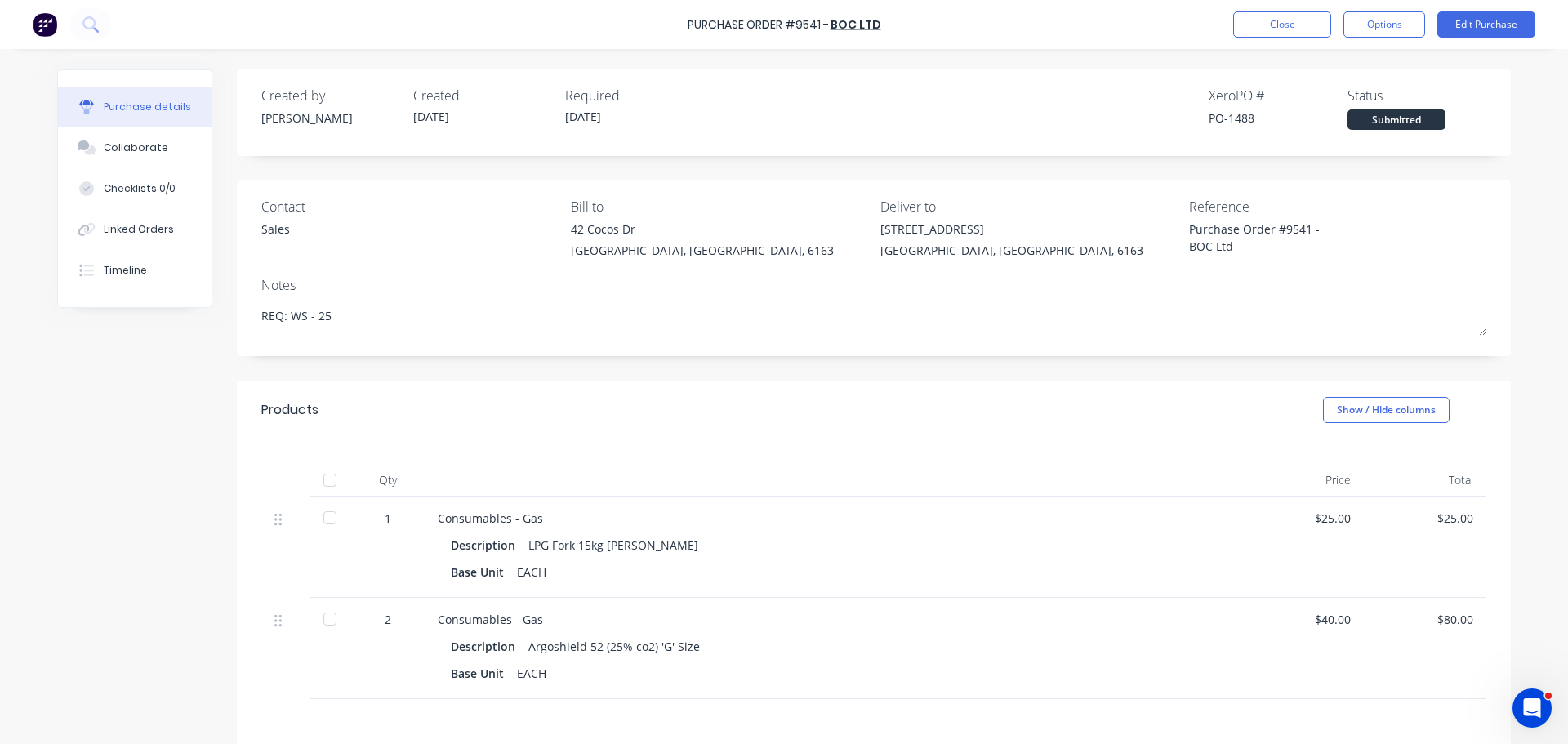
click at [281, 229] on div "Sales" at bounding box center [275, 229] width 29 height 17
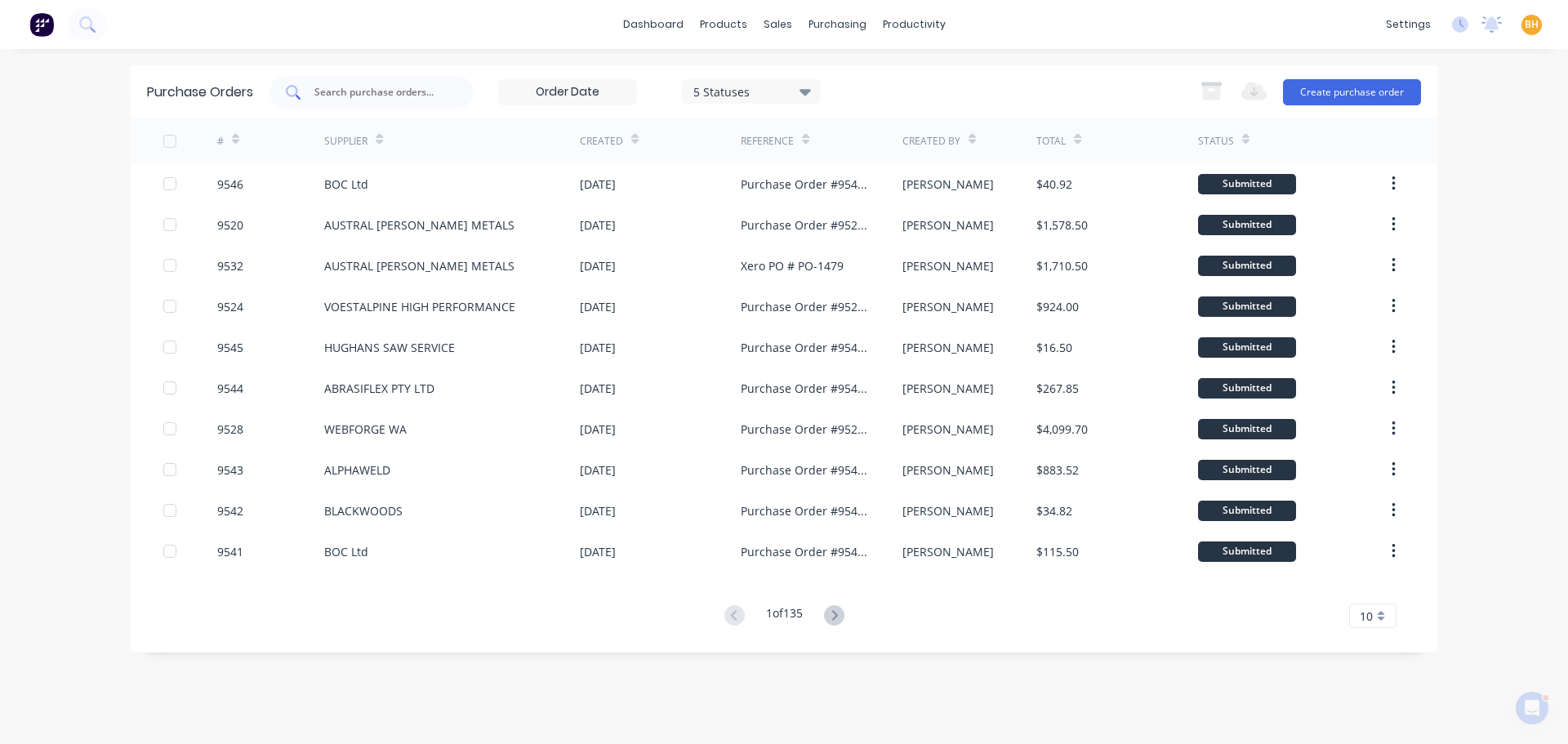
click at [361, 91] on input "text" at bounding box center [380, 92] width 135 height 17
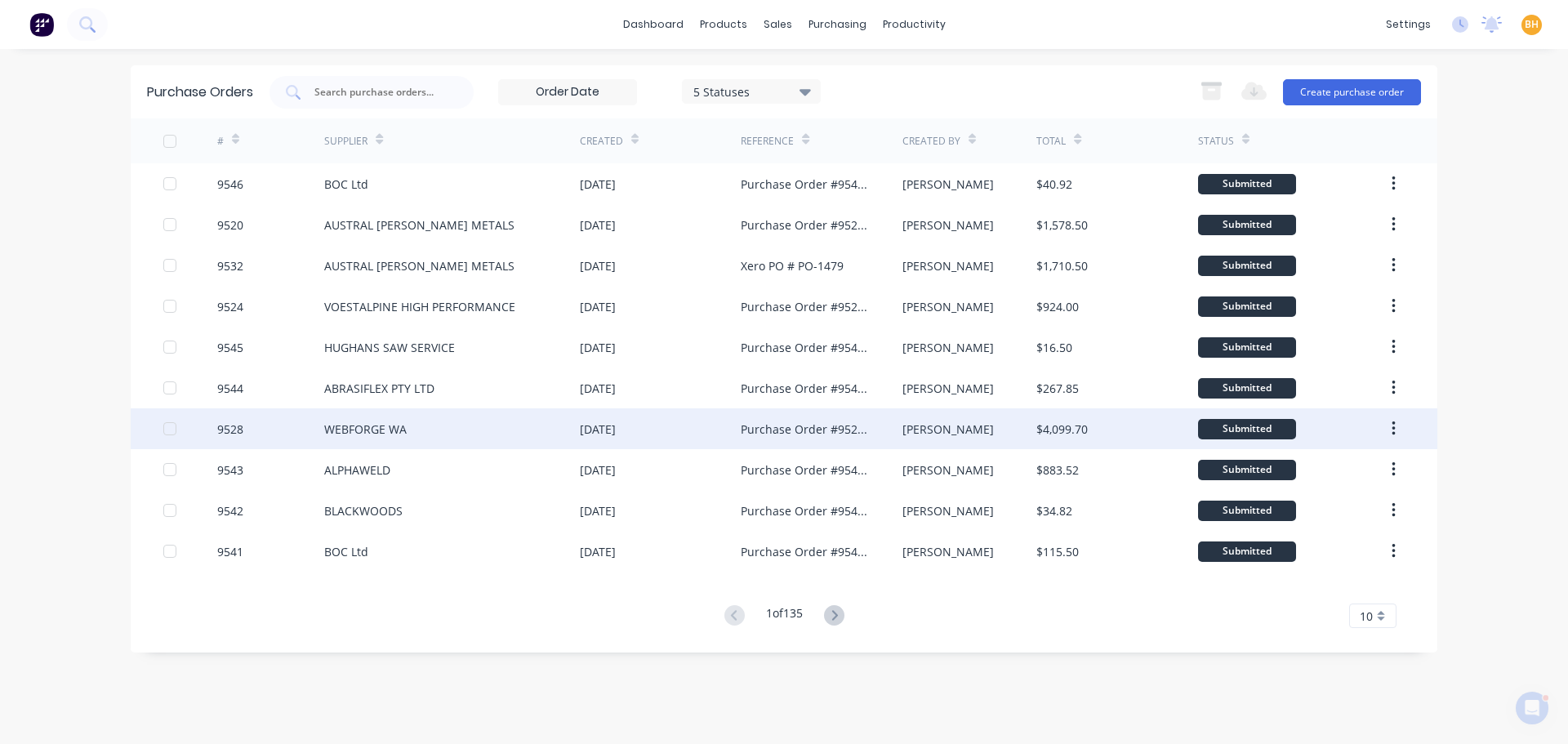
click at [416, 416] on div "WEBFORGE WA" at bounding box center [452, 429] width 256 height 40
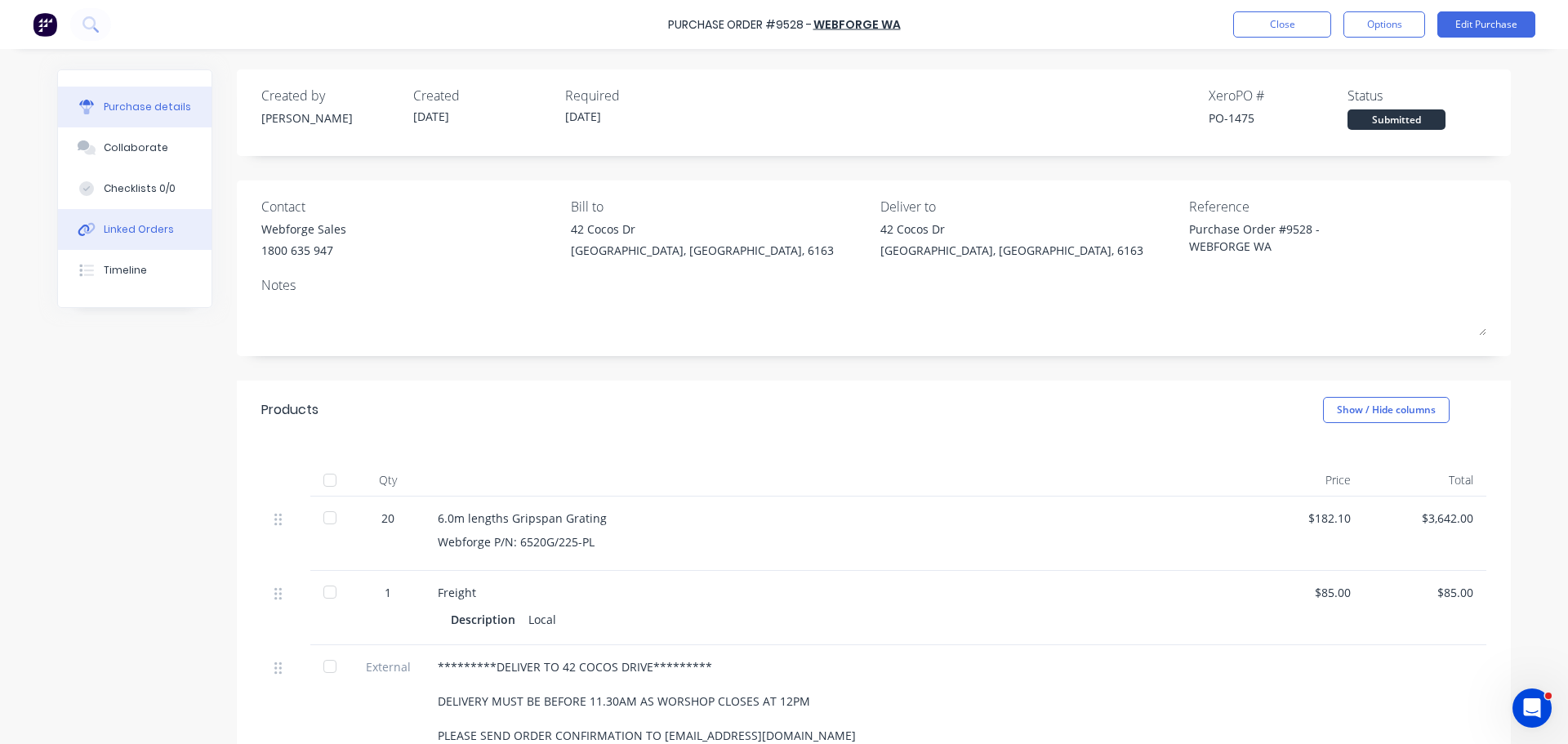
click at [153, 224] on div "Linked Orders" at bounding box center [139, 229] width 70 height 15
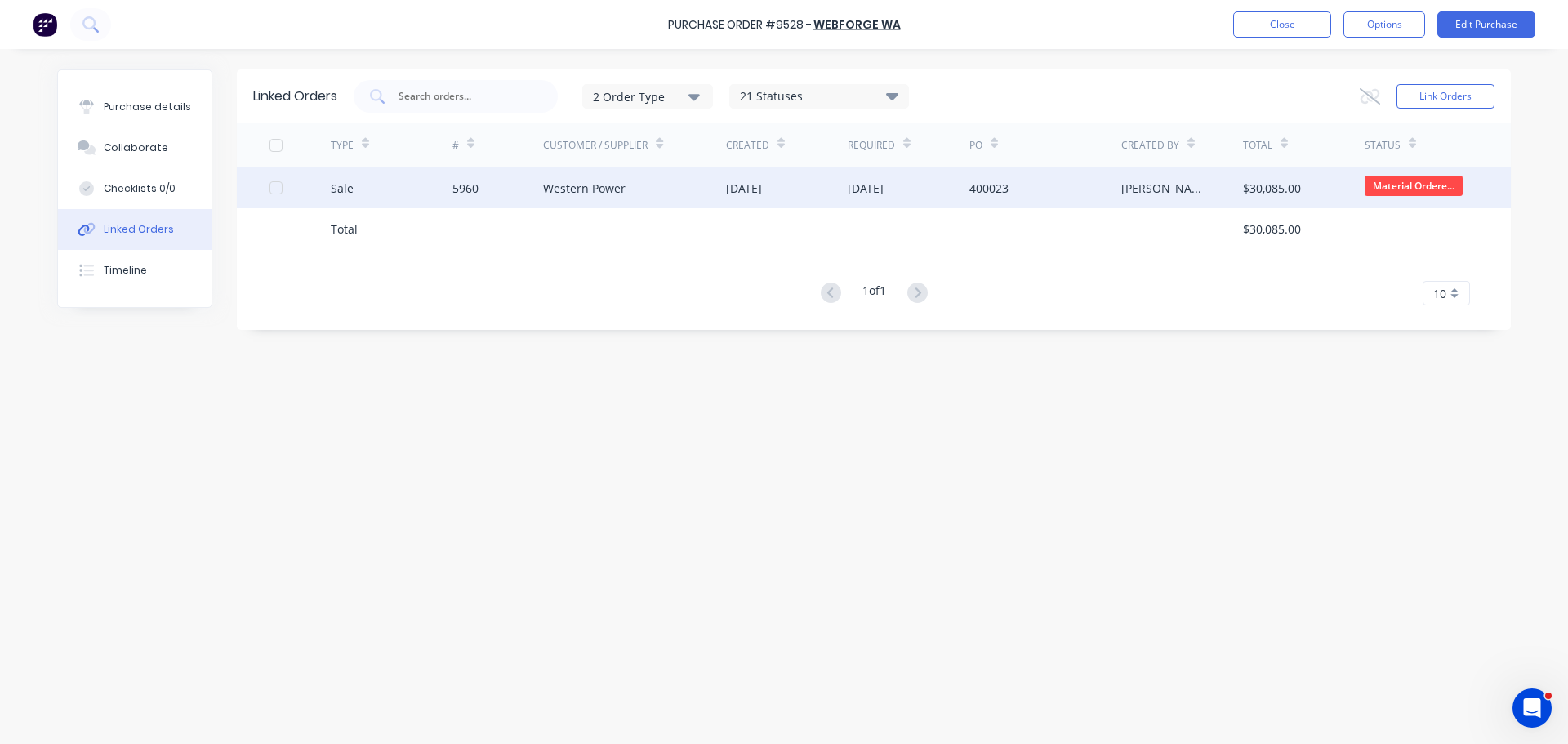
click at [557, 196] on div "Western Power" at bounding box center [634, 188] width 183 height 40
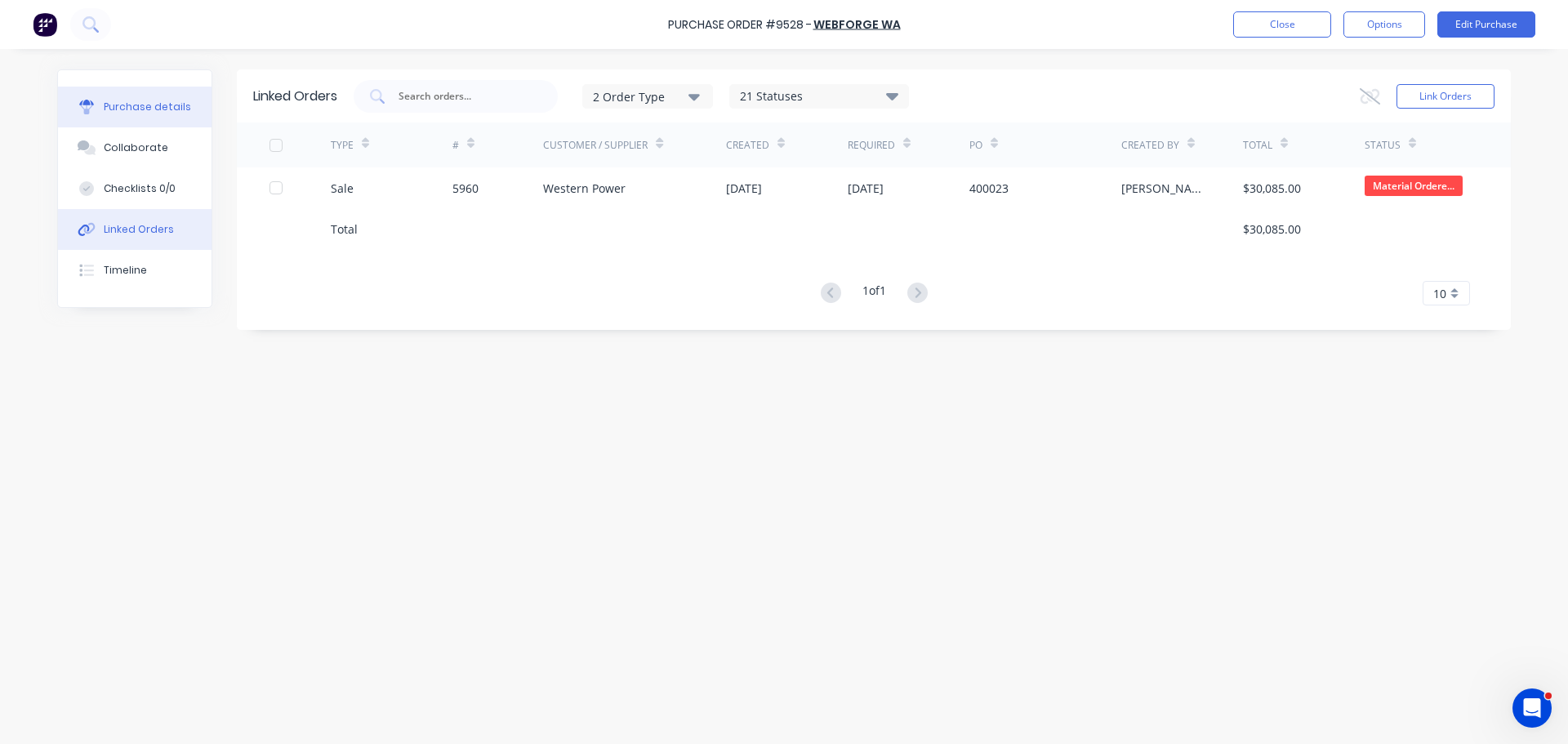
click at [163, 98] on button "Purchase details" at bounding box center [134, 107] width 154 height 40
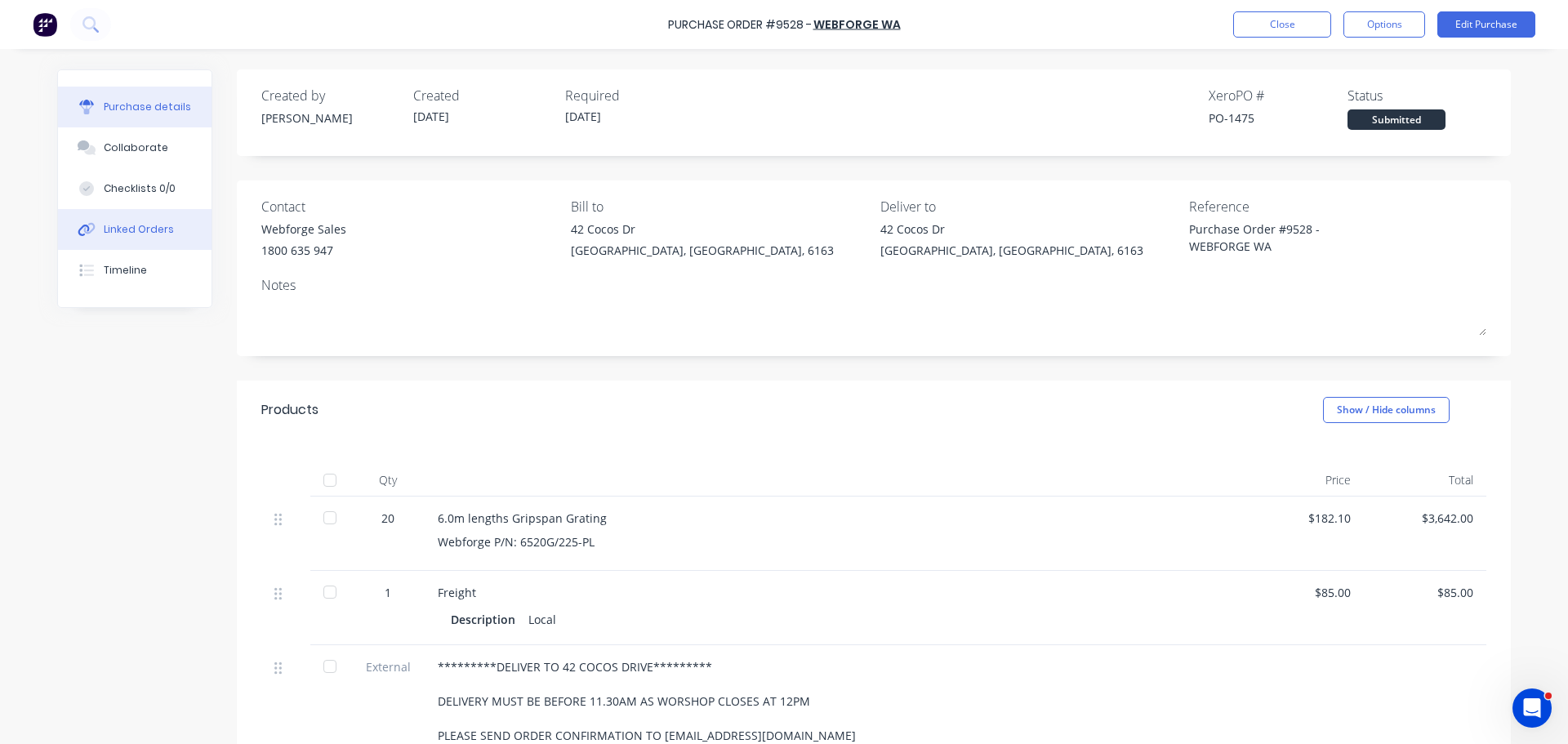
drag, startPoint x: 137, startPoint y: 230, endPoint x: 127, endPoint y: 229, distance: 10.0
click at [137, 229] on div "Linked Orders" at bounding box center [139, 229] width 70 height 15
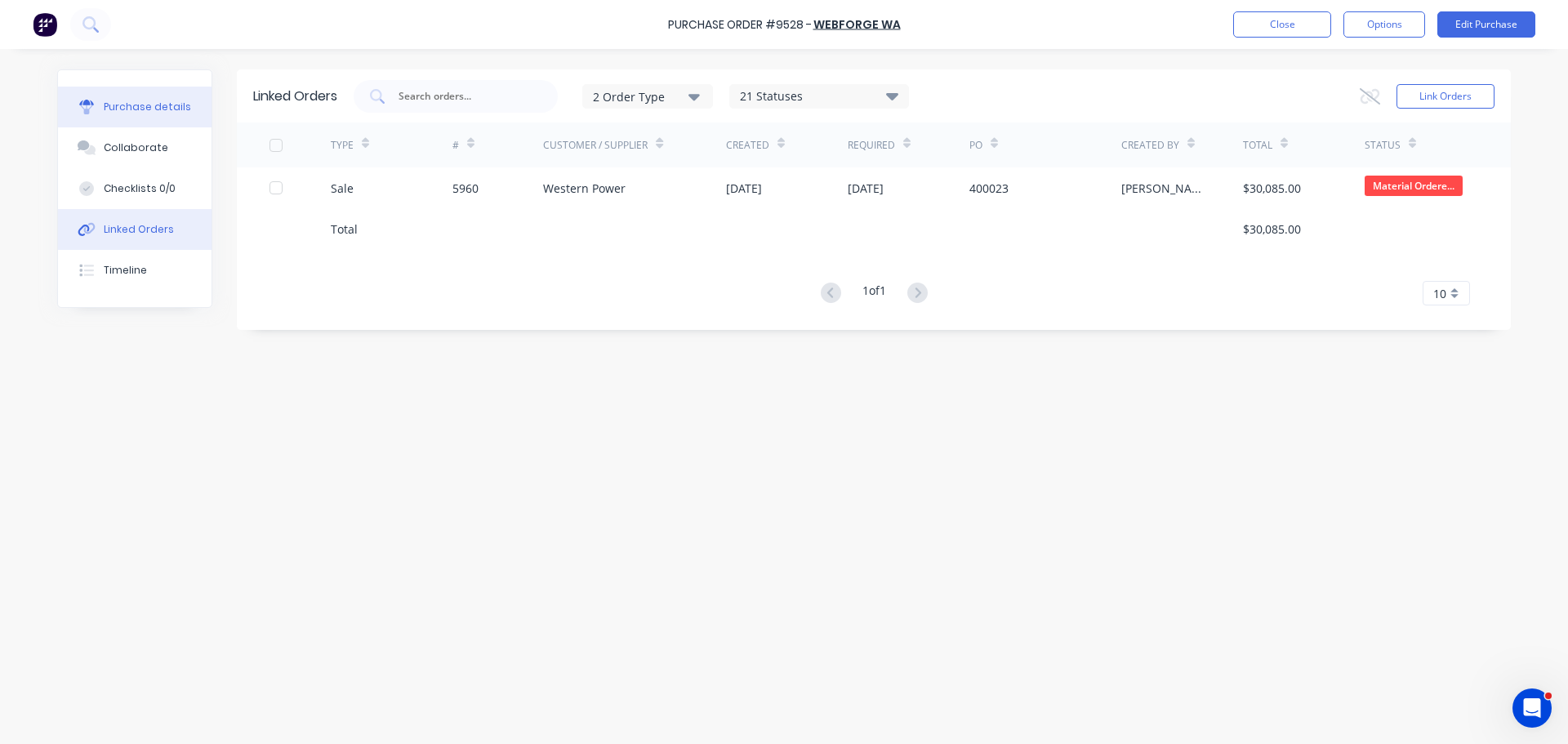
click at [110, 105] on div "Purchase details" at bounding box center [147, 107] width 87 height 15
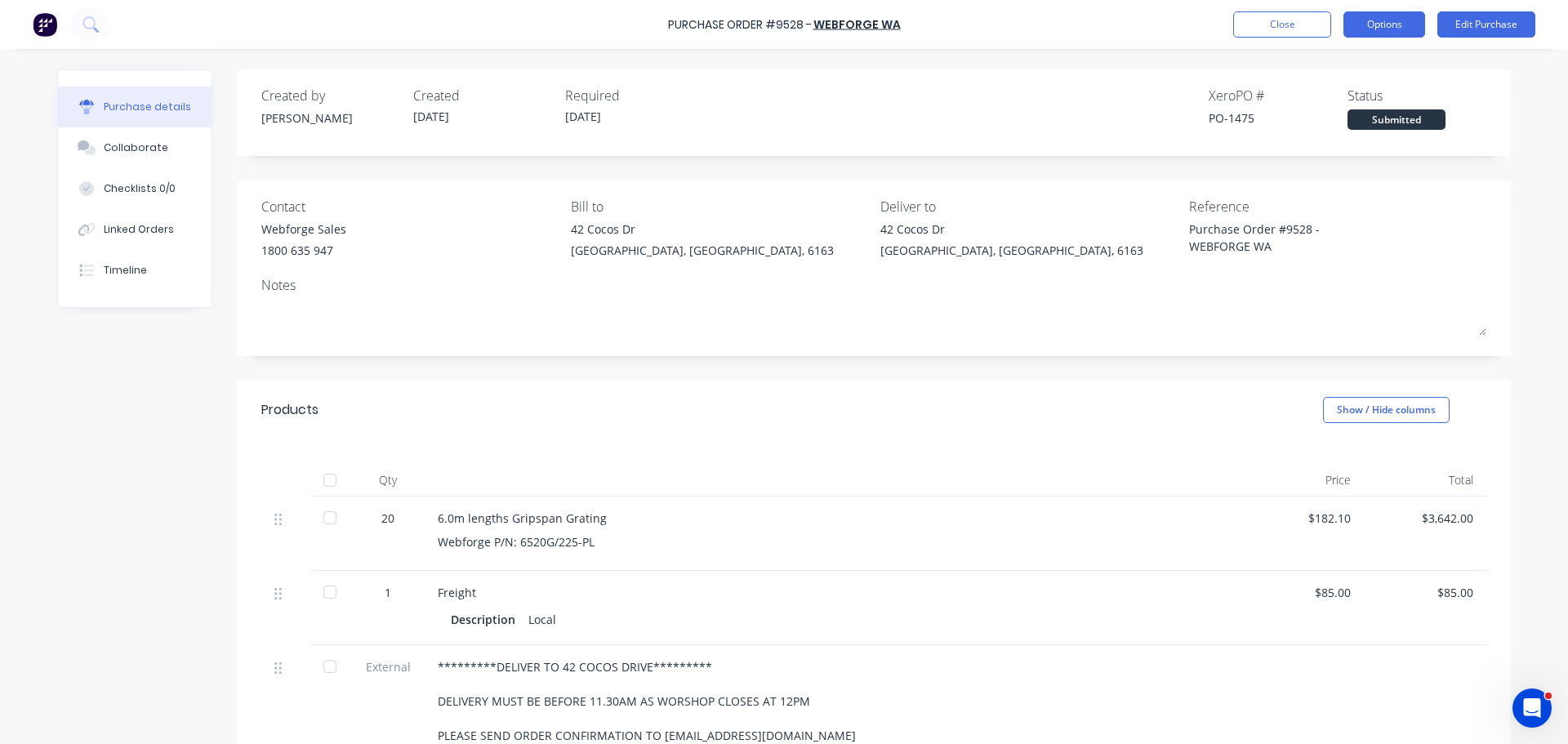
click at [1357, 13] on button "Options" at bounding box center [1384, 24] width 82 height 26
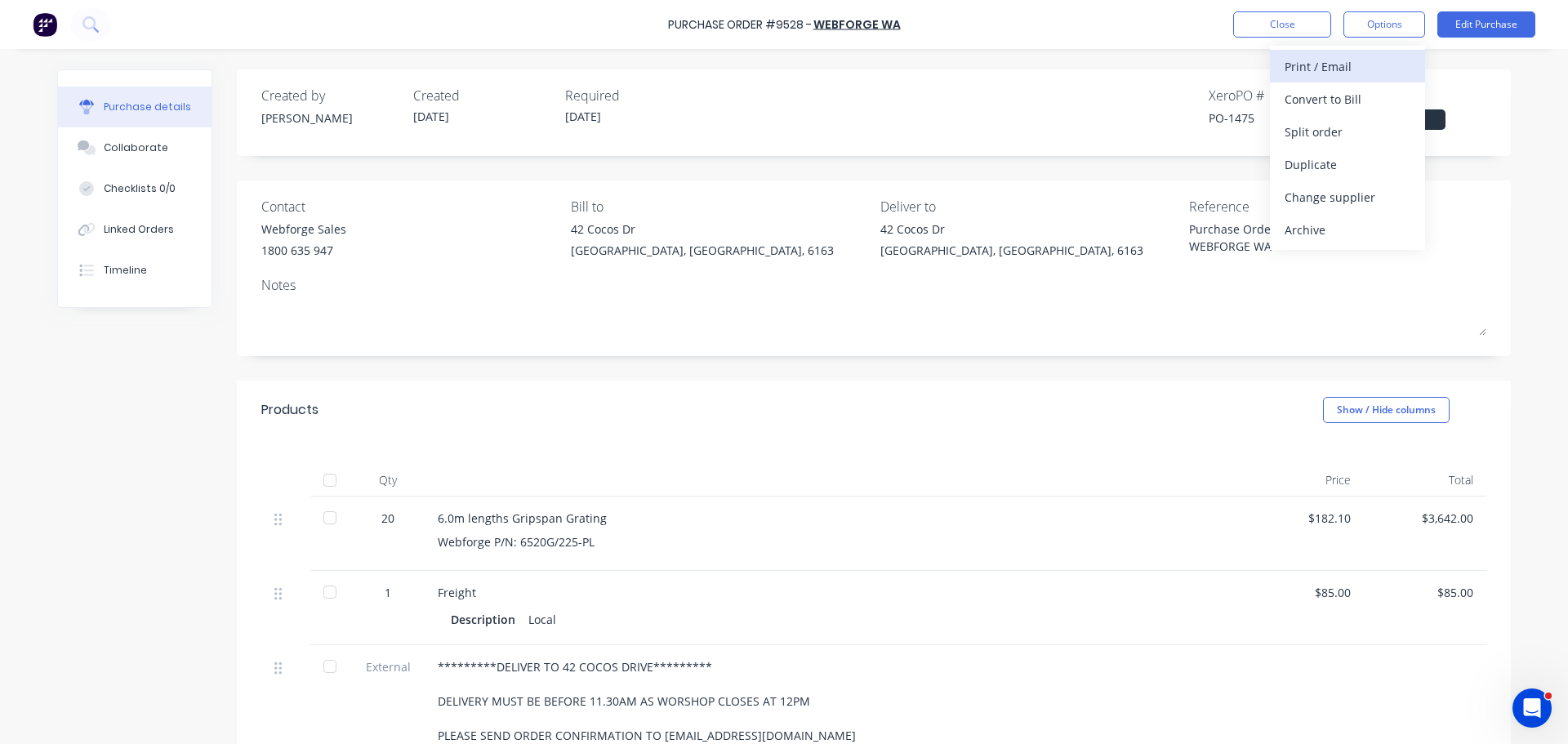
click at [1309, 63] on div "Print / Email" at bounding box center [1347, 66] width 126 height 24
click at [1292, 97] on div "With pricing" at bounding box center [1347, 99] width 126 height 24
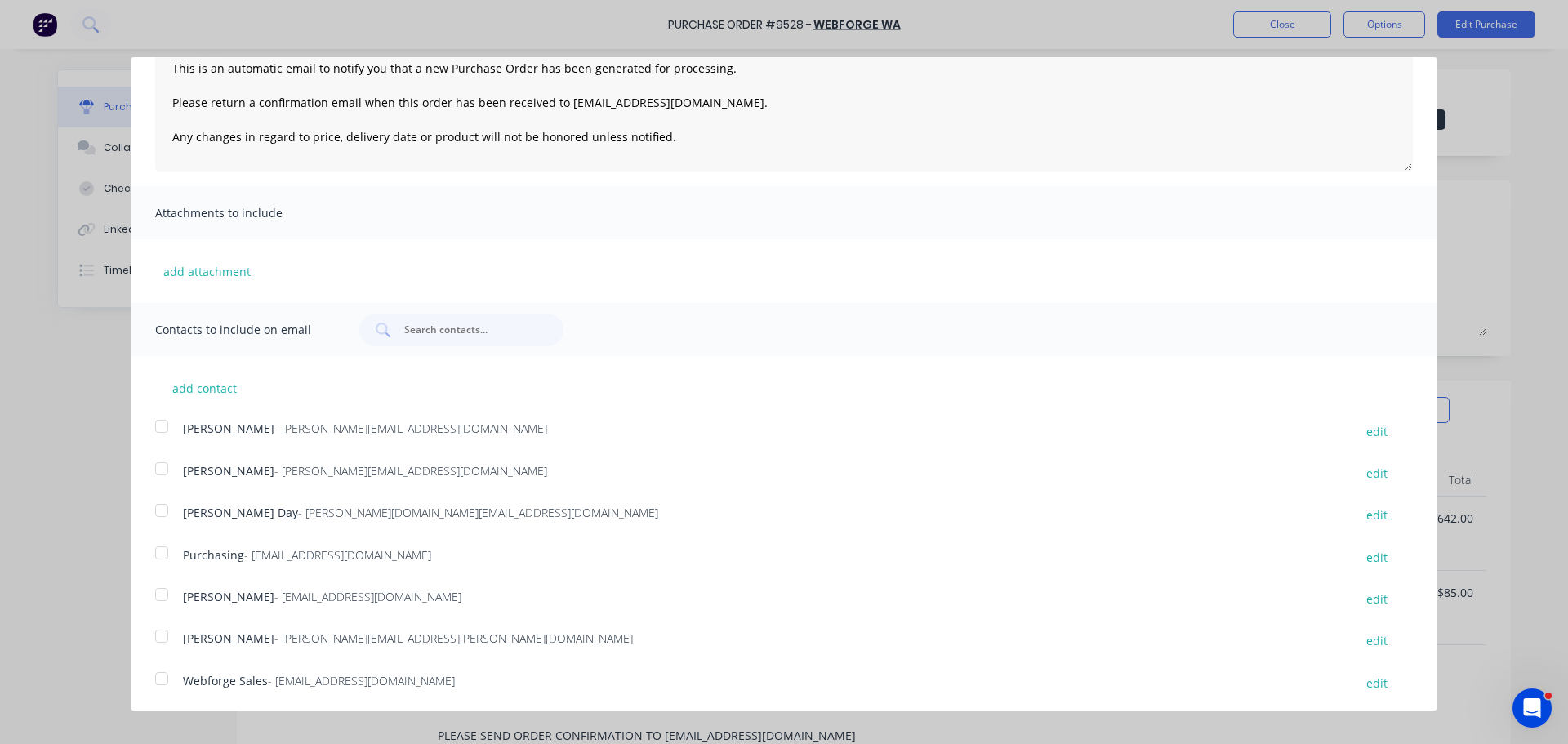
scroll to position [172, 0]
click at [163, 676] on div at bounding box center [162, 676] width 33 height 33
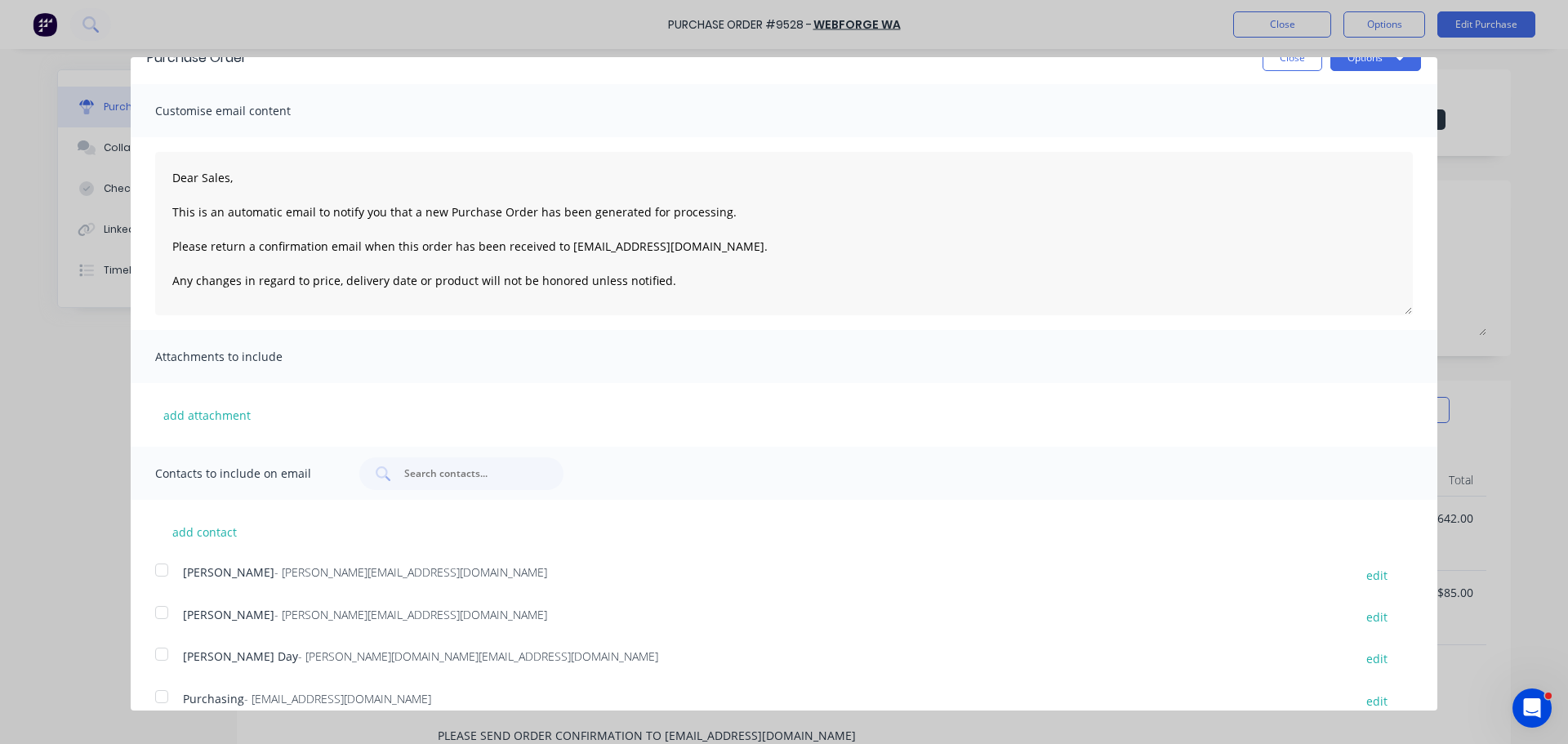
scroll to position [0, 0]
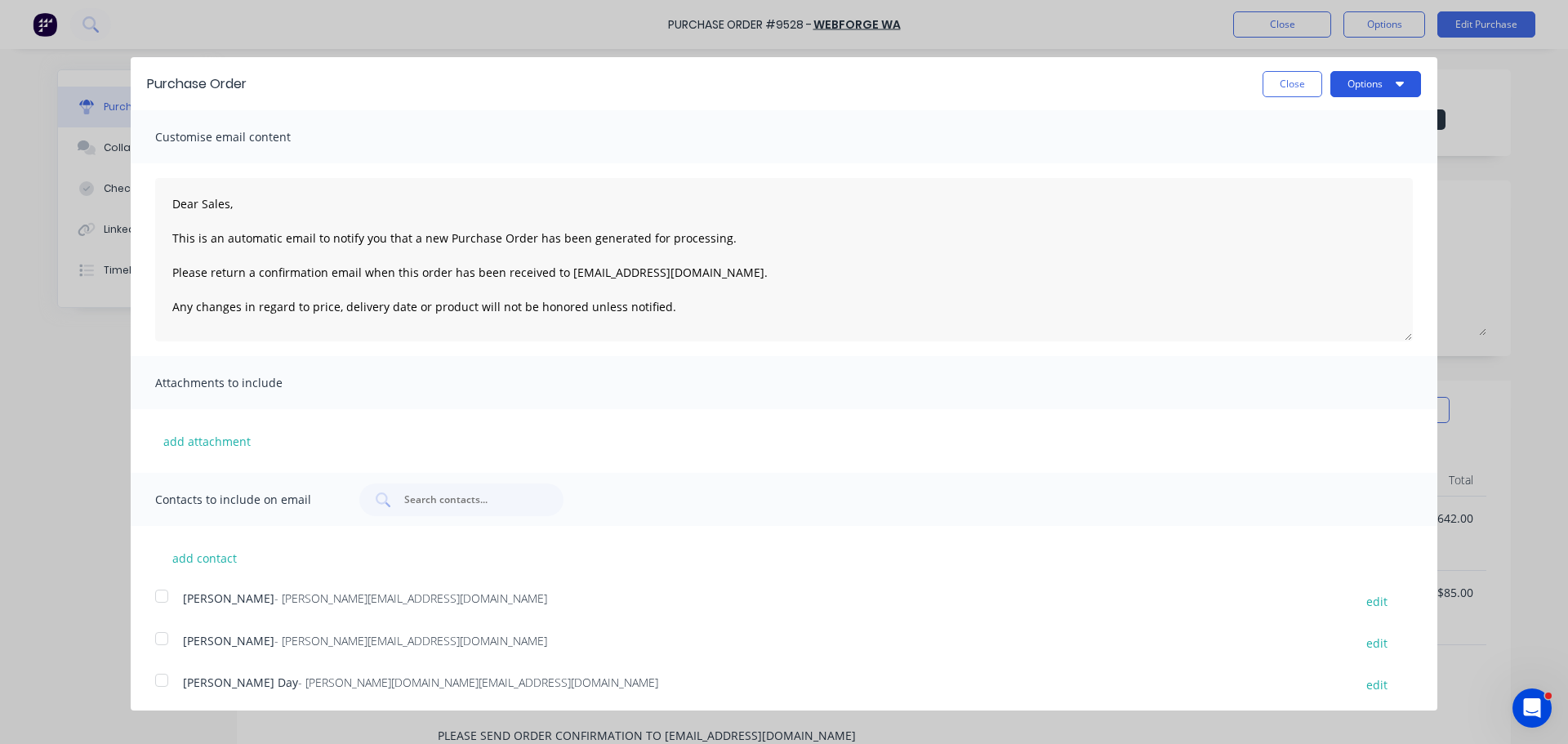
click at [1392, 84] on button "Options" at bounding box center [1376, 84] width 91 height 26
click at [1308, 155] on div "Email" at bounding box center [1343, 158] width 126 height 24
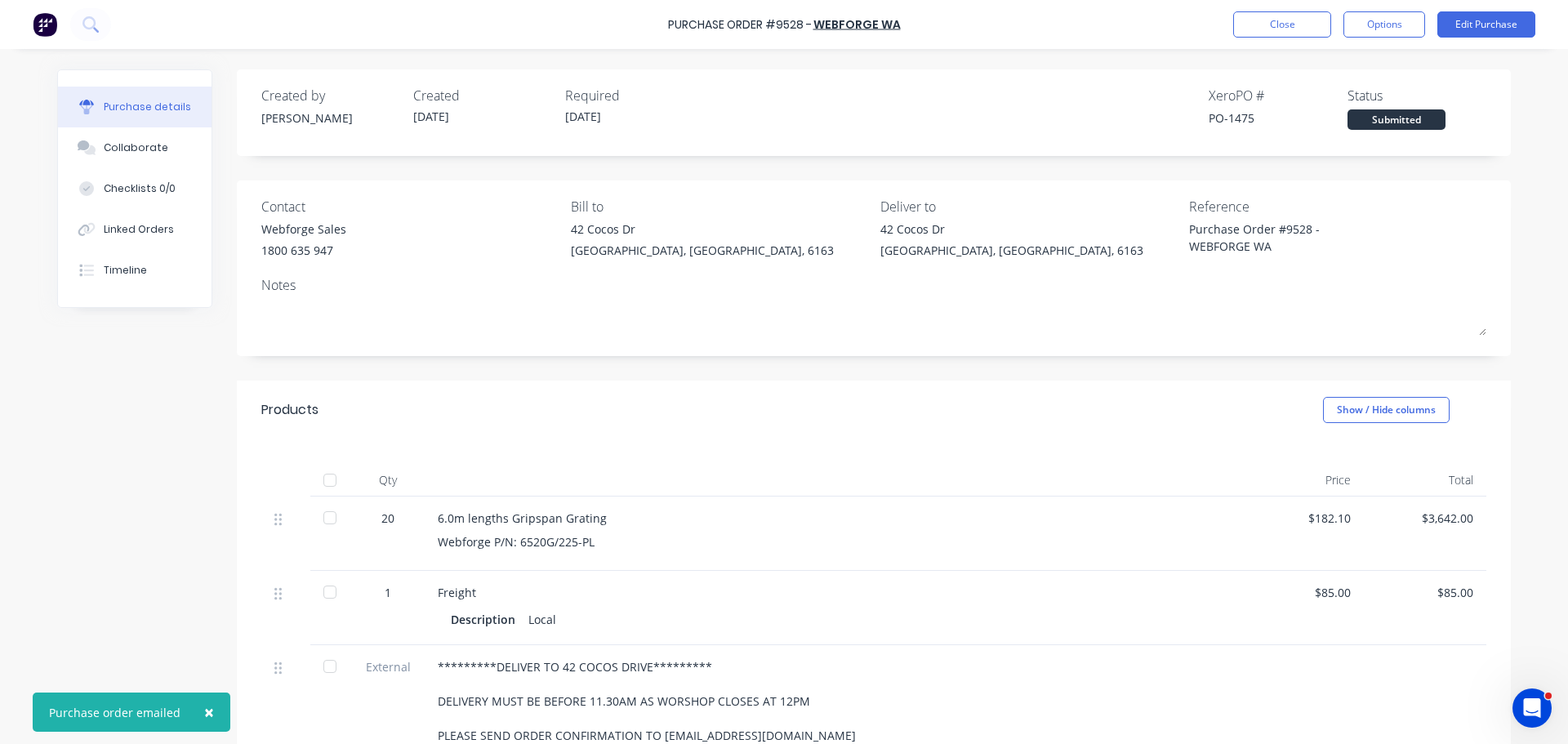
click at [200, 711] on button "×" at bounding box center [209, 712] width 42 height 40
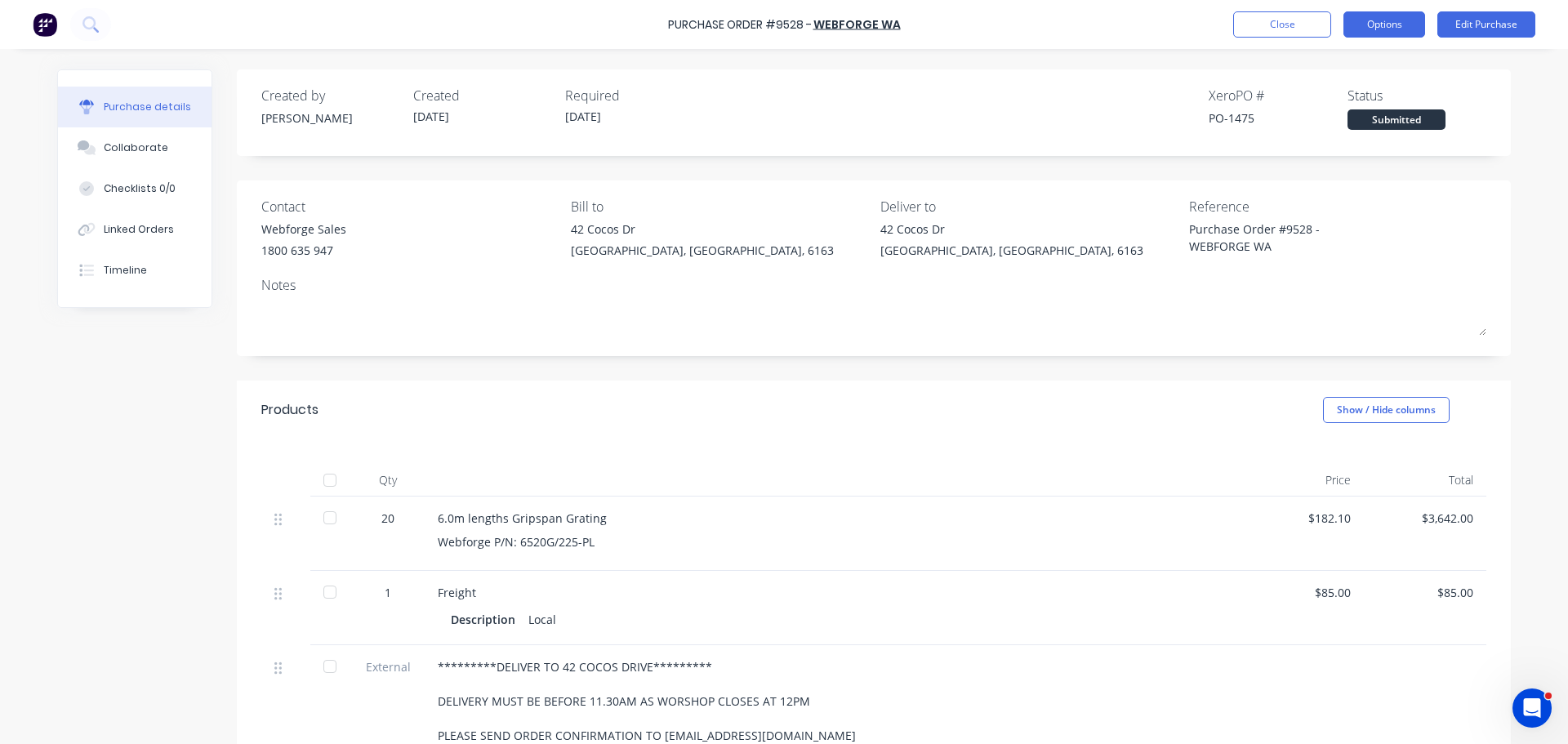
click at [1399, 25] on button "Options" at bounding box center [1384, 24] width 82 height 26
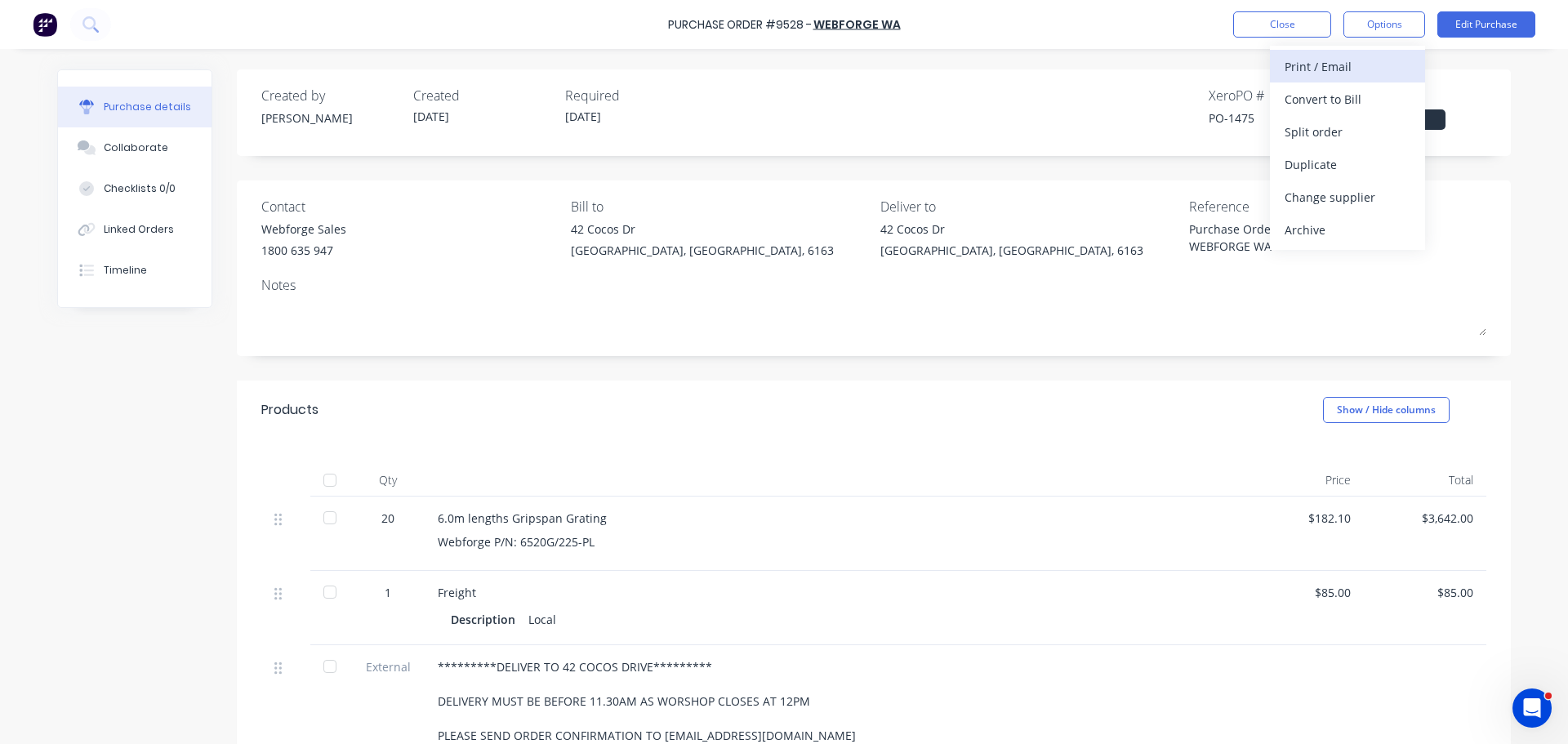
click at [1327, 72] on div "Print / Email" at bounding box center [1347, 66] width 126 height 24
click at [1310, 94] on div "With pricing" at bounding box center [1347, 99] width 126 height 24
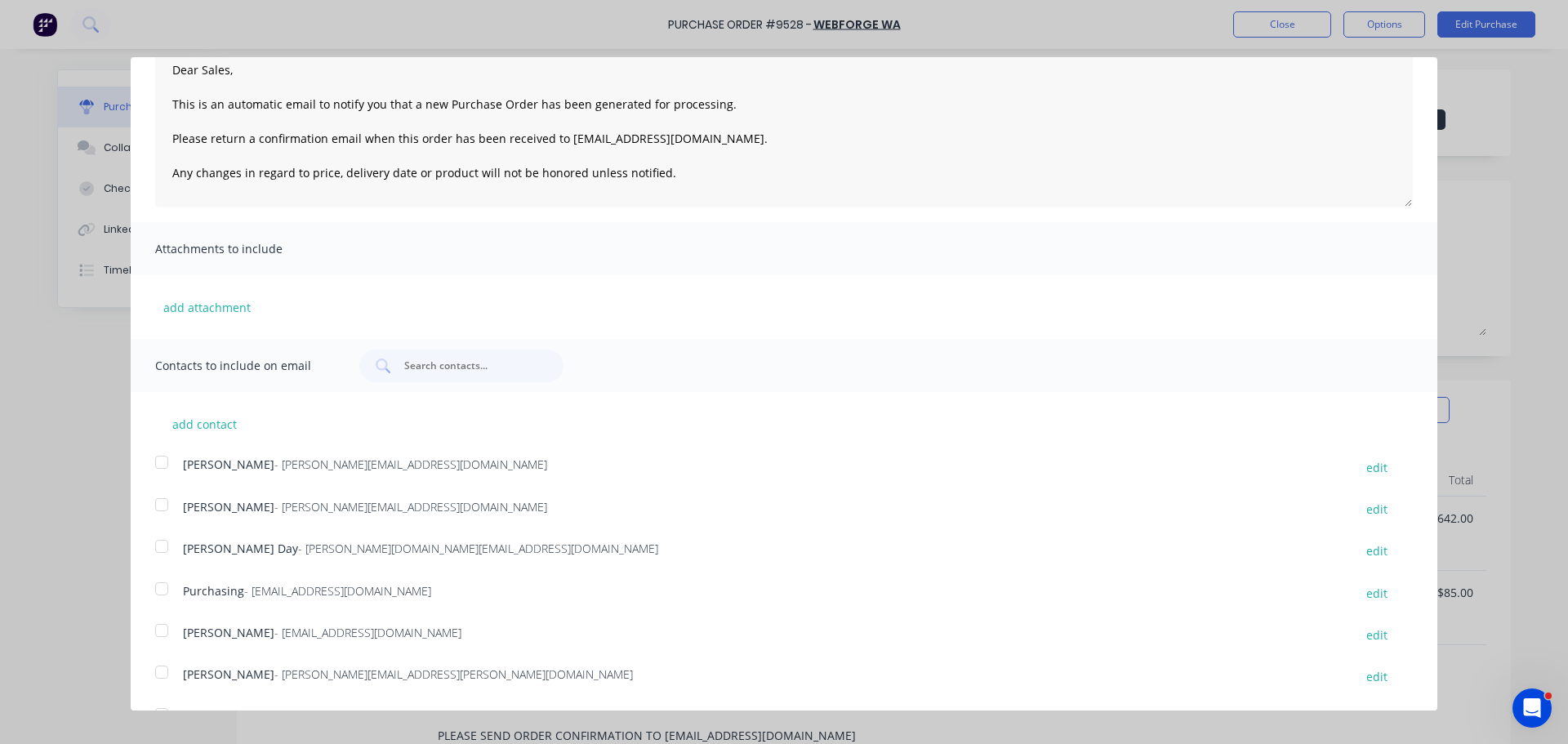
scroll to position [172, 0]
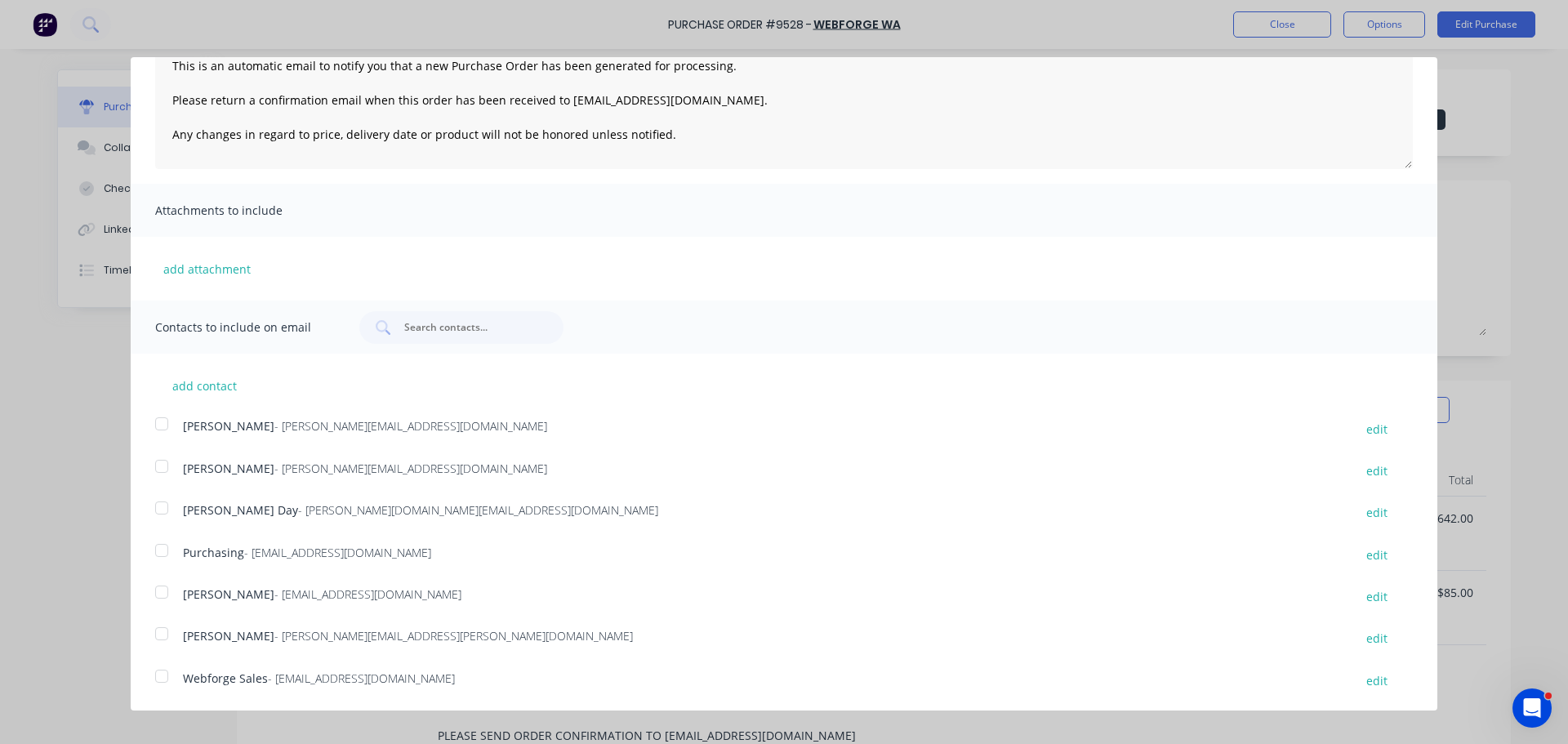
drag, startPoint x: 187, startPoint y: 680, endPoint x: 452, endPoint y: 682, distance: 265.0
click at [452, 682] on div "Webforge Sales - wlcustomerservice@valmont.com" at bounding box center [760, 681] width 1154 height 22
click at [159, 677] on div at bounding box center [162, 676] width 33 height 33
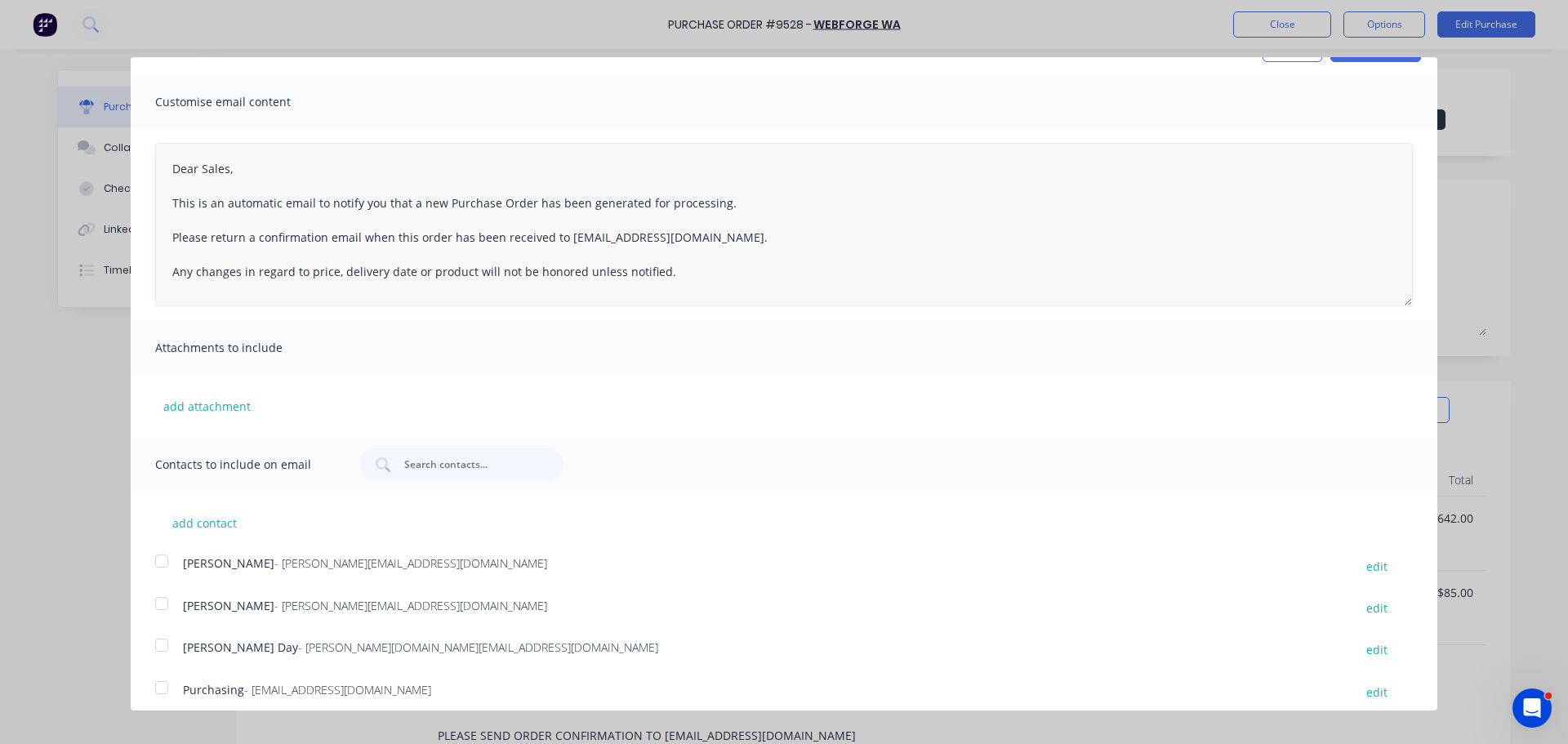
scroll to position [0, 0]
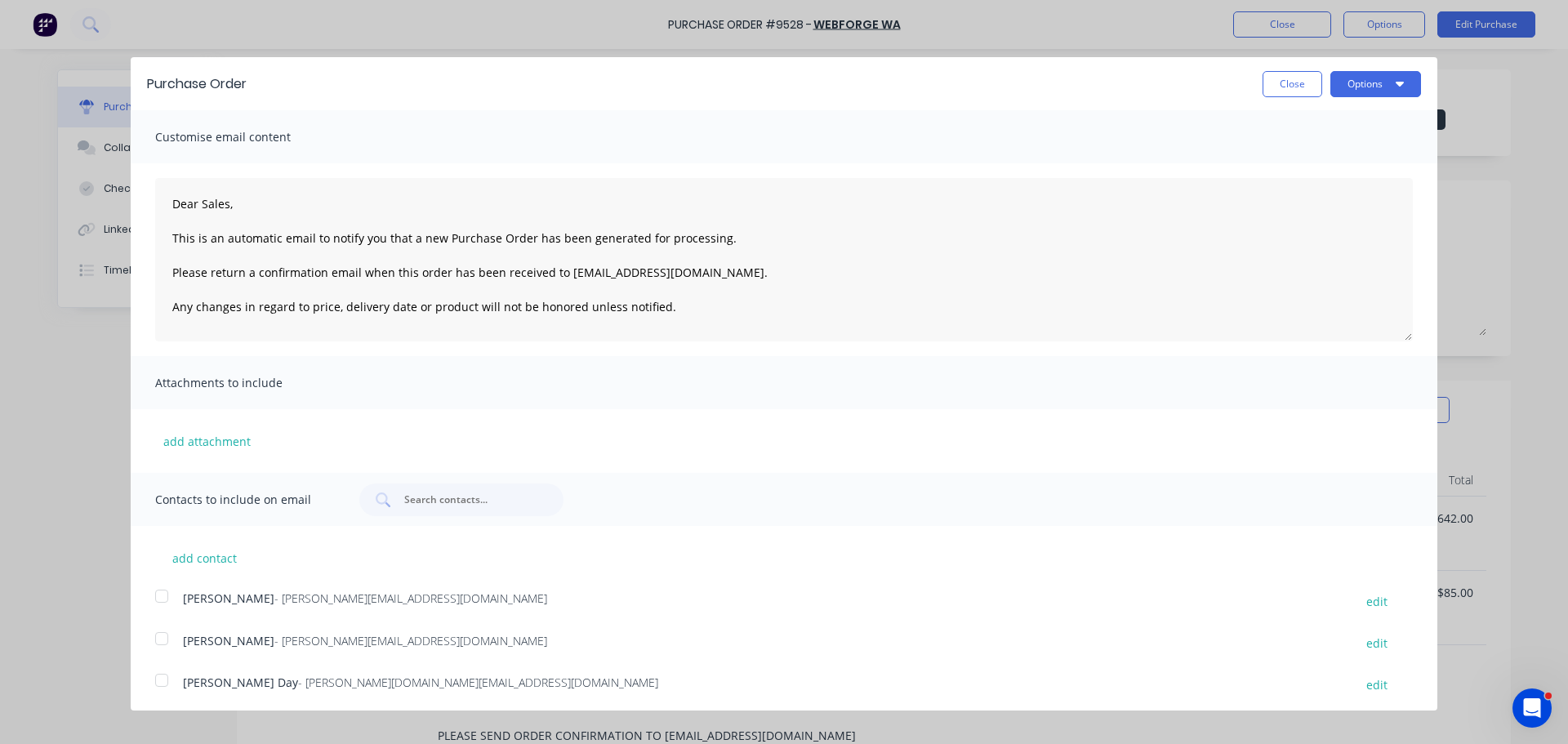
click at [1281, 84] on button "Close" at bounding box center [1292, 84] width 60 height 26
type textarea "x"
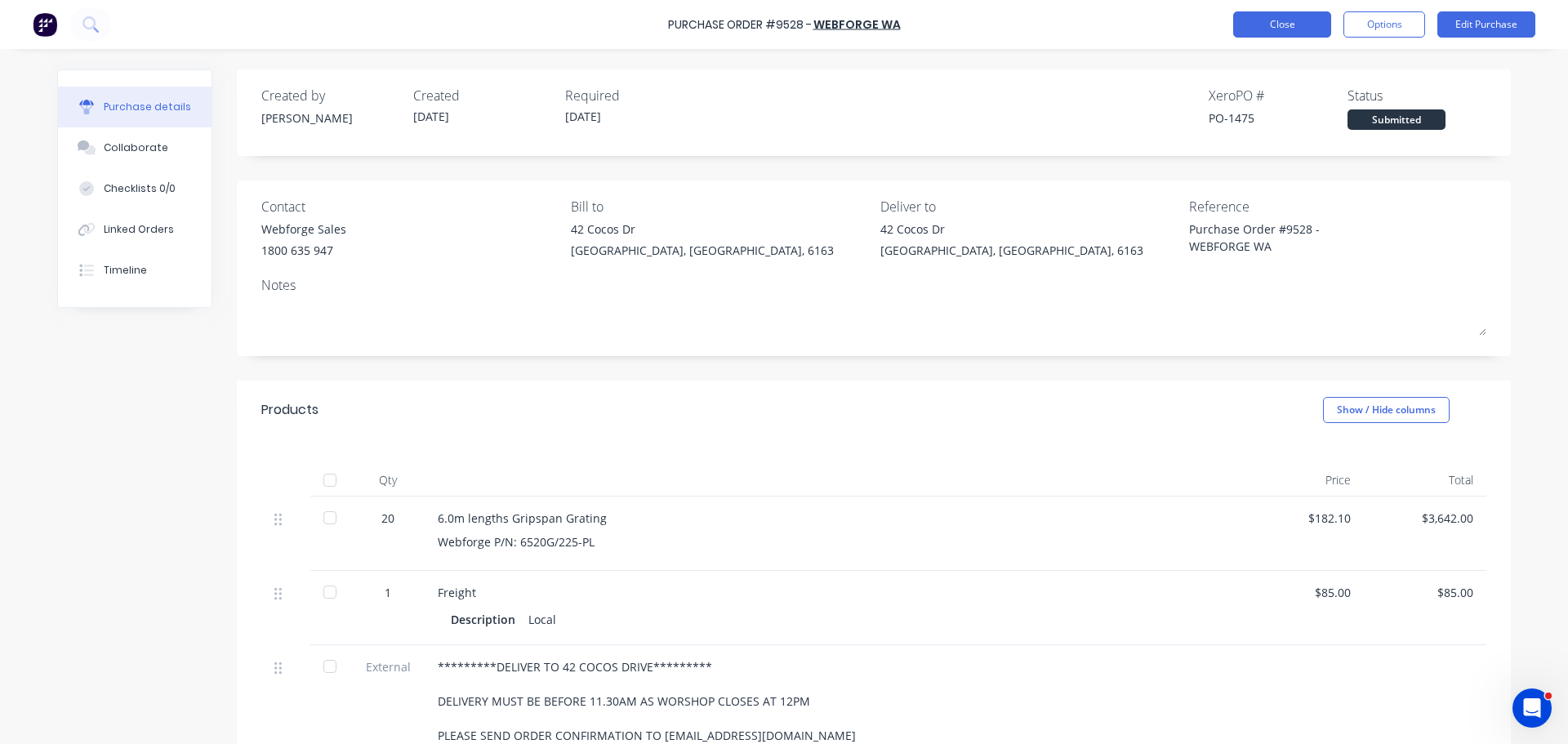
click at [1288, 25] on button "Close" at bounding box center [1283, 24] width 98 height 26
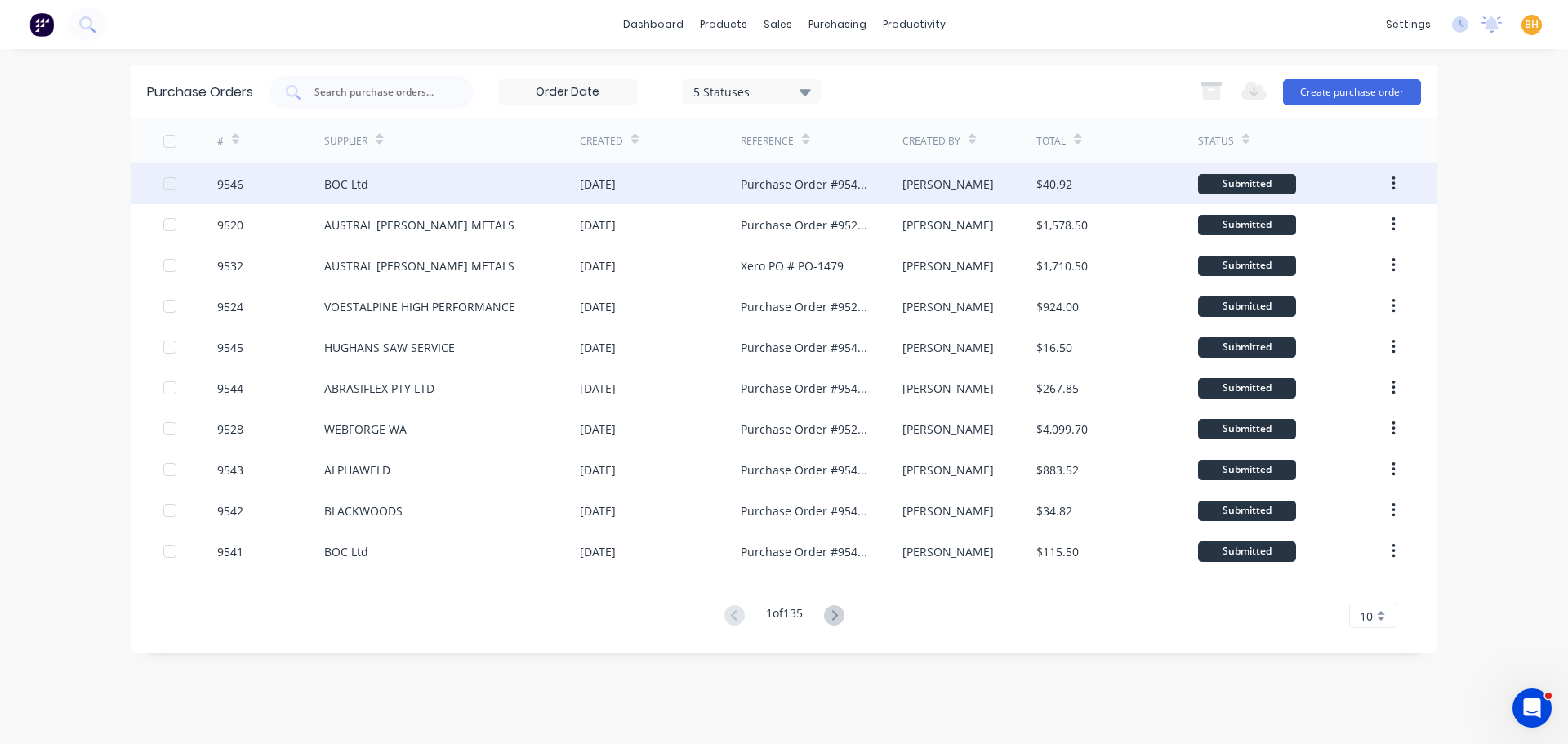
click at [383, 193] on div "BOC Ltd" at bounding box center [452, 184] width 256 height 40
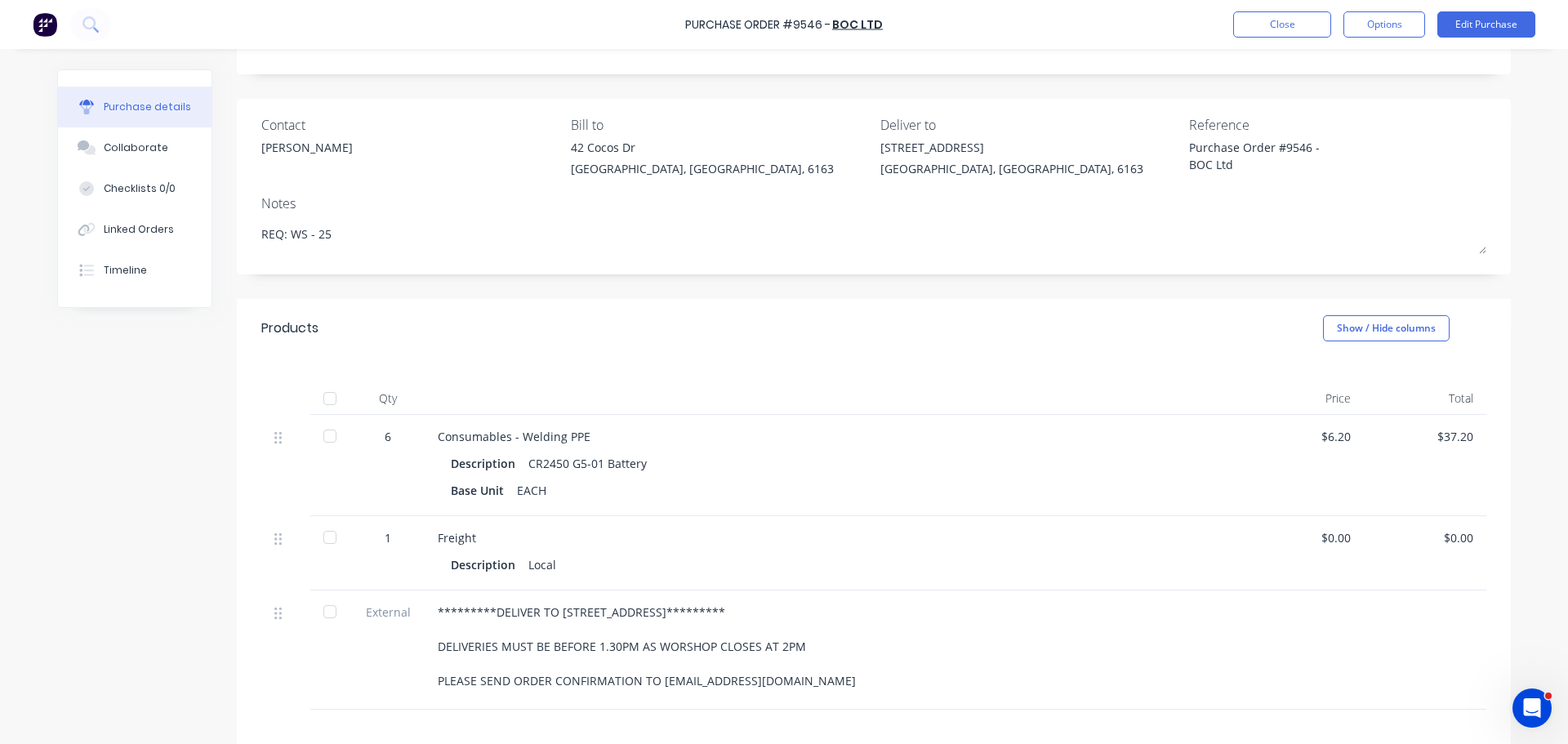
scroll to position [280, 0]
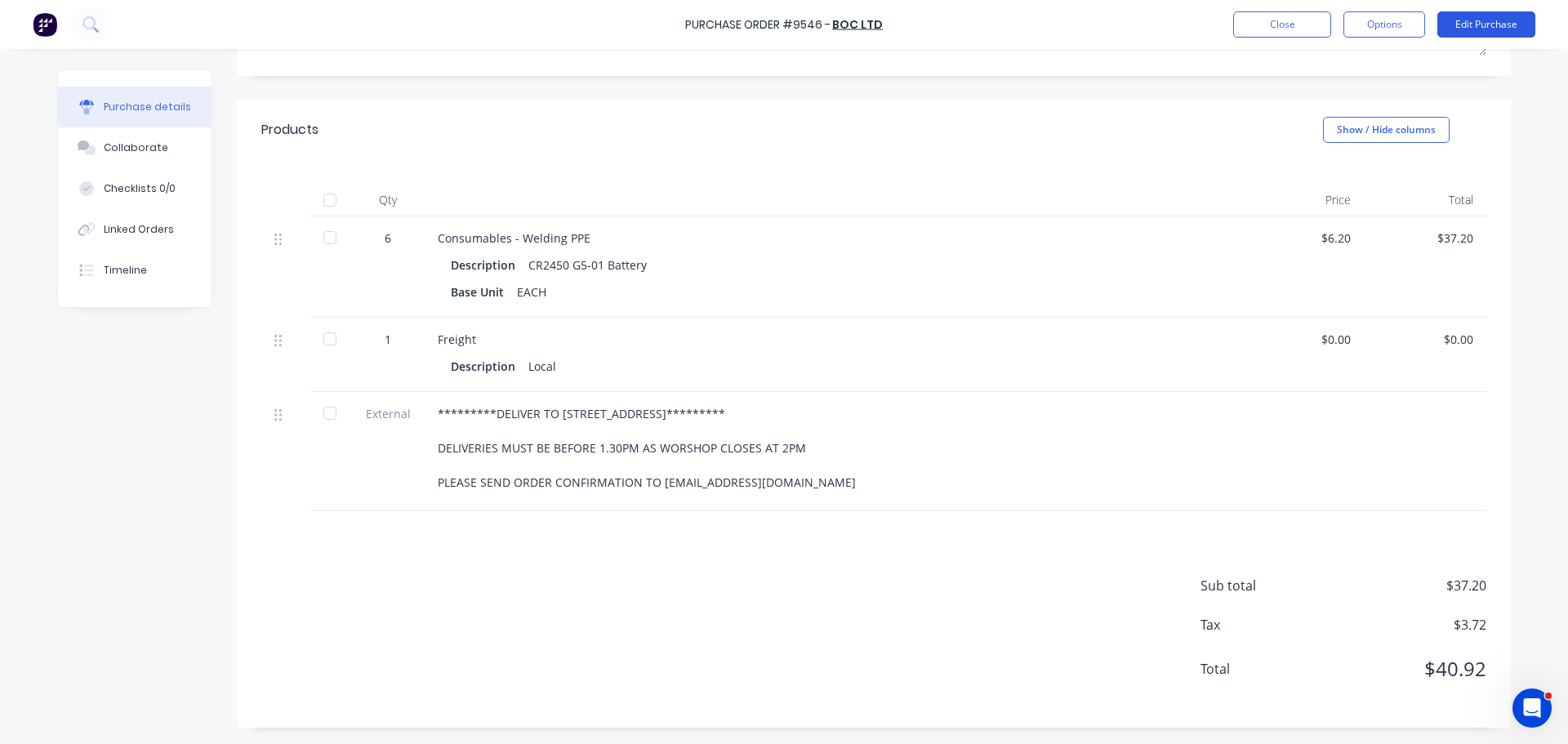
click at [1486, 22] on button "Edit Purchase" at bounding box center [1486, 24] width 98 height 26
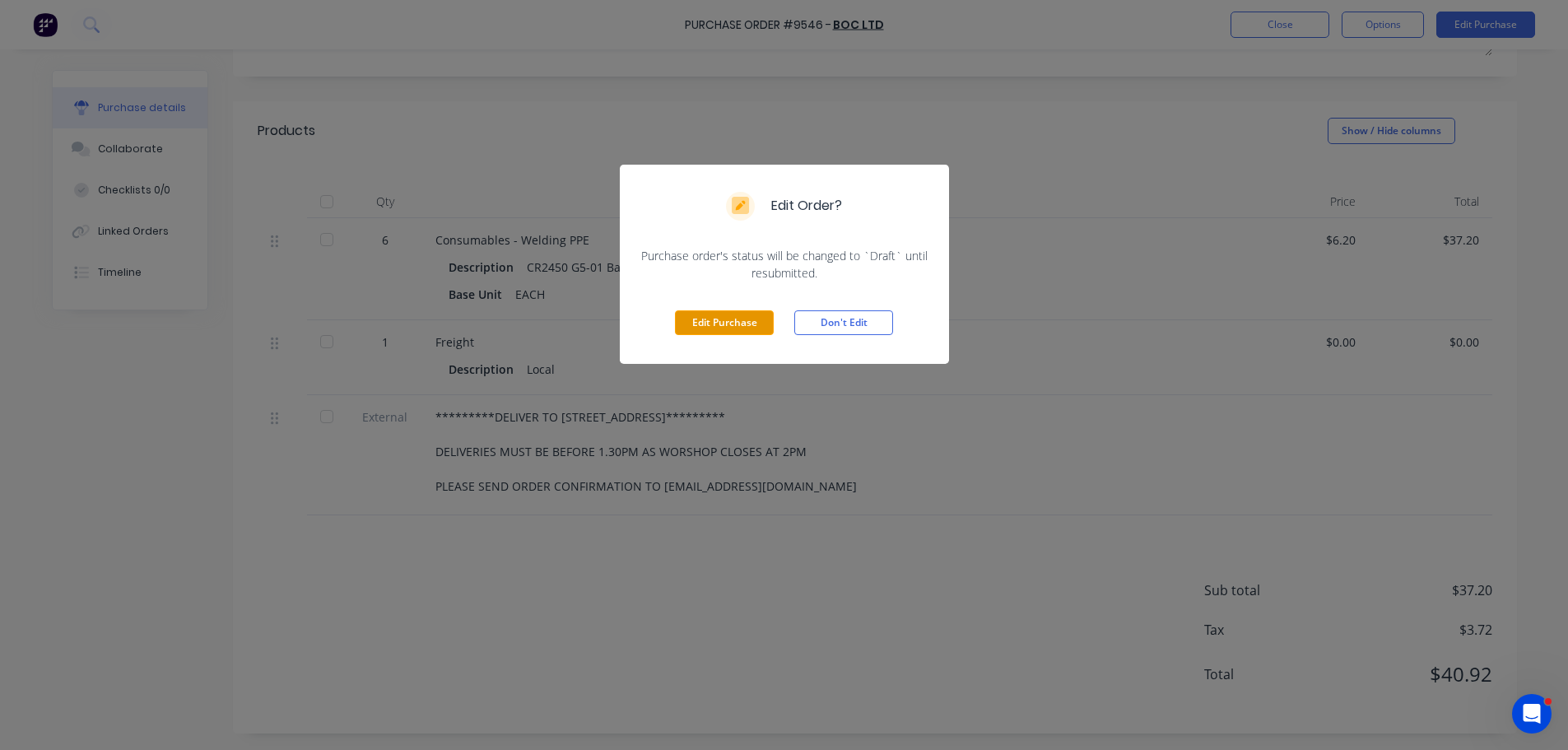
click at [726, 319] on button "Edit Purchase" at bounding box center [724, 323] width 99 height 25
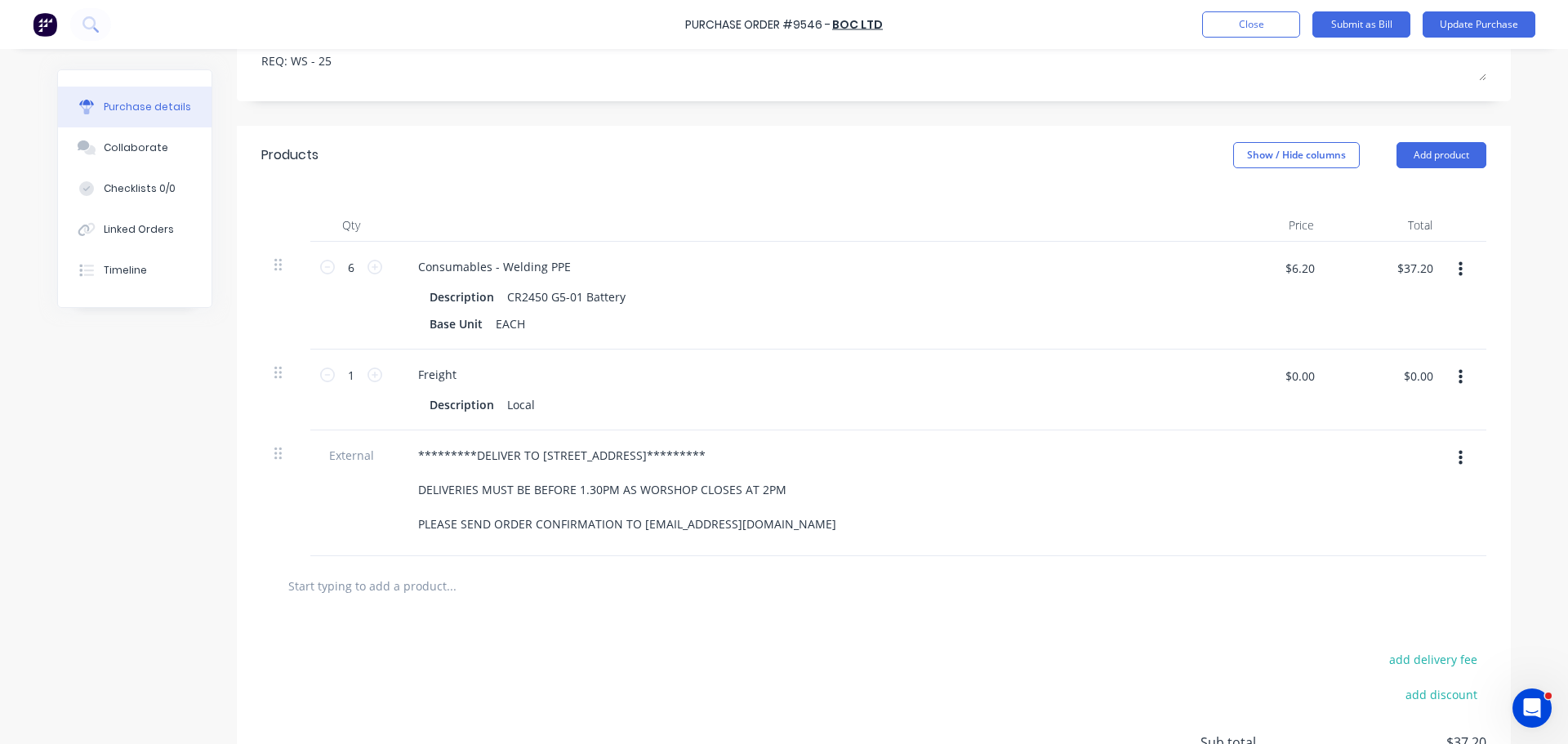
scroll to position [305, 0]
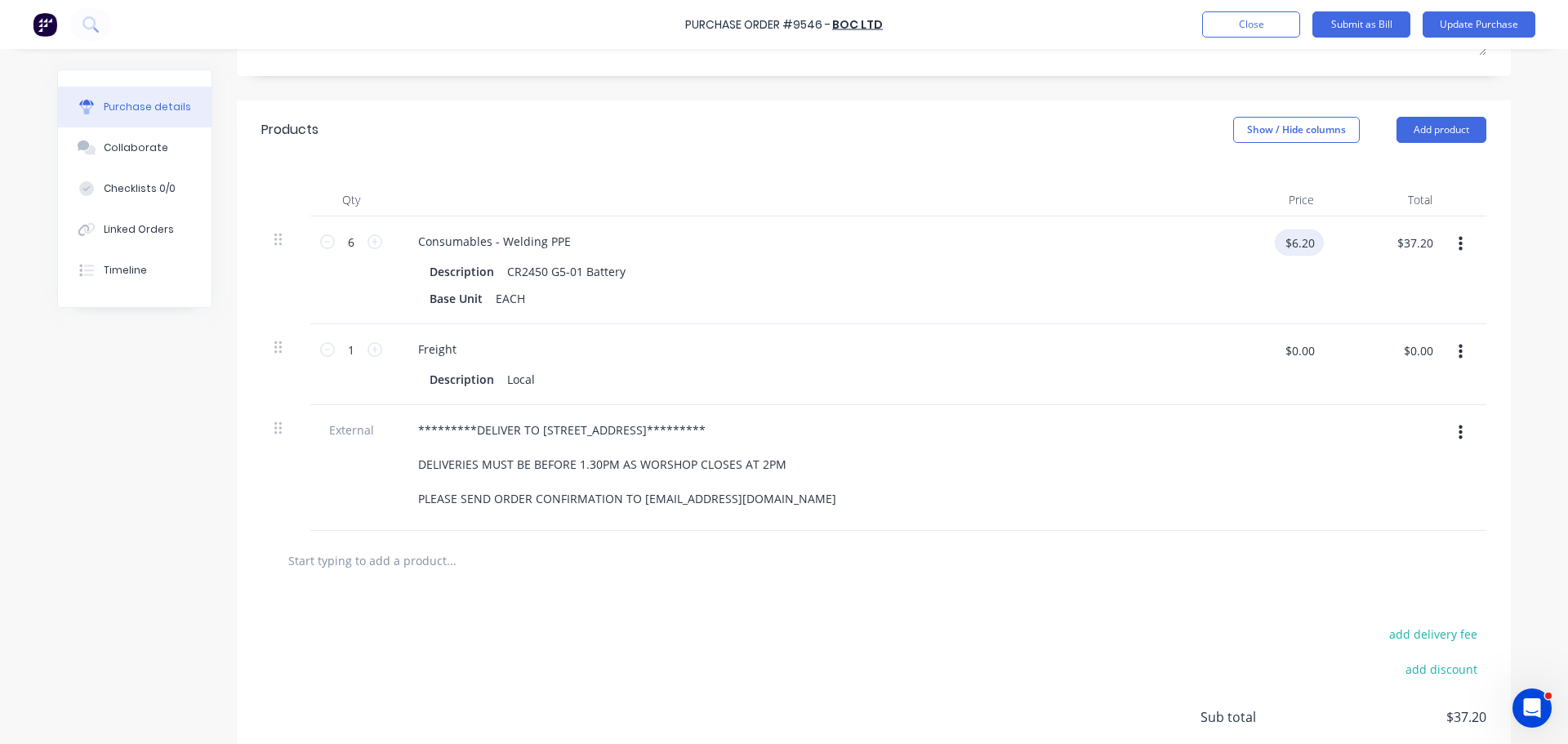
type textarea "x"
click at [1309, 244] on input "$6.20" at bounding box center [1299, 242] width 49 height 26
type input "7.00"
type textarea "x"
type input "$7.00"
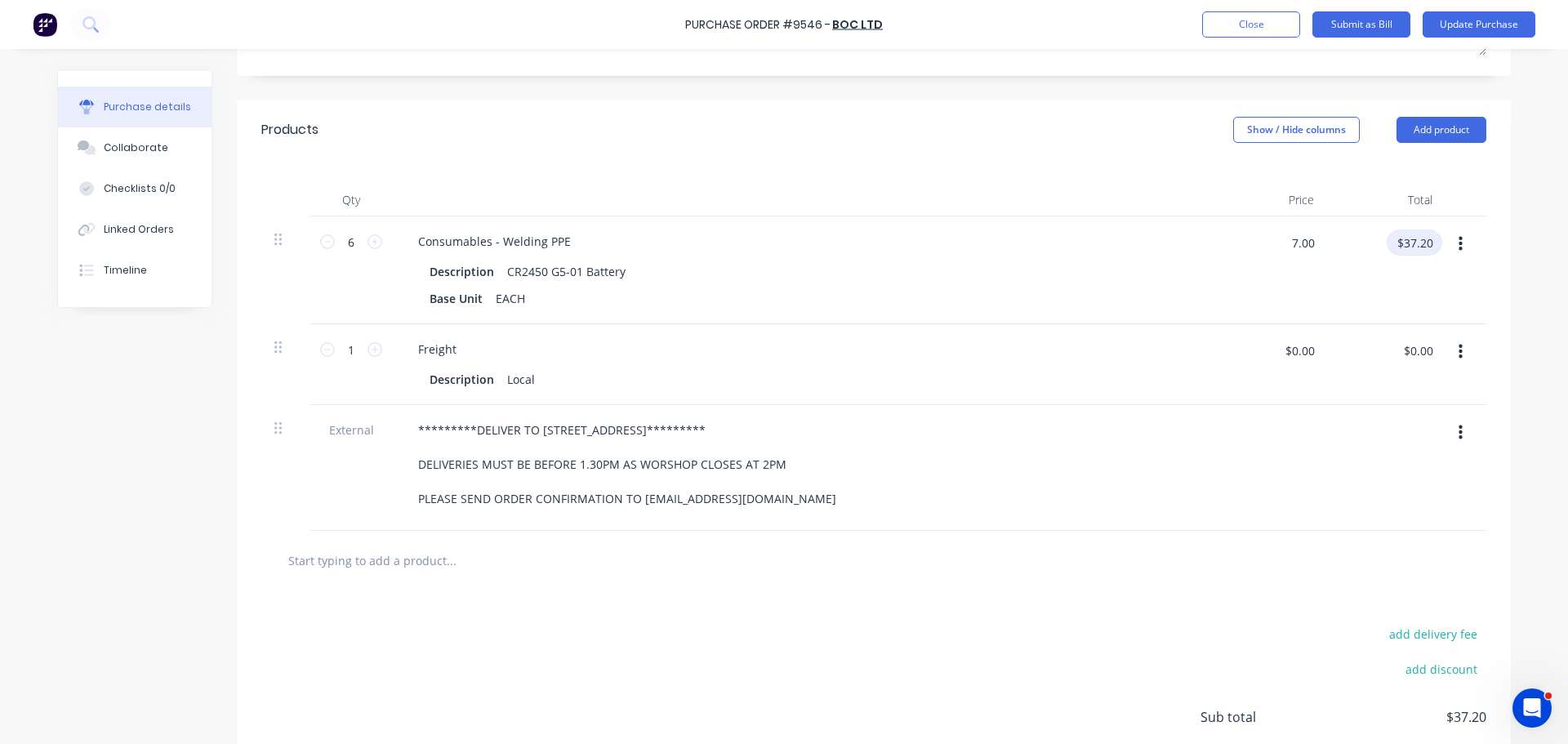
type input "$42.00"
type textarea "x"
click at [1314, 351] on input "$0.00" at bounding box center [1299, 350] width 49 height 26
type input "15"
type textarea "x"
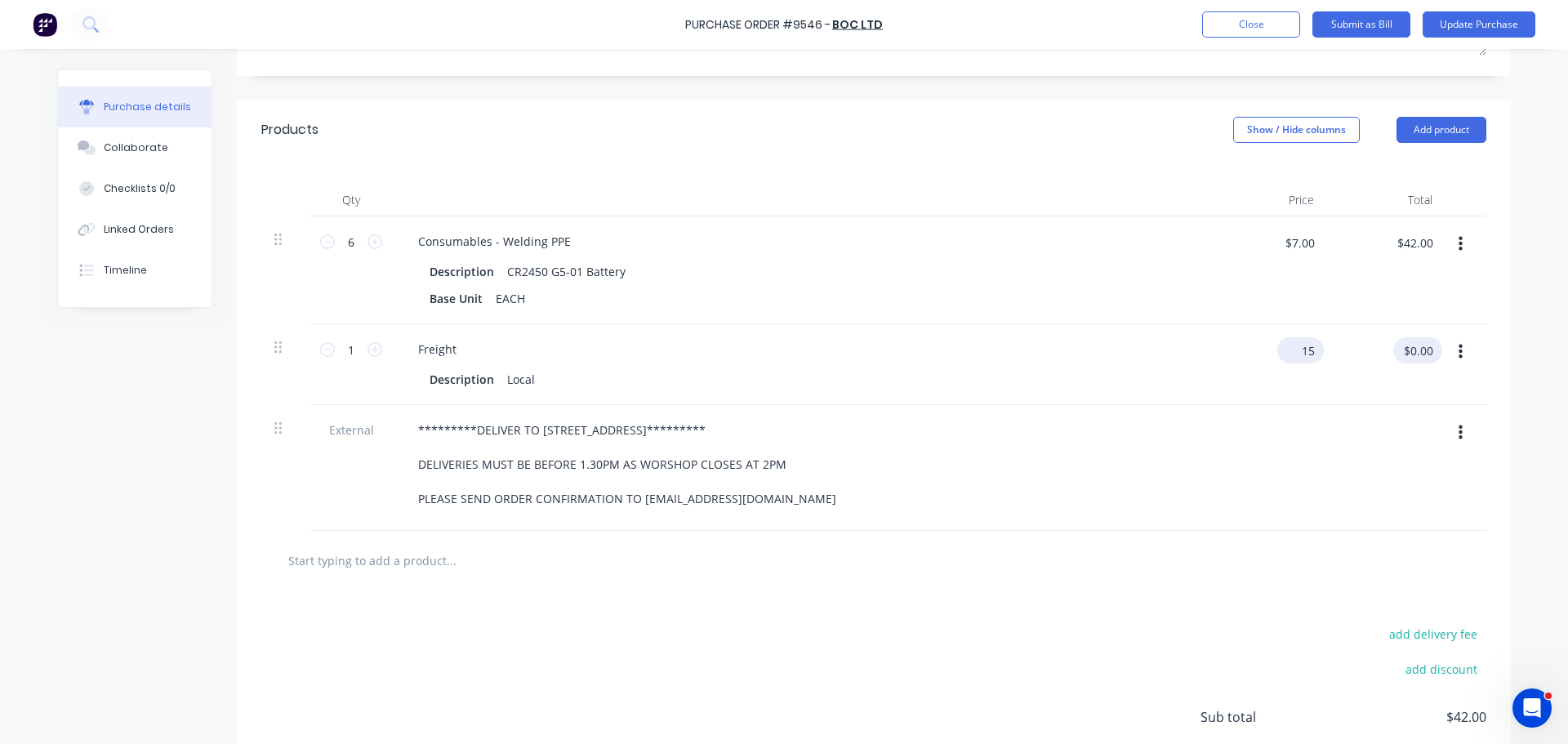
type input "$15.00"
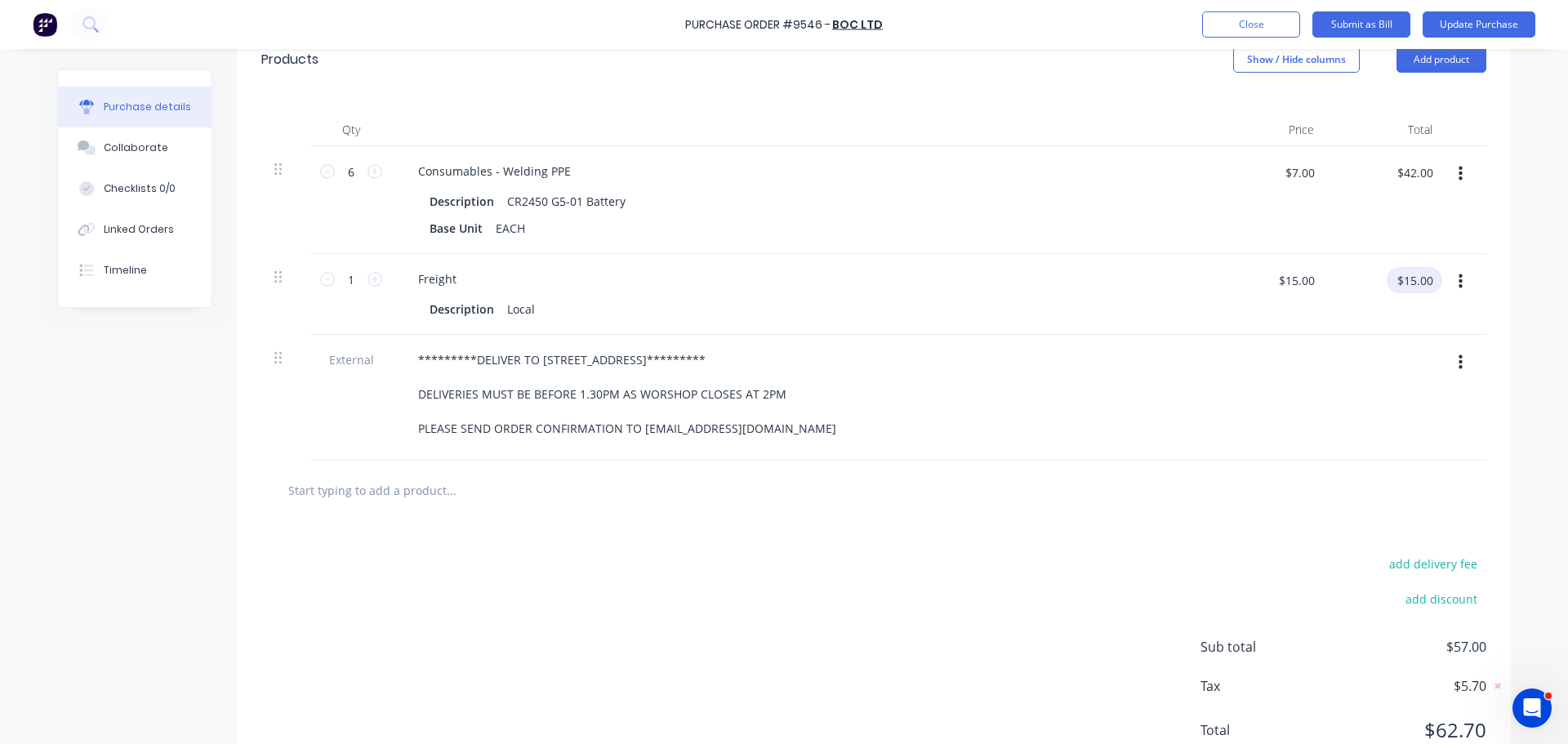
scroll to position [355, 0]
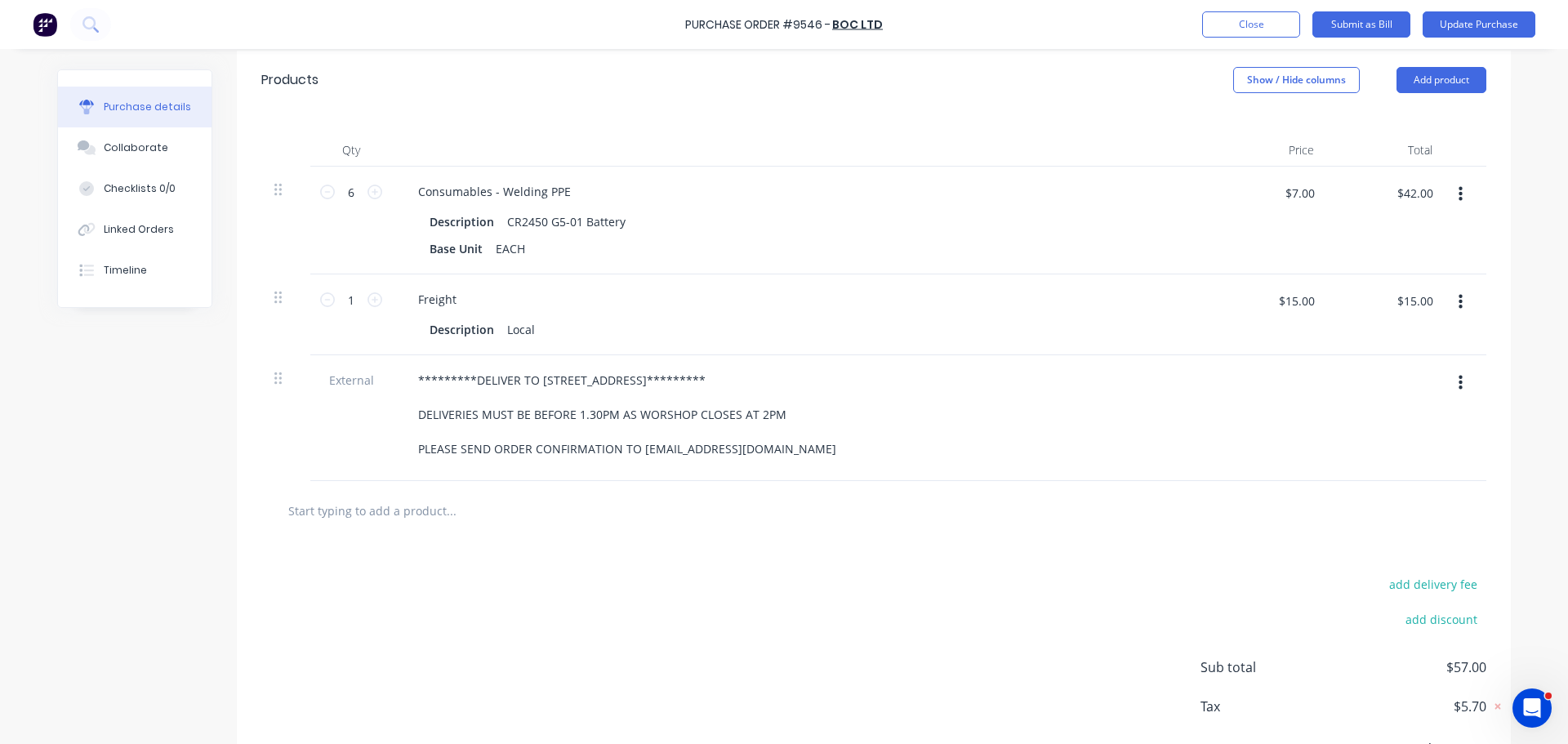
click at [844, 629] on div "add delivery fee add discount Sub total $57.00 Tax $5.70 Total $62.70" at bounding box center [873, 675] width 1274 height 269
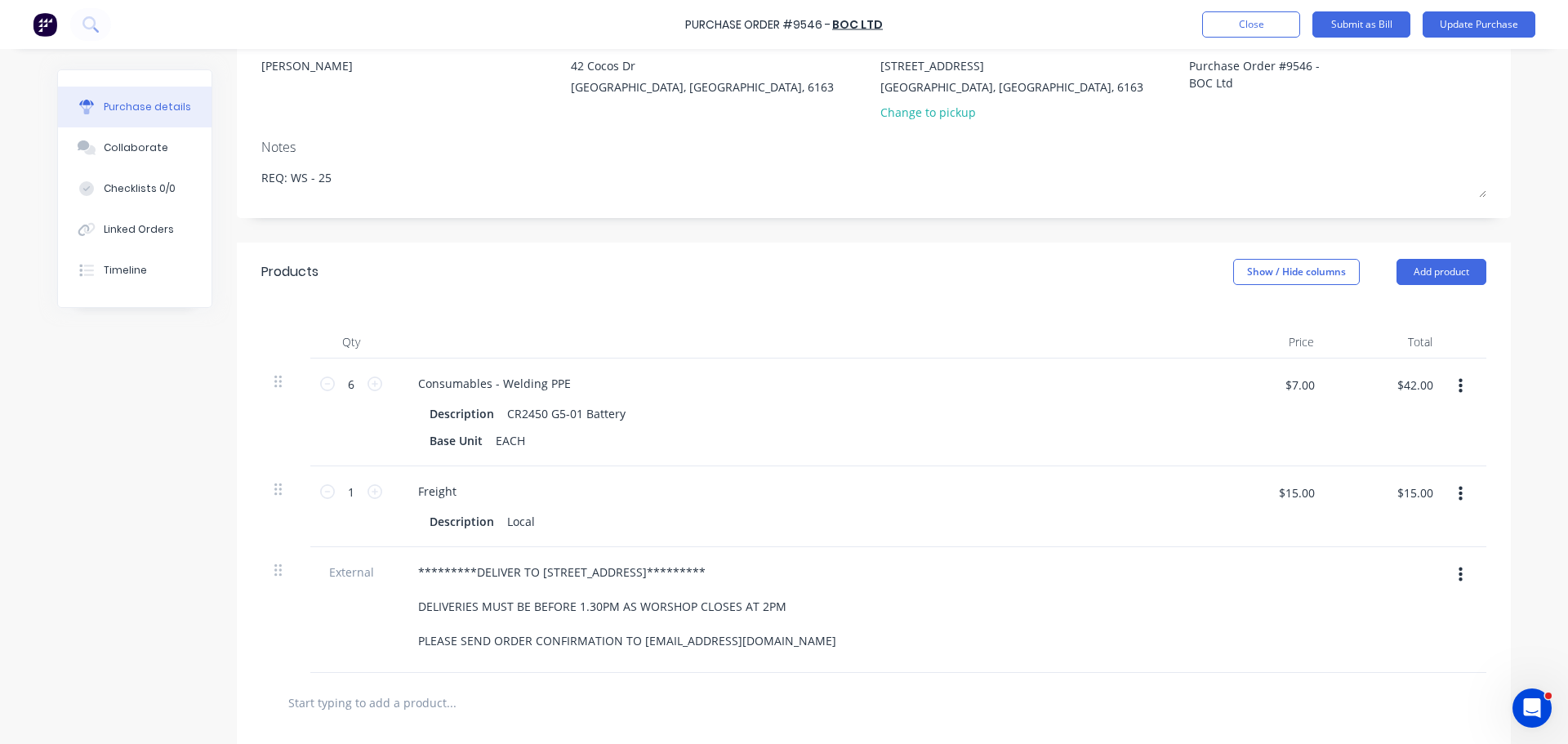
scroll to position [0, 0]
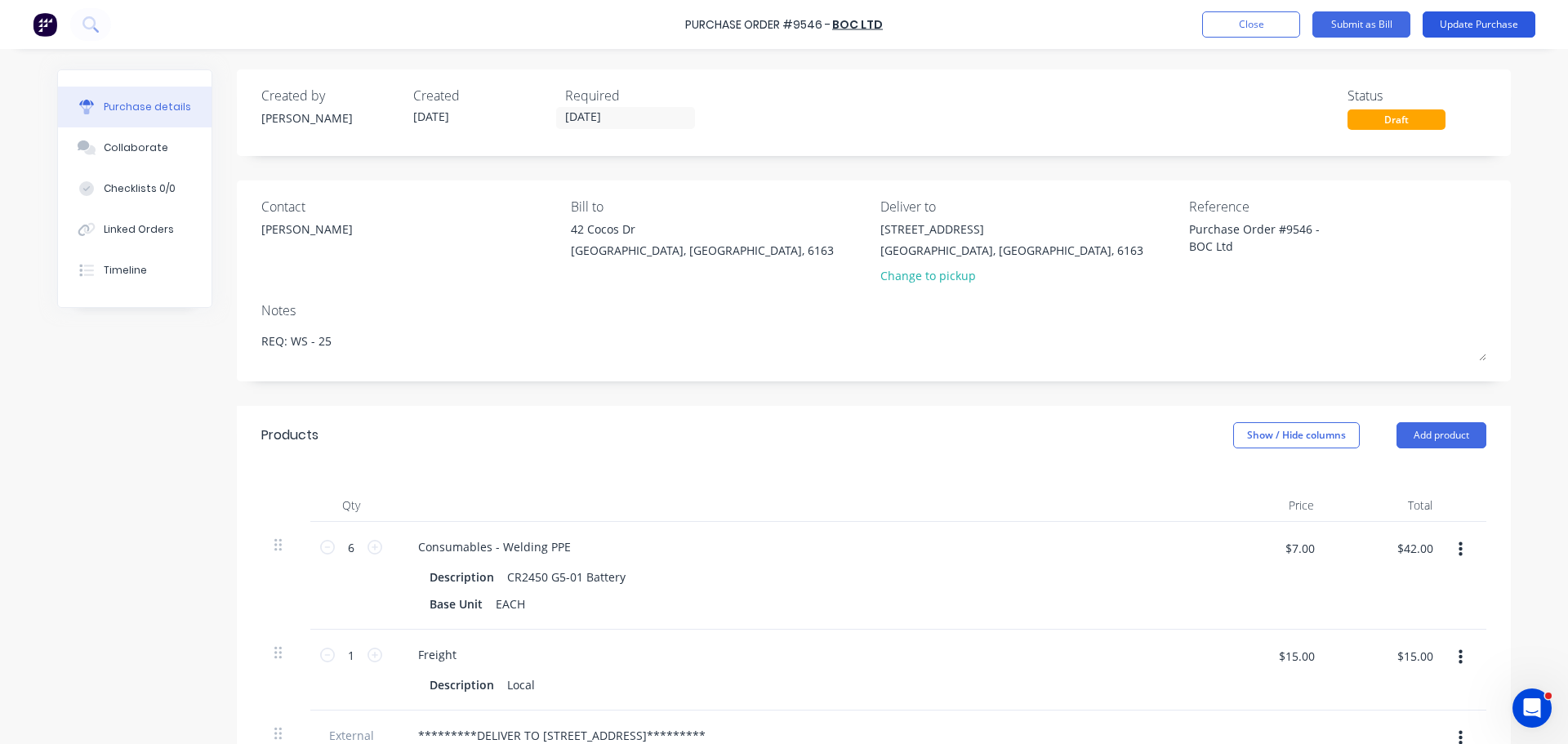
click at [1472, 26] on button "Update Purchase" at bounding box center [1479, 24] width 113 height 26
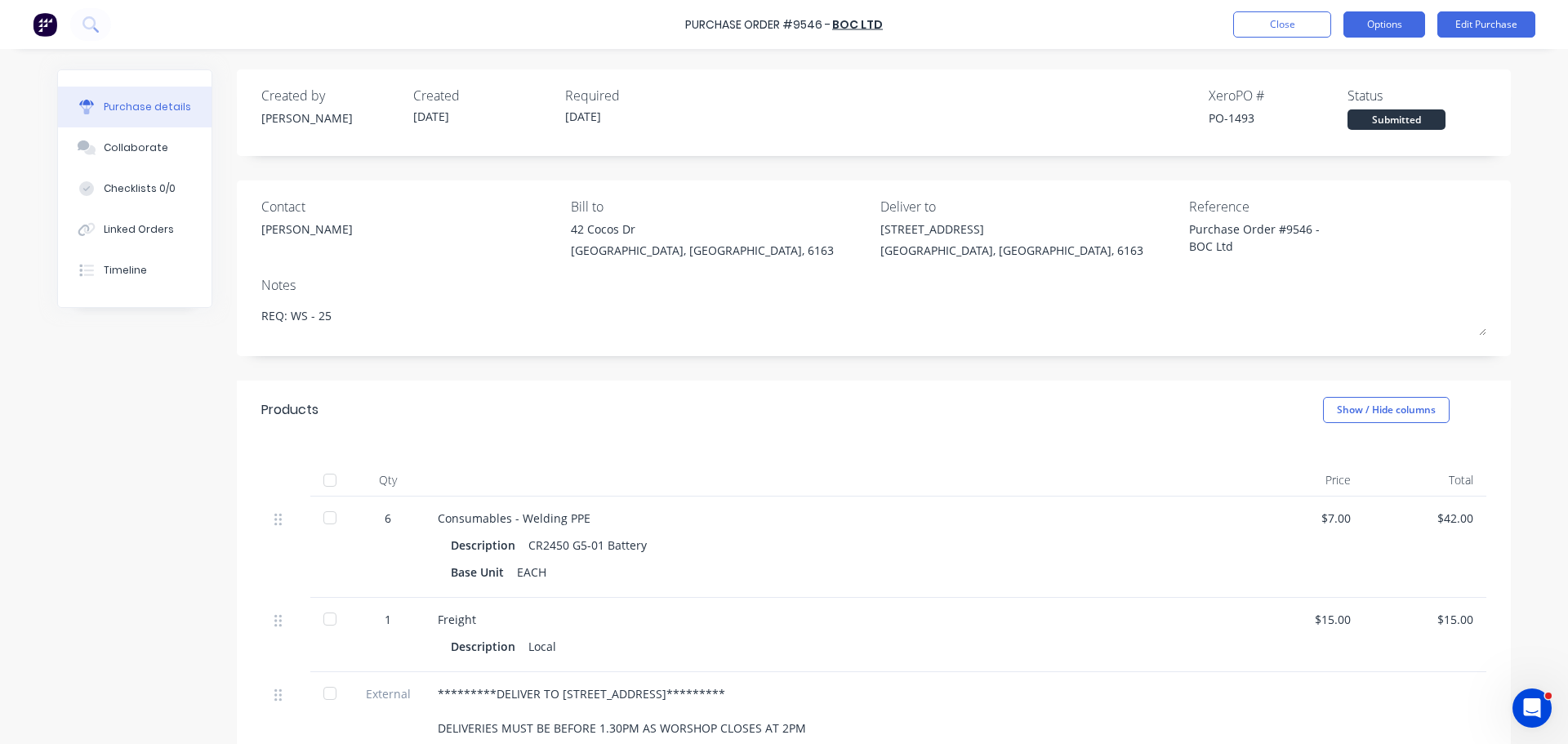
click at [1368, 29] on button "Options" at bounding box center [1384, 24] width 82 height 26
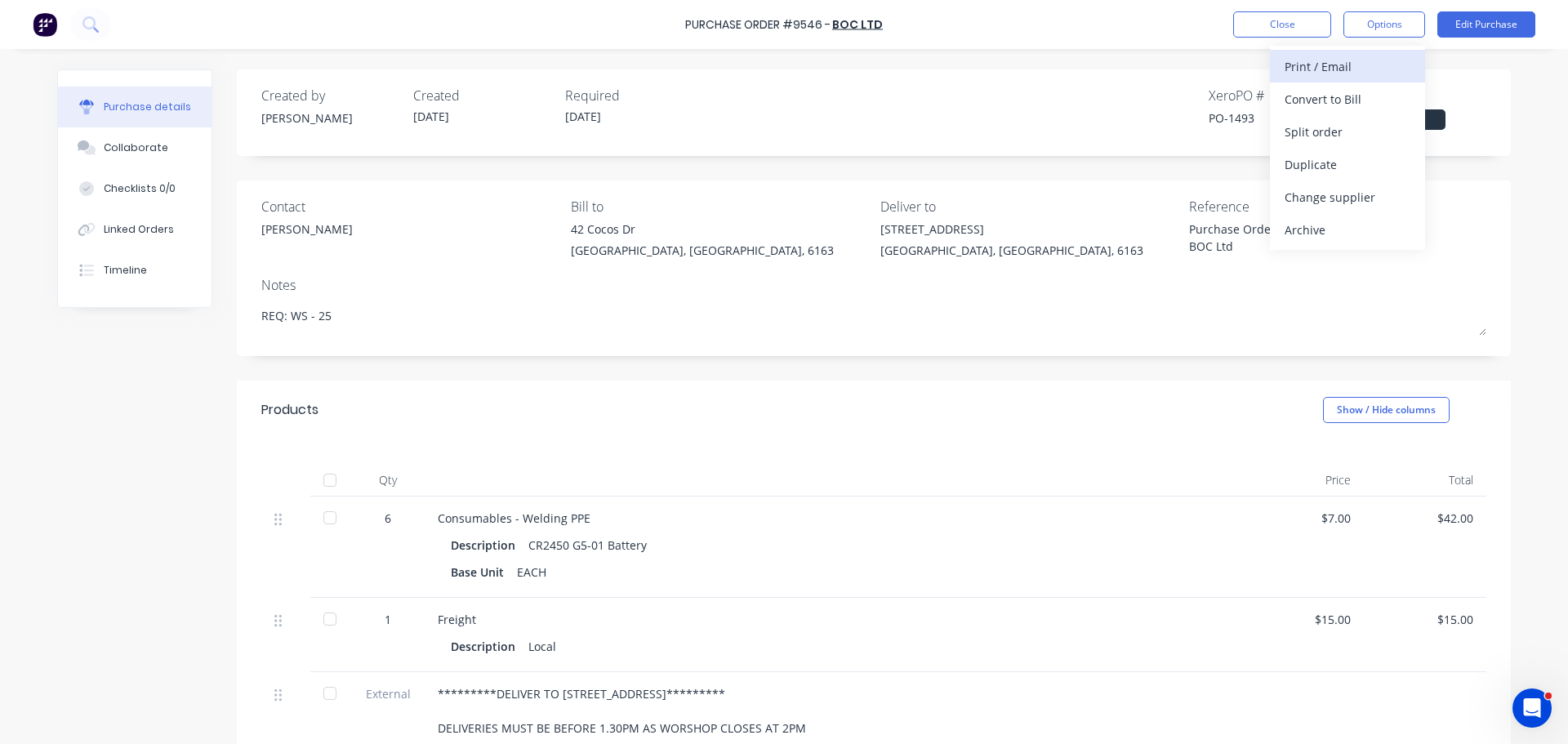
click at [1335, 68] on div "Print / Email" at bounding box center [1347, 66] width 126 height 24
click at [1320, 106] on div "With pricing" at bounding box center [1347, 99] width 126 height 24
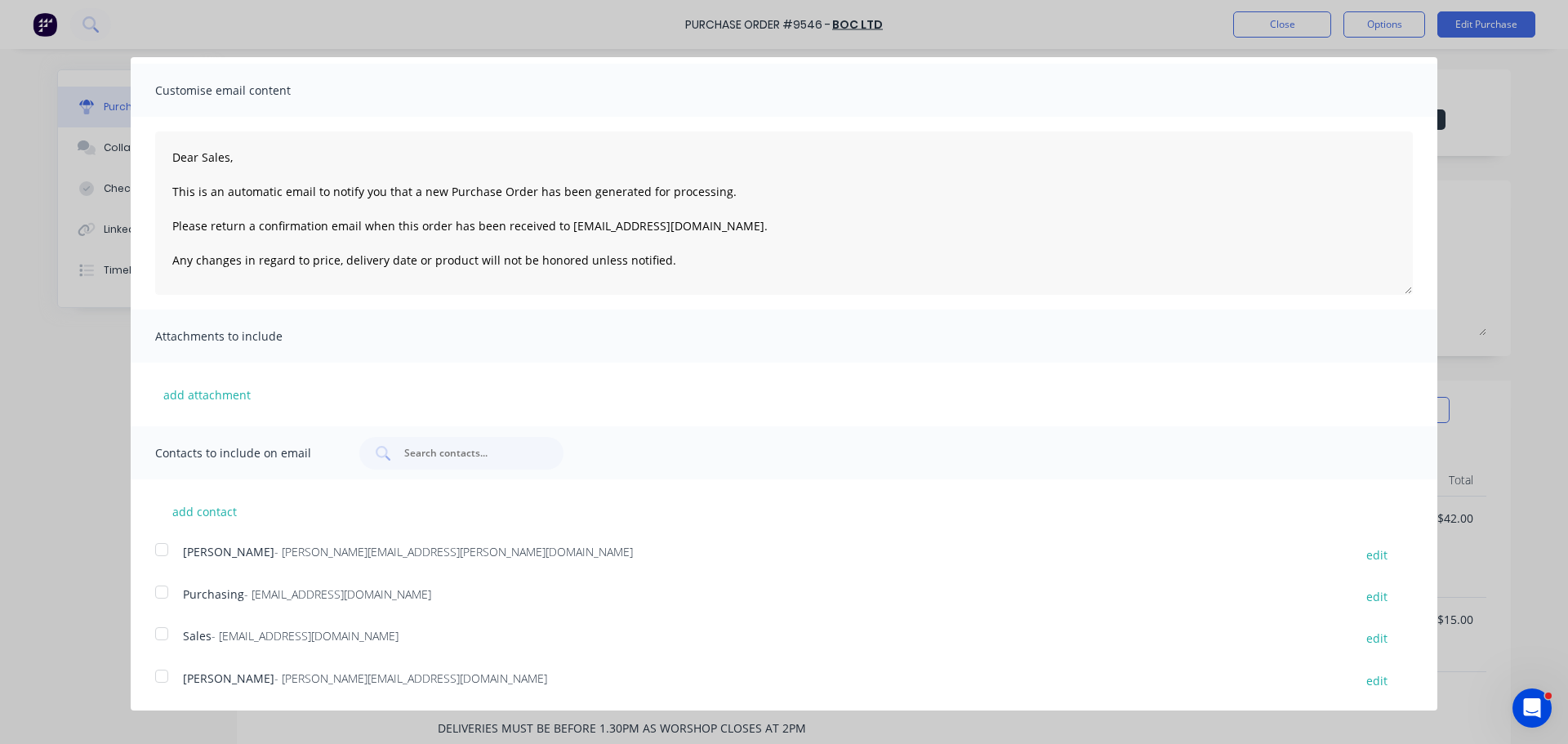
scroll to position [47, 0]
click at [163, 544] on div at bounding box center [162, 550] width 33 height 33
drag, startPoint x: 158, startPoint y: 593, endPoint x: 173, endPoint y: 591, distance: 15.1
click at [158, 593] on div at bounding box center [162, 592] width 33 height 33
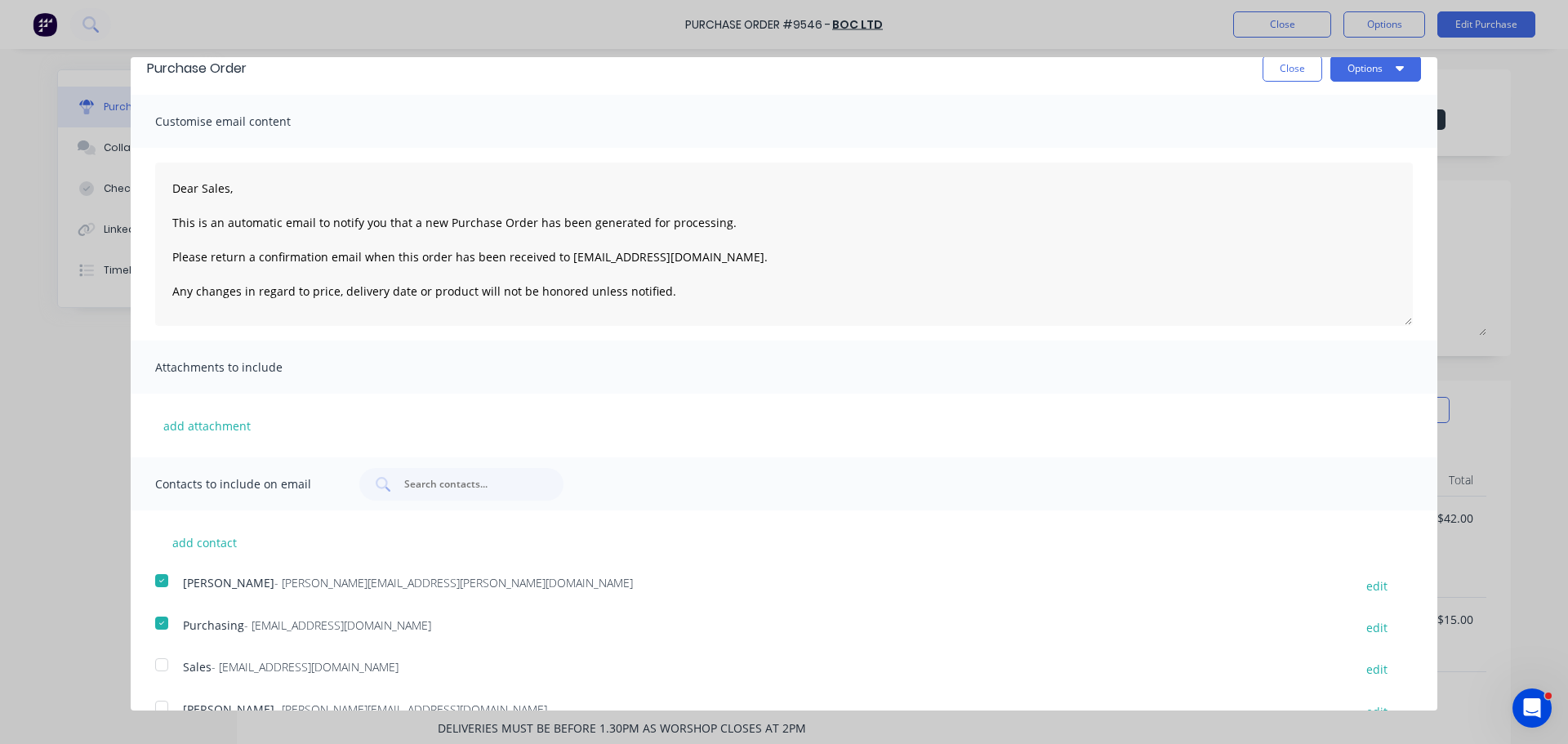
scroll to position [0, 0]
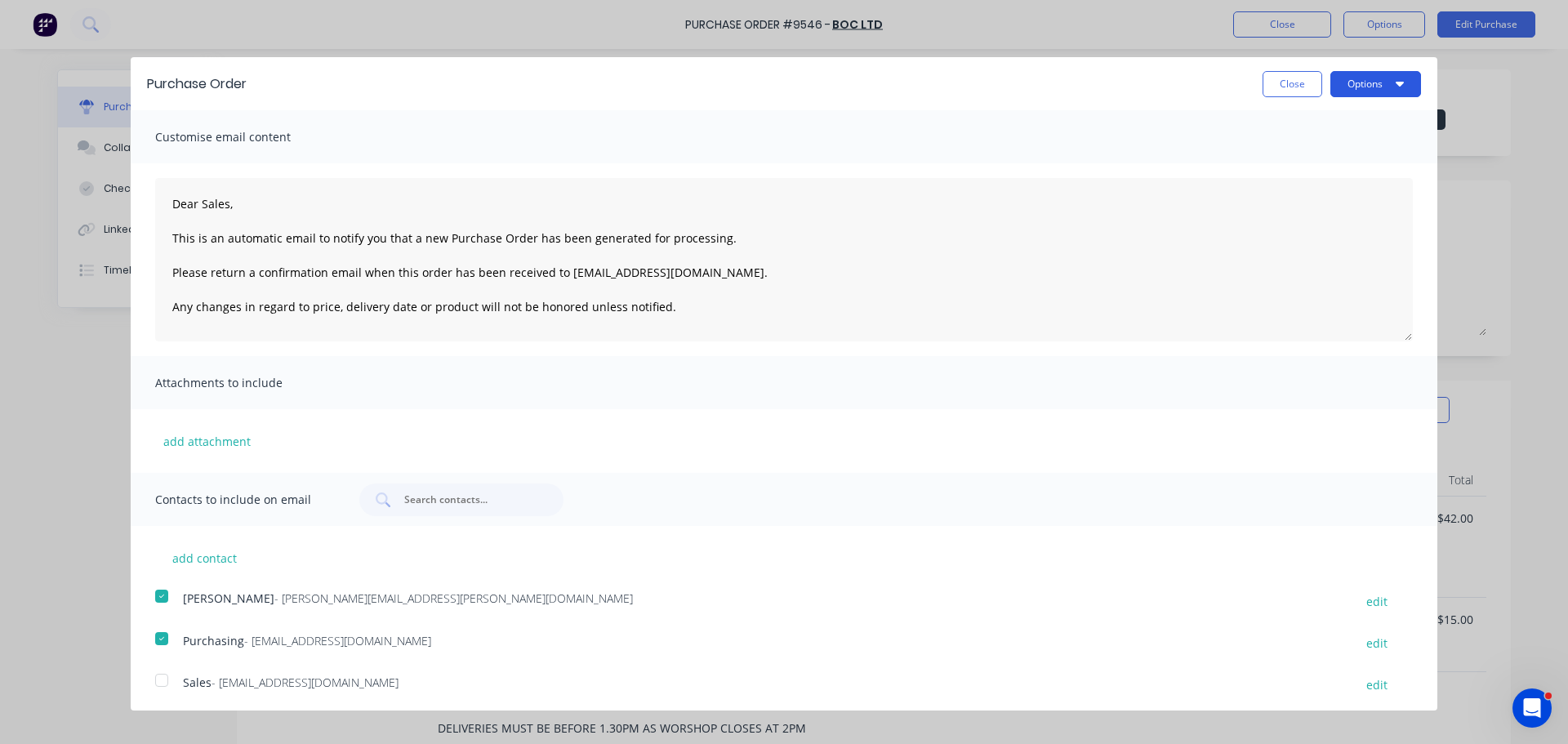
click at [1358, 85] on button "Options" at bounding box center [1376, 84] width 91 height 26
click at [1290, 165] on div "Email" at bounding box center [1343, 158] width 126 height 24
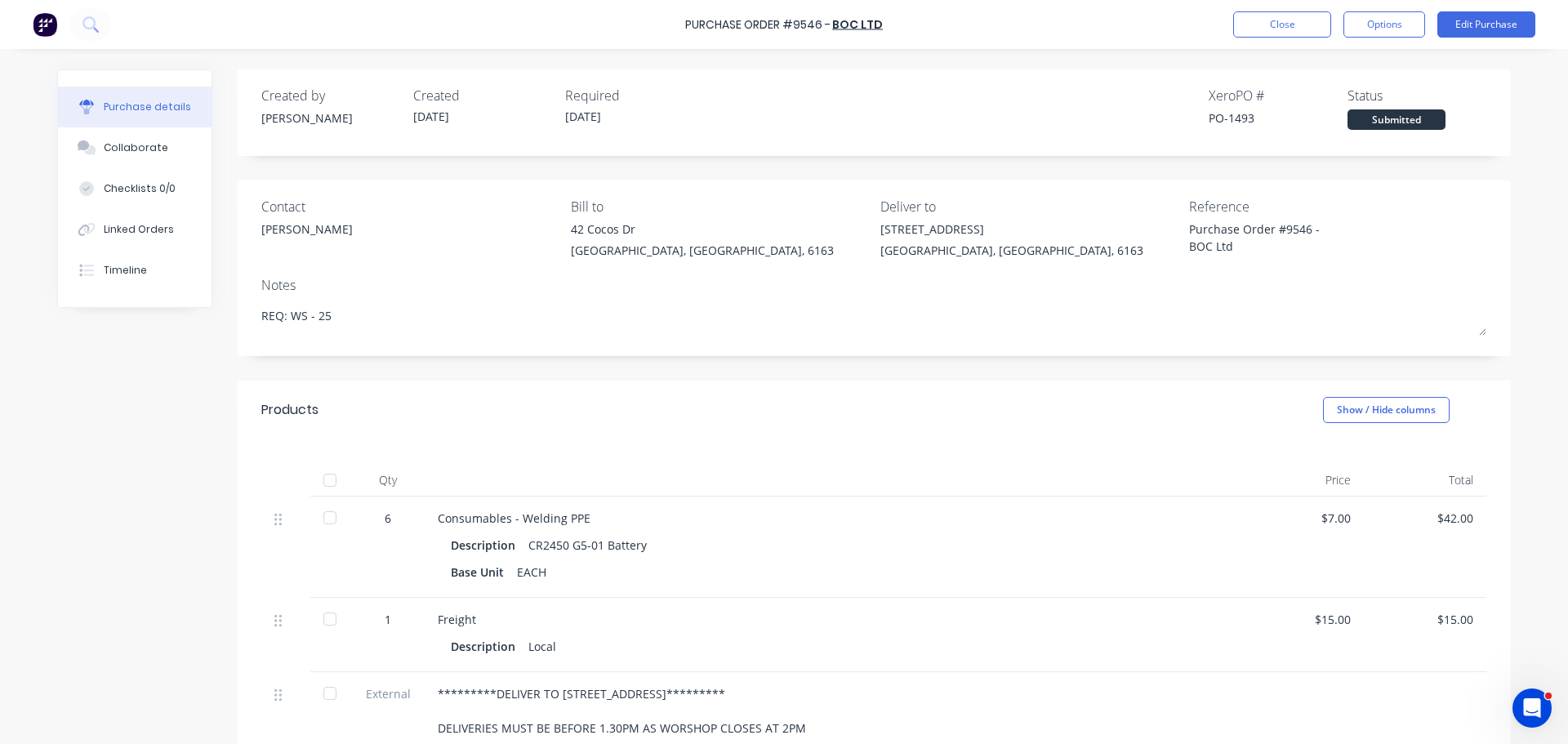
type textarea "x"
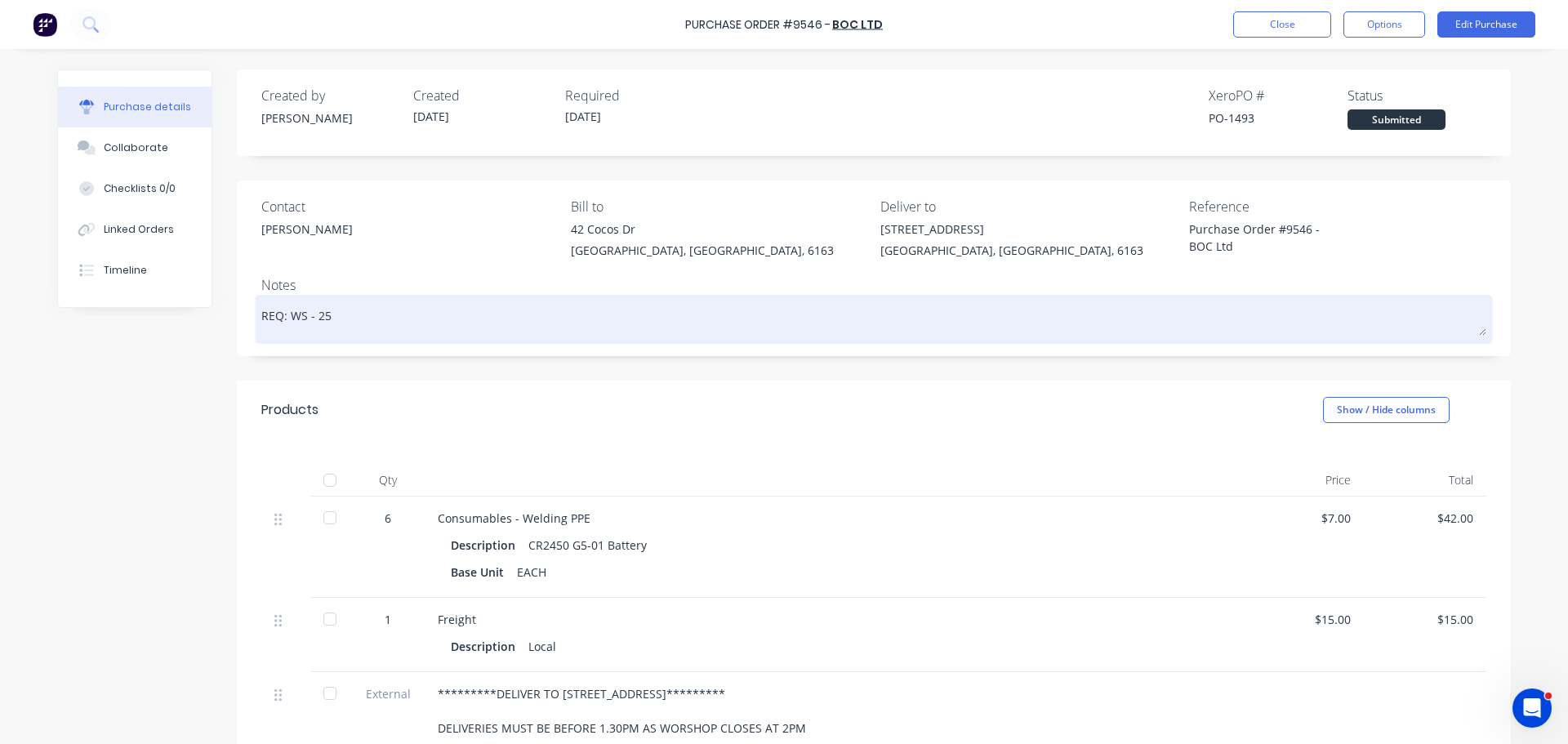
scroll to position [280, 0]
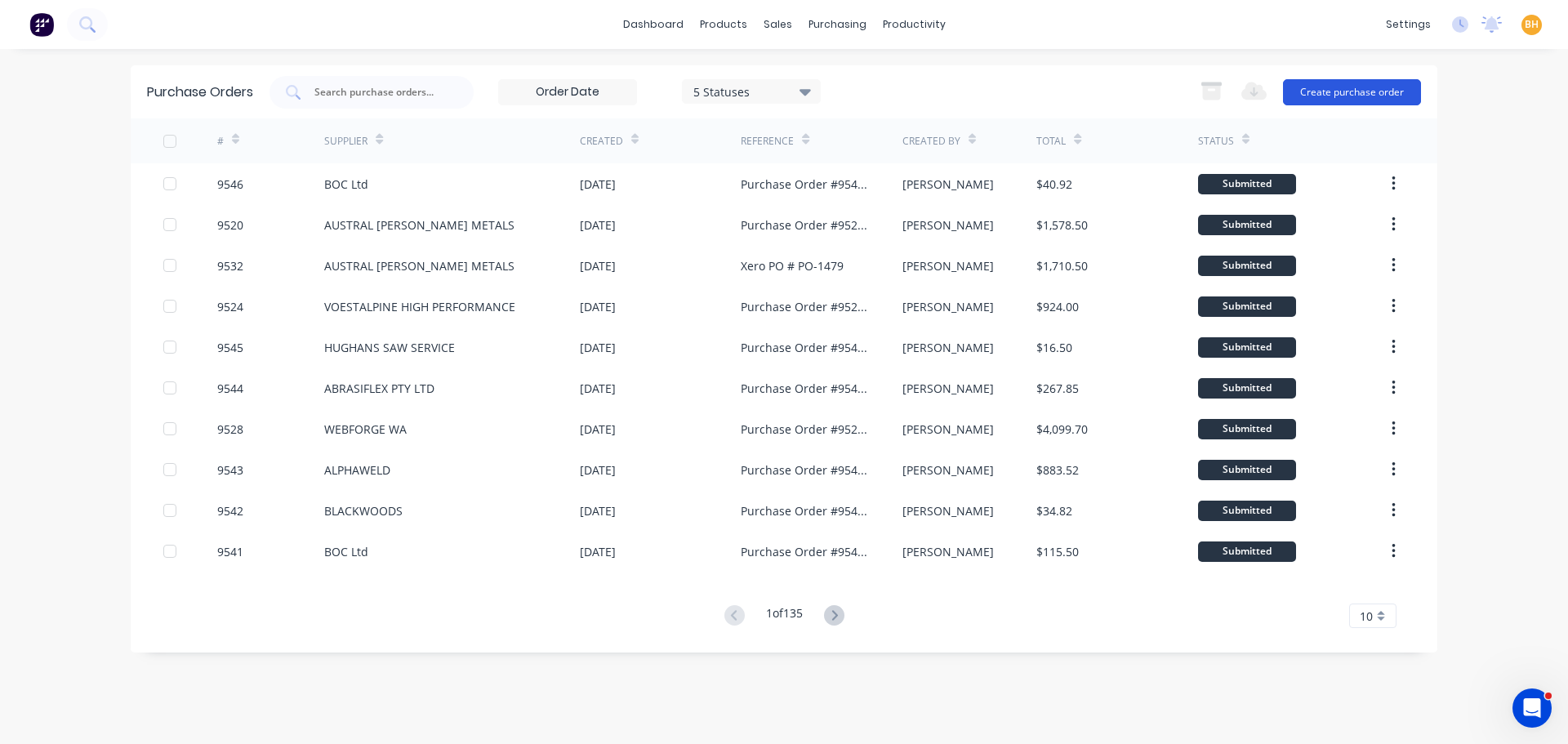
click at [1335, 86] on button "Create purchase order" at bounding box center [1353, 92] width 138 height 26
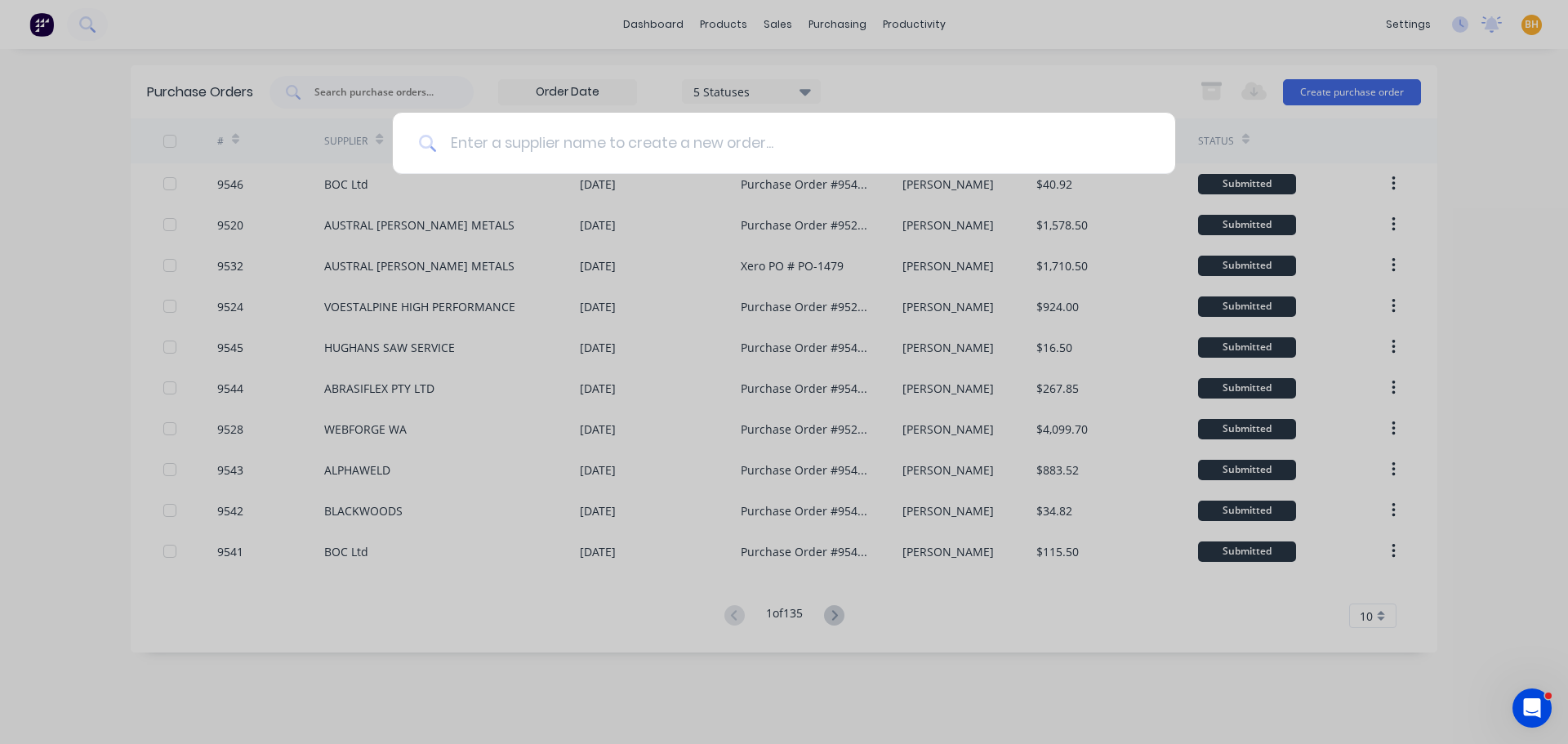
click at [482, 145] on input at bounding box center [793, 143] width 712 height 62
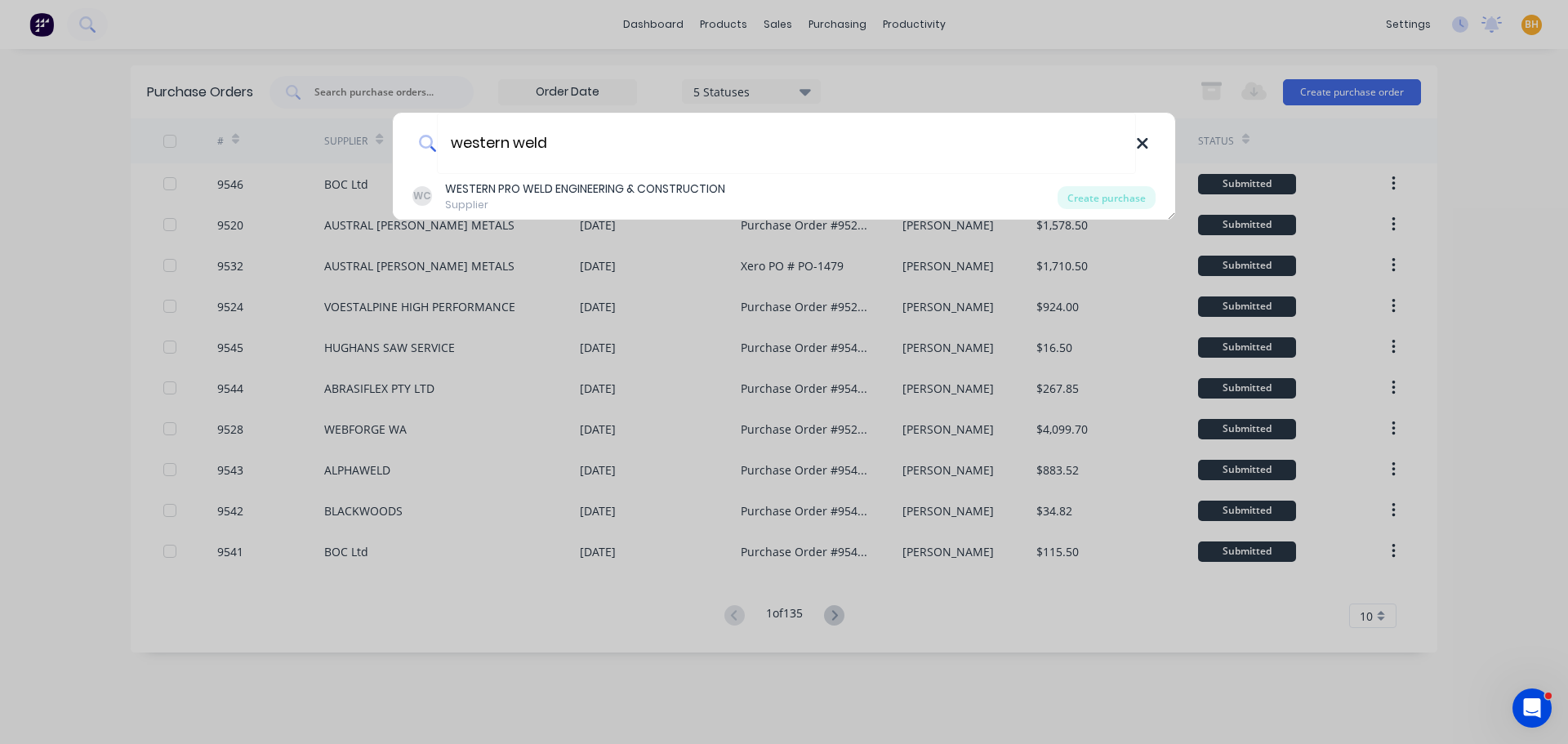
type input "western weld"
click at [1146, 144] on icon at bounding box center [1143, 143] width 11 height 11
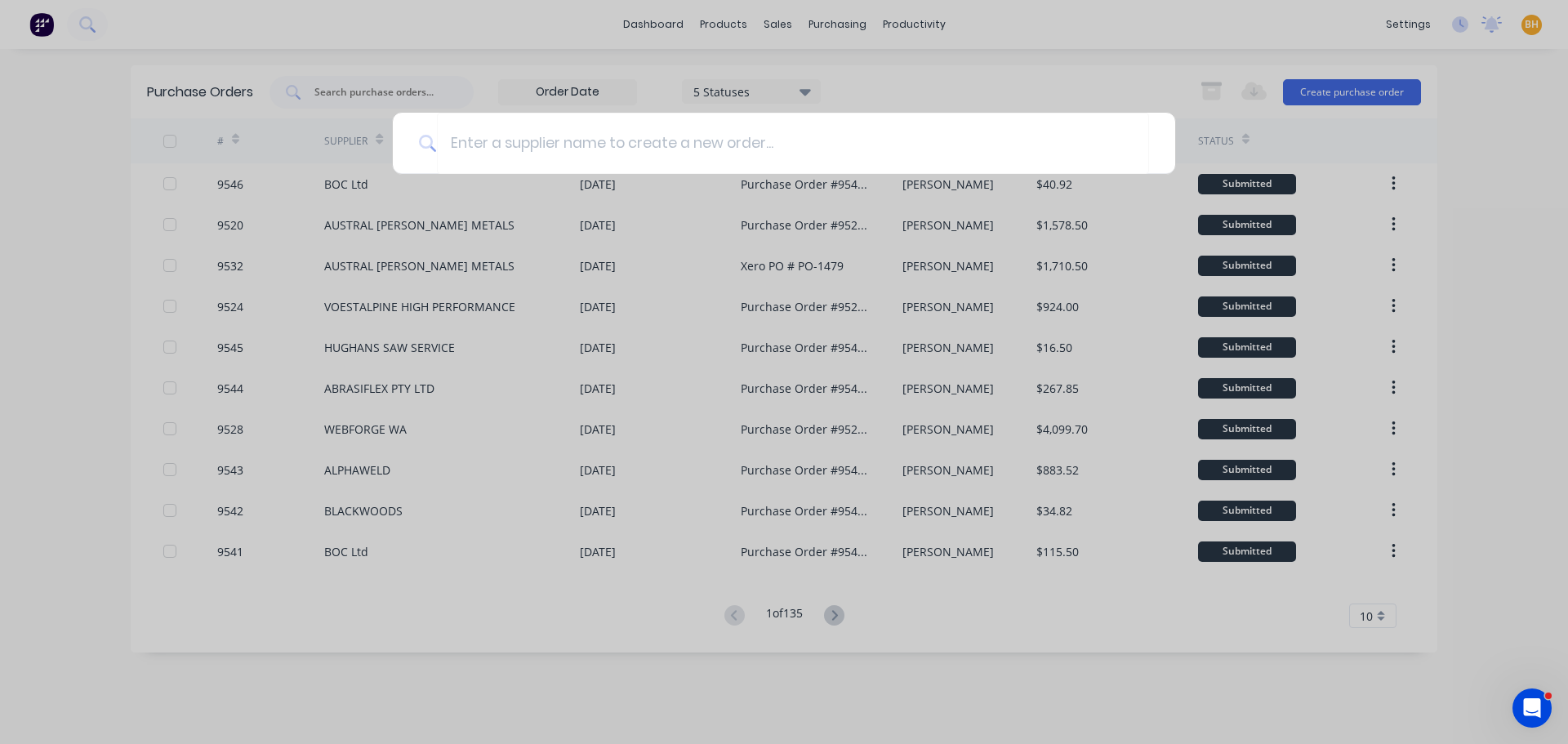
click at [1447, 246] on div at bounding box center [784, 372] width 1568 height 744
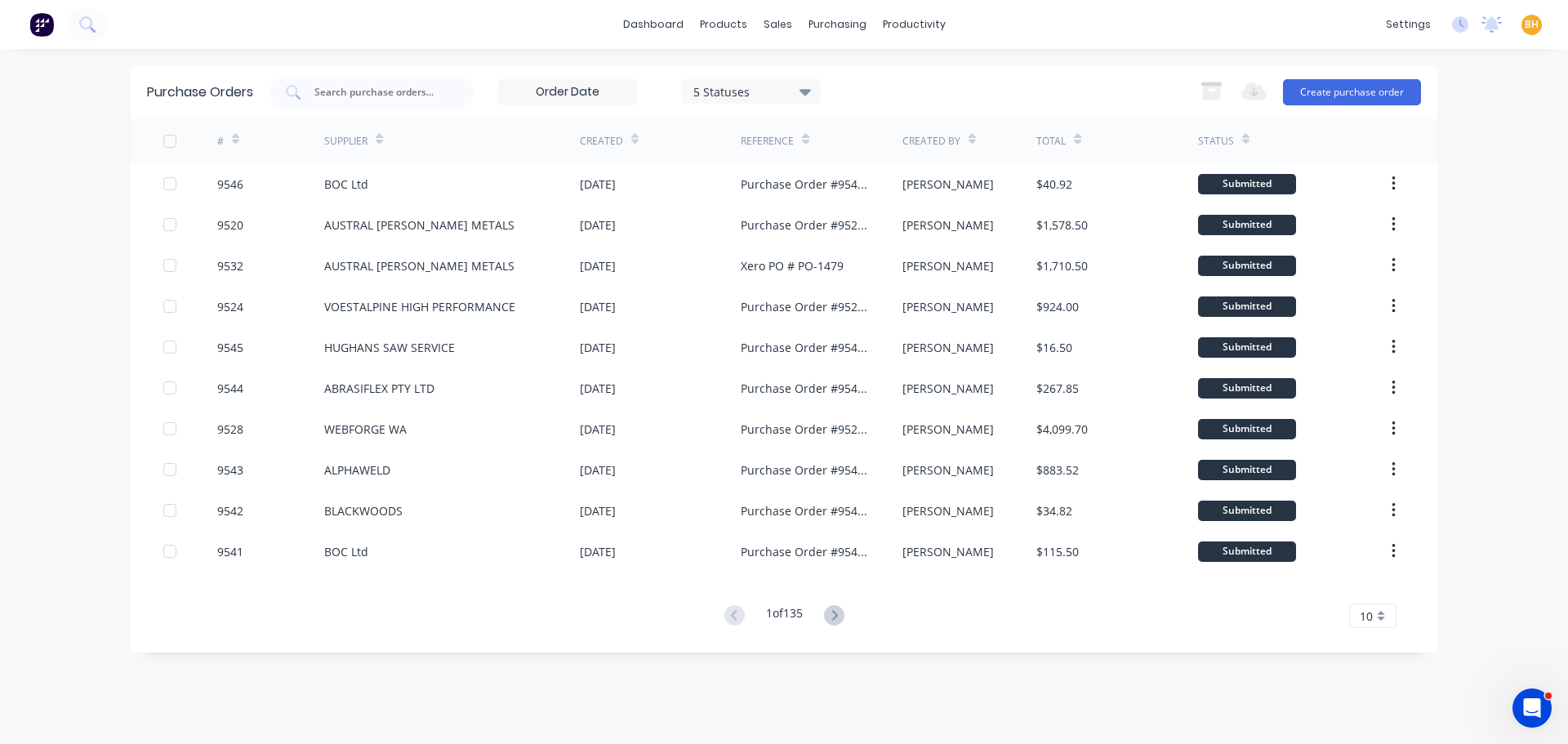
click at [1503, 237] on div "dashboard products sales purchasing productivity dashboard products Product Cat…" at bounding box center [784, 372] width 1568 height 744
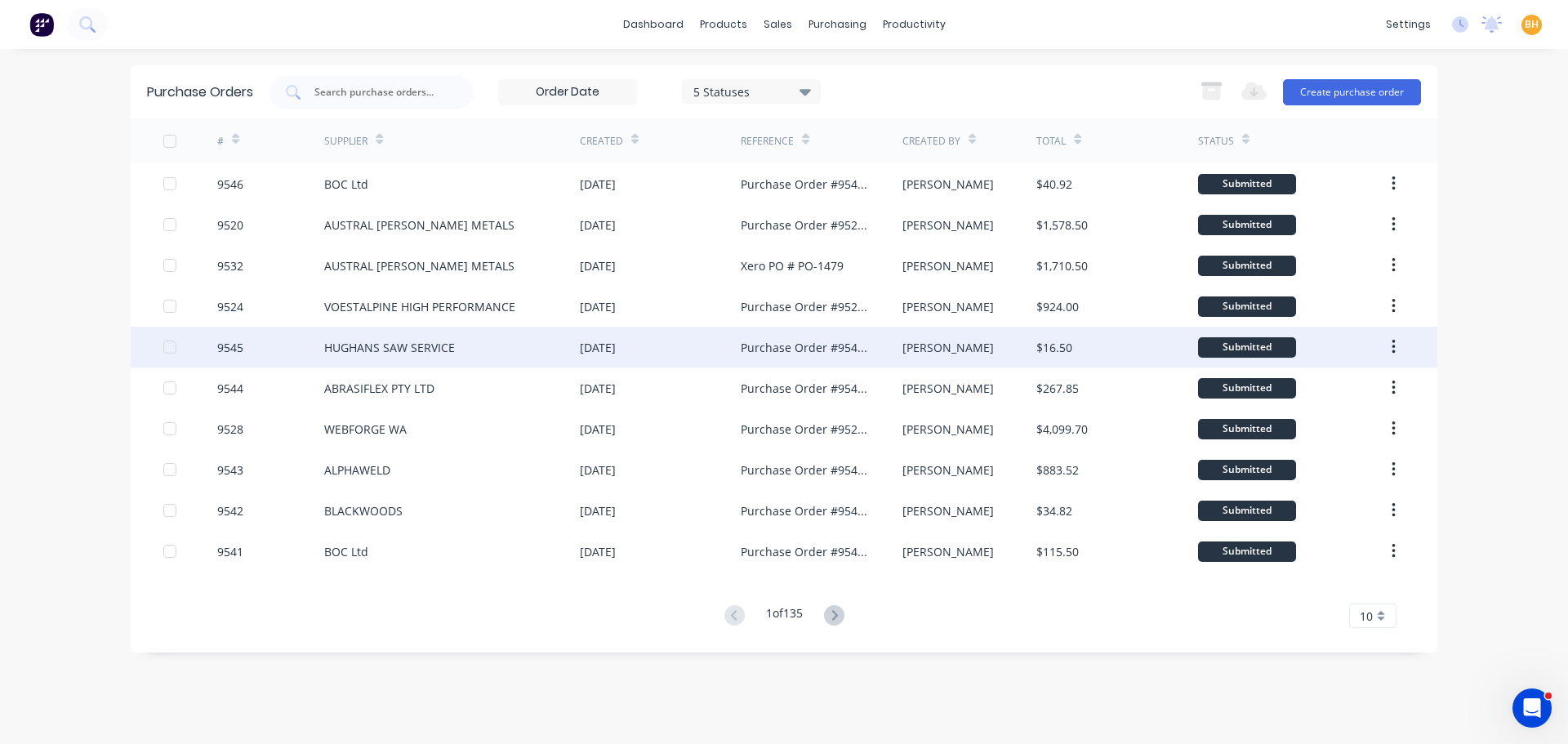
click at [396, 361] on div "HUGHANS SAW SERVICE" at bounding box center [452, 347] width 256 height 40
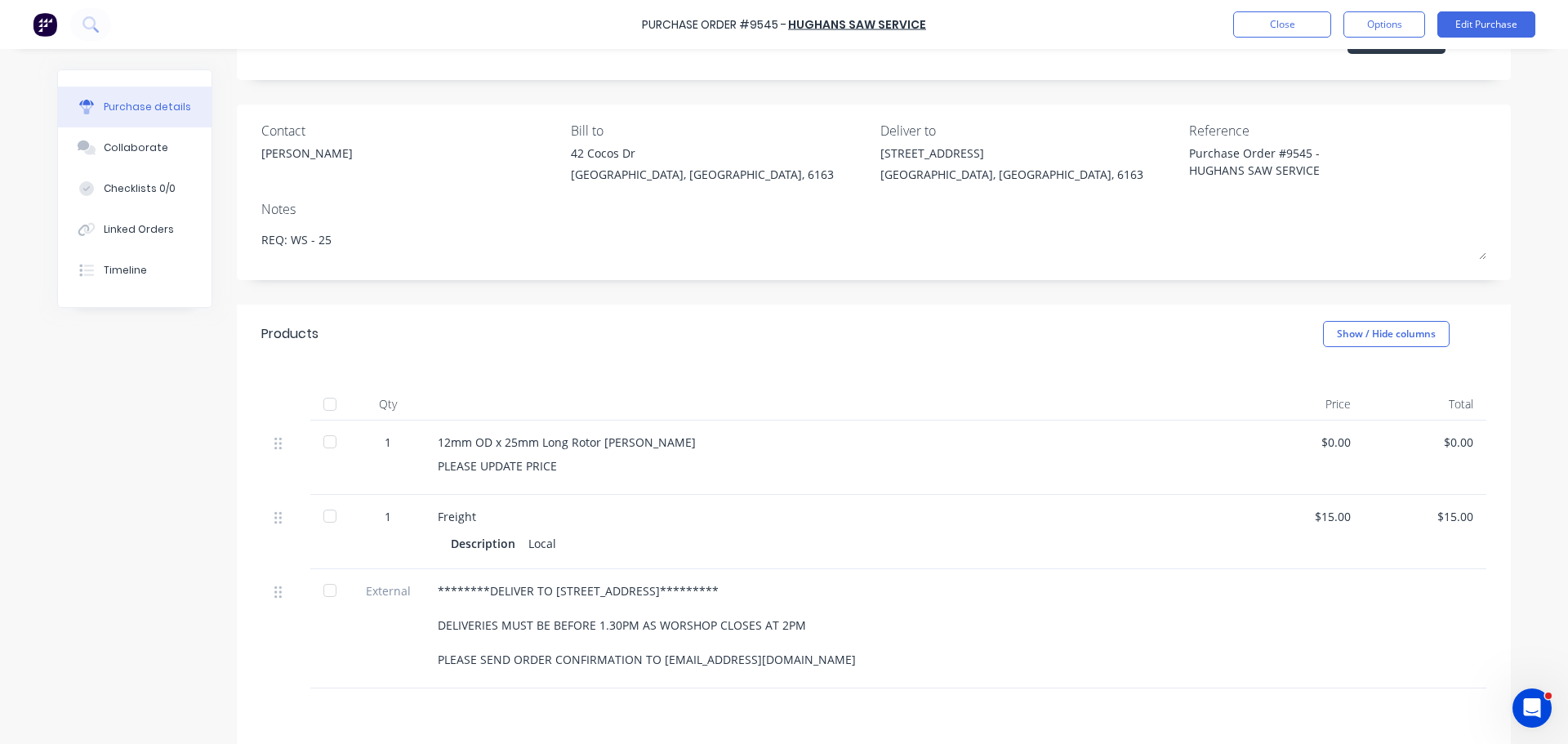
scroll to position [164, 0]
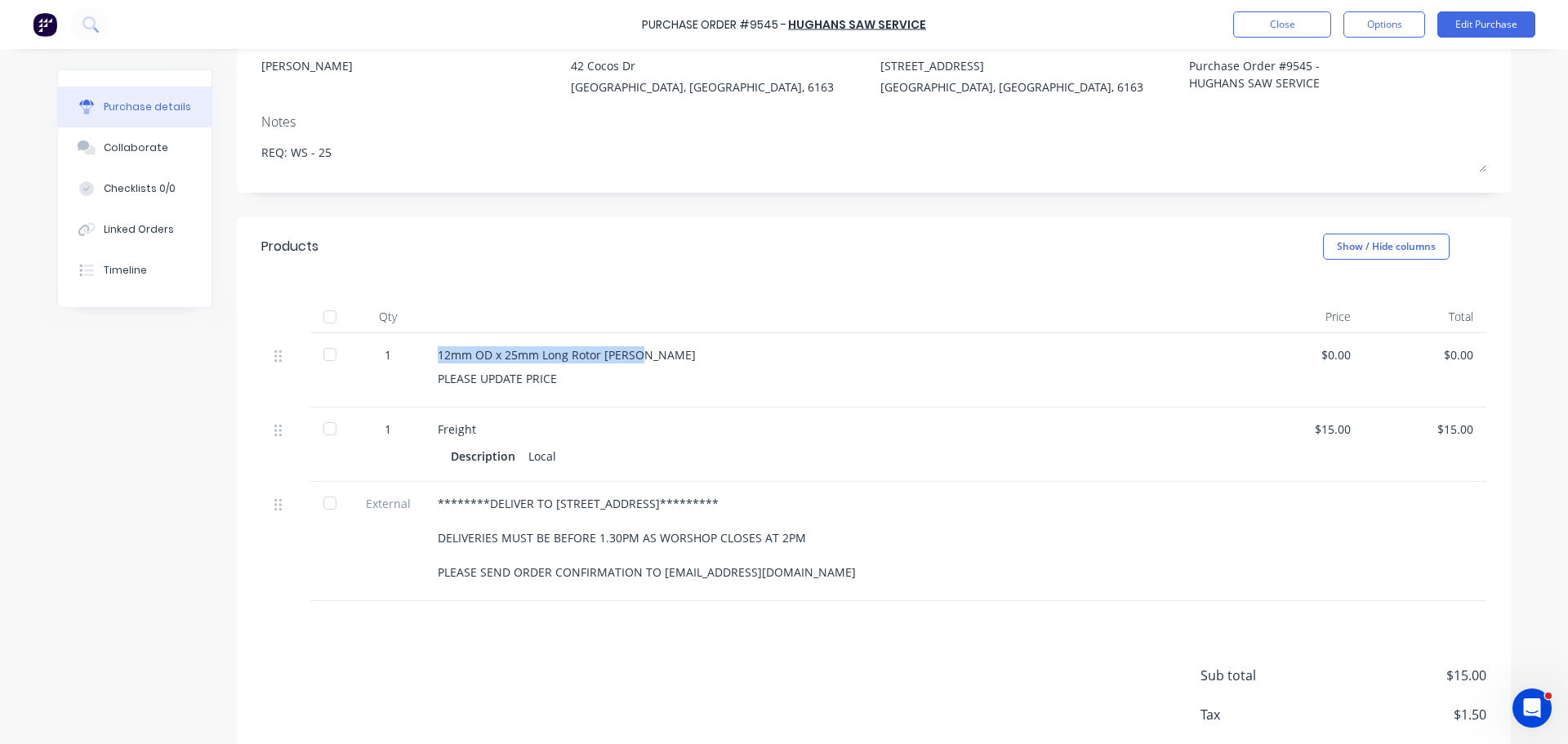
drag, startPoint x: 432, startPoint y: 354, endPoint x: 638, endPoint y: 358, distance: 206.0
click at [638, 358] on div "12mm OD x 25mm Long Rotor Broach" at bounding box center [833, 354] width 790 height 17
copy div "12mm OD x 25mm Long Rotor Broach"
click at [849, 314] on div at bounding box center [834, 317] width 817 height 33
click at [1515, 17] on button "Edit Purchase" at bounding box center [1486, 24] width 98 height 26
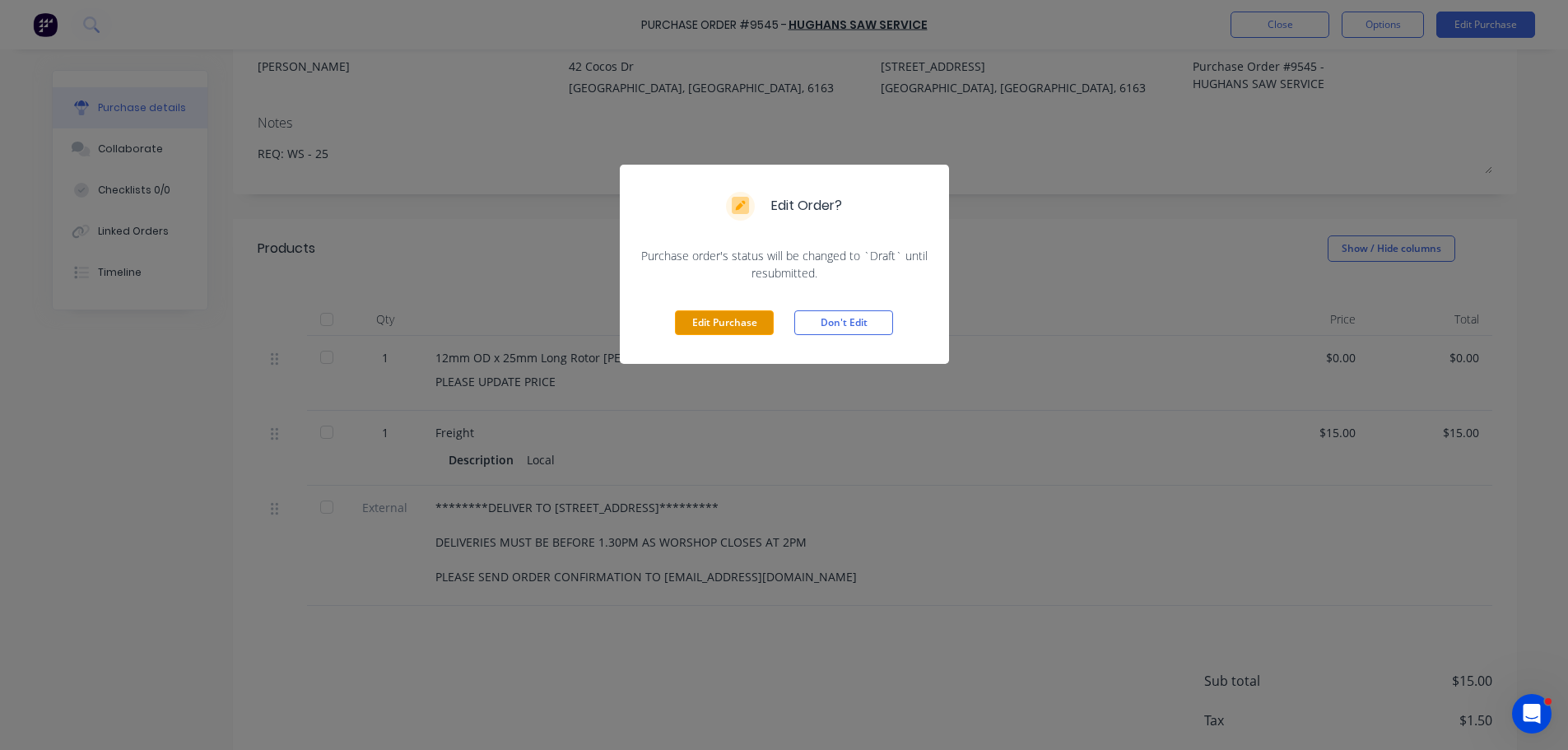
click at [712, 320] on button "Edit Purchase" at bounding box center [724, 323] width 99 height 25
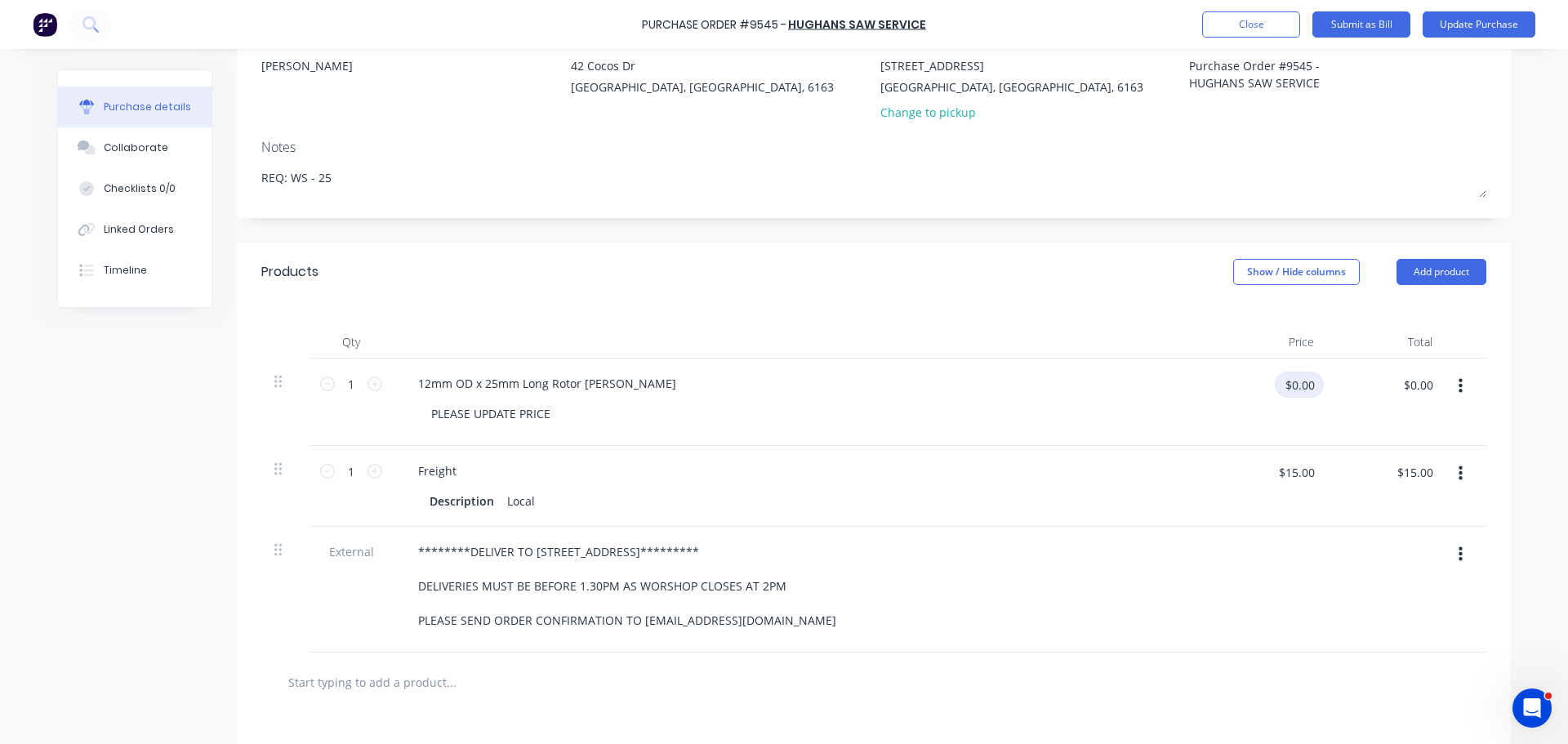
click at [1296, 396] on input "$0.00" at bounding box center [1299, 384] width 49 height 26
type input "$54.26"
click at [1500, 18] on button "Update Purchase" at bounding box center [1479, 24] width 113 height 26
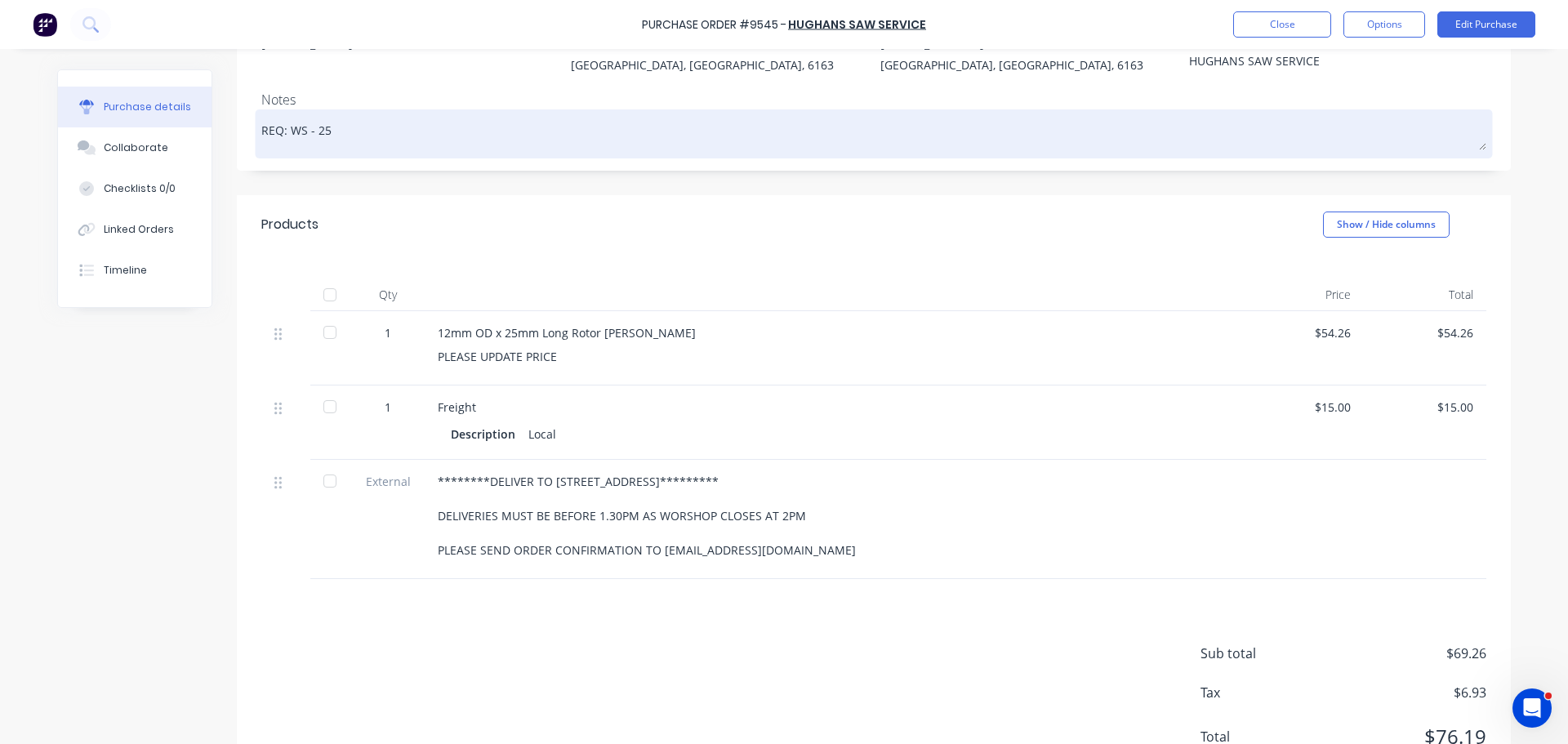
scroll to position [8, 0]
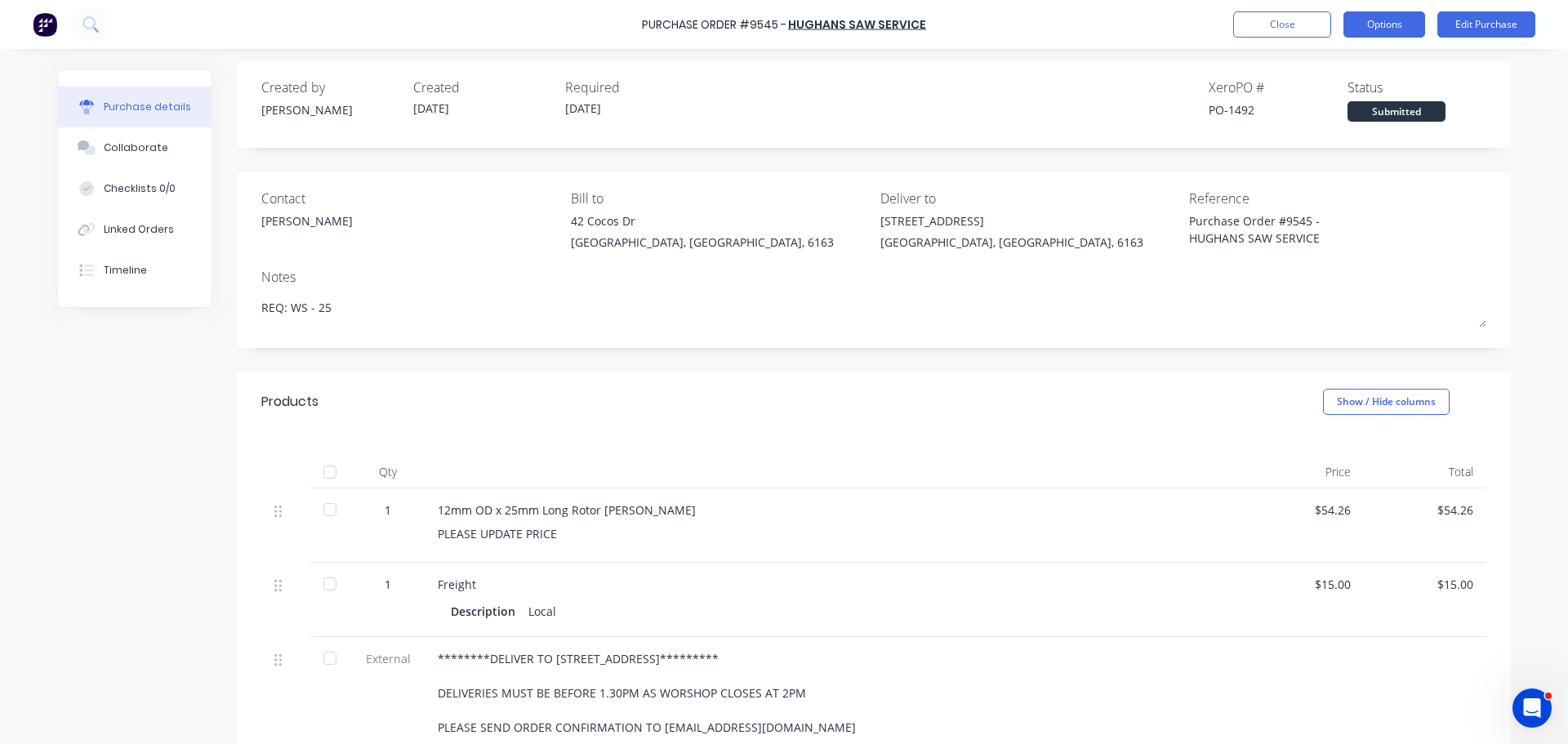
click at [1375, 22] on button "Options" at bounding box center [1384, 24] width 82 height 26
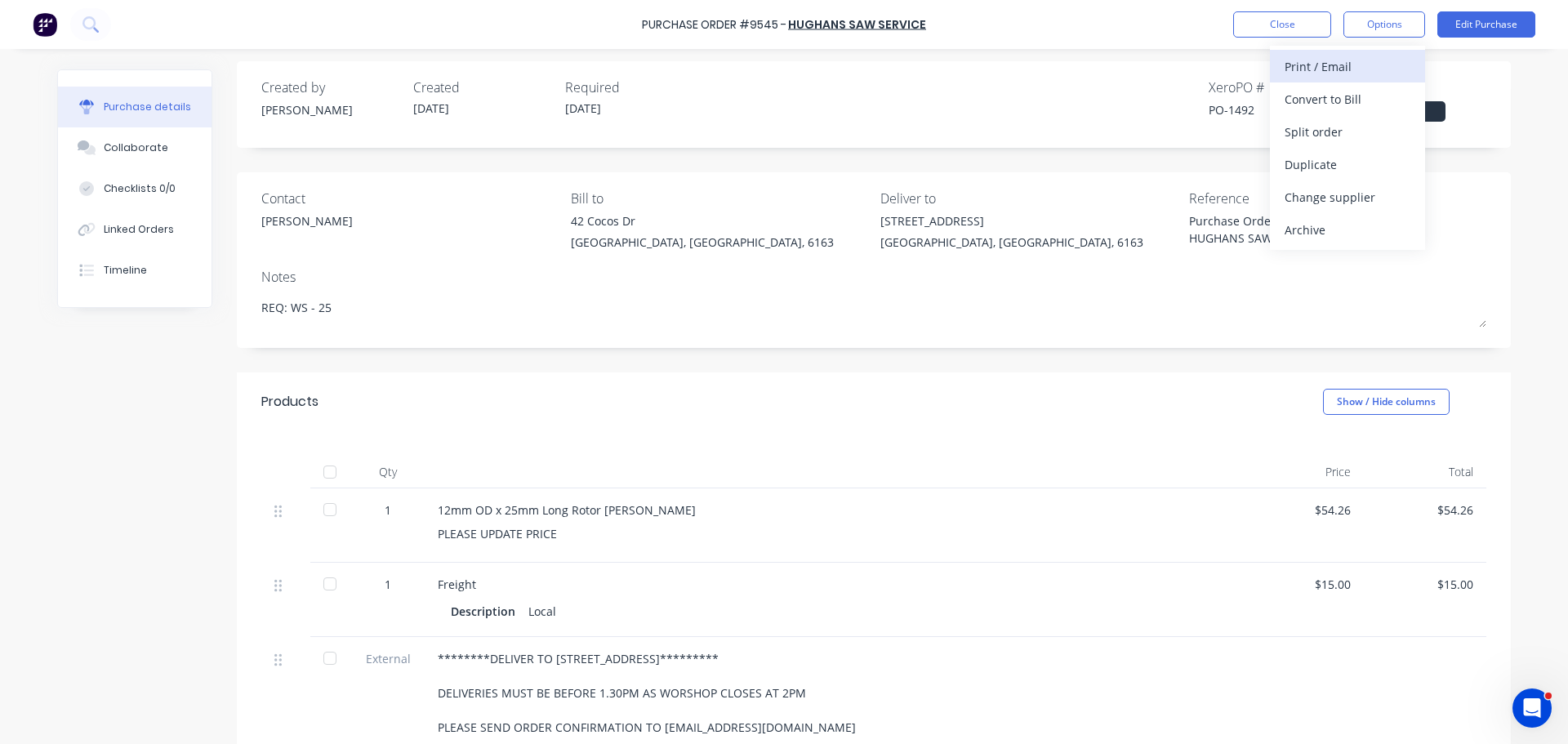
click at [1320, 75] on div "Print / Email" at bounding box center [1347, 66] width 126 height 24
click at [1341, 98] on div "With pricing" at bounding box center [1347, 99] width 126 height 24
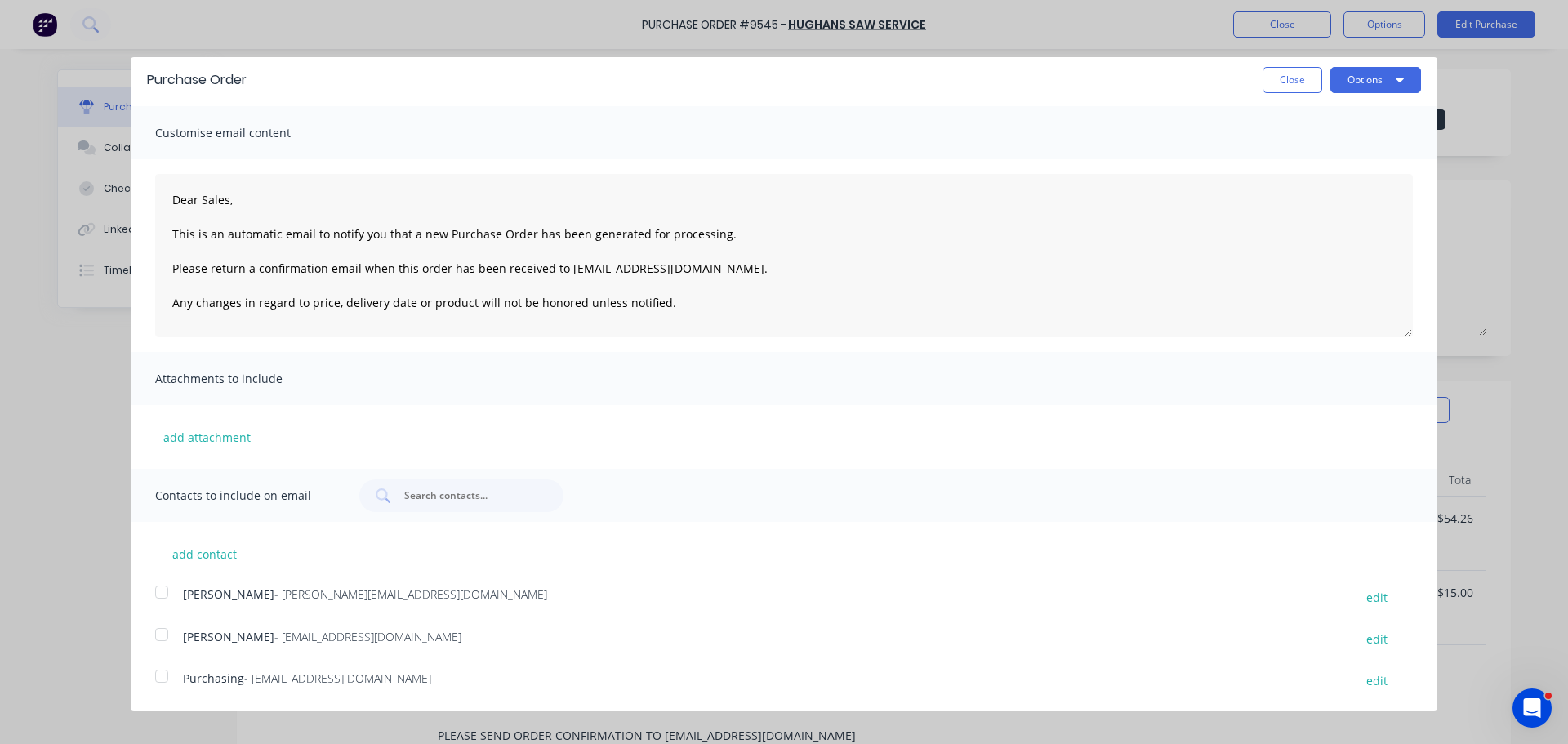
scroll to position [5, 0]
click at [159, 589] on div at bounding box center [162, 591] width 33 height 33
click at [1379, 76] on button "Options" at bounding box center [1376, 79] width 91 height 26
drag, startPoint x: 1283, startPoint y: 156, endPoint x: 1275, endPoint y: 164, distance: 11.3
click at [1285, 155] on div "Email" at bounding box center [1343, 154] width 126 height 24
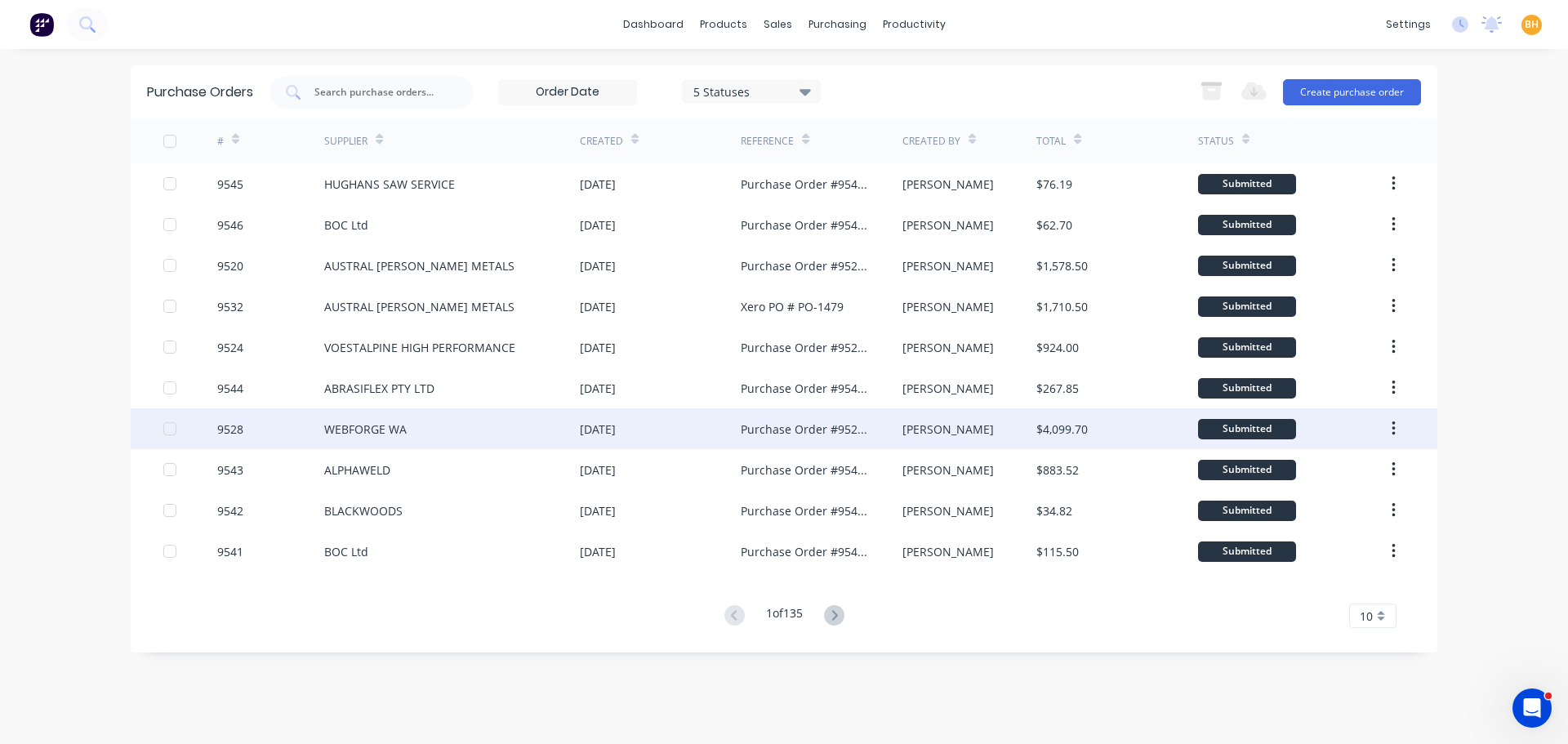
click at [371, 430] on div "WEBFORGE WA" at bounding box center [365, 429] width 83 height 17
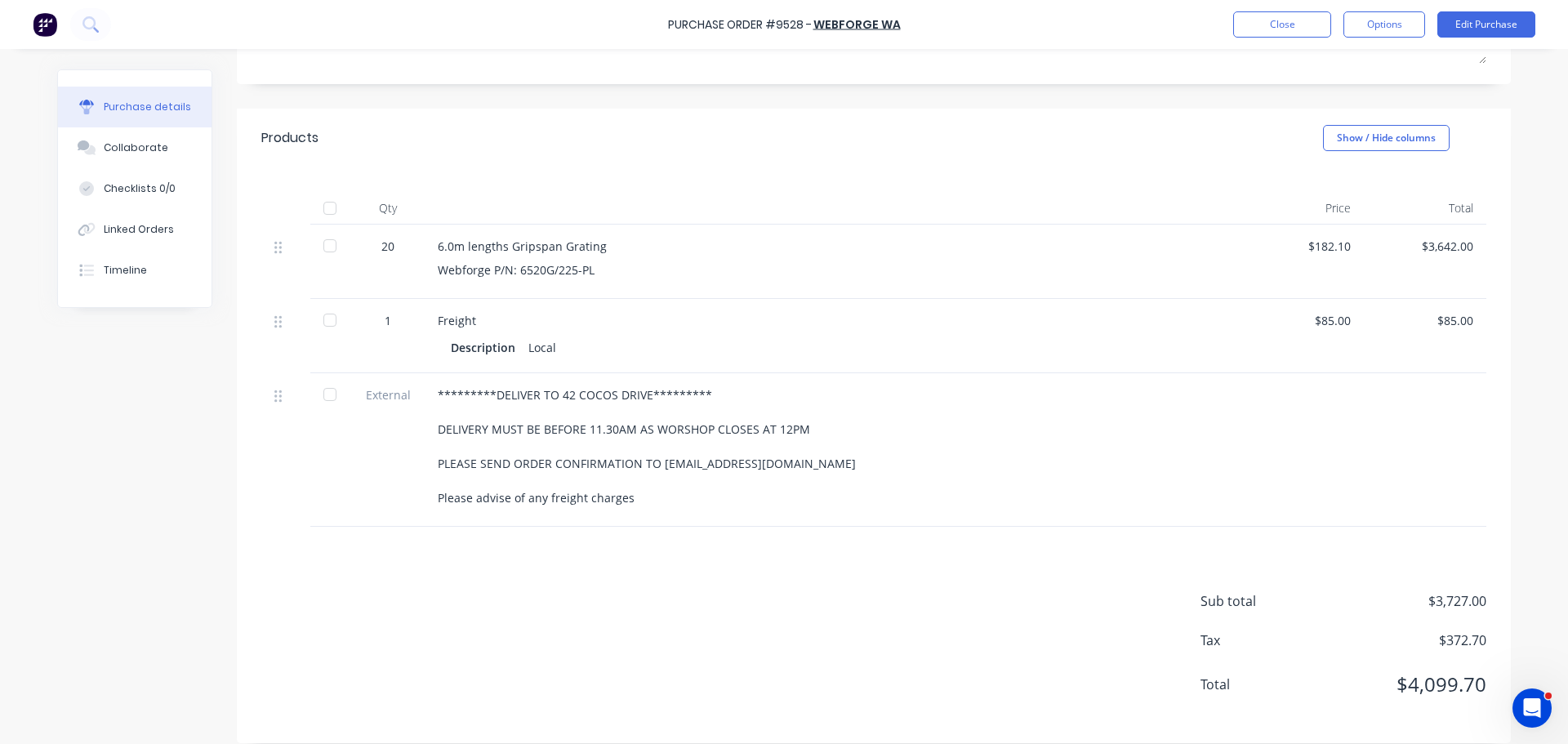
scroll to position [287, 0]
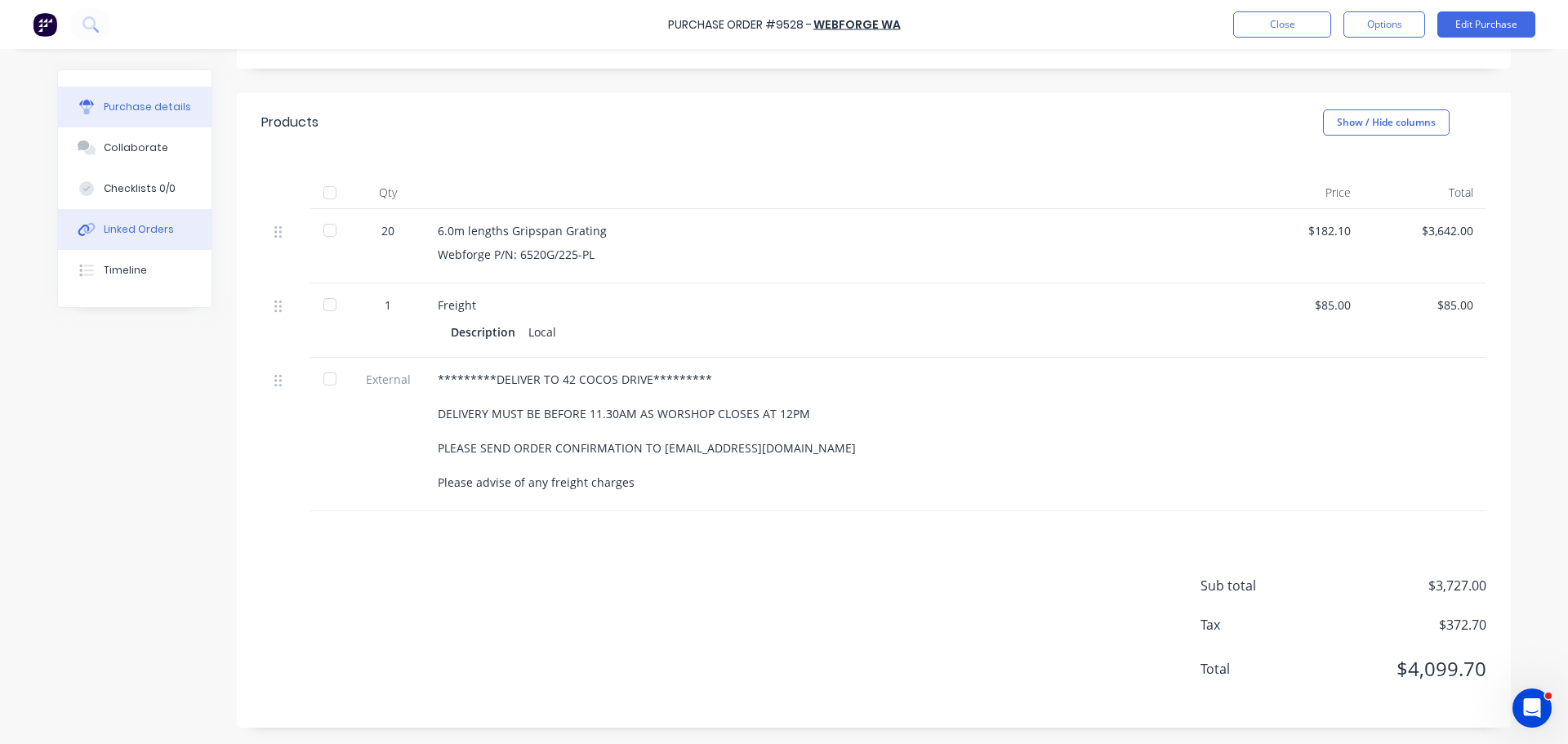
click at [120, 231] on div "Linked Orders" at bounding box center [139, 229] width 70 height 15
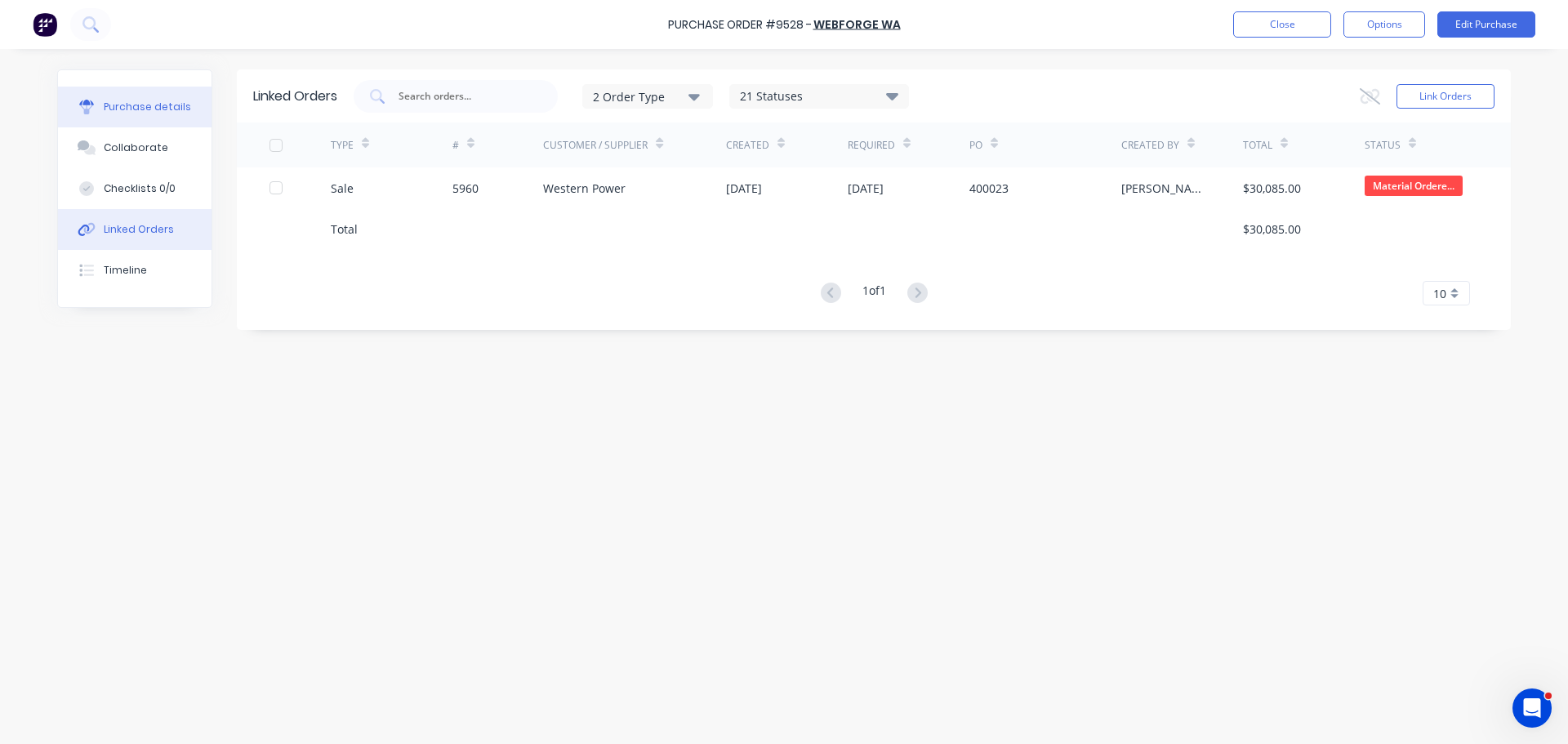
click at [128, 118] on button "Purchase details" at bounding box center [134, 107] width 154 height 40
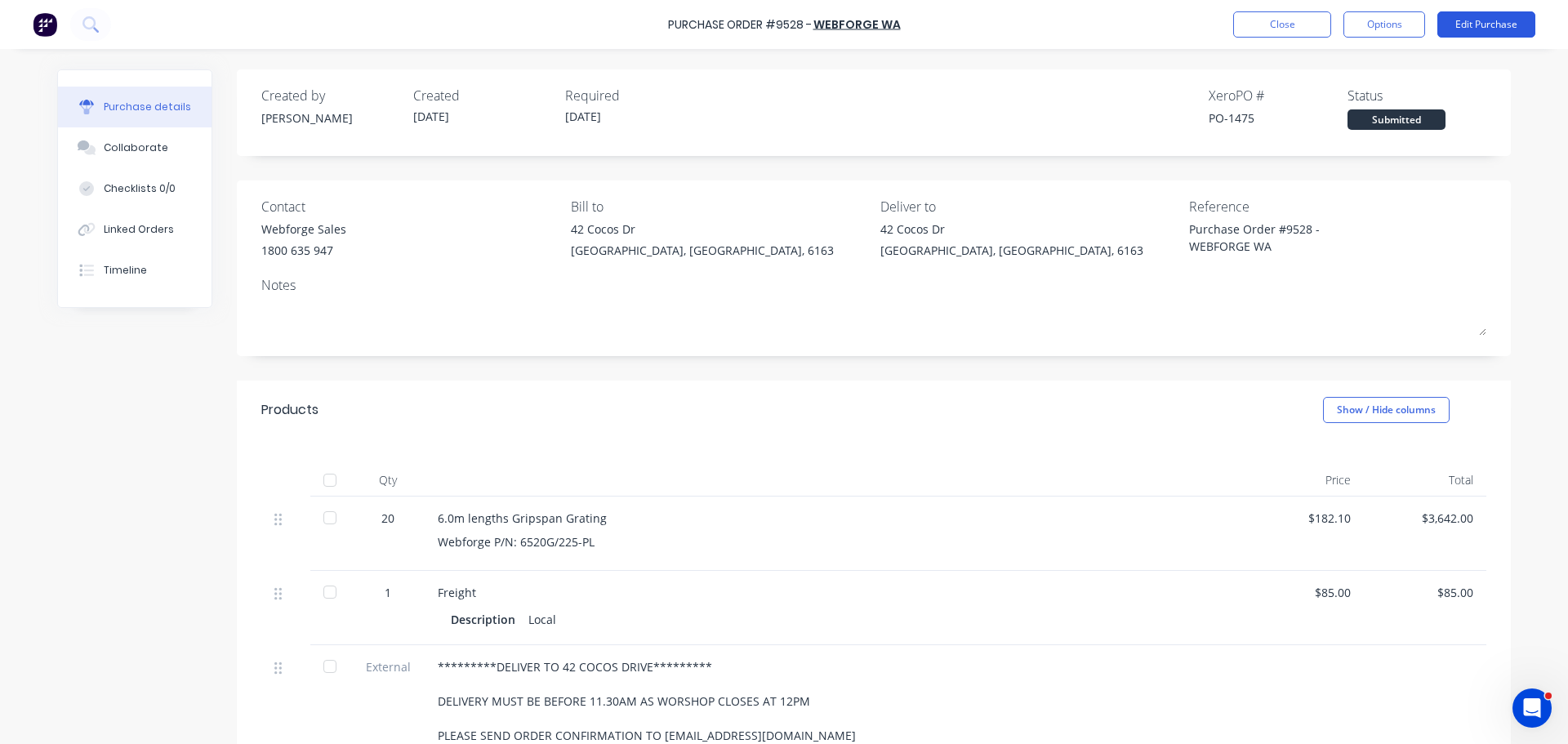
click at [1485, 31] on button "Edit Purchase" at bounding box center [1486, 24] width 98 height 26
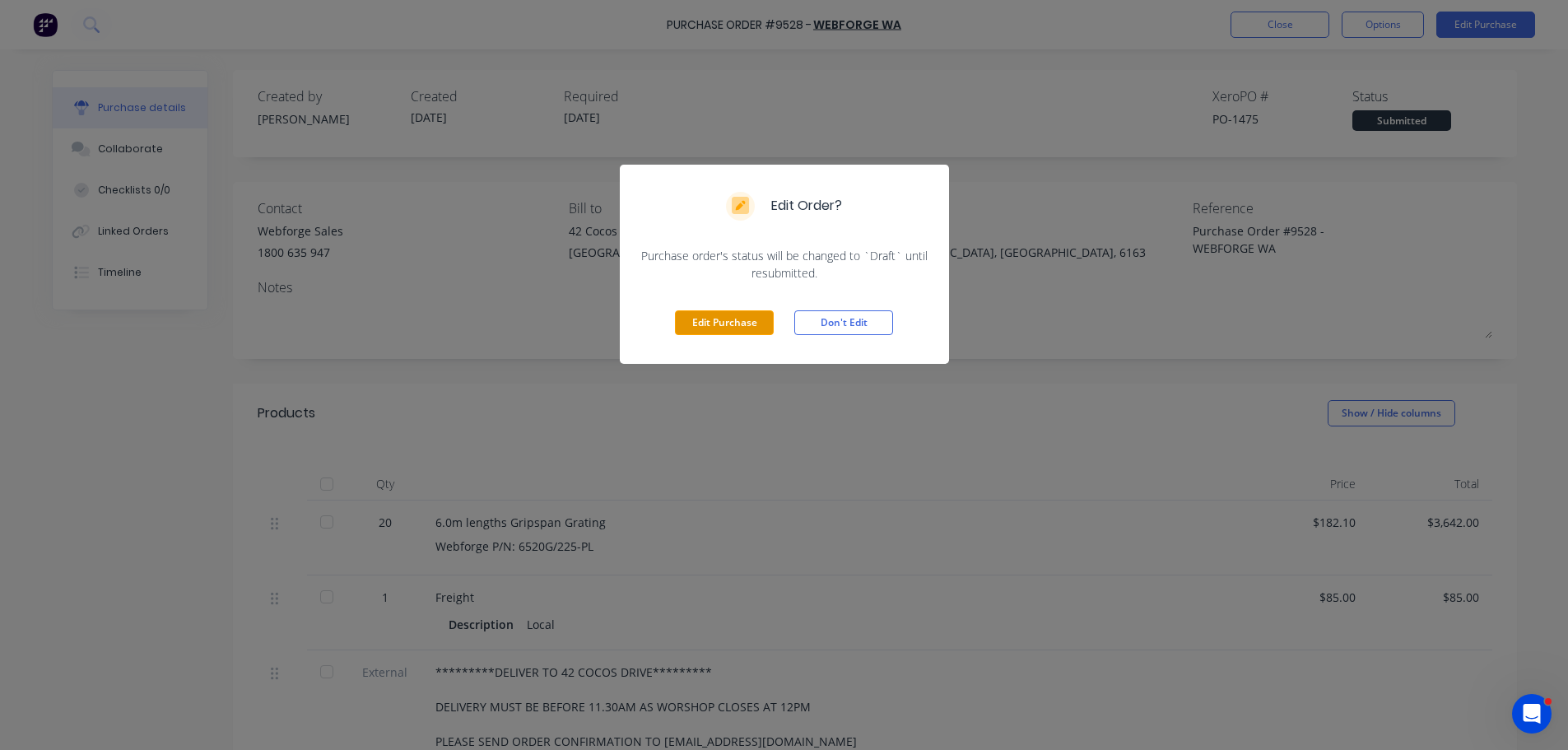
click at [763, 326] on button "Edit Purchase" at bounding box center [724, 323] width 99 height 25
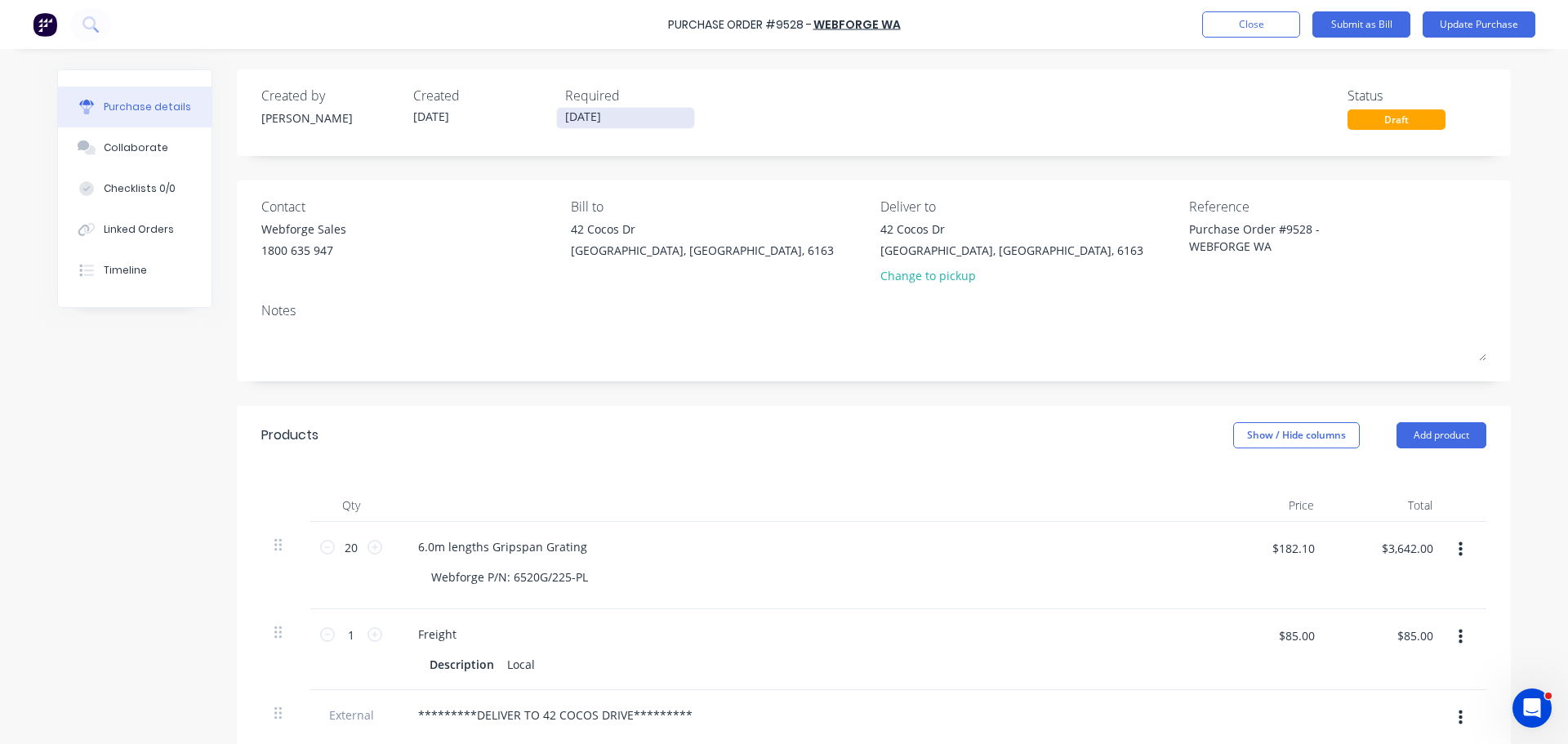
click at [571, 122] on input "[DATE]" at bounding box center [625, 118] width 137 height 20
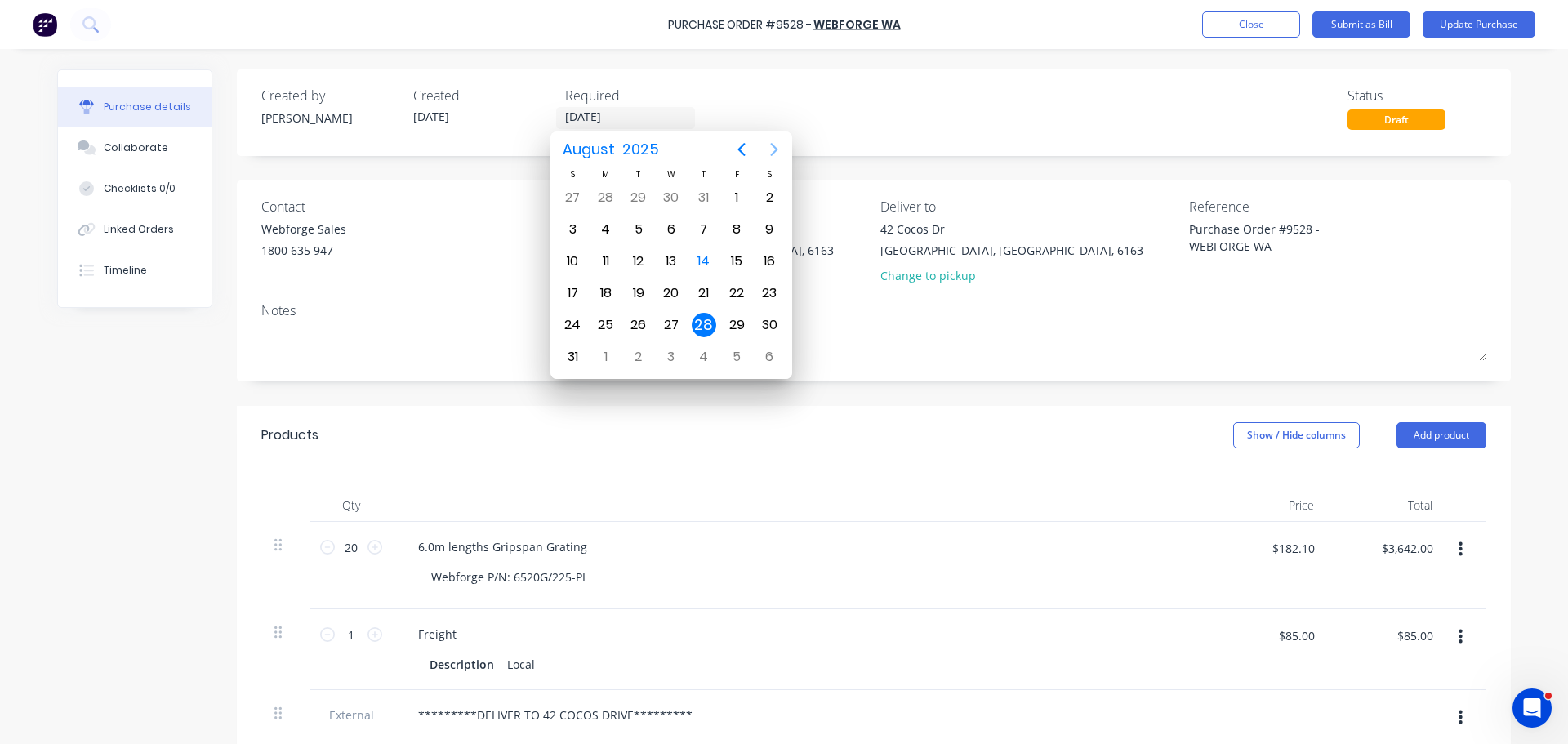
click at [775, 149] on icon "Next page" at bounding box center [774, 149] width 19 height 19
click at [745, 193] on div "5" at bounding box center [736, 198] width 25 height 25
type textarea "x"
type input "[DATE]"
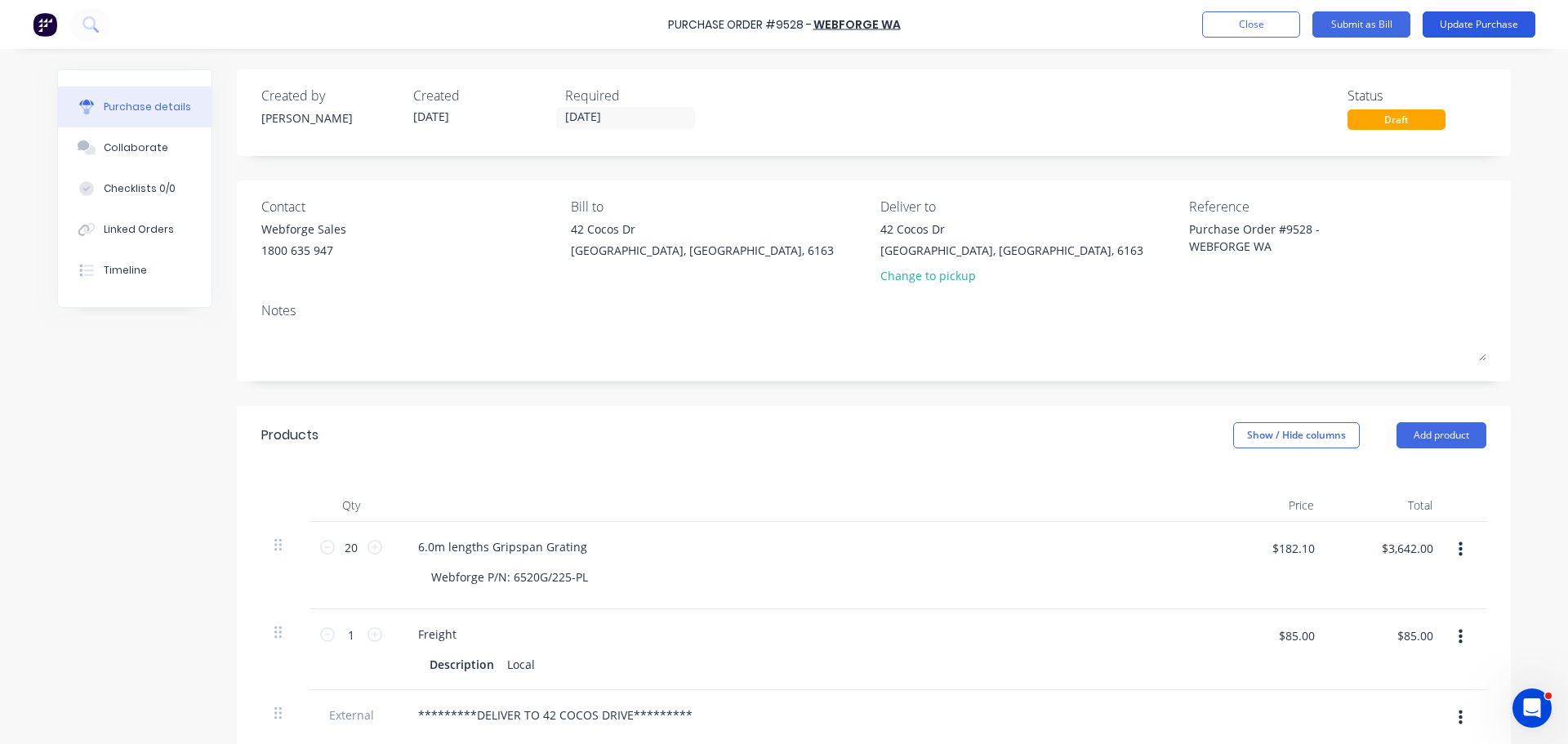
click at [1498, 19] on button "Update Purchase" at bounding box center [1479, 24] width 113 height 26
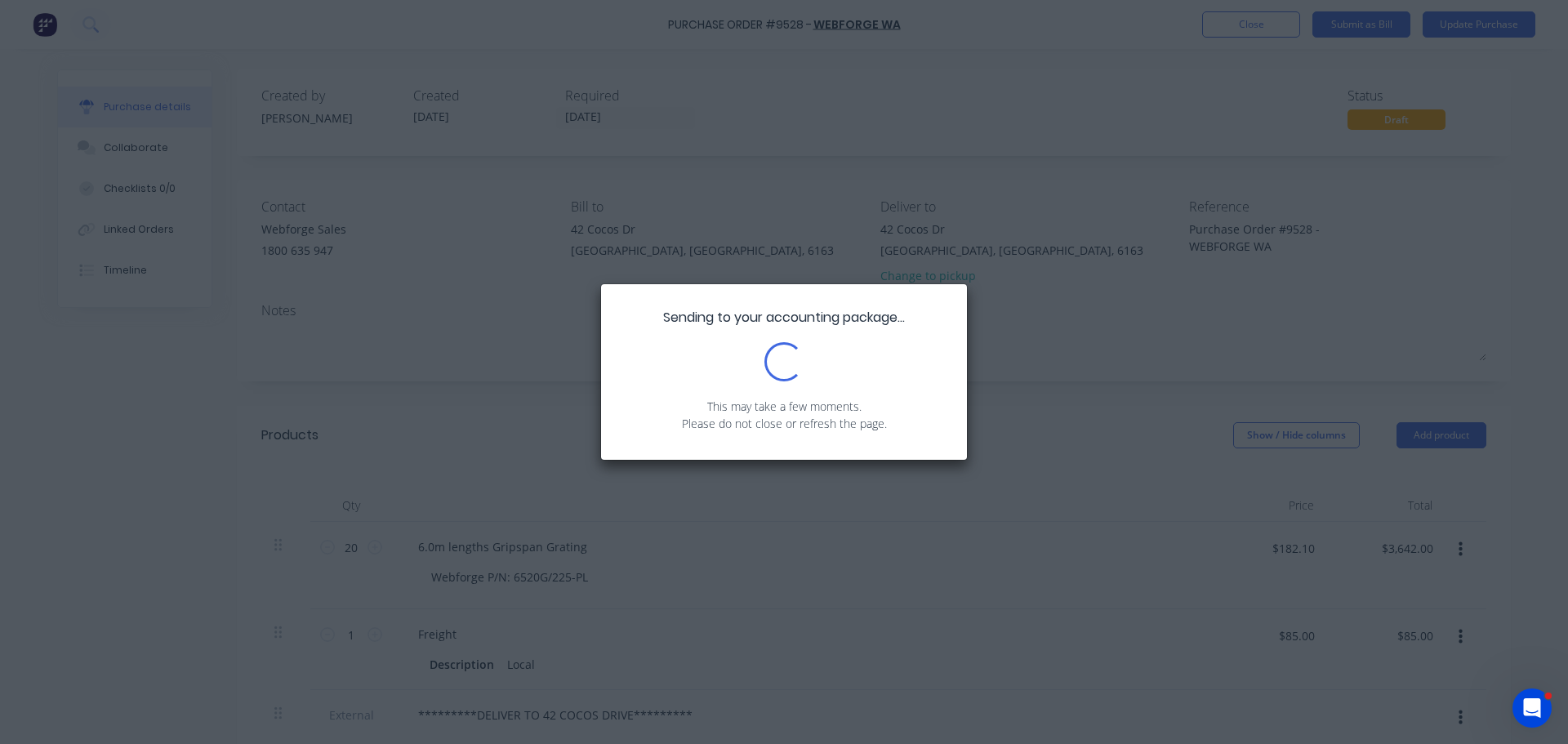
type textarea "x"
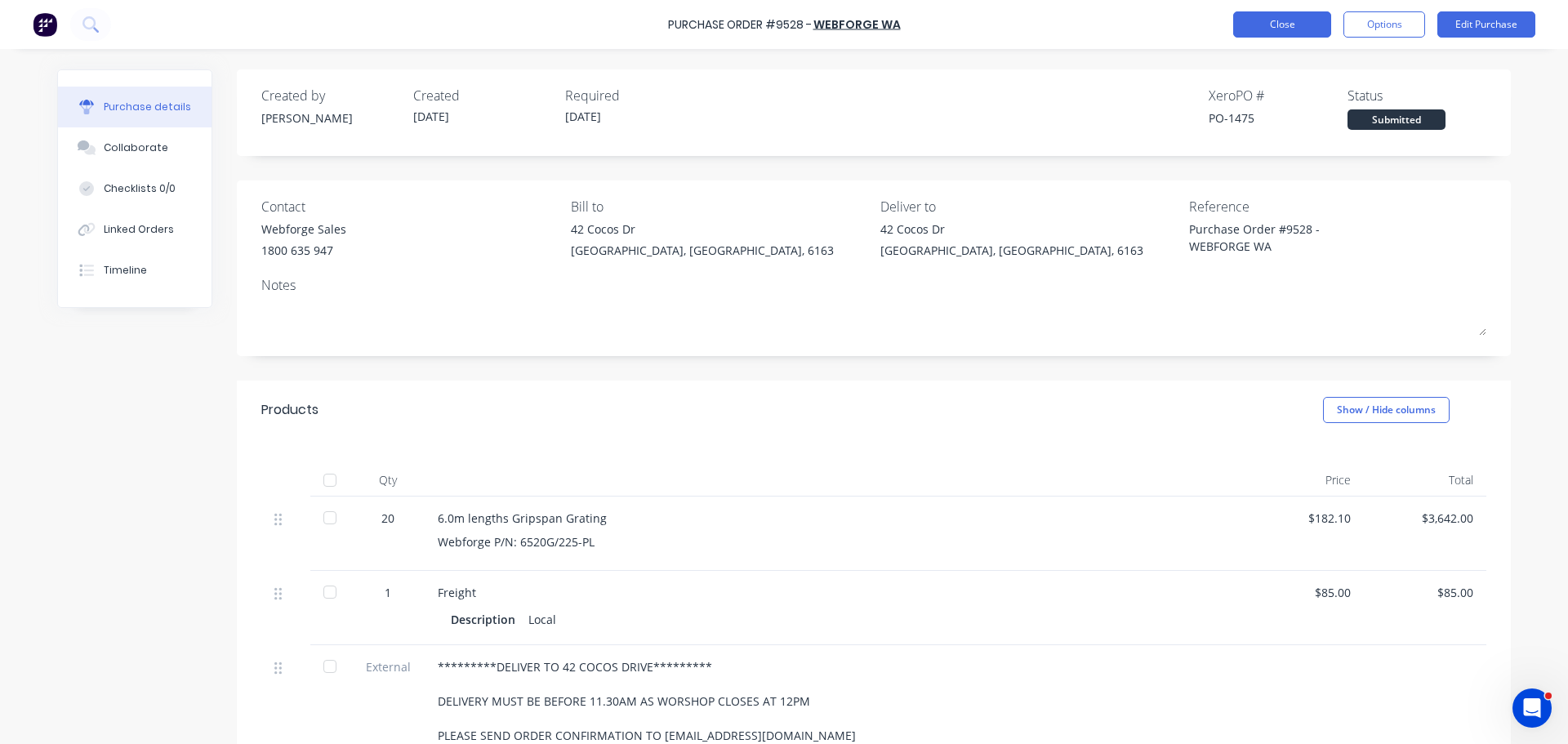
click at [1288, 37] on div "Purchase Order #9528 - WEBFORGE WA Close Options Edit Purchase" at bounding box center [784, 24] width 1568 height 49
click at [1161, 562] on div "6.0m lengths Gripspan Grating Webforge P/N: 6520G/225-PL" at bounding box center [834, 533] width 817 height 74
click at [1126, 572] on div "Freight Description Local" at bounding box center [834, 608] width 817 height 74
click at [1048, 423] on div "Products Show / Hide columns" at bounding box center [873, 410] width 1274 height 59
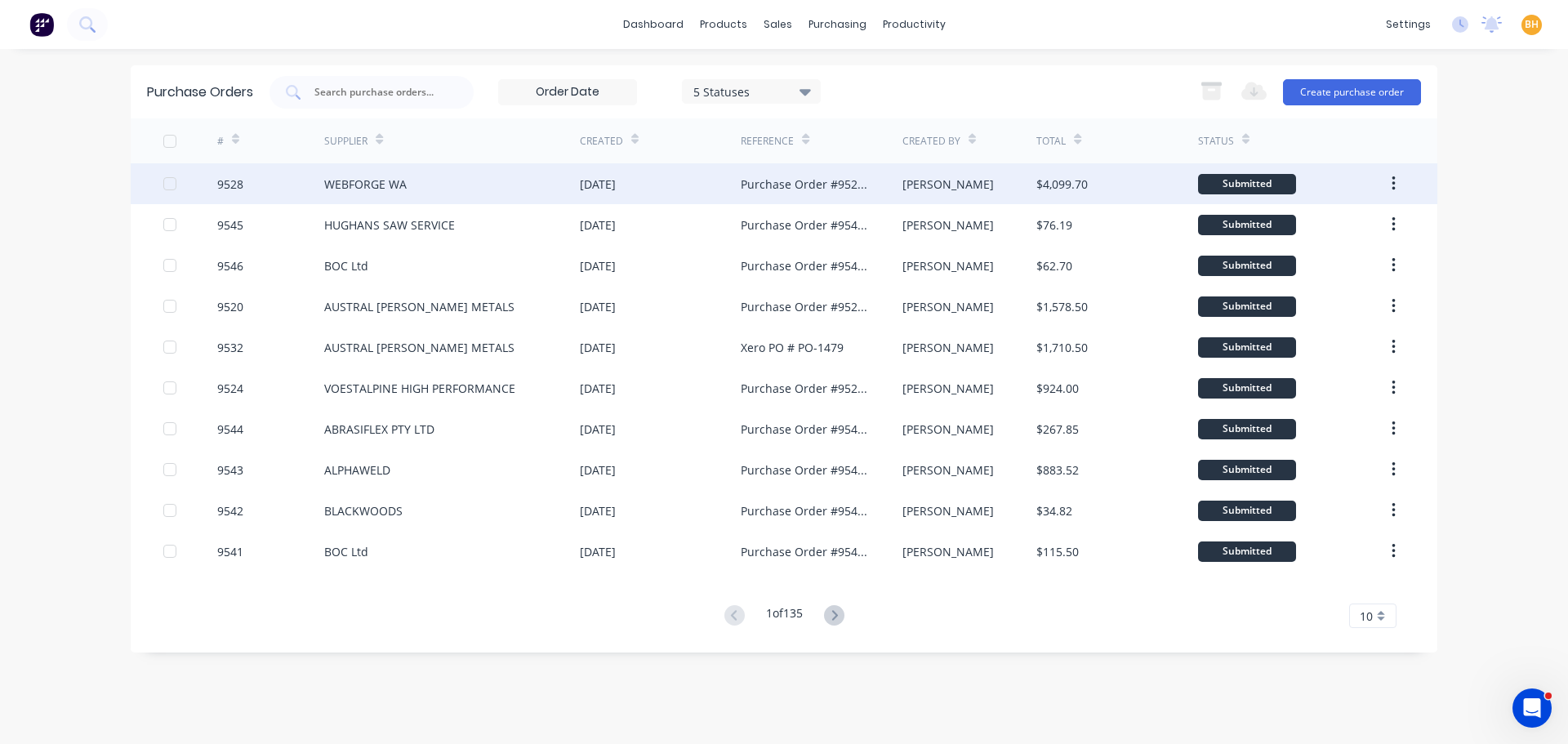
click at [370, 175] on div "WEBFORGE WA" at bounding box center [452, 184] width 256 height 40
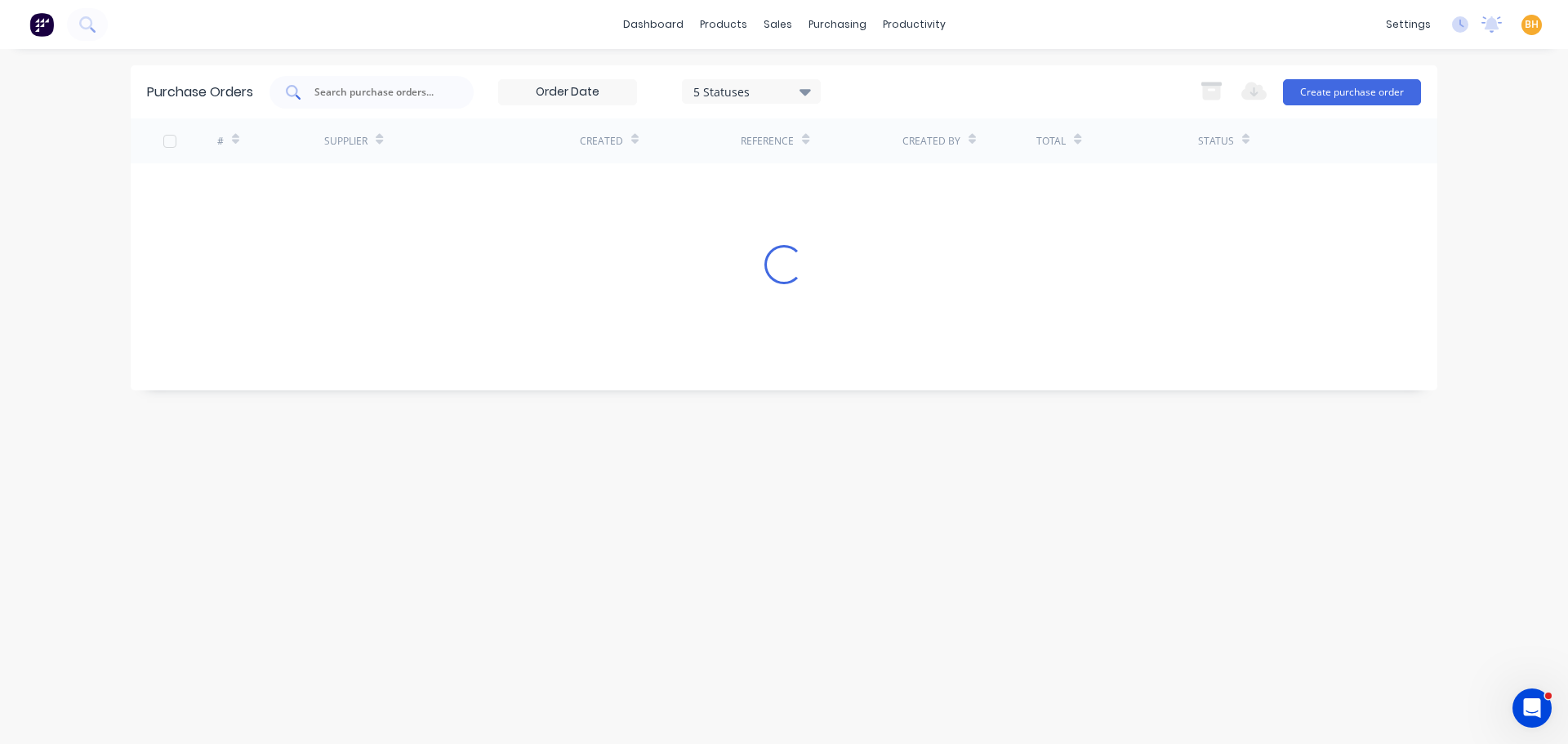
click at [375, 94] on input "text" at bounding box center [380, 92] width 135 height 17
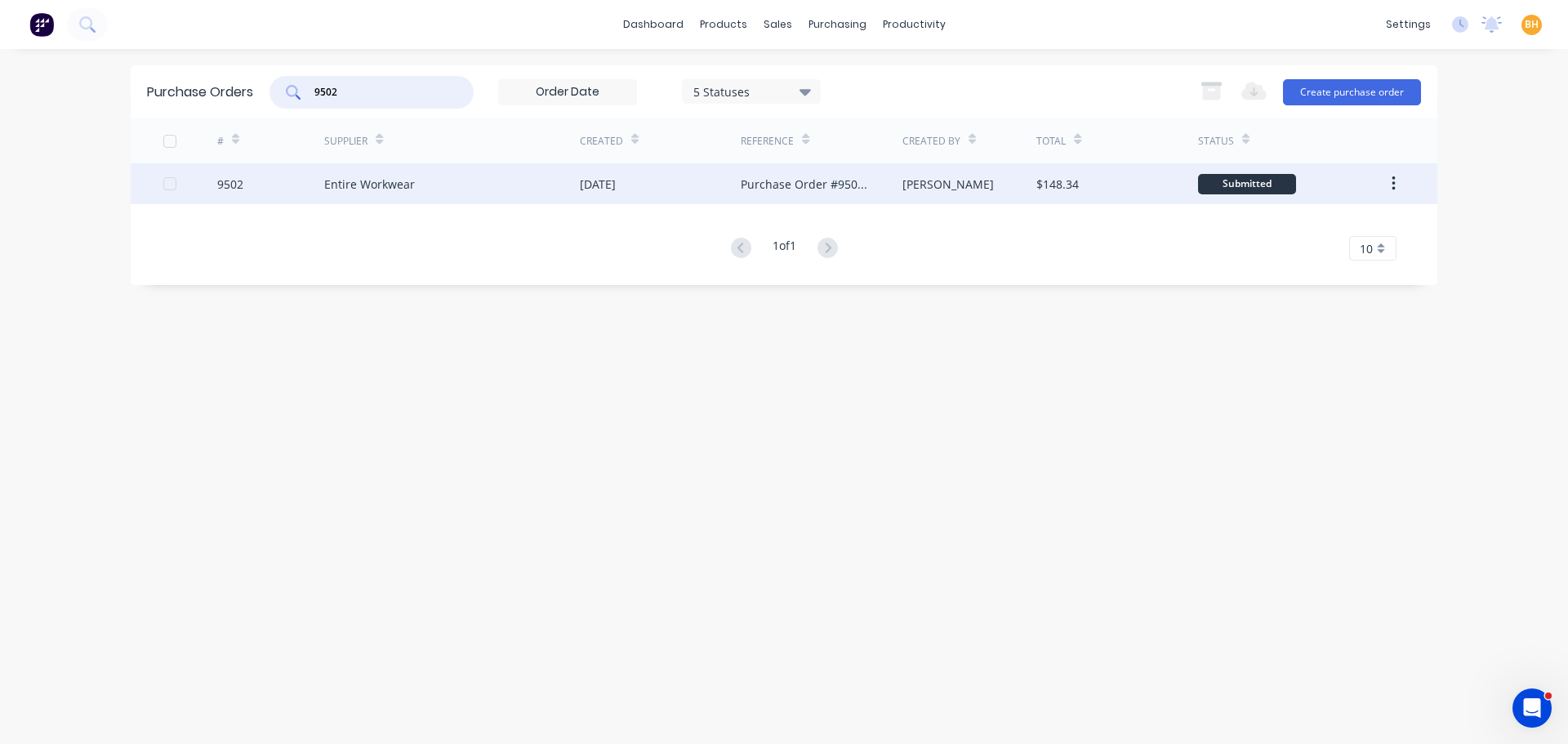
type input "9502"
click at [343, 171] on div "Entire Workwear" at bounding box center [452, 184] width 256 height 40
